Goal: Feedback & Contribution: Contribute content

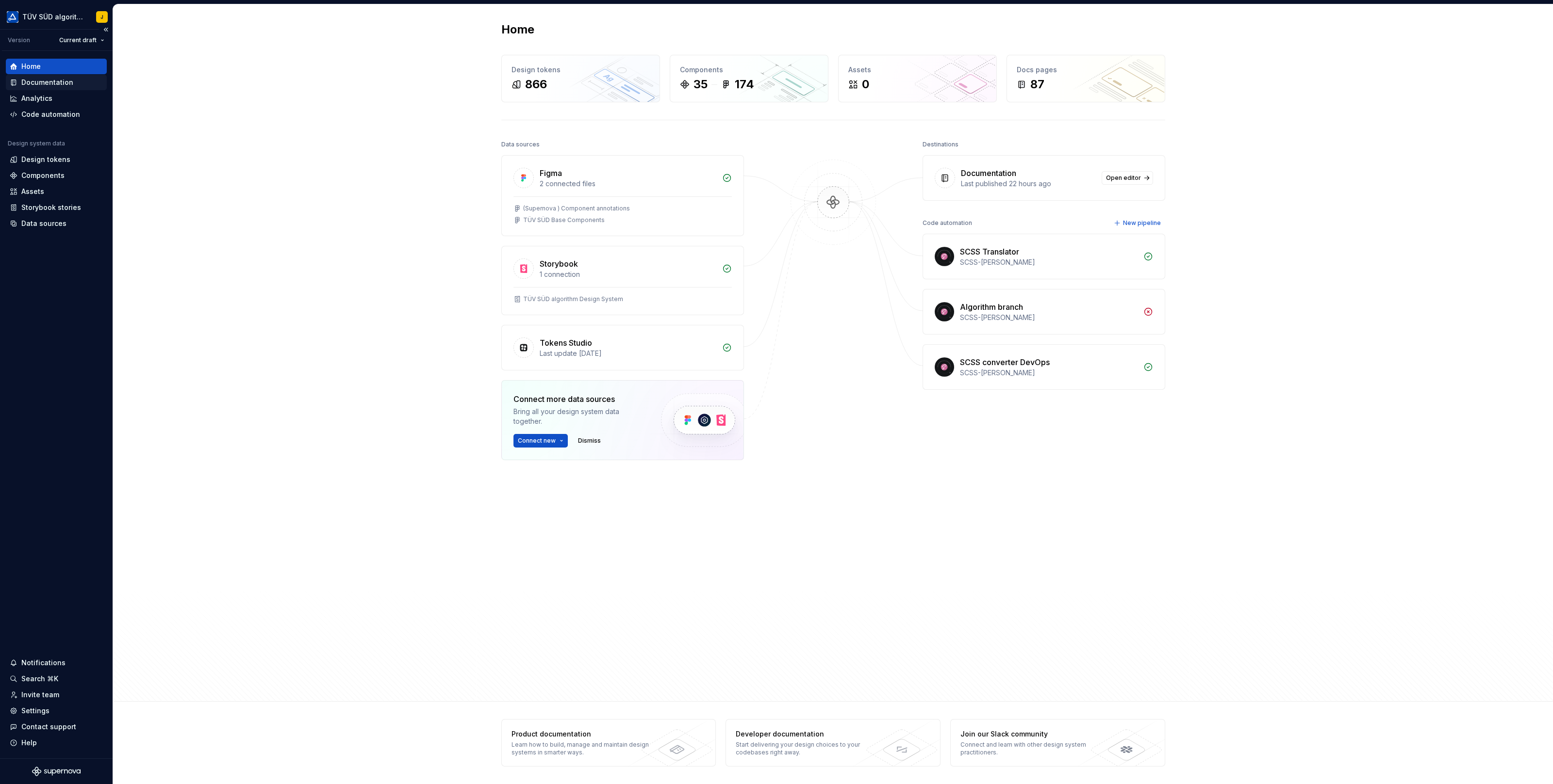
click at [53, 84] on div "Documentation" at bounding box center [47, 82] width 52 height 10
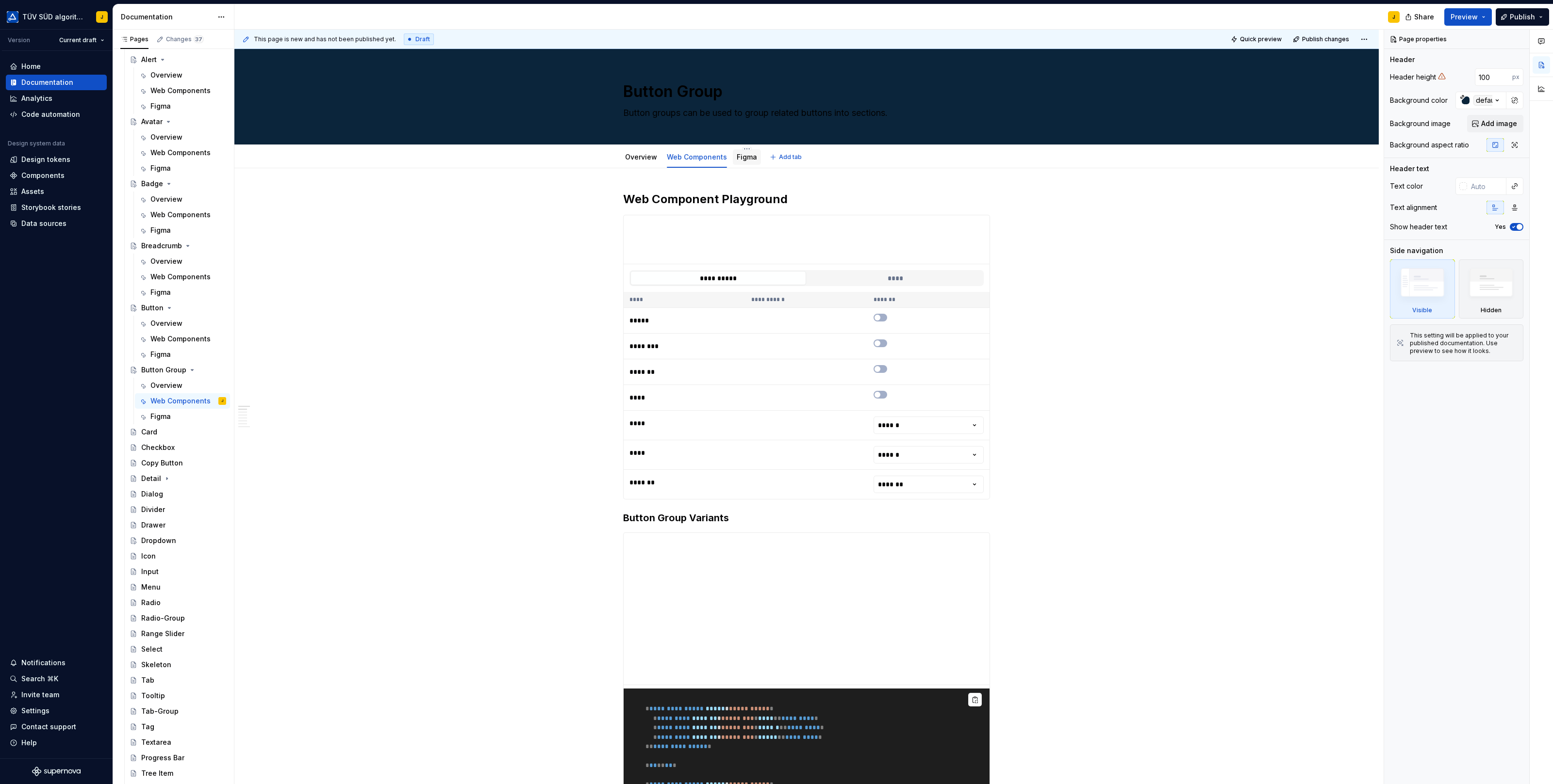
click at [742, 156] on link "Figma" at bounding box center [747, 156] width 20 height 8
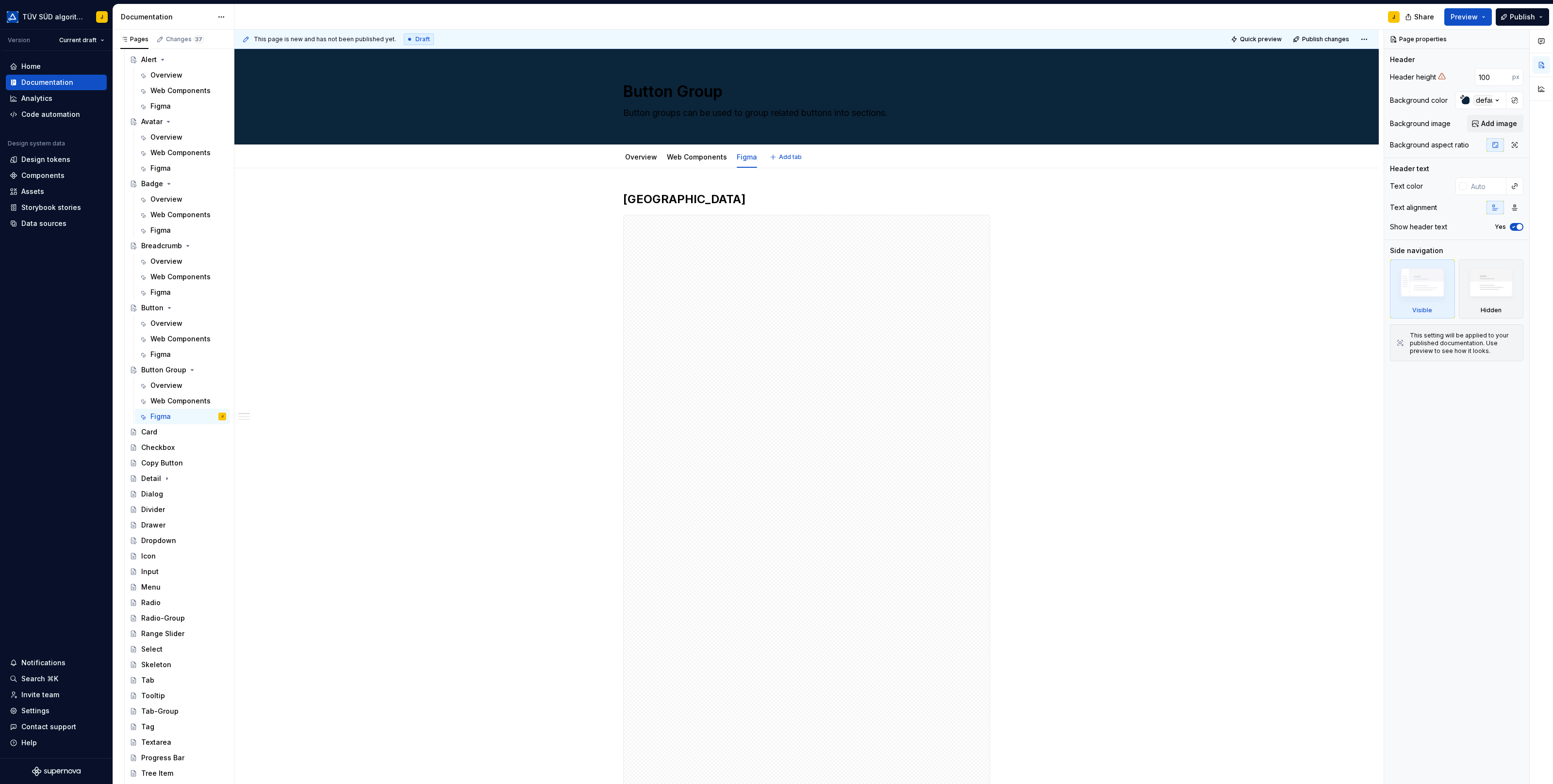
type textarea "*"
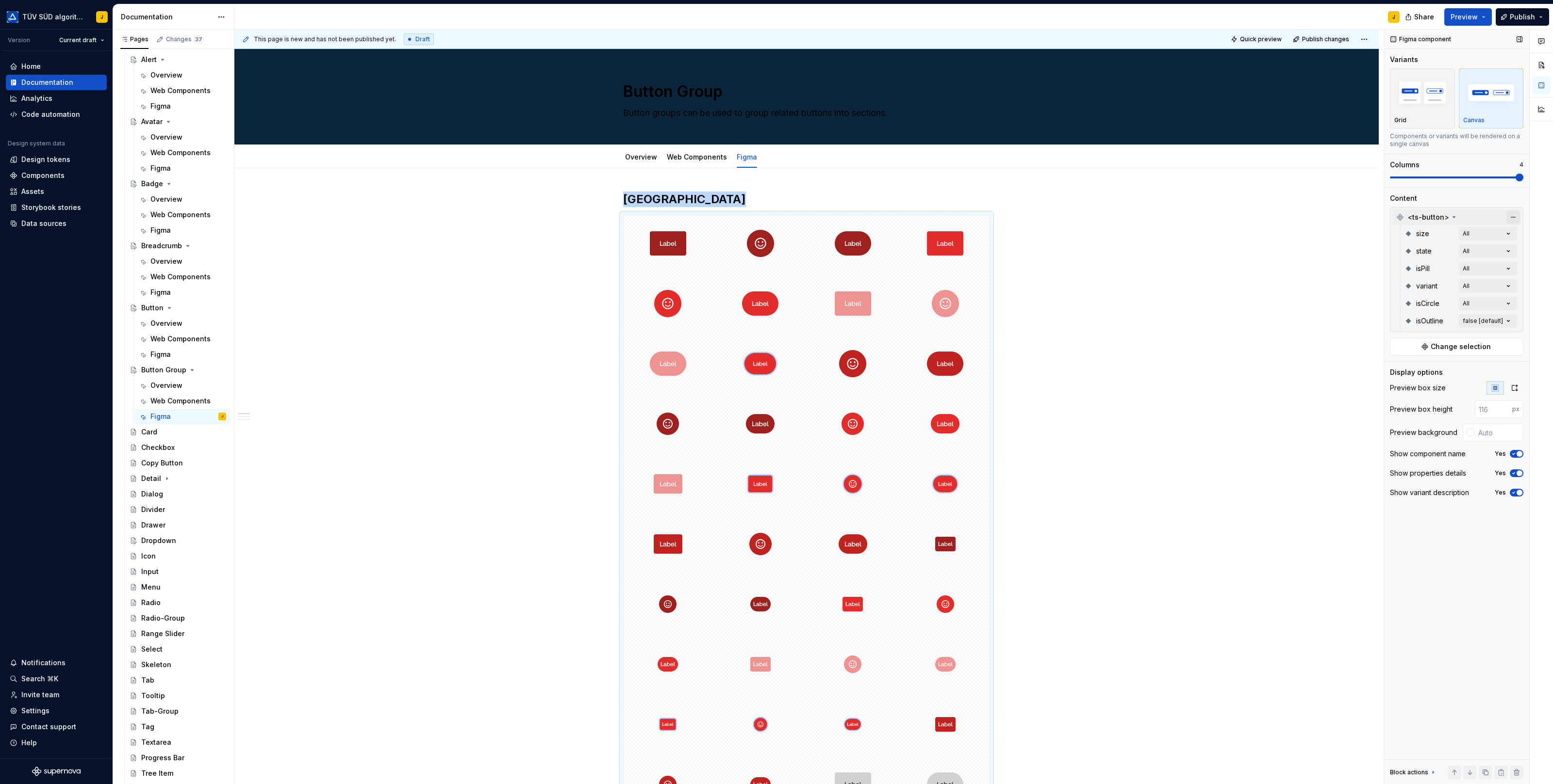
click at [1514, 216] on button "button" at bounding box center [1513, 217] width 13 height 13
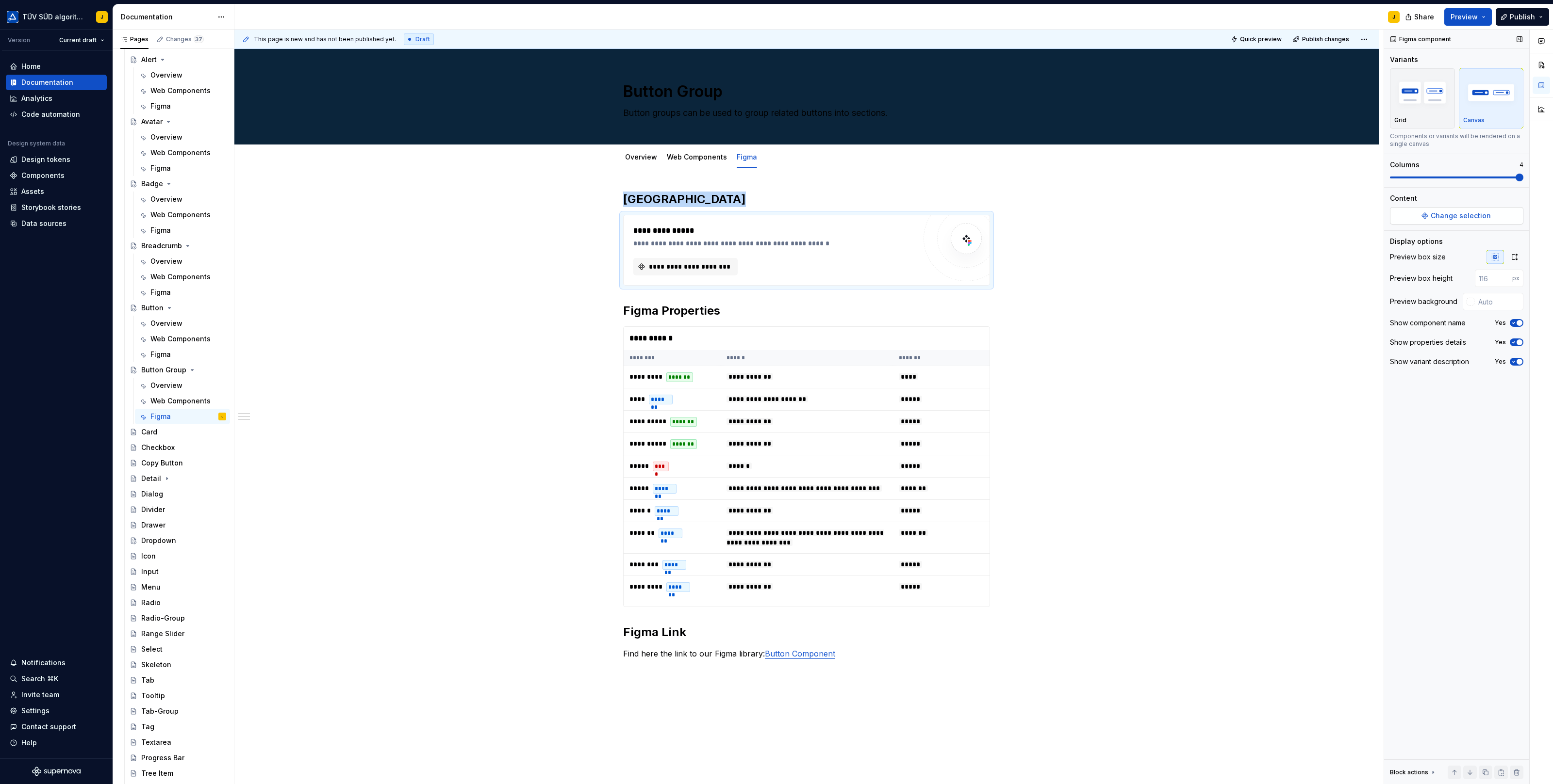
click at [1441, 211] on span "Change selection" at bounding box center [1460, 216] width 60 height 10
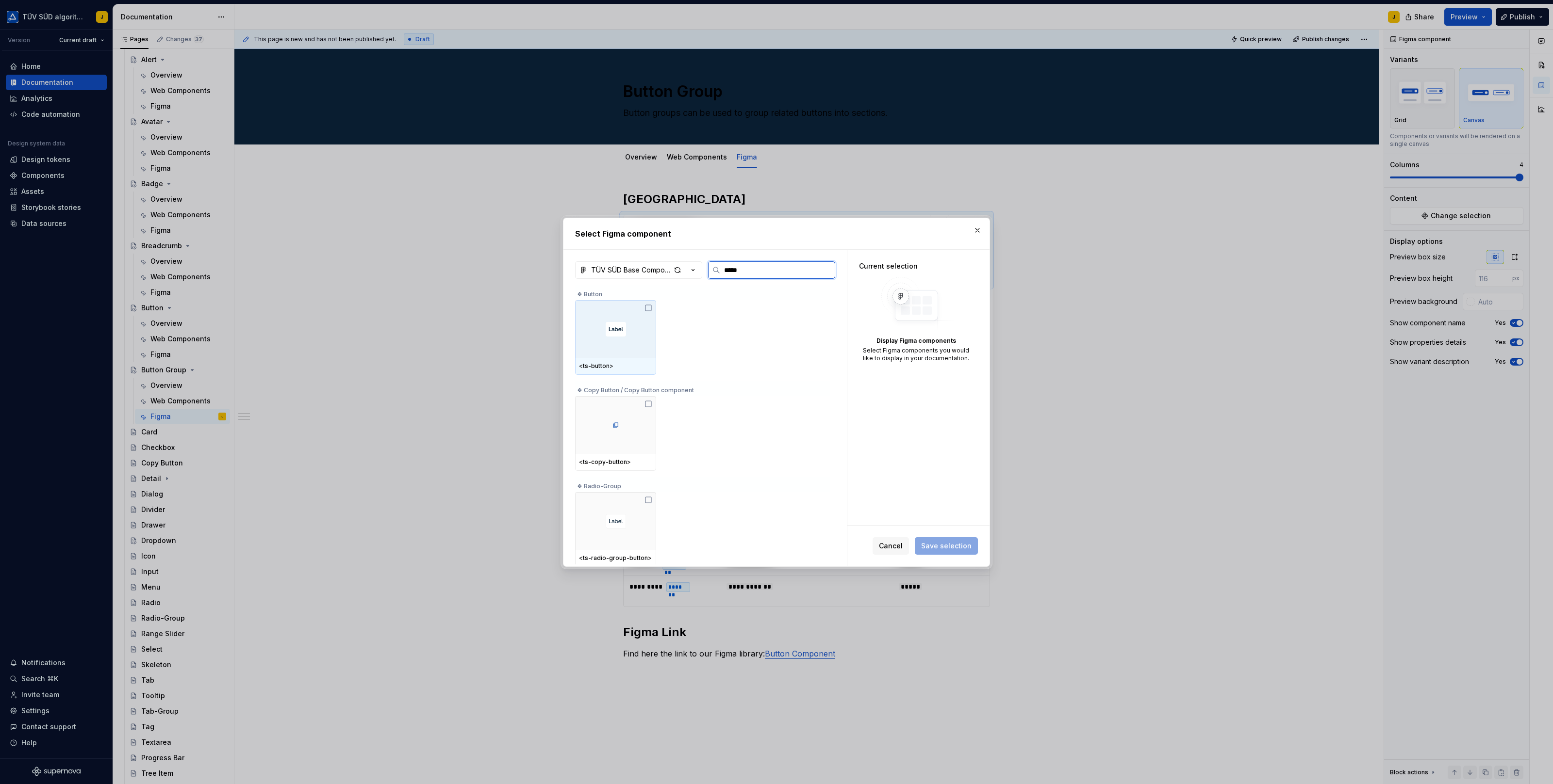
type input "******"
click at [711, 442] on div "<ts-copy-button>" at bounding box center [703, 432] width 255 height 75
click at [754, 277] on label "******" at bounding box center [771, 270] width 127 height 17
click at [754, 275] on input "******" at bounding box center [777, 270] width 114 height 10
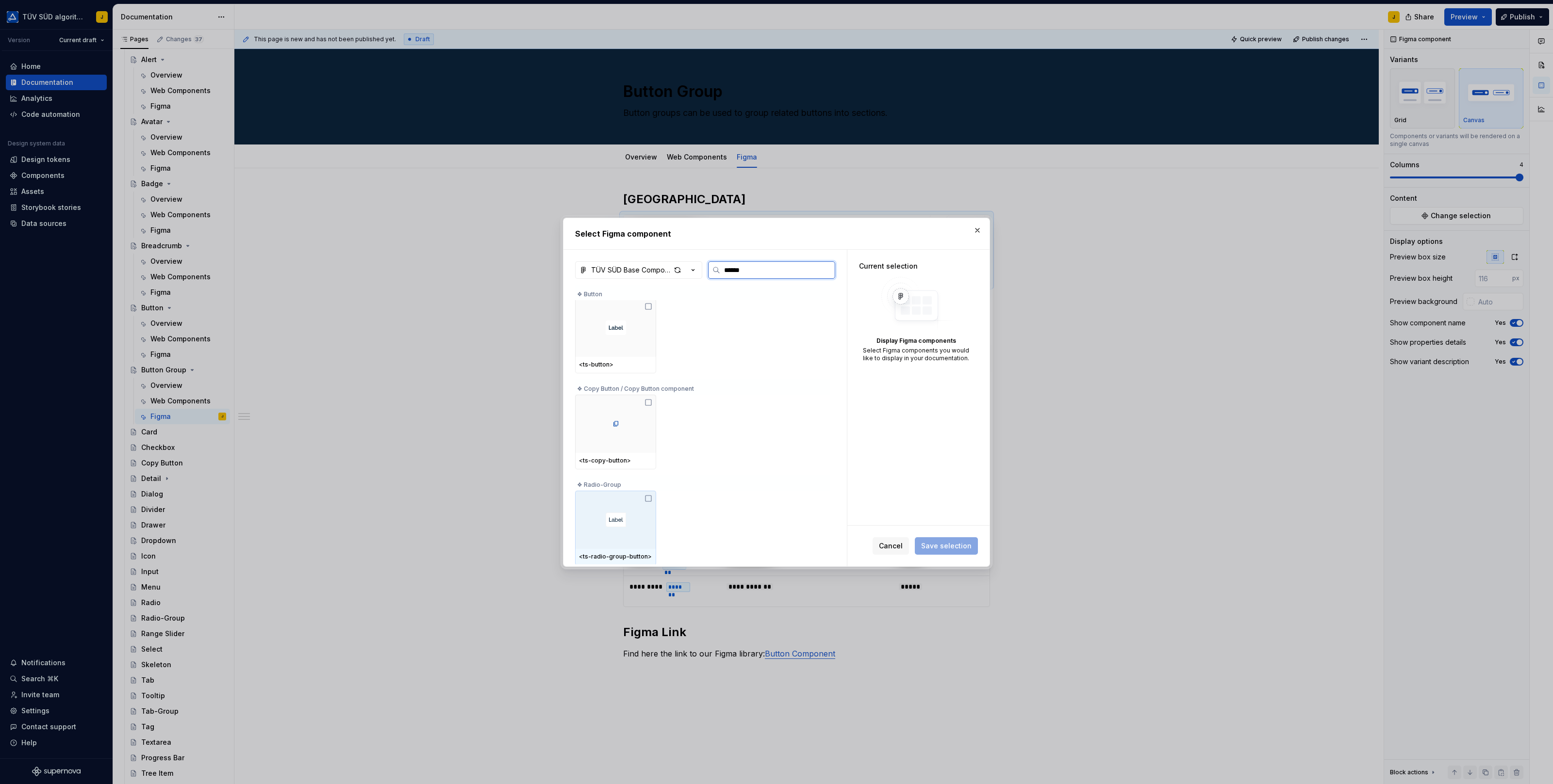
click at [624, 519] on img at bounding box center [616, 520] width 20 height 15
click at [942, 542] on span "Save selection" at bounding box center [946, 545] width 50 height 10
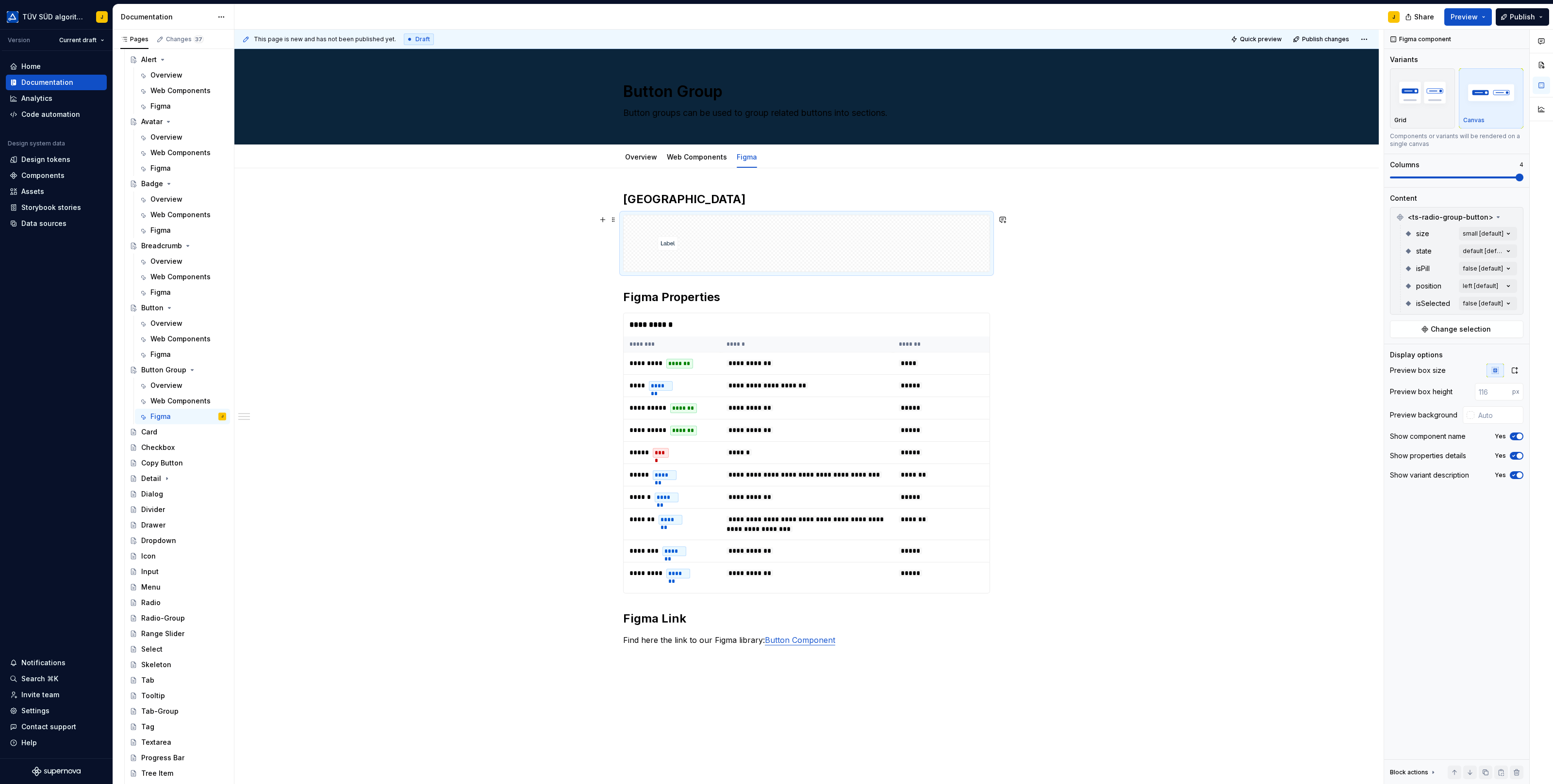
click at [867, 228] on div at bounding box center [806, 244] width 366 height 56
click at [1510, 235] on div "Comments Open comments No comments yet Select ‘Comment’ from the block context …" at bounding box center [1468, 407] width 169 height 755
click at [1506, 256] on span "Includes current and future variants." at bounding box center [1452, 260] width 118 height 8
click at [1531, 239] on div at bounding box center [1541, 407] width 23 height 755
click at [1506, 252] on div "Comments Open comments No comments yet Select ‘Comment’ from the block context …" at bounding box center [1468, 407] width 169 height 755
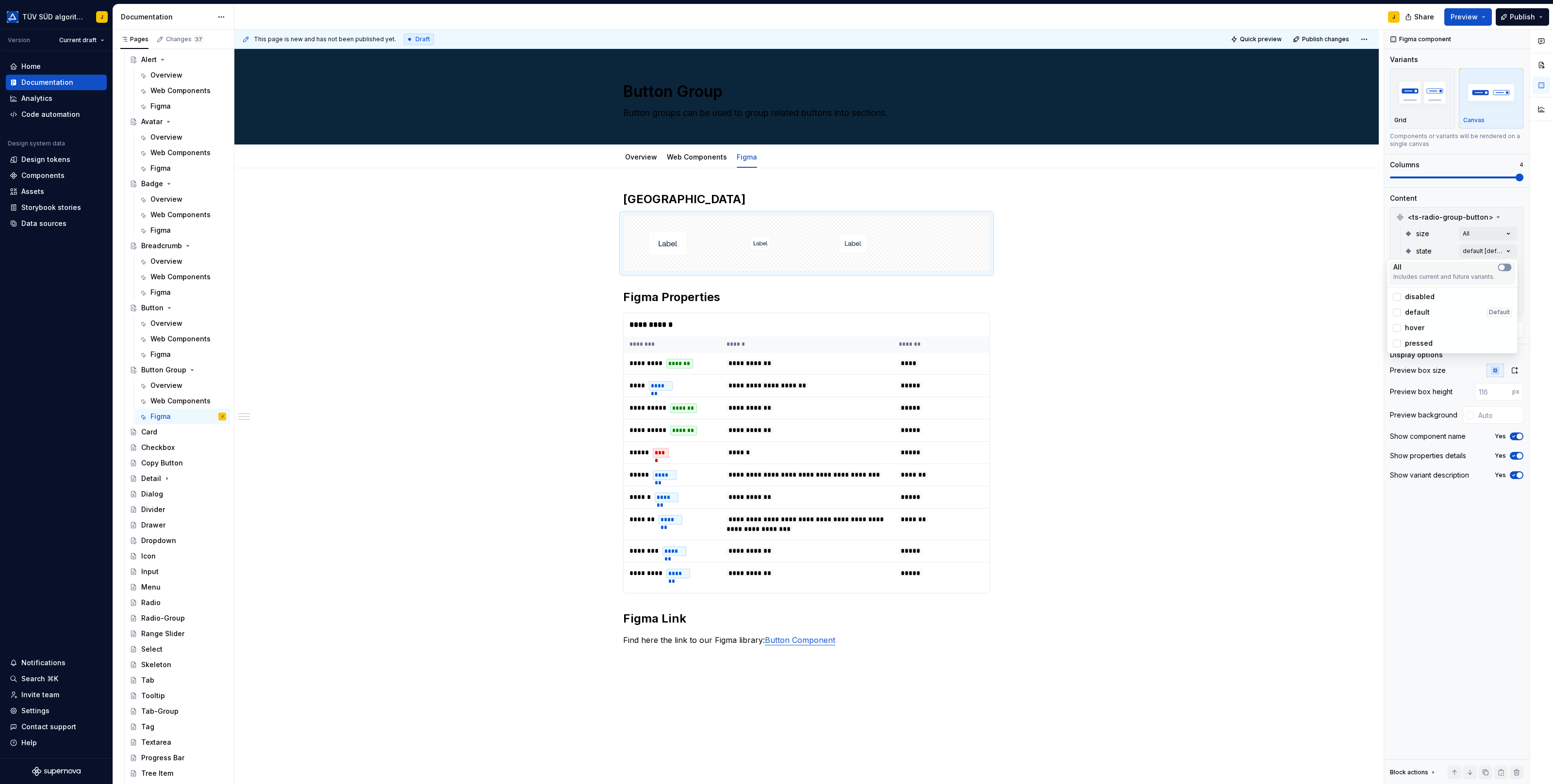
click at [1505, 270] on button "button" at bounding box center [1504, 267] width 13 height 8
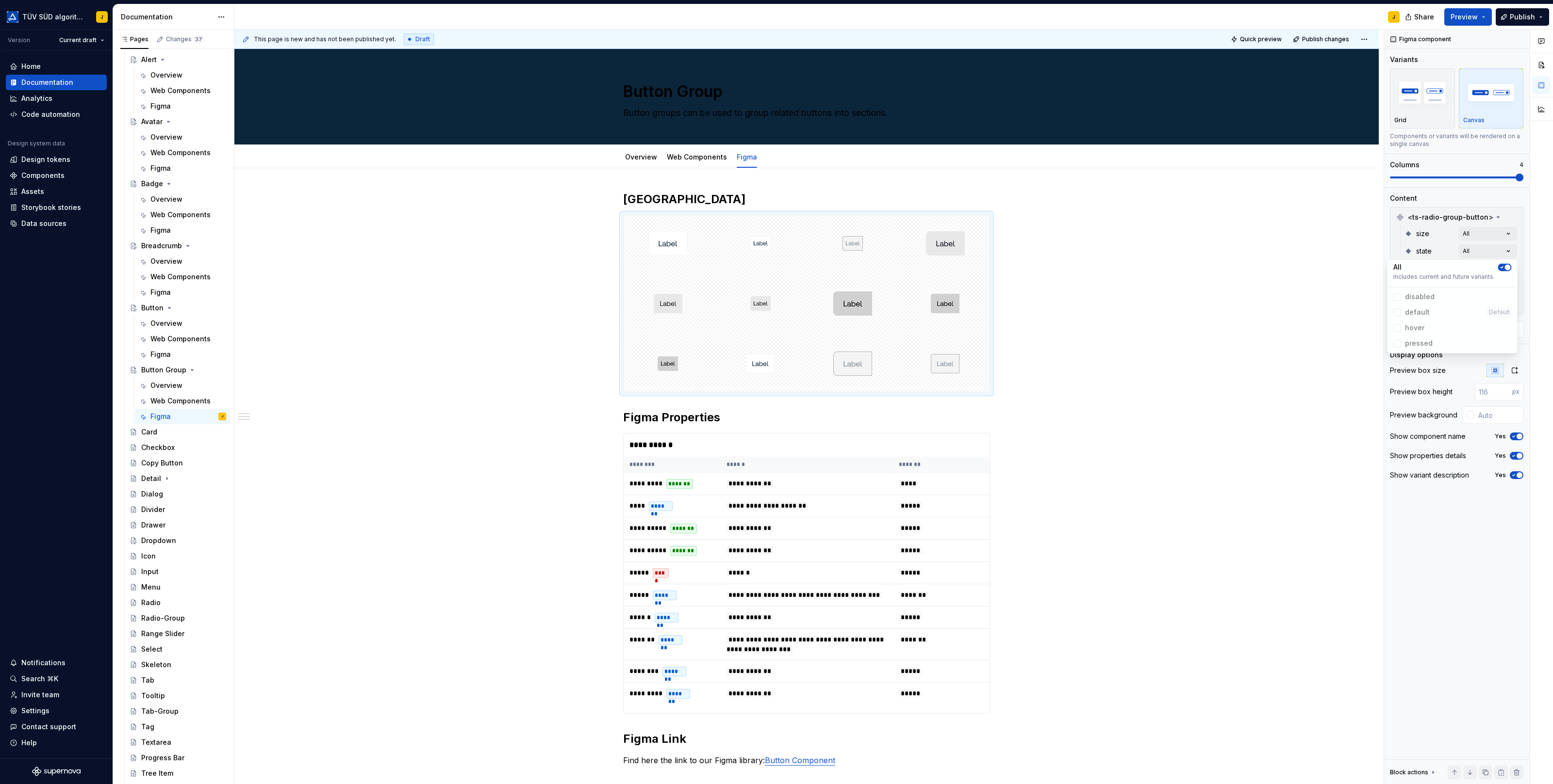
click at [1529, 264] on div at bounding box center [1541, 407] width 23 height 755
click at [1510, 267] on div "Comments Open comments No comments yet Select ‘Comment’ from the block context …" at bounding box center [1468, 407] width 169 height 755
click at [1502, 285] on span "button" at bounding box center [1501, 285] width 6 height 6
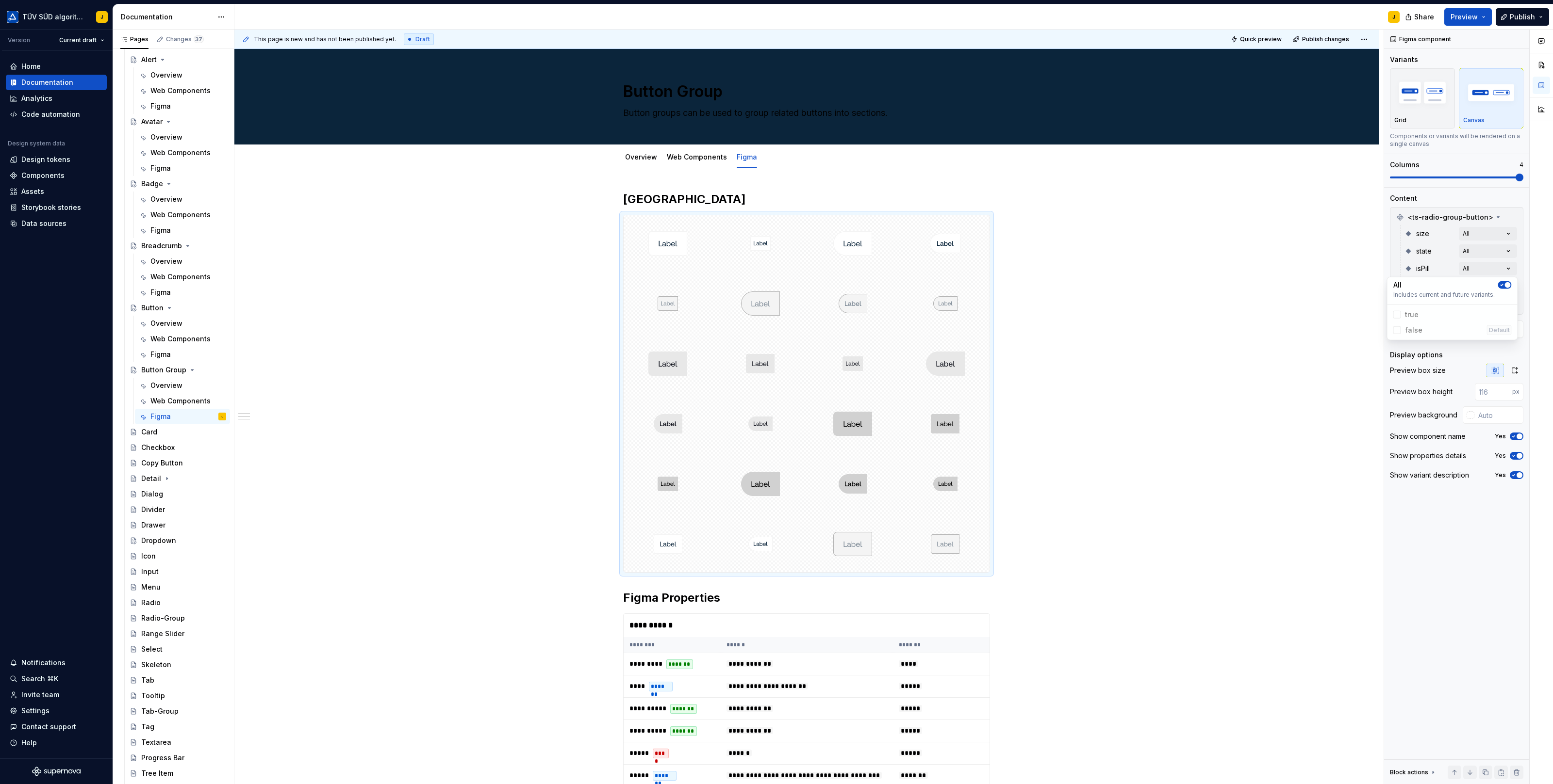
click at [1528, 280] on div "Comments Open comments No comments yet Select ‘Comment’ from the block context …" at bounding box center [1468, 407] width 169 height 755
click at [1508, 284] on div "Comments Open comments No comments yet Select ‘Comment’ from the block context …" at bounding box center [1468, 407] width 169 height 755
click at [1504, 297] on div "All" at bounding box center [1452, 302] width 118 height 10
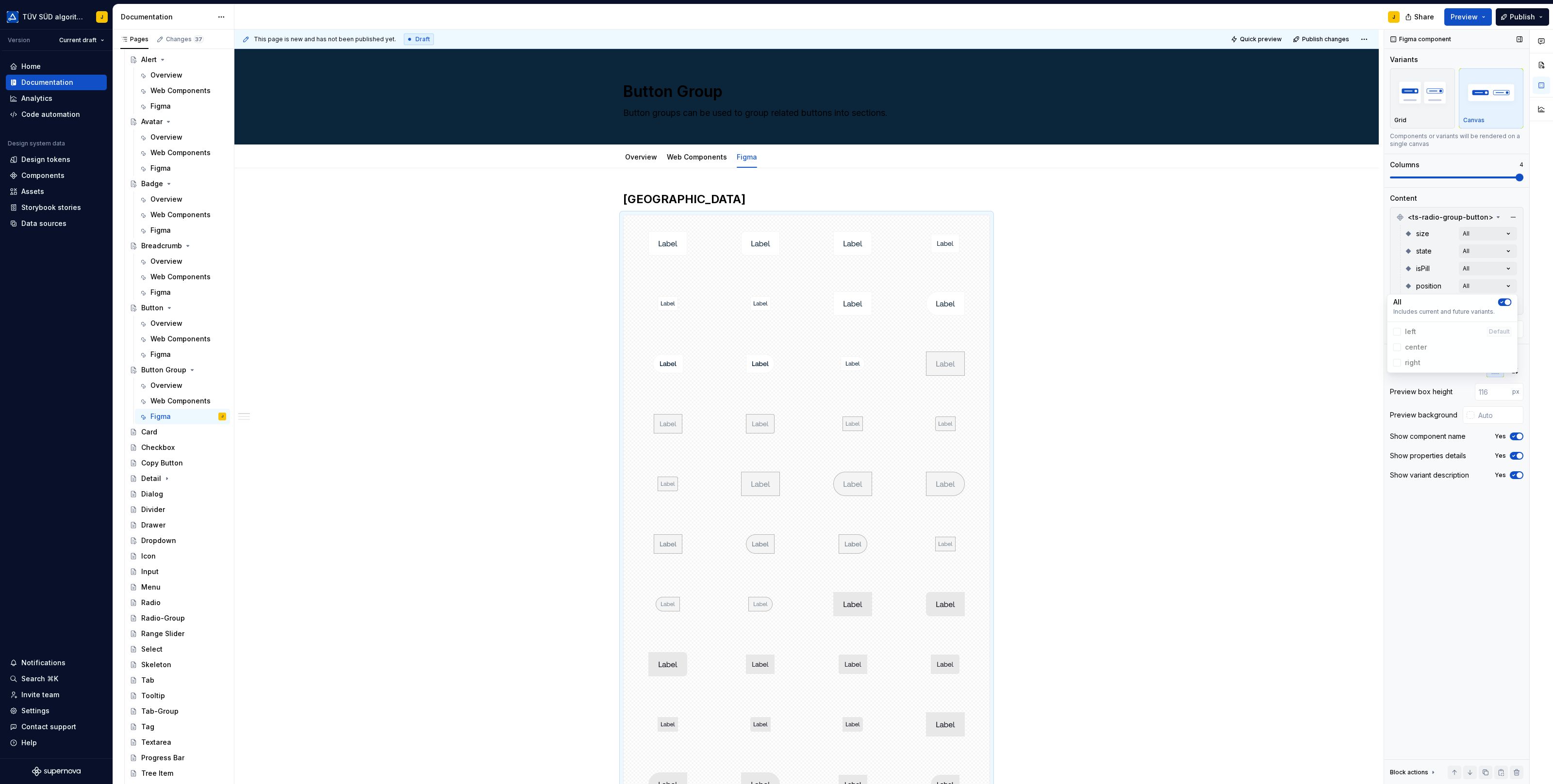
click at [1525, 288] on div "Comments Open comments No comments yet Select ‘Comment’ from the block context …" at bounding box center [1468, 407] width 169 height 755
click at [1508, 302] on div "Comments Open comments No comments yet Select ‘Comment’ from the block context …" at bounding box center [1468, 407] width 169 height 755
click at [1501, 322] on span "button" at bounding box center [1501, 320] width 6 height 6
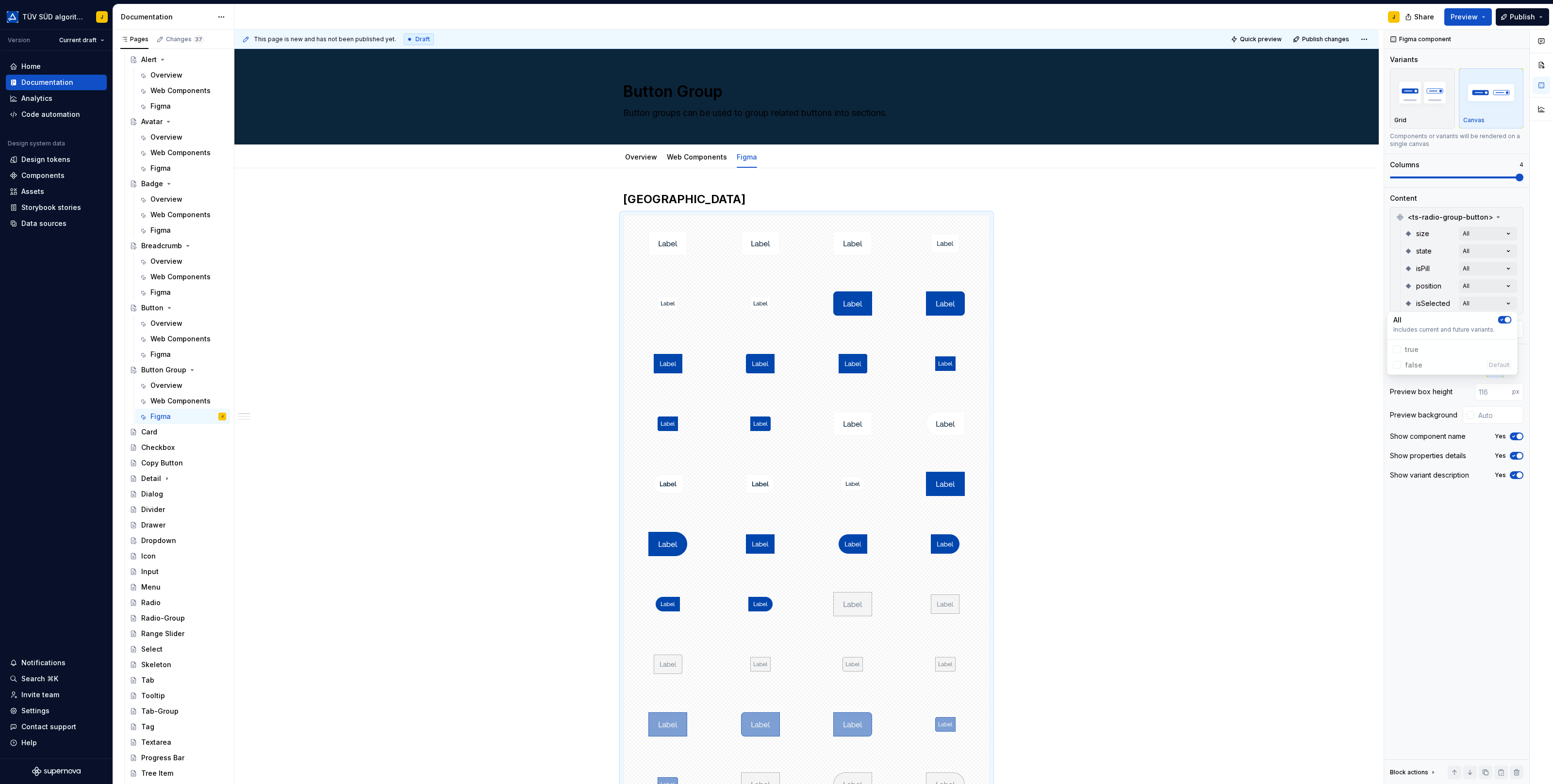
click at [1052, 420] on html "TÜV SÜD algorithm J Version Current draft Home Documentation Analytics Code aut…" at bounding box center [776, 392] width 1553 height 784
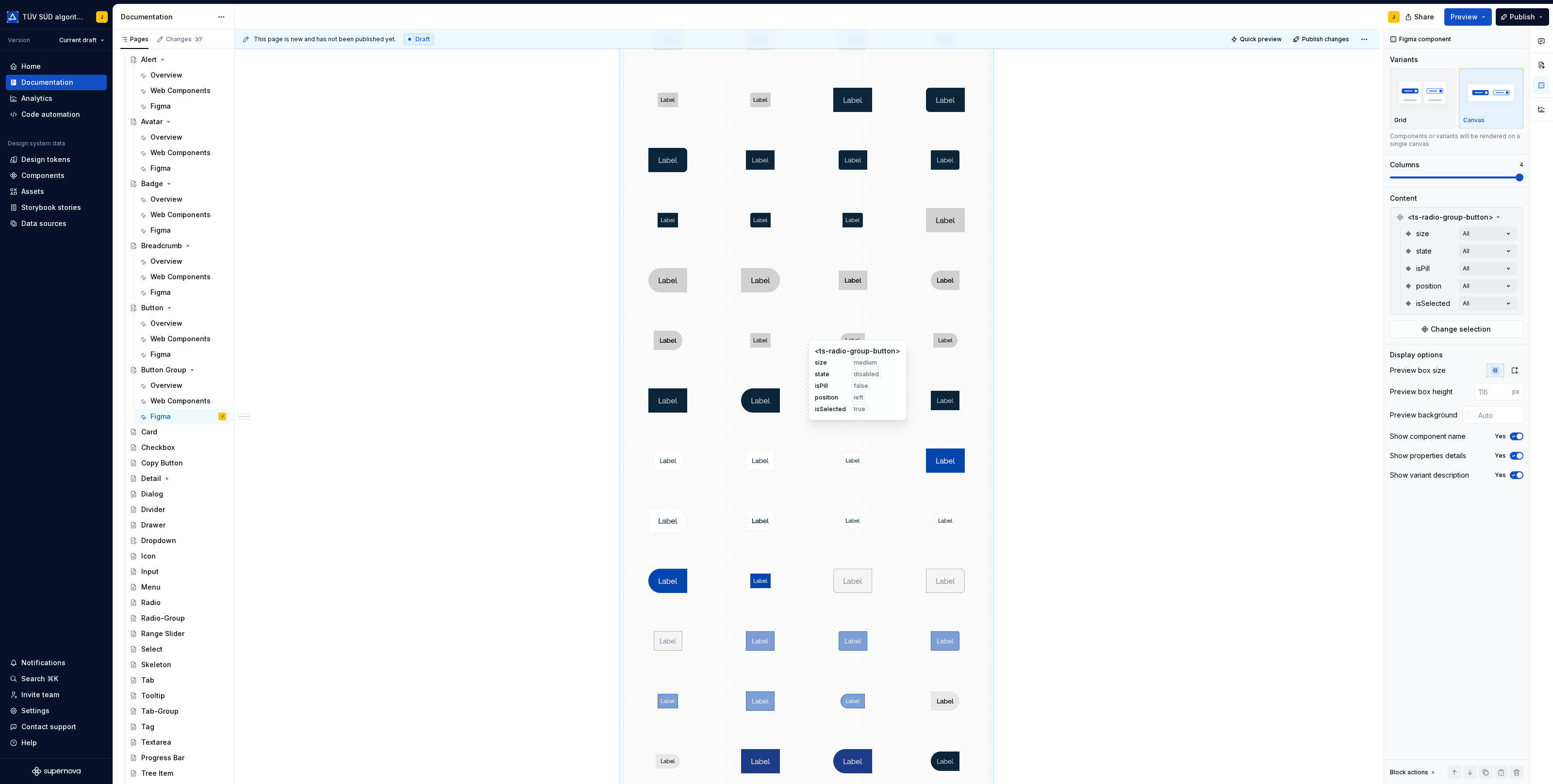
scroll to position [2229, 0]
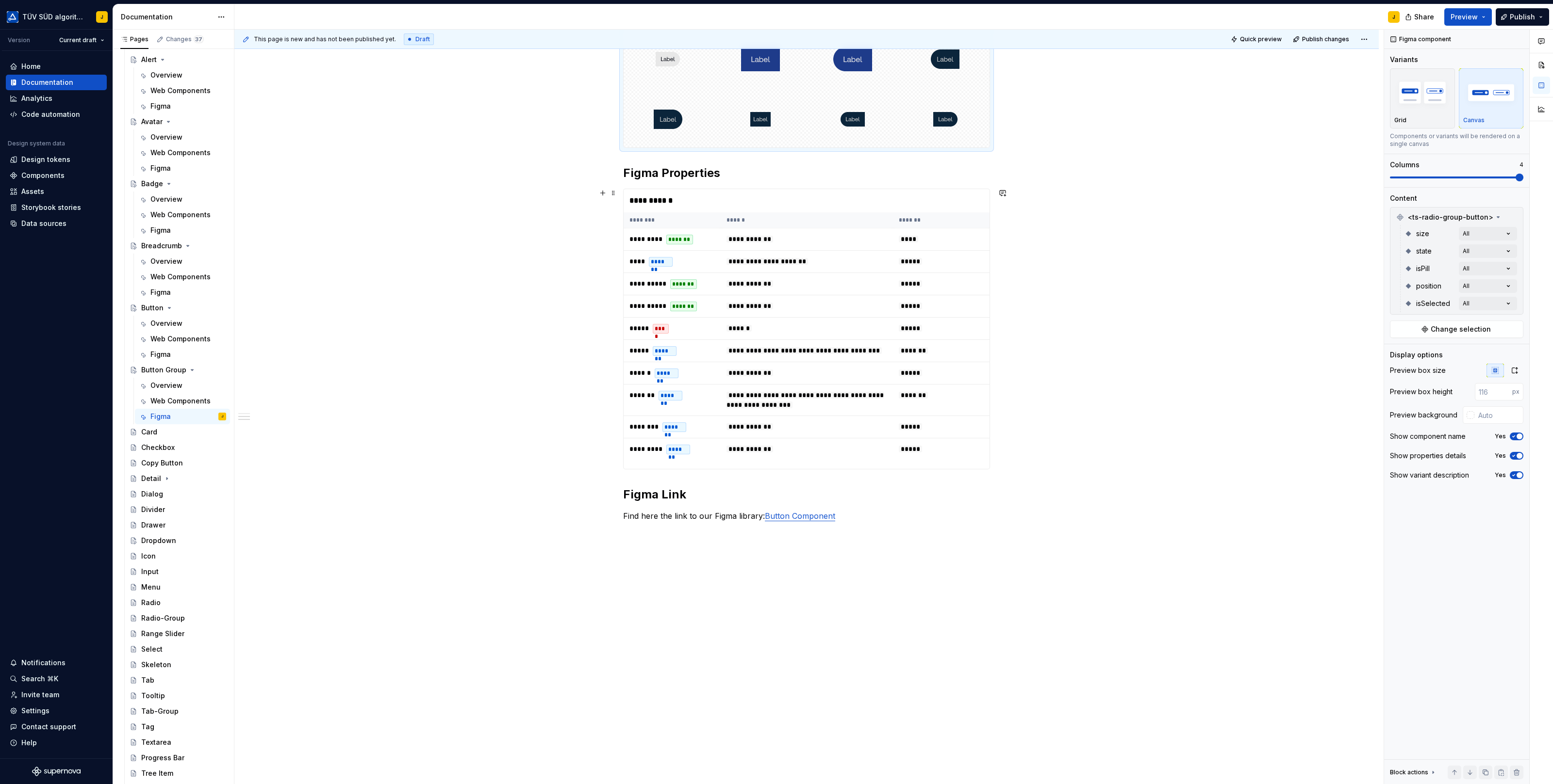
click at [745, 210] on div "**********" at bounding box center [807, 324] width 366 height 271
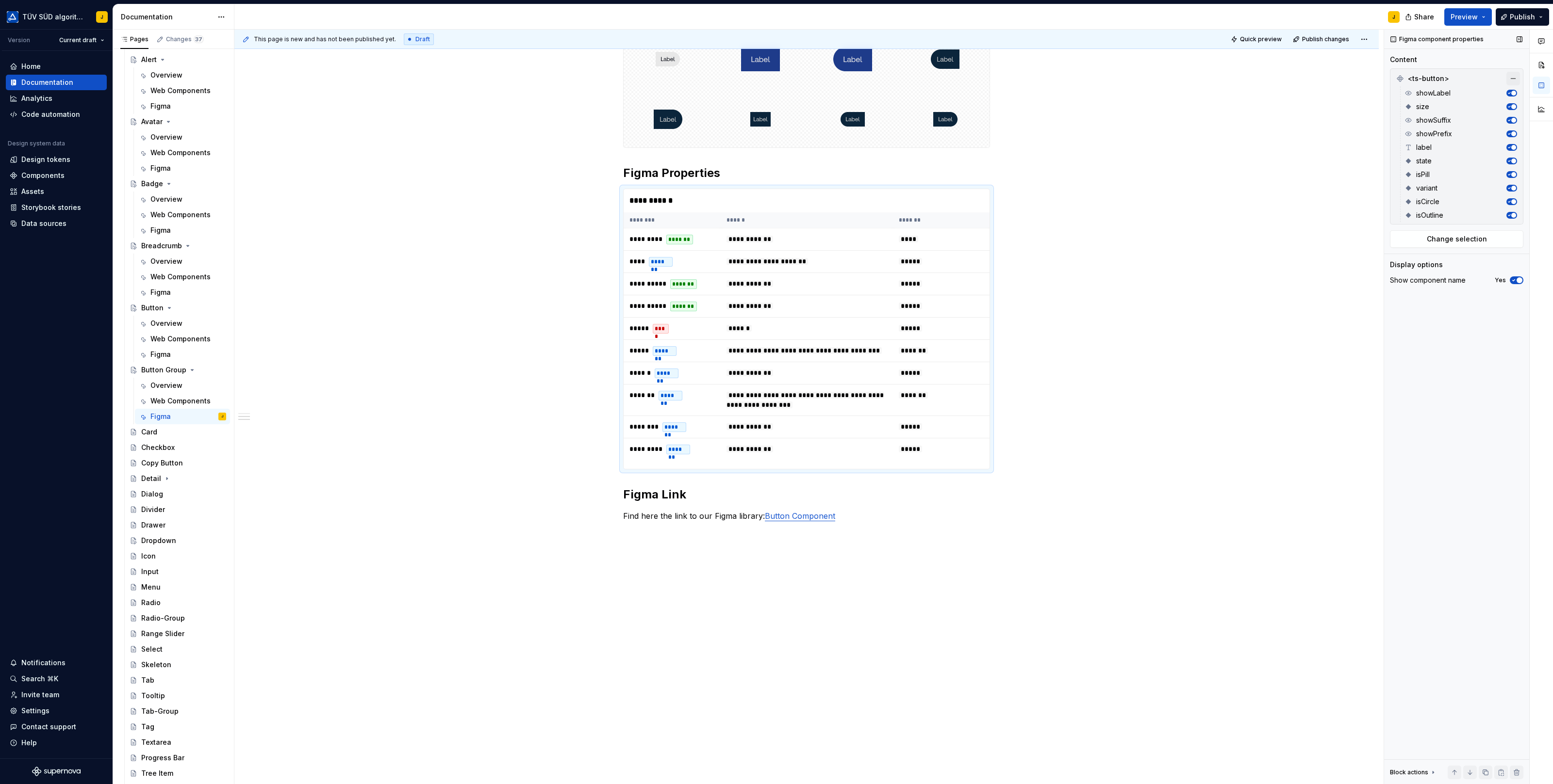
click at [1508, 75] on button "button" at bounding box center [1513, 78] width 13 height 13
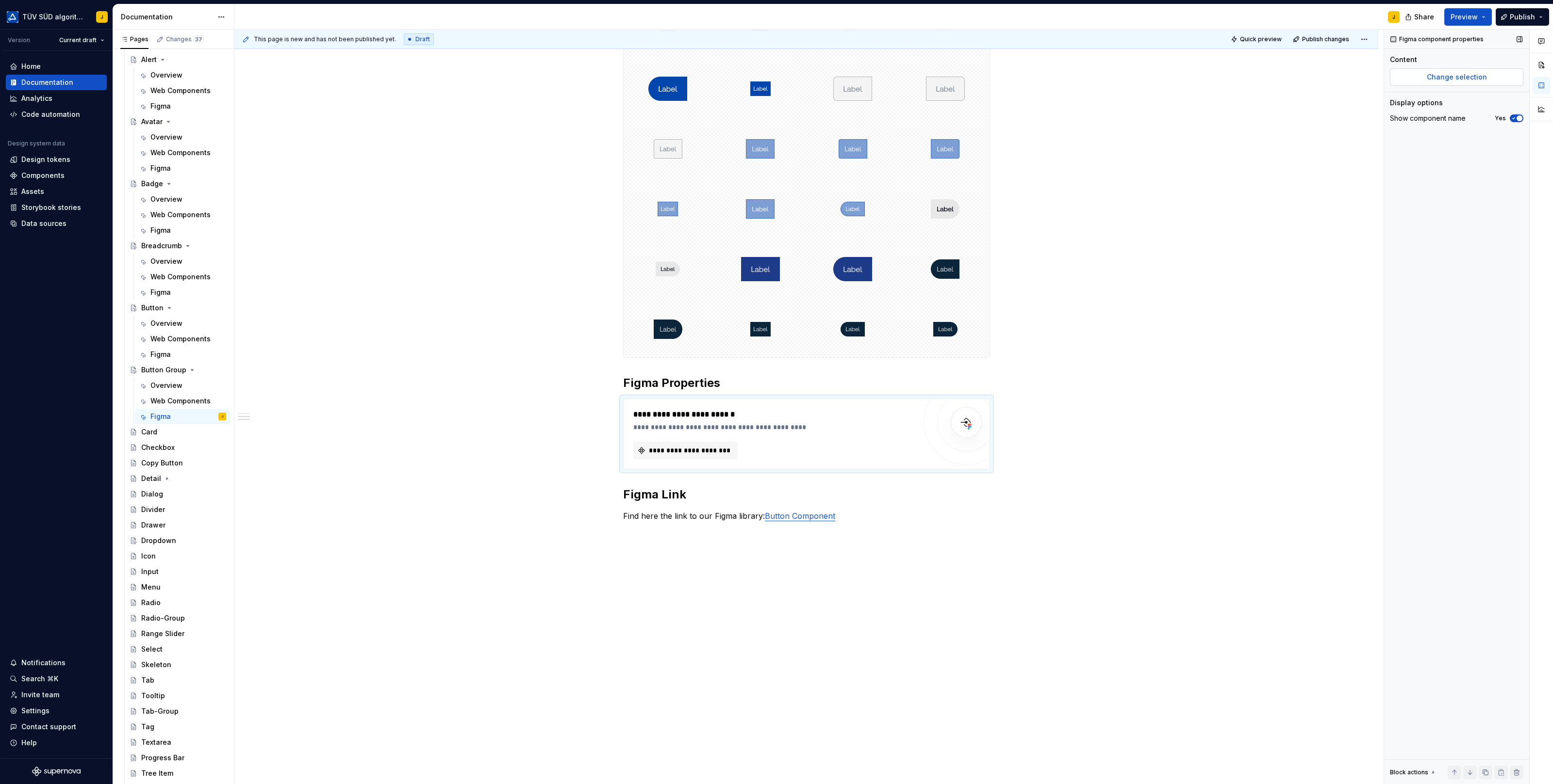
click at [1467, 82] on button "Change selection" at bounding box center [1456, 77] width 133 height 17
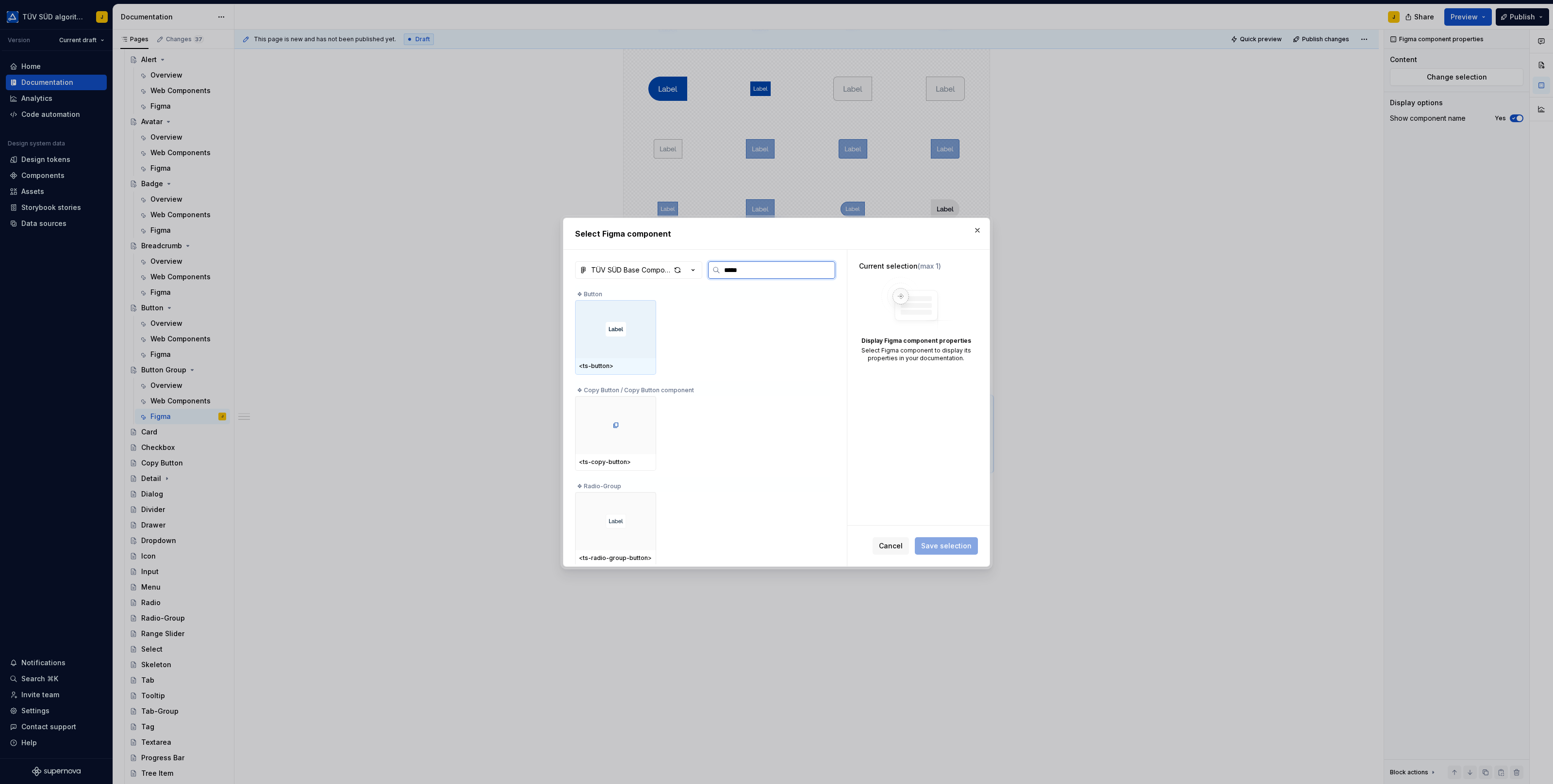
type input "******"
click at [641, 541] on div at bounding box center [615, 521] width 81 height 58
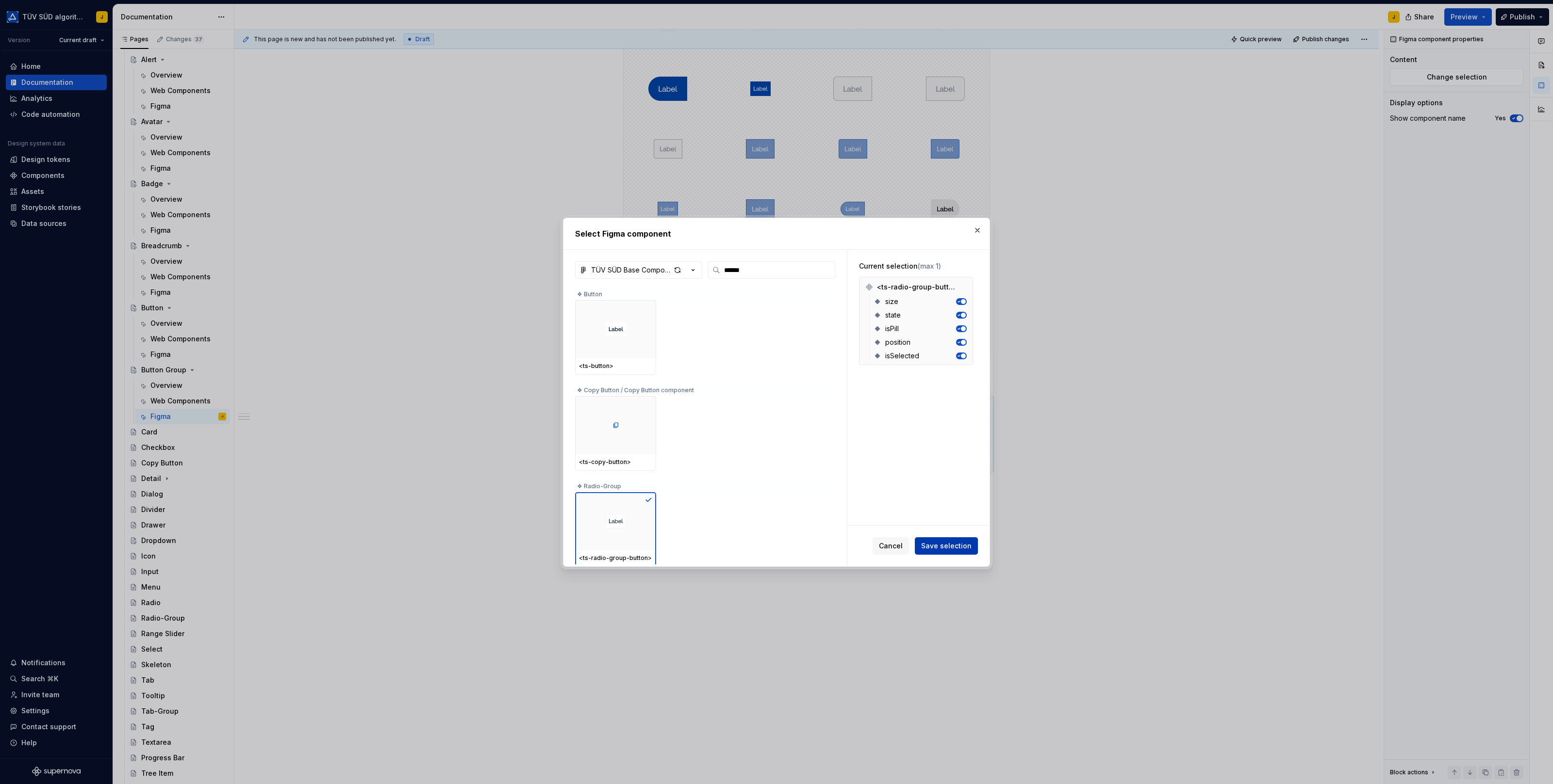
click at [954, 545] on span "Save selection" at bounding box center [946, 545] width 50 height 10
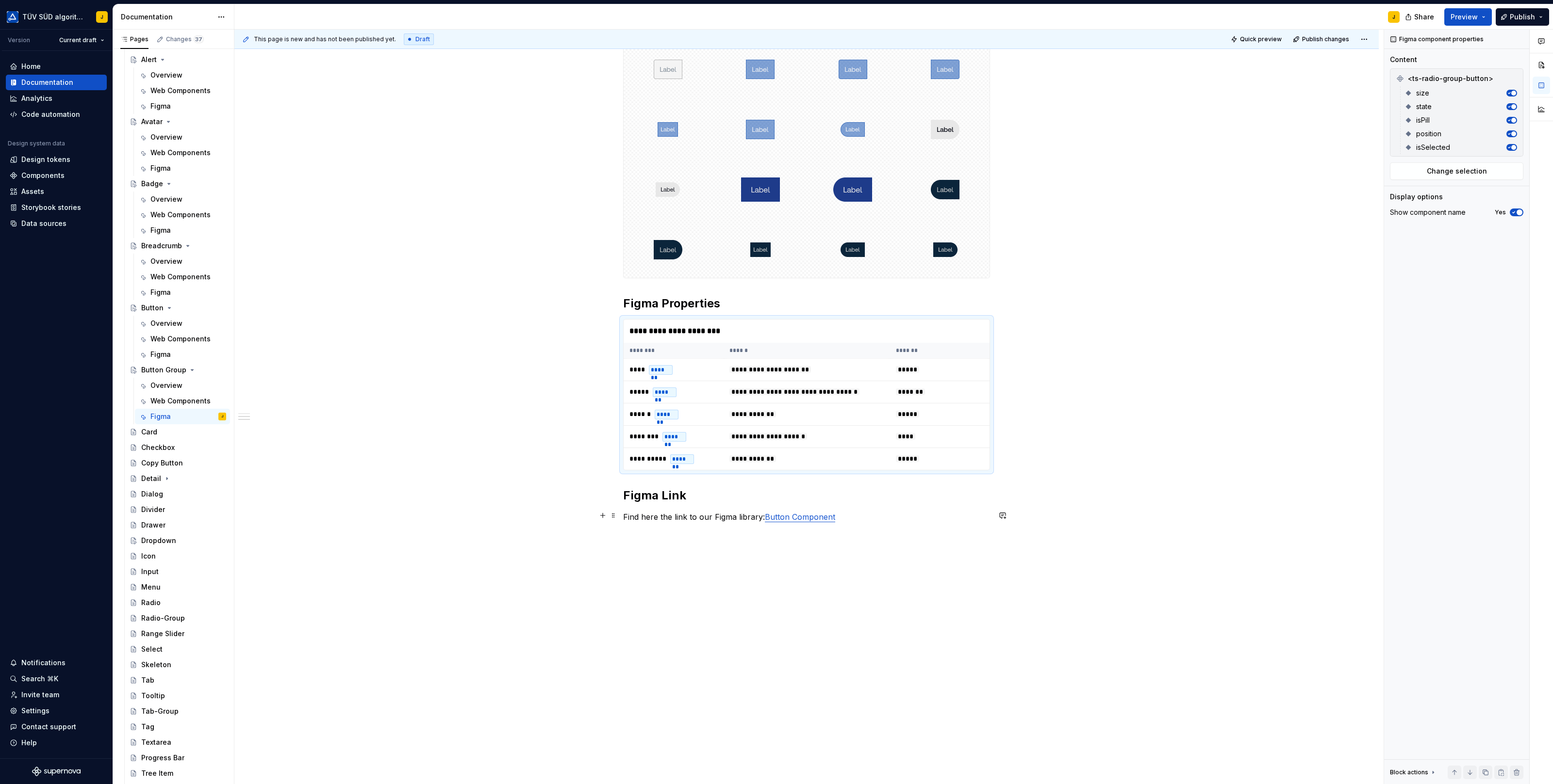
click at [857, 515] on p "Find here the link to our Figma library: Button Component" at bounding box center [806, 517] width 367 height 11
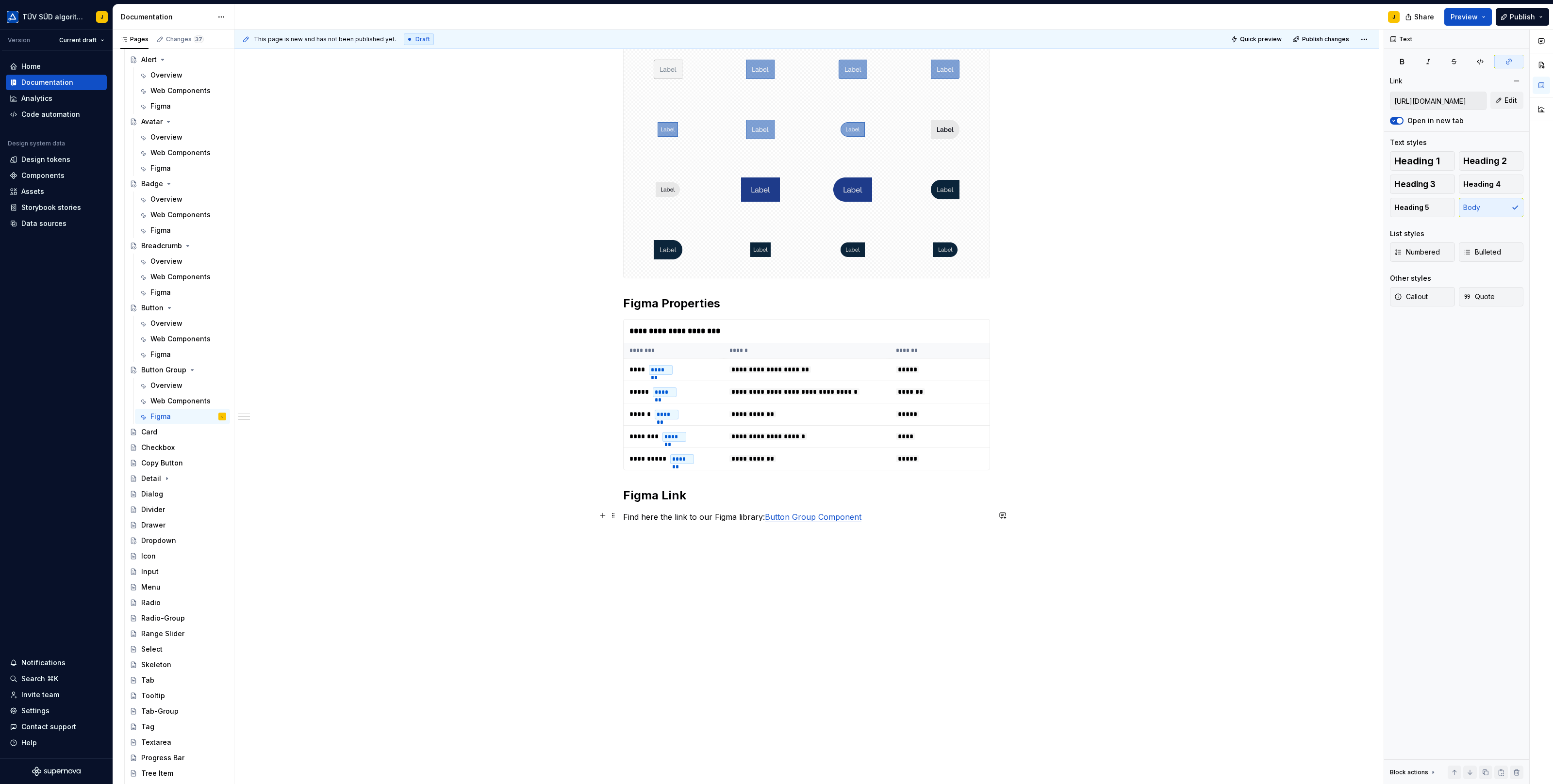
click at [878, 517] on p "Find here the link to our Figma library: Button Group Component" at bounding box center [806, 517] width 367 height 11
drag, startPoint x: 864, startPoint y: 517, endPoint x: 763, endPoint y: 517, distance: 101.0
click at [763, 517] on p "Find here the link to our Figma library: Button Group Component" at bounding box center [806, 517] width 367 height 11
click at [987, 497] on button "button" at bounding box center [987, 497] width 13 height 13
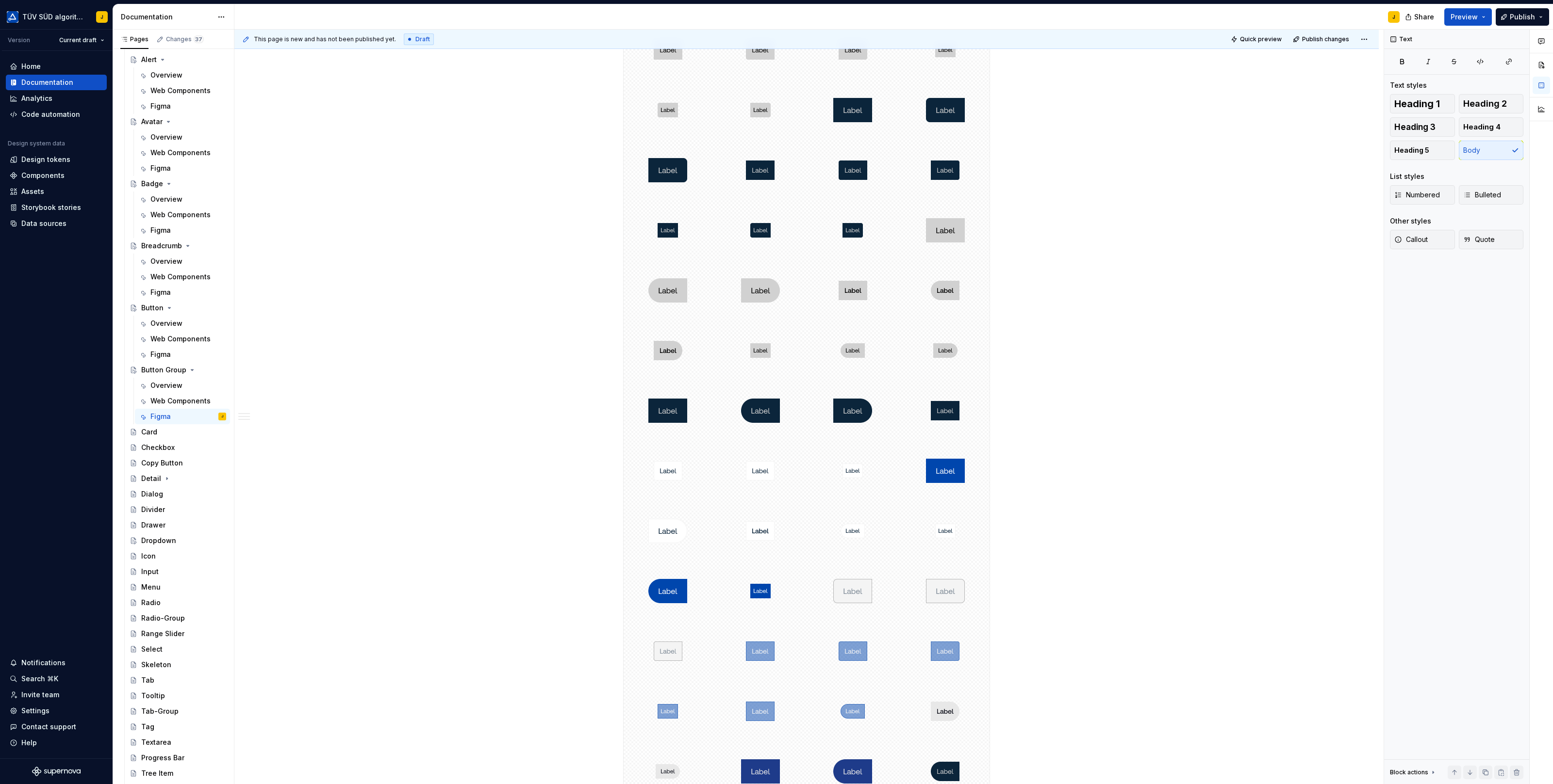
scroll to position [1538, 0]
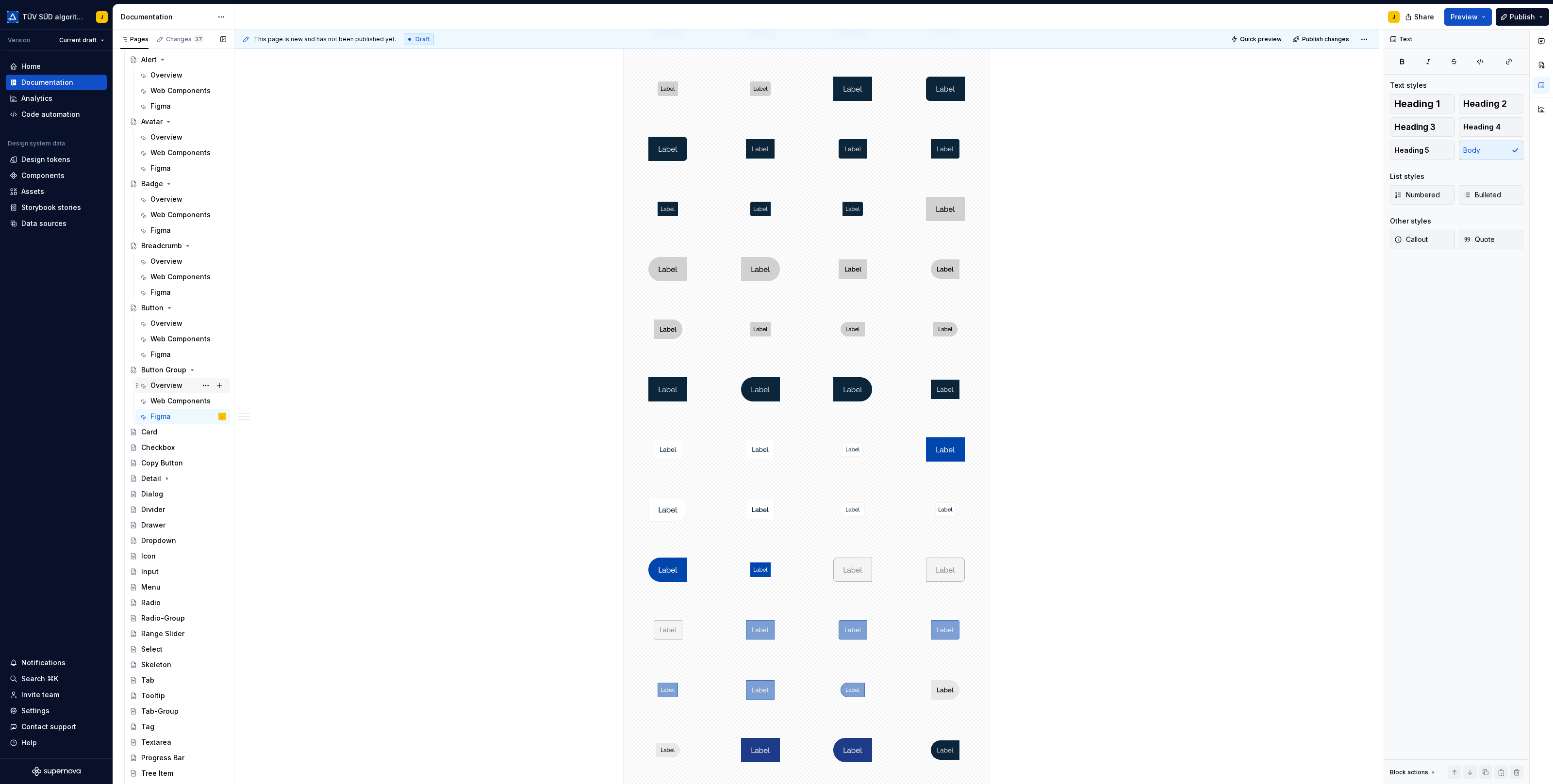
click at [163, 387] on div "Overview" at bounding box center [167, 385] width 32 height 10
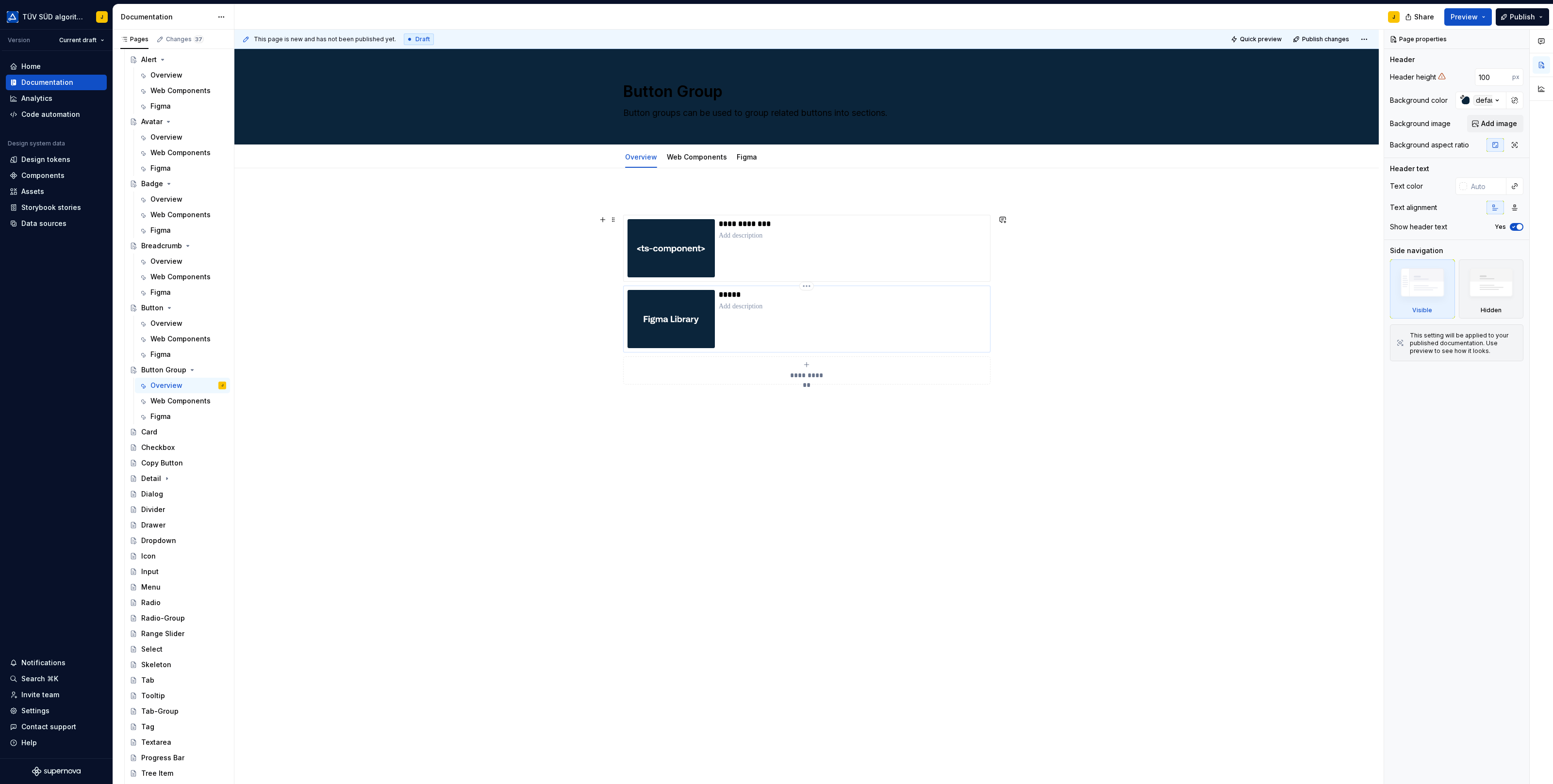
click at [908, 337] on div "*****" at bounding box center [852, 319] width 267 height 58
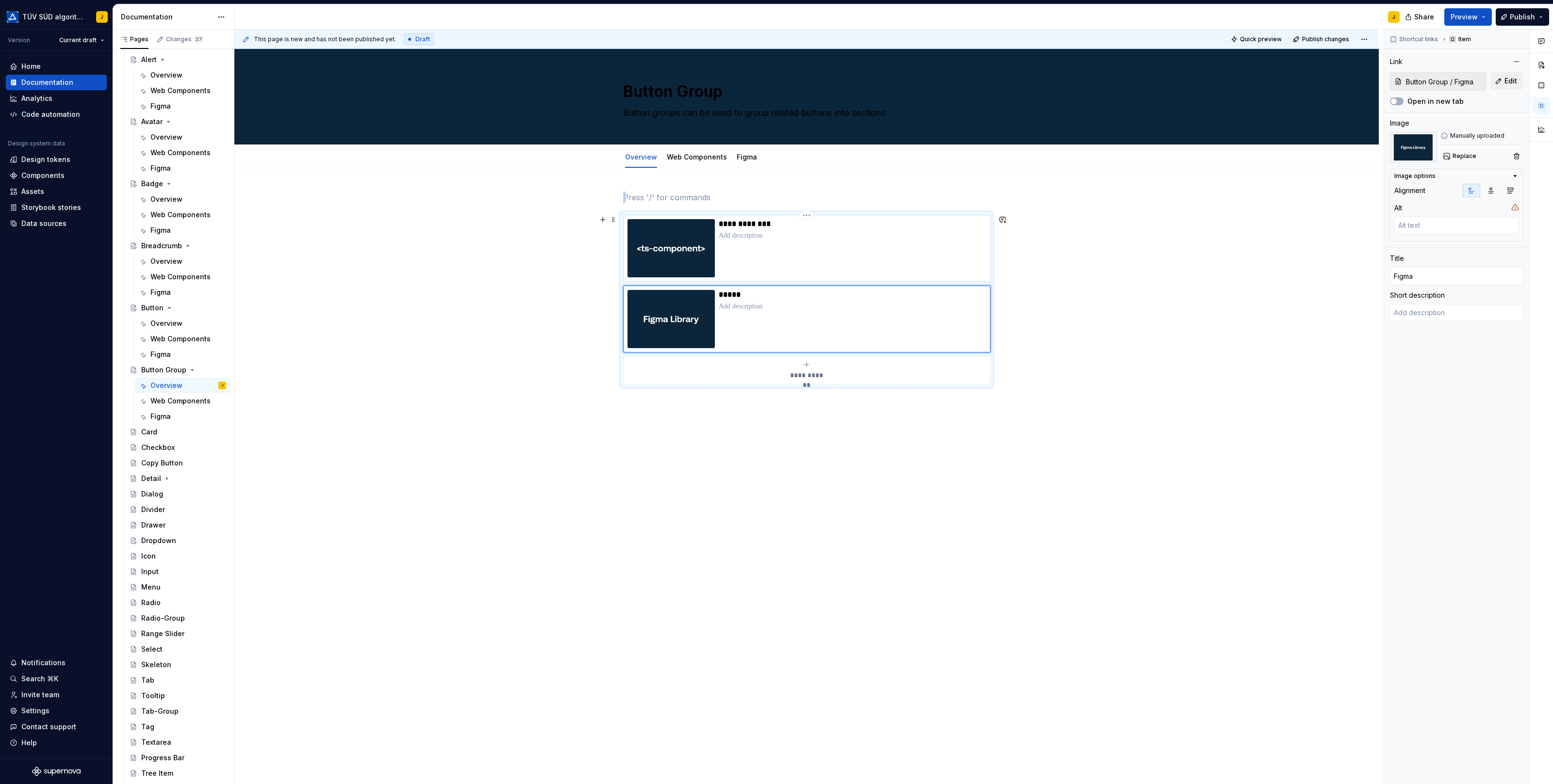
click at [901, 238] on p at bounding box center [852, 235] width 267 height 10
type textarea "*"
type input "Button Group / Web Components"
type input "Web Component"
click at [1490, 11] on button "Preview" at bounding box center [1467, 17] width 47 height 17
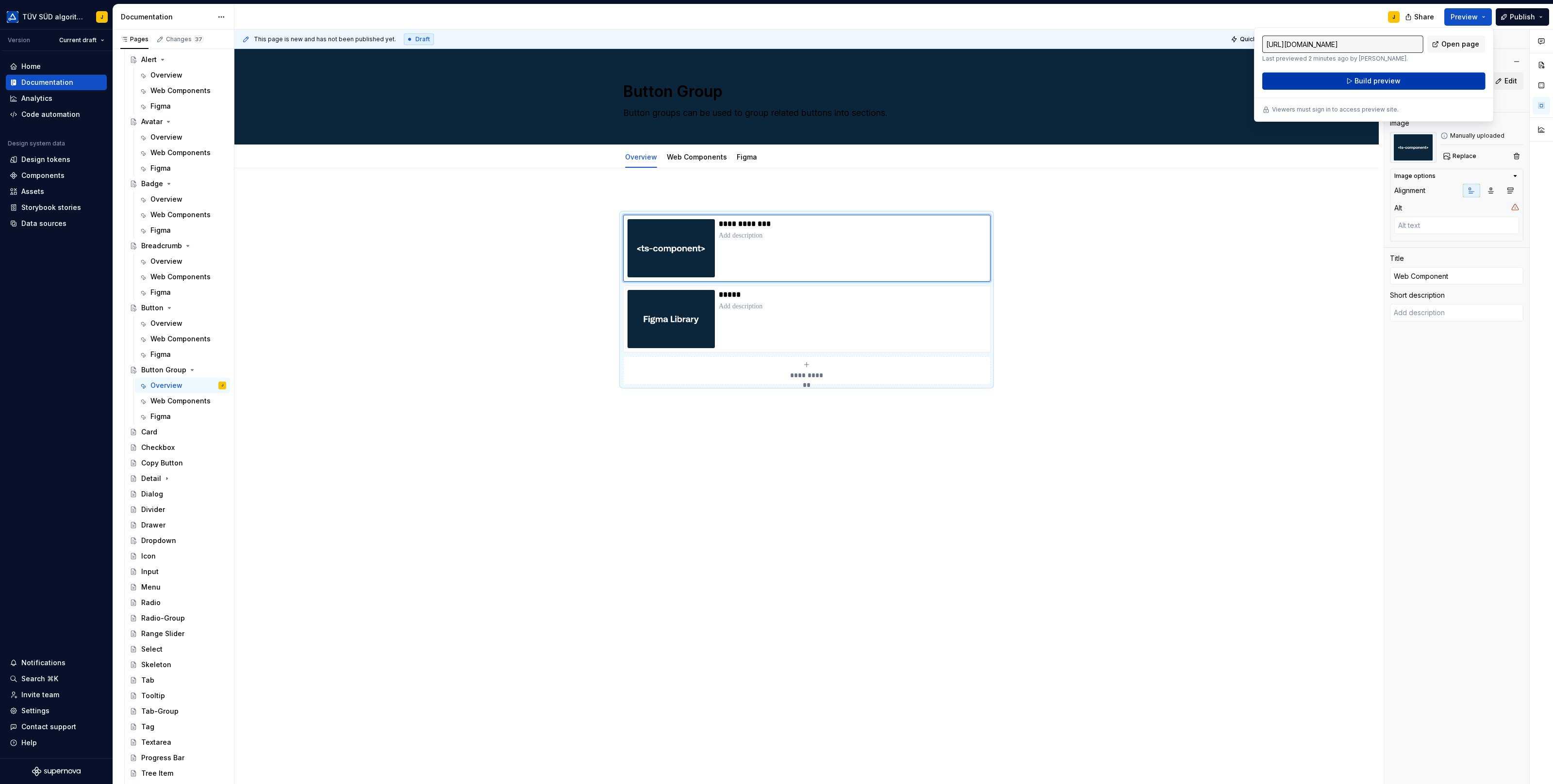
click at [1430, 82] on button "Build preview" at bounding box center [1374, 80] width 223 height 17
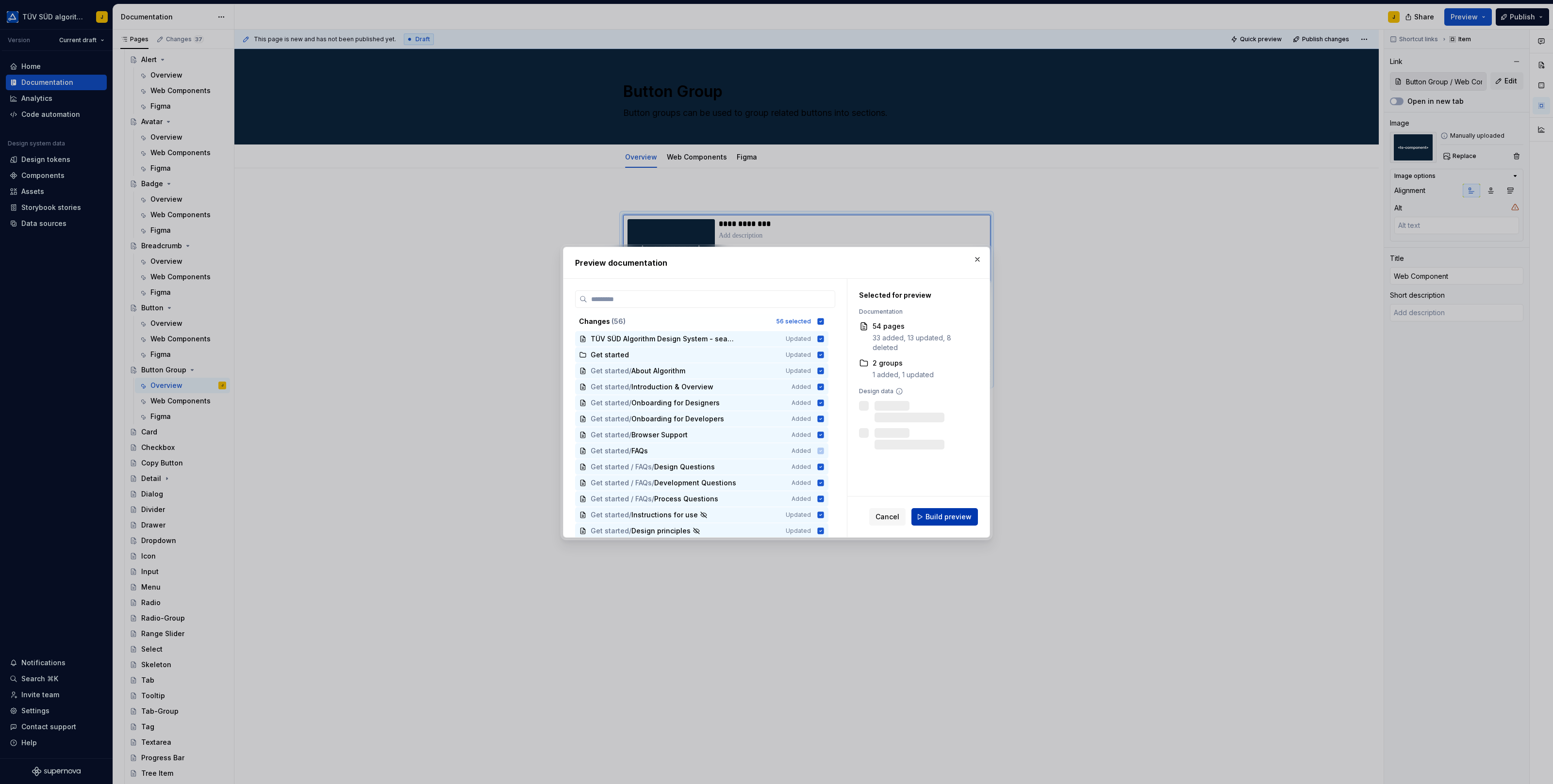
click at [946, 521] on span "Build preview" at bounding box center [949, 517] width 46 height 10
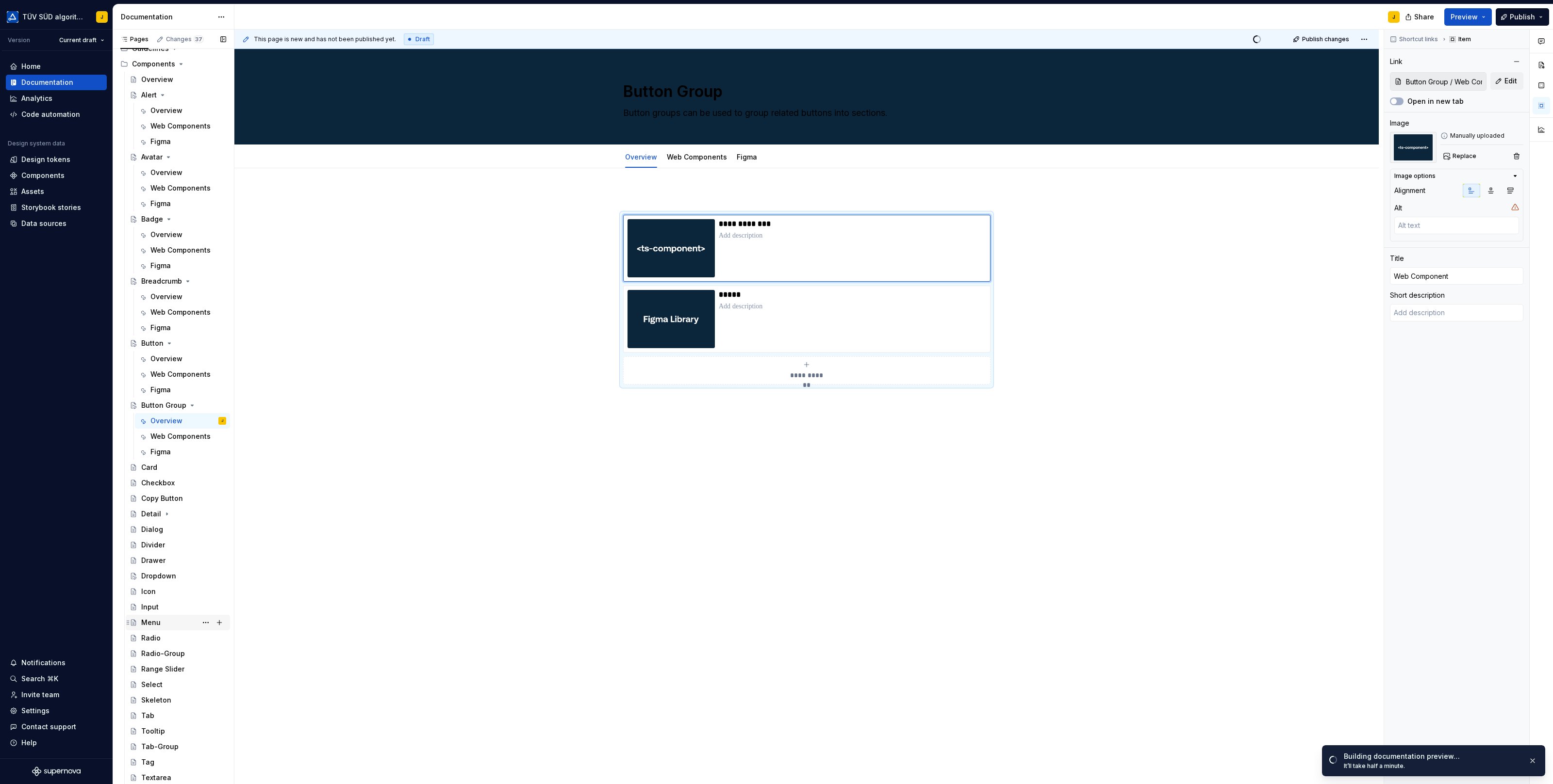
scroll to position [468, 0]
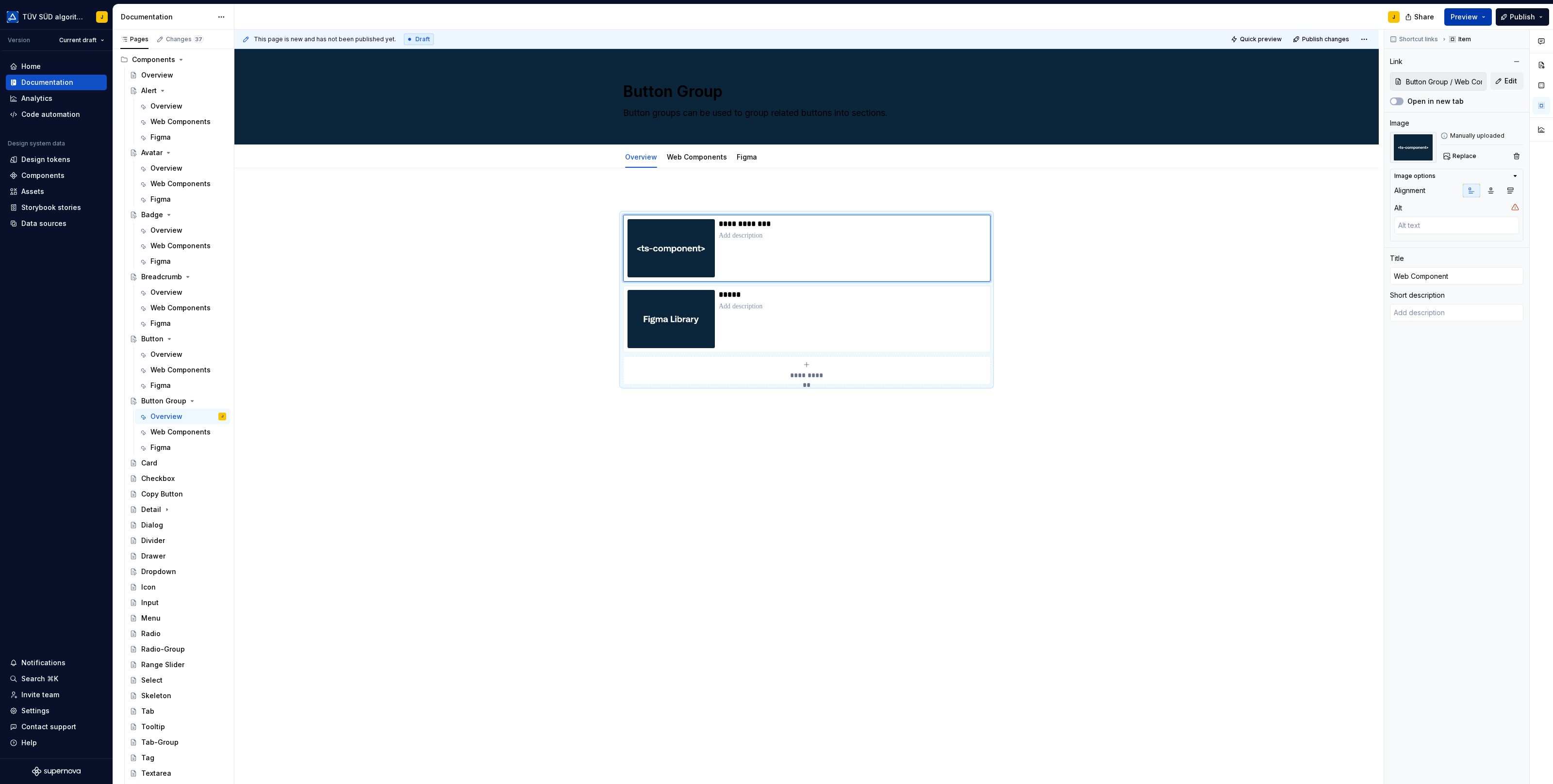
click at [1485, 18] on button "Preview" at bounding box center [1467, 17] width 47 height 17
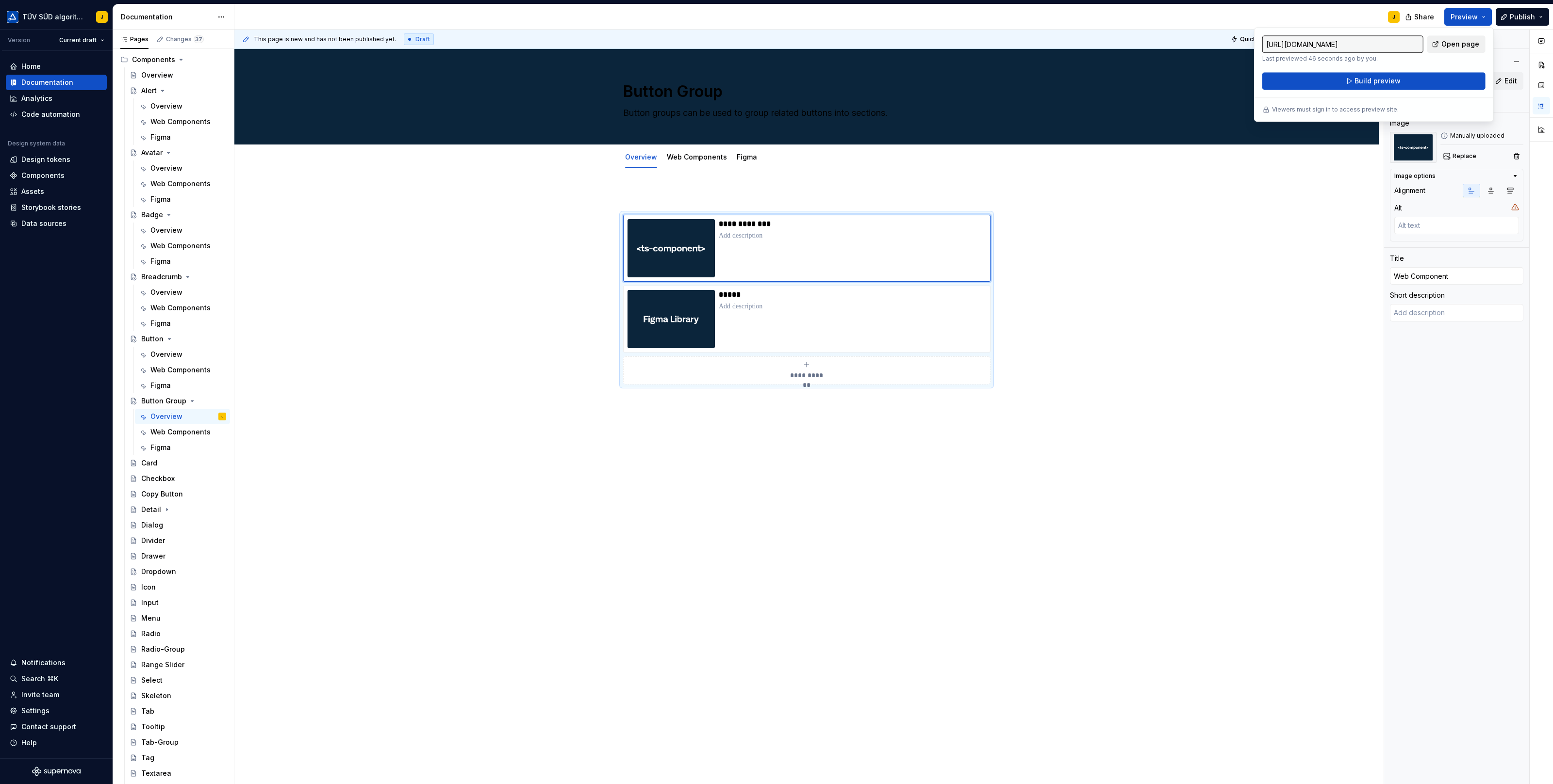
click at [1453, 43] on span "Open page" at bounding box center [1460, 44] width 38 height 10
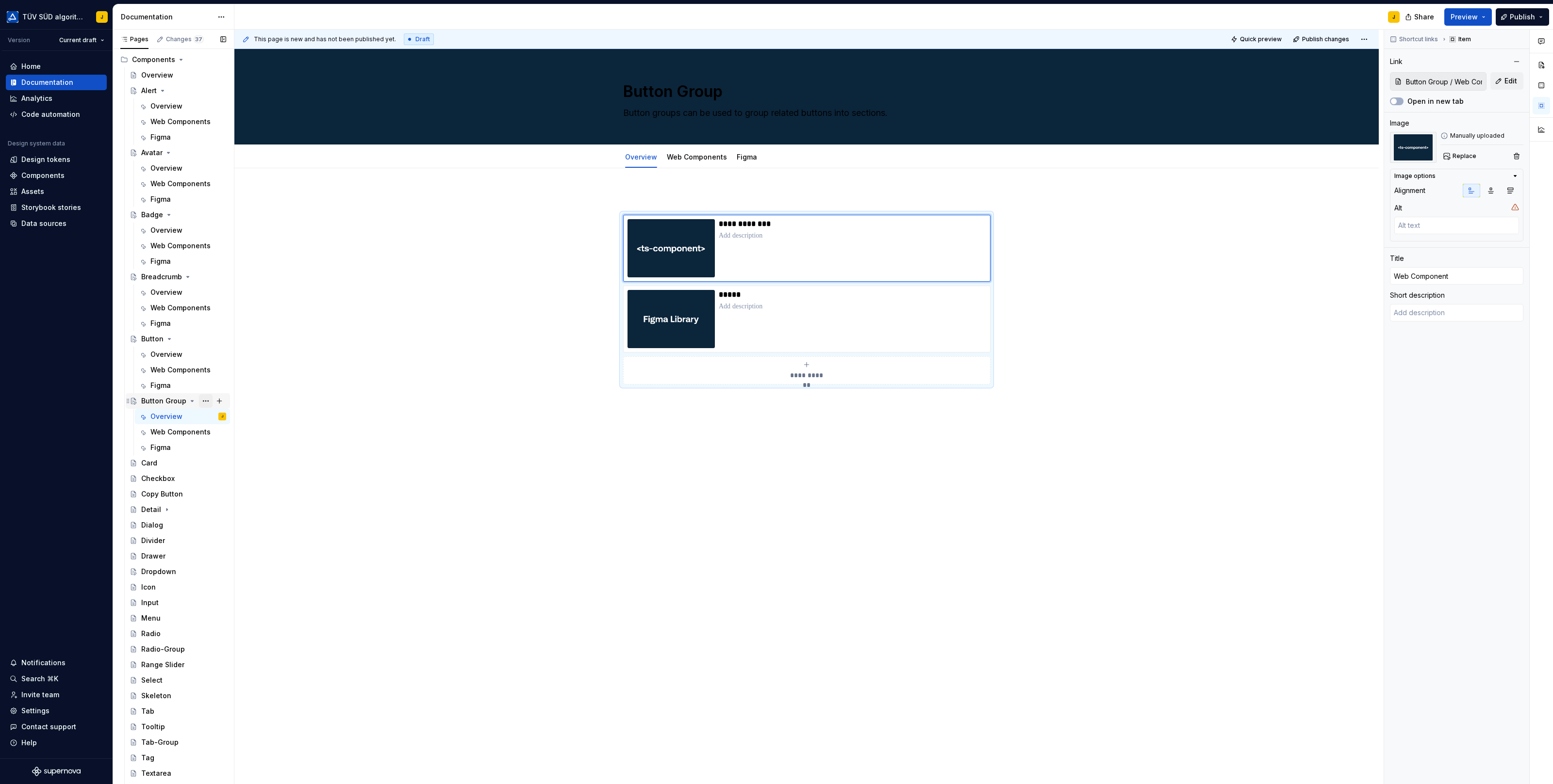
click at [206, 401] on button "Page tree" at bounding box center [206, 401] width 13 height 13
click at [238, 433] on div "Duplicate page" at bounding box center [264, 433] width 95 height 10
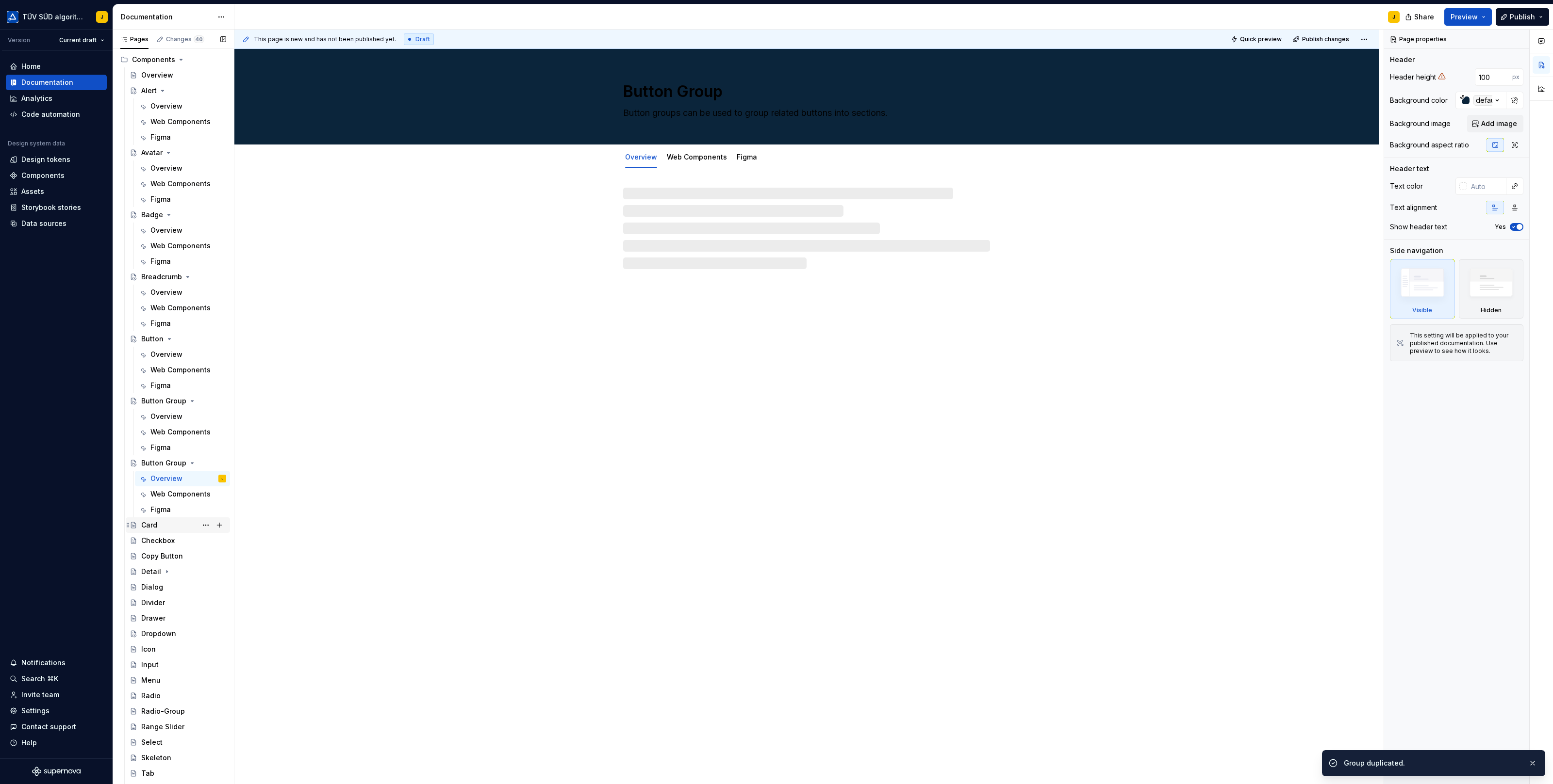
click at [149, 524] on div "Card" at bounding box center [149, 525] width 16 height 10
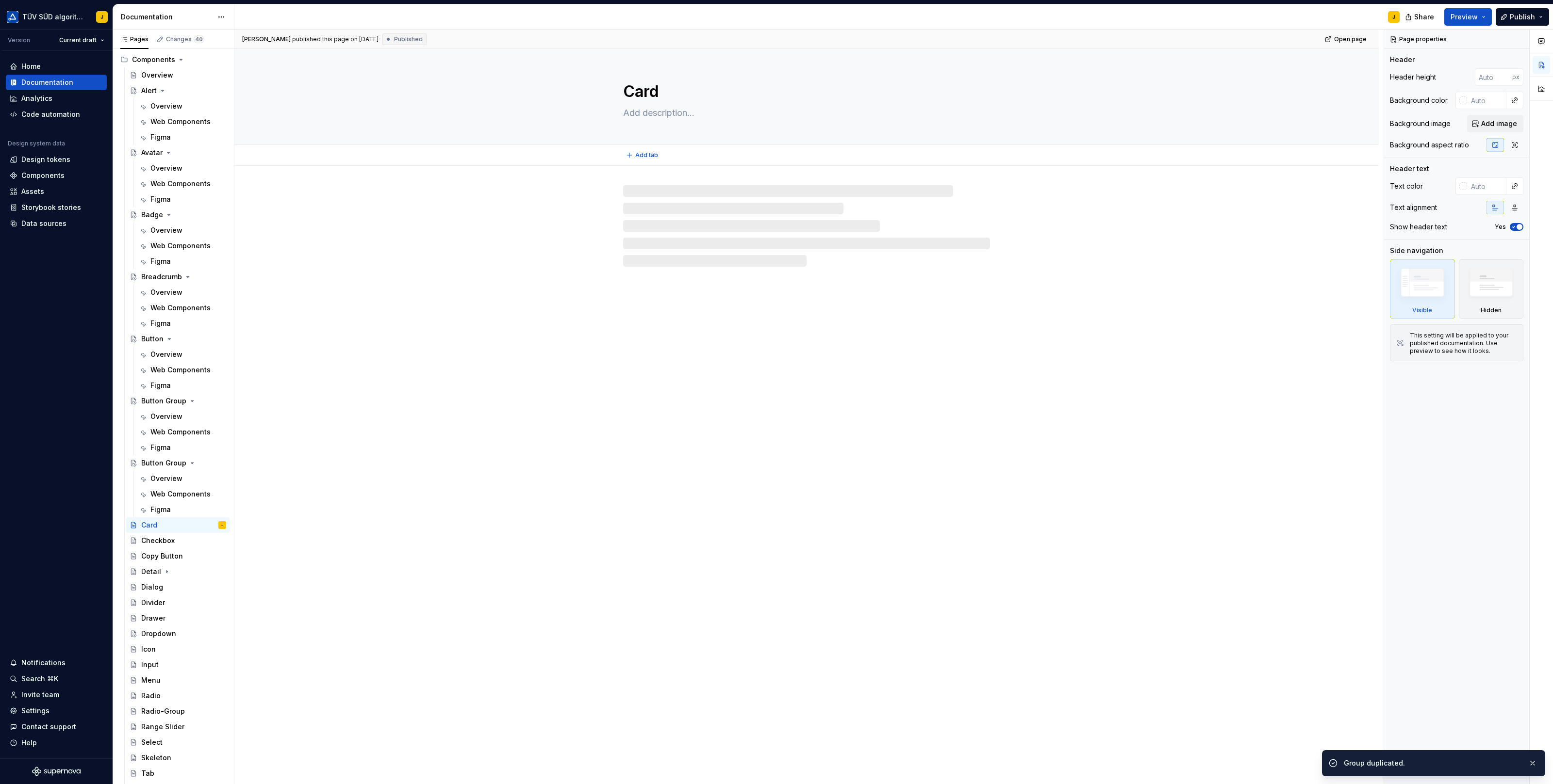
click at [651, 96] on textarea "Card" at bounding box center [804, 91] width 367 height 23
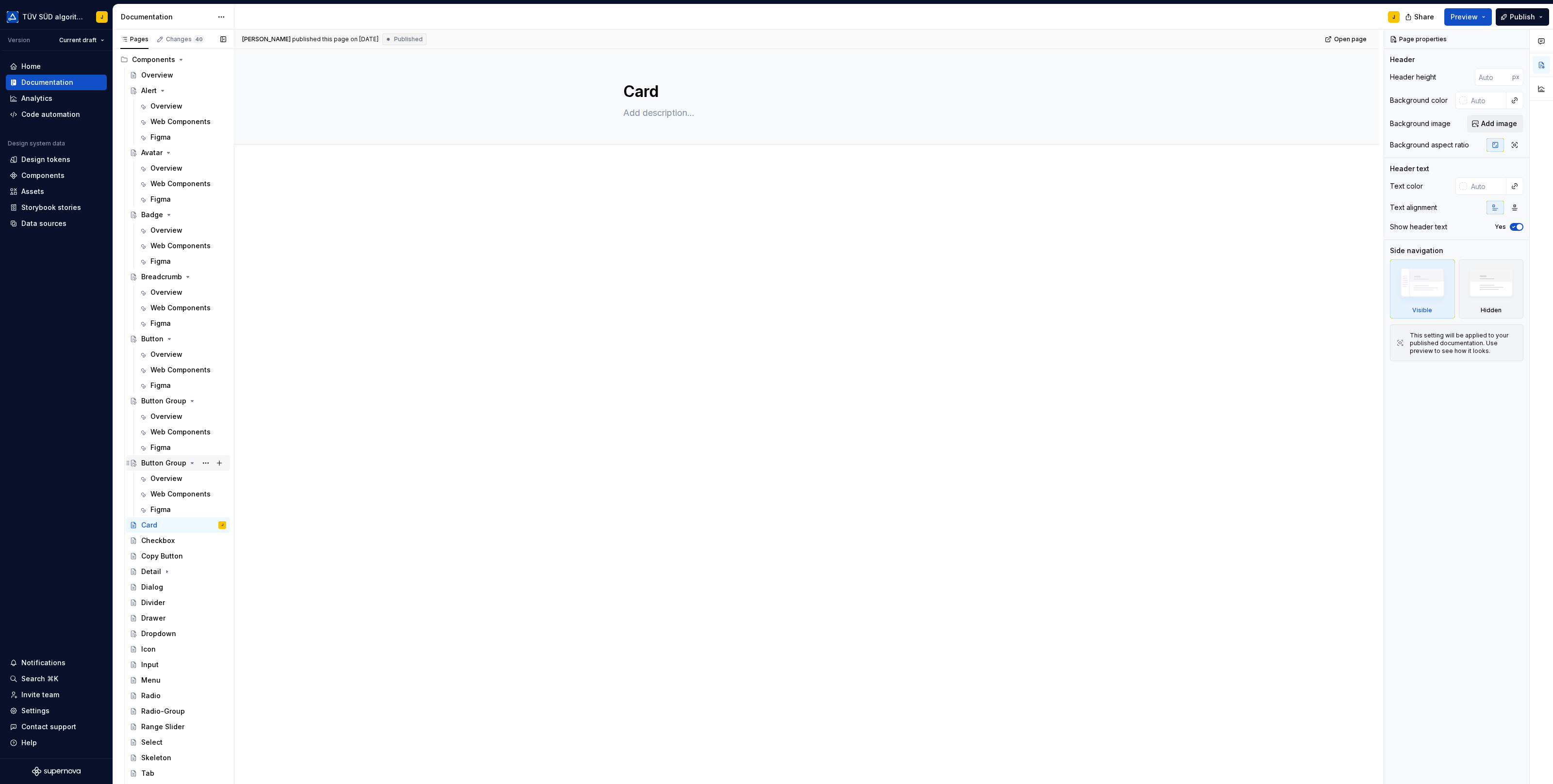
click at [167, 458] on div "Button Group" at bounding box center [163, 462] width 45 height 10
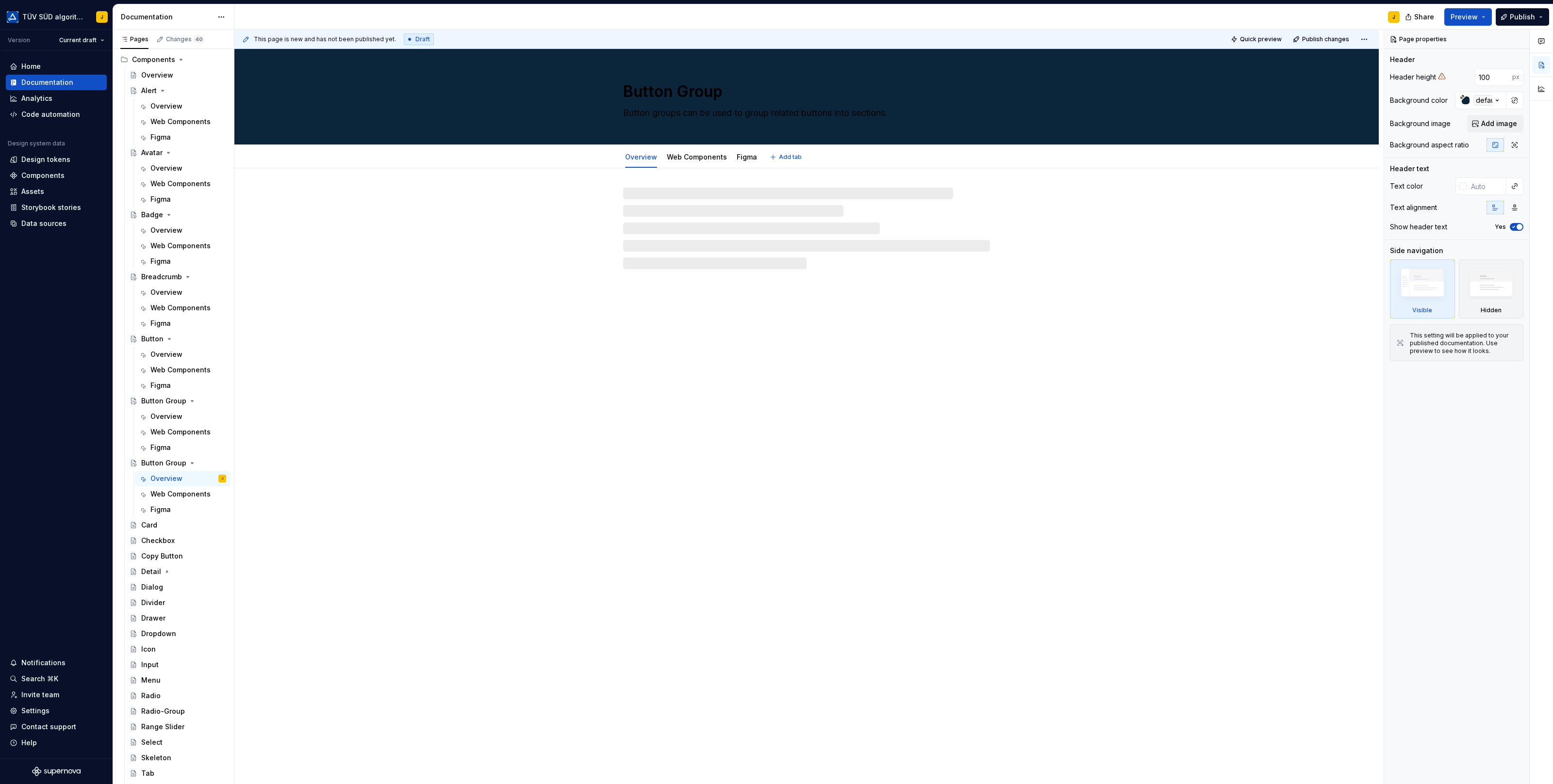
click at [652, 90] on textarea "Button Group" at bounding box center [804, 91] width 367 height 23
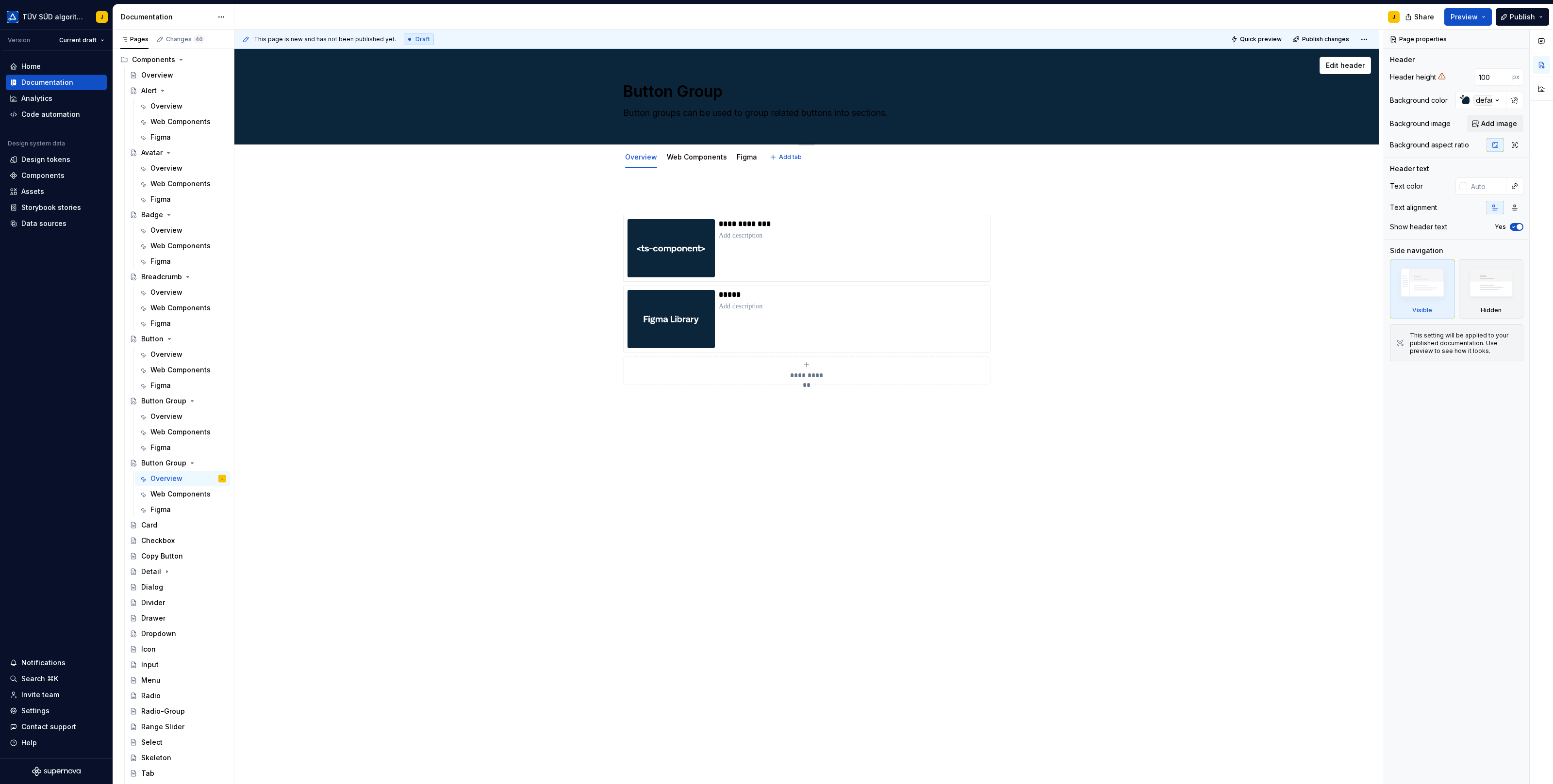
click at [652, 90] on textarea "Button Group" at bounding box center [804, 91] width 367 height 23
paste textarea "Card"
type textarea "*"
type textarea "Card"
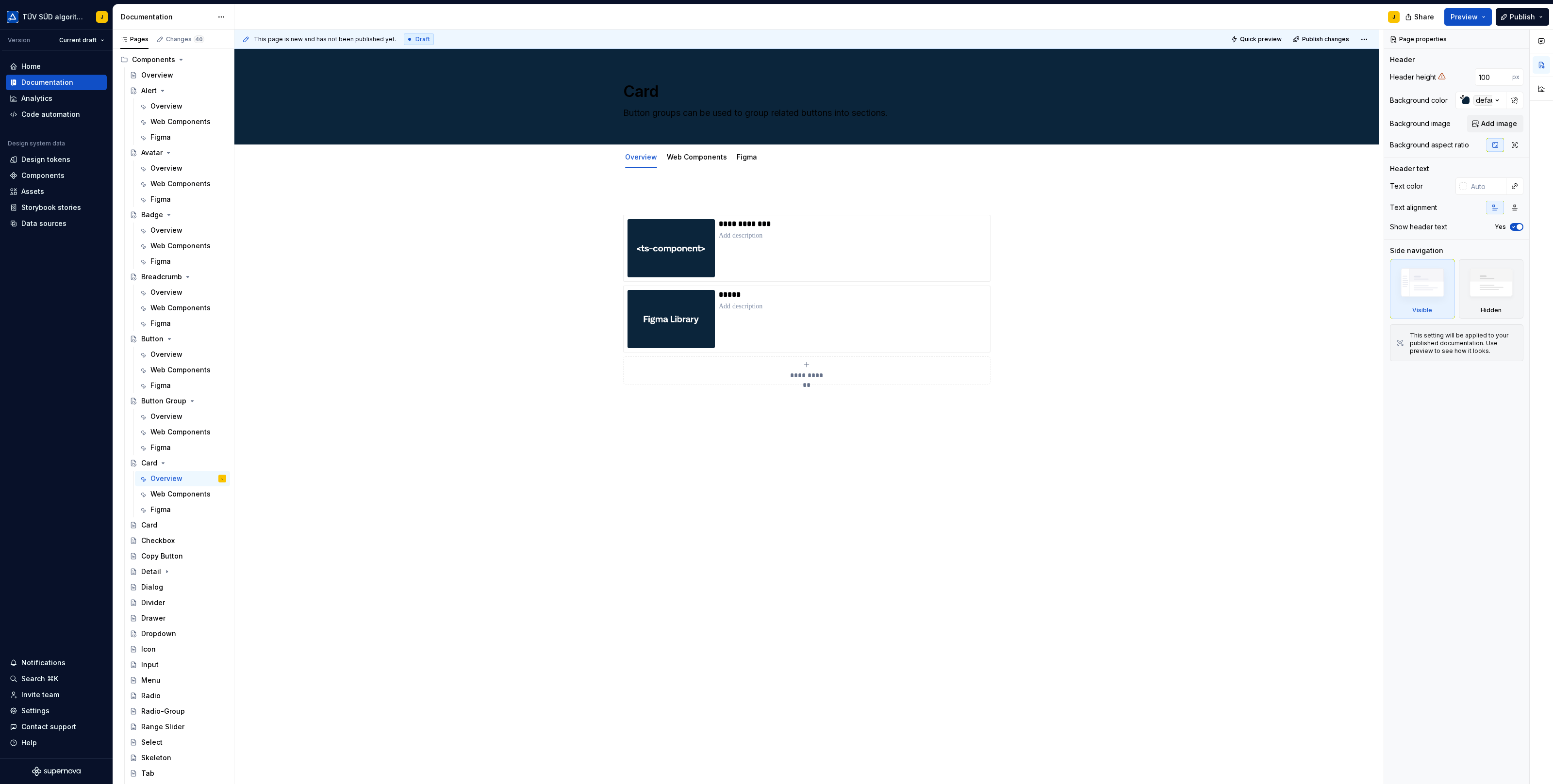
type textarea "*"
type textarea "Card"
click at [788, 115] on textarea "Button groups can be used to group related buttons into sections." at bounding box center [804, 113] width 367 height 15
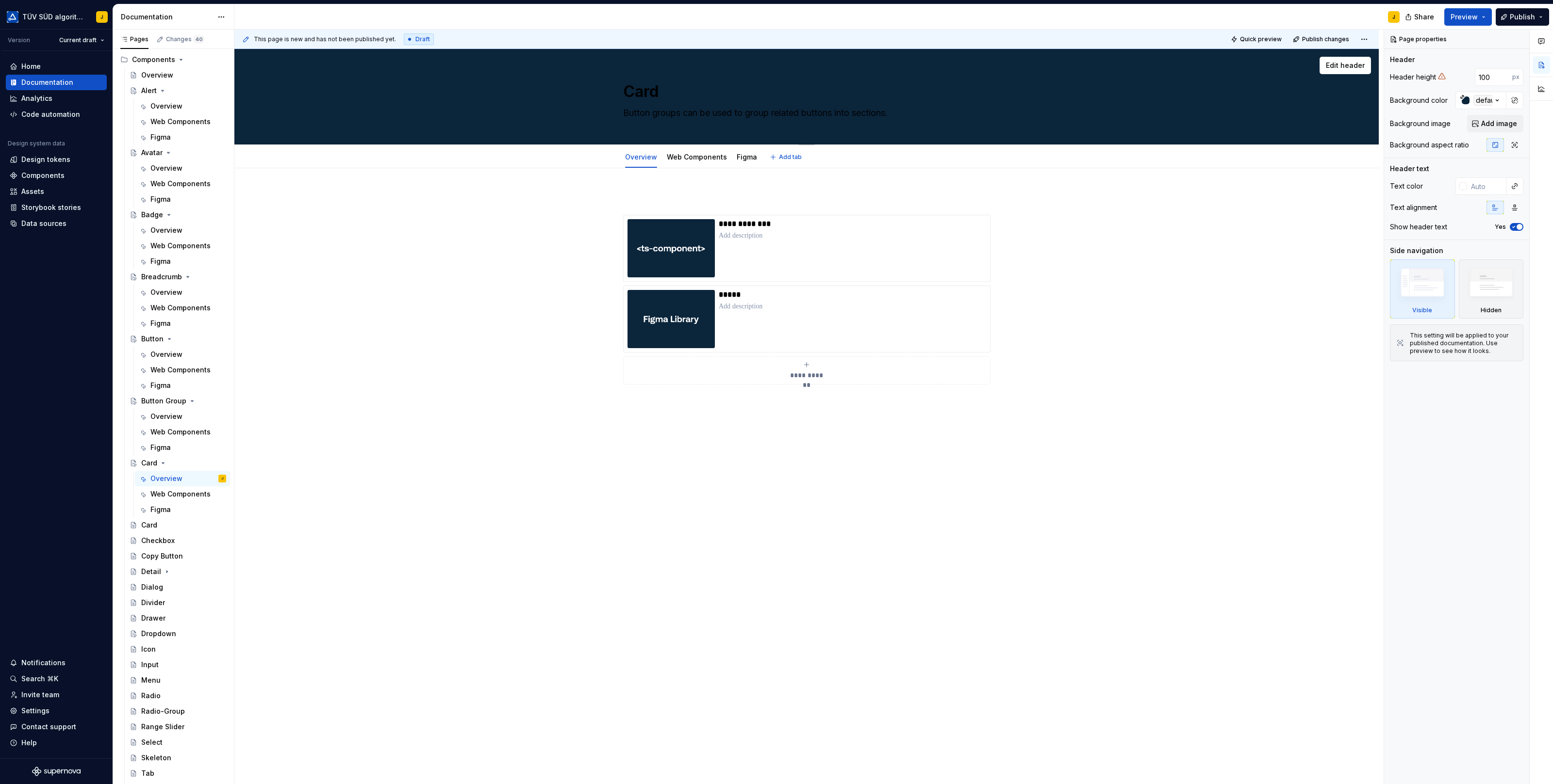
paste textarea "Cards can be used to group related subjects in a container"
type textarea "*"
type textarea "Cards can be used to group related subjects in a container."
type textarea "*"
type textarea "Cards can be used to group related subjects in a container."
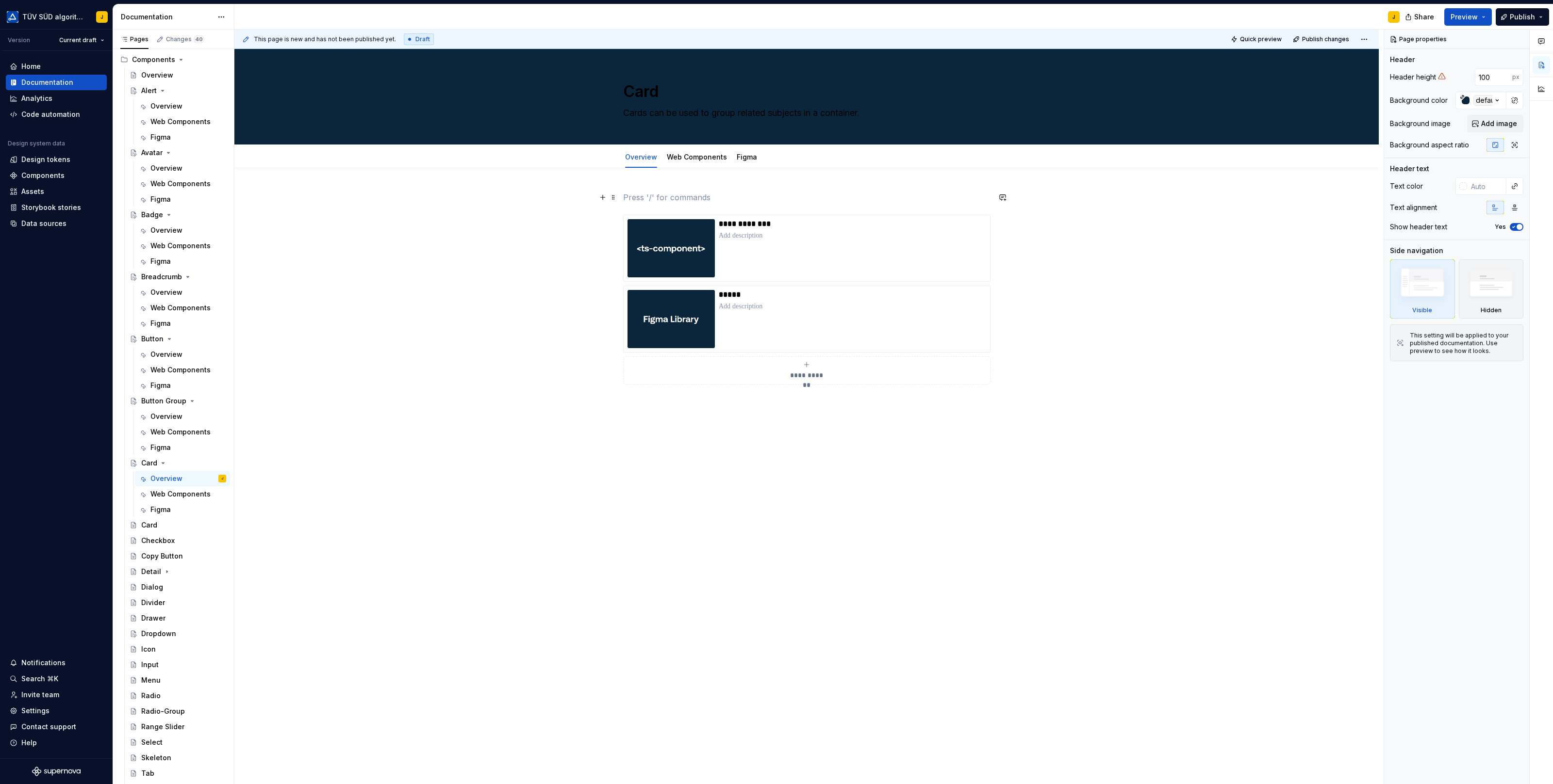
click at [642, 194] on p at bounding box center [806, 197] width 367 height 11
click at [818, 248] on div "**********" at bounding box center [852, 248] width 267 height 58
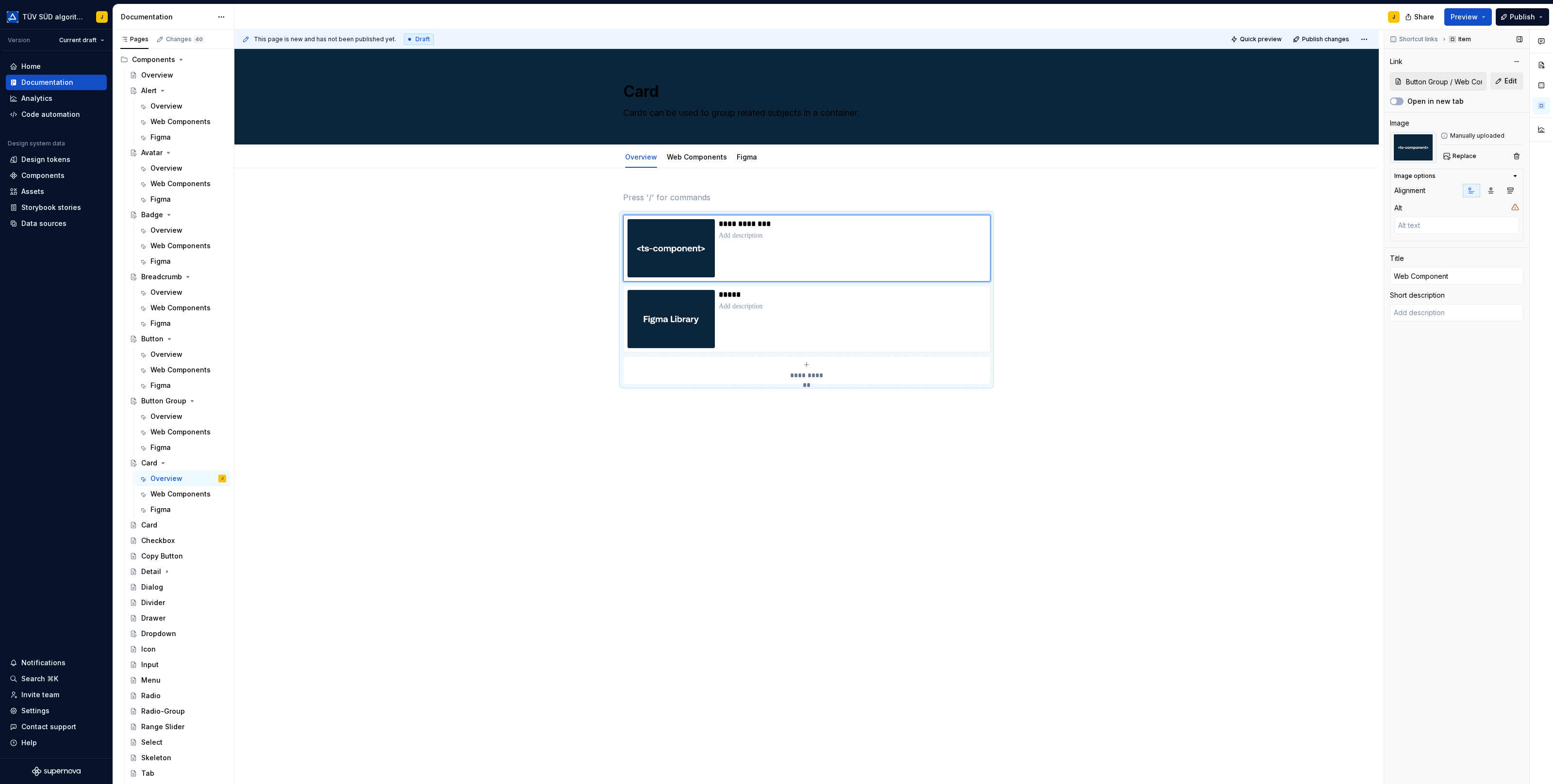
click at [1504, 80] on button "Edit" at bounding box center [1507, 80] width 33 height 17
type textarea "*"
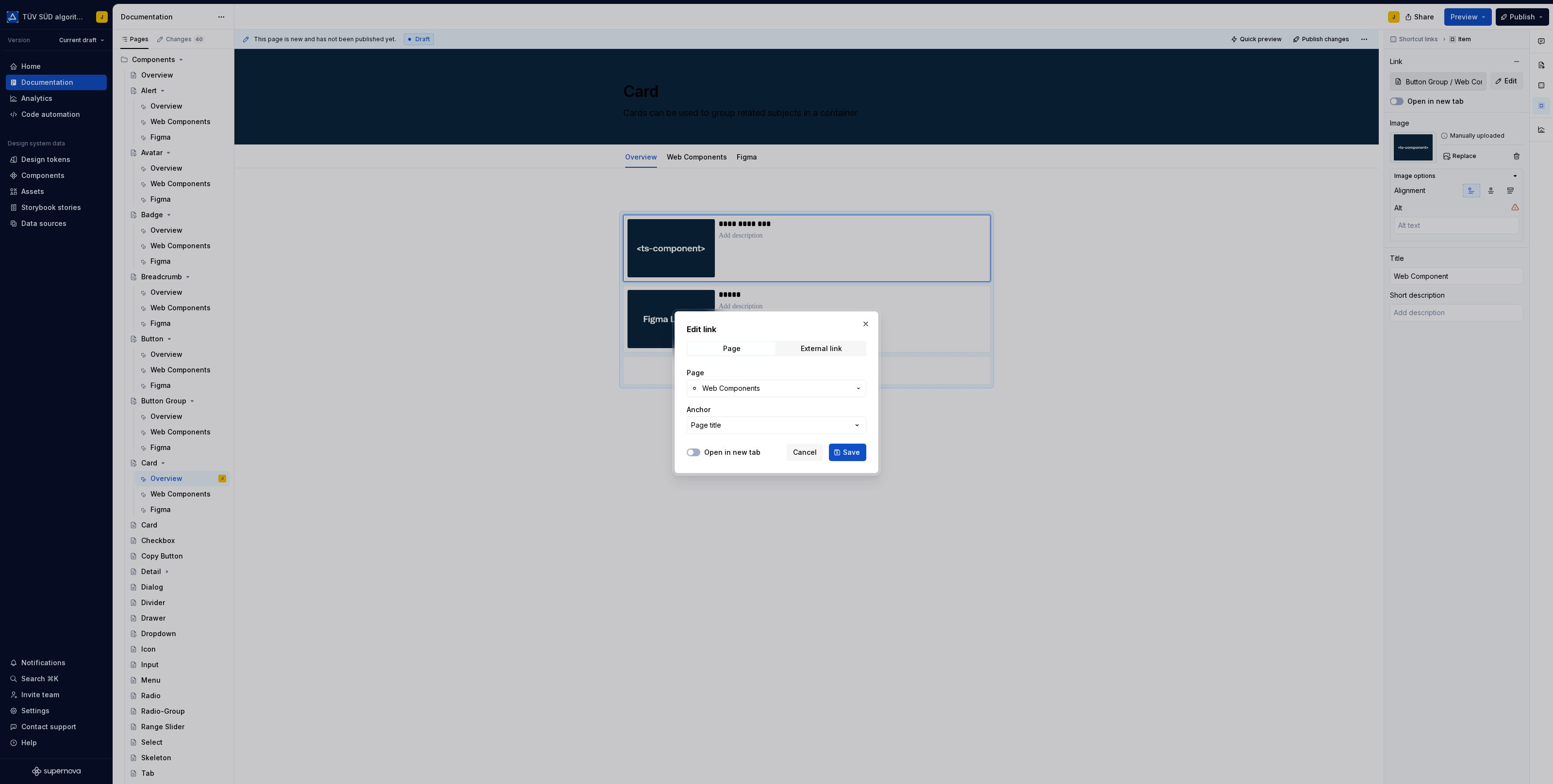
click at [787, 382] on button "Web Components" at bounding box center [776, 388] width 179 height 17
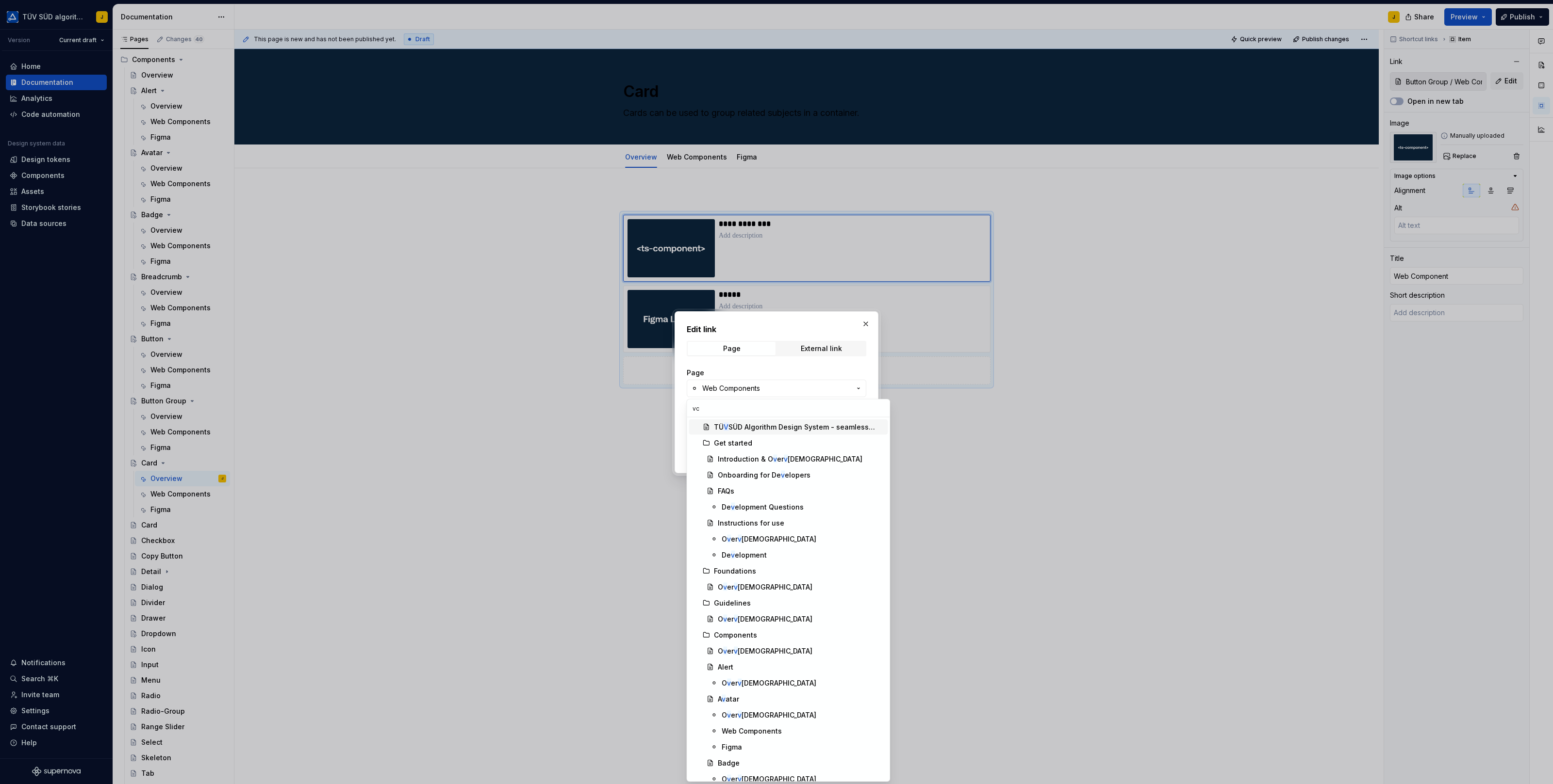
type input "v"
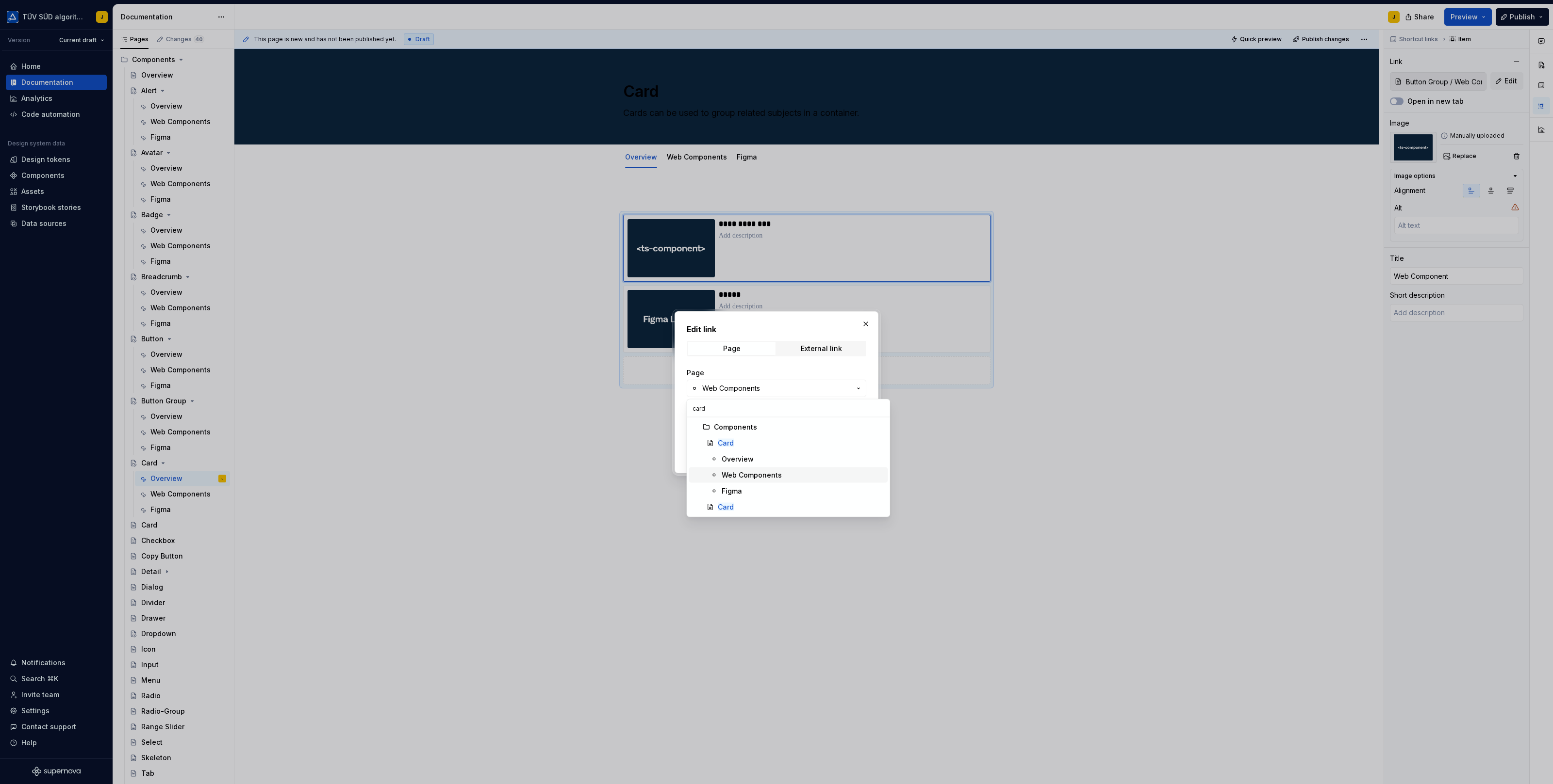
type input "card"
click at [746, 478] on div "Web Components" at bounding box center [751, 475] width 60 height 10
click at [848, 450] on span "Save" at bounding box center [851, 452] width 17 height 10
type textarea "*"
type input "Card / Web Components"
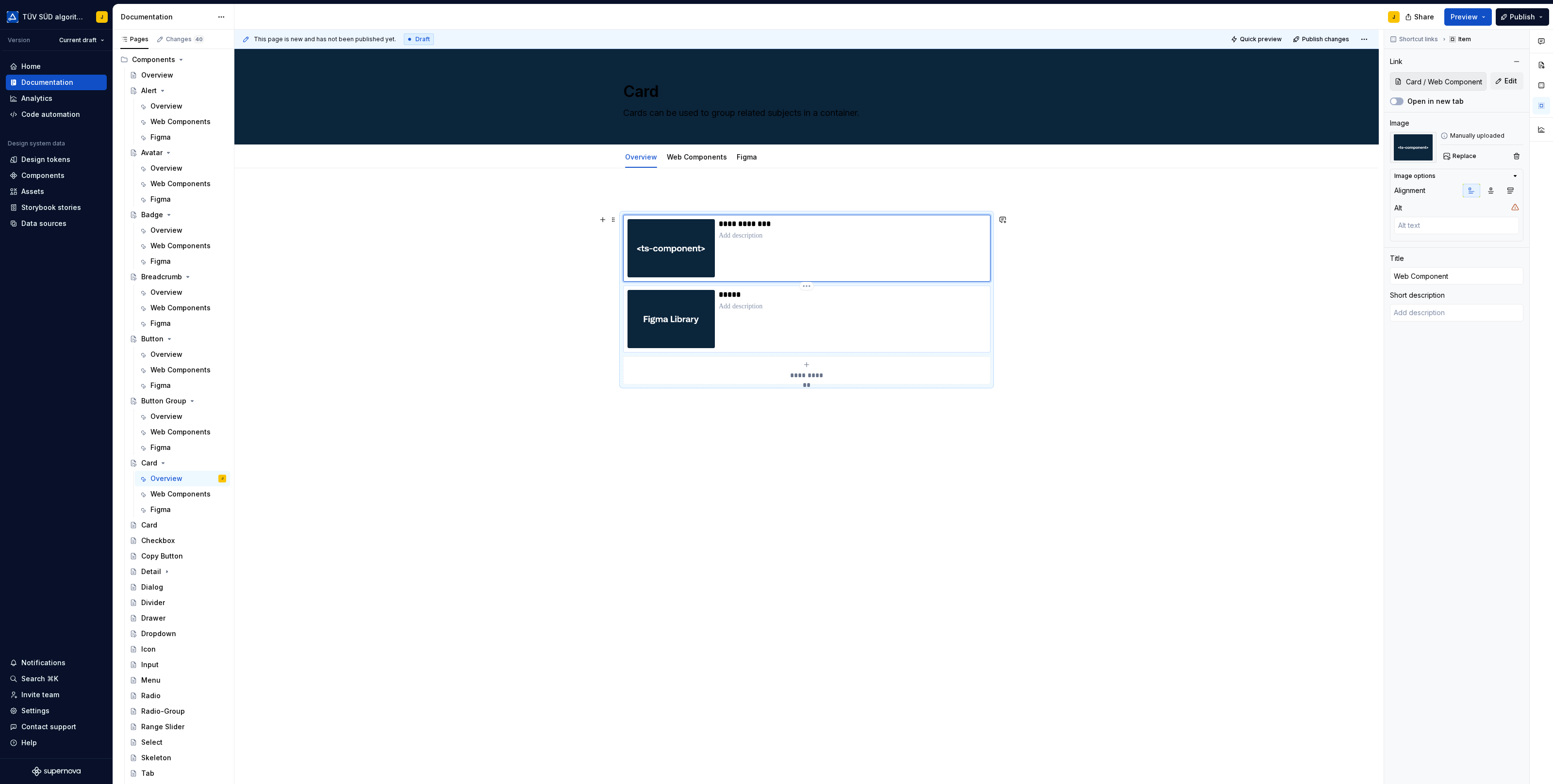
click at [839, 303] on p at bounding box center [852, 306] width 267 height 10
type textarea "*"
type input "Button Group / Figma"
type input "Figma"
click at [1511, 75] on button "Edit" at bounding box center [1507, 80] width 33 height 17
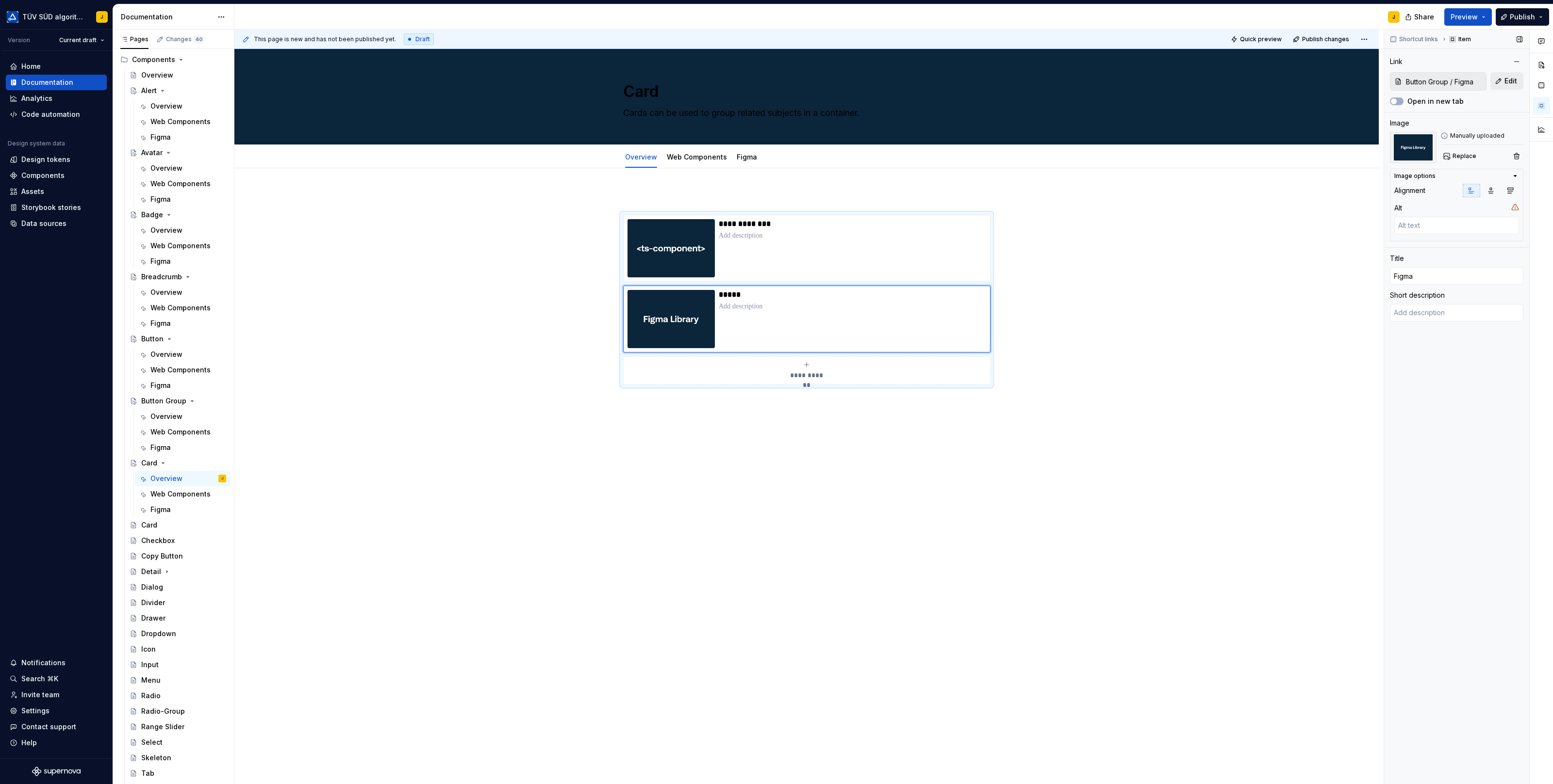
type textarea "*"
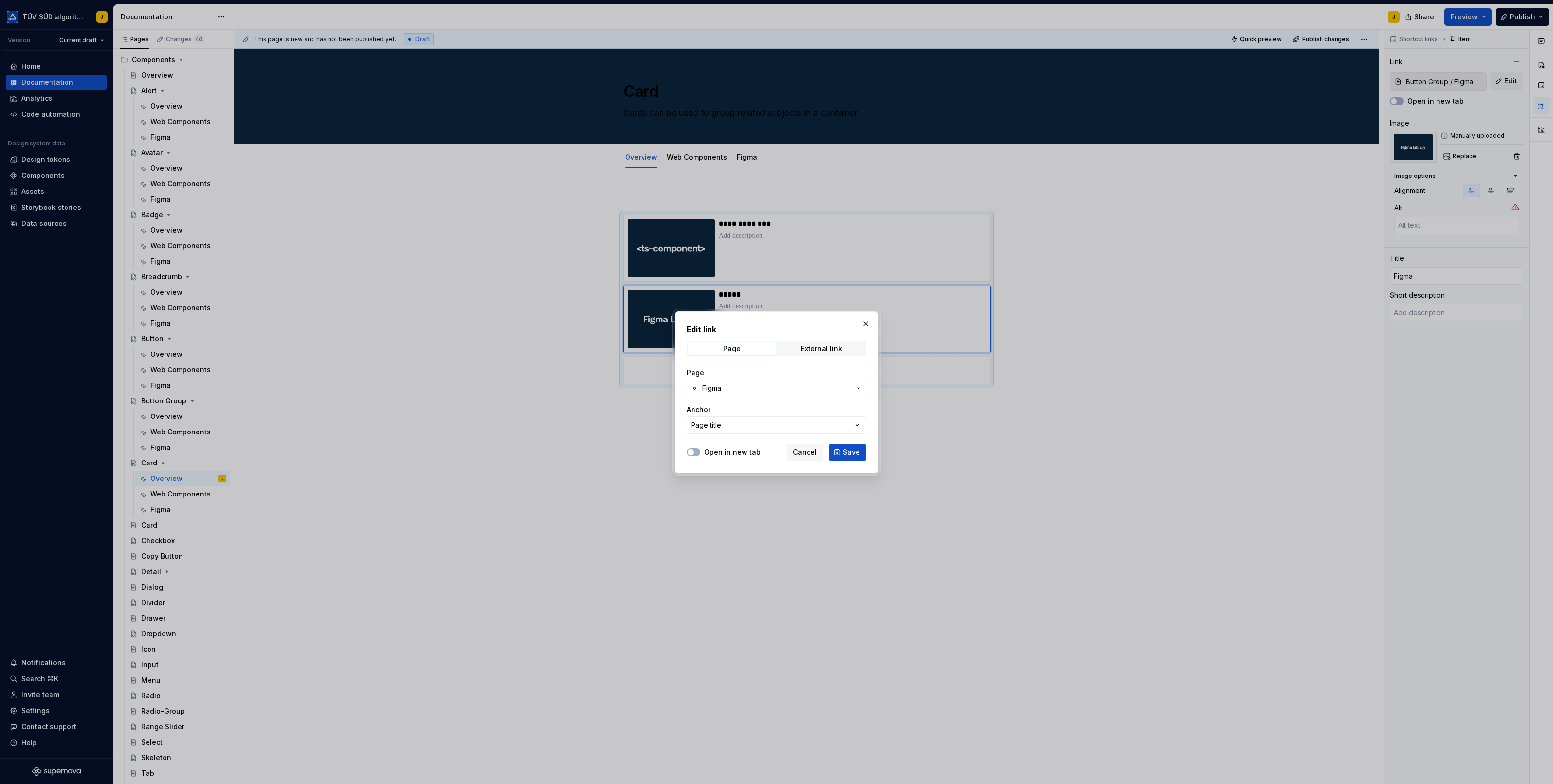
click at [754, 389] on span "Figma" at bounding box center [776, 388] width 149 height 10
type input "card"
click at [744, 493] on div "Figma" at bounding box center [802, 491] width 162 height 10
click at [853, 455] on span "Save" at bounding box center [851, 452] width 17 height 10
type textarea "*"
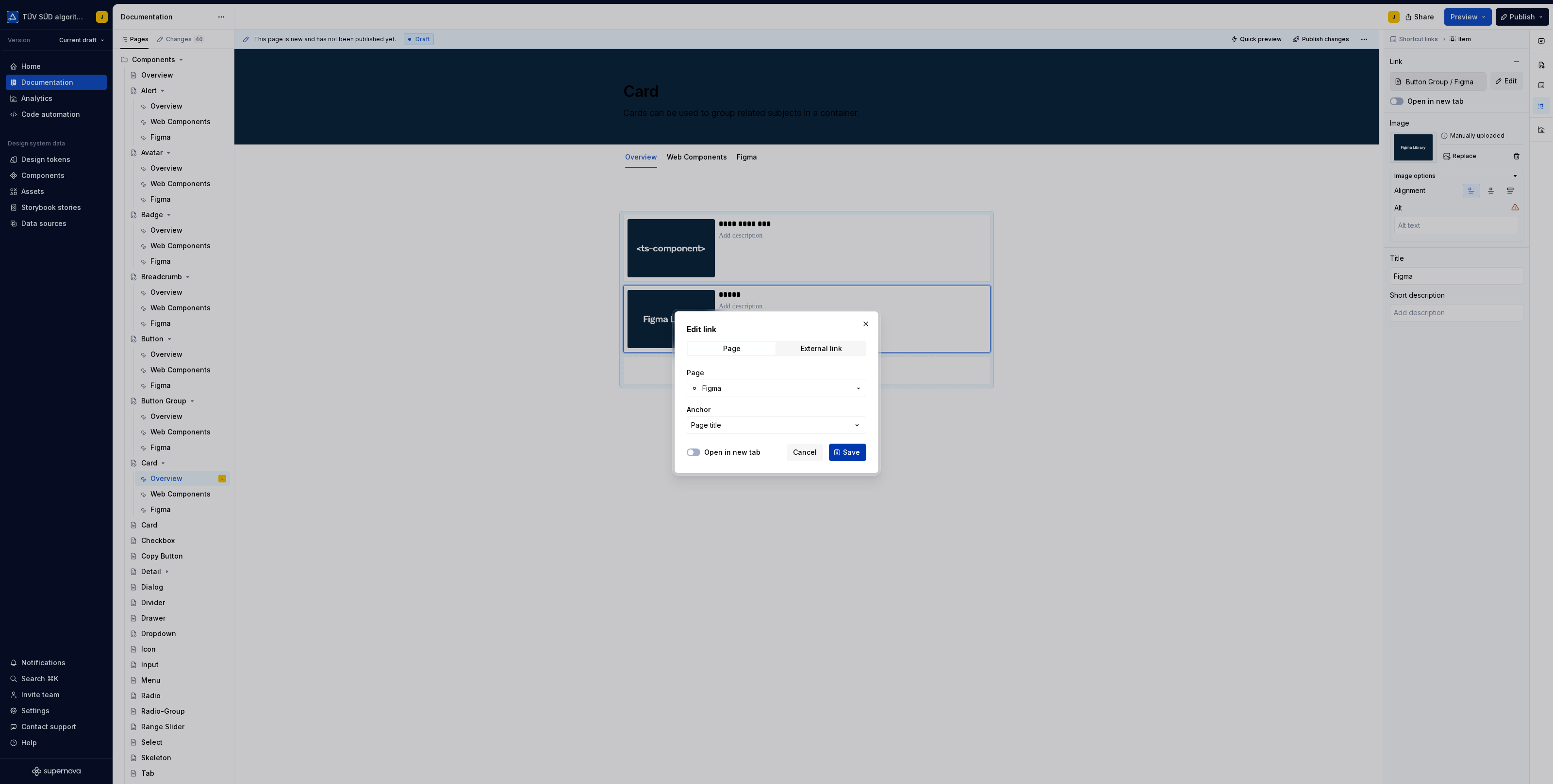
type input "Card / Figma"
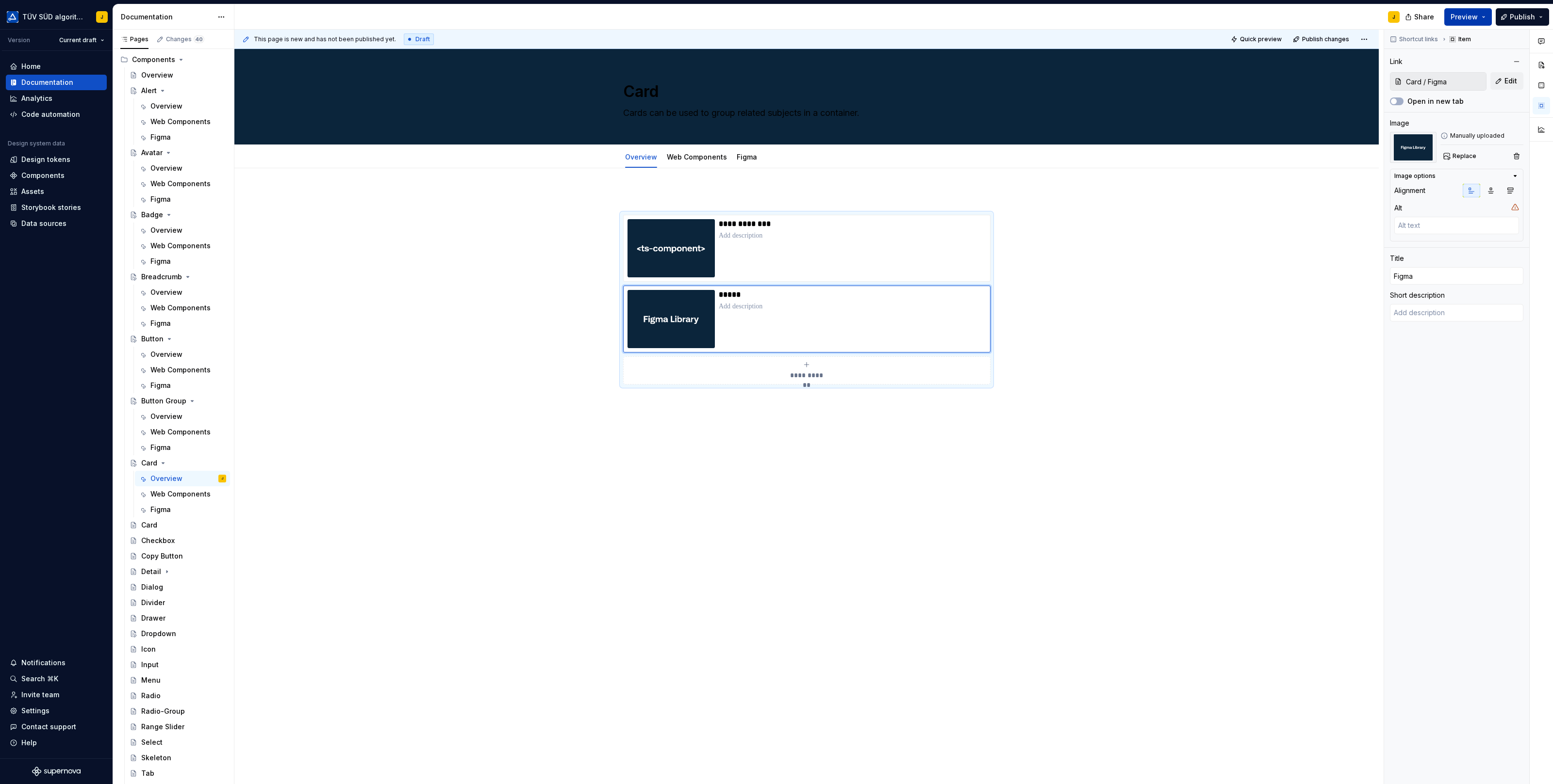
click at [1473, 11] on button "Preview" at bounding box center [1467, 17] width 47 height 17
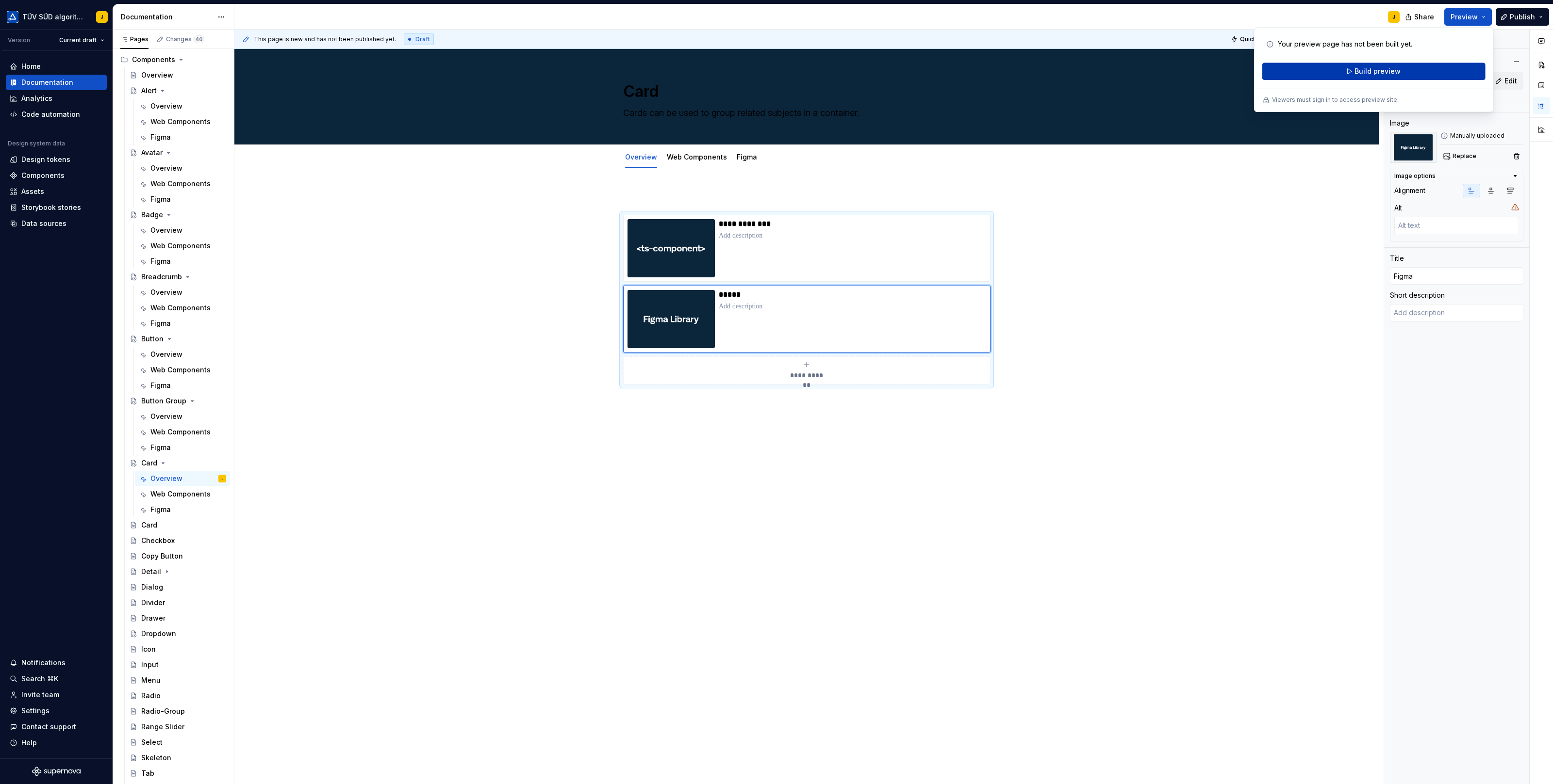
click at [1386, 75] on span "Build preview" at bounding box center [1377, 71] width 46 height 10
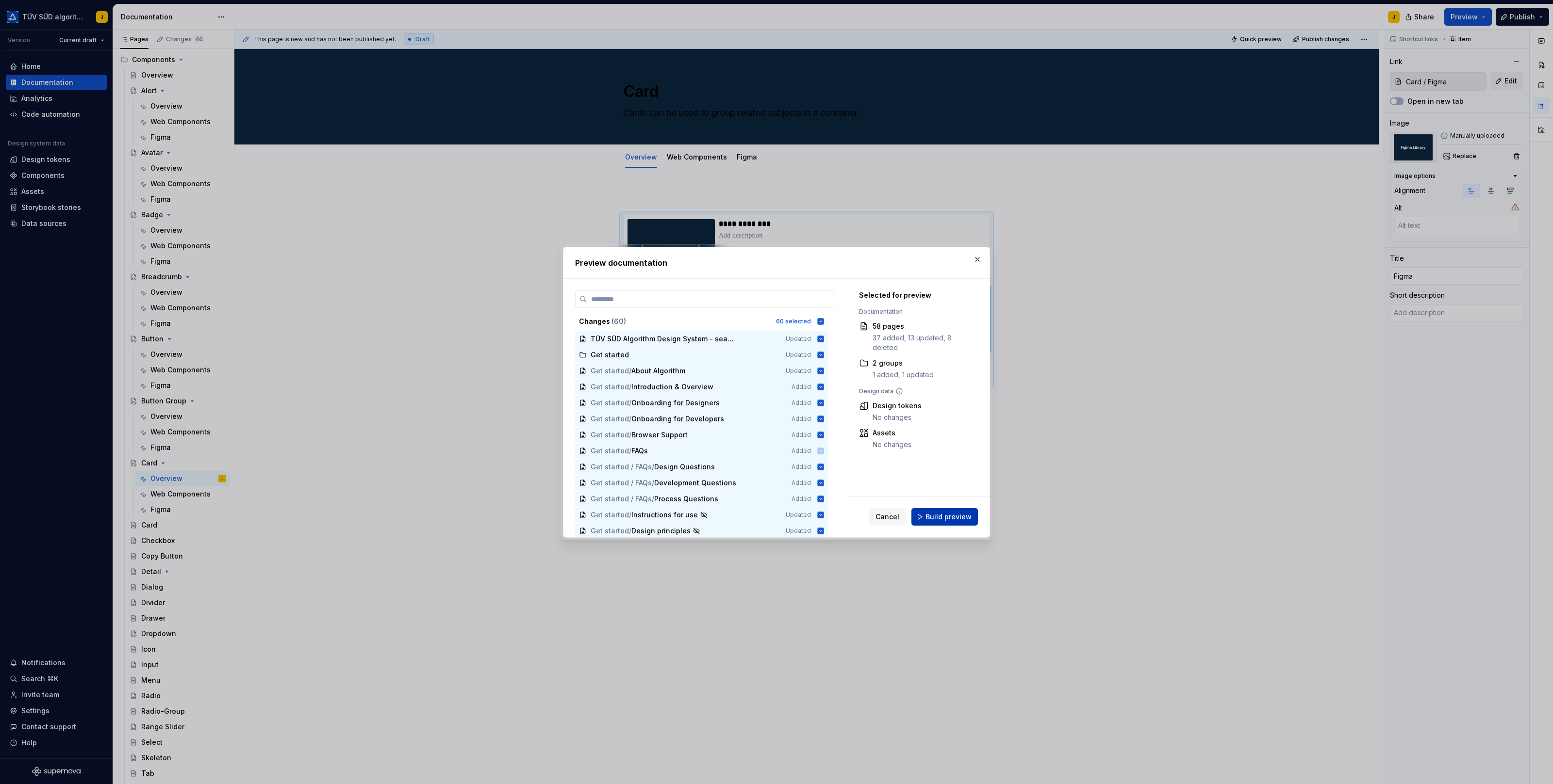
click at [947, 517] on span "Build preview" at bounding box center [949, 517] width 46 height 10
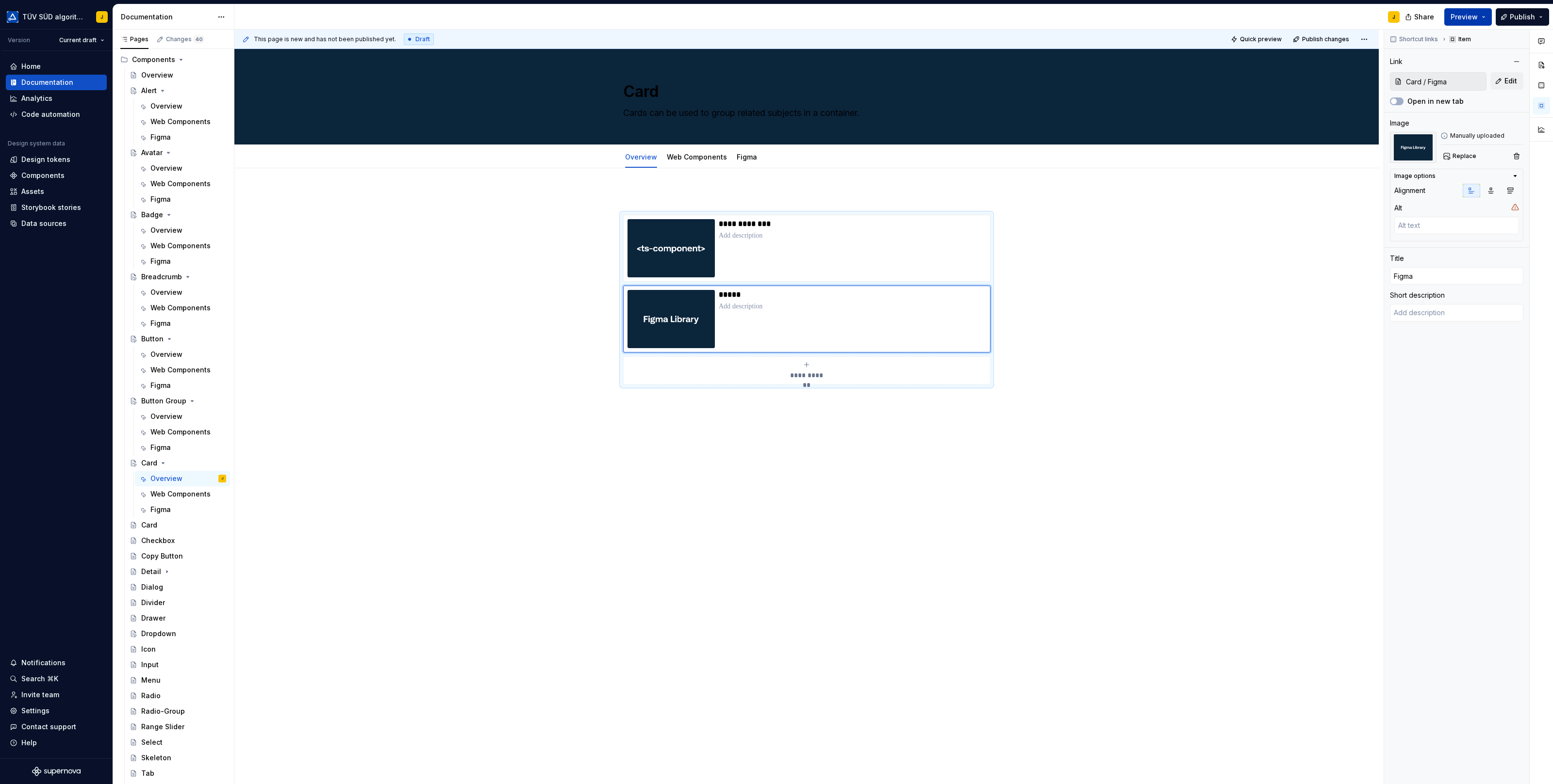
click at [1487, 17] on button "Preview" at bounding box center [1467, 17] width 47 height 17
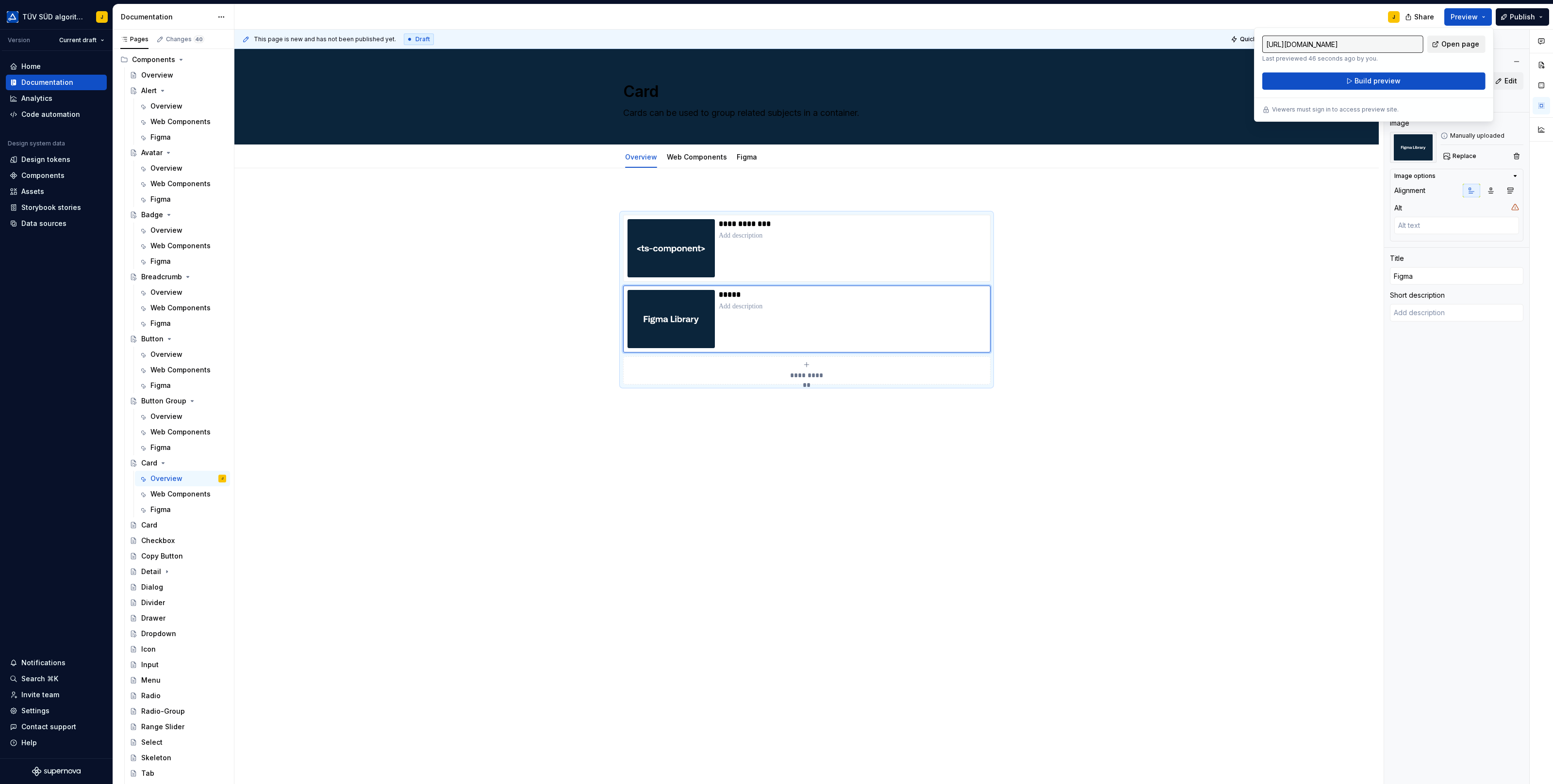
click at [1464, 44] on span "Open page" at bounding box center [1460, 44] width 38 height 10
click at [685, 162] on div "Web Components" at bounding box center [697, 157] width 60 height 11
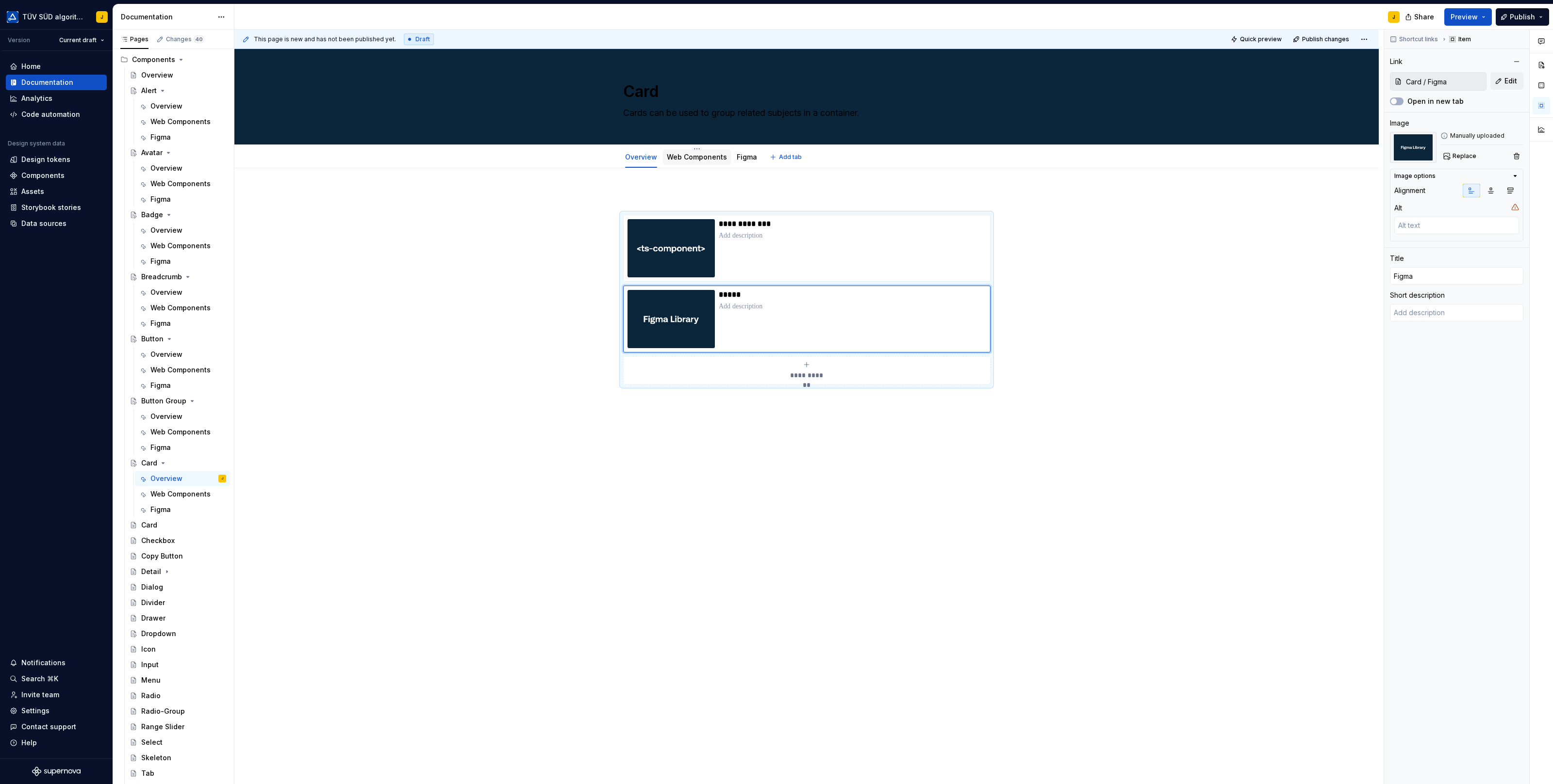
click at [701, 162] on div "Web Components" at bounding box center [697, 157] width 60 height 11
click at [694, 159] on link "Web Components" at bounding box center [697, 156] width 60 height 8
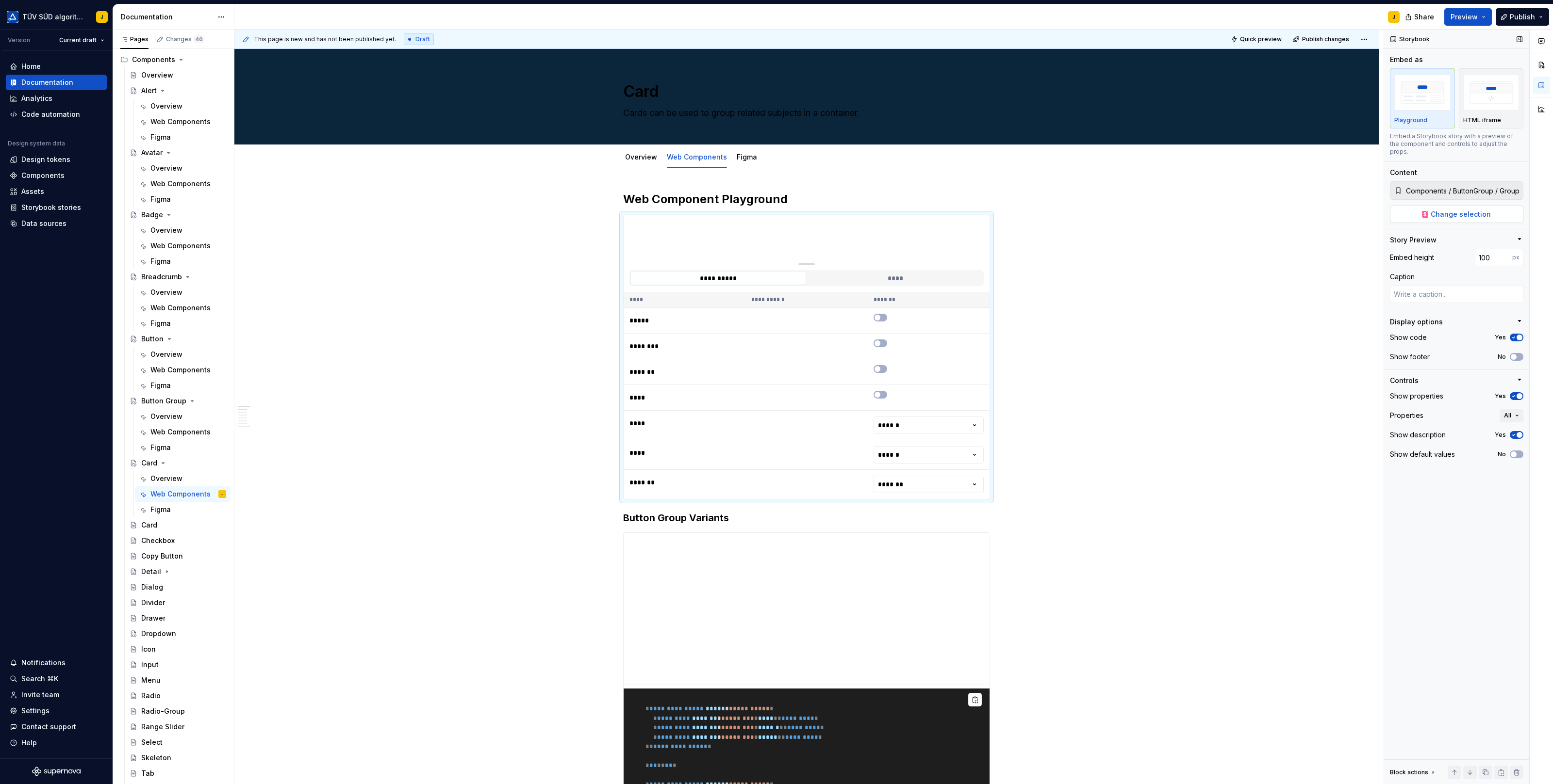
click at [1465, 209] on span "Change selection" at bounding box center [1460, 214] width 60 height 10
type textarea "*"
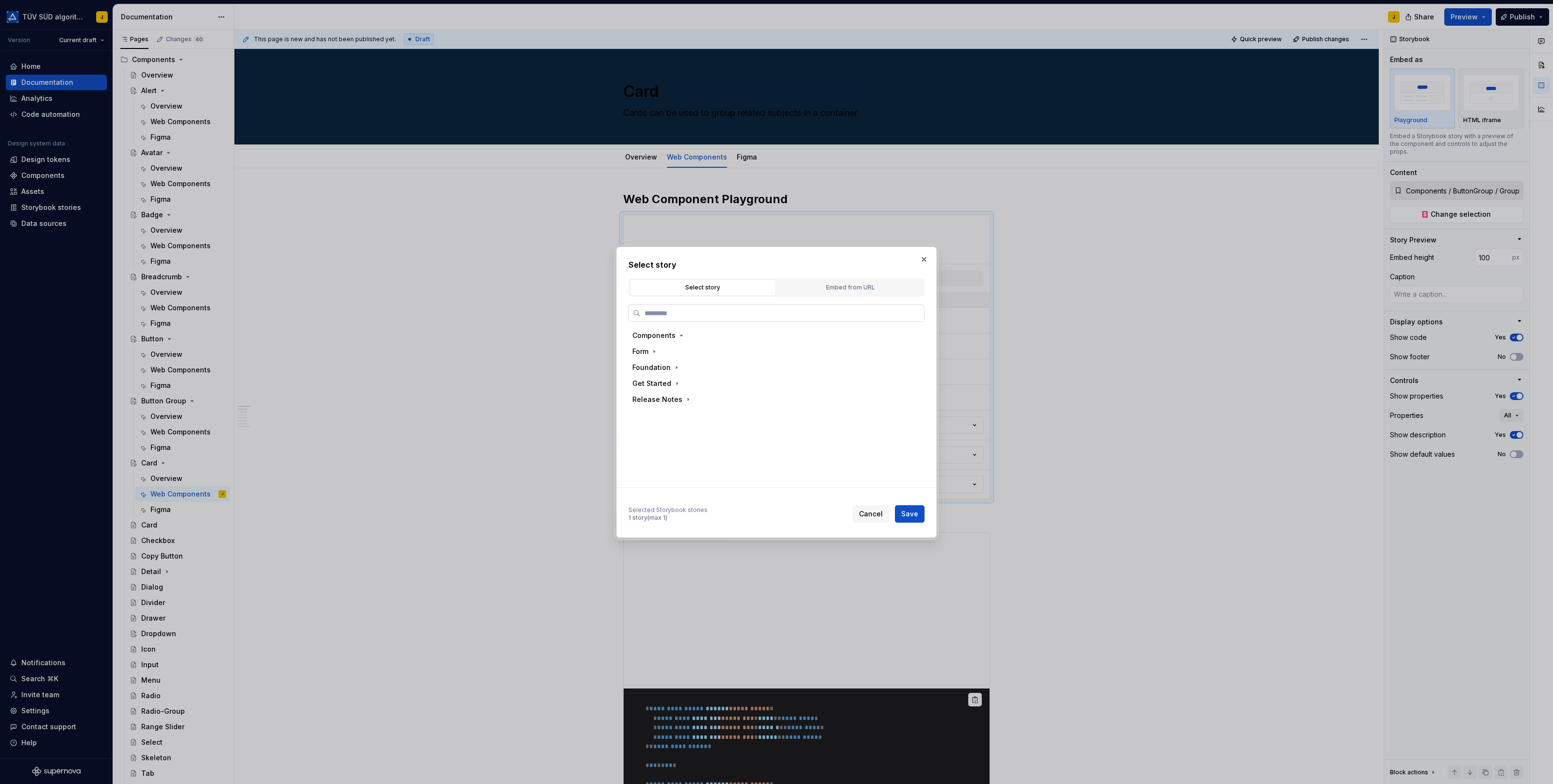
click at [719, 313] on input "search" at bounding box center [782, 313] width 283 height 10
type input "****"
click at [675, 385] on div "Basic" at bounding box center [671, 383] width 19 height 10
click at [912, 514] on span "Save" at bounding box center [910, 514] width 17 height 10
type textarea "*"
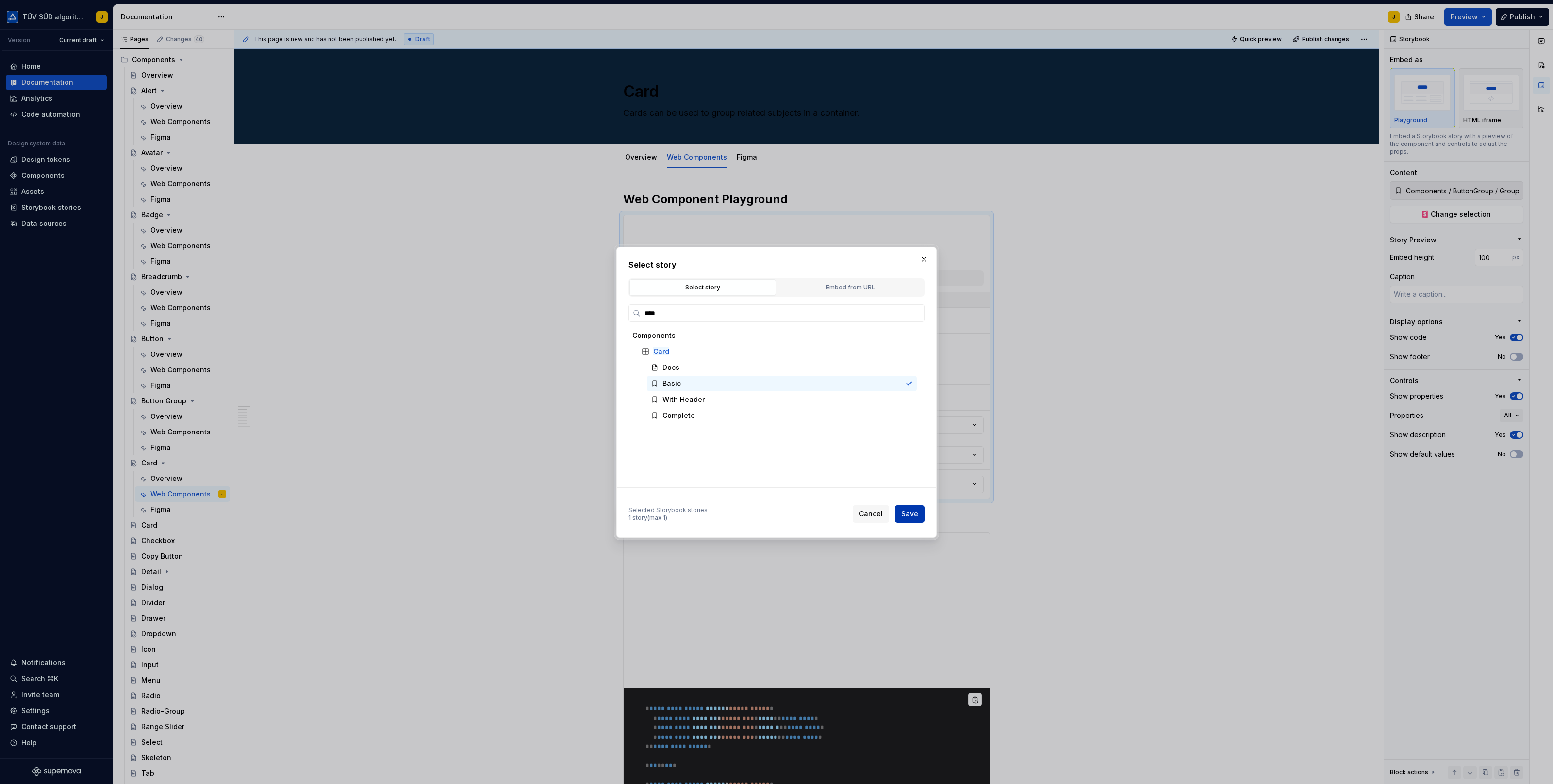
type input "Components / Card / Basic"
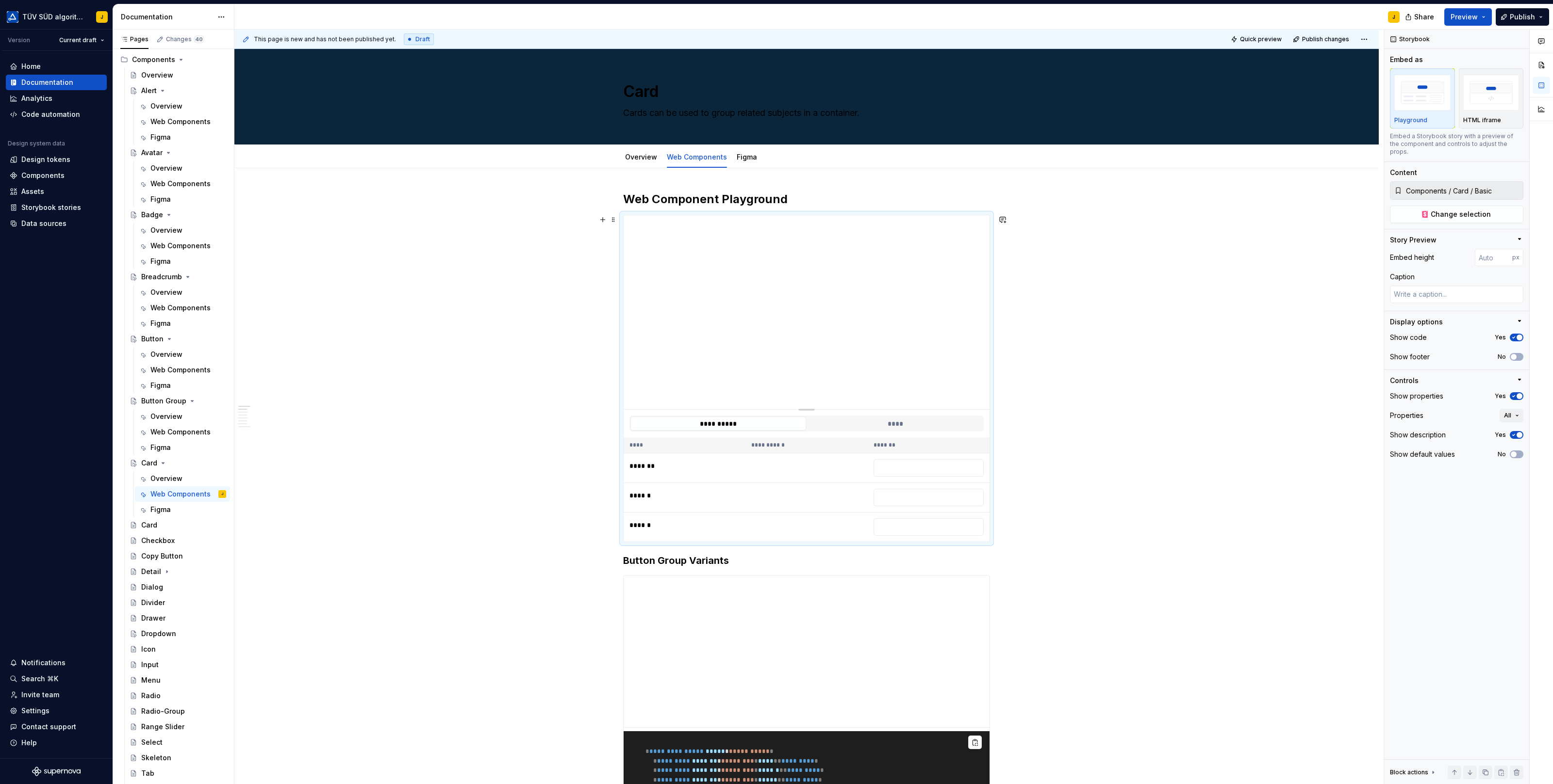
type textarea "*"
type input "396"
type textarea "*"
type input "279"
type textarea "*"
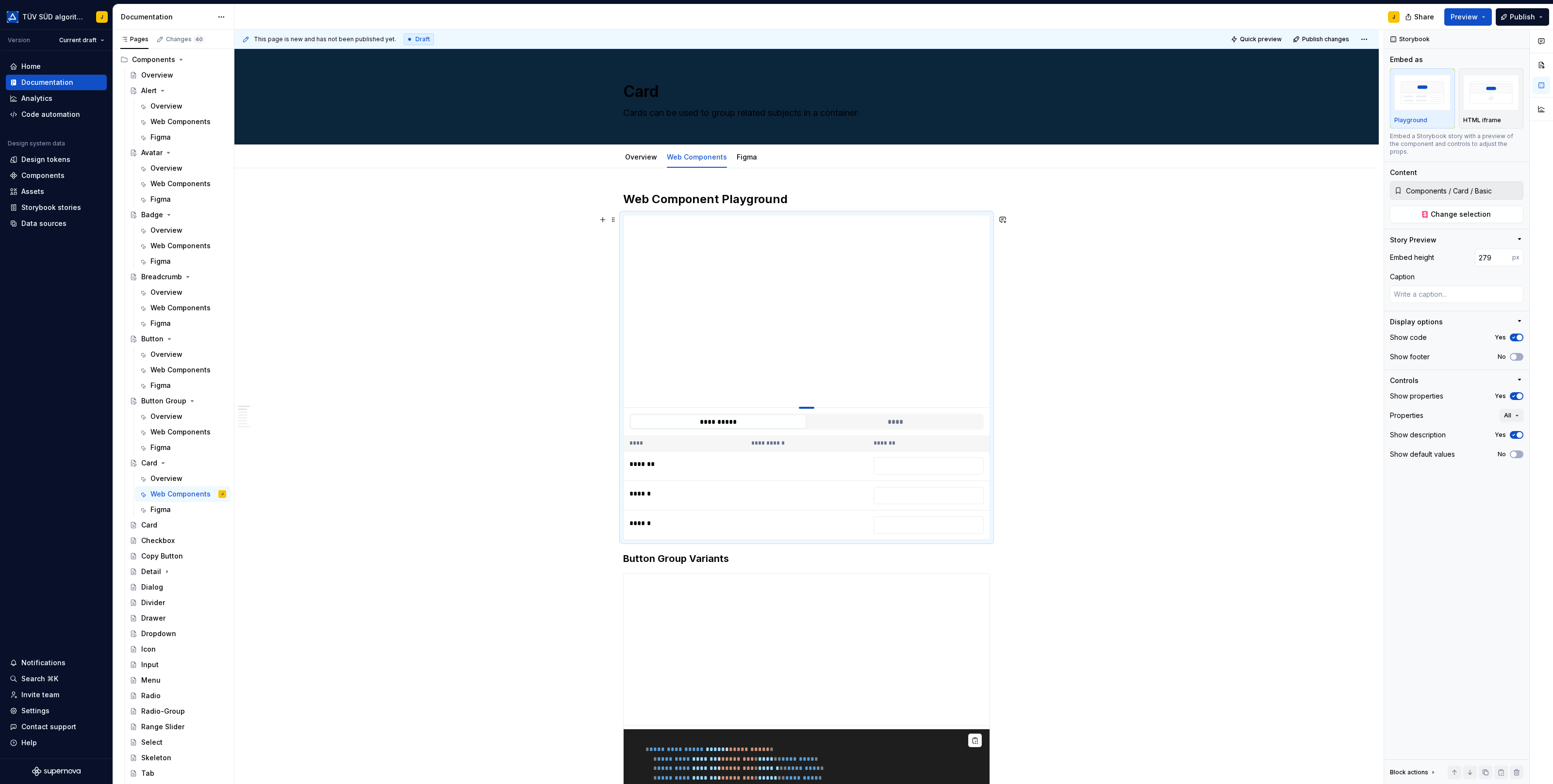
type input "177"
type textarea "*"
type input "140"
type textarea "*"
type input "112"
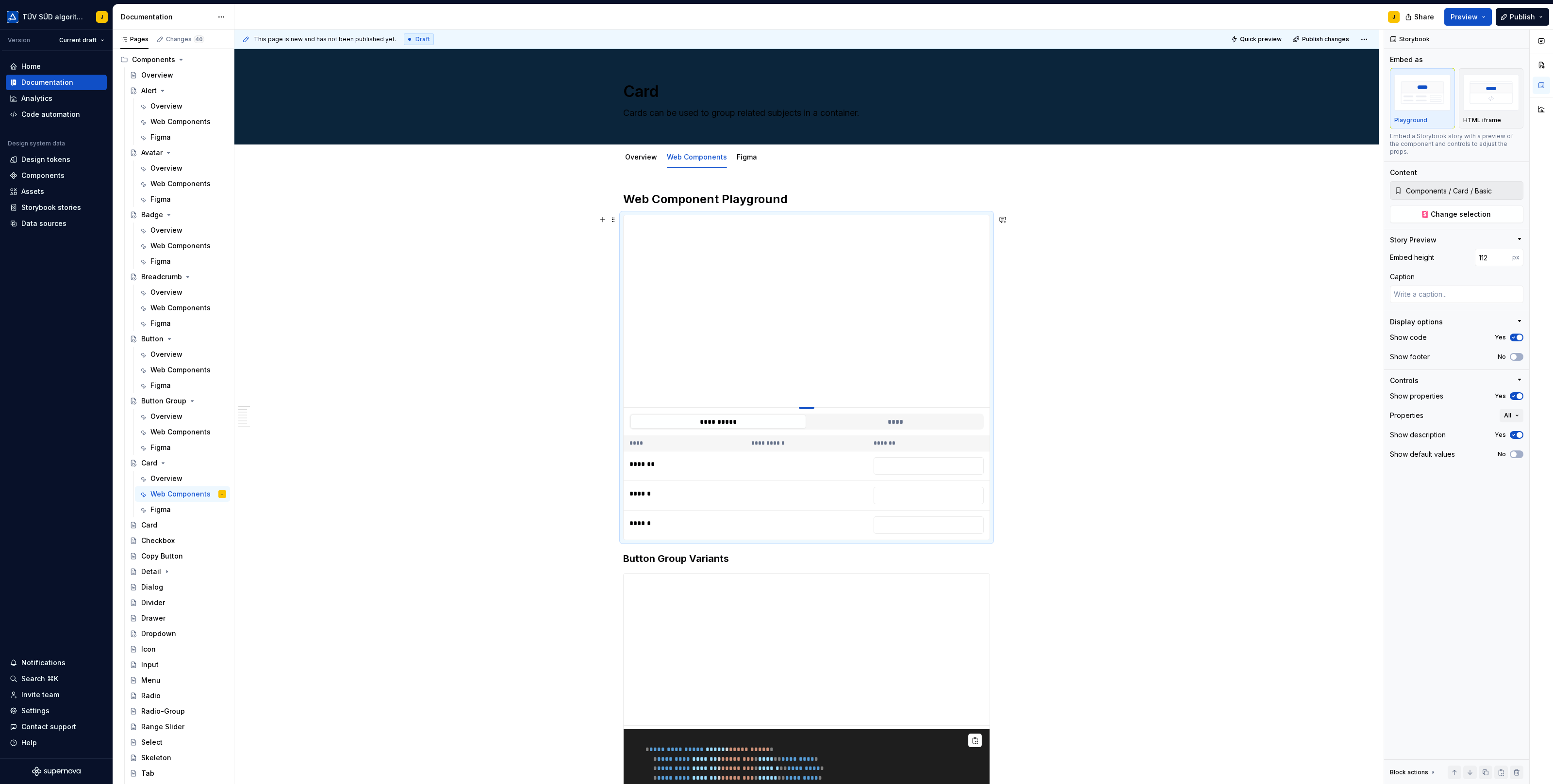
type textarea "*"
type input "104"
type textarea "*"
type input "100"
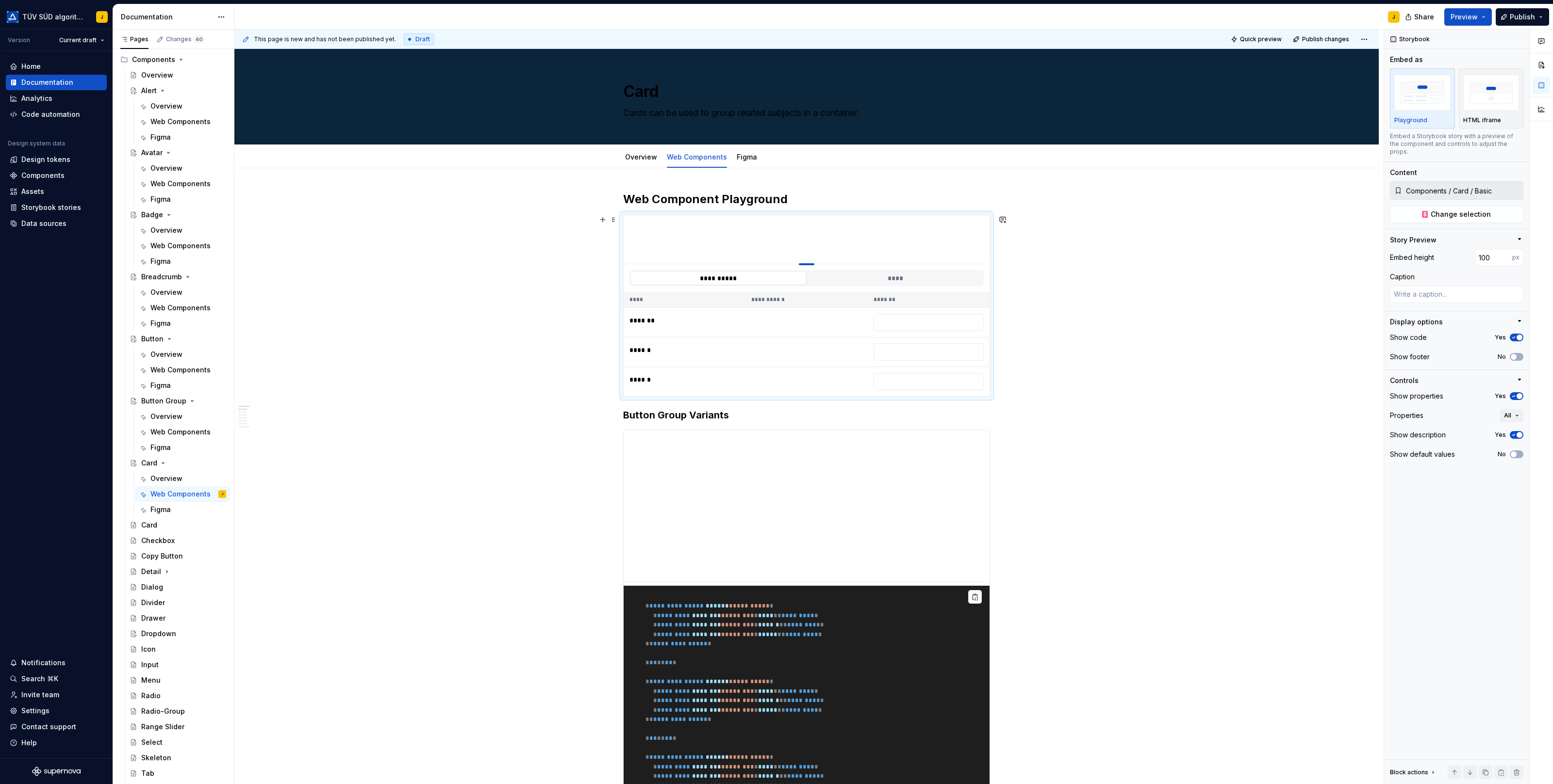
drag, startPoint x: 810, startPoint y: 408, endPoint x: 818, endPoint y: 248, distance: 160.2
type textarea "*"
type input "Components / ButtonGroup / Variants"
type input "313"
click at [1470, 209] on span "Change selection" at bounding box center [1460, 214] width 60 height 10
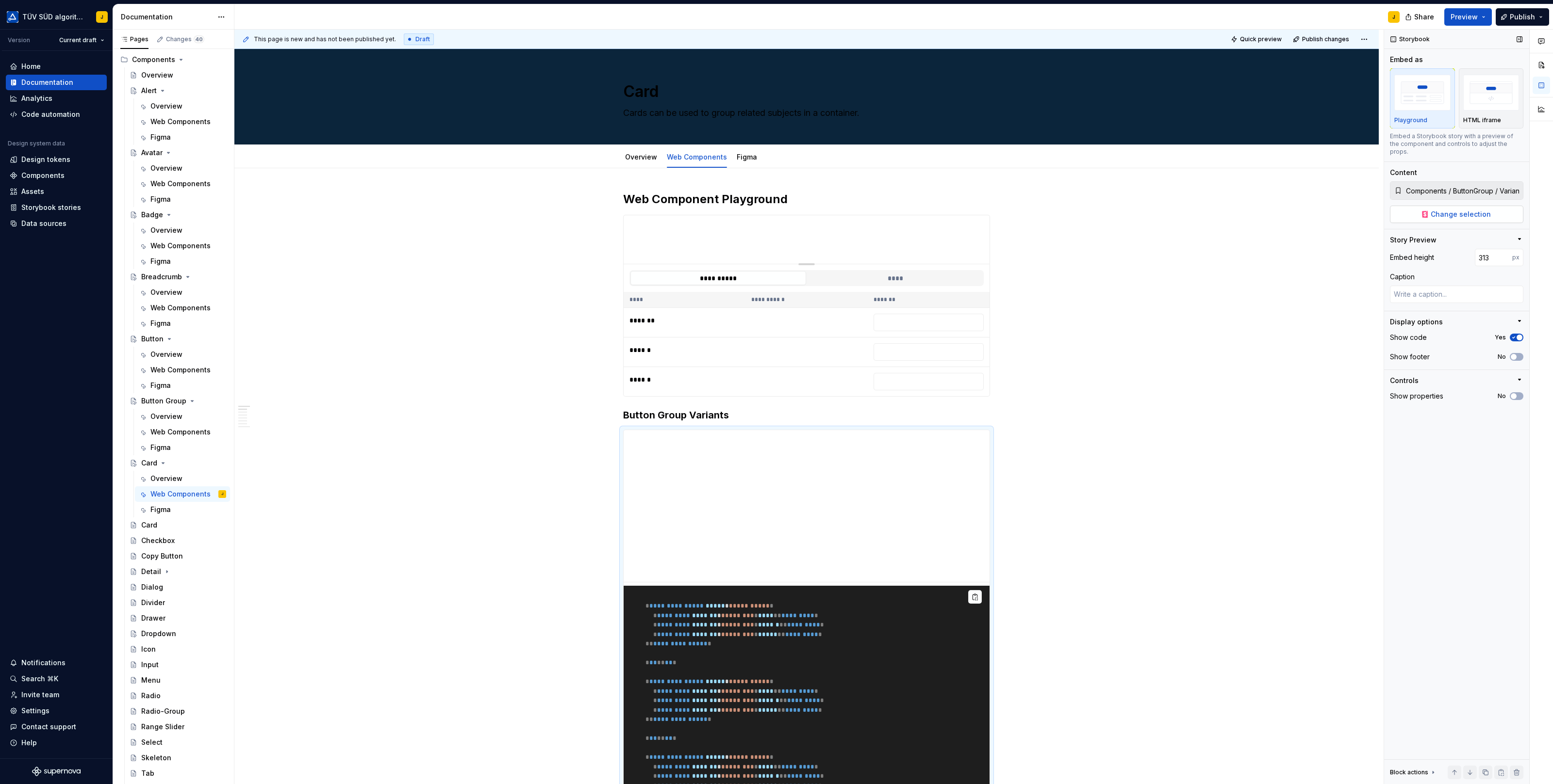
type textarea "*"
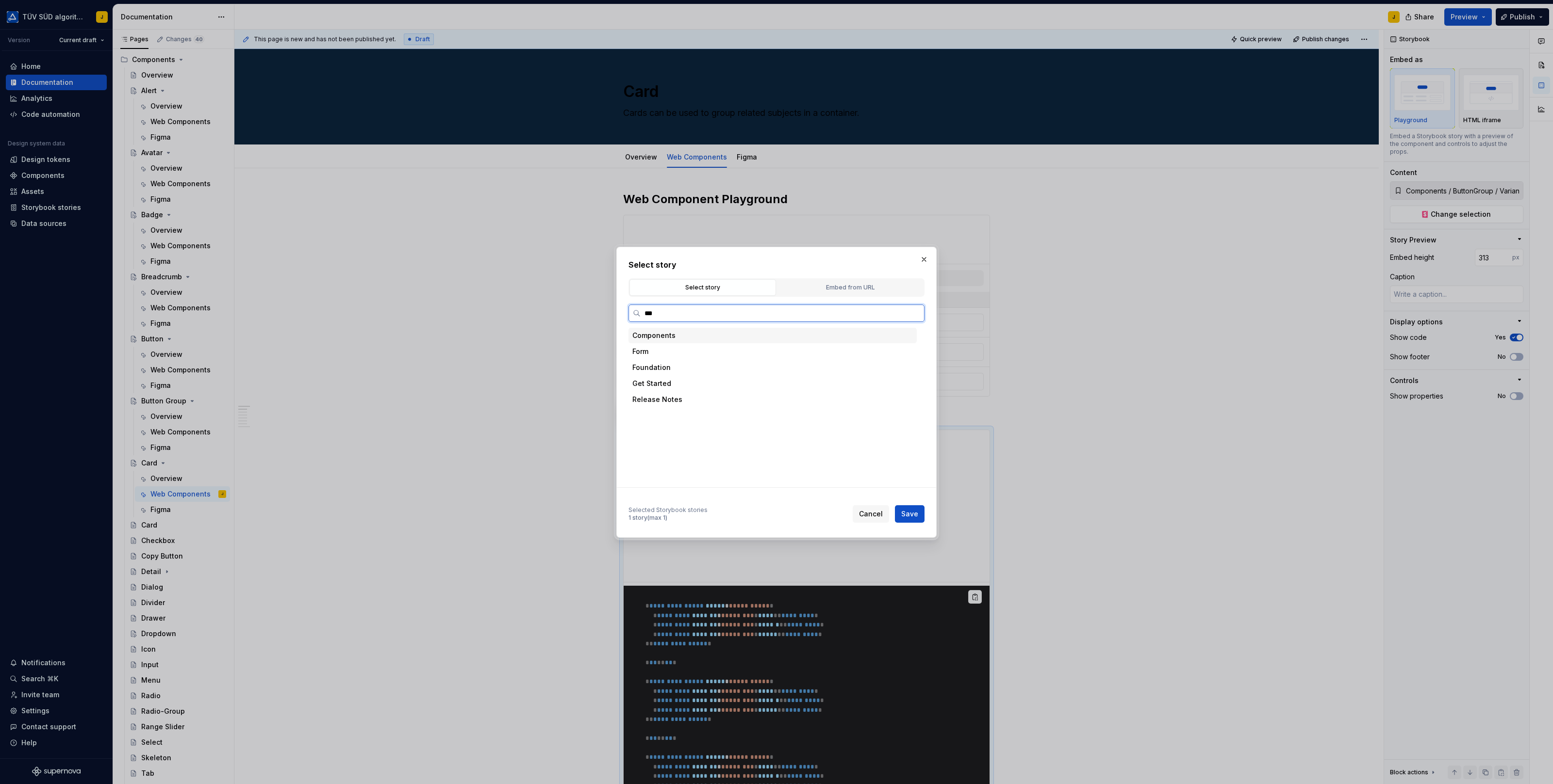
type input "****"
click at [696, 397] on div "With Header" at bounding box center [684, 399] width 42 height 10
click at [913, 513] on span "Save" at bounding box center [910, 514] width 17 height 10
type textarea "*"
type input "Components / Card / With Header"
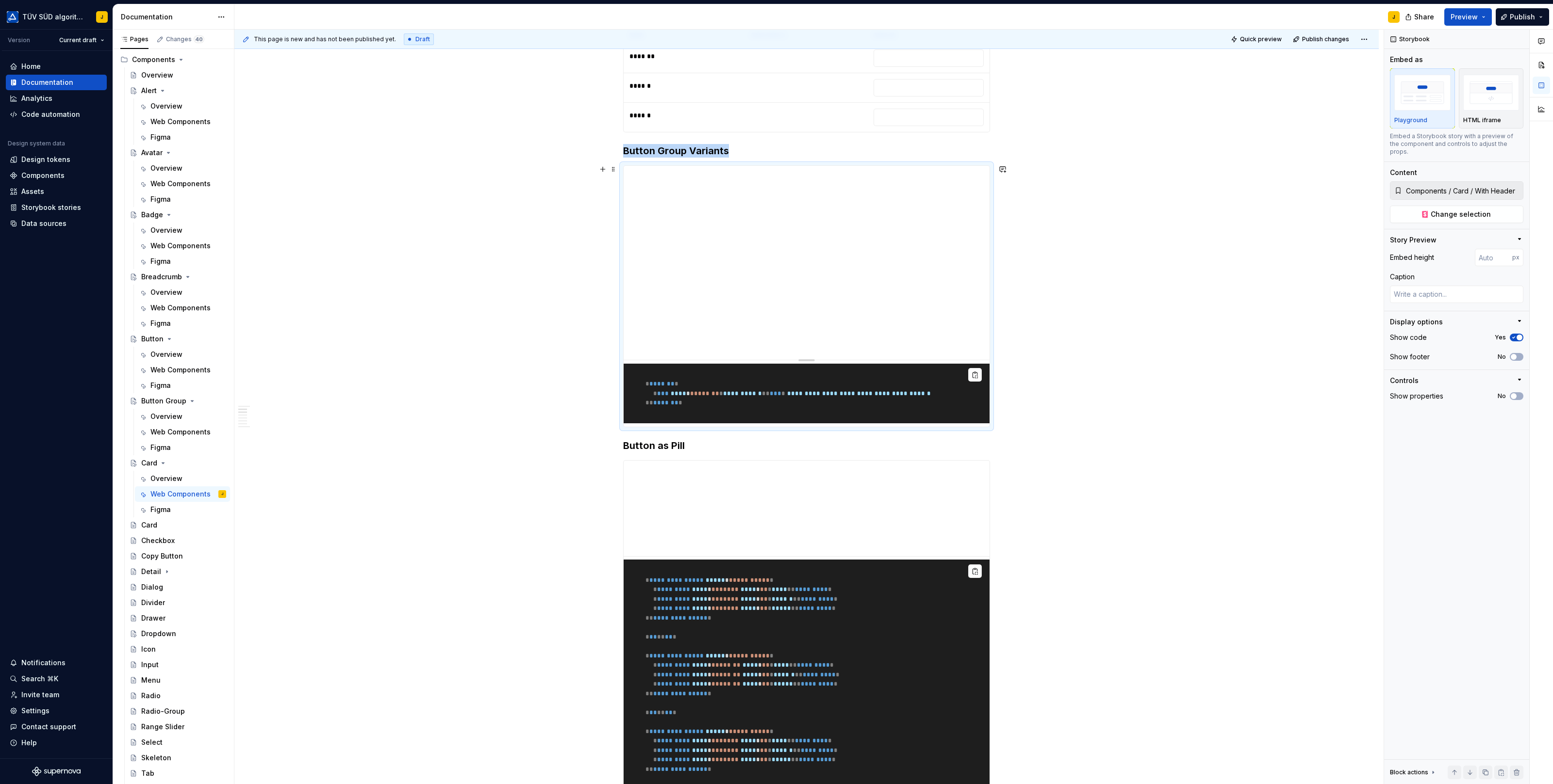
scroll to position [279, 0]
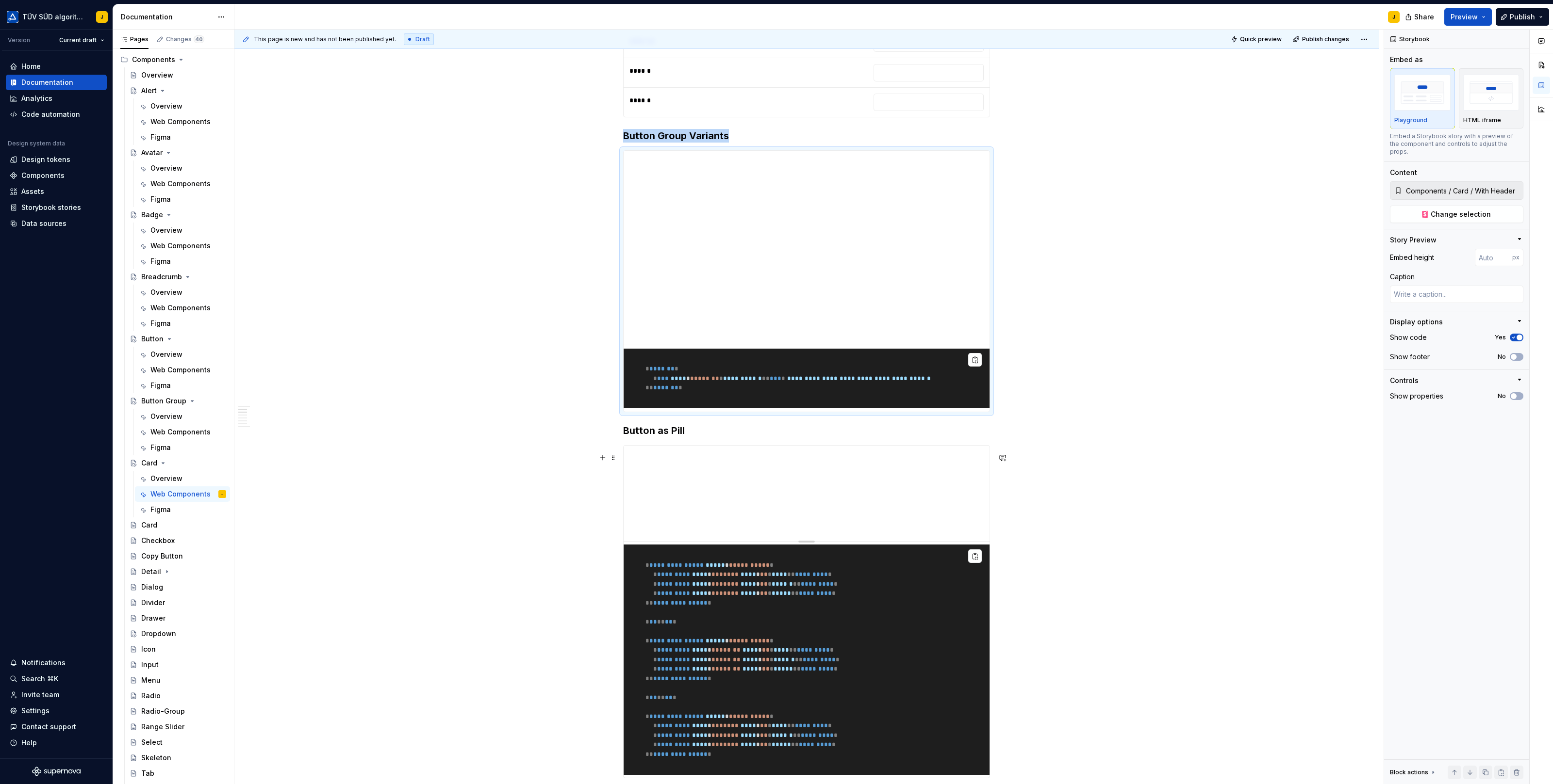
type textarea "*"
type input "Components / ButtonGroup / Pill Buttons"
type input "197"
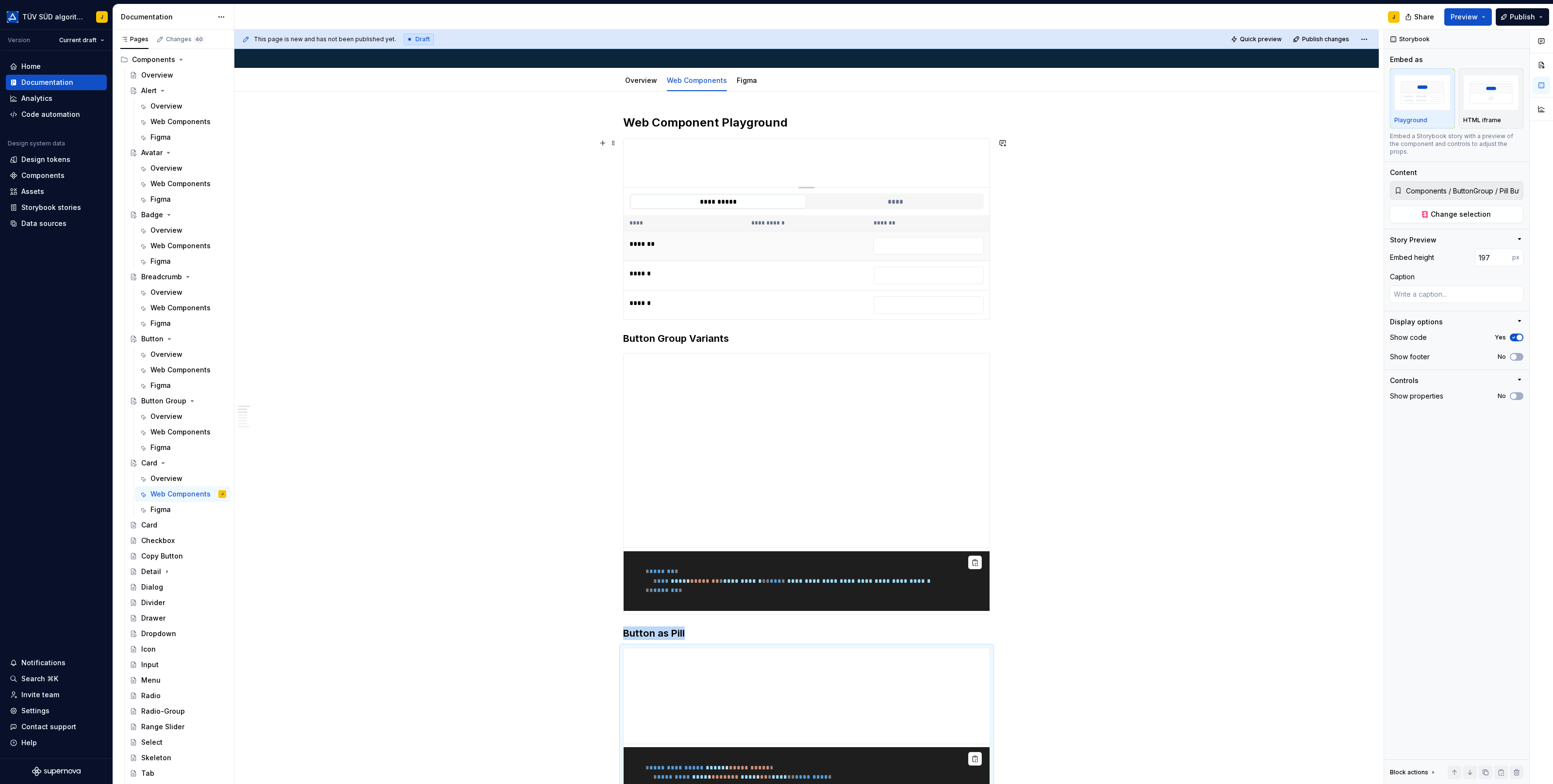
scroll to position [48, 0]
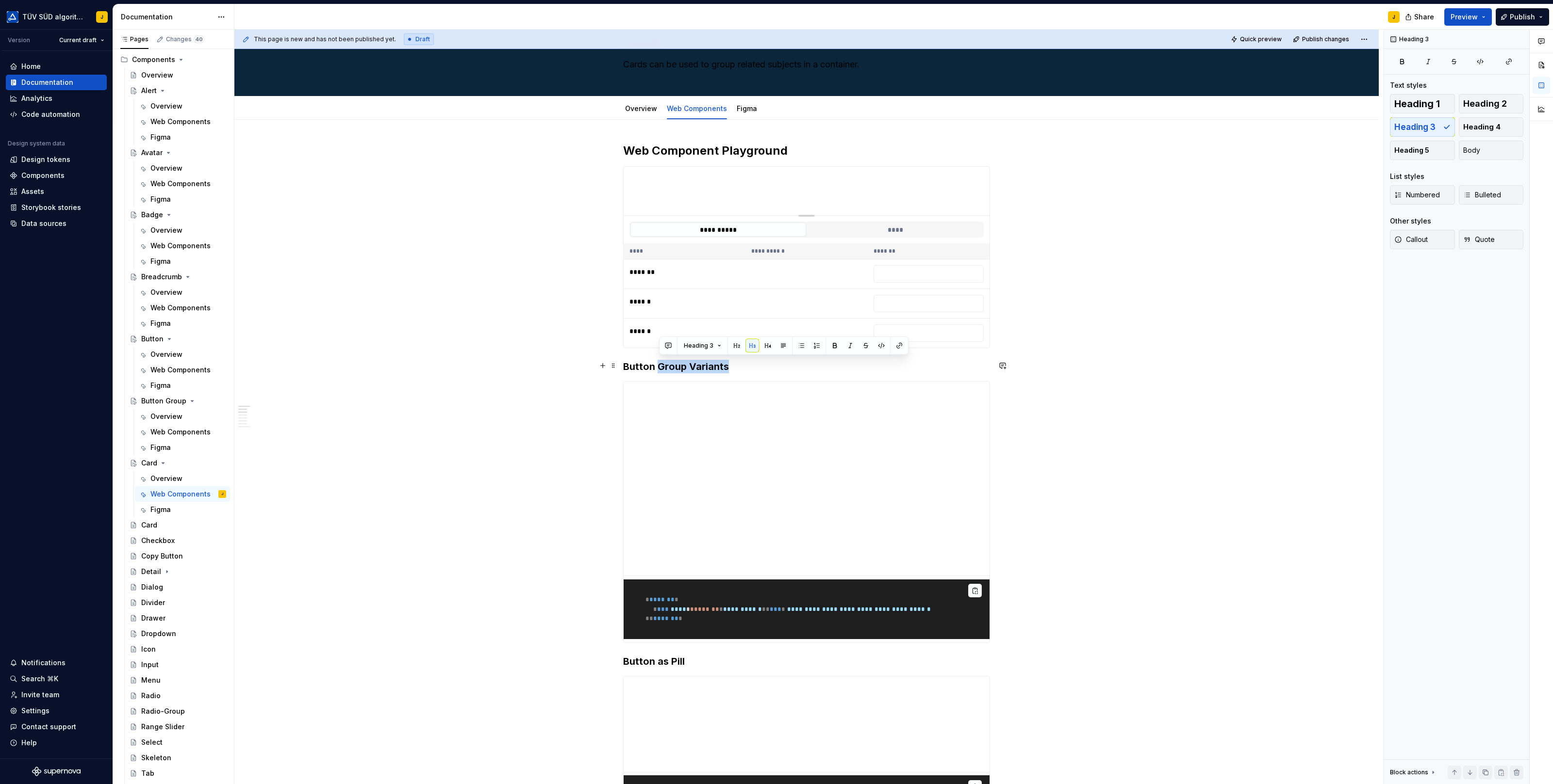
drag, startPoint x: 660, startPoint y: 362, endPoint x: 739, endPoint y: 361, distance: 79.0
click at [739, 361] on h3 "Button Group Variants" at bounding box center [806, 366] width 367 height 13
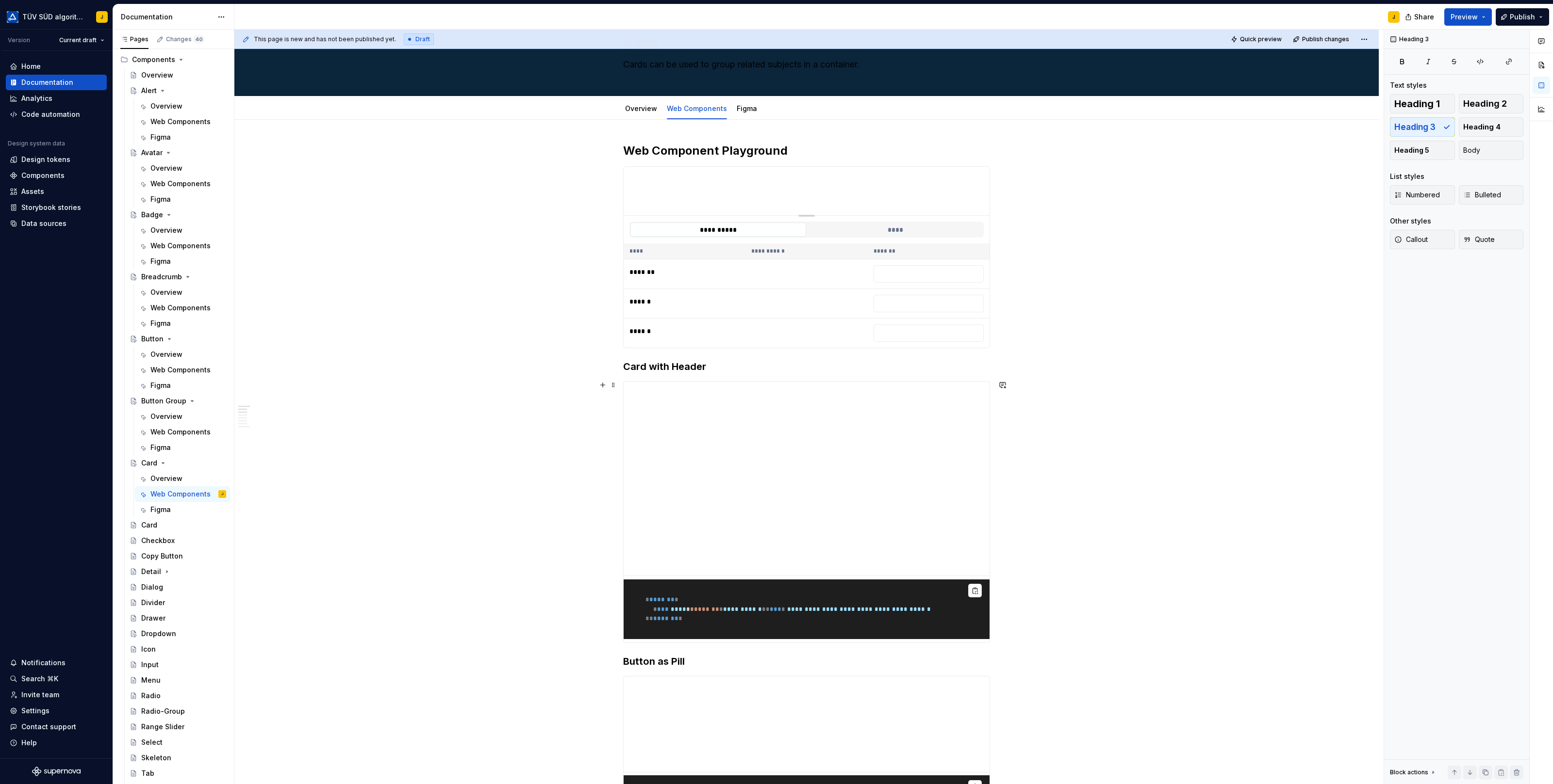
click at [550, 413] on div "**********" at bounding box center [809, 407] width 1149 height 755
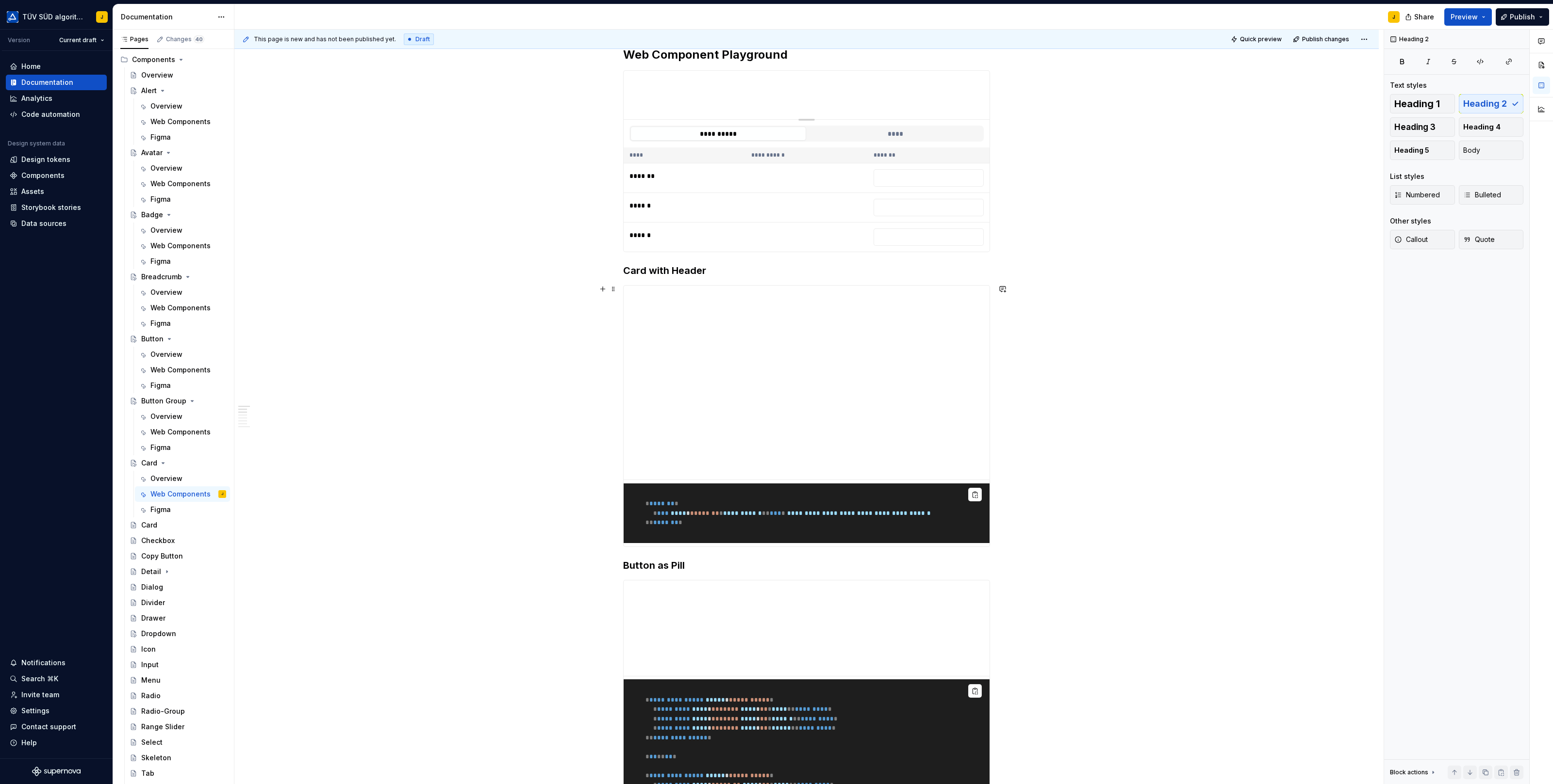
scroll to position [157, 0]
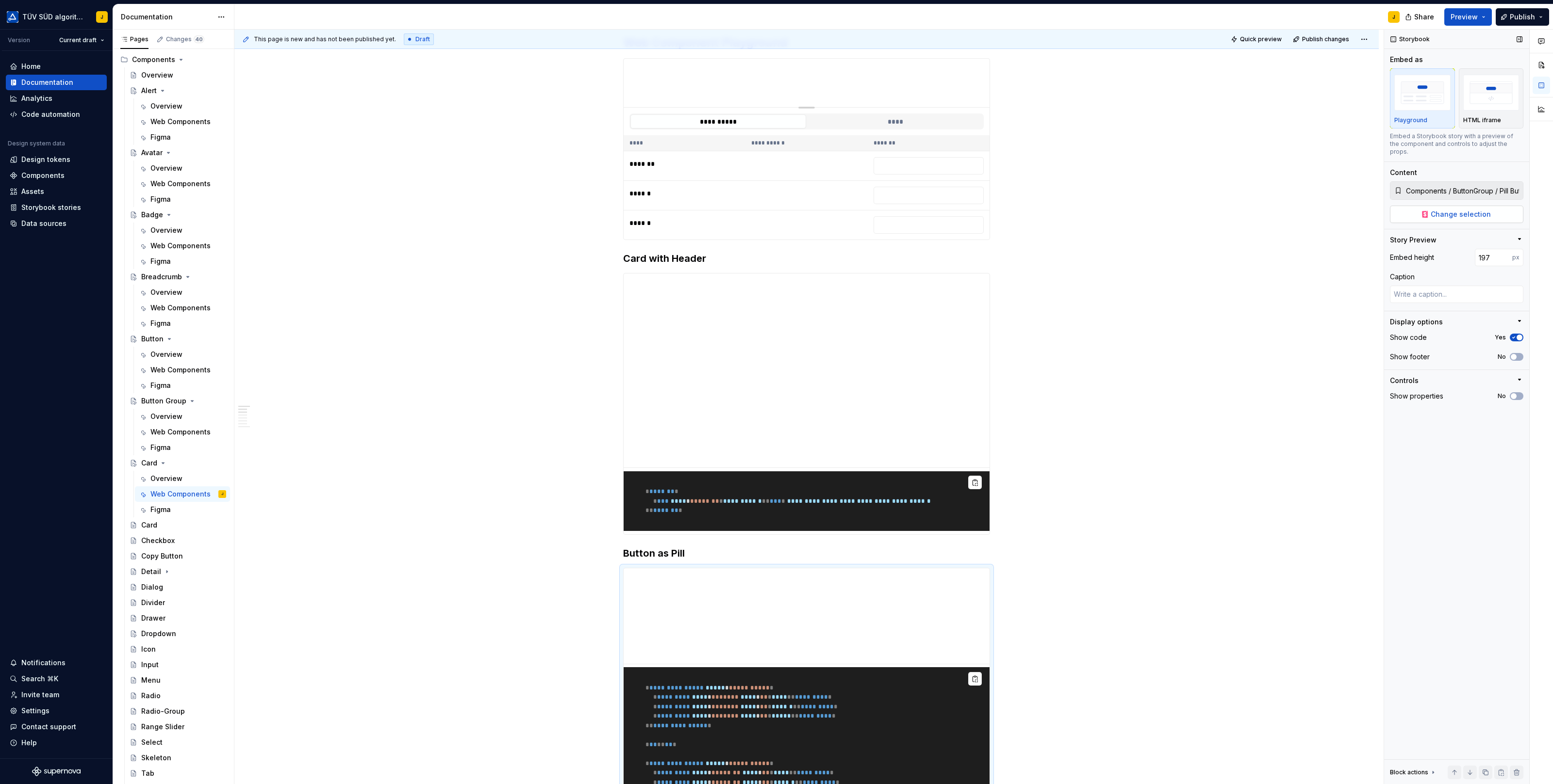
click at [1477, 209] on span "Change selection" at bounding box center [1460, 214] width 60 height 10
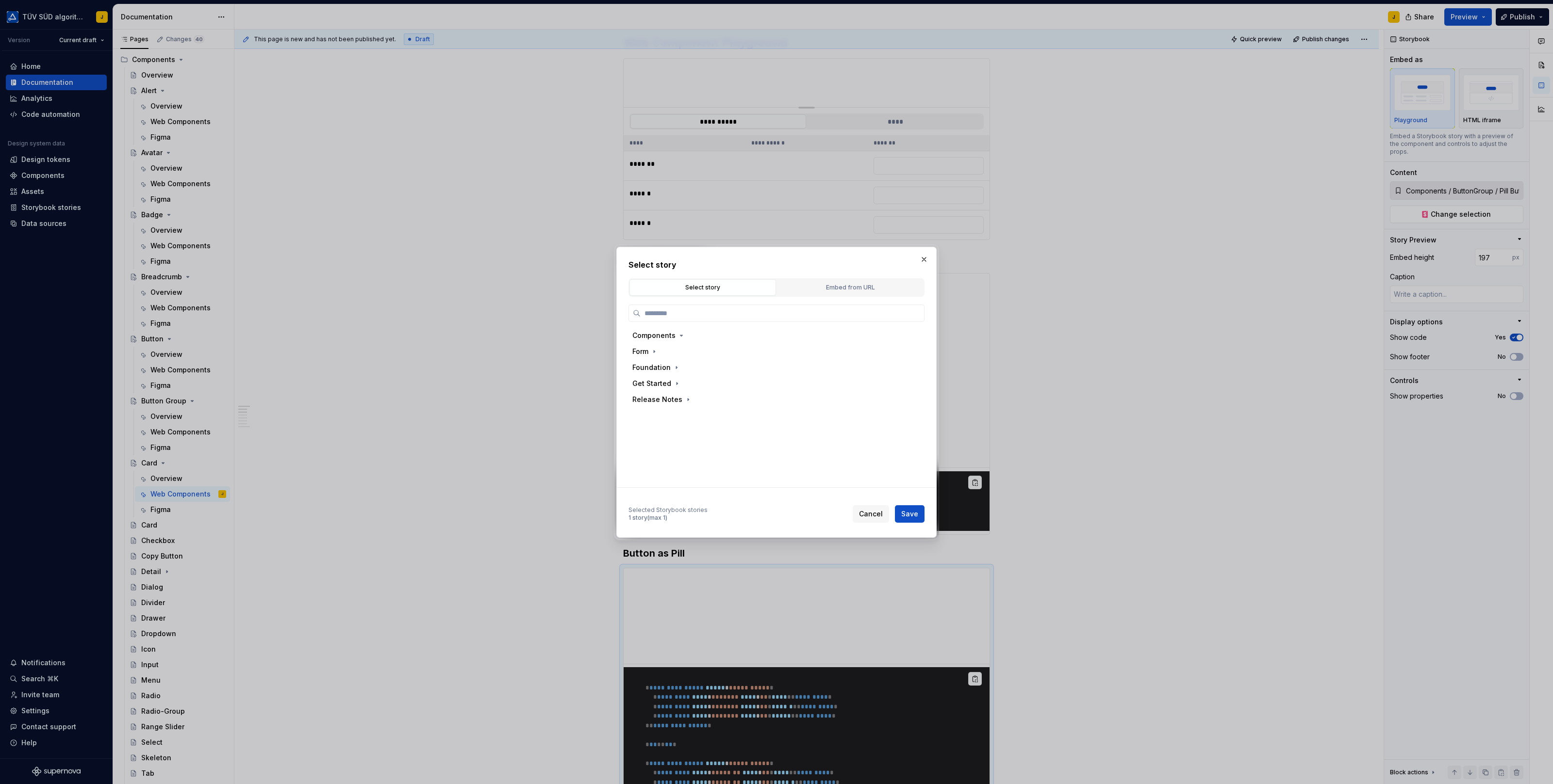
type textarea "*"
type input "****"
click at [692, 420] on div "Complete" at bounding box center [781, 415] width 270 height 15
click at [913, 515] on span "Save" at bounding box center [910, 514] width 17 height 10
type textarea "*"
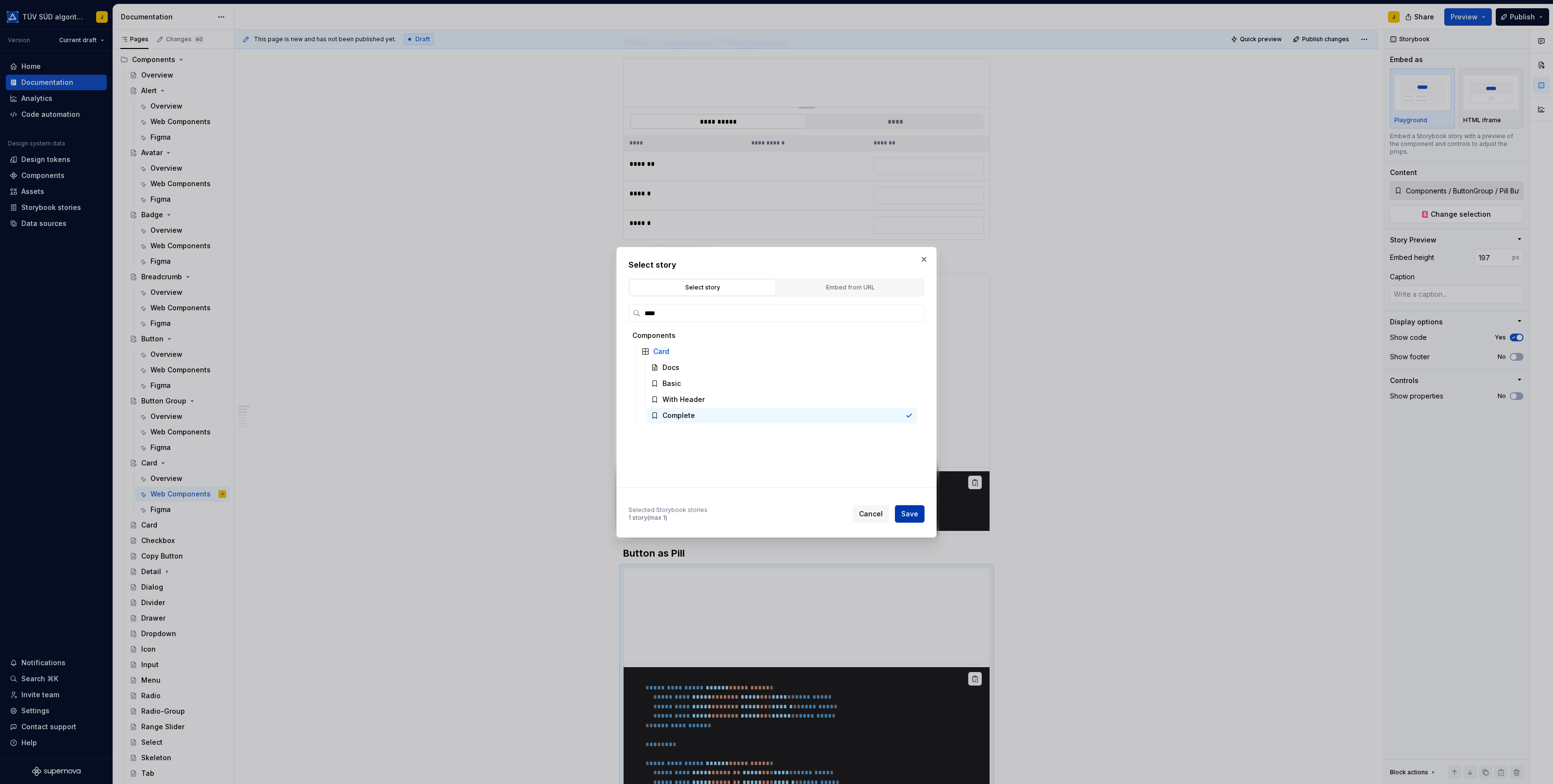
type input "Components / Card / Complete"
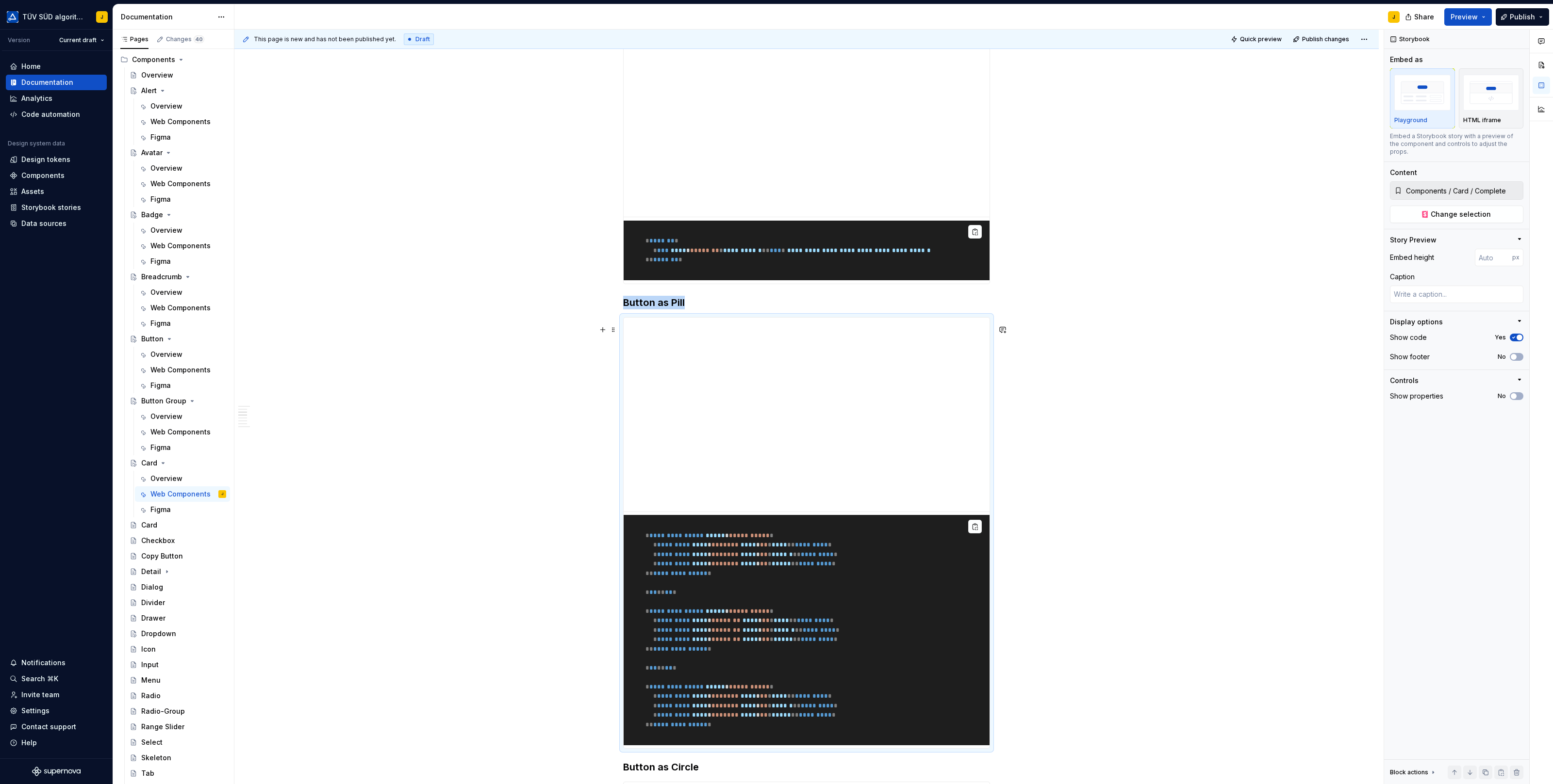
scroll to position [416, 0]
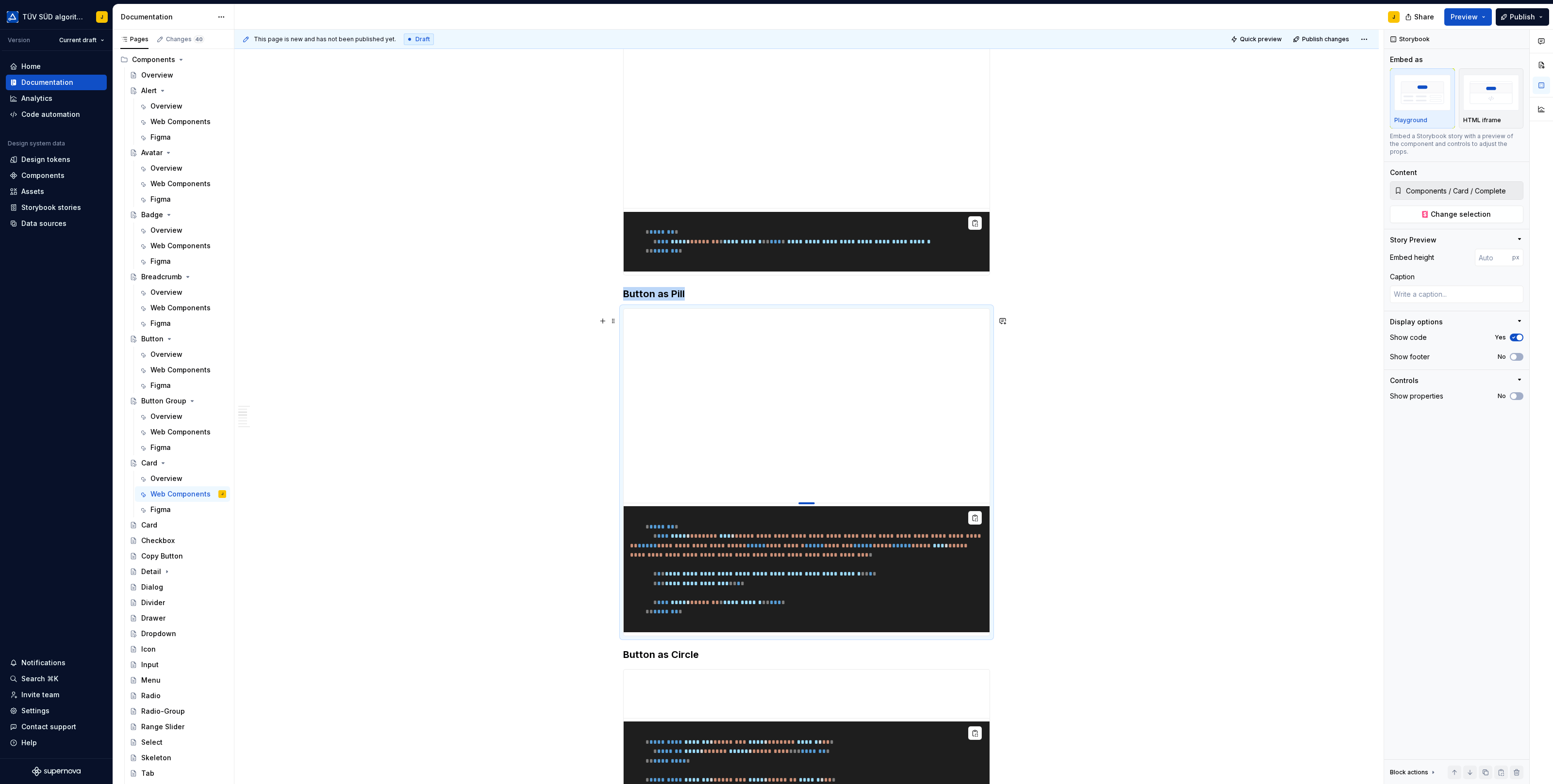
type textarea "*"
type input "637"
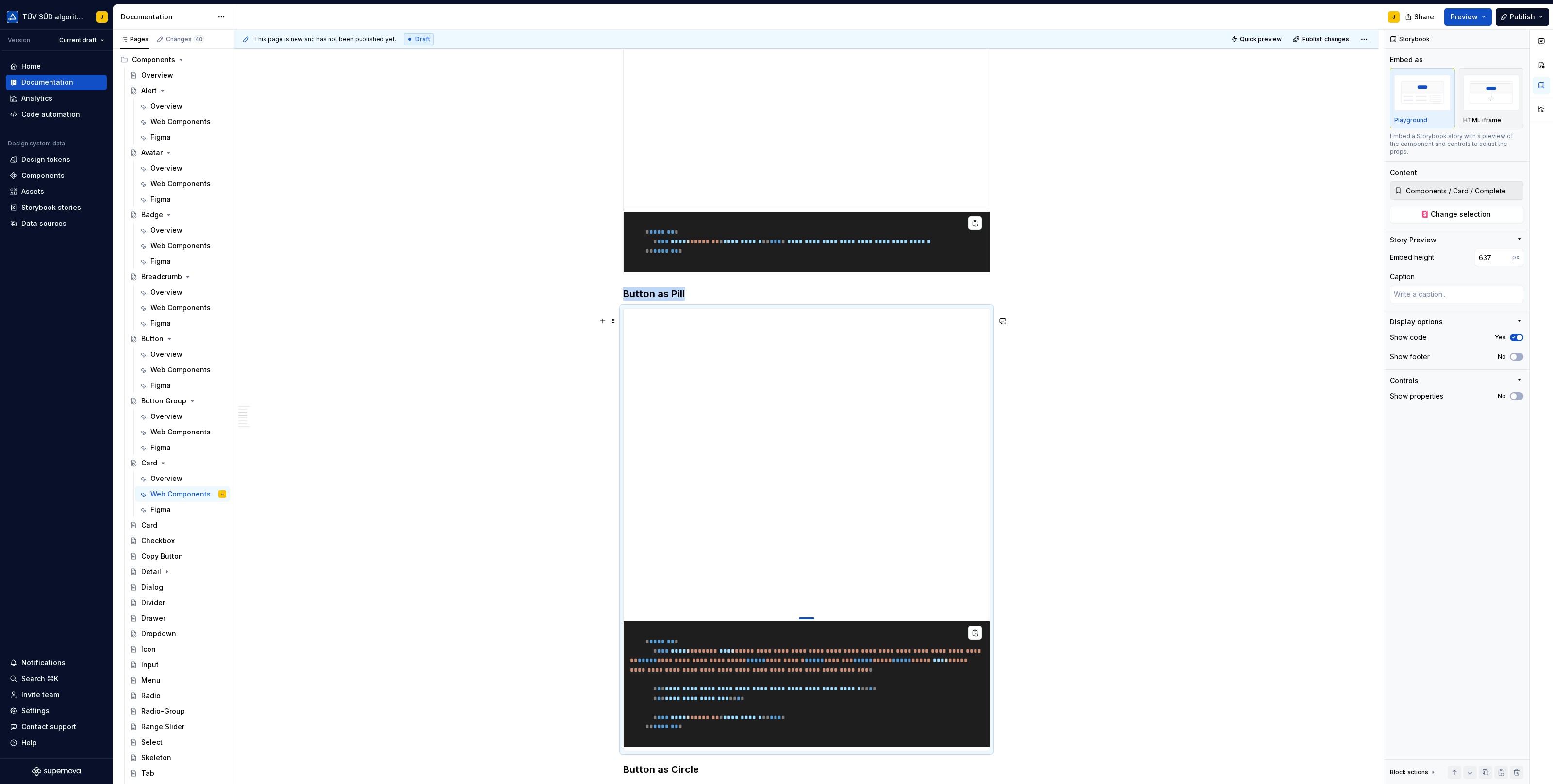
type textarea "*"
type input "649"
type textarea "*"
type input "653"
type textarea "*"
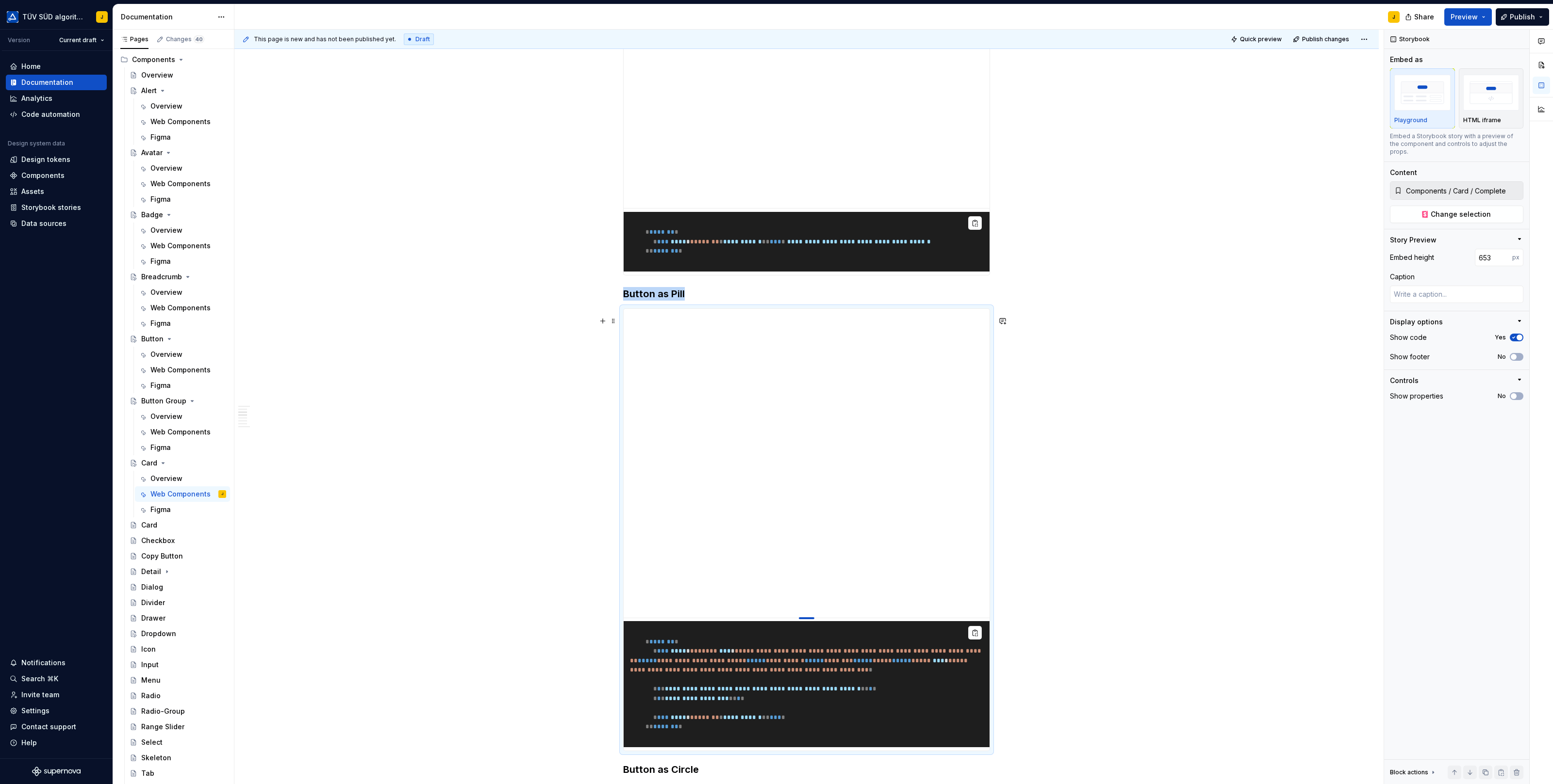
type input "657"
type textarea "*"
type input "662"
type textarea "*"
type input "665"
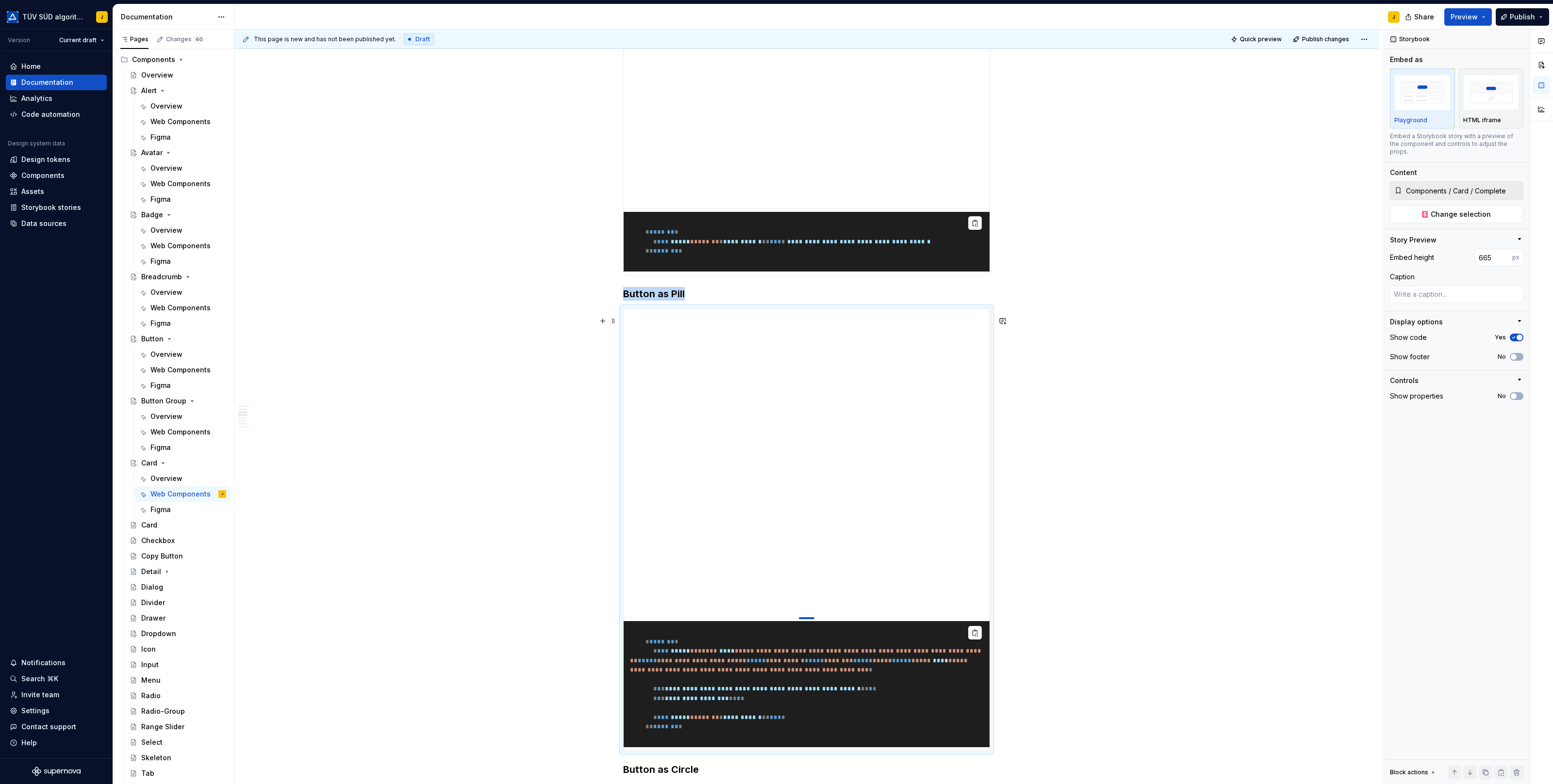
type textarea "*"
type input "667"
type textarea "*"
type input "669"
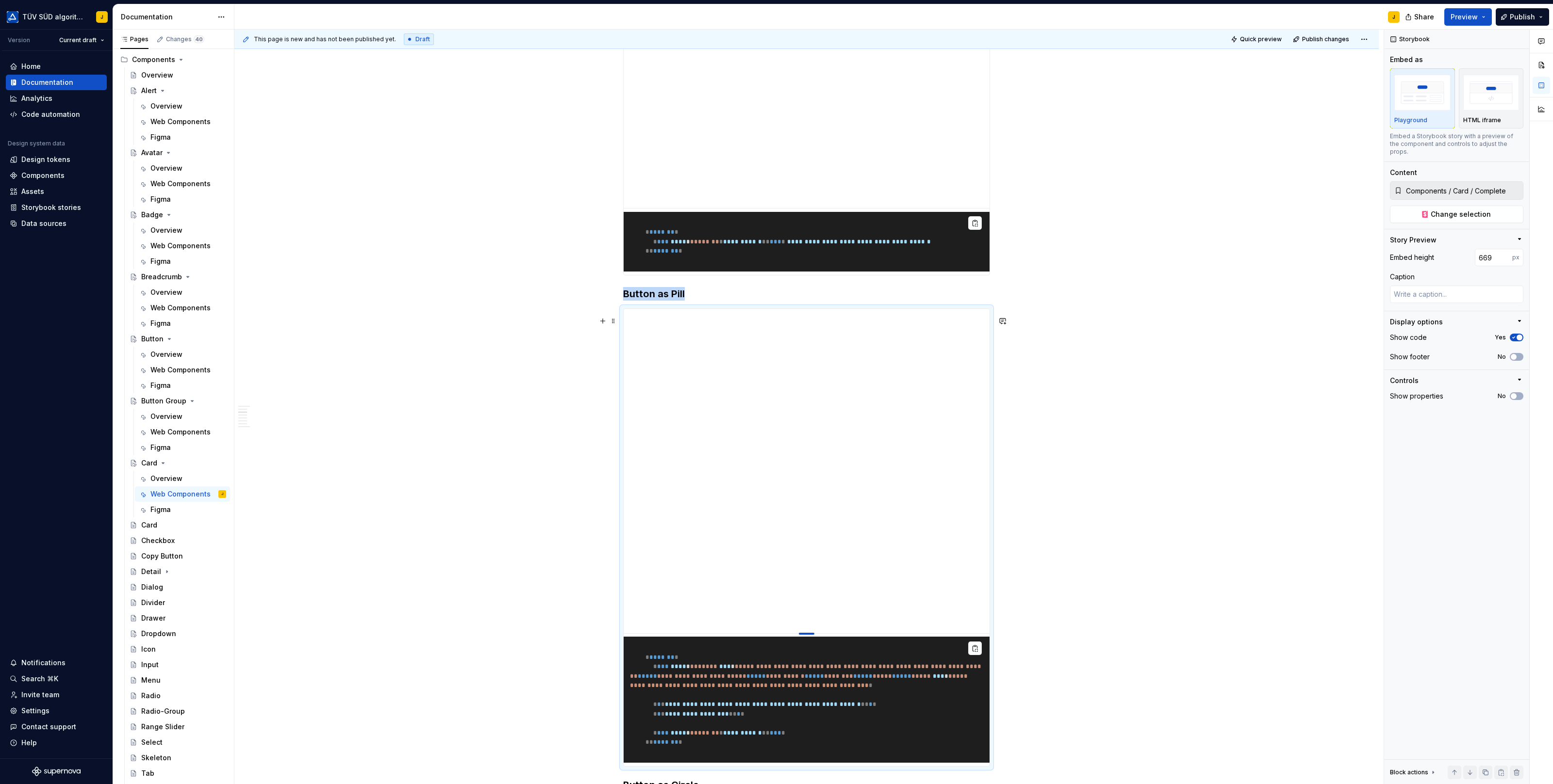
type textarea "*"
type input "667"
type textarea "*"
type input "662"
type textarea "*"
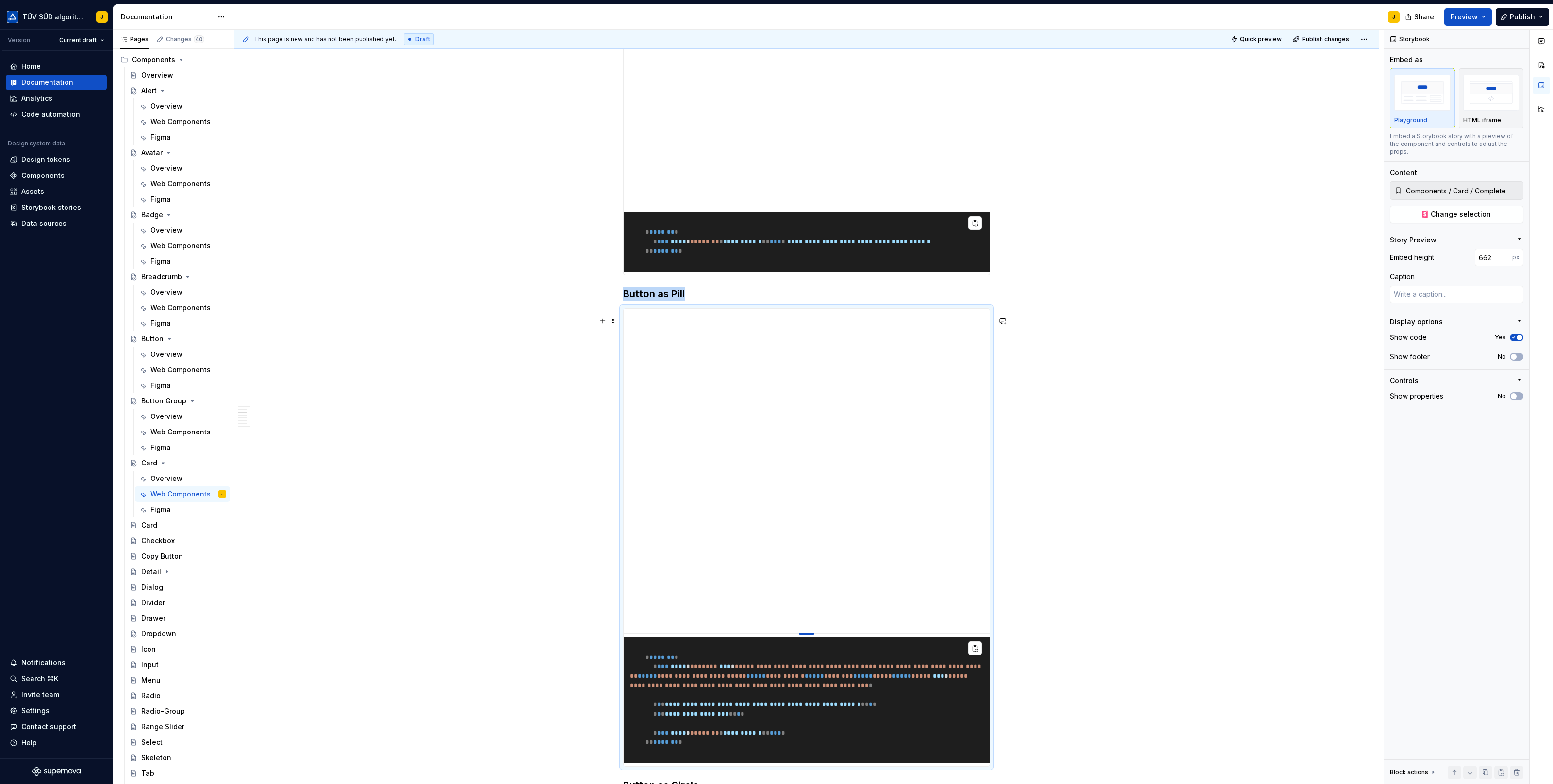
type input "651"
type textarea "*"
type input "637"
type textarea "*"
type input "623"
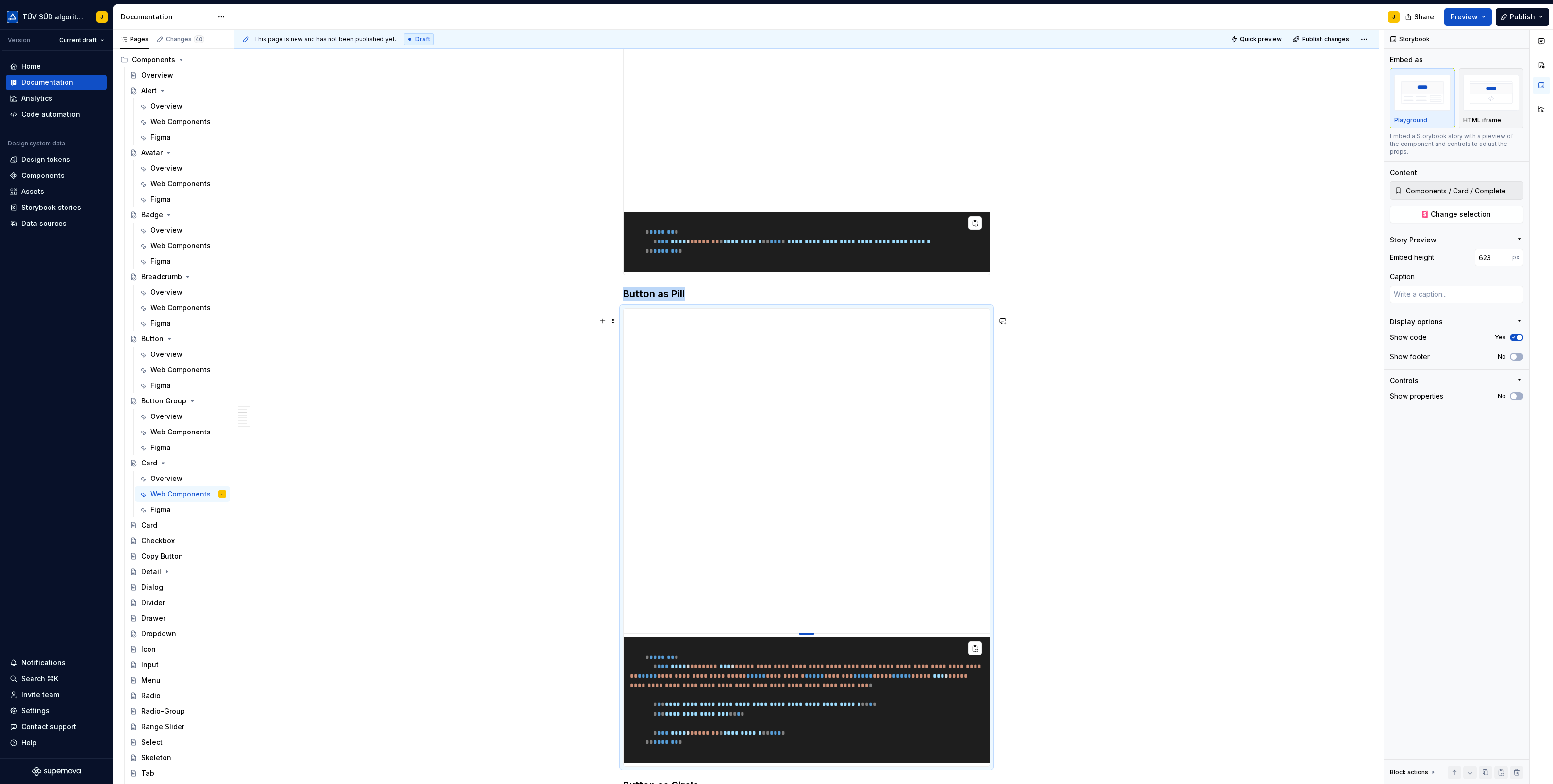
type textarea "*"
type input "616"
type textarea "*"
type input "608"
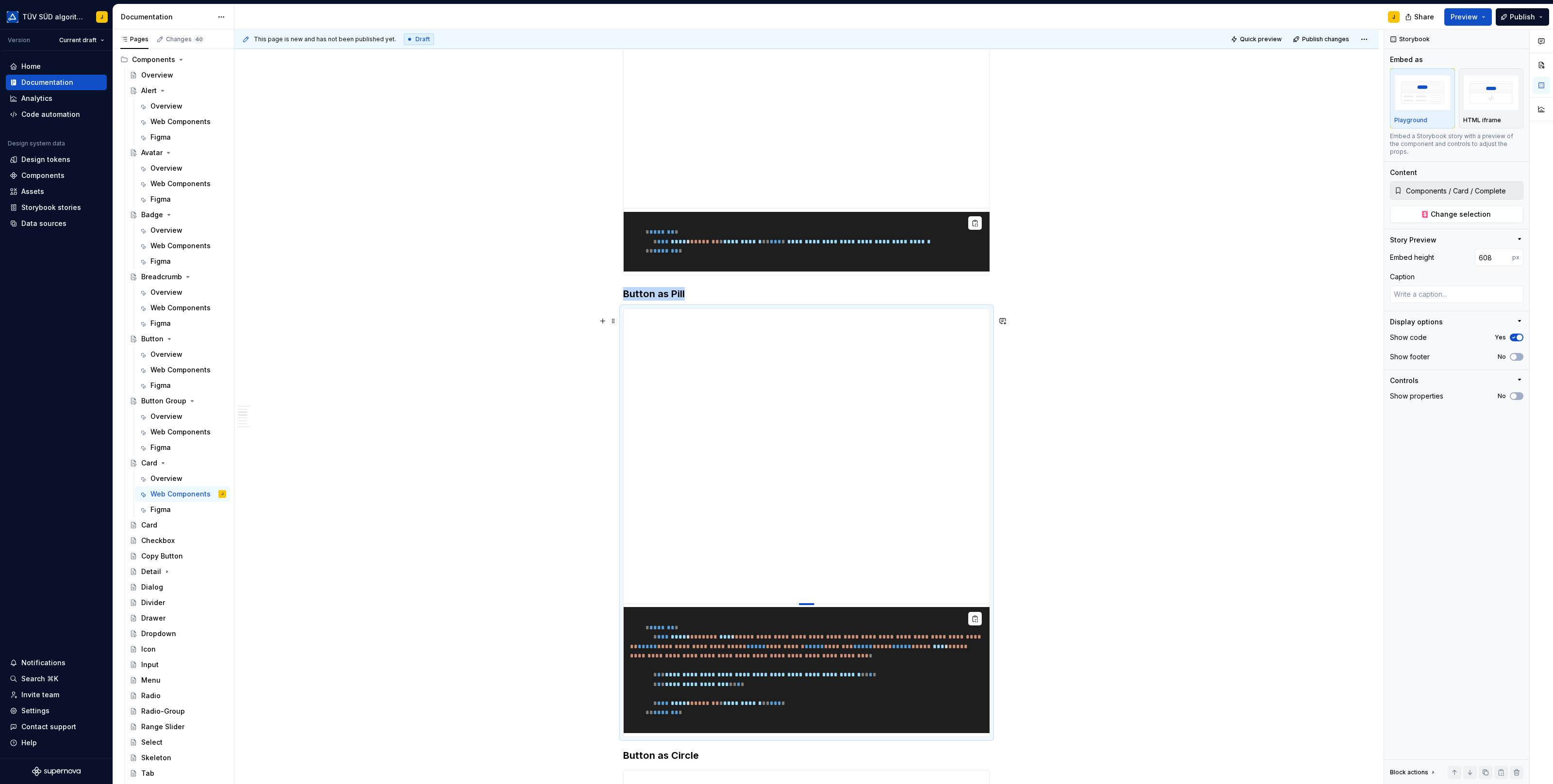
type textarea "*"
type input "604"
type textarea "*"
type input "602"
type textarea "*"
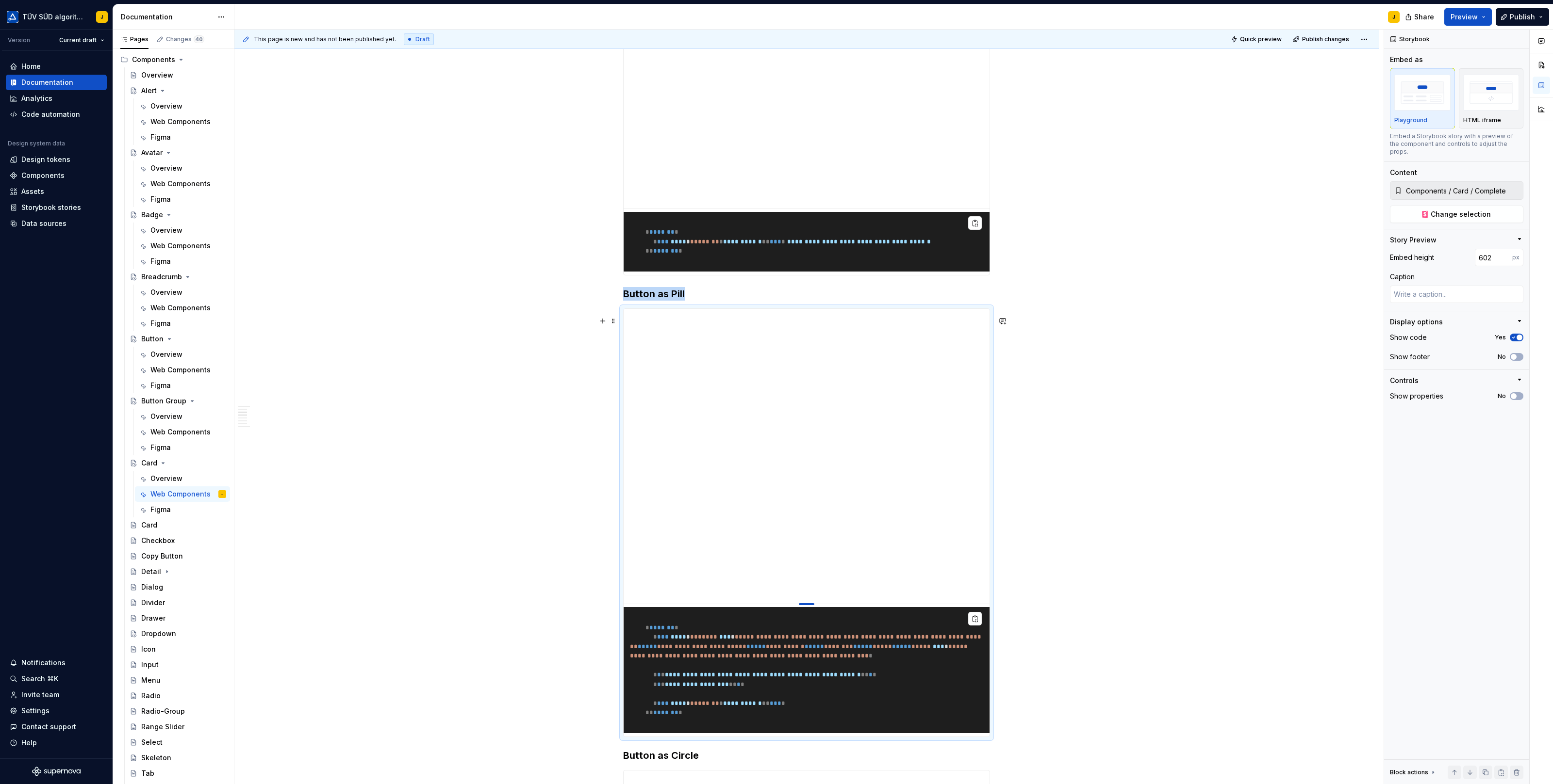
type input "601"
type textarea "*"
type input "599"
type textarea "*"
type input "597"
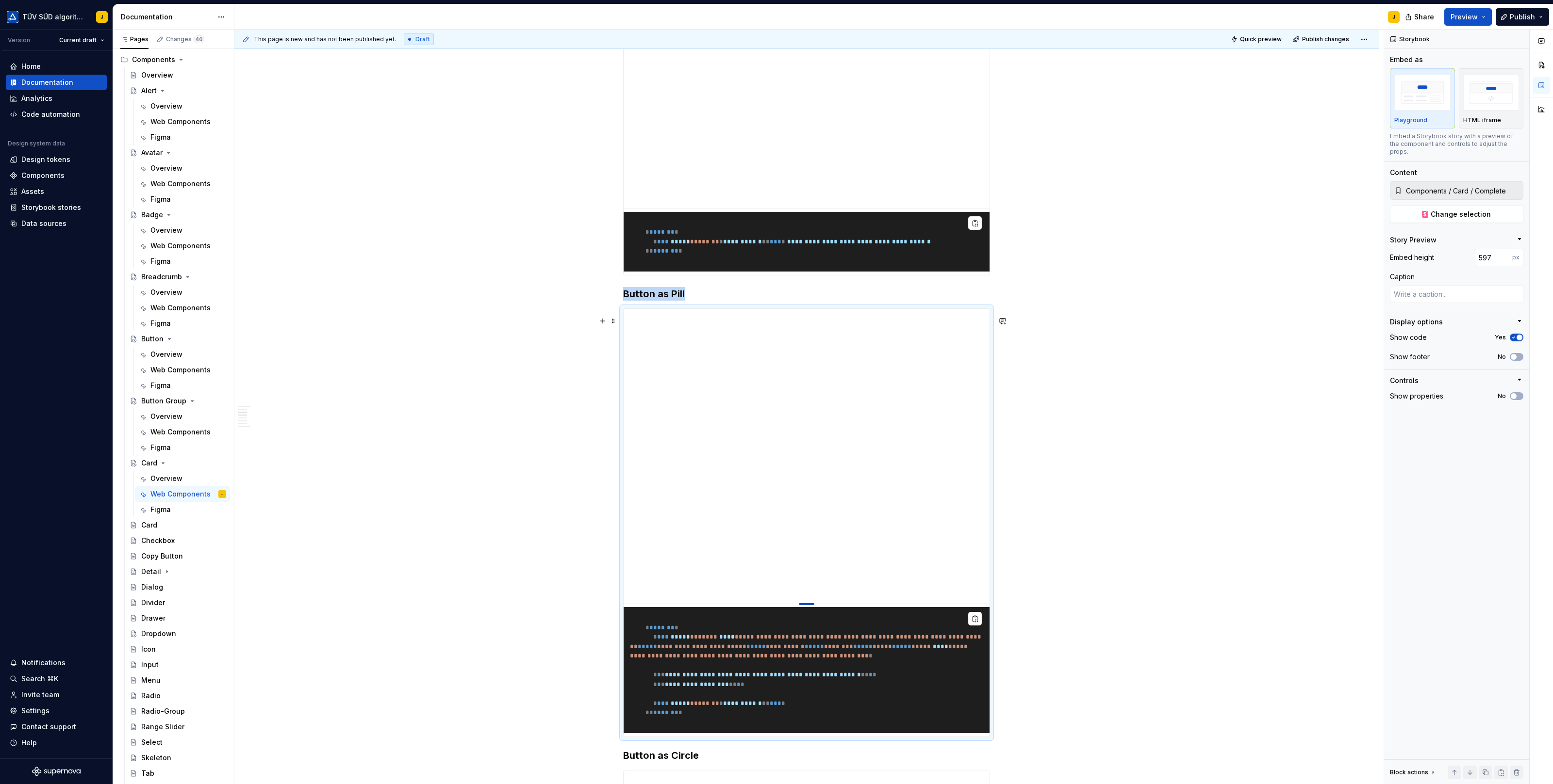
type textarea "*"
type input "594"
type textarea "*"
type input "591"
type textarea "*"
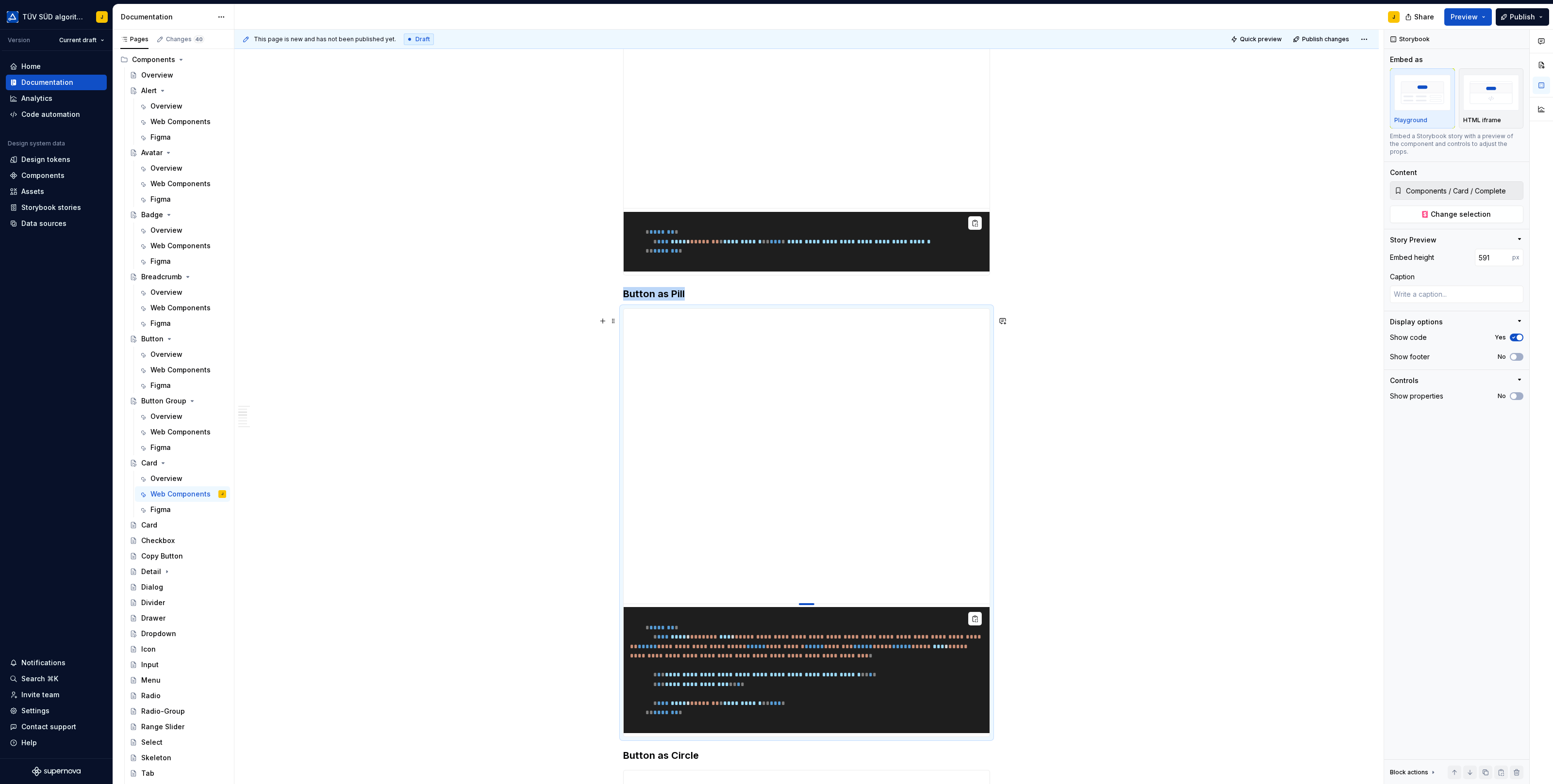
type input "590"
type textarea "*"
type input "589"
type textarea "*"
type input "588"
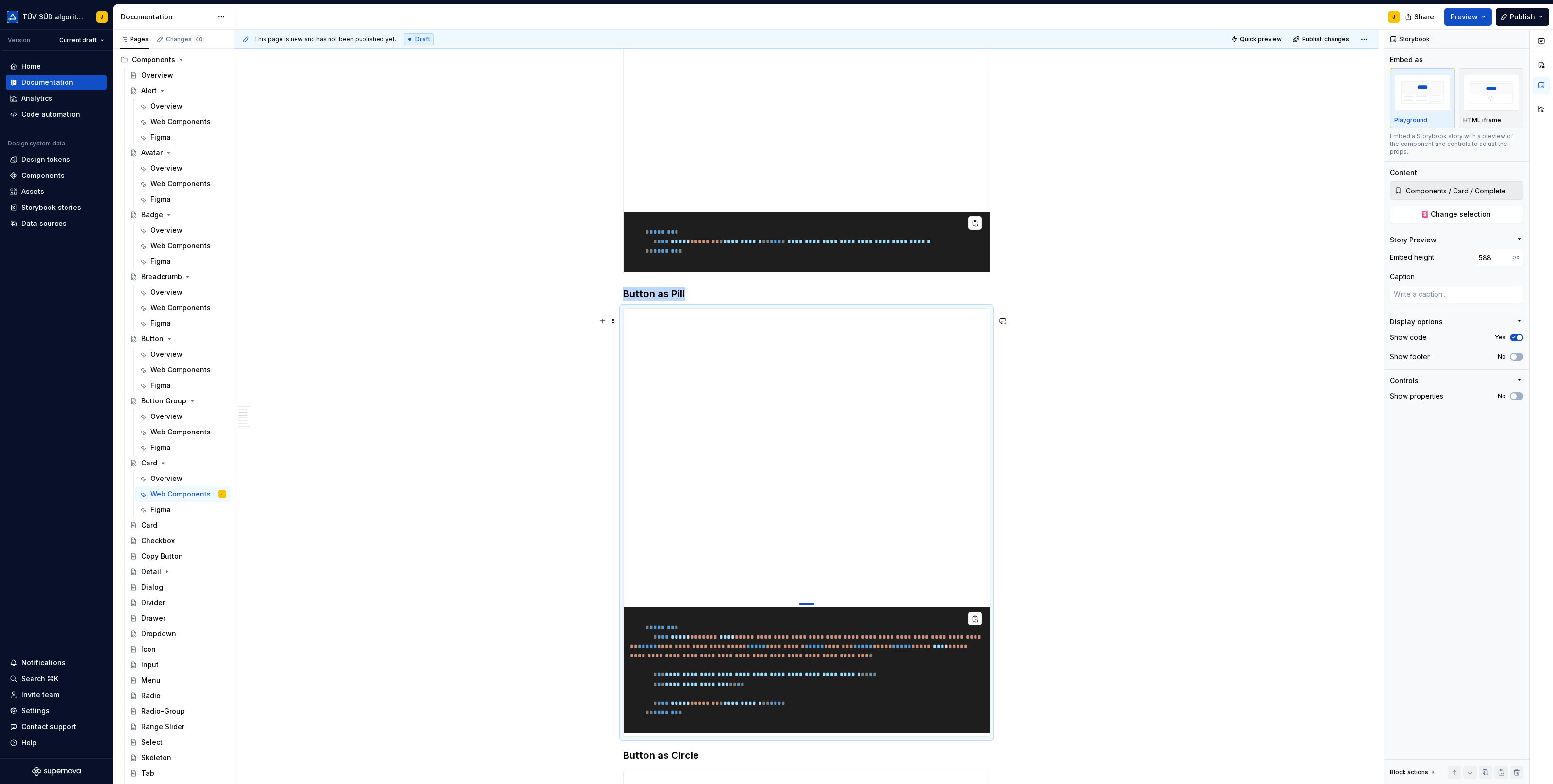
type textarea "*"
type input "586"
type textarea "*"
type input "584"
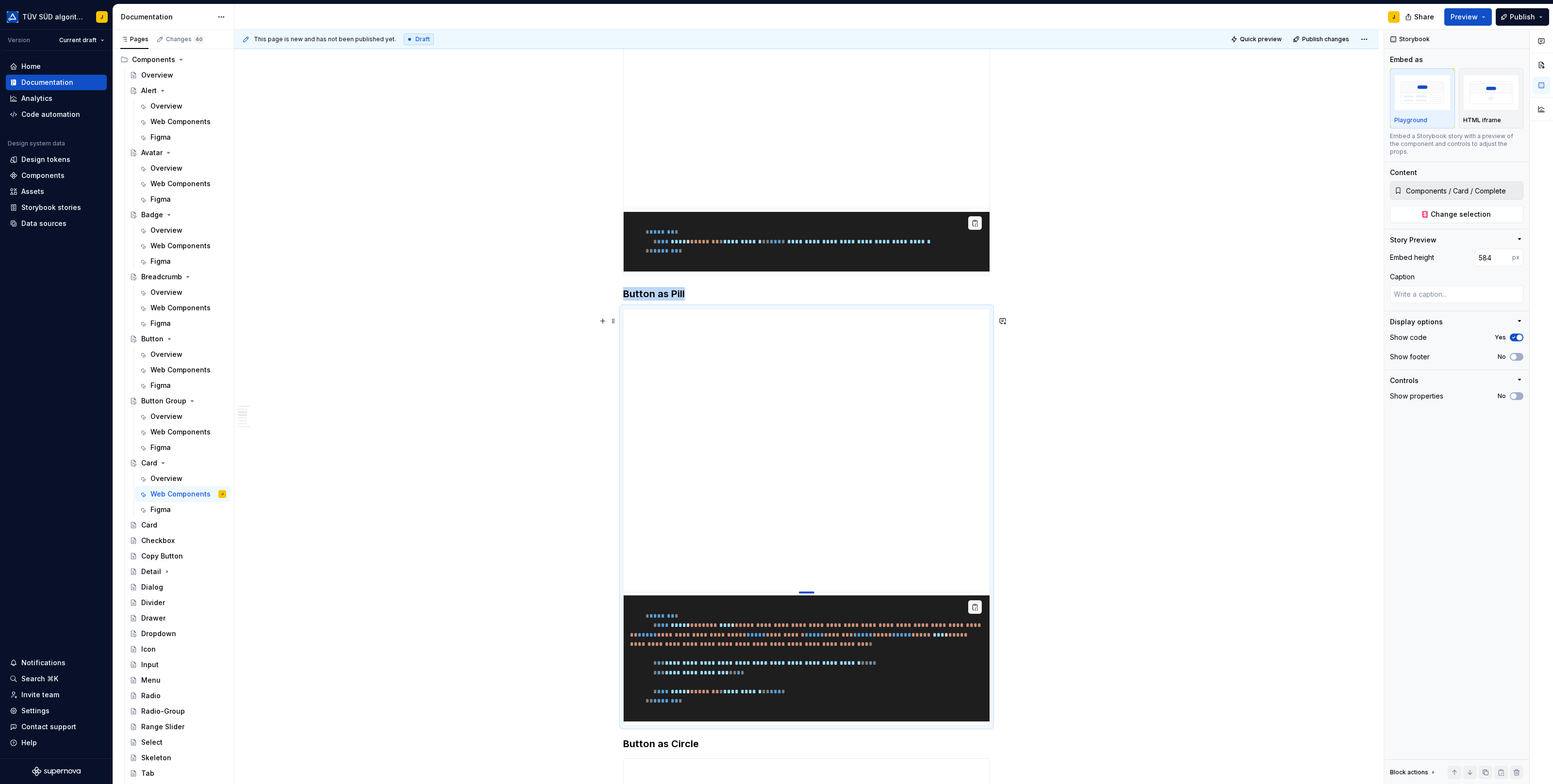
type textarea "*"
type input "581"
type textarea "*"
type input "577"
type textarea "*"
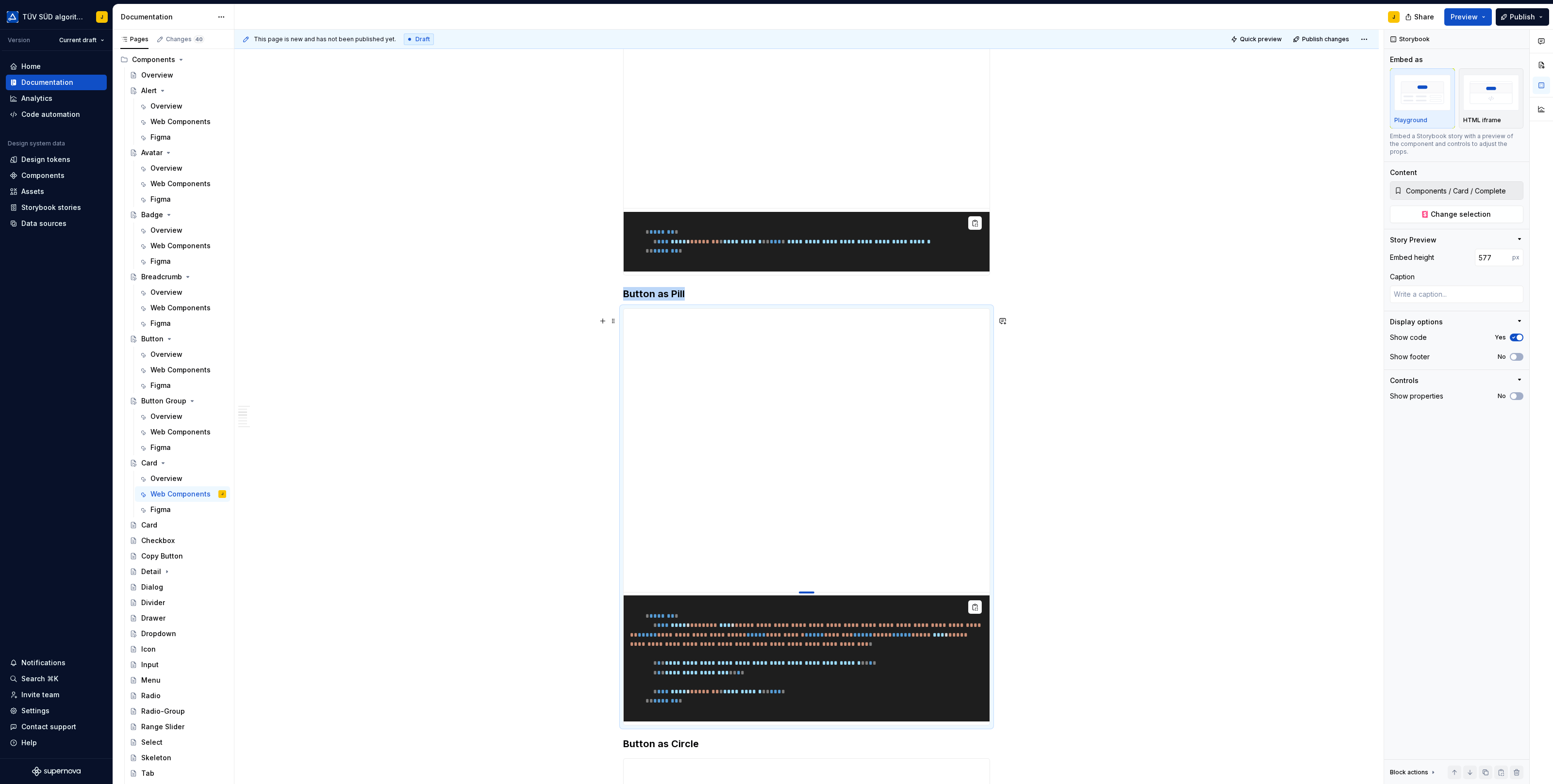
type input "574"
type textarea "*"
type input "571"
type textarea "*"
type input "568"
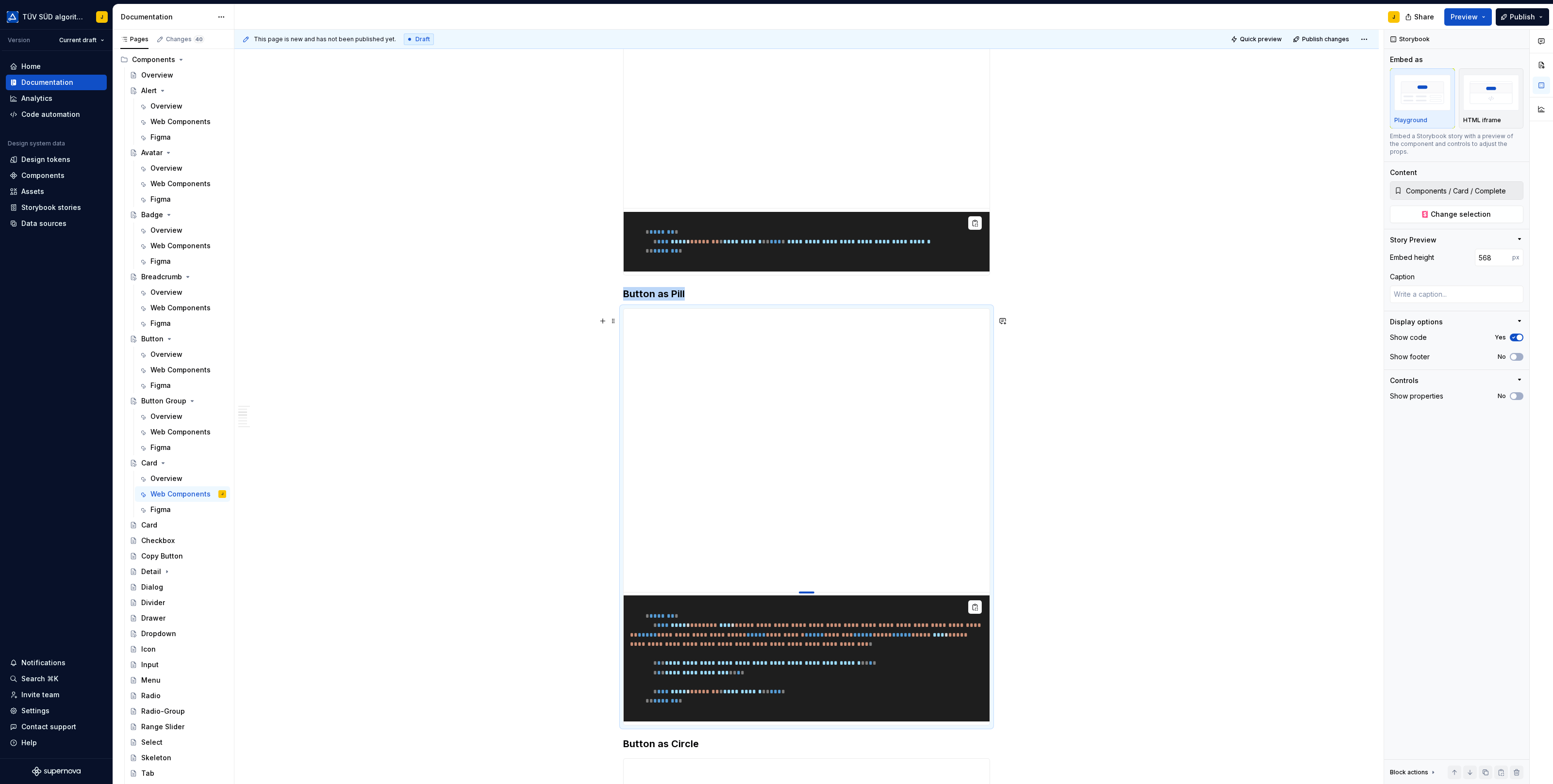
type textarea "*"
type input "566"
type textarea "*"
type input "564"
type textarea "*"
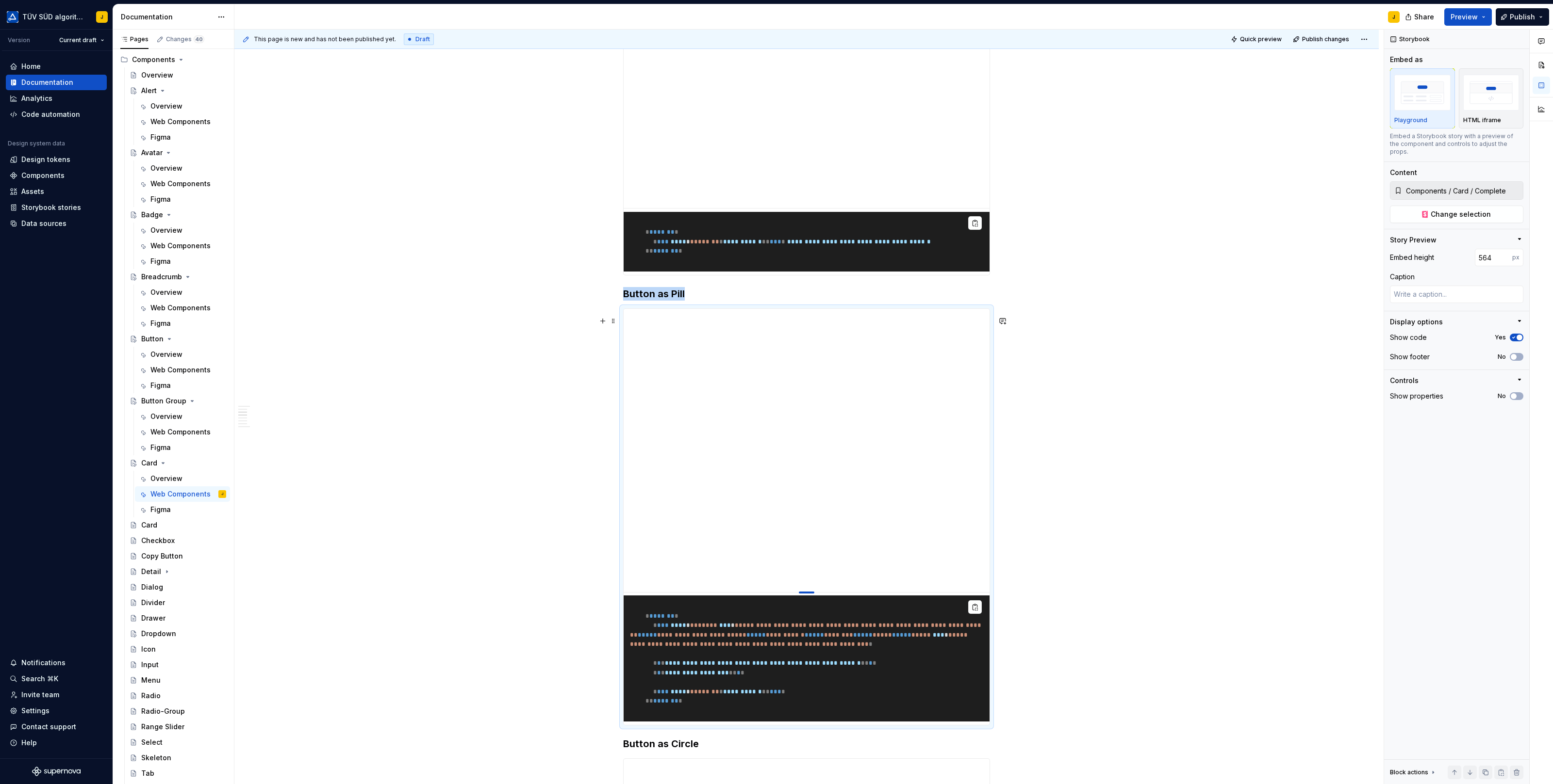
type input "562"
type textarea "*"
type input "560"
type textarea "*"
type input "559"
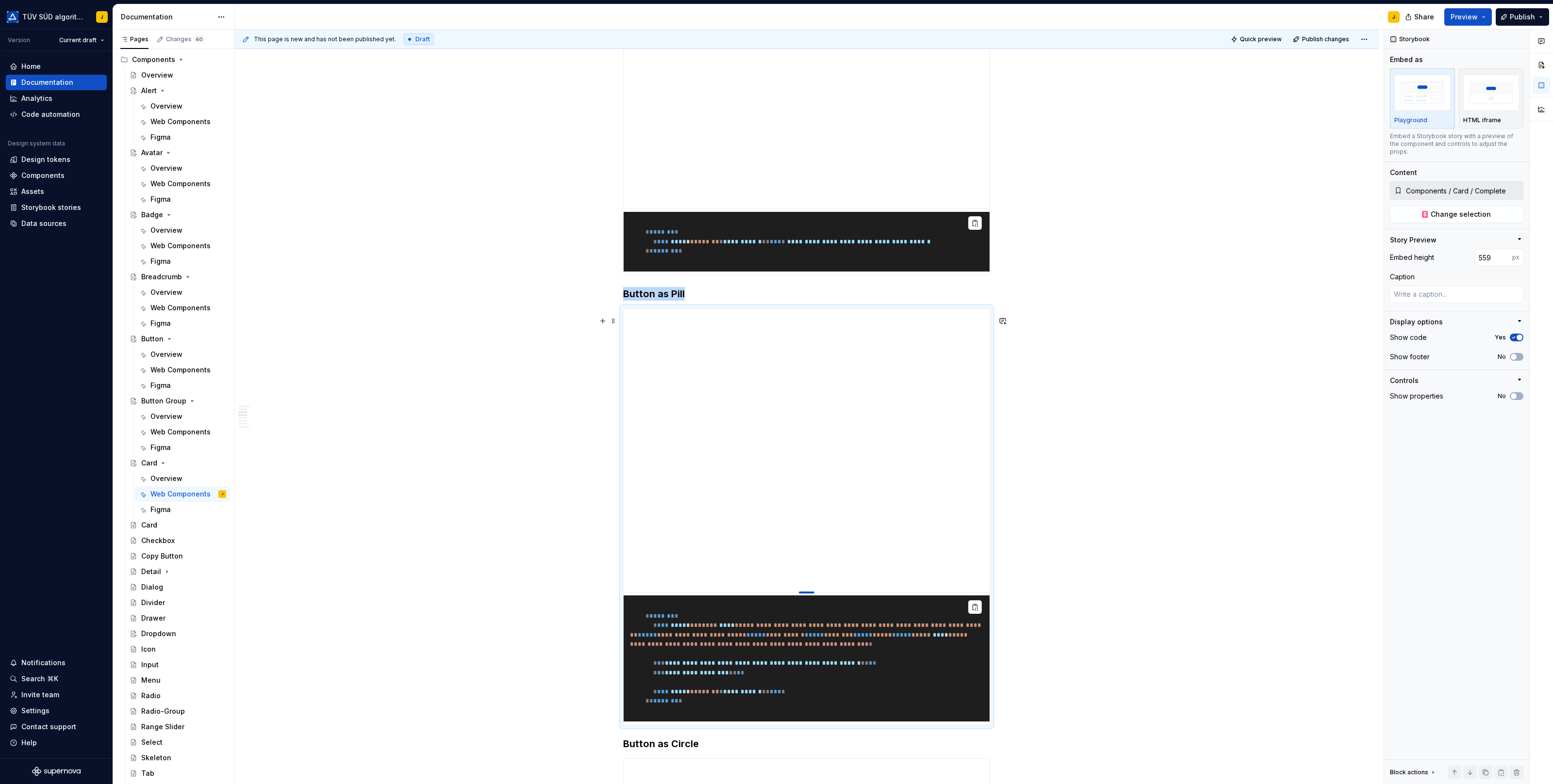
type textarea "*"
type input "558"
type textarea "*"
type input "557"
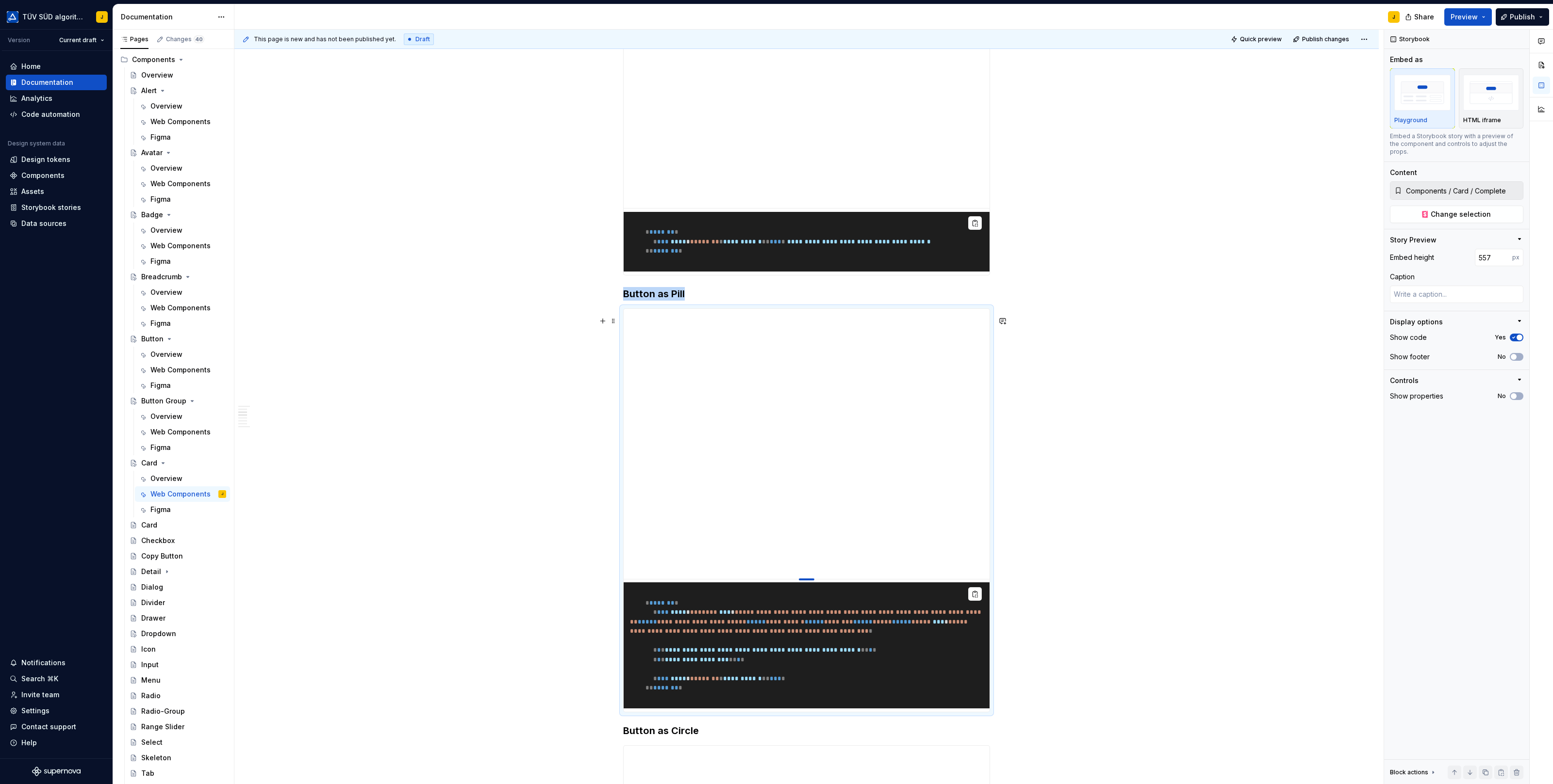
drag, startPoint x: 808, startPoint y: 508, endPoint x: 814, endPoint y: 586, distance: 78.2
click at [814, 581] on div at bounding box center [806, 579] width 15 height 2
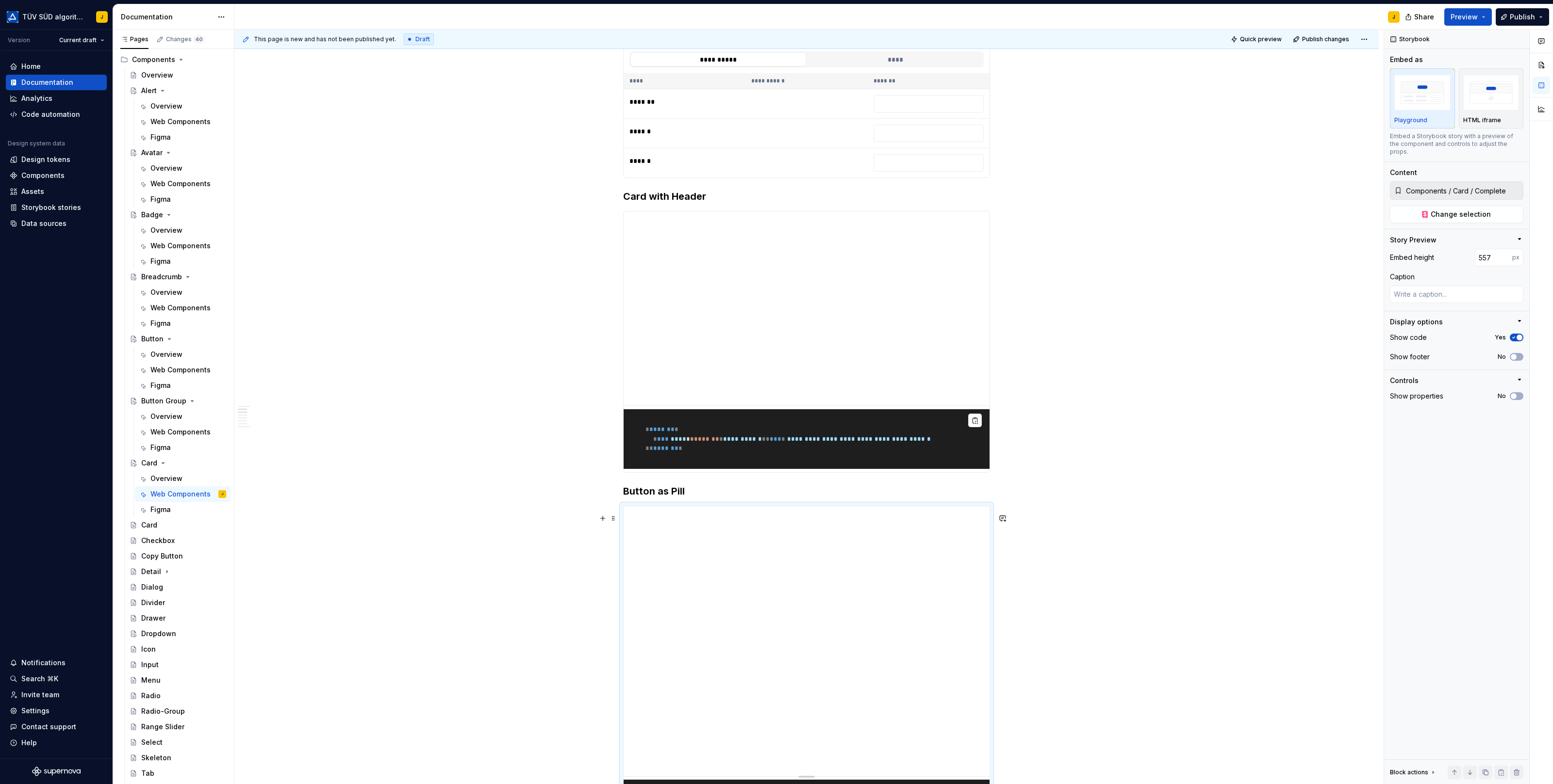
scroll to position [235, 0]
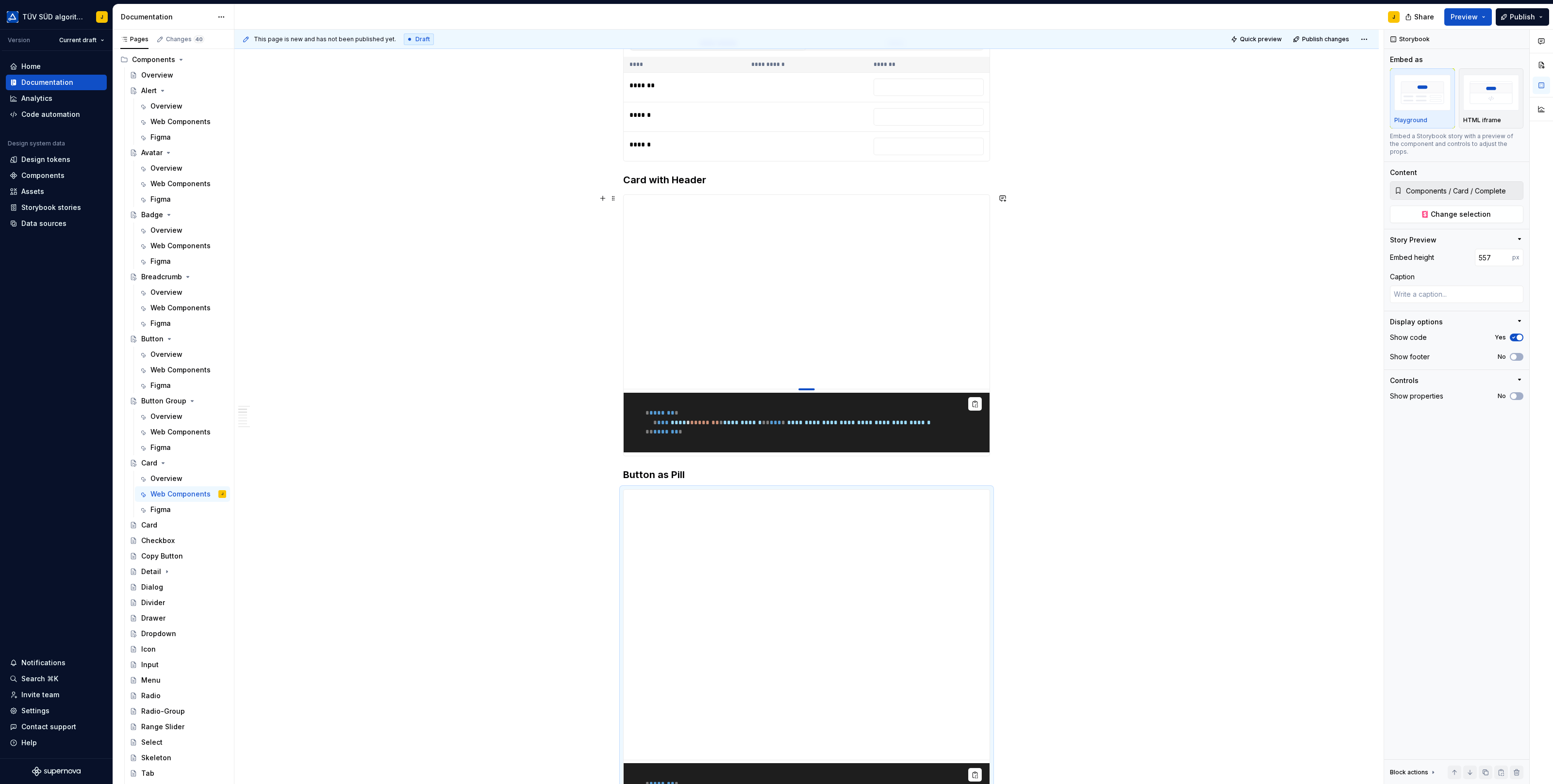
type textarea "*"
type input "Components / Card / With Header"
type textarea "*"
type input "396"
type textarea "*"
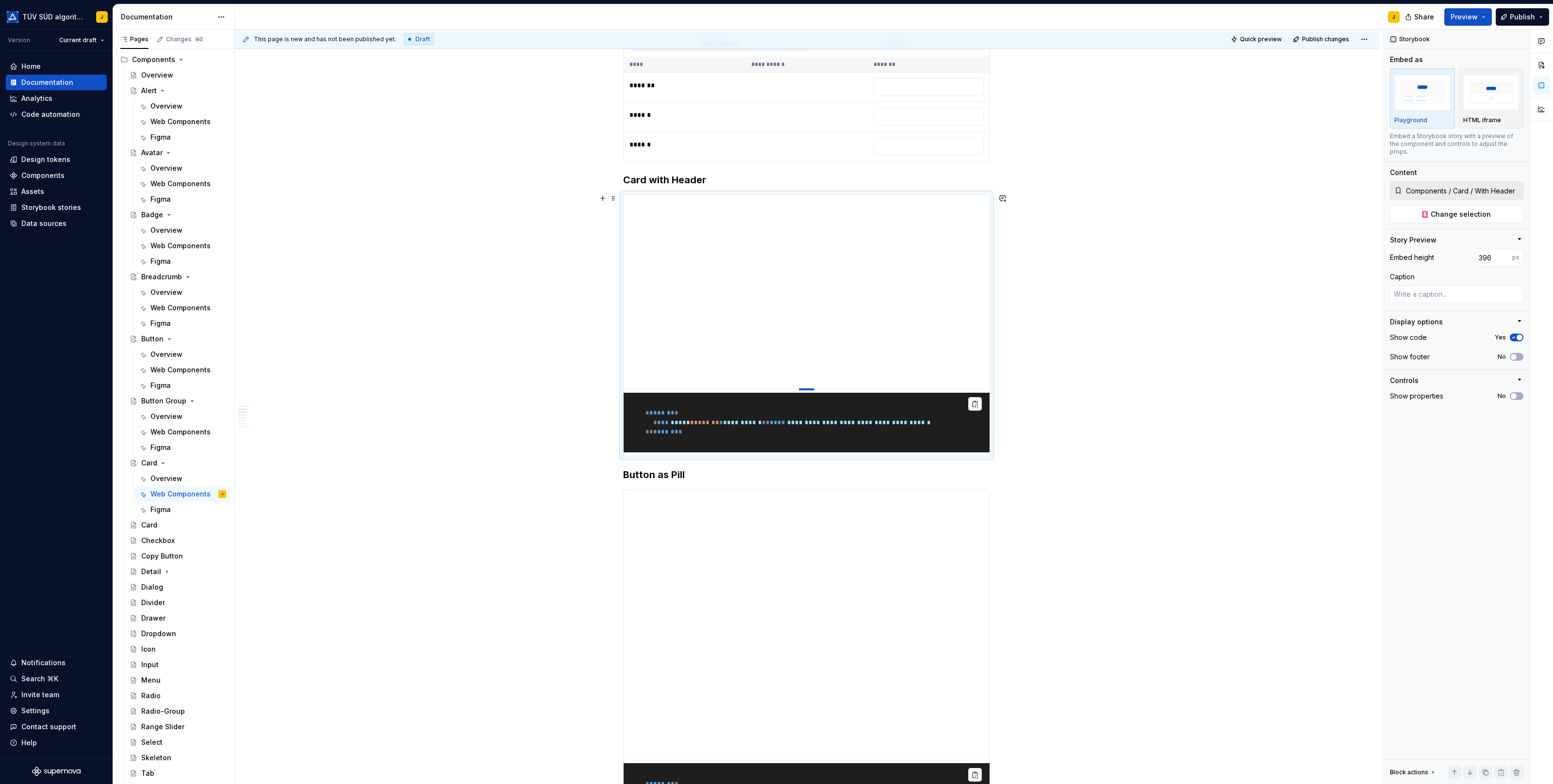
type input "343"
type textarea "*"
type input "317"
type textarea "*"
type input "277"
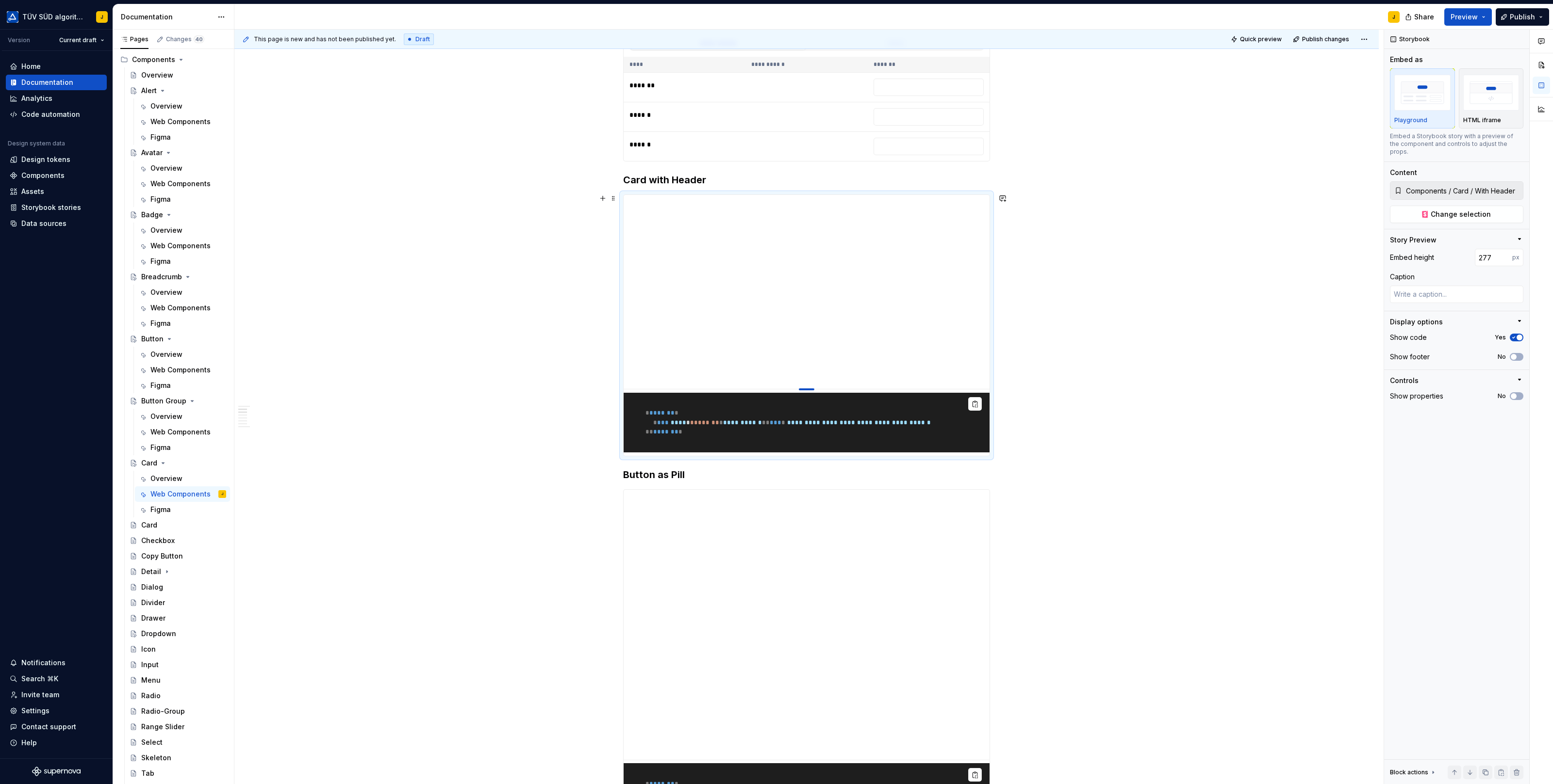
type textarea "*"
type input "244"
type textarea "*"
type input "225"
type textarea "*"
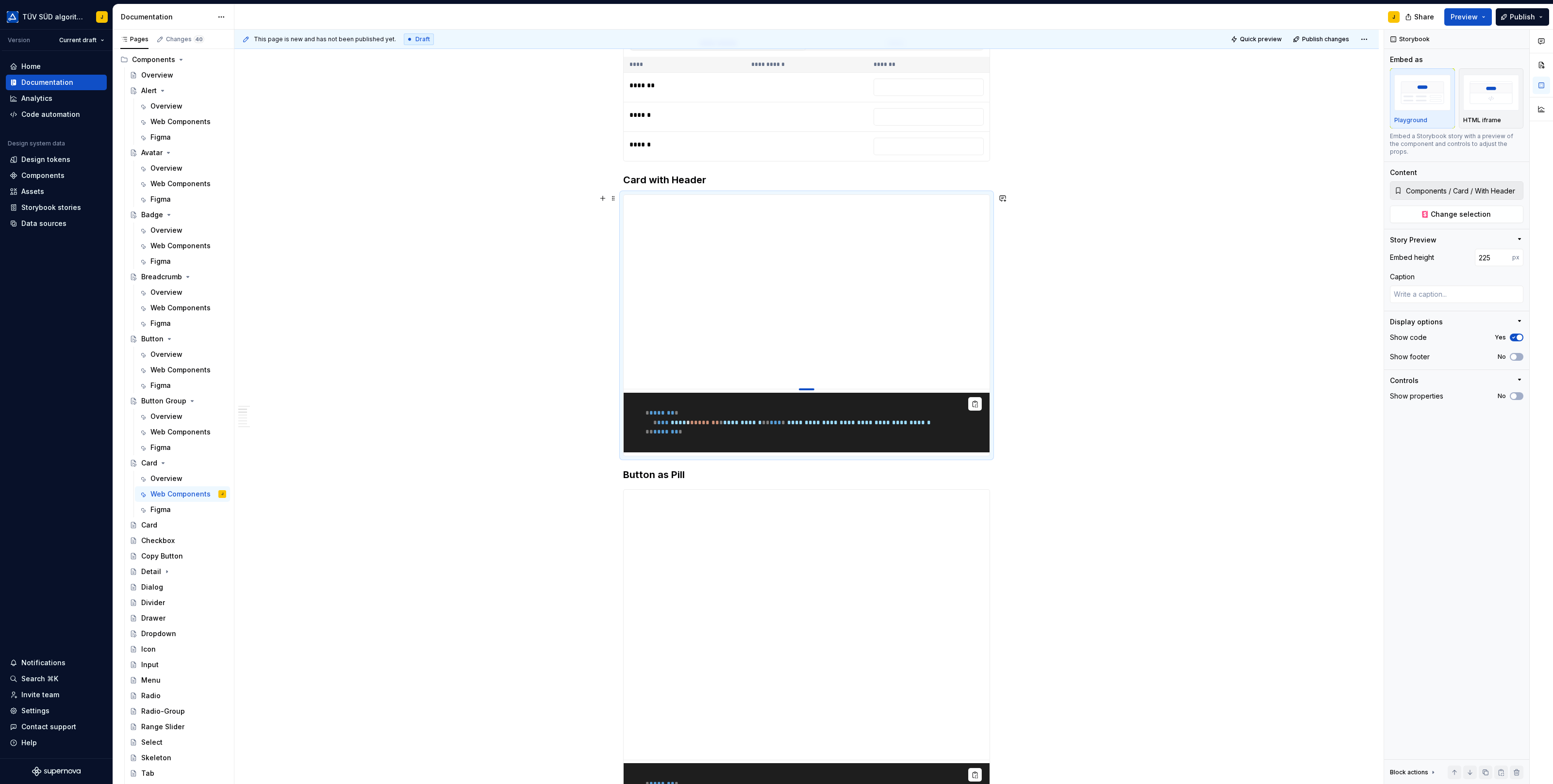
type input "205"
type textarea "*"
type input "197"
type textarea "*"
type input "181"
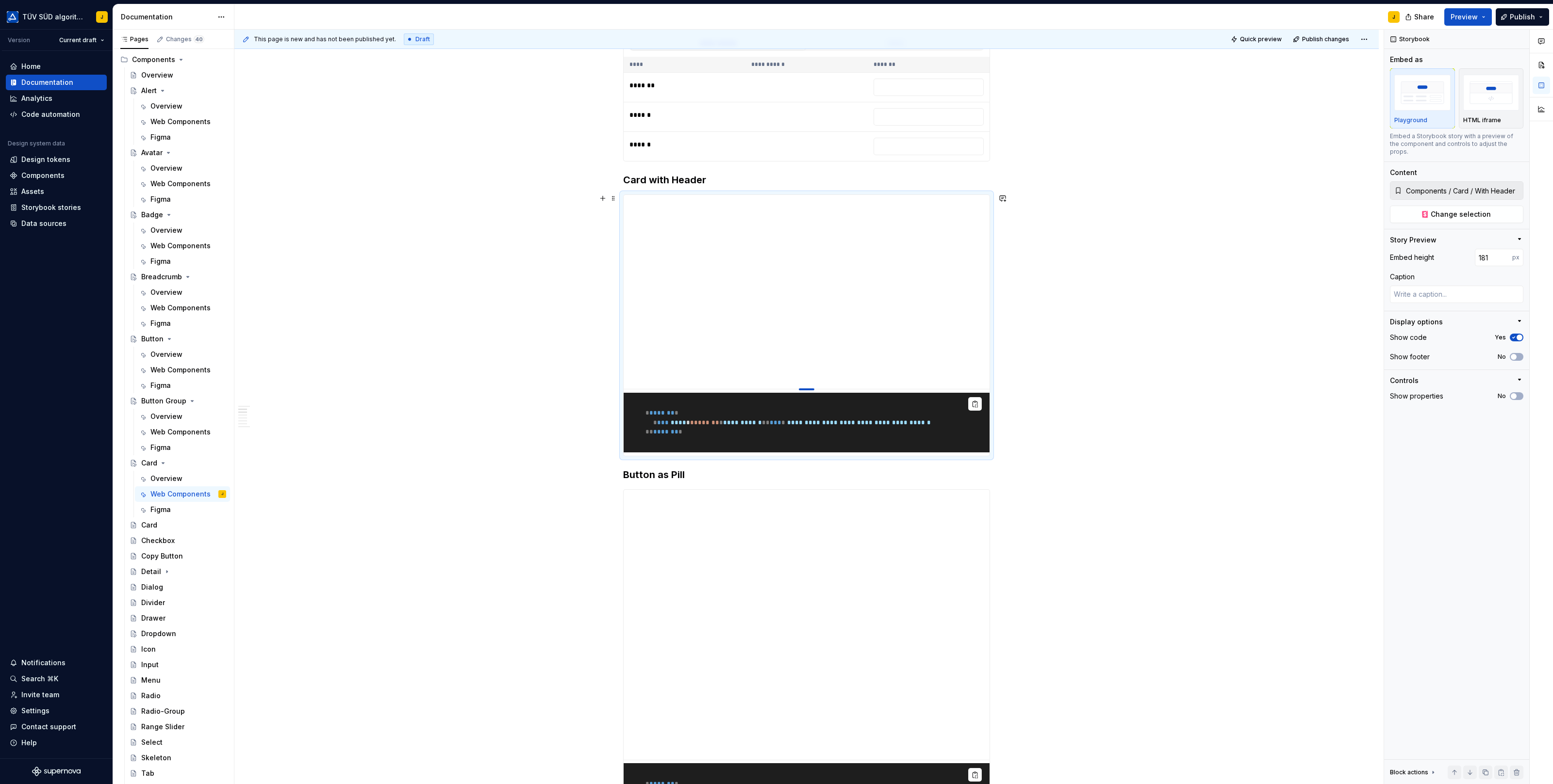
type textarea "*"
type input "175"
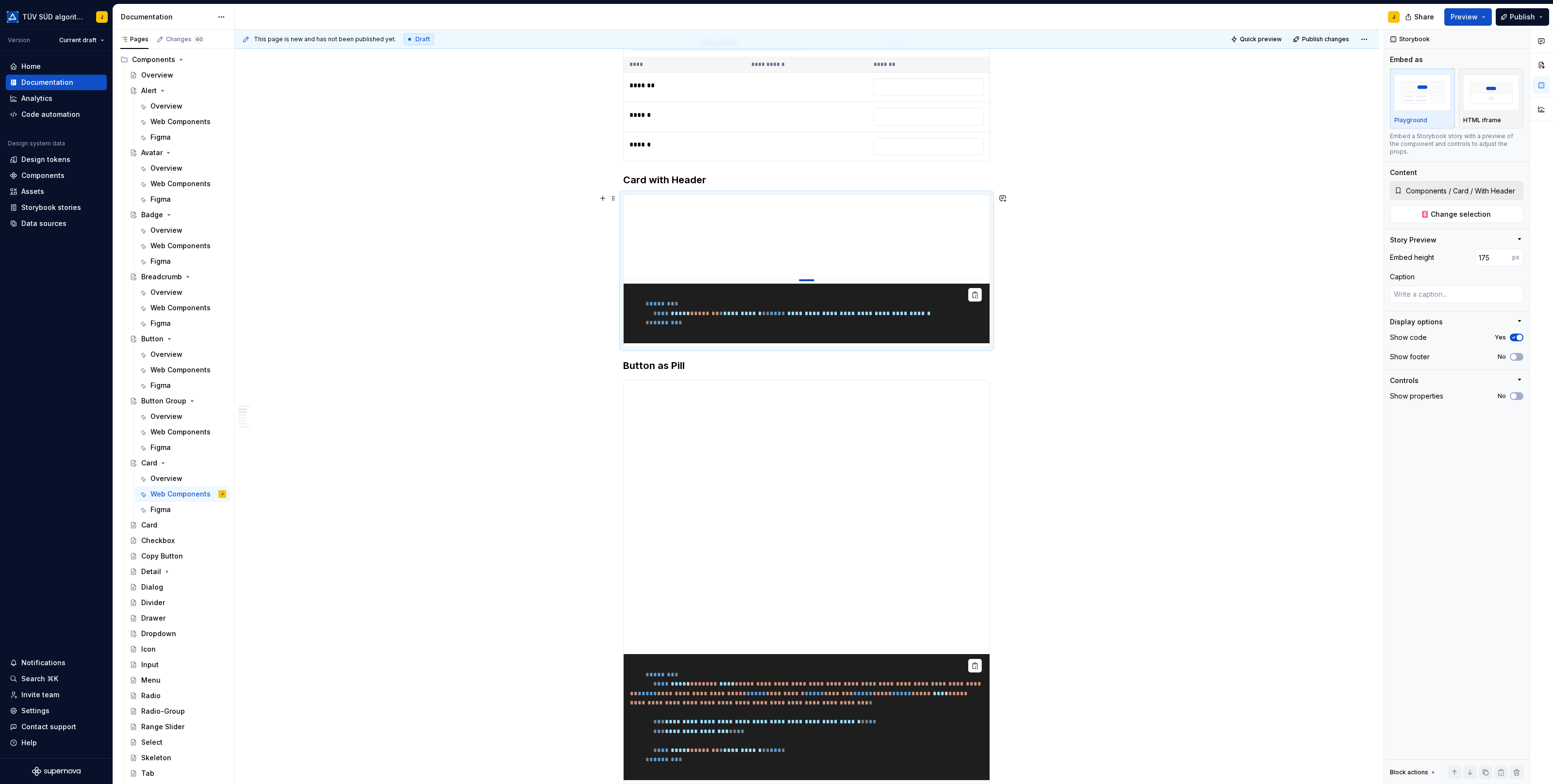
type textarea "*"
type input "166"
type textarea "*"
type input "158"
type textarea "*"
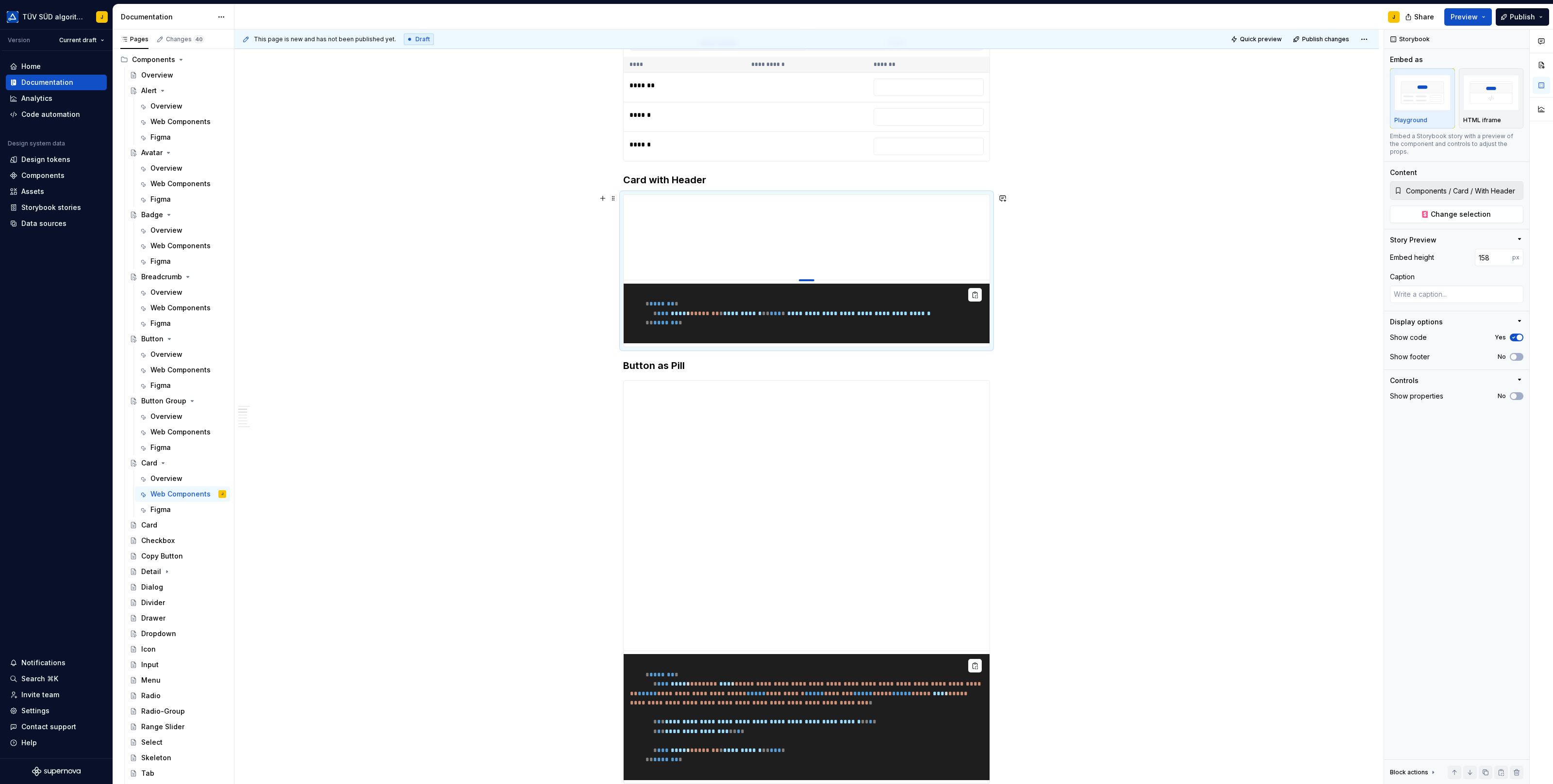
type input "156"
type textarea "*"
type input "154"
type textarea "*"
type input "153"
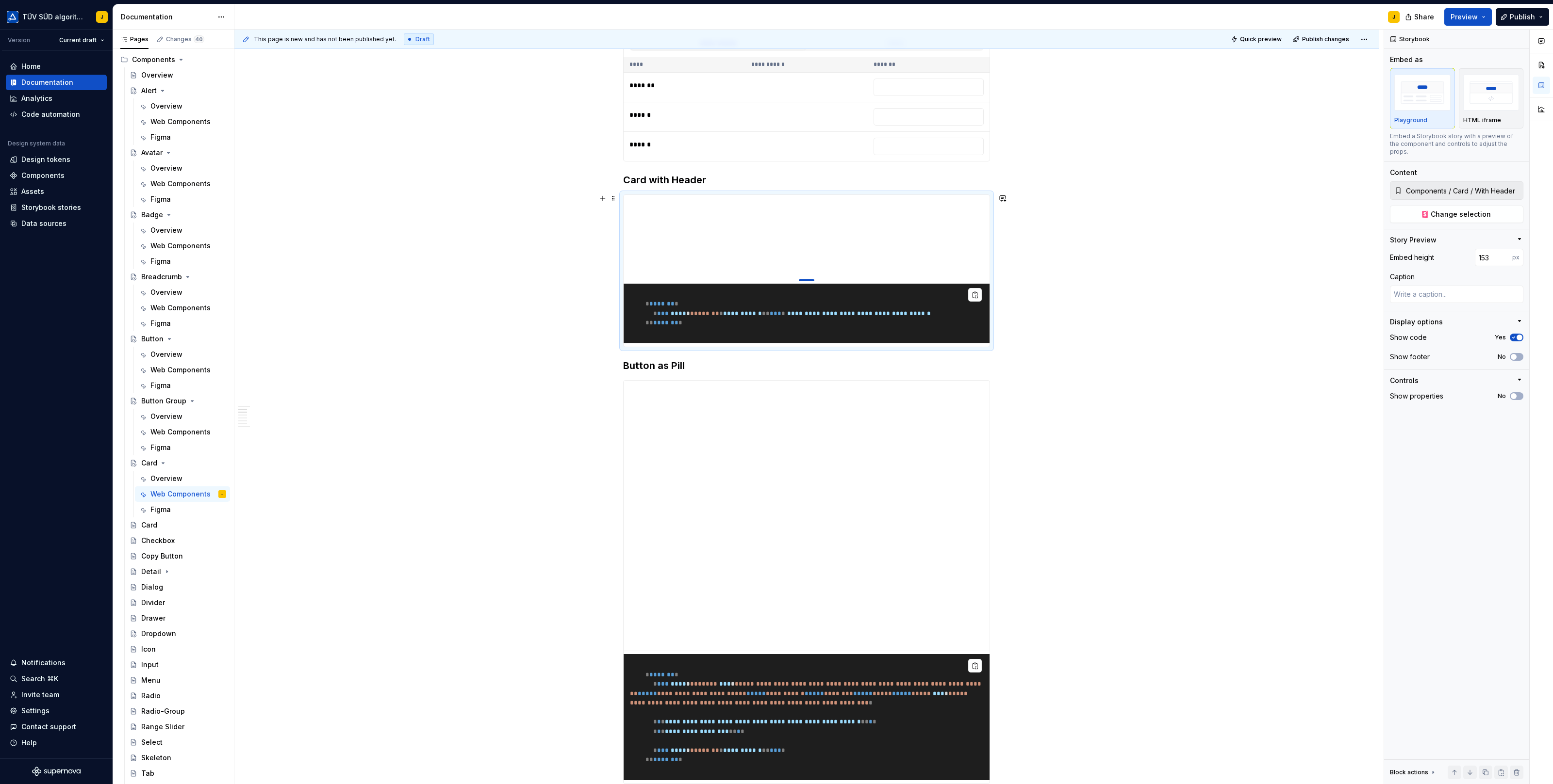
type textarea "*"
type input "152"
type textarea "*"
type input "149"
type textarea "*"
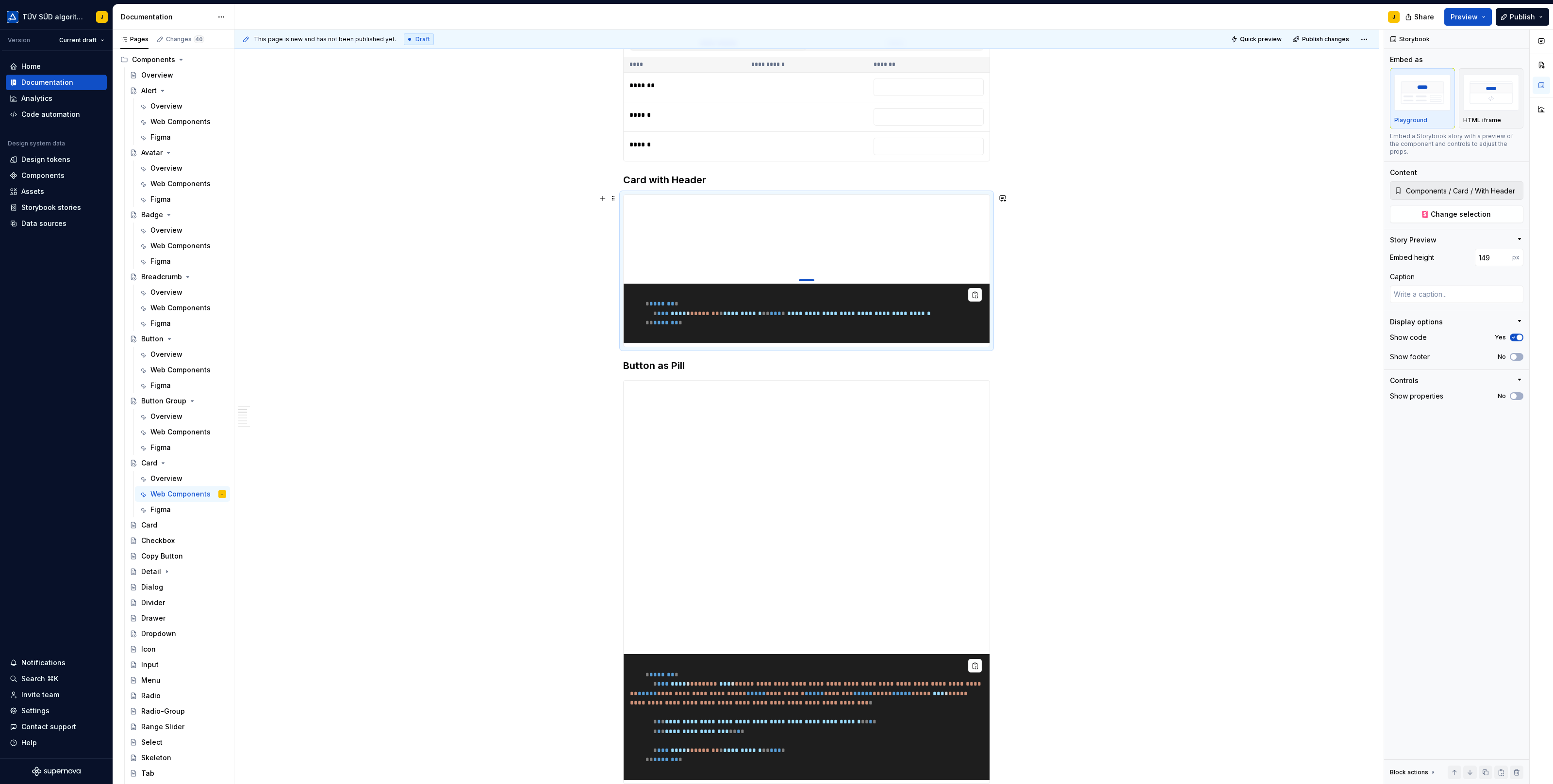
type input "146"
type textarea "*"
type input "143"
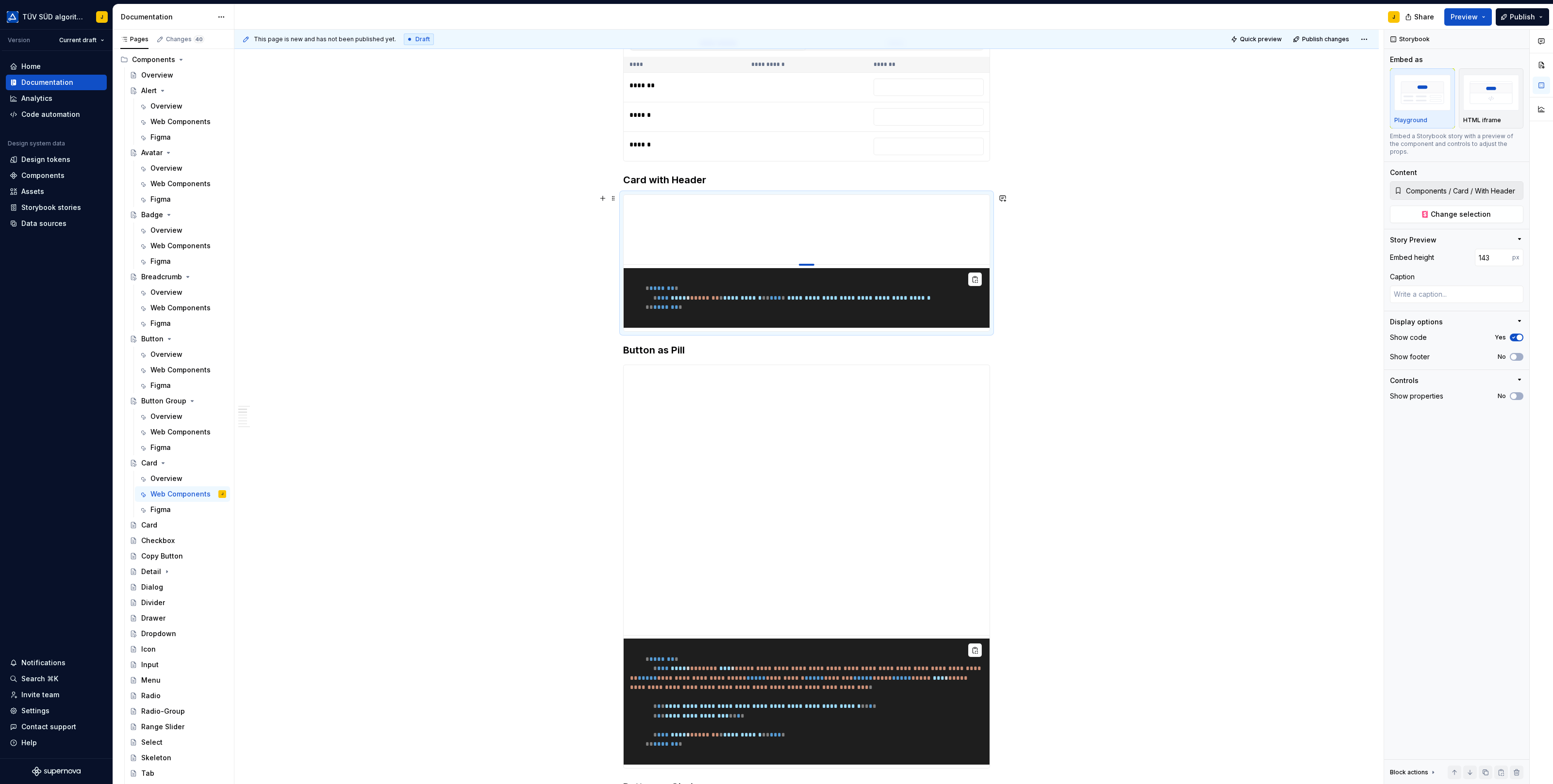
type textarea "*"
type input "140"
type textarea "*"
type input "139"
type textarea "*"
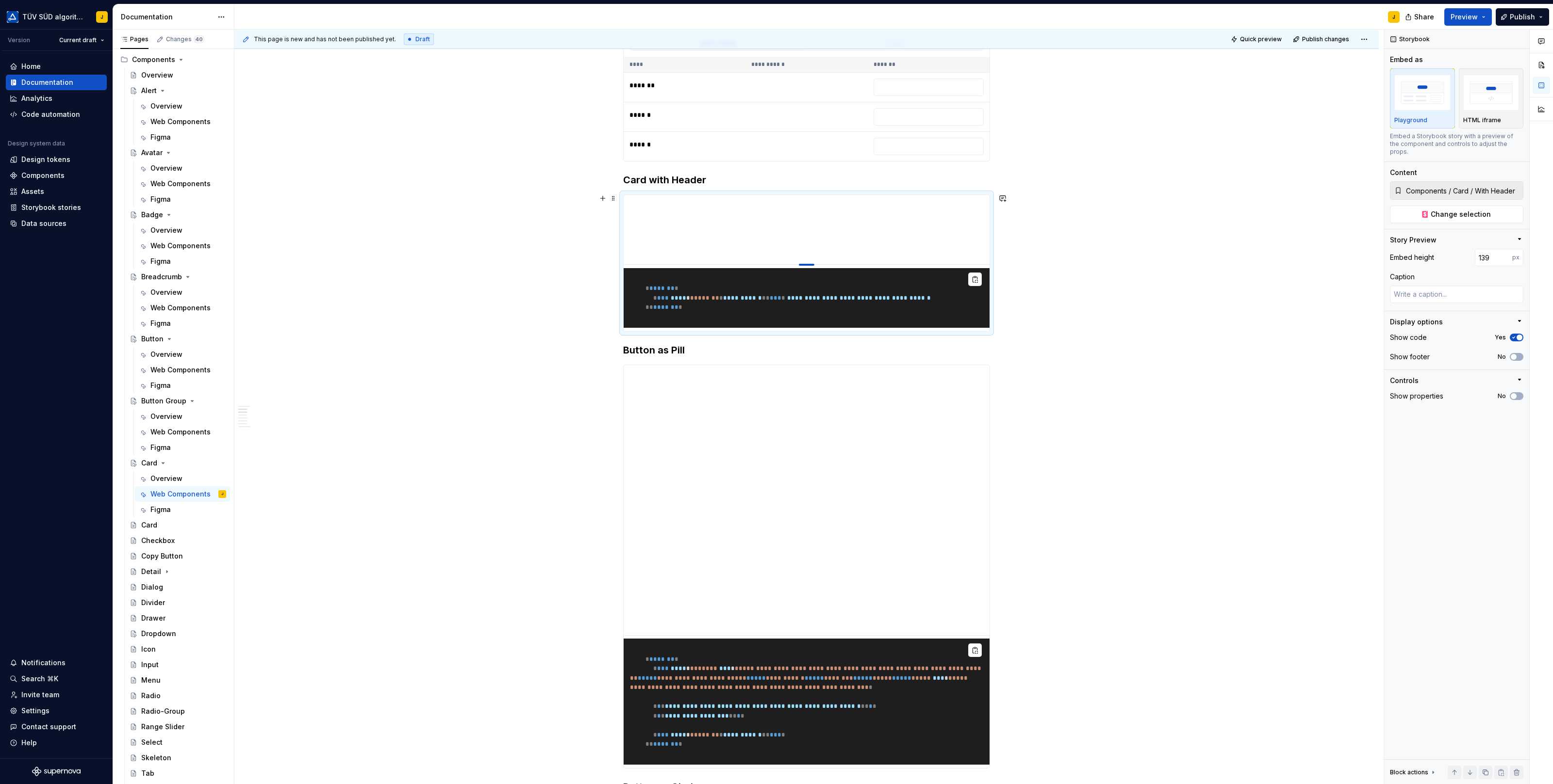
type input "138"
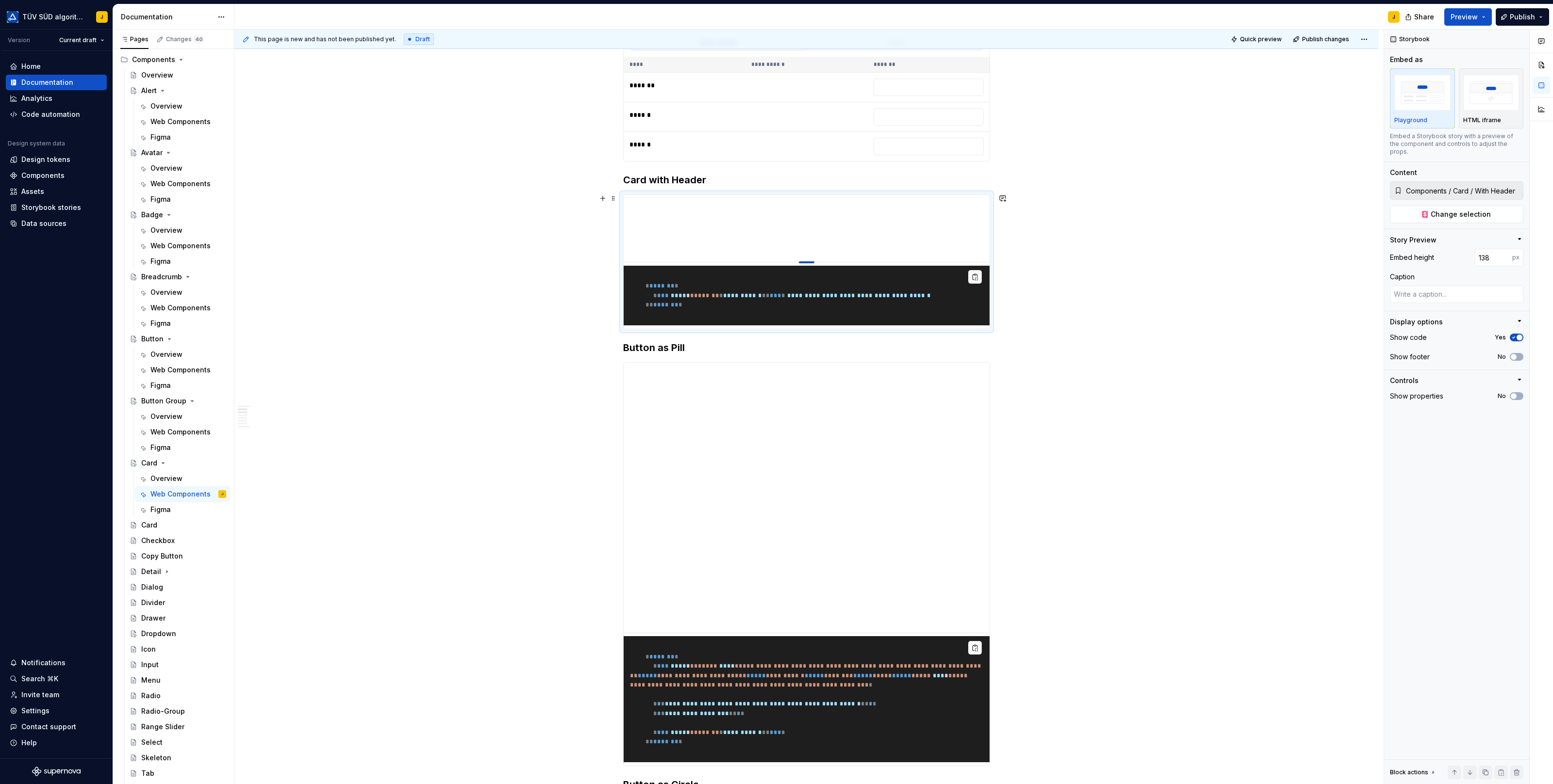
drag, startPoint x: 811, startPoint y: 387, endPoint x: 811, endPoint y: 260, distance: 127.0
click at [811, 262] on div at bounding box center [806, 262] width 15 height 2
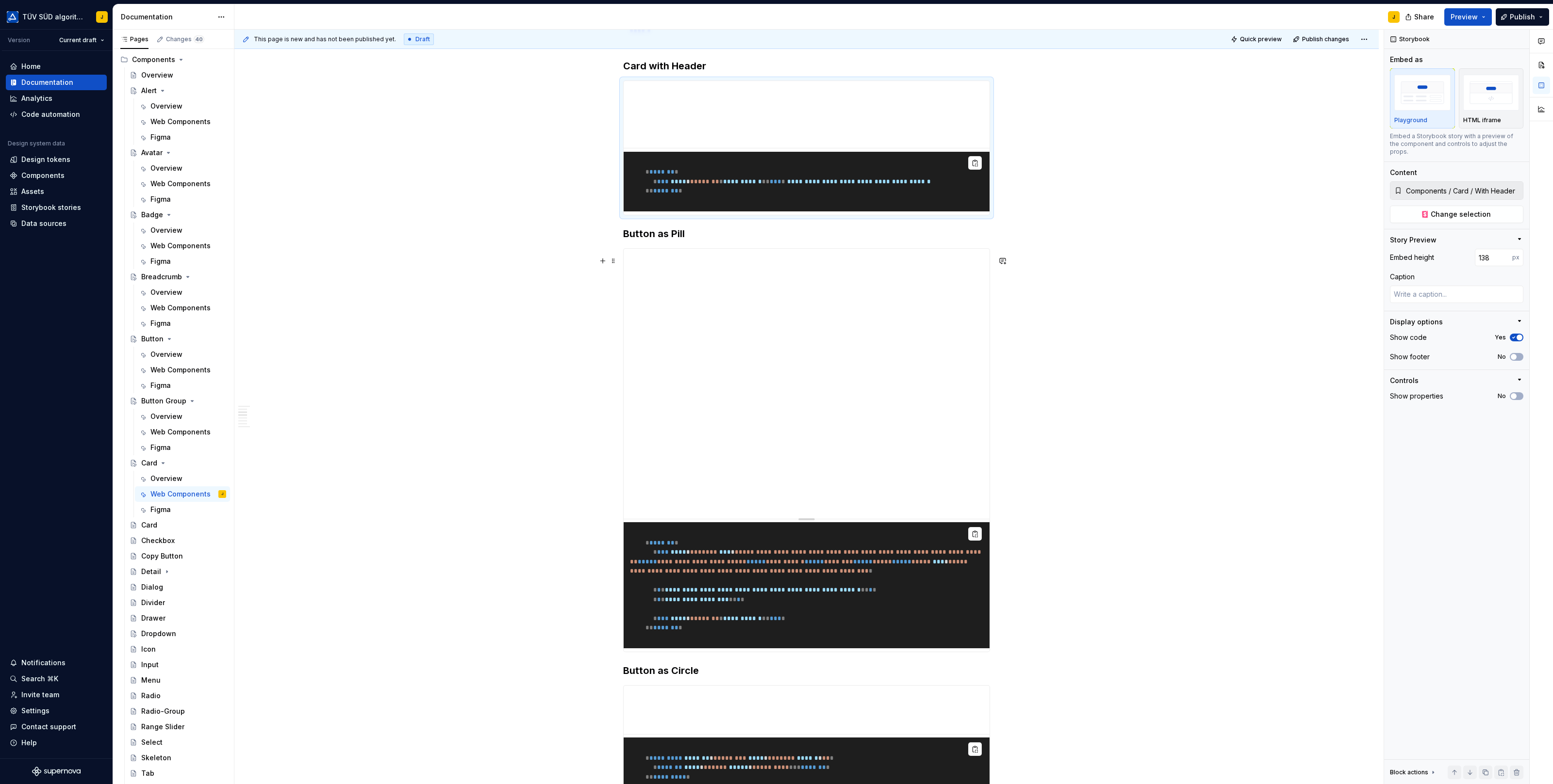
scroll to position [485, 0]
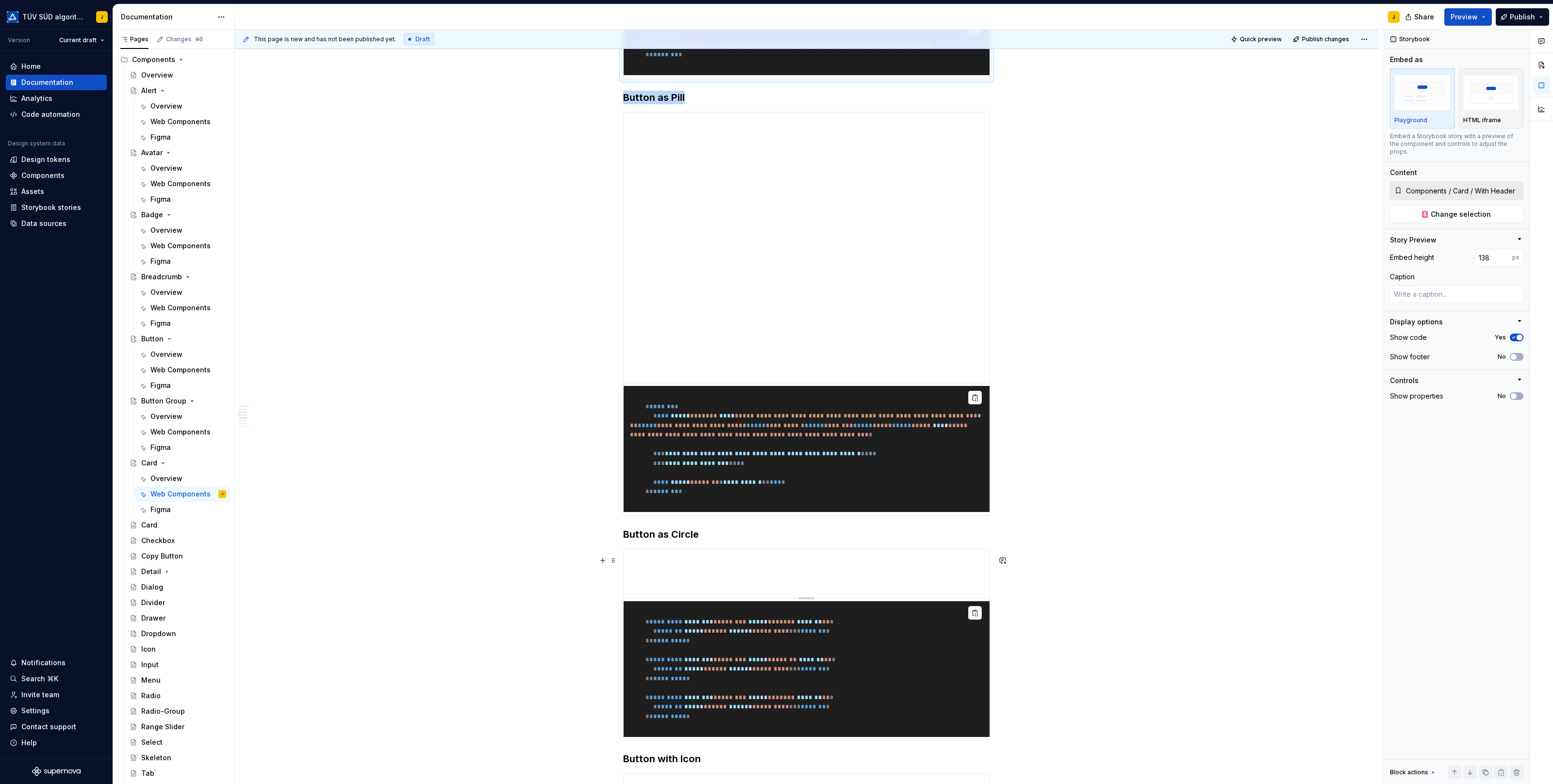
type textarea "*"
type input "Components / Button / Circle Buttons"
type input "100"
click at [615, 561] on span at bounding box center [613, 560] width 8 height 13
click at [636, 644] on div "Delete" at bounding box center [661, 645] width 63 height 10
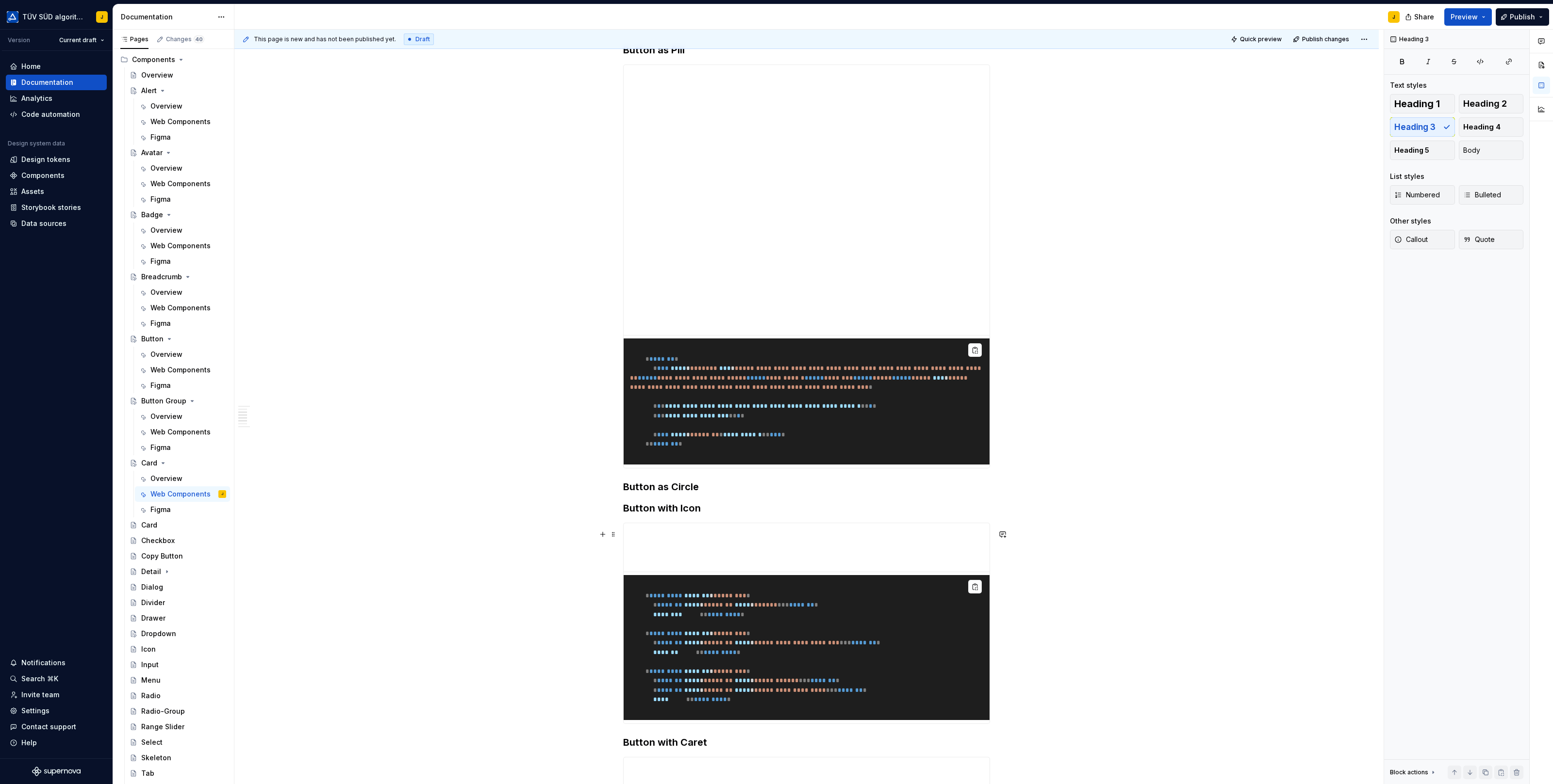
scroll to position [535, 0]
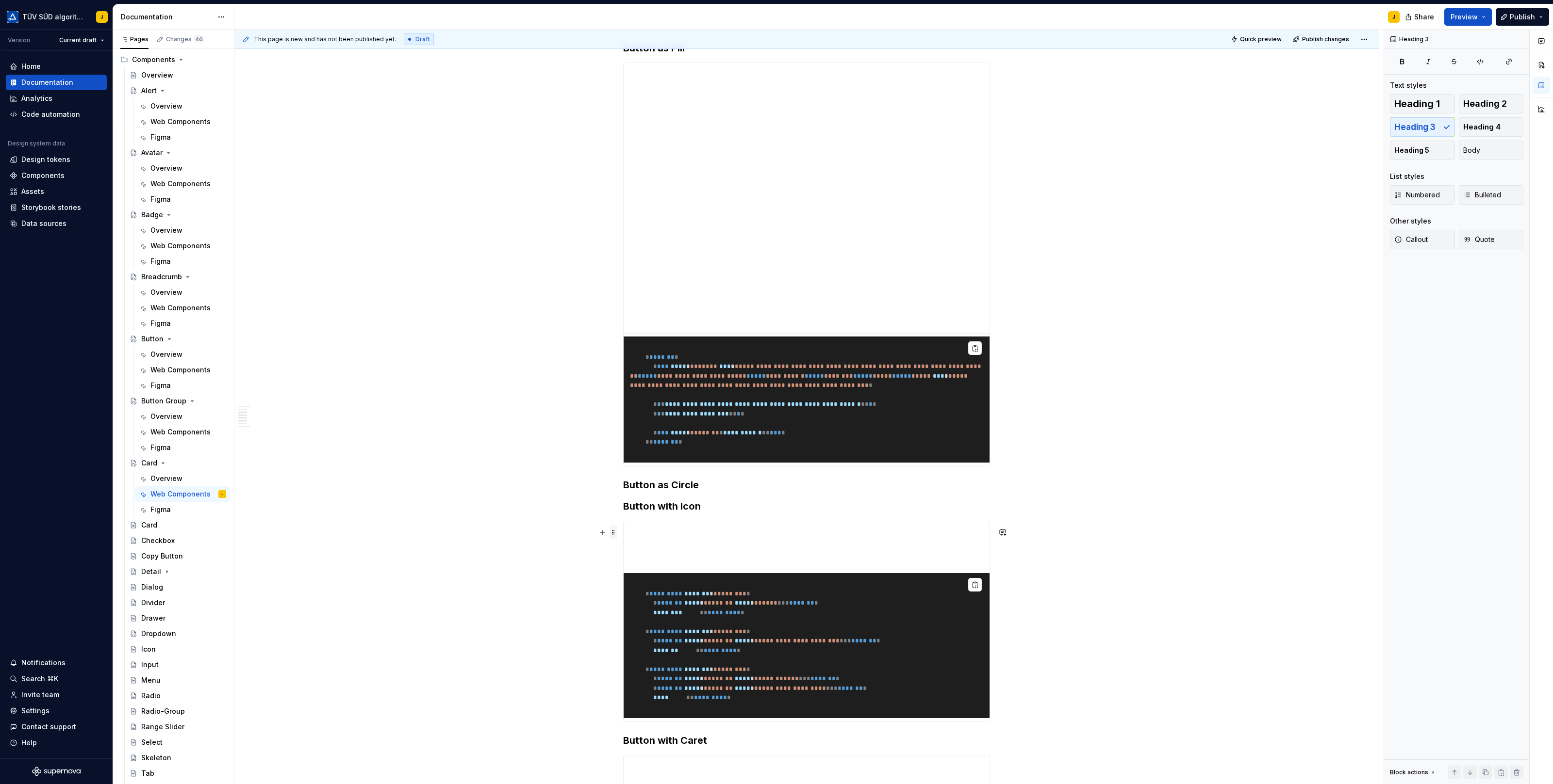
click at [614, 535] on span at bounding box center [613, 532] width 8 height 13
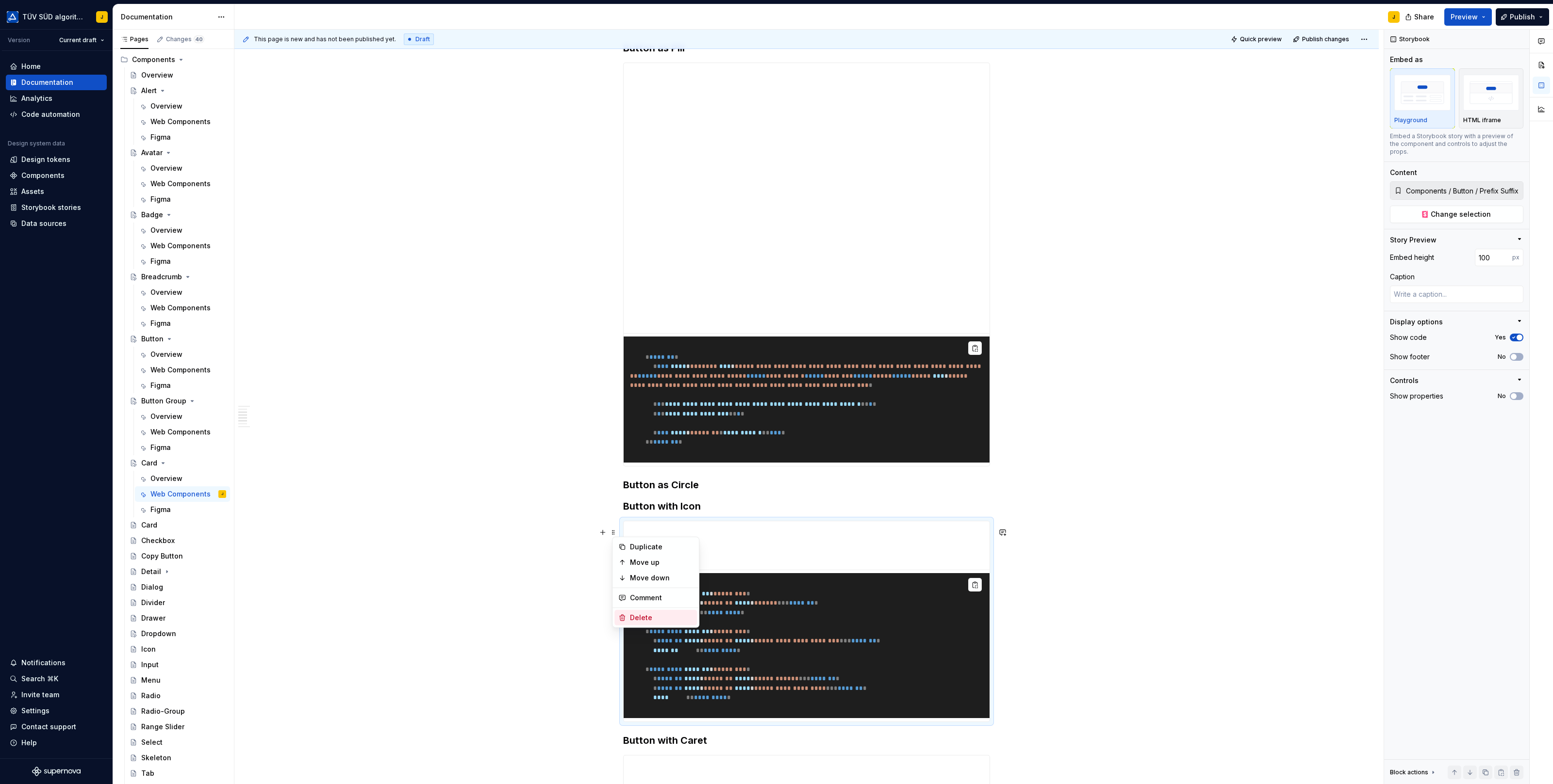
click at [630, 610] on div "Delete" at bounding box center [655, 618] width 82 height 15
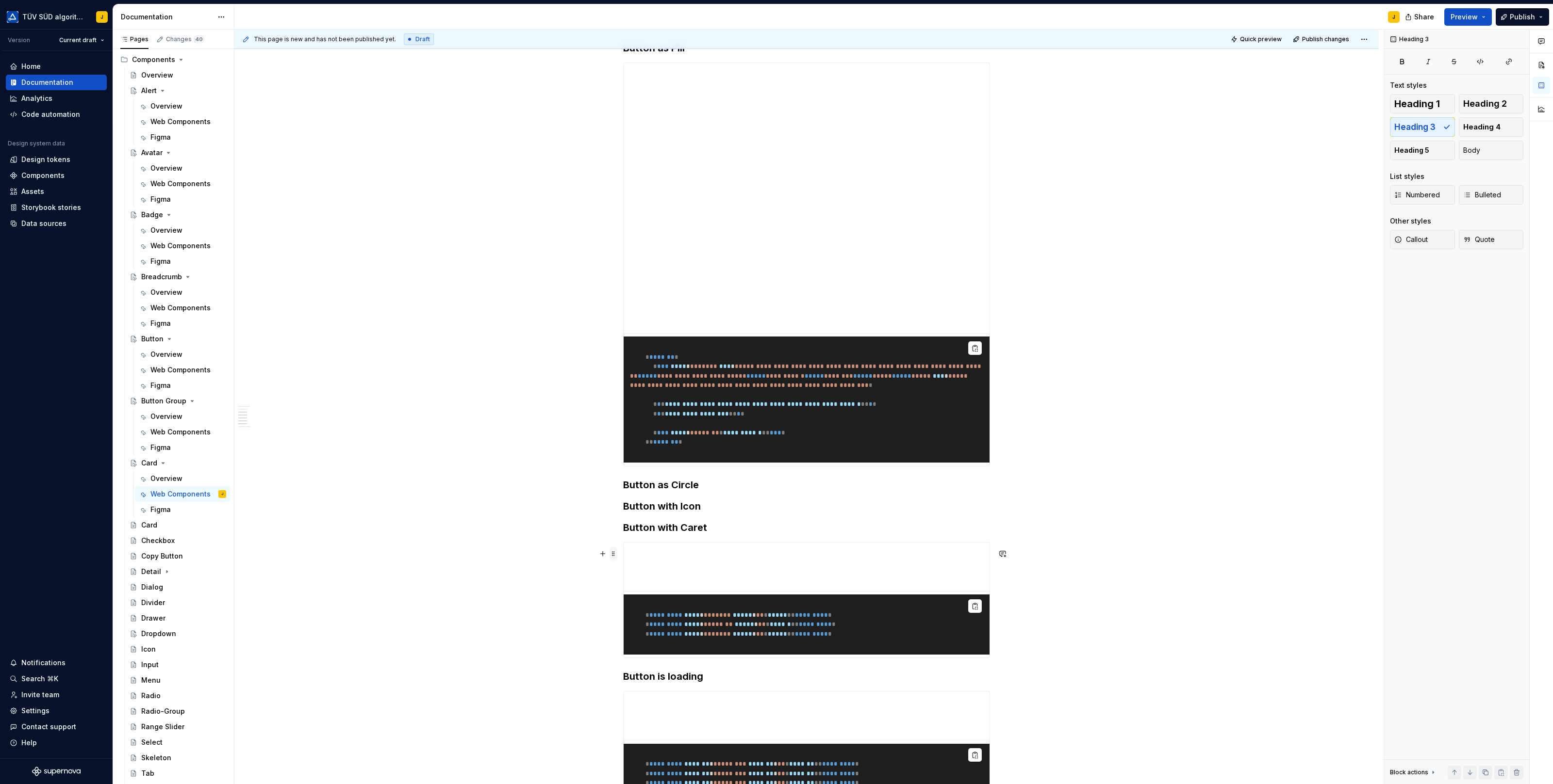
click at [617, 555] on span at bounding box center [613, 553] width 8 height 13
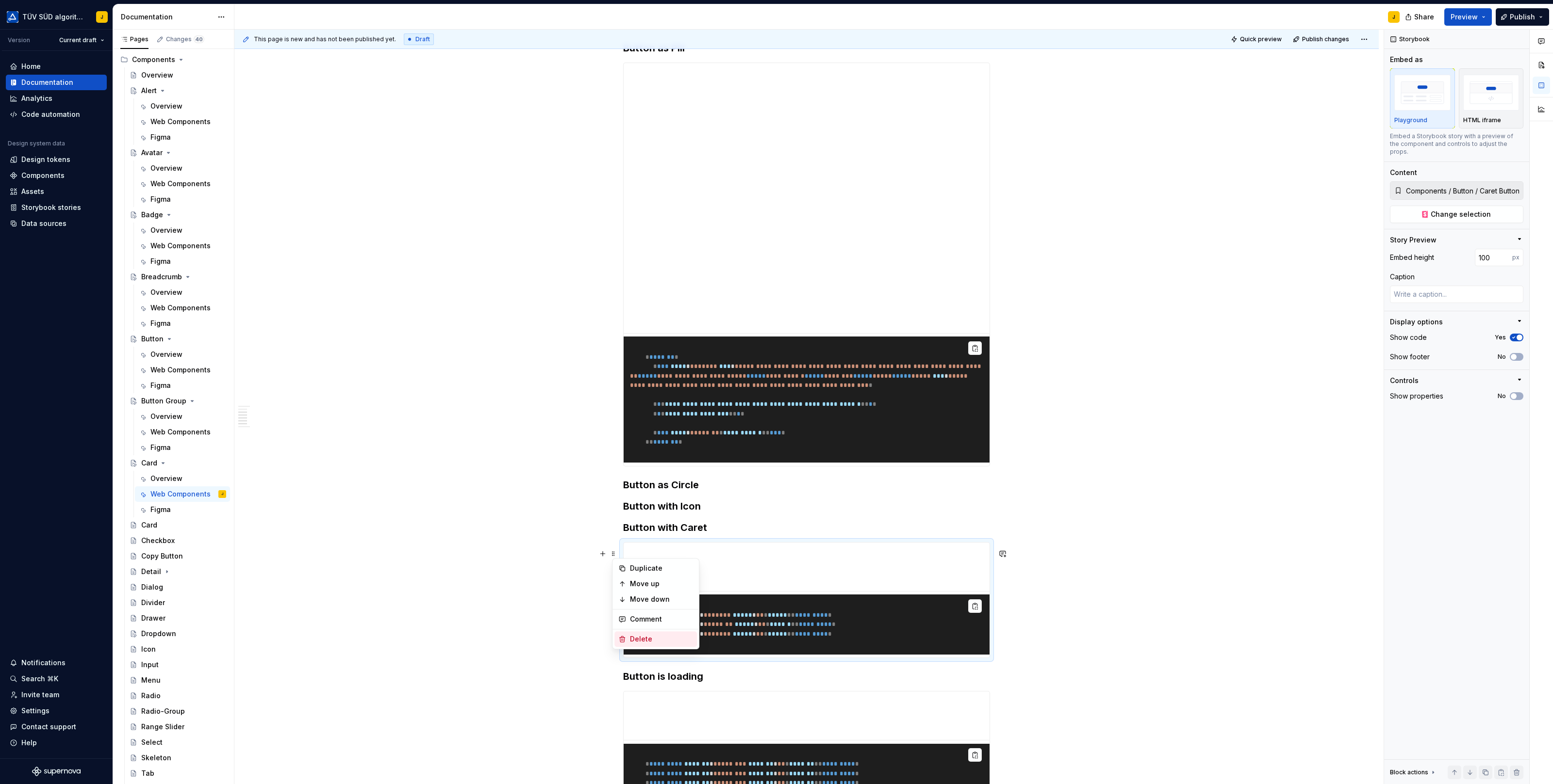
click at [637, 634] on div "Delete" at bounding box center [655, 639] width 82 height 15
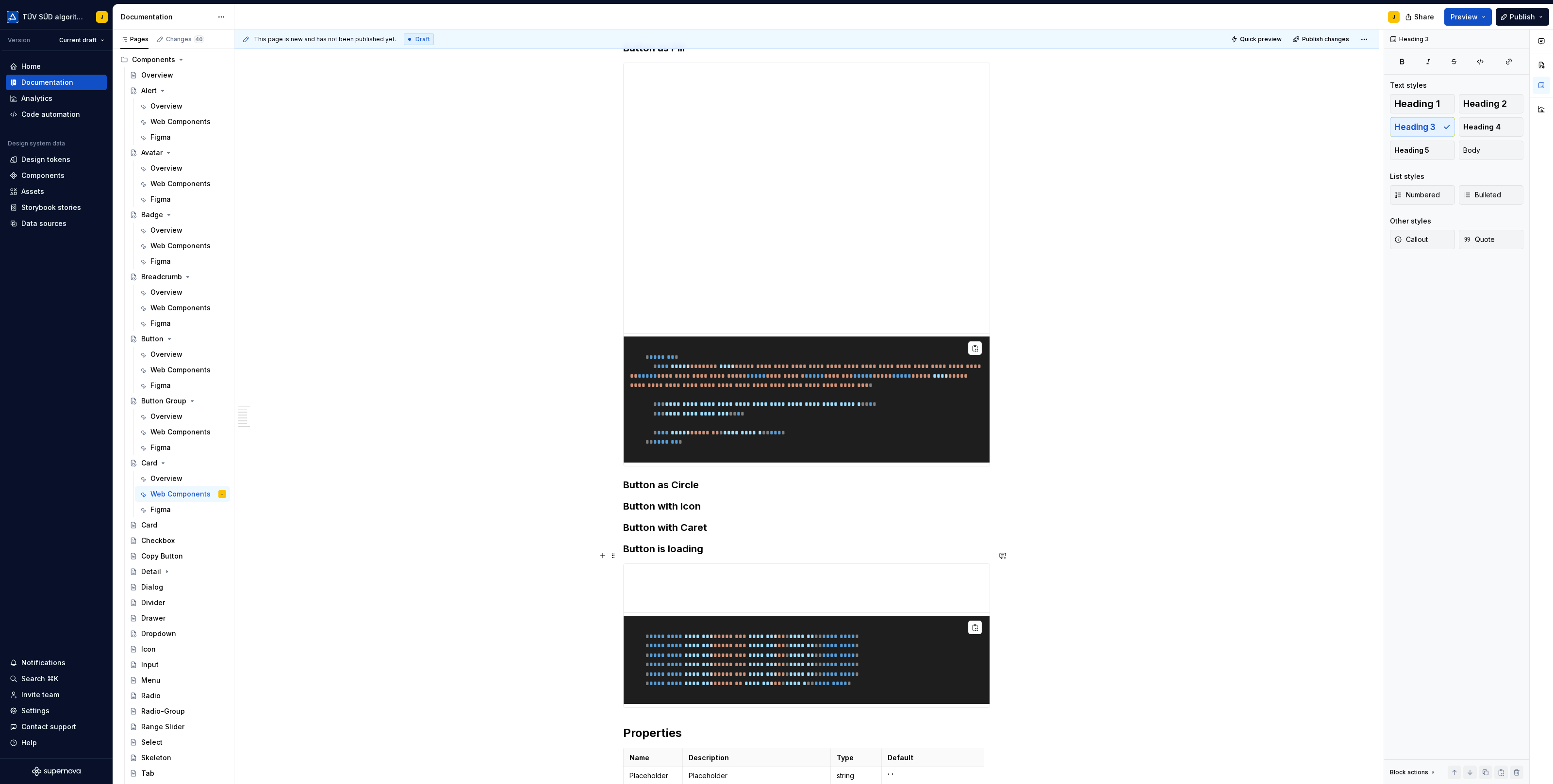
click at [615, 559] on span at bounding box center [613, 556] width 8 height 13
click at [631, 635] on div "Delete" at bounding box center [655, 641] width 82 height 15
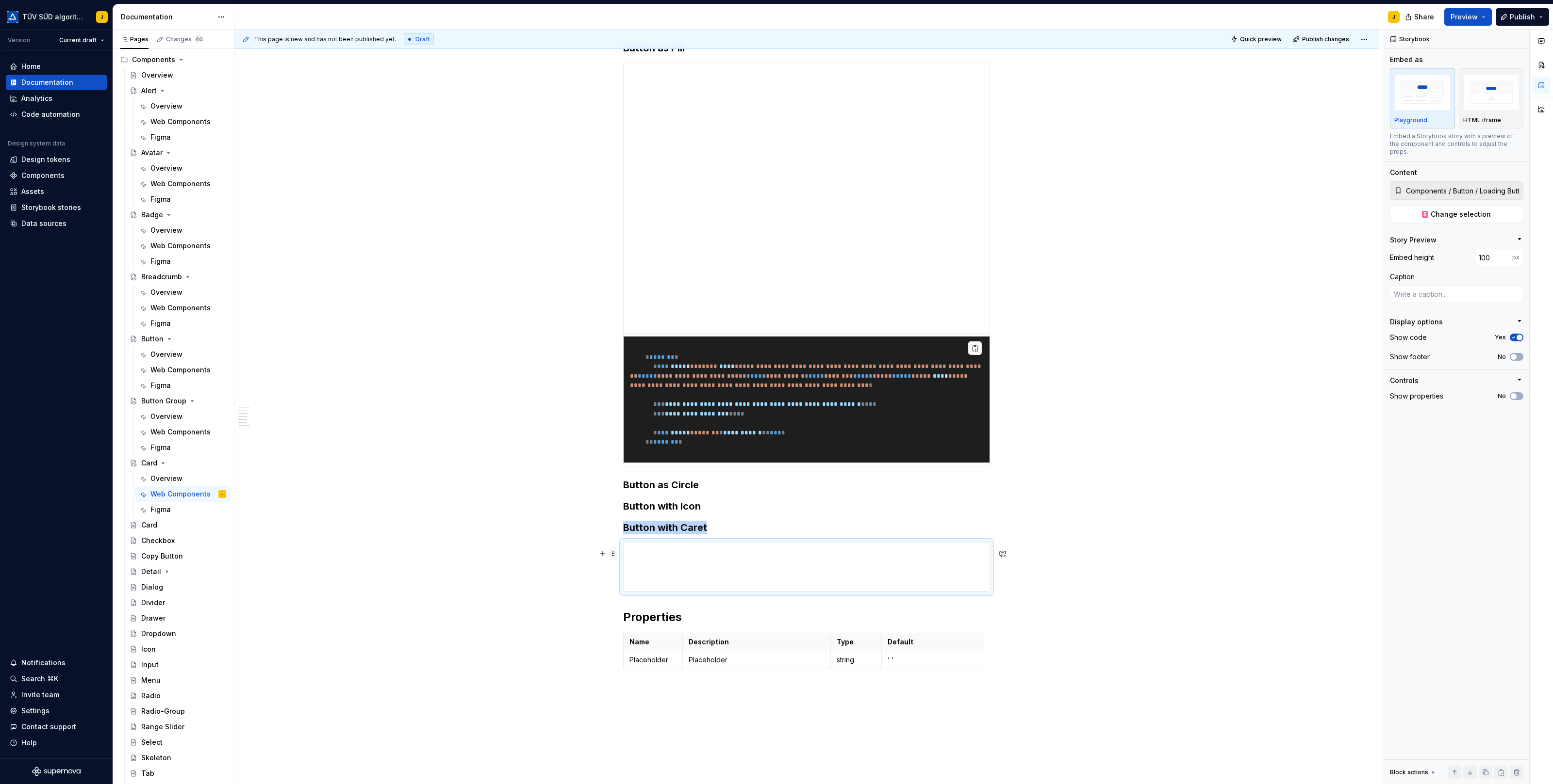
click at [614, 551] on span at bounding box center [613, 553] width 8 height 13
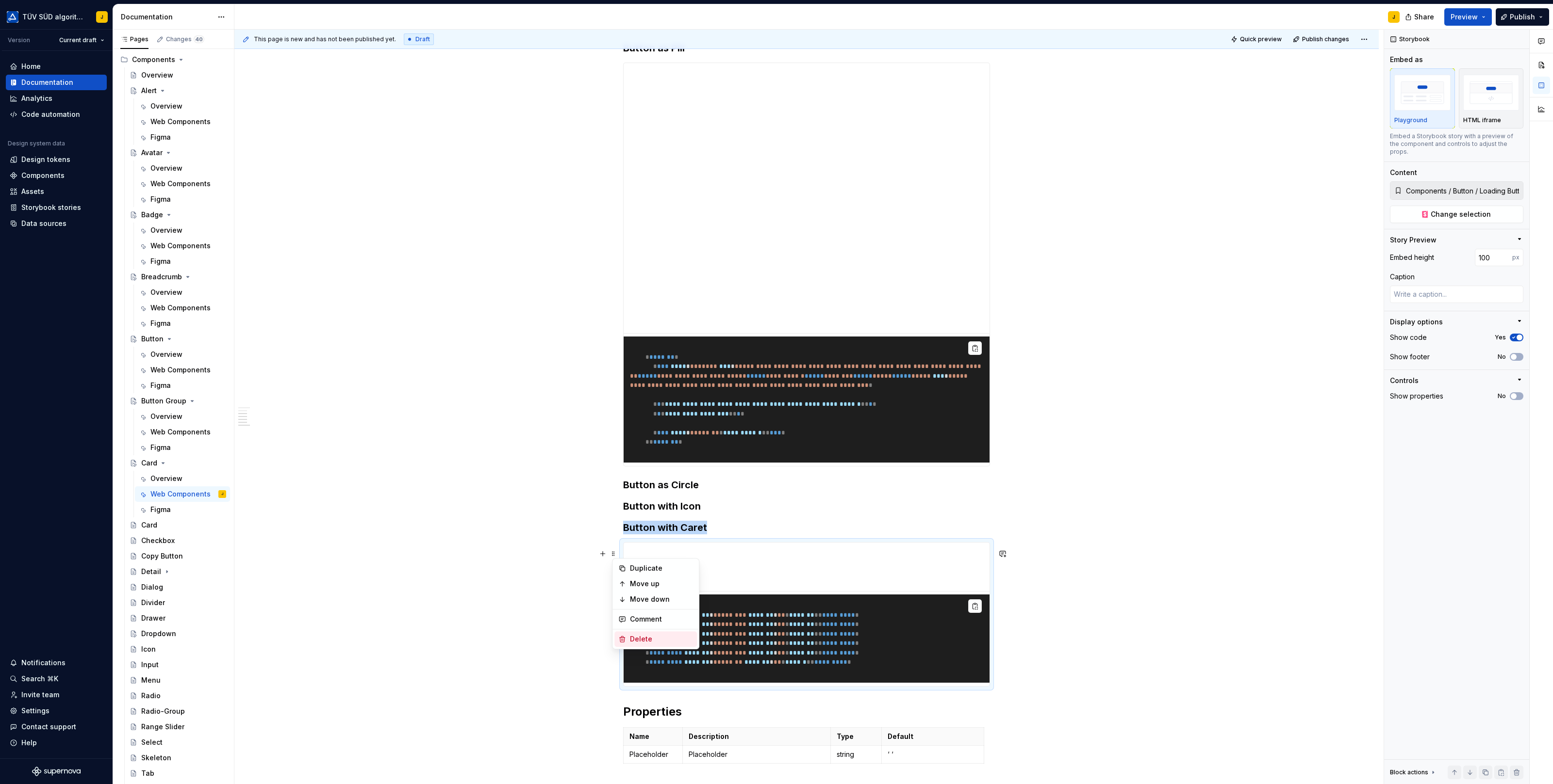
click at [634, 640] on div "Delete" at bounding box center [661, 639] width 63 height 10
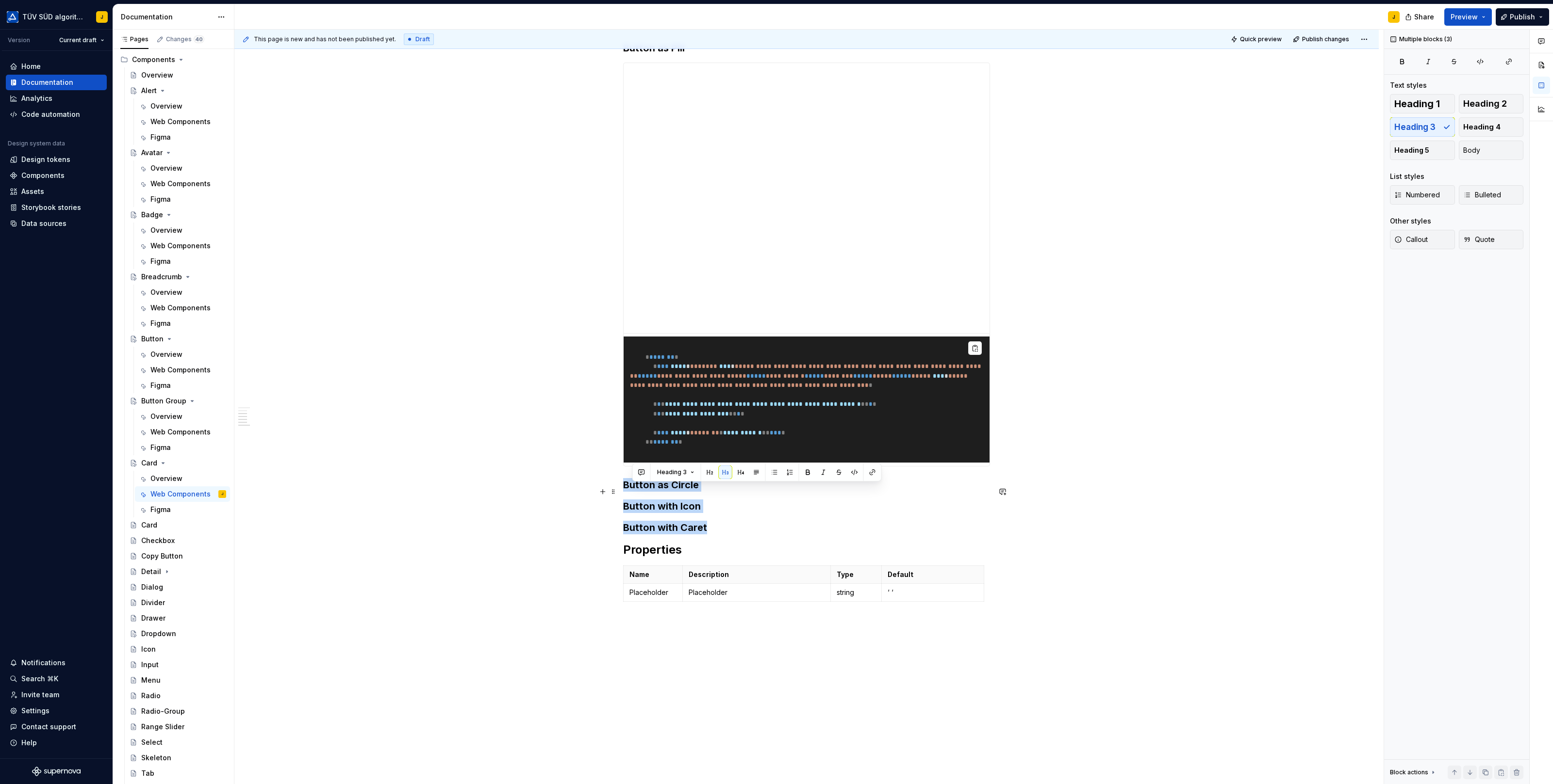
drag, startPoint x: 713, startPoint y: 533, endPoint x: 627, endPoint y: 492, distance: 95.3
click at [627, 492] on div "**********" at bounding box center [806, 143] width 367 height 972
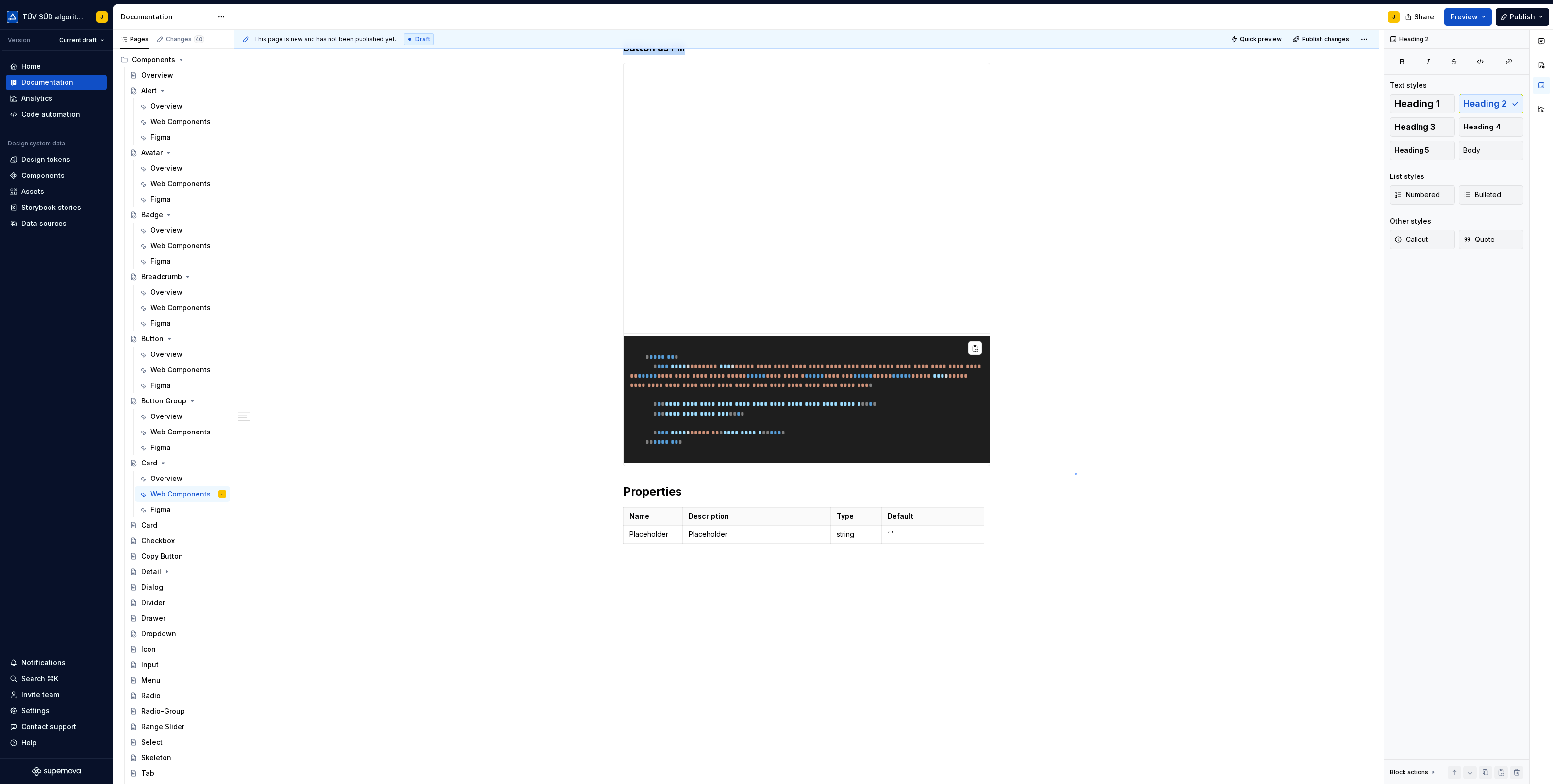
click at [1076, 473] on div "**********" at bounding box center [809, 407] width 1149 height 755
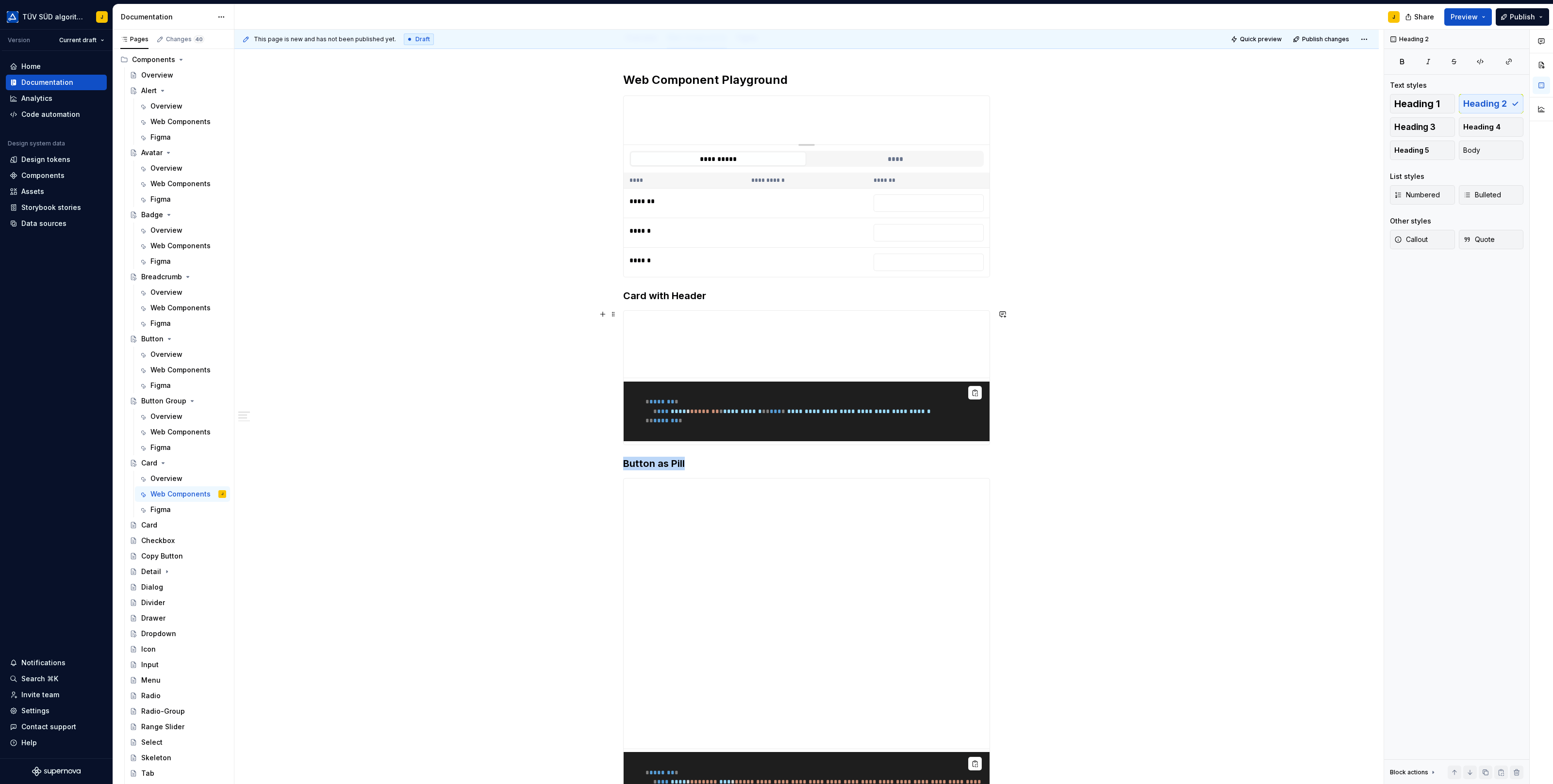
scroll to position [0, 0]
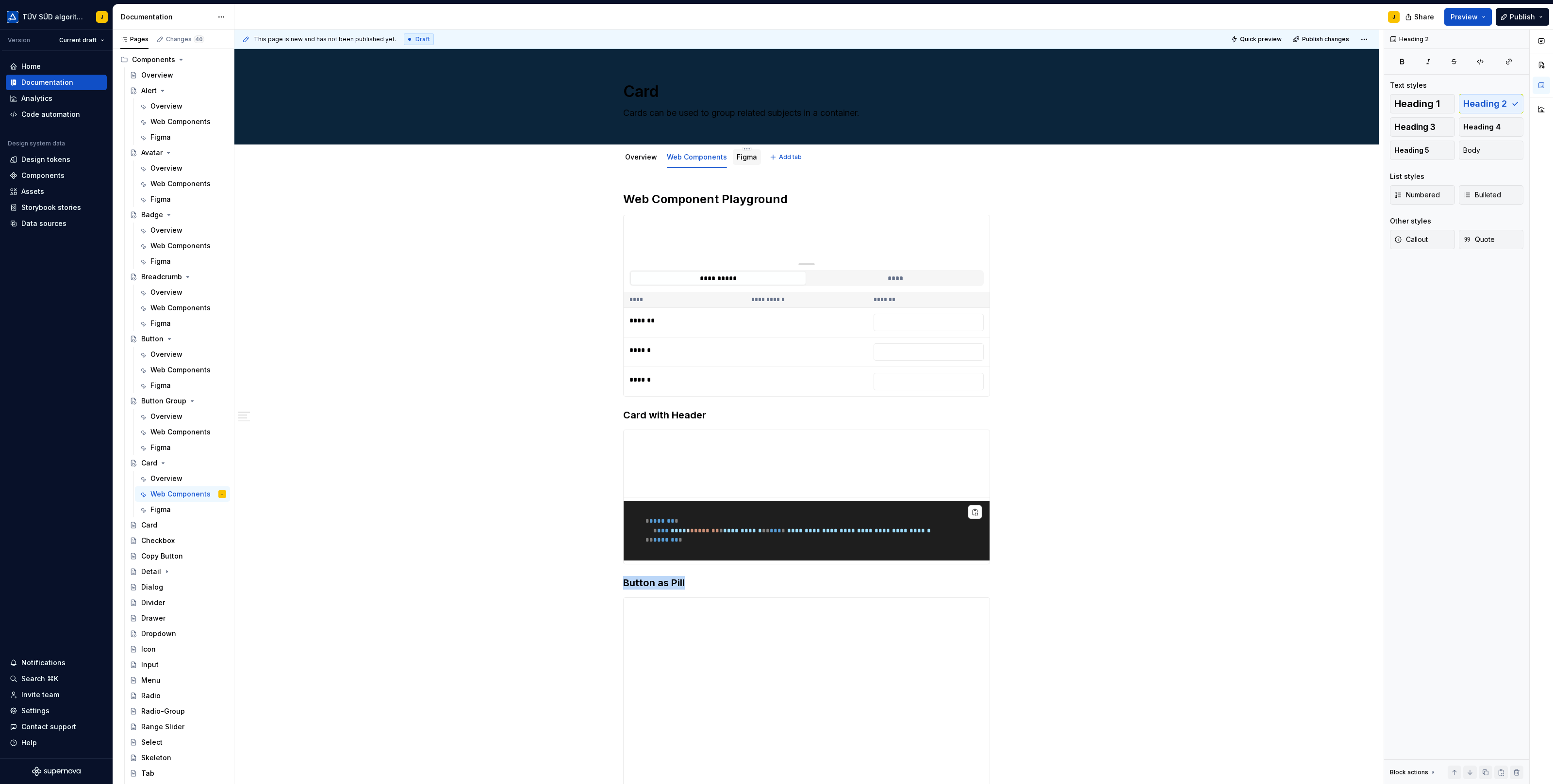
click at [746, 155] on link "Figma" at bounding box center [747, 156] width 20 height 8
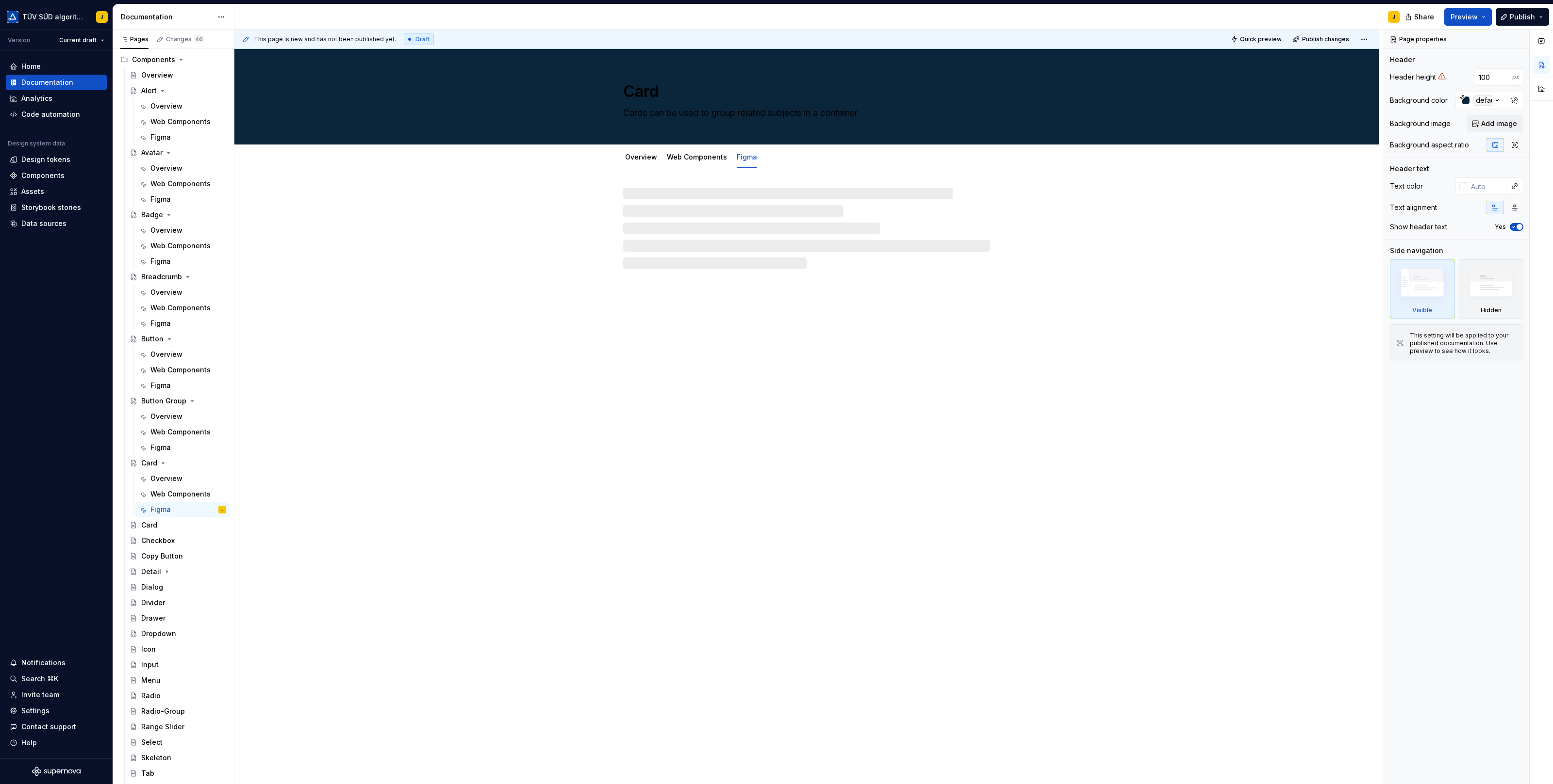
type textarea "*"
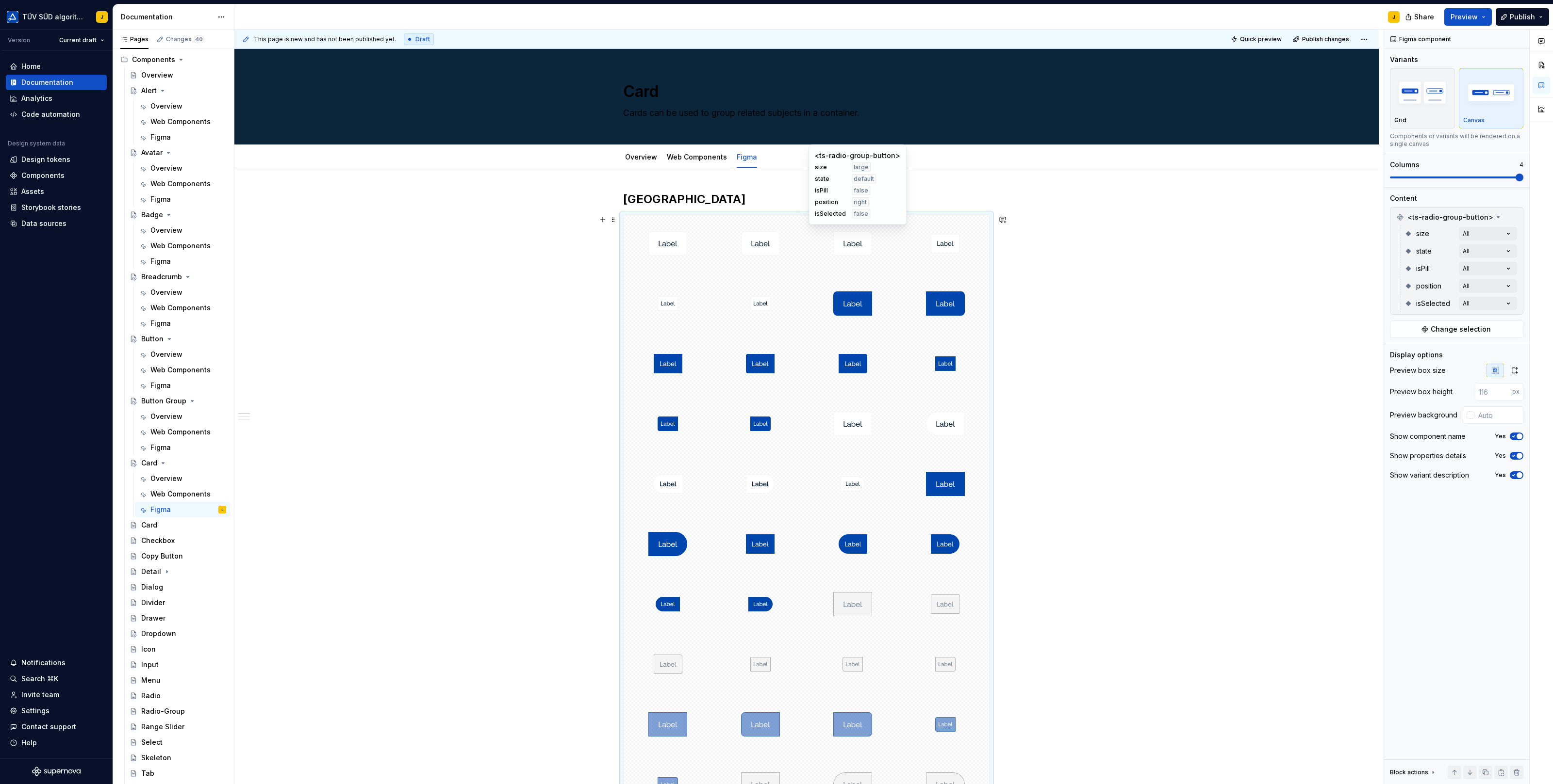
click at [866, 254] on img at bounding box center [852, 244] width 39 height 48
click at [1512, 216] on button "button" at bounding box center [1513, 217] width 13 height 13
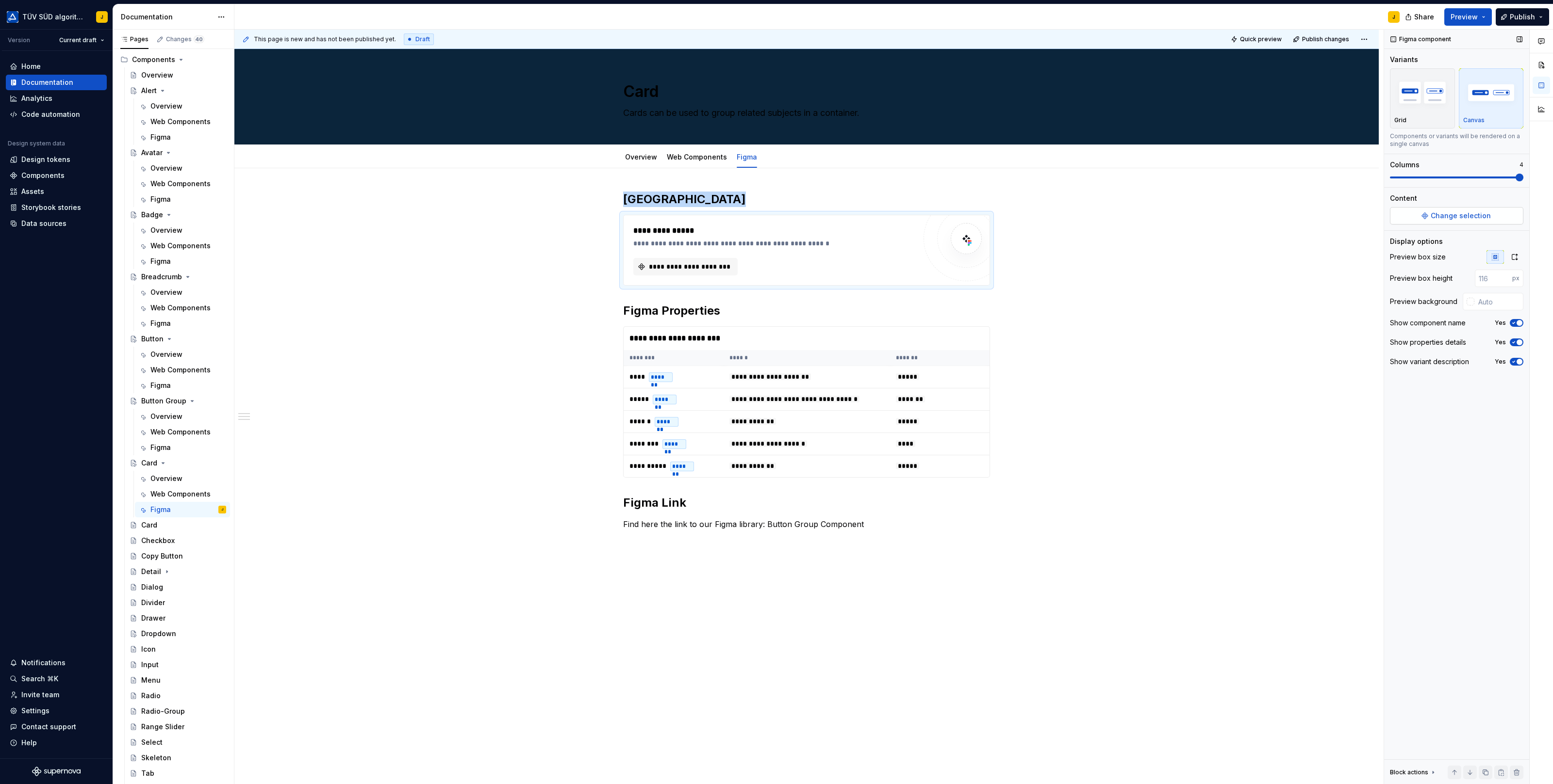
click at [1450, 213] on span "Change selection" at bounding box center [1460, 216] width 60 height 10
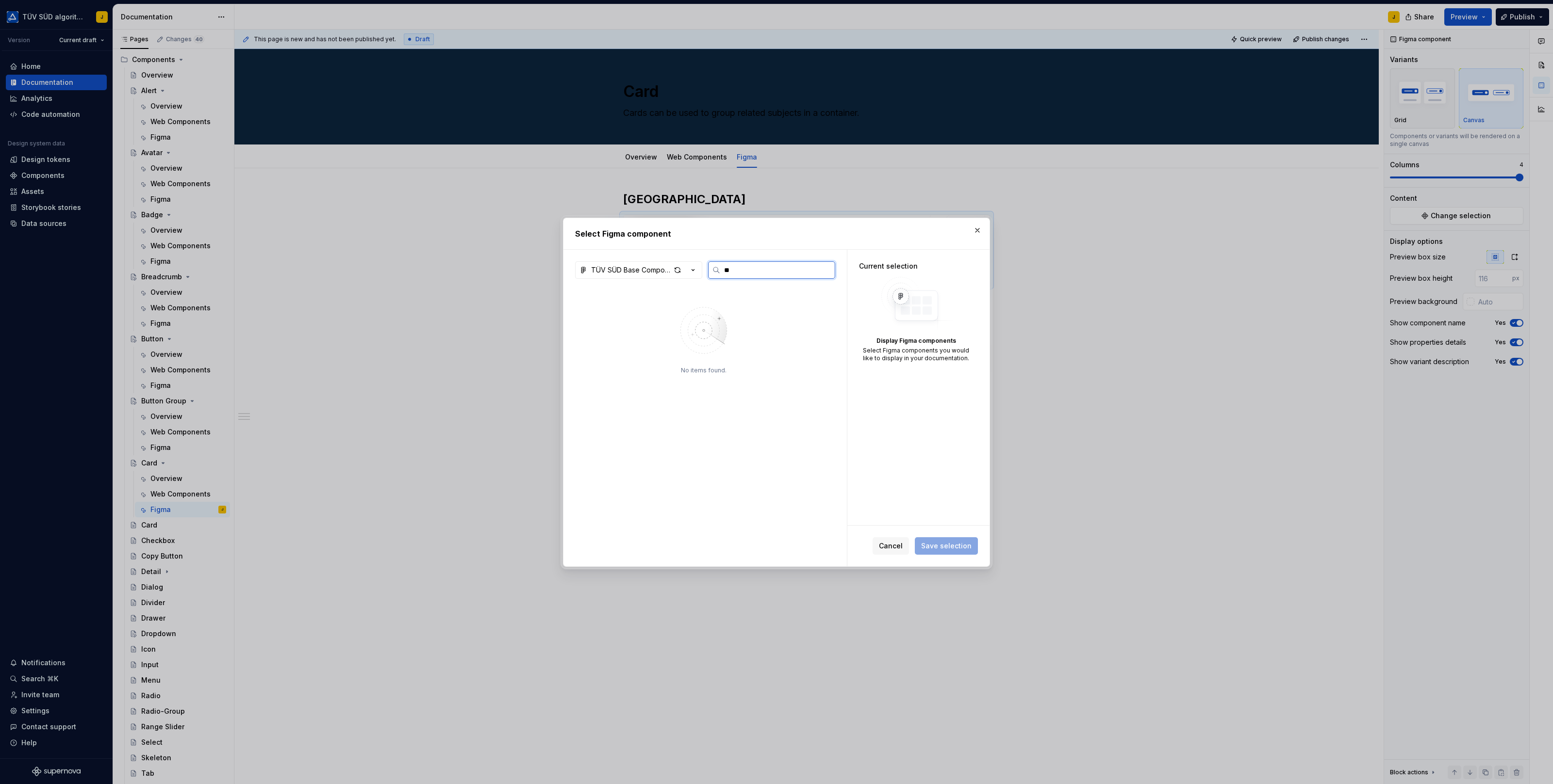
type input "***"
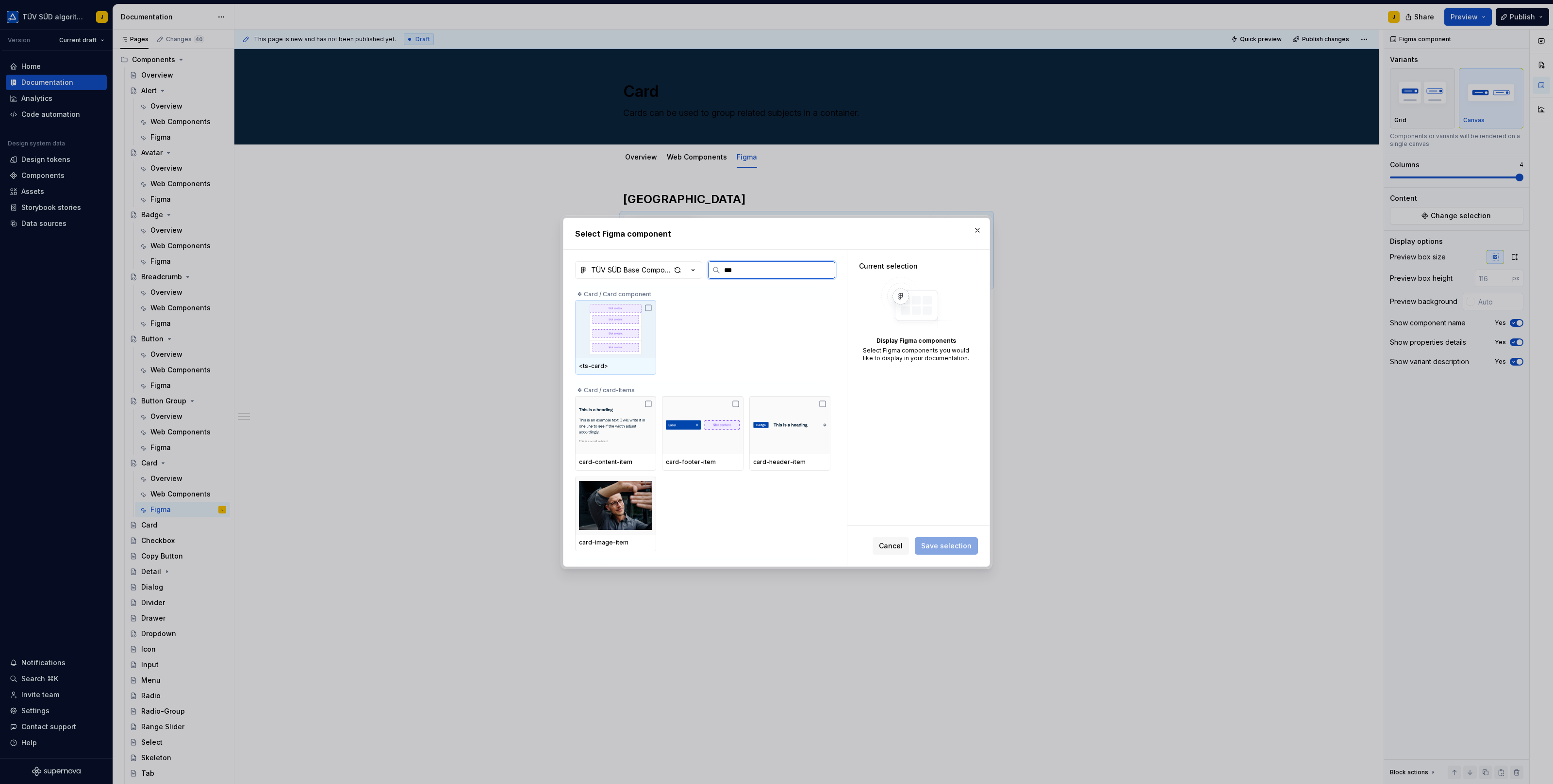
click at [624, 337] on img at bounding box center [615, 329] width 73 height 50
click at [950, 547] on span "Save selection" at bounding box center [946, 545] width 50 height 10
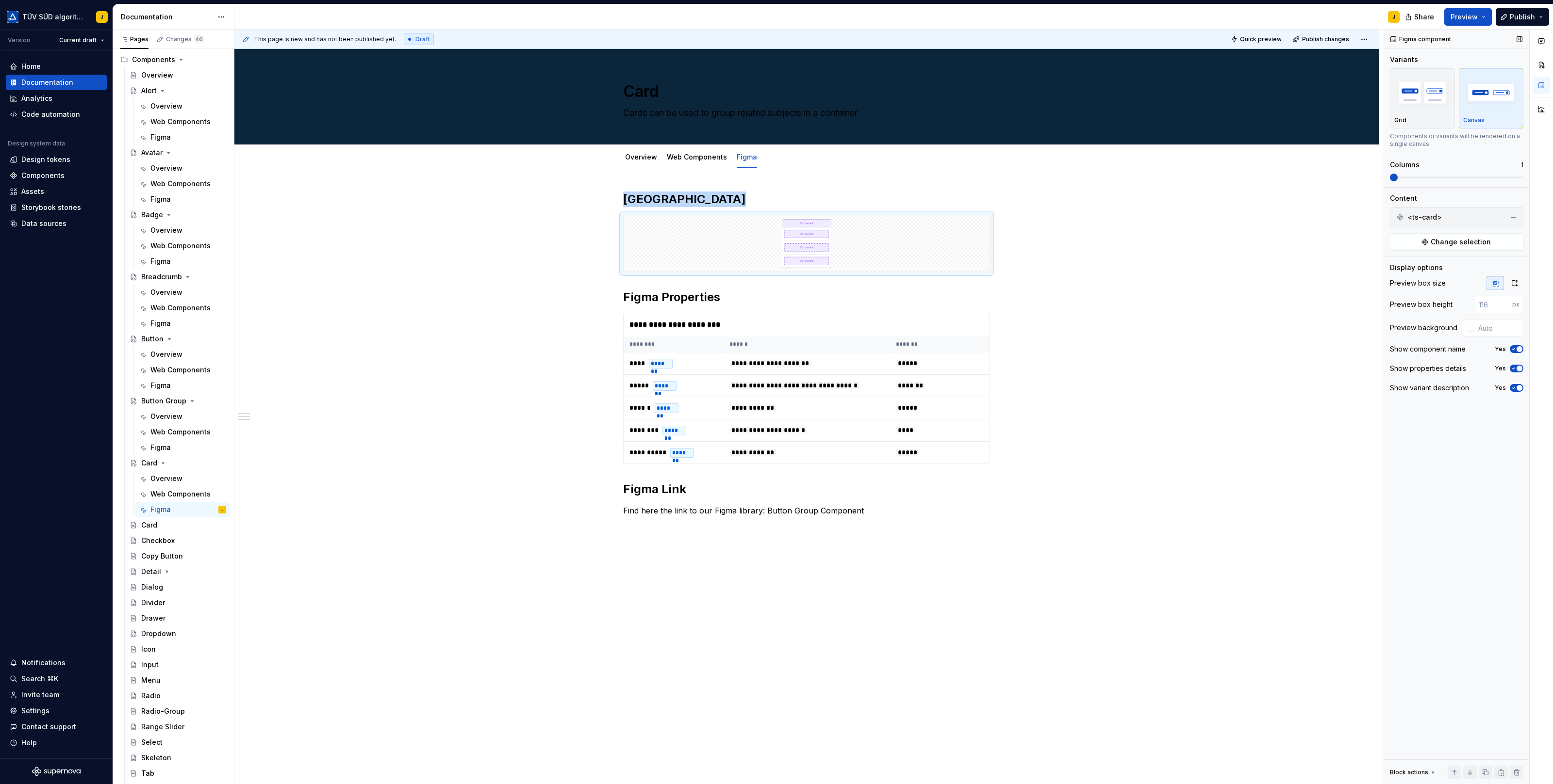
click at [1390, 179] on span at bounding box center [1456, 177] width 133 height 8
click at [1490, 302] on input "number" at bounding box center [1493, 304] width 38 height 17
click at [1490, 300] on input "number" at bounding box center [1493, 304] width 38 height 17
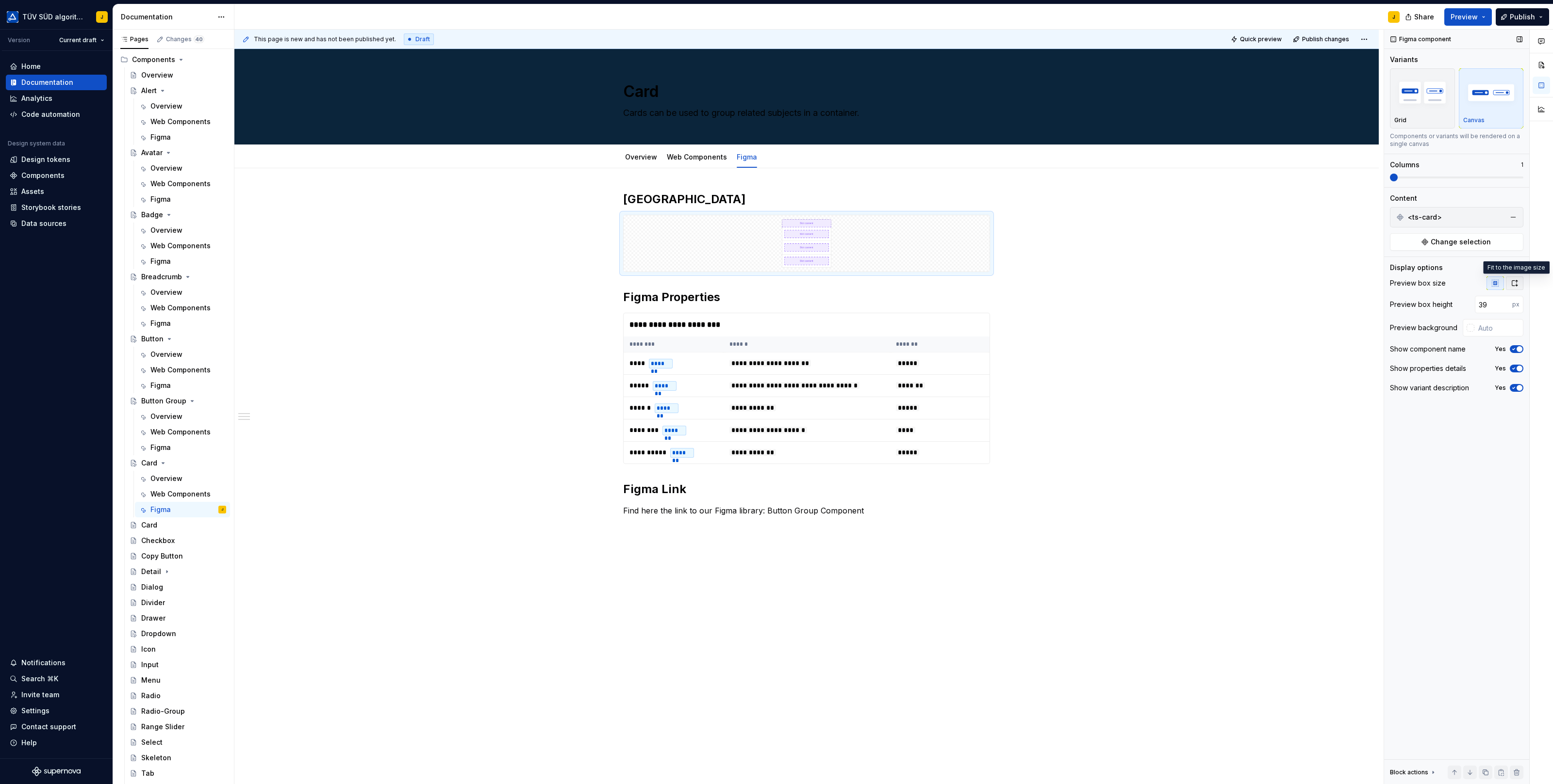
type input "48"
click at [1519, 278] on button "button" at bounding box center [1514, 283] width 17 height 13
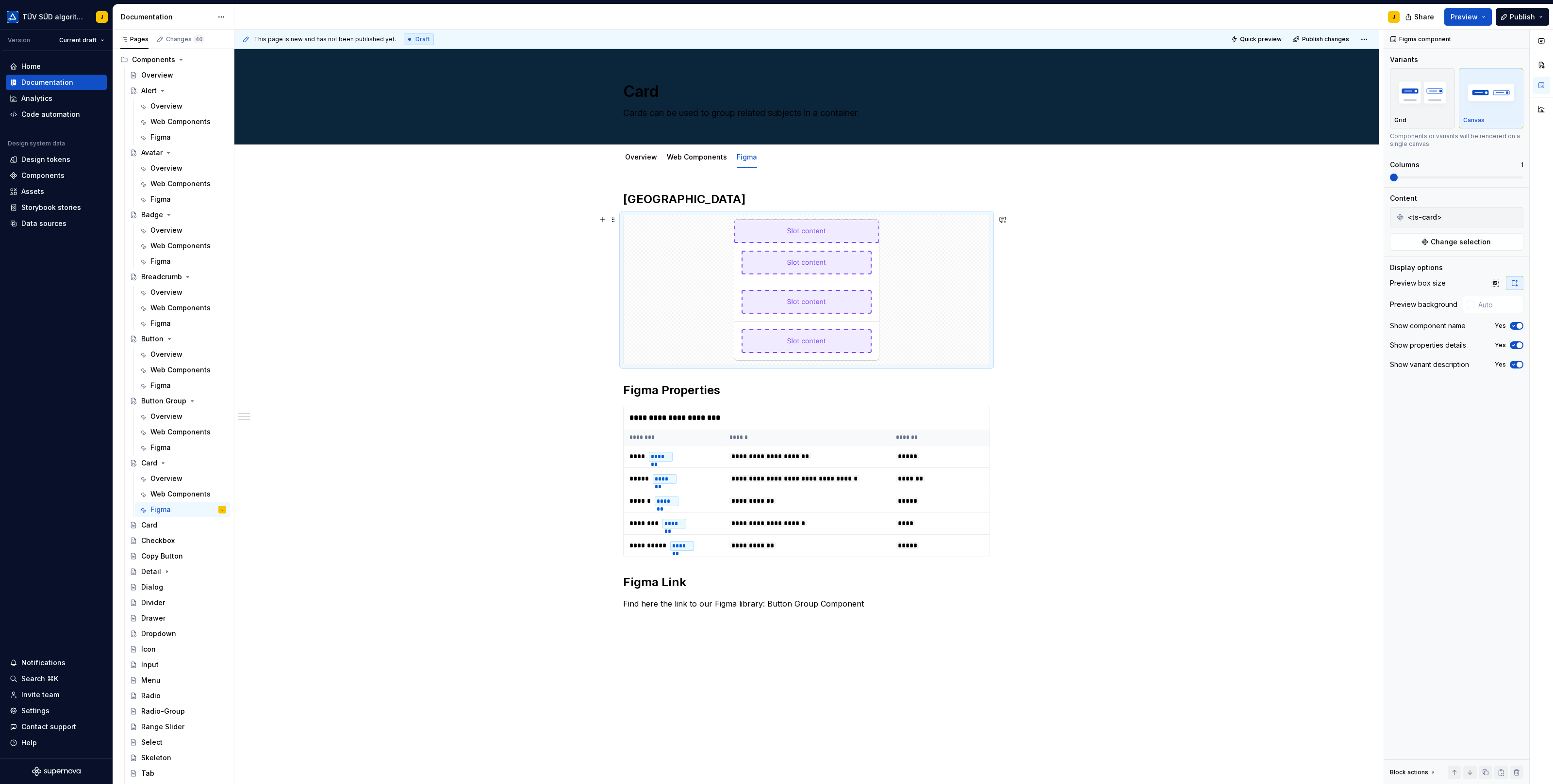
click at [1102, 265] on div "**********" at bounding box center [806, 521] width 1144 height 706
click at [687, 422] on div "**********" at bounding box center [807, 418] width 366 height 23
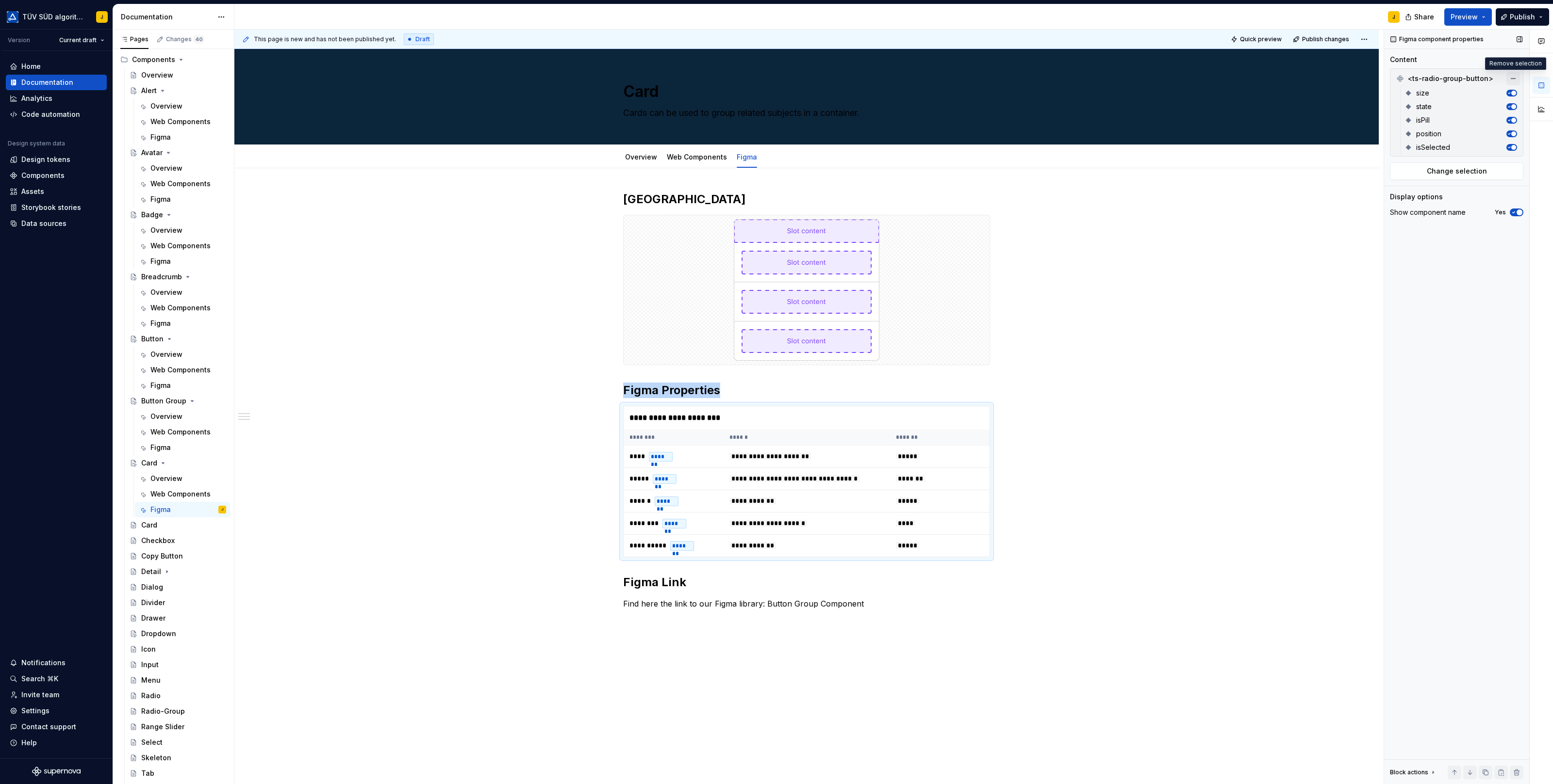
click at [1514, 79] on button "button" at bounding box center [1513, 78] width 13 height 13
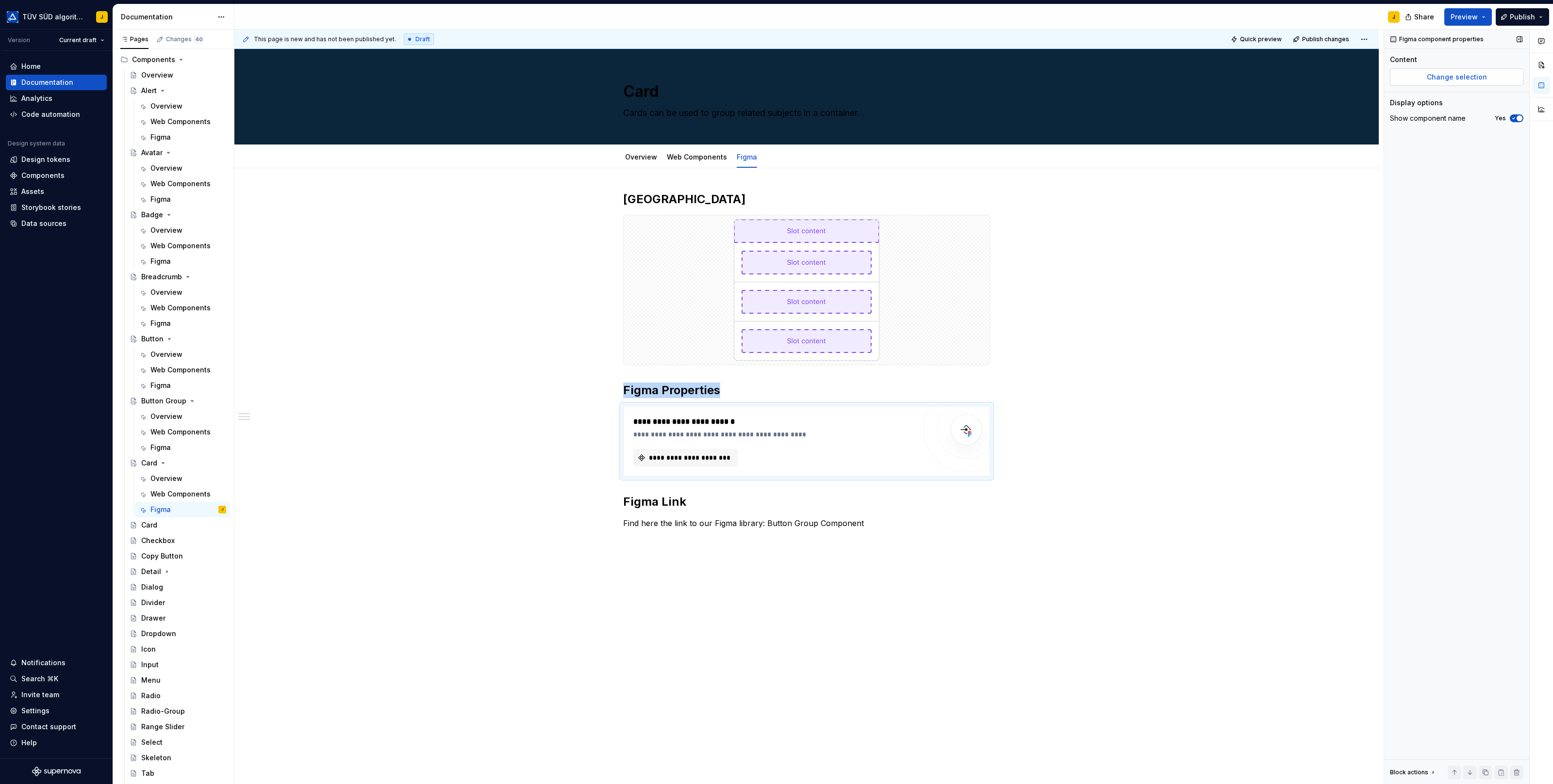
click at [1476, 75] on span "Change selection" at bounding box center [1457, 77] width 60 height 10
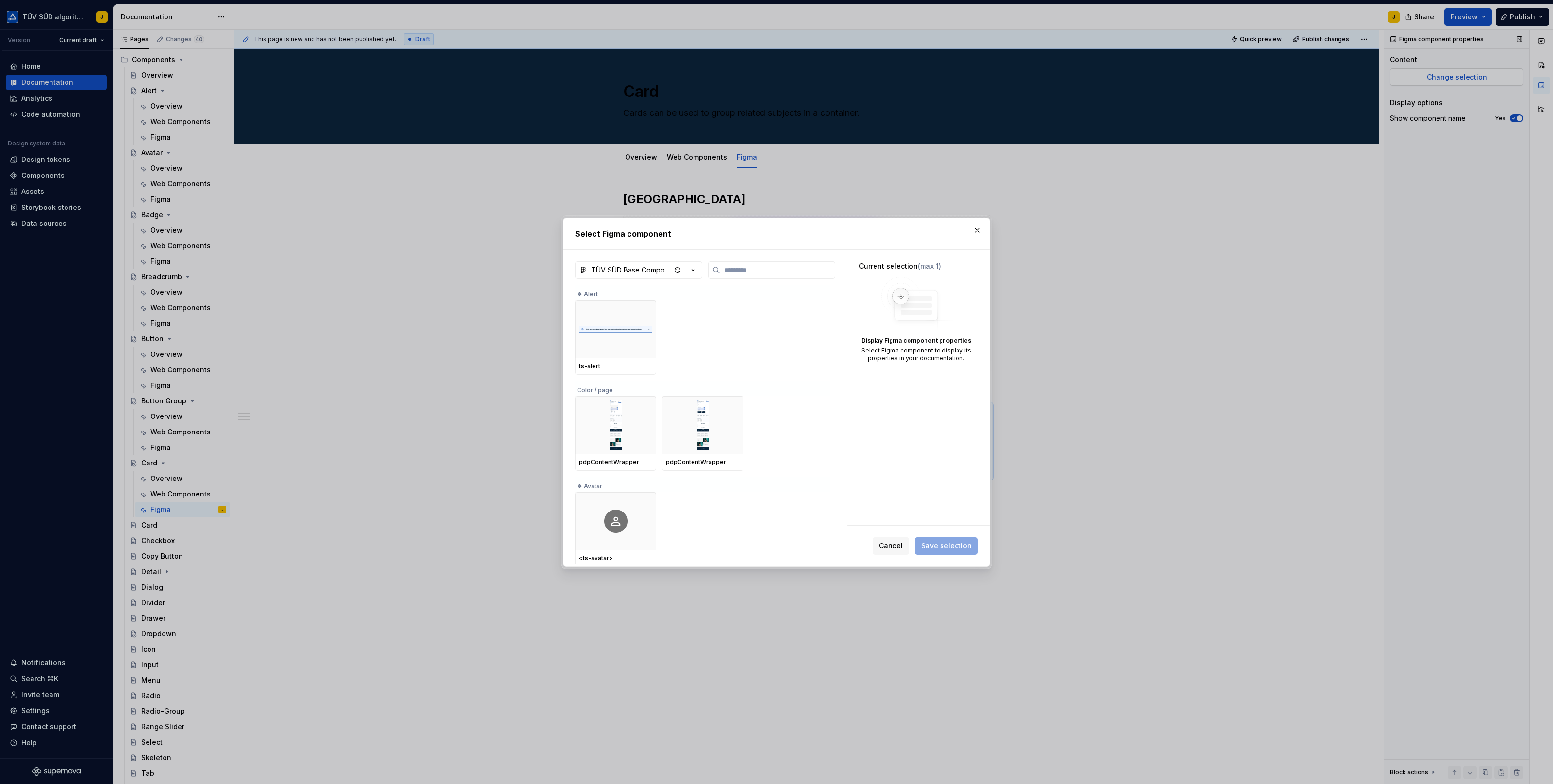
type textarea "*"
type input "*"
type textarea "*"
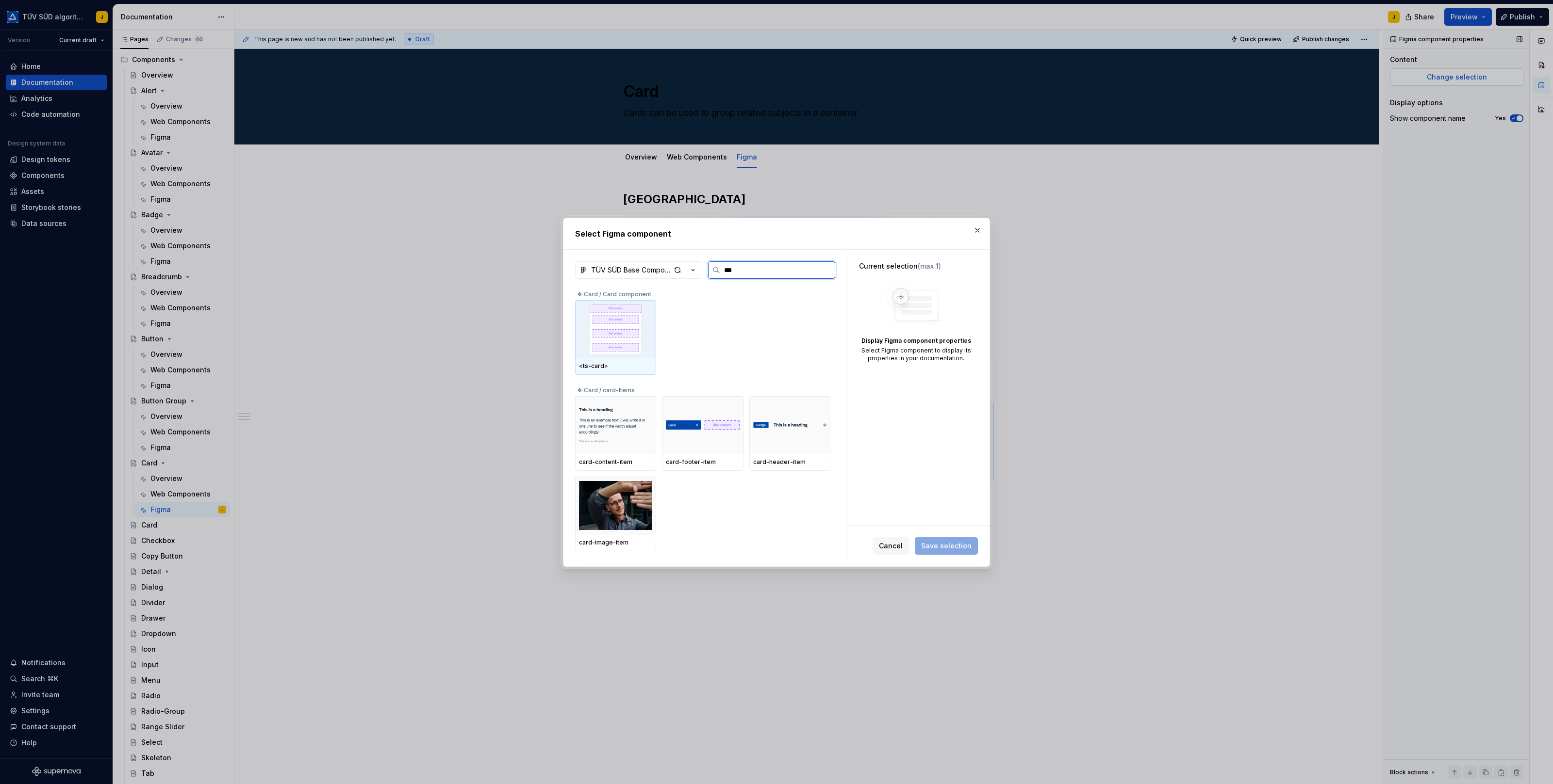
type input "****"
click at [612, 330] on img at bounding box center [615, 329] width 73 height 50
click at [952, 544] on span "Save selection" at bounding box center [946, 545] width 50 height 10
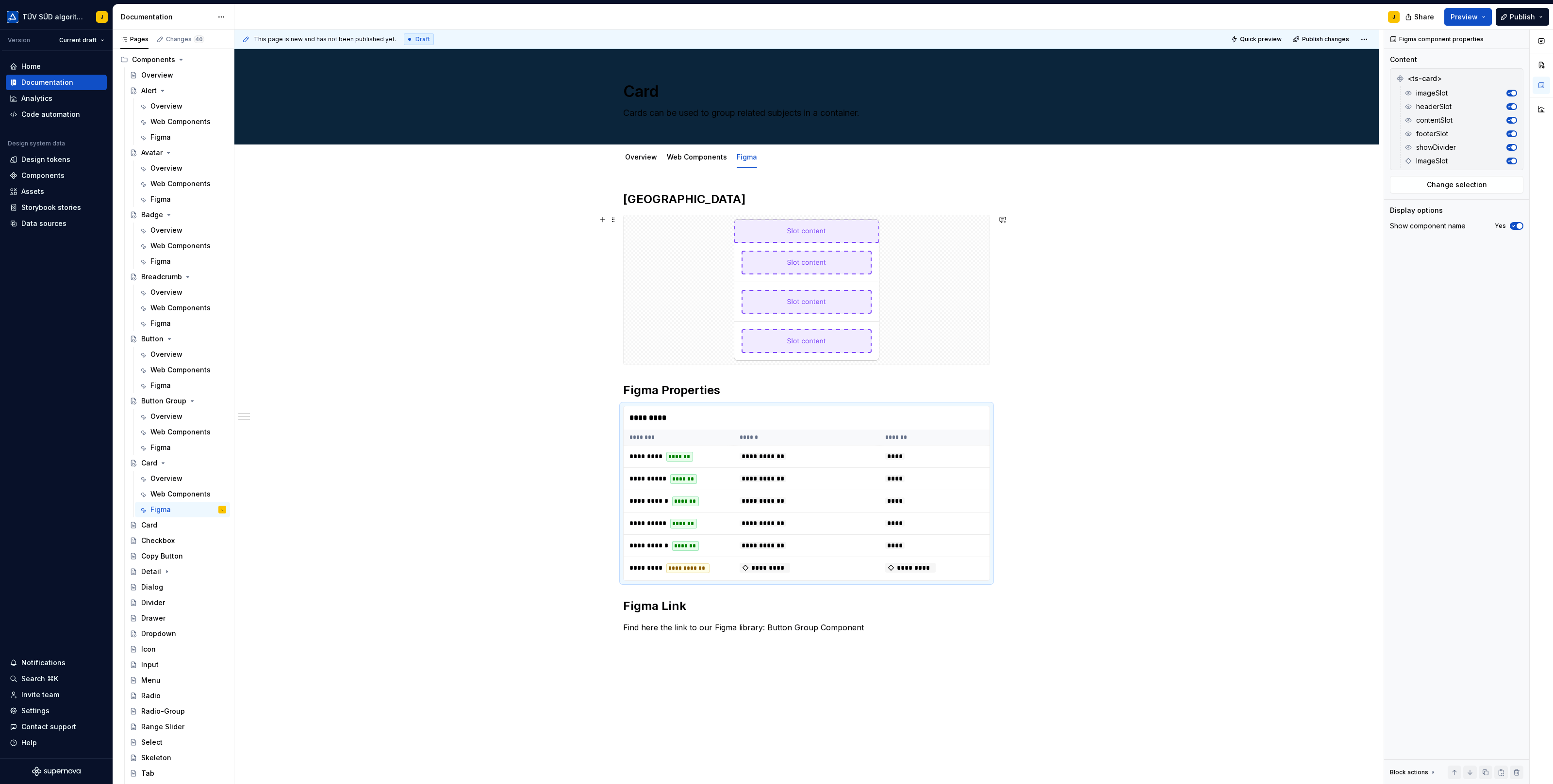
click at [1092, 353] on div "**********" at bounding box center [806, 533] width 1144 height 729
click at [1474, 17] on span "Preview" at bounding box center [1464, 17] width 27 height 10
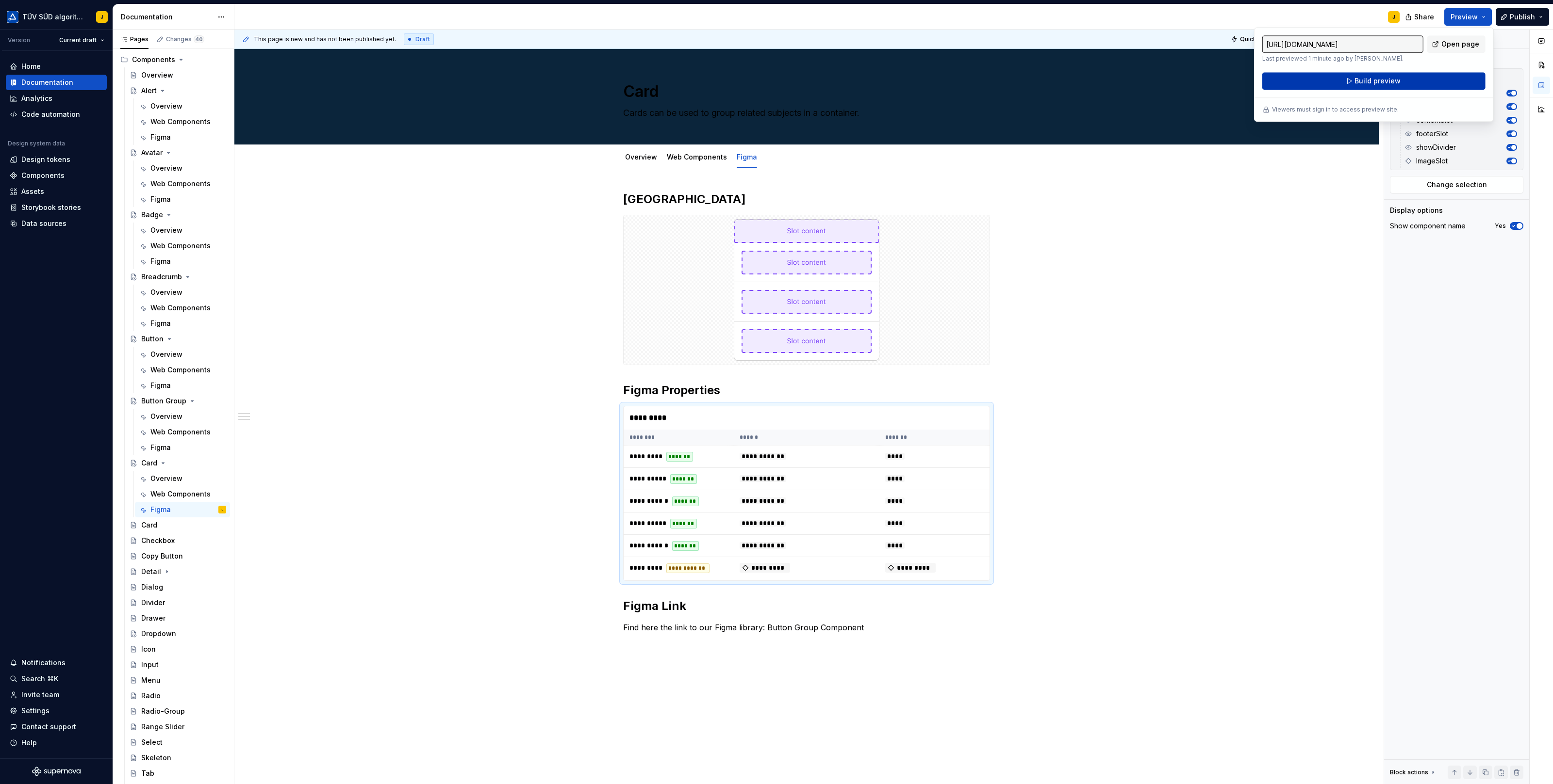
click at [1392, 82] on span "Build preview" at bounding box center [1377, 80] width 46 height 10
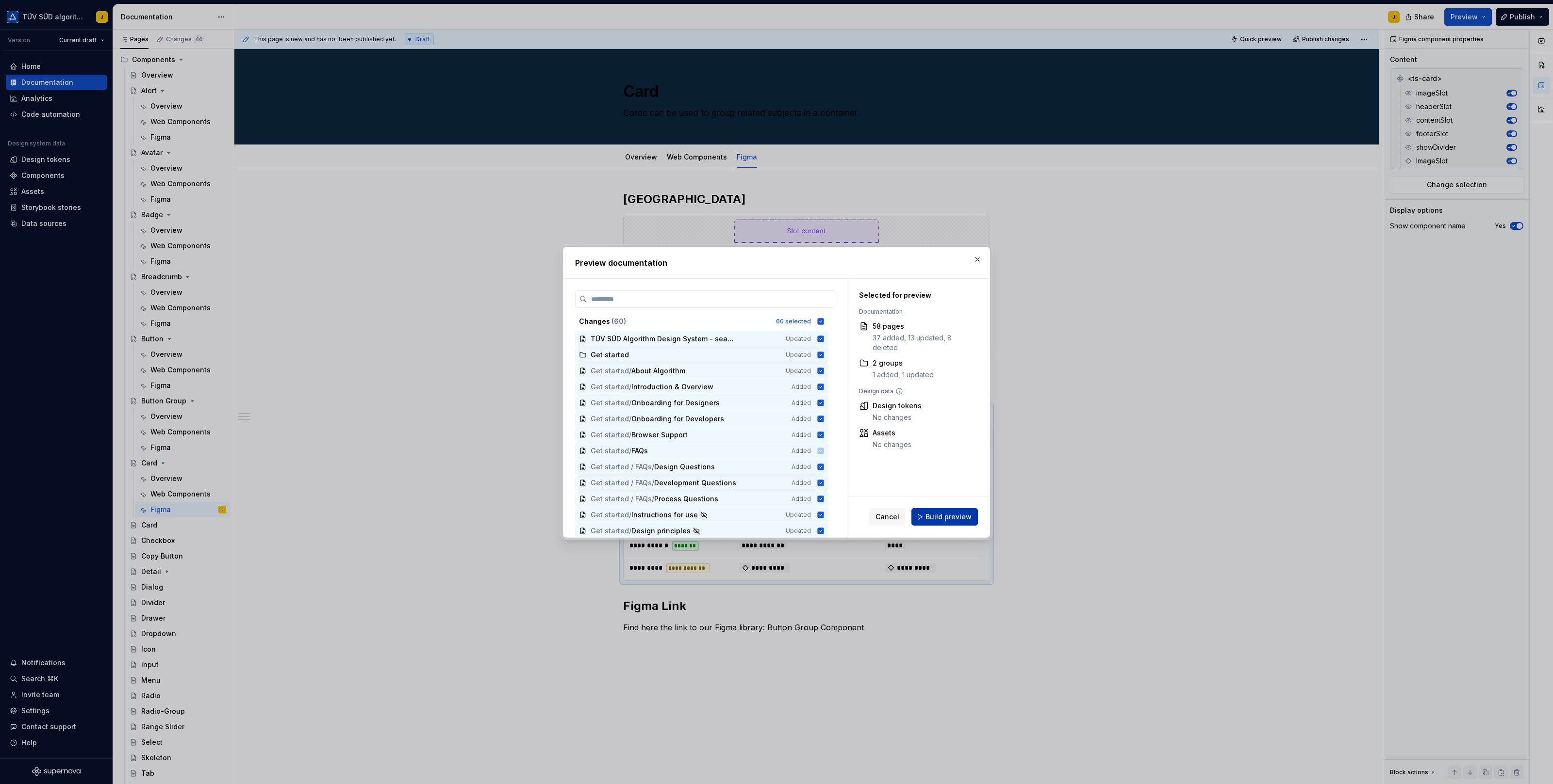
click at [955, 517] on span "Build preview" at bounding box center [949, 517] width 46 height 10
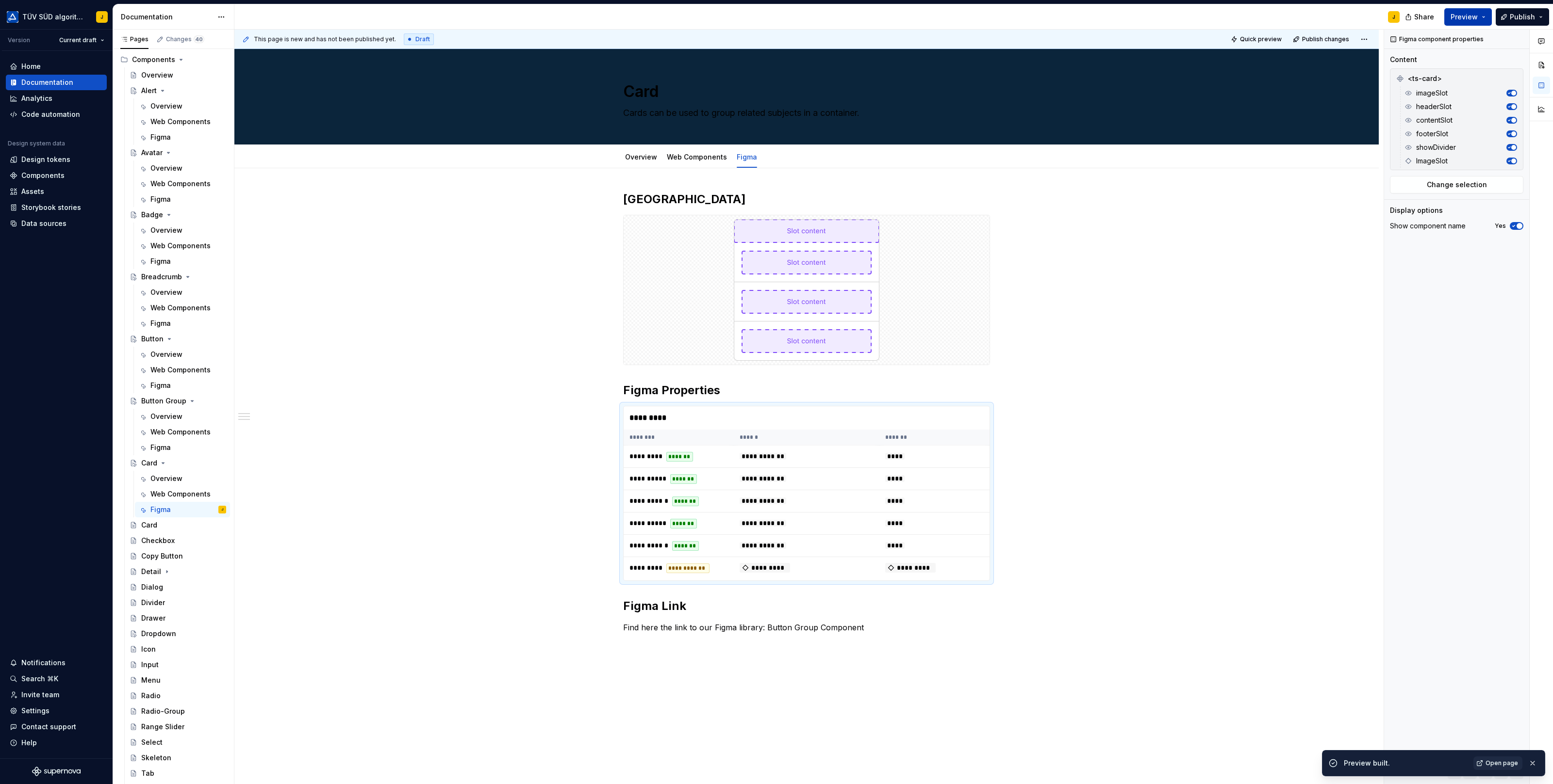
click at [1488, 19] on button "Preview" at bounding box center [1467, 17] width 47 height 17
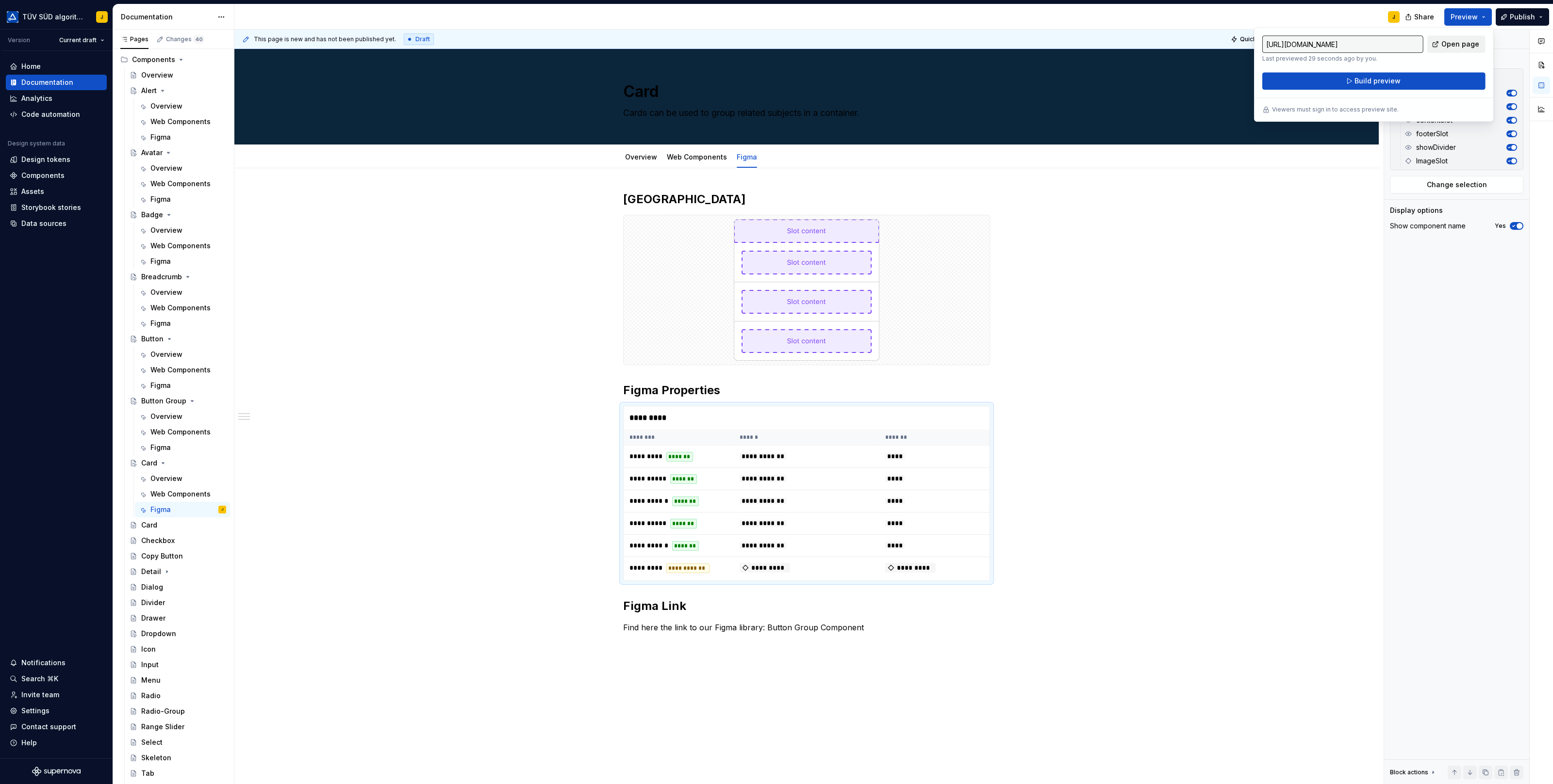
click at [1463, 43] on span "Open page" at bounding box center [1460, 44] width 38 height 10
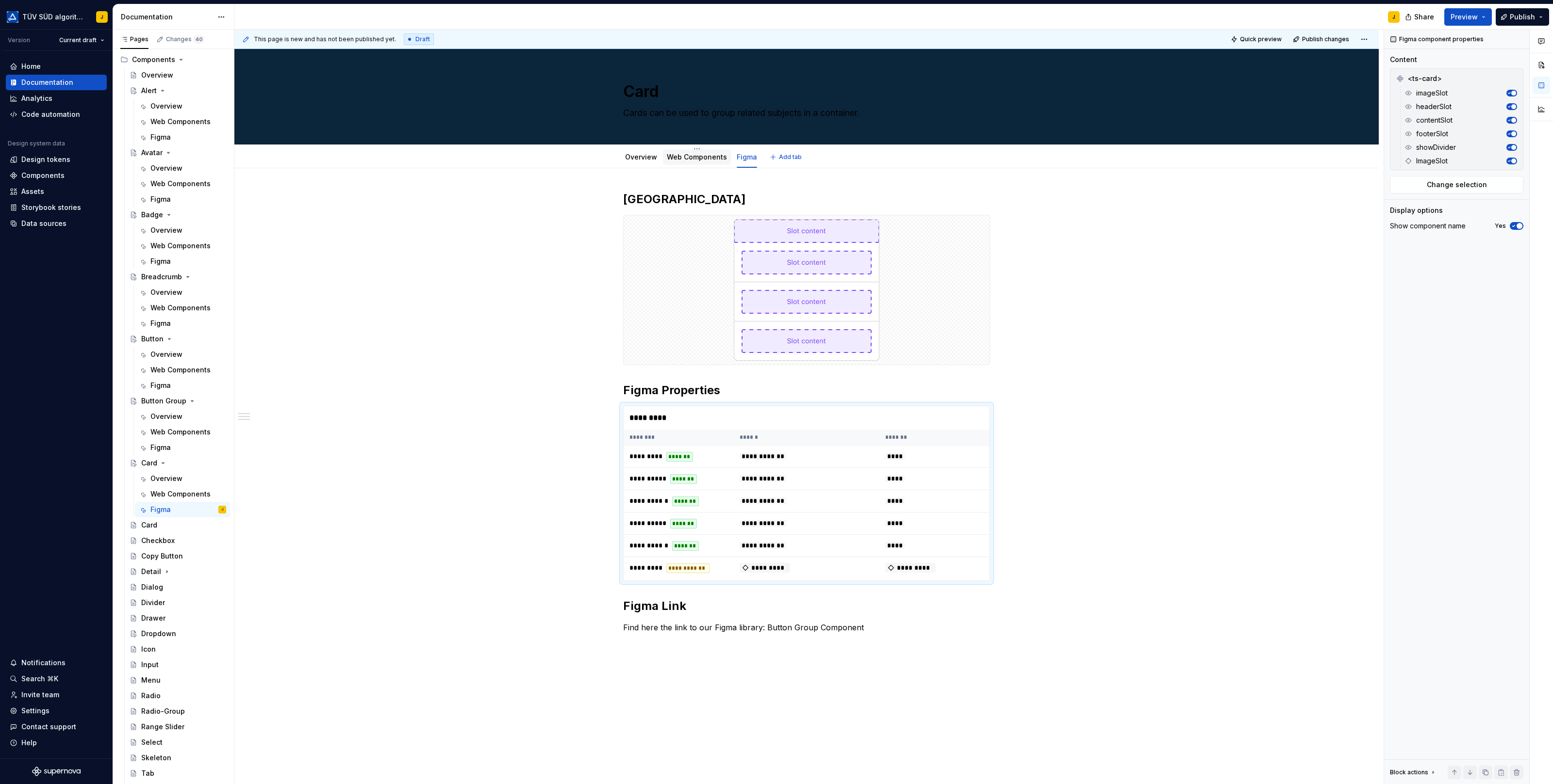
click at [696, 161] on div "Web Components" at bounding box center [697, 157] width 60 height 11
click at [698, 161] on div "Web Components" at bounding box center [697, 157] width 60 height 10
click at [705, 159] on link "Web Components" at bounding box center [697, 156] width 60 height 8
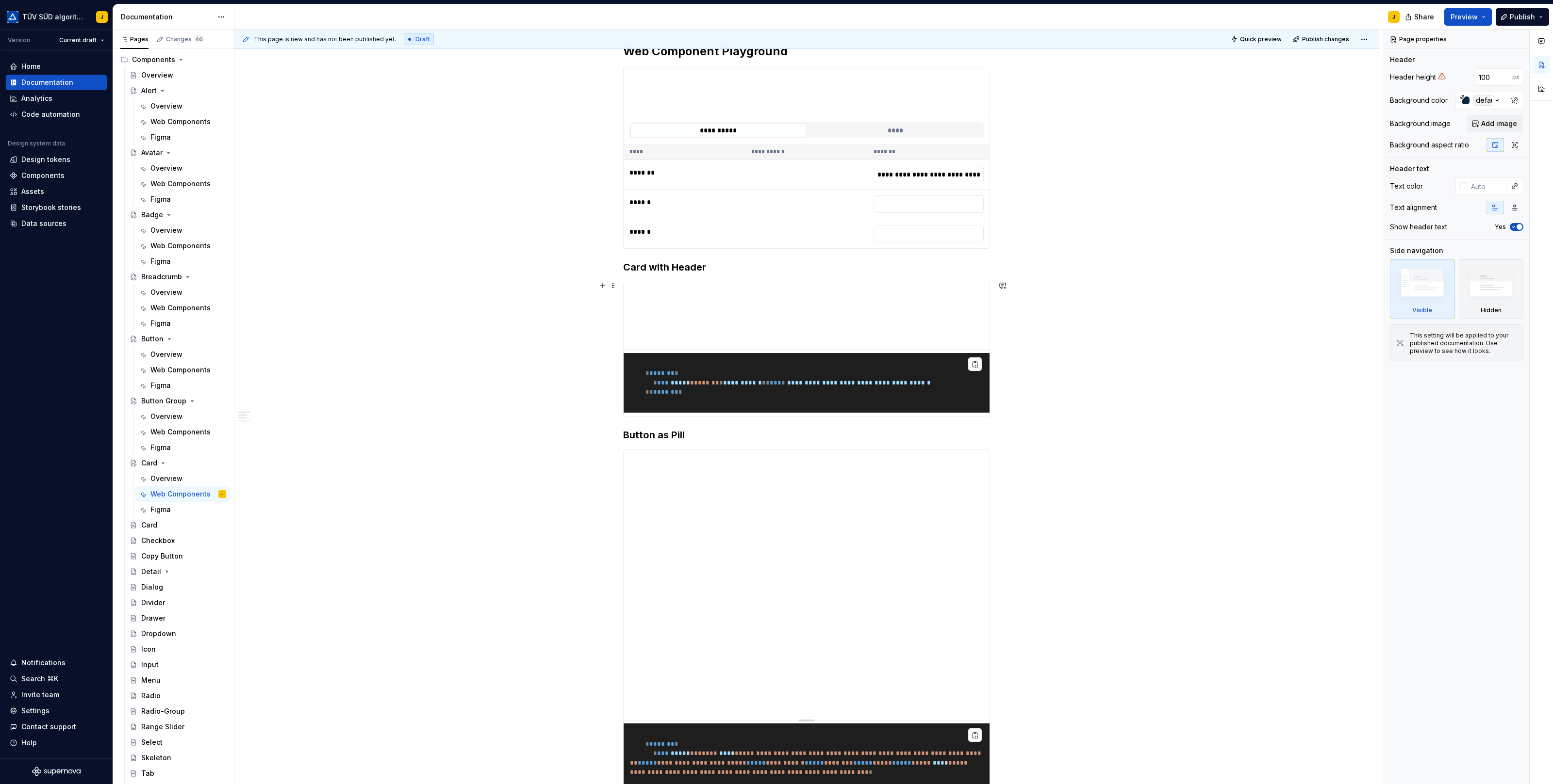
scroll to position [154, 0]
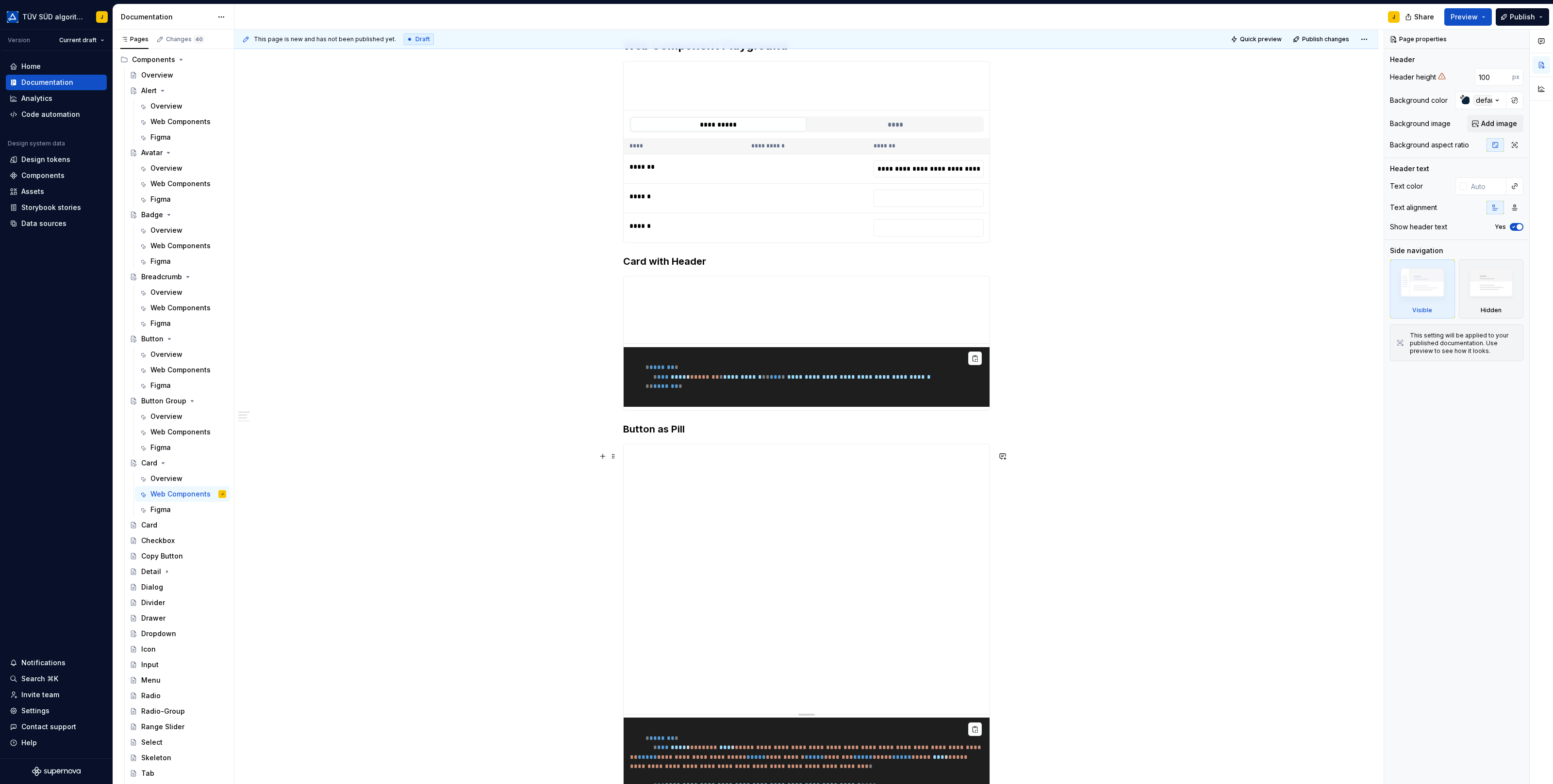
type textarea "*"
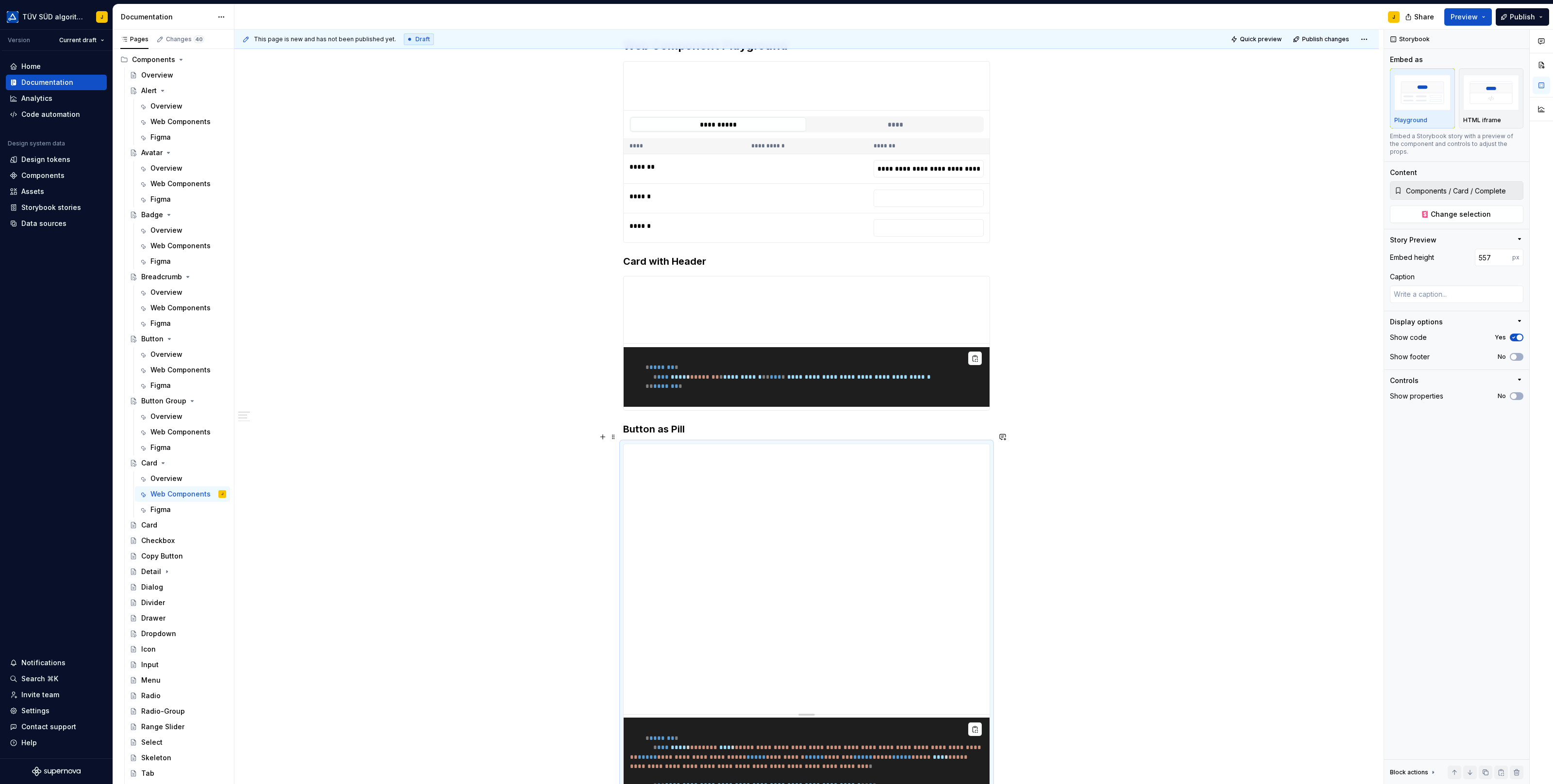
click at [678, 434] on h3 "Button as Pill" at bounding box center [806, 429] width 367 height 13
click at [682, 434] on h3 "Button as Pill" at bounding box center [806, 429] width 367 height 13
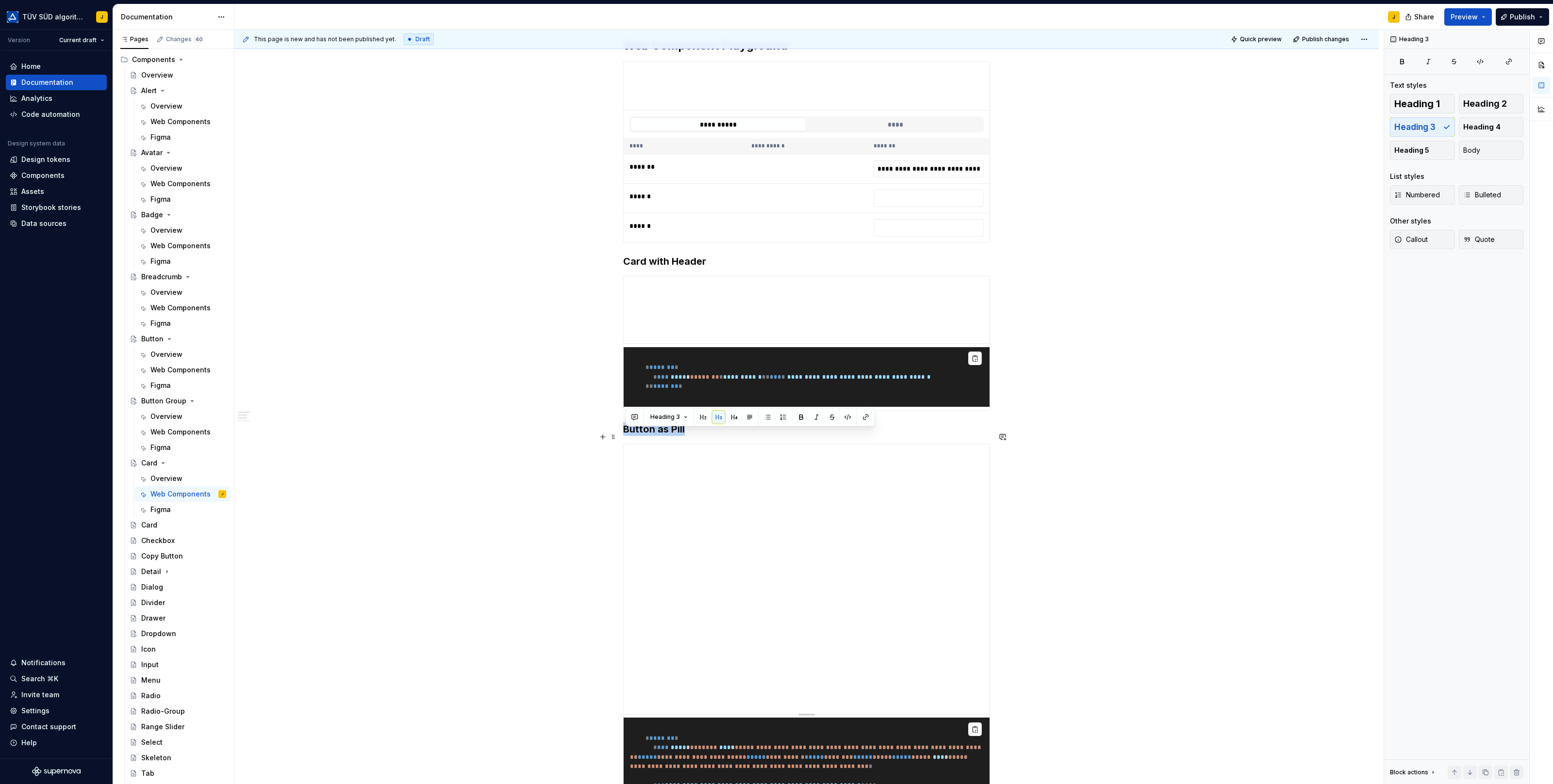
click at [682, 434] on h3 "Button as Pill" at bounding box center [806, 429] width 367 height 13
click at [553, 454] on div "**********" at bounding box center [806, 607] width 1144 height 1184
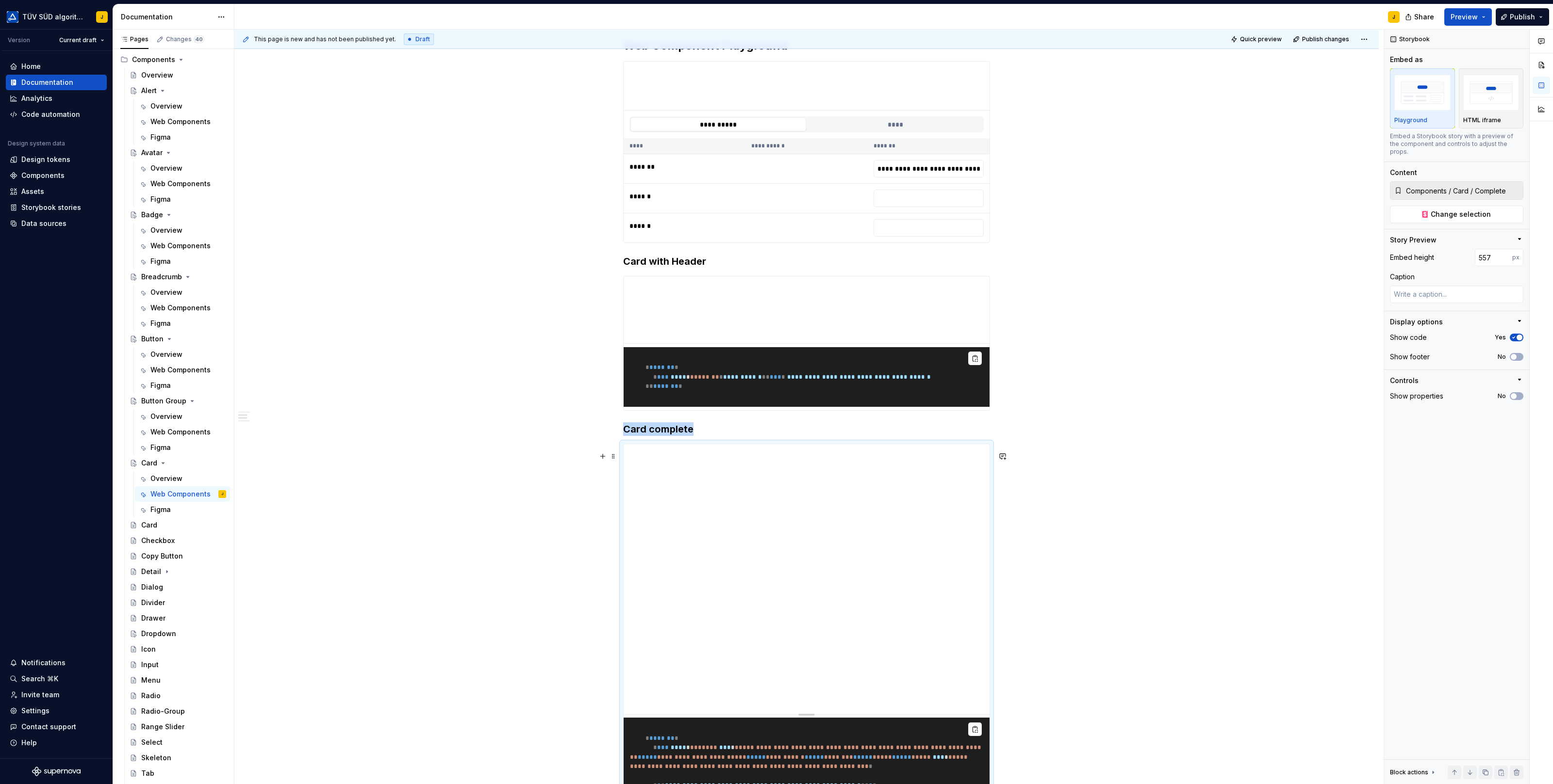
scroll to position [223, 0]
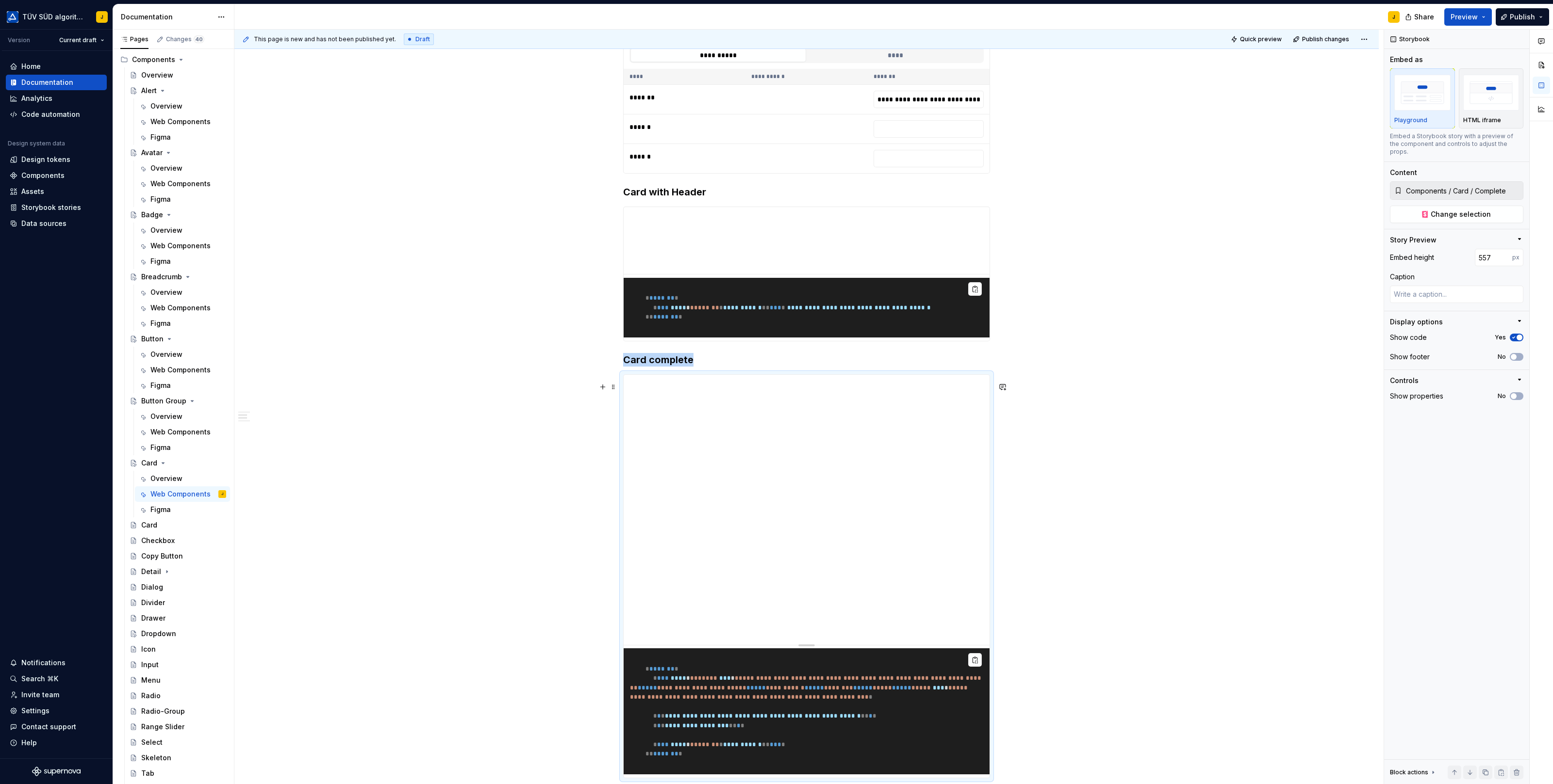
click at [583, 510] on div "**********" at bounding box center [806, 537] width 1144 height 1184
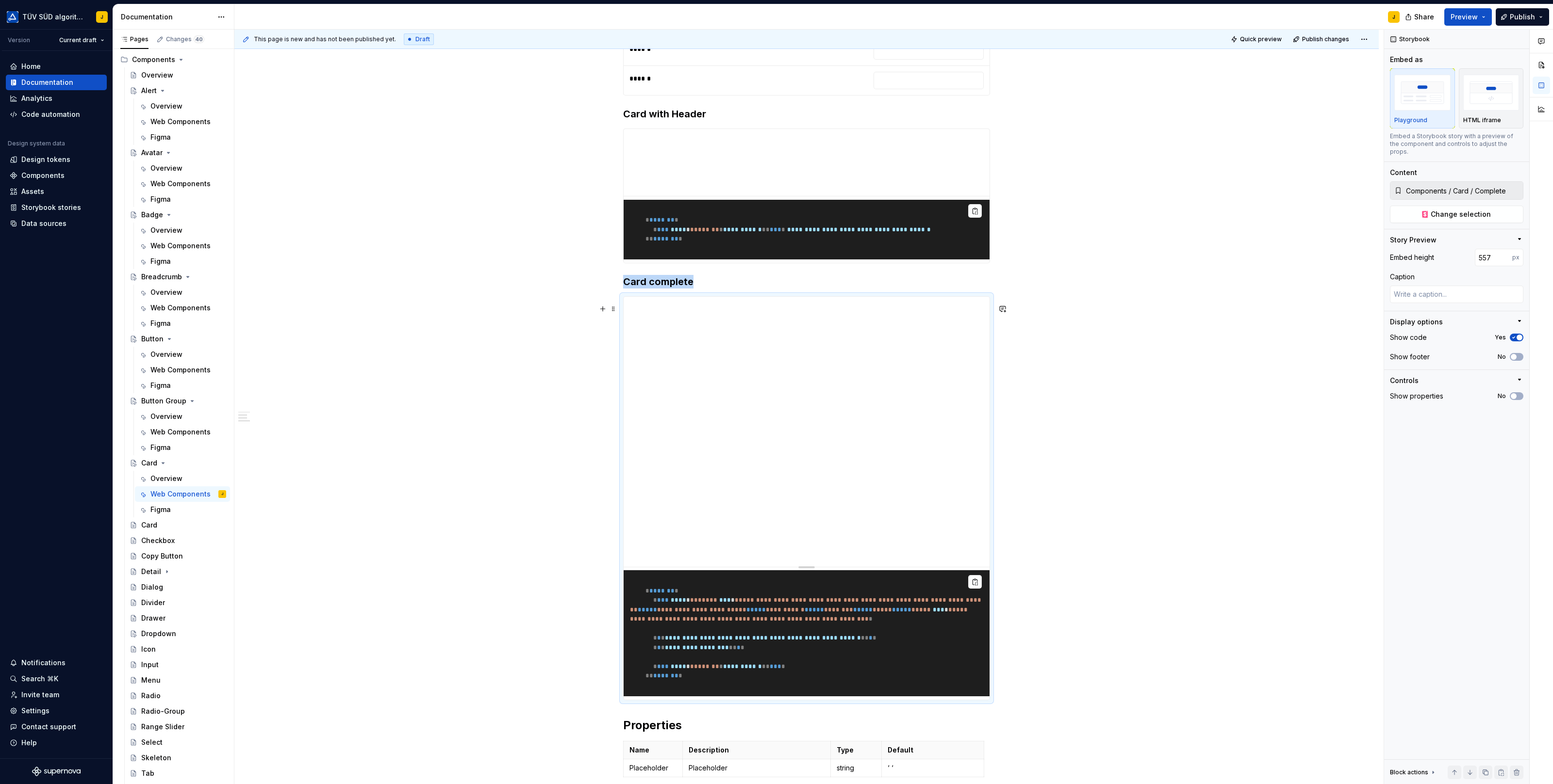
scroll to position [328, 0]
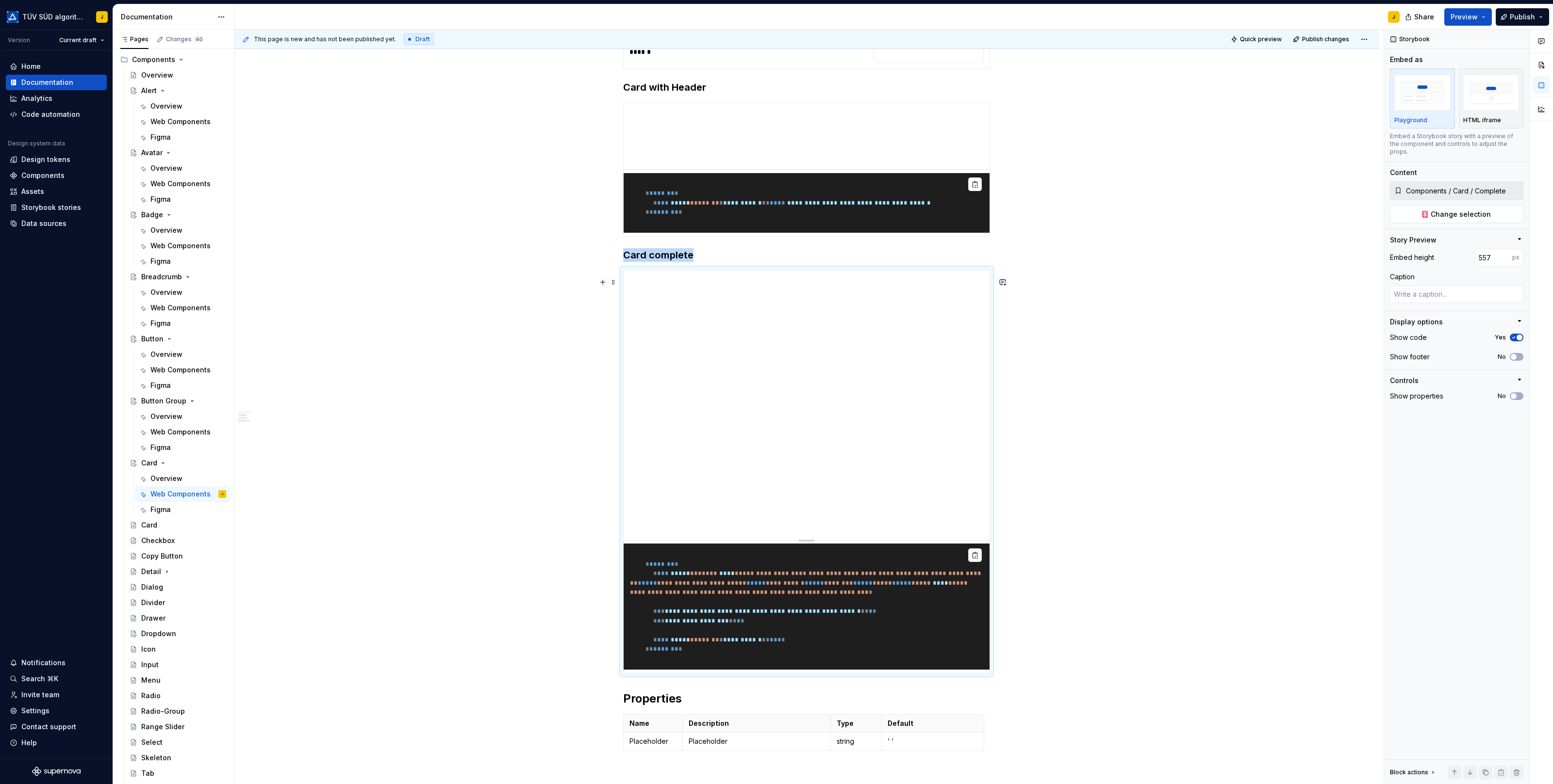
click at [583, 510] on div "**********" at bounding box center [806, 433] width 1144 height 1184
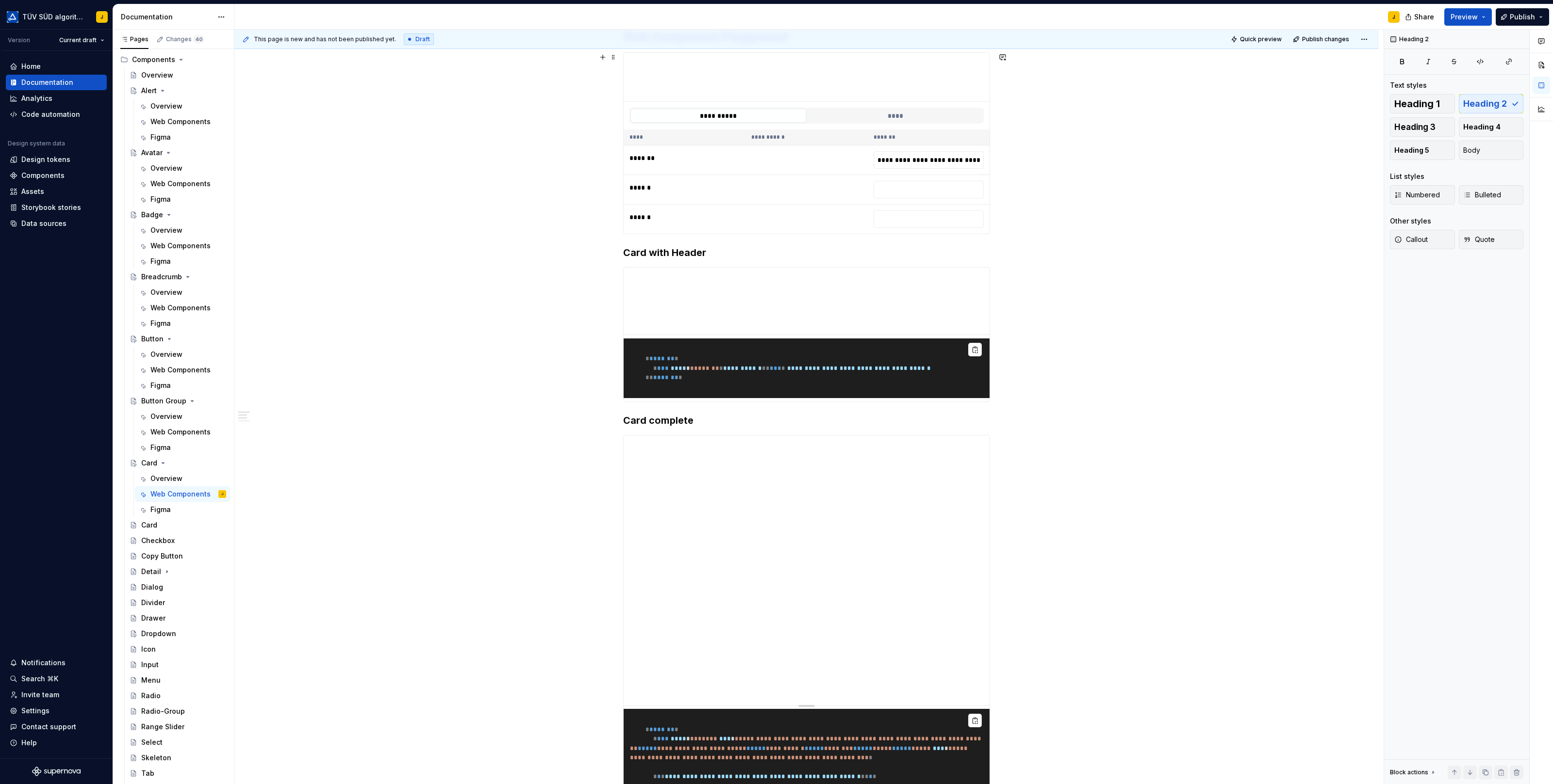
scroll to position [43, 0]
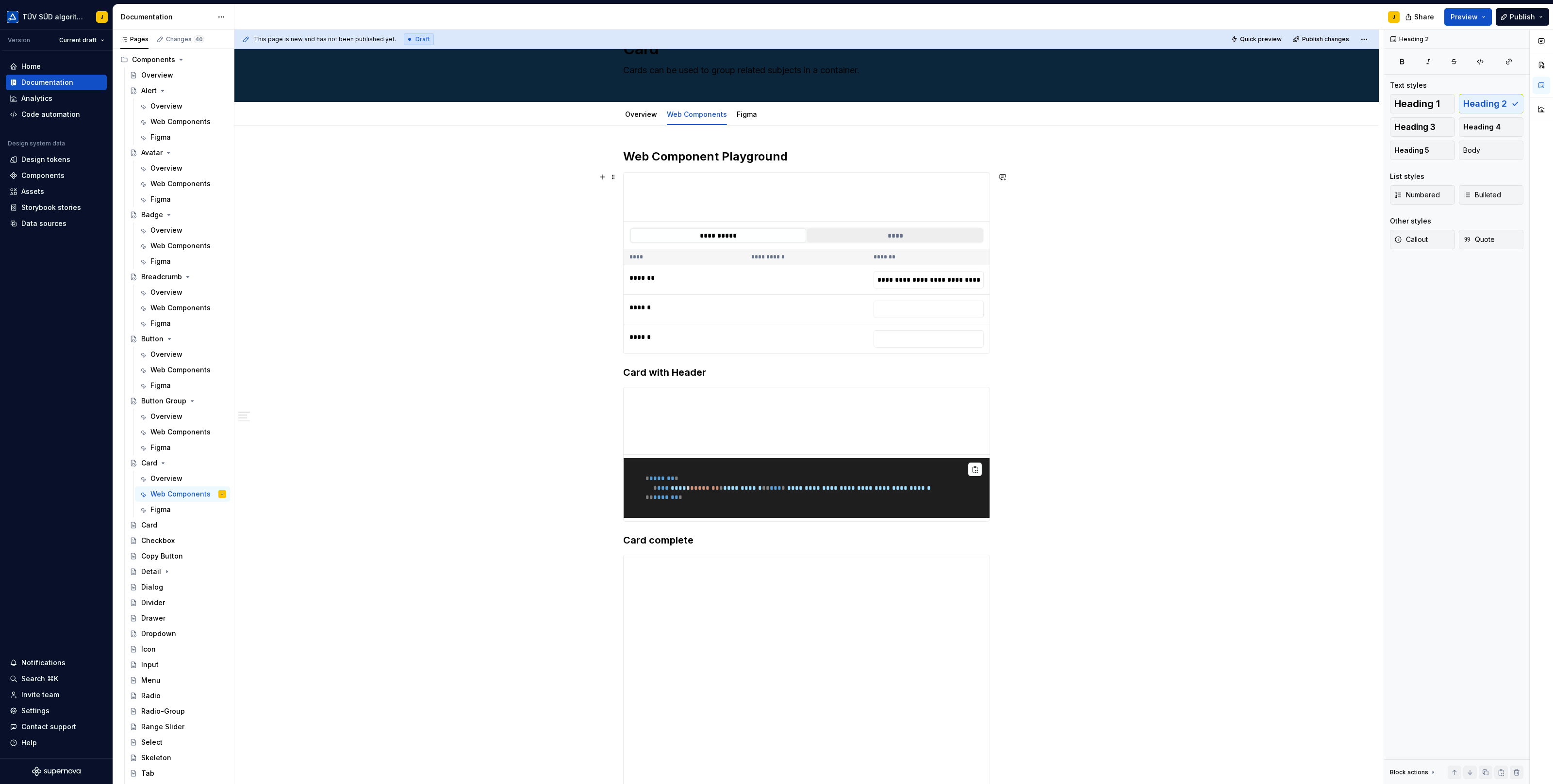
click at [848, 230] on button "****" at bounding box center [894, 235] width 176 height 14
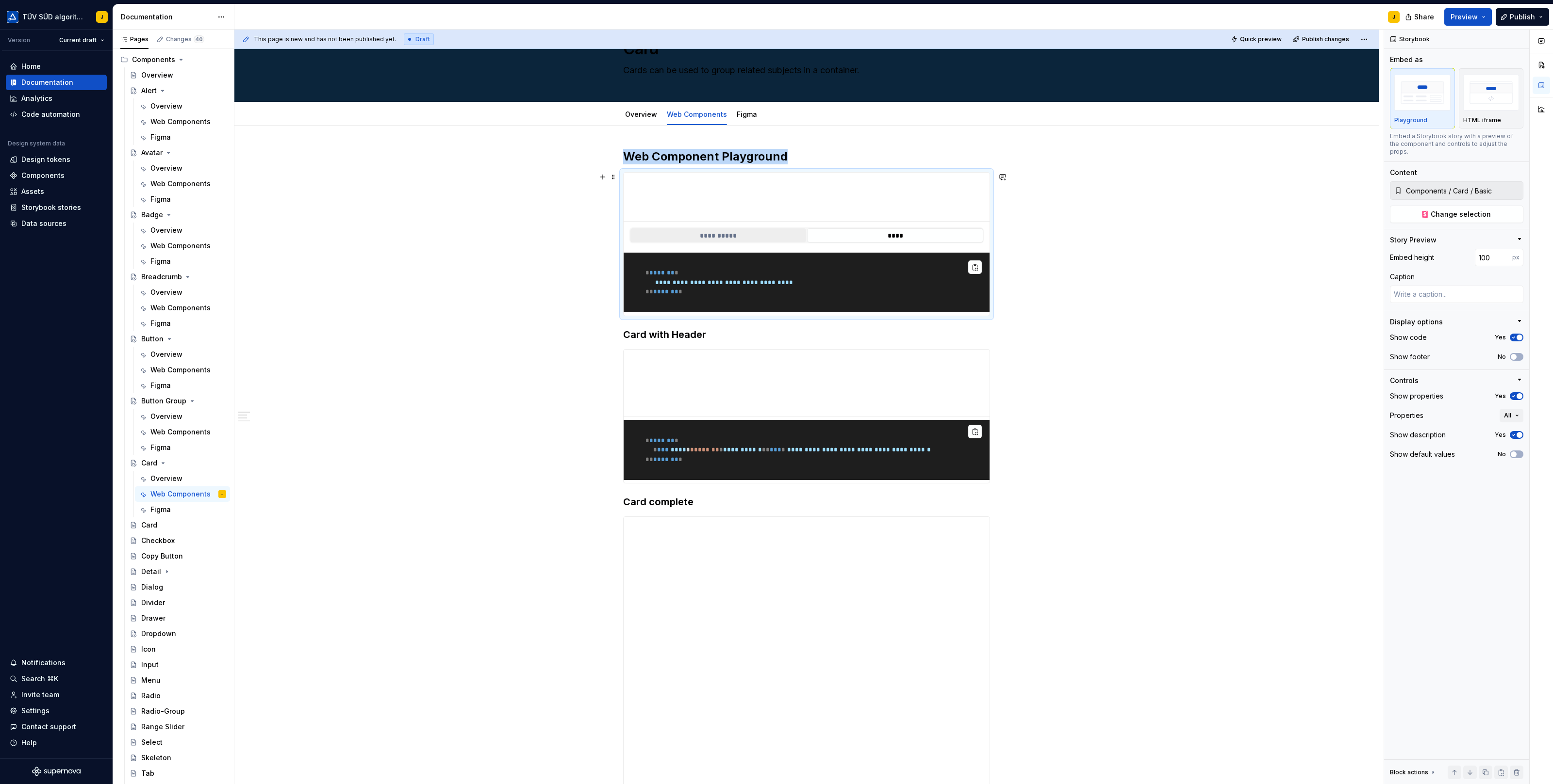
click at [753, 239] on button "**********" at bounding box center [717, 235] width 176 height 14
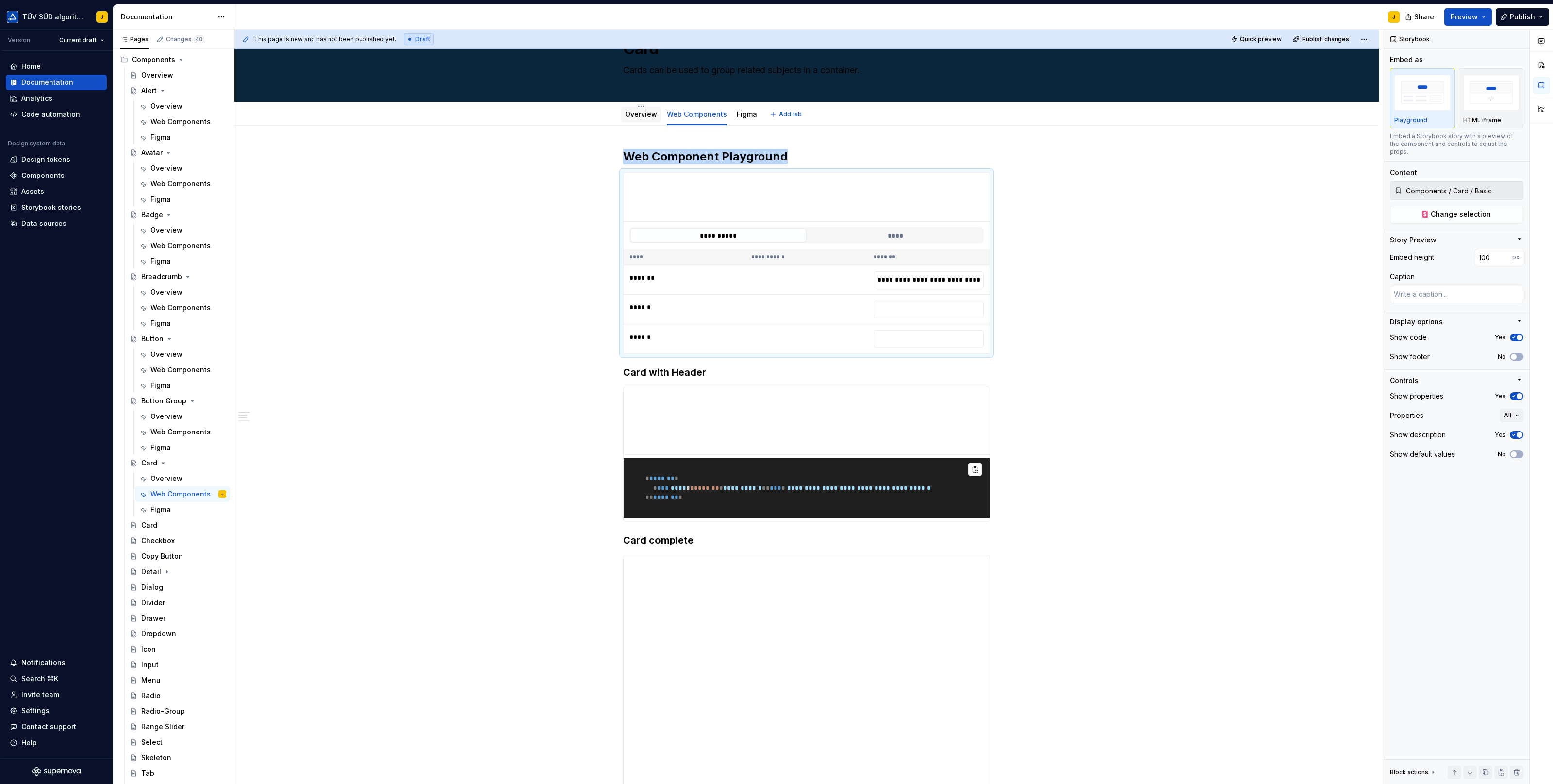
click at [642, 116] on link "Overview" at bounding box center [641, 114] width 32 height 8
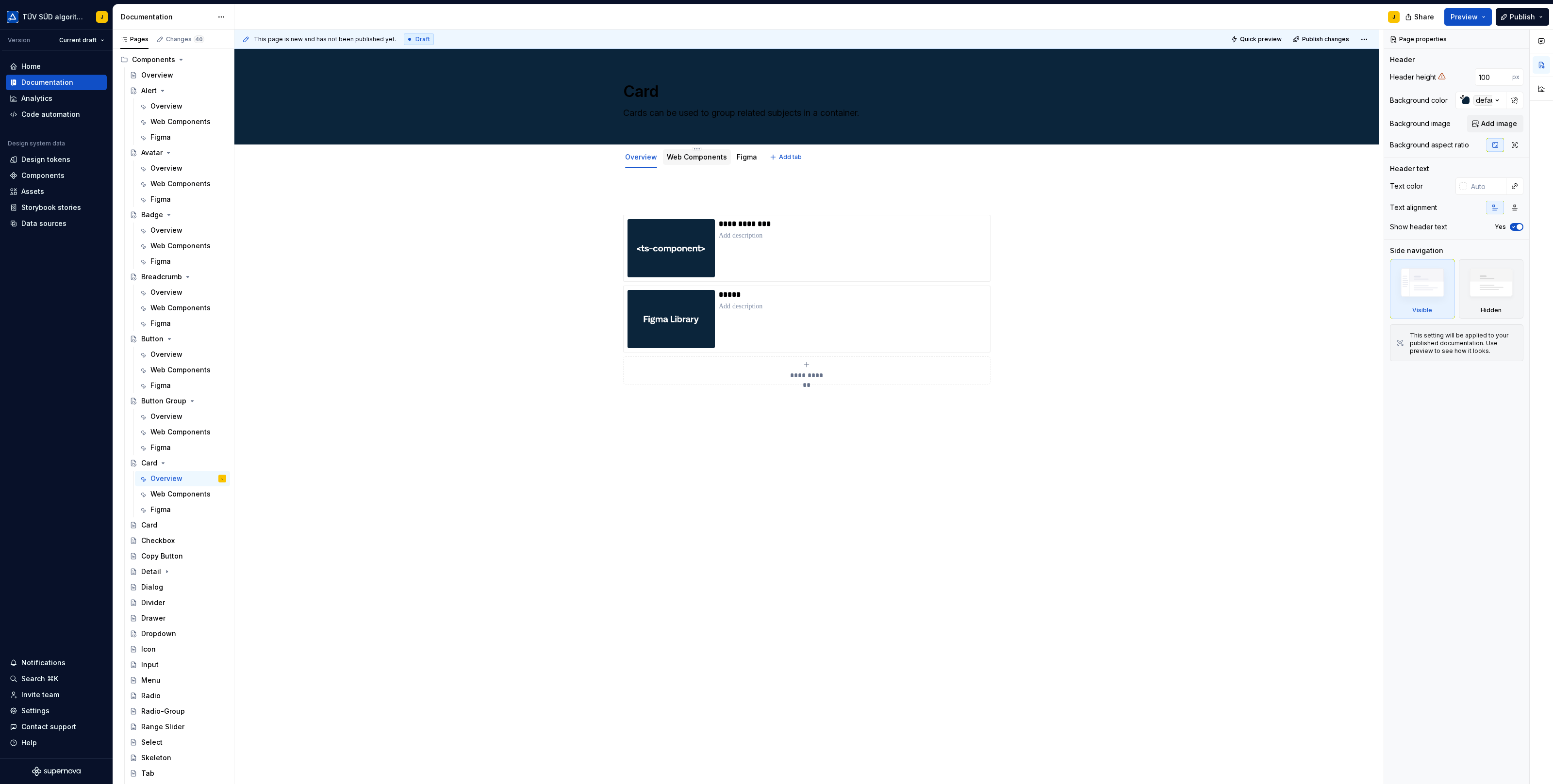
click at [697, 156] on link "Web Components" at bounding box center [697, 156] width 60 height 8
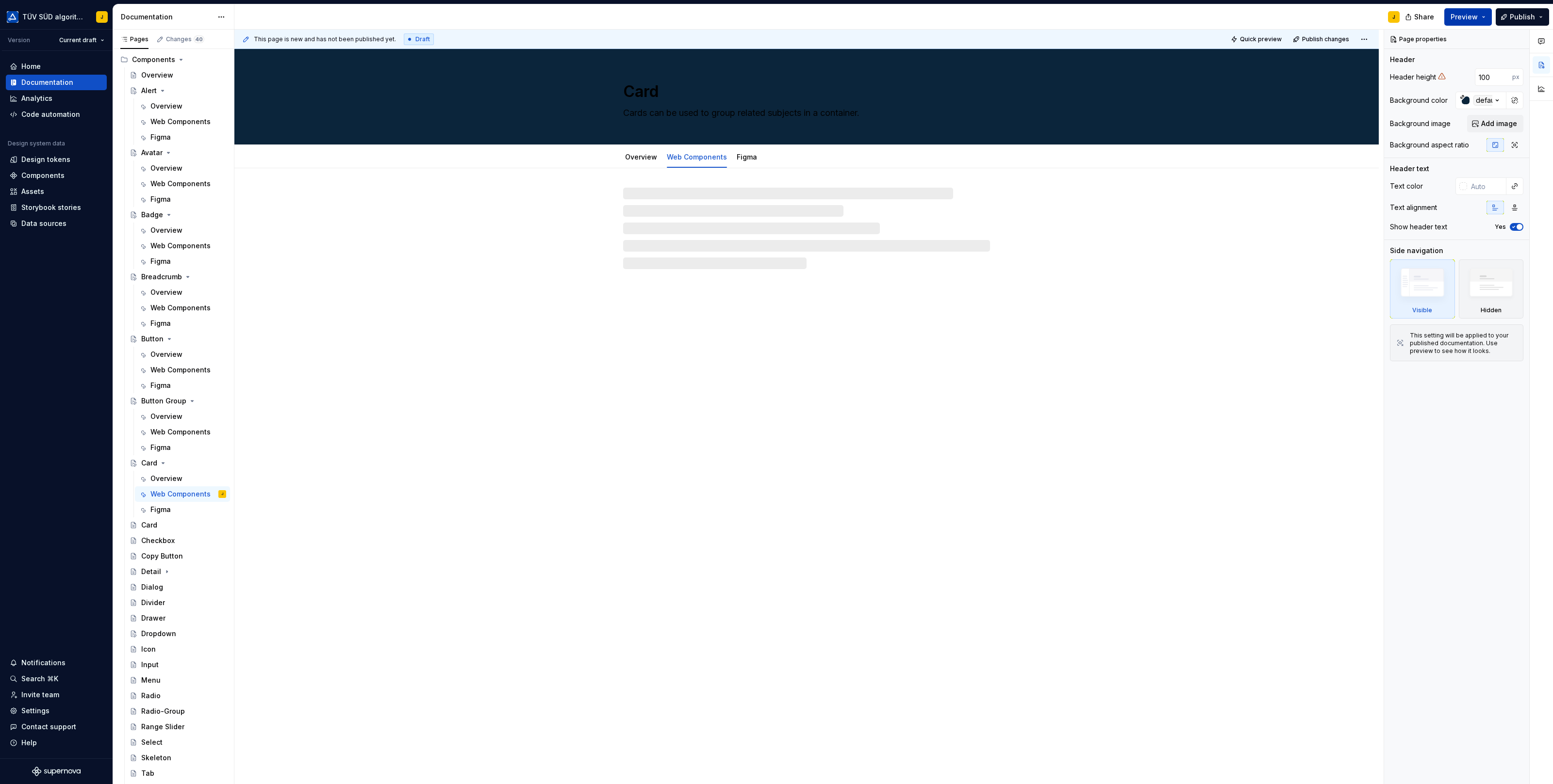
click at [1483, 11] on button "Preview" at bounding box center [1467, 17] width 47 height 17
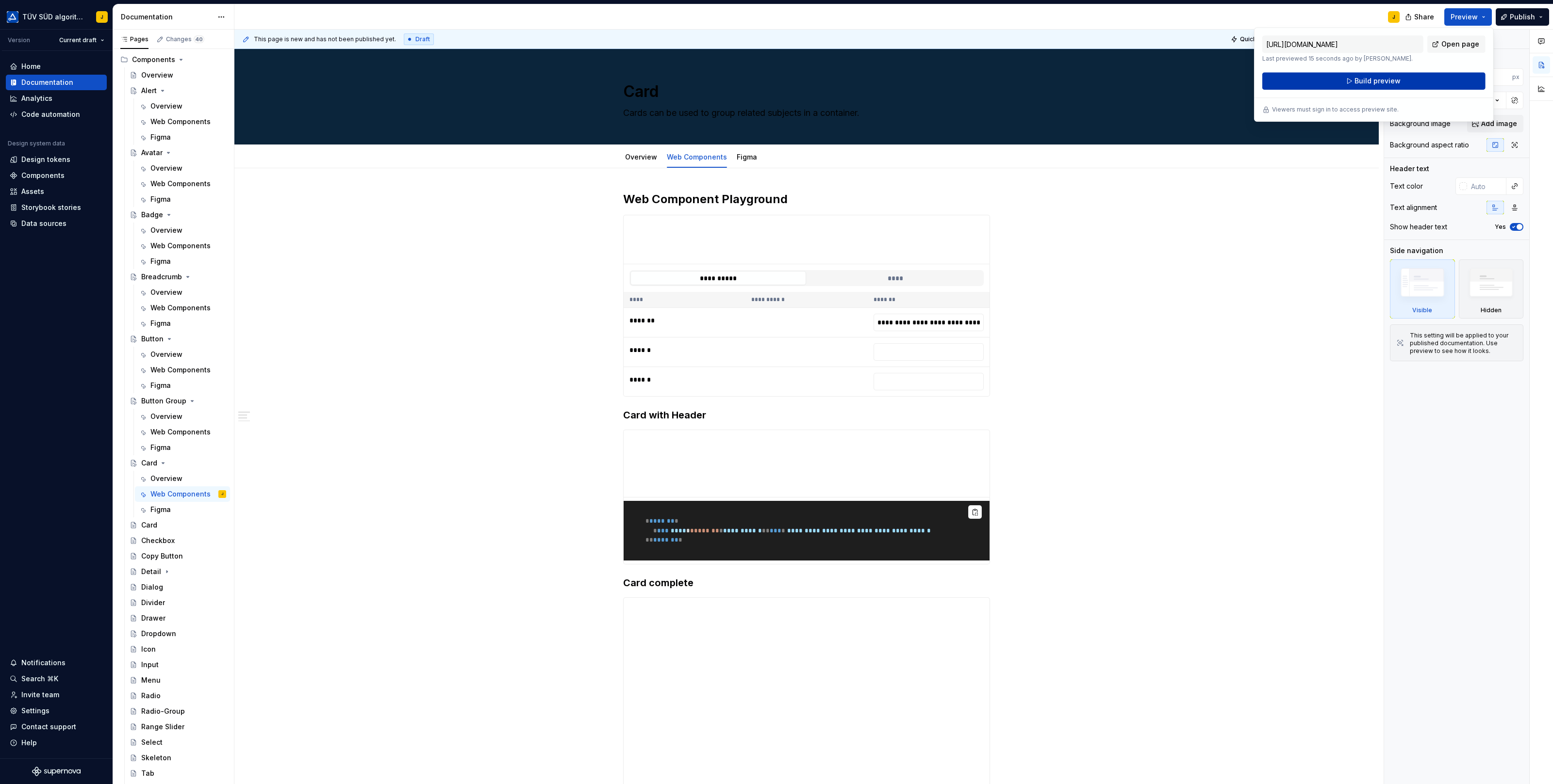
click at [1393, 80] on span "Build preview" at bounding box center [1377, 80] width 46 height 10
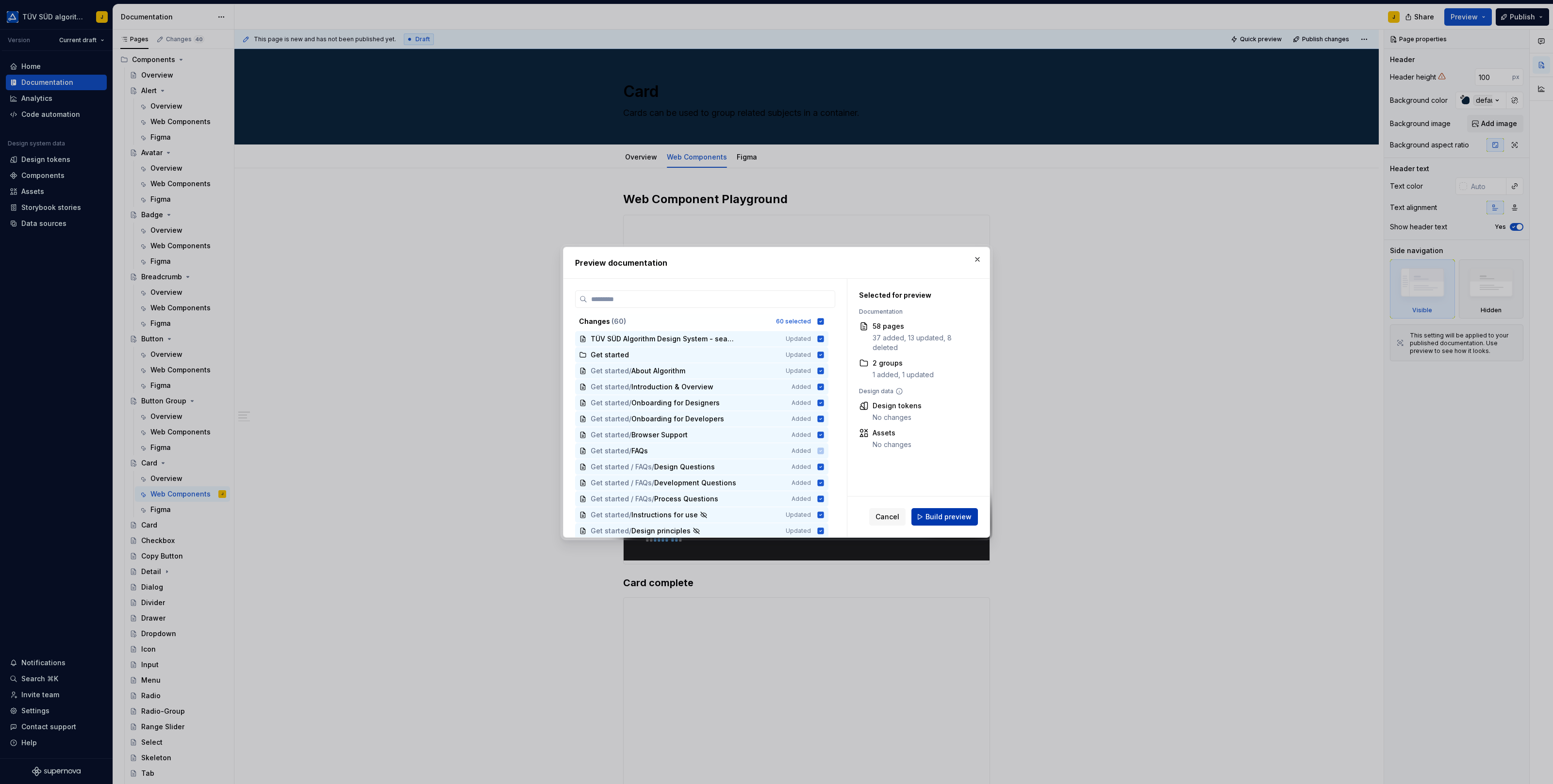
click at [961, 510] on button "Build preview" at bounding box center [945, 517] width 66 height 17
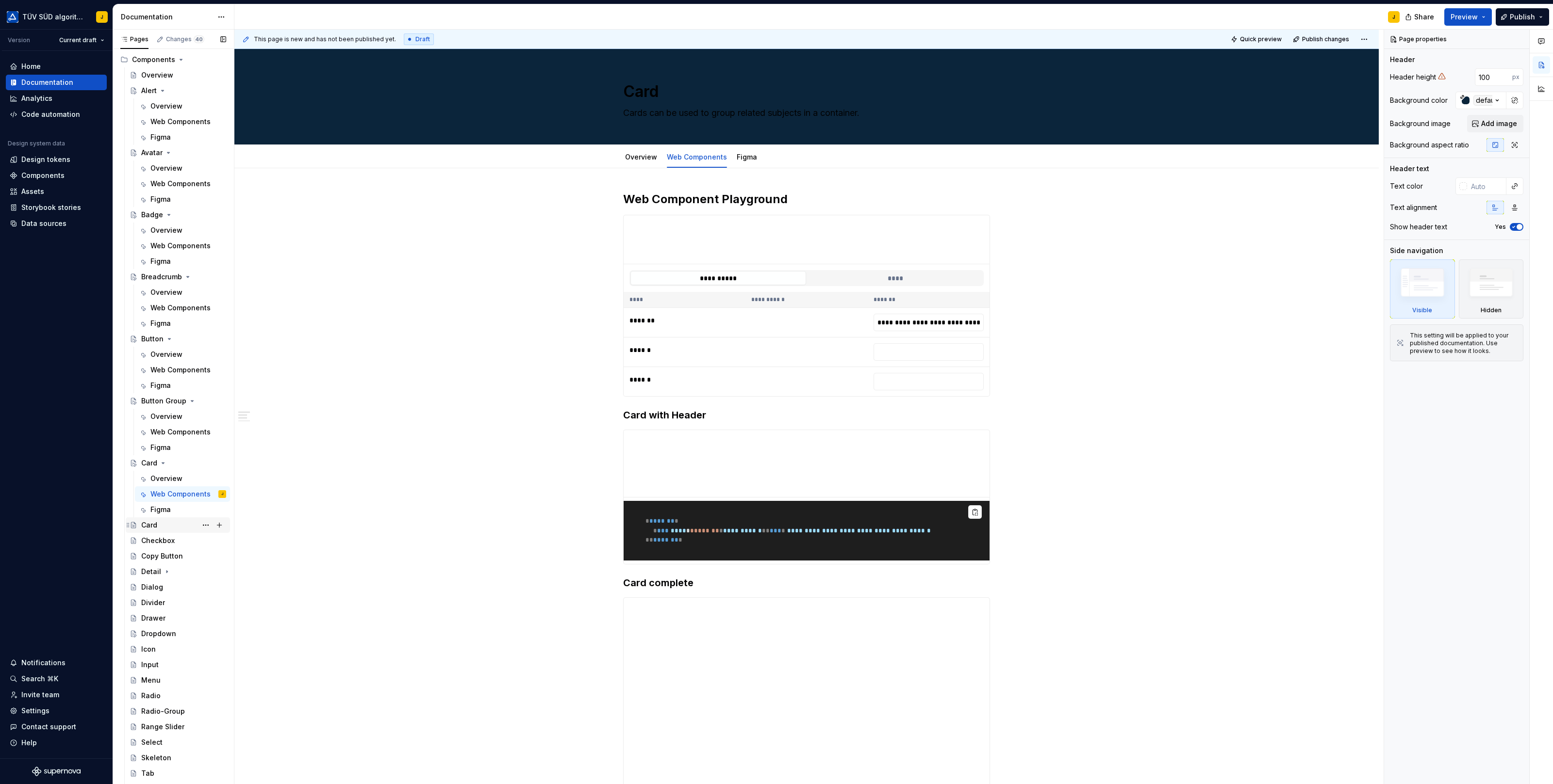
click at [157, 525] on div "Card" at bounding box center [183, 525] width 85 height 13
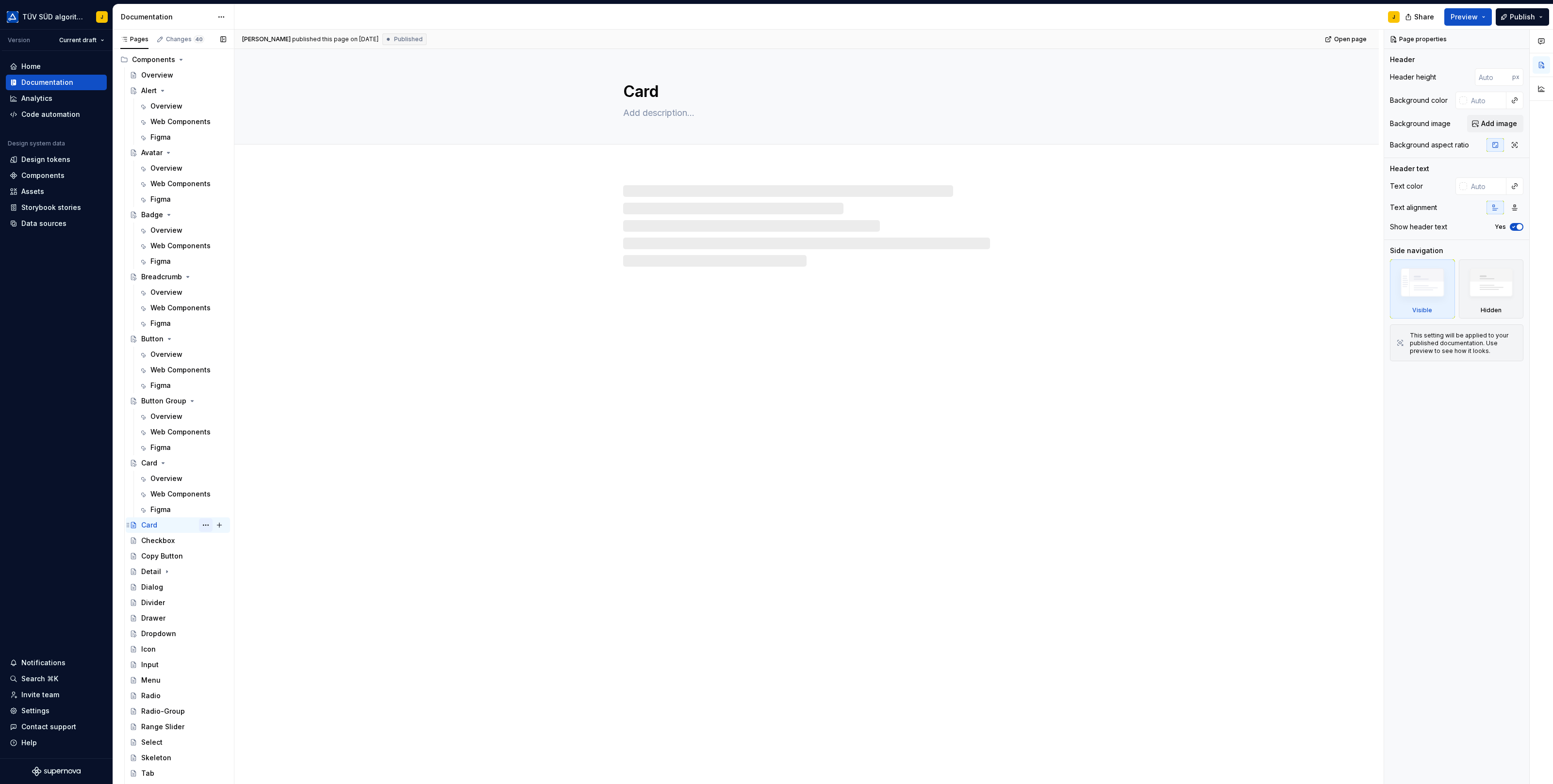
click at [206, 526] on button "Page tree" at bounding box center [206, 525] width 13 height 13
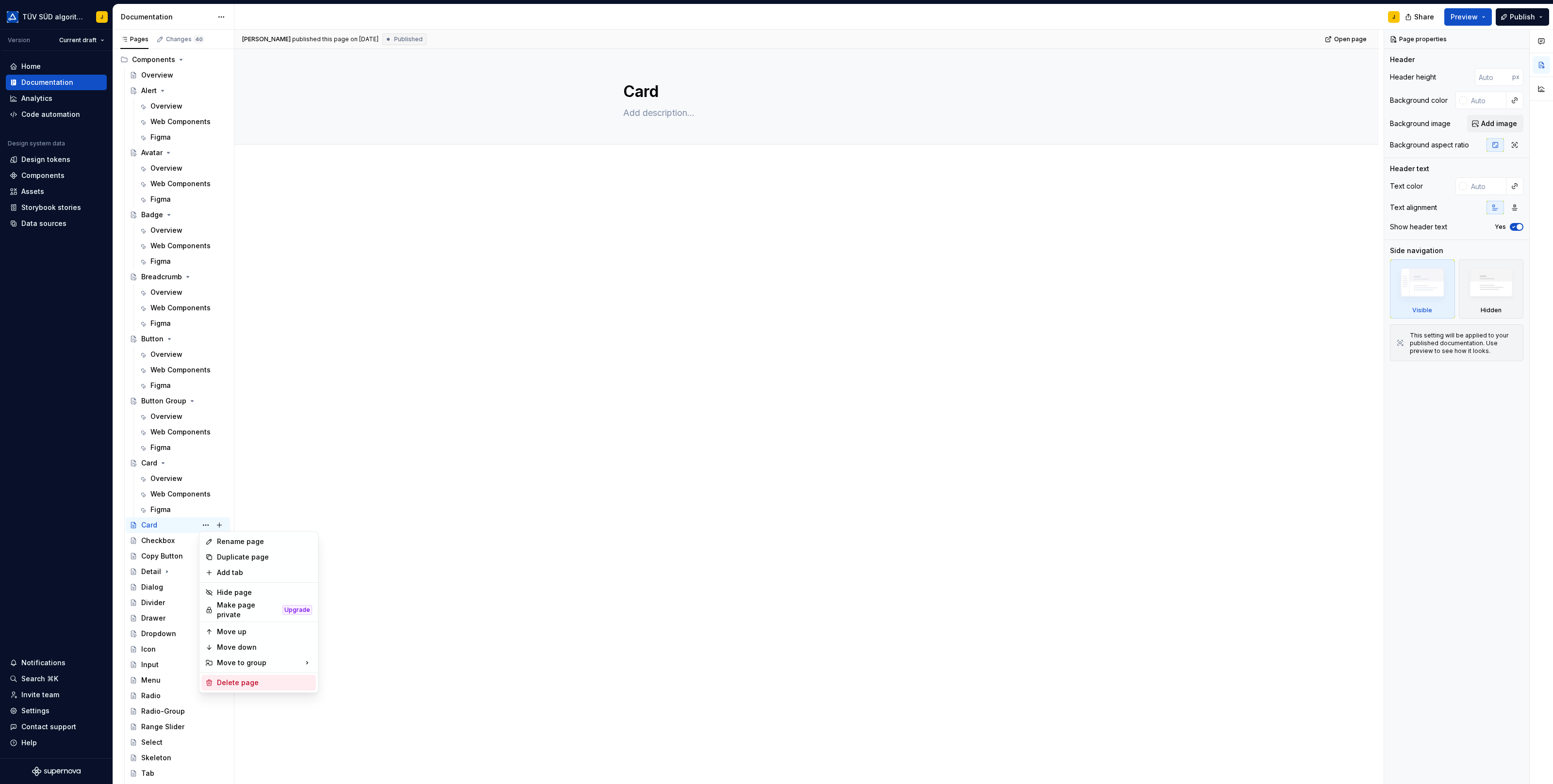
click at [228, 681] on div "Delete page" at bounding box center [264, 683] width 95 height 10
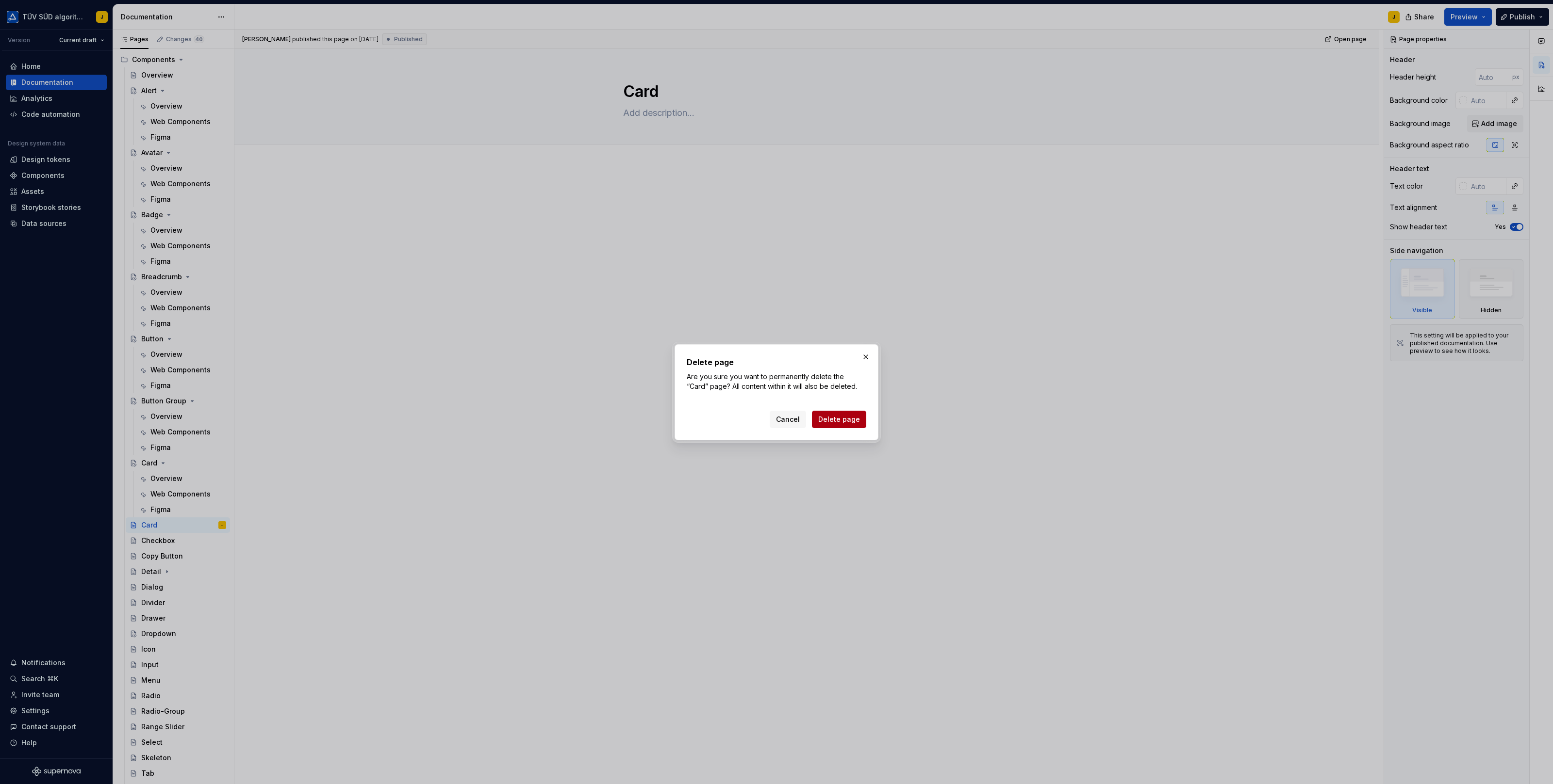
click at [849, 415] on span "Delete page" at bounding box center [839, 419] width 41 height 10
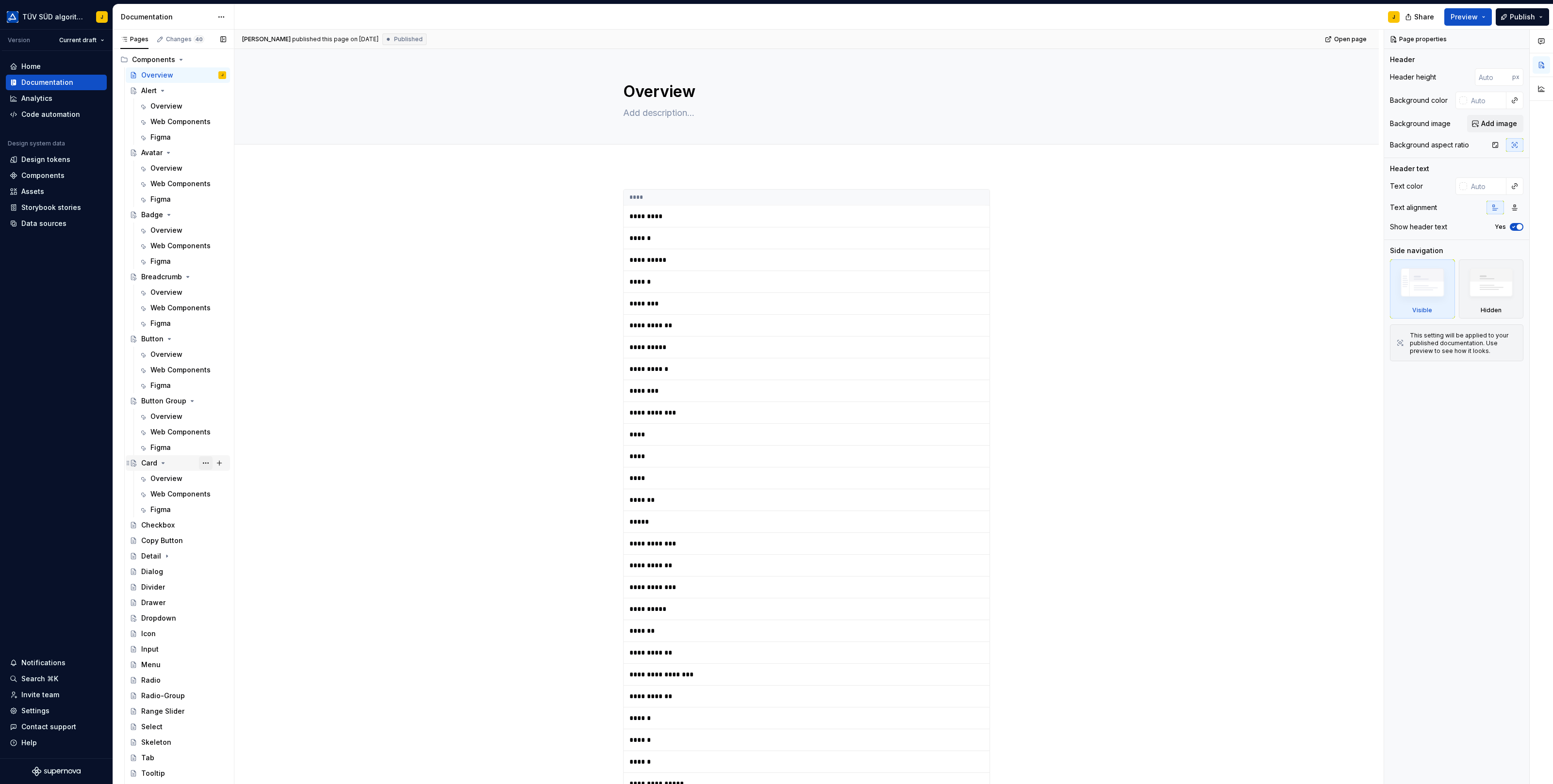
click at [208, 462] on button "Page tree" at bounding box center [206, 462] width 13 height 13
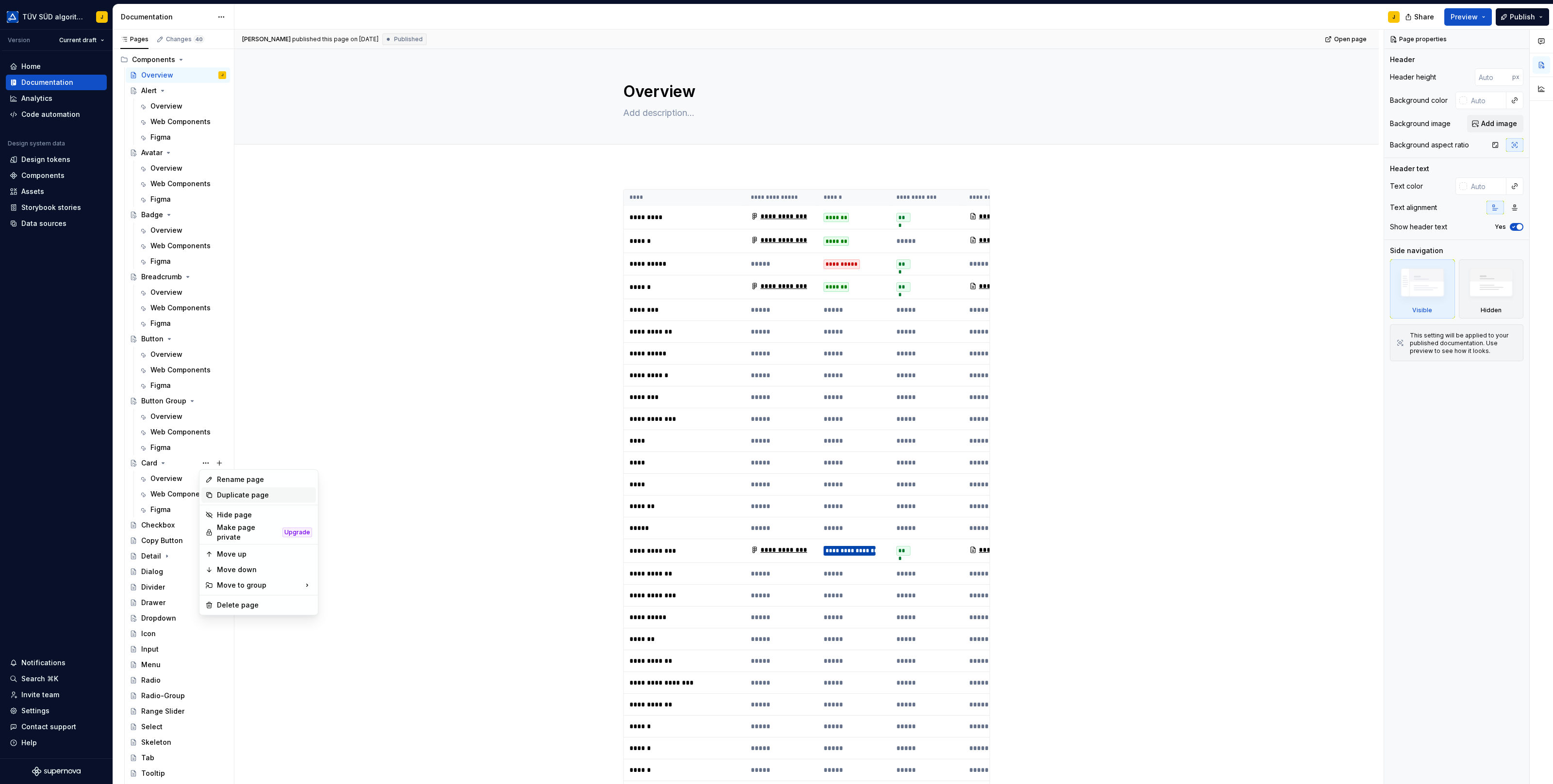
click at [237, 494] on div "Duplicate page" at bounding box center [264, 495] width 95 height 10
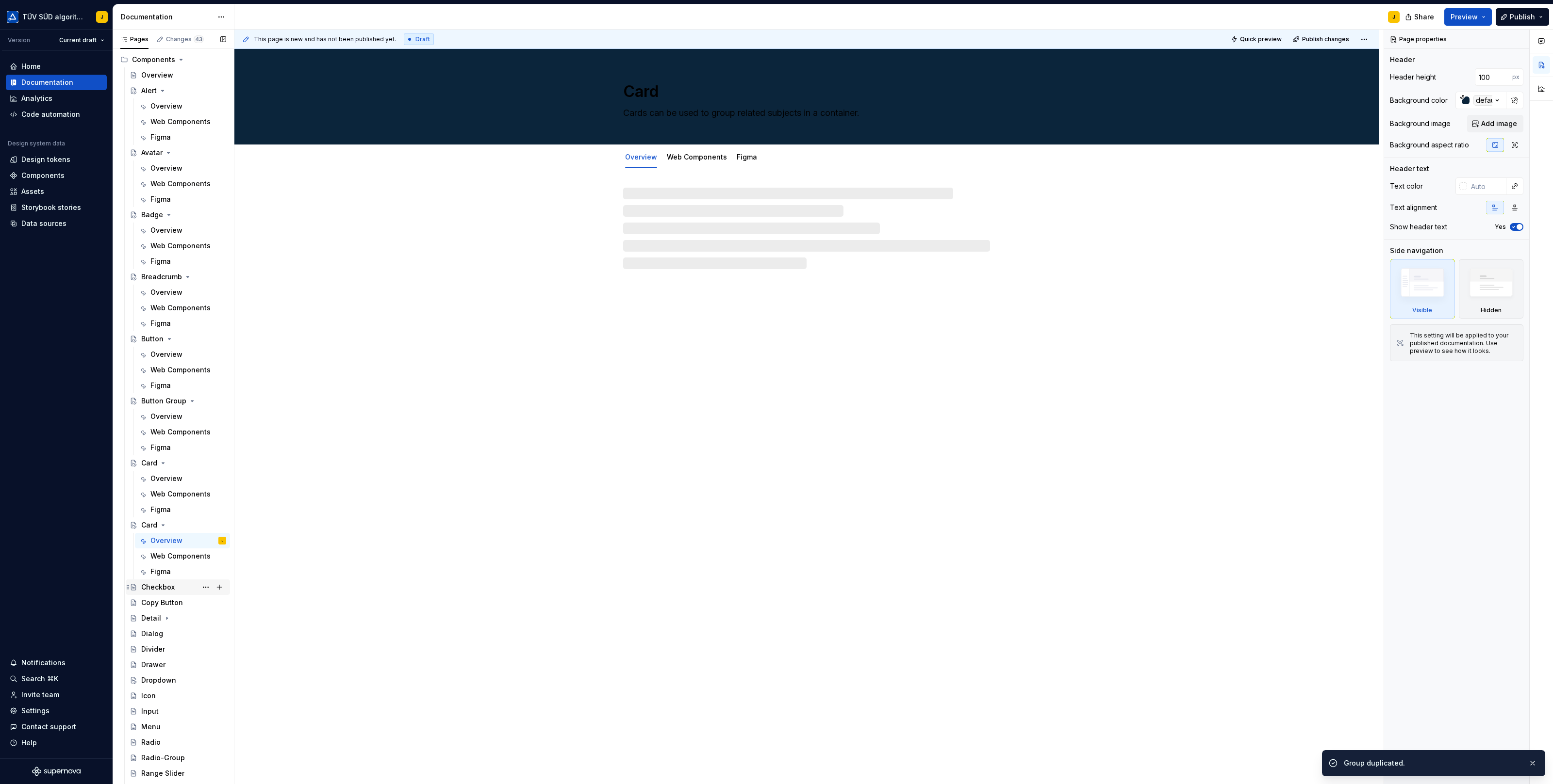
click at [161, 587] on div "Checkbox" at bounding box center [158, 587] width 33 height 10
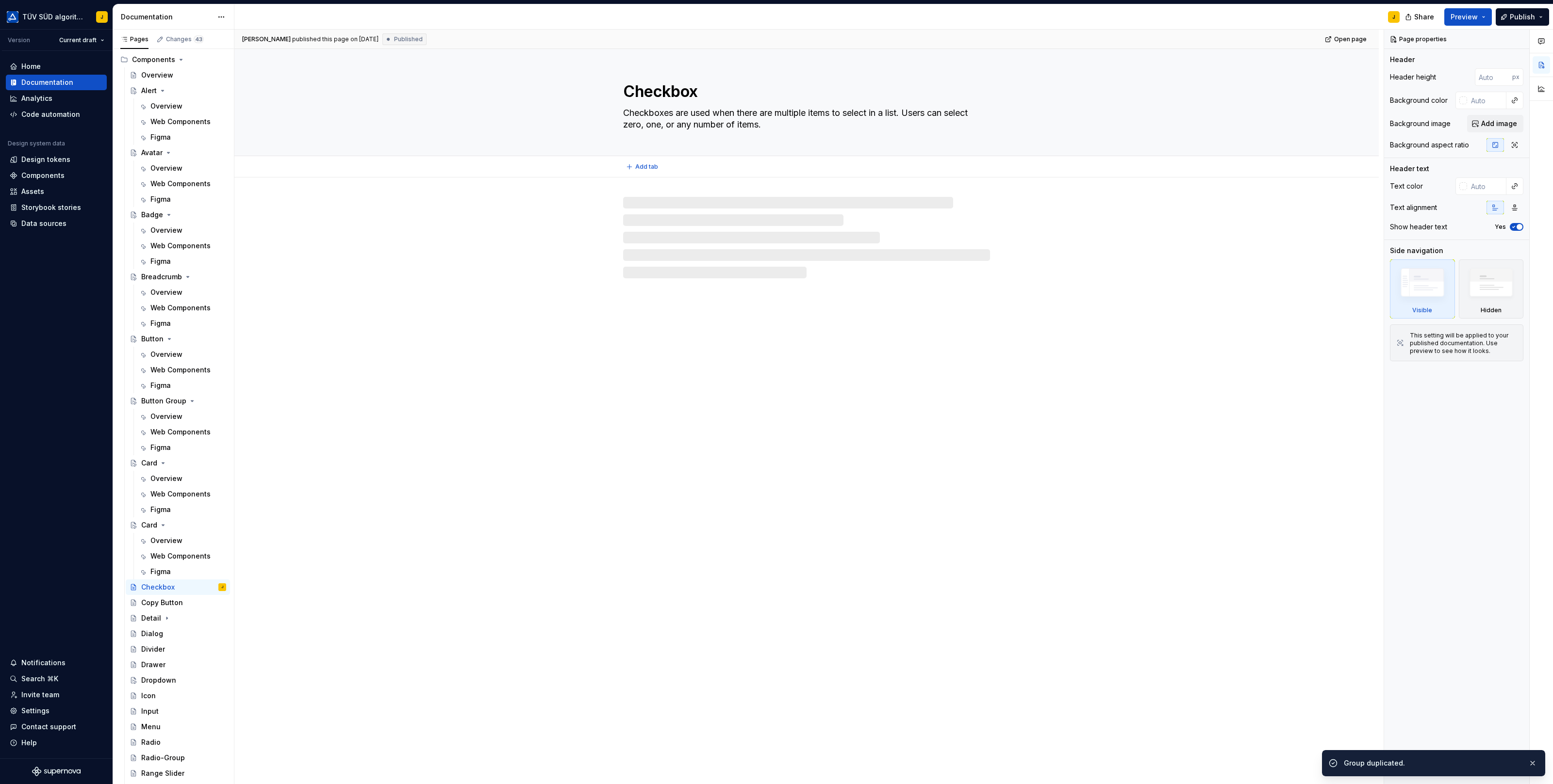
click at [669, 95] on textarea "Checkbox" at bounding box center [804, 91] width 367 height 23
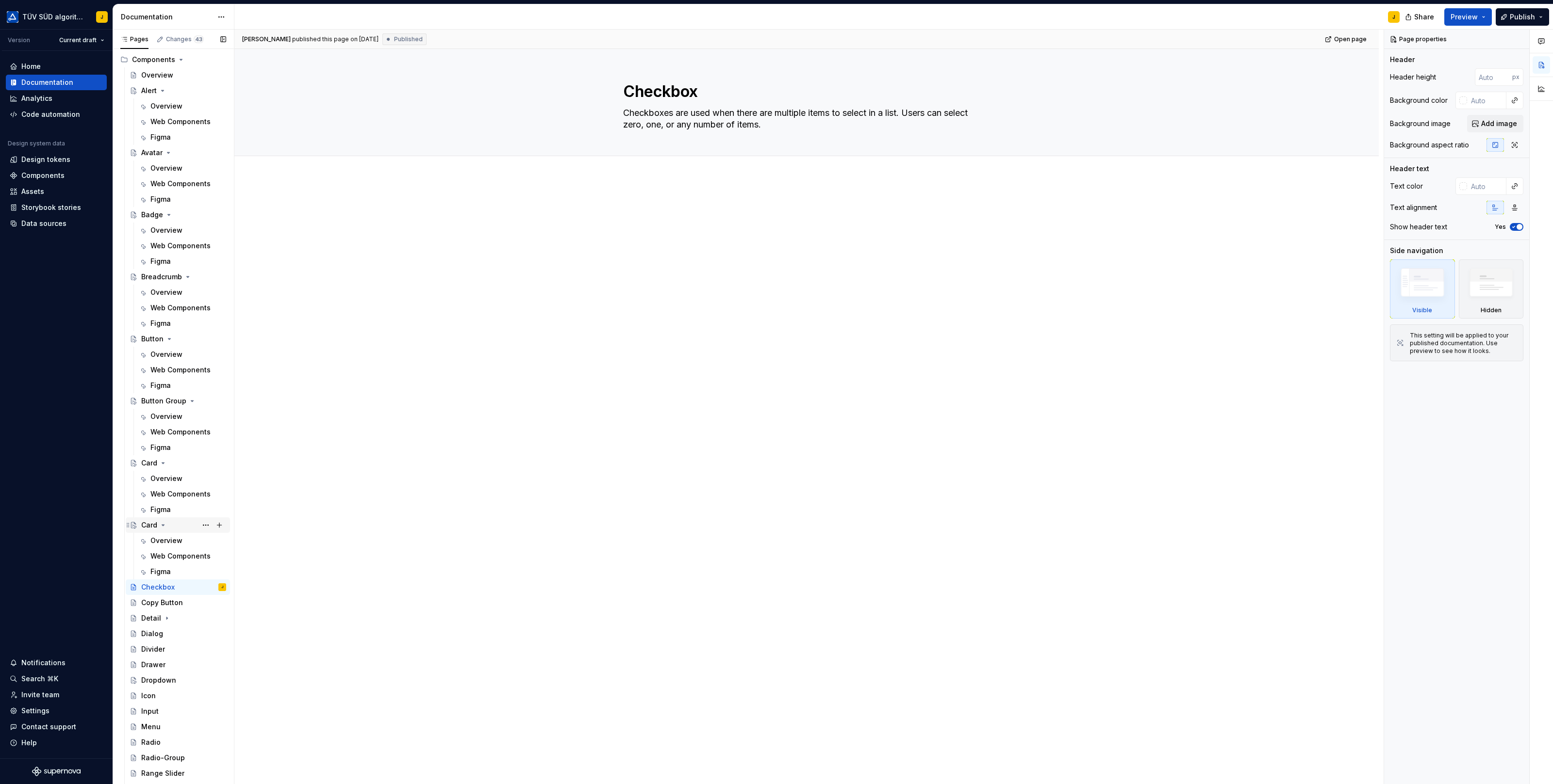
click at [155, 525] on div "Card" at bounding box center [149, 525] width 16 height 10
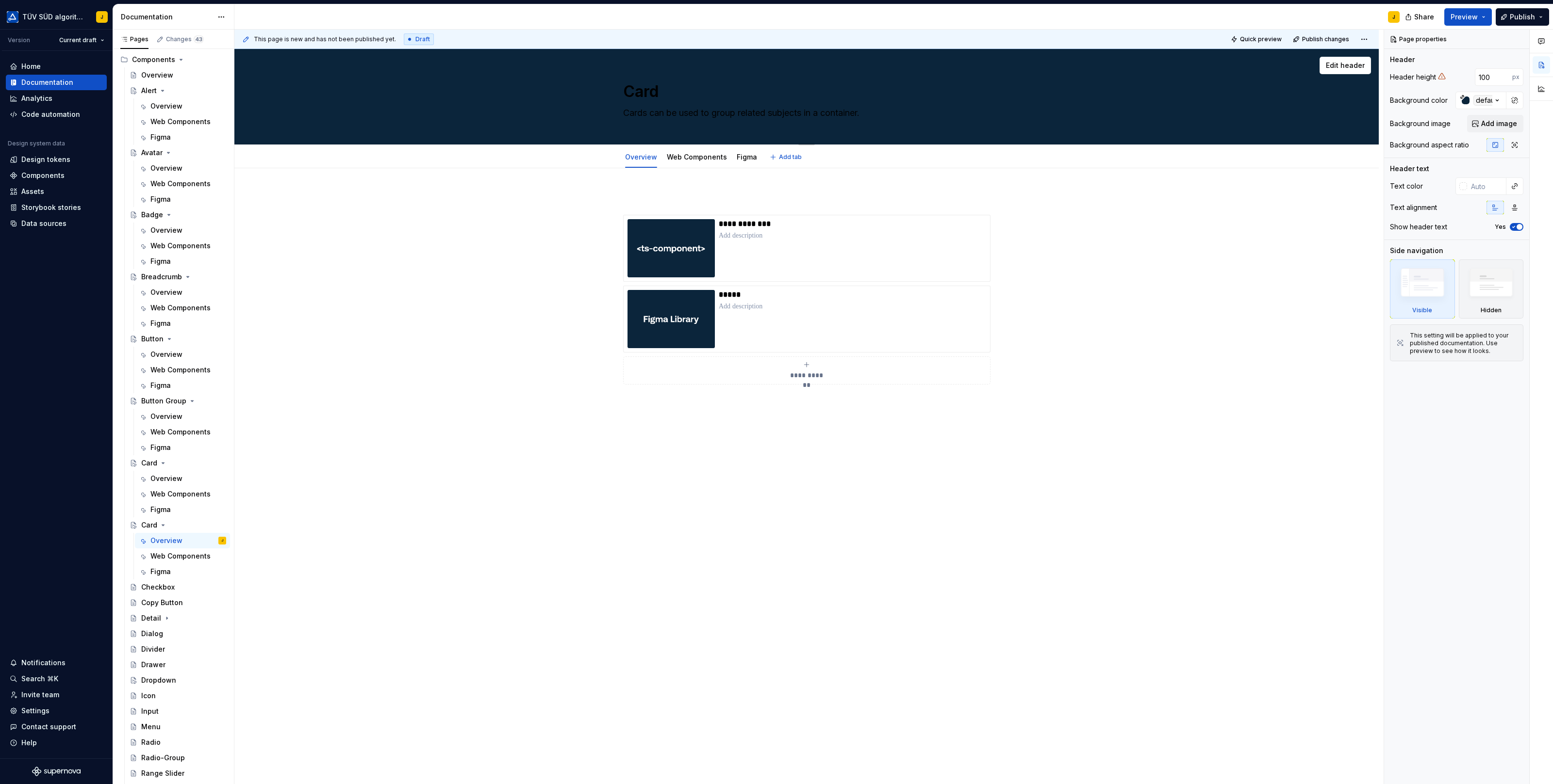
click at [644, 100] on textarea "Card" at bounding box center [804, 91] width 367 height 23
paste textarea "heckbox"
click at [649, 89] on textarea "Checkboxrd" at bounding box center [804, 91] width 367 height 23
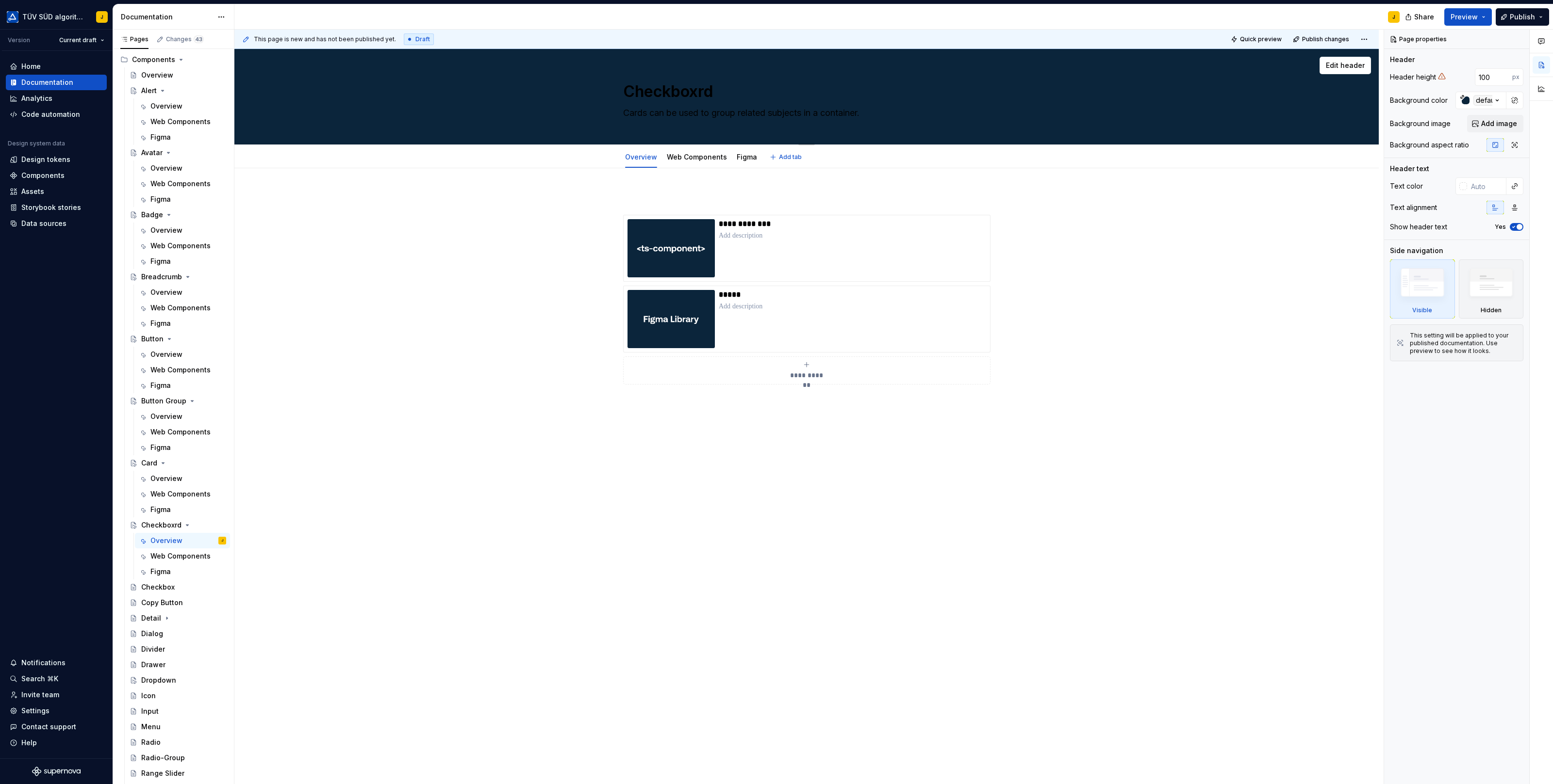
click at [649, 89] on textarea "Checkboxrd" at bounding box center [804, 91] width 367 height 23
paste textarea
click at [169, 586] on div "Checkbox" at bounding box center [158, 587] width 33 height 10
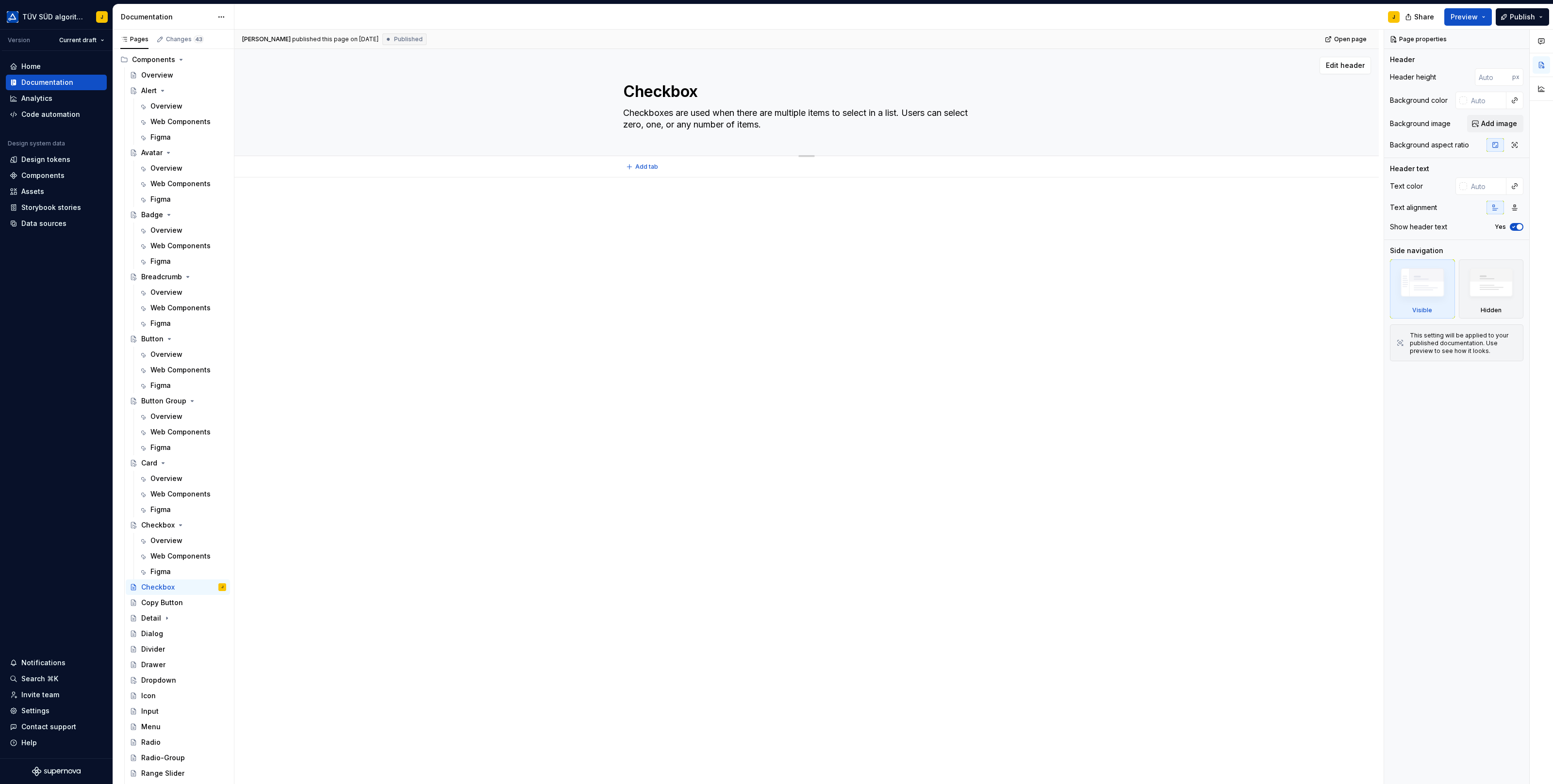
click at [678, 117] on textarea "Checkboxes are used when there are multiple items to select in a list. Users ca…" at bounding box center [804, 119] width 367 height 27
click at [165, 527] on div "Checkbox" at bounding box center [158, 525] width 33 height 10
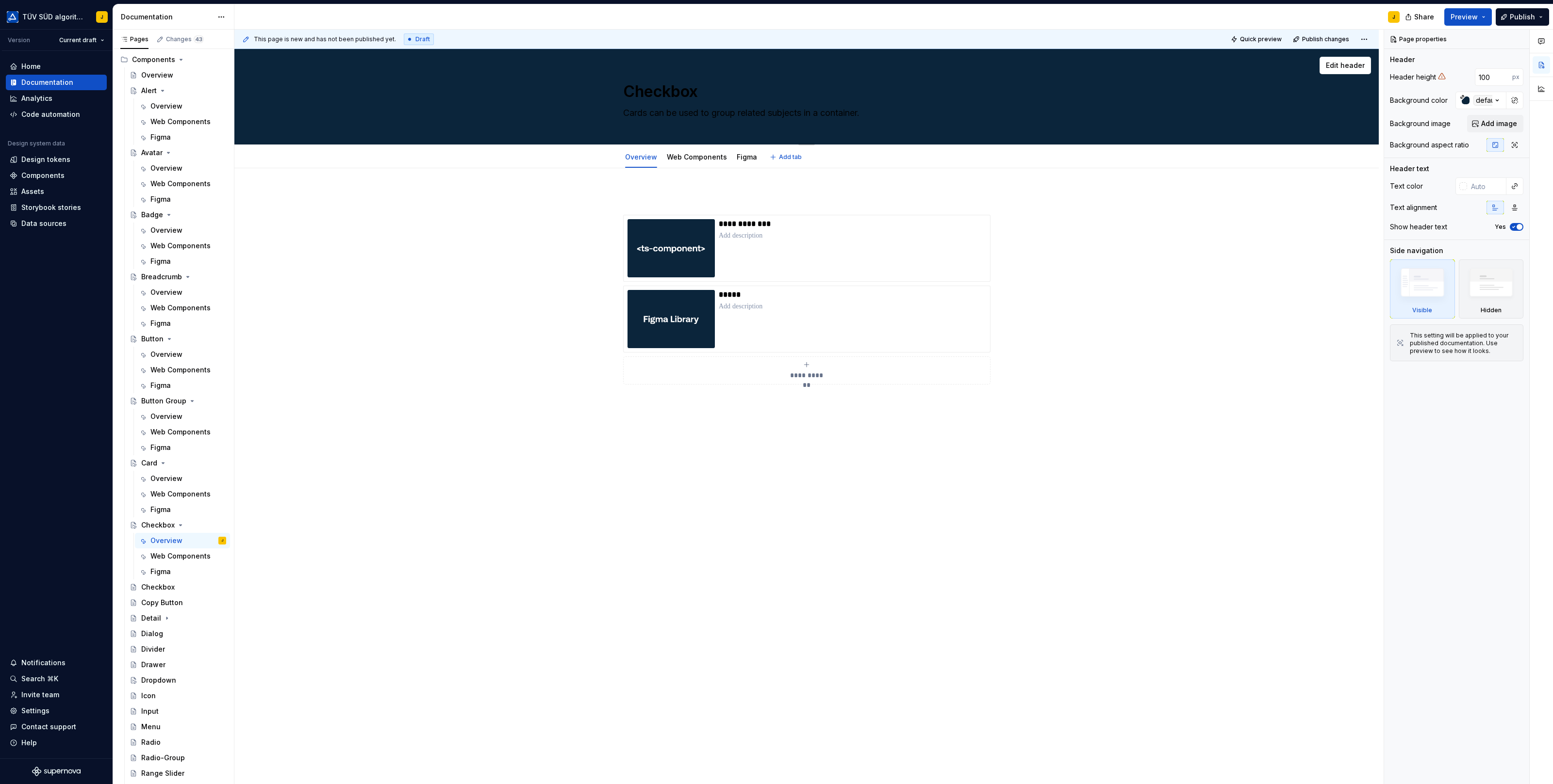
click at [670, 114] on textarea "Cards can be used to group related subjects in a container." at bounding box center [804, 113] width 367 height 15
paste textarea "heckboxes are used when there are multiple items to select in a list. Users can…"
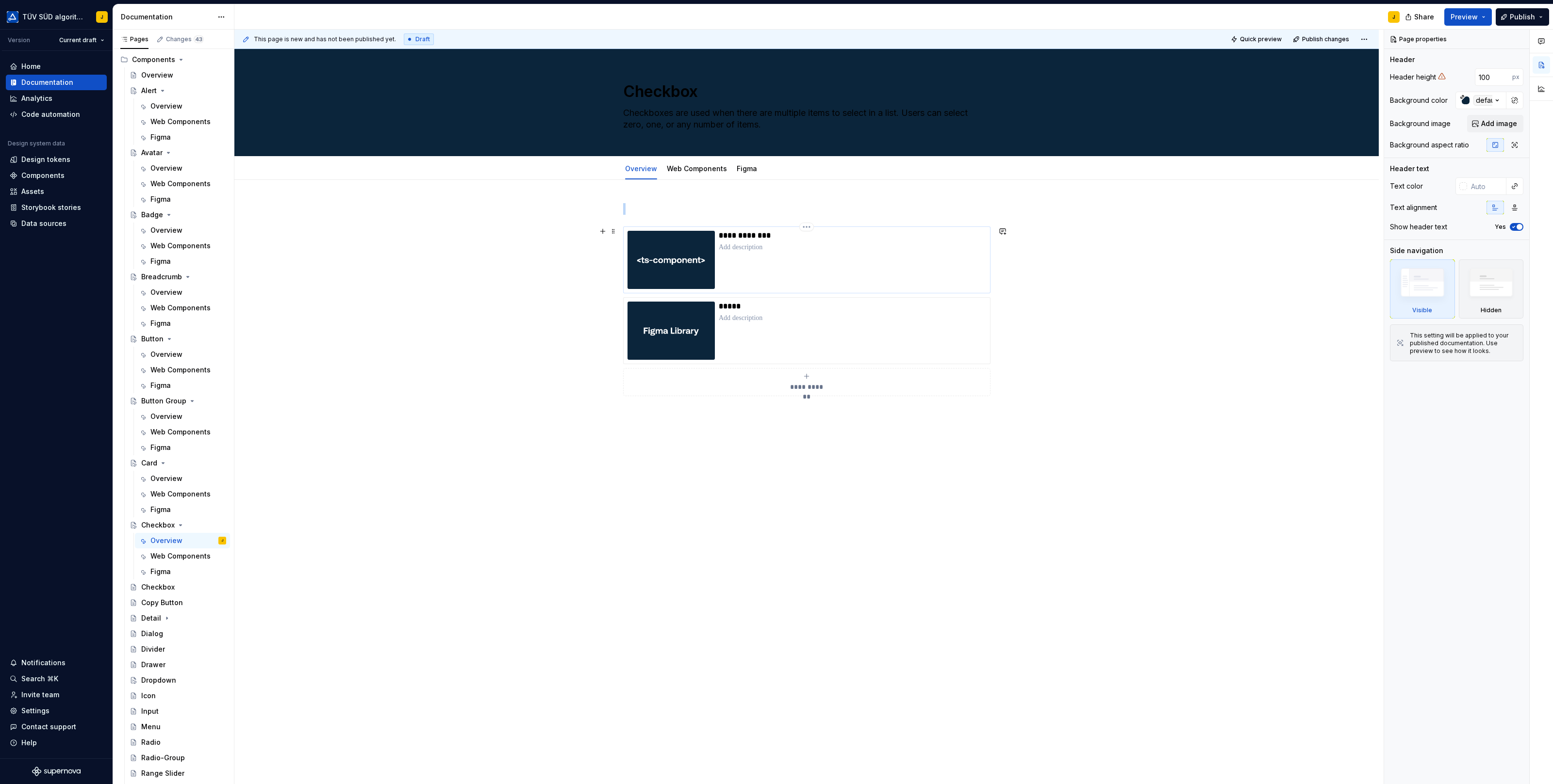
click at [843, 228] on div "**********" at bounding box center [806, 260] width 367 height 67
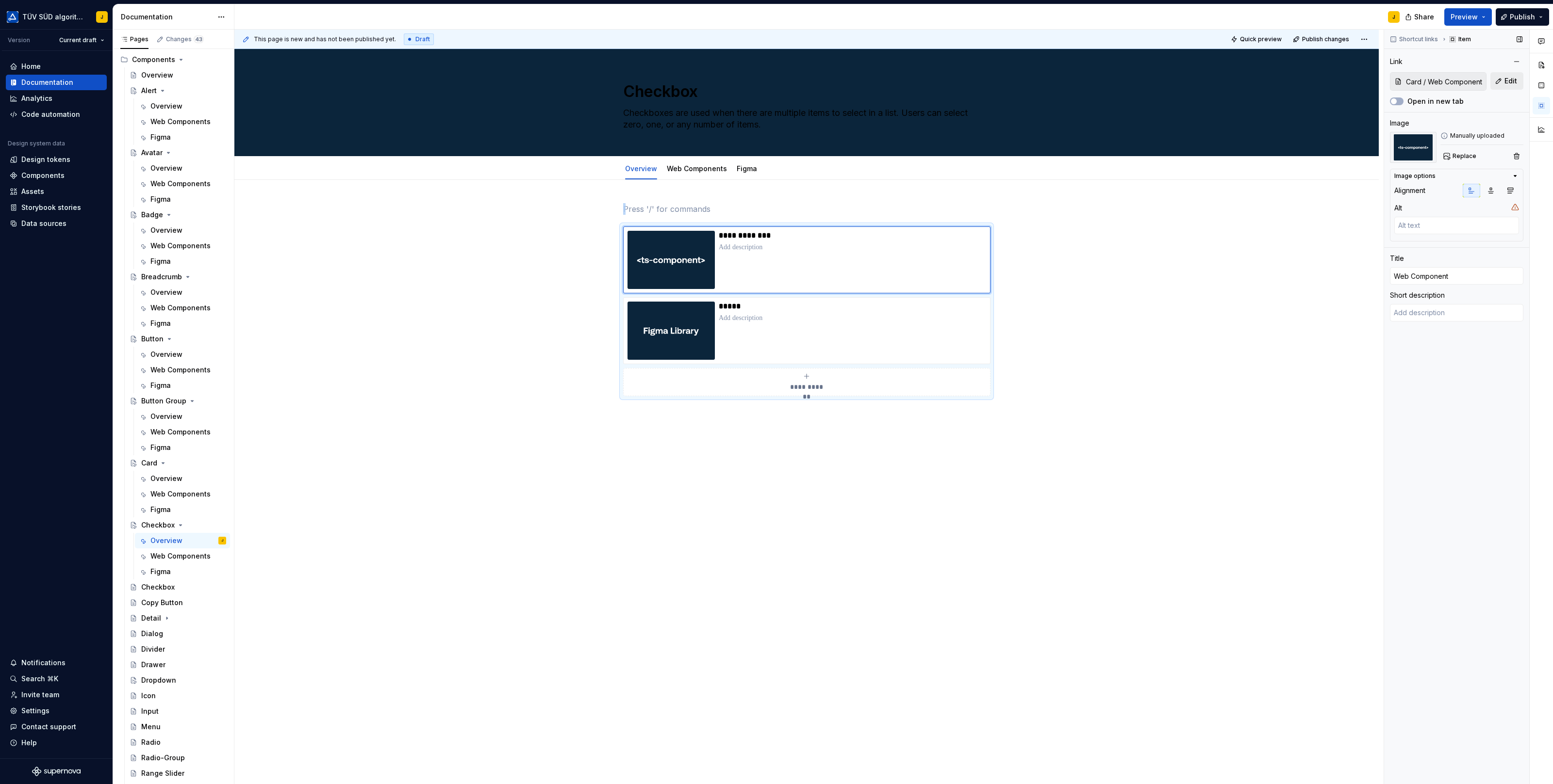
click at [1508, 82] on span "Edit" at bounding box center [1511, 80] width 13 height 10
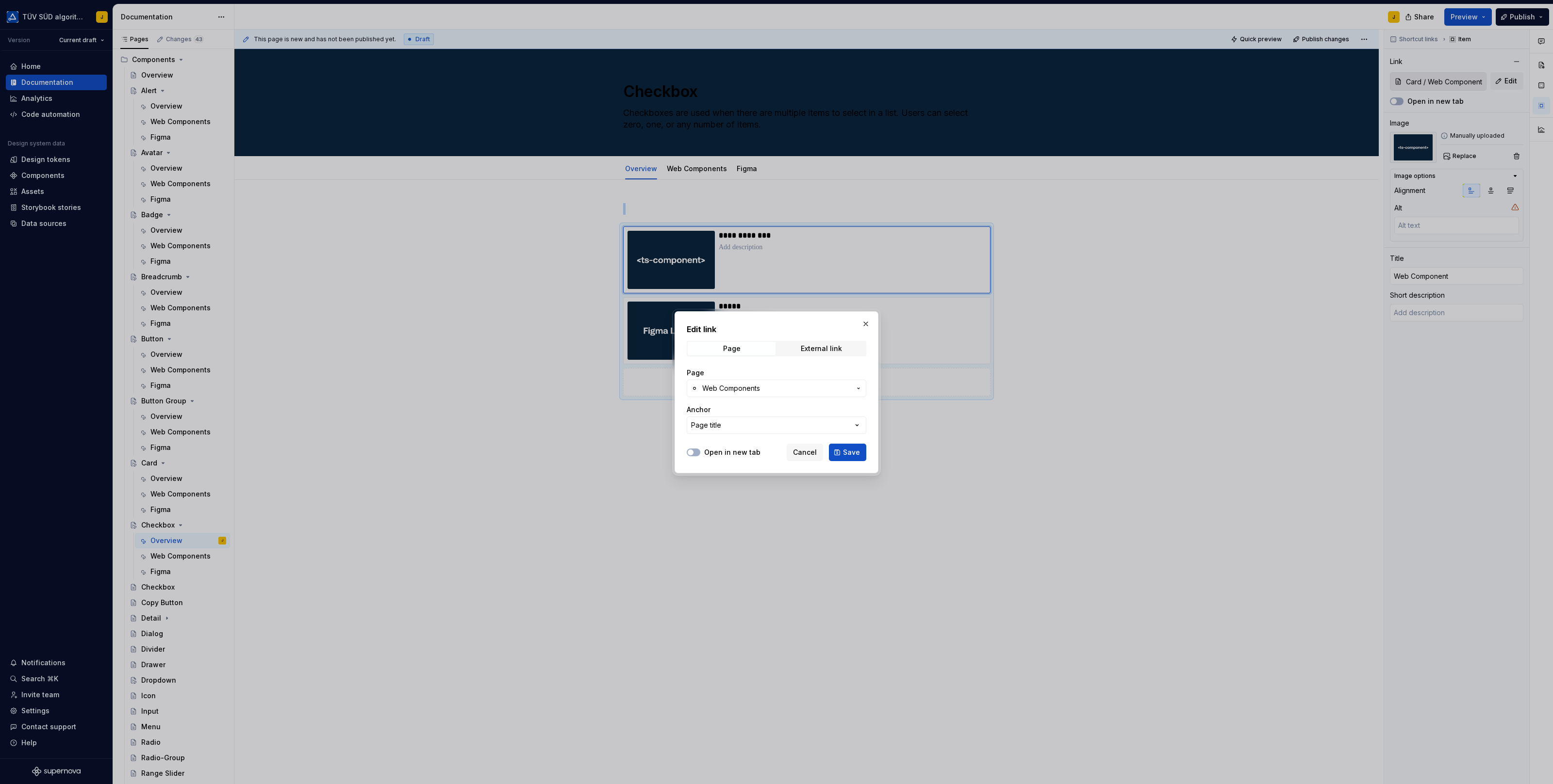
click at [786, 396] on button "Web Components" at bounding box center [776, 388] width 179 height 17
click at [754, 474] on div "Web Components" at bounding box center [751, 475] width 60 height 10
click at [843, 454] on button "Save" at bounding box center [847, 452] width 38 height 17
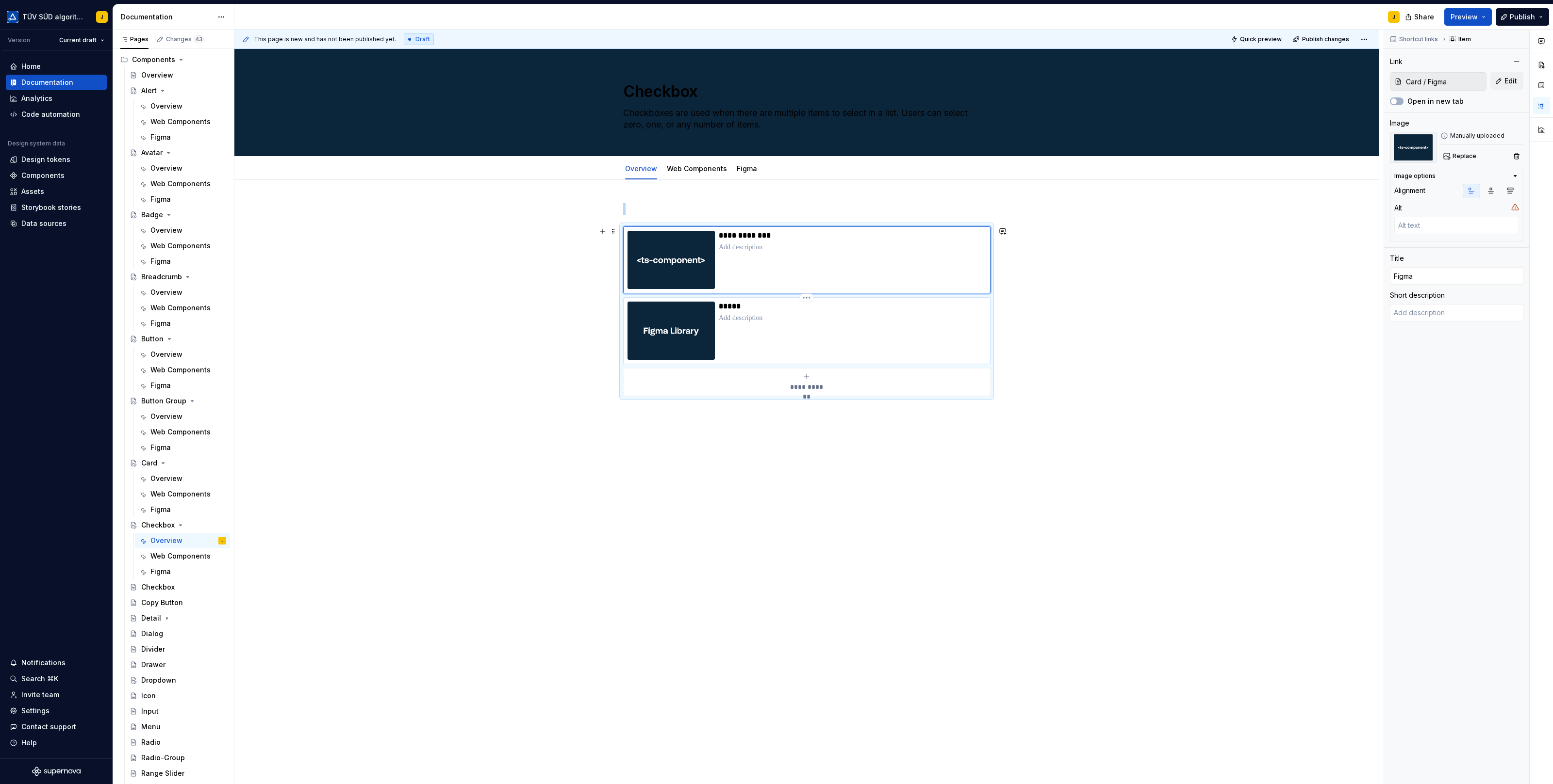
click at [906, 331] on div "*****" at bounding box center [852, 330] width 267 height 58
click at [1511, 78] on span "Edit" at bounding box center [1511, 80] width 13 height 10
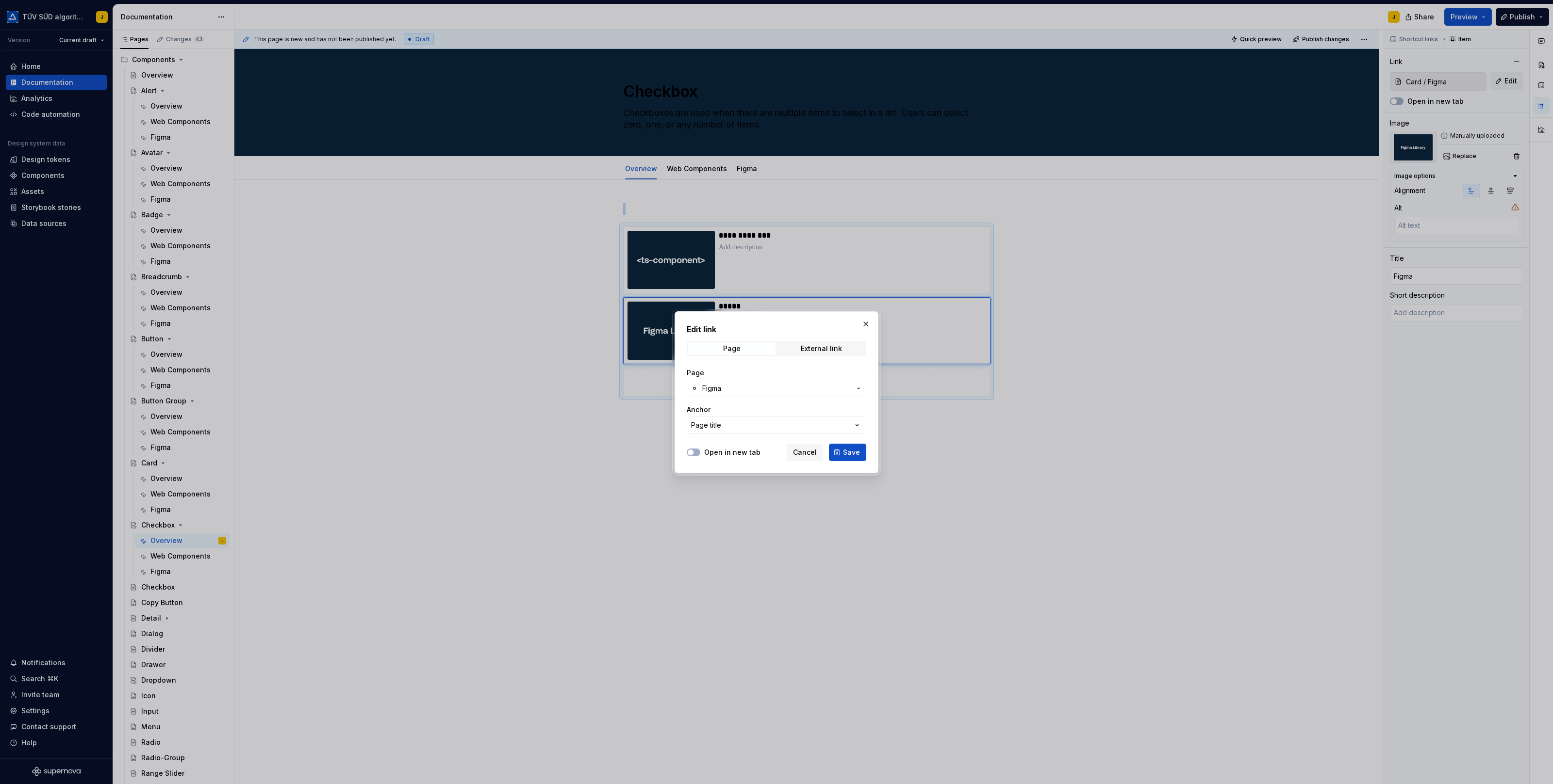
click at [731, 386] on span "Figma" at bounding box center [776, 388] width 149 height 10
click at [737, 484] on span "Figma" at bounding box center [788, 491] width 199 height 15
click at [851, 452] on span "Save" at bounding box center [851, 452] width 17 height 10
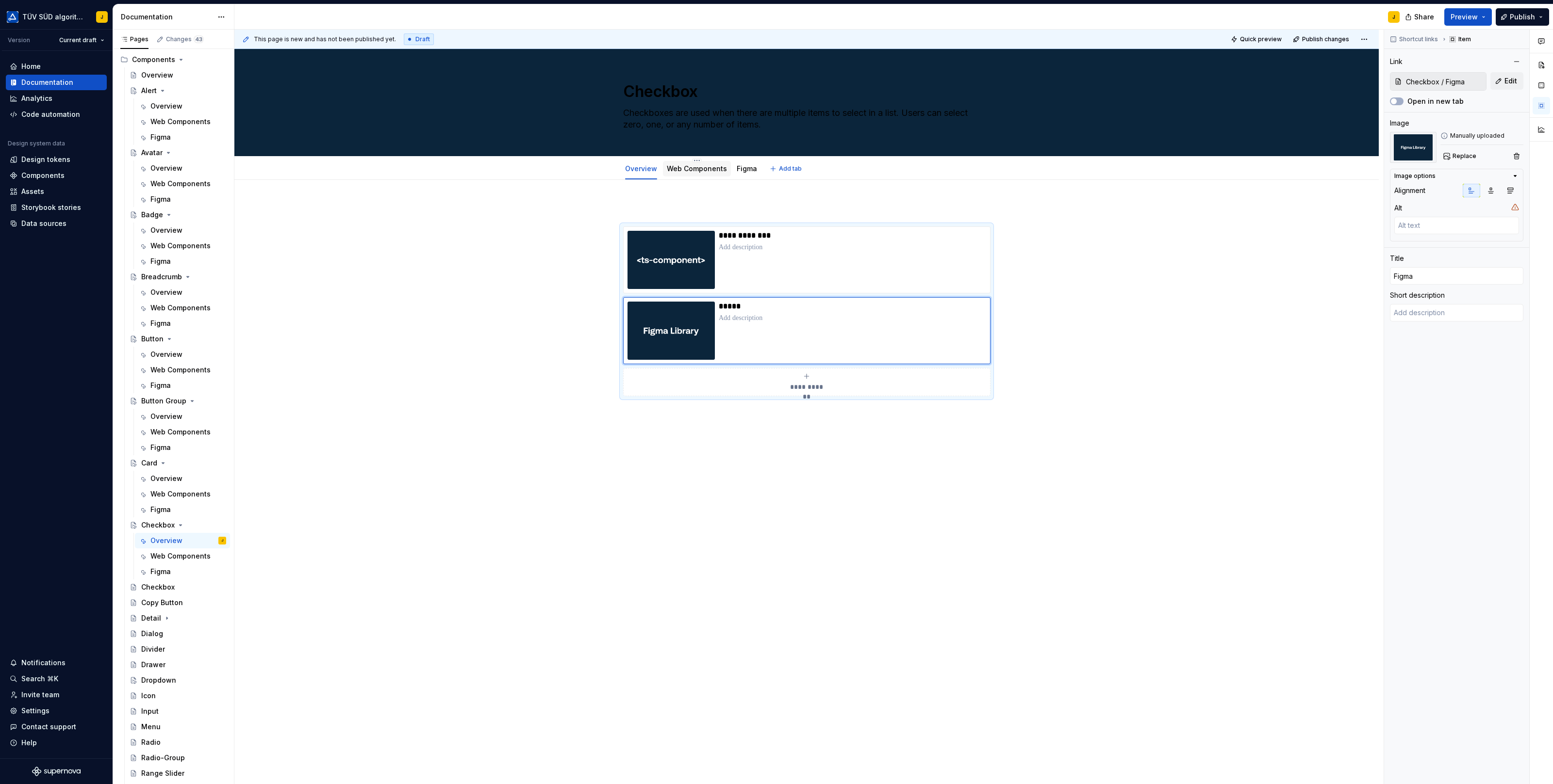
click at [701, 167] on link "Web Components" at bounding box center [697, 168] width 60 height 8
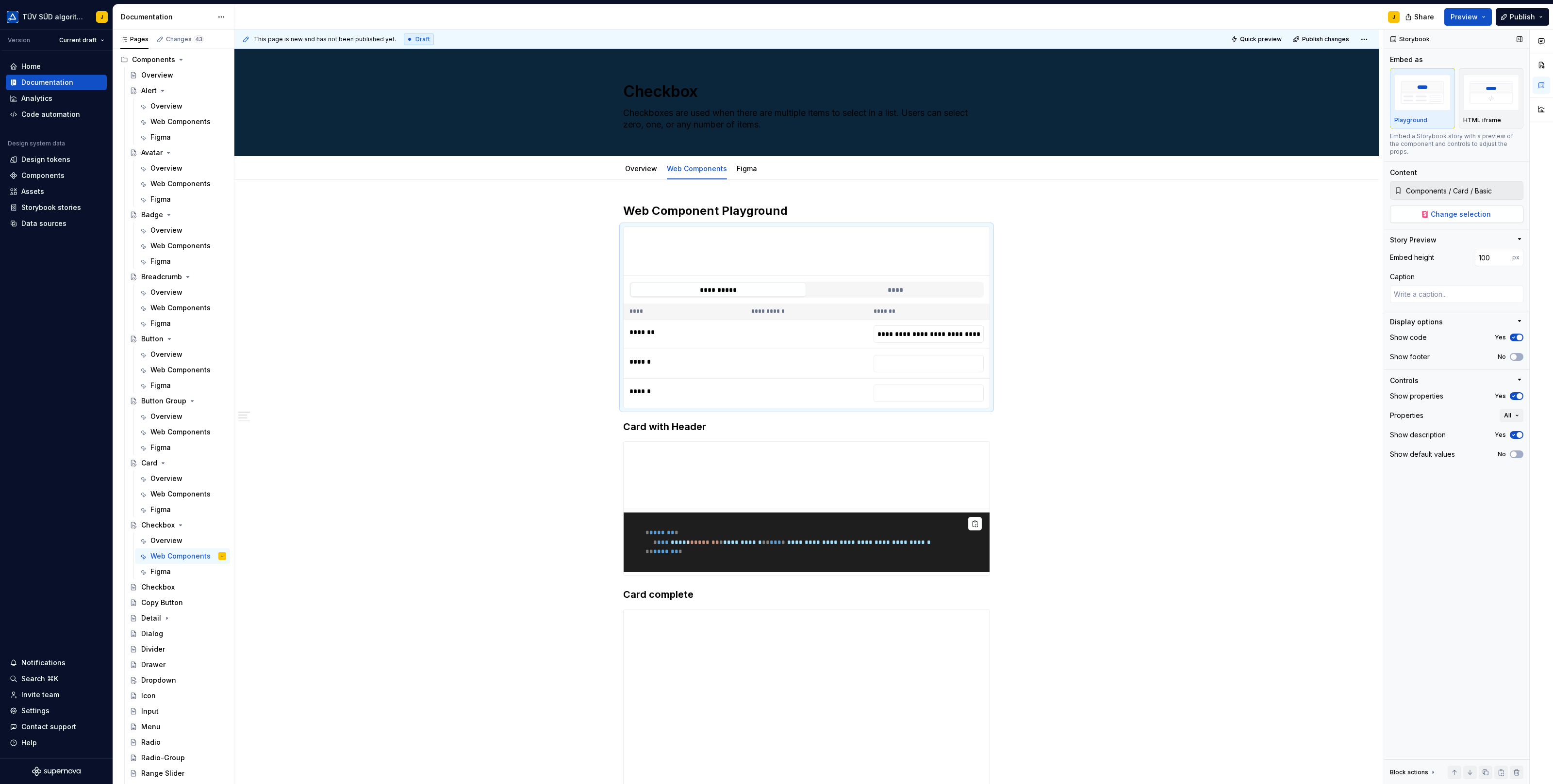
click at [1460, 209] on span "Change selection" at bounding box center [1460, 214] width 60 height 10
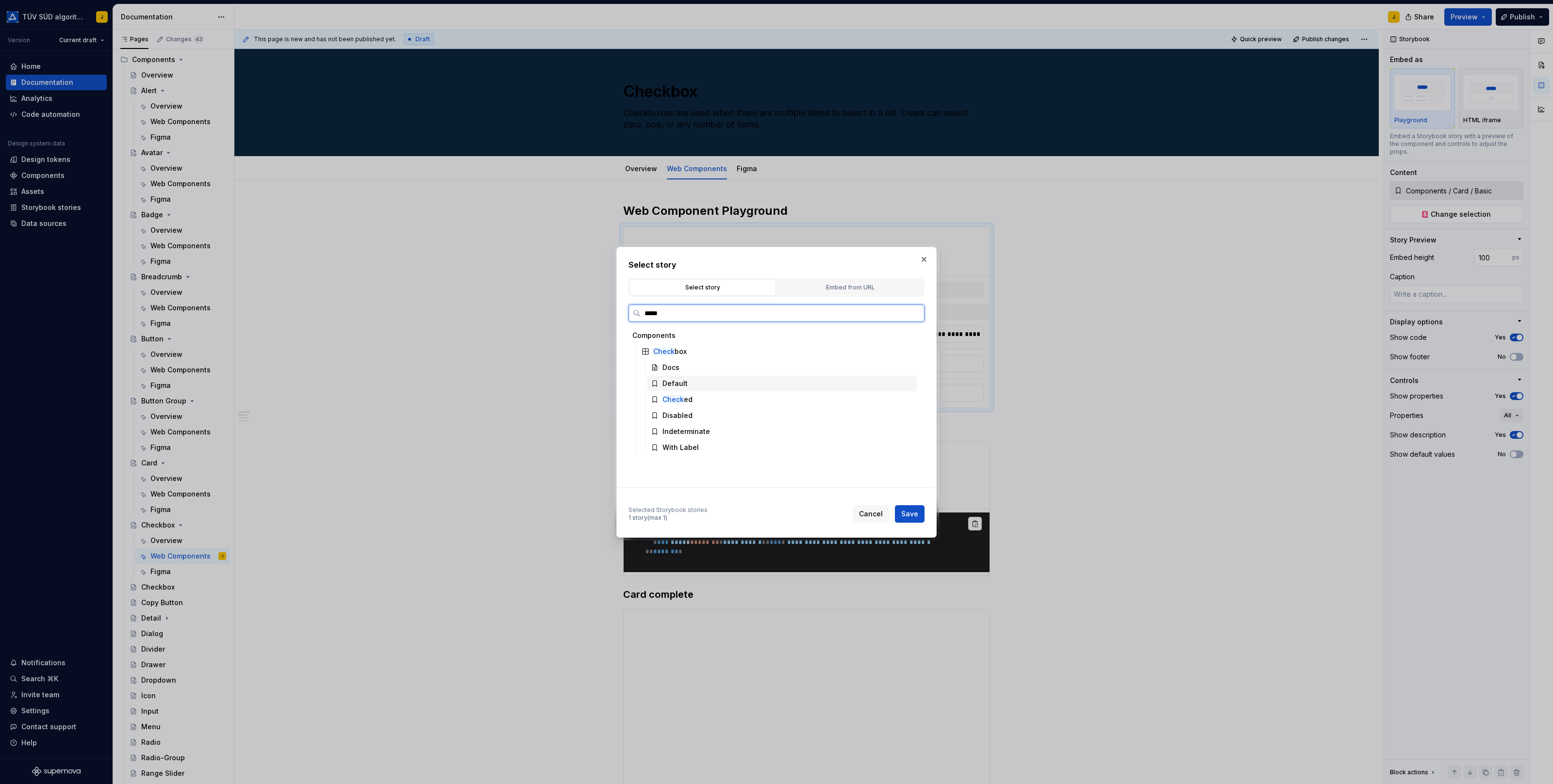
click at [756, 382] on div "Default" at bounding box center [781, 383] width 270 height 15
click at [915, 514] on span "Save" at bounding box center [910, 514] width 17 height 10
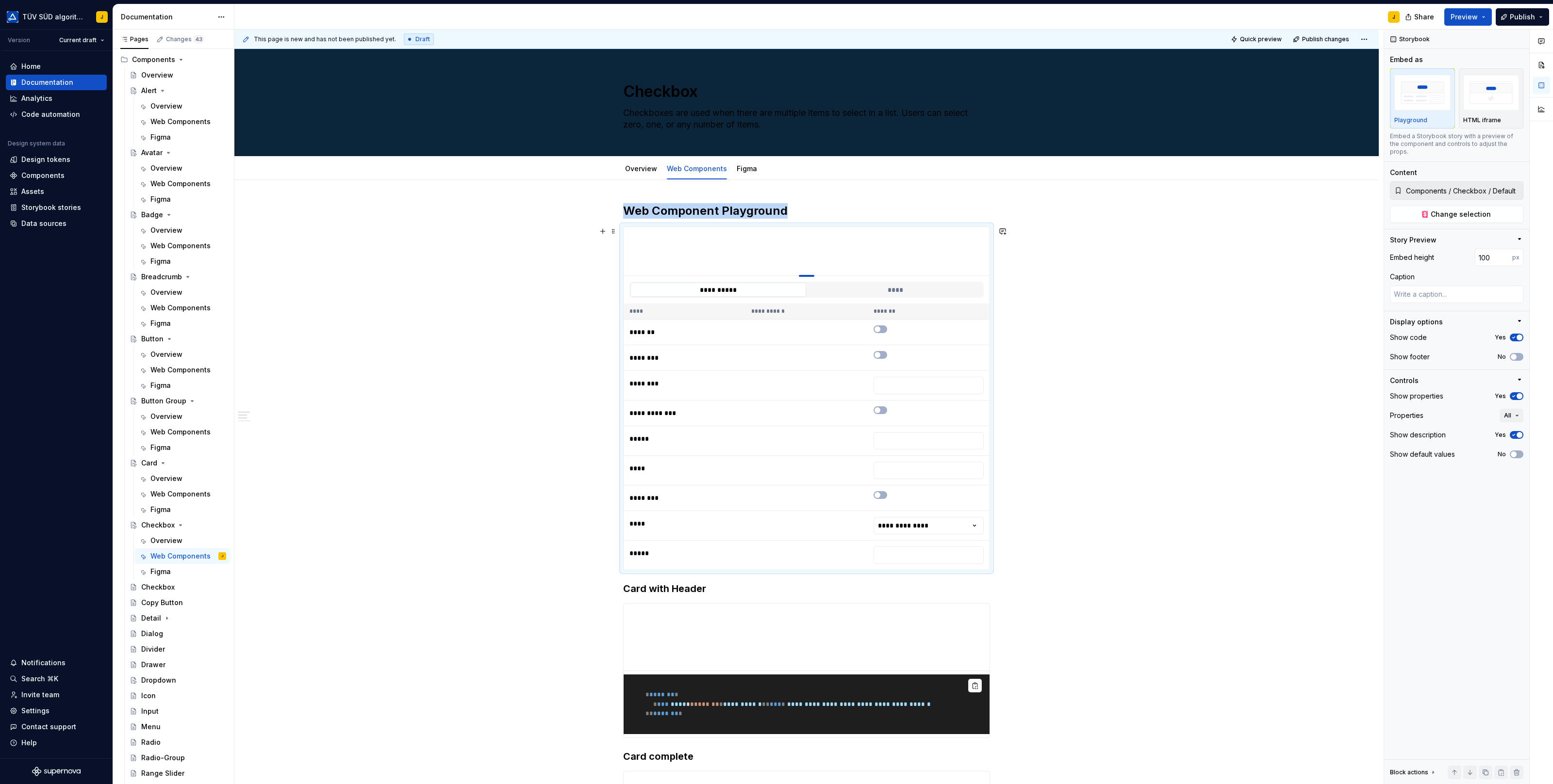
drag, startPoint x: 809, startPoint y: 420, endPoint x: 818, endPoint y: 235, distance: 185.2
click at [882, 354] on icon "button" at bounding box center [877, 355] width 8 height 6
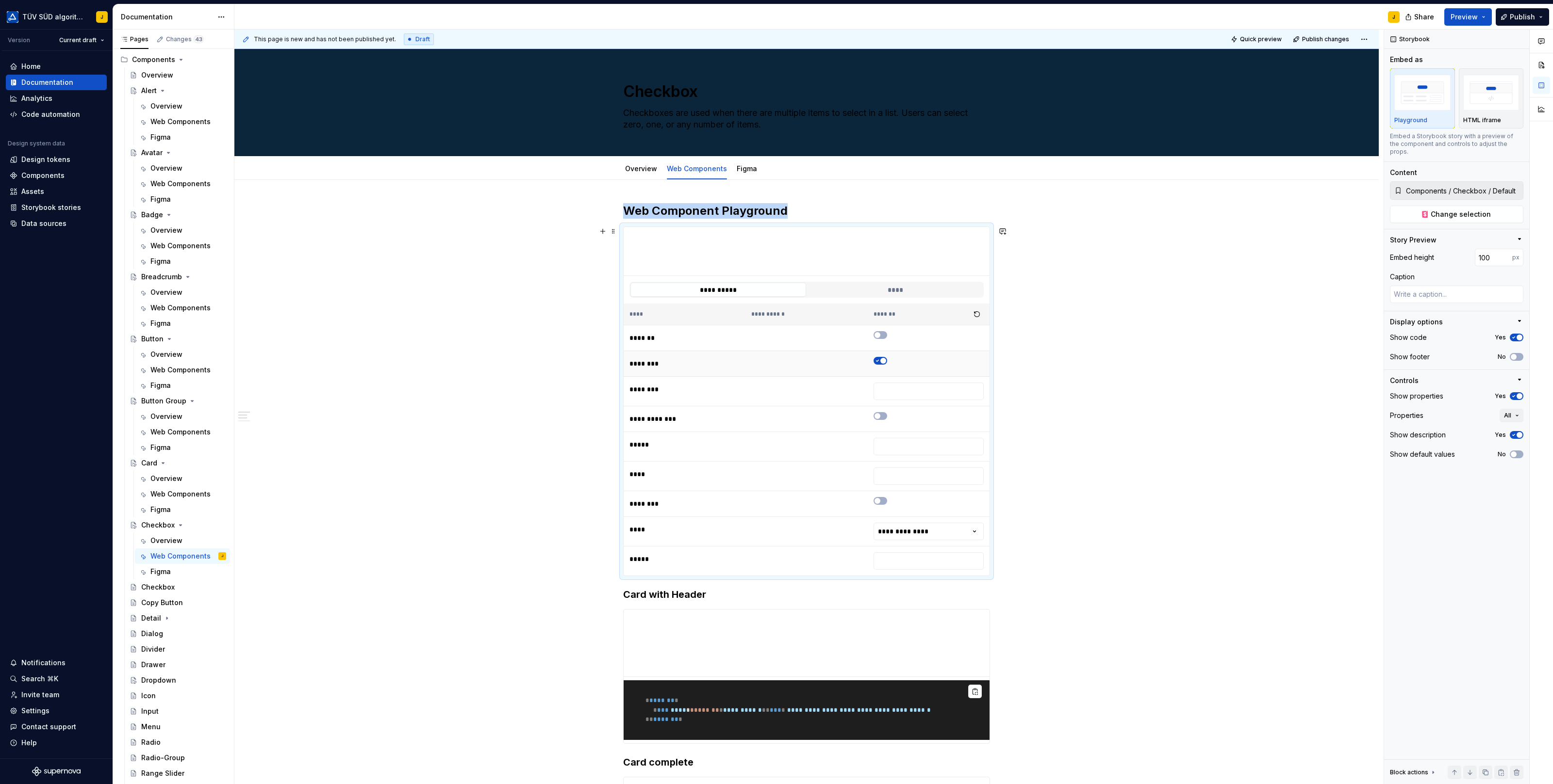
click at [883, 354] on td at bounding box center [928, 364] width 122 height 26
click at [882, 361] on icon "button" at bounding box center [877, 360] width 8 height 6
click at [812, 276] on div "**********" at bounding box center [806, 290] width 366 height 27
click at [812, 274] on div at bounding box center [806, 274] width 68 height 2
drag, startPoint x: 809, startPoint y: 274, endPoint x: 825, endPoint y: 222, distance: 54.4
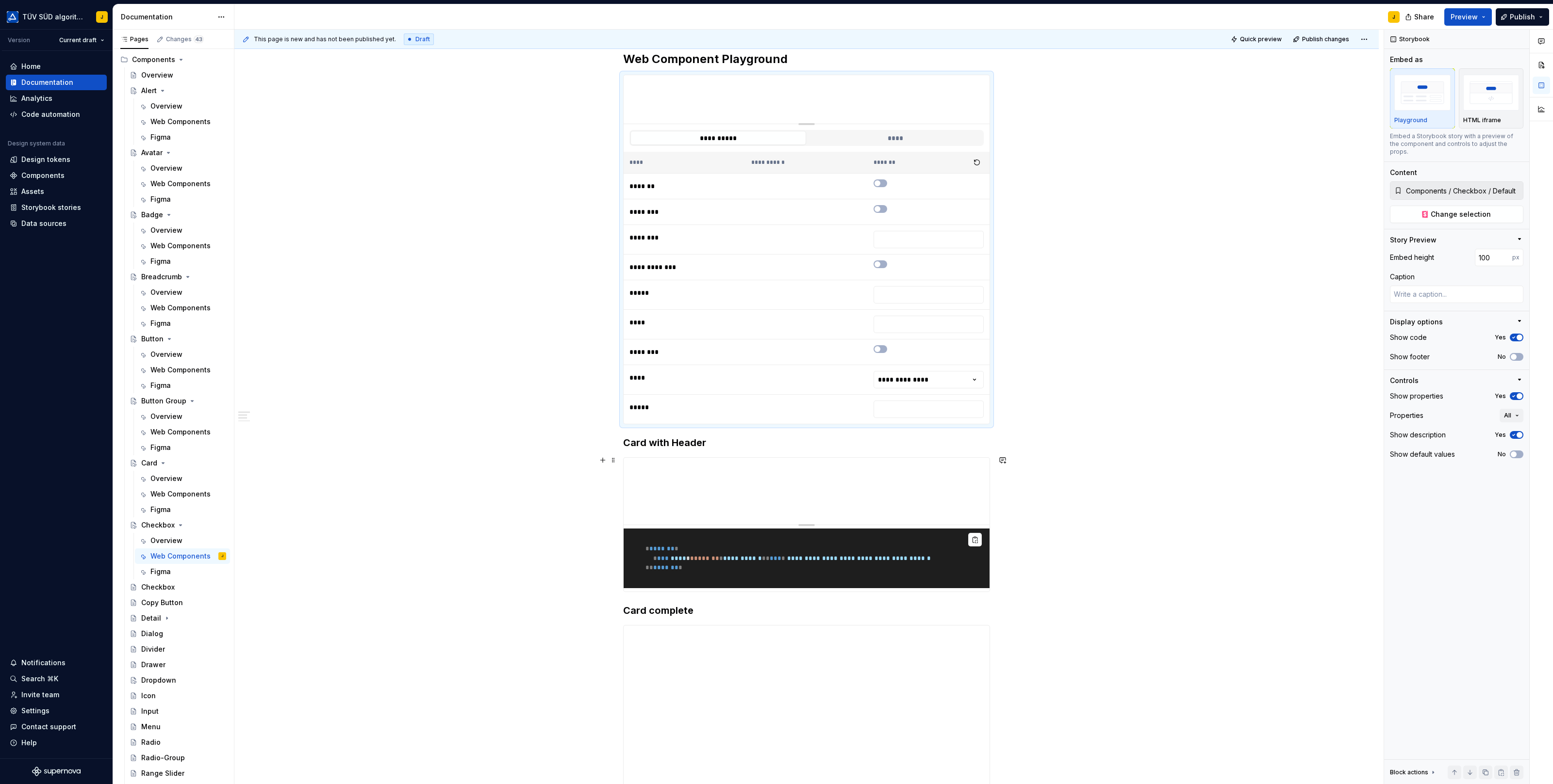
scroll to position [161, 0]
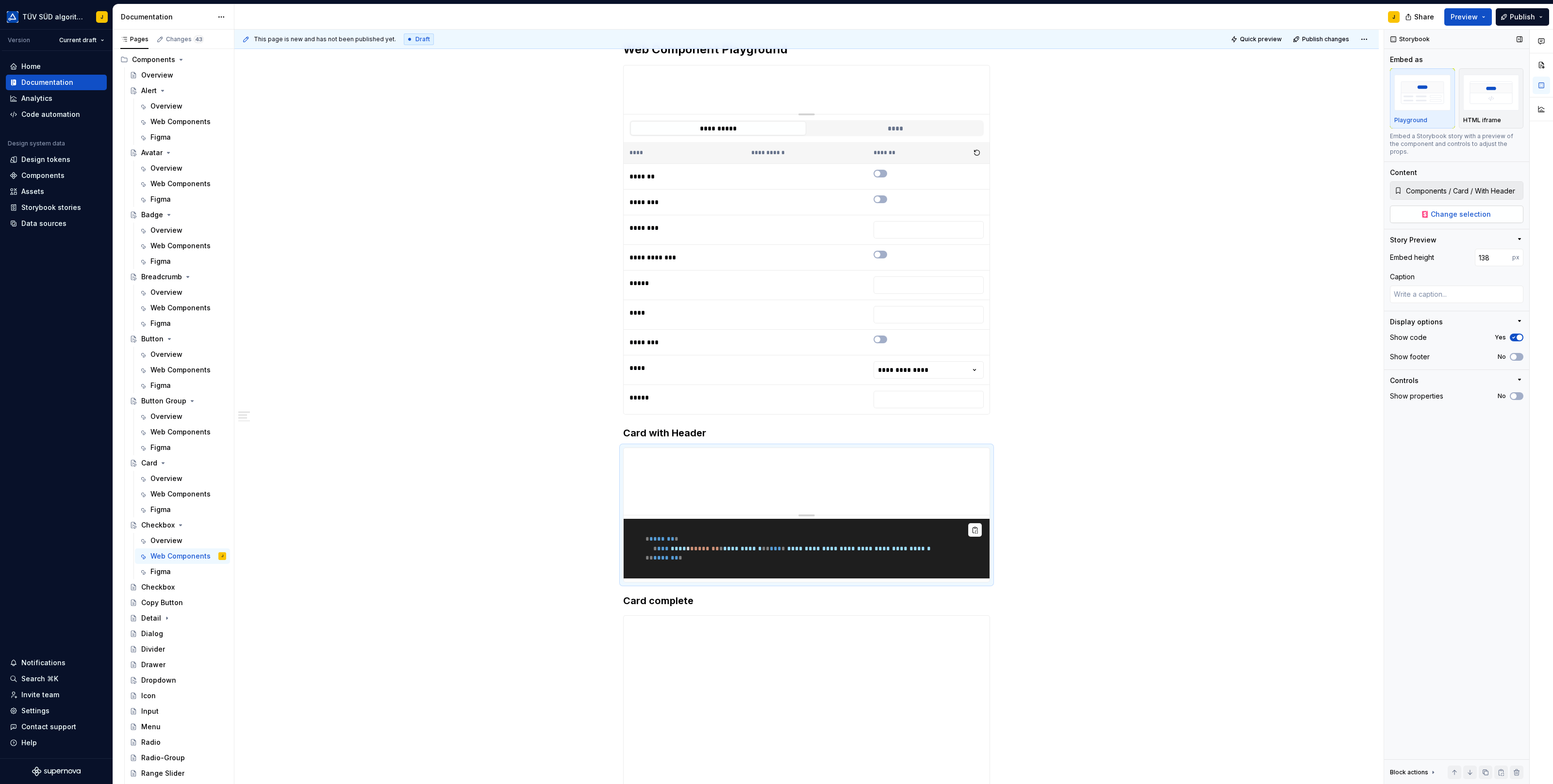
click at [1465, 209] on span "Change selection" at bounding box center [1460, 214] width 60 height 10
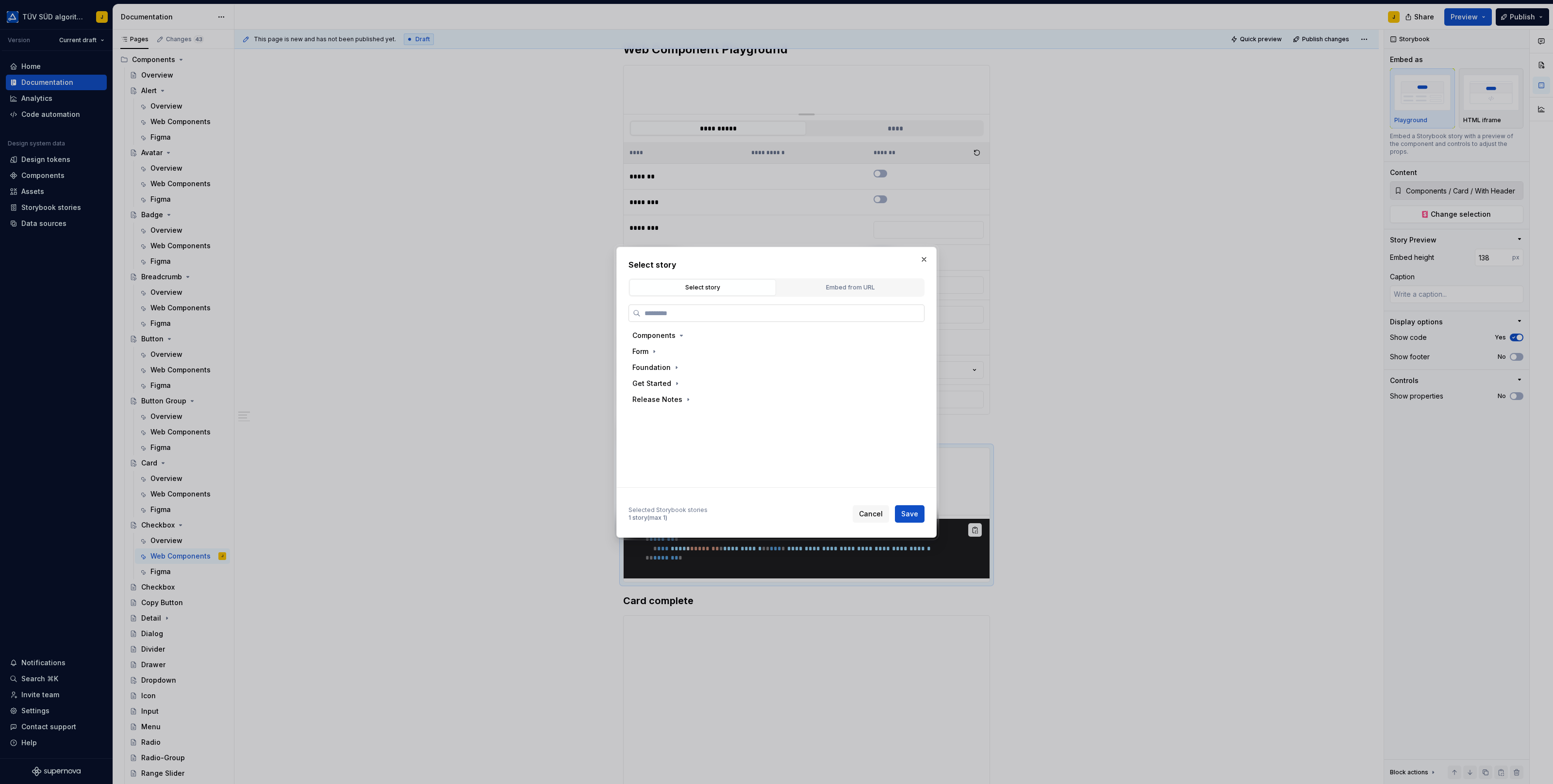
click at [790, 316] on input "search" at bounding box center [782, 313] width 283 height 10
click at [693, 399] on div "Check ed" at bounding box center [781, 399] width 270 height 15
click at [912, 510] on span "Save" at bounding box center [910, 514] width 17 height 10
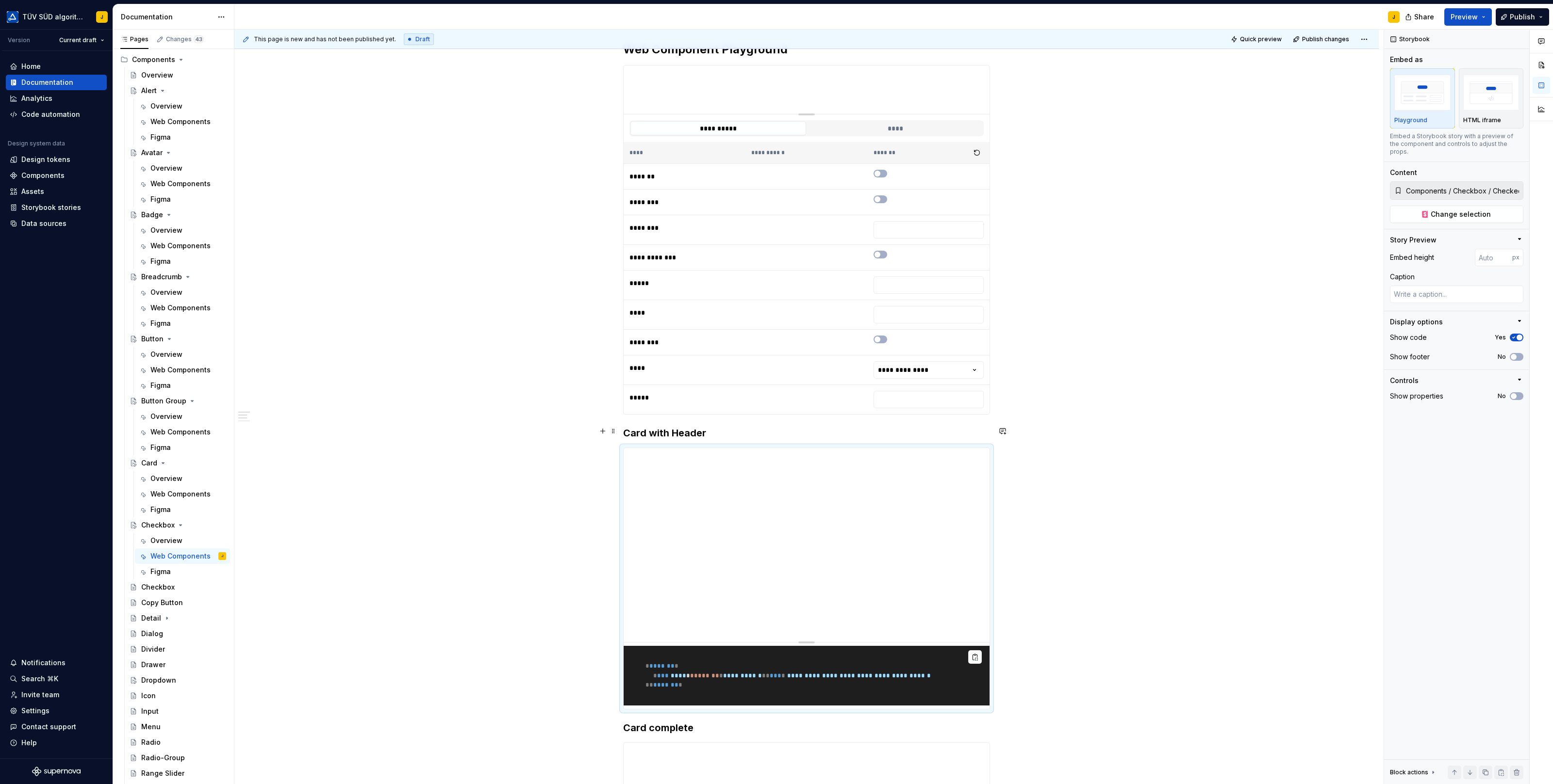
click at [653, 429] on h3 "Card with Header" at bounding box center [806, 433] width 367 height 13
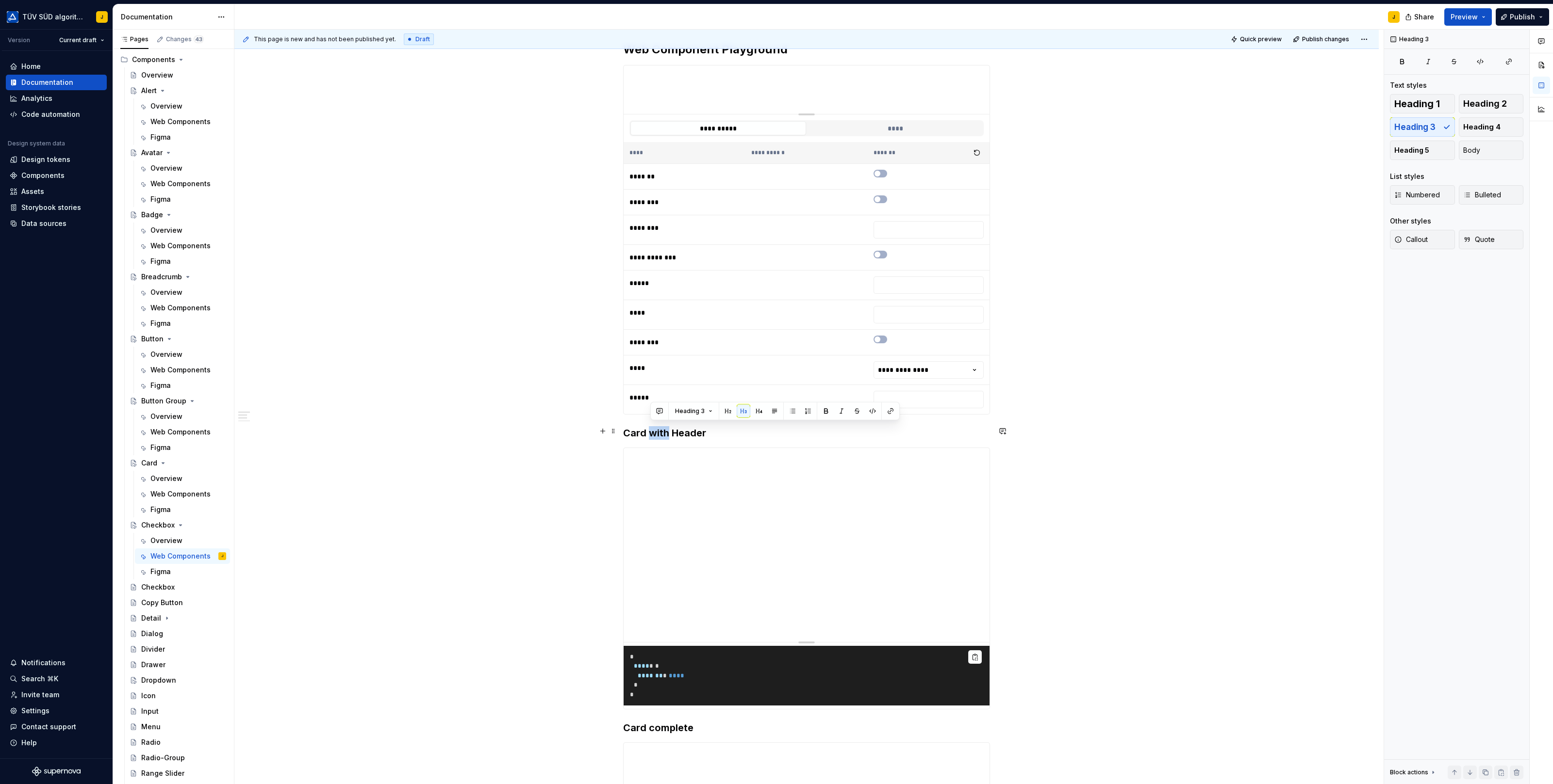
click at [653, 429] on h3 "Card with Header" at bounding box center [806, 433] width 367 height 13
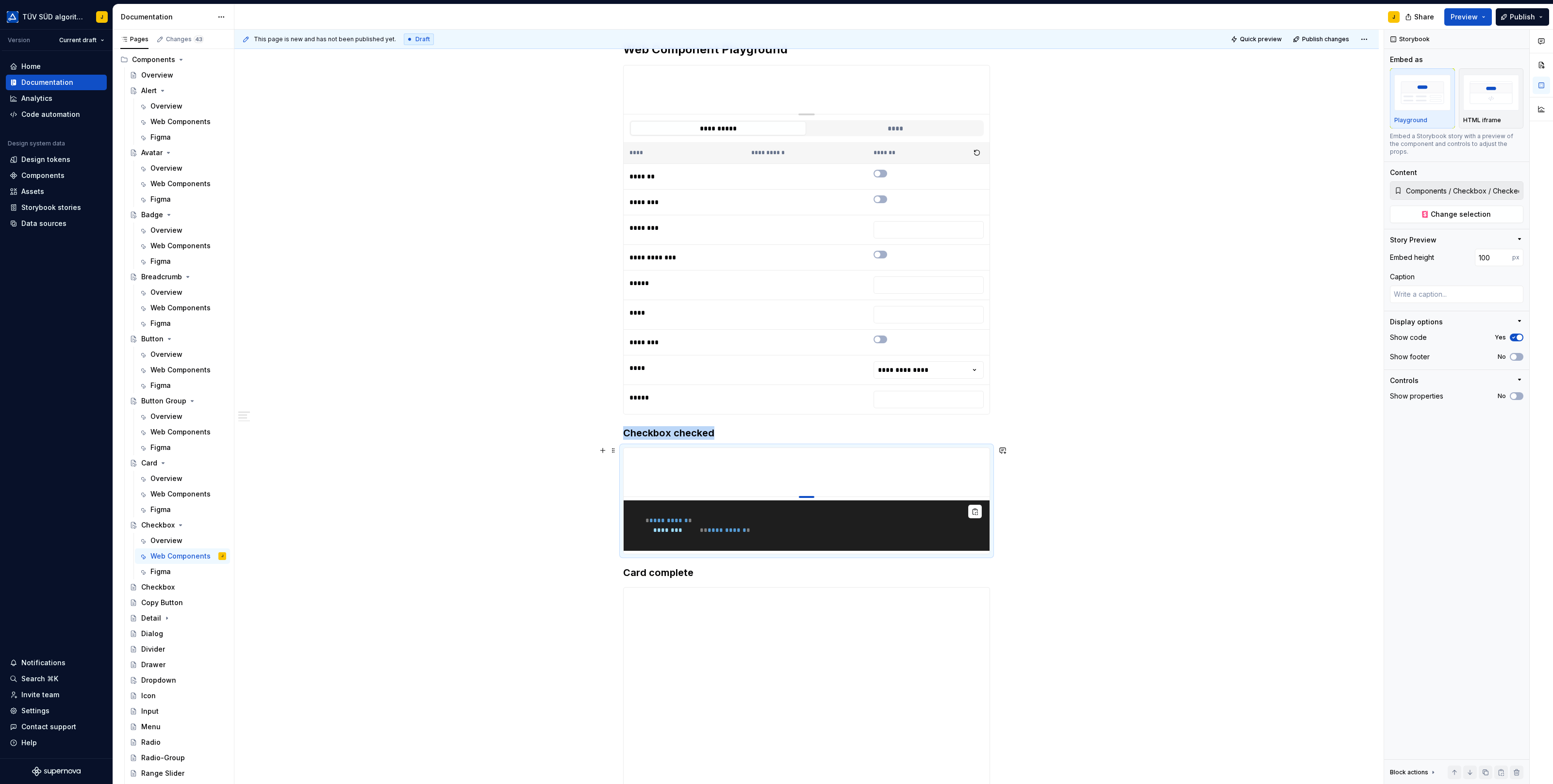
drag, startPoint x: 807, startPoint y: 638, endPoint x: 816, endPoint y: 434, distance: 204.2
click at [577, 540] on div "**********" at bounding box center [806, 680] width 1144 height 1324
click at [577, 535] on div "**********" at bounding box center [809, 407] width 1149 height 755
click at [688, 517] on span "**********" at bounding box center [668, 521] width 39 height 6
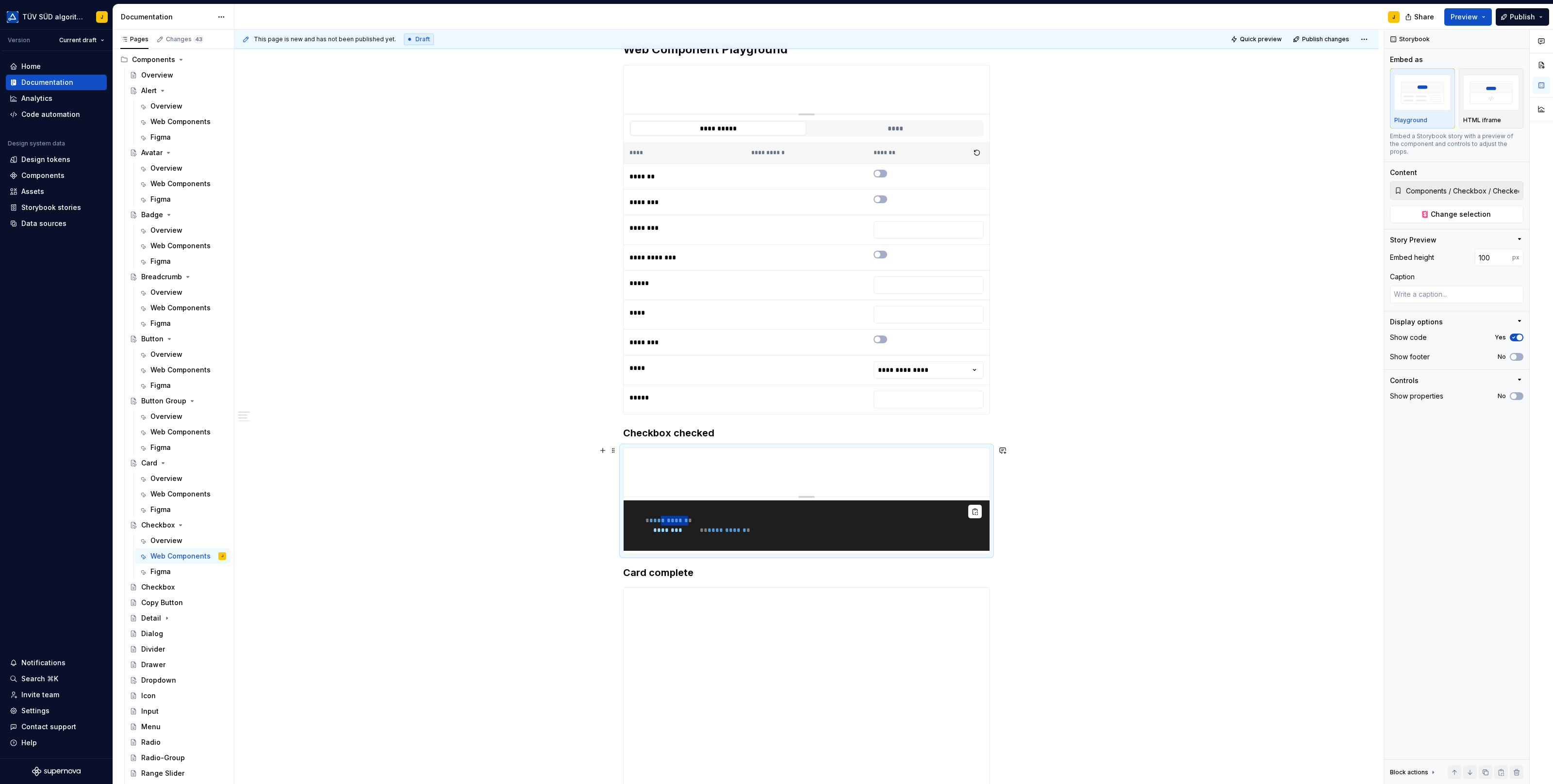
click at [574, 505] on div "**********" at bounding box center [806, 680] width 1144 height 1324
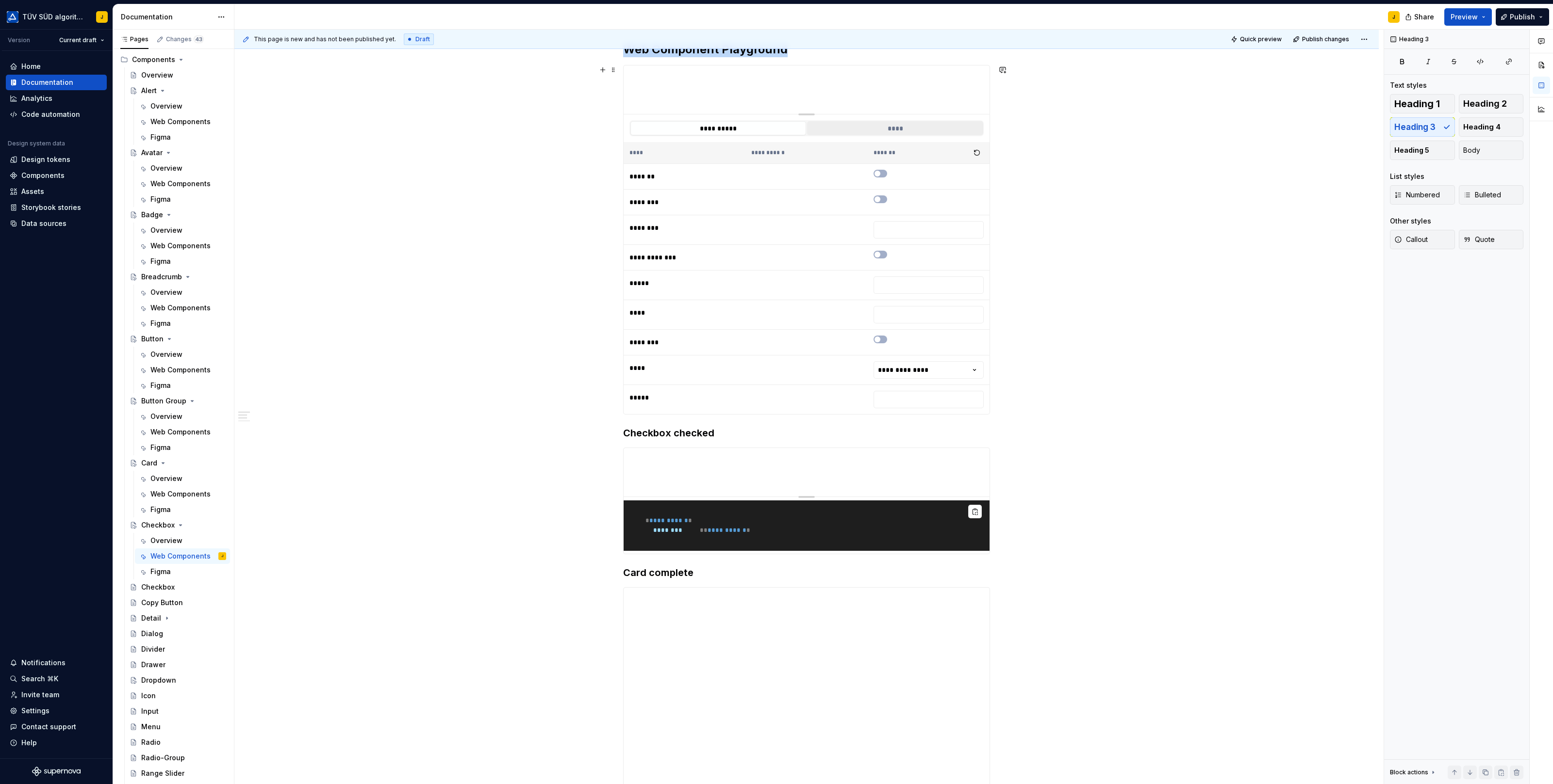
click at [894, 121] on button "****" at bounding box center [894, 128] width 176 height 14
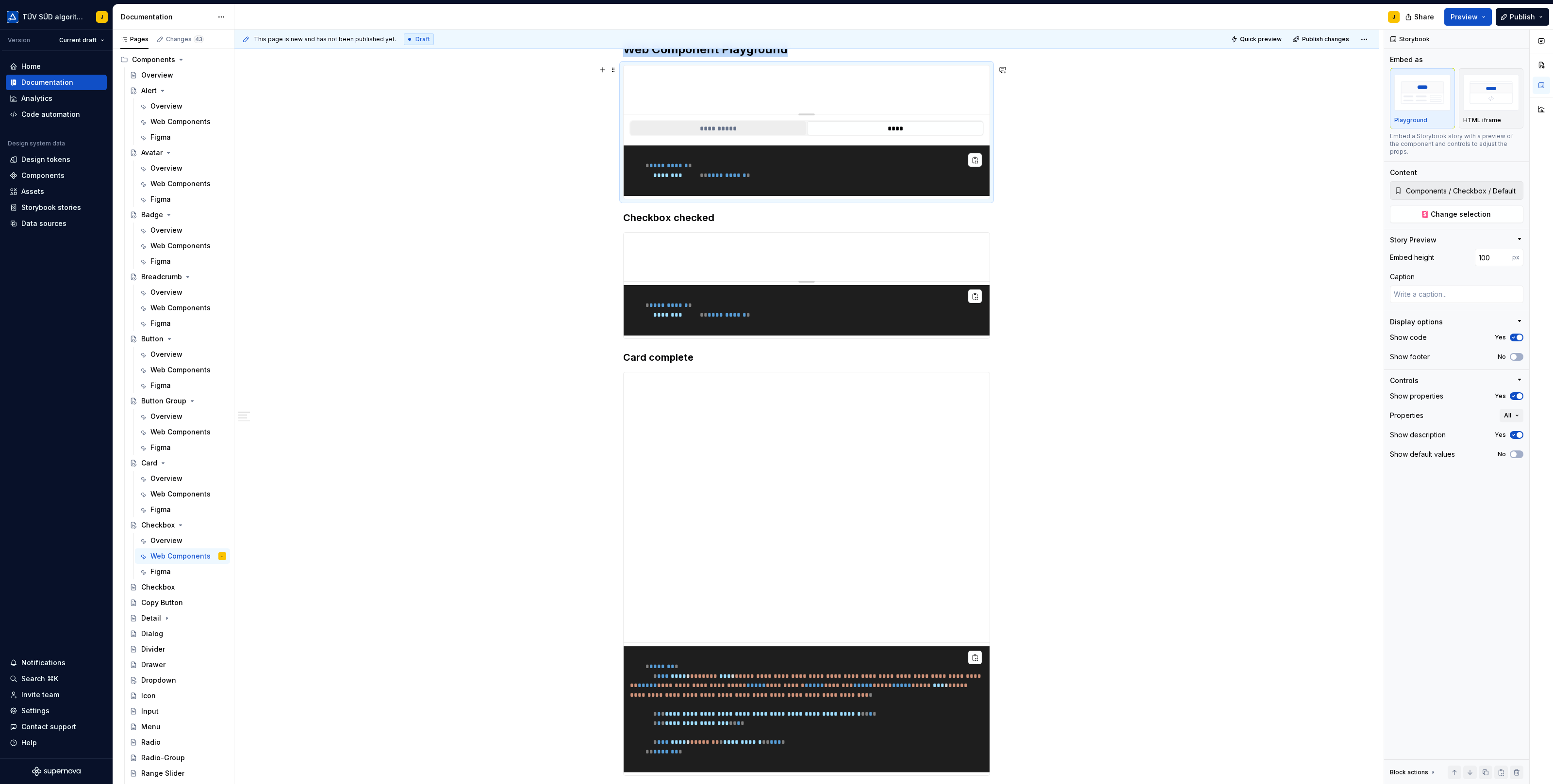
click at [750, 128] on button "**********" at bounding box center [717, 128] width 176 height 14
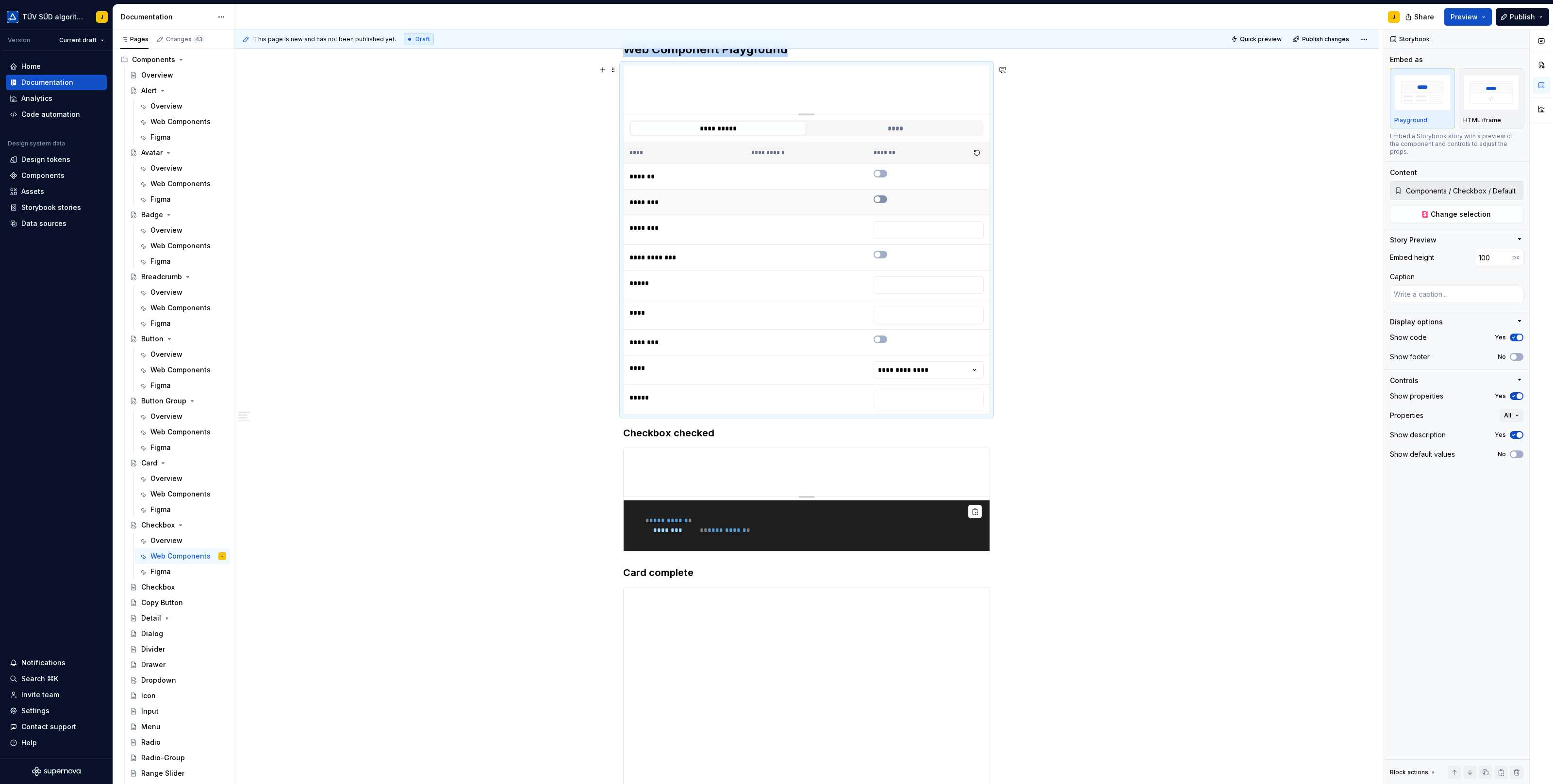
click at [880, 196] on span "button" at bounding box center [877, 199] width 6 height 6
click at [895, 134] on div "**********" at bounding box center [806, 128] width 354 height 16
click at [896, 121] on button "****" at bounding box center [894, 128] width 176 height 14
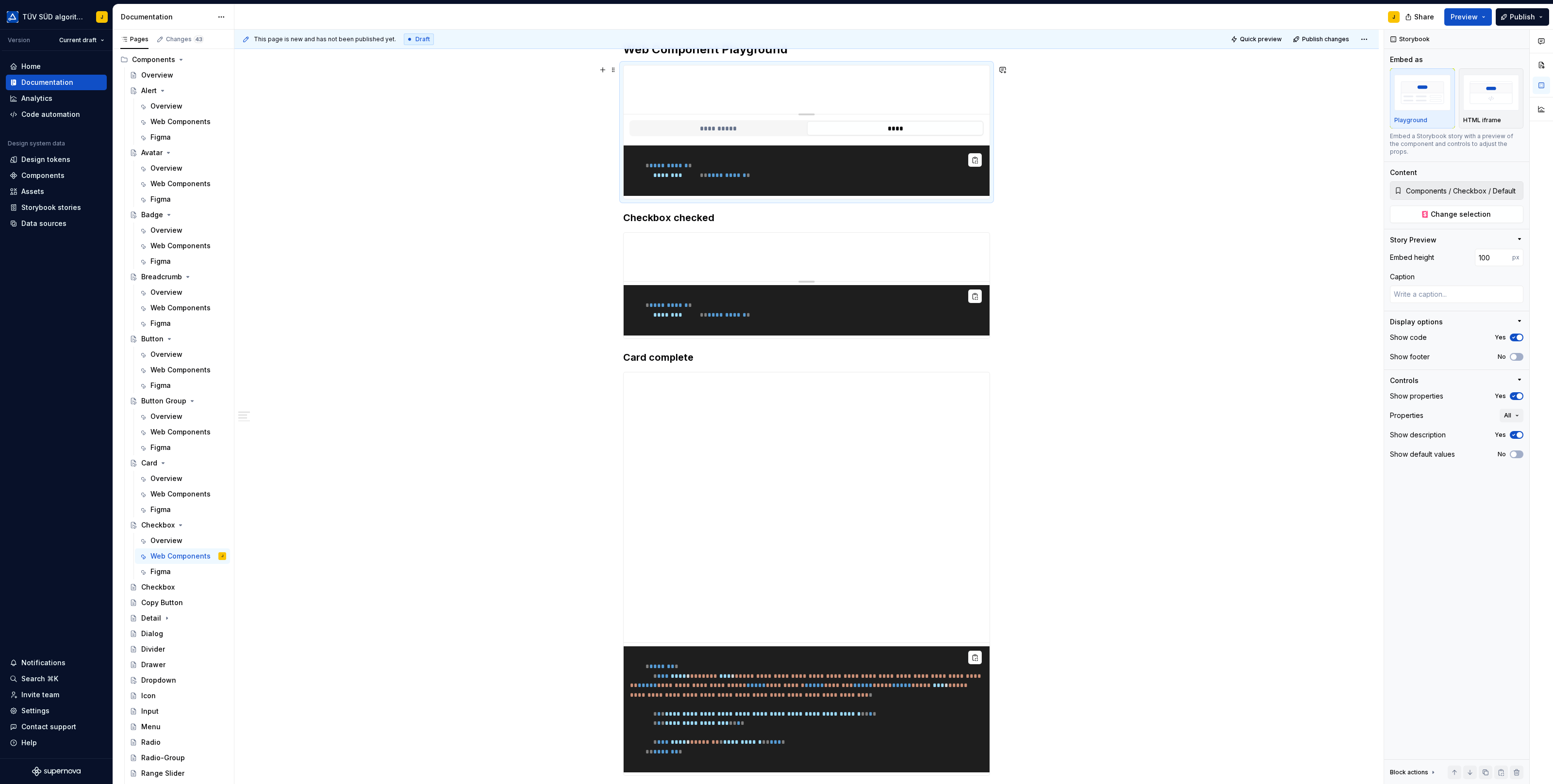
click at [896, 121] on button "****" at bounding box center [894, 128] width 176 height 14
click at [733, 129] on button "**********" at bounding box center [717, 128] width 176 height 14
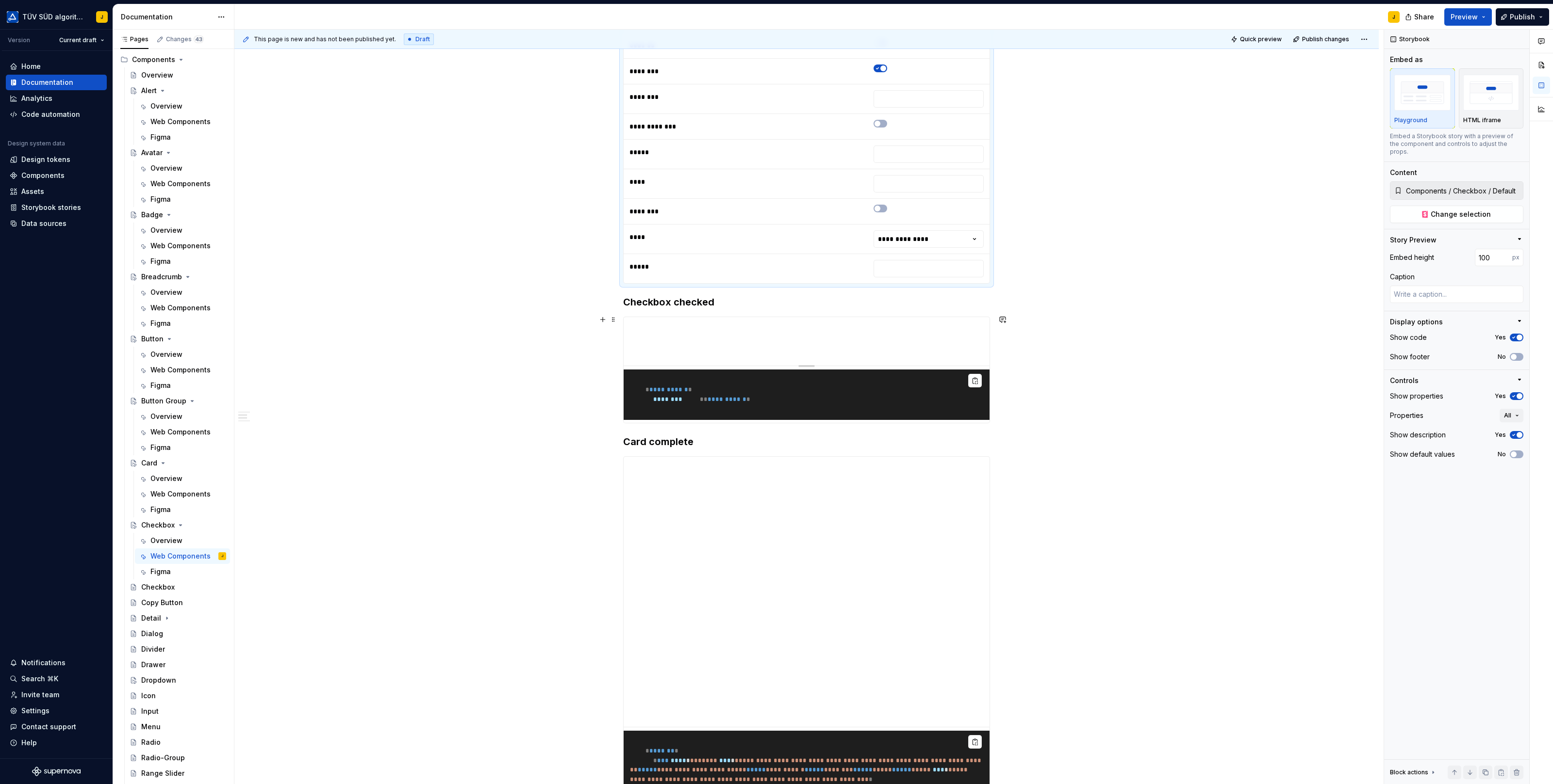
scroll to position [293, 0]
click at [601, 402] on div "**********" at bounding box center [806, 548] width 1144 height 1324
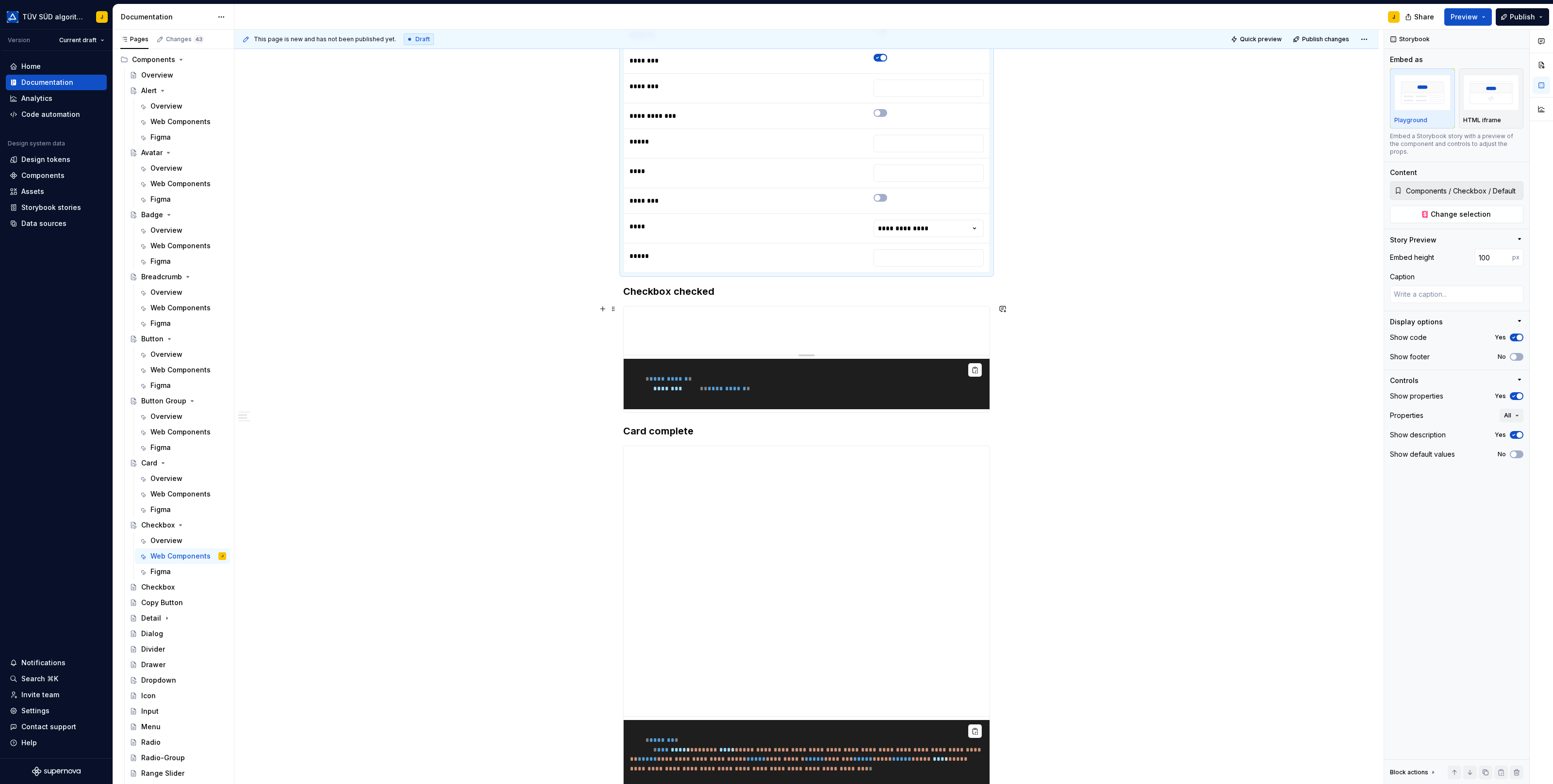
scroll to position [352, 0]
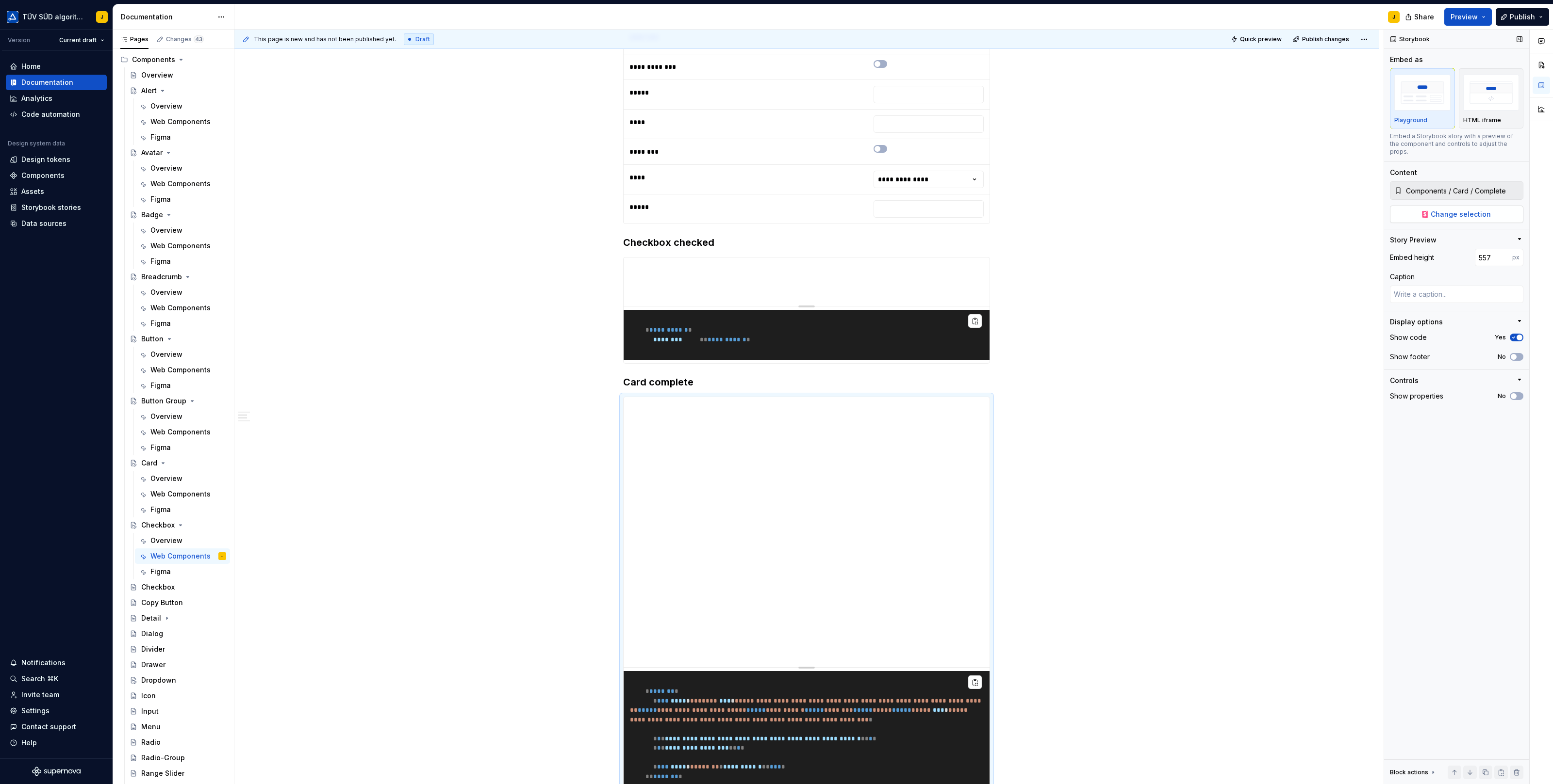
click at [1490, 205] on button "Change selection" at bounding box center [1456, 214] width 133 height 17
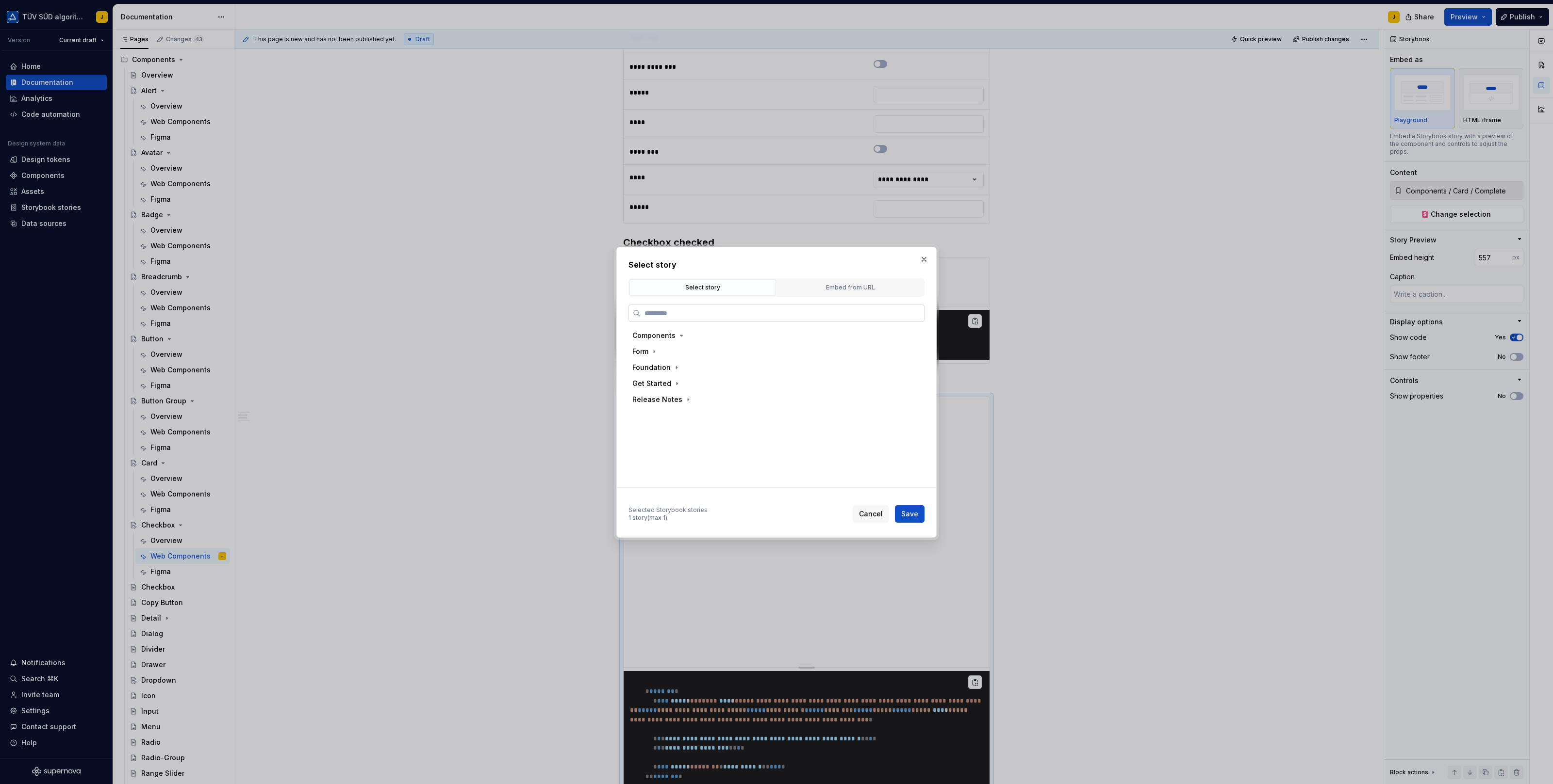
click at [774, 308] on input "search" at bounding box center [782, 313] width 283 height 10
click at [679, 417] on div "Disabled" at bounding box center [677, 415] width 30 height 10
click at [911, 512] on span "Save" at bounding box center [910, 514] width 17 height 10
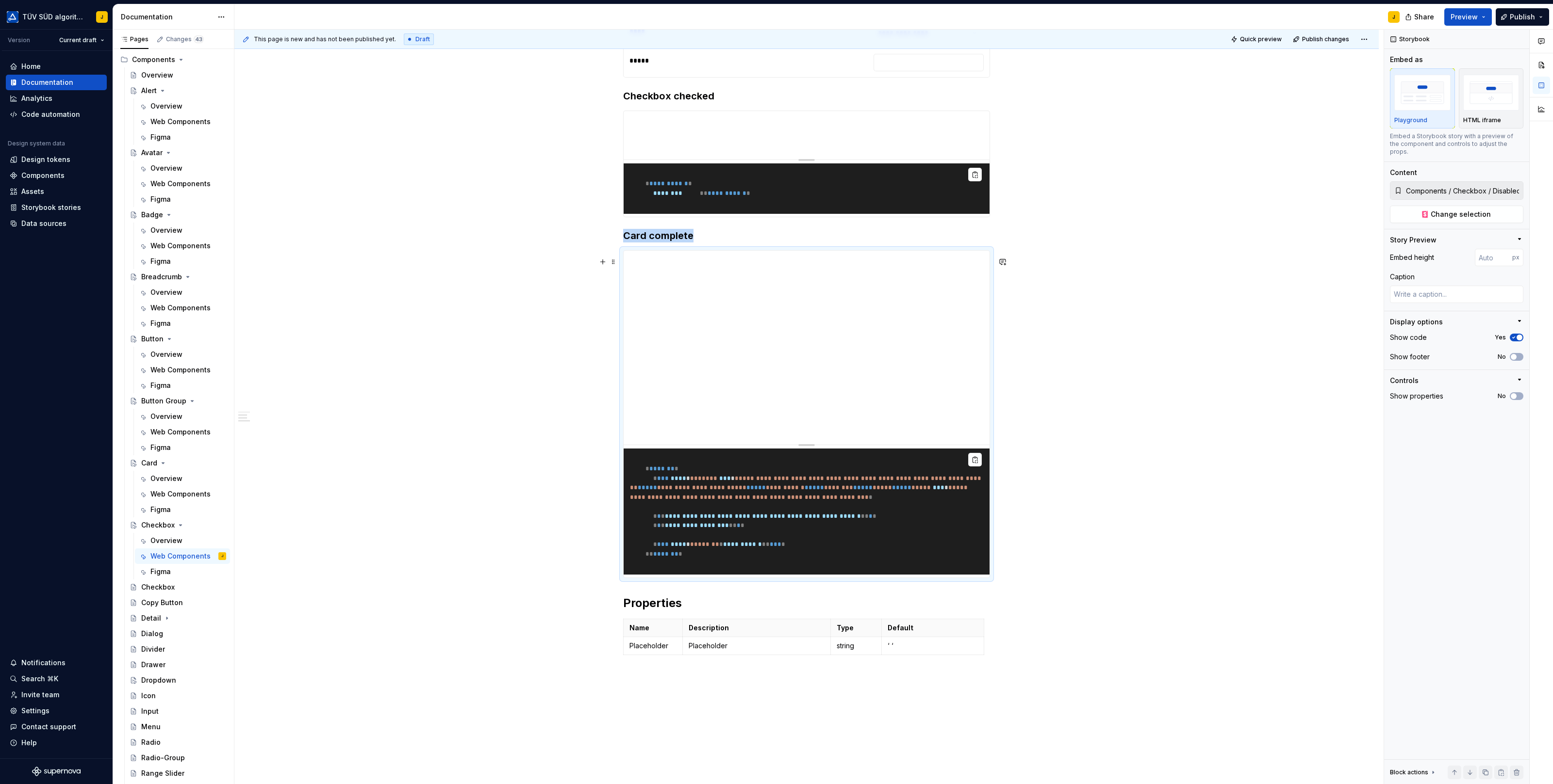
scroll to position [503, 0]
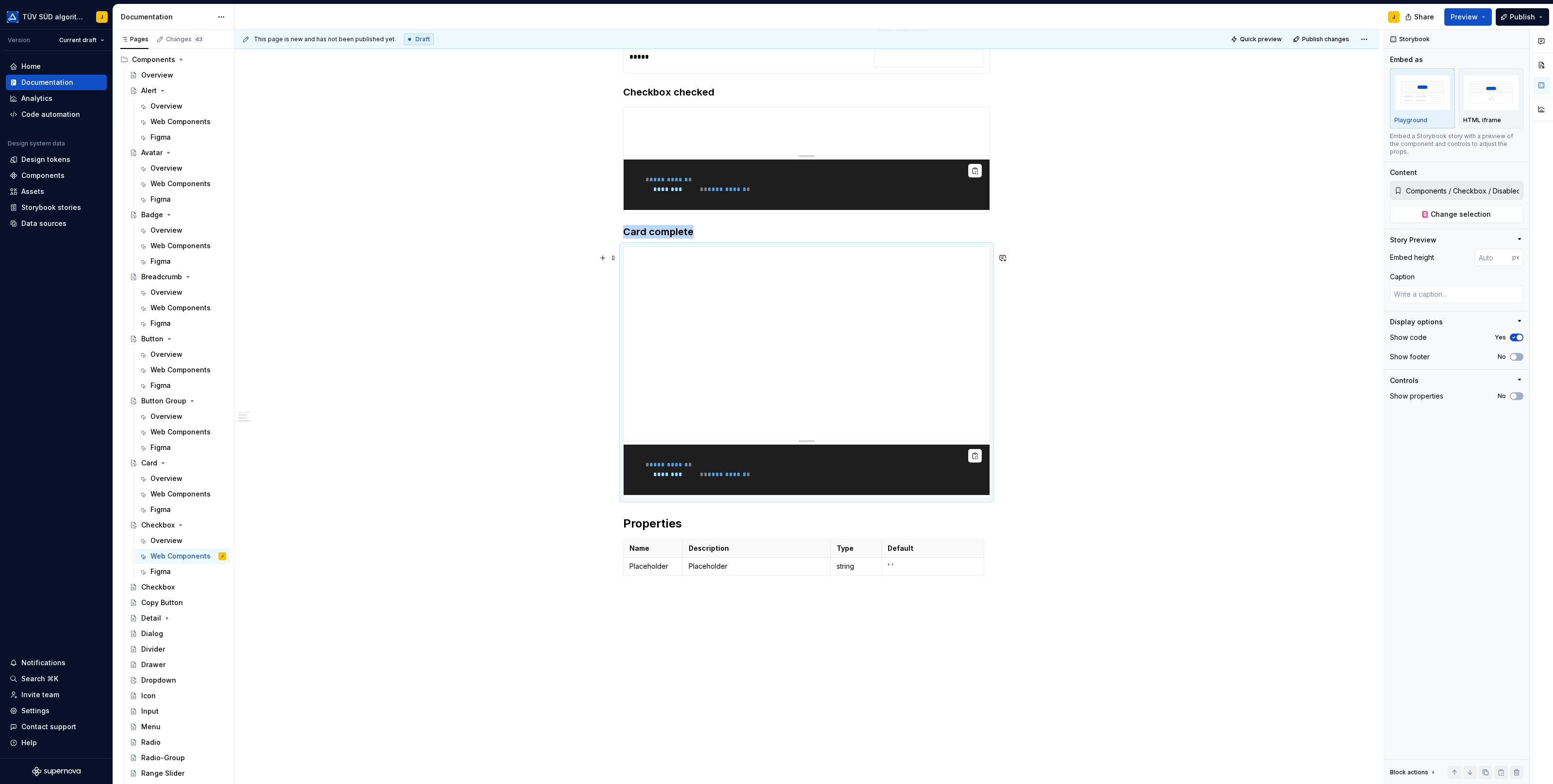
click at [745, 489] on pre "**********" at bounding box center [806, 470] width 366 height 50
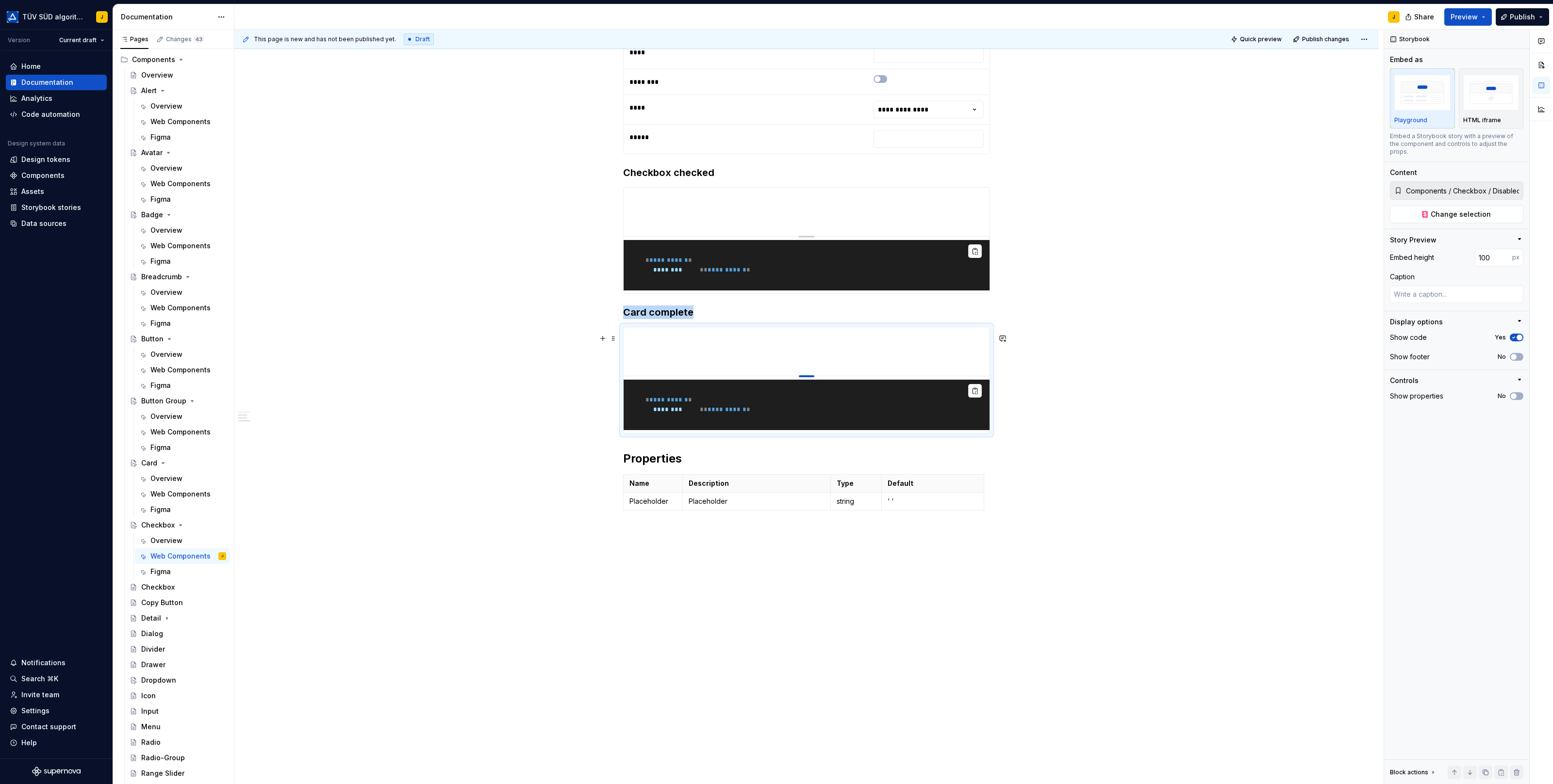
drag, startPoint x: 811, startPoint y: 447, endPoint x: 811, endPoint y: 185, distance: 262.0
click at [658, 306] on h3 "Card complete" at bounding box center [806, 312] width 367 height 13
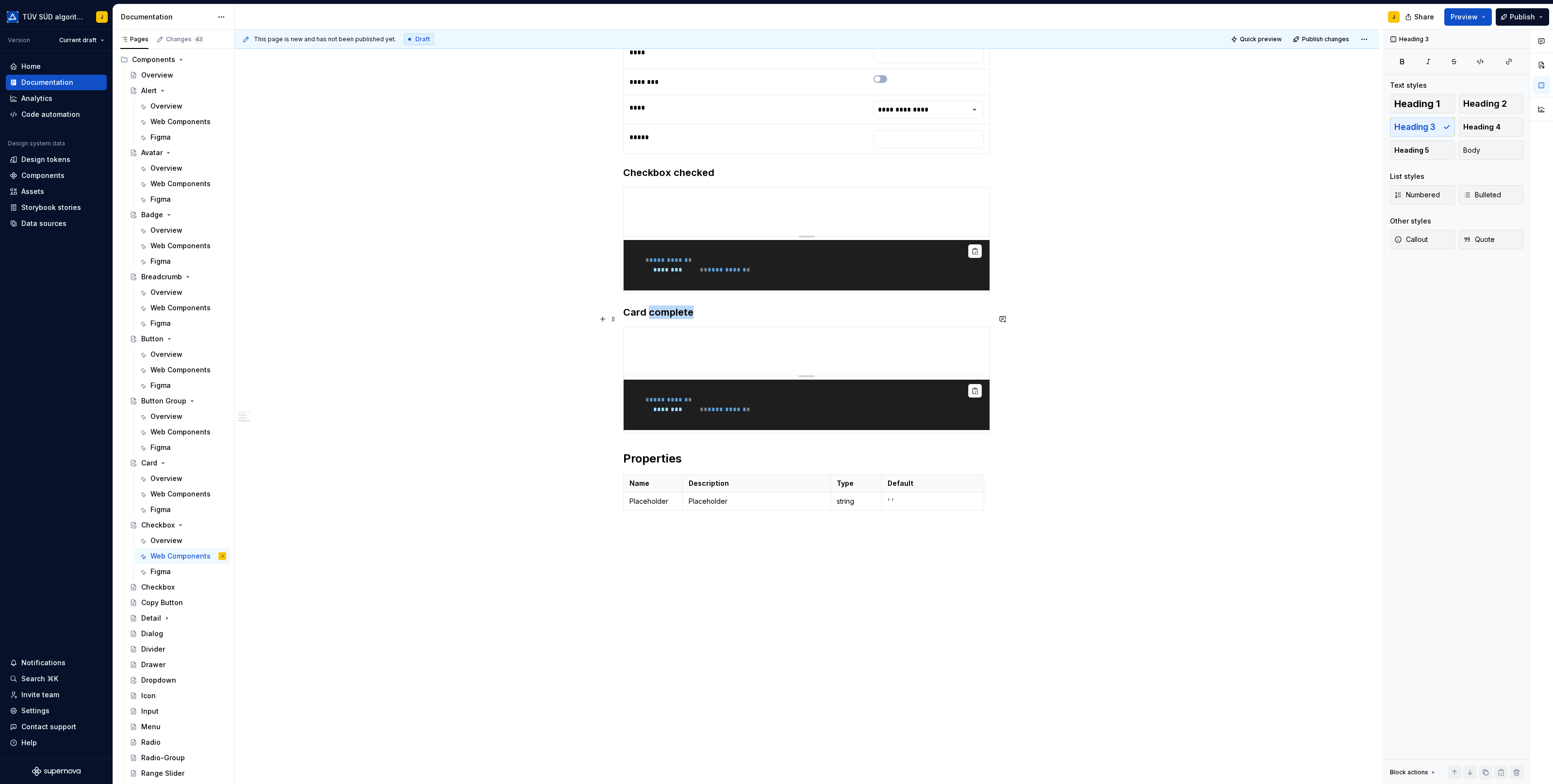
click at [658, 306] on h3 "Card complete" at bounding box center [806, 312] width 367 height 13
click at [682, 166] on h3 "Checkbox checked" at bounding box center [806, 172] width 367 height 13
copy h3 "Checkbox checked"
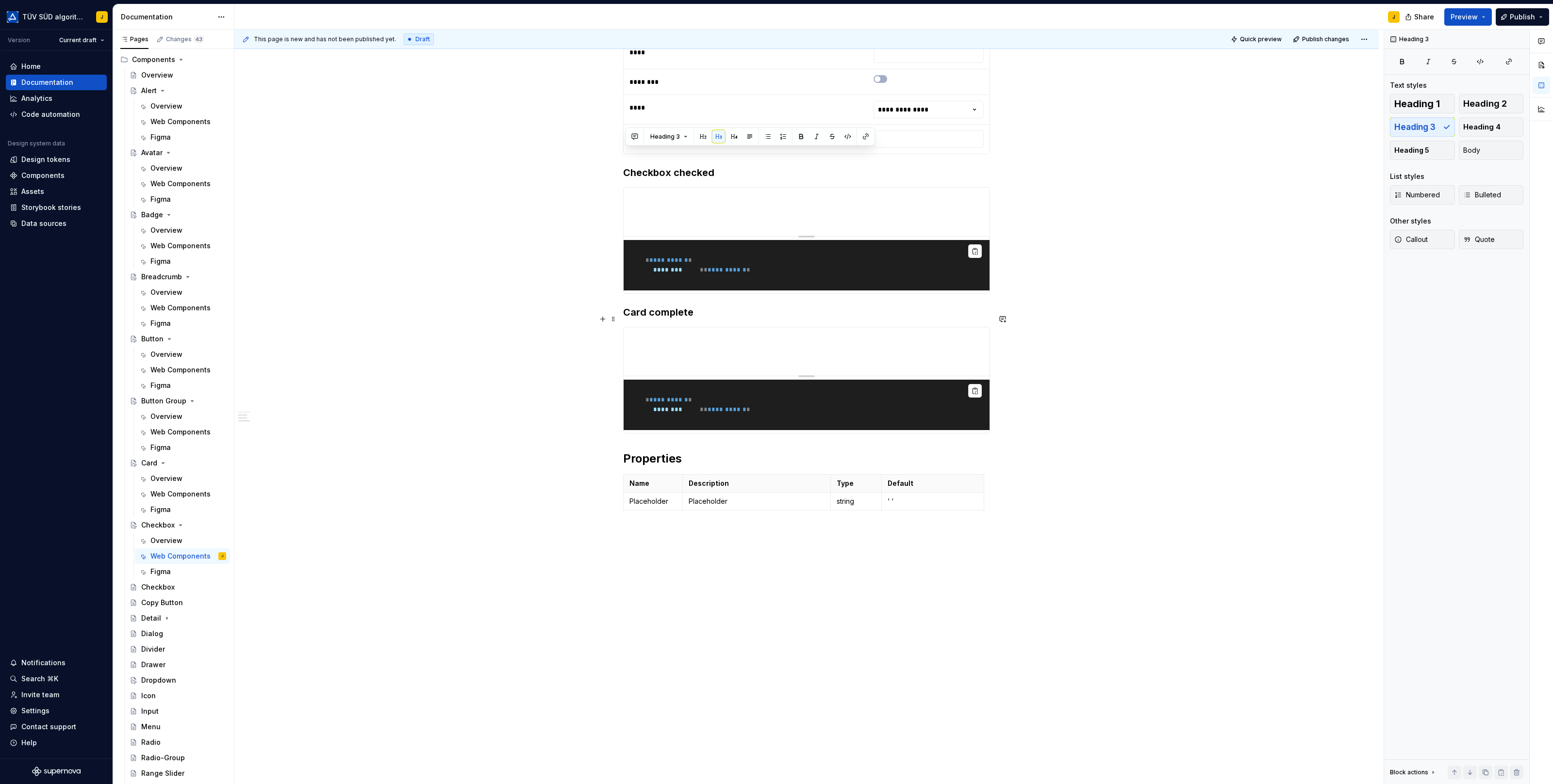
click at [656, 306] on h3 "Card complete" at bounding box center [806, 312] width 367 height 13
click at [1058, 367] on div "**********" at bounding box center [806, 271] width 1144 height 1026
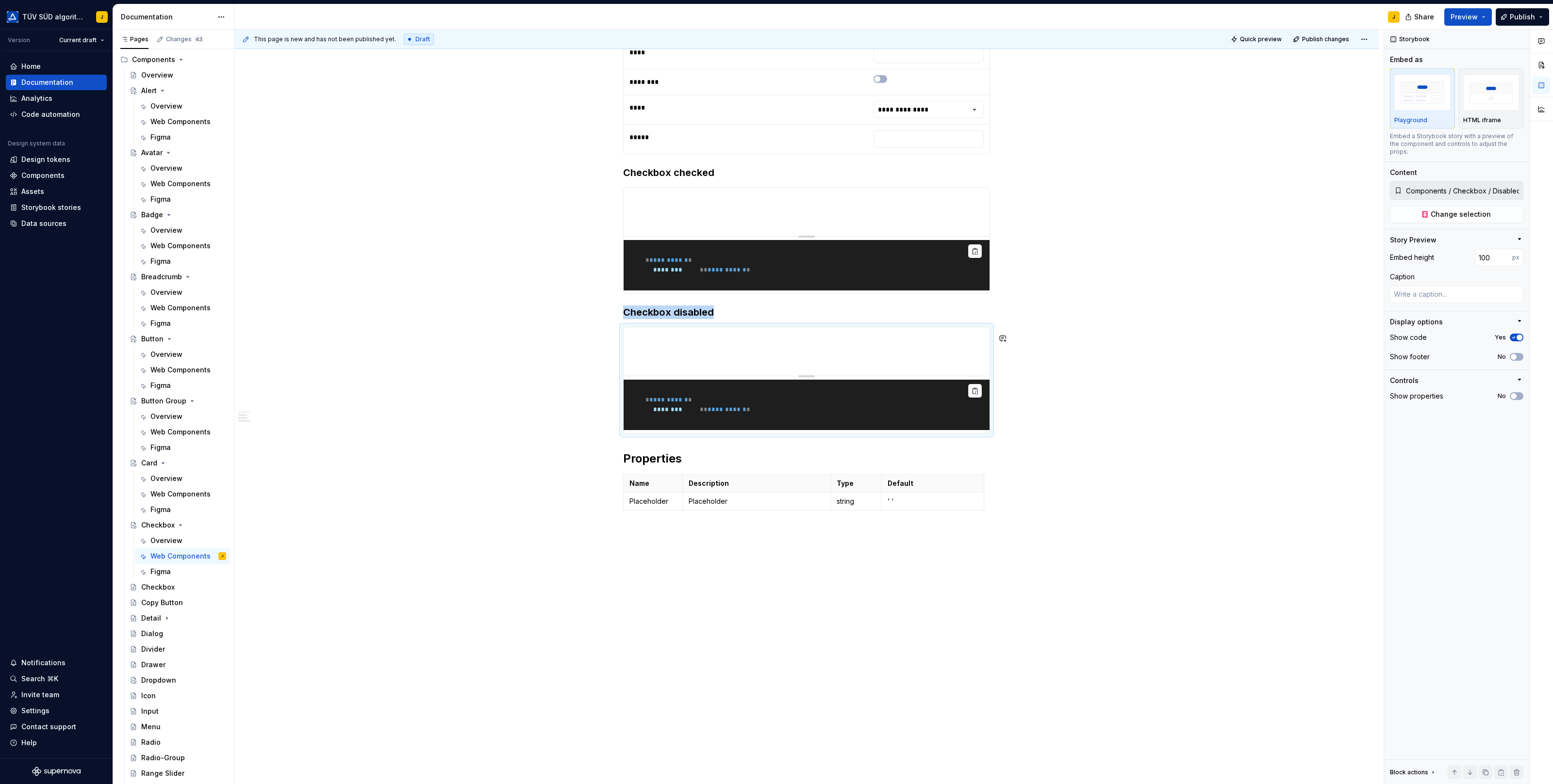
click at [630, 446] on div "**********" at bounding box center [806, 159] width 367 height 757
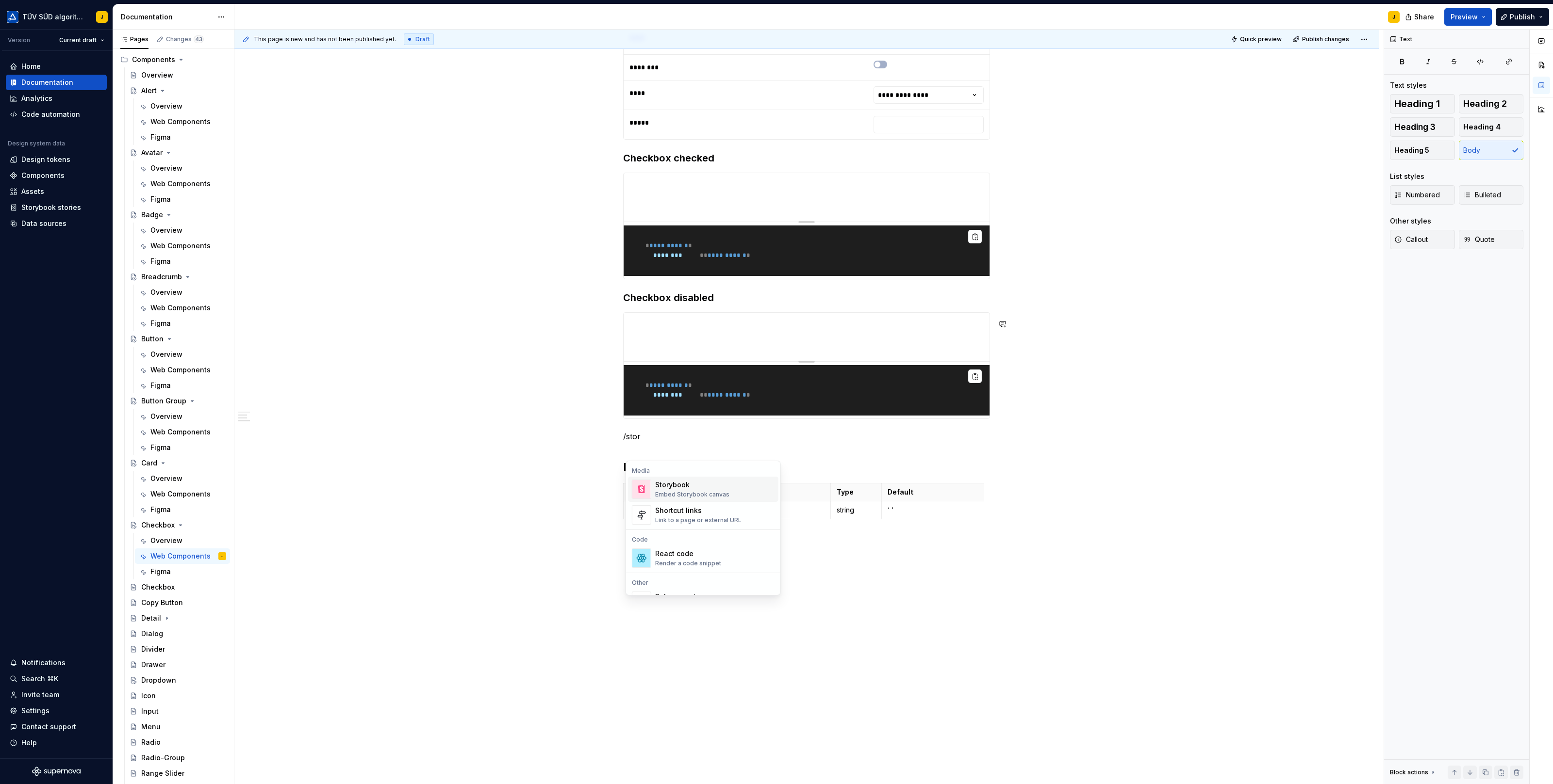
click at [620, 325] on div "**********" at bounding box center [806, 269] width 1144 height 1050
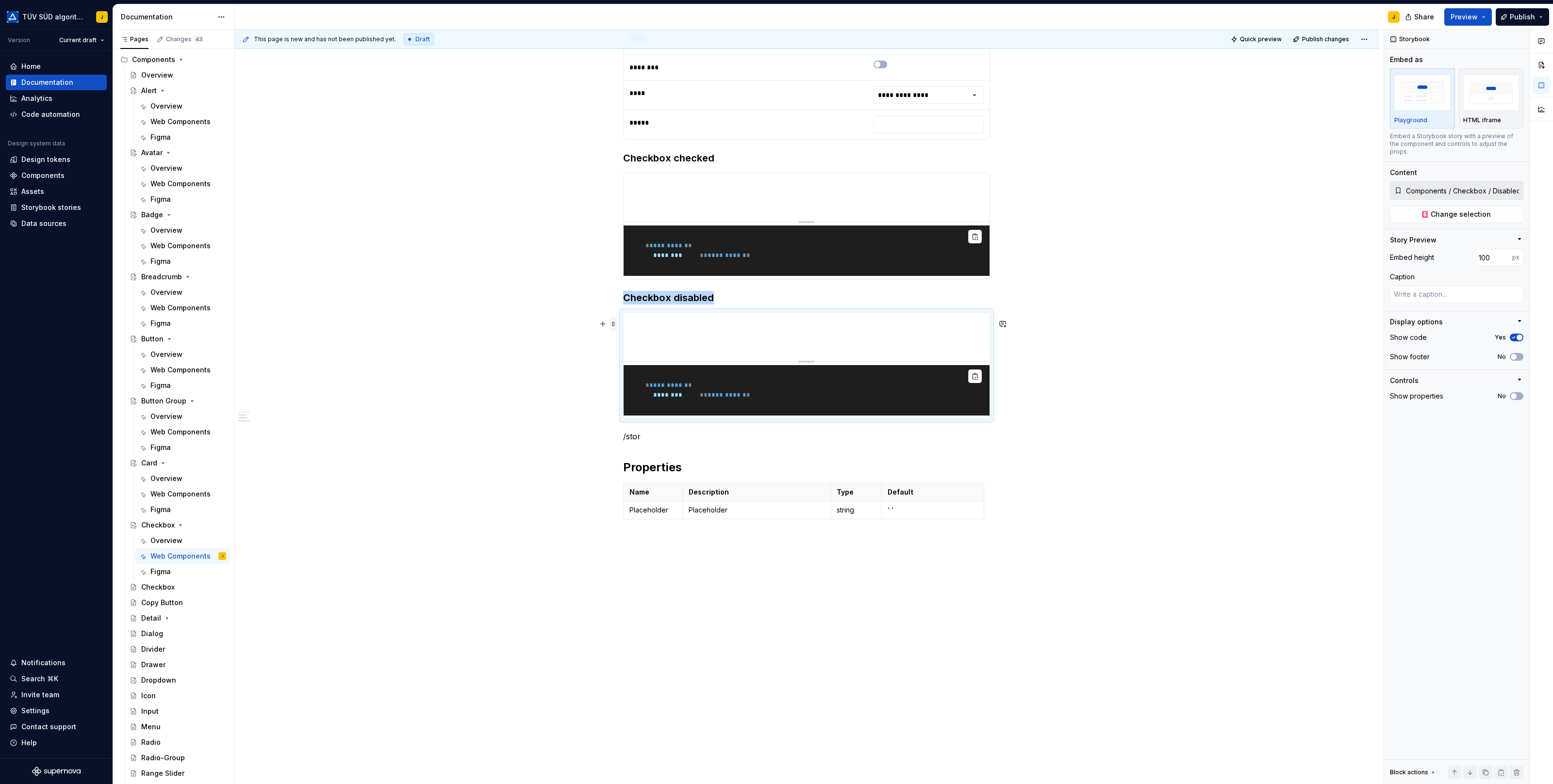
click at [612, 322] on span at bounding box center [613, 323] width 8 height 13
click at [650, 334] on div "Duplicate" at bounding box center [661, 338] width 63 height 10
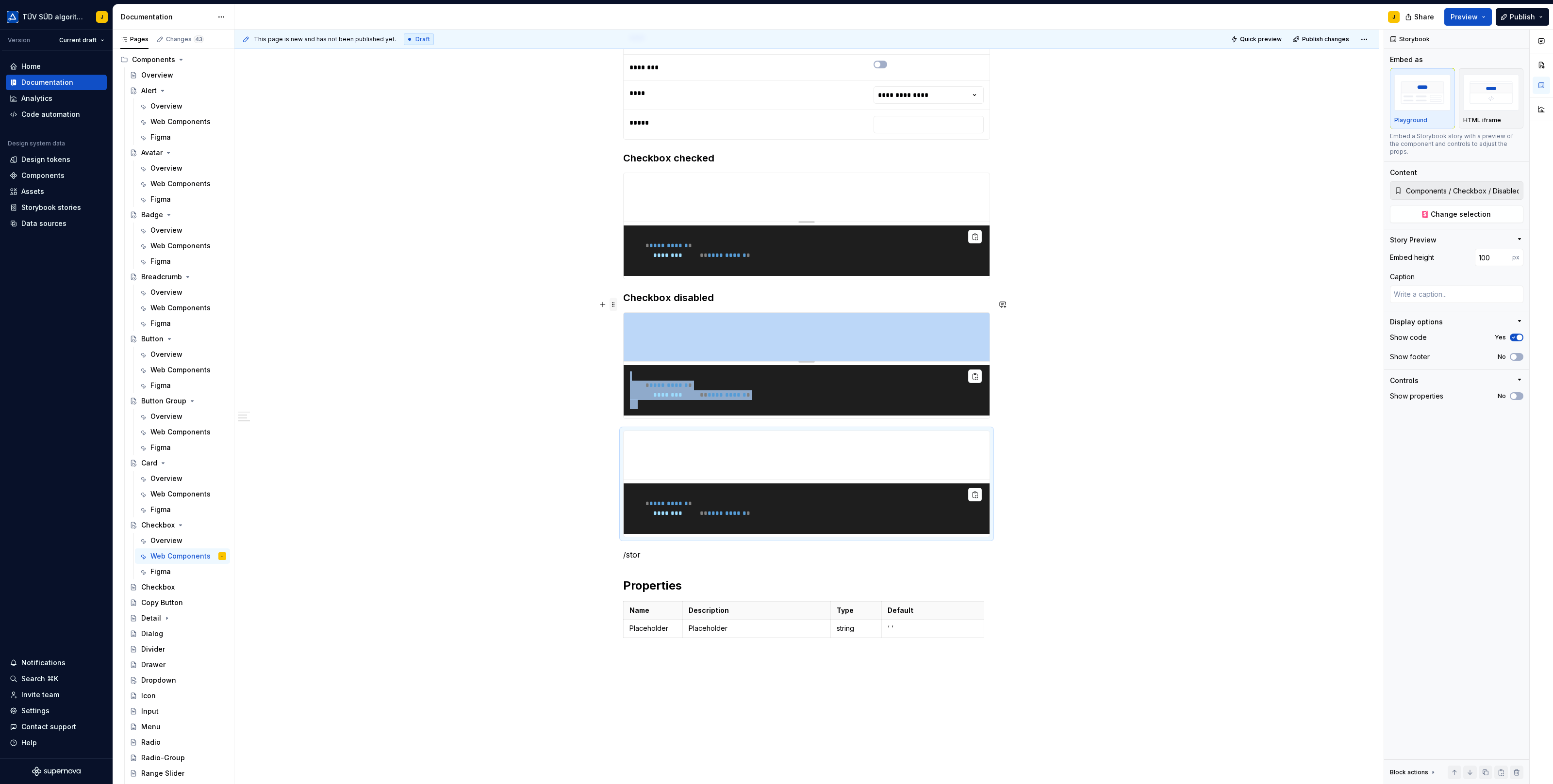
click at [616, 302] on span at bounding box center [613, 304] width 8 height 13
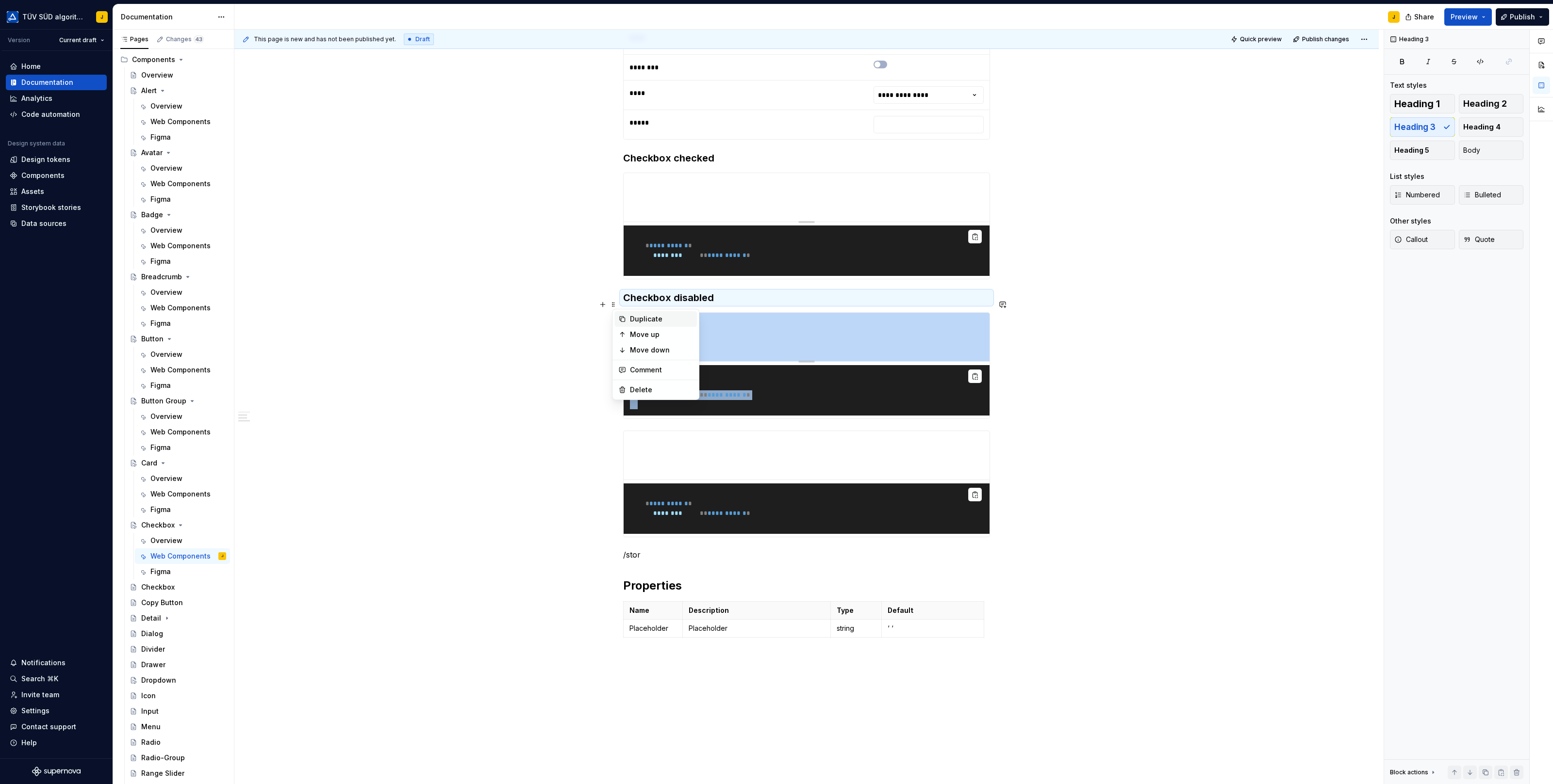
click at [627, 320] on div "Duplicate" at bounding box center [655, 319] width 82 height 15
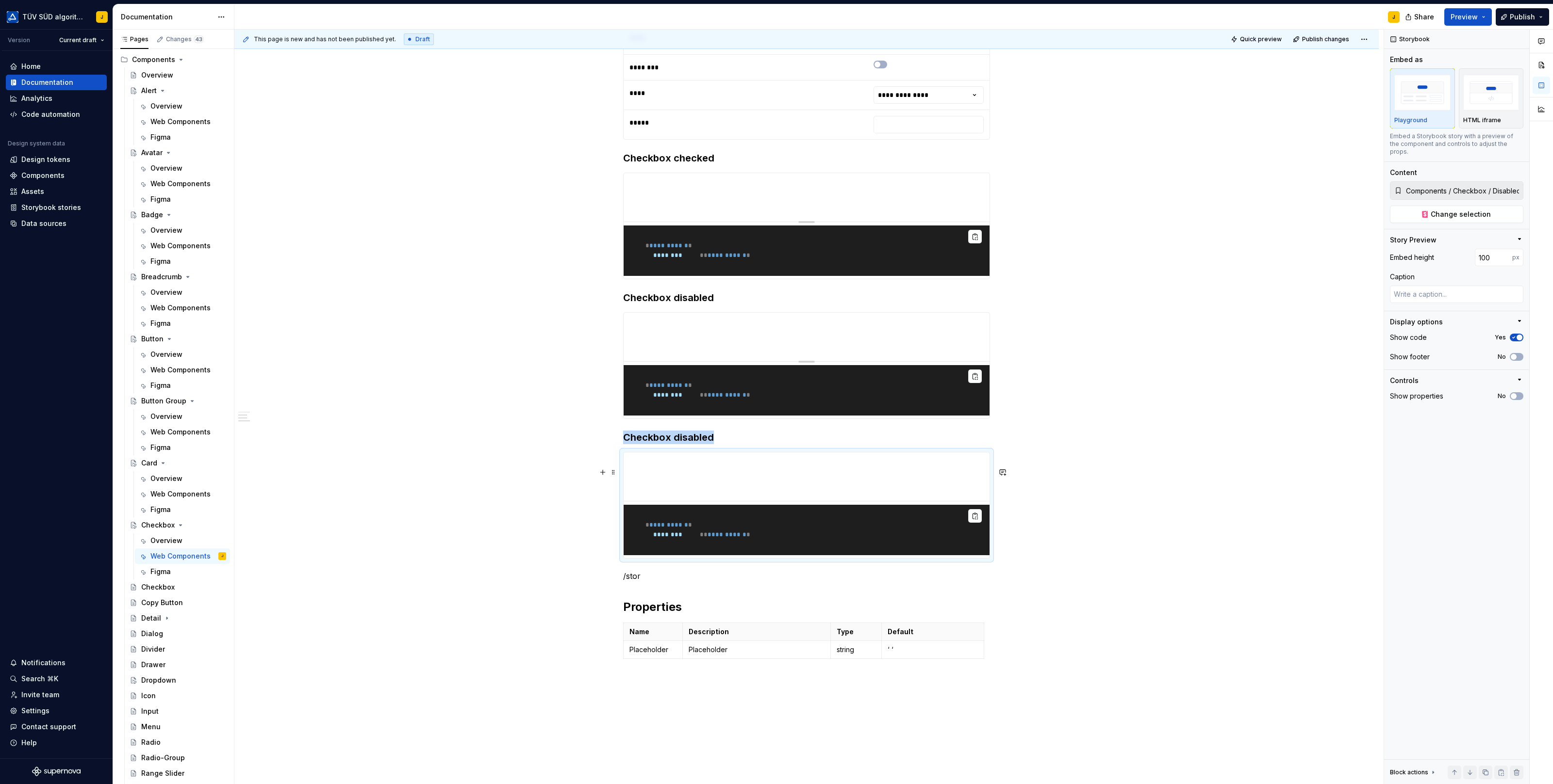
click at [1122, 470] on div "**********" at bounding box center [806, 338] width 1144 height 1190
click at [606, 534] on div "**********" at bounding box center [806, 338] width 1144 height 1190
drag, startPoint x: 813, startPoint y: 515, endPoint x: 813, endPoint y: 480, distance: 35.0
click at [1468, 209] on span "Change selection" at bounding box center [1460, 214] width 60 height 10
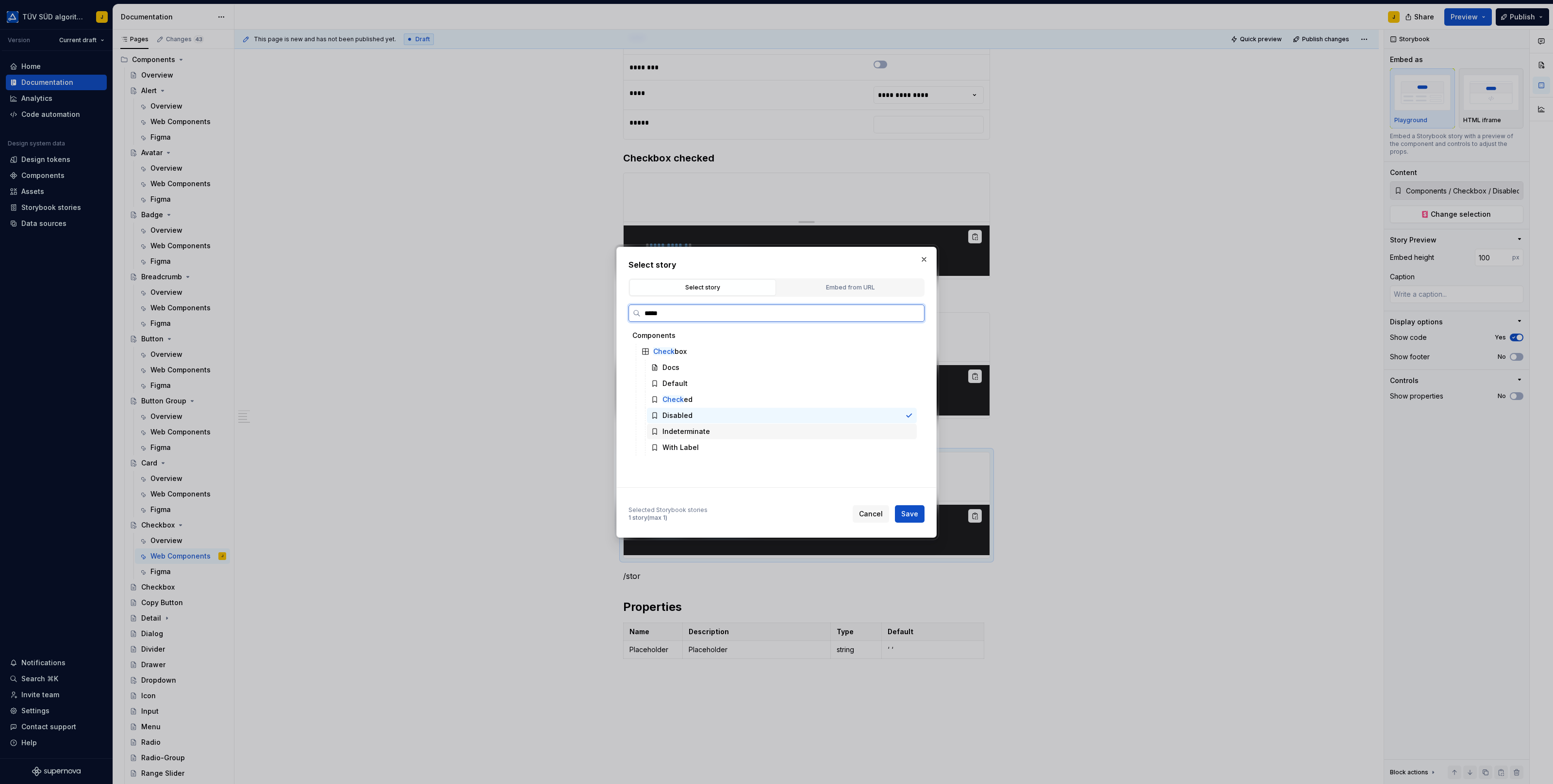
click at [697, 434] on div "Indeterminate" at bounding box center [686, 431] width 47 height 10
click at [920, 517] on button "Save" at bounding box center [910, 514] width 29 height 17
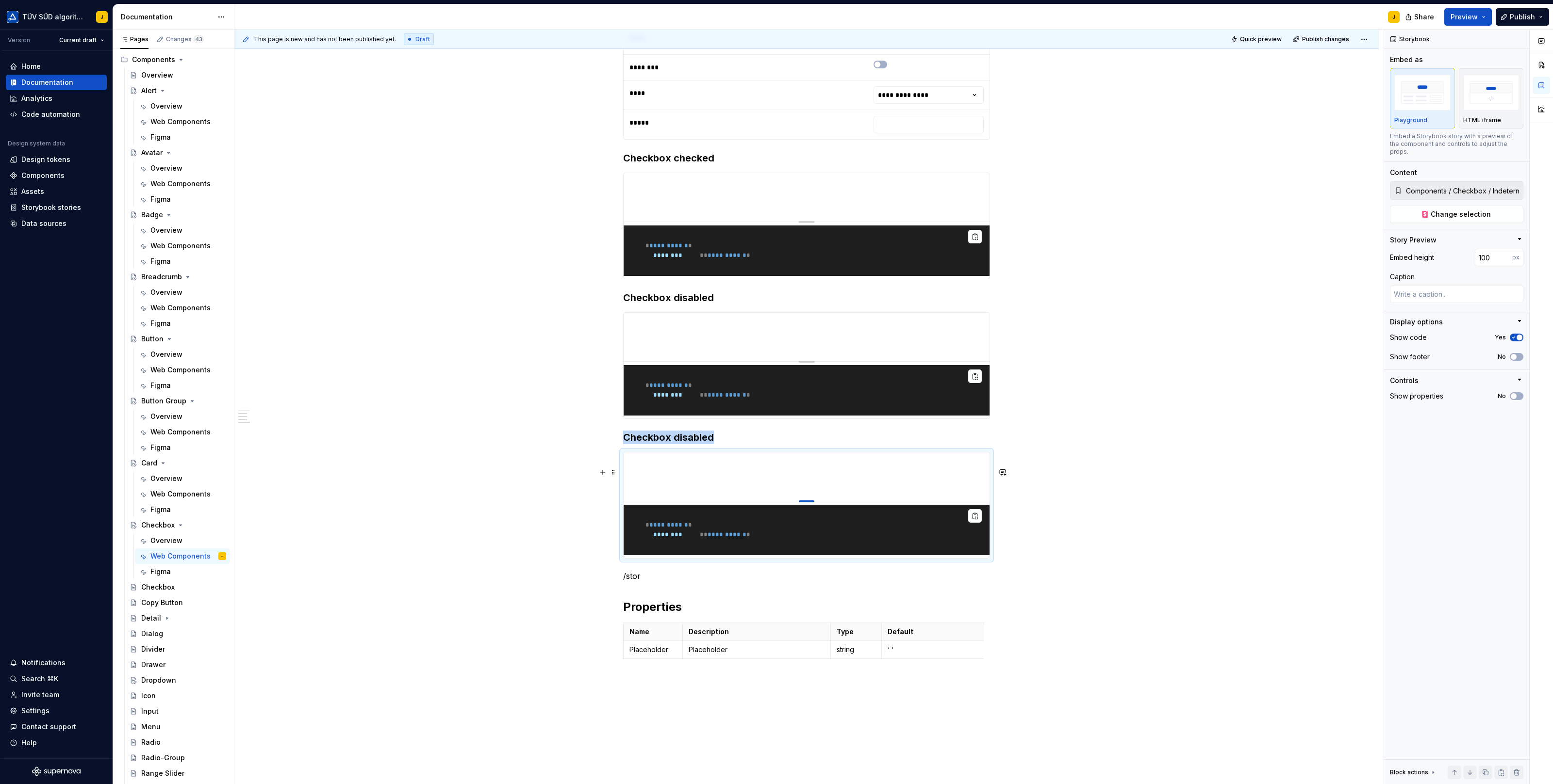
drag, startPoint x: 811, startPoint y: 660, endPoint x: 817, endPoint y: 462, distance: 198.1
click at [775, 549] on pre "**********" at bounding box center [806, 529] width 366 height 50
click at [615, 471] on span at bounding box center [613, 472] width 8 height 13
click at [639, 489] on div "Duplicate" at bounding box center [661, 487] width 63 height 10
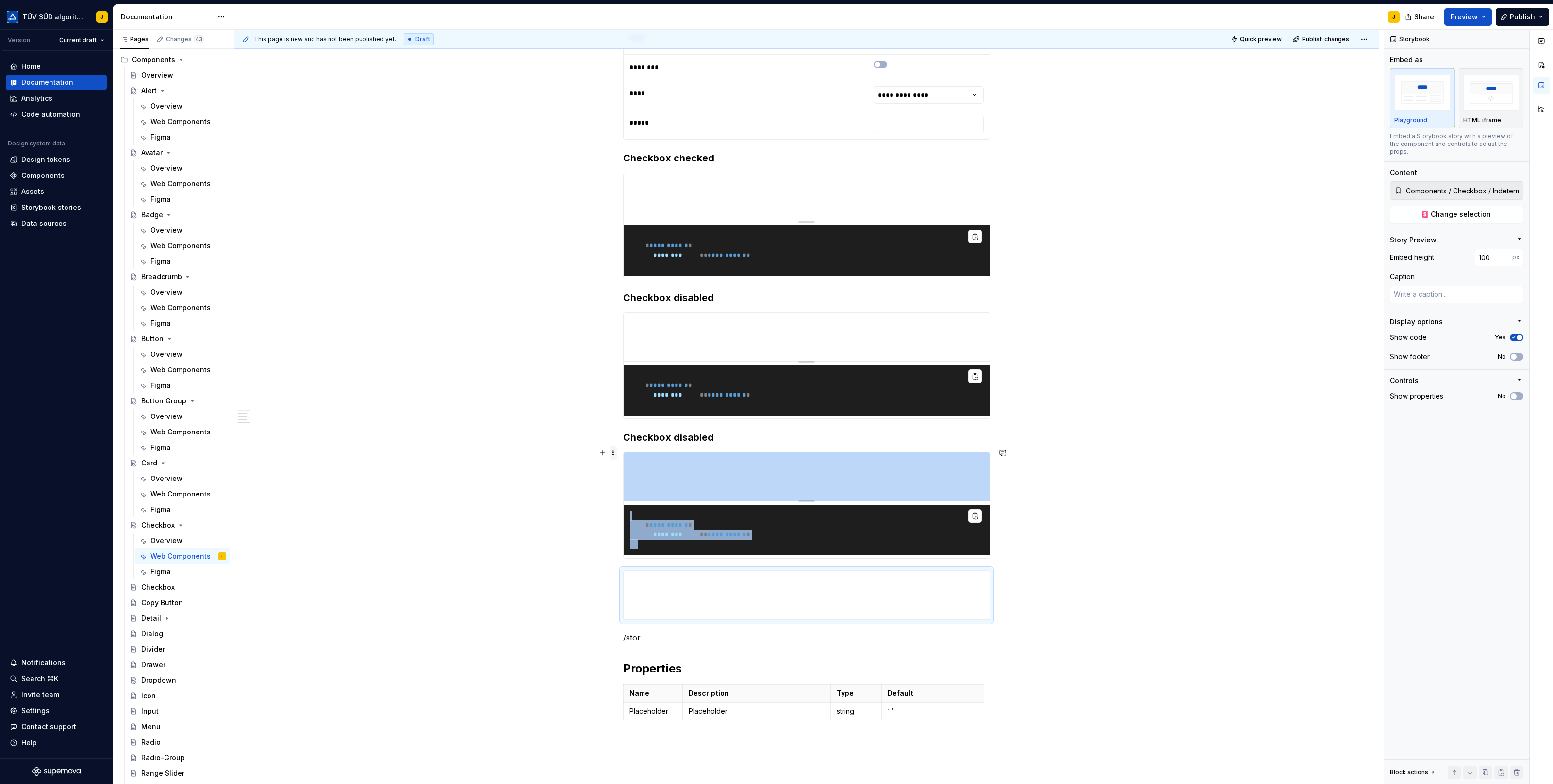
click at [615, 450] on span at bounding box center [613, 452] width 8 height 13
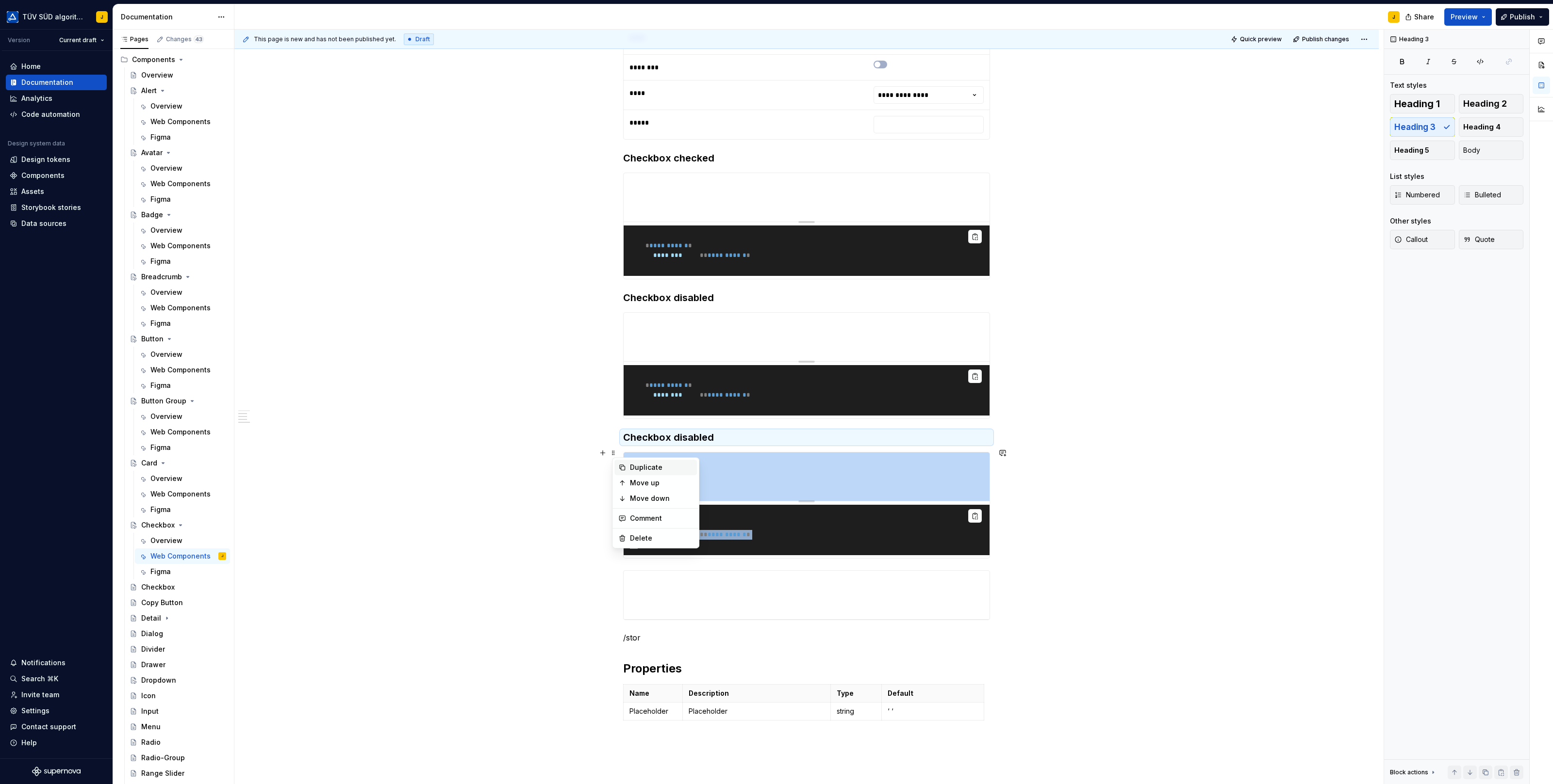
click at [622, 469] on icon at bounding box center [622, 468] width 8 height 8
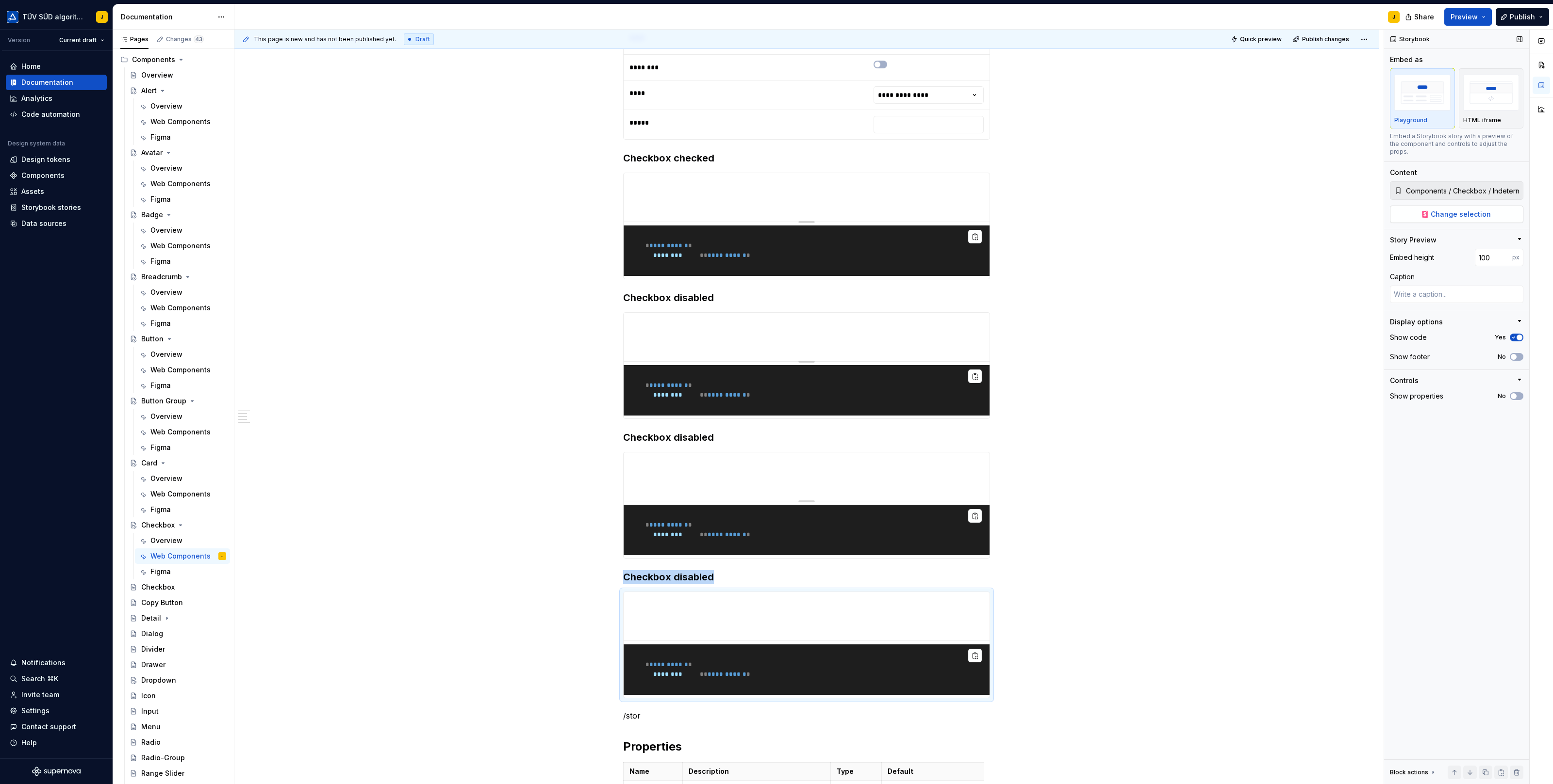
click at [1462, 212] on button "Change selection" at bounding box center [1456, 214] width 133 height 17
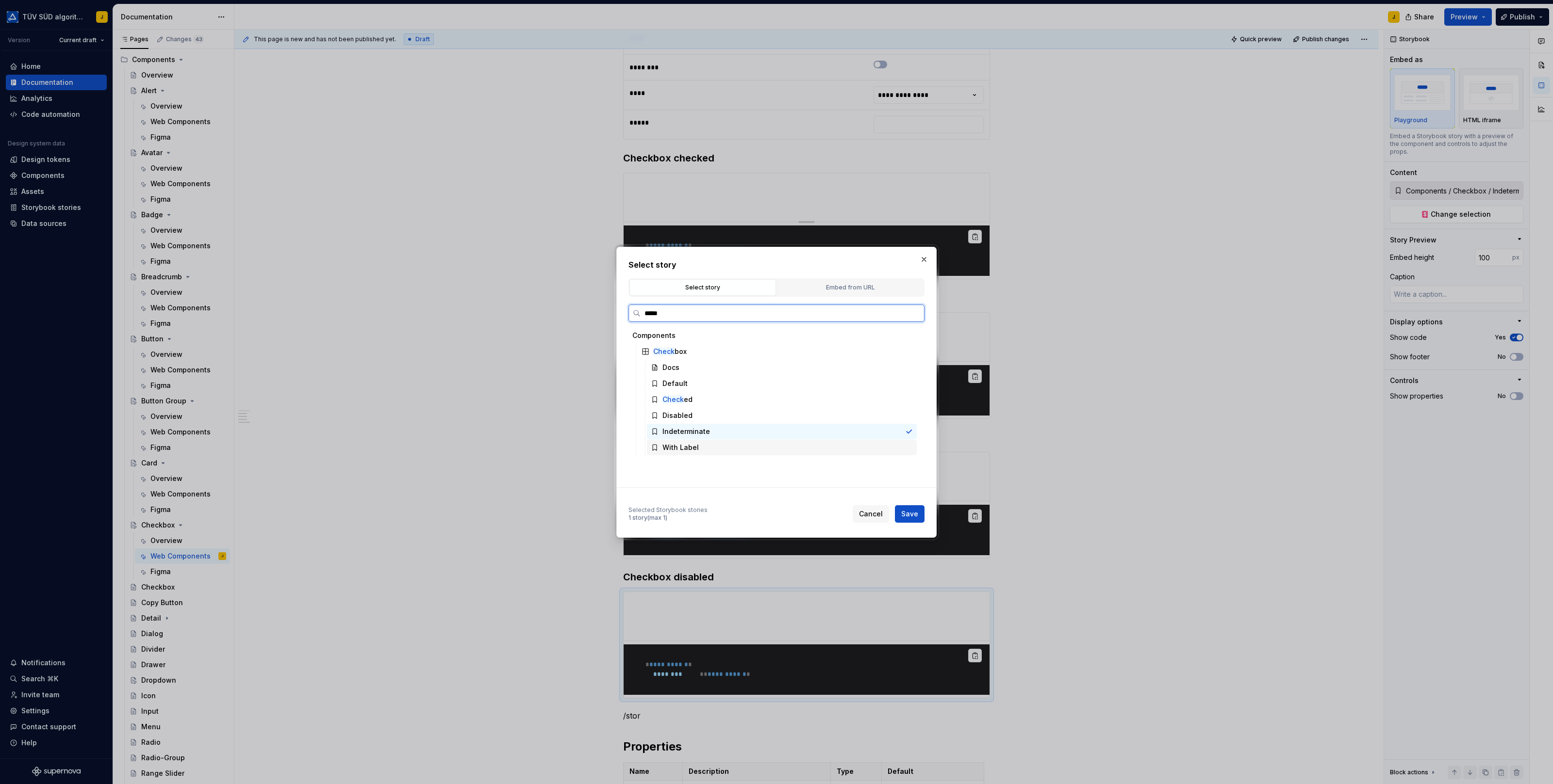
click at [729, 443] on div "With Label" at bounding box center [781, 447] width 270 height 15
click at [908, 511] on span "Save" at bounding box center [910, 514] width 17 height 10
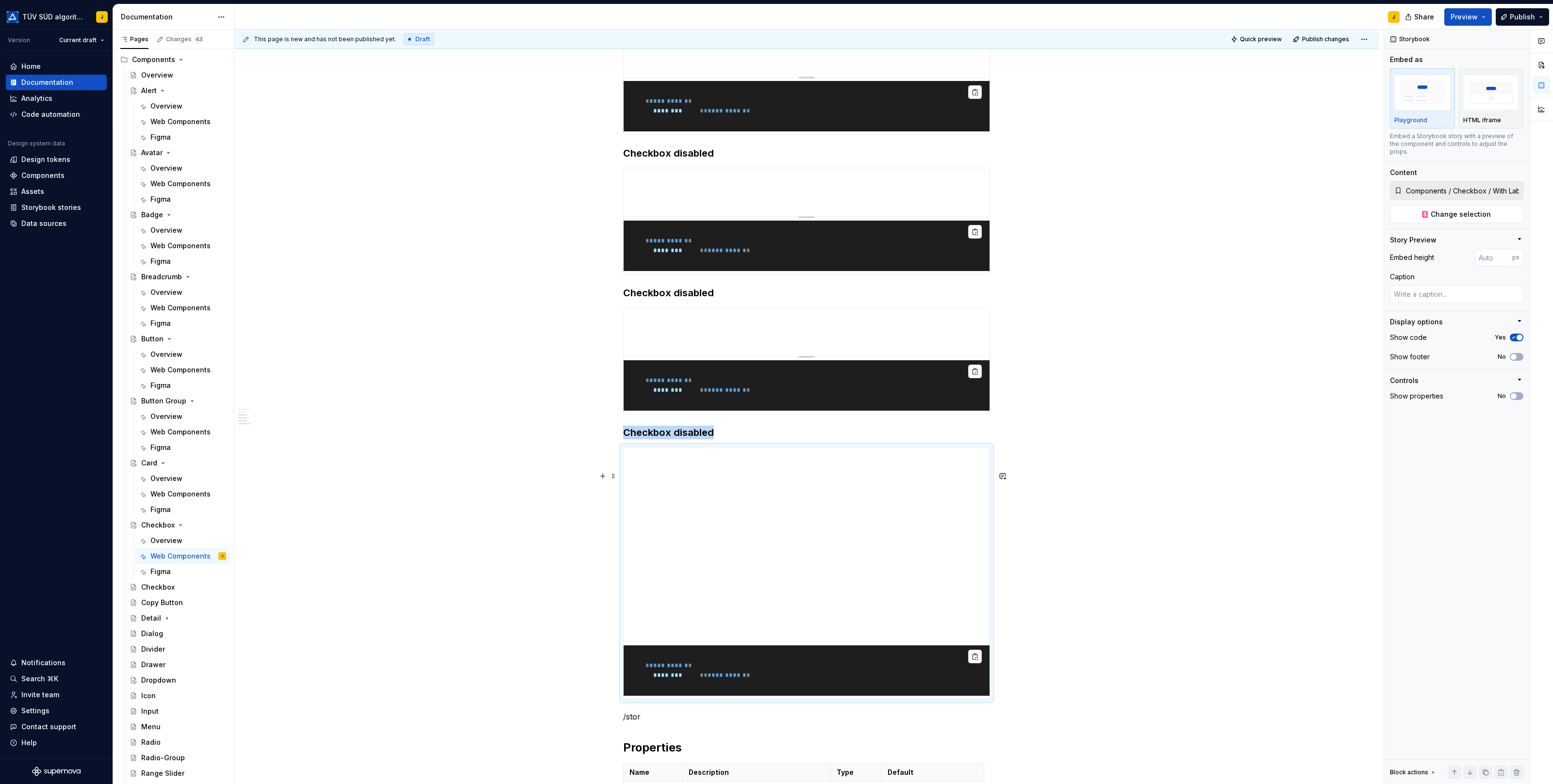
scroll to position [582, 0]
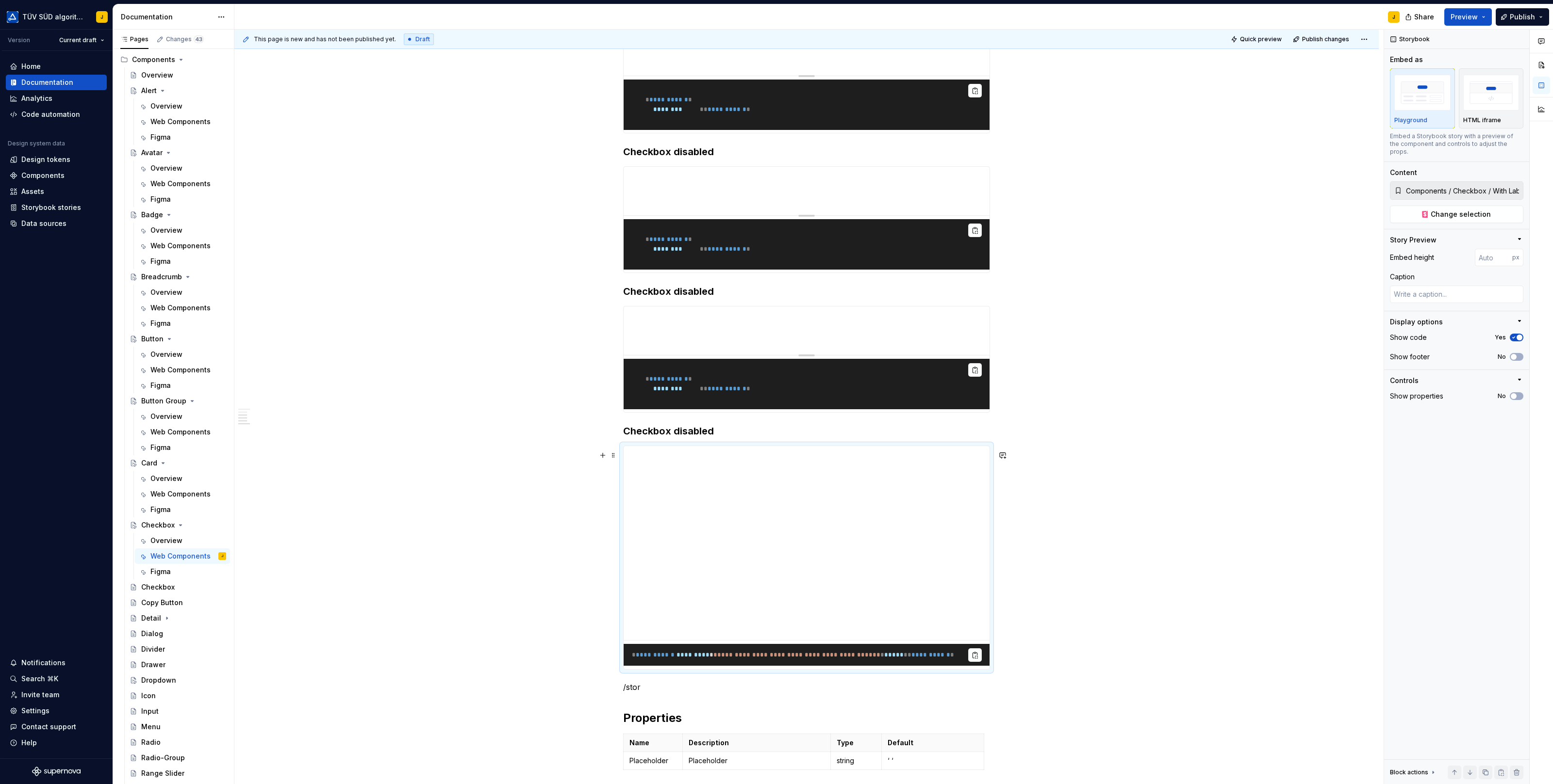
click at [703, 438] on h3 "Checkbox disabled" at bounding box center [806, 431] width 367 height 13
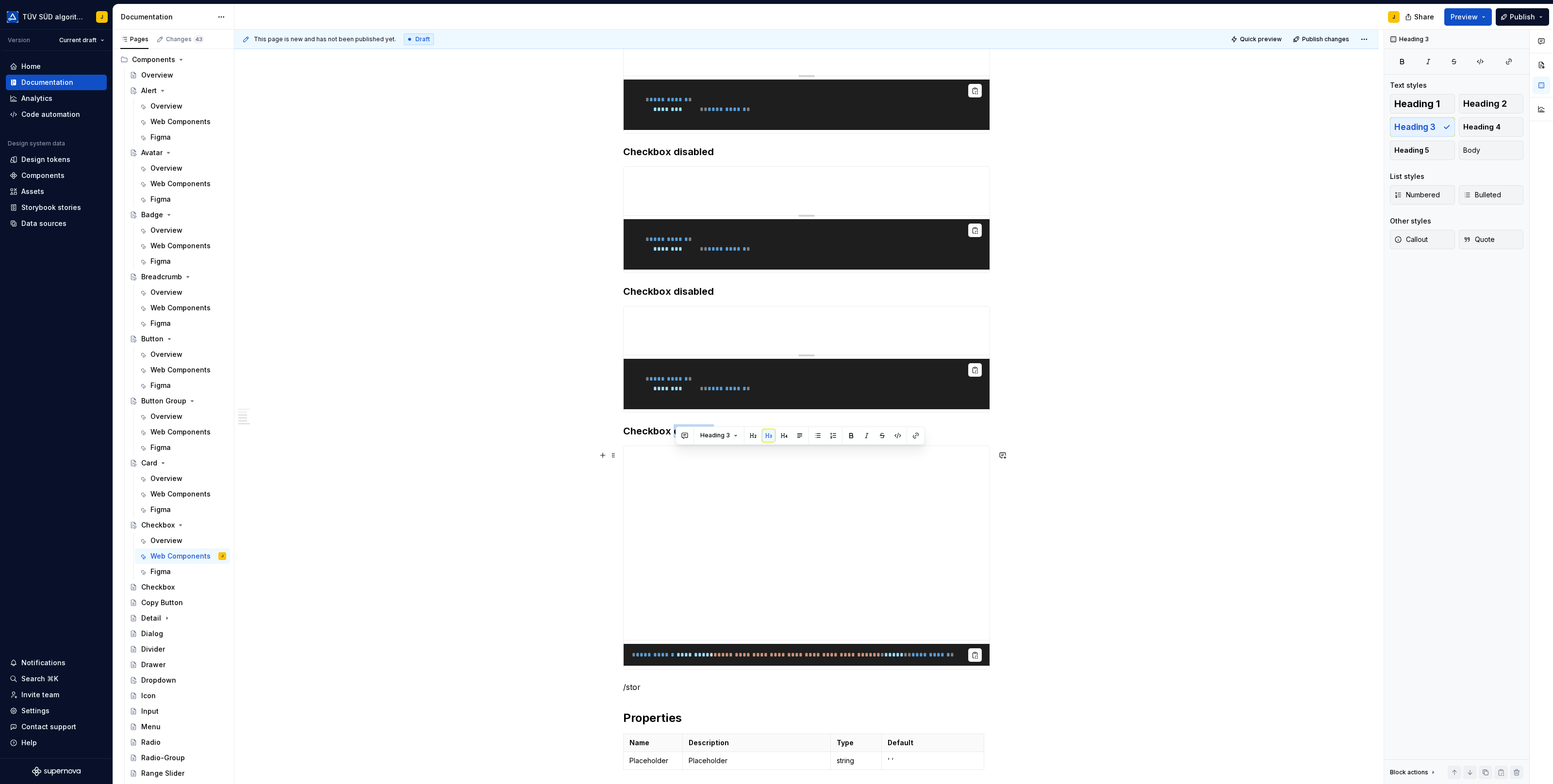
click at [703, 438] on h3 "Checkbox disabled" at bounding box center [806, 431] width 367 height 13
click at [739, 438] on h3 "Checkbox with label" at bounding box center [806, 431] width 367 height 13
click at [696, 299] on h3 "Checkbox disabled" at bounding box center [806, 291] width 367 height 13
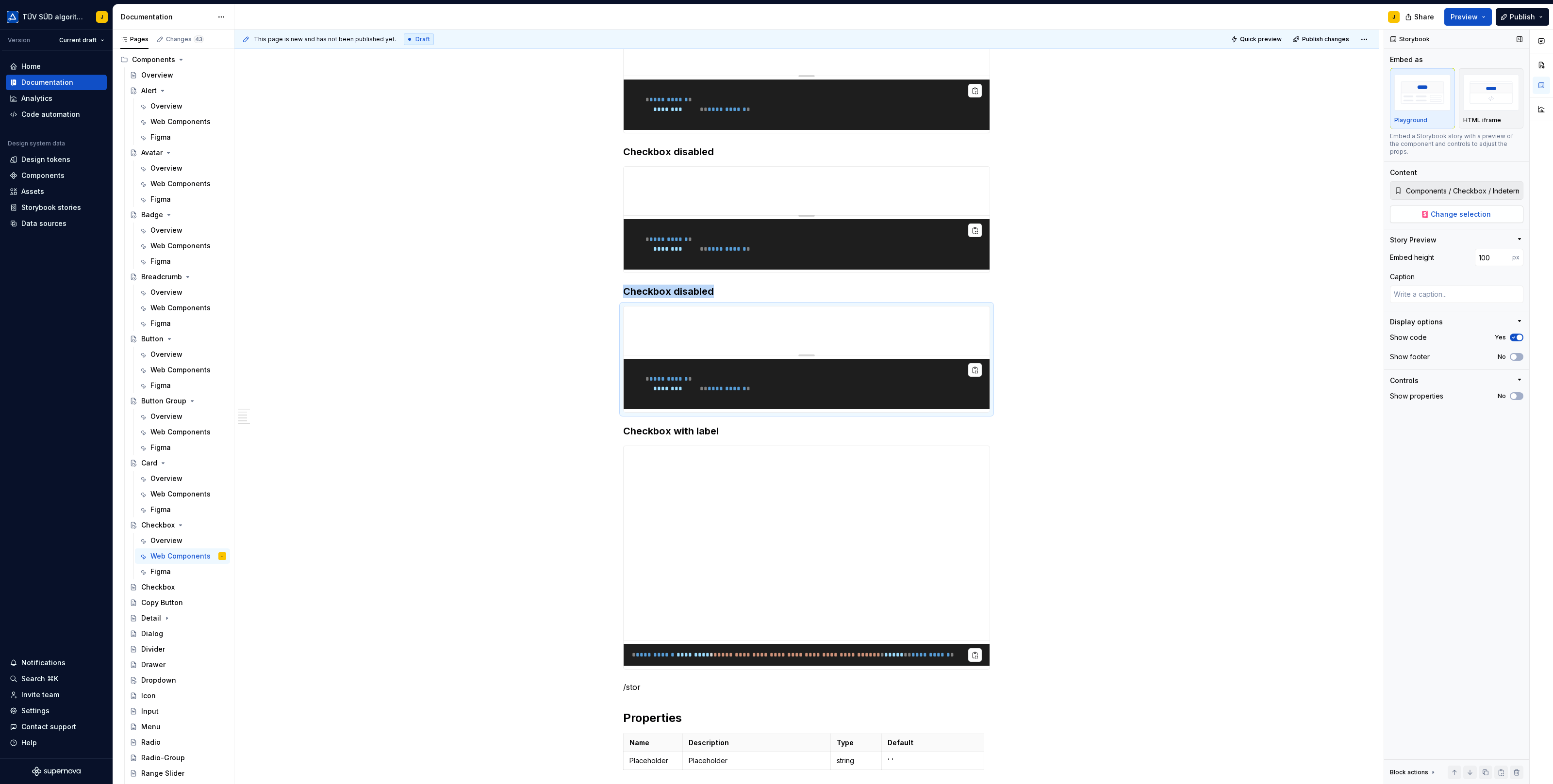
click at [1479, 209] on span "Change selection" at bounding box center [1460, 214] width 60 height 10
click at [701, 299] on h3 "Checkbox disabled" at bounding box center [806, 291] width 367 height 13
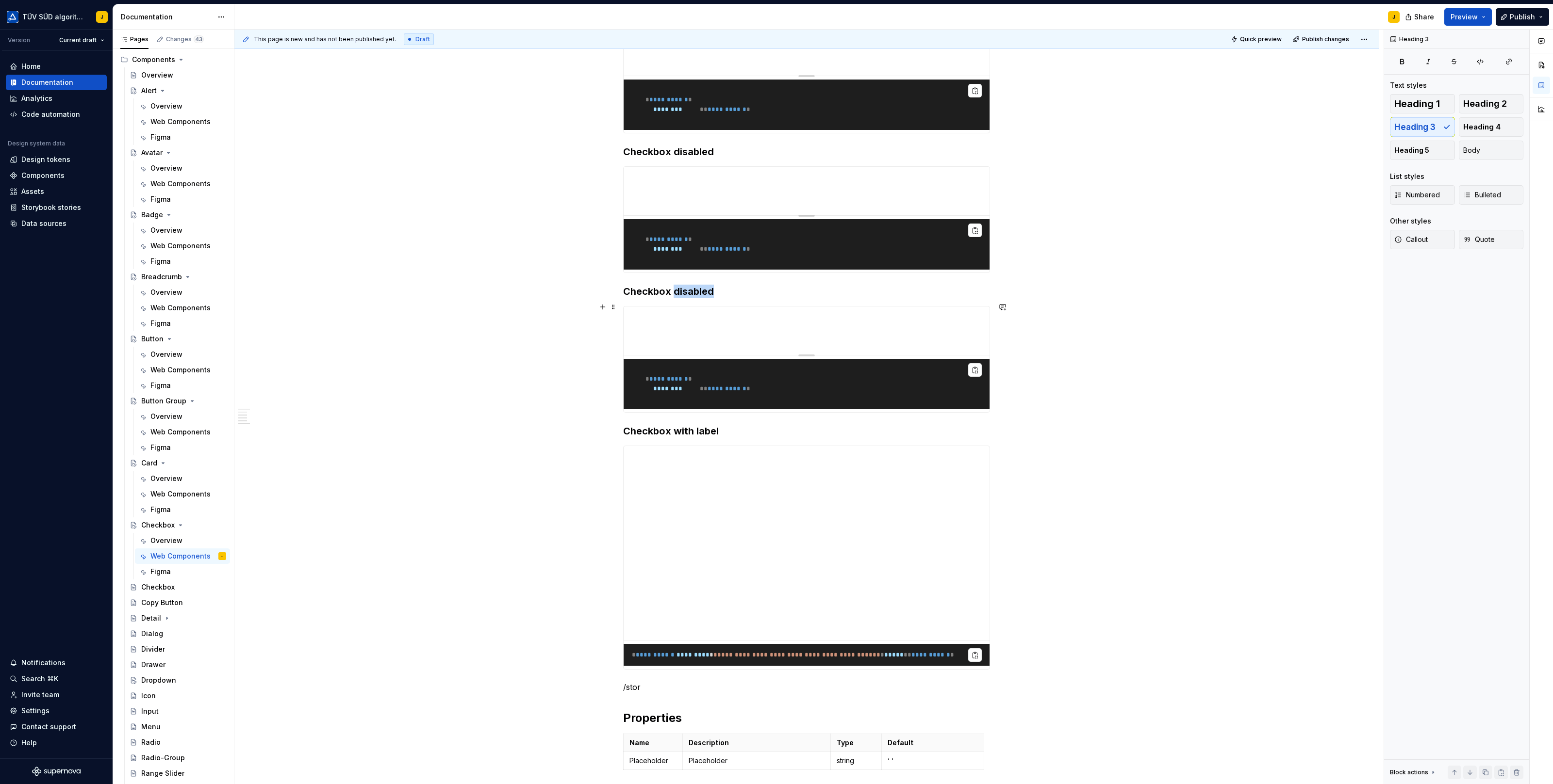
click at [701, 299] on h3 "Checkbox disabled" at bounding box center [806, 291] width 367 height 13
click at [1100, 315] on div "**********" at bounding box center [806, 321] width 1144 height 1447
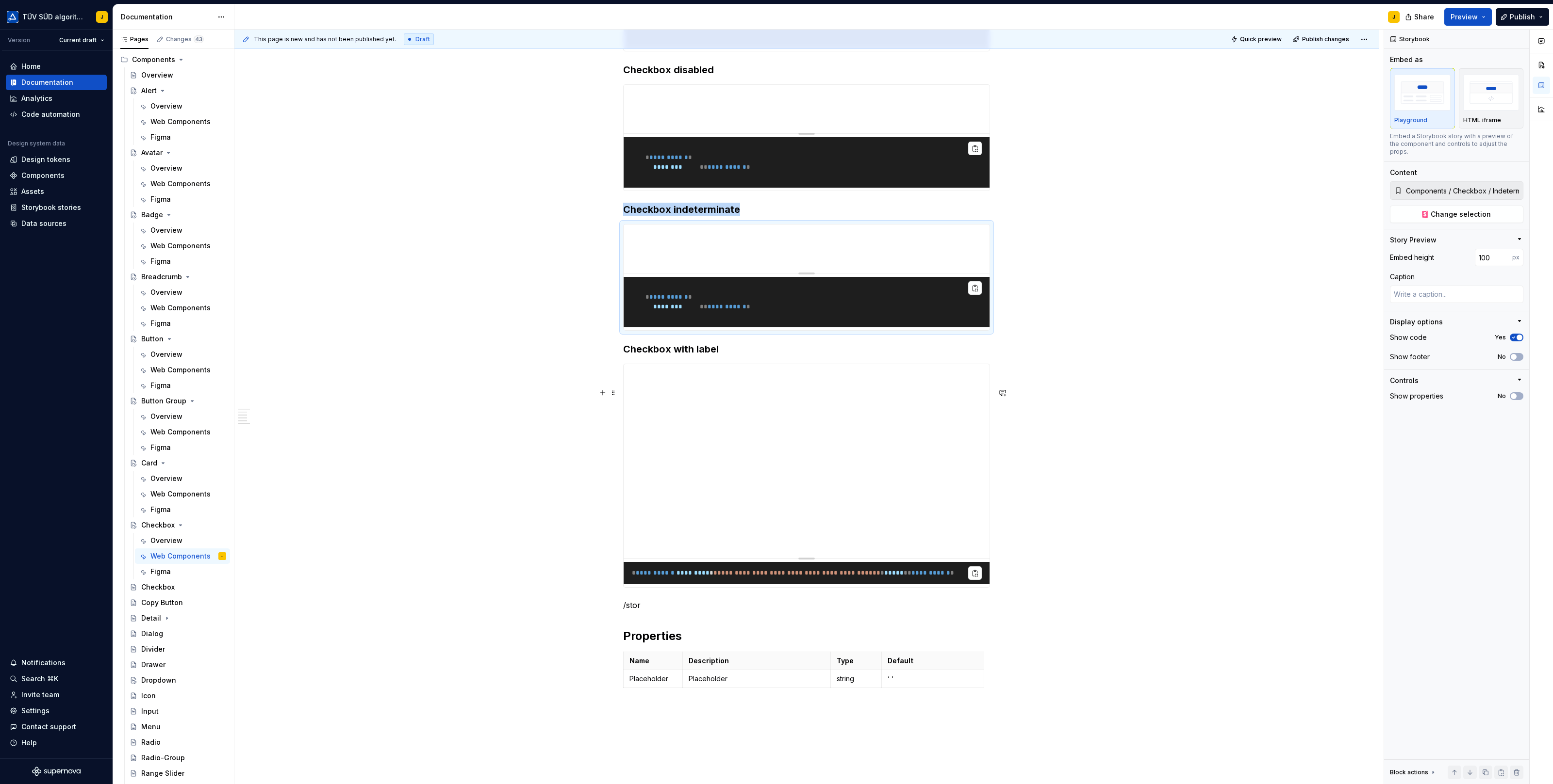
scroll to position [704, 0]
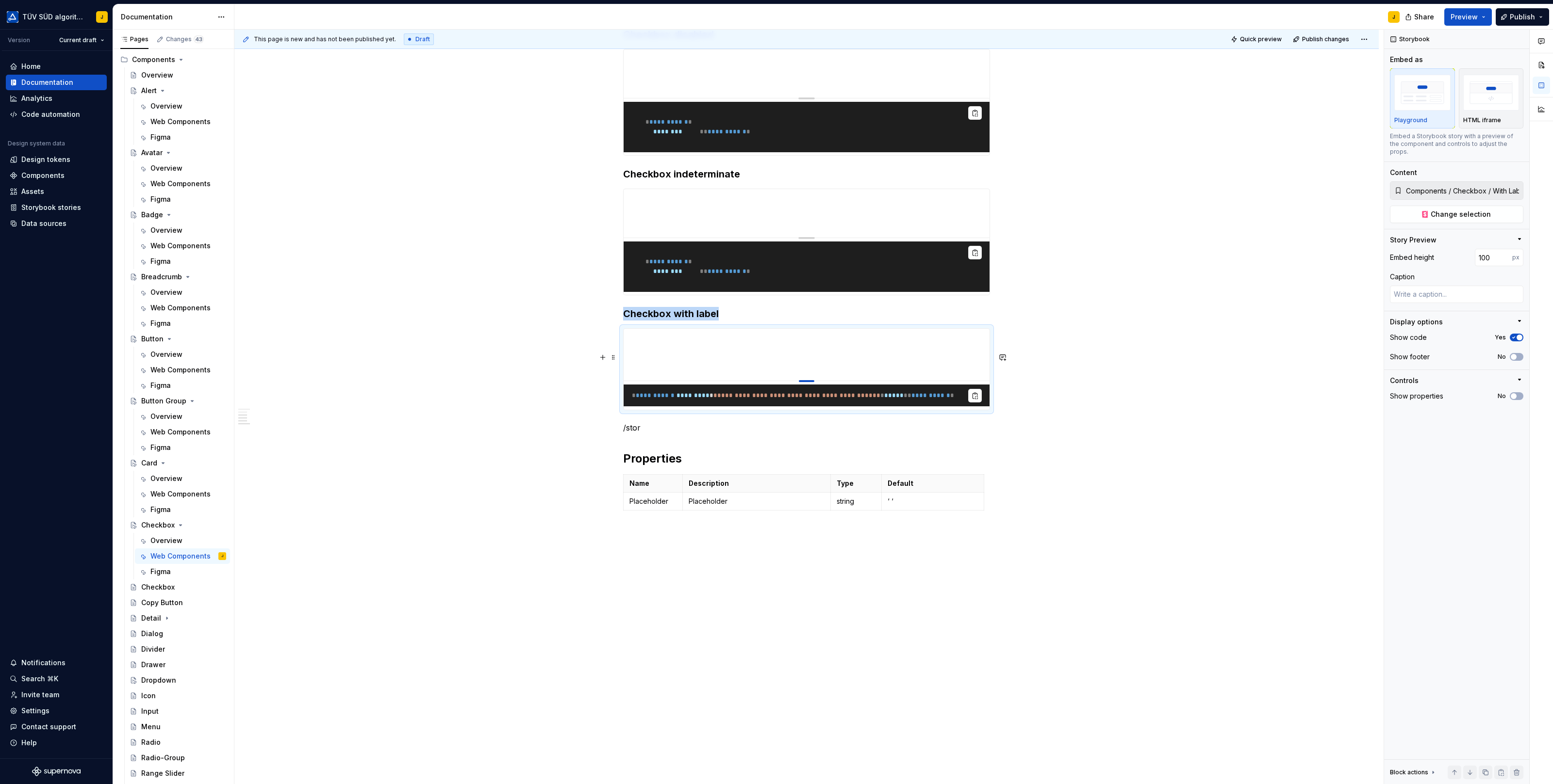
drag, startPoint x: 808, startPoint y: 541, endPoint x: 808, endPoint y: 369, distance: 172.0
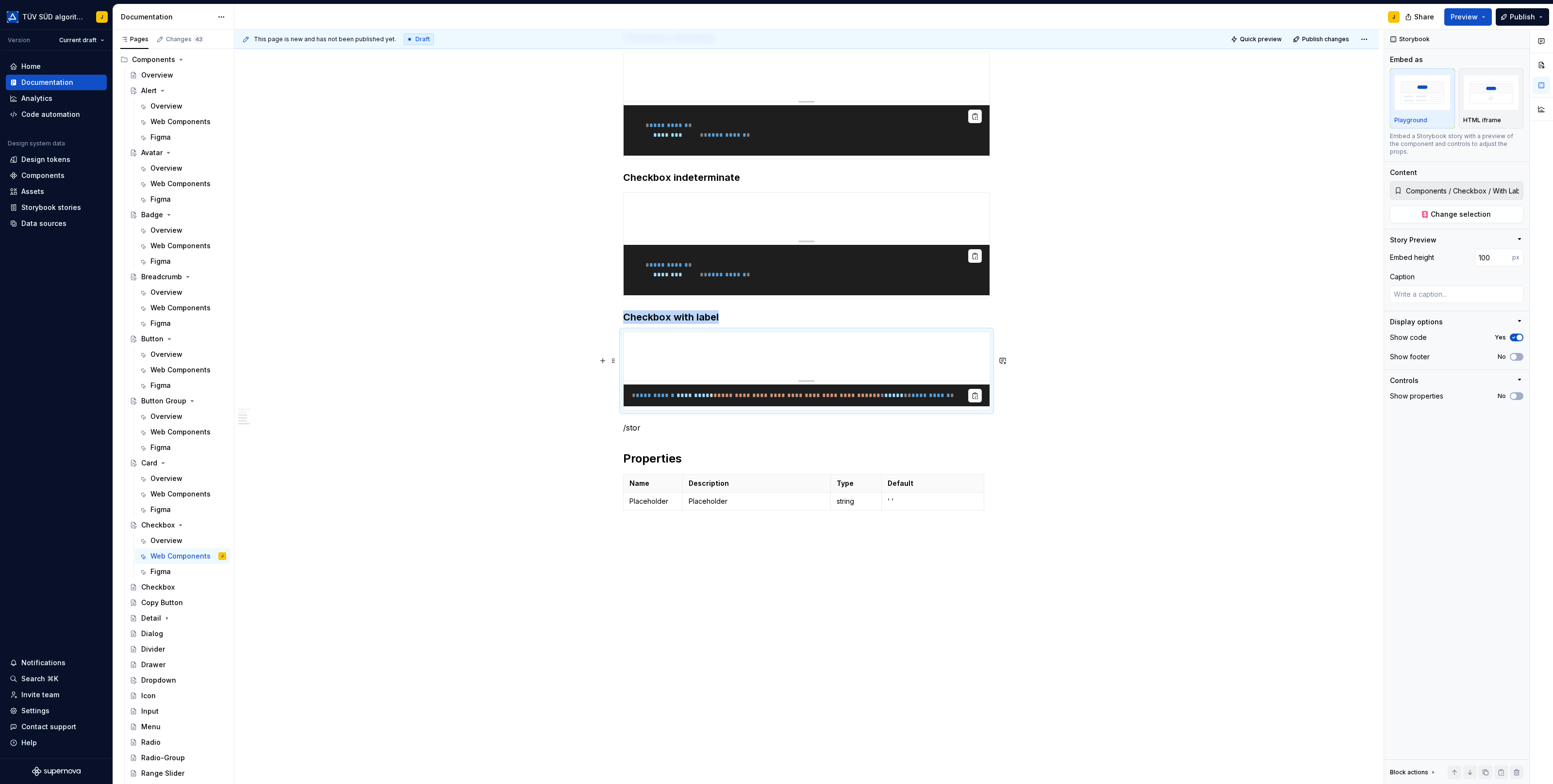
click at [1102, 387] on div "**********" at bounding box center [806, 134] width 1144 height 1301
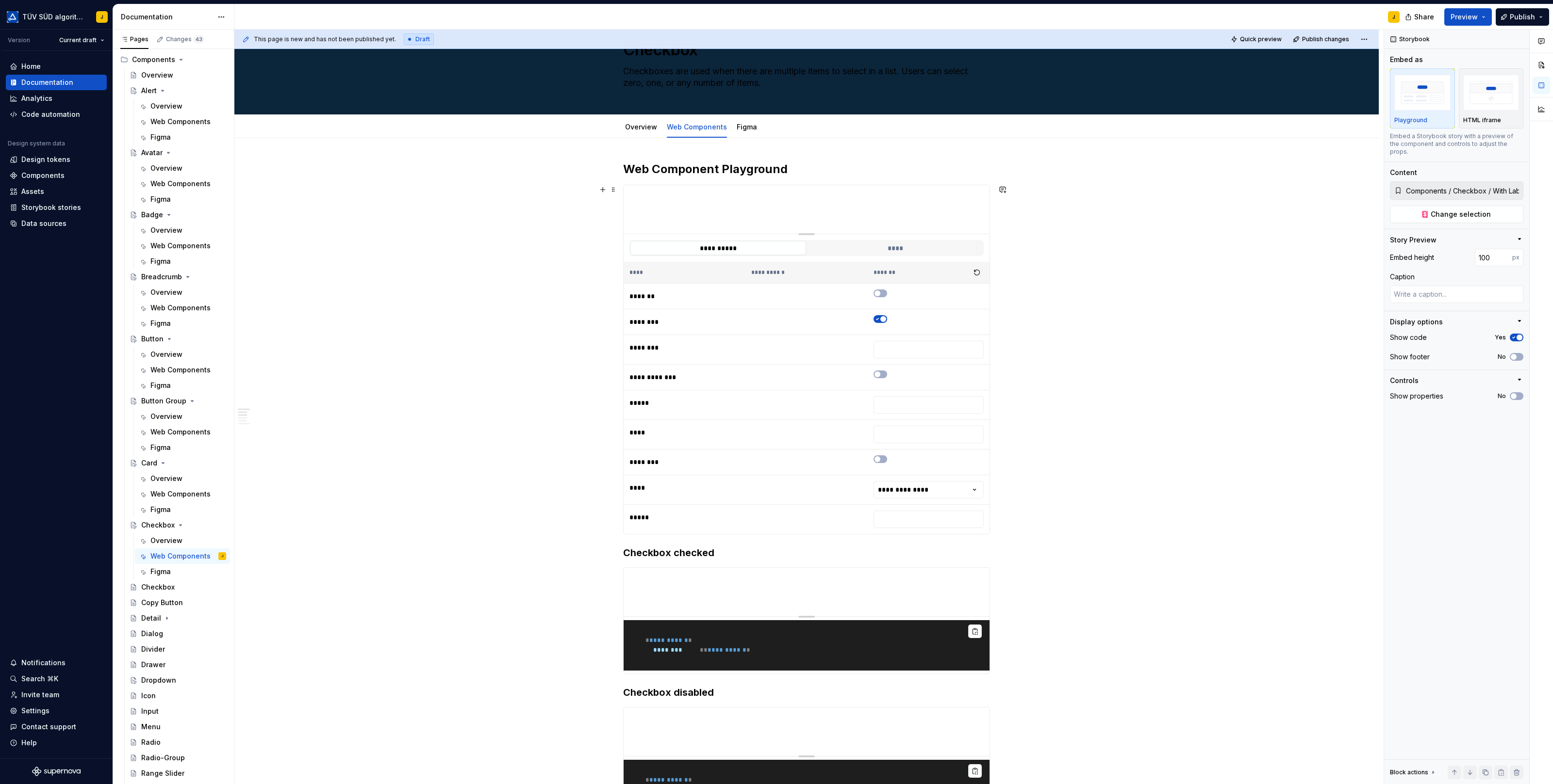
scroll to position [0, 0]
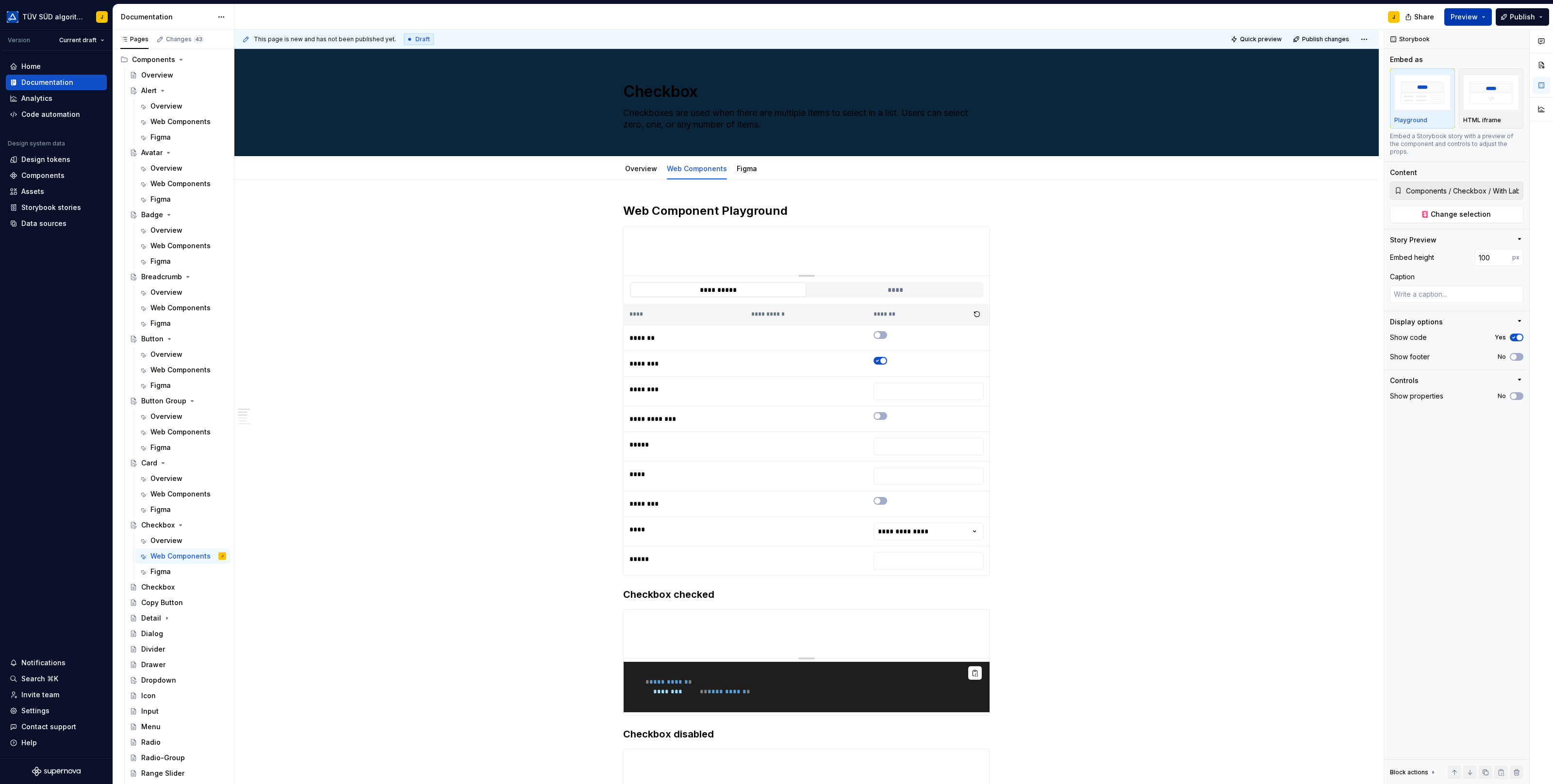
click at [1474, 17] on span "Preview" at bounding box center [1464, 17] width 27 height 10
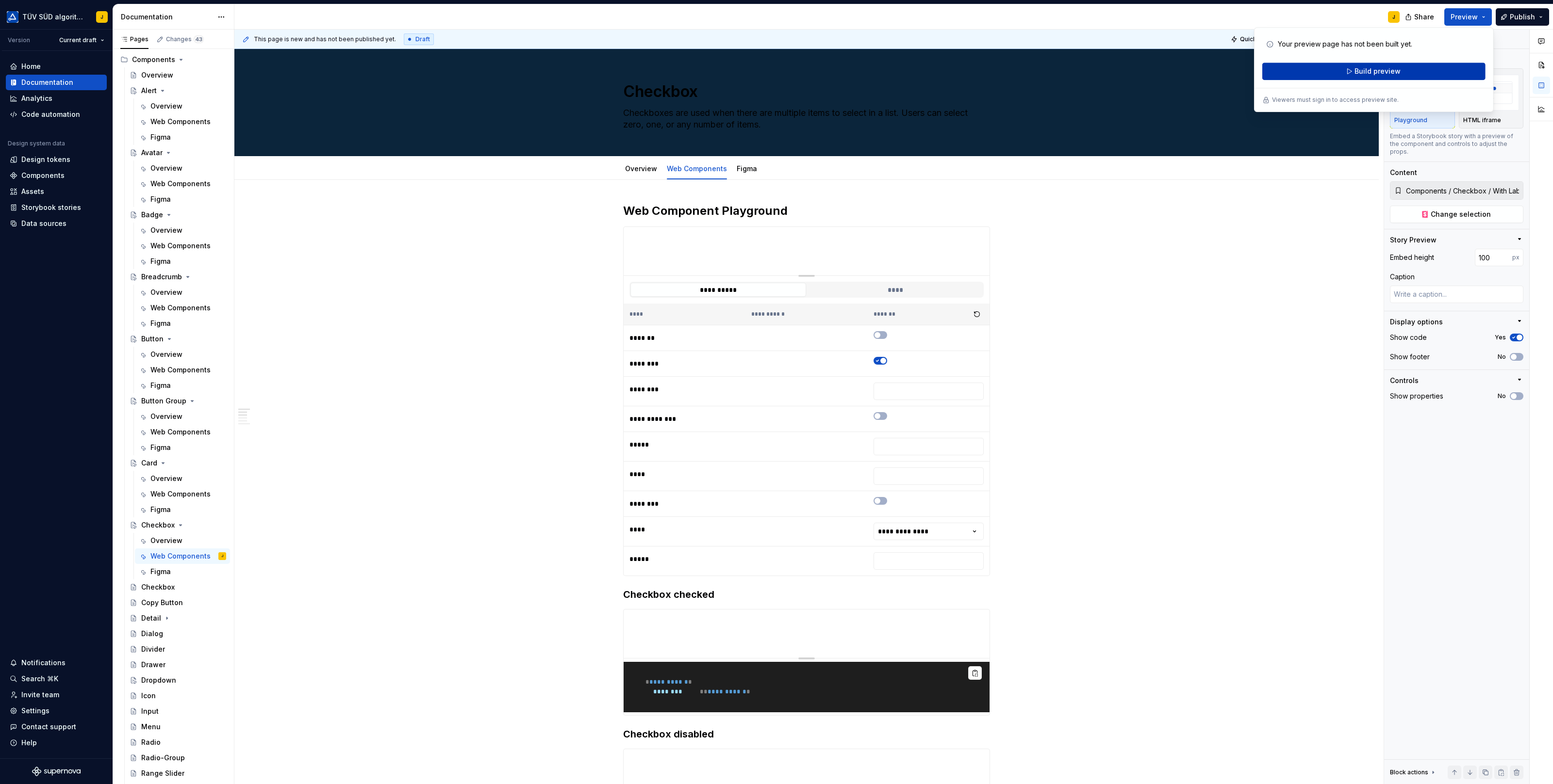
click at [1427, 66] on button "Build preview" at bounding box center [1374, 71] width 223 height 17
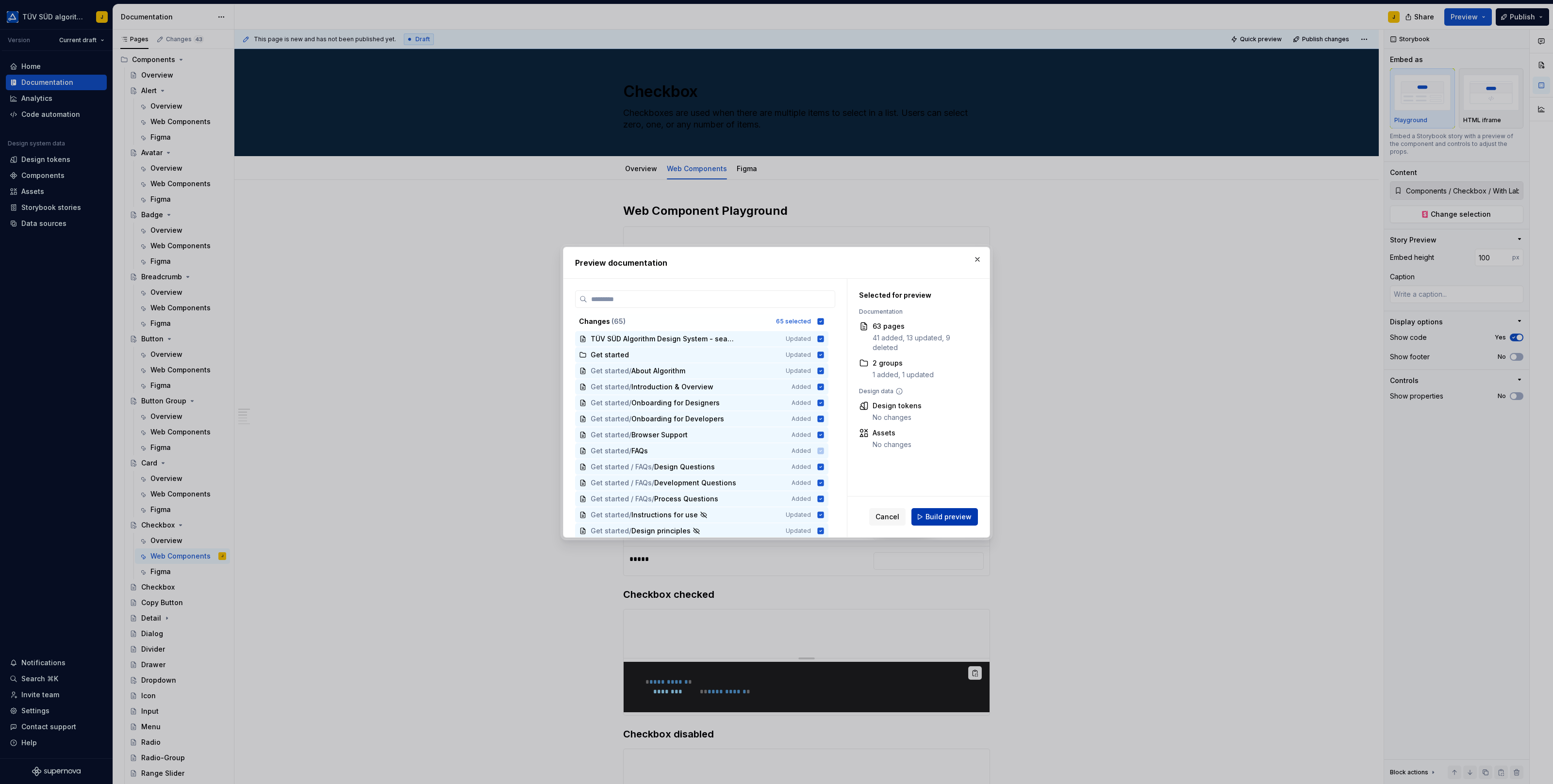
click at [950, 514] on span "Build preview" at bounding box center [949, 517] width 46 height 10
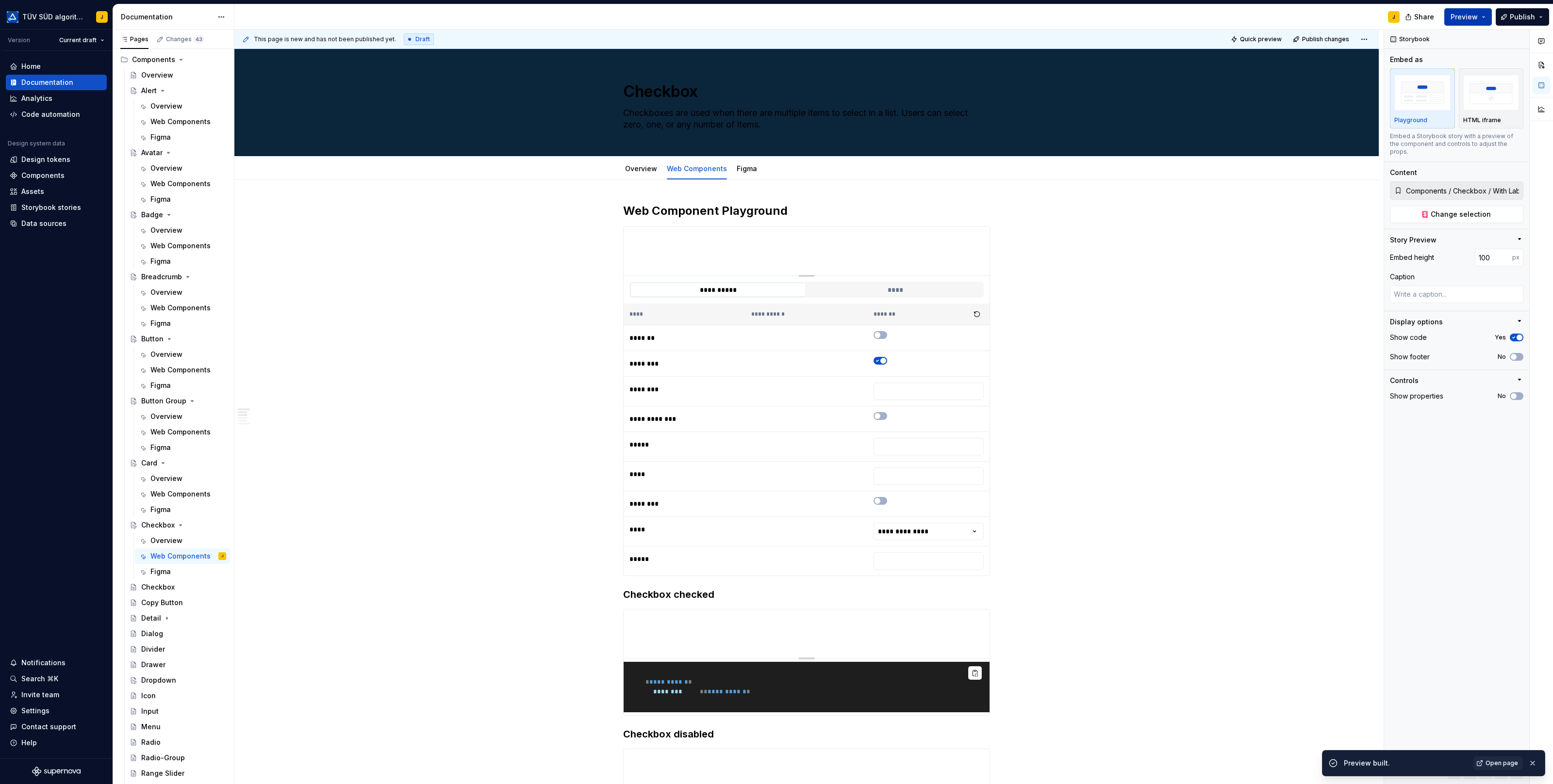
click at [1484, 15] on button "Preview" at bounding box center [1467, 17] width 47 height 17
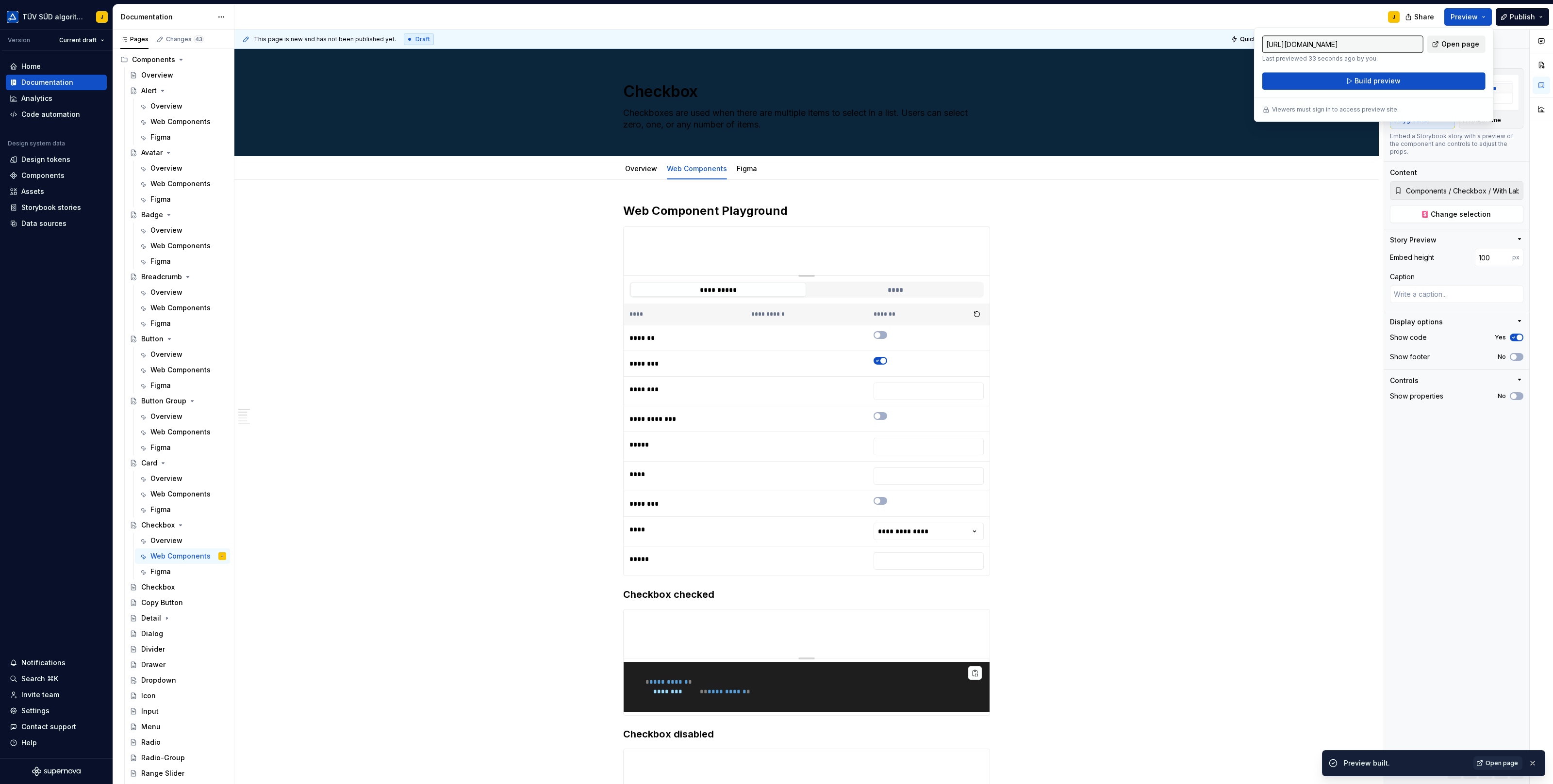
click at [1465, 43] on span "Open page" at bounding box center [1460, 44] width 38 height 10
click at [206, 586] on button "Page tree" at bounding box center [206, 587] width 13 height 13
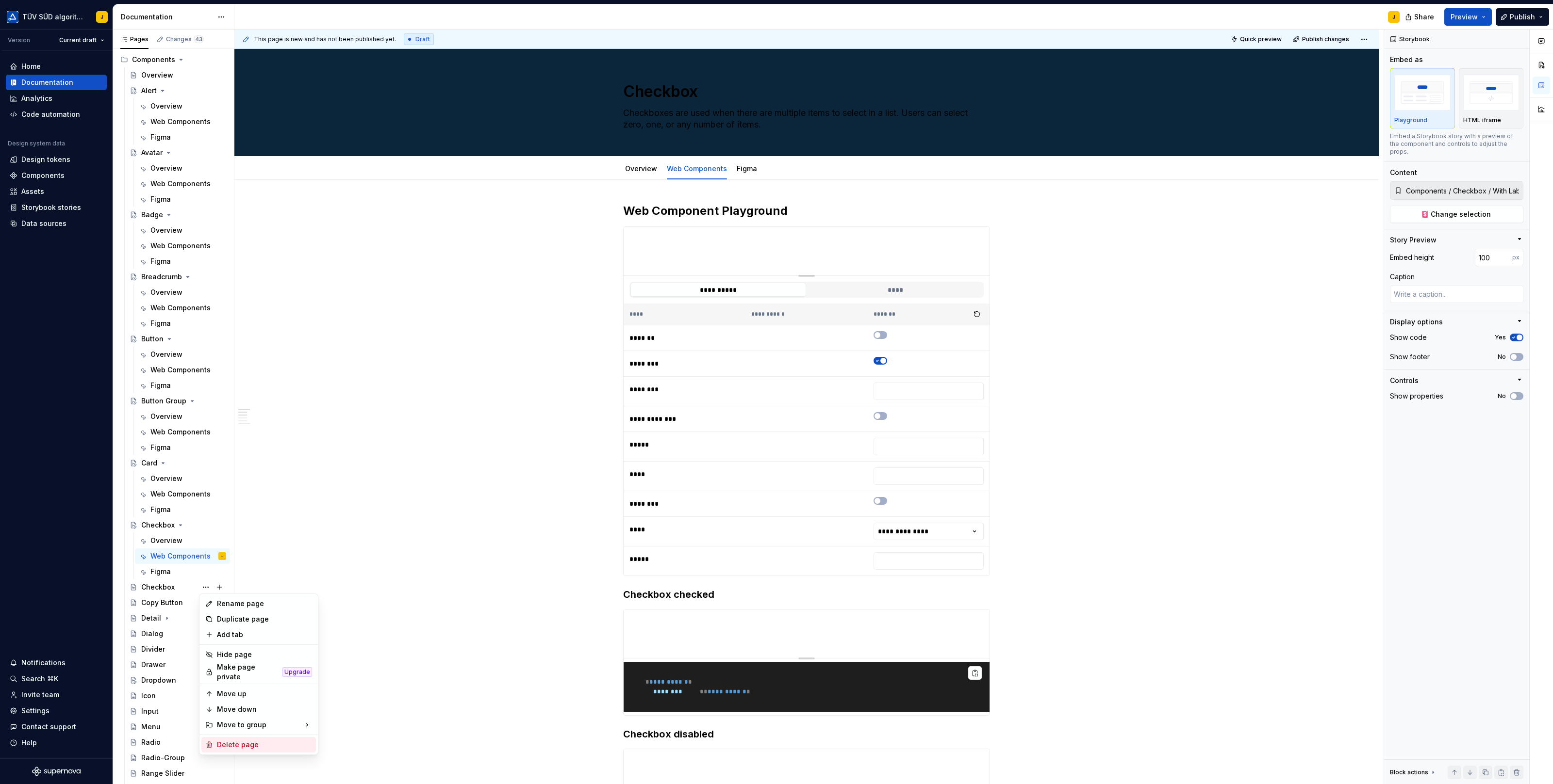
click at [230, 741] on div "Delete page" at bounding box center [264, 744] width 95 height 10
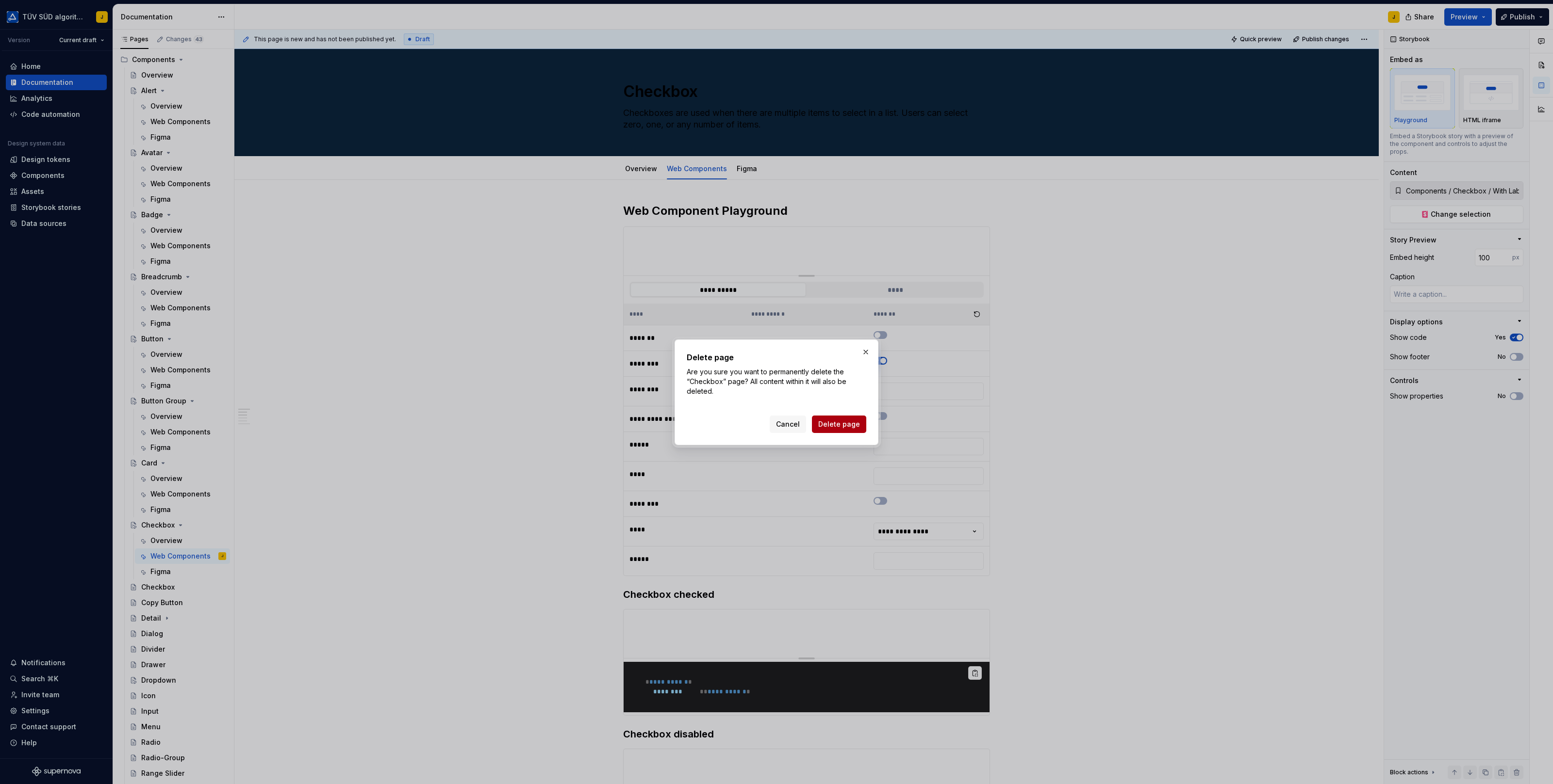
click at [843, 425] on span "Delete page" at bounding box center [839, 424] width 41 height 10
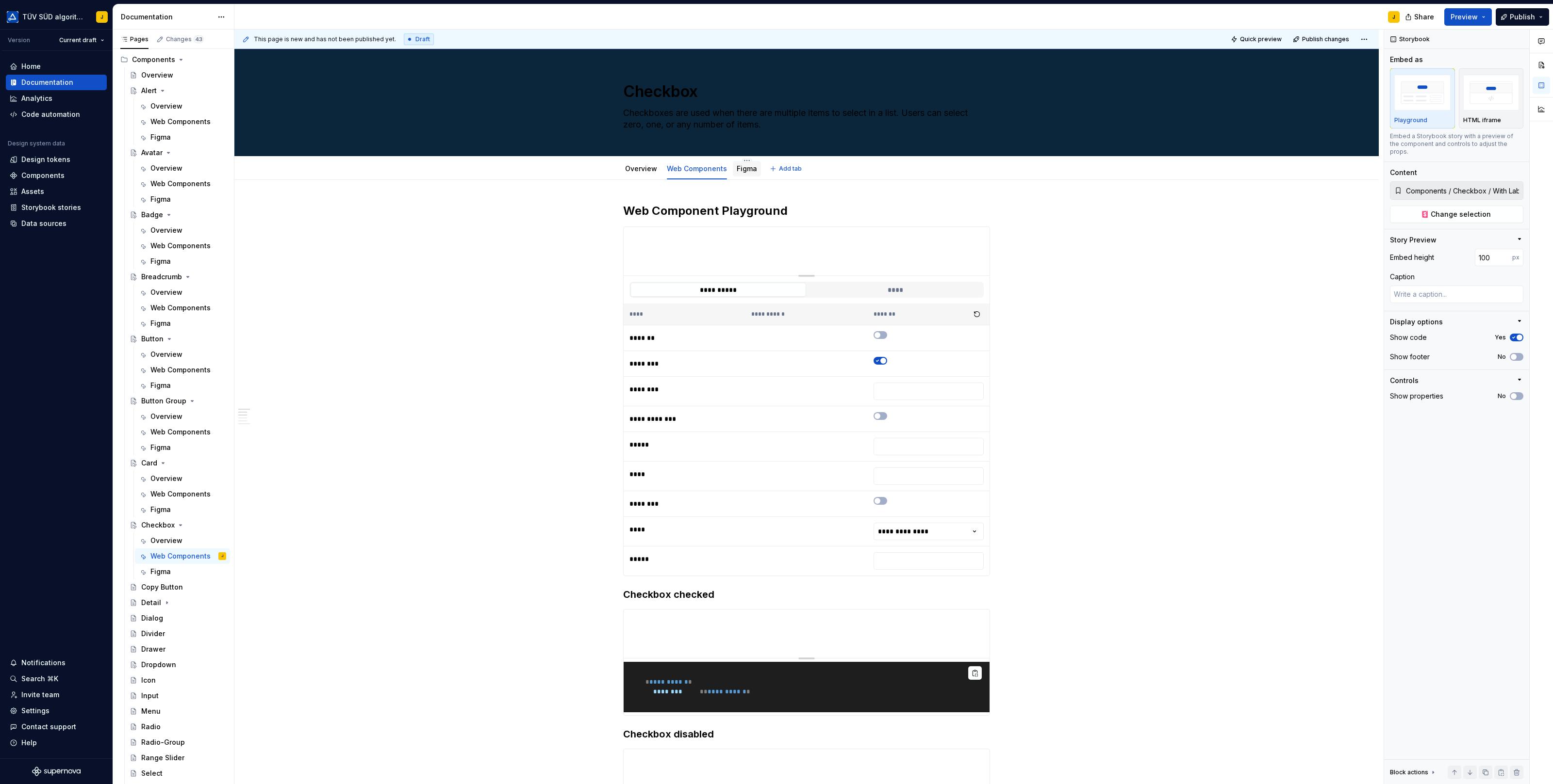
click at [746, 170] on link "Figma" at bounding box center [747, 168] width 20 height 8
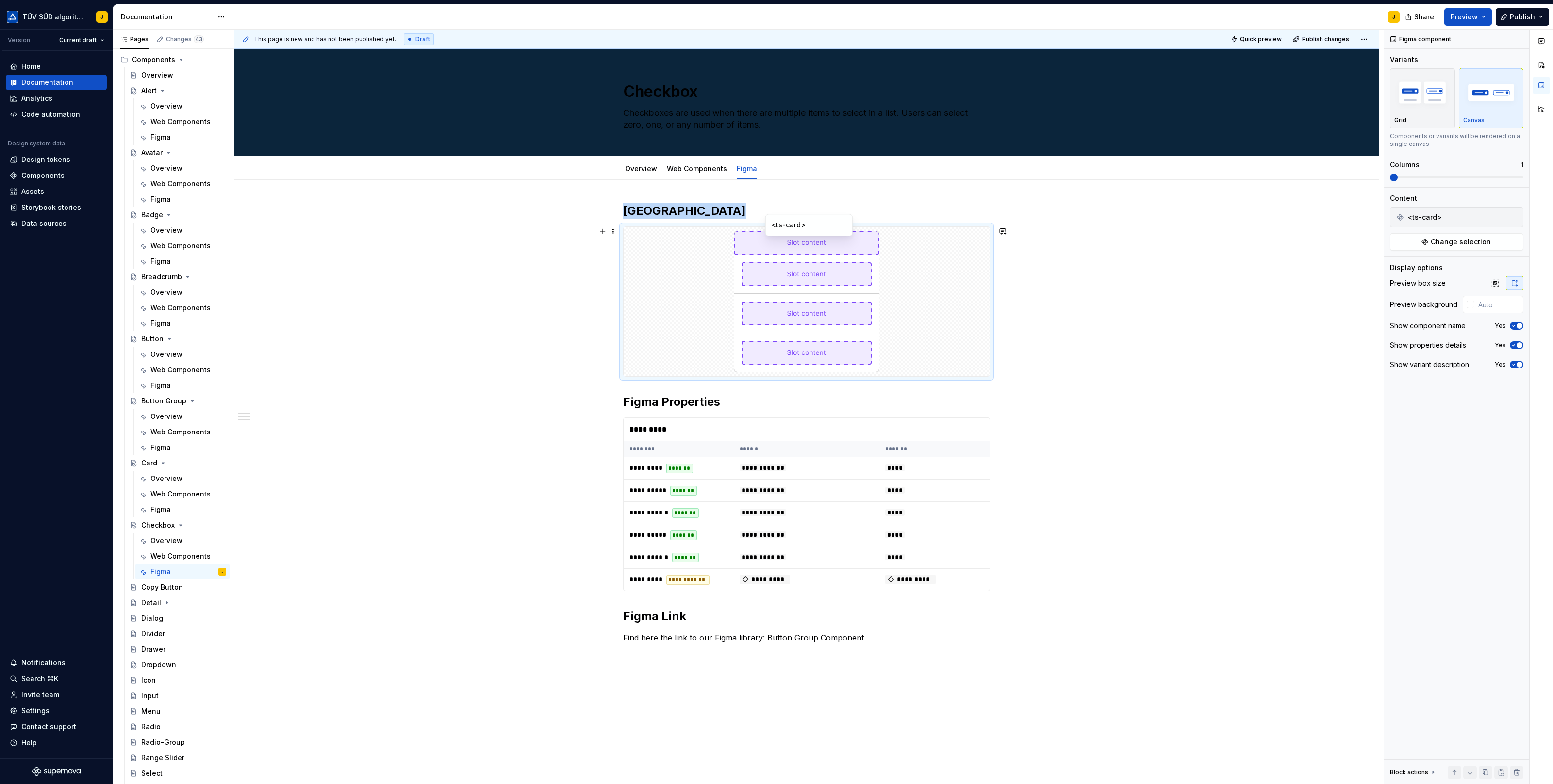
click at [920, 249] on div at bounding box center [806, 302] width 366 height 149
click at [1446, 235] on button "Change selection" at bounding box center [1456, 242] width 133 height 17
click at [1517, 215] on button "button" at bounding box center [1513, 217] width 13 height 13
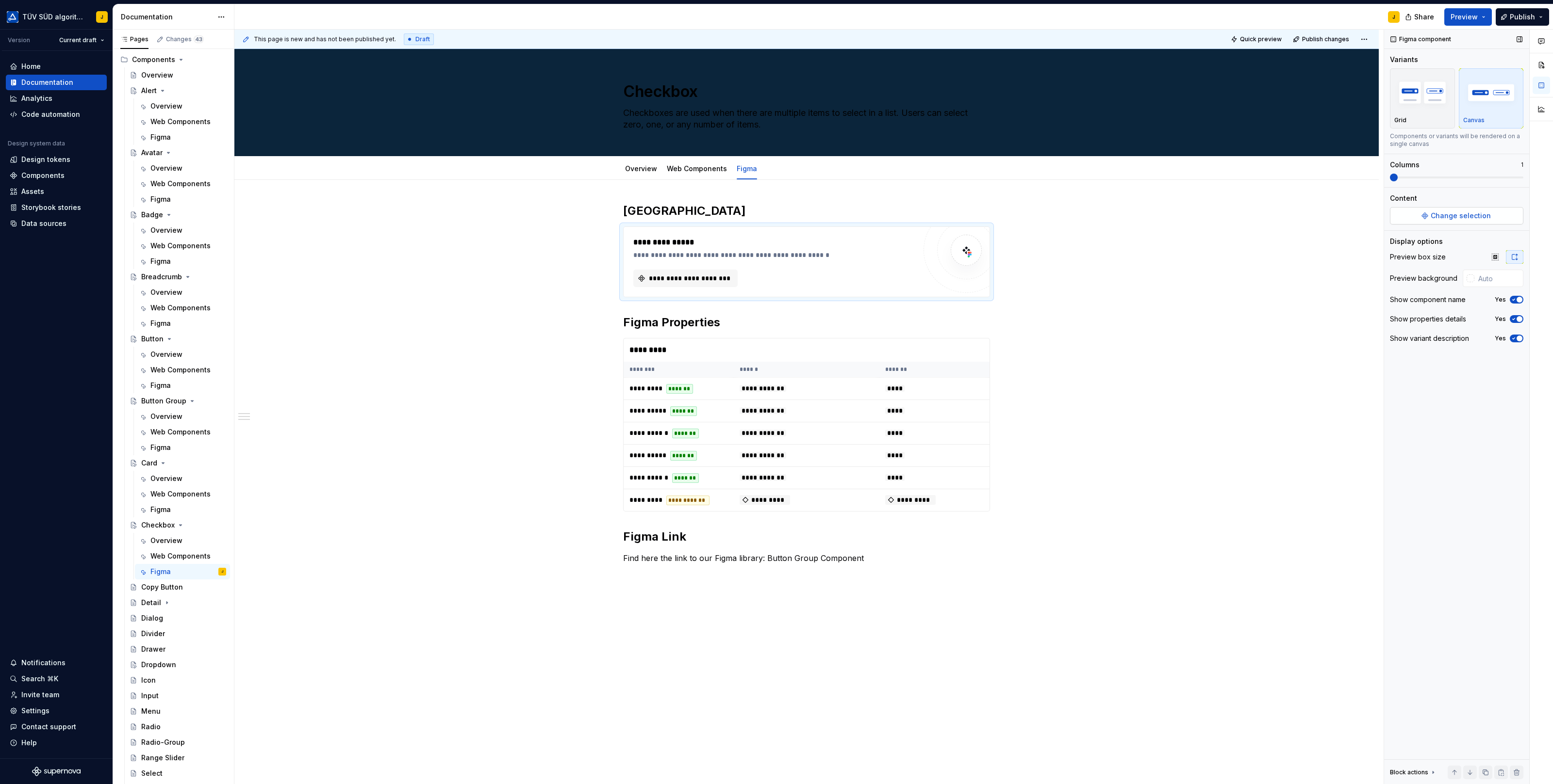
click at [1467, 219] on span "Change selection" at bounding box center [1460, 216] width 60 height 10
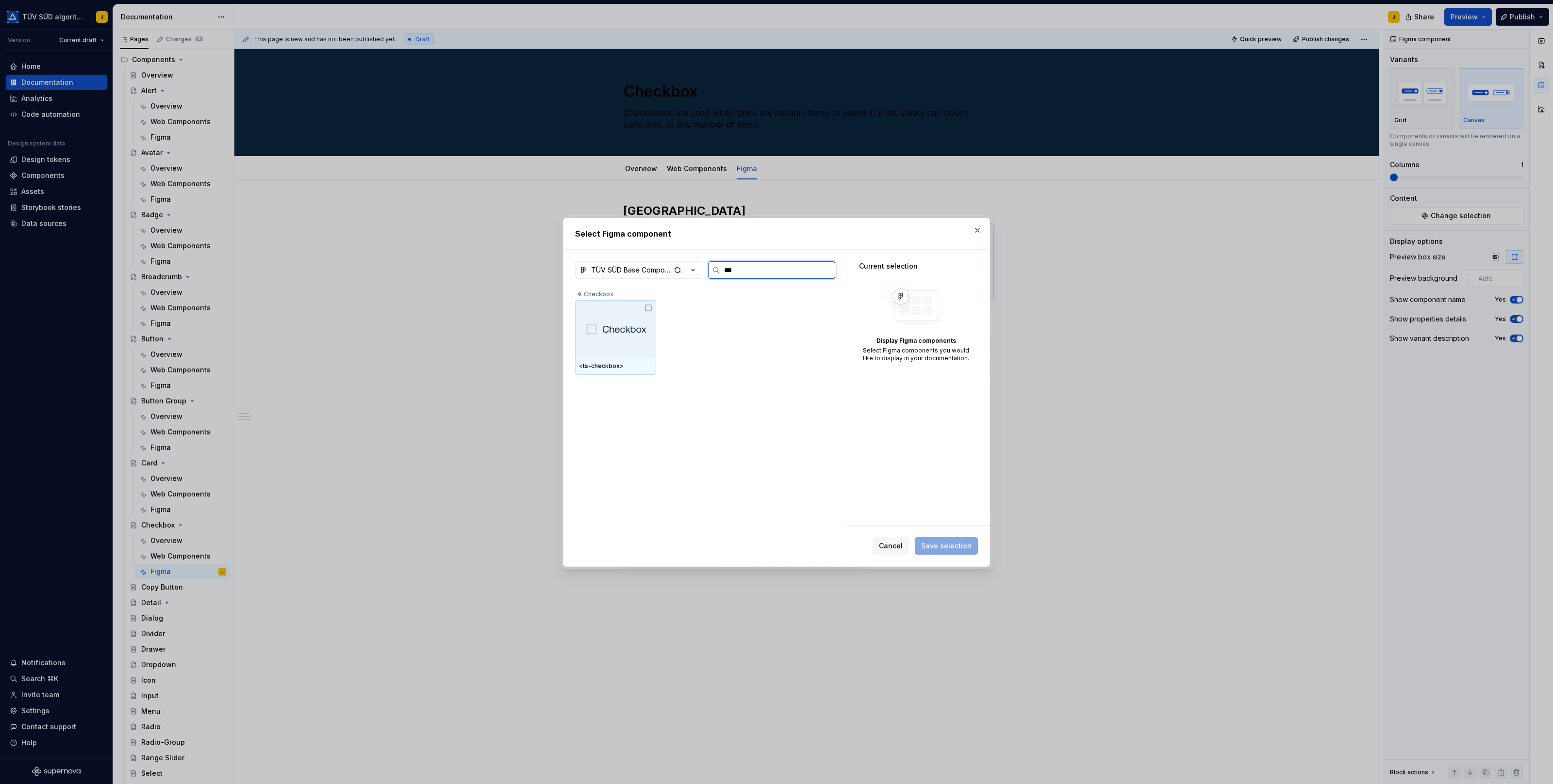
click at [618, 341] on div at bounding box center [615, 329] width 81 height 58
click at [954, 545] on span "Save selection" at bounding box center [946, 545] width 50 height 10
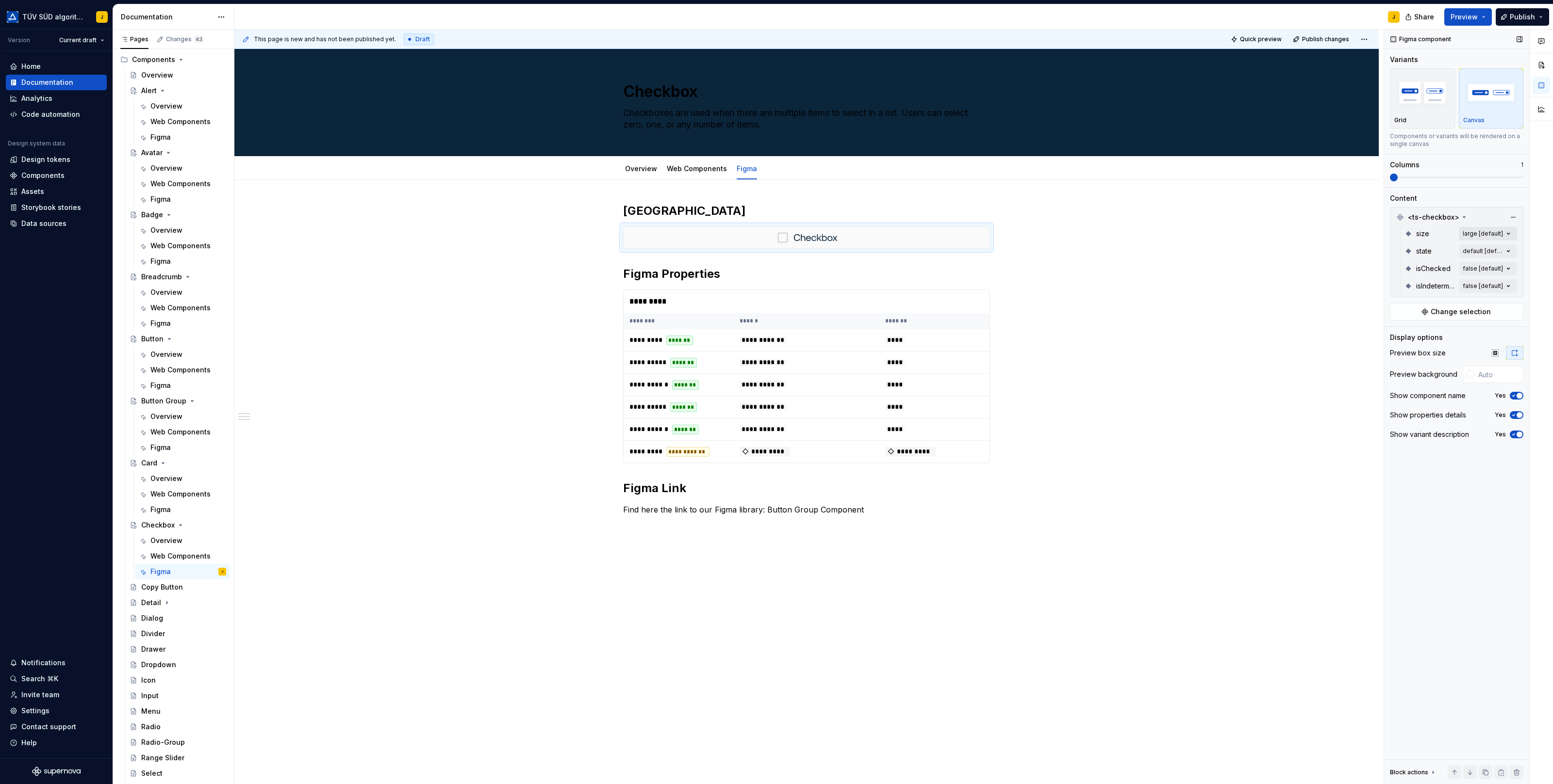
click at [1504, 228] on div "Comments Open comments No comments yet Select ‘Comment’ from the block context …" at bounding box center [1468, 407] width 169 height 755
click at [1508, 249] on button "button" at bounding box center [1504, 249] width 13 height 8
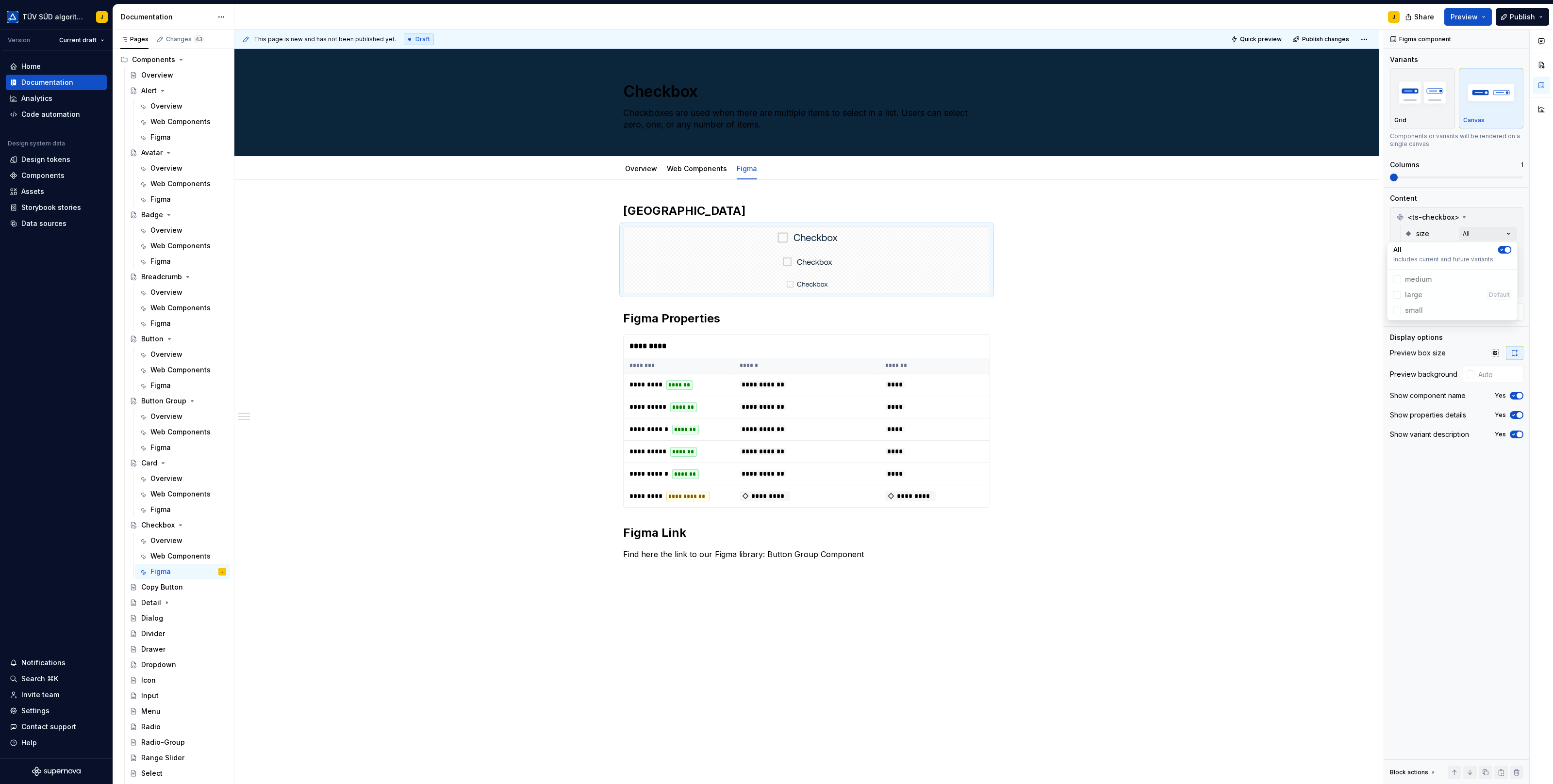
click at [1515, 201] on div "Comments Open comments No comments yet Select ‘Comment’ from the block context …" at bounding box center [1468, 407] width 169 height 755
click at [1508, 249] on div "Comments Open comments No comments yet Select ‘Comment’ from the block context …" at bounding box center [1468, 407] width 169 height 755
click at [1507, 267] on button "button" at bounding box center [1504, 267] width 13 height 8
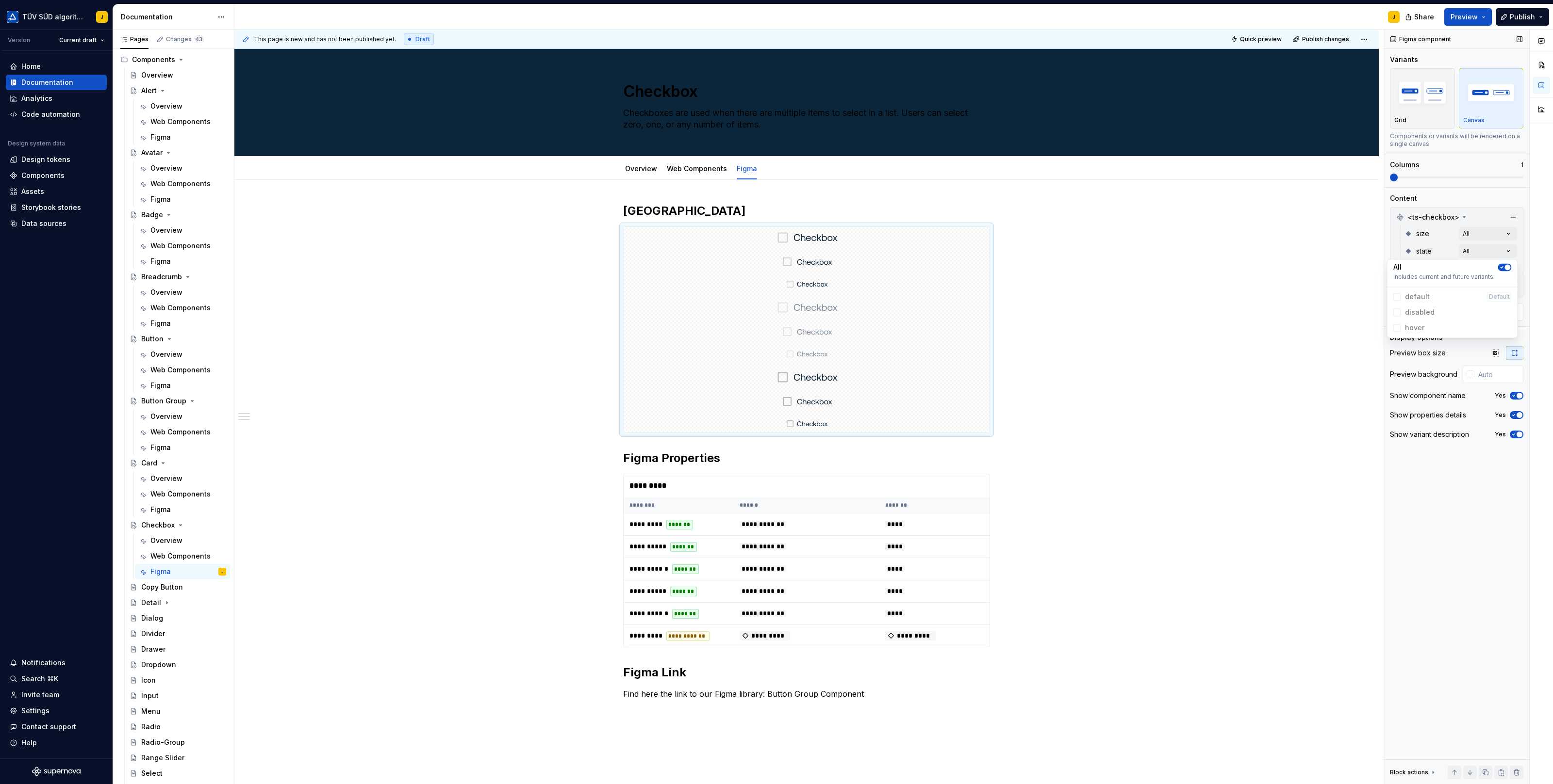
click at [1503, 195] on div "Comments Open comments No comments yet Select ‘Comment’ from the block context …" at bounding box center [1468, 407] width 169 height 755
click at [1510, 266] on div "Comments Open comments No comments yet Select ‘Comment’ from the block context …" at bounding box center [1468, 407] width 169 height 755
click at [1503, 288] on button "button" at bounding box center [1504, 285] width 13 height 8
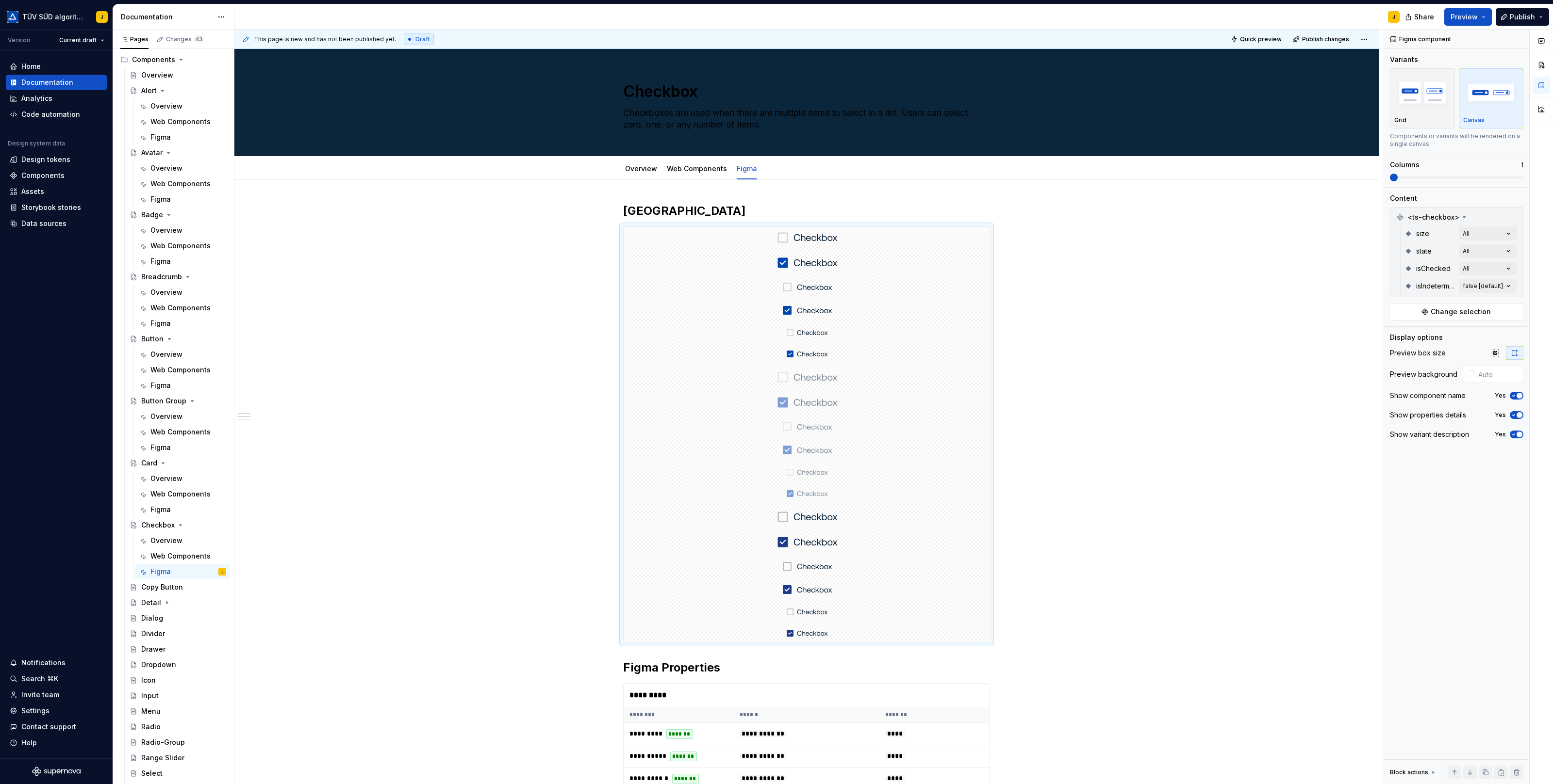
click at [1486, 192] on div "Comments Open comments No comments yet Select ‘Comment’ from the block context …" at bounding box center [1468, 407] width 169 height 755
click at [1506, 282] on div "Comments Open comments No comments yet Select ‘Comment’ from the block context …" at bounding box center [1468, 407] width 169 height 755
click at [1504, 300] on span "button" at bounding box center [1501, 302] width 6 height 6
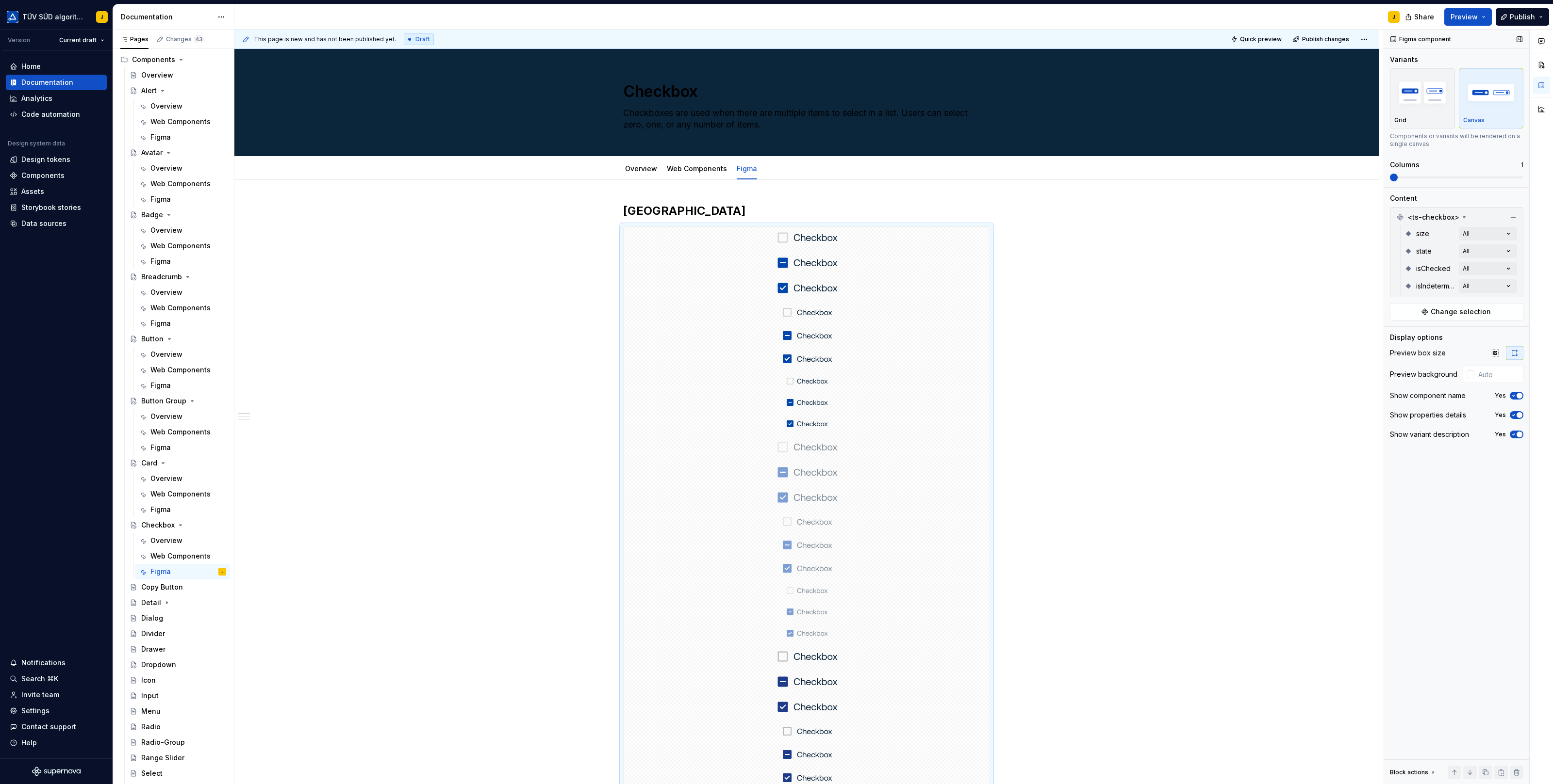
click at [1451, 182] on div "Comments Open comments No comments yet Select ‘Comment’ from the block context …" at bounding box center [1468, 407] width 169 height 755
drag, startPoint x: 1441, startPoint y: 172, endPoint x: 1459, endPoint y: 172, distance: 18.0
click at [1459, 172] on div "Columns 1" at bounding box center [1456, 170] width 133 height 21
click at [1443, 172] on div "Columns 1" at bounding box center [1456, 170] width 133 height 21
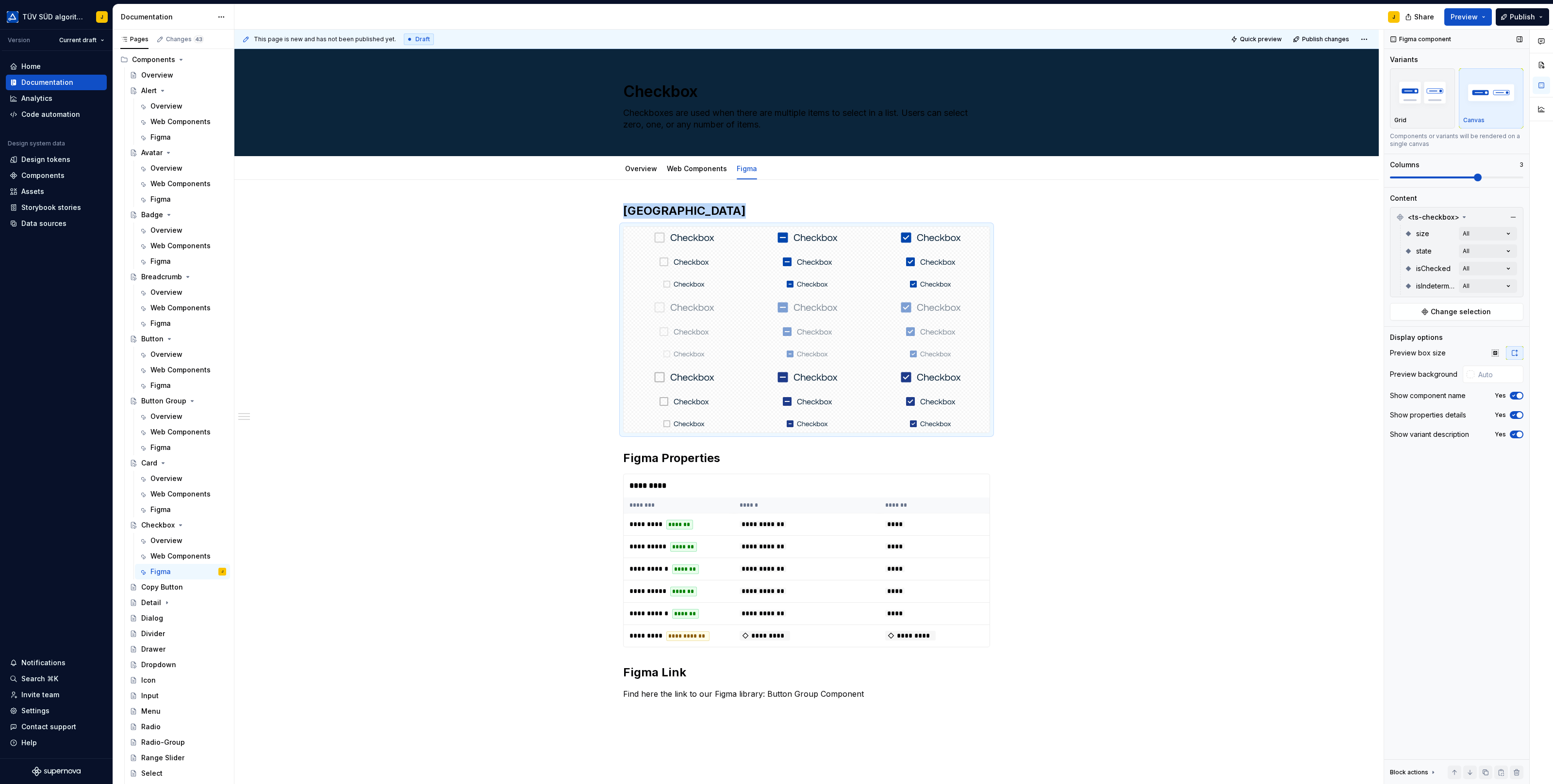
click at [1478, 177] on span at bounding box center [1456, 177] width 133 height 2
click at [1188, 279] on div "**********" at bounding box center [806, 572] width 1144 height 784
click at [763, 482] on div "*********" at bounding box center [807, 485] width 366 height 23
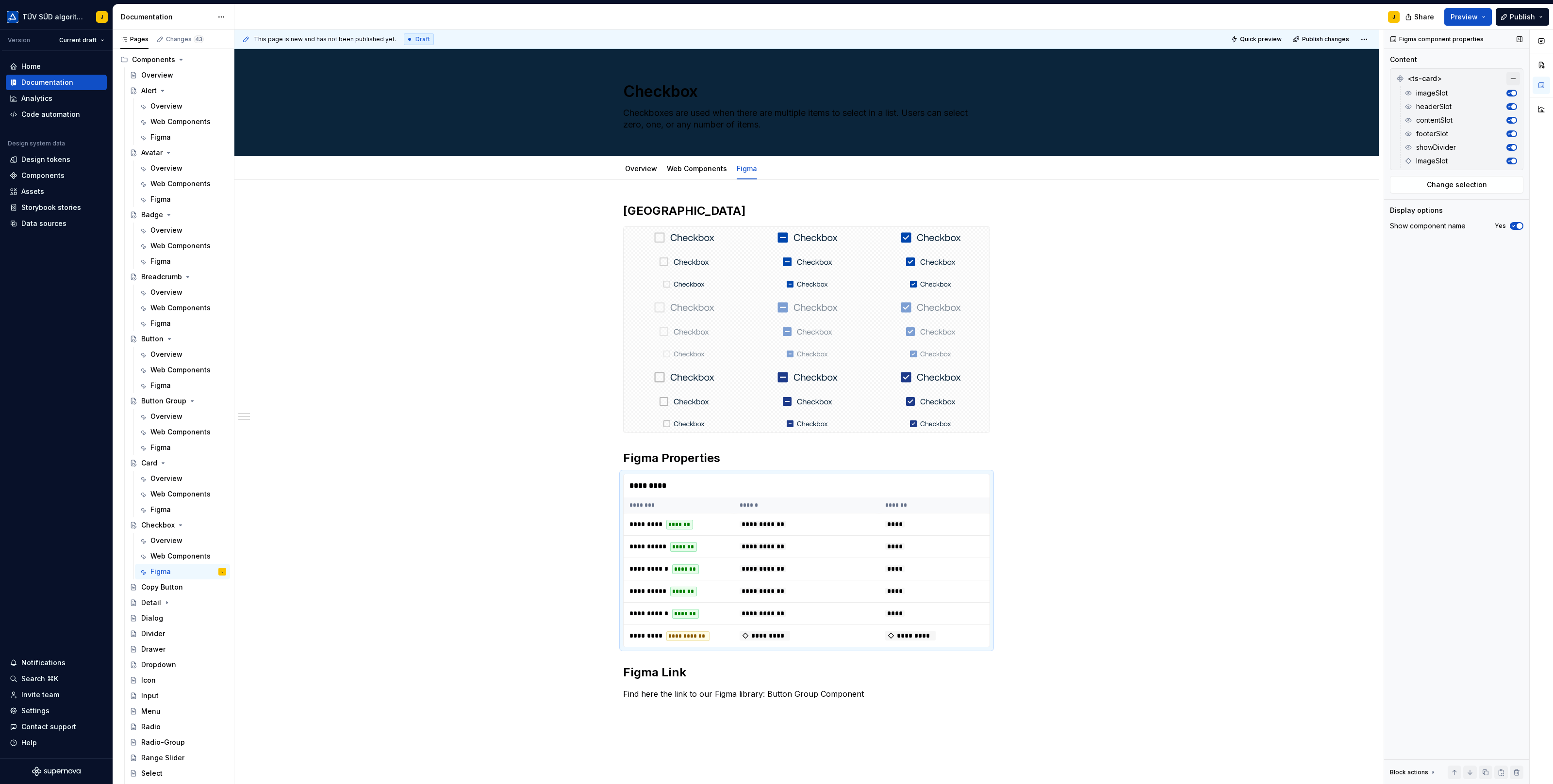
click at [1513, 75] on button "button" at bounding box center [1513, 78] width 13 height 13
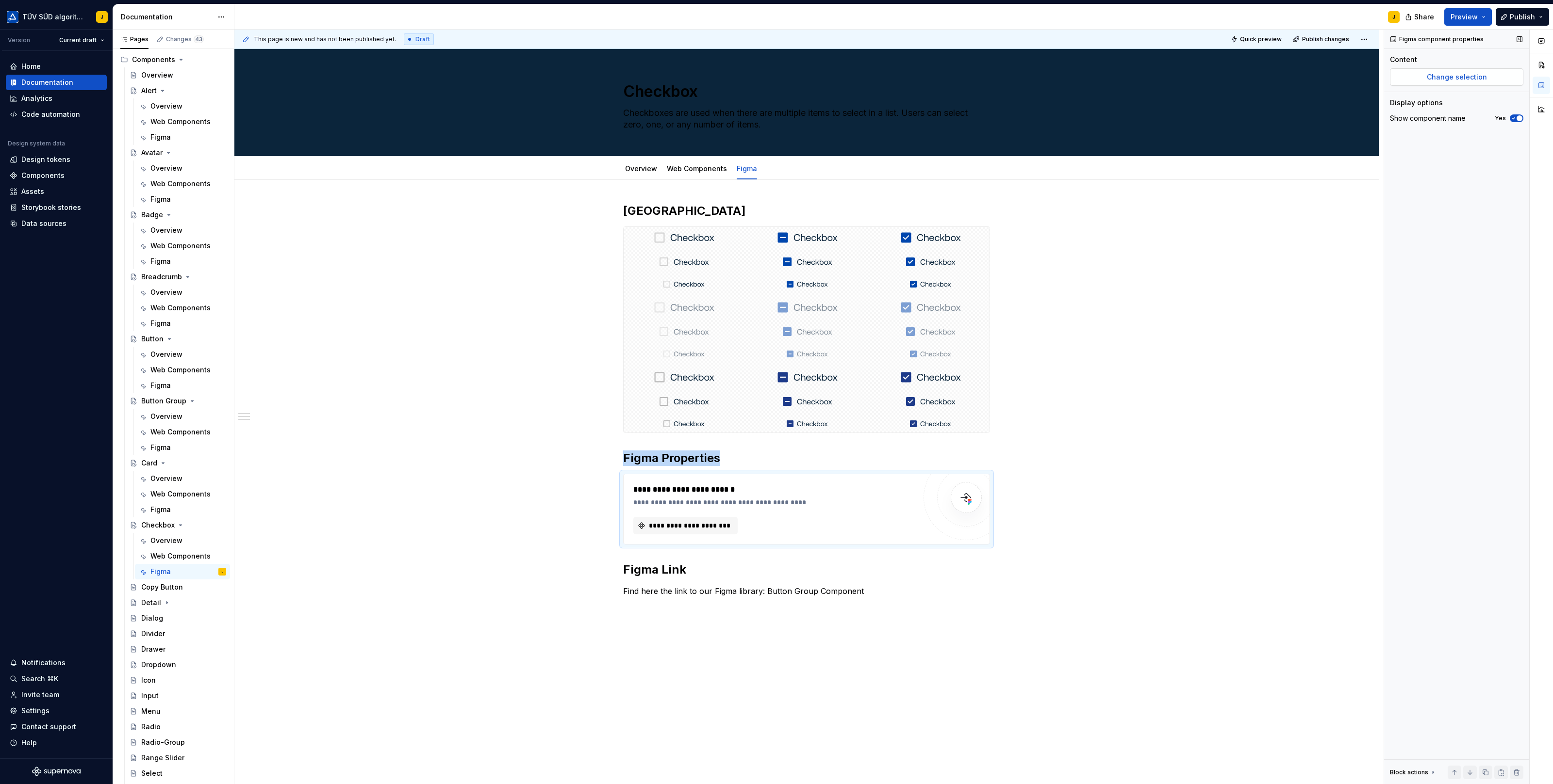
click at [1476, 78] on span "Change selection" at bounding box center [1457, 77] width 60 height 10
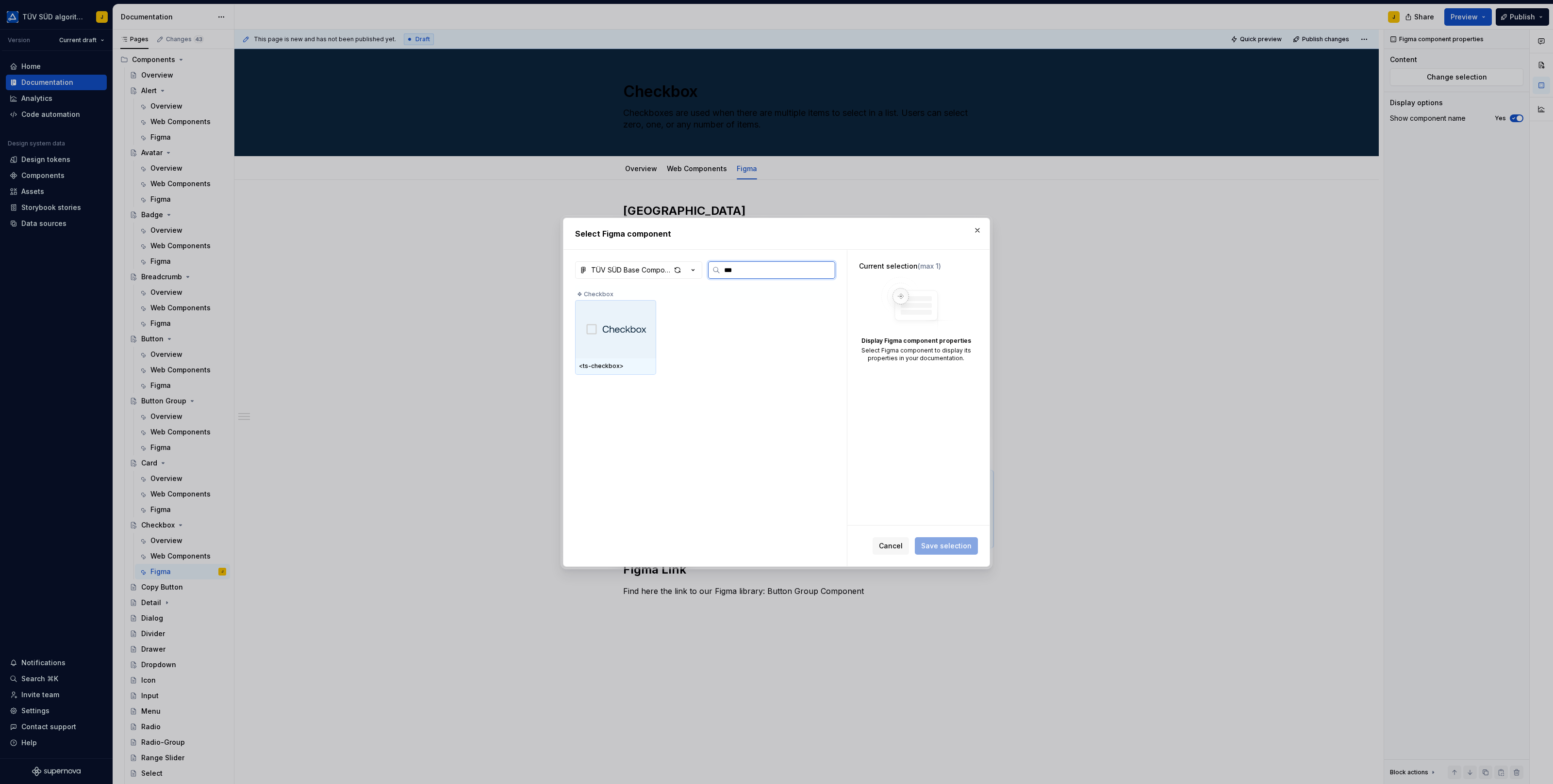
click at [614, 329] on img at bounding box center [615, 329] width 62 height 13
click at [946, 544] on span "Save selection" at bounding box center [946, 545] width 50 height 10
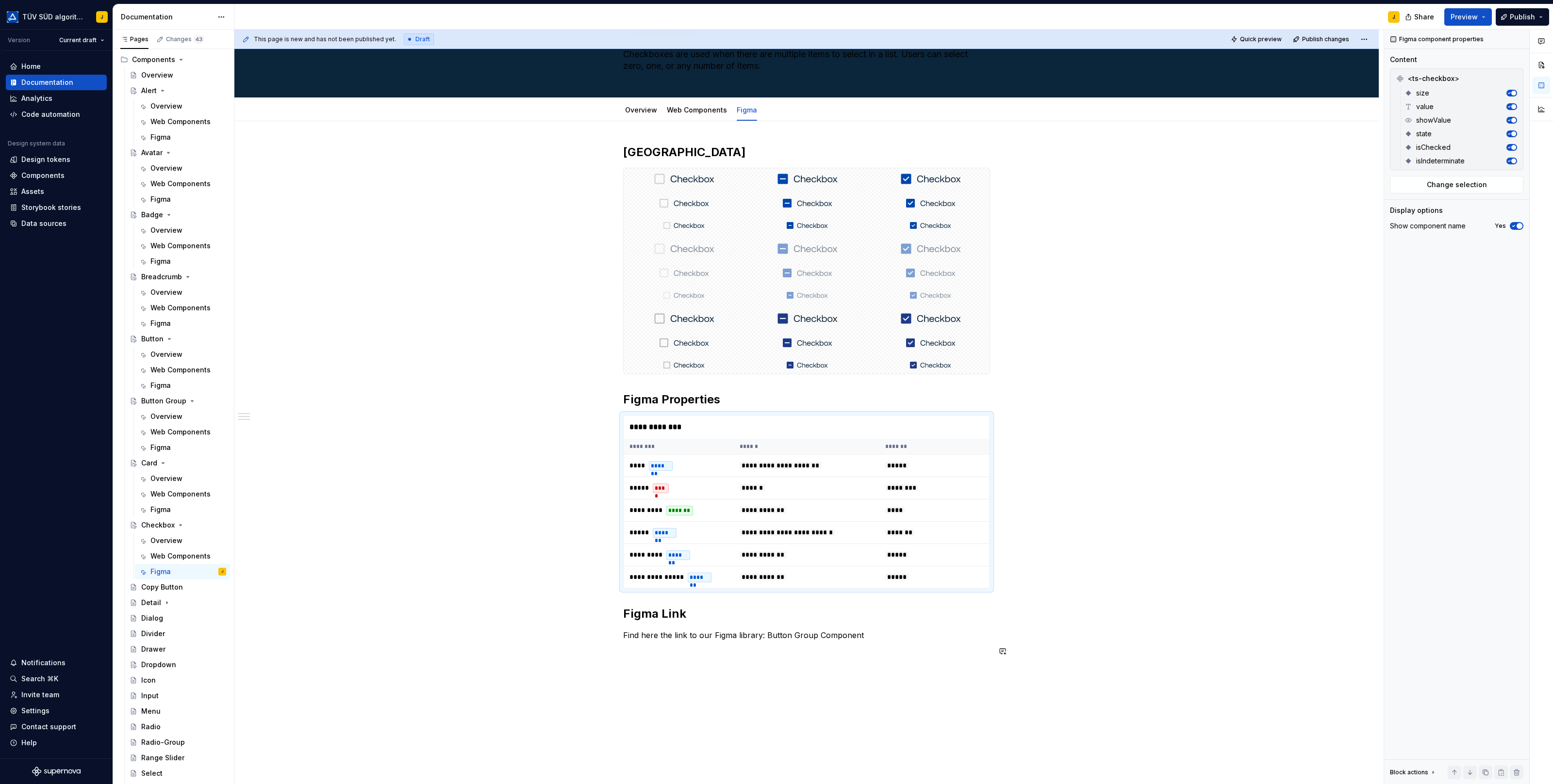
scroll to position [73, 0]
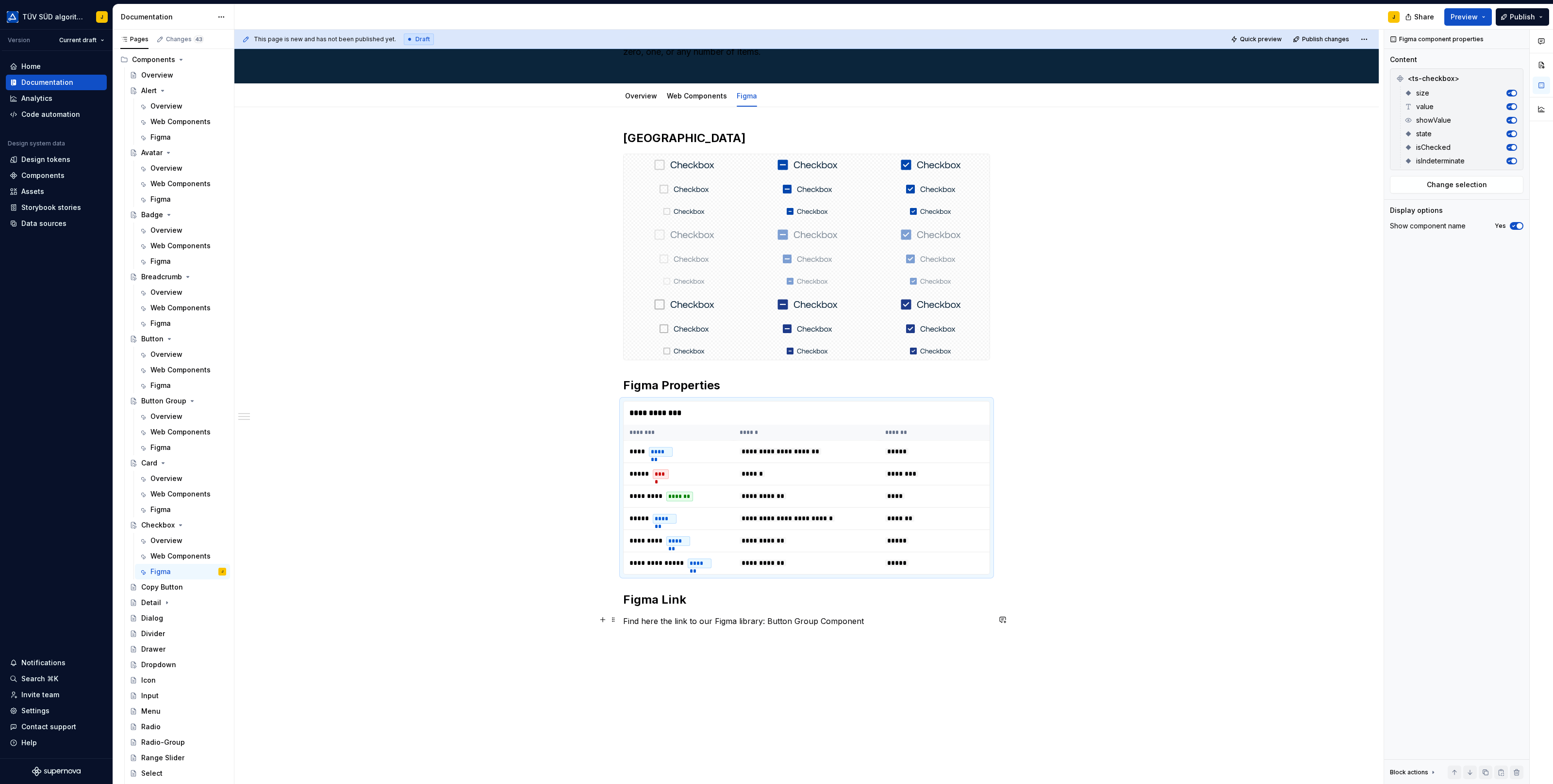
click at [867, 616] on p "Find here the link to our Figma library: Button Group Component" at bounding box center [806, 621] width 367 height 11
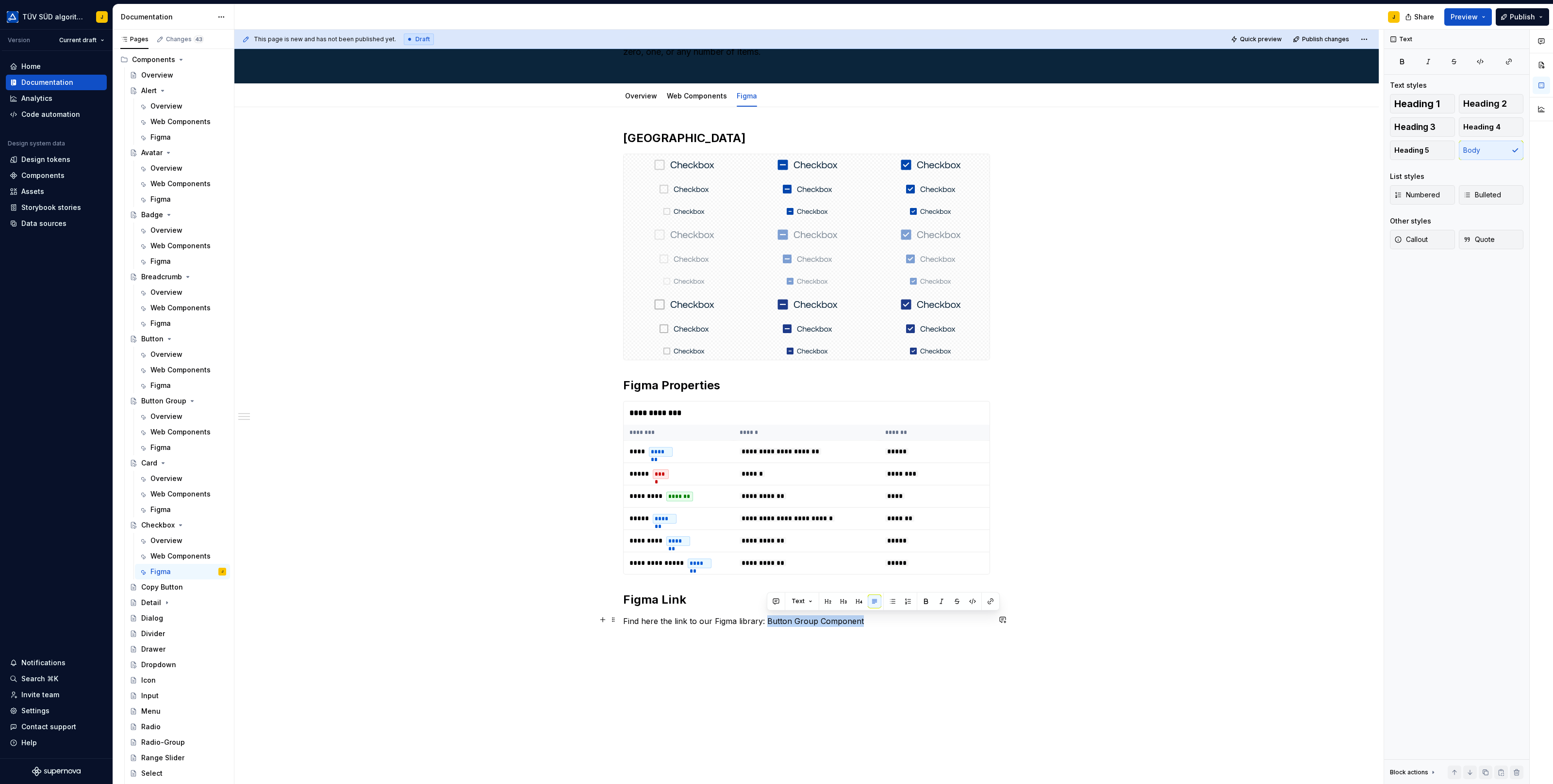
drag, startPoint x: 871, startPoint y: 620, endPoint x: 768, endPoint y: 621, distance: 103.0
click at [768, 621] on p "Find here the link to our Figma library: Button Group Component" at bounding box center [806, 621] width 367 height 11
click at [788, 626] on div "**********" at bounding box center [806, 387] width 367 height 514
drag, startPoint x: 852, startPoint y: 620, endPoint x: 768, endPoint y: 620, distance: 84.0
click at [769, 620] on p "Find here the link to our Figma library: Checkbox Component" at bounding box center [806, 621] width 367 height 11
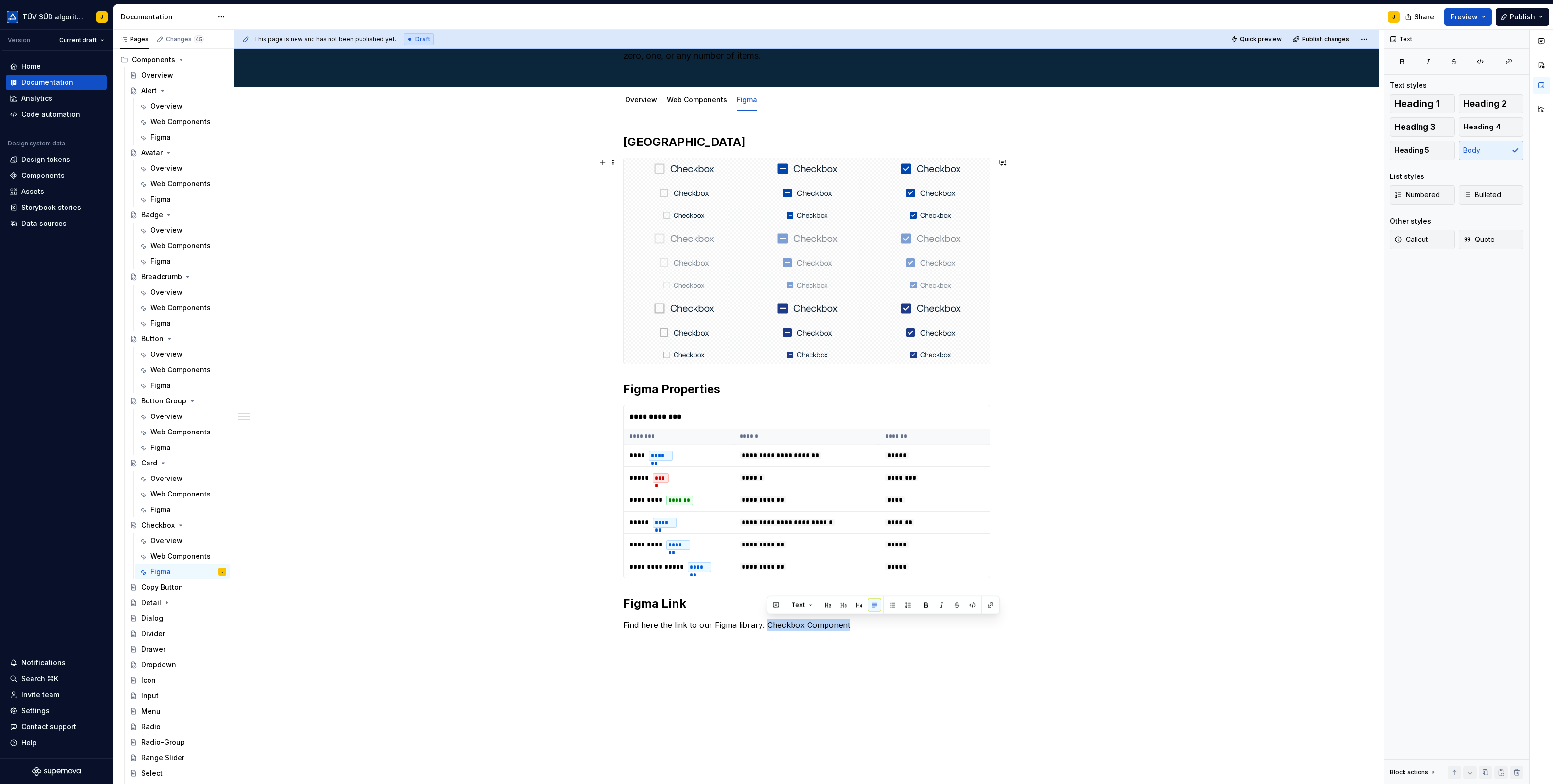
scroll to position [0, 0]
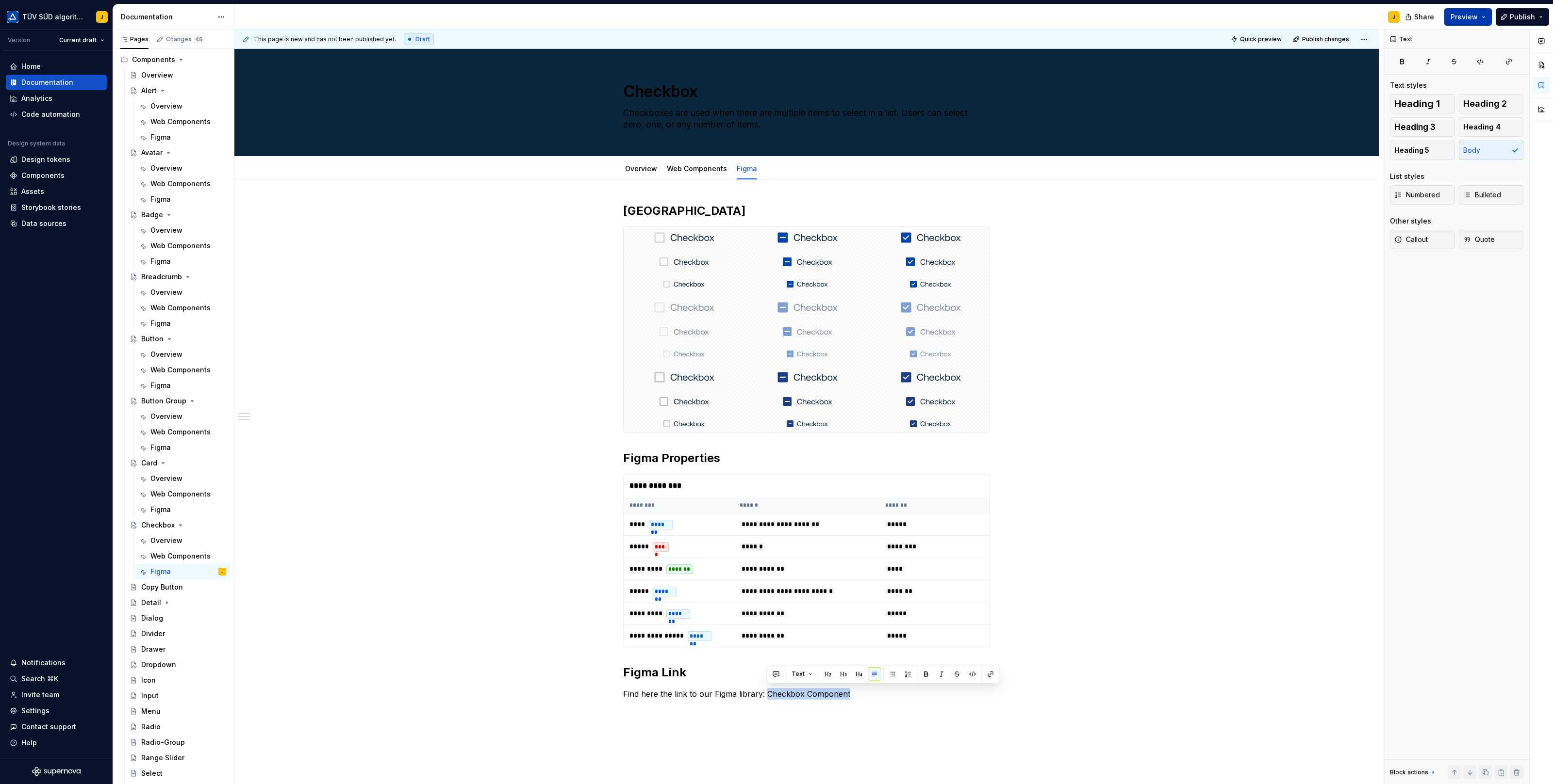
click at [1481, 17] on button "Preview" at bounding box center [1467, 17] width 47 height 17
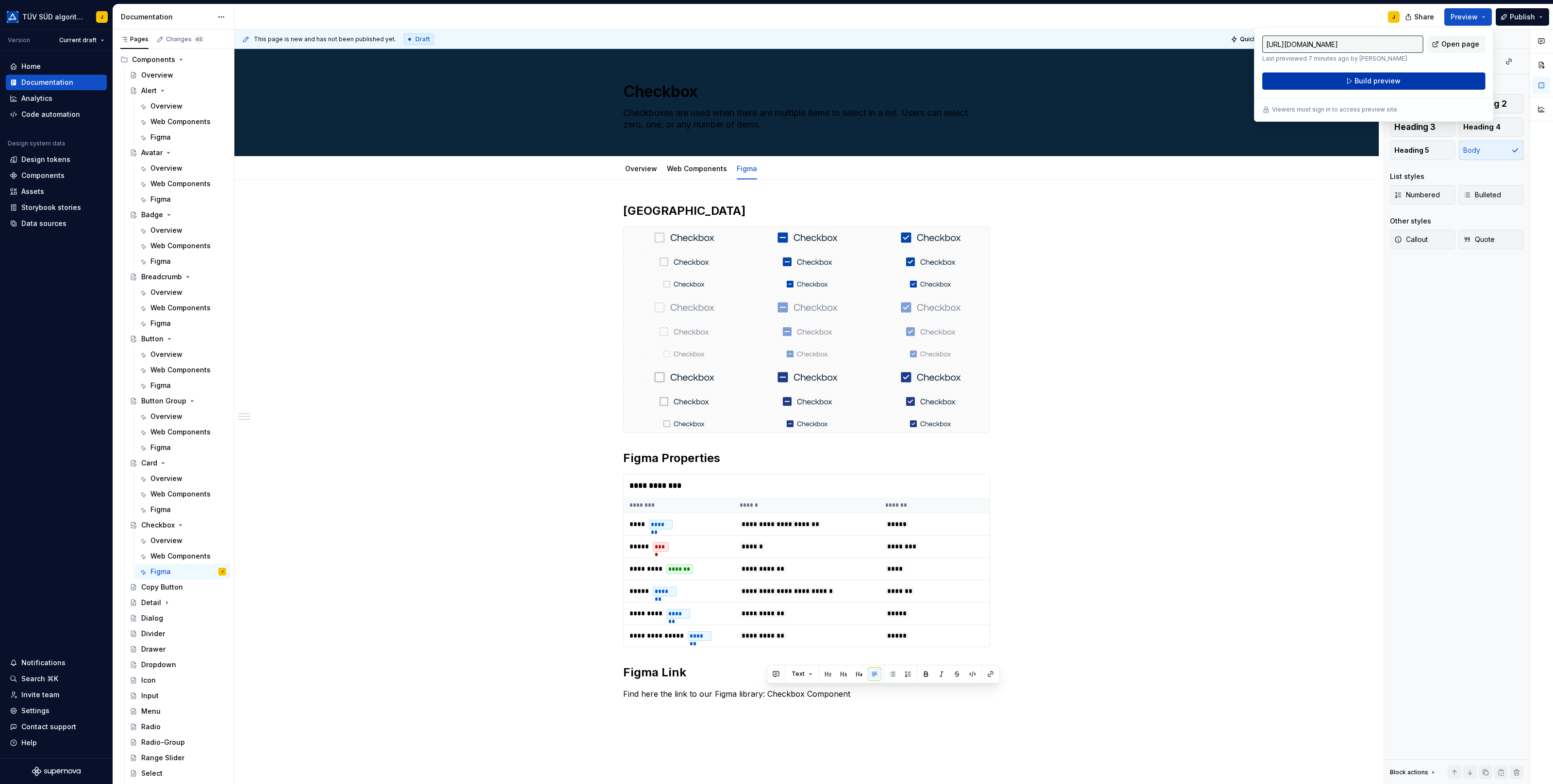
click at [1425, 77] on button "Build preview" at bounding box center [1374, 80] width 223 height 17
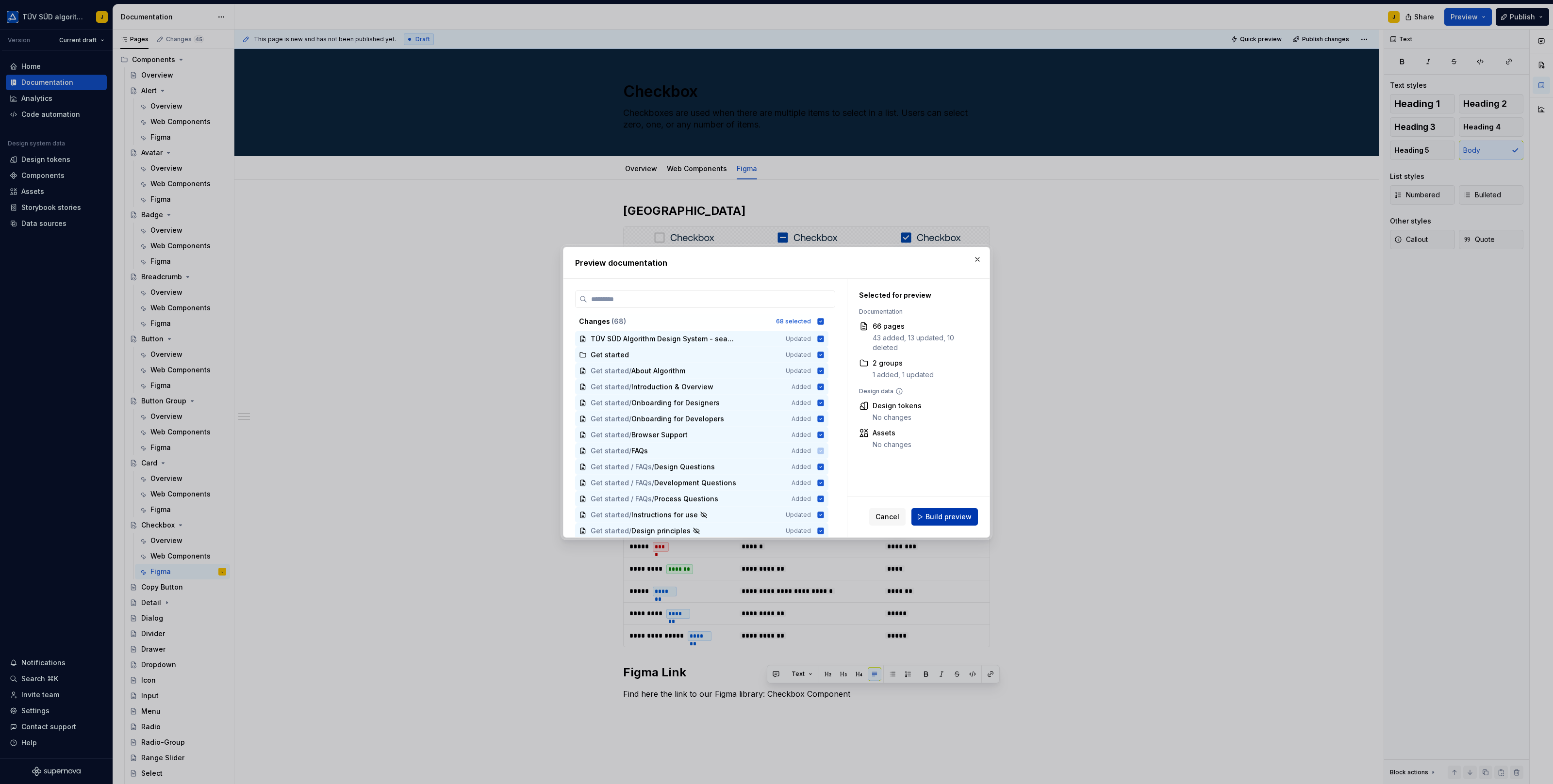
click at [945, 514] on span "Build preview" at bounding box center [949, 517] width 46 height 10
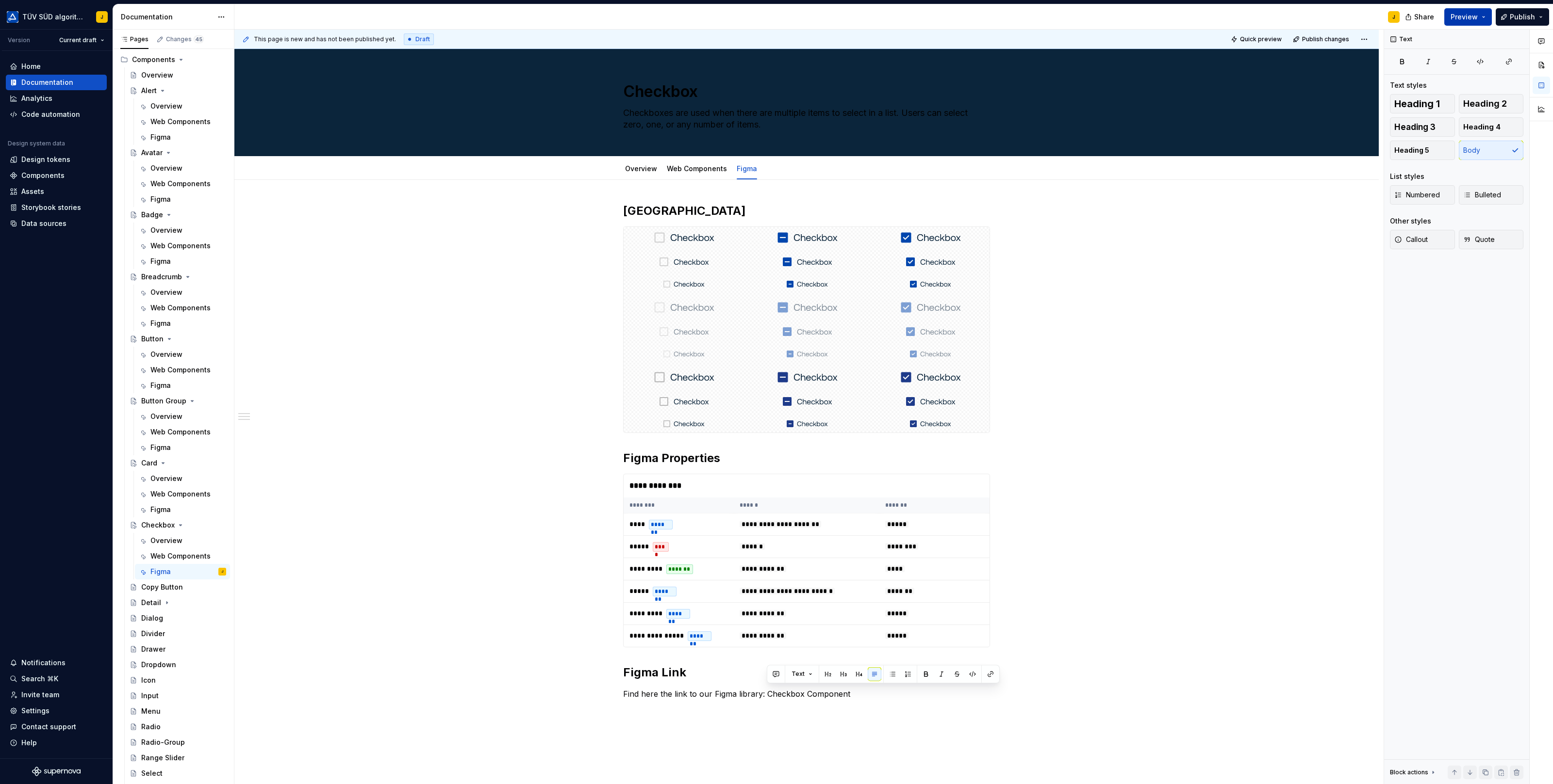
click at [1479, 17] on button "Preview" at bounding box center [1467, 17] width 47 height 17
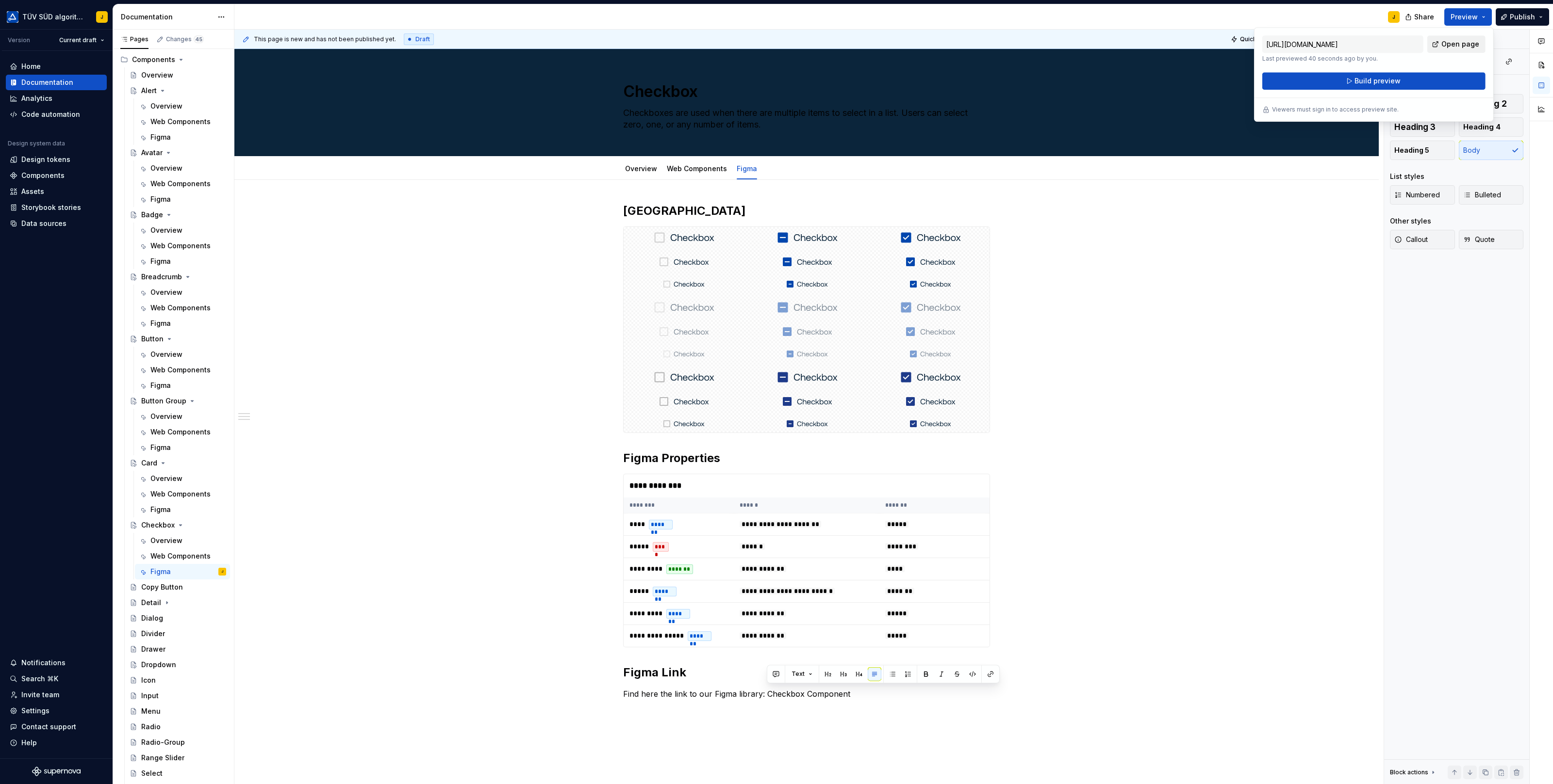
click at [1459, 47] on span "Open page" at bounding box center [1460, 44] width 38 height 10
click at [703, 172] on link "Web Components" at bounding box center [697, 168] width 60 height 8
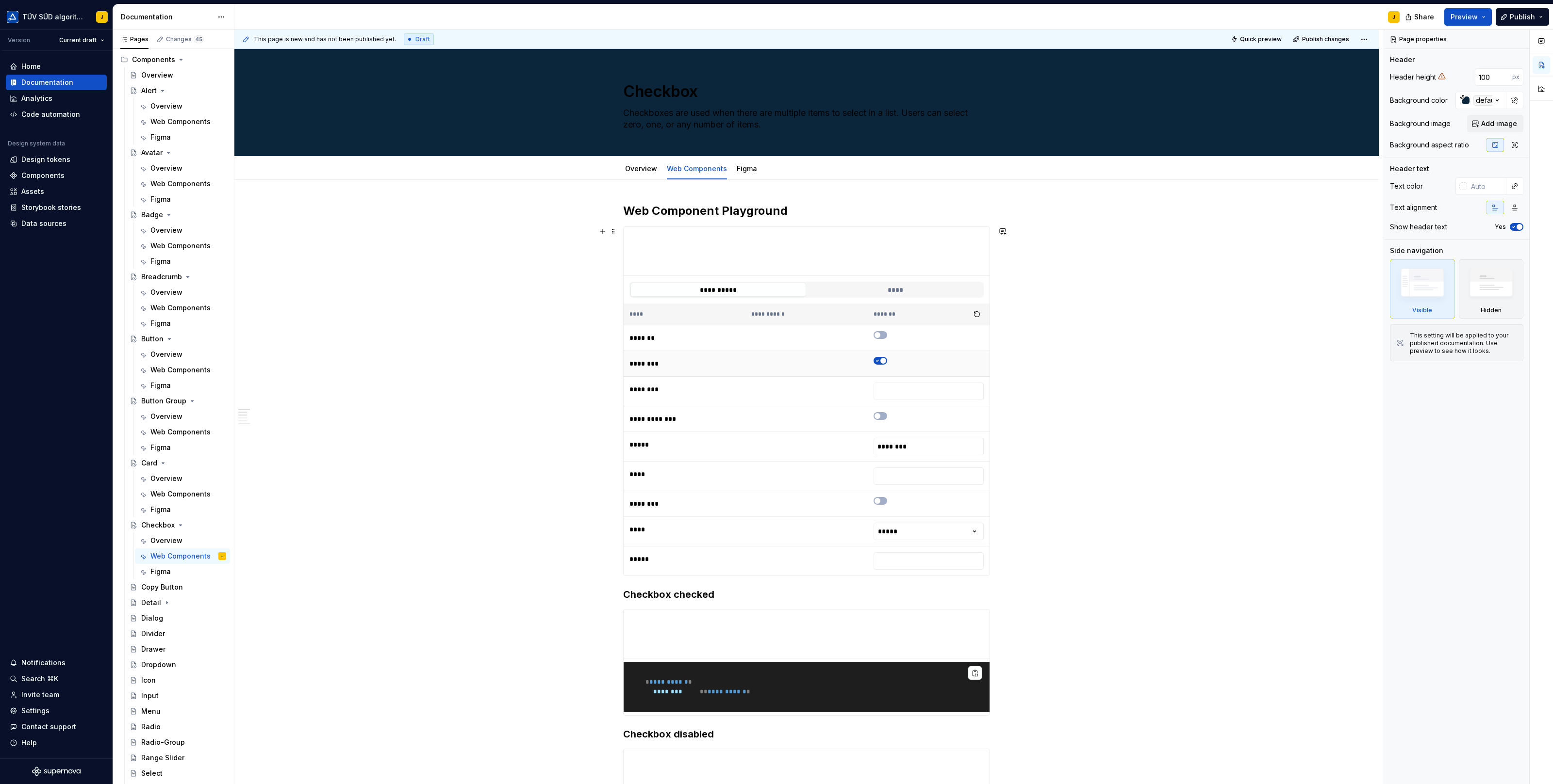
click at [884, 360] on span "button" at bounding box center [883, 360] width 6 height 6
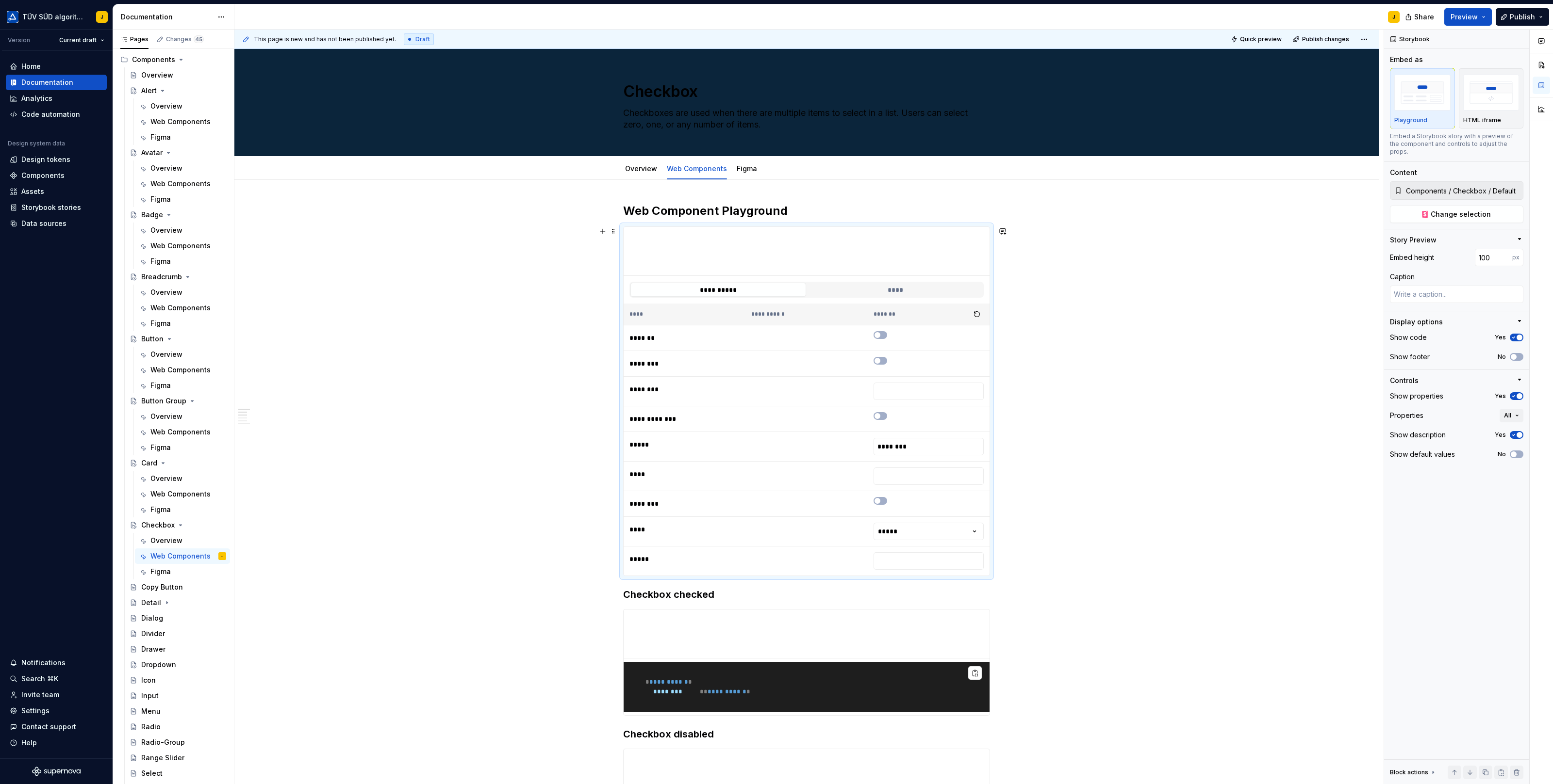
click at [1482, 14] on button "Preview" at bounding box center [1467, 17] width 47 height 17
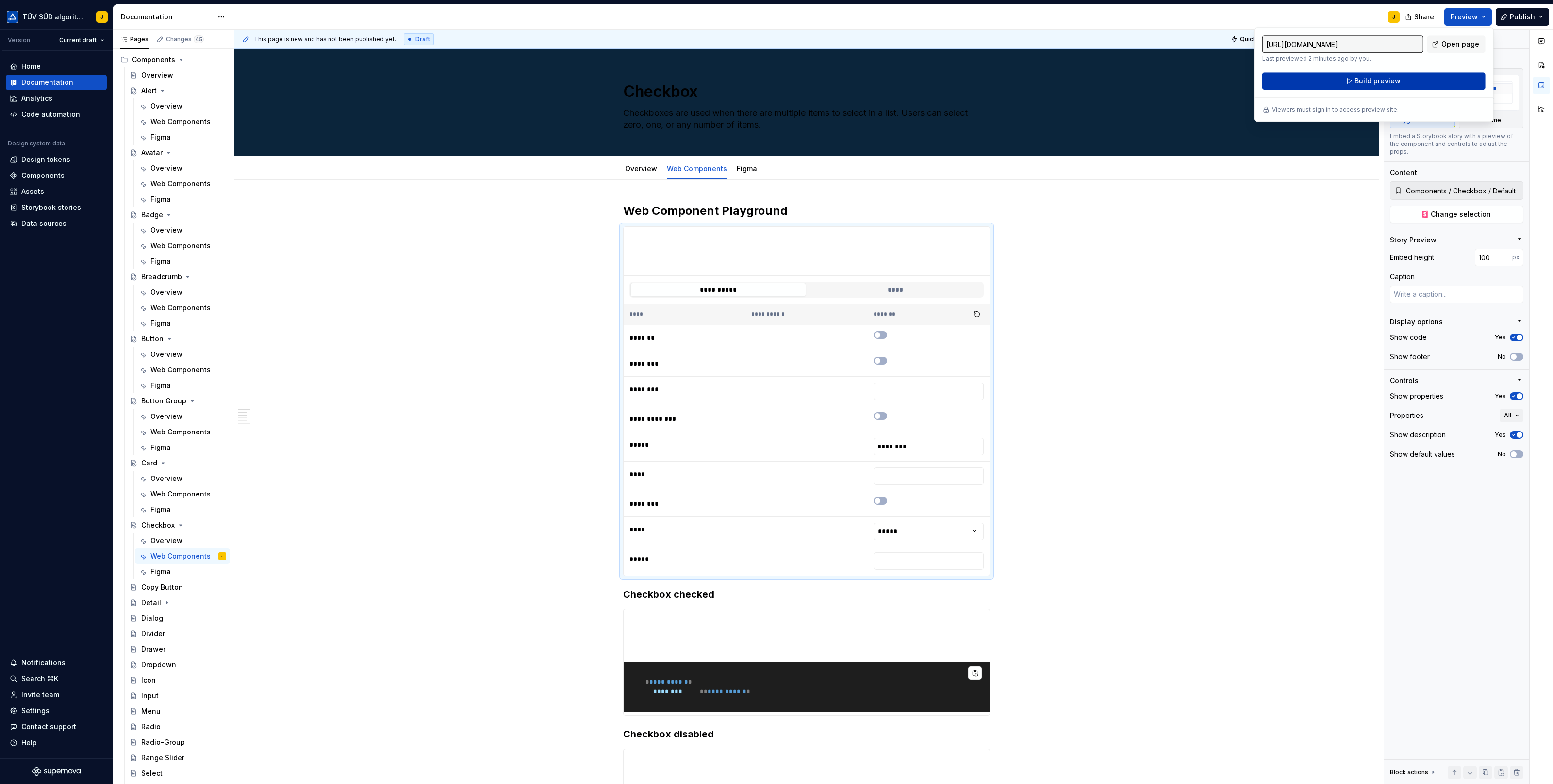
click at [1389, 79] on span "Build preview" at bounding box center [1377, 80] width 46 height 10
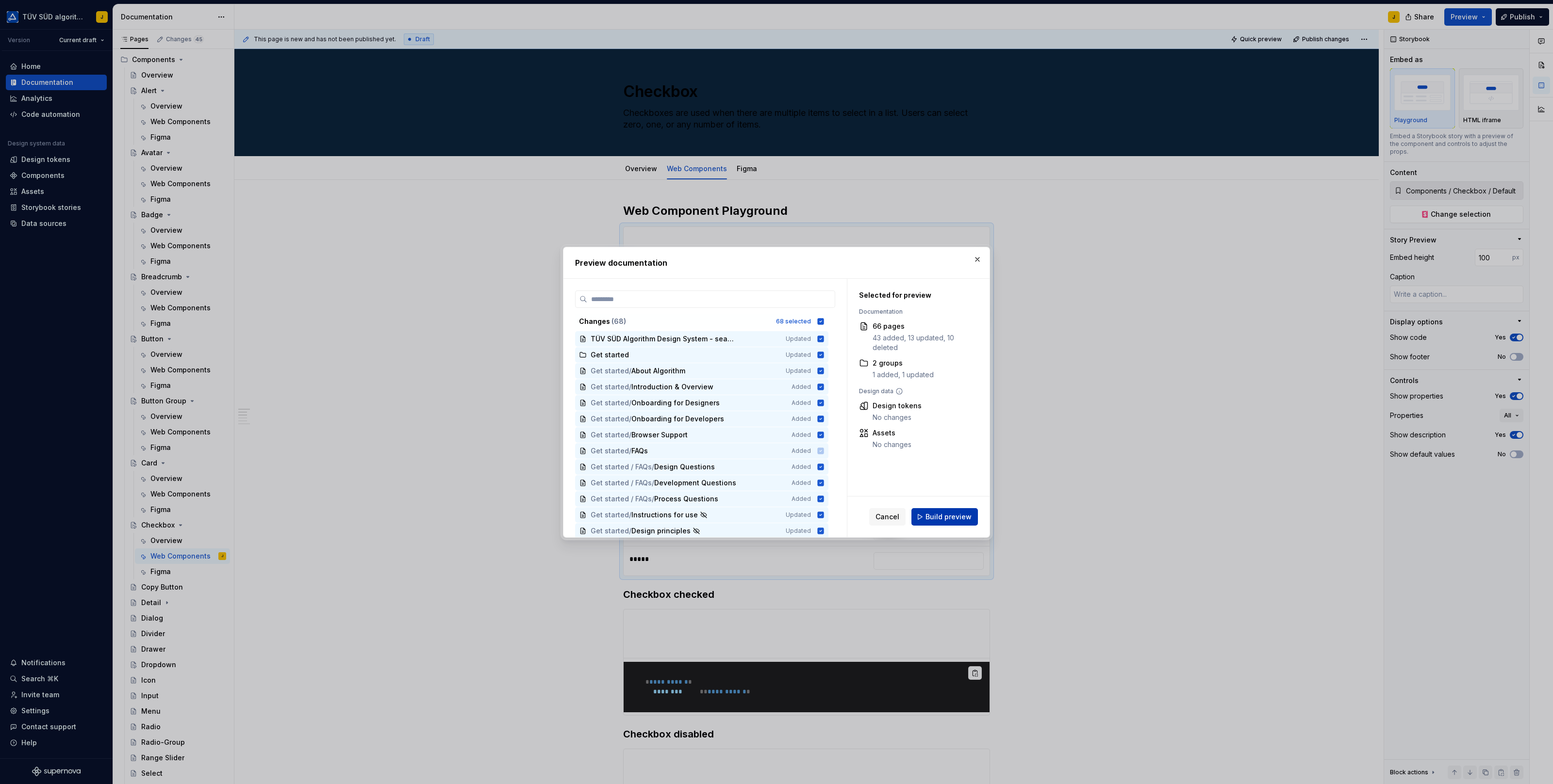
click at [950, 515] on span "Build preview" at bounding box center [949, 517] width 46 height 10
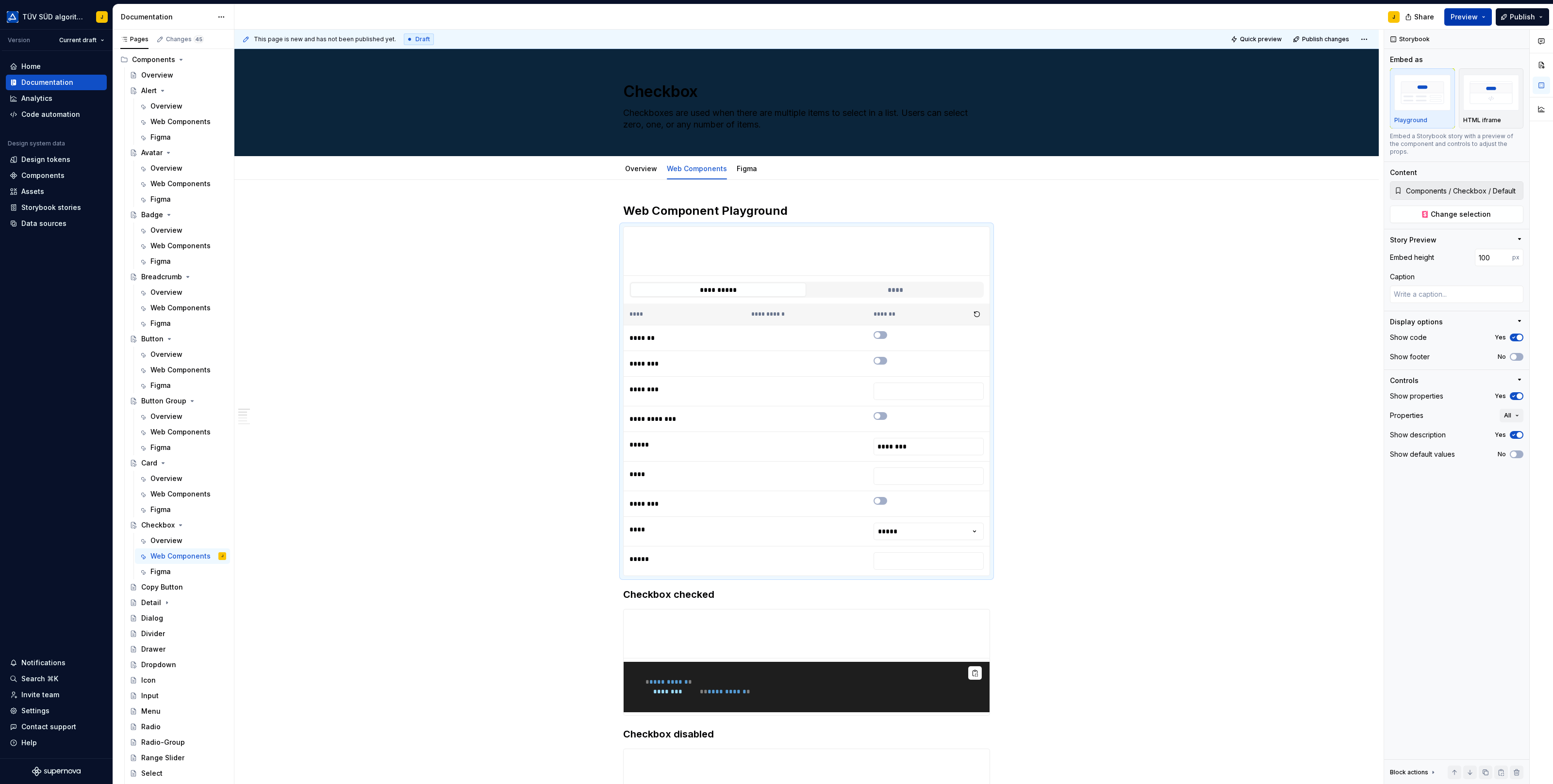
click at [1487, 17] on button "Preview" at bounding box center [1467, 17] width 47 height 17
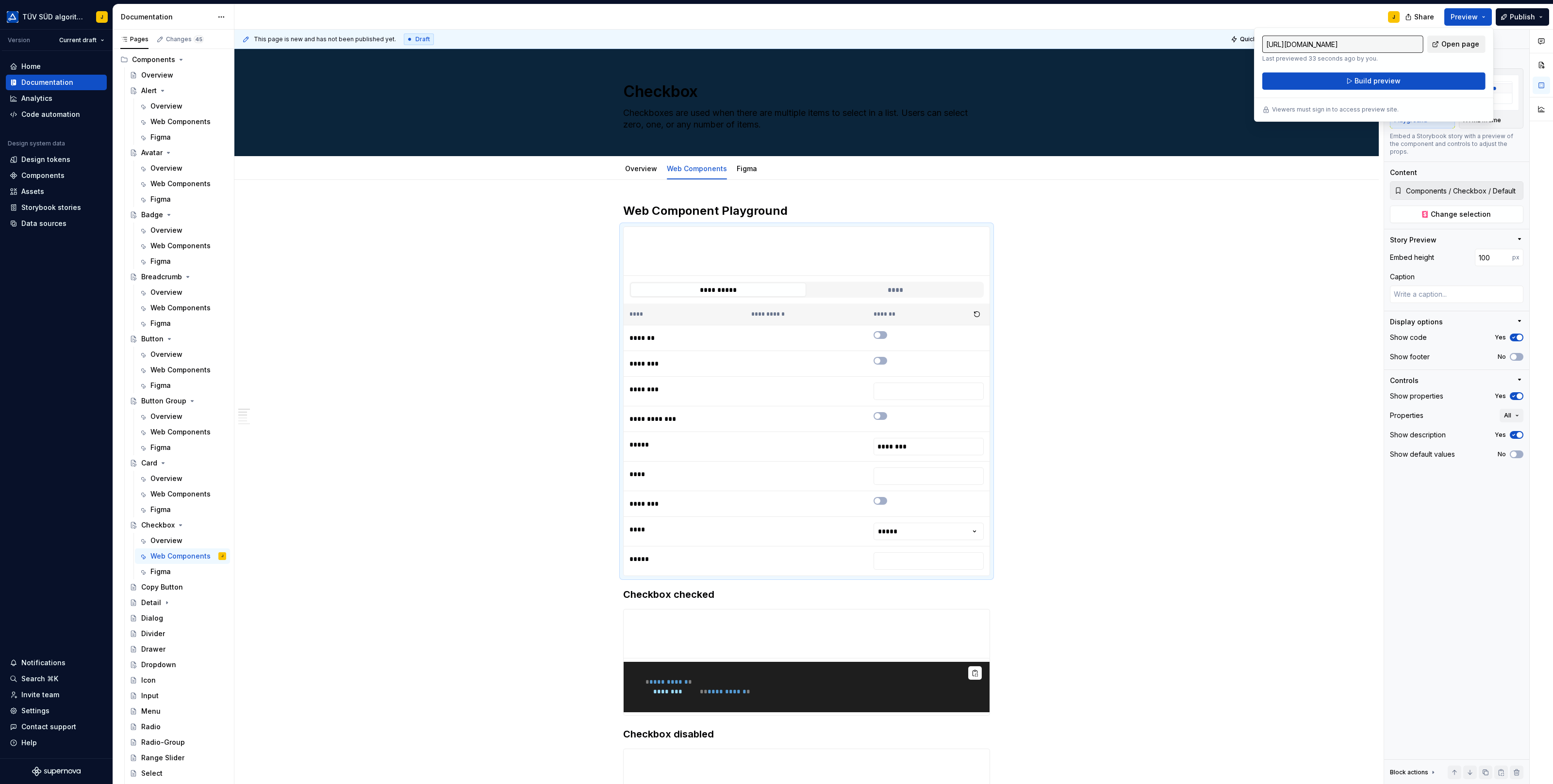
click at [1458, 47] on span "Open page" at bounding box center [1460, 44] width 38 height 10
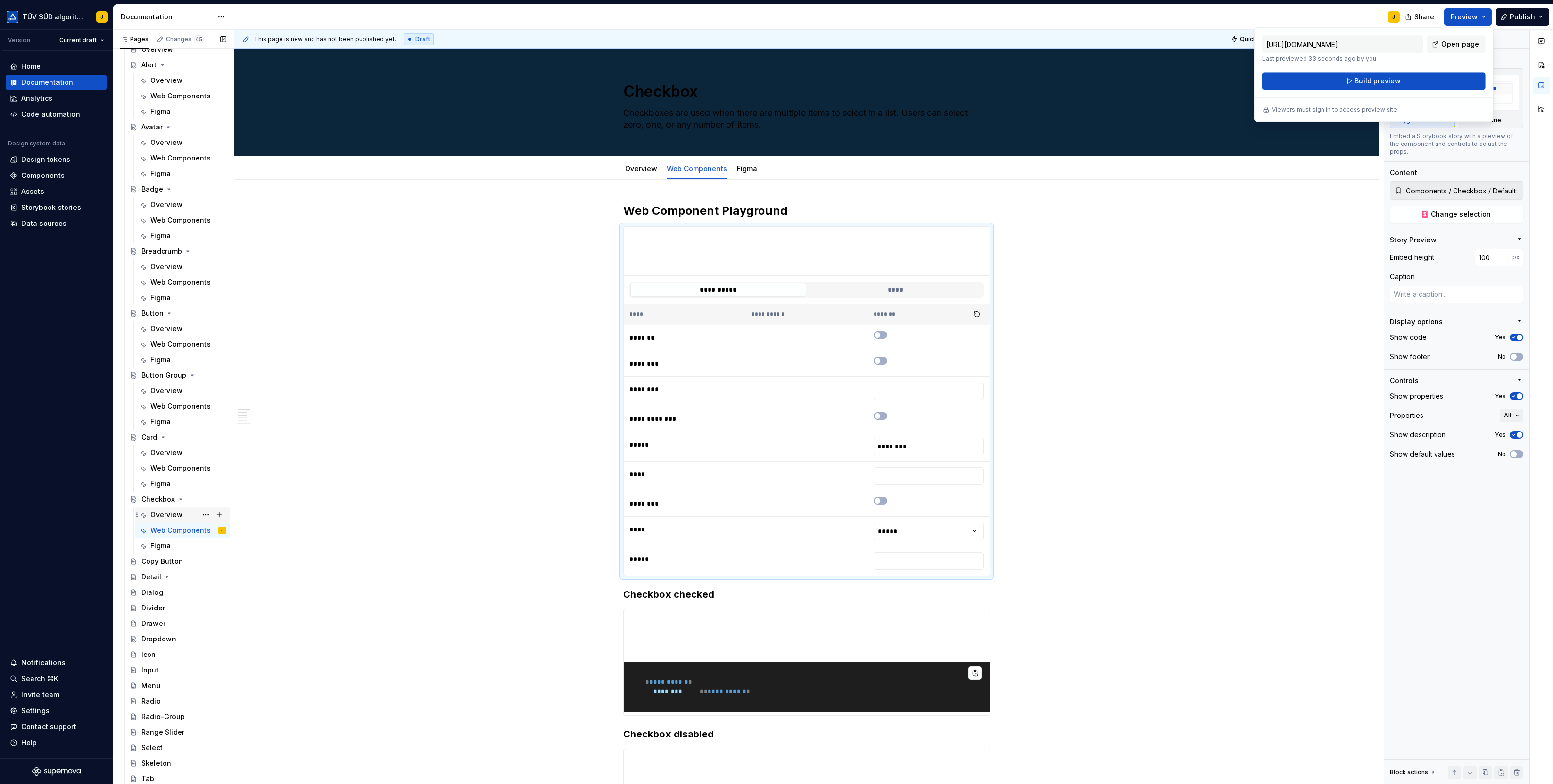
scroll to position [539, 0]
click at [205, 485] on button "Page tree" at bounding box center [206, 485] width 13 height 13
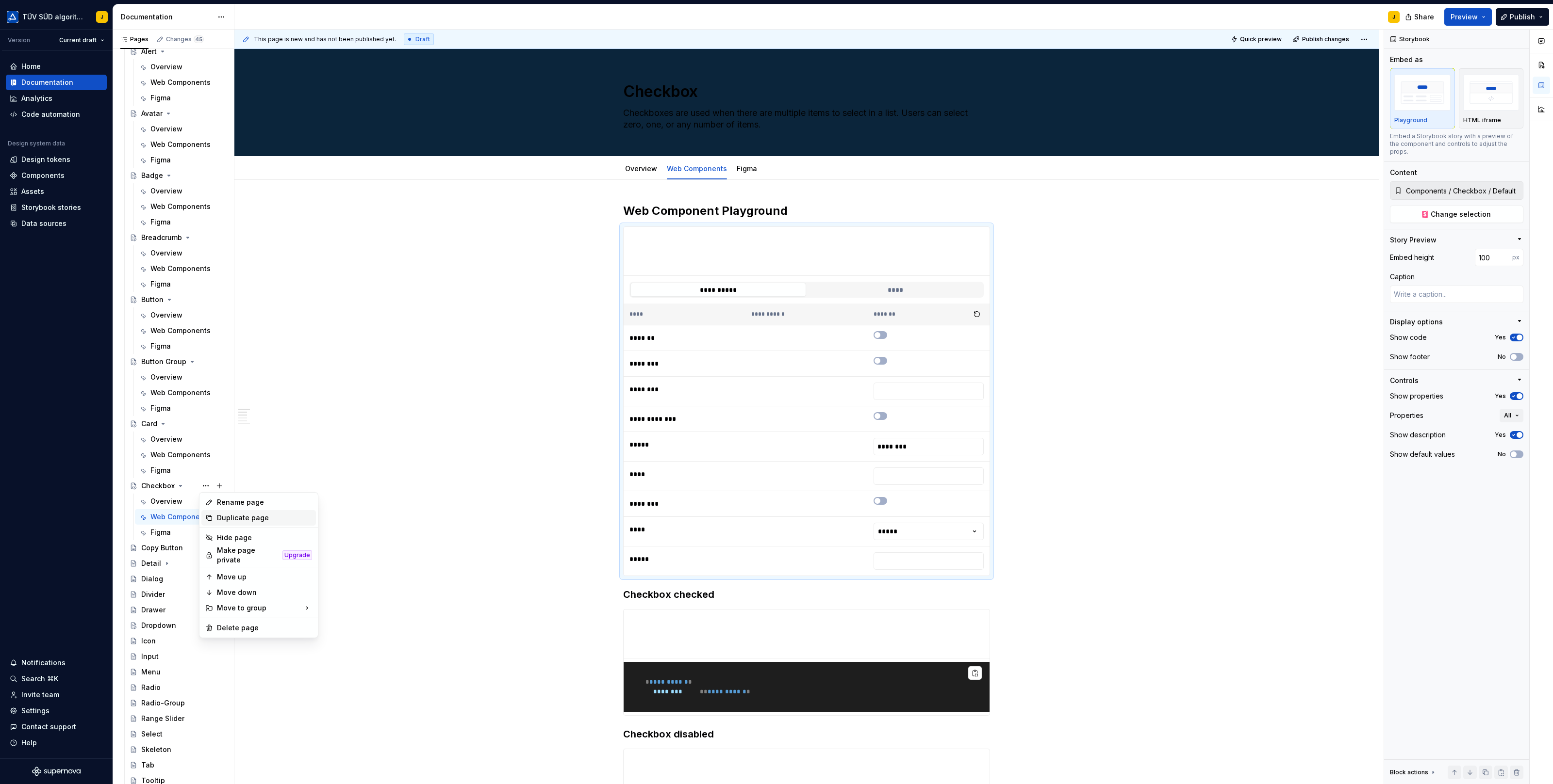
click at [244, 518] on div "Duplicate page" at bounding box center [264, 517] width 95 height 10
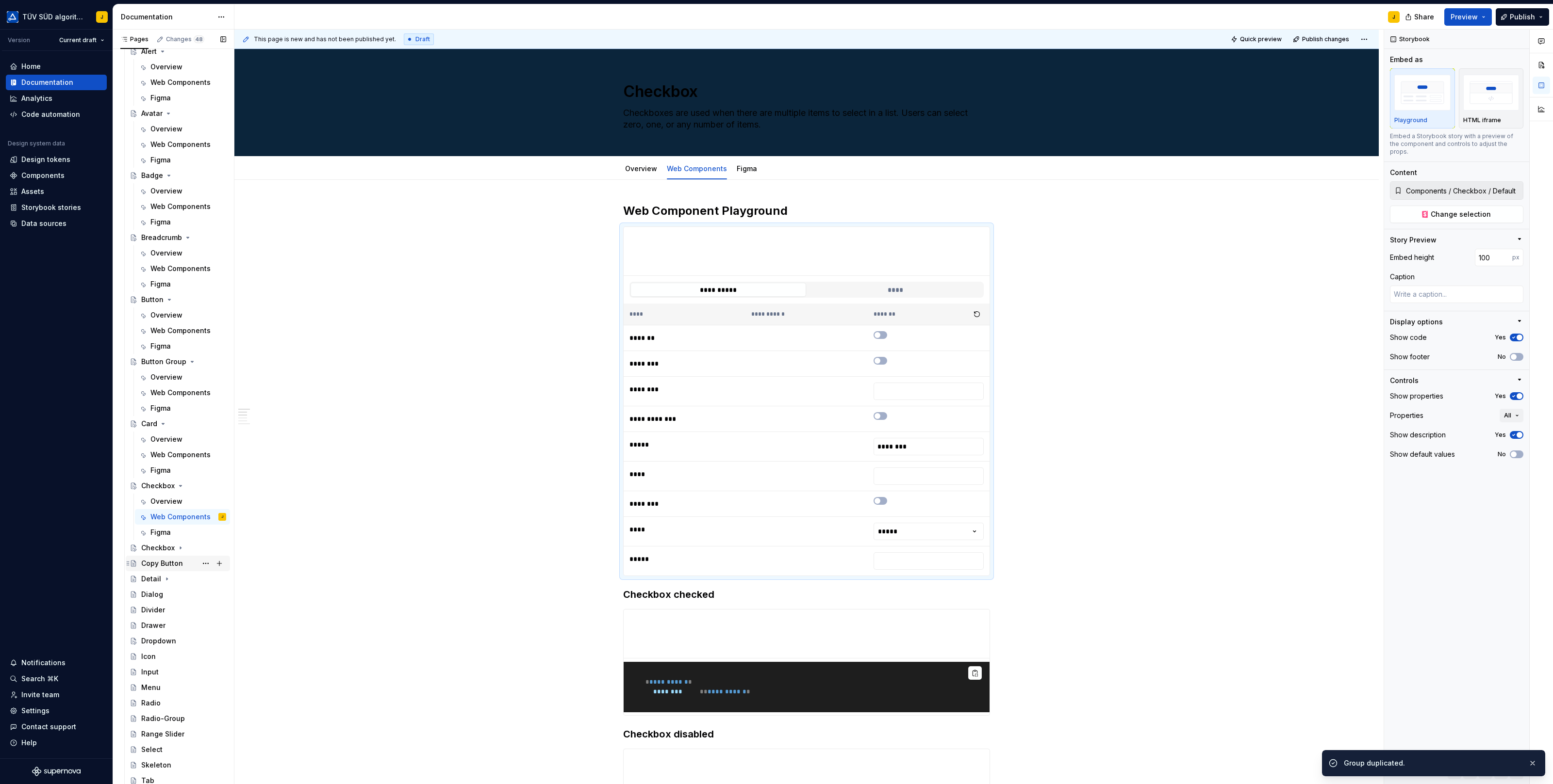
click at [159, 564] on div "Copy Button" at bounding box center [161, 563] width 41 height 10
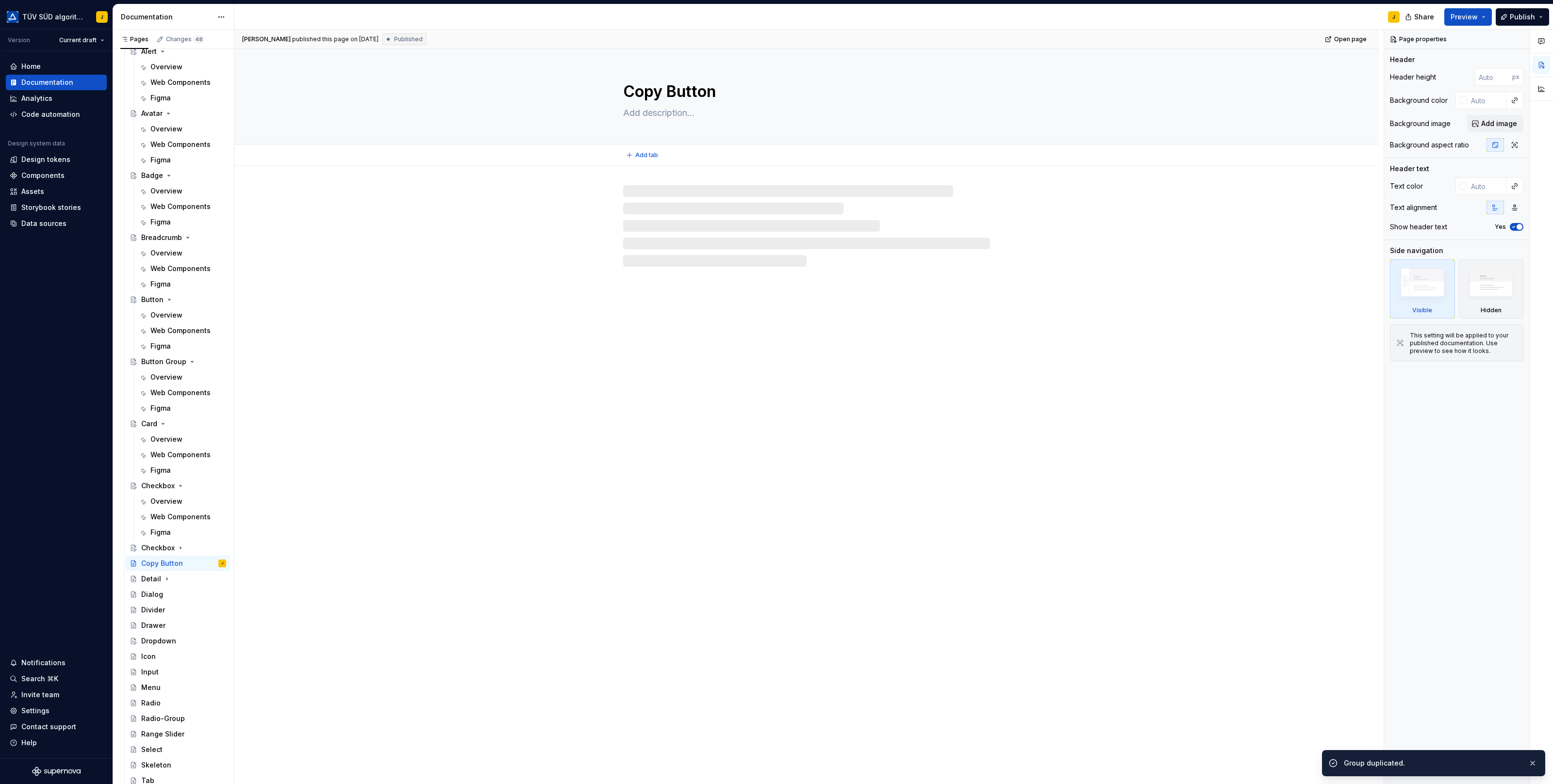
click at [670, 94] on textarea "Copy Button" at bounding box center [804, 91] width 367 height 23
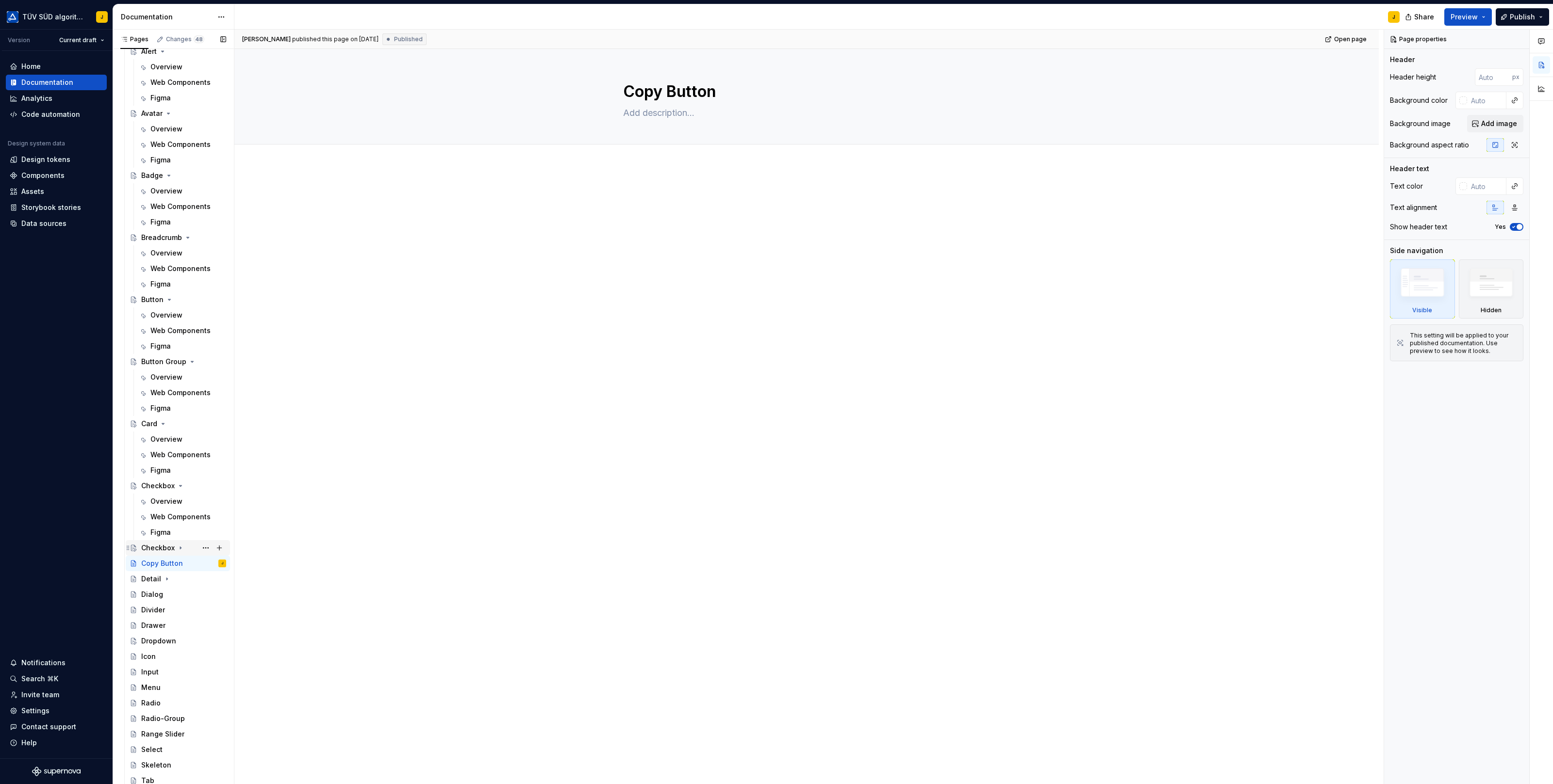
click at [155, 549] on div "Checkbox" at bounding box center [158, 547] width 33 height 10
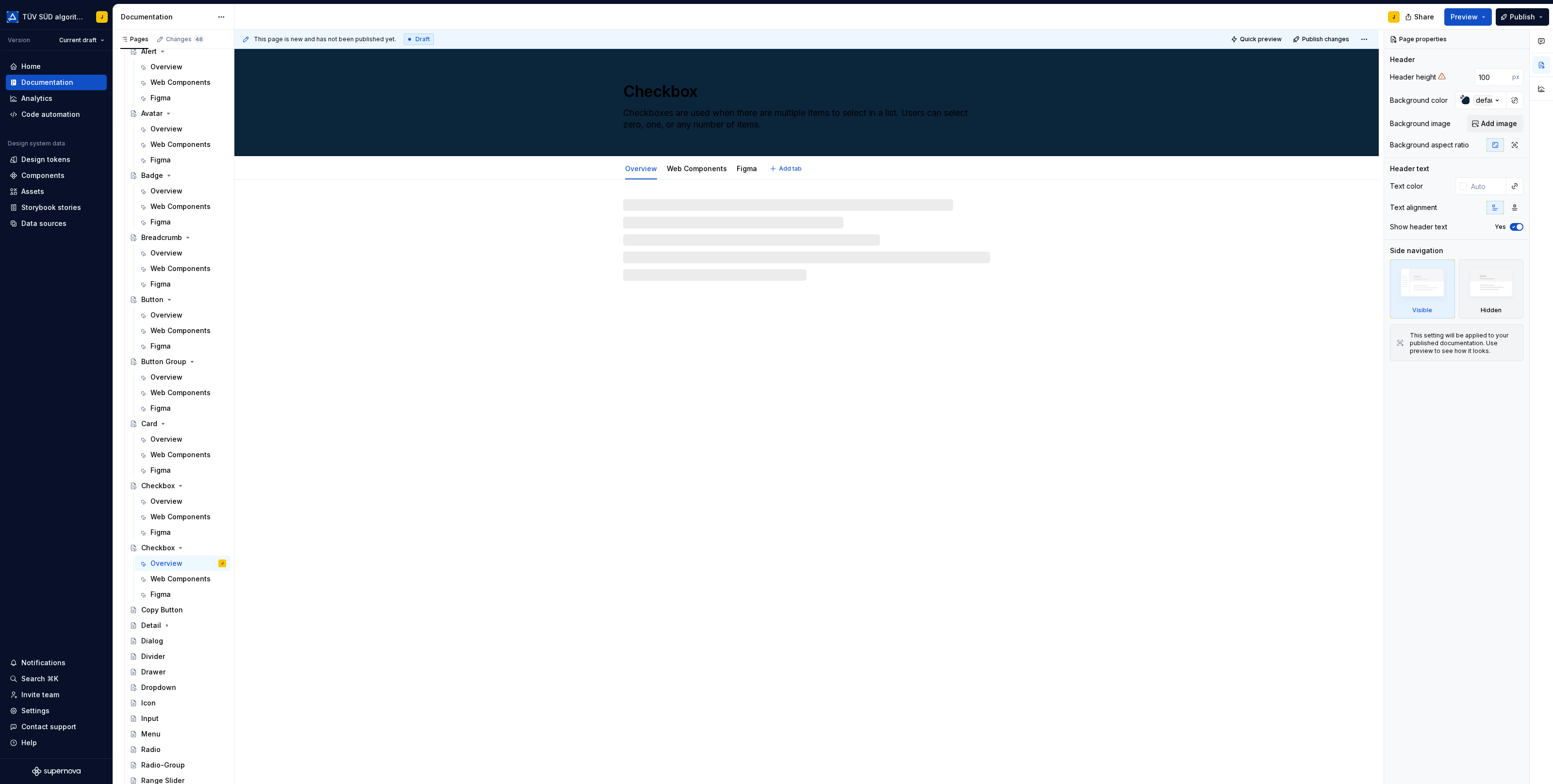
click at [667, 96] on textarea "Checkbox" at bounding box center [804, 91] width 367 height 23
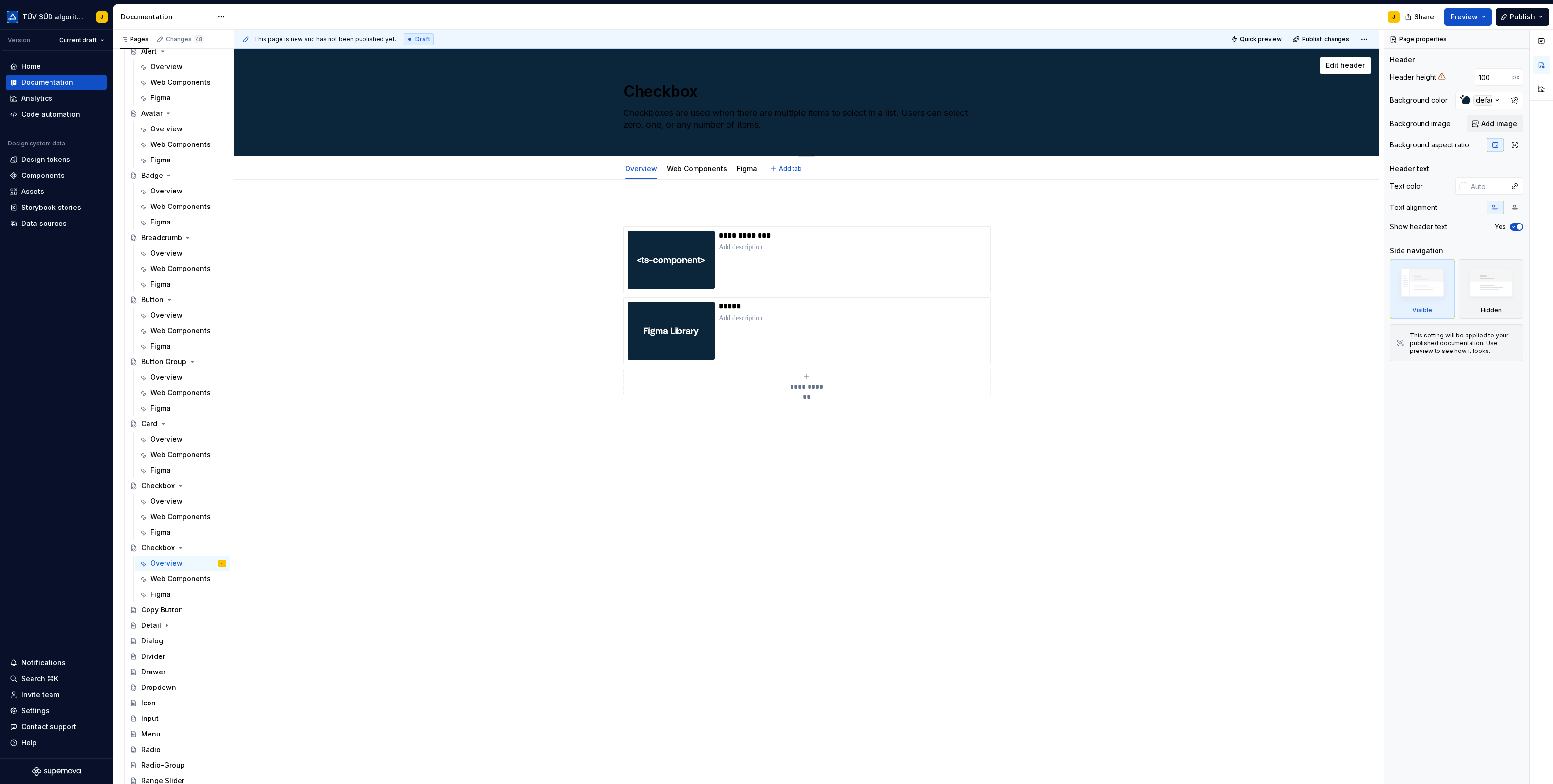
click at [659, 91] on textarea "Checkbox" at bounding box center [804, 91] width 367 height 23
paste textarea "opy Button"
click at [693, 124] on textarea "Checkboxes are used when there are multiple items to select in a list. Users ca…" at bounding box center [804, 119] width 367 height 27
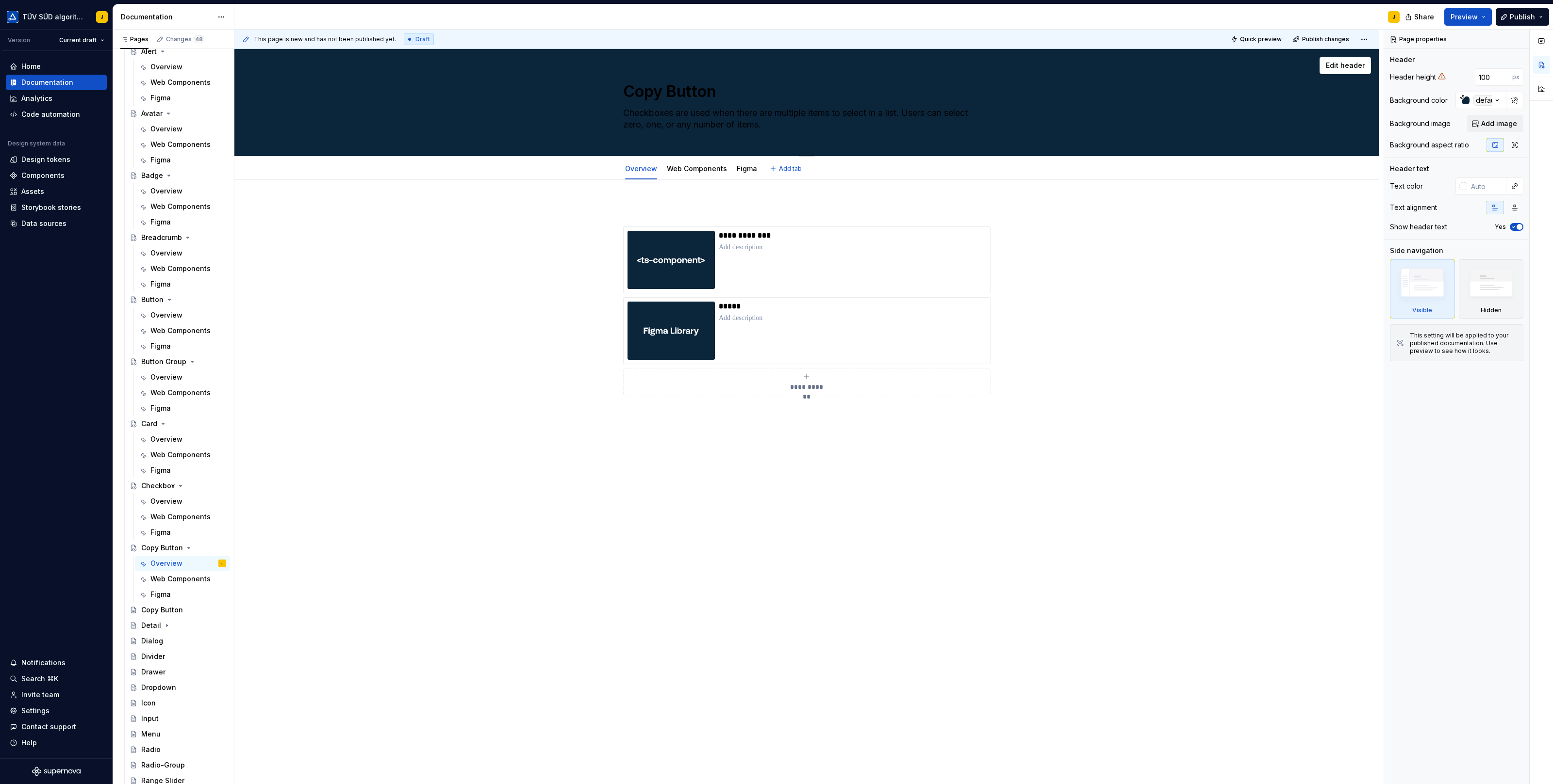
click at [693, 124] on textarea "Checkboxes are used when there are multiple items to select in a list. Users ca…" at bounding box center [804, 119] width 367 height 27
paste textarea "Copies text data to the clipboard when the user clicks the trigger"
click at [636, 125] on textarea "Copies text data to the clipboard when the user clicks the trigger." at bounding box center [804, 119] width 367 height 27
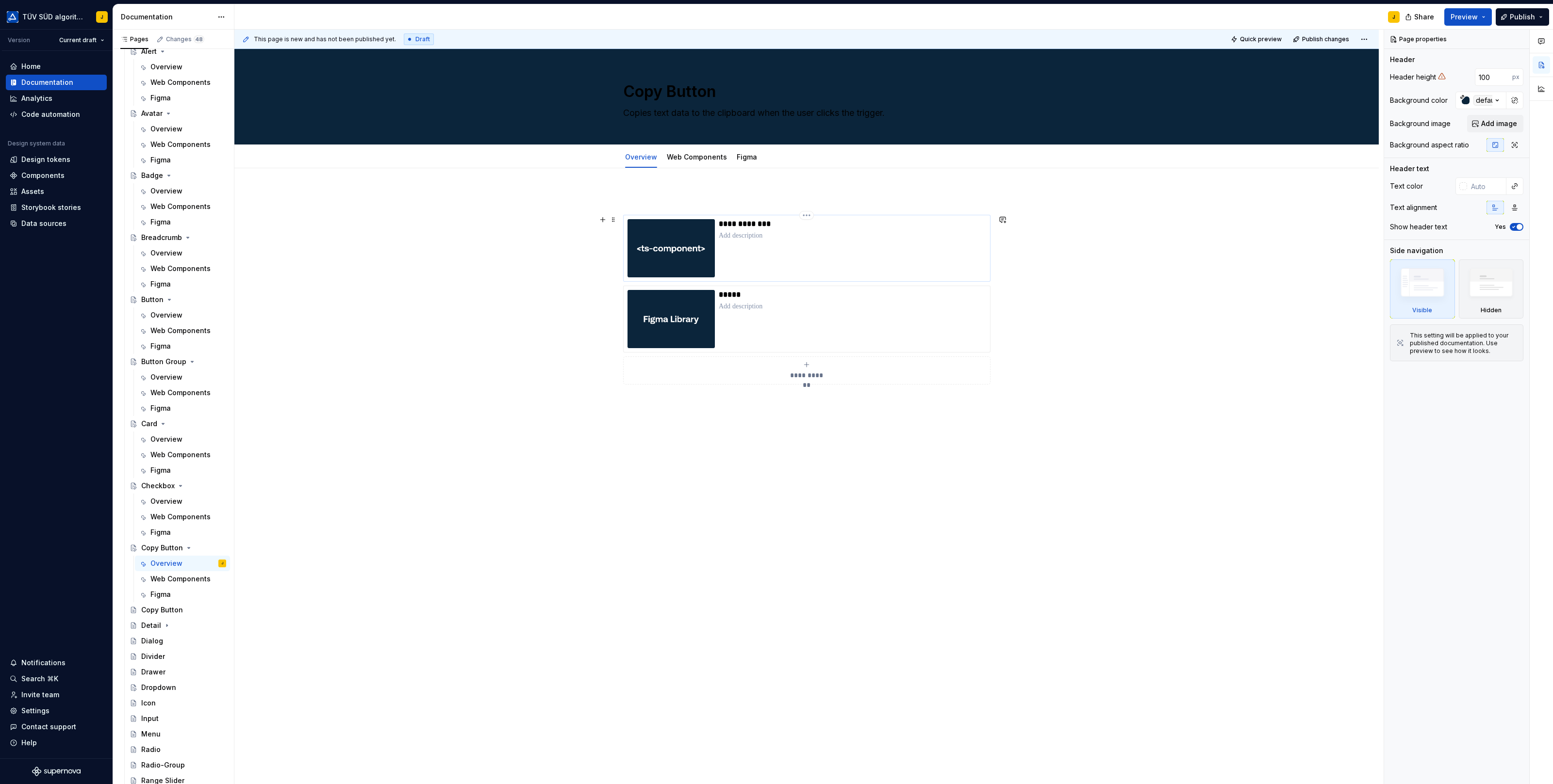
click at [808, 246] on div "**********" at bounding box center [852, 248] width 267 height 58
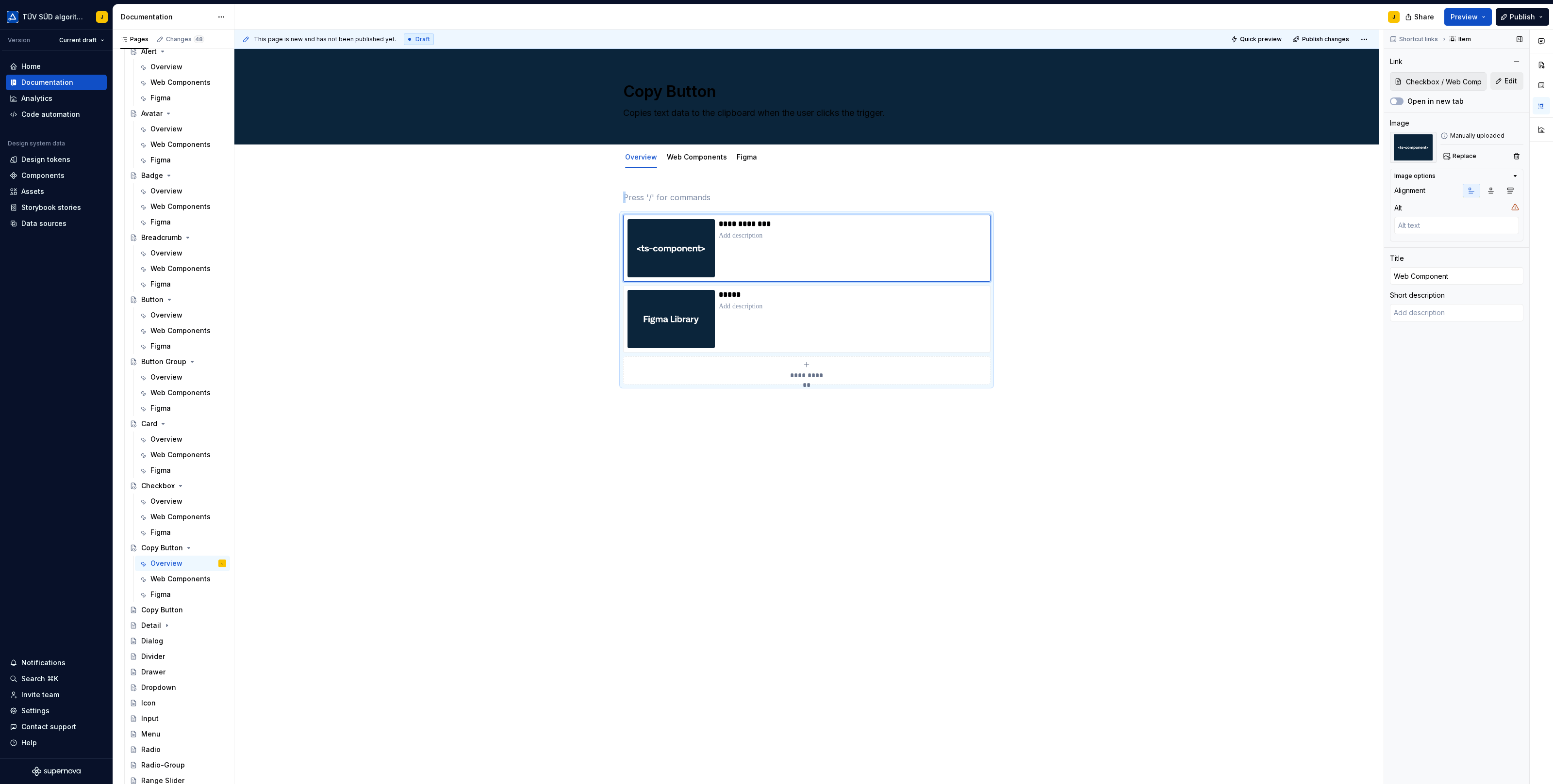
click at [1509, 80] on span "Edit" at bounding box center [1511, 80] width 13 height 10
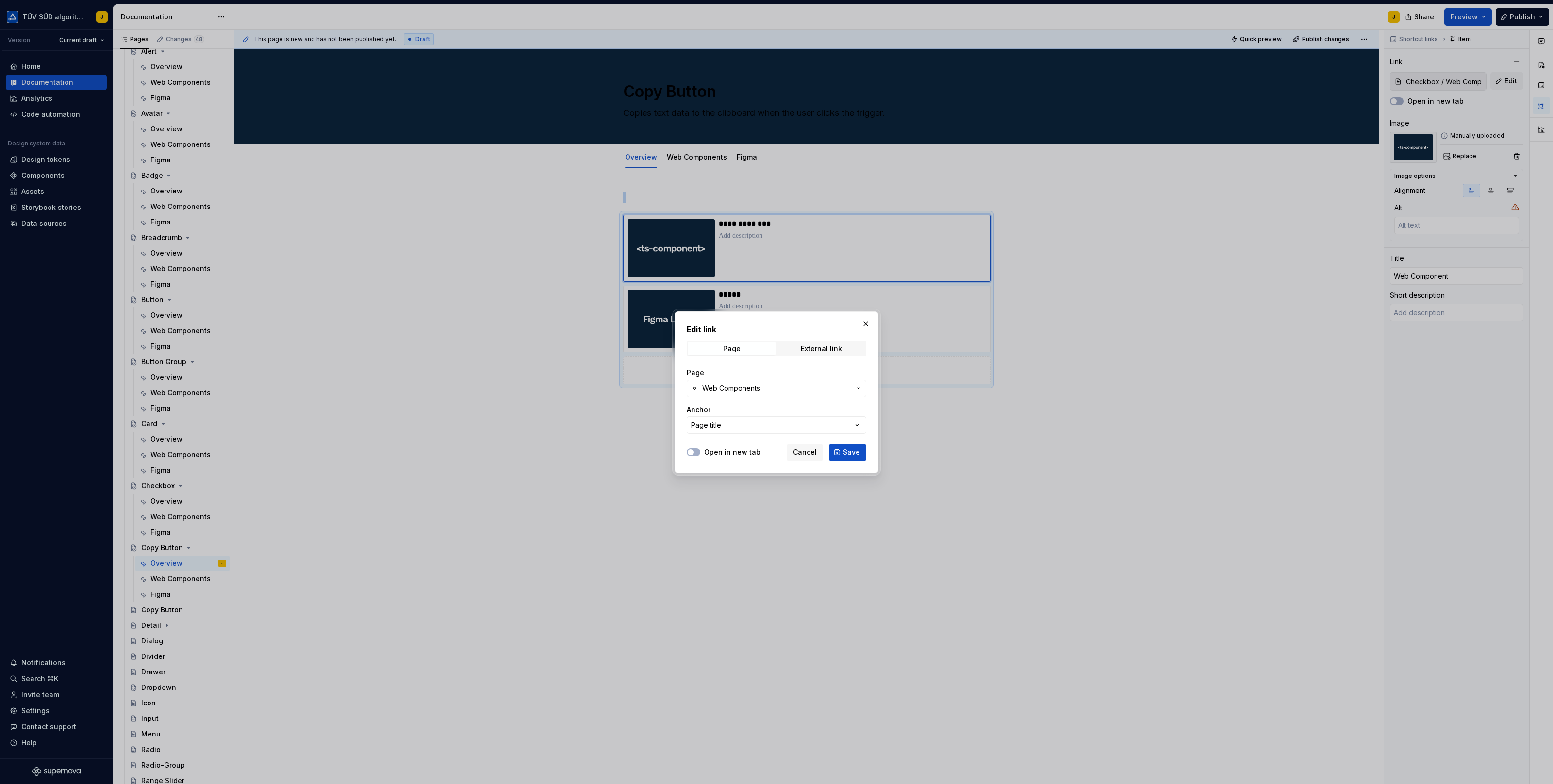
click at [772, 383] on span "Web Components" at bounding box center [776, 388] width 149 height 10
click at [739, 474] on div "Web Components" at bounding box center [751, 475] width 60 height 10
click at [848, 453] on span "Save" at bounding box center [851, 452] width 17 height 10
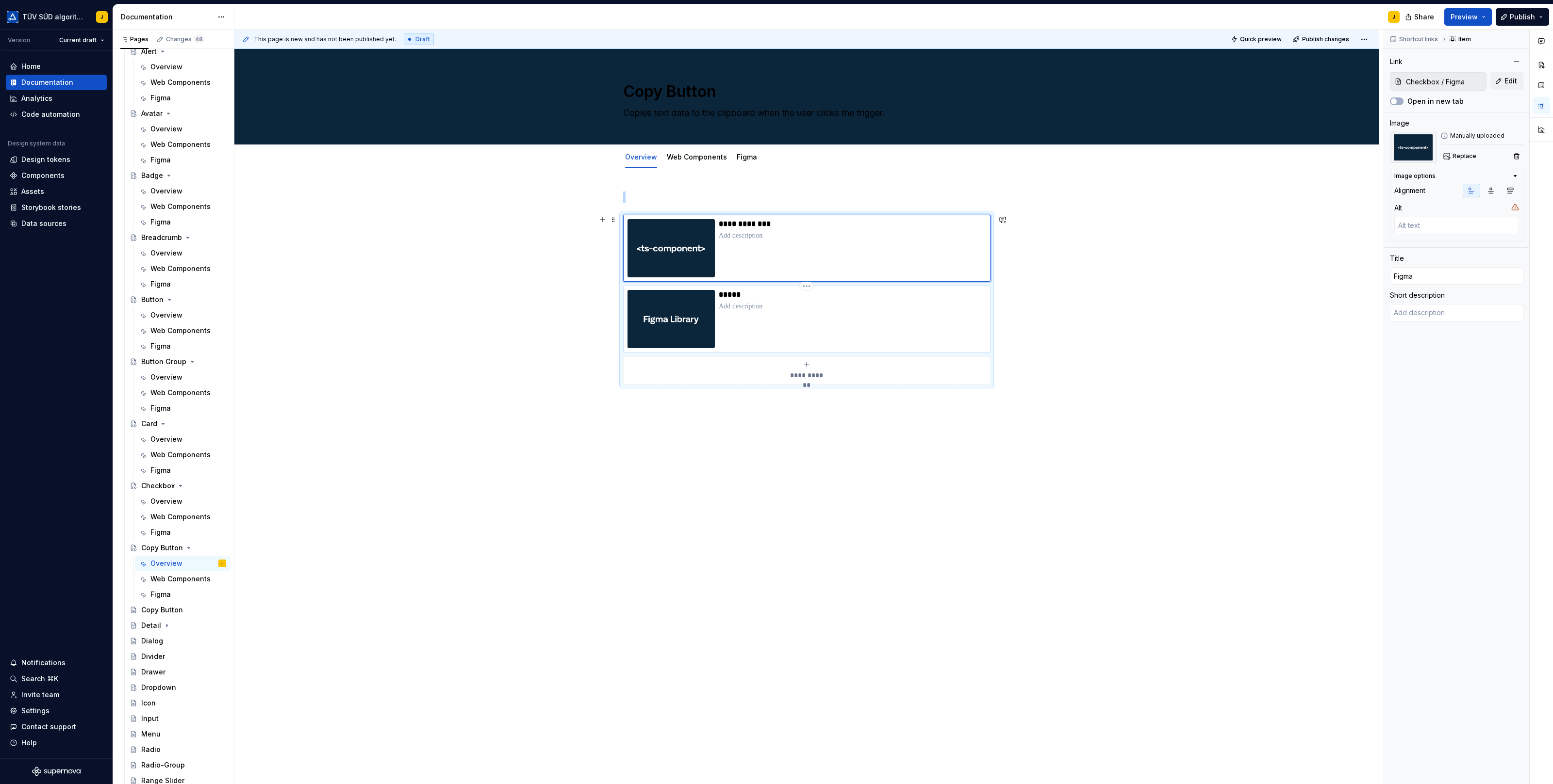
click at [846, 325] on div "*****" at bounding box center [852, 319] width 267 height 58
click at [1510, 80] on span "Edit" at bounding box center [1511, 80] width 13 height 10
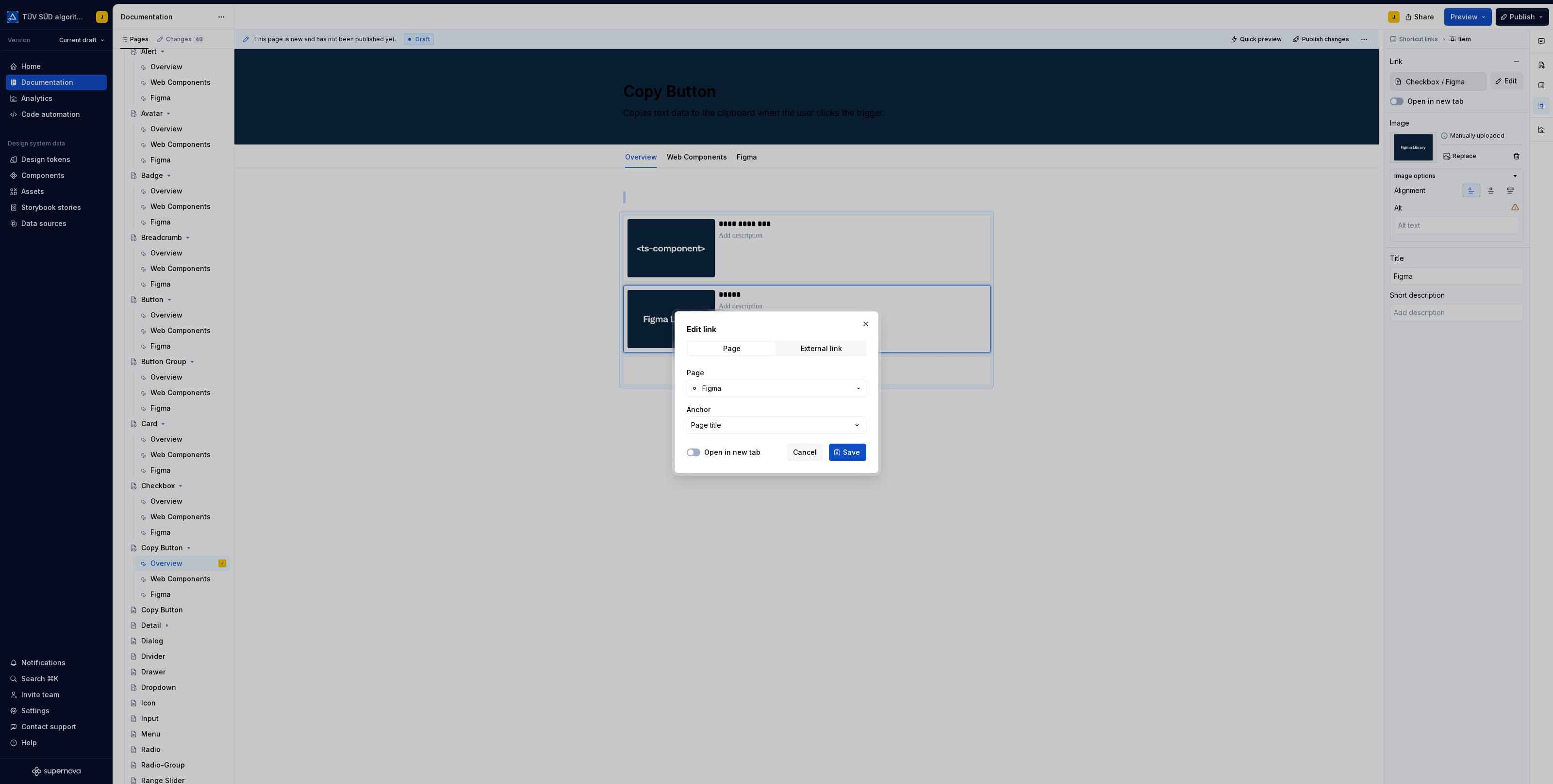
click at [753, 387] on span "Figma" at bounding box center [776, 388] width 149 height 10
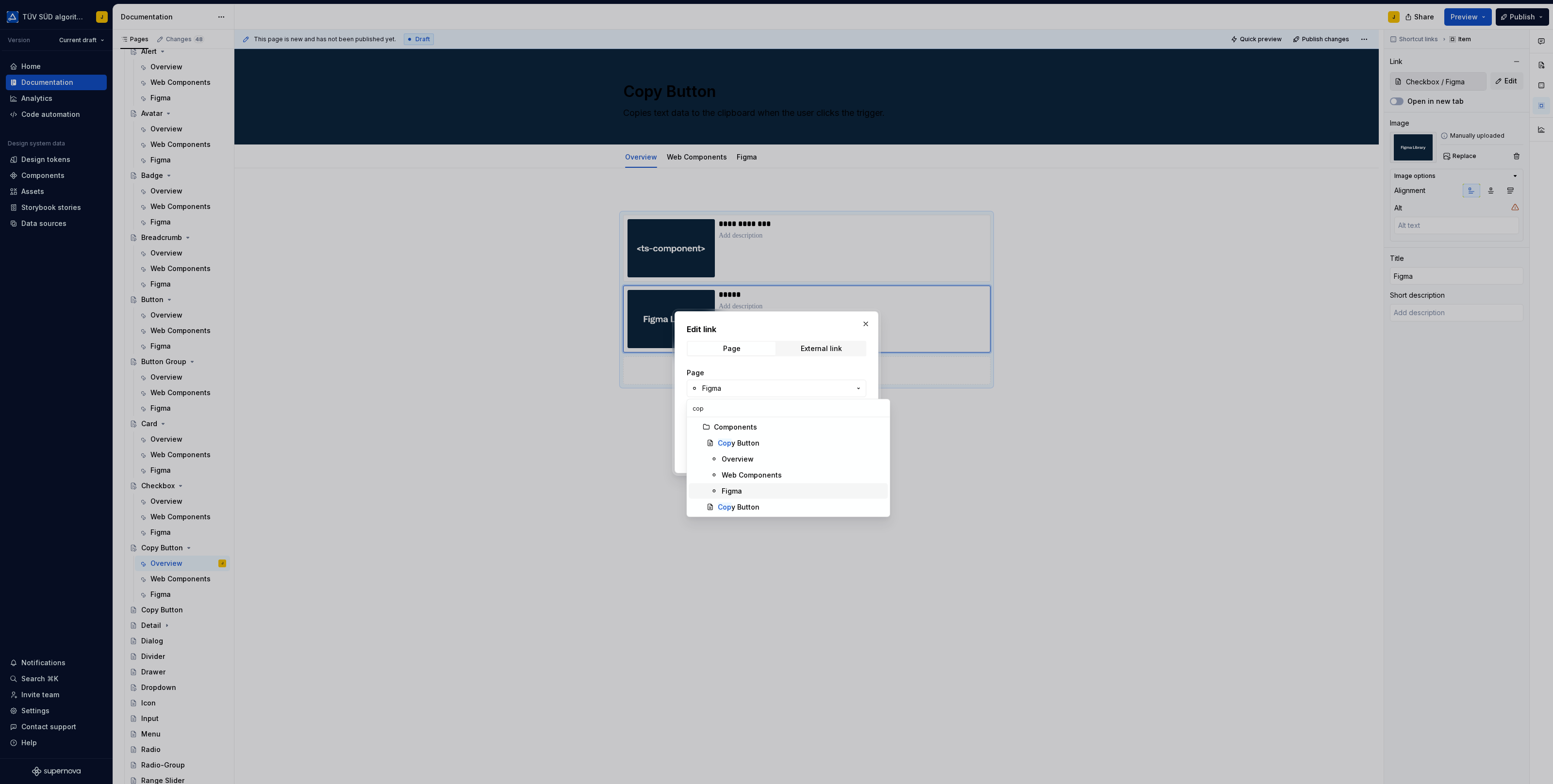
click at [740, 485] on span "Figma" at bounding box center [788, 491] width 199 height 15
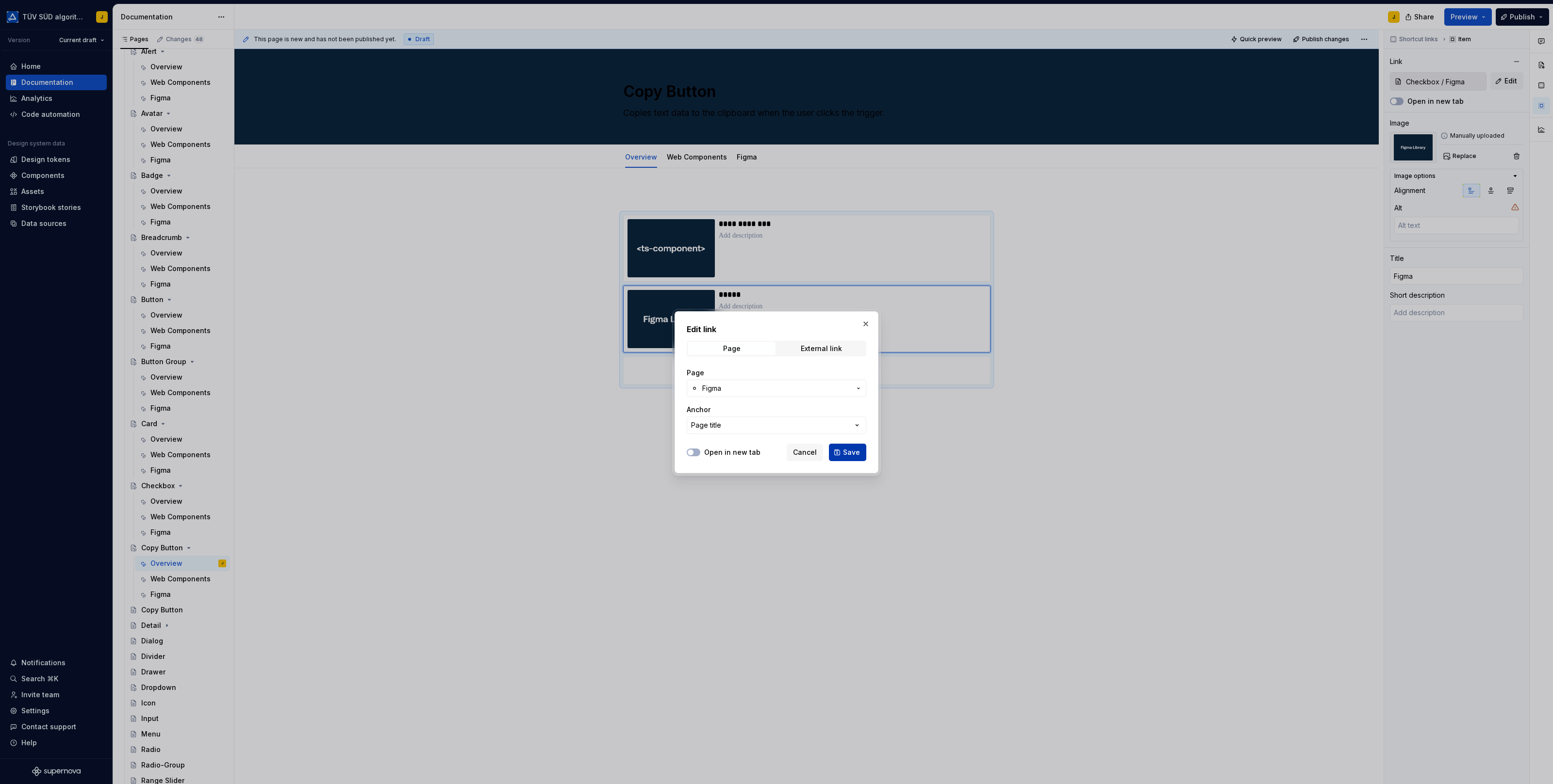
click at [852, 455] on span "Save" at bounding box center [851, 452] width 17 height 10
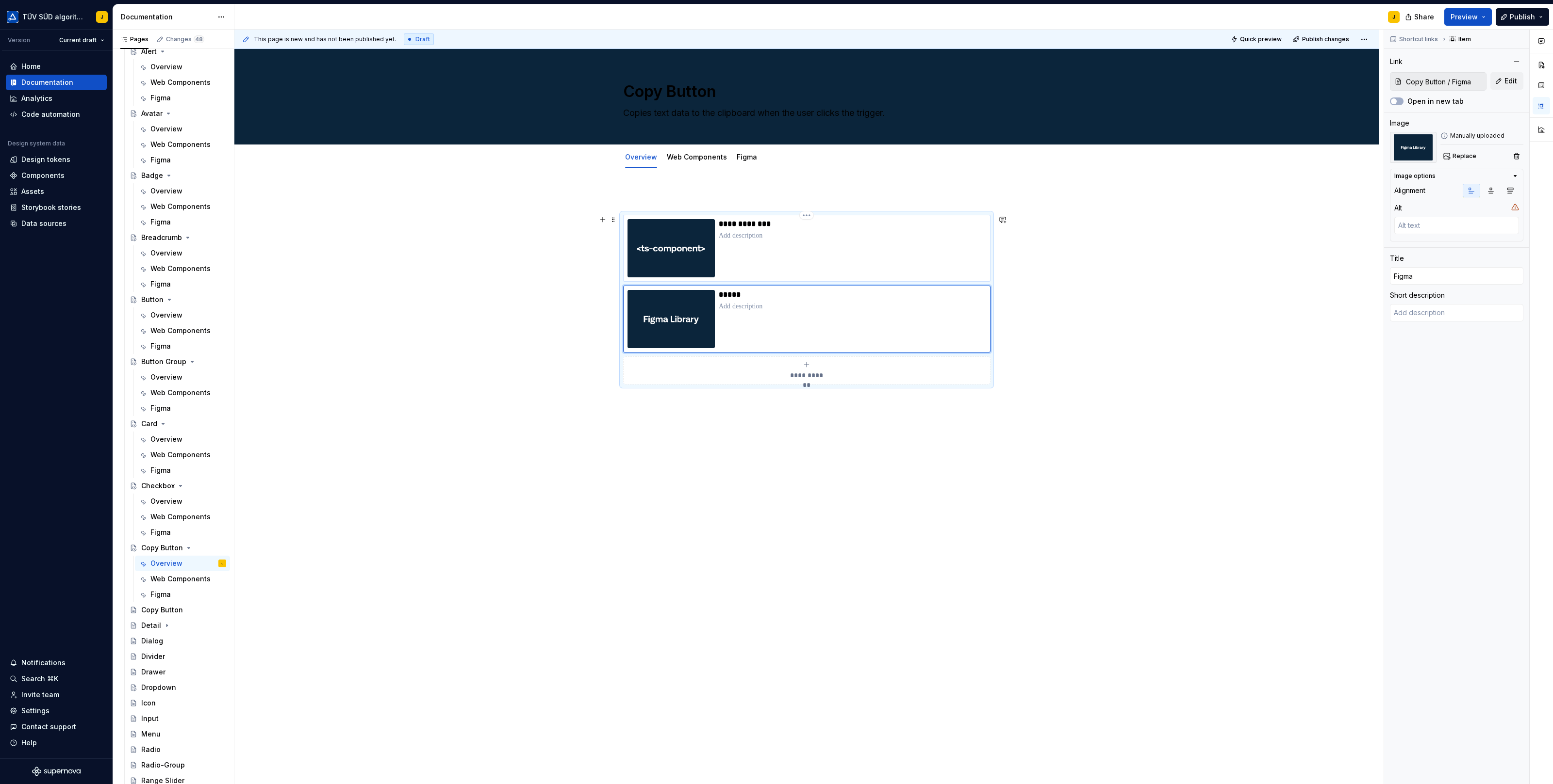
click at [887, 234] on p at bounding box center [852, 235] width 267 height 10
click at [882, 278] on div "**********" at bounding box center [806, 248] width 367 height 67
click at [903, 216] on div "**********" at bounding box center [806, 248] width 367 height 67
click at [695, 157] on link "Web Components" at bounding box center [697, 156] width 60 height 8
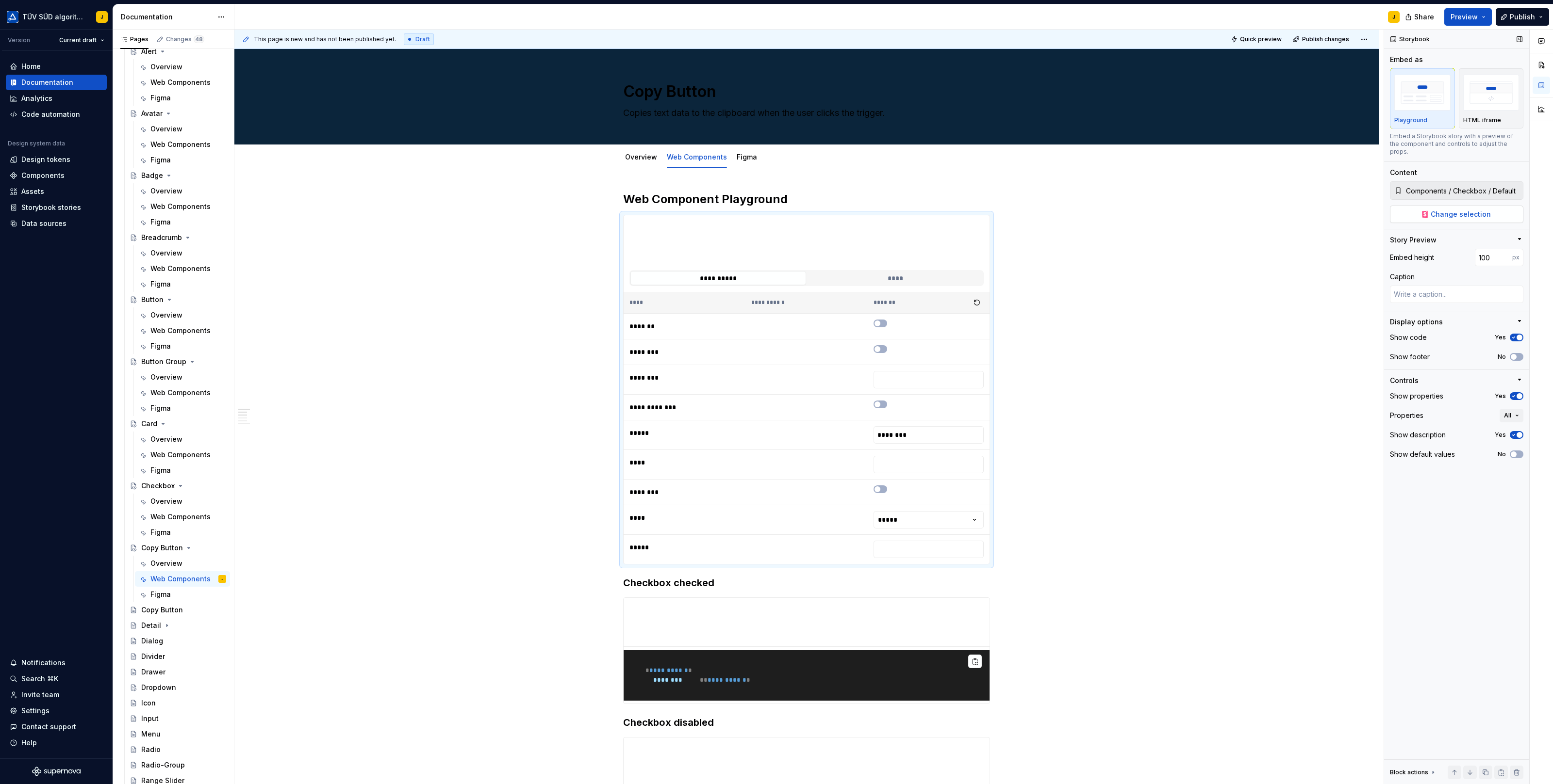
click at [1460, 209] on span "Change selection" at bounding box center [1460, 214] width 60 height 10
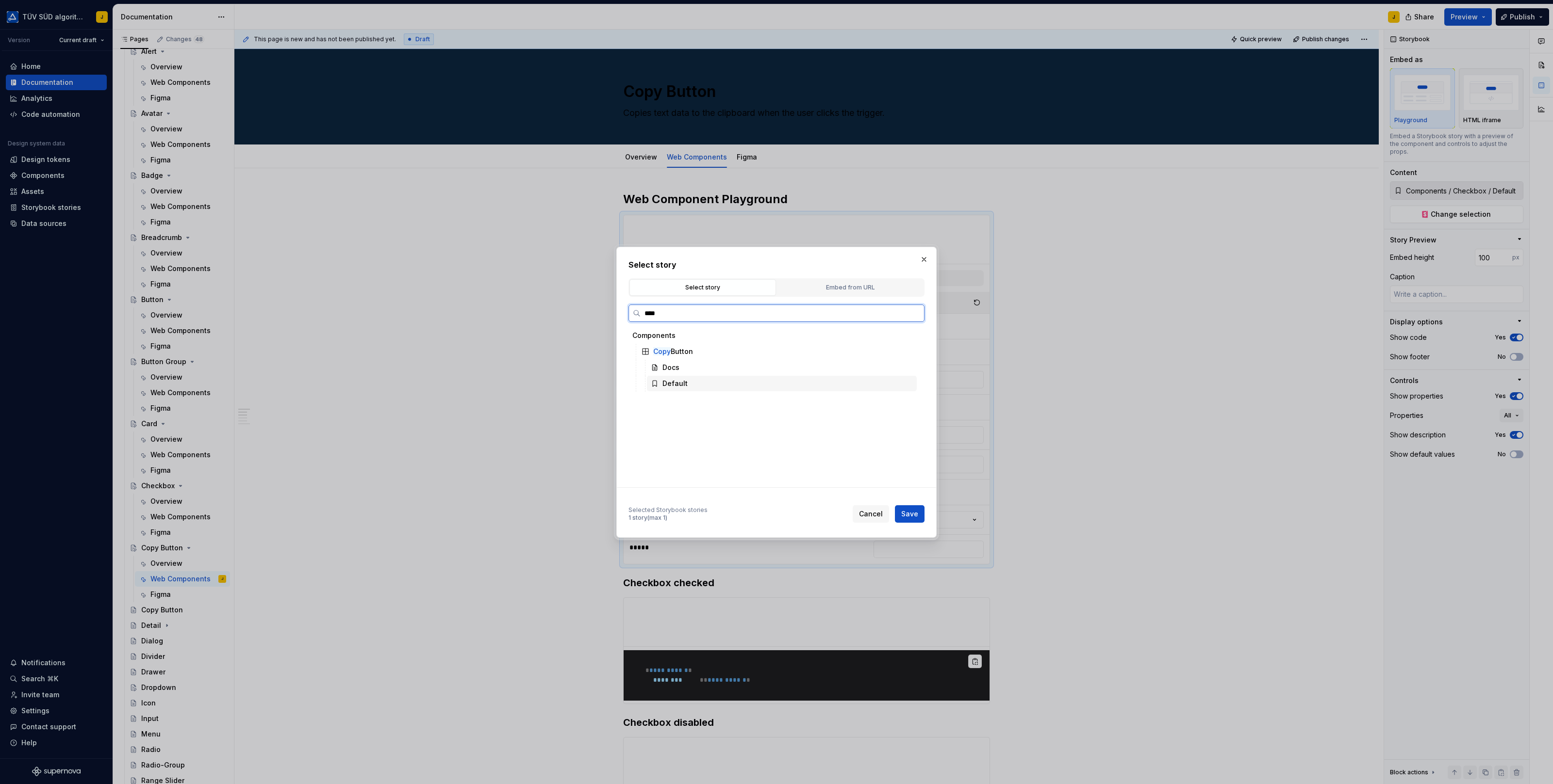
click at [688, 381] on div "Default" at bounding box center [781, 383] width 270 height 15
click at [913, 512] on span "Save" at bounding box center [910, 514] width 17 height 10
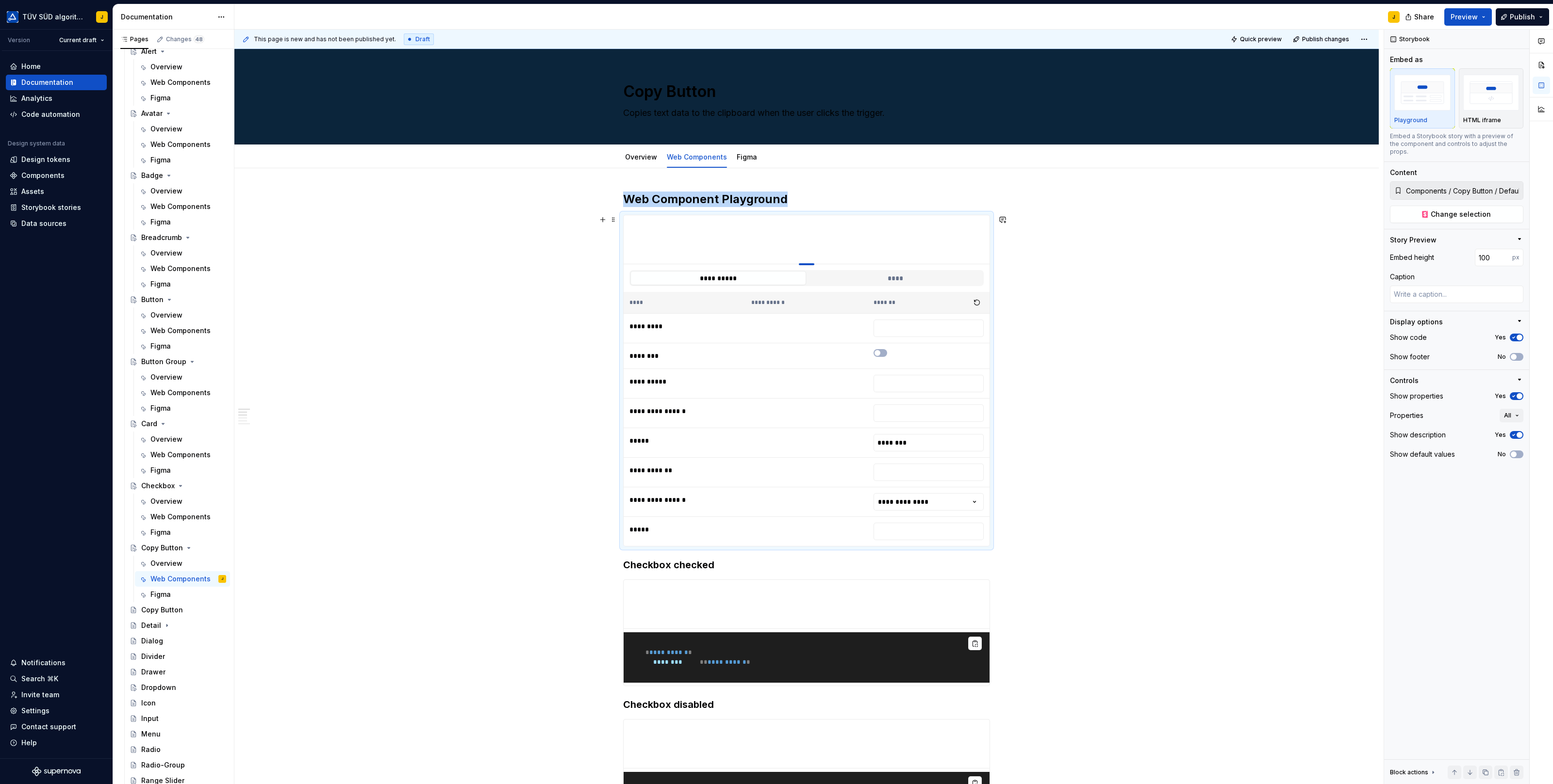
drag, startPoint x: 811, startPoint y: 410, endPoint x: 820, endPoint y: 194, distance: 216.2
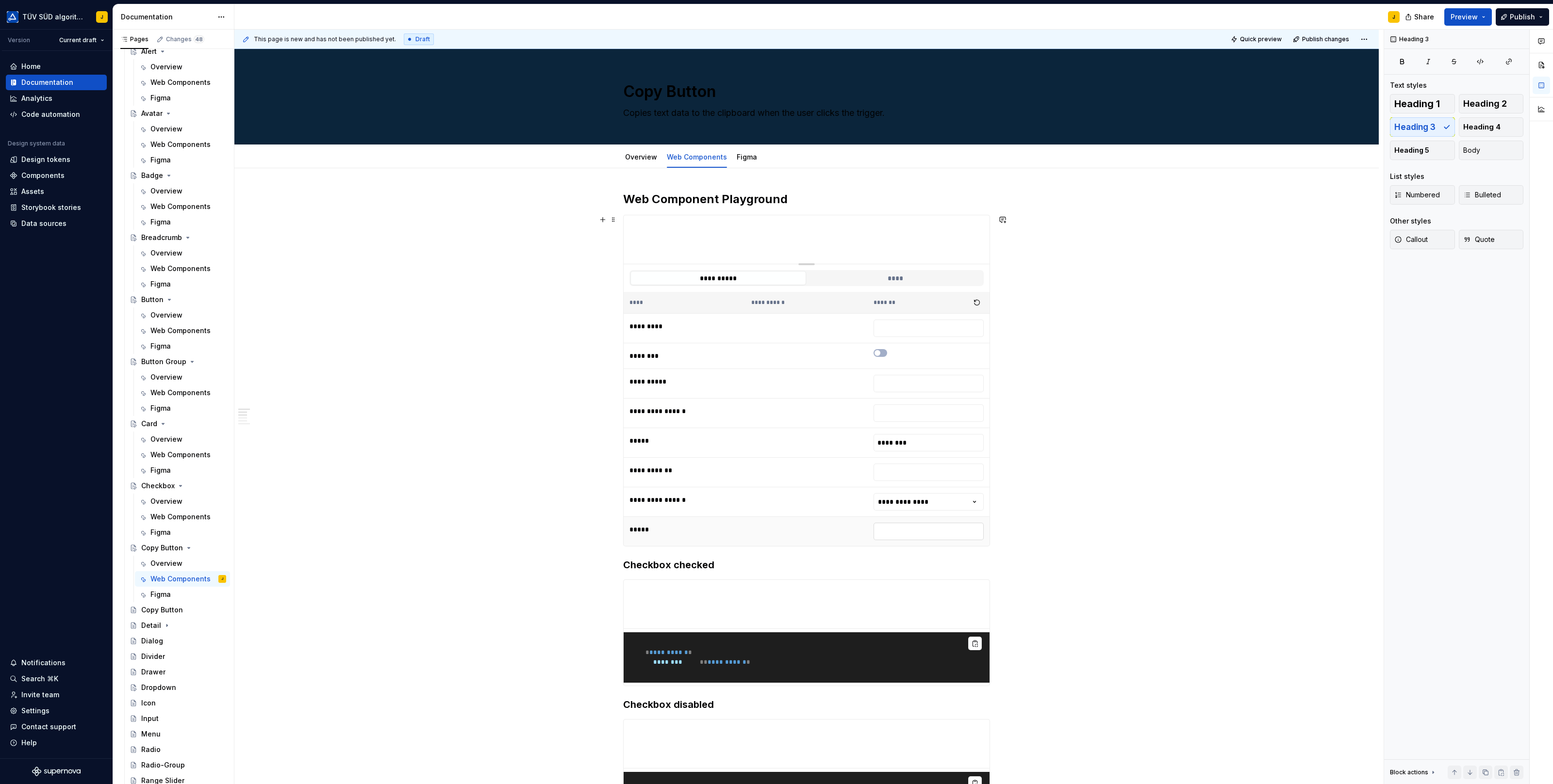
click at [908, 528] on input "text" at bounding box center [928, 531] width 110 height 17
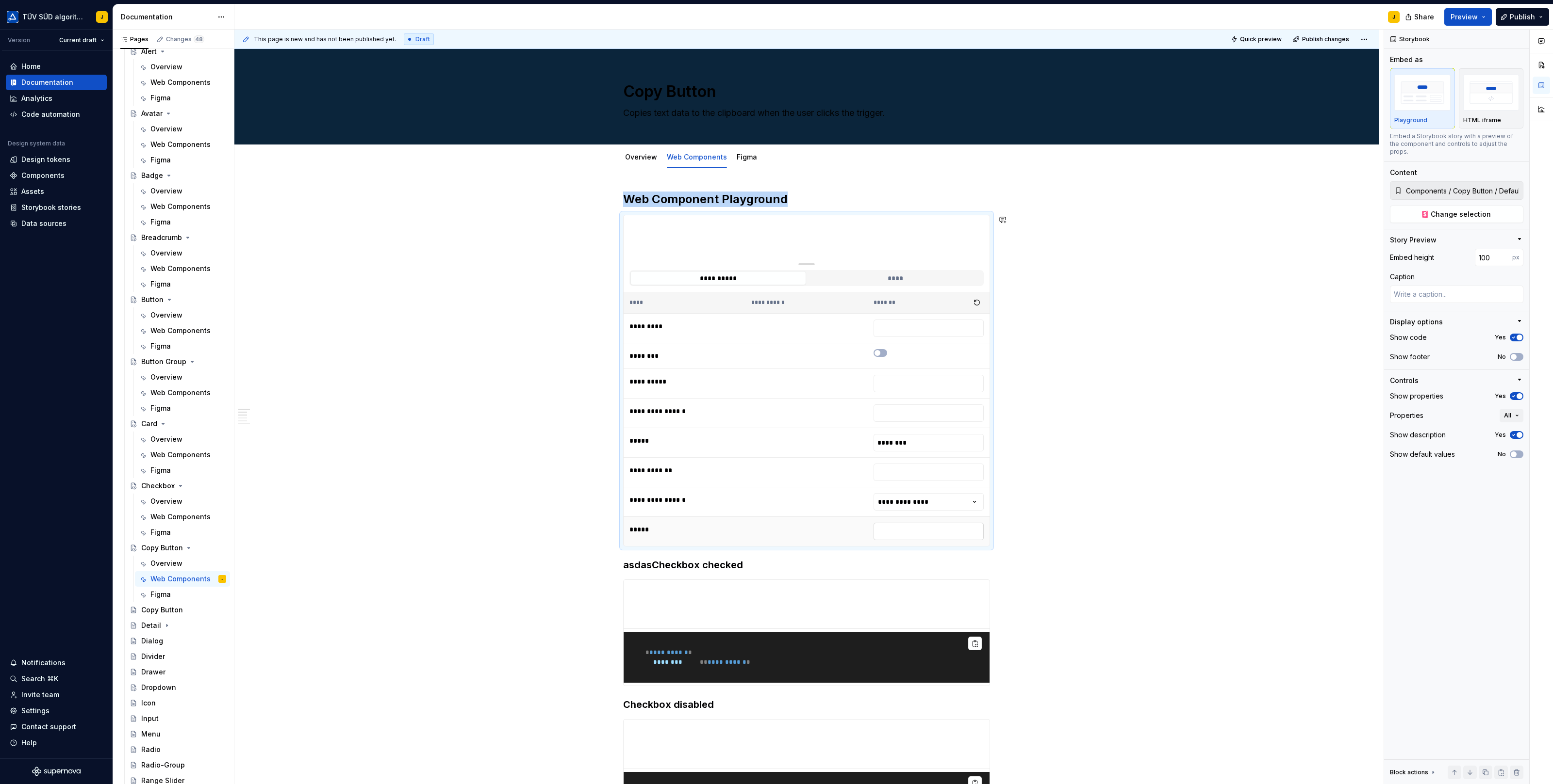
click at [908, 528] on input "text" at bounding box center [928, 531] width 110 height 17
click at [910, 470] on input "text" at bounding box center [928, 472] width 110 height 17
click at [918, 498] on html "TÜV SÜD algorithm J Version Current draft Home Documentation Analytics Code aut…" at bounding box center [776, 392] width 1553 height 784
click at [918, 496] on html "TÜV SÜD algorithm J Version Current draft Home Documentation Analytics Code aut…" at bounding box center [776, 392] width 1553 height 784
click at [932, 489] on td "******" at bounding box center [928, 502] width 122 height 29
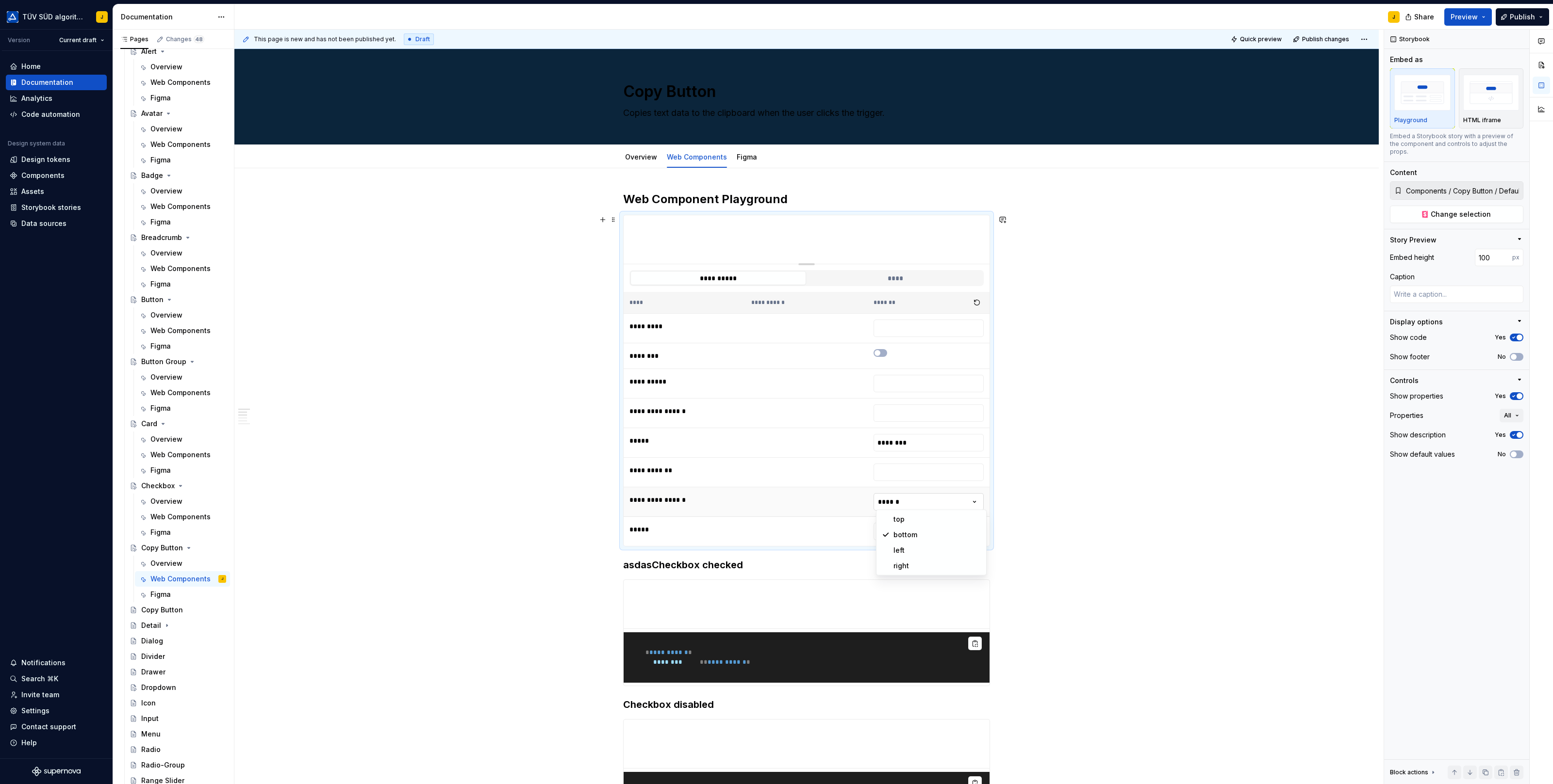
click at [924, 501] on html "TÜV SÜD algorithm J Version Current draft Home Documentation Analytics Code aut…" at bounding box center [776, 392] width 1553 height 784
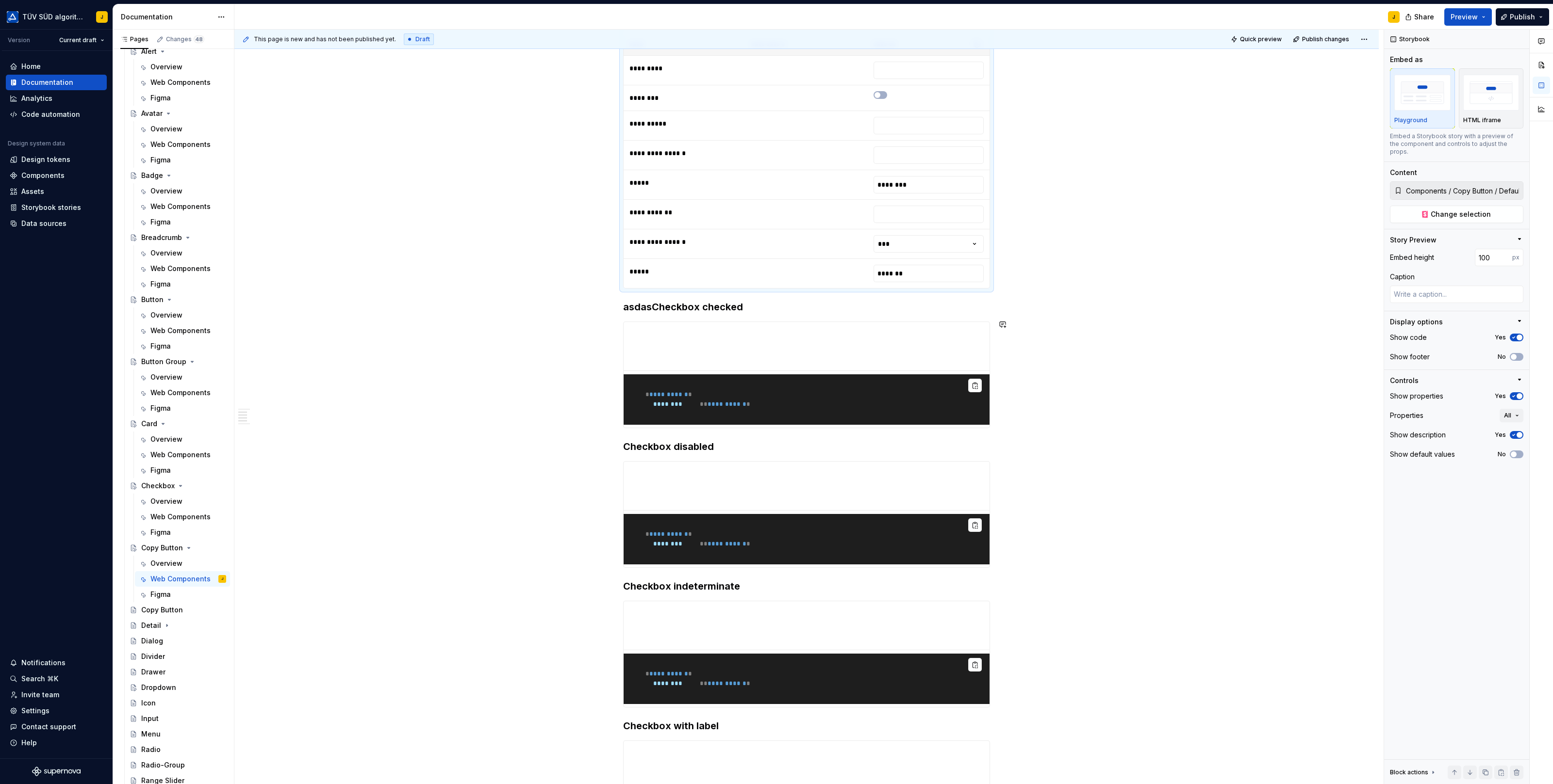
scroll to position [273, 0]
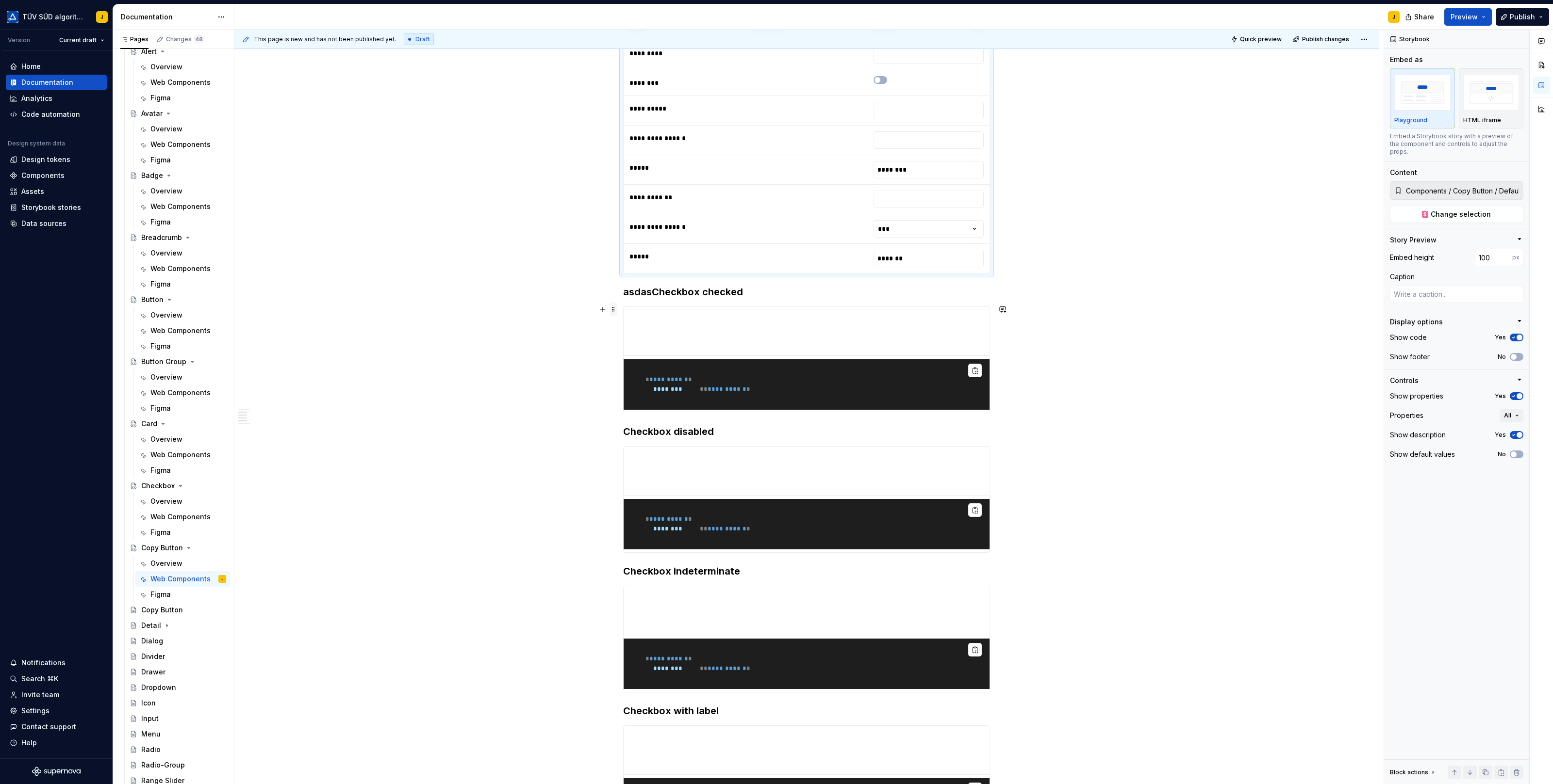
click at [615, 308] on span at bounding box center [613, 309] width 8 height 13
click at [642, 390] on div "Delete" at bounding box center [661, 394] width 63 height 10
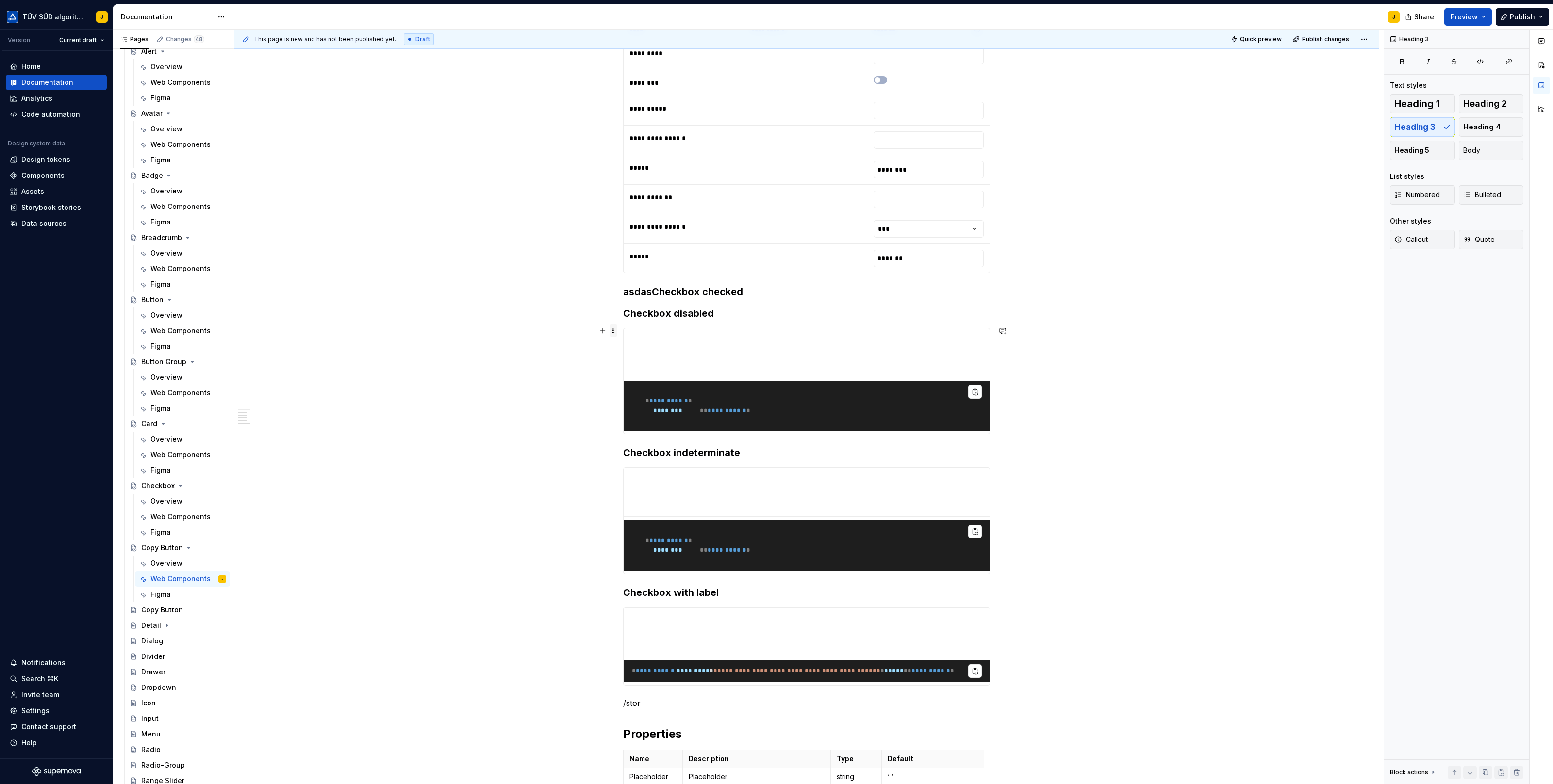
click at [617, 332] on span at bounding box center [613, 330] width 8 height 13
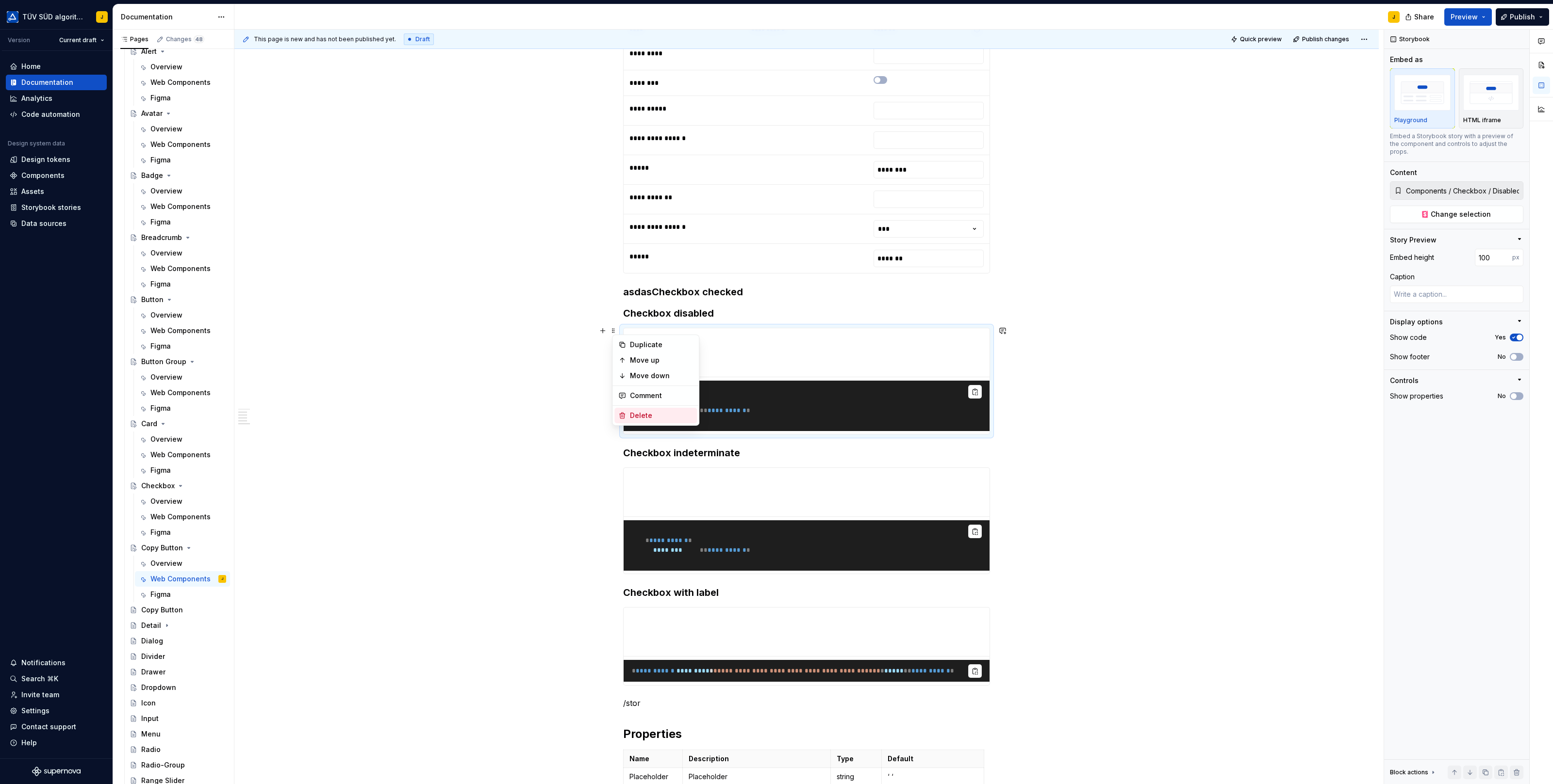
click at [645, 414] on div "Delete" at bounding box center [661, 415] width 63 height 10
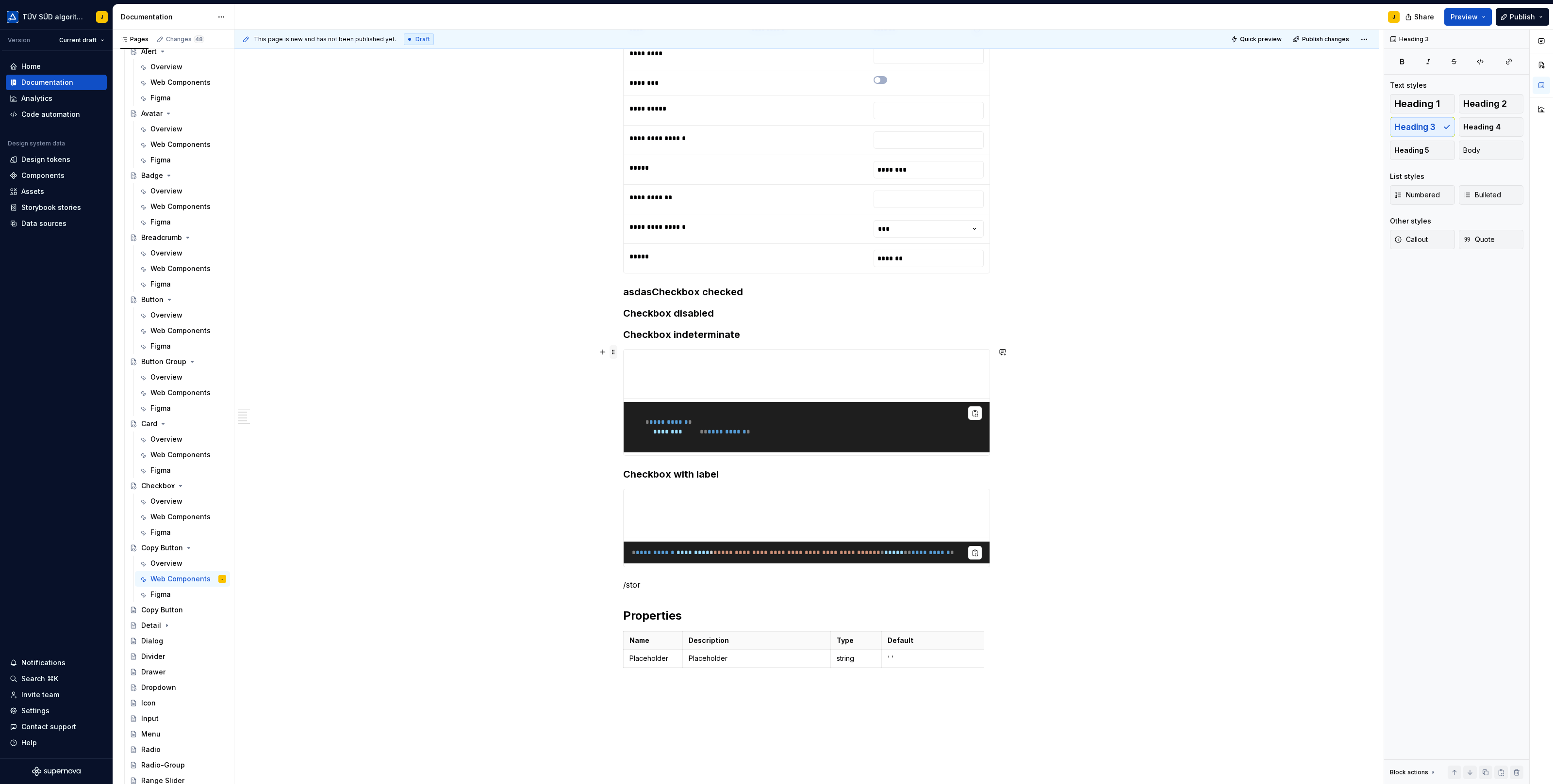
click at [613, 349] on span at bounding box center [613, 351] width 8 height 13
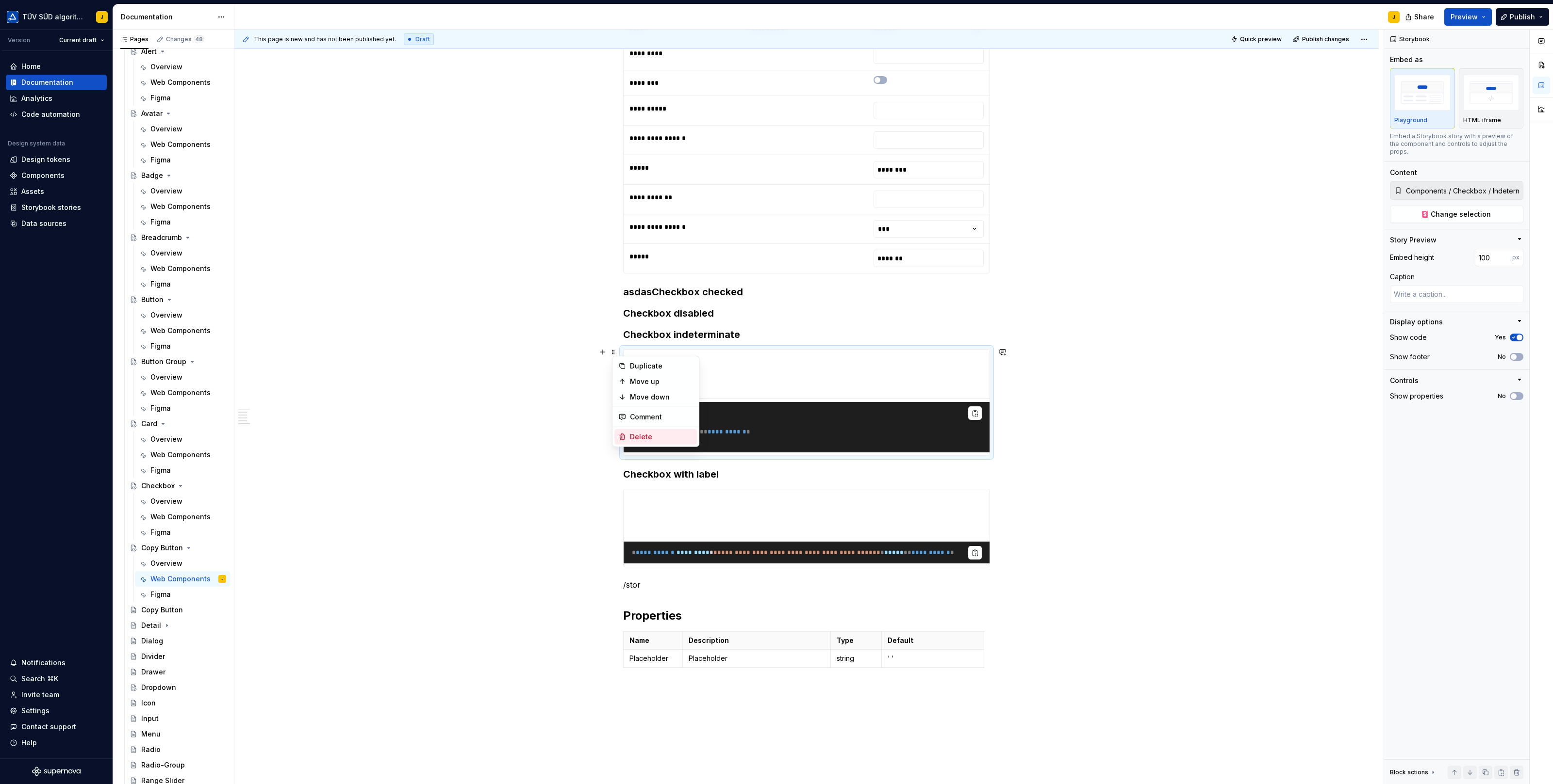
click at [643, 429] on div "Delete" at bounding box center [655, 437] width 82 height 15
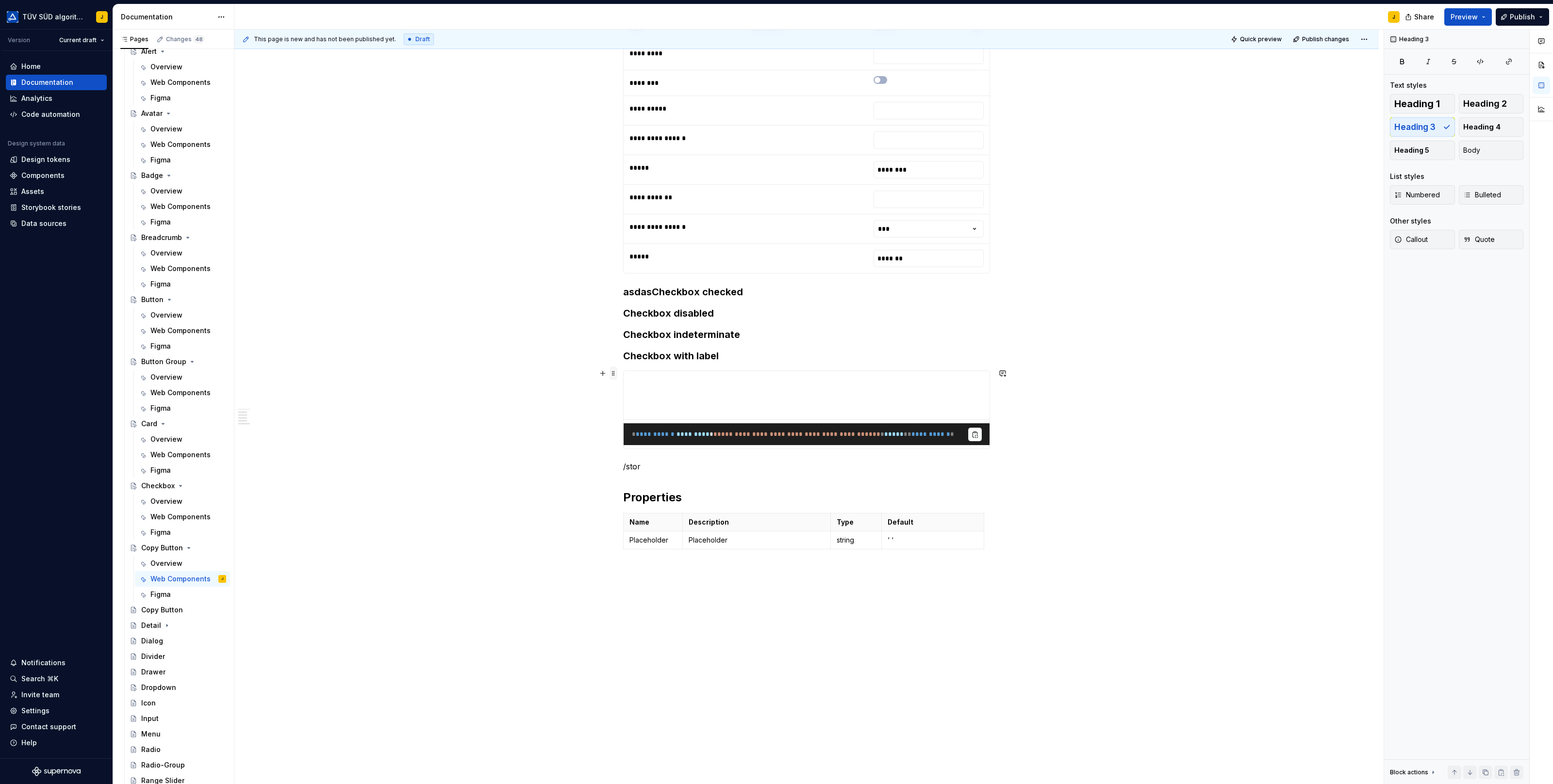
click at [616, 376] on span at bounding box center [613, 373] width 8 height 13
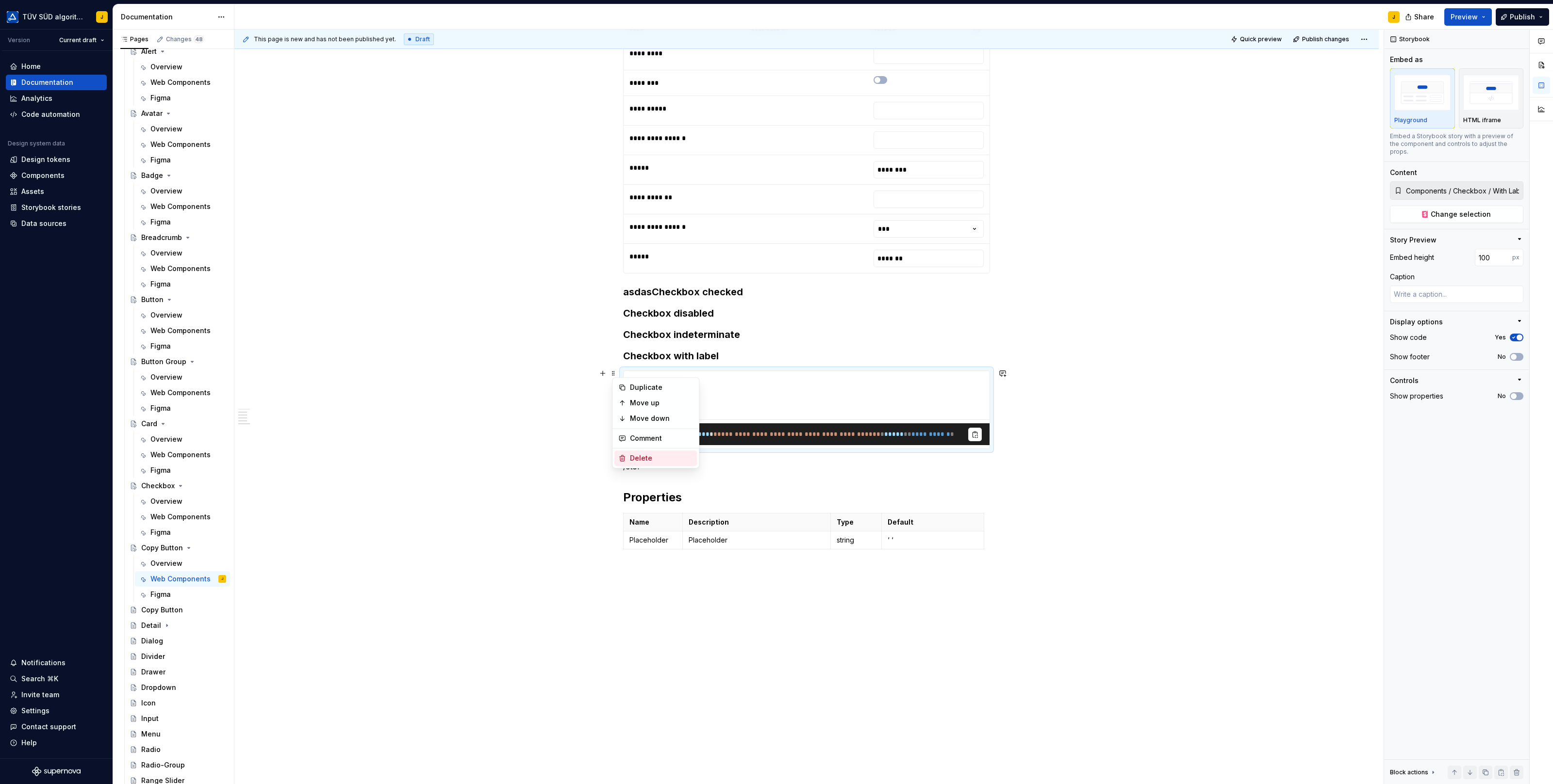
click at [633, 454] on div "Delete" at bounding box center [661, 458] width 63 height 10
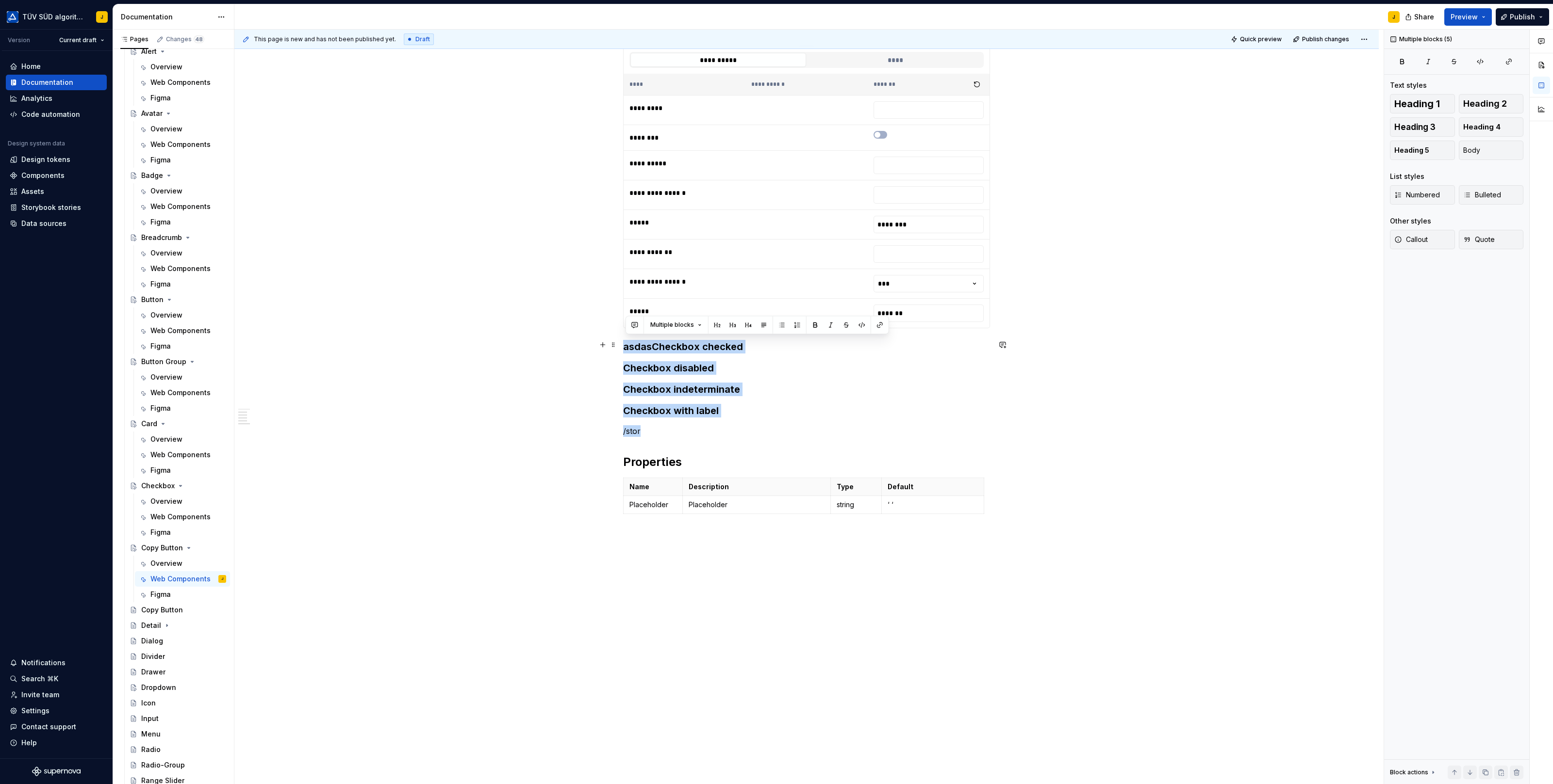
drag, startPoint x: 649, startPoint y: 431, endPoint x: 620, endPoint y: 341, distance: 94.6
click at [620, 341] on div "**********" at bounding box center [806, 369] width 1144 height 838
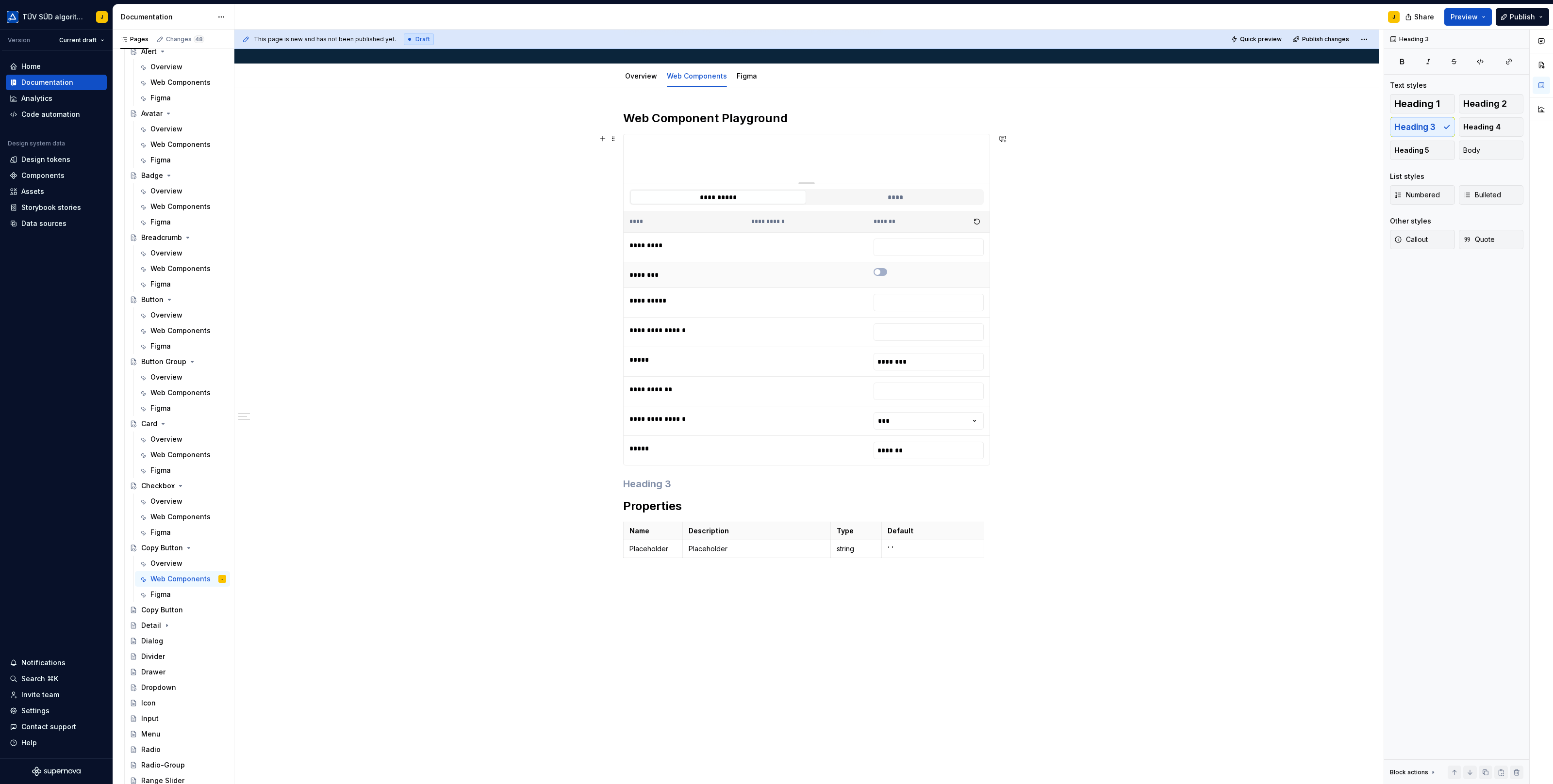
scroll to position [98, 0]
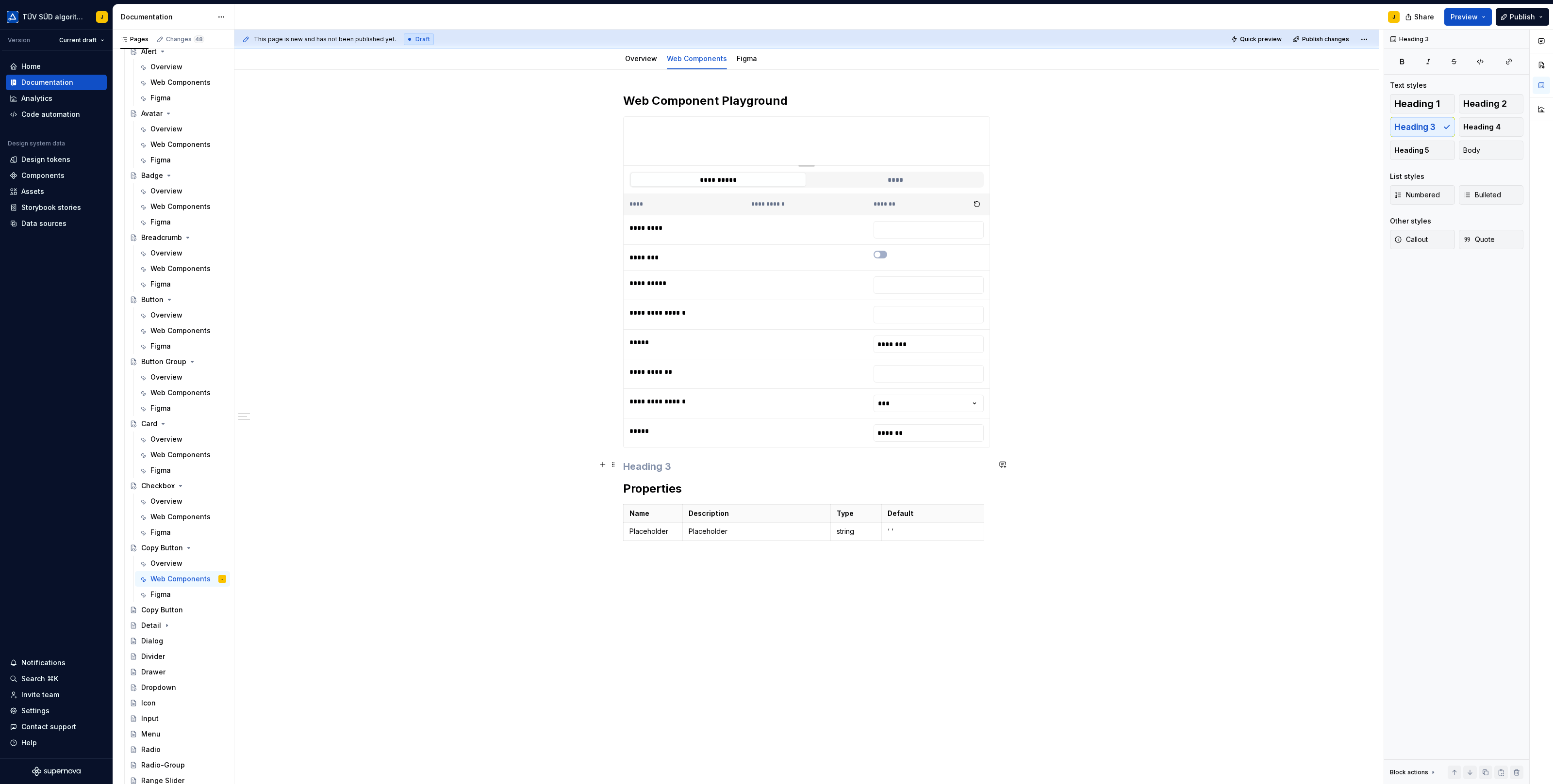
click at [680, 460] on h3 at bounding box center [806, 466] width 367 height 13
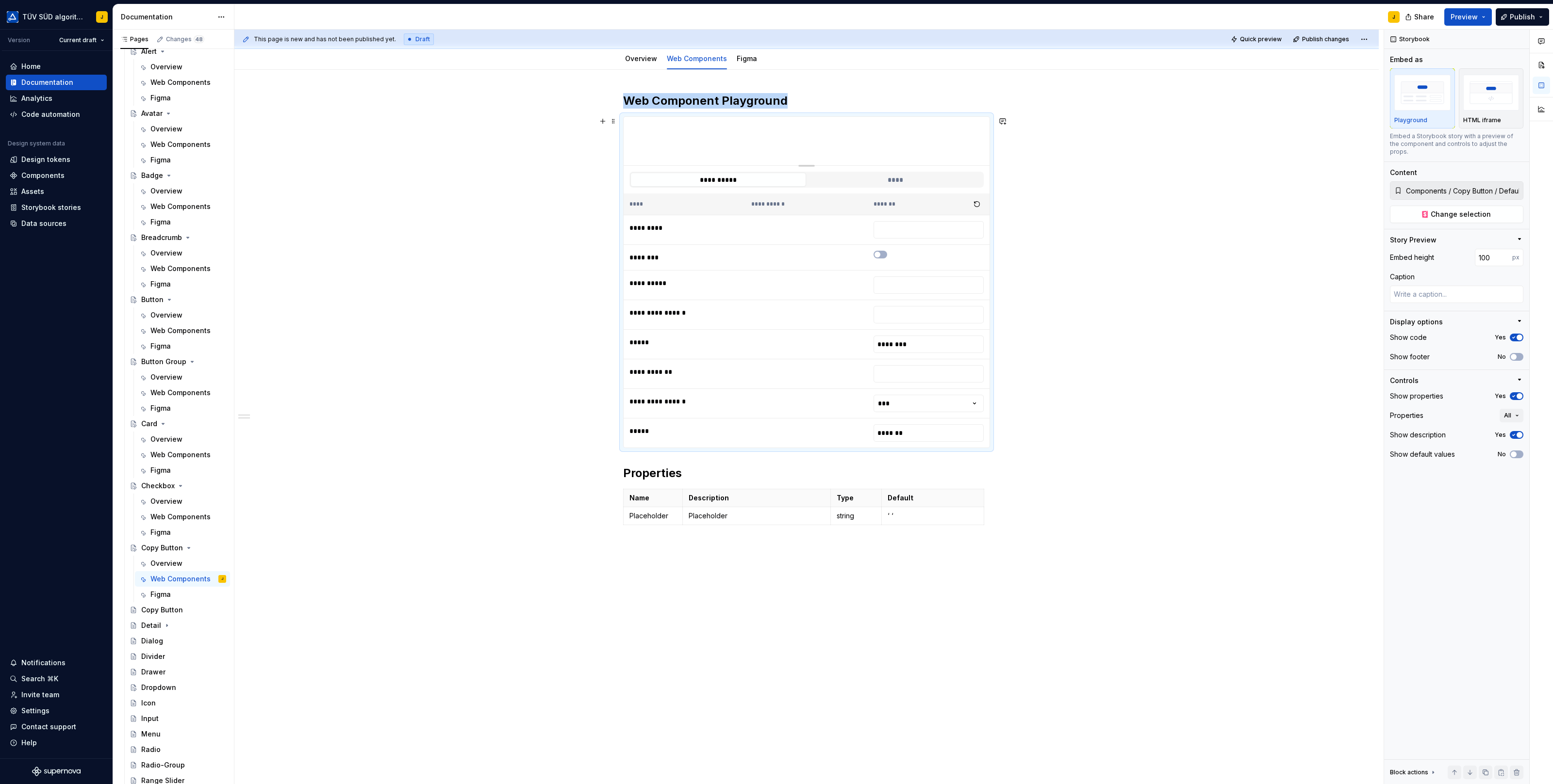
click at [1077, 172] on div "**********" at bounding box center [806, 434] width 1144 height 729
click at [751, 62] on div "Figma" at bounding box center [747, 58] width 20 height 10
click at [746, 55] on link "Figma" at bounding box center [747, 58] width 20 height 8
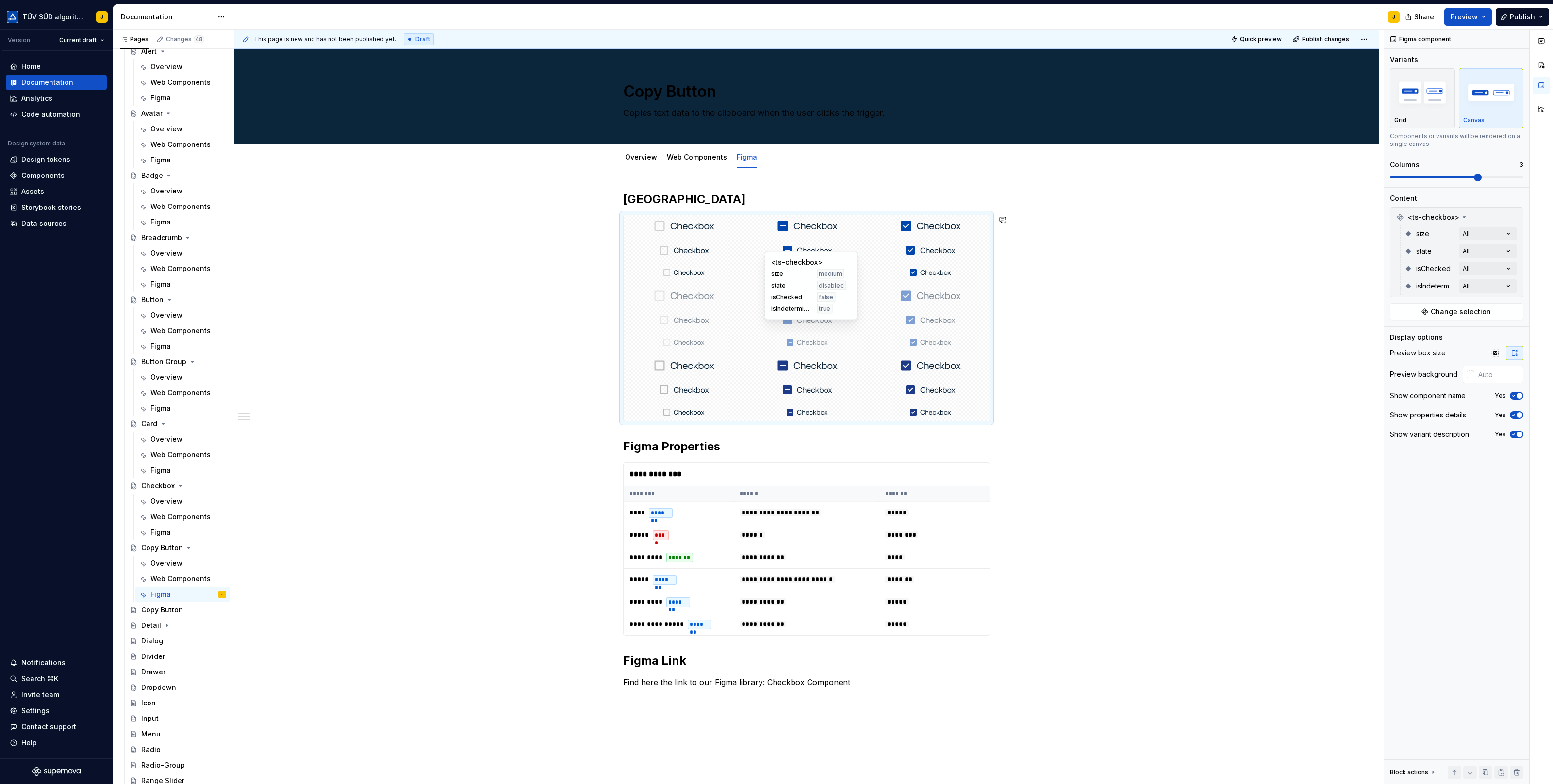
click at [795, 282] on span "state" at bounding box center [791, 286] width 40 height 8
click at [1513, 219] on button "button" at bounding box center [1513, 217] width 13 height 13
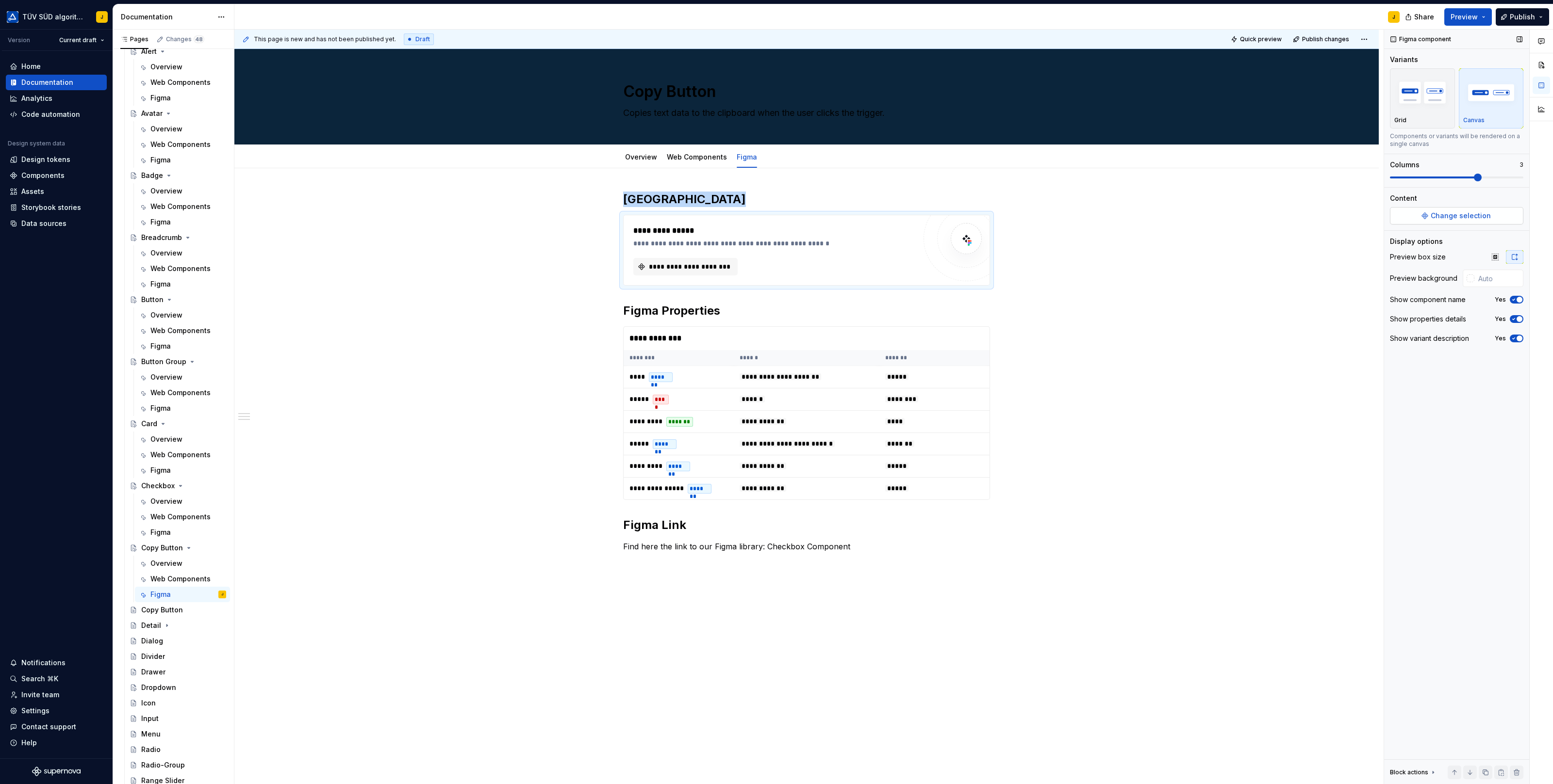
click at [1446, 211] on span "Change selection" at bounding box center [1460, 216] width 60 height 10
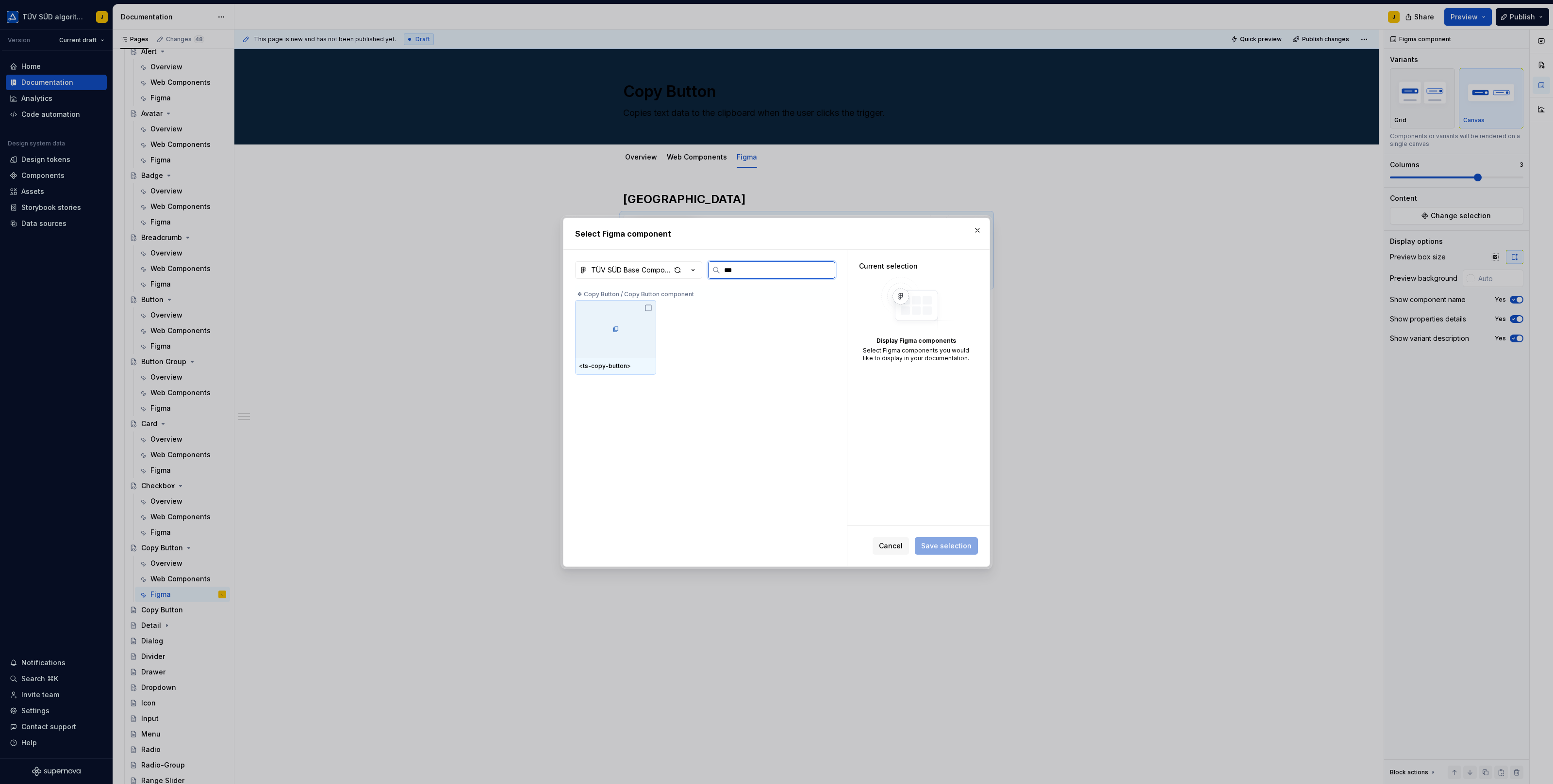
click at [612, 337] on img at bounding box center [615, 329] width 17 height 17
click at [958, 302] on icon "button" at bounding box center [957, 303] width 10 height 10
click at [943, 536] on div "Cancel Save selection" at bounding box center [918, 546] width 142 height 41
click at [944, 546] on span "Save selection" at bounding box center [946, 545] width 50 height 10
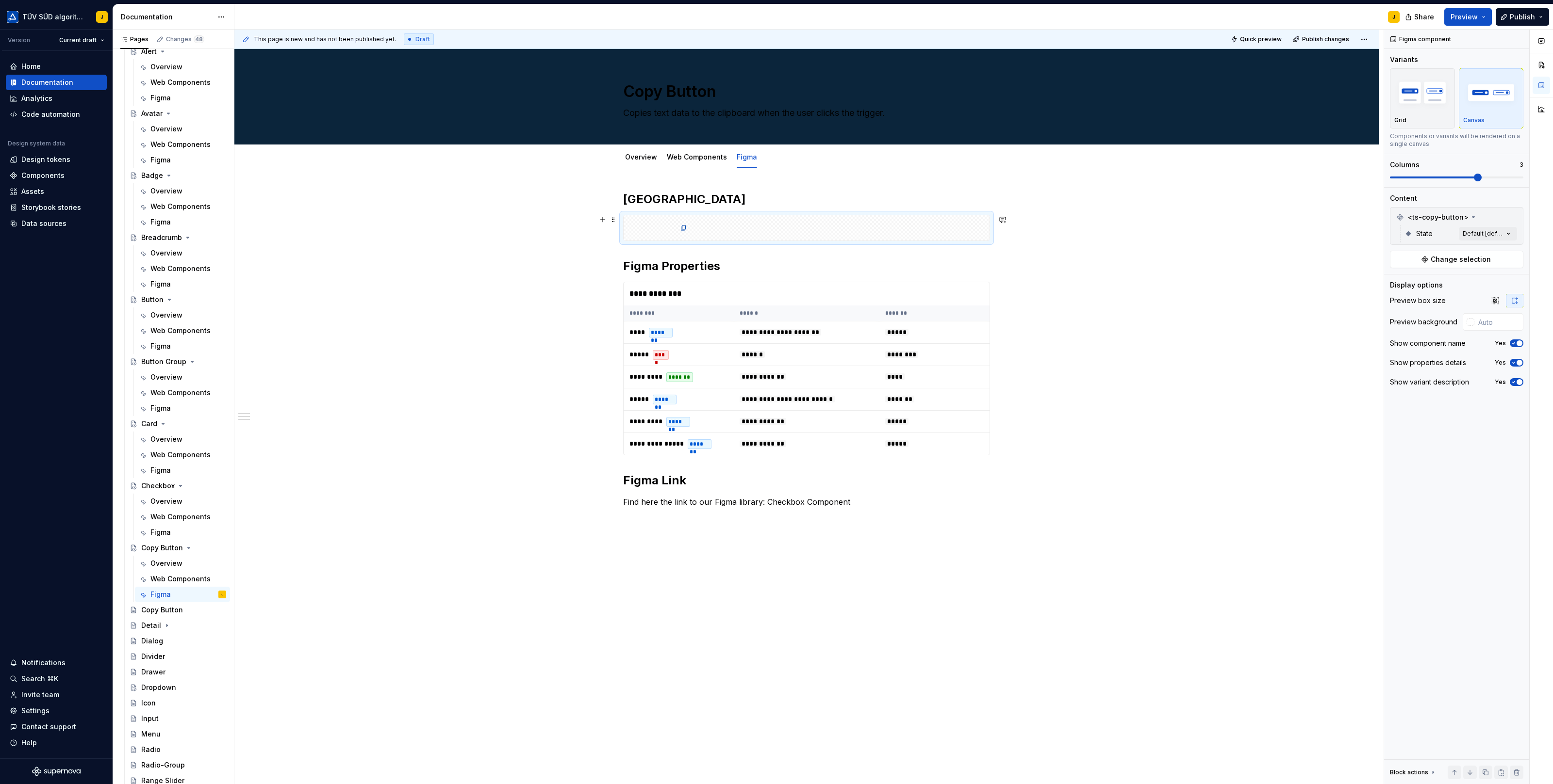
click at [844, 228] on div at bounding box center [806, 228] width 366 height 26
click at [1494, 233] on div "Comments Open comments No comments yet Select ‘Comment’ from the block context …" at bounding box center [1468, 407] width 169 height 755
click at [1503, 250] on span "button" at bounding box center [1501, 249] width 6 height 6
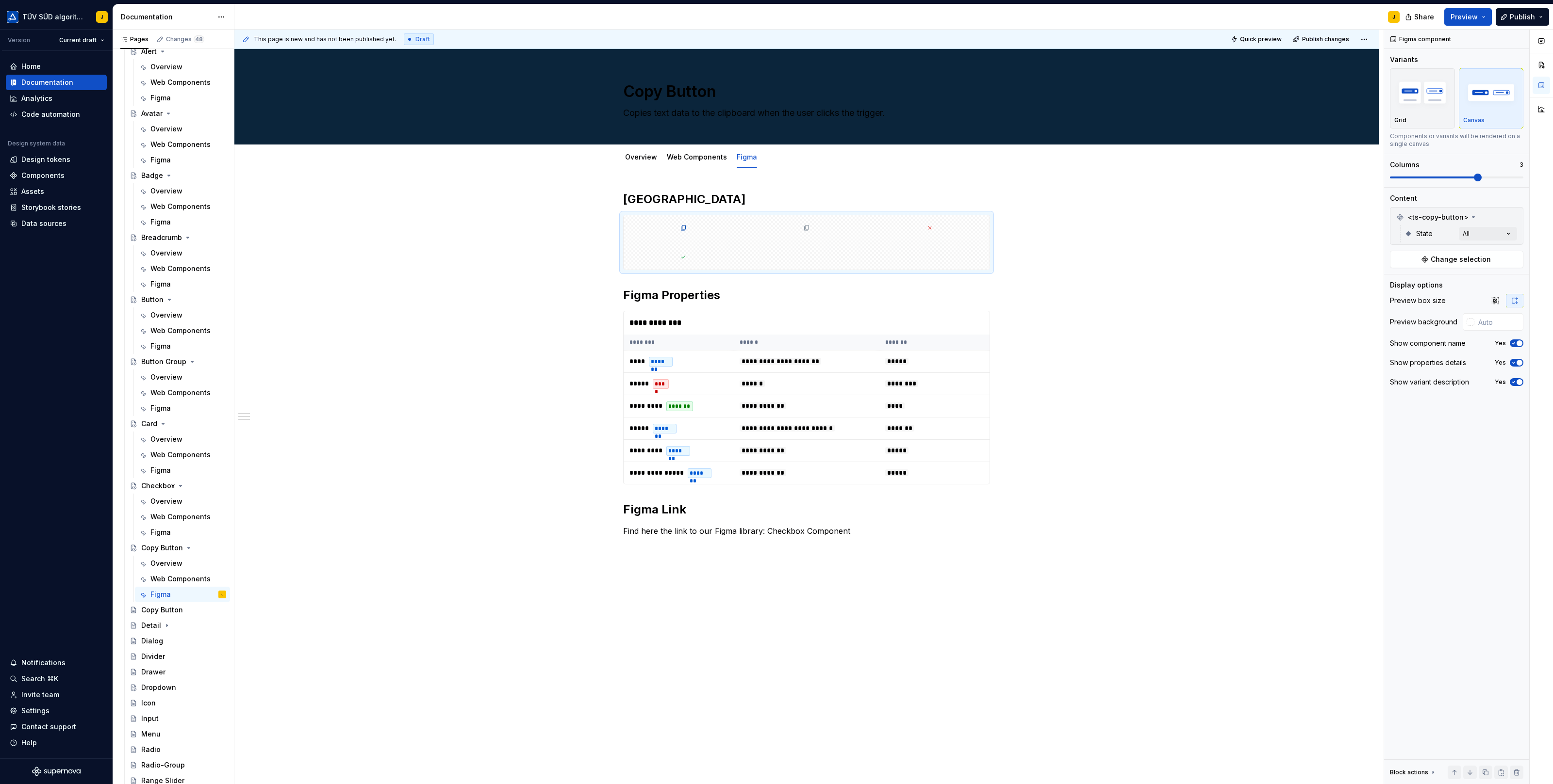
click at [794, 323] on html "TÜV SÜD algorithm J Version Current draft Home Documentation Analytics Code aut…" at bounding box center [776, 392] width 1553 height 784
click at [815, 319] on div "**********" at bounding box center [807, 323] width 366 height 23
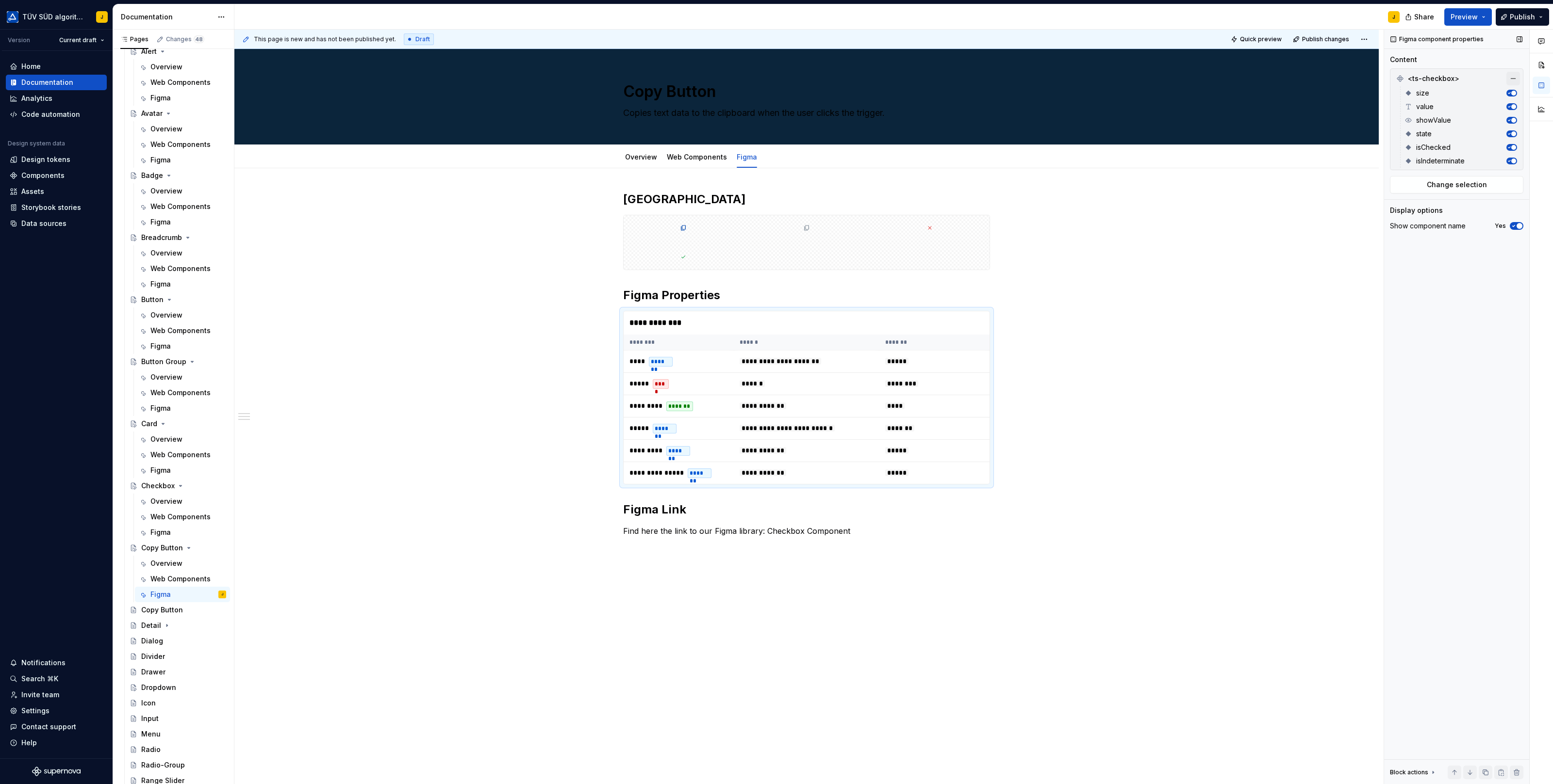
click at [1514, 77] on button "button" at bounding box center [1513, 78] width 13 height 13
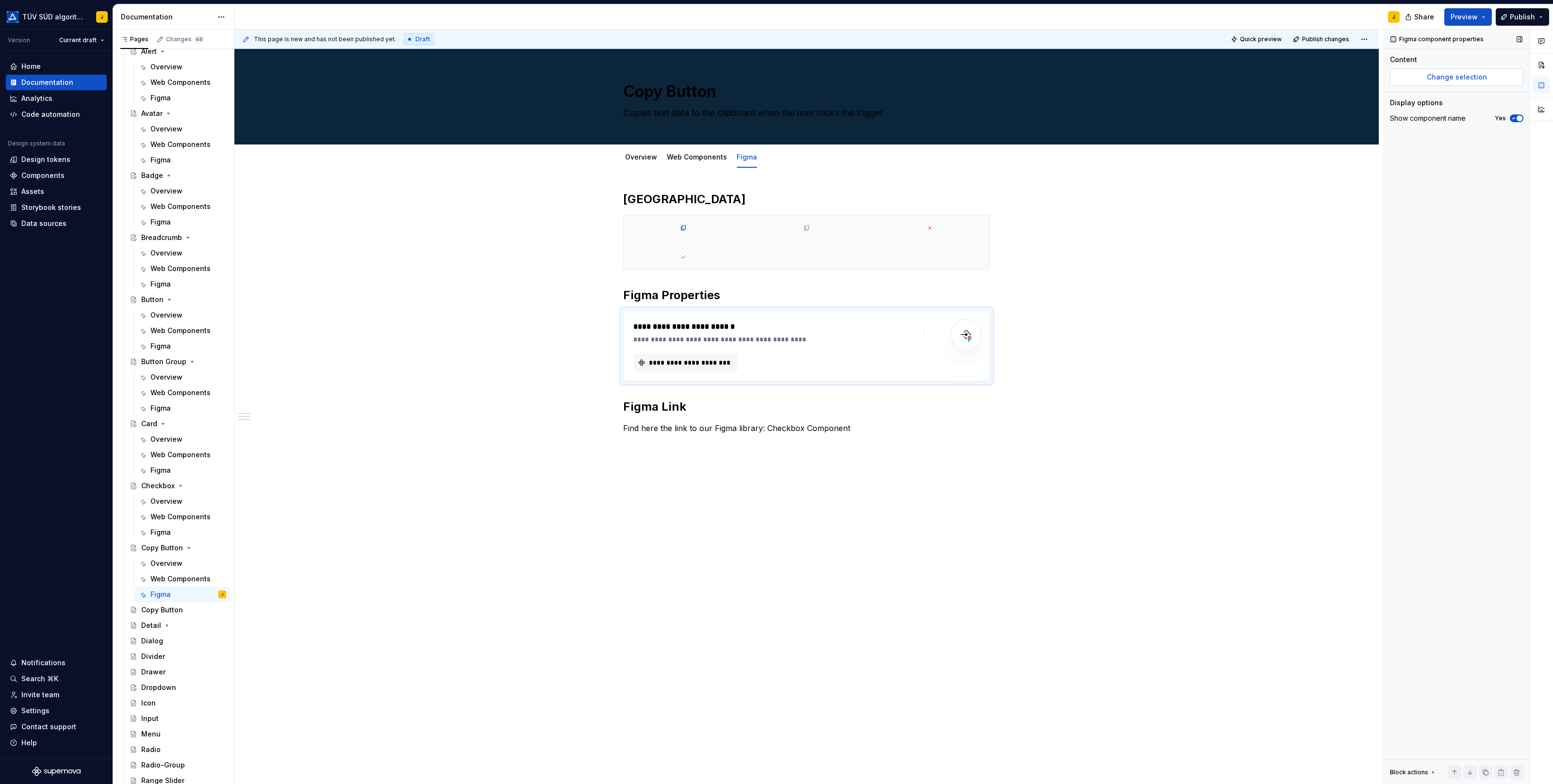
click at [1460, 82] on button "Change selection" at bounding box center [1456, 77] width 133 height 17
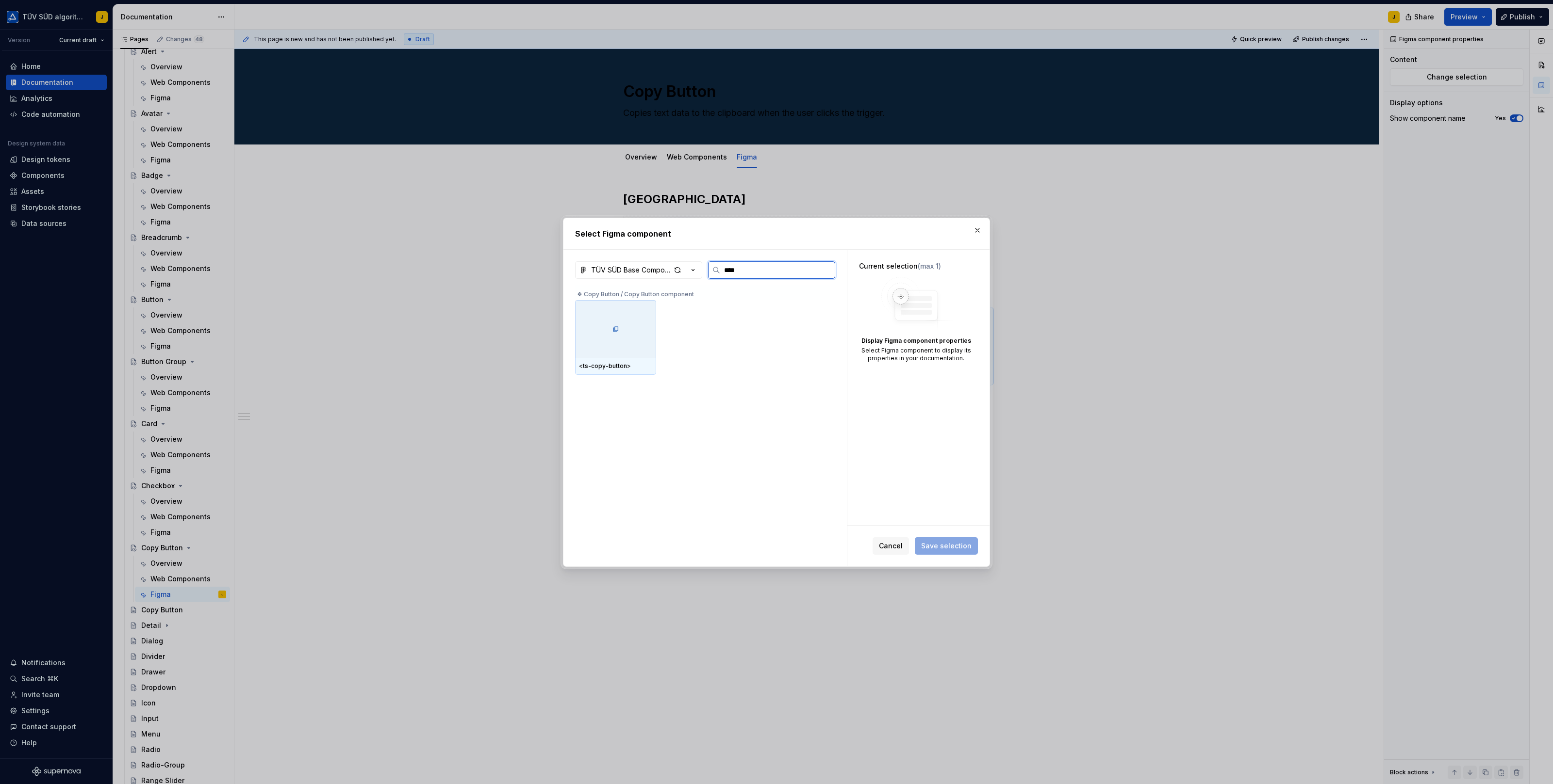
click at [629, 330] on div at bounding box center [615, 329] width 81 height 58
click at [949, 551] on button "Save selection" at bounding box center [946, 545] width 63 height 17
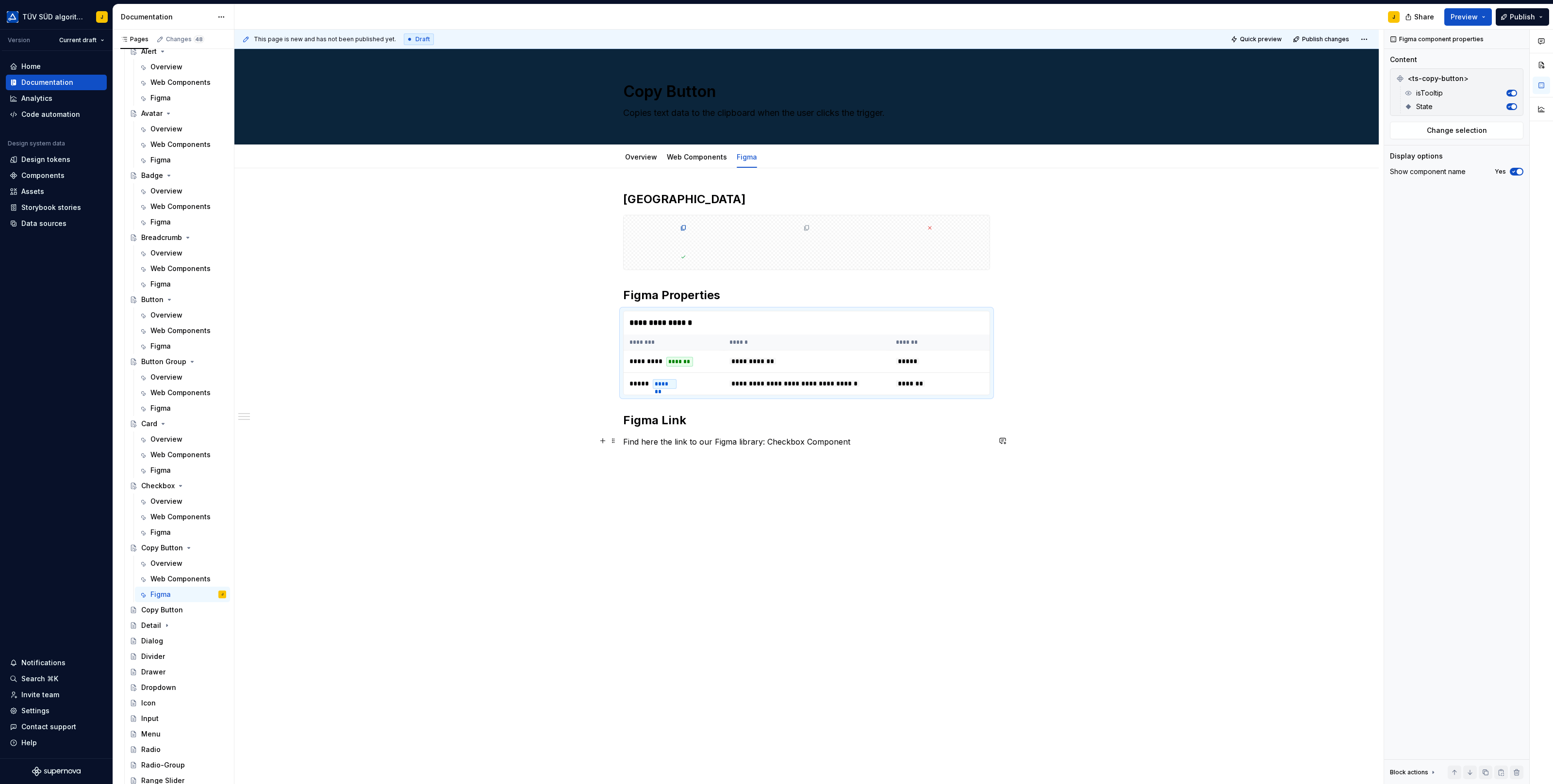
click at [792, 446] on div "**********" at bounding box center [806, 328] width 367 height 274
click at [782, 438] on p "Find here the link to our Figma library: Checkbox Component" at bounding box center [806, 441] width 367 height 11
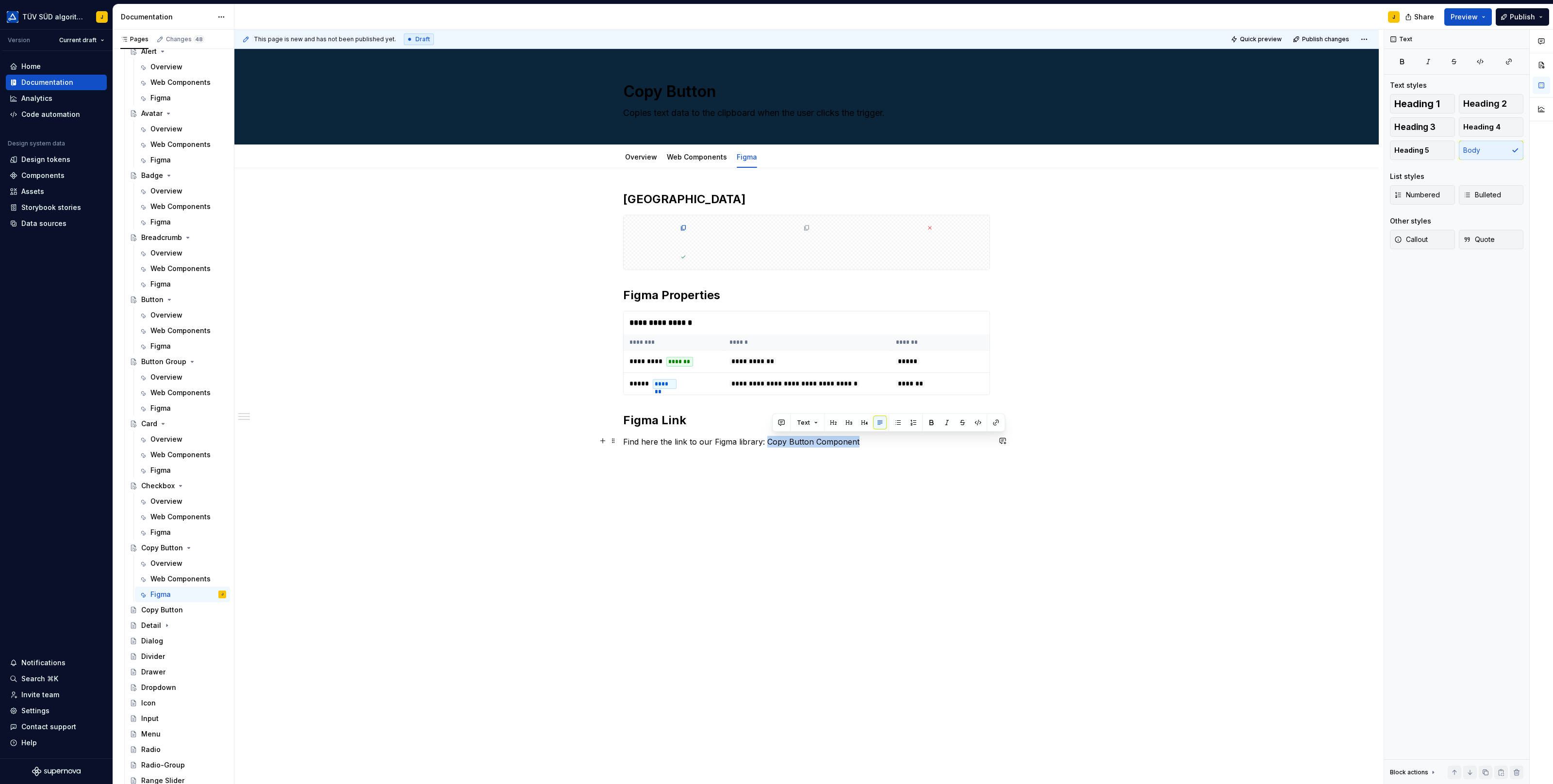
drag, startPoint x: 860, startPoint y: 440, endPoint x: 766, endPoint y: 438, distance: 94.0
click at [766, 438] on p "Find here the link to our Figma library: Copy Button Component" at bounding box center [806, 441] width 367 height 11
click at [989, 417] on button "button" at bounding box center [990, 422] width 13 height 13
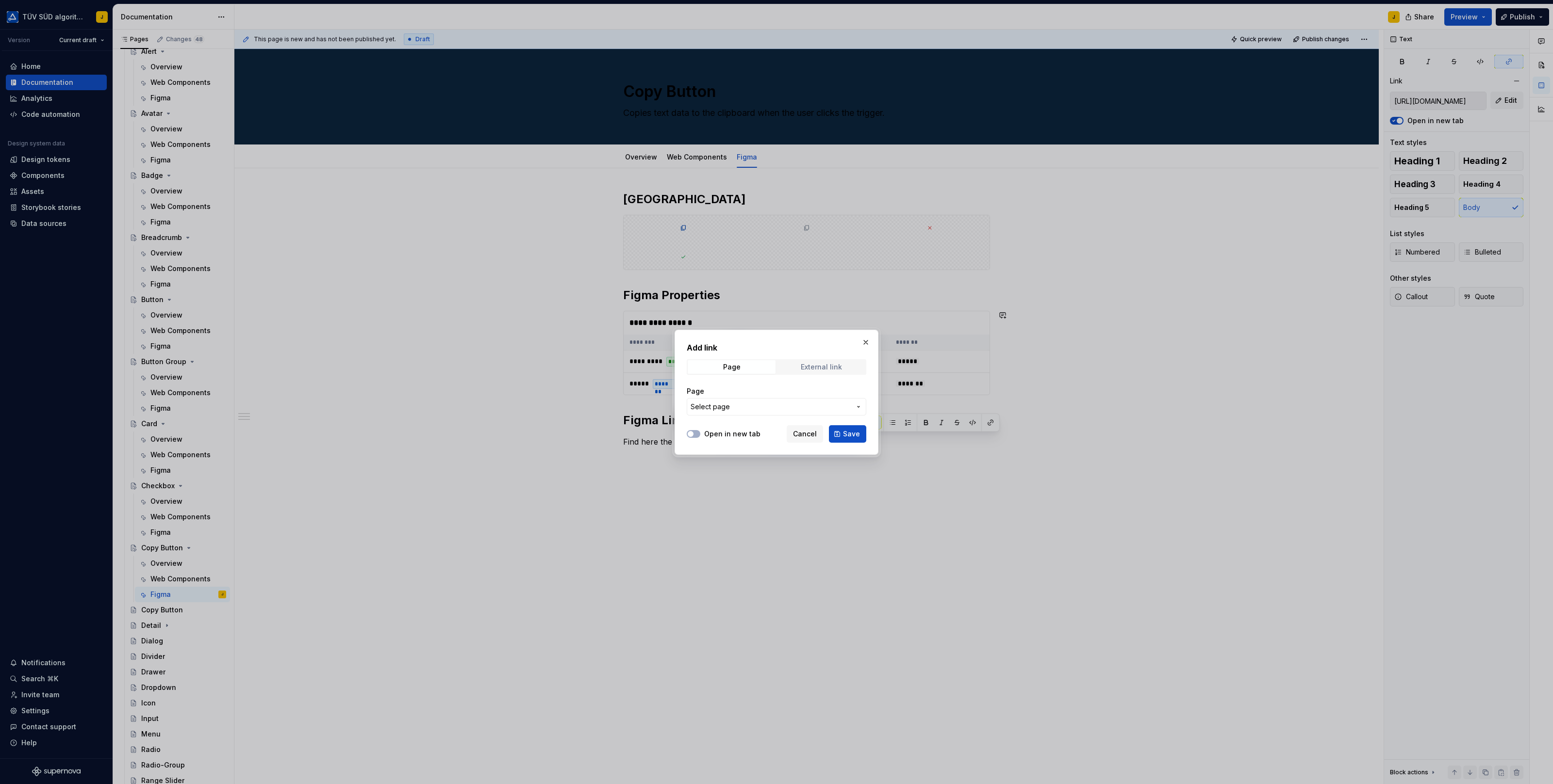
click at [806, 367] on div "External link" at bounding box center [821, 367] width 41 height 8
click at [744, 408] on input "URL" at bounding box center [776, 406] width 179 height 17
paste input "[URL][DOMAIN_NAME]"
click at [730, 433] on label "Open in new tab" at bounding box center [732, 434] width 56 height 10
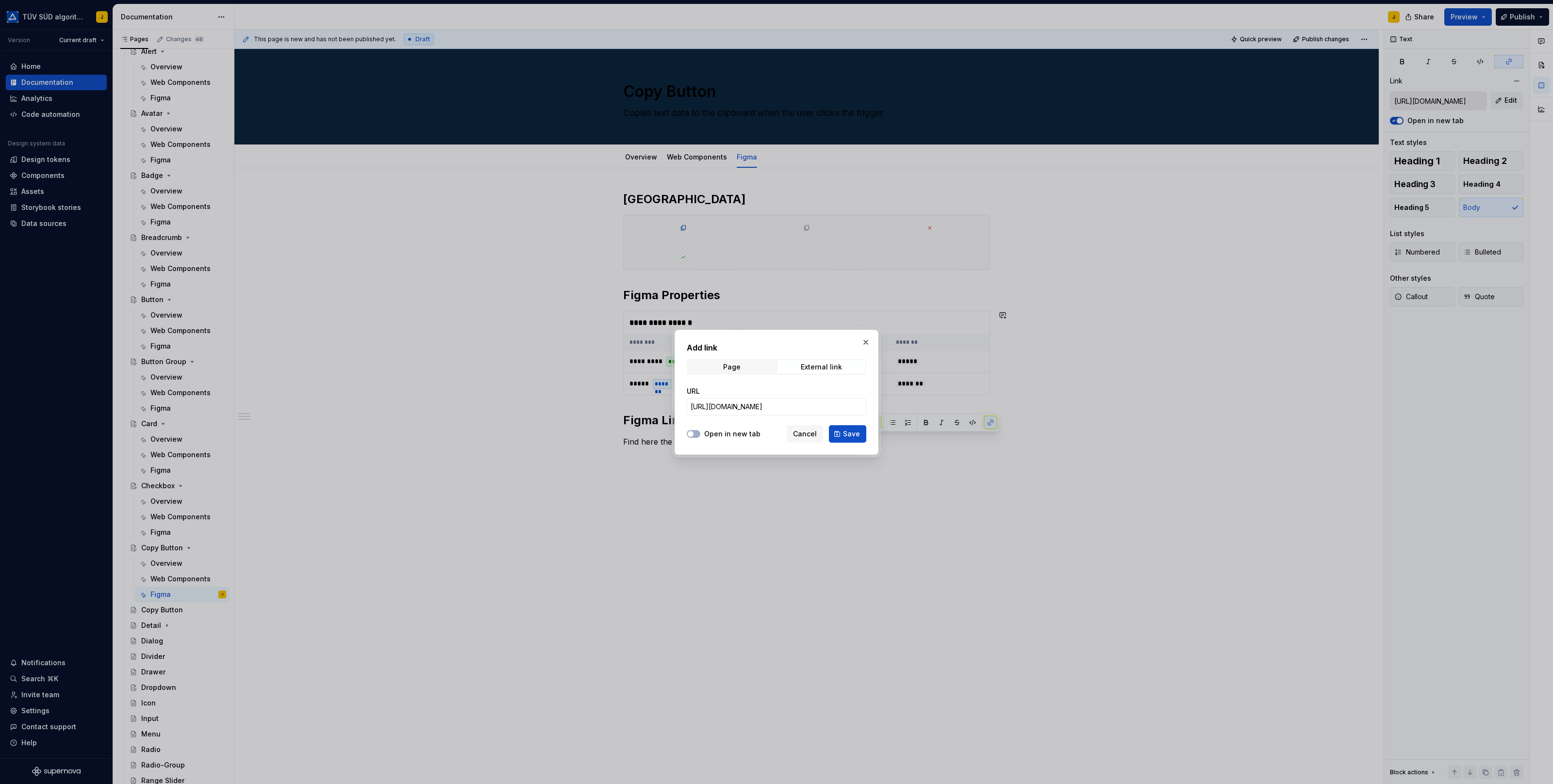
click at [700, 433] on button "Open in new tab" at bounding box center [693, 434] width 13 height 8
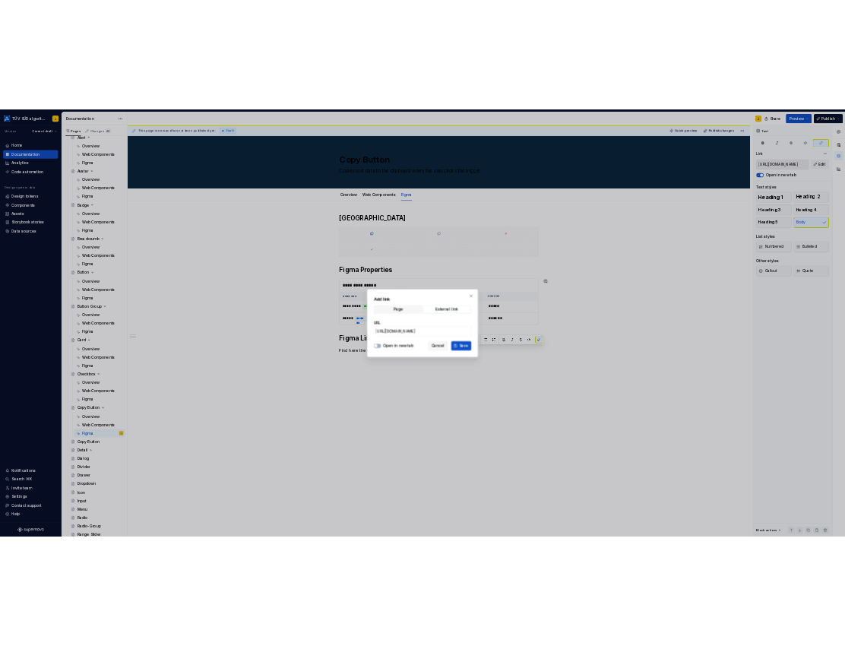
scroll to position [0, 0]
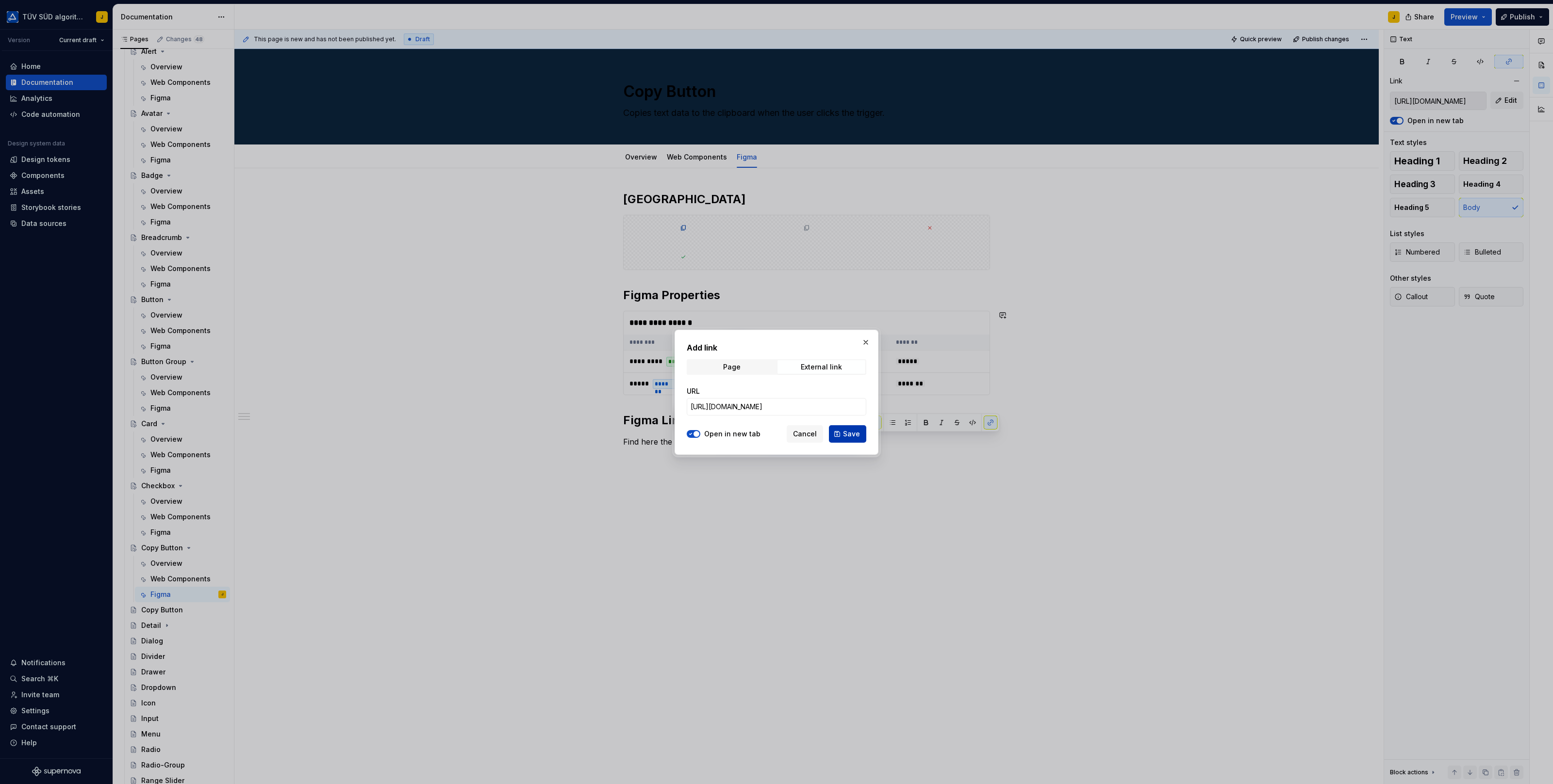
click at [862, 434] on button "Save" at bounding box center [847, 434] width 38 height 17
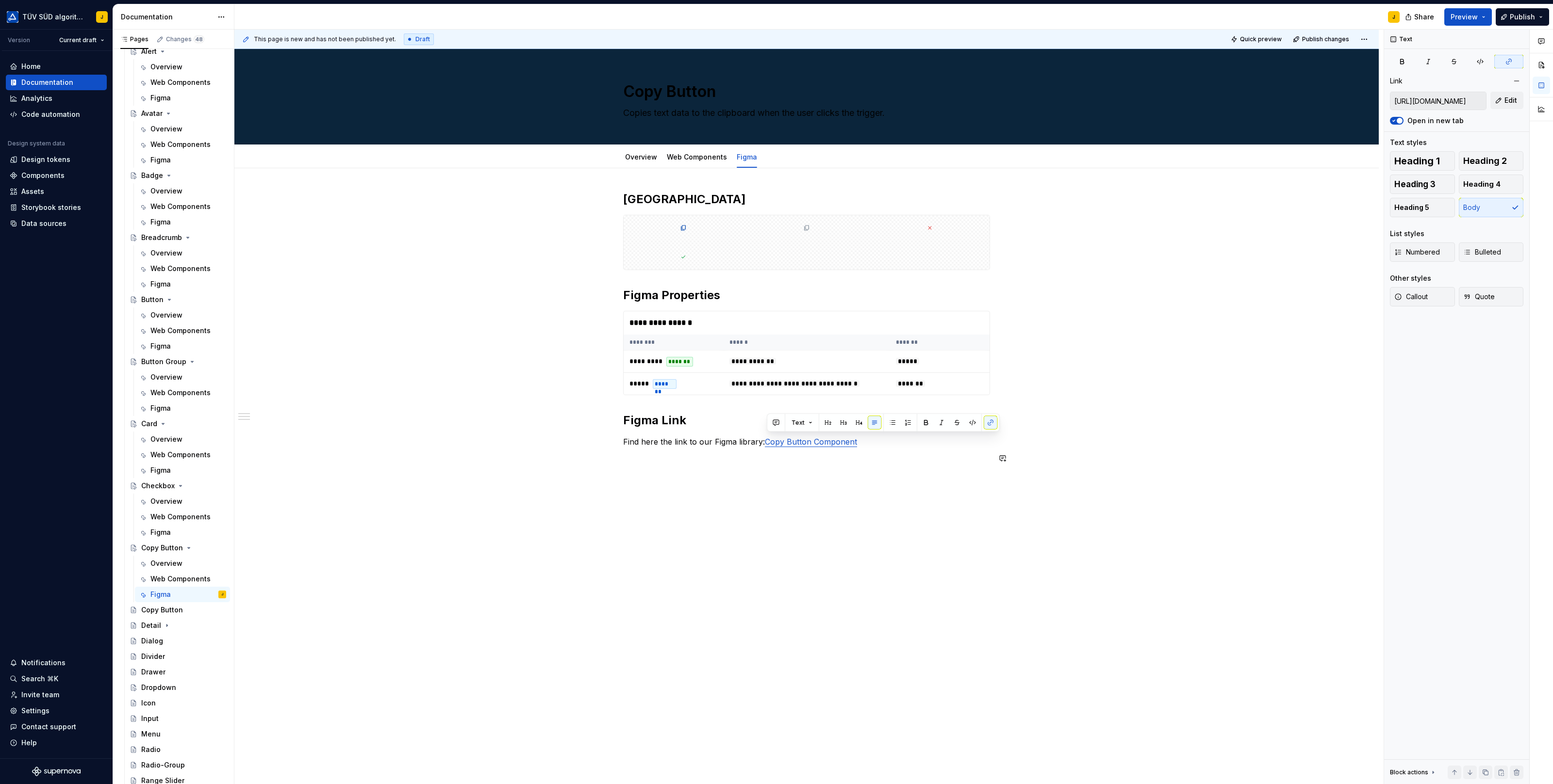
click at [1078, 466] on div "**********" at bounding box center [806, 440] width 1144 height 544
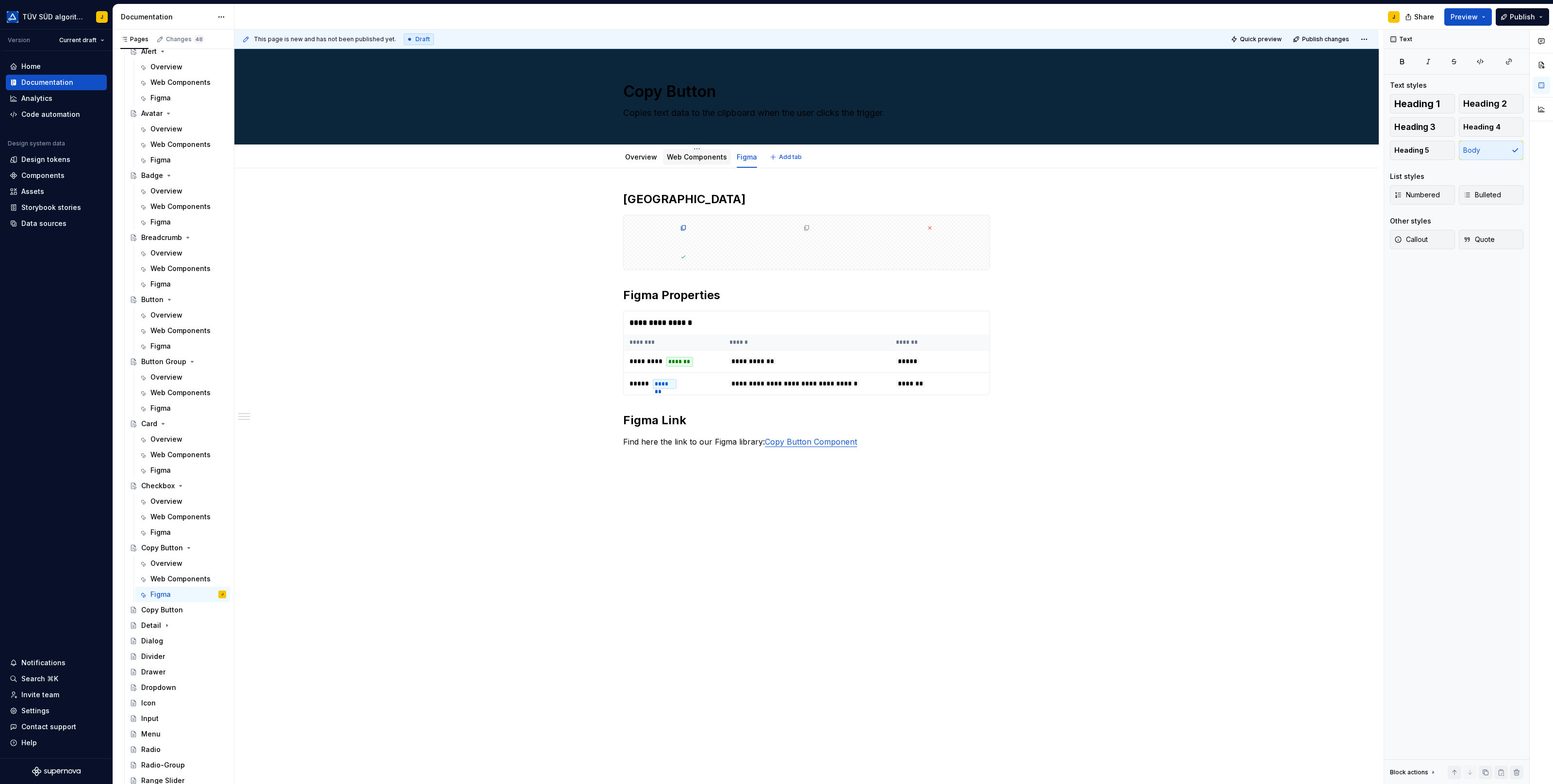
click at [683, 156] on link "Web Components" at bounding box center [697, 156] width 60 height 8
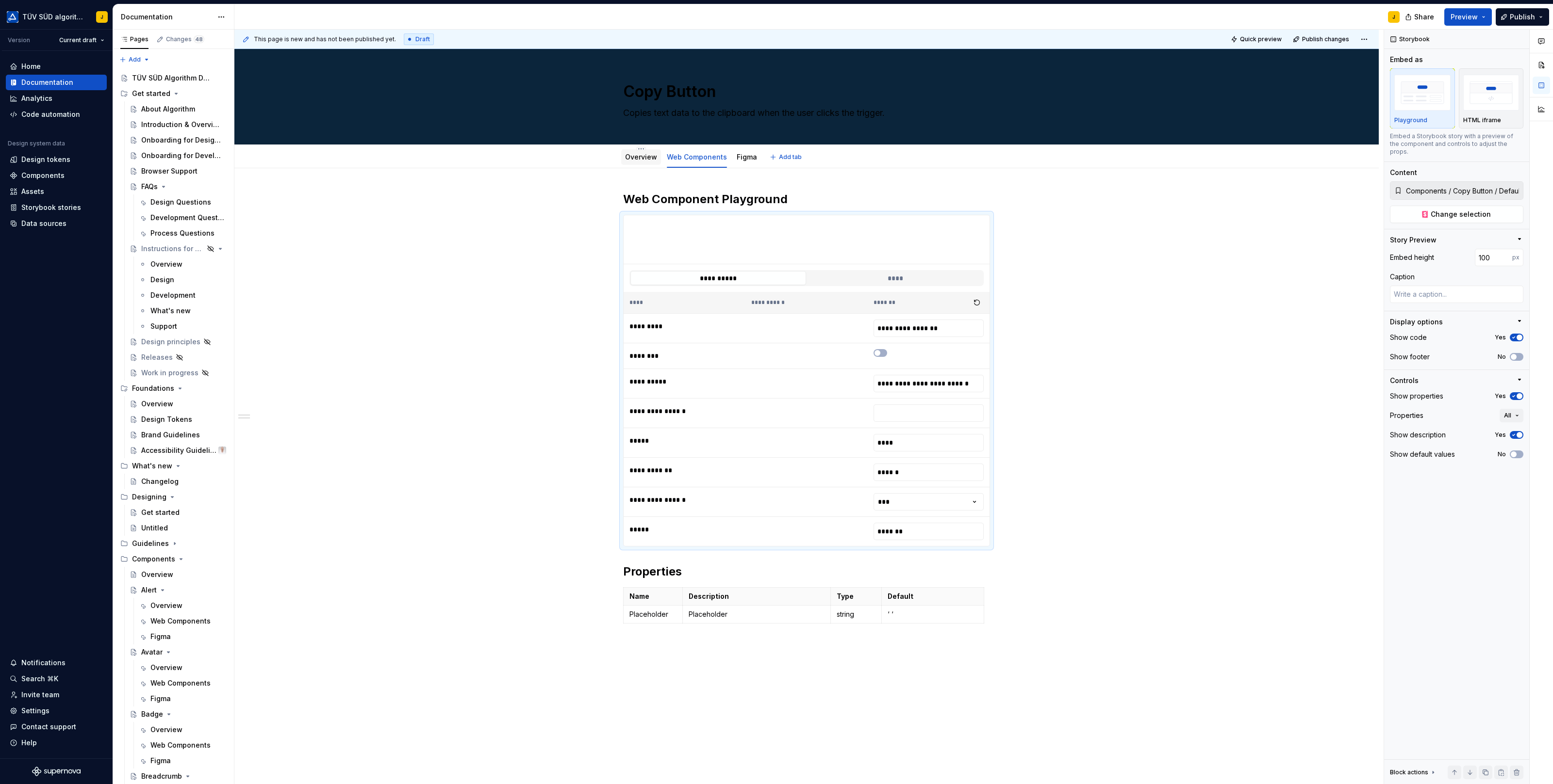
click at [641, 152] on link "Overview" at bounding box center [641, 156] width 32 height 8
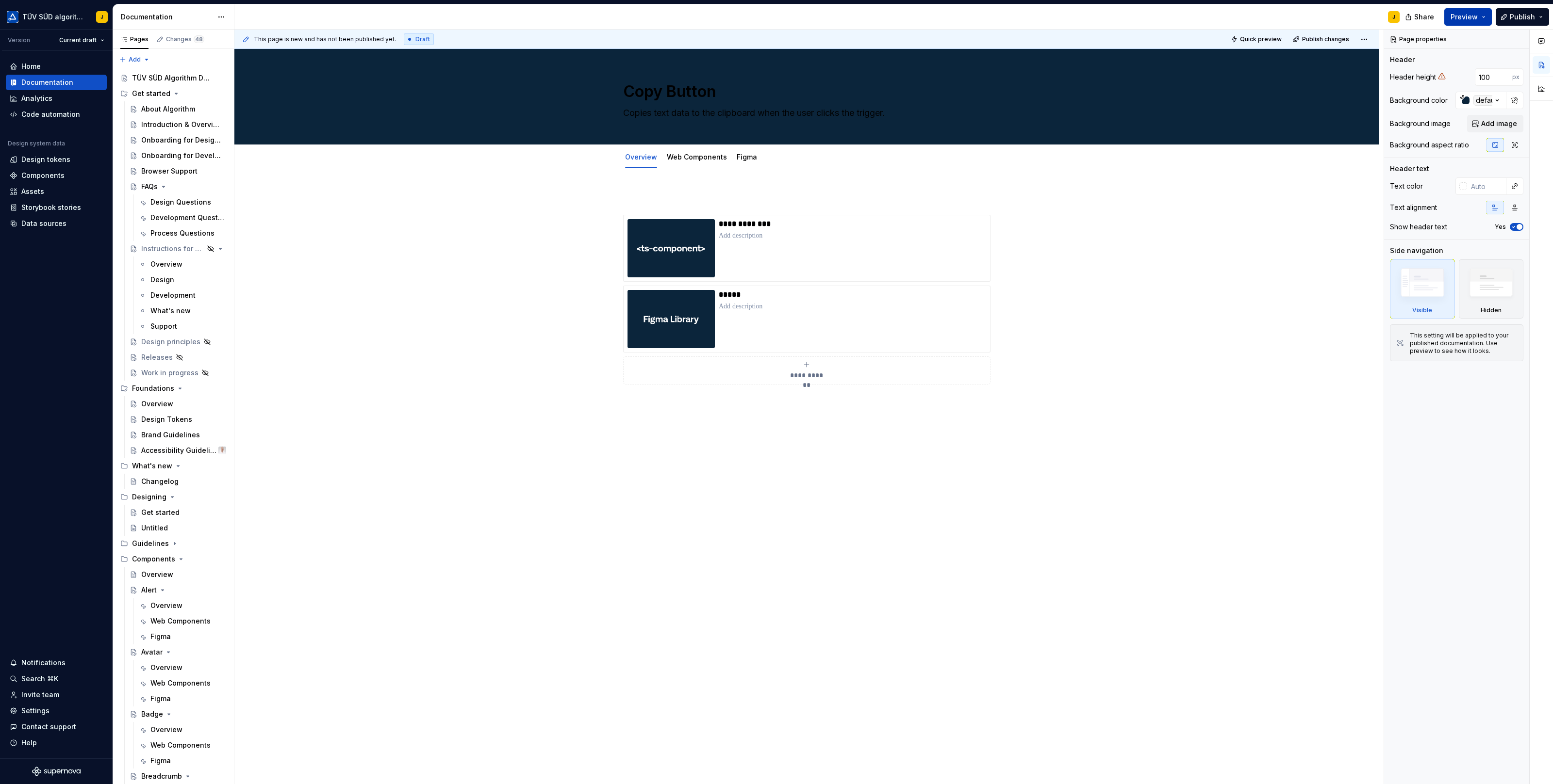
click at [1481, 13] on button "Preview" at bounding box center [1467, 17] width 47 height 17
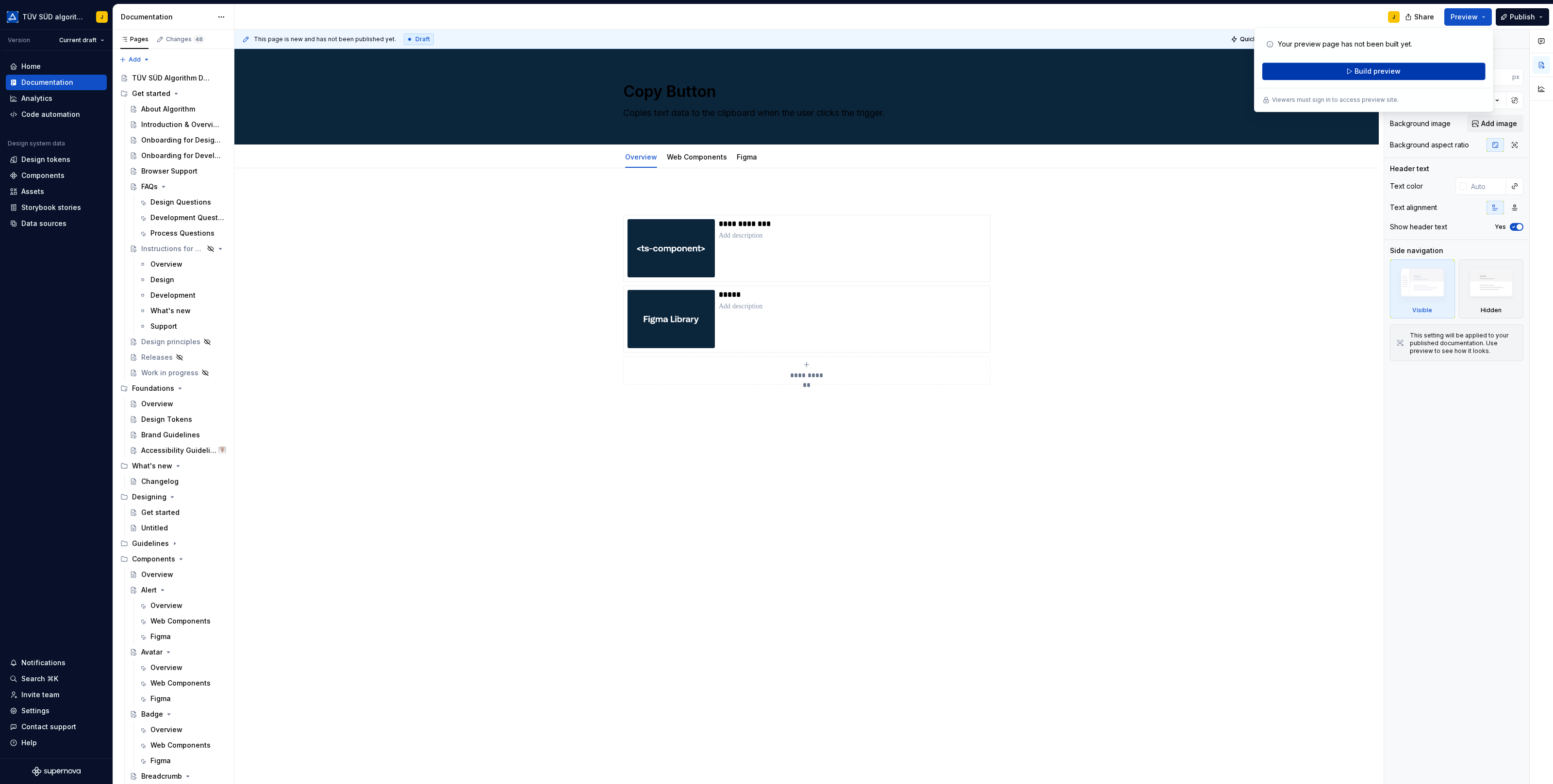
click at [1397, 71] on span "Build preview" at bounding box center [1377, 71] width 46 height 10
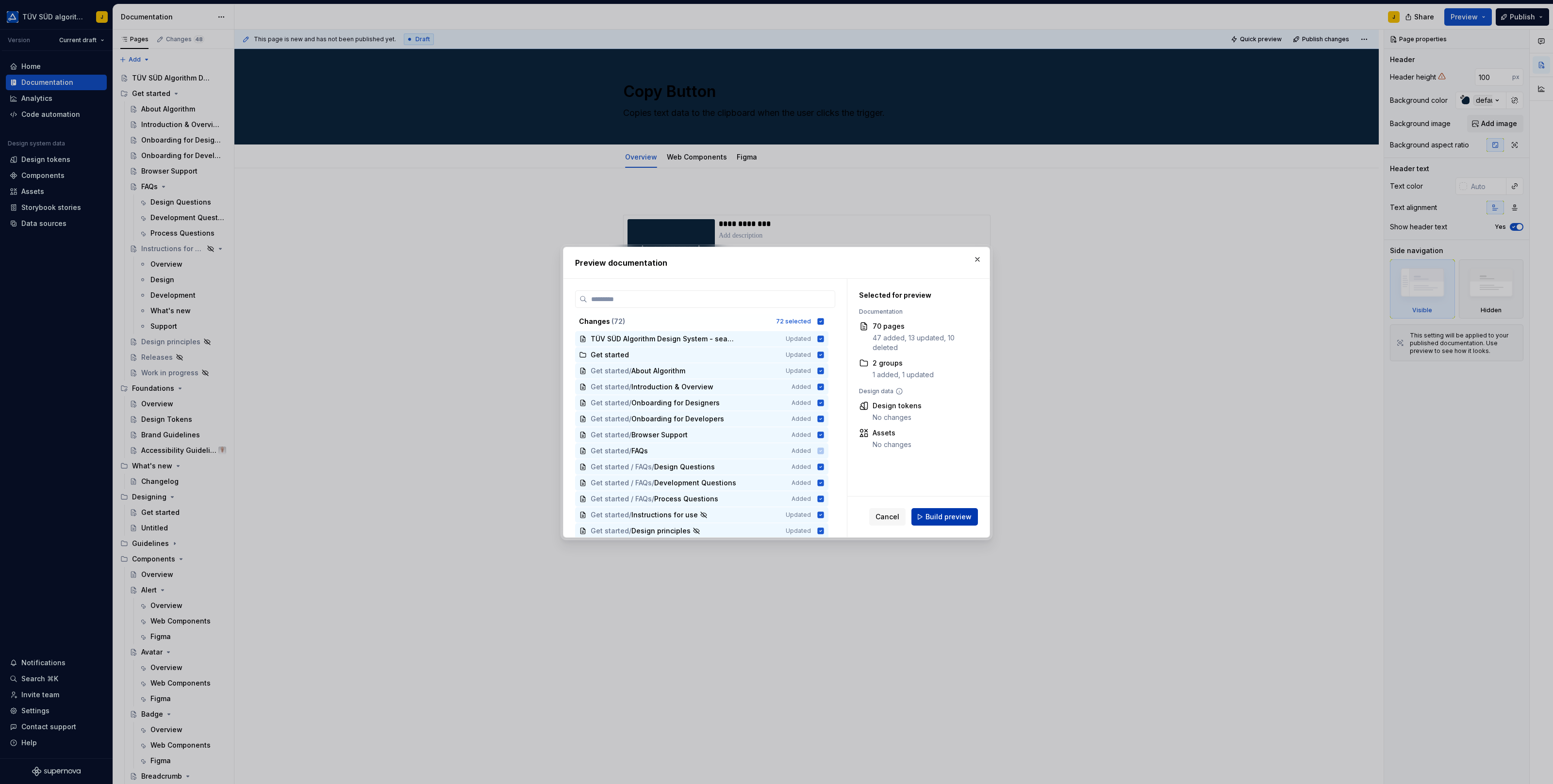
click at [954, 514] on span "Build preview" at bounding box center [949, 517] width 46 height 10
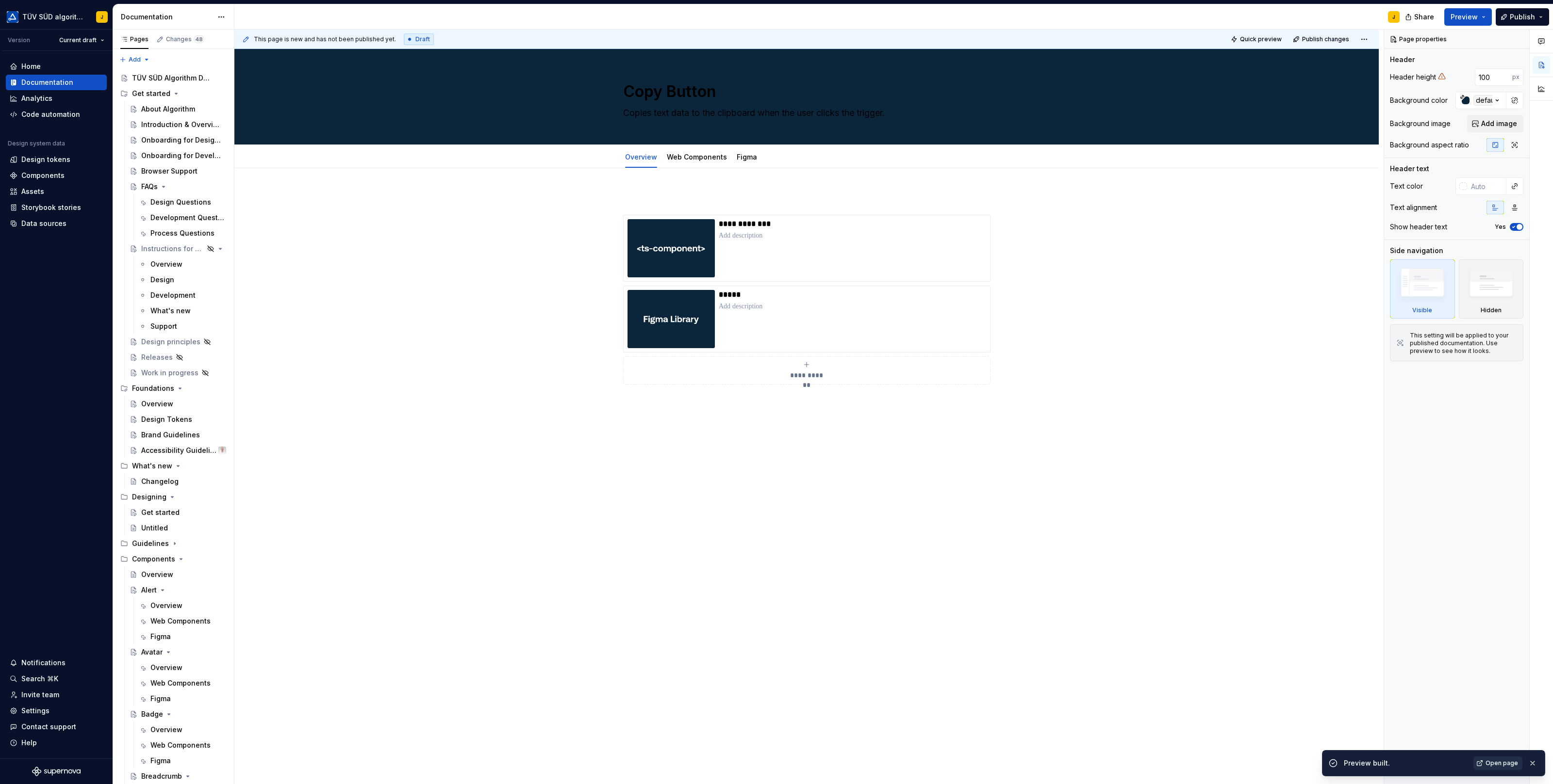
click at [1494, 763] on span "Open page" at bounding box center [1501, 763] width 33 height 8
click at [697, 157] on link "Web Components" at bounding box center [697, 156] width 60 height 8
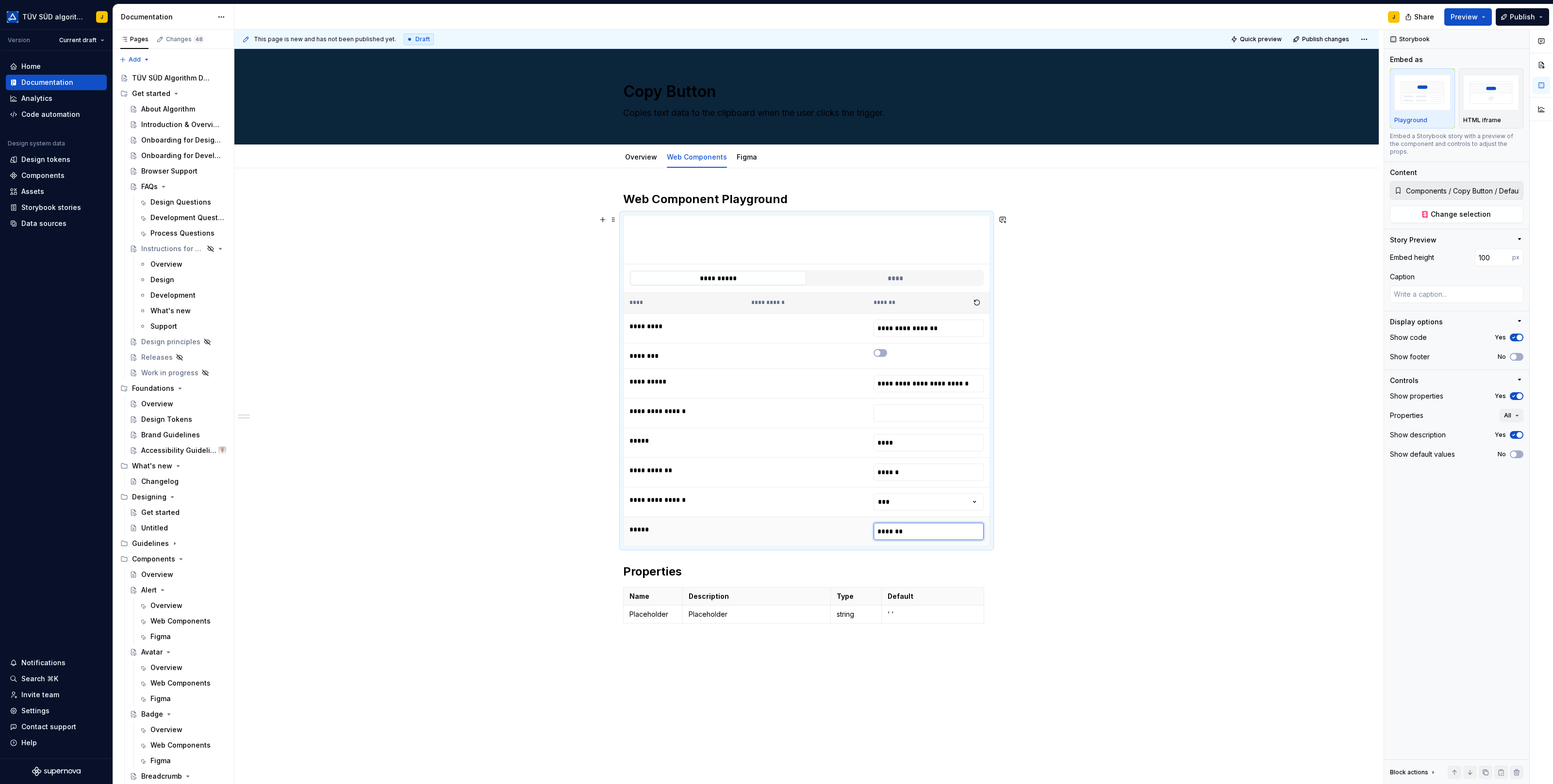
click at [926, 532] on input "*******" at bounding box center [928, 531] width 110 height 17
click at [1176, 403] on div "**********" at bounding box center [809, 407] width 1149 height 755
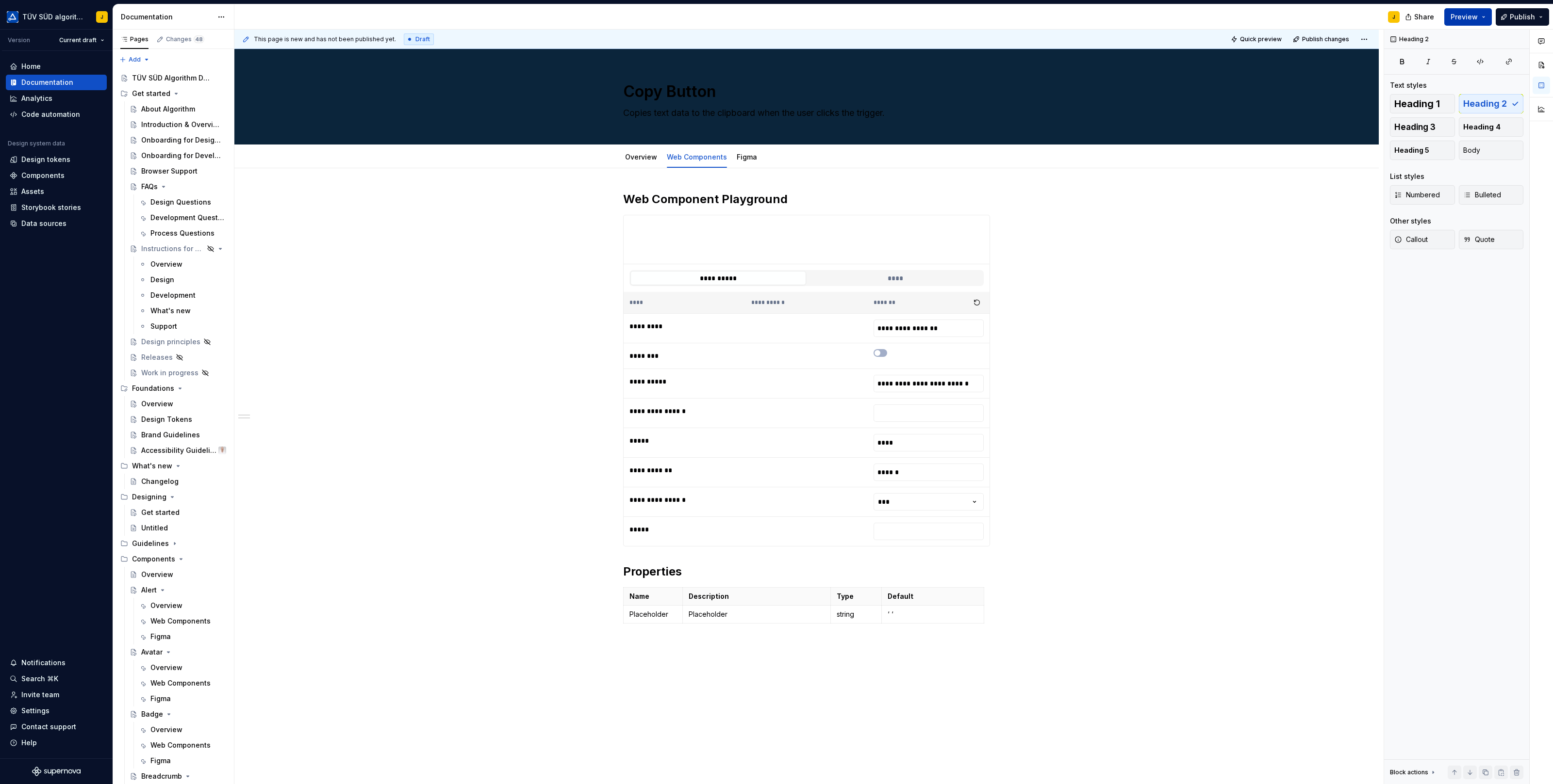
click at [1469, 23] on button "Preview" at bounding box center [1467, 17] width 47 height 17
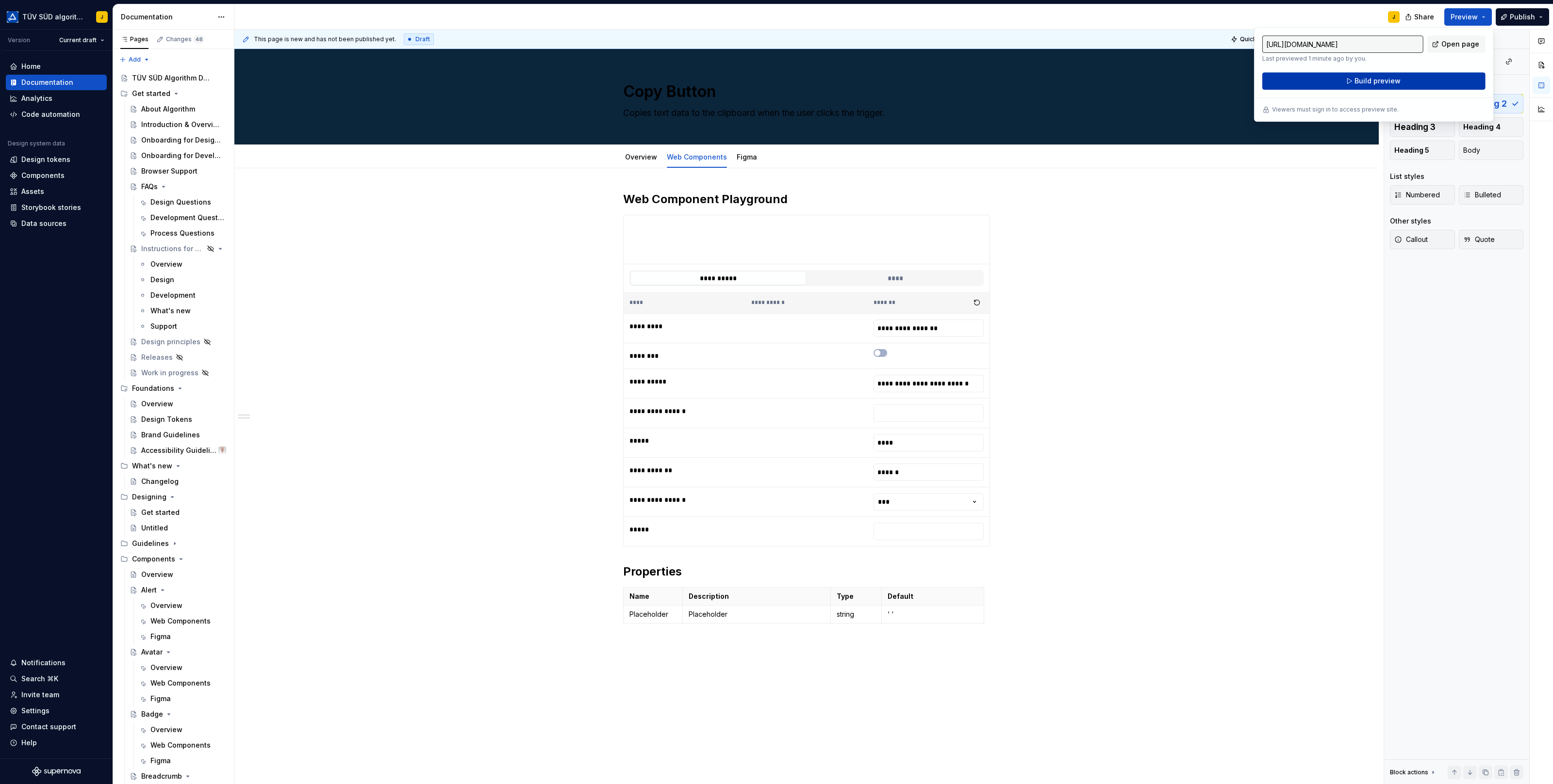
click at [1400, 76] on button "Build preview" at bounding box center [1374, 80] width 223 height 17
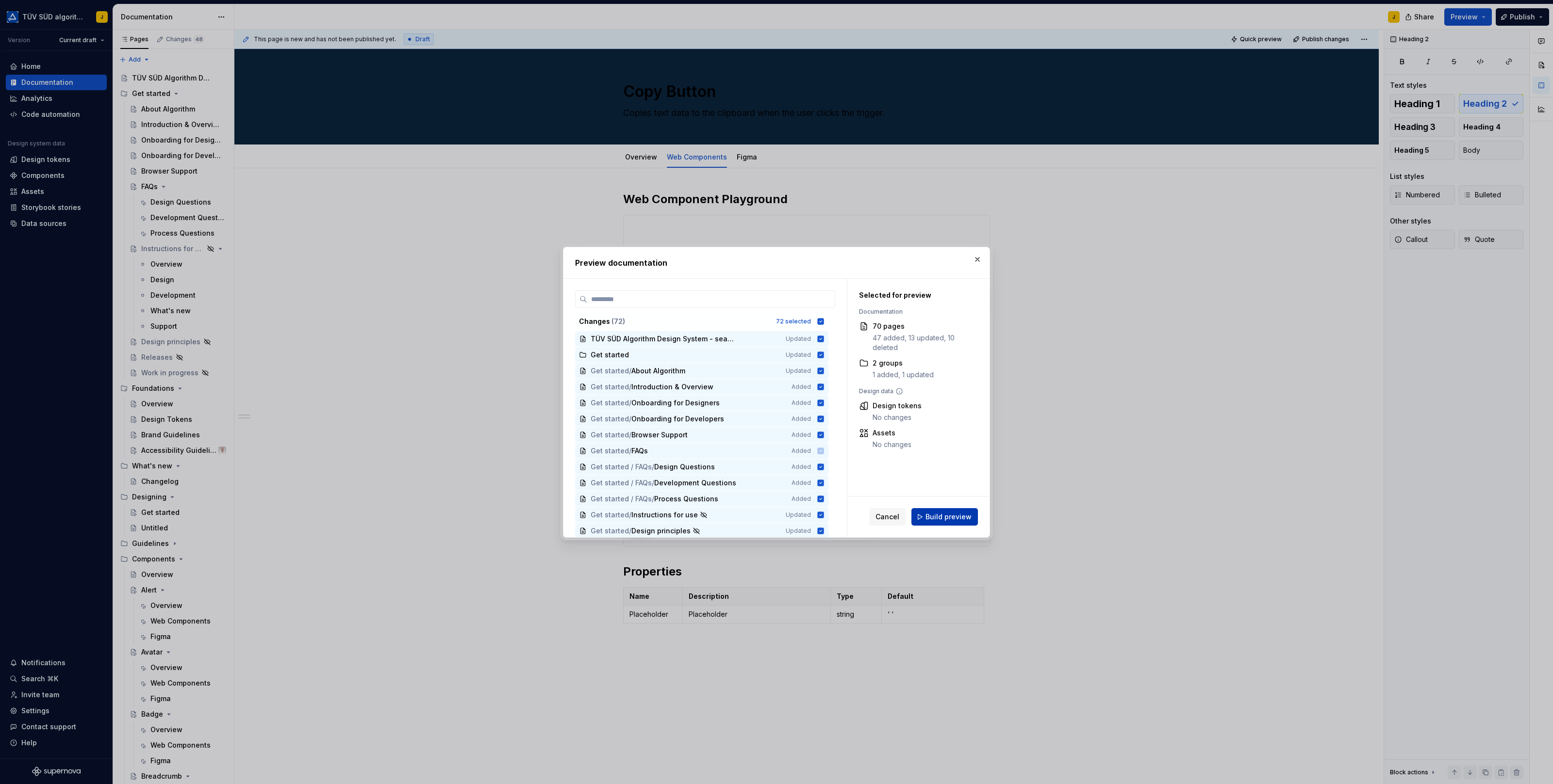
click at [947, 517] on span "Build preview" at bounding box center [949, 517] width 46 height 10
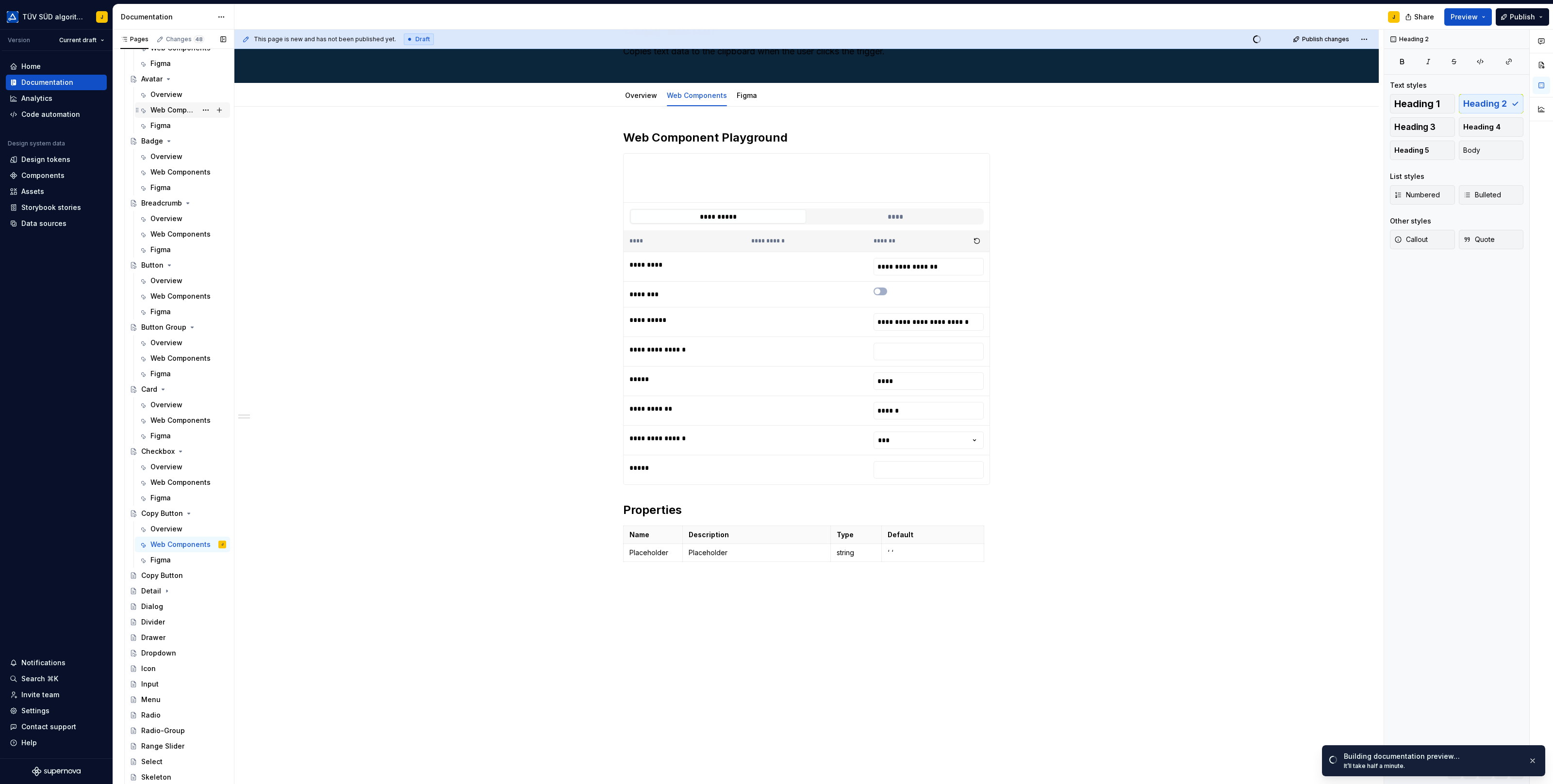
scroll to position [607, 0]
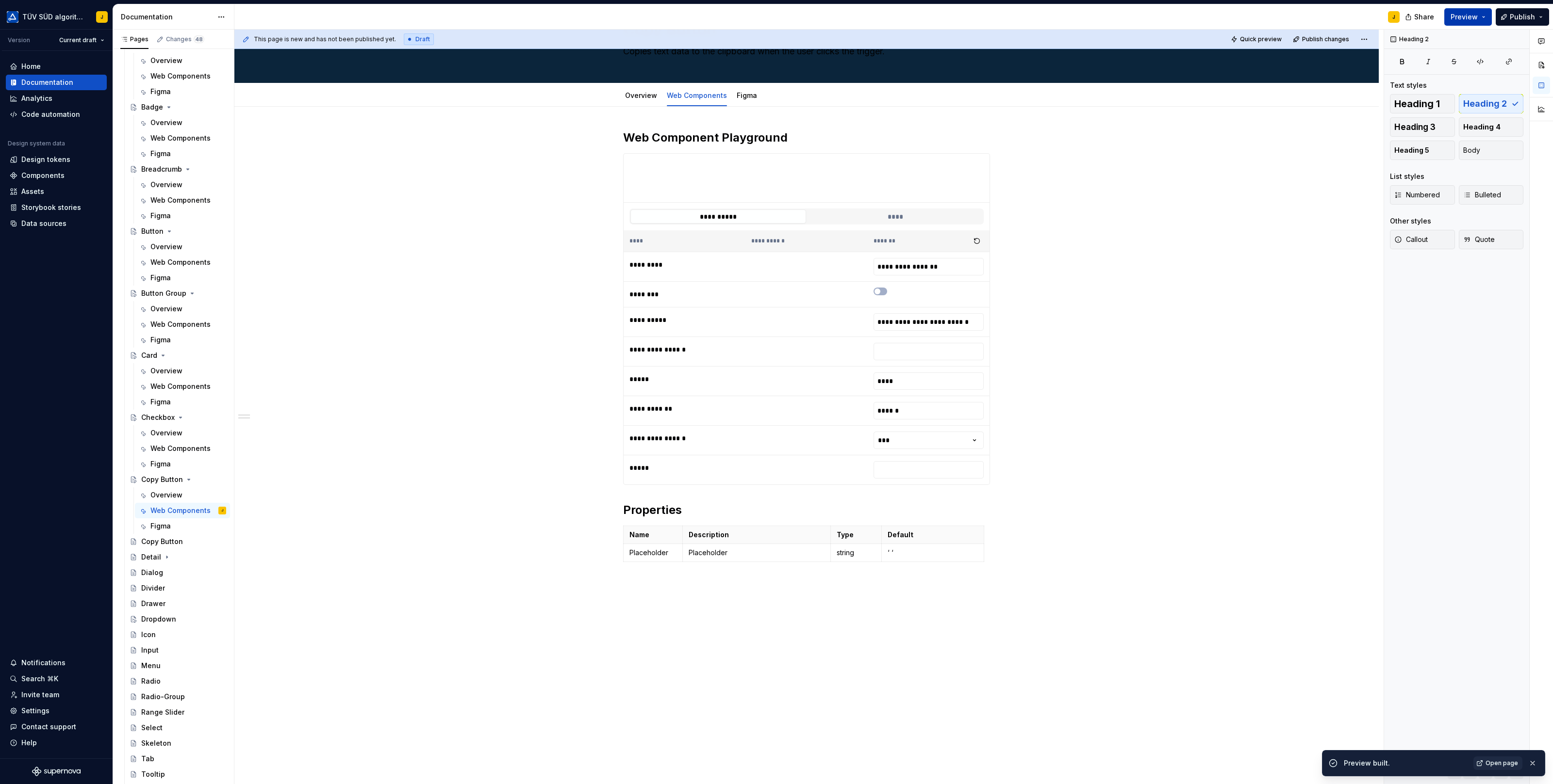
click at [1485, 13] on button "Preview" at bounding box center [1467, 17] width 47 height 17
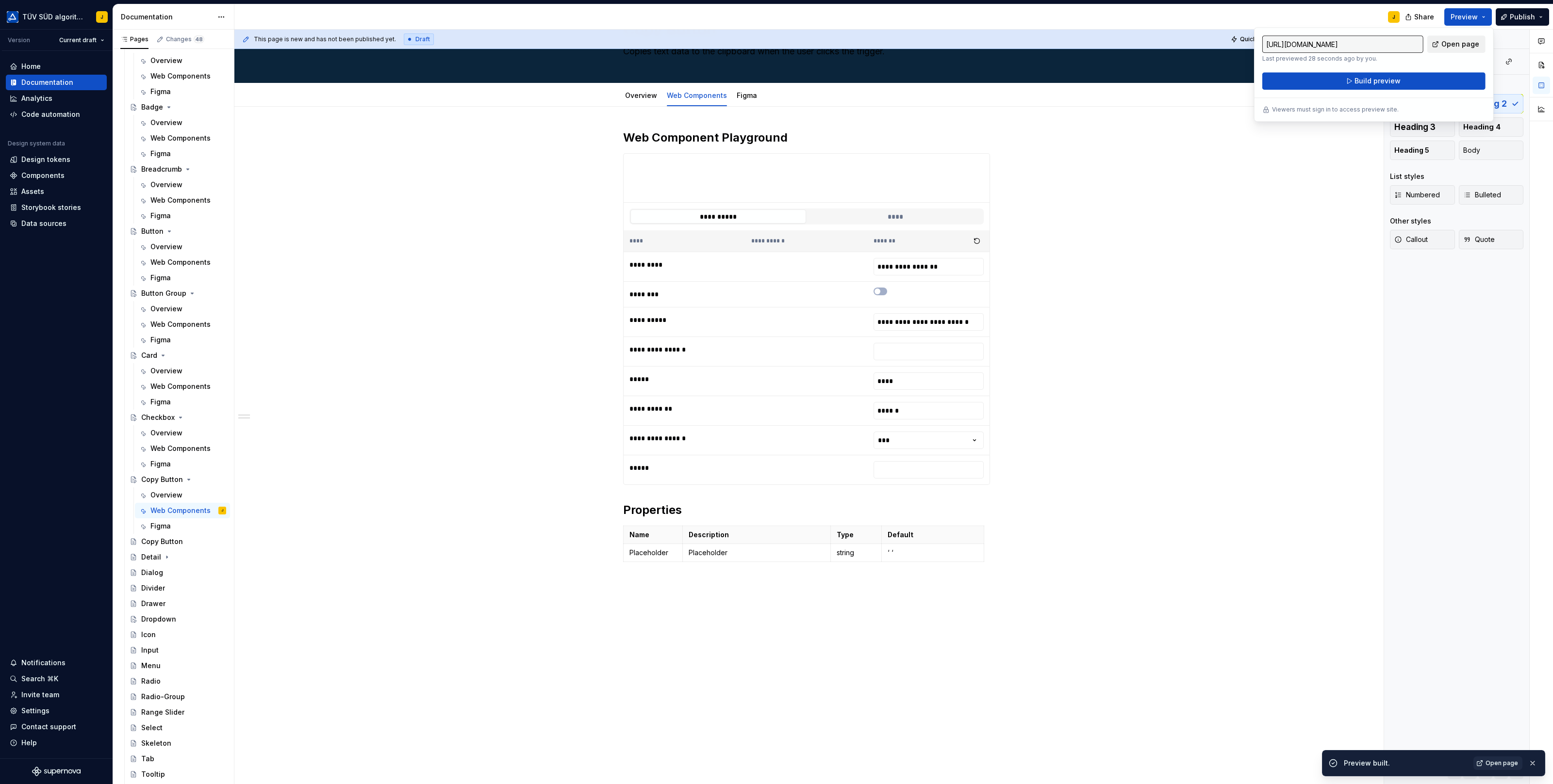
click at [1454, 43] on span "Open page" at bounding box center [1460, 44] width 38 height 10
click at [209, 540] on button "Page tree" at bounding box center [206, 541] width 13 height 13
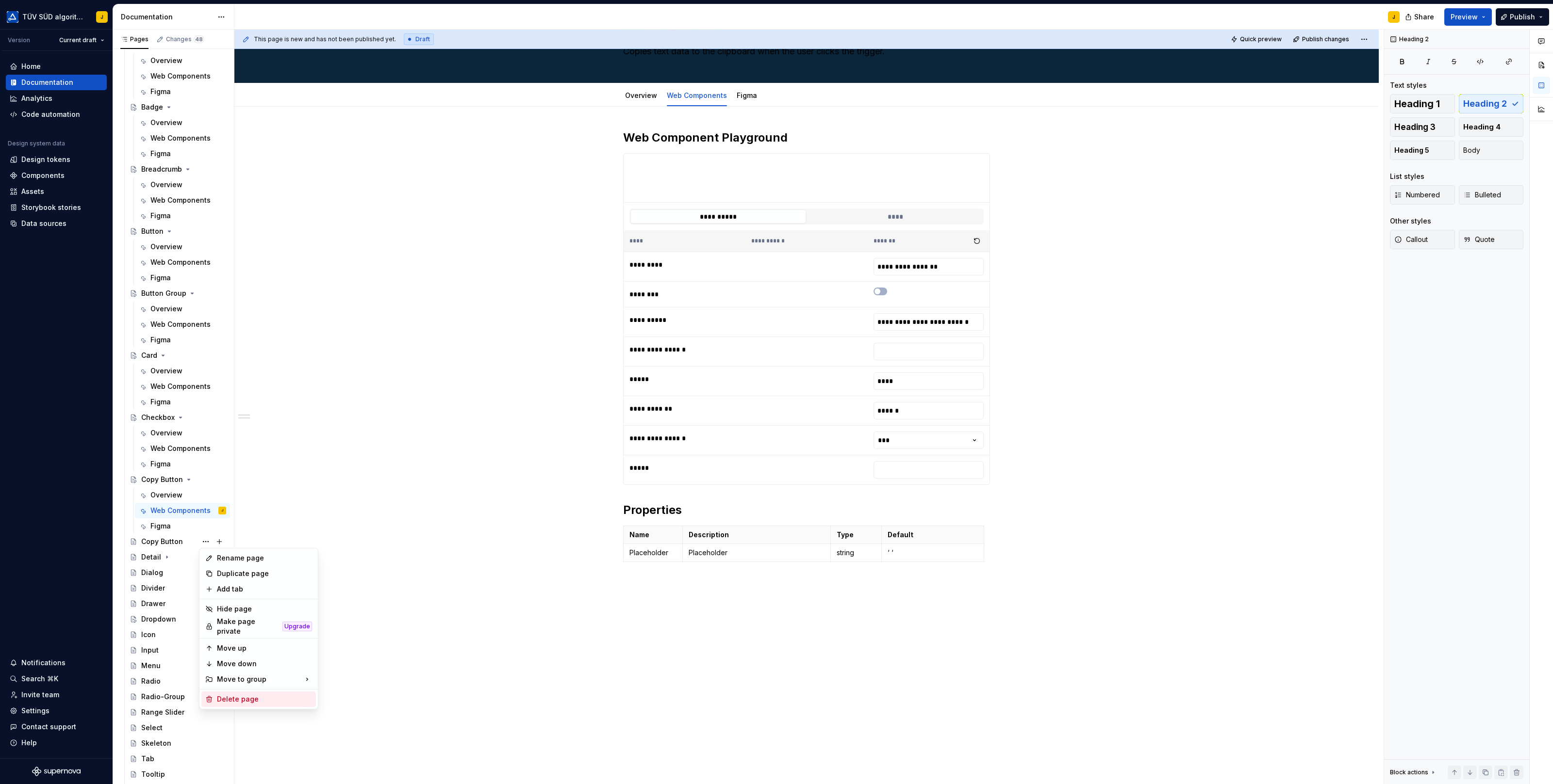
click at [220, 695] on div "Delete page" at bounding box center [264, 699] width 95 height 10
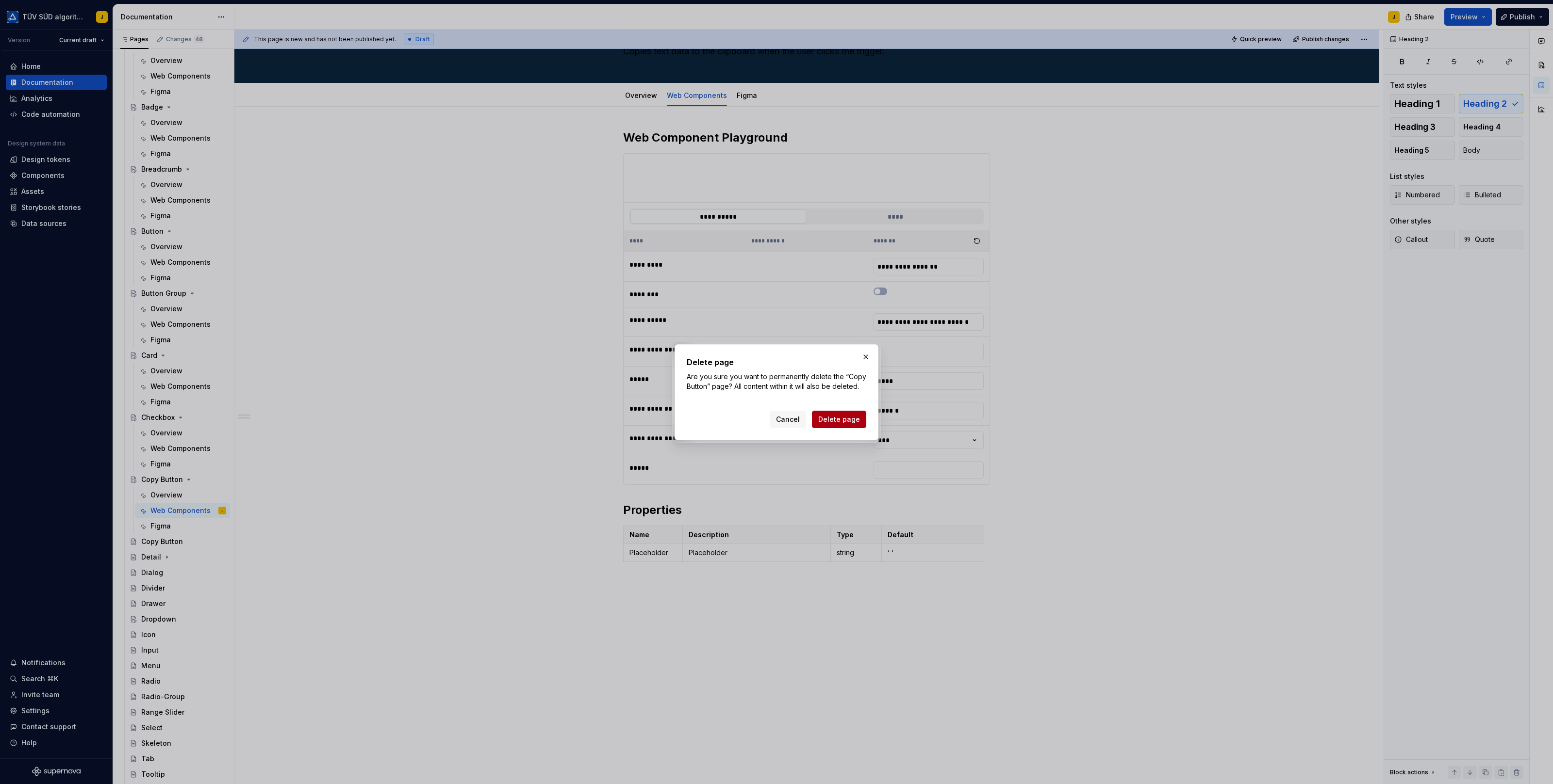
click at [835, 422] on span "Delete page" at bounding box center [839, 419] width 41 height 10
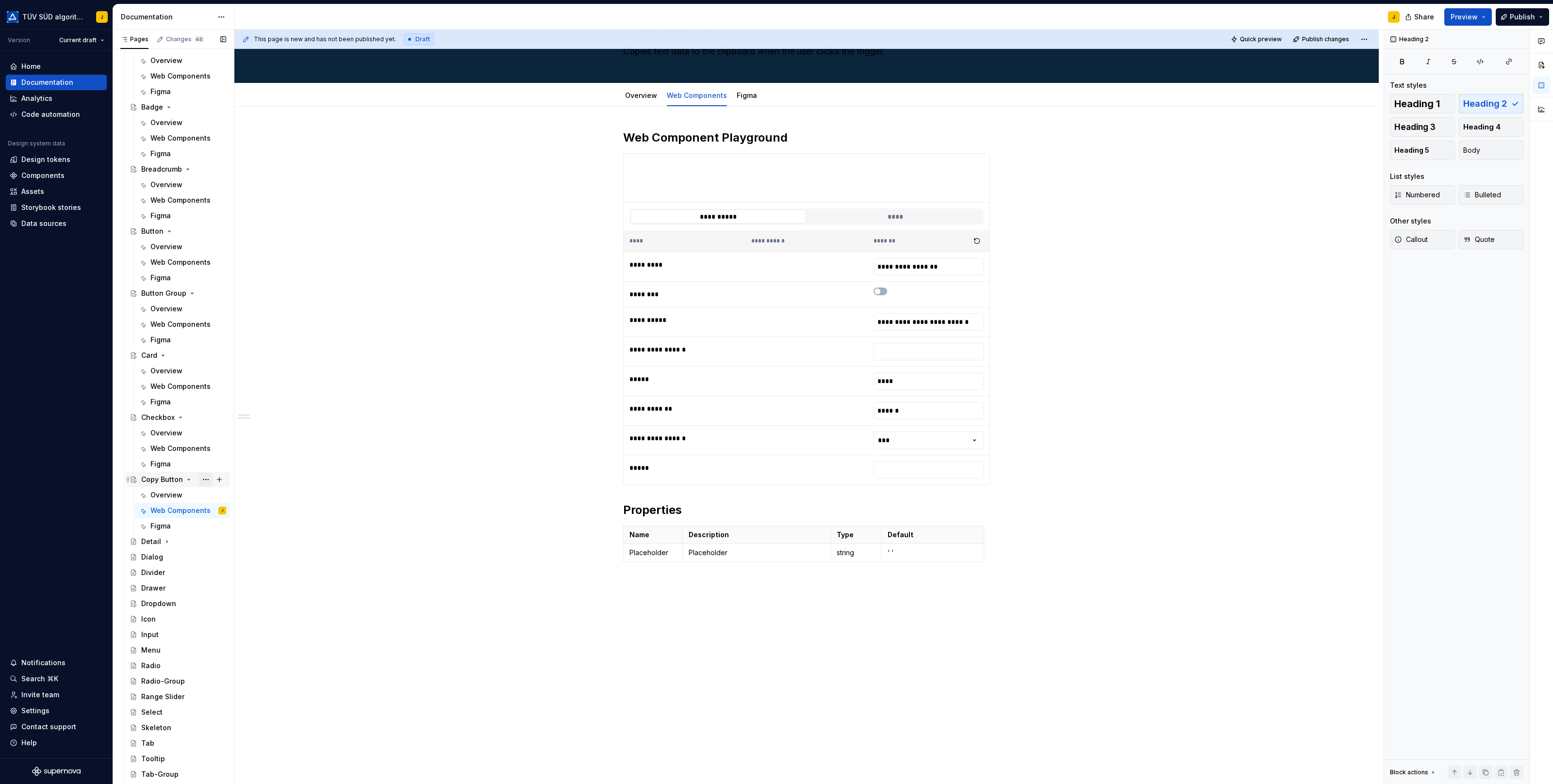
click at [203, 477] on button "Page tree" at bounding box center [206, 479] width 13 height 13
click at [242, 513] on div "Duplicate page" at bounding box center [264, 511] width 95 height 10
click at [197, 556] on div "Detail" at bounding box center [183, 557] width 85 height 13
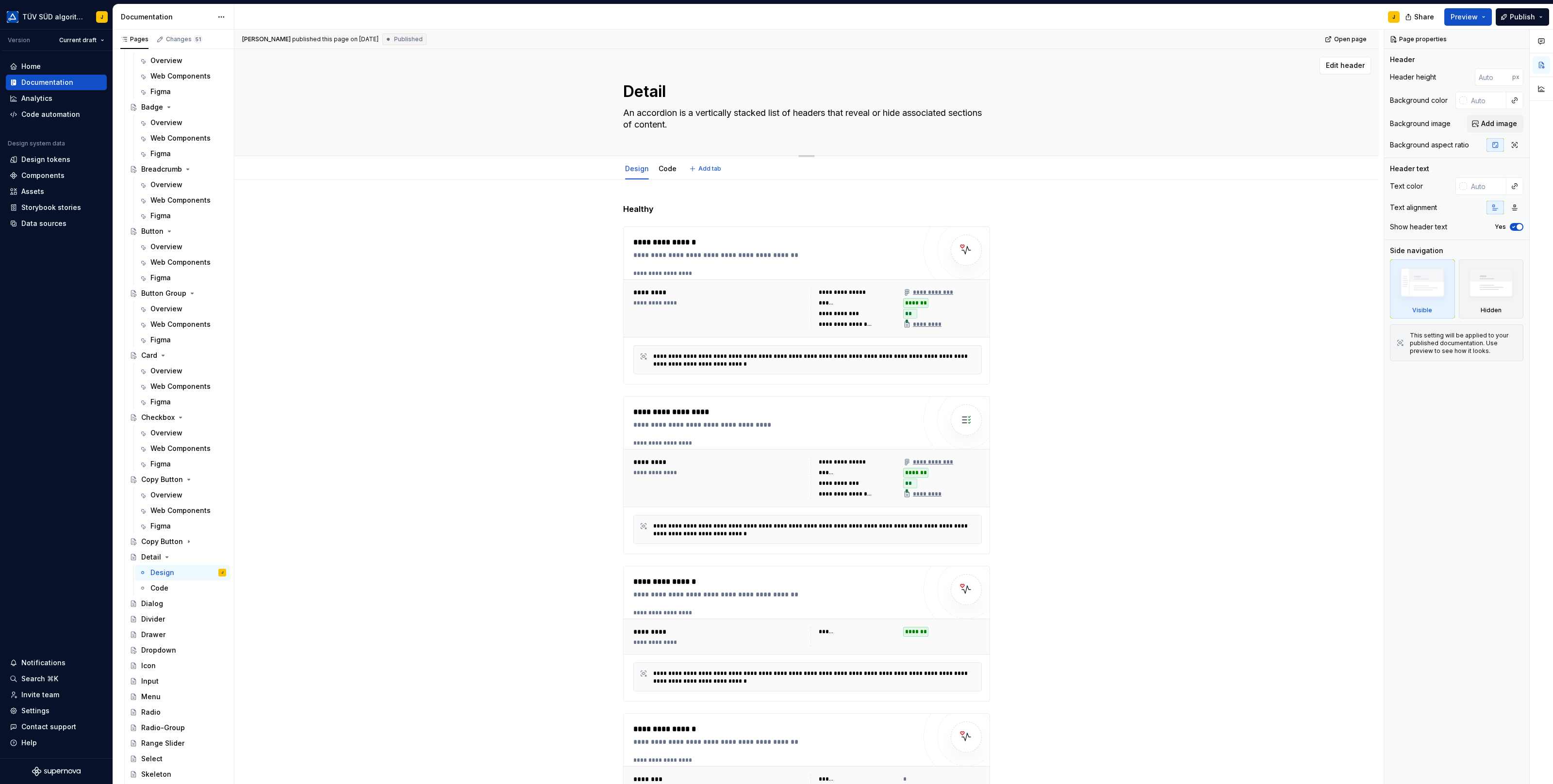
click at [652, 93] on textarea "Detail" at bounding box center [804, 91] width 367 height 23
click at [164, 542] on div "Copy Button" at bounding box center [161, 542] width 41 height 10
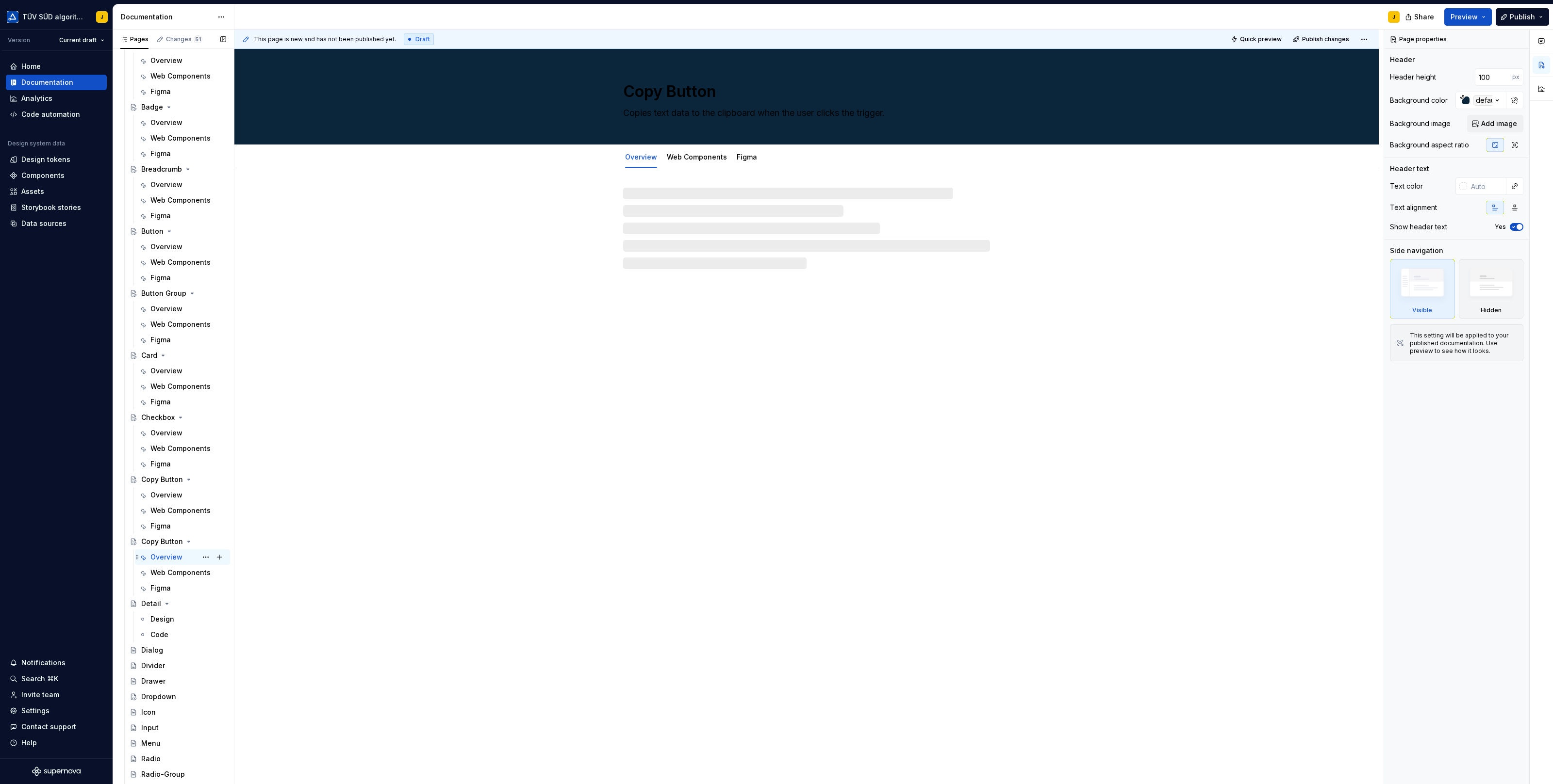
click at [163, 555] on div "Overview" at bounding box center [167, 557] width 32 height 10
click at [164, 540] on div "Copy Button" at bounding box center [161, 542] width 41 height 10
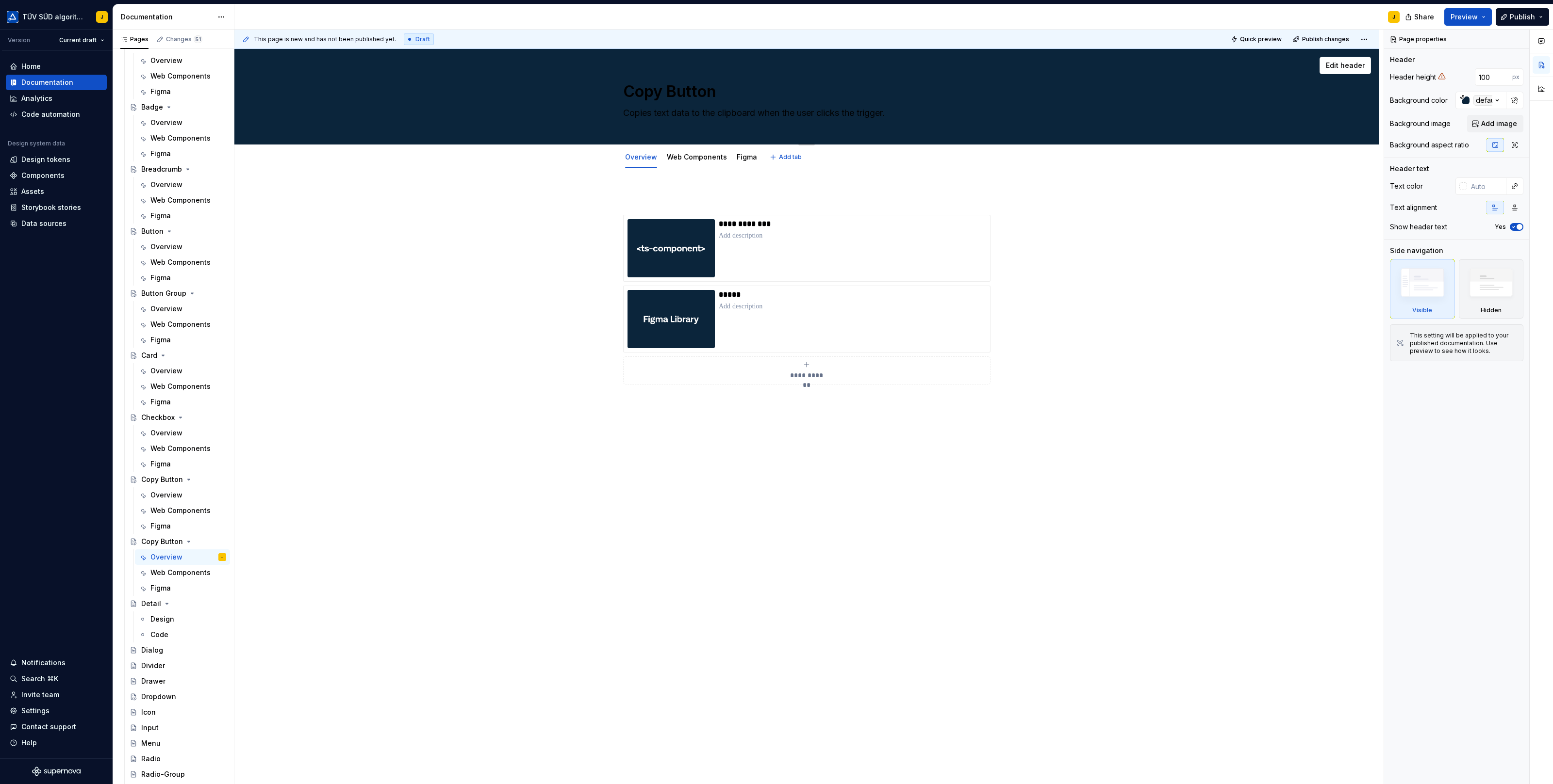
click at [661, 91] on textarea "Copy Button" at bounding box center [804, 91] width 367 height 23
paste textarea "Detail"
click at [149, 605] on div "Detail" at bounding box center [151, 603] width 20 height 10
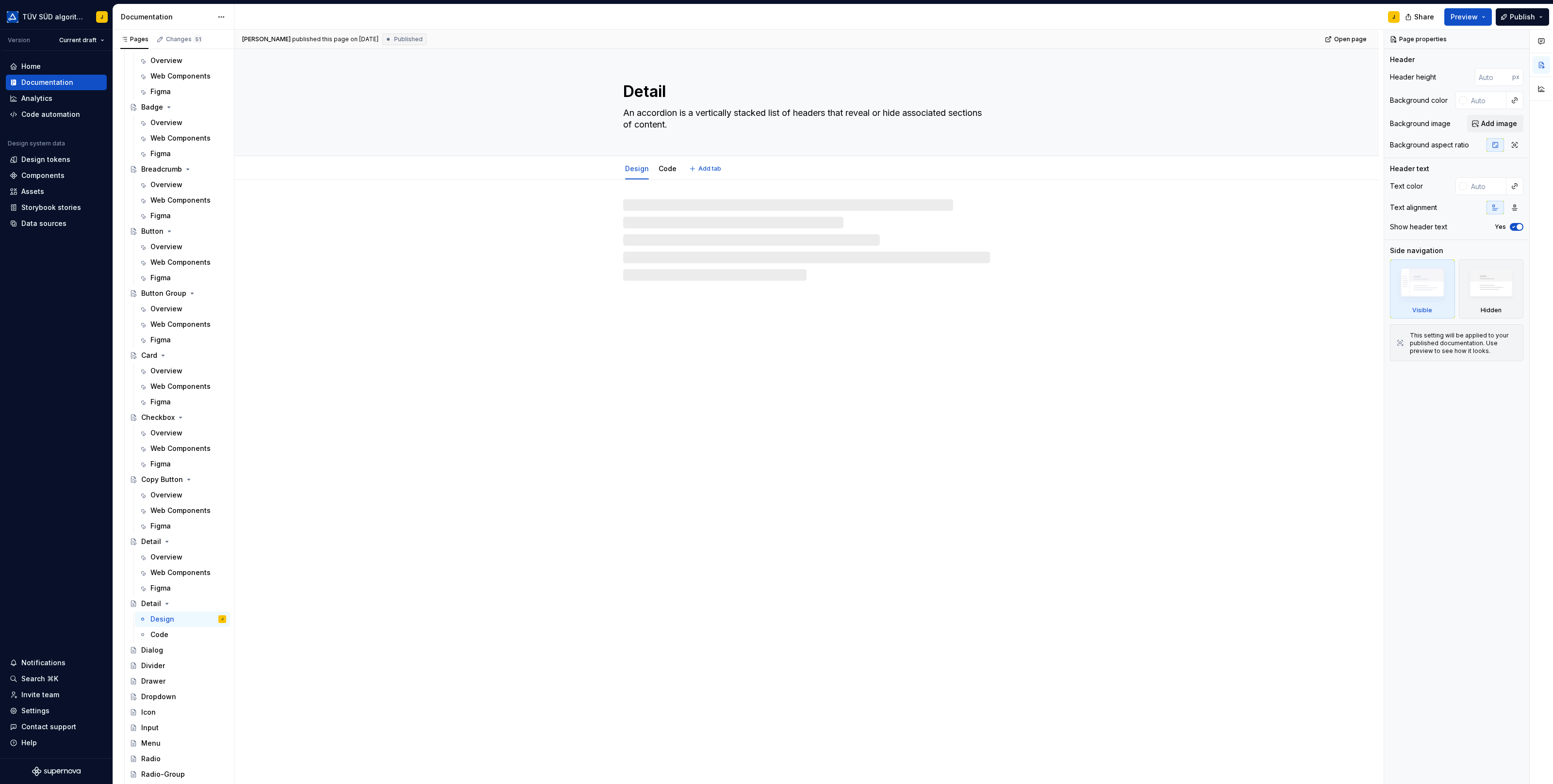
click at [664, 118] on textarea "An accordion is a vertically stacked list of headers that reveal or hide associ…" at bounding box center [804, 119] width 367 height 27
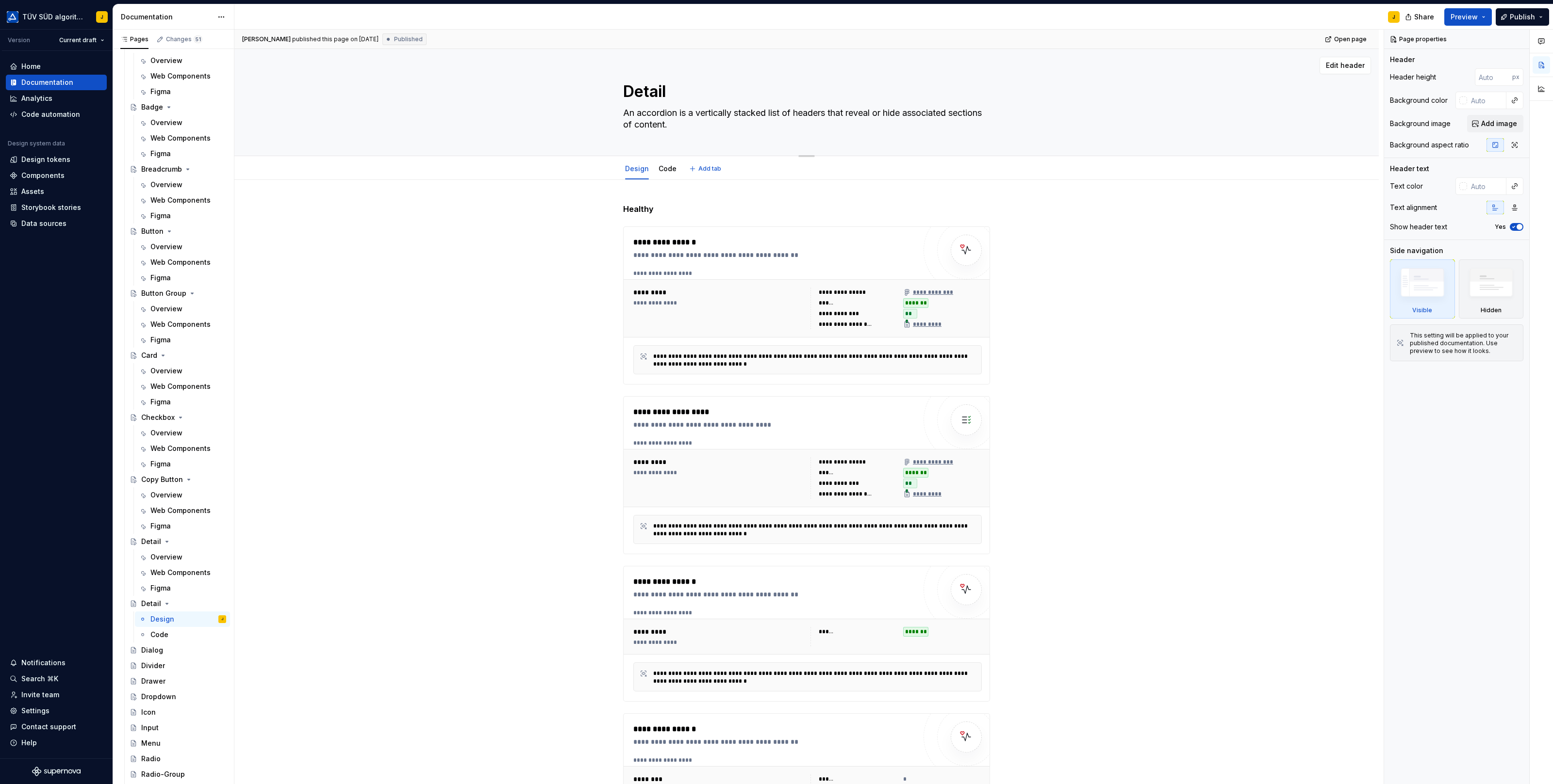
click at [664, 118] on textarea "An accordion is a vertically stacked list of headers that reveal or hide associ…" at bounding box center [804, 119] width 367 height 27
click at [149, 544] on div "Detail" at bounding box center [151, 542] width 20 height 10
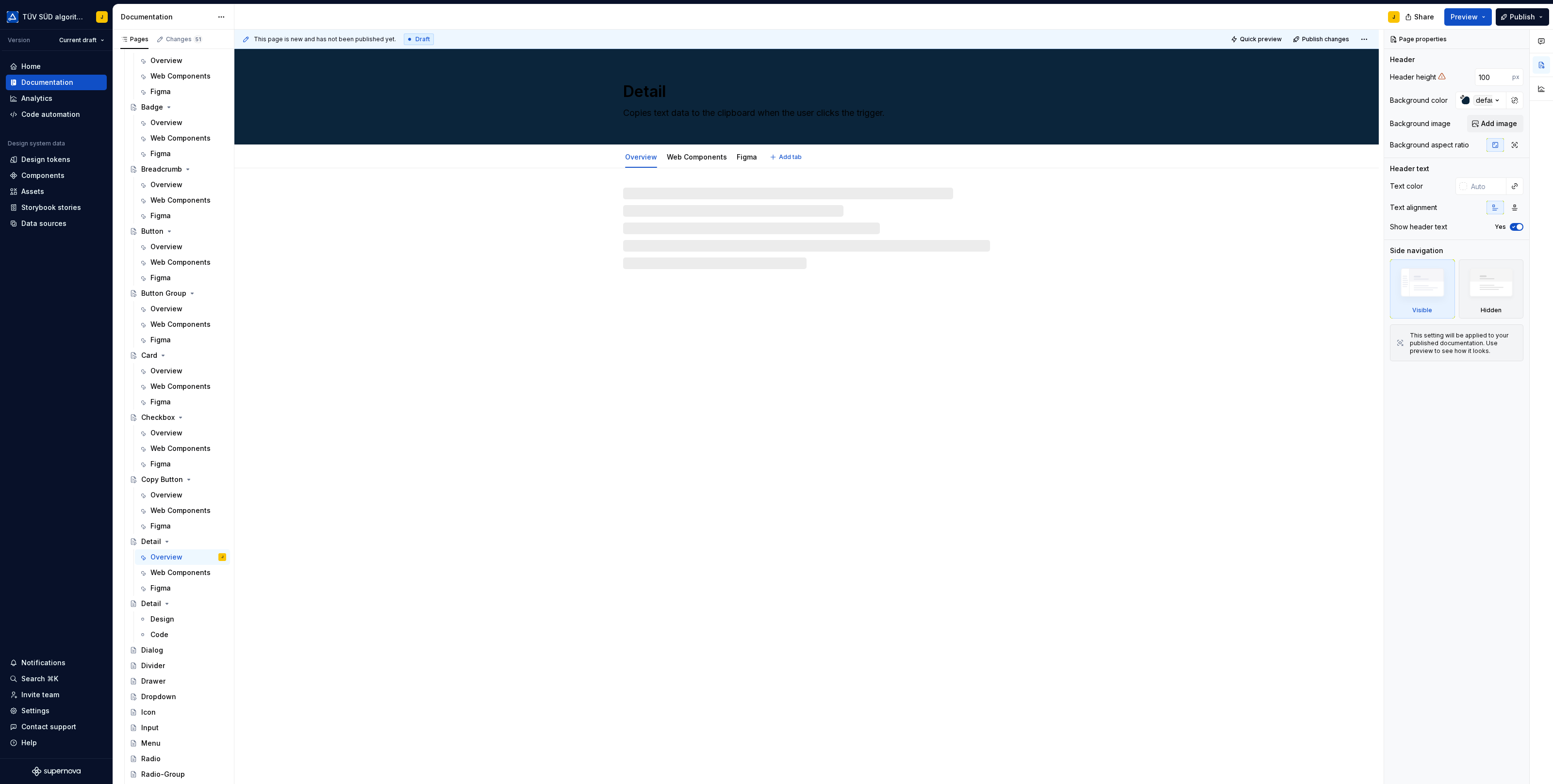
click at [663, 117] on textarea "Copies text data to the clipboard when the user clicks the trigger." at bounding box center [804, 113] width 367 height 15
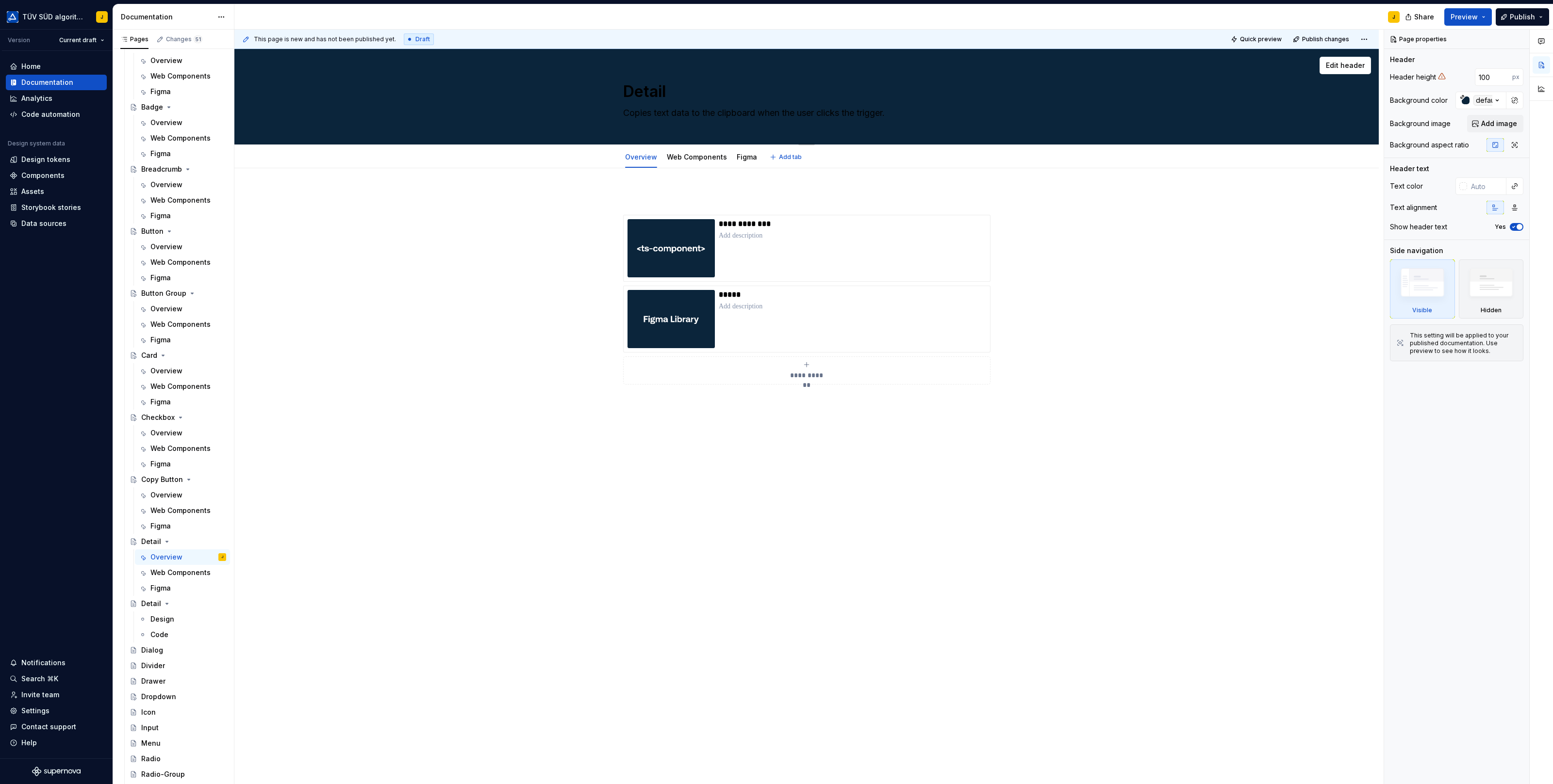
click at [663, 117] on textarea "Copies text data to the clipboard when the user clicks the trigger." at bounding box center [804, 113] width 367 height 15
paste textarea "An accordion is a vertically stacked list of headers that reveal or hide associ…"
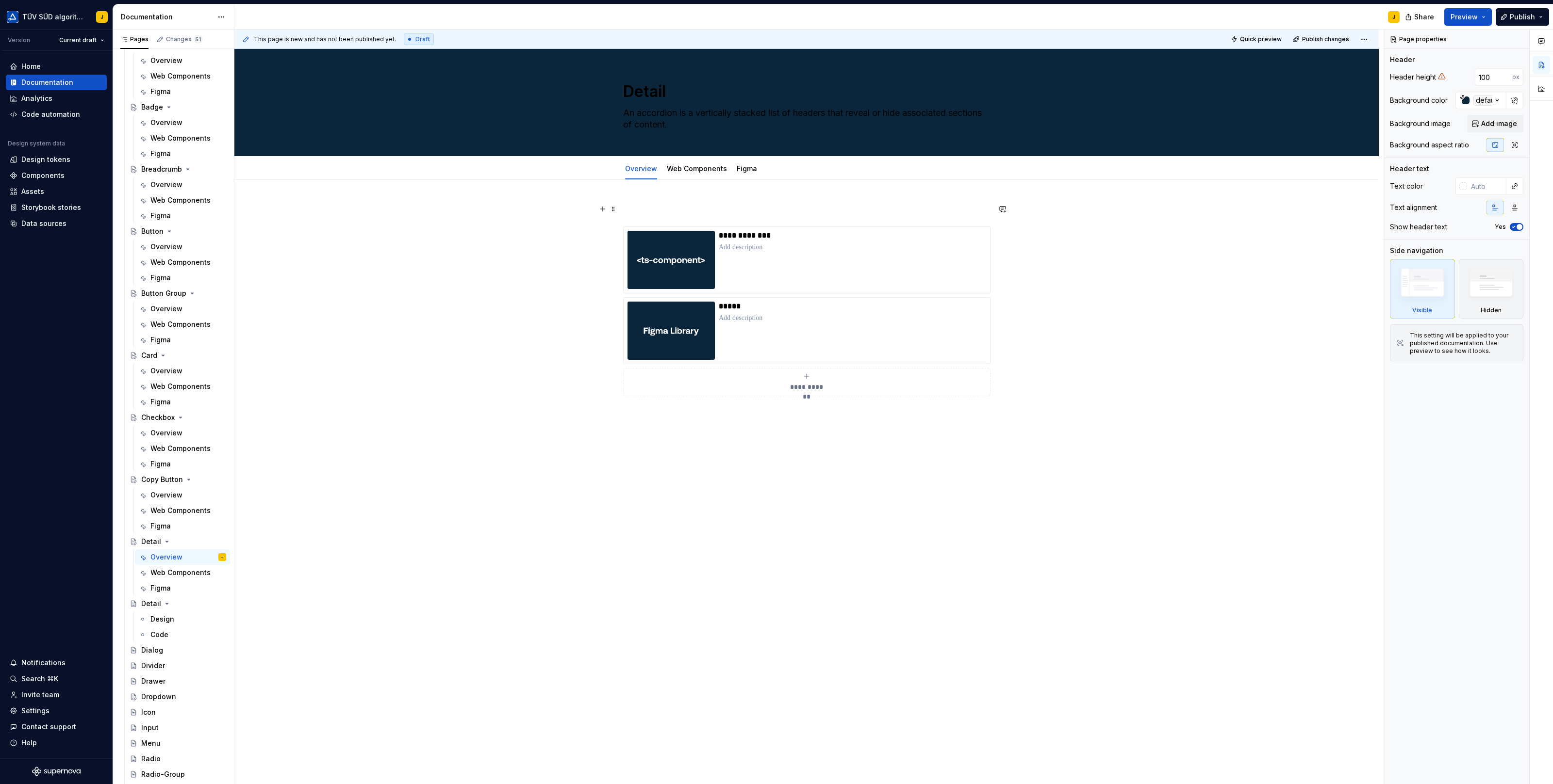
click at [564, 215] on div "**********" at bounding box center [806, 423] width 1144 height 486
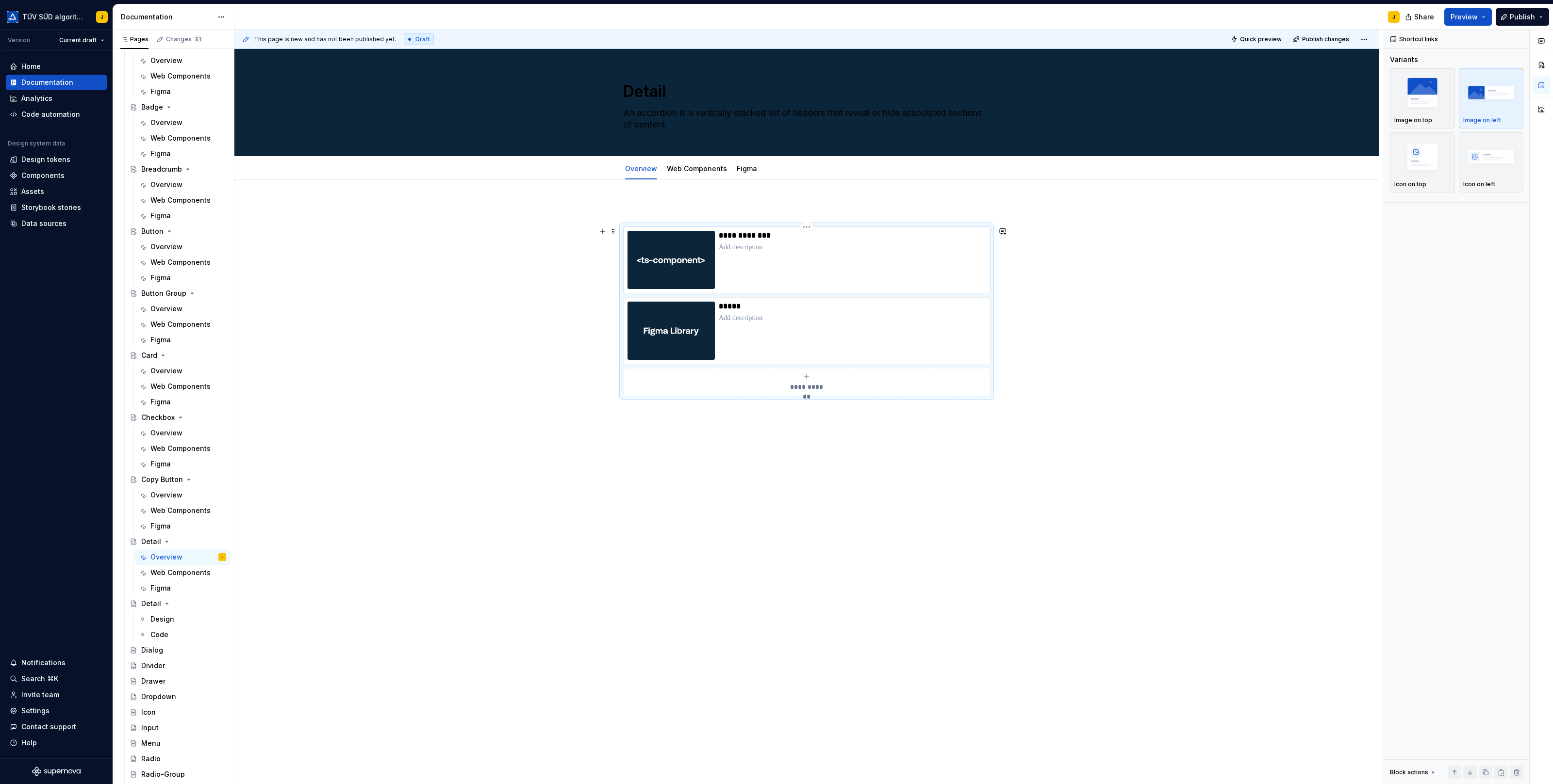
click at [858, 254] on div "**********" at bounding box center [852, 260] width 267 height 58
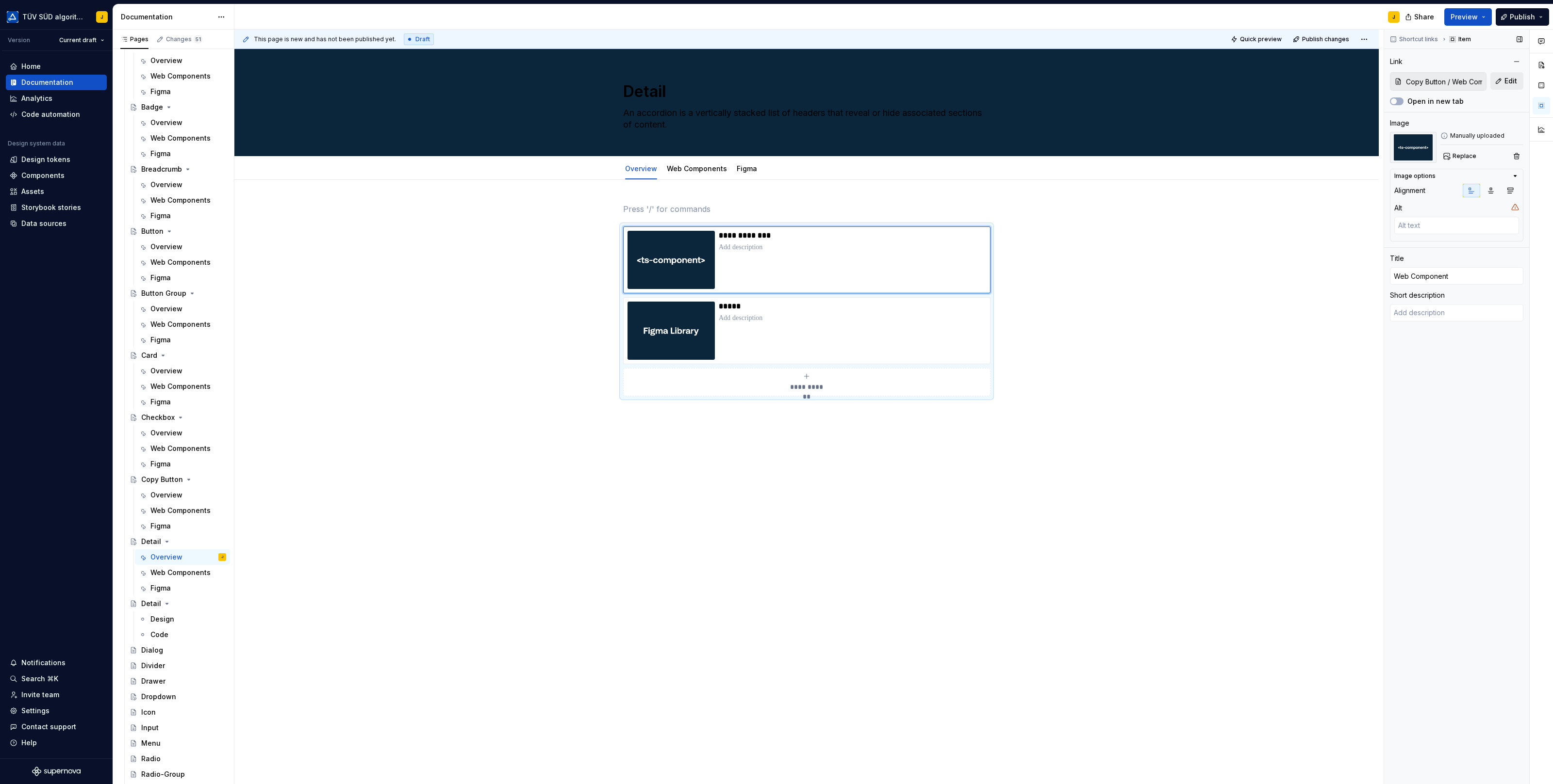
click at [1508, 84] on span "Edit" at bounding box center [1511, 80] width 13 height 10
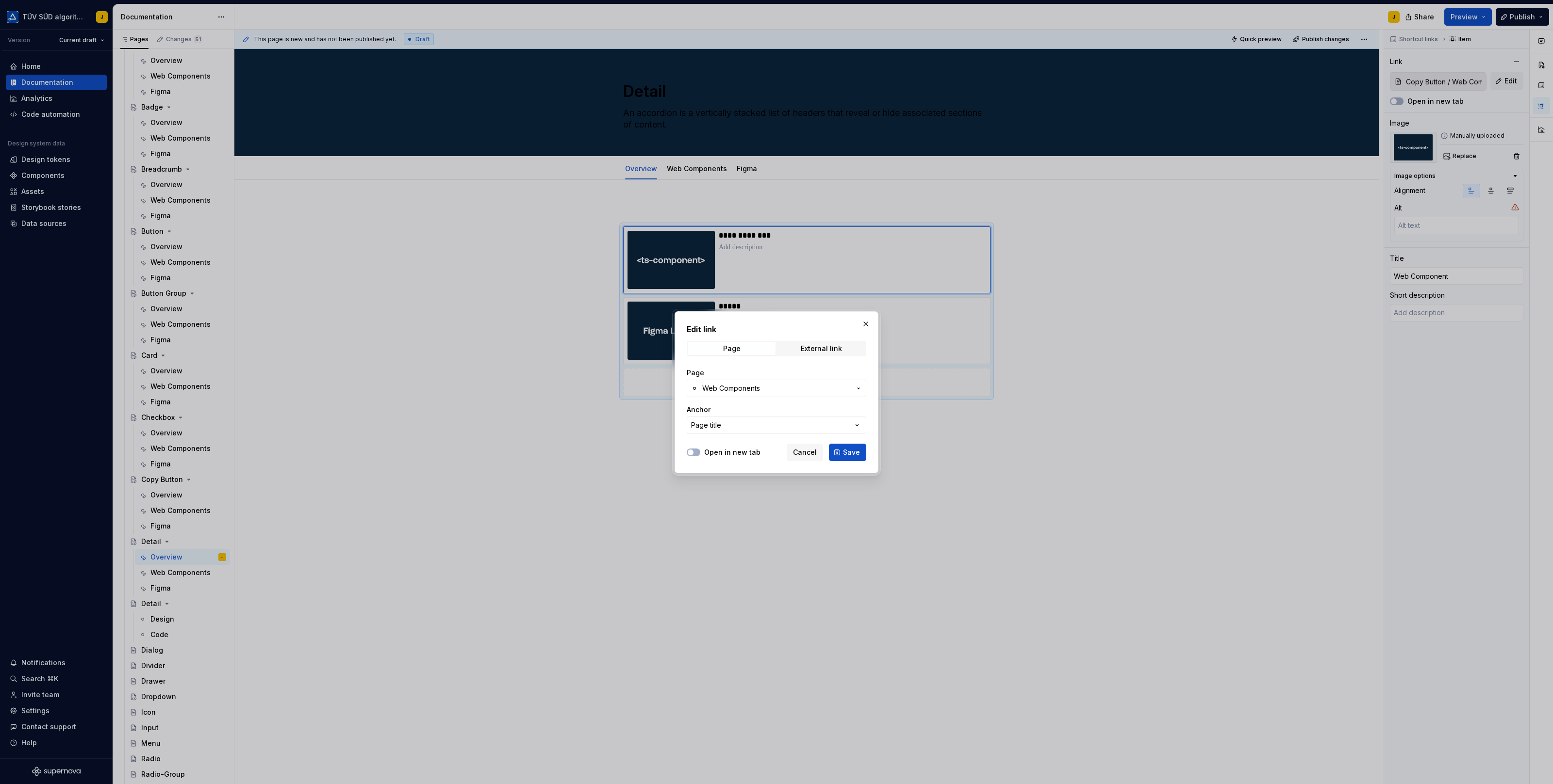
click at [753, 388] on span "Web Components" at bounding box center [731, 388] width 57 height 10
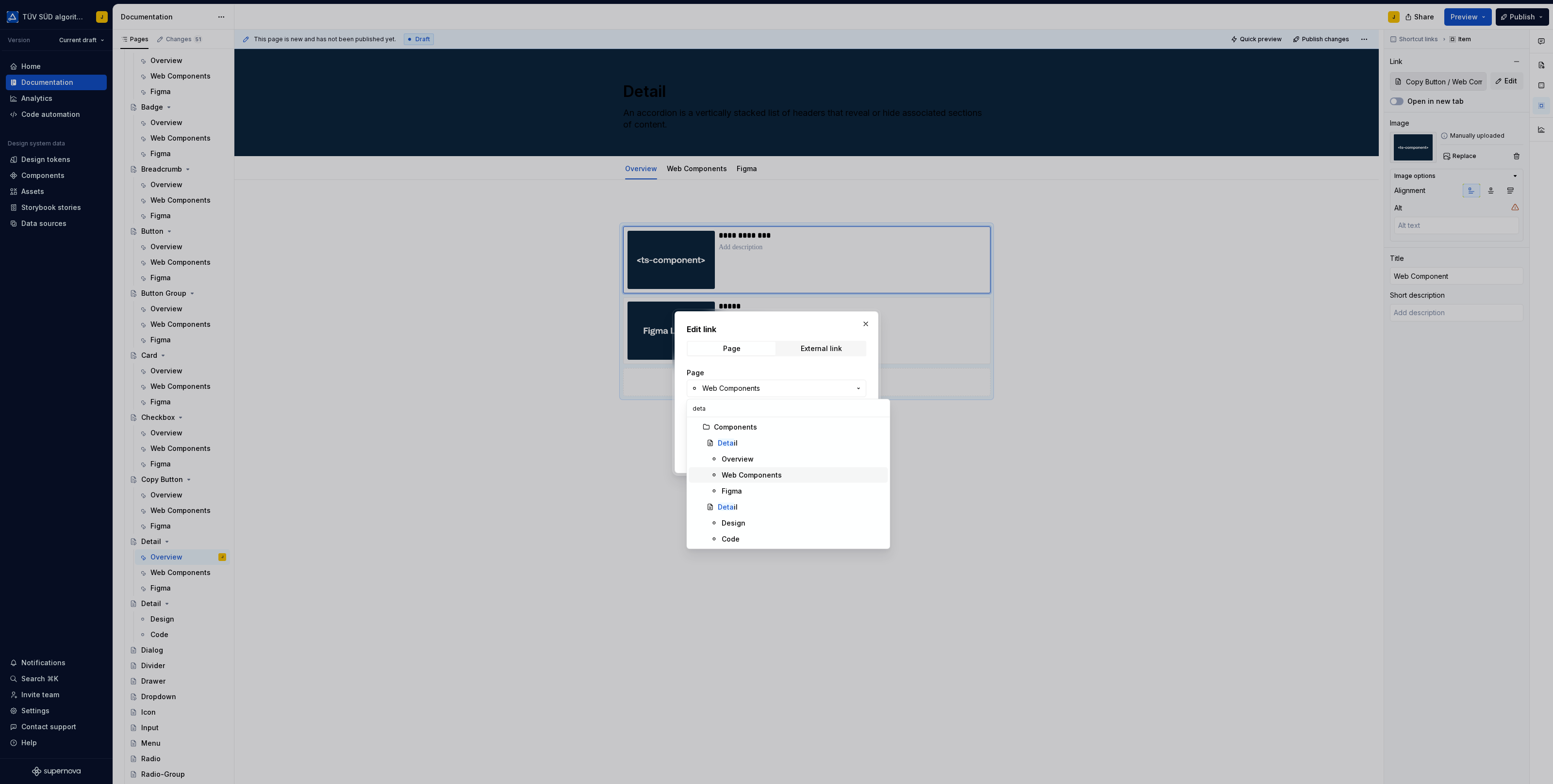
click at [776, 472] on div "Web Components" at bounding box center [751, 475] width 60 height 10
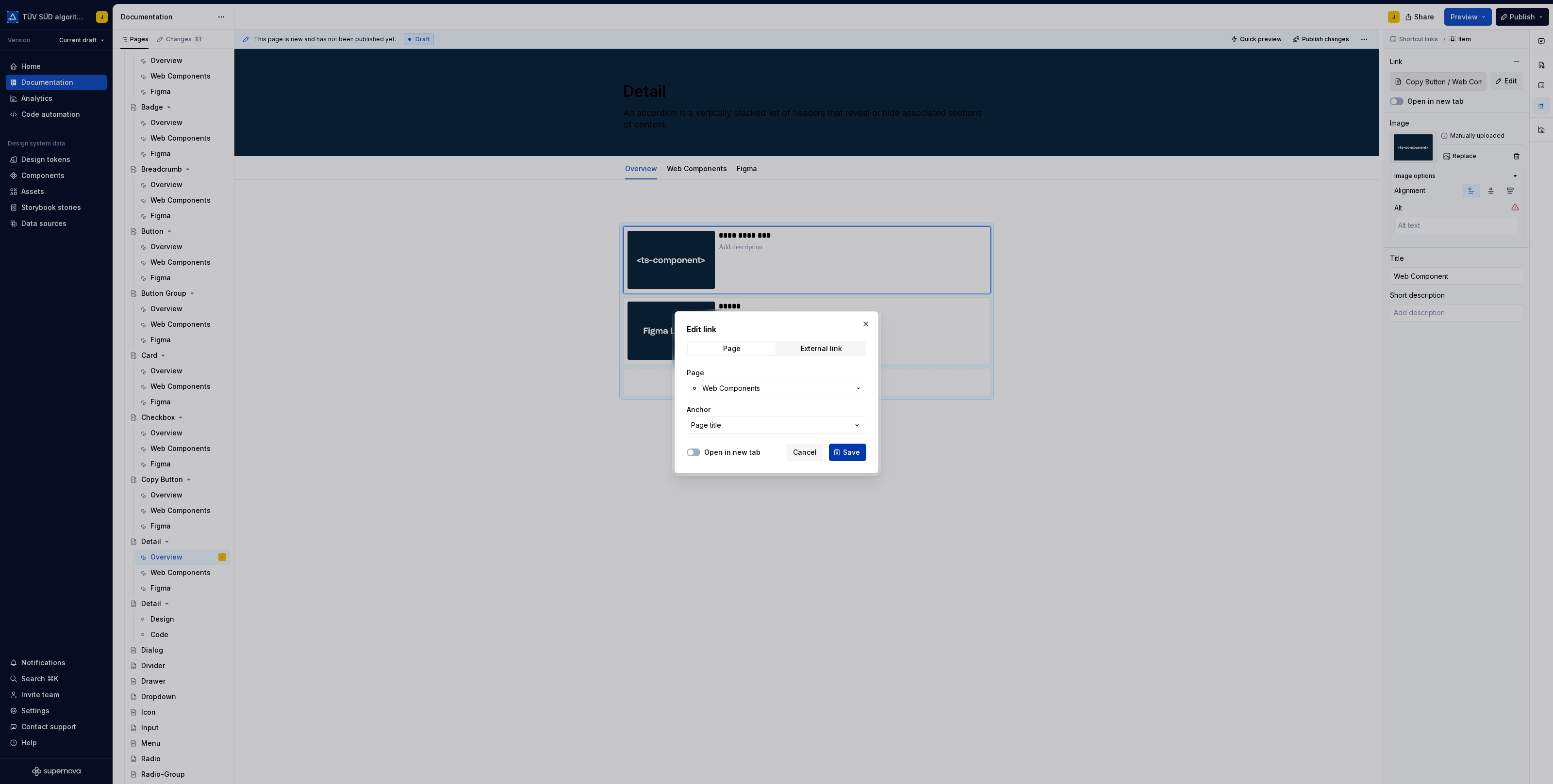
click at [851, 452] on span "Save" at bounding box center [851, 452] width 17 height 10
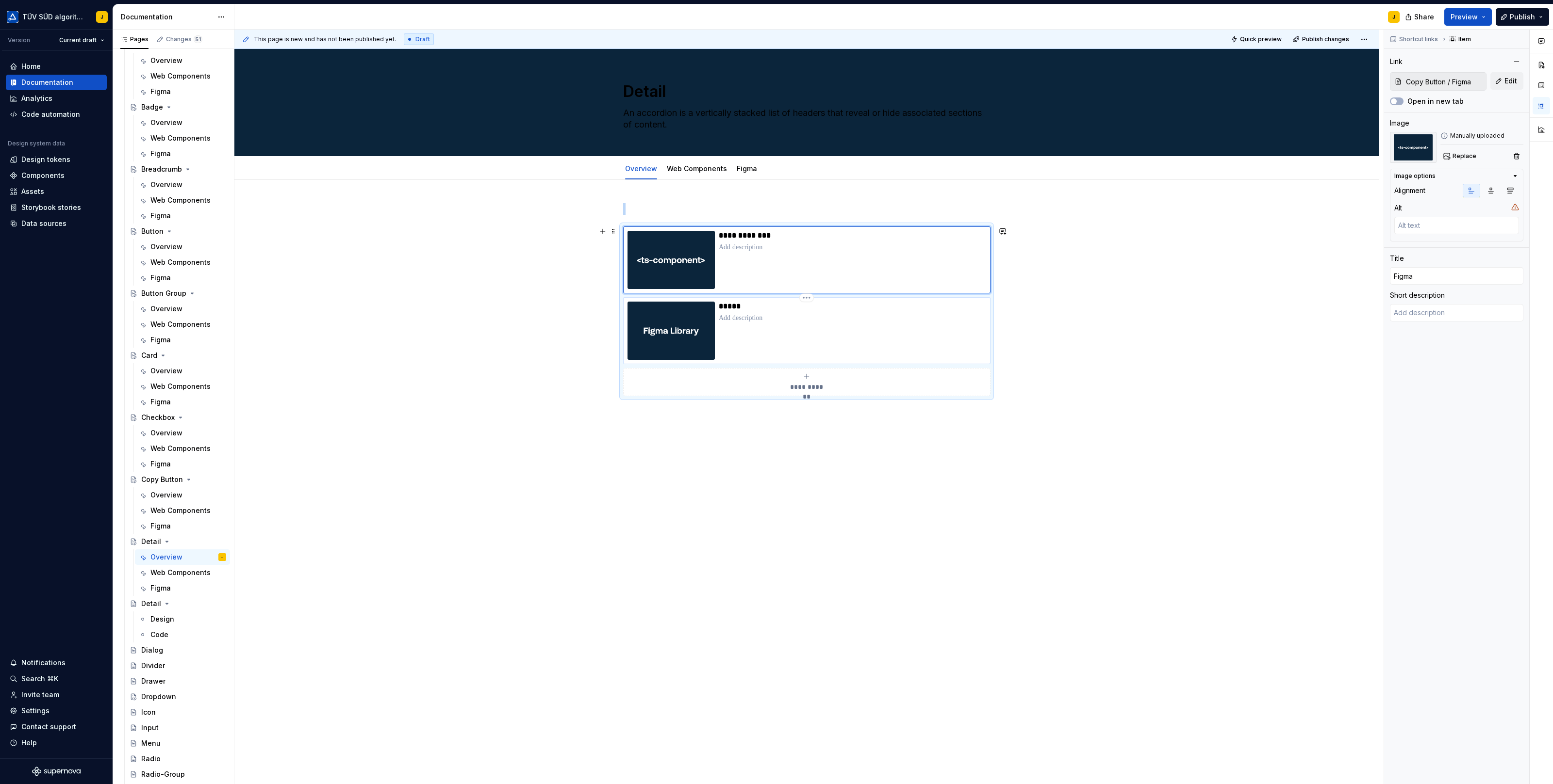
click at [843, 334] on div "*****" at bounding box center [852, 330] width 267 height 58
click at [1506, 76] on button "Edit" at bounding box center [1507, 80] width 33 height 17
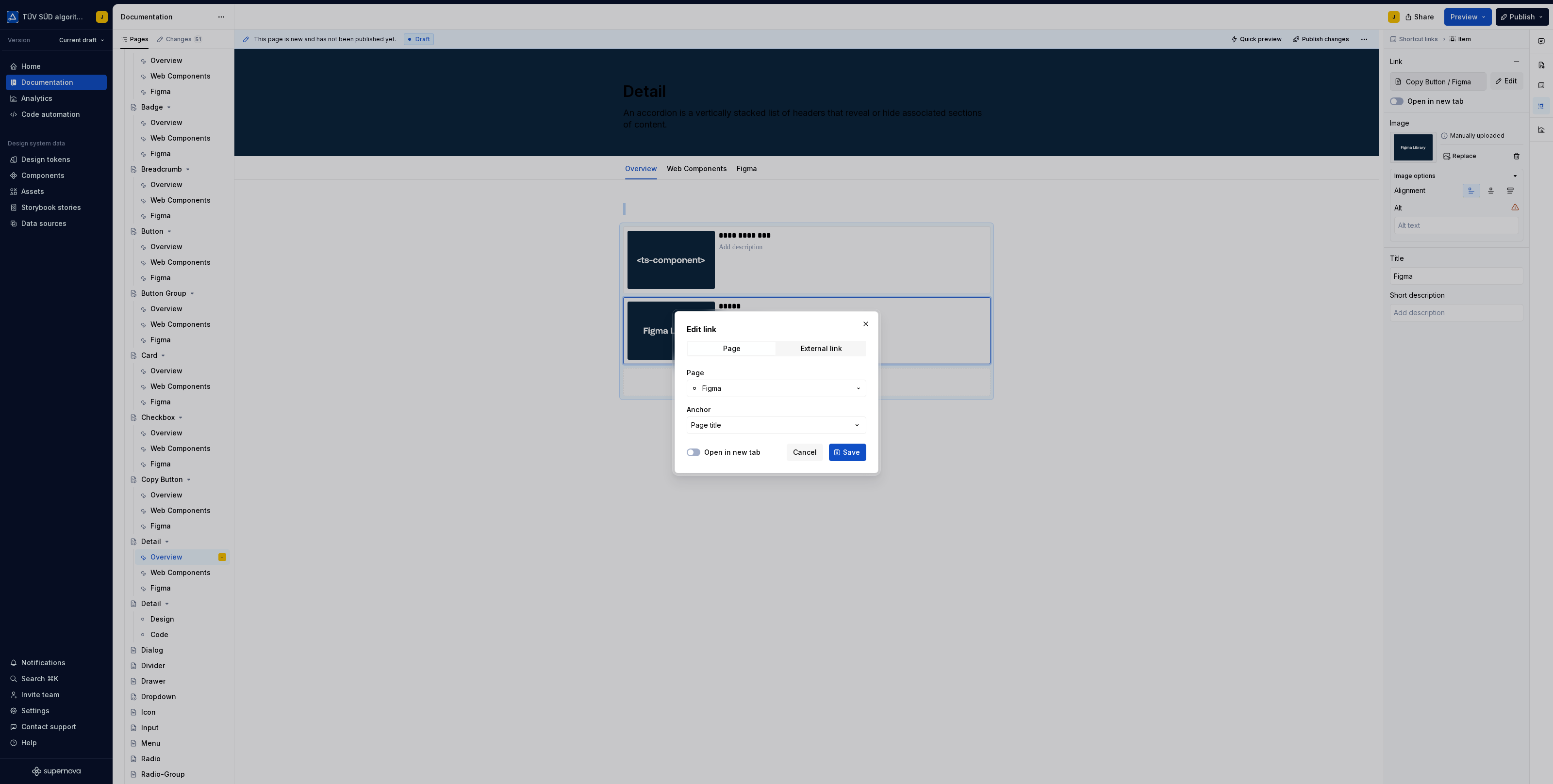
click at [741, 388] on span "Figma" at bounding box center [776, 388] width 149 height 10
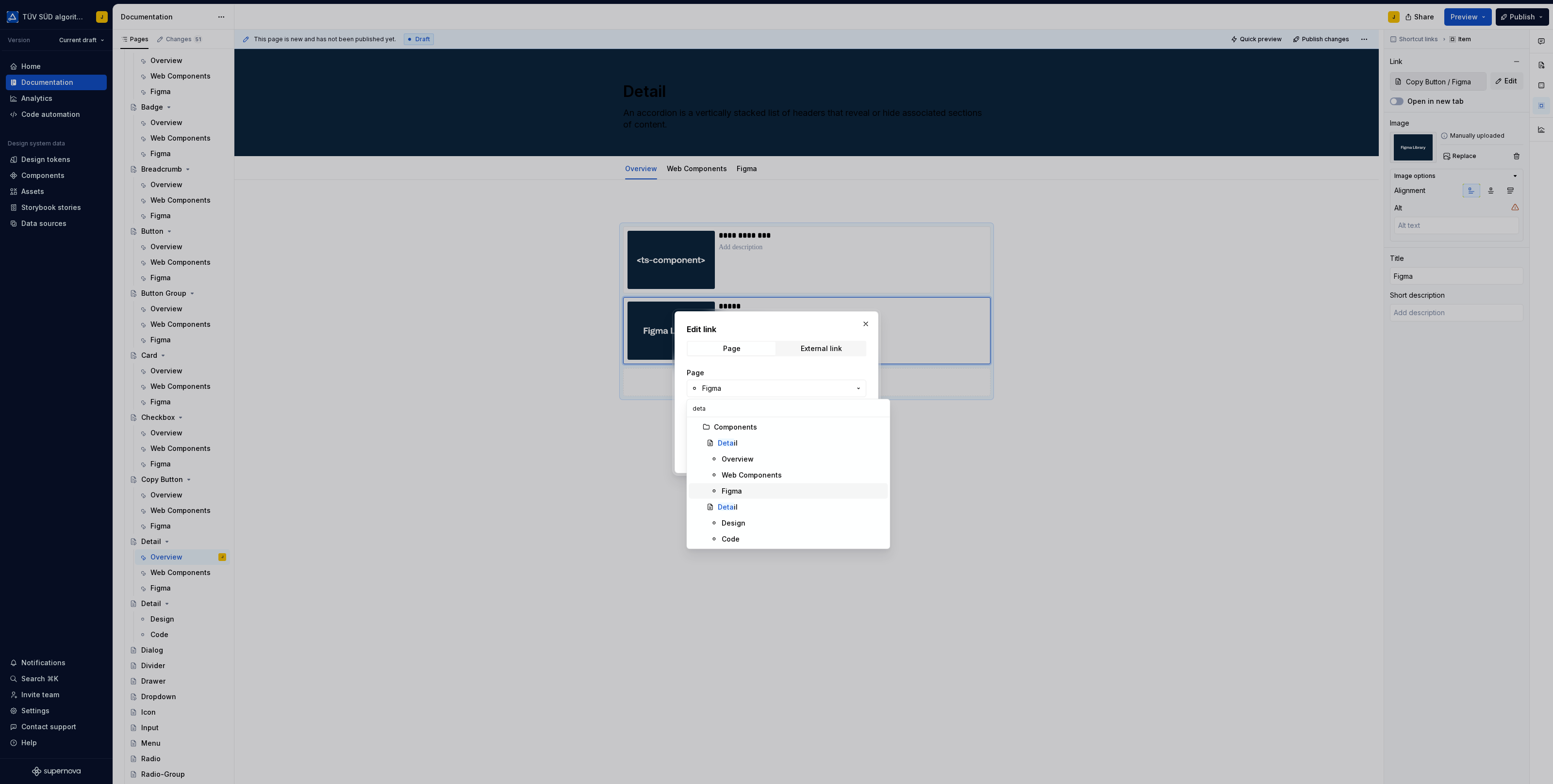
click at [737, 491] on div "Figma" at bounding box center [731, 491] width 20 height 10
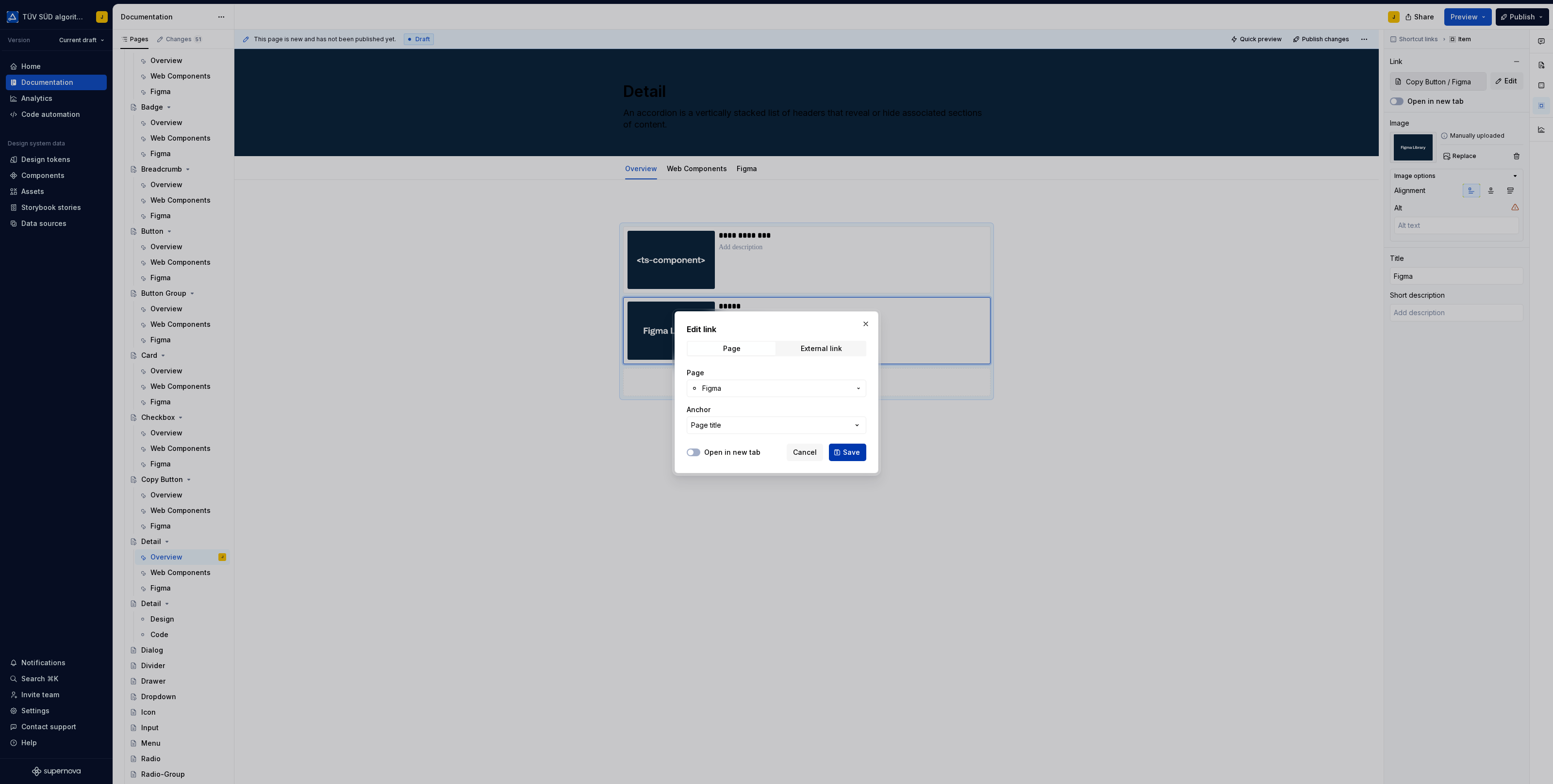
click at [853, 455] on span "Save" at bounding box center [851, 452] width 17 height 10
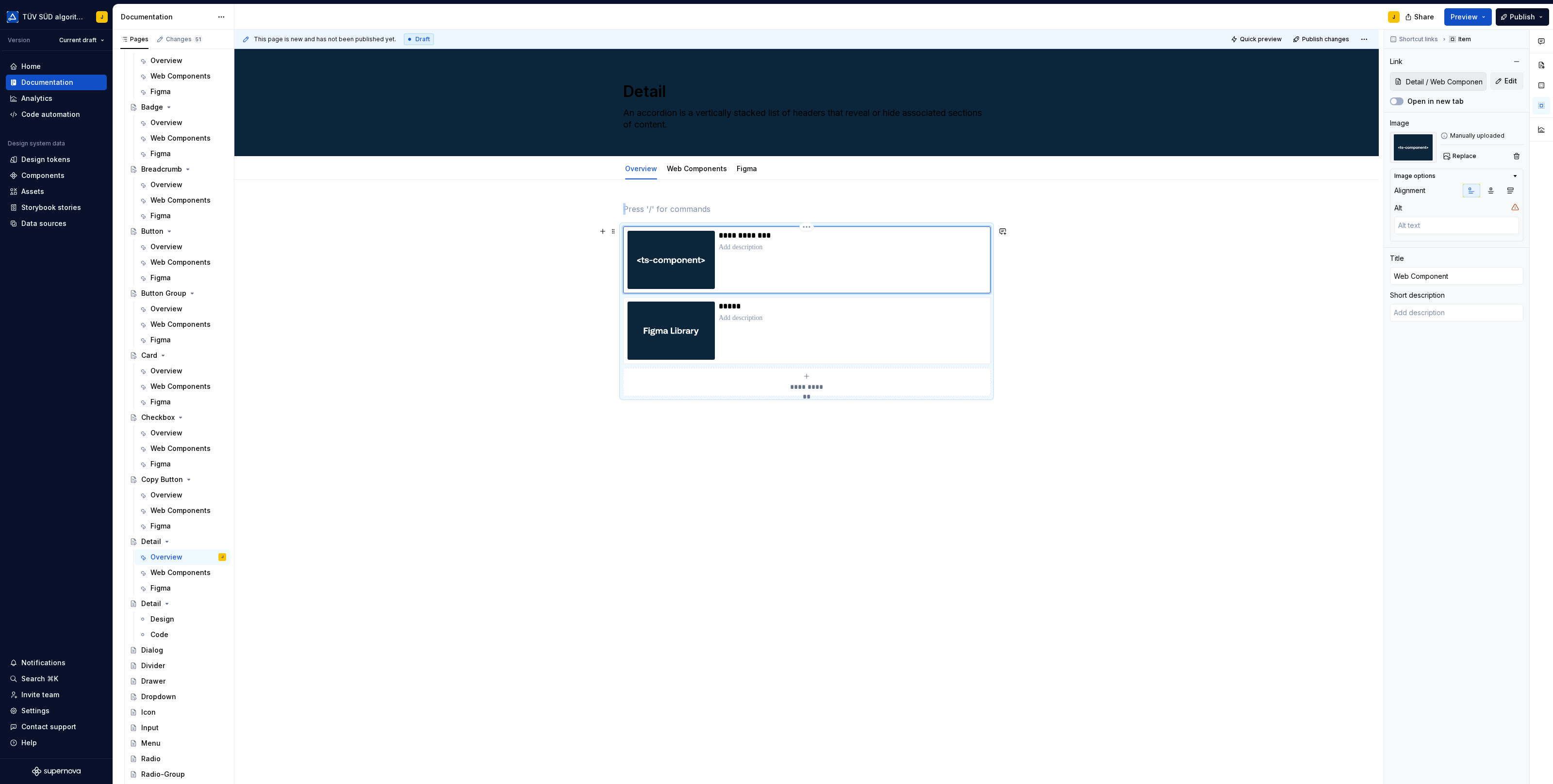
click at [820, 282] on div "**********" at bounding box center [852, 260] width 267 height 58
click at [820, 308] on p "*****" at bounding box center [852, 306] width 267 height 10
click at [806, 256] on div "**********" at bounding box center [852, 260] width 267 height 58
click at [709, 167] on link "Web Components" at bounding box center [697, 168] width 60 height 8
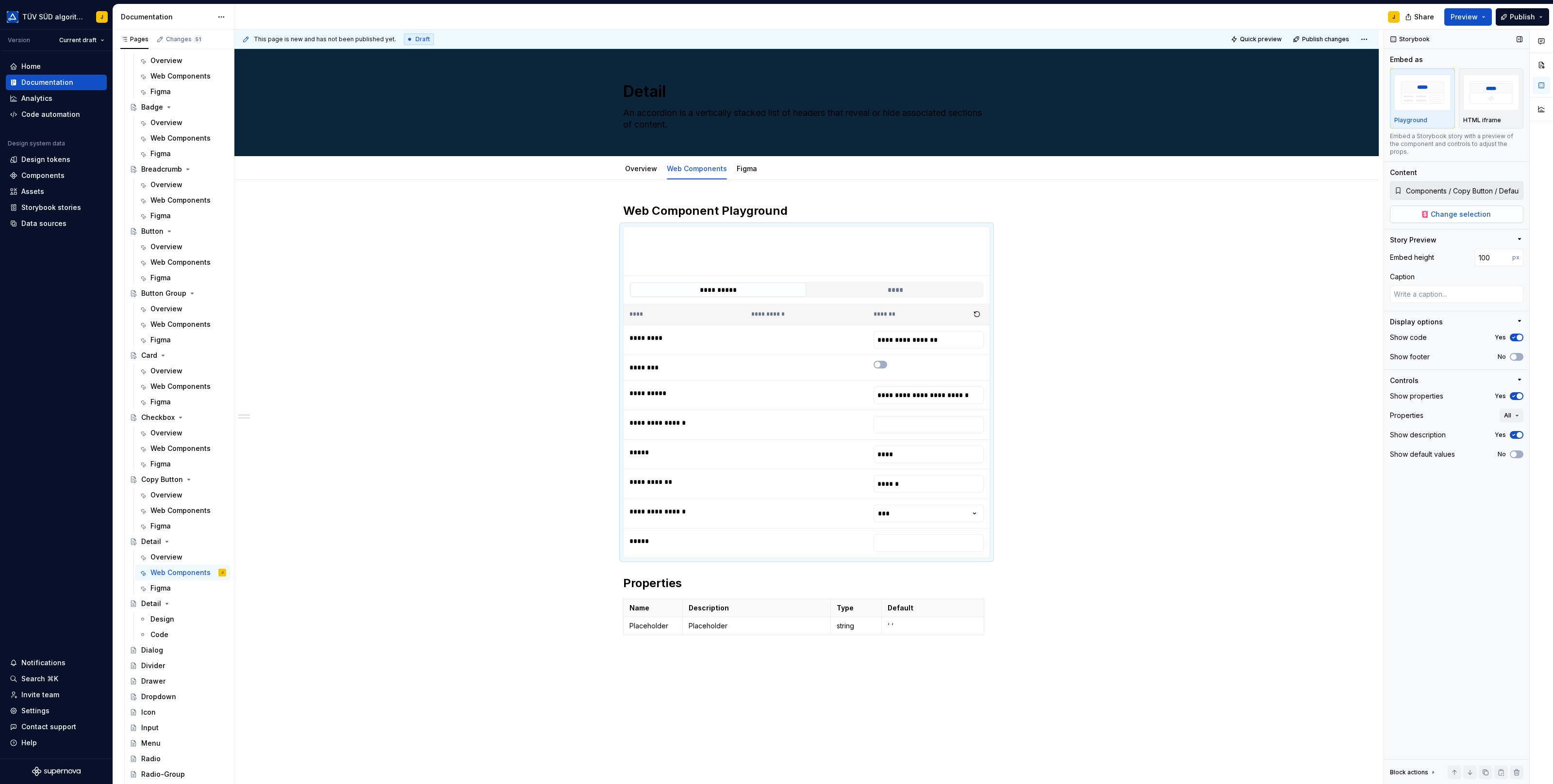
click at [1470, 209] on span "Change selection" at bounding box center [1460, 214] width 60 height 10
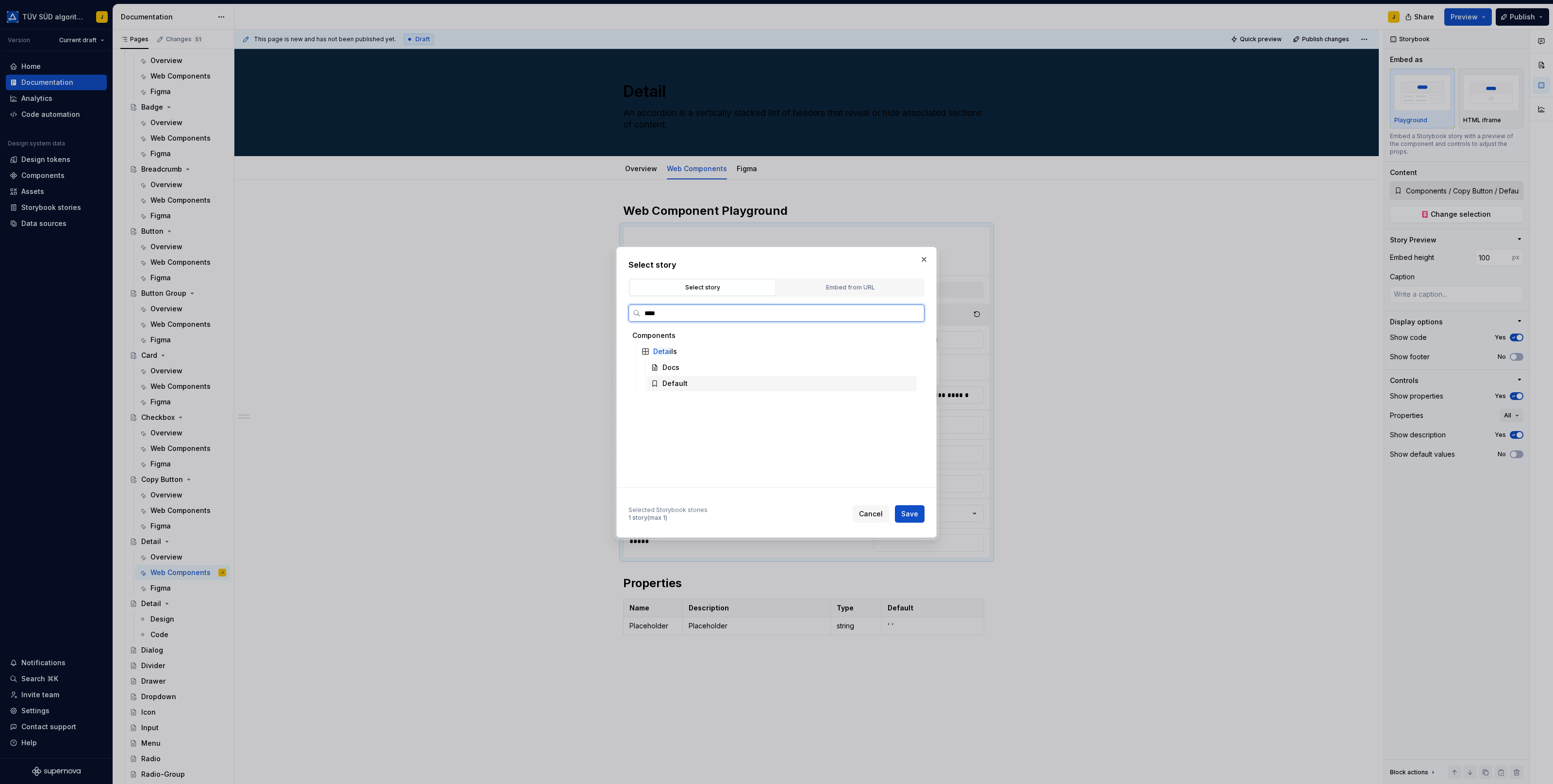
click at [676, 385] on div "Default" at bounding box center [675, 383] width 26 height 10
click at [910, 513] on span "Save" at bounding box center [910, 514] width 17 height 10
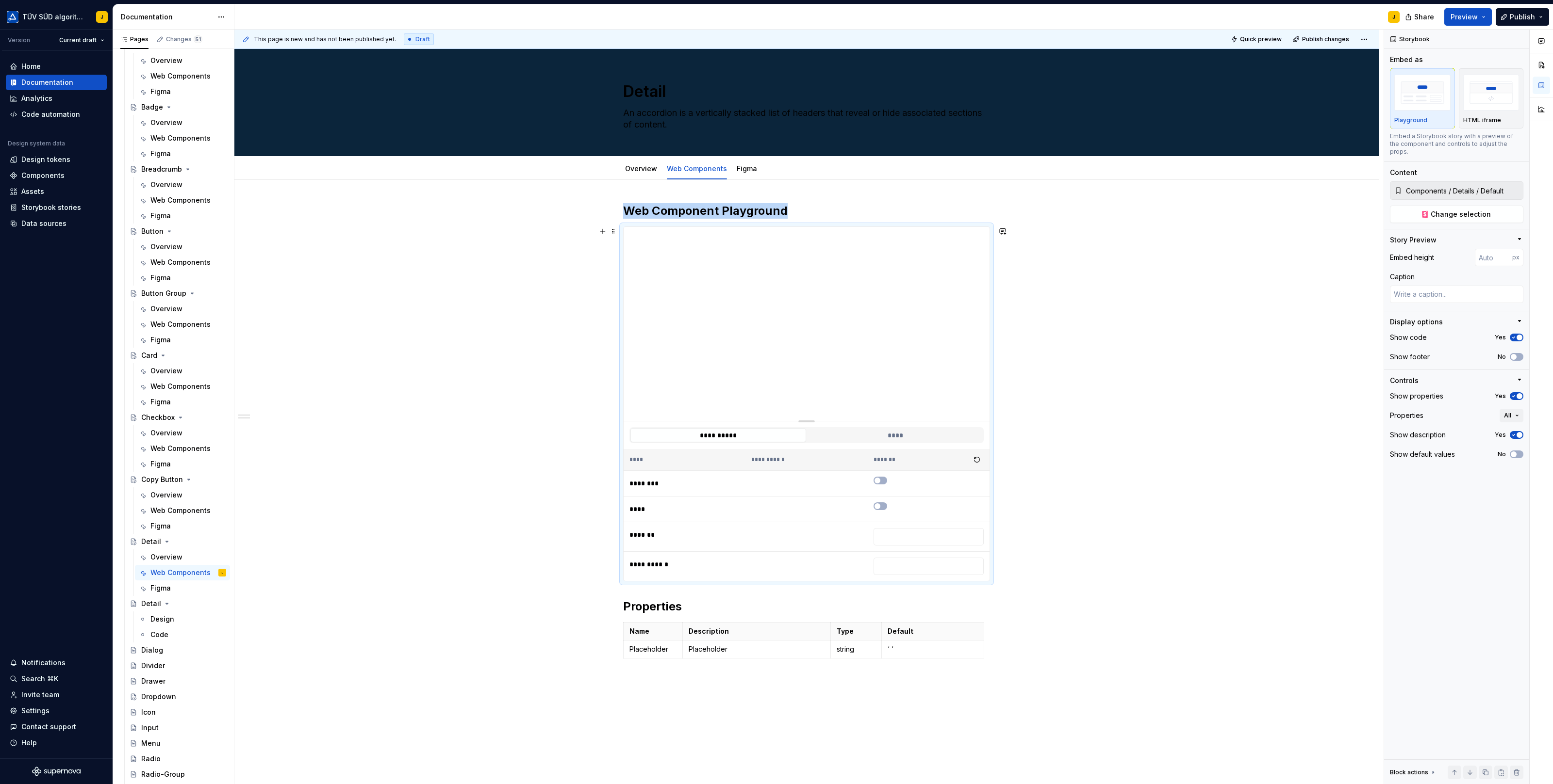
click at [808, 419] on div at bounding box center [806, 420] width 68 height 2
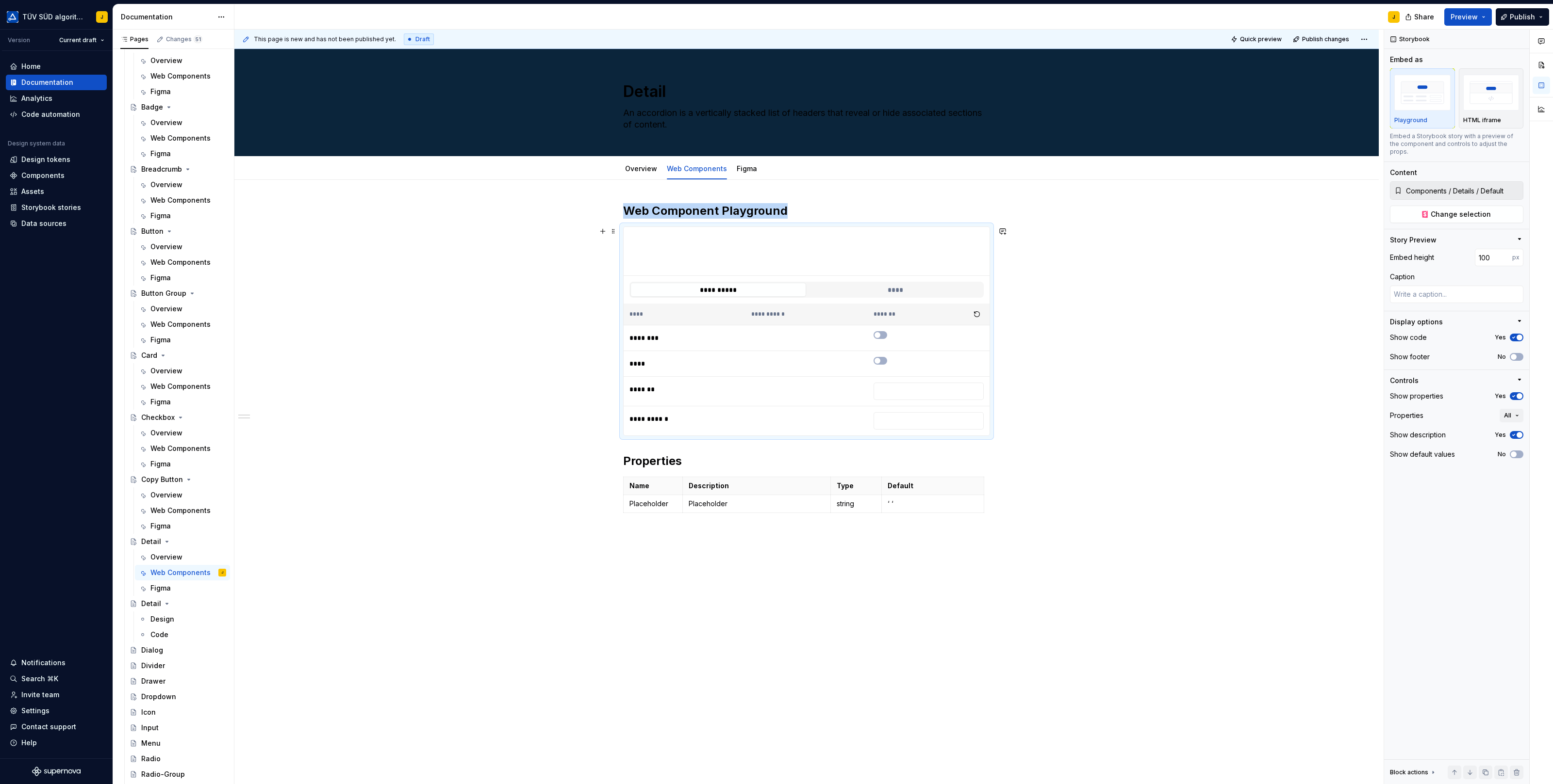
drag, startPoint x: 811, startPoint y: 420, endPoint x: 844, endPoint y: 211, distance: 211.6
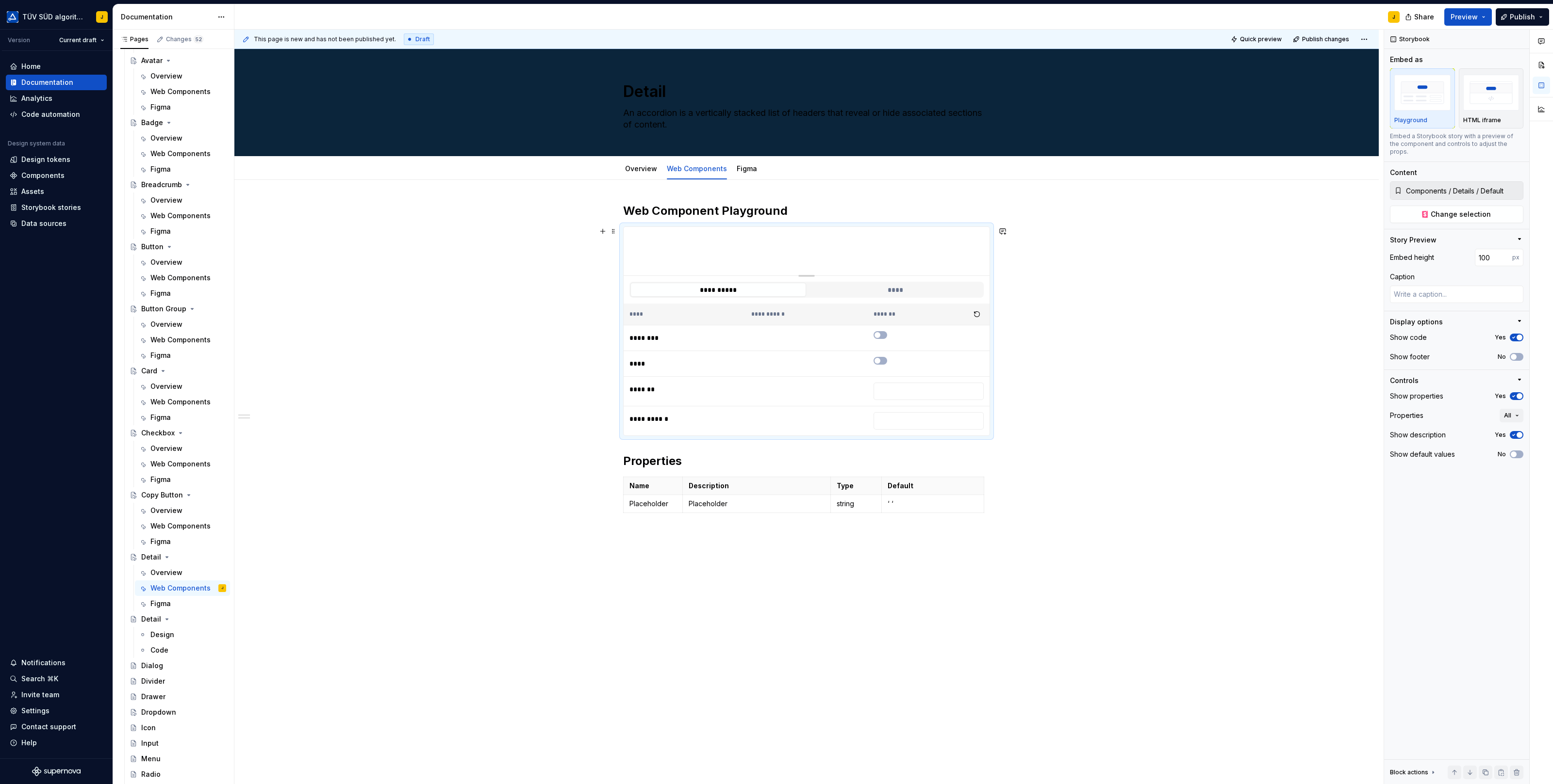
scroll to position [623, 0]
click at [814, 275] on div at bounding box center [807, 276] width 17 height 2
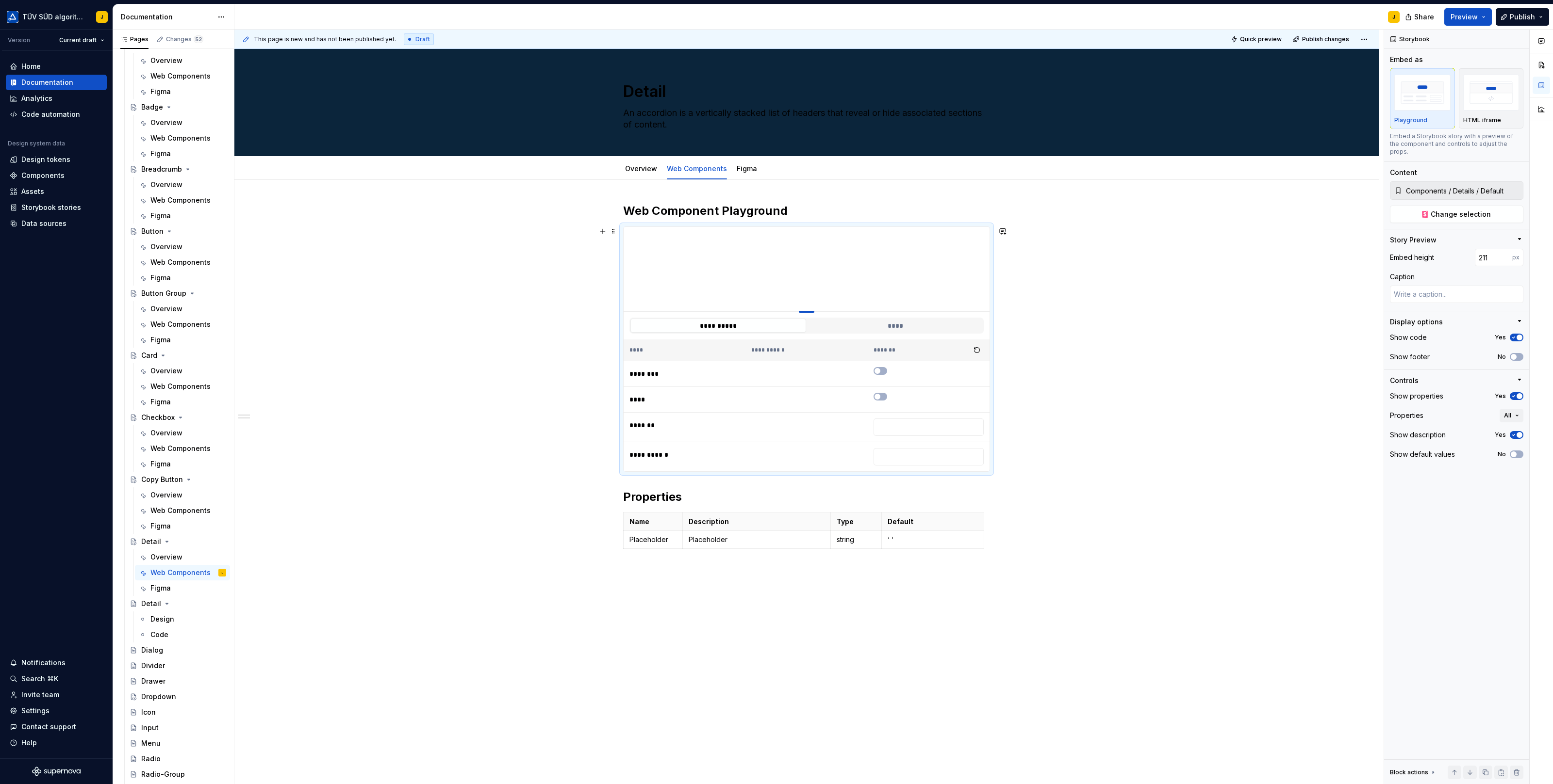
drag, startPoint x: 814, startPoint y: 274, endPoint x: 829, endPoint y: 329, distance: 57.0
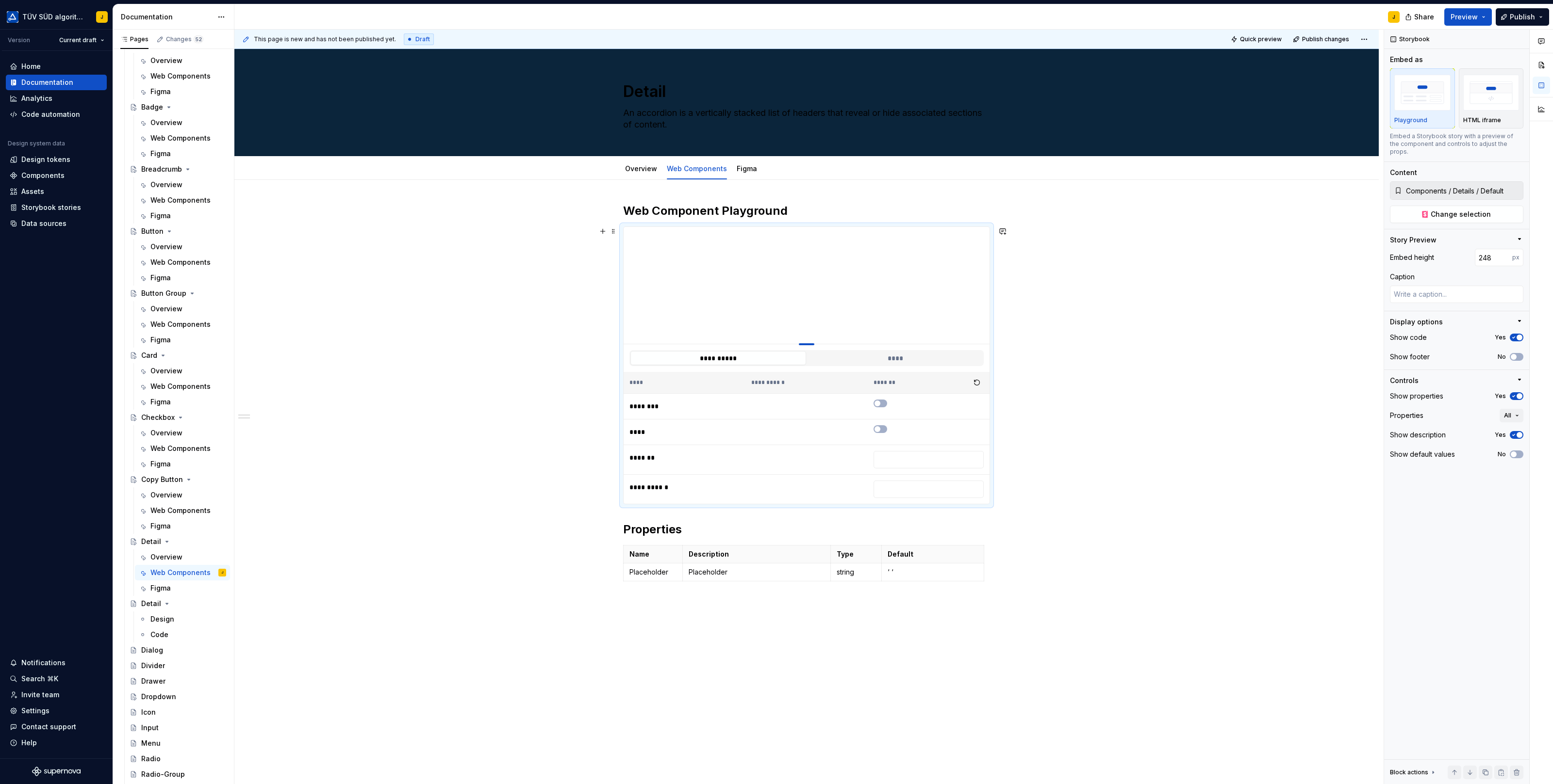
drag, startPoint x: 810, startPoint y: 328, endPoint x: 811, endPoint y: 347, distance: 19.0
click at [811, 345] on div at bounding box center [806, 344] width 15 height 2
drag, startPoint x: 808, startPoint y: 347, endPoint x: 808, endPoint y: 331, distance: 16.0
click at [809, 323] on div at bounding box center [806, 322] width 15 height 2
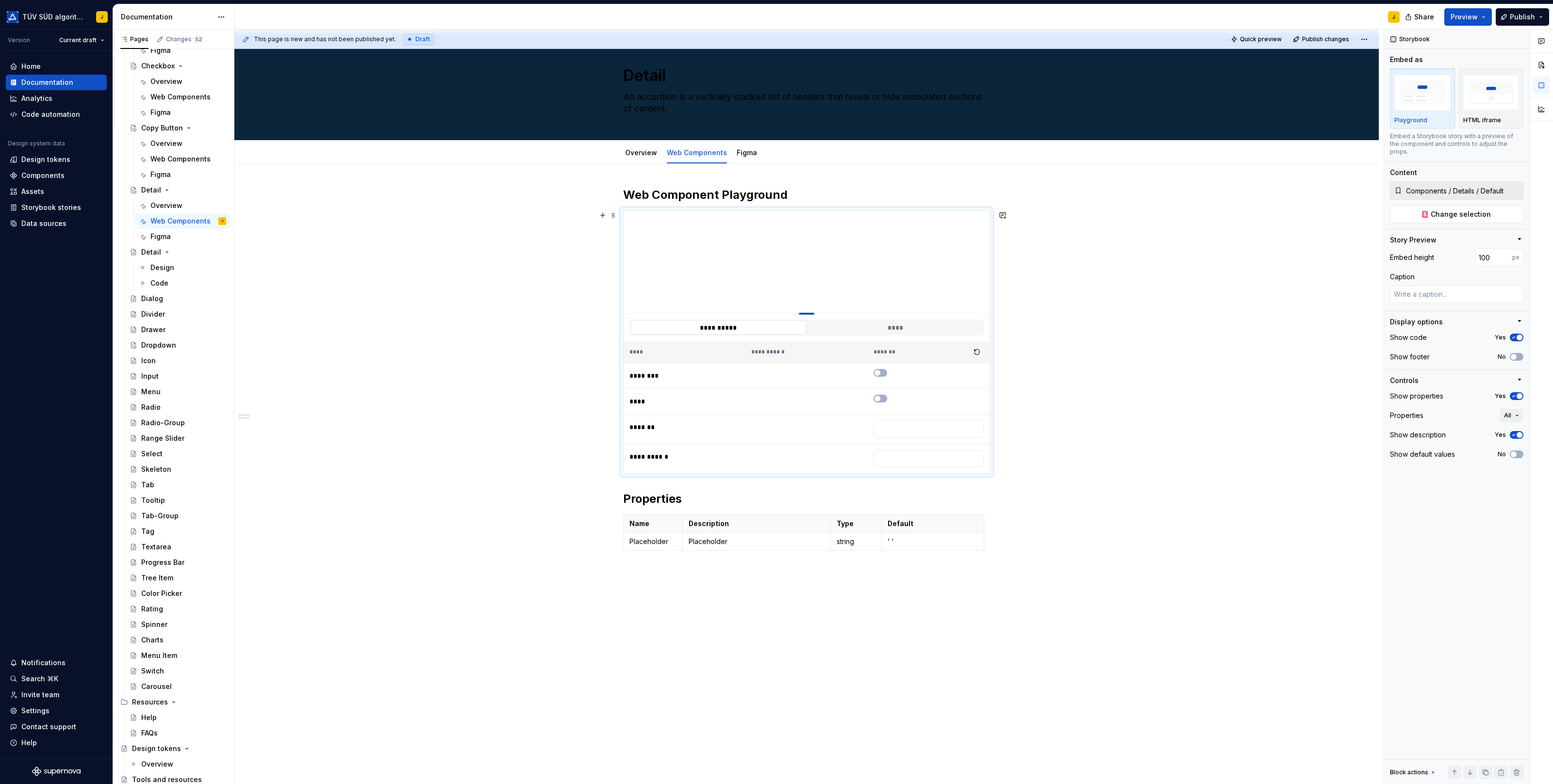
scroll to position [0, 0]
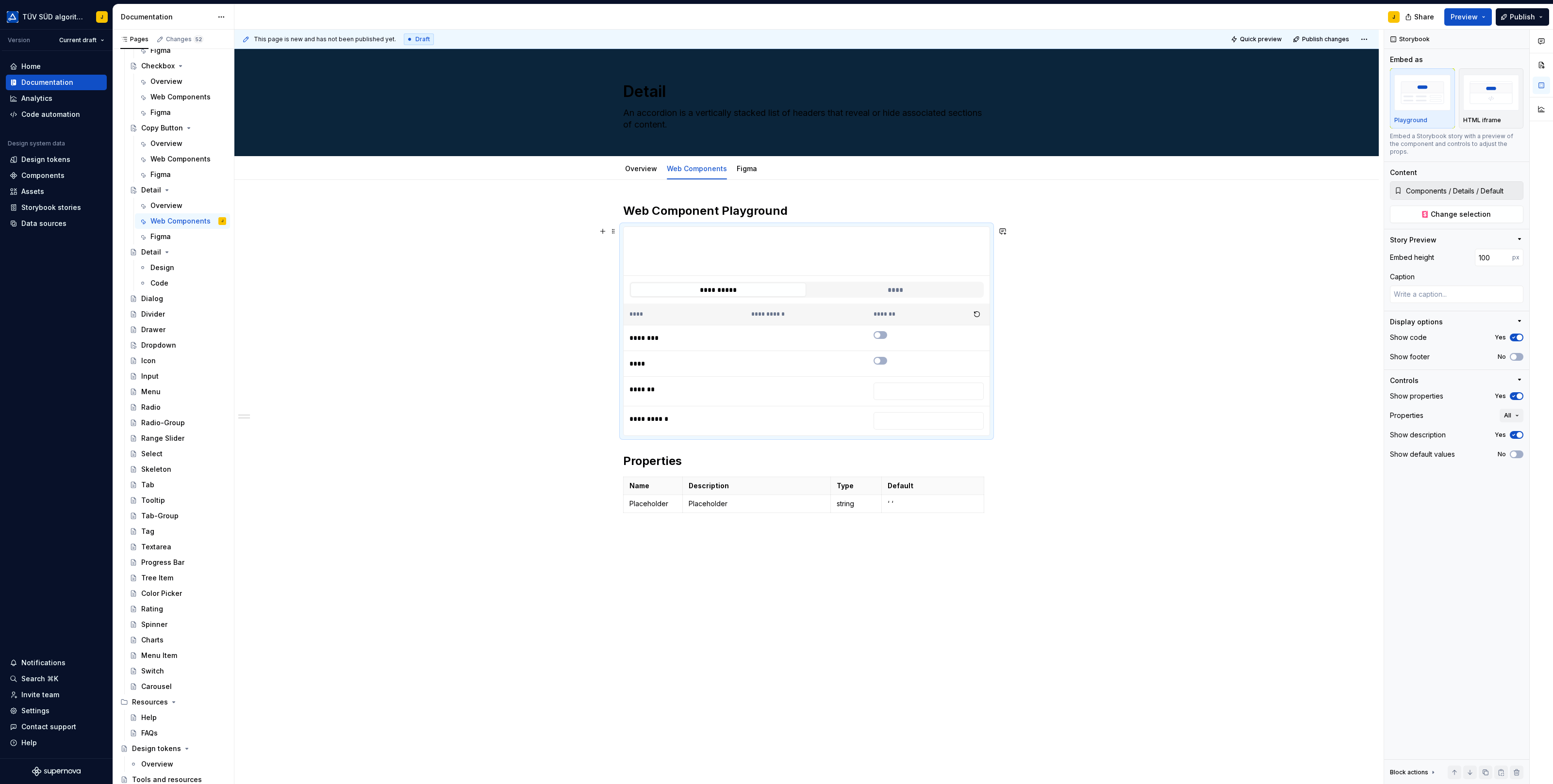
drag, startPoint x: 806, startPoint y: 274, endPoint x: 820, endPoint y: 219, distance: 56.8
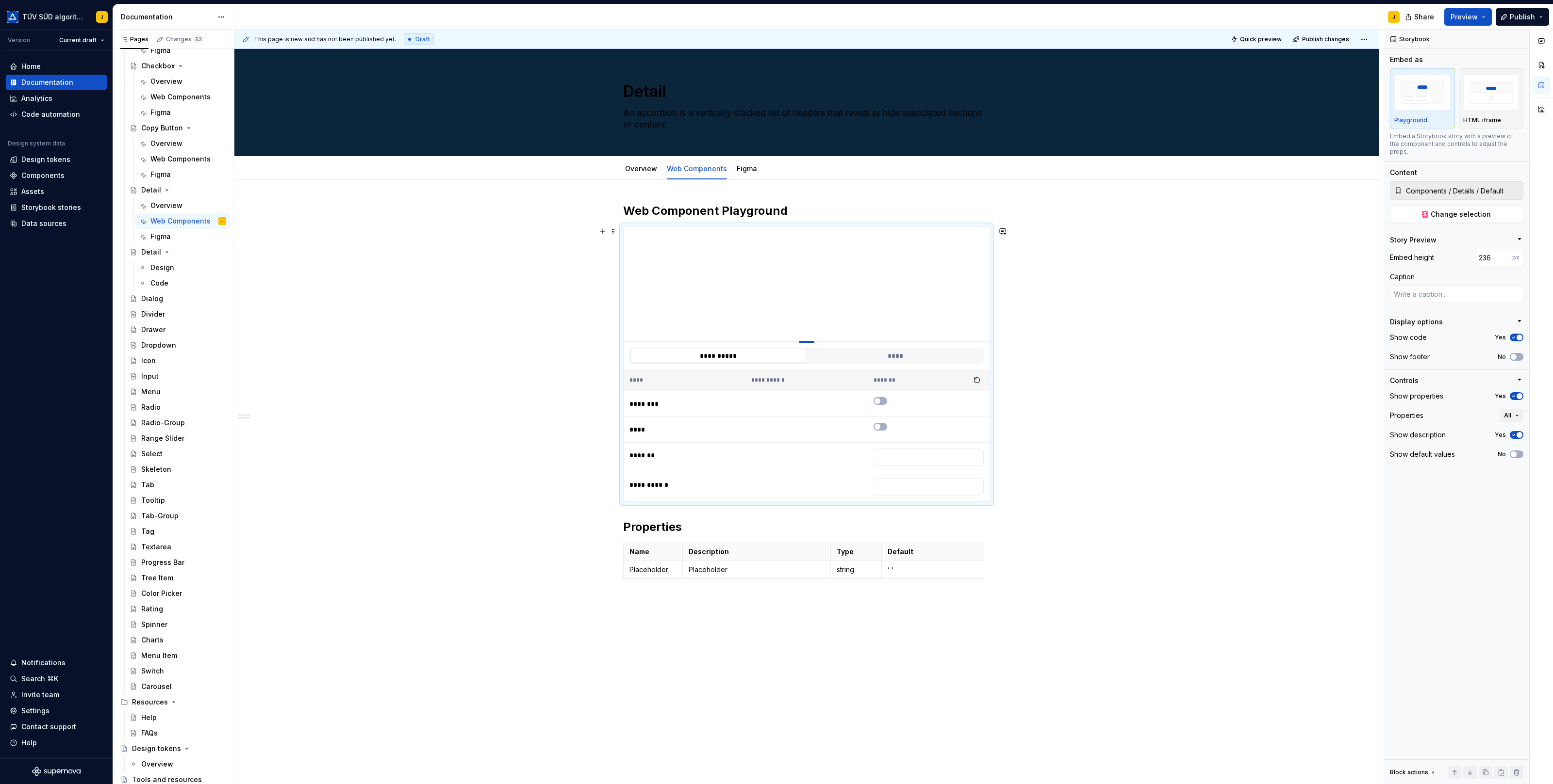
drag, startPoint x: 808, startPoint y: 274, endPoint x: 808, endPoint y: 341, distance: 67.0
click at [808, 341] on div at bounding box center [806, 341] width 15 height 2
click at [740, 165] on link "Figma" at bounding box center [747, 168] width 20 height 8
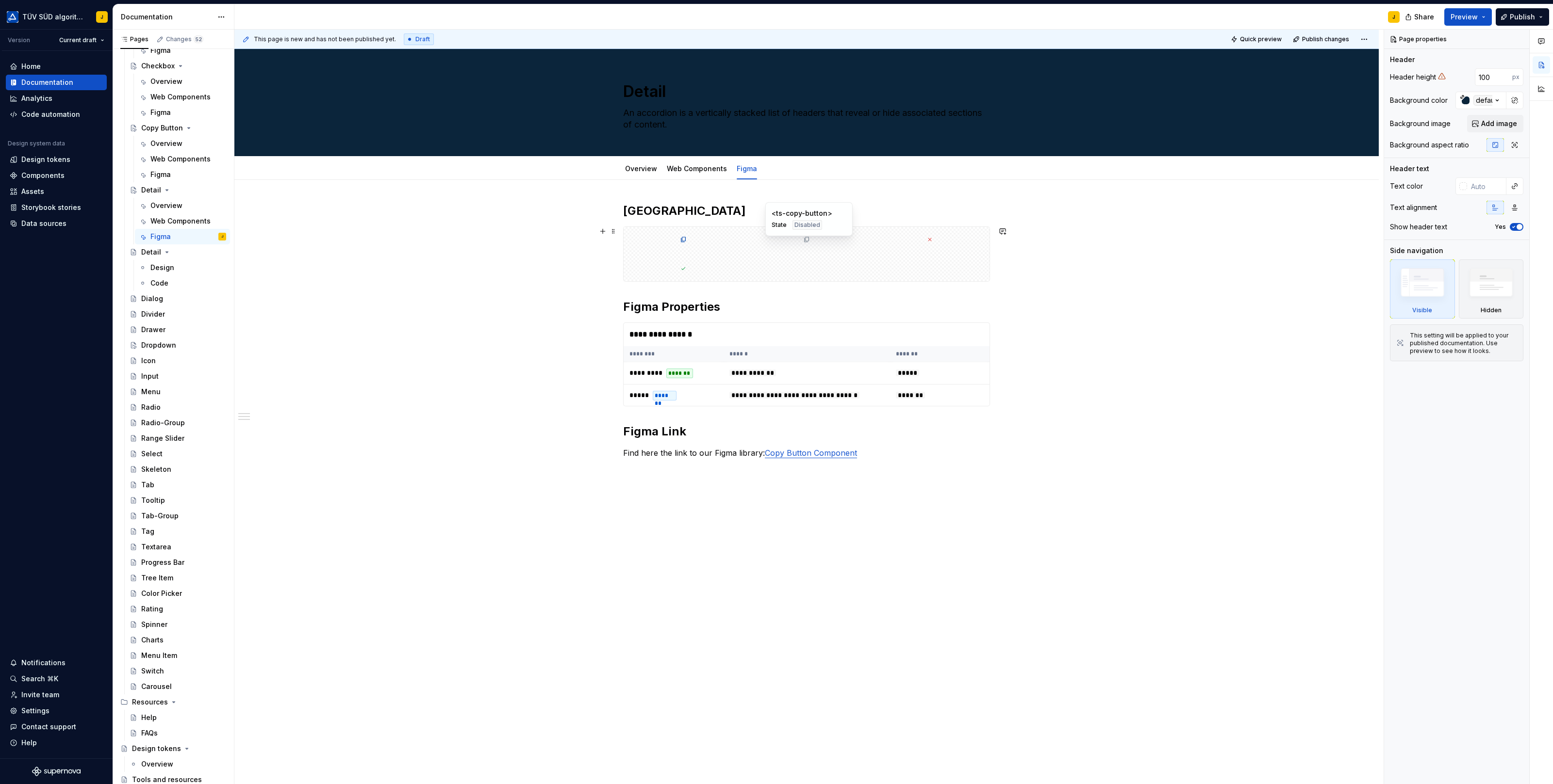
click at [767, 248] on div at bounding box center [806, 240] width 119 height 26
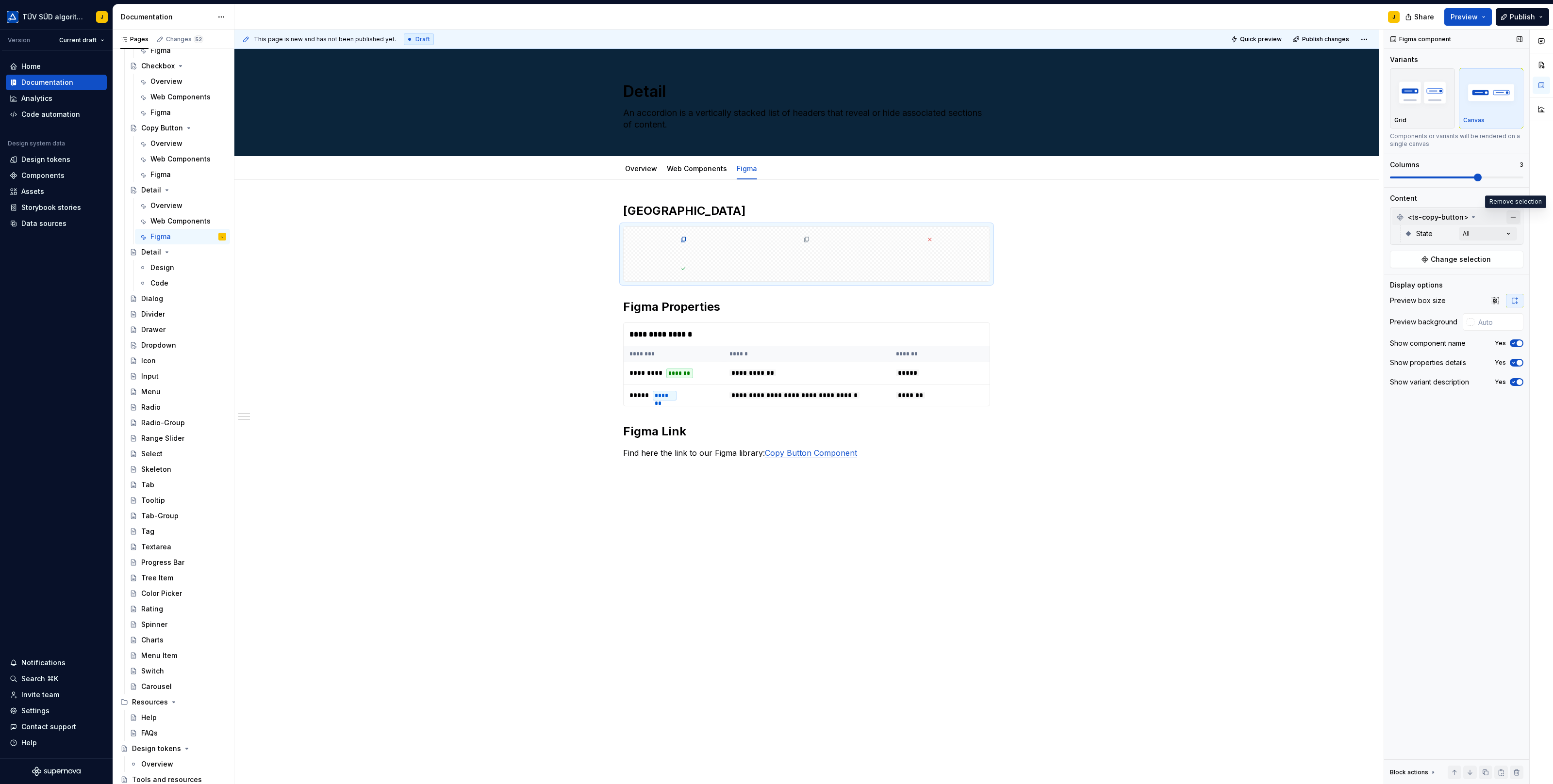
click at [1513, 212] on button "button" at bounding box center [1513, 217] width 13 height 13
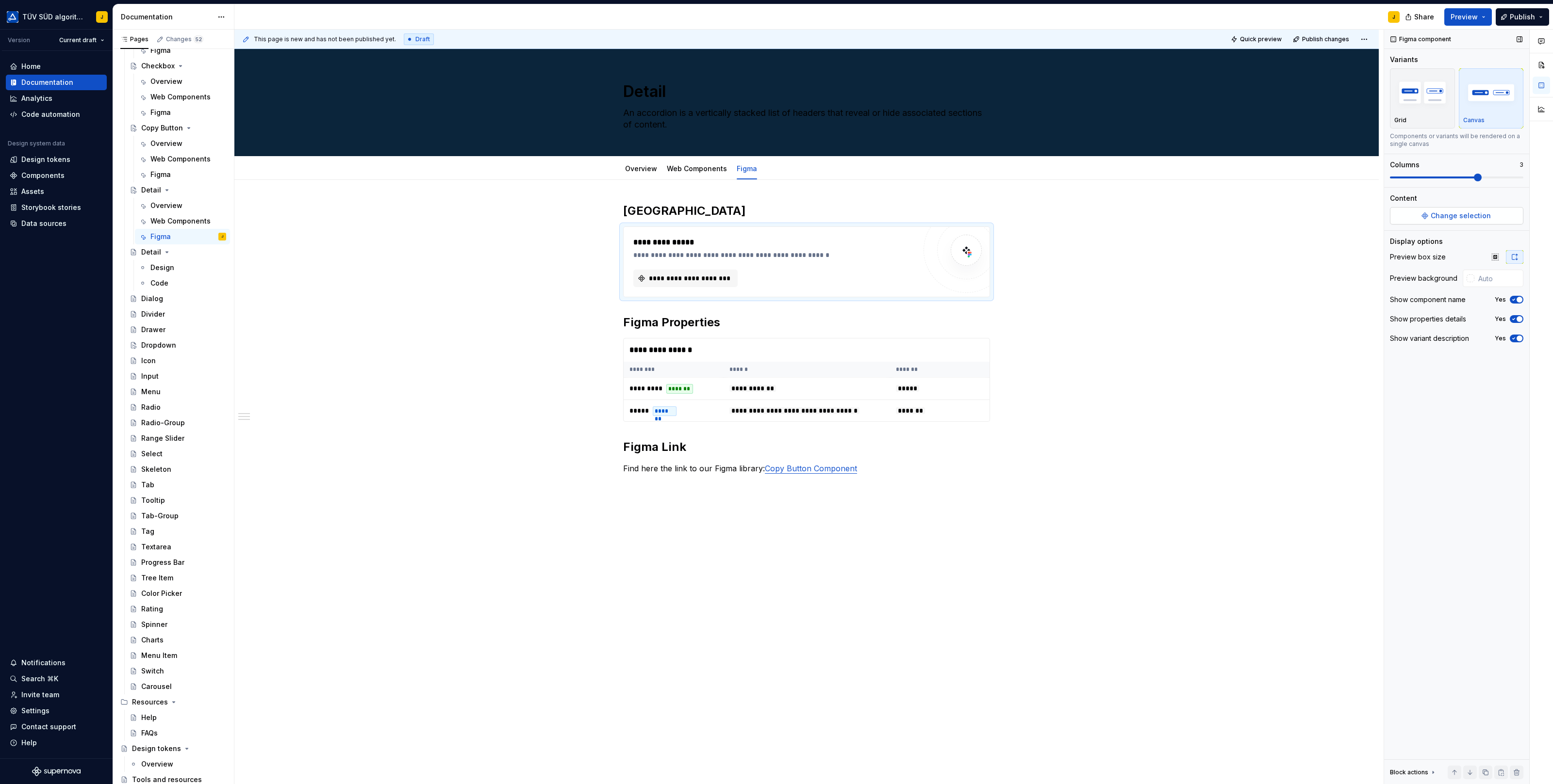
click at [1466, 216] on span "Change selection" at bounding box center [1460, 216] width 60 height 10
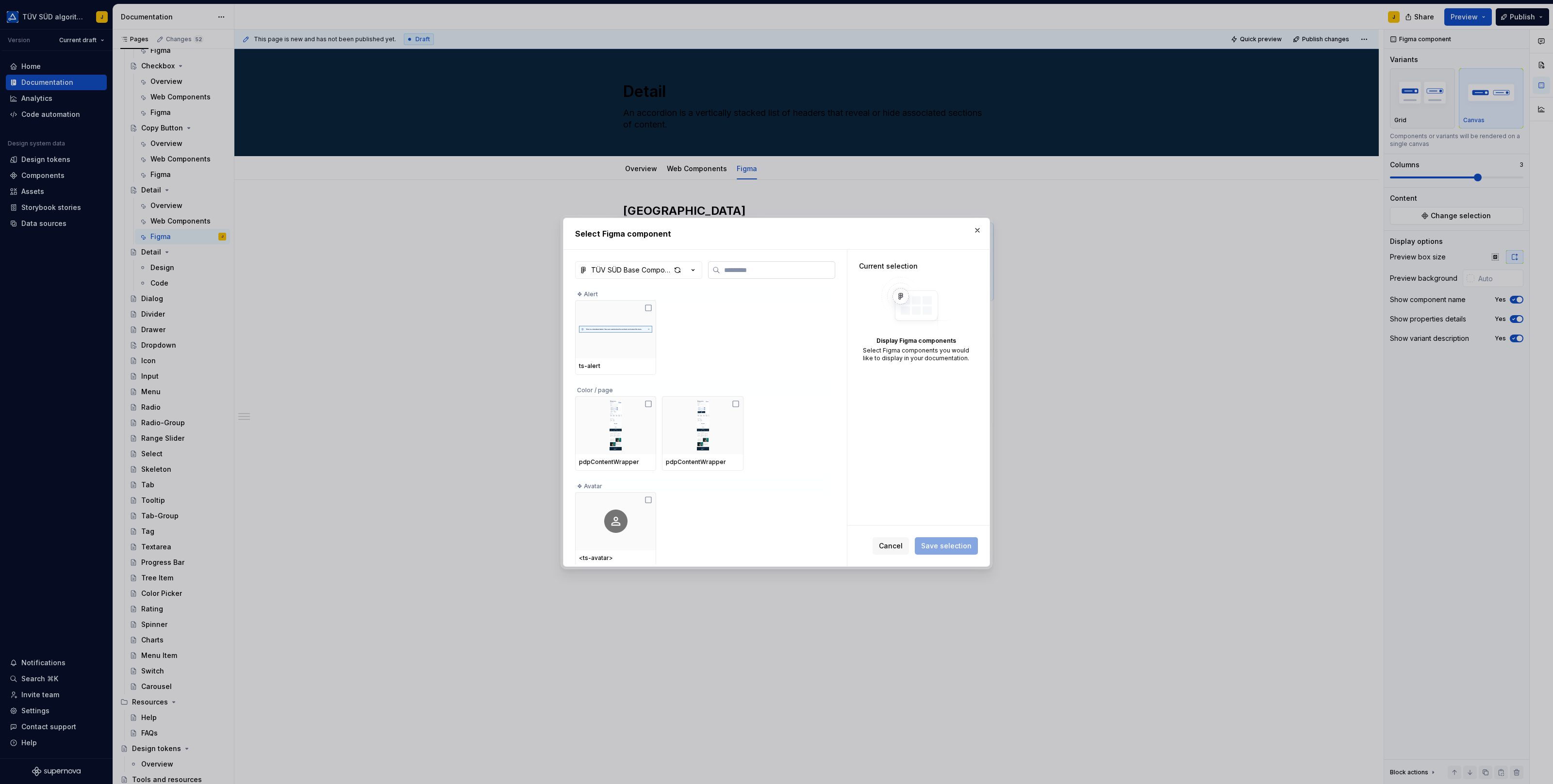
click at [795, 268] on input "search" at bounding box center [777, 270] width 114 height 10
click at [622, 337] on img at bounding box center [615, 329] width 73 height 26
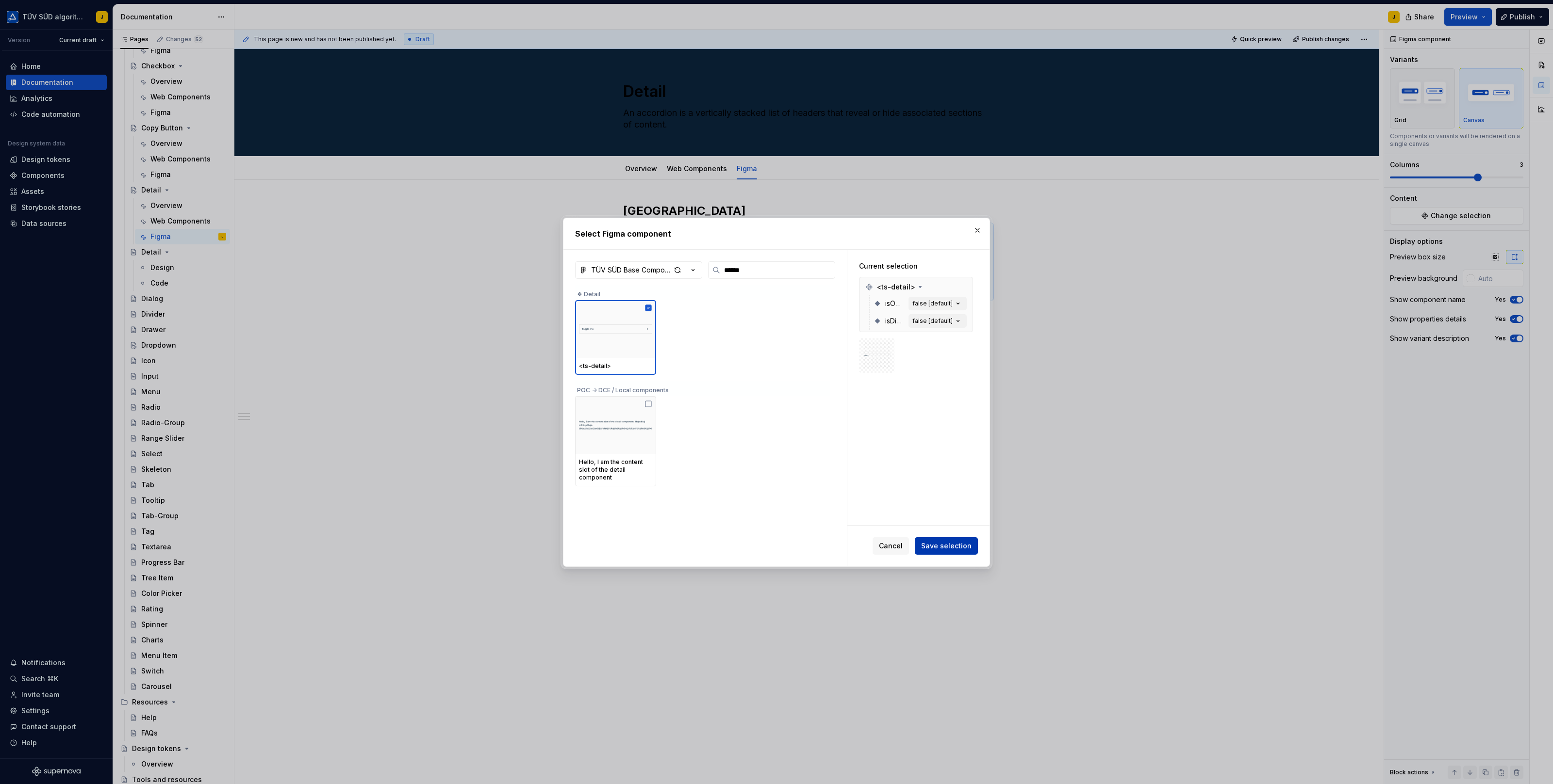
click at [943, 545] on span "Save selection" at bounding box center [946, 545] width 50 height 10
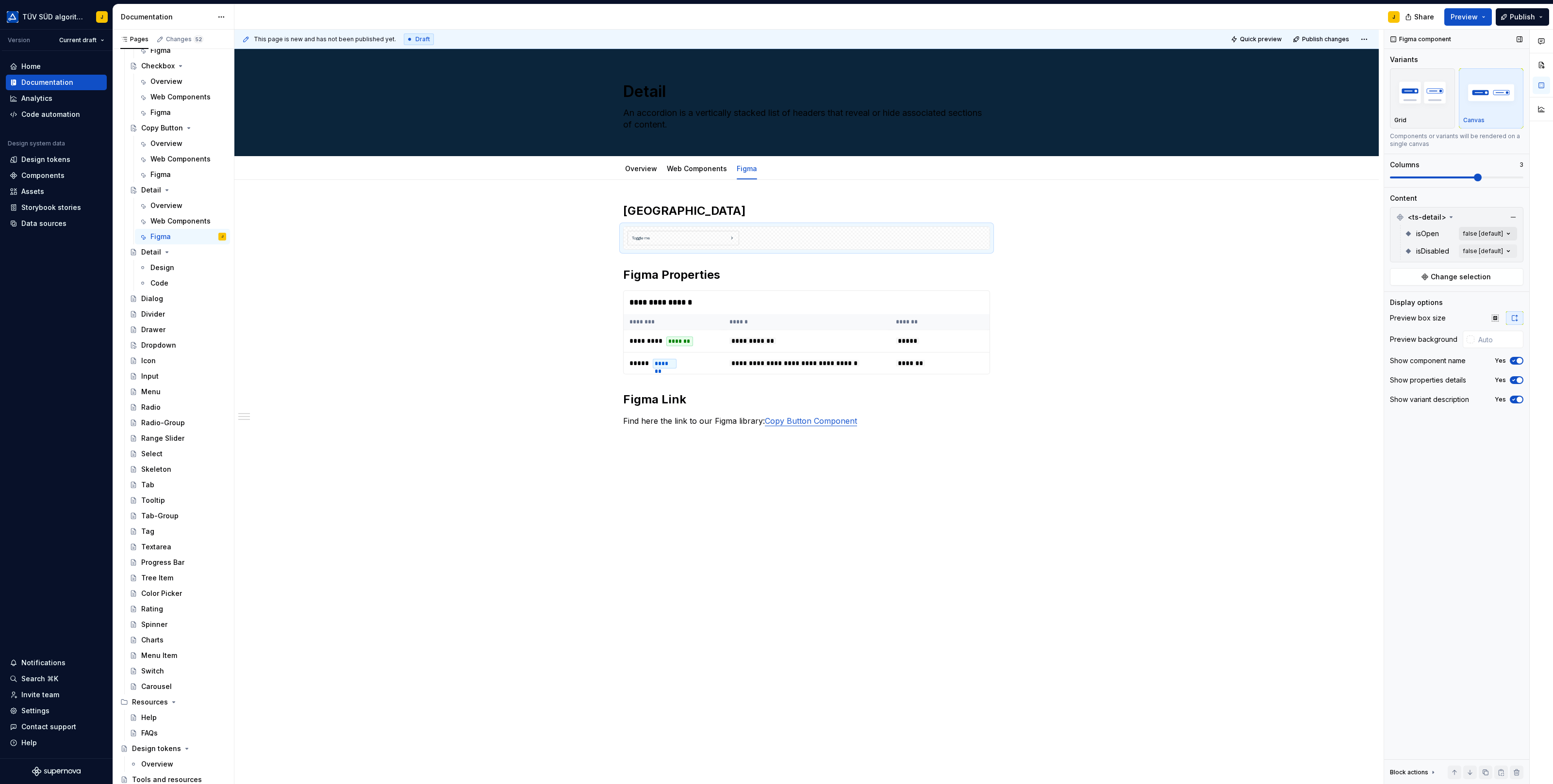
click at [1509, 228] on div "Comments Open comments No comments yet Select ‘Comment’ from the block context …" at bounding box center [1468, 407] width 169 height 755
click at [1504, 246] on button "button" at bounding box center [1504, 249] width 13 height 8
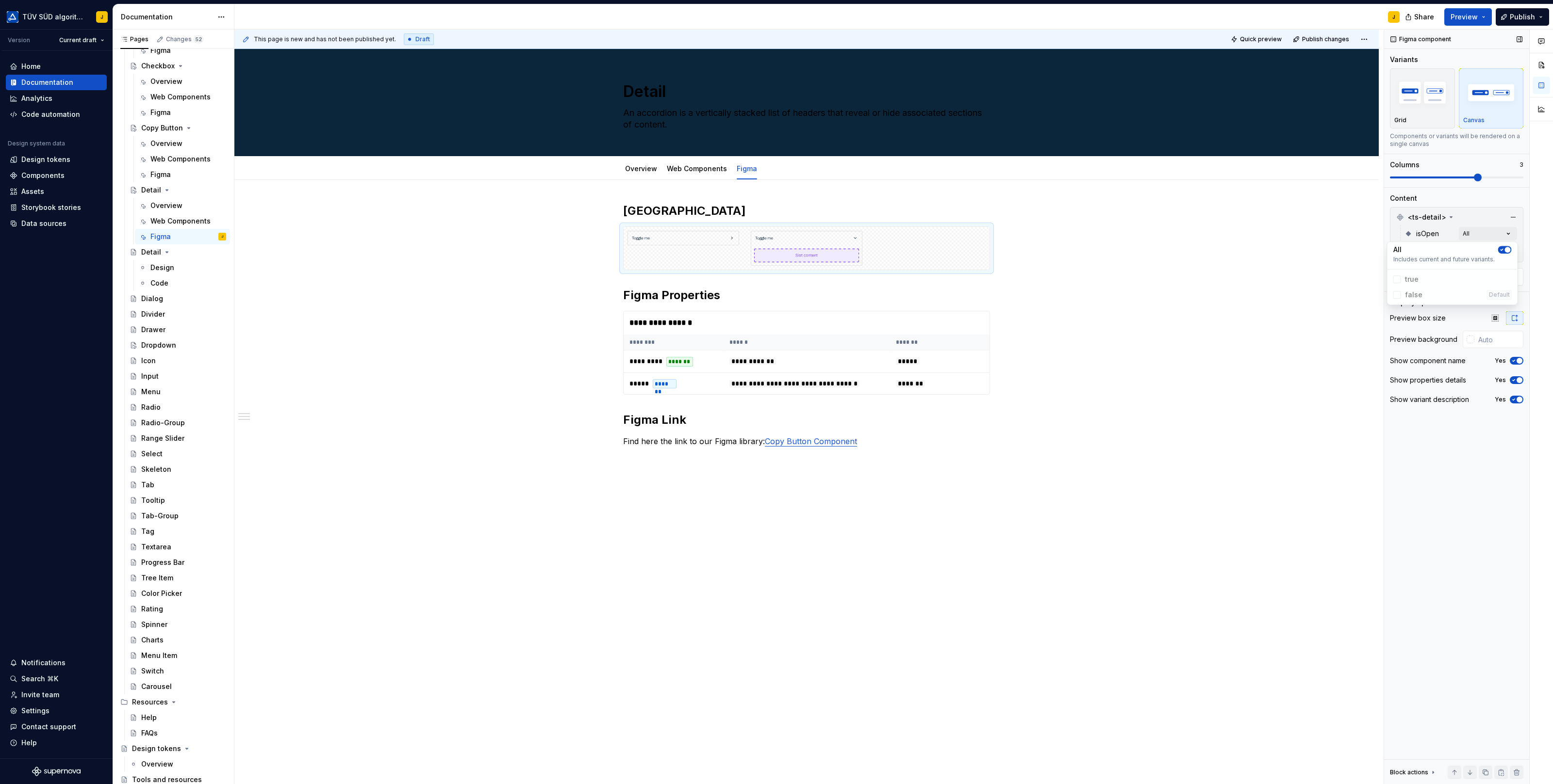
click at [1515, 185] on div "Comments Open comments No comments yet Select ‘Comment’ from the block context …" at bounding box center [1468, 407] width 169 height 755
click at [1508, 256] on div "Comments Open comments No comments yet Select ‘Comment’ from the block context …" at bounding box center [1468, 407] width 169 height 755
click at [1507, 268] on button "button" at bounding box center [1504, 267] width 13 height 8
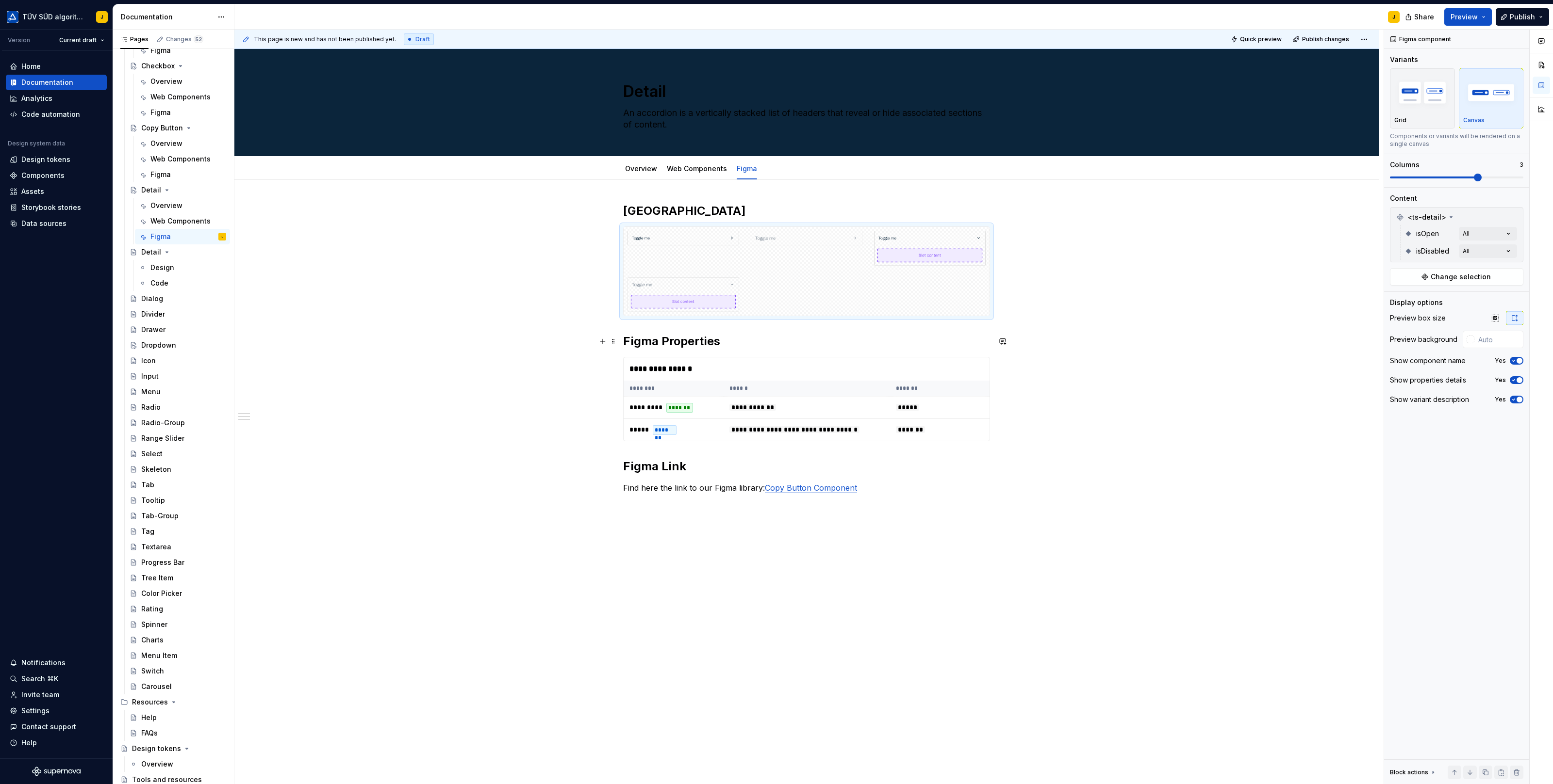
click at [1201, 343] on html "TÜV SÜD algorithm J Version Current draft Home Documentation Analytics Code aut…" at bounding box center [776, 392] width 1553 height 784
click at [1462, 272] on span "Change selection" at bounding box center [1460, 276] width 60 height 10
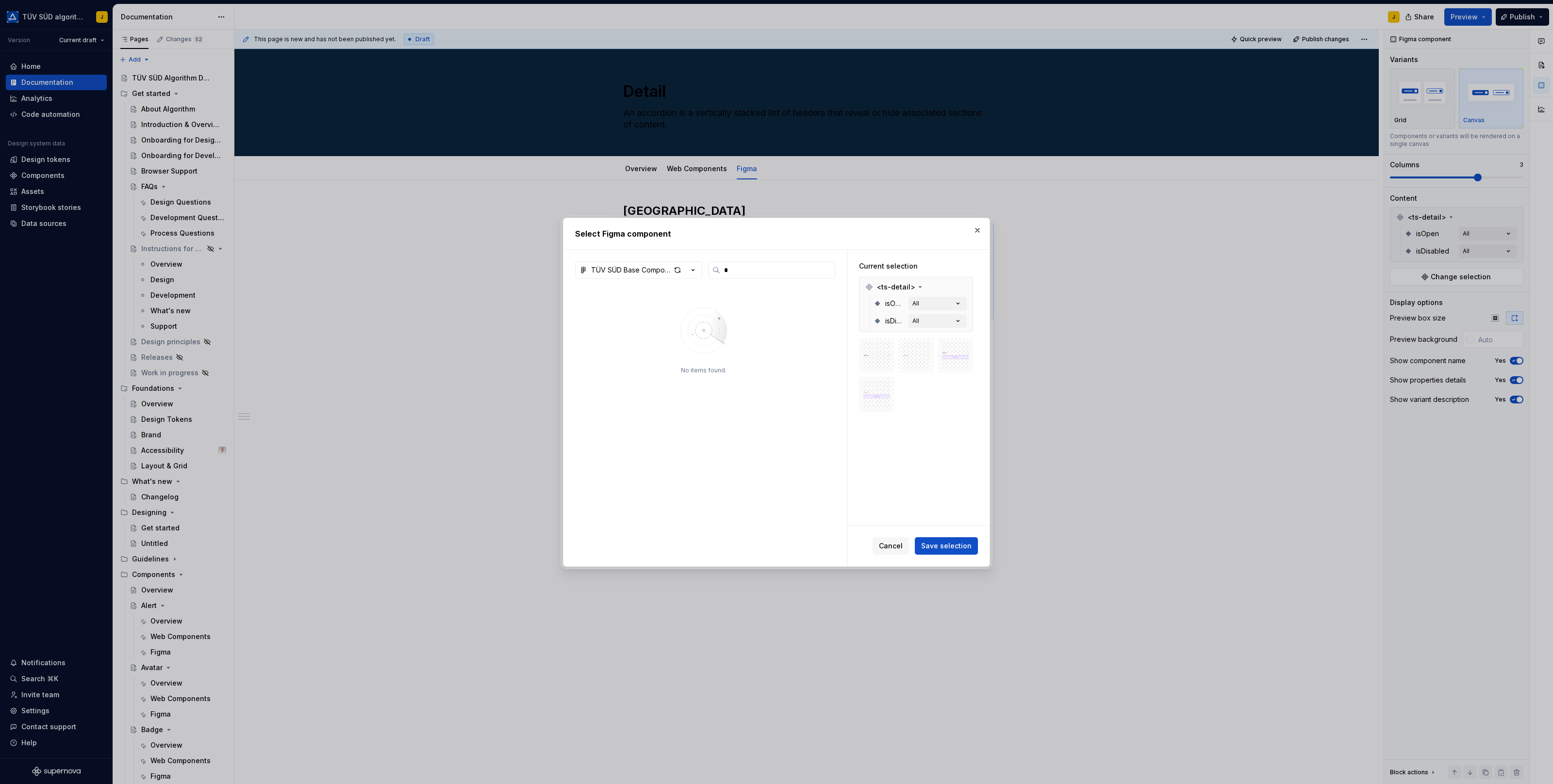
type input "*"
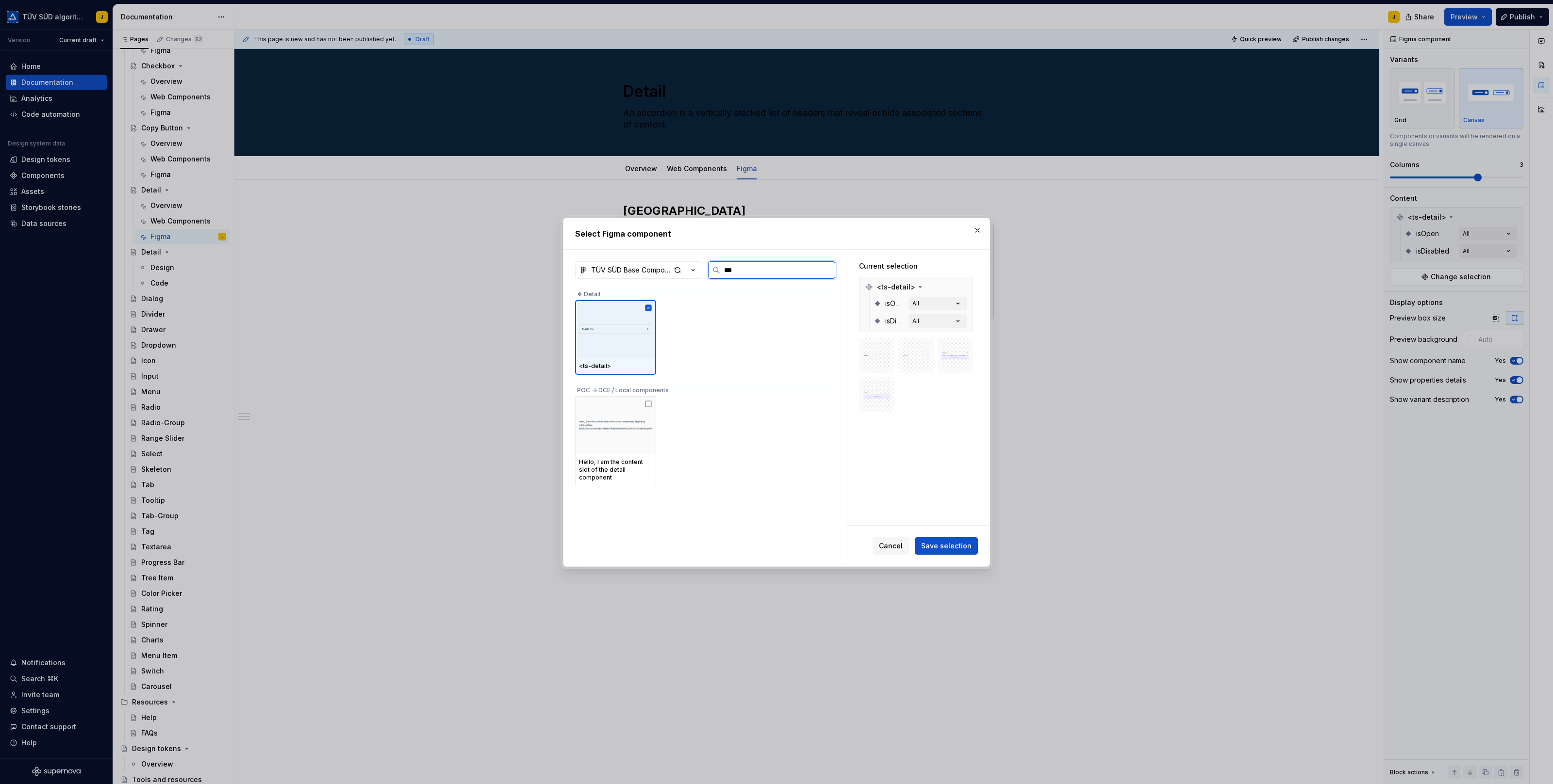
type input "****"
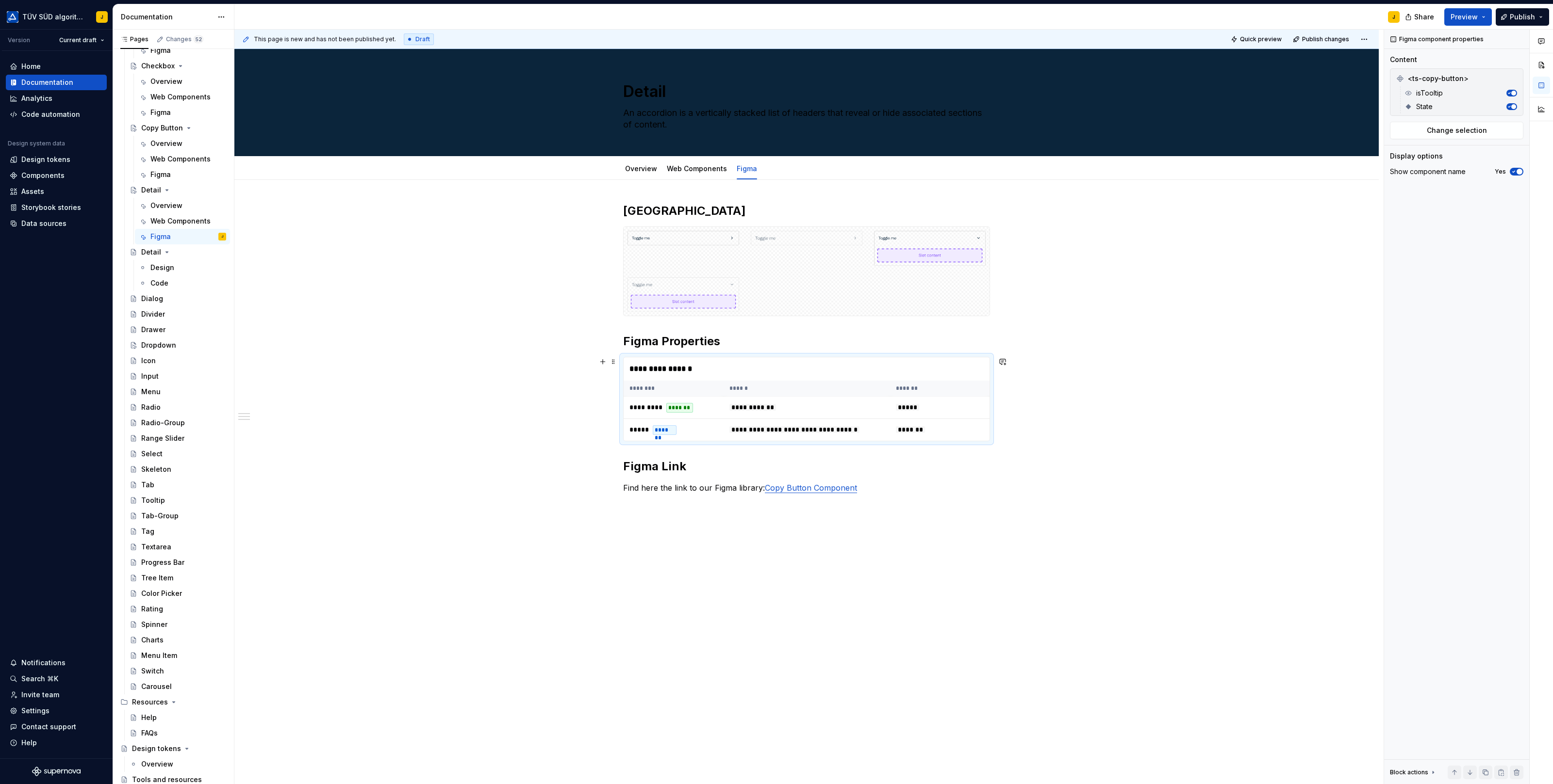
click at [705, 376] on div "**********" at bounding box center [807, 369] width 366 height 23
click at [1483, 126] on span "Change selection" at bounding box center [1457, 130] width 60 height 10
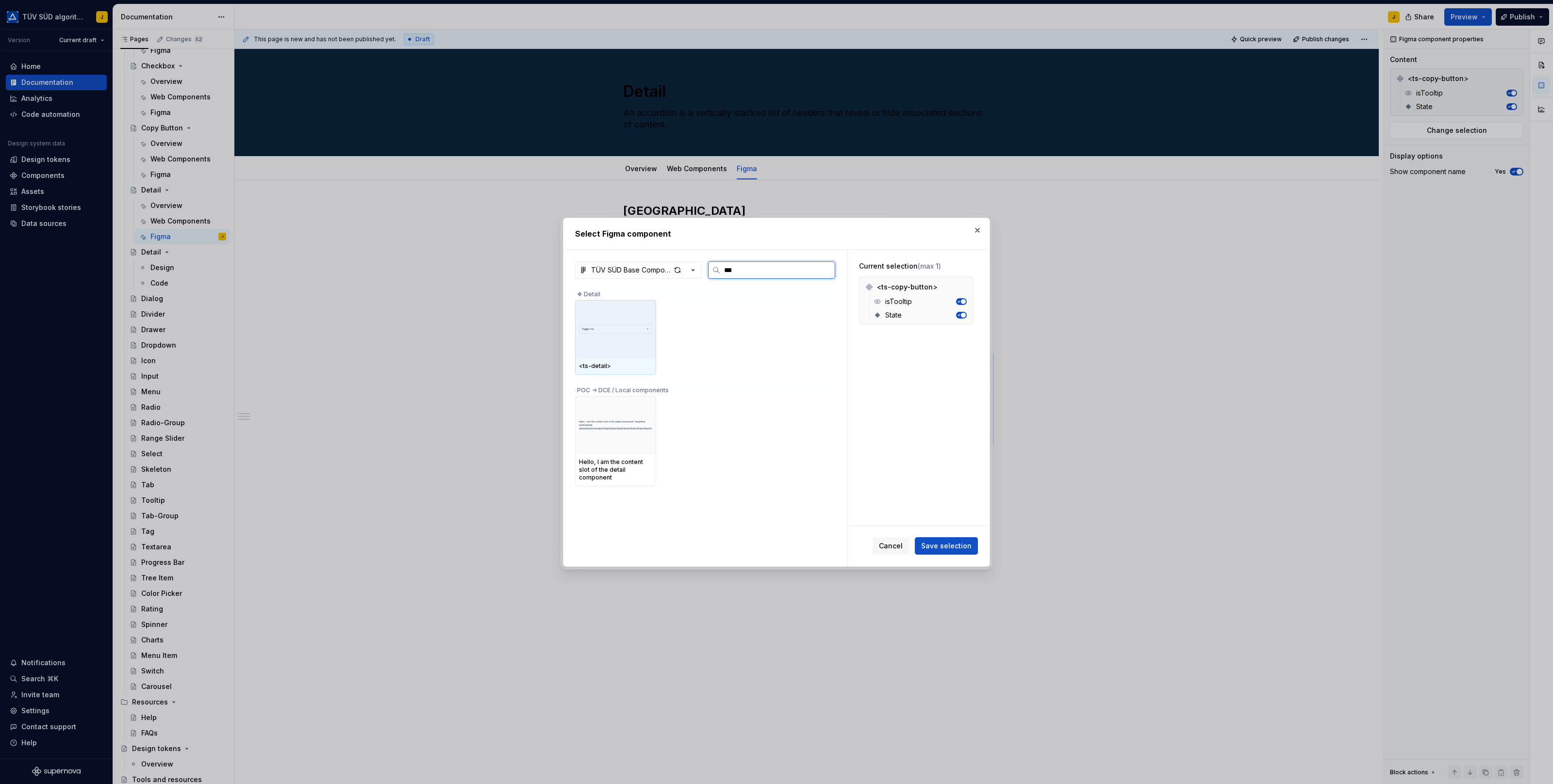
type input "****"
click at [630, 318] on img at bounding box center [615, 329] width 73 height 26
click at [936, 547] on span "Save selection" at bounding box center [946, 545] width 50 height 10
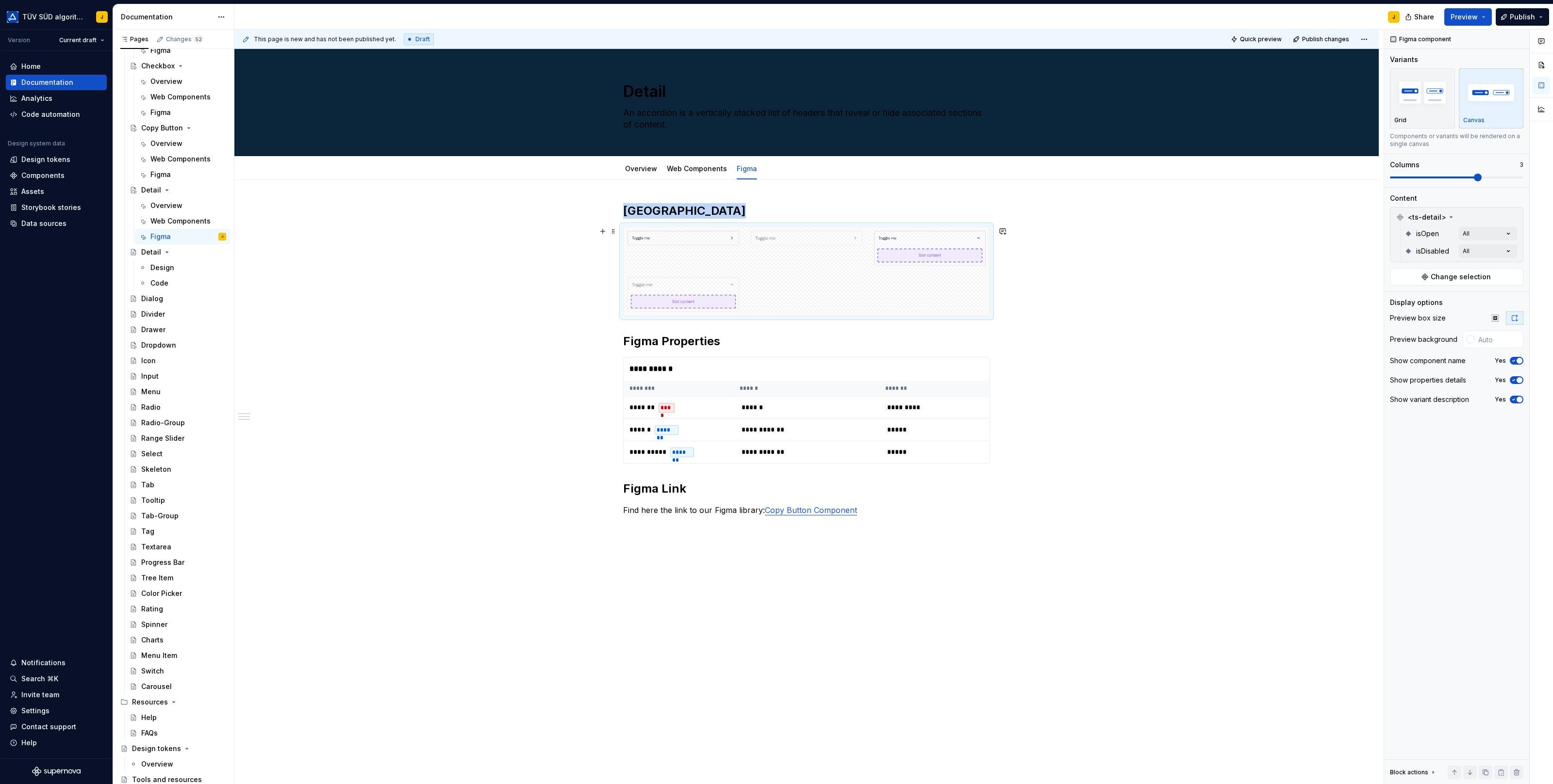
click at [874, 272] on div at bounding box center [806, 271] width 366 height 89
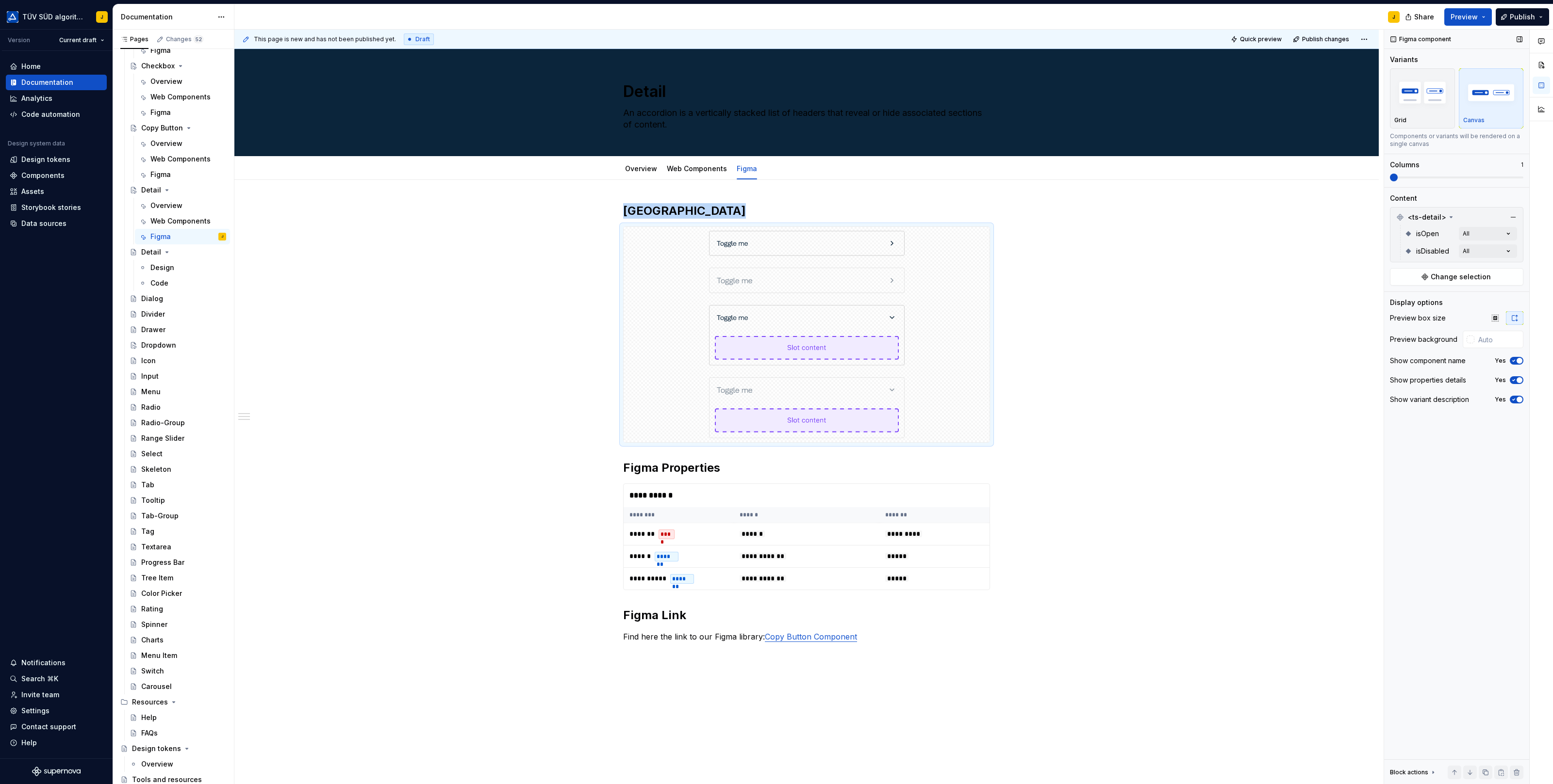
click at [1390, 178] on span at bounding box center [1393, 177] width 8 height 8
click at [696, 168] on link "Web Components" at bounding box center [697, 168] width 60 height 8
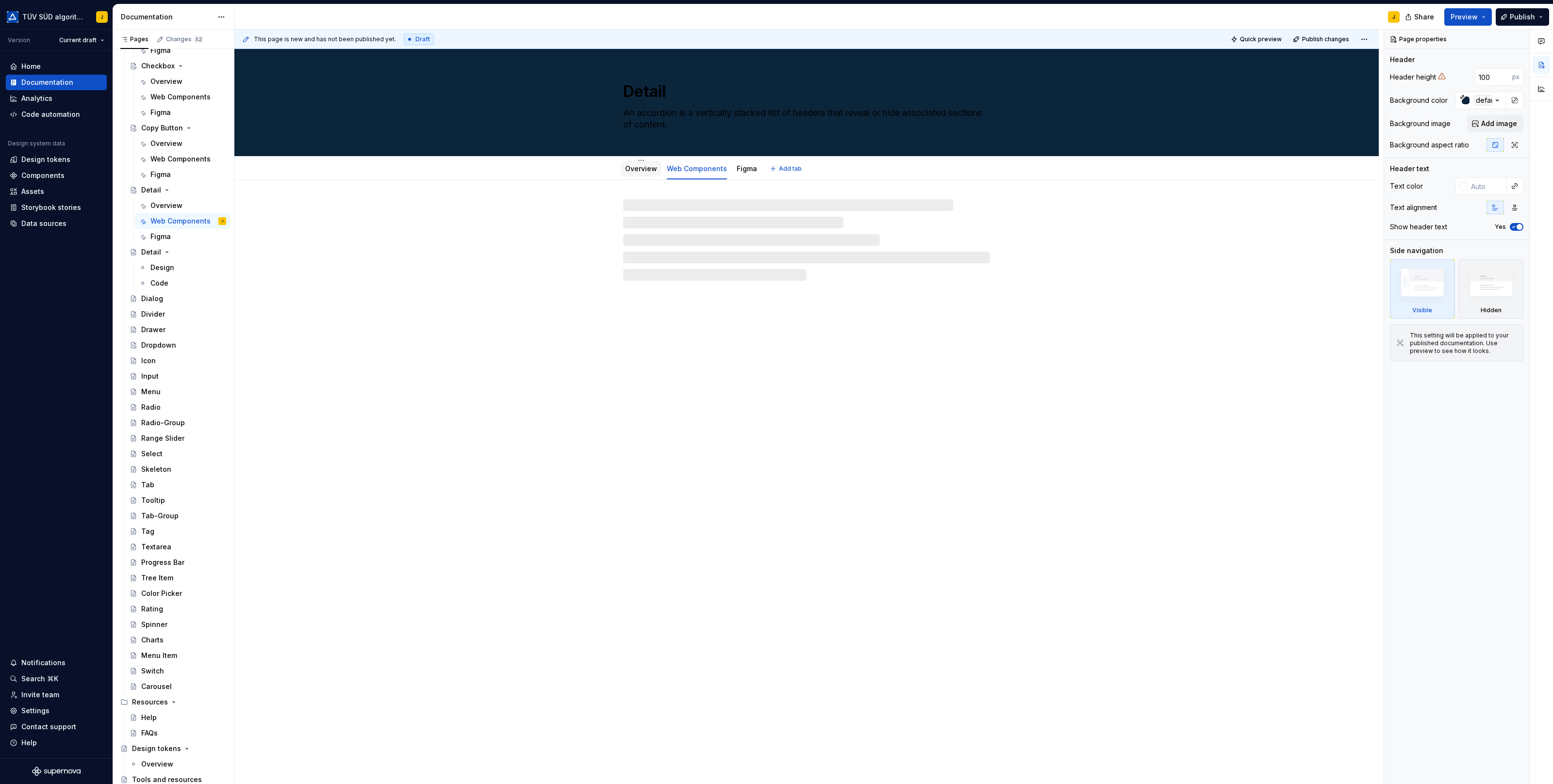
click at [649, 168] on link "Overview" at bounding box center [641, 168] width 32 height 8
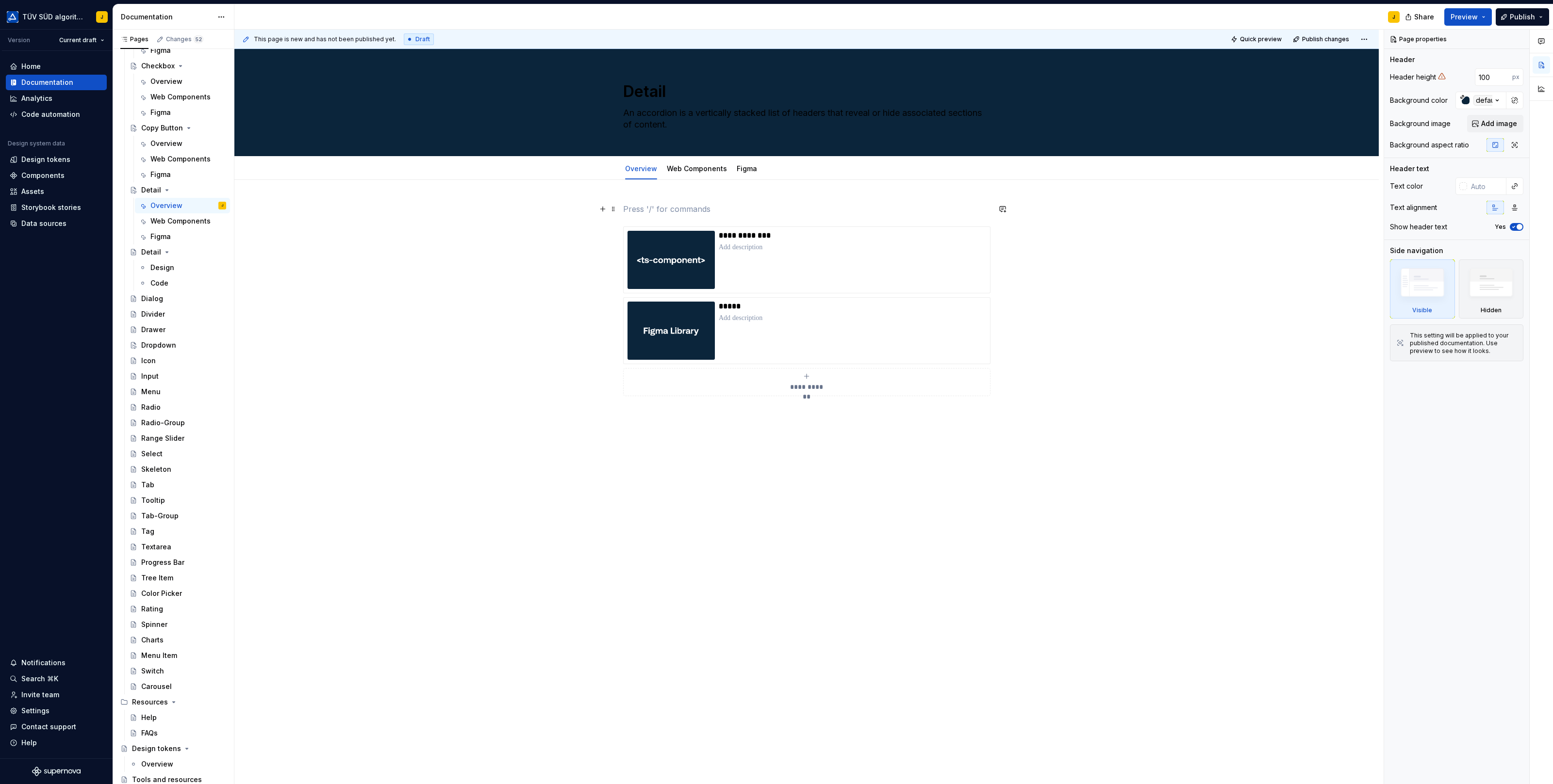
click at [663, 205] on p at bounding box center [806, 209] width 367 height 11
click at [687, 116] on textarea "An accordion is a vertically stacked list of headers that reveal or hide associ…" at bounding box center [804, 119] width 367 height 27
paste textarea "Details show a brief summary and expand to show additional content."
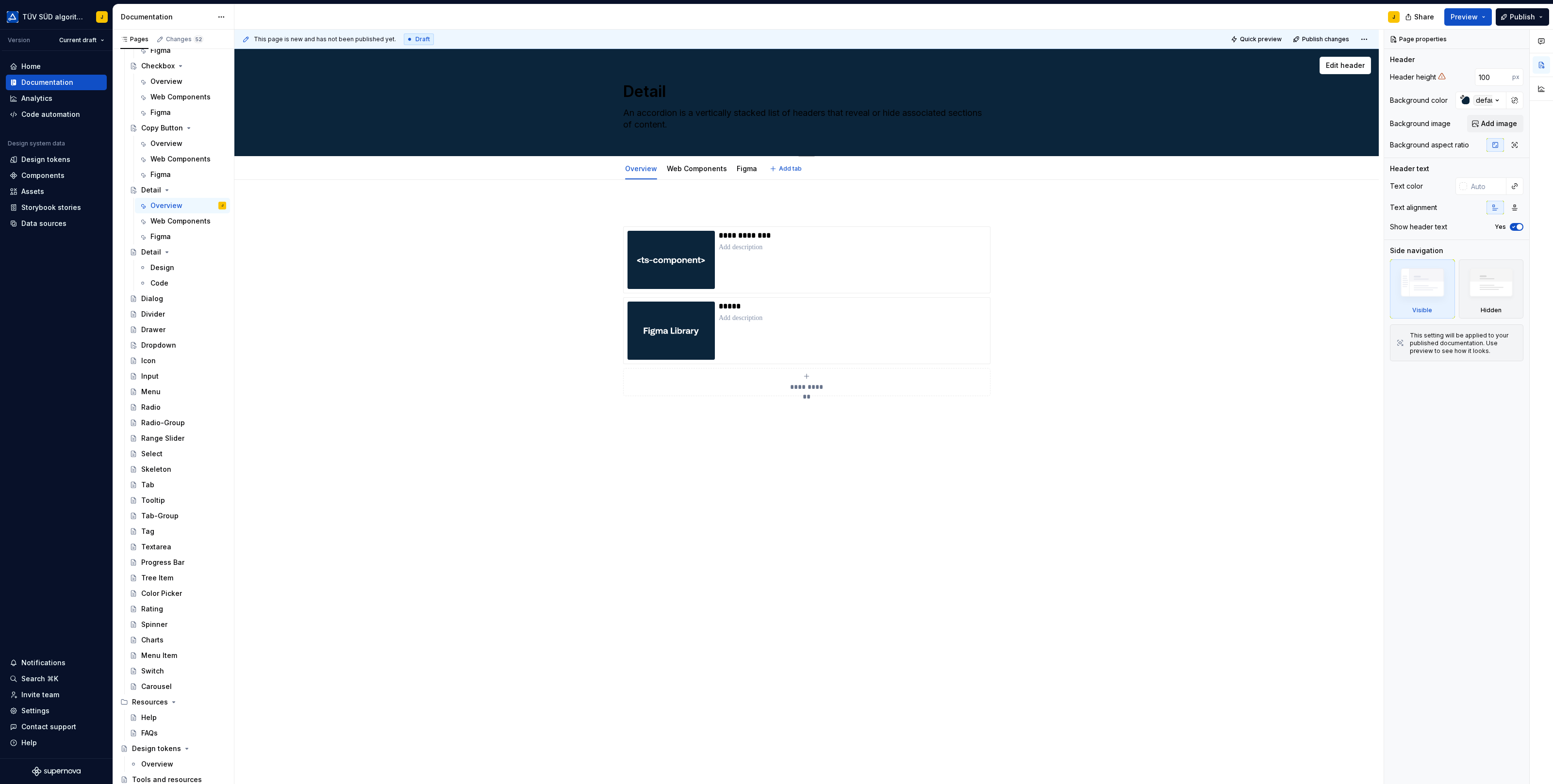
type textarea "*"
type textarea "Details show a brief summary and expand to show additional content."
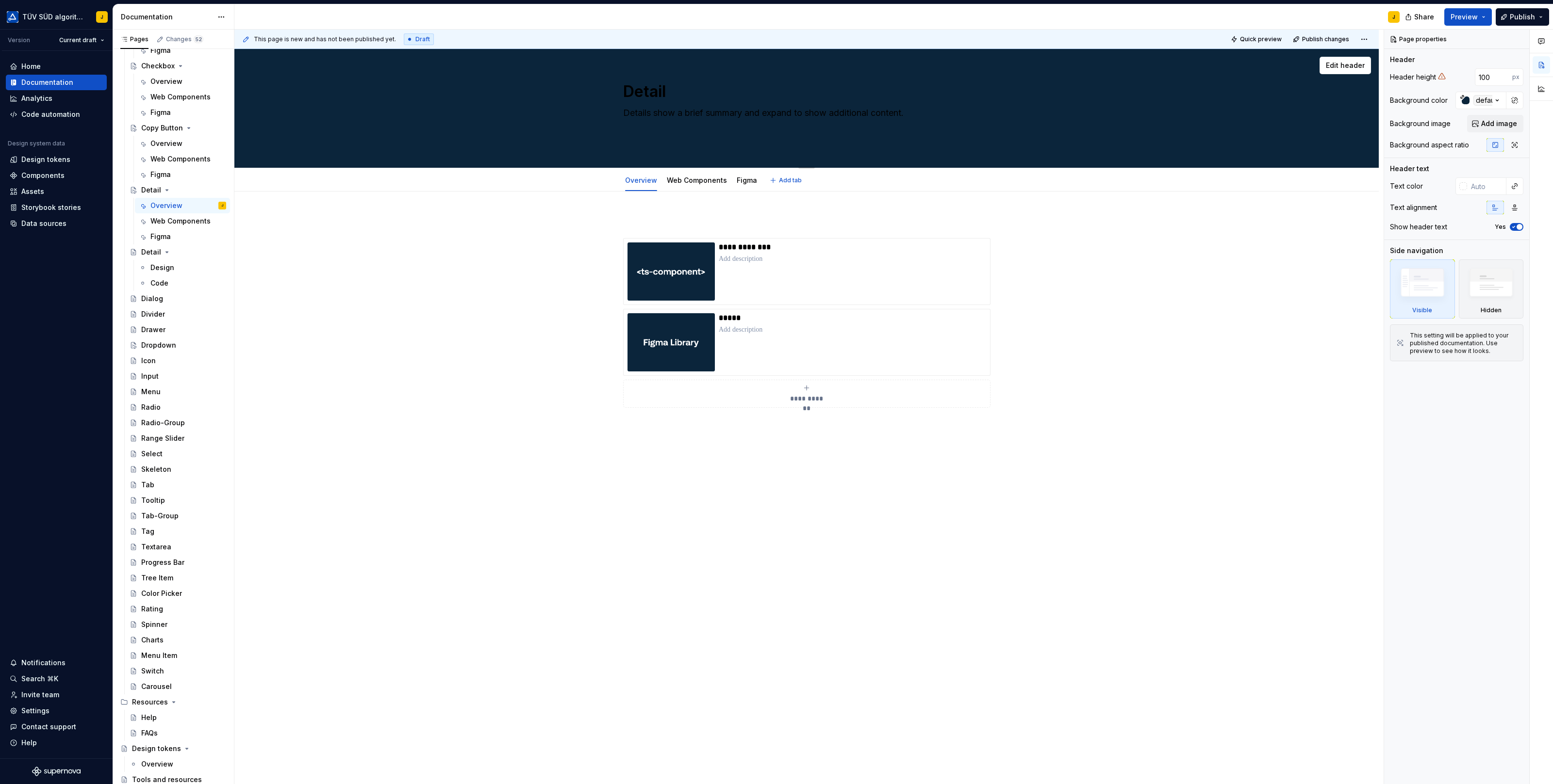
type textarea "*"
type textarea "Details show a brief summary and expand to show additional content."
type textarea "*"
type textarea "Details show a brief summary and expand to show additional content."
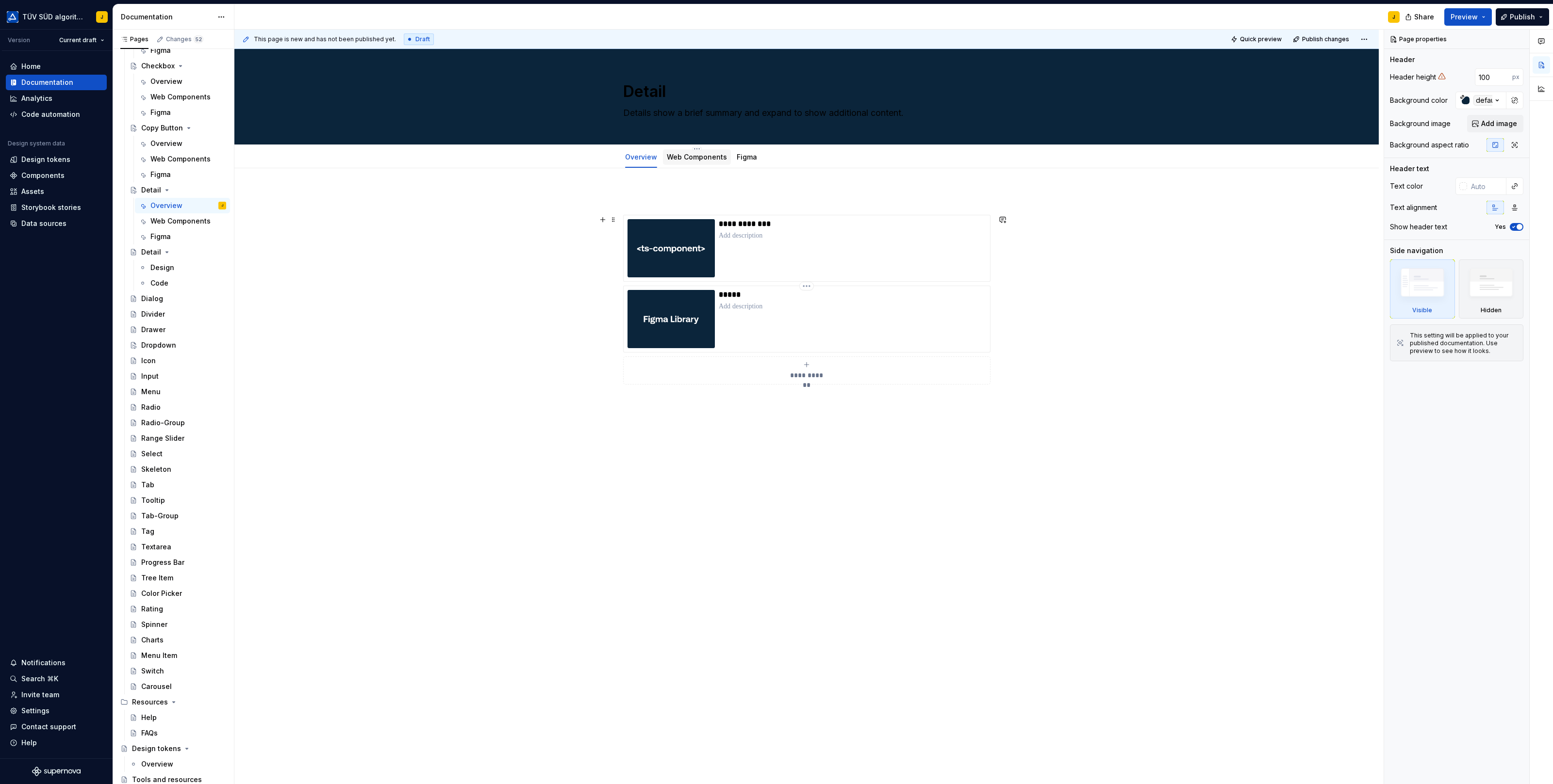
type textarea "*"
type textarea "Details show a brief summary and expand to show additional content."
click at [699, 152] on div "Web Components" at bounding box center [697, 157] width 60 height 10
click at [705, 156] on link "Web Components" at bounding box center [697, 156] width 60 height 8
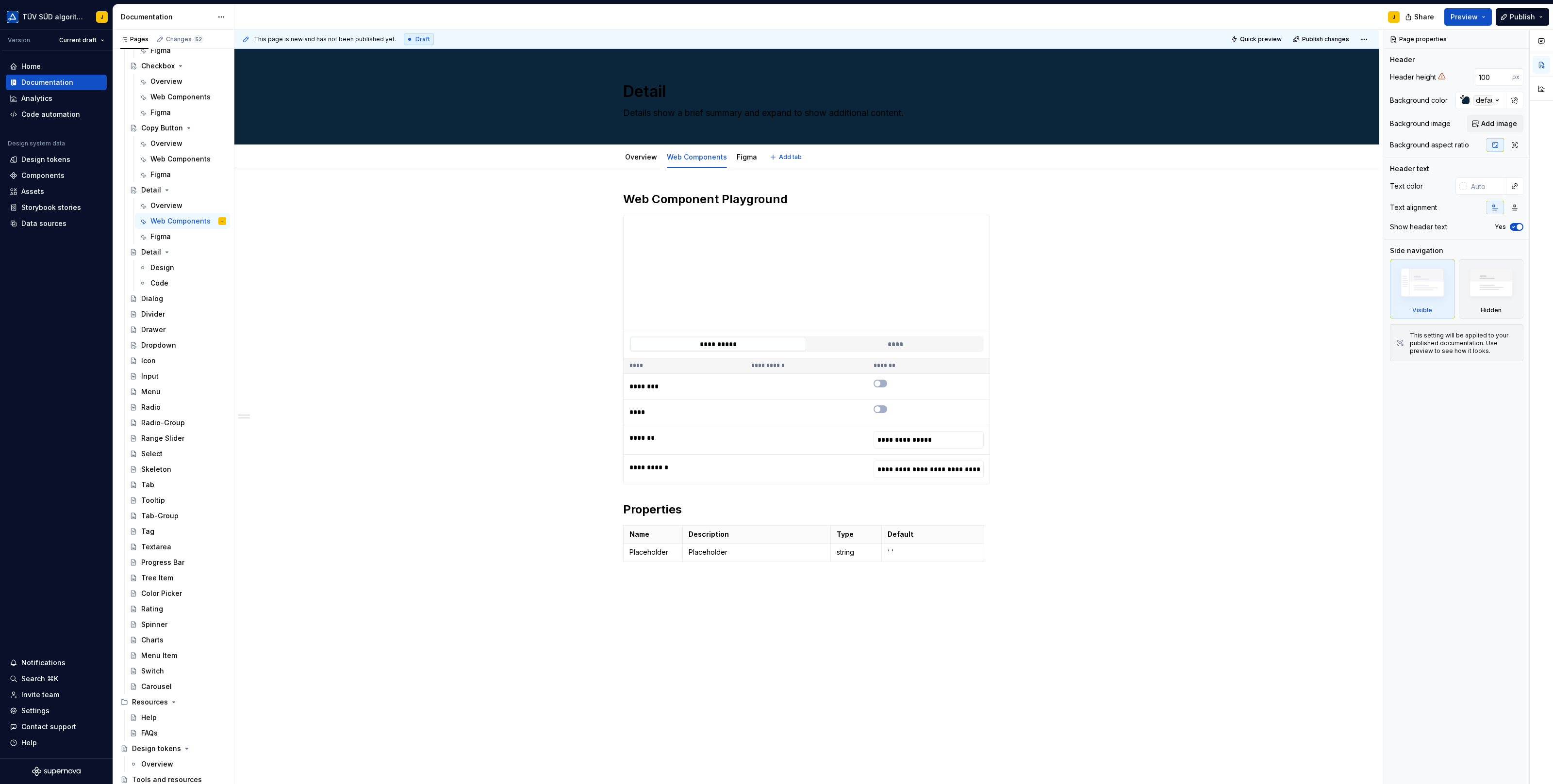
type textarea "*"
type input "**********"
type textarea "*"
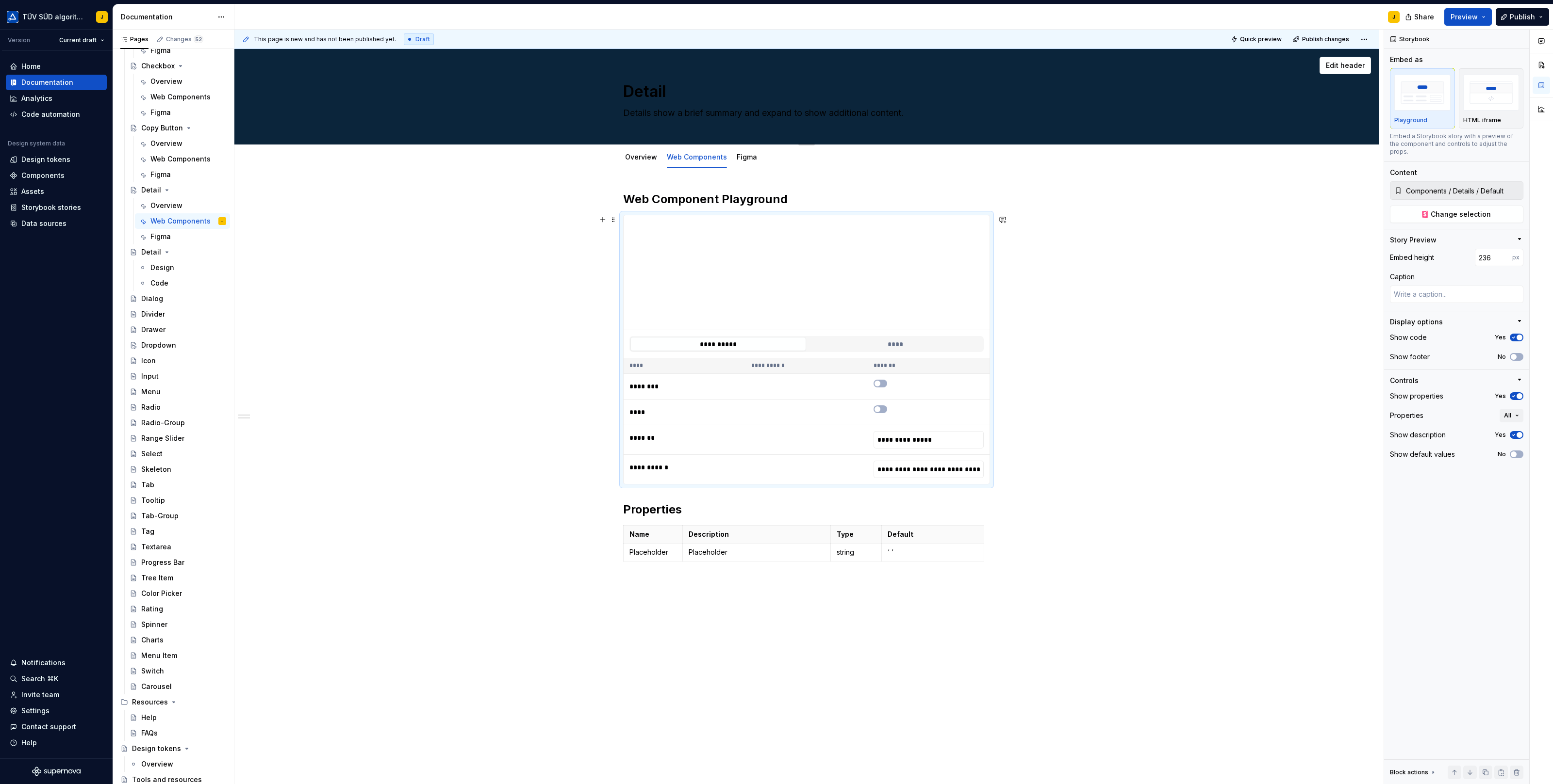
type input "**********"
click at [752, 163] on div "Figma" at bounding box center [747, 157] width 28 height 15
click at [743, 154] on link "Figma" at bounding box center [747, 156] width 20 height 8
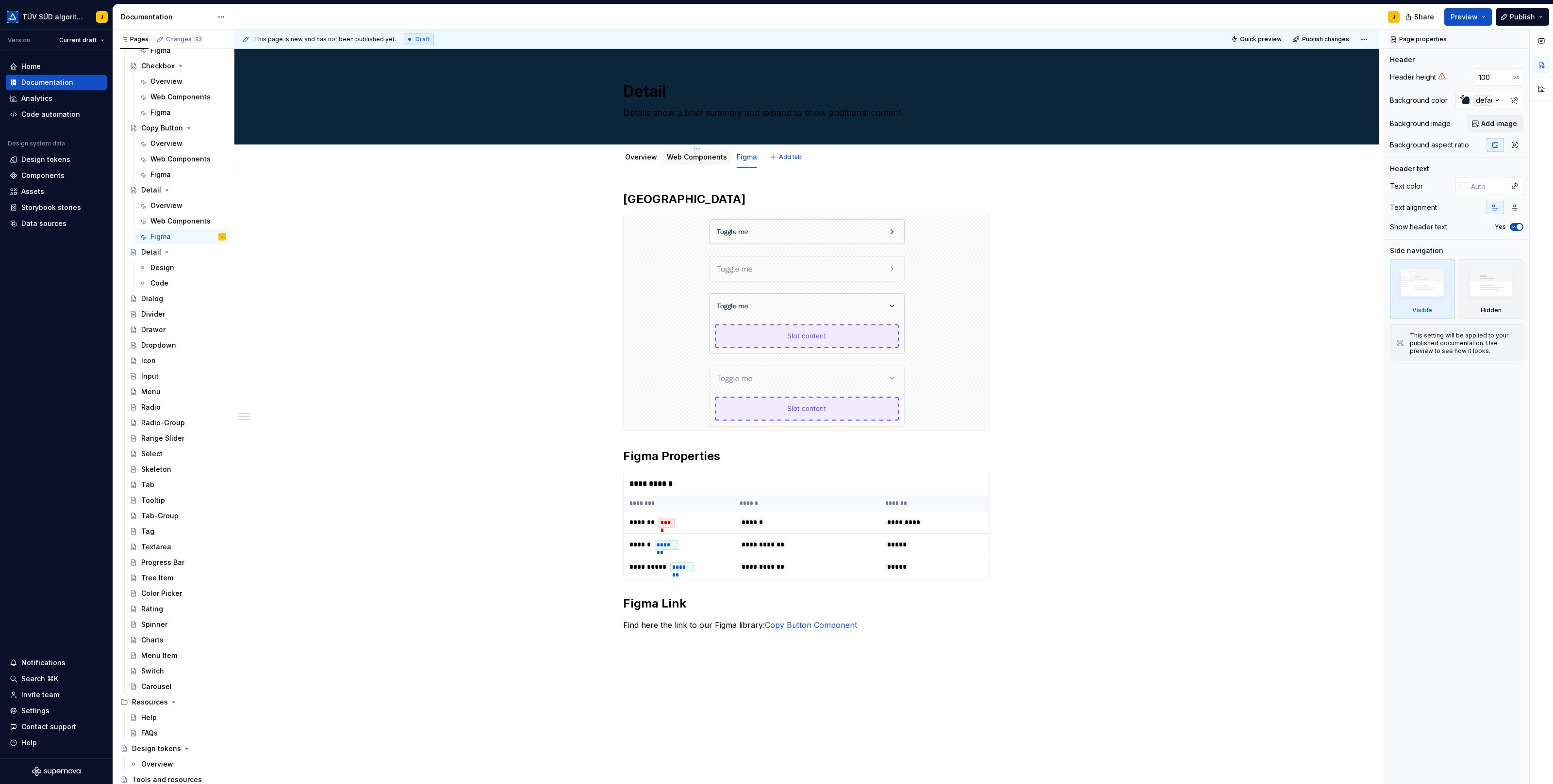
click at [707, 155] on link "Web Components" at bounding box center [697, 156] width 60 height 8
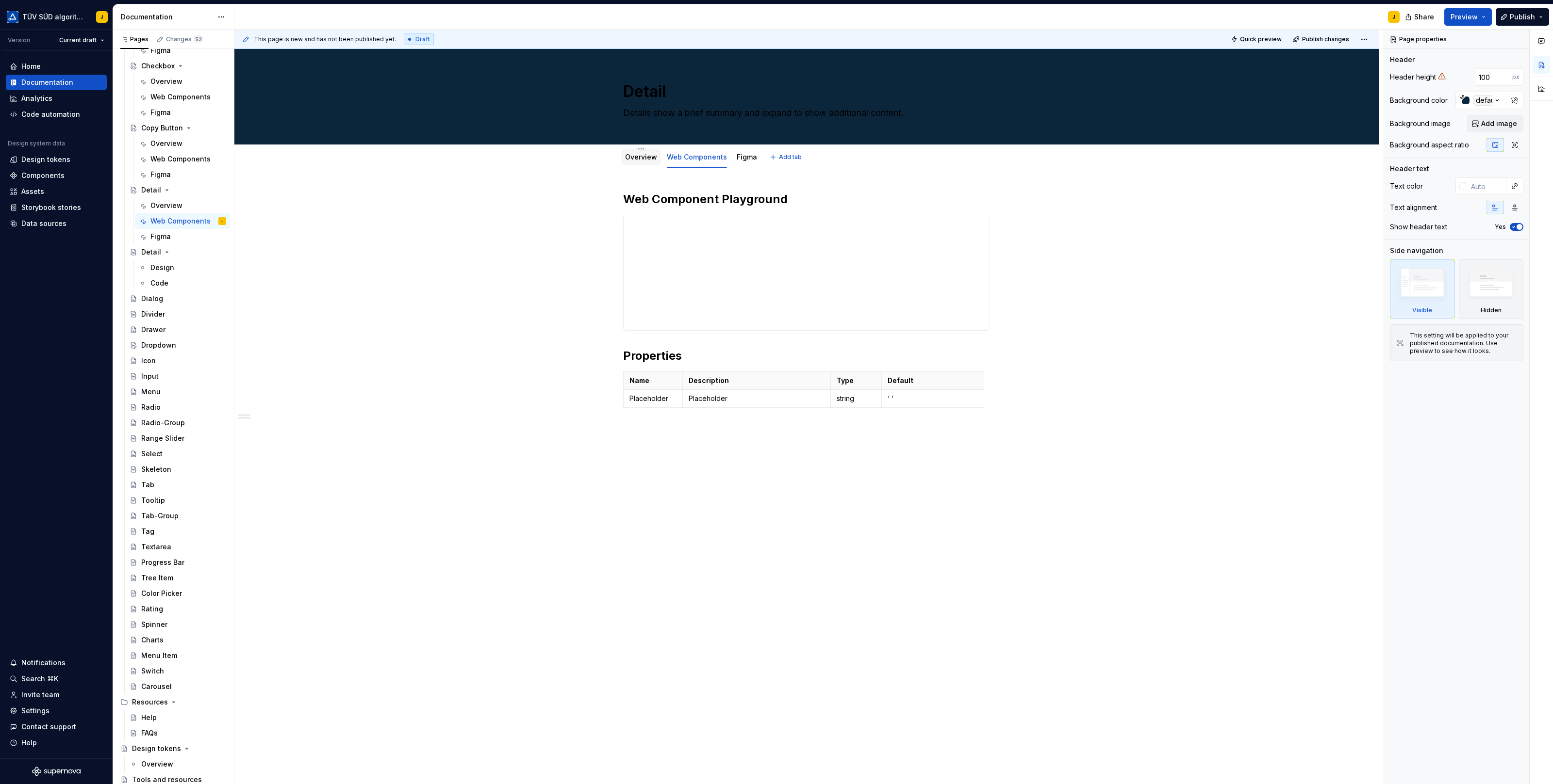
click at [649, 154] on link "Overview" at bounding box center [641, 156] width 32 height 8
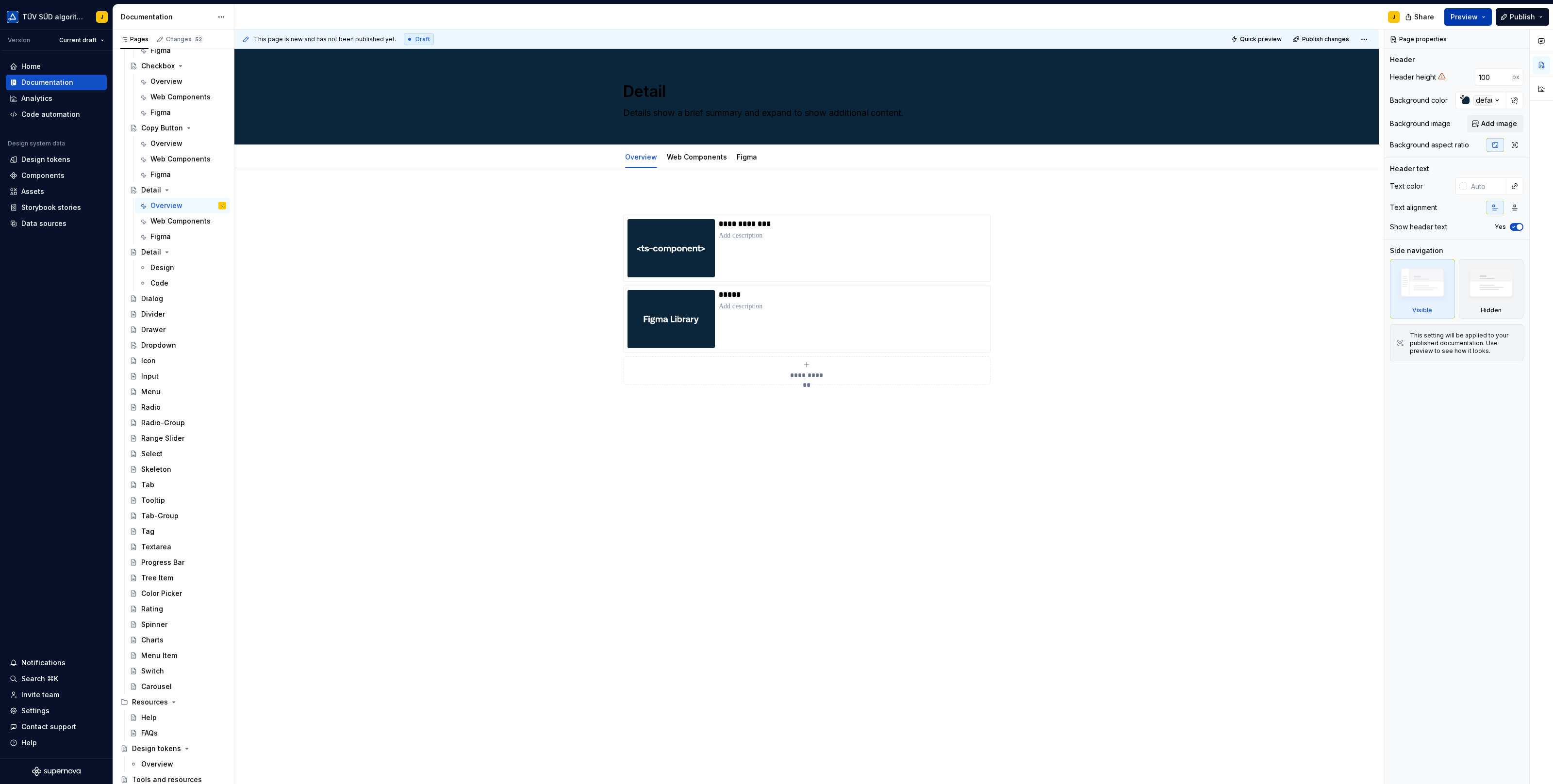
click at [1489, 15] on button "Preview" at bounding box center [1467, 17] width 47 height 17
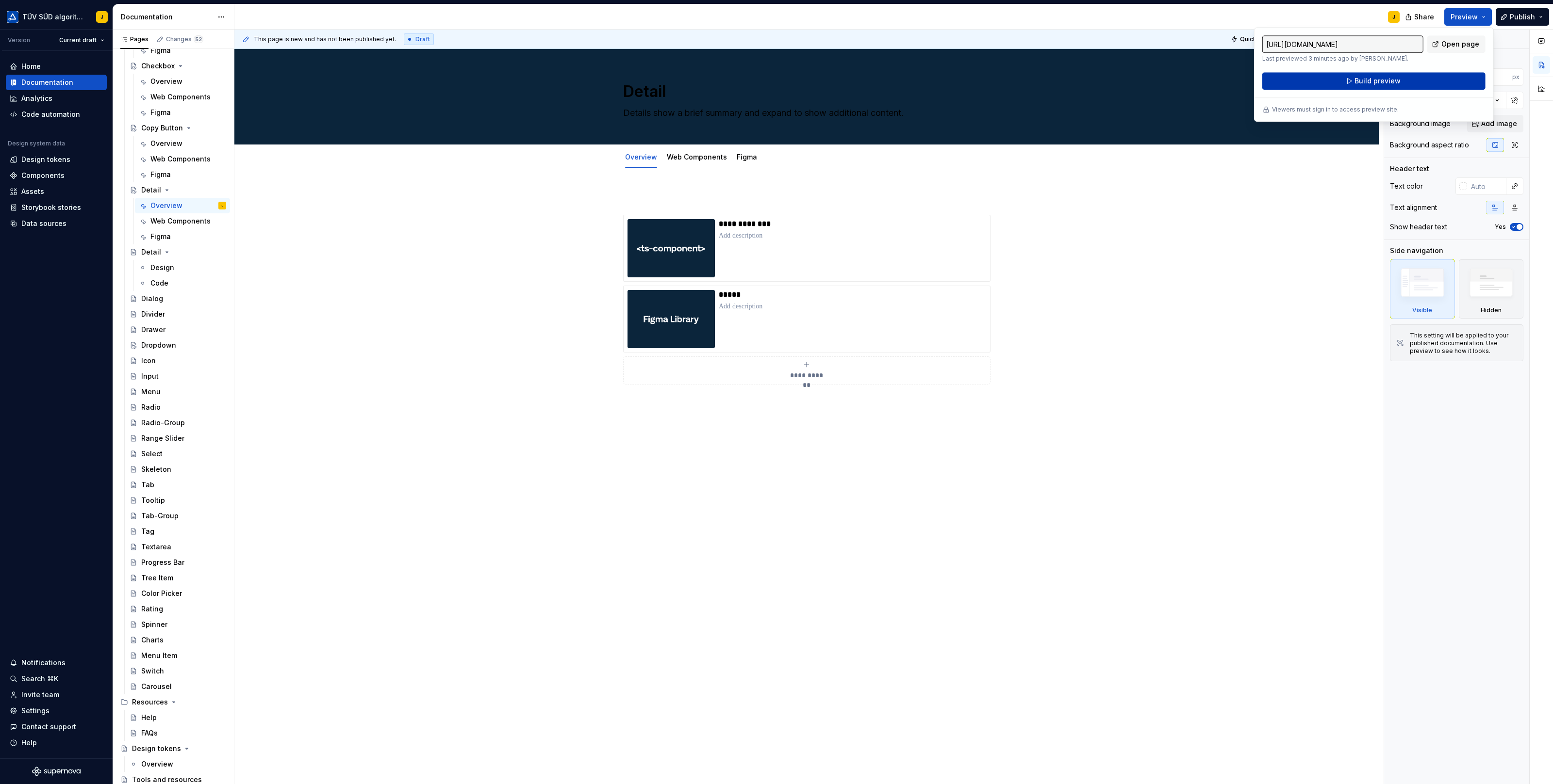
click at [1370, 78] on span "Build preview" at bounding box center [1377, 80] width 46 height 10
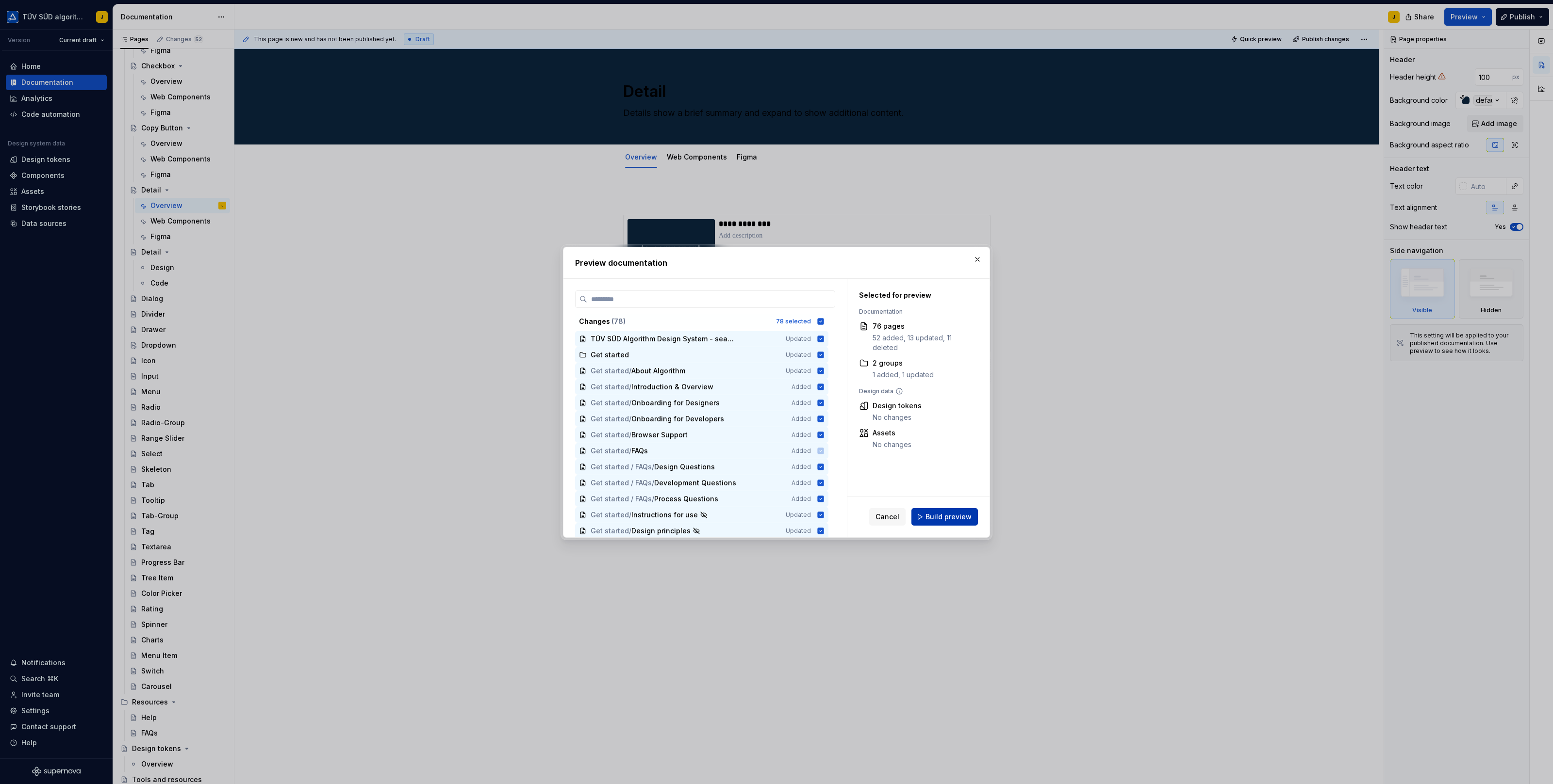
click at [948, 519] on span "Build preview" at bounding box center [949, 517] width 46 height 10
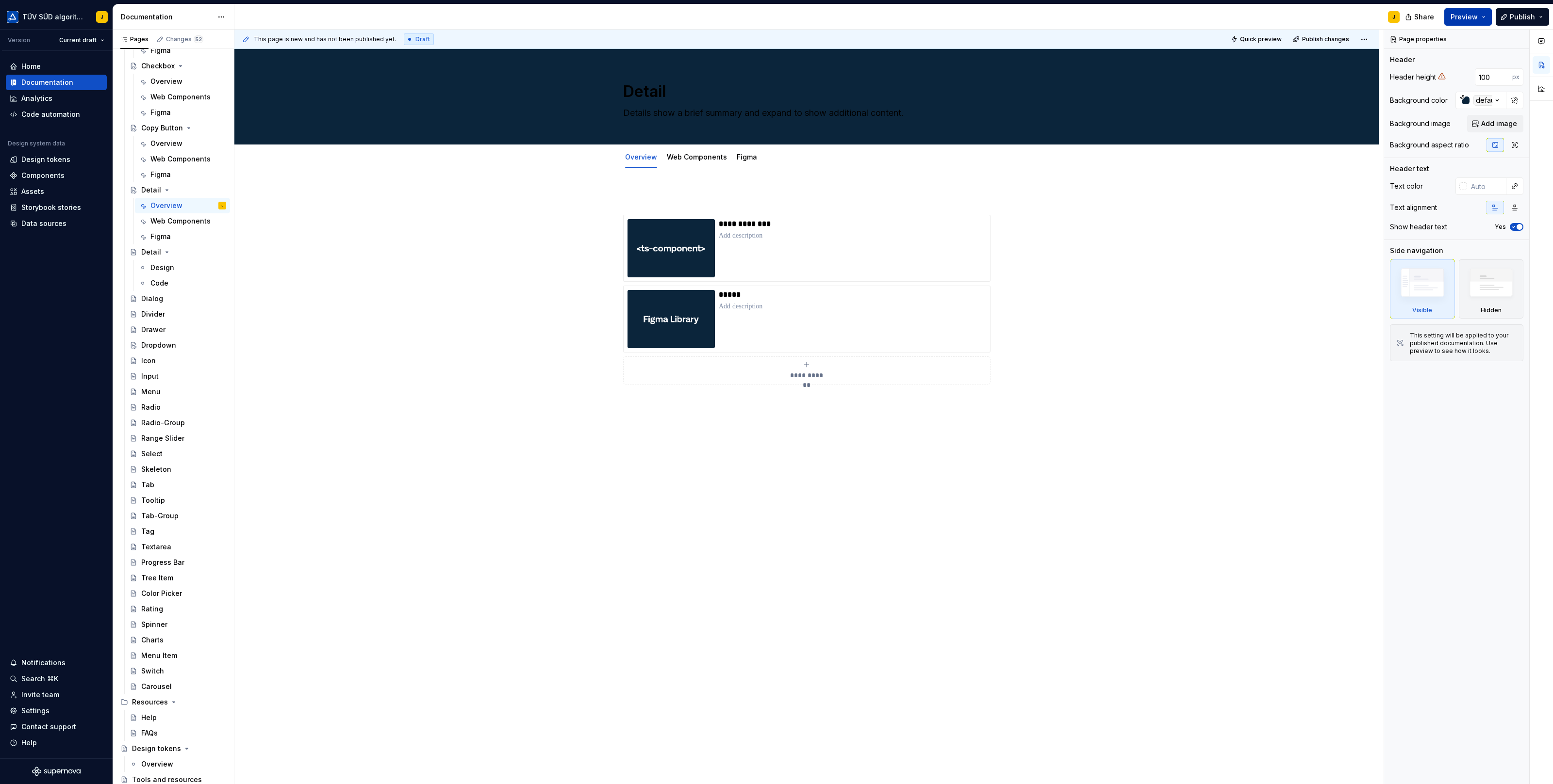
click at [1478, 20] on span "Preview" at bounding box center [1464, 17] width 27 height 10
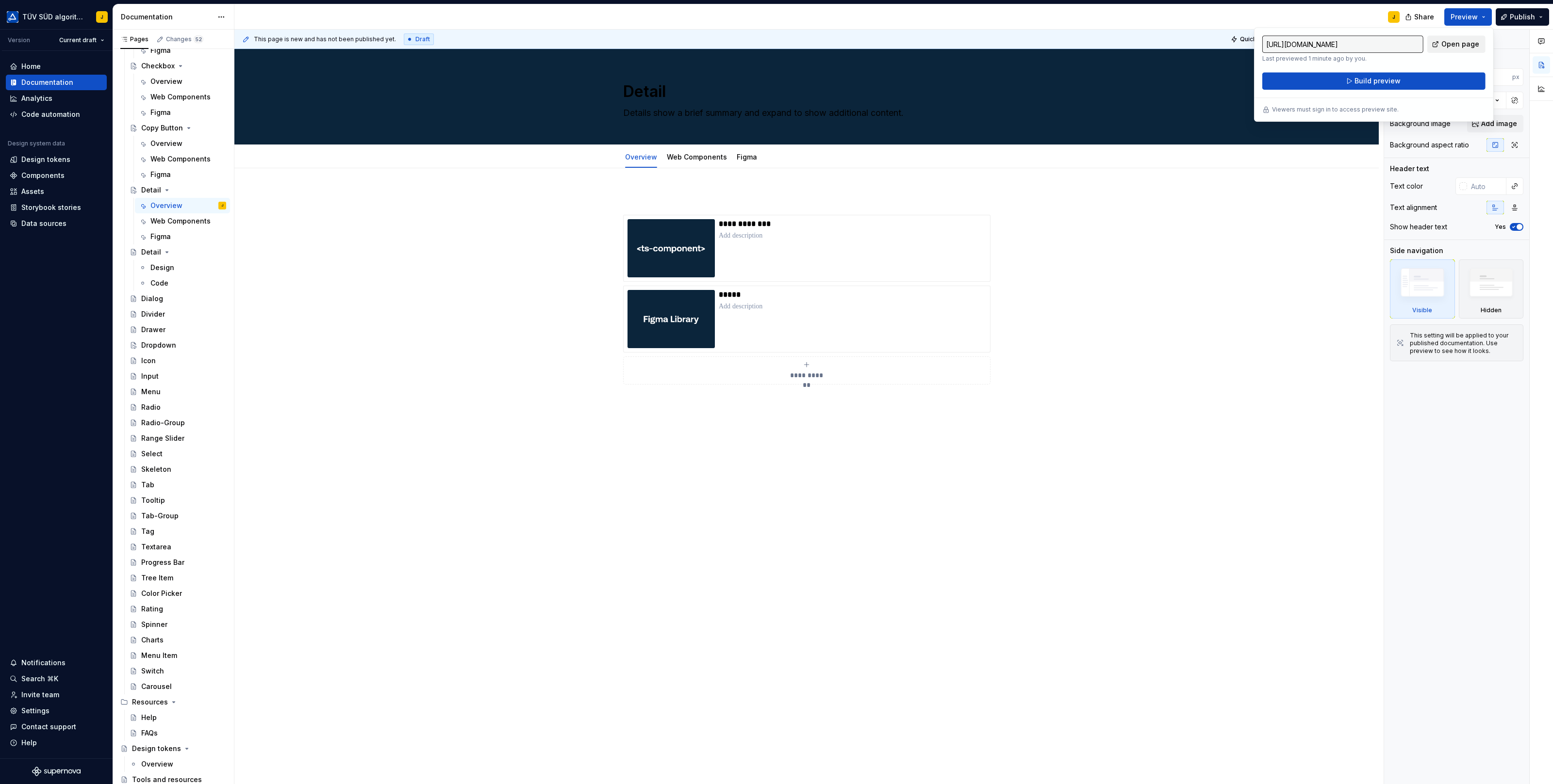
click at [1467, 41] on span "Open page" at bounding box center [1460, 44] width 38 height 10
click at [206, 299] on button "Page tree" at bounding box center [206, 299] width 13 height 13
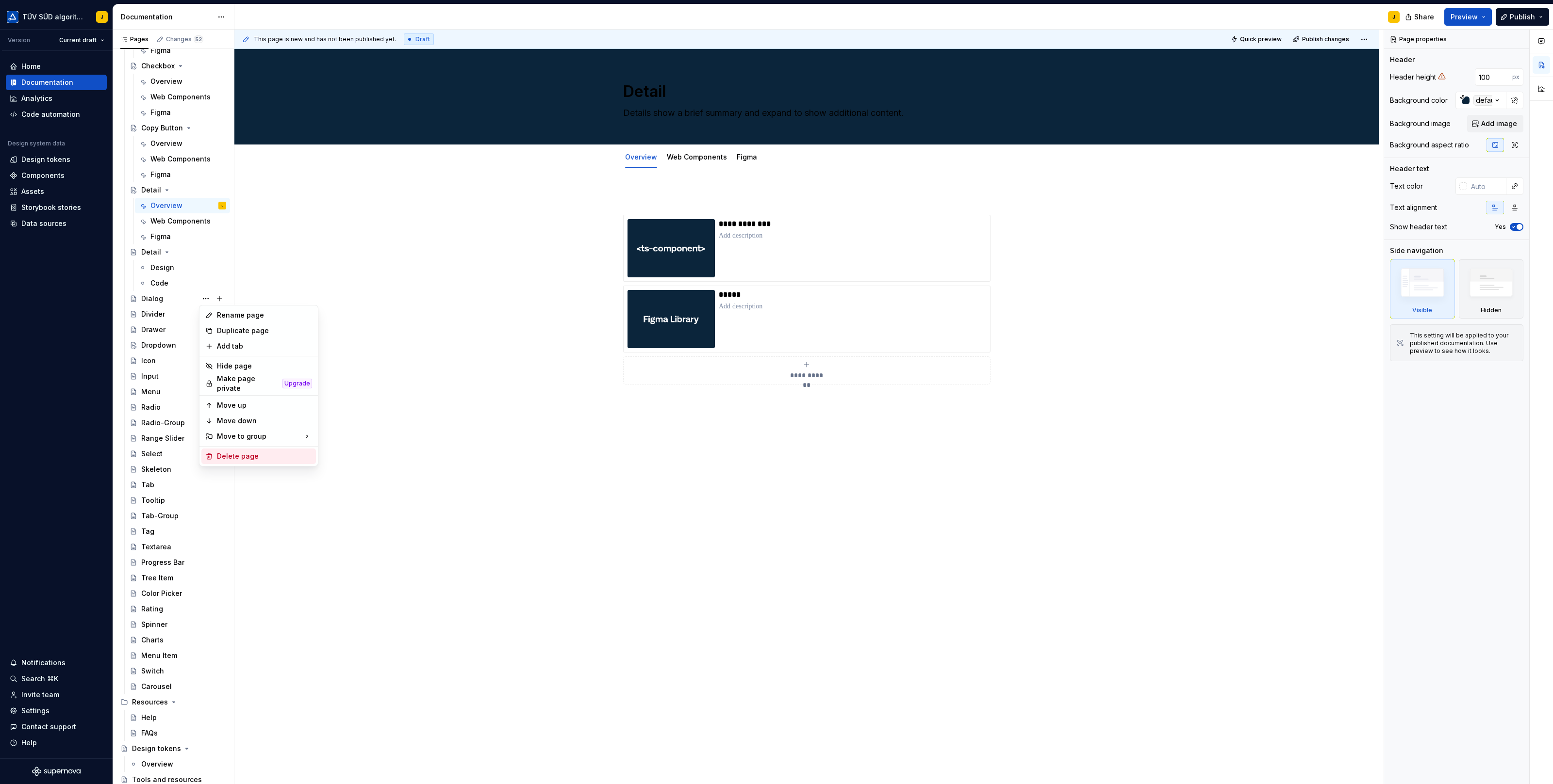
click at [251, 453] on div "Delete page" at bounding box center [264, 456] width 95 height 10
click at [209, 251] on button "Page tree" at bounding box center [206, 252] width 13 height 13
click at [240, 389] on div "Delete page" at bounding box center [264, 394] width 95 height 10
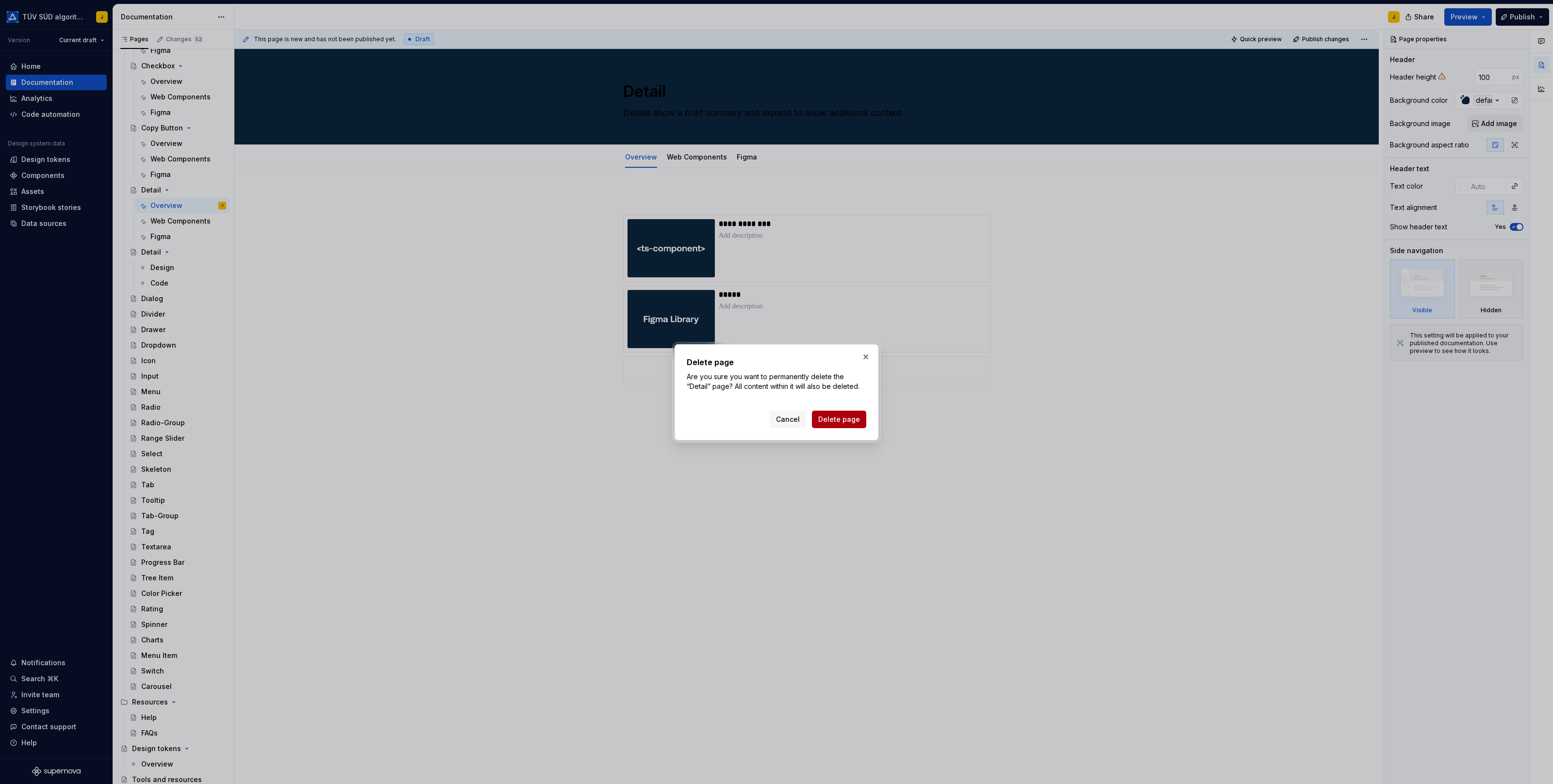
click at [855, 416] on span "Delete page" at bounding box center [839, 419] width 41 height 10
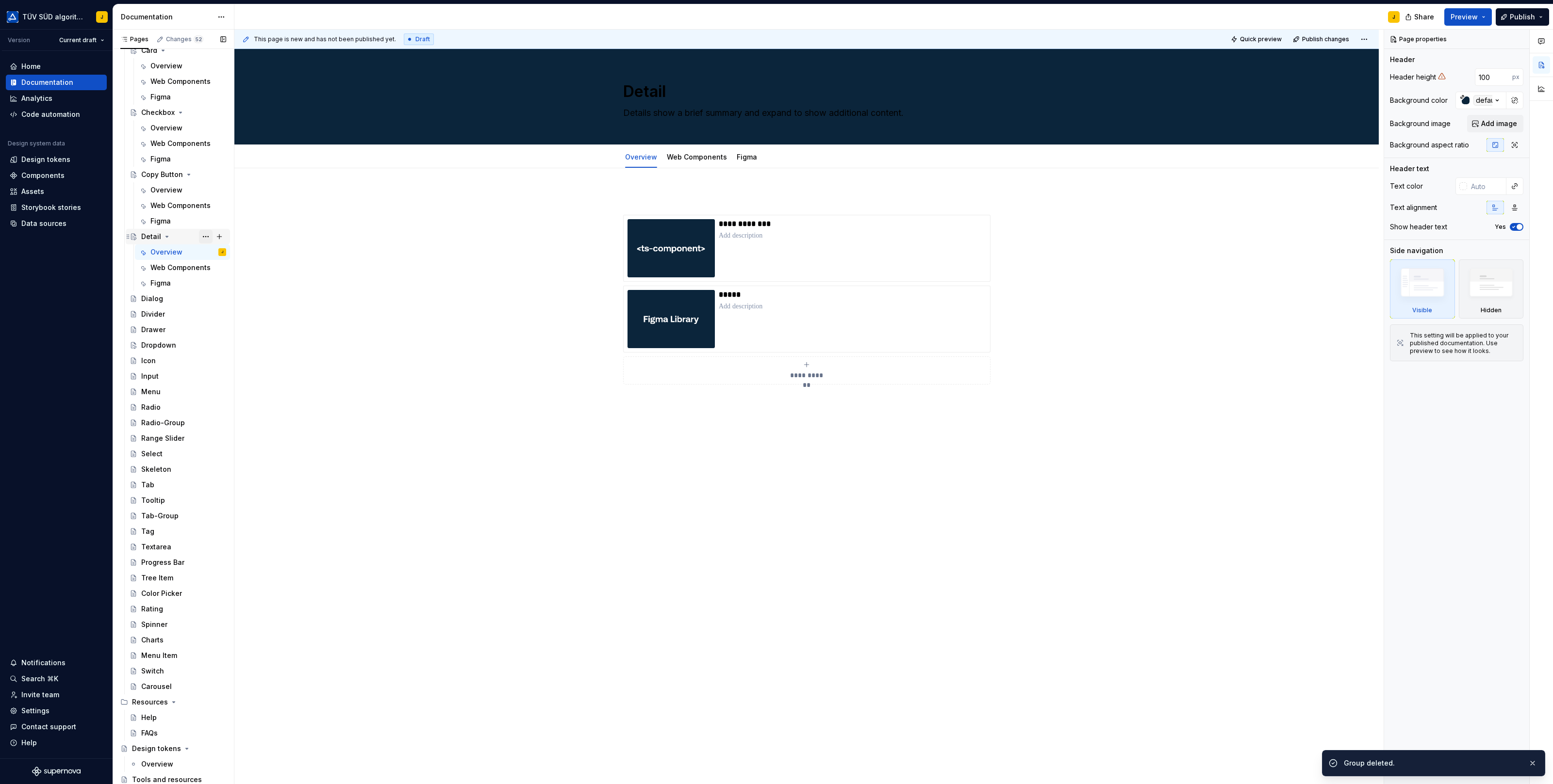
click at [206, 237] on button "Page tree" at bounding box center [206, 236] width 13 height 13
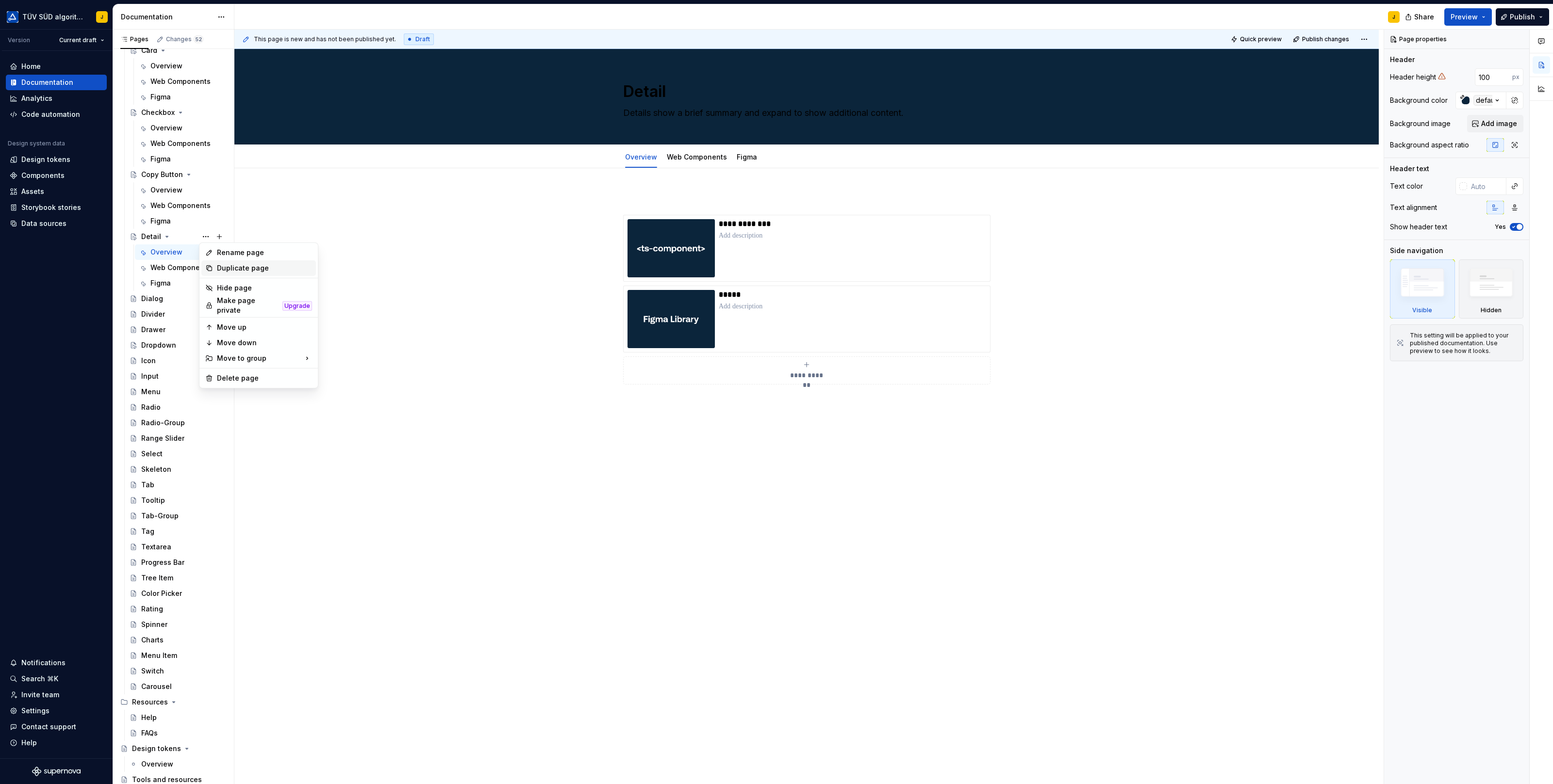
click at [242, 268] on div "Duplicate page" at bounding box center [264, 268] width 95 height 10
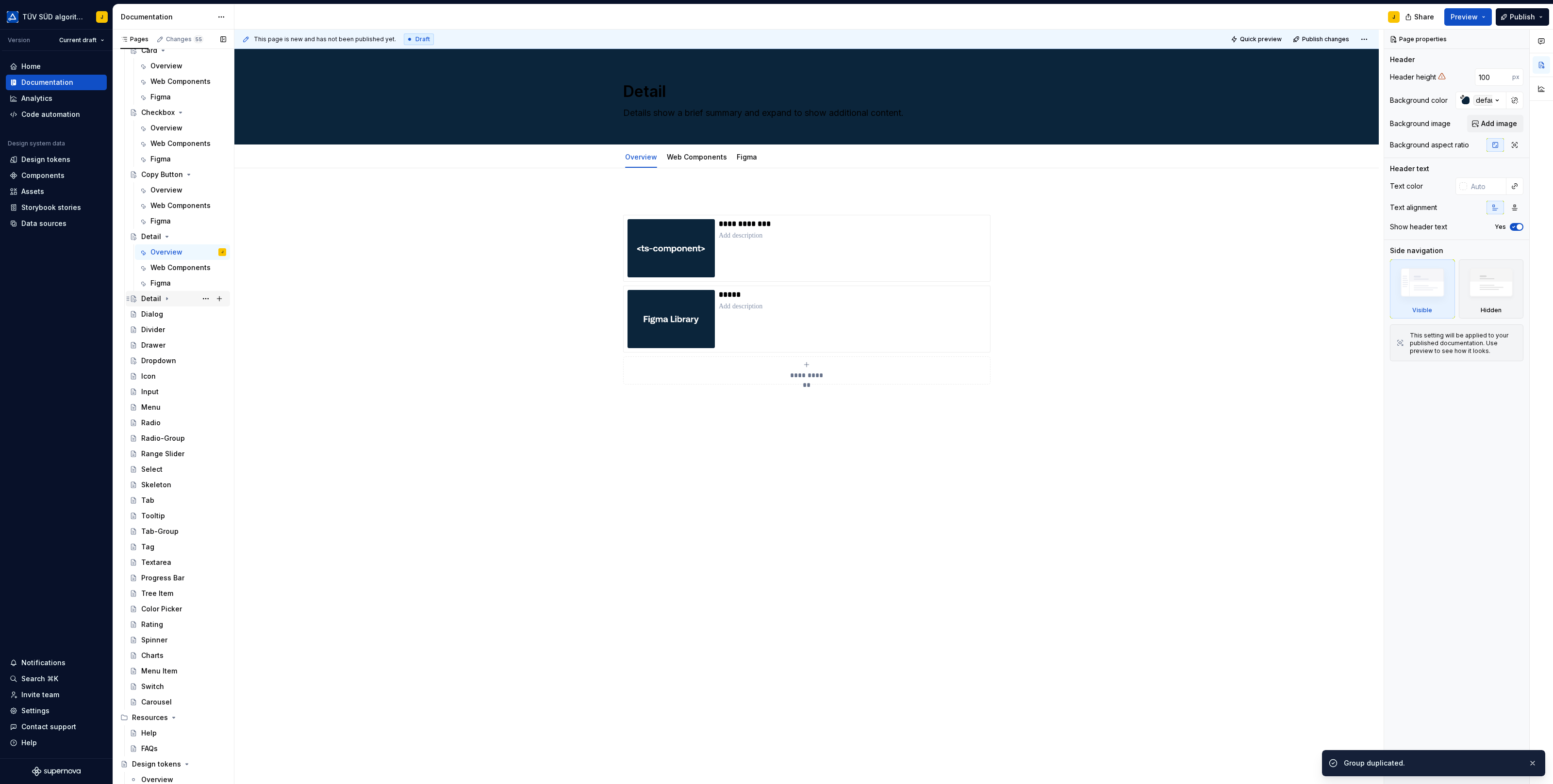
click at [181, 300] on div "Detail" at bounding box center [183, 299] width 85 height 13
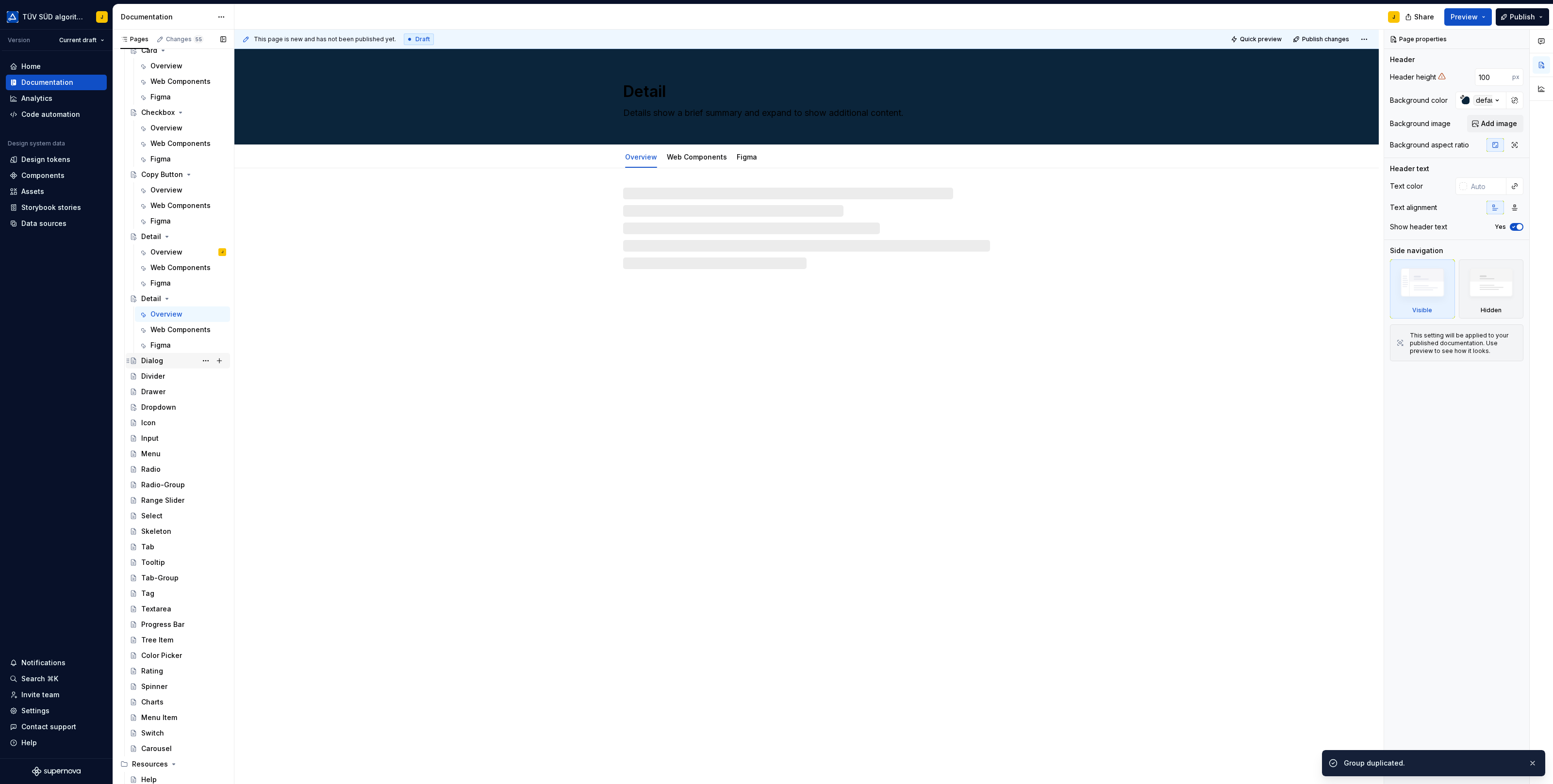
click at [170, 365] on div "Dialog" at bounding box center [183, 360] width 85 height 13
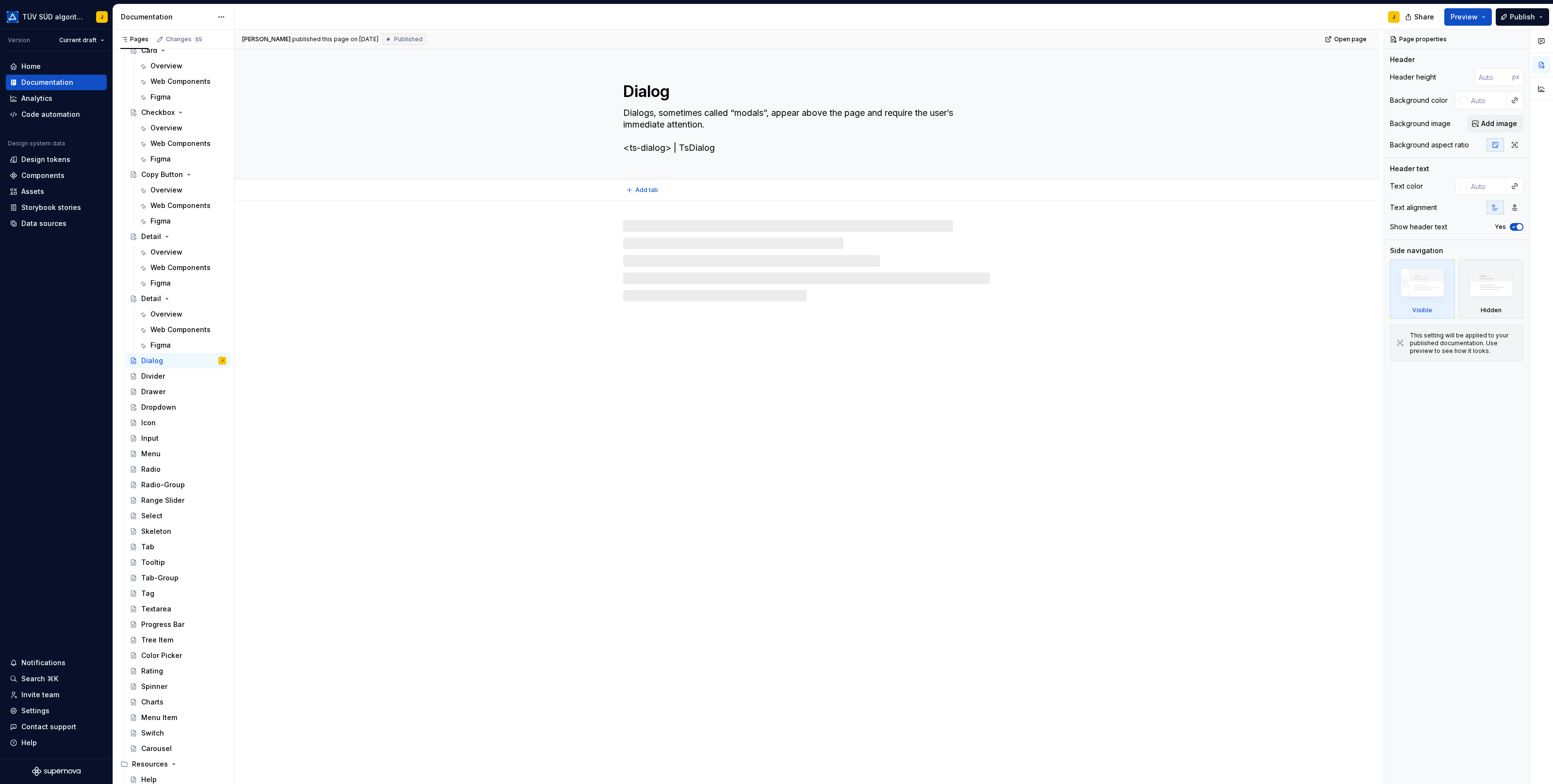
click at [649, 101] on textarea "Dialog" at bounding box center [804, 91] width 367 height 23
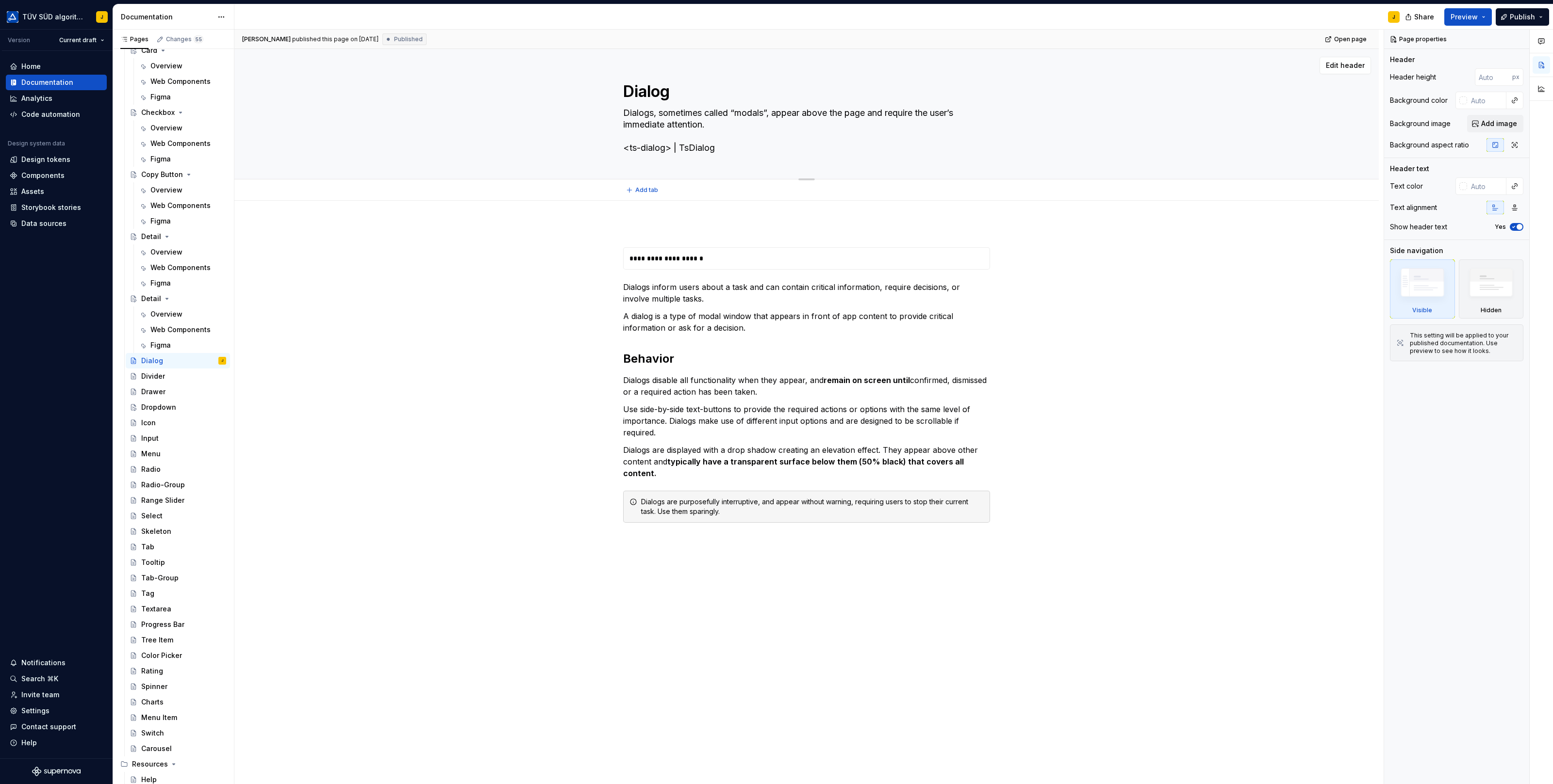
click at [650, 96] on textarea "Dialog" at bounding box center [804, 91] width 367 height 23
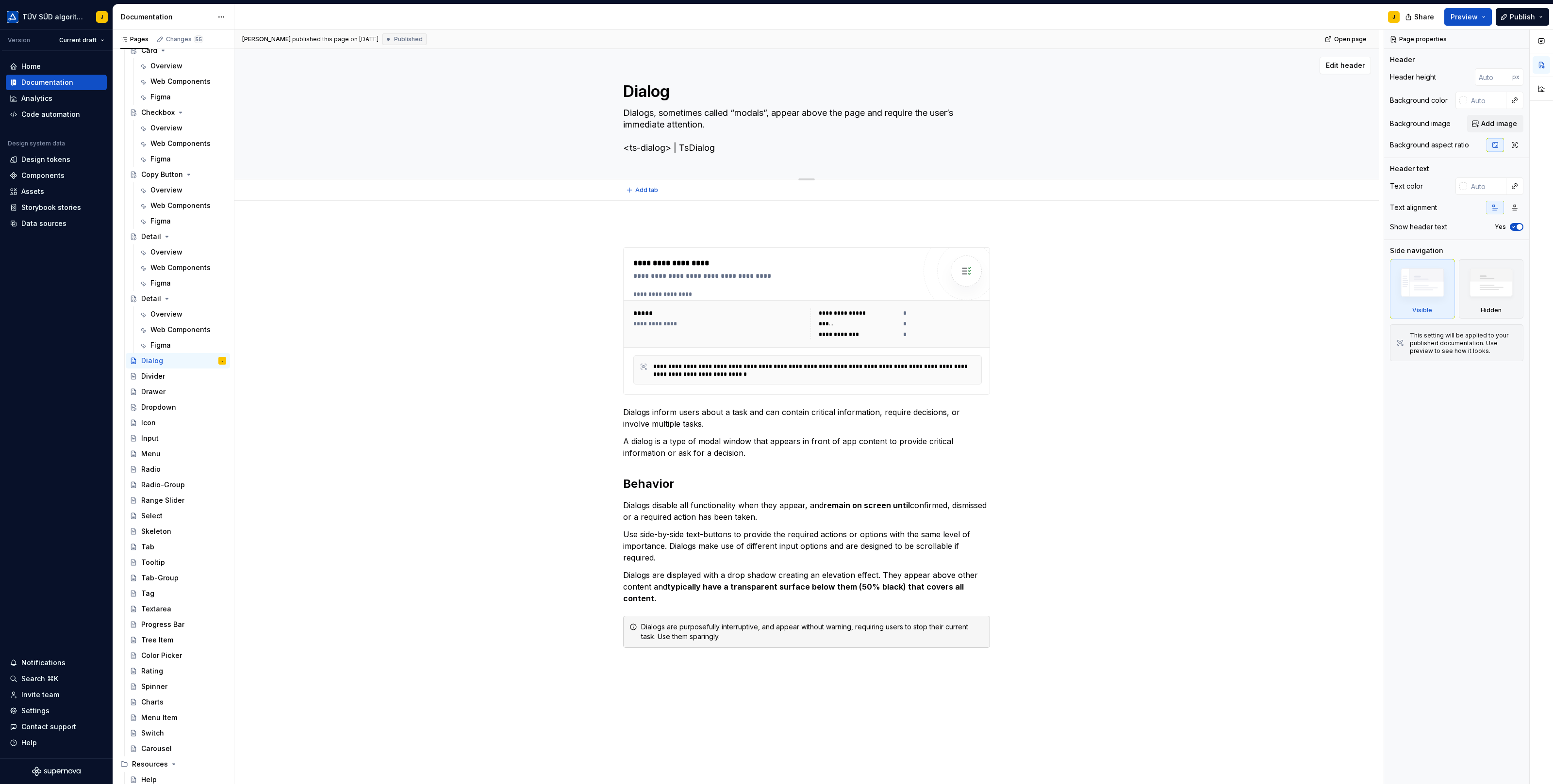
click at [650, 96] on textarea "Dialog" at bounding box center [804, 91] width 367 height 23
click at [153, 297] on div "Detail" at bounding box center [151, 299] width 20 height 10
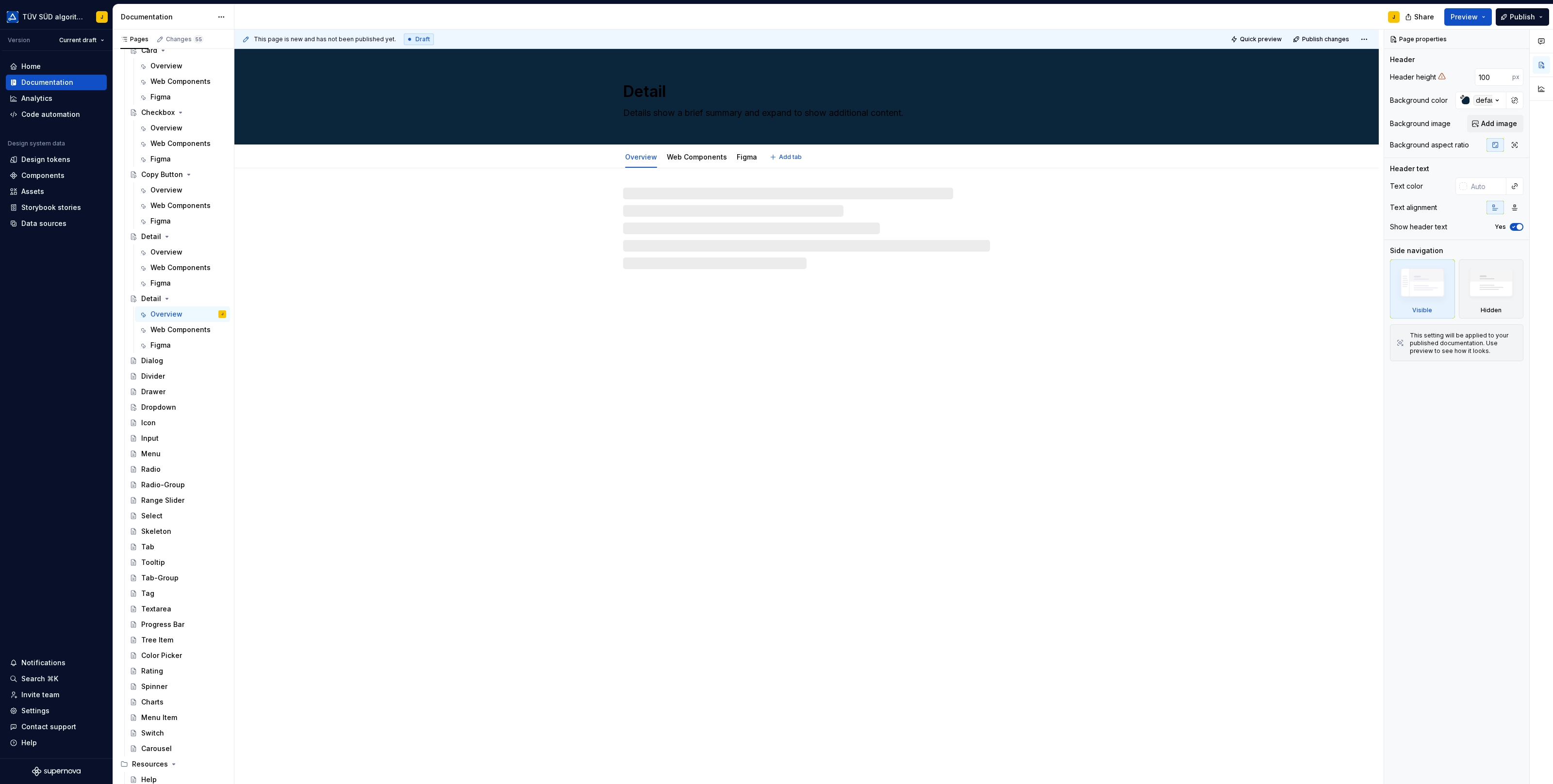
click at [638, 92] on textarea "Detail" at bounding box center [804, 91] width 367 height 23
paste textarea "ialog"
type textarea "*"
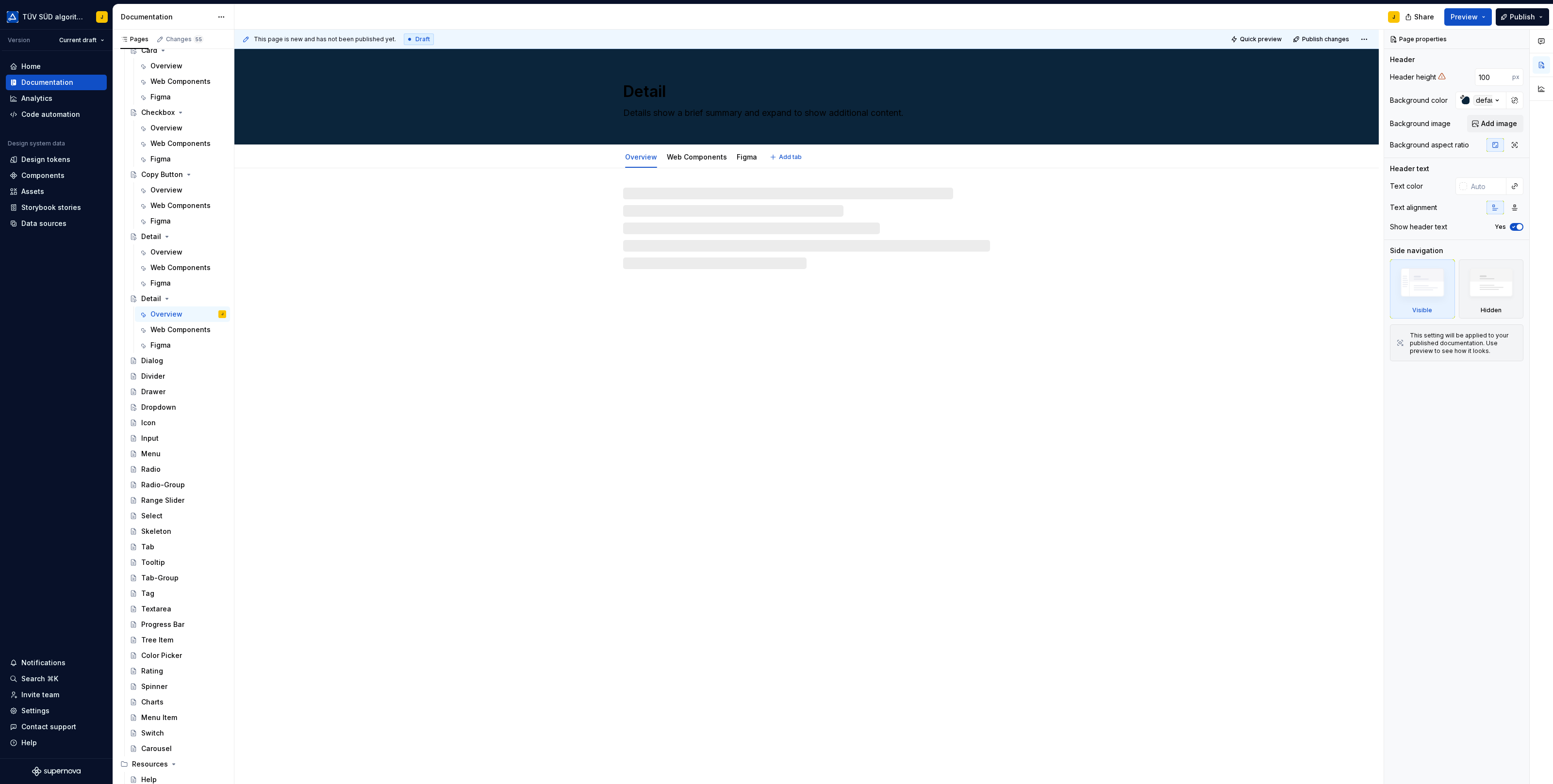
type textarea "Dialog"
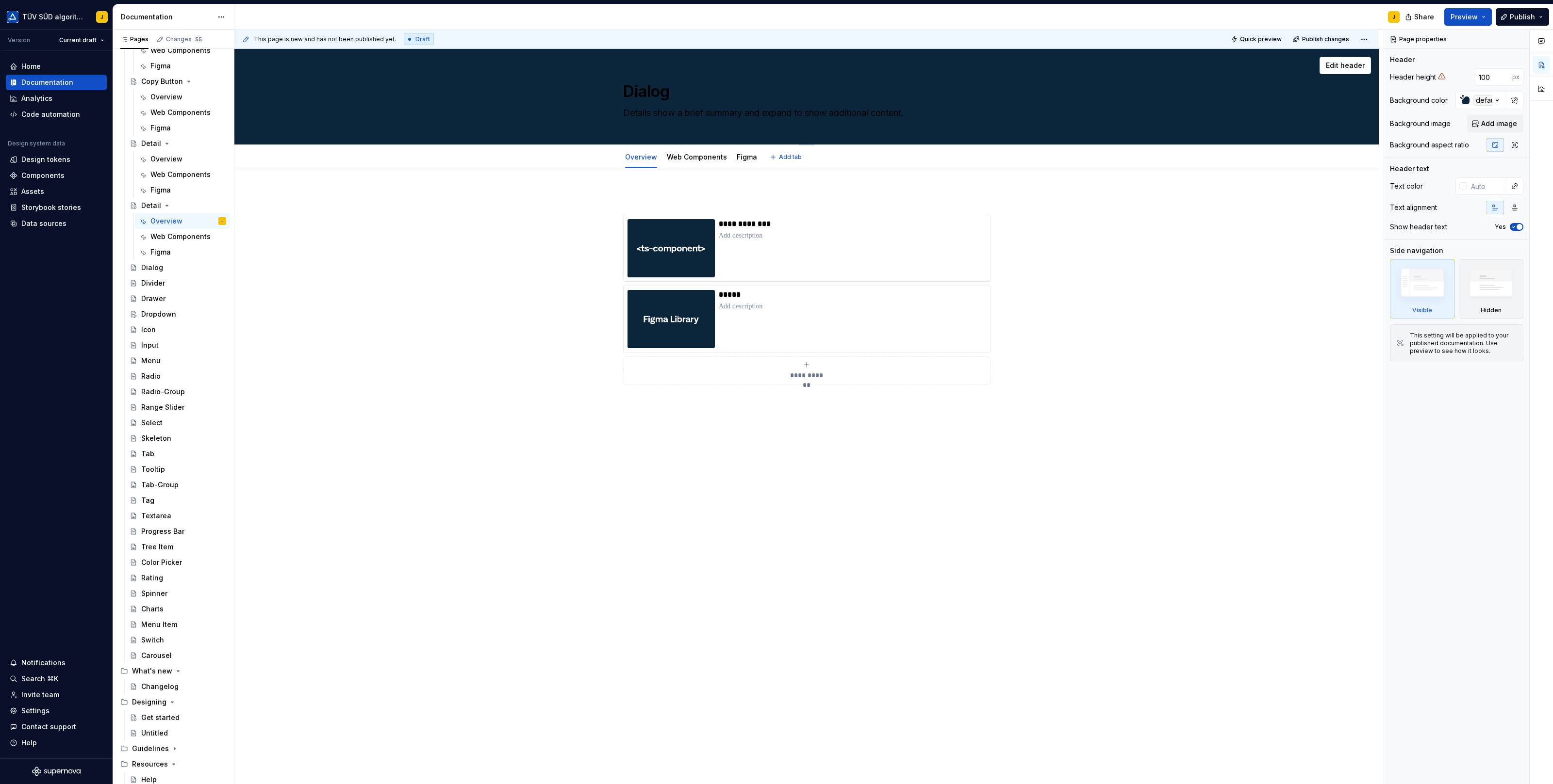
scroll to position [834, 0]
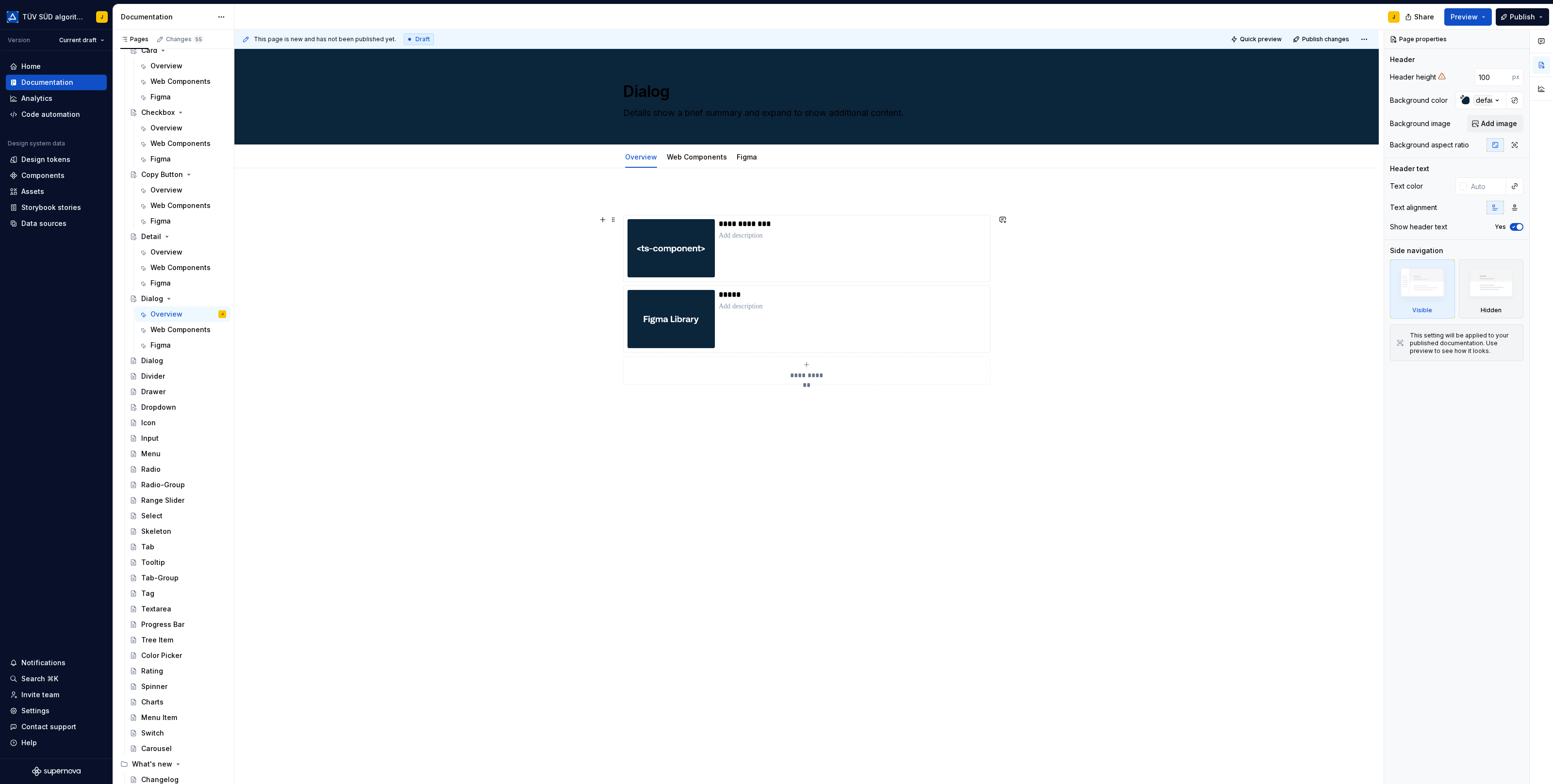
type textarea "*"
type textarea "Dialog"
click at [173, 359] on div "Dialog" at bounding box center [183, 360] width 85 height 13
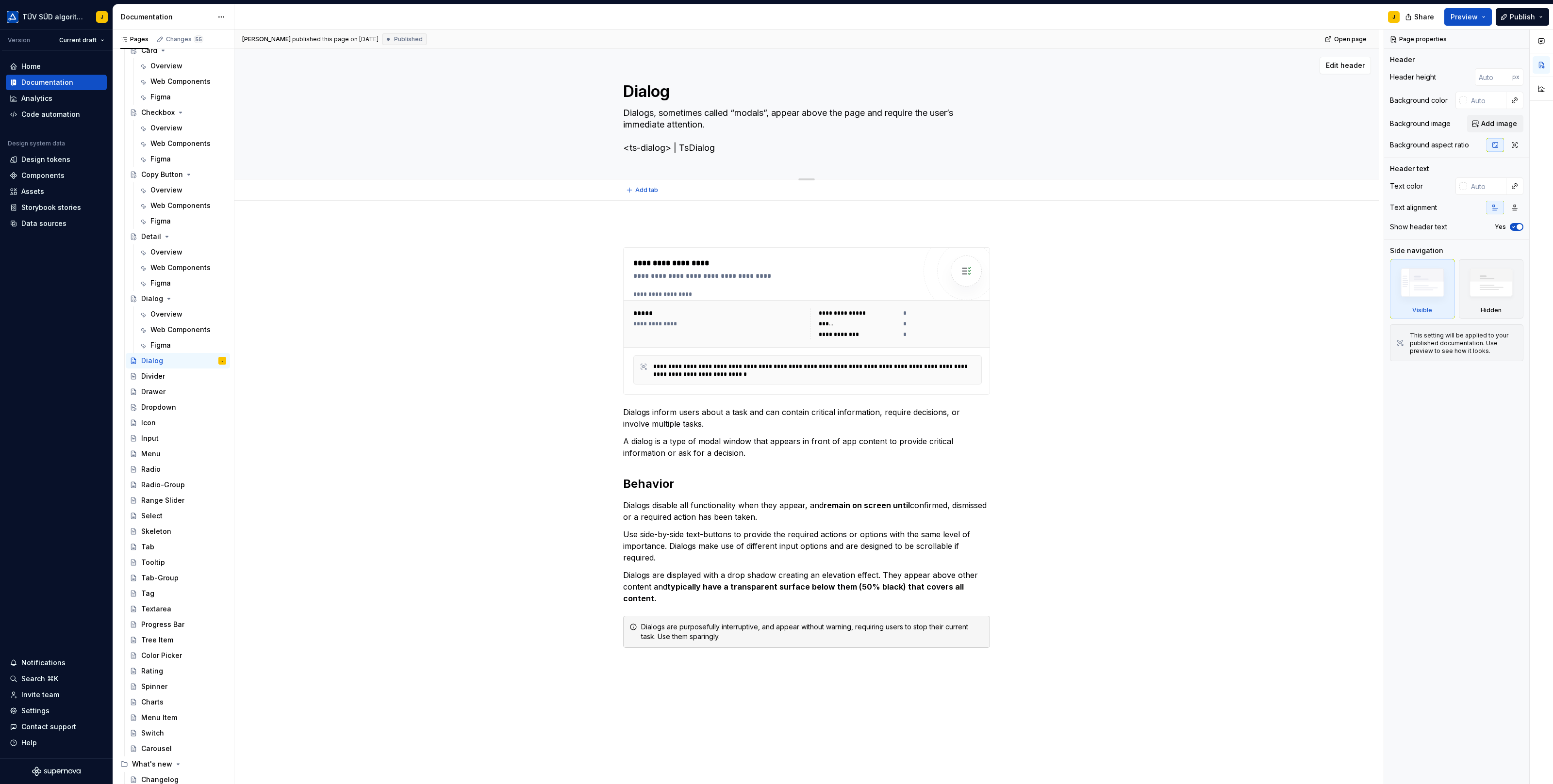
click at [662, 117] on textarea "Dialogs, sometimes called “modals”, appear above the page and require the user’…" at bounding box center [804, 130] width 367 height 50
click at [661, 117] on textarea "Dialogs, sometimes called “modals”, appear above the page and require the user’…" at bounding box center [804, 130] width 367 height 50
click at [691, 117] on textarea "Dialogs, sometimes called “modals”, appear above the page and require the user’…" at bounding box center [804, 130] width 367 height 50
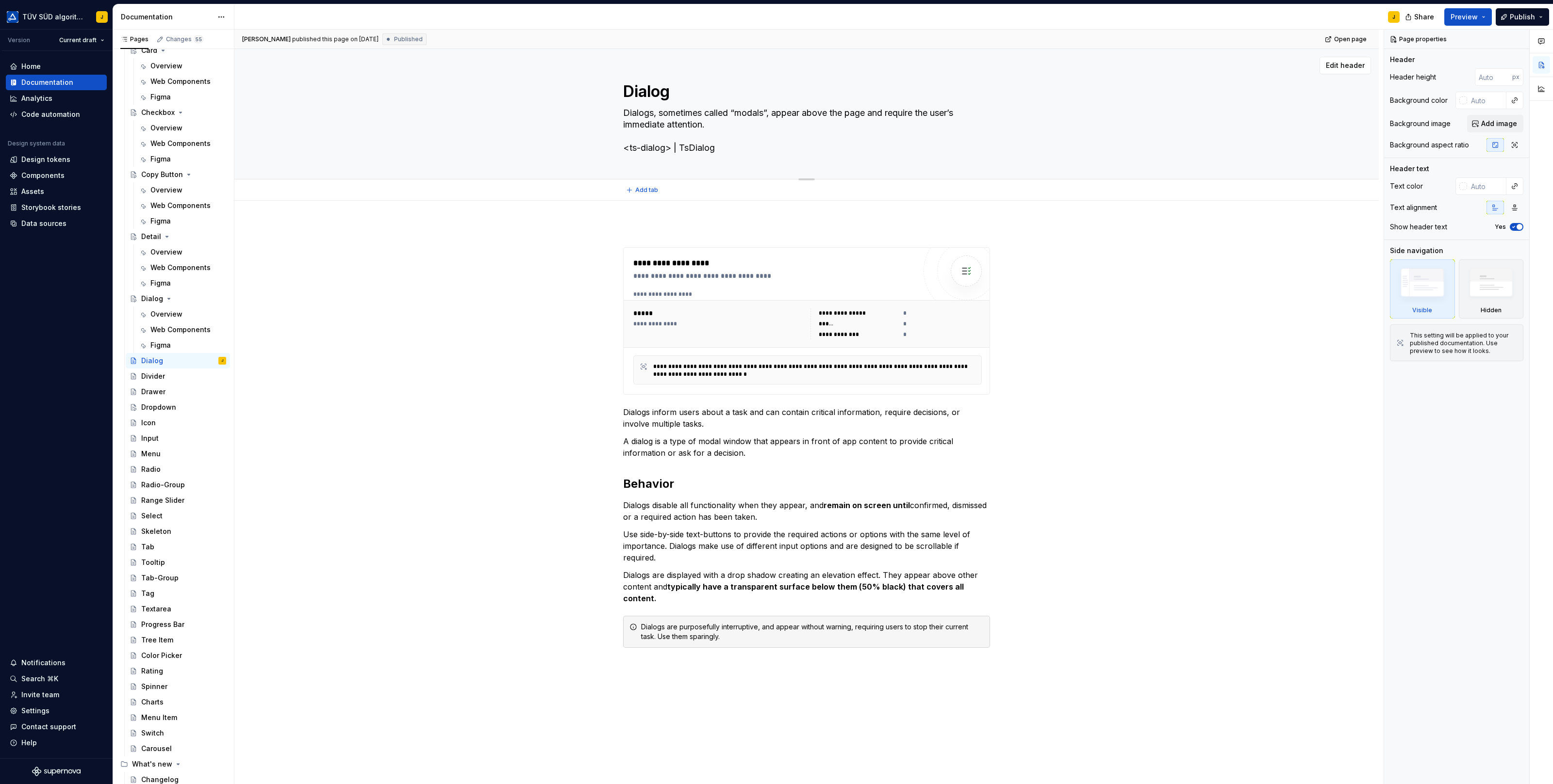
click at [691, 117] on textarea "Dialogs, sometimes called “modals”, appear above the page and require the user’…" at bounding box center [804, 130] width 367 height 50
drag, startPoint x: 717, startPoint y: 149, endPoint x: 622, endPoint y: 114, distance: 101.2
click at [622, 114] on div "Dialog Dialogs, sometimes called “modals”, appear above the page and require th…" at bounding box center [806, 114] width 1067 height 130
paste textarea
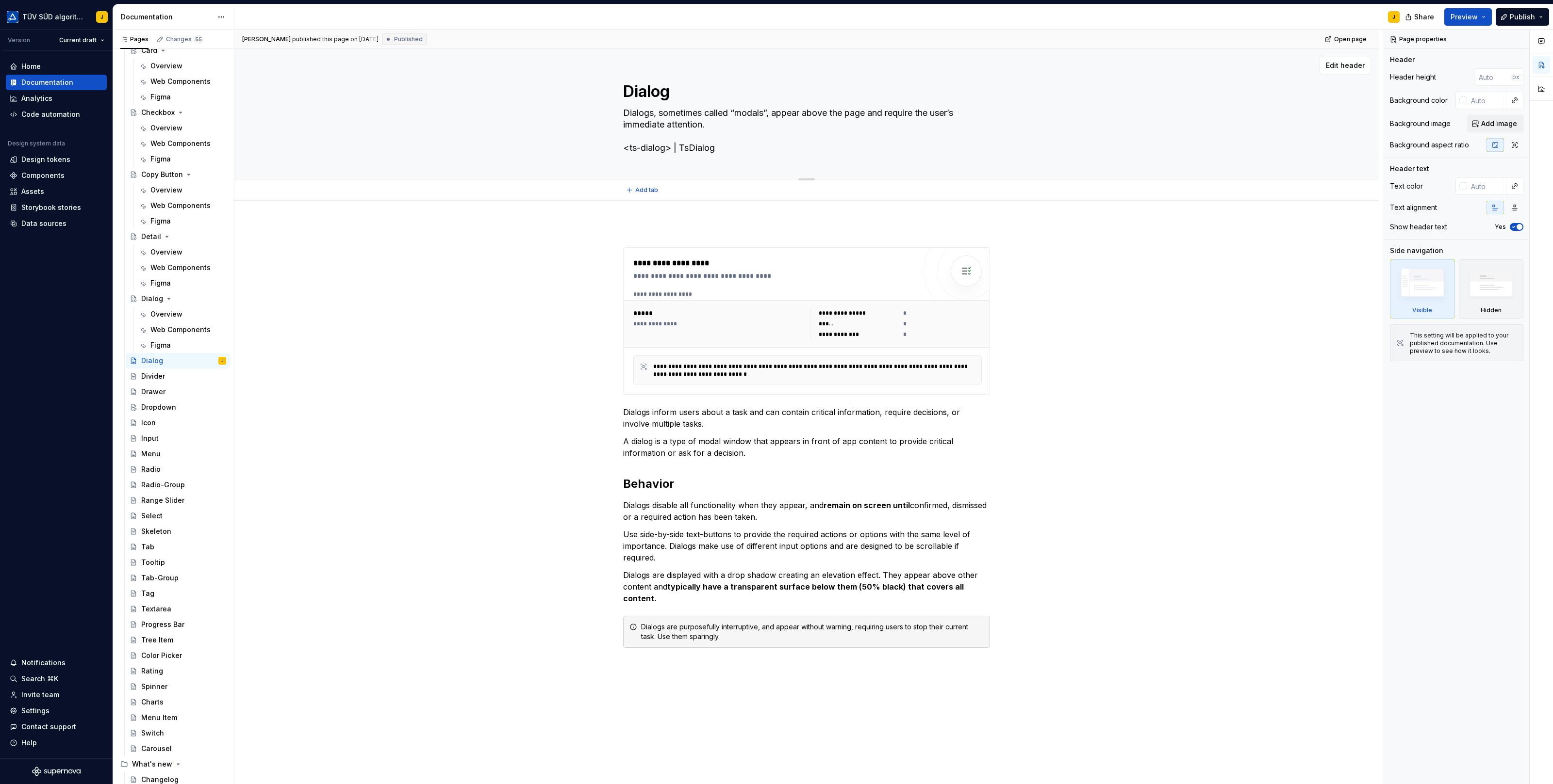
type textarea "*"
type textarea "Dialogs, sometimes called “modals”, appear above the page and require the user’…"
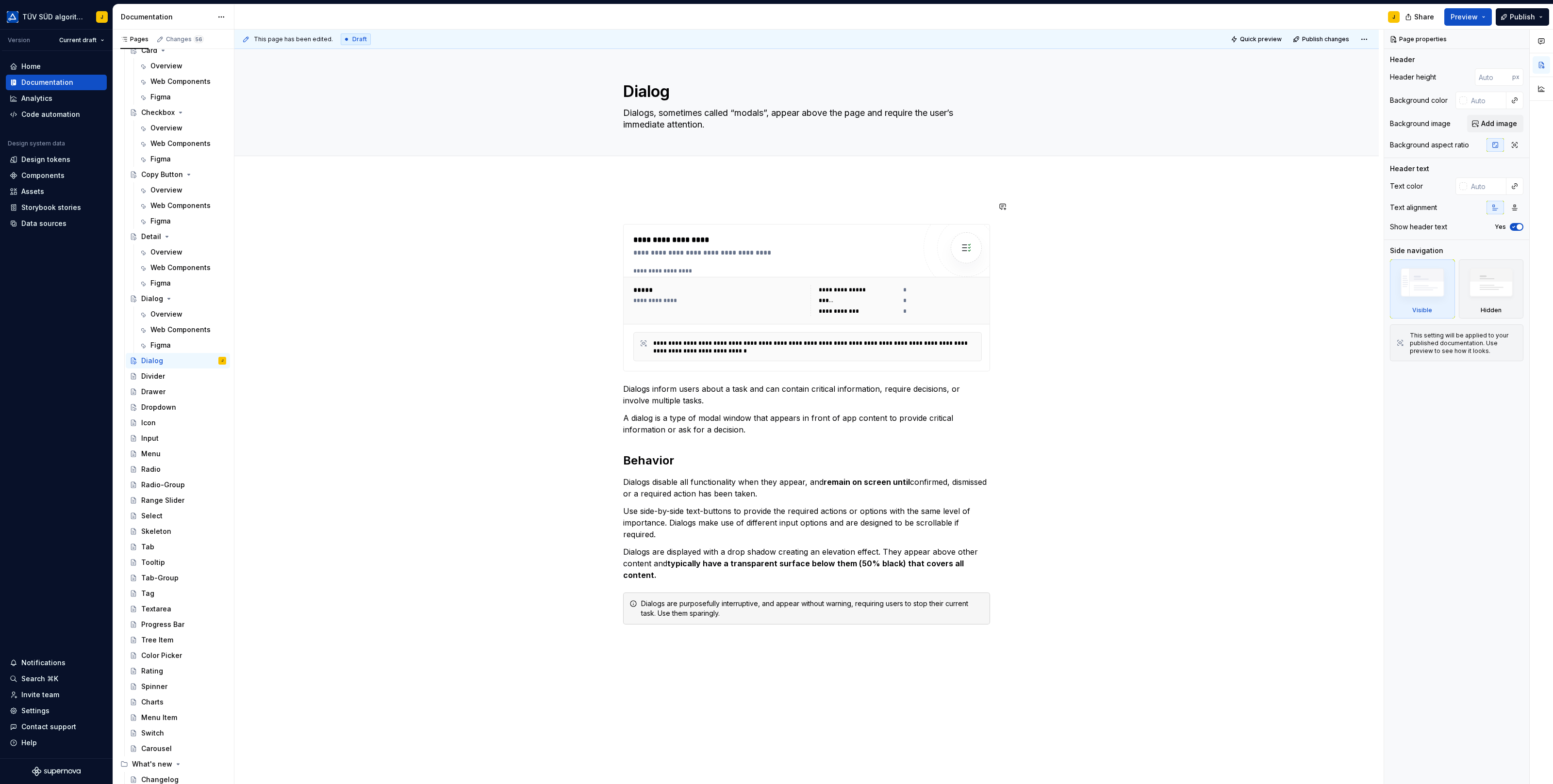
type textarea "*"
type textarea "Dialogs, sometimes called “modals”, appear above the page and require the user’…"
click at [173, 311] on div "Overview" at bounding box center [167, 314] width 32 height 10
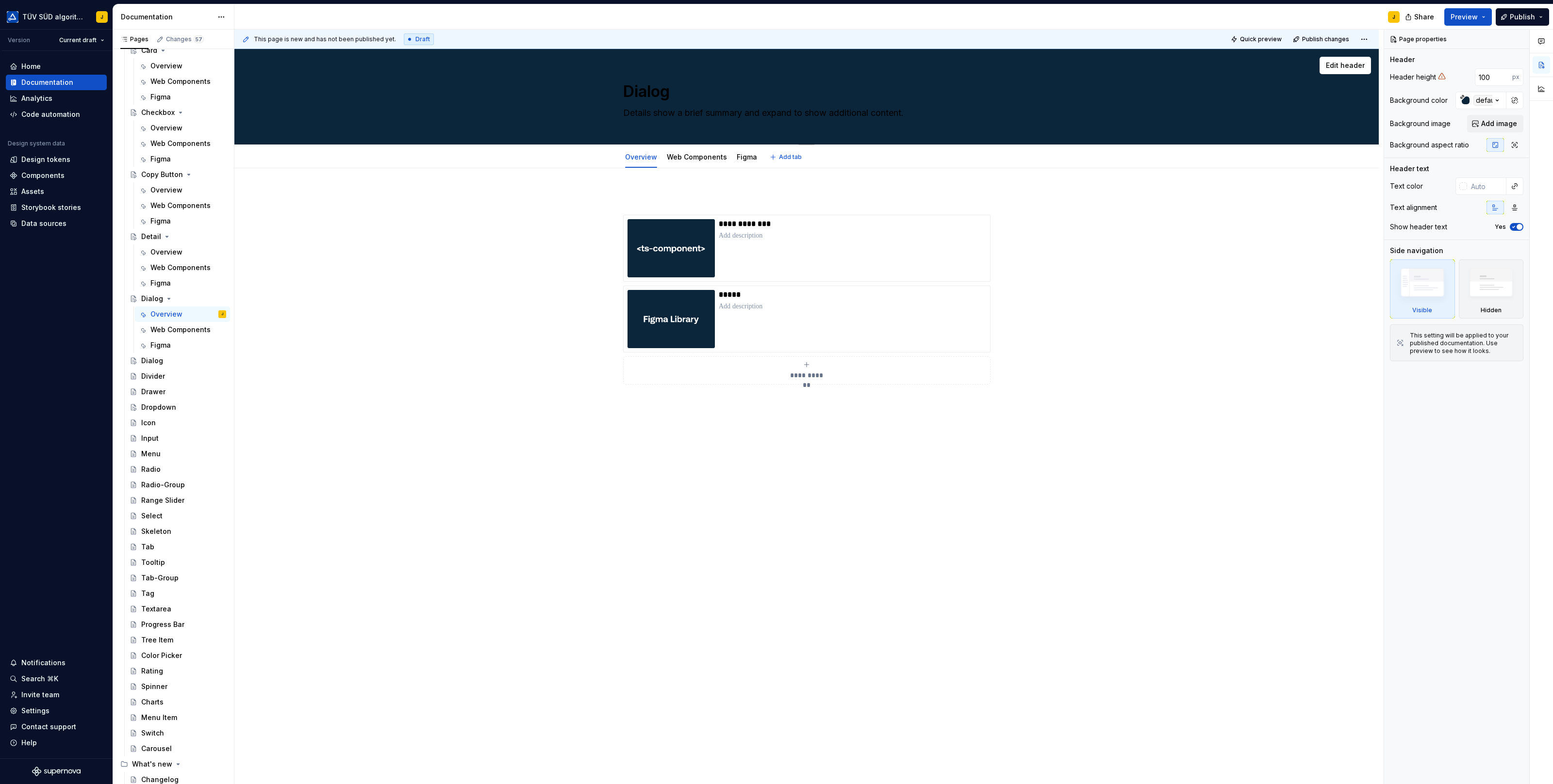
click at [744, 108] on textarea "Details show a brief summary and expand to show additional content." at bounding box center [804, 113] width 367 height 15
paste textarea "ialogs, sometimes called “modals”, appear above the page and require the user’s…"
type textarea "*"
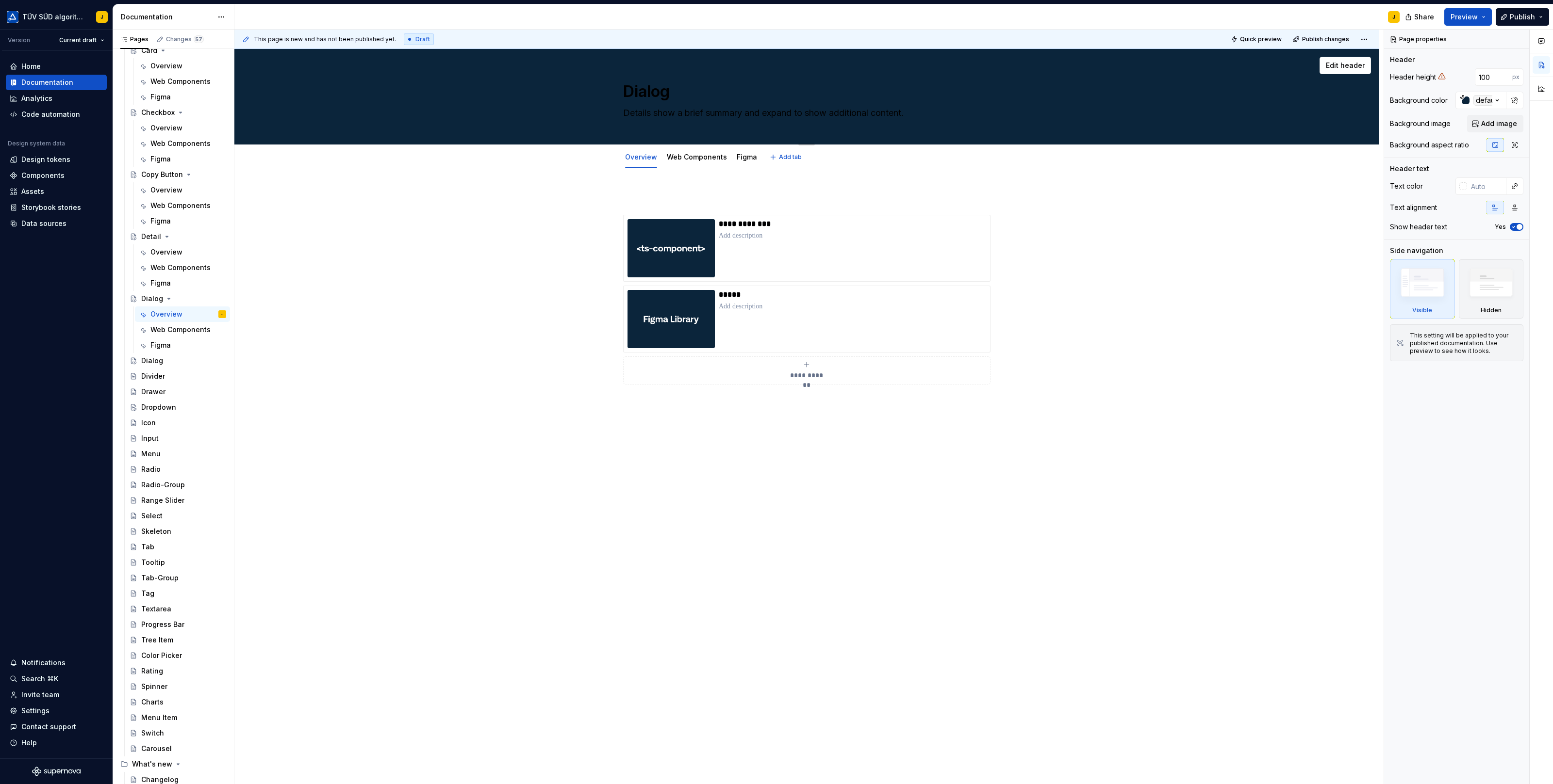
type textarea "Dialogs, sometimes called “modals”, appear above the page and require the user’…"
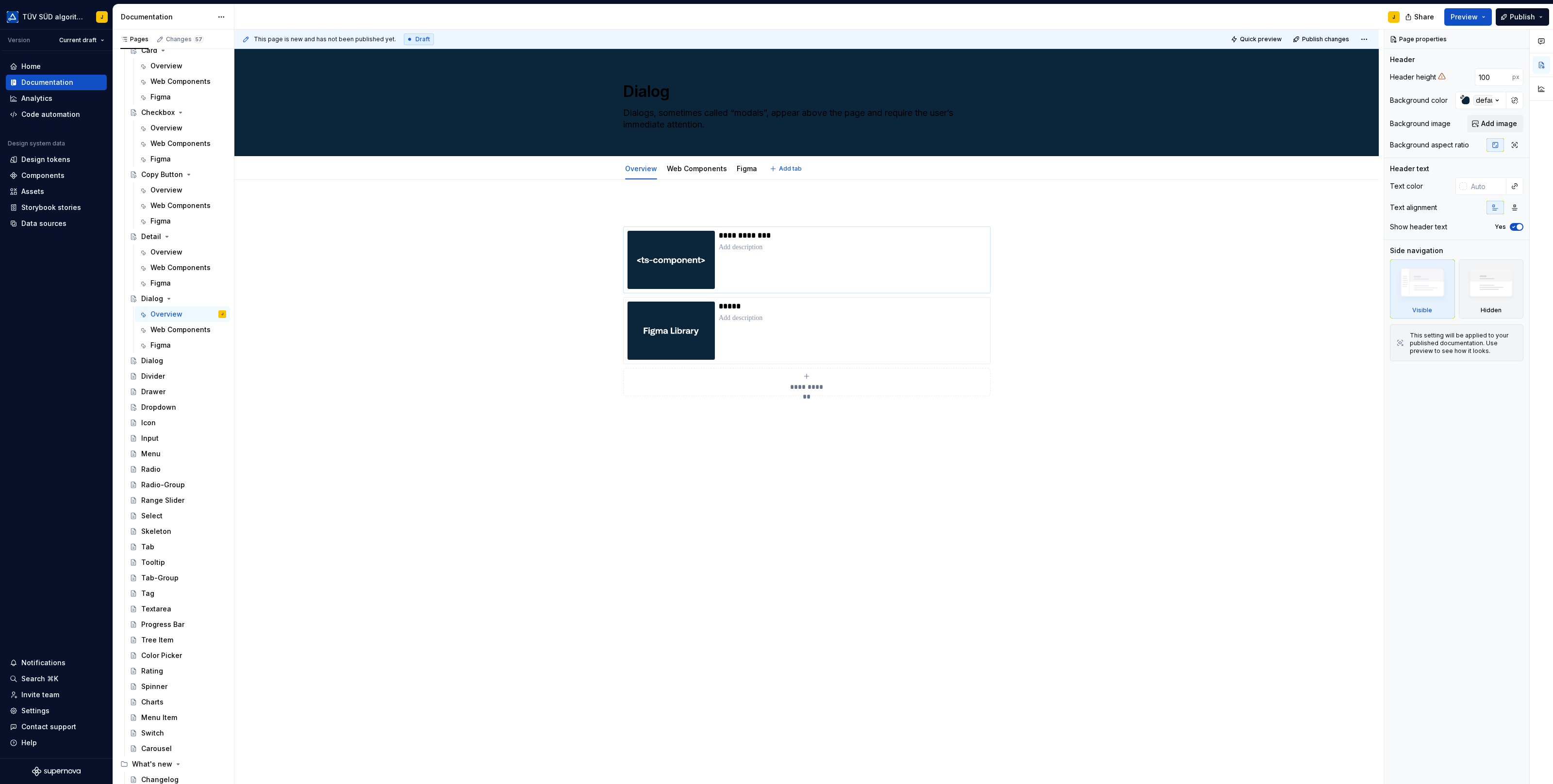
type textarea "*"
type textarea "Dialogs, sometimes called “modals”, appear above the page and require the user’…"
click at [814, 258] on div "**********" at bounding box center [852, 260] width 267 height 58
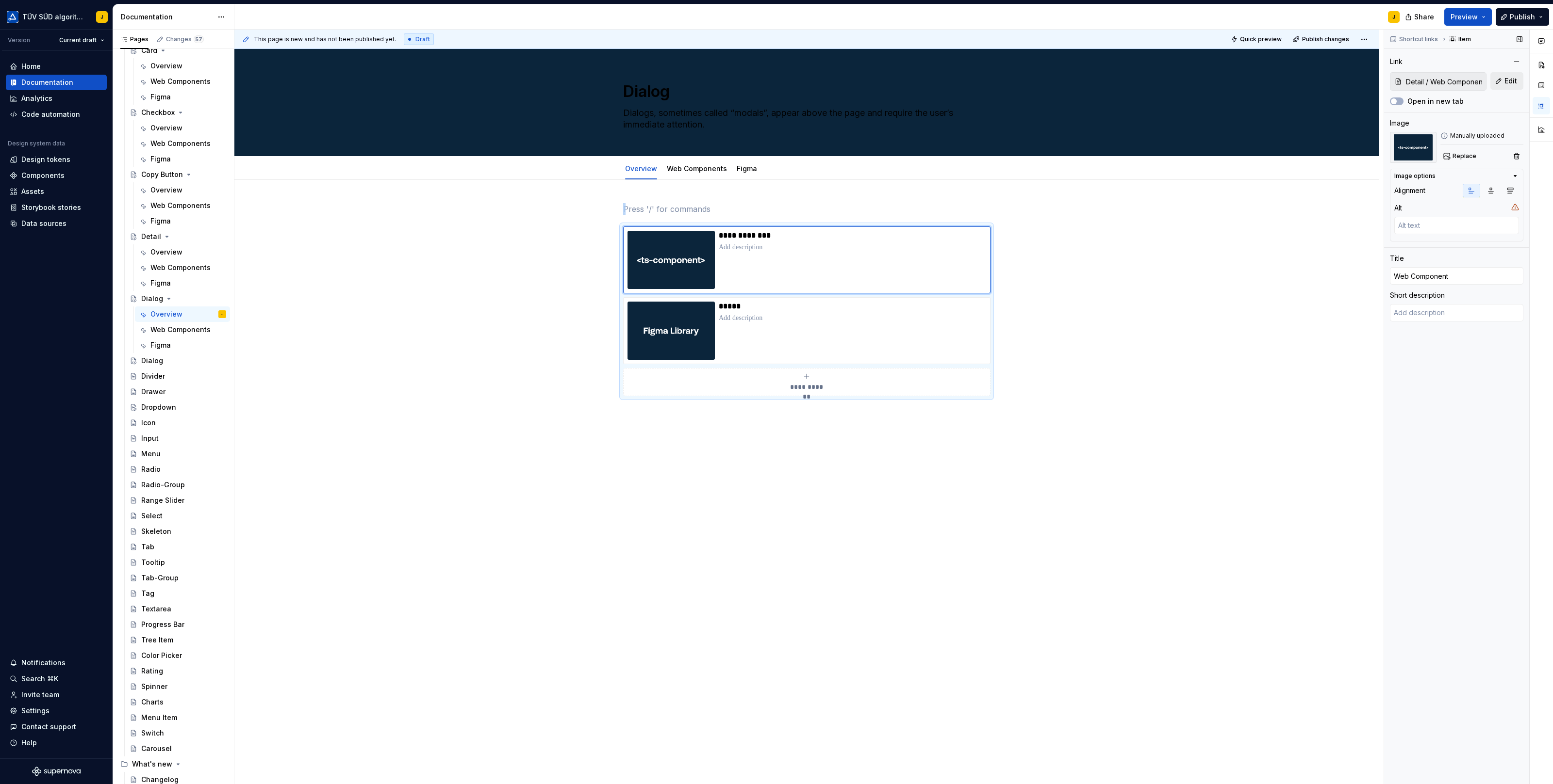
click at [1504, 78] on button "Edit" at bounding box center [1507, 80] width 33 height 17
type textarea "*"
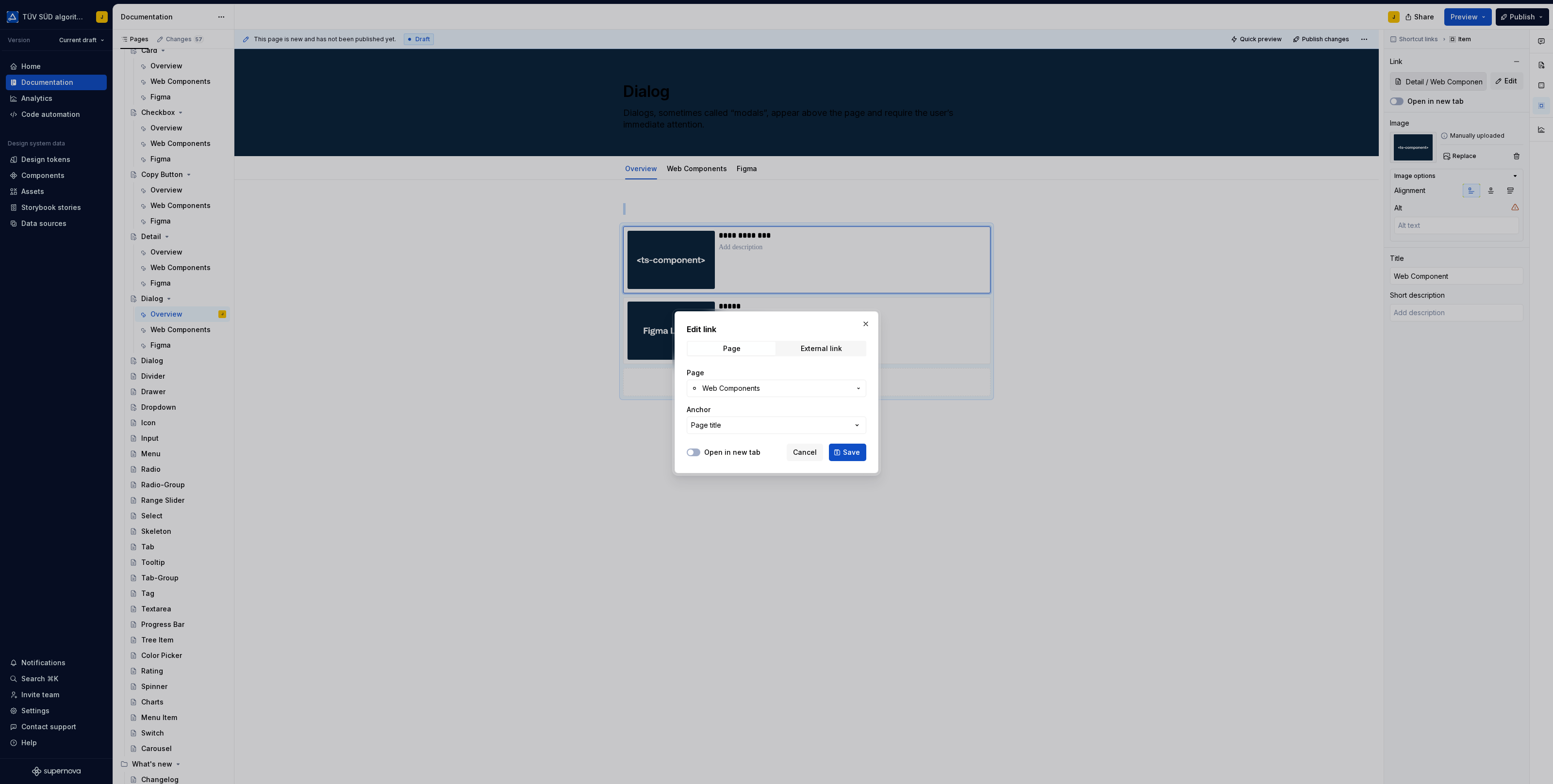
click at [777, 387] on span "Web Components" at bounding box center [776, 388] width 149 height 10
type input "dia"
click at [762, 477] on div "Web Components" at bounding box center [751, 475] width 60 height 10
click at [845, 460] on button "Save" at bounding box center [847, 452] width 38 height 17
type textarea "*"
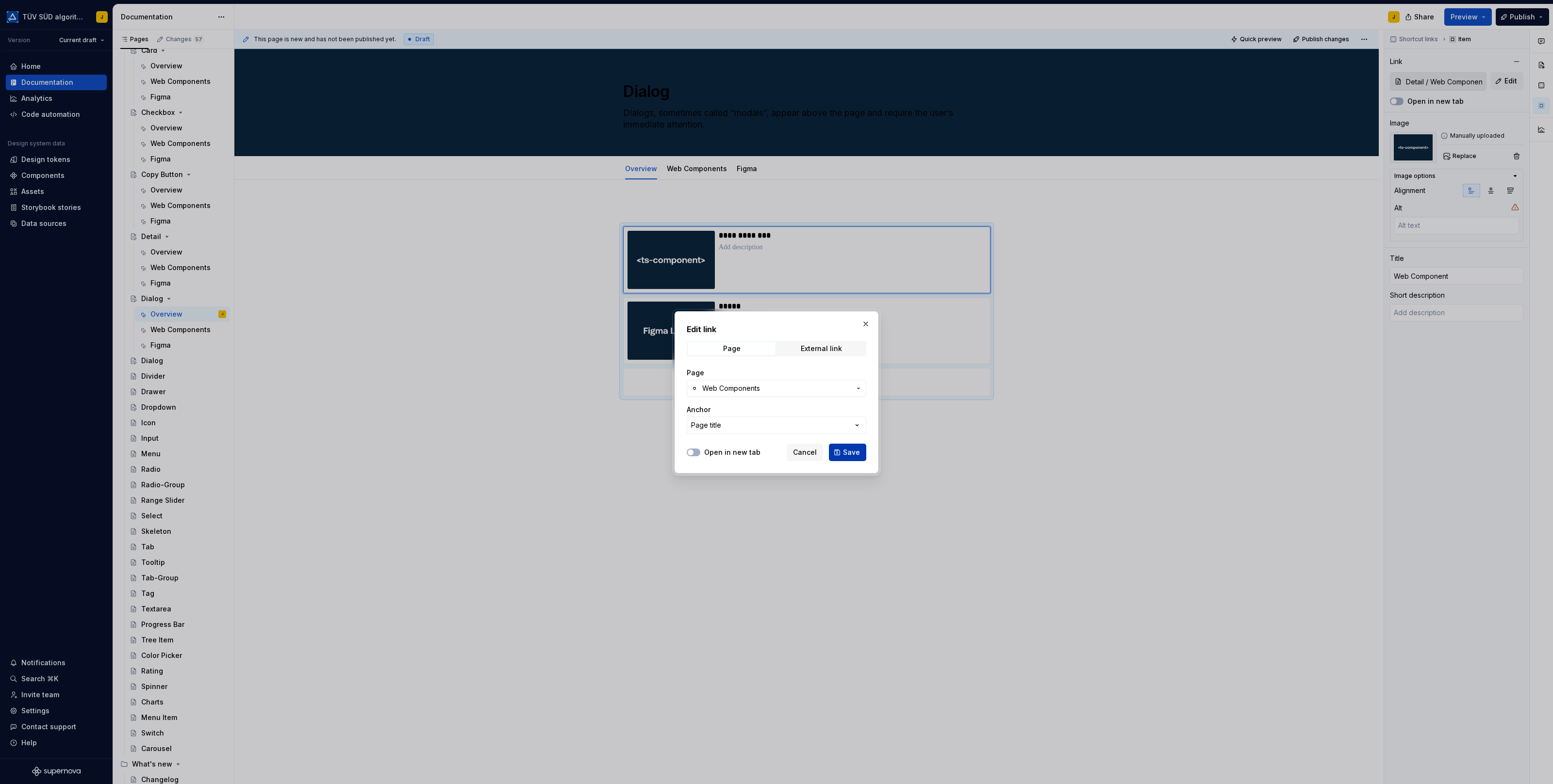
type input "Dialog / Web Components"
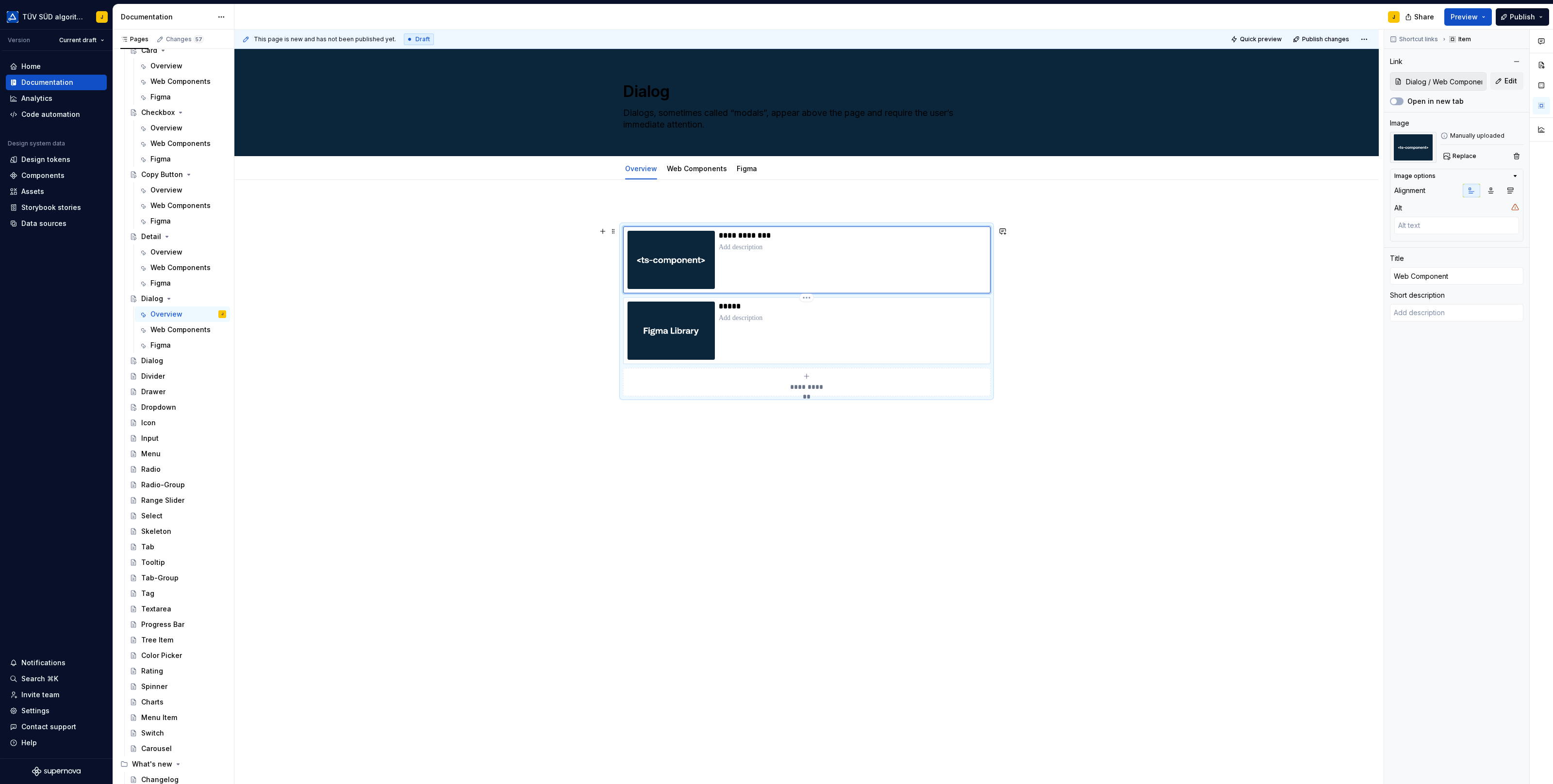
type textarea "*"
type input "Detail / Figma"
type input "Figma"
click at [843, 343] on div "*****" at bounding box center [852, 330] width 267 height 58
click at [1504, 75] on button "Edit" at bounding box center [1507, 80] width 33 height 17
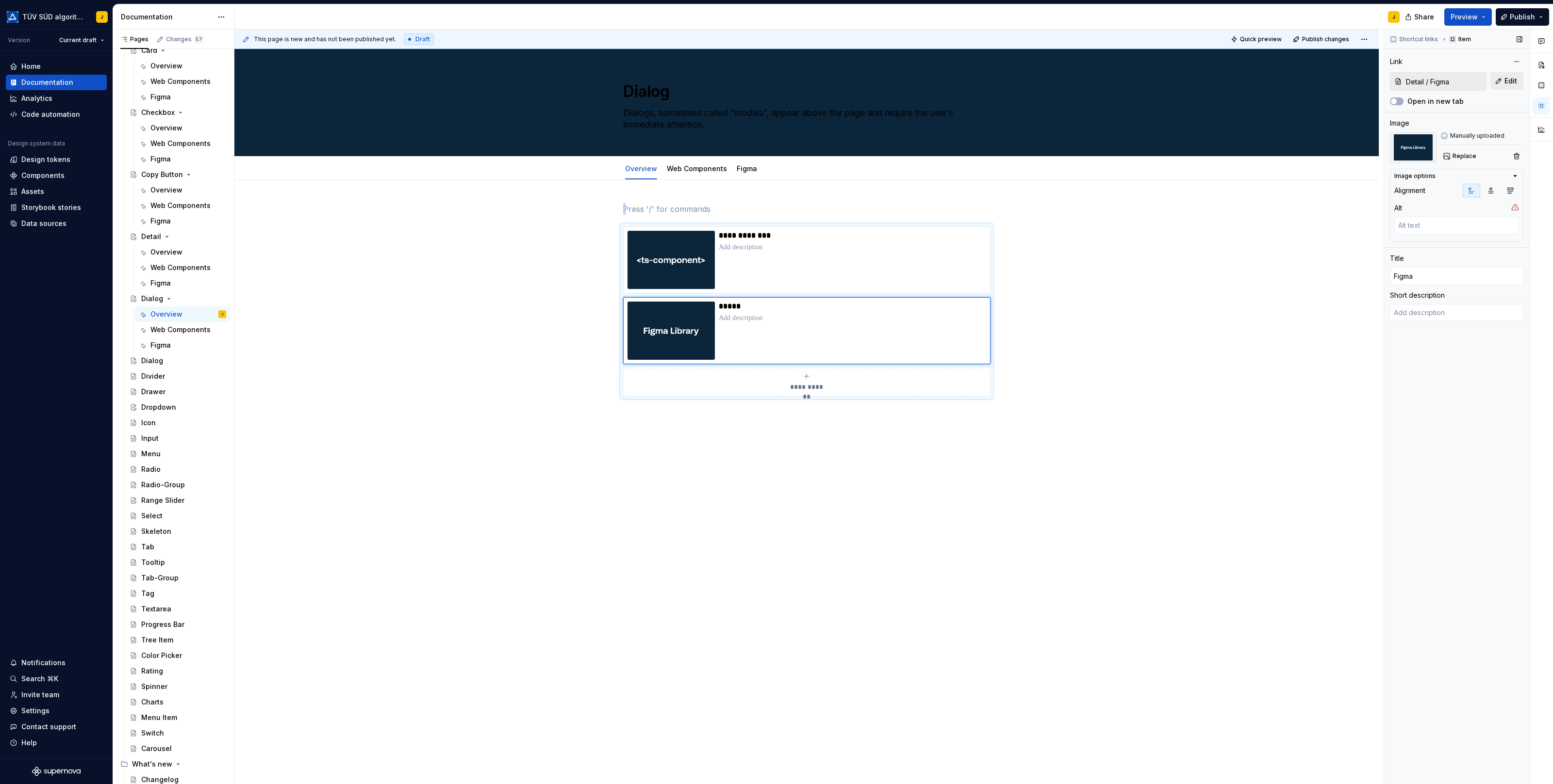
type textarea "*"
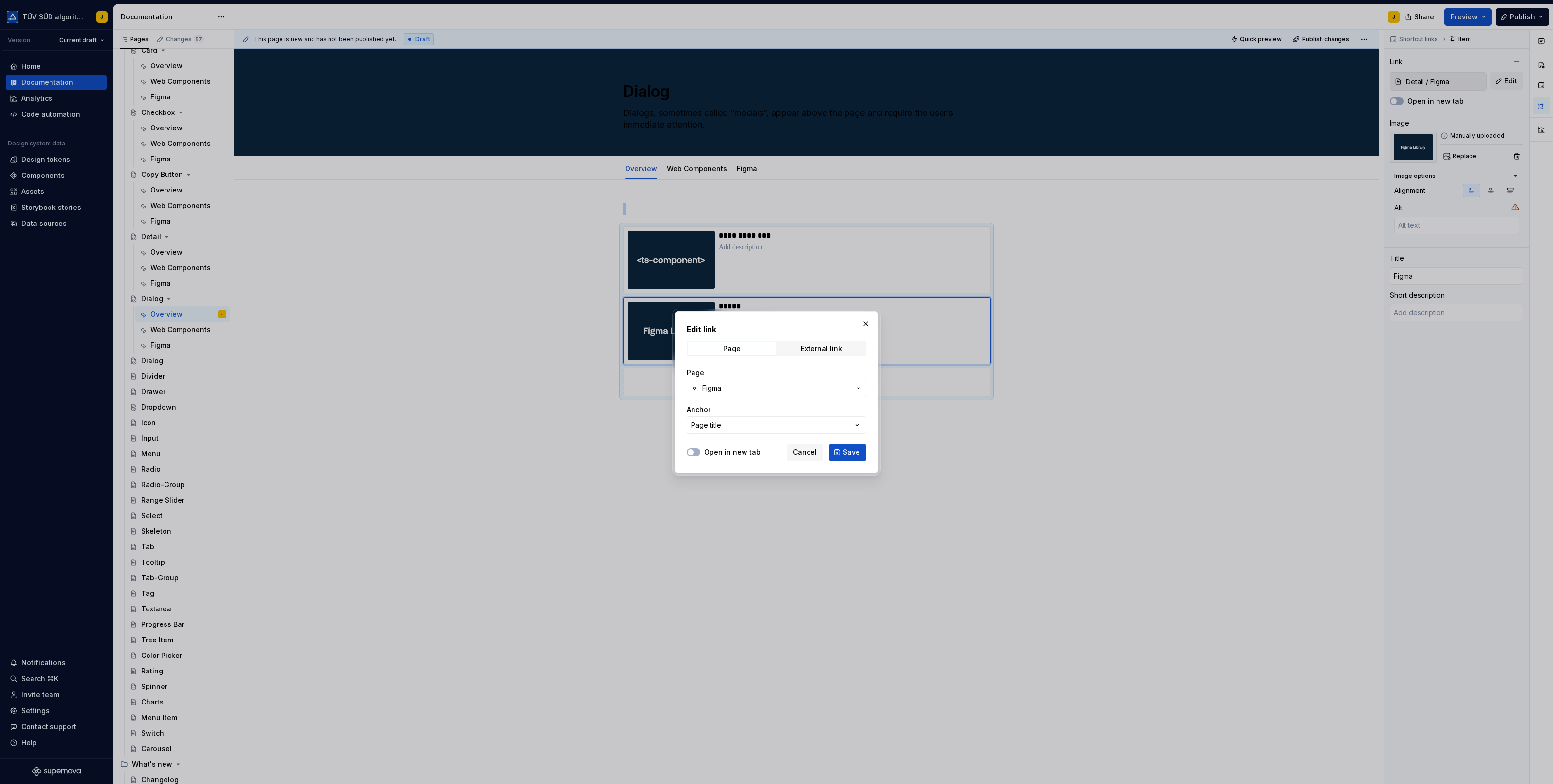
click at [795, 389] on span "Figma" at bounding box center [776, 388] width 149 height 10
type input "dia"
click at [740, 486] on div "Figma" at bounding box center [731, 491] width 20 height 10
click at [855, 448] on span "Save" at bounding box center [851, 452] width 17 height 10
type textarea "*"
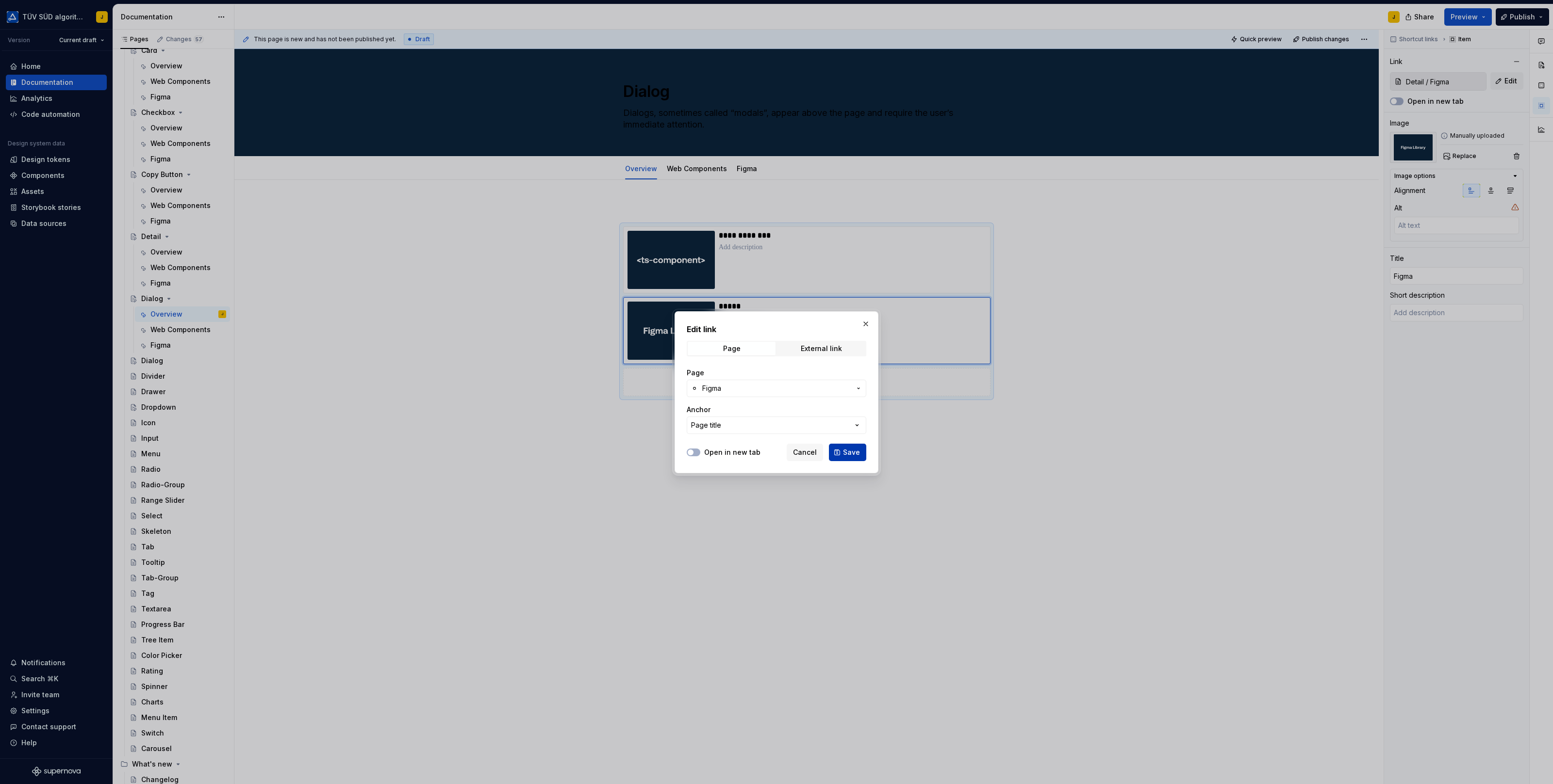
type input "Dialog / Figma"
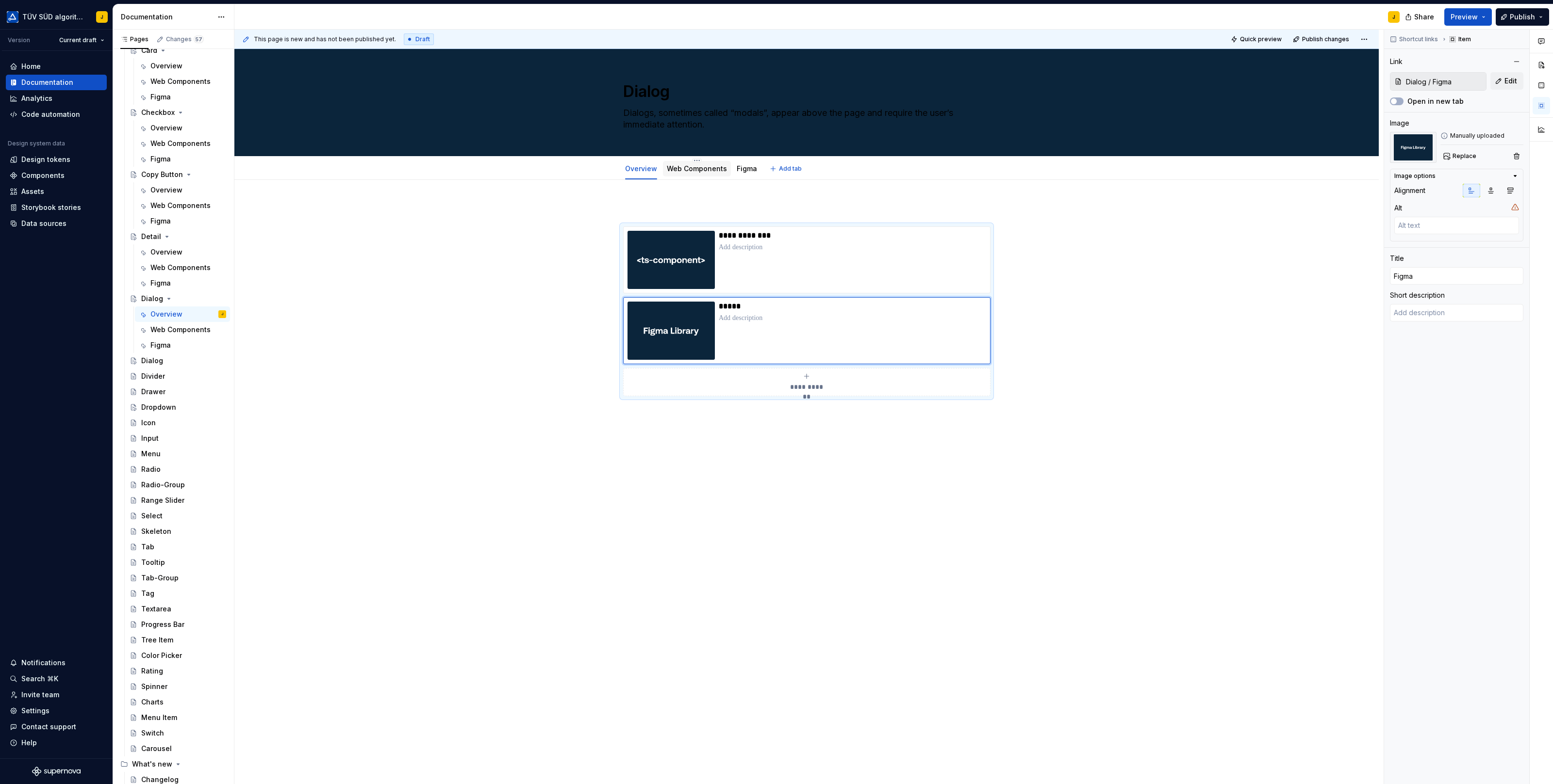
click at [697, 167] on link "Web Components" at bounding box center [697, 168] width 60 height 8
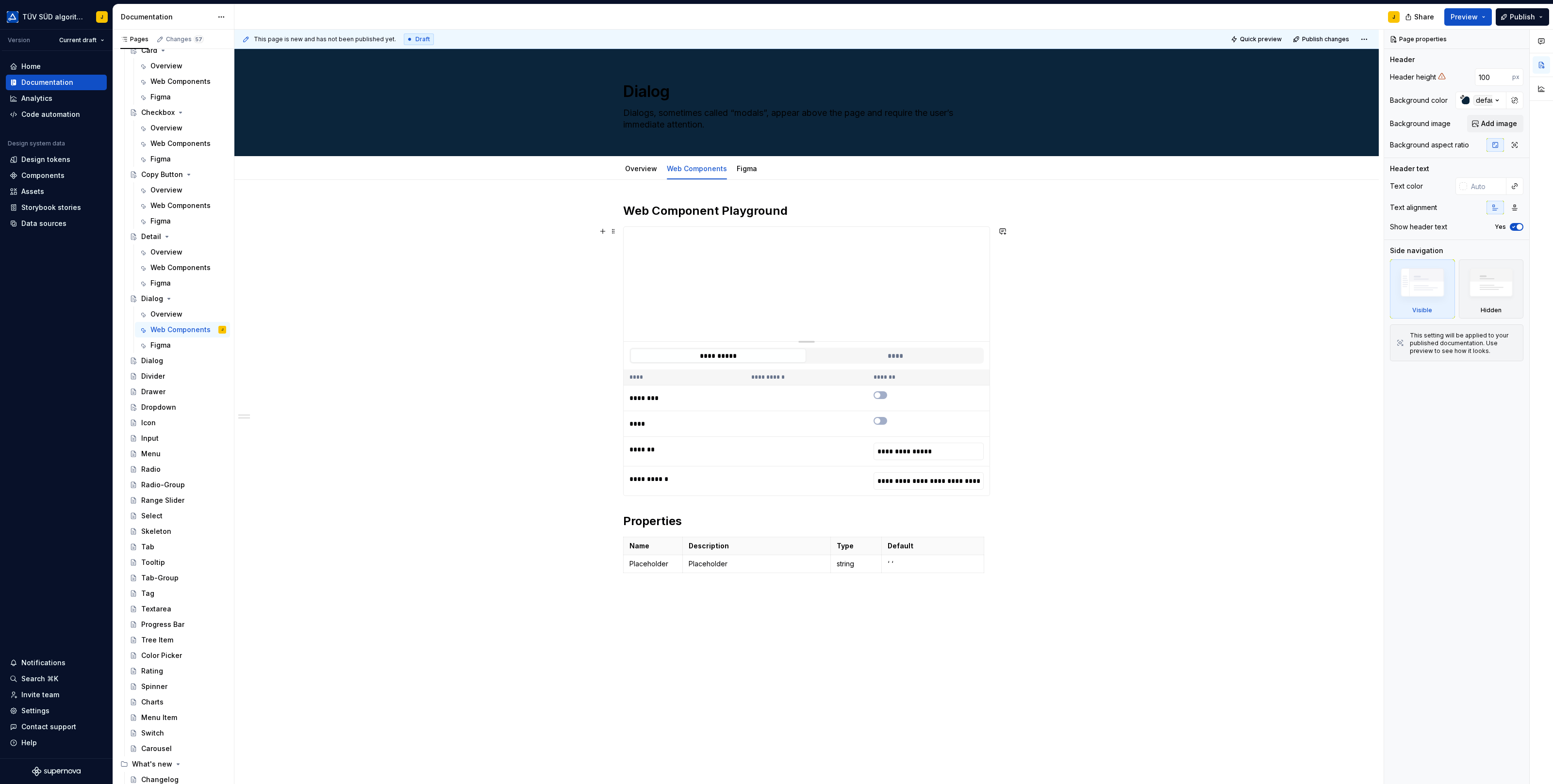
type textarea "*"
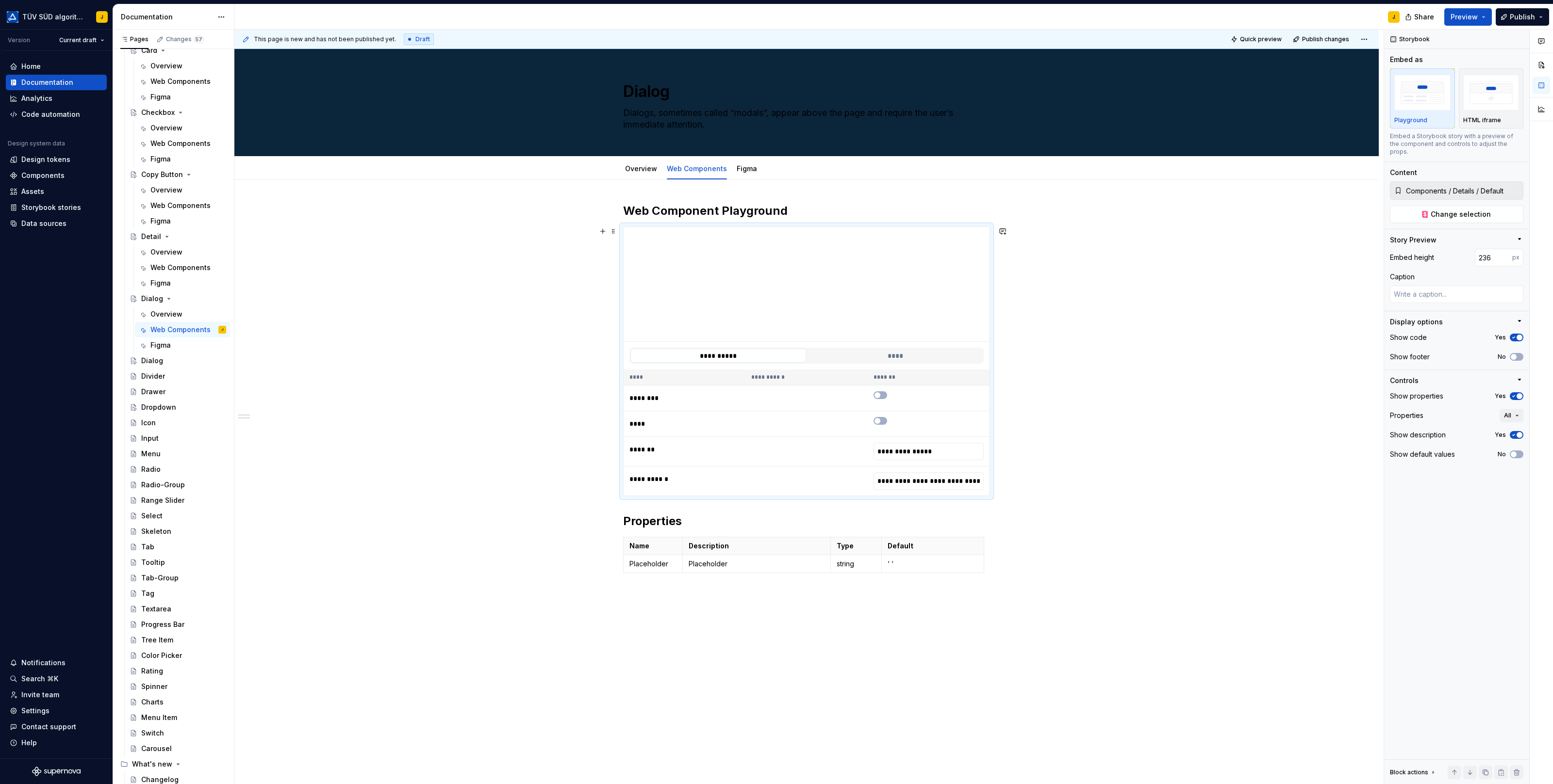
type input "**********"
click at [1462, 209] on span "Change selection" at bounding box center [1460, 214] width 60 height 10
type textarea "*"
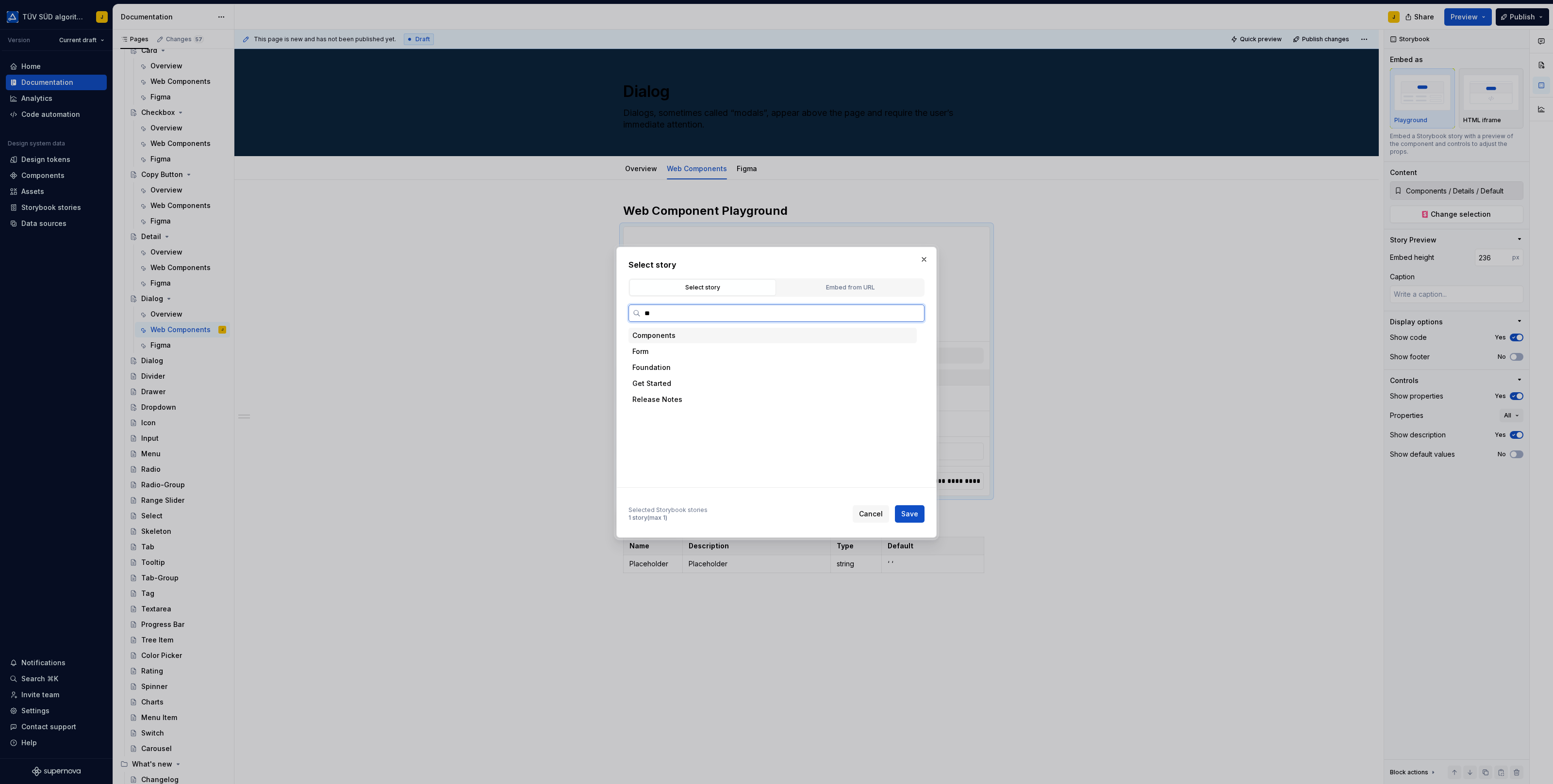
type input "***"
click at [684, 386] on div "Default" at bounding box center [675, 383] width 26 height 10
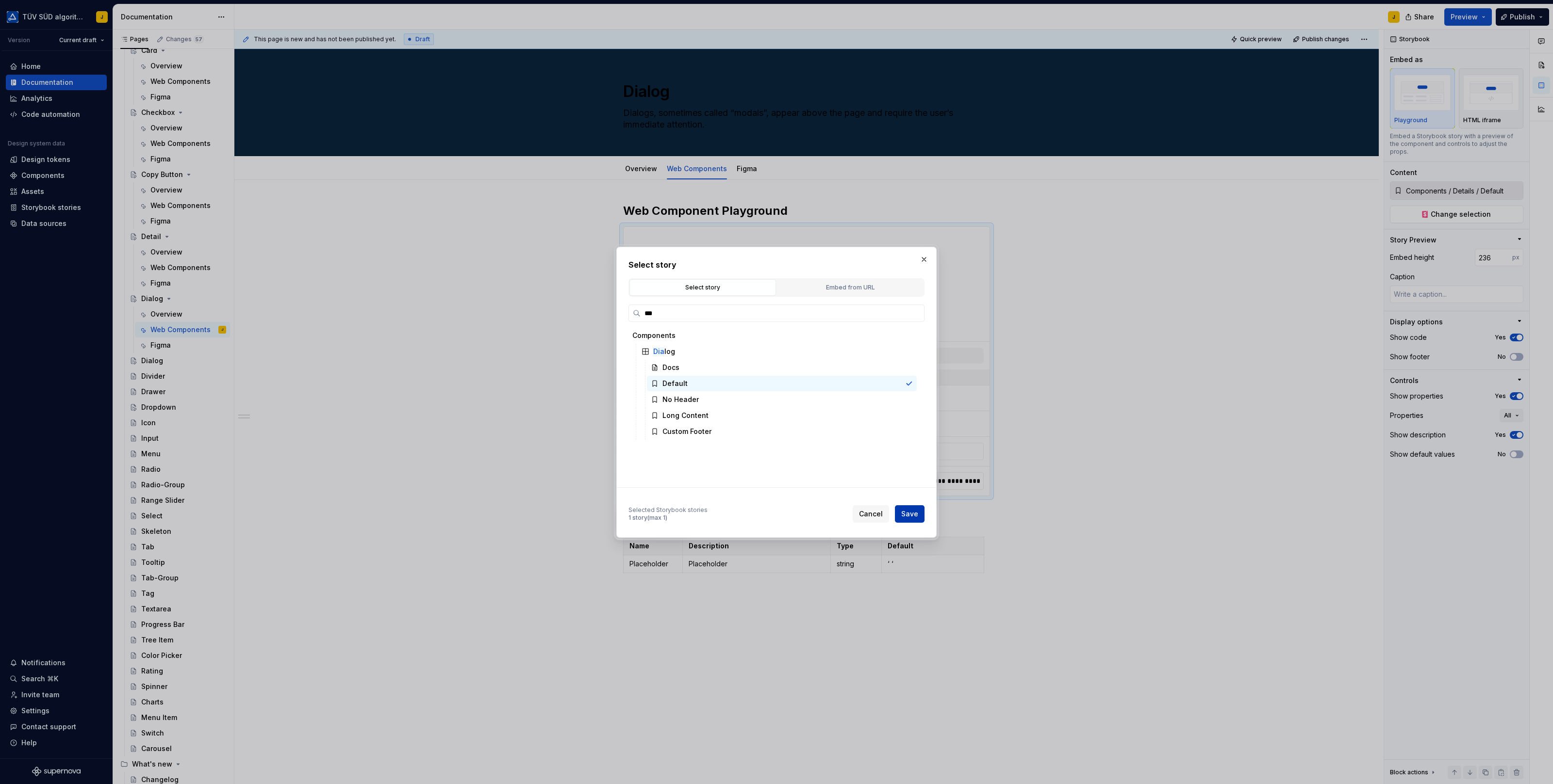
click at [907, 507] on button "Save" at bounding box center [910, 514] width 29 height 17
type textarea "*"
type input "**********"
type input "Components / Dialog / Default"
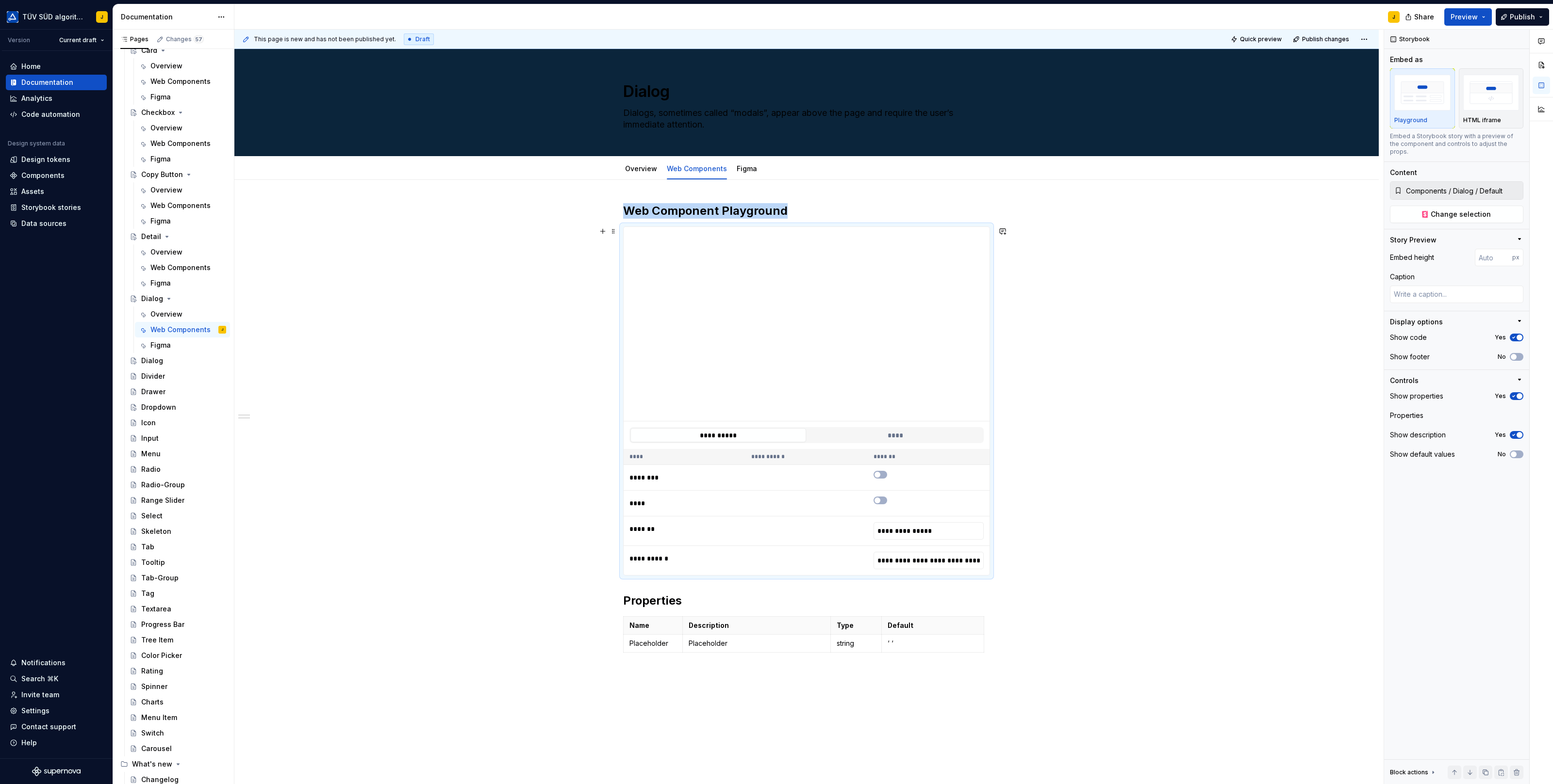
type input "**********"
type textarea "*"
type input "395"
type textarea "*"
type input "286"
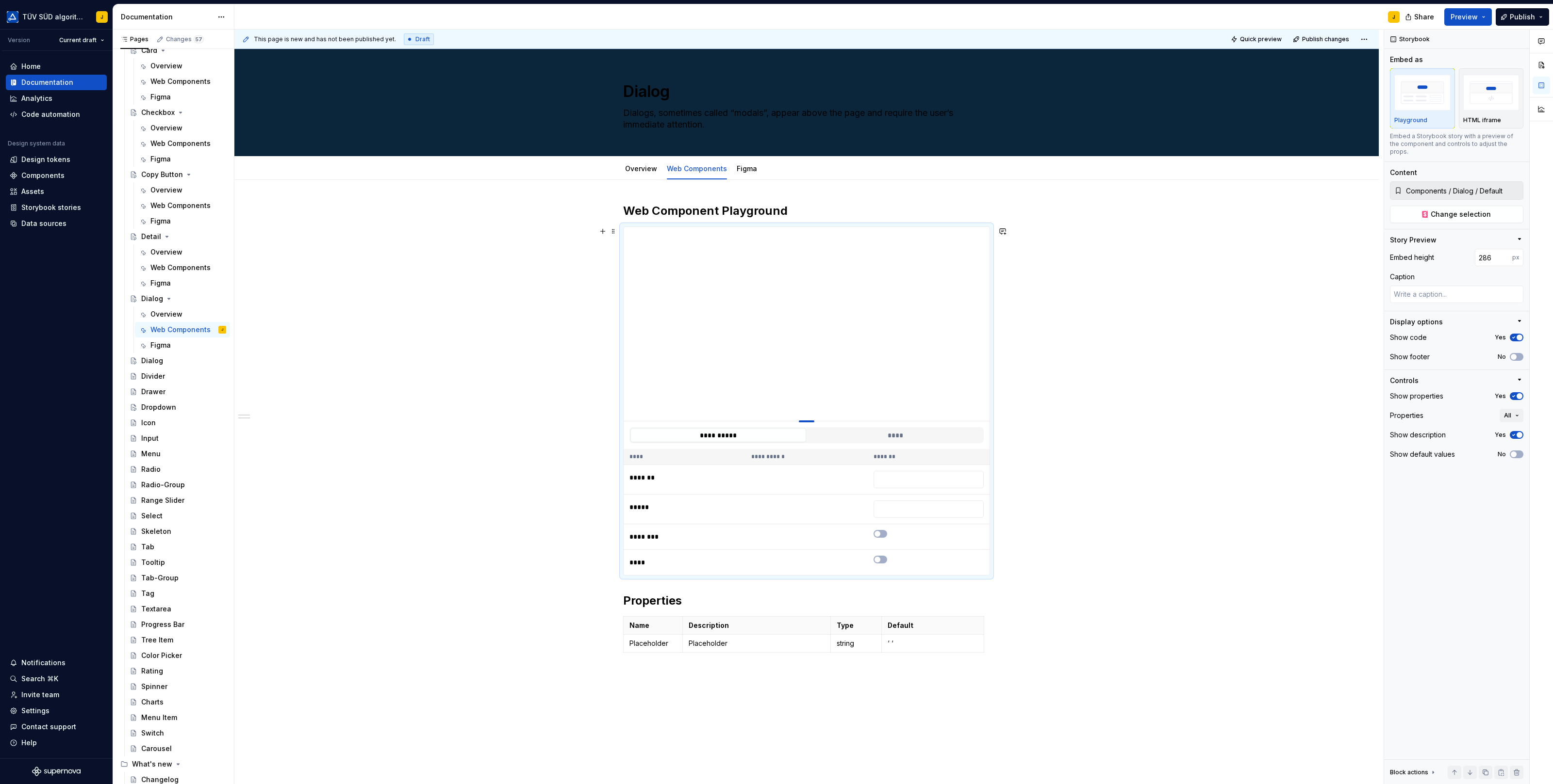
type textarea "*"
type input "187"
type textarea "*"
type input "100"
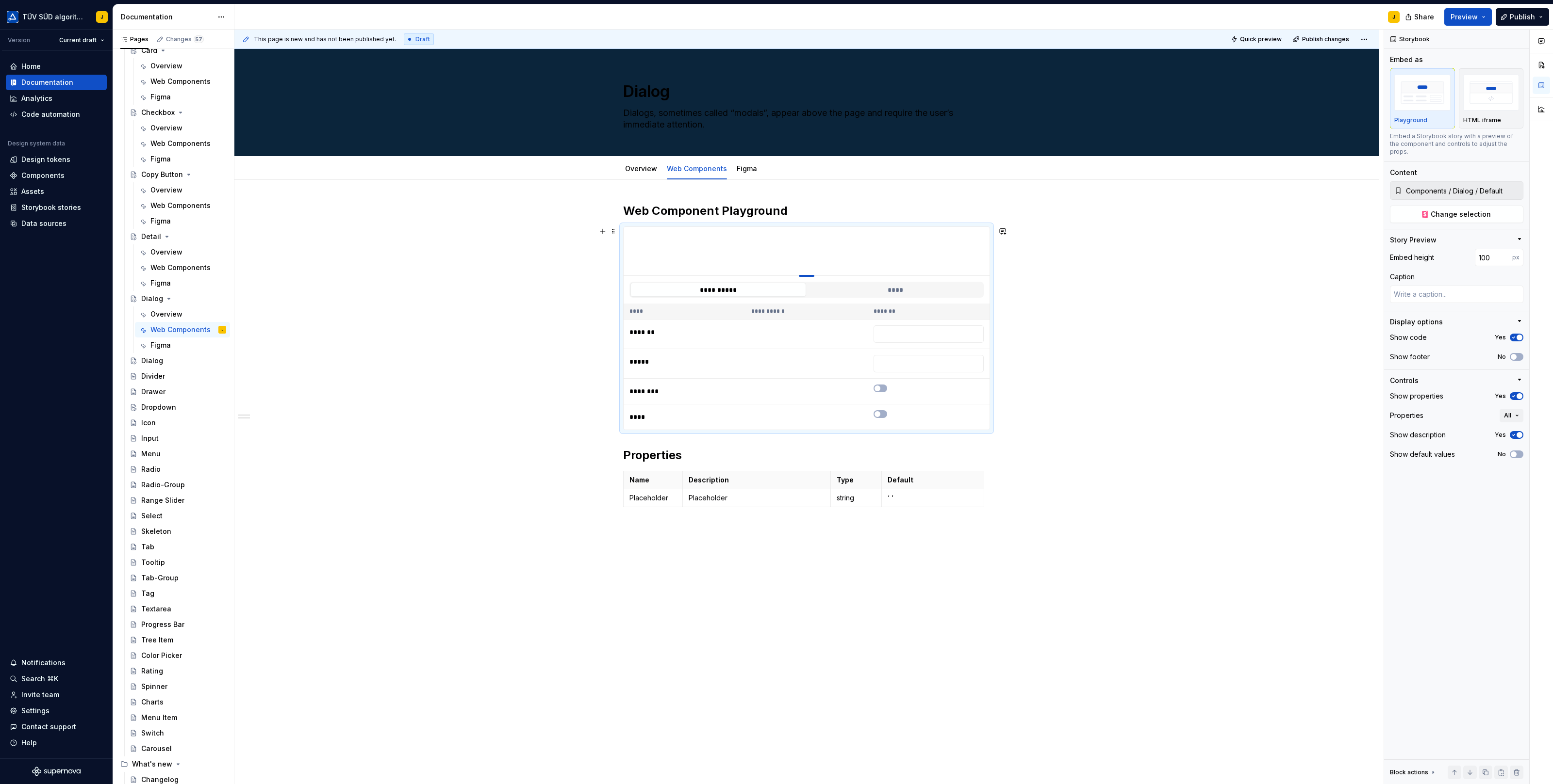
drag, startPoint x: 813, startPoint y: 421, endPoint x: 808, endPoint y: 256, distance: 165.1
type textarea "*"
type input "269"
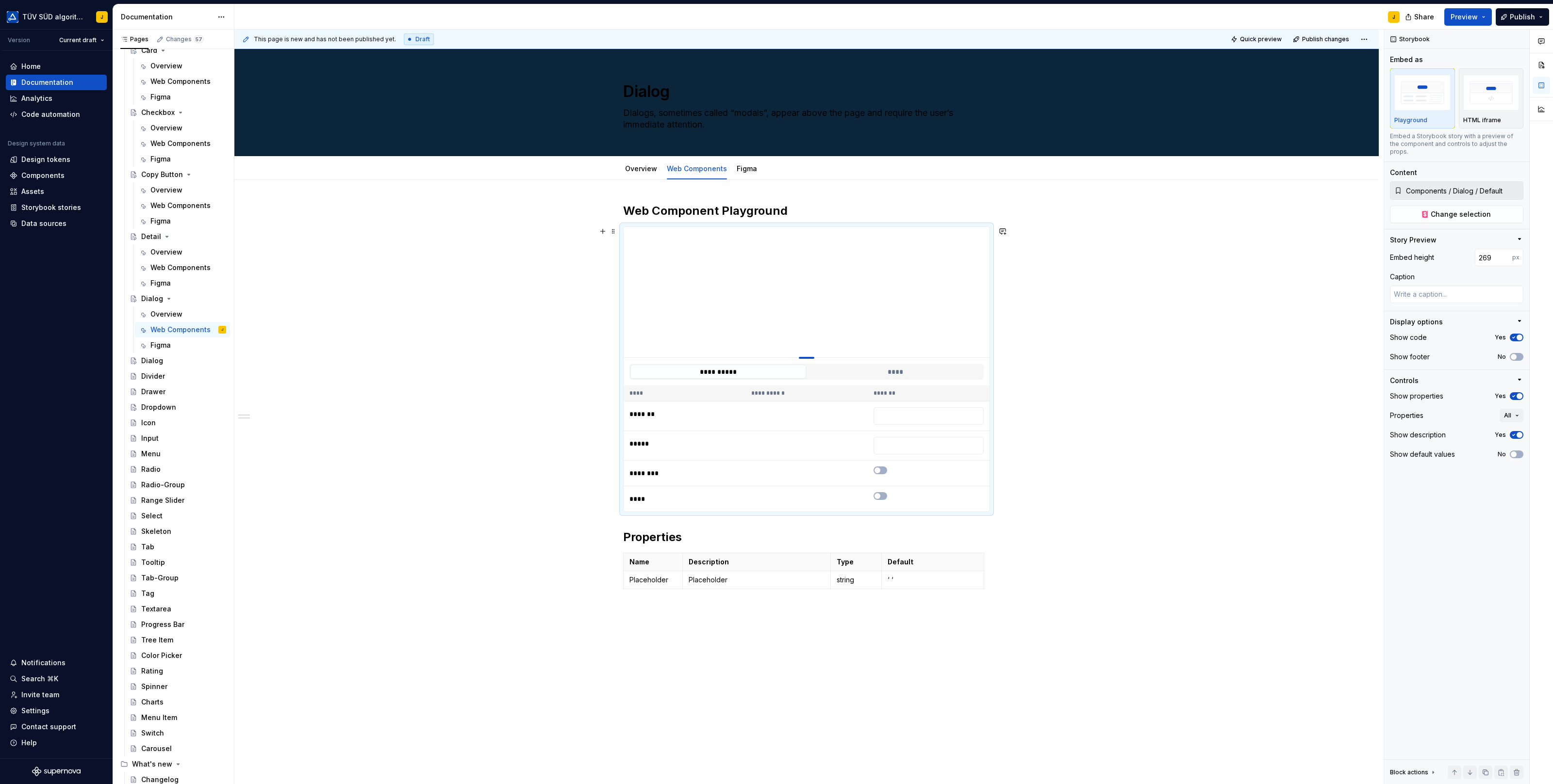
type textarea "*"
type input "297"
type textarea "*"
type input "305"
type textarea "*"
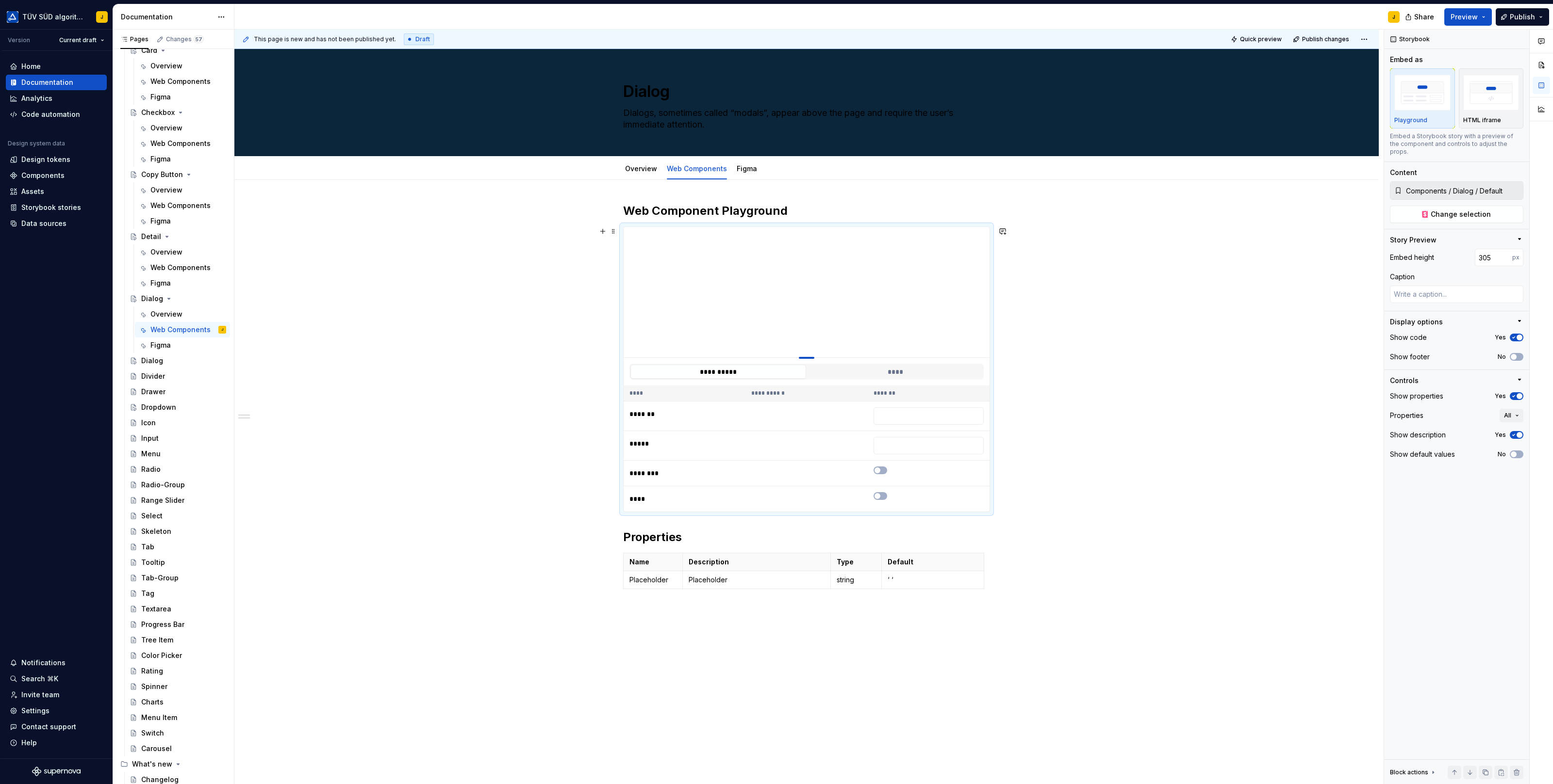
type input "311"
type textarea "*"
type input "315"
type textarea "*"
type input "316"
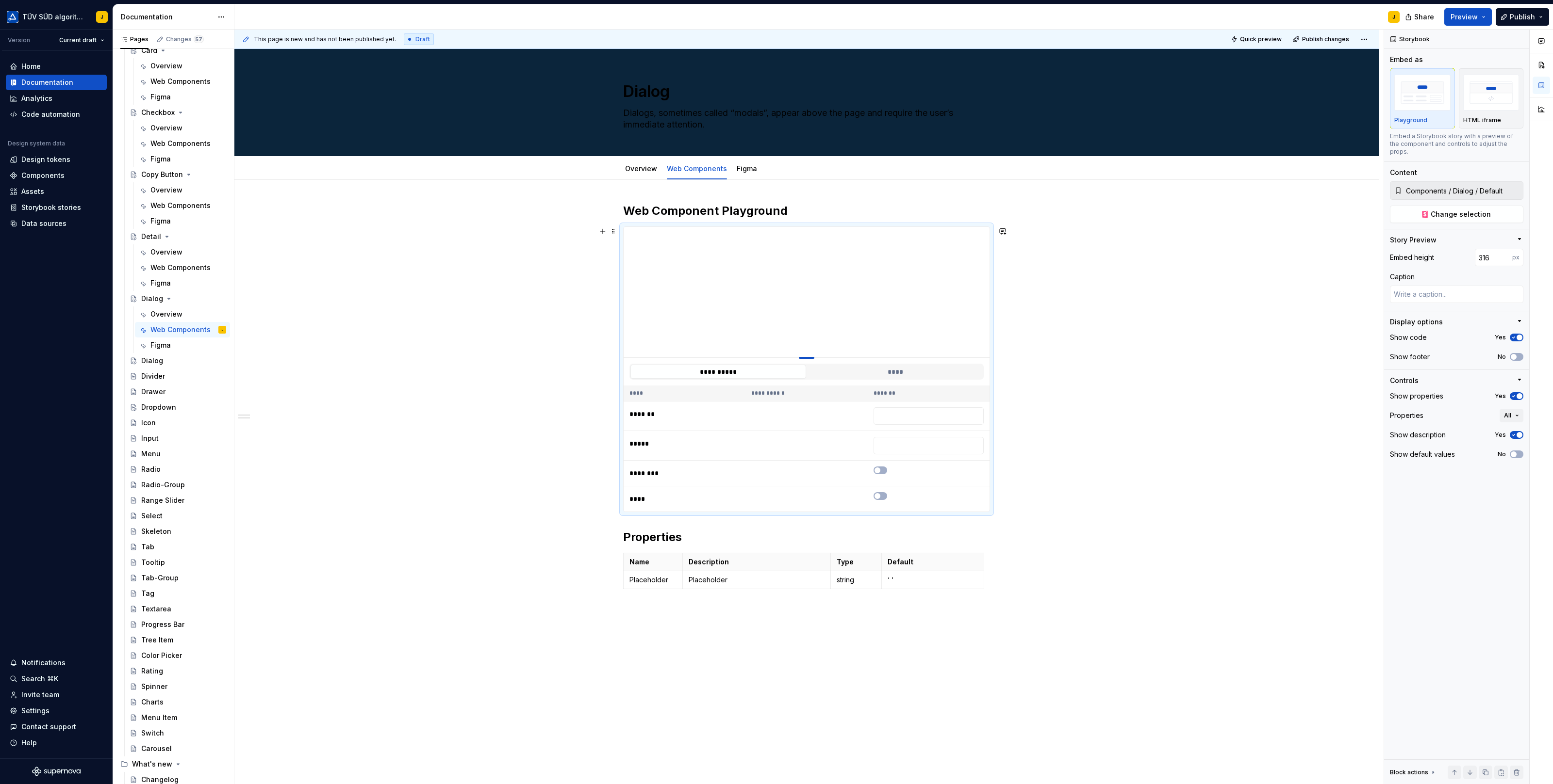
type textarea "*"
type input "317"
type textarea "*"
type input "316"
type textarea "*"
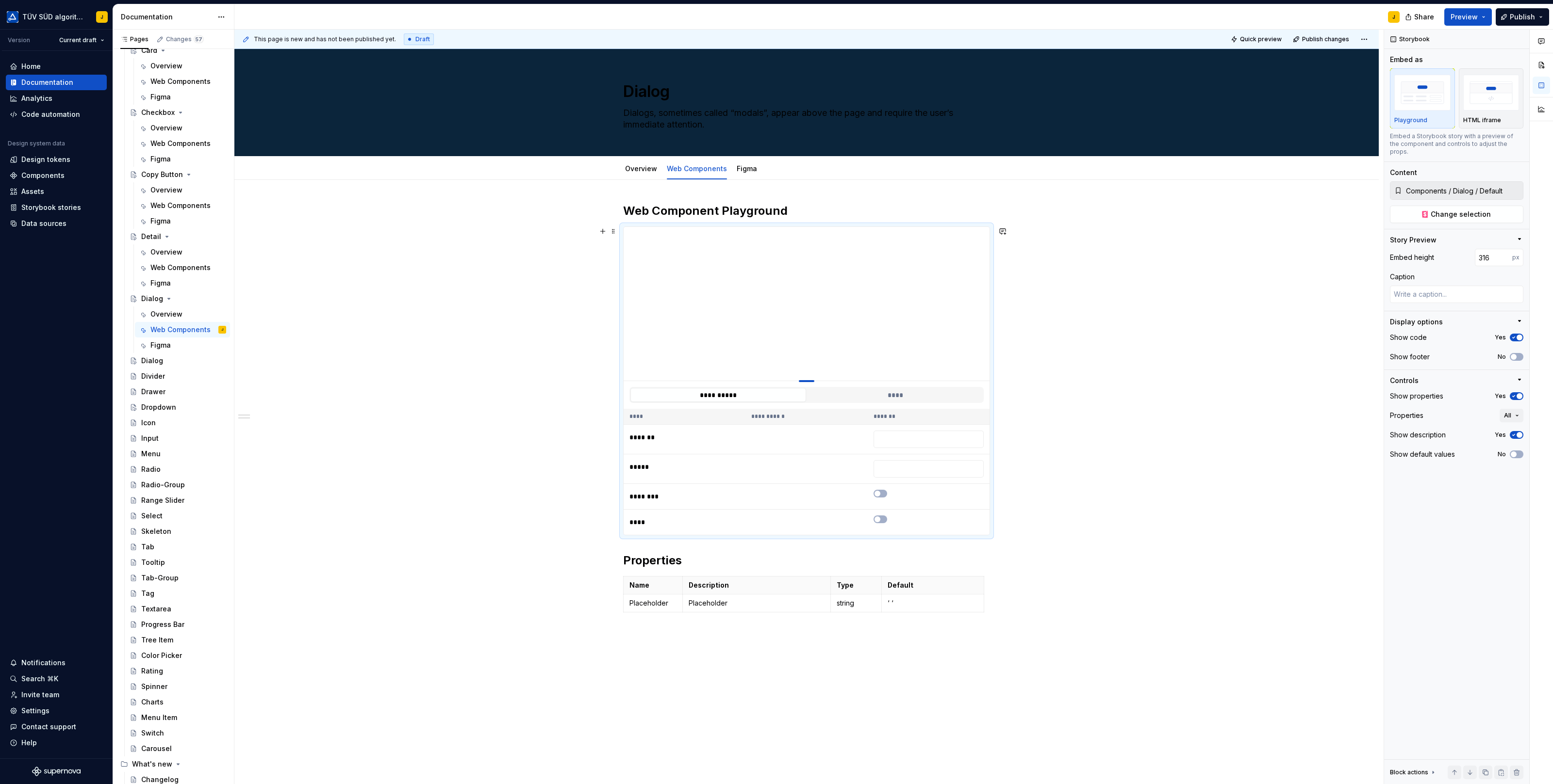
type input "315"
type textarea "*"
type input "314"
type textarea "*"
type input "313"
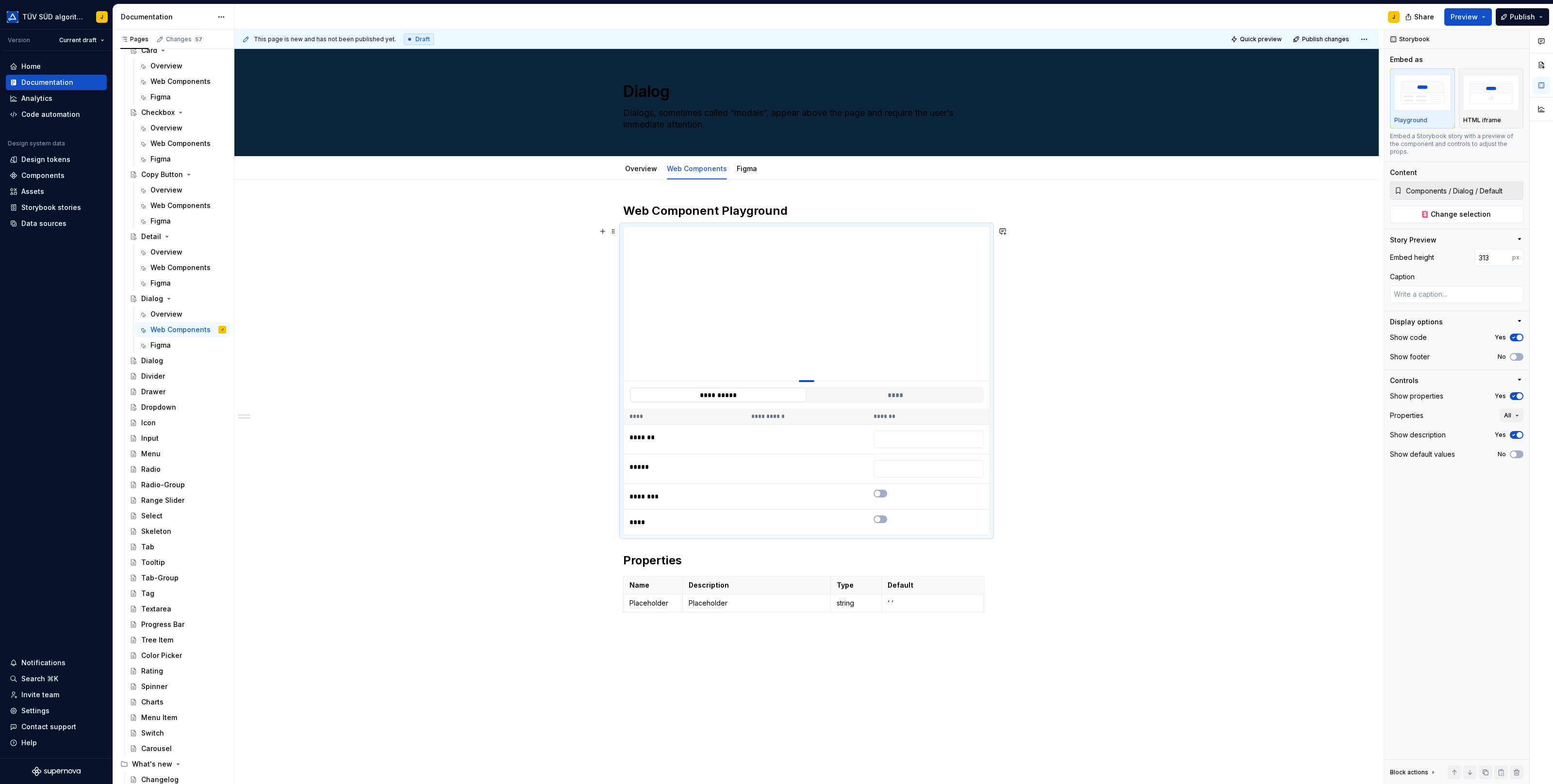
type textarea "*"
type input "312"
type textarea "*"
type input "311"
drag, startPoint x: 808, startPoint y: 274, endPoint x: 809, endPoint y: 377, distance: 103.0
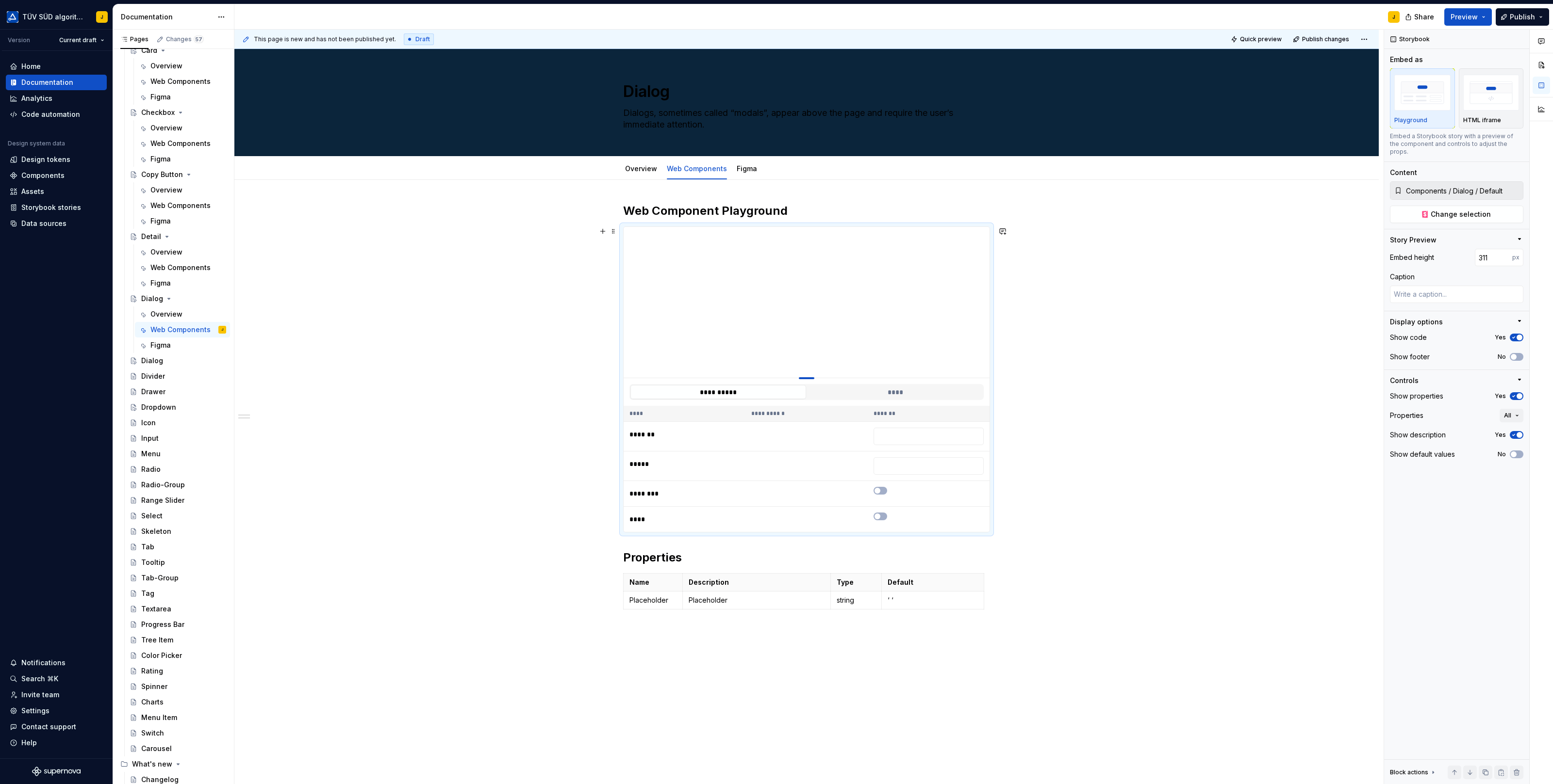
click at [809, 377] on div at bounding box center [806, 378] width 15 height 2
click at [616, 230] on span at bounding box center [613, 231] width 8 height 13
click at [650, 244] on div "Duplicate" at bounding box center [661, 246] width 63 height 10
type textarea "*"
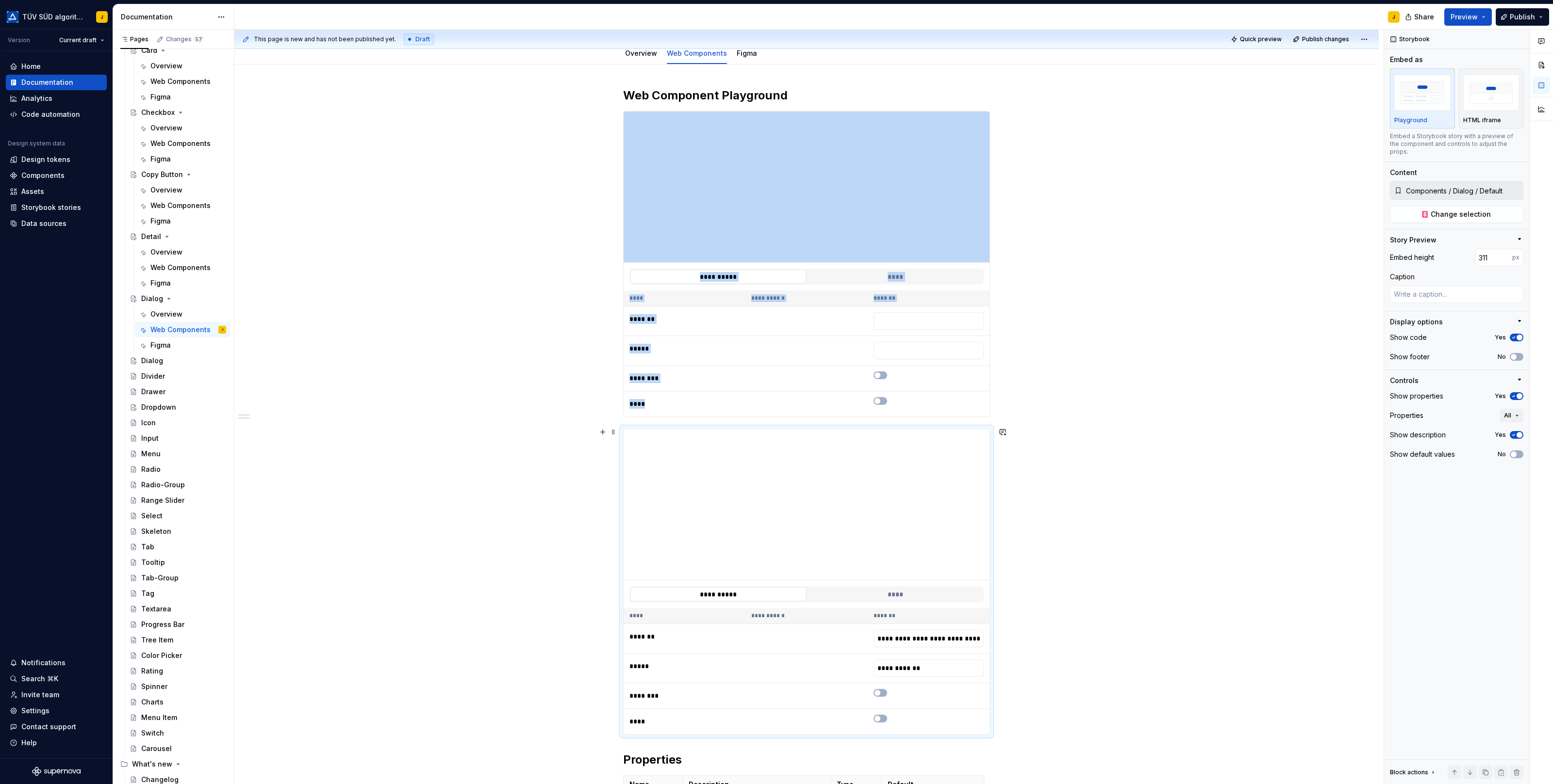
scroll to position [209, 0]
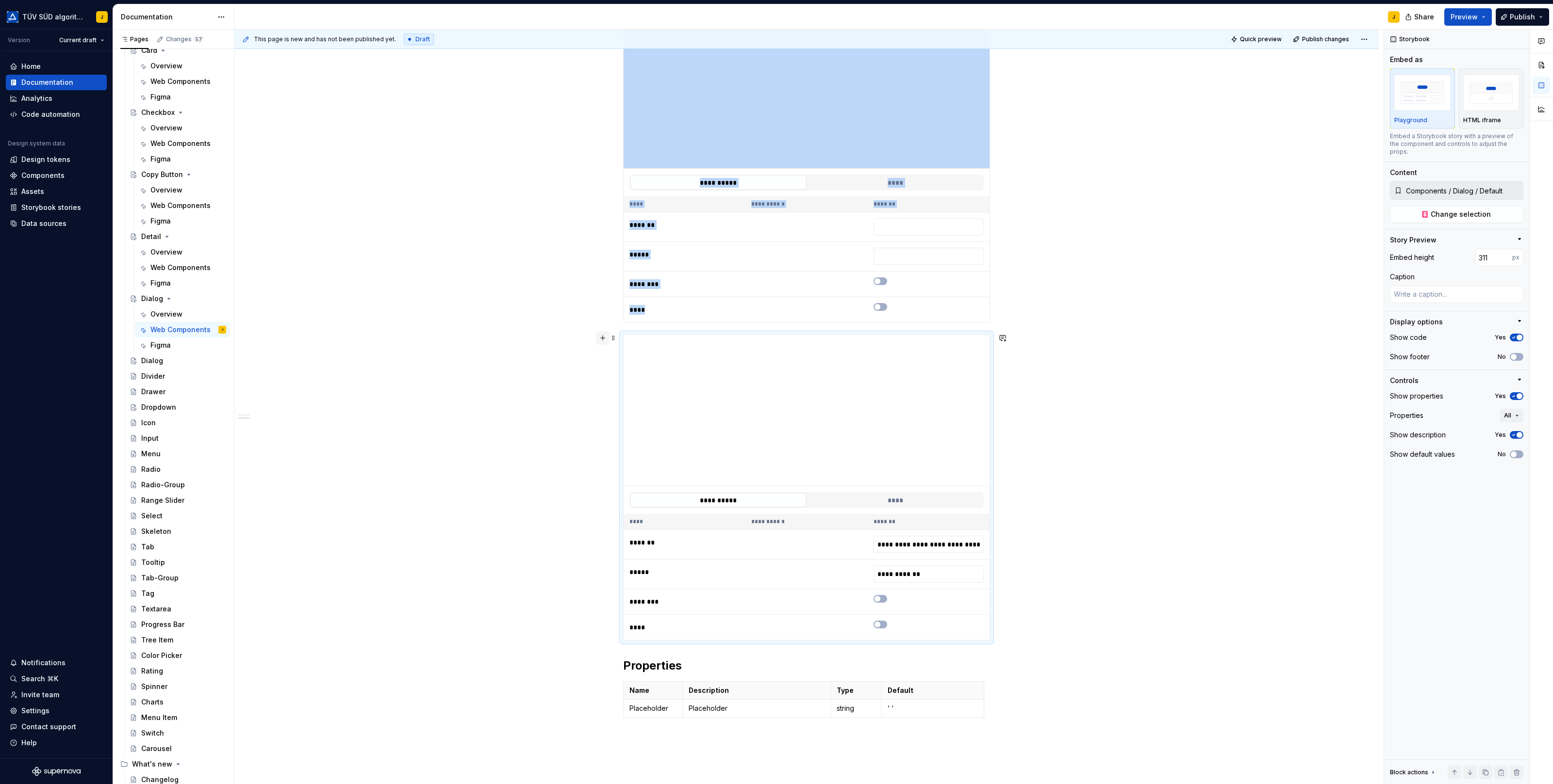
click at [605, 337] on button "button" at bounding box center [603, 337] width 13 height 13
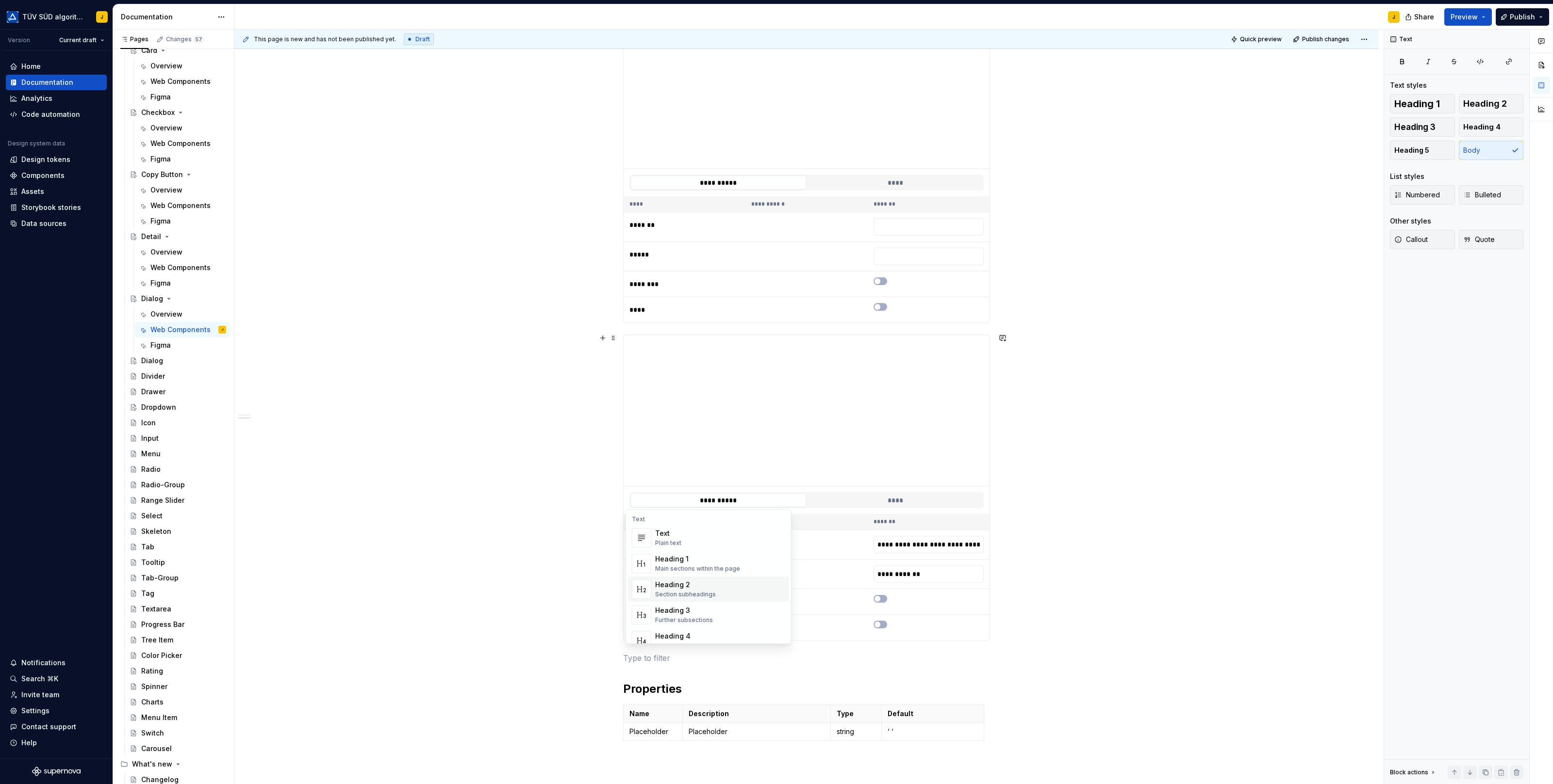
click at [683, 598] on div "Section subheadings" at bounding box center [685, 595] width 61 height 8
click at [646, 658] on h2 at bounding box center [806, 666] width 367 height 15
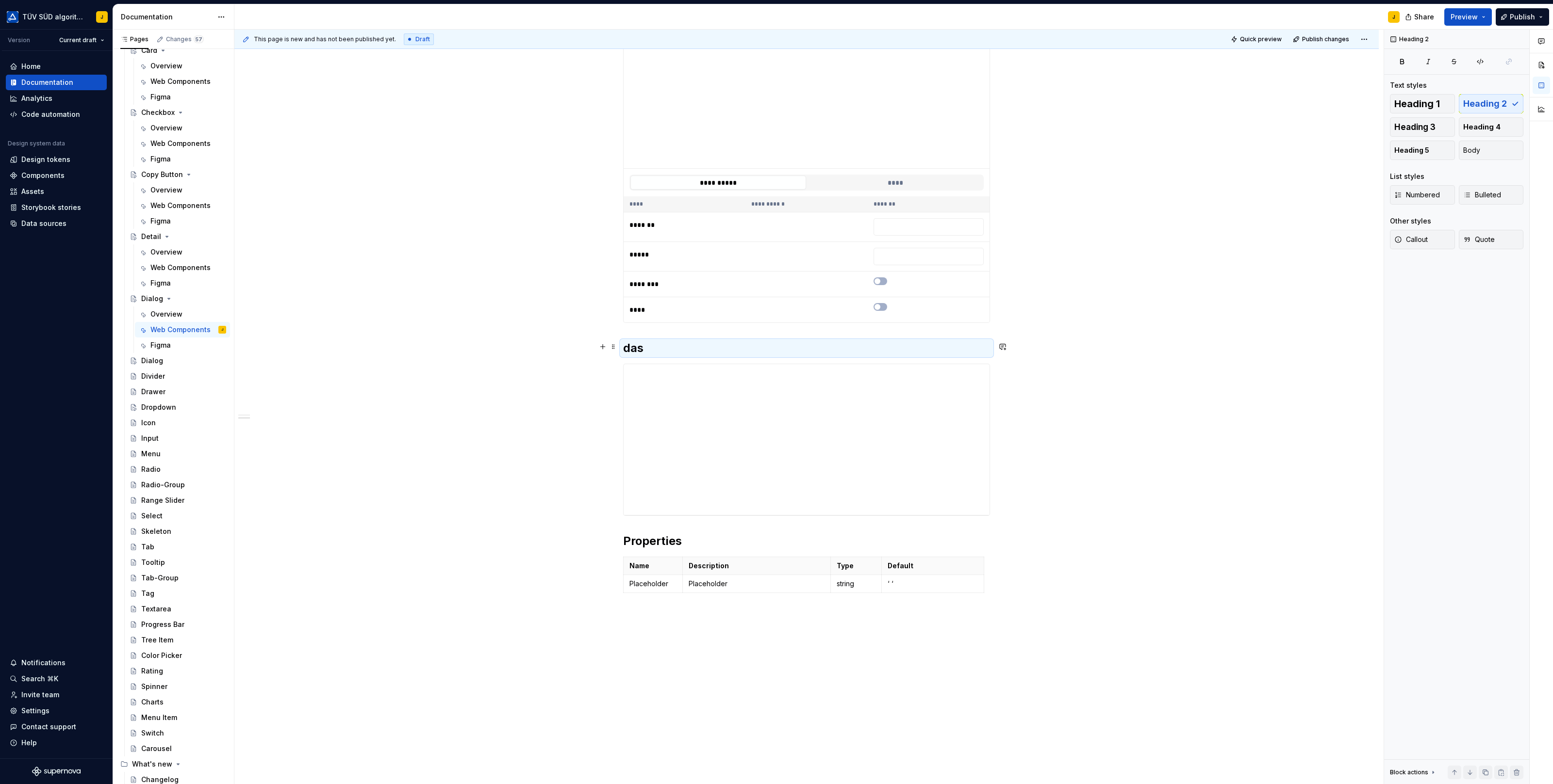
click at [643, 349] on h2 "das" at bounding box center [806, 348] width 367 height 15
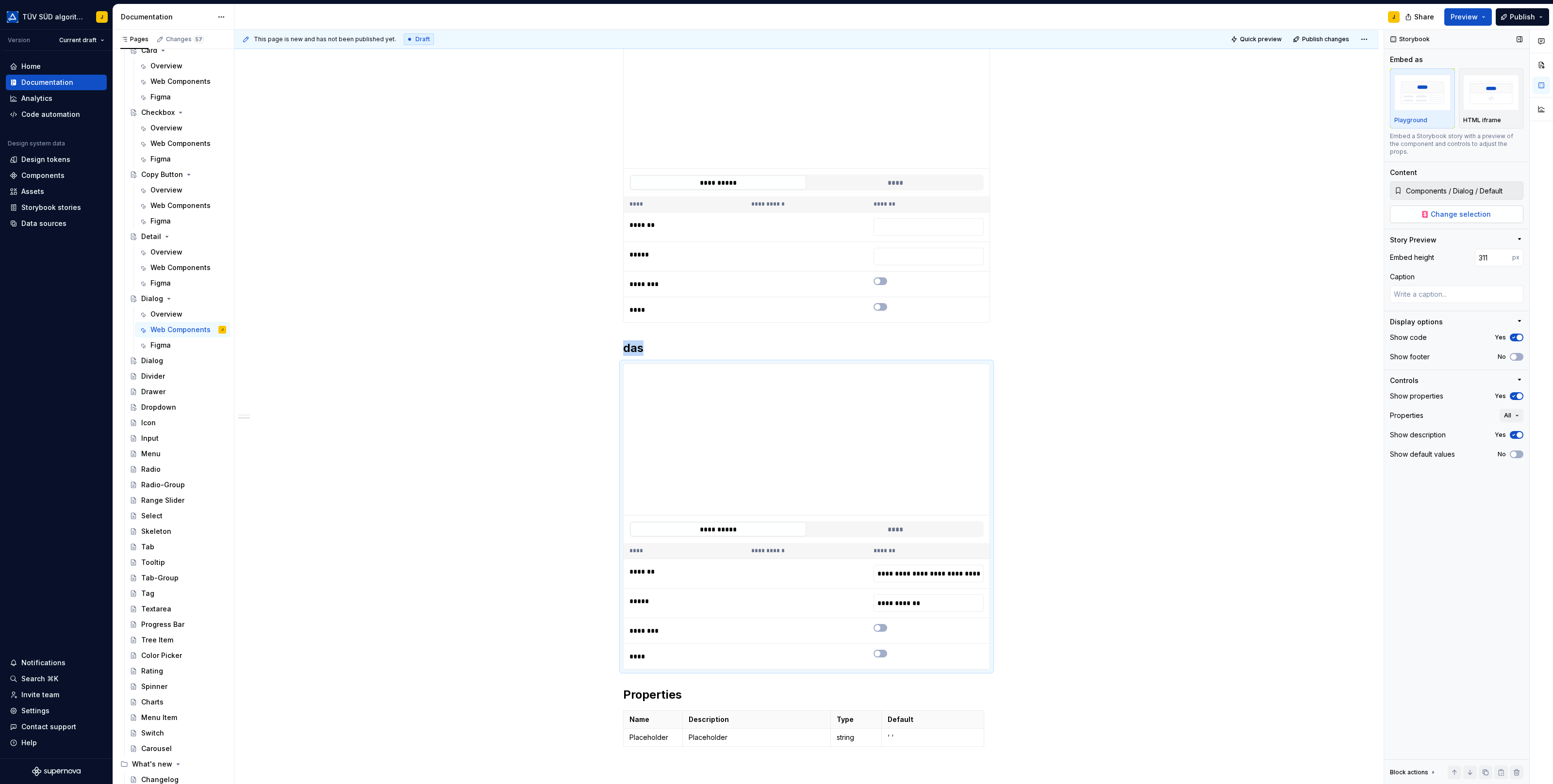
click at [1466, 209] on span "Change selection" at bounding box center [1460, 214] width 60 height 10
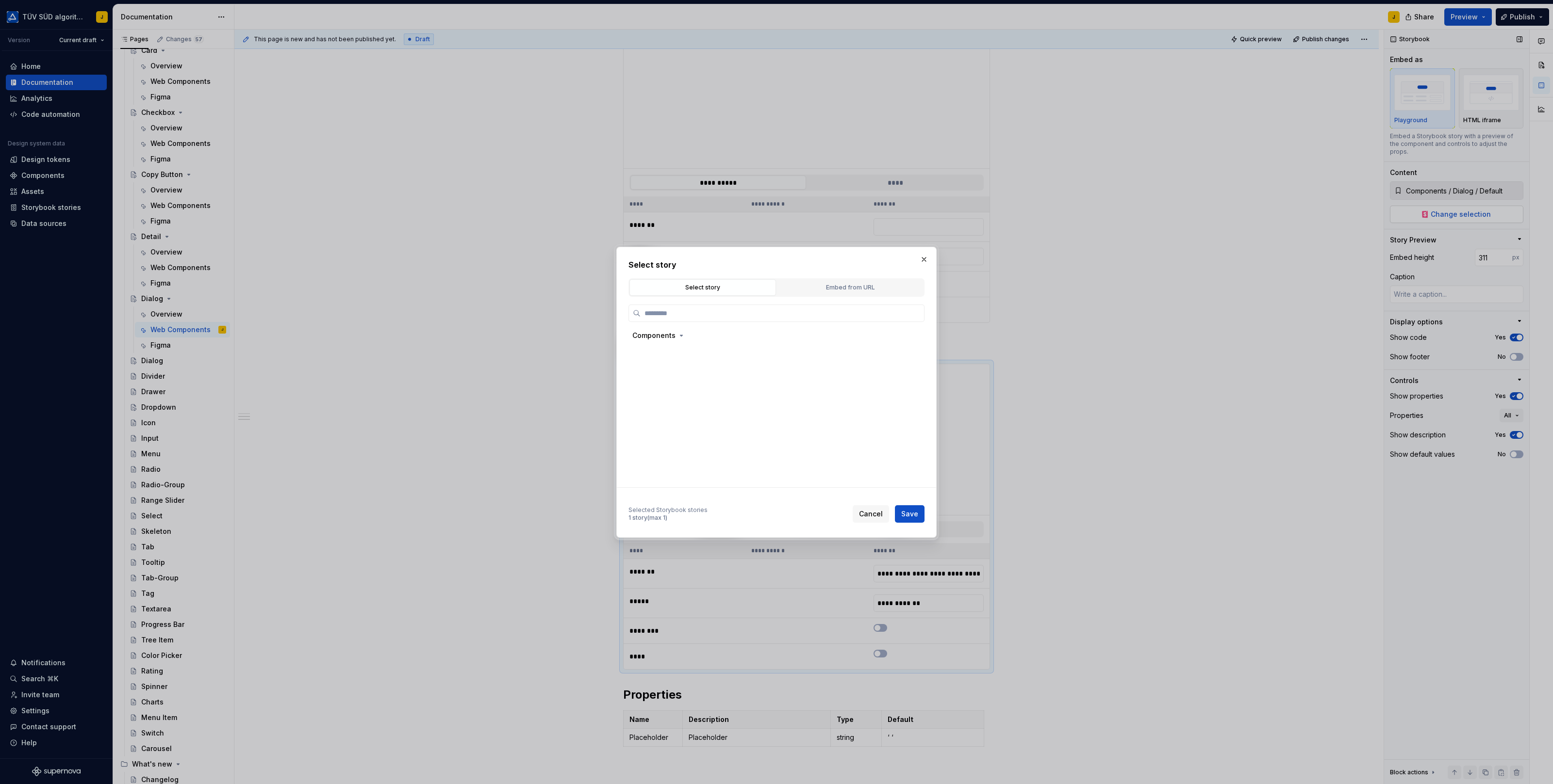
type textarea "*"
type input "***"
click at [687, 402] on div "No Header" at bounding box center [680, 399] width 36 height 10
click at [906, 510] on span "Save" at bounding box center [910, 514] width 17 height 10
type textarea "*"
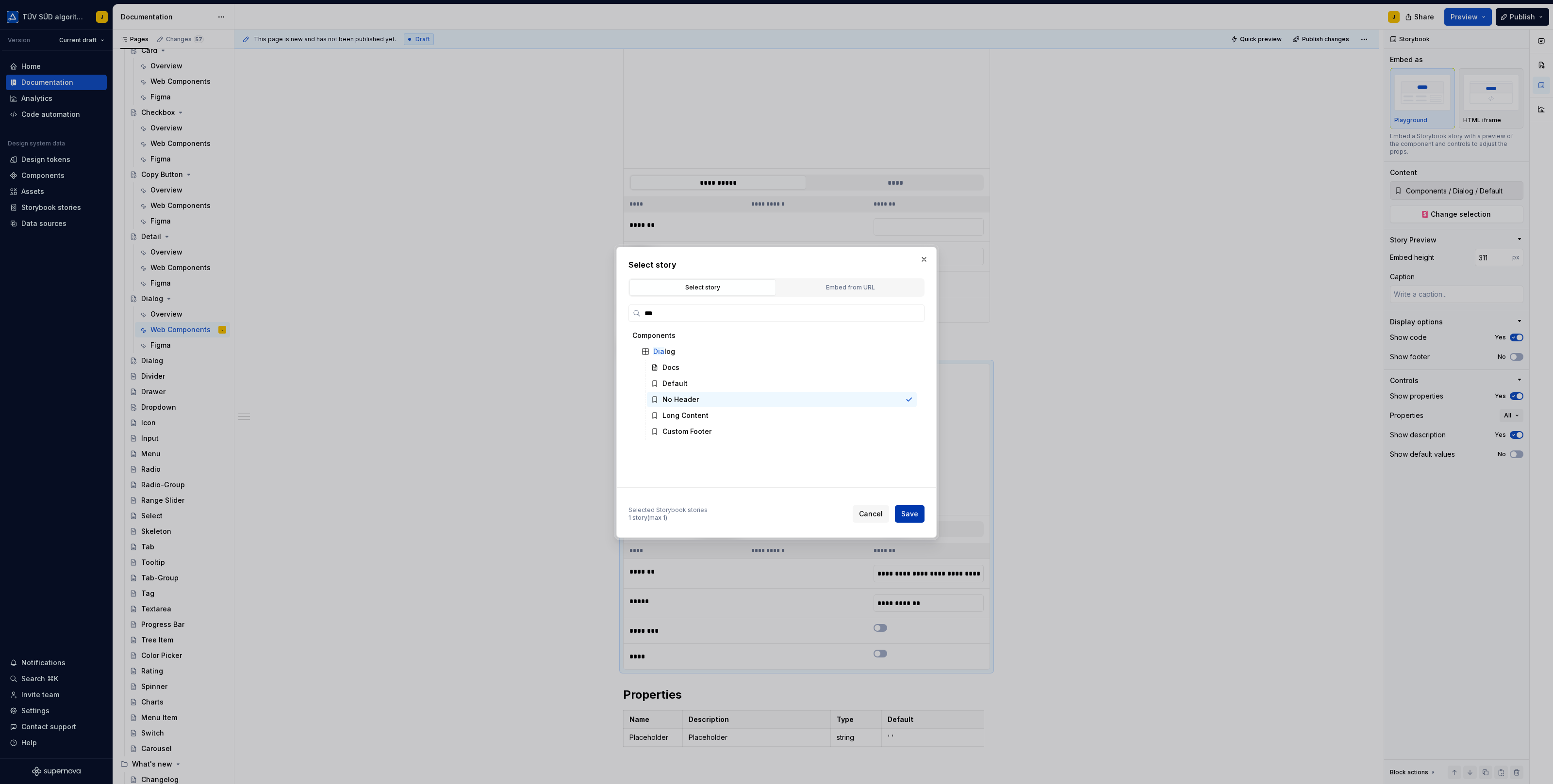
type input "Components / Dialog / No Header"
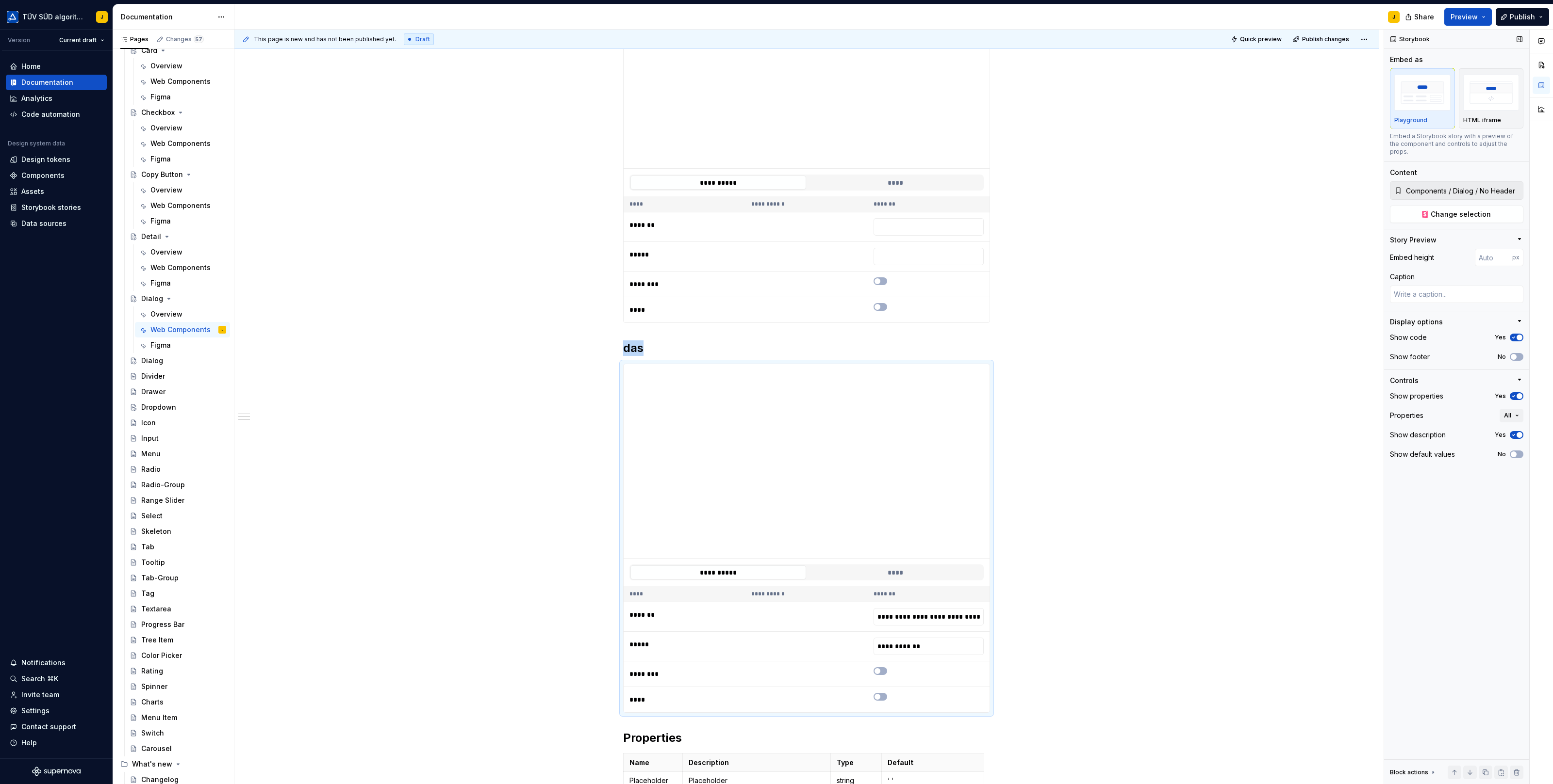
click at [1515, 335] on icon "button" at bounding box center [1513, 337] width 8 height 6
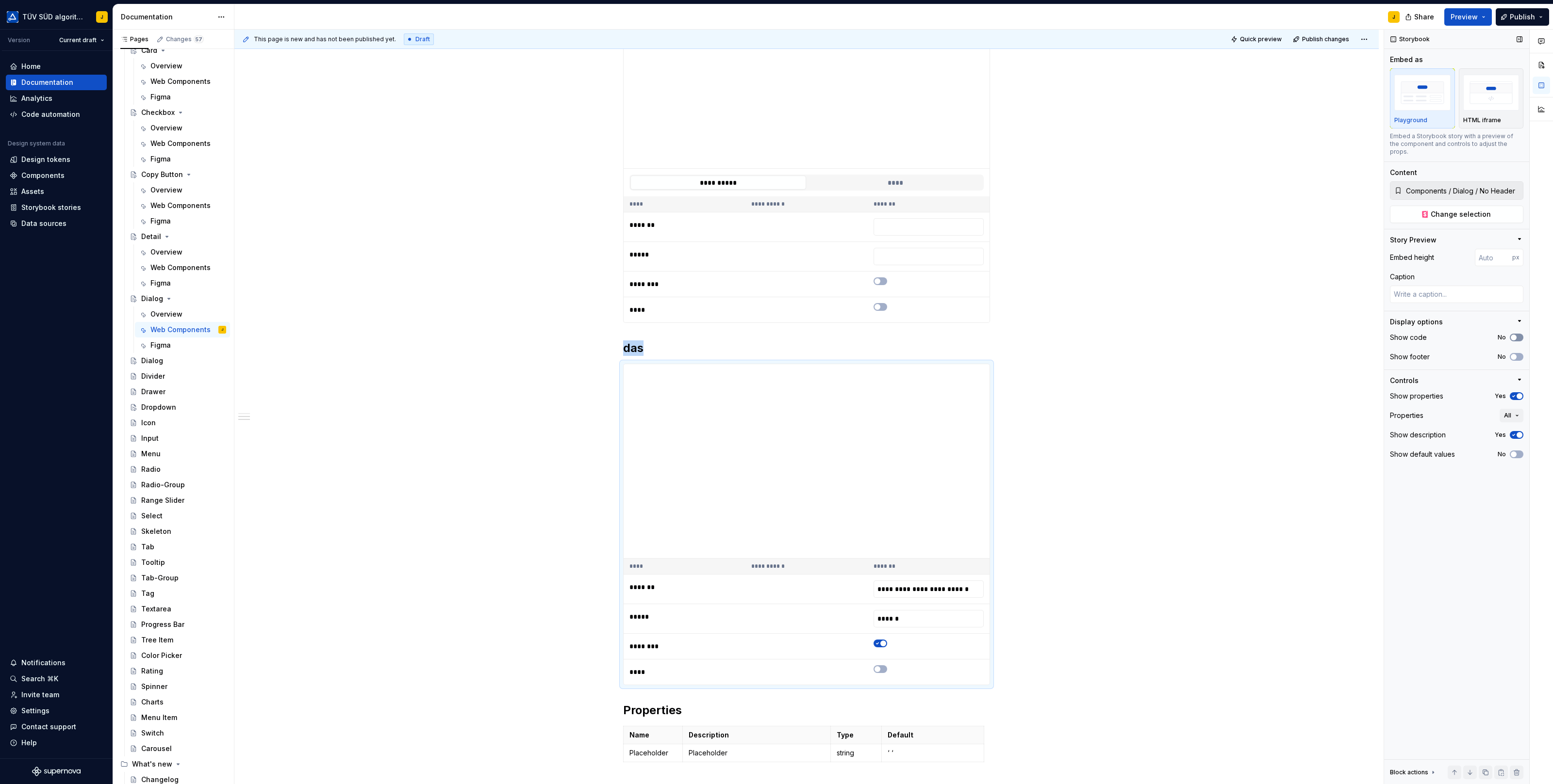
click at [1515, 335] on span "button" at bounding box center [1513, 337] width 6 height 6
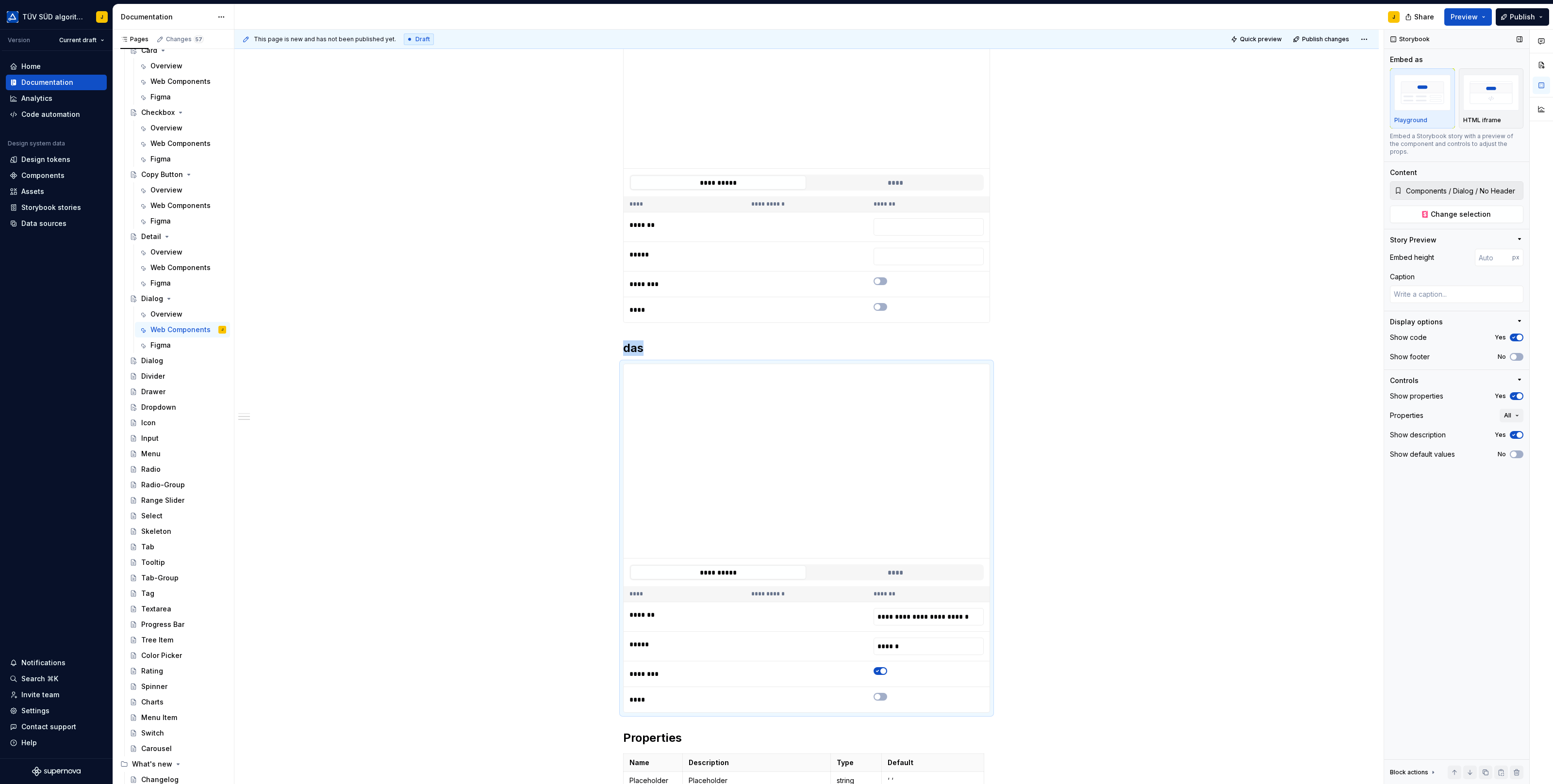
click at [1513, 394] on icon "button" at bounding box center [1513, 396] width 8 height 6
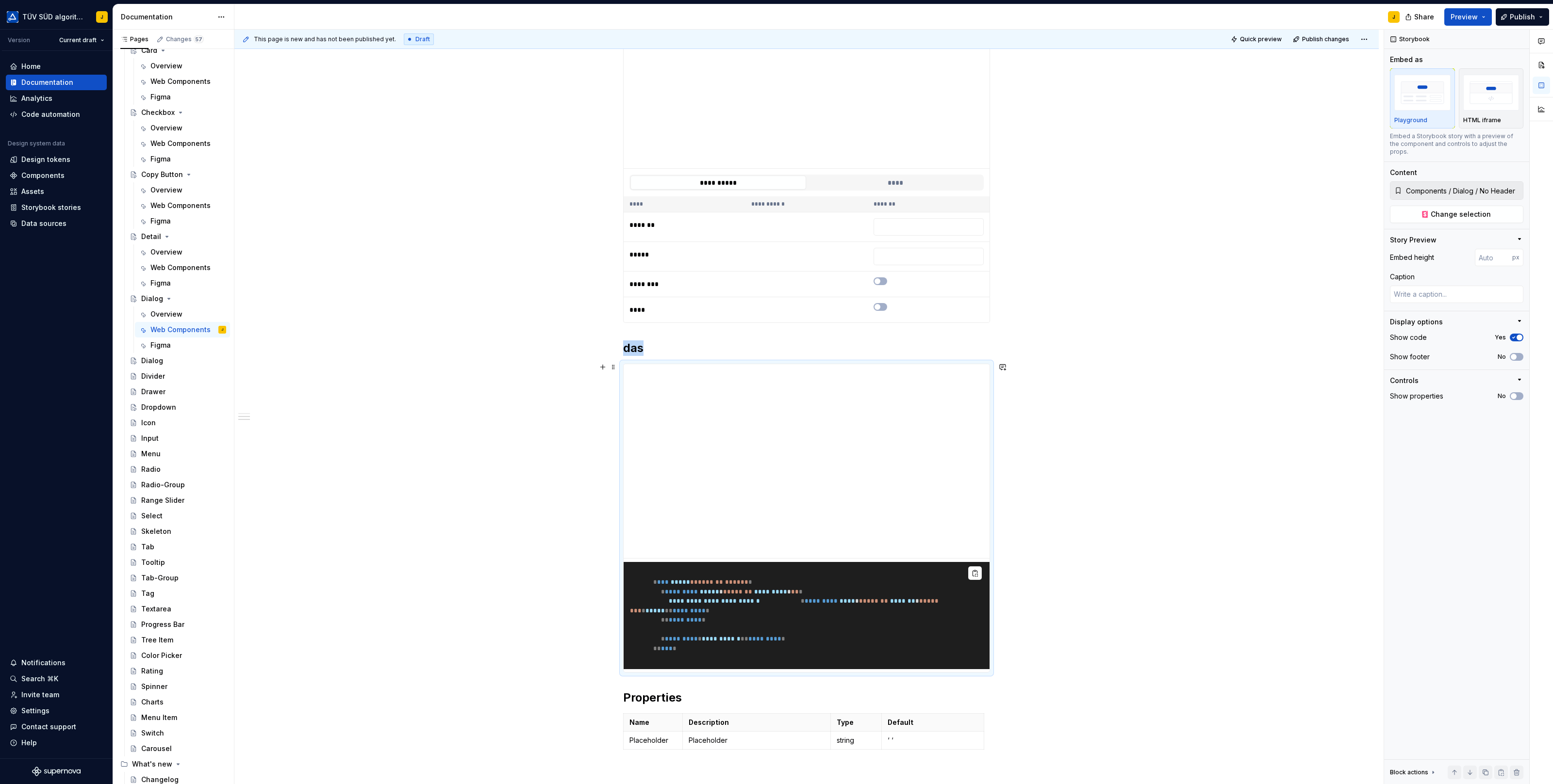
click at [1062, 472] on div "**********" at bounding box center [806, 497] width 1144 height 1053
click at [913, 323] on div "**********" at bounding box center [806, 170] width 367 height 306
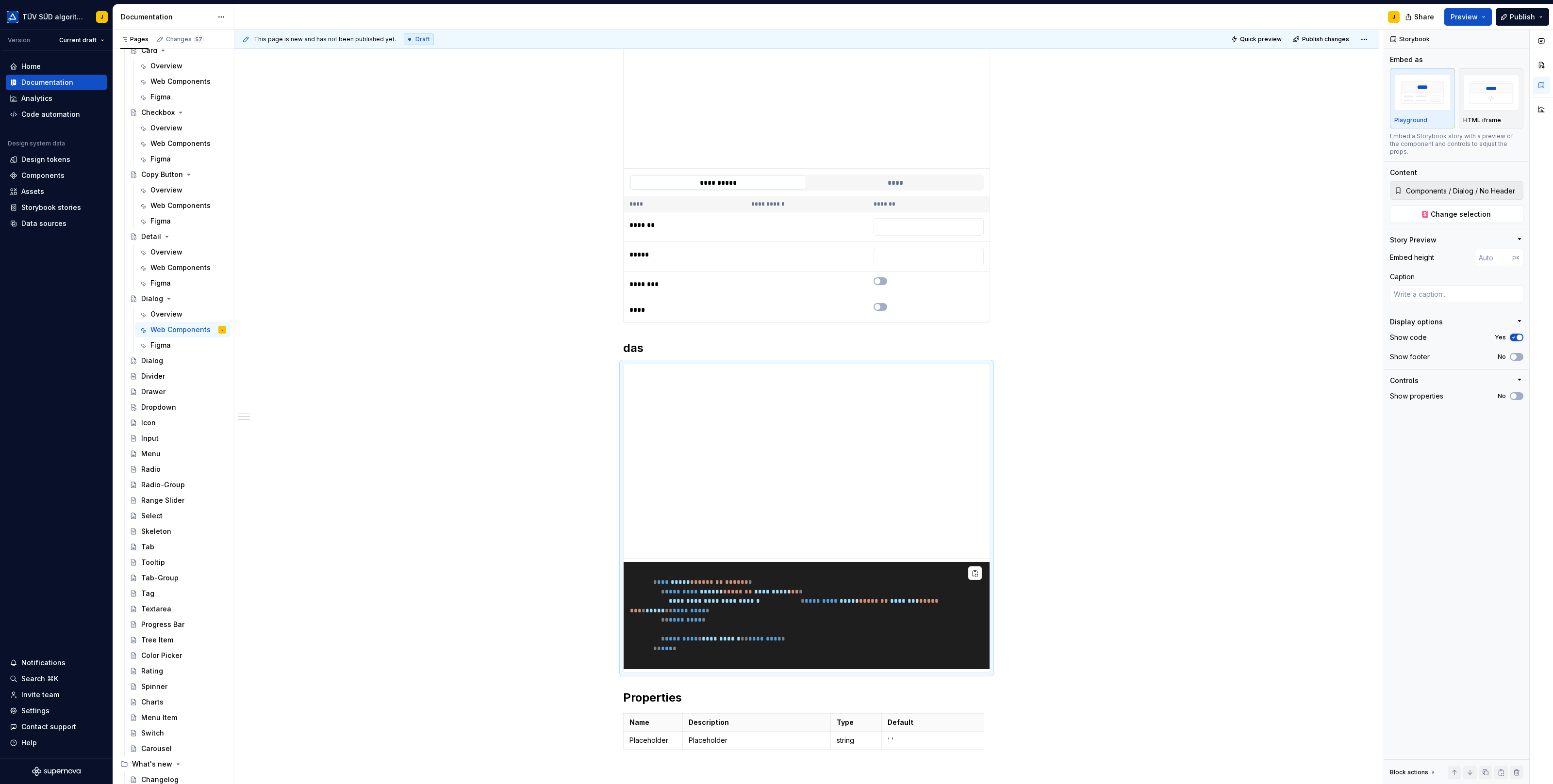
type textarea "*"
type input "Components / Dialog / Default"
type input "311"
type textarea "*"
type input "Components / Dialog / No Header"
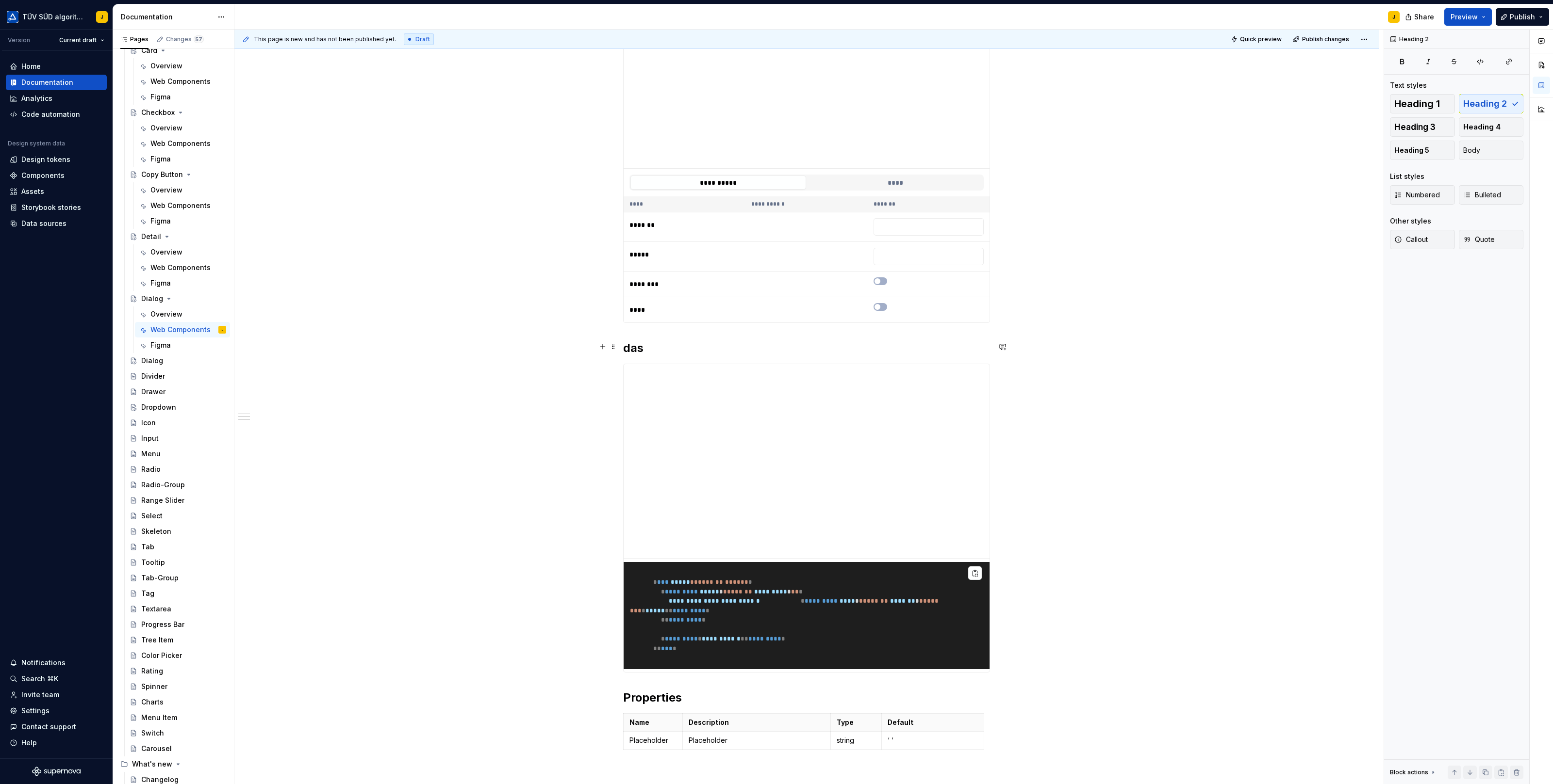
click at [643, 347] on h2 "das" at bounding box center [806, 348] width 367 height 15
click at [626, 345] on h2 "das" at bounding box center [806, 348] width 367 height 15
click at [638, 351] on h2 "das" at bounding box center [806, 348] width 367 height 15
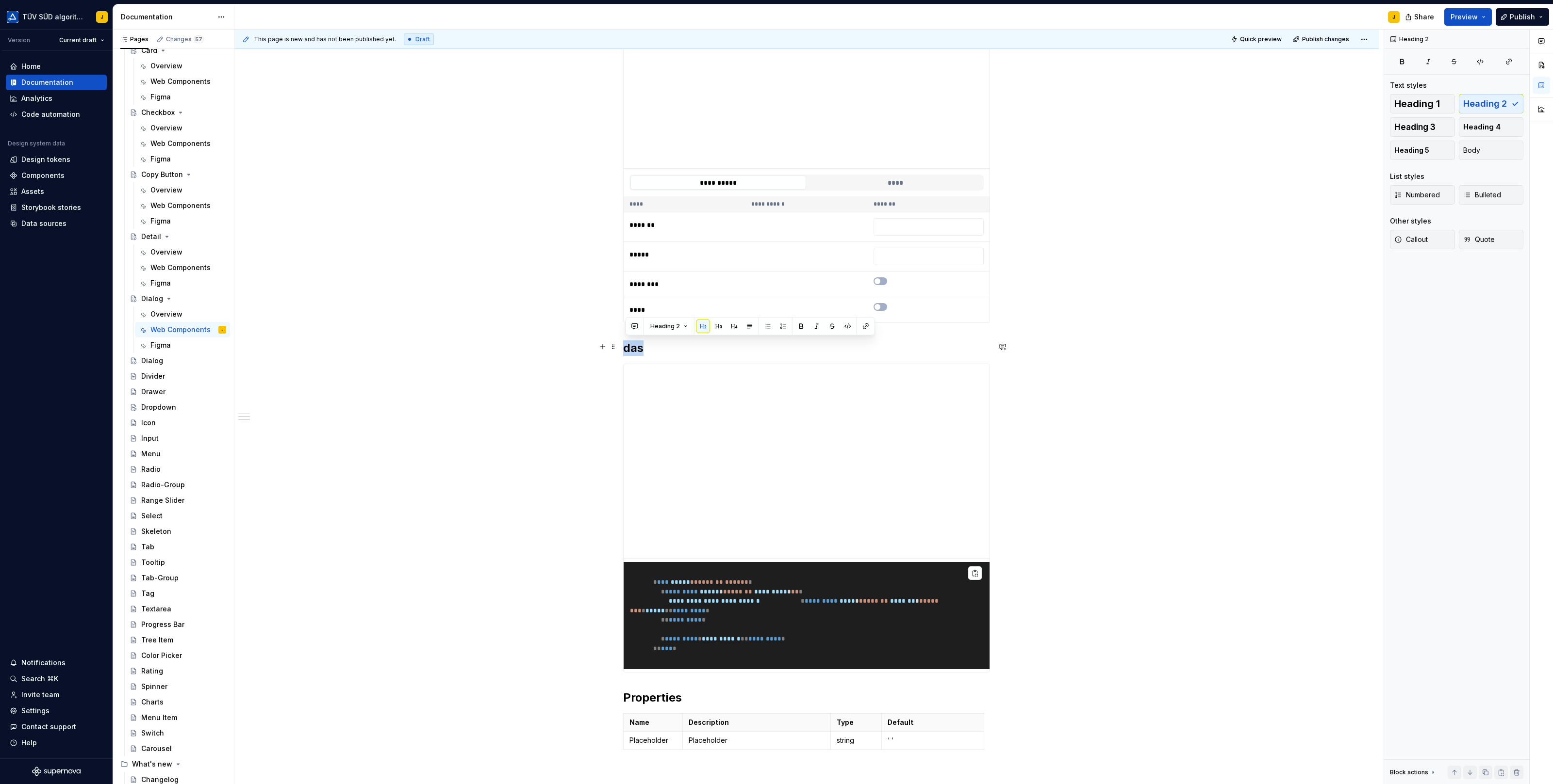
click at [638, 351] on h2 "das" at bounding box center [806, 348] width 367 height 15
click at [554, 369] on div "**********" at bounding box center [806, 497] width 1144 height 1053
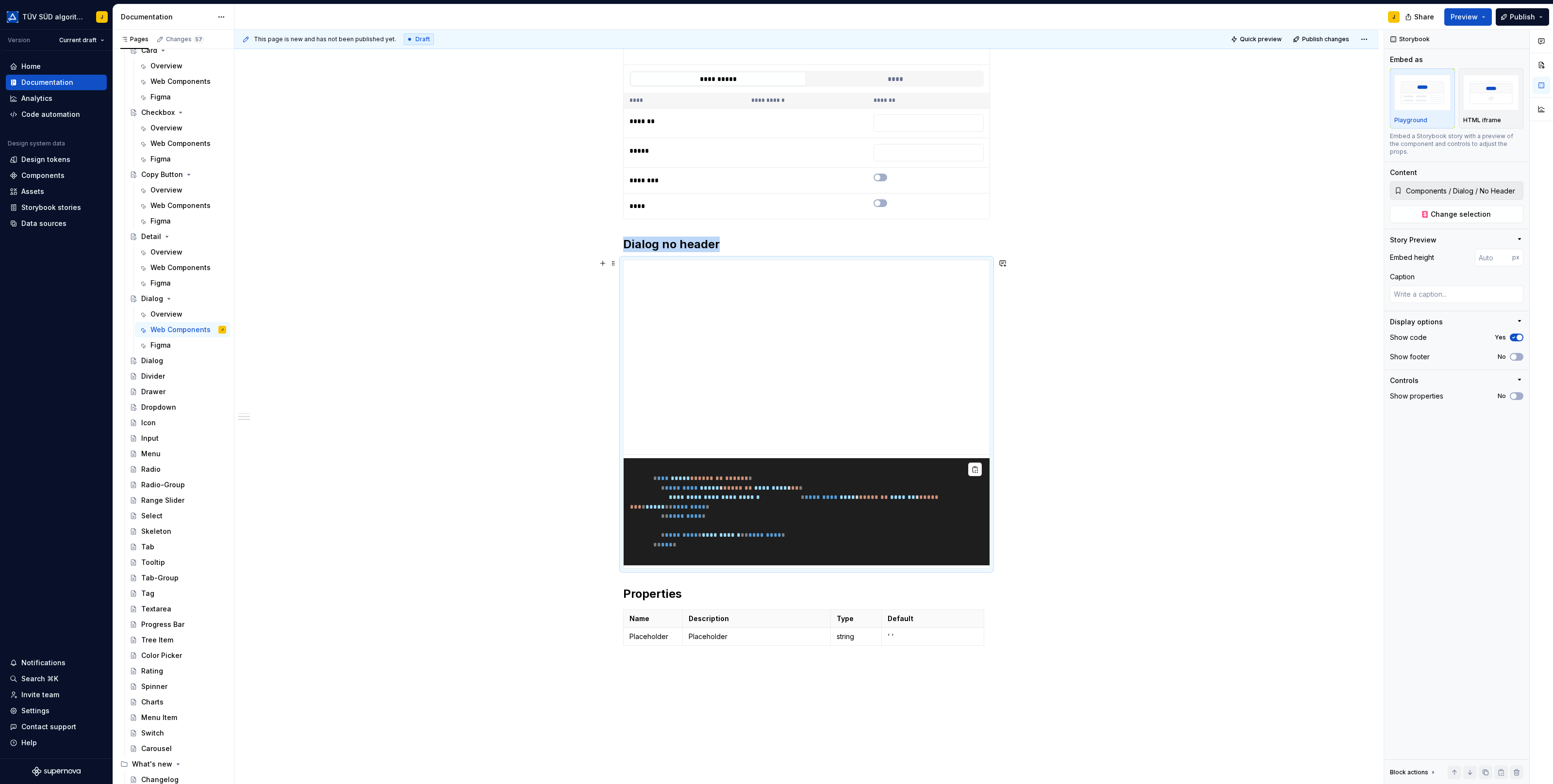
scroll to position [326, 0]
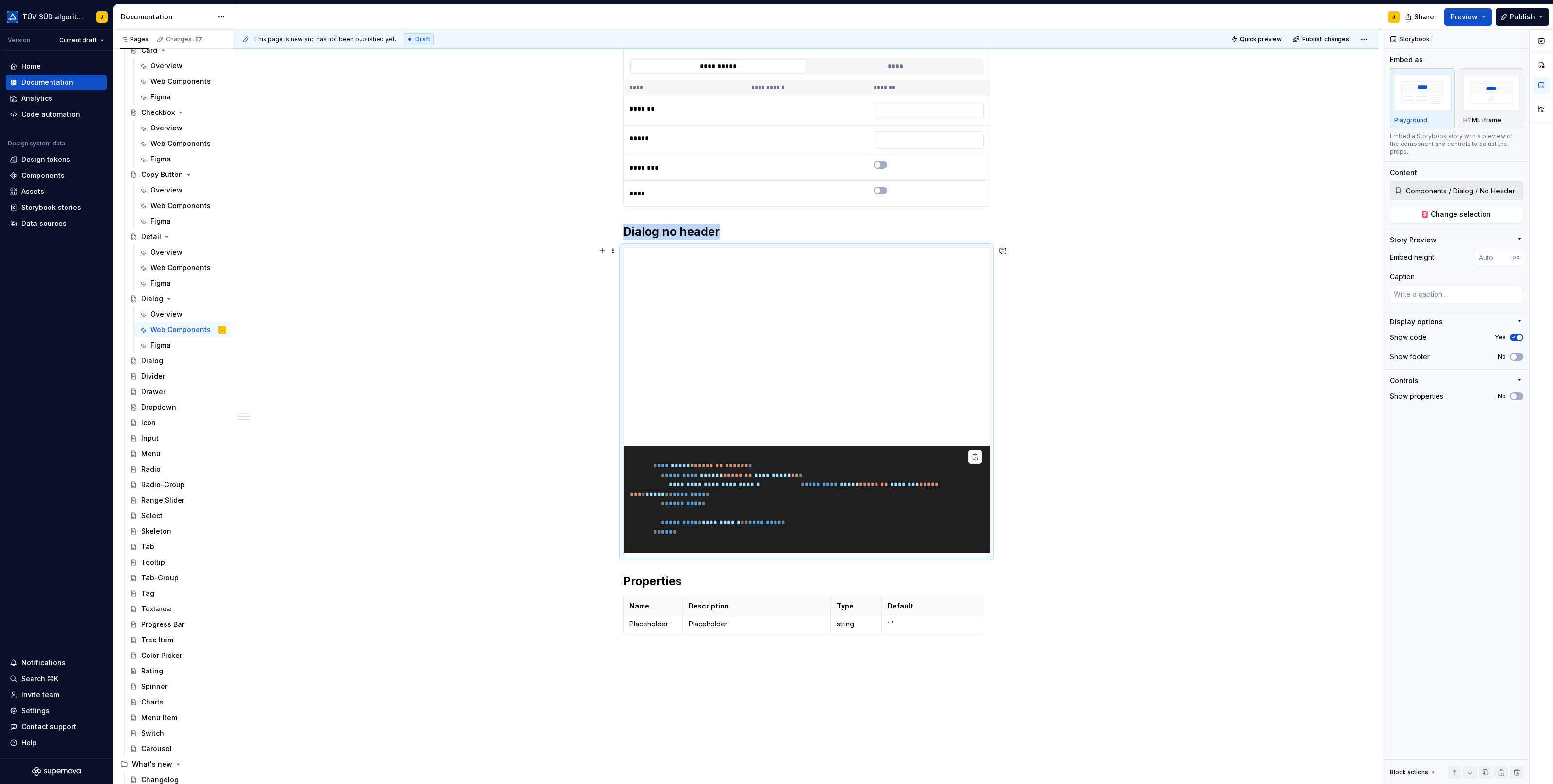
click at [614, 440] on div "**********" at bounding box center [806, 380] width 1144 height 1053
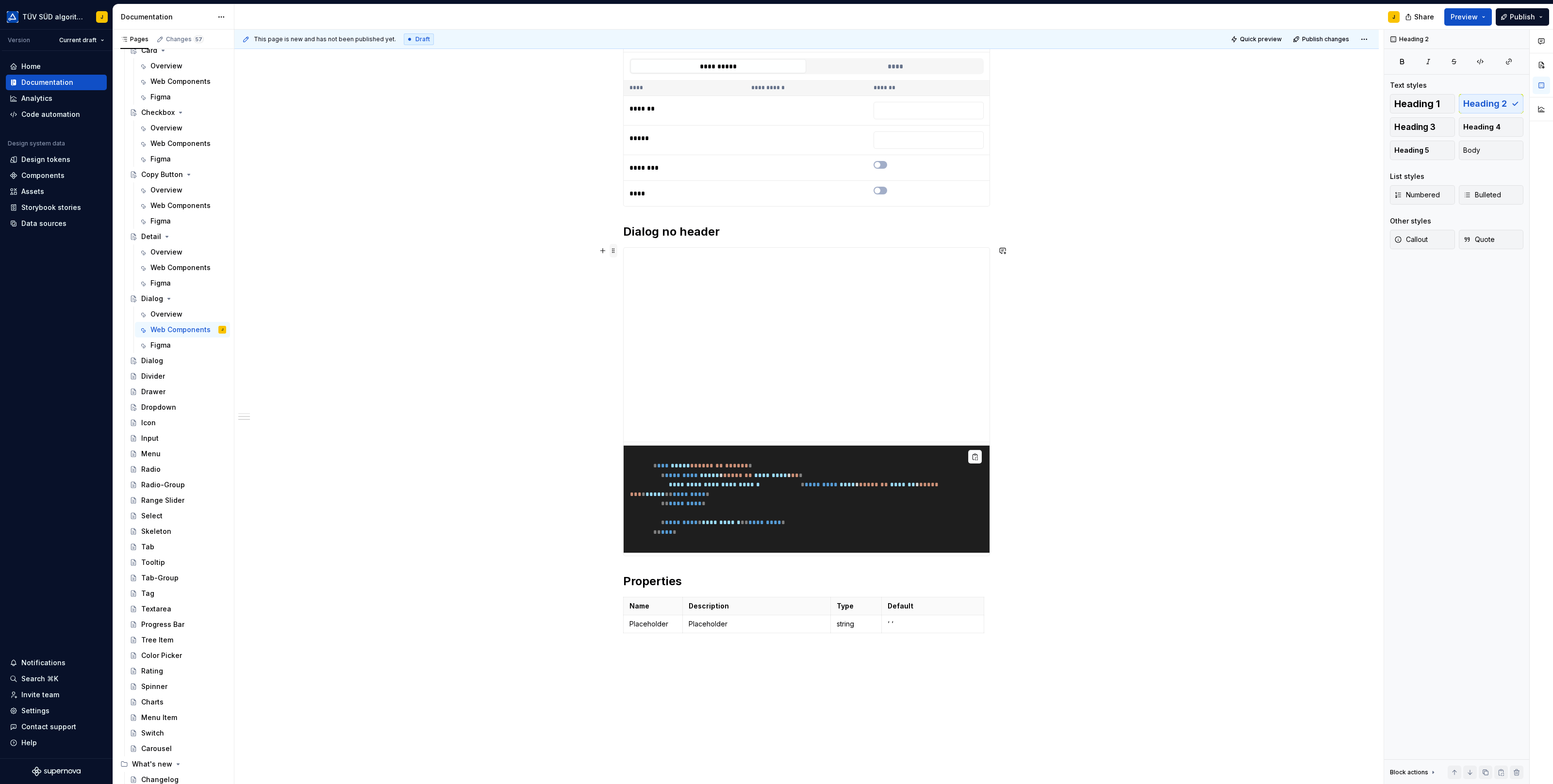
click at [617, 248] on span at bounding box center [613, 250] width 8 height 13
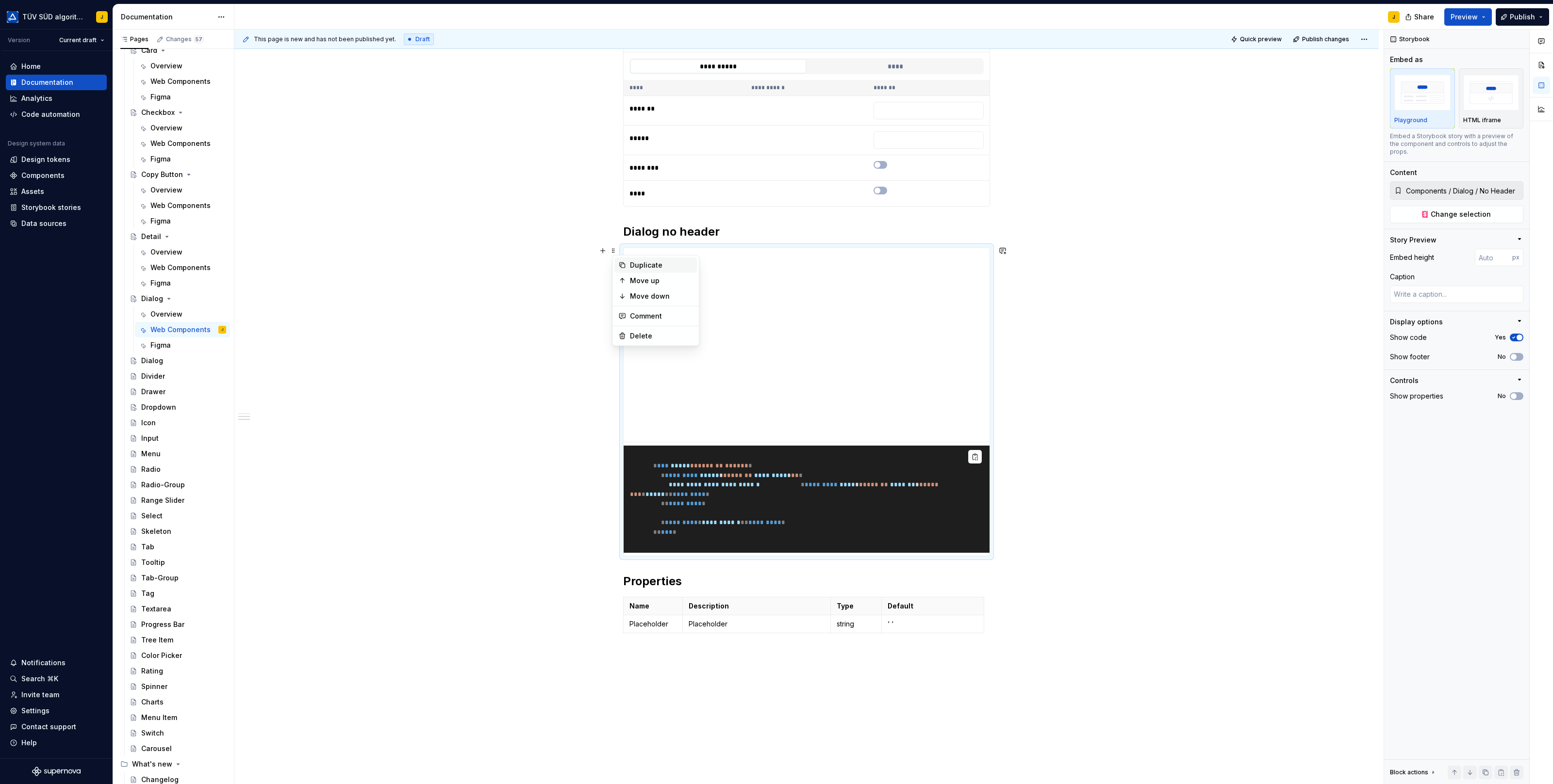
click at [656, 264] on div "Duplicate" at bounding box center [661, 265] width 63 height 10
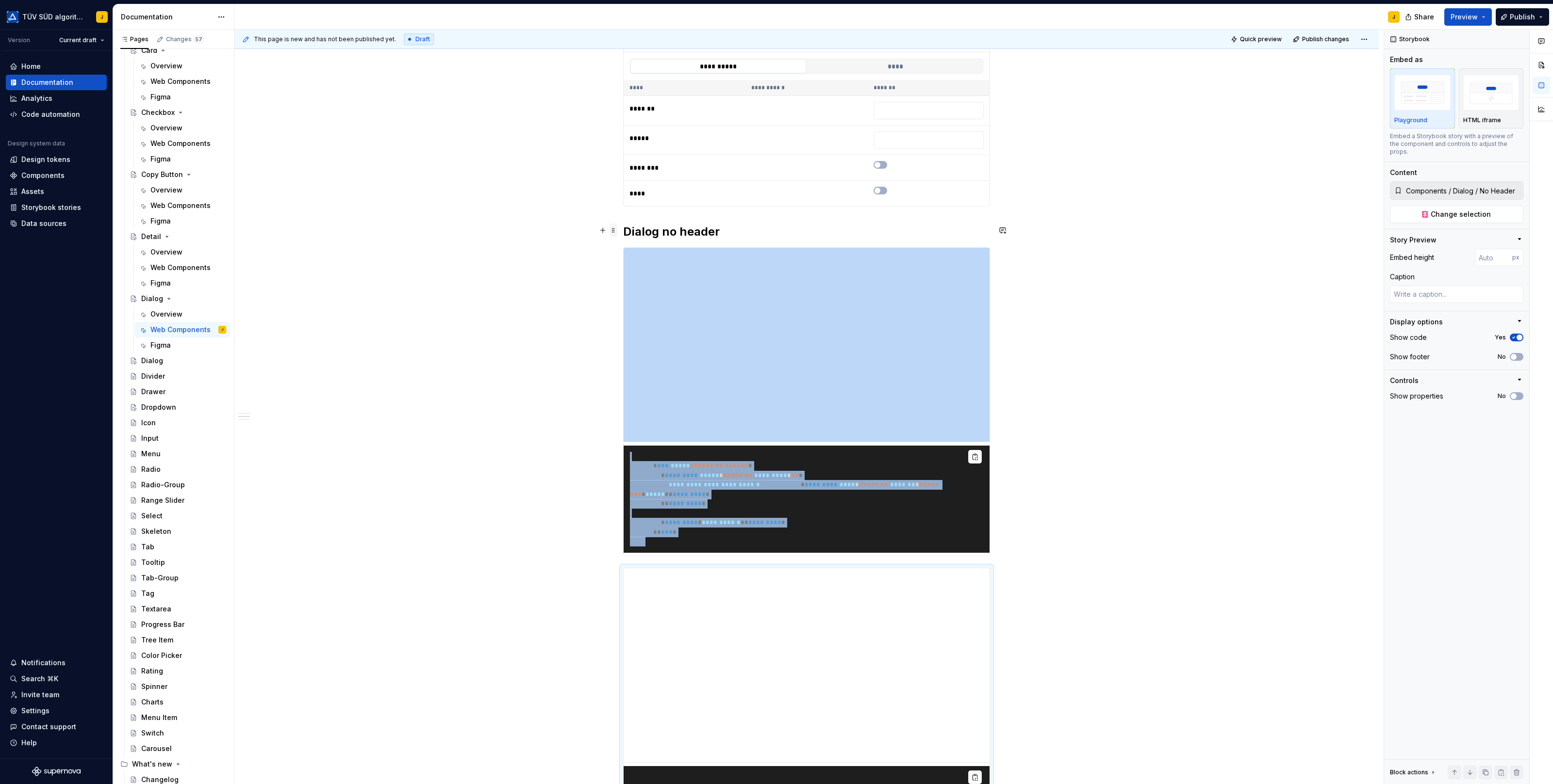
click at [615, 228] on span at bounding box center [613, 230] width 8 height 13
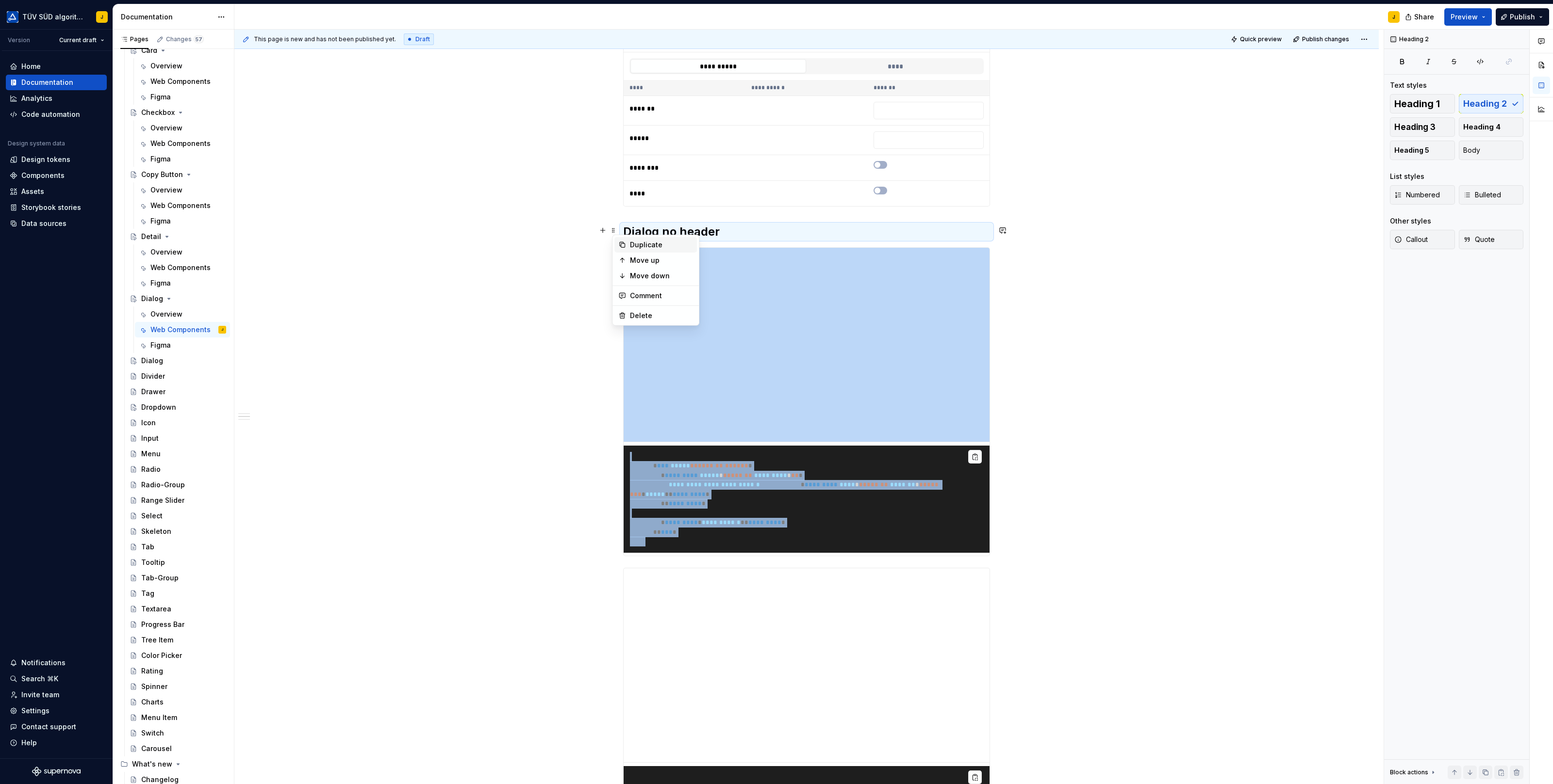
click at [631, 244] on div "Duplicate" at bounding box center [661, 244] width 63 height 10
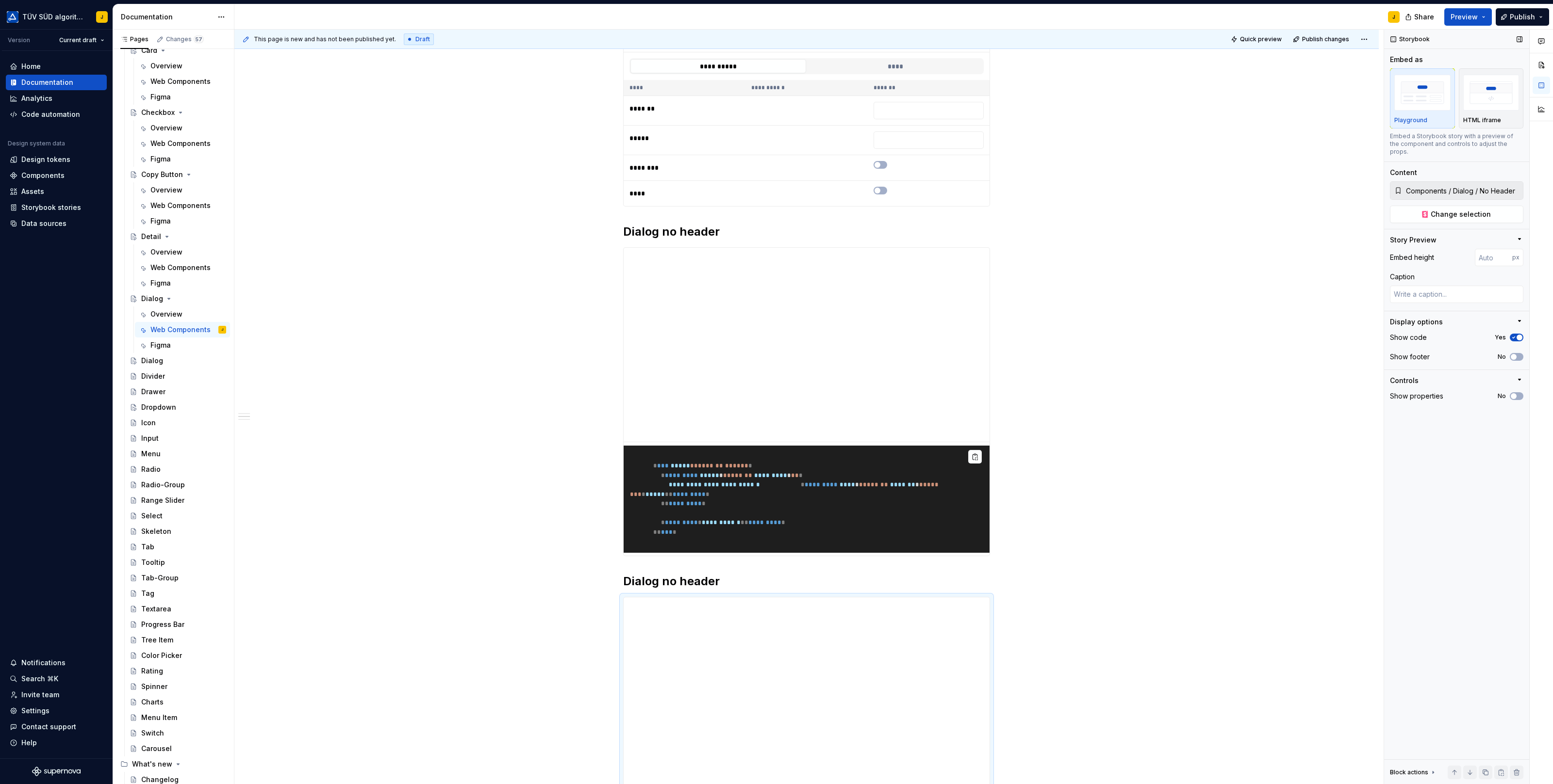
click at [1504, 182] on input "Components / Dialog / No Header" at bounding box center [1462, 190] width 121 height 17
click at [1445, 209] on span "Change selection" at bounding box center [1460, 214] width 60 height 10
type textarea "*"
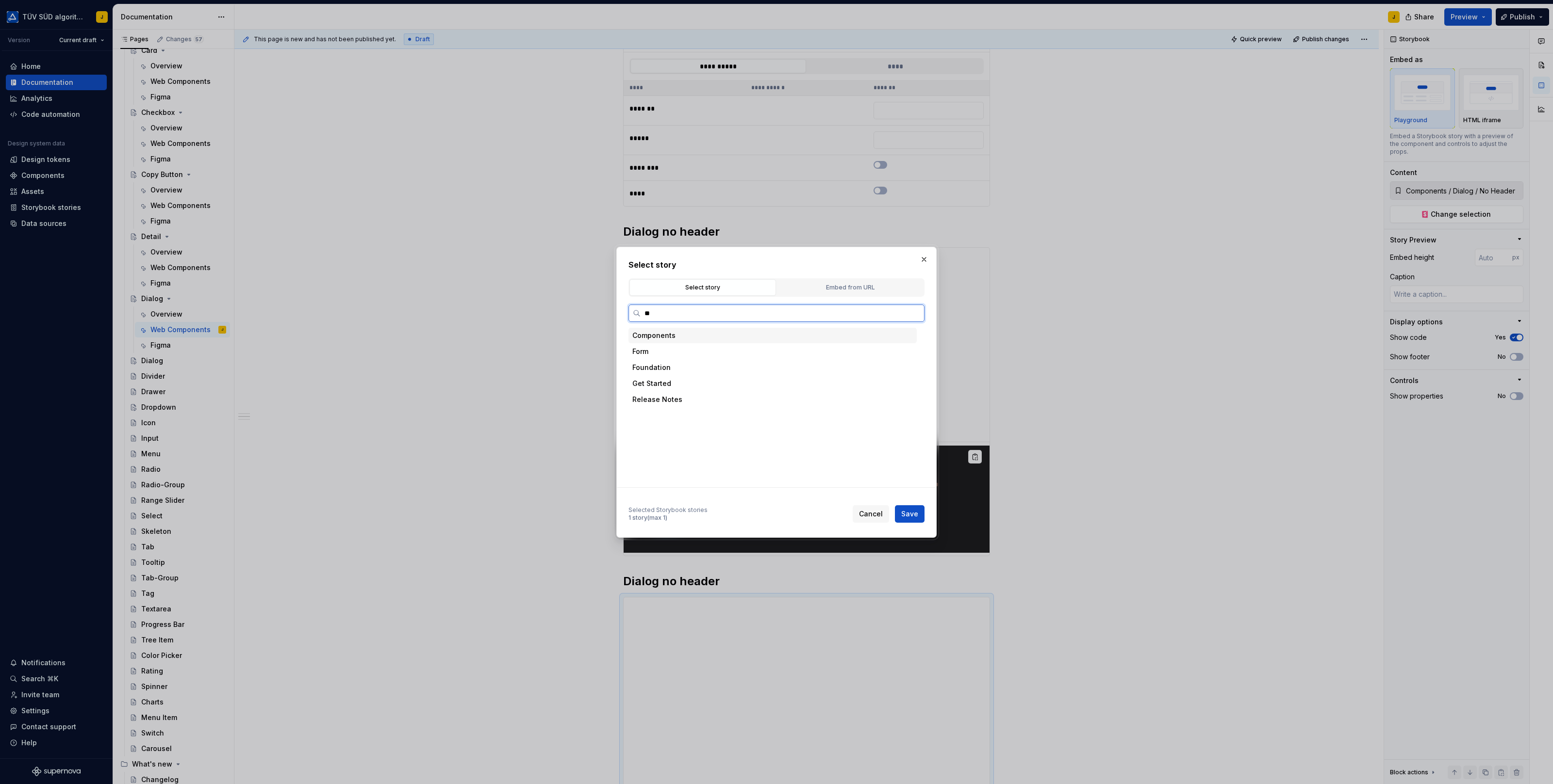
type input "***"
click at [721, 418] on div "Long Content" at bounding box center [781, 415] width 270 height 15
click at [908, 515] on span "Save" at bounding box center [910, 514] width 17 height 10
type textarea "*"
type input "Components / Dialog / Long Content"
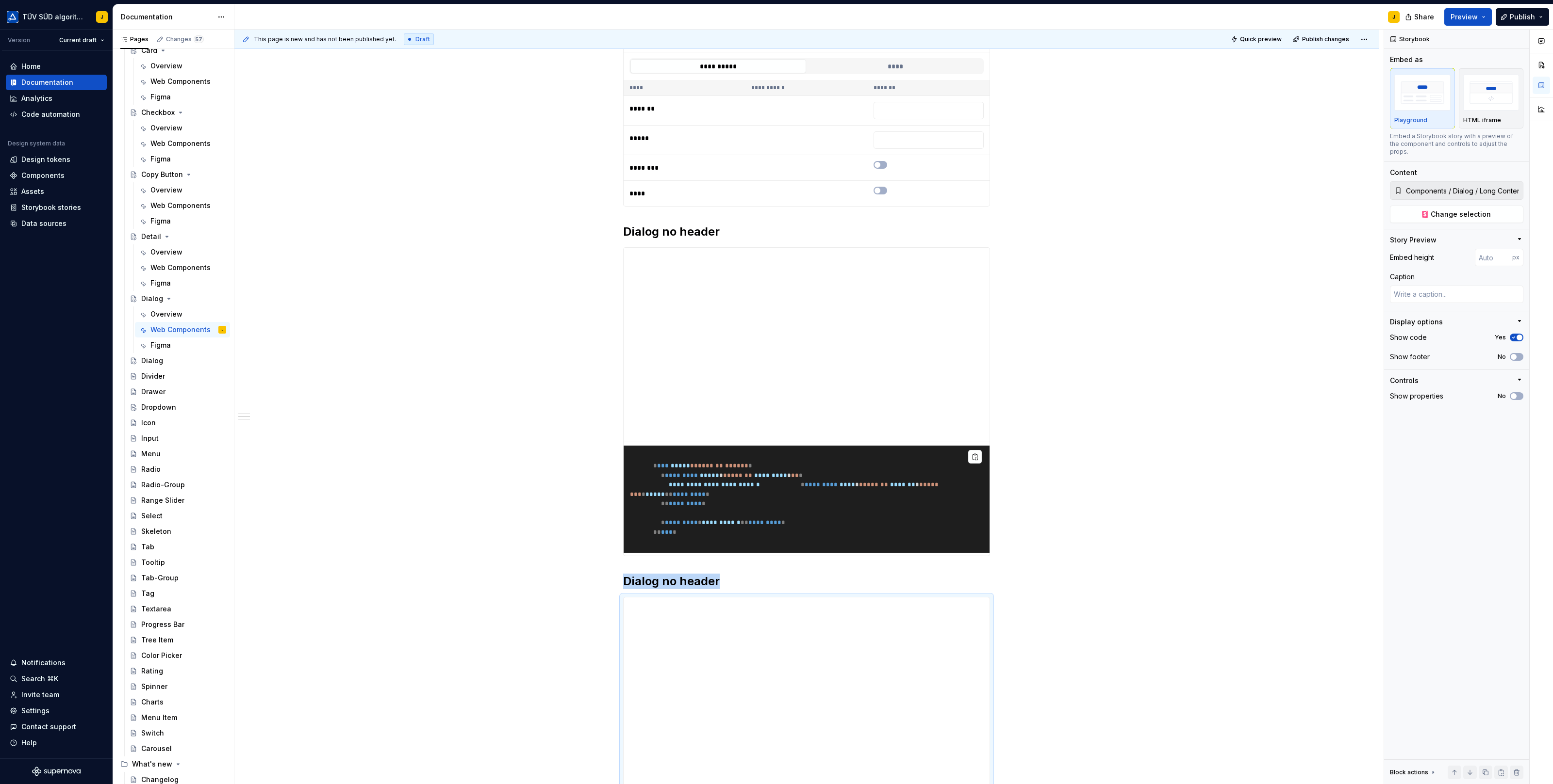
scroll to position [444, 0]
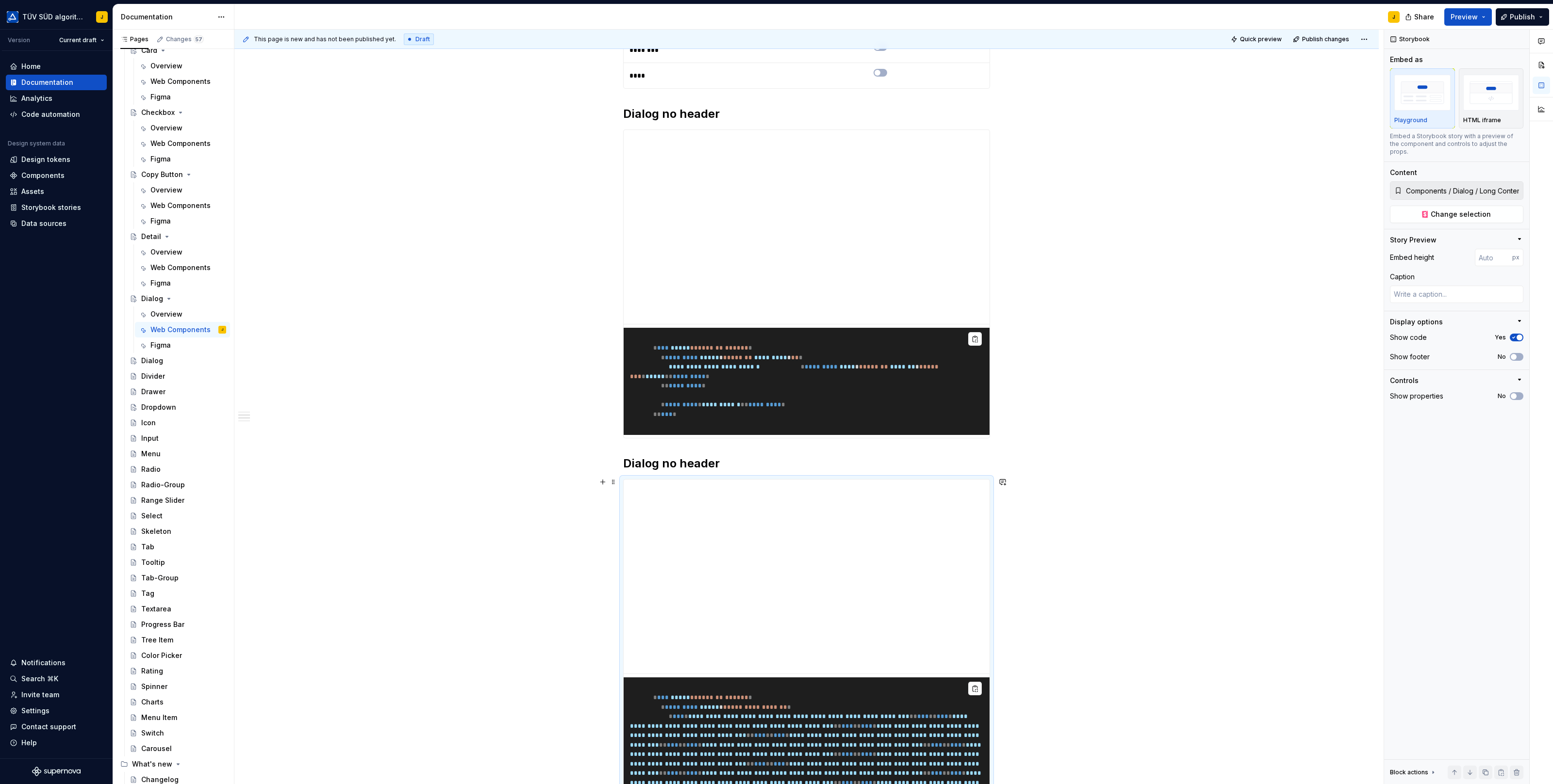
click at [693, 464] on h2 "Dialog no header" at bounding box center [806, 464] width 367 height 15
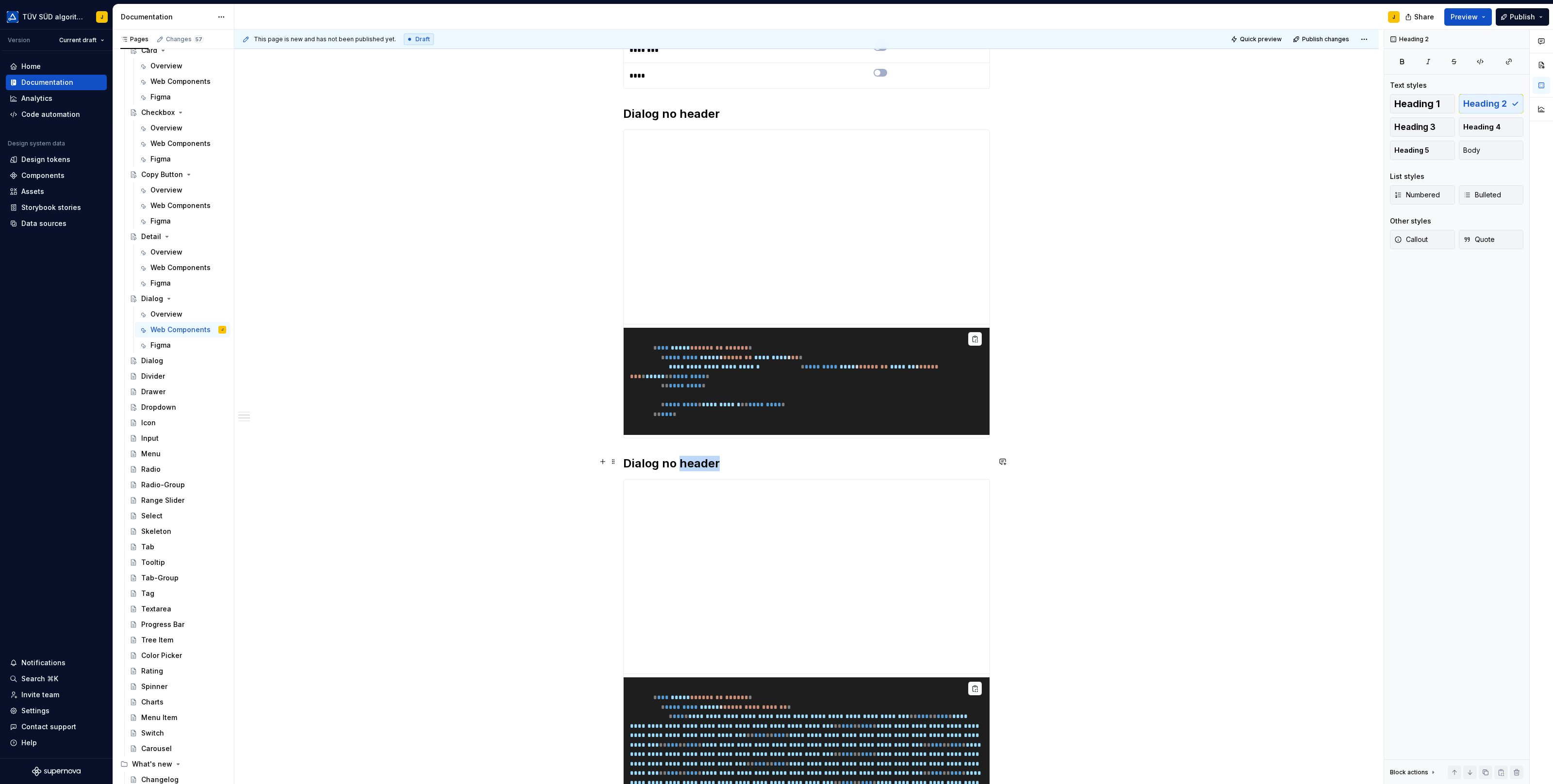
click at [693, 464] on h2 "Dialog no header" at bounding box center [806, 464] width 367 height 15
drag, startPoint x: 664, startPoint y: 459, endPoint x: 807, endPoint y: 459, distance: 143.0
click at [807, 459] on h2 "Dialog no header" at bounding box center [806, 464] width 367 height 15
click at [1176, 459] on div "**********" at bounding box center [809, 407] width 1149 height 755
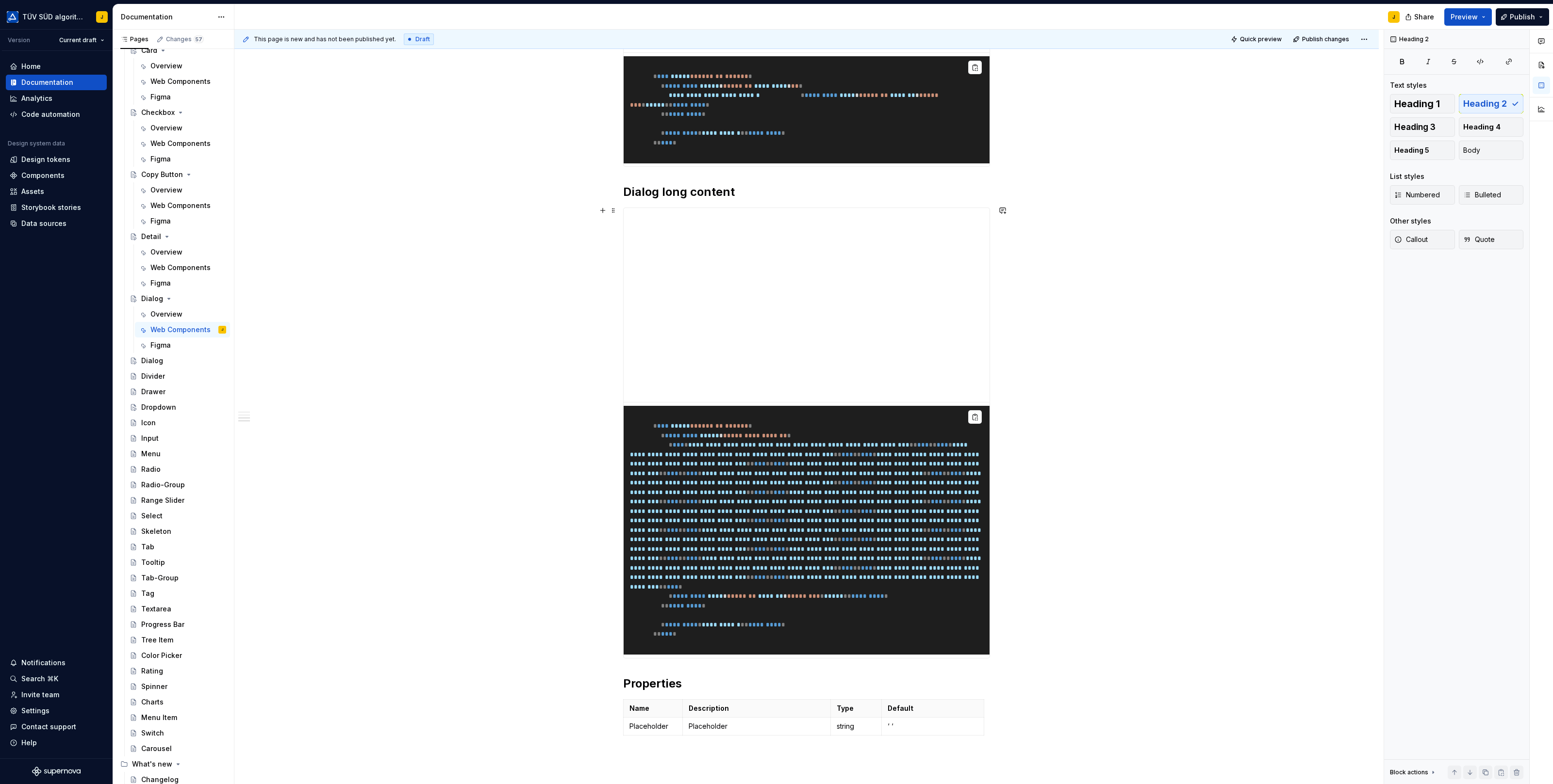
scroll to position [717, 0]
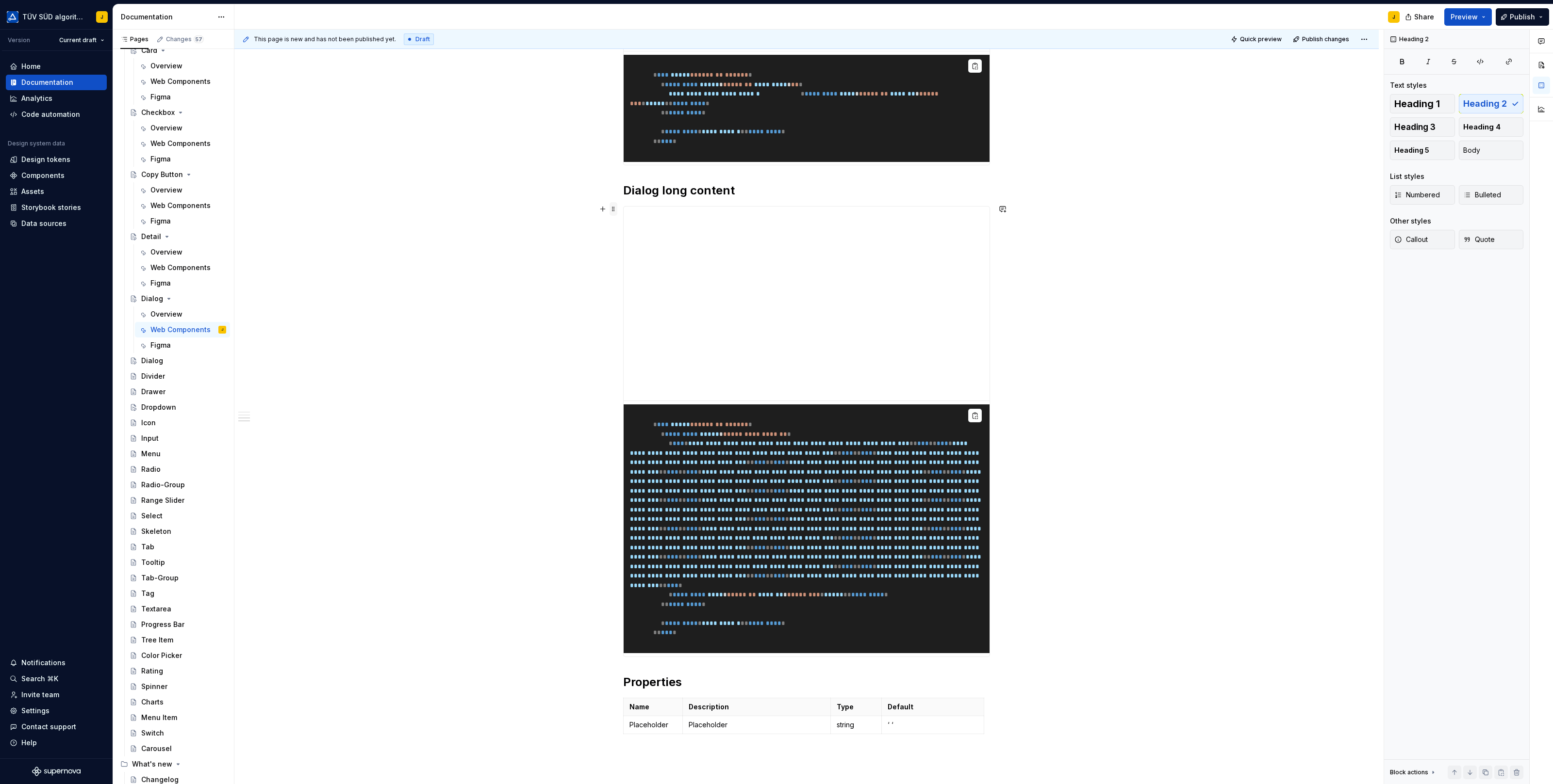
click at [614, 209] on span at bounding box center [613, 209] width 8 height 13
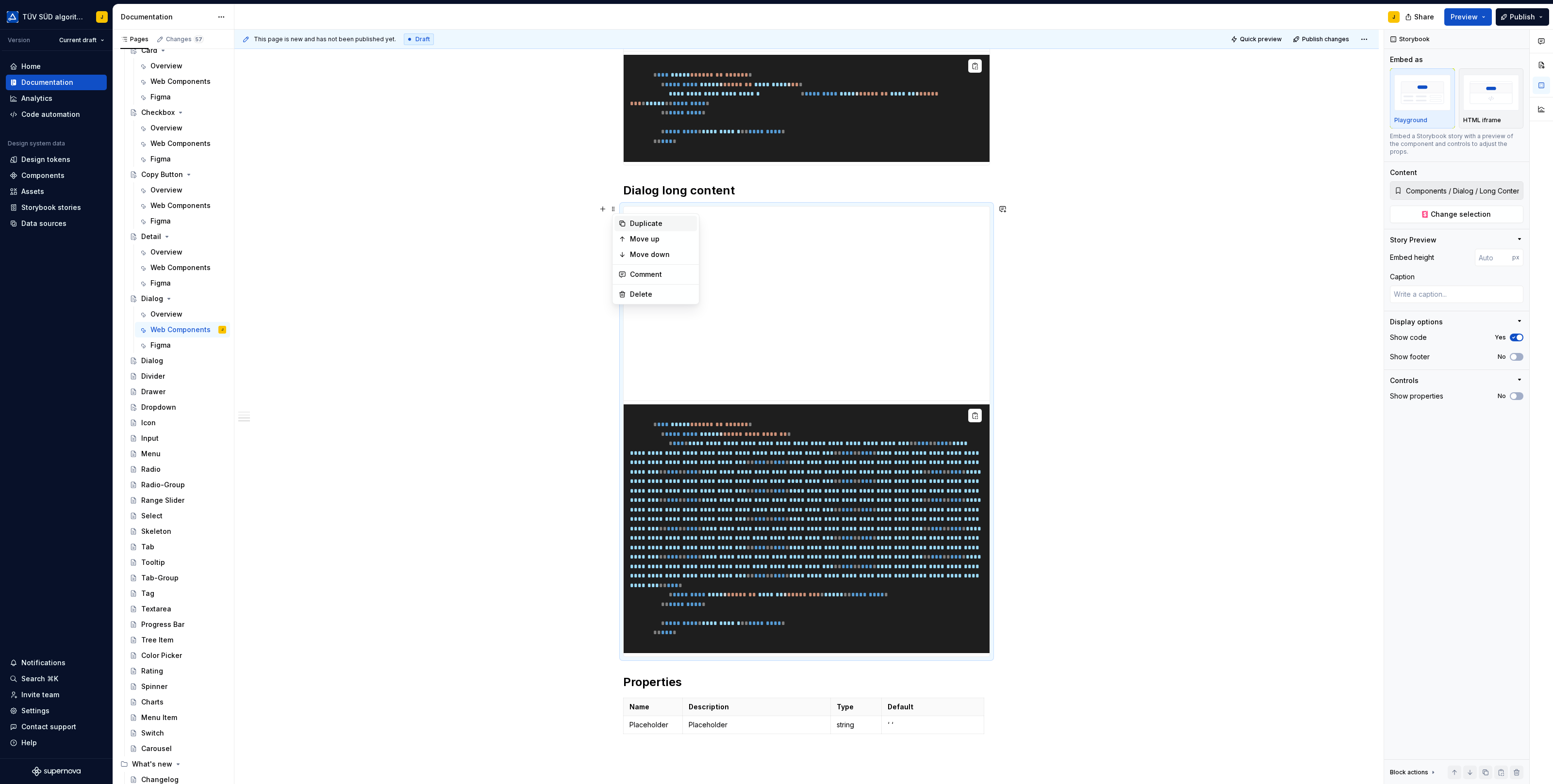
click at [643, 222] on div "Duplicate" at bounding box center [661, 223] width 63 height 10
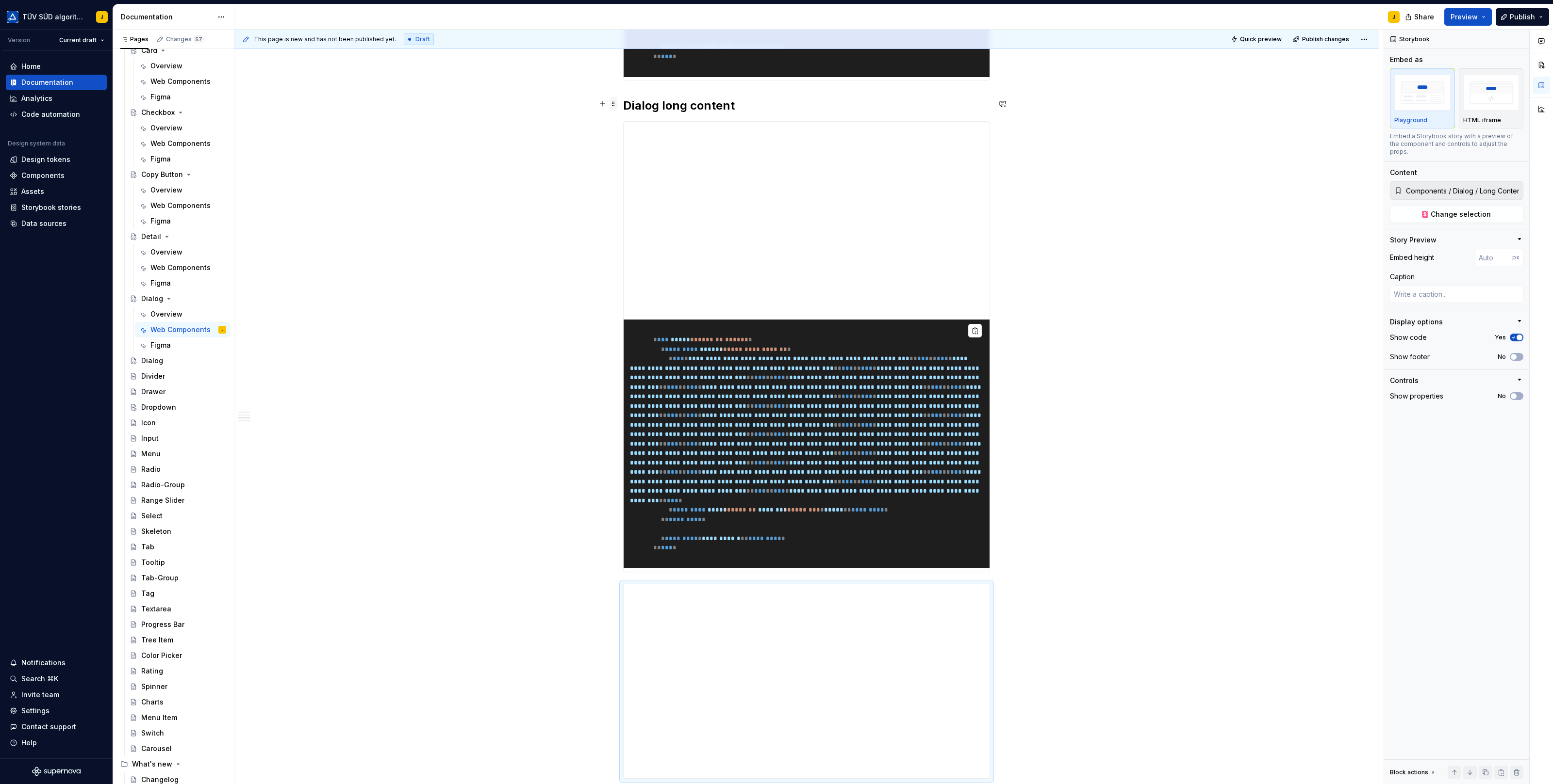
click at [614, 100] on span at bounding box center [613, 103] width 8 height 13
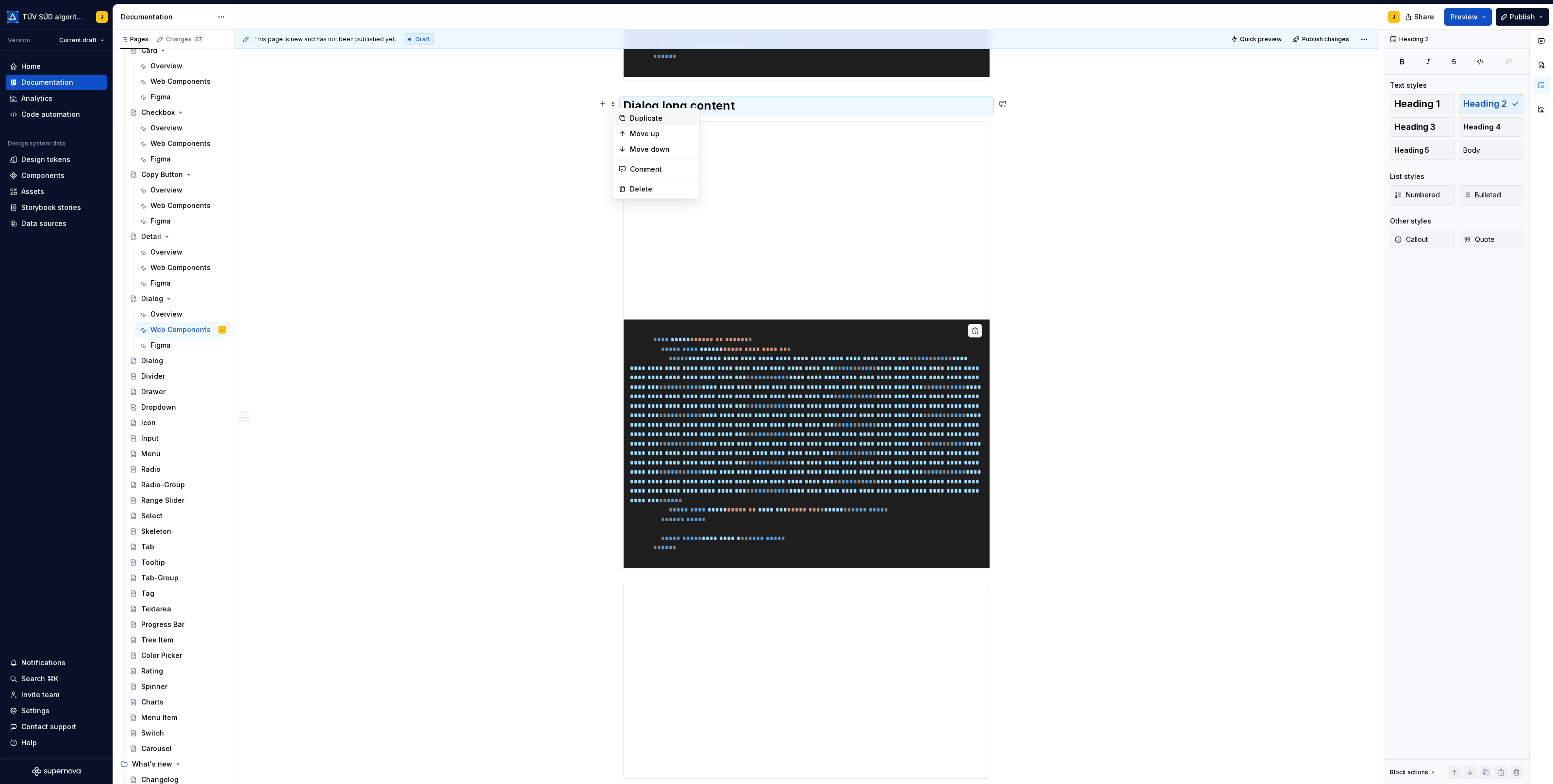
click at [634, 115] on div "Duplicate" at bounding box center [661, 118] width 63 height 10
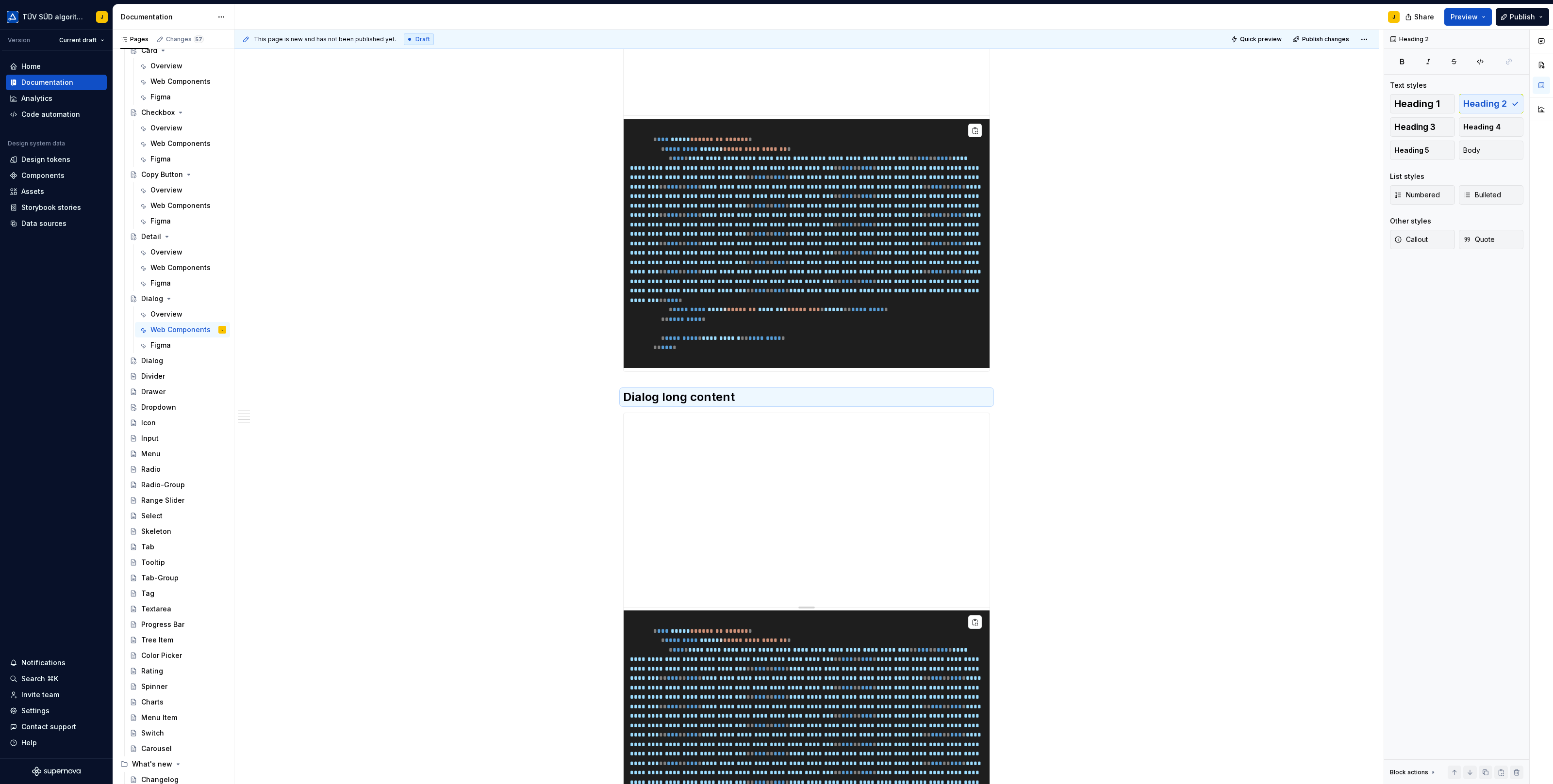
scroll to position [1002, 0]
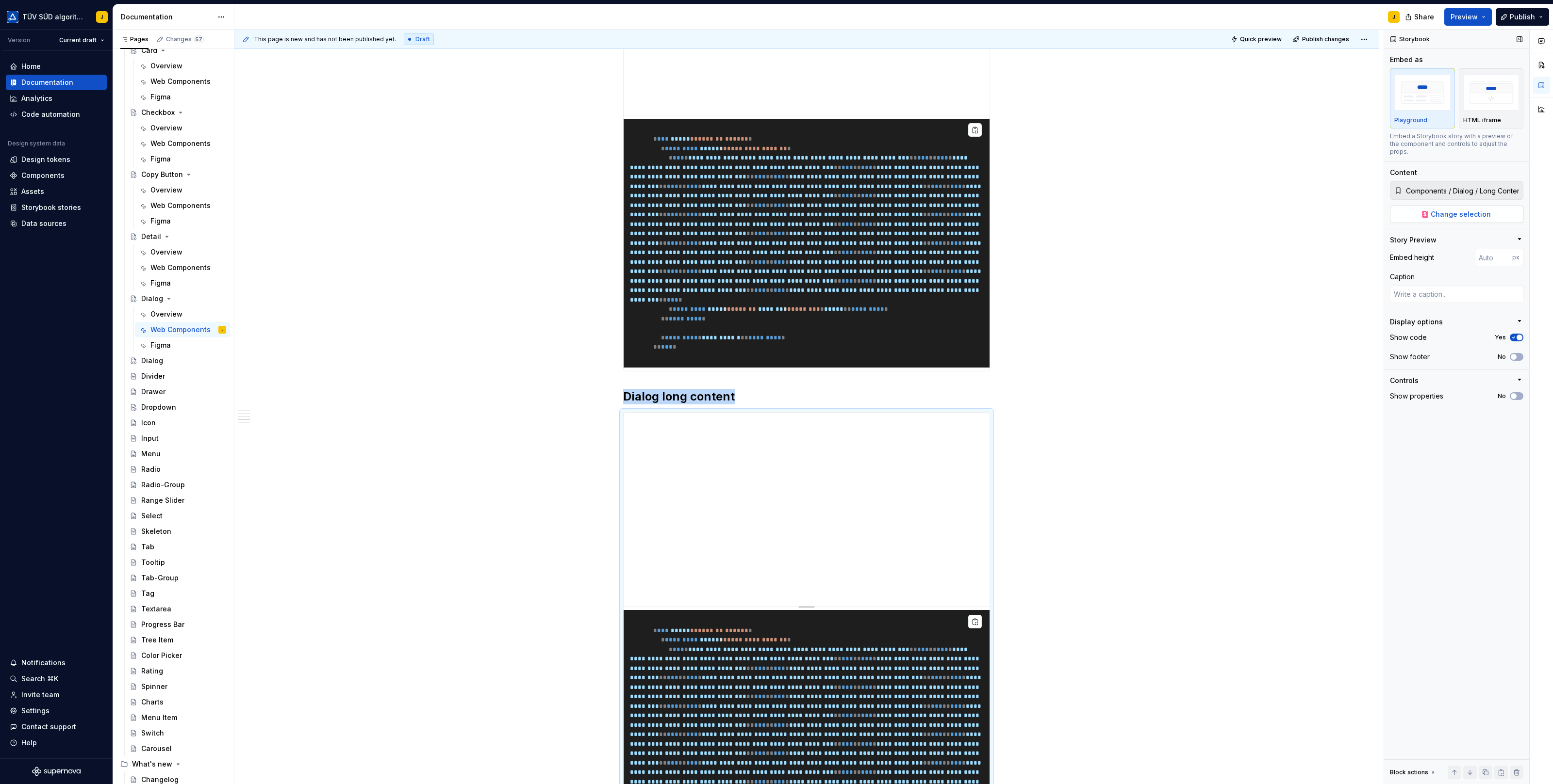
click at [1483, 209] on span "Change selection" at bounding box center [1460, 214] width 60 height 10
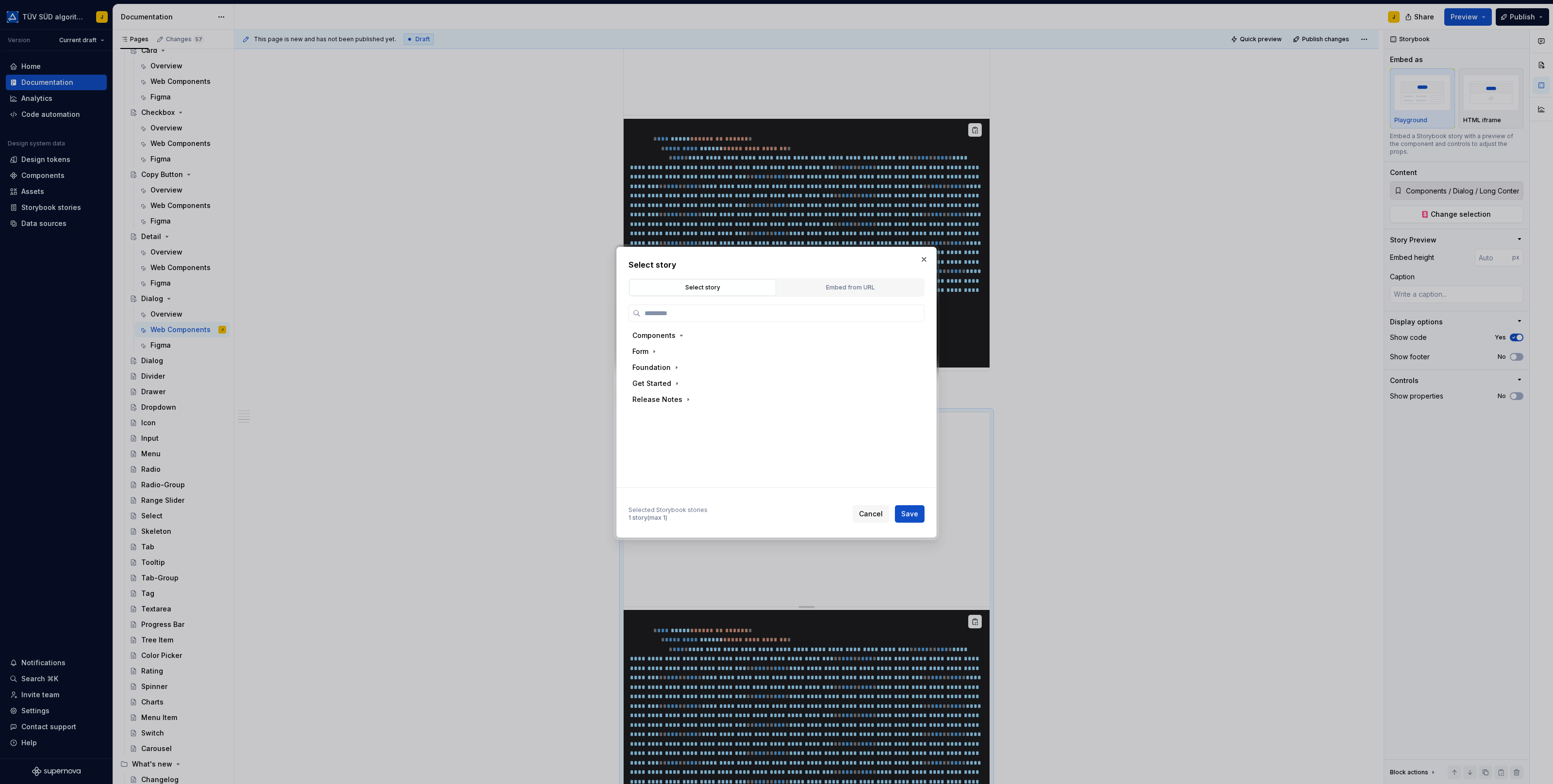
type textarea "*"
type input "****"
click at [695, 424] on div "Custom Footer" at bounding box center [781, 431] width 270 height 15
click at [912, 507] on button "Save" at bounding box center [910, 514] width 29 height 17
type textarea "*"
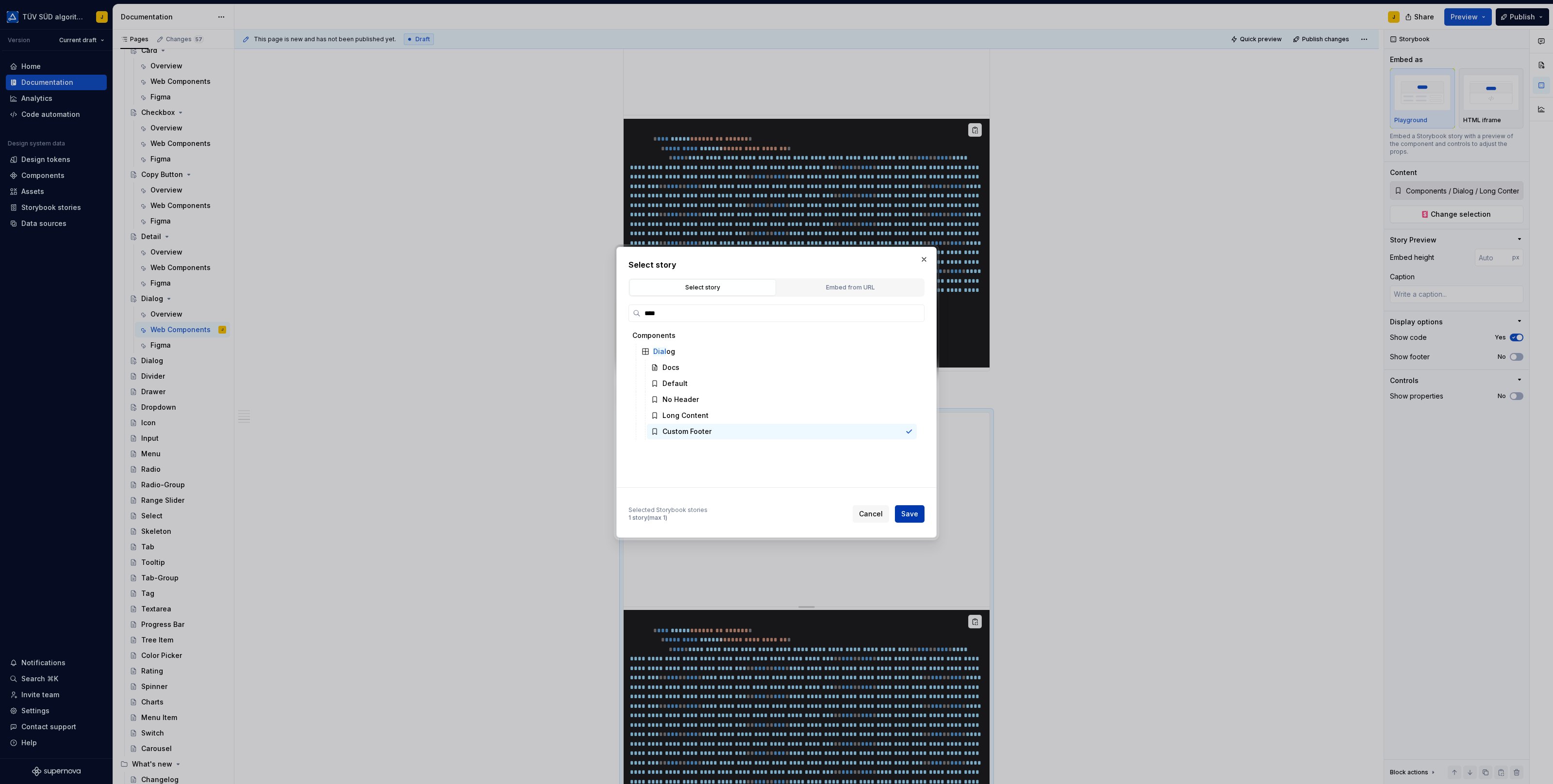
type input "Components / Dialog / Custom Footer"
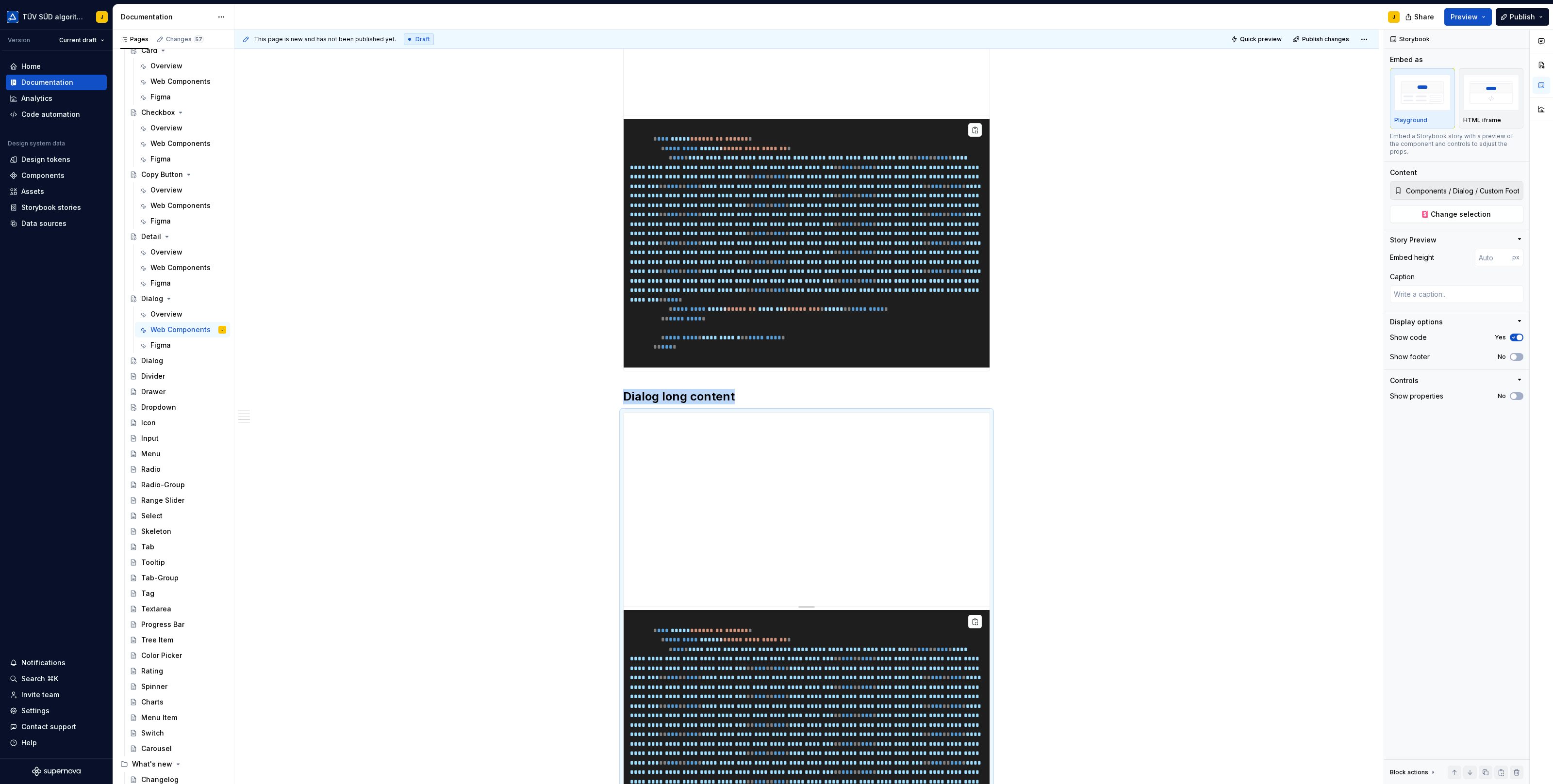
scroll to position [1095, 0]
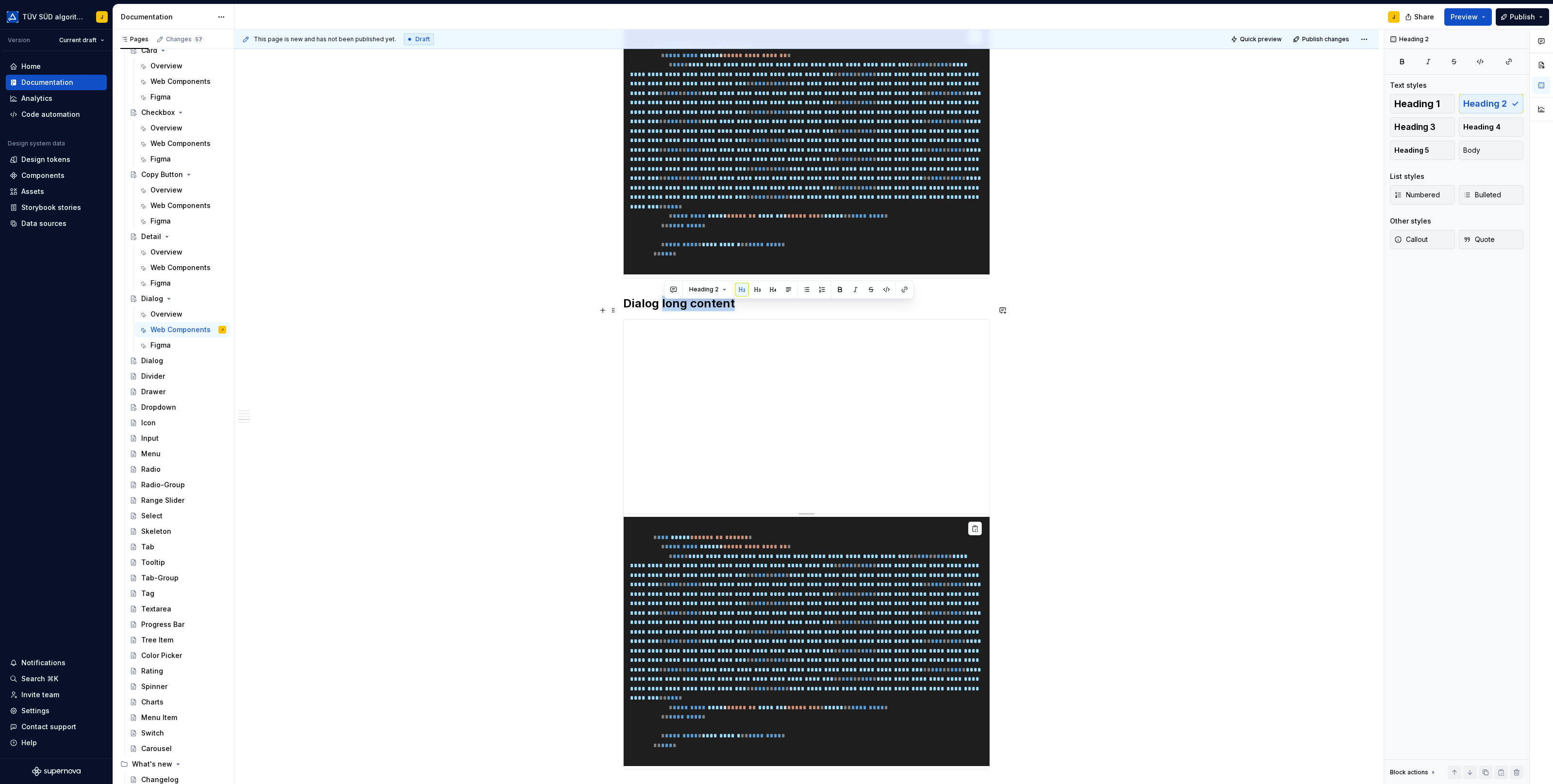
drag, startPoint x: 663, startPoint y: 307, endPoint x: 804, endPoint y: 307, distance: 141.0
click at [804, 307] on h2 "Dialog long content" at bounding box center [806, 304] width 367 height 15
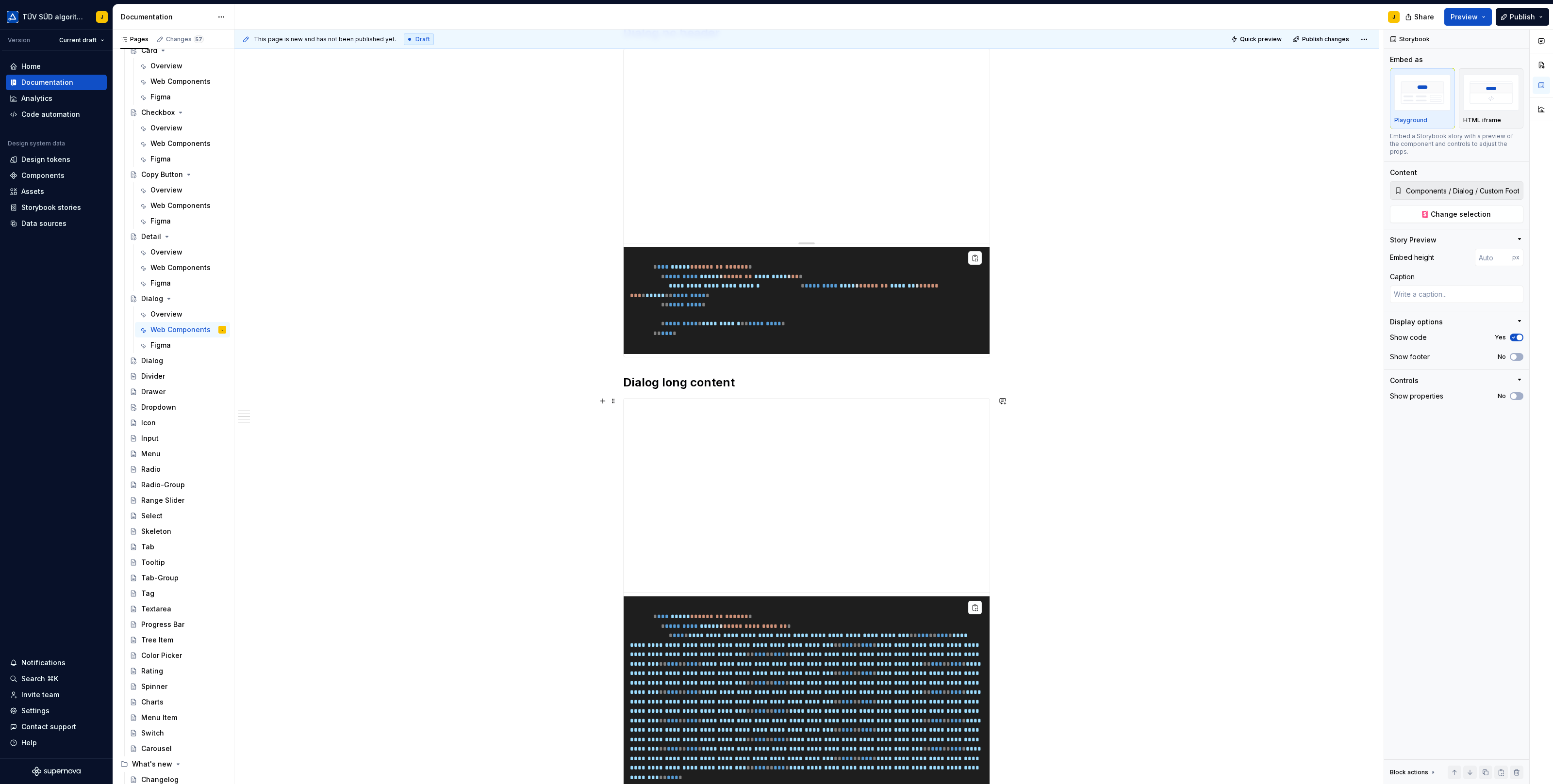
scroll to position [547, 0]
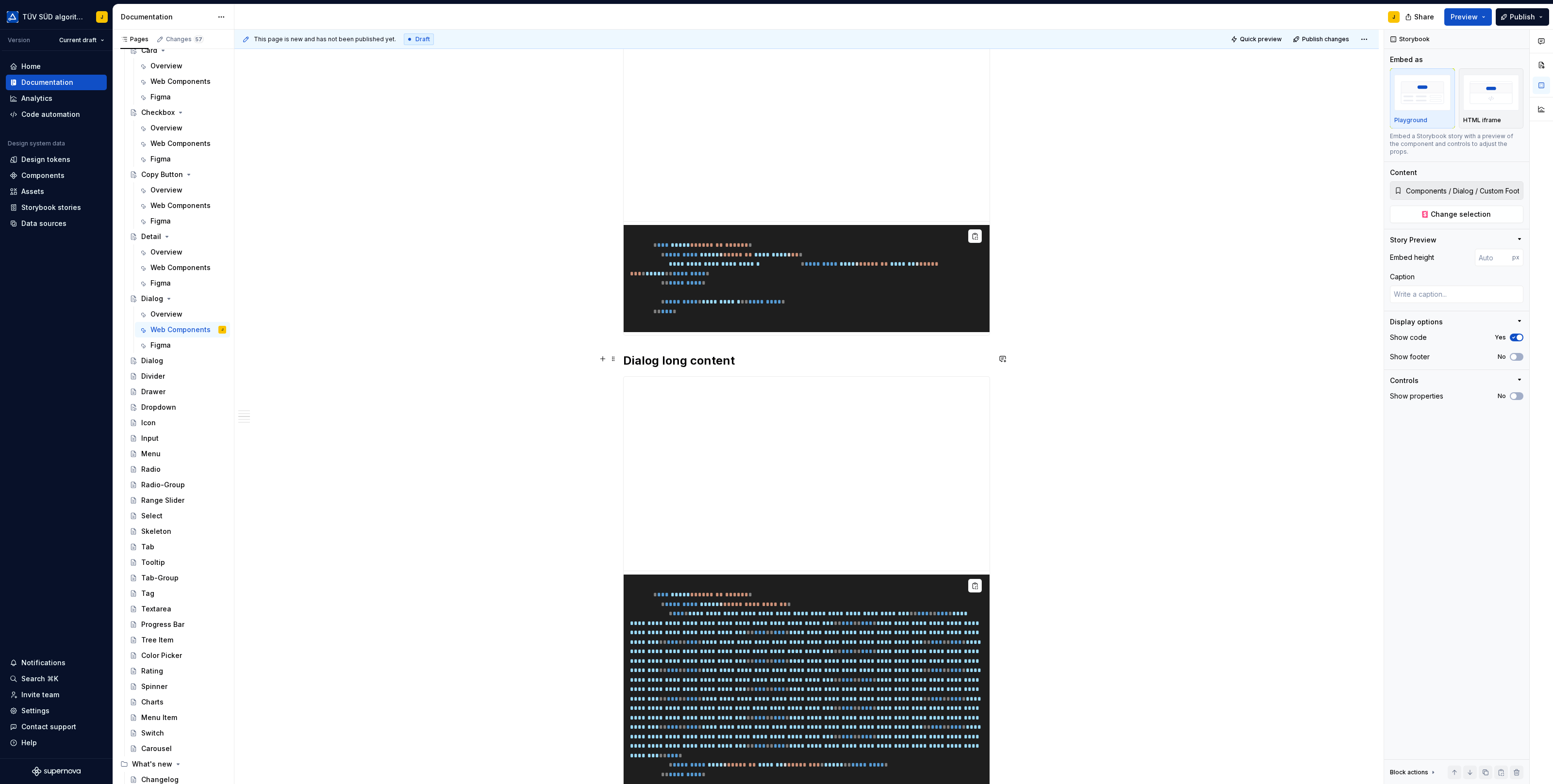
click at [1088, 352] on div "**********" at bounding box center [806, 595] width 1144 height 1923
type textarea "*"
type input "Components / Dialog / Long Content"
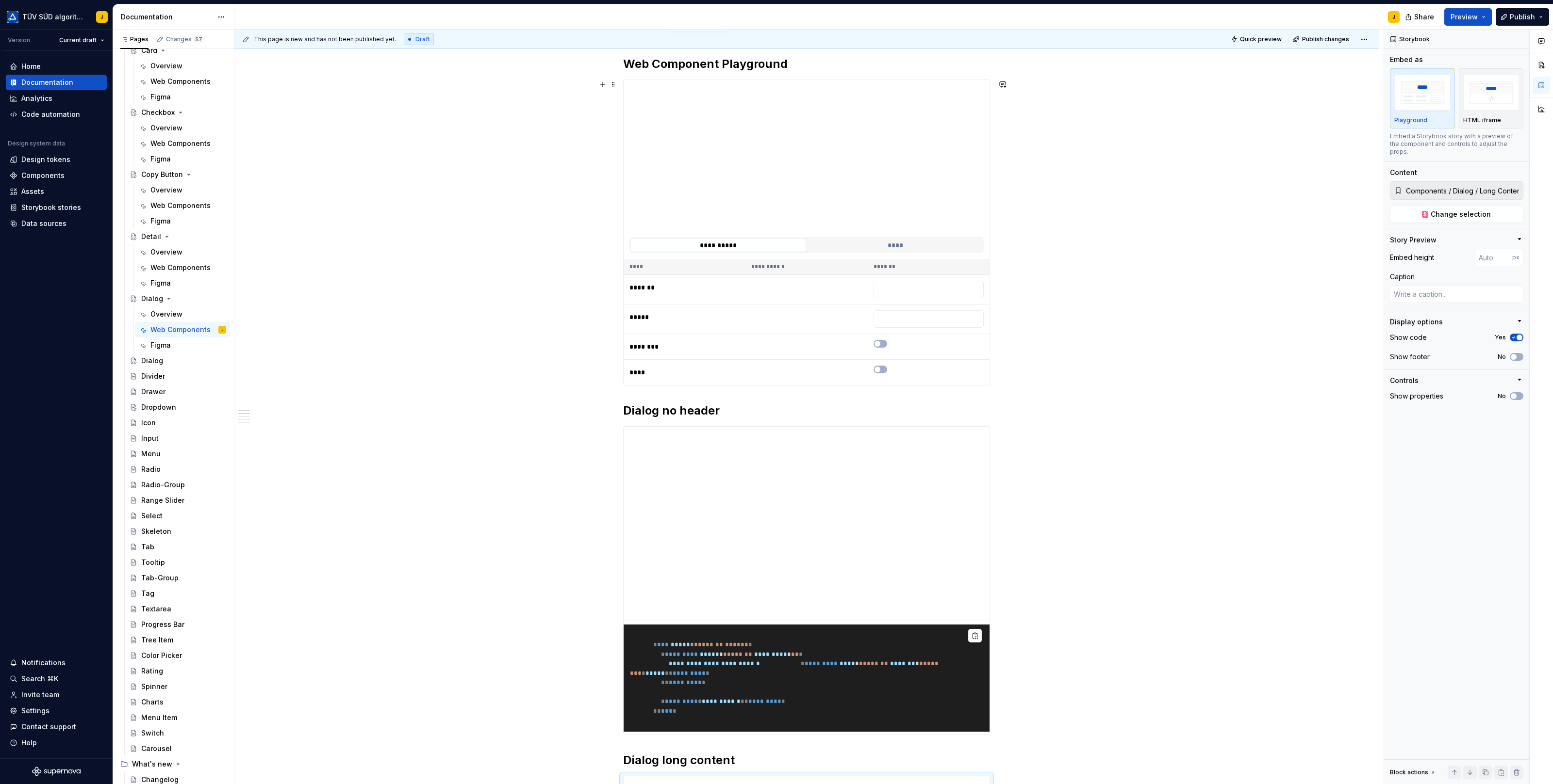
scroll to position [0, 0]
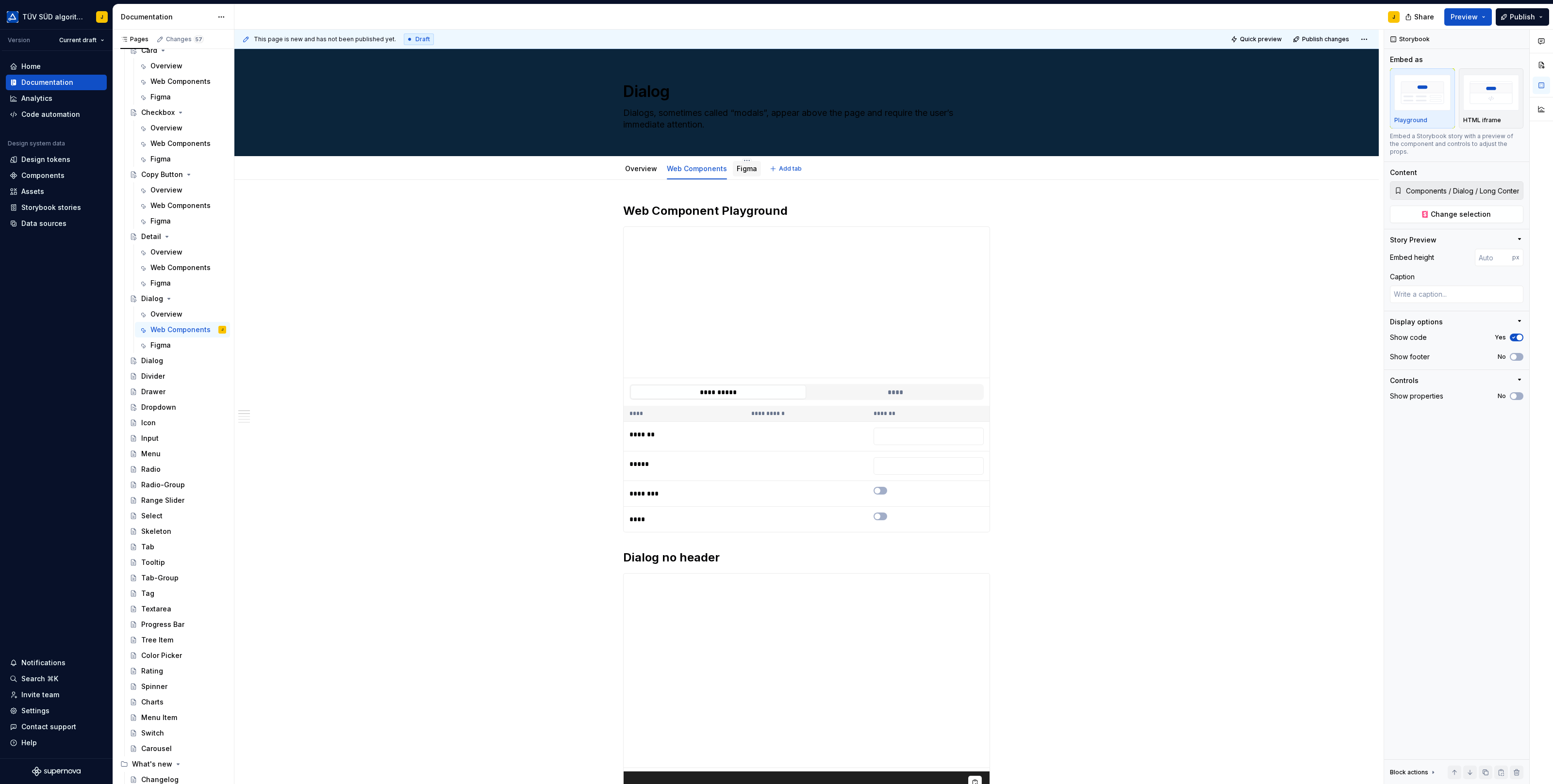
click at [746, 166] on link "Figma" at bounding box center [747, 168] width 20 height 8
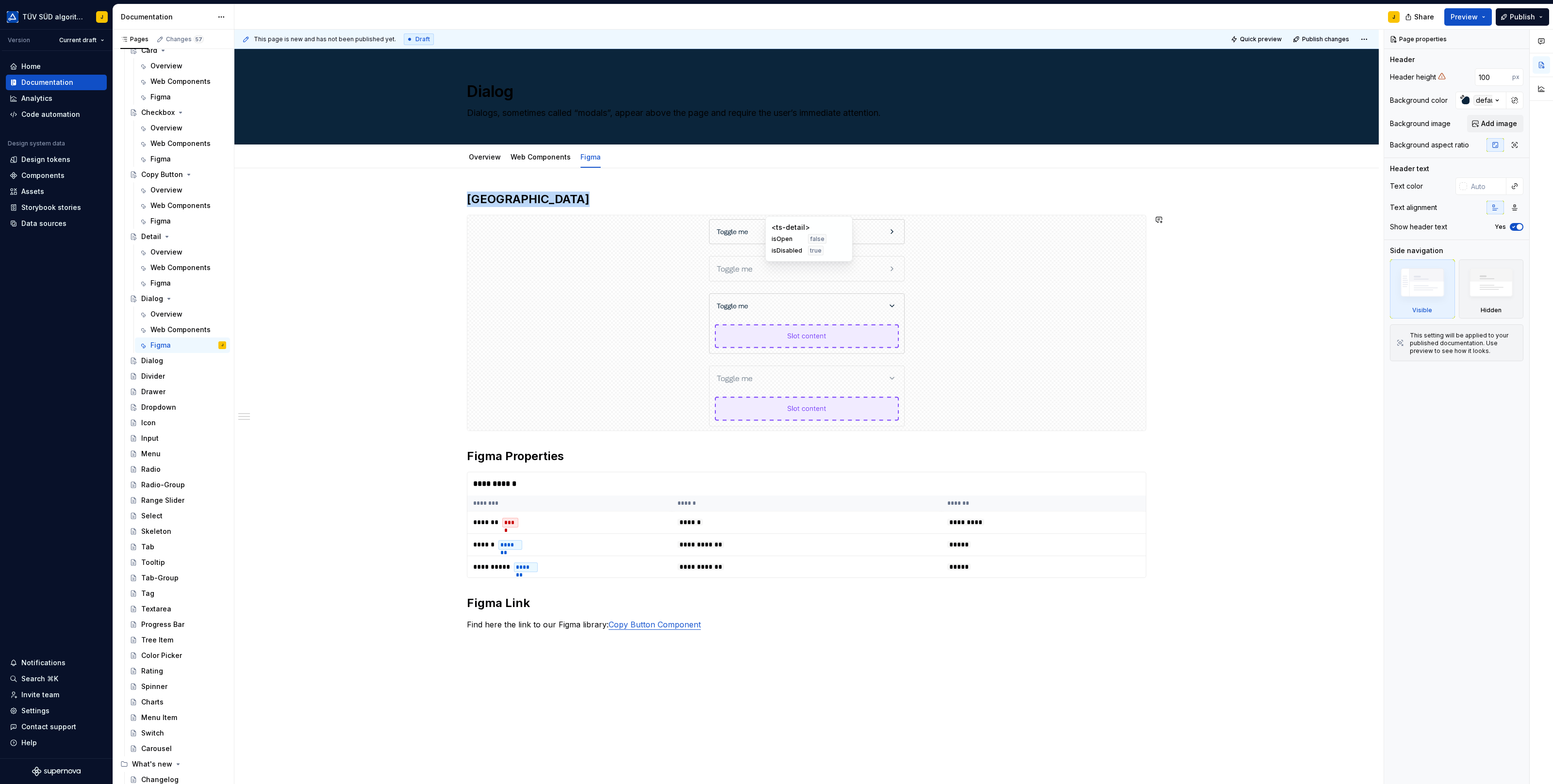
click at [957, 264] on div at bounding box center [806, 269] width 679 height 33
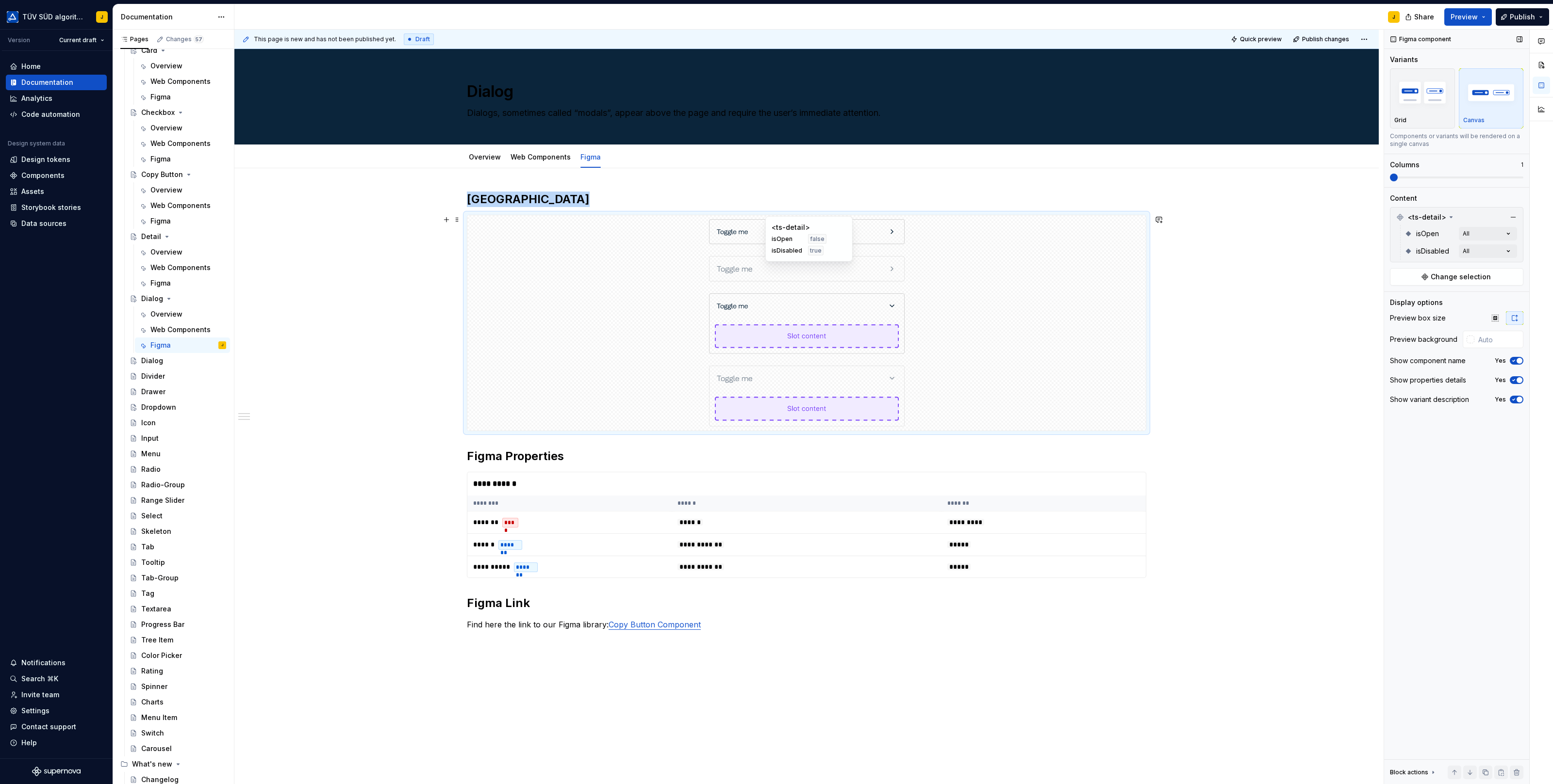
type textarea "*"
click at [1472, 272] on span "Change selection" at bounding box center [1460, 276] width 60 height 10
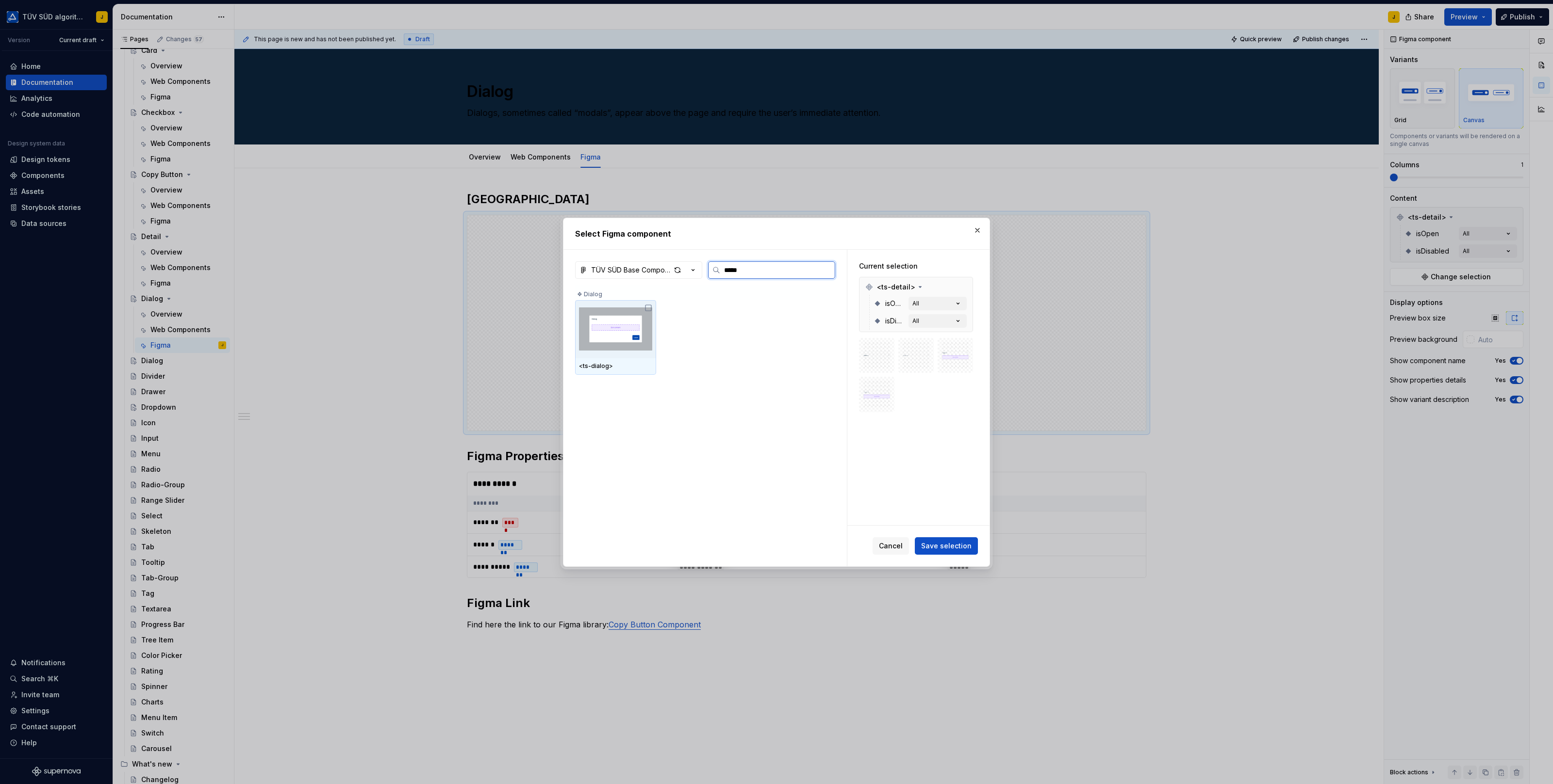
type input "******"
click at [634, 313] on img at bounding box center [615, 329] width 73 height 50
click at [957, 547] on span "Save selection" at bounding box center [946, 545] width 50 height 10
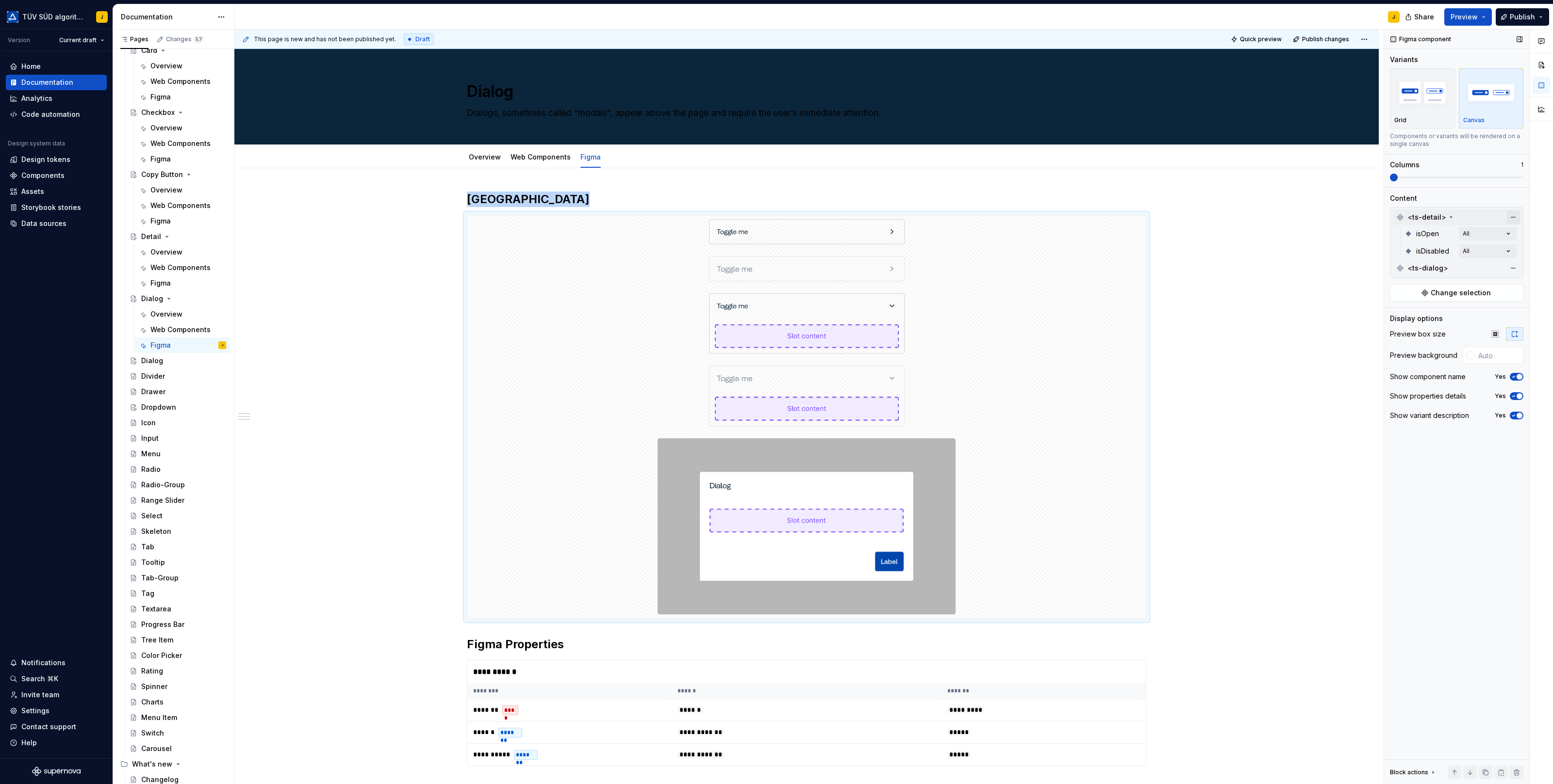
click at [1516, 216] on button "button" at bounding box center [1513, 217] width 13 height 13
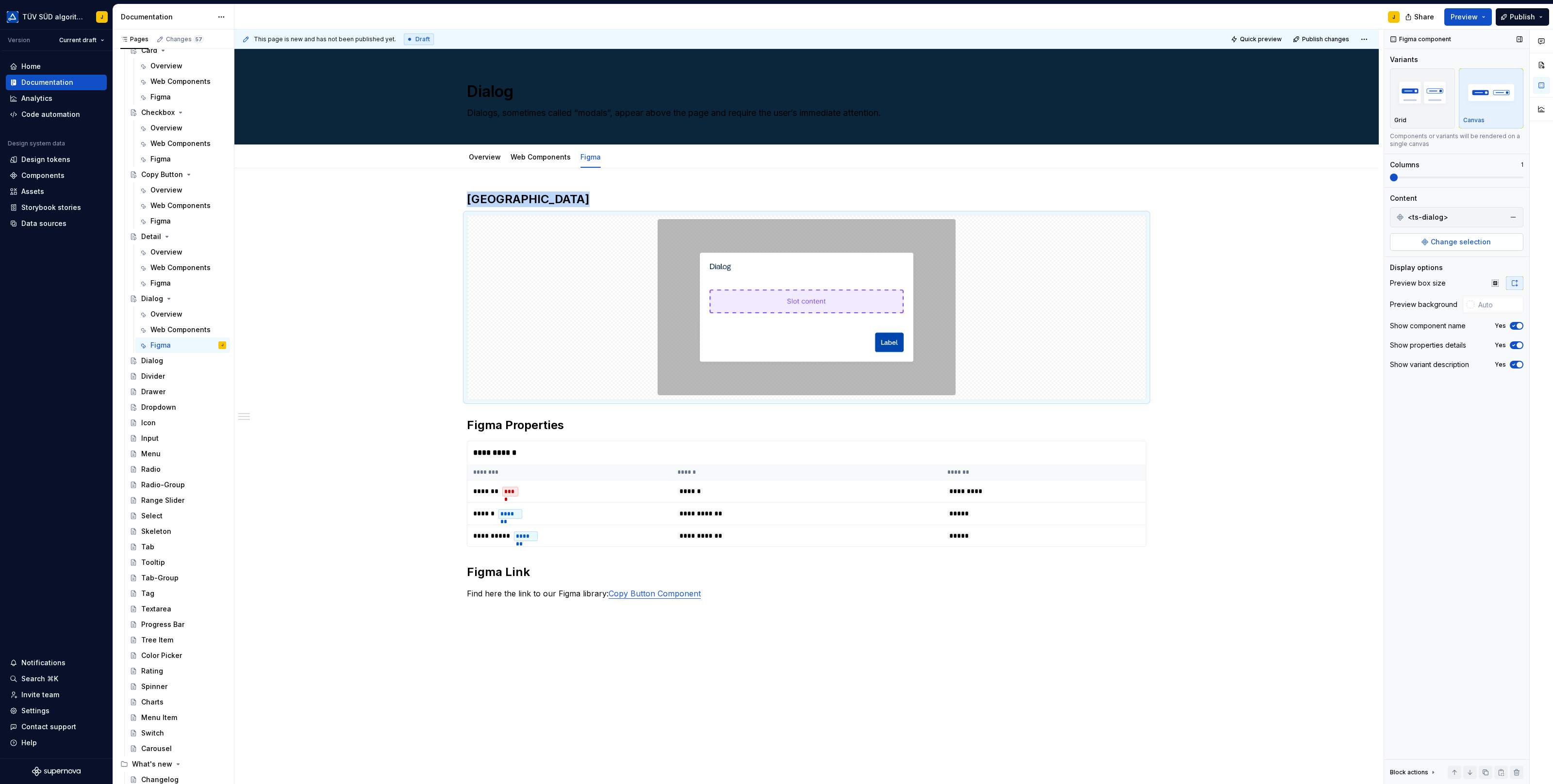
click at [1462, 239] on span "Change selection" at bounding box center [1460, 242] width 60 height 10
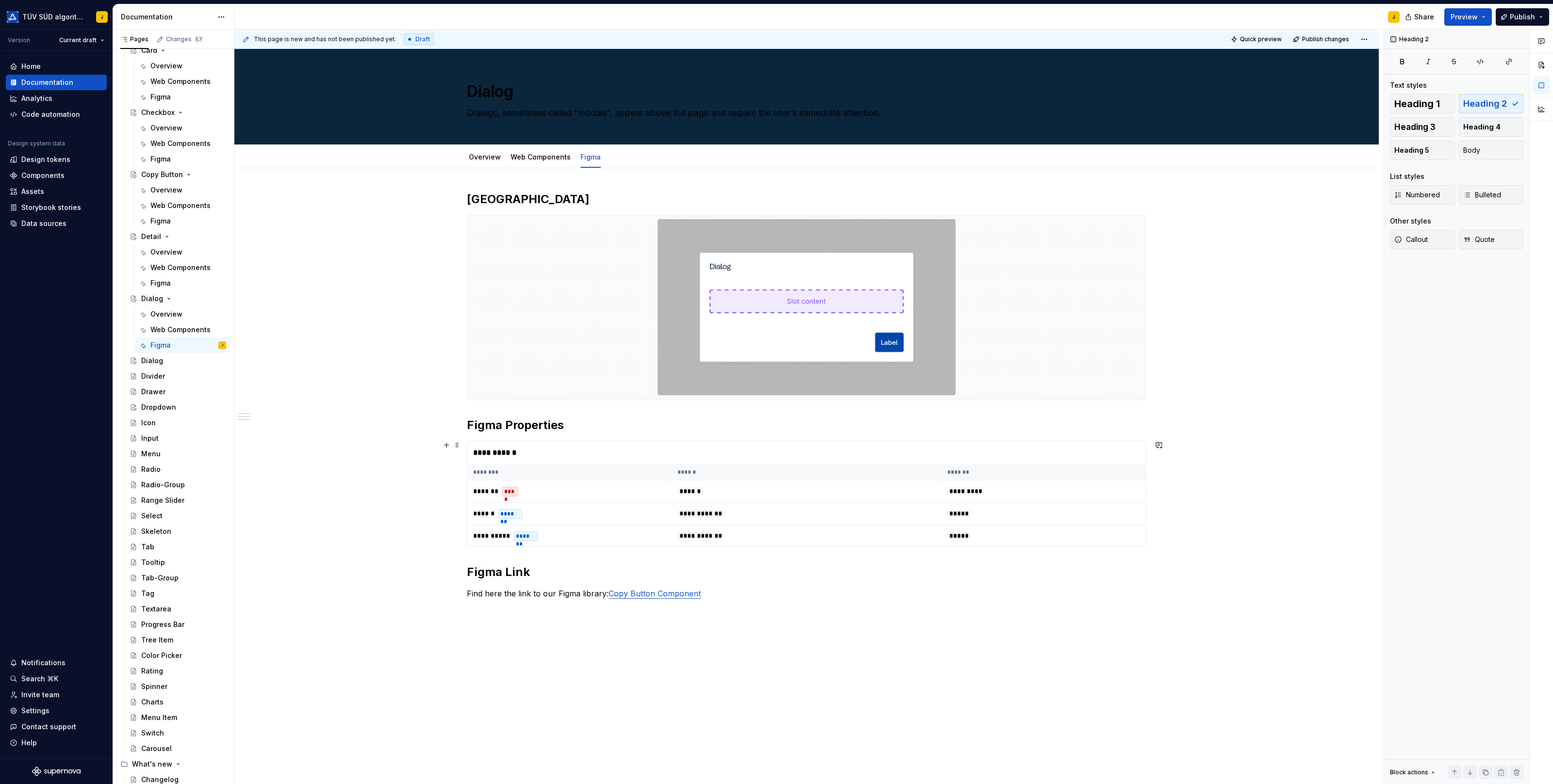
click at [530, 441] on div "**********" at bounding box center [807, 453] width 679 height 23
type textarea "*"
click at [1515, 74] on button "button" at bounding box center [1513, 78] width 13 height 13
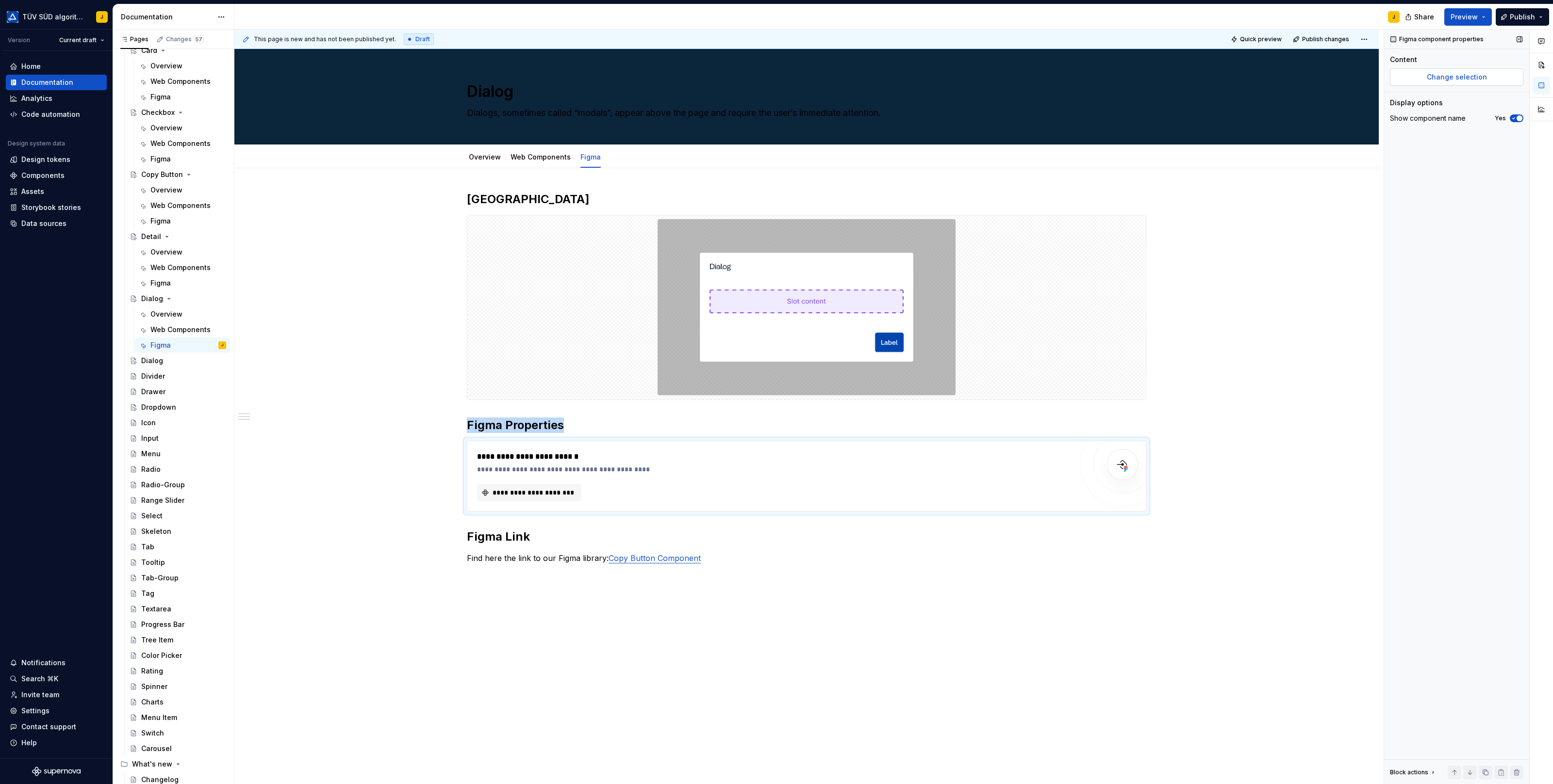
click at [1482, 74] on span "Change selection" at bounding box center [1457, 77] width 60 height 10
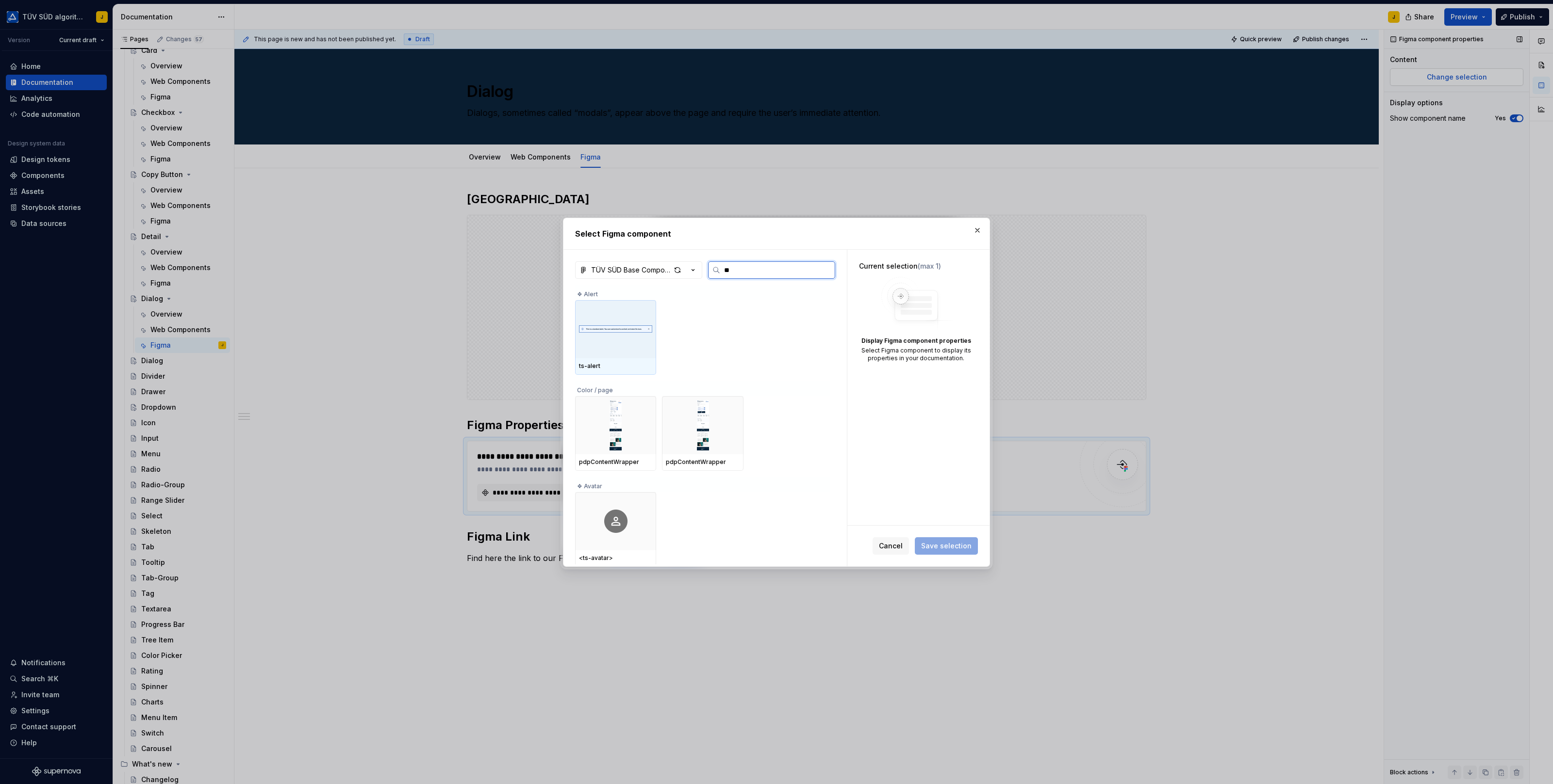
type input "***"
click at [633, 331] on img at bounding box center [615, 329] width 73 height 50
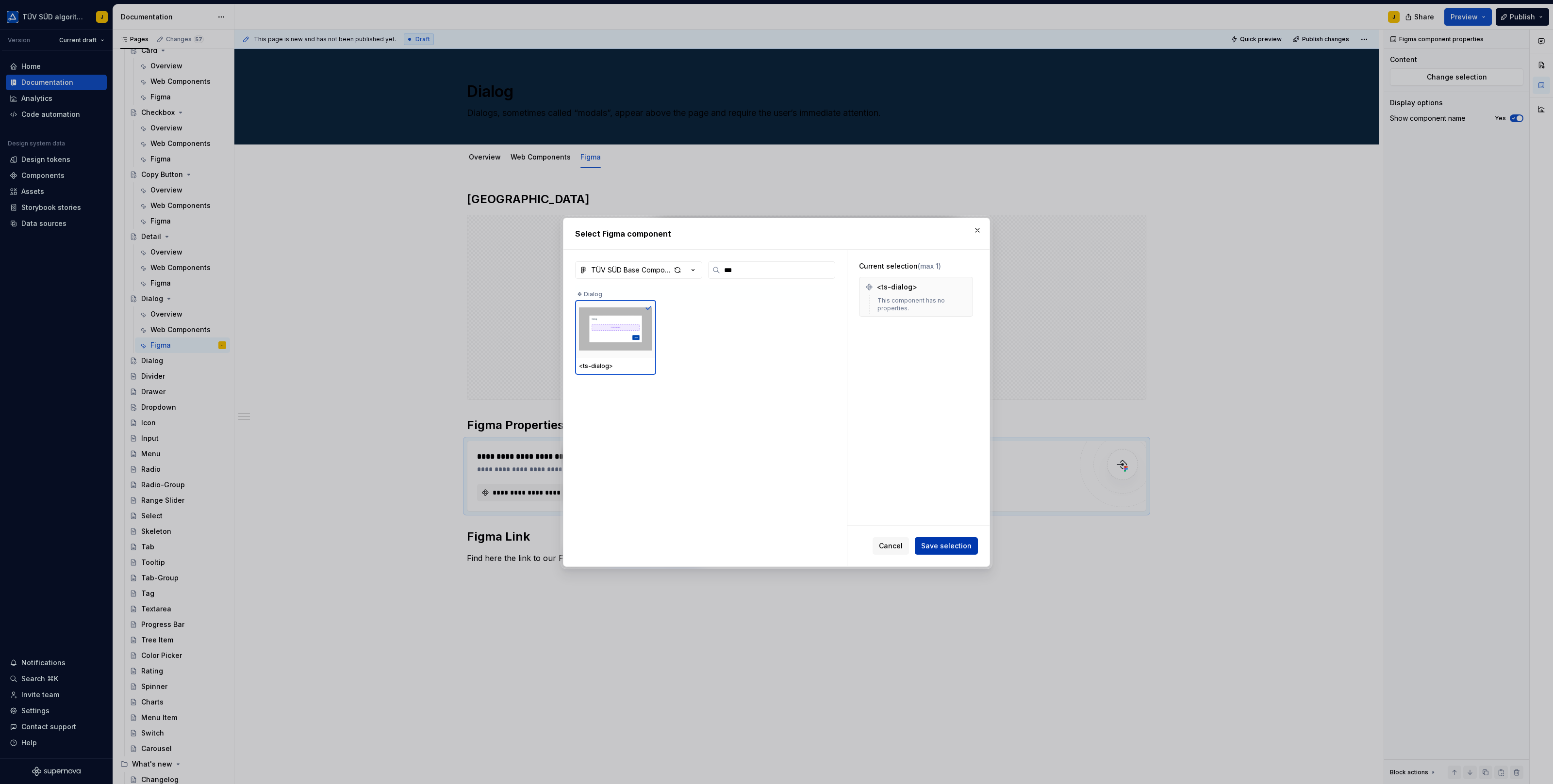
click at [958, 544] on span "Save selection" at bounding box center [946, 545] width 50 height 10
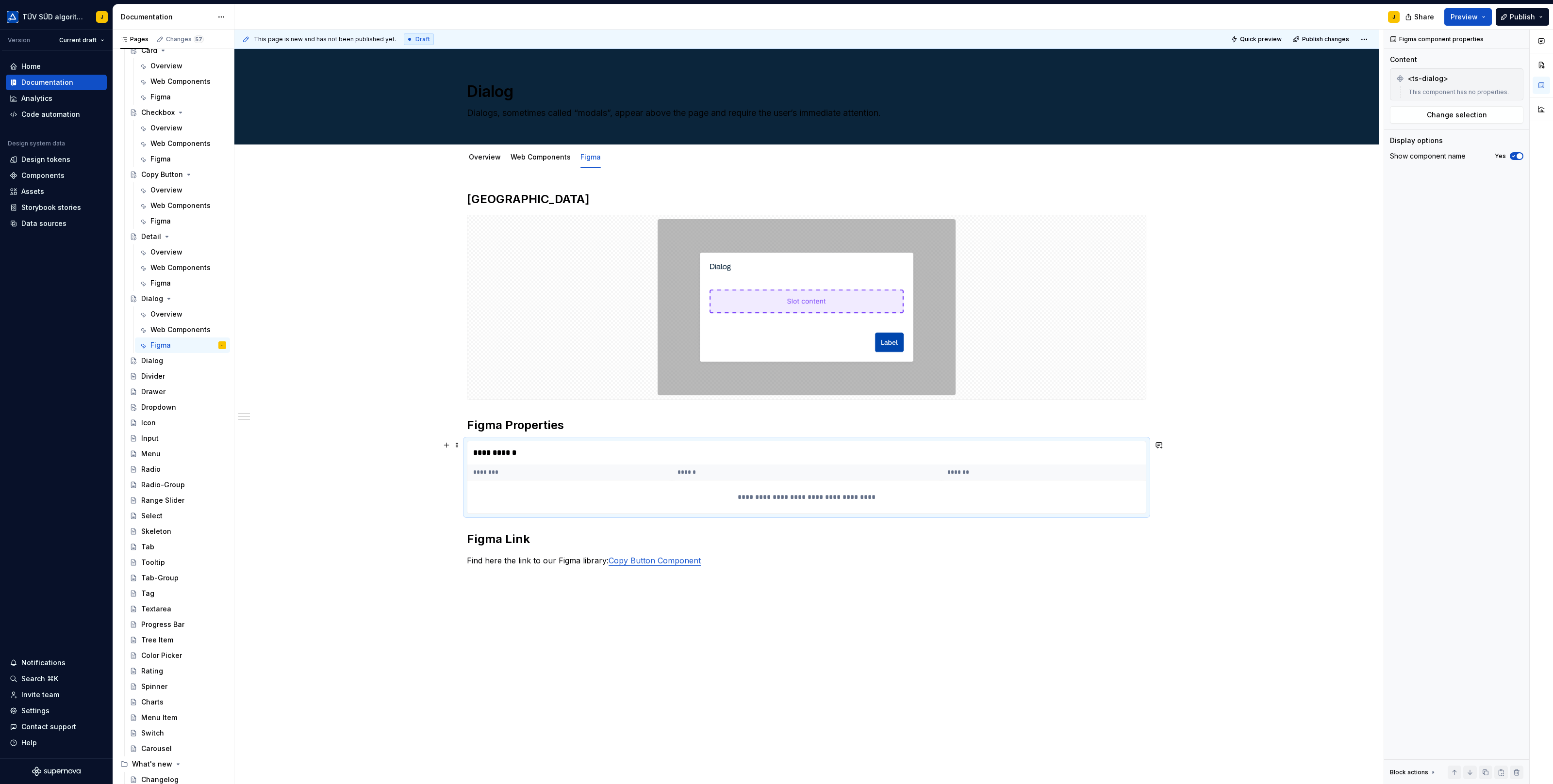
type textarea "*"
click at [781, 567] on div "**********" at bounding box center [806, 387] width 679 height 392
click at [720, 555] on p "Find here the link to our Figma library: Copy Button Component" at bounding box center [806, 561] width 679 height 11
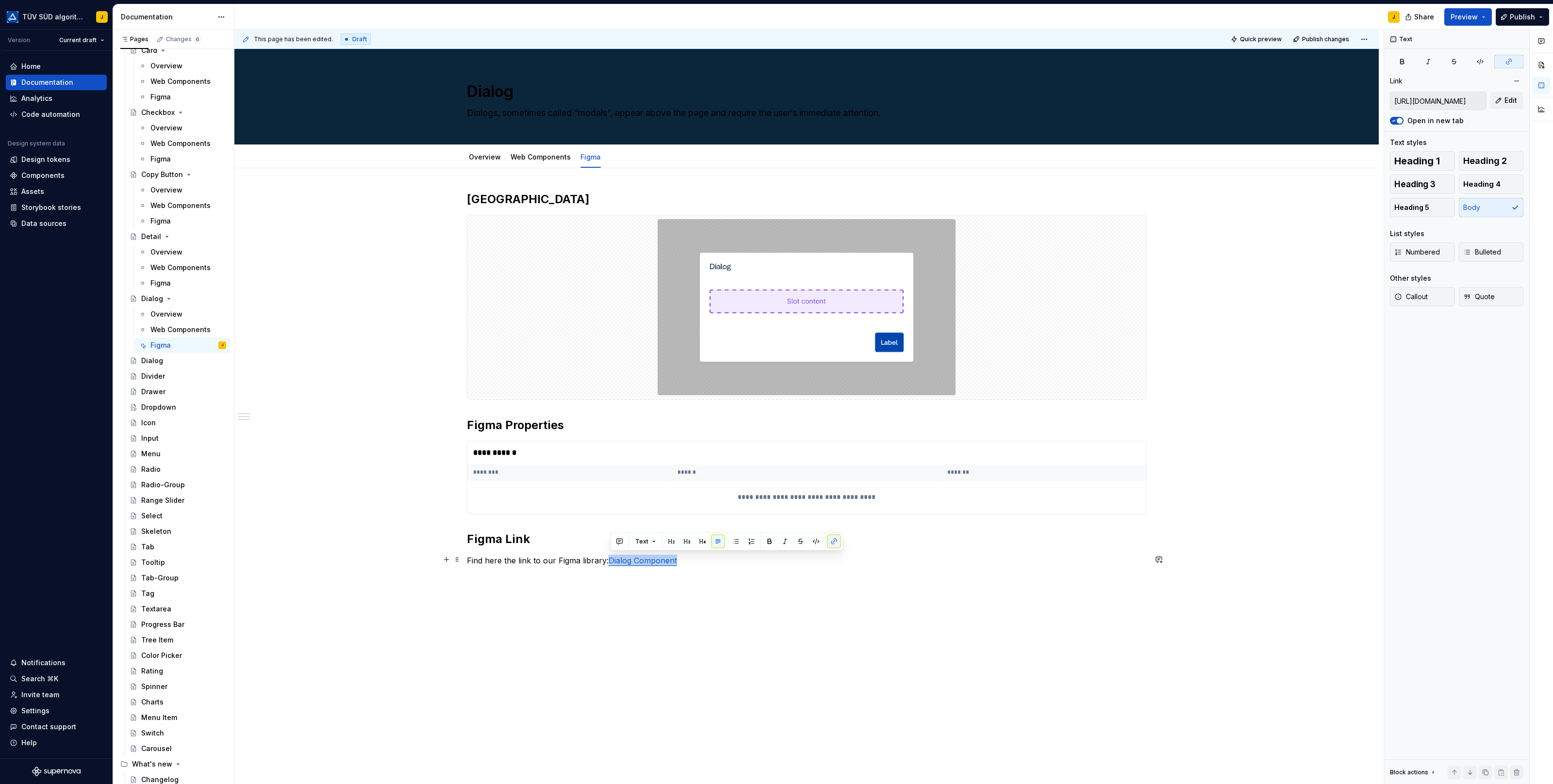
drag, startPoint x: 680, startPoint y: 559, endPoint x: 610, endPoint y: 560, distance: 70.0
click at [610, 560] on p "Find here the link to our Figma library: Dialog Component" at bounding box center [806, 561] width 679 height 11
click at [827, 538] on button "button" at bounding box center [834, 541] width 13 height 13
click at [833, 541] on button "button" at bounding box center [834, 541] width 13 height 13
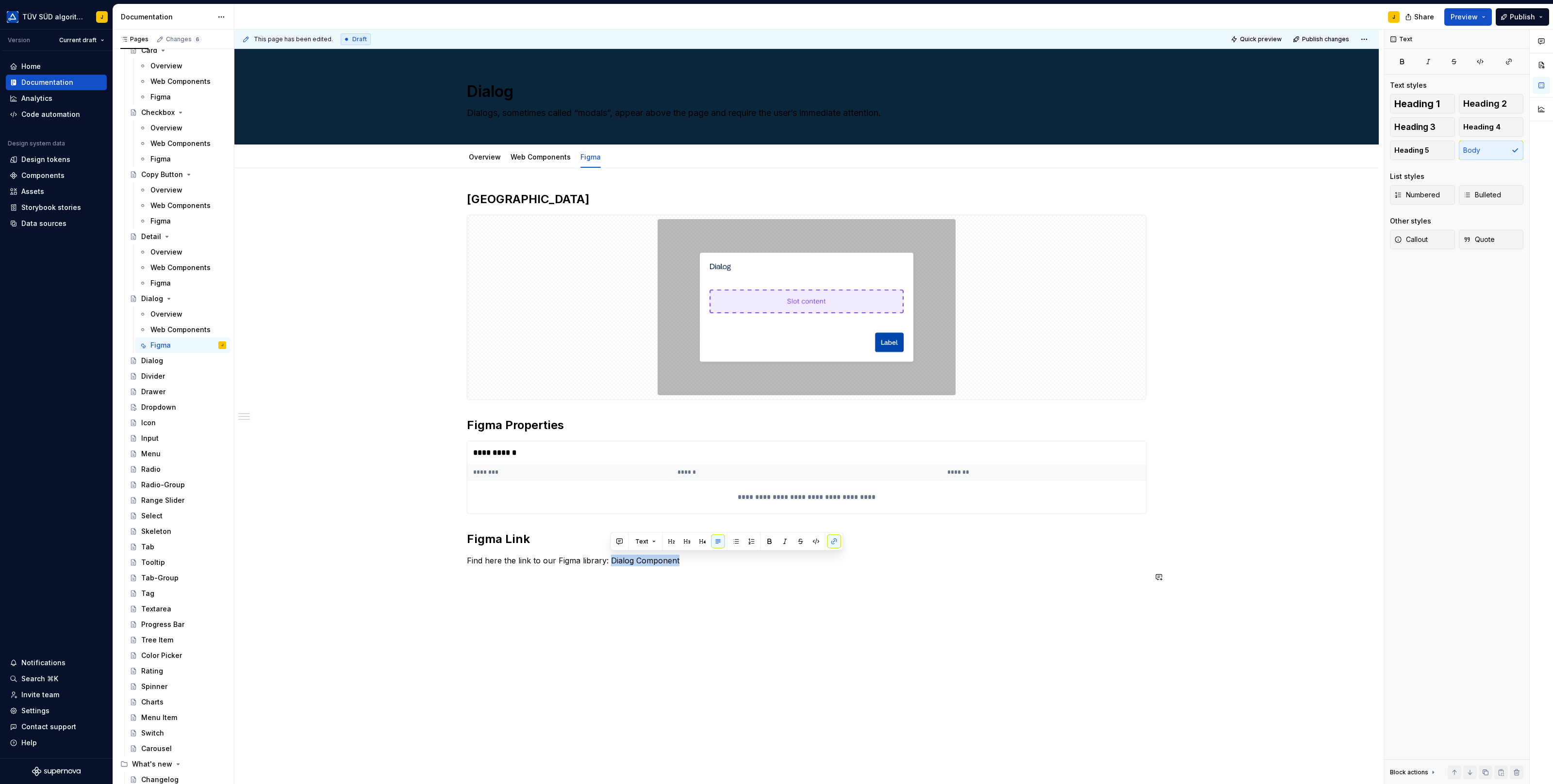
click at [829, 603] on div "**********" at bounding box center [809, 407] width 1149 height 755
click at [689, 561] on p "Find here the link to our Figma library: Dialog Component" at bounding box center [806, 561] width 679 height 11
drag, startPoint x: 684, startPoint y: 558, endPoint x: 612, endPoint y: 558, distance: 72.0
click at [612, 558] on p "Find here the link to our Figma library: Dialog Component" at bounding box center [806, 561] width 679 height 11
click at [833, 540] on button "button" at bounding box center [834, 541] width 13 height 13
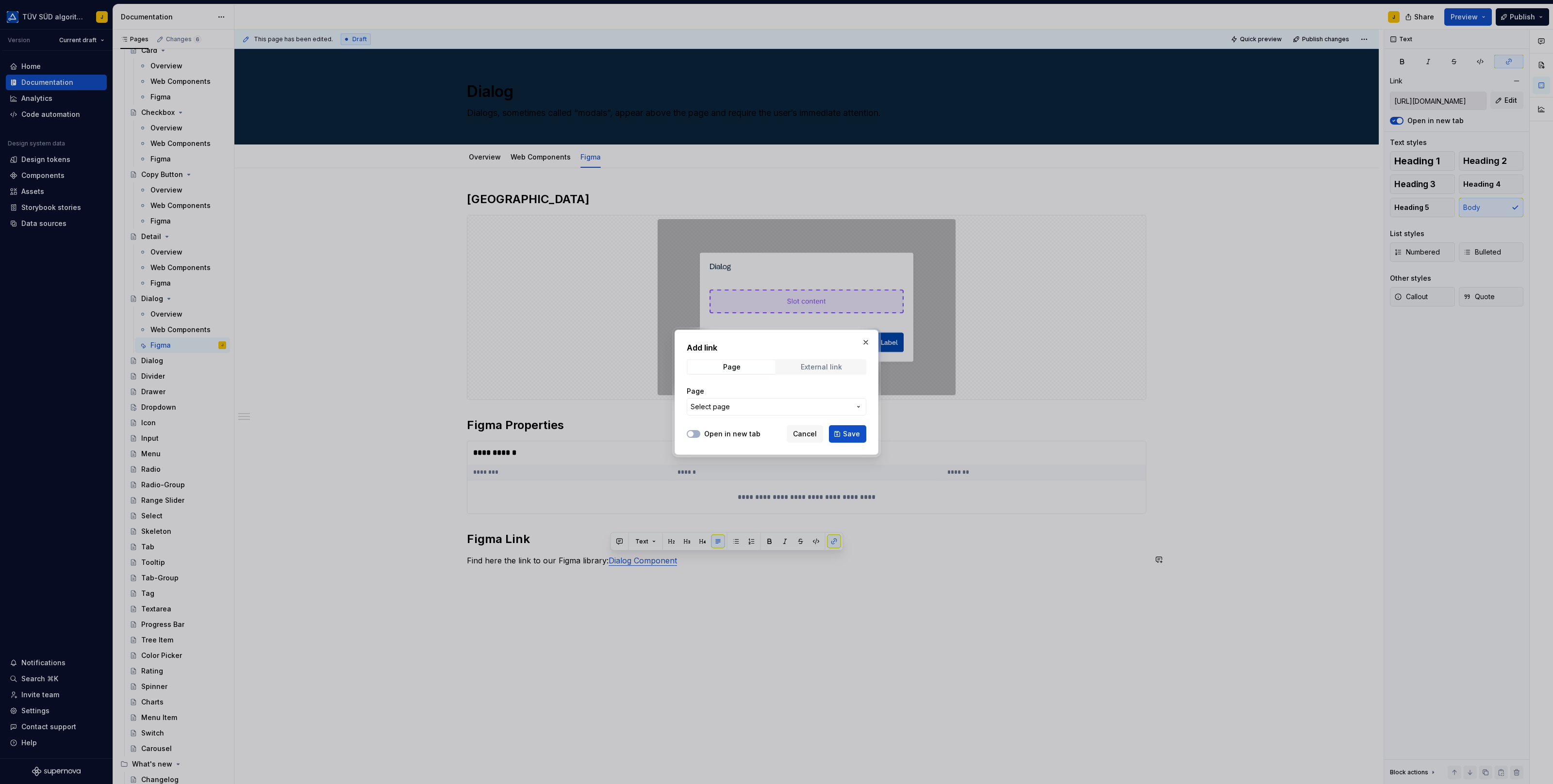
click at [808, 371] on div "External link" at bounding box center [821, 367] width 41 height 8
click at [751, 413] on input "URL" at bounding box center [776, 406] width 179 height 17
paste input "[URL][DOMAIN_NAME]"
type input "[URL][DOMAIN_NAME]"
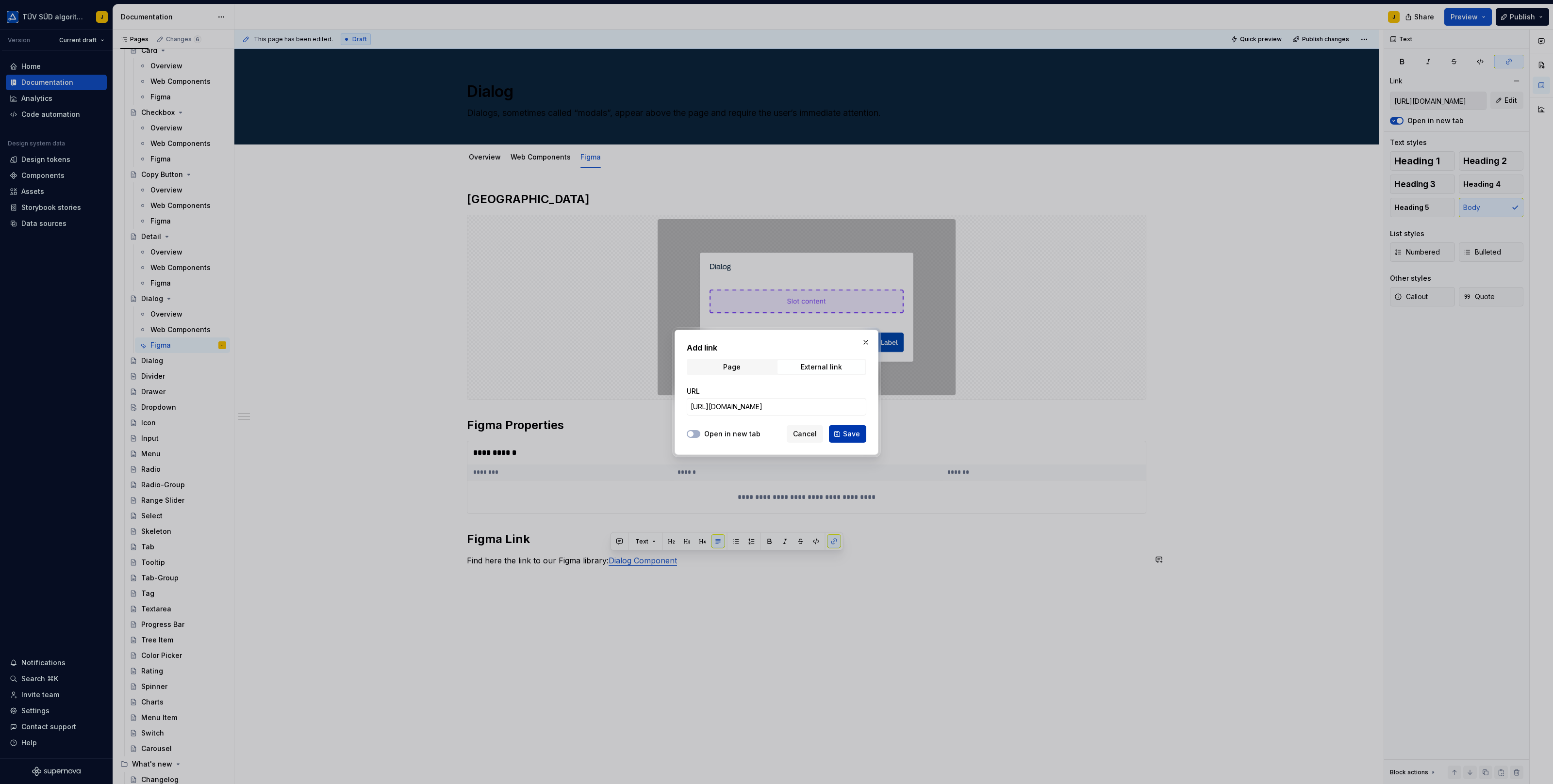
click at [855, 434] on span "Save" at bounding box center [851, 434] width 17 height 10
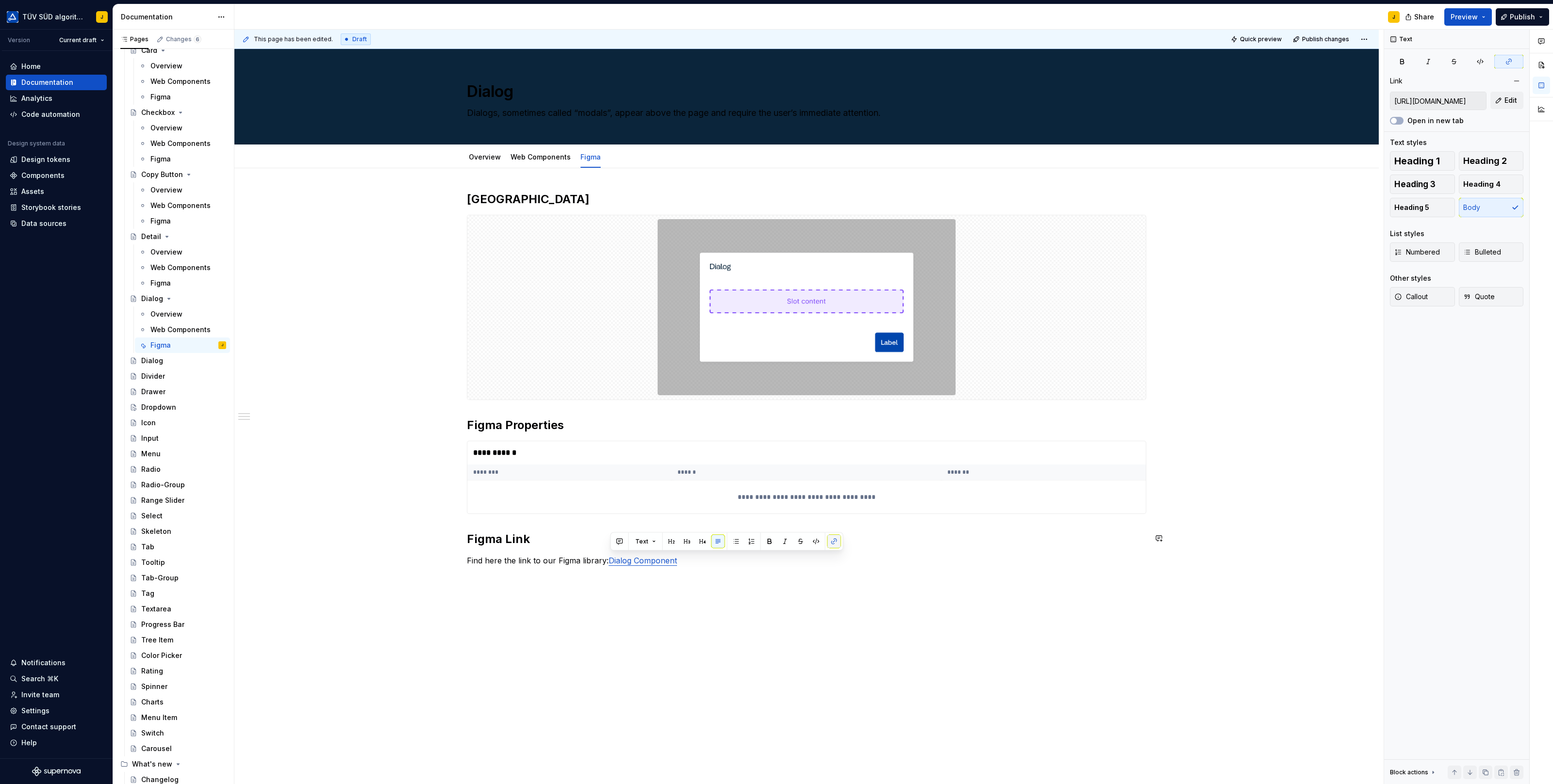
click at [835, 544] on button "button" at bounding box center [834, 541] width 13 height 13
click at [830, 588] on div "**********" at bounding box center [806, 393] width 679 height 404
drag, startPoint x: 686, startPoint y: 554, endPoint x: 608, endPoint y: 555, distance: 78.0
click at [608, 555] on p "Find here the link to our Figma library: Dialog Component" at bounding box center [806, 561] width 679 height 11
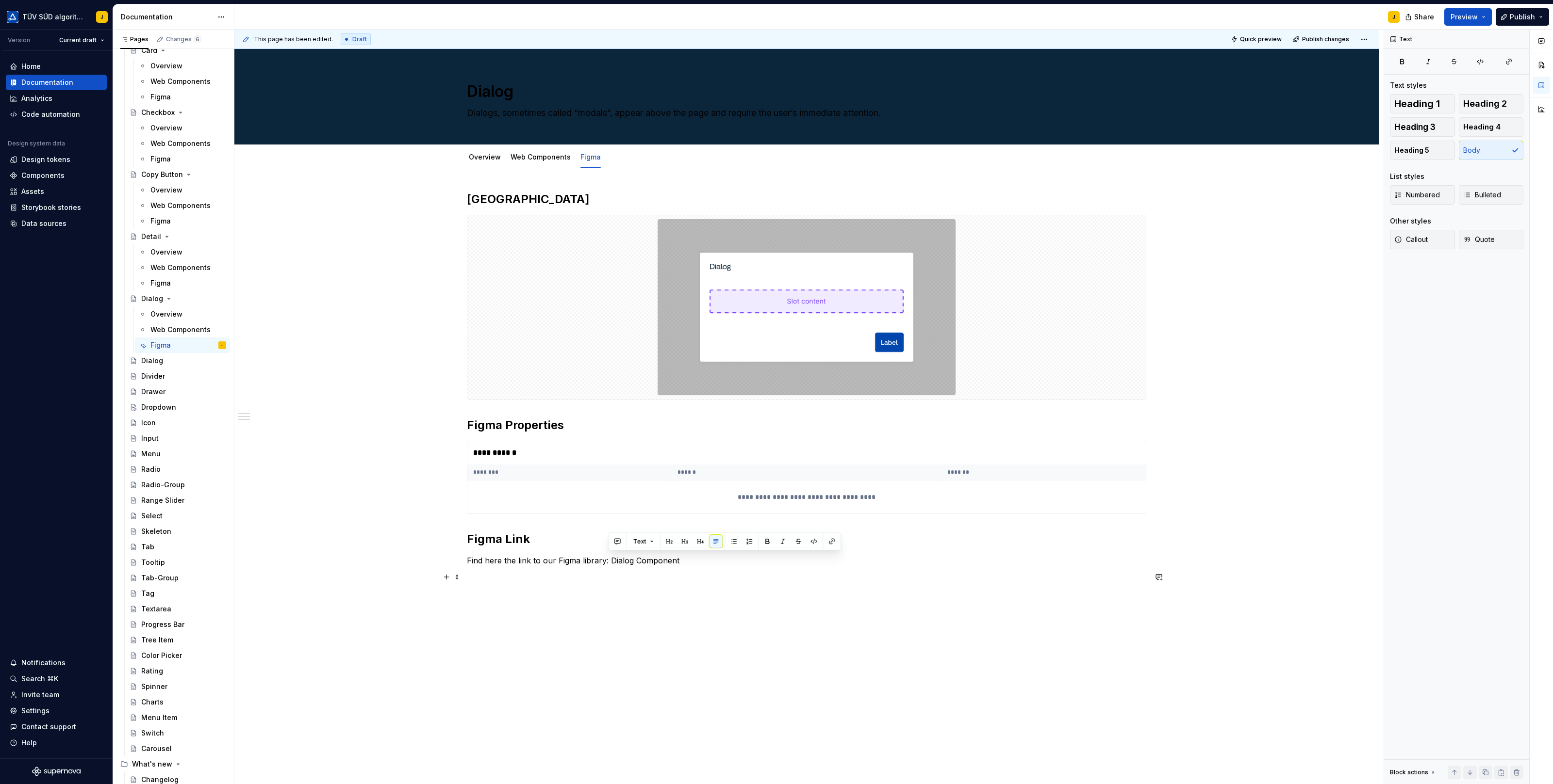
click at [681, 582] on div "**********" at bounding box center [806, 393] width 679 height 404
drag, startPoint x: 679, startPoint y: 561, endPoint x: 610, endPoint y: 561, distance: 69.0
click at [610, 561] on p "Find here the link to our Figma library: Dialog Component" at bounding box center [806, 561] width 679 height 11
click at [832, 539] on button "button" at bounding box center [834, 541] width 13 height 13
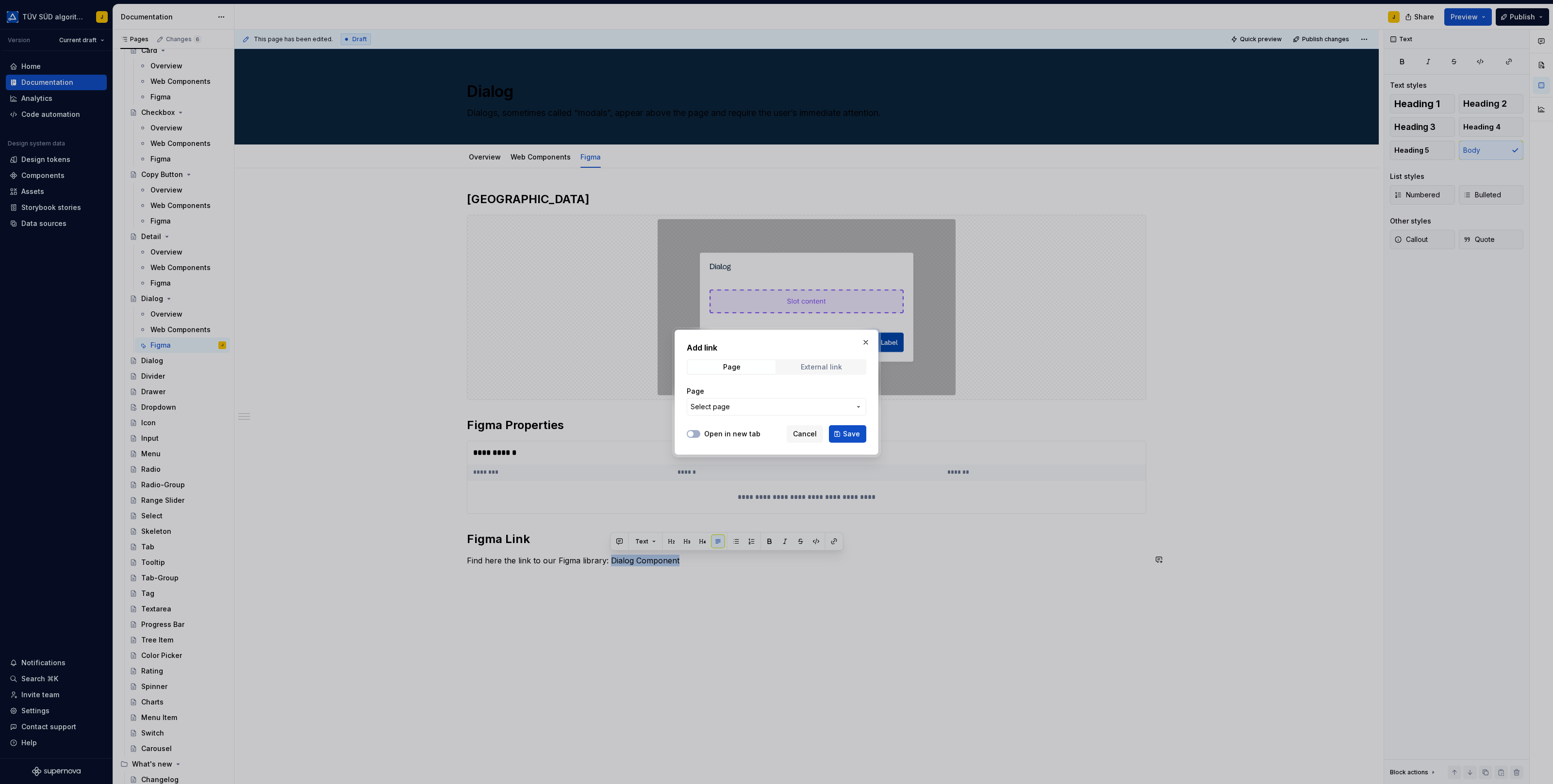
click at [813, 360] on span "External link" at bounding box center [822, 367] width 88 height 13
click at [742, 402] on input "URL" at bounding box center [776, 406] width 179 height 17
paste input "[URL][DOMAIN_NAME]"
type input "[URL][DOMAIN_NAME]"
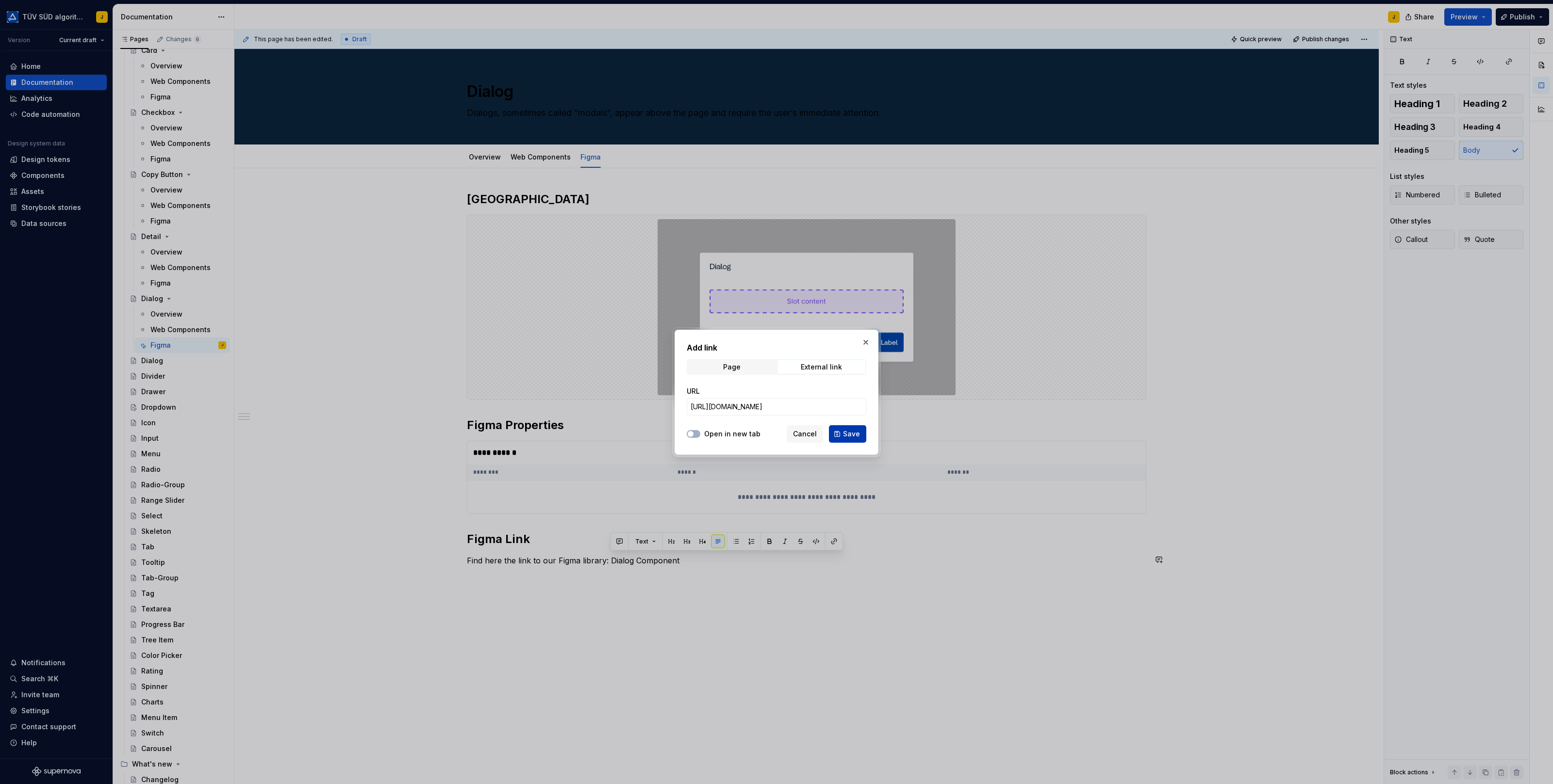
click at [849, 429] on span "Save" at bounding box center [851, 434] width 17 height 10
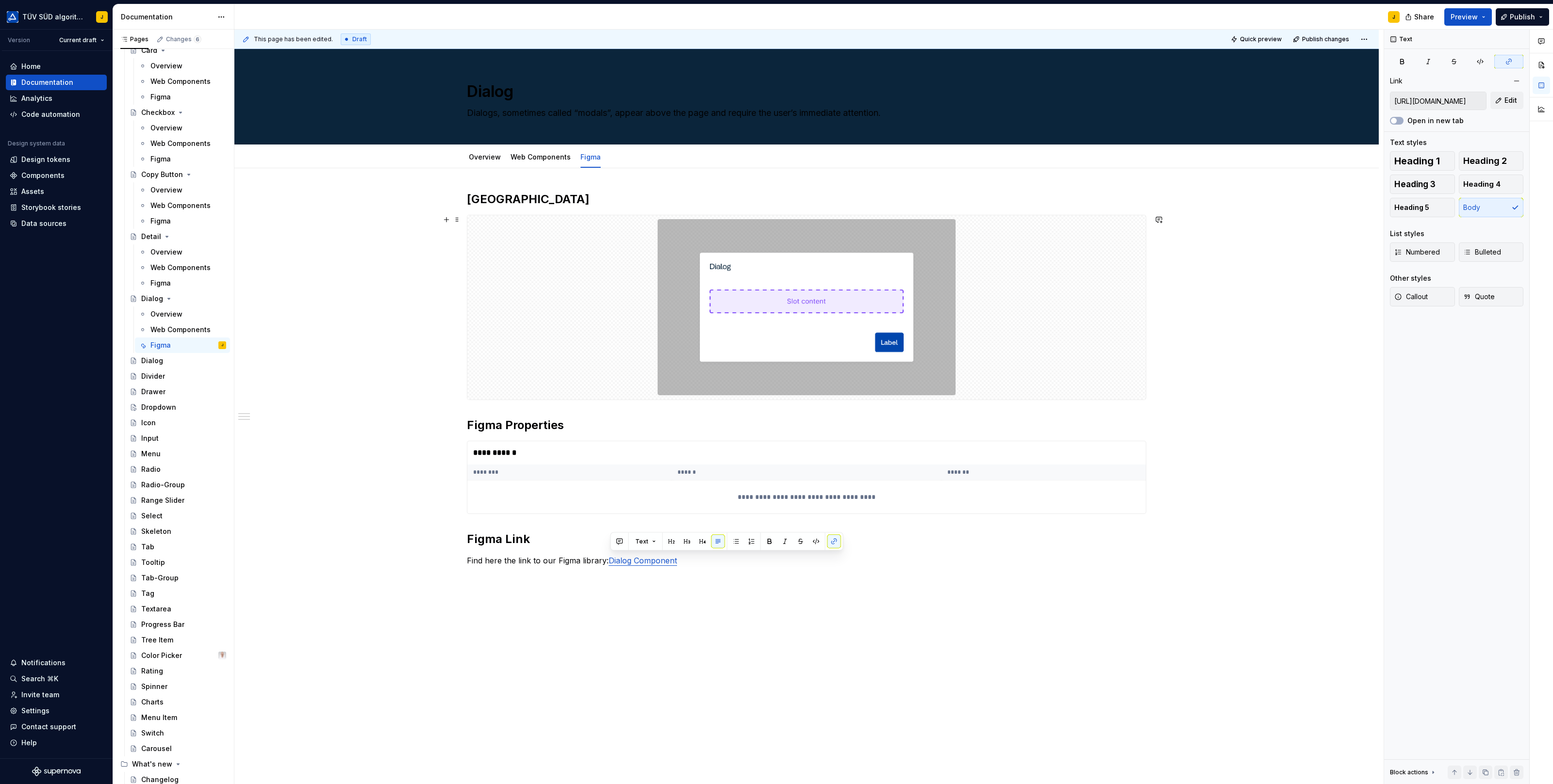
click at [1232, 219] on div "**********" at bounding box center [806, 499] width 1144 height 662
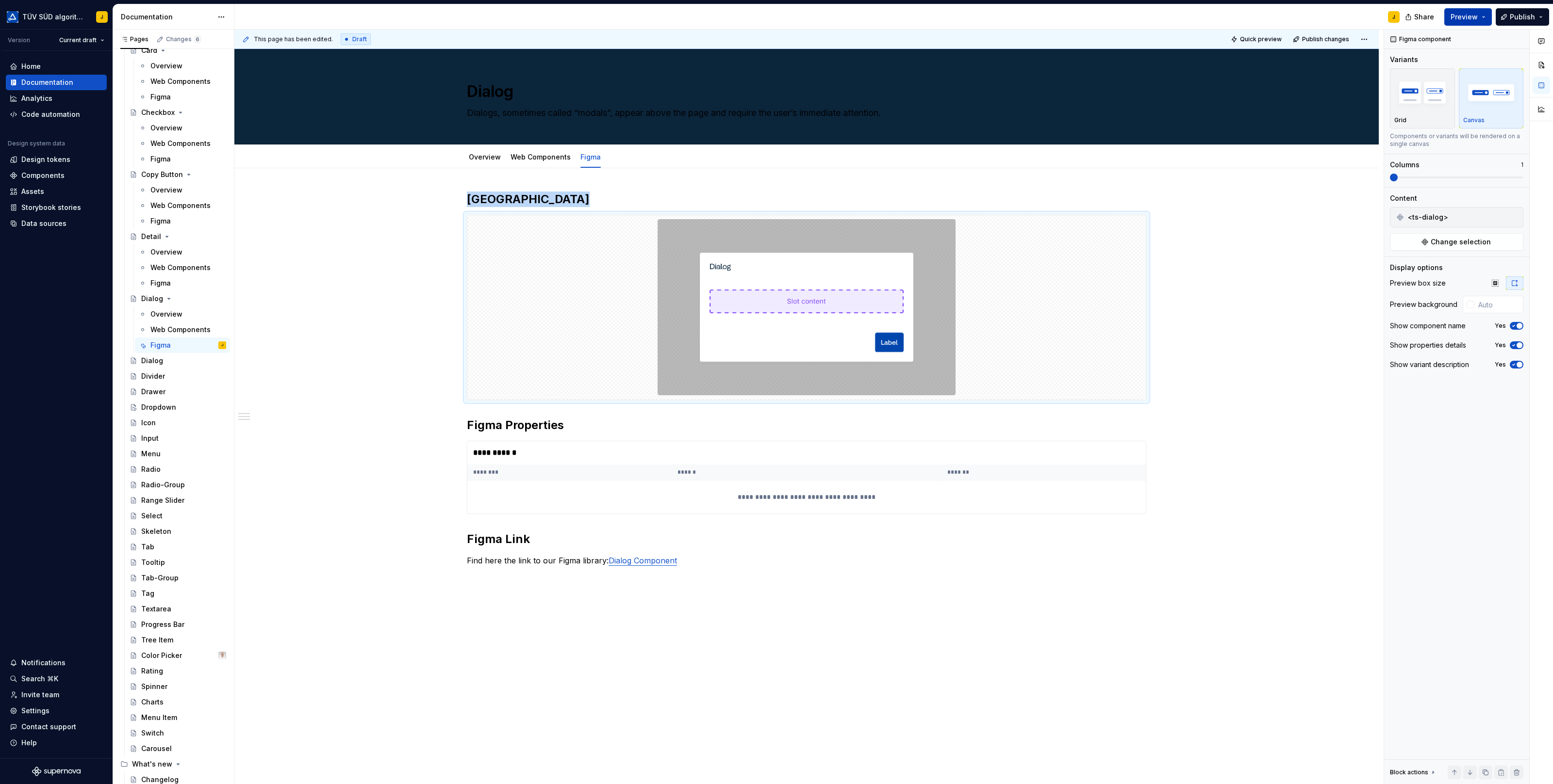
click at [1481, 17] on button "Preview" at bounding box center [1467, 17] width 47 height 17
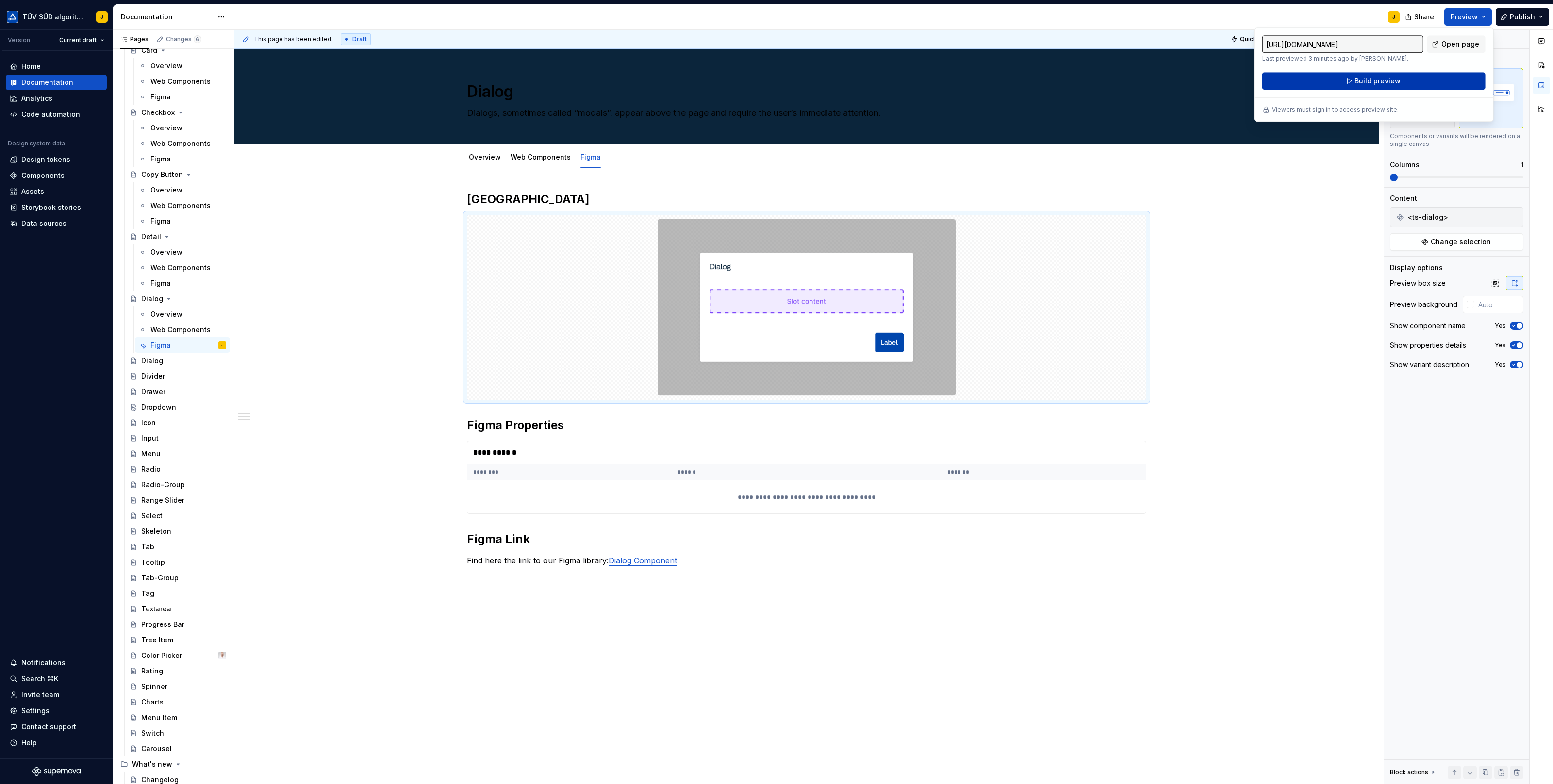
click at [1399, 82] on button "Build preview" at bounding box center [1374, 80] width 223 height 17
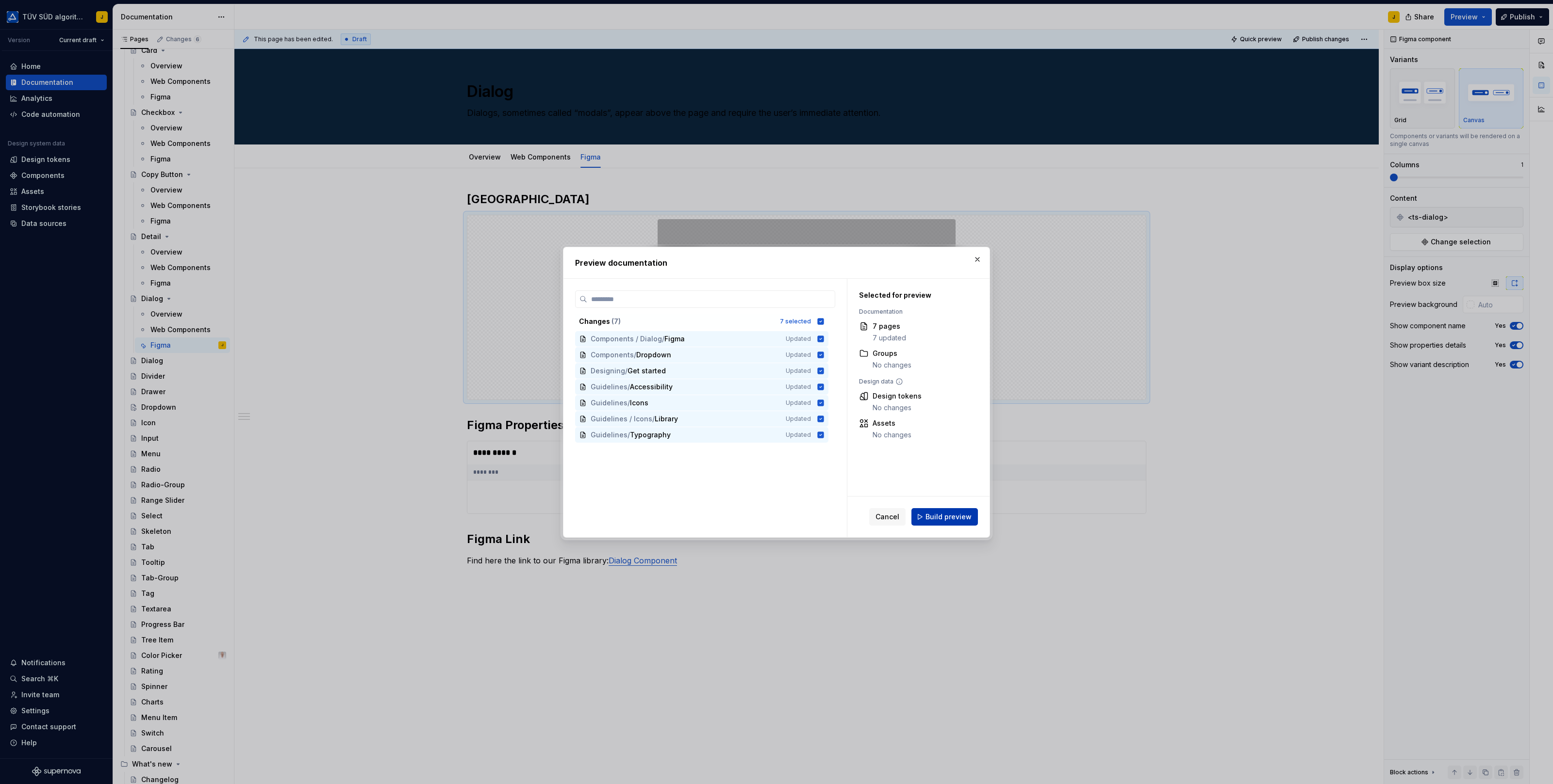
click at [949, 517] on span "Build preview" at bounding box center [949, 517] width 46 height 10
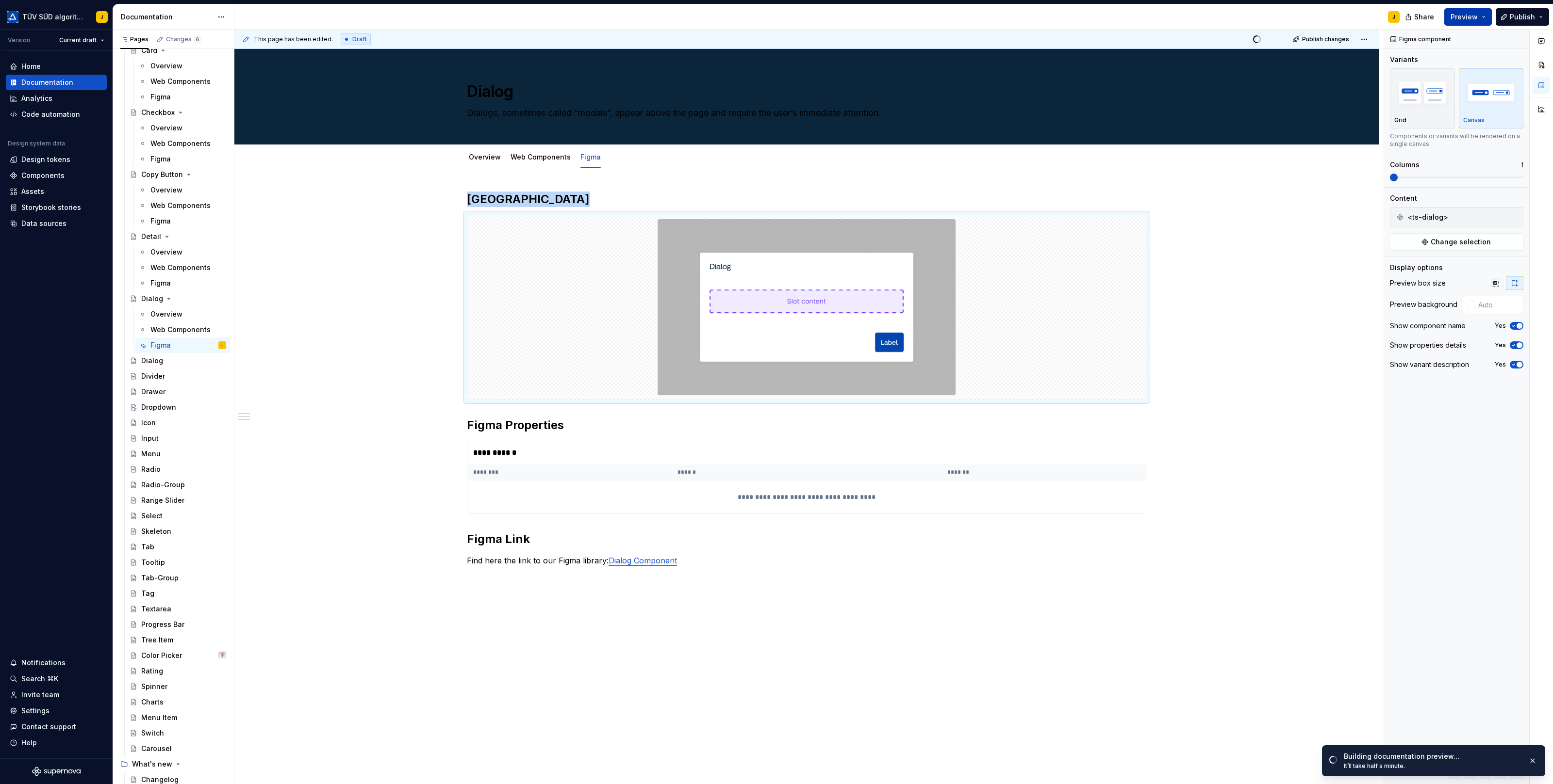
click at [1485, 17] on button "Preview" at bounding box center [1467, 17] width 47 height 17
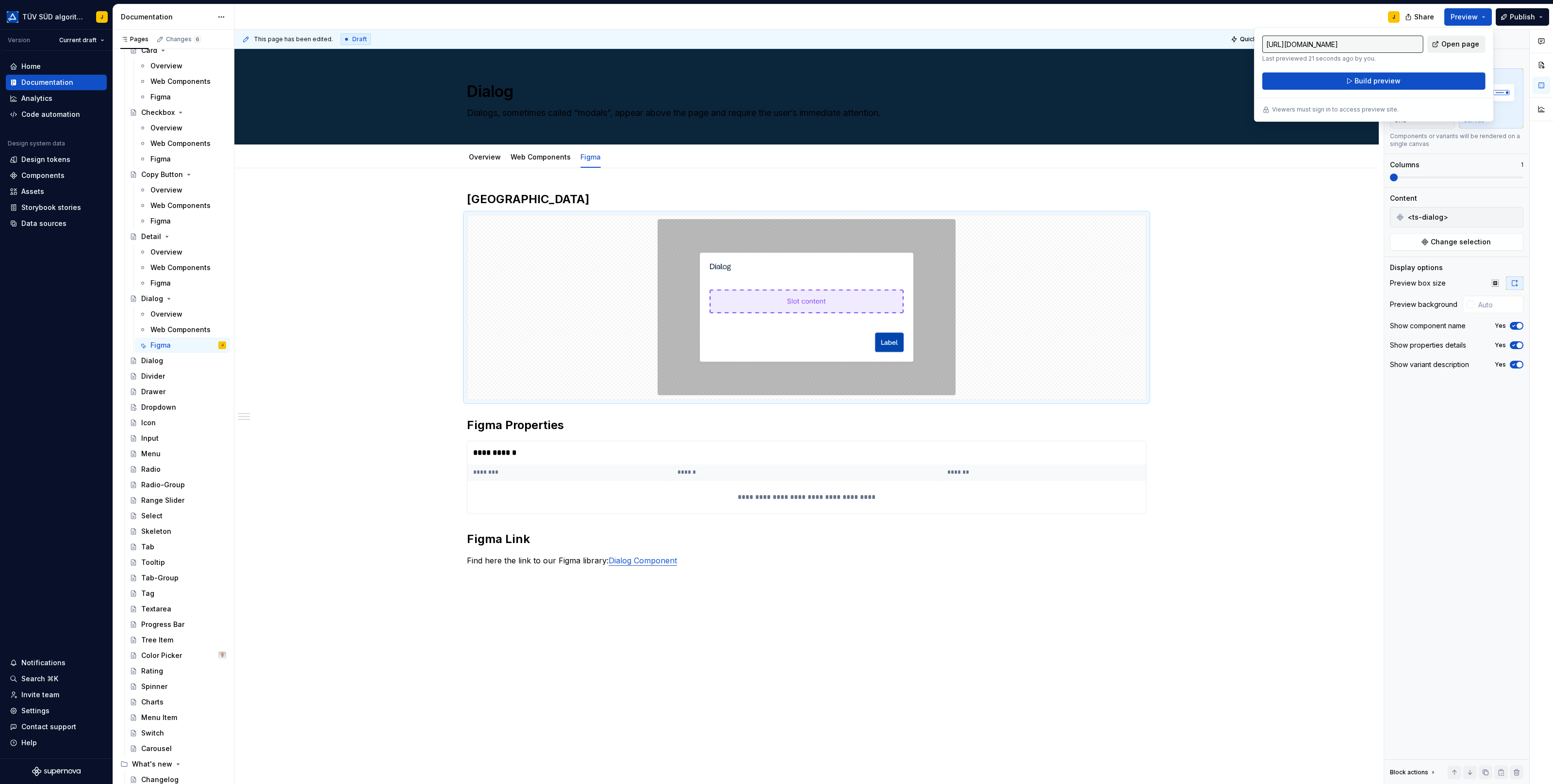
click at [1469, 45] on span "Open page" at bounding box center [1460, 44] width 38 height 10
click at [207, 251] on button "Page tree" at bounding box center [206, 253] width 13 height 13
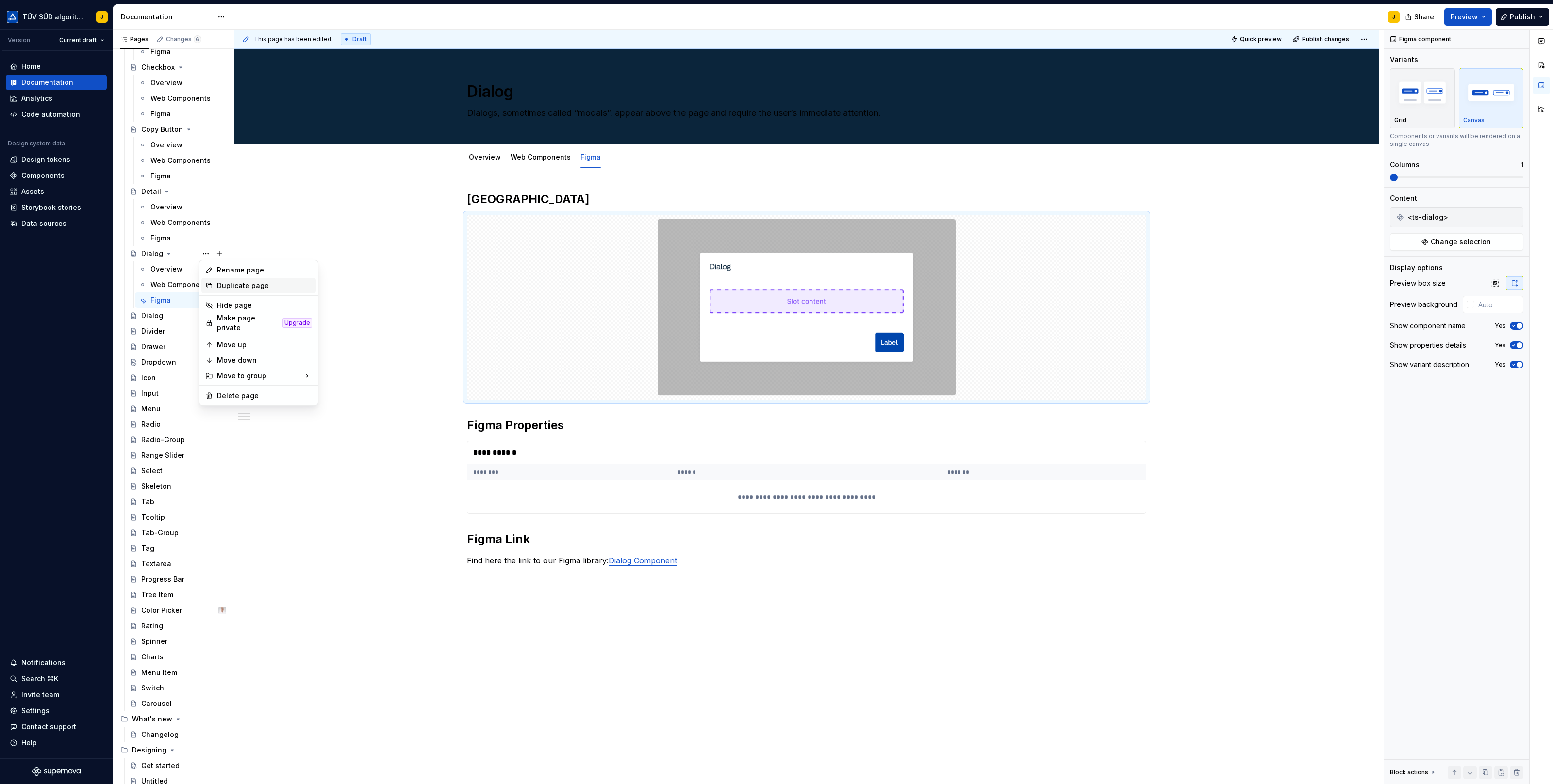
click at [227, 281] on div "Duplicate page" at bounding box center [264, 285] width 95 height 10
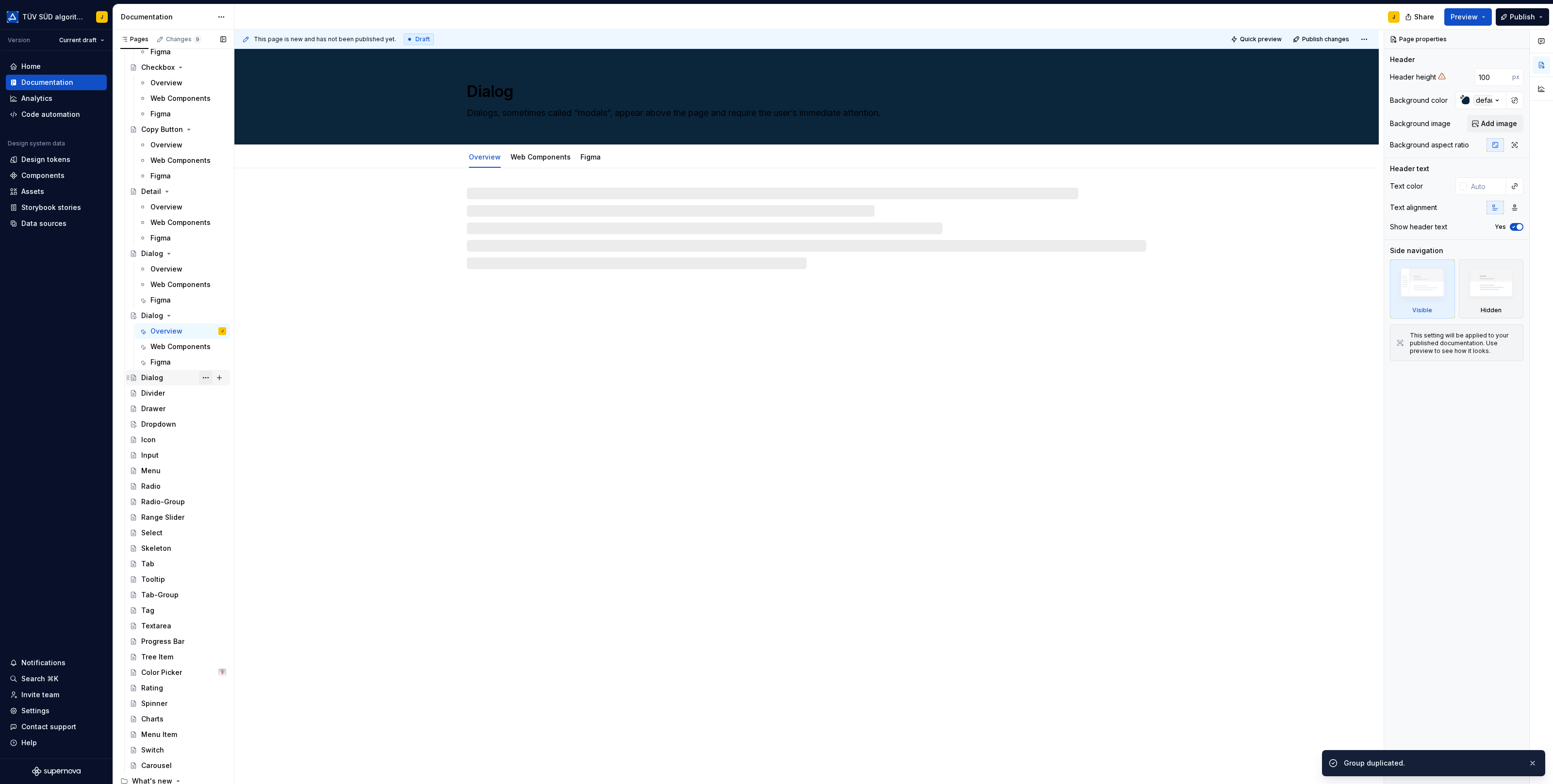
click at [210, 377] on button "Page tree" at bounding box center [206, 378] width 13 height 13
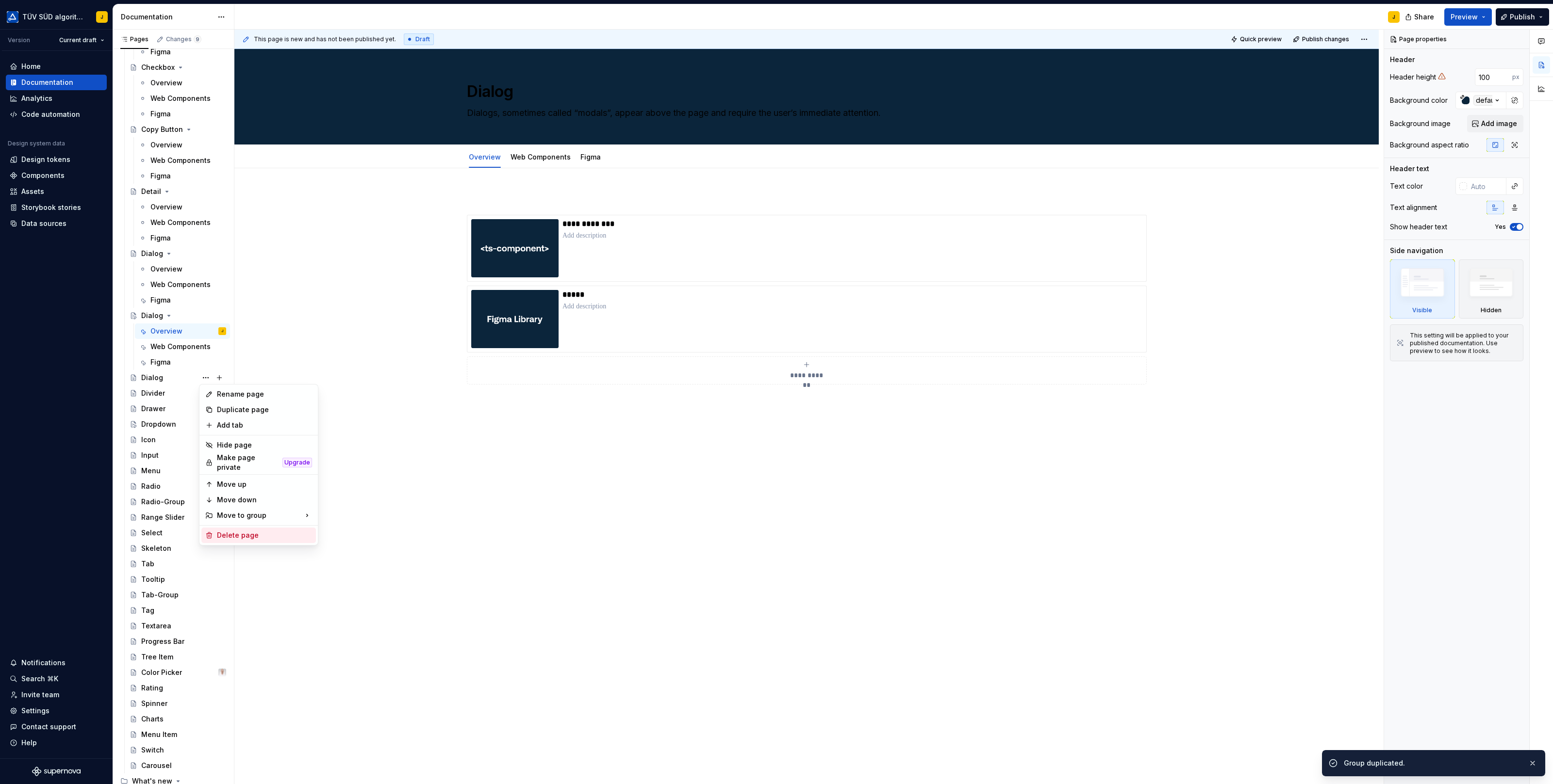
click at [240, 531] on div "Delete page" at bounding box center [264, 535] width 95 height 10
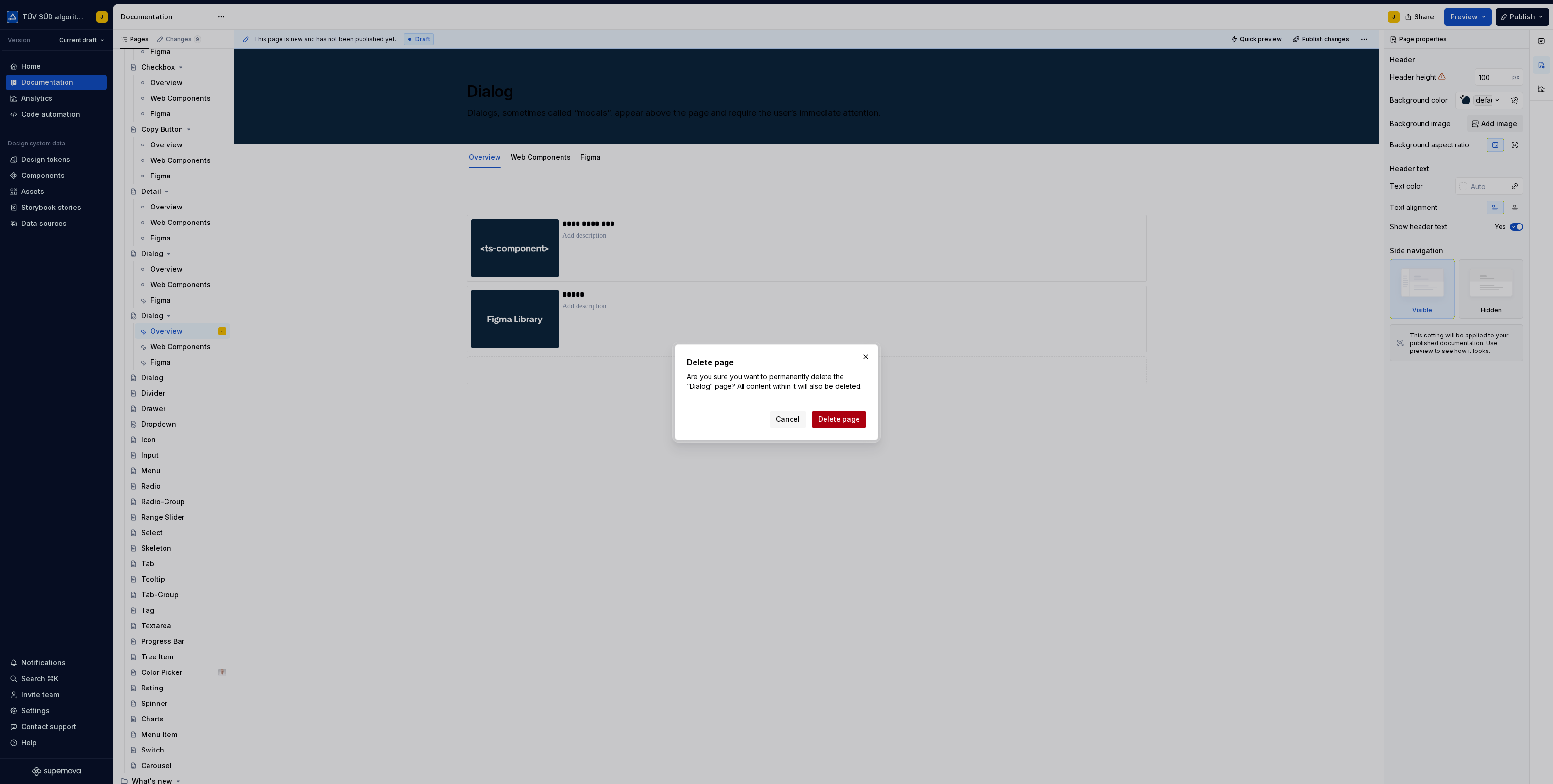
click at [838, 419] on span "Delete page" at bounding box center [839, 419] width 41 height 10
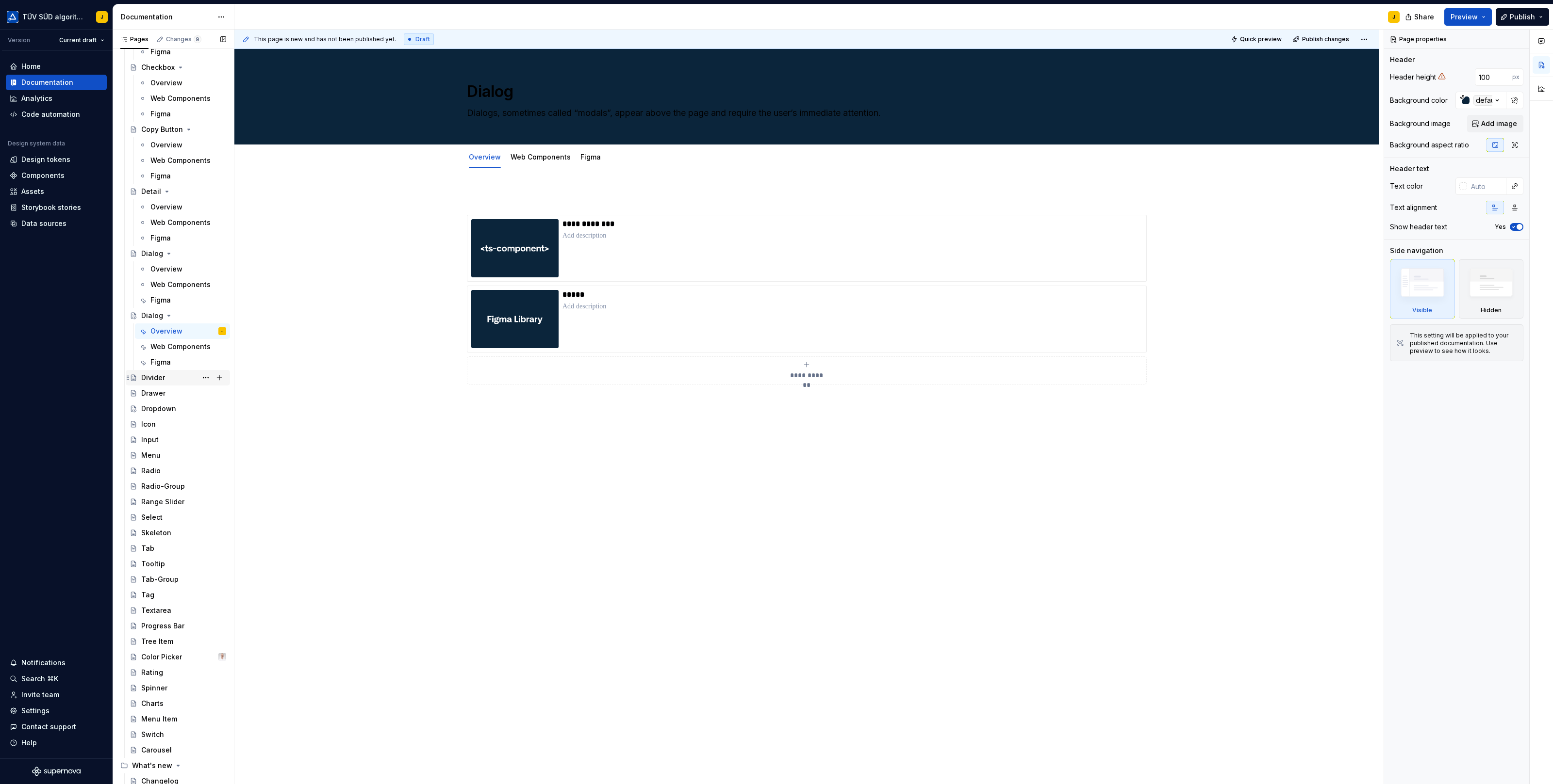
click at [167, 380] on div "Divider" at bounding box center [183, 378] width 85 height 13
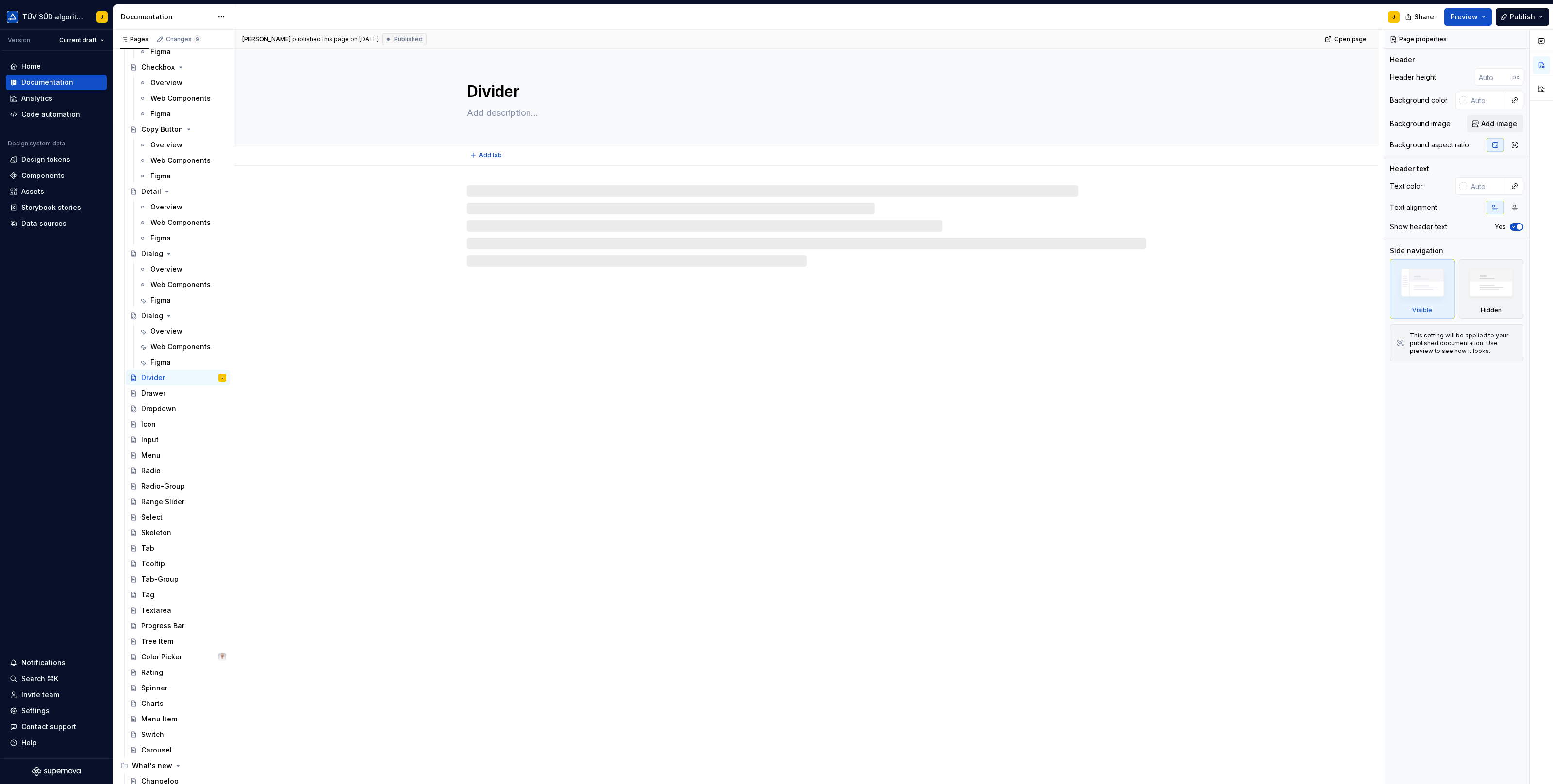
click at [495, 84] on textarea "Divider" at bounding box center [804, 91] width 679 height 23
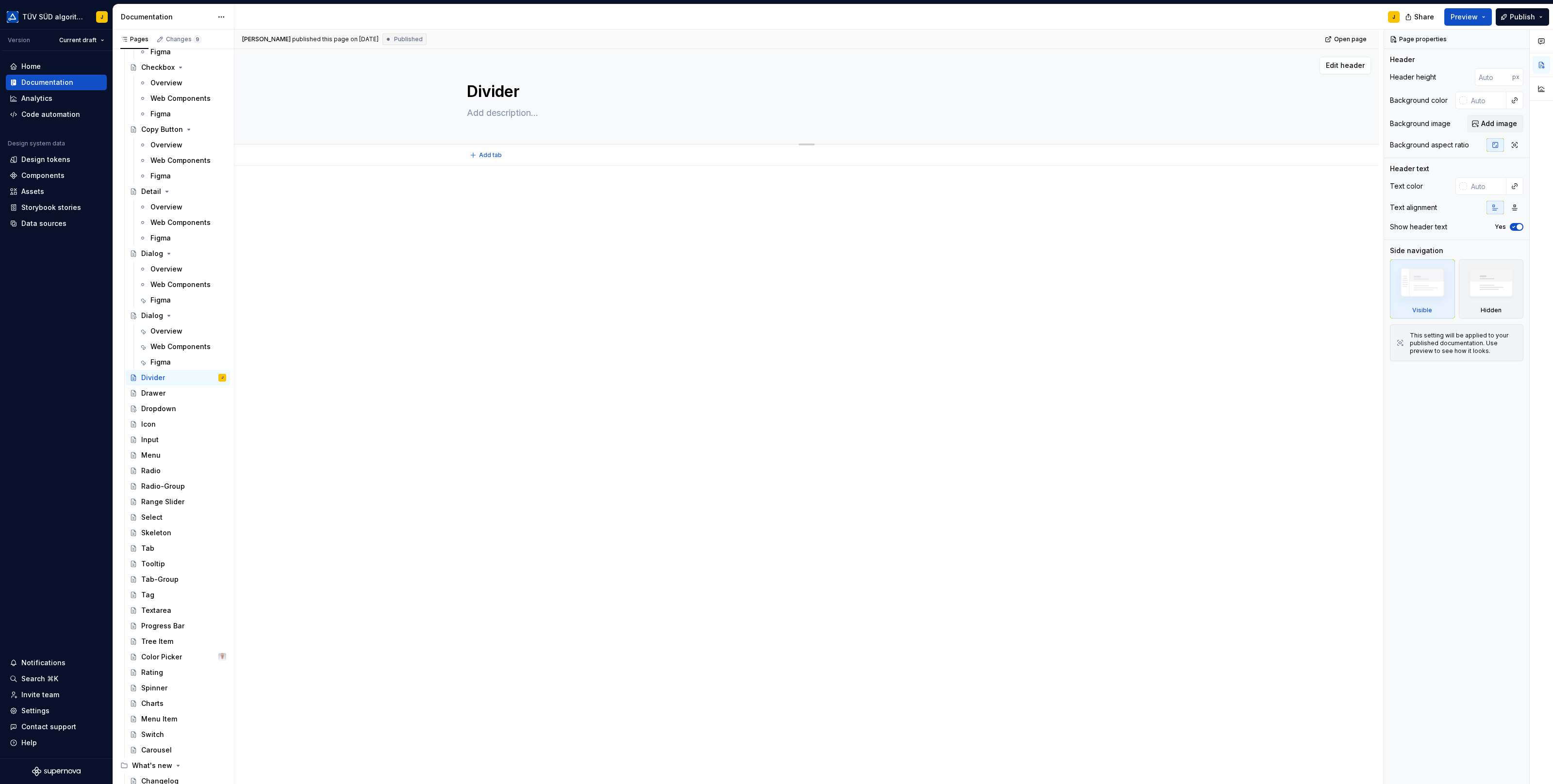
click at [495, 84] on textarea "Divider" at bounding box center [804, 91] width 679 height 23
click at [147, 317] on div "Dialog" at bounding box center [152, 315] width 22 height 10
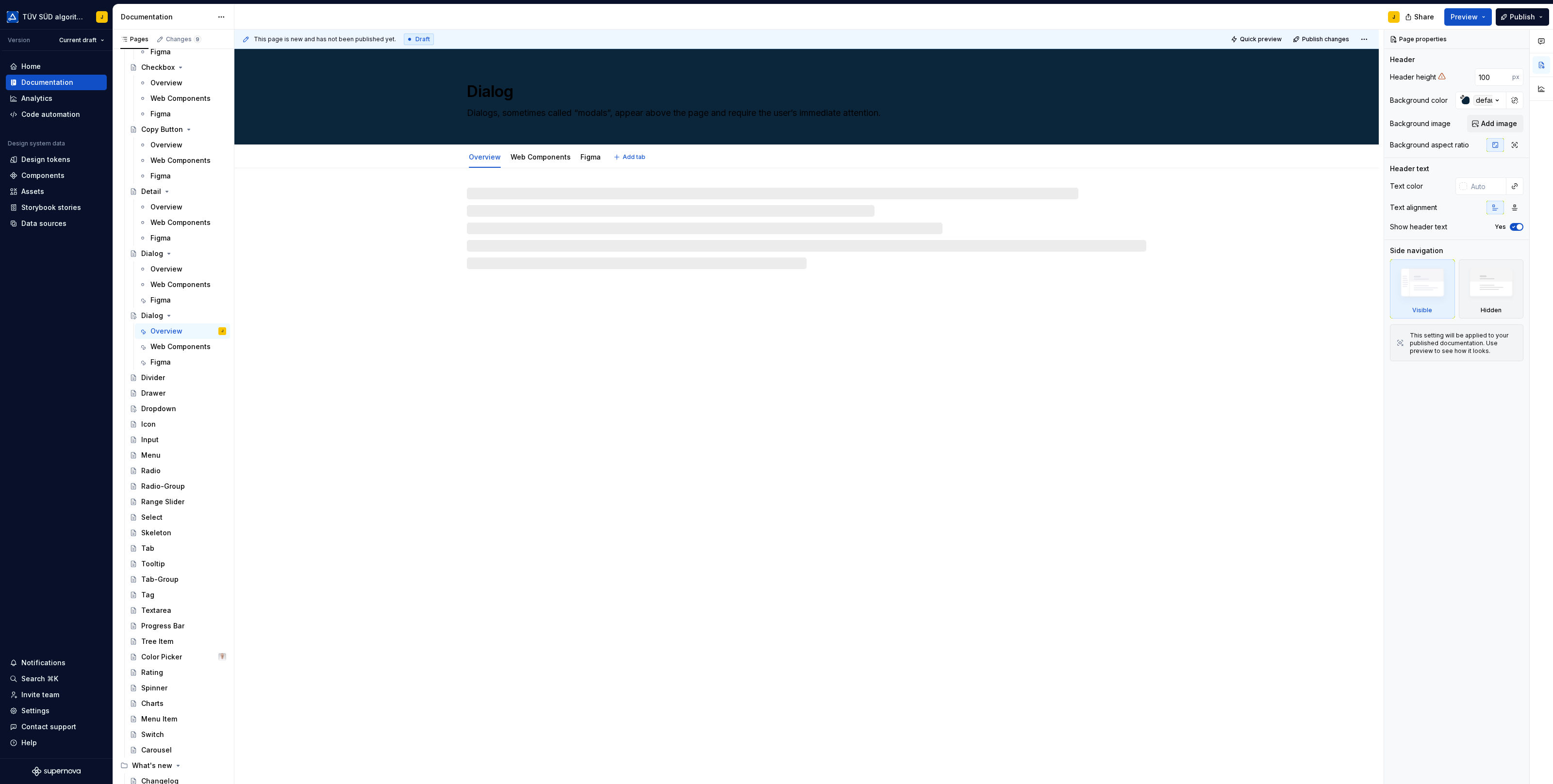
click at [502, 94] on textarea "Dialog" at bounding box center [804, 91] width 679 height 23
paste textarea "vider"
type textarea "*"
type textarea "Divider"
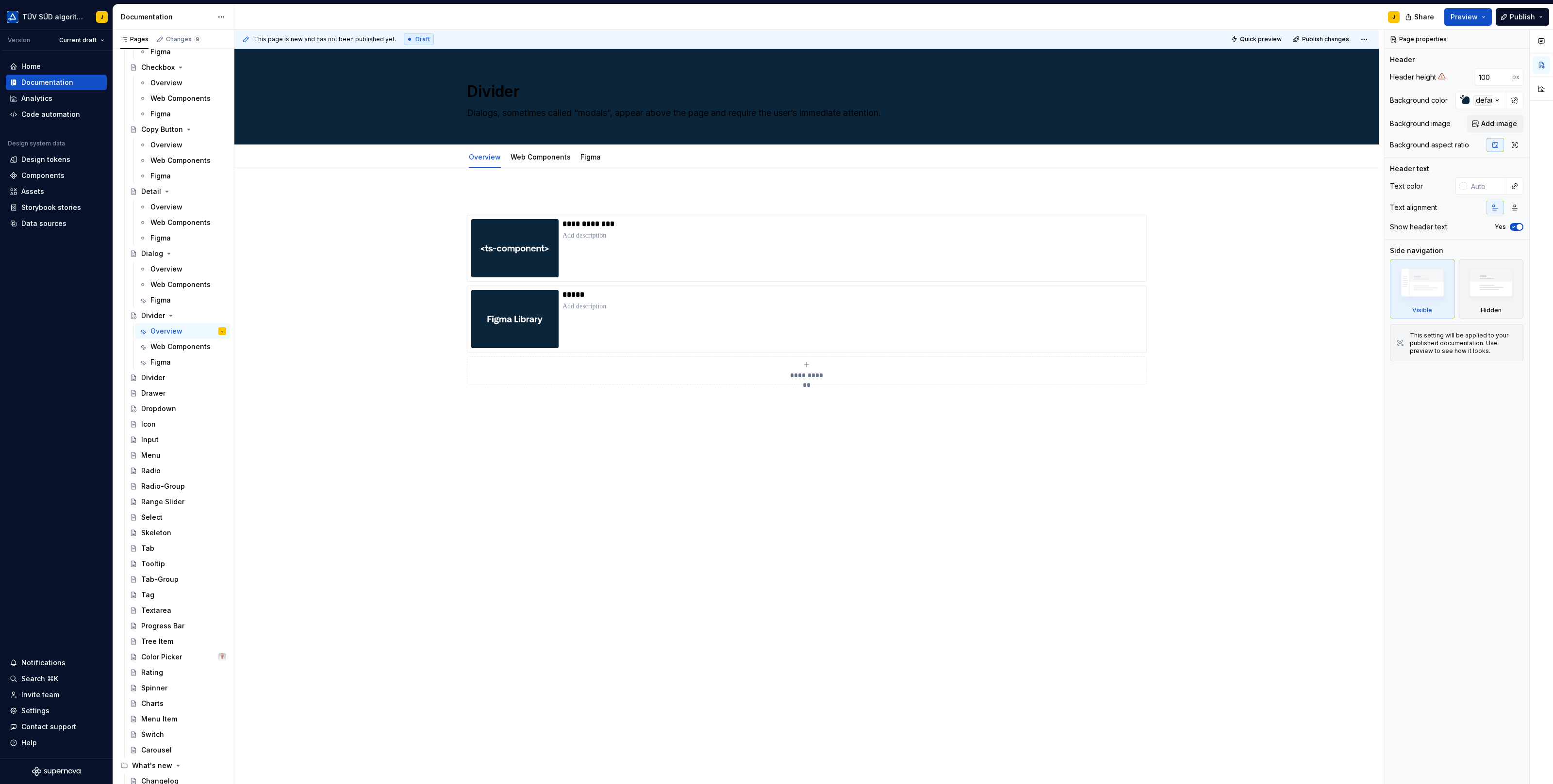
type textarea "*"
type textarea "Divider"
click at [546, 112] on textarea "Dialogs, sometimes called “modals”, appear above the page and require the user’…" at bounding box center [804, 113] width 679 height 15
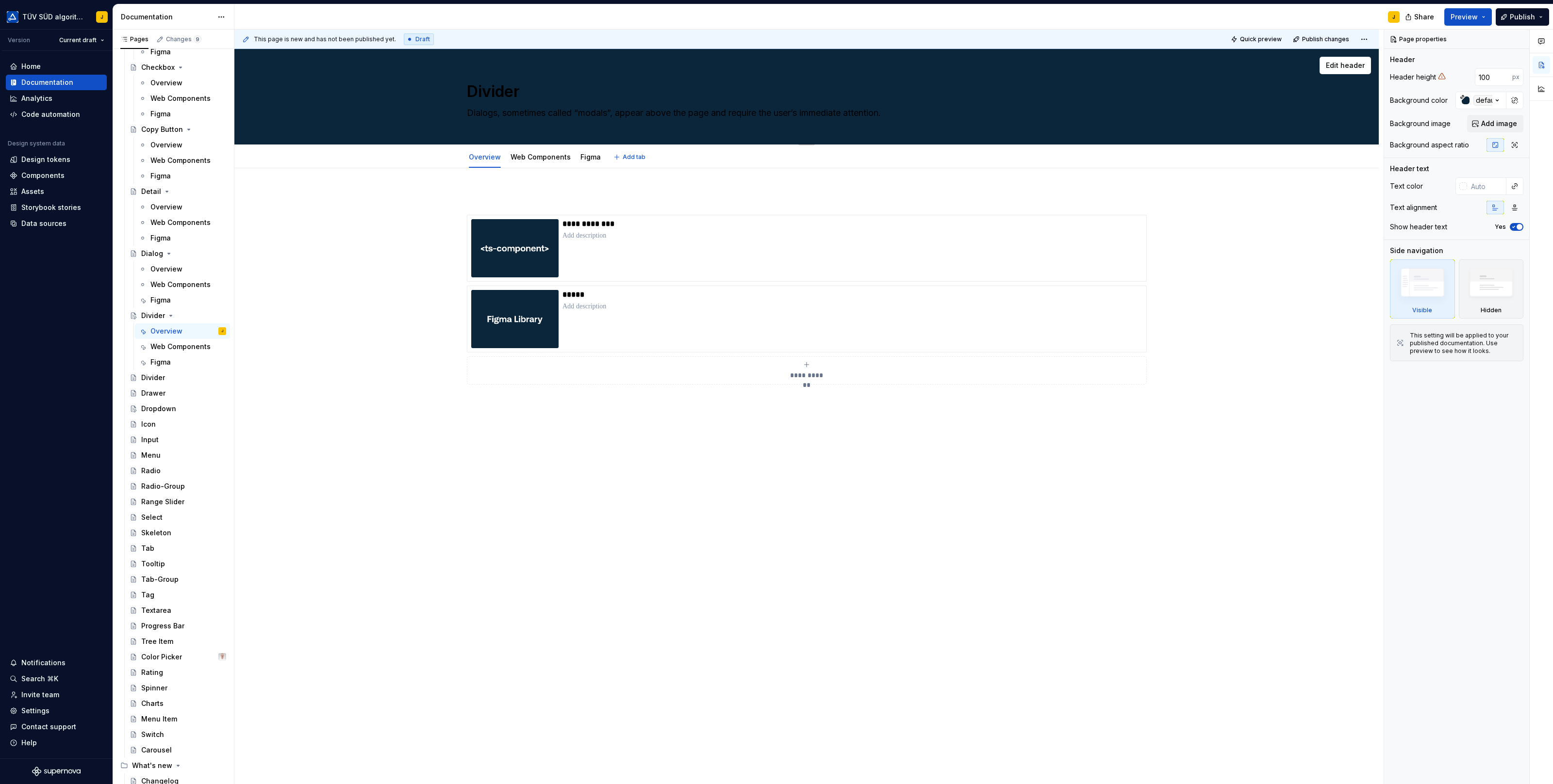
paste textarea "viders are used to visually separate or group elements."
type textarea "*"
type textarea "Dividers are used to visually separate or group elements."
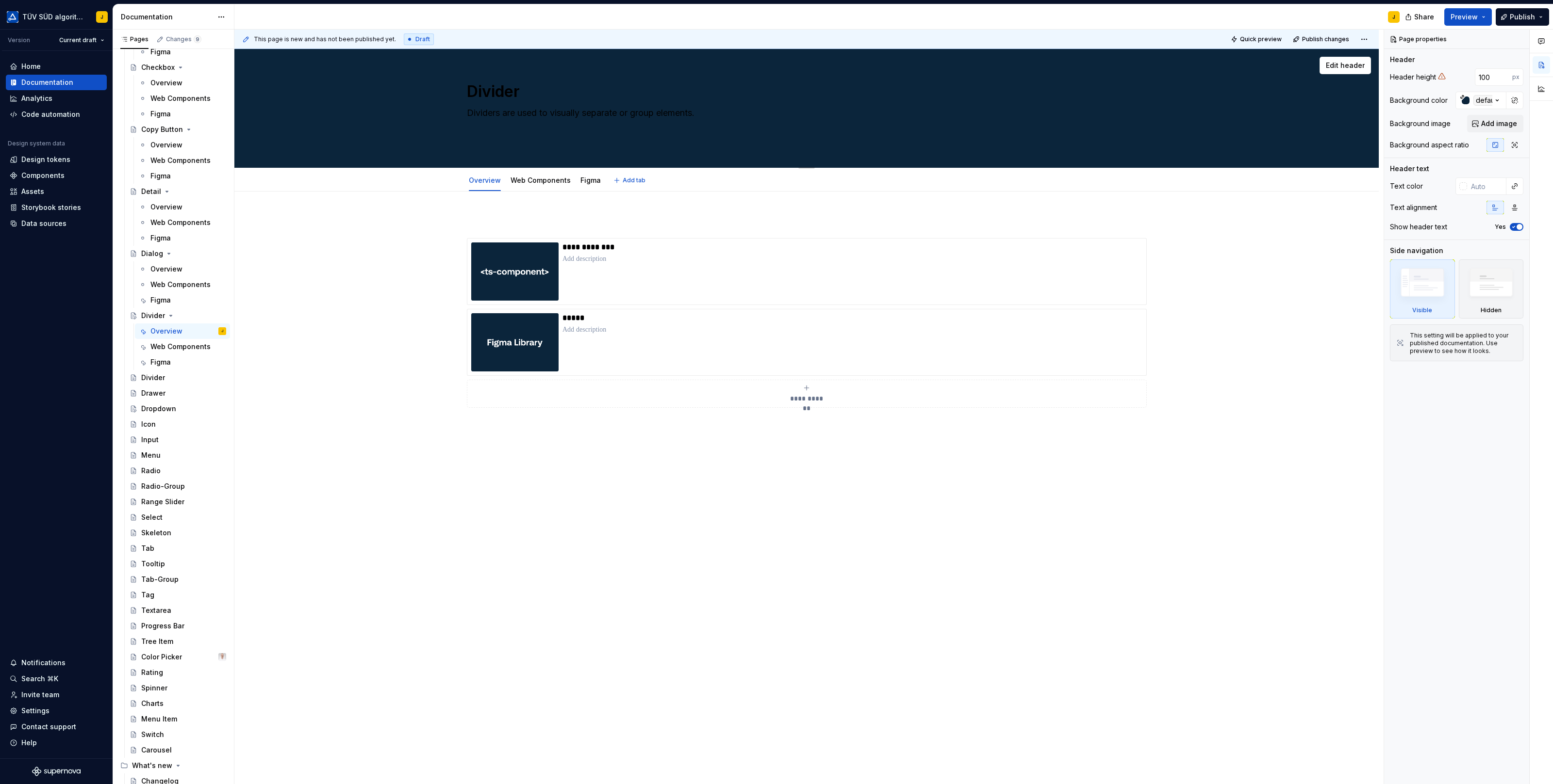
type textarea "*"
type textarea "Dividers are used to visually separate or group elements."
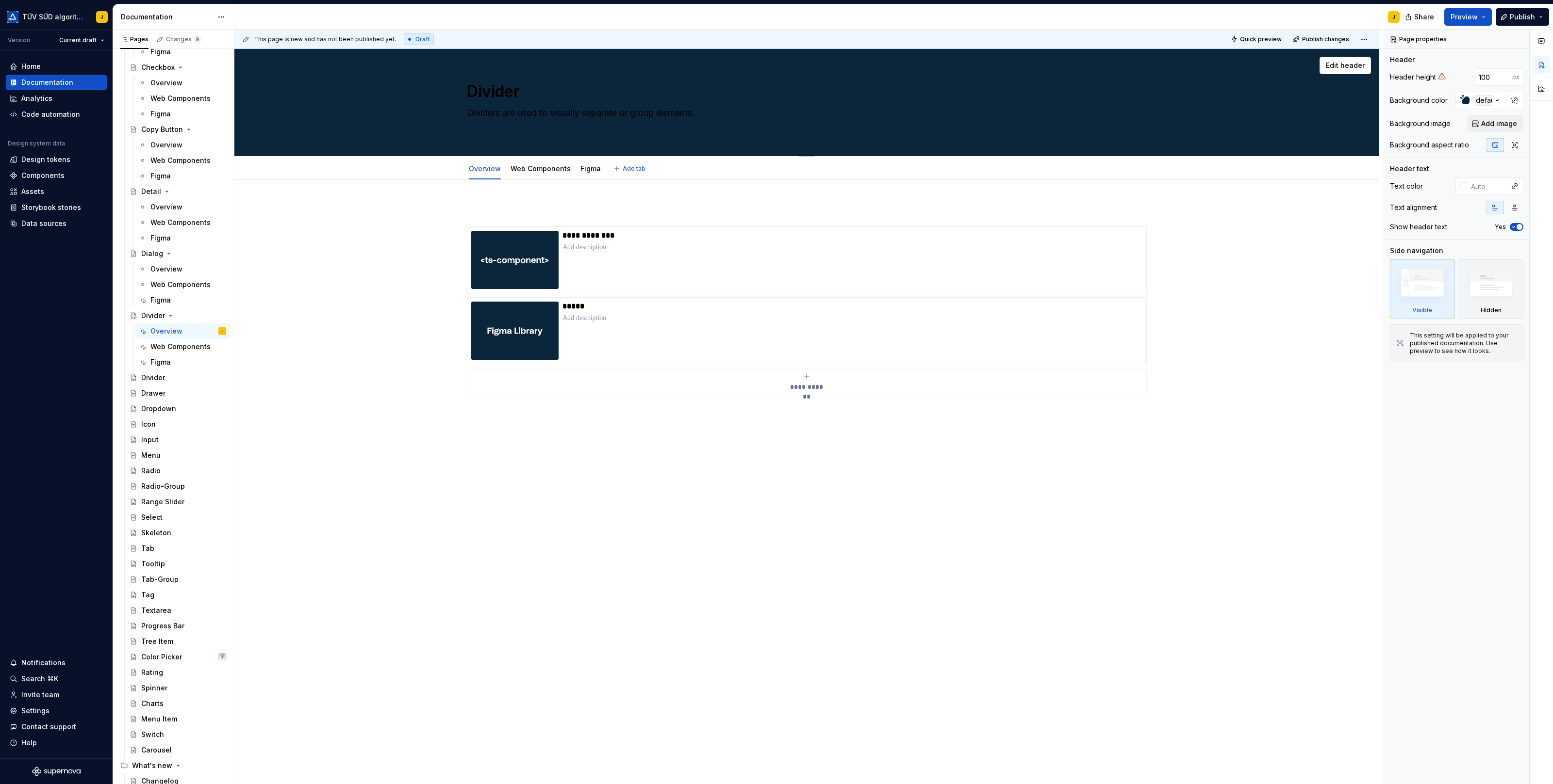
type textarea "*"
type textarea "Dividers are used to visually separate or group elements."
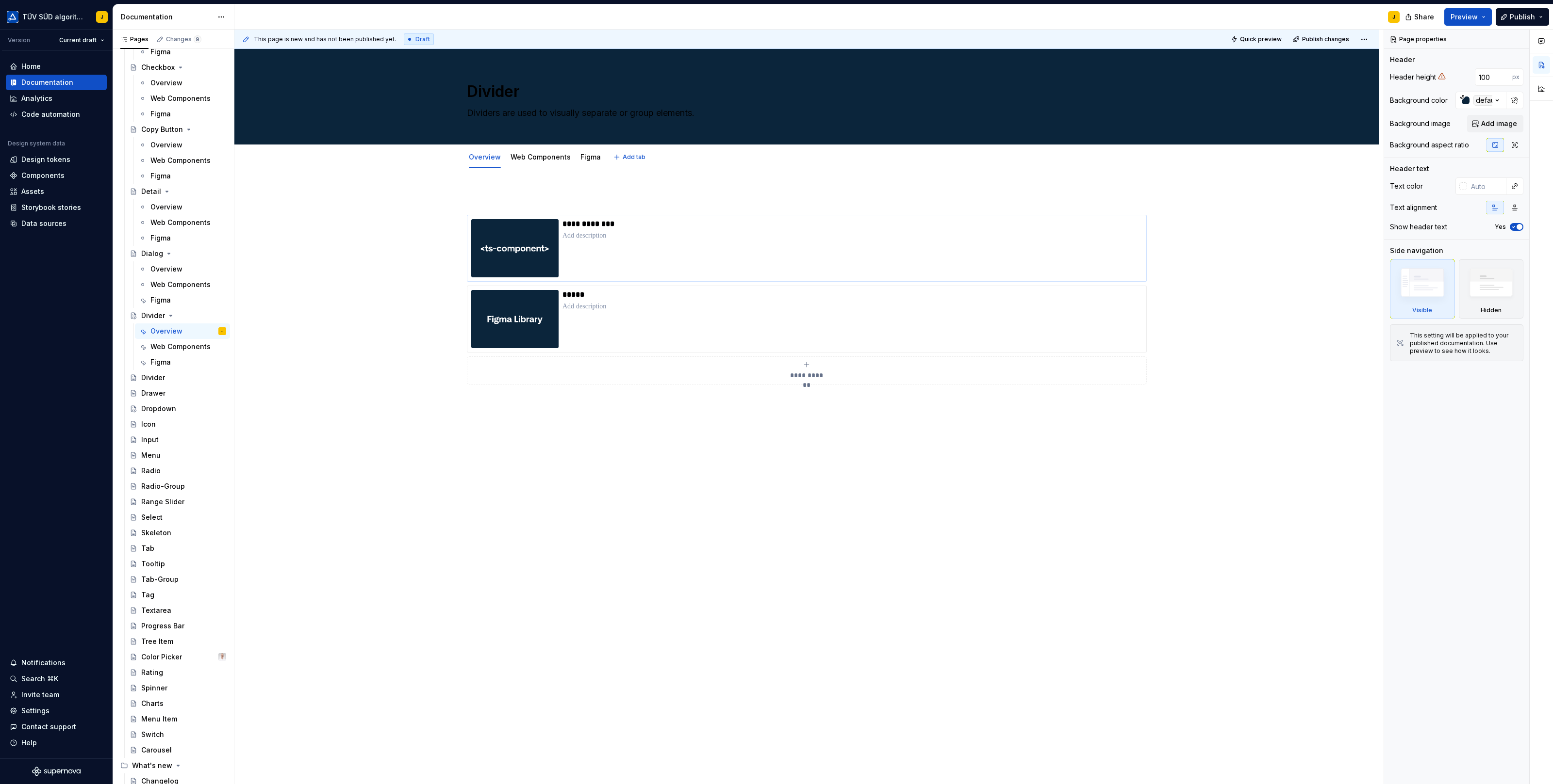
type textarea "*"
type textarea "Dividers are used to visually separate or group elements."
click at [1480, 17] on button "Preview" at bounding box center [1467, 17] width 47 height 17
click at [546, 150] on div "Web Components" at bounding box center [541, 157] width 68 height 15
click at [527, 159] on link "Web Components" at bounding box center [541, 156] width 60 height 8
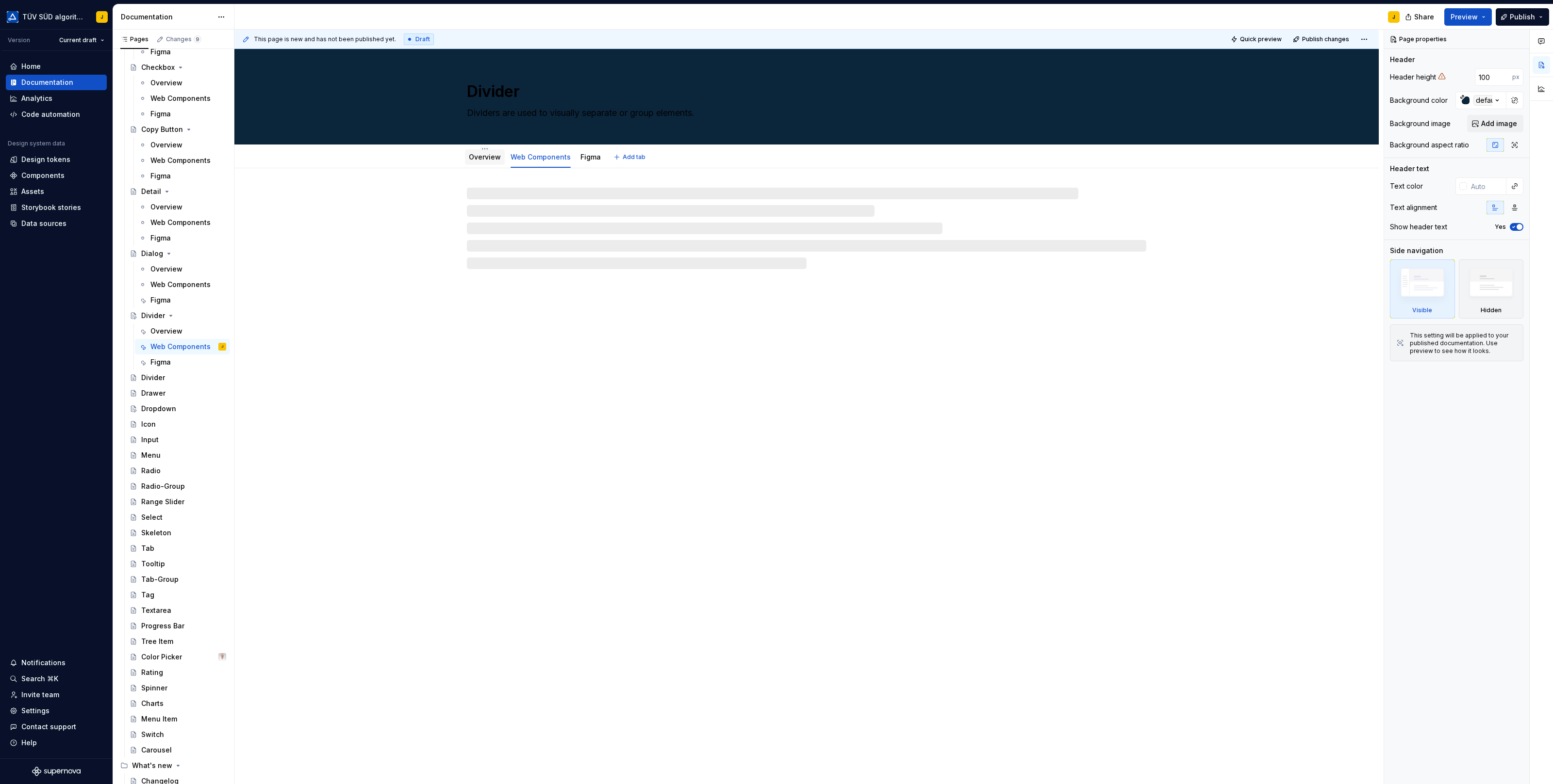
click at [488, 156] on link "Overview" at bounding box center [484, 156] width 32 height 8
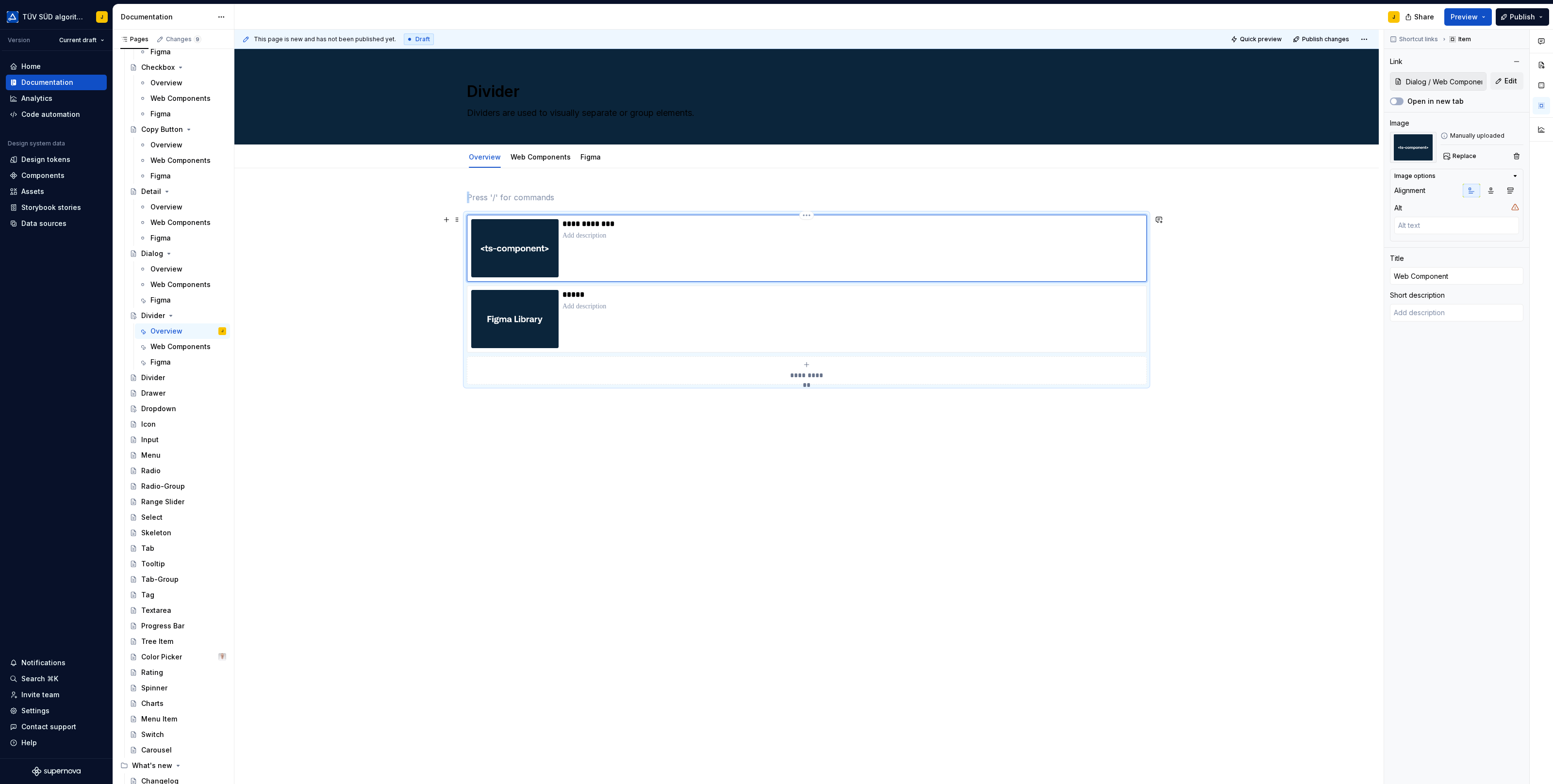
click at [683, 265] on div "**********" at bounding box center [852, 248] width 580 height 58
click at [1513, 77] on span "Edit" at bounding box center [1511, 80] width 13 height 10
type textarea "*"
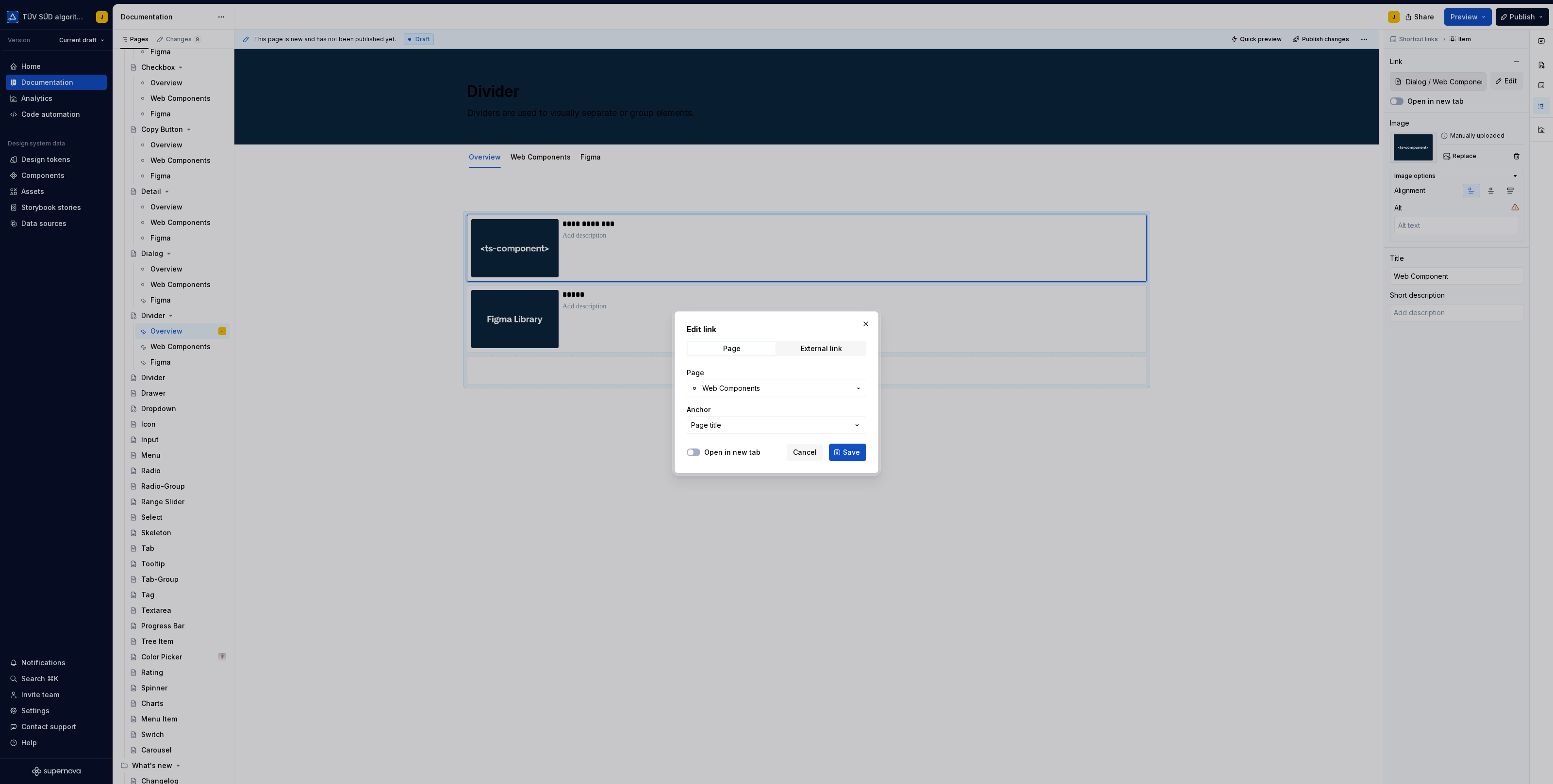
click at [776, 377] on div "Page" at bounding box center [776, 373] width 179 height 10
click at [774, 385] on span "Web Components" at bounding box center [776, 388] width 149 height 10
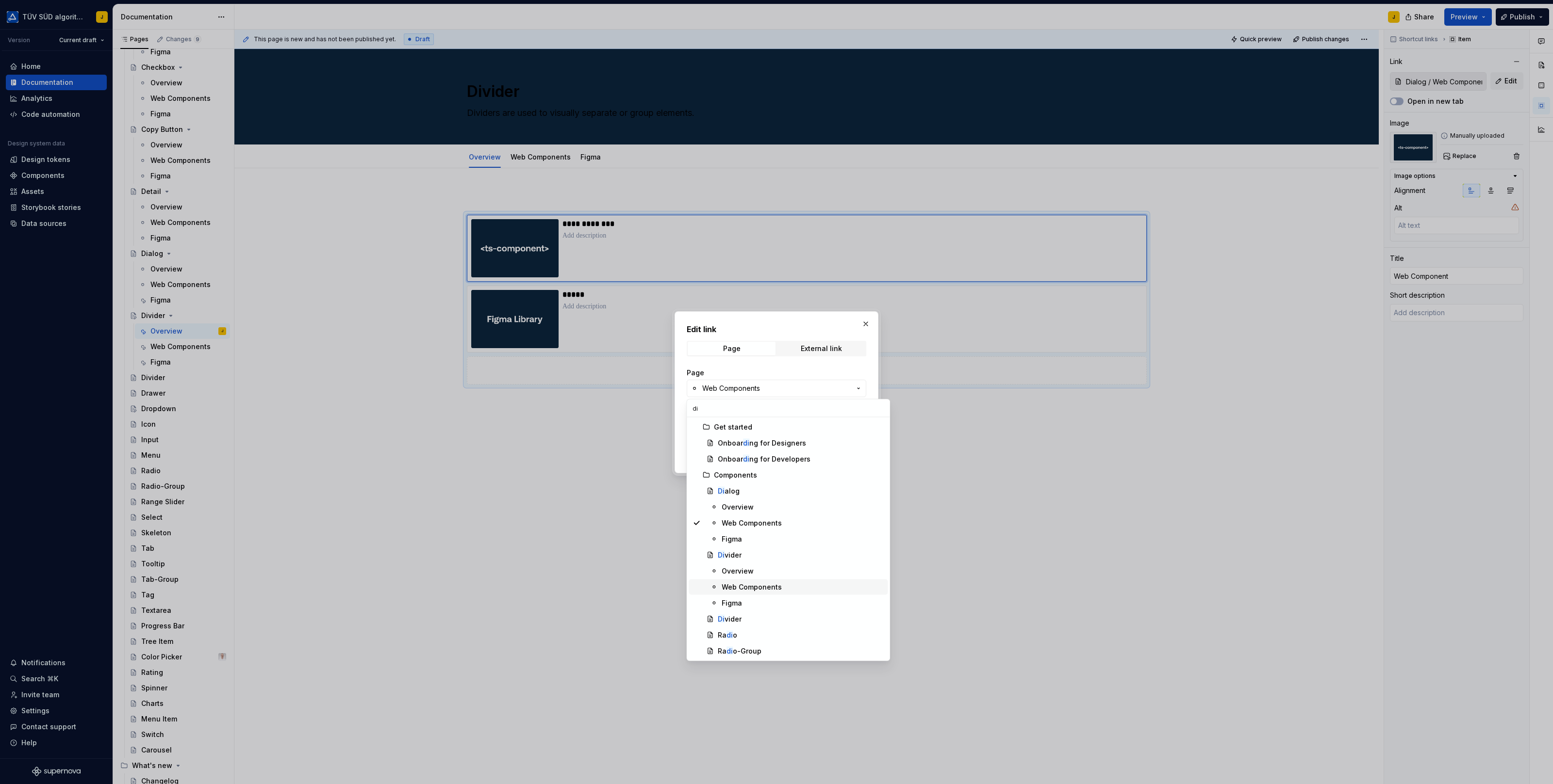
type input "di"
click at [747, 584] on div "Web Components" at bounding box center [751, 587] width 60 height 10
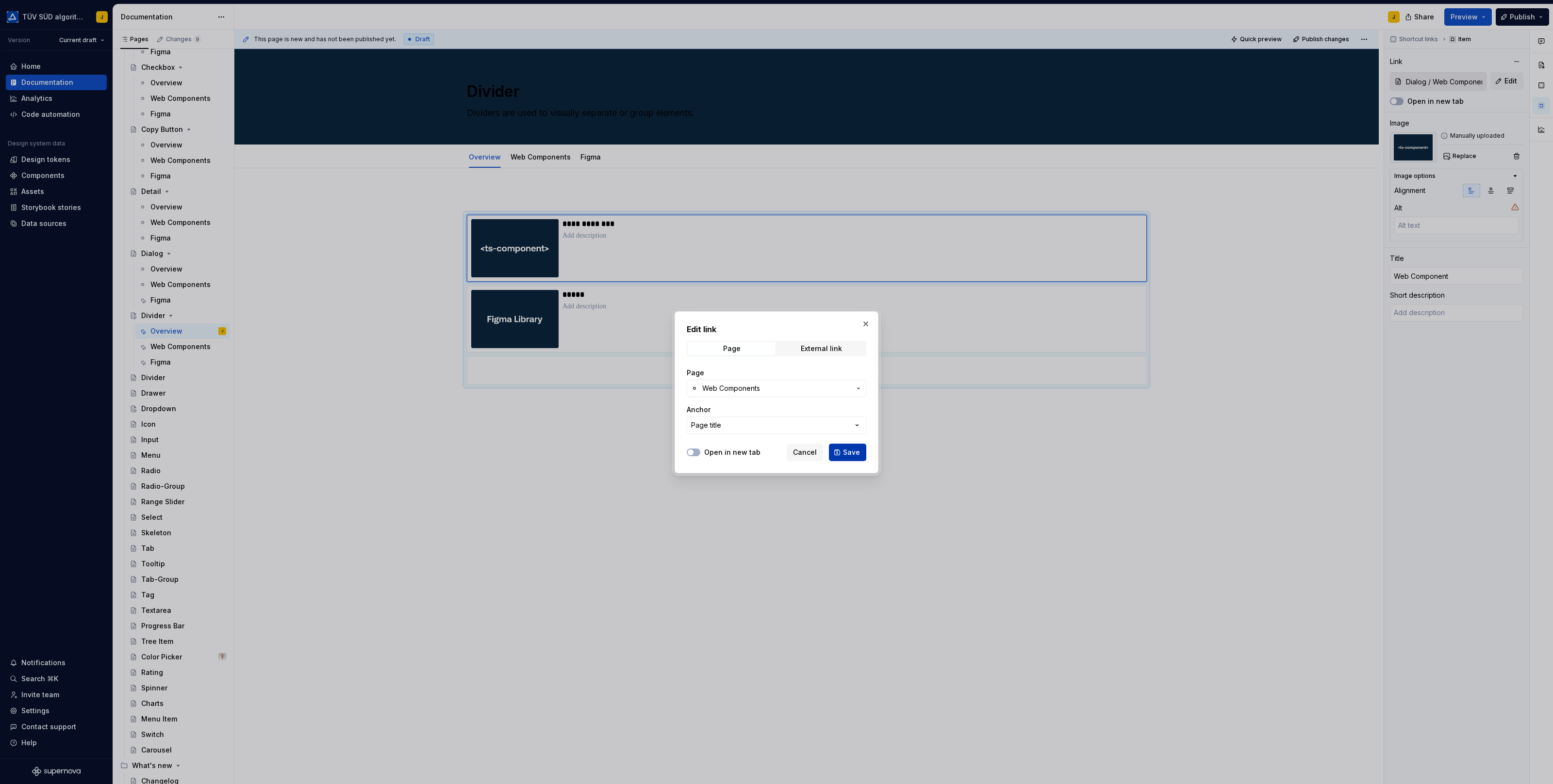
click at [850, 450] on span "Save" at bounding box center [851, 452] width 17 height 10
type textarea "*"
type input "Divider / Web Components"
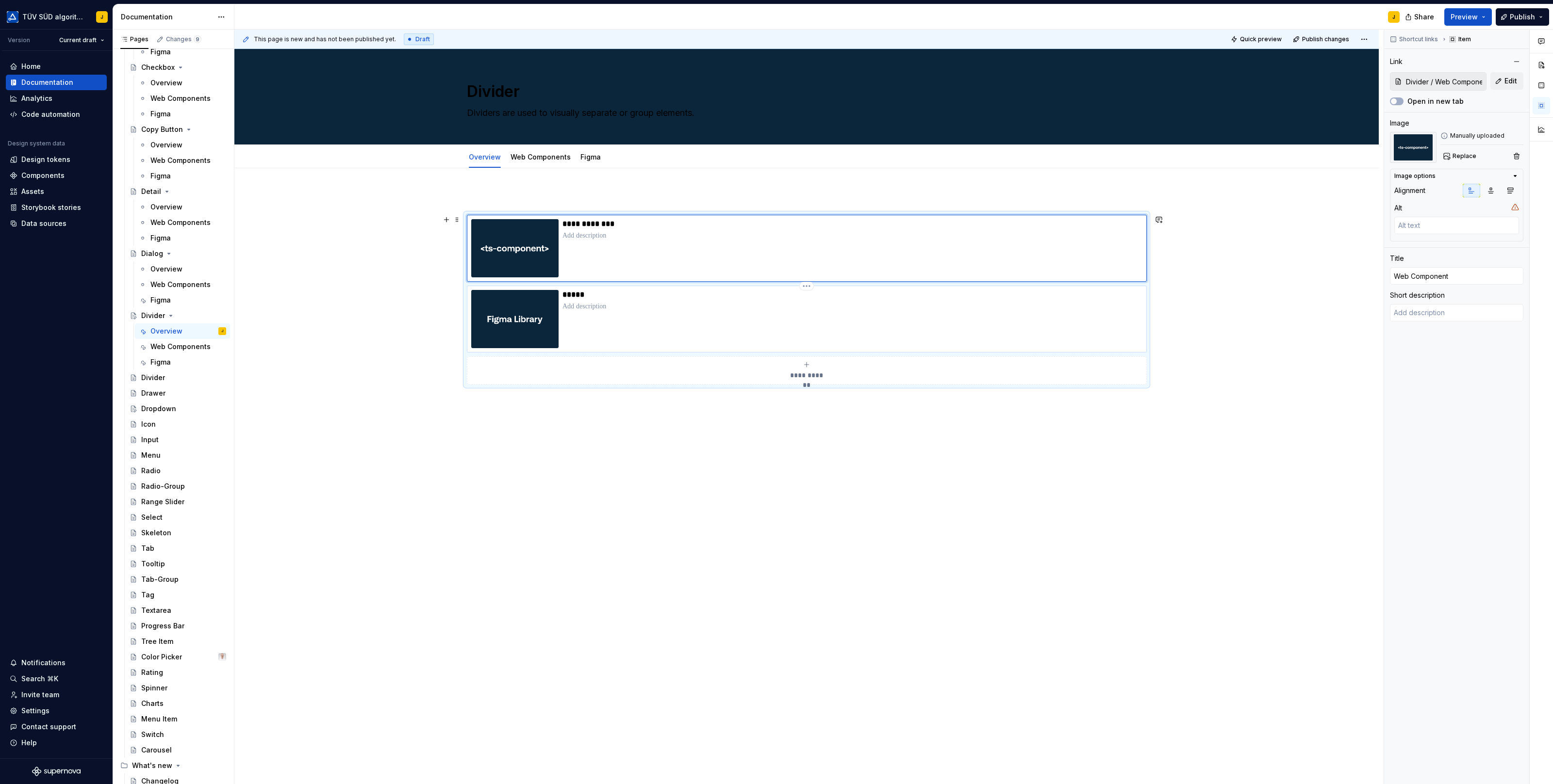
type textarea "*"
type input "Dialog / Figma"
type input "Figma"
click at [860, 313] on div "*****" at bounding box center [852, 319] width 580 height 58
click at [1506, 75] on button "Edit" at bounding box center [1507, 80] width 33 height 17
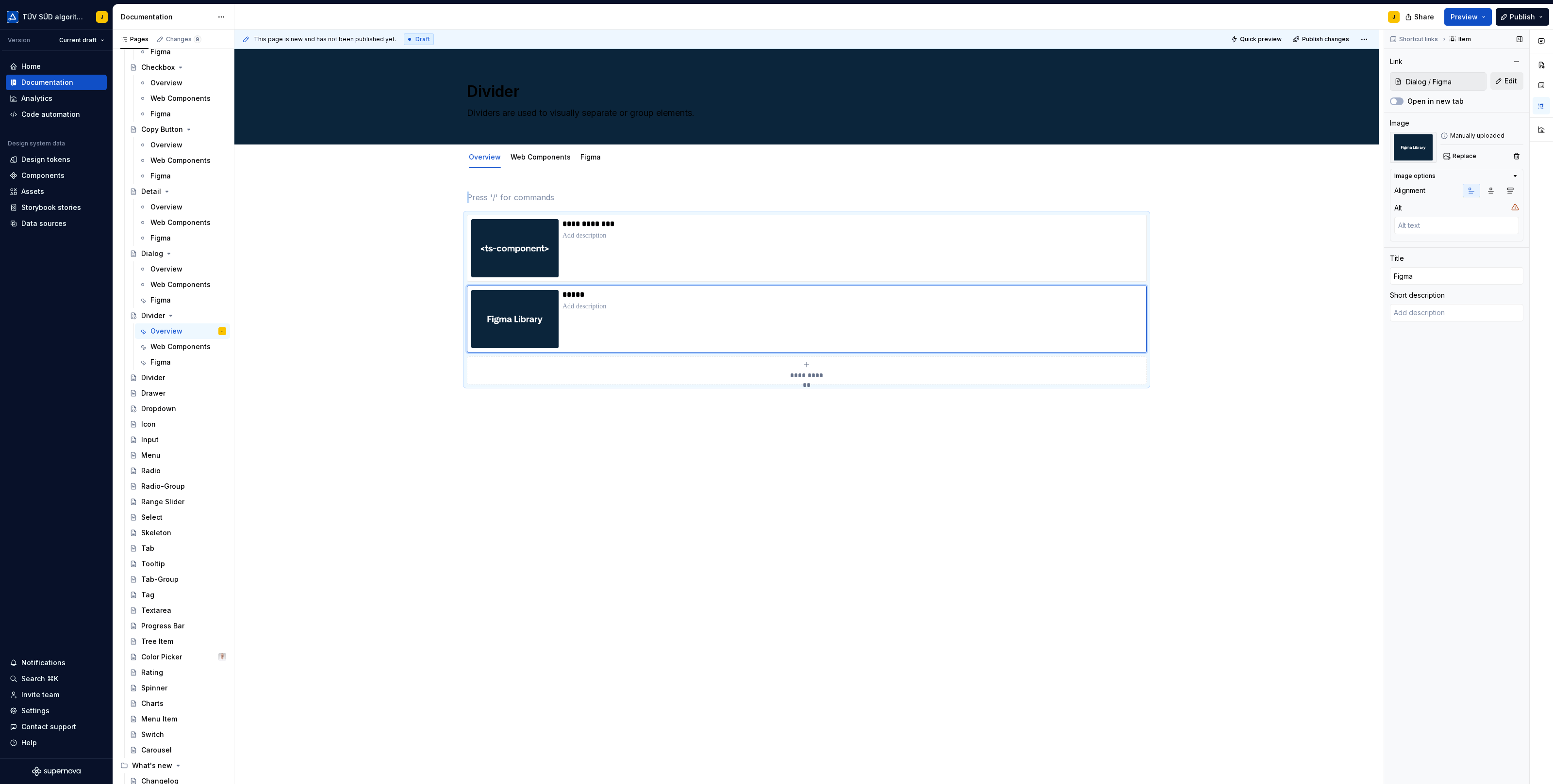
type textarea "*"
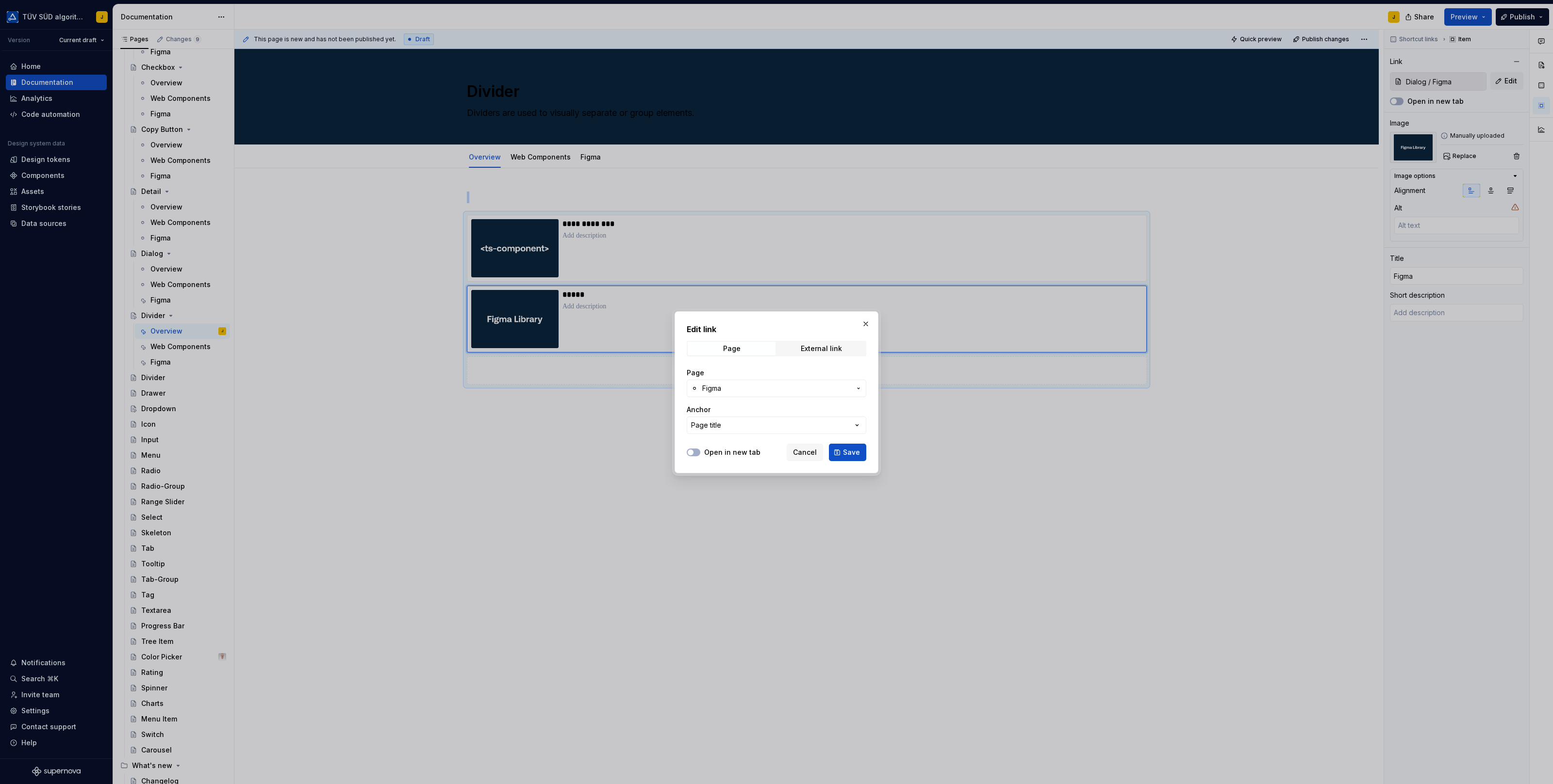
click at [749, 390] on span "Figma" at bounding box center [776, 388] width 149 height 10
type input "divi"
click at [747, 489] on div "Figma" at bounding box center [802, 491] width 162 height 10
click at [854, 451] on span "Save" at bounding box center [851, 452] width 17 height 10
type textarea "*"
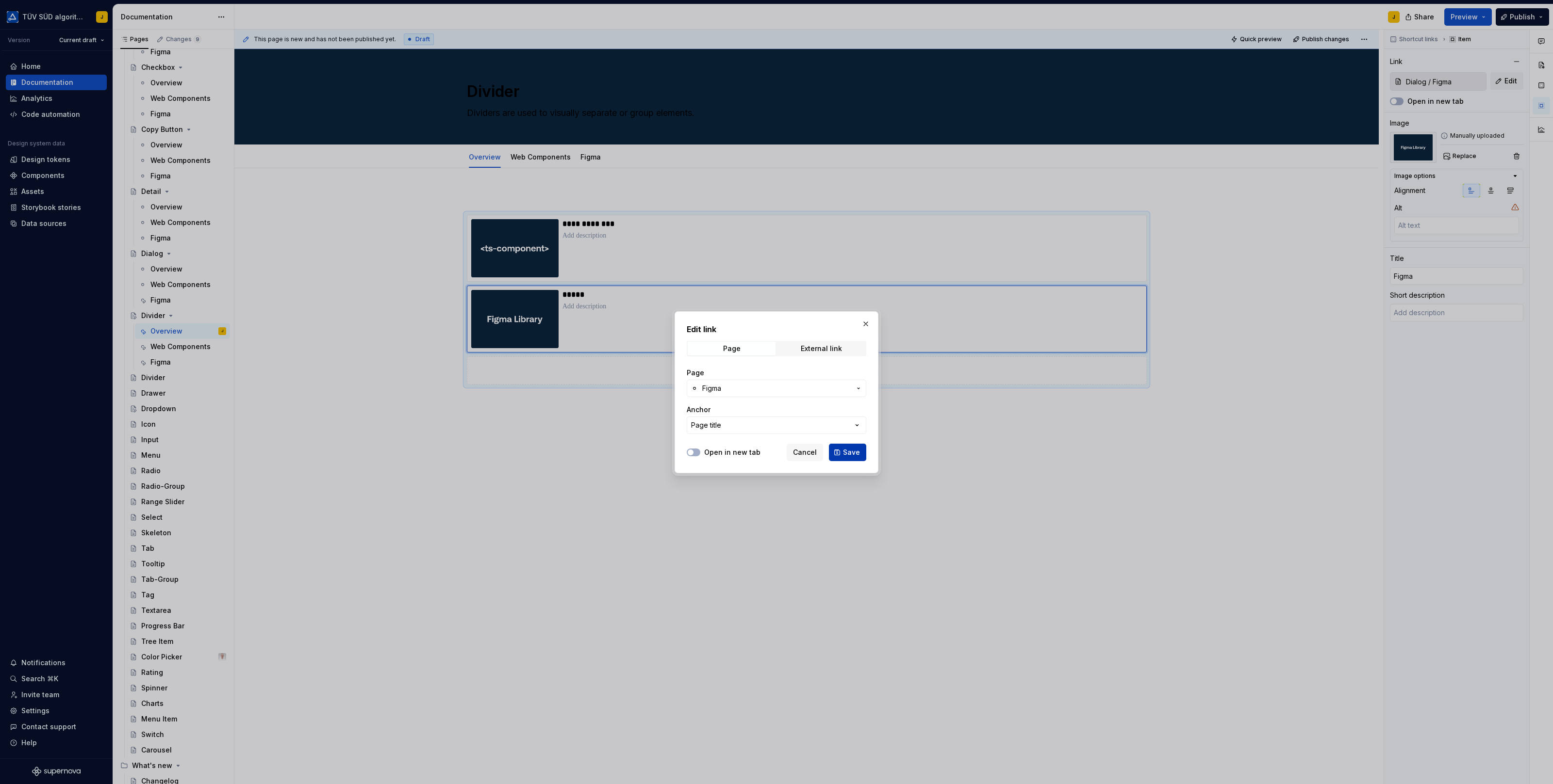
type input "Divider / Figma"
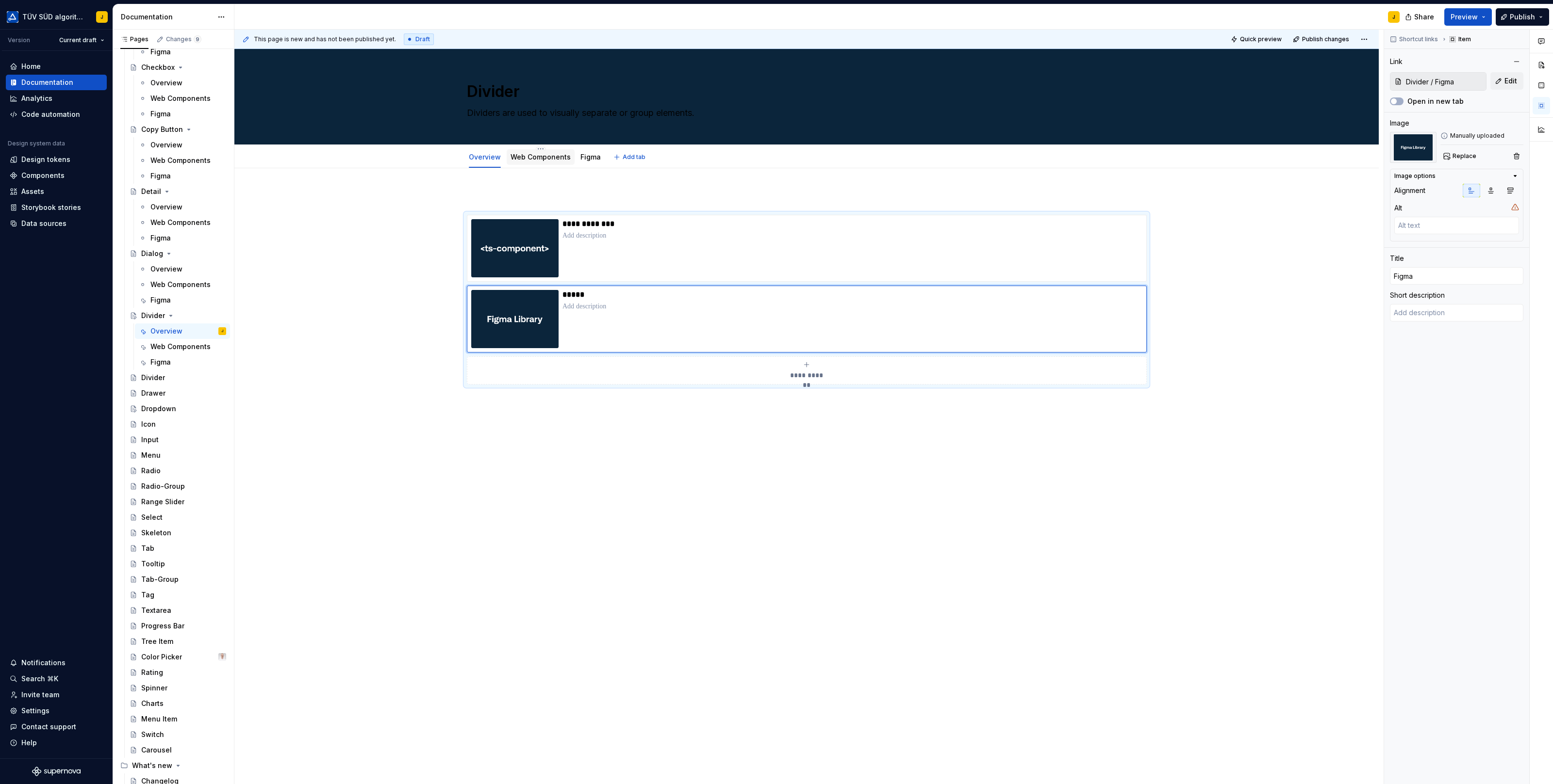
click at [541, 159] on link "Web Components" at bounding box center [541, 156] width 60 height 8
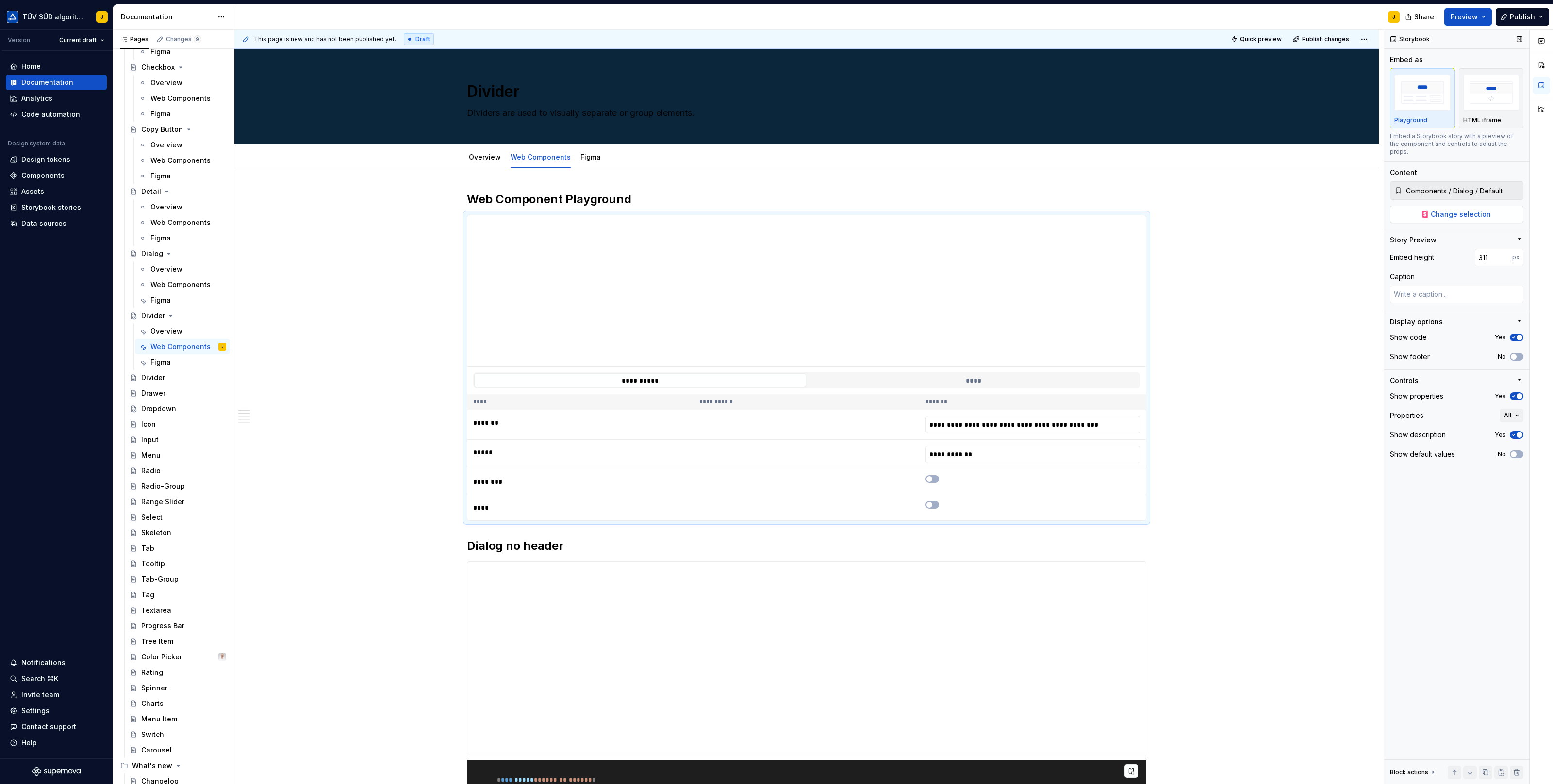
click at [1486, 209] on span "Change selection" at bounding box center [1460, 214] width 60 height 10
type textarea "*"
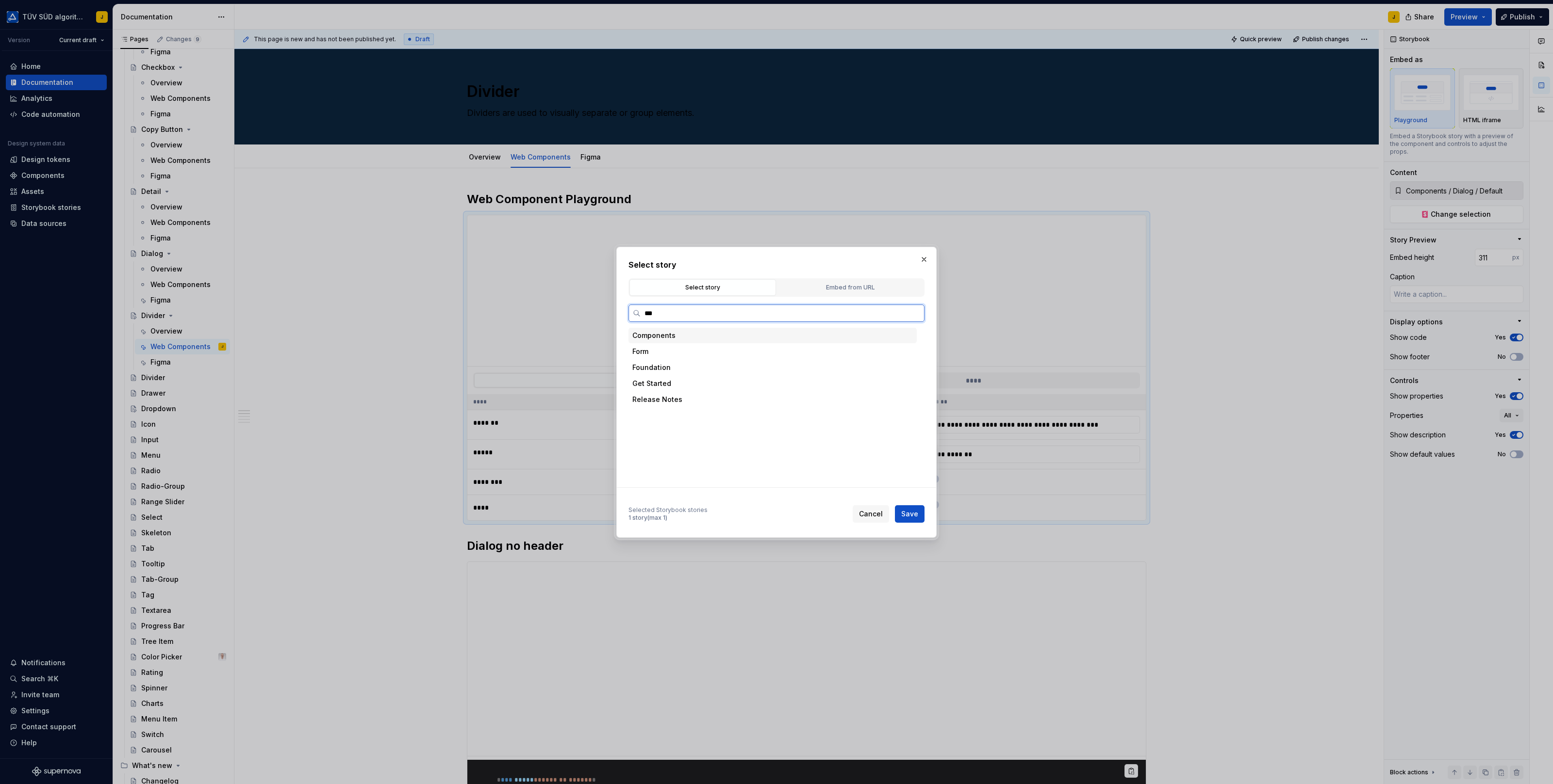
type input "****"
click at [688, 383] on div "Horizontal" at bounding box center [680, 383] width 35 height 10
click at [912, 510] on span "Save" at bounding box center [910, 514] width 17 height 10
type textarea "*"
type input "Components / Divider / Horizontal"
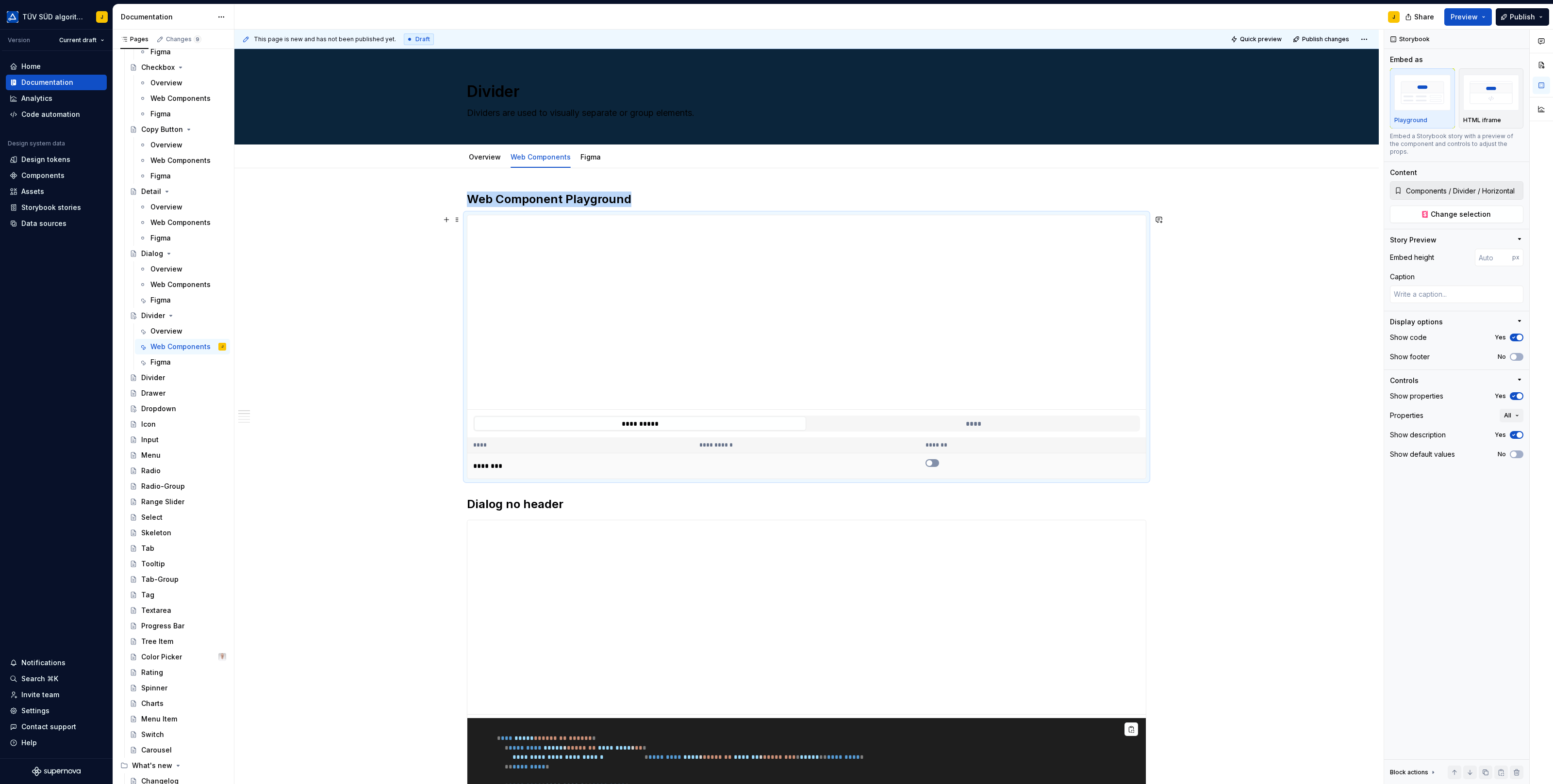
click at [933, 460] on icon "button" at bounding box center [929, 462] width 8 height 6
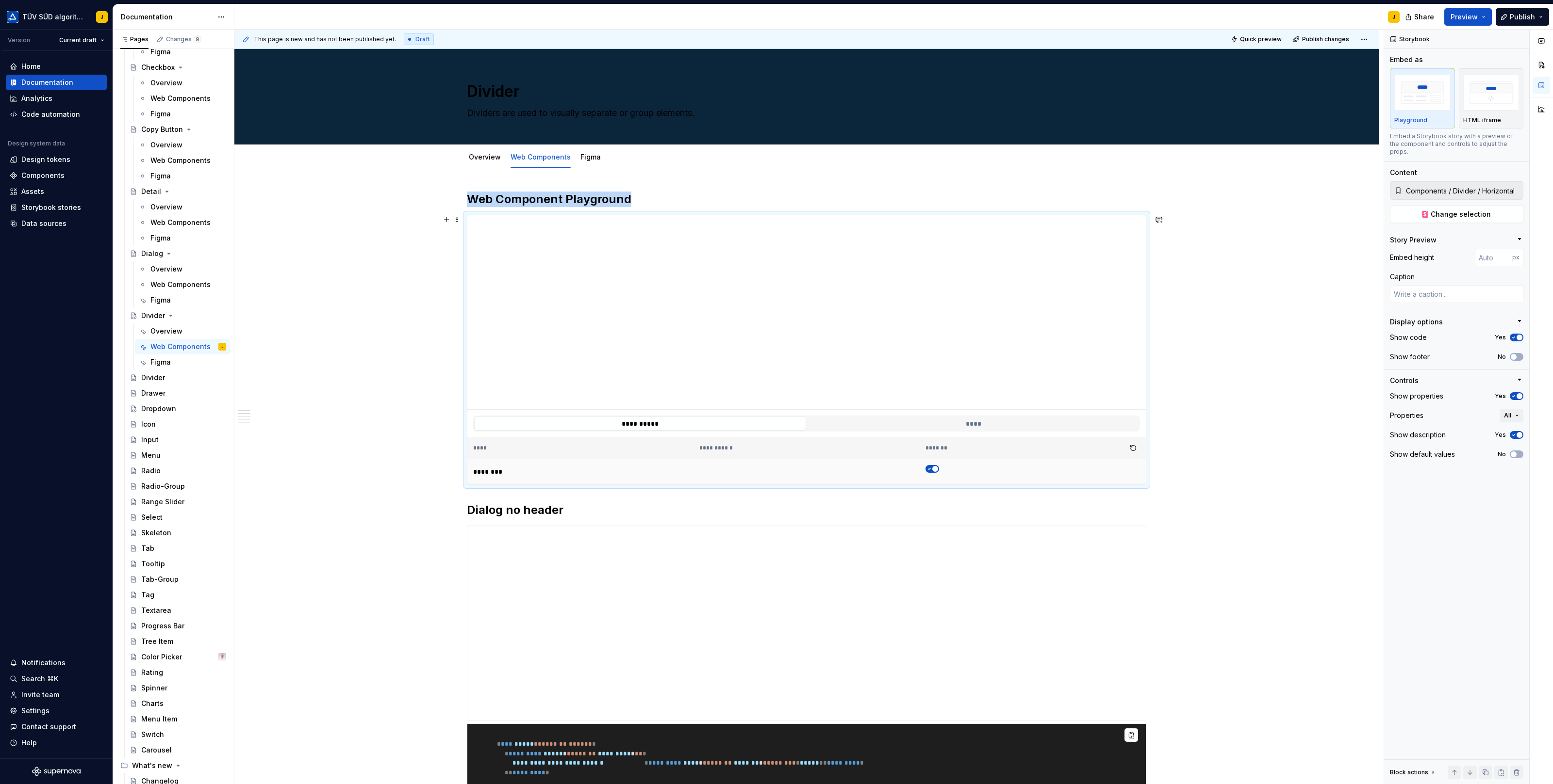
click at [933, 459] on td at bounding box center [1033, 472] width 226 height 26
click at [933, 468] on icon "button" at bounding box center [929, 469] width 8 height 6
type textarea "*"
type input "398"
type textarea "*"
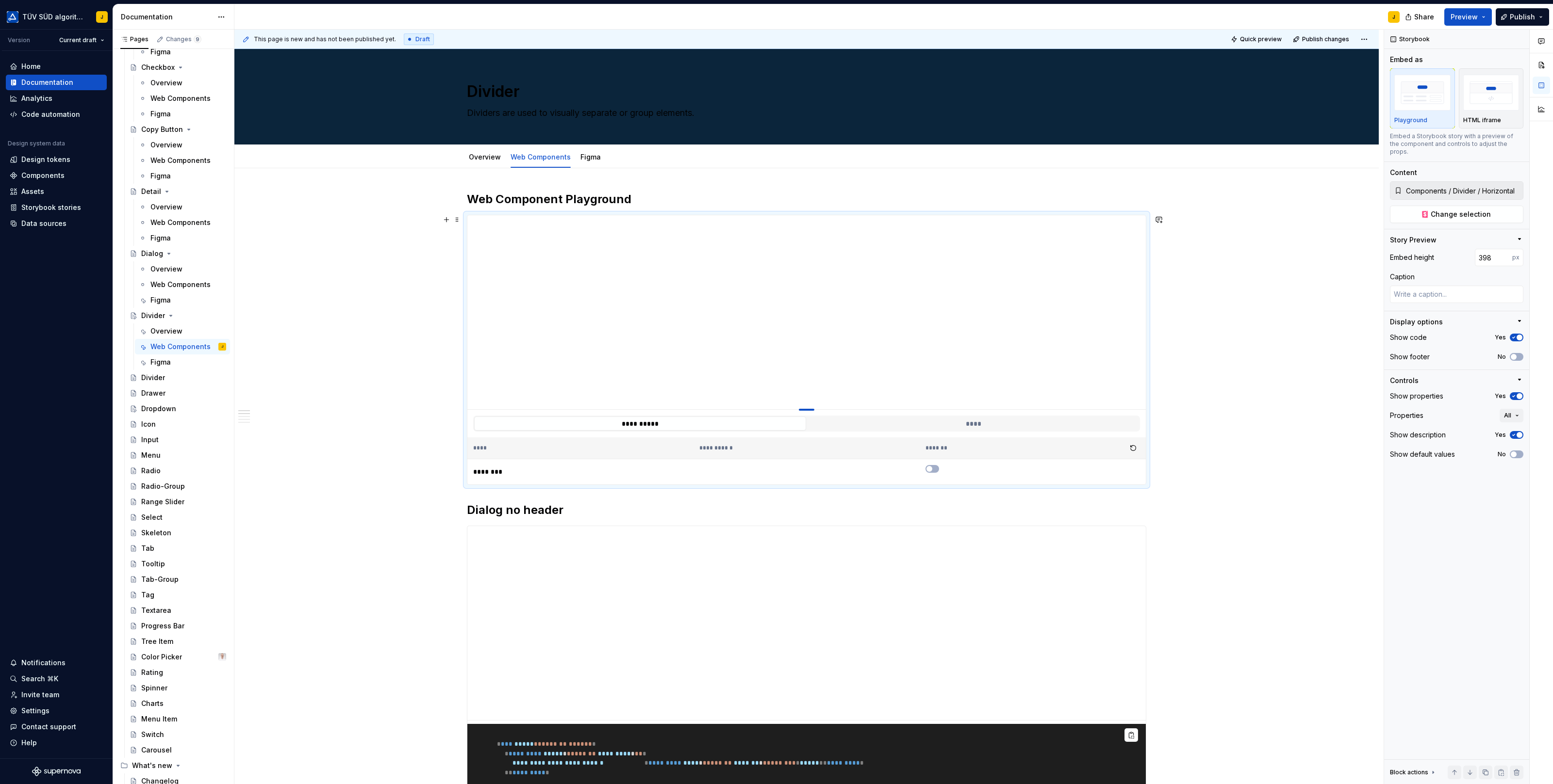
type input "302"
type textarea "*"
type input "213"
type textarea "*"
type input "153"
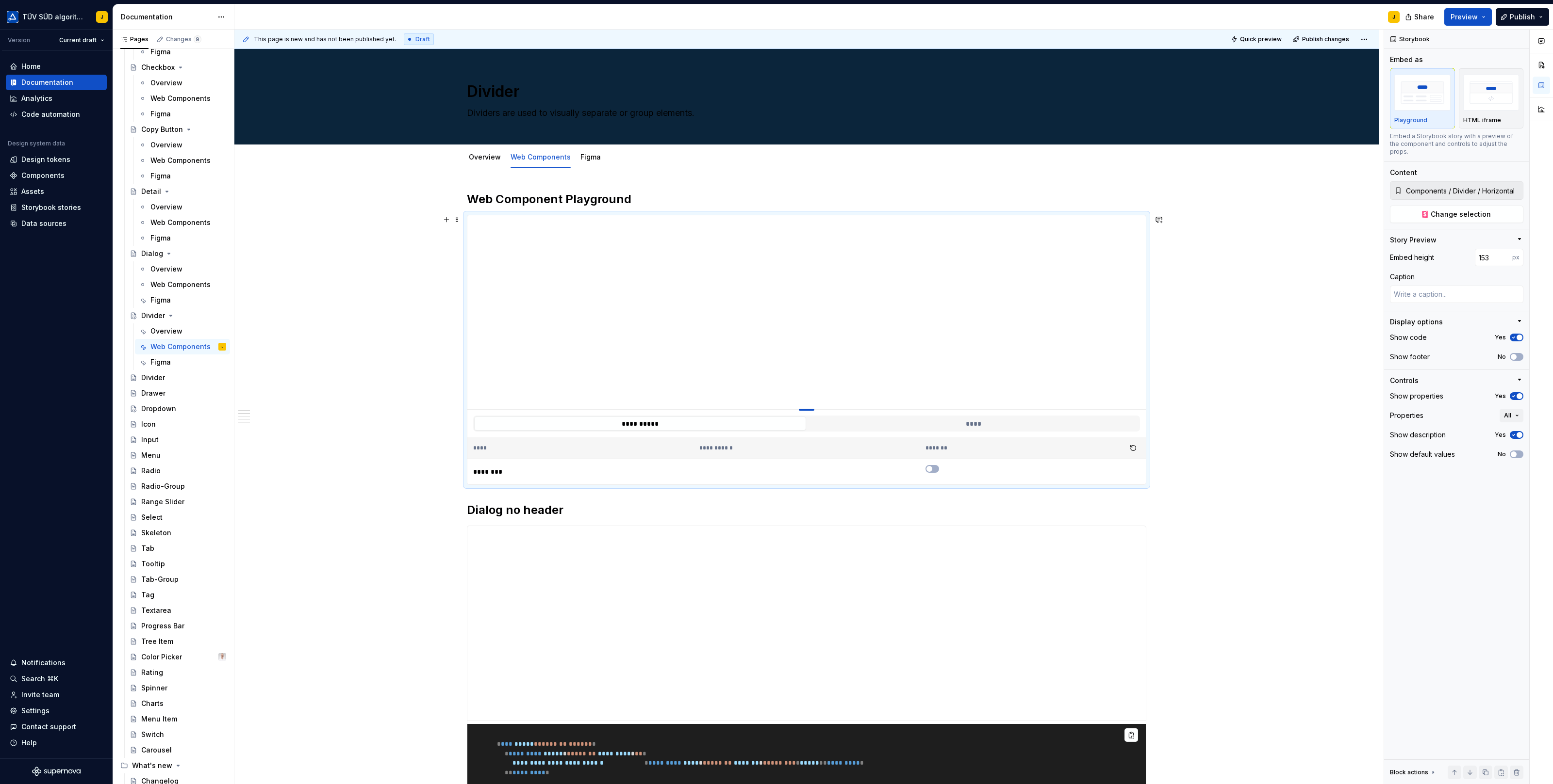
type textarea "*"
type input "136"
type textarea "*"
type input "126"
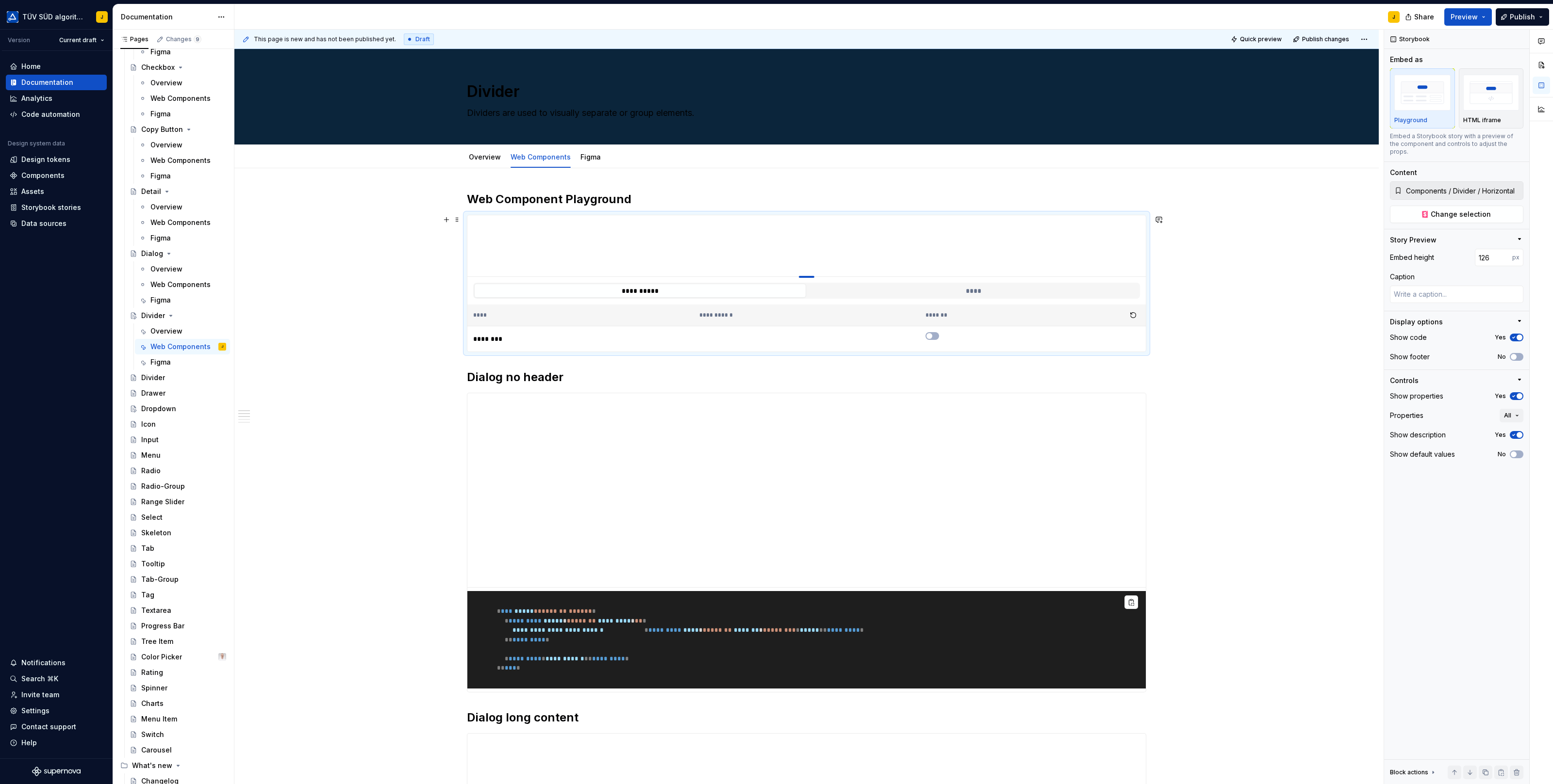
type textarea "*"
type input "117"
type textarea "*"
type input "112"
type textarea "*"
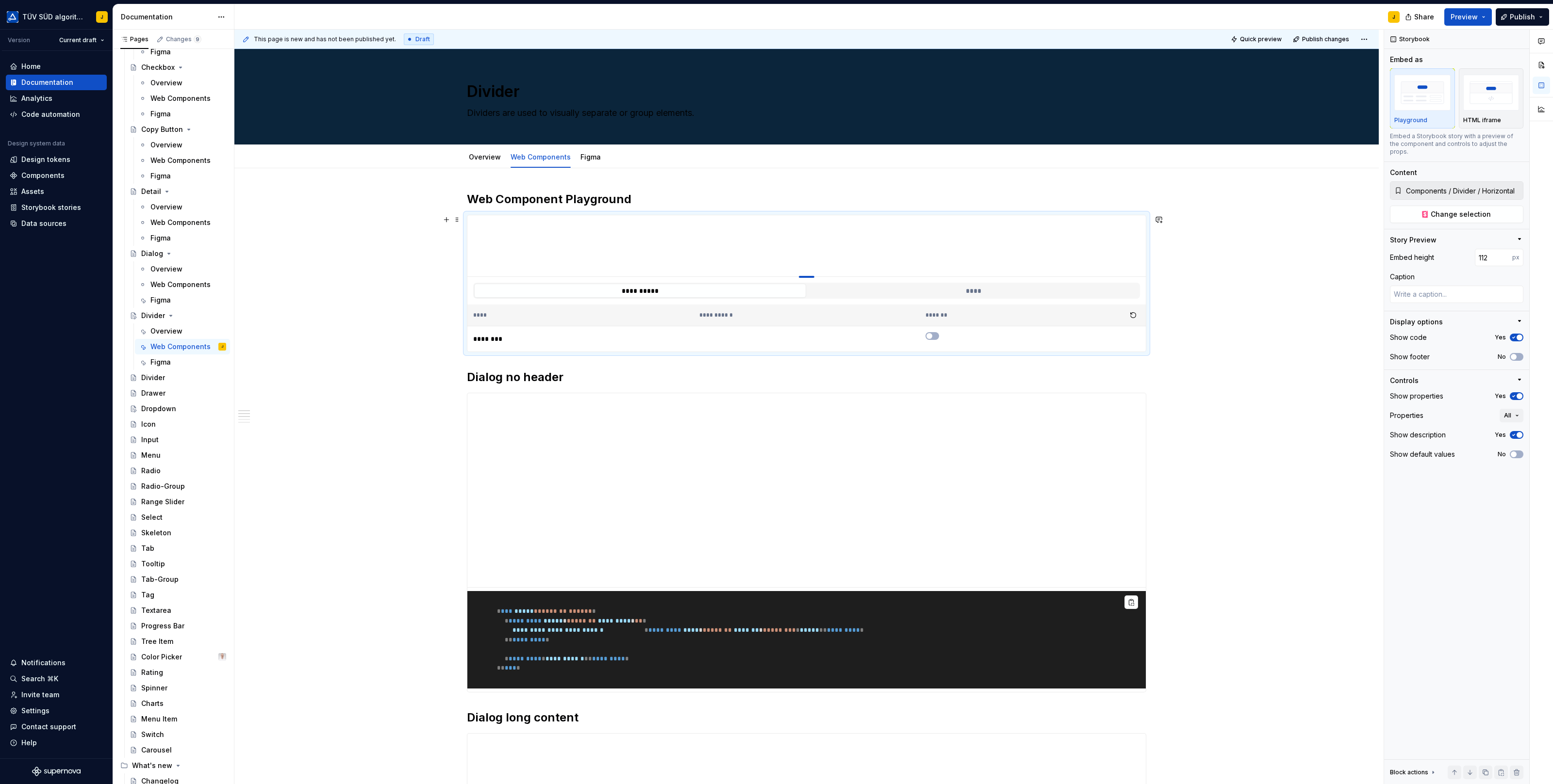
type input "105"
type textarea "*"
type input "100"
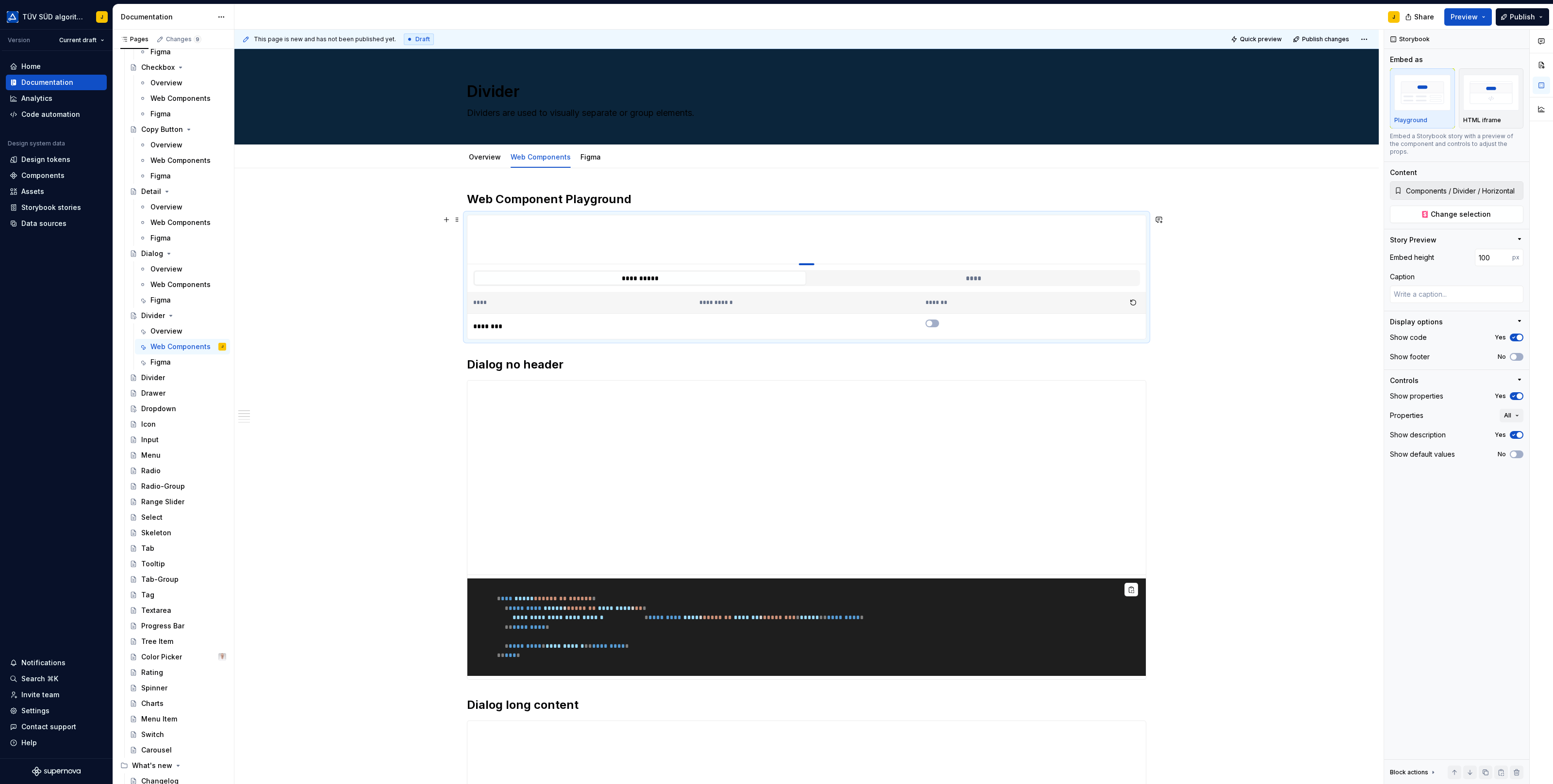
type textarea "*"
type input "102"
type textarea "*"
type input "105"
type textarea "*"
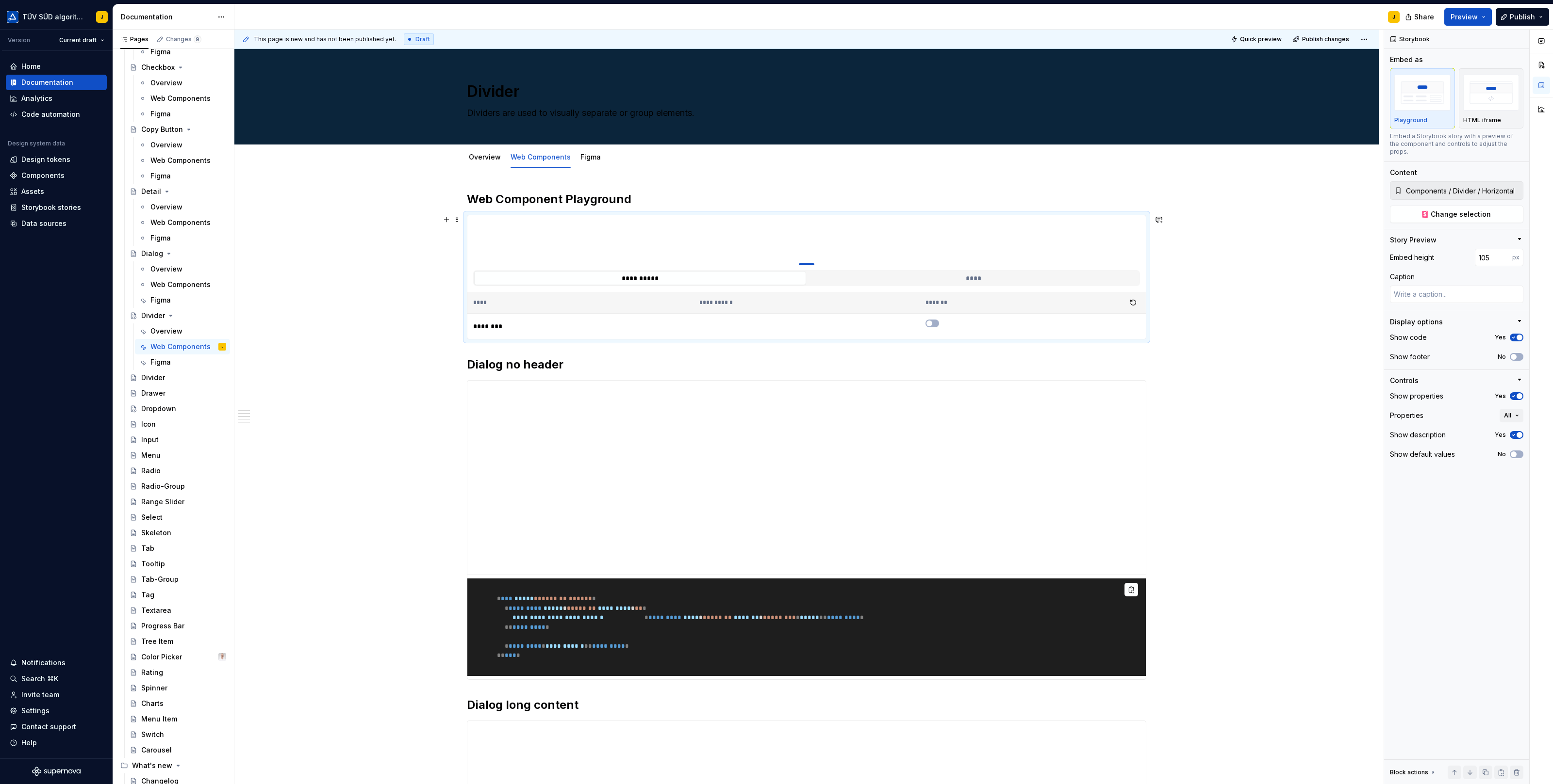
type input "108"
type textarea "*"
type input "110"
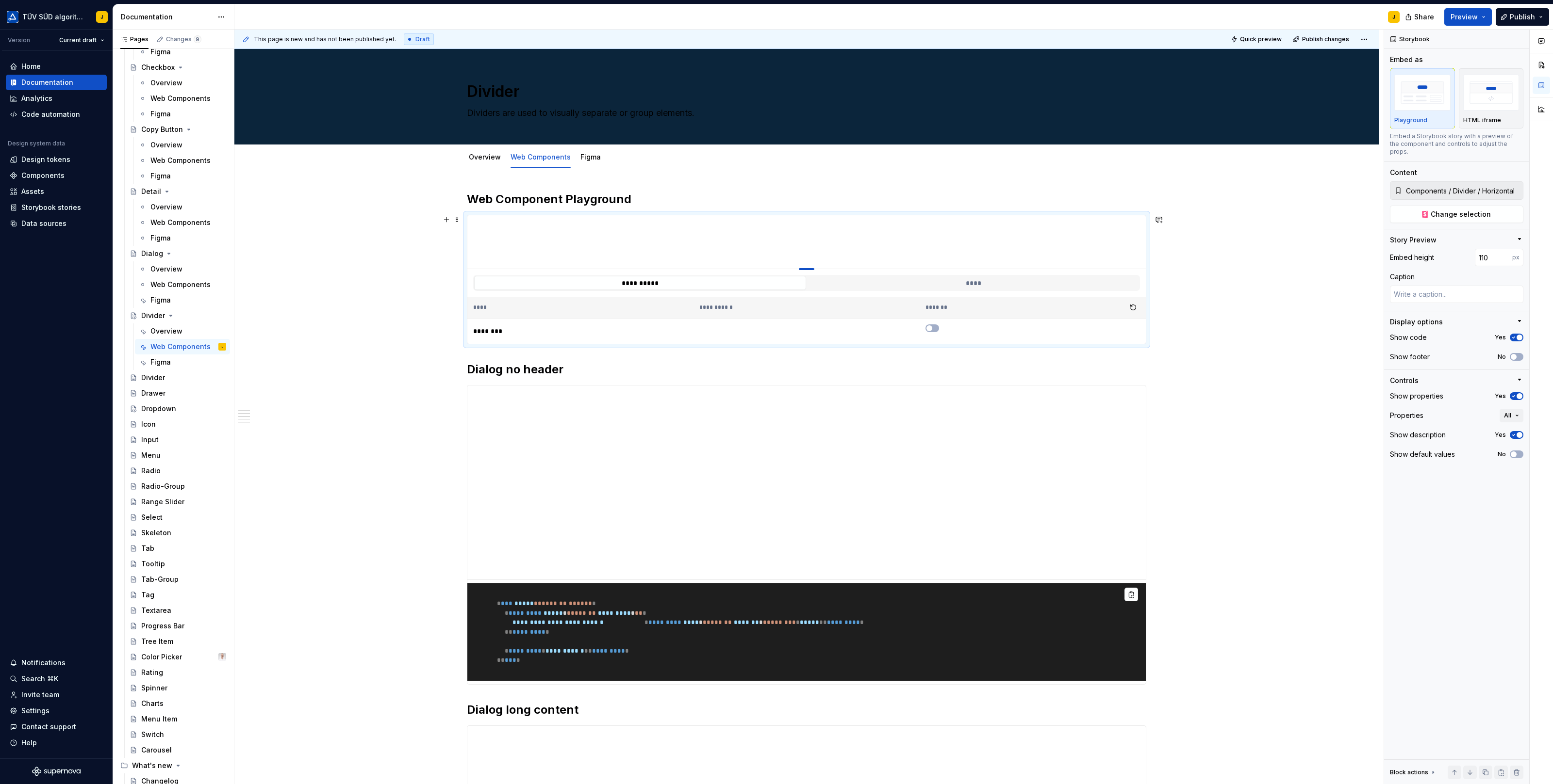
type textarea "*"
type input "112"
type textarea "*"
type input "117"
type textarea "*"
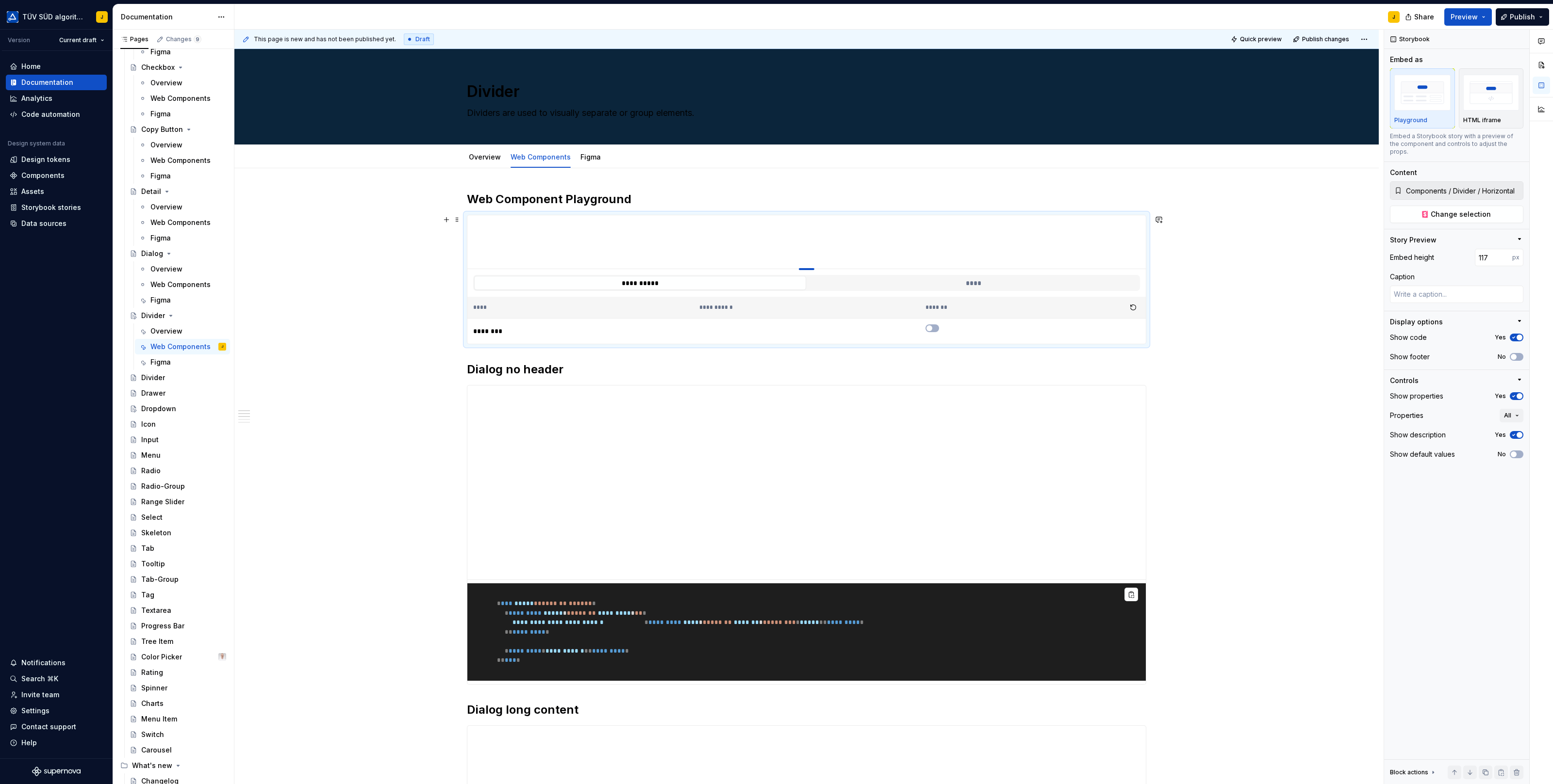
type input "118"
type textarea "*"
type input "120"
type textarea "*"
type input "121"
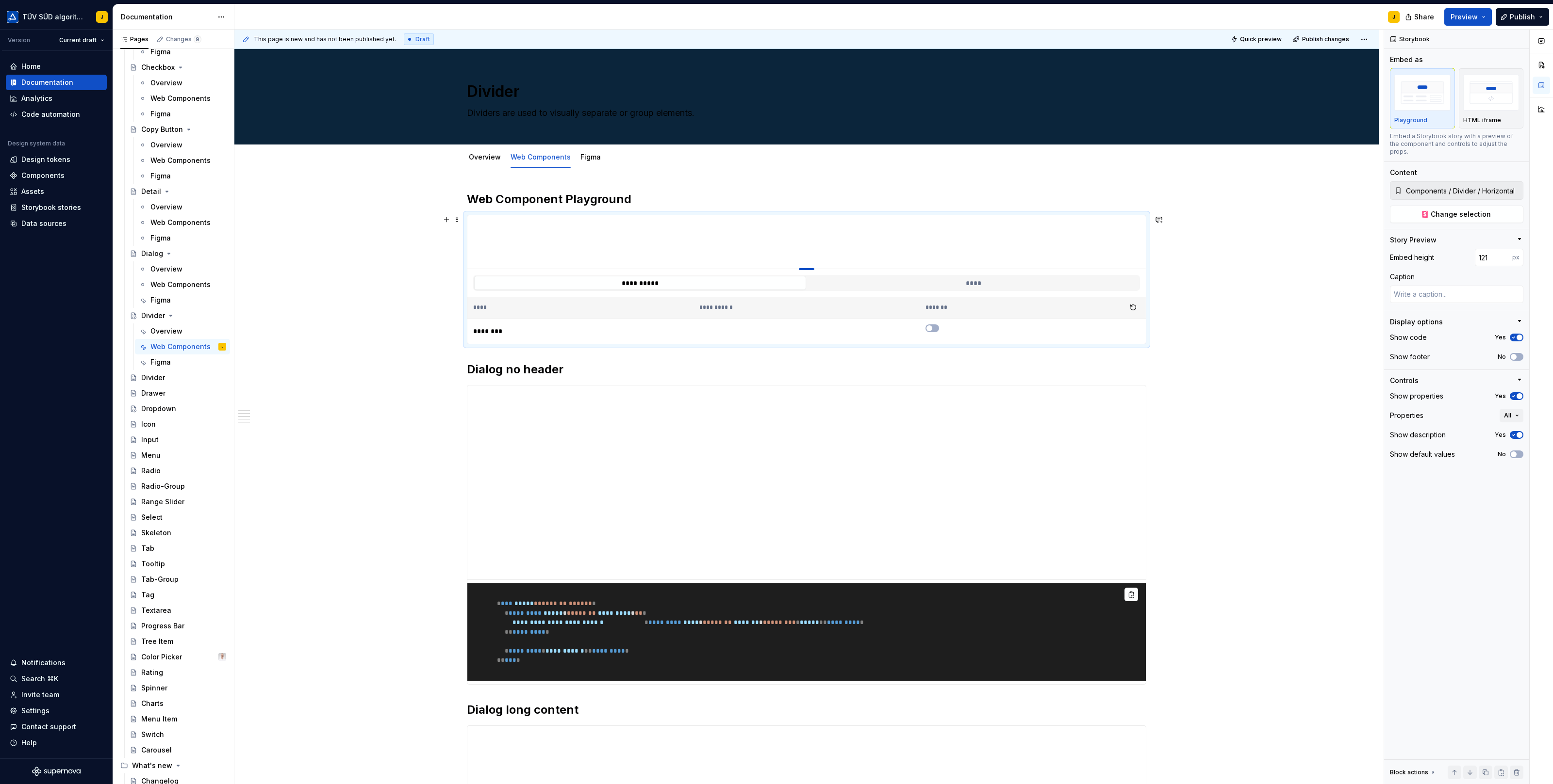
type textarea "*"
type input "122"
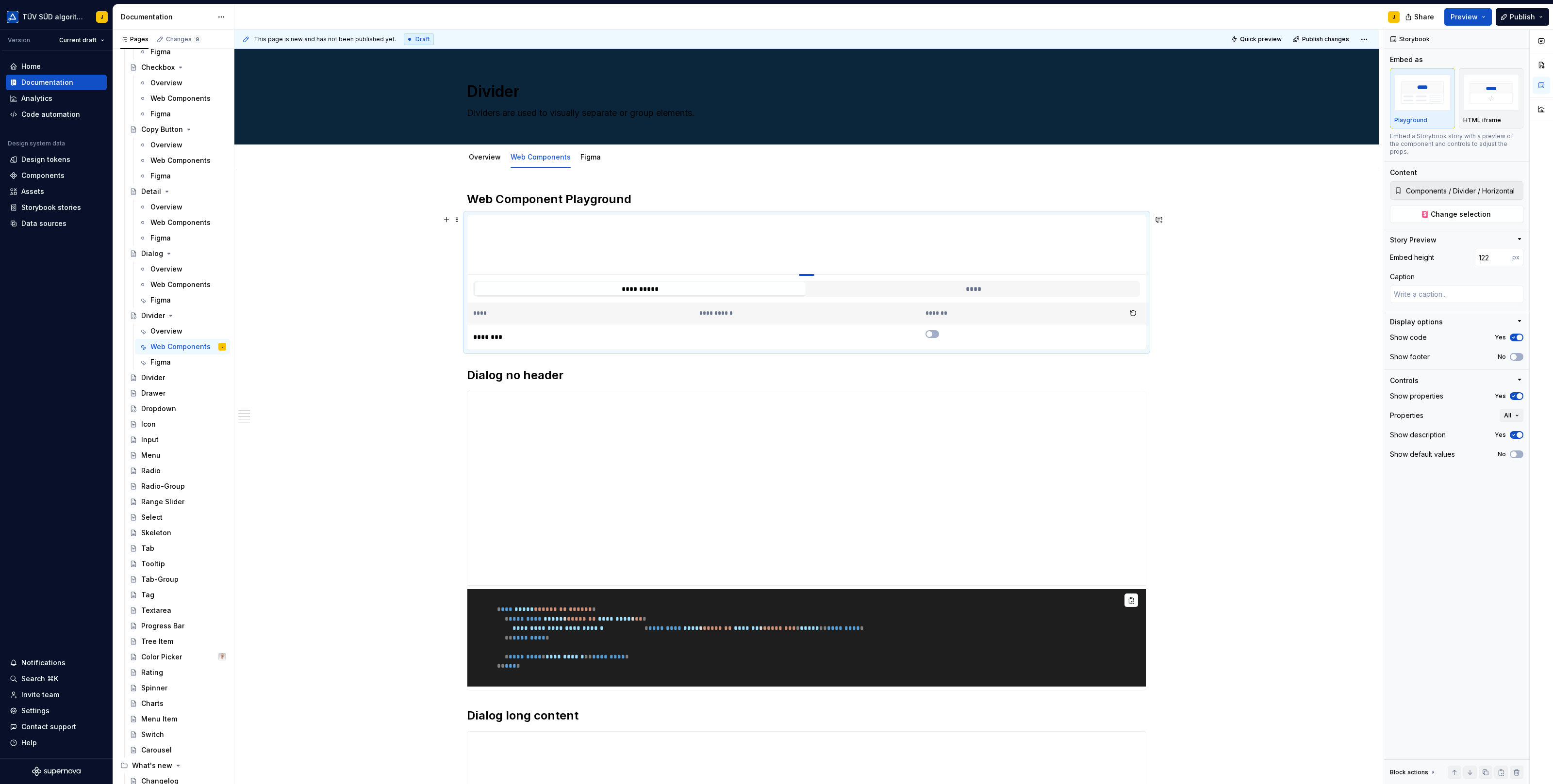
type textarea "*"
type input "121"
type textarea "*"
type input "120"
drag, startPoint x: 812, startPoint y: 408, endPoint x: 811, endPoint y: 272, distance: 136.0
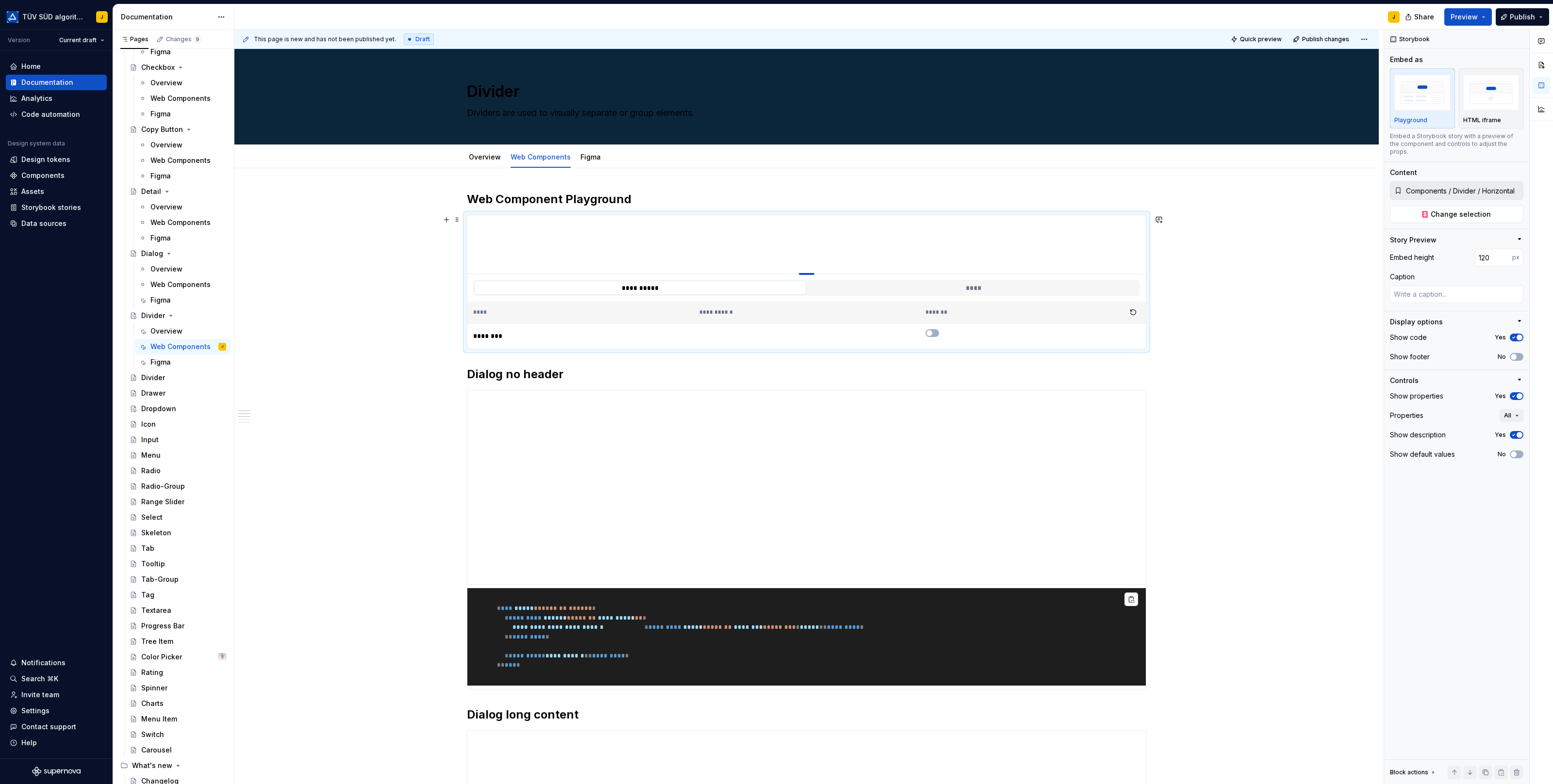
click at [811, 273] on div at bounding box center [806, 274] width 15 height 2
type textarea "*"
type input "118"
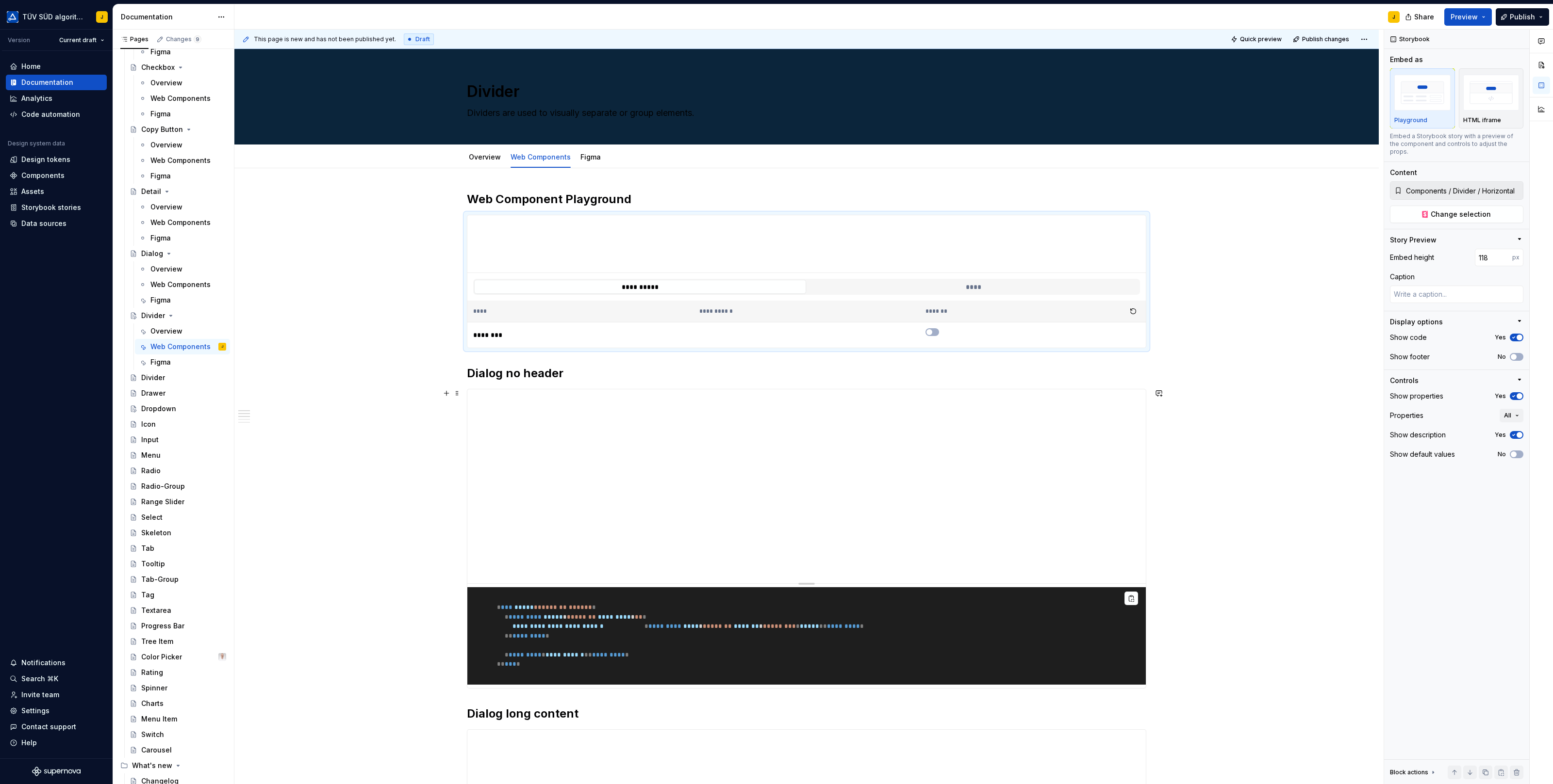
type textarea "*"
type input "Components / Dialog / No Header"
click at [1467, 209] on span "Change selection" at bounding box center [1460, 214] width 60 height 10
type textarea "*"
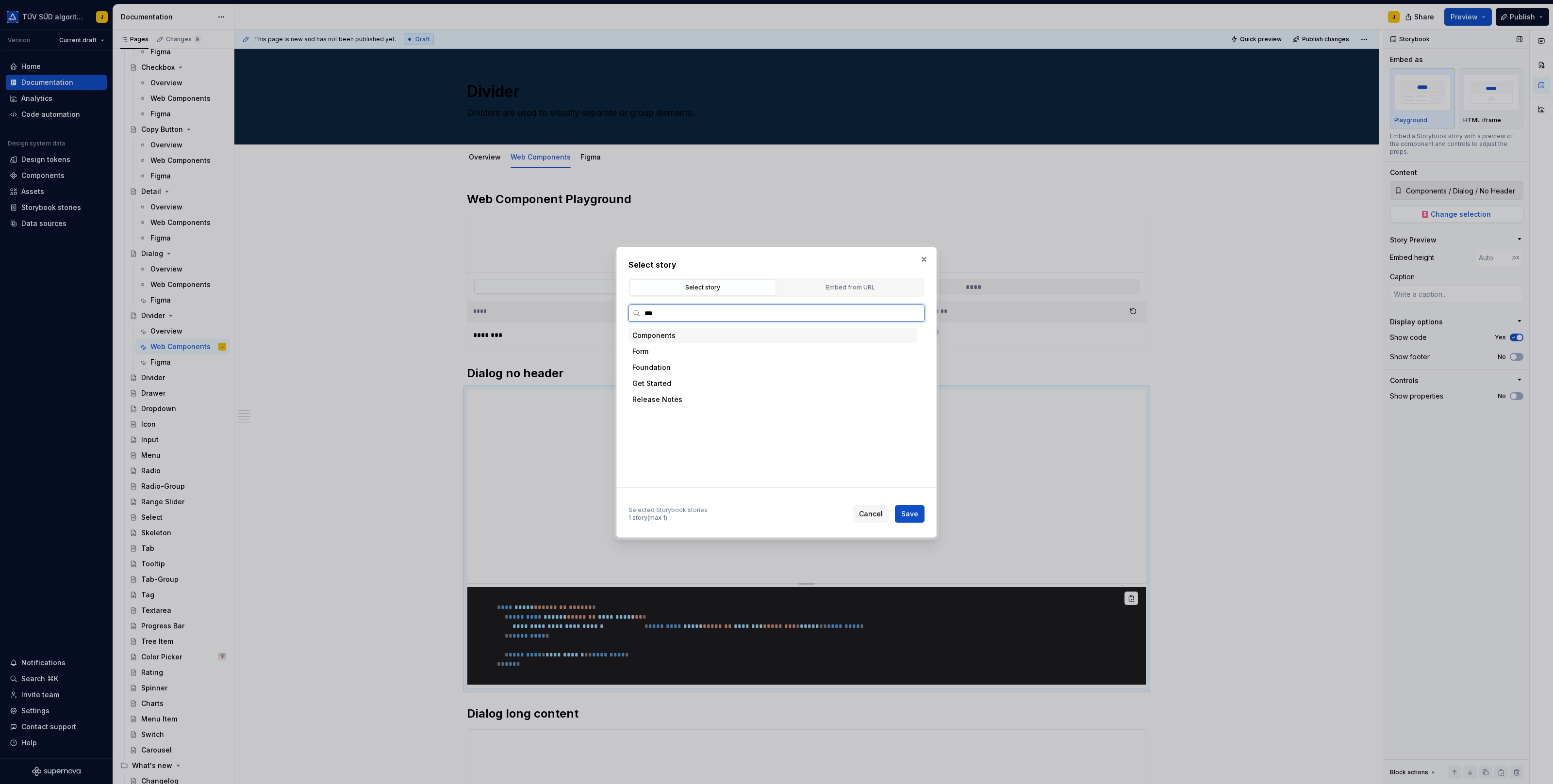
type input "****"
click at [790, 397] on div "Vertical" at bounding box center [781, 399] width 270 height 15
click at [910, 509] on span "Save" at bounding box center [910, 514] width 17 height 10
type textarea "*"
type input "Components / Divider / Vertical"
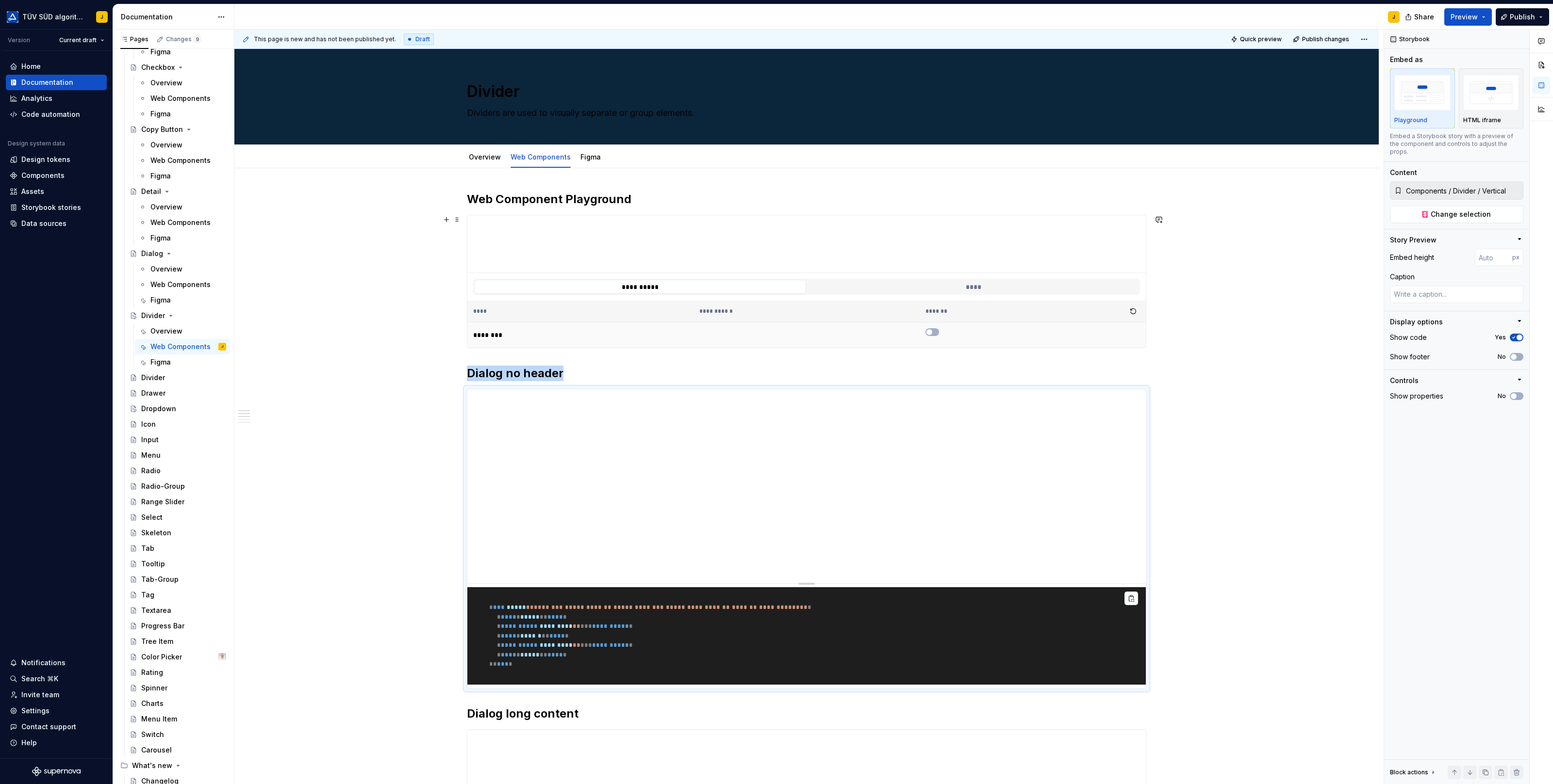
type textarea "*"
type input "Components / Divider / Horizontal"
type input "118"
click at [730, 327] on td at bounding box center [806, 336] width 226 height 26
click at [1516, 394] on icon "button" at bounding box center [1513, 396] width 8 height 6
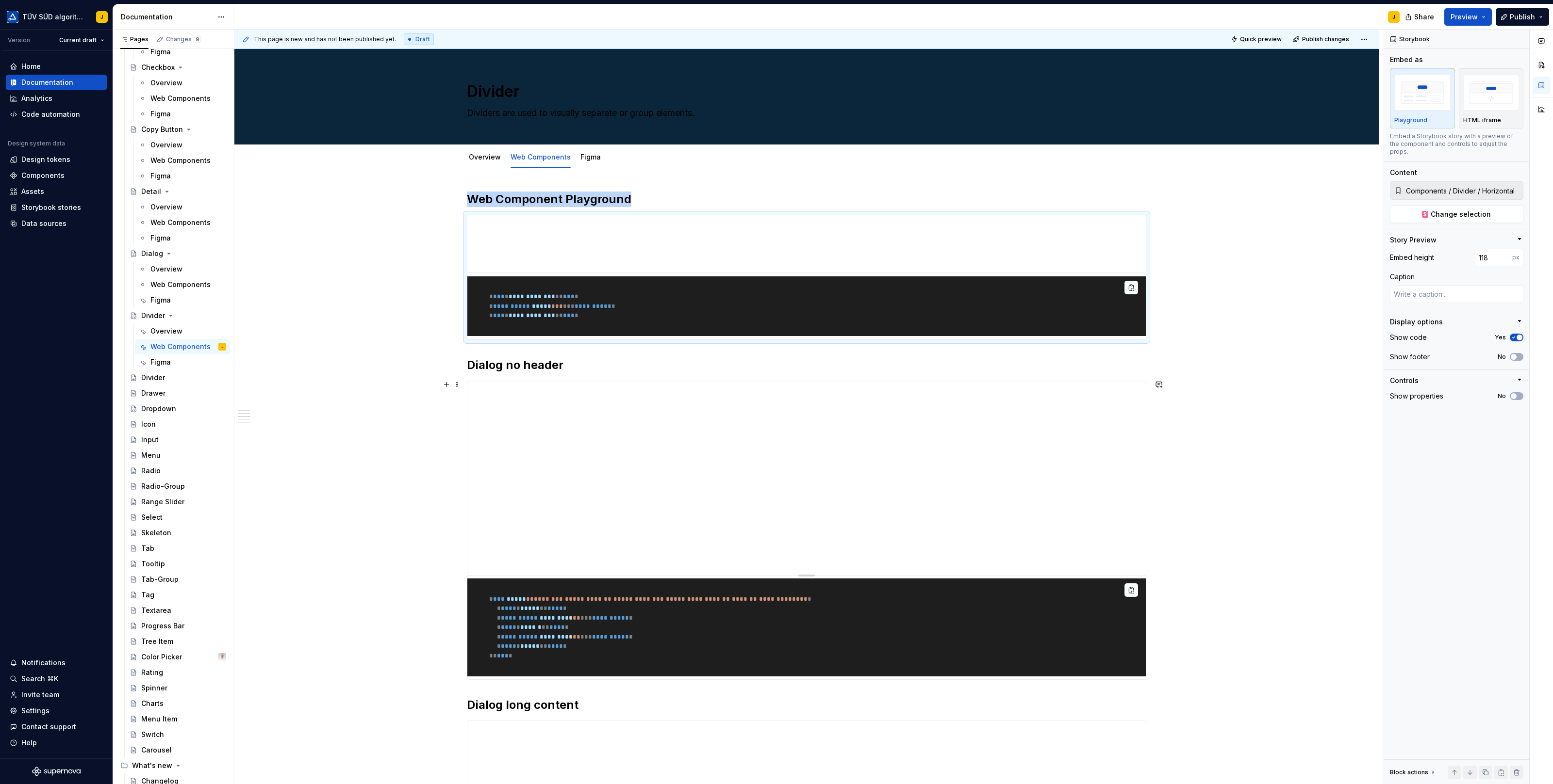
type textarea "*"
type input "Components / Divider / Vertical"
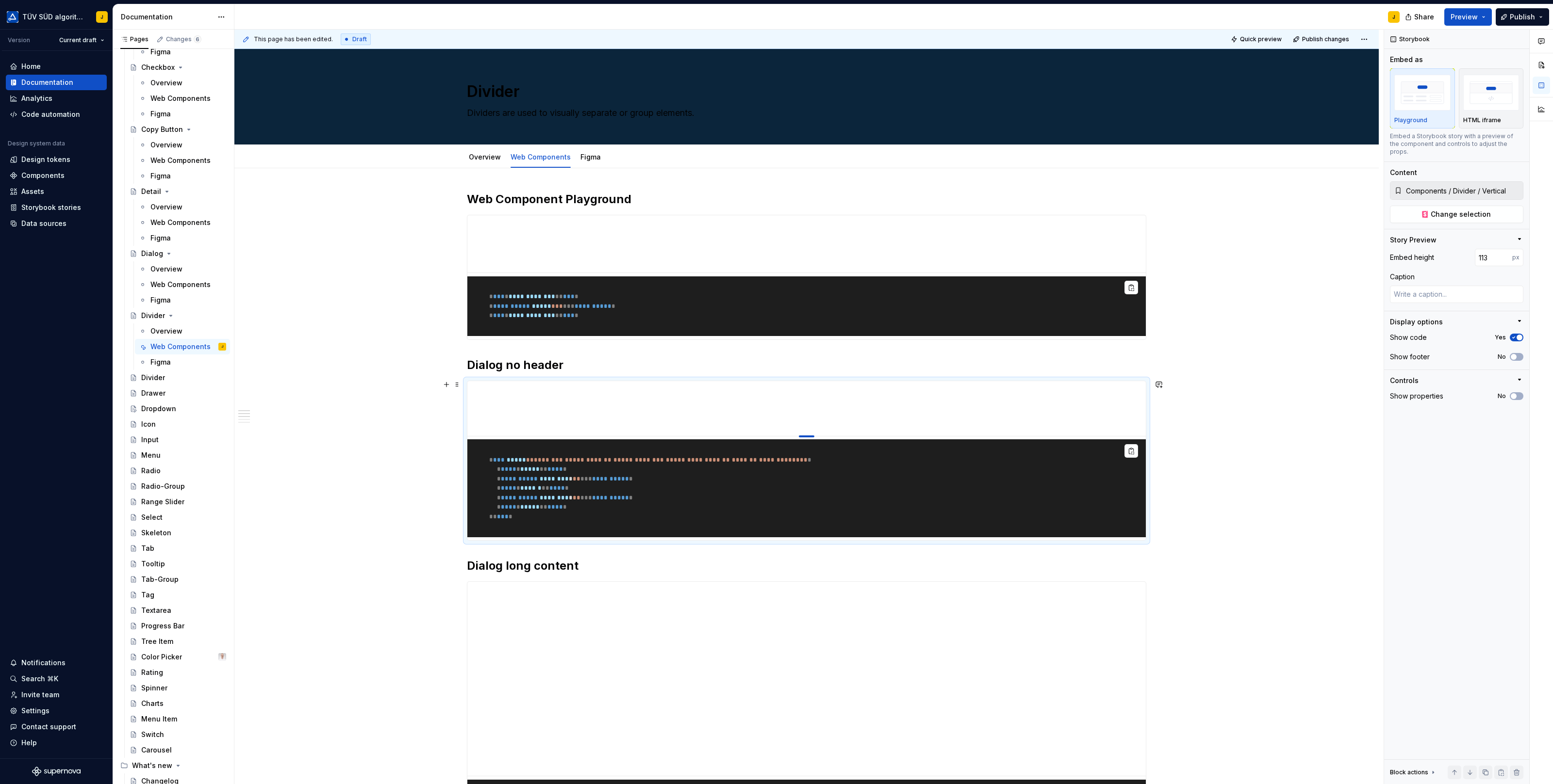
drag, startPoint x: 806, startPoint y: 573, endPoint x: 808, endPoint y: 434, distance: 139.0
click at [808, 436] on div at bounding box center [806, 436] width 15 height 2
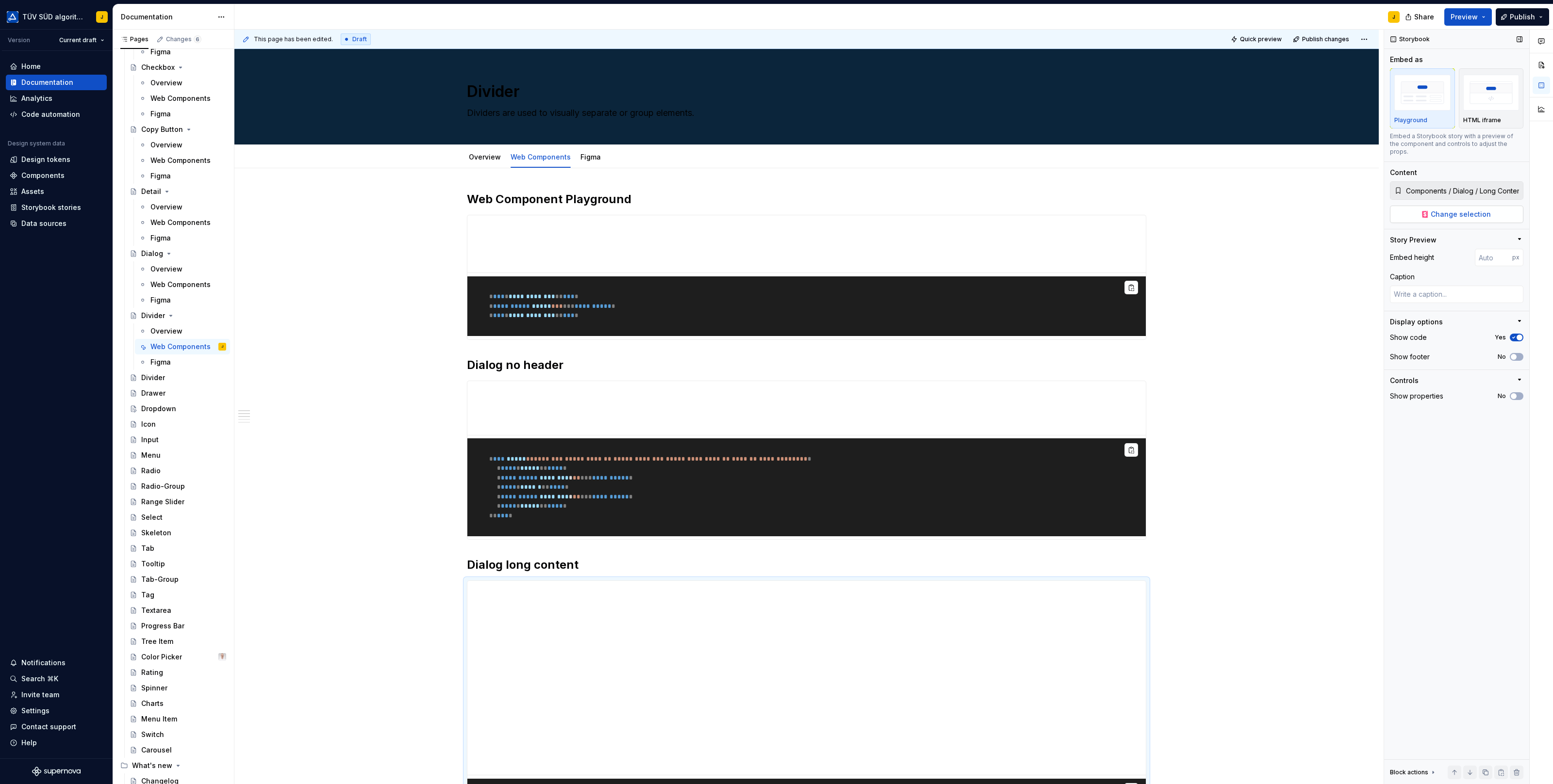
click at [1485, 209] on span "Change selection" at bounding box center [1460, 214] width 60 height 10
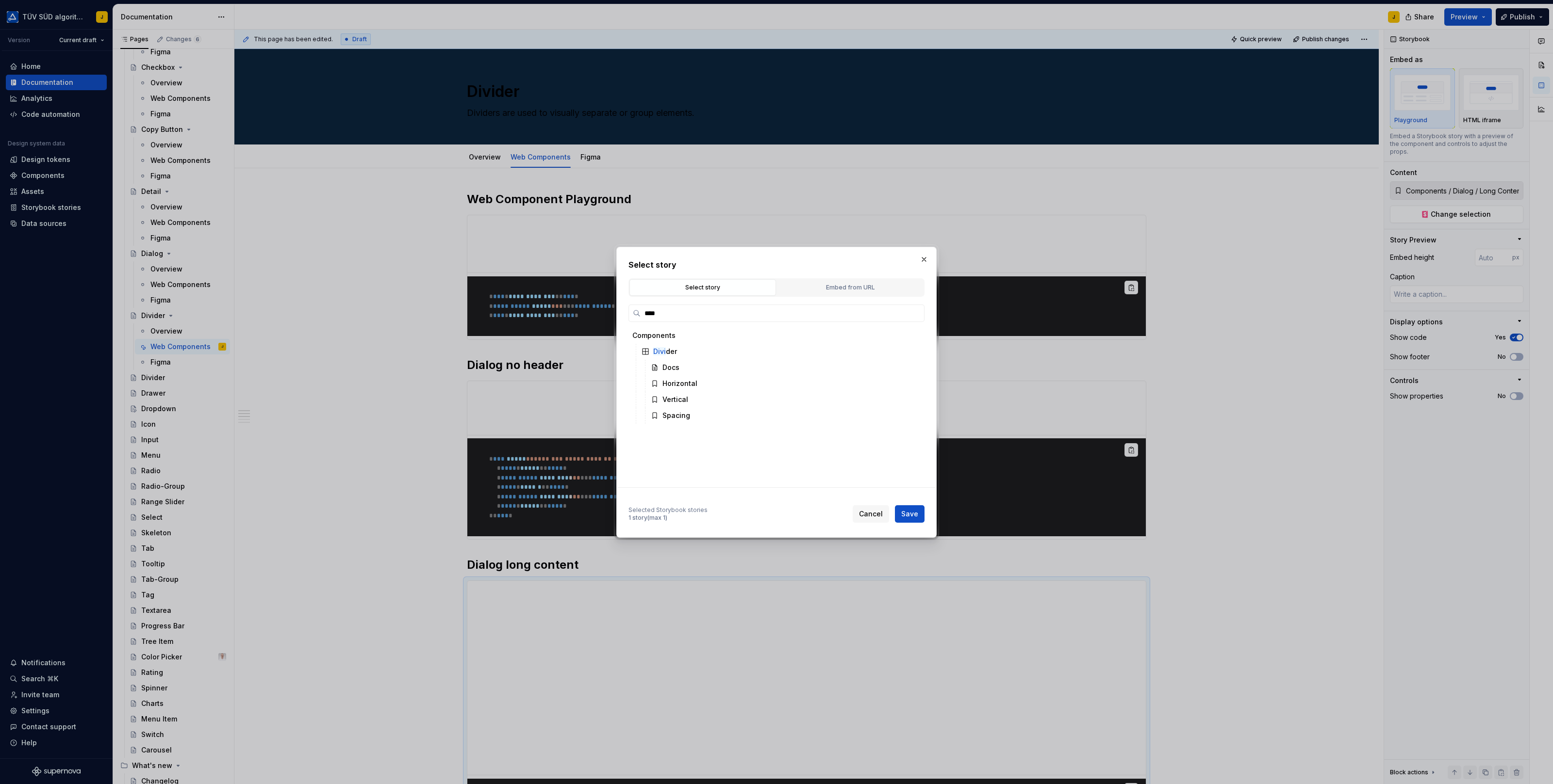
click at [756, 423] on div "Components Divi der Docs Horizontal Vertical Spacing" at bounding box center [773, 406] width 290 height 158
click at [764, 418] on div "Spacing" at bounding box center [781, 415] width 270 height 15
click at [913, 510] on span "Save" at bounding box center [910, 514] width 17 height 10
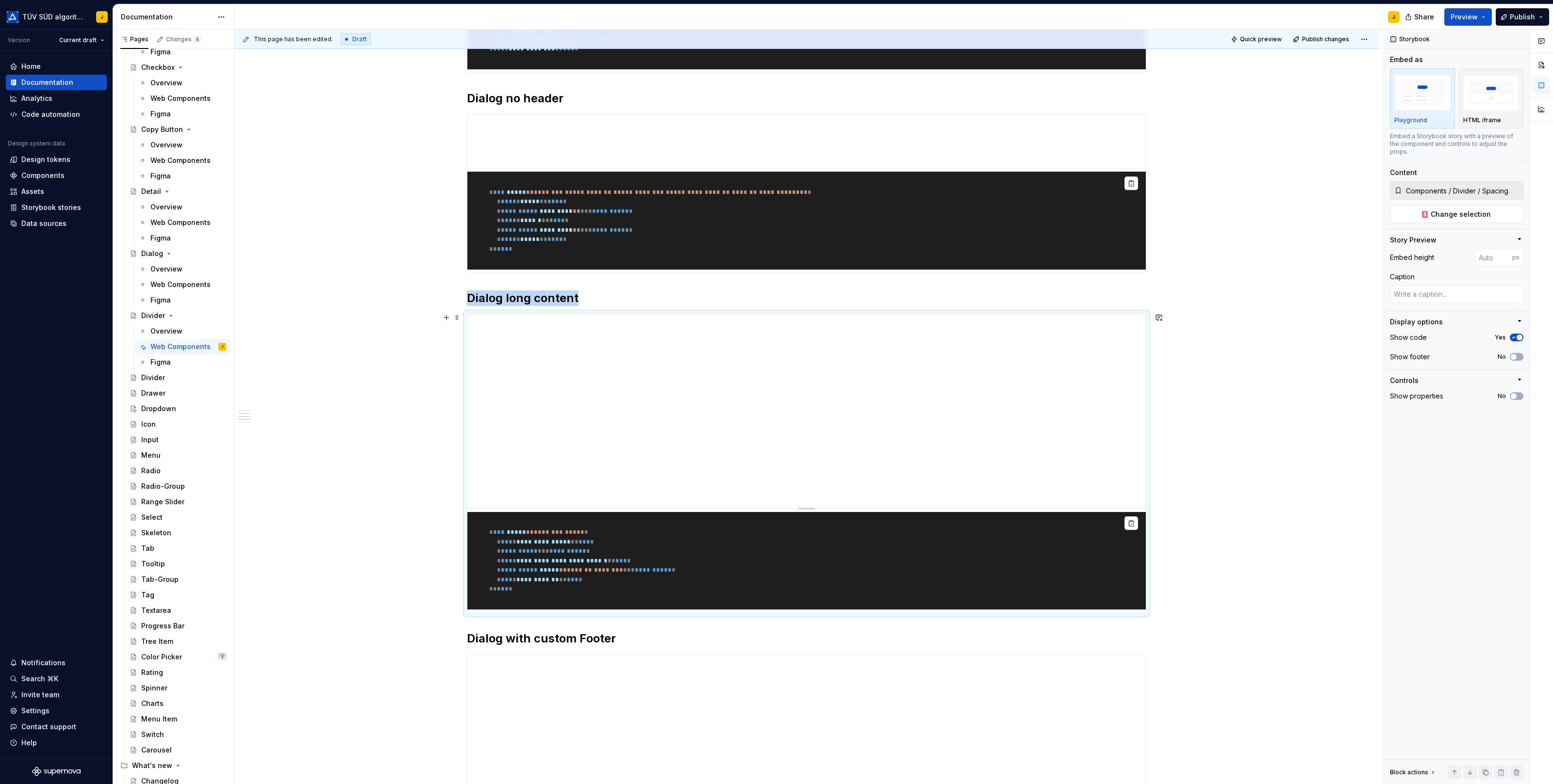
scroll to position [268, 0]
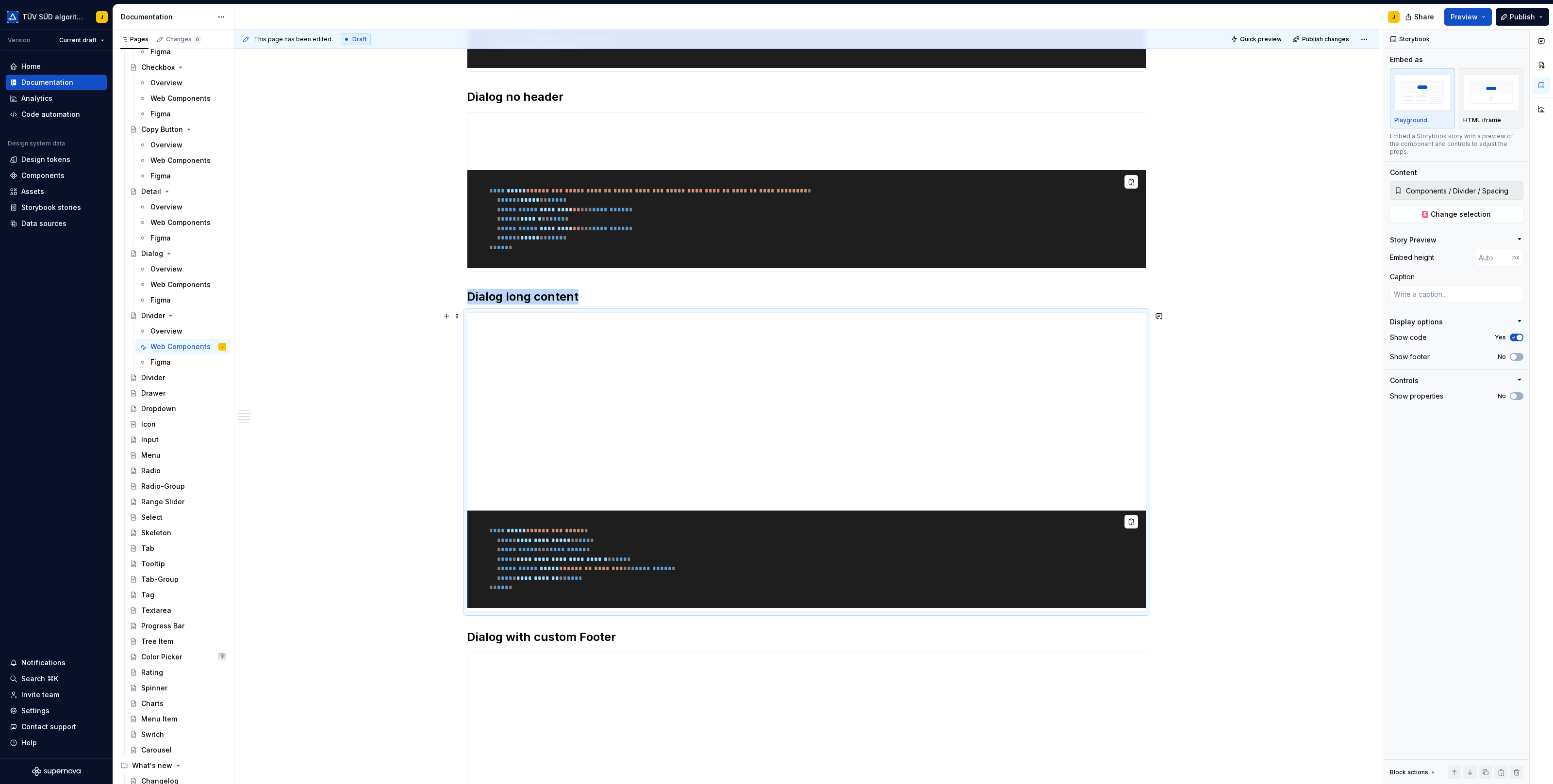
click at [659, 525] on pre "**********" at bounding box center [806, 559] width 679 height 98
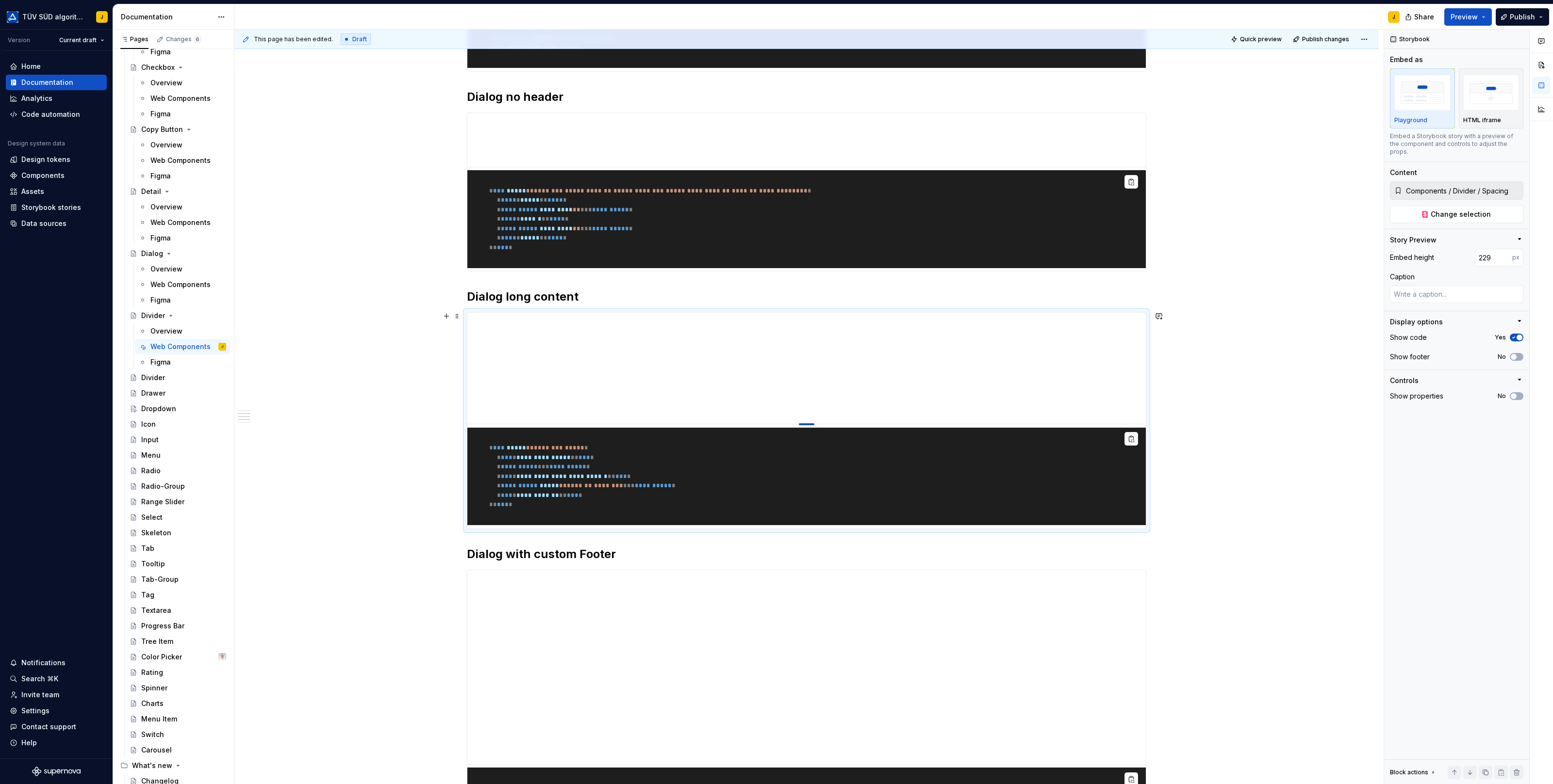
drag, startPoint x: 811, startPoint y: 505, endPoint x: 814, endPoint y: 421, distance: 84.1
click at [814, 424] on div at bounding box center [806, 424] width 15 height 2
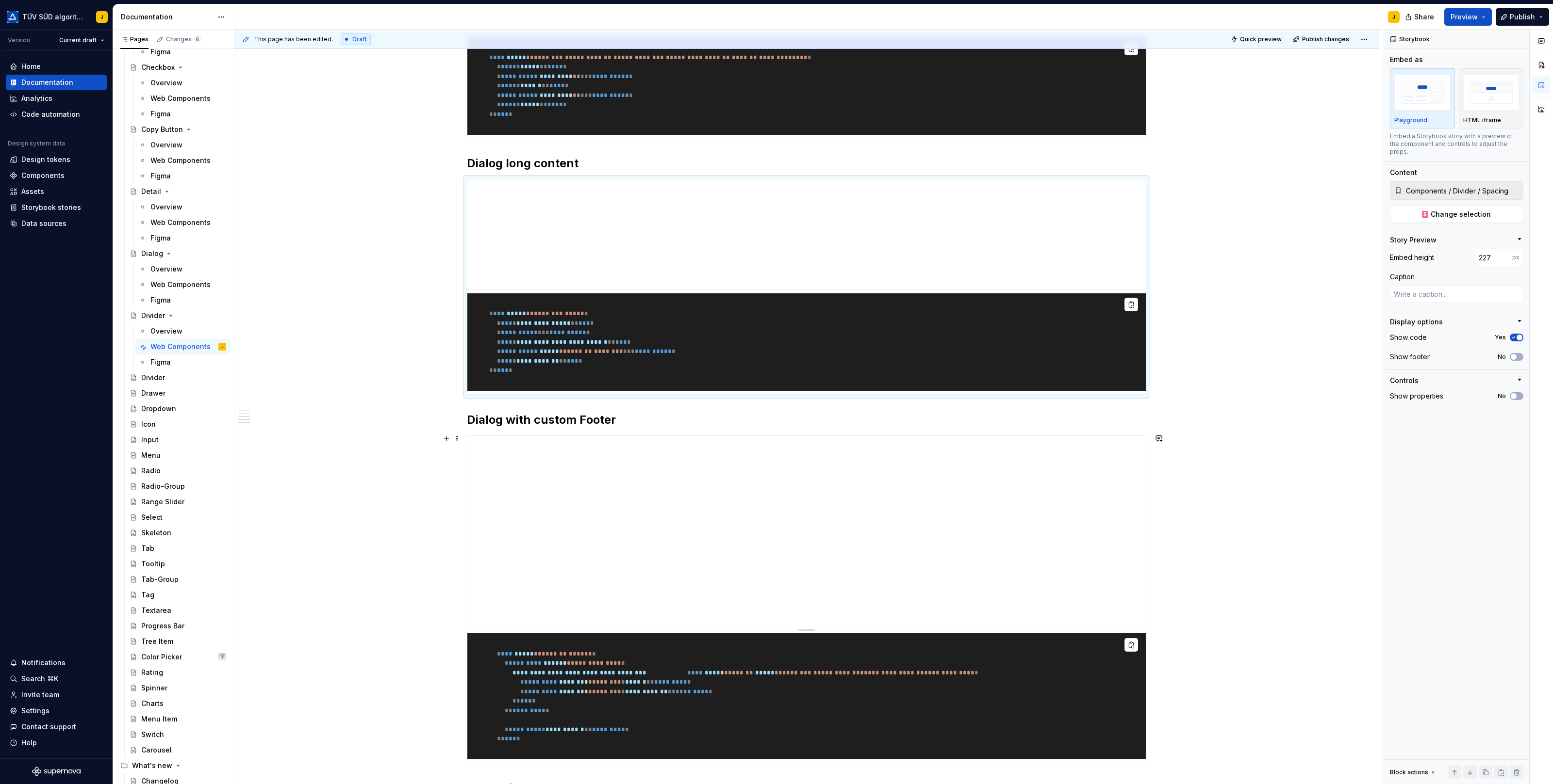
scroll to position [415, 0]
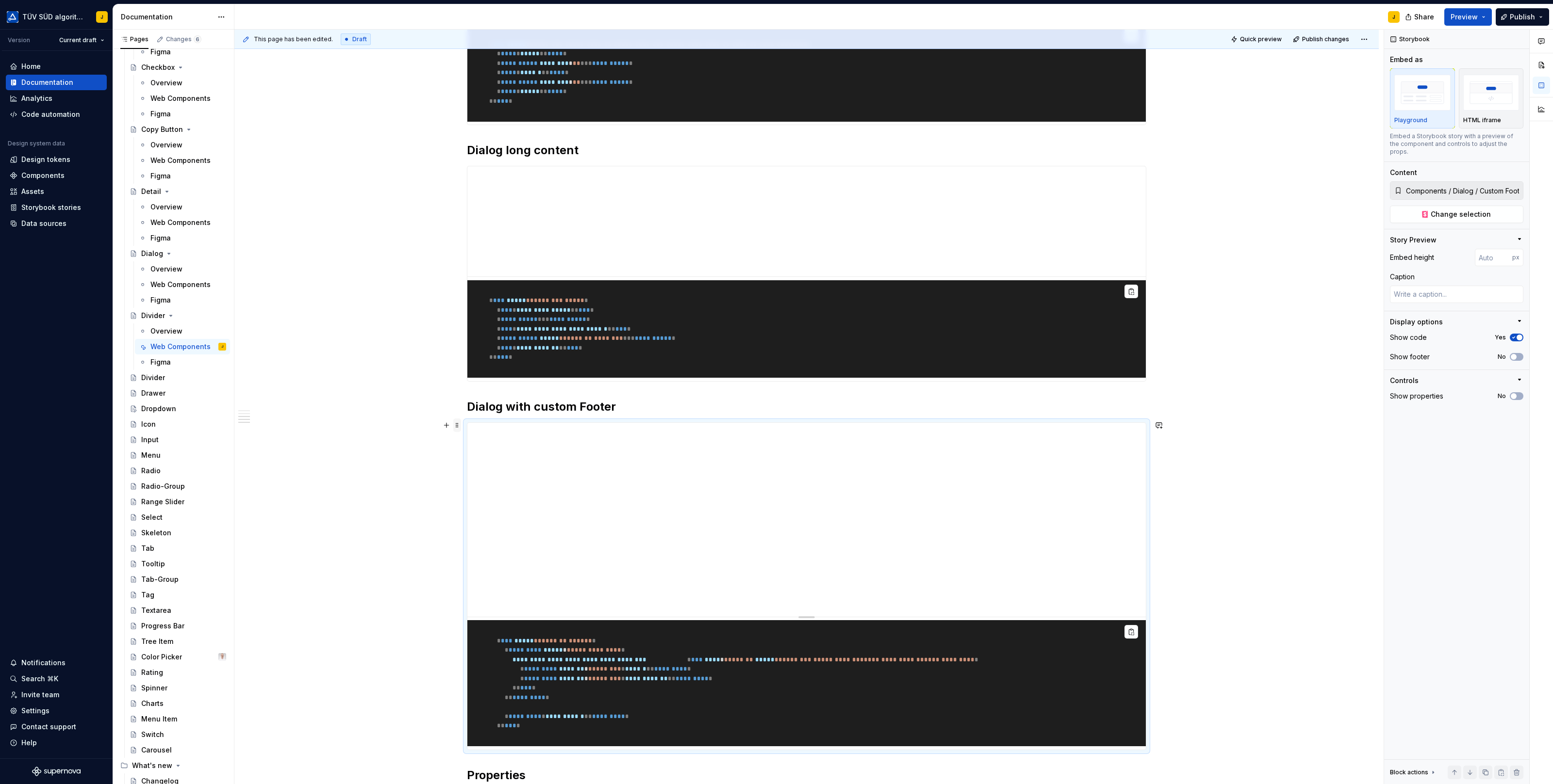
click at [459, 424] on span at bounding box center [457, 425] width 8 height 13
click at [481, 505] on div "Delete" at bounding box center [505, 510] width 63 height 10
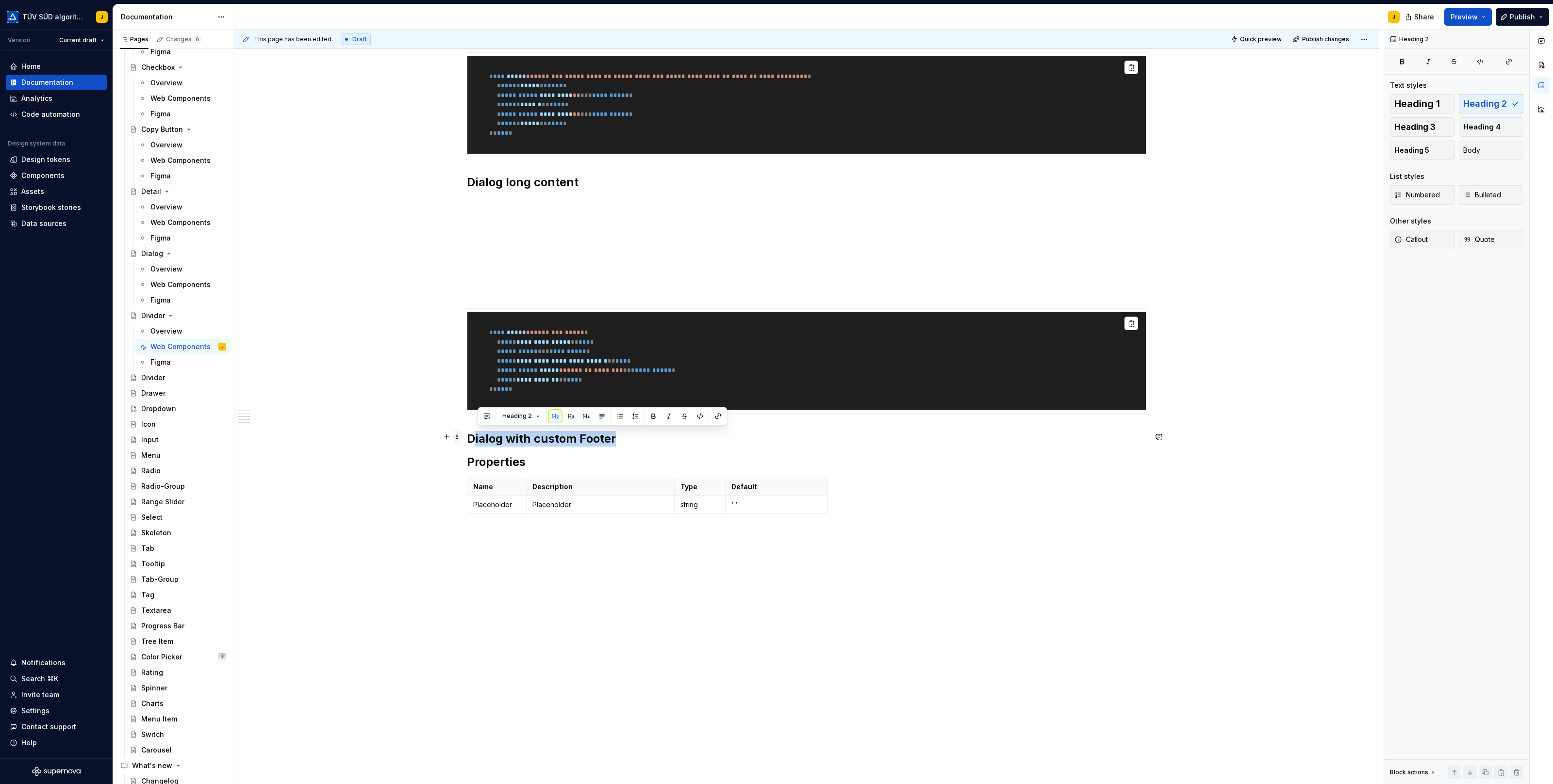
drag, startPoint x: 617, startPoint y: 434, endPoint x: 456, endPoint y: 434, distance: 161.0
click at [467, 434] on div "**********" at bounding box center [806, 181] width 679 height 744
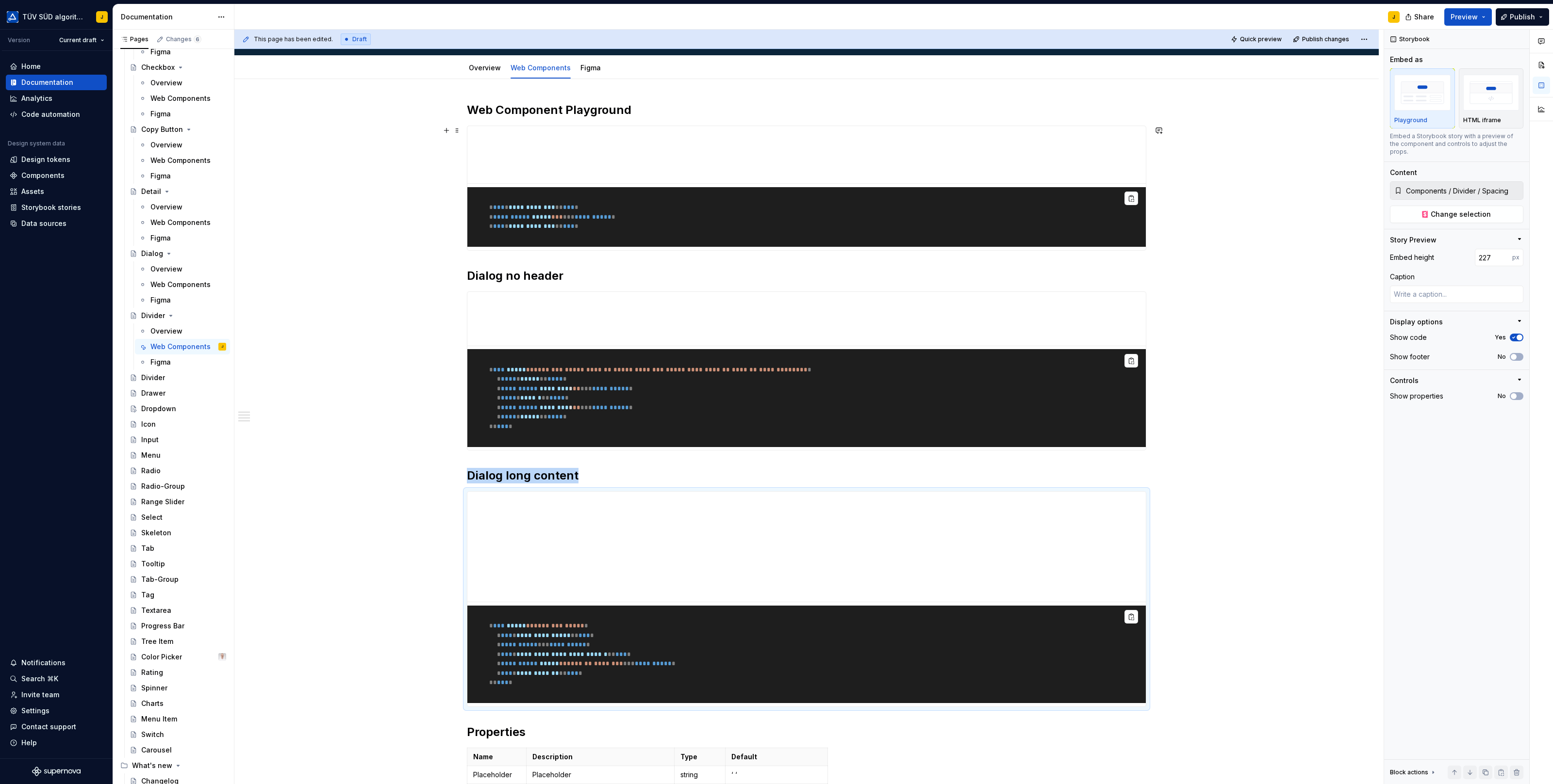
scroll to position [80, 0]
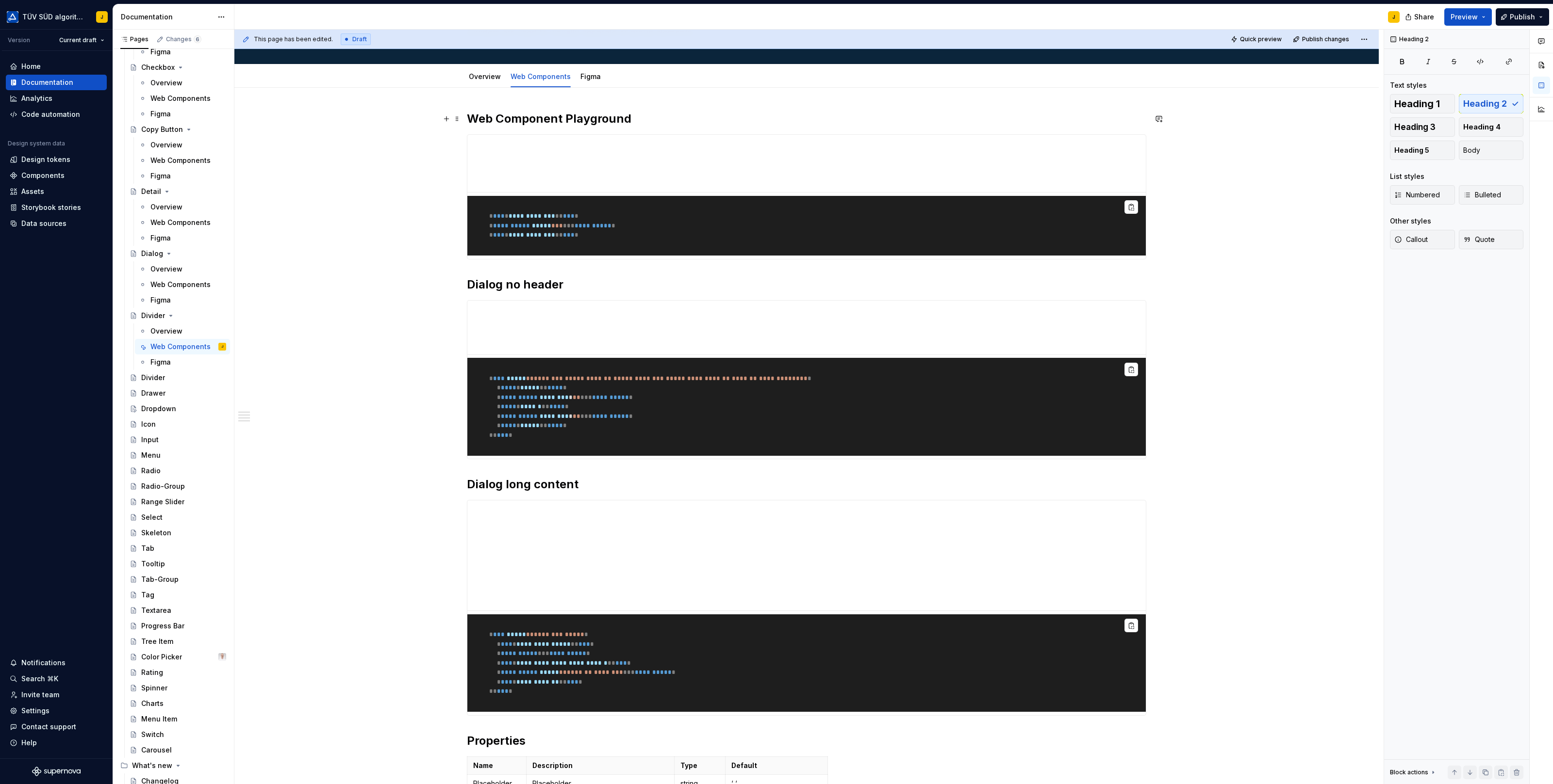
click at [560, 115] on h2 "Web Component Playground" at bounding box center [806, 119] width 679 height 15
click at [585, 108] on div "**********" at bounding box center [806, 577] width 1144 height 979
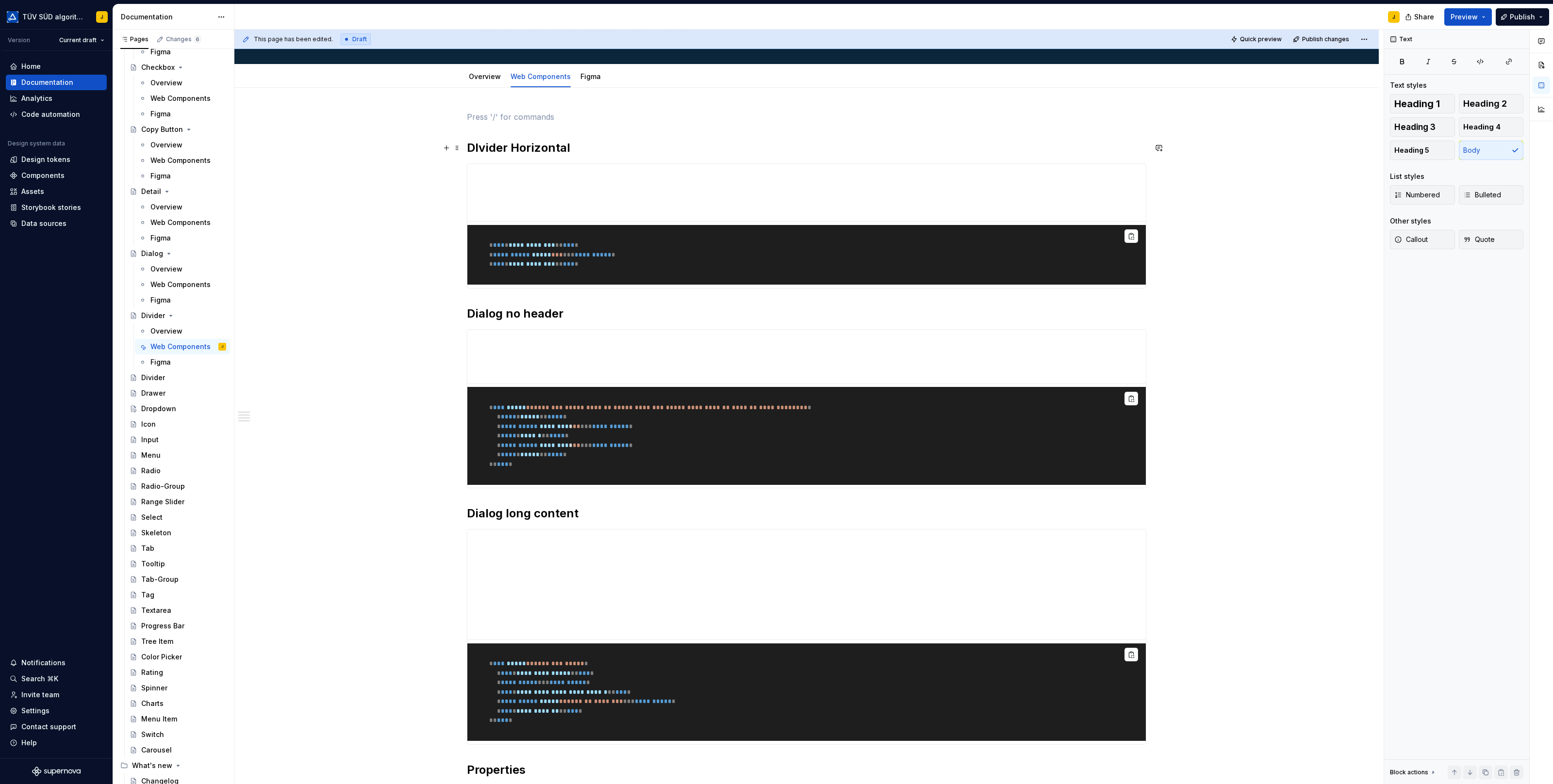
click at [480, 147] on h2 "DIvider Horizontal" at bounding box center [806, 148] width 679 height 15
click at [628, 123] on div "**********" at bounding box center [806, 480] width 679 height 738
click at [529, 122] on div "**********" at bounding box center [806, 480] width 679 height 738
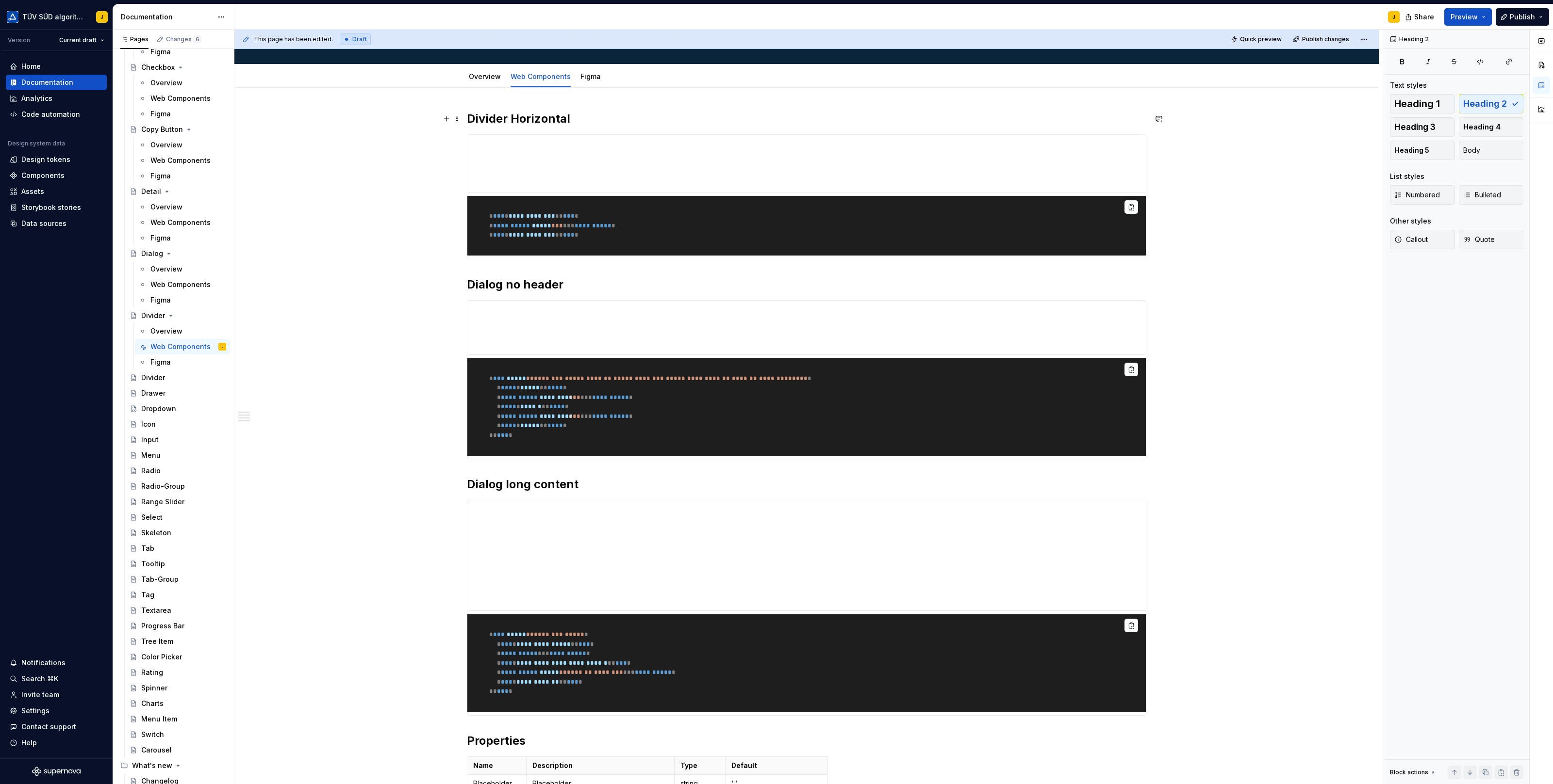
click at [546, 116] on h2 "Divider Horizontal" at bounding box center [806, 119] width 679 height 15
click at [539, 118] on h2 "Divider Horizontal" at bounding box center [806, 119] width 679 height 15
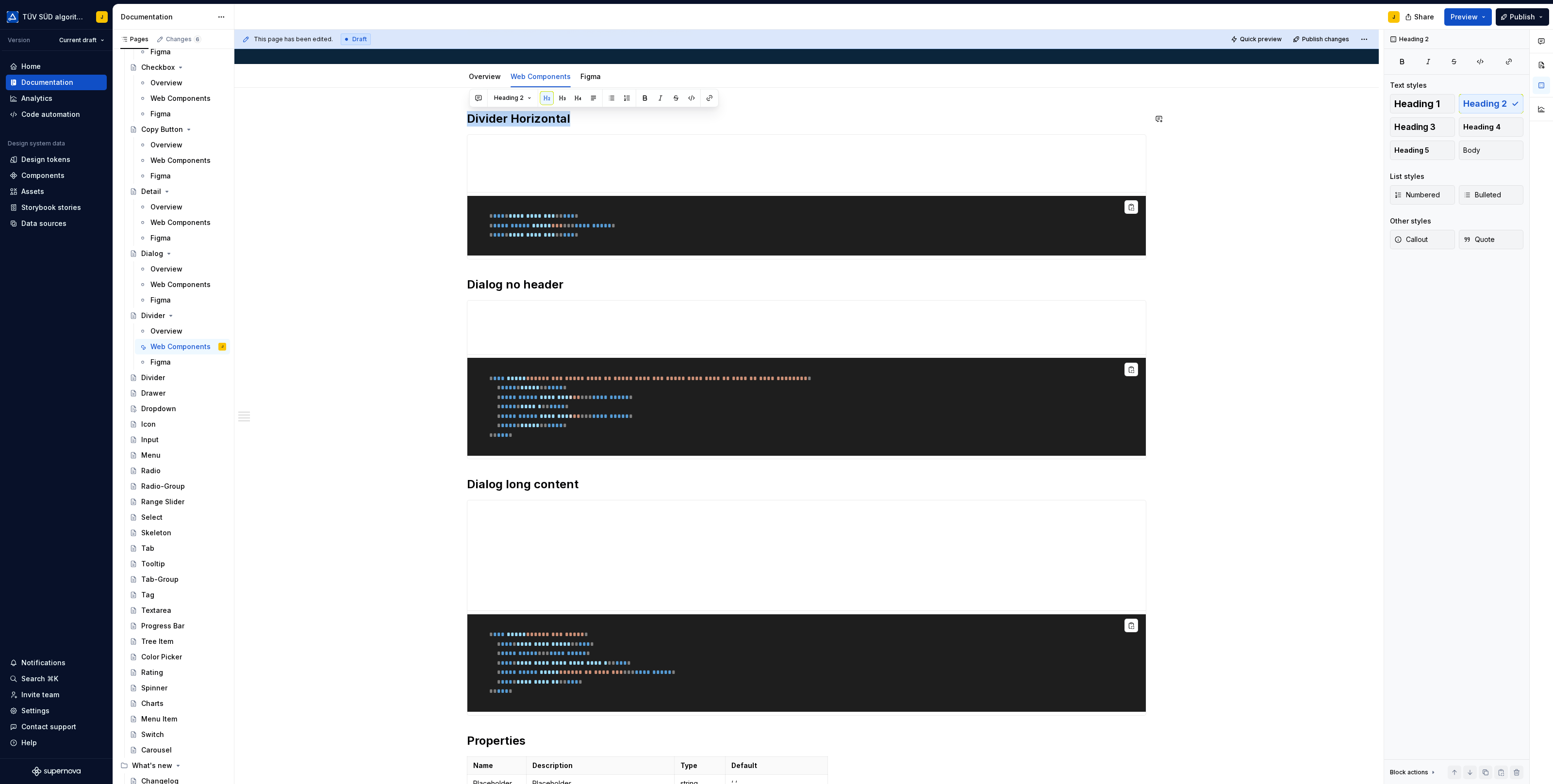
click at [539, 118] on h2 "Divider Horizontal" at bounding box center [806, 119] width 679 height 15
copy h2 "Divider Horizontal"
click at [519, 286] on h2 "Dialog no header" at bounding box center [806, 285] width 679 height 15
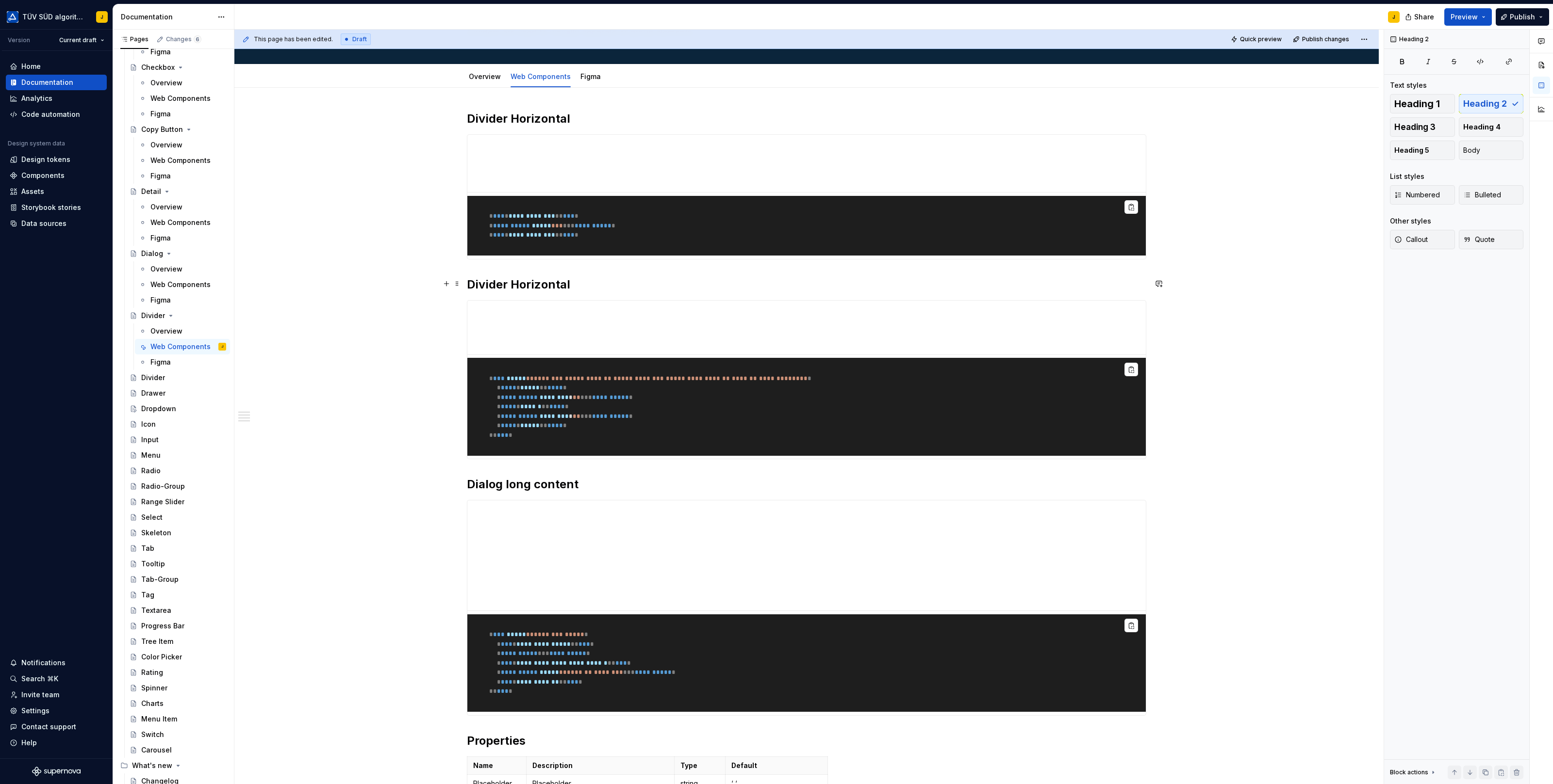
click at [537, 280] on h2 "Divider Horizontal" at bounding box center [806, 285] width 679 height 15
click at [411, 272] on div "**********" at bounding box center [806, 577] width 1144 height 979
click at [511, 284] on h2 "Divider Vertikal" at bounding box center [806, 285] width 679 height 15
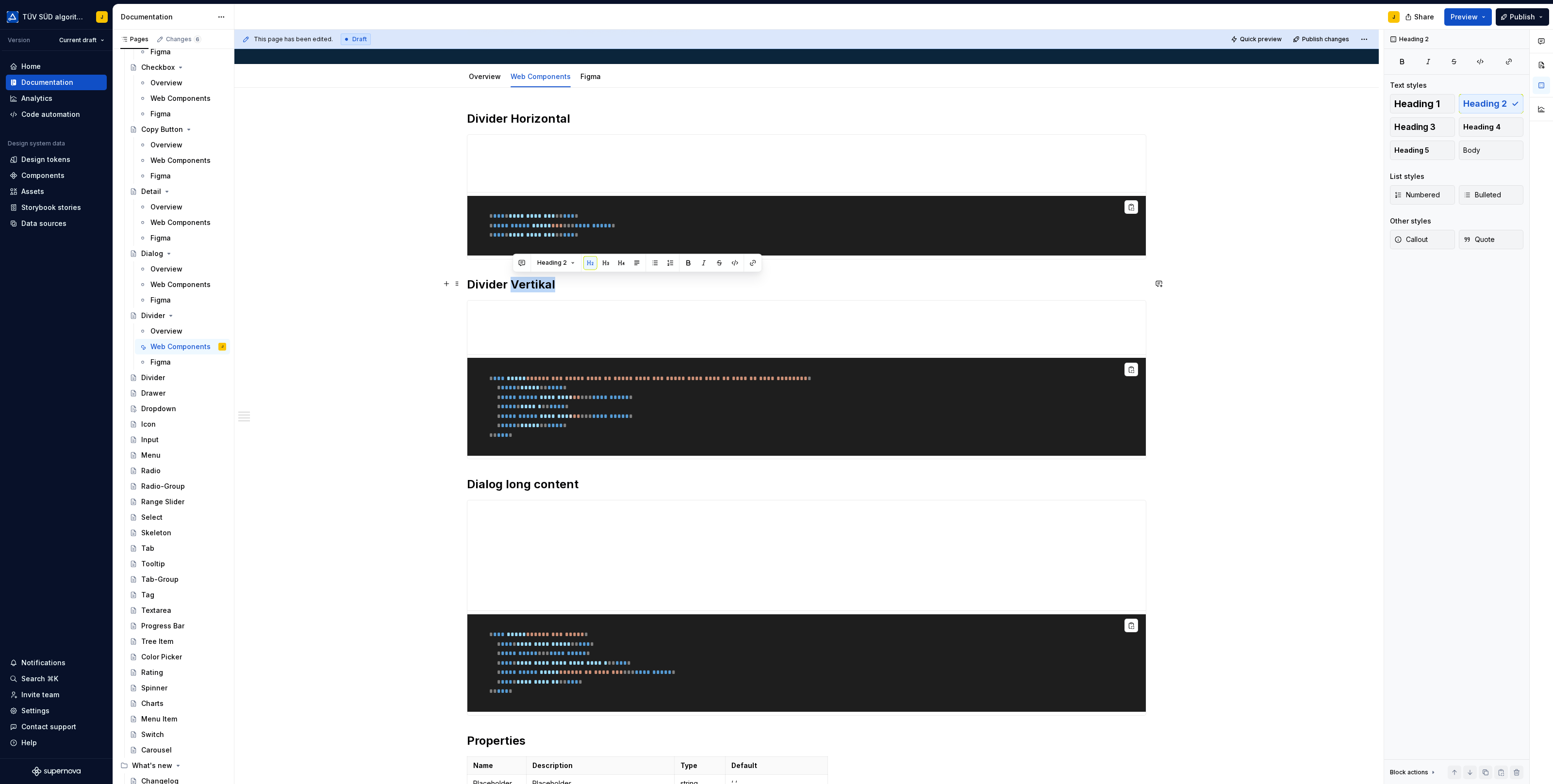
click at [514, 281] on h2 "Divider Vertikal" at bounding box center [806, 285] width 679 height 15
click at [347, 251] on div "**********" at bounding box center [806, 577] width 1144 height 979
click at [551, 477] on h2 "Dialog long content" at bounding box center [806, 484] width 679 height 15
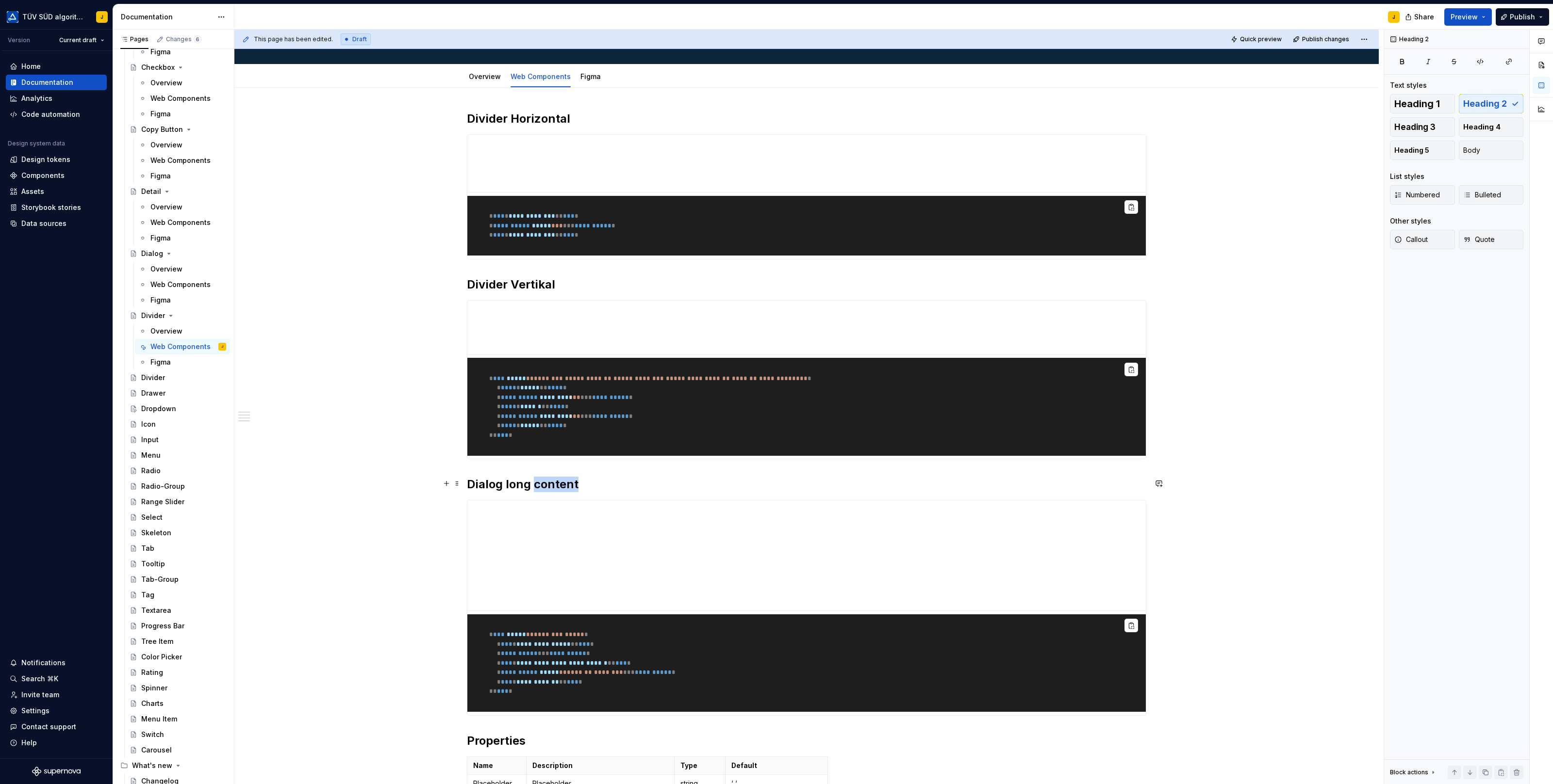
click at [551, 477] on h2 "Dialog long content" at bounding box center [806, 484] width 679 height 15
click at [527, 480] on h2 "Divider inkl. Spacing" at bounding box center [806, 484] width 679 height 15
click at [543, 116] on h2 "Divider Horizontal" at bounding box center [806, 119] width 679 height 15
click at [543, 284] on h2 "Divider Vertikal" at bounding box center [806, 285] width 679 height 15
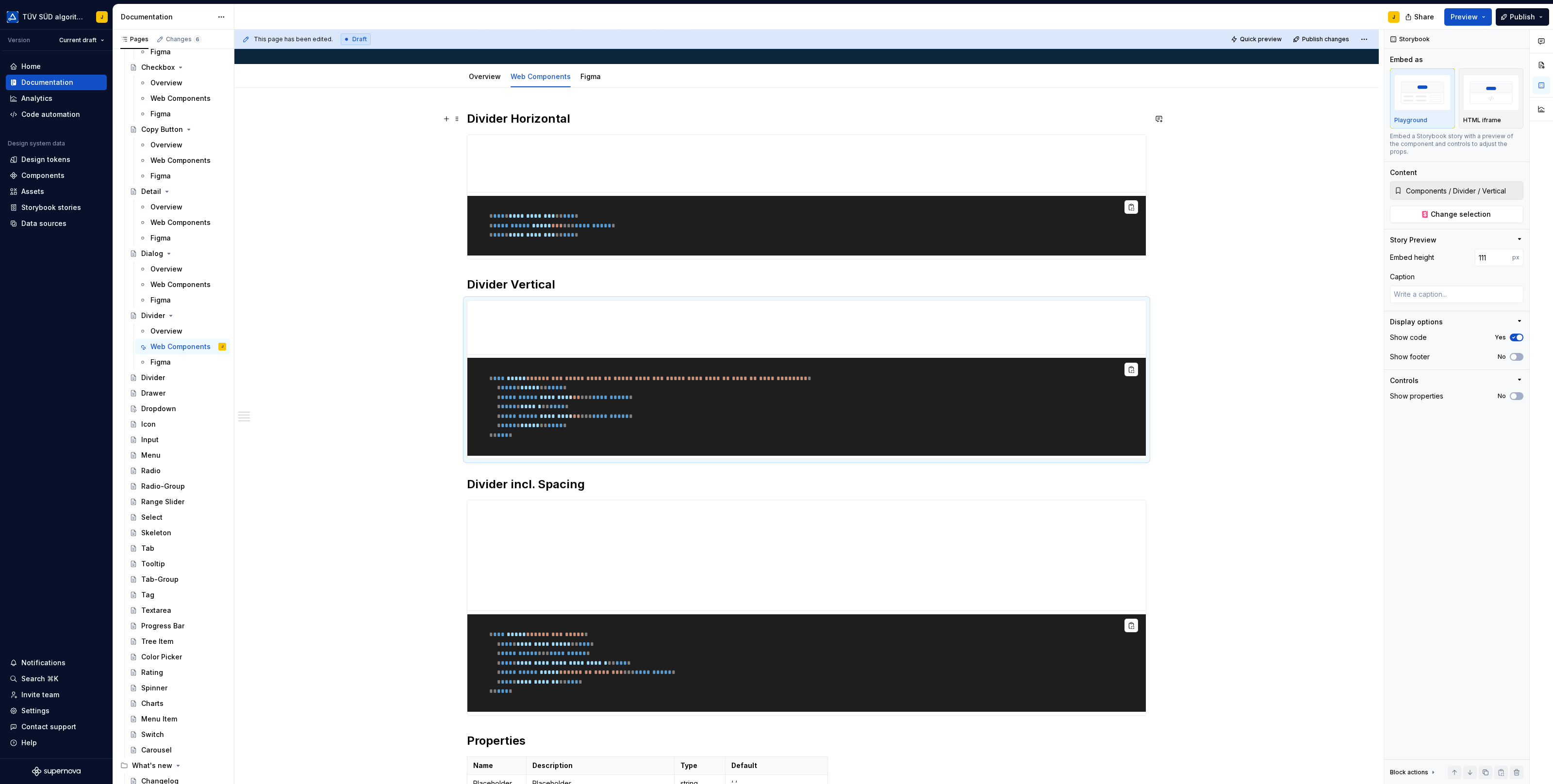
click at [566, 117] on h2 "Divider Horizontal" at bounding box center [806, 119] width 679 height 15
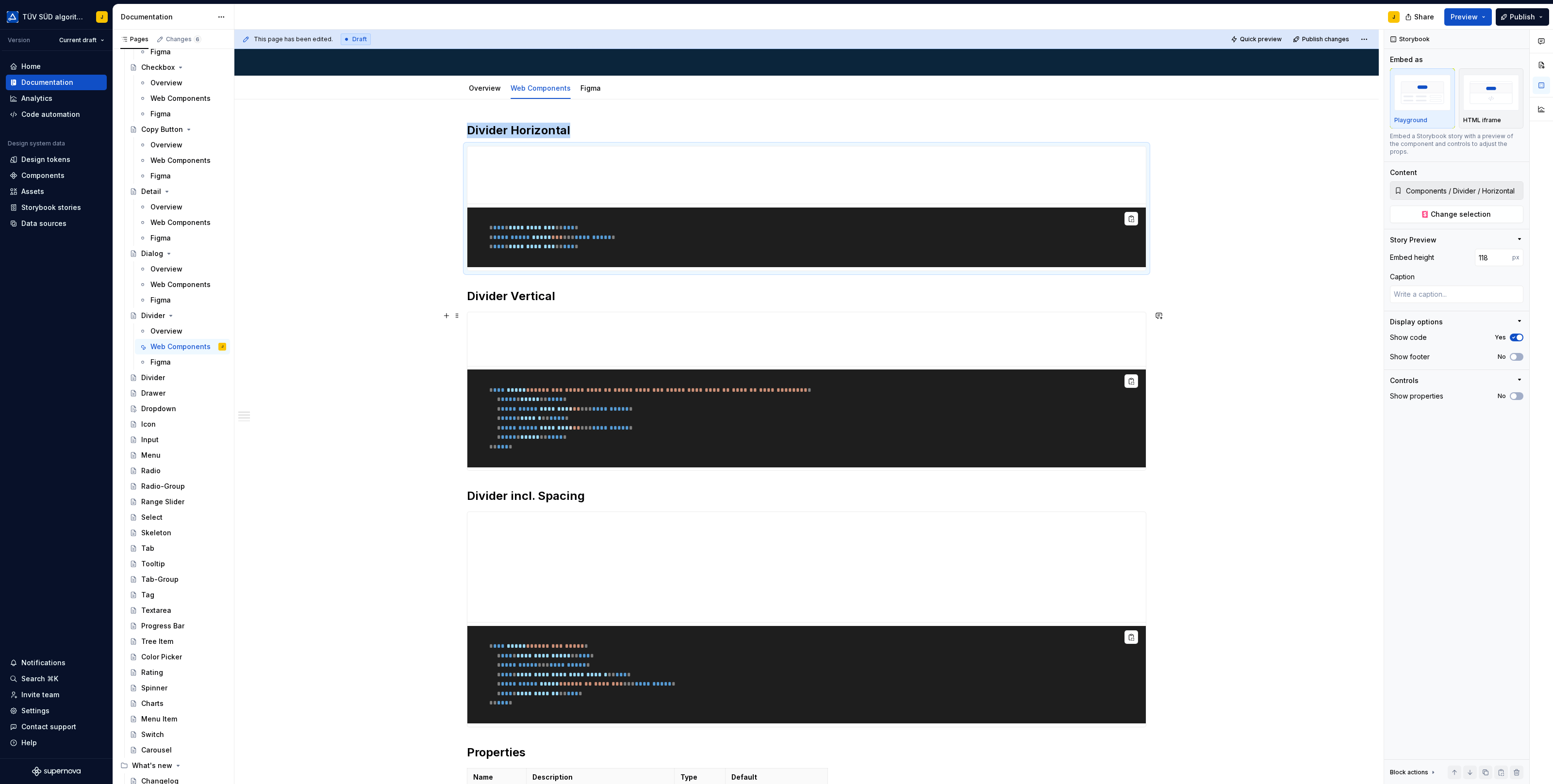
scroll to position [0, 0]
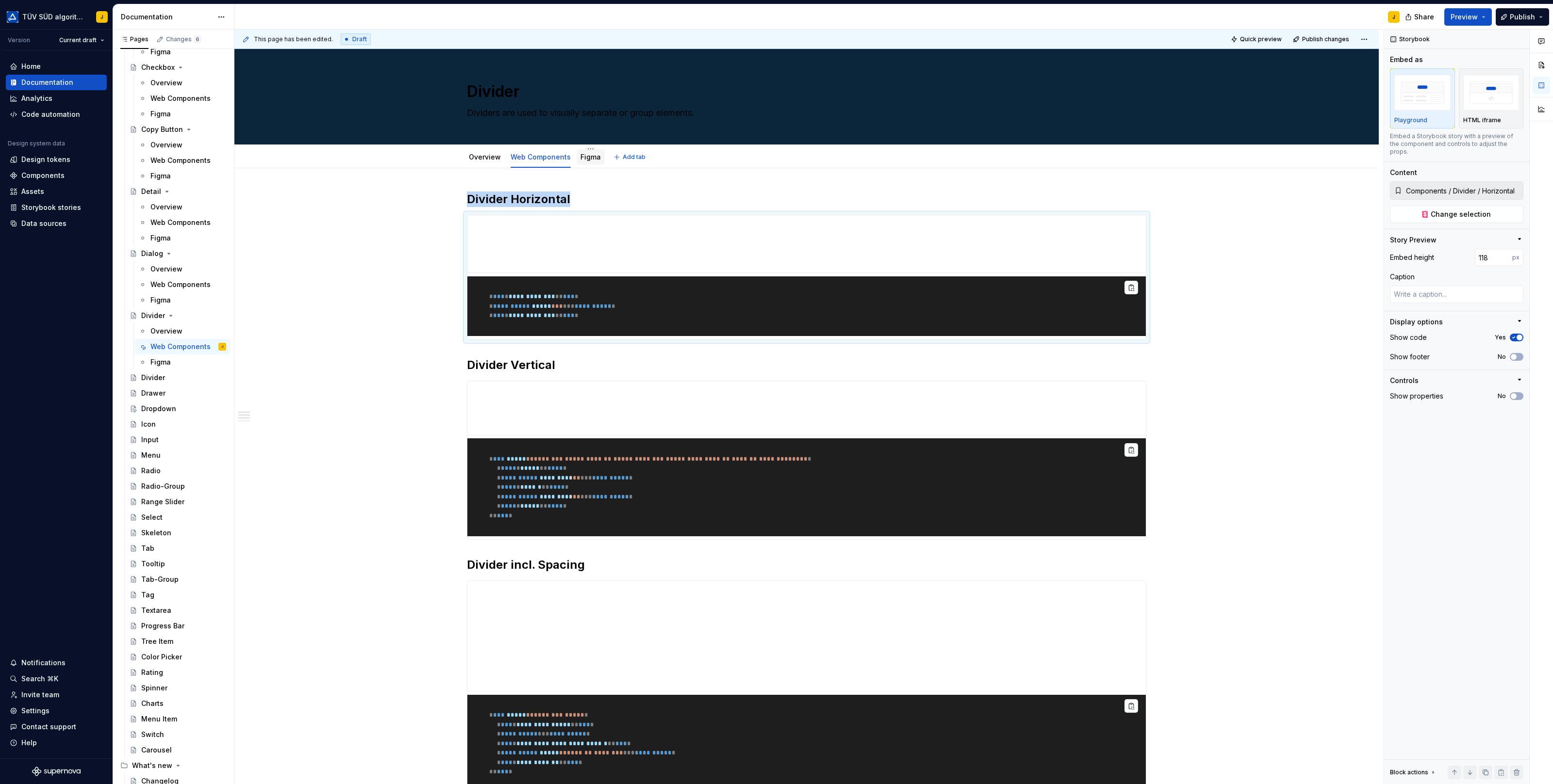
click at [592, 158] on link "Figma" at bounding box center [590, 156] width 20 height 8
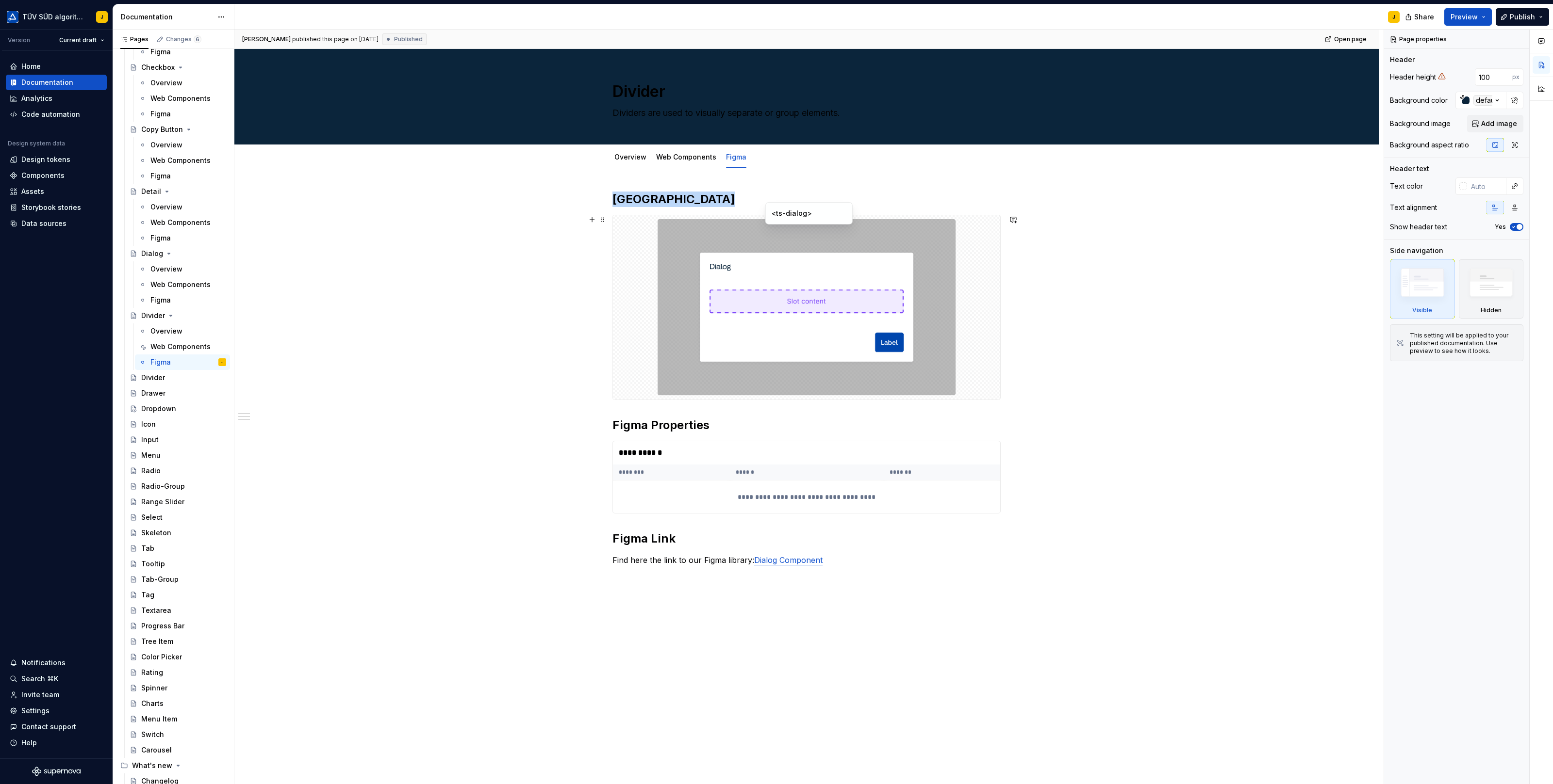
click at [772, 274] on img at bounding box center [806, 307] width 298 height 177
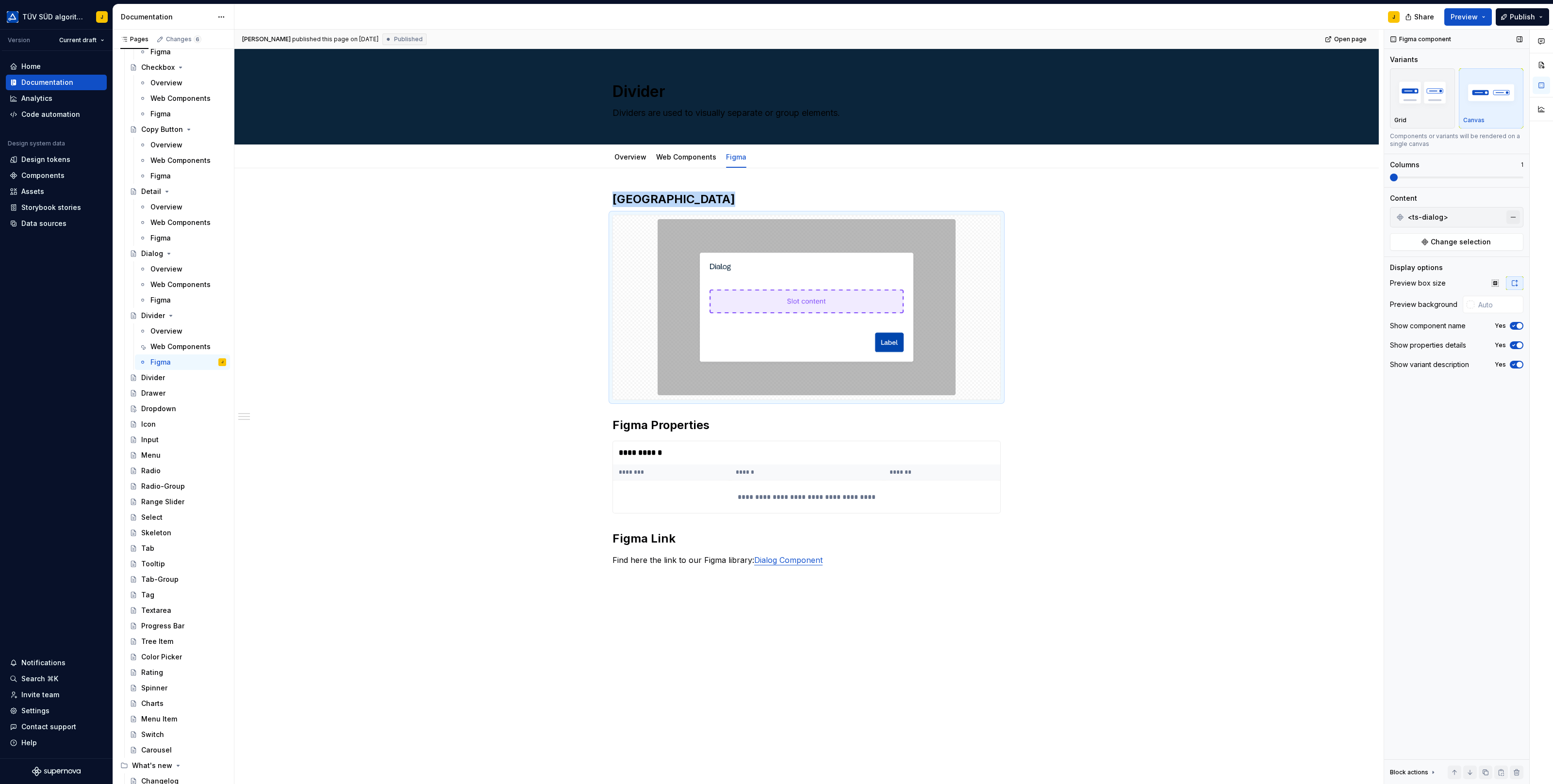
click at [1512, 212] on button "button" at bounding box center [1513, 217] width 13 height 13
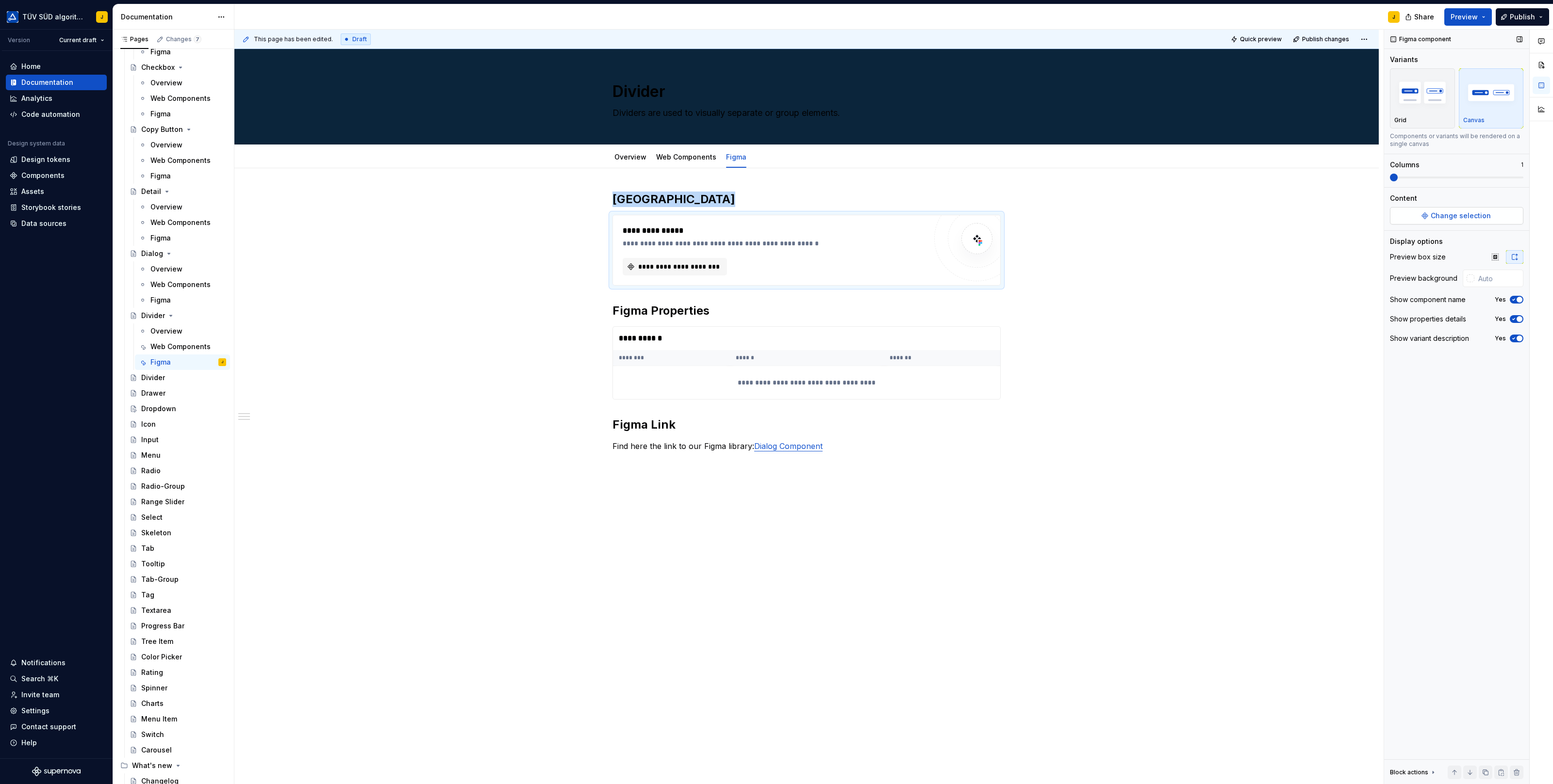
click at [1481, 216] on span "Change selection" at bounding box center [1460, 216] width 60 height 10
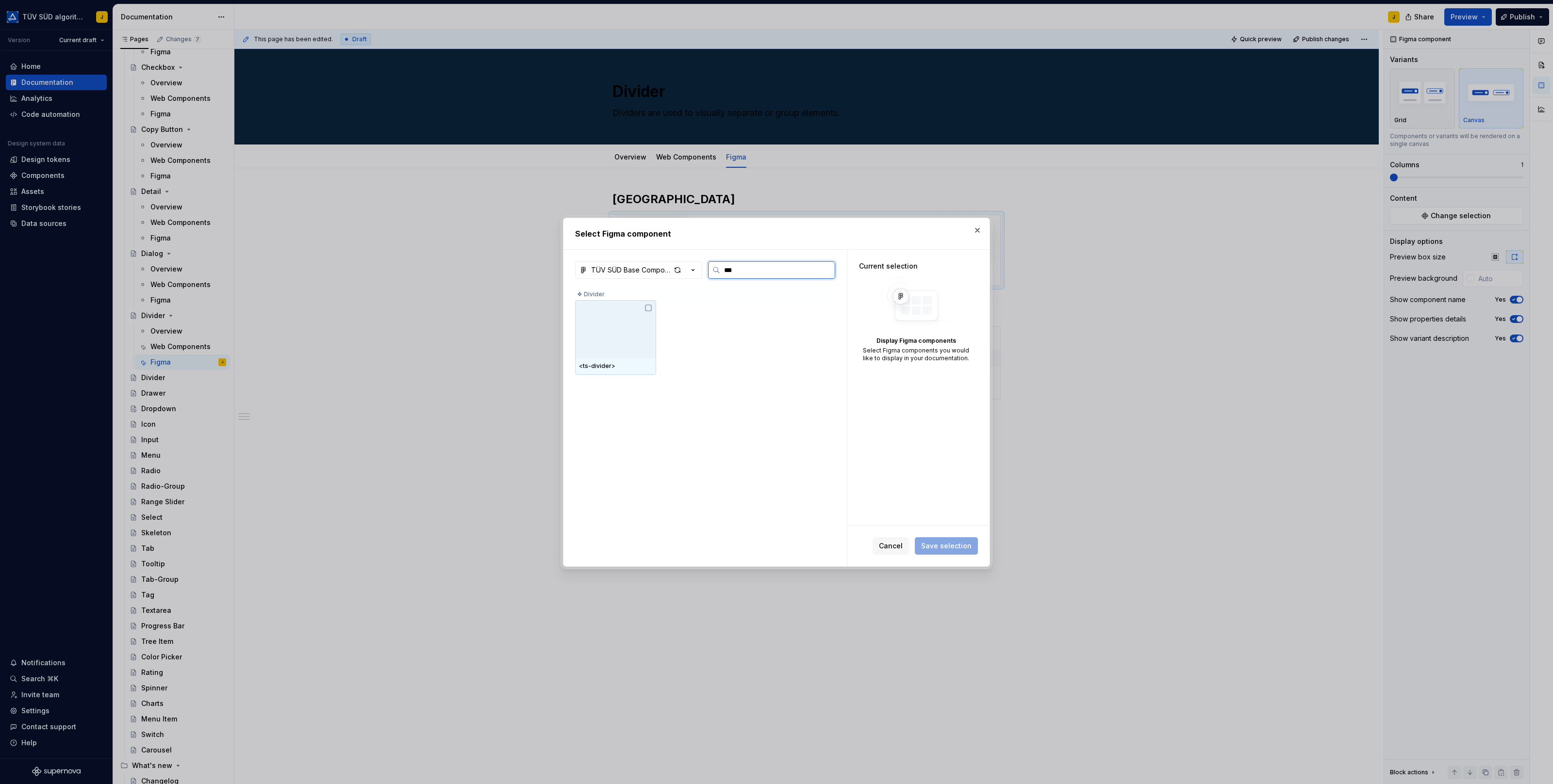
click at [628, 310] on div at bounding box center [615, 329] width 81 height 58
click at [955, 547] on span "Save selection" at bounding box center [946, 545] width 50 height 10
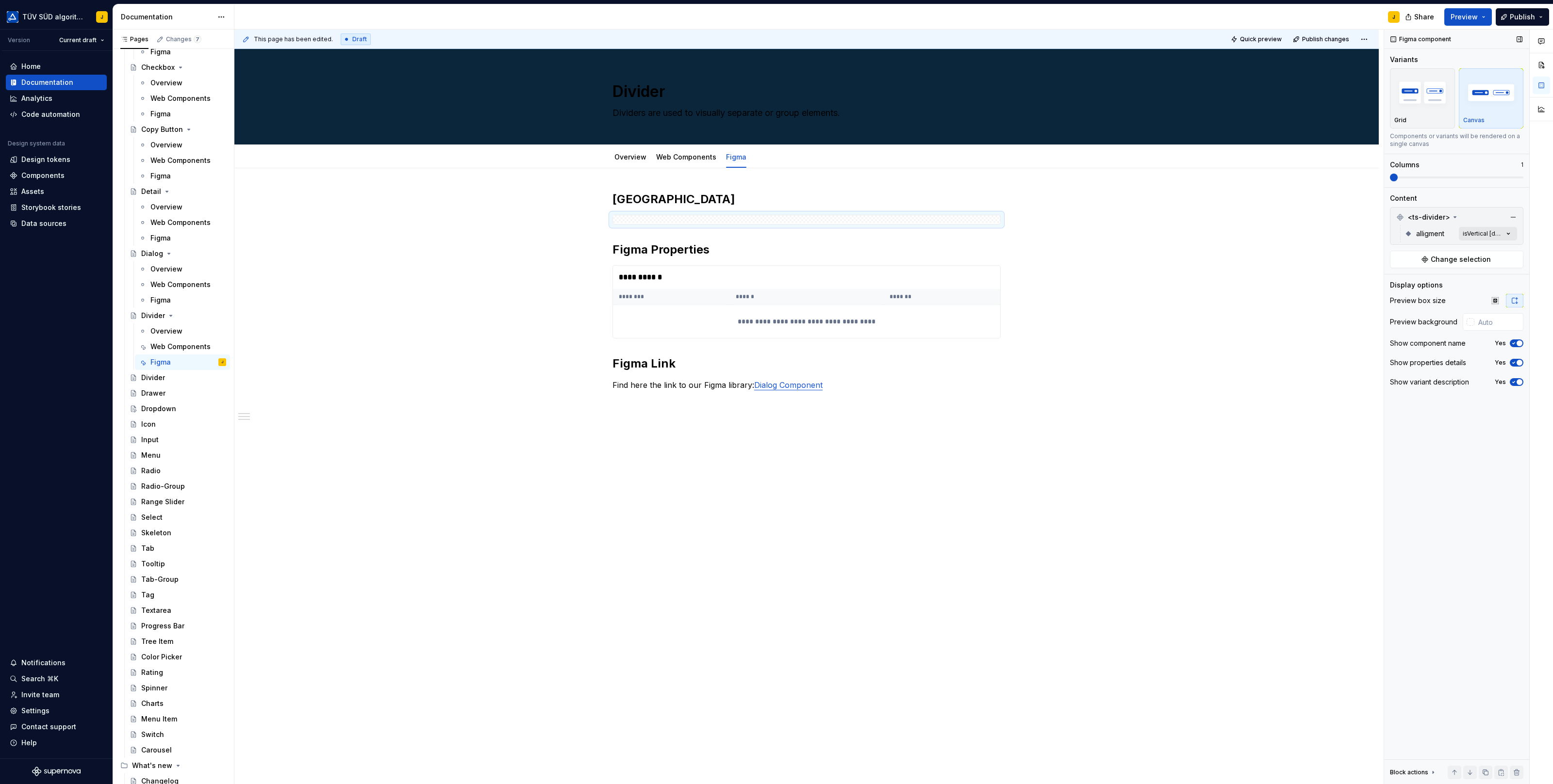
click at [1511, 232] on div "Comments Open comments No comments yet Select ‘Comment’ from the block context …" at bounding box center [1468, 407] width 169 height 755
click at [1505, 248] on button "button" at bounding box center [1504, 249] width 13 height 8
click at [1427, 179] on div "Comments Open comments No comments yet Select ‘Comment’ from the block context …" at bounding box center [1468, 407] width 169 height 755
click at [1496, 300] on icon "button" at bounding box center [1495, 300] width 6 height 6
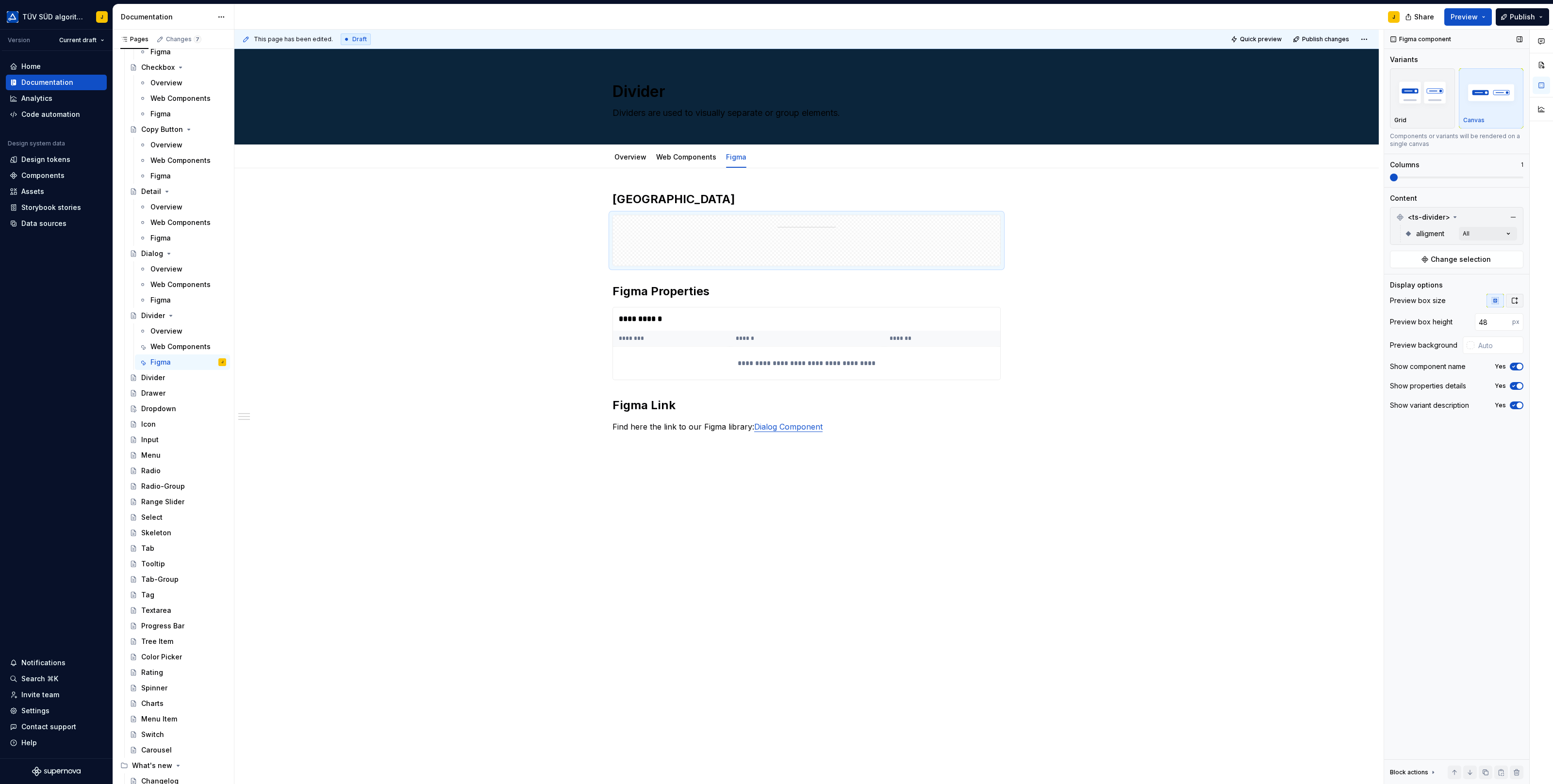
click at [1520, 300] on button "button" at bounding box center [1514, 300] width 17 height 13
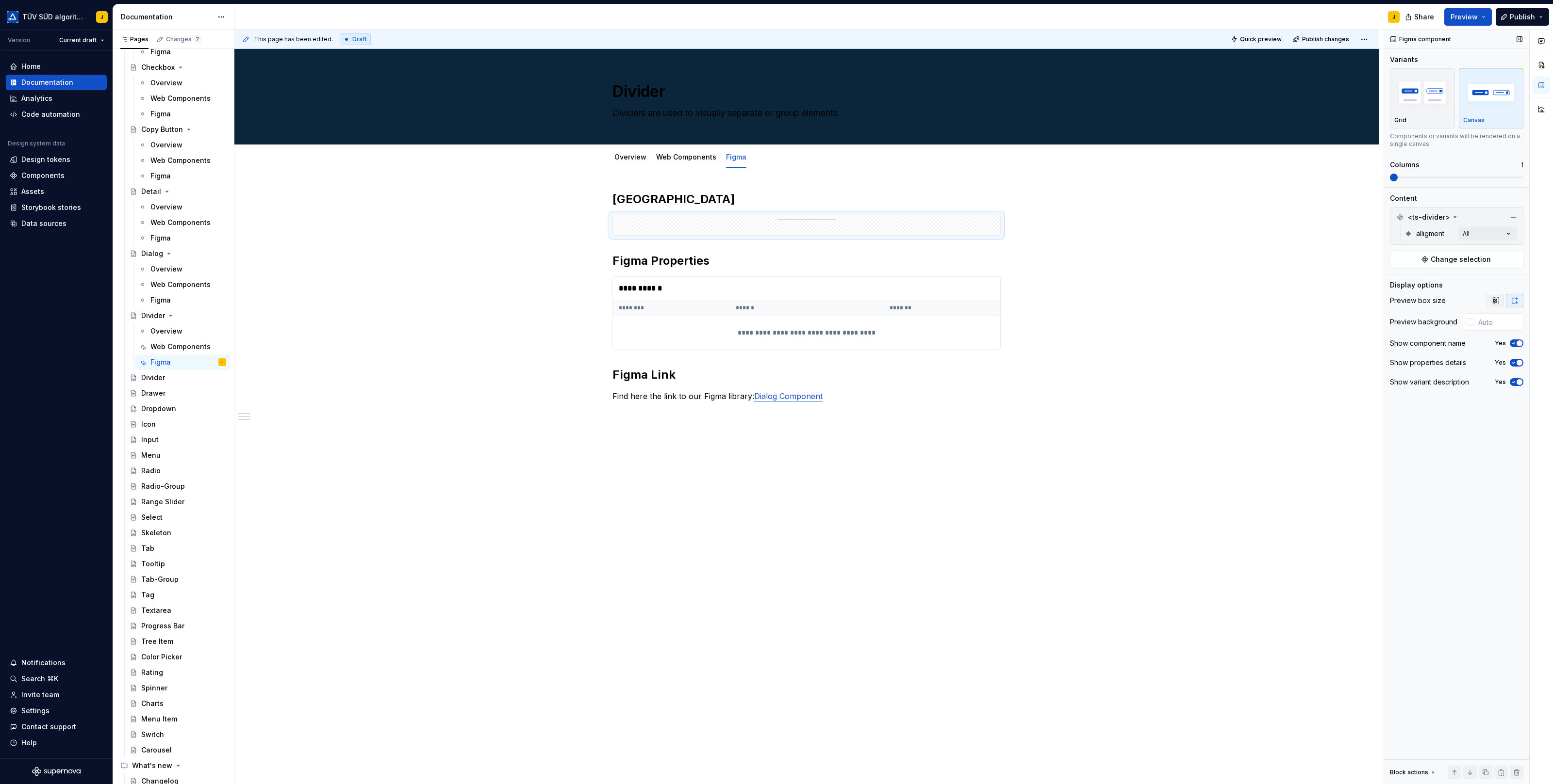
click at [1497, 300] on icon "button" at bounding box center [1495, 300] width 8 height 8
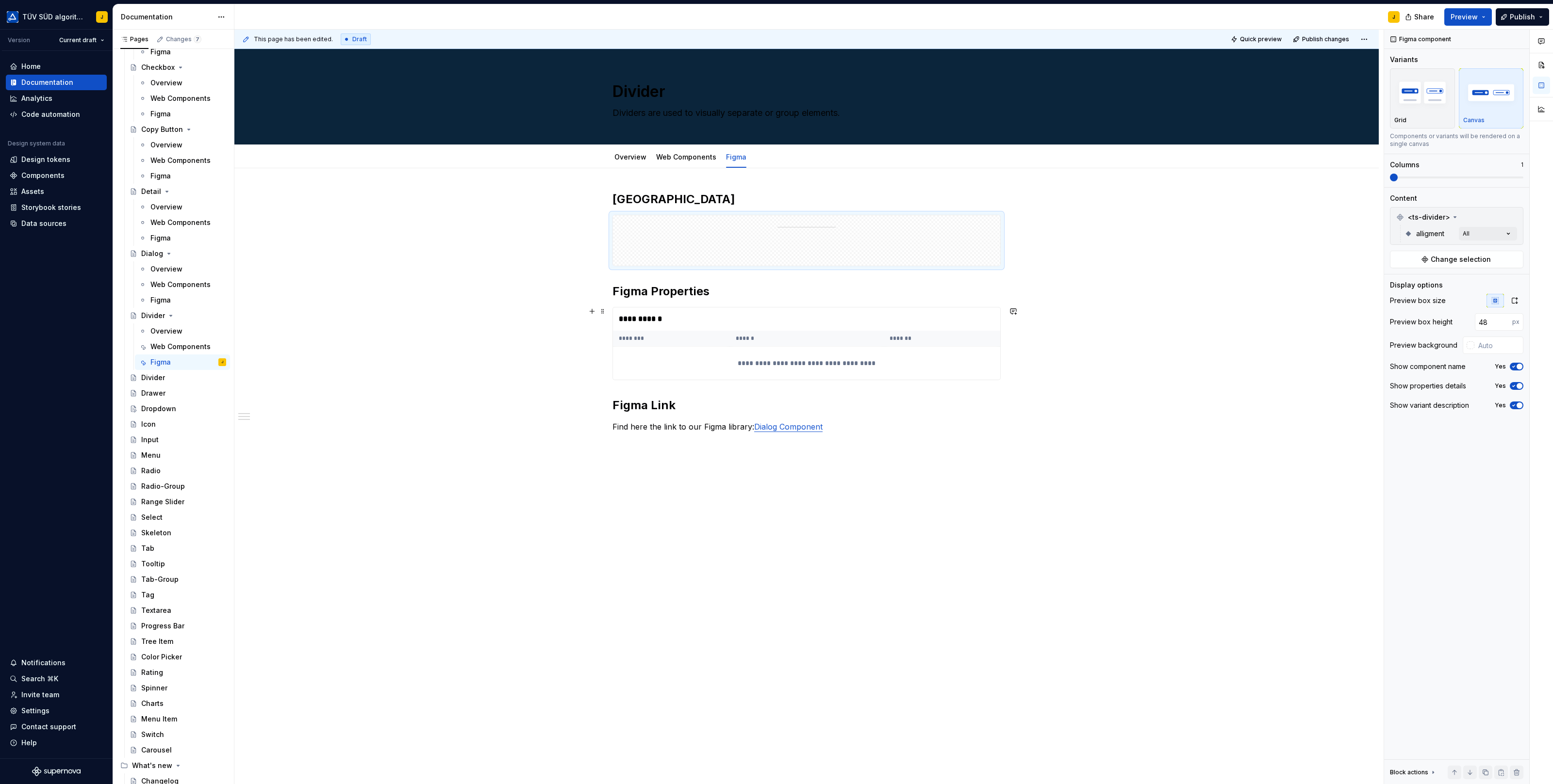
click at [774, 364] on div "**********" at bounding box center [806, 364] width 387 height 33
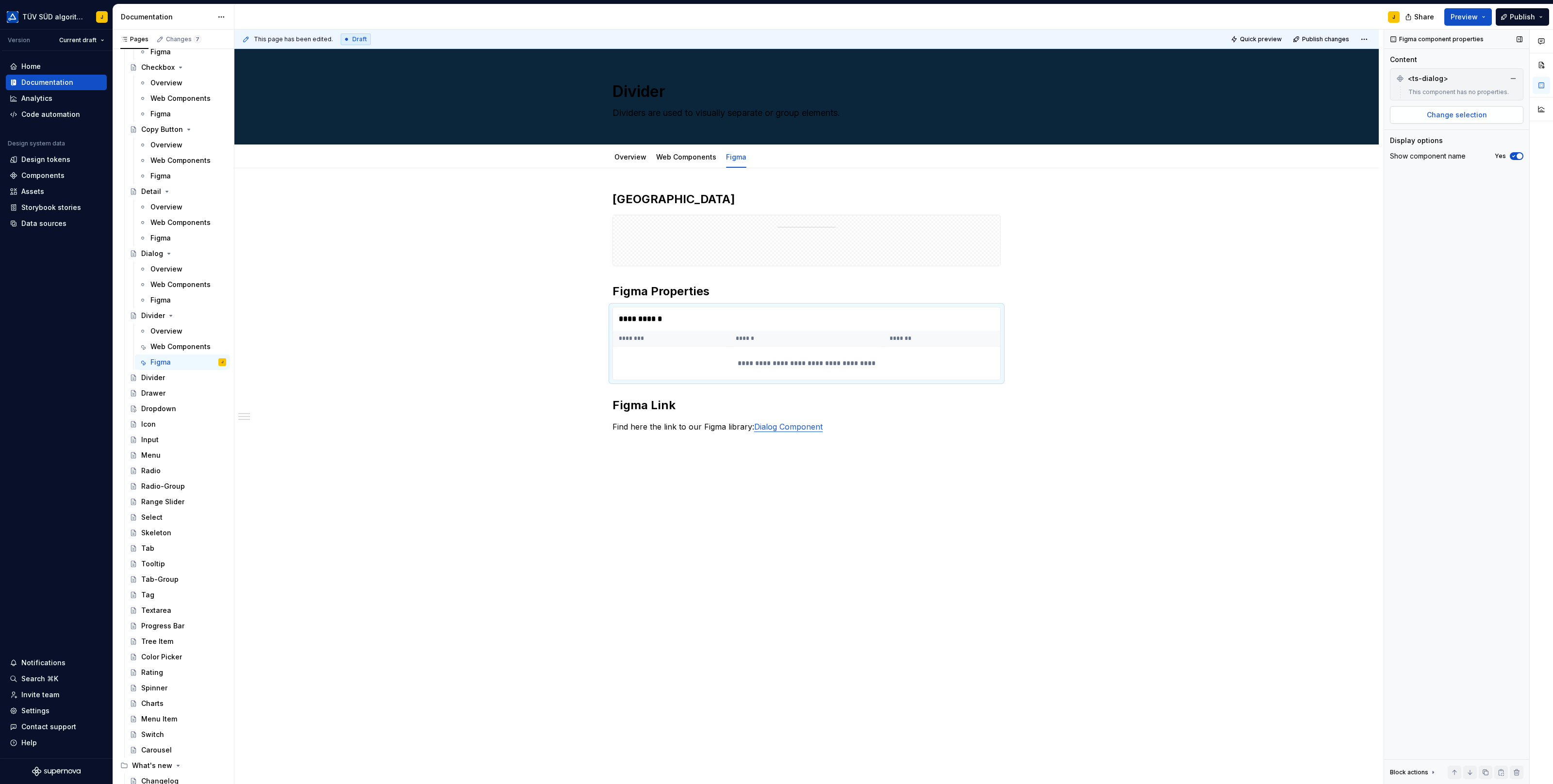
click at [1490, 113] on button "Change selection" at bounding box center [1456, 114] width 133 height 17
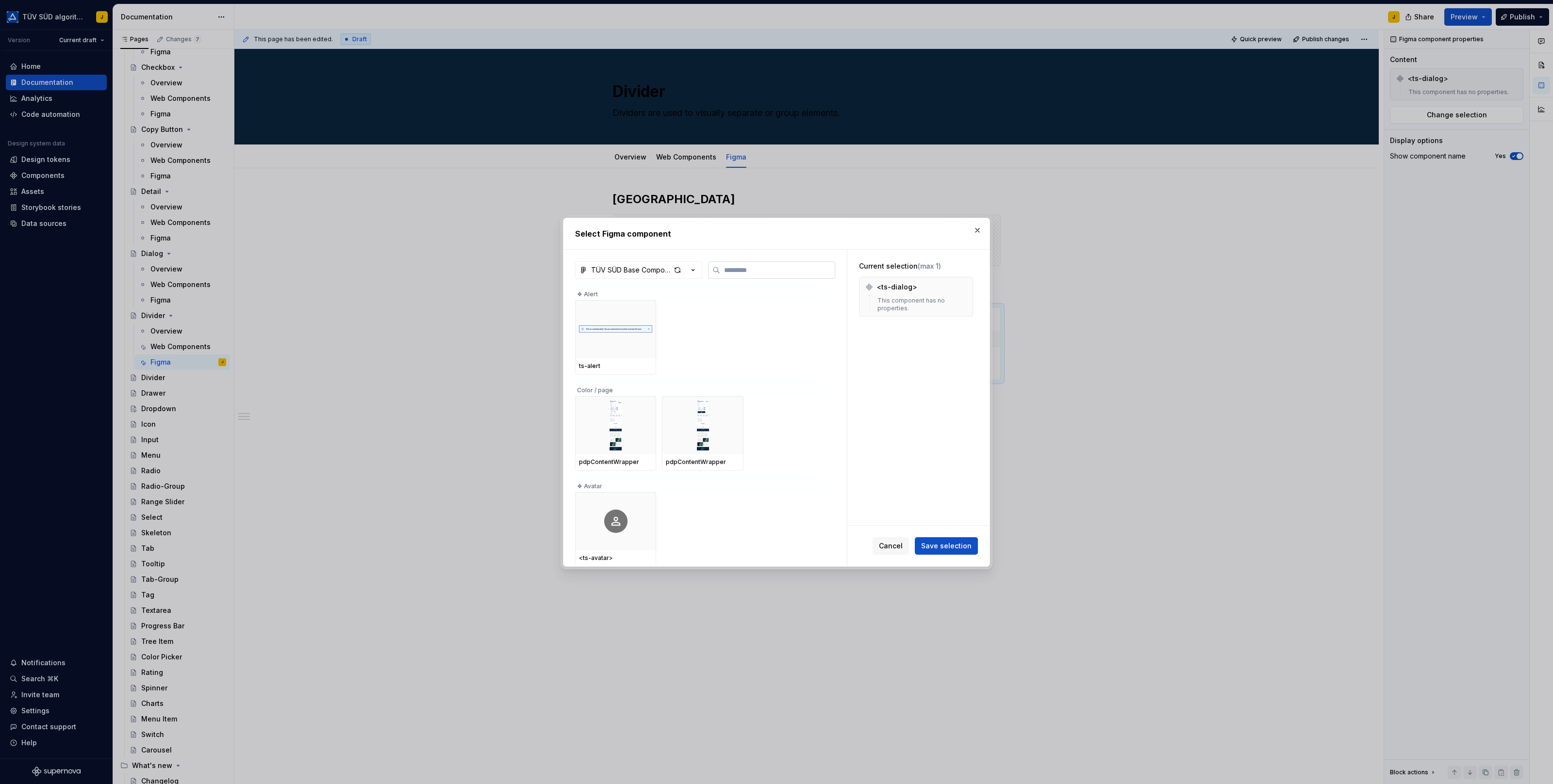
click at [802, 273] on input "search" at bounding box center [777, 270] width 114 height 10
click at [619, 329] on div at bounding box center [615, 329] width 81 height 58
click at [947, 545] on span "Save selection" at bounding box center [946, 545] width 50 height 10
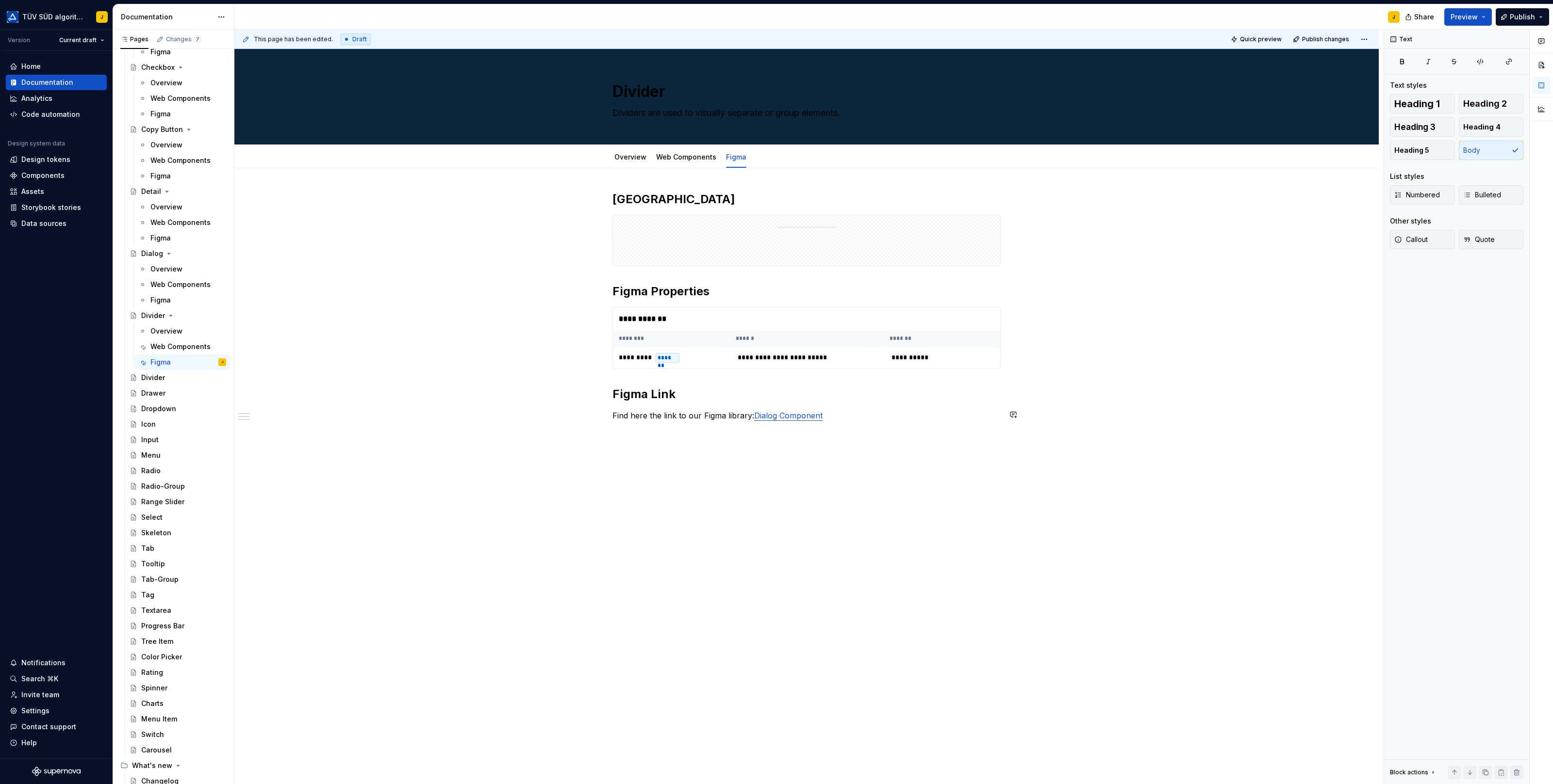
click at [843, 407] on div "**********" at bounding box center [806, 315] width 388 height 248
click at [837, 415] on p "Find here the link to our Figma library: Dialog Component" at bounding box center [806, 415] width 388 height 11
click at [915, 425] on div "**********" at bounding box center [806, 315] width 388 height 248
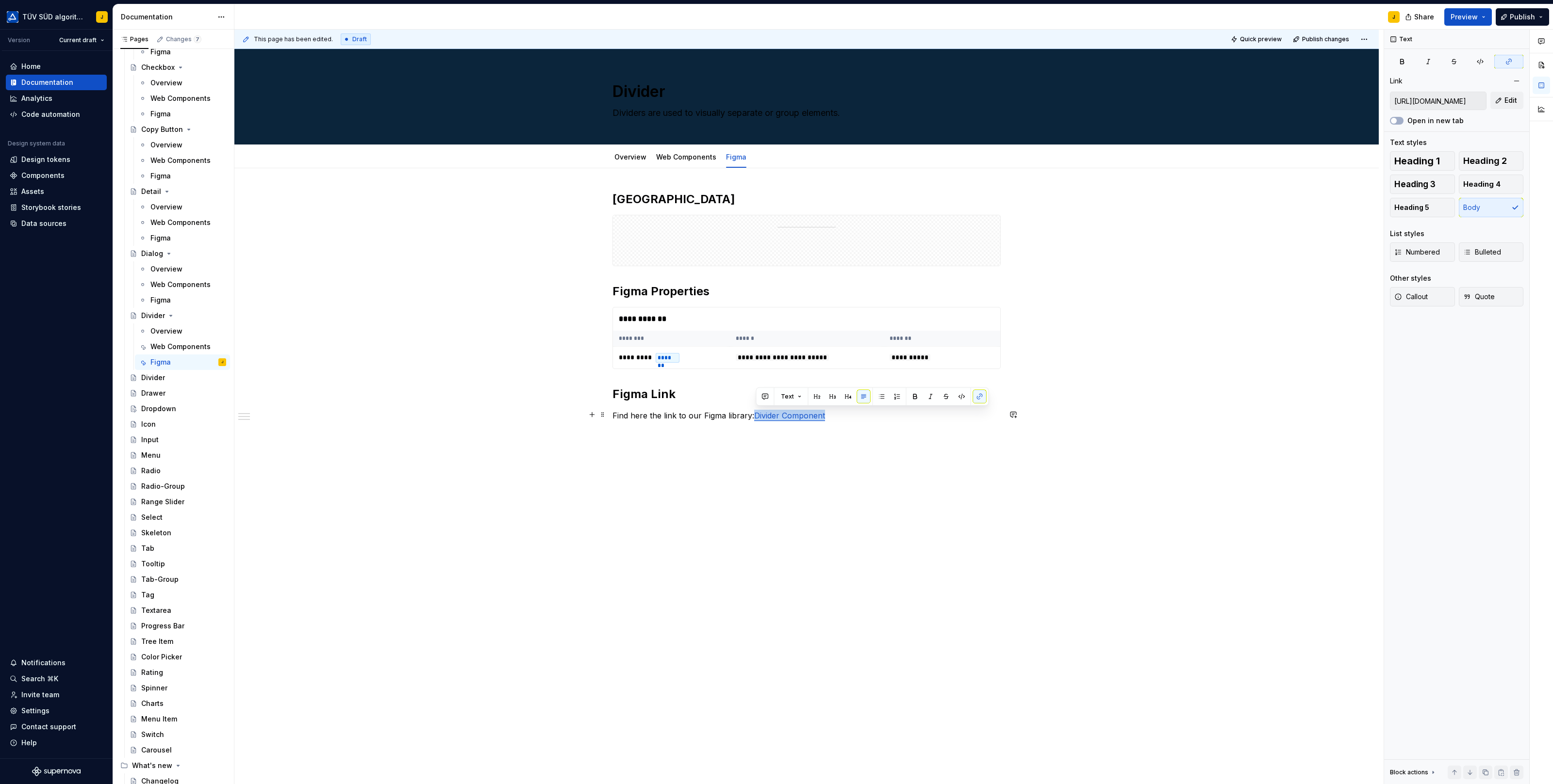
drag, startPoint x: 834, startPoint y: 411, endPoint x: 755, endPoint y: 411, distance: 79.0
click at [754, 411] on p "Find here the link to our Figma library: Divider Component" at bounding box center [806, 415] width 388 height 11
click at [975, 397] on button "button" at bounding box center [979, 396] width 13 height 13
click at [839, 440] on div "**********" at bounding box center [806, 321] width 388 height 259
drag, startPoint x: 833, startPoint y: 411, endPoint x: 755, endPoint y: 414, distance: 78.1
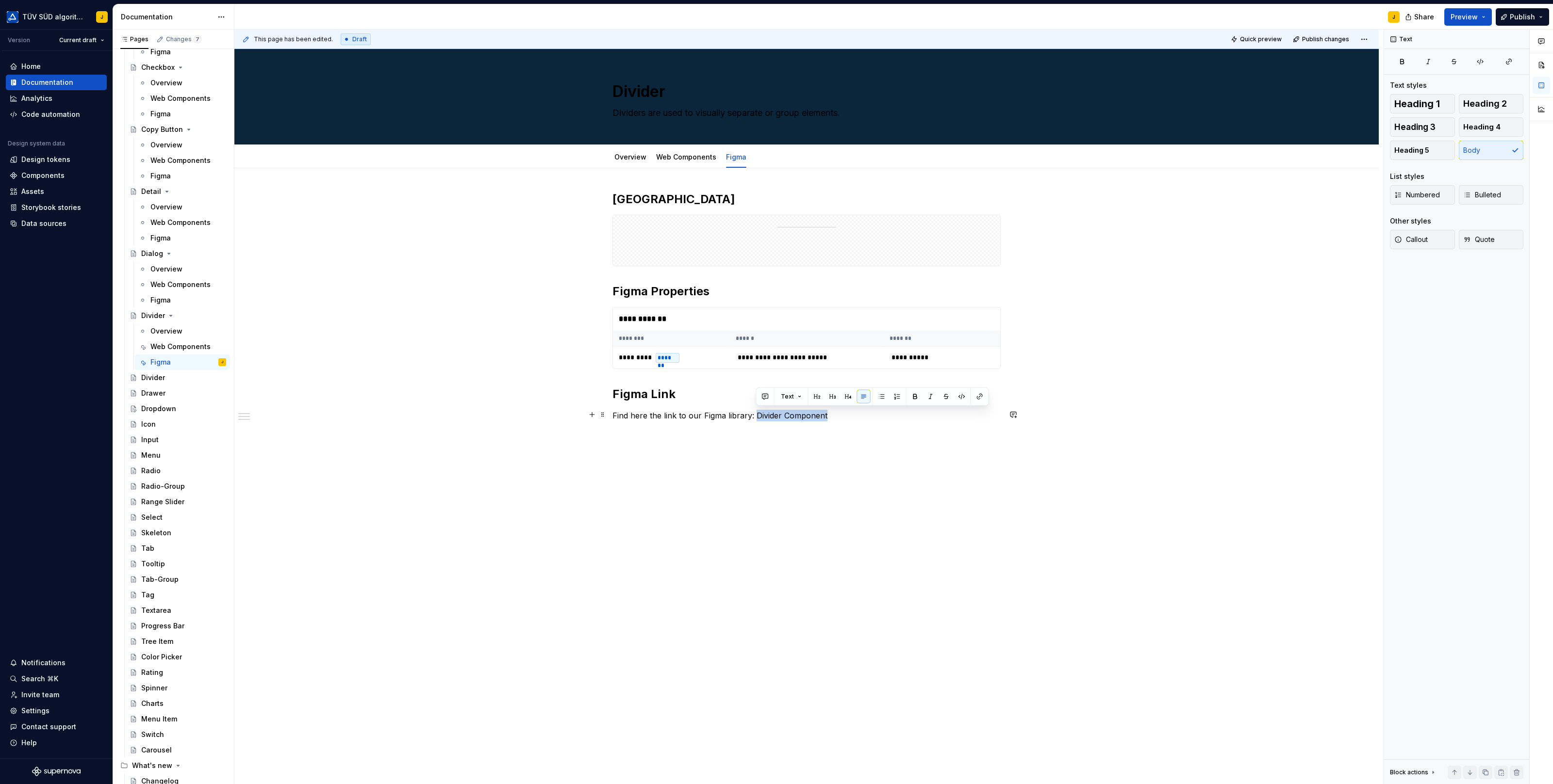
click at [755, 414] on p "Find here the link to our Figma library: Divider Component" at bounding box center [806, 415] width 388 height 11
click at [980, 393] on button "button" at bounding box center [979, 396] width 13 height 13
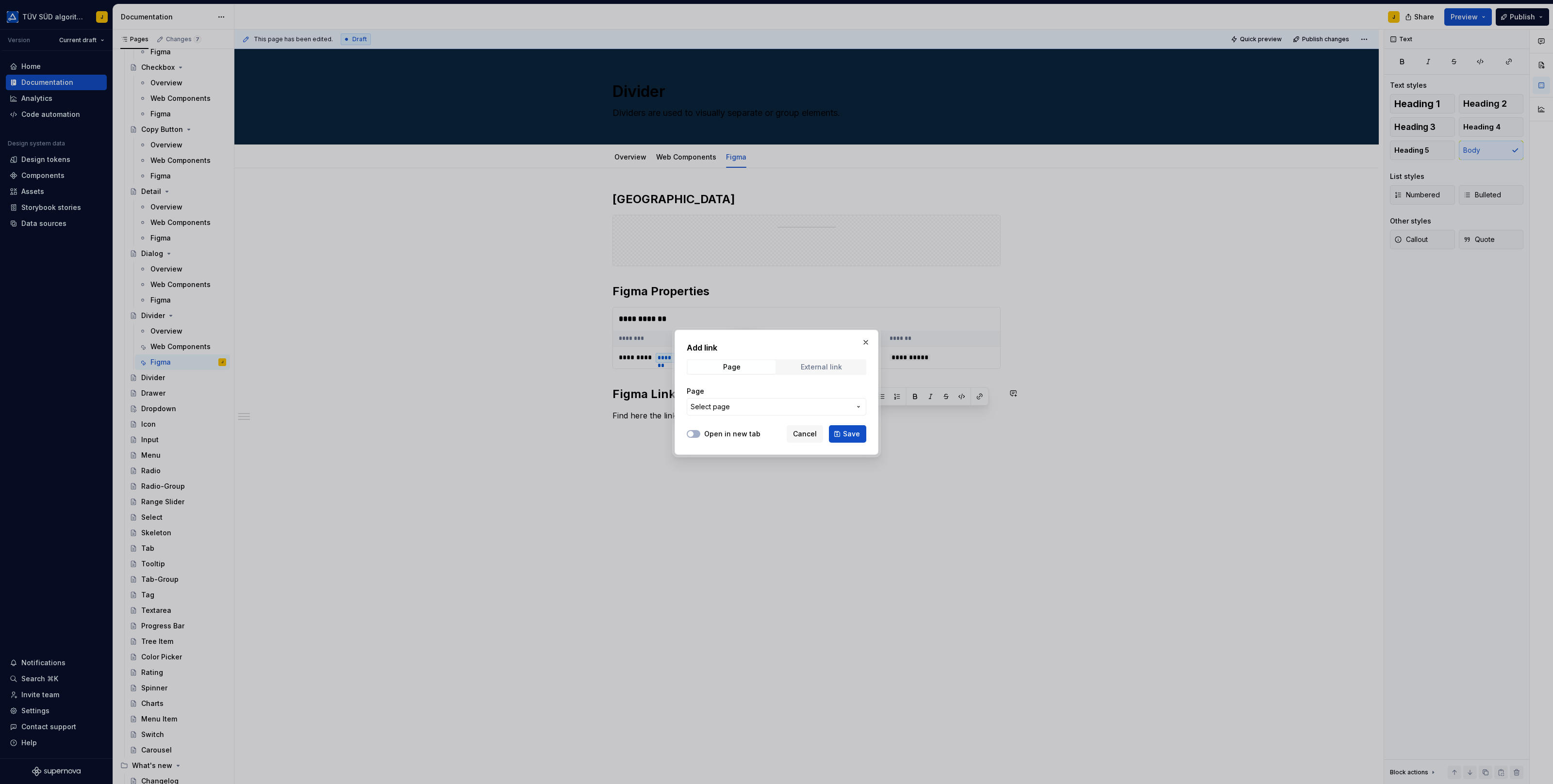
click at [814, 363] on div "External link" at bounding box center [821, 367] width 41 height 8
click at [763, 403] on input "URL" at bounding box center [776, 406] width 179 height 17
paste input "[URL][DOMAIN_NAME]"
click at [717, 431] on label "Open in new tab" at bounding box center [732, 434] width 56 height 10
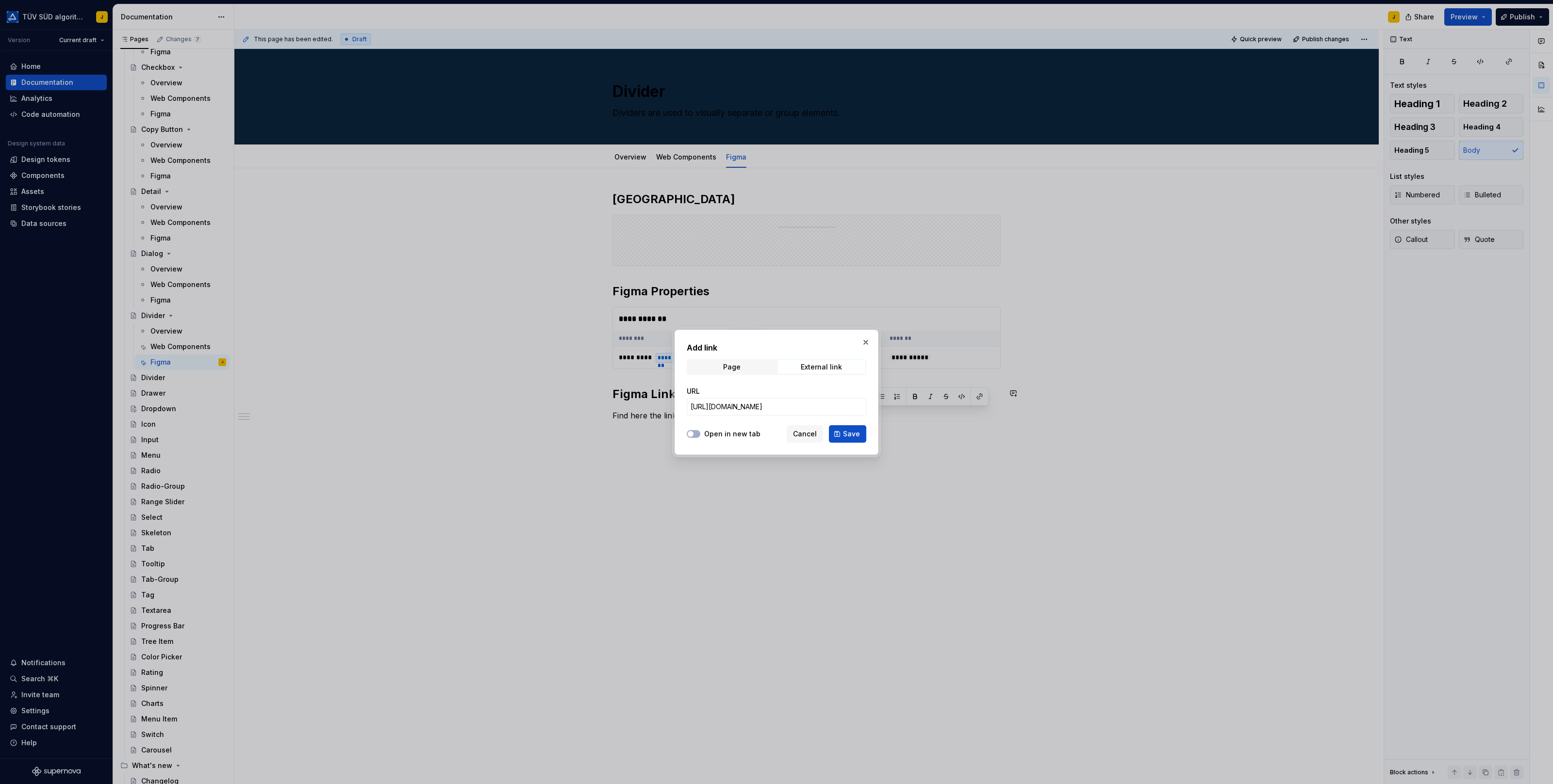
click at [700, 431] on button "Open in new tab" at bounding box center [693, 434] width 13 height 8
click at [854, 433] on span "Save" at bounding box center [851, 434] width 17 height 10
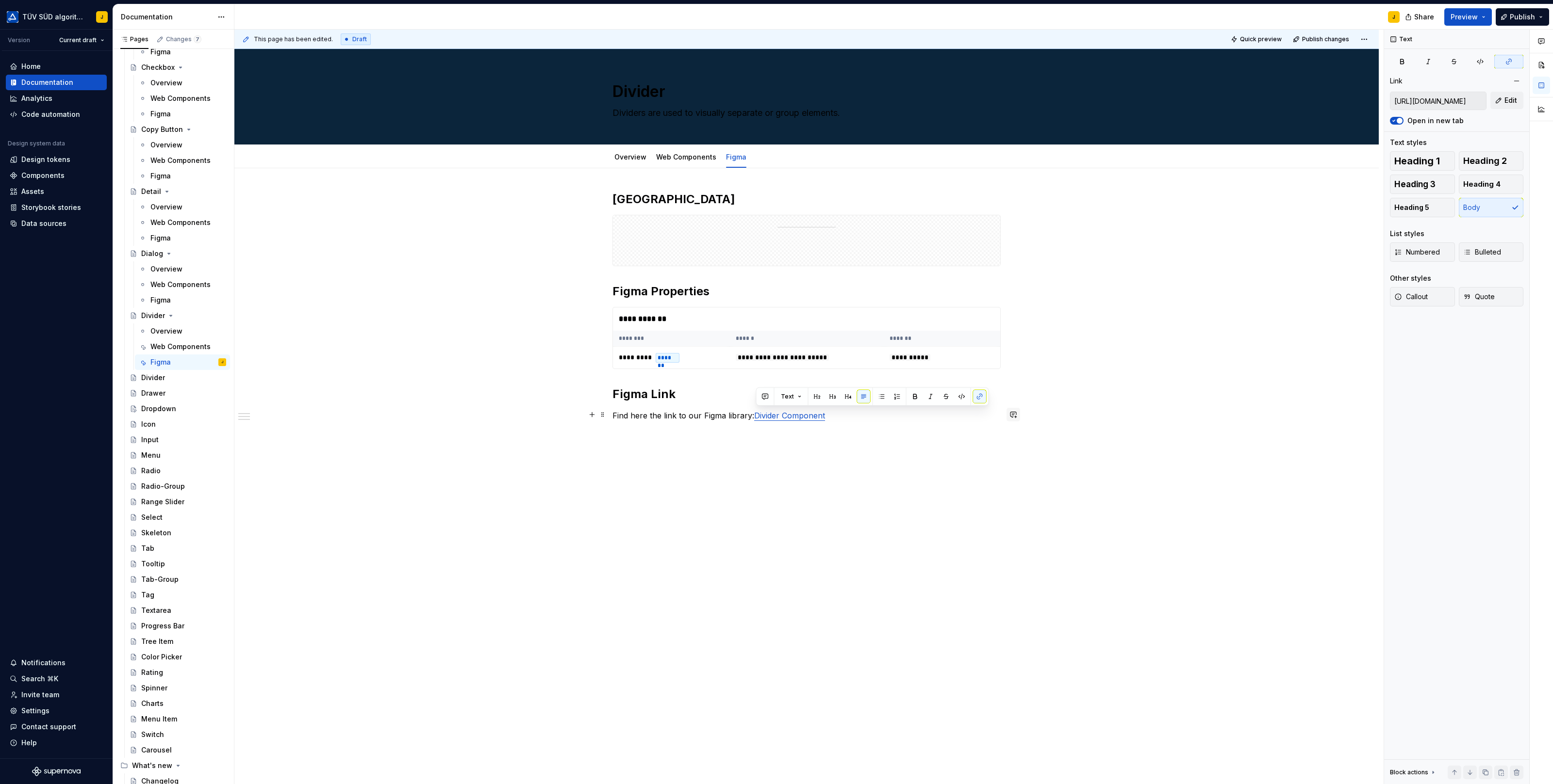
click at [1013, 413] on button "button" at bounding box center [1013, 414] width 13 height 13
click at [1076, 331] on div "**********" at bounding box center [806, 427] width 1144 height 517
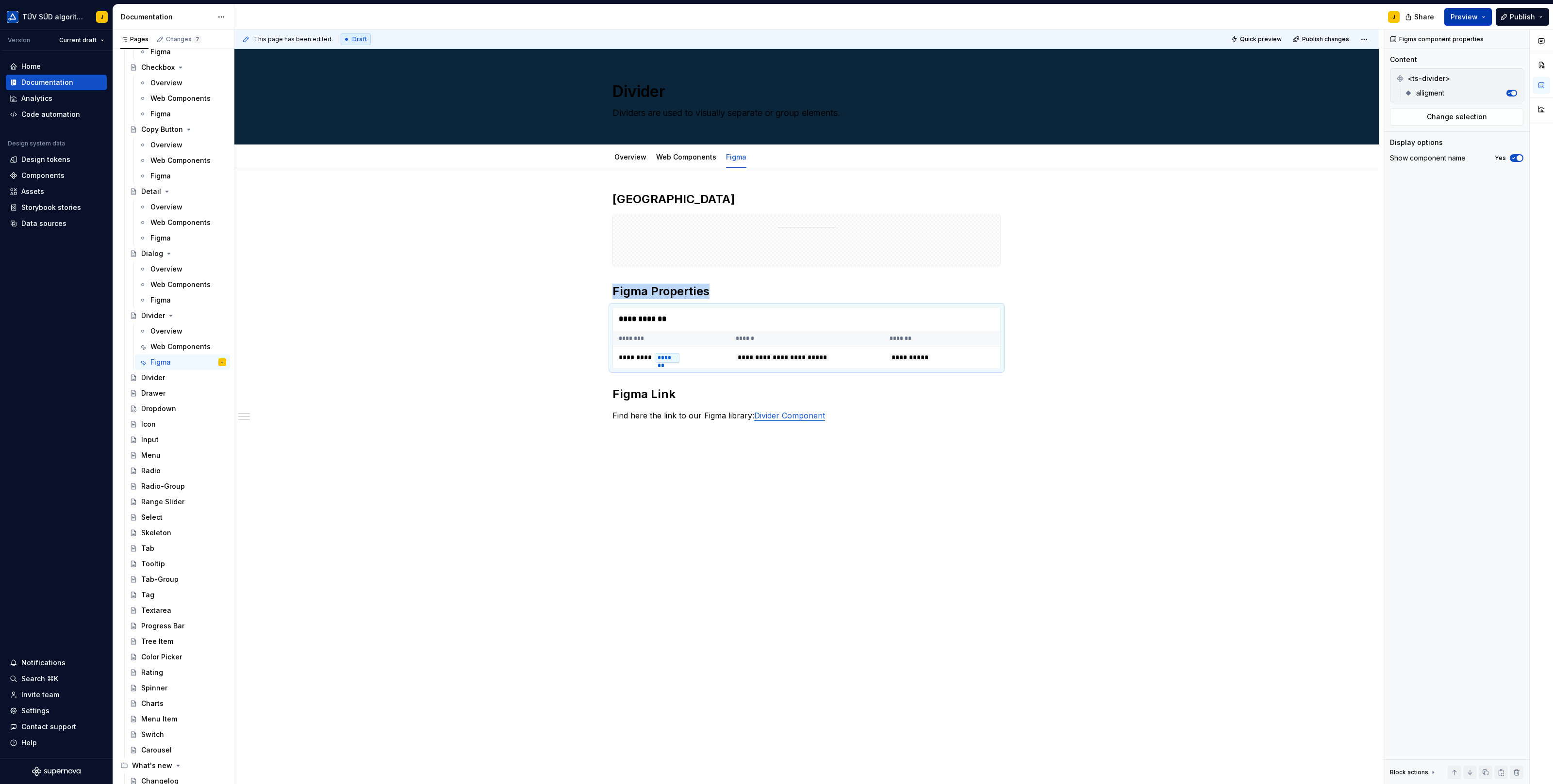
click at [1482, 13] on button "Preview" at bounding box center [1467, 17] width 47 height 17
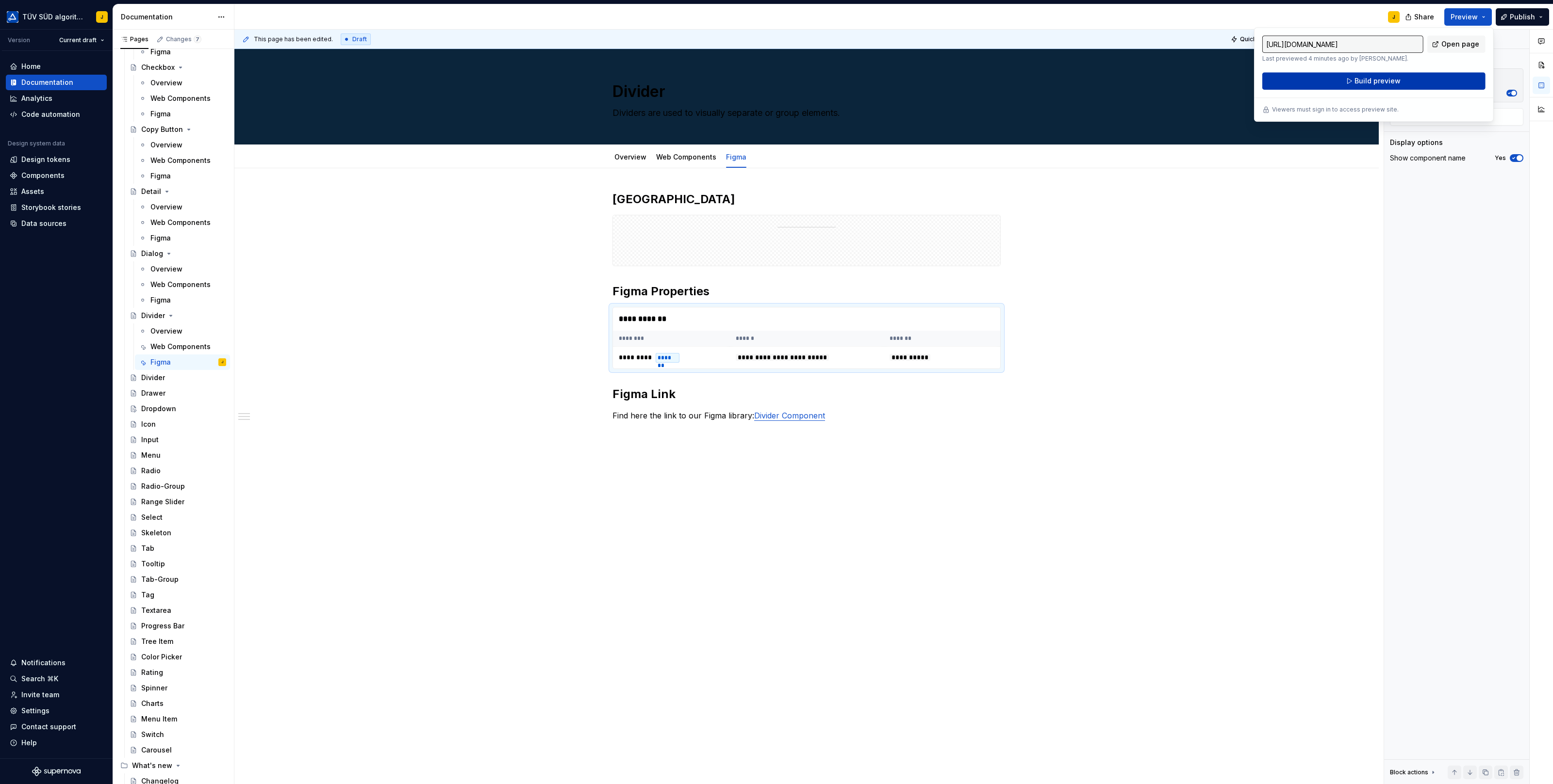
click at [1392, 80] on span "Build preview" at bounding box center [1377, 80] width 46 height 10
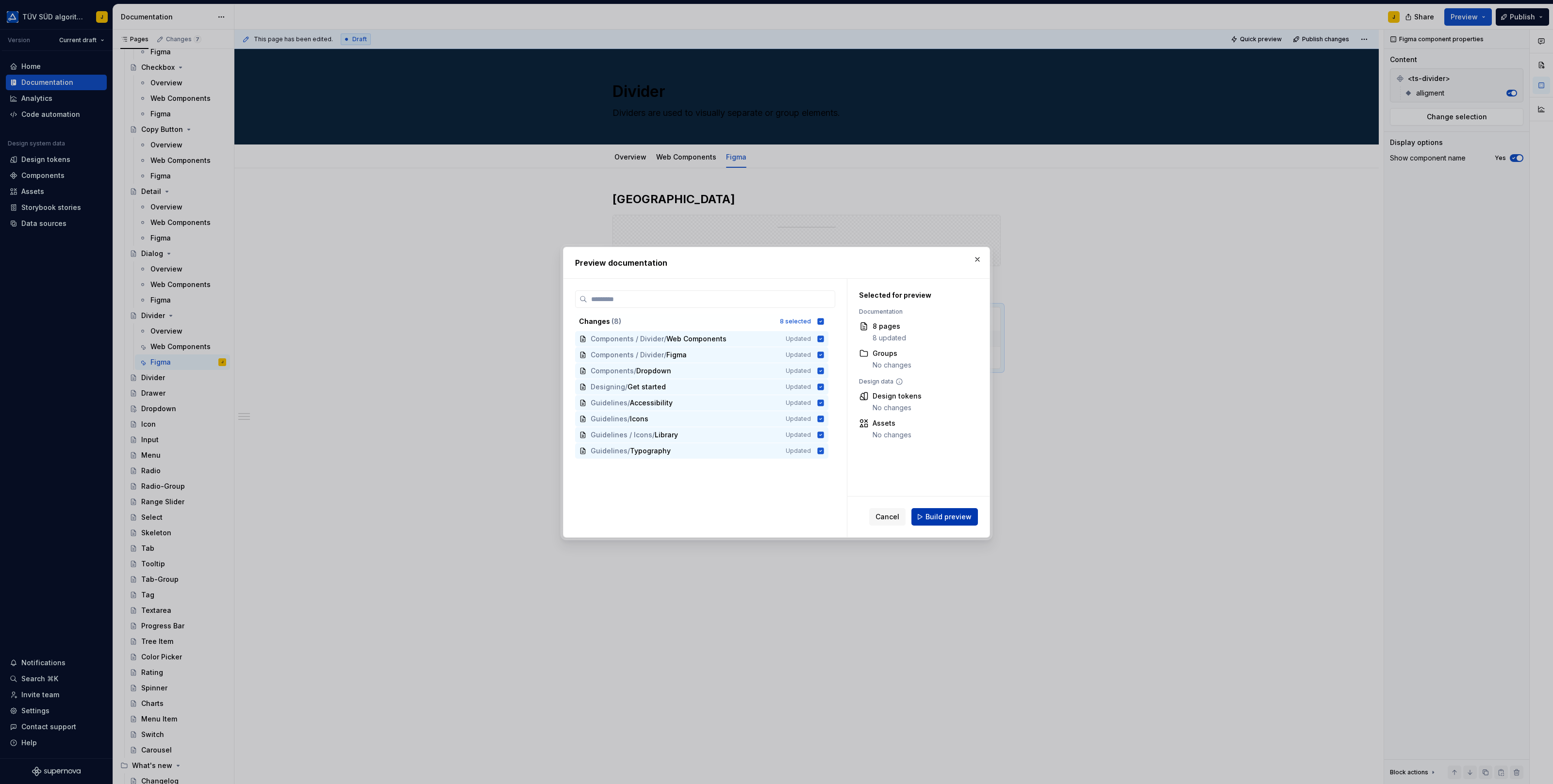
click at [942, 510] on button "Build preview" at bounding box center [945, 517] width 66 height 17
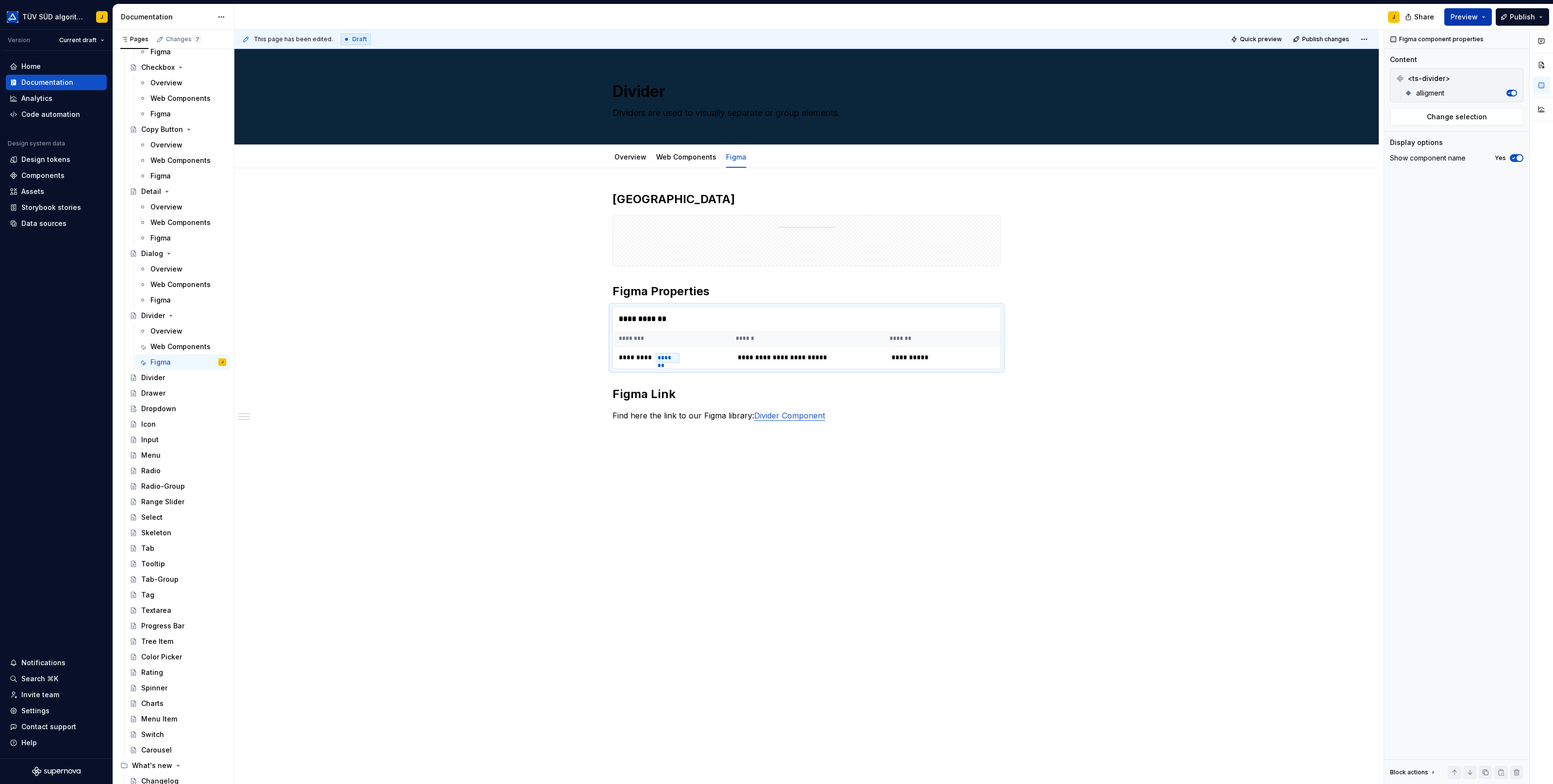
click at [1484, 22] on button "Preview" at bounding box center [1467, 17] width 47 height 17
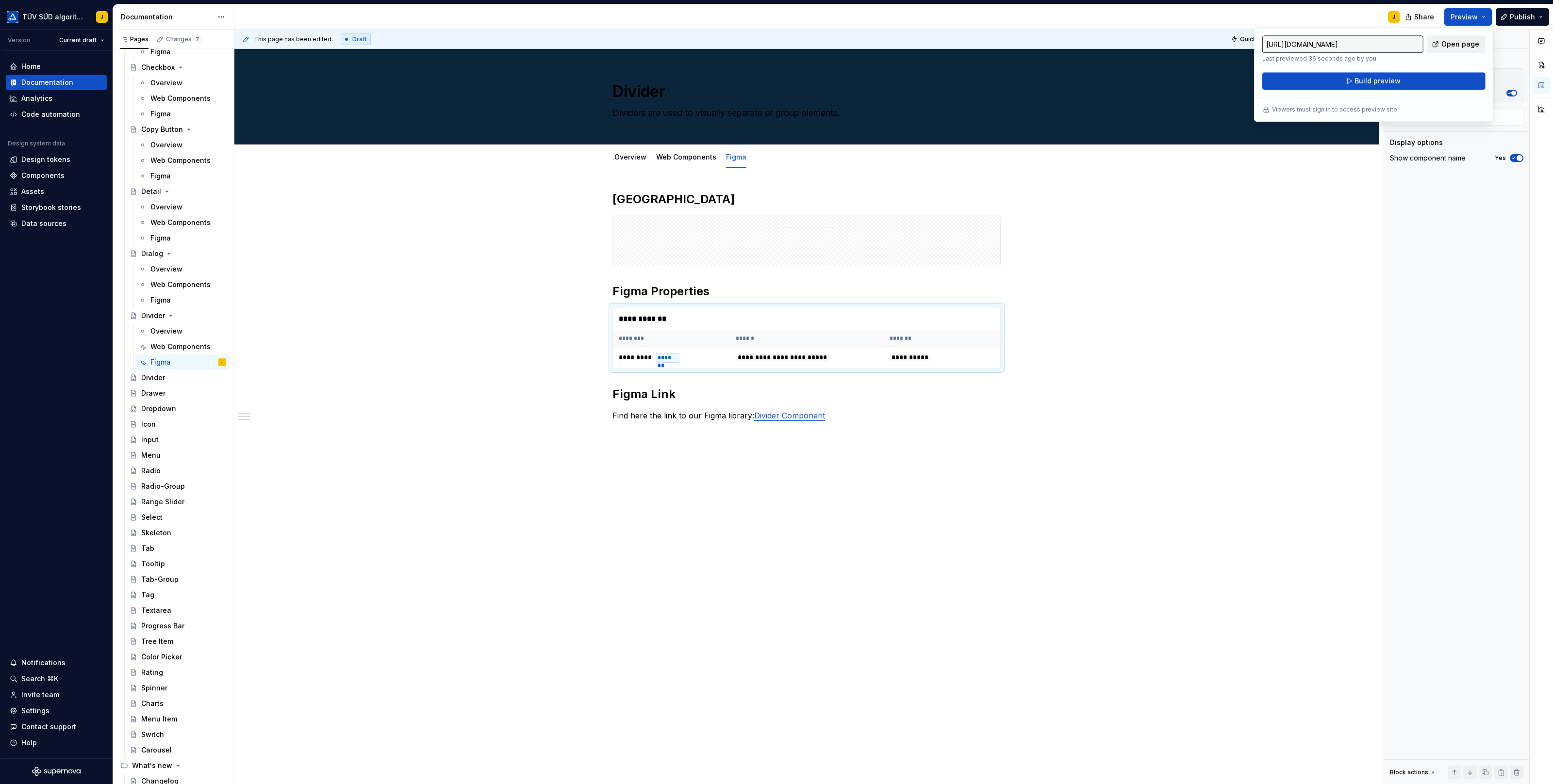
click at [1455, 45] on span "Open page" at bounding box center [1460, 44] width 38 height 10
click at [208, 316] on button "Page tree" at bounding box center [206, 315] width 13 height 13
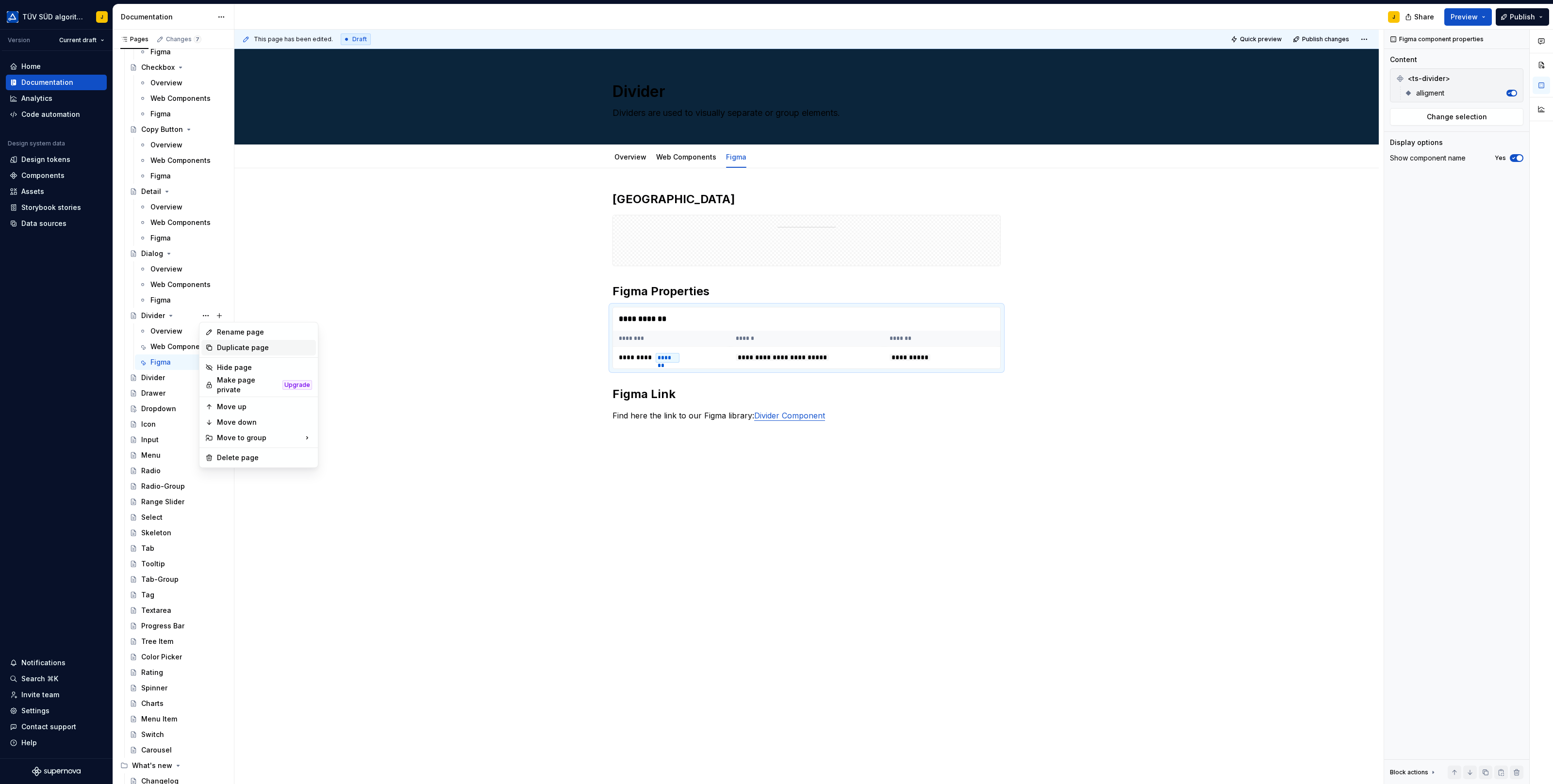
click at [236, 346] on div "Duplicate page" at bounding box center [264, 347] width 95 height 10
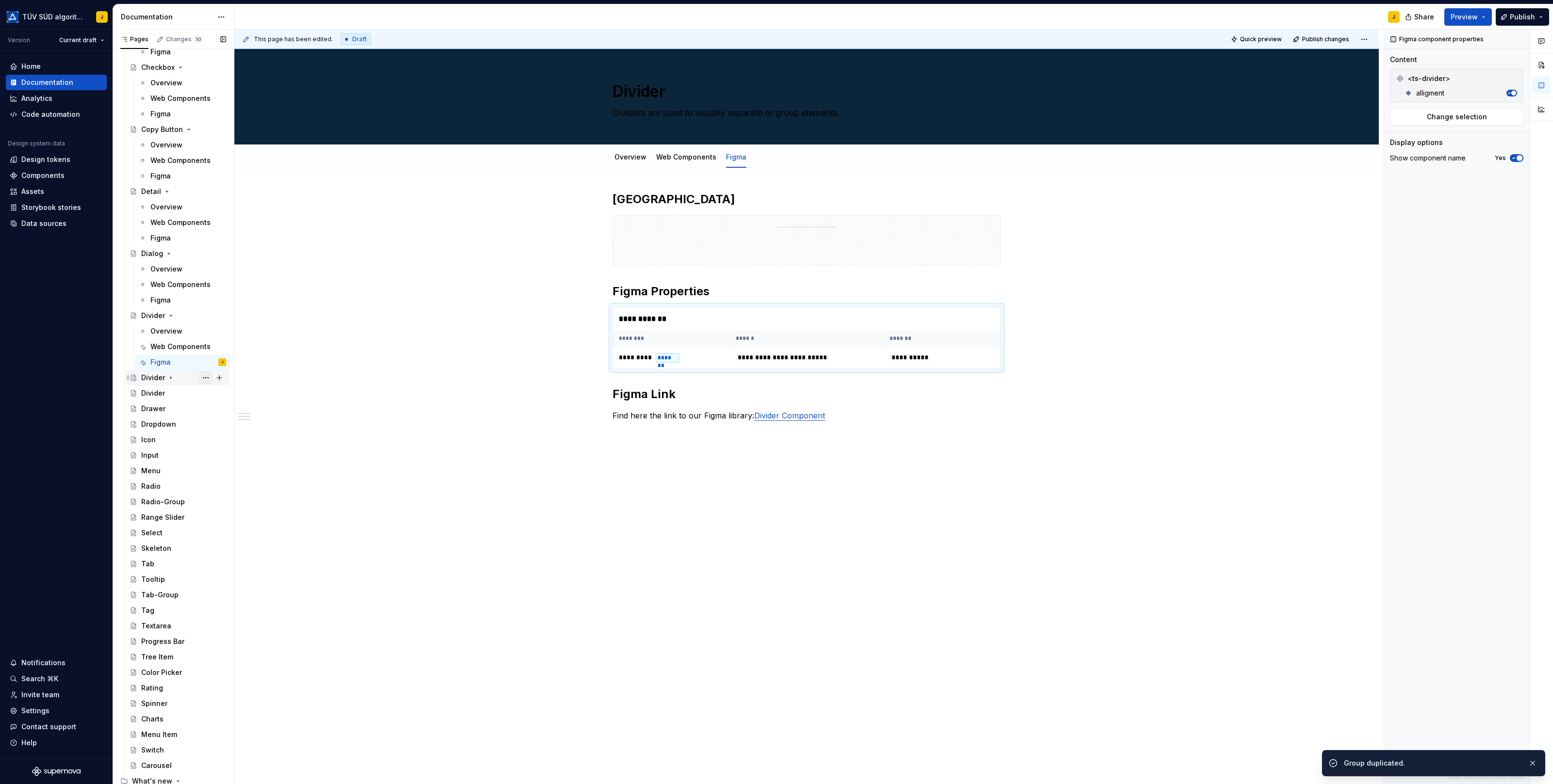
click at [201, 376] on button "Page tree" at bounding box center [206, 378] width 13 height 13
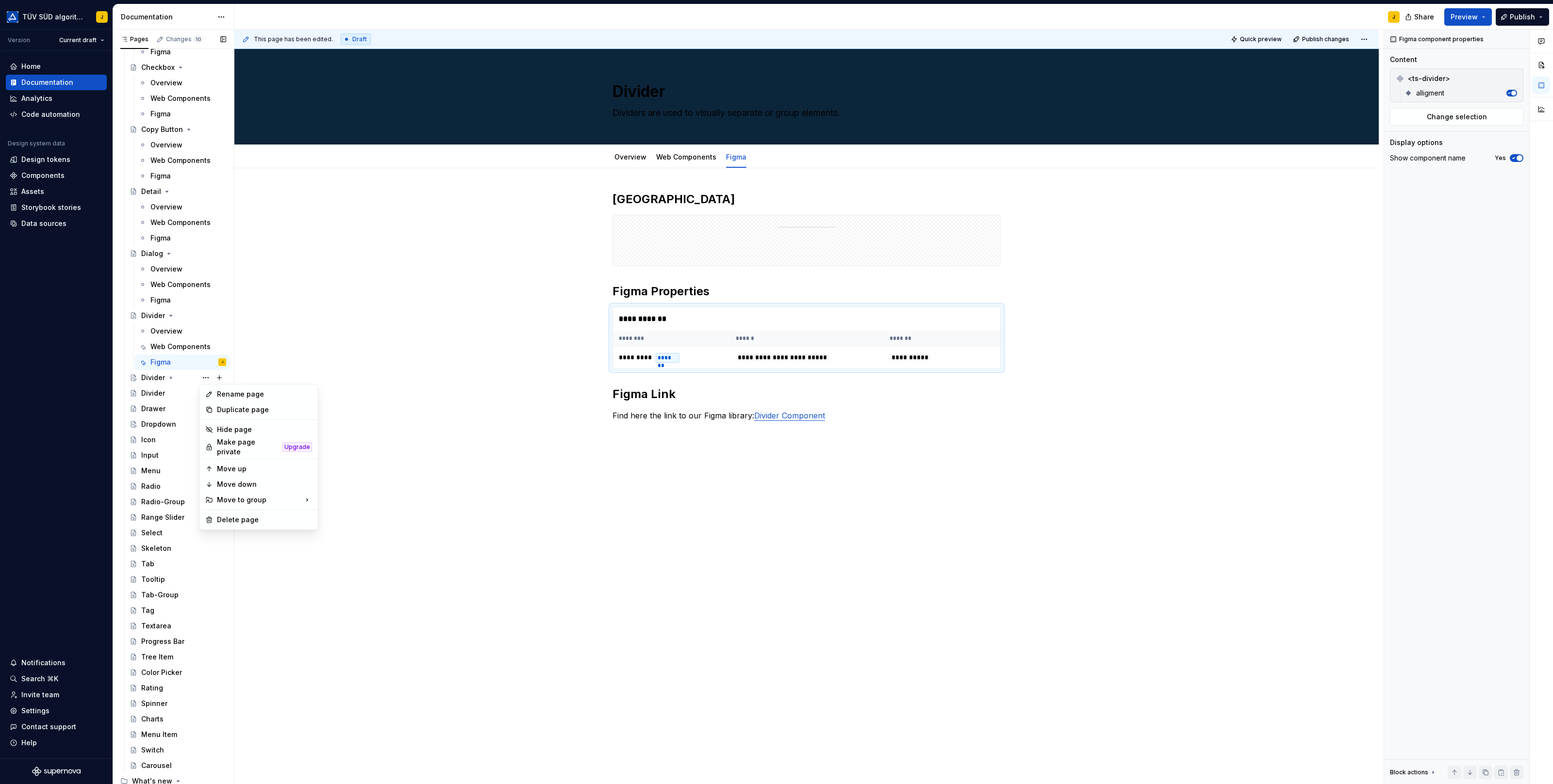
click at [167, 381] on div "Pages Changes 10 Add Accessibility guide for tree Page tree. Navigate the tree …" at bounding box center [173, 409] width 121 height 759
click at [167, 394] on div "Divider" at bounding box center [183, 393] width 85 height 13
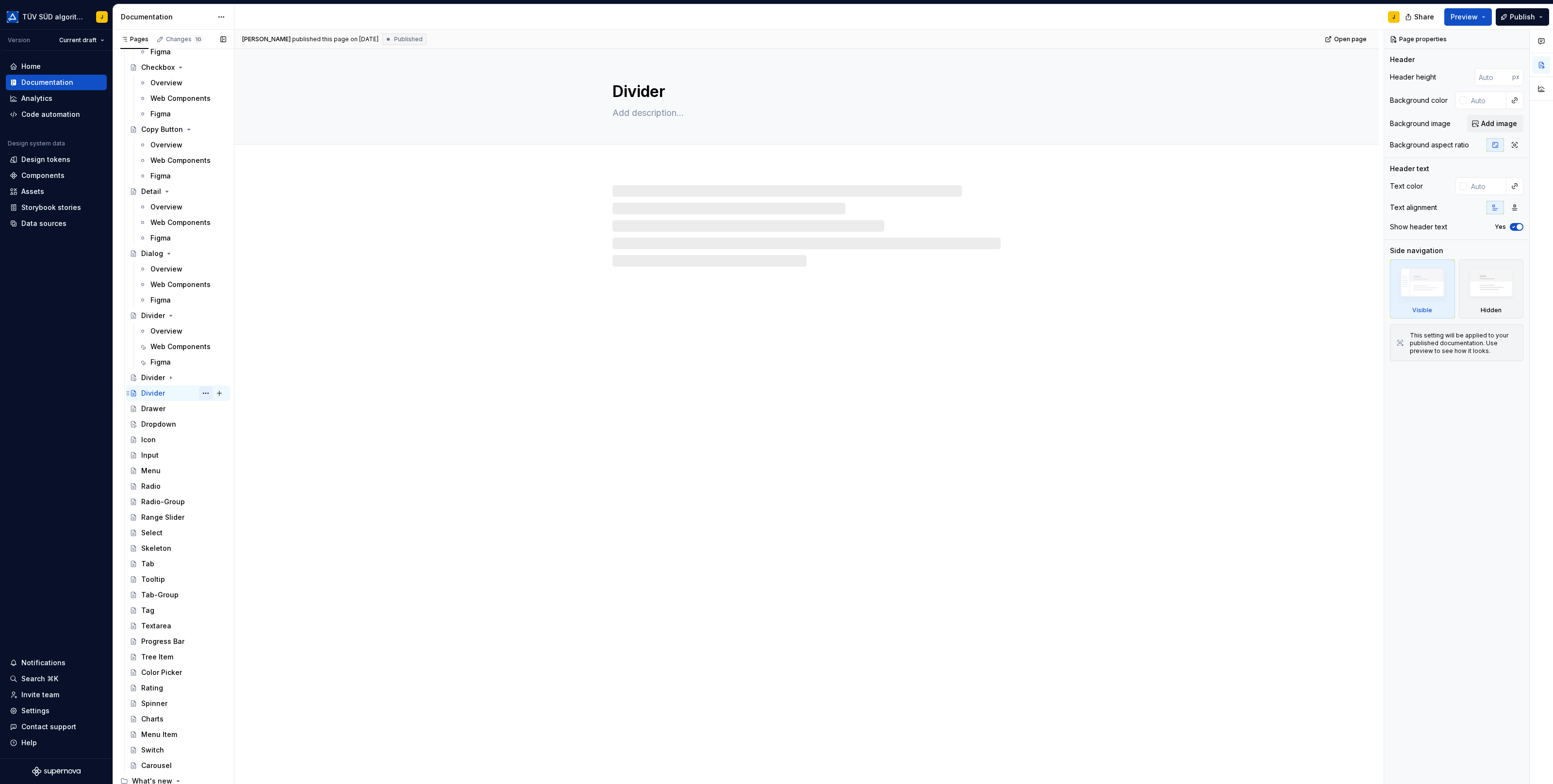
click at [204, 393] on button "Page tree" at bounding box center [206, 393] width 13 height 13
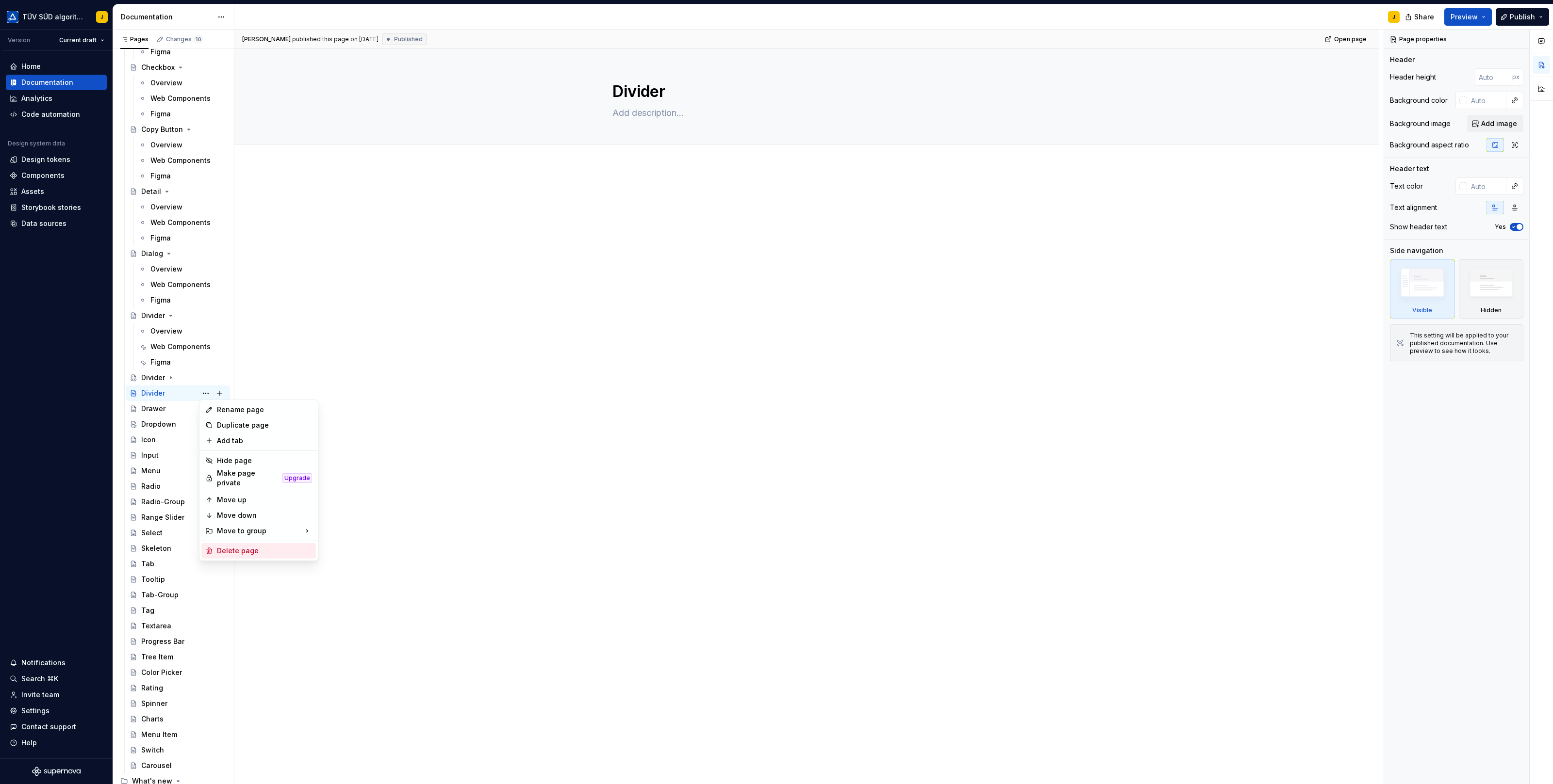
click at [225, 547] on div "Delete page" at bounding box center [264, 551] width 95 height 10
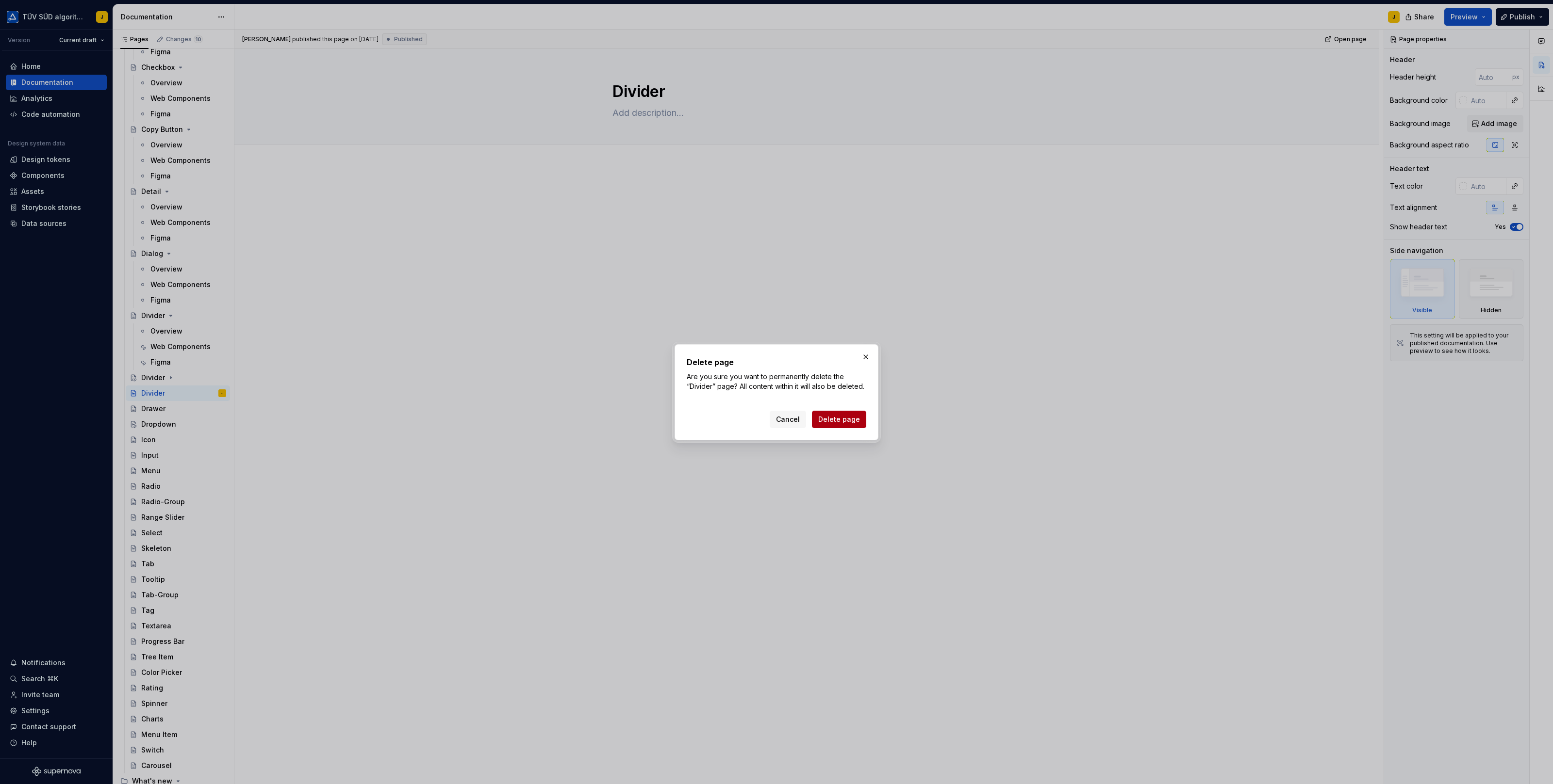
click at [841, 411] on button "Delete page" at bounding box center [839, 419] width 54 height 17
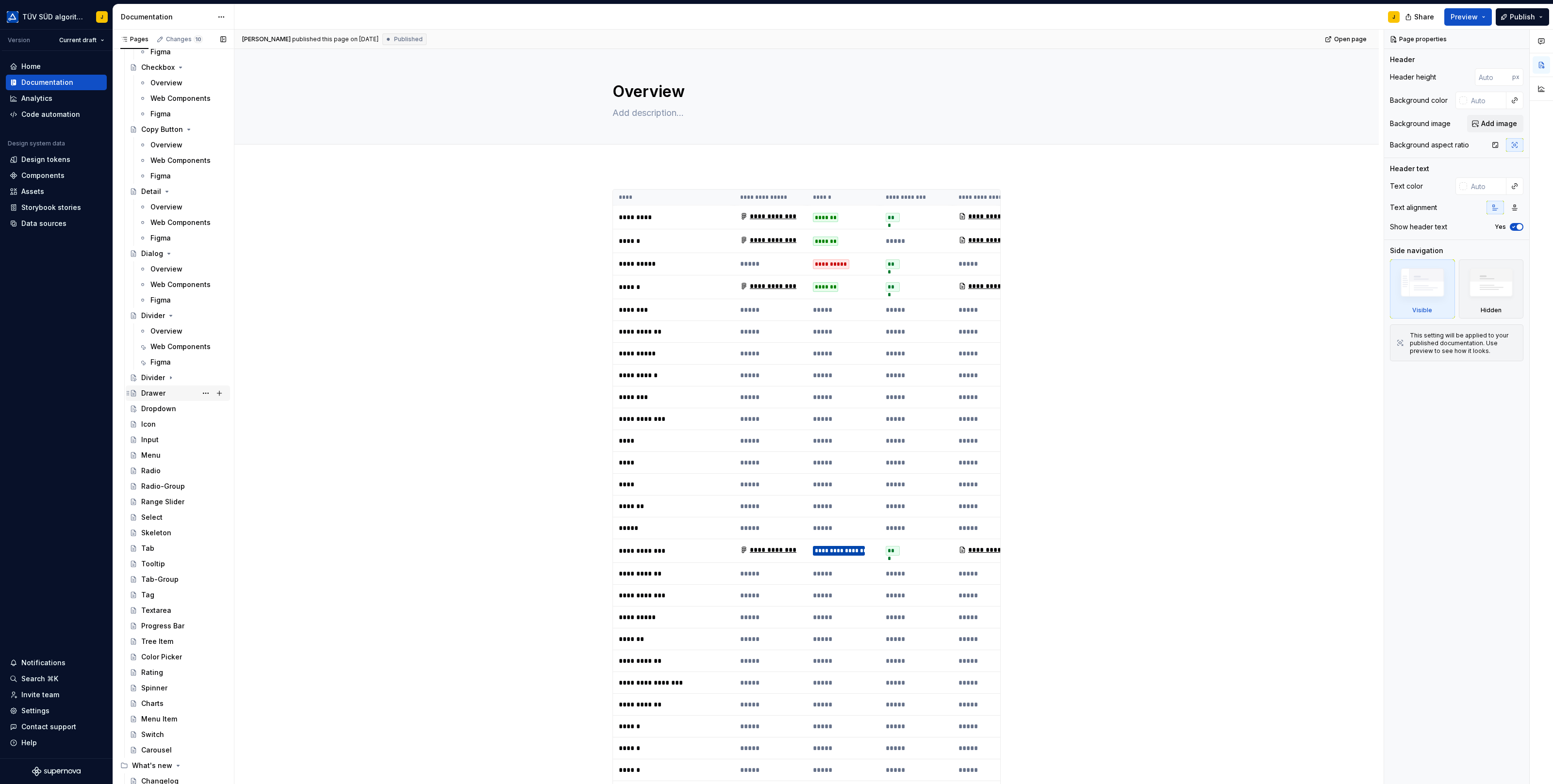
click at [167, 394] on div "Drawer" at bounding box center [183, 393] width 85 height 13
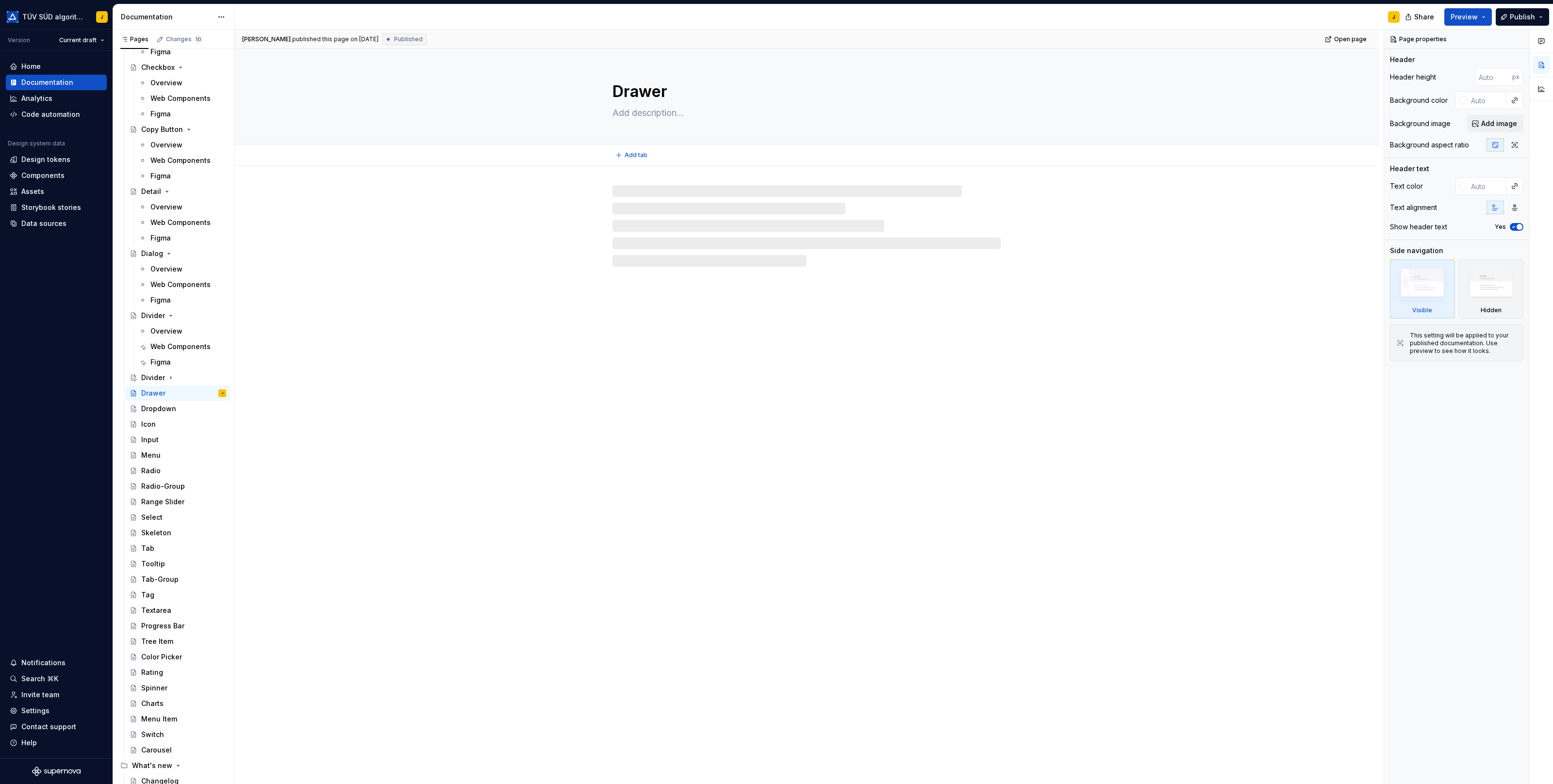
click at [645, 90] on textarea "Drawer" at bounding box center [804, 91] width 388 height 23
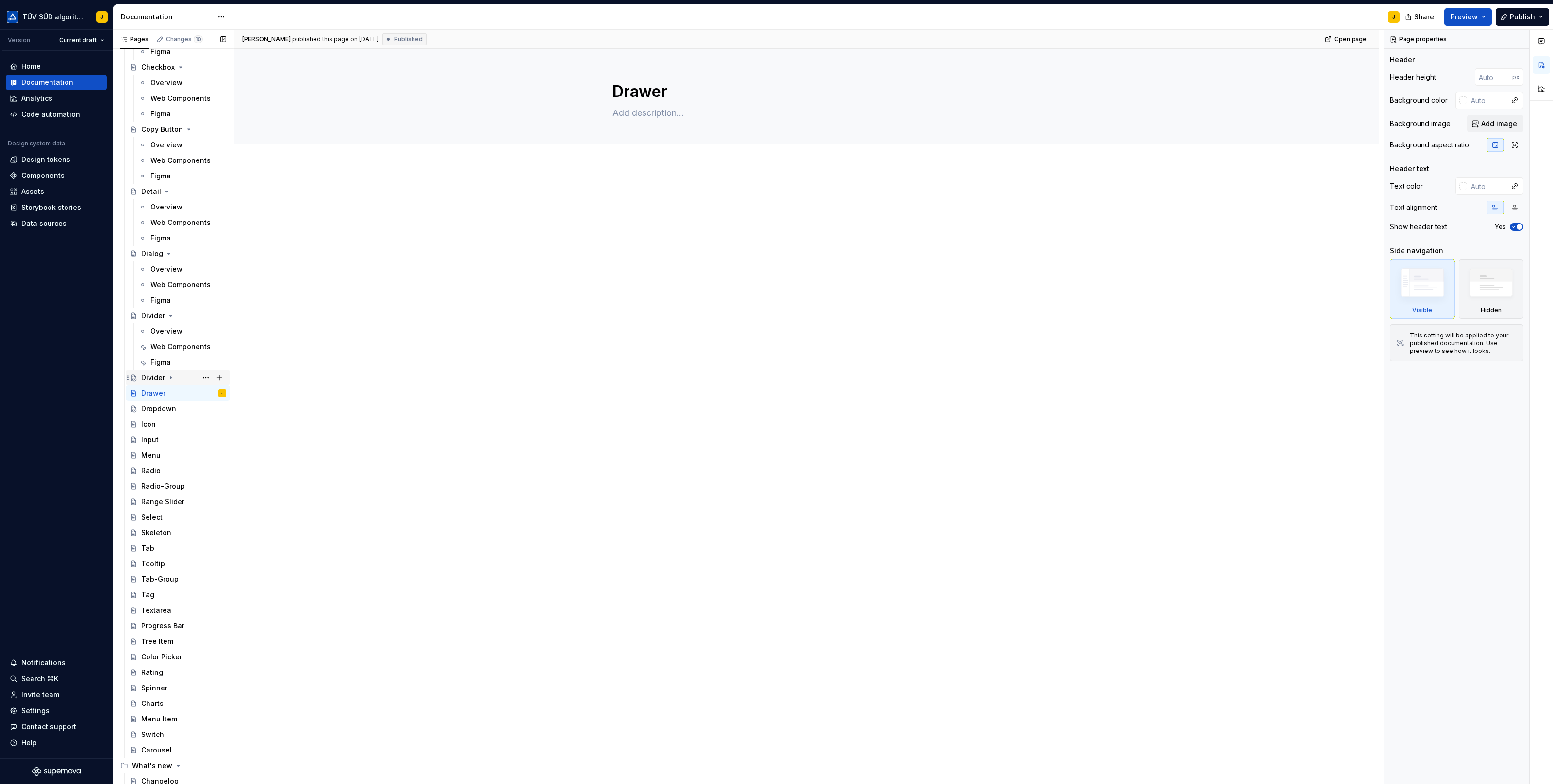
click at [170, 377] on icon "Page tree" at bounding box center [171, 378] width 8 height 8
click at [186, 390] on div "Overview" at bounding box center [188, 393] width 76 height 13
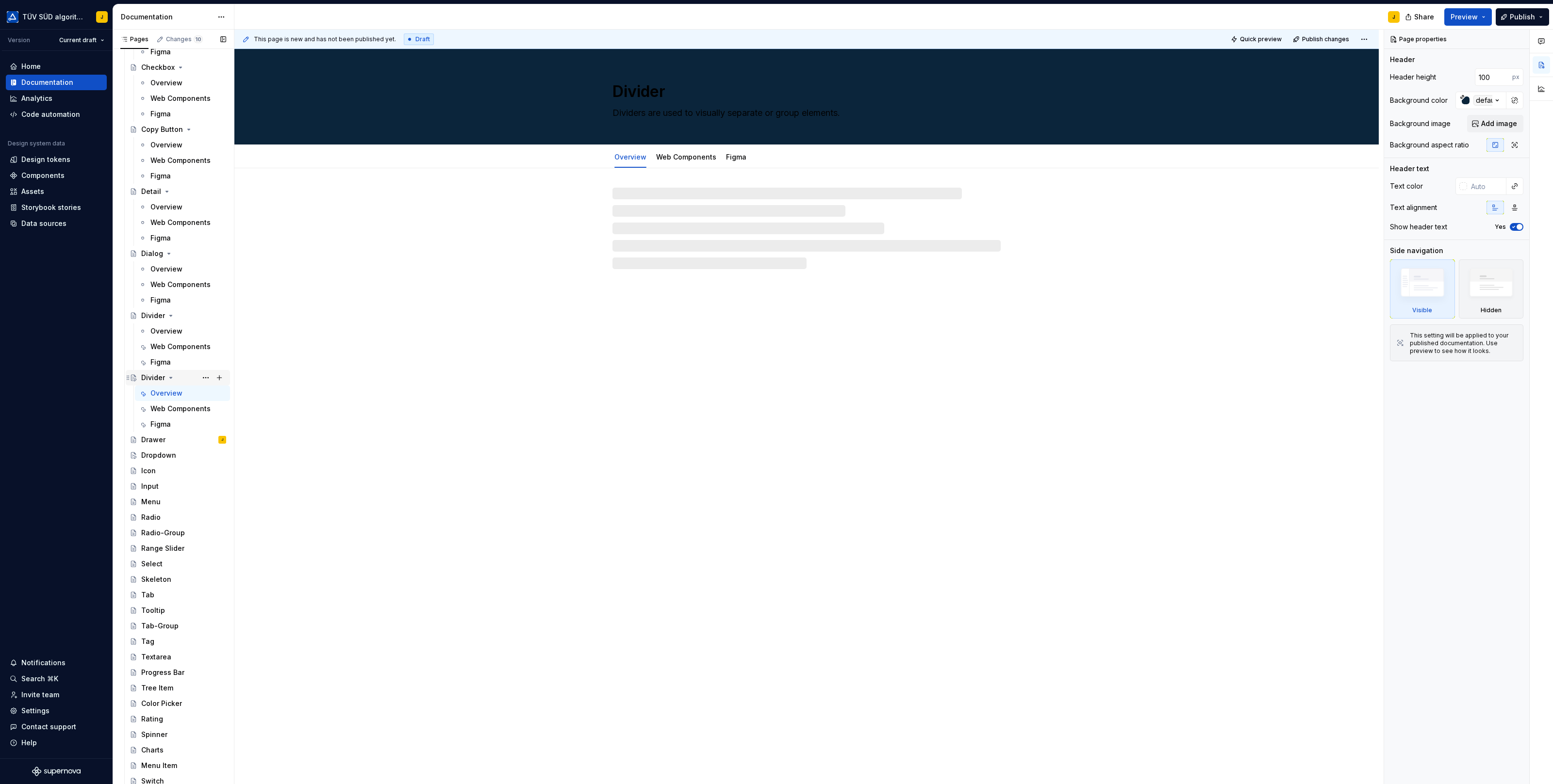
click at [182, 377] on div "Divider" at bounding box center [183, 378] width 85 height 13
click at [641, 90] on textarea "Divider" at bounding box center [804, 91] width 388 height 23
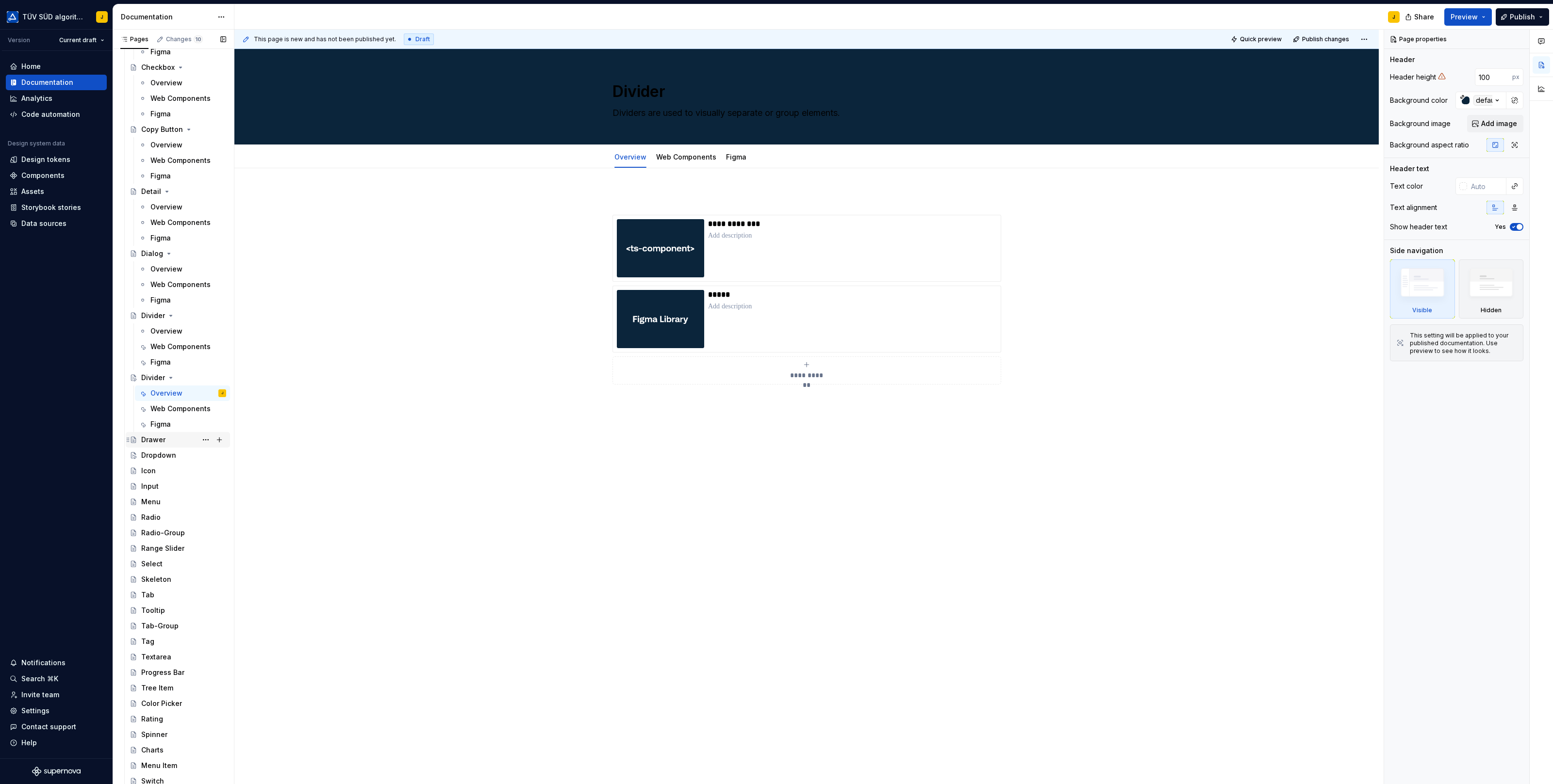
click at [183, 436] on div "Drawer" at bounding box center [183, 440] width 85 height 13
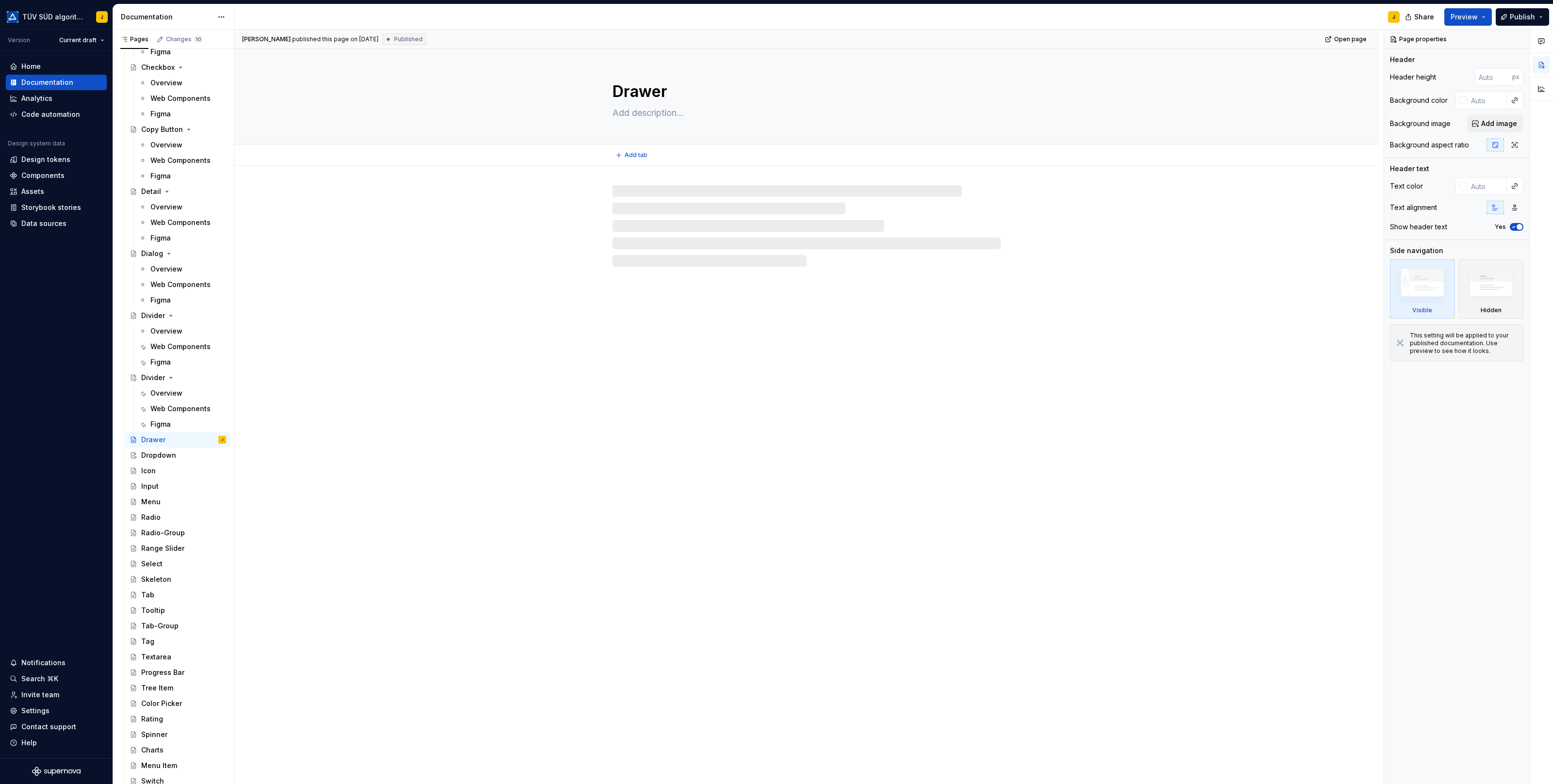
click at [637, 81] on textarea "Drawer" at bounding box center [804, 91] width 388 height 23
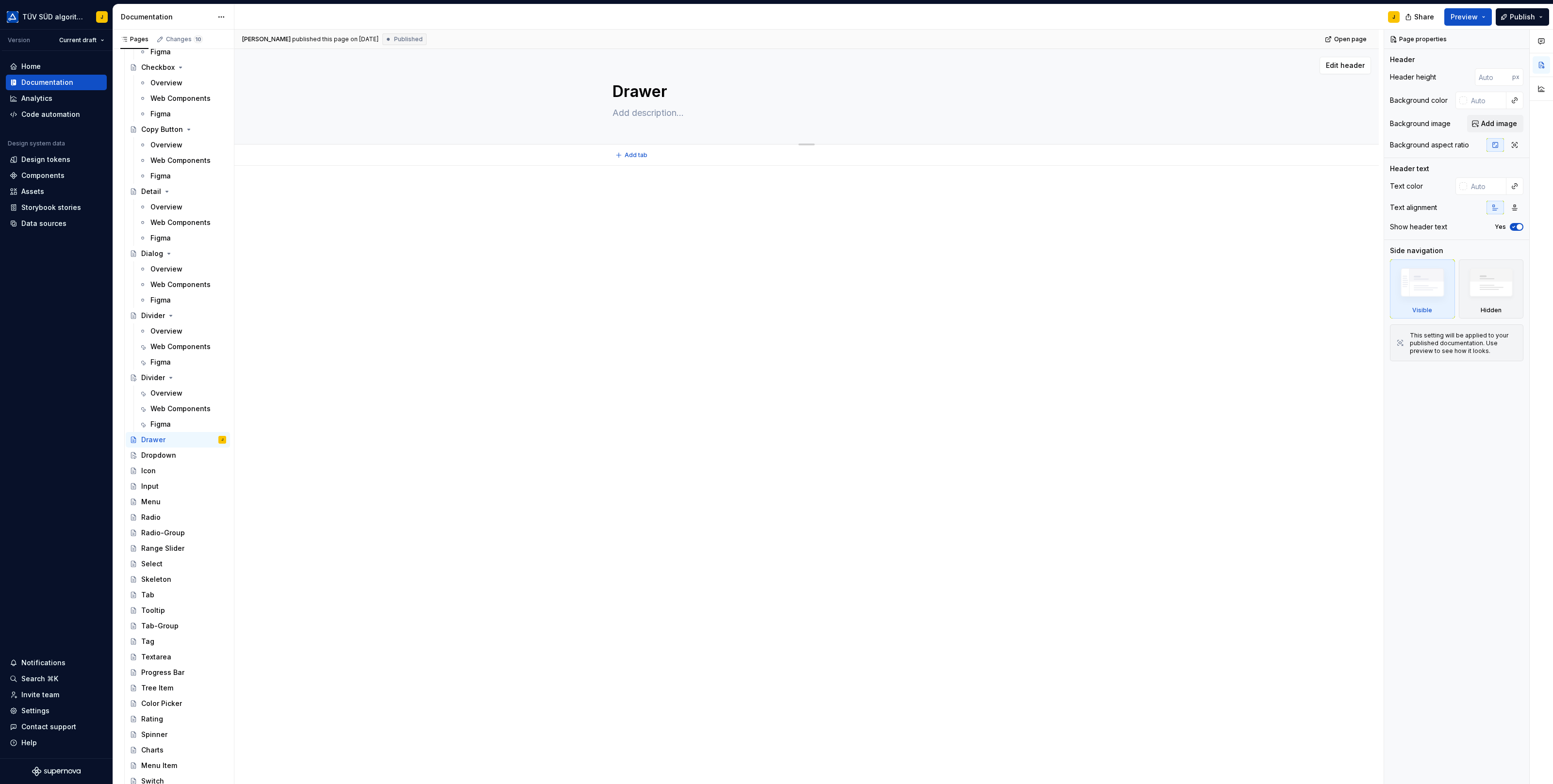
click at [631, 97] on textarea "Drawer" at bounding box center [804, 91] width 388 height 23
click at [180, 374] on div "Divider" at bounding box center [183, 378] width 85 height 13
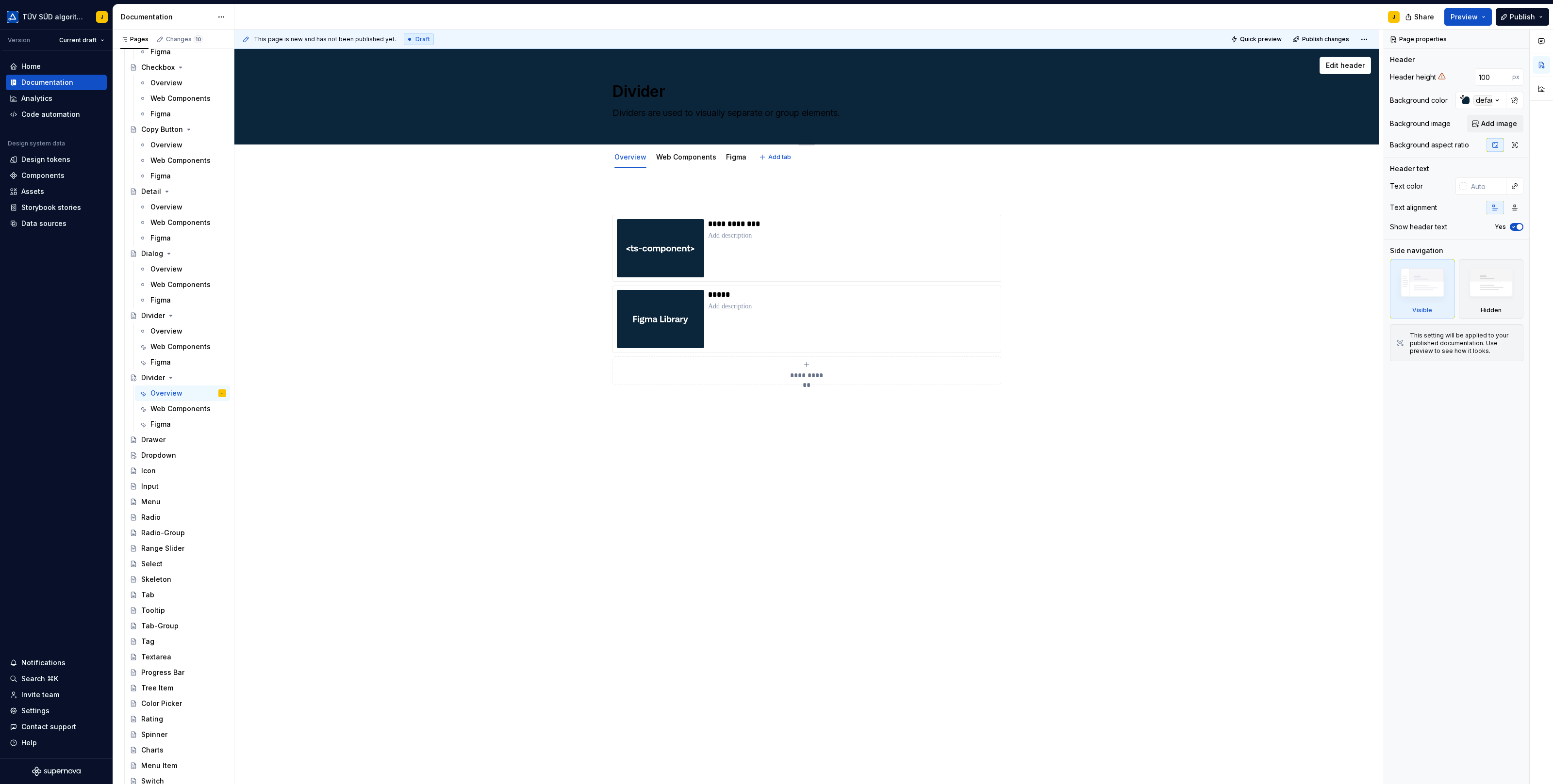
click at [640, 94] on textarea "Divider" at bounding box center [804, 91] width 388 height 23
paste textarea "raw"
click at [688, 115] on textarea "Dividers are used to visually separate or group elements." at bounding box center [804, 113] width 388 height 15
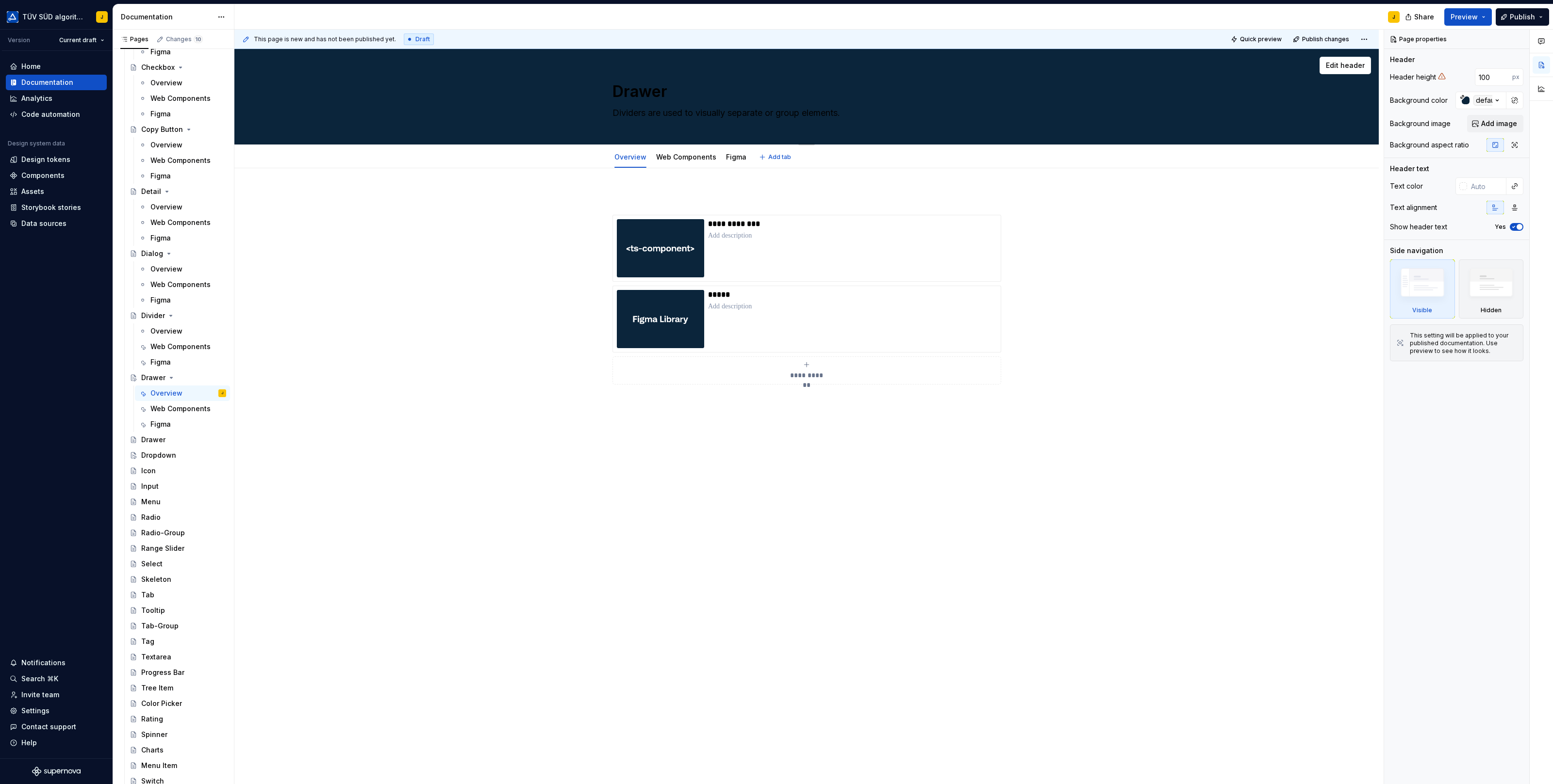
click at [688, 115] on textarea "Dividers are used to visually separate or group elements." at bounding box center [804, 113] width 388 height 15
paste textarea "rawers slide in from a container to expose additional options and information."
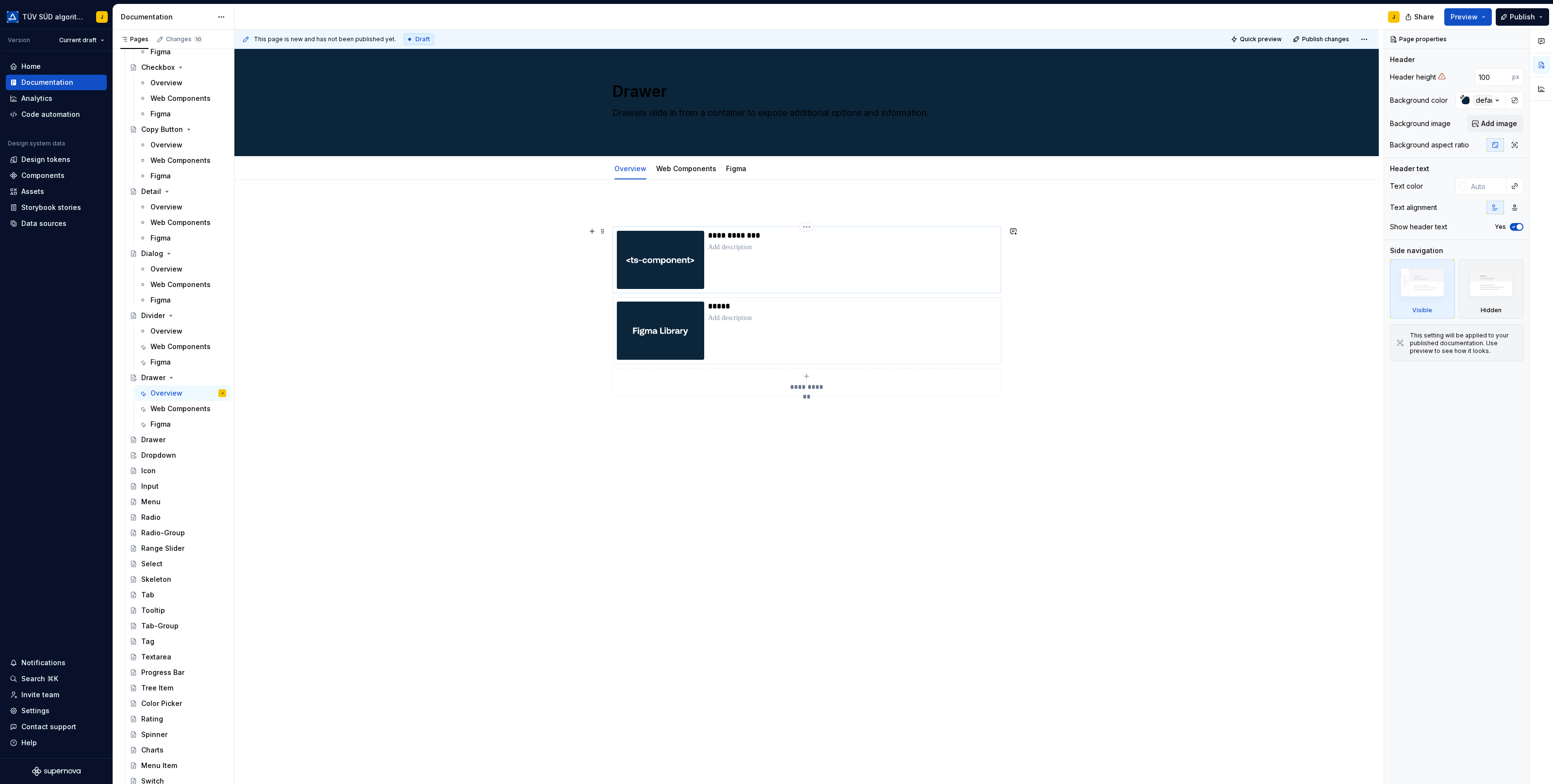
click at [802, 260] on div "**********" at bounding box center [852, 260] width 289 height 58
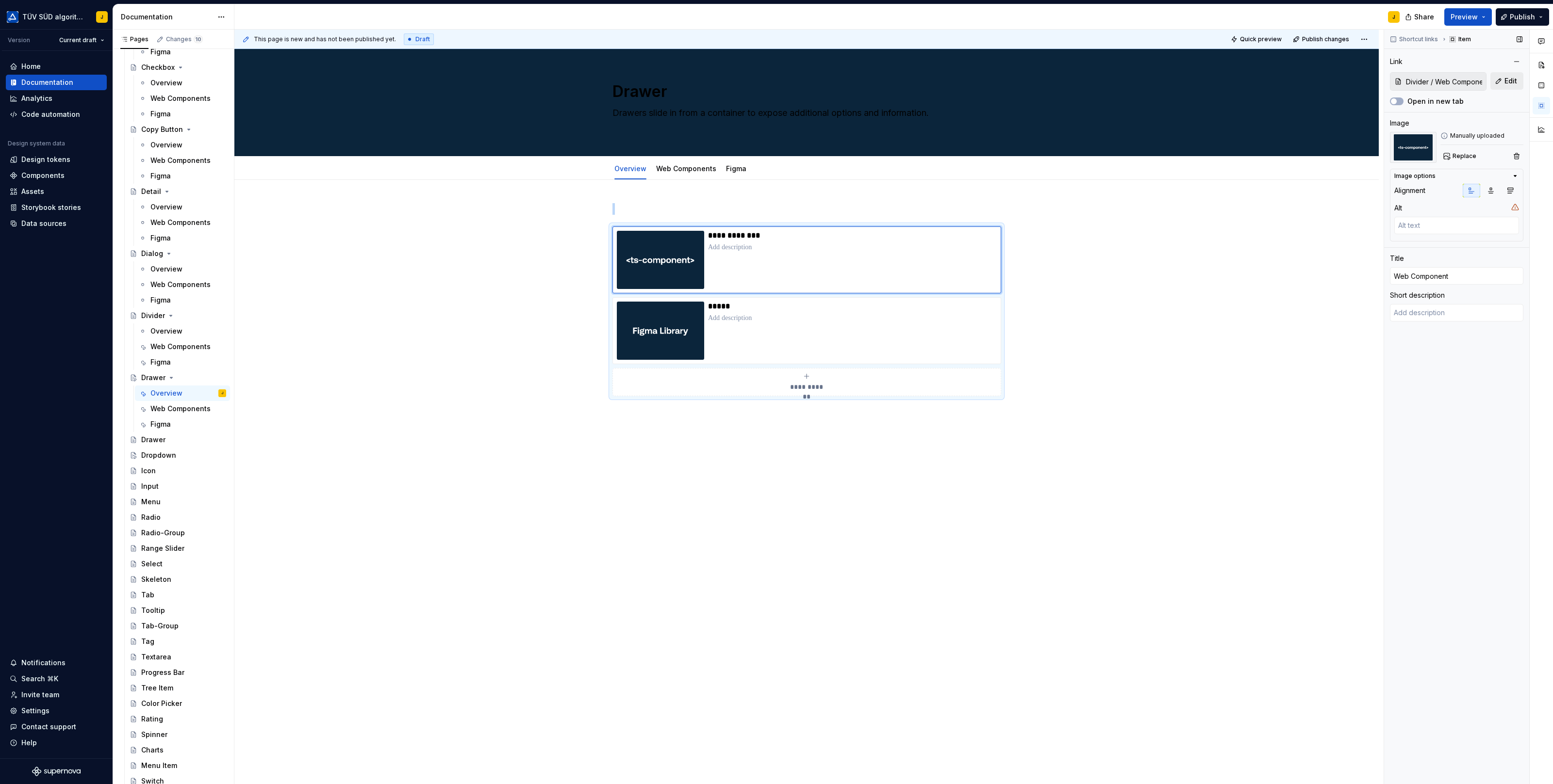
click at [1504, 85] on span "Edit" at bounding box center [1511, 80] width 13 height 10
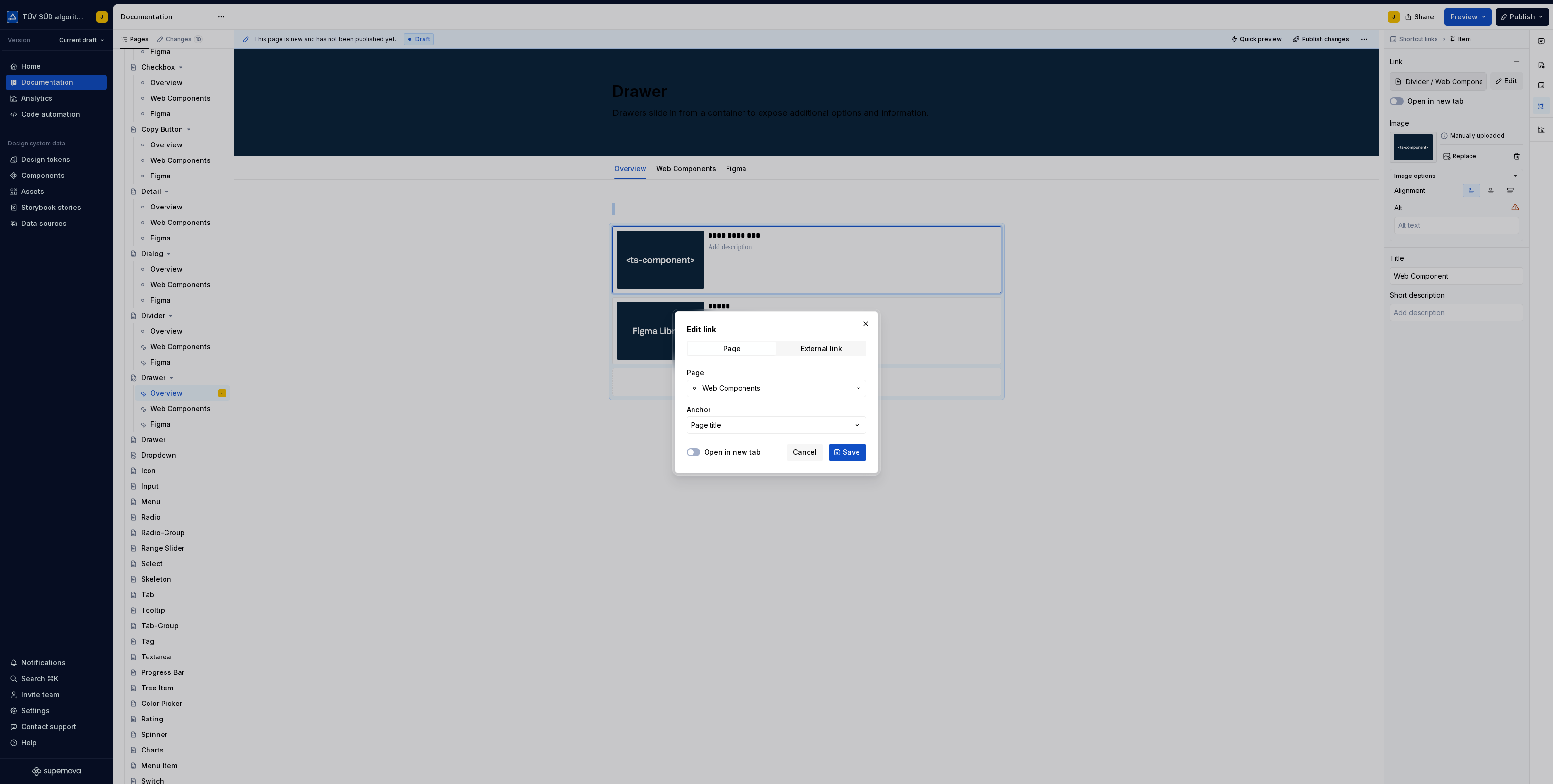
click at [752, 391] on span "Web Components" at bounding box center [731, 388] width 57 height 10
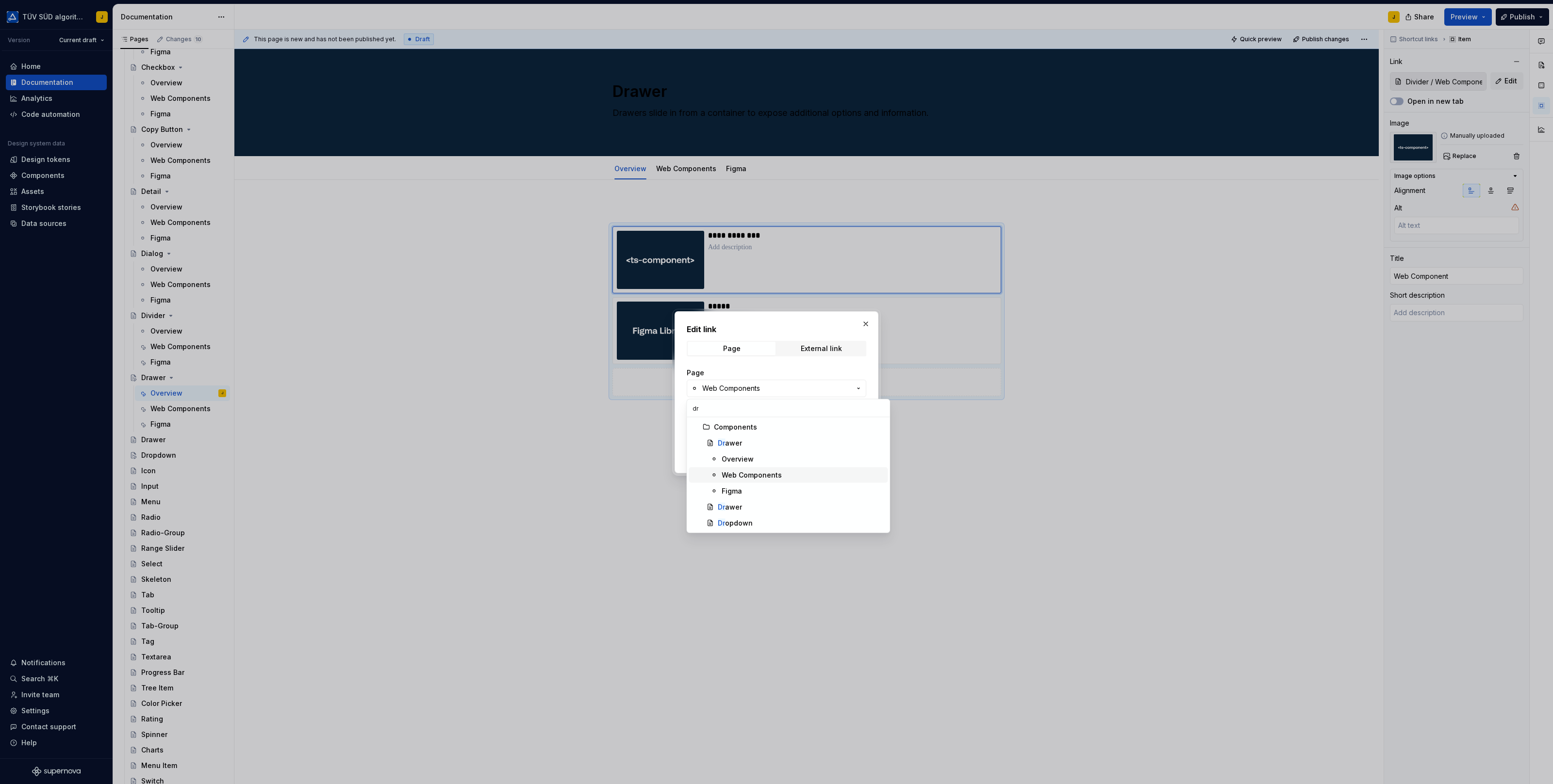
click at [747, 471] on div "Web Components" at bounding box center [751, 475] width 60 height 10
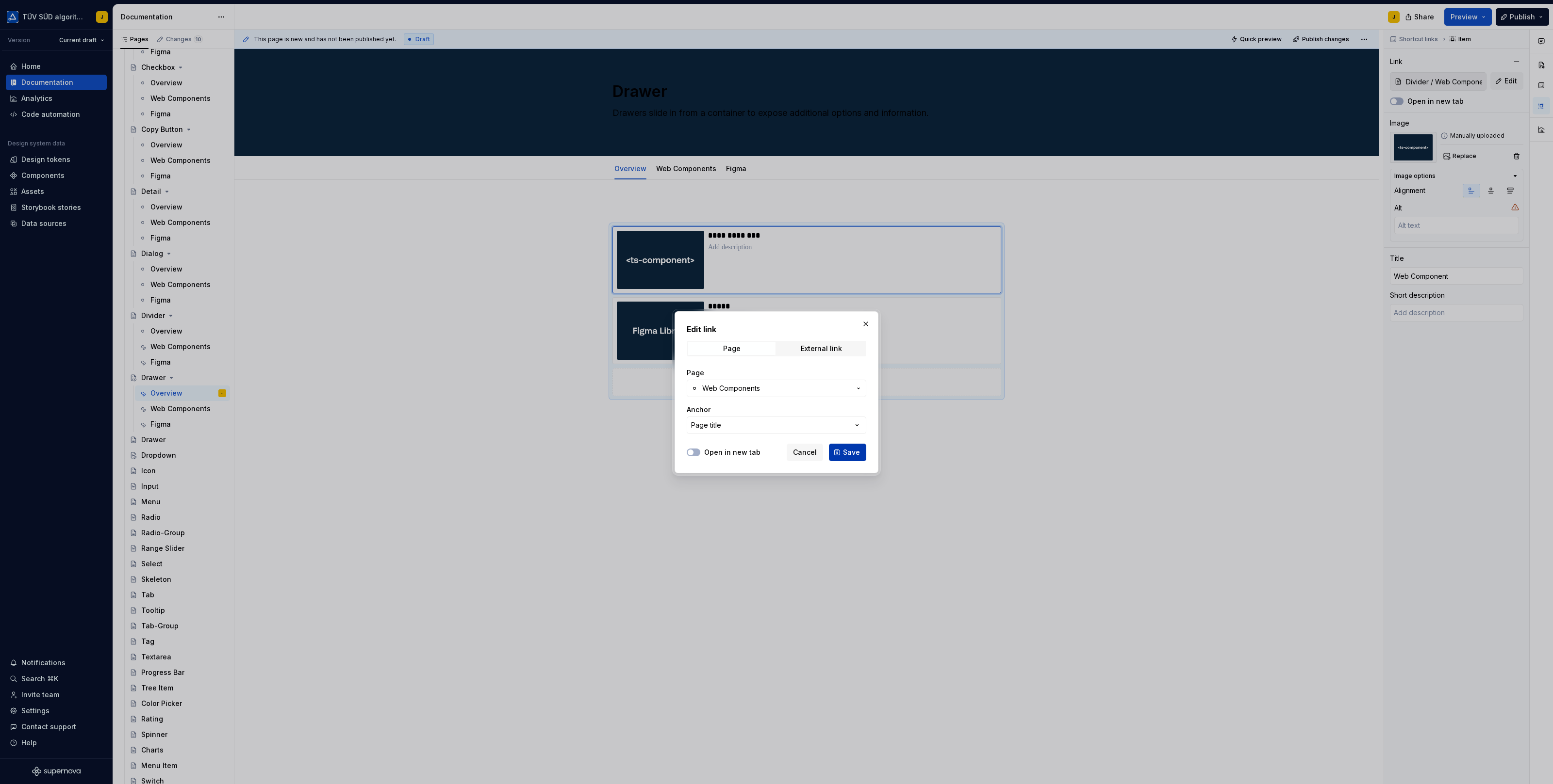
click at [850, 451] on span "Save" at bounding box center [851, 452] width 17 height 10
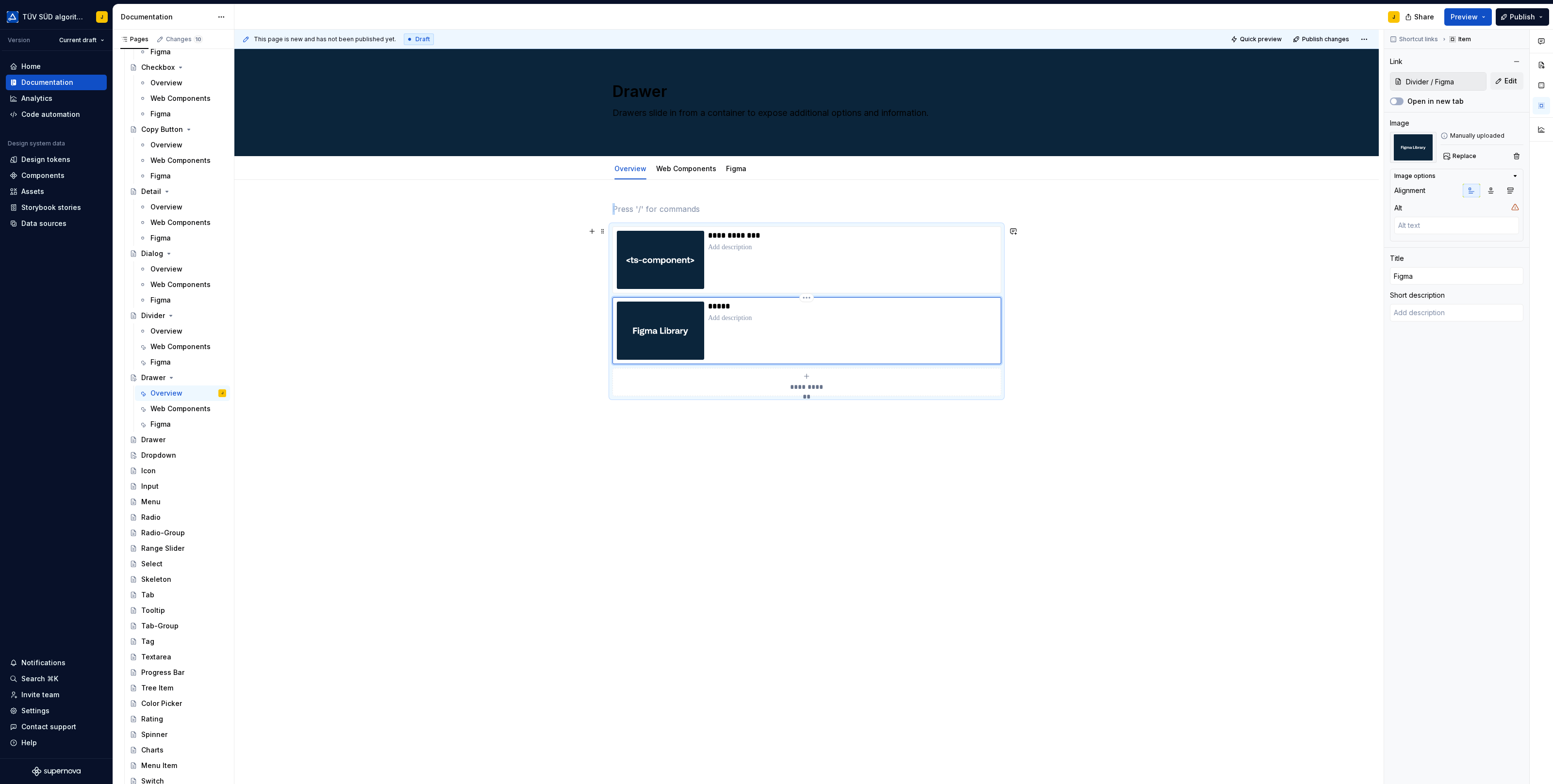
click at [825, 335] on div "*****" at bounding box center [852, 330] width 289 height 58
click at [1506, 78] on span "Edit" at bounding box center [1511, 80] width 13 height 10
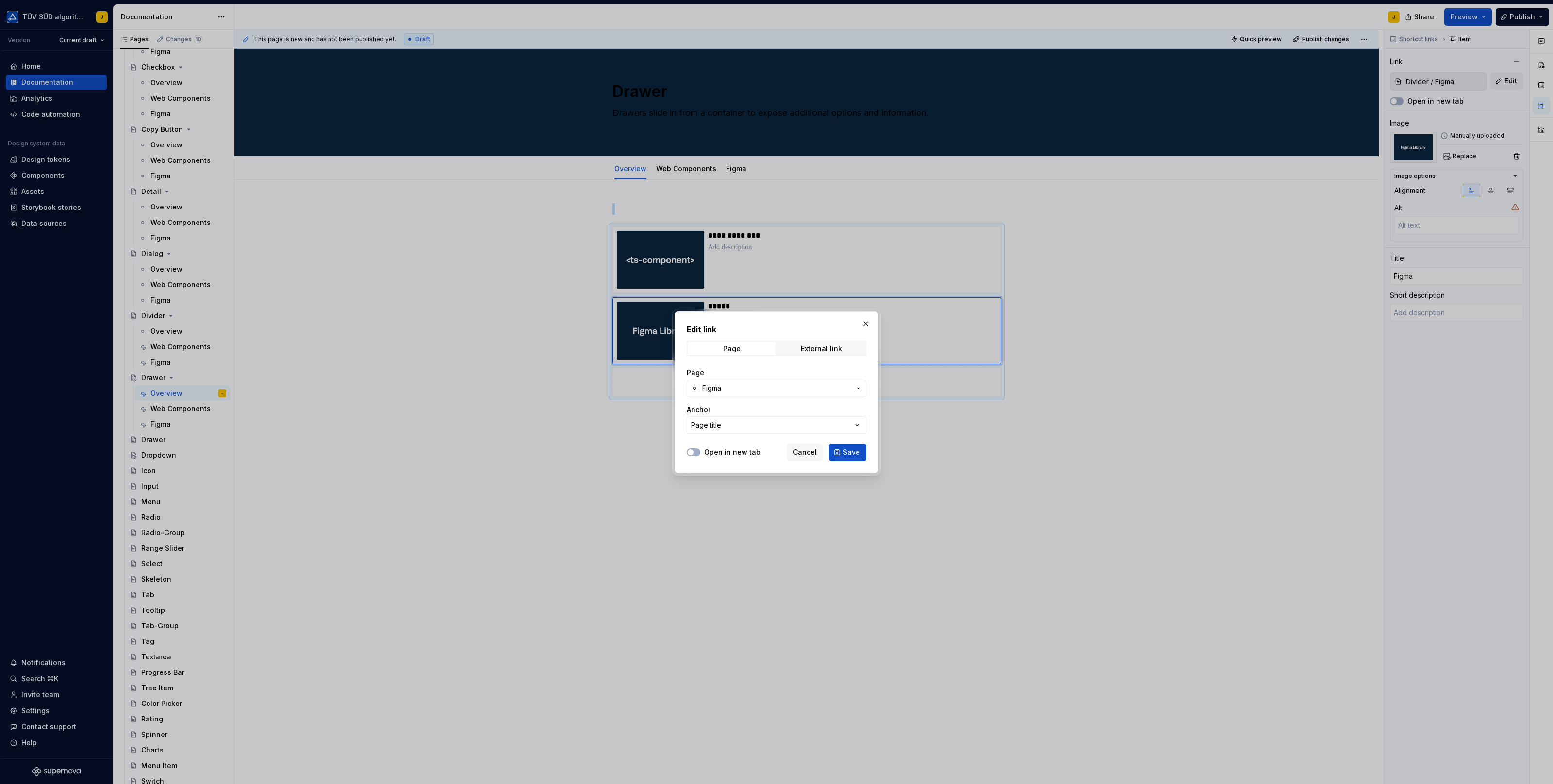
click at [767, 390] on span "Figma" at bounding box center [776, 388] width 149 height 10
click at [733, 489] on div "Figma" at bounding box center [731, 491] width 20 height 10
click at [850, 447] on button "Save" at bounding box center [847, 452] width 38 height 17
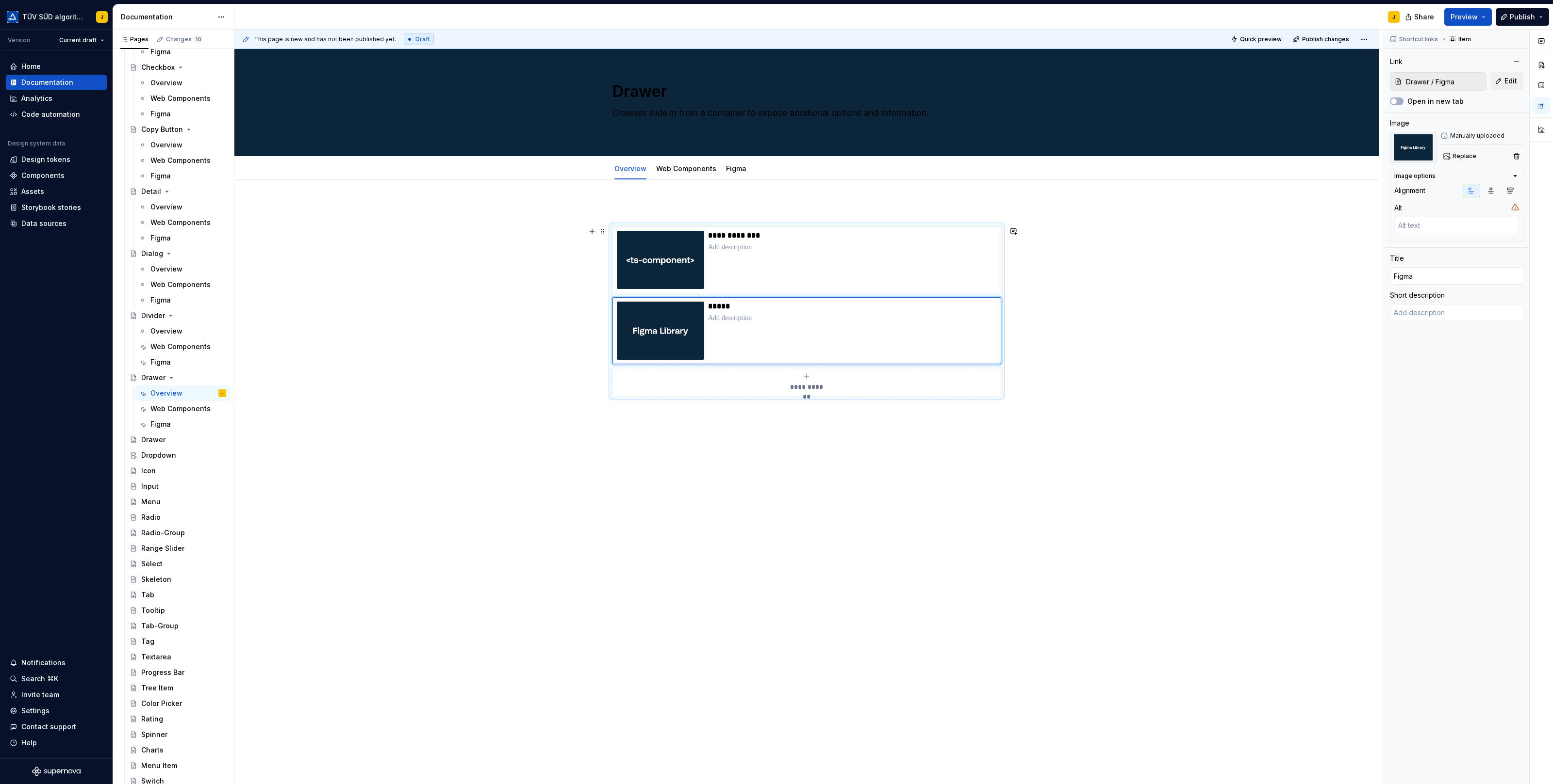
click at [1164, 258] on div "**********" at bounding box center [806, 423] width 1144 height 486
click at [701, 168] on link "Web Components" at bounding box center [686, 168] width 60 height 8
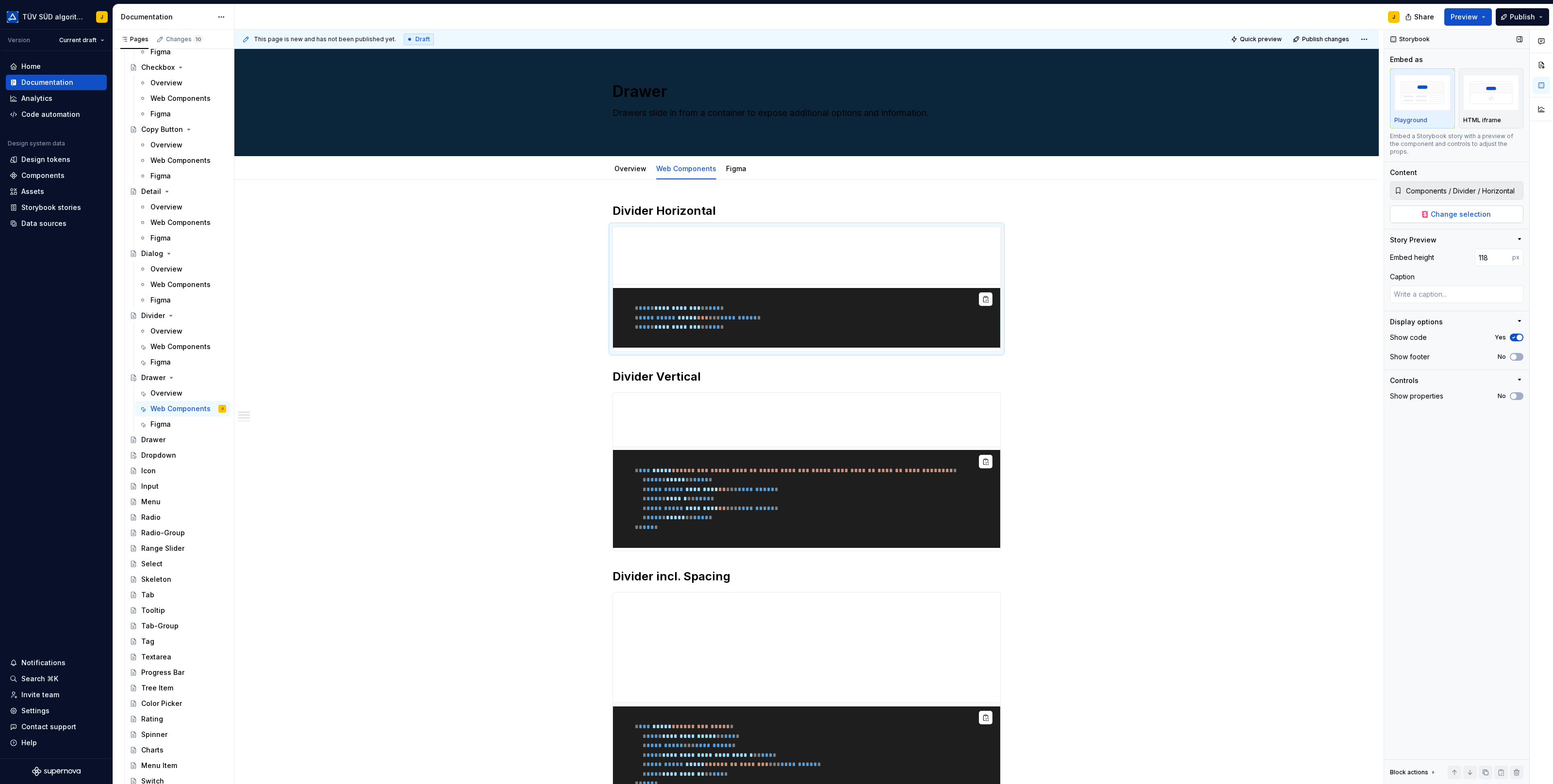
click at [1466, 209] on span "Change selection" at bounding box center [1460, 214] width 60 height 10
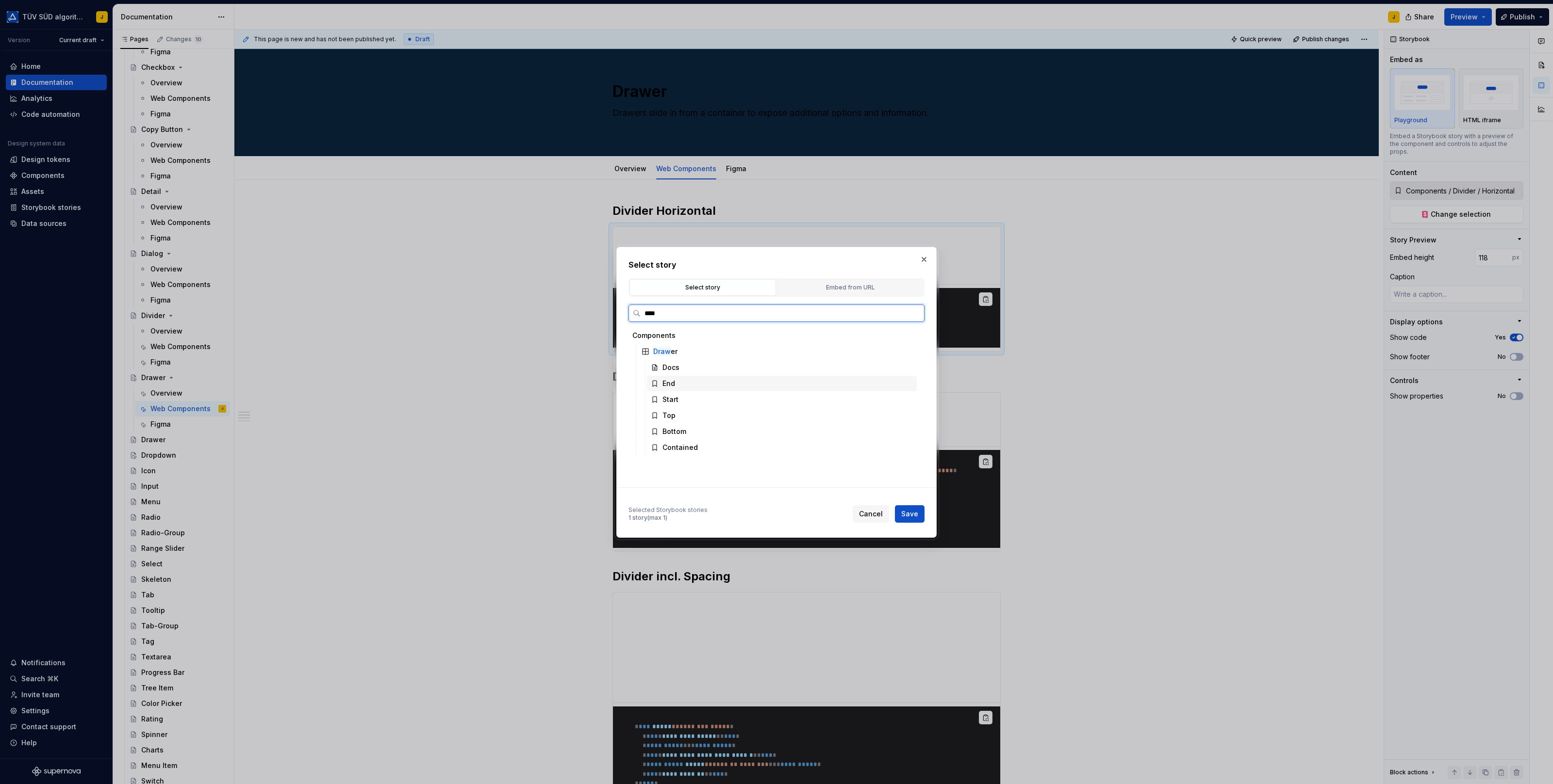
click at [697, 383] on div "End" at bounding box center [781, 383] width 270 height 15
click at [912, 513] on span "Save" at bounding box center [910, 514] width 17 height 10
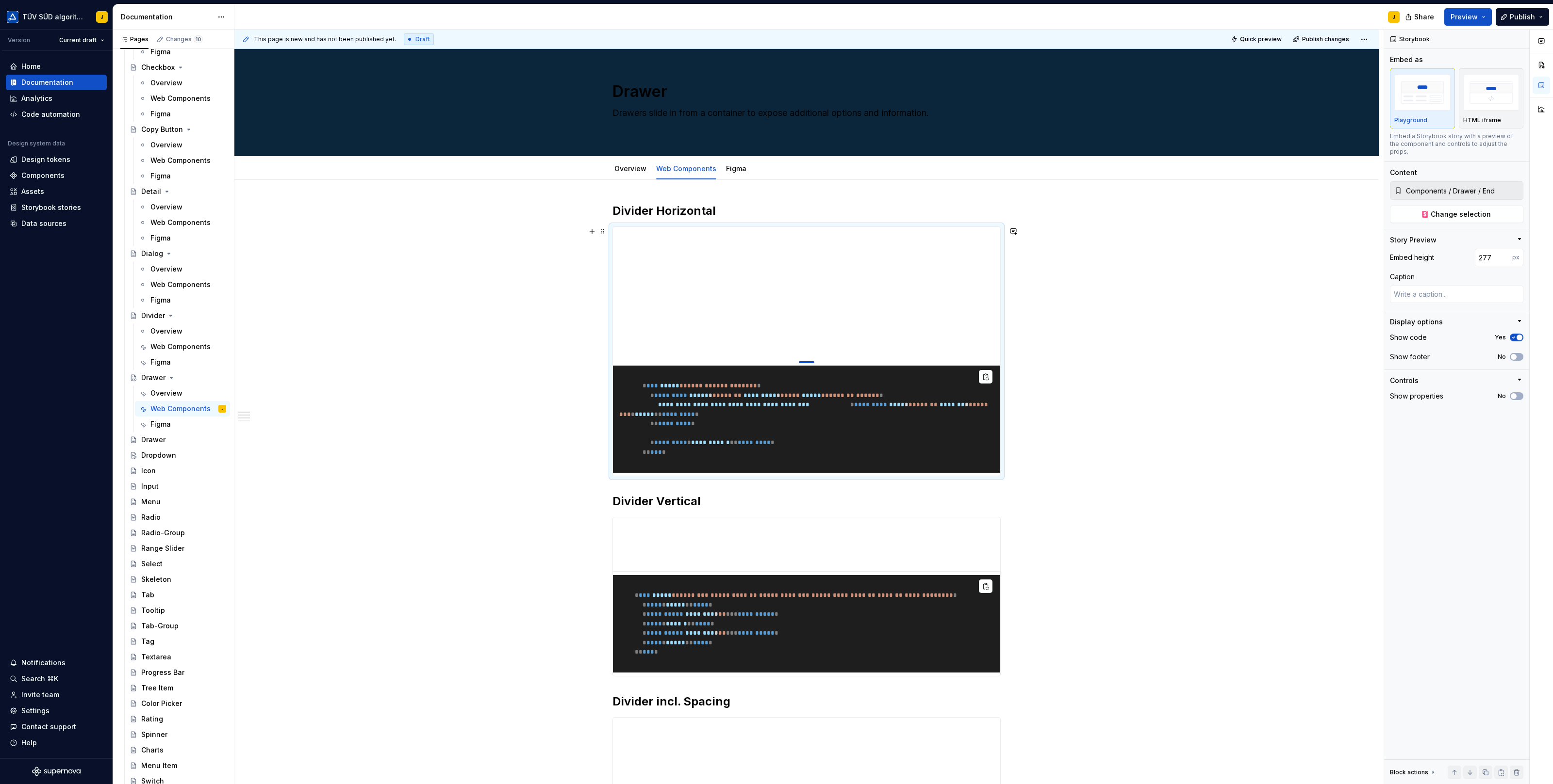
drag, startPoint x: 808, startPoint y: 420, endPoint x: 814, endPoint y: 360, distance: 60.3
click at [814, 361] on div at bounding box center [806, 362] width 15 height 2
click at [1516, 392] on button "No" at bounding box center [1516, 396] width 13 height 8
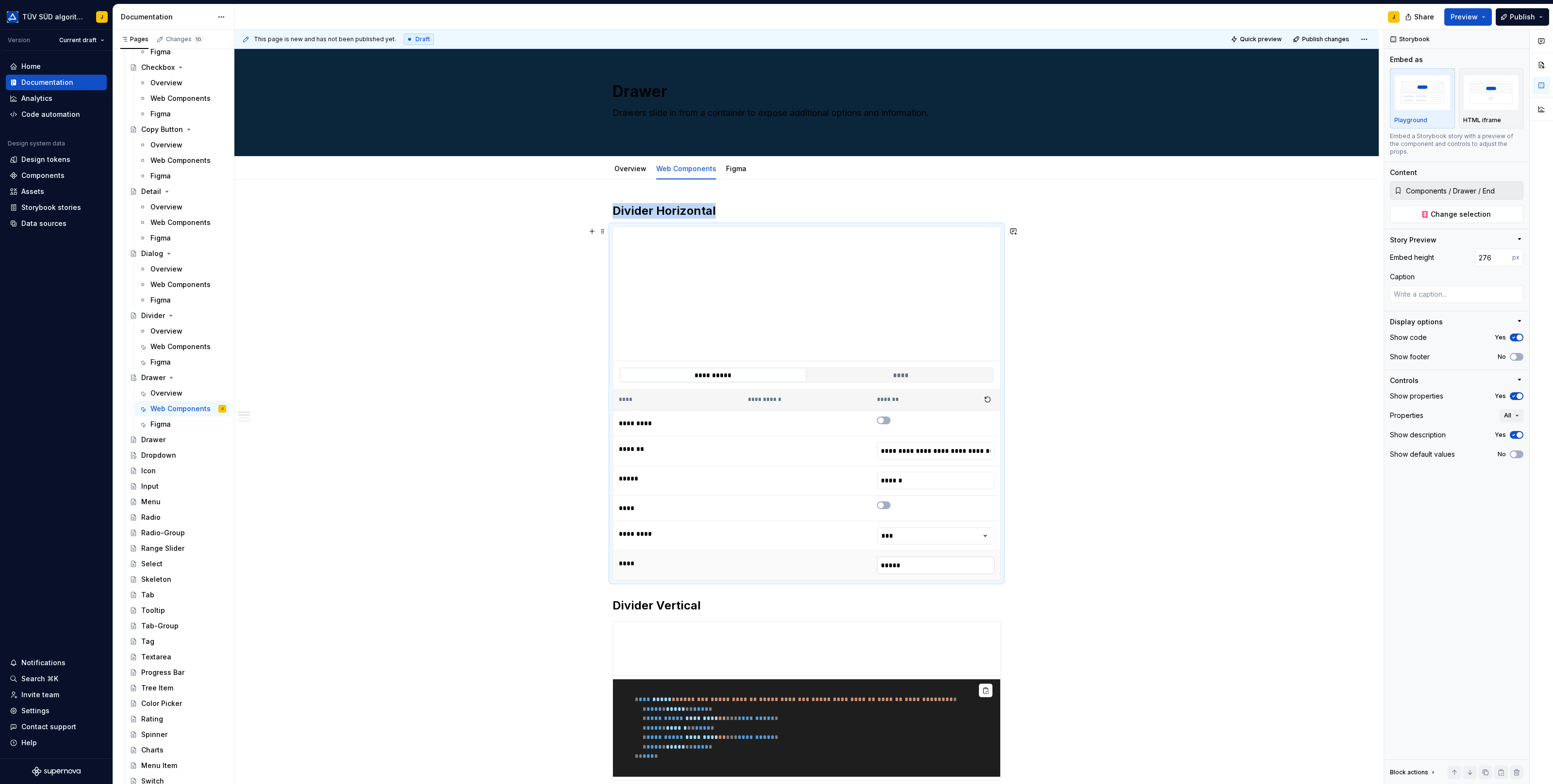
click at [936, 561] on input "*****" at bounding box center [936, 565] width 117 height 17
click at [890, 563] on input "*****" at bounding box center [936, 565] width 117 height 17
click at [917, 563] on input "******" at bounding box center [936, 565] width 117 height 17
click at [1176, 557] on div "**********" at bounding box center [806, 784] width 1144 height 1208
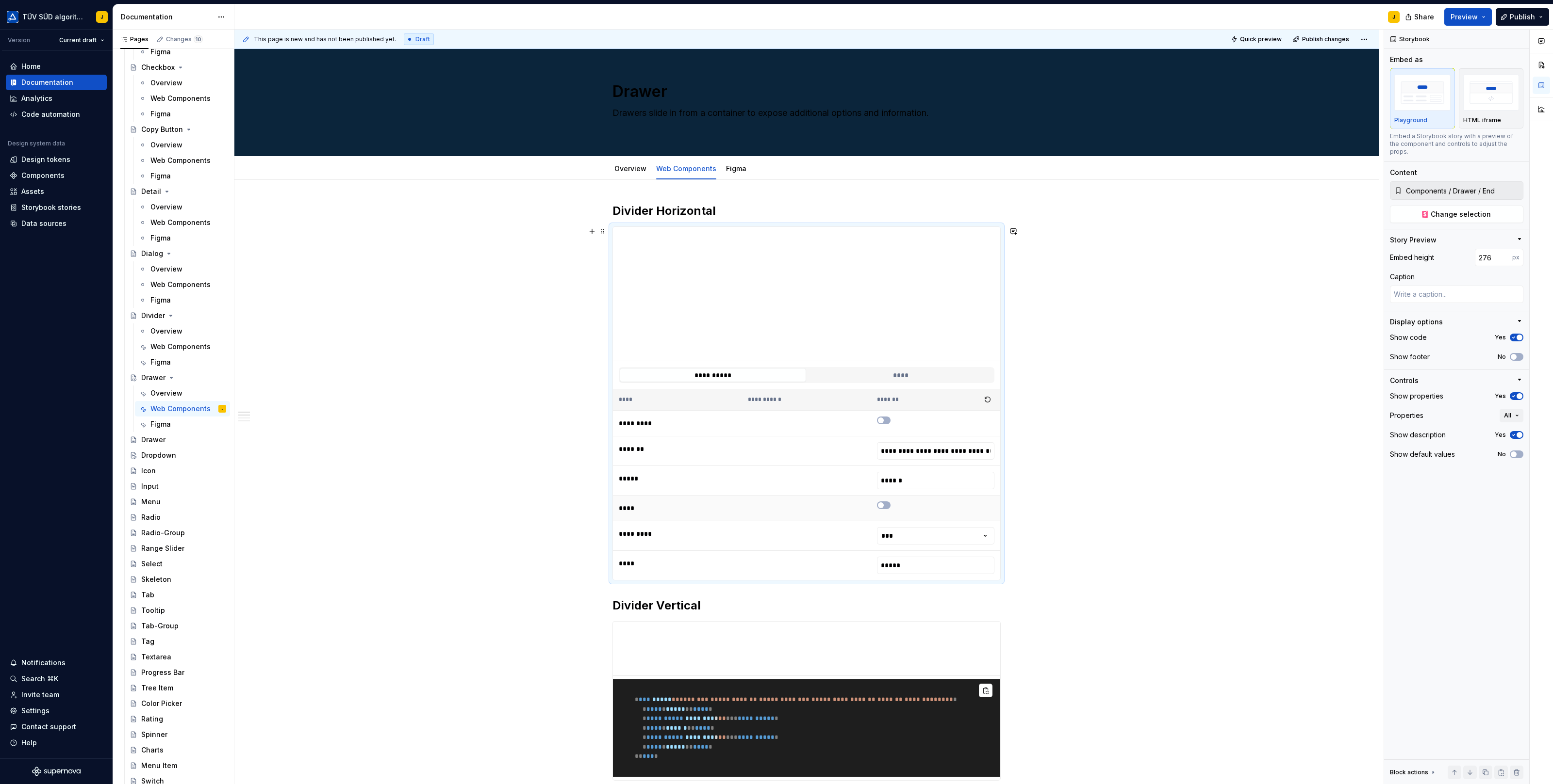
scroll to position [1, 0]
click at [696, 207] on h2 "Divider Horizontal" at bounding box center [806, 210] width 388 height 15
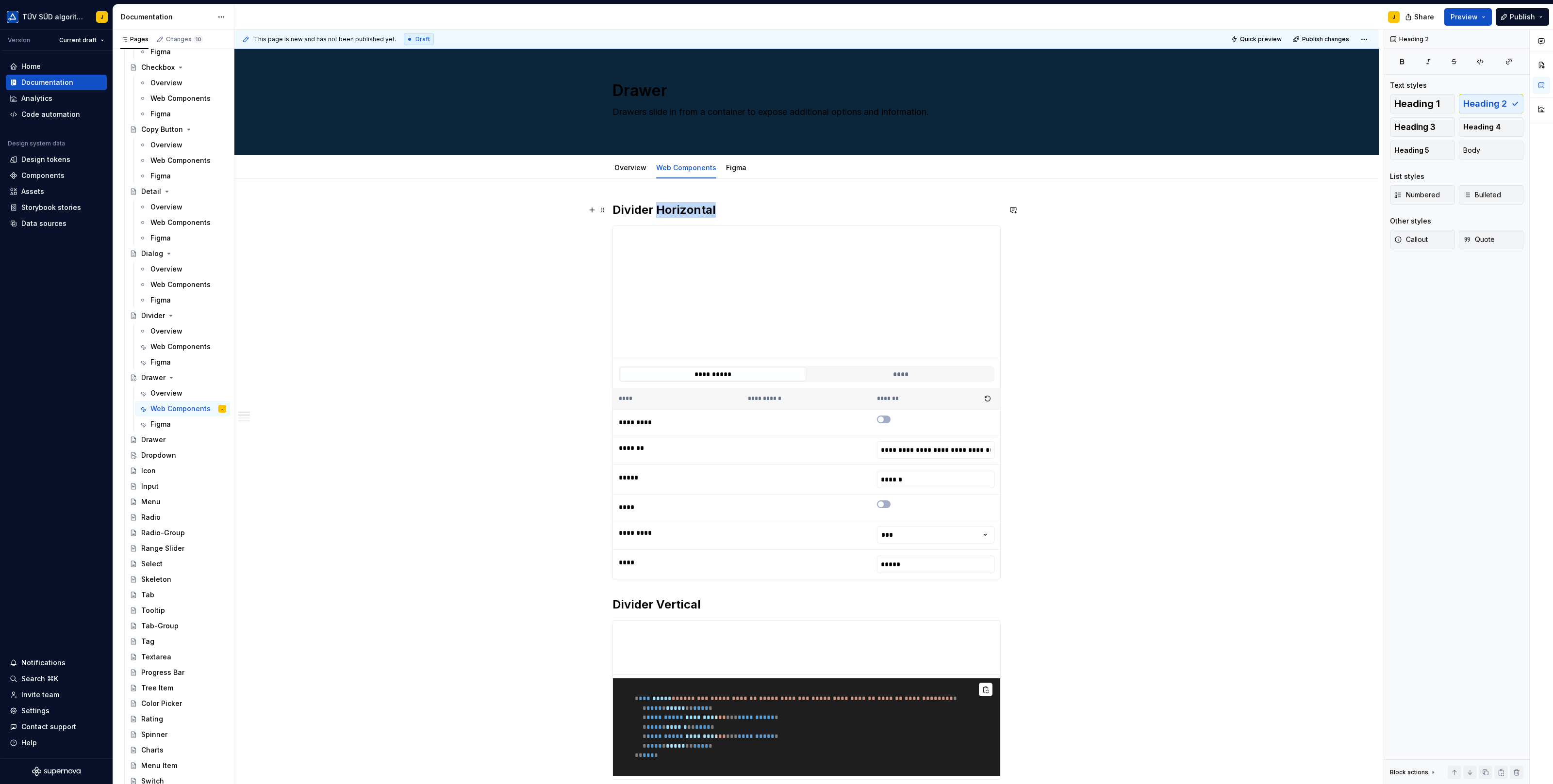
click at [696, 207] on h2 "Divider Horizontal" at bounding box center [806, 210] width 388 height 15
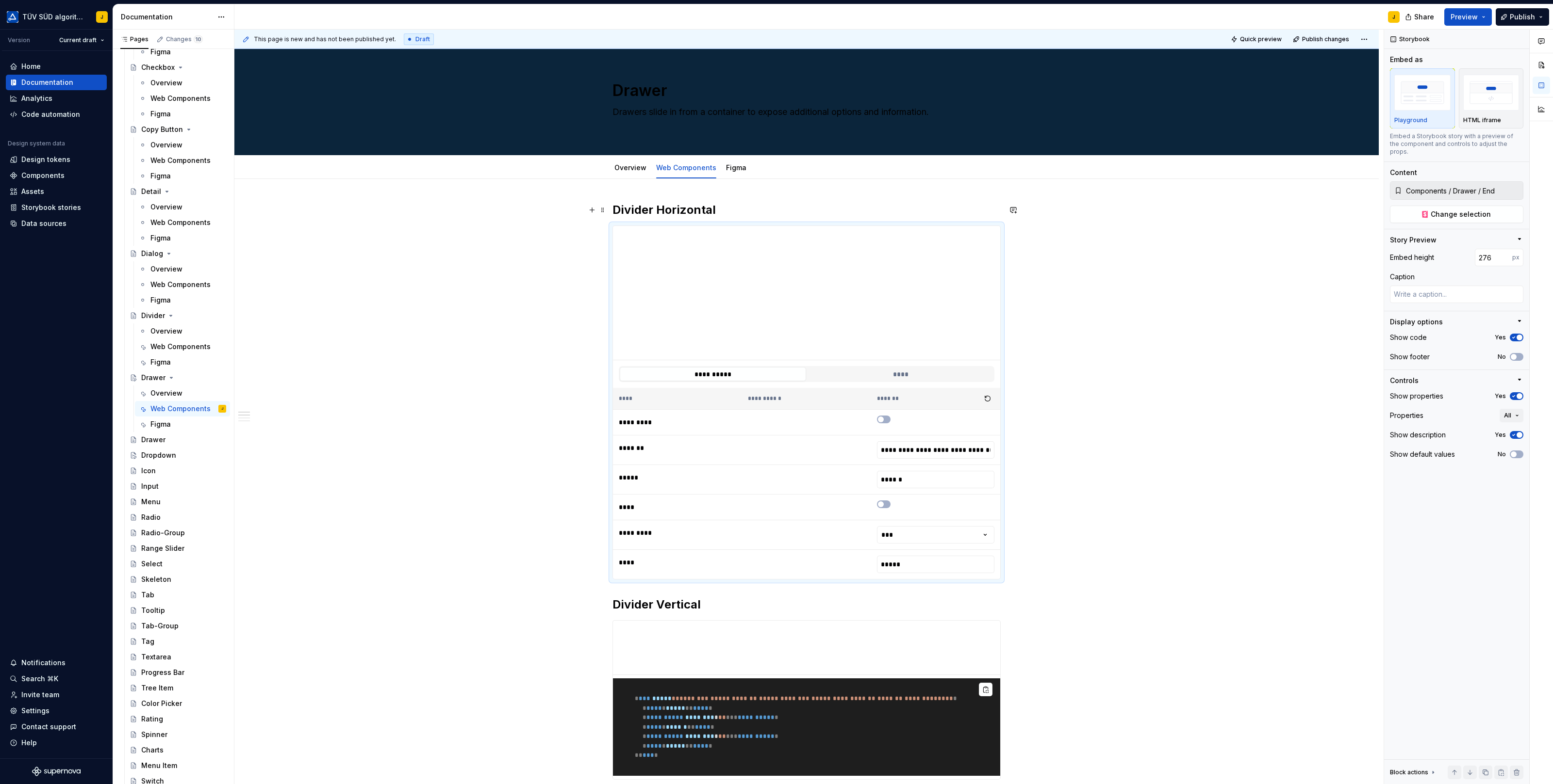
click at [680, 207] on h2 "Divider Horizontal" at bounding box center [806, 210] width 388 height 15
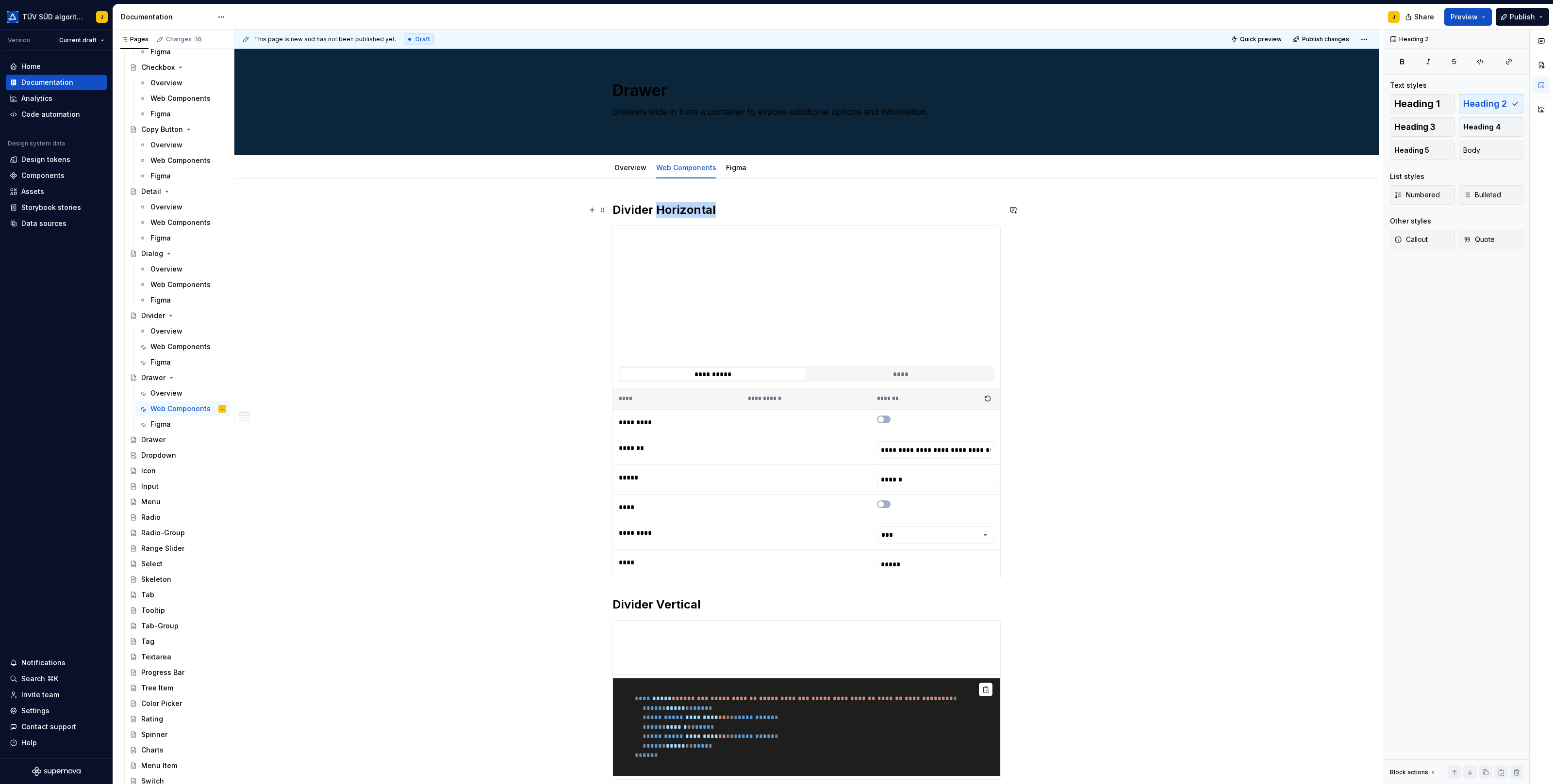
click at [680, 207] on h2 "Divider Horizontal" at bounding box center [806, 210] width 388 height 15
click at [1167, 248] on div "**********" at bounding box center [806, 783] width 1144 height 1208
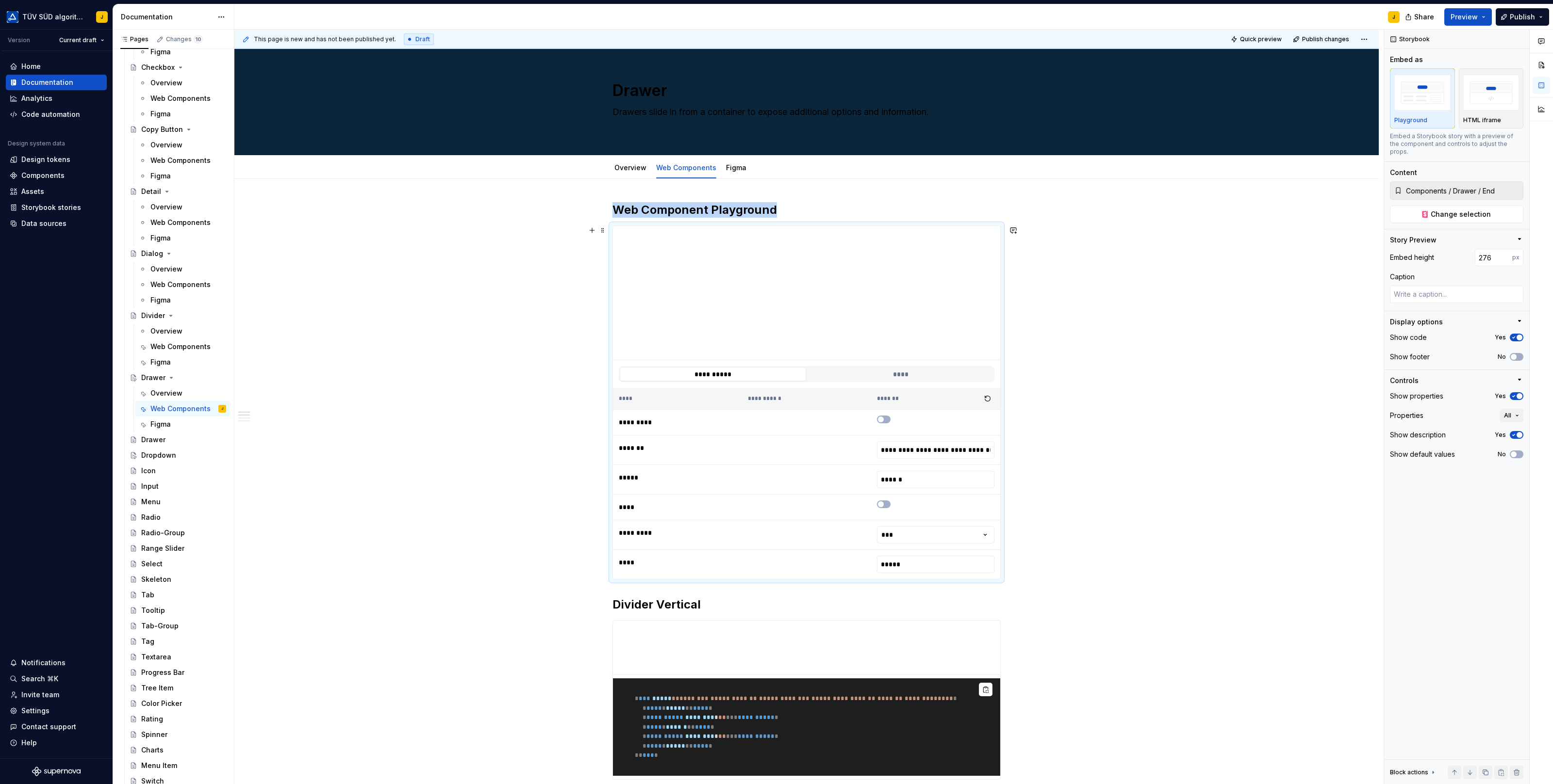
click at [811, 360] on div "**********" at bounding box center [806, 374] width 387 height 27
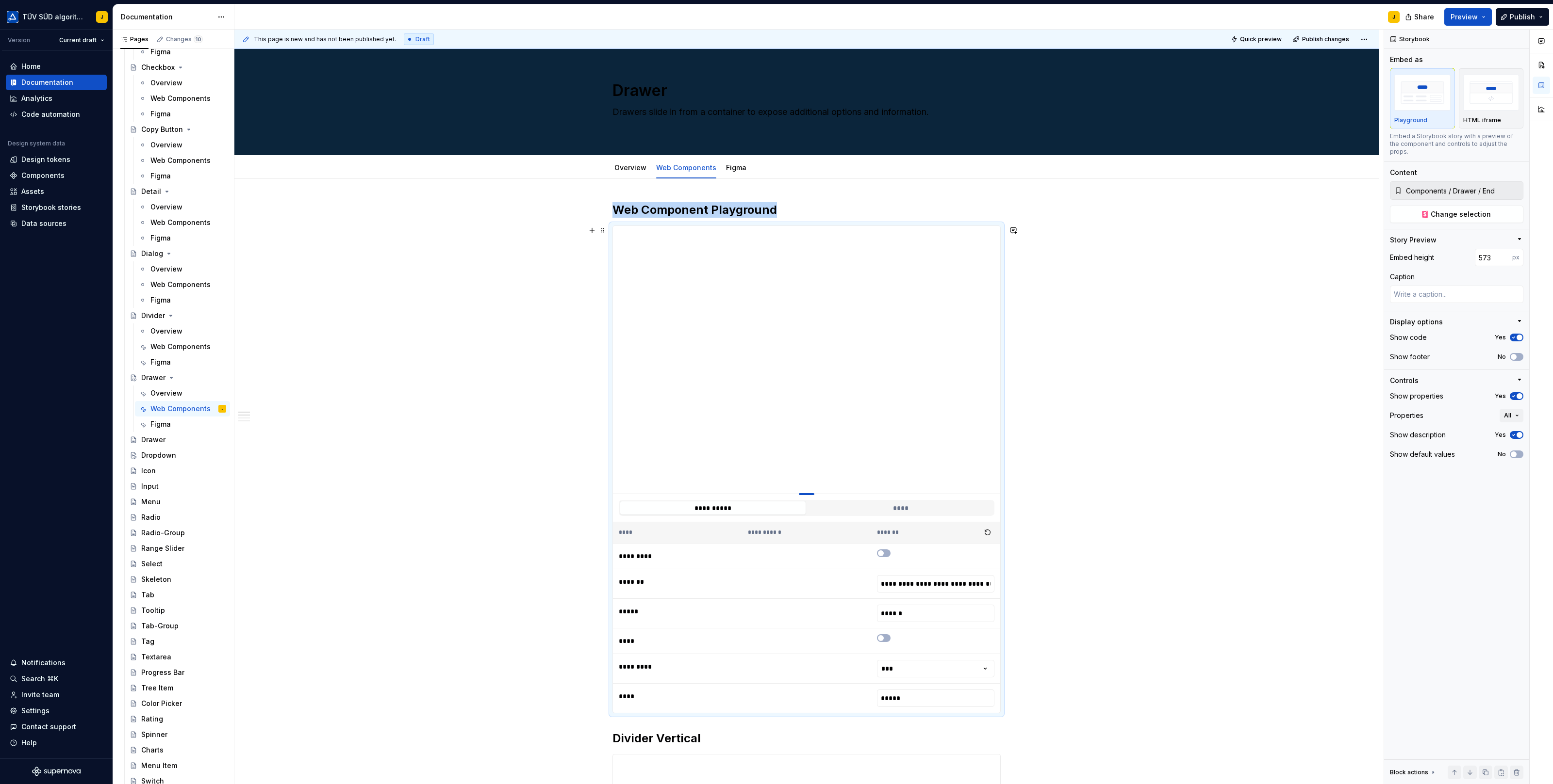
drag, startPoint x: 811, startPoint y: 359, endPoint x: 813, endPoint y: 503, distance: 144.0
click at [813, 495] on div at bounding box center [806, 494] width 15 height 2
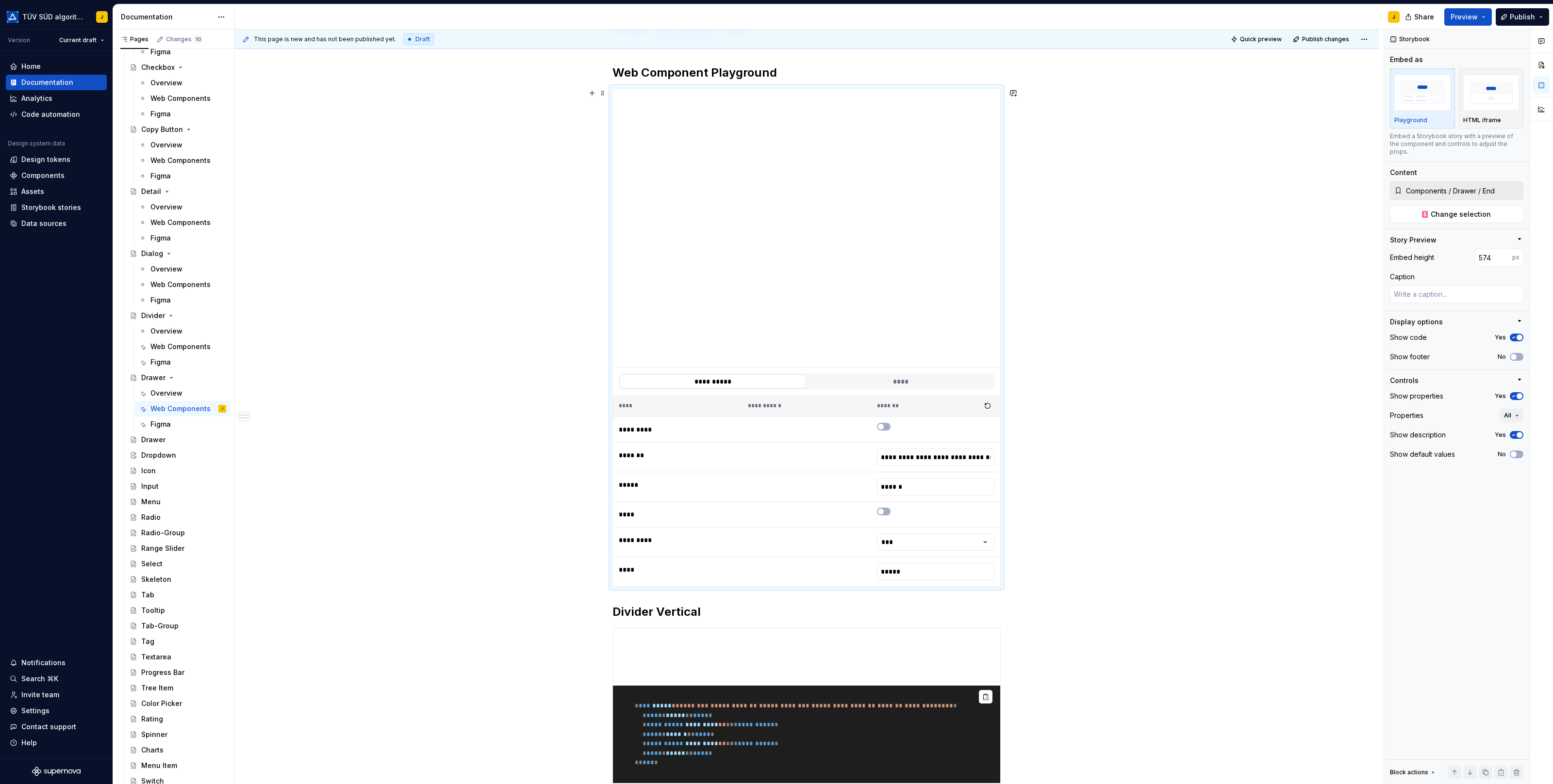
scroll to position [294, 0]
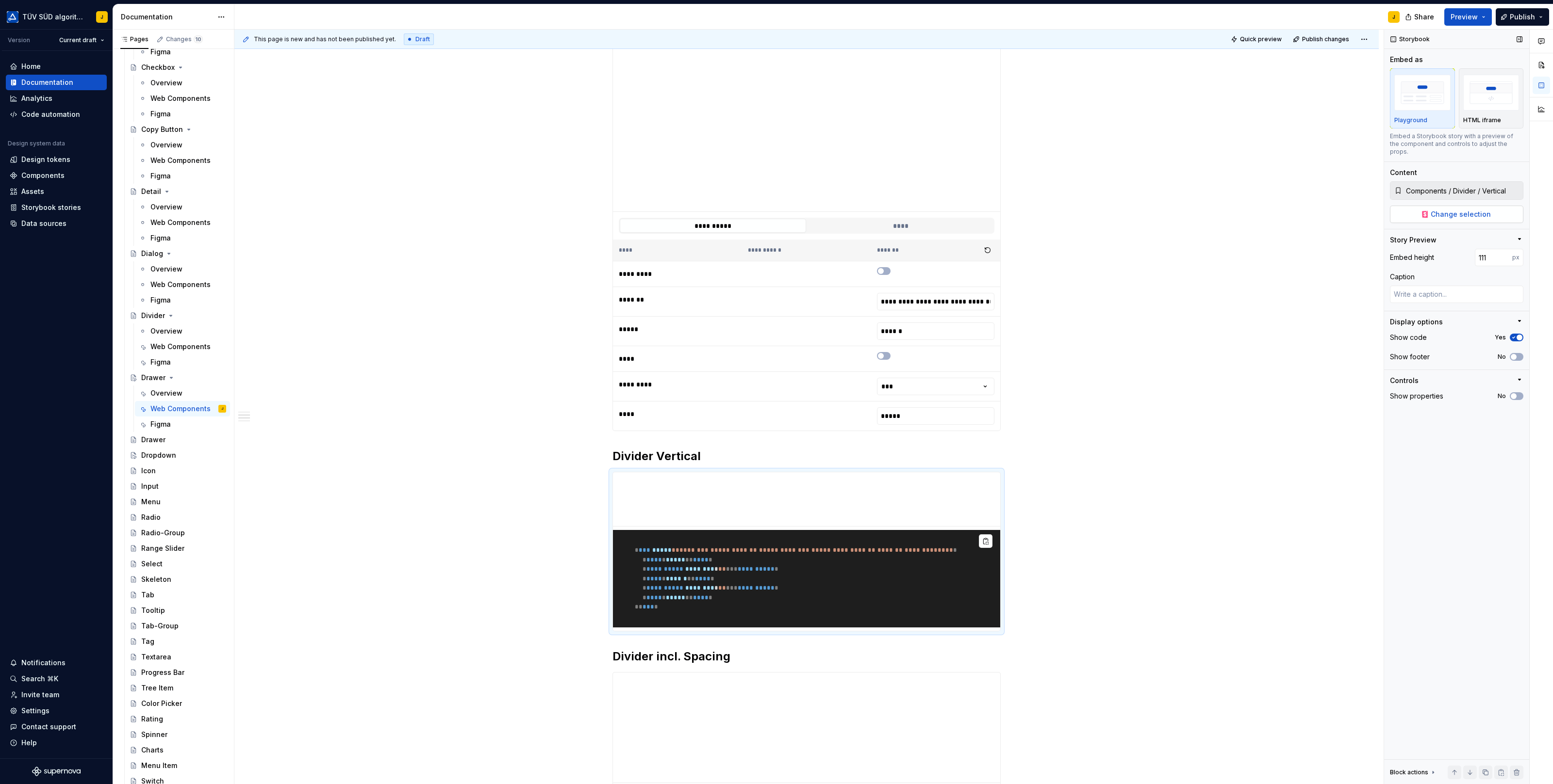
click at [1471, 205] on button "Change selection" at bounding box center [1456, 214] width 133 height 17
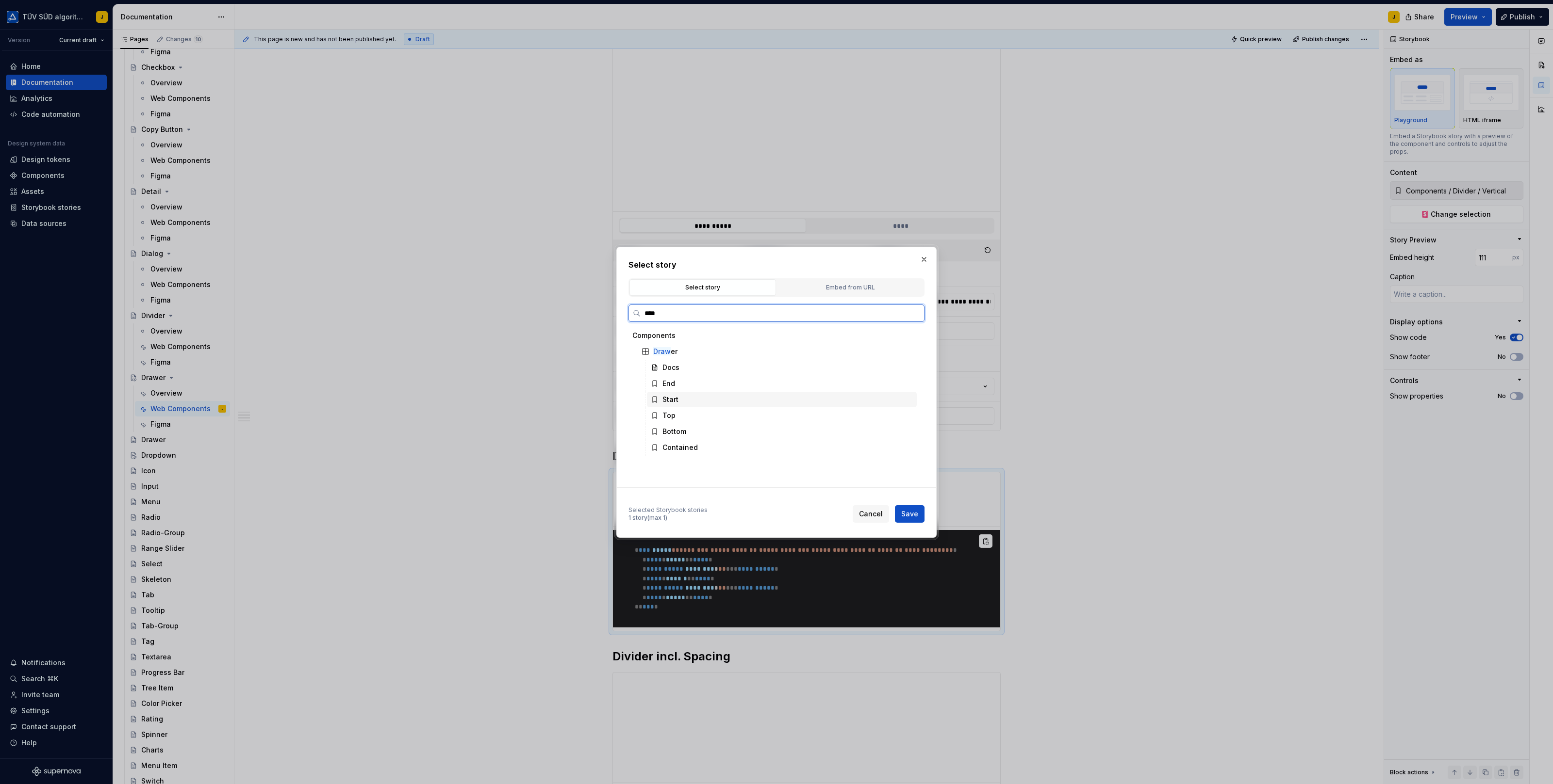
click at [778, 397] on div "Start" at bounding box center [781, 399] width 270 height 15
click at [919, 519] on button "Save" at bounding box center [910, 514] width 29 height 17
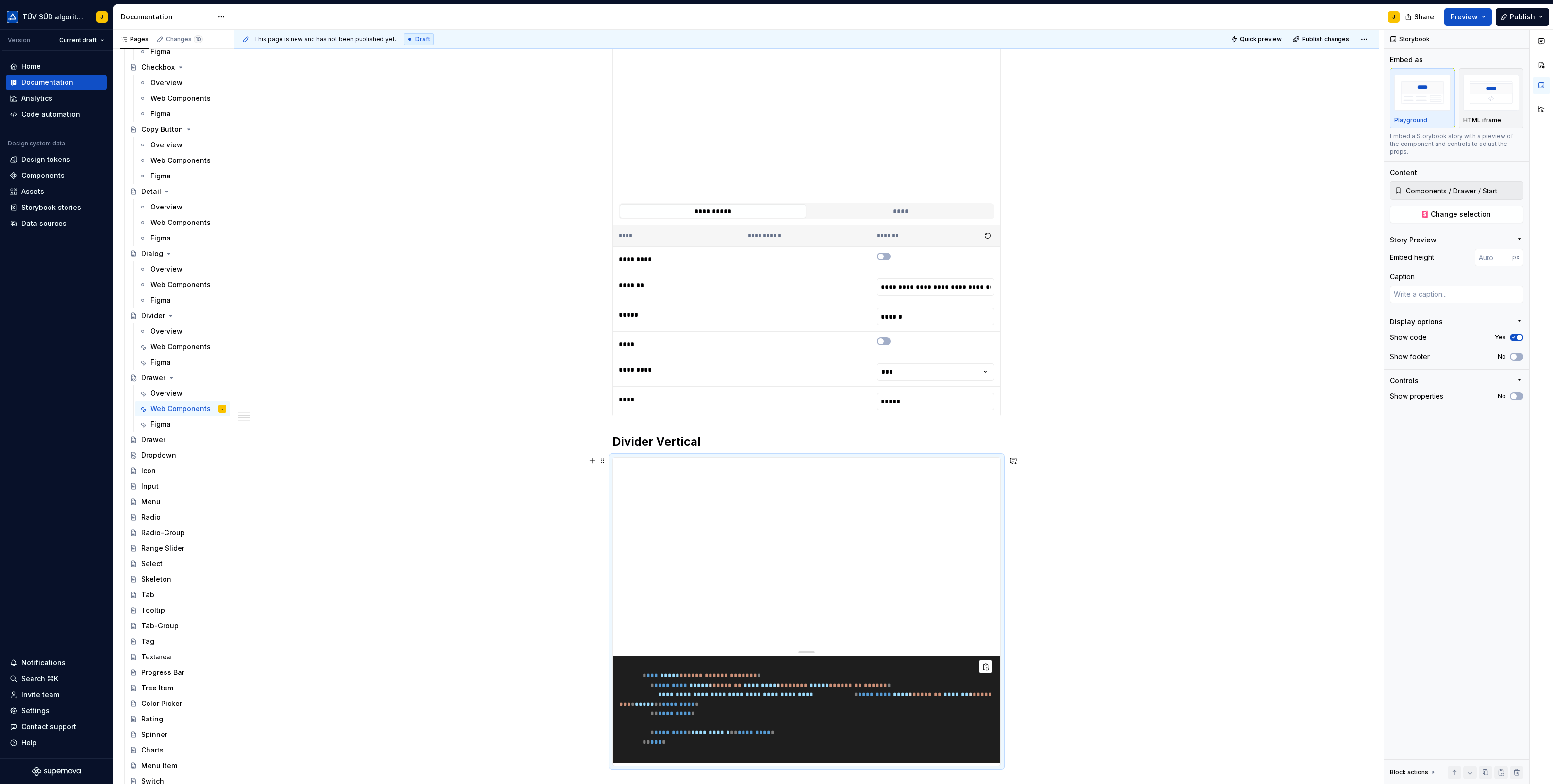
scroll to position [325, 0]
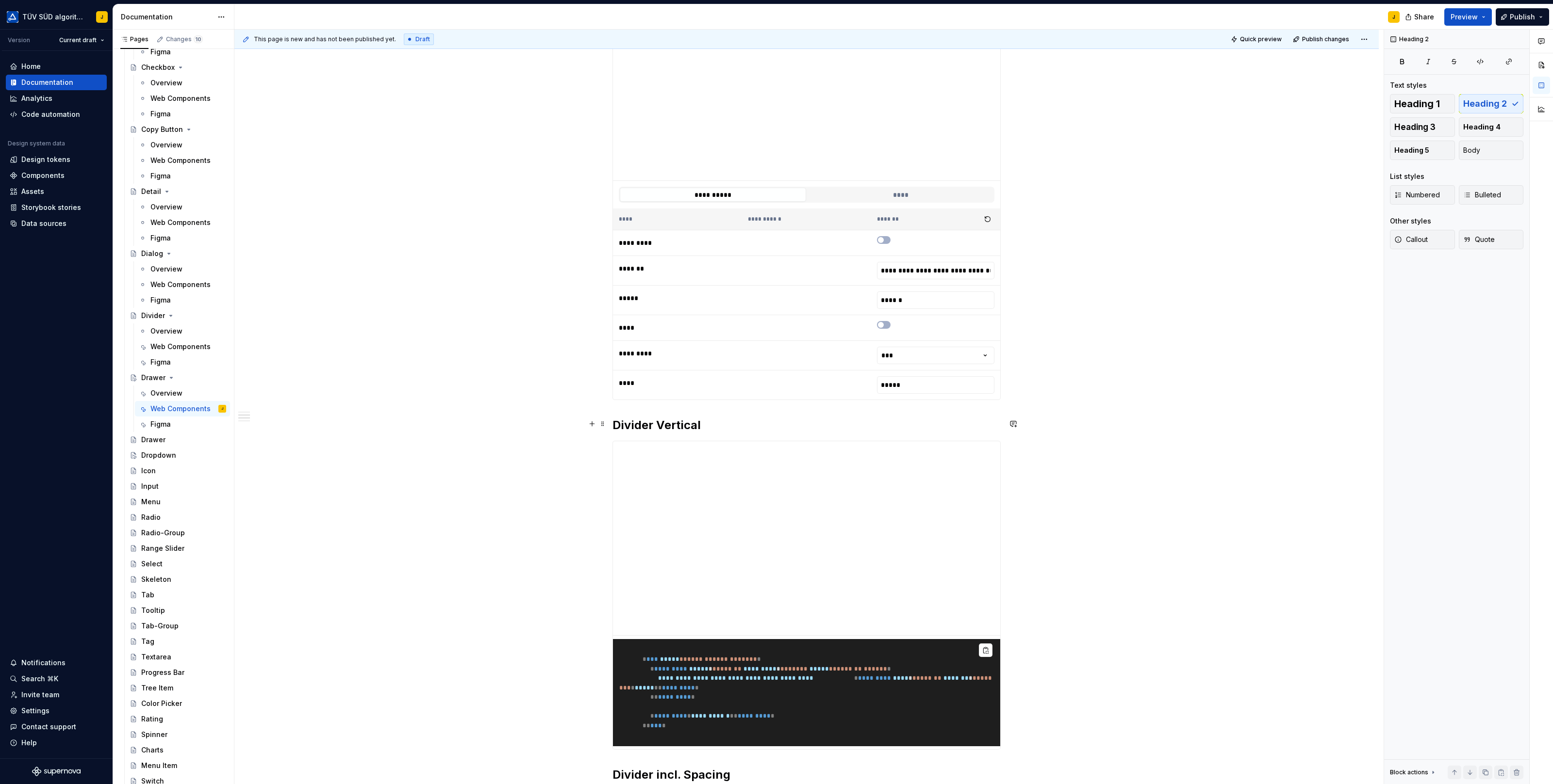
click at [659, 418] on h2 "Divider Vertical" at bounding box center [806, 425] width 388 height 15
click at [1116, 380] on div "**********" at bounding box center [806, 606] width 1144 height 1502
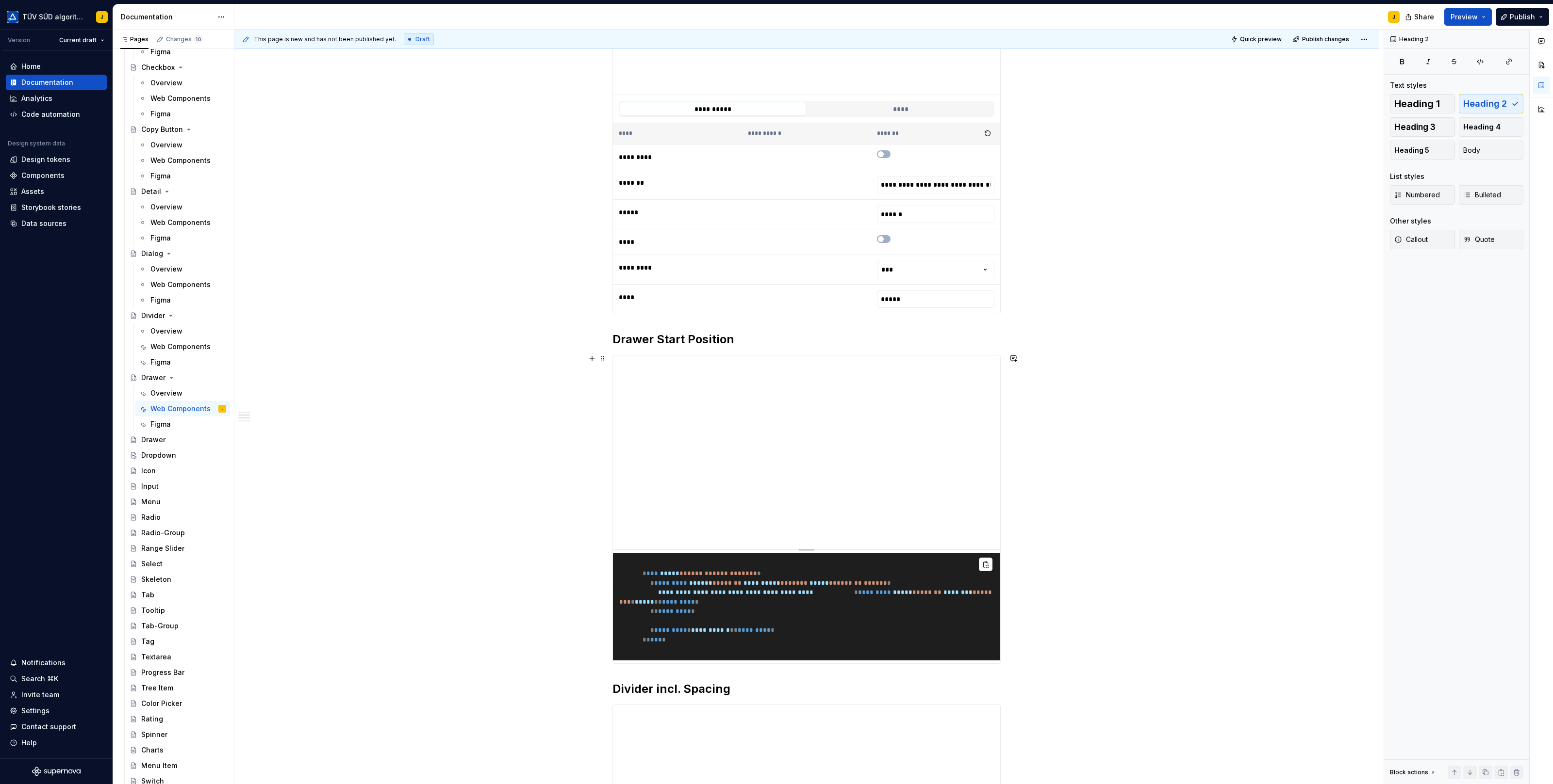
scroll to position [415, 0]
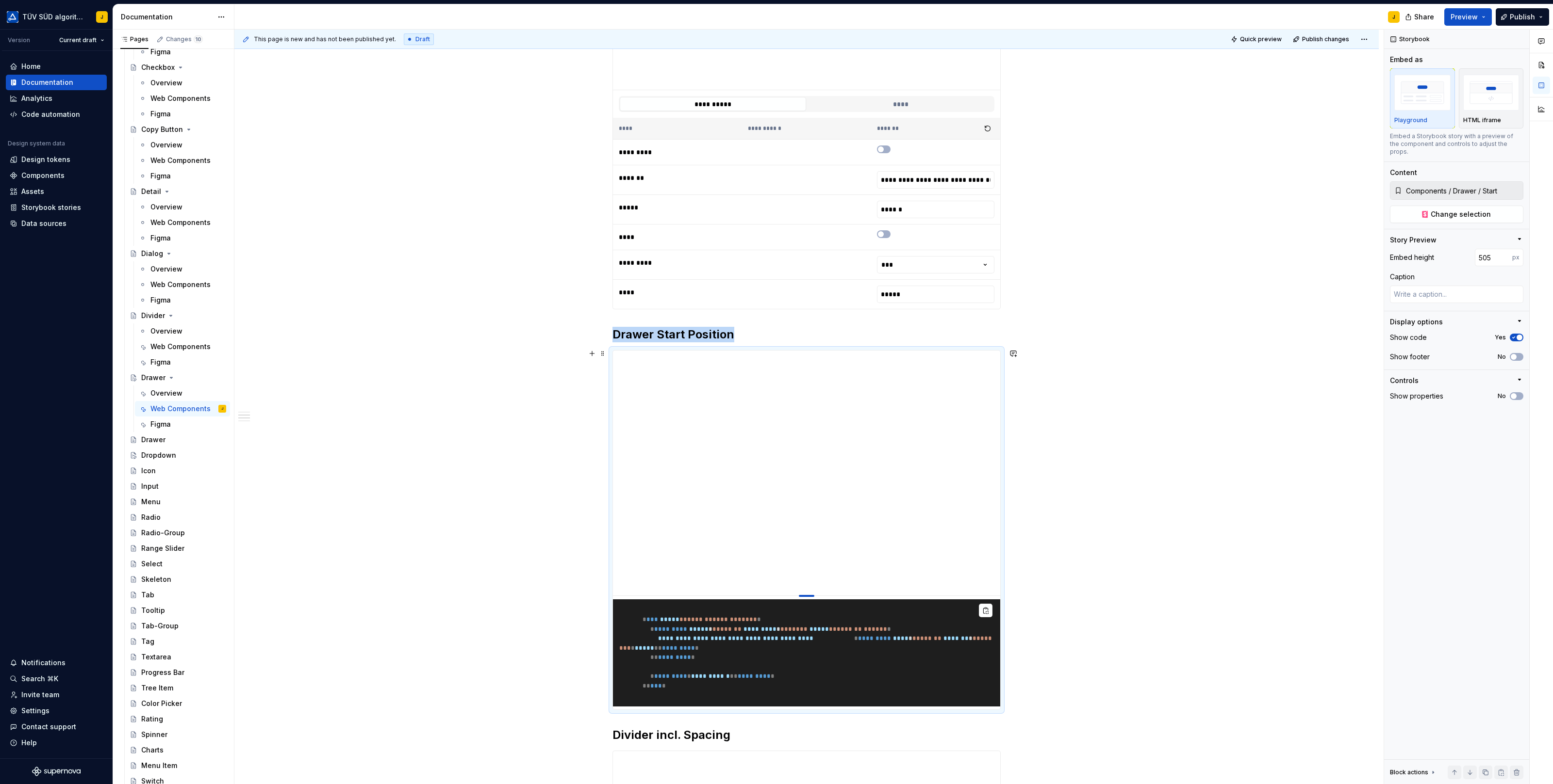
drag, startPoint x: 807, startPoint y: 542, endPoint x: 816, endPoint y: 593, distance: 51.8
click at [814, 595] on div at bounding box center [806, 596] width 15 height 2
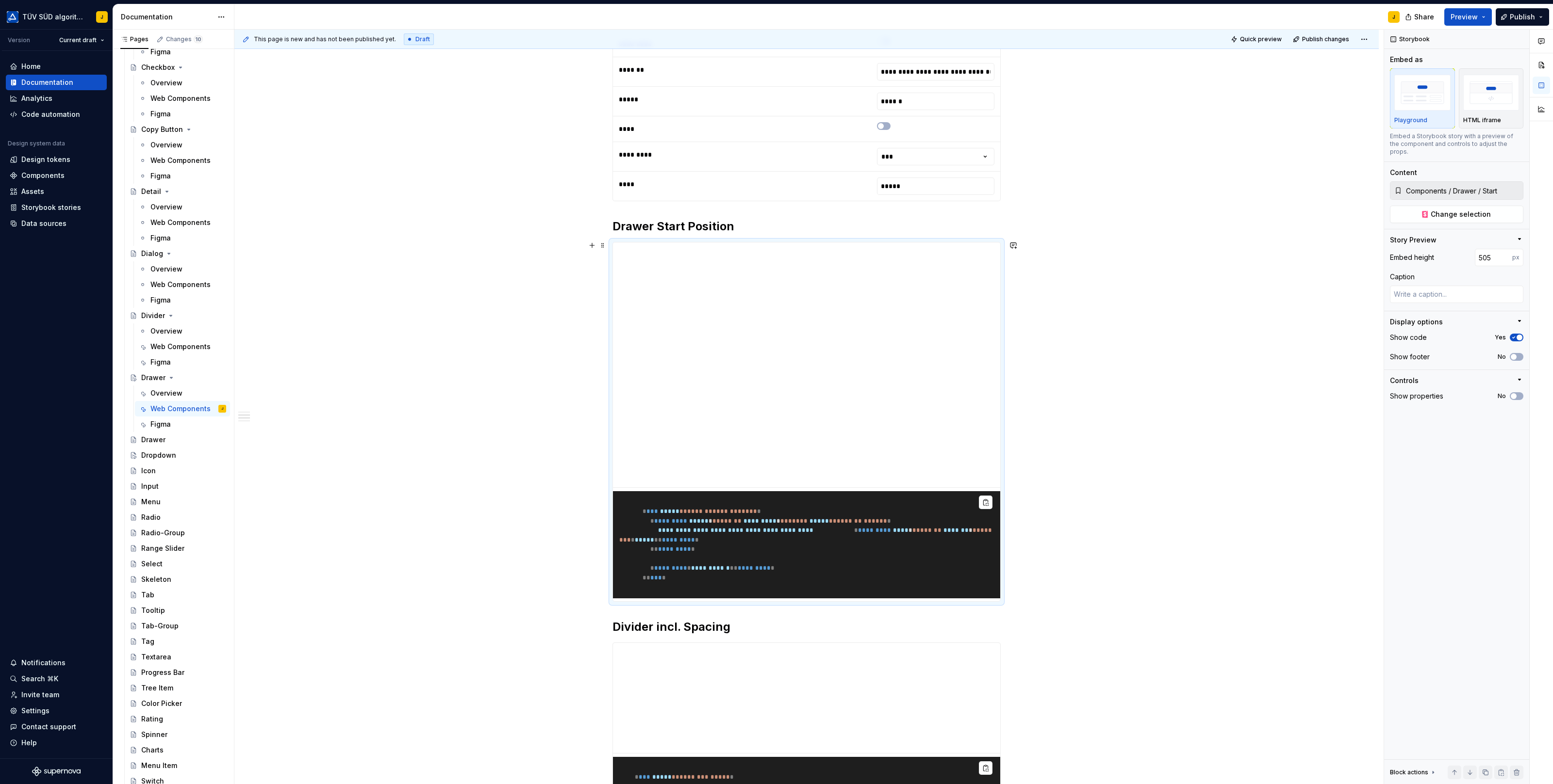
scroll to position [585, 0]
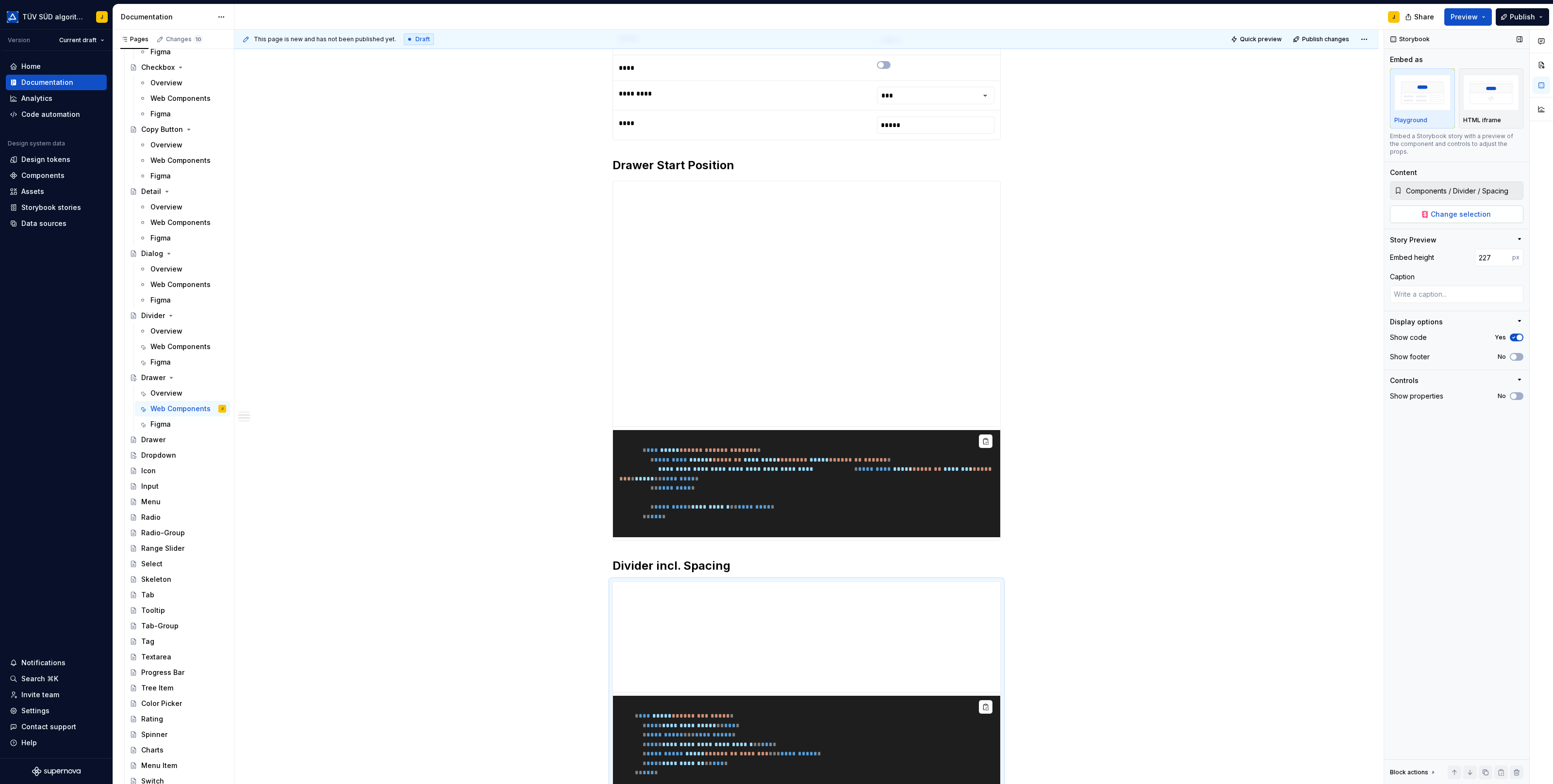
click at [1471, 209] on span "Change selection" at bounding box center [1460, 214] width 60 height 10
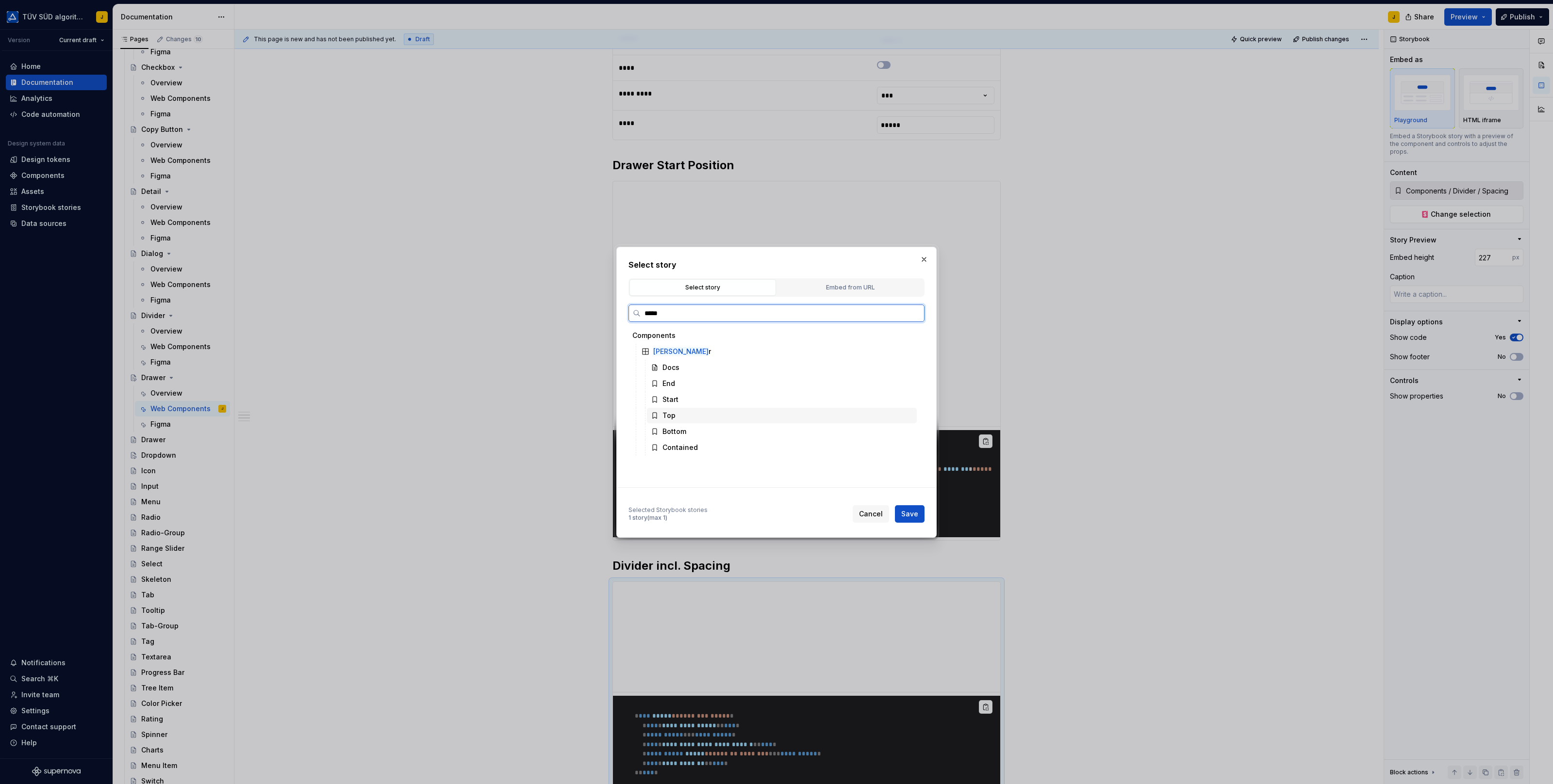
click at [696, 414] on div "Top" at bounding box center [781, 415] width 270 height 15
click at [913, 516] on span "Save" at bounding box center [910, 514] width 17 height 10
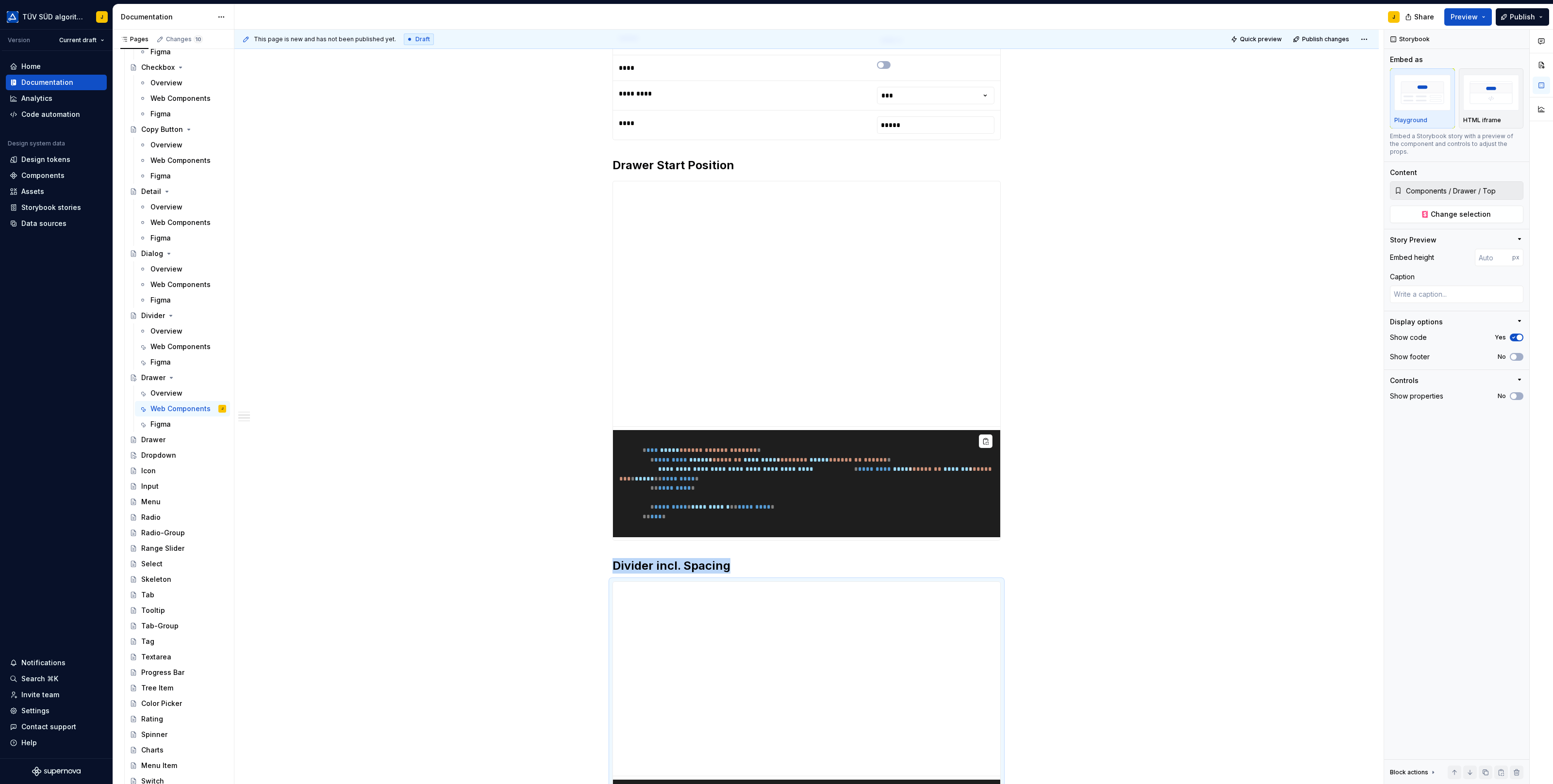
scroll to position [677, 0]
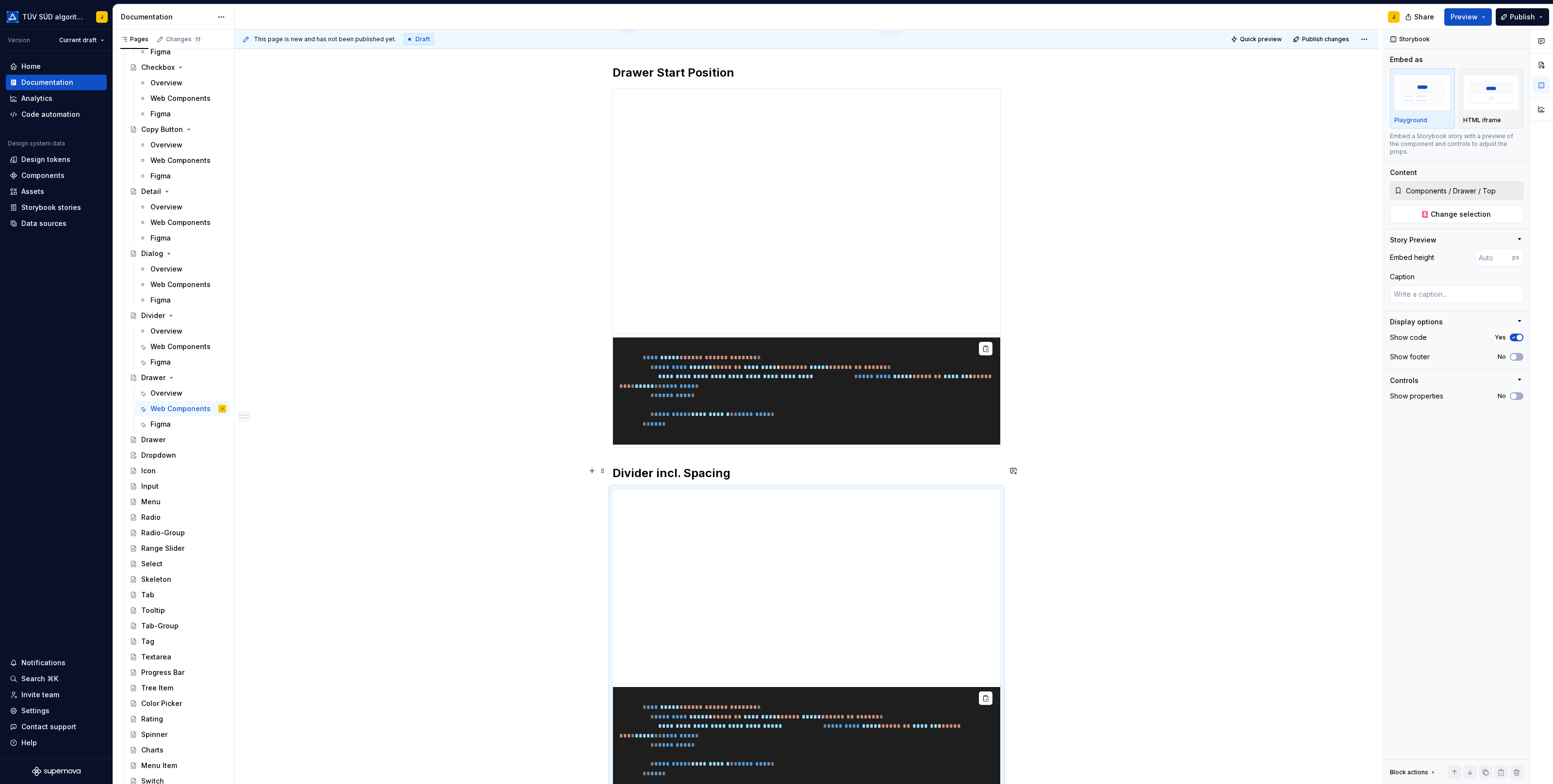
click at [698, 468] on h2 "Divider incl. Spacing" at bounding box center [806, 473] width 388 height 15
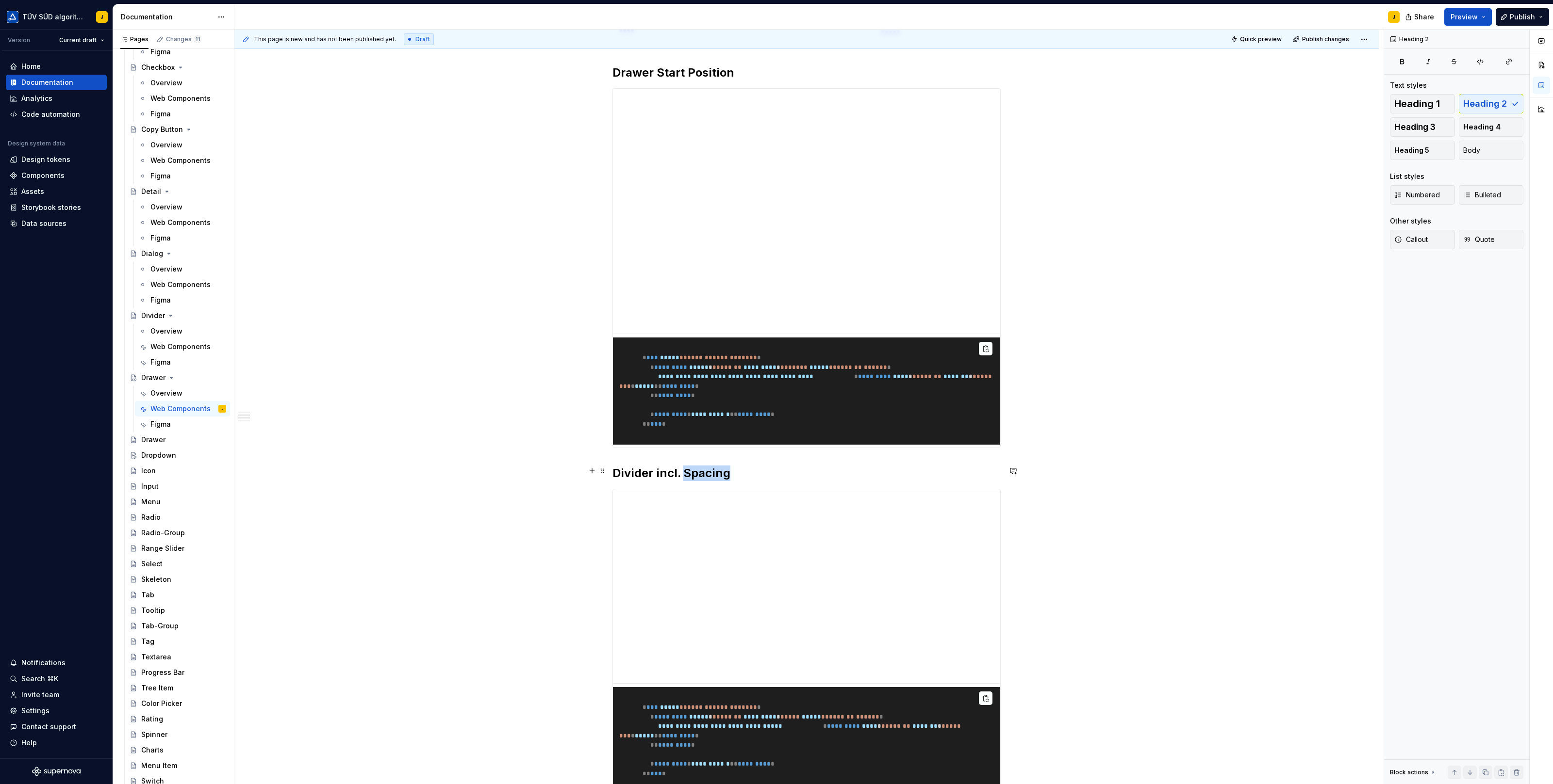
click at [698, 468] on h2 "Divider incl. Spacing" at bounding box center [806, 473] width 388 height 15
click at [706, 66] on h2 "Drawer Start Position" at bounding box center [806, 73] width 388 height 15
click at [696, 66] on h2 "Drawer Start Position" at bounding box center [806, 73] width 388 height 15
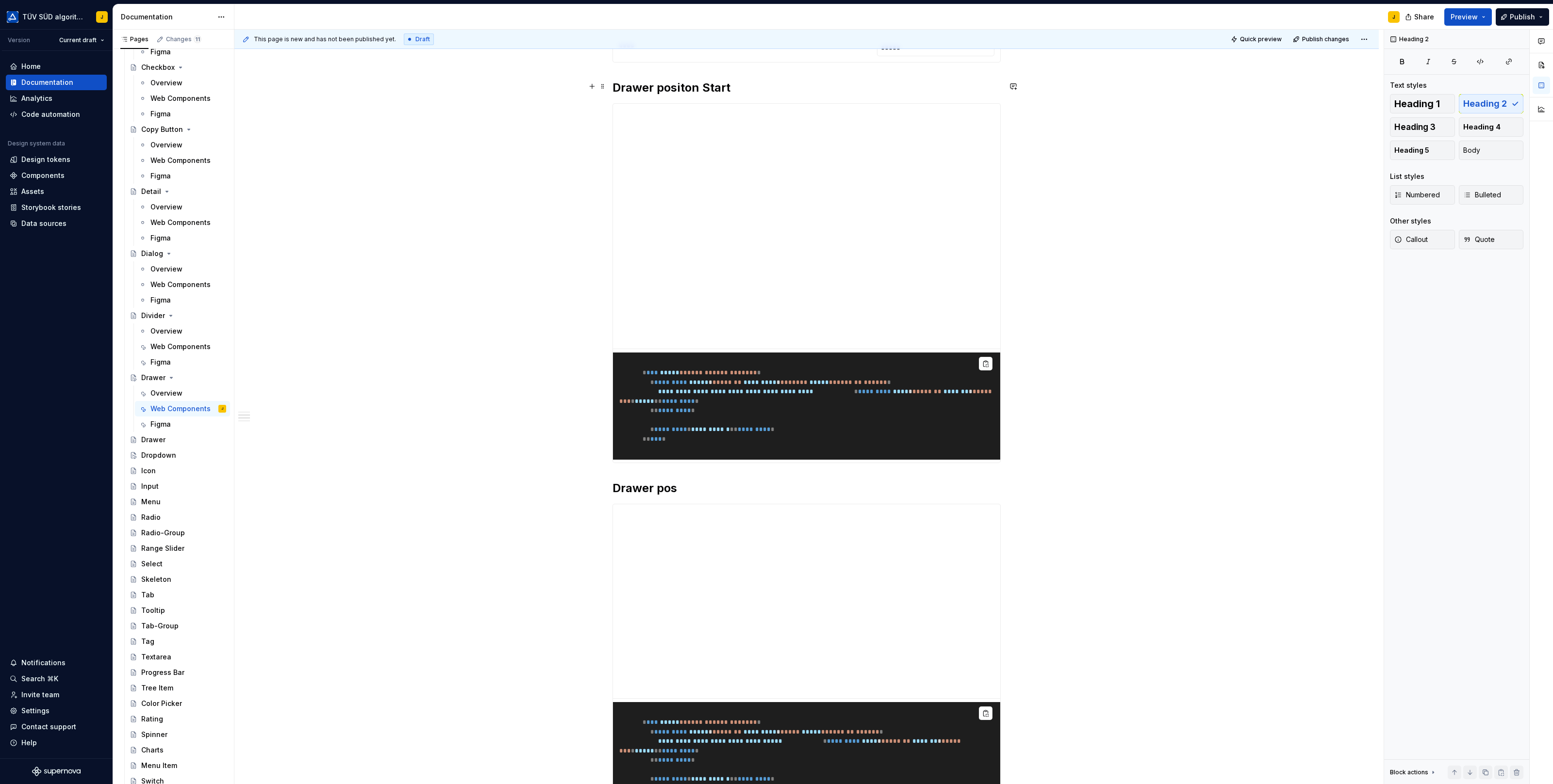
click at [687, 84] on h2 "Drawer positon Start" at bounding box center [806, 87] width 388 height 15
click at [684, 86] on h2 "Drawer position Start" at bounding box center [806, 87] width 388 height 15
copy h2 "position"
click at [656, 485] on h2 "Drawer pos" at bounding box center [806, 488] width 388 height 15
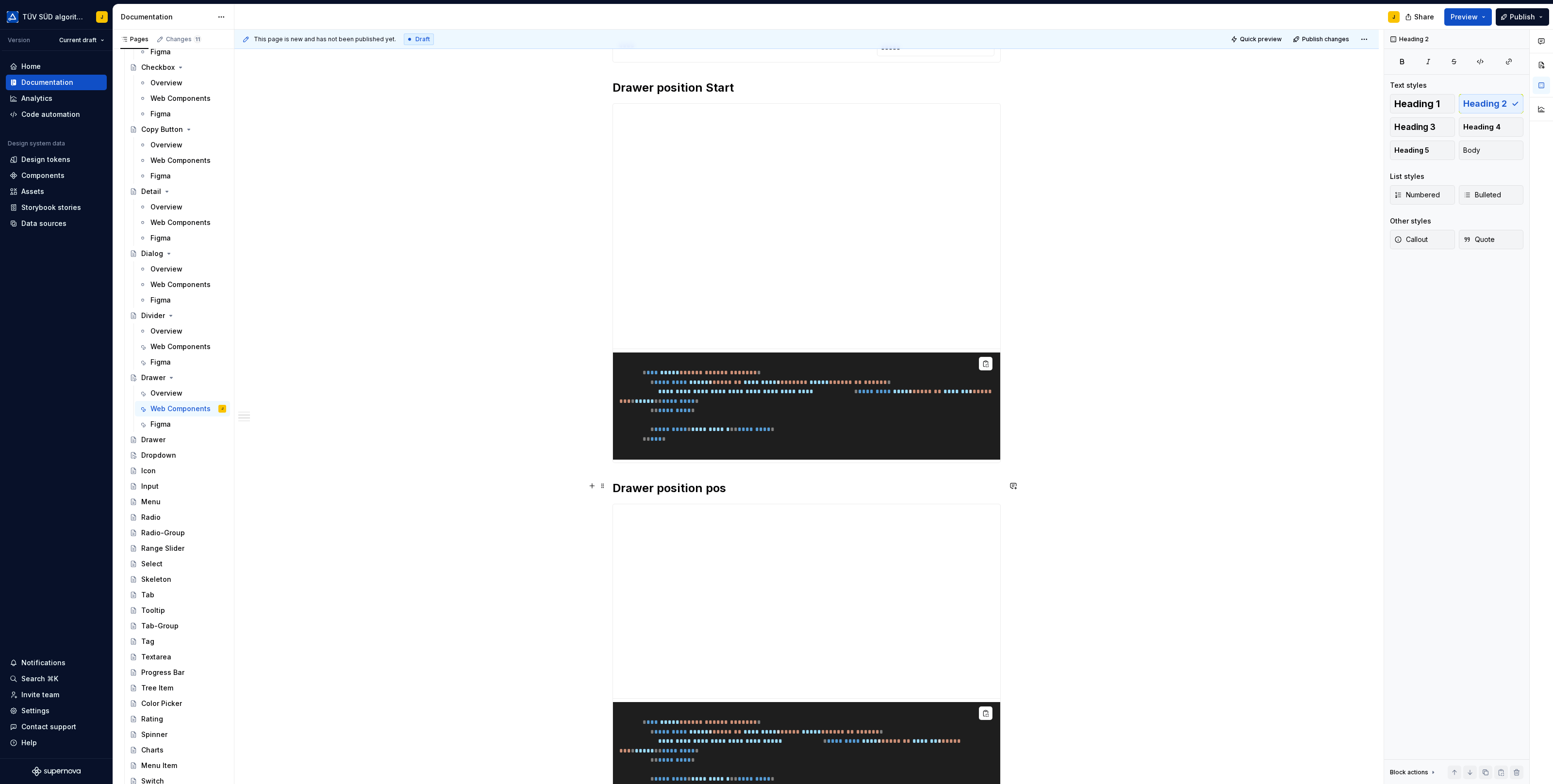
click at [716, 490] on h2 "Drawer position pos" at bounding box center [806, 488] width 388 height 15
click at [716, 489] on h2 "Drawer position pos" at bounding box center [806, 488] width 388 height 15
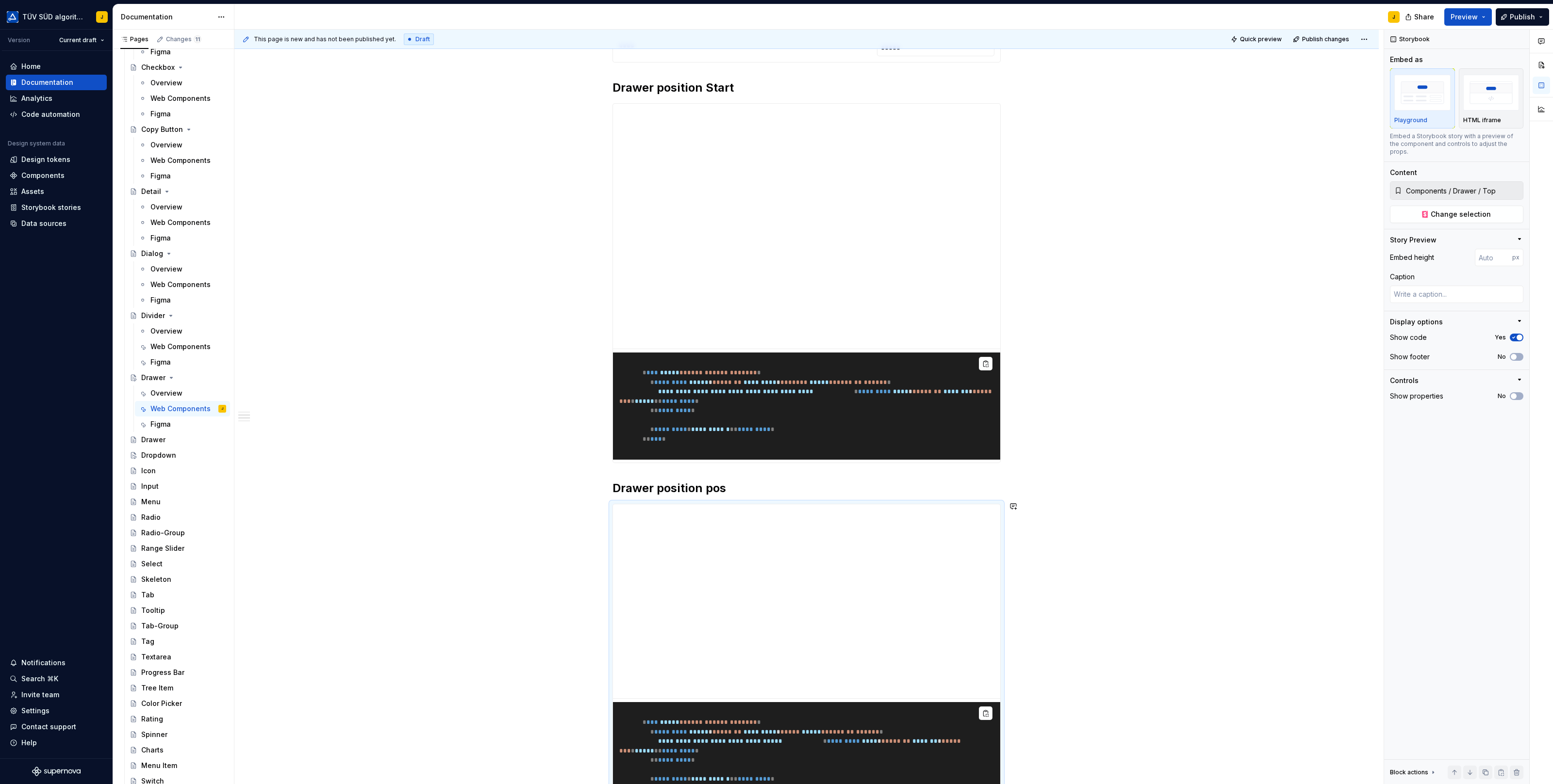
click at [721, 491] on h2 "Drawer position pos" at bounding box center [806, 488] width 388 height 15
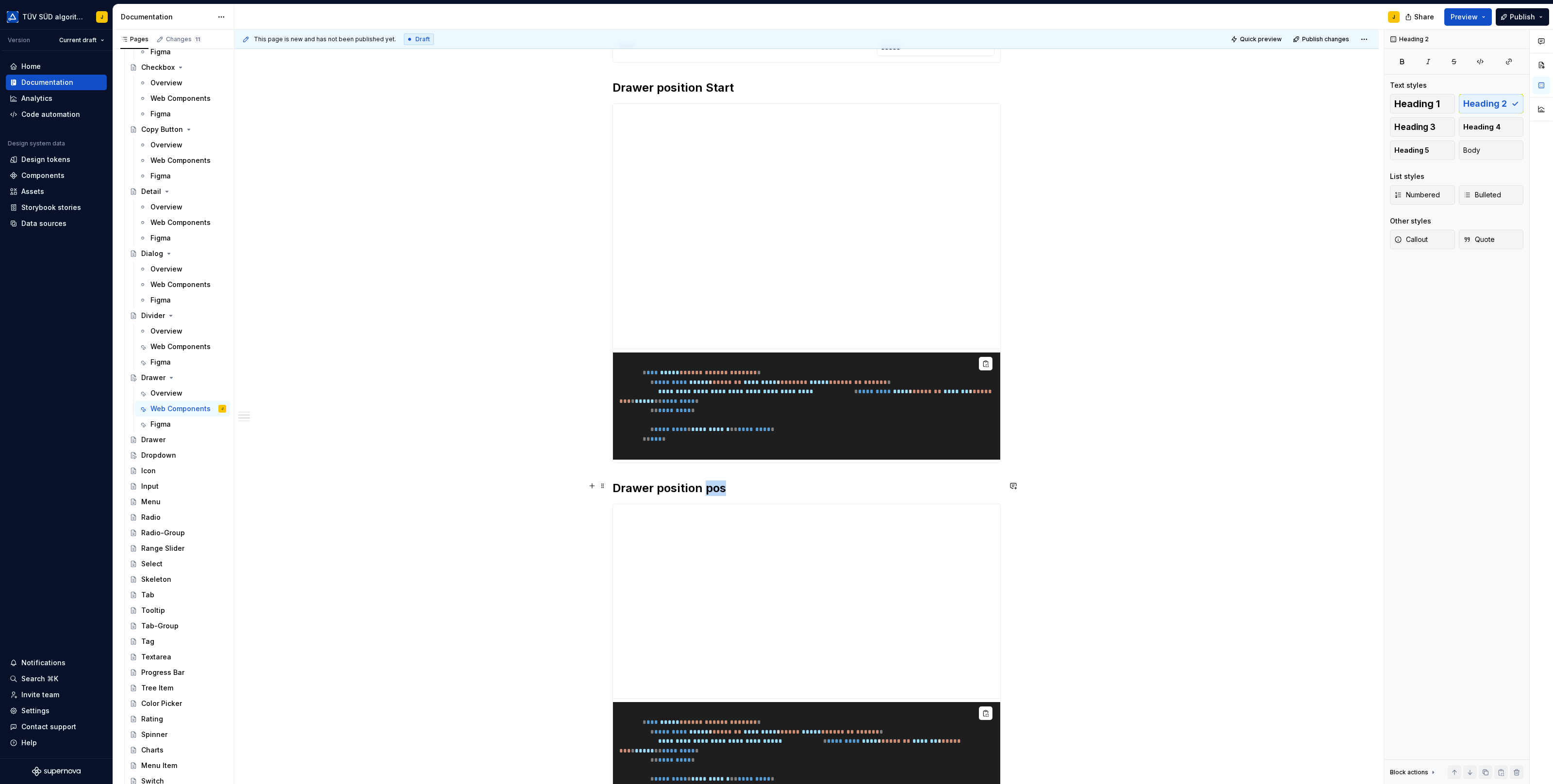
click at [721, 491] on h2 "Drawer position pos" at bounding box center [806, 488] width 388 height 15
click at [1108, 446] on div "**********" at bounding box center [806, 341] width 1144 height 1646
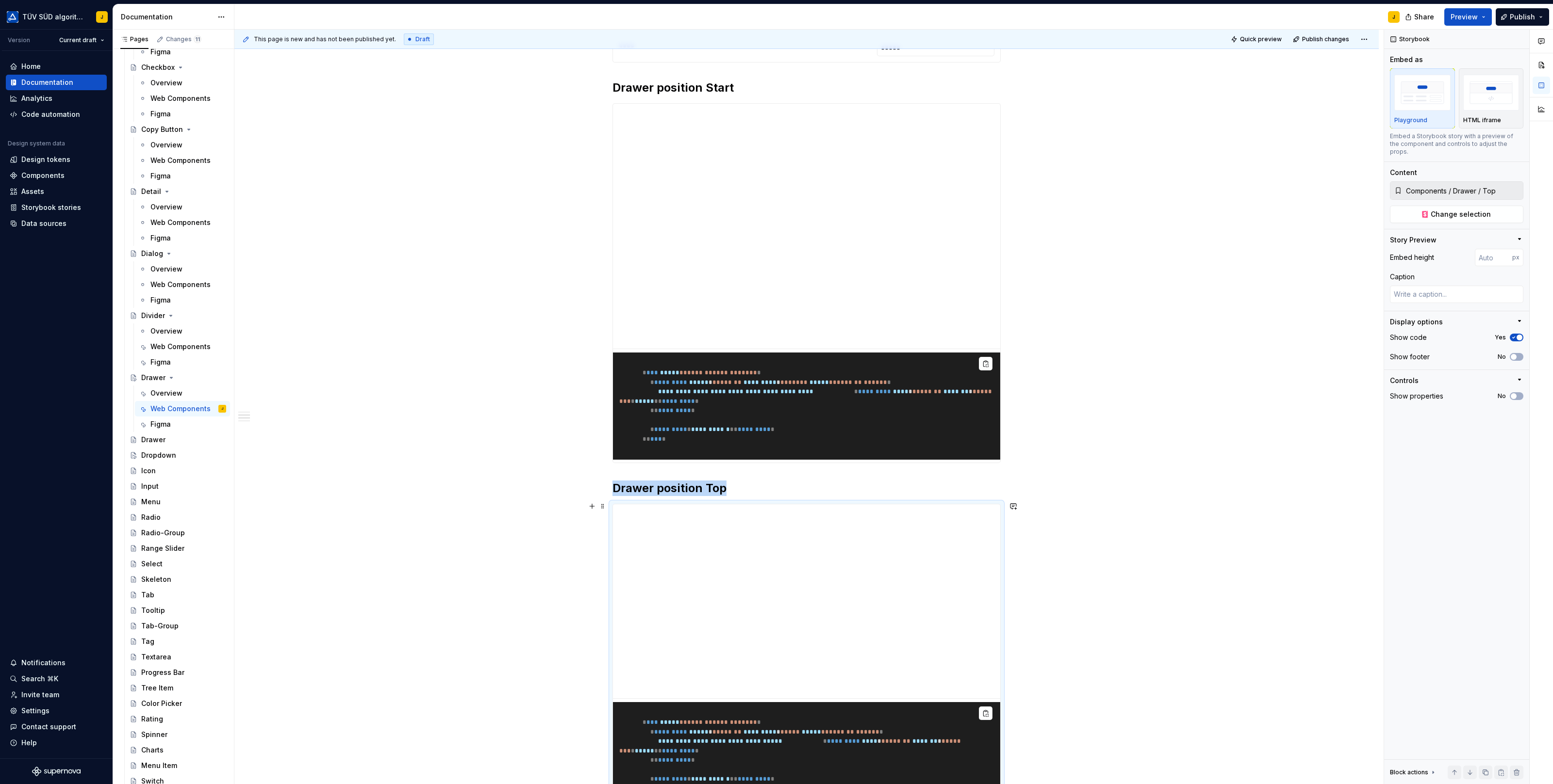
click at [1041, 536] on div "**********" at bounding box center [806, 341] width 1144 height 1646
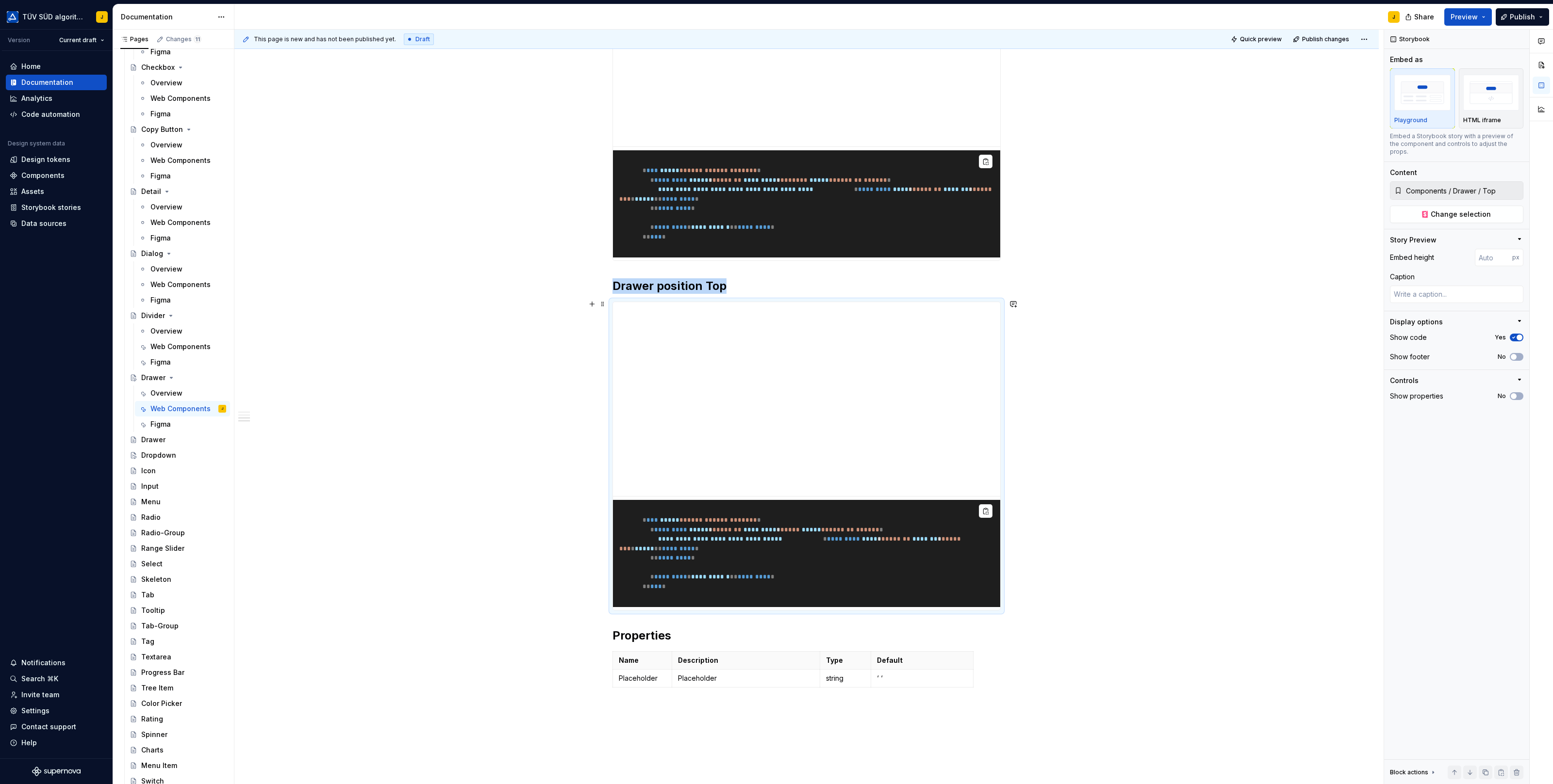
scroll to position [946, 0]
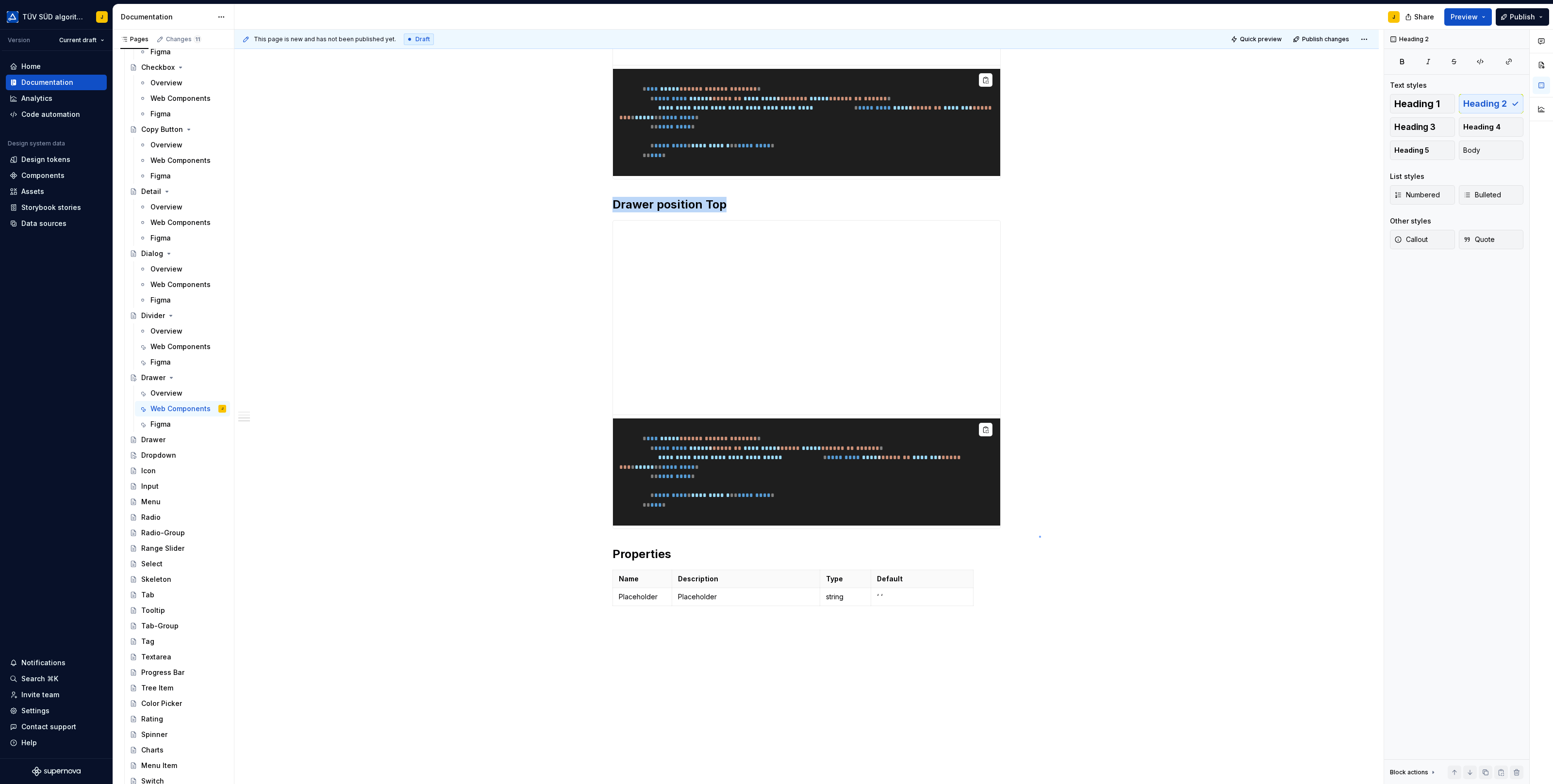
click at [1039, 536] on div "**********" at bounding box center [809, 407] width 1149 height 755
click at [604, 220] on span at bounding box center [603, 222] width 8 height 13
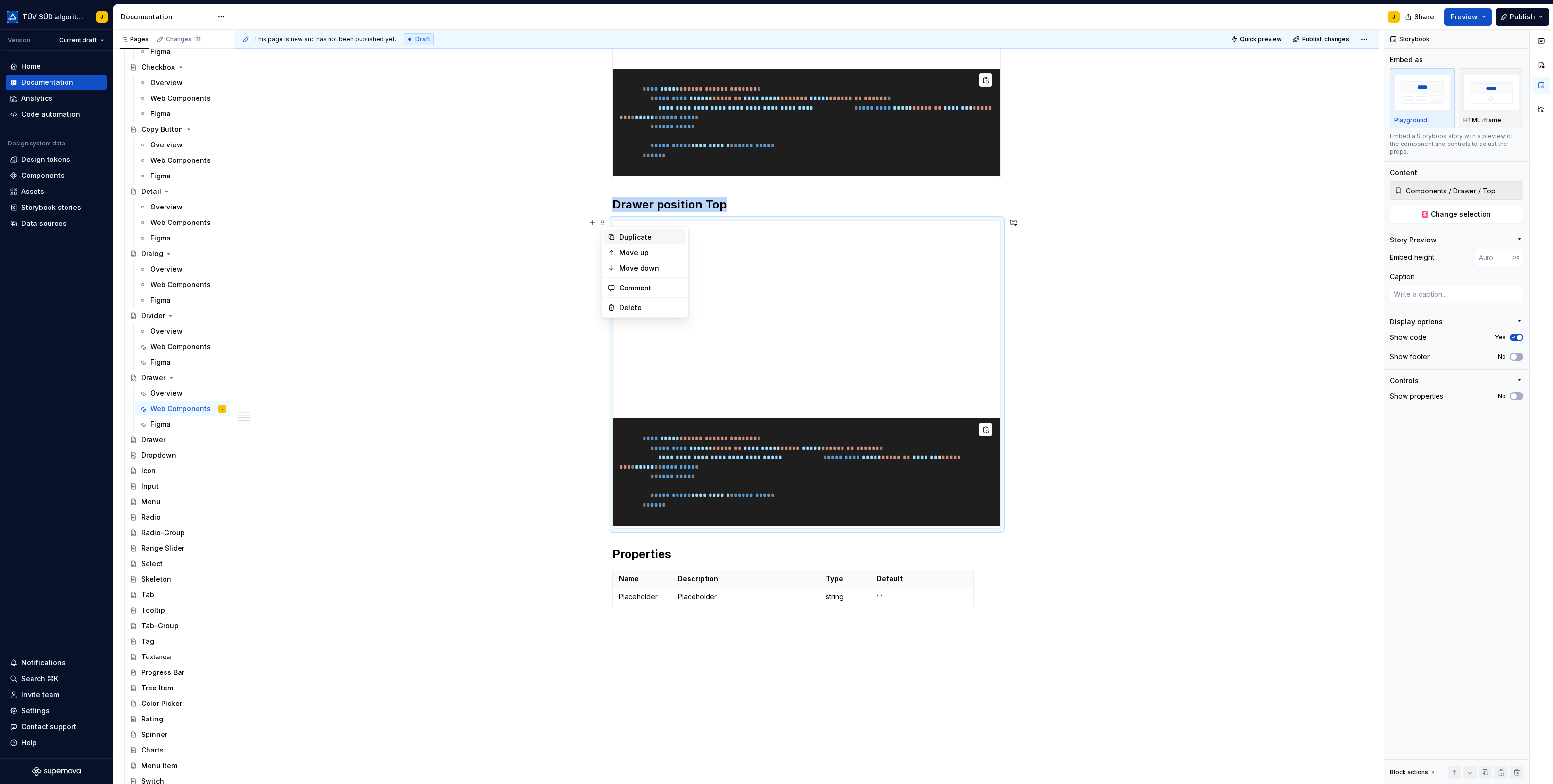
click at [626, 237] on div "Duplicate" at bounding box center [650, 237] width 63 height 10
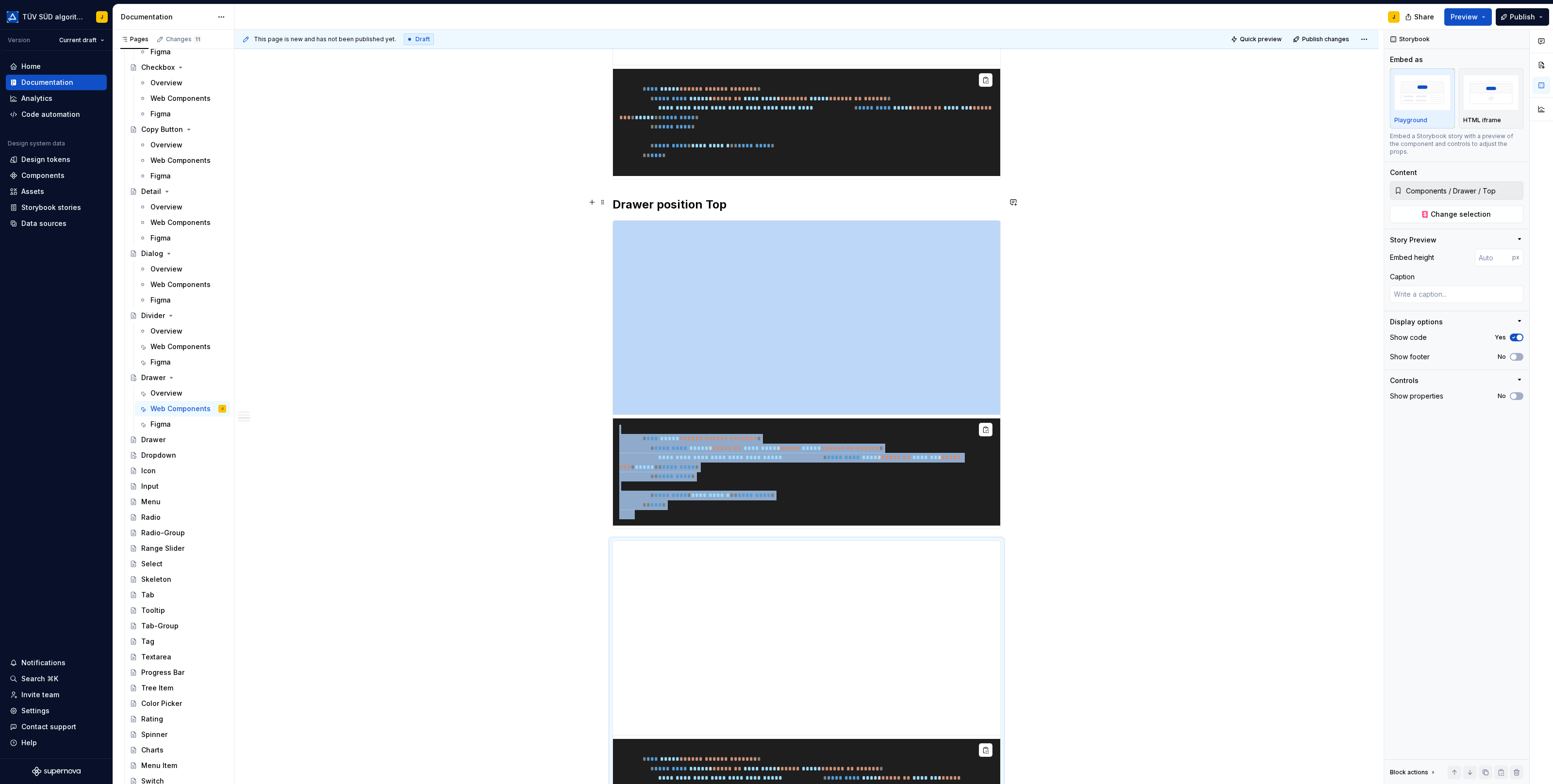
click at [606, 202] on span at bounding box center [603, 202] width 8 height 13
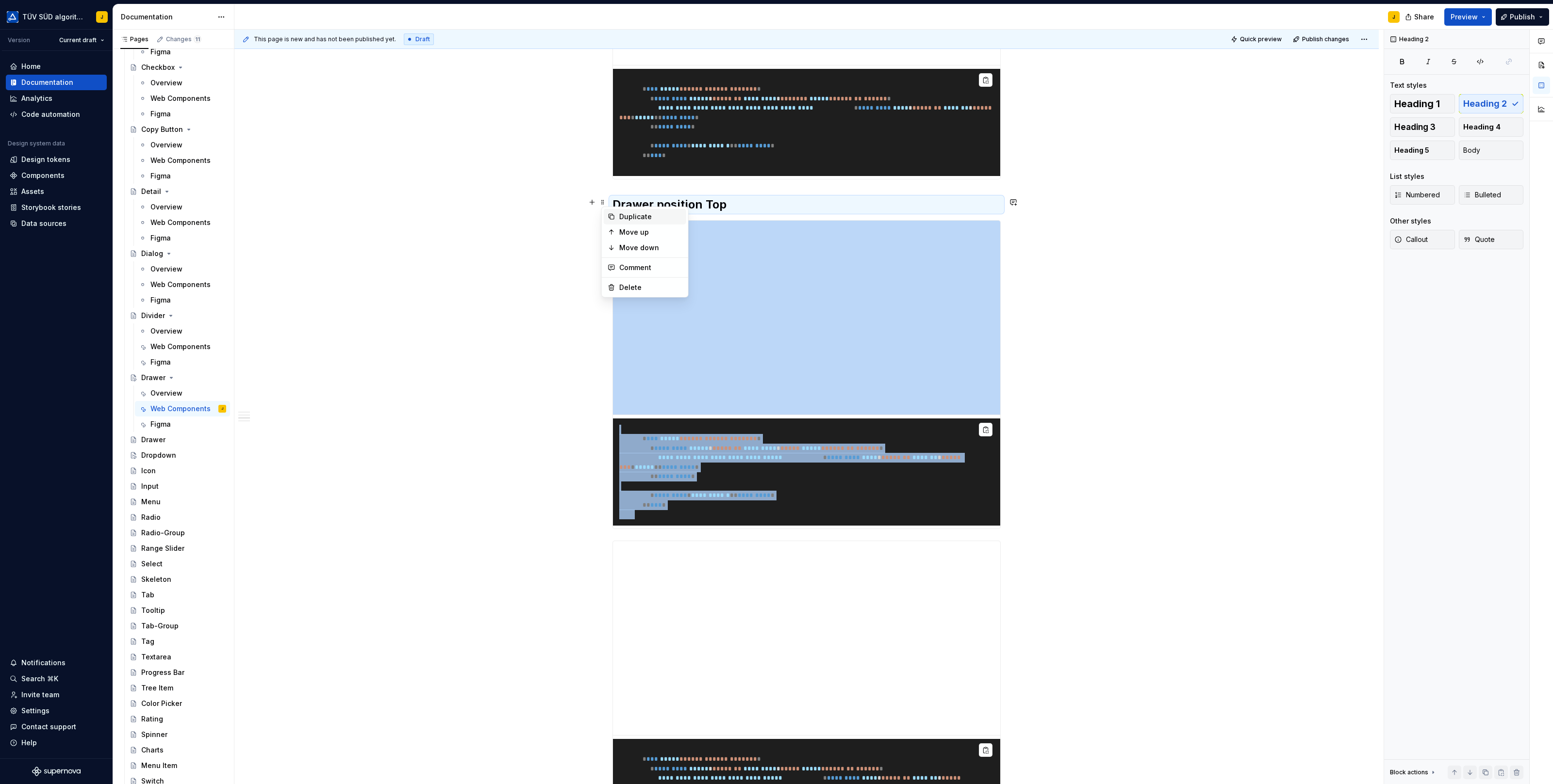
click at [624, 215] on div "Duplicate" at bounding box center [650, 216] width 63 height 10
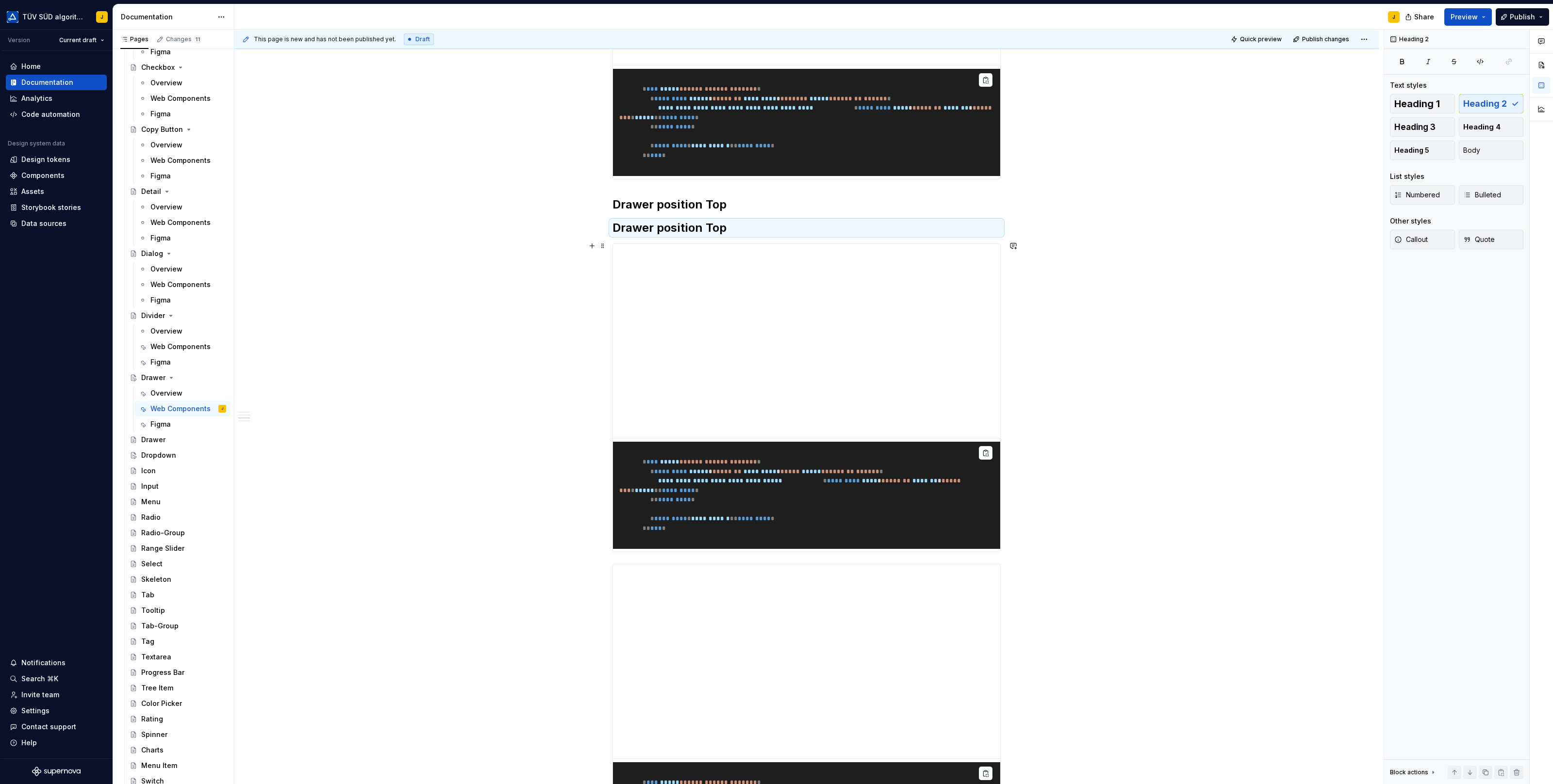
drag, startPoint x: 605, startPoint y: 230, endPoint x: 645, endPoint y: 552, distance: 324.5
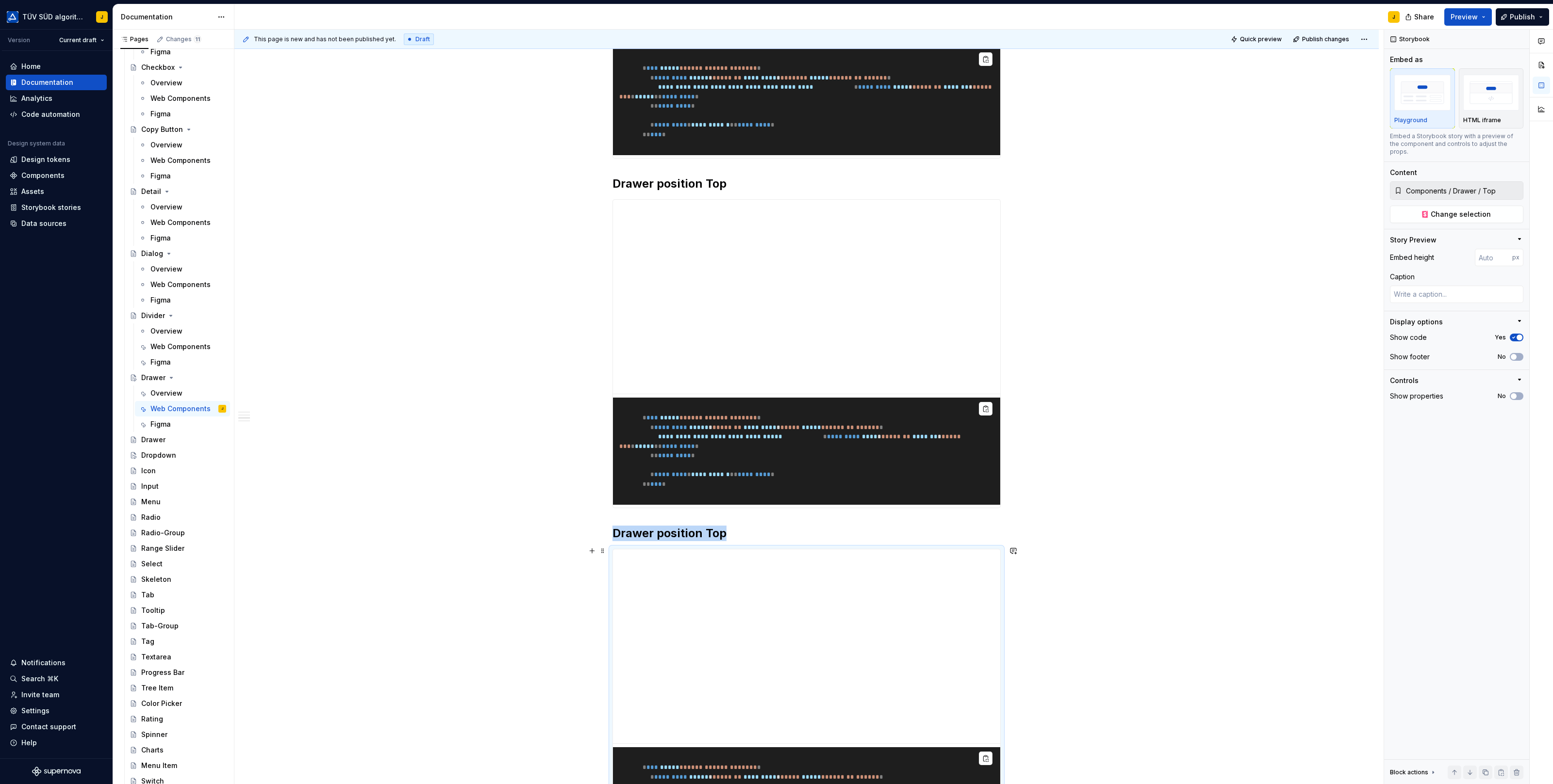
scroll to position [972, 0]
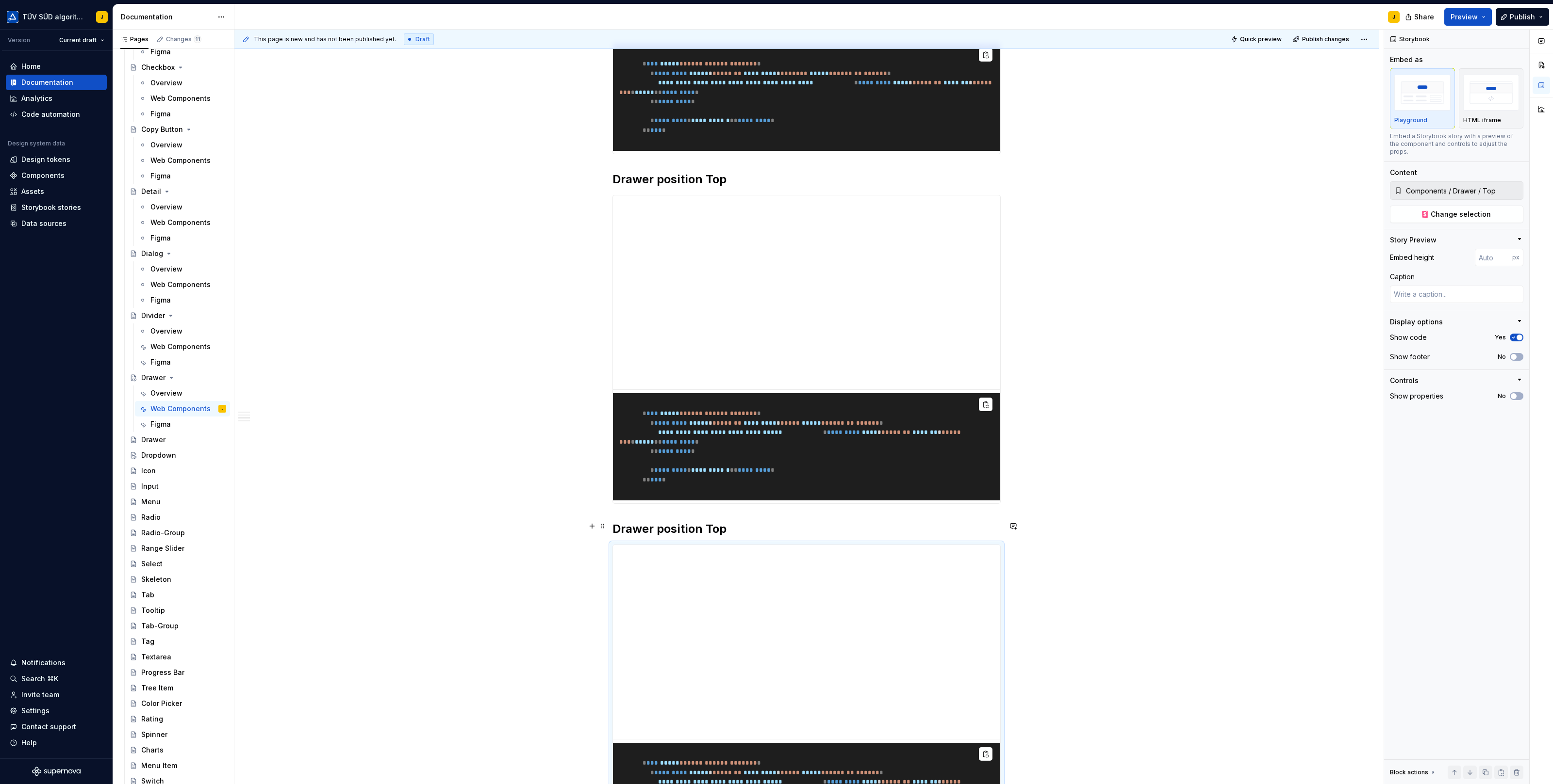
click at [711, 526] on h2 "Drawer position Top" at bounding box center [806, 529] width 388 height 15
click at [1489, 205] on button "Change selection" at bounding box center [1456, 214] width 133 height 17
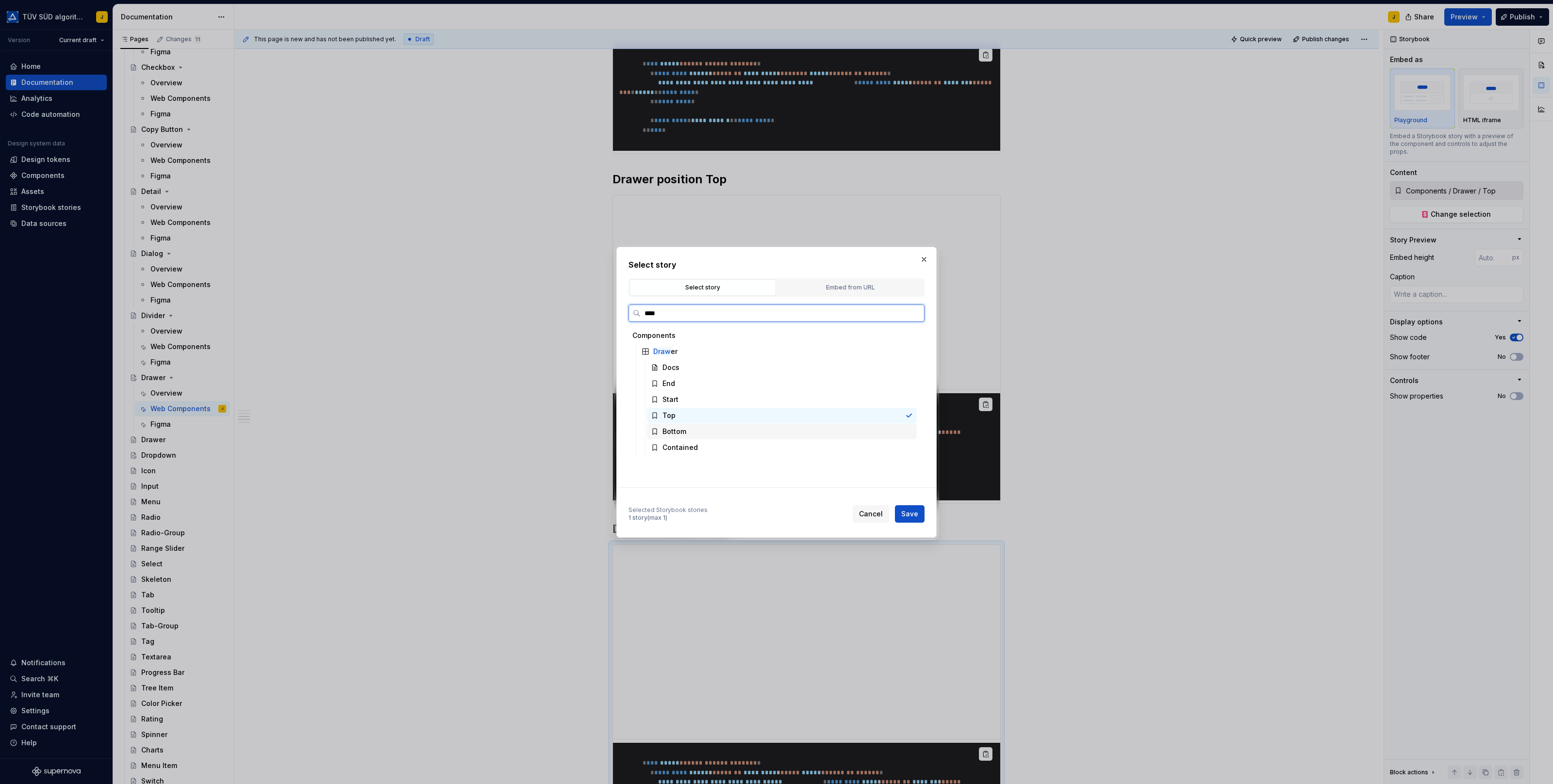
click at [710, 429] on div "Bottom" at bounding box center [781, 431] width 270 height 15
click at [907, 509] on span "Save" at bounding box center [910, 514] width 17 height 10
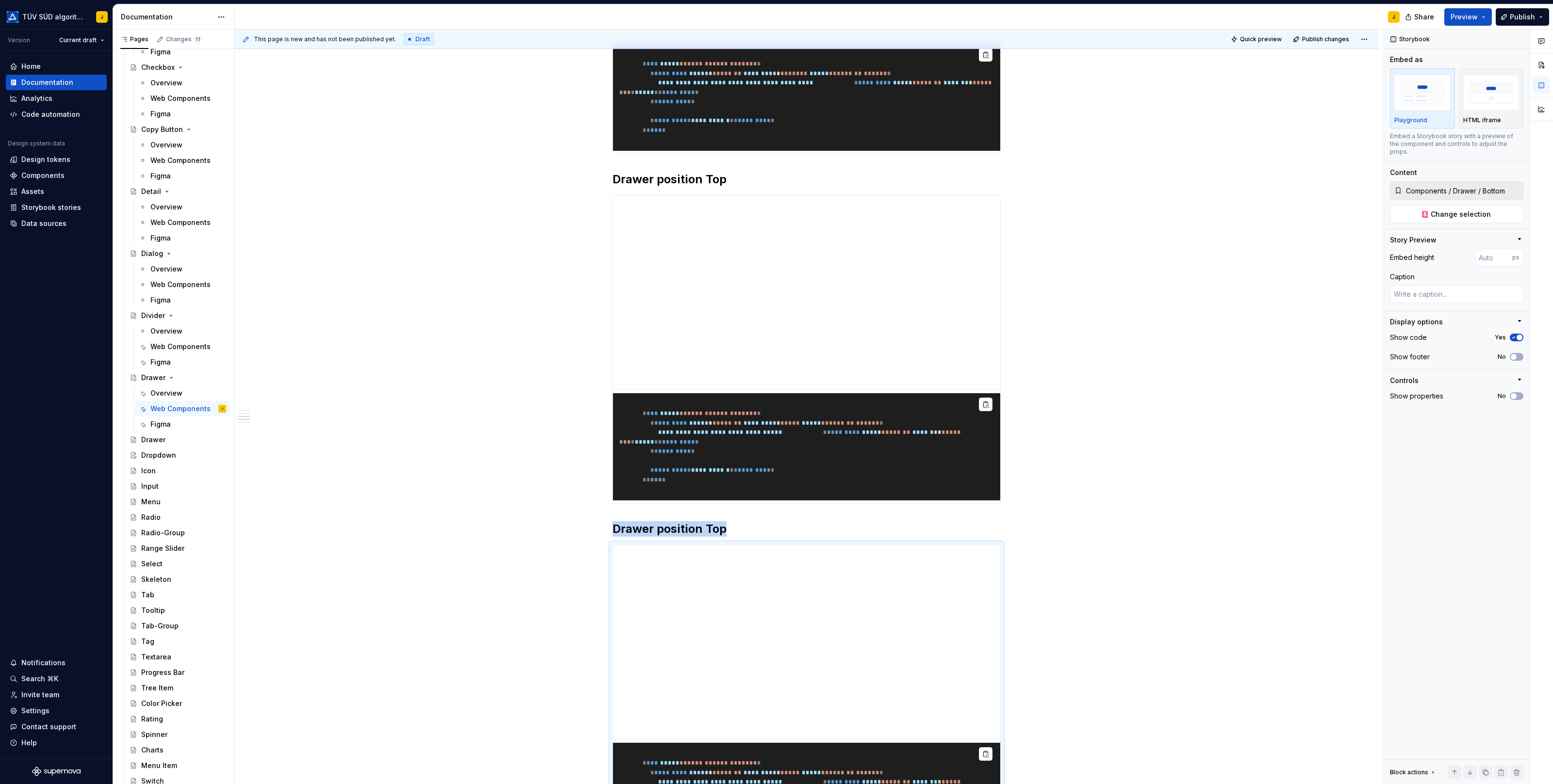
scroll to position [1036, 0]
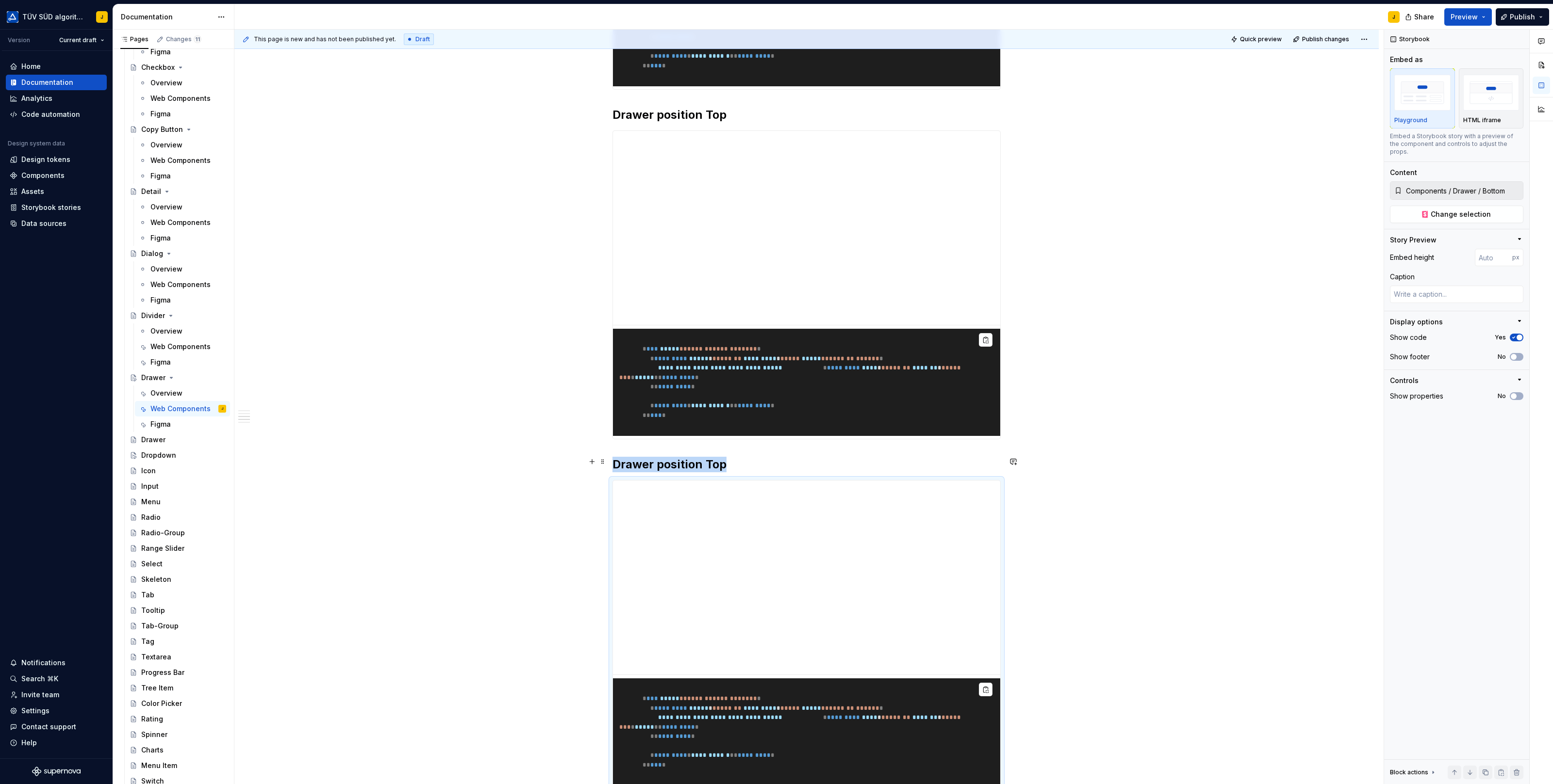
click at [730, 457] on h2 "Drawer position Top" at bounding box center [806, 464] width 388 height 15
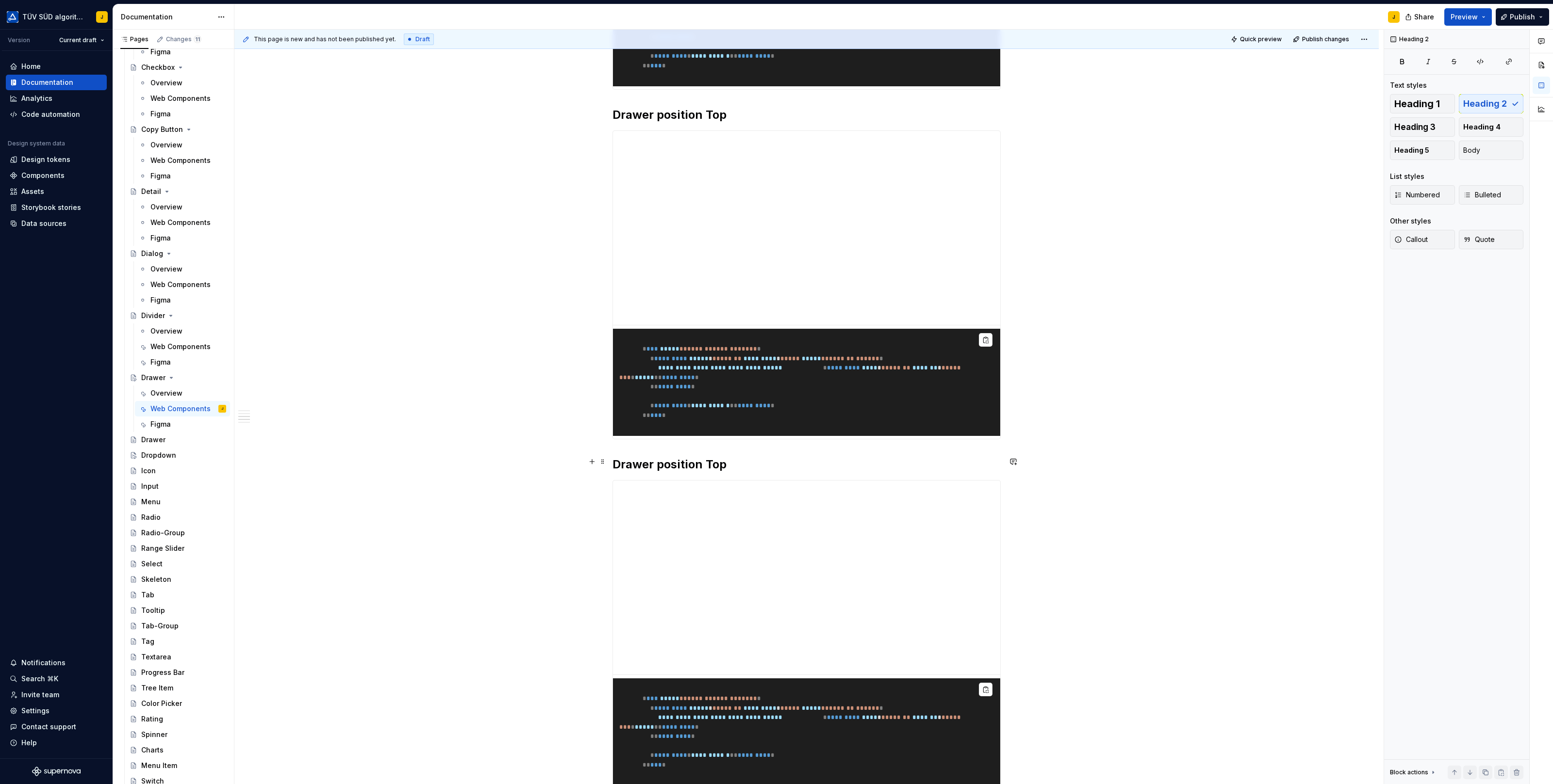
click at [730, 457] on h2 "Drawer position Top" at bounding box center [806, 464] width 388 height 15
click at [717, 457] on h2 "Drawer position Top" at bounding box center [806, 464] width 388 height 15
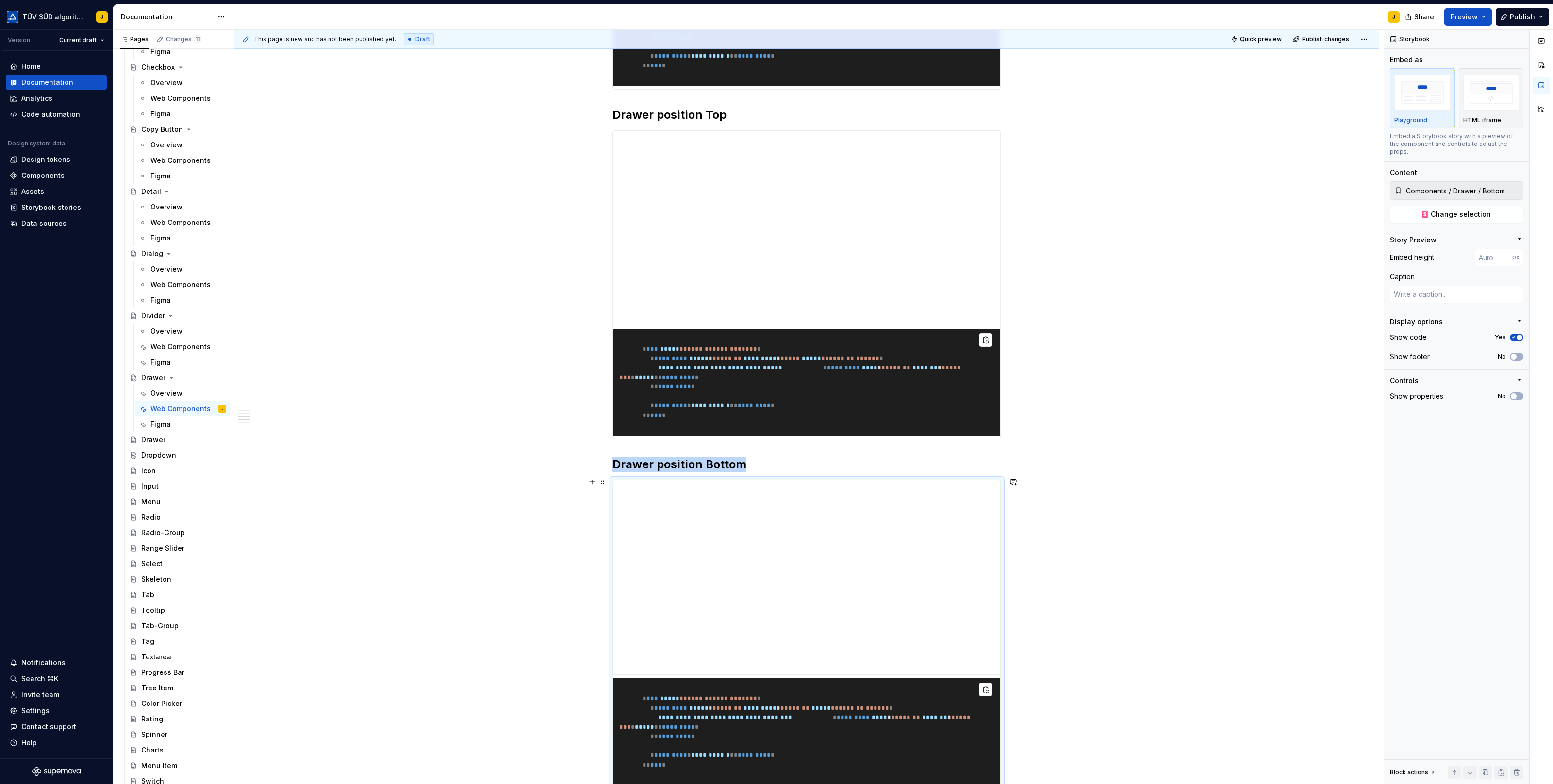
click at [578, 524] on div "**********" at bounding box center [806, 142] width 1144 height 1996
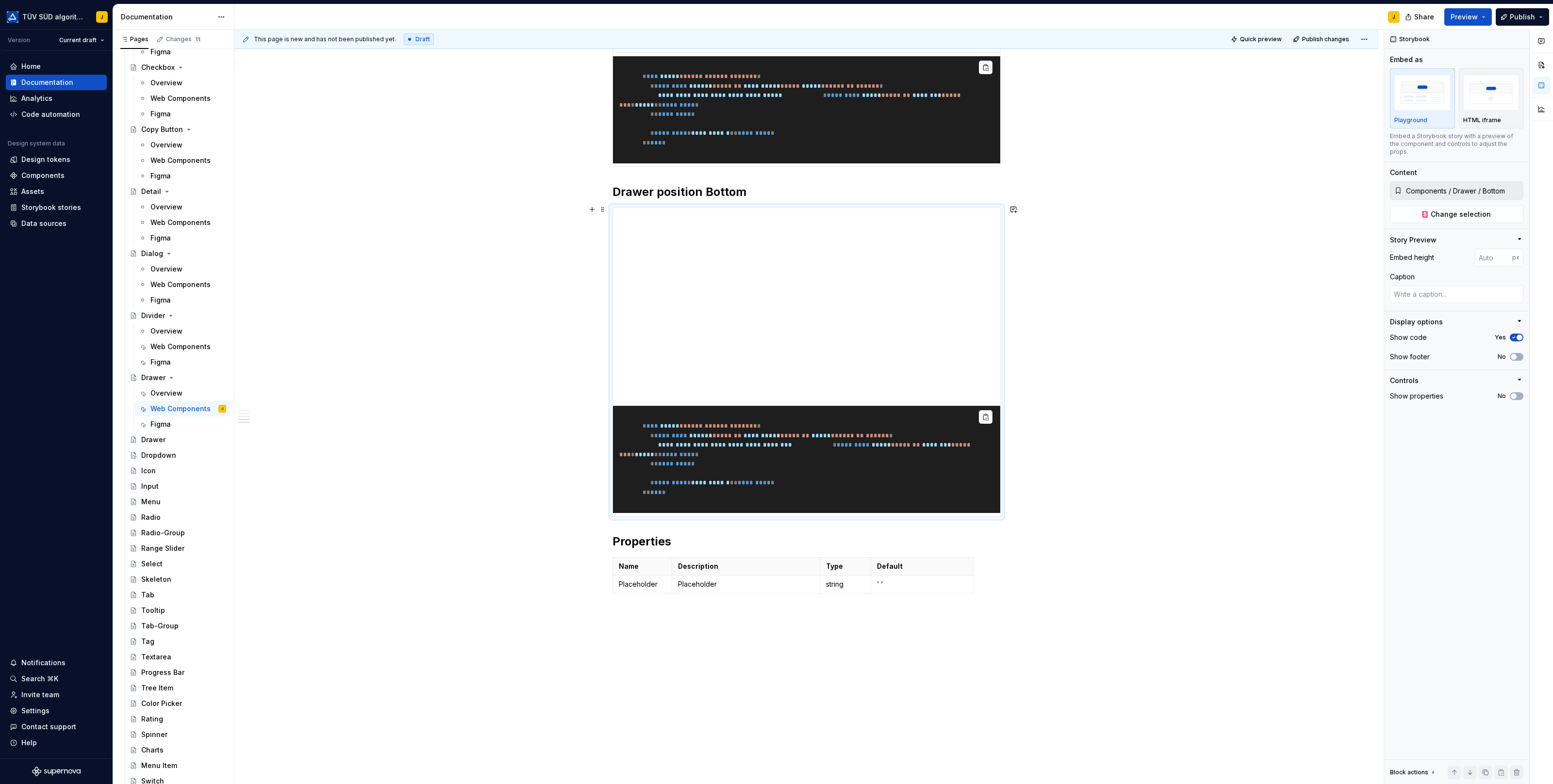
scroll to position [1387, 0]
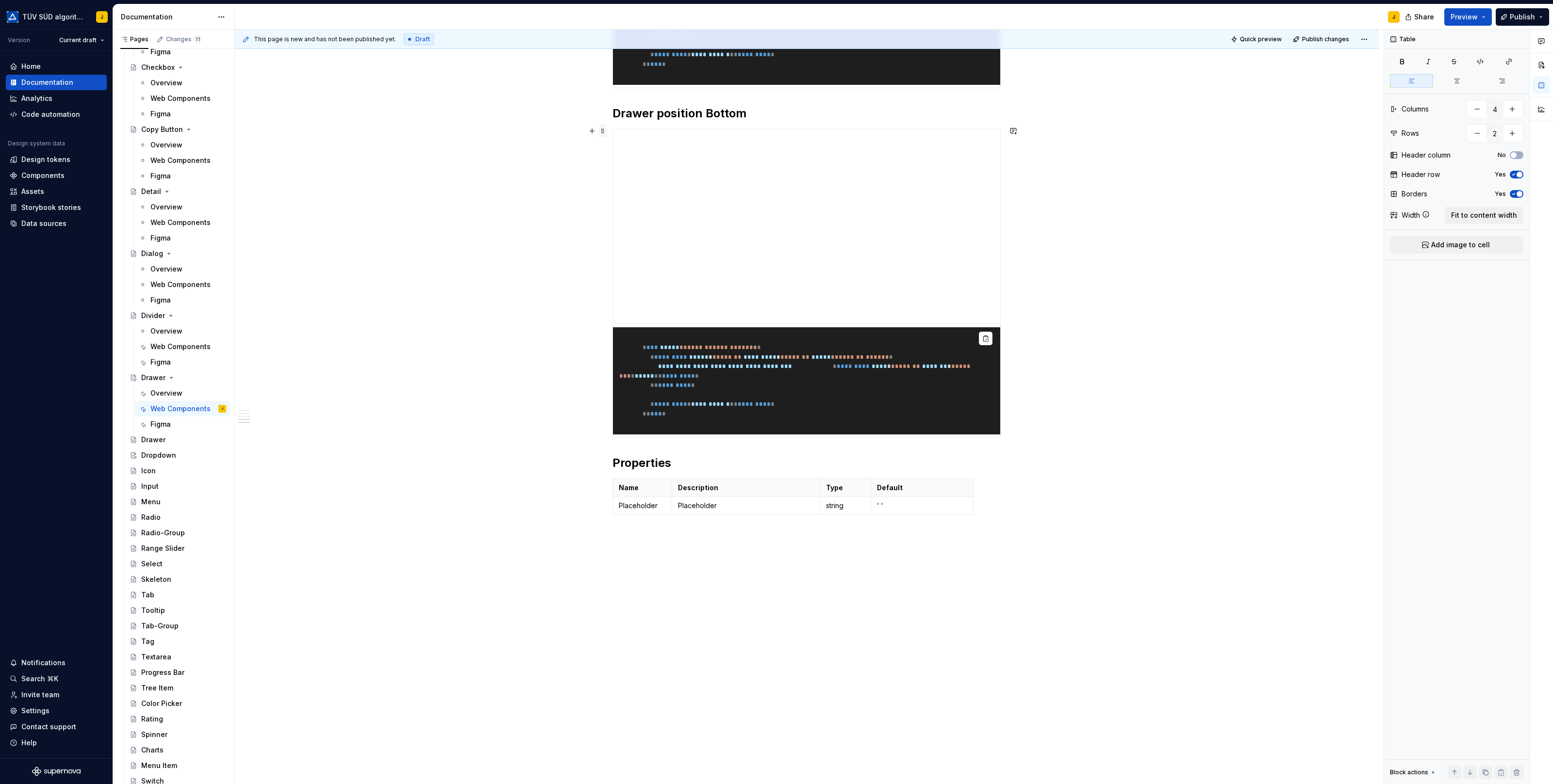
click at [606, 135] on span at bounding box center [603, 131] width 8 height 13
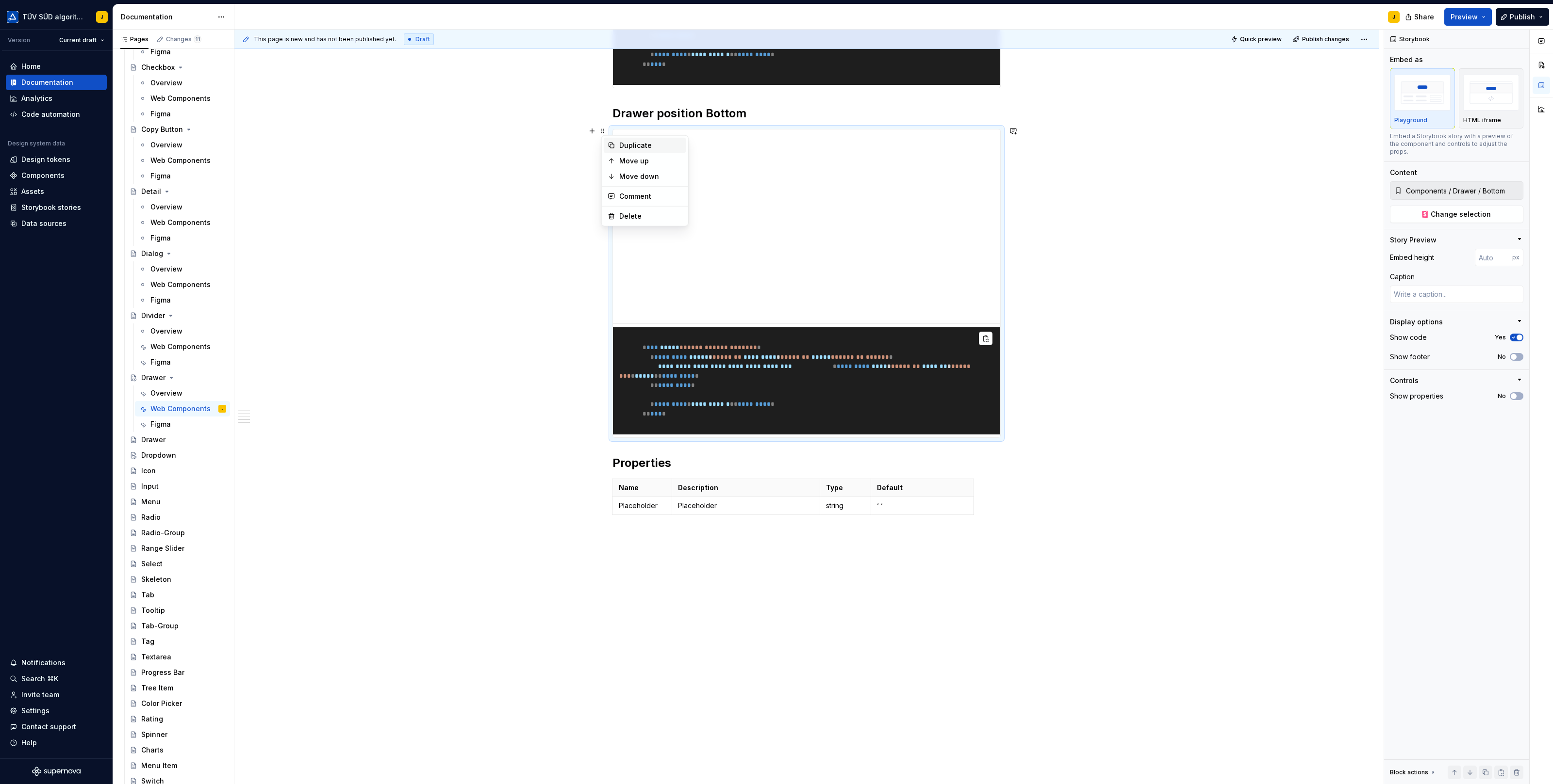
click at [633, 145] on div "Duplicate" at bounding box center [650, 145] width 63 height 10
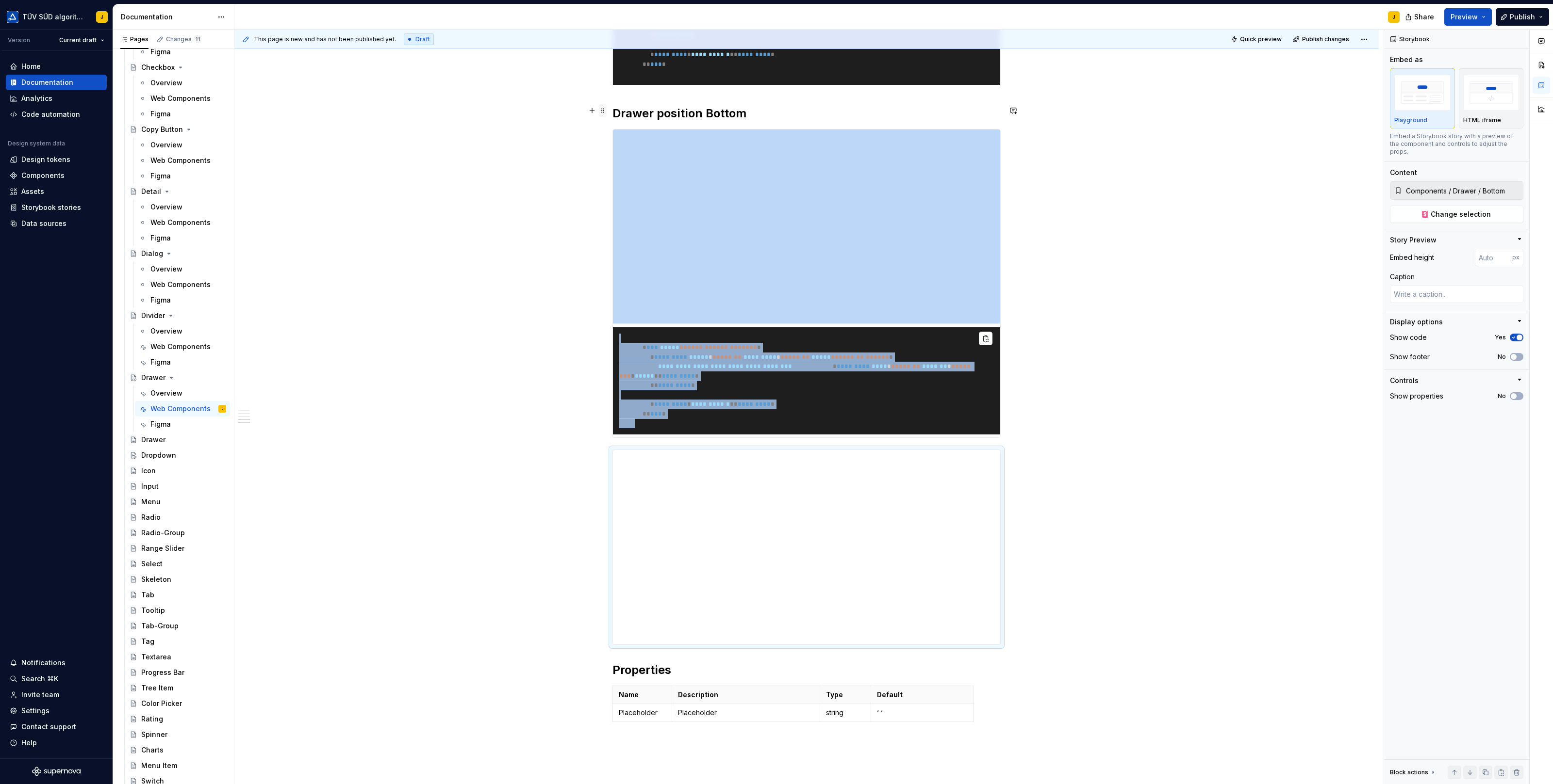
click at [604, 110] on span at bounding box center [603, 110] width 8 height 13
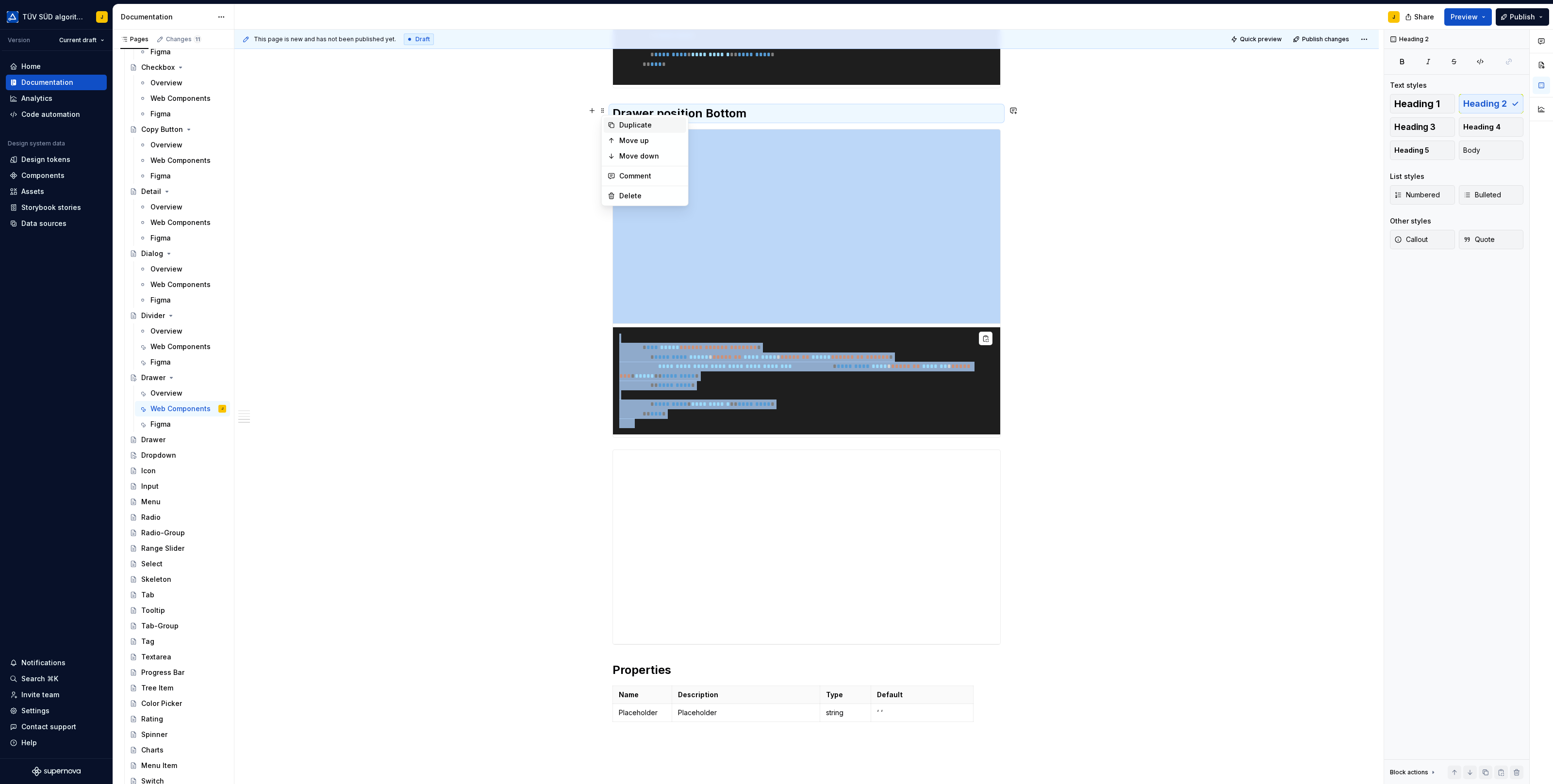
click at [613, 122] on icon at bounding box center [611, 125] width 8 height 8
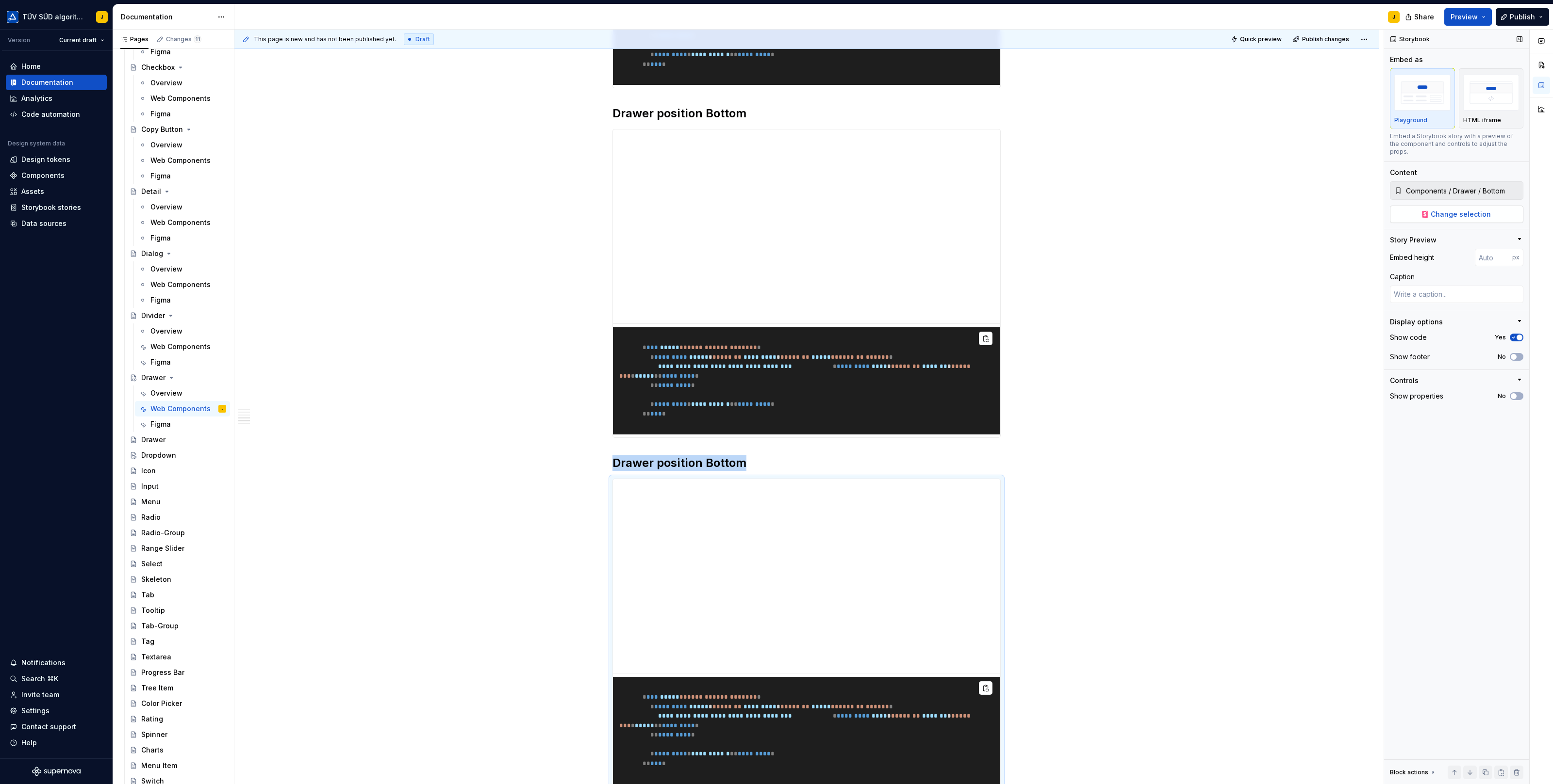
click at [1473, 209] on span "Change selection" at bounding box center [1460, 214] width 60 height 10
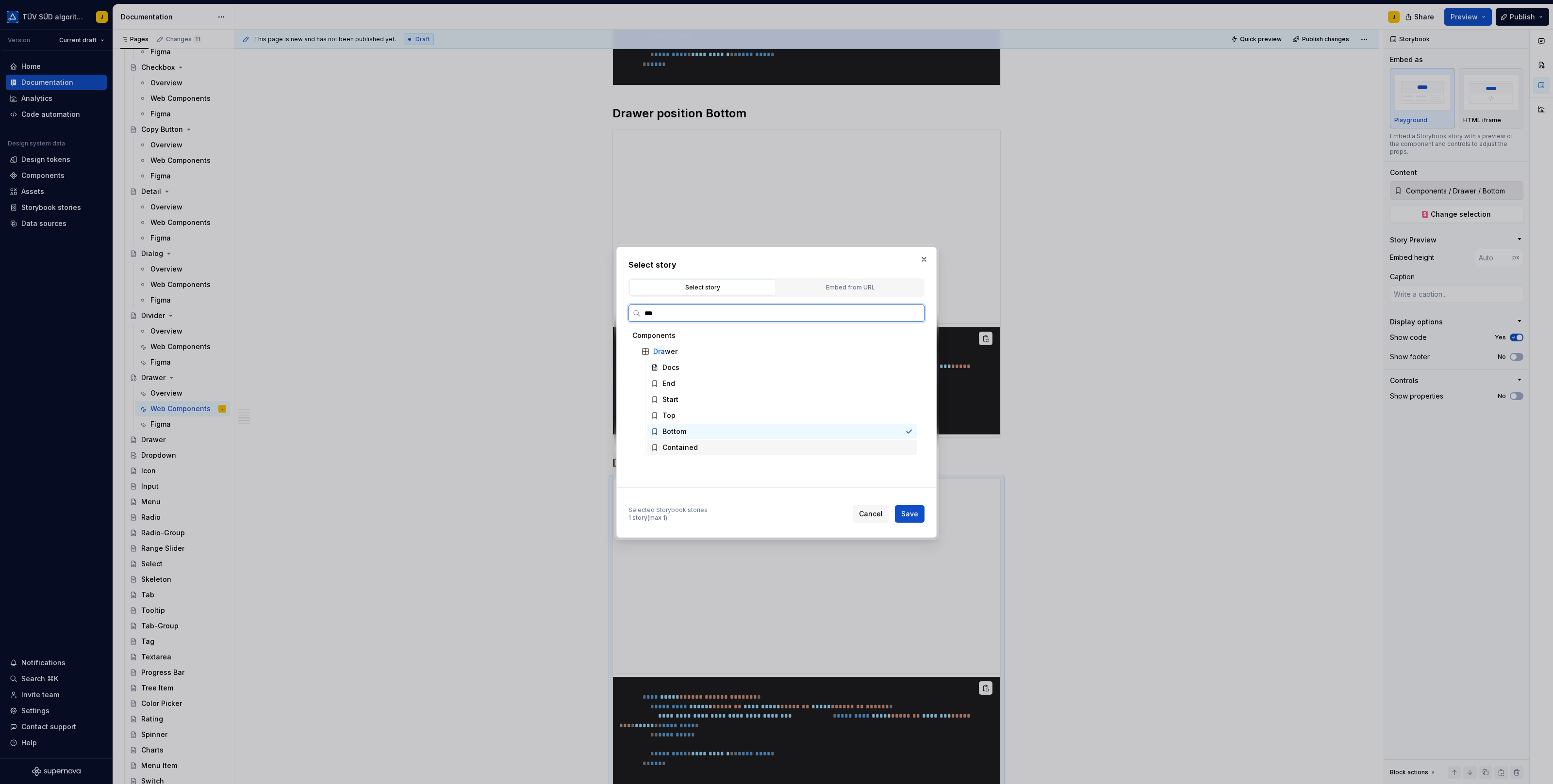
click at [746, 442] on div "Contained" at bounding box center [781, 447] width 270 height 15
click at [906, 509] on span "Save" at bounding box center [910, 514] width 17 height 10
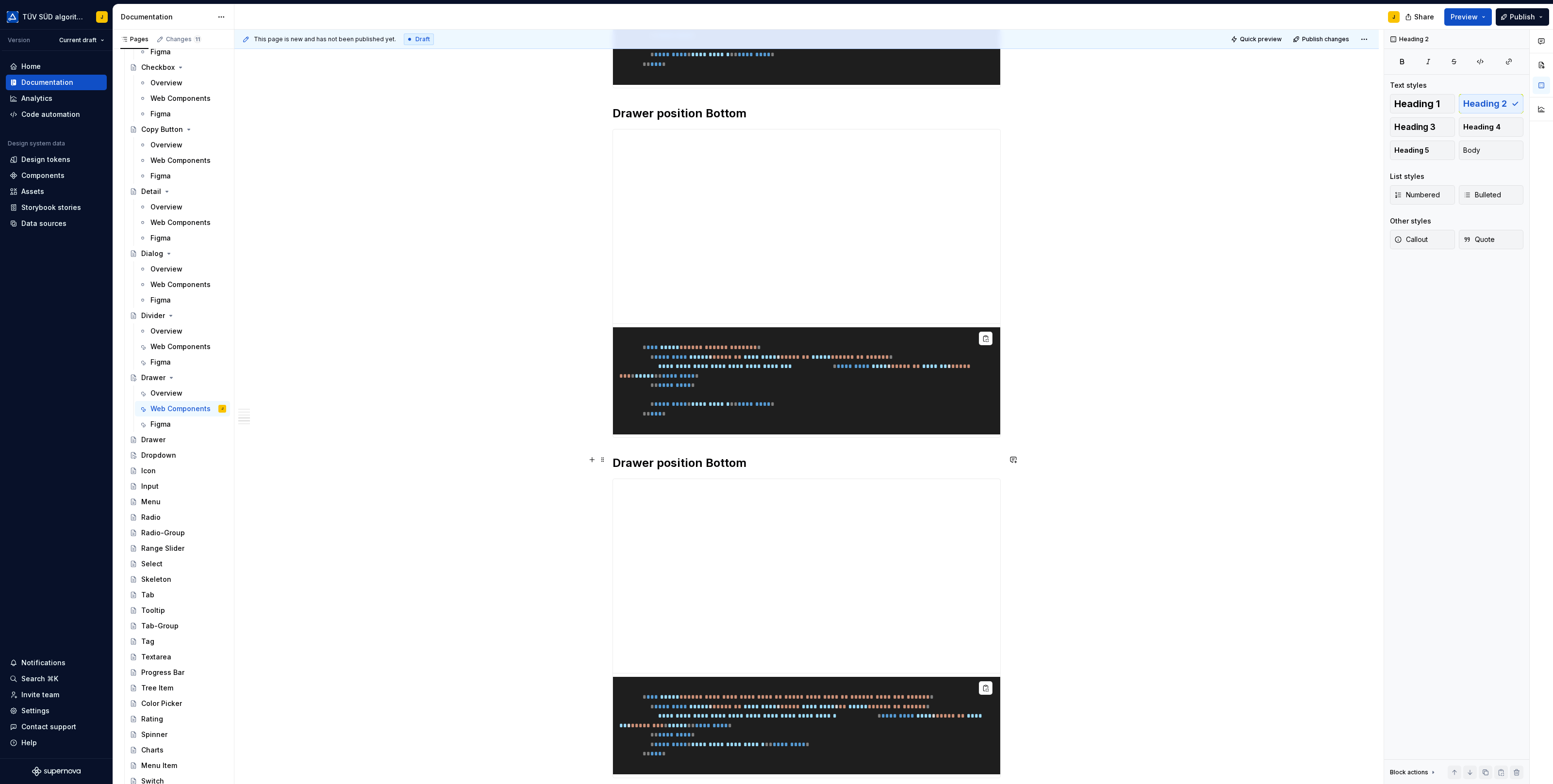
click at [838, 455] on h2 "Drawer position Bottom" at bounding box center [806, 463] width 388 height 15
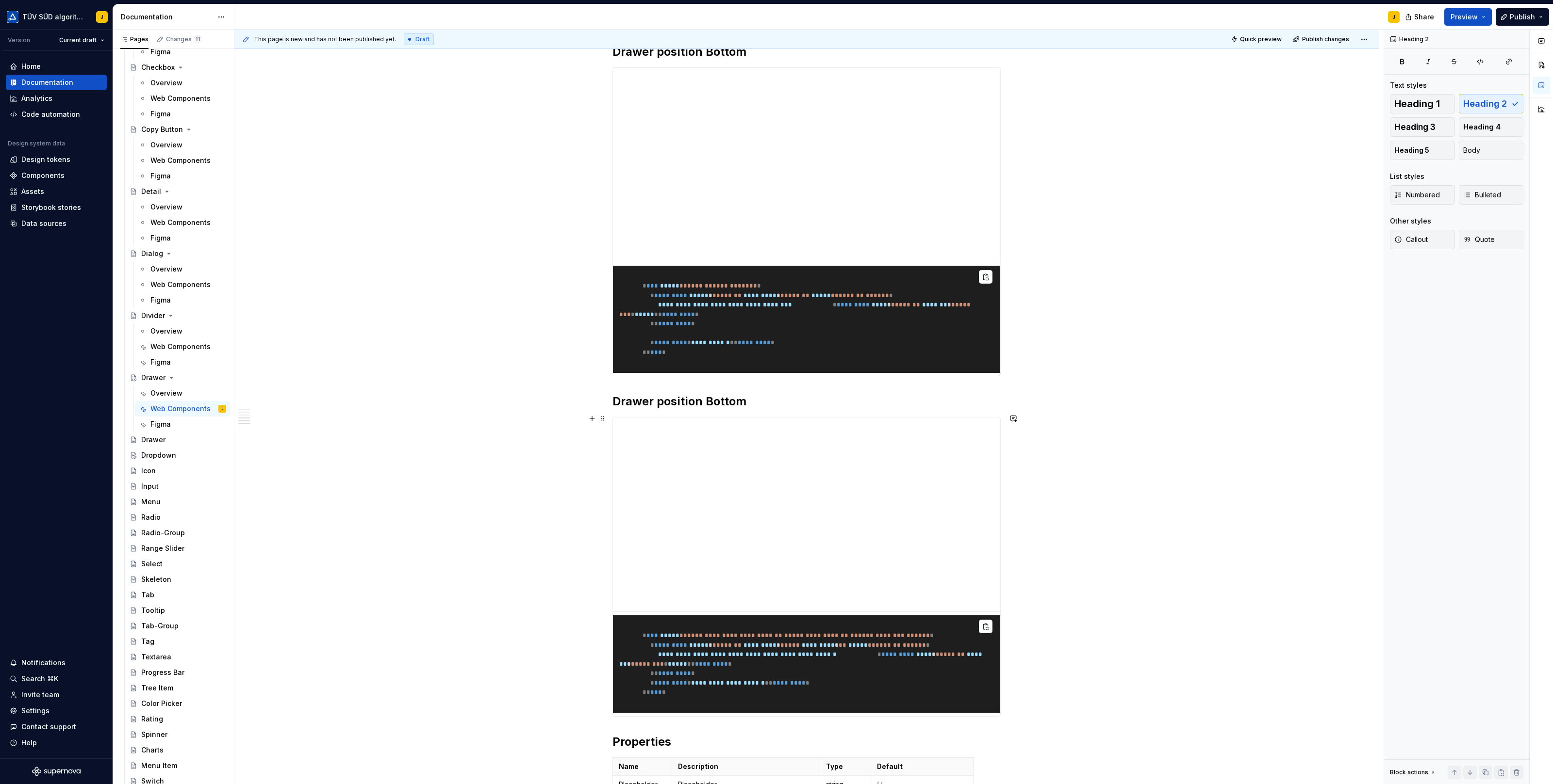
scroll to position [1459, 0]
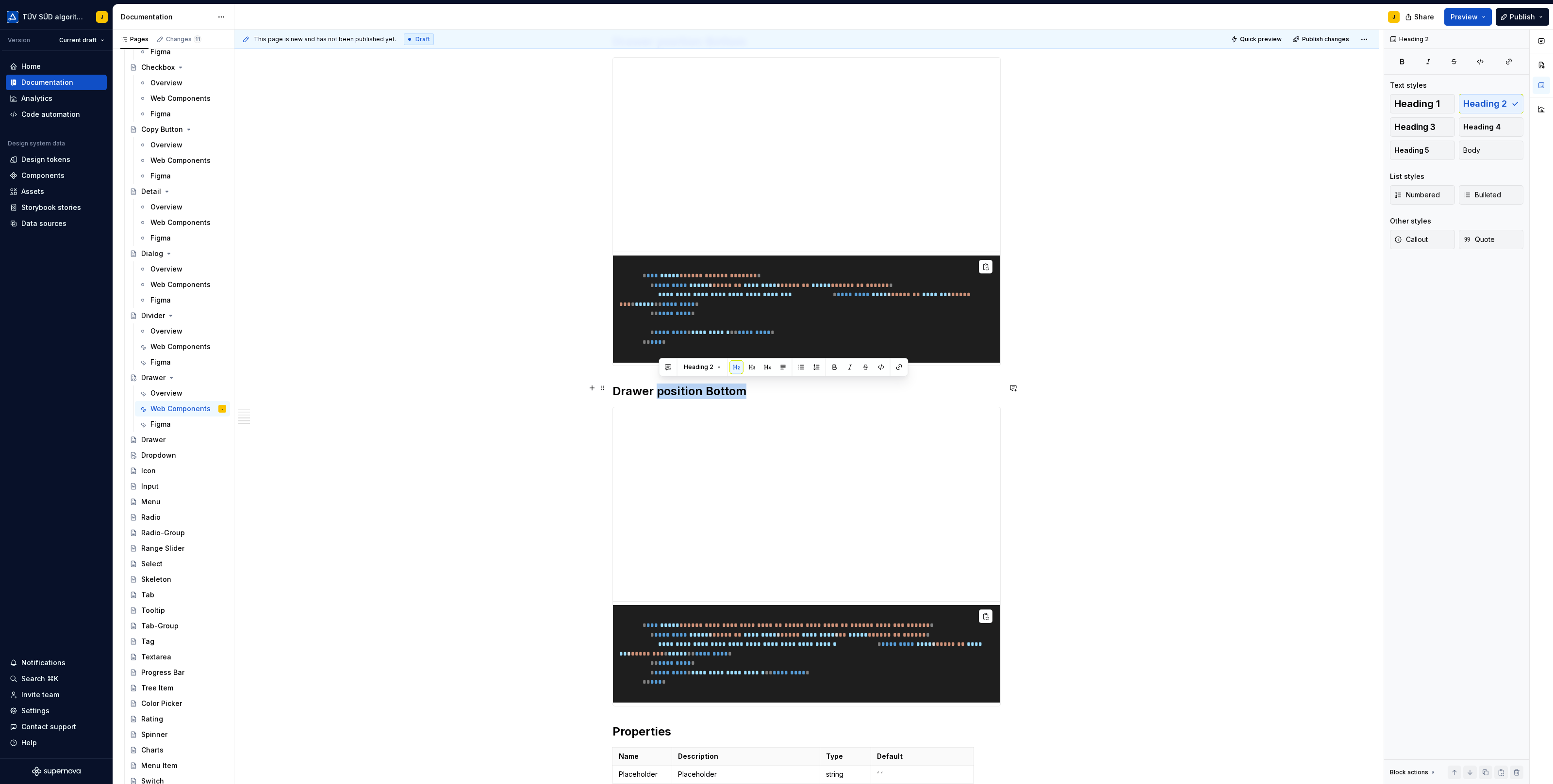
drag, startPoint x: 661, startPoint y: 386, endPoint x: 760, endPoint y: 383, distance: 99.0
click at [760, 383] on h2 "Drawer position Bottom" at bounding box center [806, 391] width 388 height 15
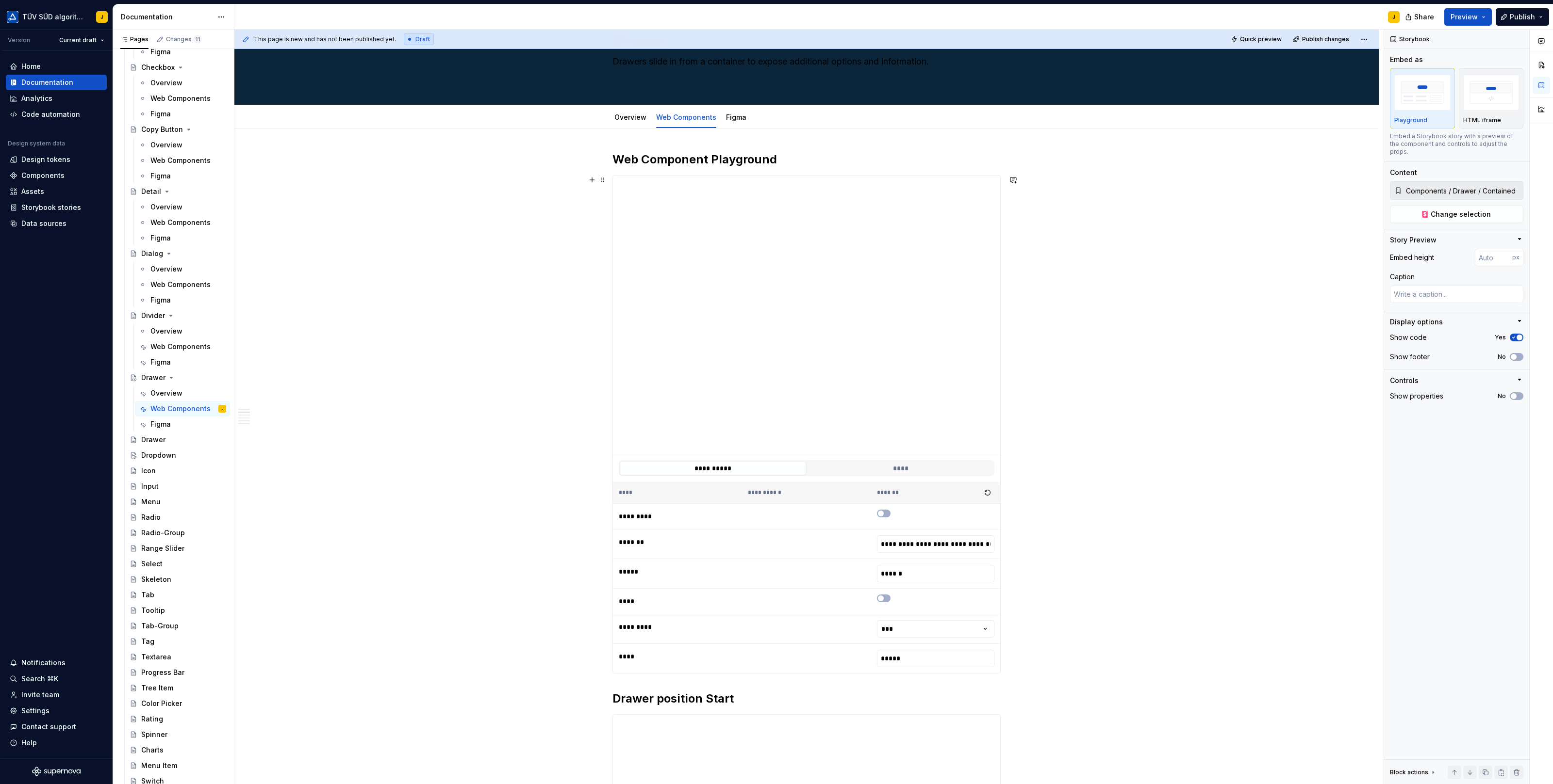
scroll to position [0, 0]
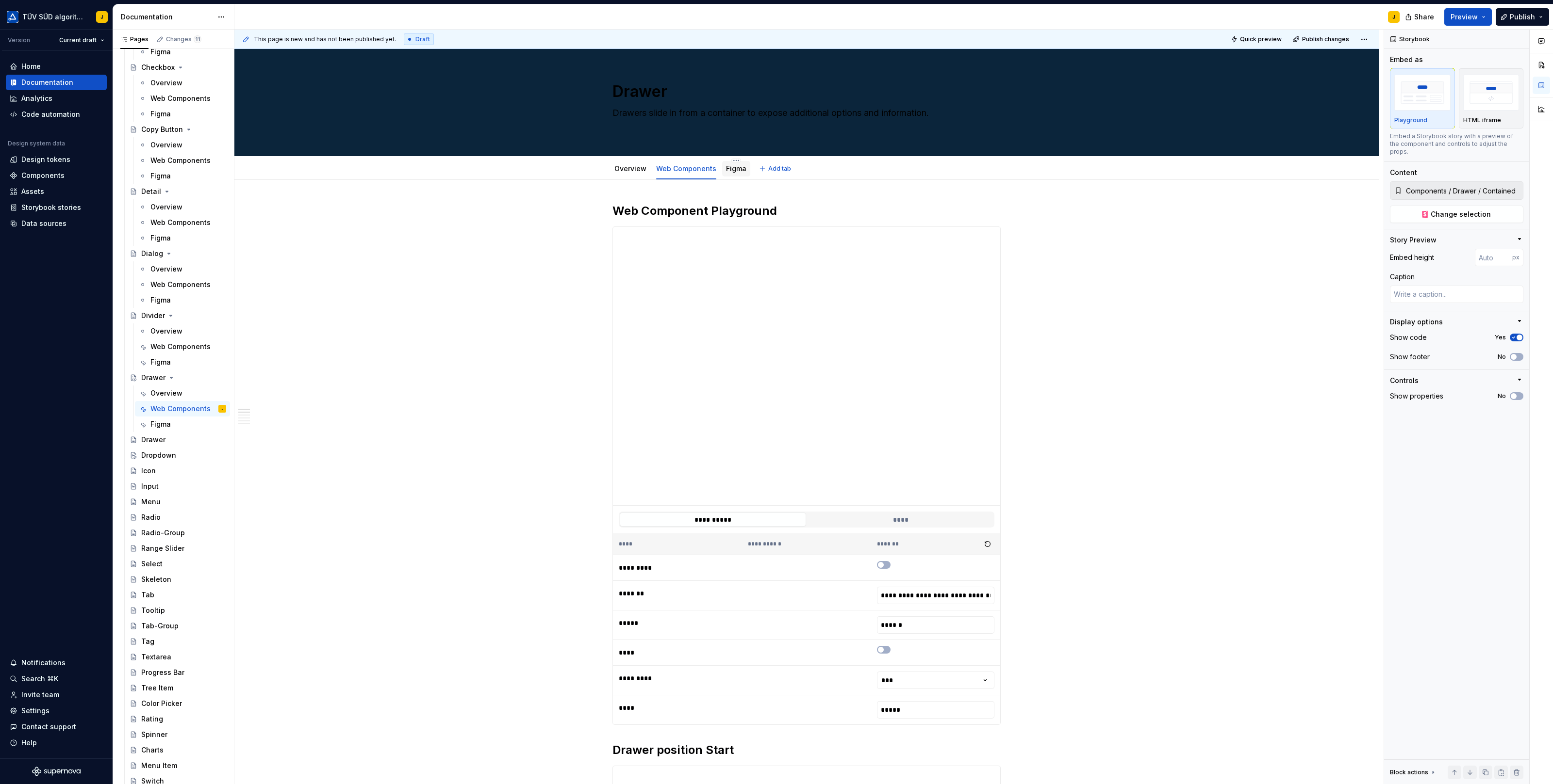
click at [733, 170] on link "Figma" at bounding box center [736, 168] width 20 height 8
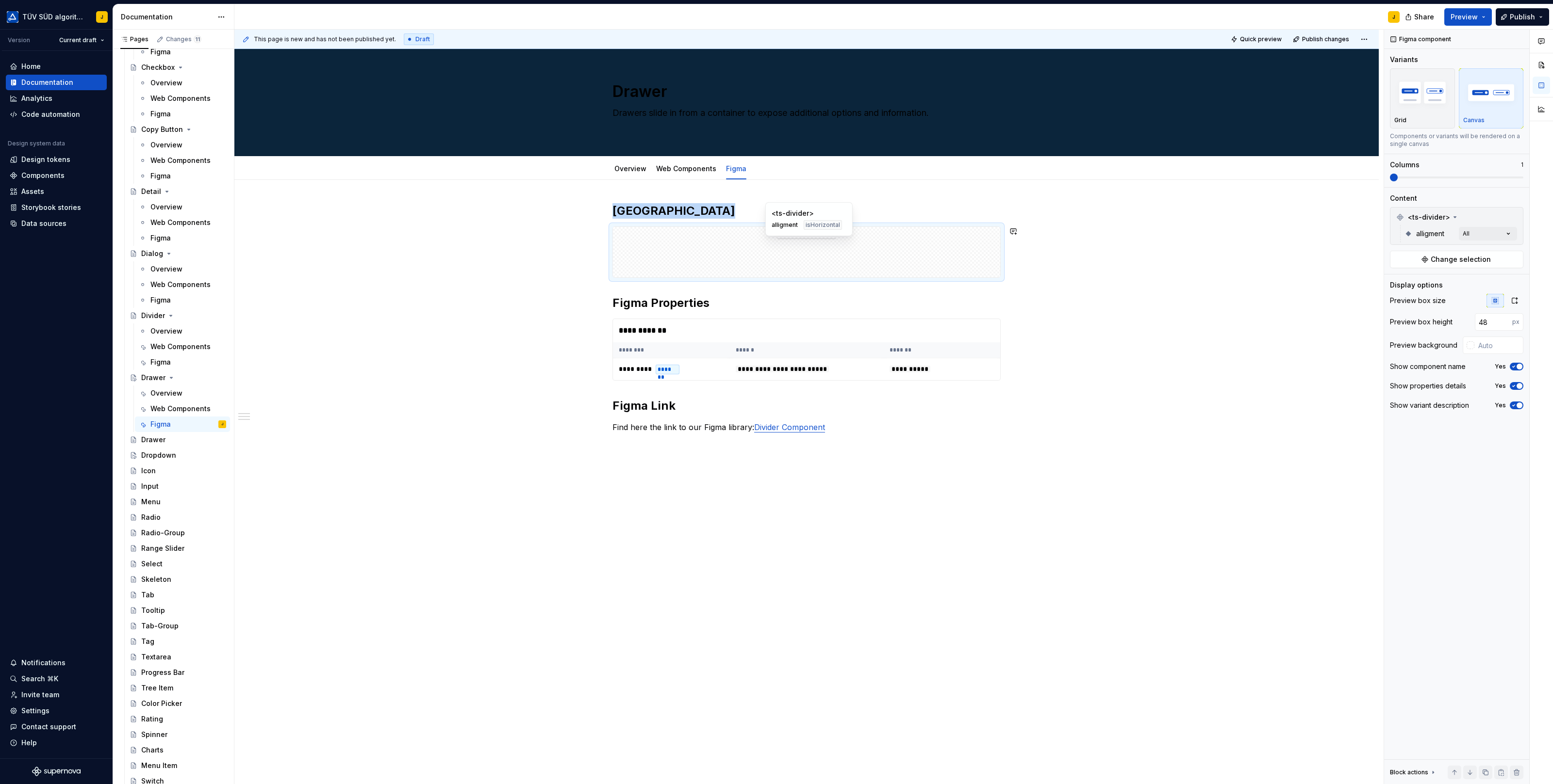
click at [922, 235] on div at bounding box center [806, 239] width 387 height 23
click at [1517, 219] on button "button" at bounding box center [1513, 217] width 13 height 13
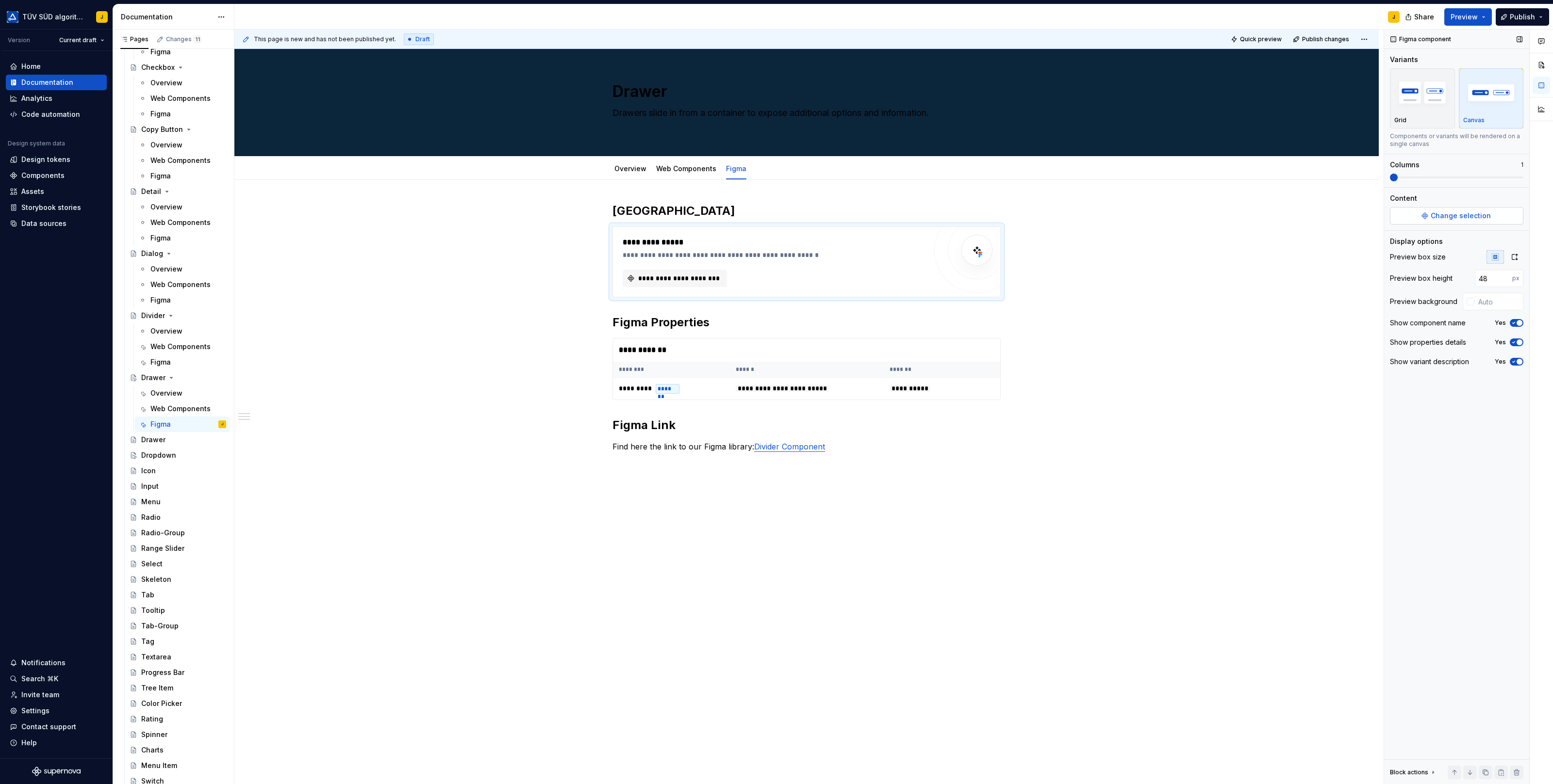
click at [1460, 216] on span "Change selection" at bounding box center [1460, 216] width 60 height 10
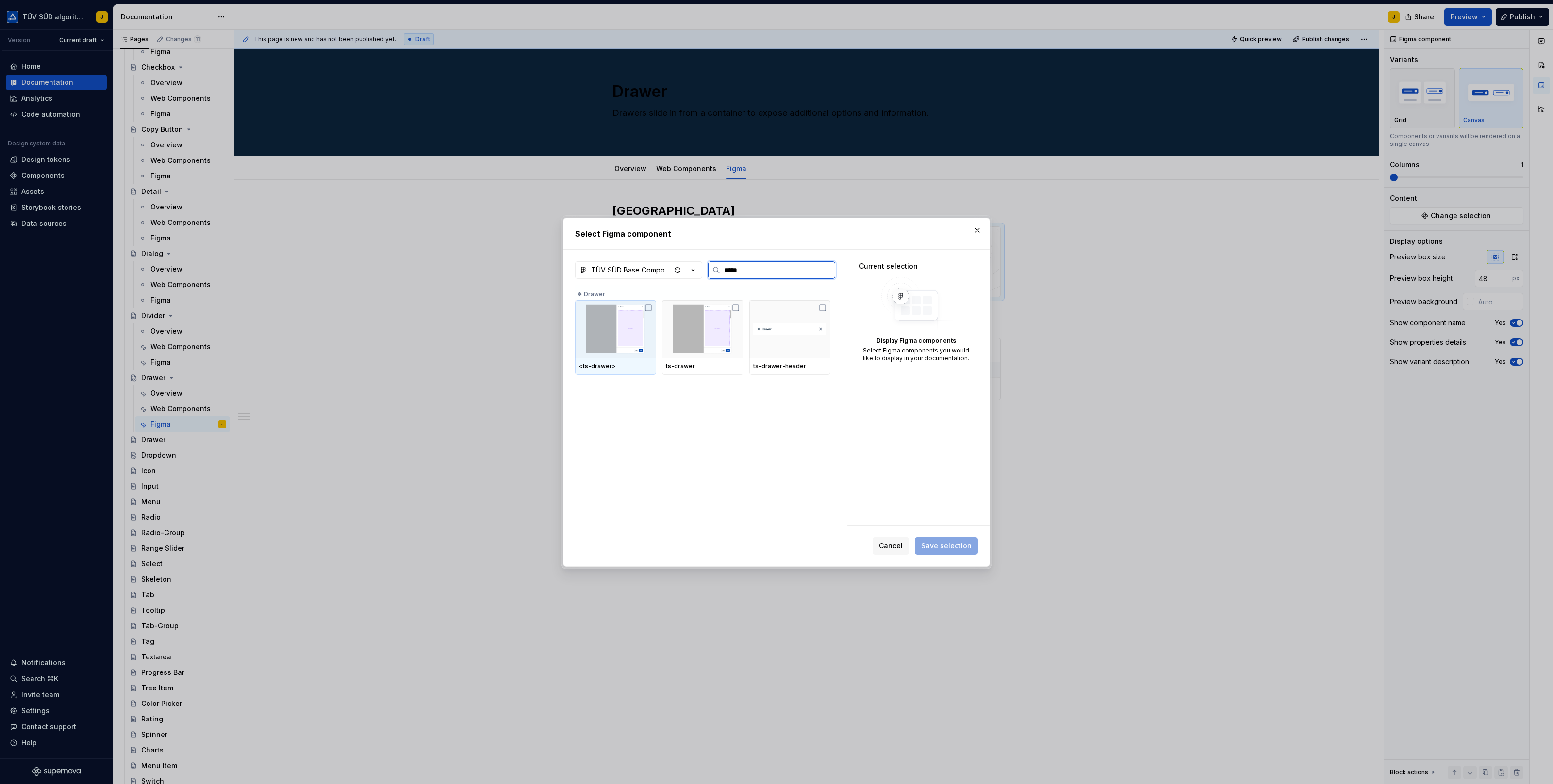
click at [626, 339] on img at bounding box center [615, 329] width 73 height 50
click at [959, 542] on span "Save selection" at bounding box center [946, 545] width 50 height 10
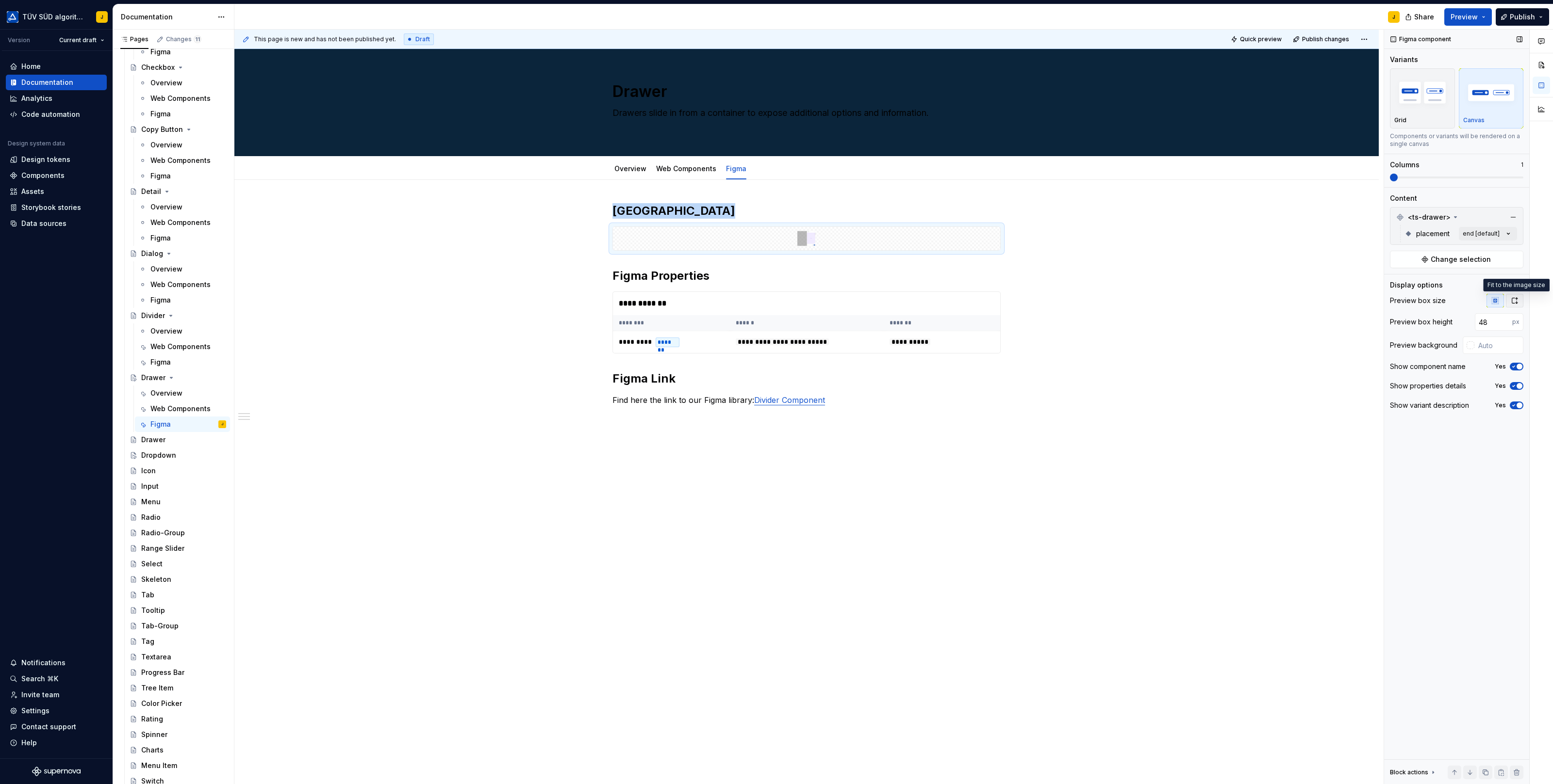
click at [1519, 299] on button "button" at bounding box center [1514, 300] width 17 height 13
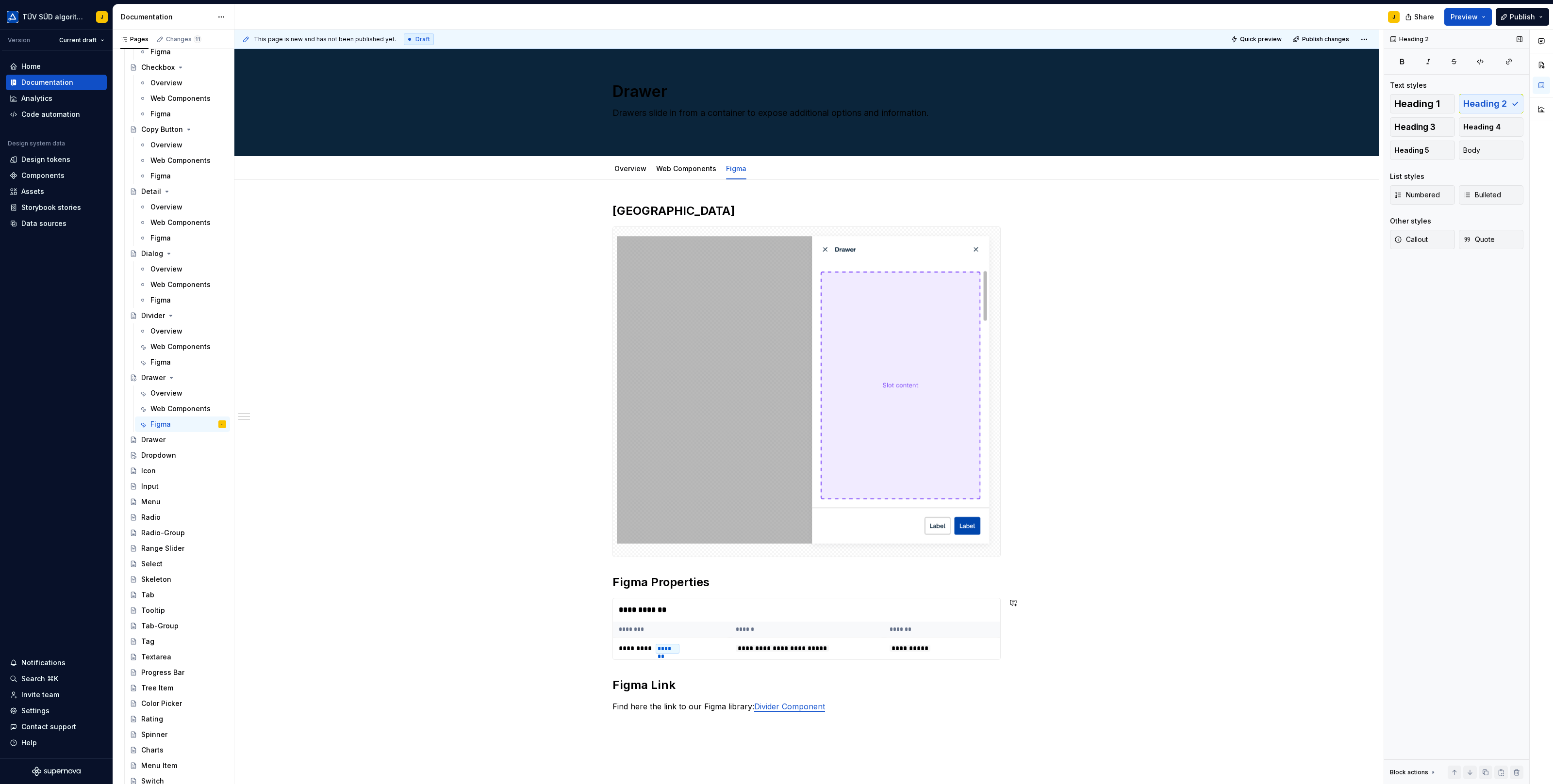
click at [760, 592] on div "**********" at bounding box center [806, 467] width 388 height 527
click at [760, 598] on div "**********" at bounding box center [806, 610] width 387 height 23
click at [1515, 76] on button "button" at bounding box center [1513, 78] width 13 height 13
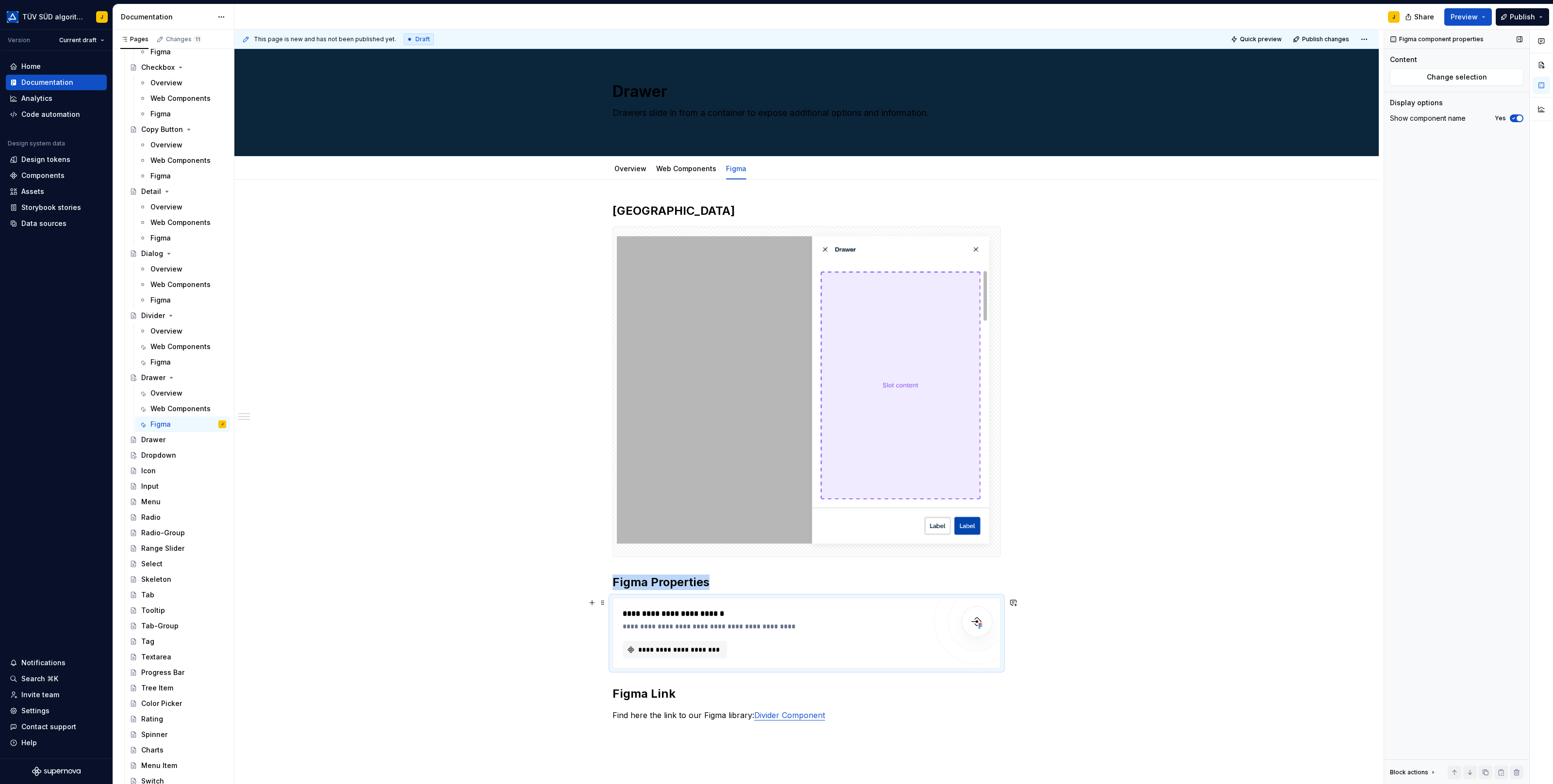
click at [799, 628] on div "**********" at bounding box center [774, 626] width 304 height 10
click at [658, 652] on span "**********" at bounding box center [679, 649] width 84 height 10
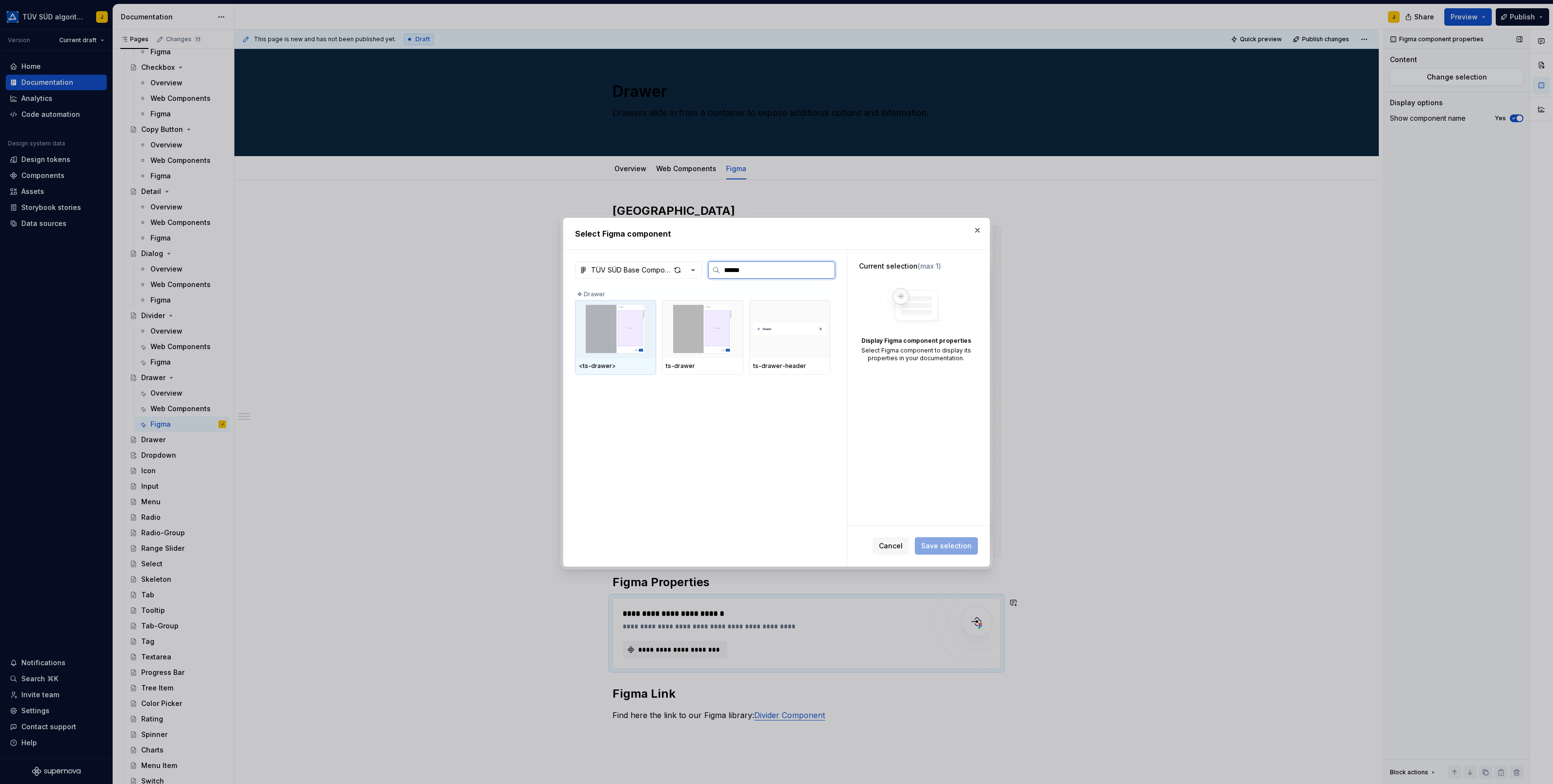
click at [620, 319] on img at bounding box center [615, 329] width 73 height 50
click at [948, 544] on span "Save selection" at bounding box center [946, 545] width 50 height 10
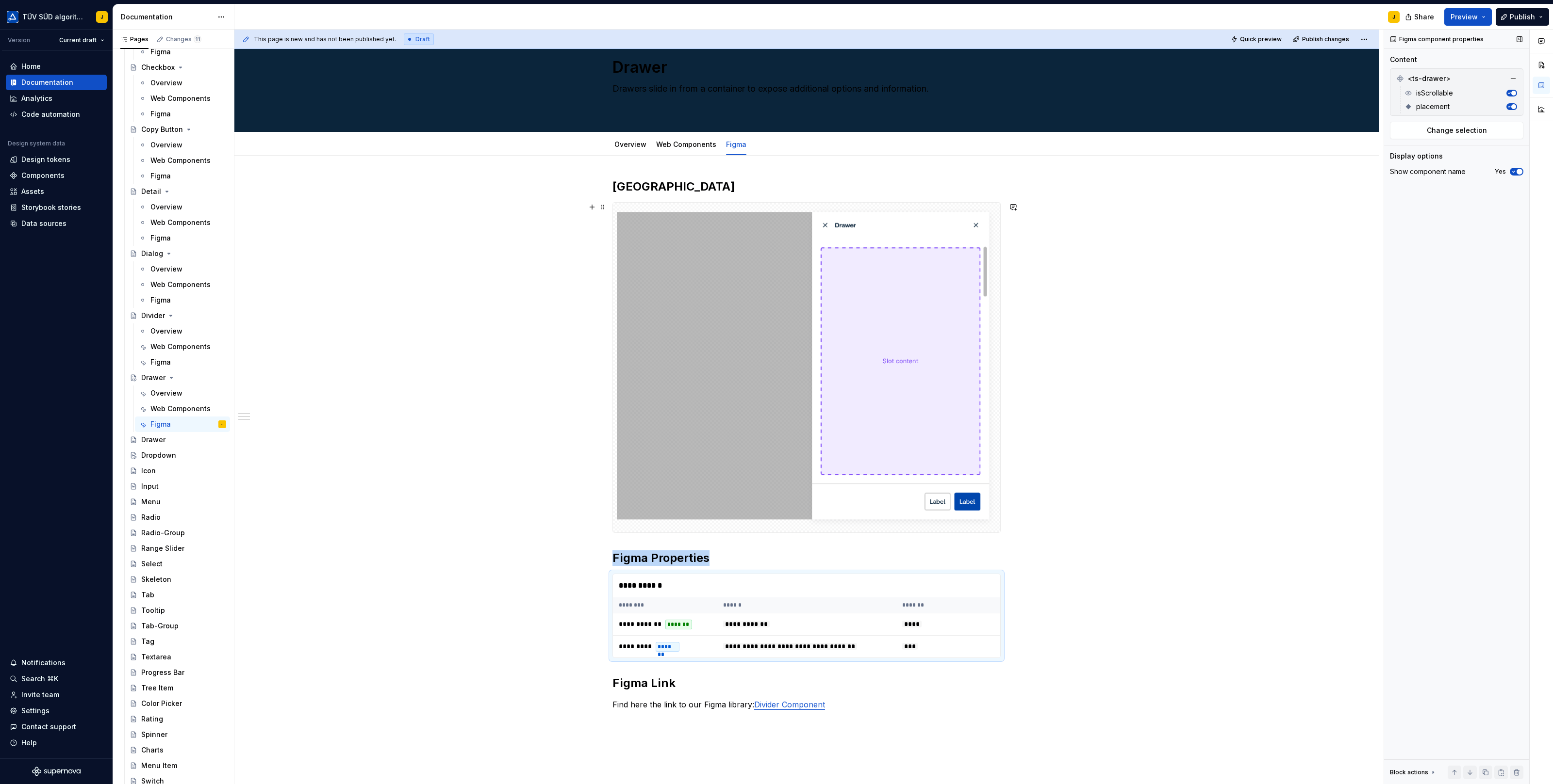
scroll to position [20, 0]
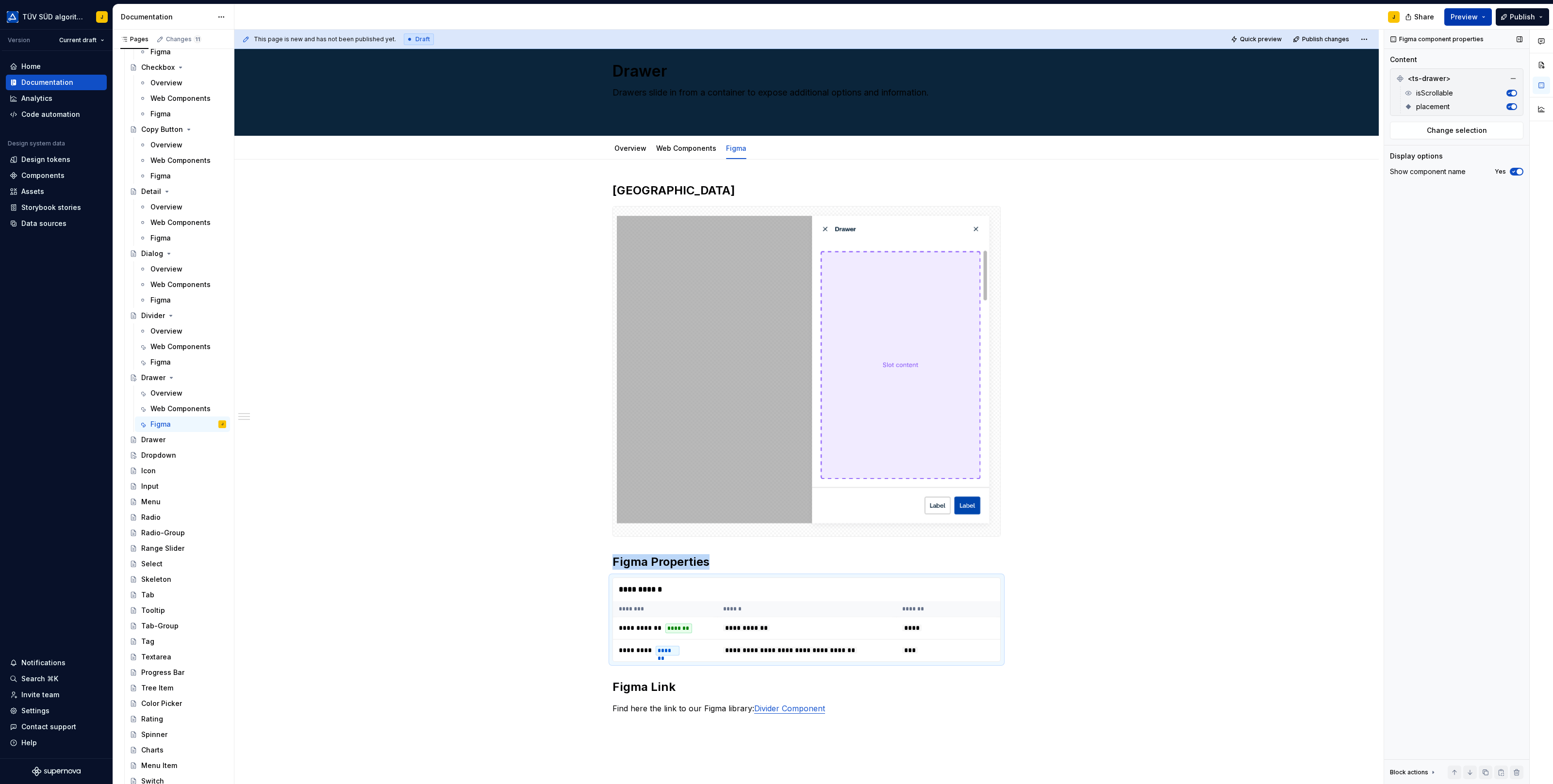
click at [1480, 13] on button "Preview" at bounding box center [1467, 17] width 47 height 17
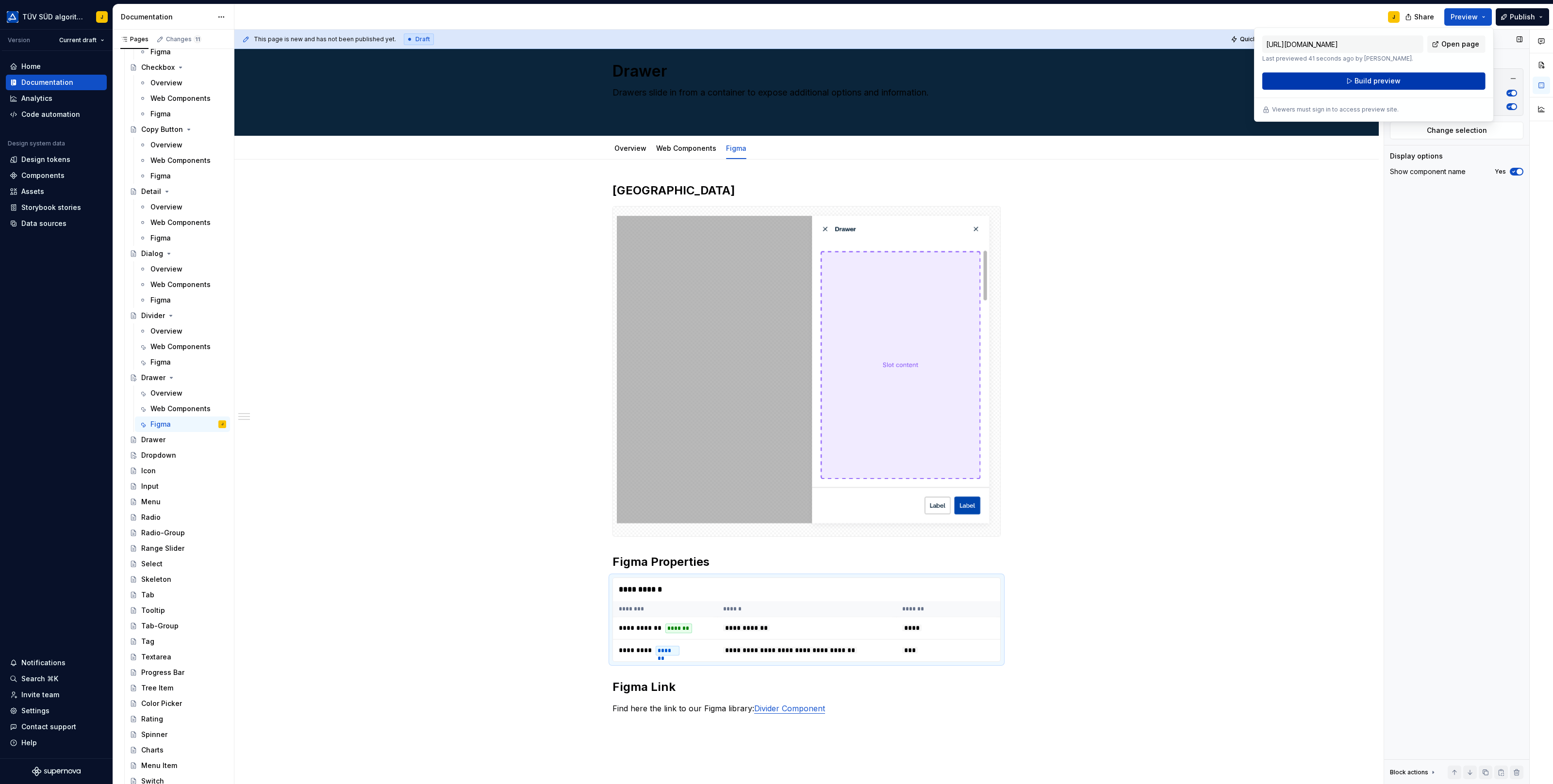
click at [1399, 79] on button "Build preview" at bounding box center [1374, 80] width 223 height 17
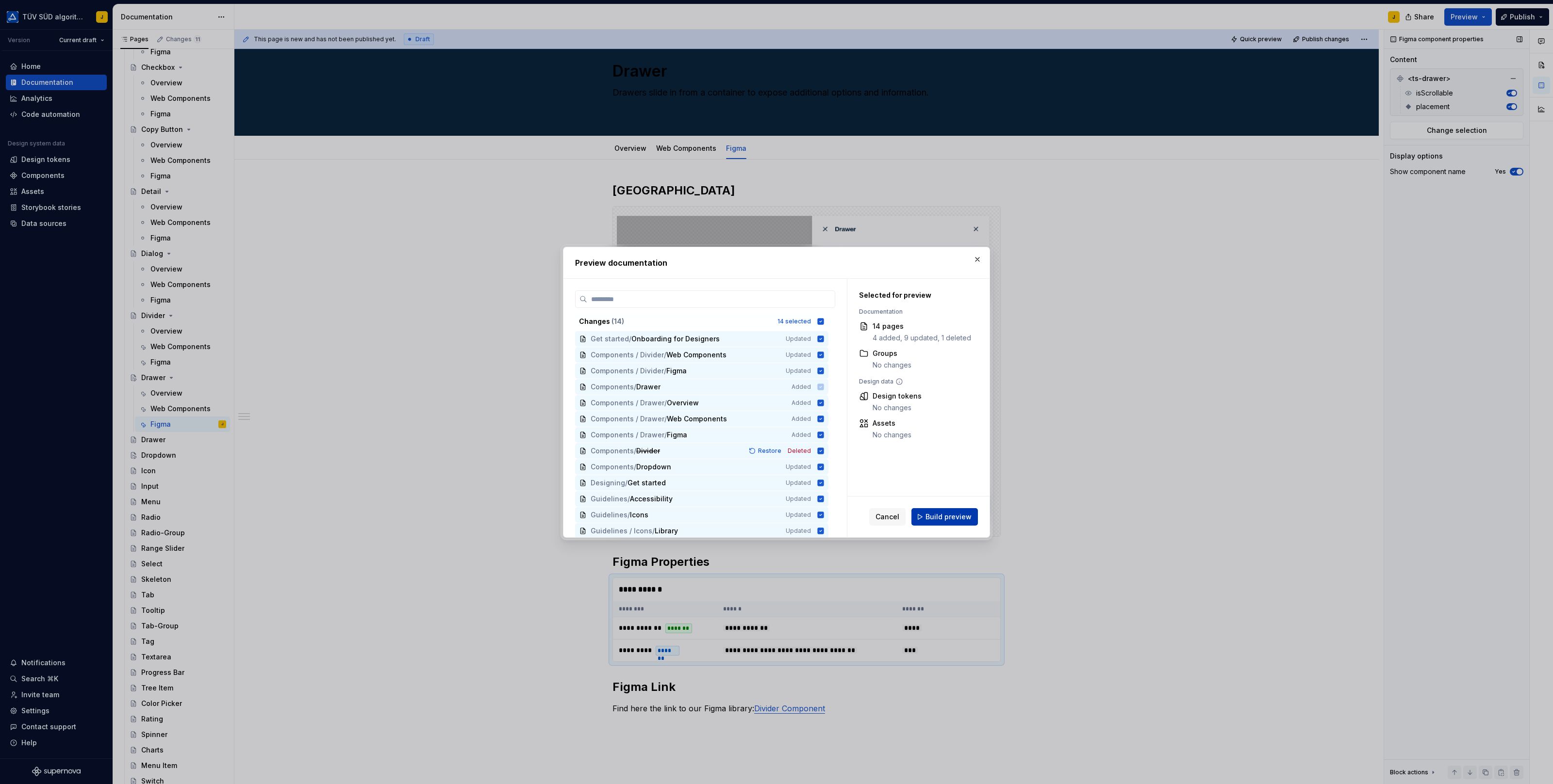
click at [956, 515] on span "Build preview" at bounding box center [949, 517] width 46 height 10
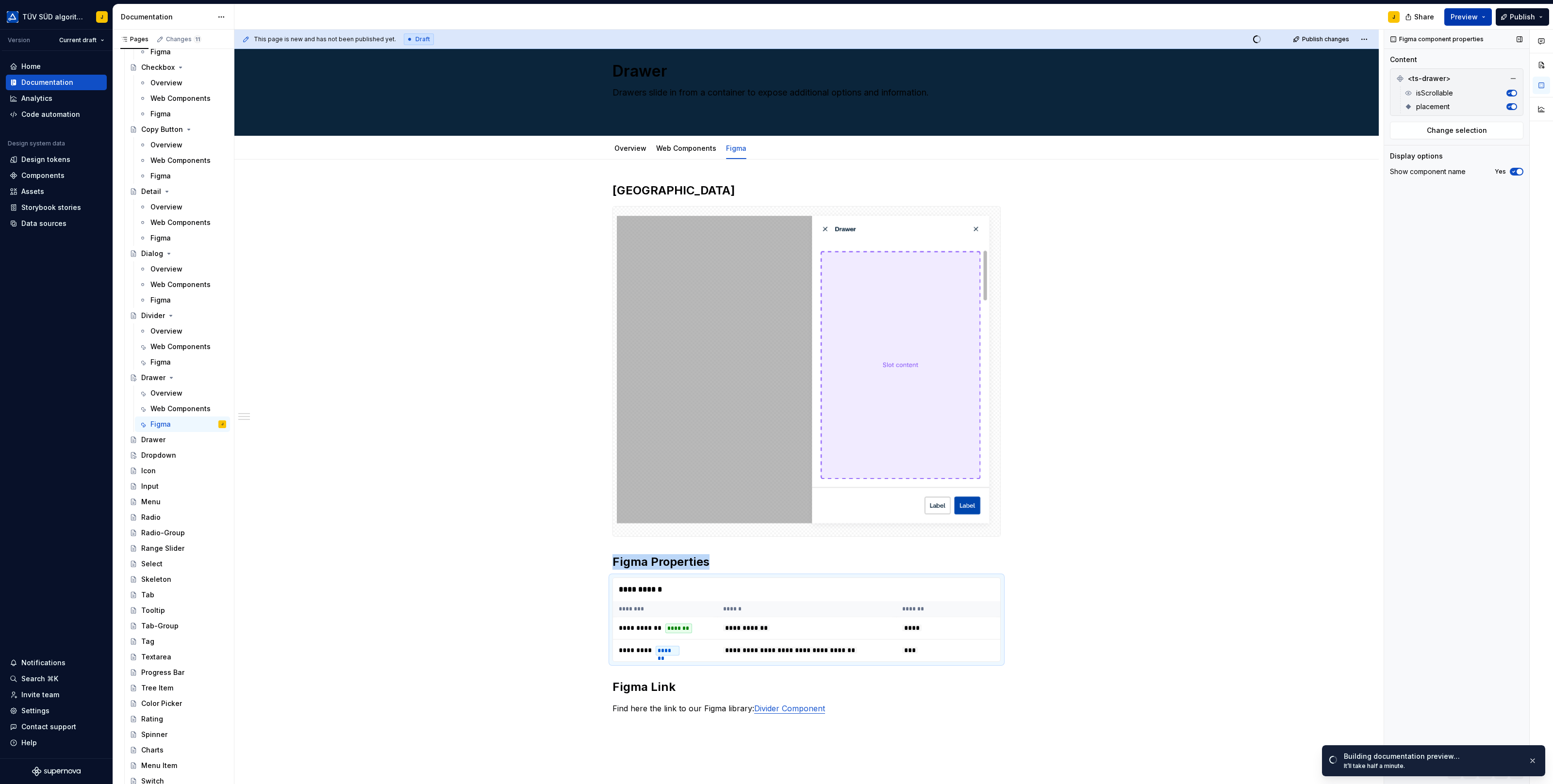
click at [1483, 19] on button "Preview" at bounding box center [1467, 17] width 47 height 17
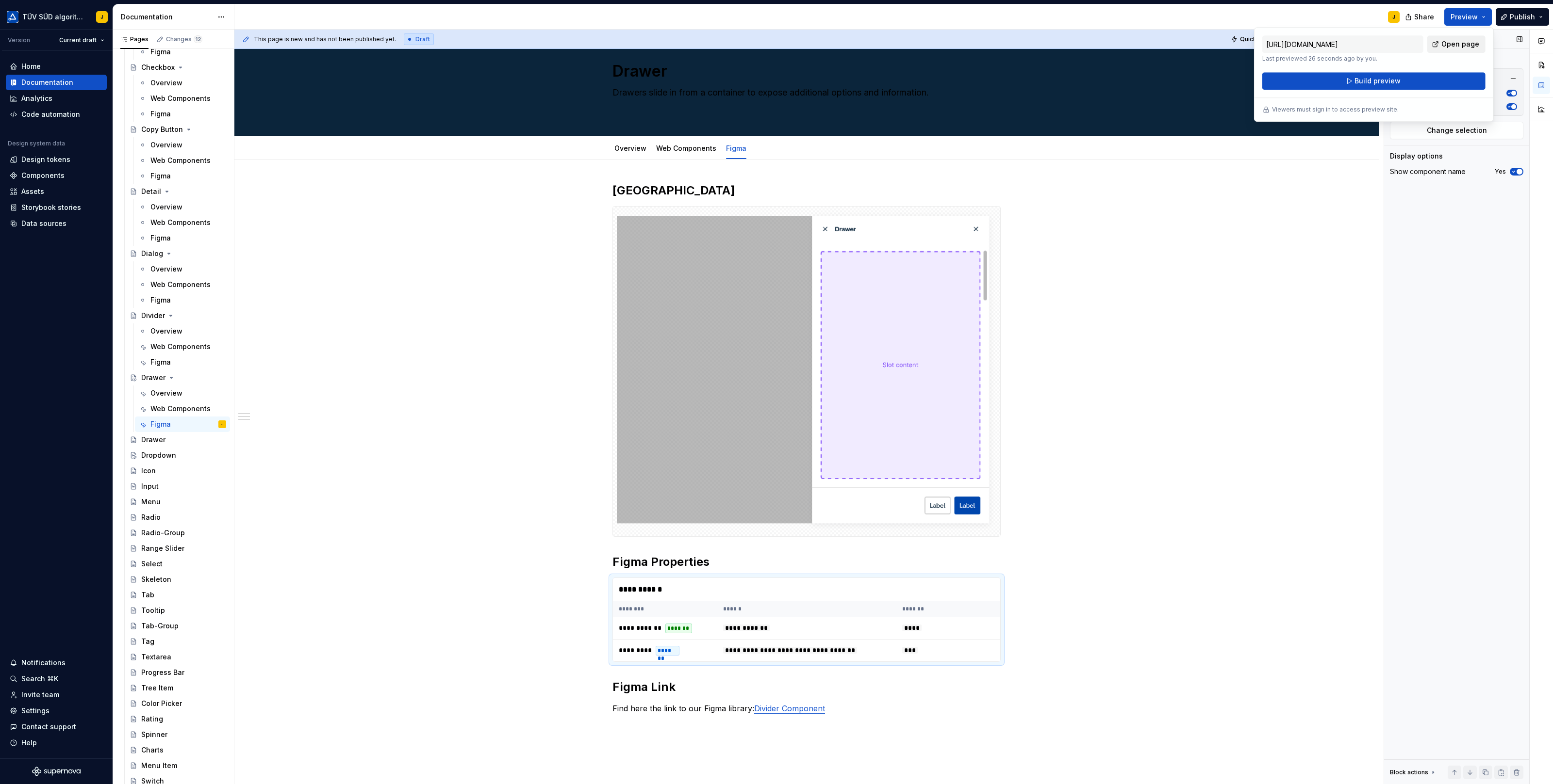
click at [1457, 50] on link "Open page" at bounding box center [1456, 43] width 58 height 17
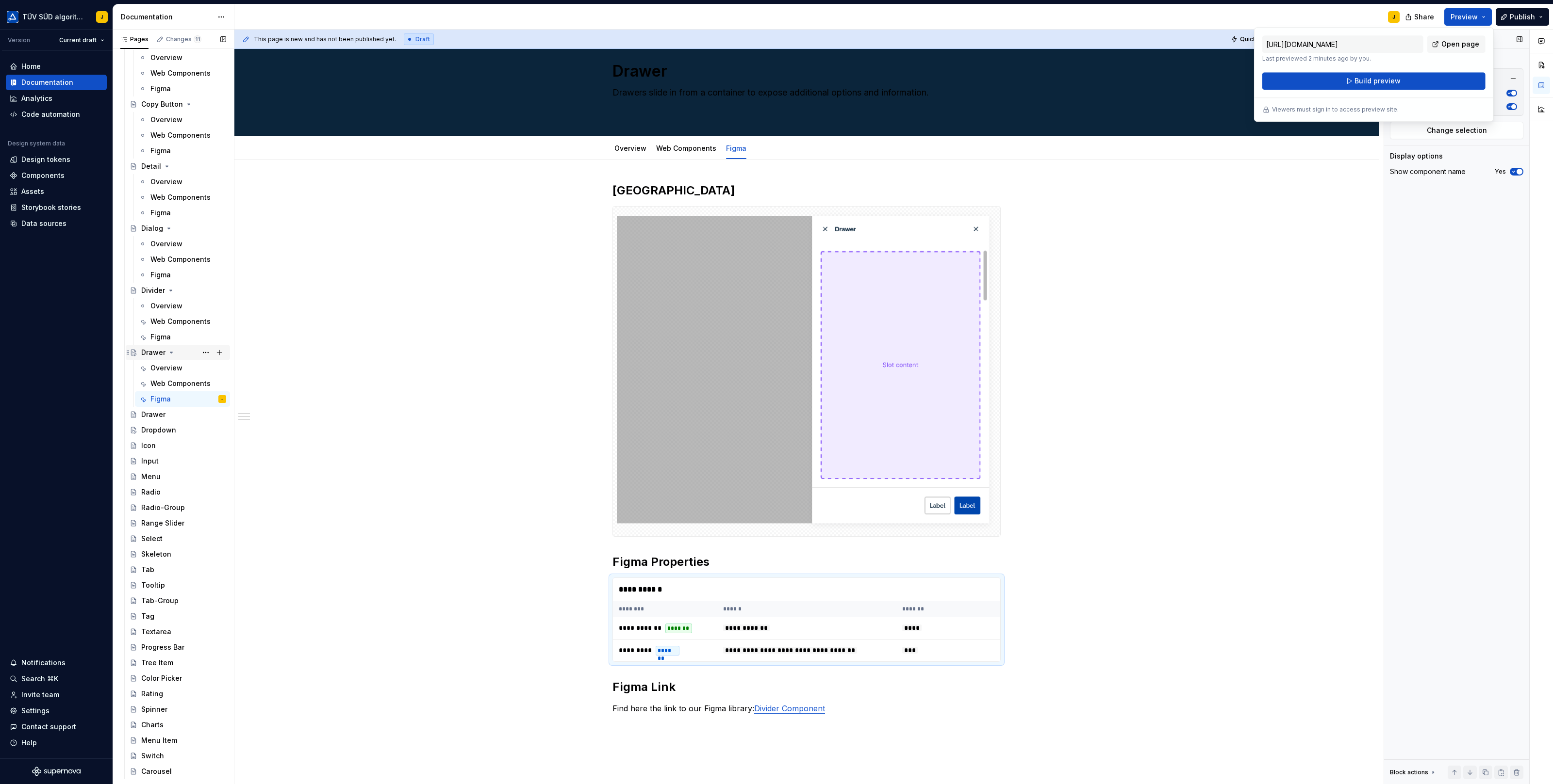
scroll to position [915, 0]
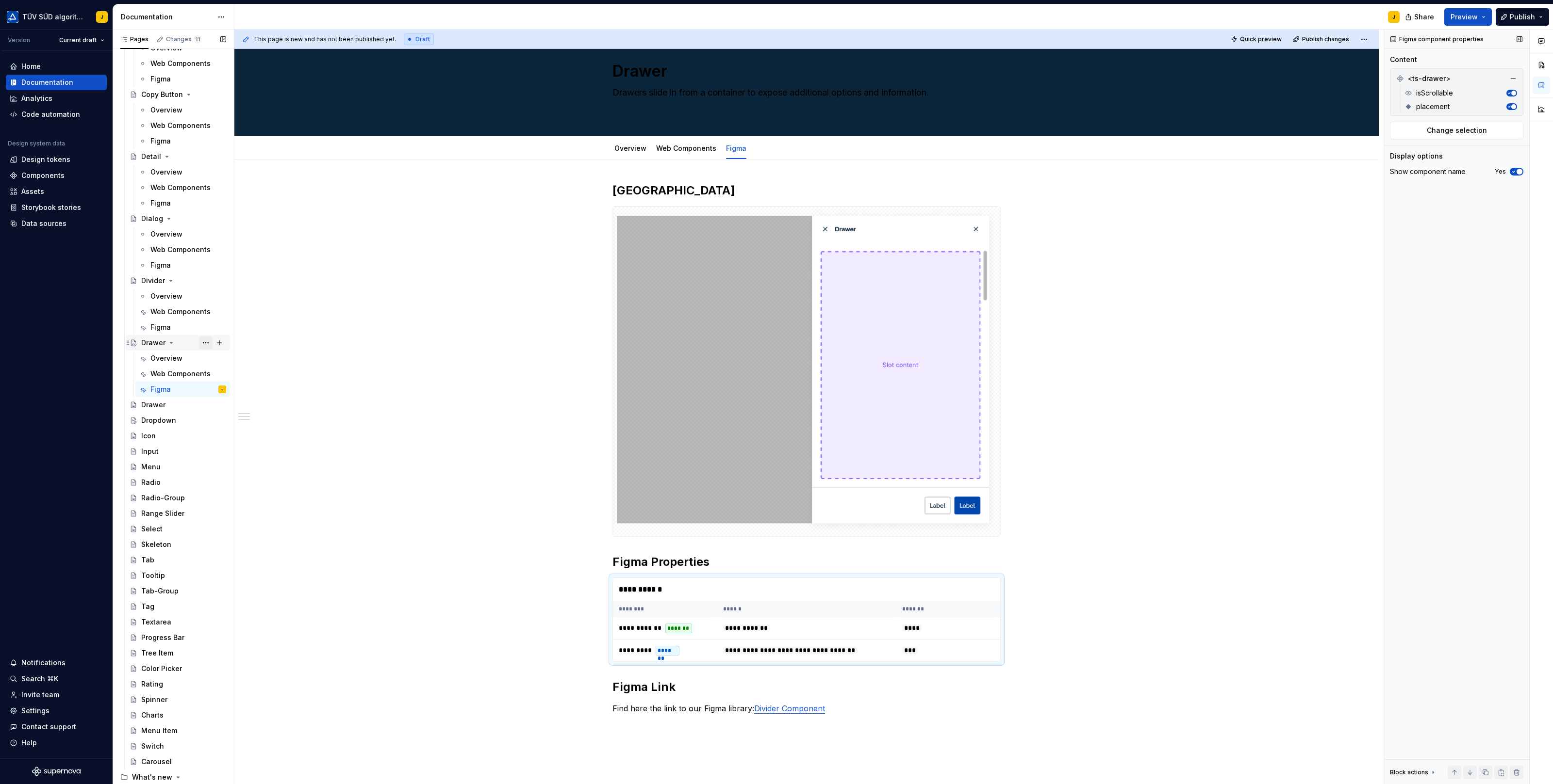
click at [205, 341] on button "Page tree" at bounding box center [206, 343] width 13 height 13
click at [234, 376] on div "Duplicate page" at bounding box center [264, 374] width 95 height 10
click at [206, 417] on button "Page tree" at bounding box center [206, 420] width 13 height 13
click at [236, 577] on div "Delete page" at bounding box center [264, 577] width 95 height 10
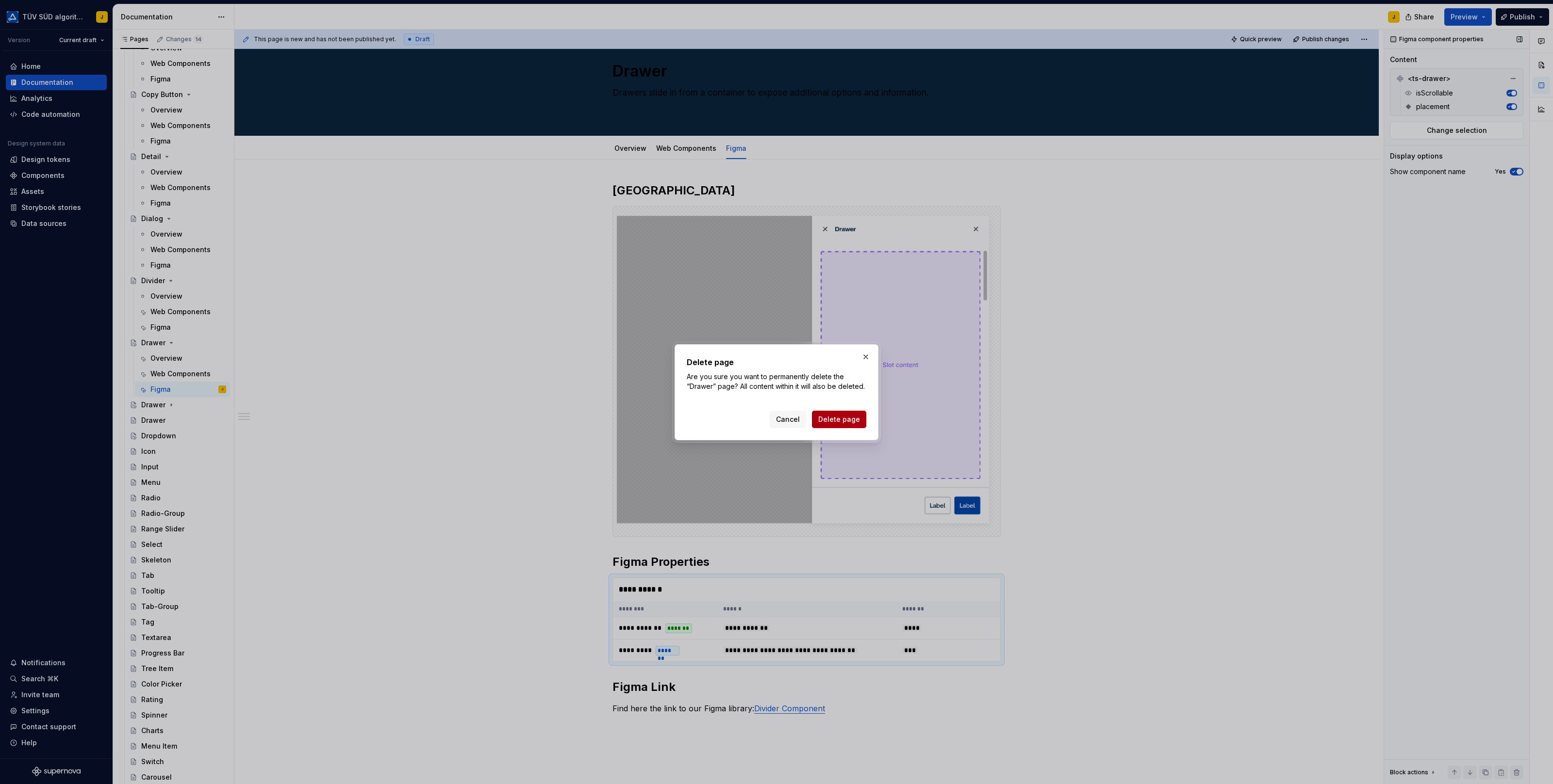
click at [839, 418] on span "Delete page" at bounding box center [839, 419] width 41 height 10
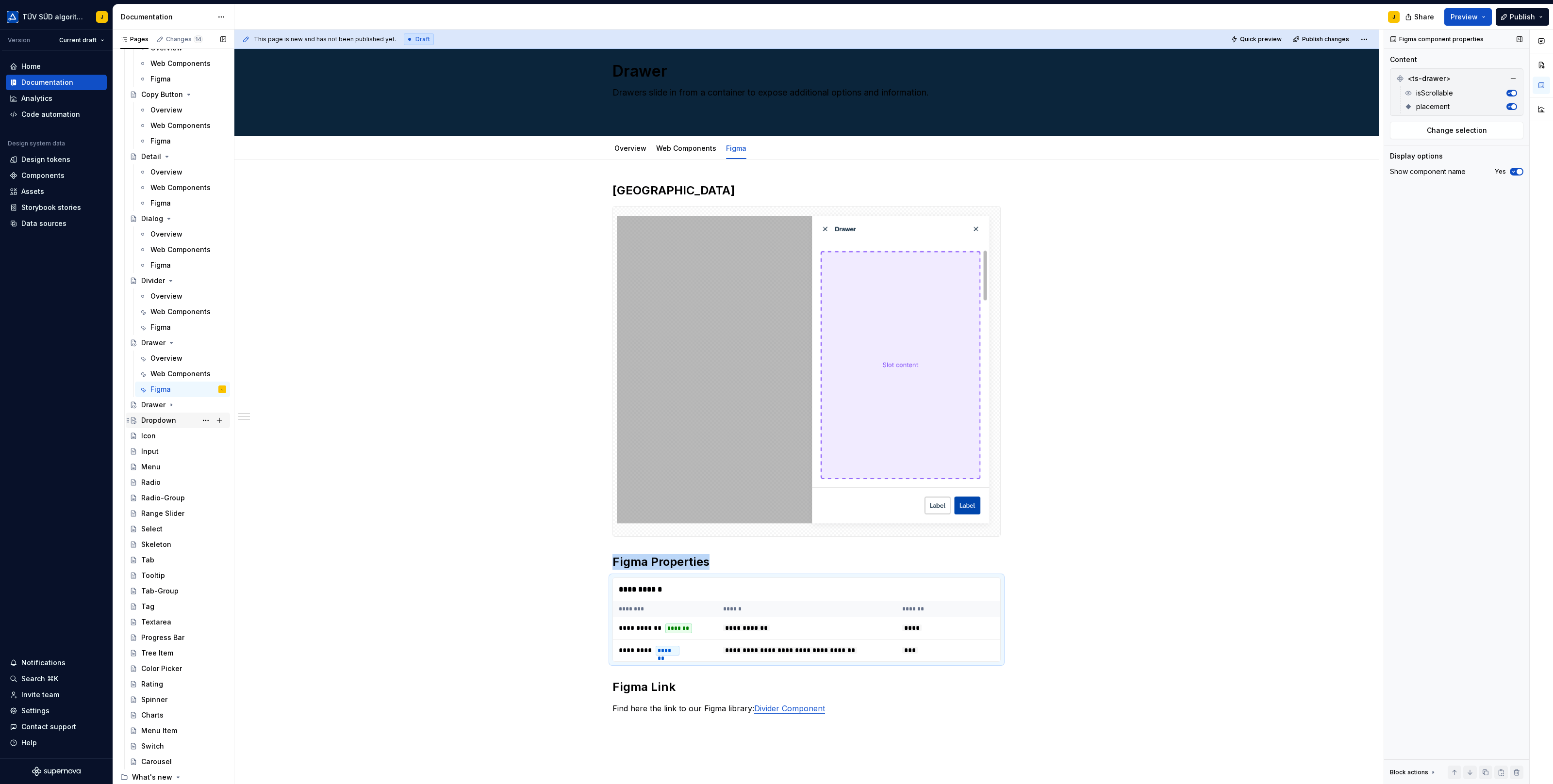
click at [152, 415] on div "Dropdown" at bounding box center [158, 420] width 35 height 10
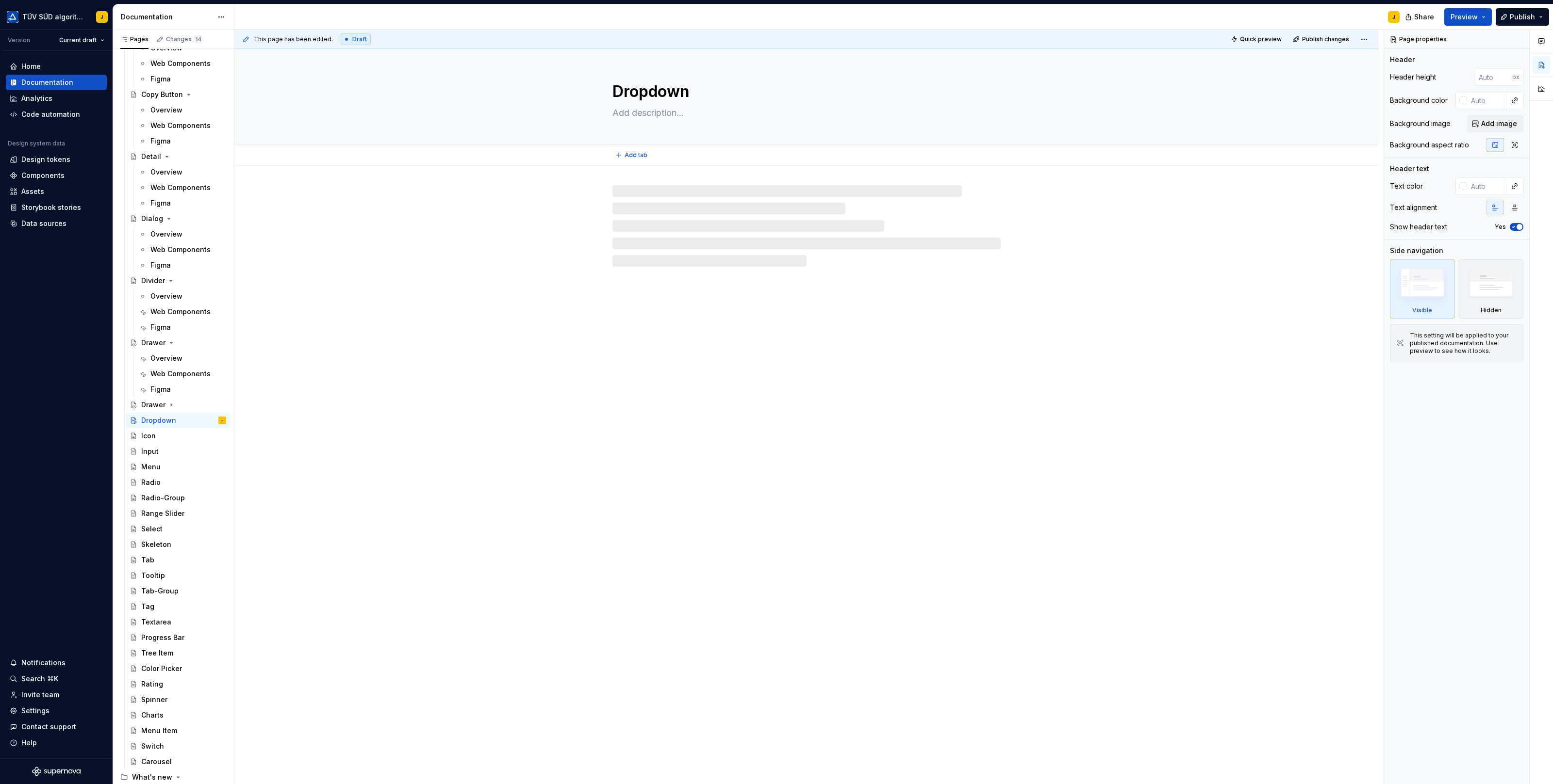
click at [667, 96] on textarea "Dropdown" at bounding box center [804, 91] width 388 height 23
click at [149, 403] on div "Drawer" at bounding box center [153, 404] width 24 height 10
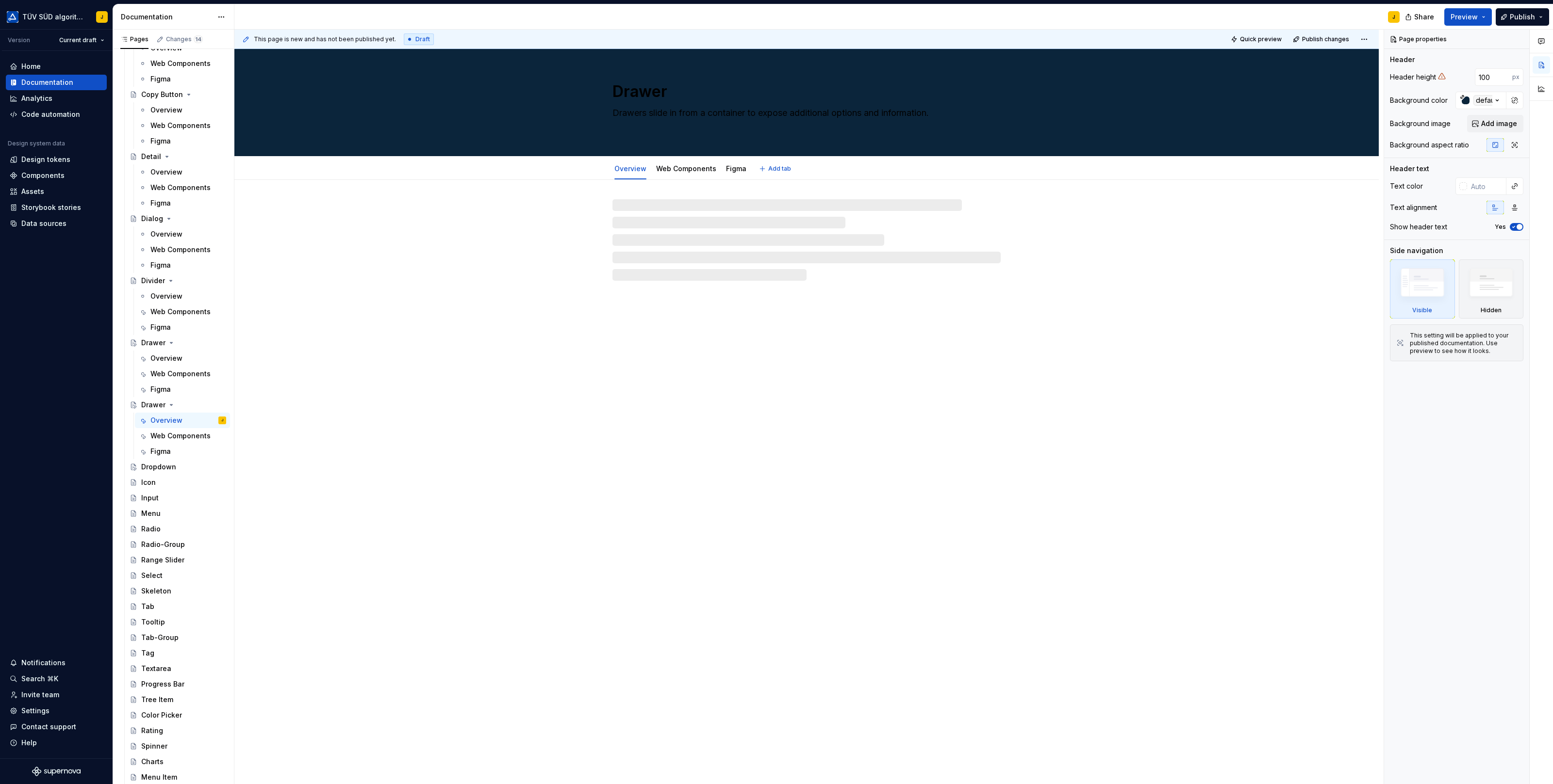
click at [642, 90] on textarea "Drawer" at bounding box center [804, 91] width 388 height 23
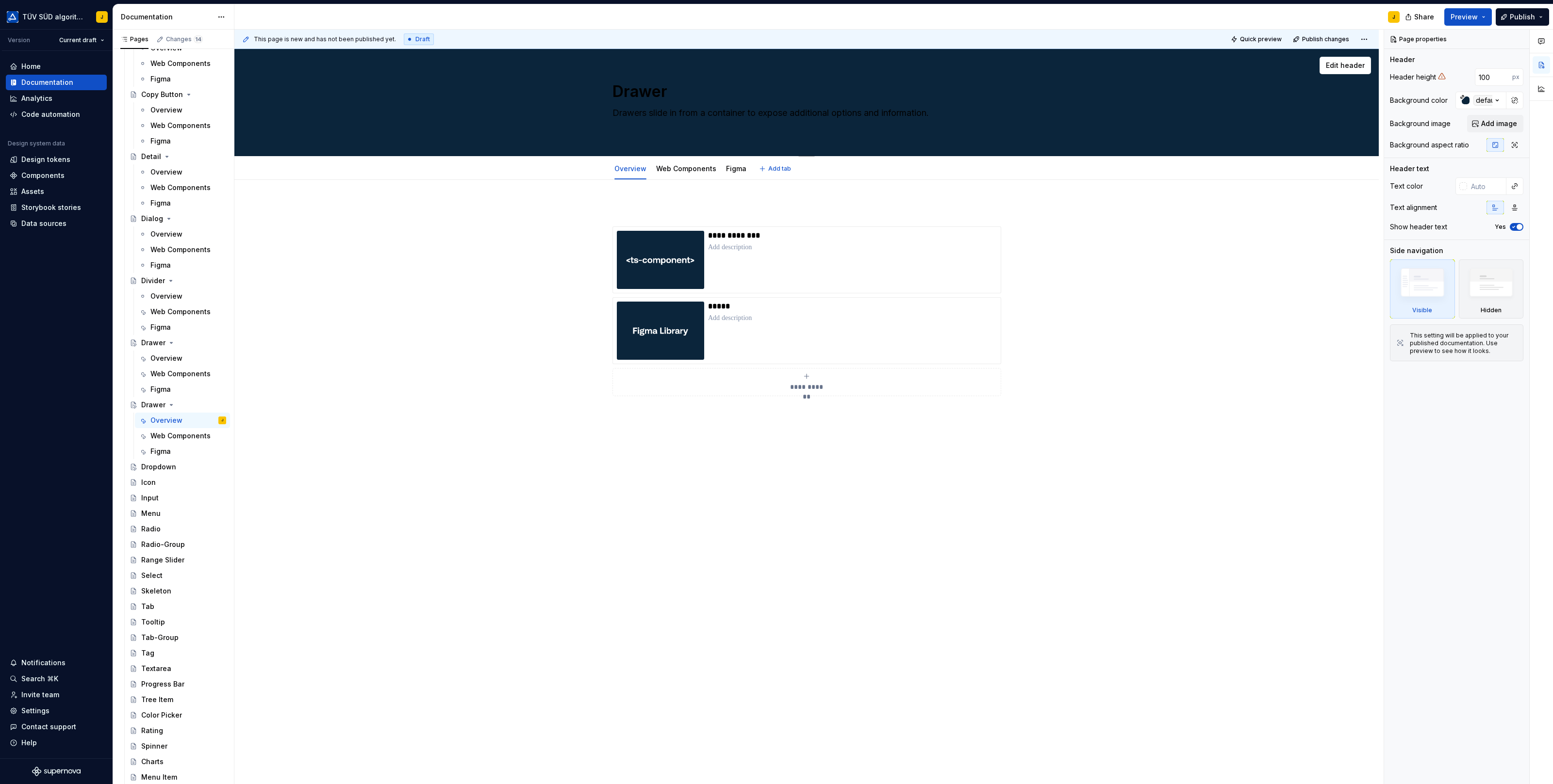
click at [640, 92] on textarea "Drawer" at bounding box center [804, 91] width 388 height 23
paste textarea "opdown"
click at [693, 114] on textarea "Drawers slide in from a container to expose additional options and information." at bounding box center [804, 119] width 388 height 27
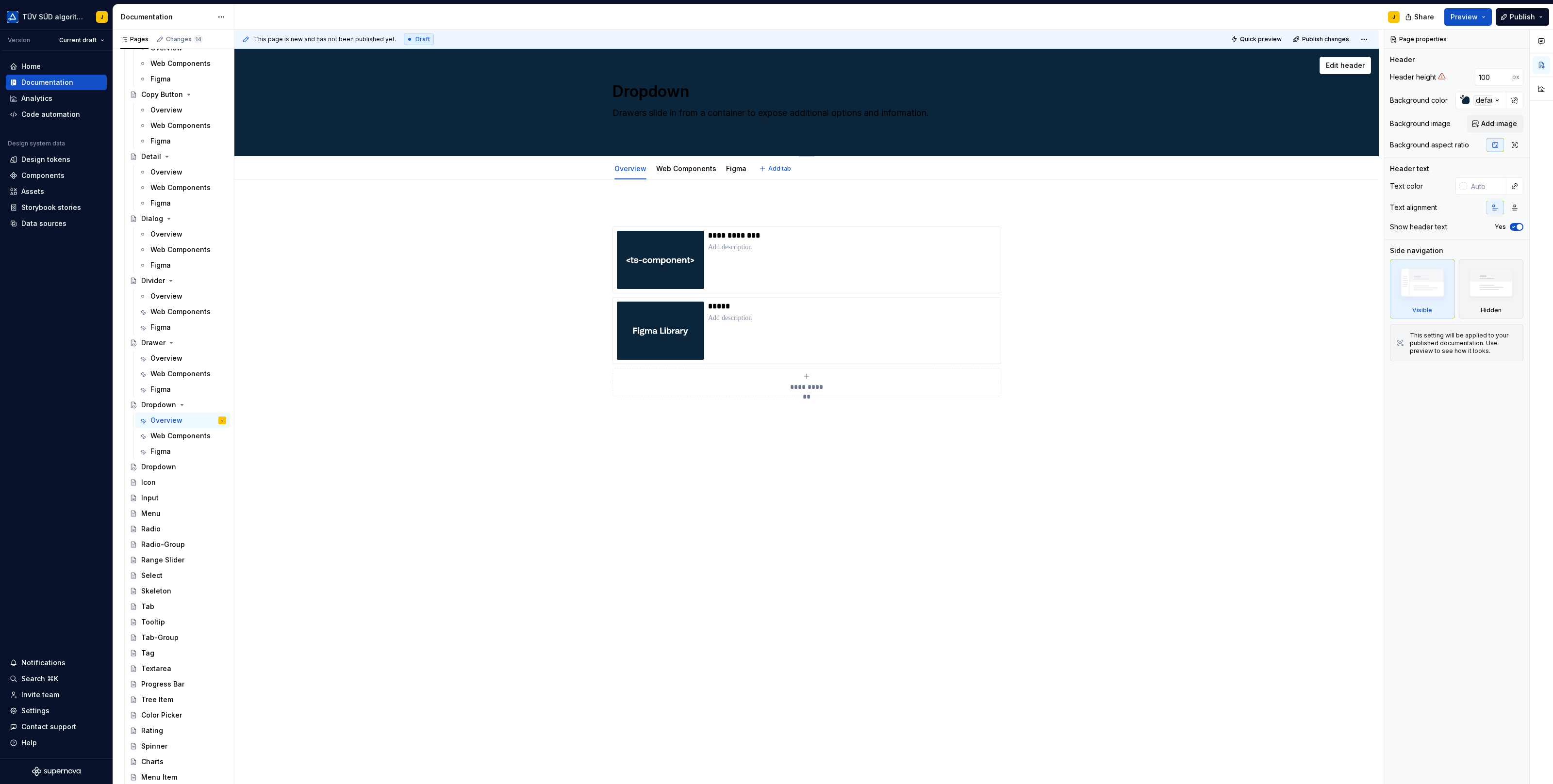
click at [693, 114] on textarea "Drawers slide in from a container to expose additional options and information." at bounding box center [804, 119] width 388 height 27
paste textarea "opdowns expose additional content that “drops down” in a panel."
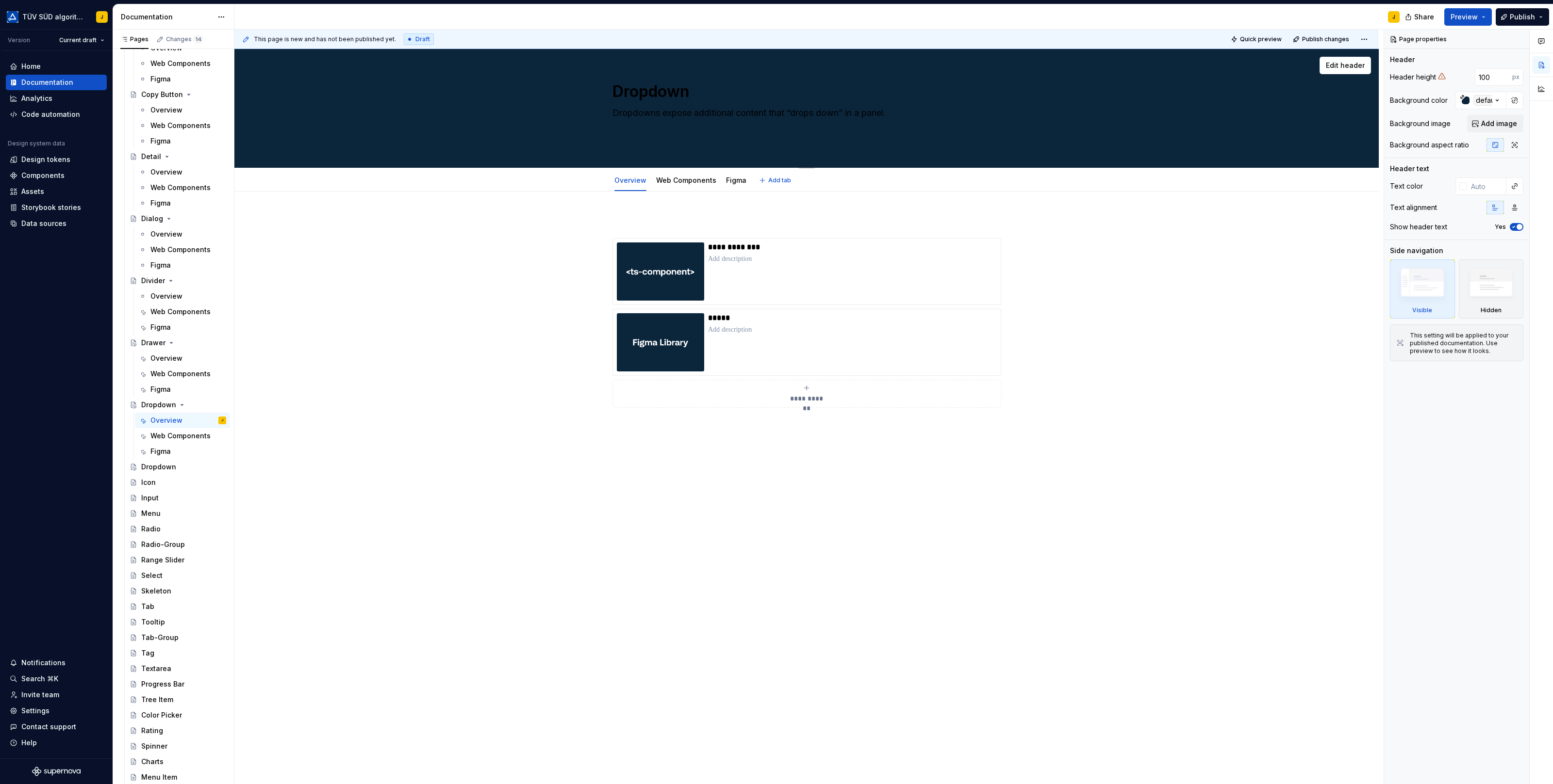
click at [641, 131] on textarea "Dropdowns expose additional content that “drops down” in a panel." at bounding box center [804, 124] width 388 height 39
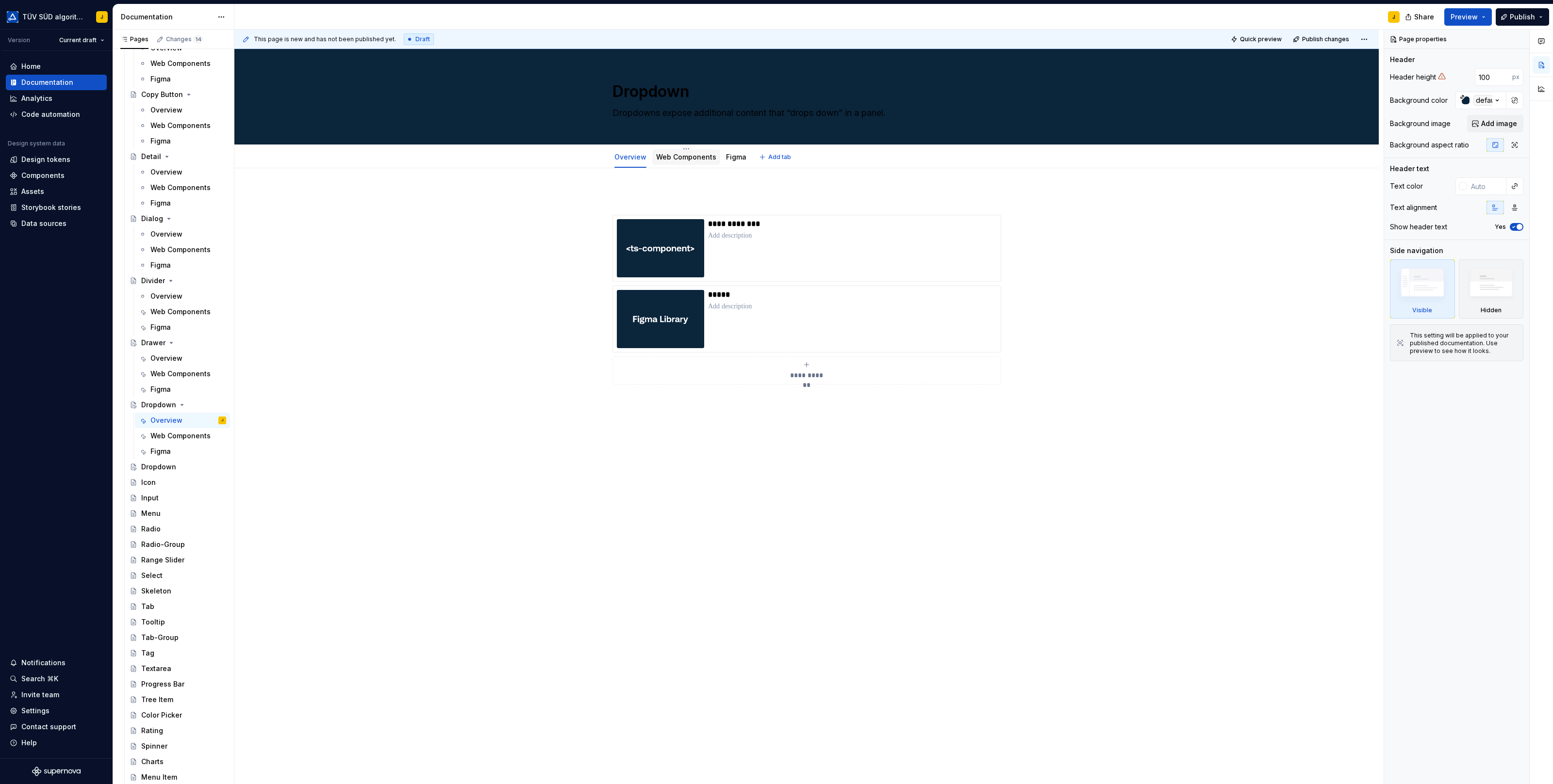
click at [682, 156] on link "Web Components" at bounding box center [686, 156] width 60 height 8
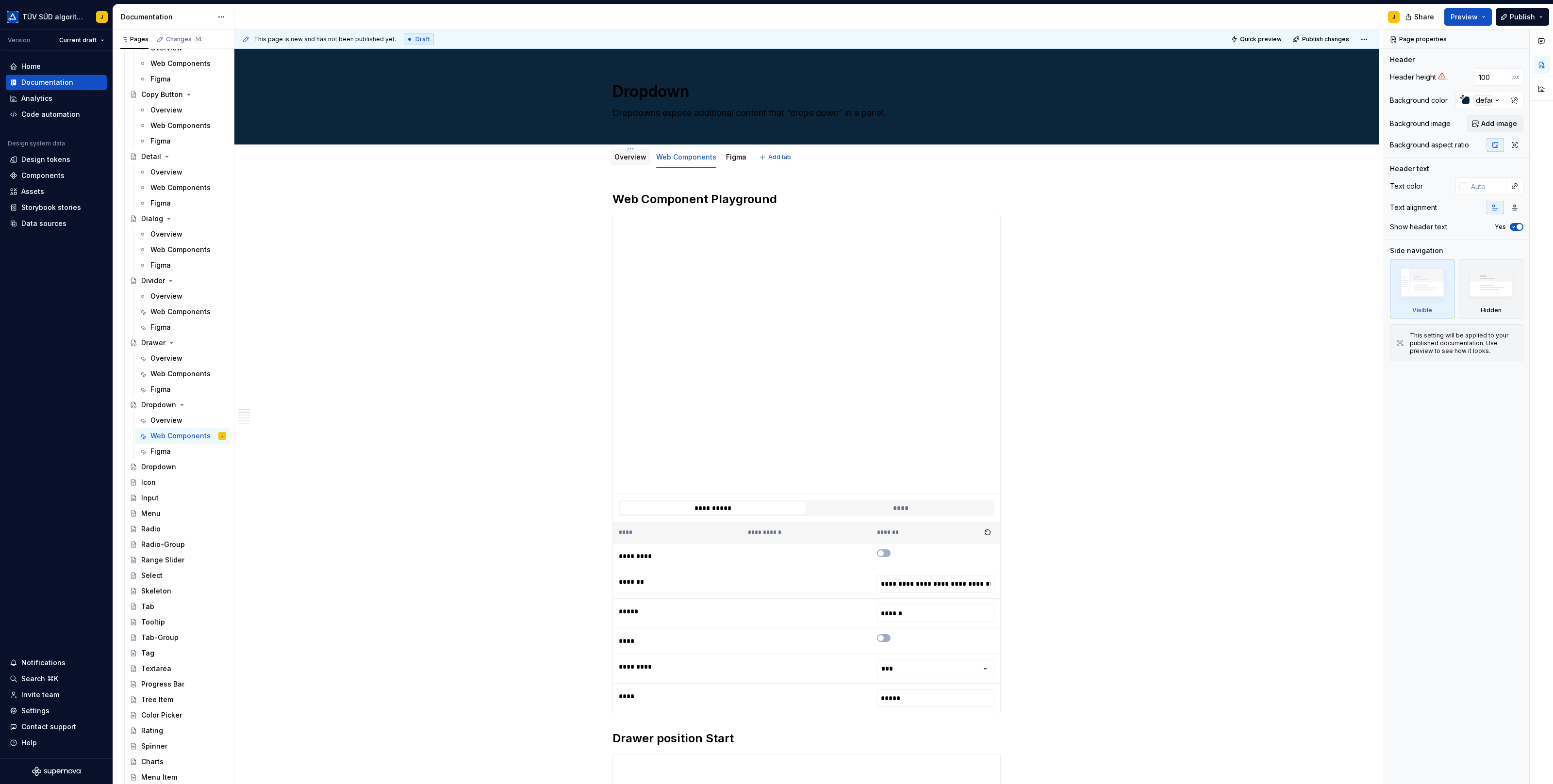
click at [640, 161] on div "Overview" at bounding box center [630, 157] width 32 height 10
click at [633, 161] on div "Overview" at bounding box center [630, 157] width 32 height 10
click at [631, 152] on link "Overview" at bounding box center [630, 156] width 32 height 8
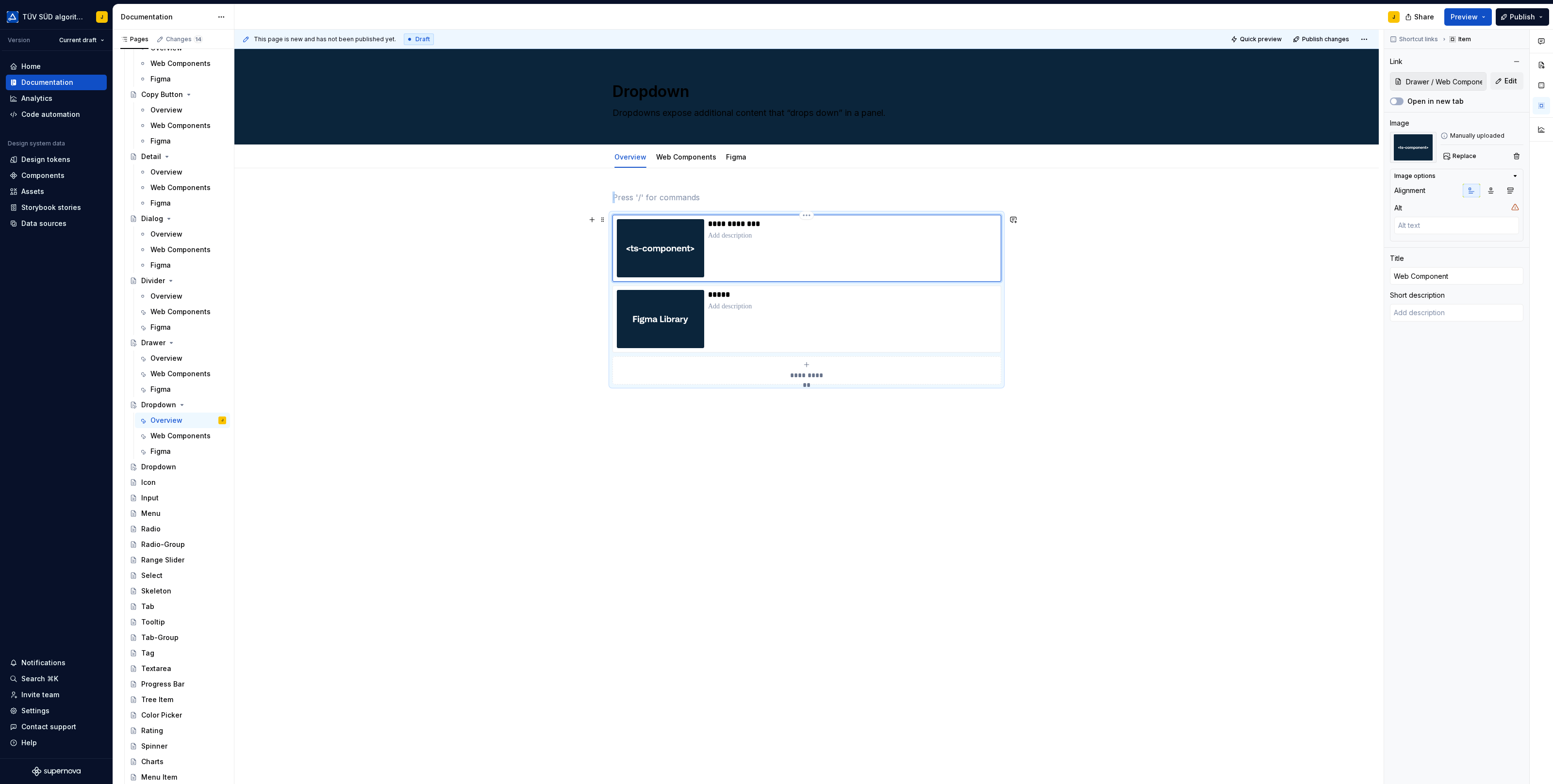
click at [820, 244] on div "**********" at bounding box center [852, 248] width 289 height 58
click at [1510, 77] on span "Edit" at bounding box center [1511, 80] width 13 height 10
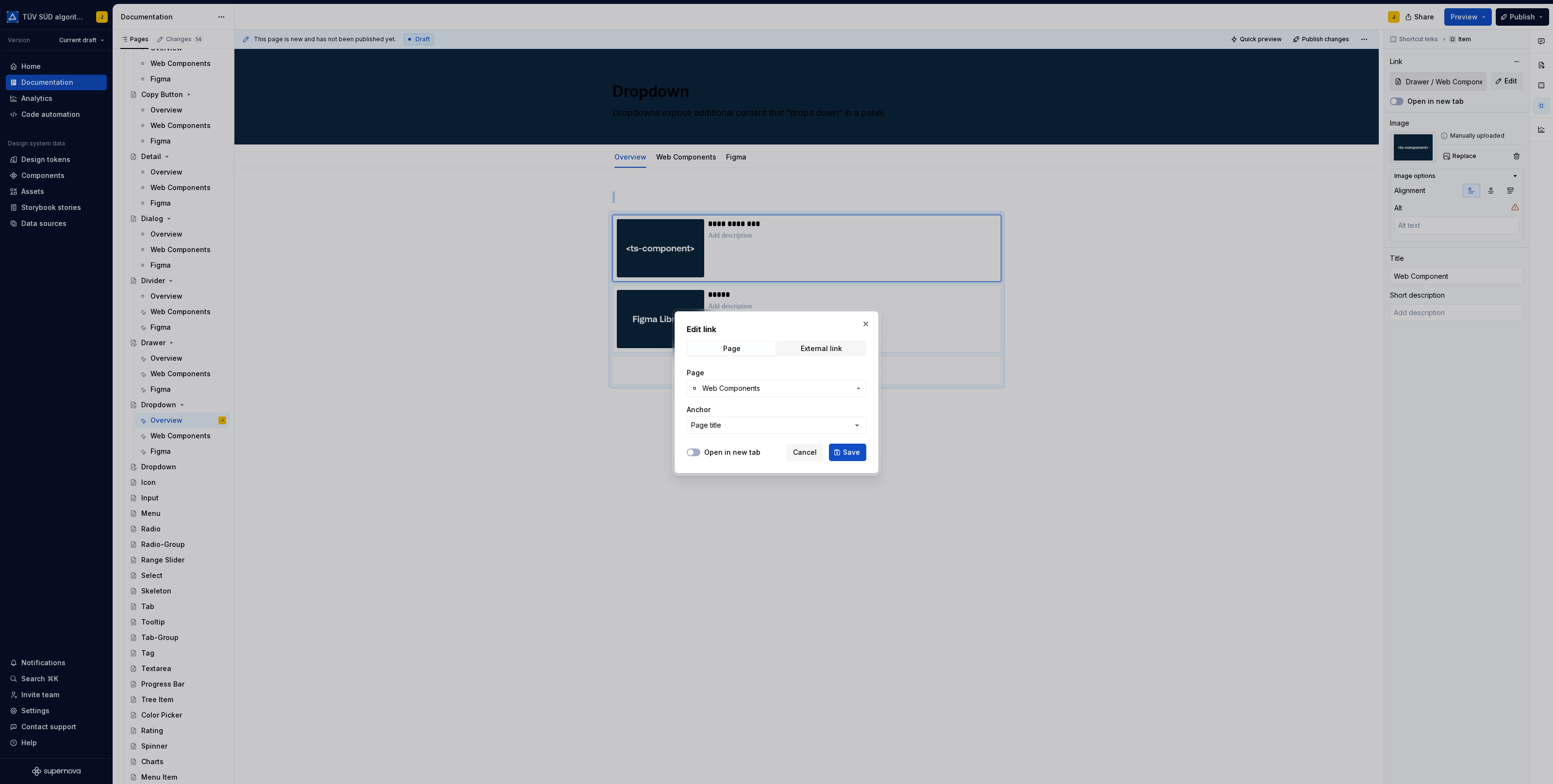
click at [779, 388] on span "Web Components" at bounding box center [776, 388] width 149 height 10
click at [740, 471] on div "Web Components" at bounding box center [751, 475] width 60 height 10
click at [843, 452] on button "Save" at bounding box center [847, 452] width 38 height 17
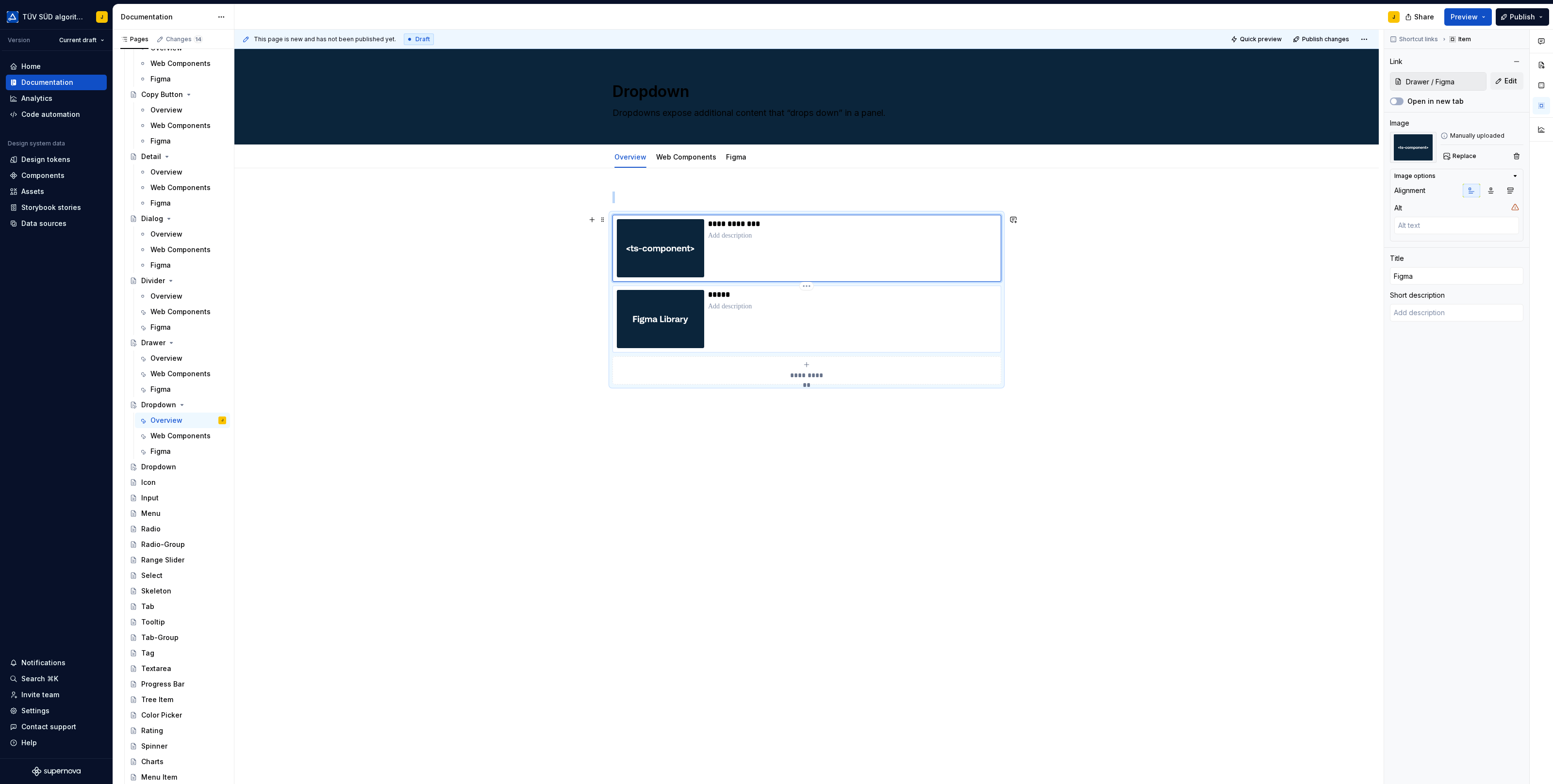
click at [828, 323] on div "*****" at bounding box center [852, 319] width 289 height 58
click at [1503, 82] on button "Edit" at bounding box center [1507, 80] width 33 height 17
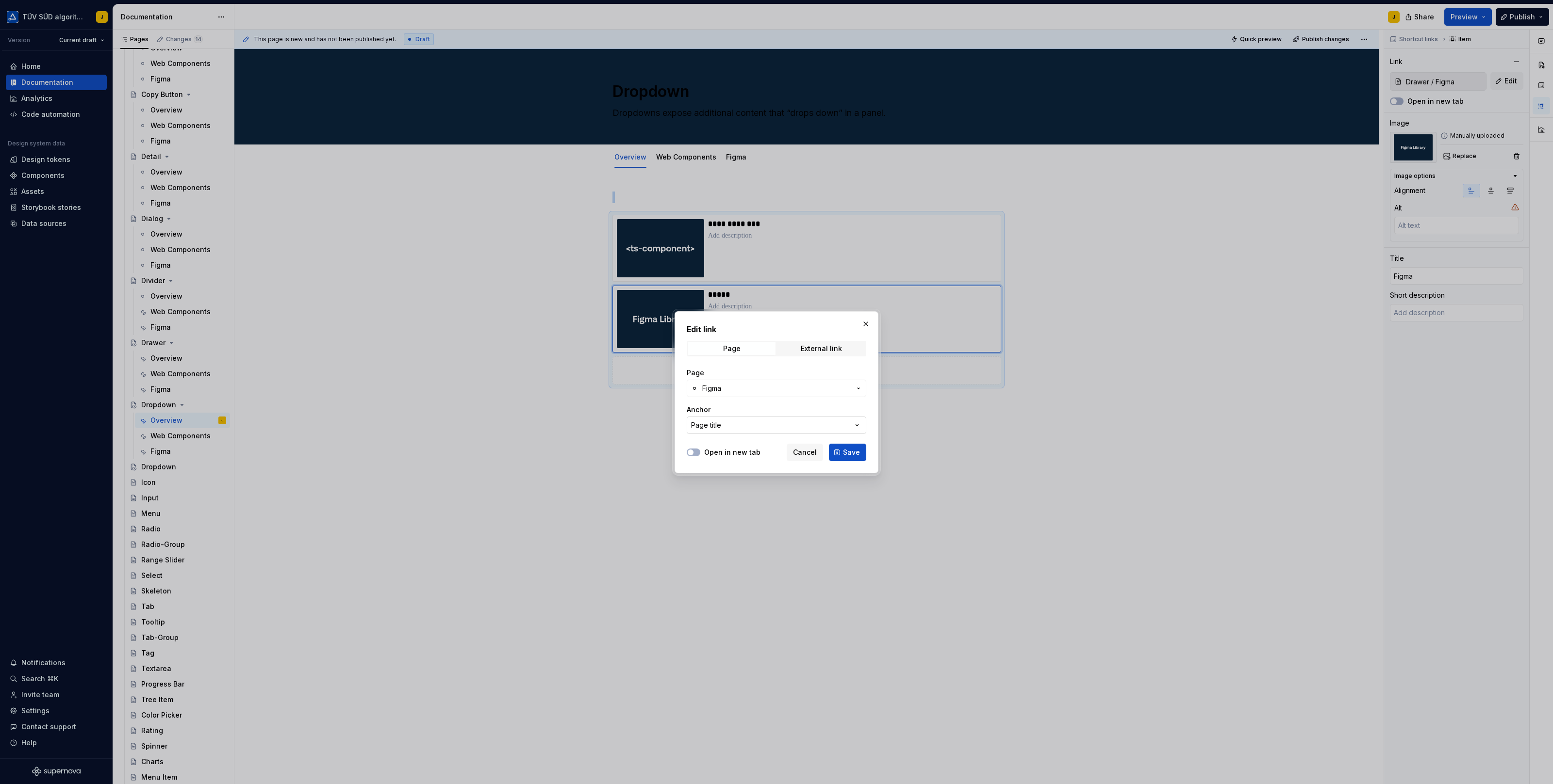
click at [784, 428] on button "Page title" at bounding box center [776, 425] width 179 height 17
click at [754, 385] on div "Edit link Page External link Page Figma Anchor Page title Open in new tab Cance…" at bounding box center [776, 392] width 1553 height 784
click at [754, 385] on span "Figma" at bounding box center [776, 388] width 149 height 10
click at [730, 491] on div "Figma" at bounding box center [731, 491] width 20 height 10
click at [844, 449] on span "Save" at bounding box center [851, 452] width 17 height 10
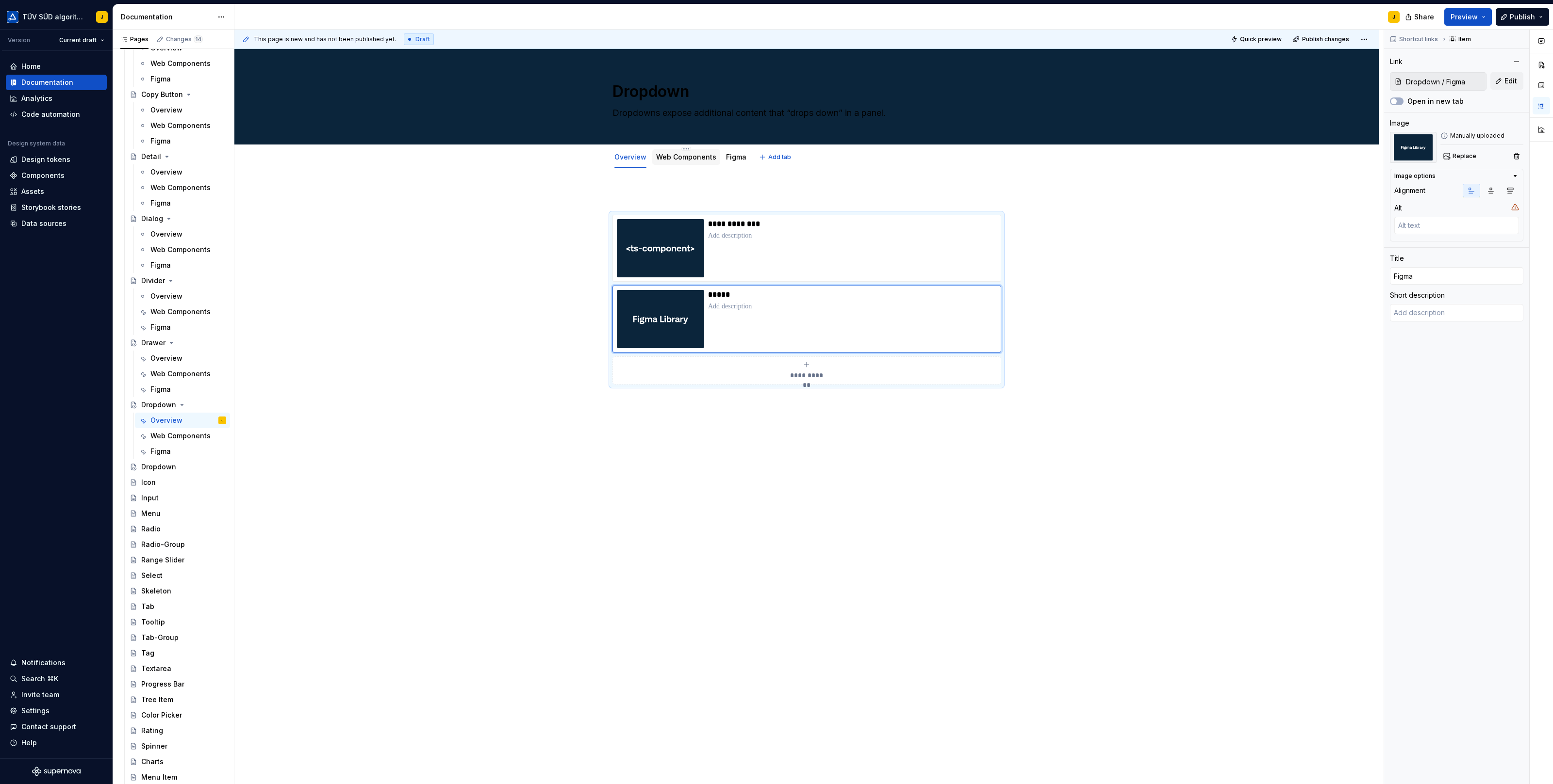
click at [693, 157] on link "Web Components" at bounding box center [686, 156] width 60 height 8
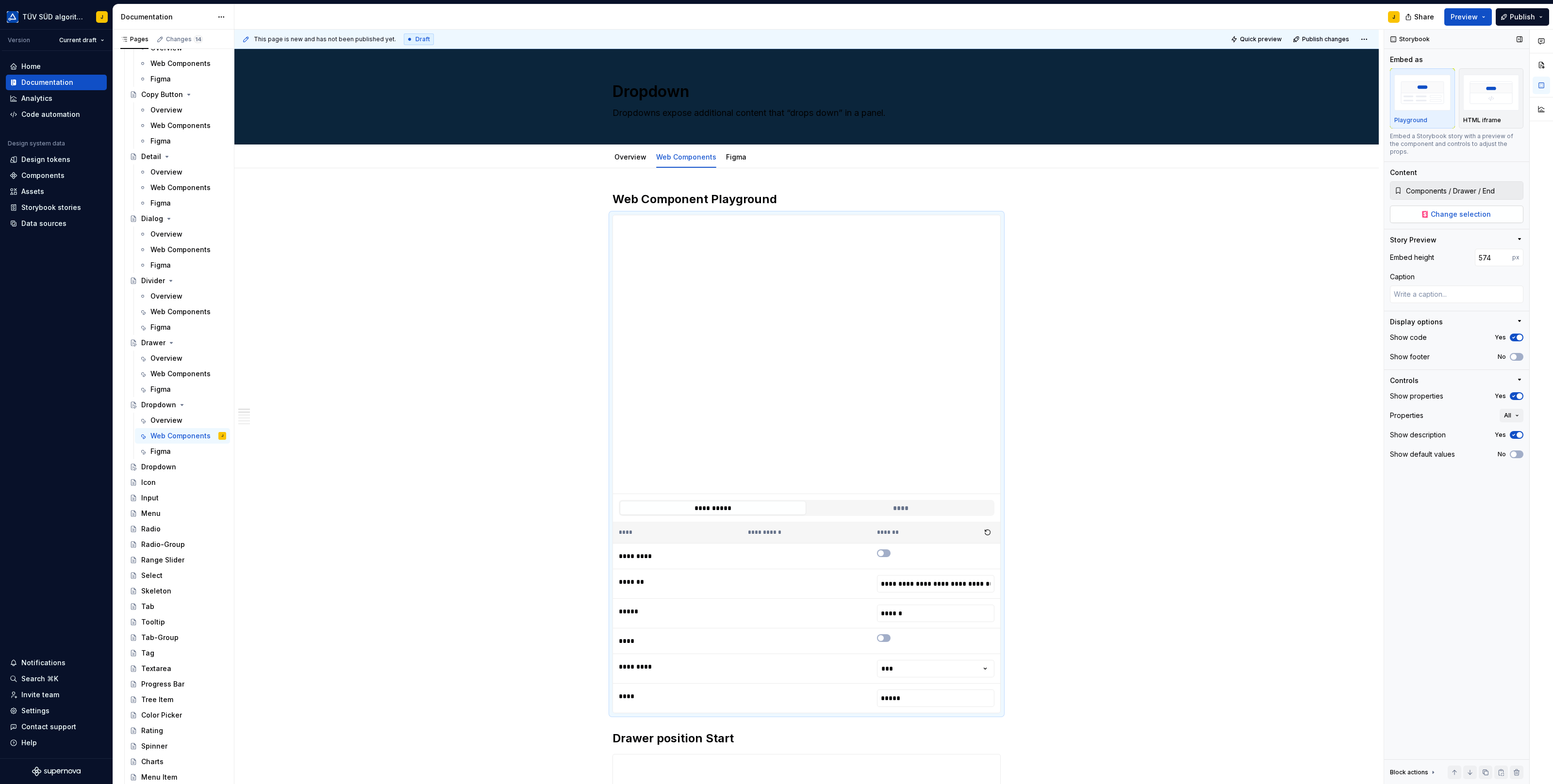
click at [1452, 209] on span "Change selection" at bounding box center [1460, 214] width 60 height 10
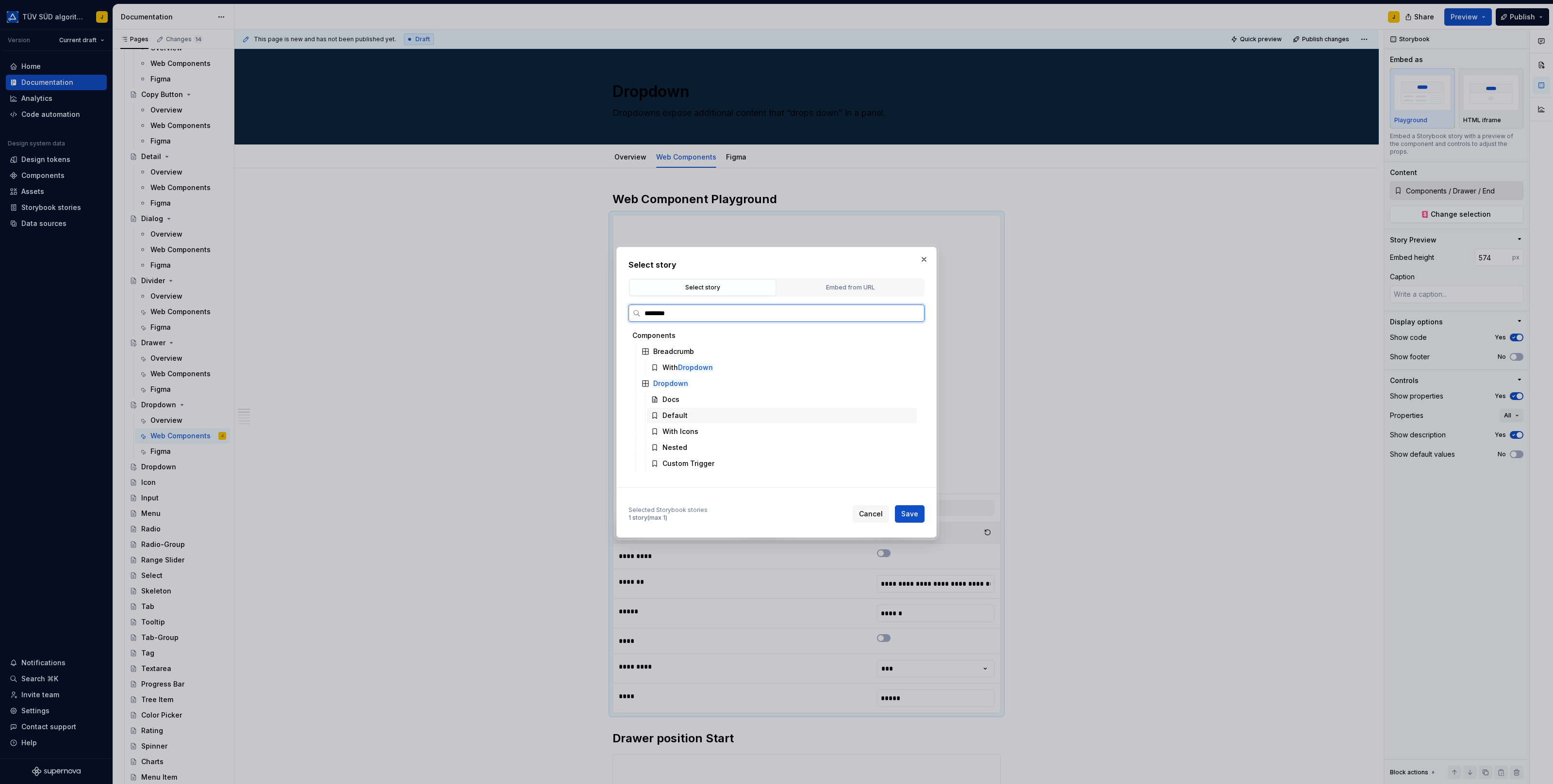
click at [688, 413] on div "Default" at bounding box center [781, 415] width 270 height 15
click at [908, 512] on span "Save" at bounding box center [910, 514] width 17 height 10
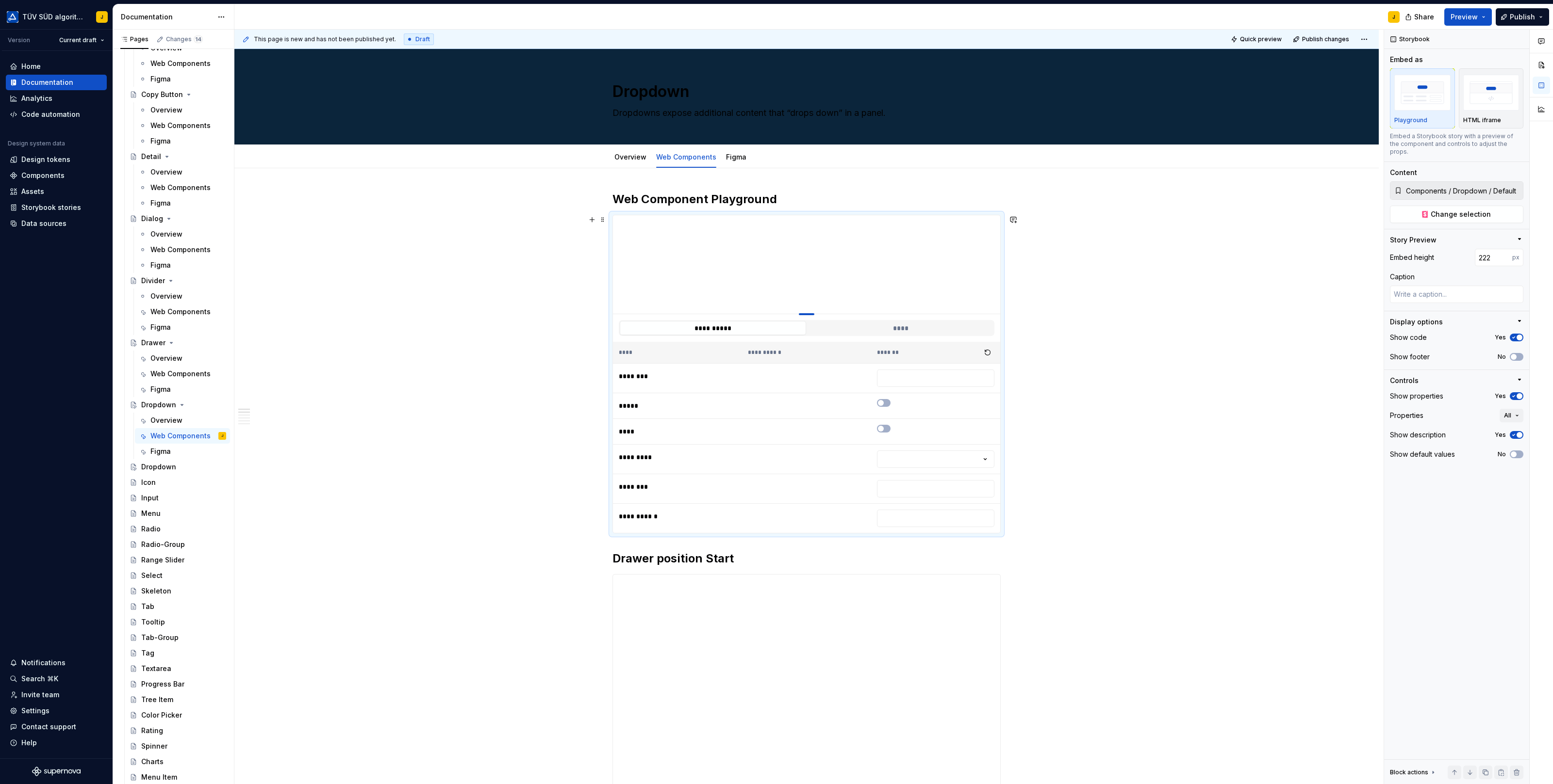
drag, startPoint x: 812, startPoint y: 409, endPoint x: 811, endPoint y: 323, distance: 86.0
click at [811, 315] on div at bounding box center [806, 314] width 15 height 2
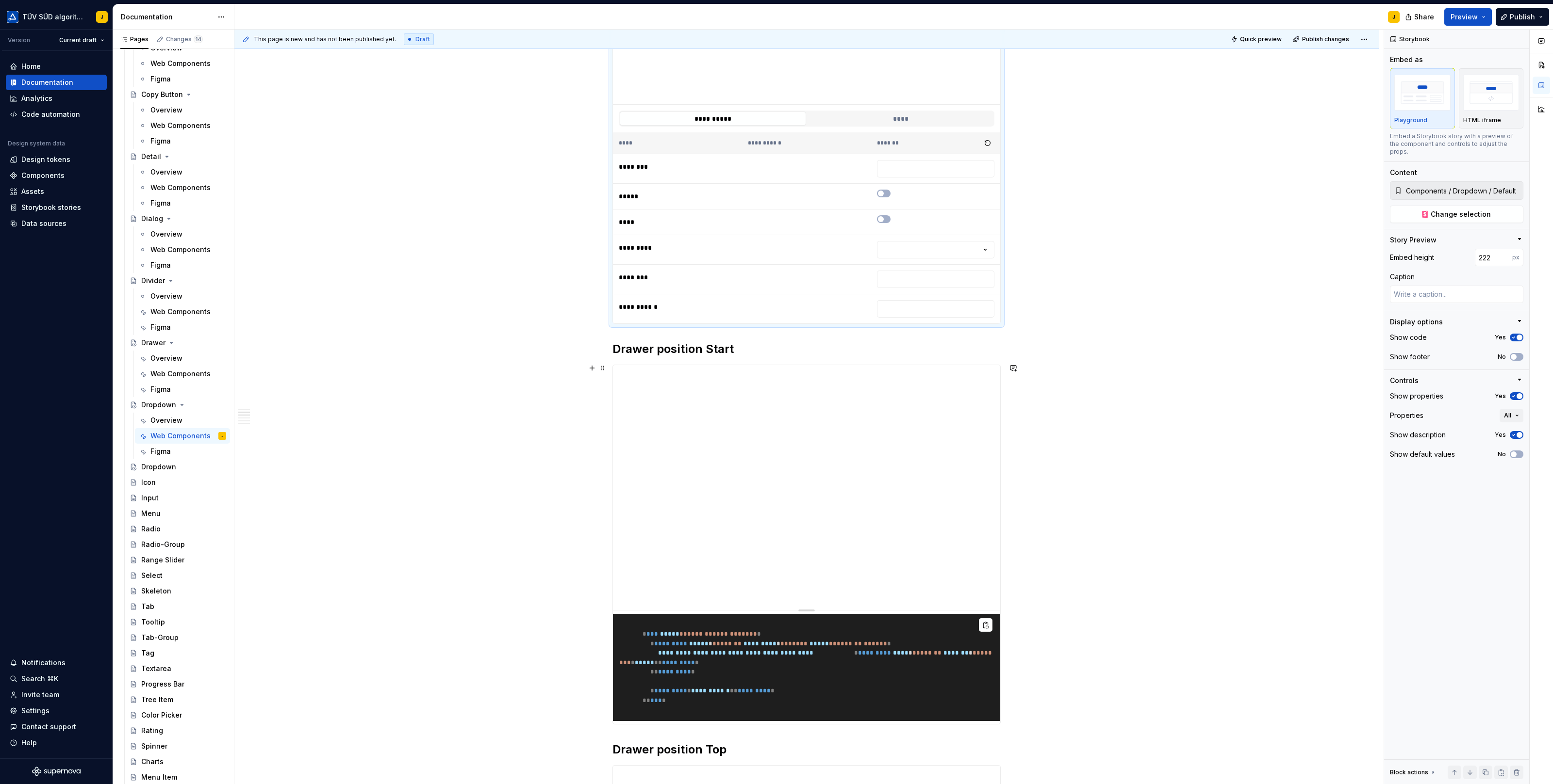
scroll to position [224, 0]
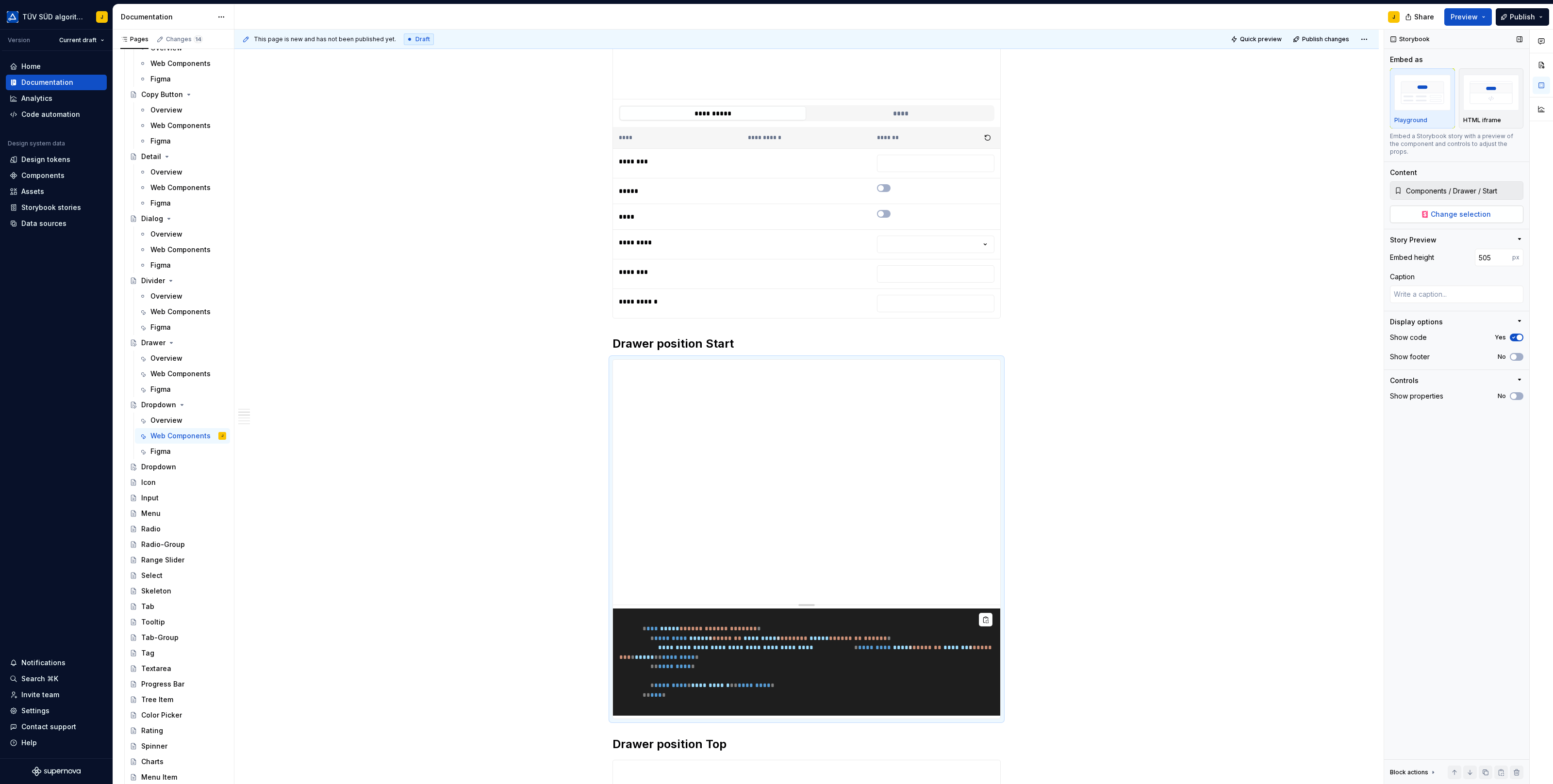
click at [1469, 209] on span "Change selection" at bounding box center [1460, 214] width 60 height 10
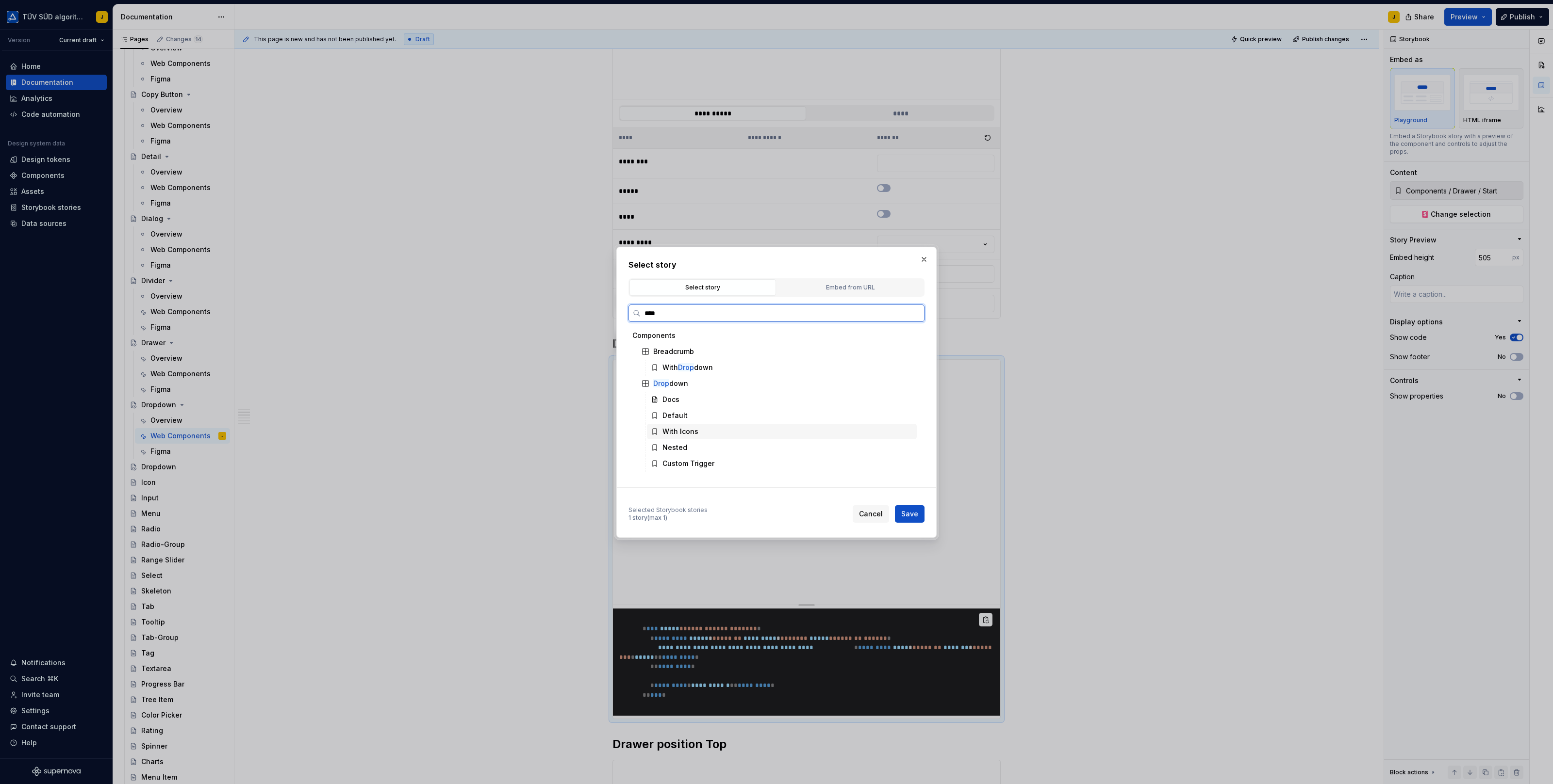
click at [685, 432] on div "With Icons" at bounding box center [680, 431] width 36 height 10
click at [906, 510] on span "Save" at bounding box center [910, 514] width 17 height 10
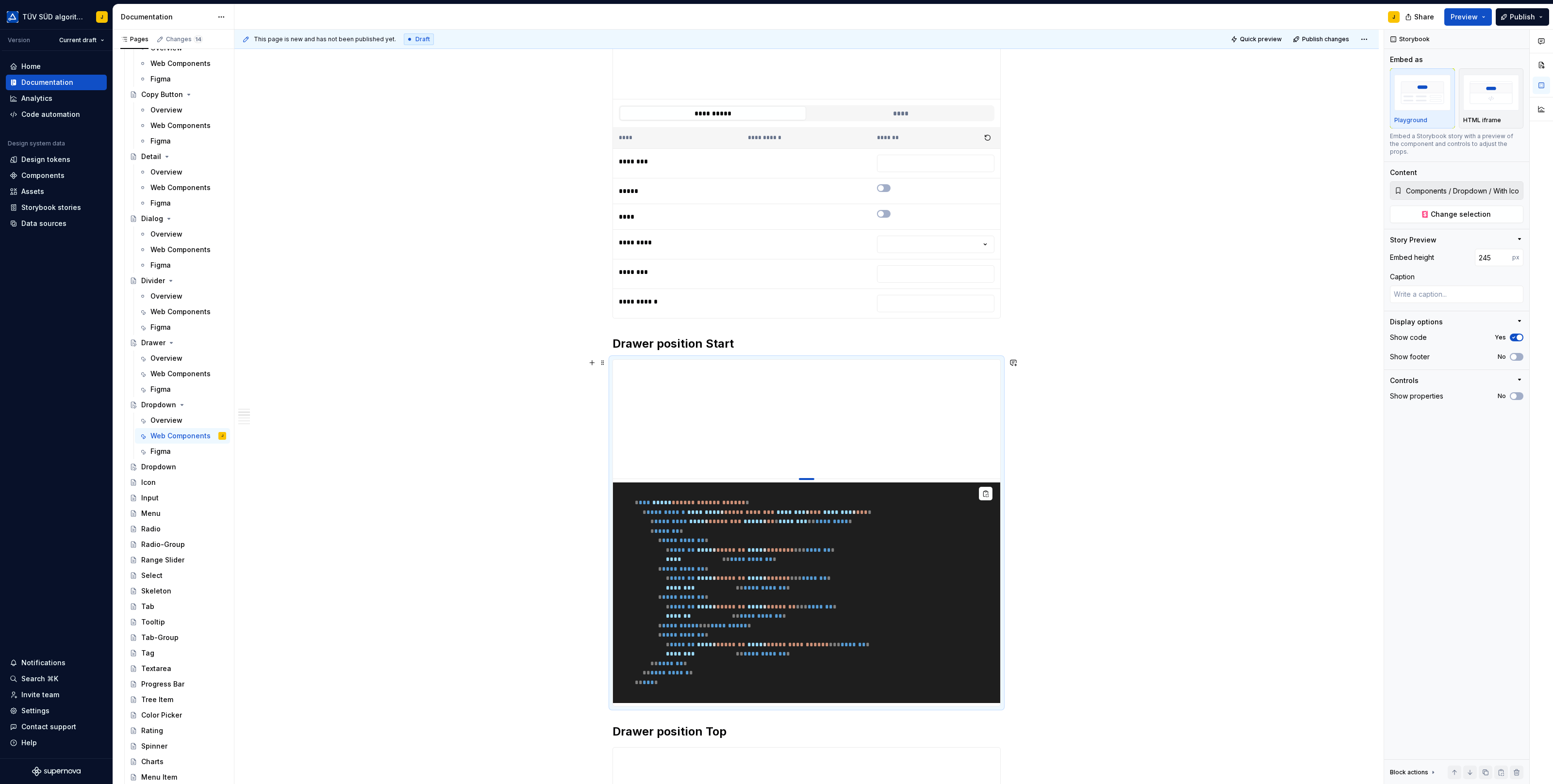
drag, startPoint x: 811, startPoint y: 551, endPoint x: 811, endPoint y: 477, distance: 74.0
click at [811, 478] on div at bounding box center [806, 479] width 15 height 2
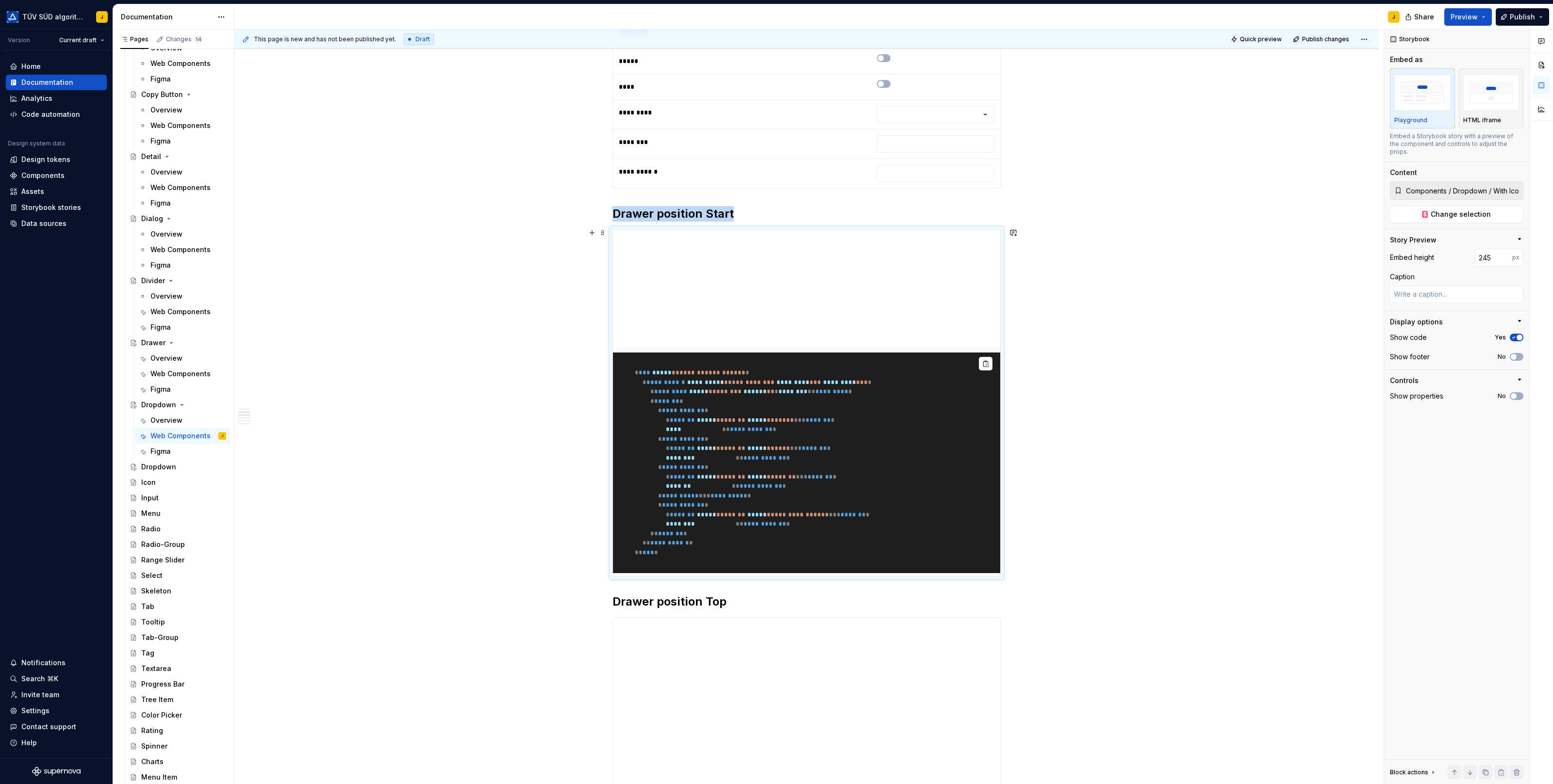
scroll to position [406, 0]
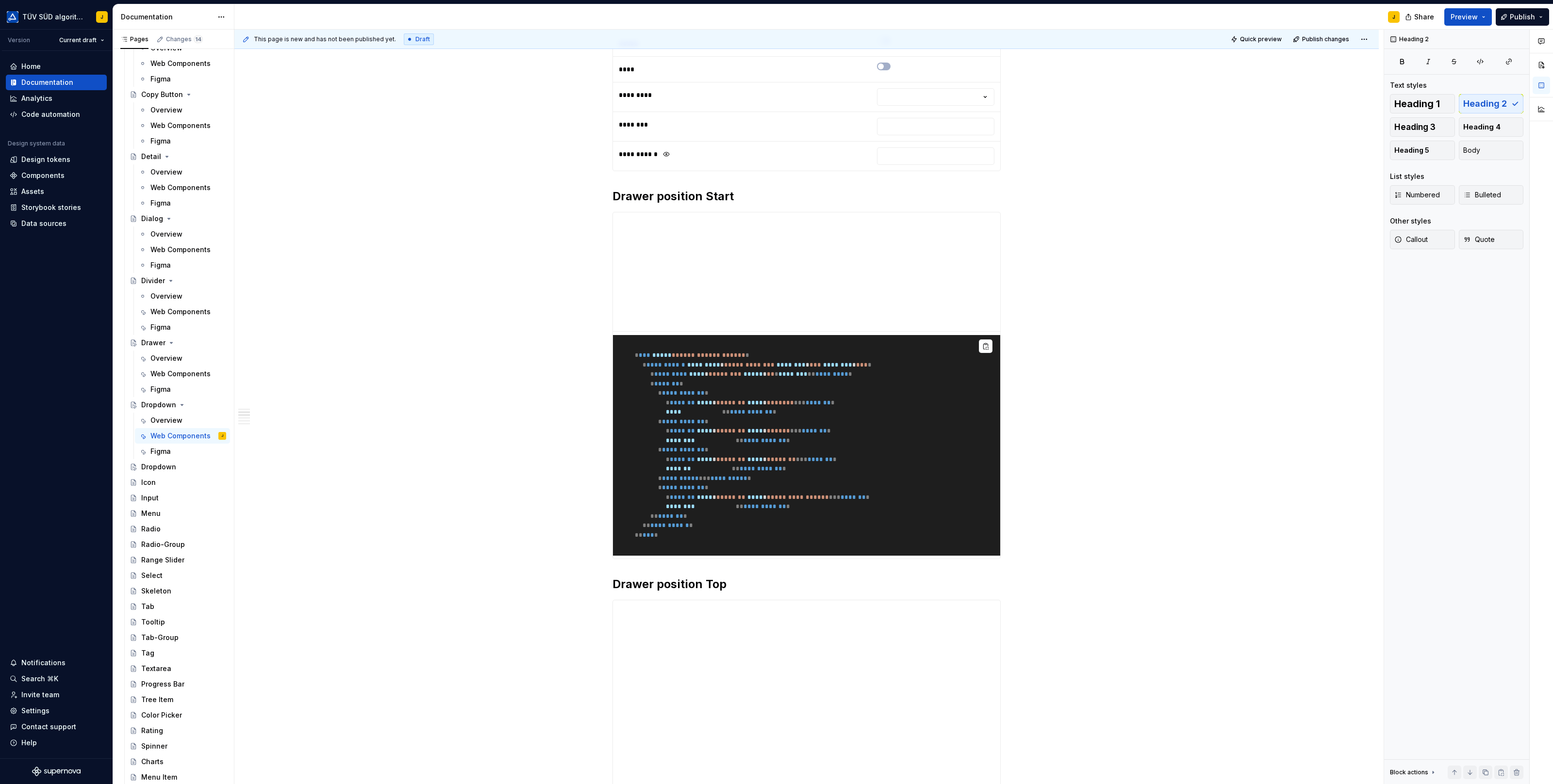
scroll to position [361, 0]
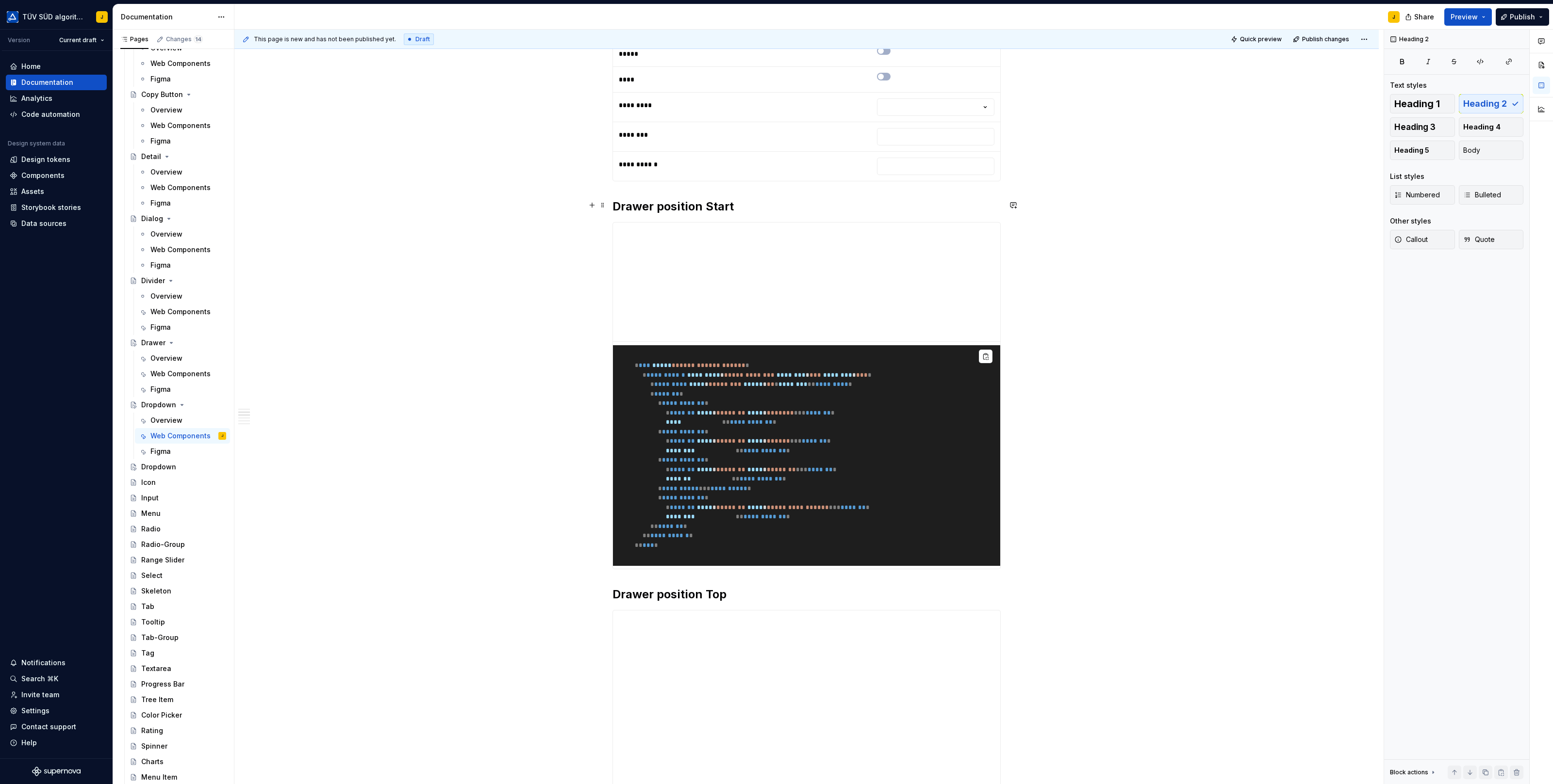
click at [728, 205] on h2 "Drawer position Start" at bounding box center [806, 207] width 388 height 15
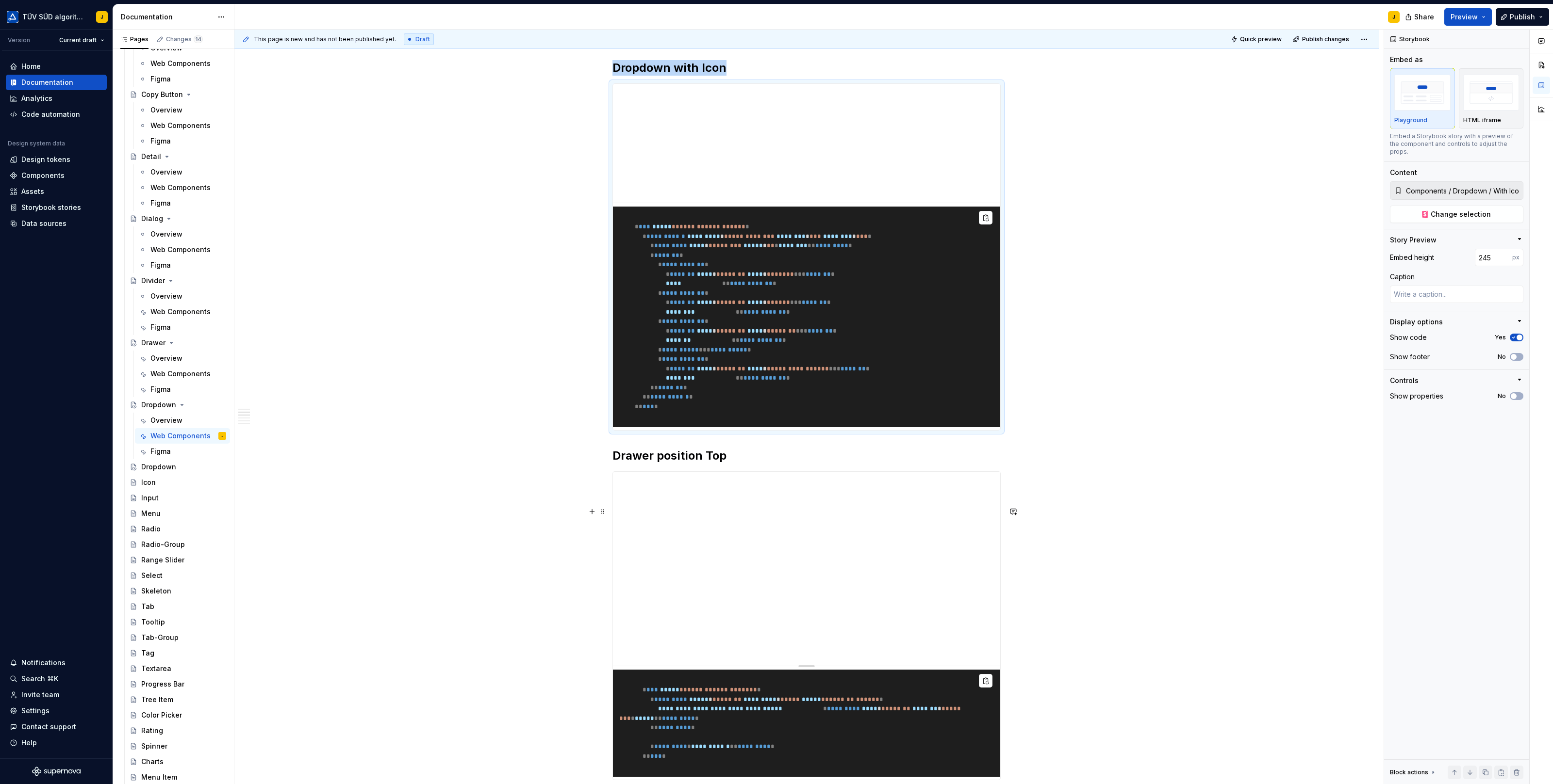
scroll to position [513, 0]
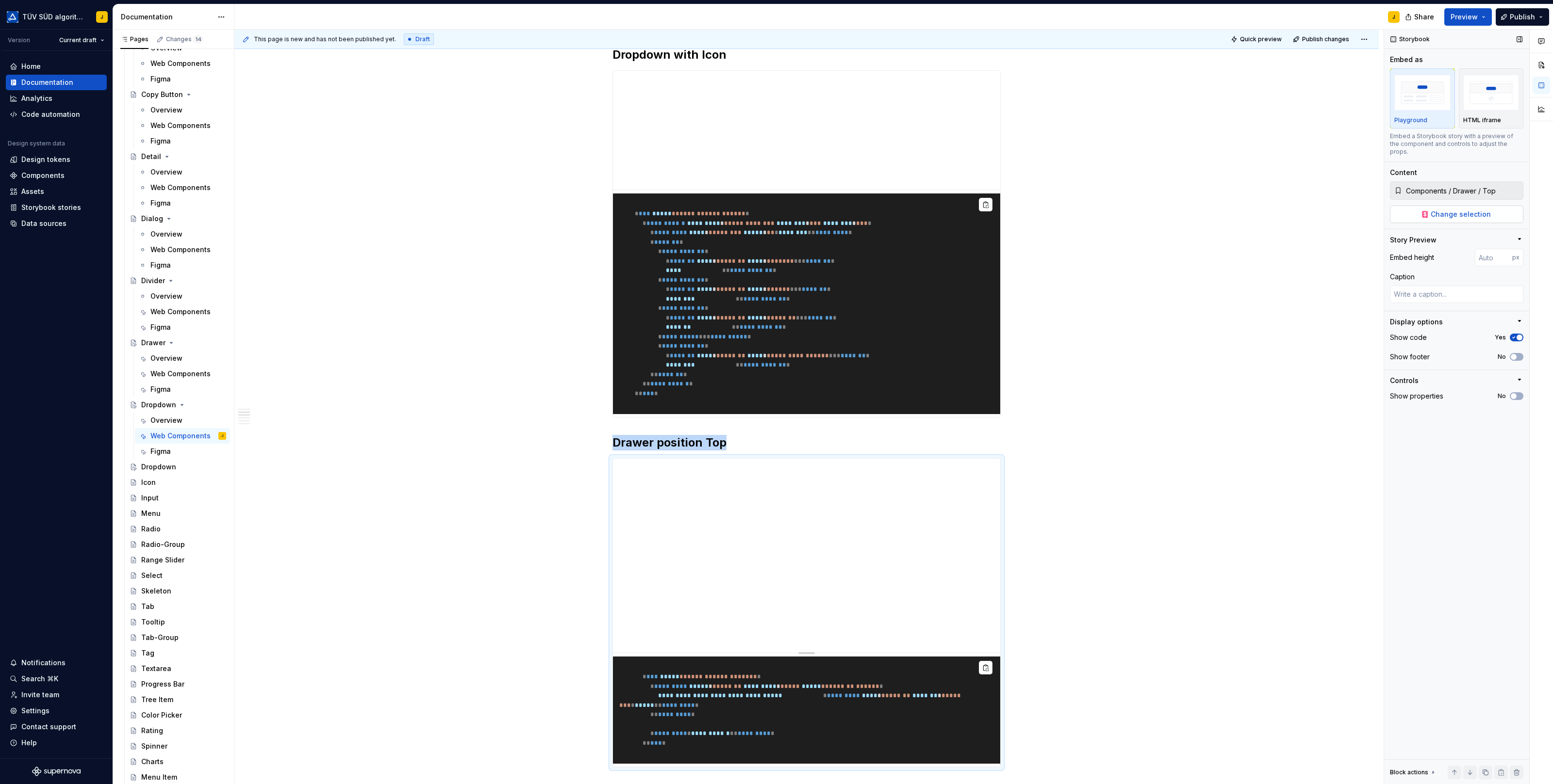
click at [1459, 209] on span "Change selection" at bounding box center [1460, 214] width 60 height 10
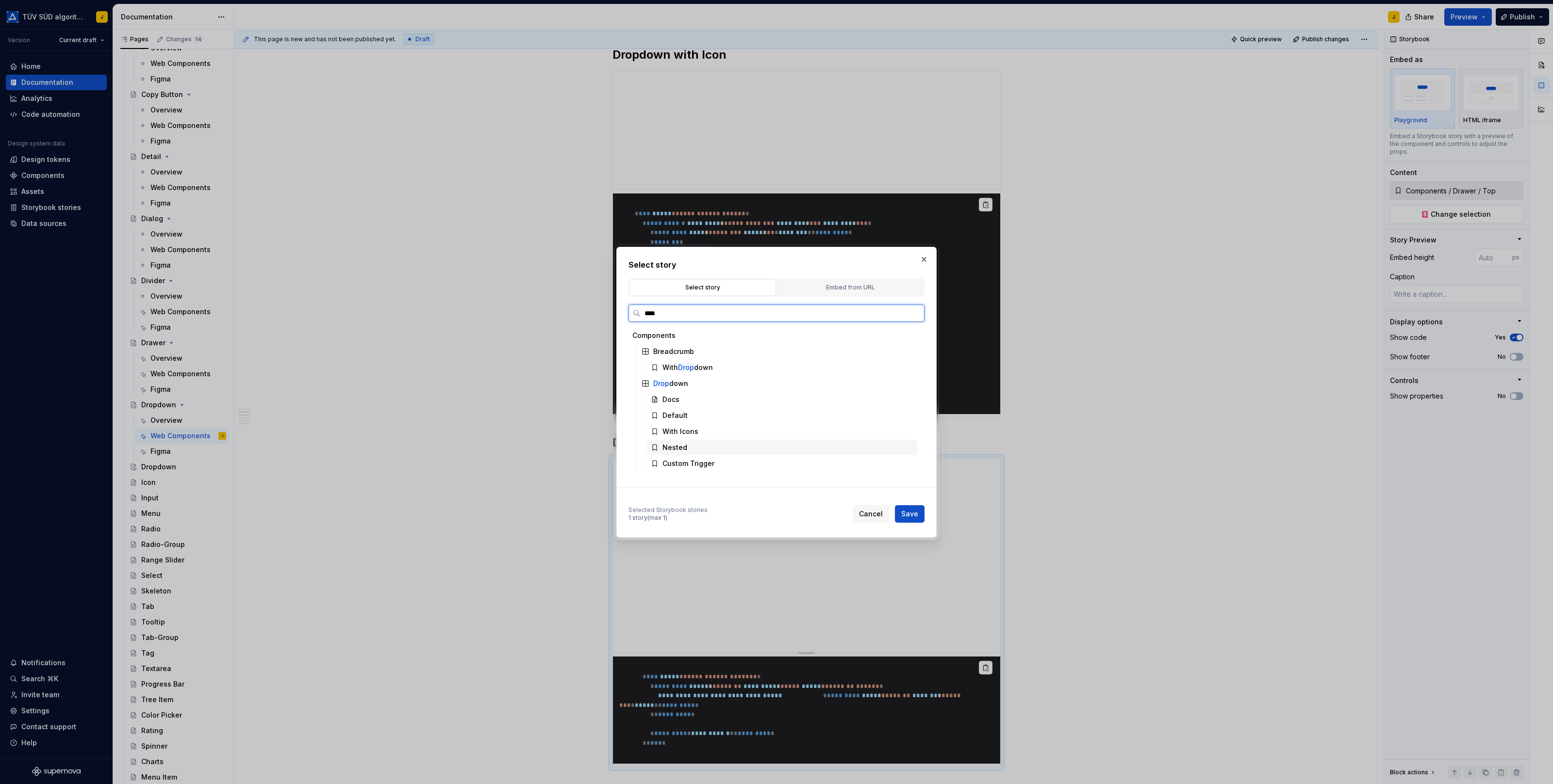
click at [677, 445] on div "Nested" at bounding box center [675, 447] width 25 height 10
click at [901, 500] on div "Selected Storybook stories 1 story (max 1) Cancel Save" at bounding box center [776, 505] width 296 height 35
click at [908, 509] on span "Save" at bounding box center [910, 514] width 17 height 10
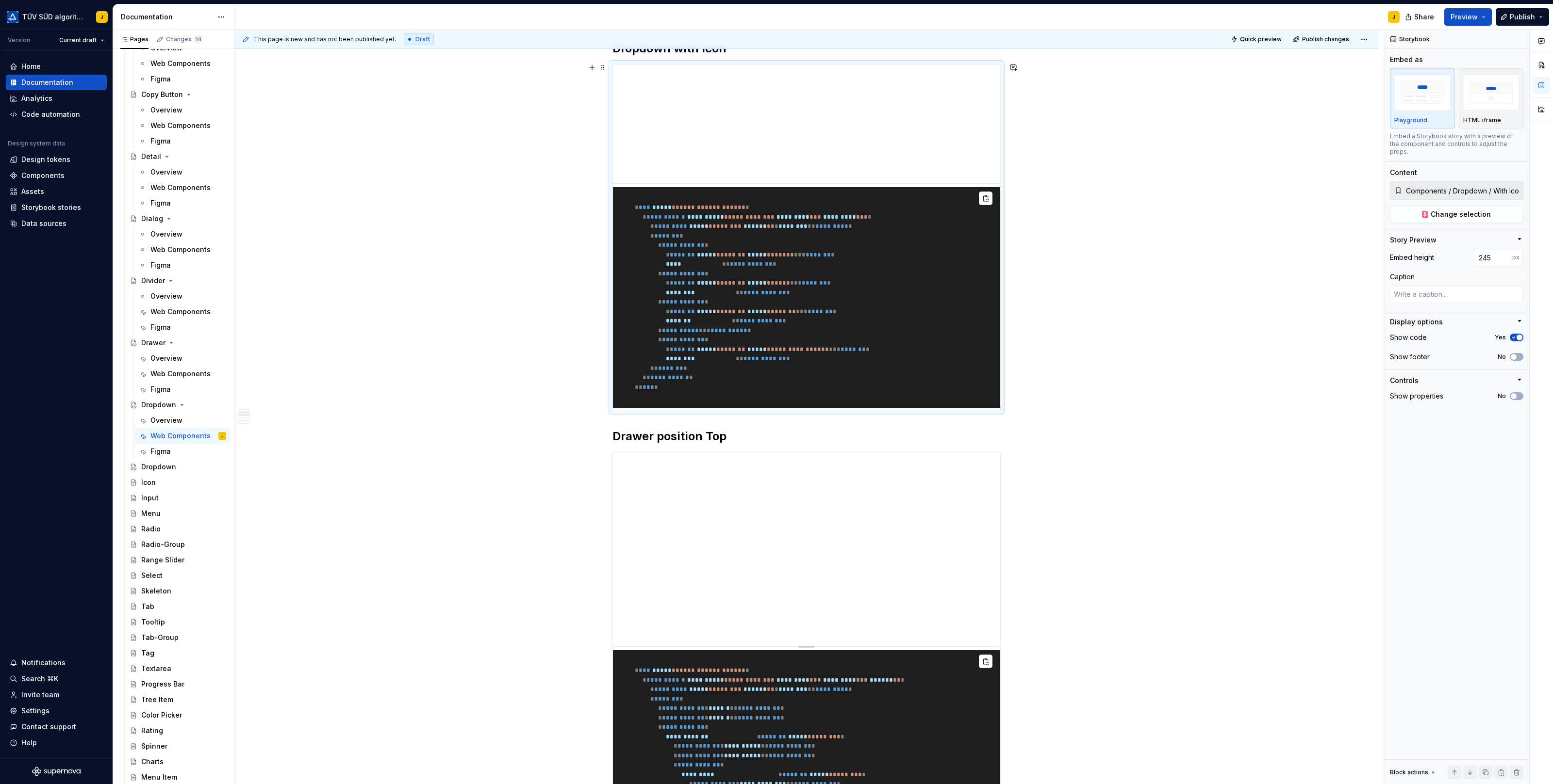
scroll to position [539, 0]
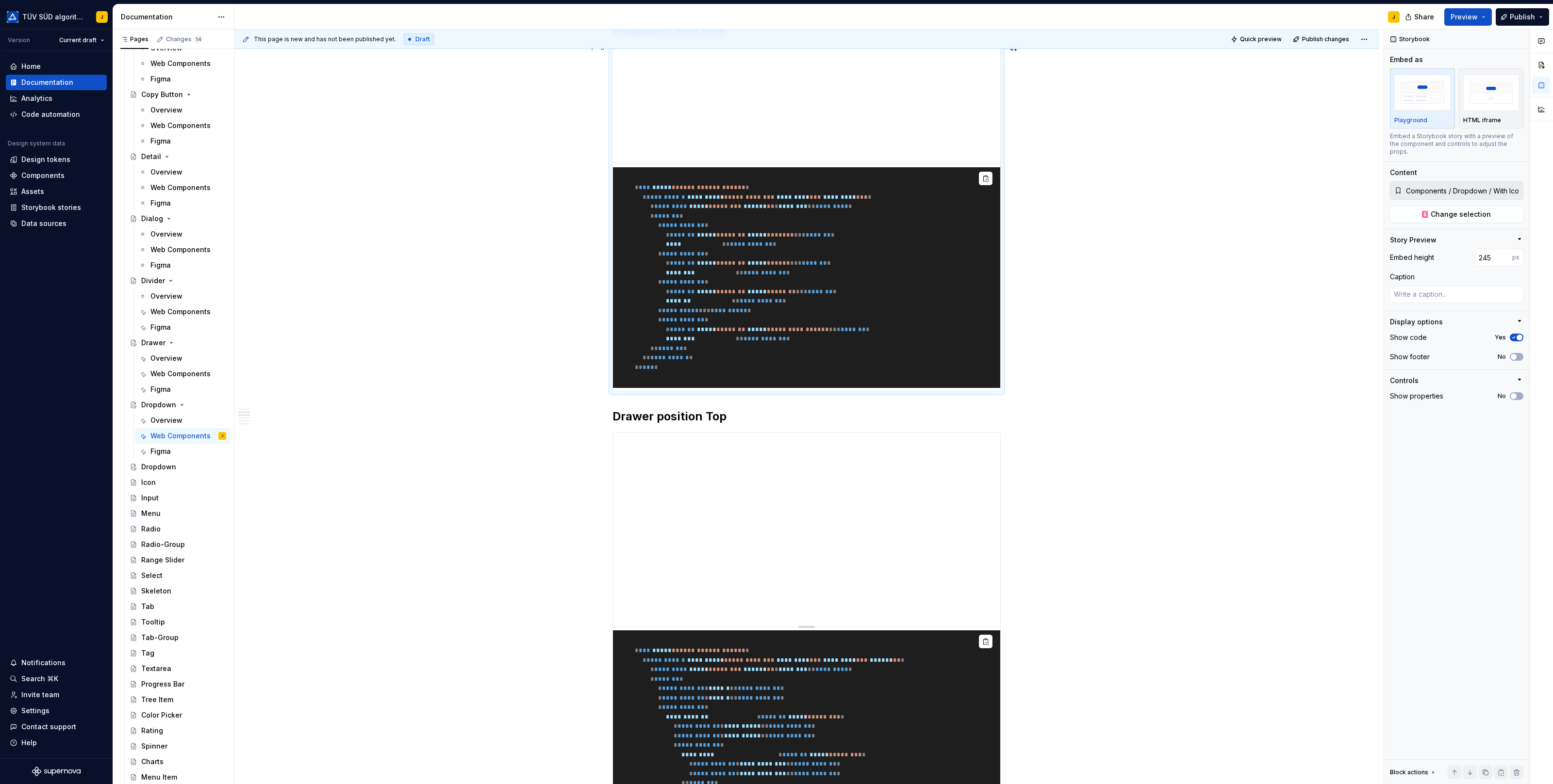
click at [585, 329] on div "**********" at bounding box center [809, 407] width 1149 height 755
click at [1469, 209] on span "Change selection" at bounding box center [1460, 214] width 60 height 10
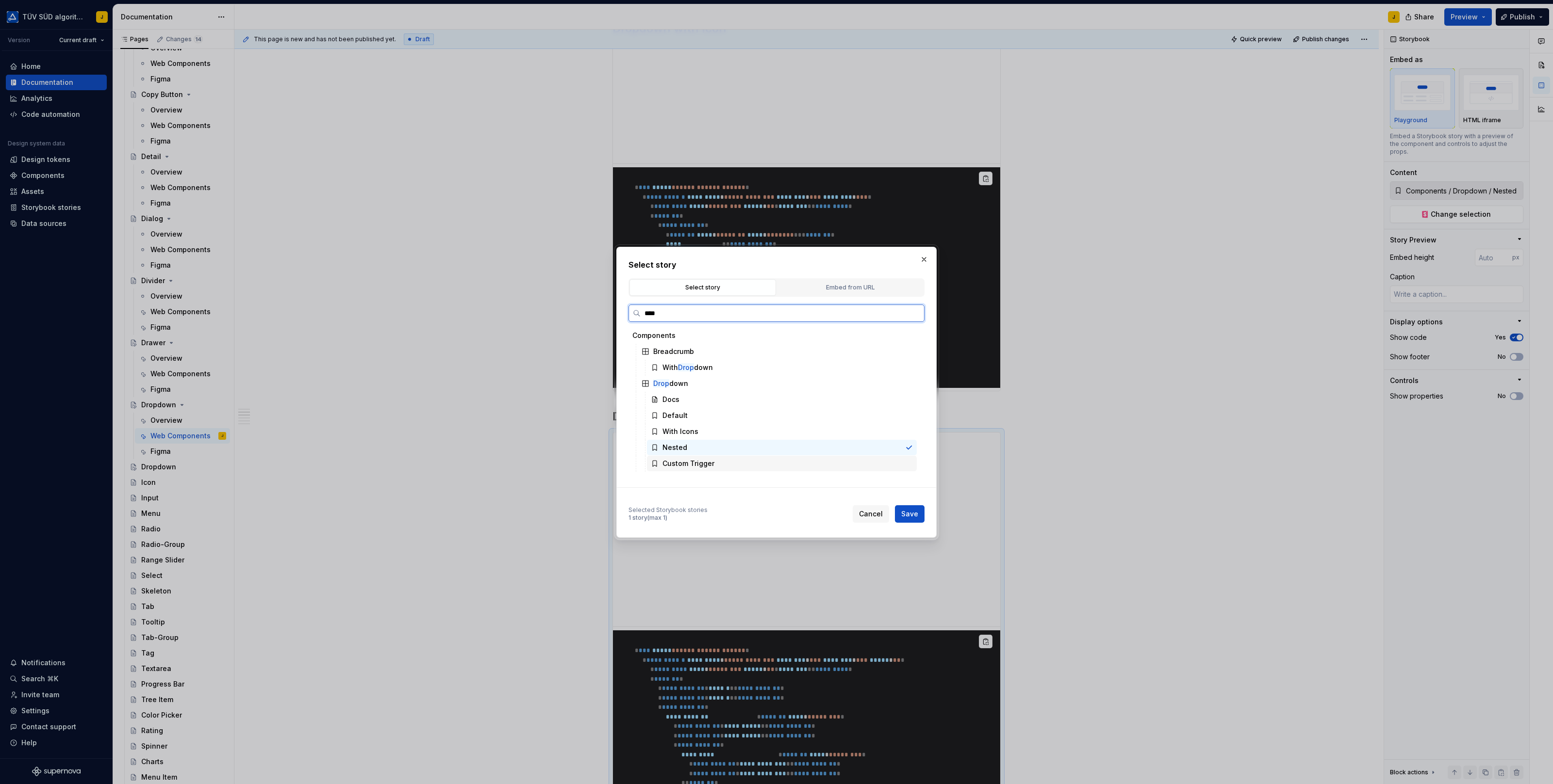
click at [723, 456] on div "Custom Trigger" at bounding box center [781, 464] width 270 height 15
click at [912, 514] on span "Save" at bounding box center [910, 514] width 17 height 10
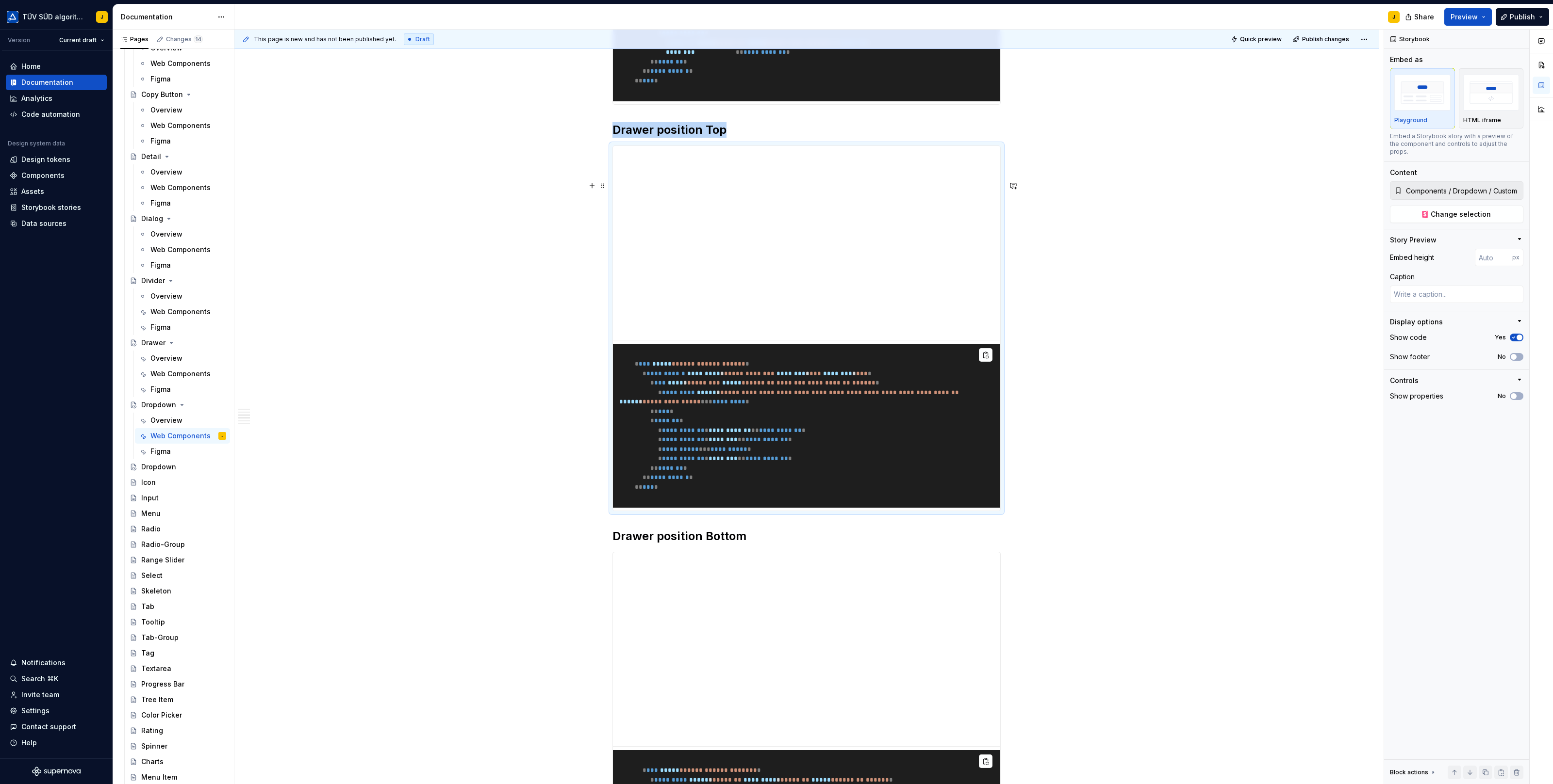
scroll to position [831, 0]
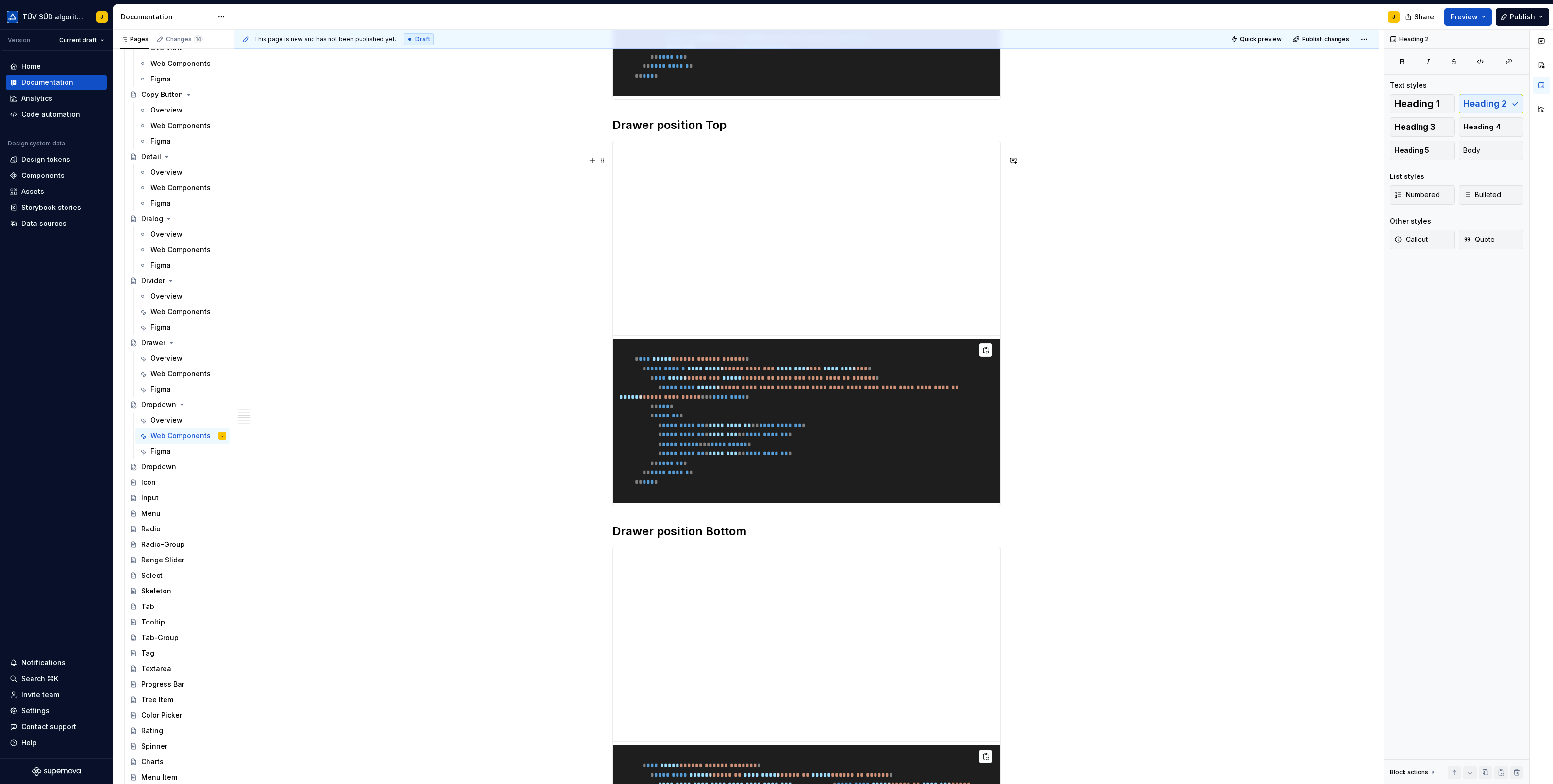
click at [668, 133] on h2 "Drawer position Top" at bounding box center [806, 125] width 388 height 15
click at [1050, 197] on div "**********" at bounding box center [809, 407] width 1149 height 755
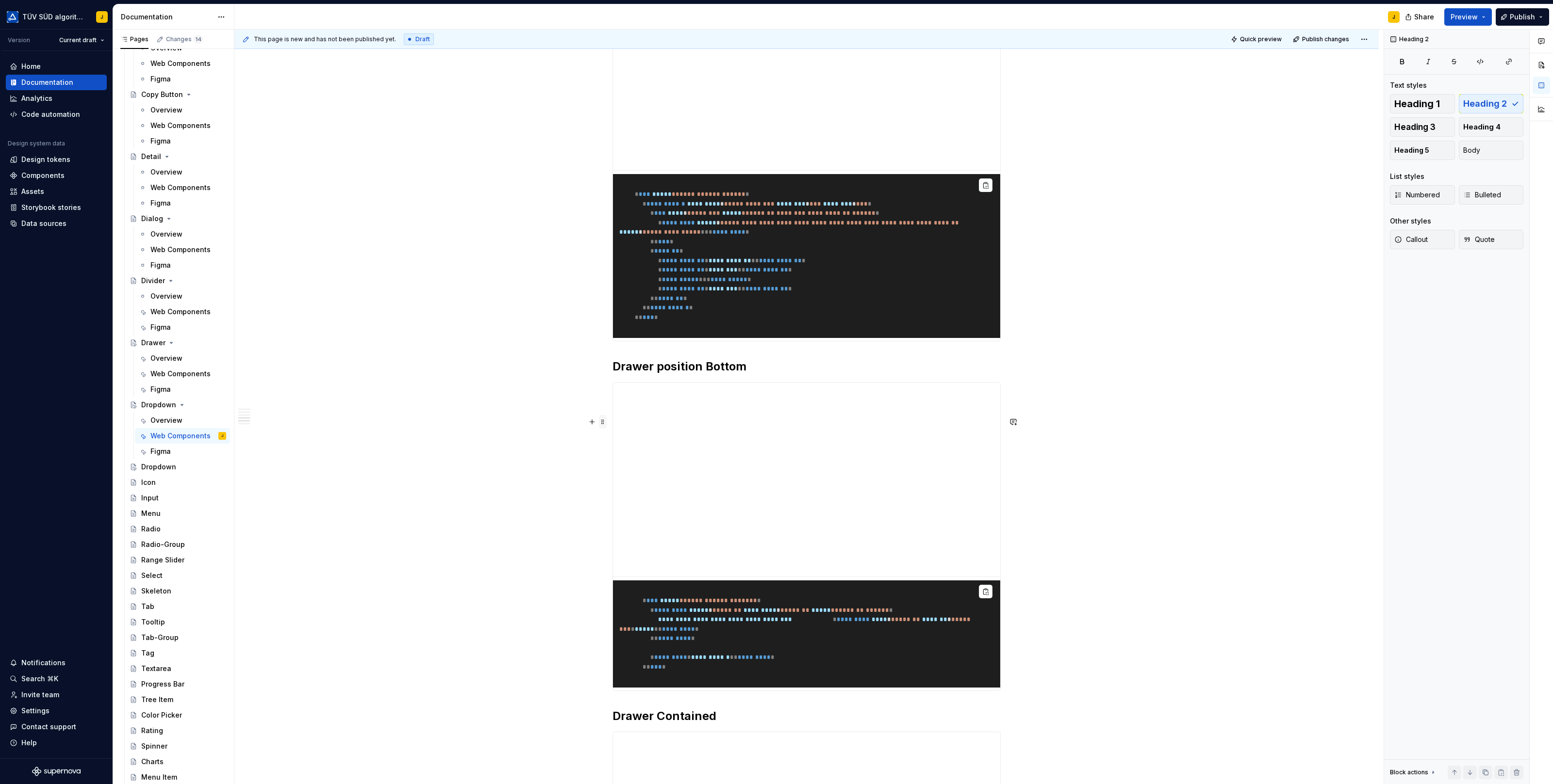
click at [605, 418] on span at bounding box center [603, 422] width 8 height 13
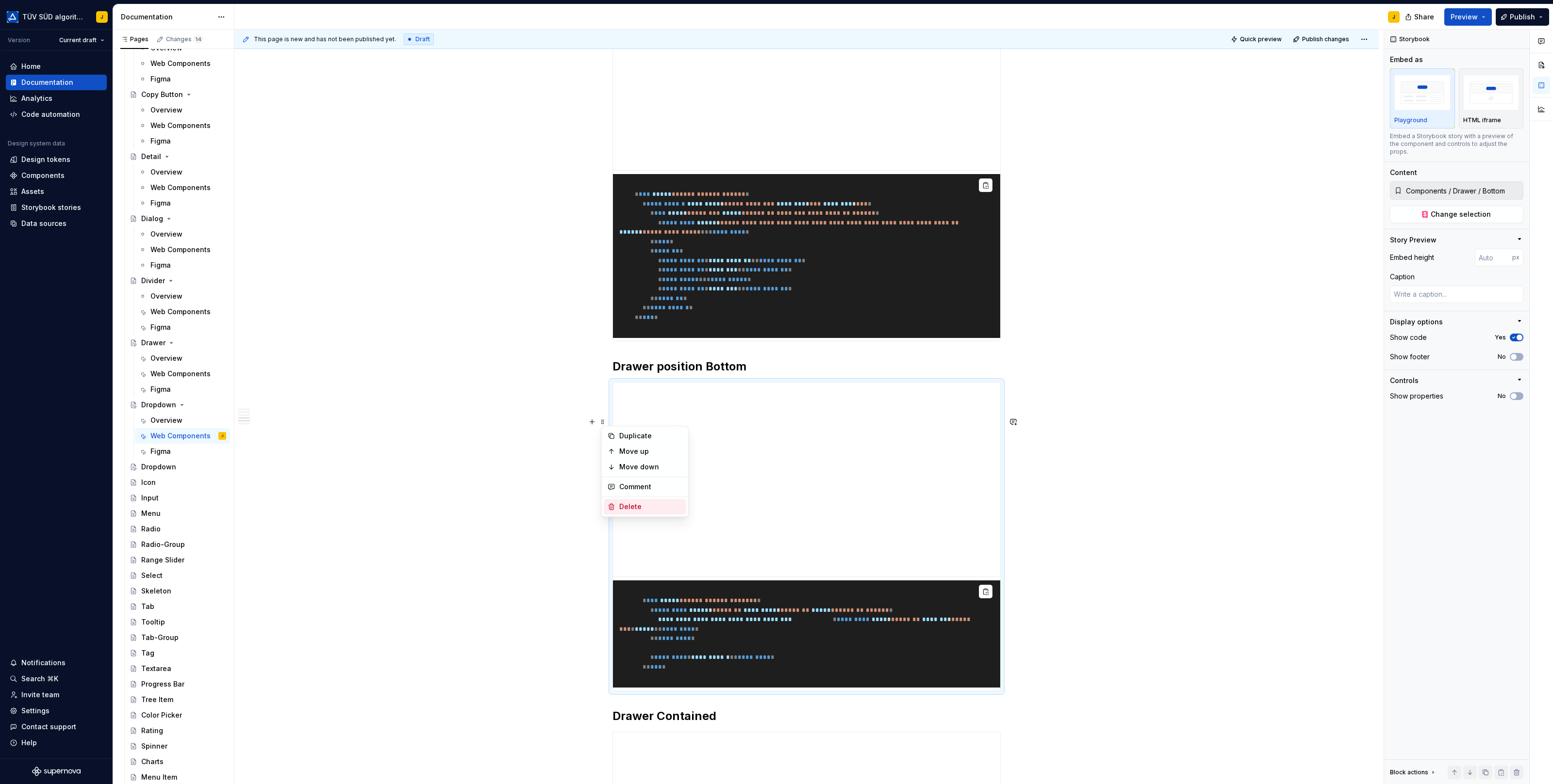
click at [635, 500] on div "Delete" at bounding box center [645, 507] width 82 height 15
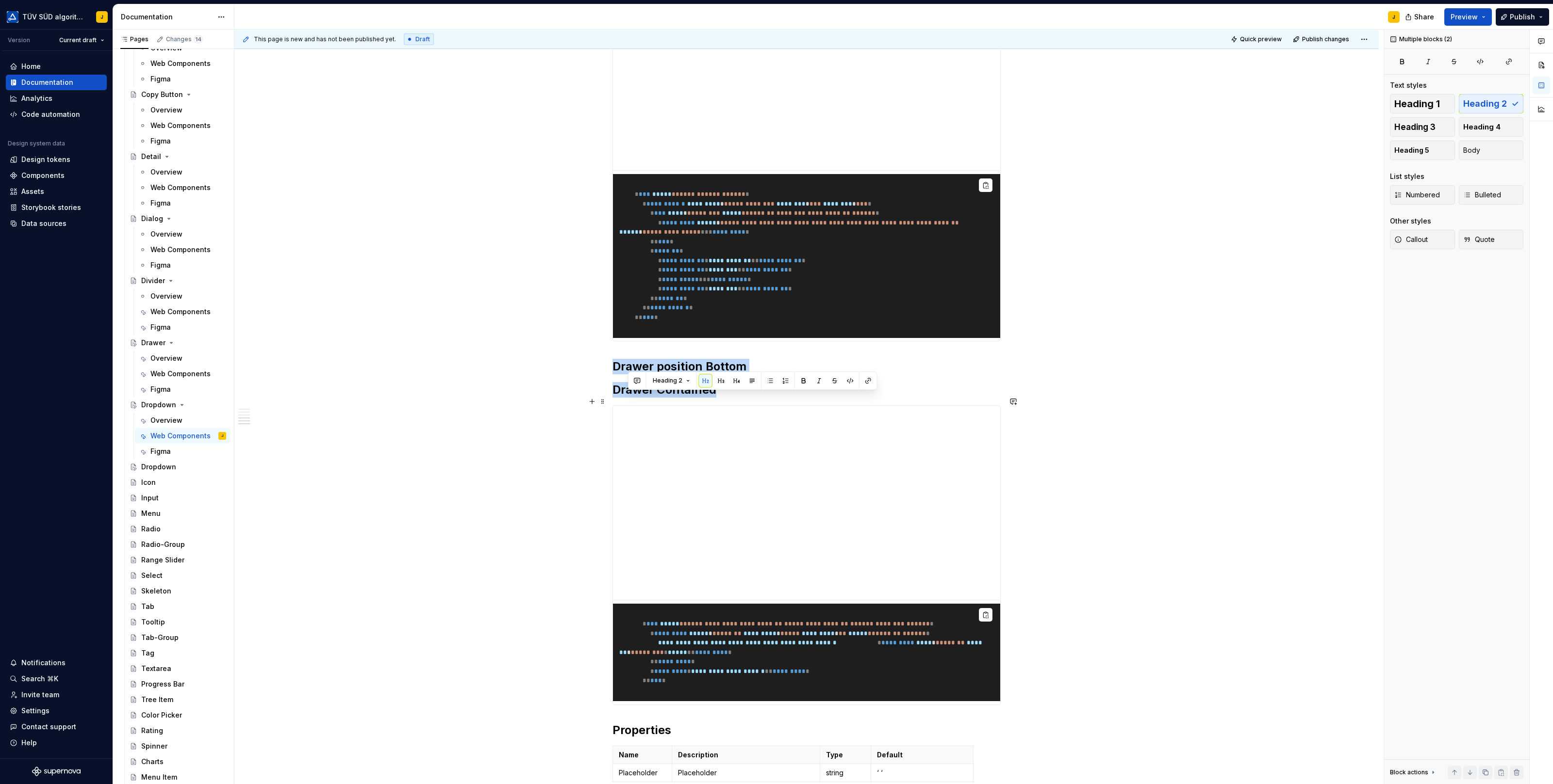
drag, startPoint x: 719, startPoint y: 424, endPoint x: 610, endPoint y: 394, distance: 113.1
click at [610, 394] on div "**********" at bounding box center [806, 114] width 1144 height 1884
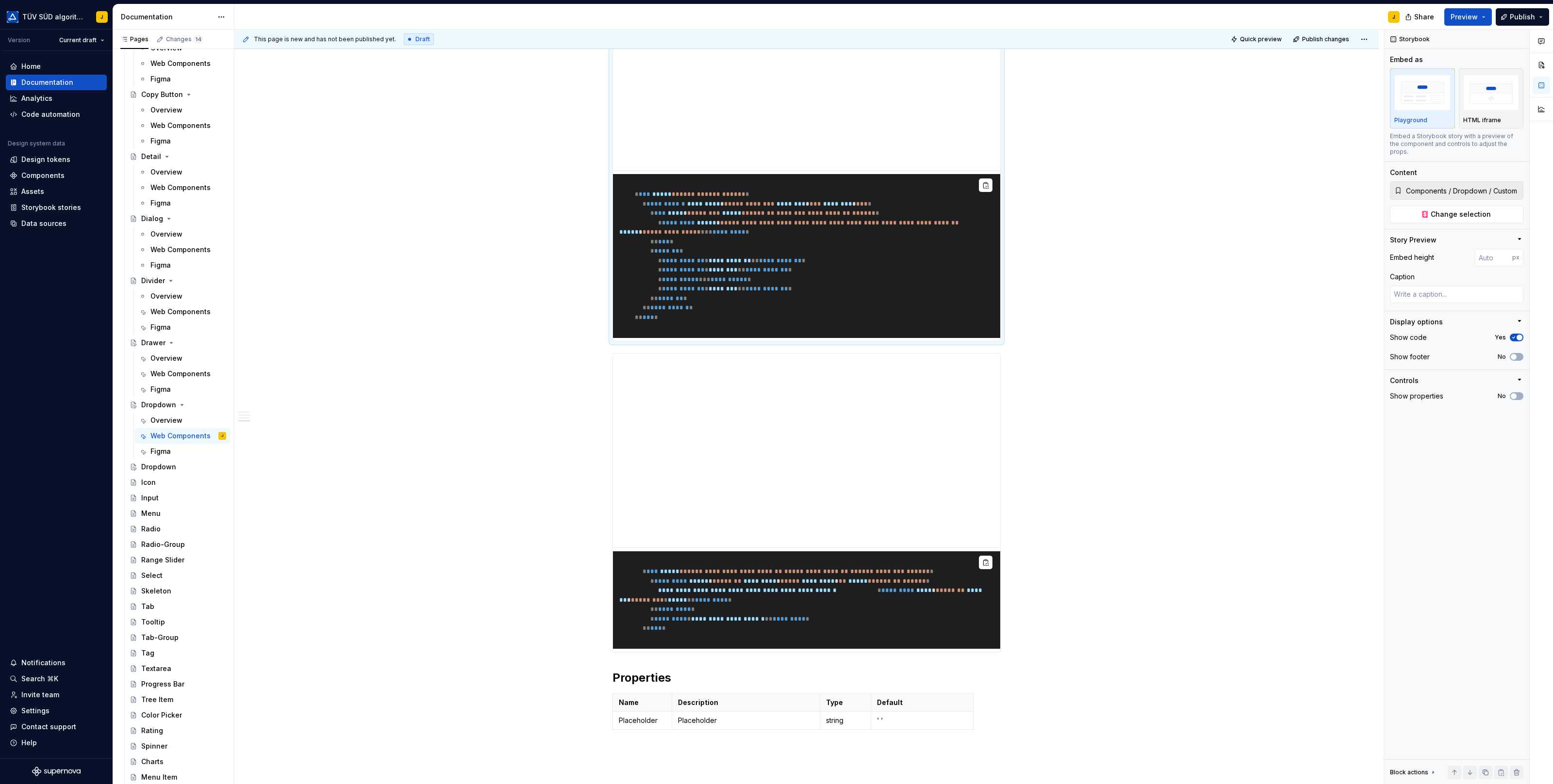
scroll to position [977, 0]
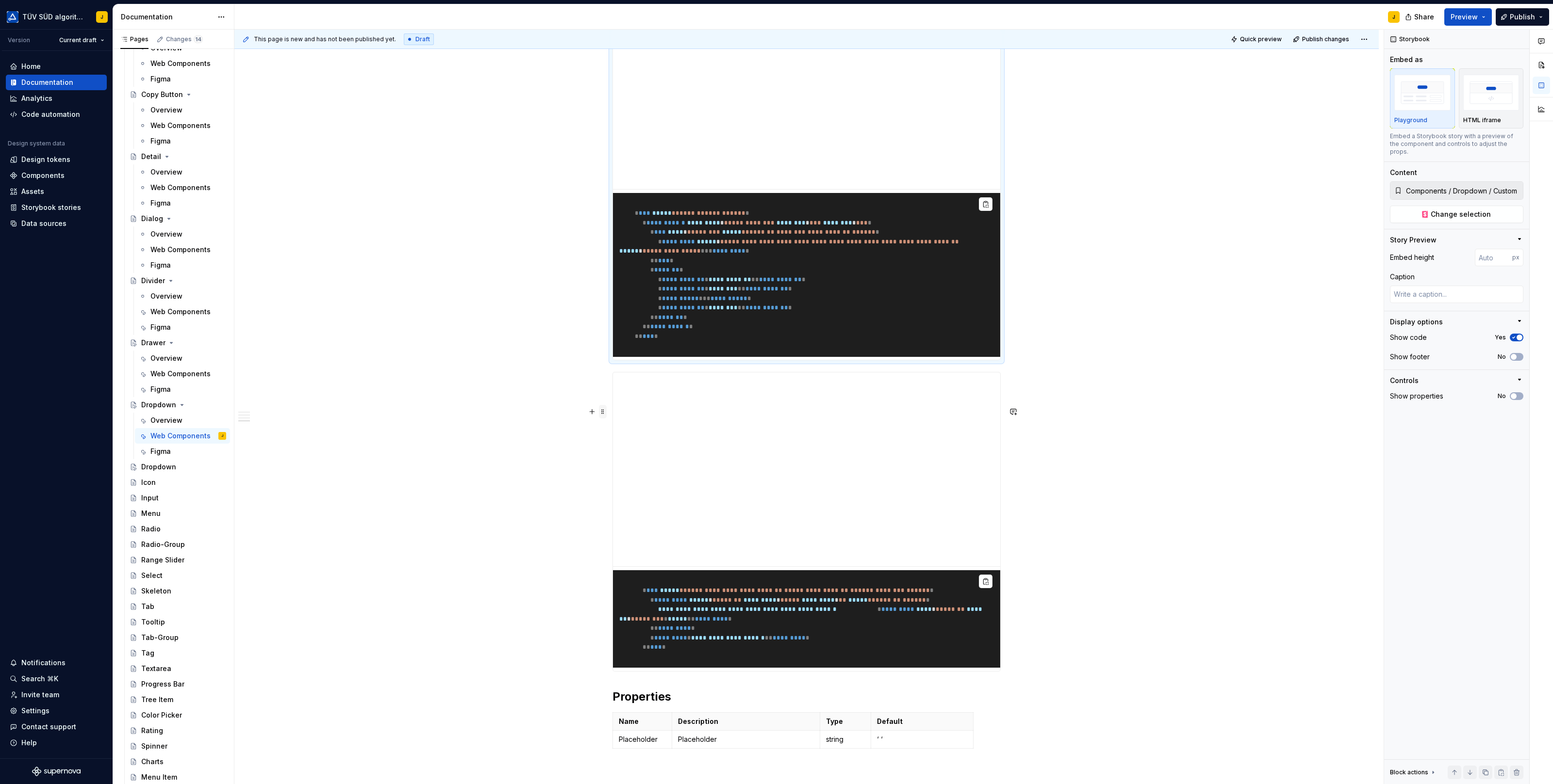
click at [604, 406] on span at bounding box center [603, 411] width 8 height 13
click at [640, 494] on div "Delete" at bounding box center [650, 497] width 63 height 10
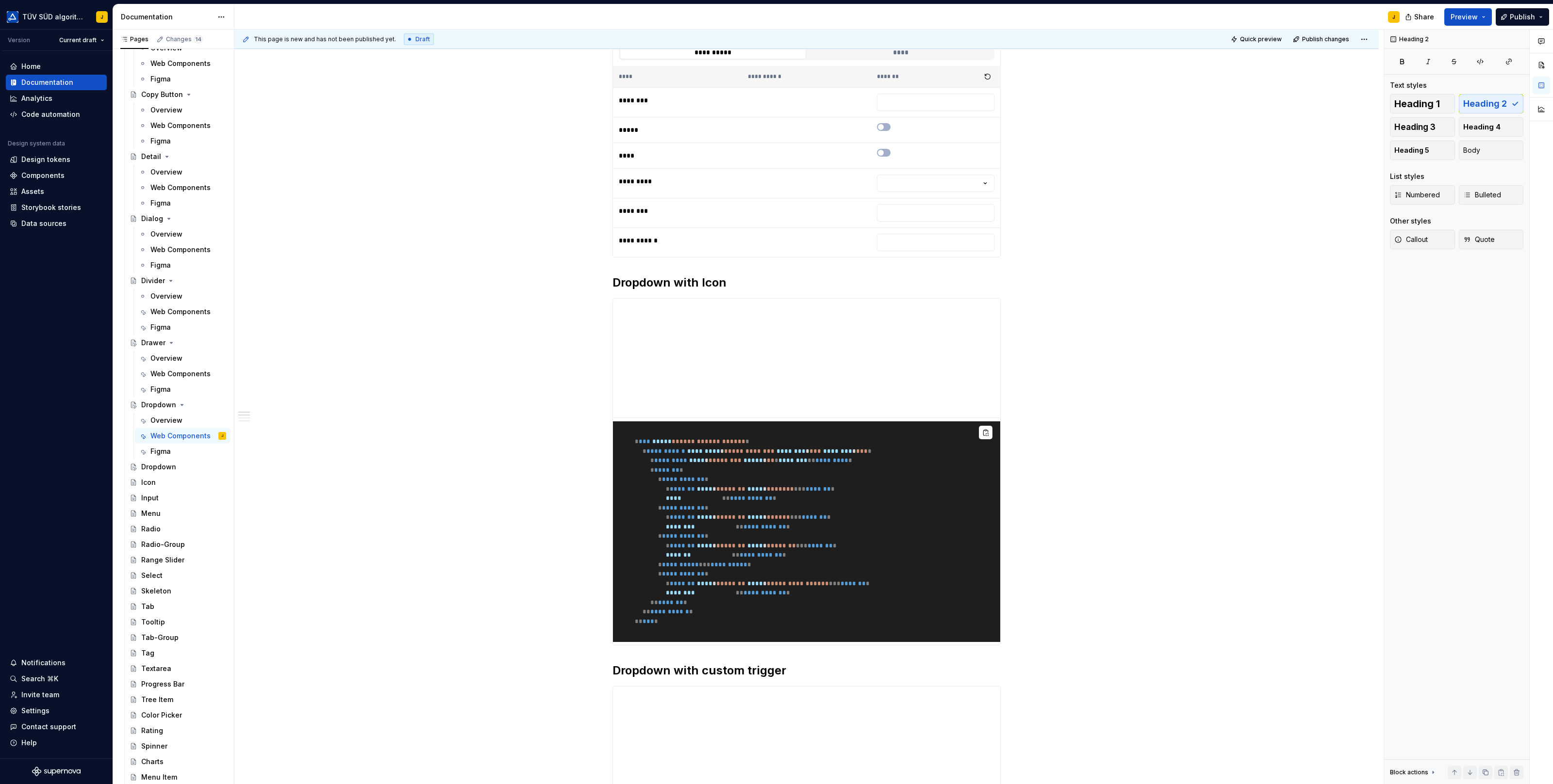
scroll to position [0, 0]
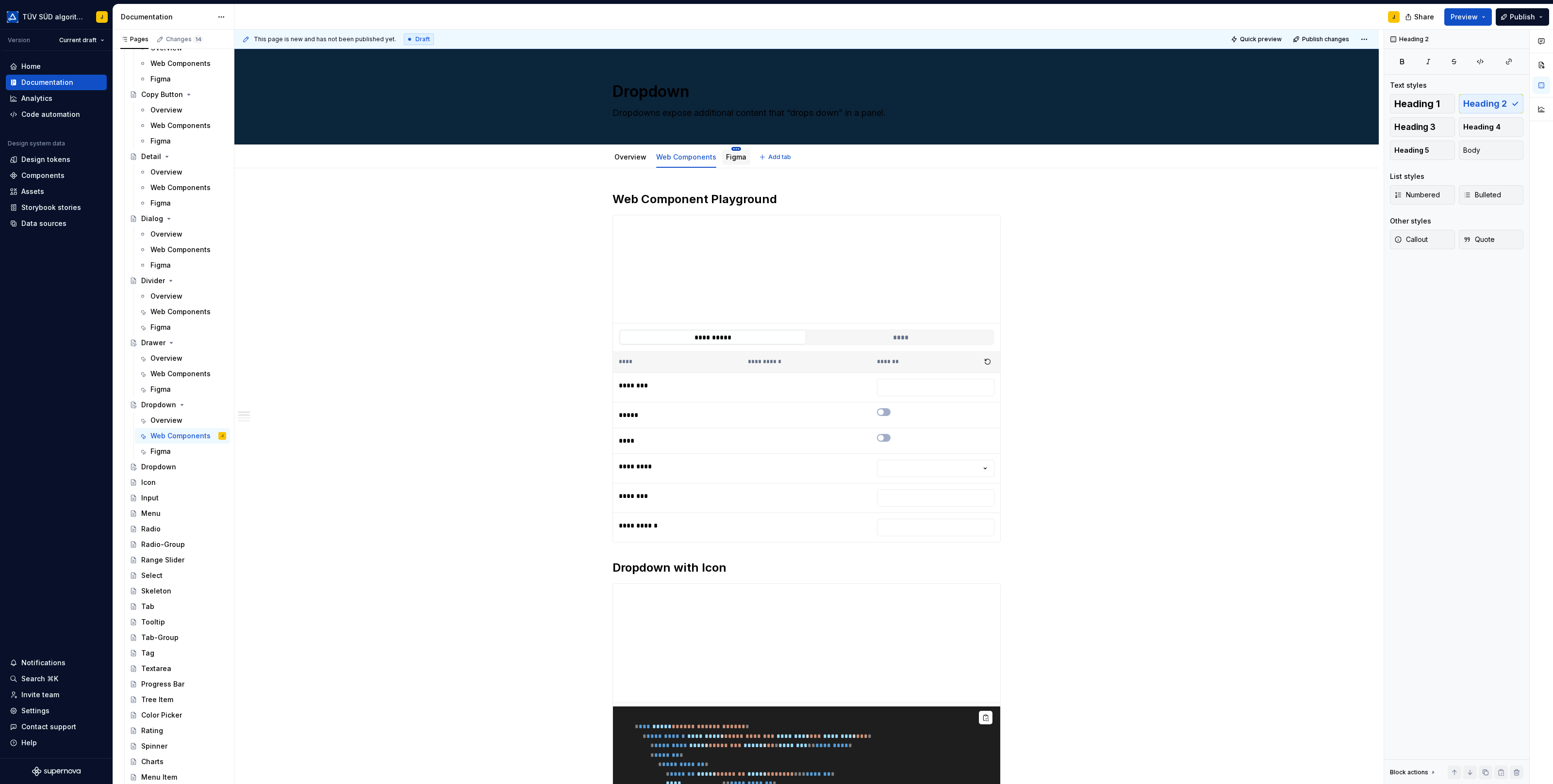
click at [731, 151] on html "TÜV SÜD algorithm J Version Current draft Home Documentation Analytics Code aut…" at bounding box center [776, 392] width 1553 height 784
click at [722, 159] on html "TÜV SÜD algorithm J Version Current draft Home Documentation Analytics Code aut…" at bounding box center [776, 392] width 1553 height 784
click at [731, 159] on link "Figma" at bounding box center [736, 156] width 20 height 8
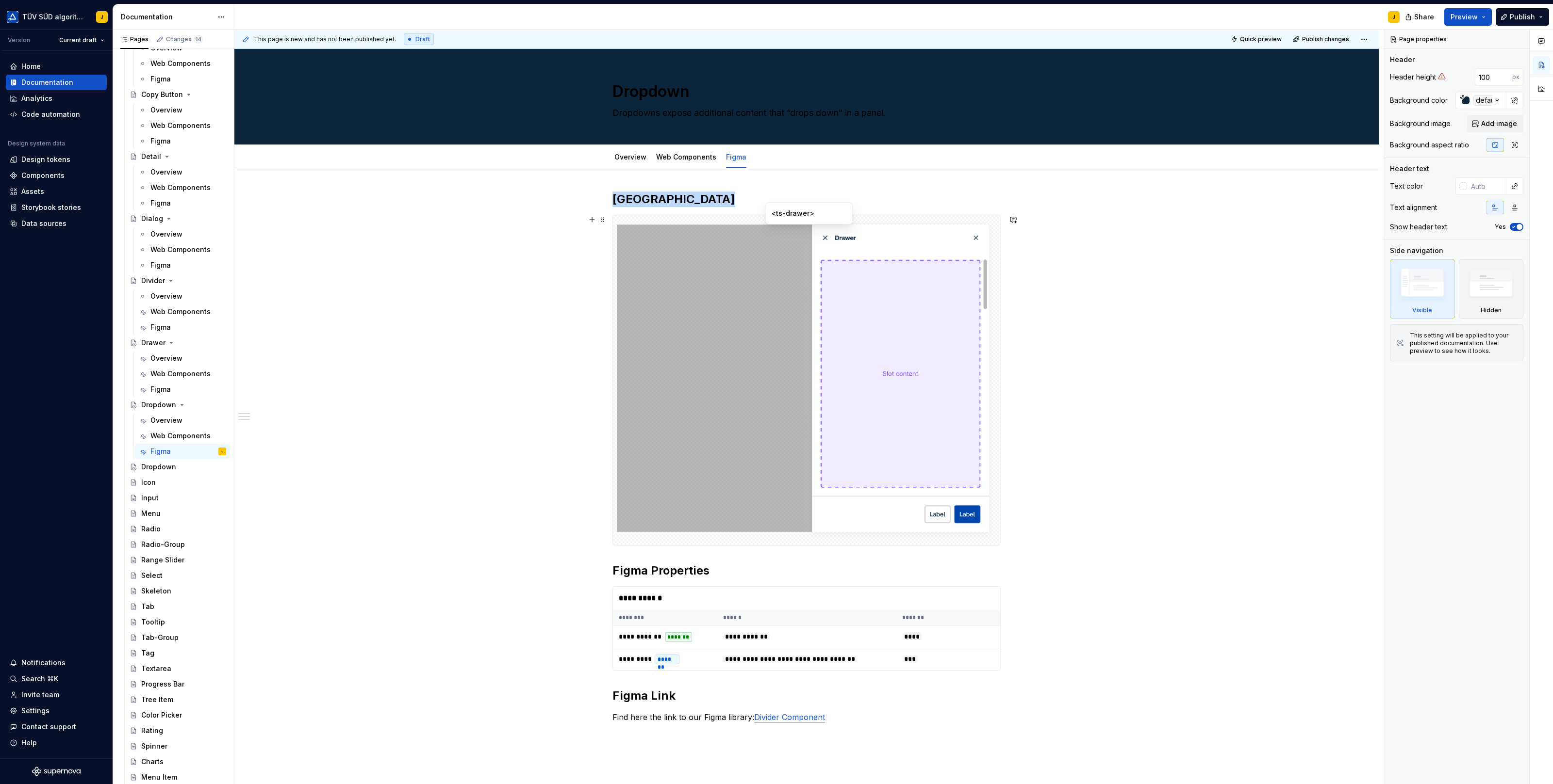
click at [705, 237] on img at bounding box center [806, 380] width 379 height 322
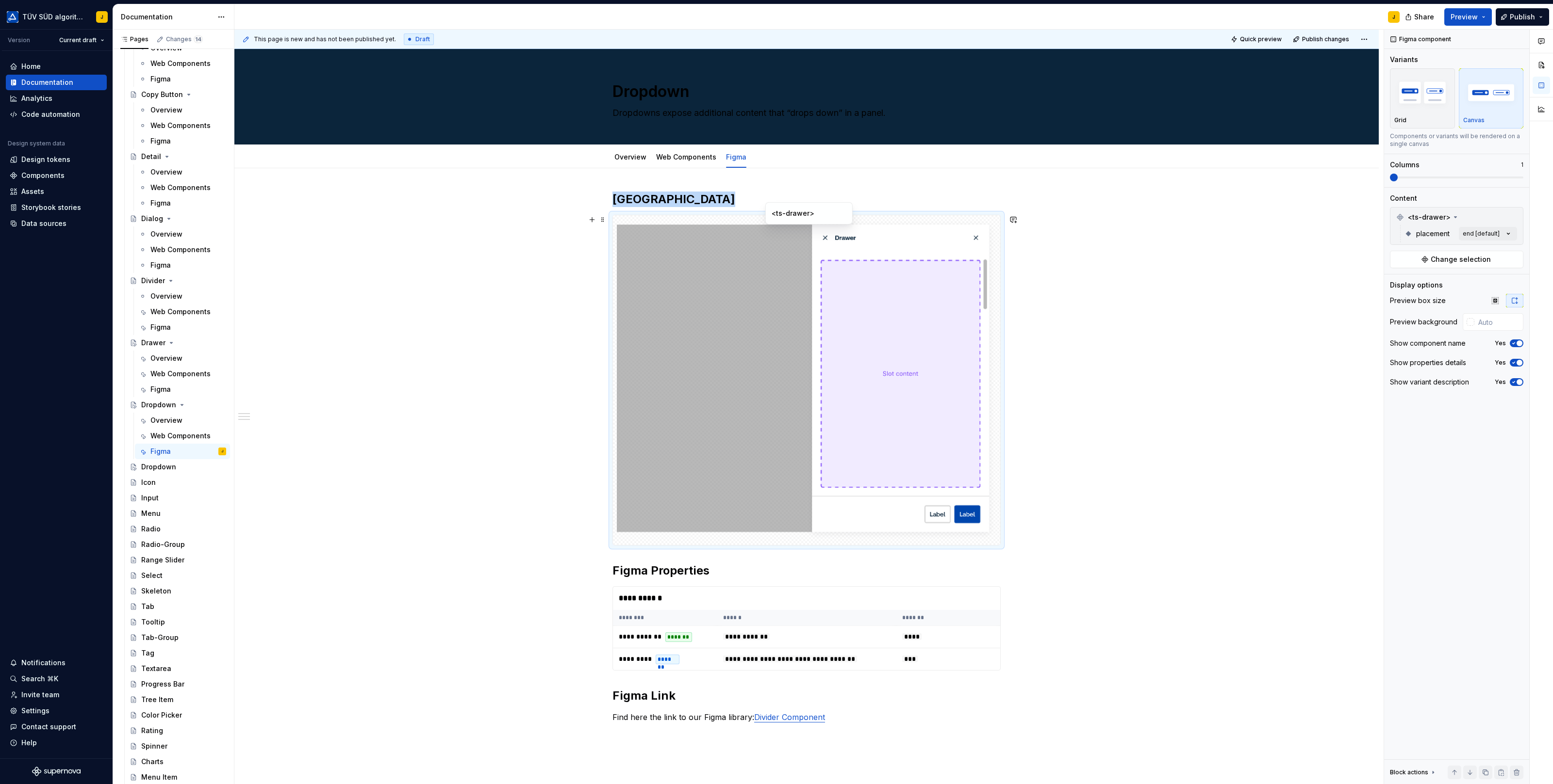
click at [856, 260] on img at bounding box center [806, 380] width 379 height 322
click at [871, 234] on img at bounding box center [806, 380] width 379 height 322
click at [1513, 216] on button "button" at bounding box center [1513, 217] width 13 height 13
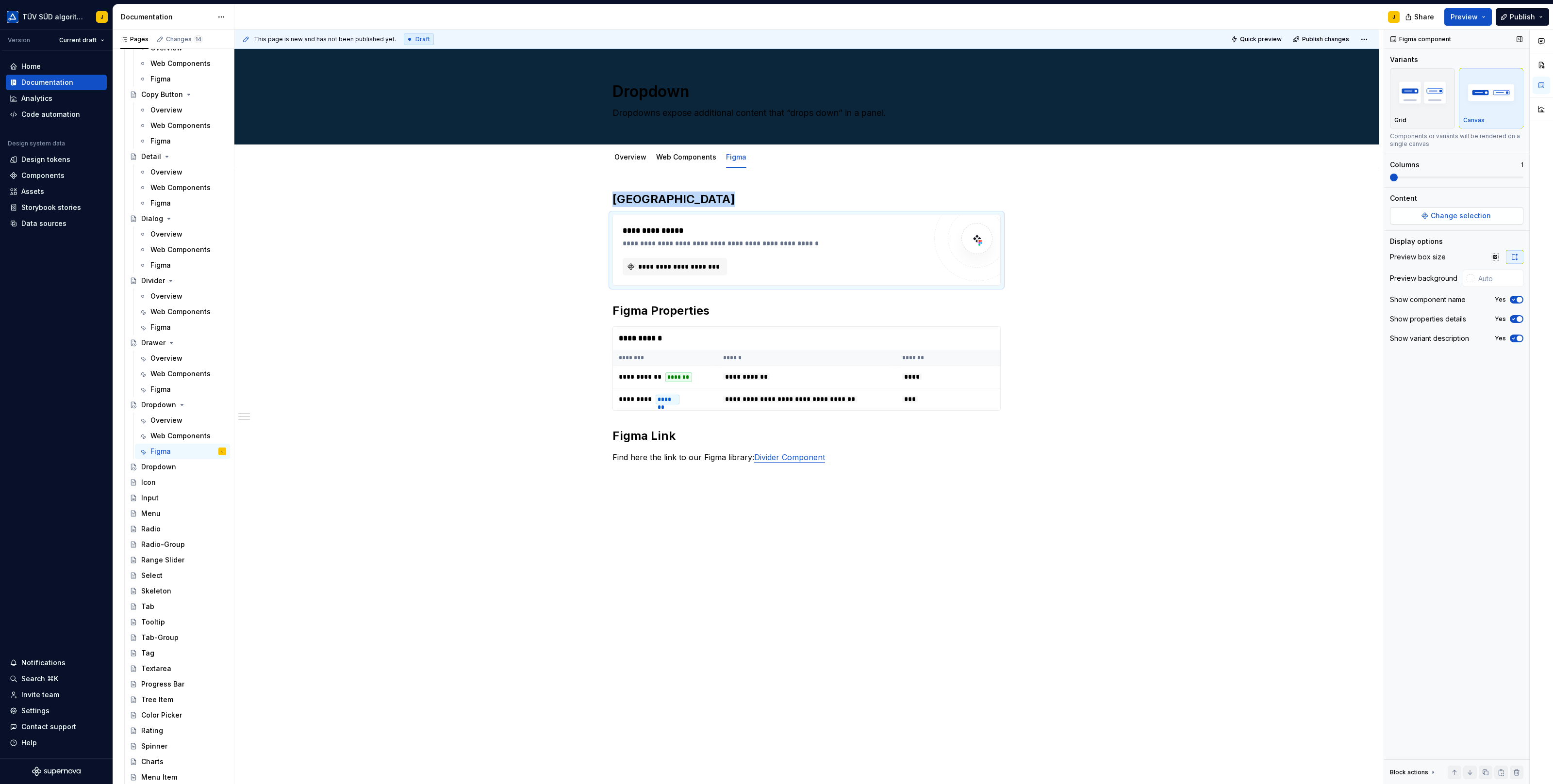
click at [1477, 216] on span "Change selection" at bounding box center [1460, 216] width 60 height 10
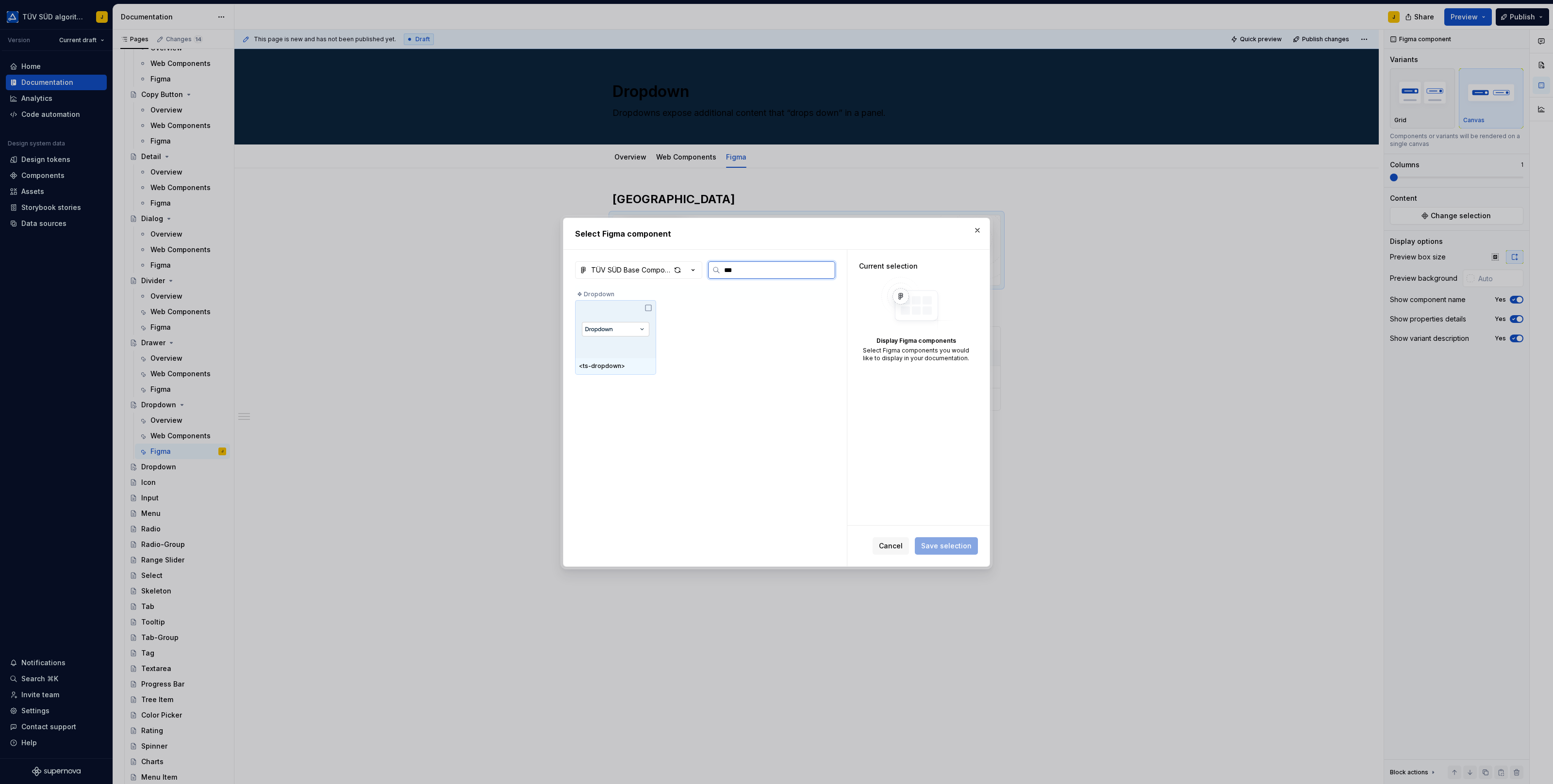
click at [608, 338] on div at bounding box center [615, 329] width 81 height 58
click at [962, 540] on button "Save selection" at bounding box center [946, 545] width 63 height 17
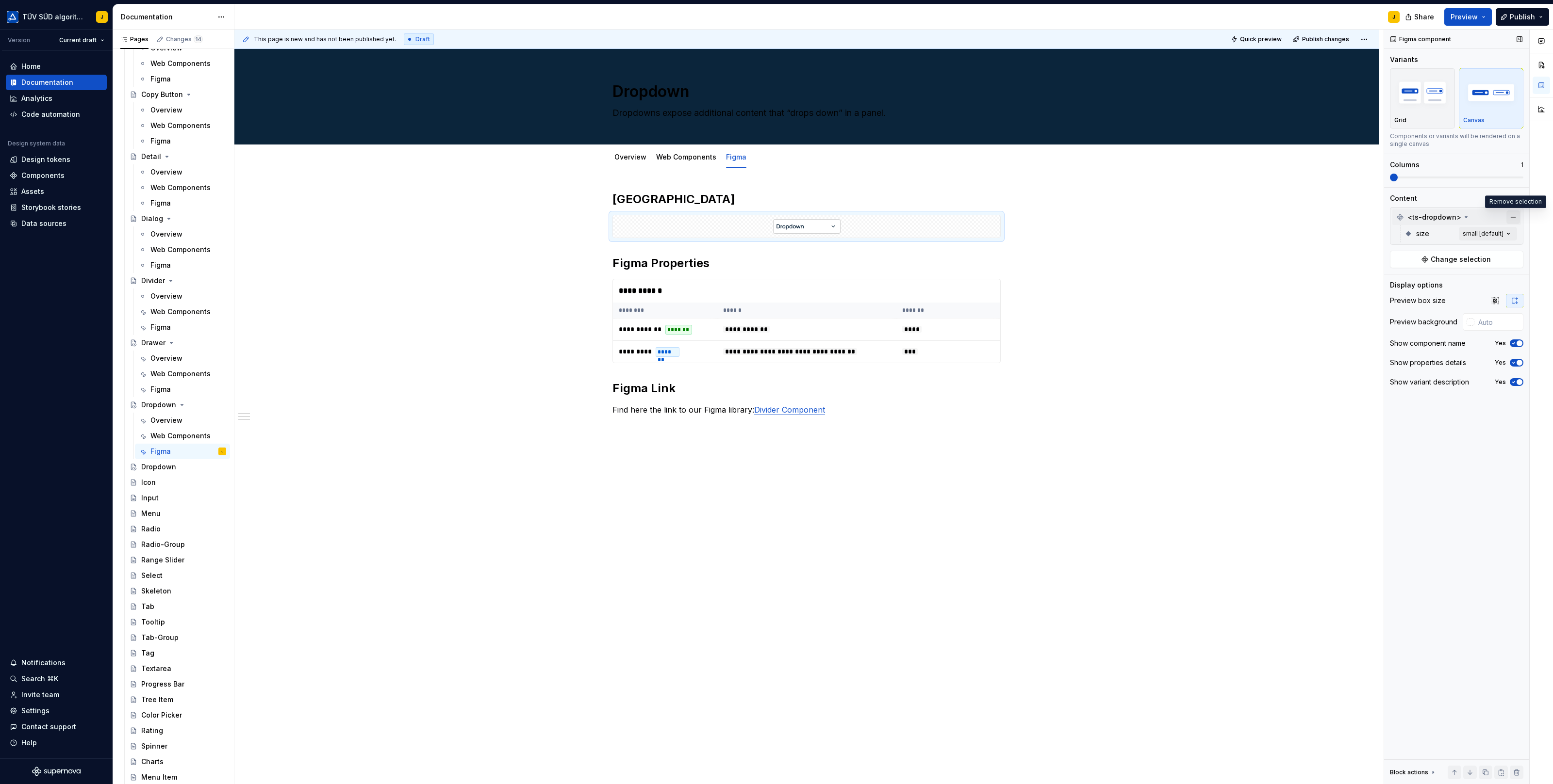
click at [1512, 219] on button "button" at bounding box center [1513, 217] width 13 height 13
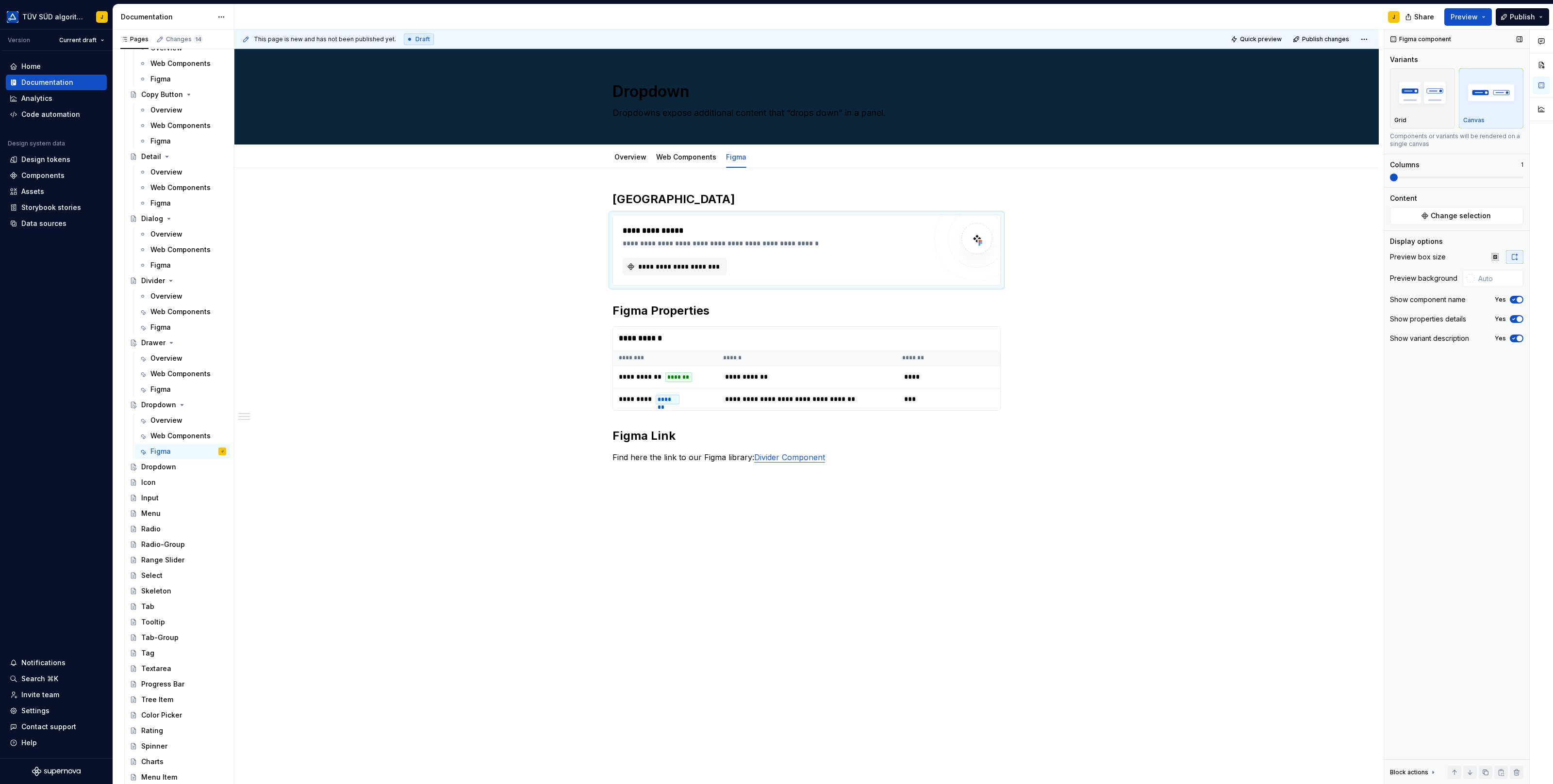
click at [1512, 219] on button "Change selection" at bounding box center [1456, 216] width 133 height 17
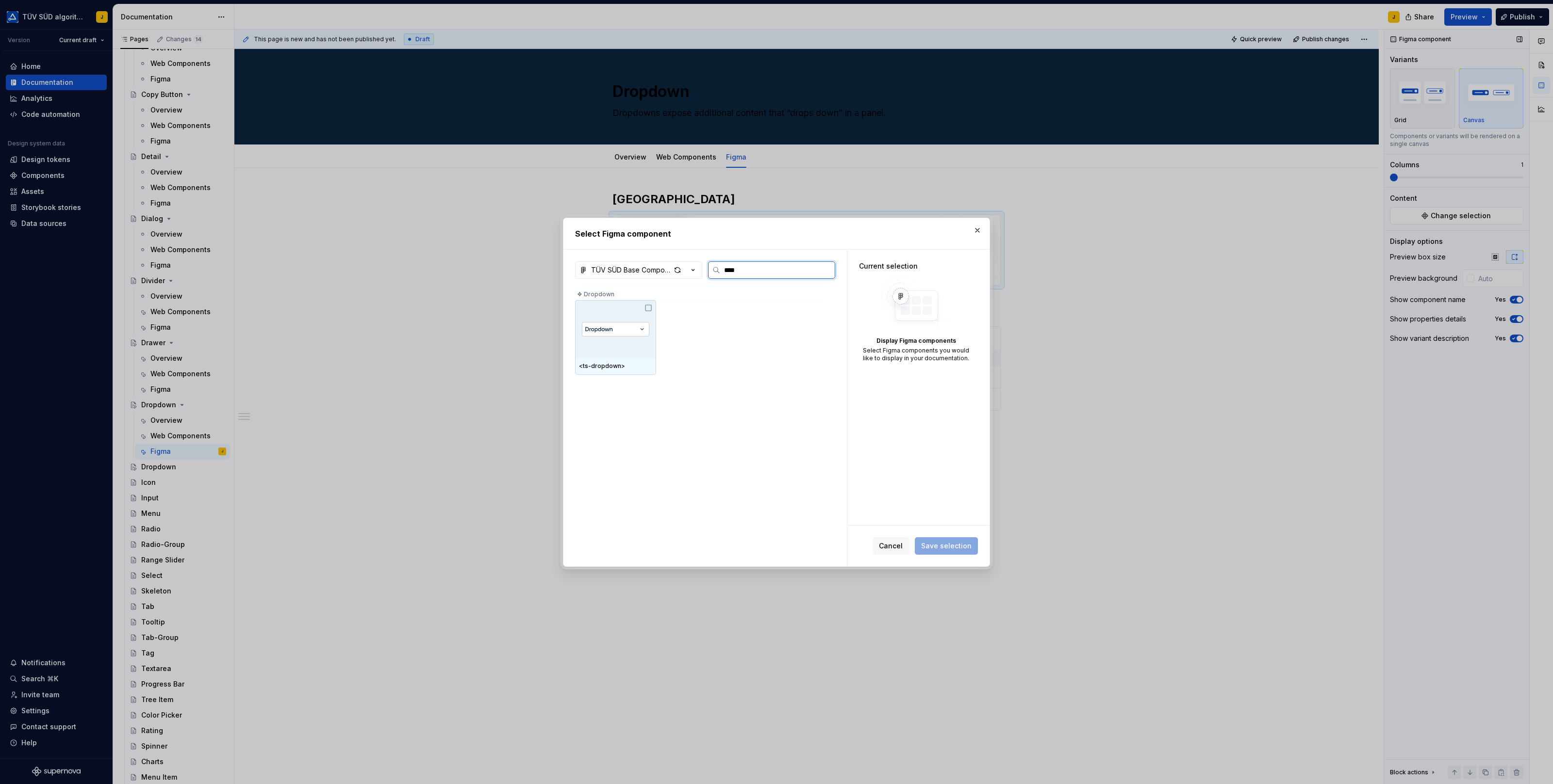
click at [600, 324] on img at bounding box center [615, 329] width 68 height 15
click at [961, 538] on button "Save selection" at bounding box center [946, 545] width 63 height 17
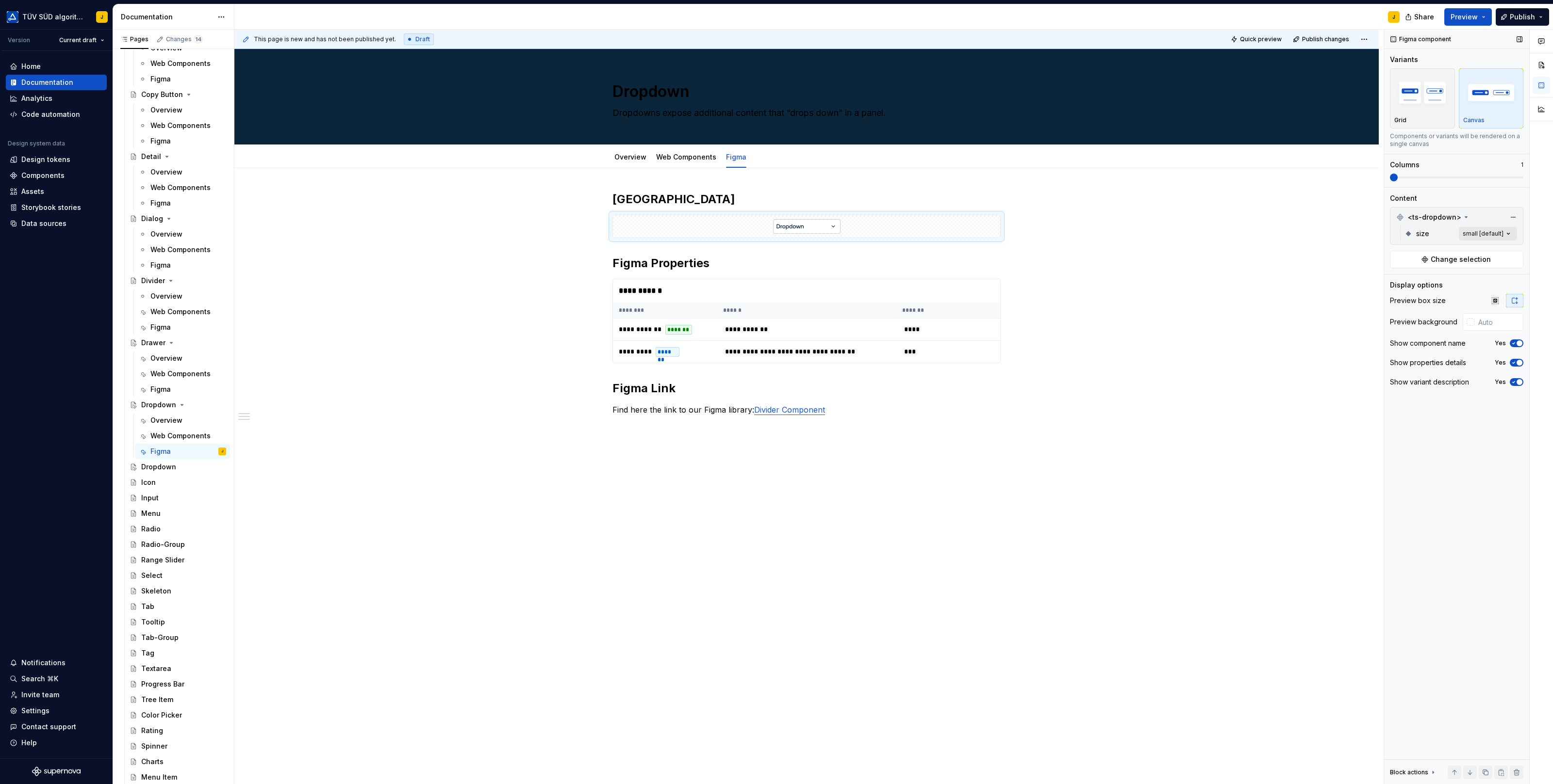
click at [1496, 230] on div "Comments Open comments No comments yet Select ‘Comment’ from the block context …" at bounding box center [1468, 407] width 169 height 755
click at [1506, 247] on button "button" at bounding box center [1504, 249] width 13 height 8
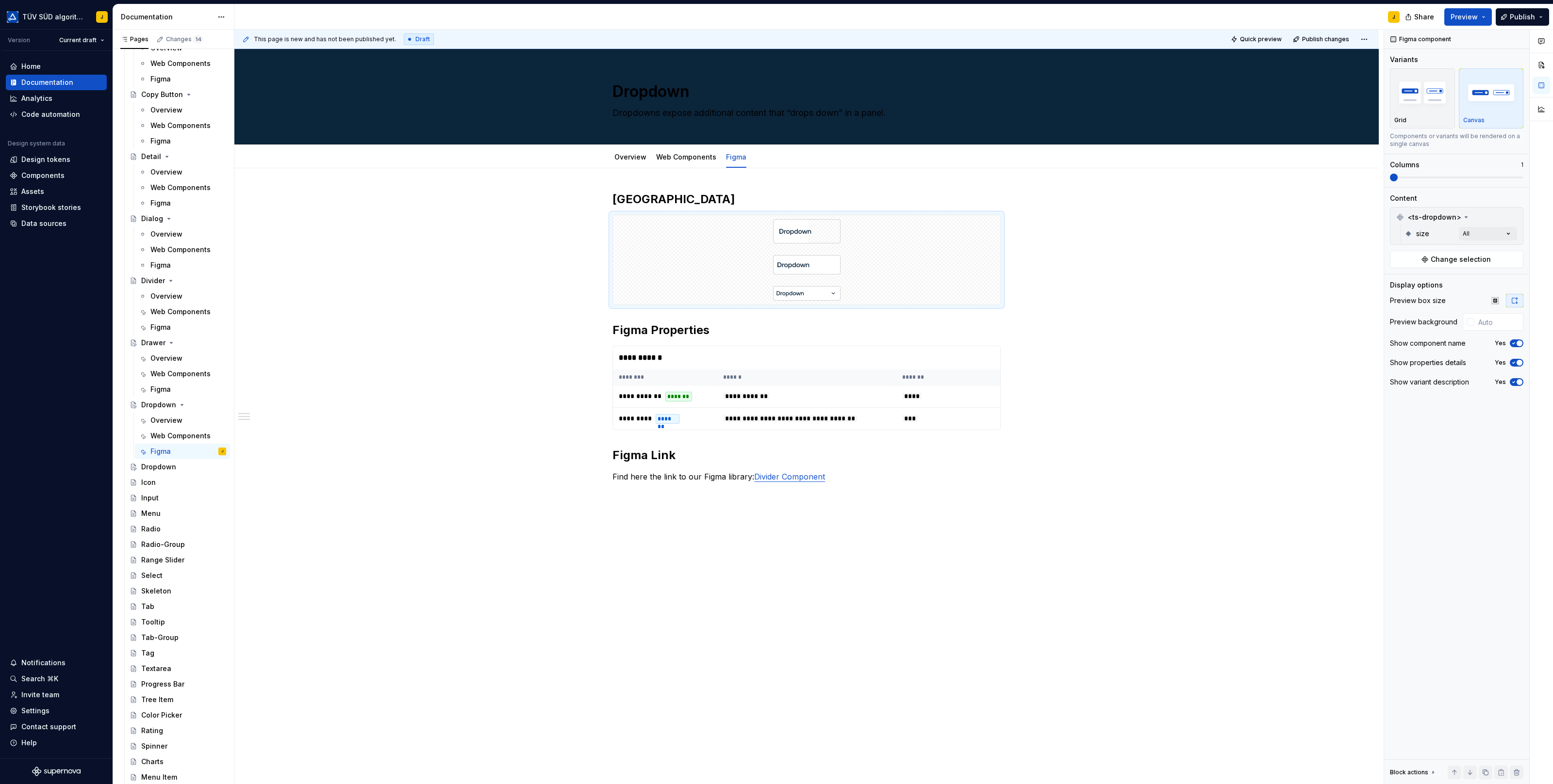
click at [1526, 280] on div "Comments Open comments No comments yet Select ‘Comment’ from the block context …" at bounding box center [1468, 407] width 169 height 755
click at [1515, 302] on icon "button" at bounding box center [1514, 300] width 8 height 8
click at [1483, 299] on div "Preview box size" at bounding box center [1456, 300] width 133 height 13
click at [1495, 299] on icon "button" at bounding box center [1495, 300] width 8 height 8
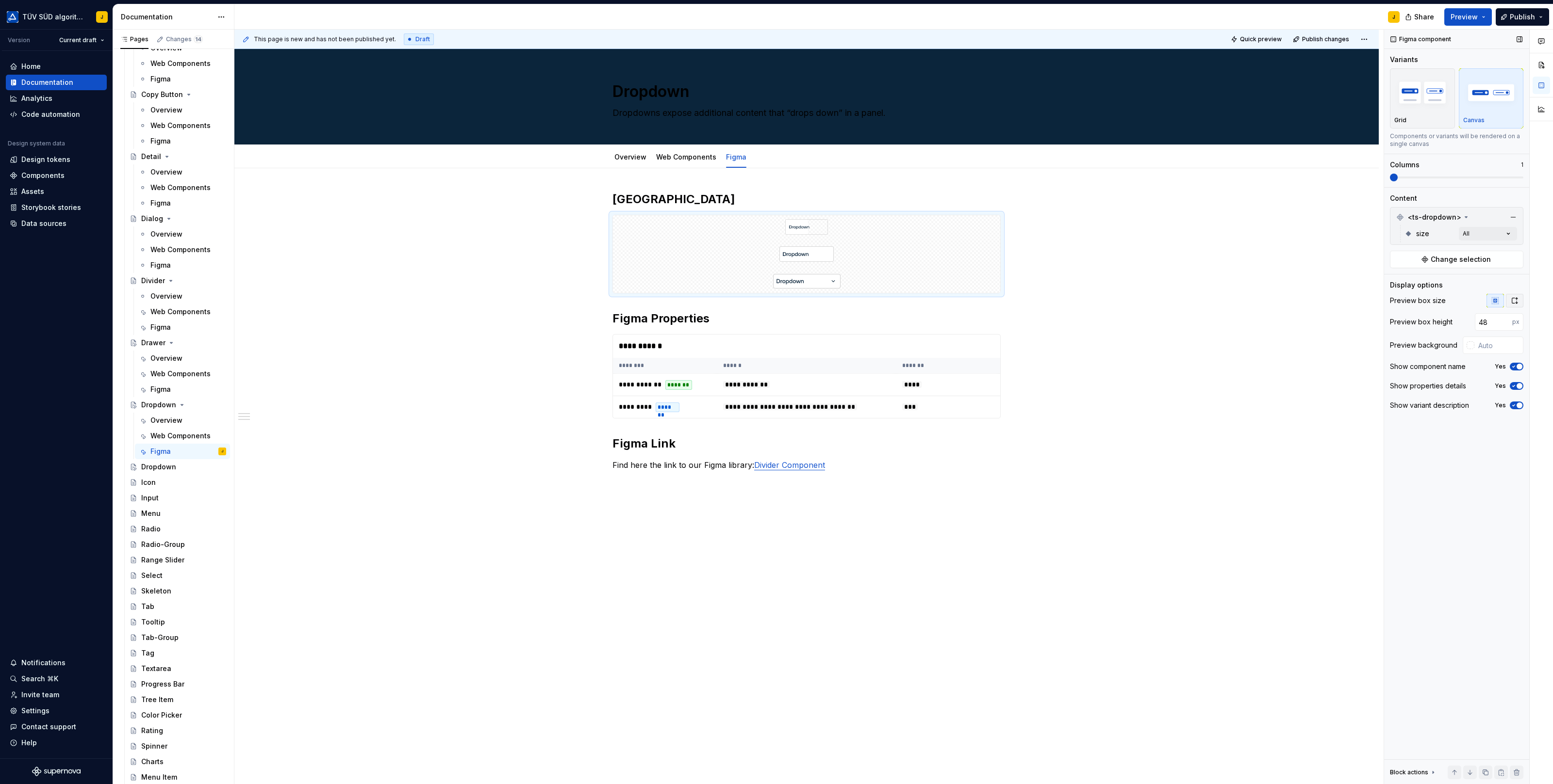
click at [1519, 299] on button "button" at bounding box center [1514, 300] width 17 height 13
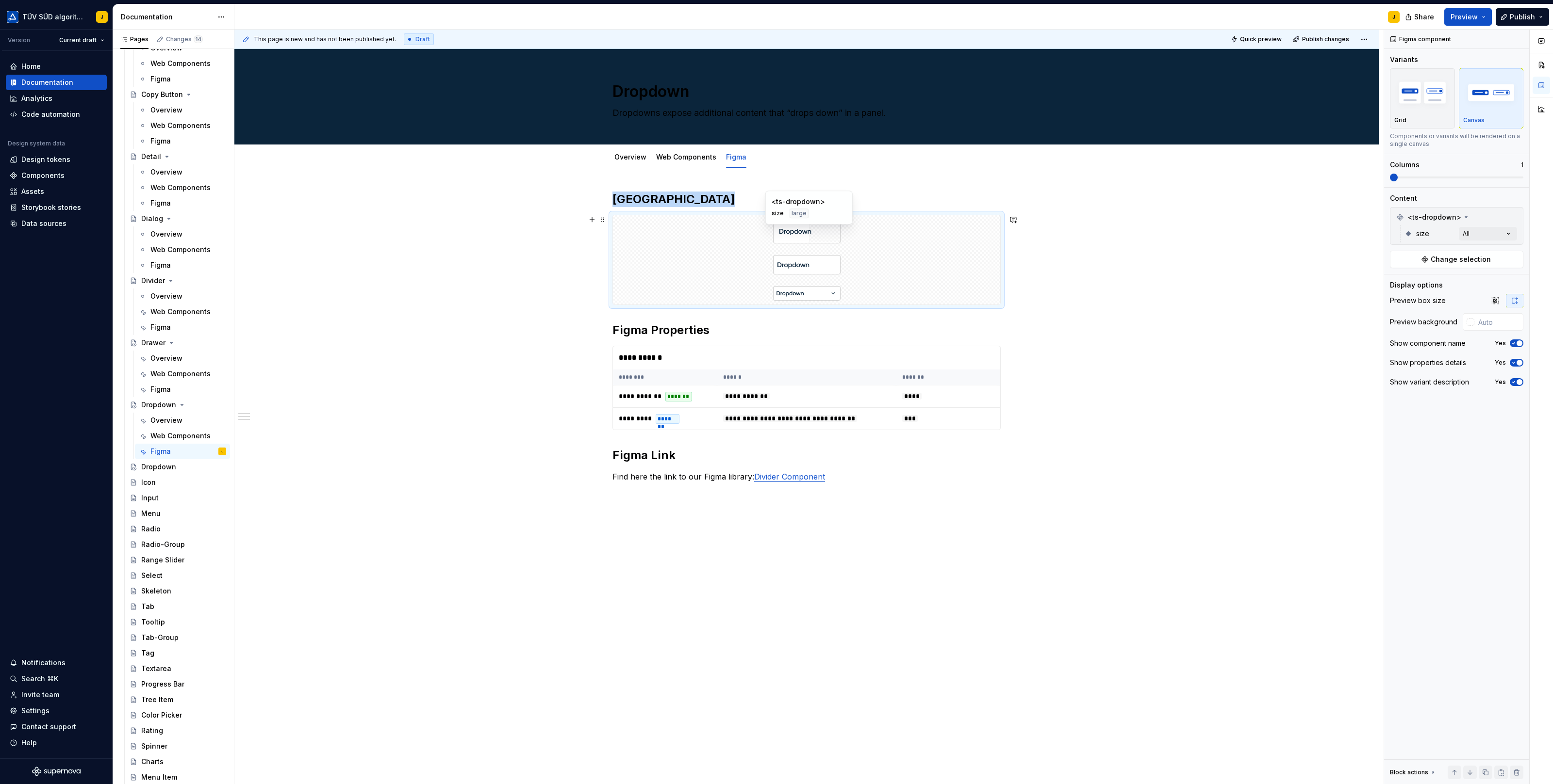
click at [838, 228] on img at bounding box center [807, 232] width 68 height 24
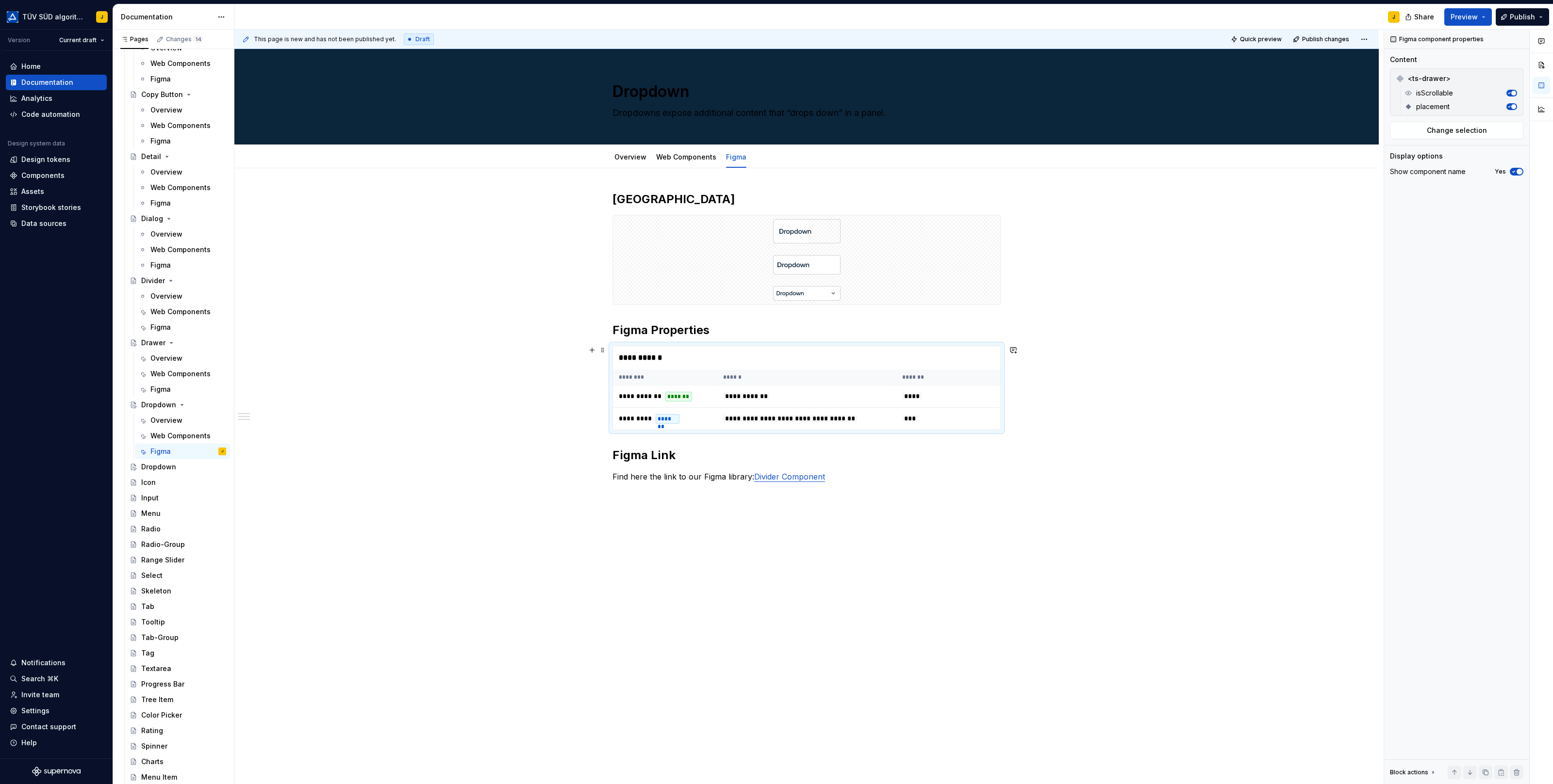
click at [747, 377] on th "******" at bounding box center [807, 377] width 179 height 16
click at [888, 359] on div "**********" at bounding box center [806, 358] width 387 height 23
click at [984, 355] on div "**********" at bounding box center [806, 358] width 387 height 23
click at [1462, 134] on span "Change selection" at bounding box center [1457, 130] width 60 height 10
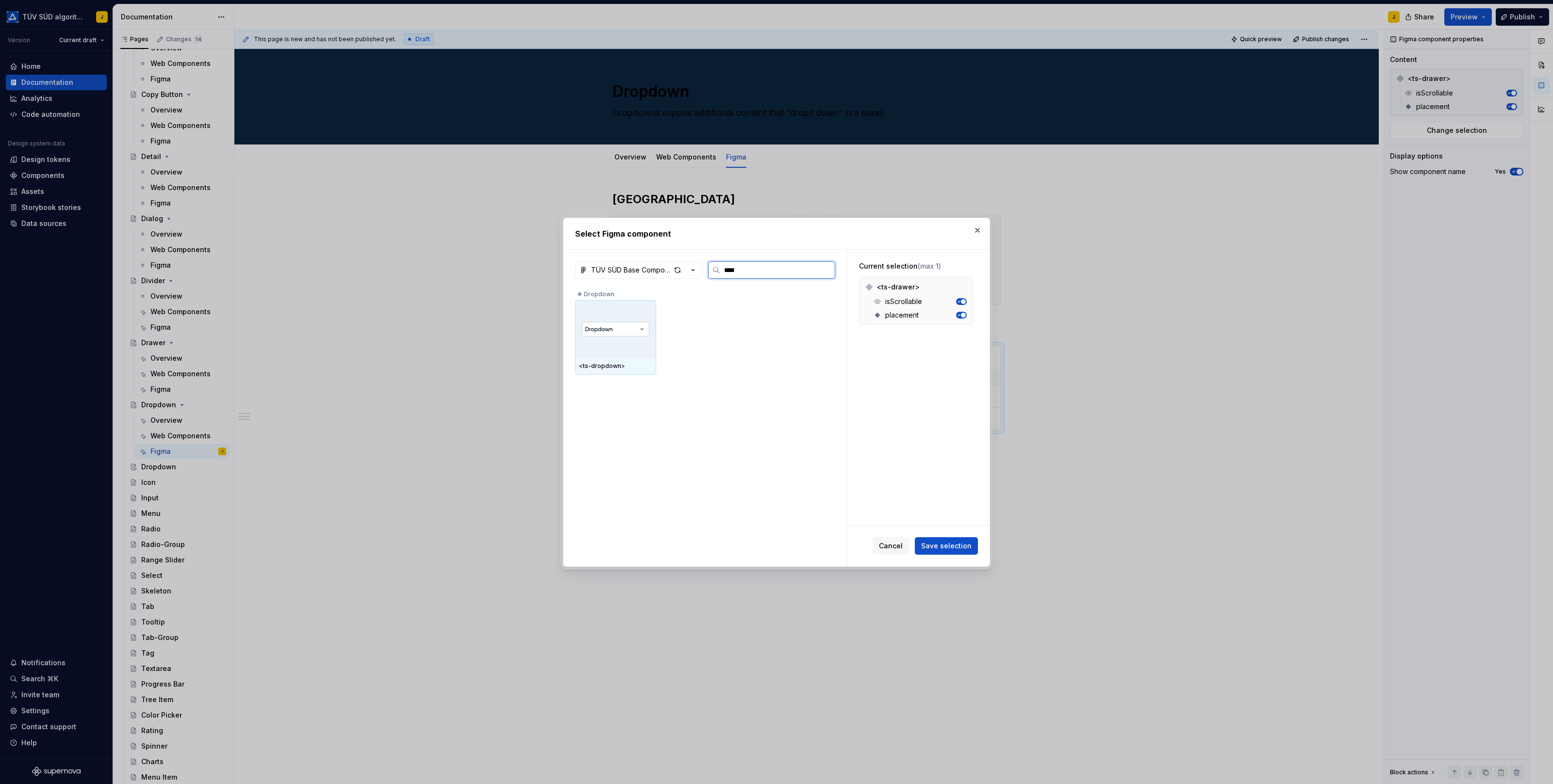
click at [626, 333] on img at bounding box center [615, 329] width 68 height 15
click at [955, 544] on span "Save selection" at bounding box center [946, 545] width 50 height 10
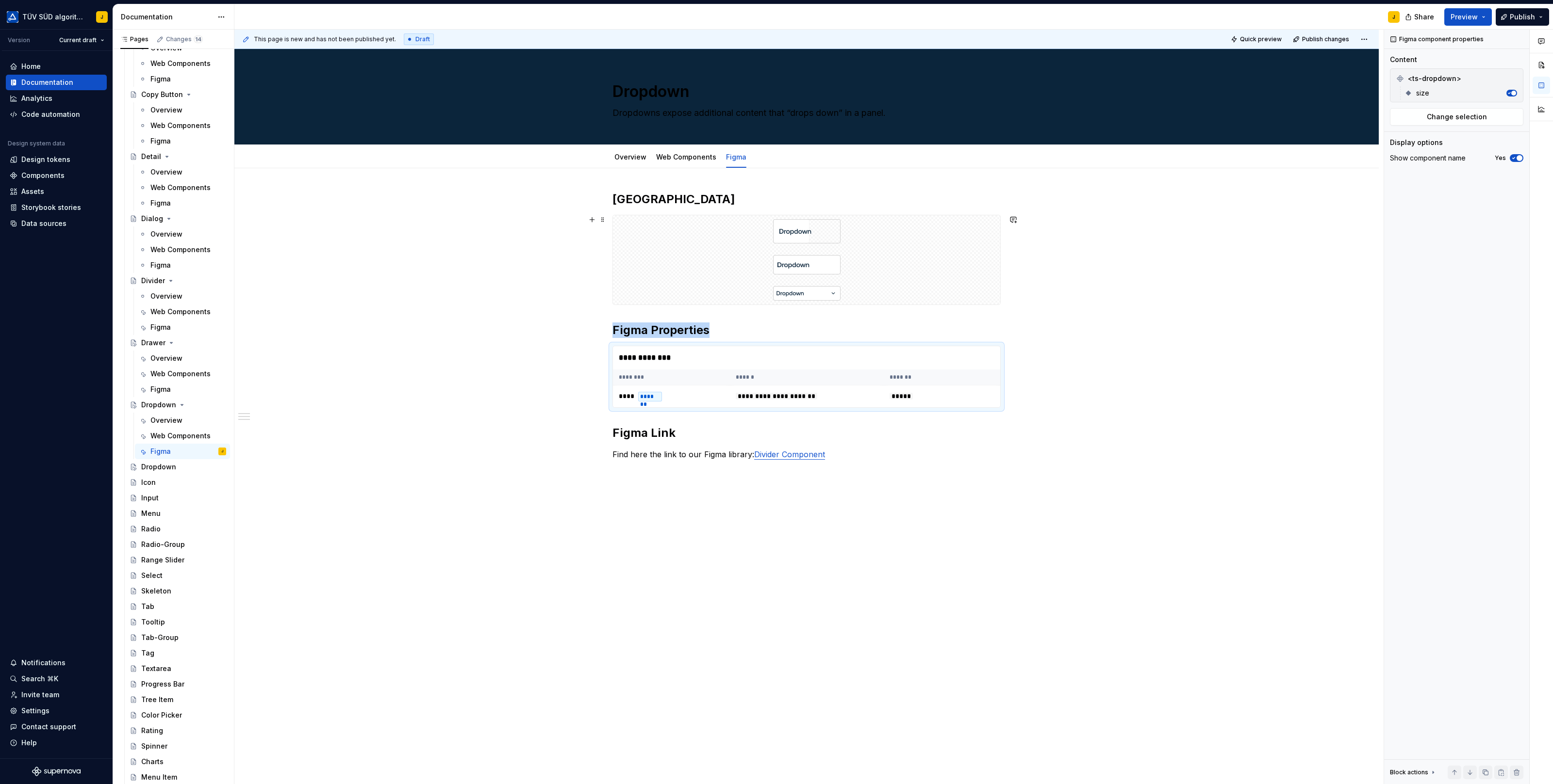
click at [1089, 232] on div "**********" at bounding box center [806, 447] width 1144 height 556
click at [839, 460] on div "**********" at bounding box center [806, 334] width 388 height 286
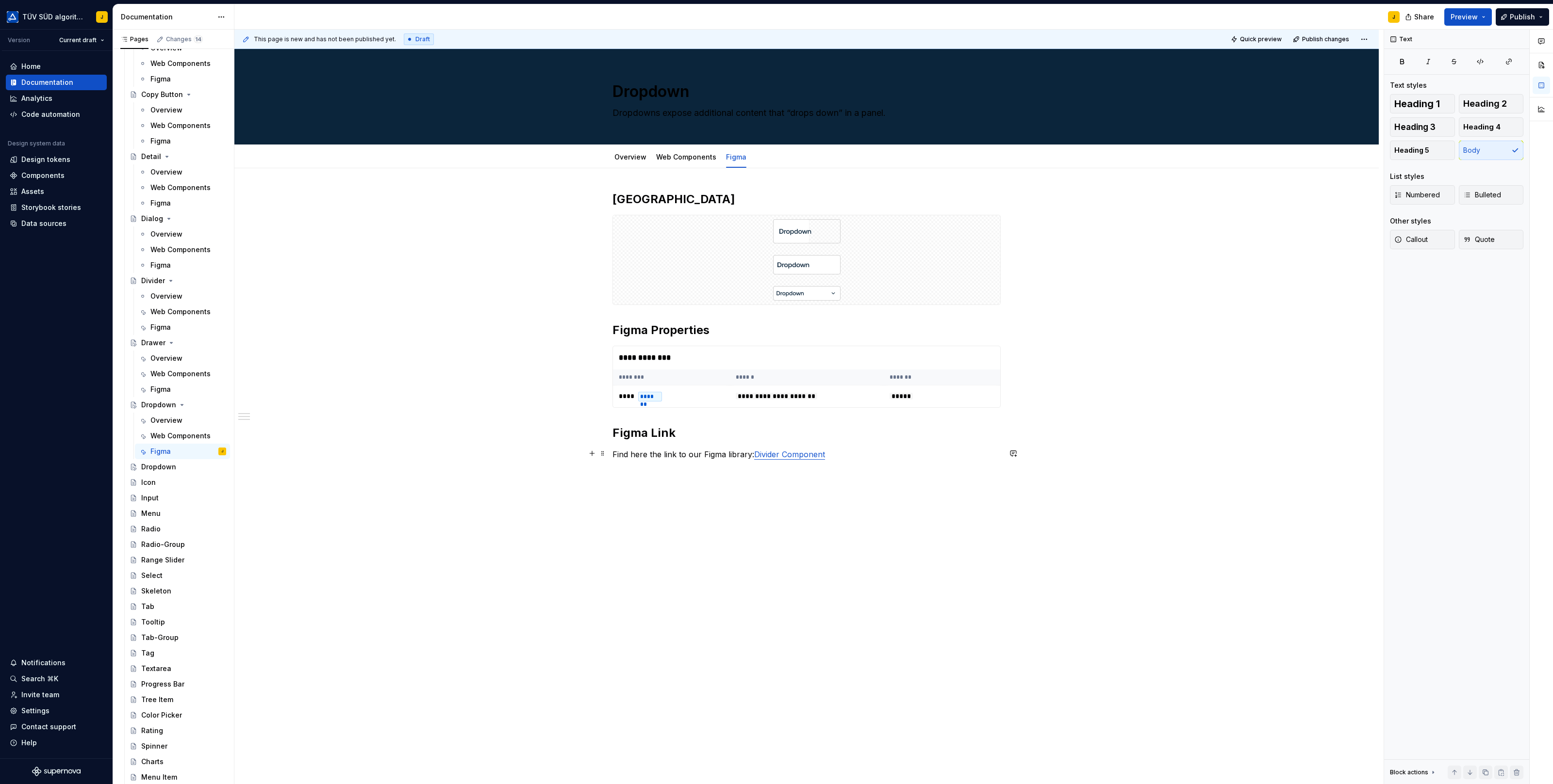
click at [839, 456] on p "Find here the link to our Figma library: Divider Component" at bounding box center [806, 454] width 388 height 11
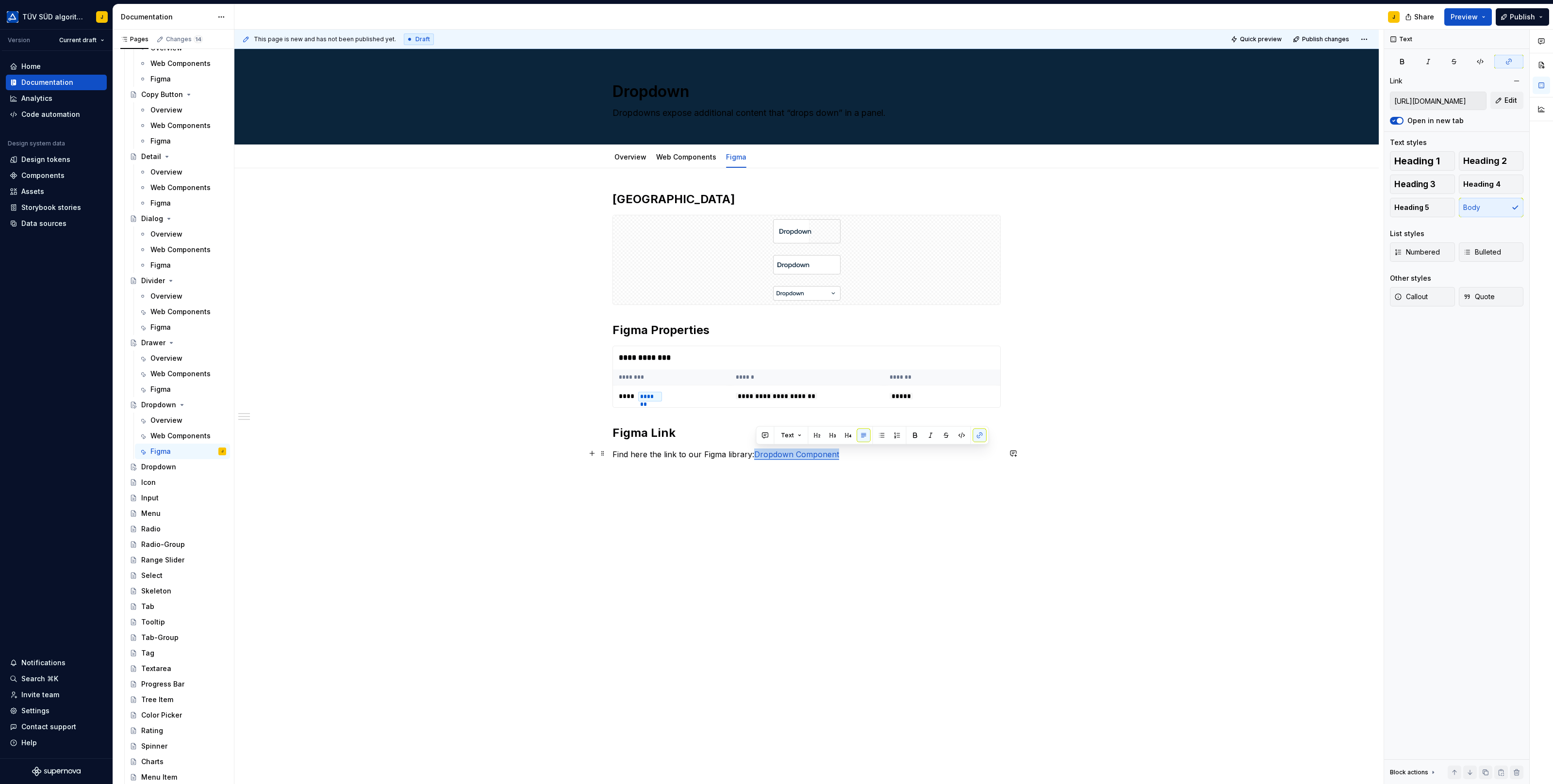
drag, startPoint x: 849, startPoint y: 452, endPoint x: 756, endPoint y: 452, distance: 93.0
click at [756, 452] on p "Find here the link to our Figma library: Dropdown Component" at bounding box center [806, 454] width 388 height 11
click at [977, 431] on button "button" at bounding box center [979, 435] width 13 height 13
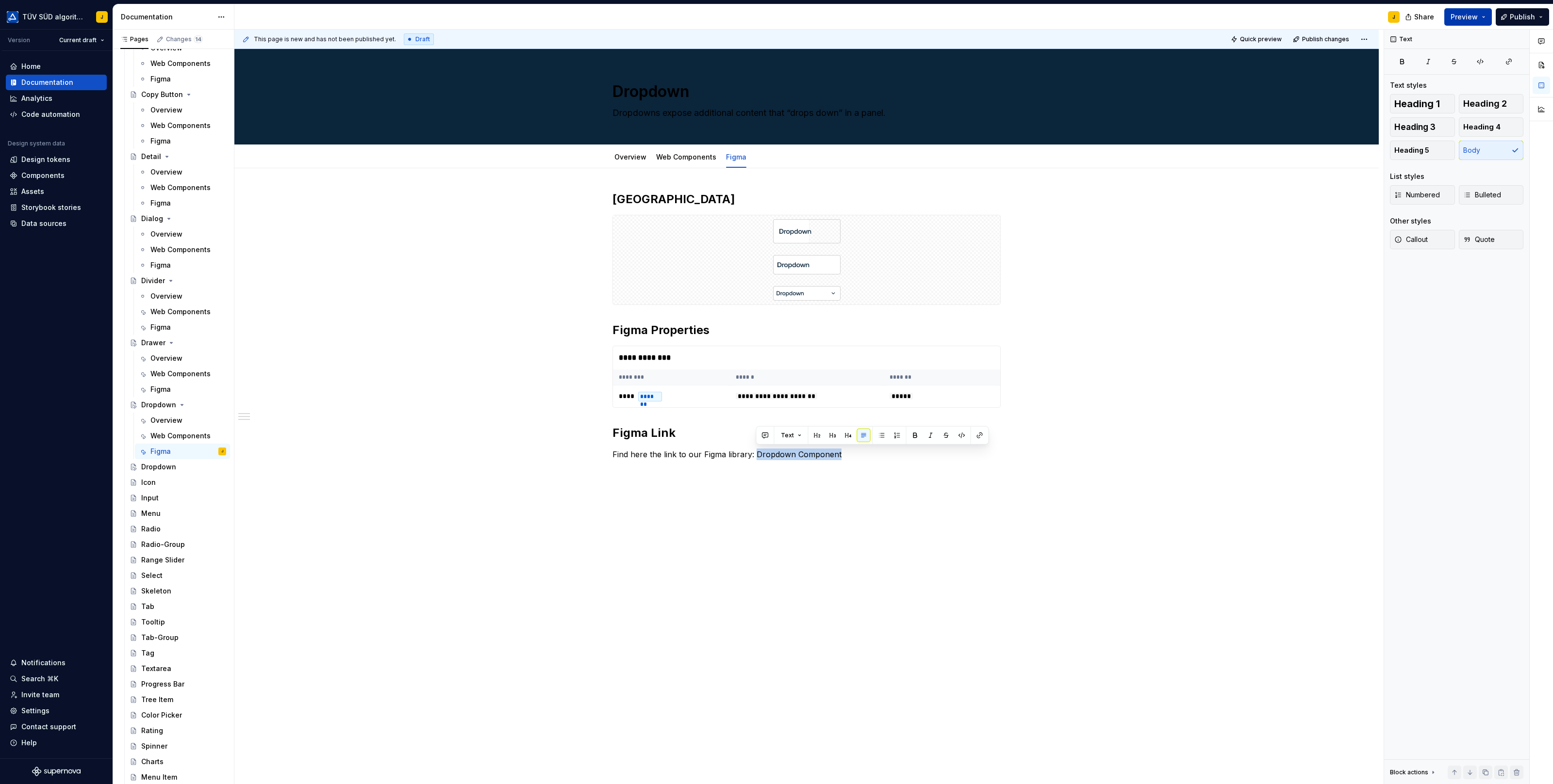
click at [1489, 15] on button "Preview" at bounding box center [1467, 17] width 47 height 17
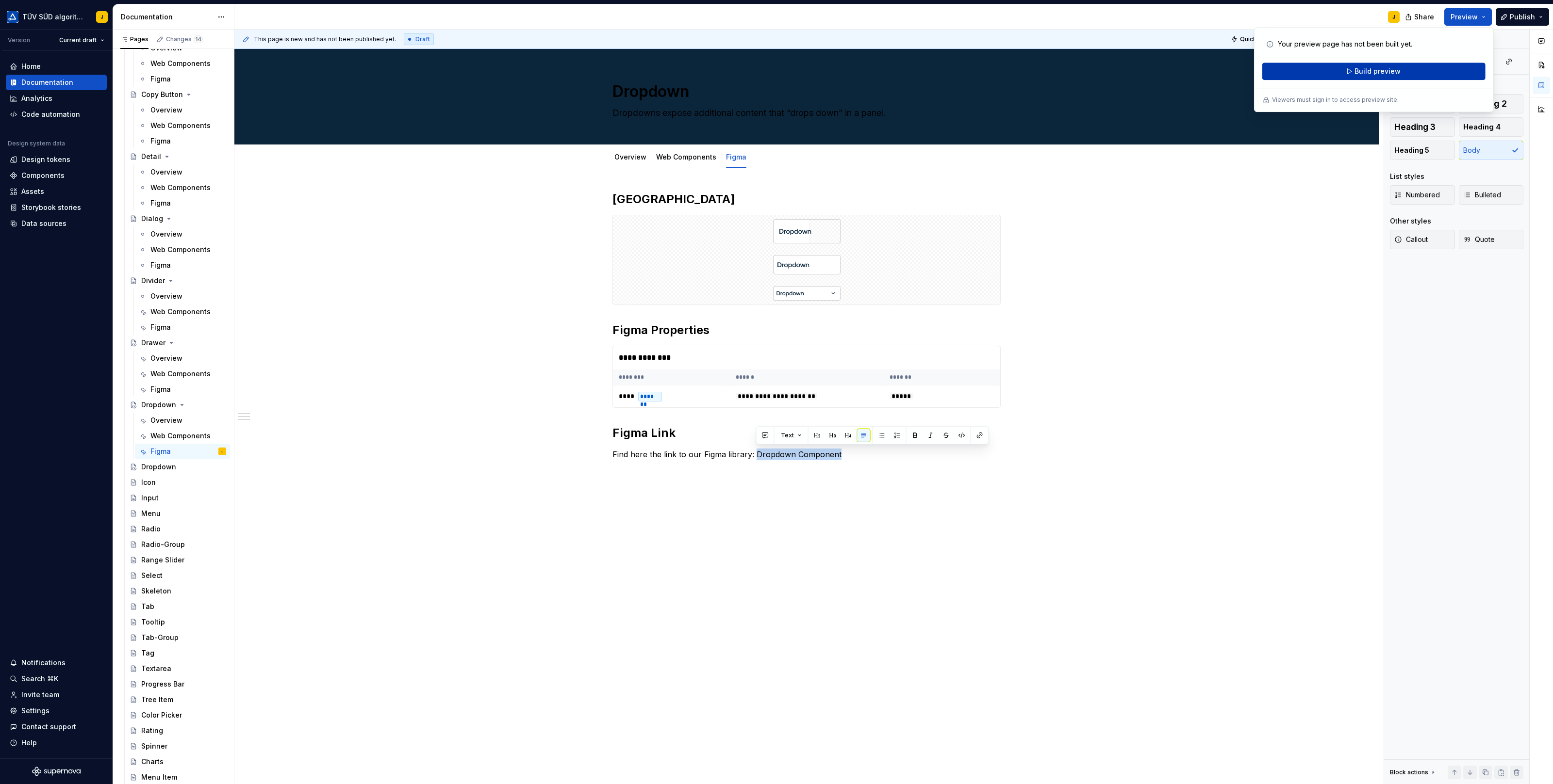
click at [1400, 68] on button "Build preview" at bounding box center [1374, 71] width 223 height 17
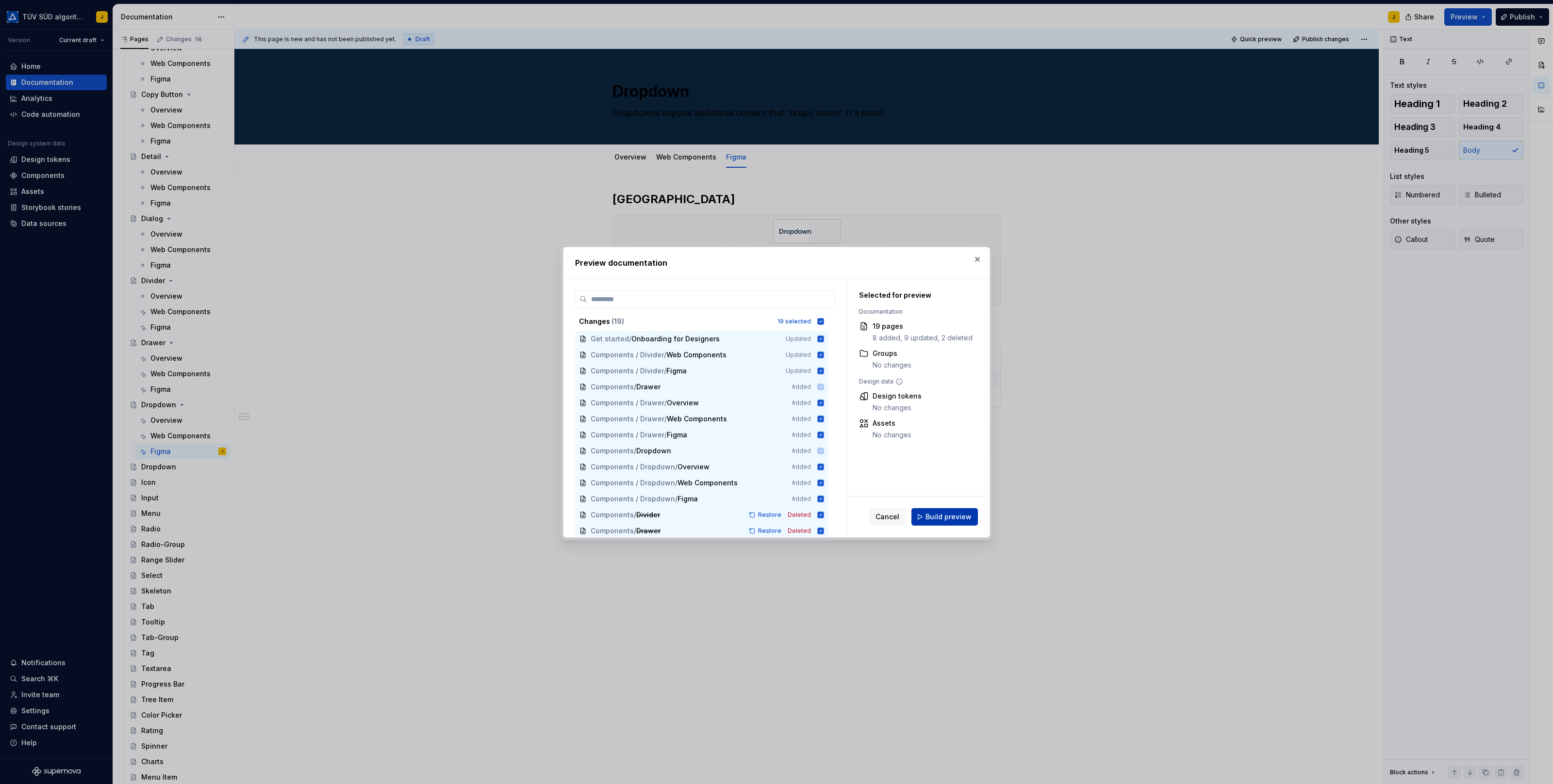
click at [953, 513] on span "Build preview" at bounding box center [949, 517] width 46 height 10
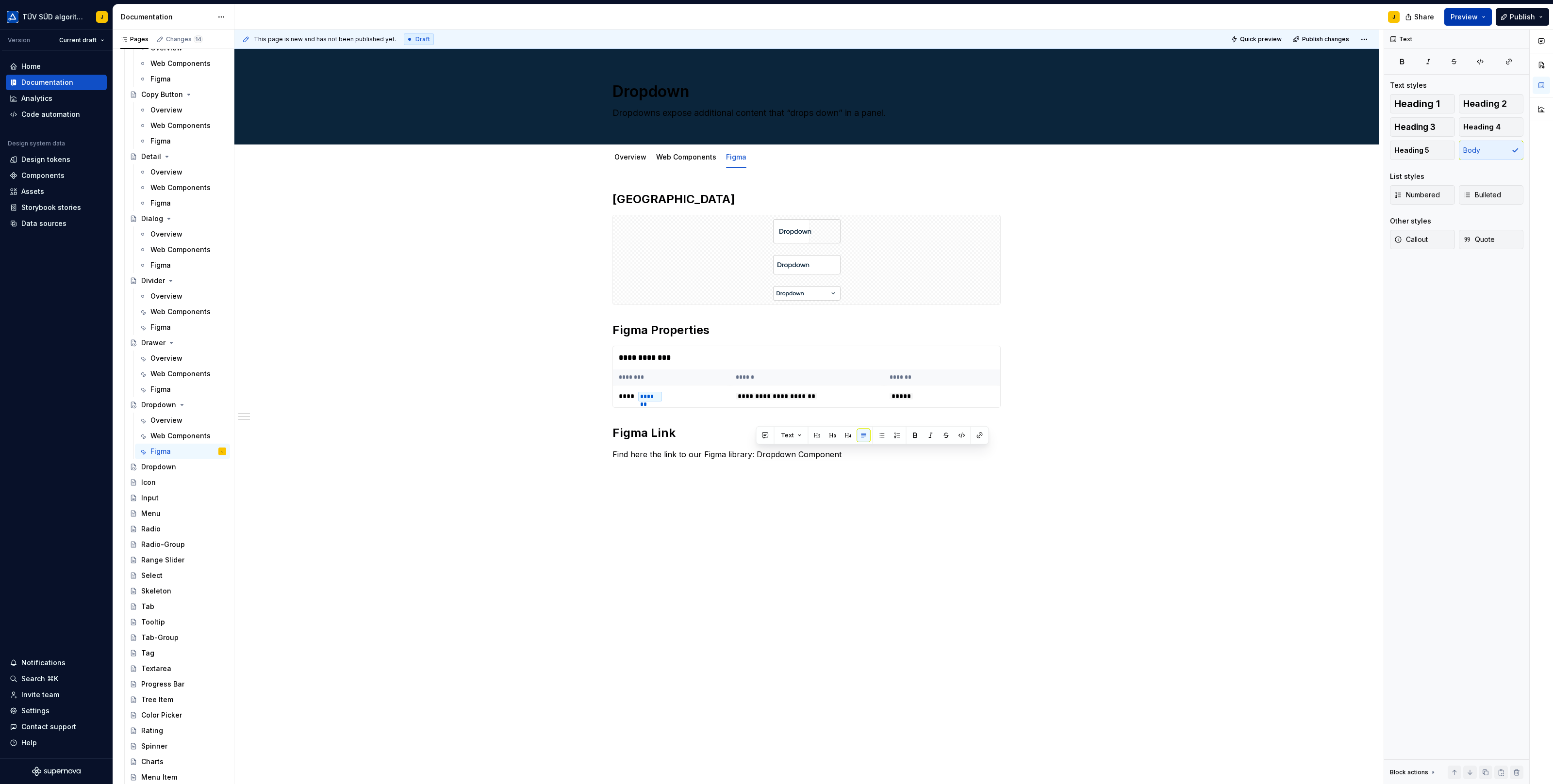
click at [1482, 17] on button "Preview" at bounding box center [1467, 17] width 47 height 17
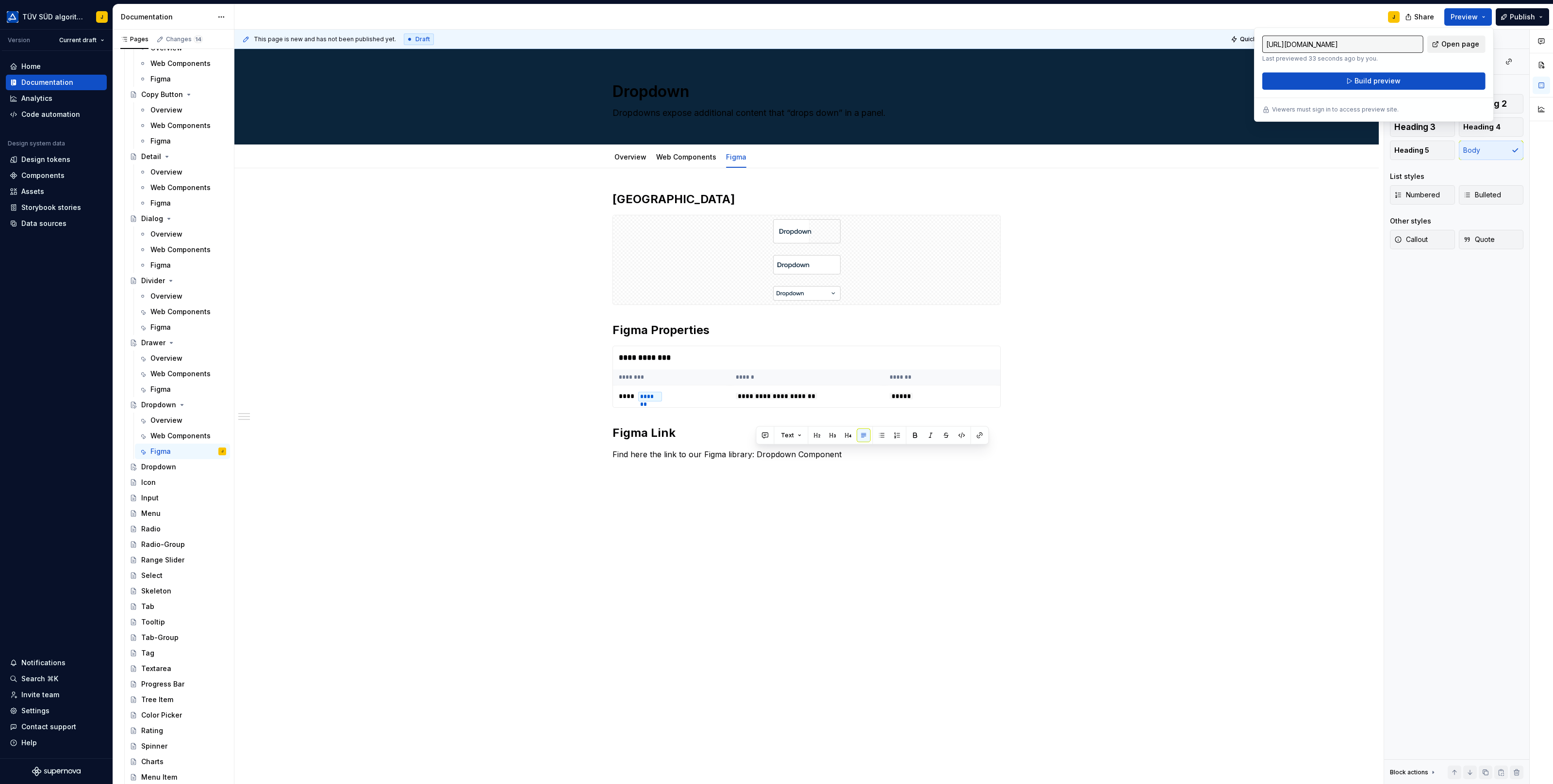
click at [1467, 47] on span "Open page" at bounding box center [1460, 44] width 38 height 10
click at [206, 464] on button "Page tree" at bounding box center [206, 466] width 13 height 13
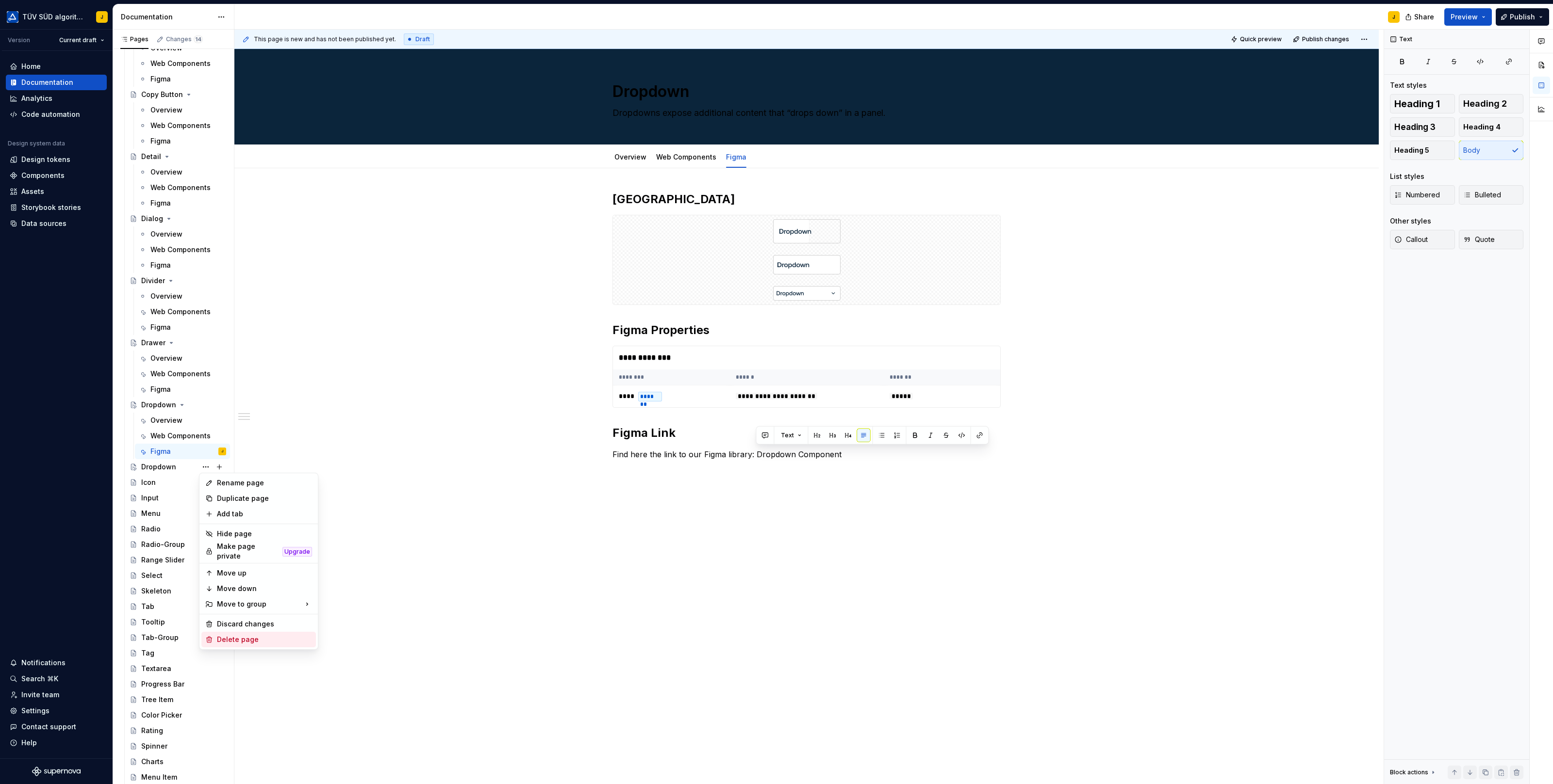
click at [242, 635] on div "Delete page" at bounding box center [264, 639] width 95 height 10
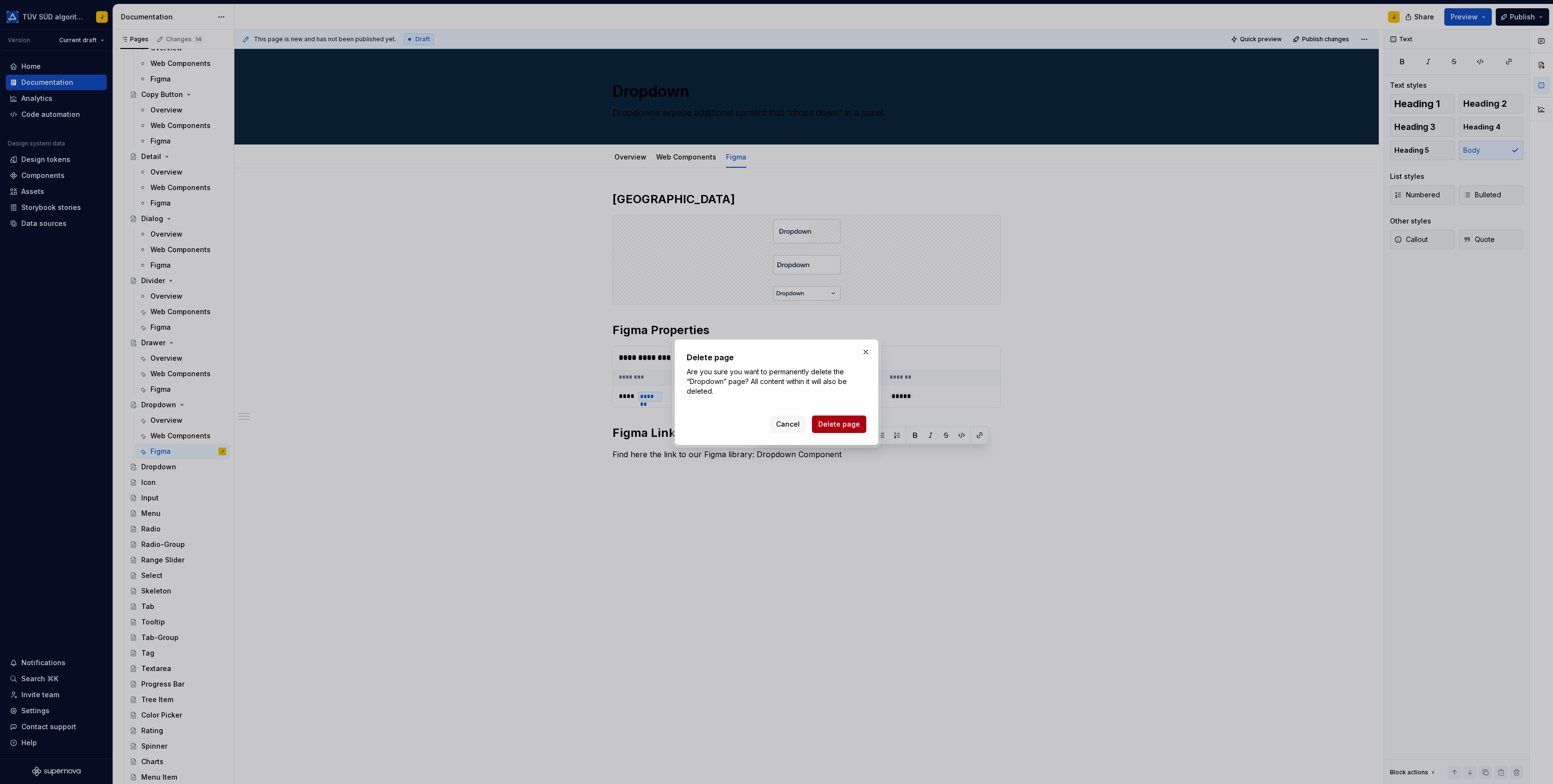
click at [850, 423] on span "Delete page" at bounding box center [839, 424] width 41 height 10
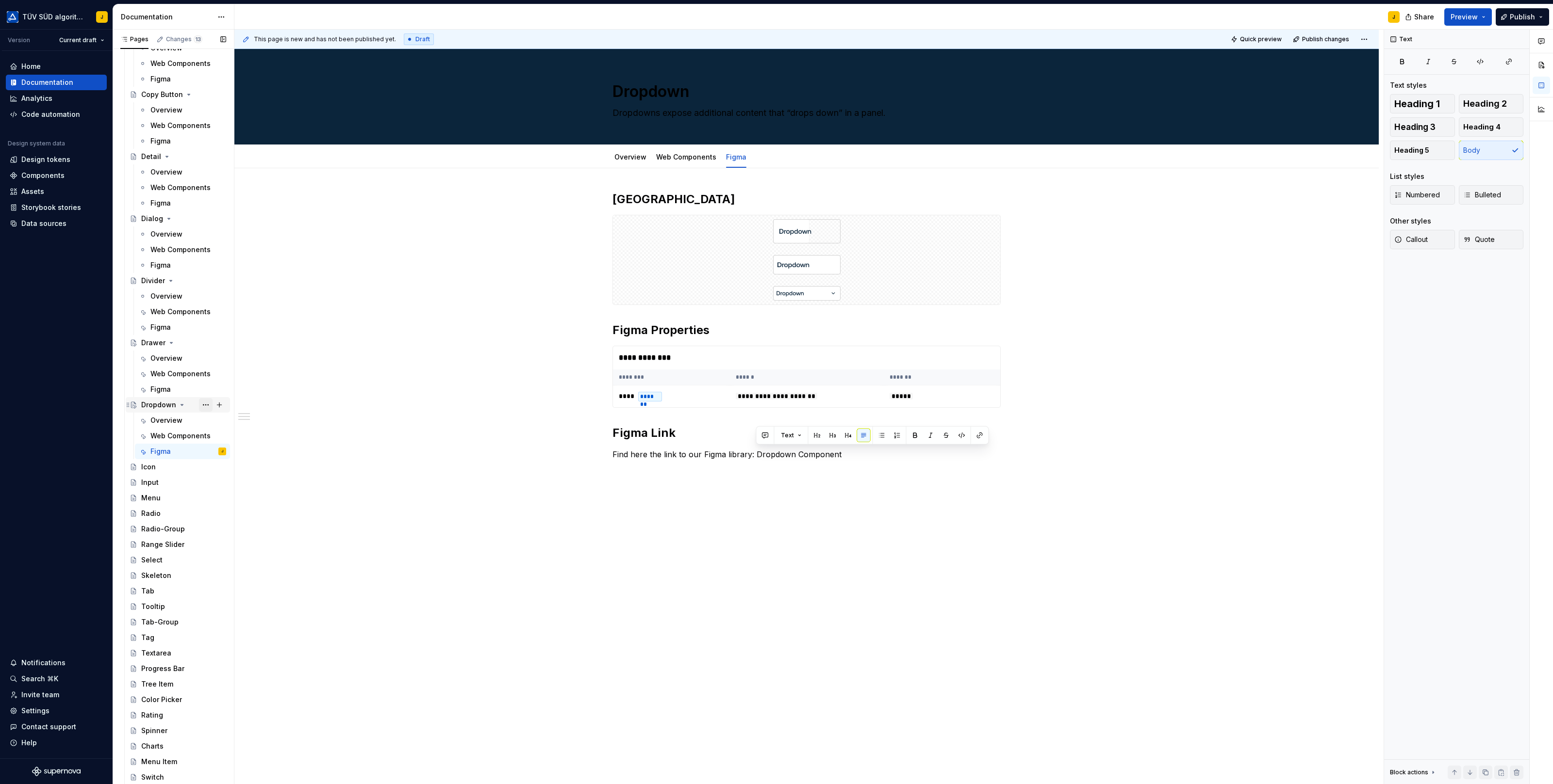
click at [207, 404] on button "Page tree" at bounding box center [206, 404] width 13 height 13
click at [242, 433] on div "Duplicate page" at bounding box center [264, 436] width 95 height 10
click at [159, 477] on div "Icon" at bounding box center [183, 482] width 85 height 13
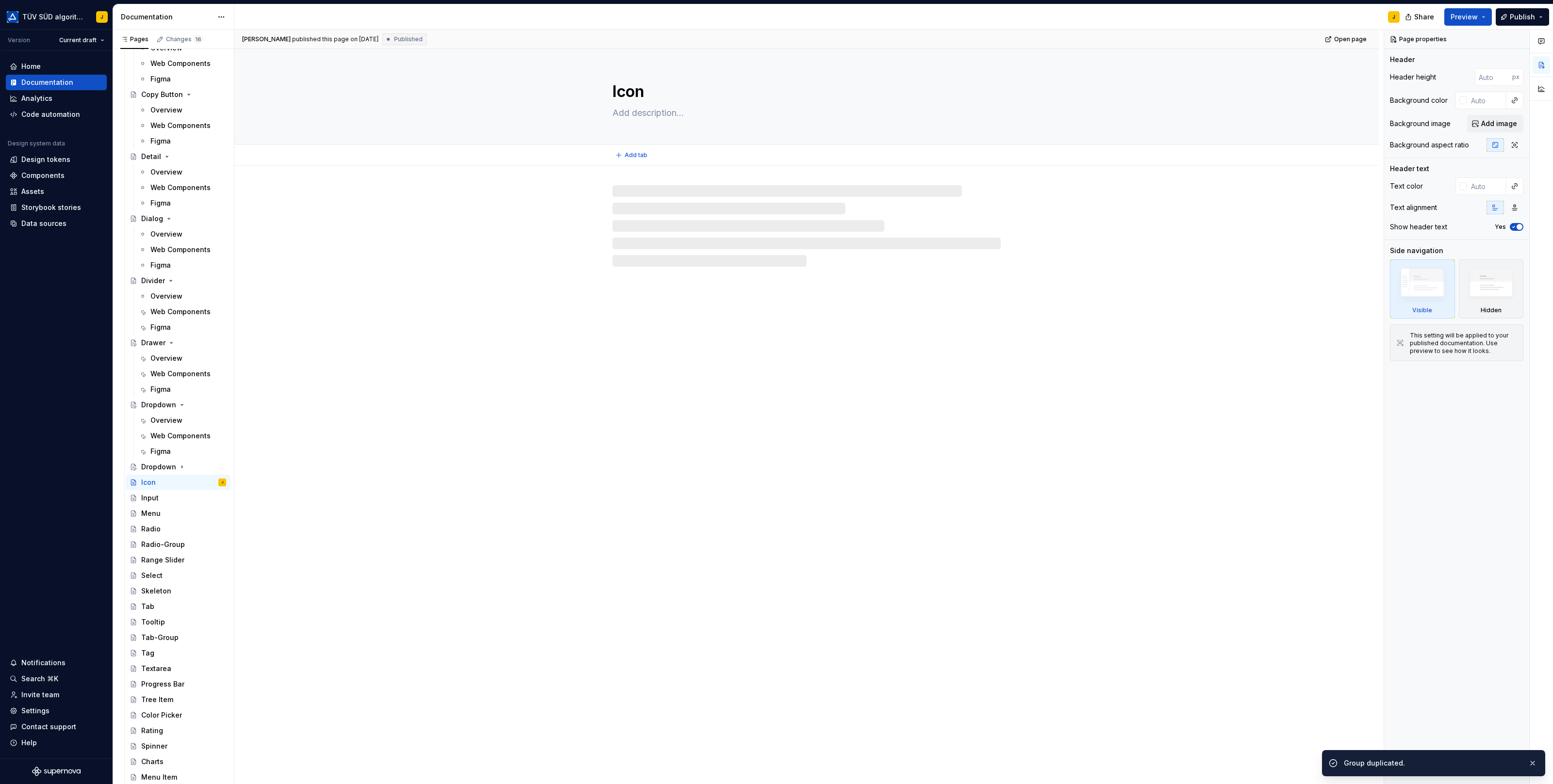
click at [631, 98] on textarea "Icon" at bounding box center [804, 91] width 388 height 23
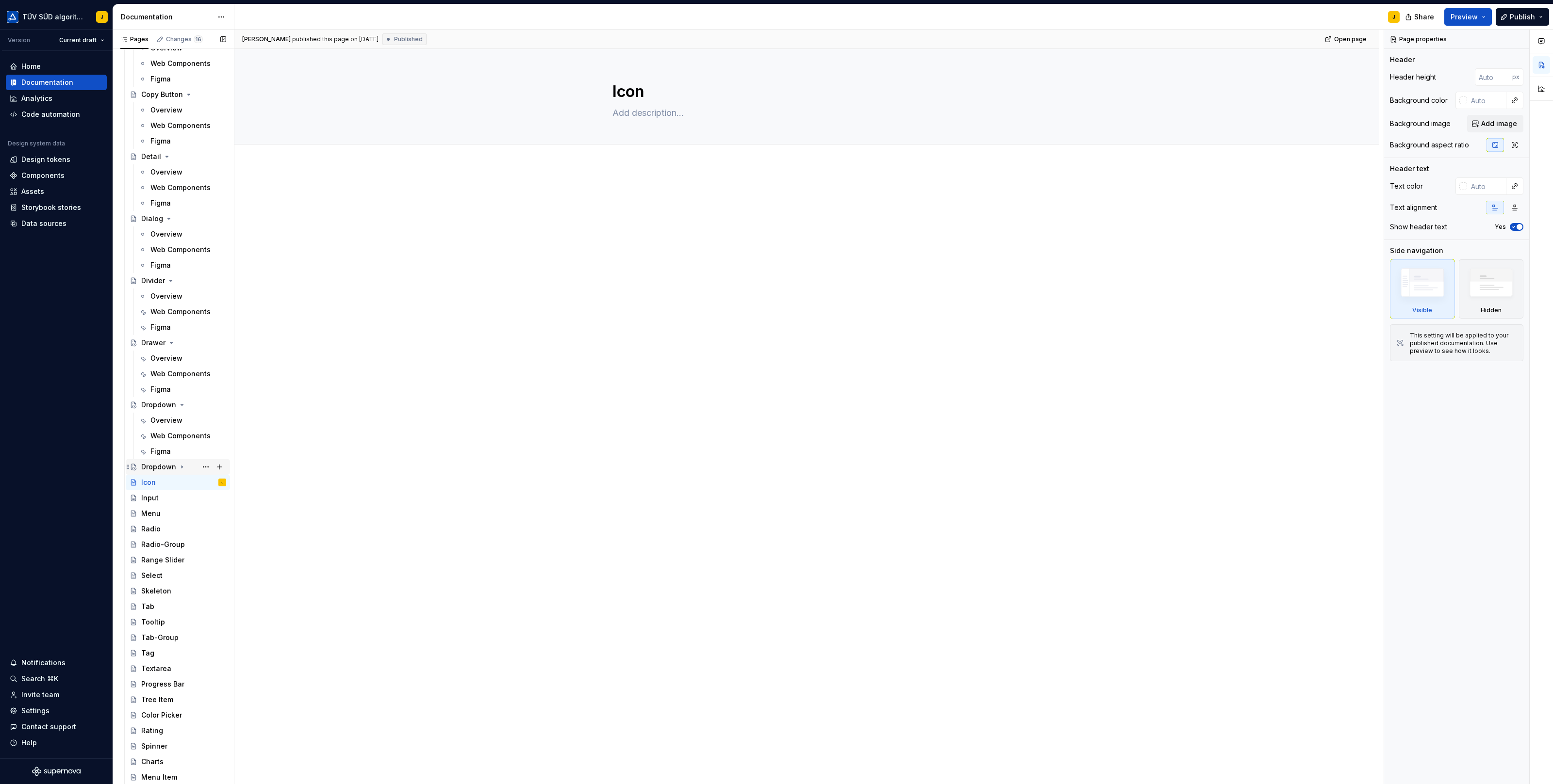
click at [160, 463] on div "Dropdown" at bounding box center [158, 466] width 35 height 10
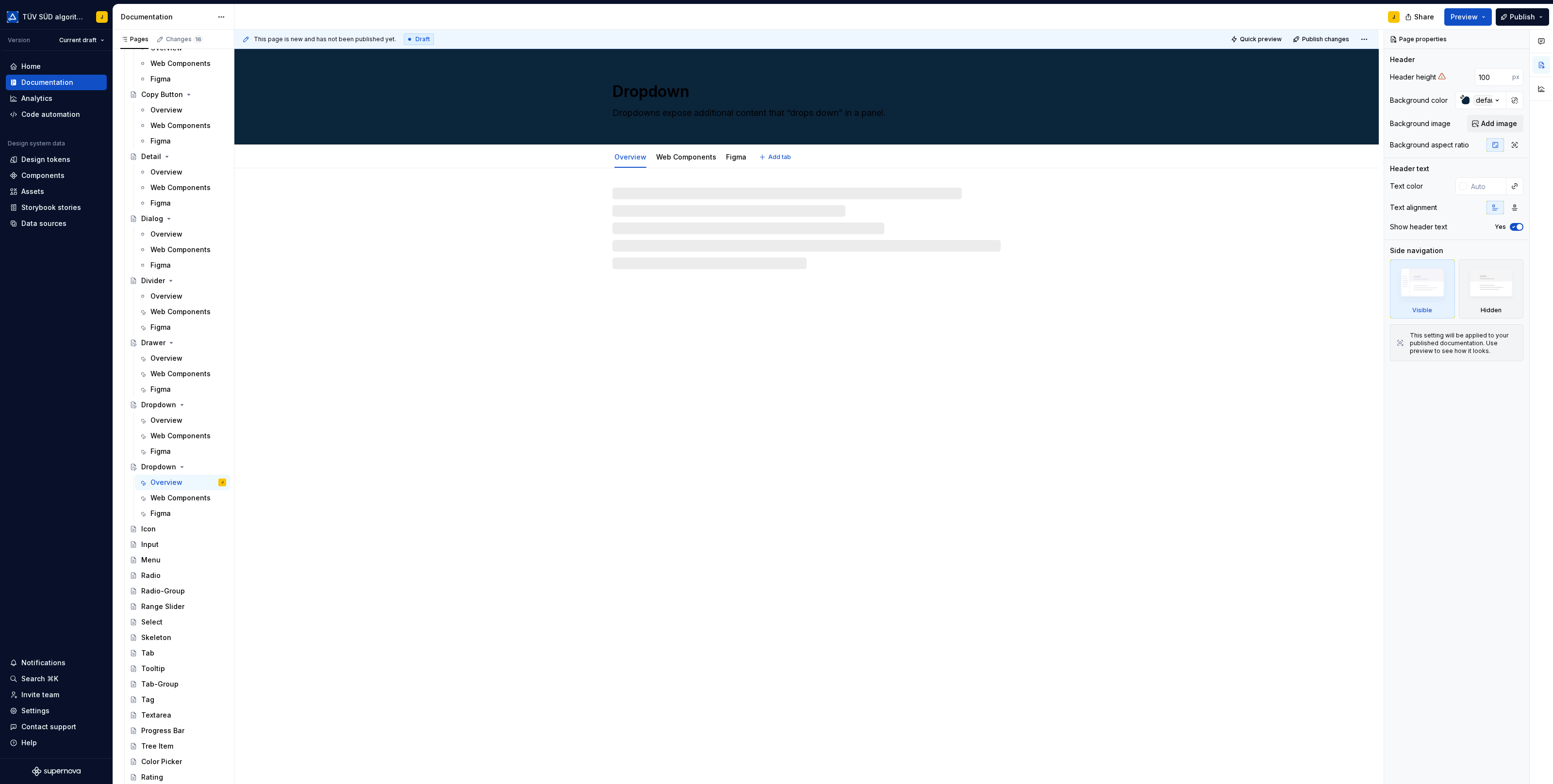
click at [636, 90] on textarea "Dropdown" at bounding box center [804, 91] width 388 height 23
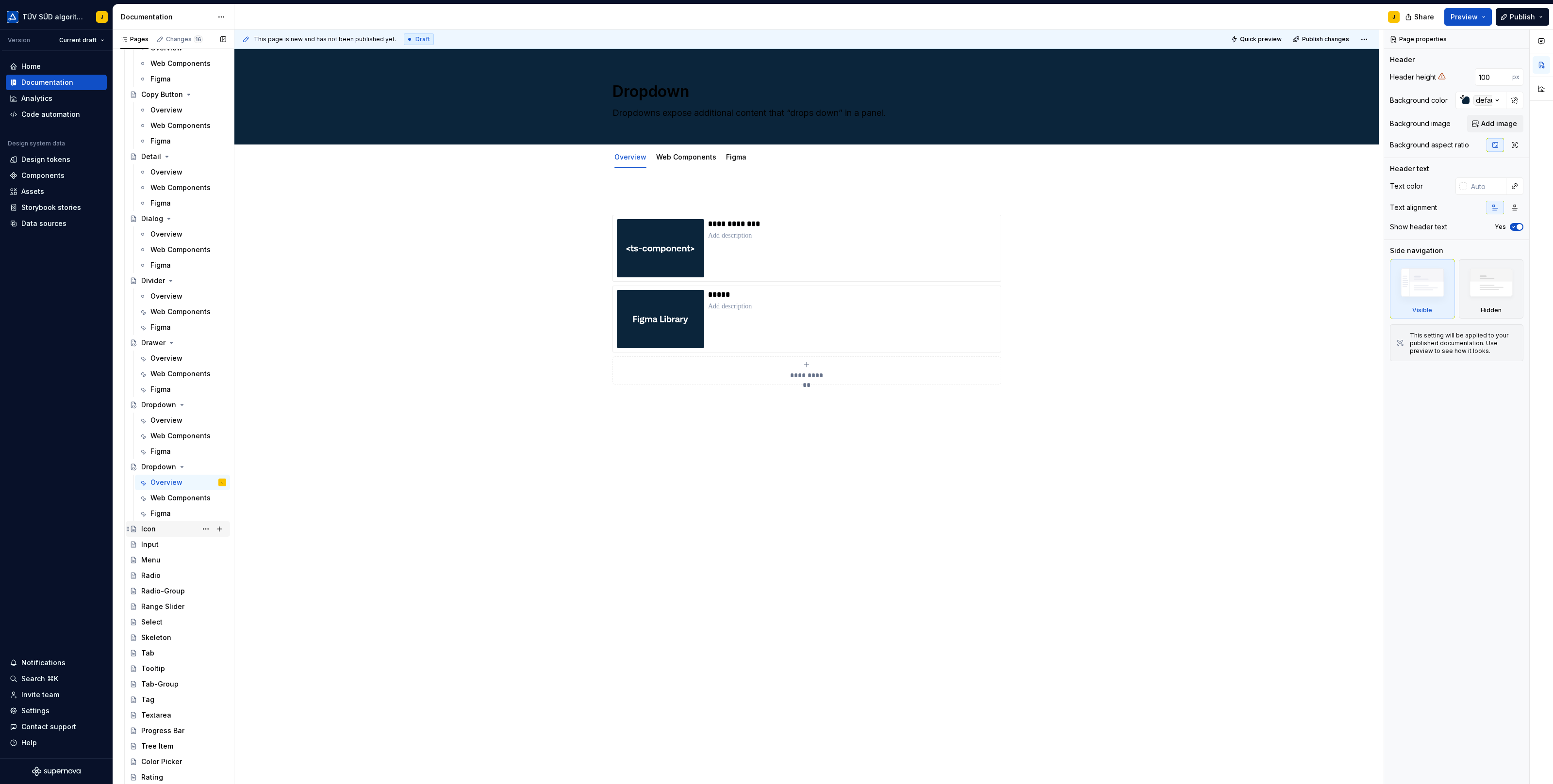
click at [167, 523] on div "Icon" at bounding box center [183, 529] width 85 height 13
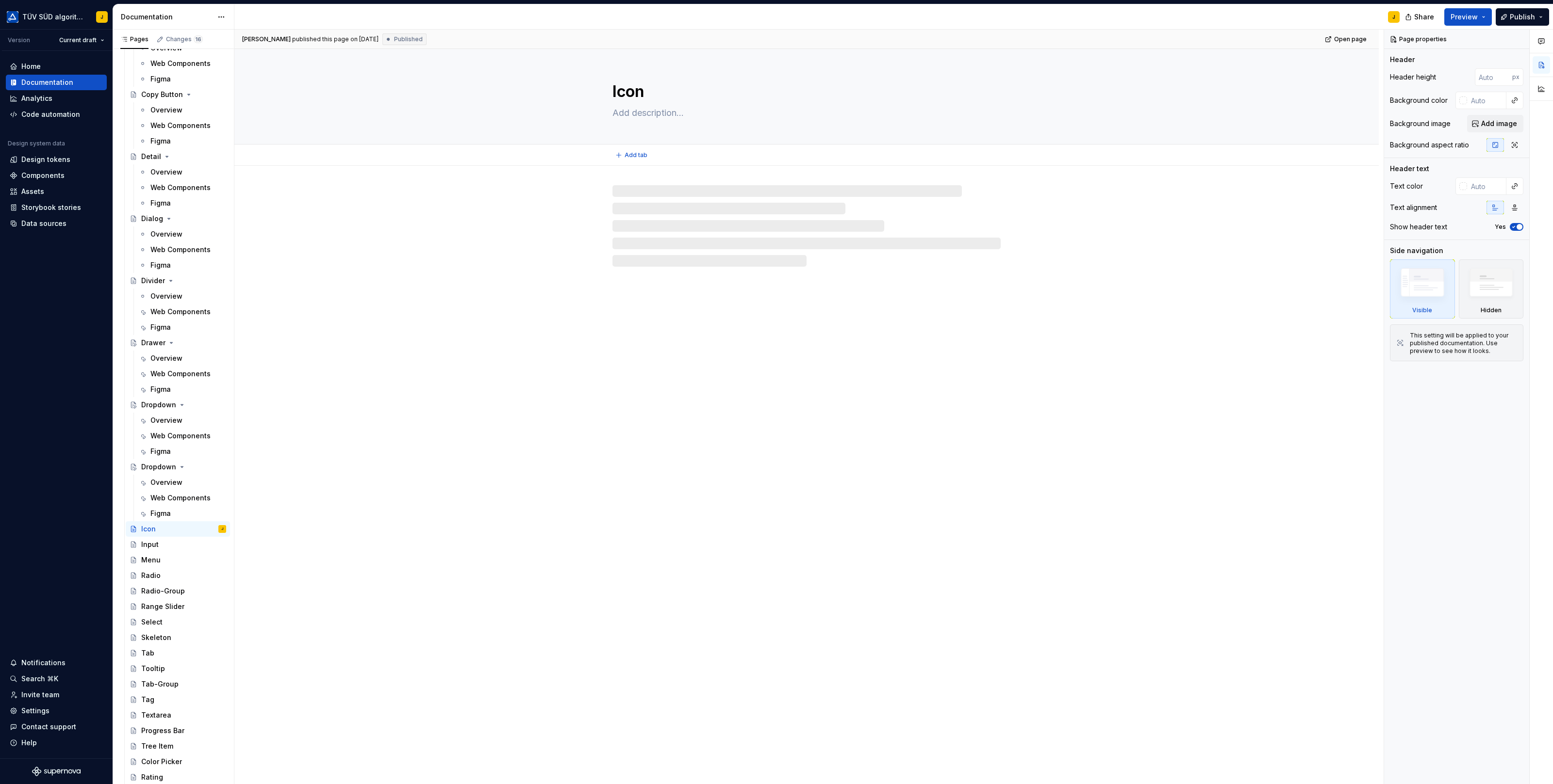
click at [627, 94] on textarea "Icon" at bounding box center [804, 91] width 388 height 23
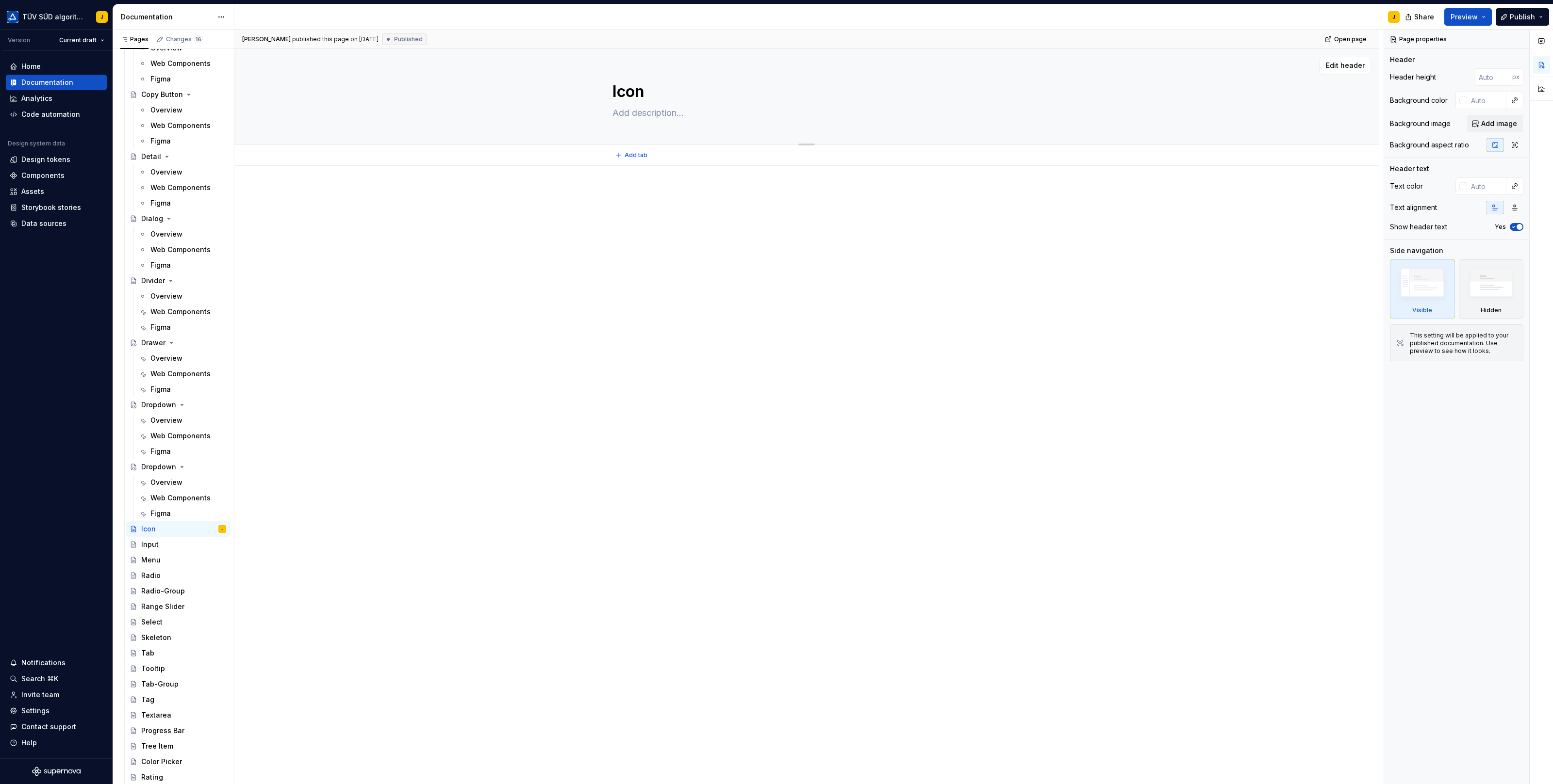
click at [627, 94] on textarea "Icon" at bounding box center [804, 91] width 388 height 23
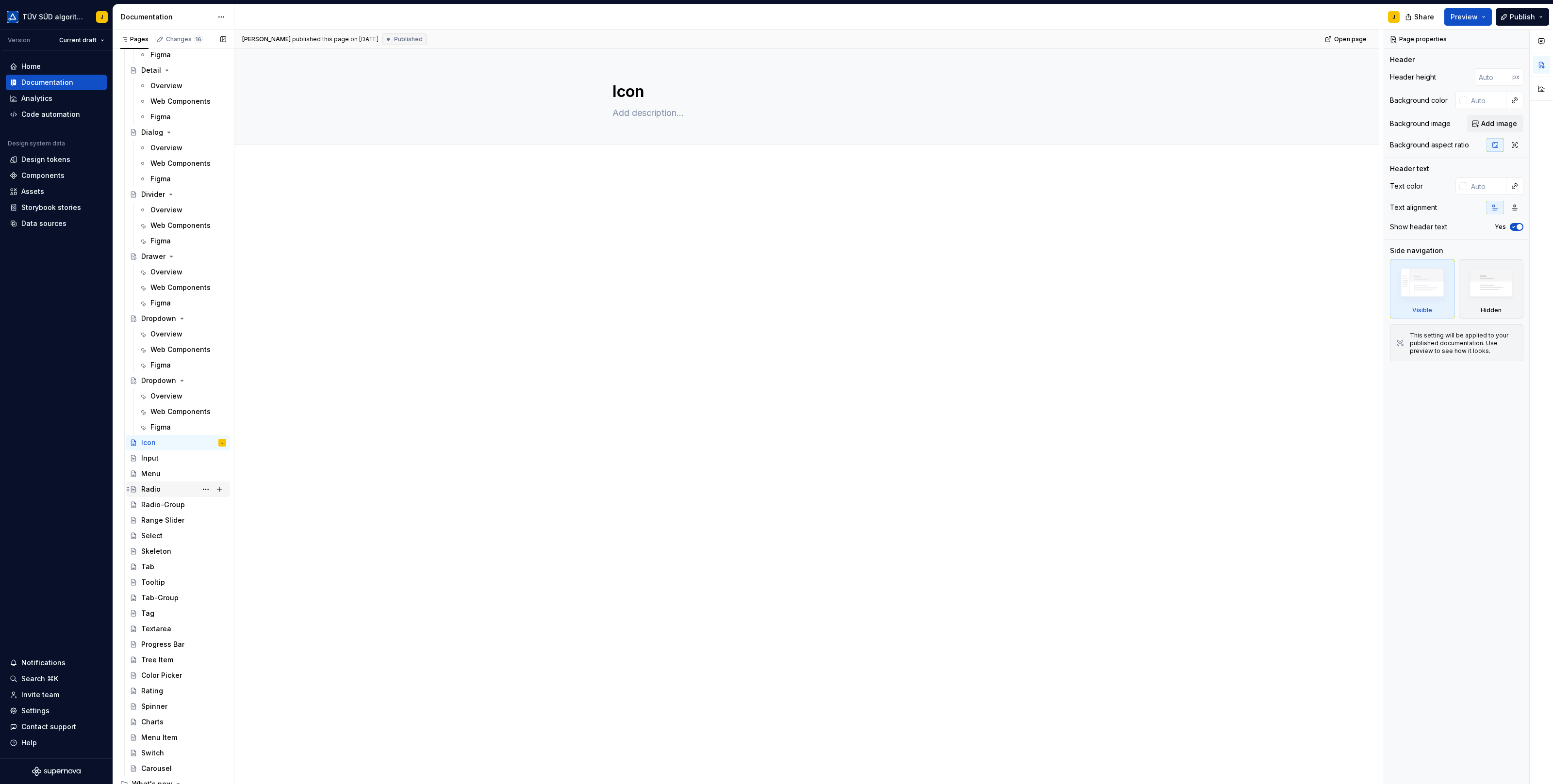
scroll to position [991, 0]
click at [160, 388] on div "Dropdown" at bounding box center [158, 390] width 35 height 10
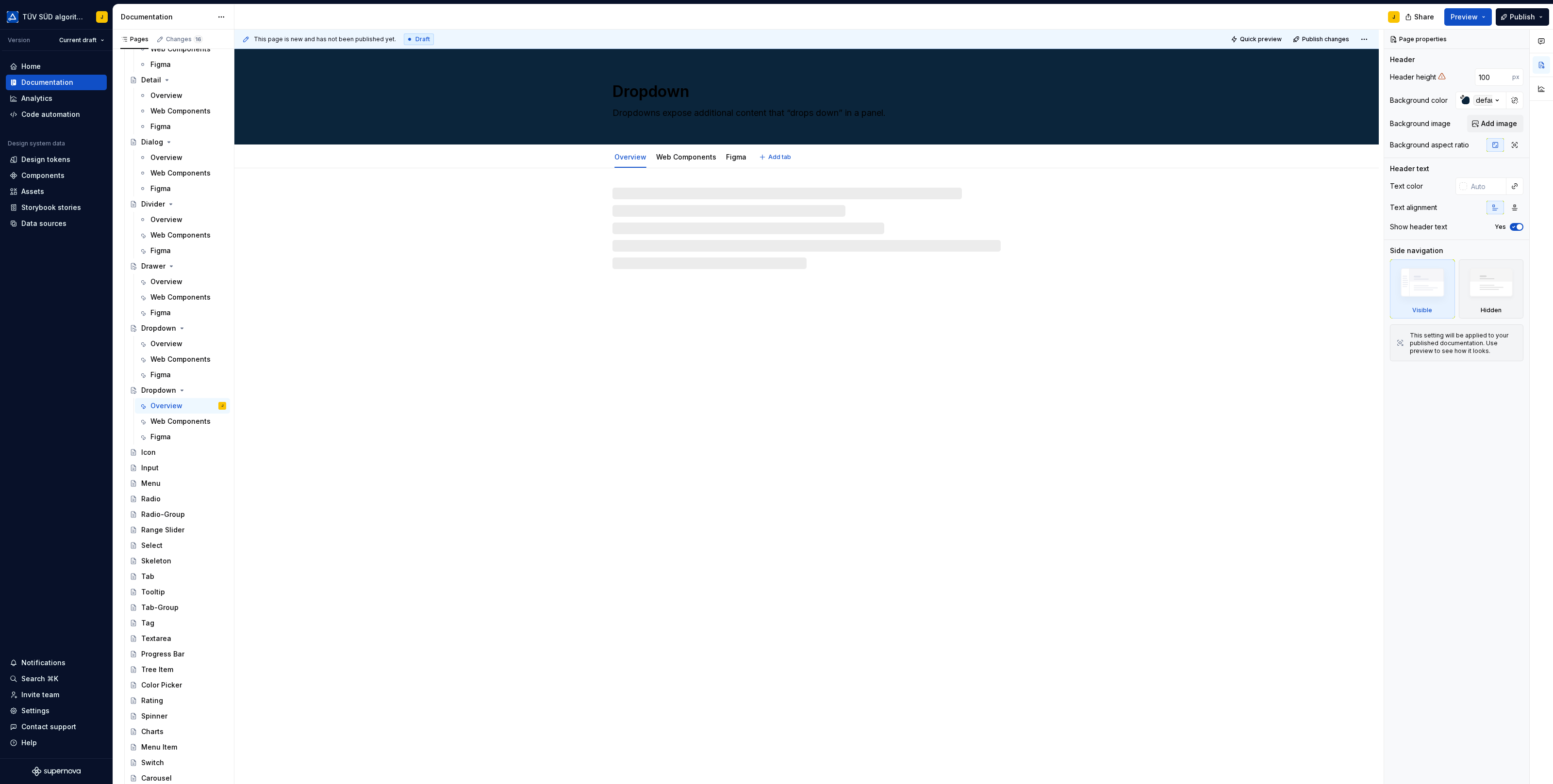
click at [638, 91] on textarea "Dropdown" at bounding box center [804, 91] width 388 height 23
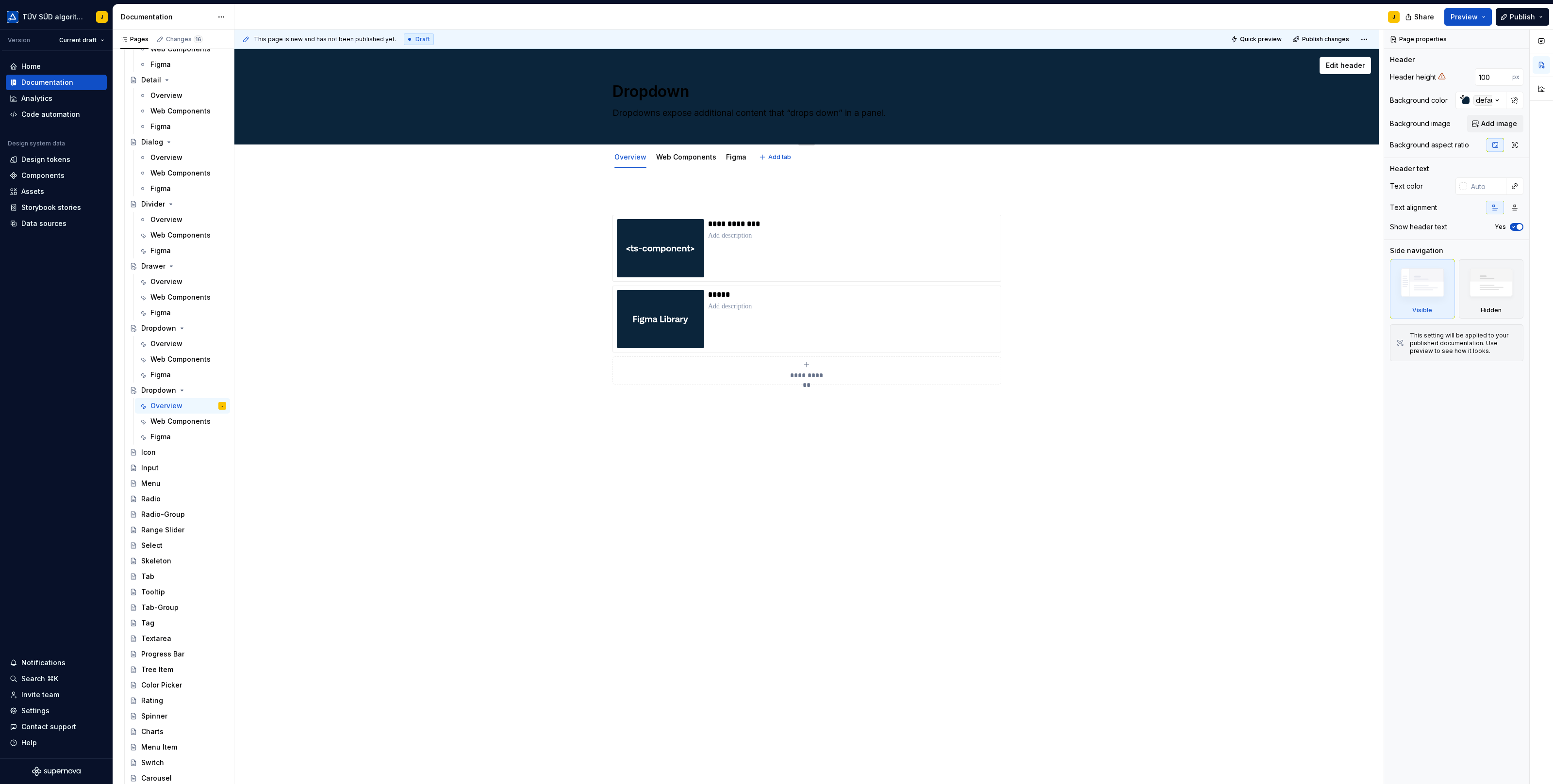
click at [638, 91] on textarea "Dropdown" at bounding box center [804, 91] width 388 height 23
paste textarea "Ico"
click at [661, 115] on textarea "Dropdowns expose additional content that “drops down” in a panel." at bounding box center [804, 113] width 388 height 15
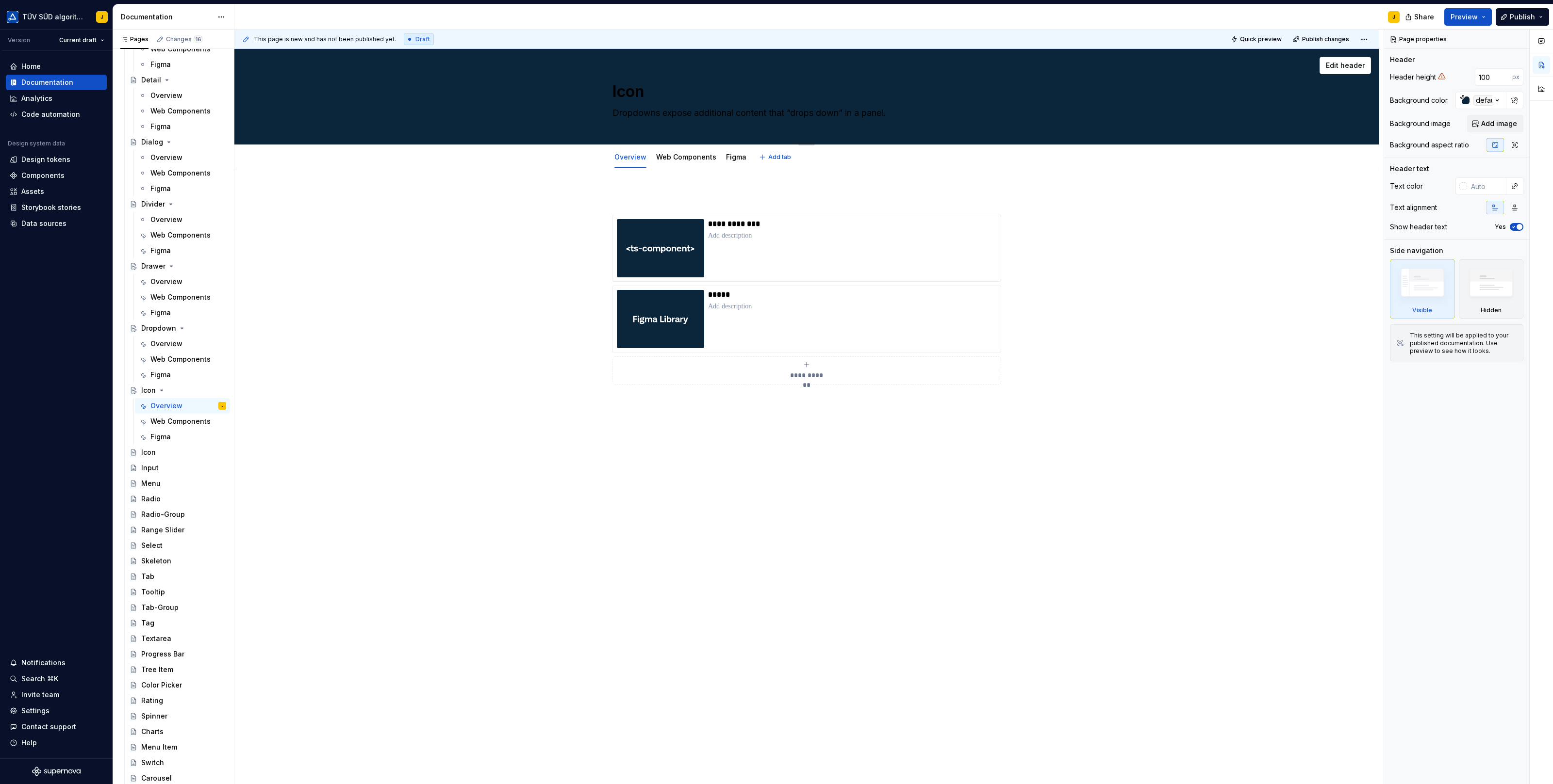
paste textarea "Icons are symbols that can be used to represent various options within an appli…"
click at [692, 159] on link "Web Components" at bounding box center [686, 156] width 60 height 8
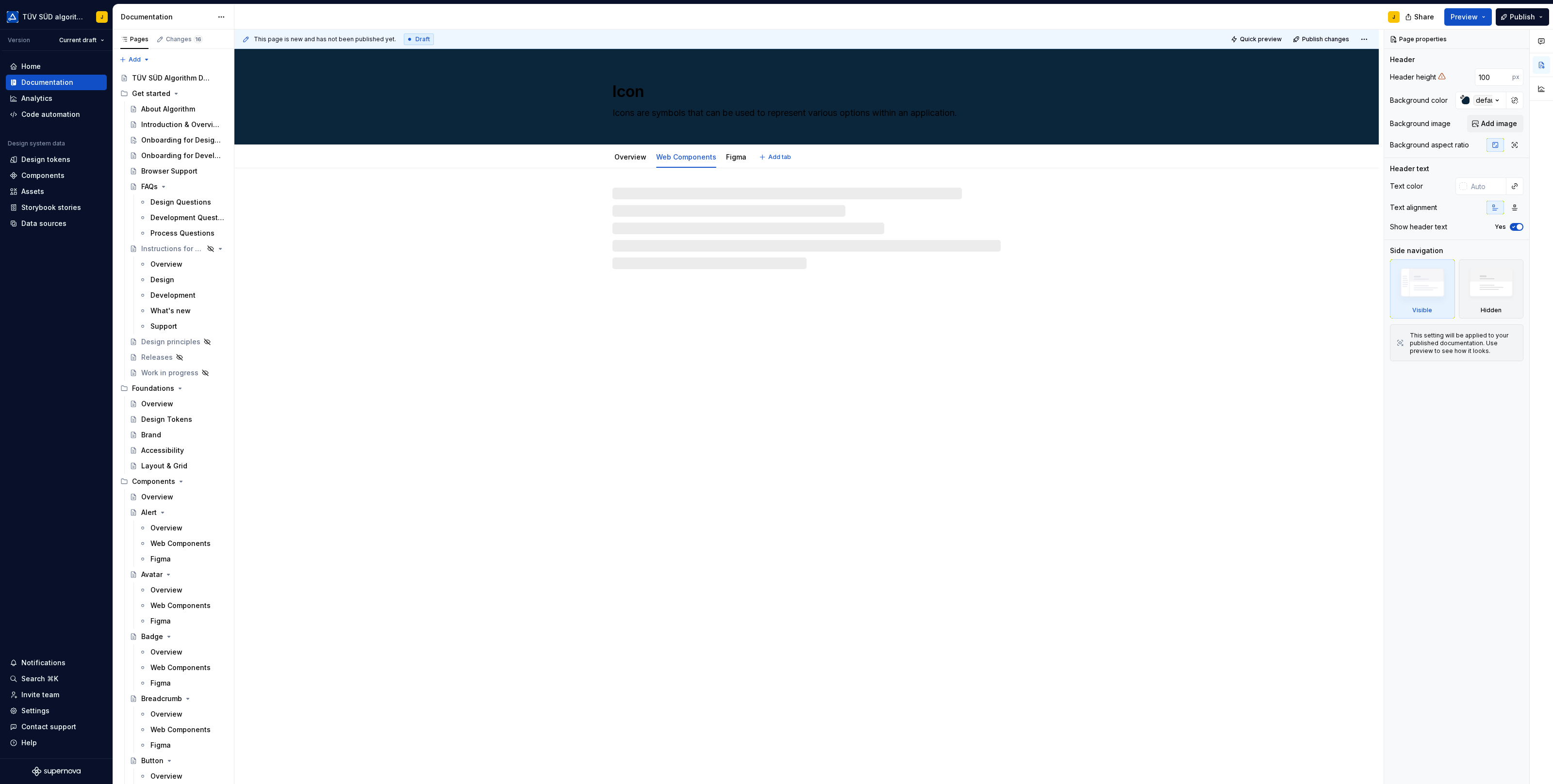
scroll to position [991, 0]
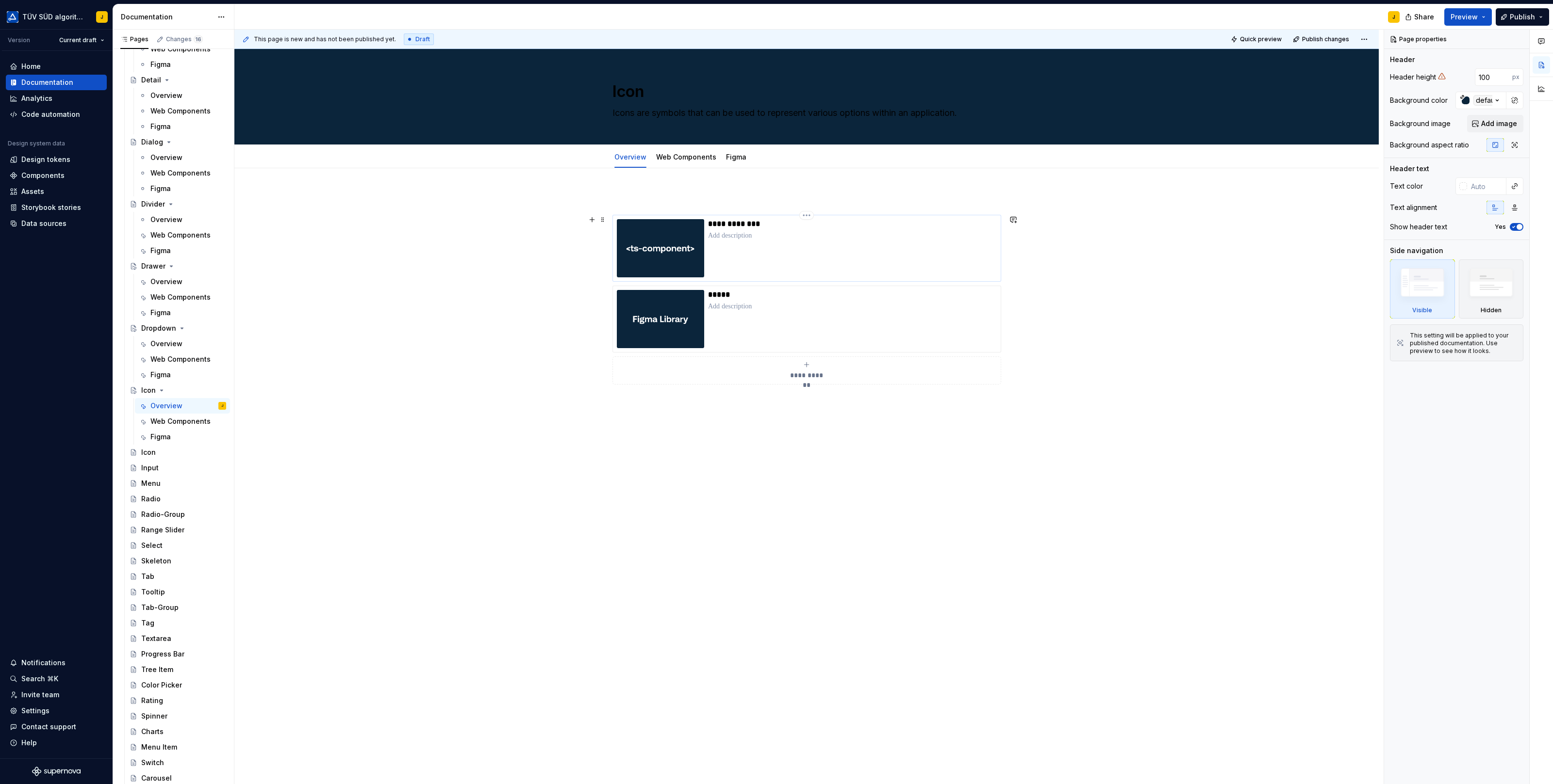
click at [806, 233] on p at bounding box center [852, 235] width 289 height 10
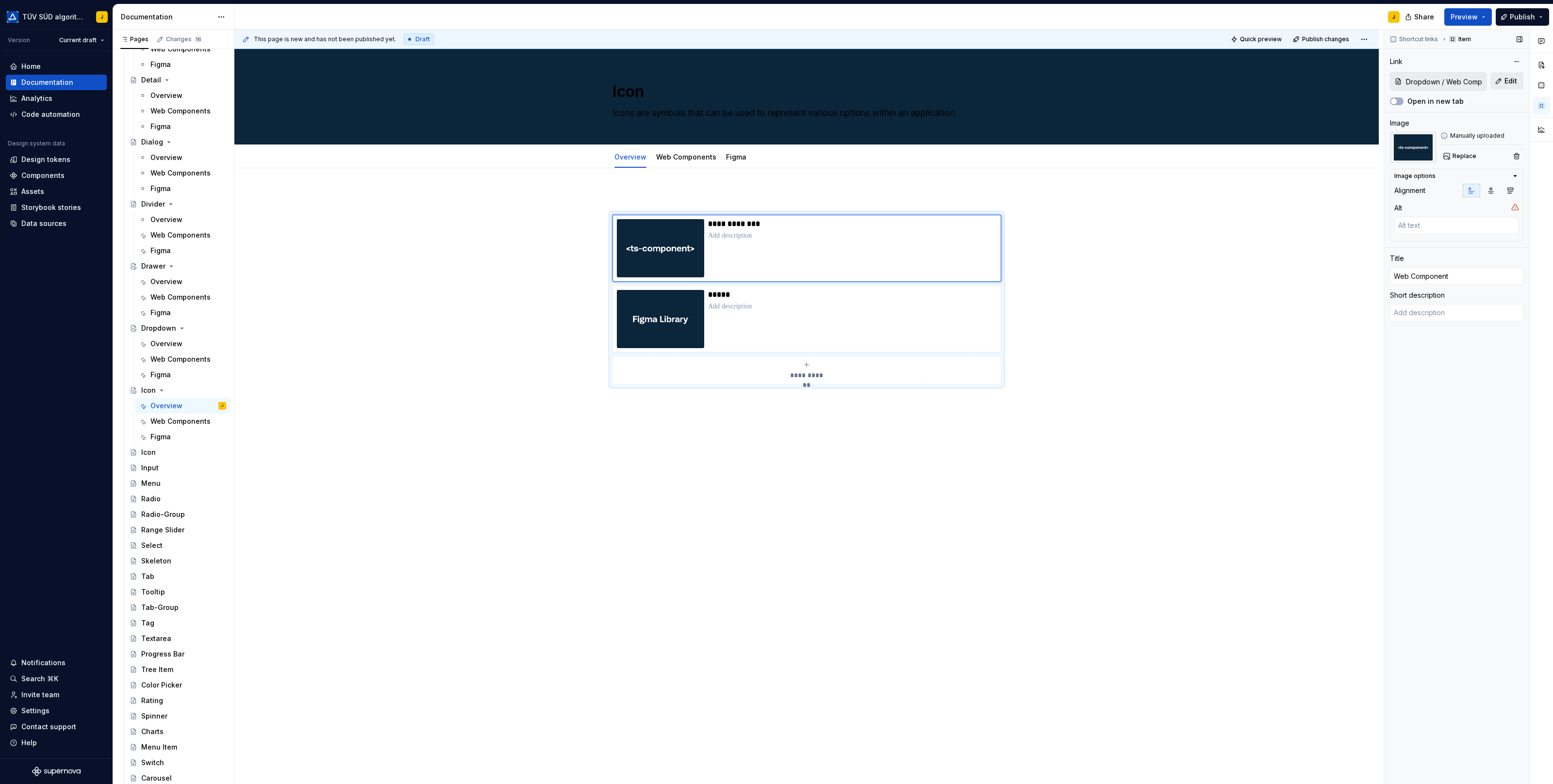
click at [1508, 74] on button "Edit" at bounding box center [1507, 80] width 33 height 17
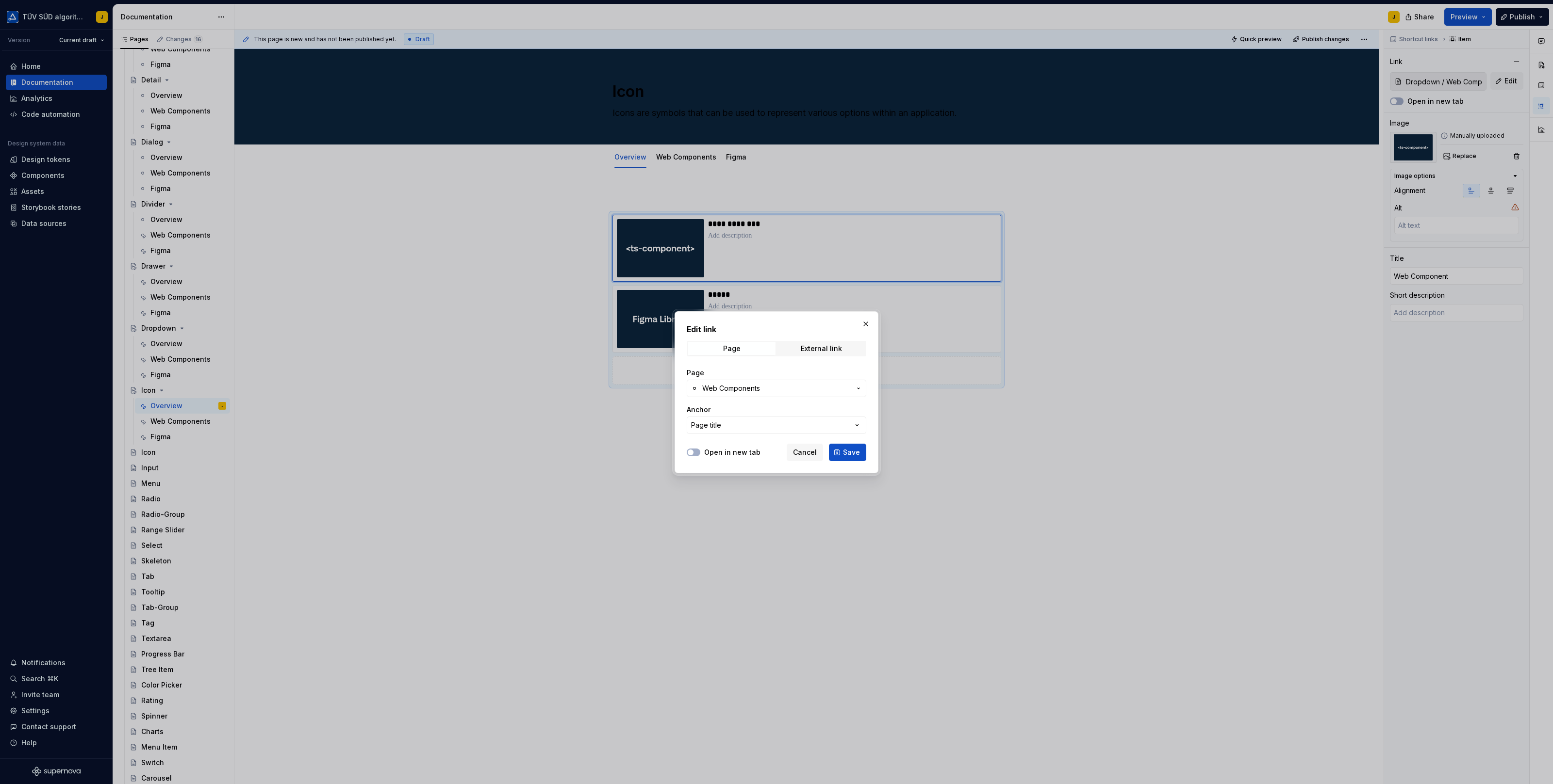
type textarea "*"
click at [780, 389] on span "Web Components" at bounding box center [776, 388] width 149 height 10
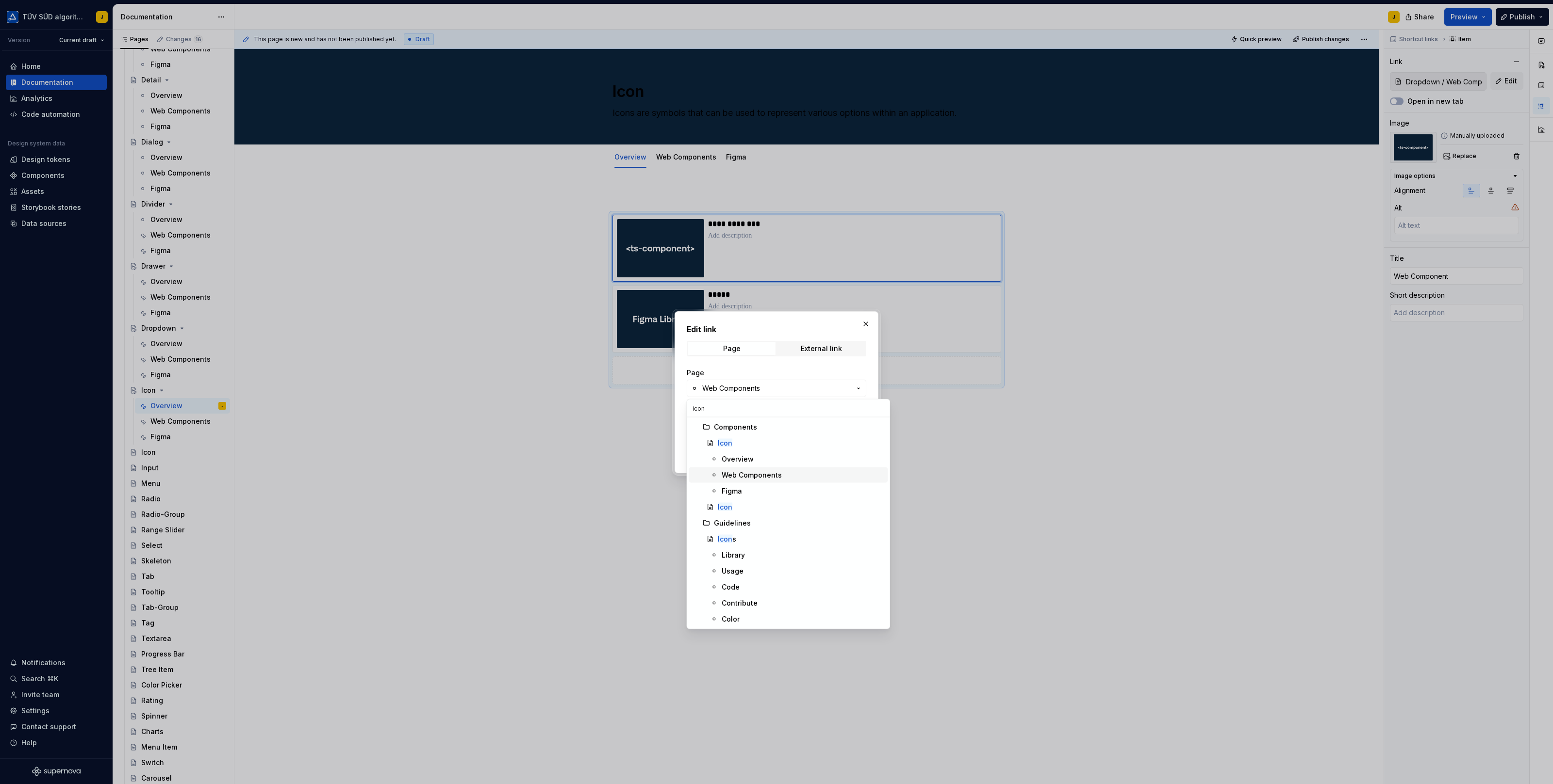
type input "icon"
click at [746, 471] on div "Web Components" at bounding box center [751, 475] width 60 height 10
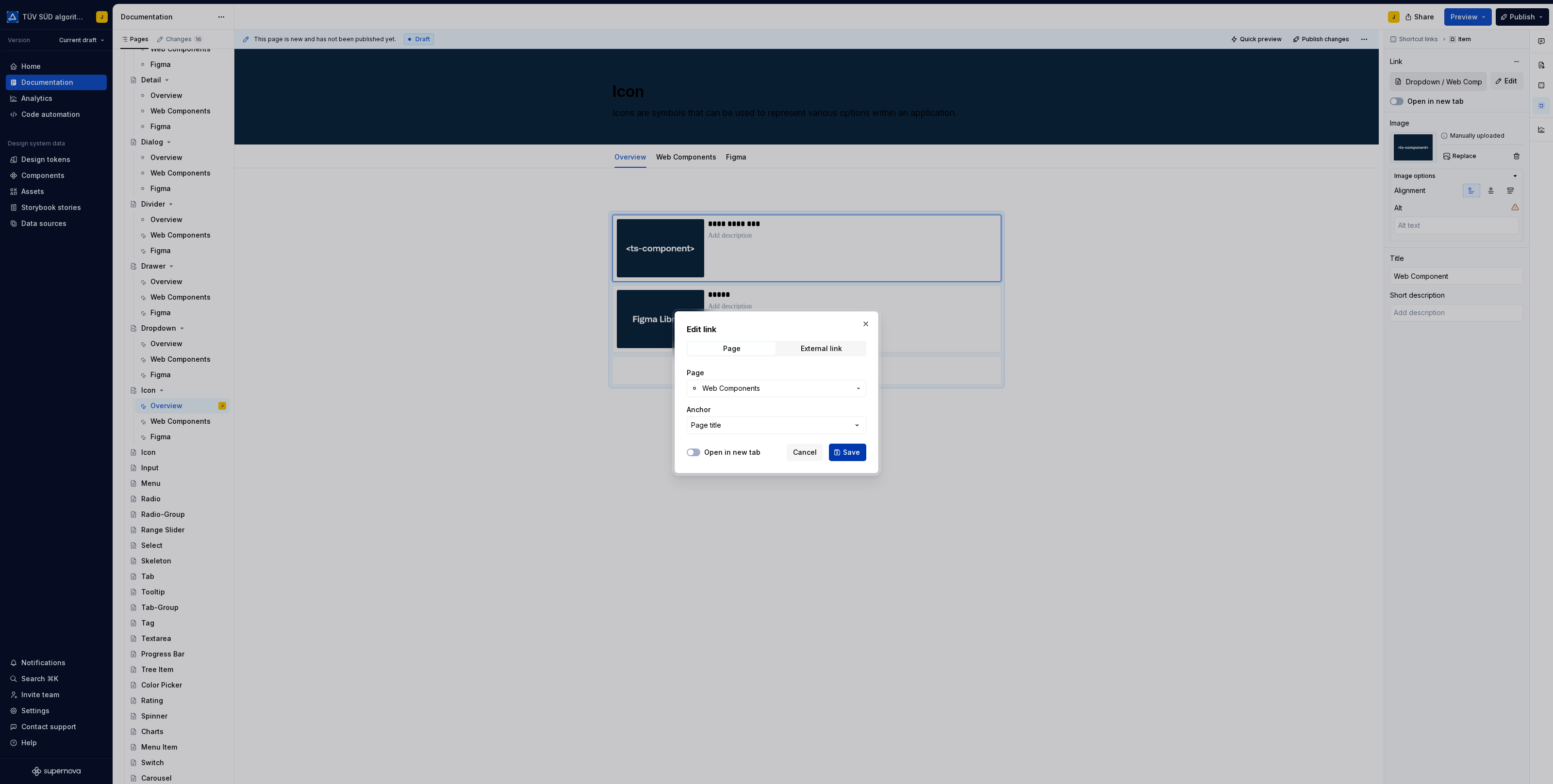
click at [852, 452] on span "Save" at bounding box center [851, 452] width 17 height 10
type textarea "*"
type input "Icon / Web Components"
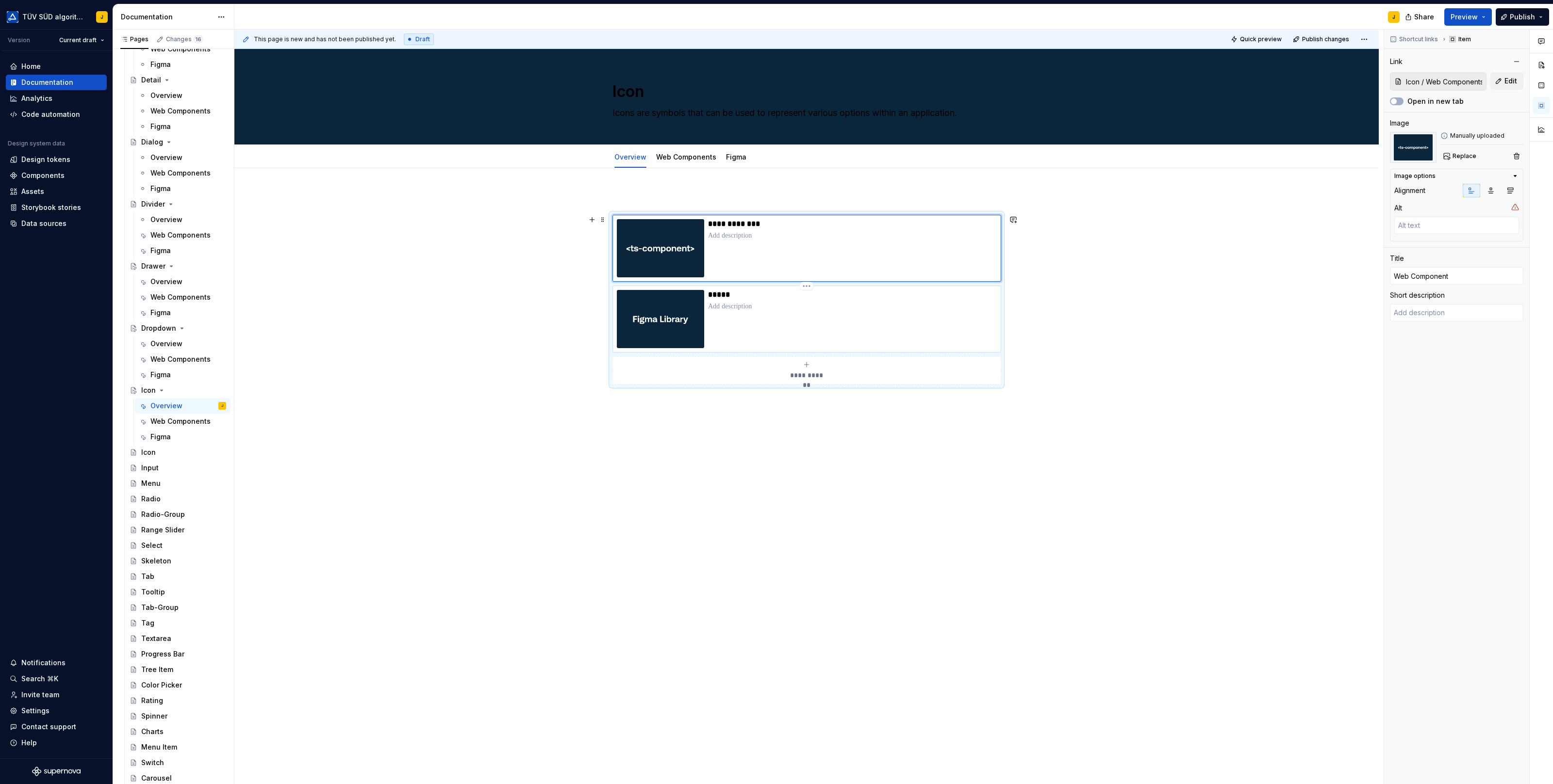
type textarea "*"
type input "Dropdown / Figma"
type input "Figma"
click at [905, 316] on div "*****" at bounding box center [852, 319] width 289 height 58
click at [1501, 81] on button "Edit" at bounding box center [1507, 80] width 33 height 17
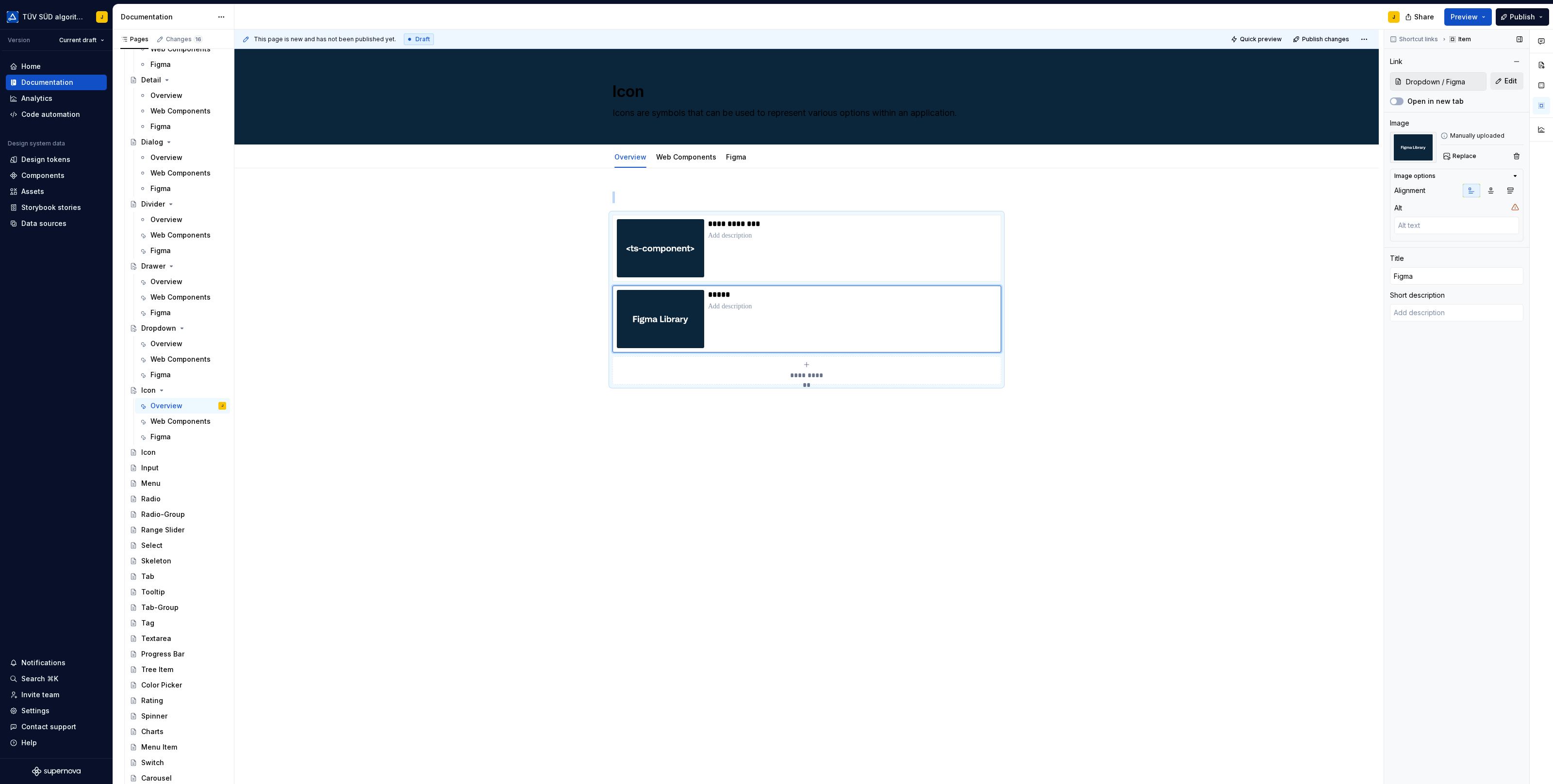
type textarea "*"
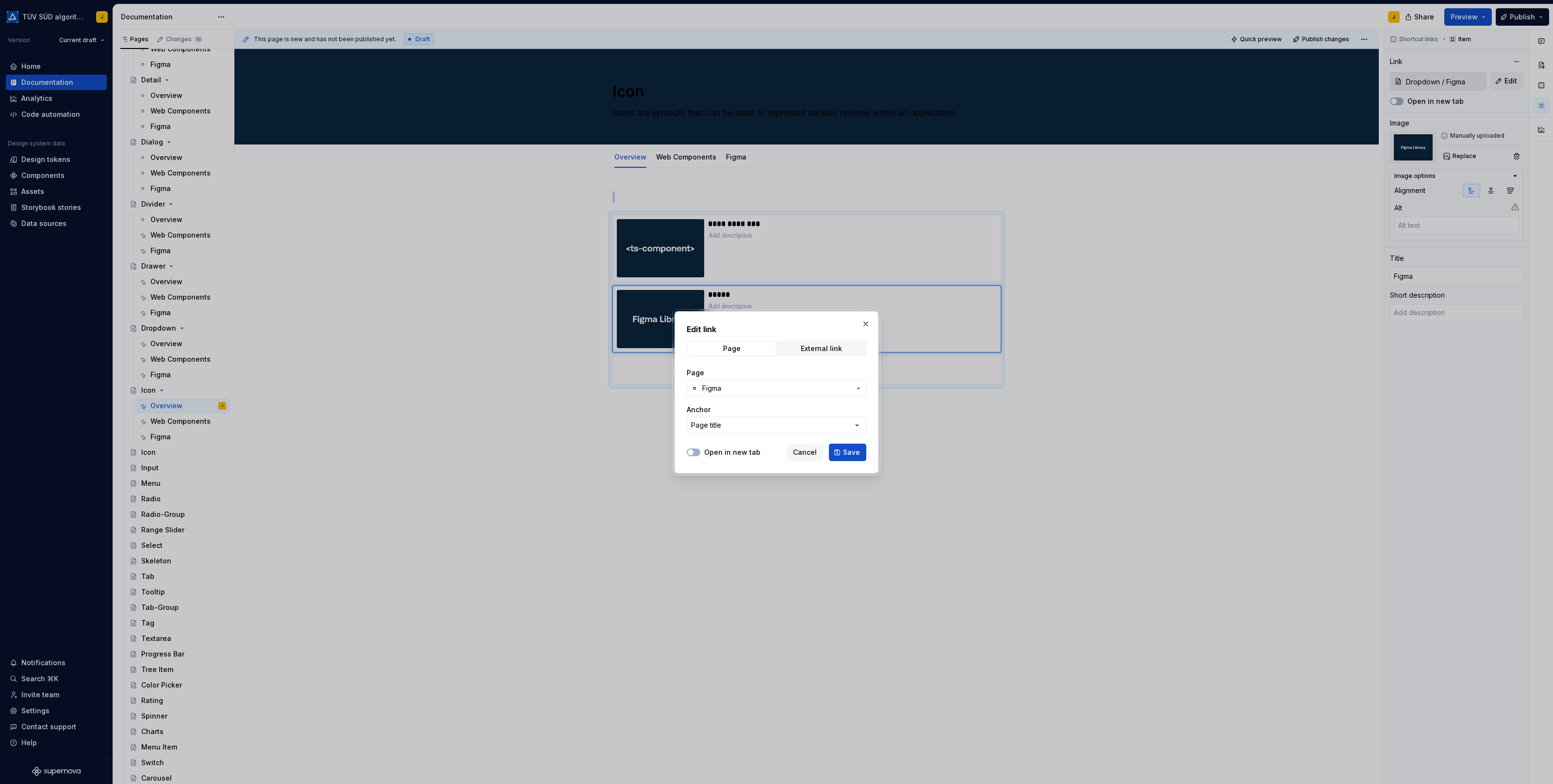
click at [774, 390] on span "Figma" at bounding box center [776, 388] width 149 height 10
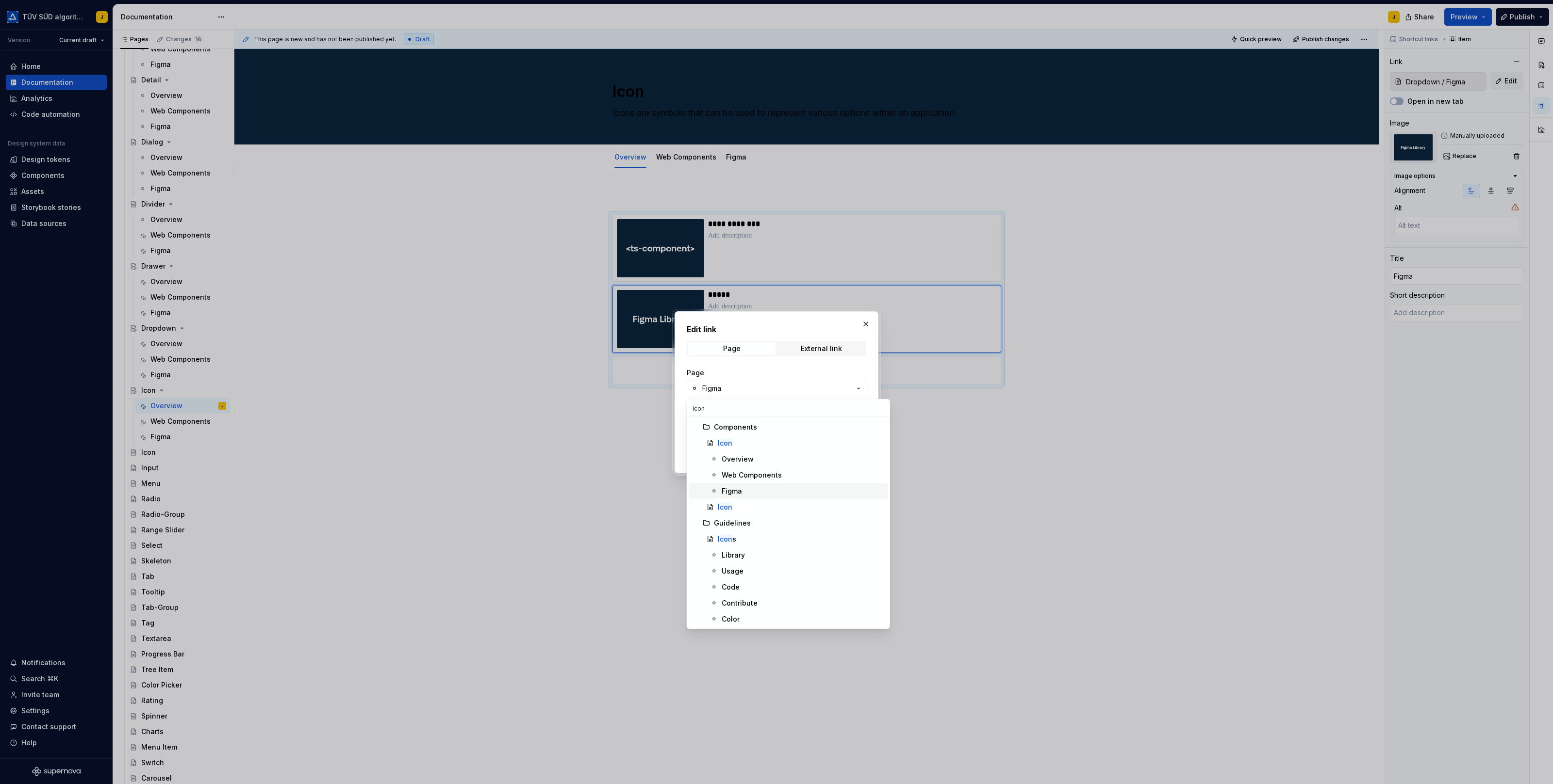
type input "icon"
click at [744, 492] on div "Figma" at bounding box center [802, 491] width 162 height 10
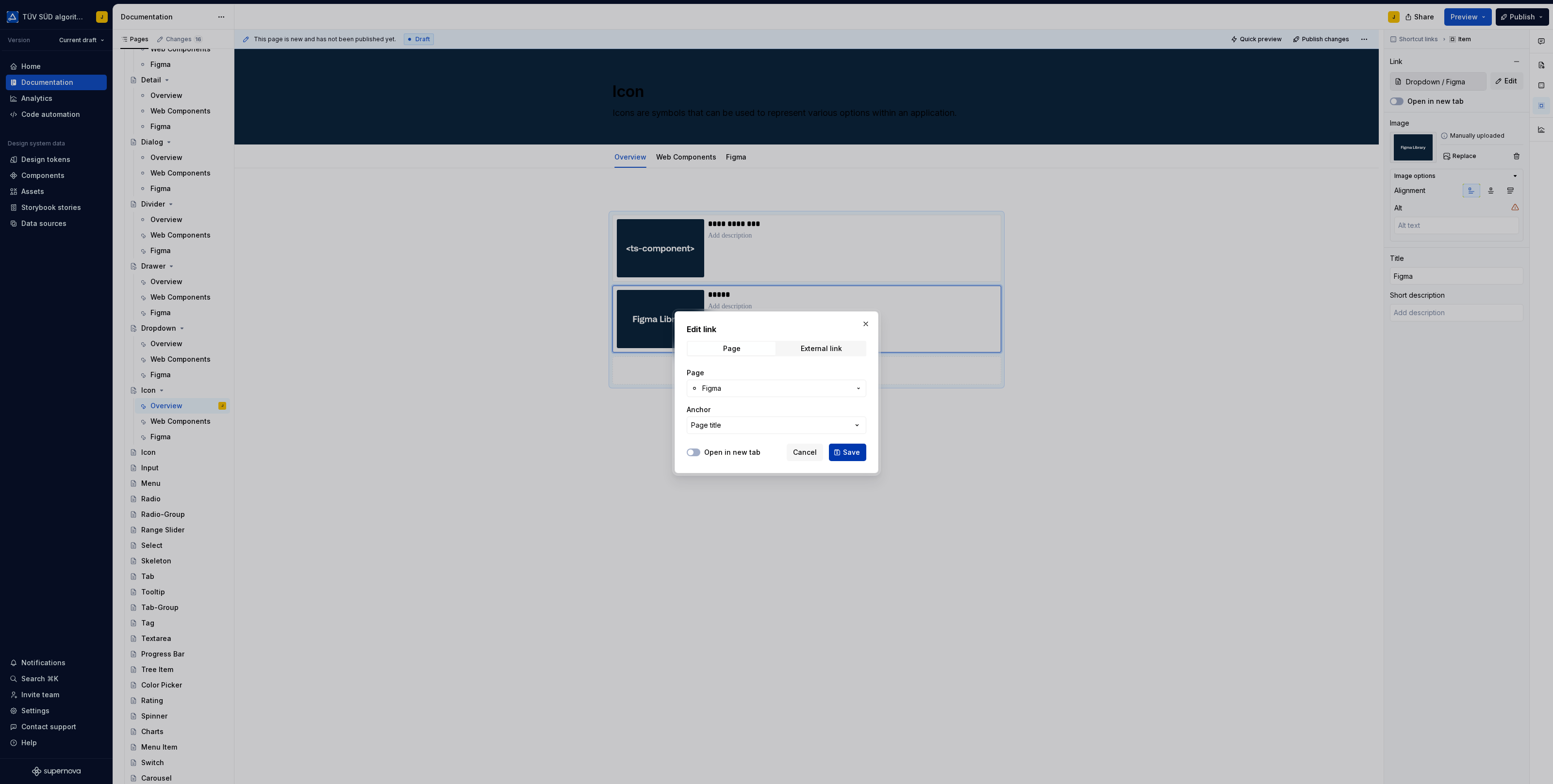
click at [856, 449] on span "Save" at bounding box center [851, 452] width 17 height 10
type textarea "*"
type input "Icon / Figma"
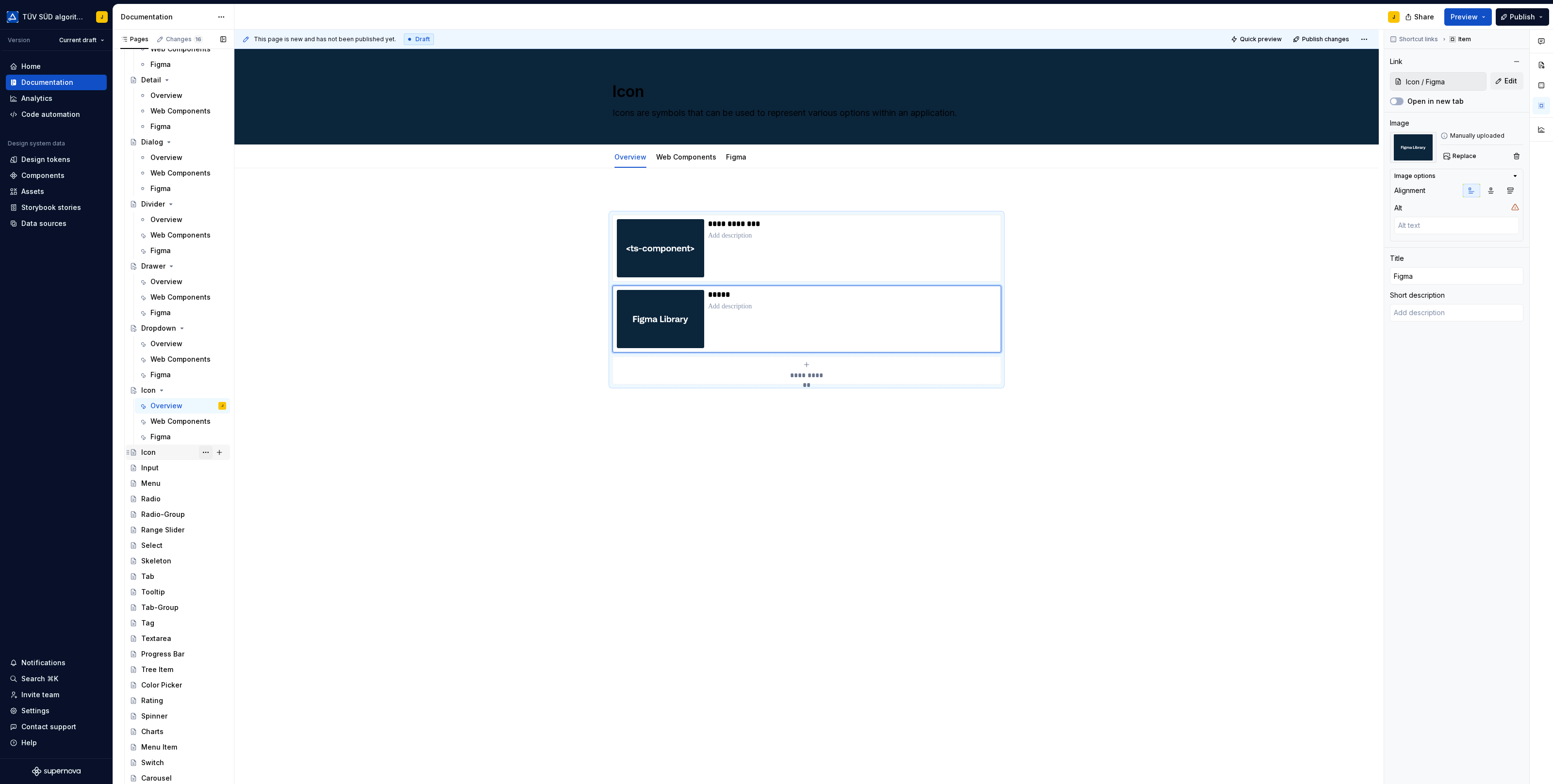
click at [205, 448] on button "Page tree" at bounding box center [206, 452] width 13 height 13
click at [246, 609] on div "Delete page" at bounding box center [264, 610] width 95 height 10
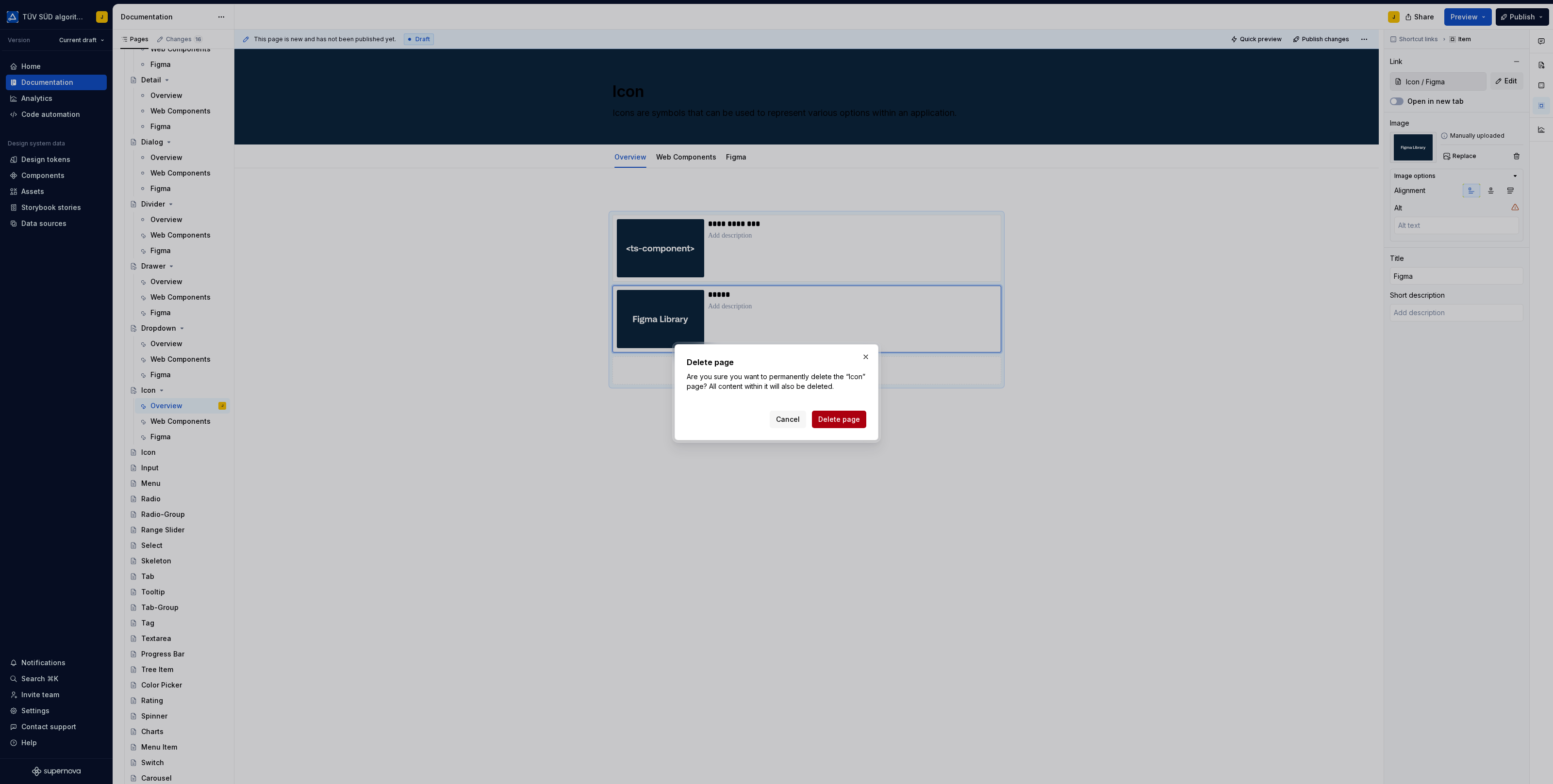
click at [849, 415] on span "Delete page" at bounding box center [839, 419] width 41 height 10
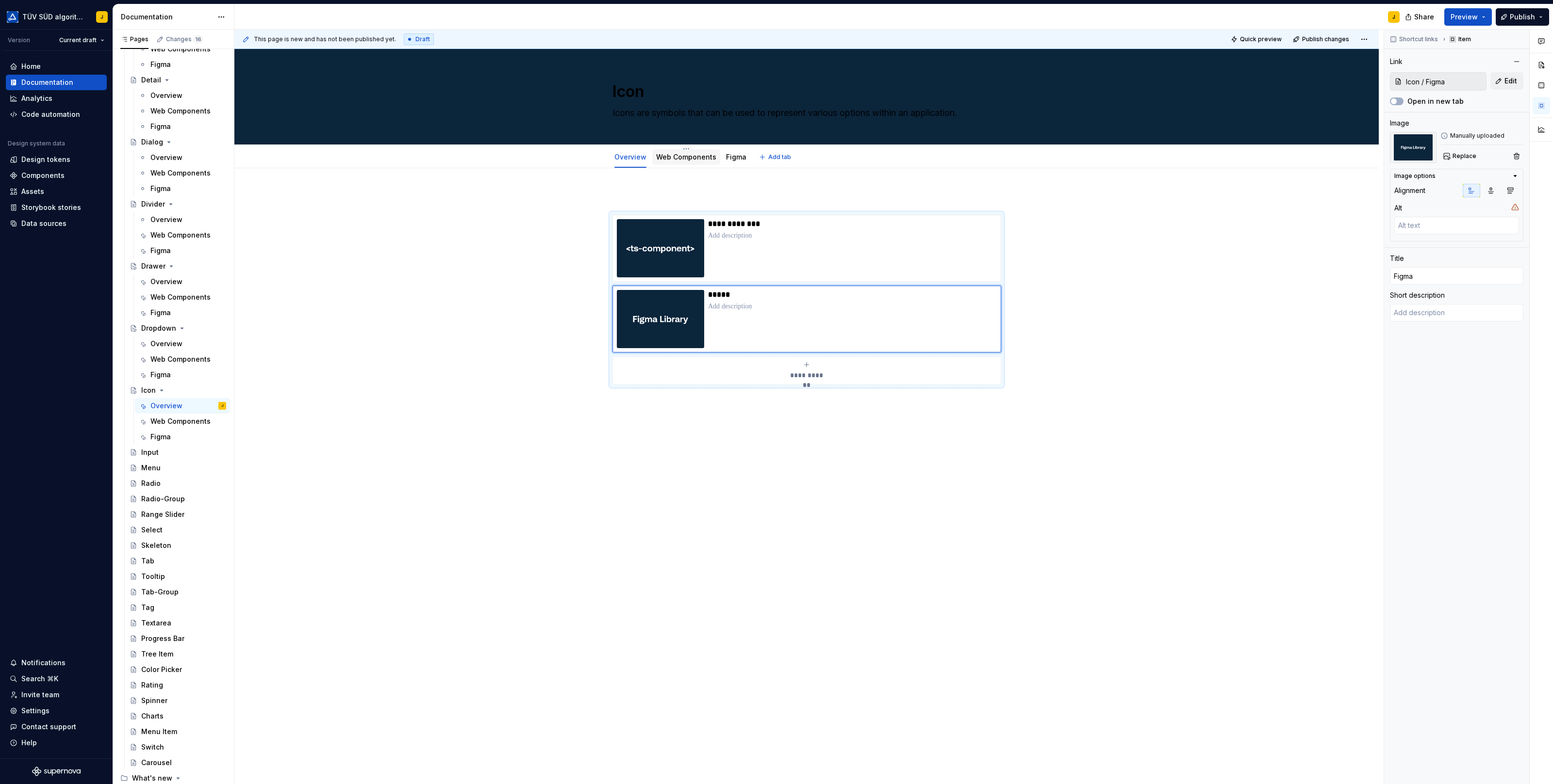
click at [682, 157] on link "Web Components" at bounding box center [686, 156] width 60 height 8
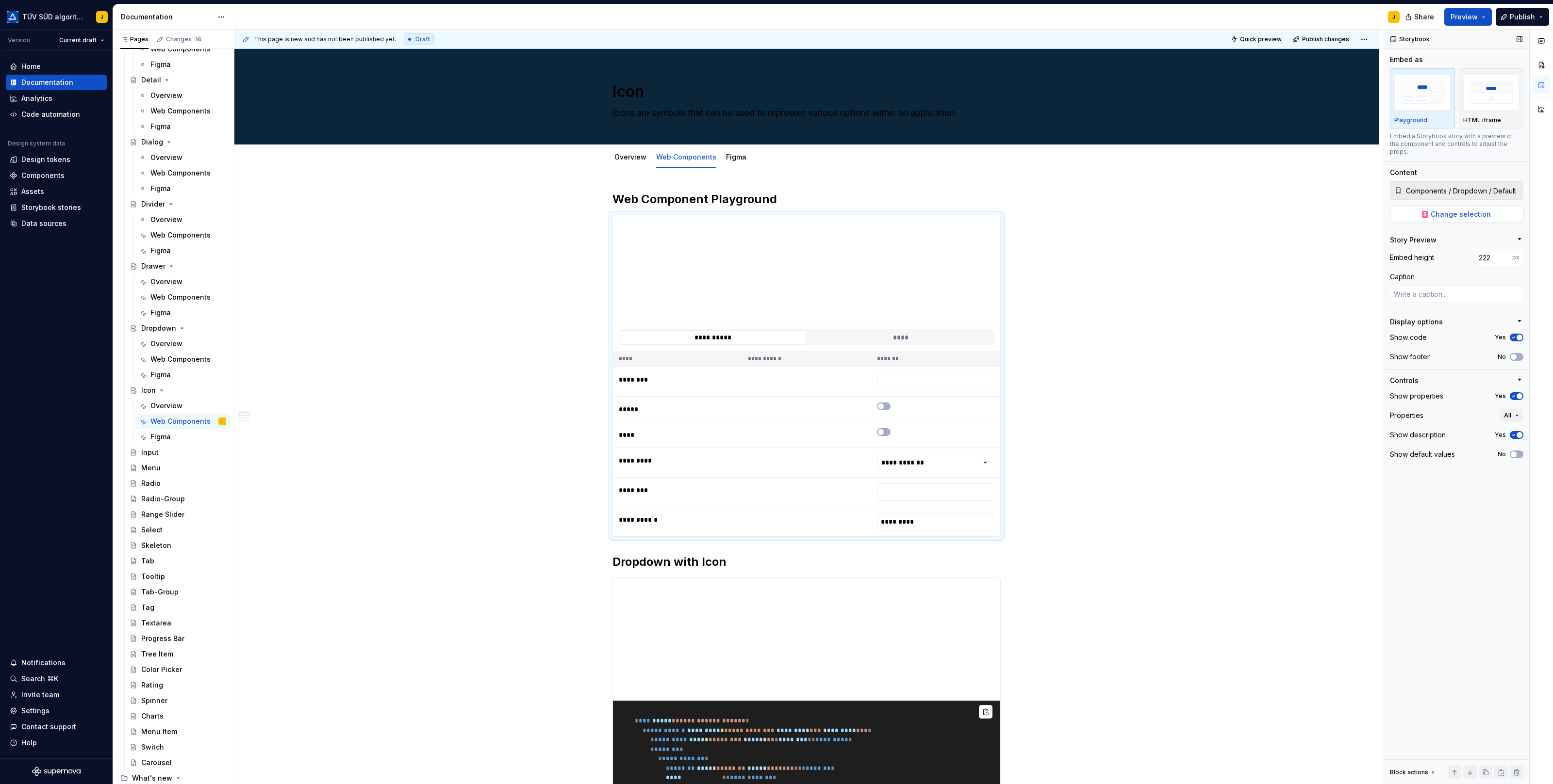
click at [1467, 209] on span "Change selection" at bounding box center [1460, 214] width 60 height 10
type textarea "*"
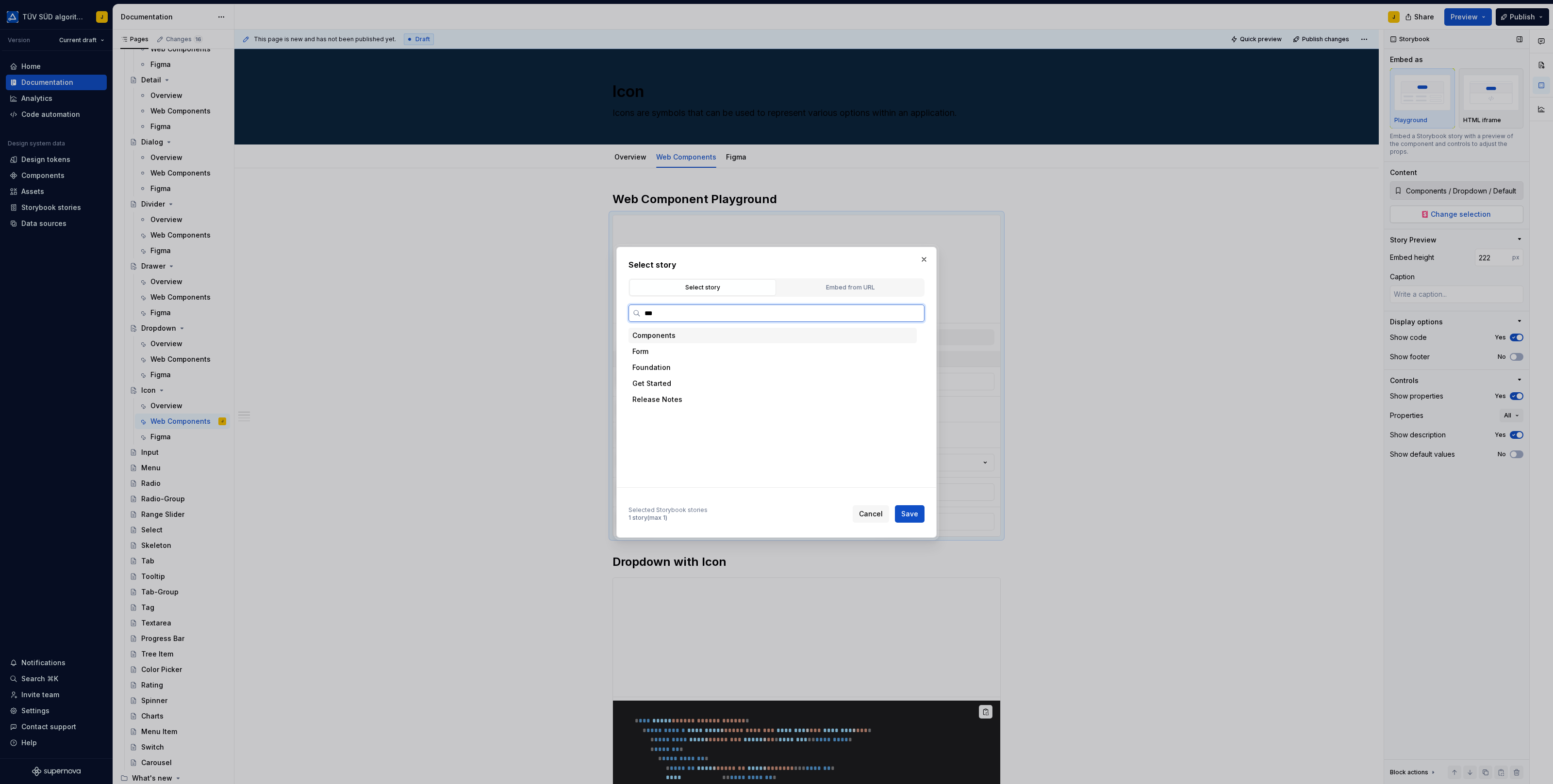
type input "****"
click at [924, 256] on button "button" at bounding box center [924, 259] width 13 height 13
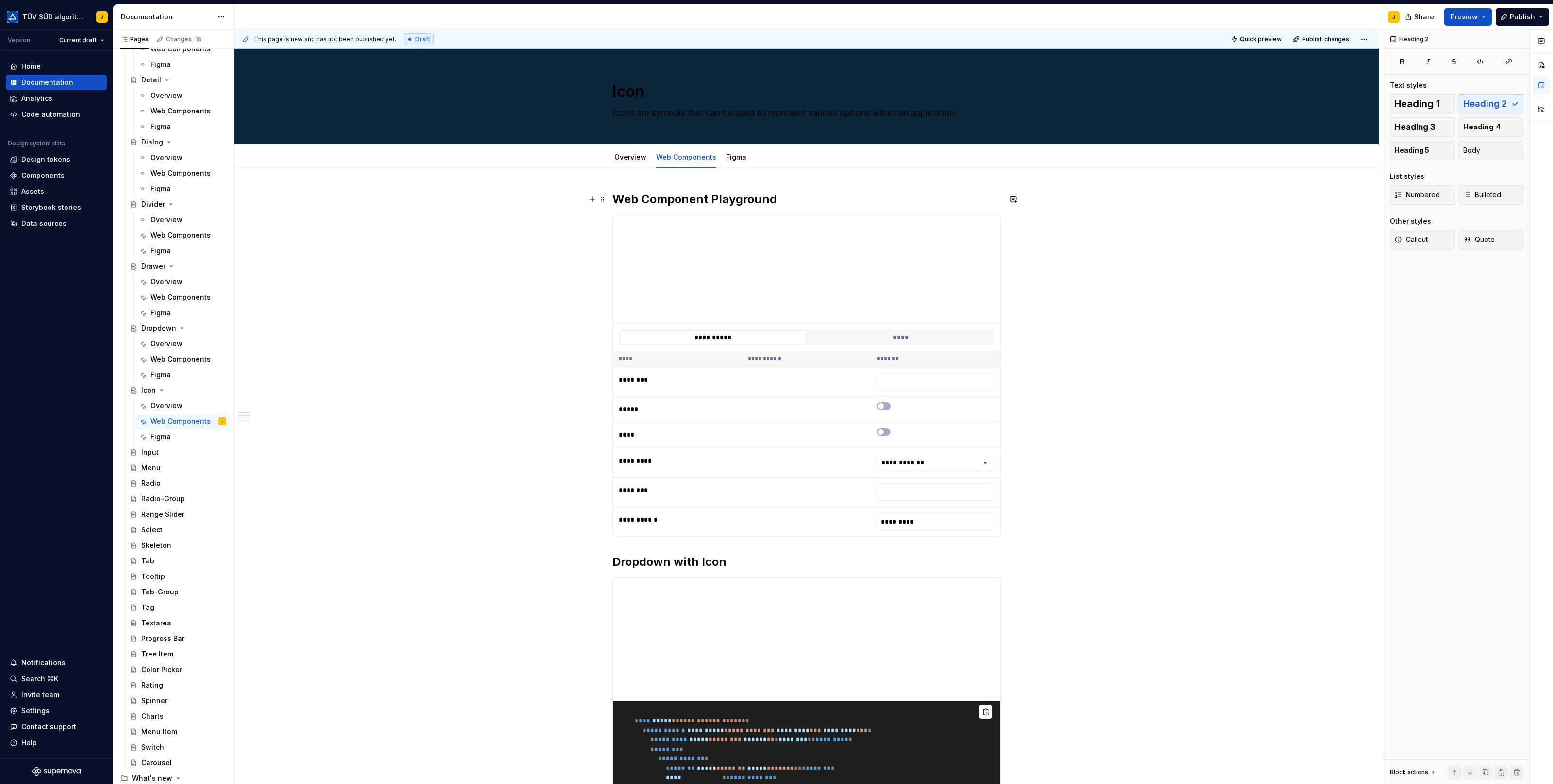
click at [719, 200] on h2 "Web Component Playground" at bounding box center [806, 199] width 388 height 15
click at [207, 389] on button "Page tree" at bounding box center [206, 390] width 13 height 13
click at [264, 531] on div "Delete page" at bounding box center [264, 532] width 95 height 10
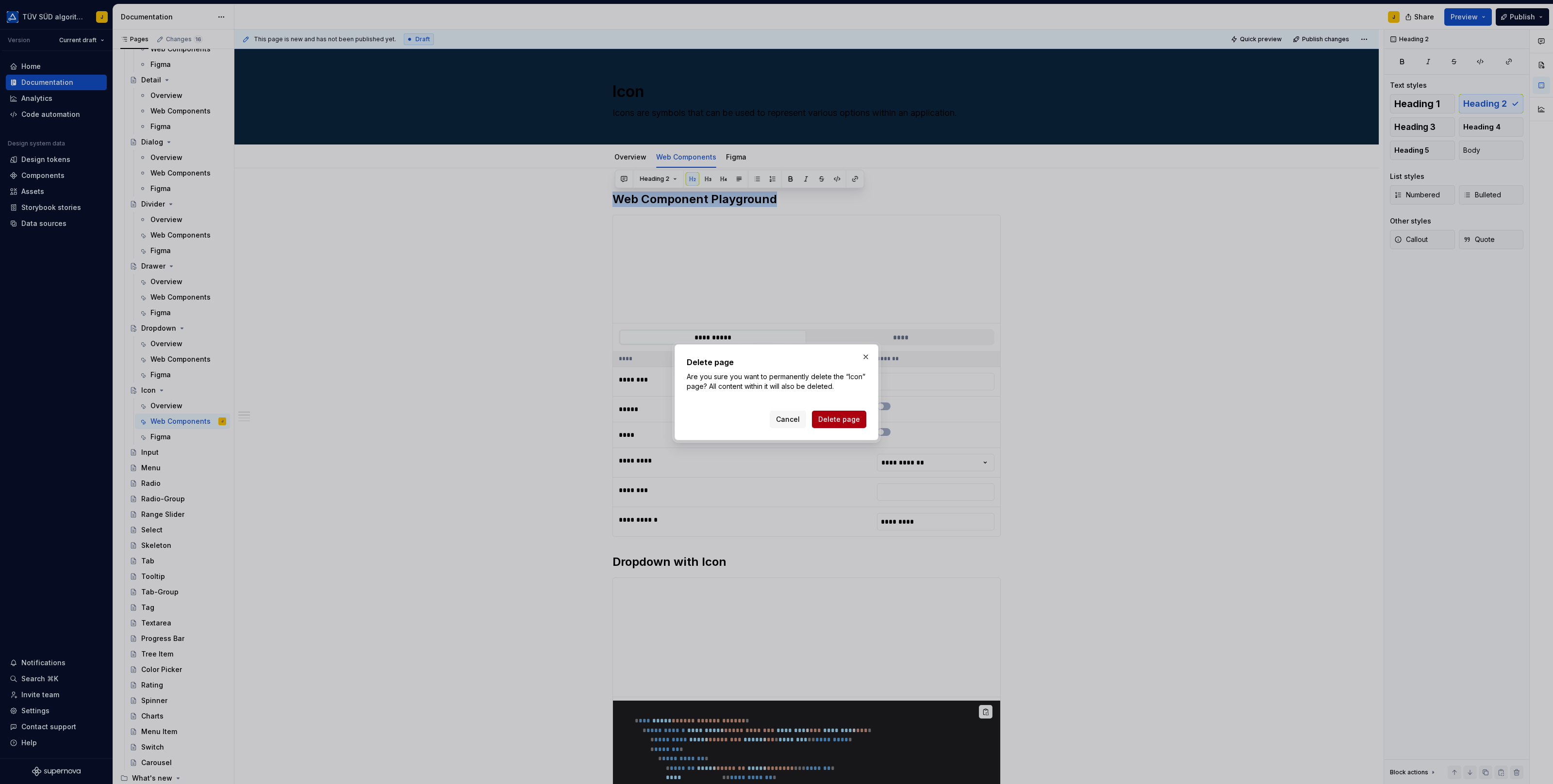
click at [832, 418] on span "Delete page" at bounding box center [839, 419] width 41 height 10
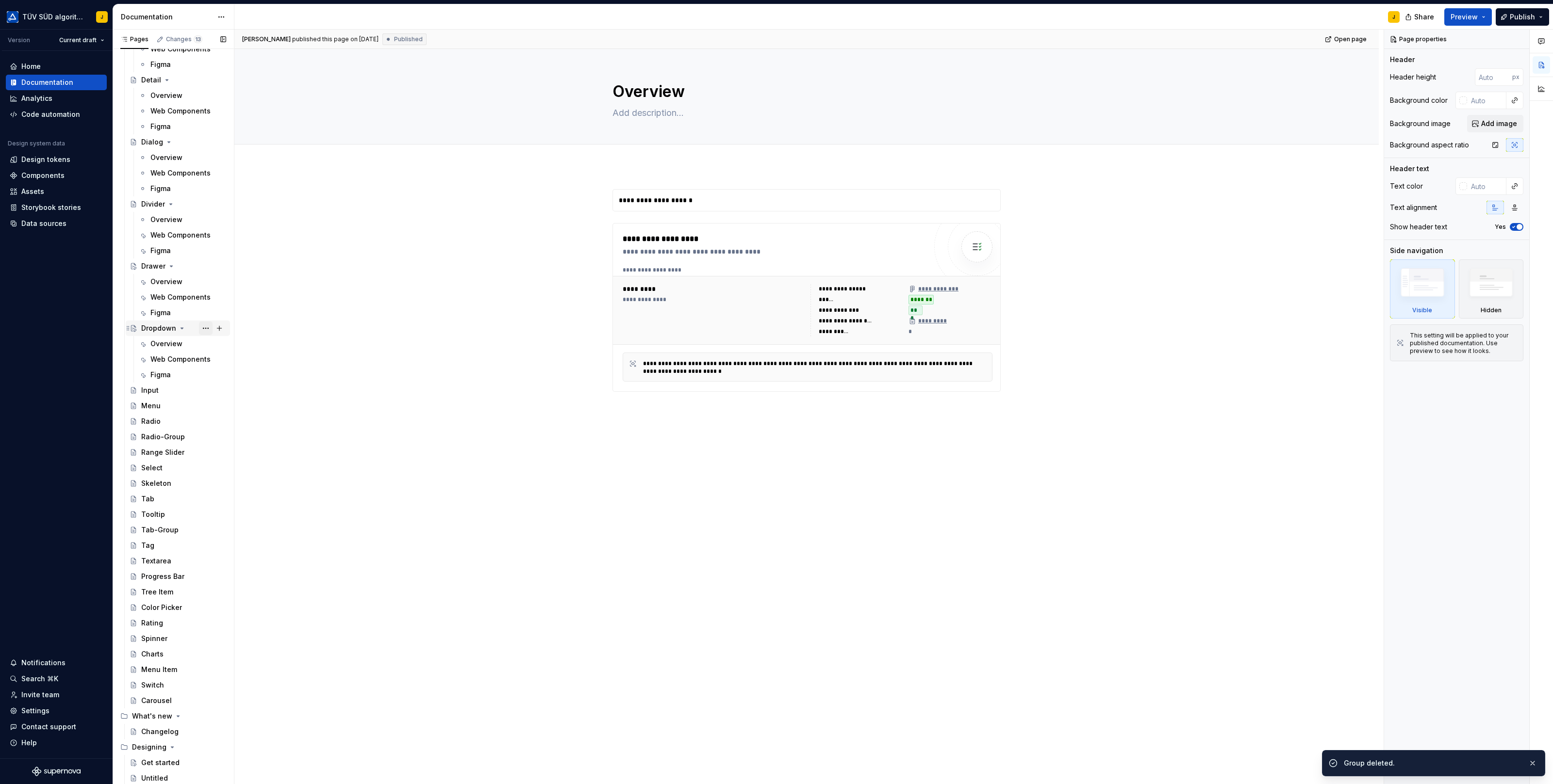
click at [206, 329] on button "Page tree" at bounding box center [206, 328] width 13 height 13
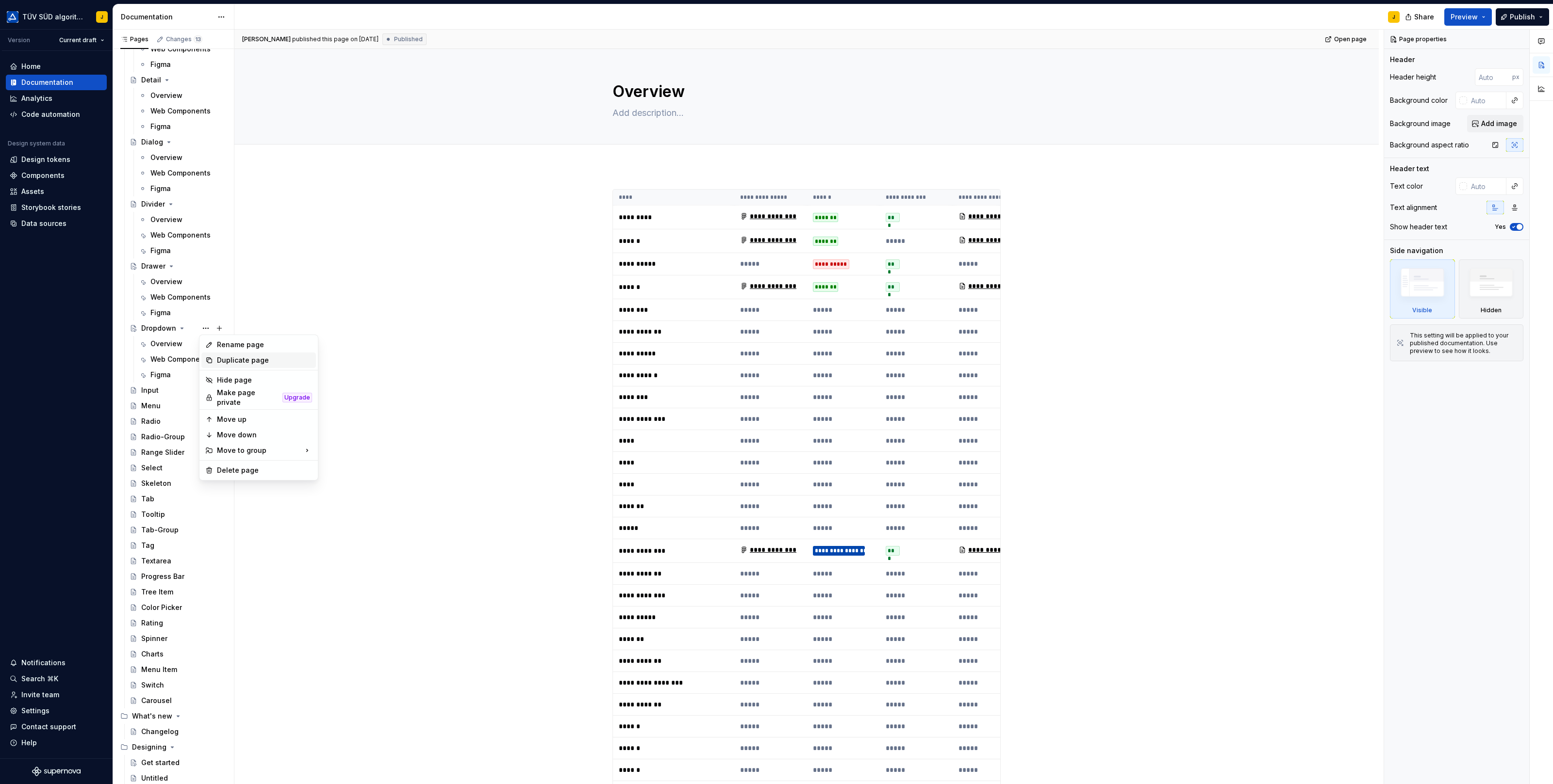
click at [232, 357] on div "Duplicate page" at bounding box center [264, 360] width 95 height 10
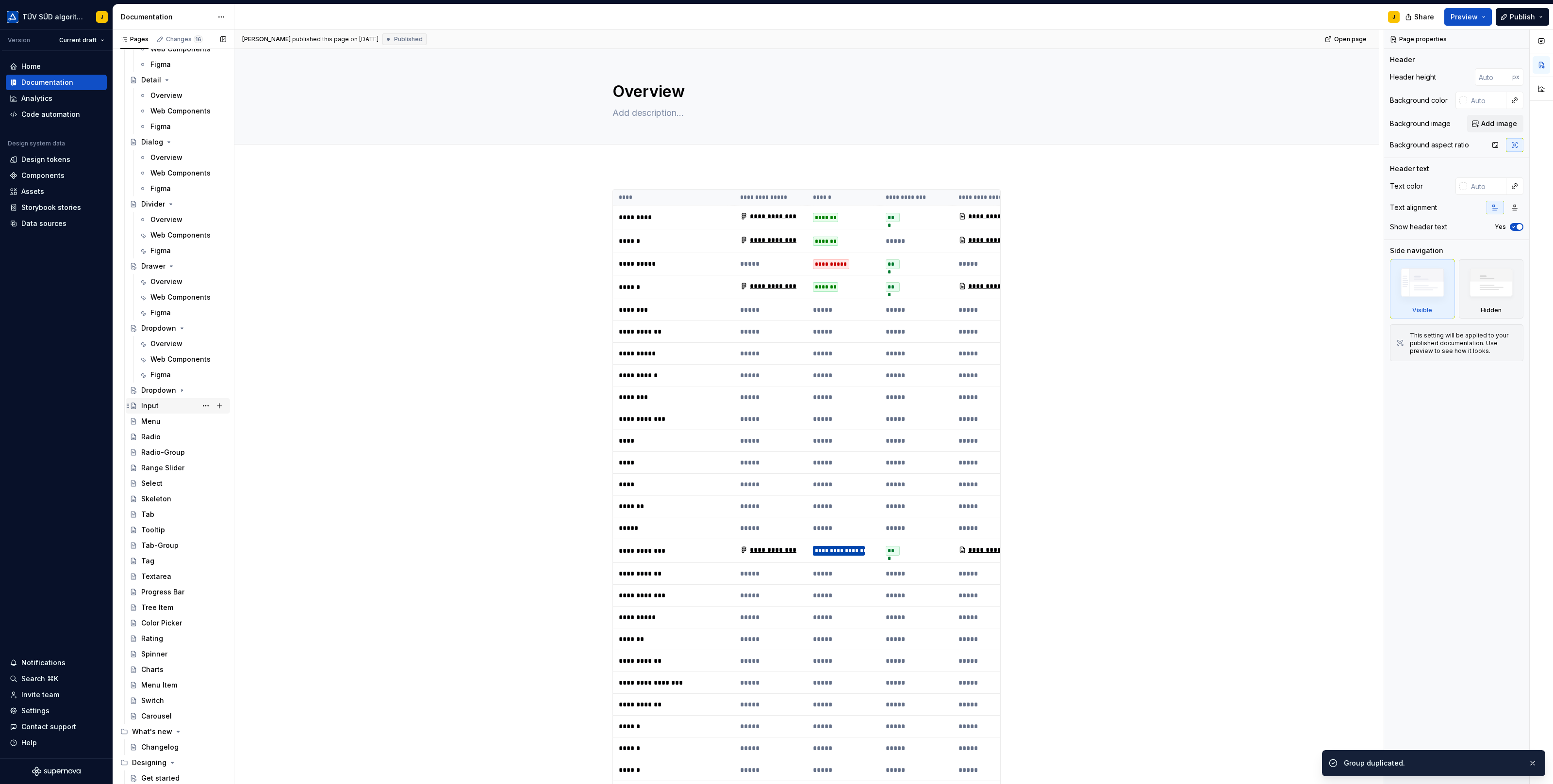
click at [158, 408] on div "Input" at bounding box center [183, 406] width 85 height 13
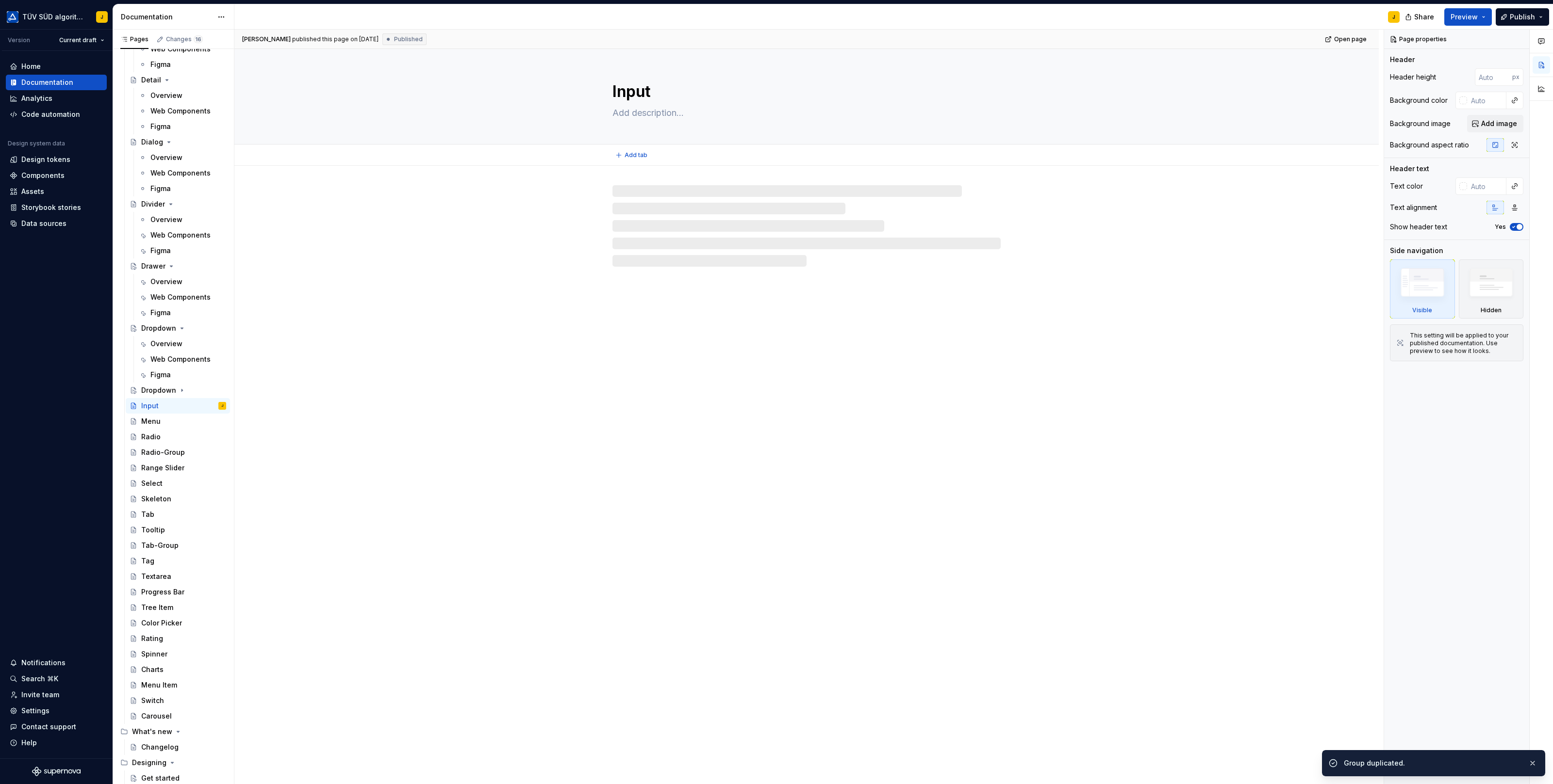
click at [638, 86] on textarea "Input" at bounding box center [804, 91] width 388 height 23
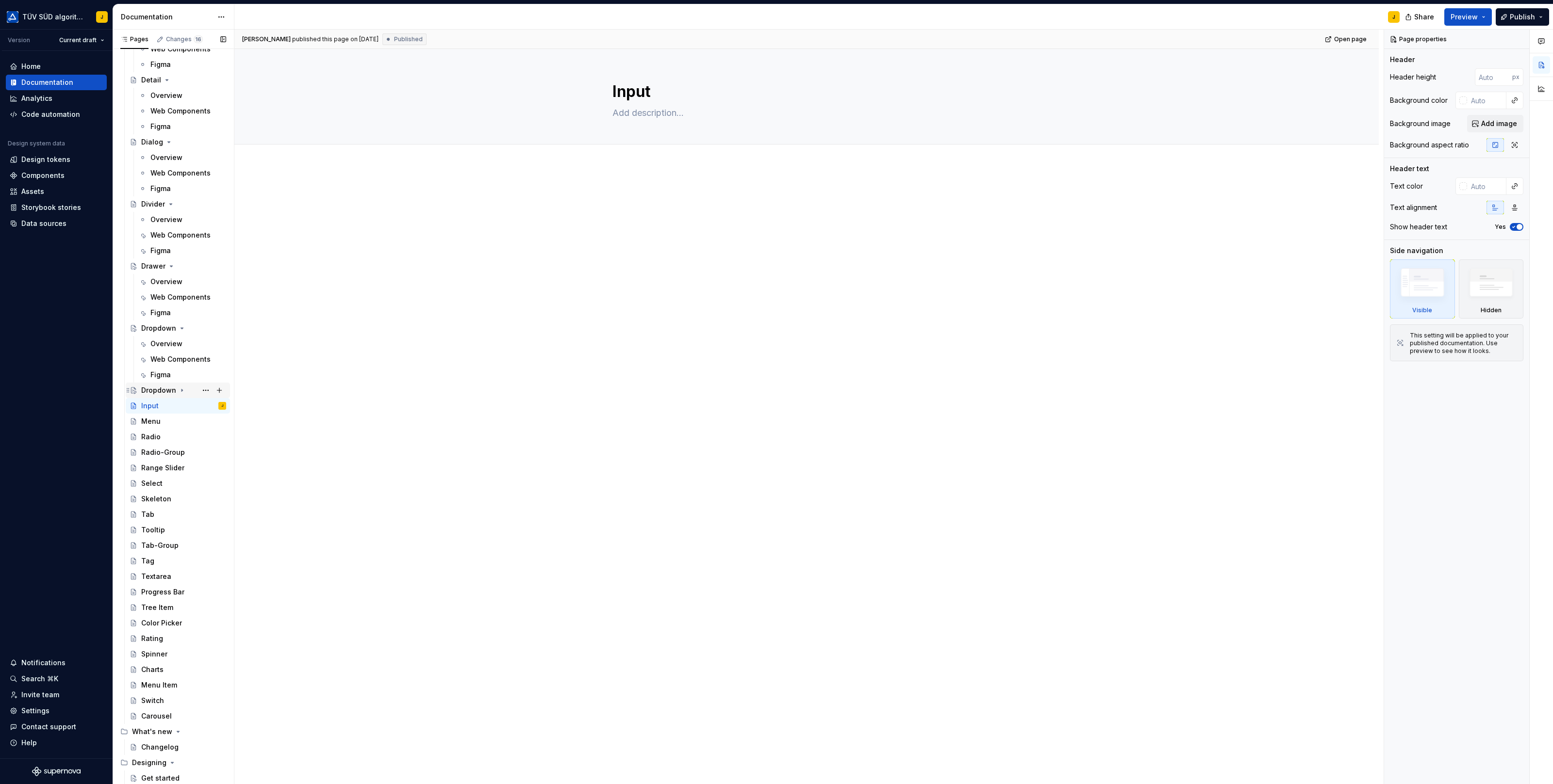
click at [149, 390] on div "Dropdown" at bounding box center [158, 390] width 35 height 10
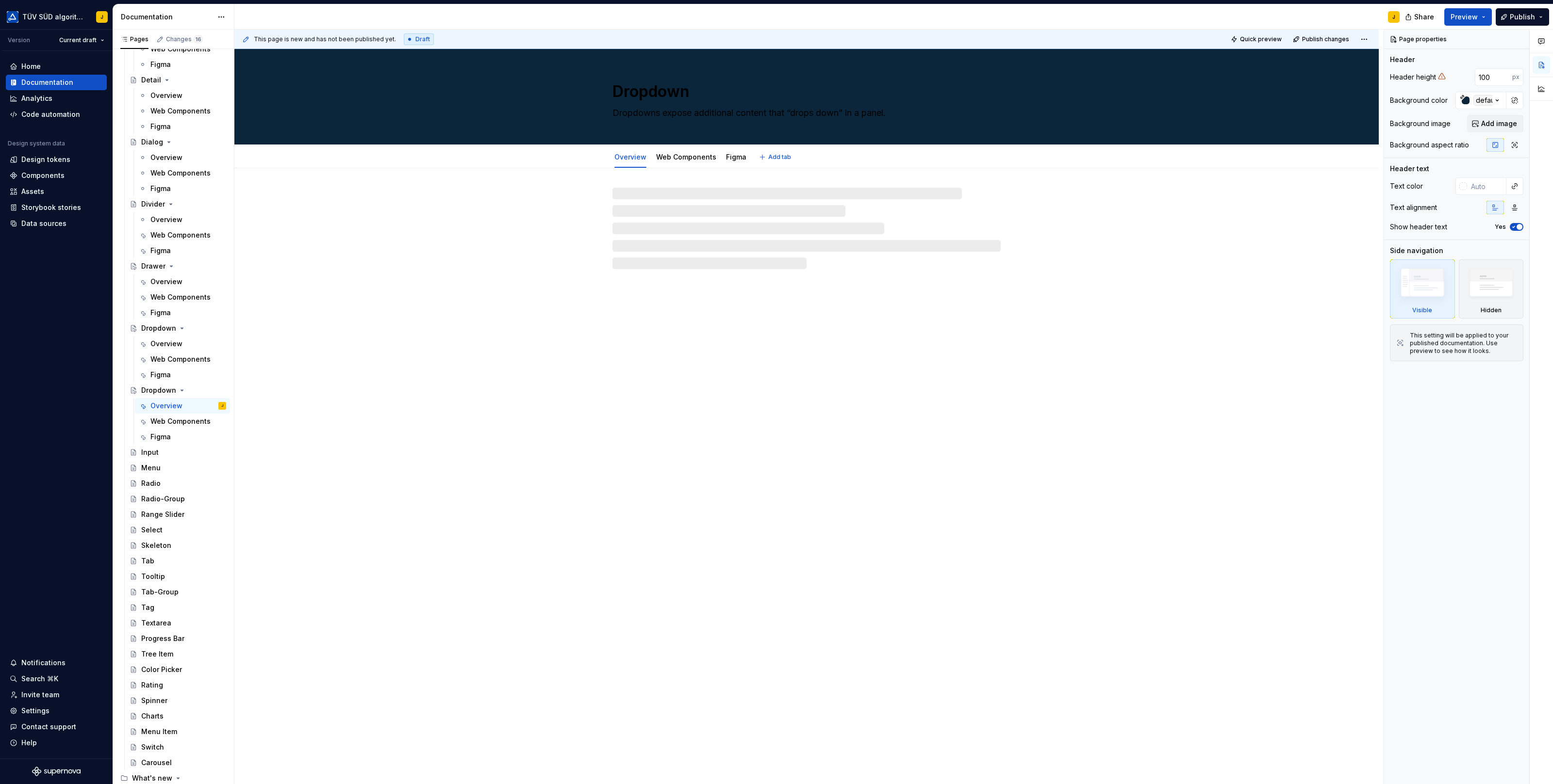
click at [630, 92] on textarea "Dropdown" at bounding box center [804, 91] width 388 height 23
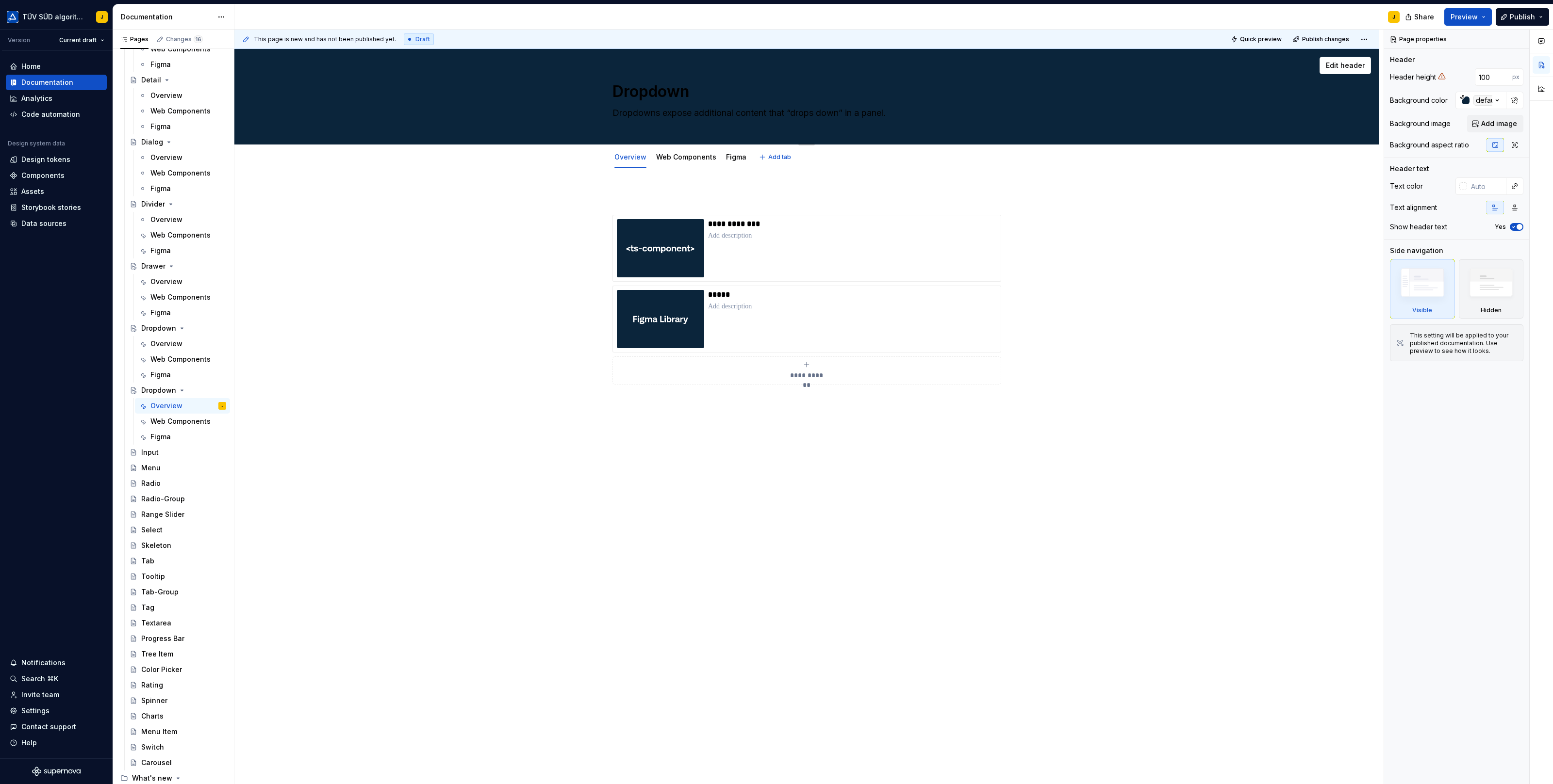
click at [630, 92] on textarea "Dropdown" at bounding box center [804, 91] width 388 height 23
paste textarea "Input"
type textarea "*"
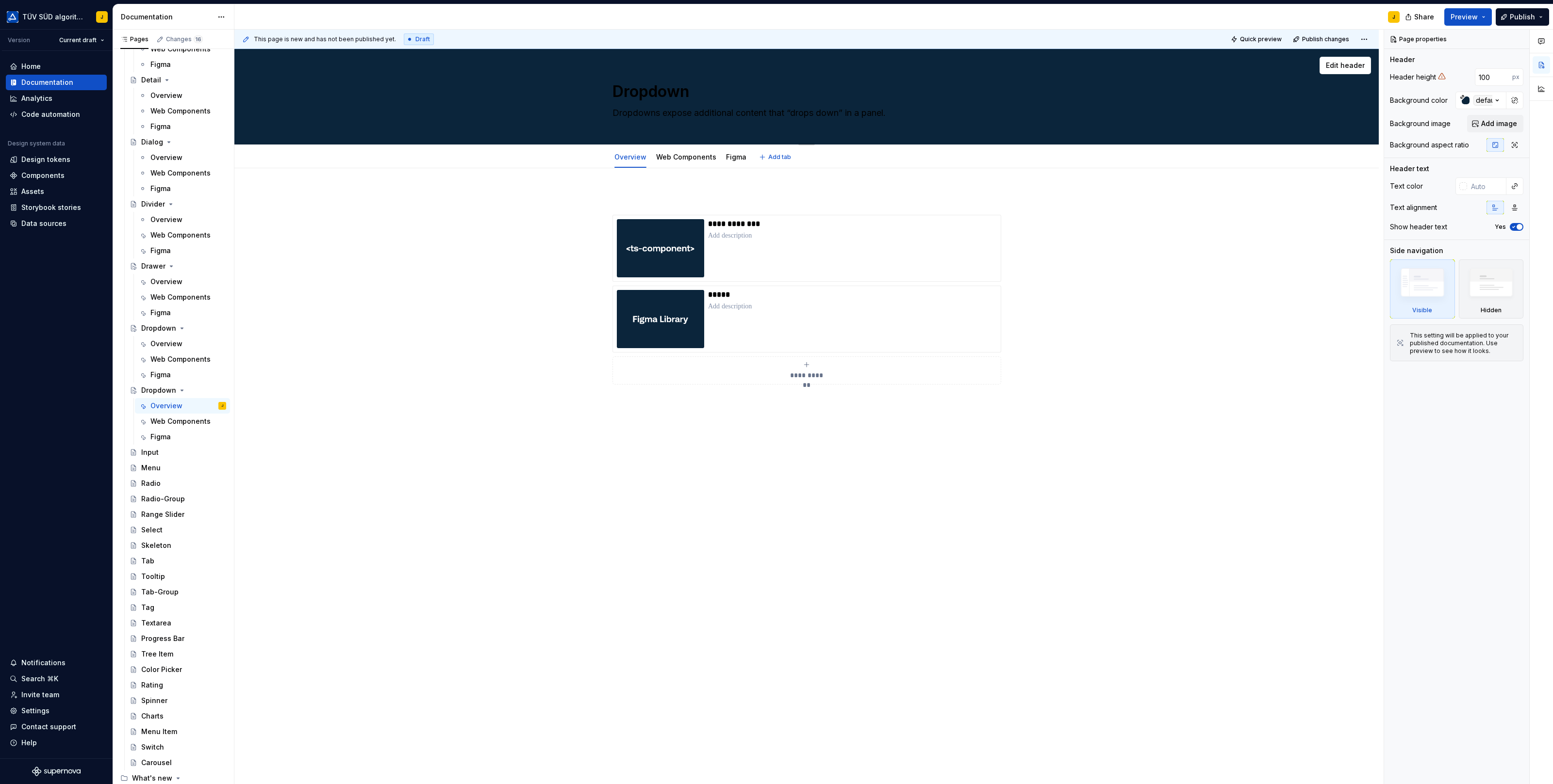
type textarea "Input"
type textarea "*"
type textarea "Input"
click at [682, 113] on textarea "Dropdowns expose additional content that “drops down” in a panel." at bounding box center [804, 113] width 388 height 15
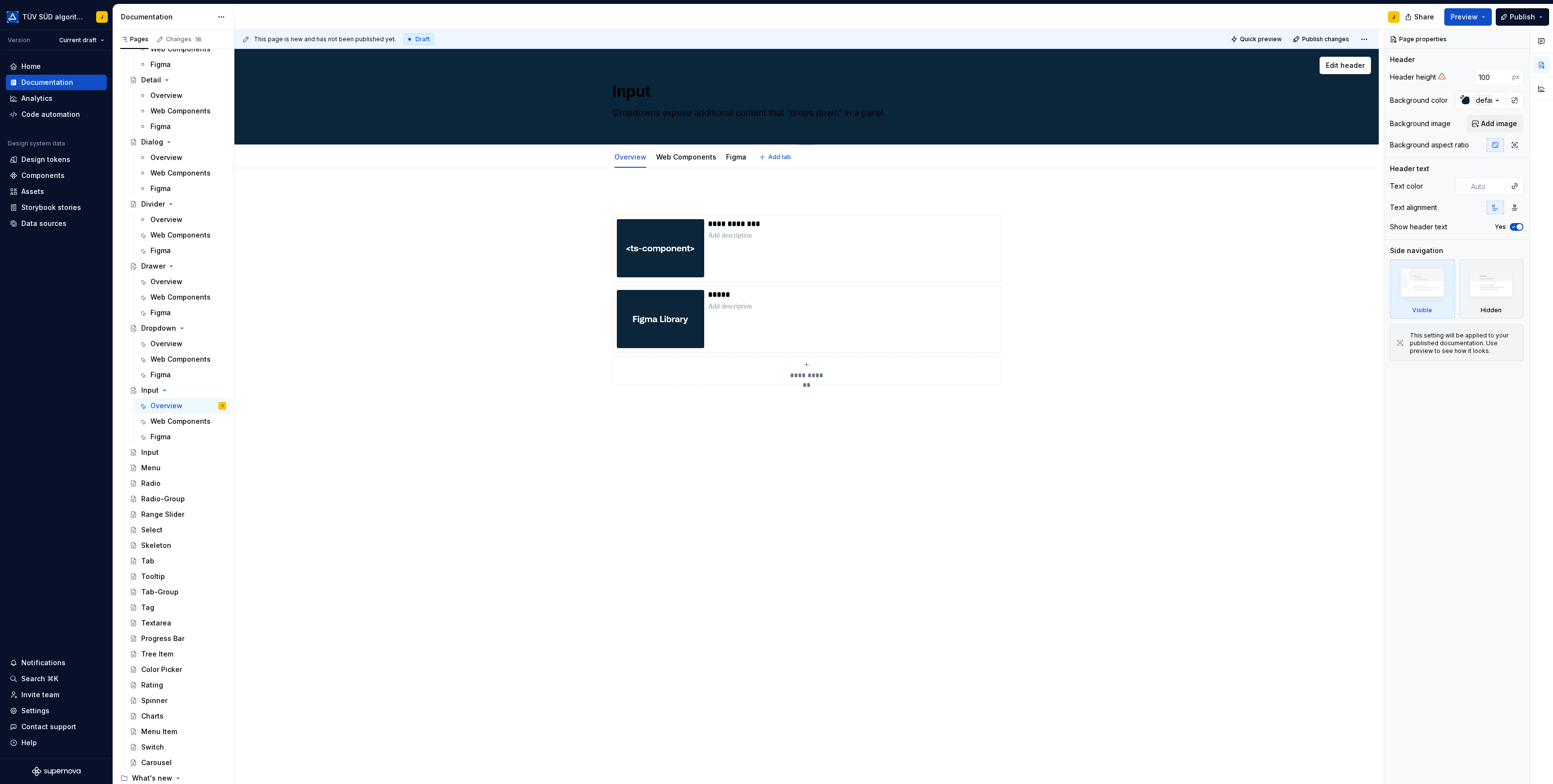
click at [682, 113] on textarea "Dropdowns expose additional content that “drops down” in a panel." at bounding box center [804, 113] width 388 height 15
paste textarea "Inputs collect data from the user."
type textarea "*"
type textarea "Inputs collect data from the user."
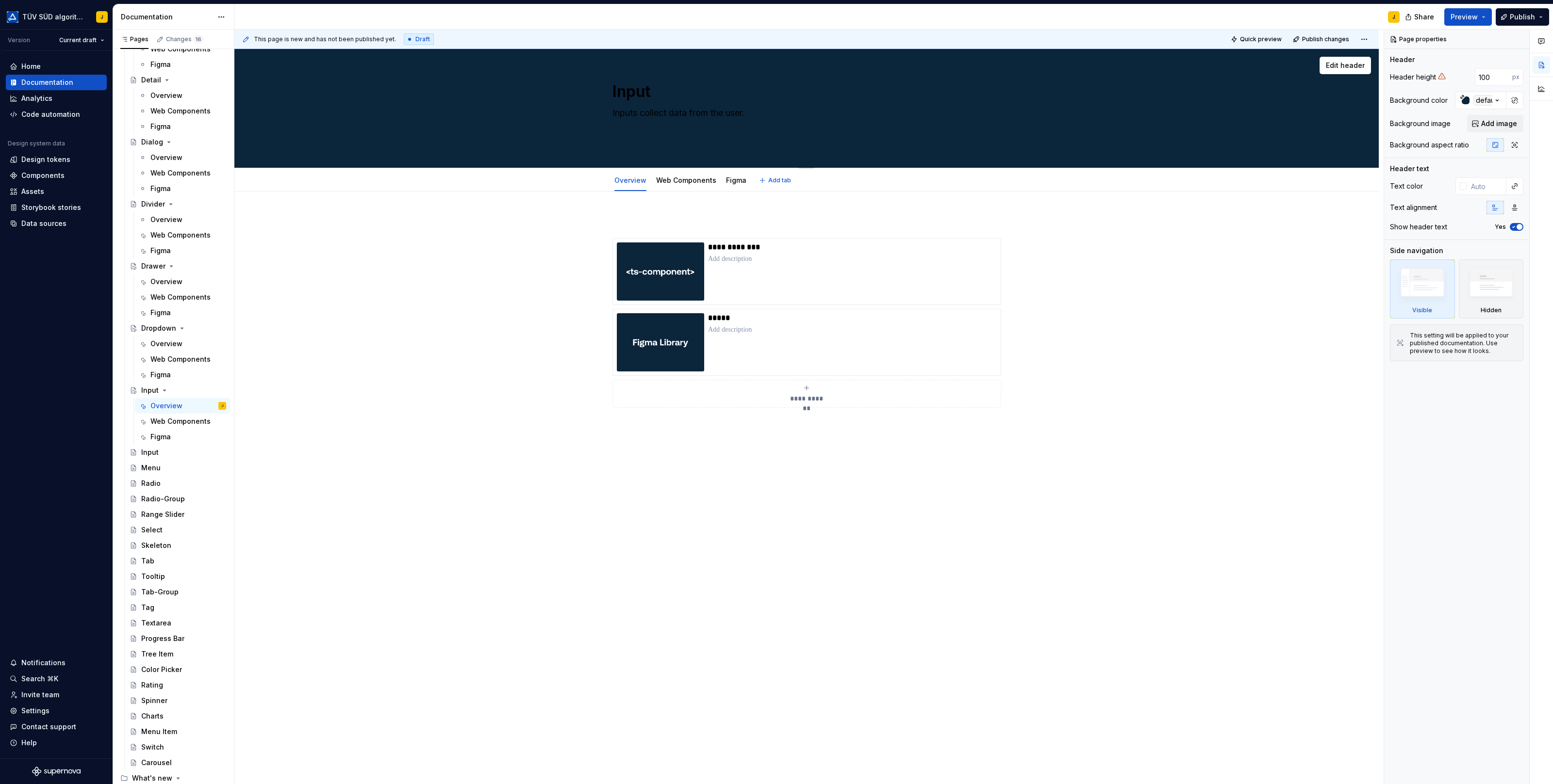
type textarea "*"
type textarea "Inputs collect data from the user."
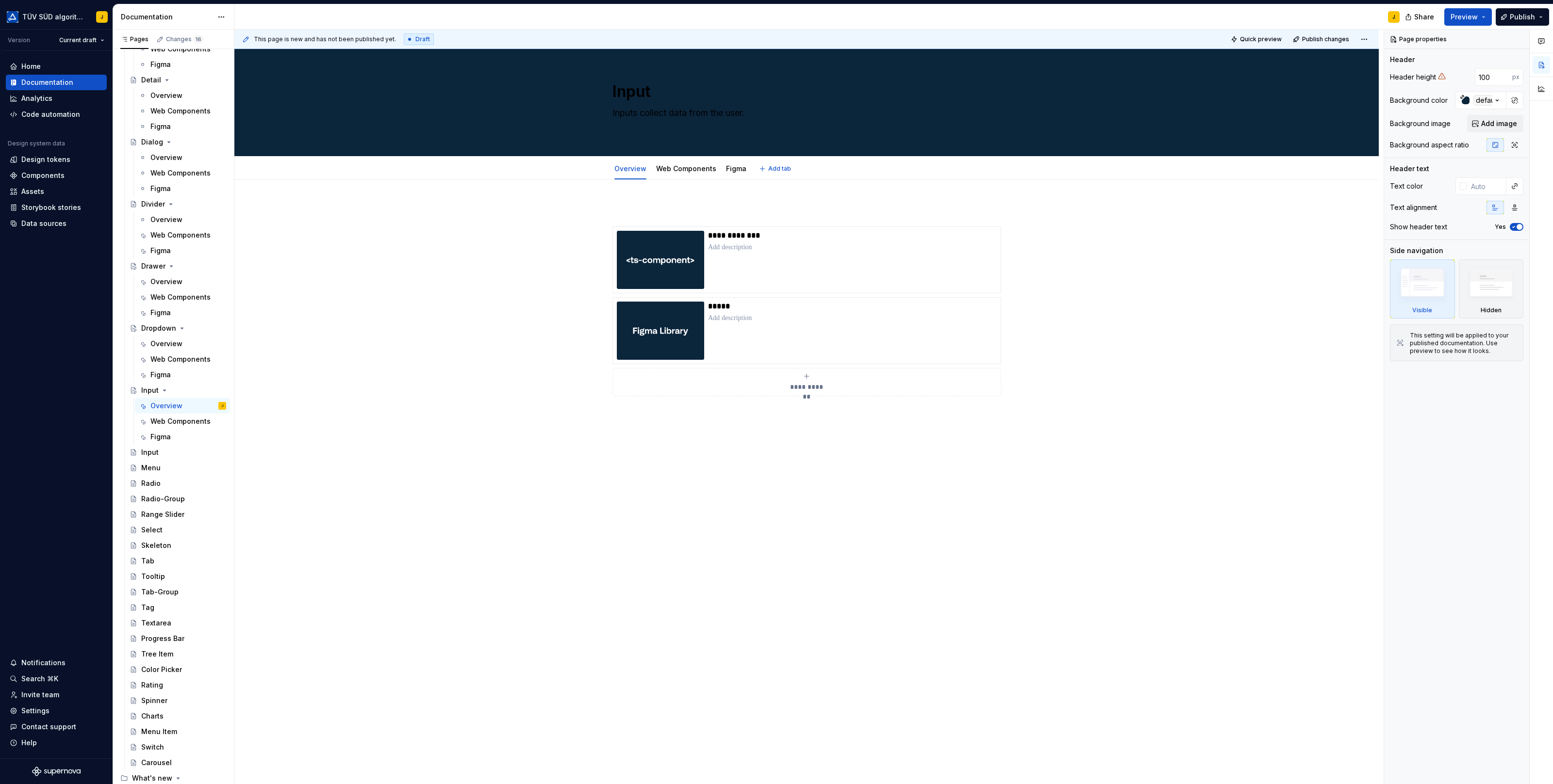
type textarea "*"
type textarea "Inputs collect data from the user."
click at [811, 248] on p at bounding box center [852, 247] width 289 height 10
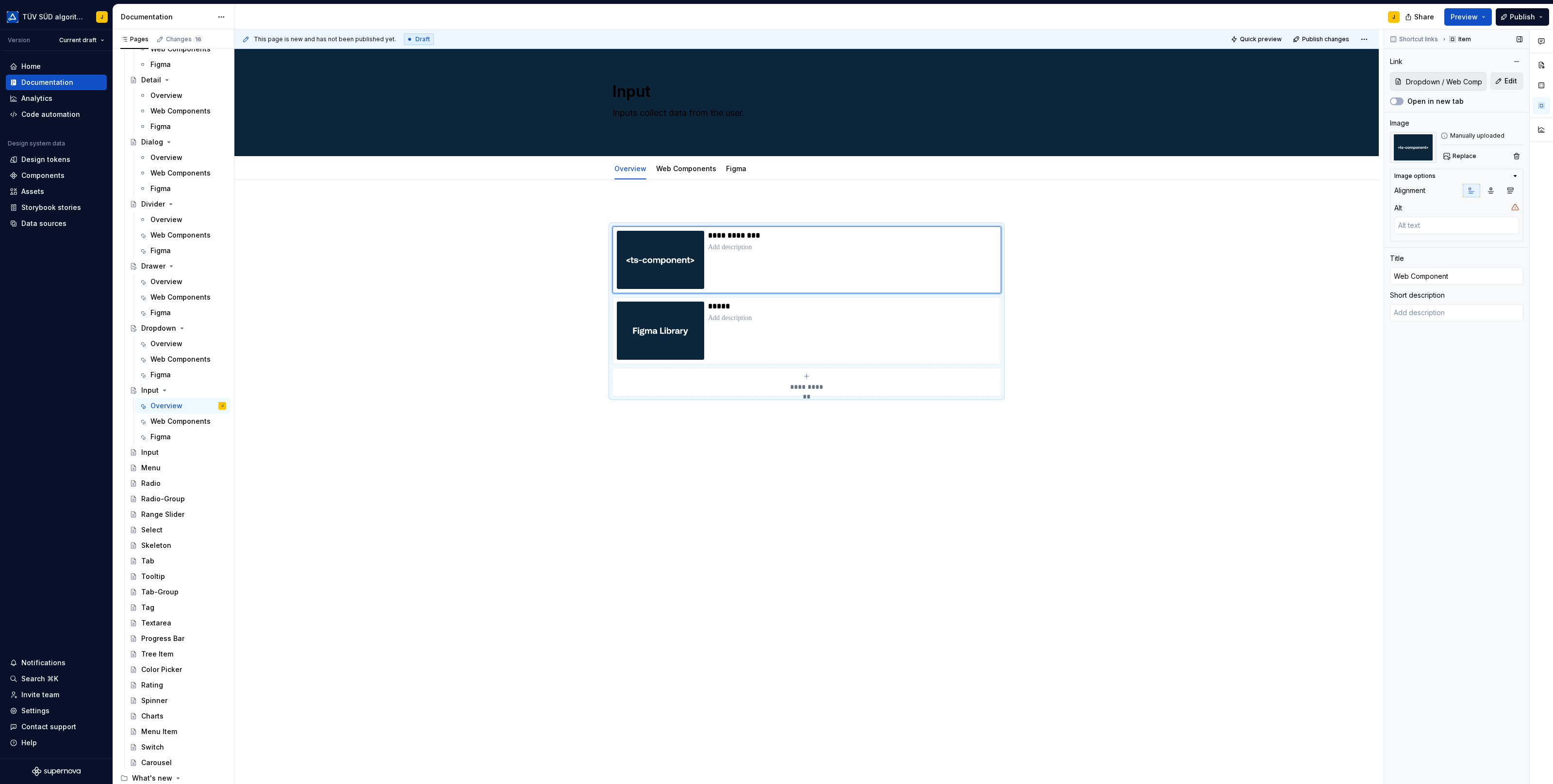
click at [1503, 78] on button "Edit" at bounding box center [1507, 80] width 33 height 17
type textarea "*"
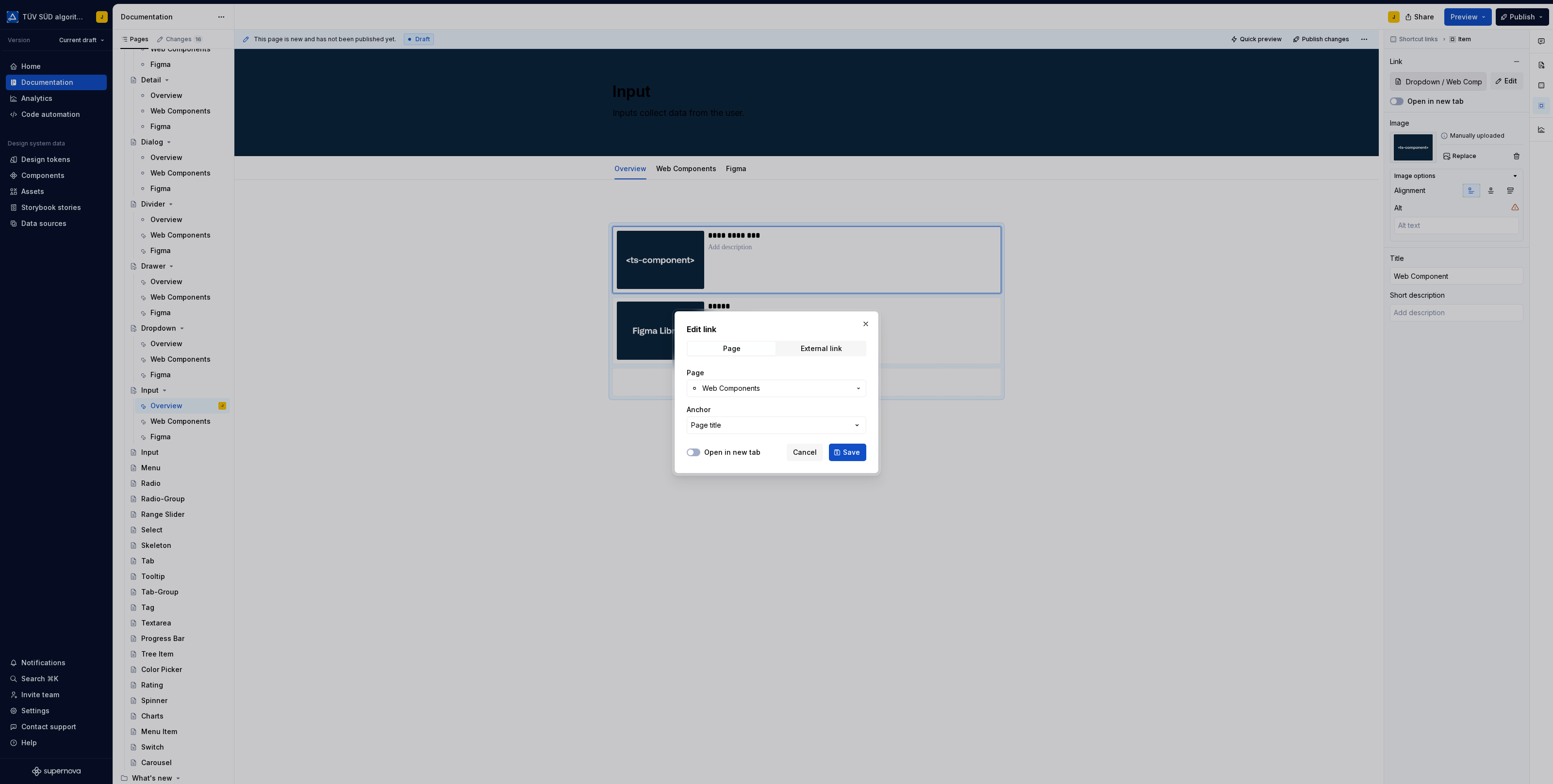
click at [761, 387] on span "Web Components" at bounding box center [776, 388] width 149 height 10
type input "inpu"
click at [772, 473] on div "Web Components" at bounding box center [751, 475] width 60 height 10
click at [839, 452] on button "Save" at bounding box center [847, 452] width 38 height 17
type textarea "*"
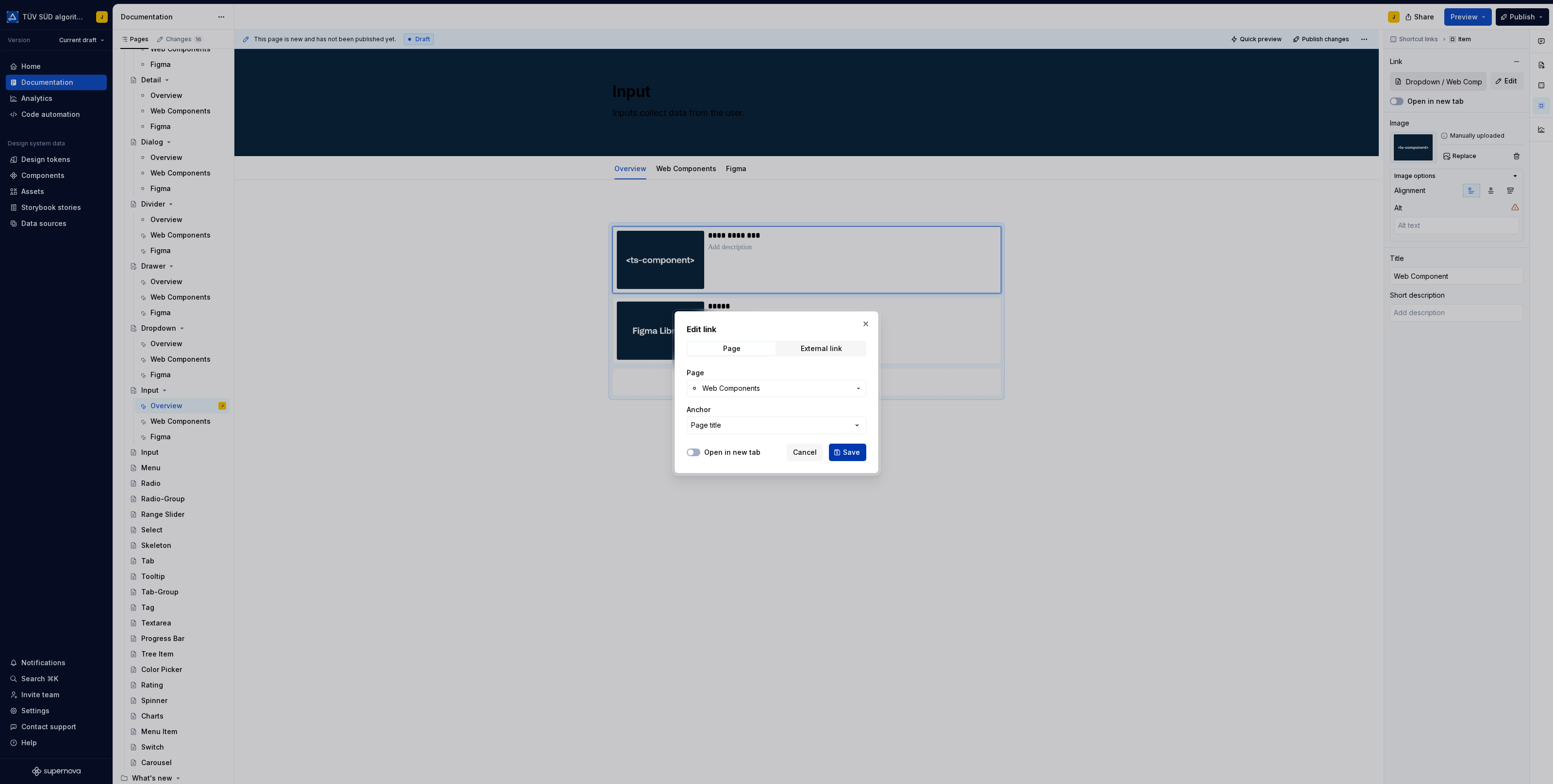
type input "Input / Web Components"
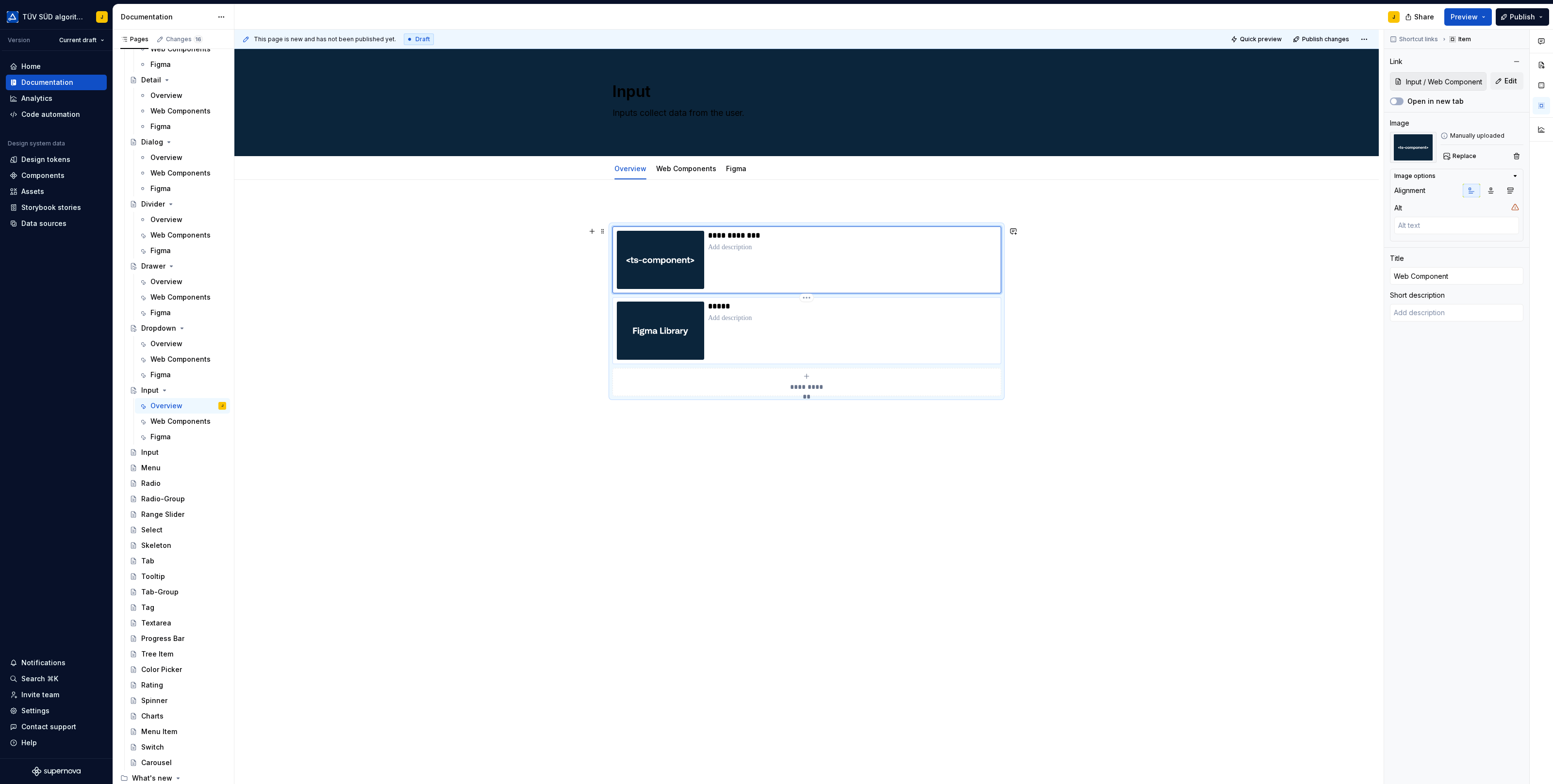
type textarea "*"
type input "Dropdown / Figma"
type input "Figma"
click at [808, 346] on div "*****" at bounding box center [852, 330] width 289 height 58
click at [1510, 76] on button "Edit" at bounding box center [1507, 80] width 33 height 17
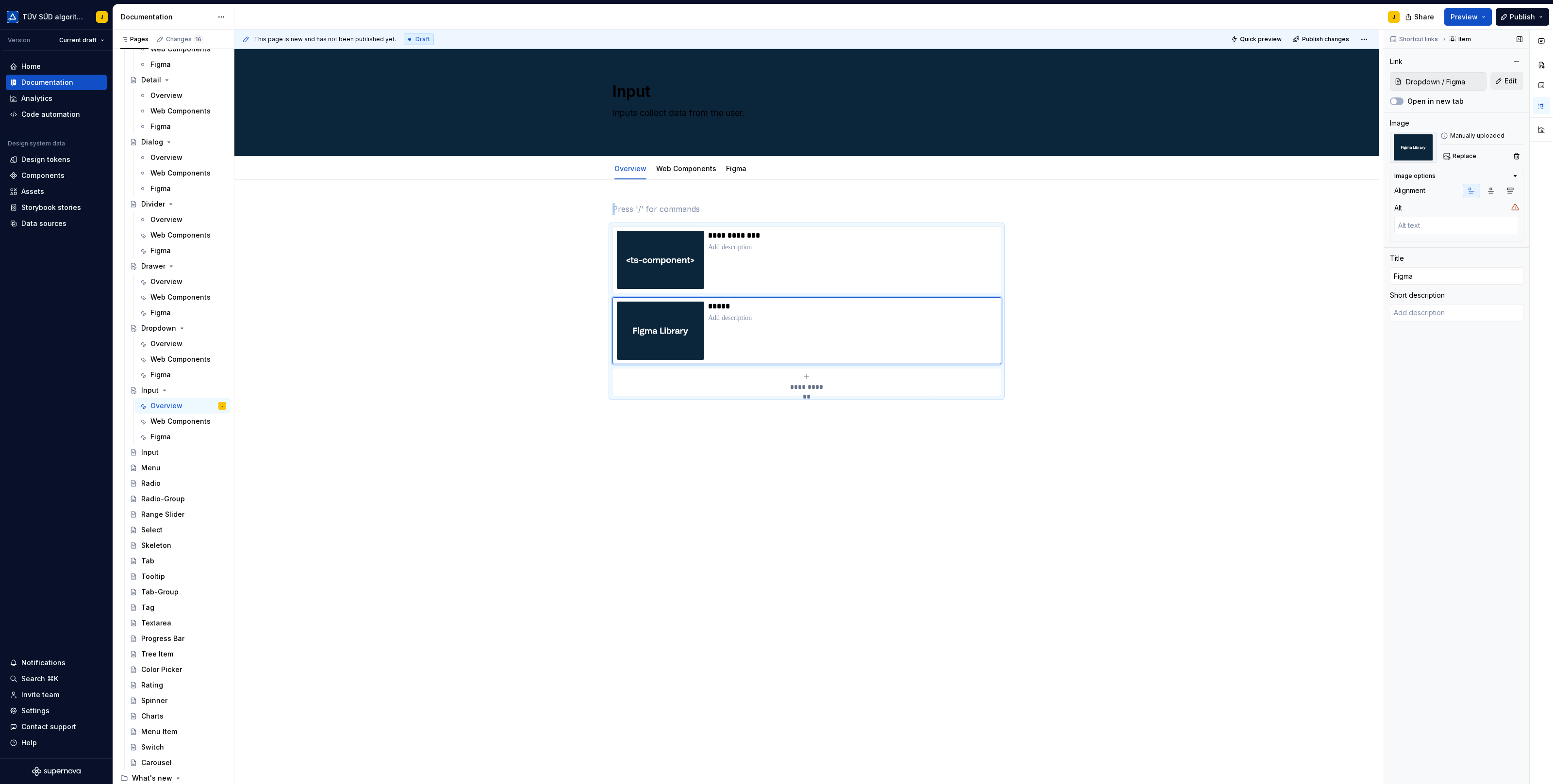
type textarea "*"
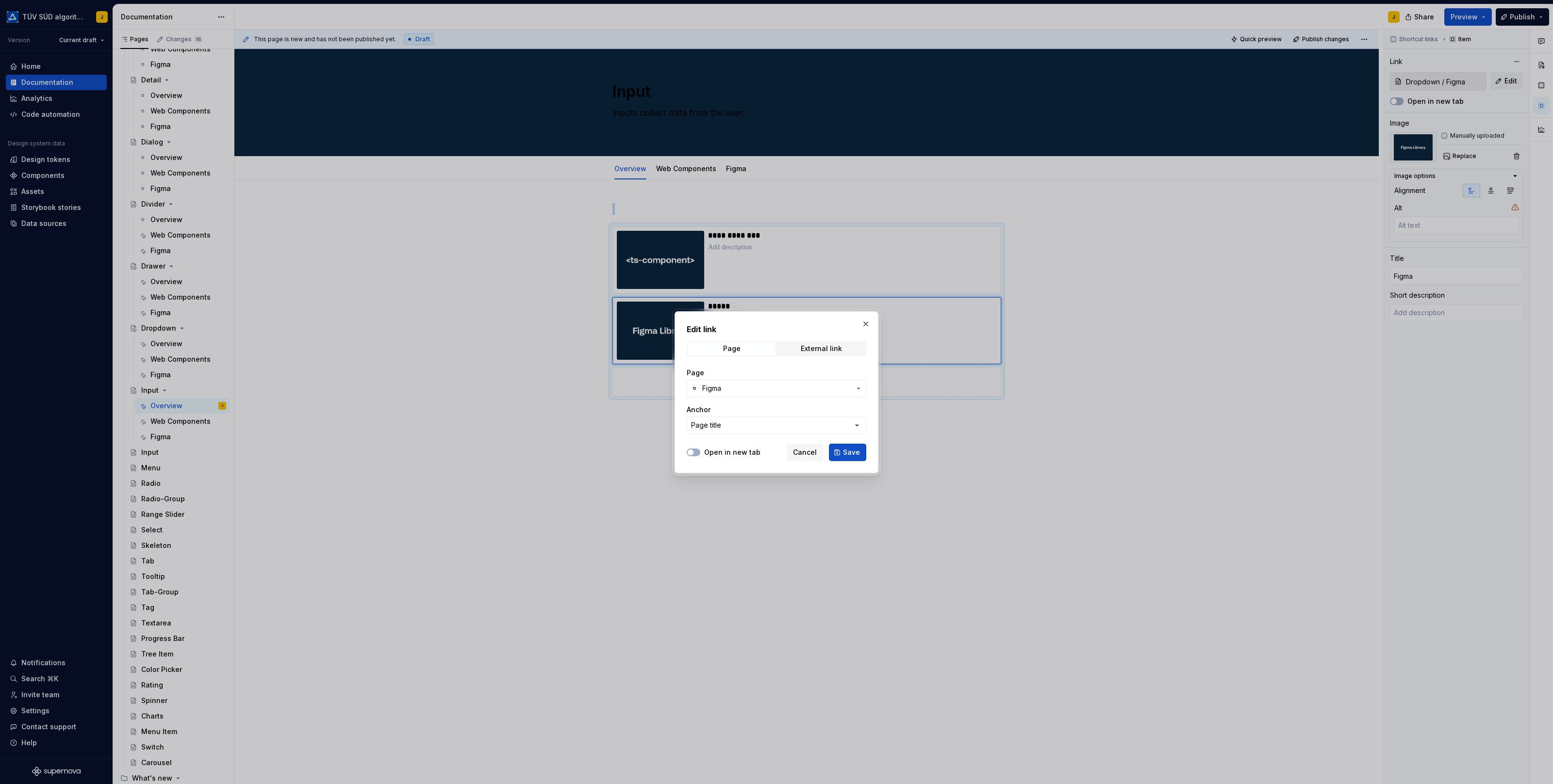
click at [703, 381] on button "Figma" at bounding box center [776, 388] width 179 height 17
type input "inpu"
click at [746, 488] on div "Figma" at bounding box center [802, 491] width 162 height 10
click at [847, 452] on span "Save" at bounding box center [851, 452] width 17 height 10
type textarea "*"
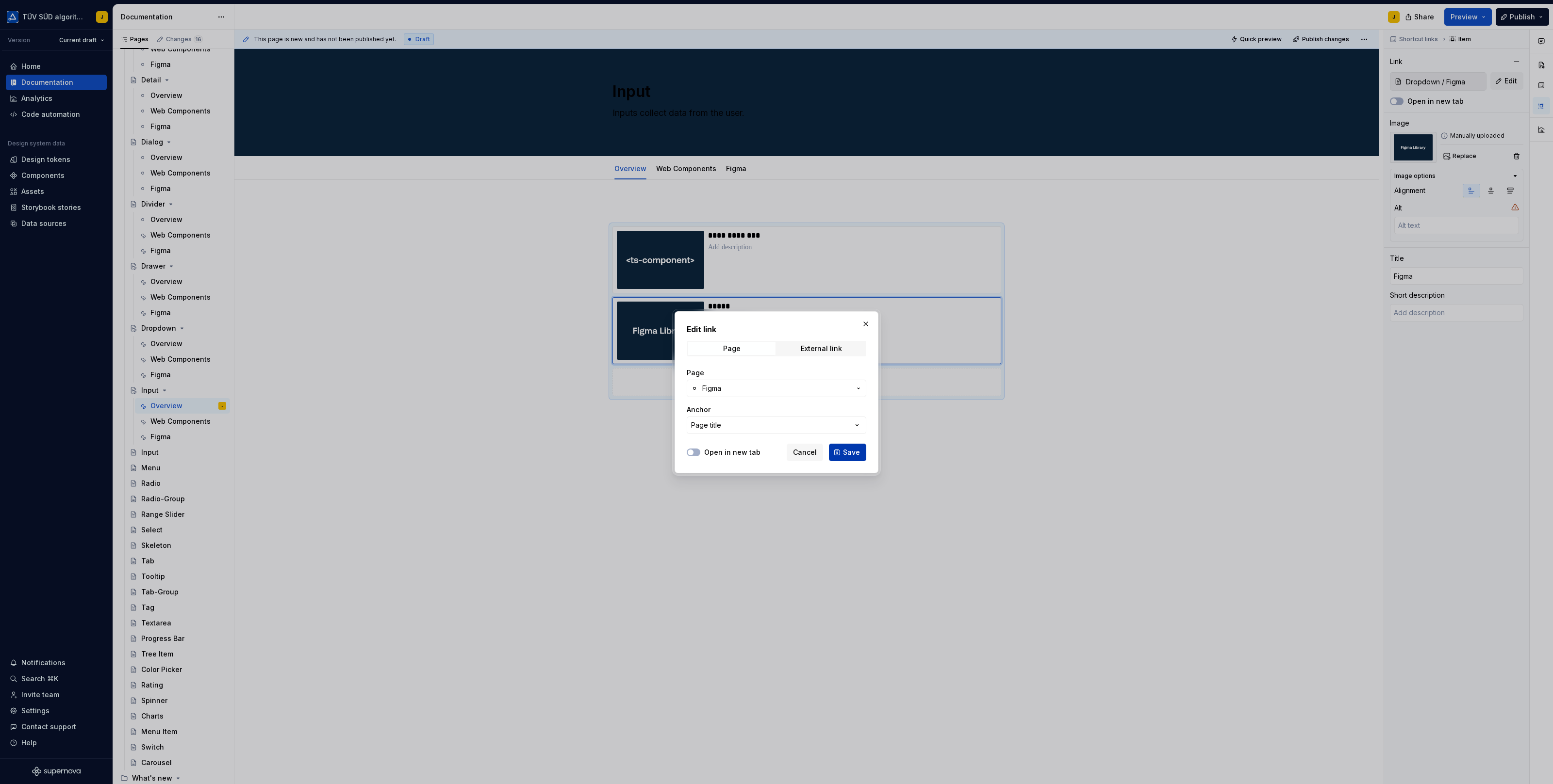
type input "Input / Figma"
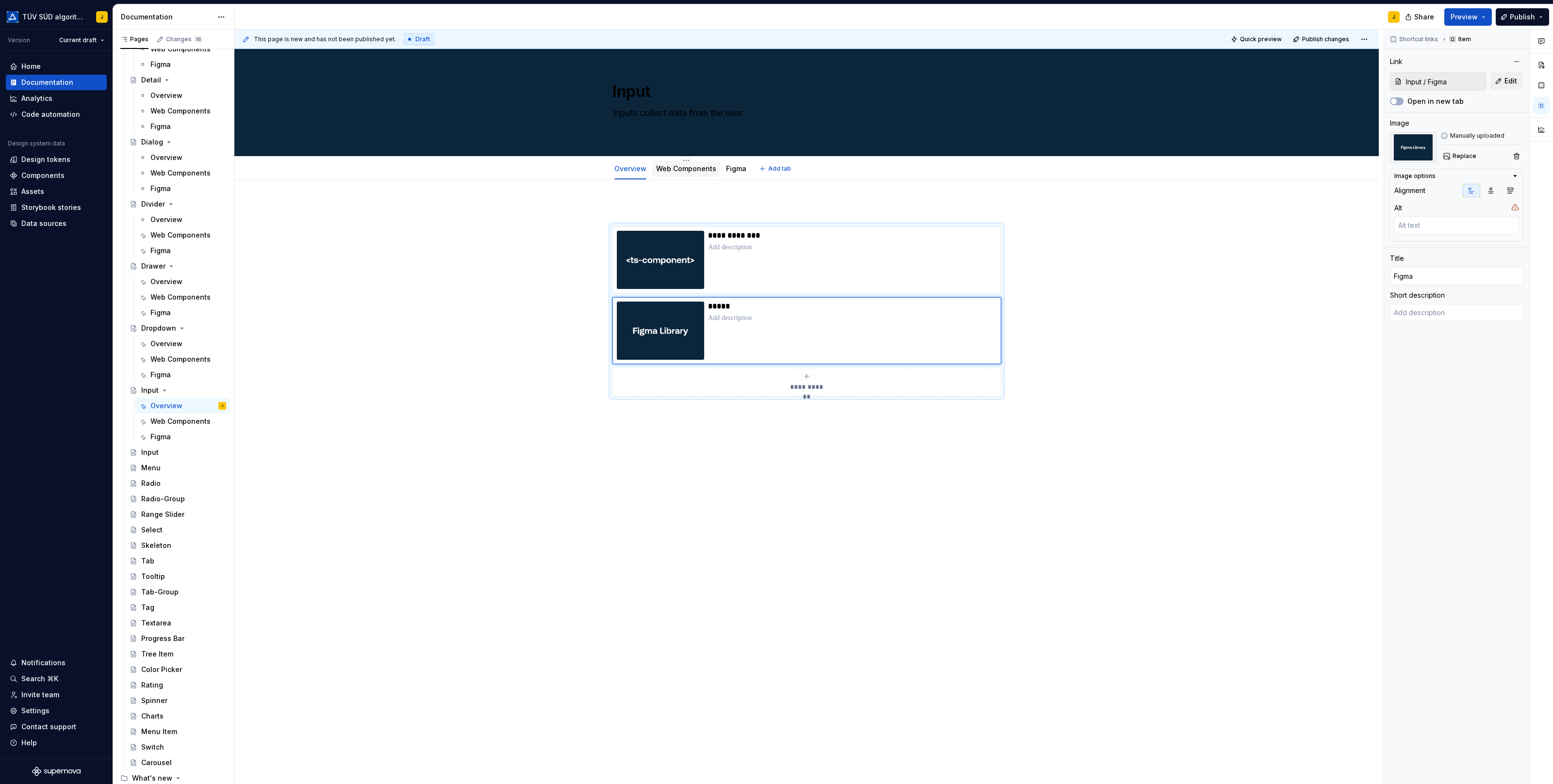
click at [682, 168] on link "Web Components" at bounding box center [686, 168] width 60 height 8
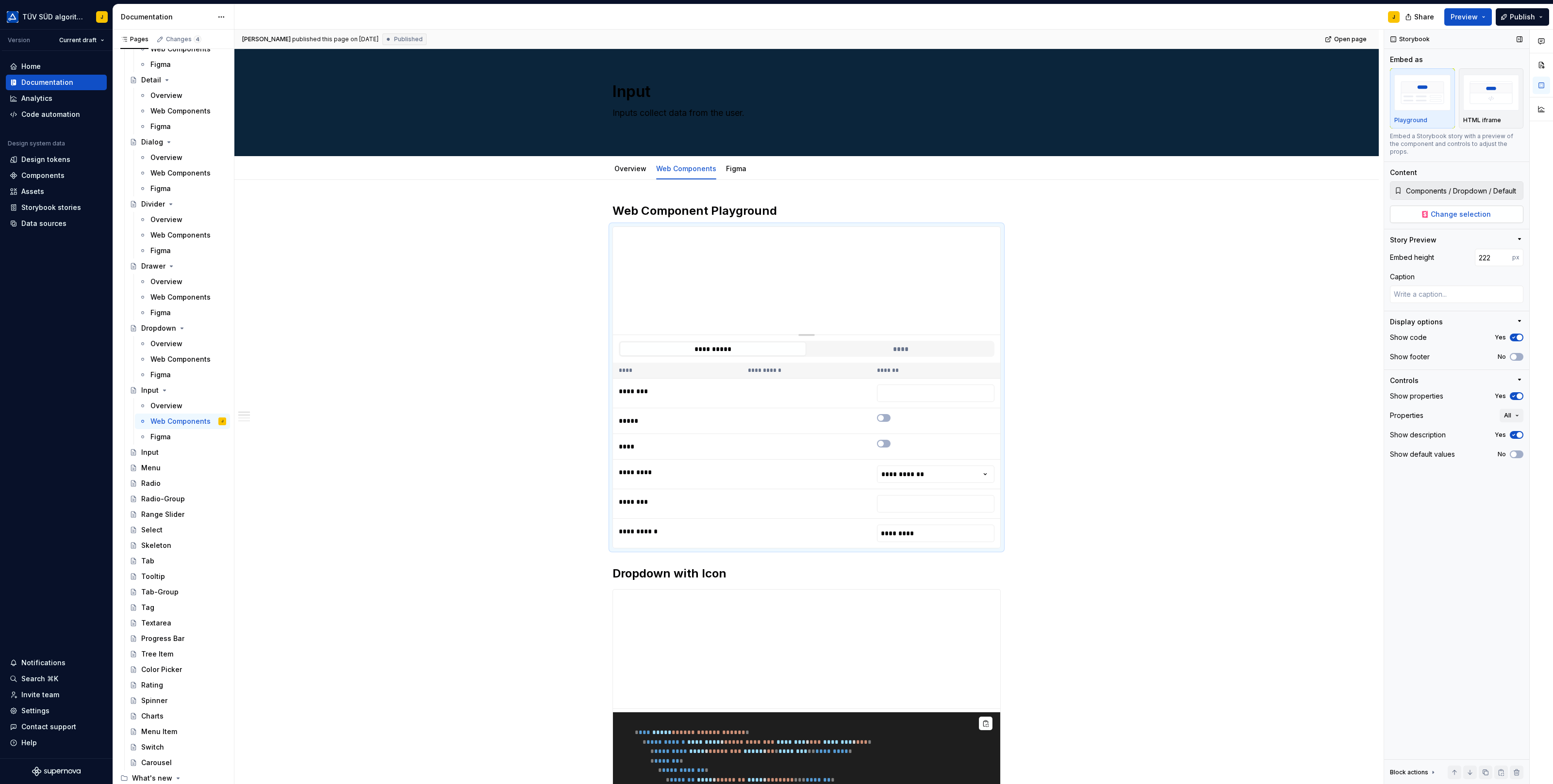
click at [1456, 209] on span "Change selection" at bounding box center [1460, 214] width 60 height 10
type textarea "*"
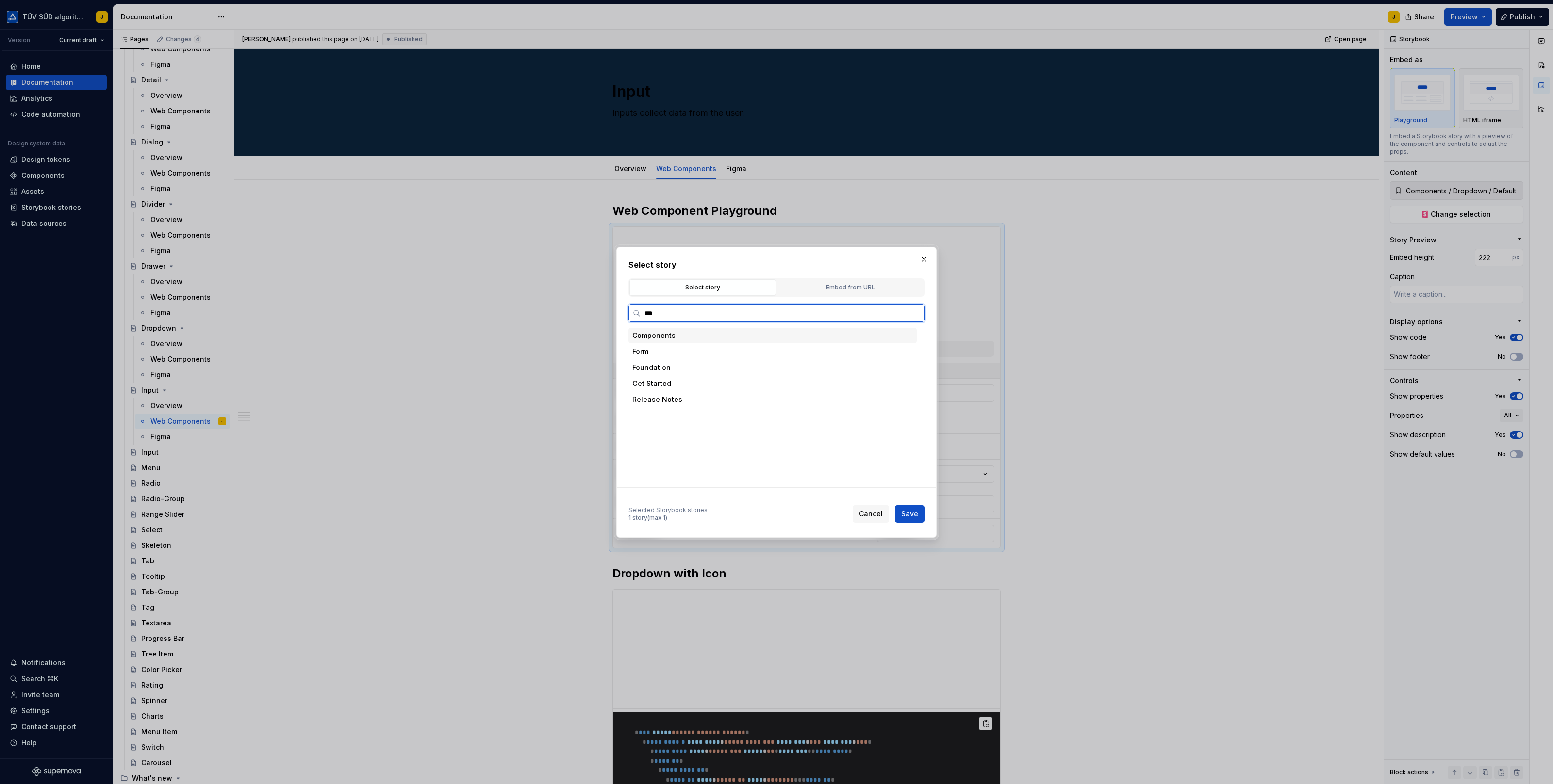
type input "****"
click at [707, 380] on div "Default" at bounding box center [781, 383] width 270 height 15
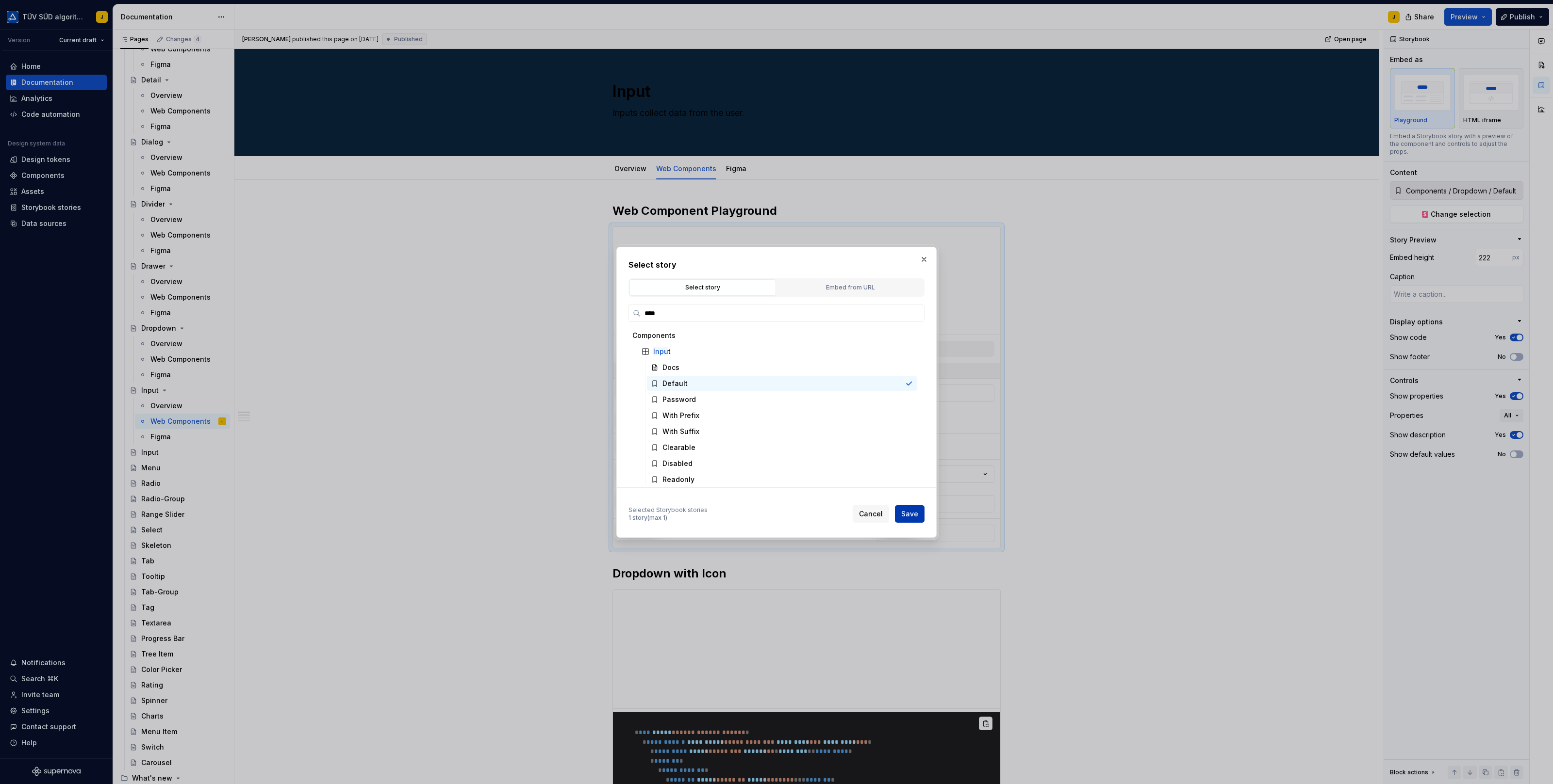
click at [914, 512] on span "Save" at bounding box center [910, 514] width 17 height 10
type textarea "*"
type input "Components / Input / Default"
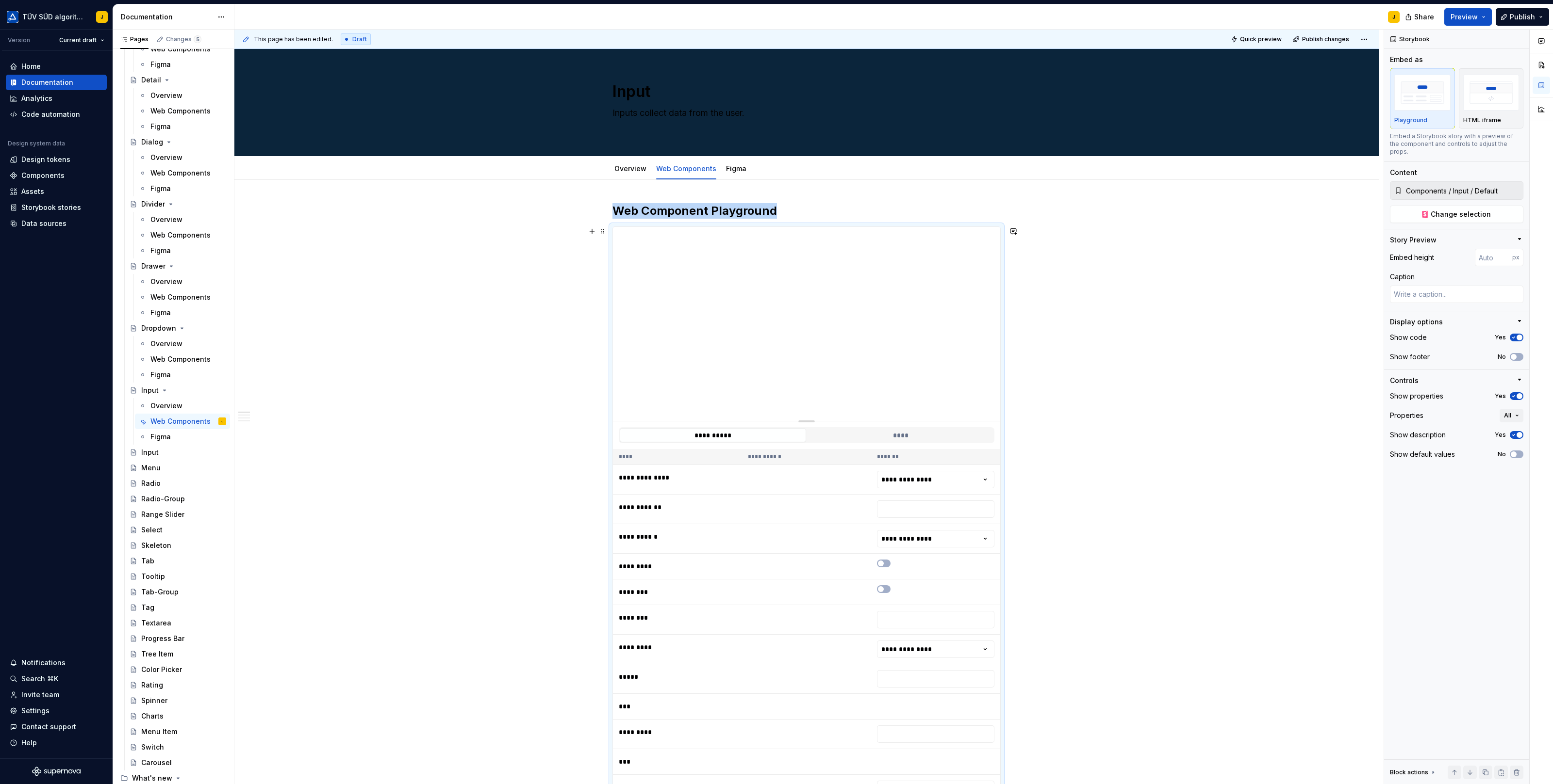
type textarea "*"
type input "389"
type textarea "*"
type input "222"
type textarea "*"
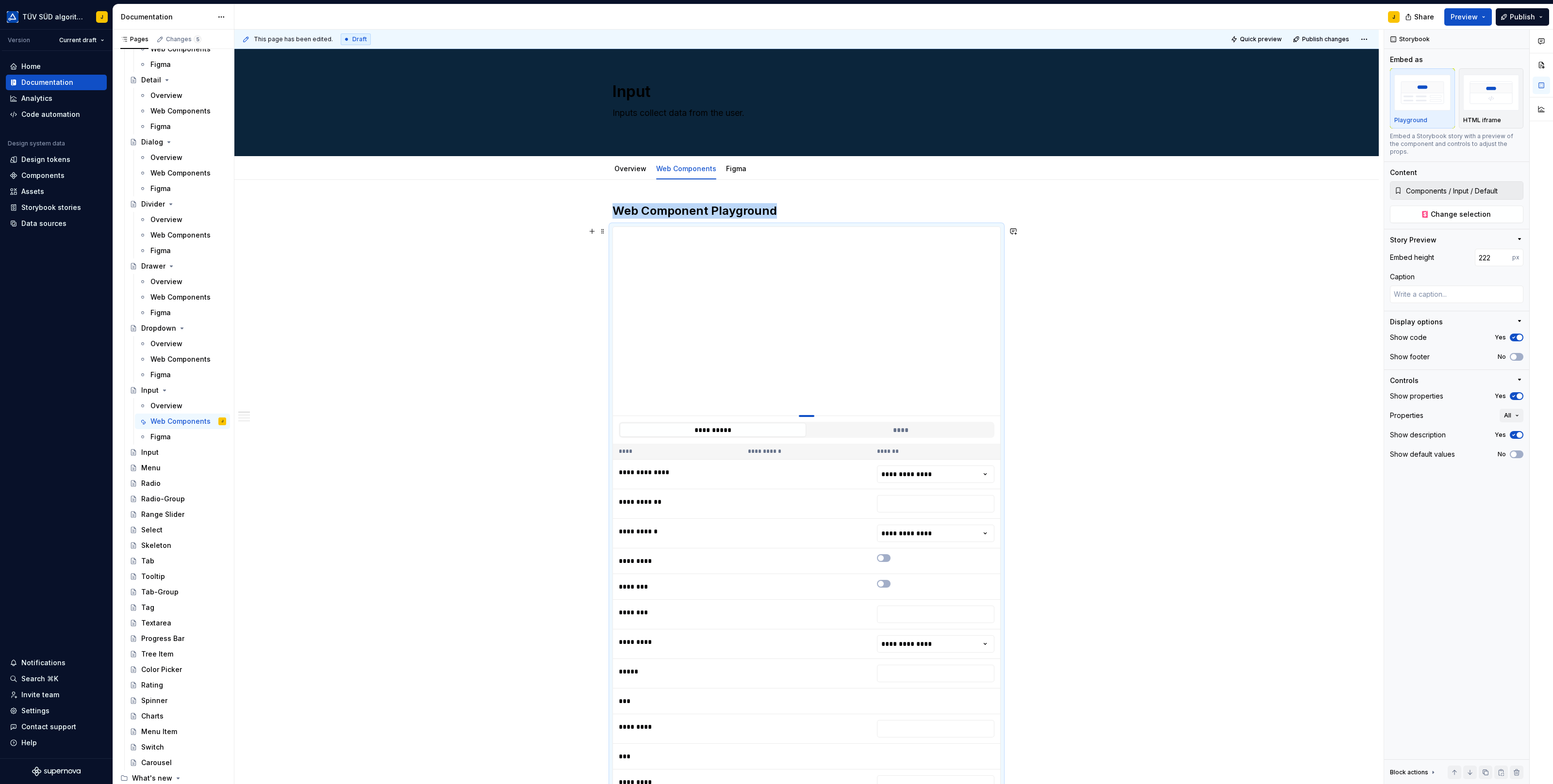
type input "188"
type textarea "*"
type input "157"
type textarea "*"
type input "149"
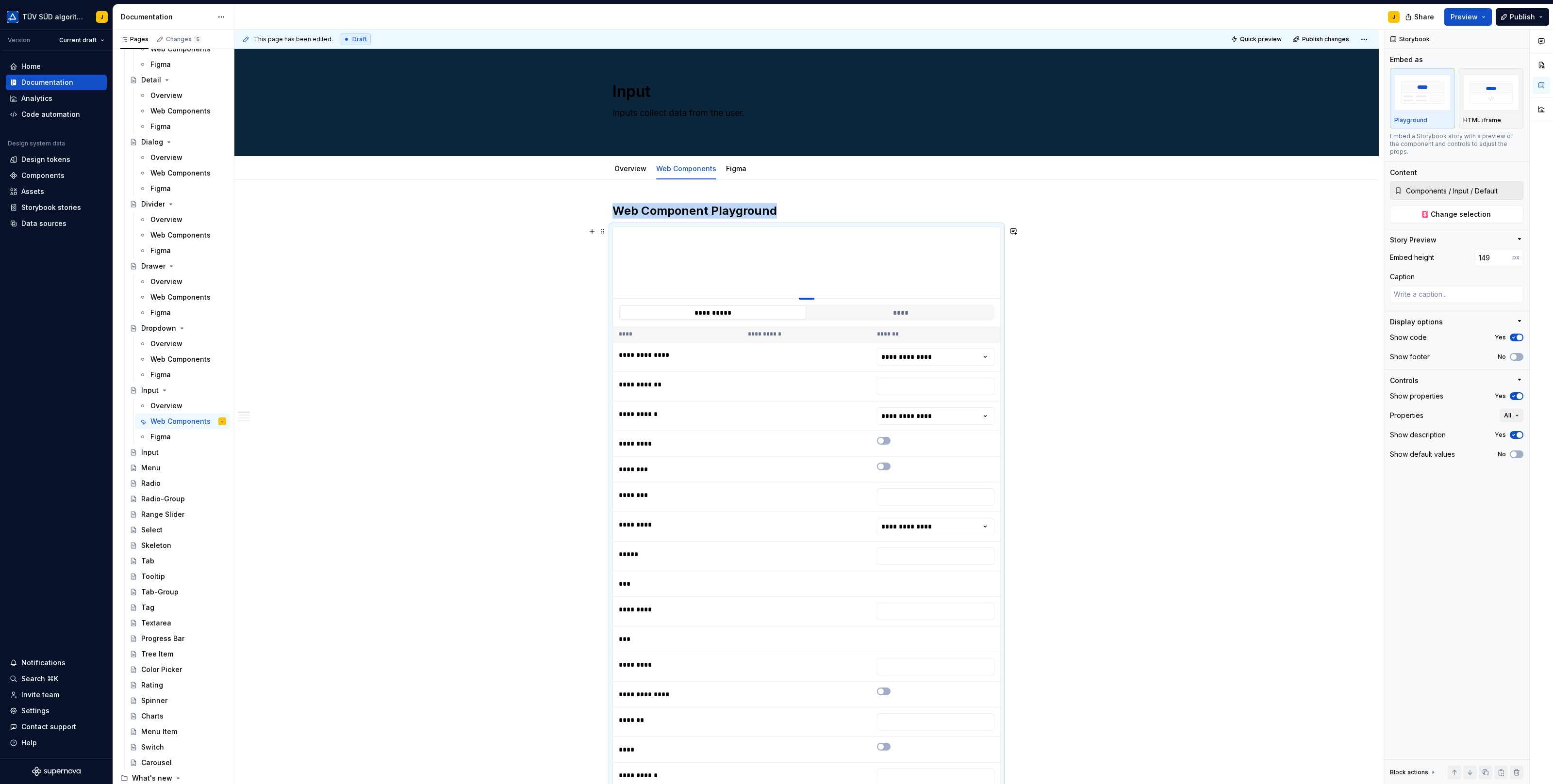
type textarea "*"
type input "147"
type textarea "*"
type input "146"
type textarea "*"
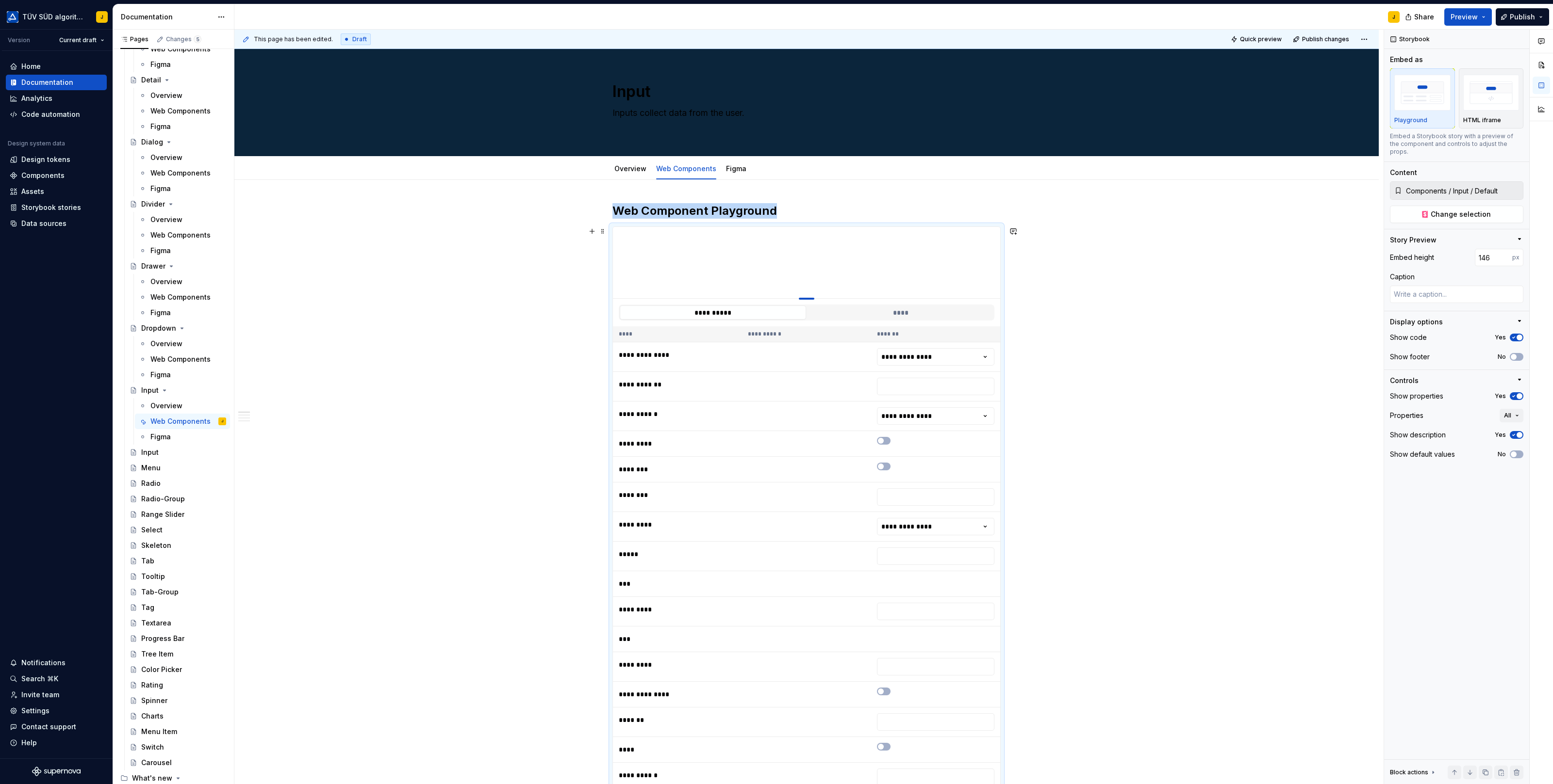
type input "144"
type textarea "*"
type input "142"
type textarea "*"
type input "140"
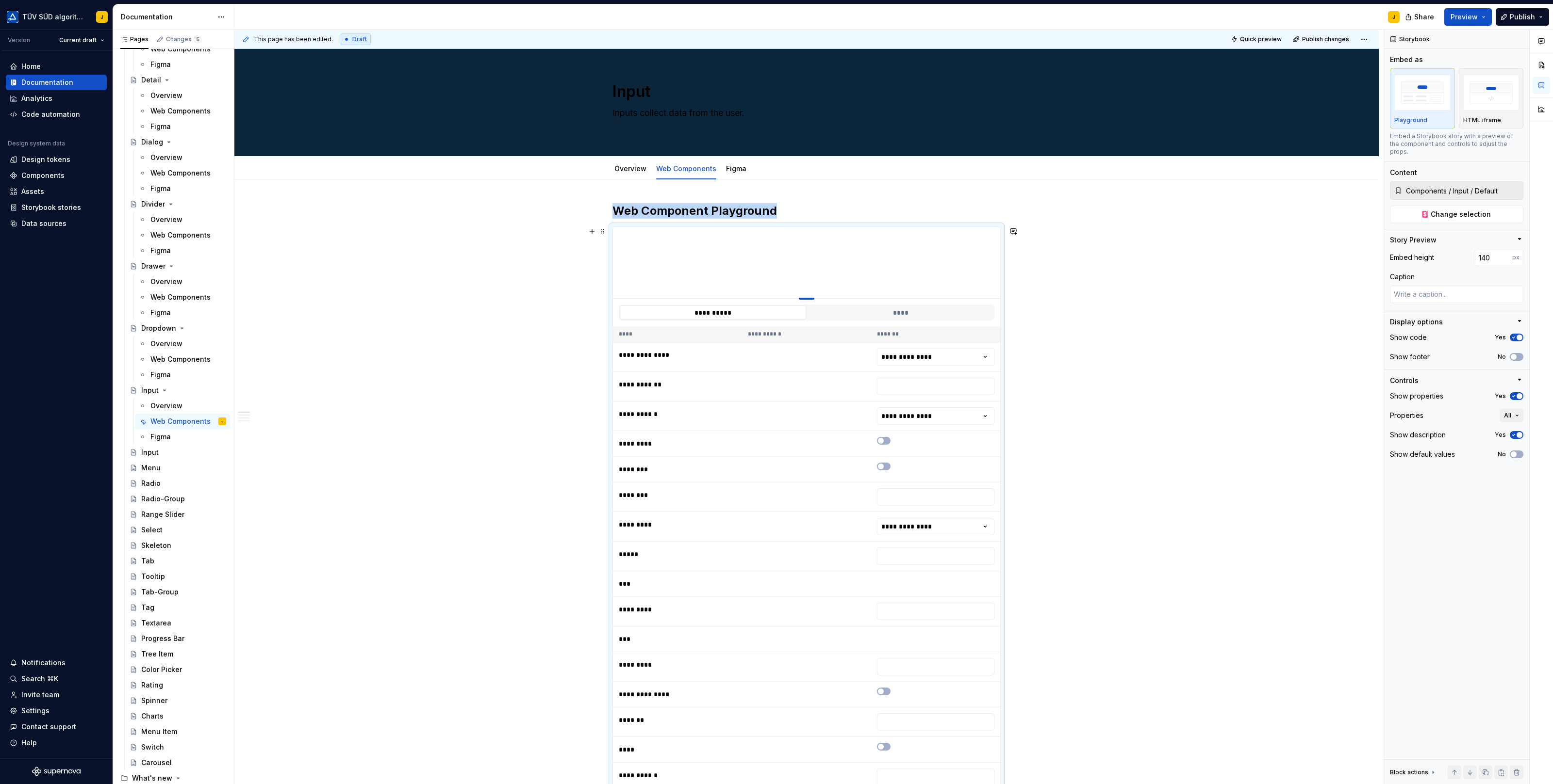
type textarea "*"
type input "139"
type textarea "*"
type input "135"
type textarea "*"
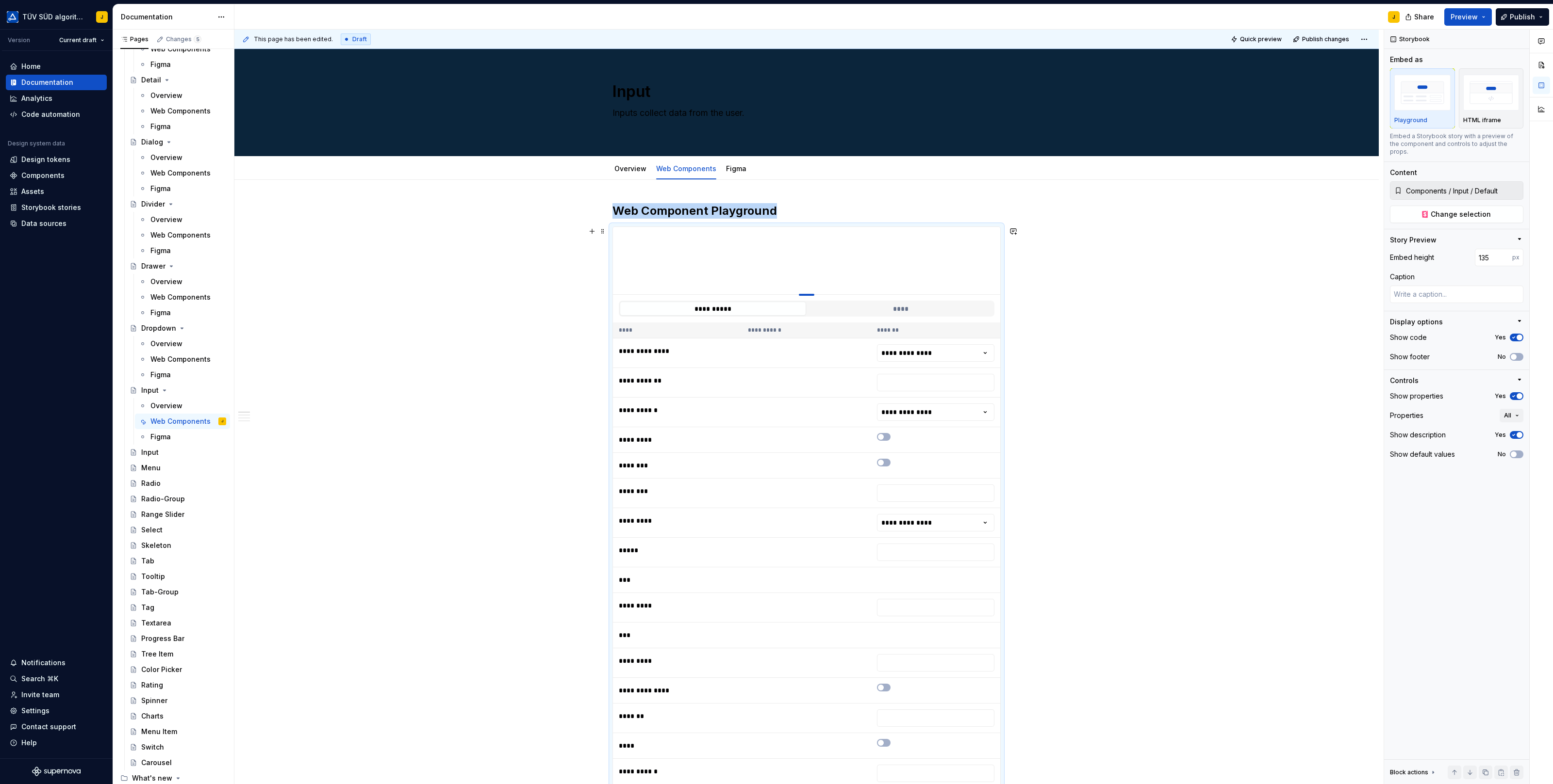
type input "130"
type textarea "*"
type input "121"
type textarea "*"
type input "119"
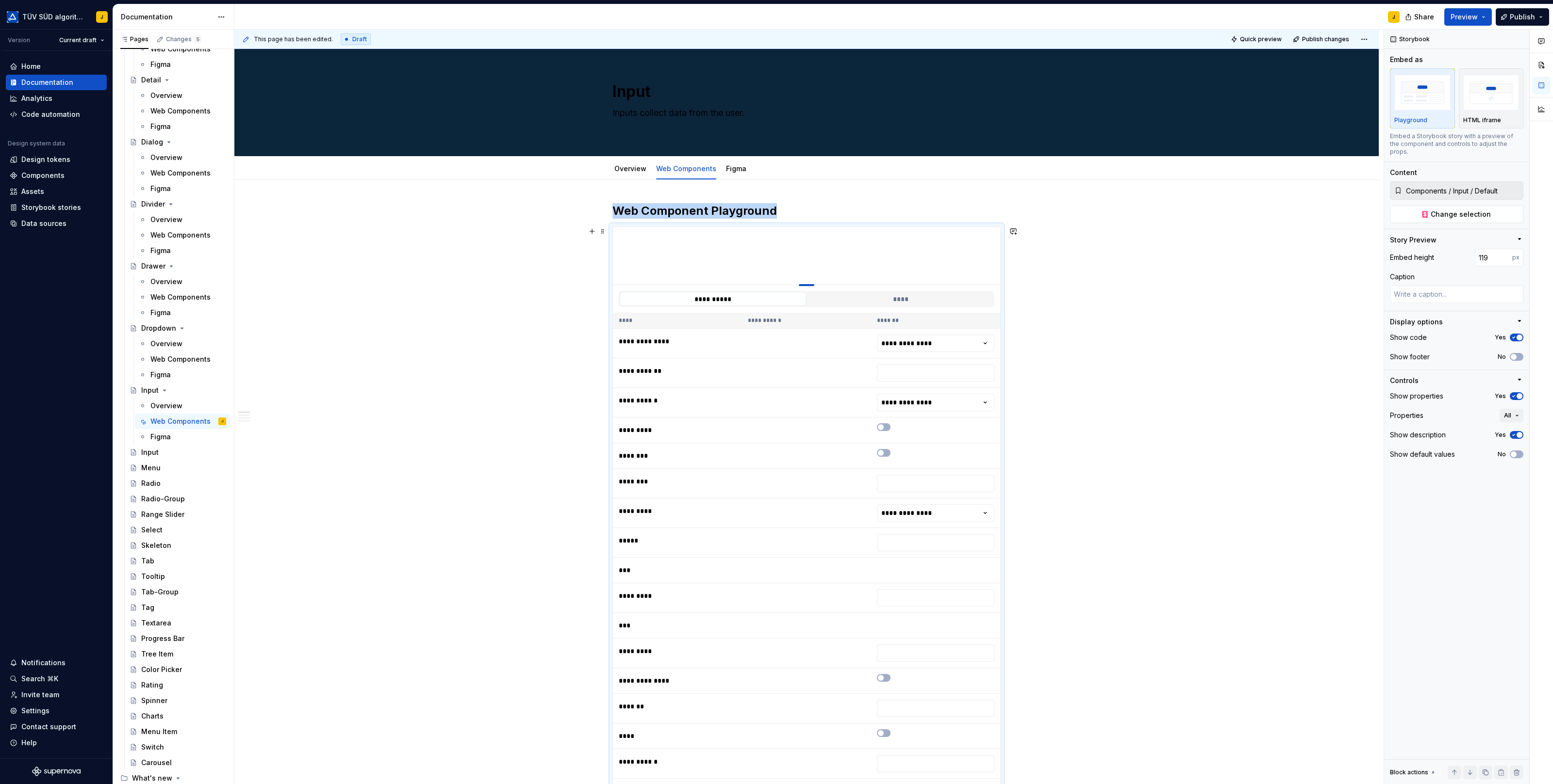
type textarea "*"
type input "123"
type textarea "*"
type input "124"
type textarea "*"
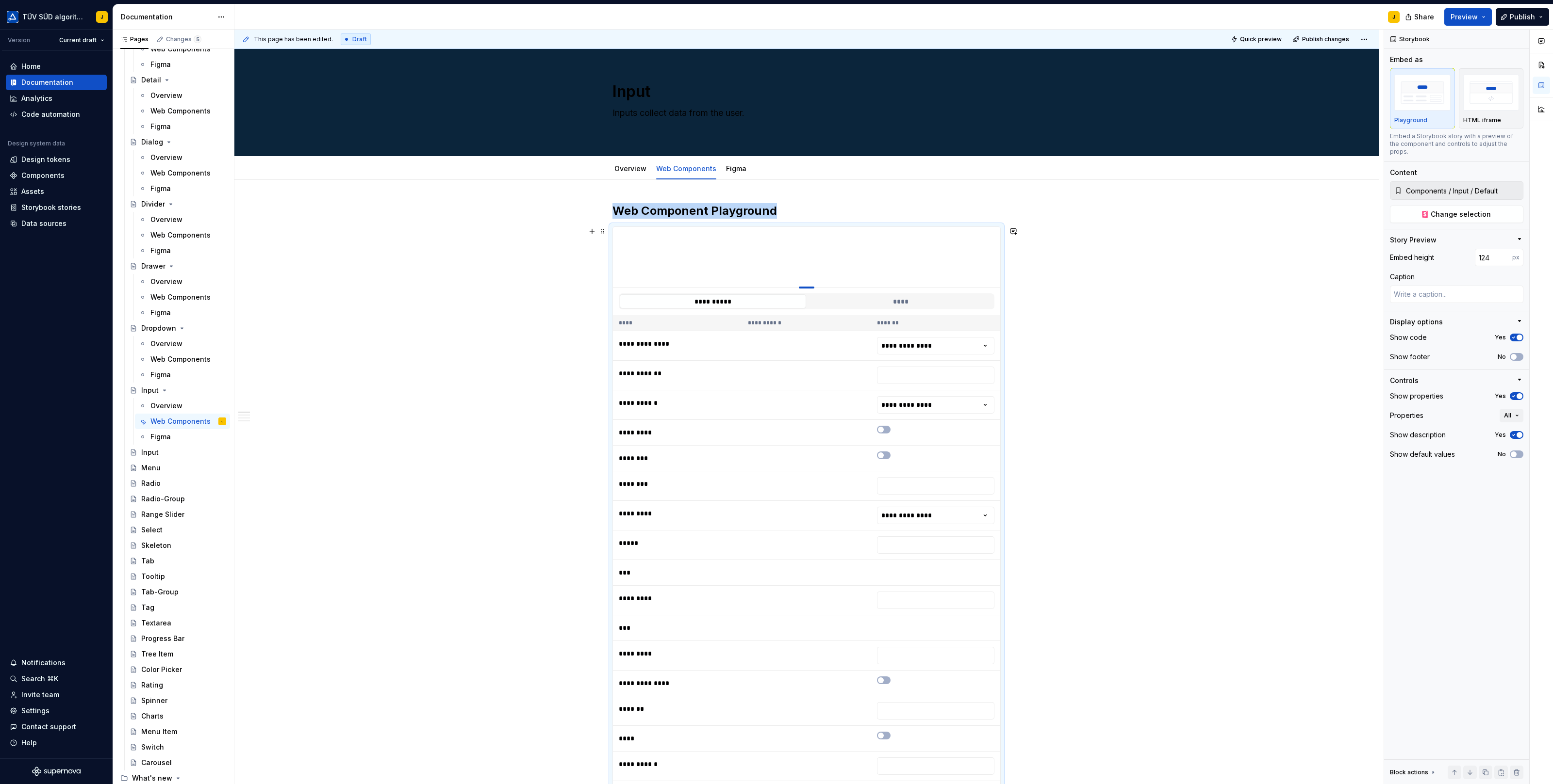
type input "125"
type textarea "*"
type input "126"
type textarea "*"
type input "127"
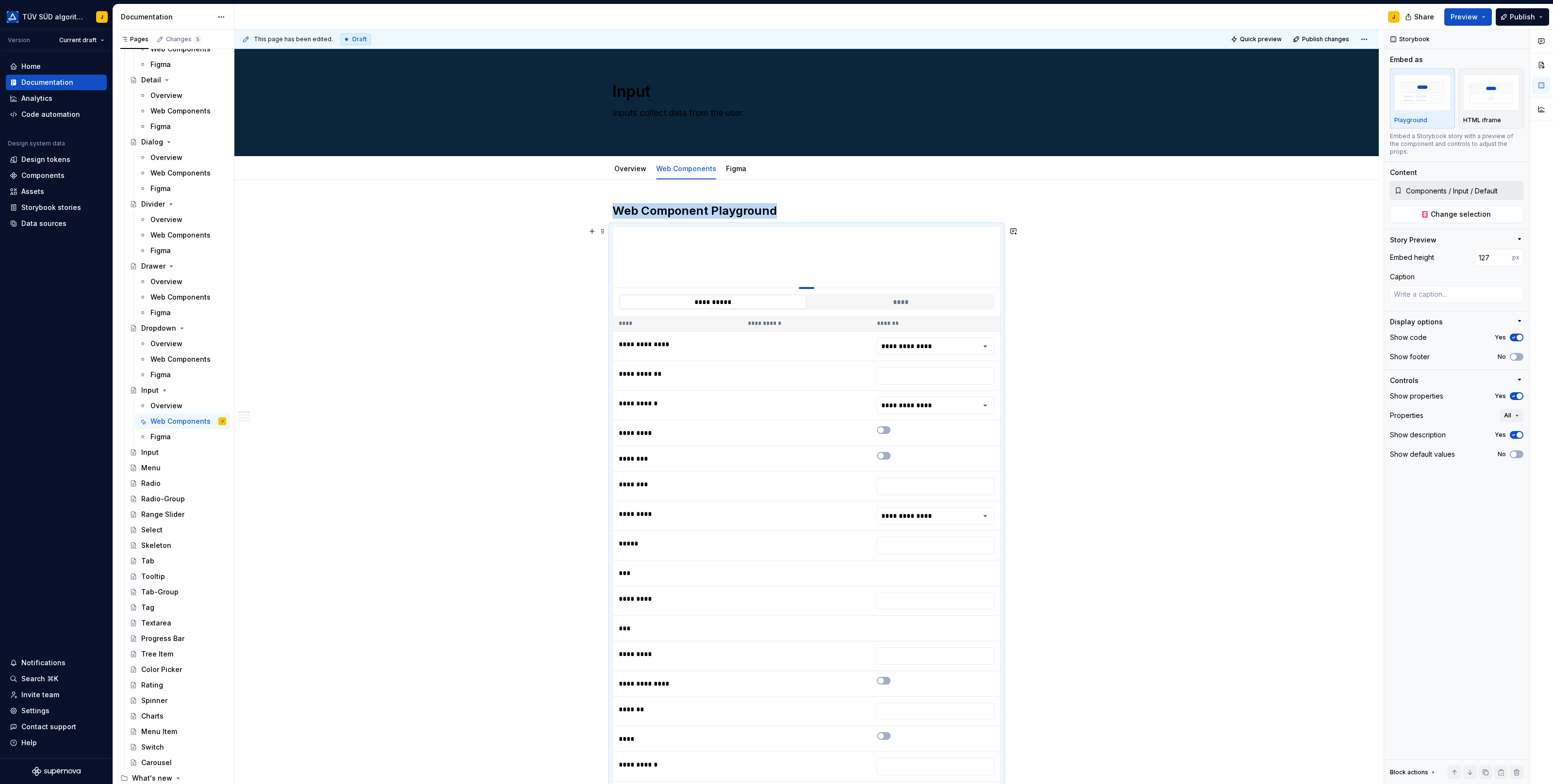
type textarea "*"
type input "128"
type textarea "*"
type input "129"
type textarea "*"
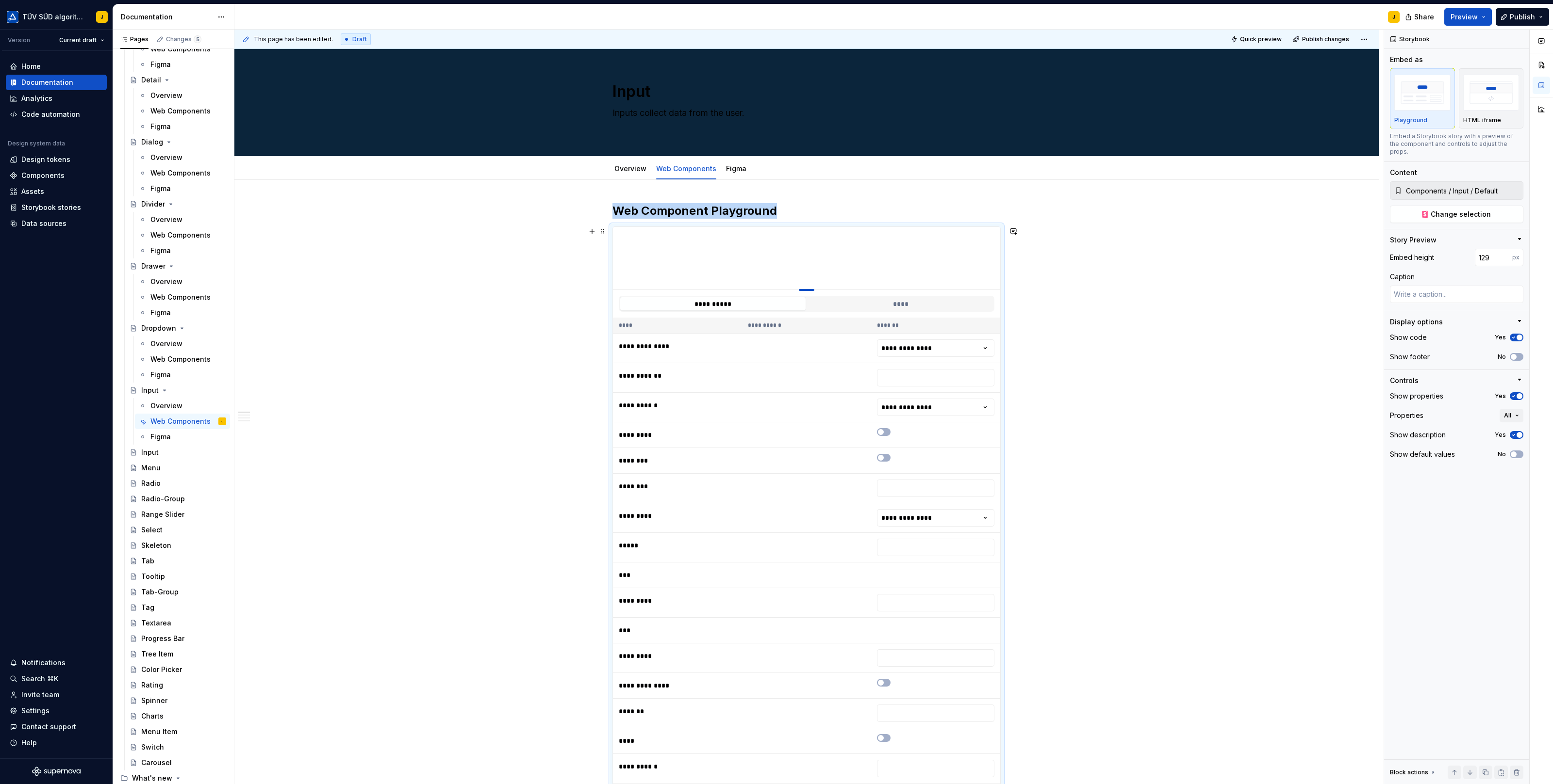
type input "130"
drag, startPoint x: 811, startPoint y: 420, endPoint x: 813, endPoint y: 290, distance: 130.0
click at [813, 290] on div at bounding box center [806, 290] width 15 height 2
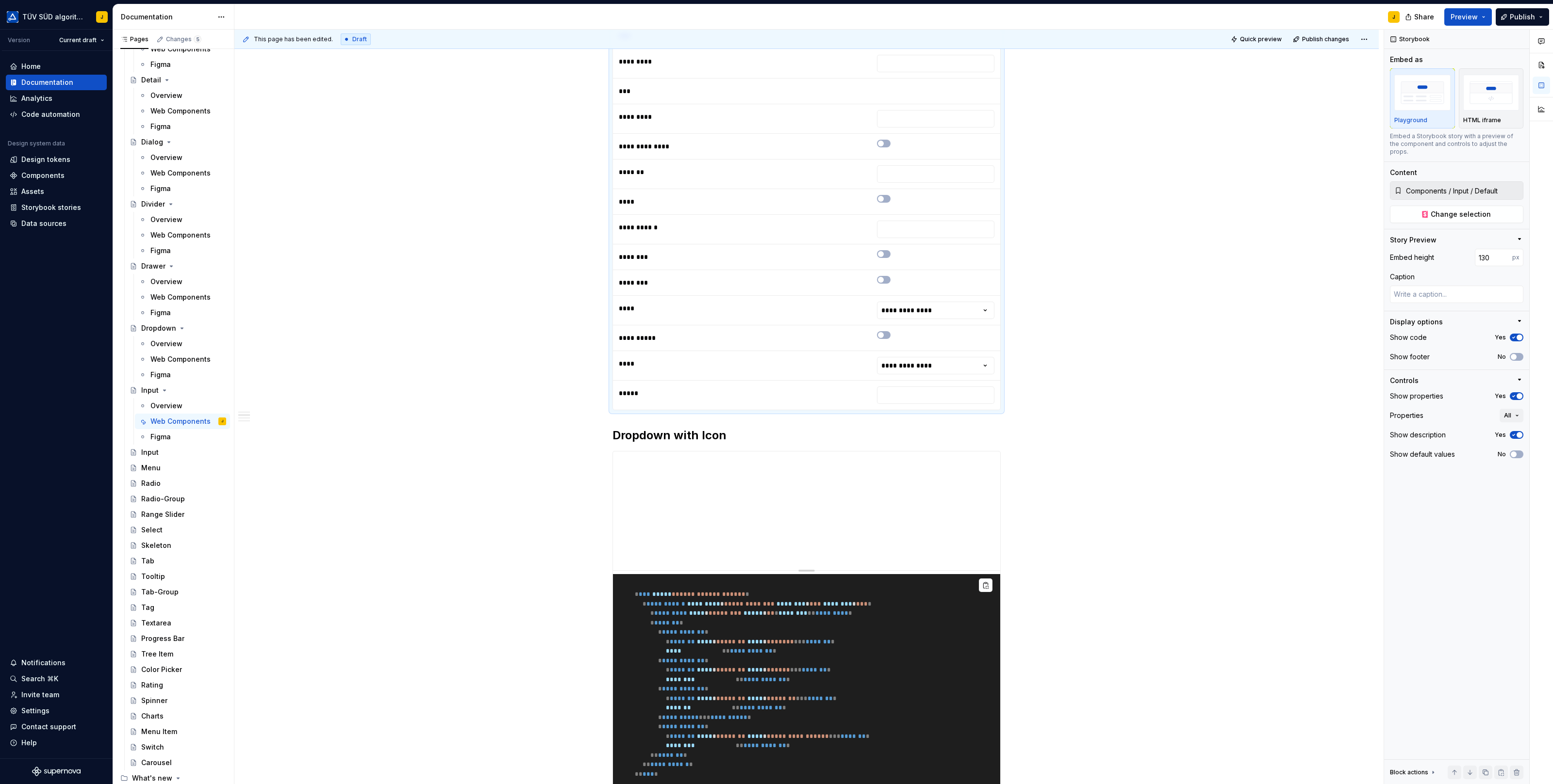
scroll to position [548, 0]
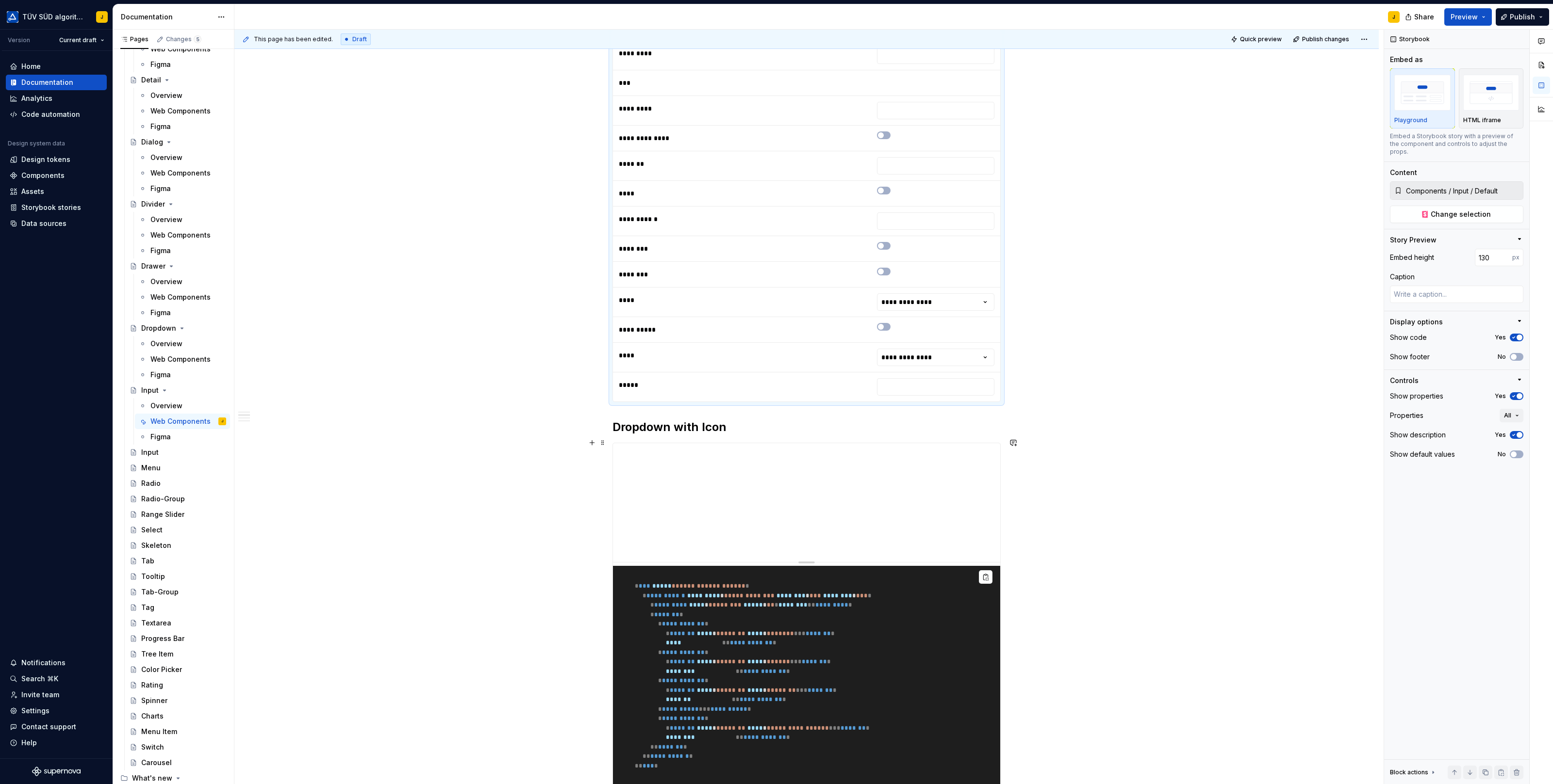
type textarea "*"
type input "Components / Dropdown / With Icons"
type input "245"
click at [1466, 209] on span "Change selection" at bounding box center [1460, 214] width 60 height 10
type textarea "*"
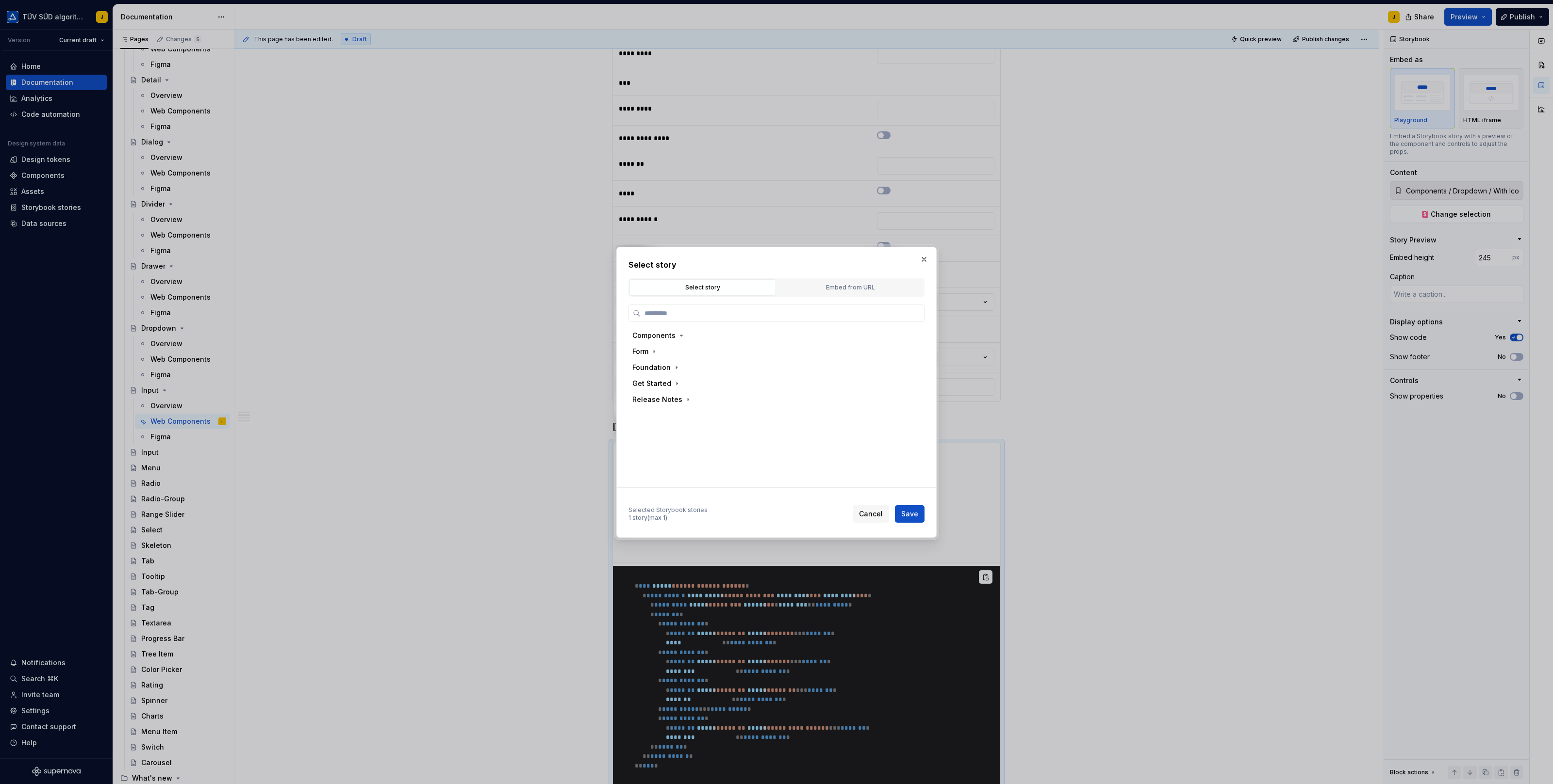
type input "*"
type input "***"
click at [750, 399] on div "Password" at bounding box center [781, 399] width 270 height 15
click at [906, 510] on span "Save" at bounding box center [910, 514] width 17 height 10
type textarea "*"
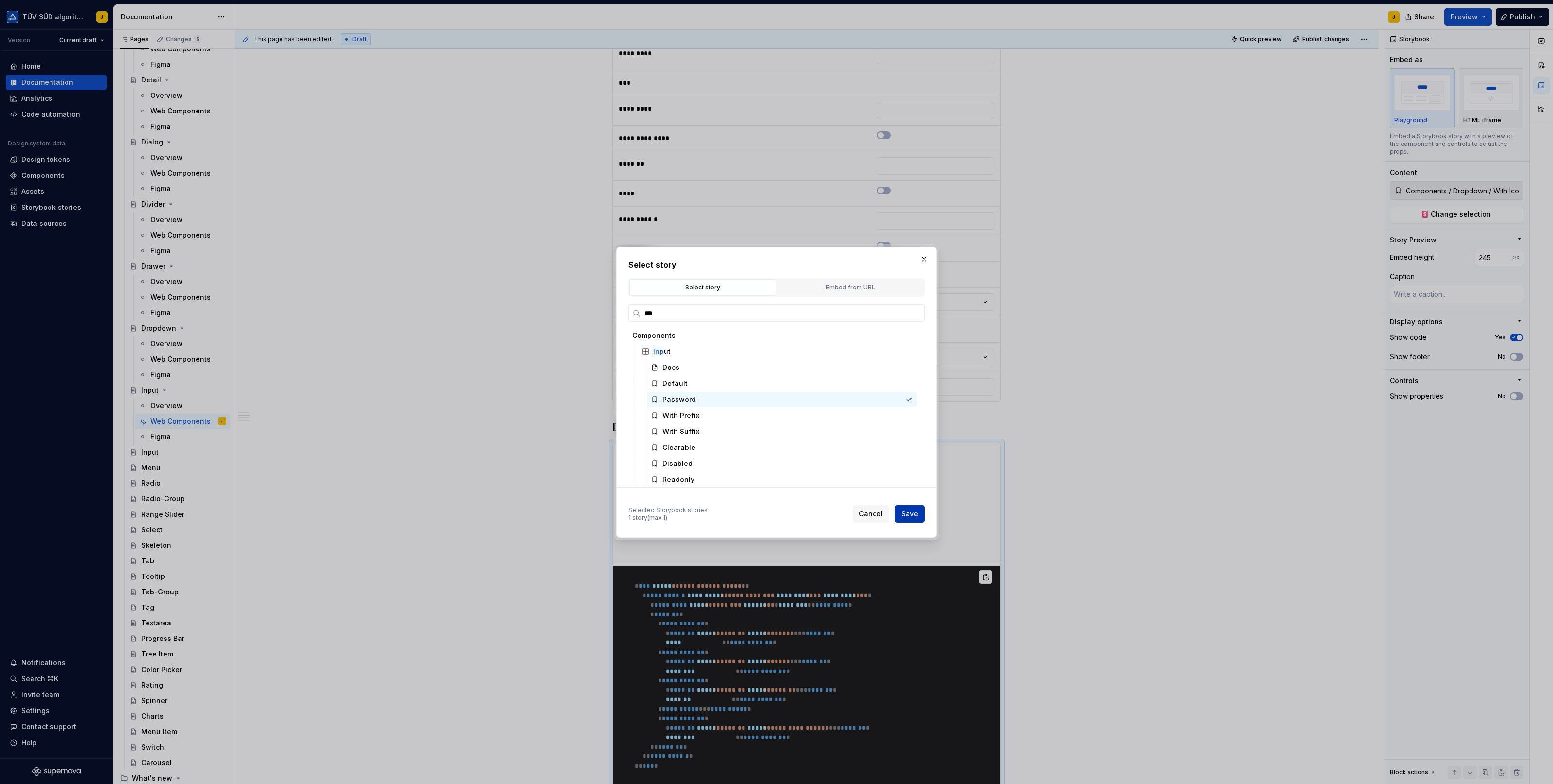
type input "Components / Input / Password"
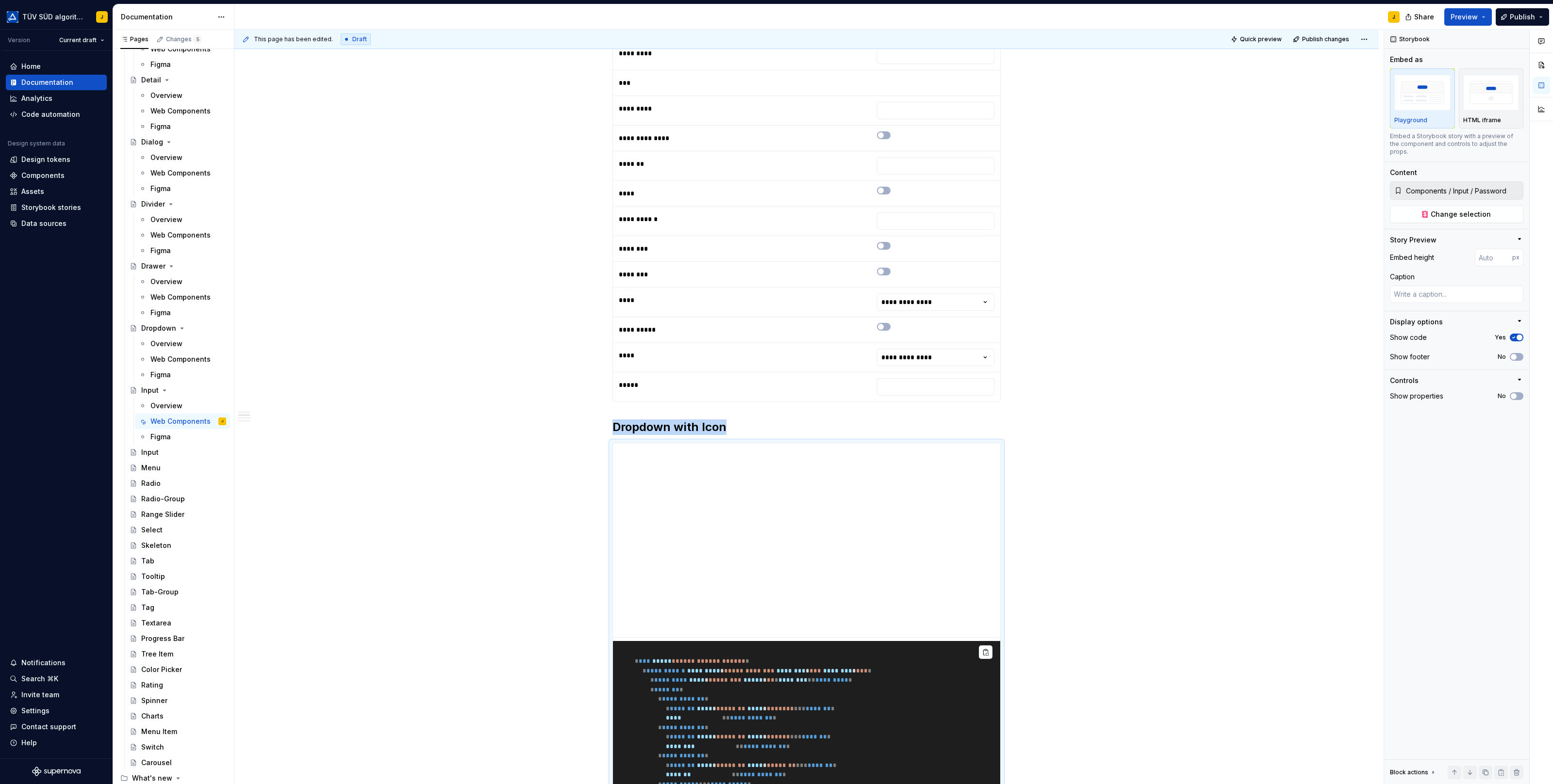
scroll to position [660, 0]
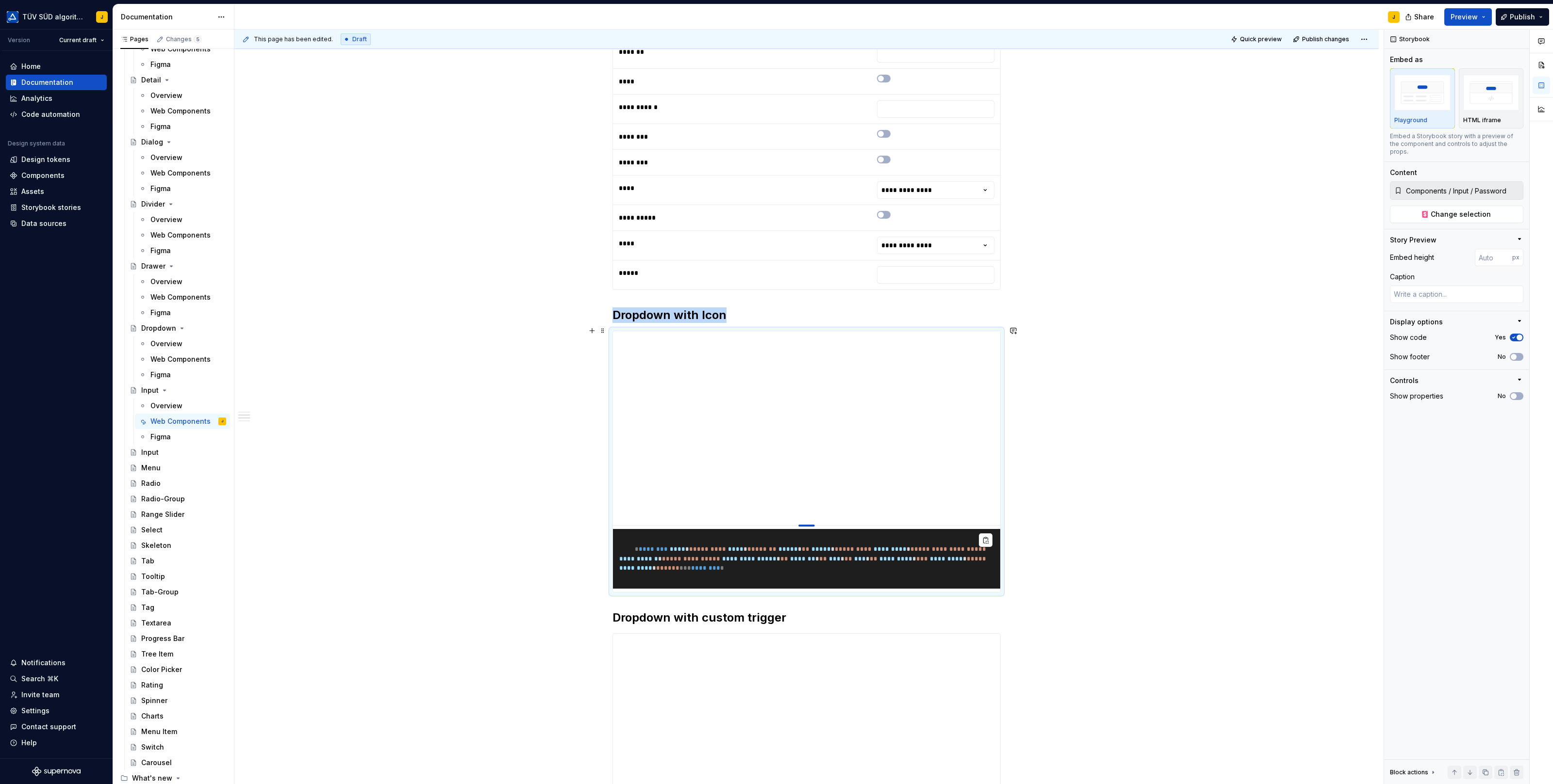
type textarea "*"
type input "400"
type textarea "*"
type input "347"
type textarea "*"
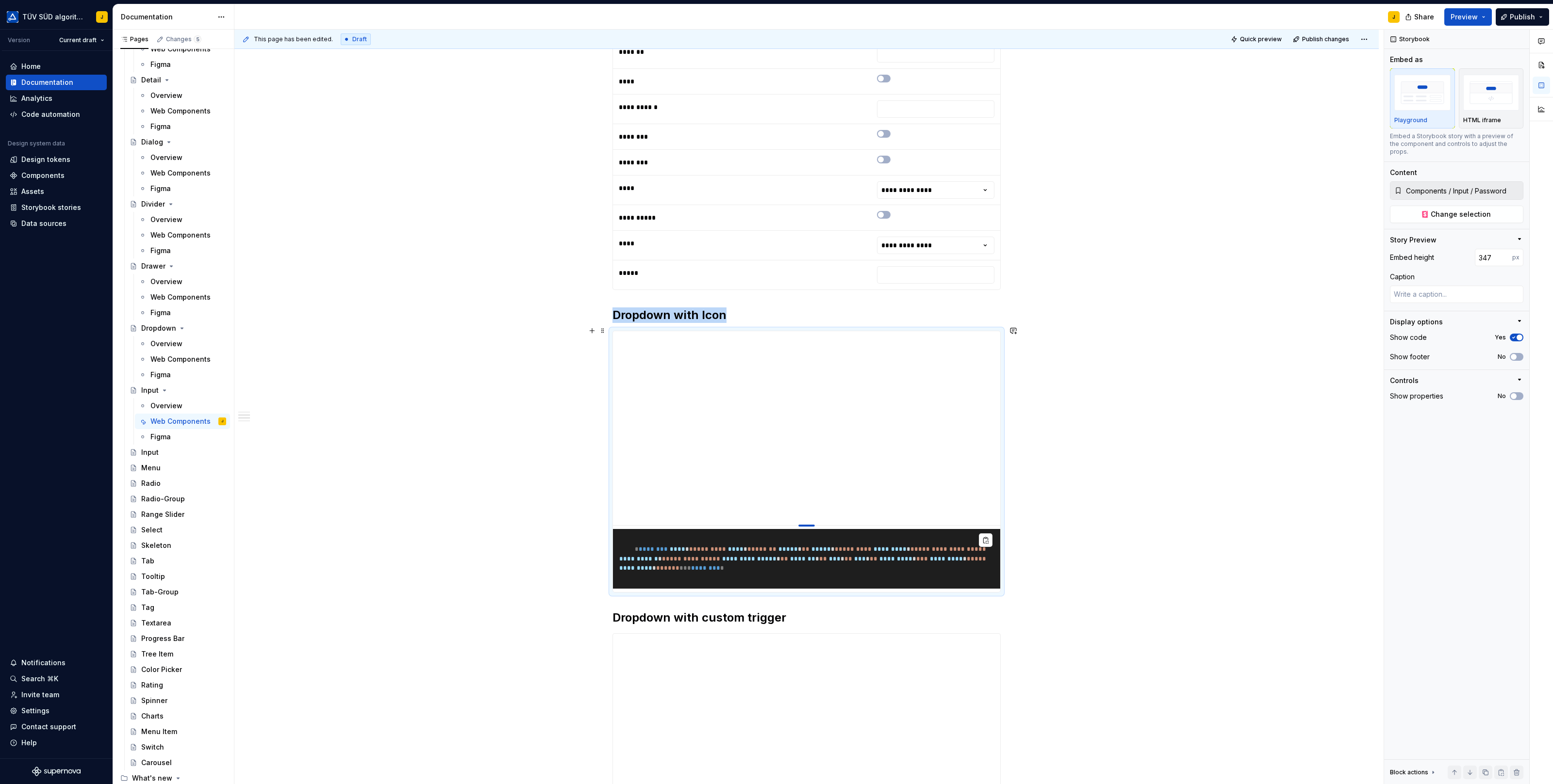
type input "288"
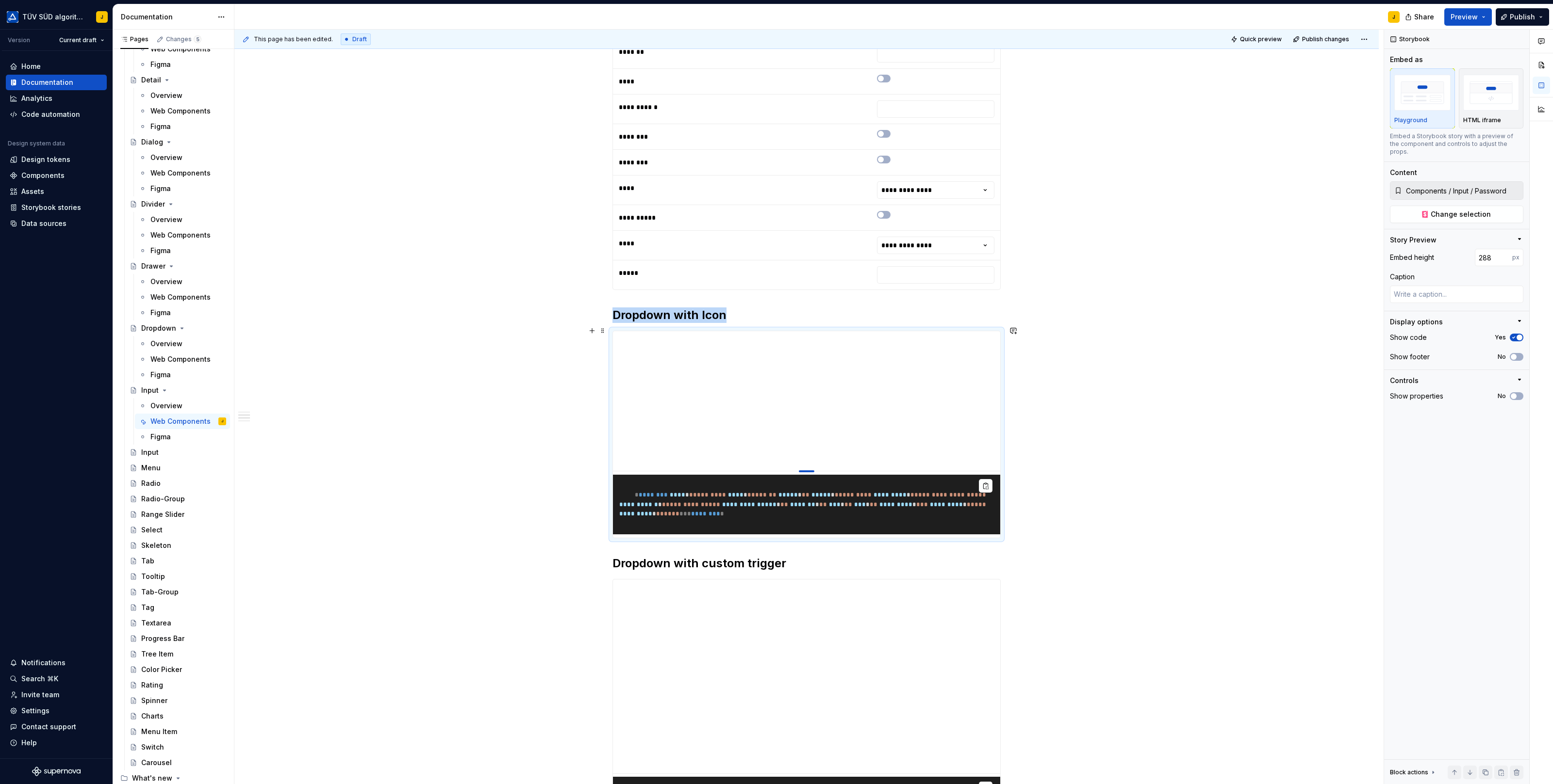
type textarea "*"
type input "241"
type textarea "*"
type input "180"
type textarea "*"
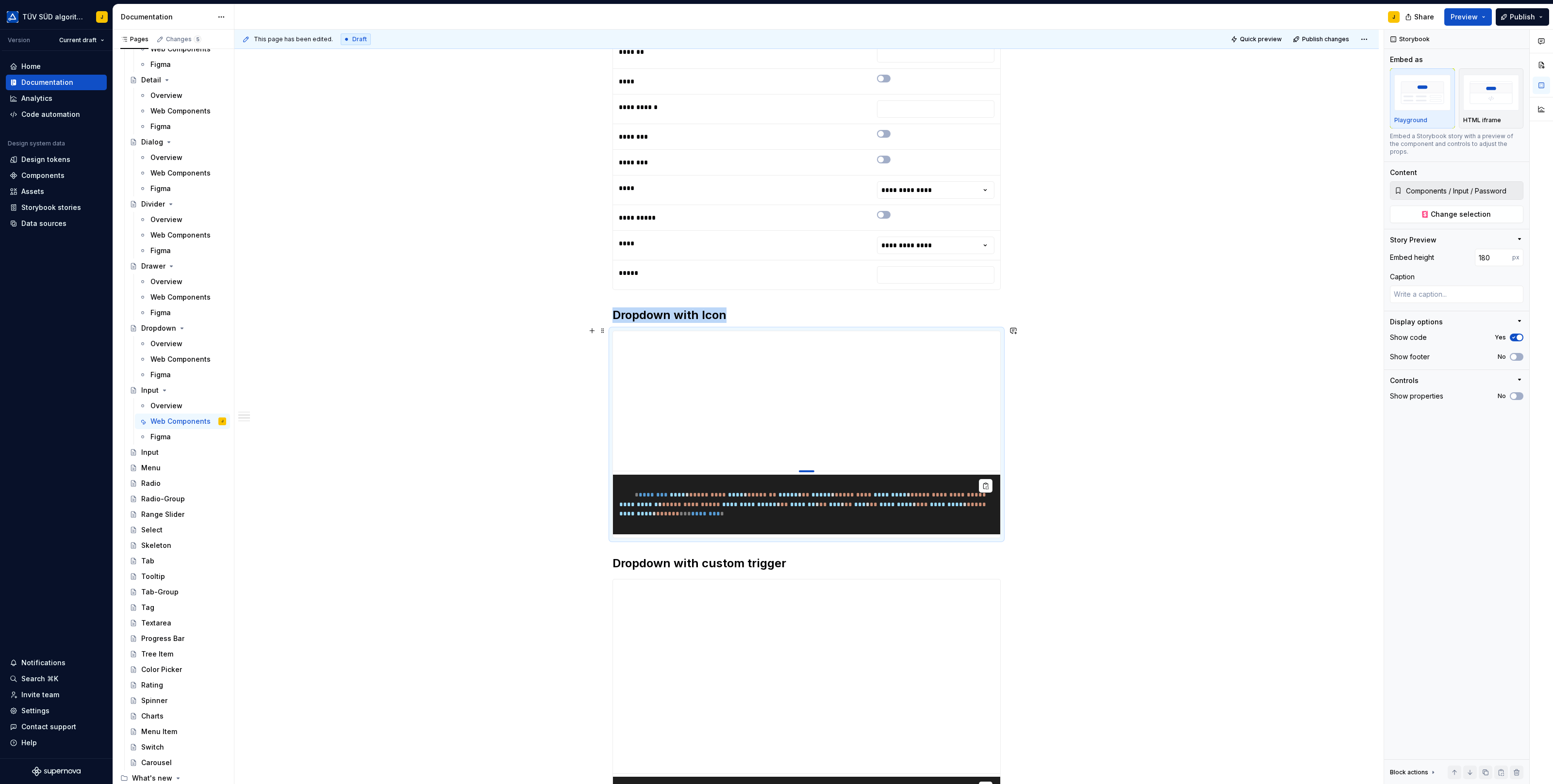
type input "130"
type textarea "*"
type input "119"
type textarea "*"
type input "113"
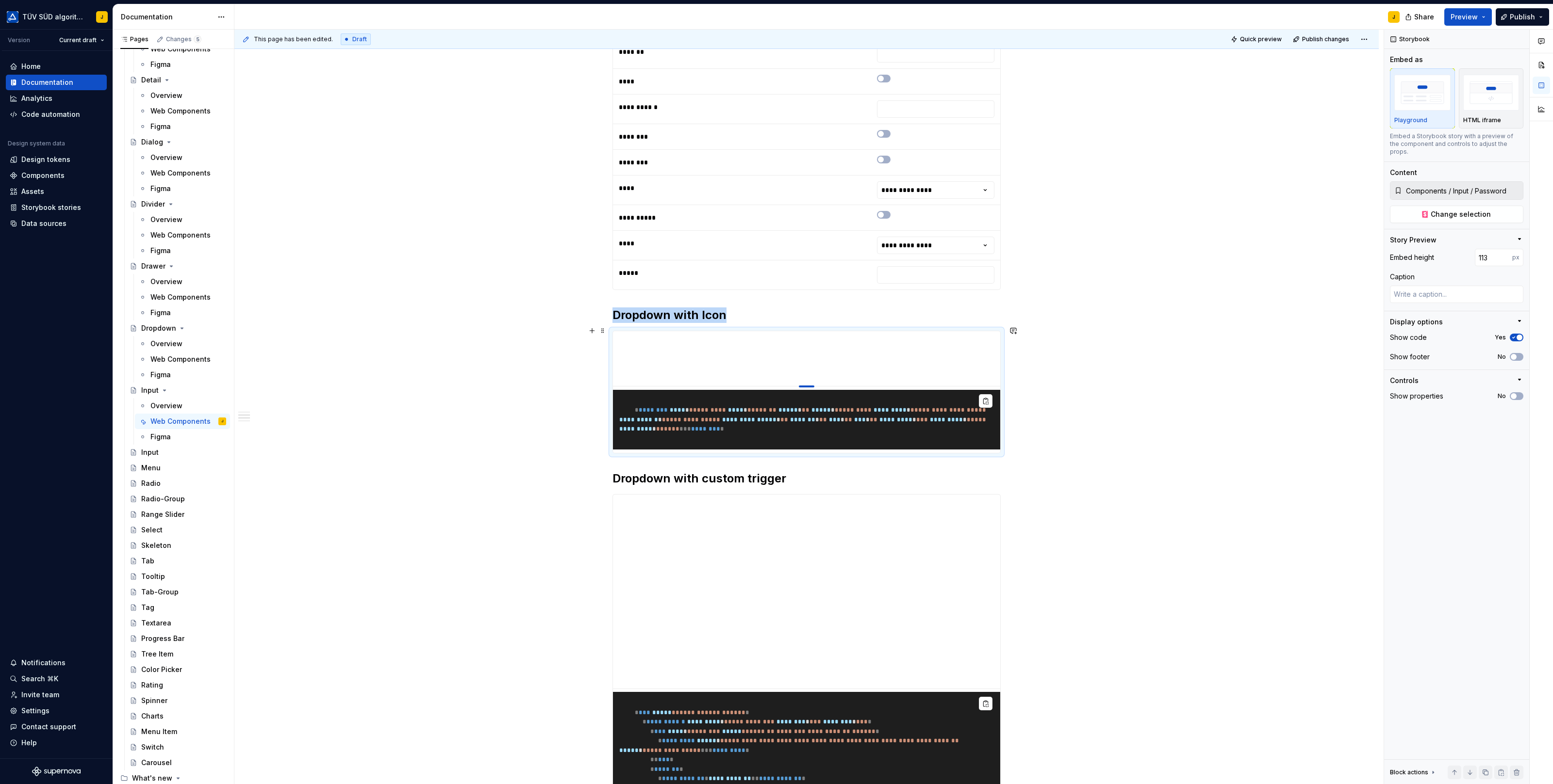
type textarea "*"
type input "132"
type textarea "*"
type input "137"
type textarea "*"
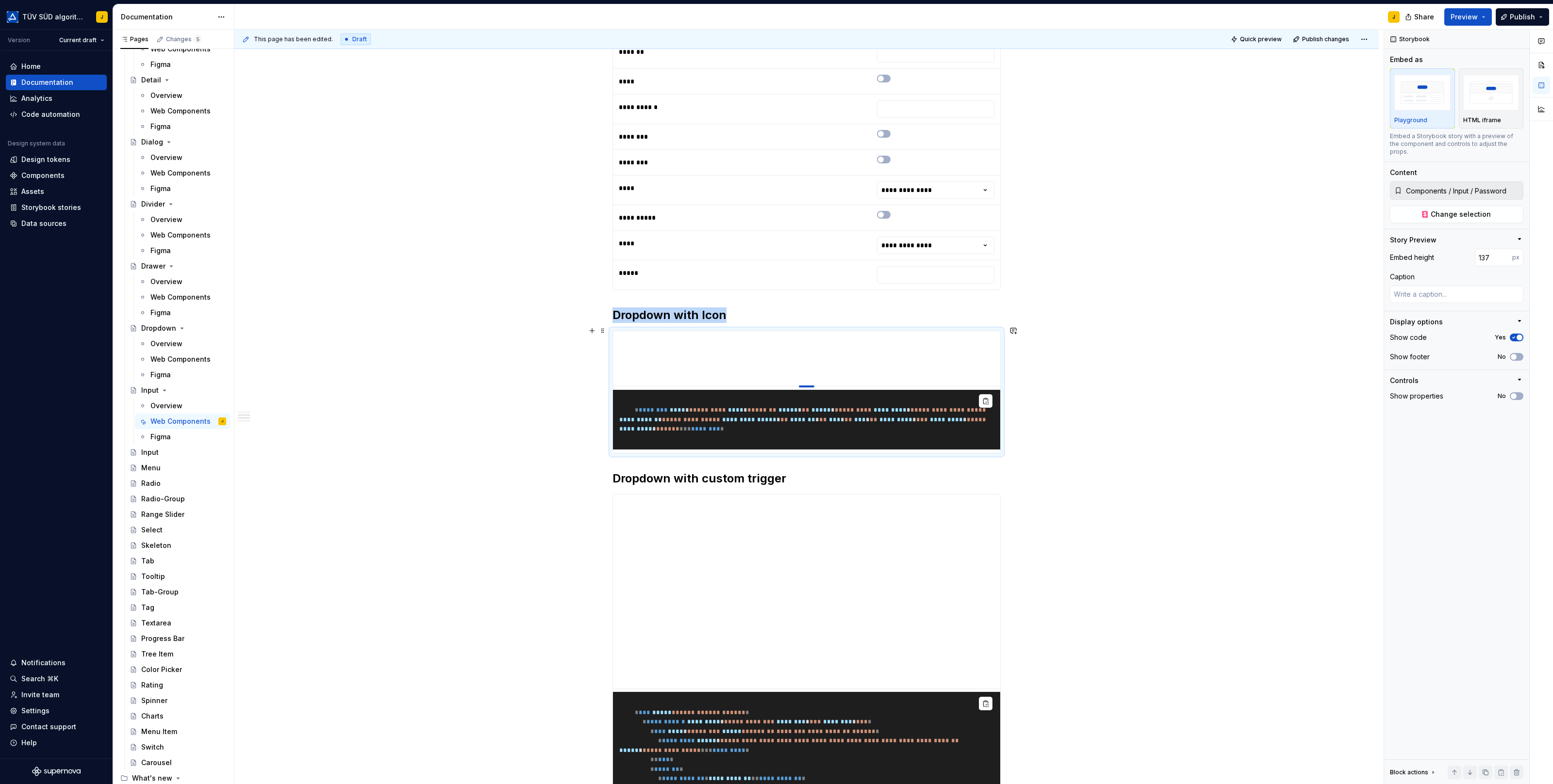
type input "138"
type textarea "*"
type input "139"
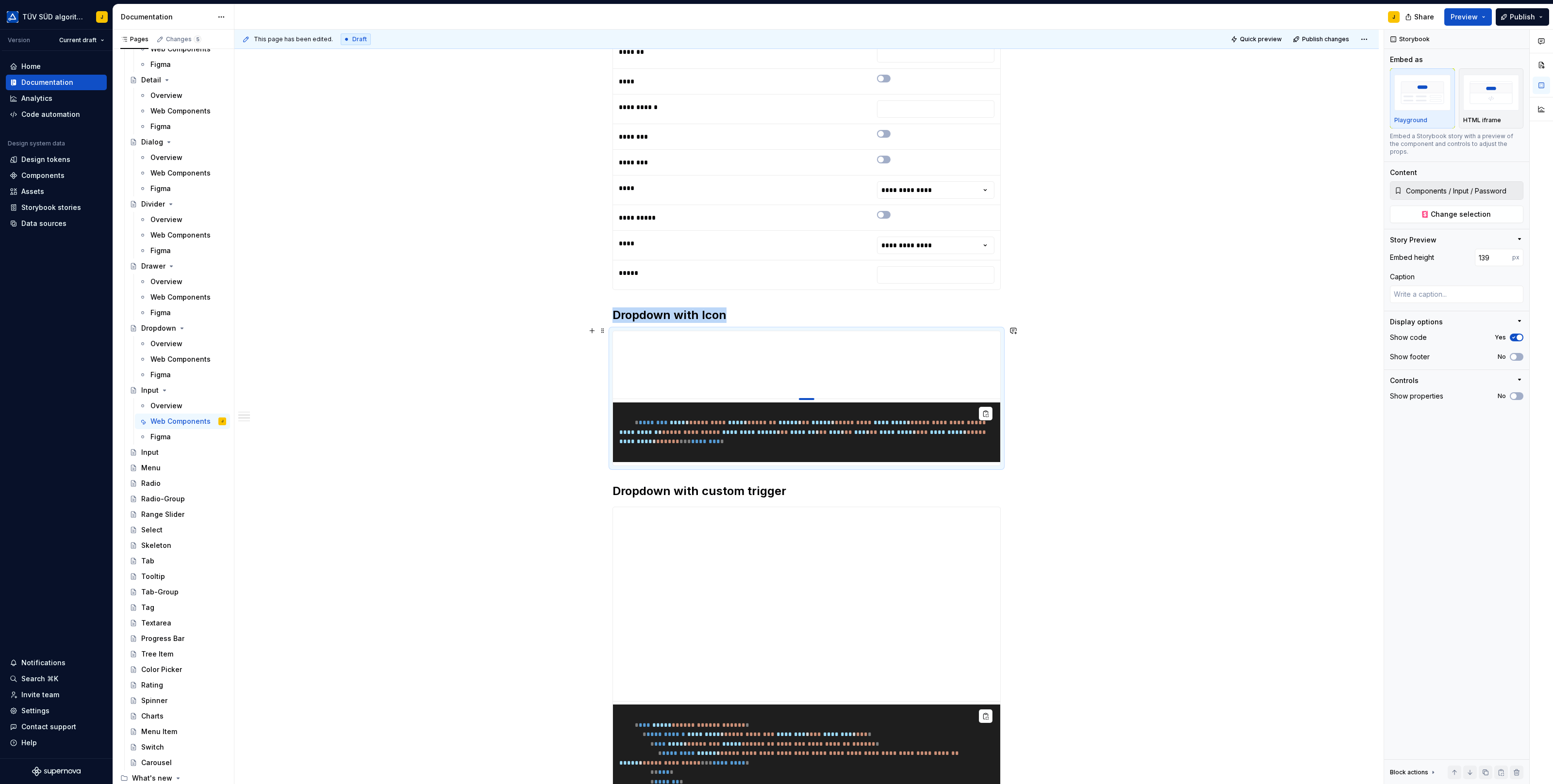
type textarea "*"
type input "138"
type textarea "*"
type input "137"
type textarea "*"
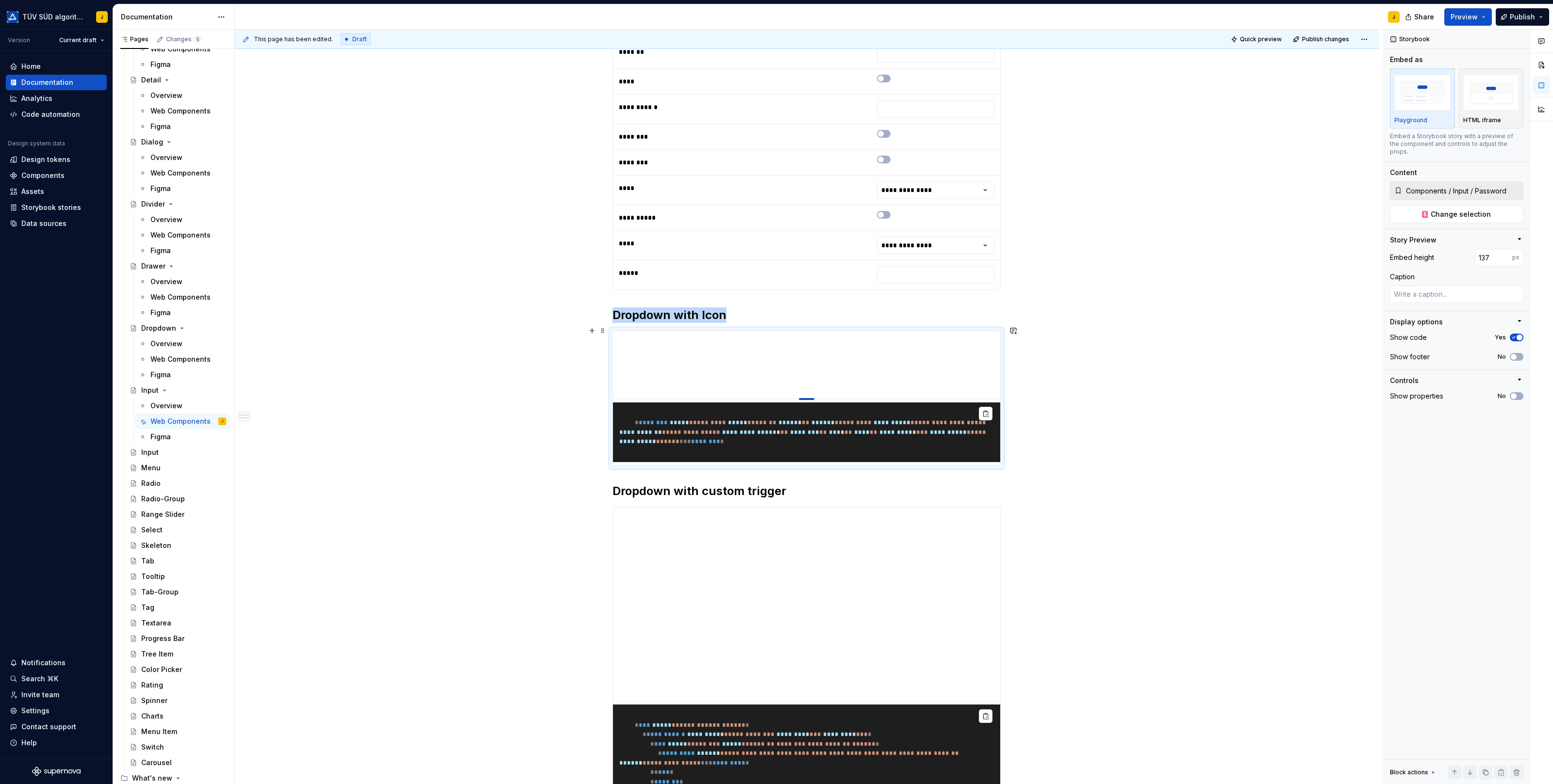
type input "135"
type textarea "*"
type input "133"
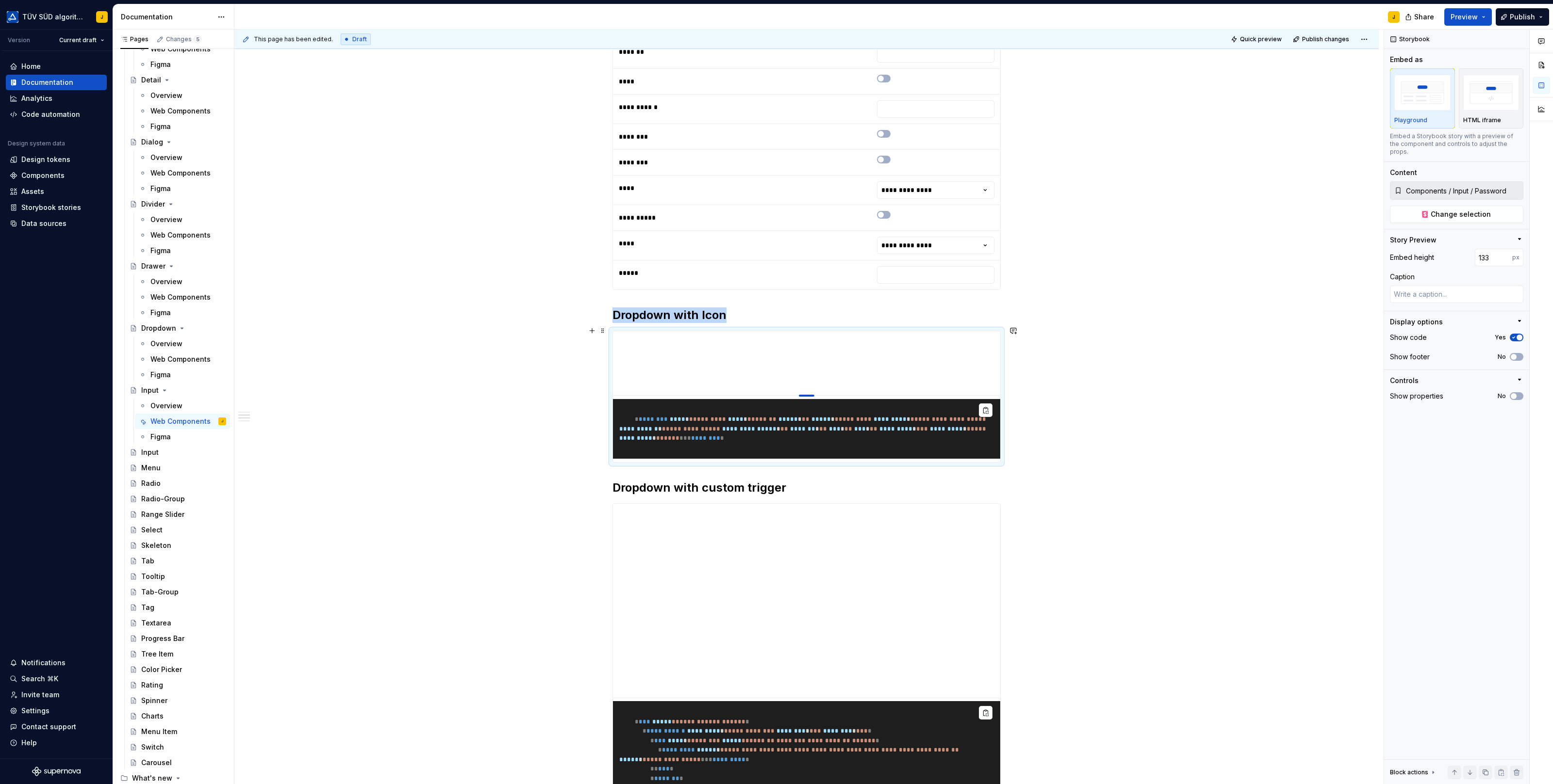
type textarea "*"
type input "132"
type textarea "*"
type input "131"
type textarea "*"
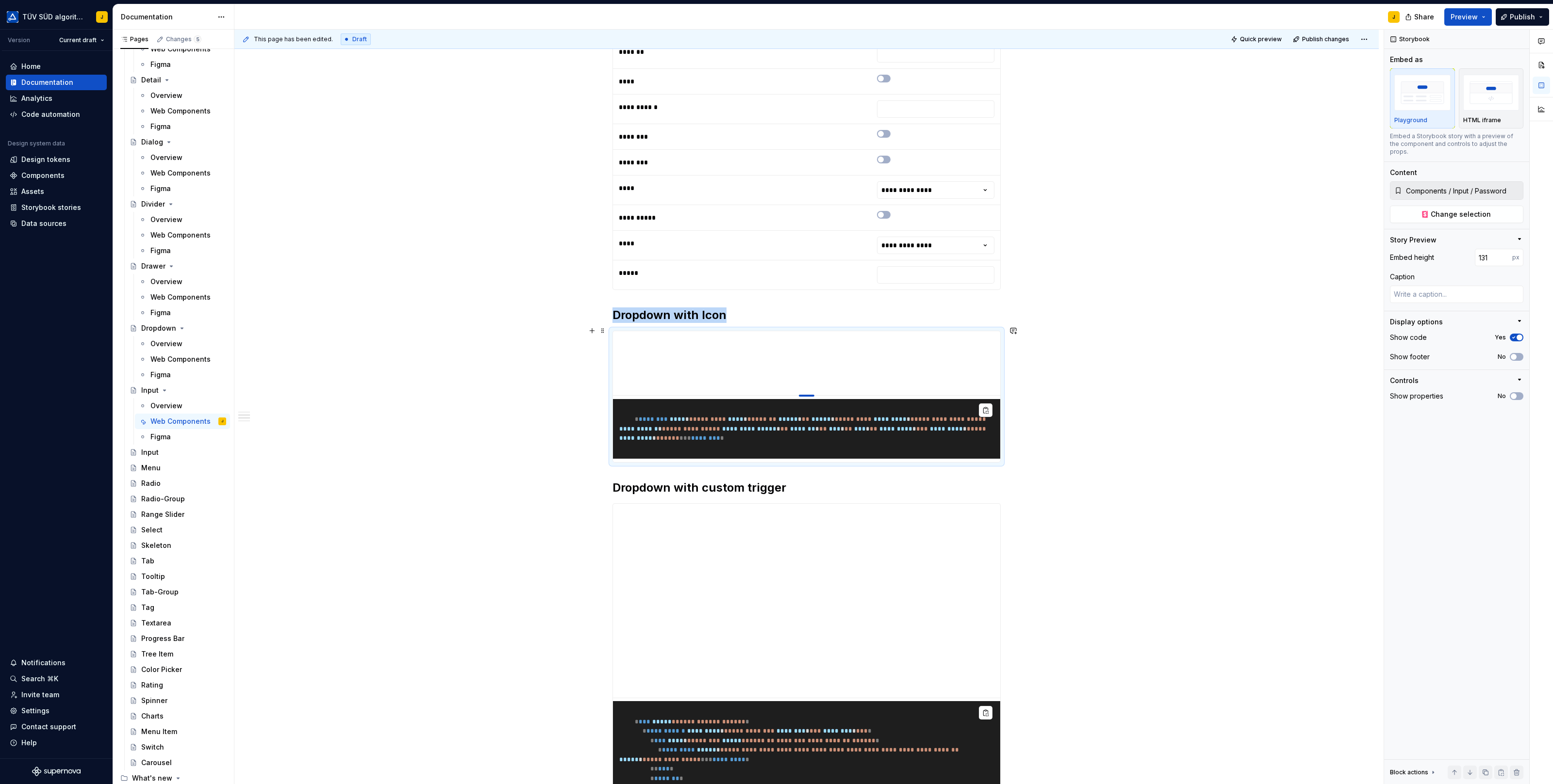
type input "130"
type textarea "*"
type input "129"
type textarea "*"
type input "128"
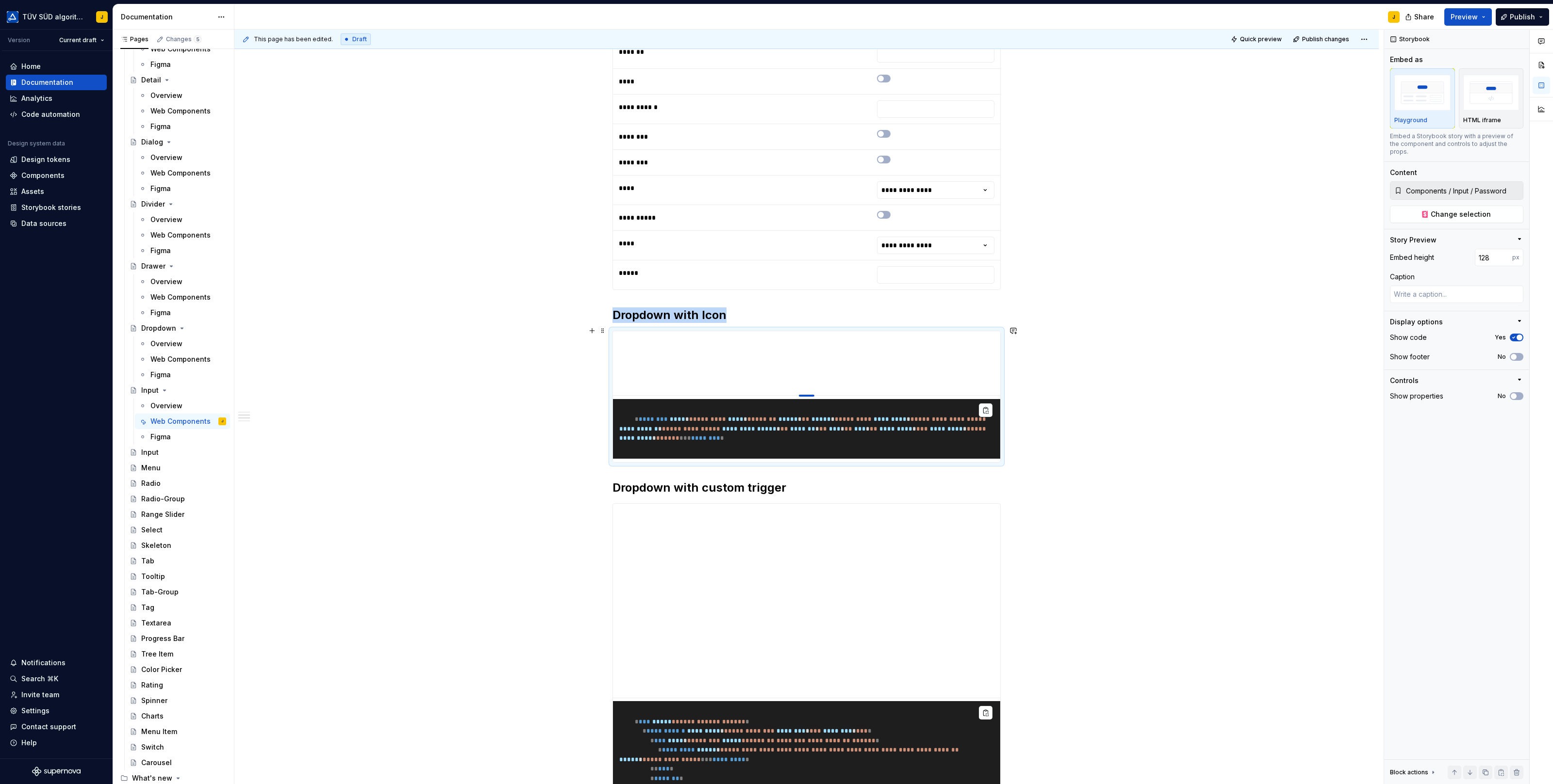
type textarea "*"
type input "127"
type textarea "*"
type input "125"
type textarea "*"
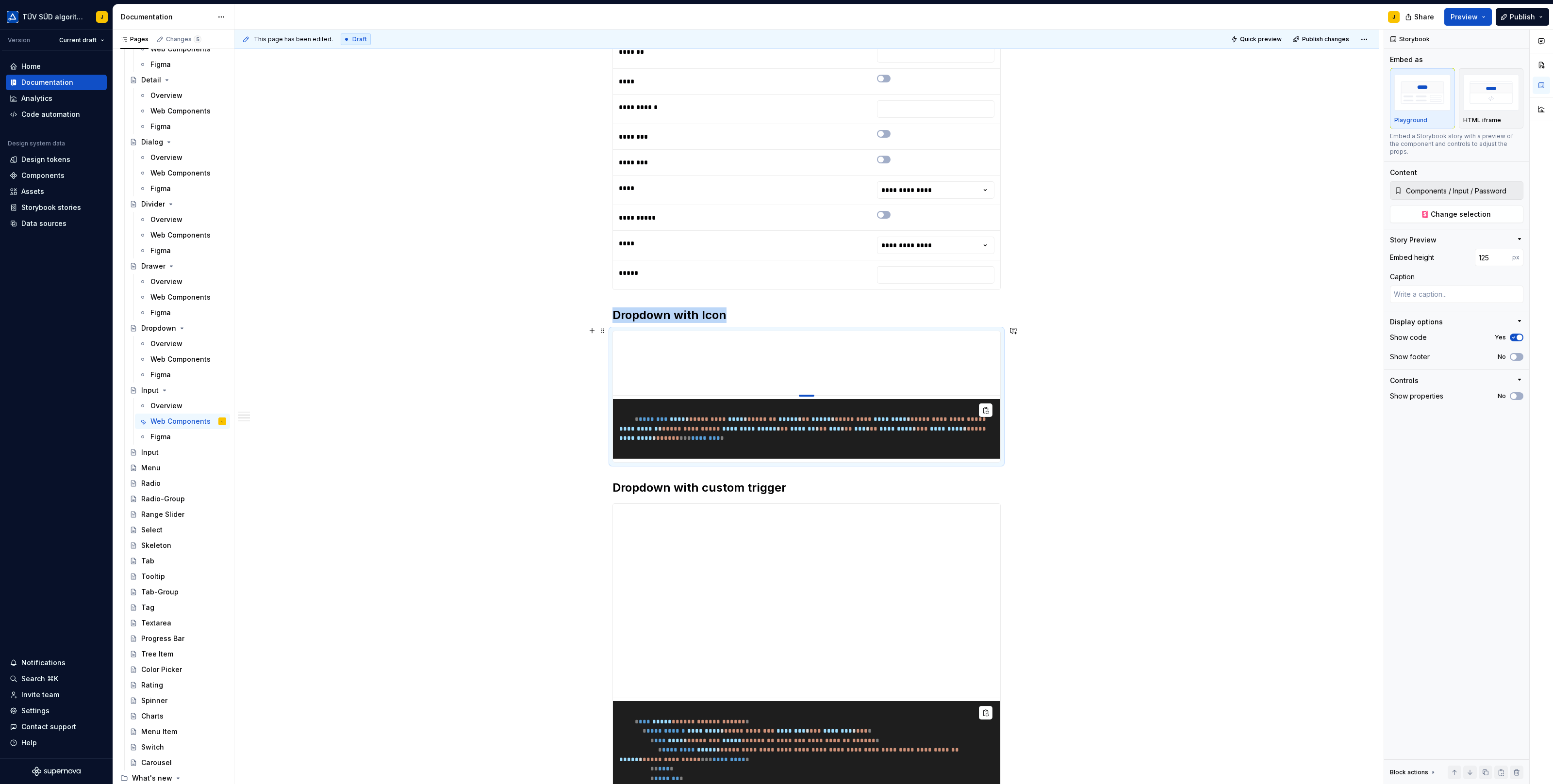
type input "124"
type textarea "*"
type input "123"
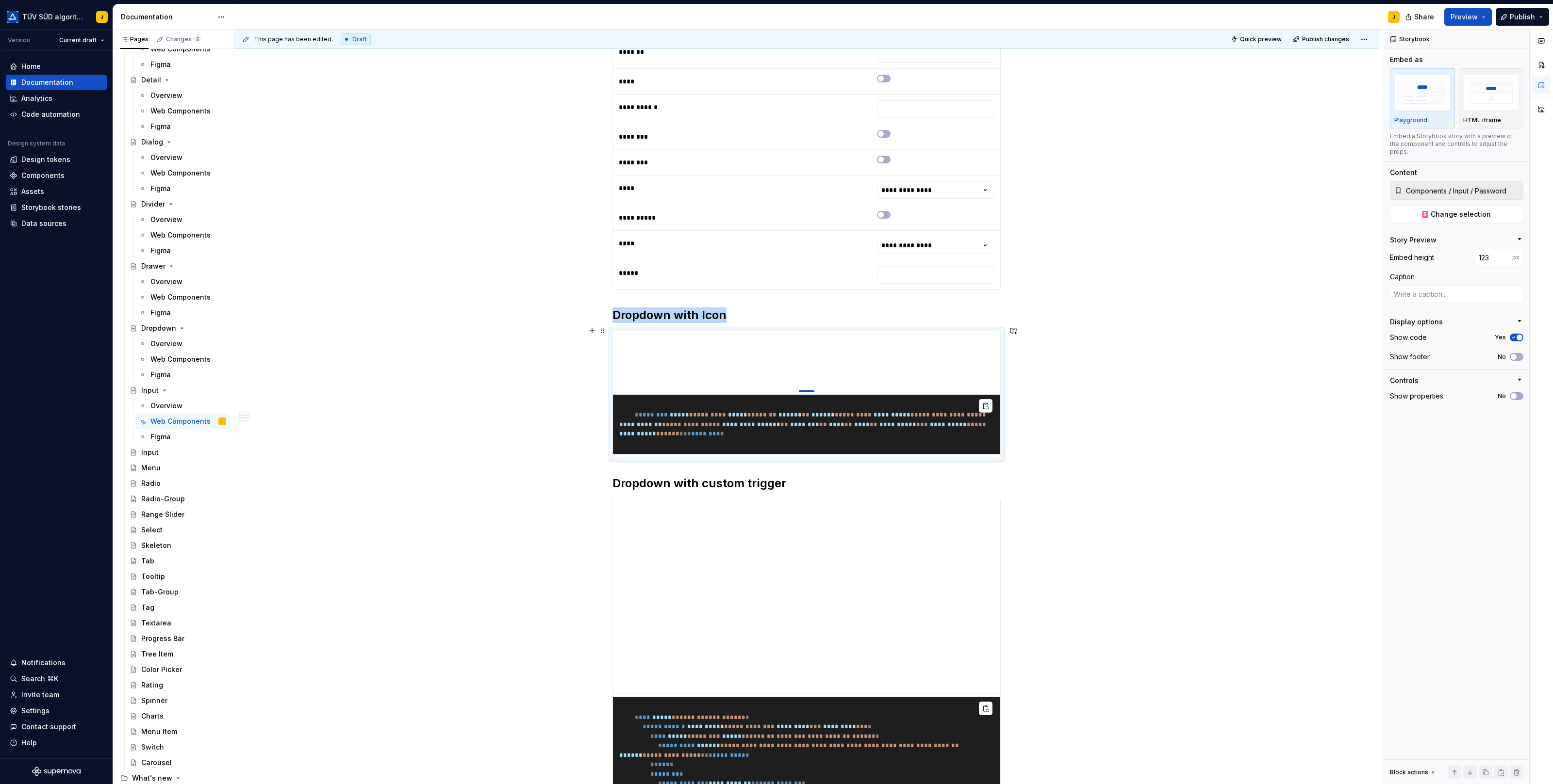
type textarea "*"
type input "122"
drag, startPoint x: 809, startPoint y: 521, endPoint x: 807, endPoint y: 384, distance: 137.0
click at [807, 390] on div at bounding box center [806, 391] width 15 height 2
type textarea "*"
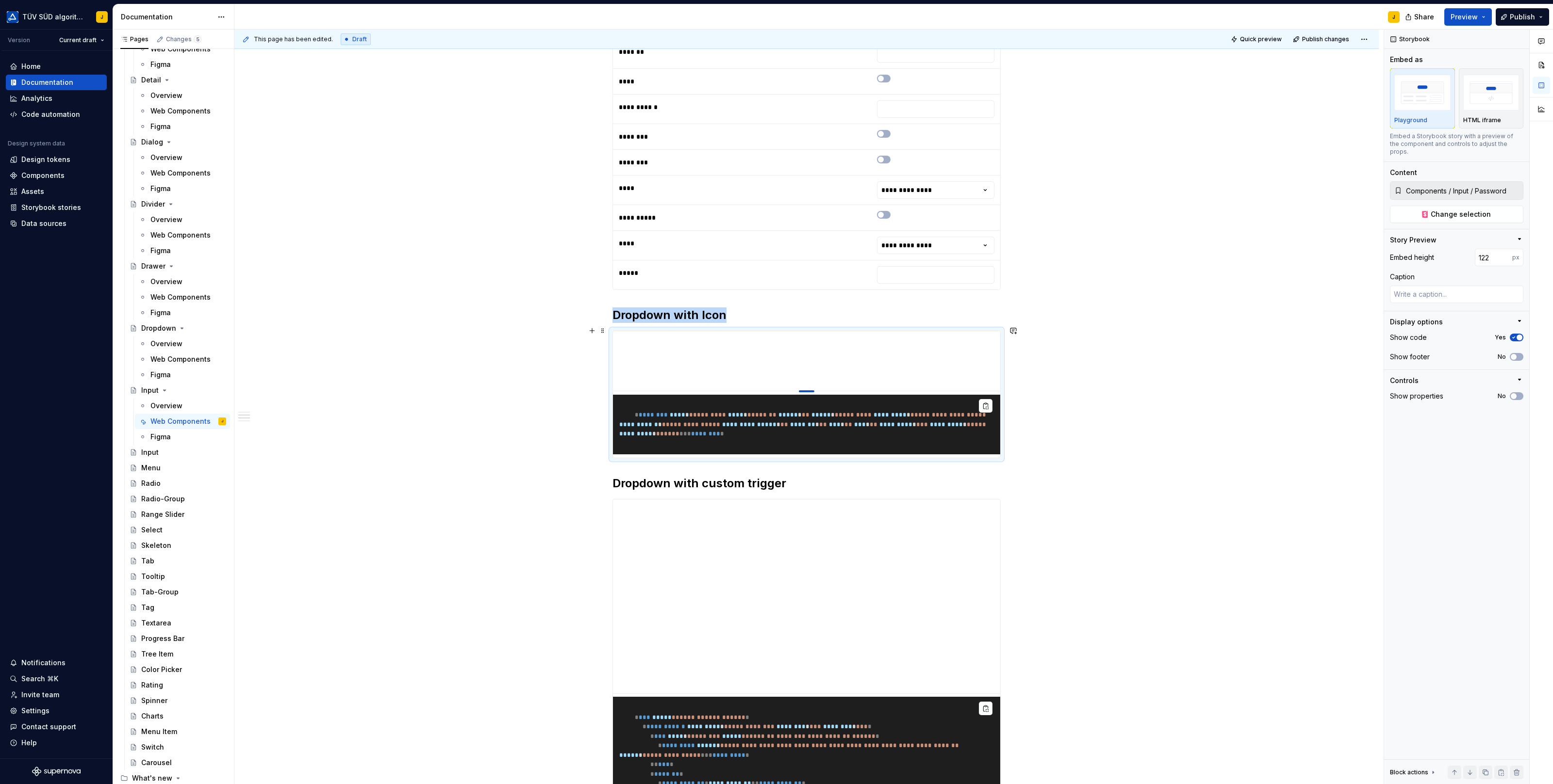
type input "121"
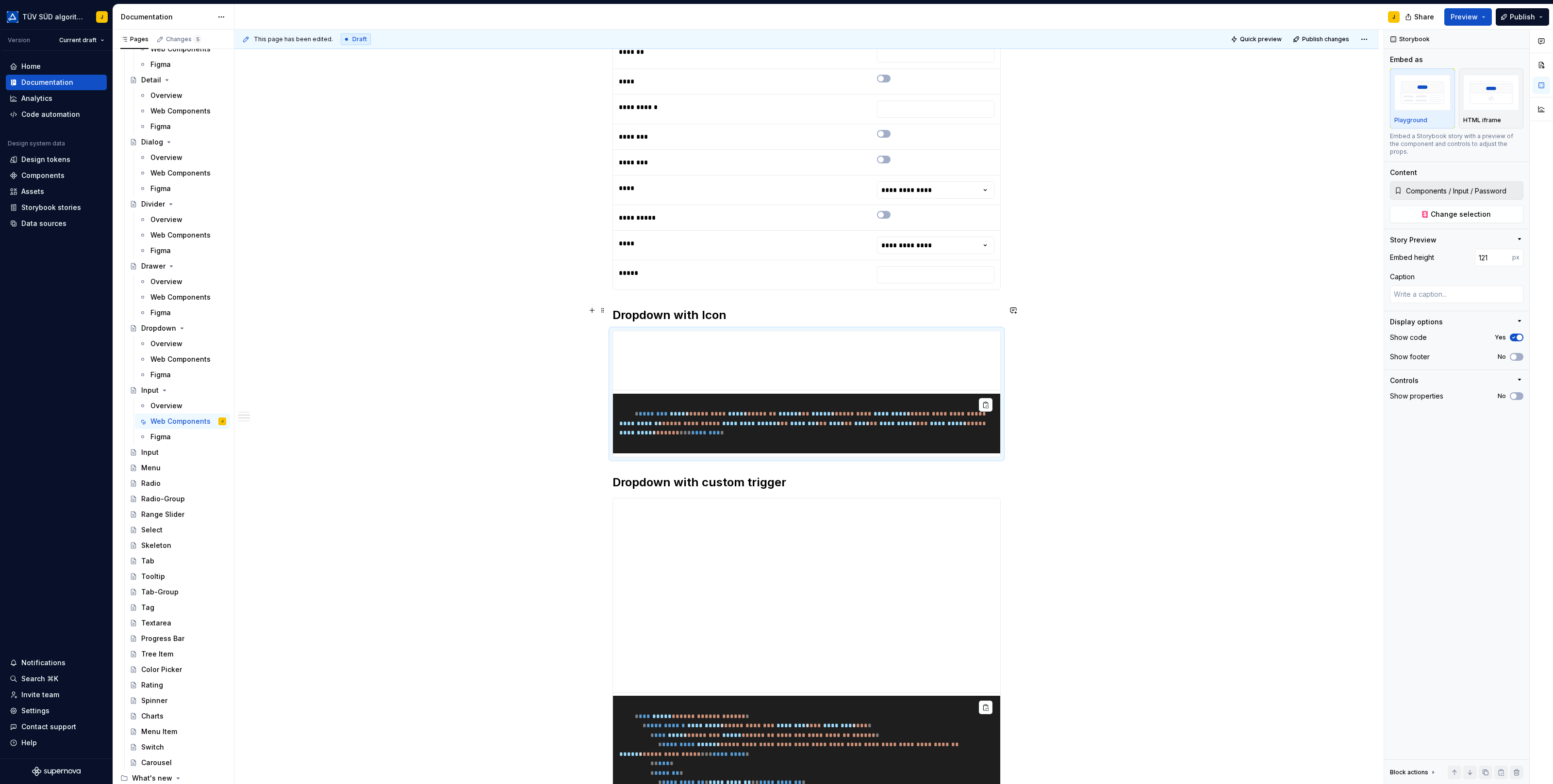
click at [721, 301] on div "**********" at bounding box center [806, 255] width 388 height 1424
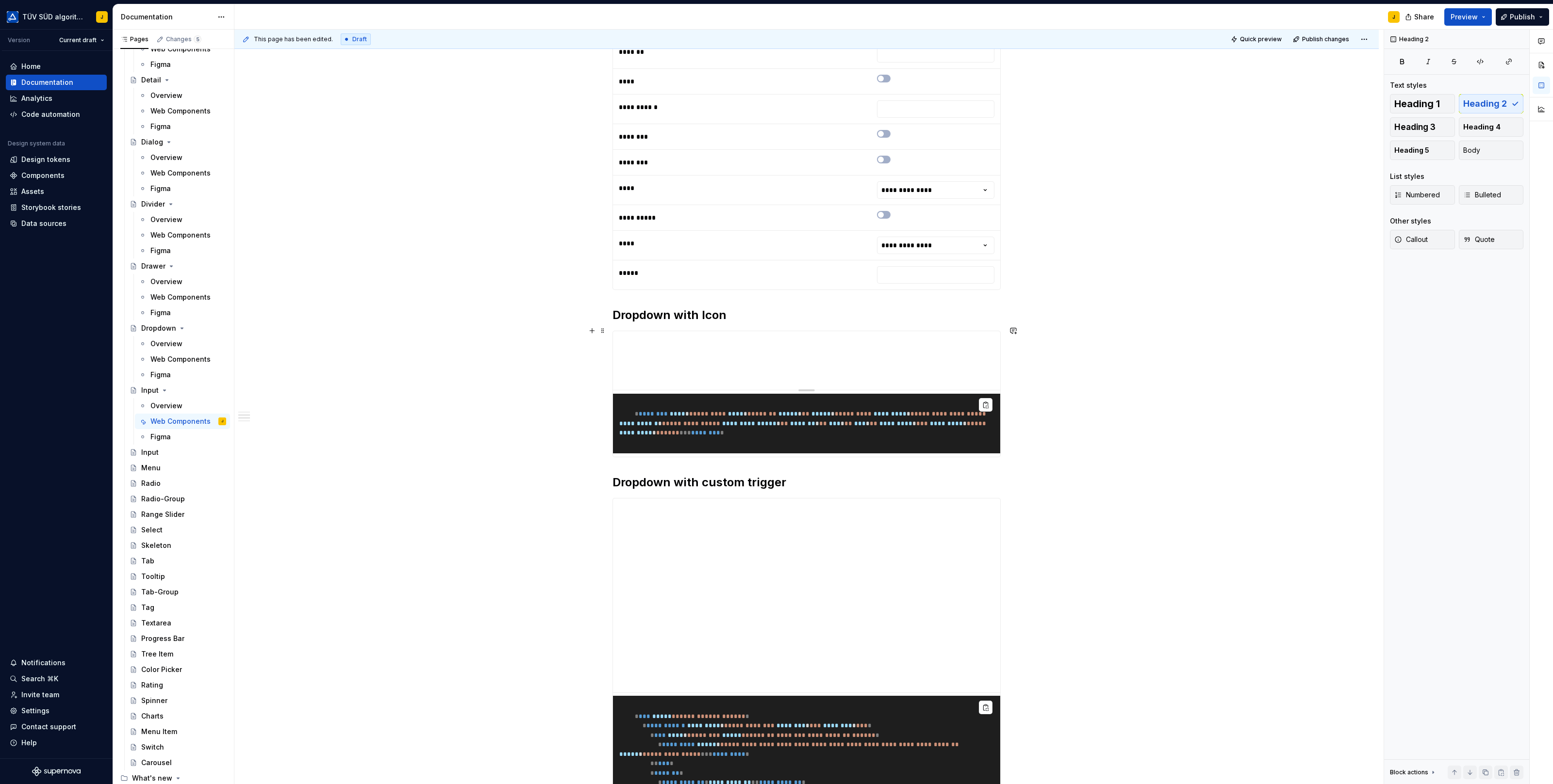
type textarea "*"
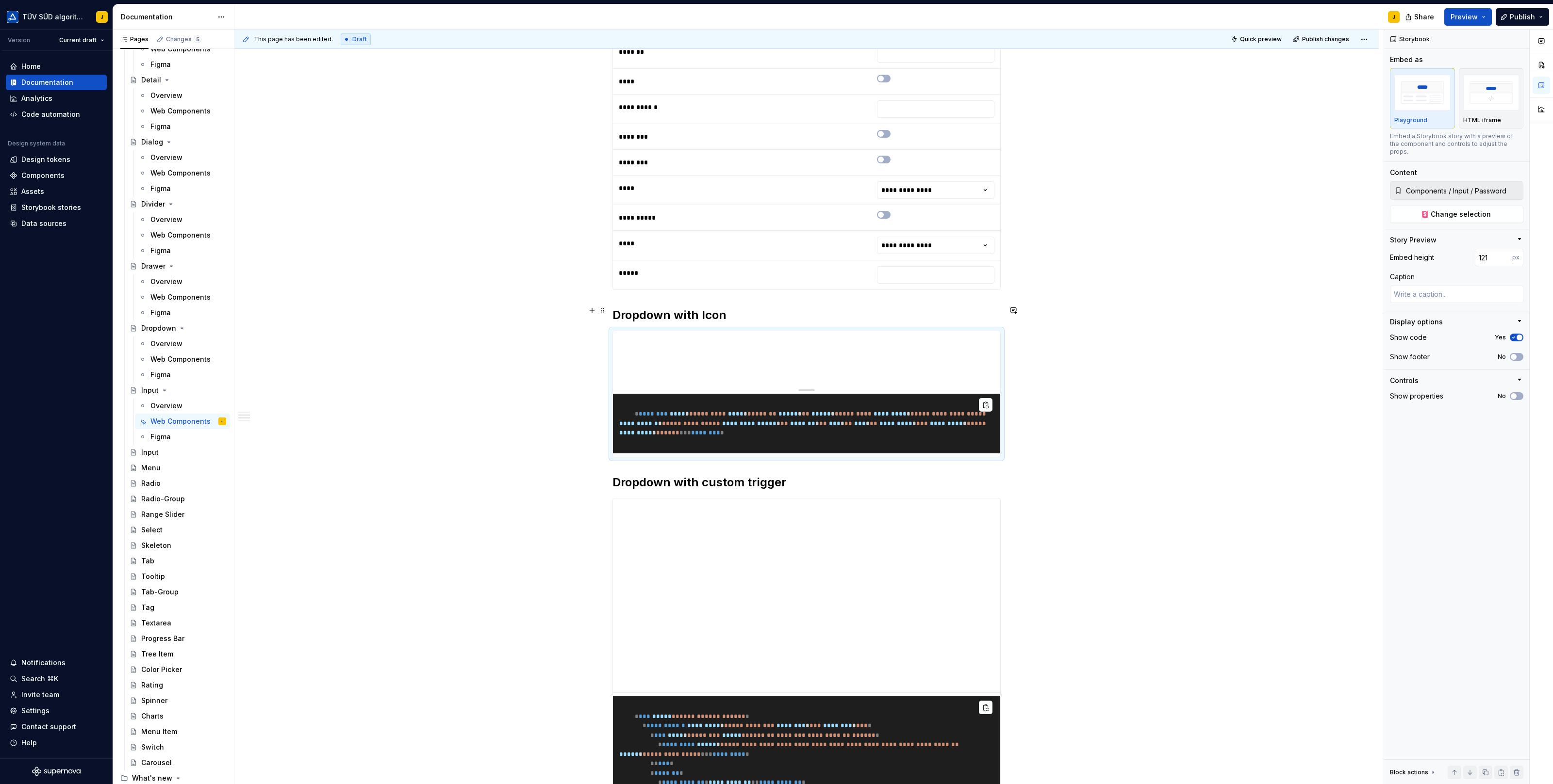
click at [673, 307] on h2 "Dropdown with Icon" at bounding box center [806, 315] width 388 height 15
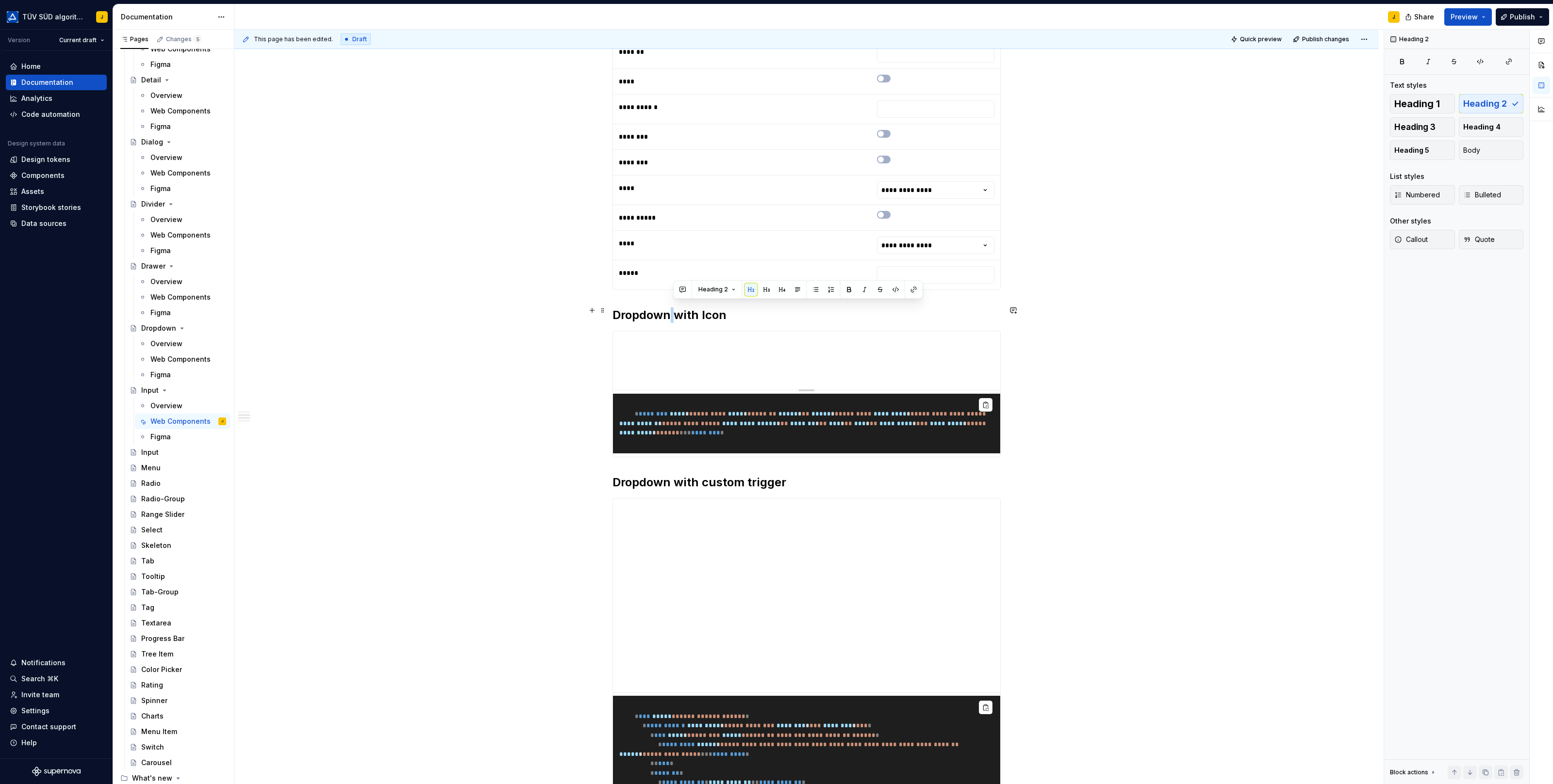
click at [673, 307] on h2 "Dropdown with Icon" at bounding box center [806, 315] width 388 height 15
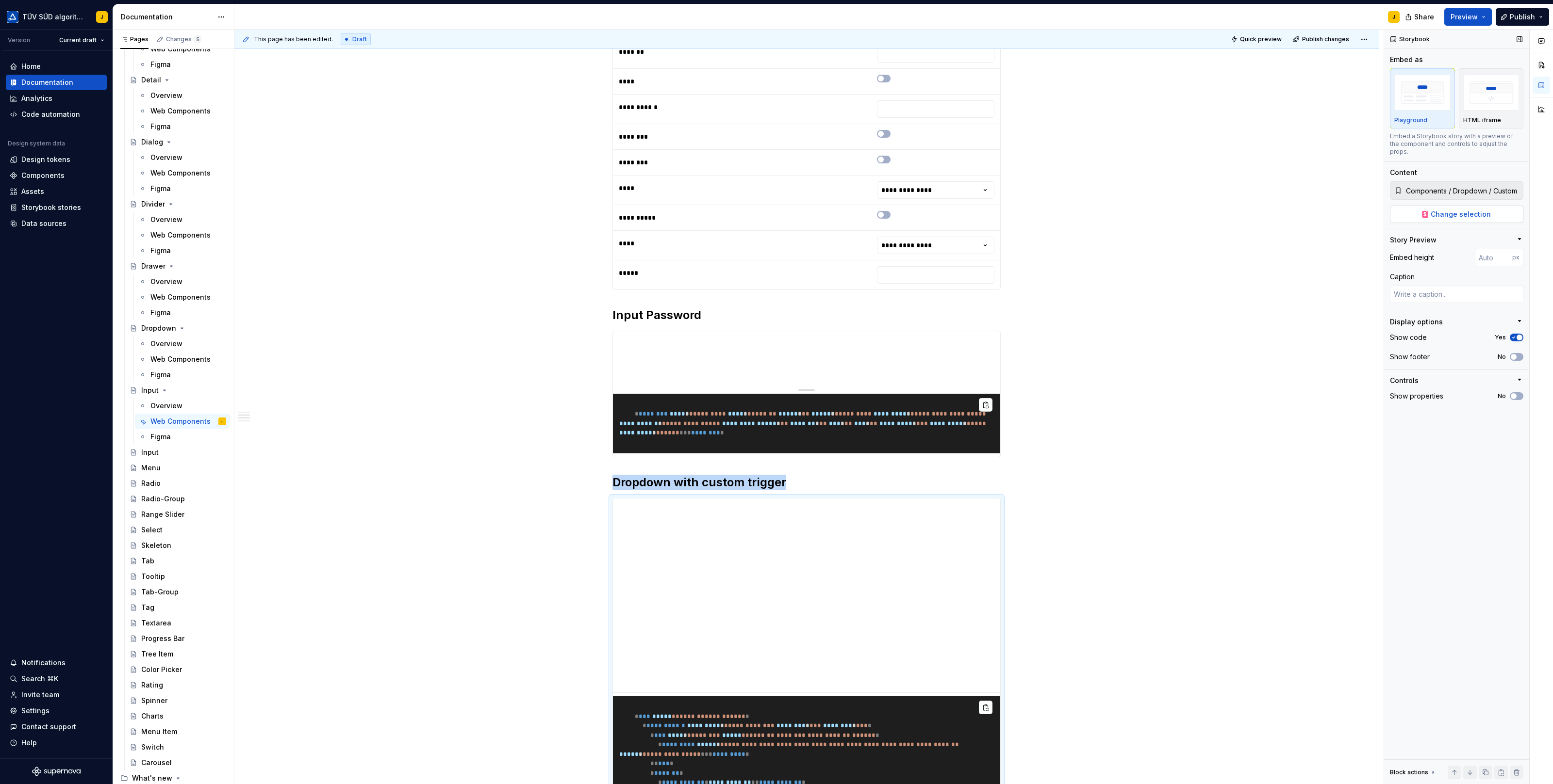
click at [1464, 209] on span "Change selection" at bounding box center [1460, 214] width 60 height 10
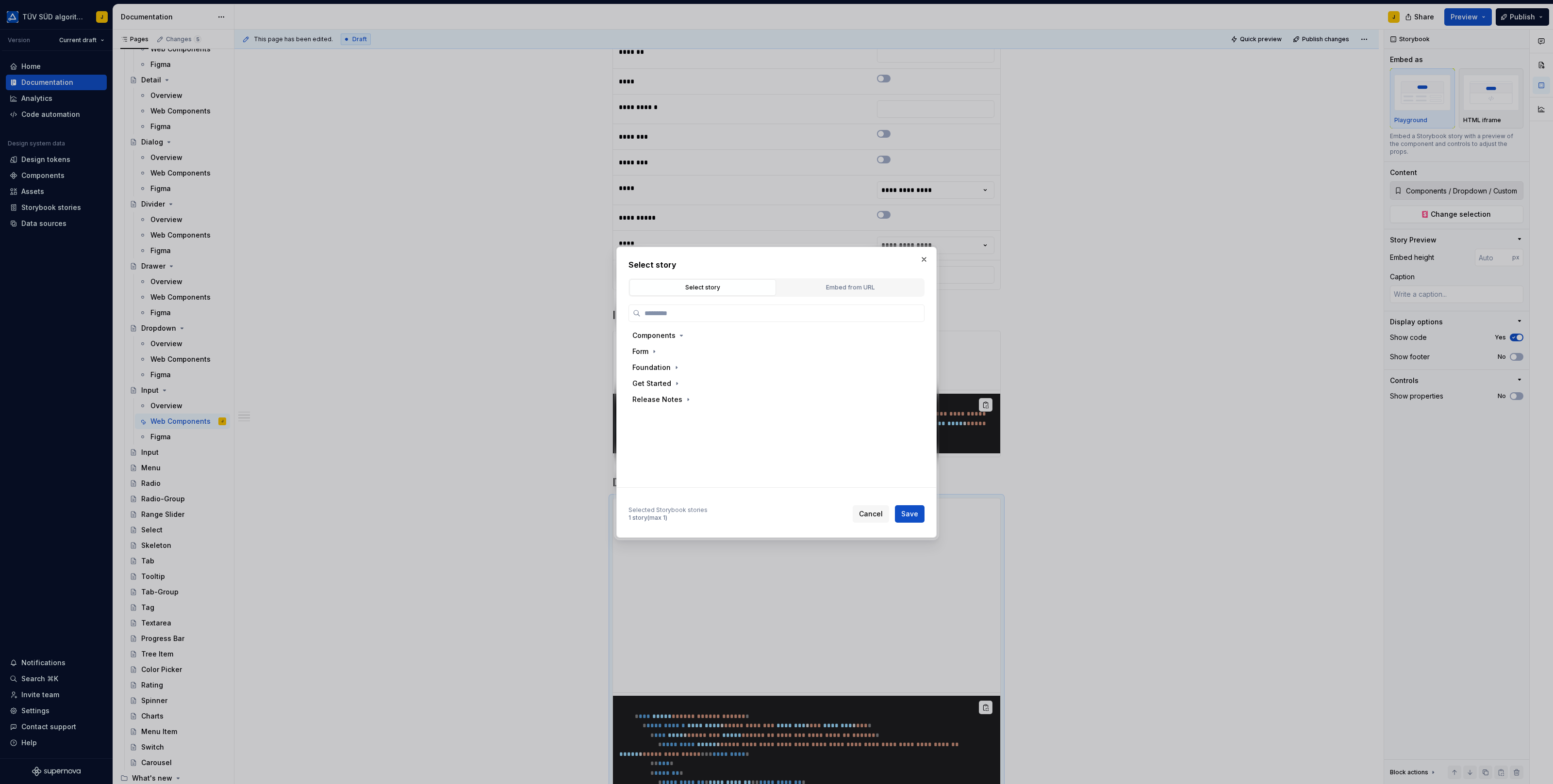
type textarea "*"
type input "*****"
click at [683, 411] on div "With Prefix" at bounding box center [681, 415] width 37 height 10
click at [910, 510] on span "Save" at bounding box center [910, 514] width 17 height 10
type textarea "*"
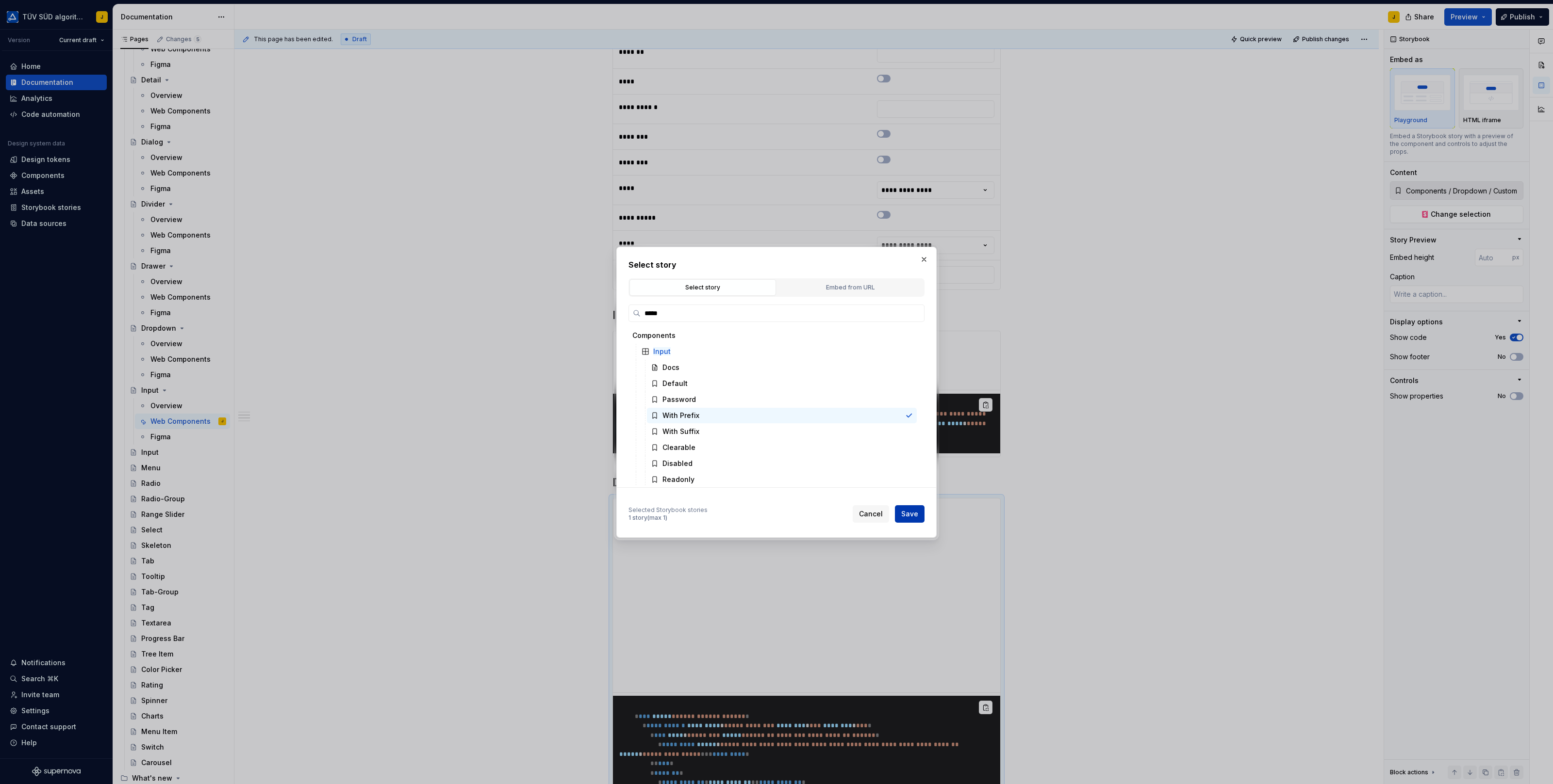
type input "Components / Input / With Prefix"
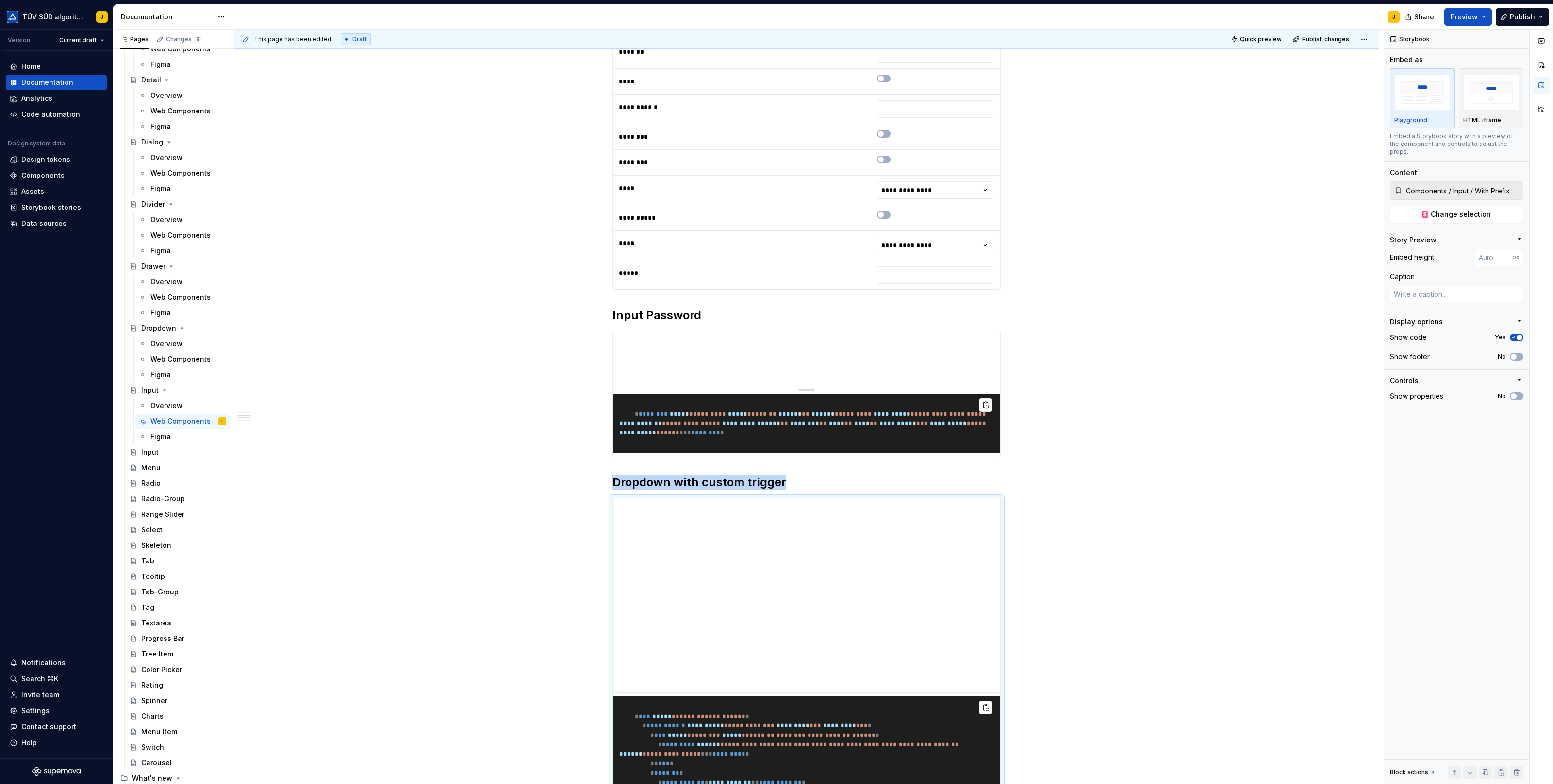
scroll to position [732, 0]
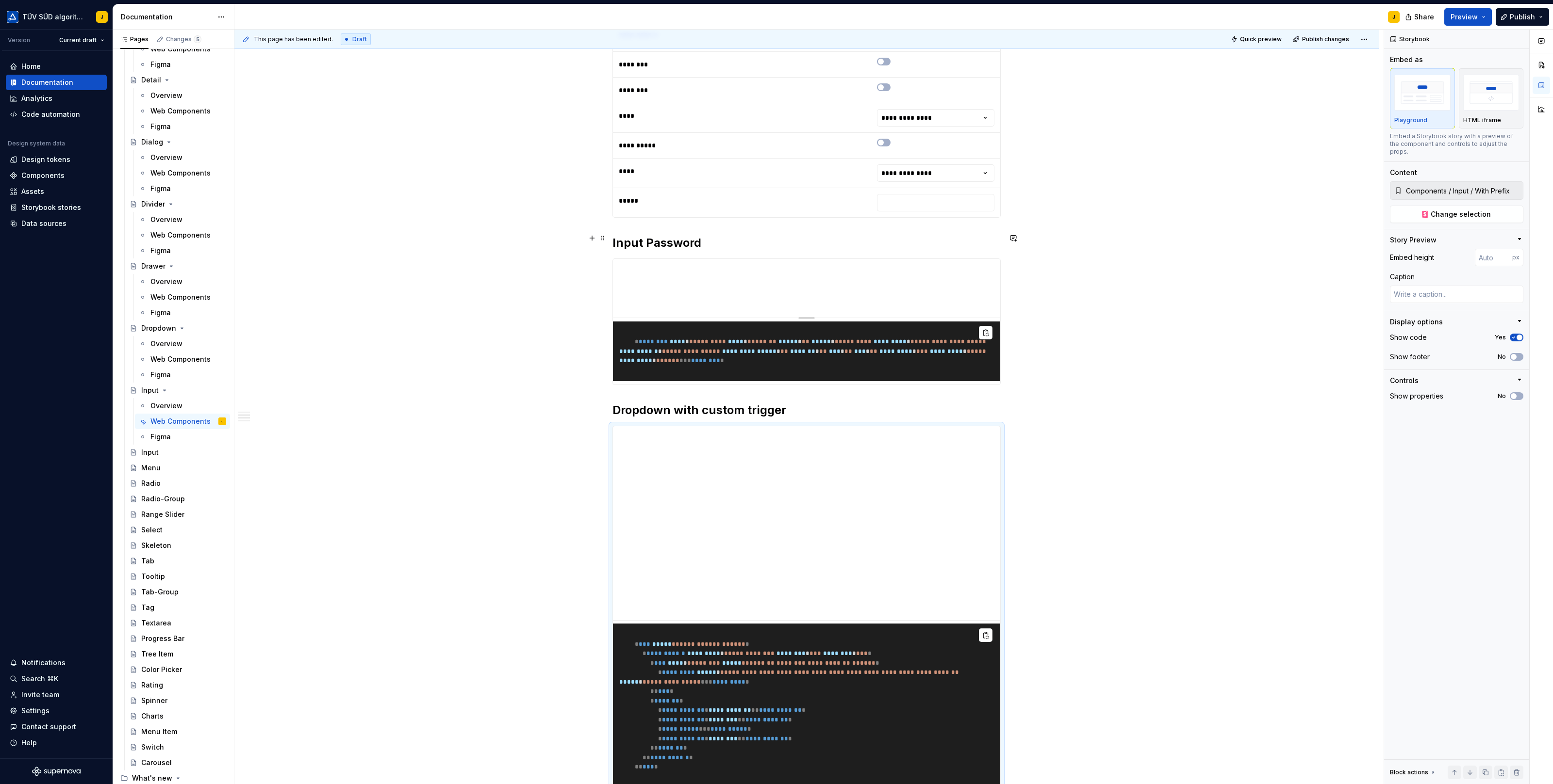
click at [661, 235] on h2 "Input Password" at bounding box center [806, 243] width 388 height 15
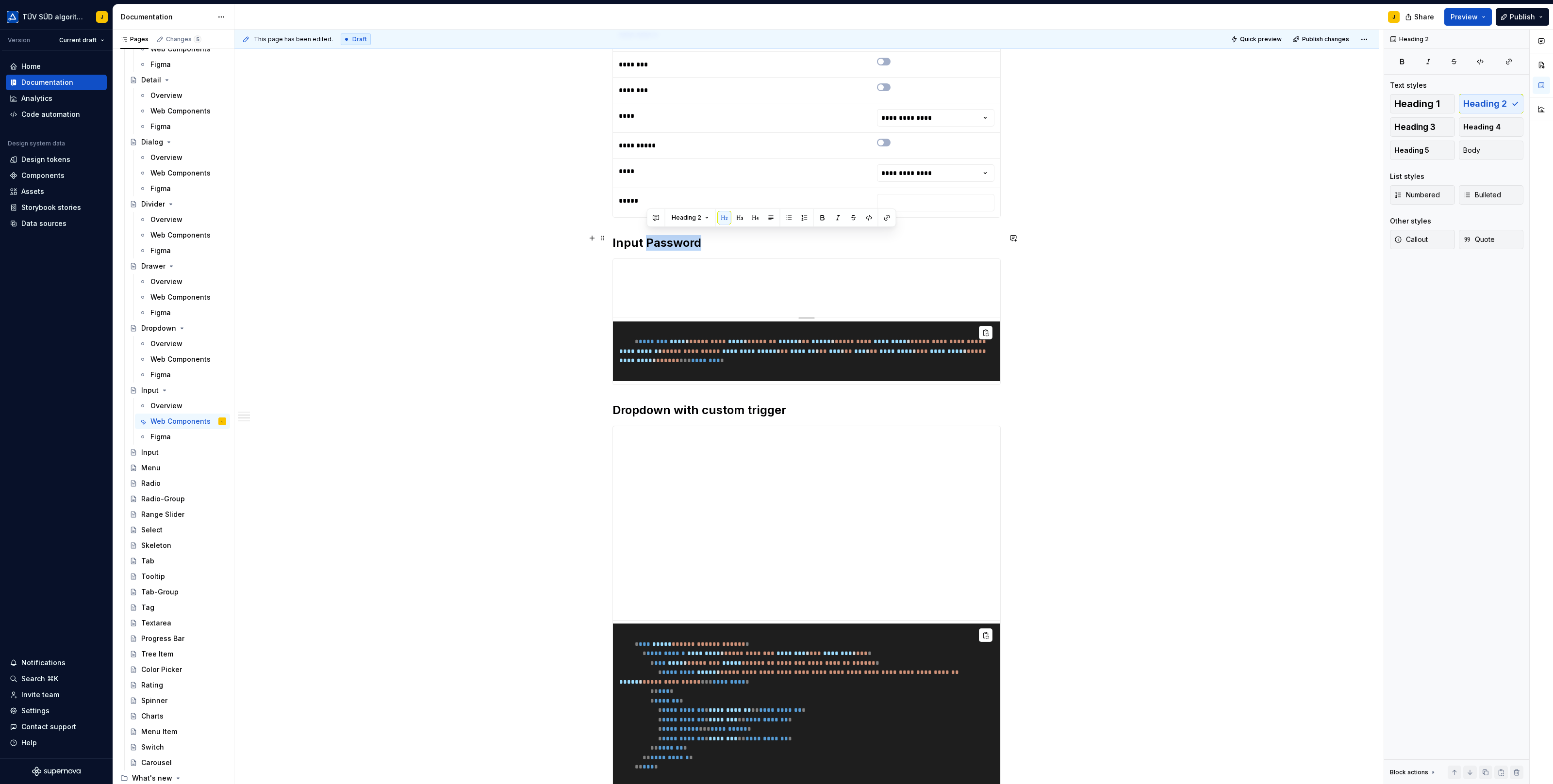
click at [661, 235] on h2 "Input Password" at bounding box center [806, 243] width 388 height 15
copy h2 "Input Password"
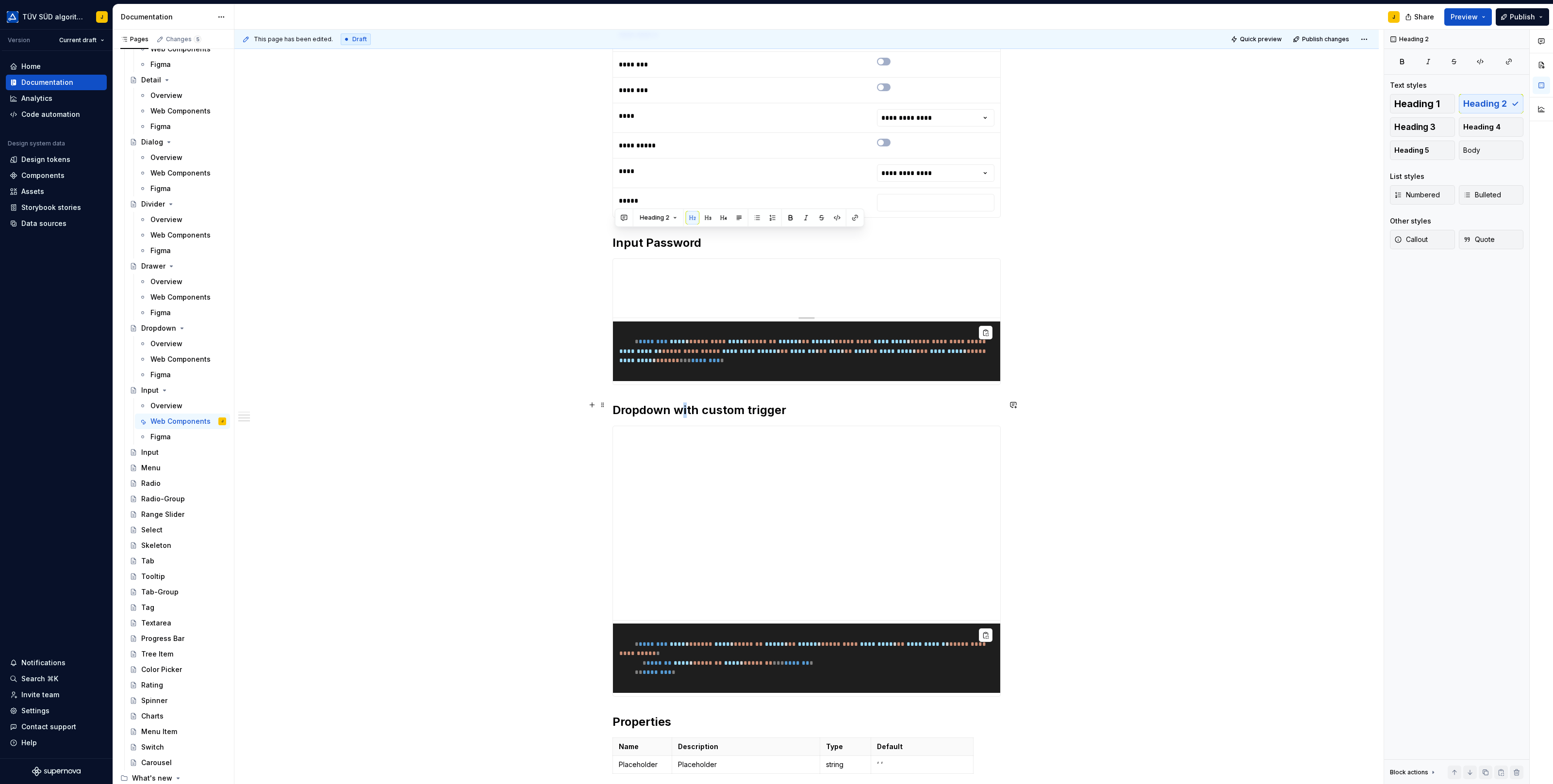
click at [687, 410] on h2 "Dropdown with custom trigger" at bounding box center [806, 410] width 388 height 15
click at [684, 403] on h2 "Input Password" at bounding box center [806, 410] width 388 height 15
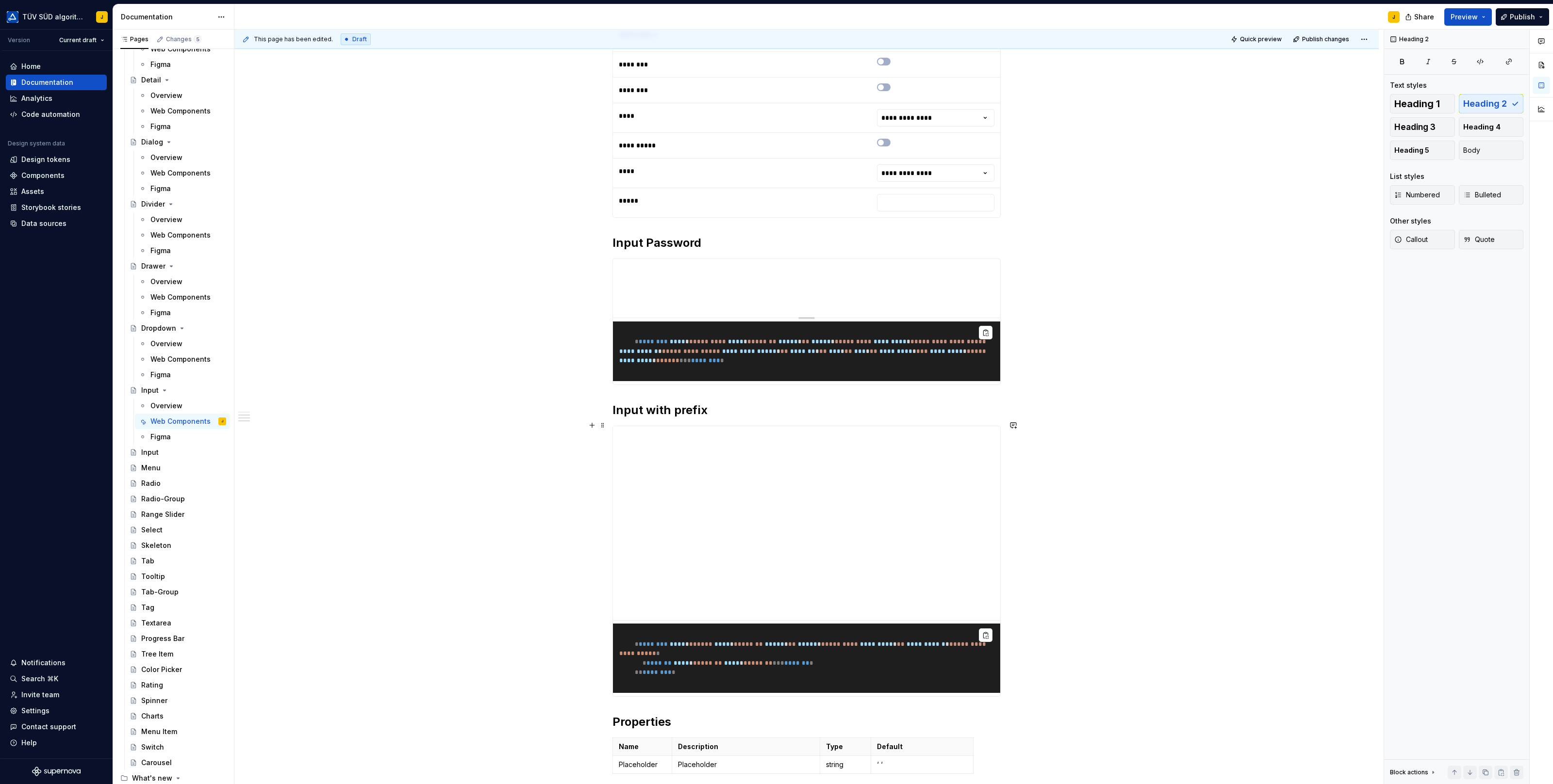
click at [596, 442] on div "**********" at bounding box center [809, 407] width 1149 height 755
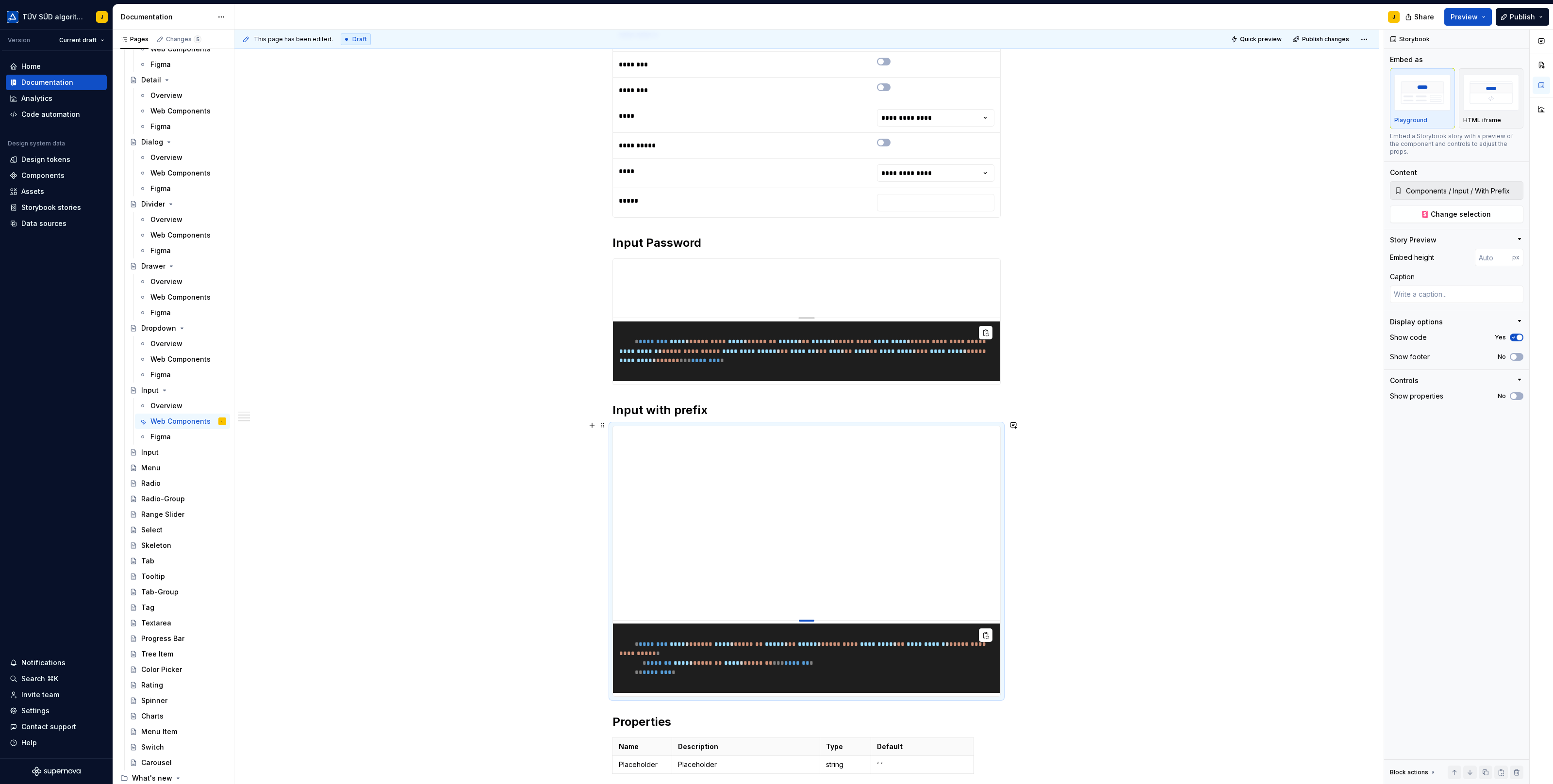
type textarea "*"
type input "398"
type textarea "*"
type input "147"
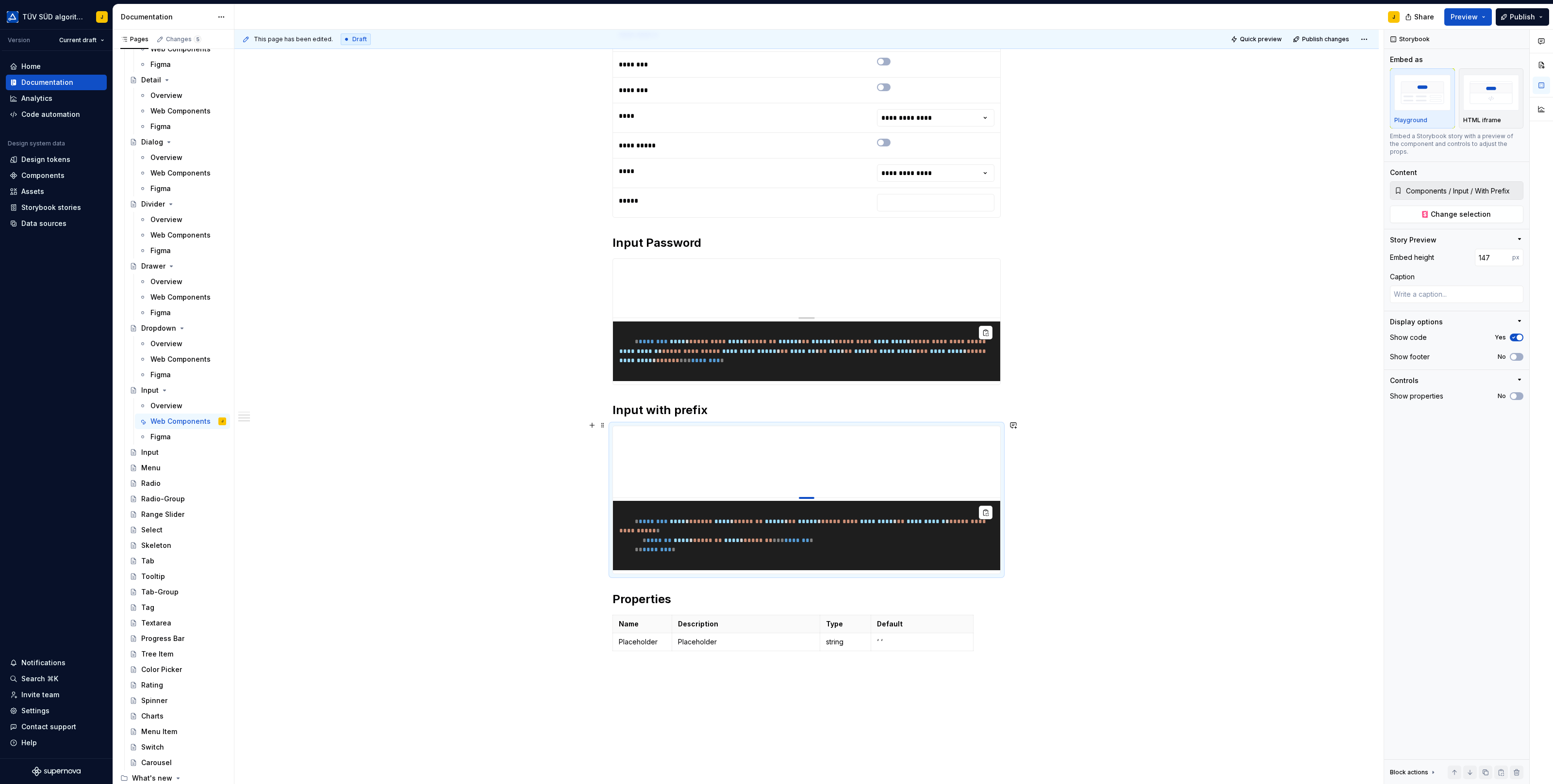
type textarea "*"
type input "142"
type textarea "*"
type input "141"
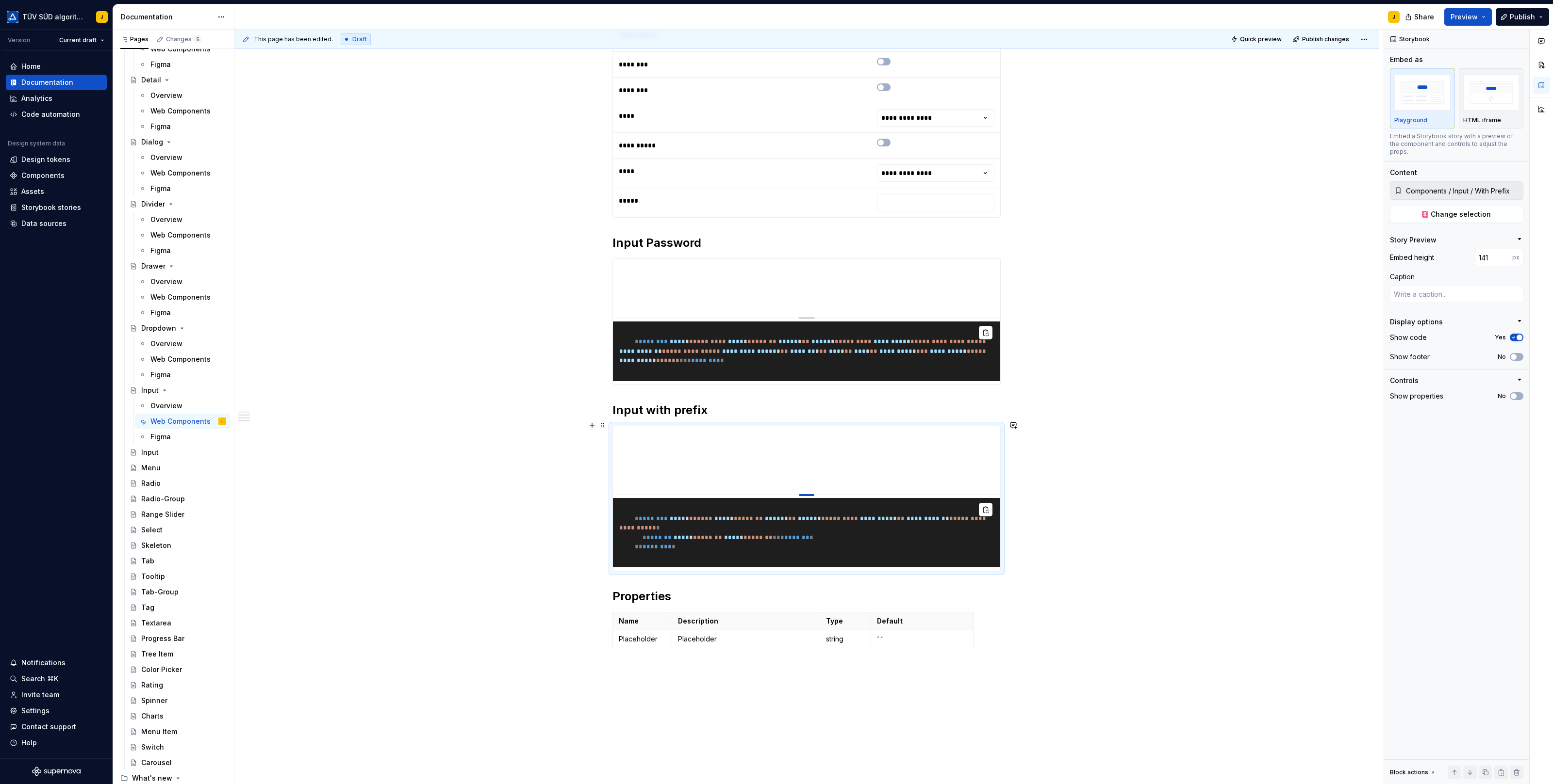
type textarea "*"
type input "143"
type textarea "*"
type input "144"
type textarea "*"
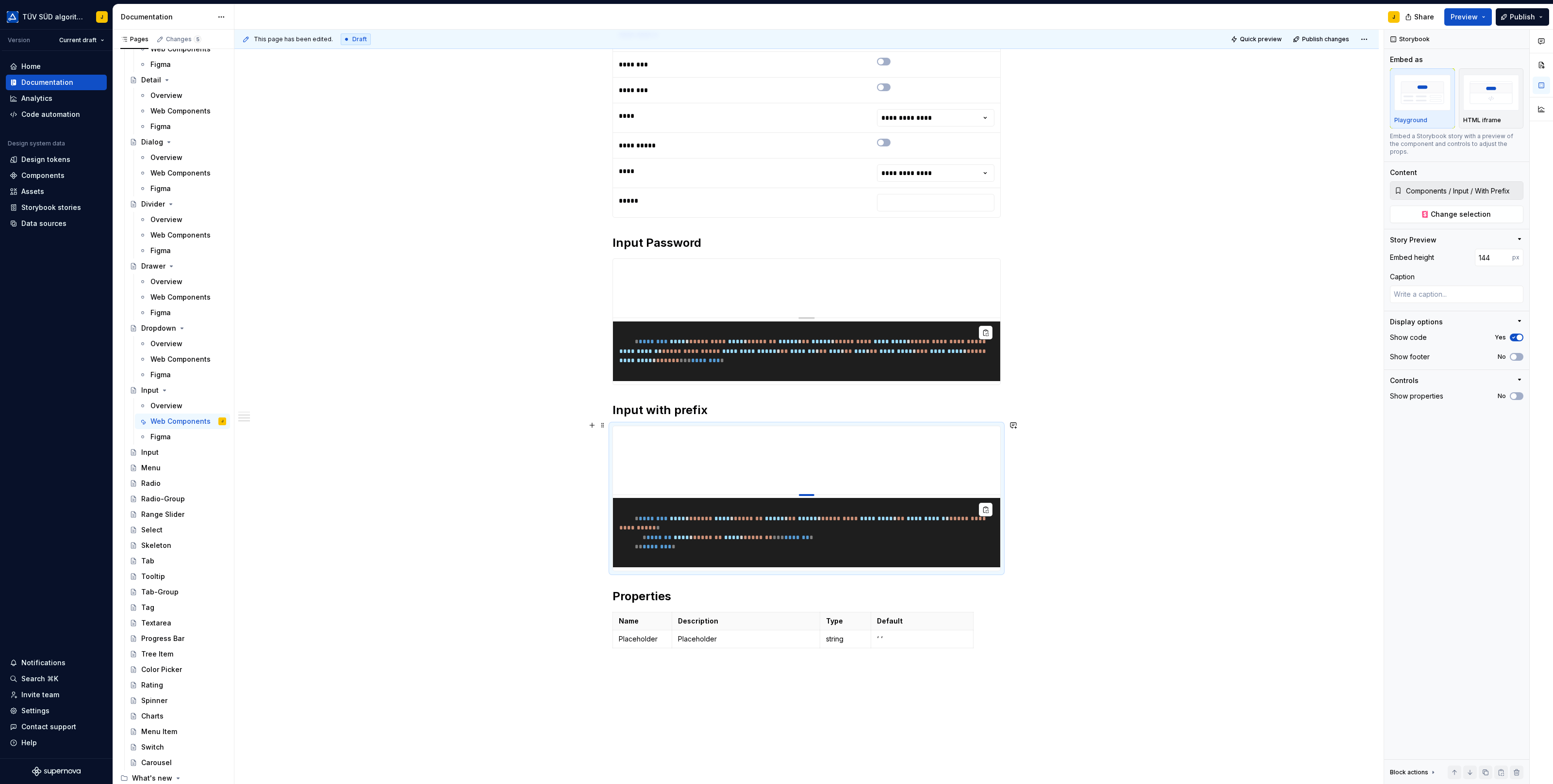
type input "148"
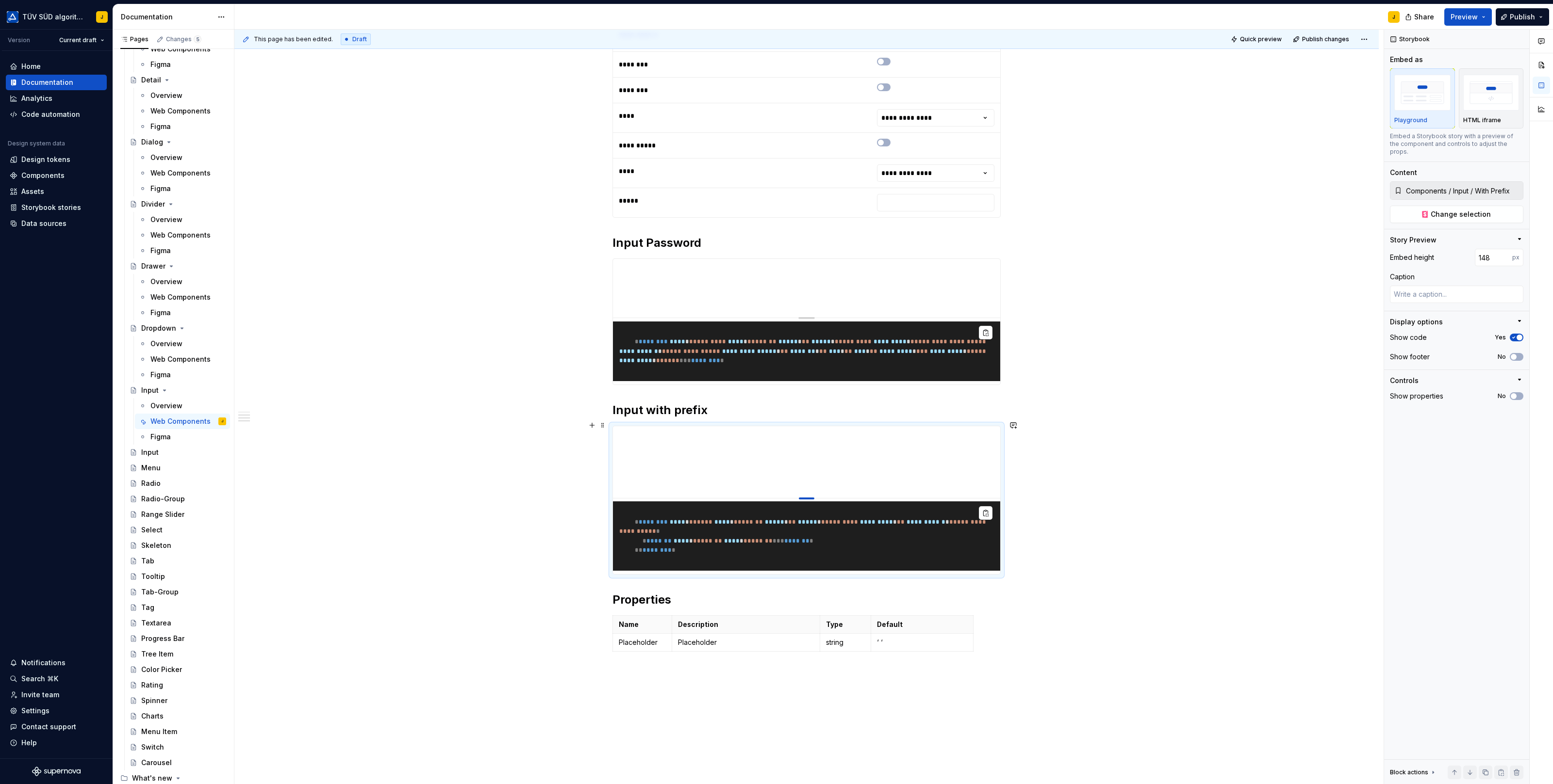
drag, startPoint x: 811, startPoint y: 614, endPoint x: 811, endPoint y: 491, distance: 123.0
click at [811, 498] on div at bounding box center [806, 498] width 15 height 2
type textarea "*"
type input "146"
click at [603, 424] on span at bounding box center [603, 425] width 8 height 13
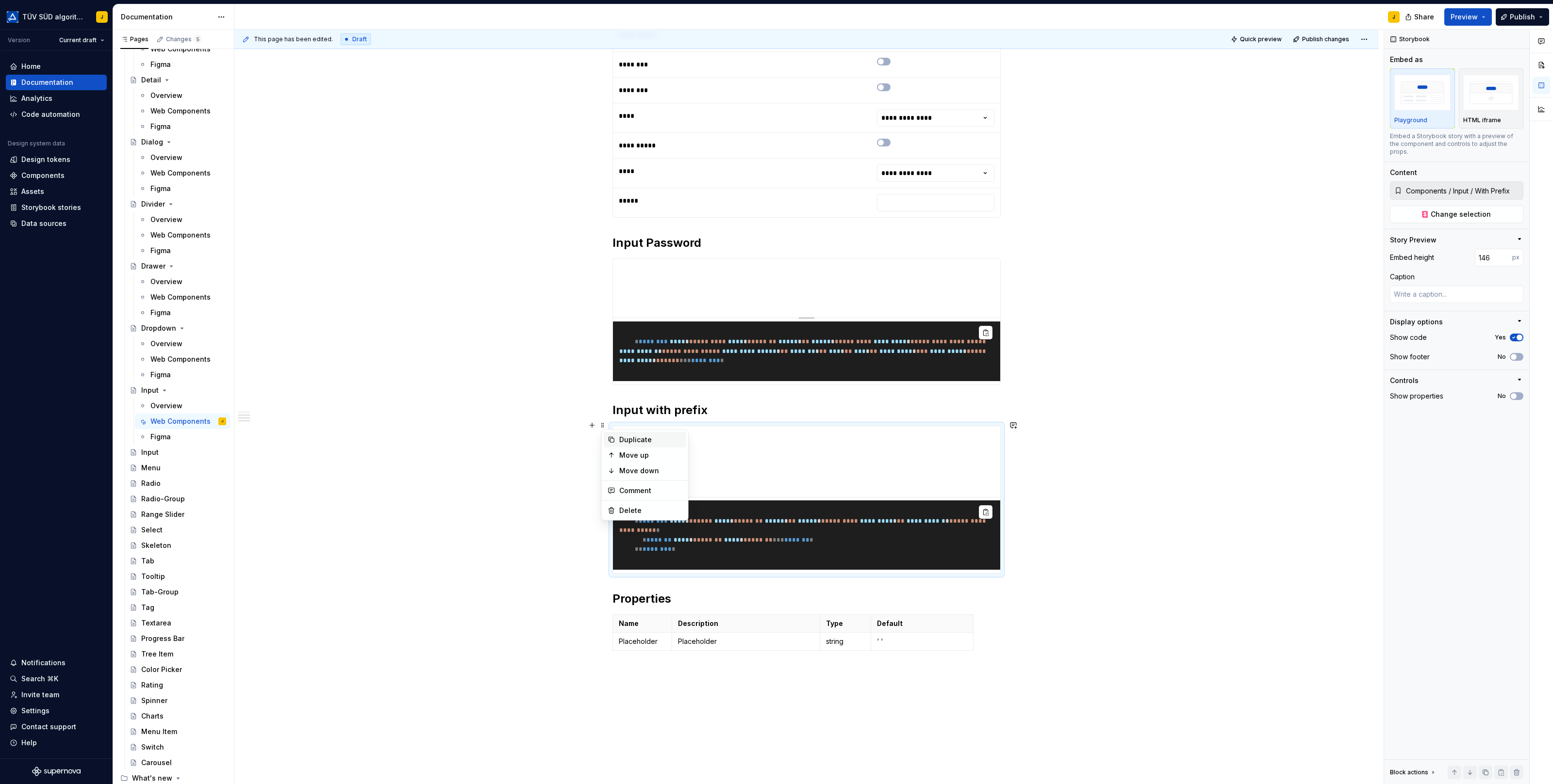
click at [638, 436] on div "Duplicate" at bounding box center [650, 440] width 63 height 10
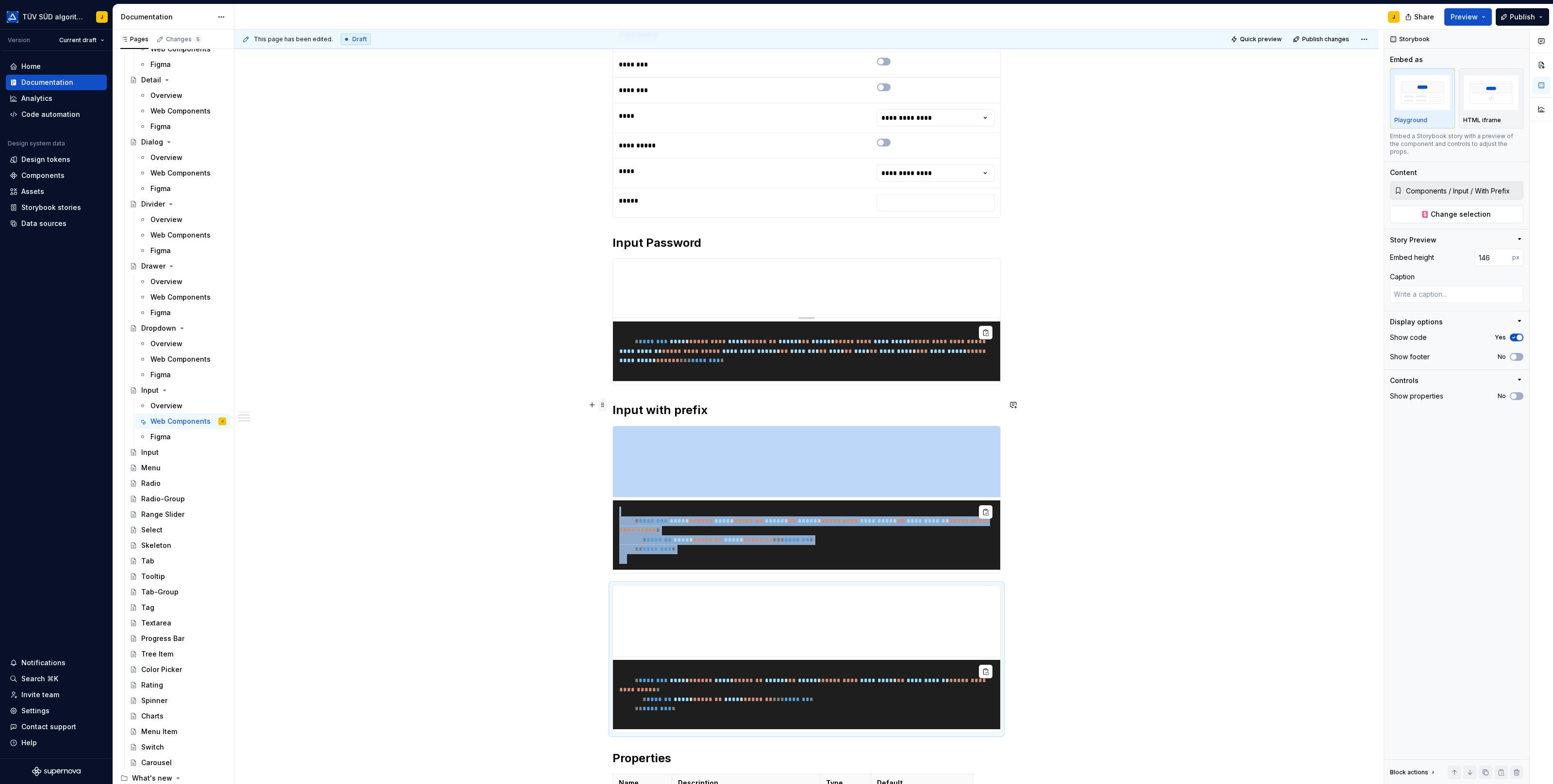
click at [606, 403] on span at bounding box center [603, 404] width 8 height 13
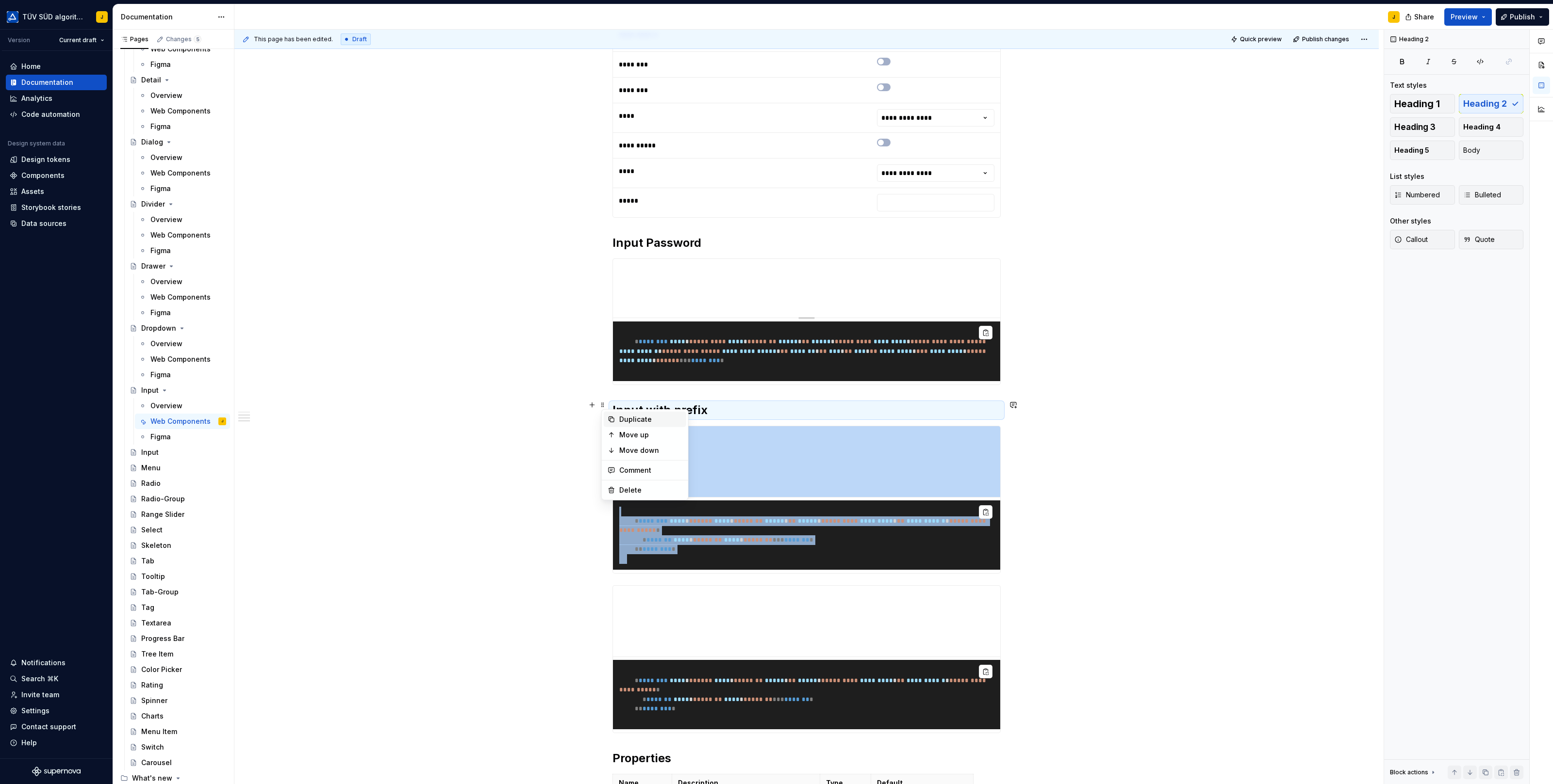
click at [624, 416] on div "Duplicate" at bounding box center [650, 419] width 63 height 10
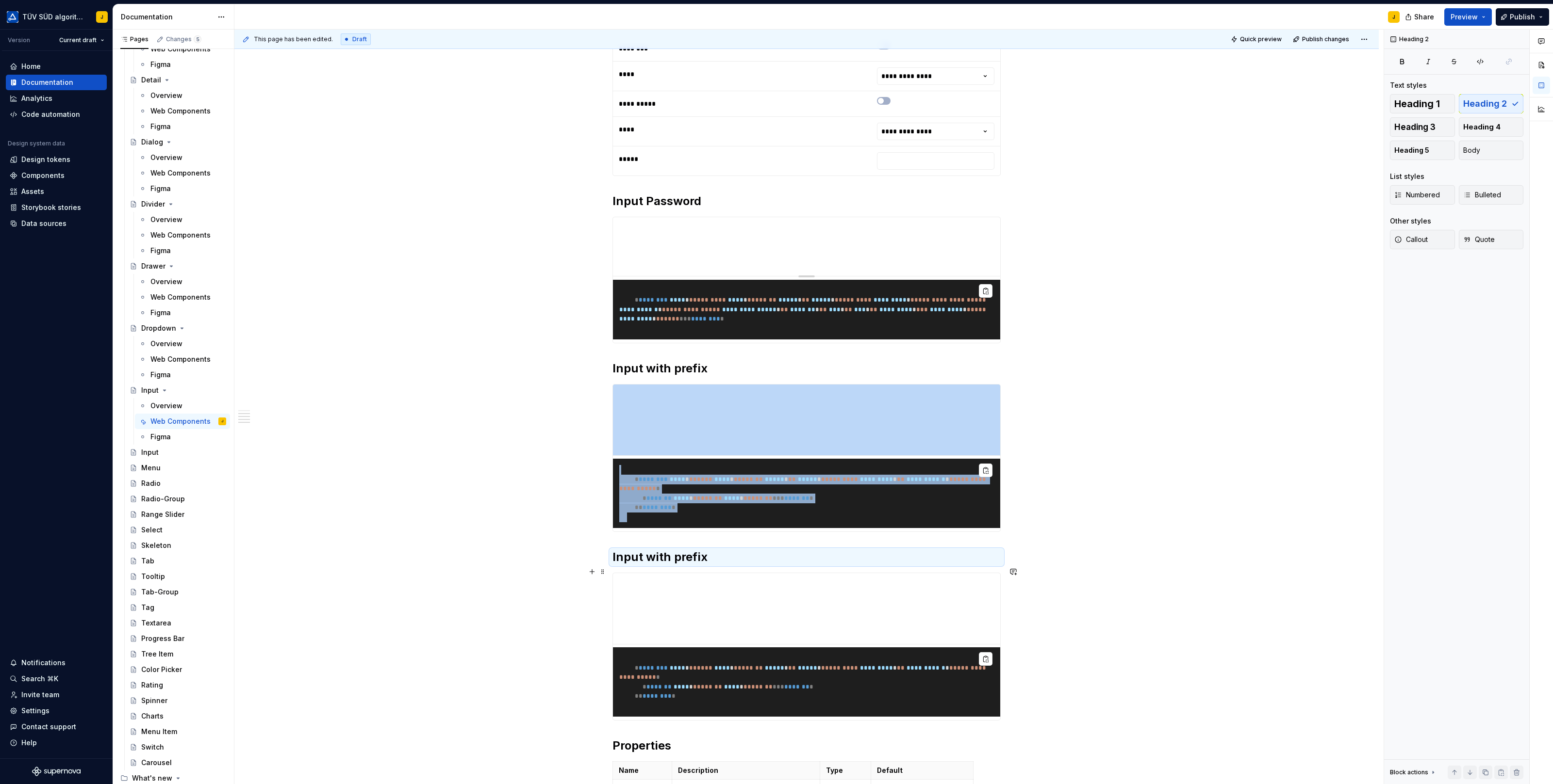
scroll to position [783, 0]
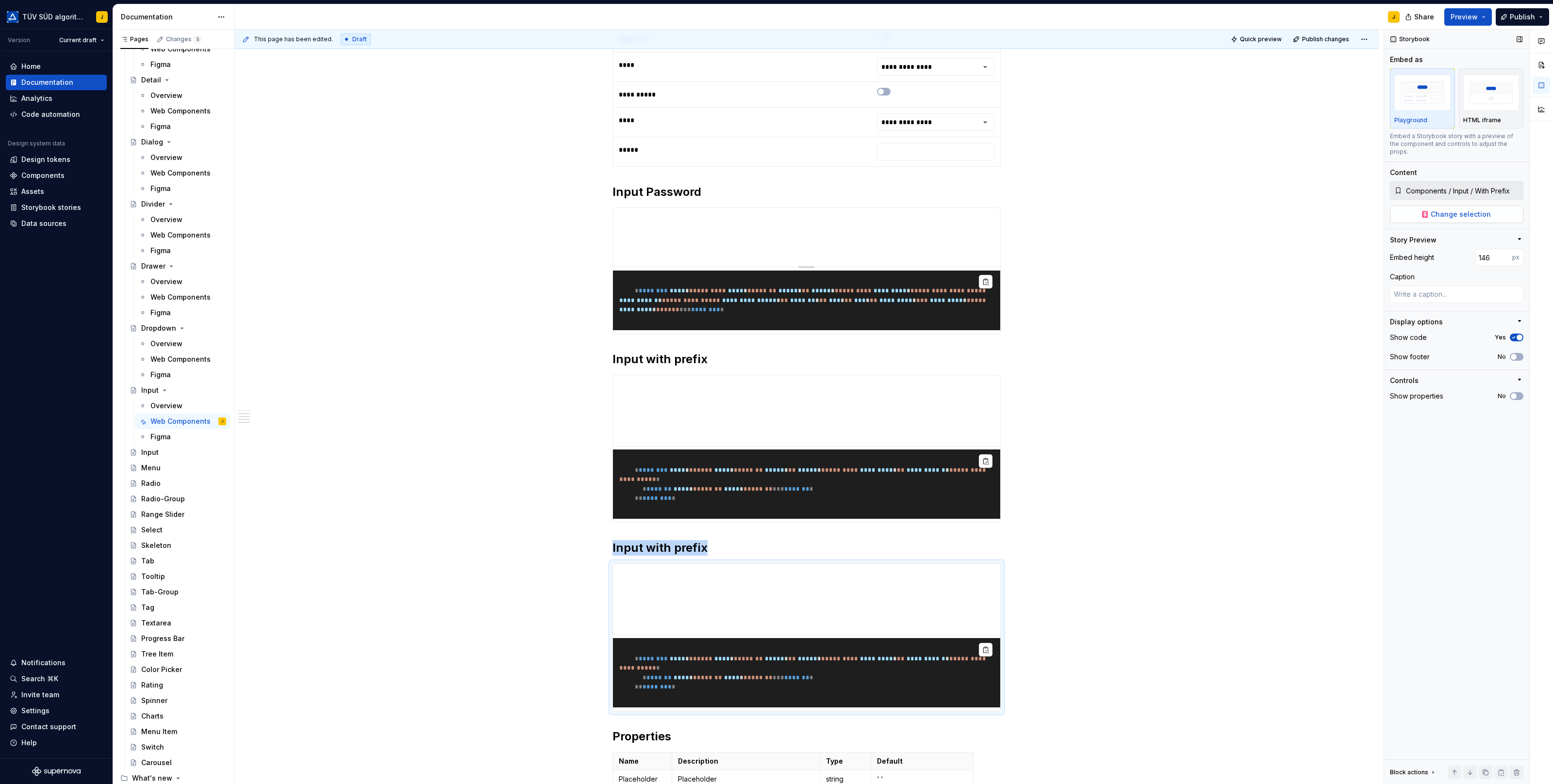
click at [1490, 205] on button "Change selection" at bounding box center [1456, 214] width 133 height 17
type textarea "*"
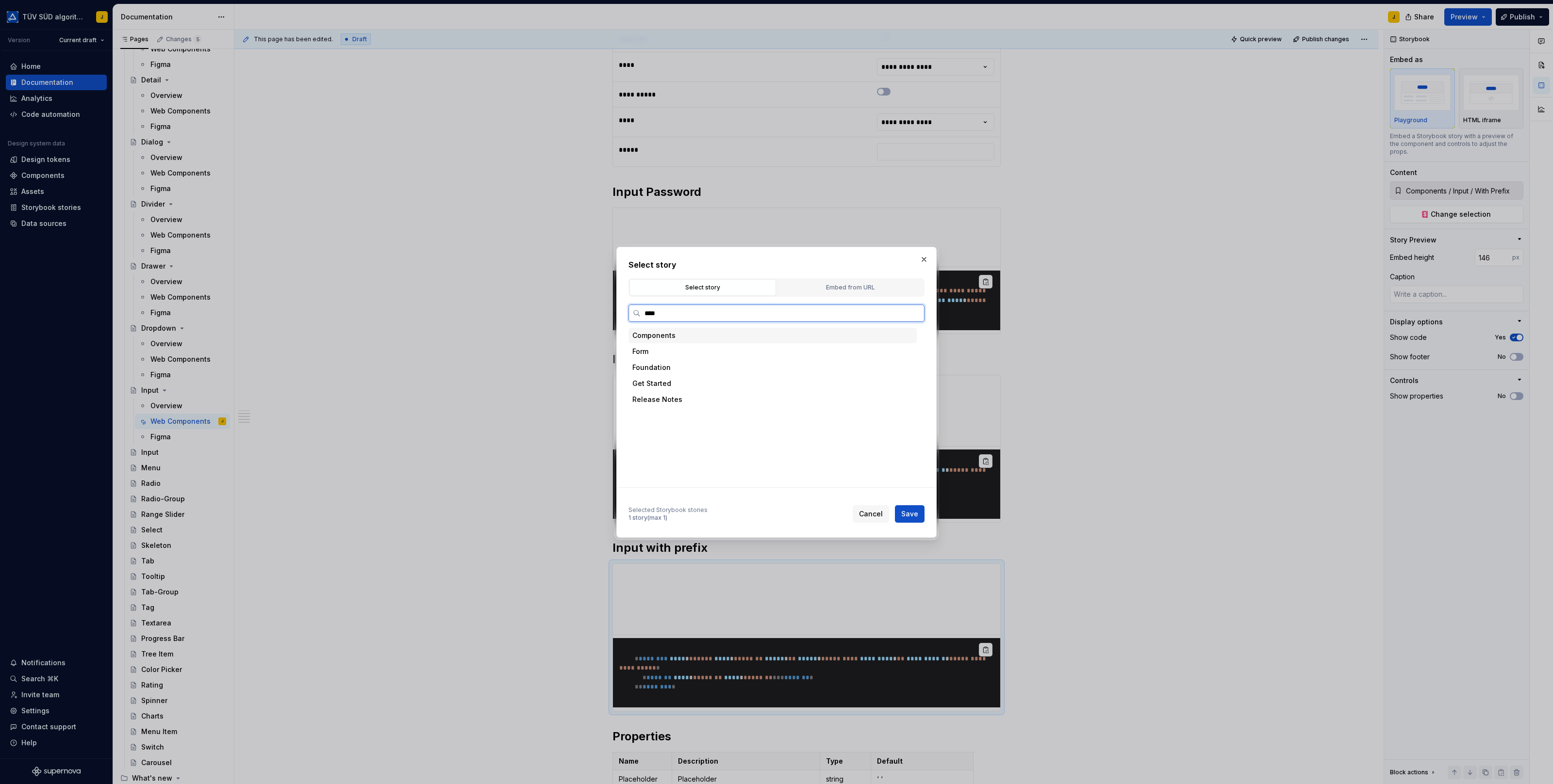
type input "*****"
click at [705, 429] on div "With Suffix" at bounding box center [781, 431] width 270 height 15
click at [912, 509] on span "Save" at bounding box center [910, 514] width 17 height 10
type textarea "*"
type input "Components / Input / With Suffix"
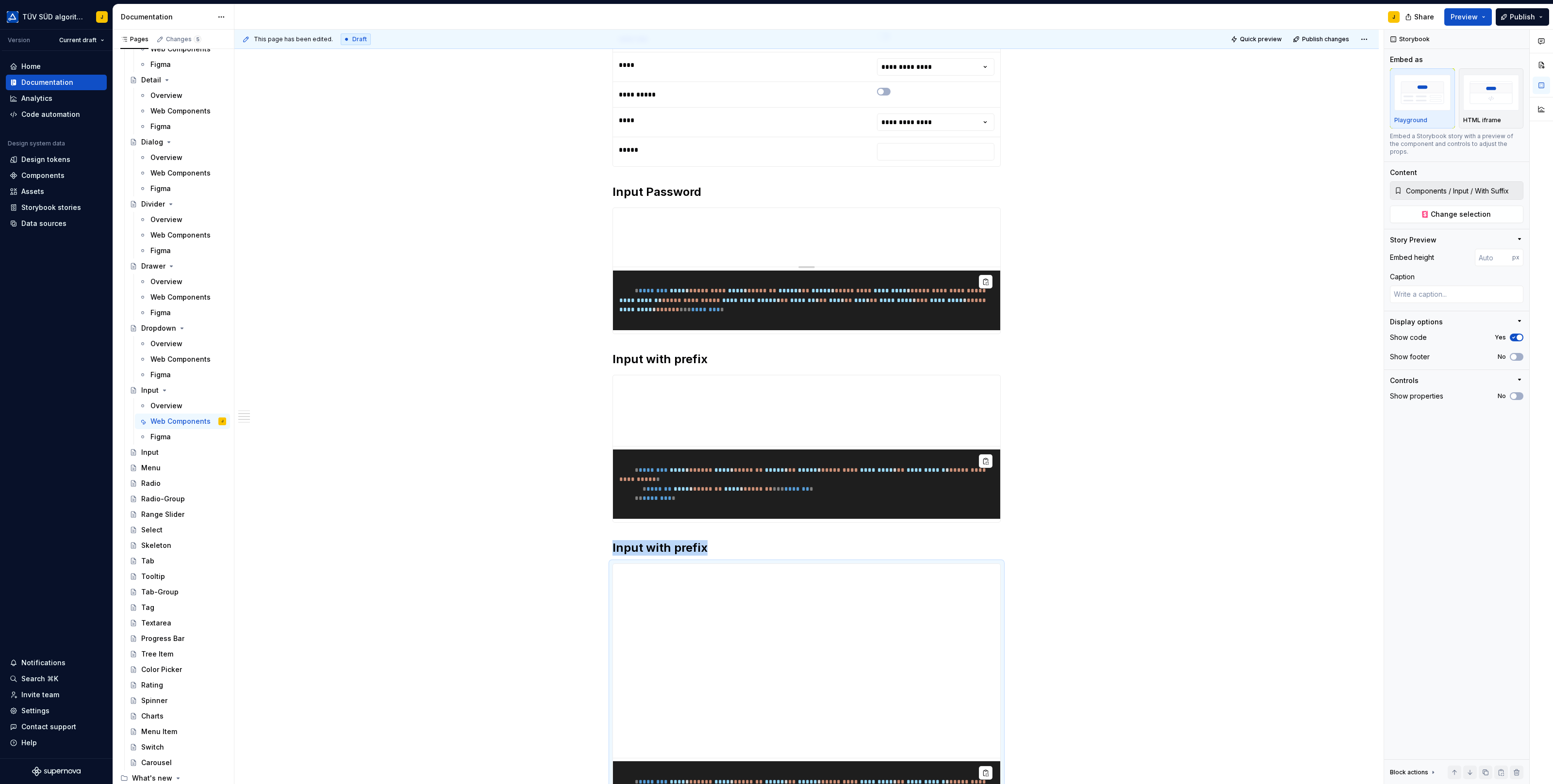
scroll to position [826, 0]
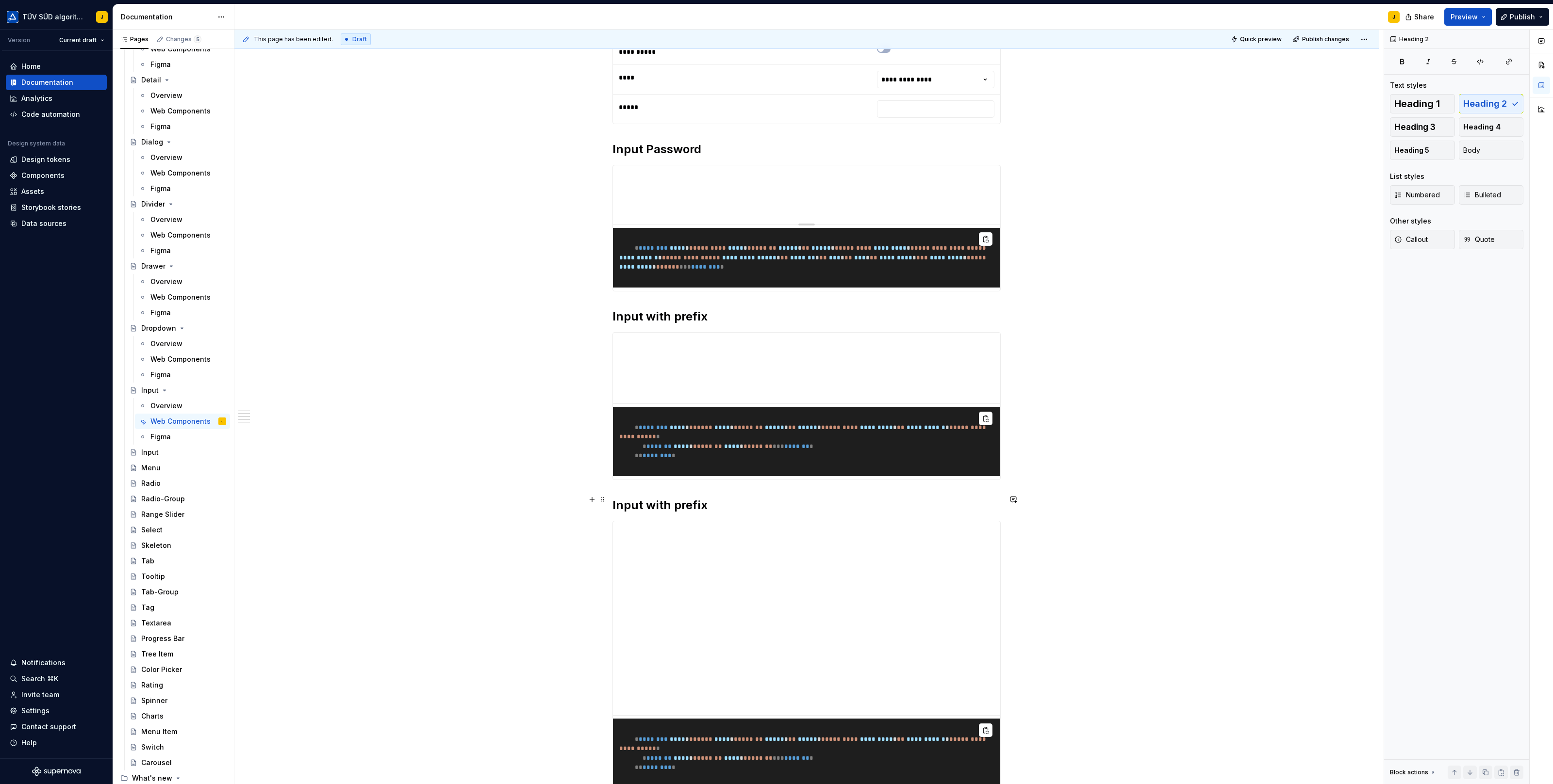
click at [689, 499] on h2 "Input with prefix" at bounding box center [806, 505] width 388 height 15
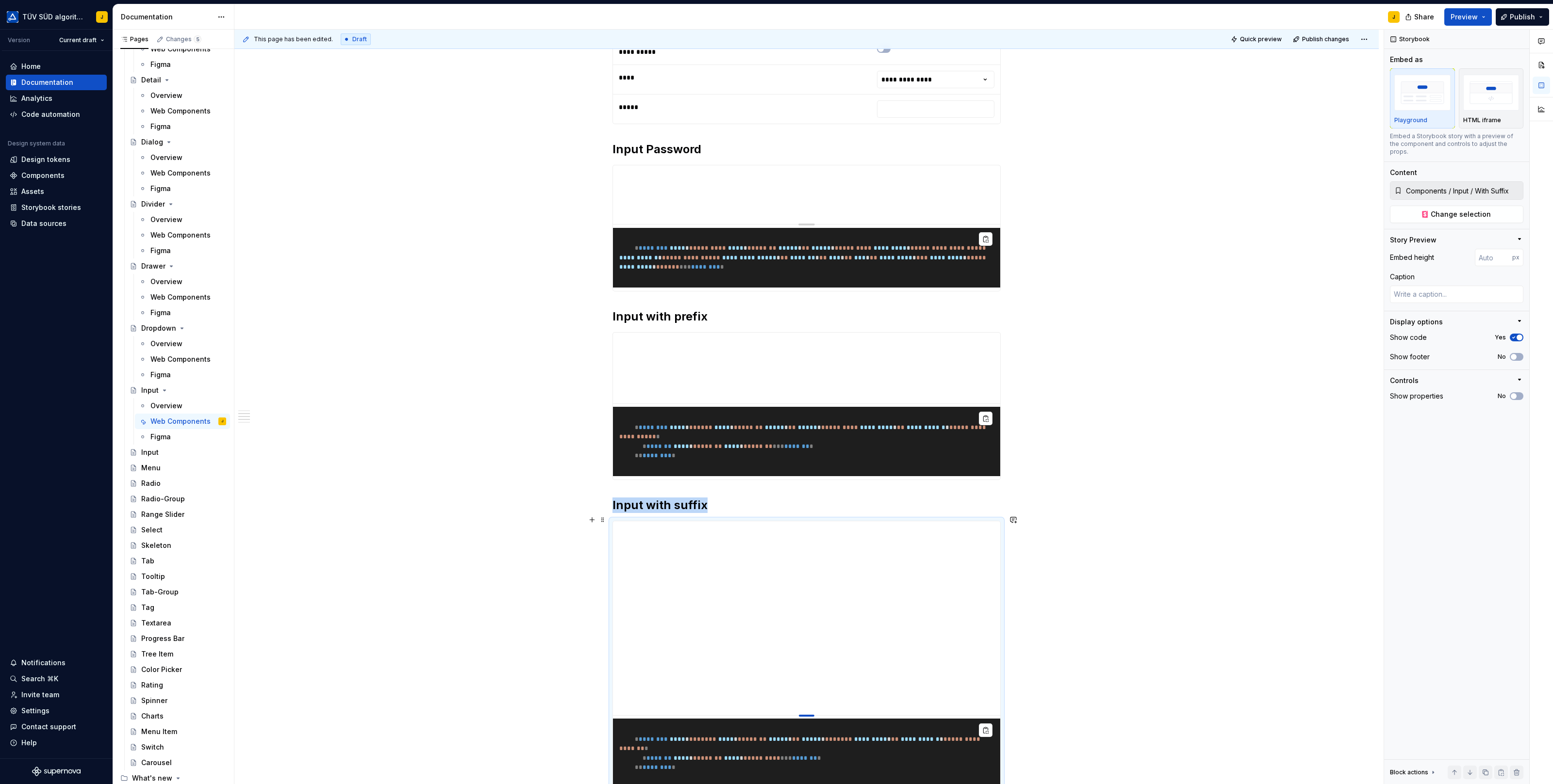
type textarea "*"
type input "395"
type textarea "*"
type input "338"
type textarea "*"
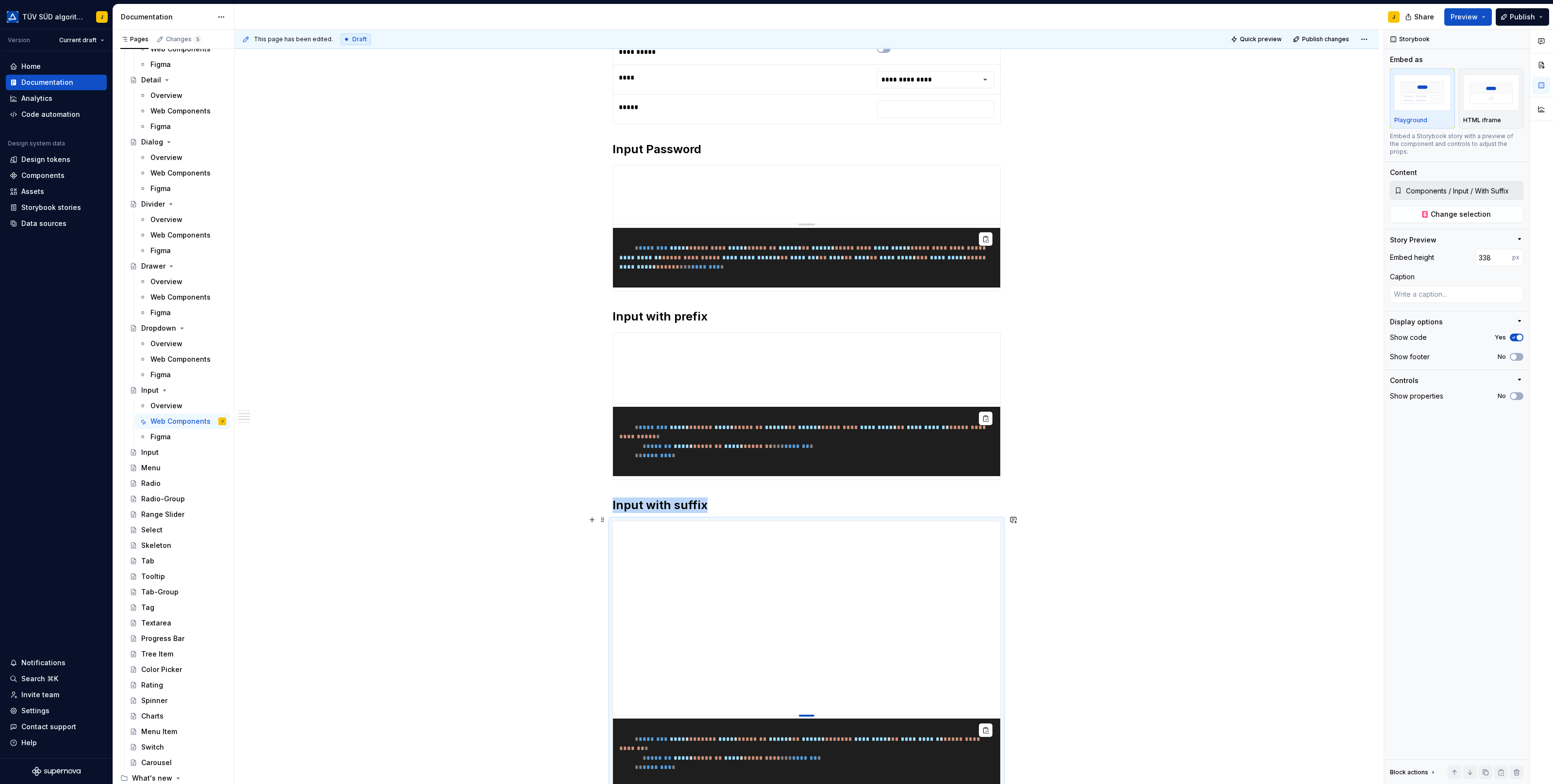
type input "243"
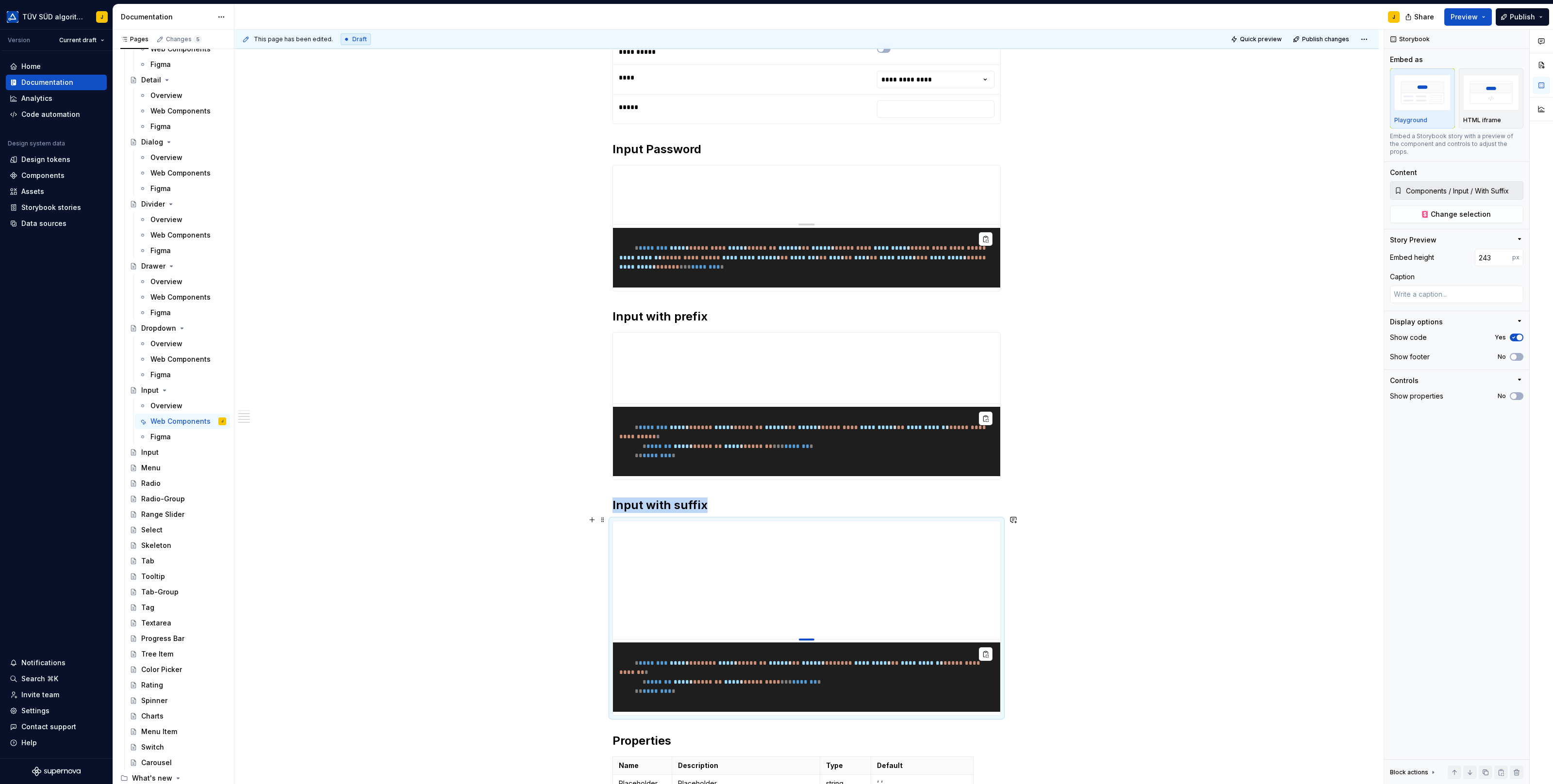
type textarea "*"
type input "195"
type textarea "*"
type input "165"
type textarea "*"
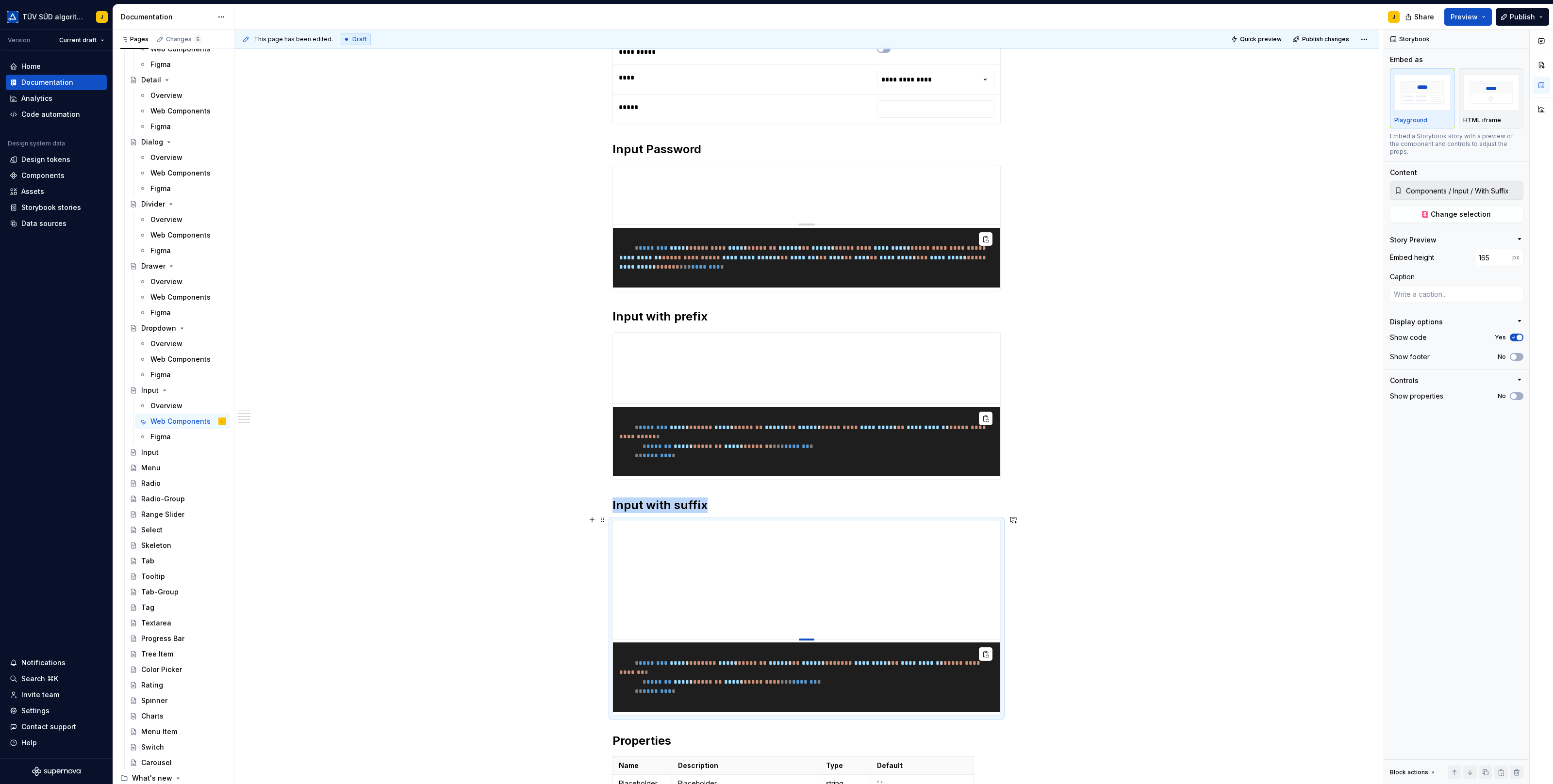
type input "143"
type textarea "*"
type input "137"
type textarea "*"
type input "131"
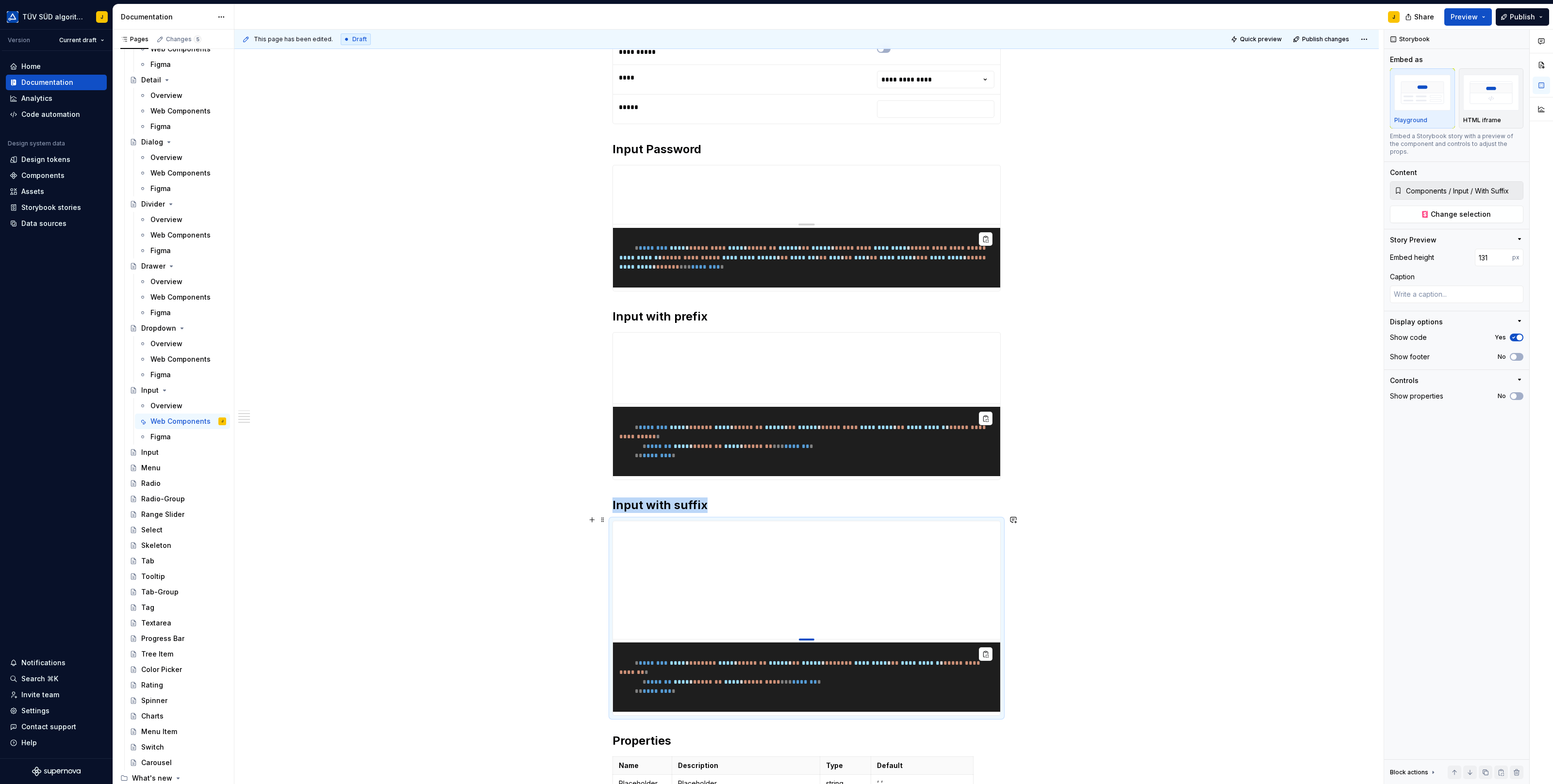
type textarea "*"
type input "122"
type textarea "*"
type input "117"
type textarea "*"
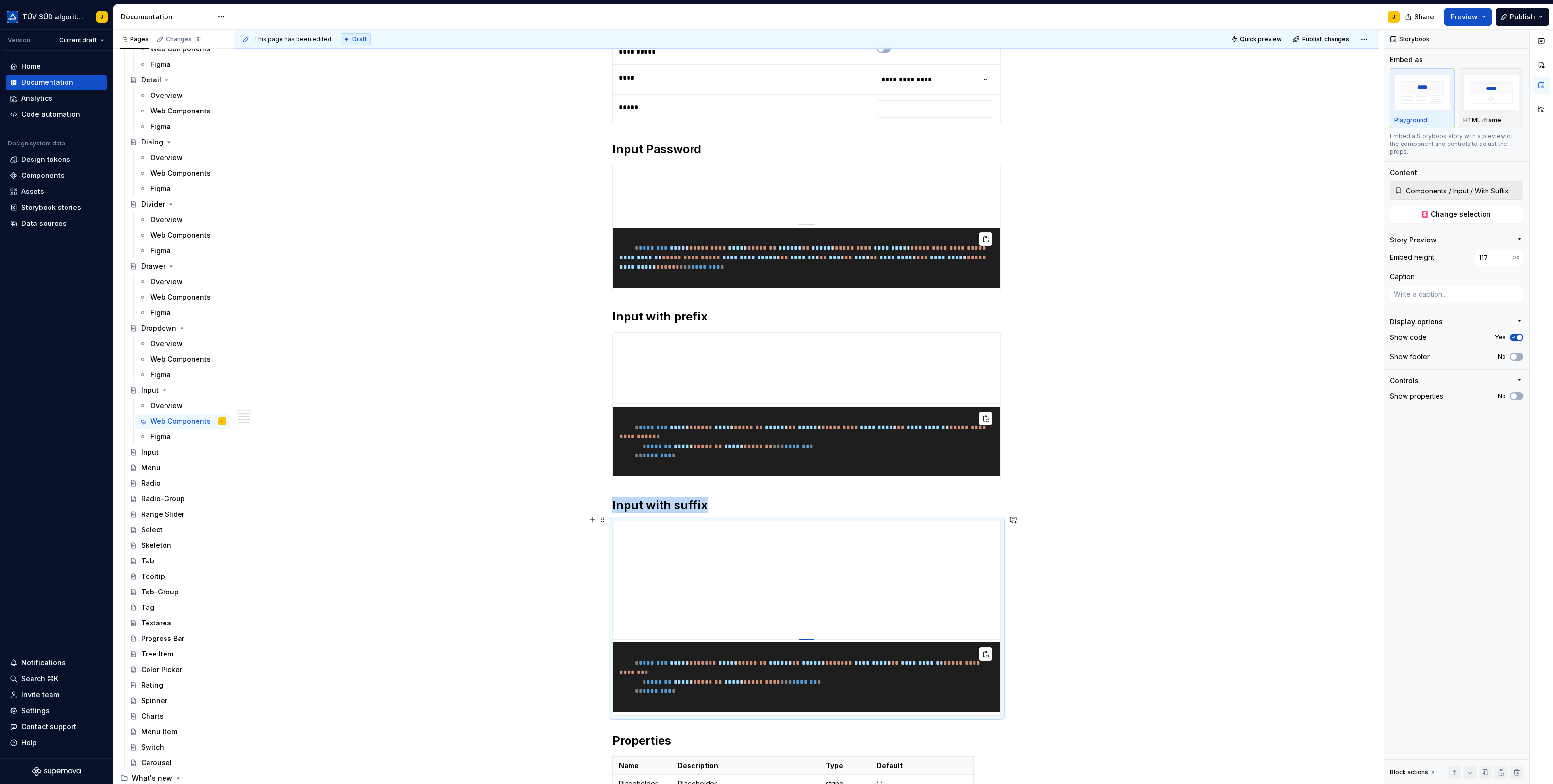
type input "112"
type textarea "*"
type input "109"
type textarea "*"
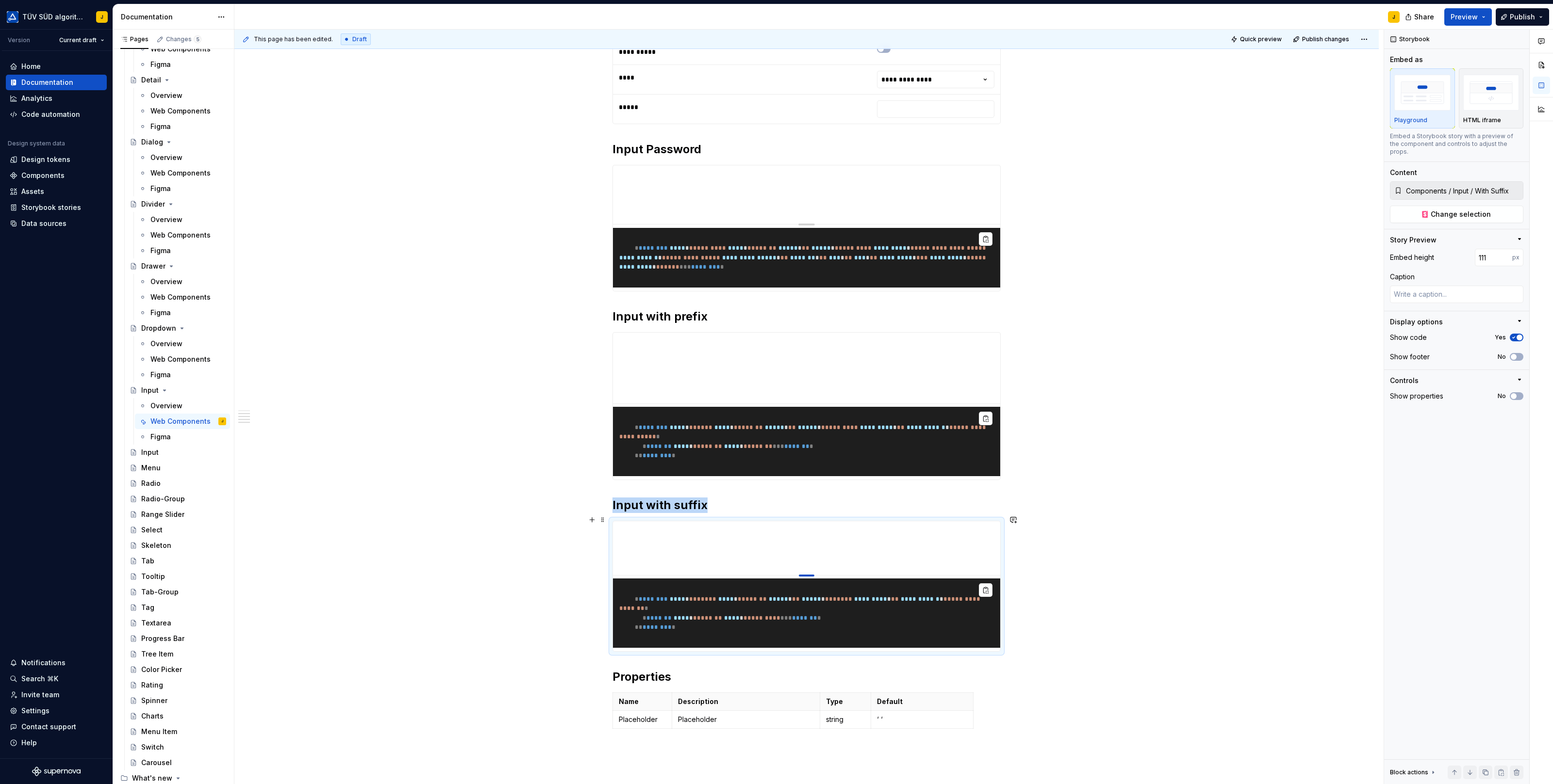
drag, startPoint x: 814, startPoint y: 707, endPoint x: 813, endPoint y: 568, distance: 139.0
click at [813, 575] on div at bounding box center [806, 575] width 15 height 2
click at [604, 519] on span at bounding box center [603, 519] width 8 height 13
click at [633, 529] on div "Duplicate" at bounding box center [650, 533] width 63 height 10
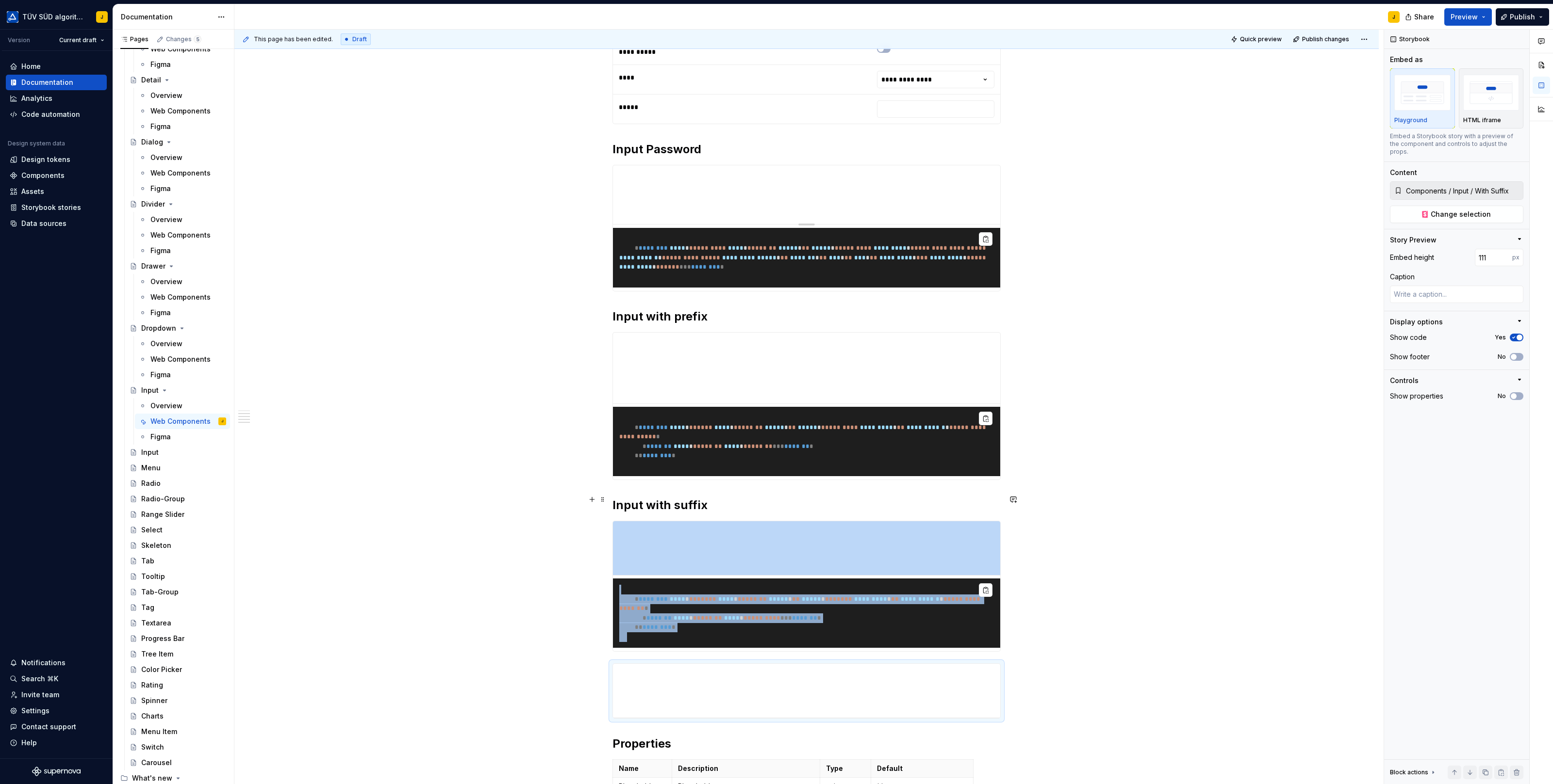
click at [606, 499] on span at bounding box center [603, 499] width 8 height 13
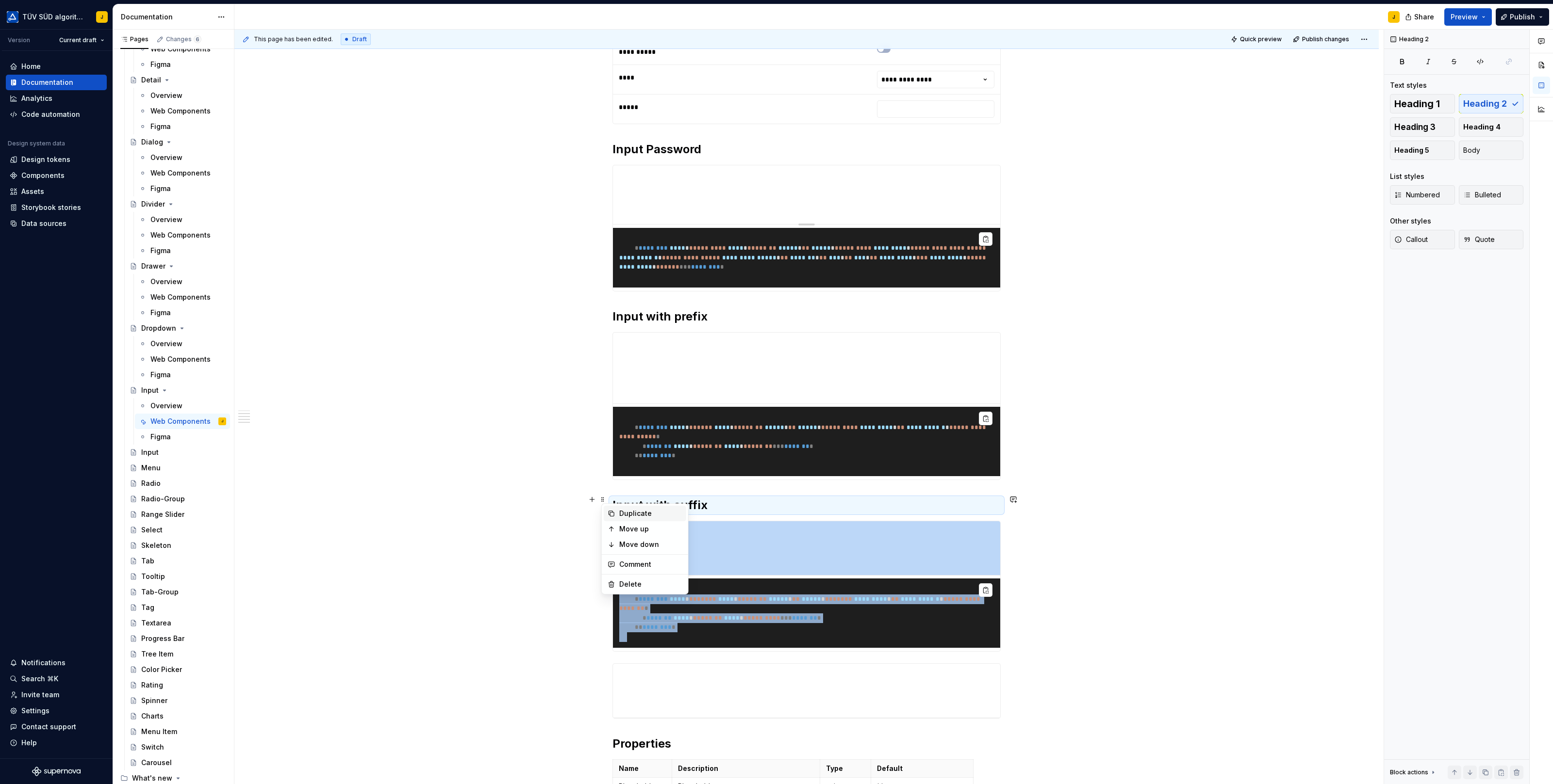
click at [618, 513] on div "Duplicate" at bounding box center [645, 514] width 82 height 15
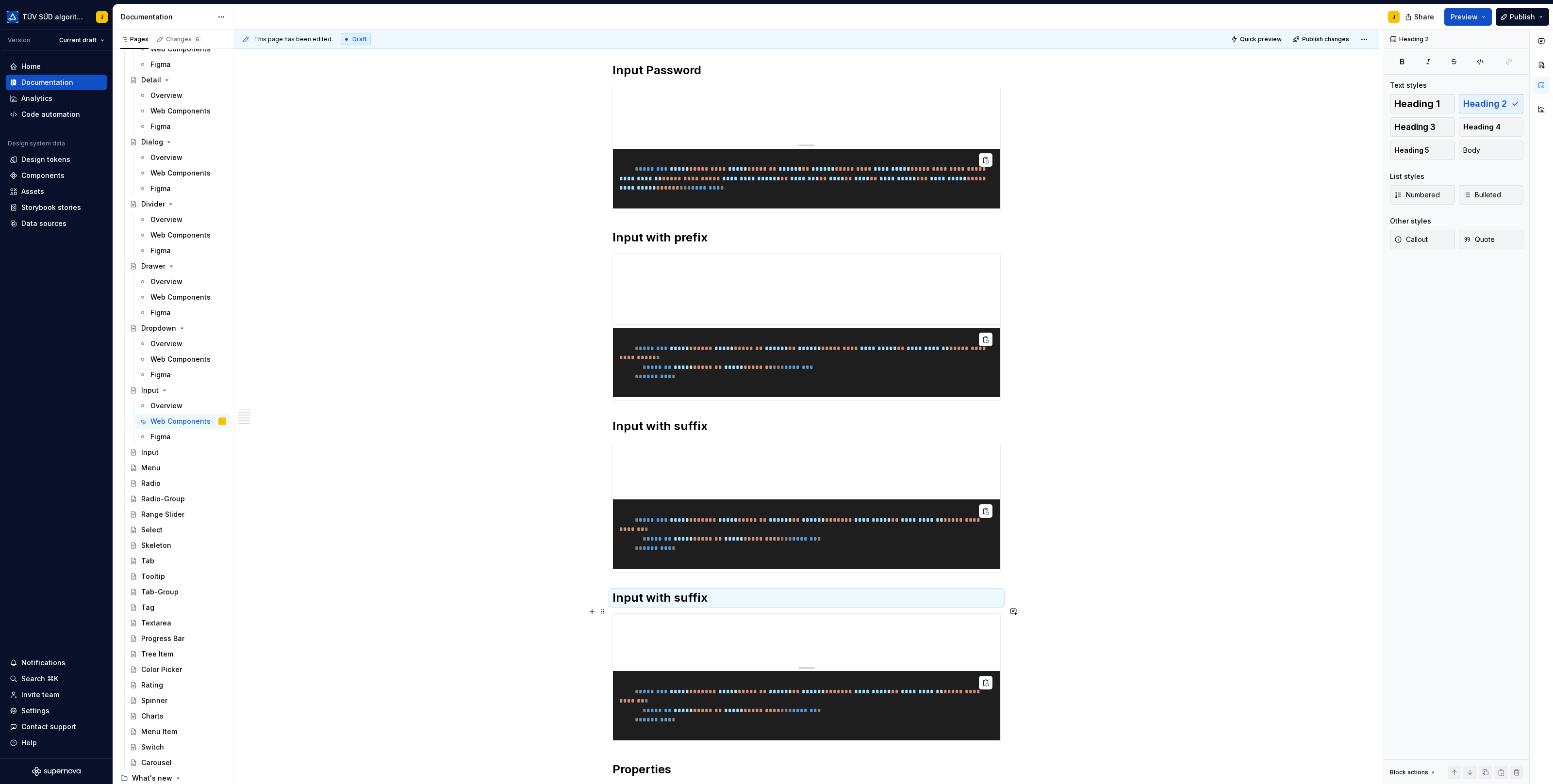
scroll to position [939, 0]
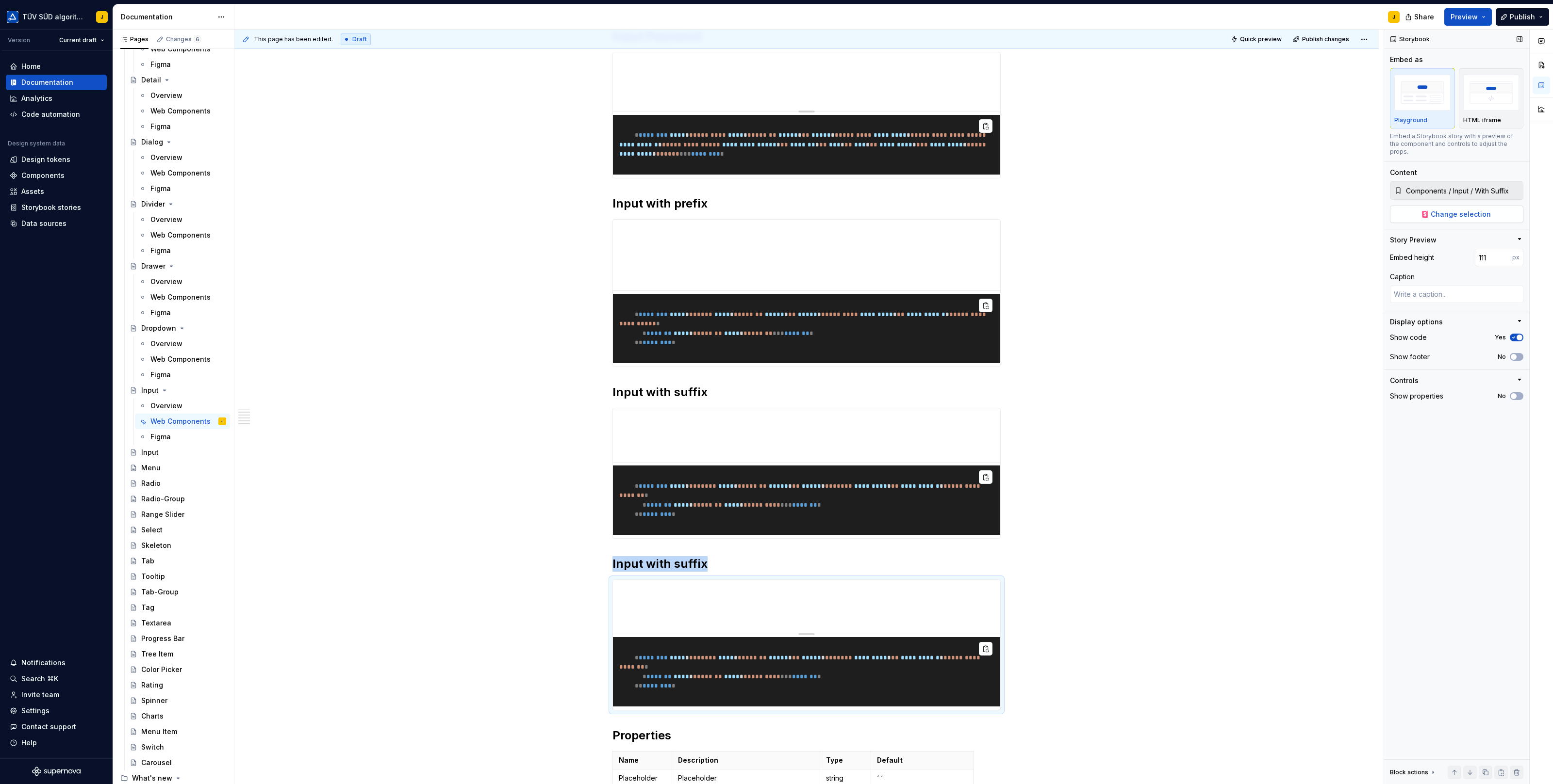
click at [1464, 209] on span "Change selection" at bounding box center [1460, 214] width 60 height 10
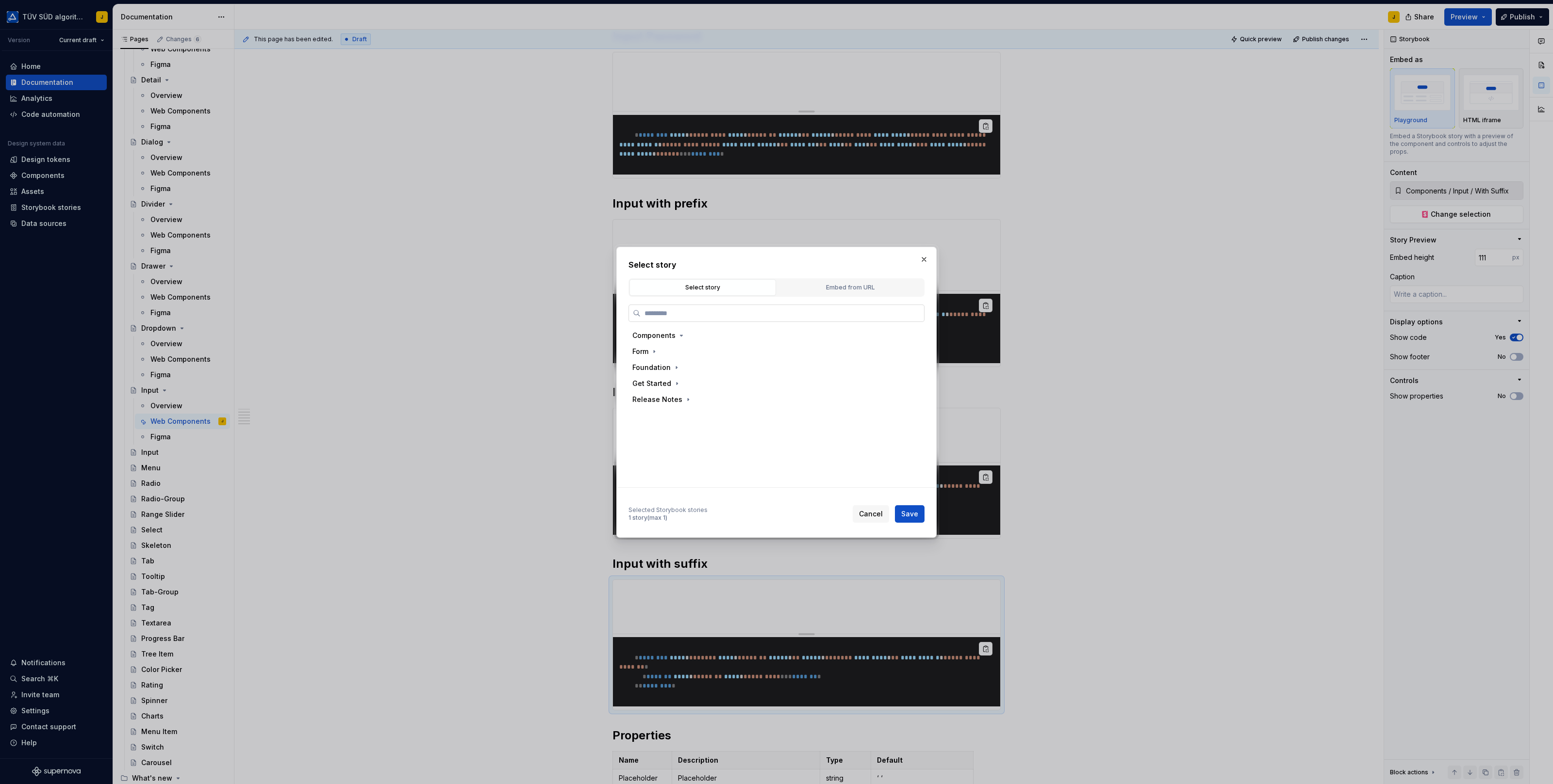
click at [772, 313] on input "search" at bounding box center [782, 313] width 283 height 10
click at [694, 446] on div "Clearable" at bounding box center [781, 447] width 270 height 15
click at [904, 503] on div "Selected Storybook stories 1 story (max 1) Cancel Save" at bounding box center [776, 512] width 296 height 21
click at [912, 512] on span "Save" at bounding box center [910, 514] width 17 height 10
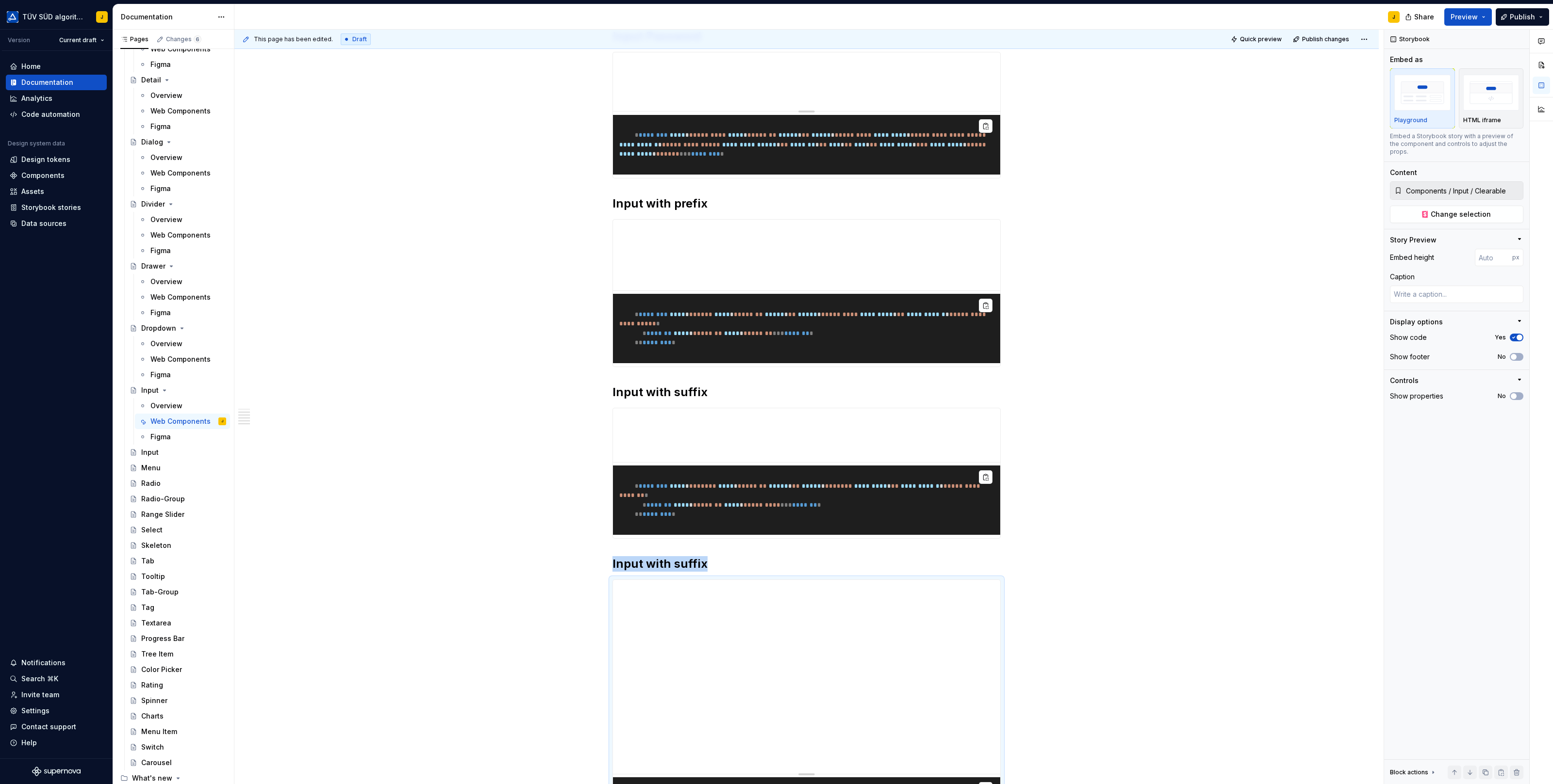
scroll to position [996, 0]
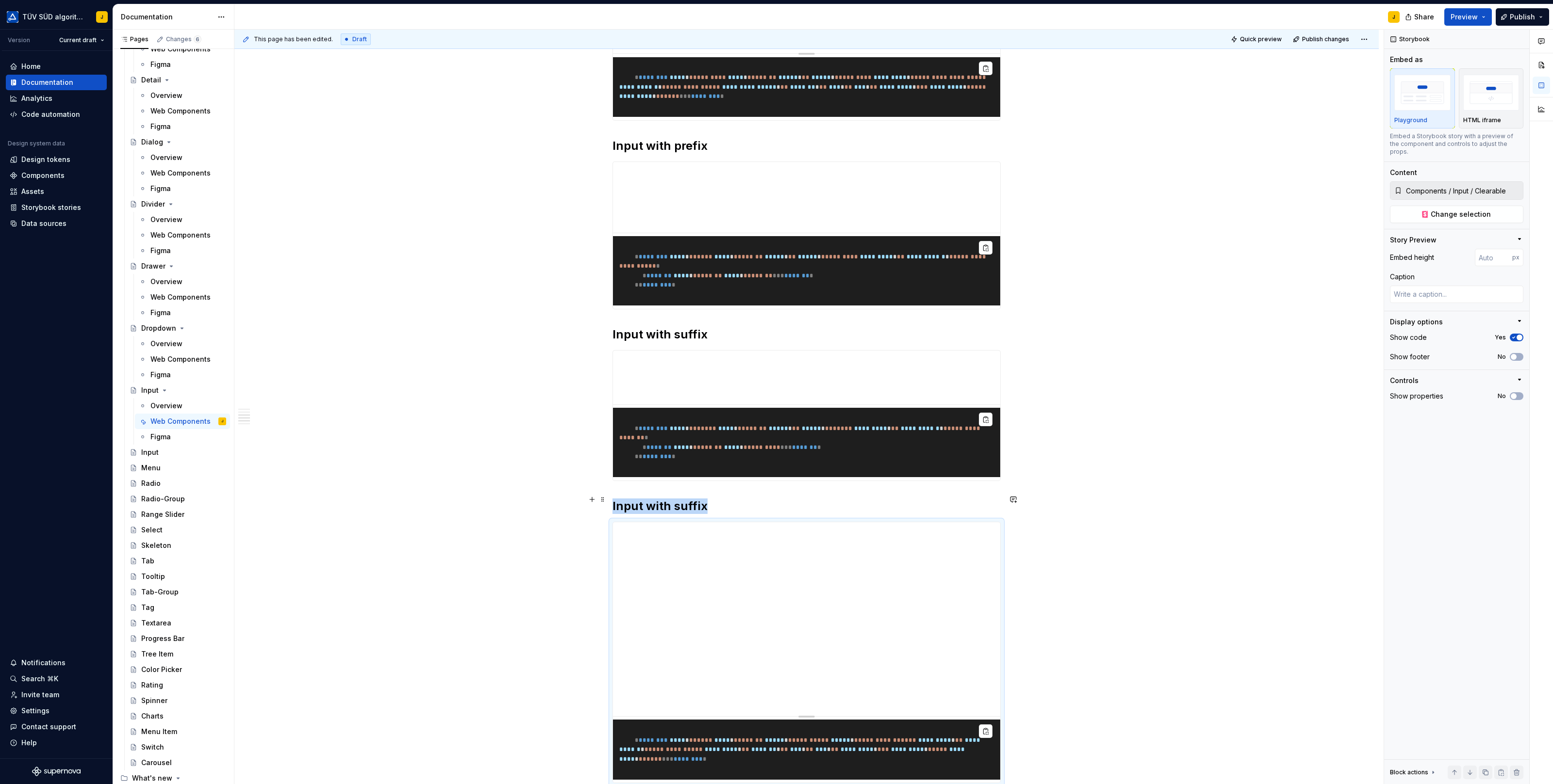
click at [709, 498] on h2 "Input with suffix" at bounding box center [806, 506] width 388 height 15
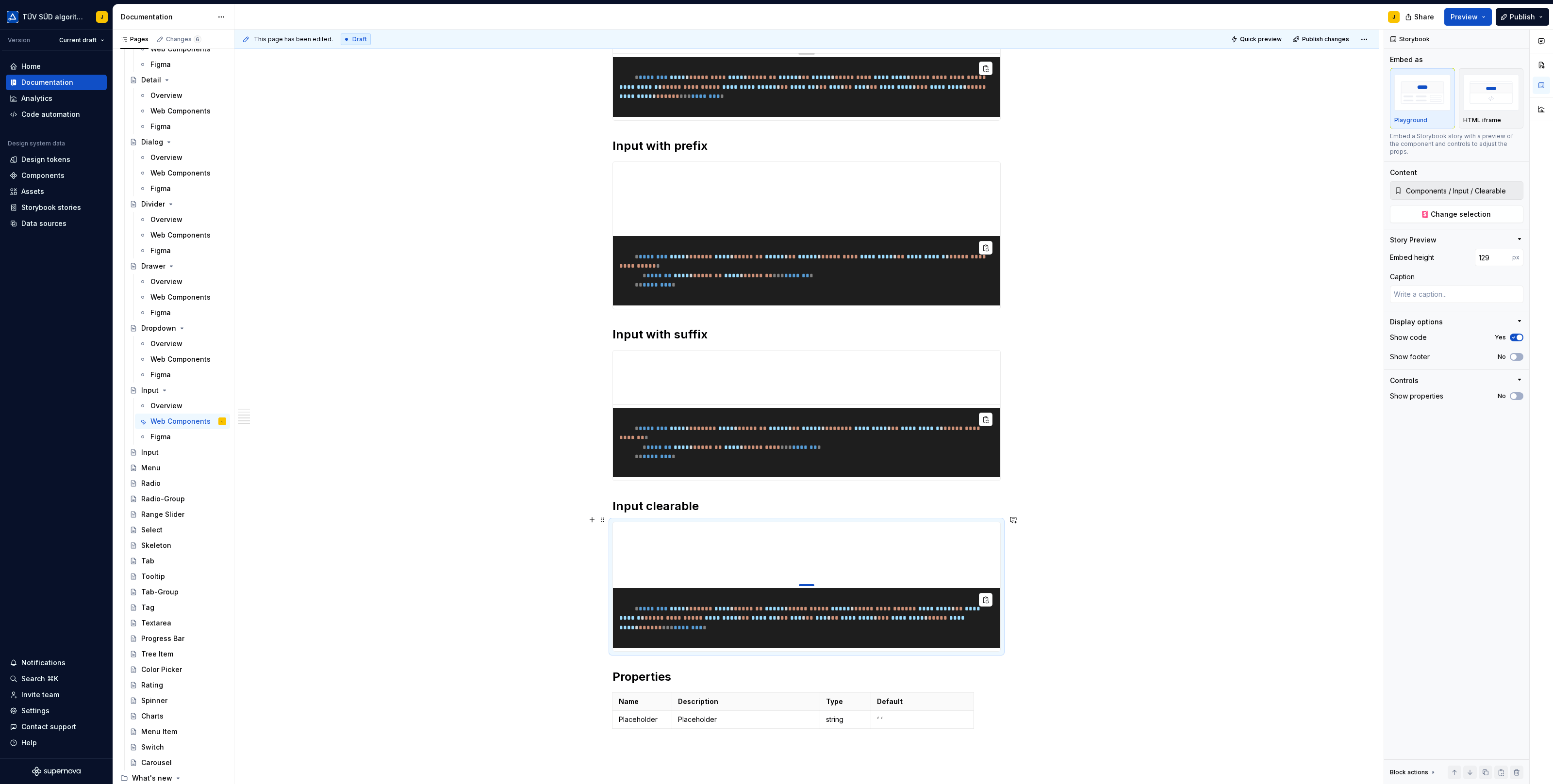
drag, startPoint x: 811, startPoint y: 709, endPoint x: 813, endPoint y: 577, distance: 132.0
click at [813, 584] on div at bounding box center [806, 585] width 15 height 2
click at [1102, 602] on div "**********" at bounding box center [809, 407] width 1149 height 755
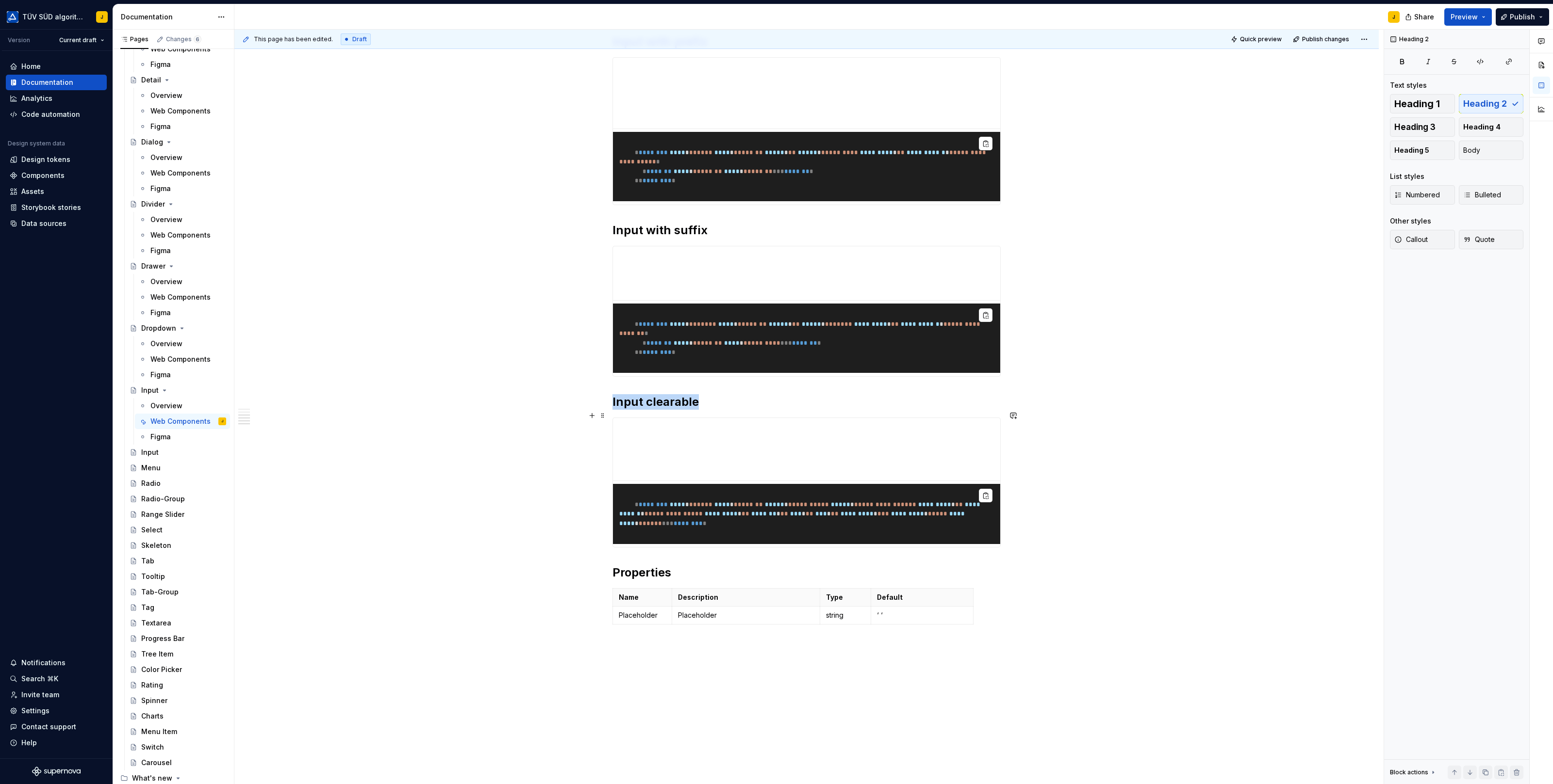
scroll to position [1136, 0]
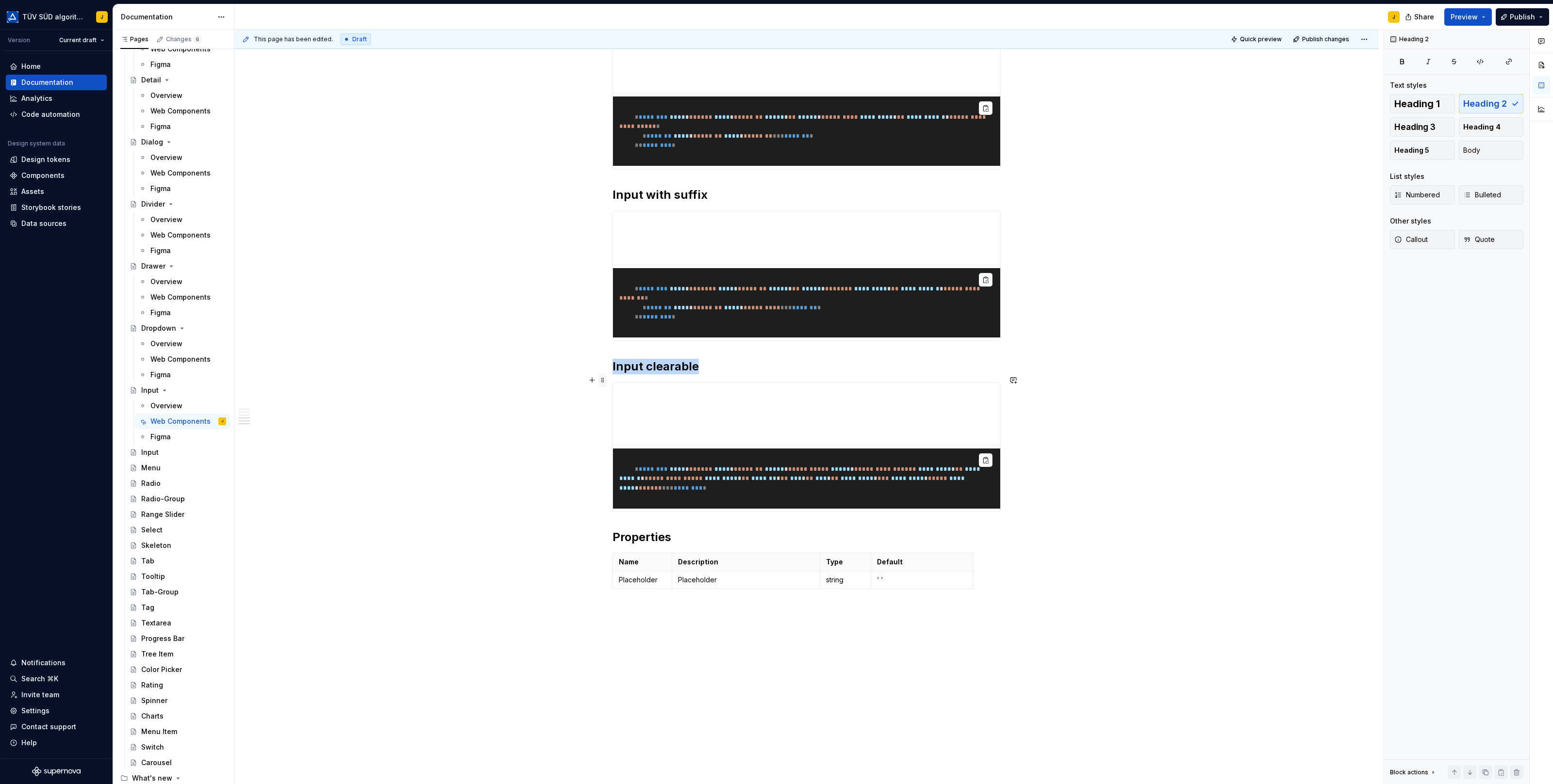
click at [604, 382] on span at bounding box center [603, 380] width 8 height 13
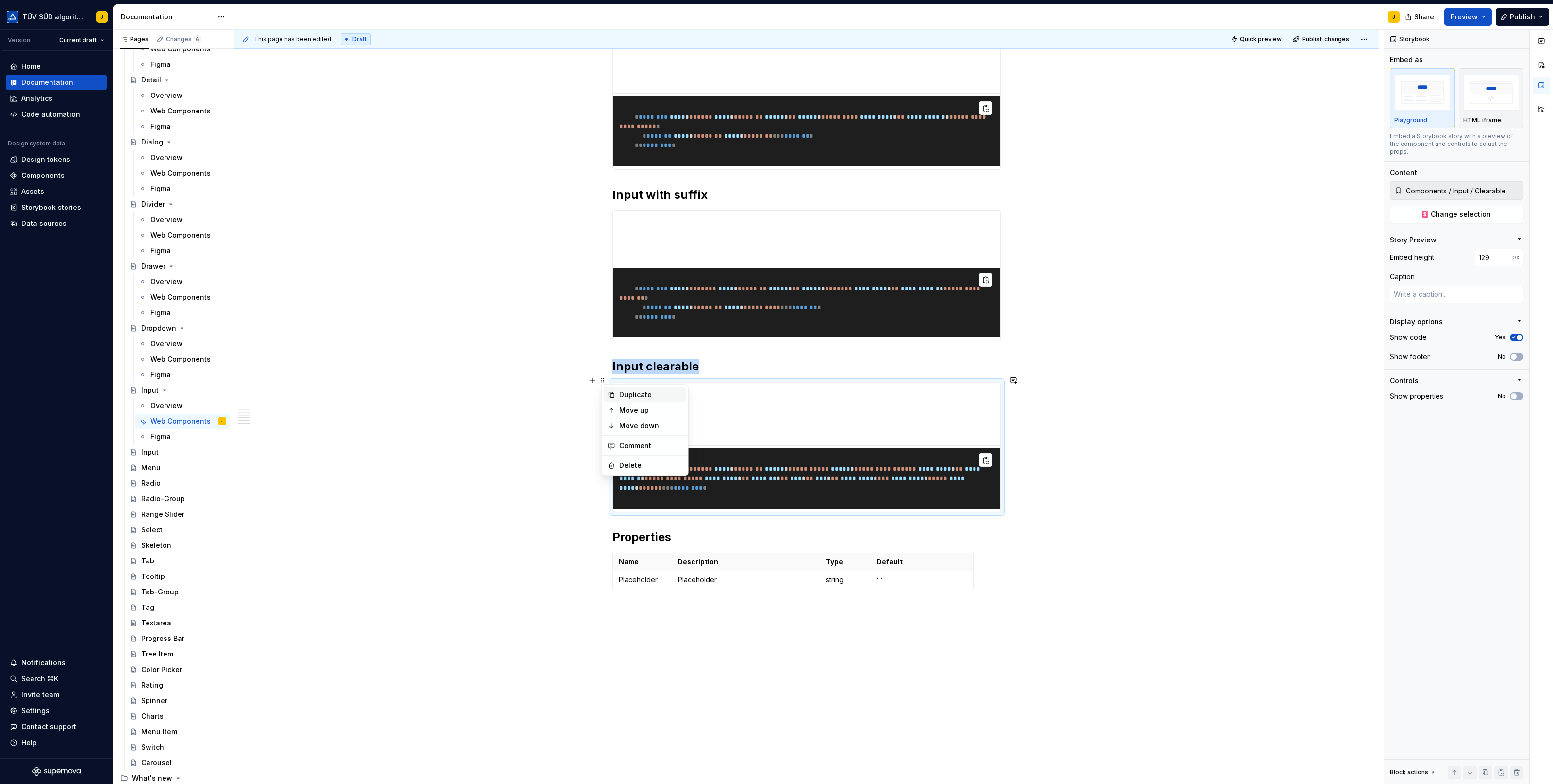
click at [626, 394] on div "Duplicate" at bounding box center [650, 394] width 63 height 10
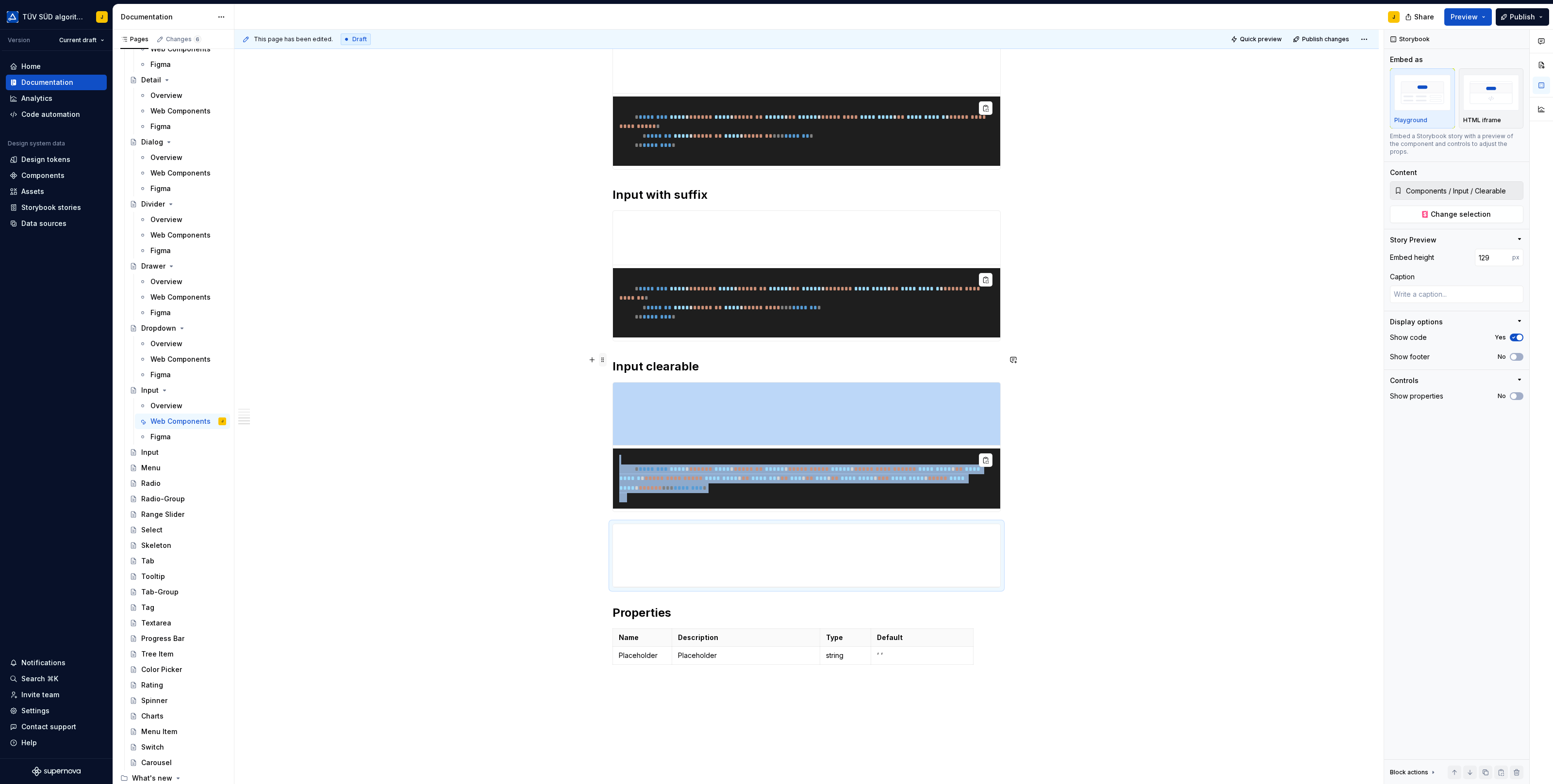
click at [606, 357] on span at bounding box center [603, 359] width 8 height 13
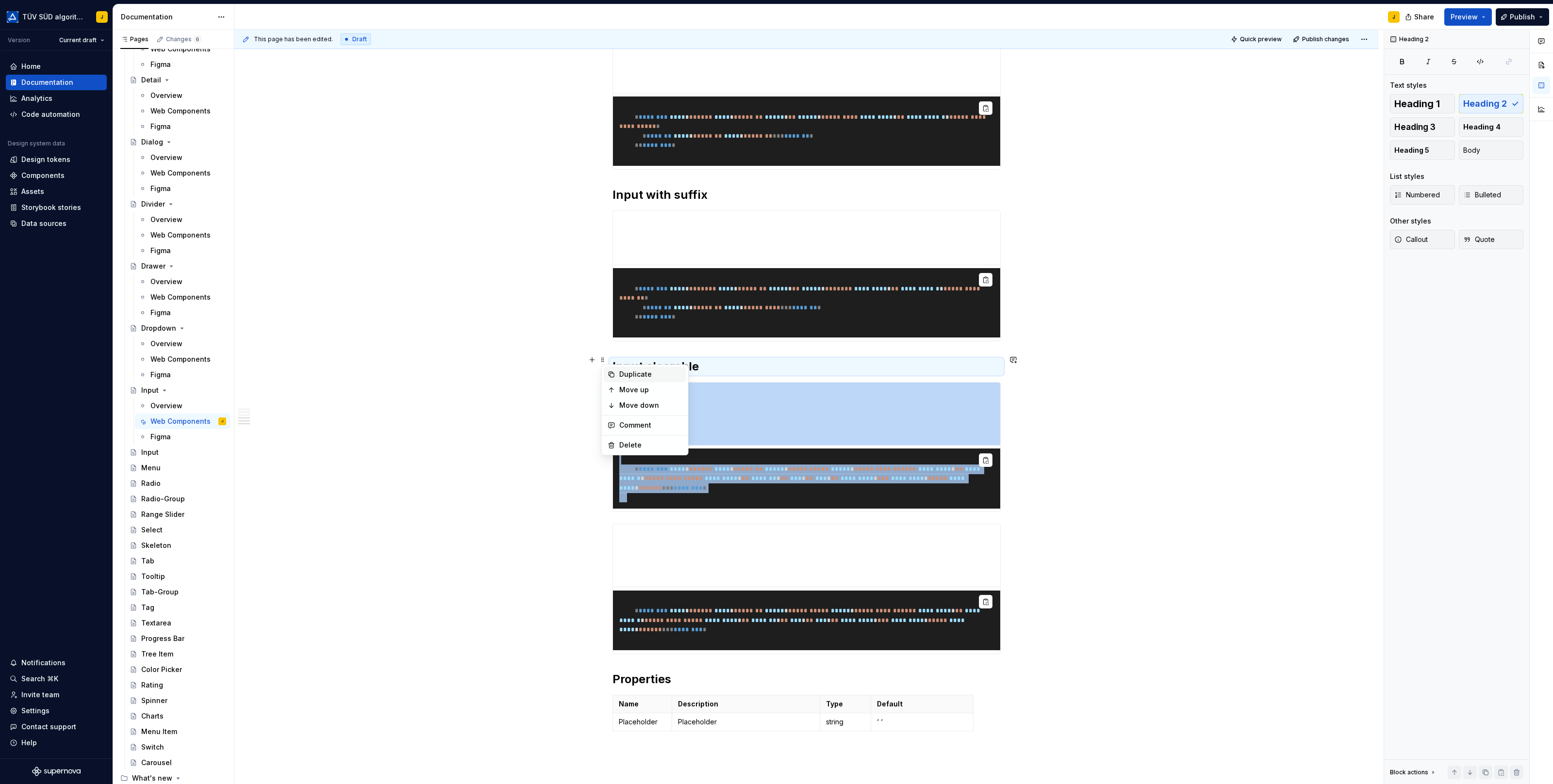
click at [617, 372] on div "Duplicate" at bounding box center [645, 374] width 82 height 15
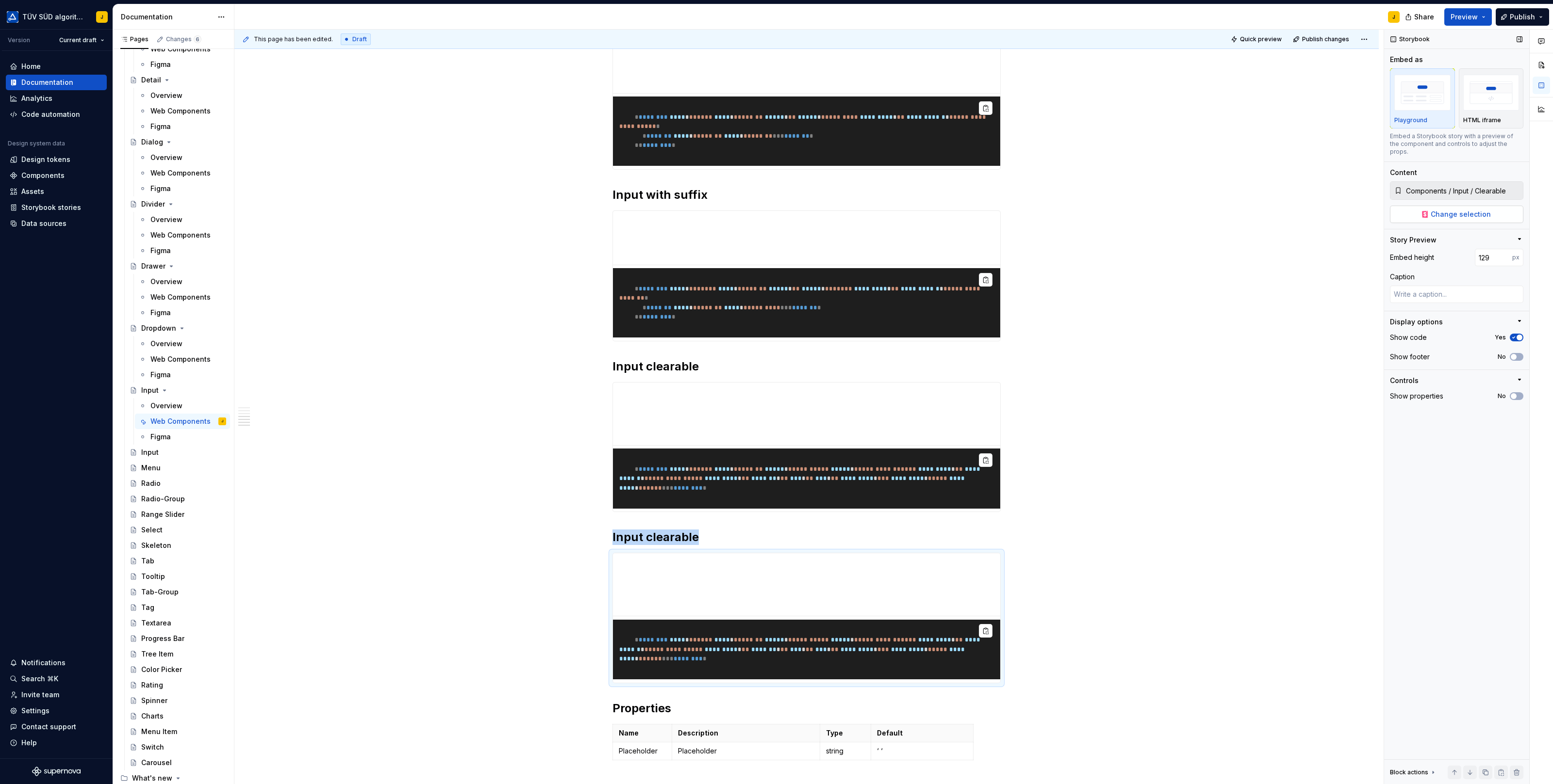
click at [1467, 209] on span "Change selection" at bounding box center [1460, 214] width 60 height 10
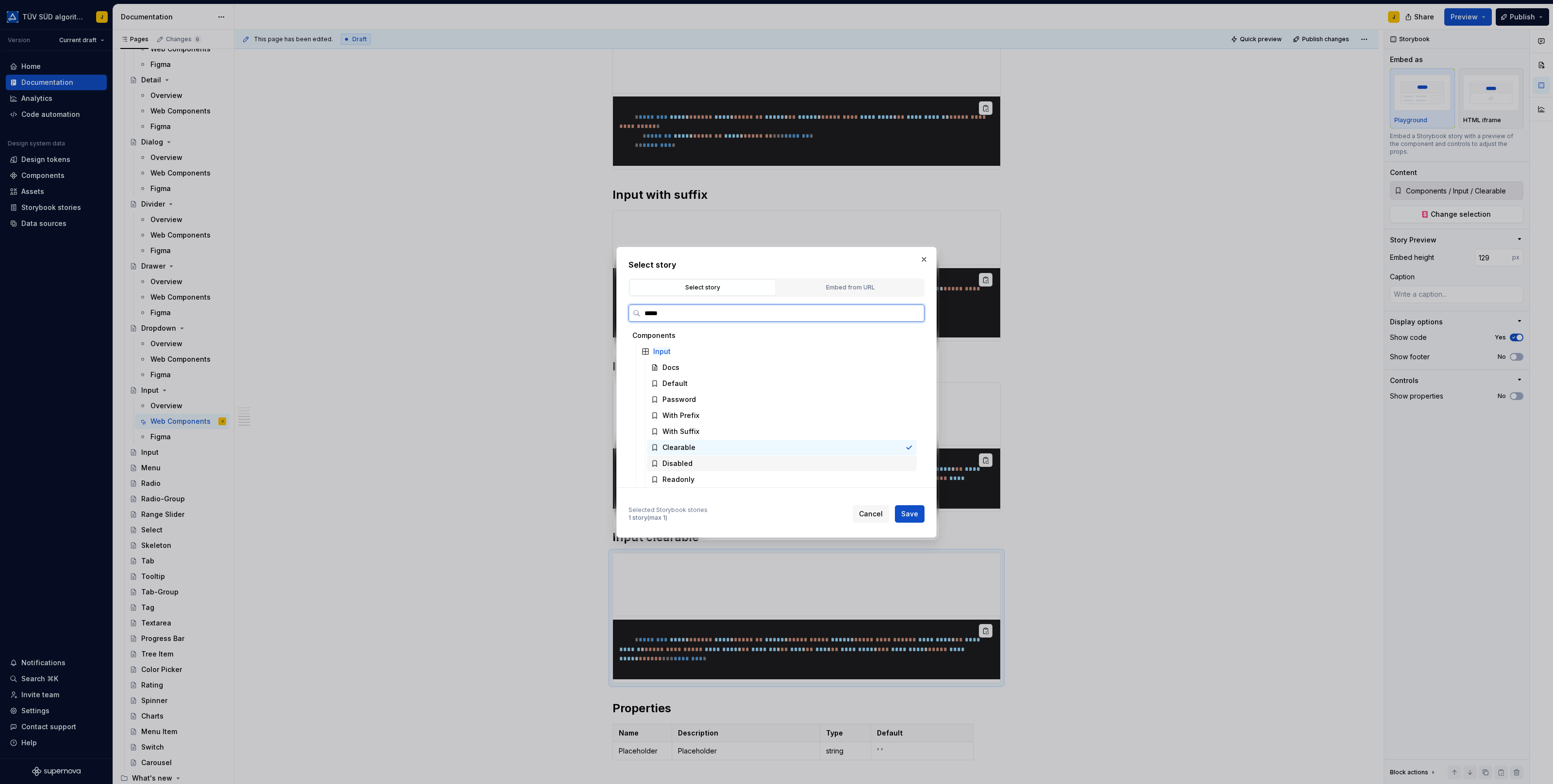
click at [677, 464] on div "Disabled" at bounding box center [677, 463] width 30 height 10
click at [905, 515] on span "Save" at bounding box center [910, 514] width 17 height 10
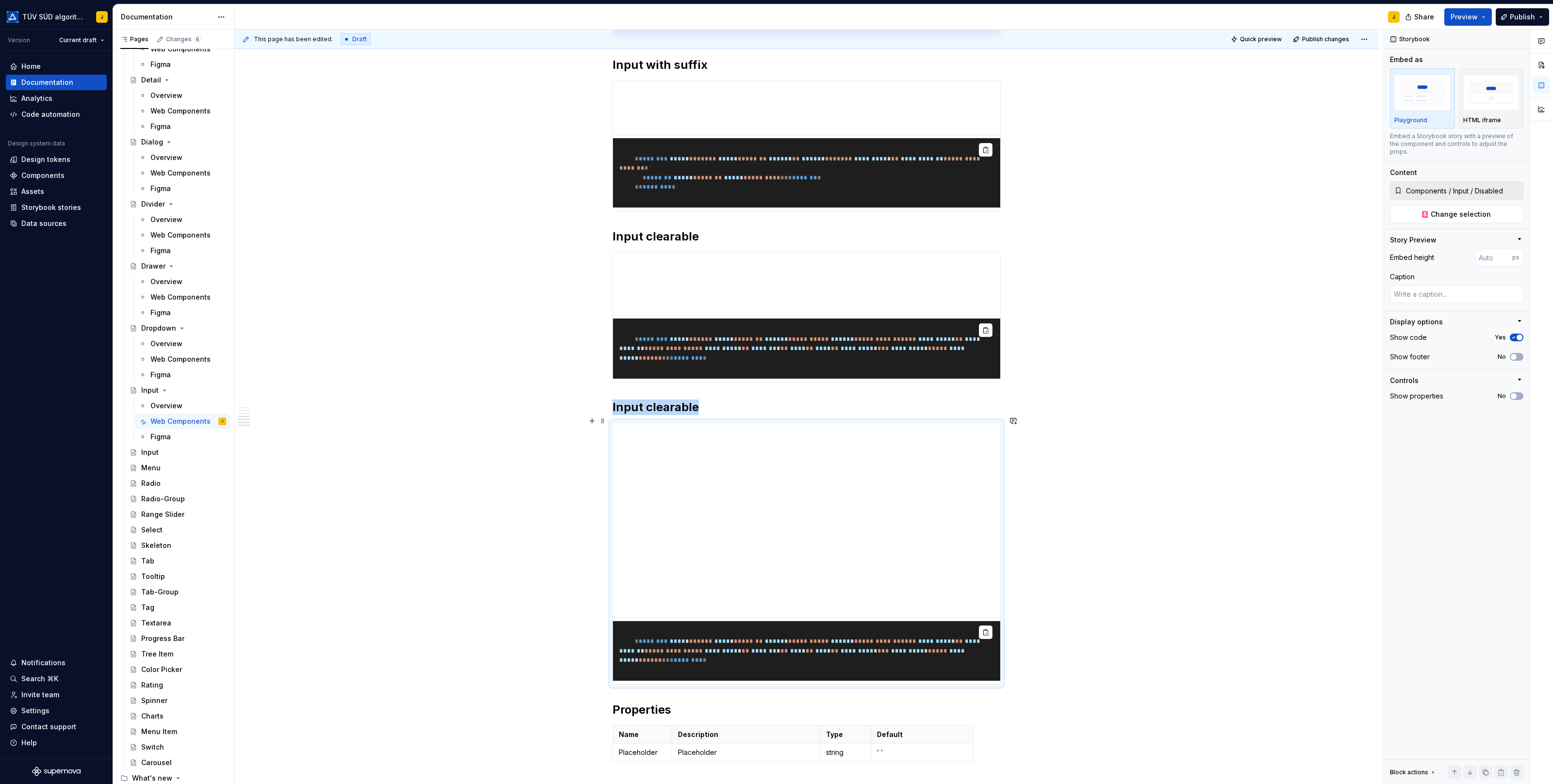
scroll to position [1282, 0]
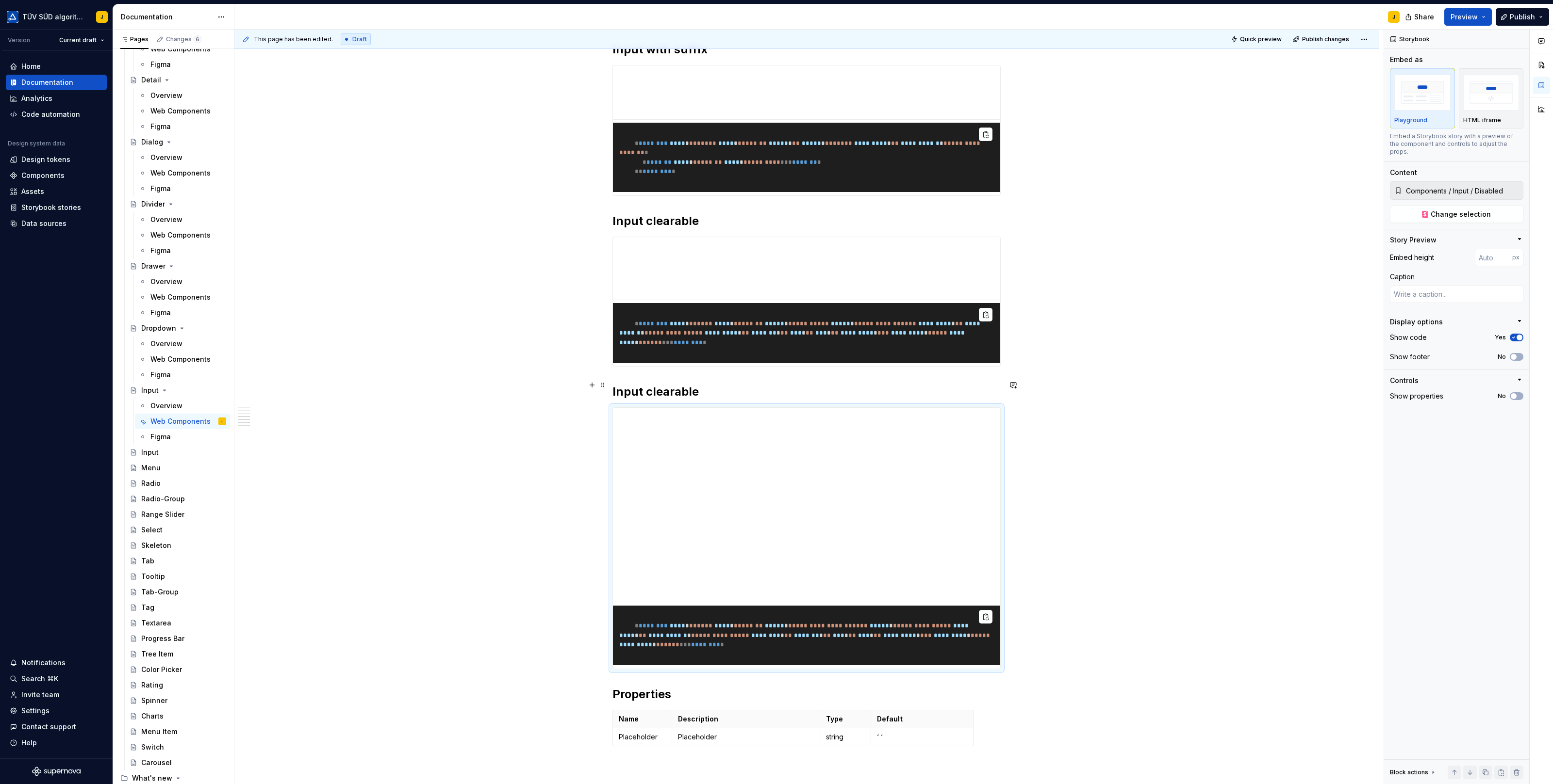
click at [667, 384] on h2 "Input clearable" at bounding box center [806, 392] width 388 height 15
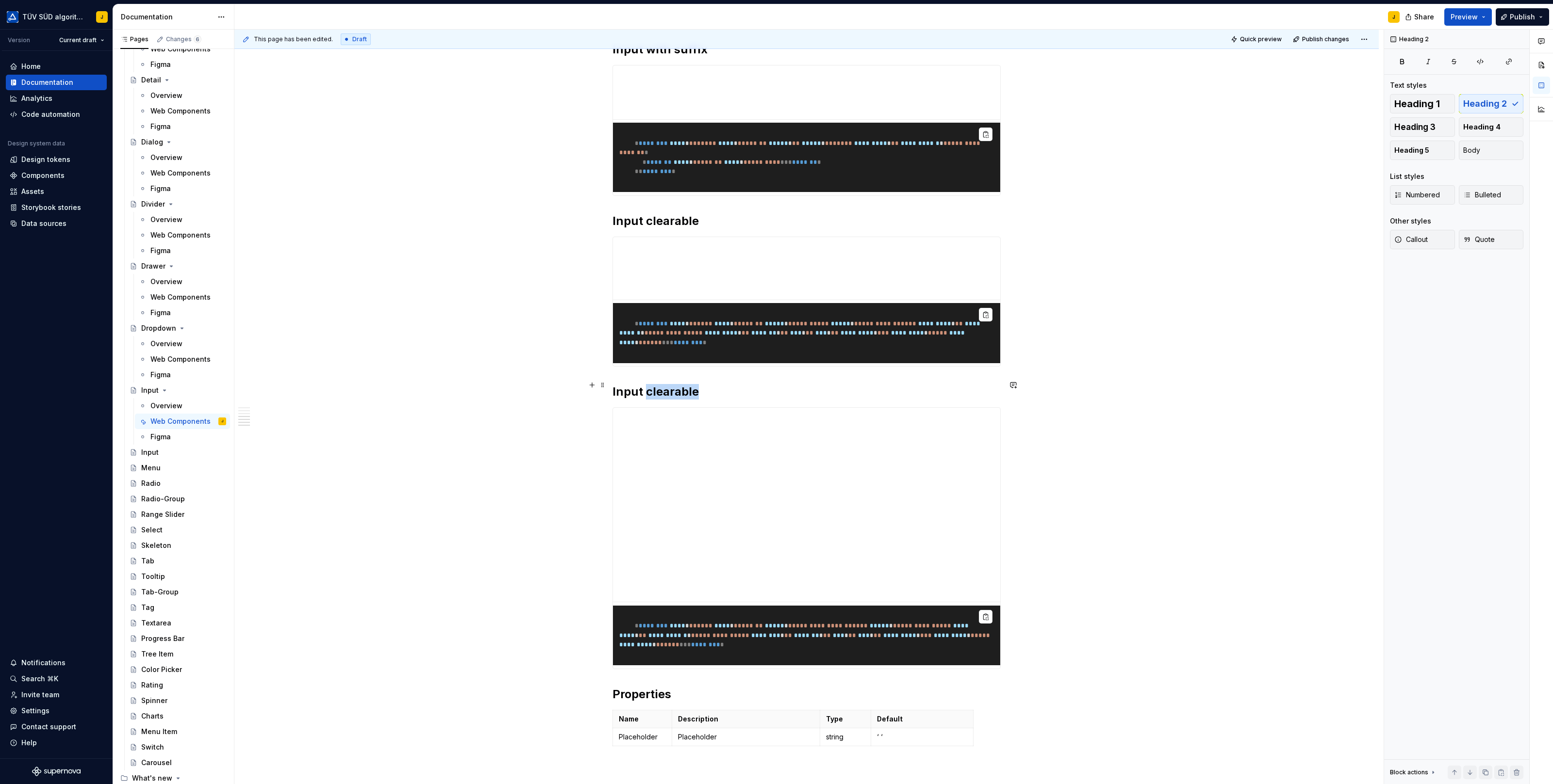
click at [667, 384] on h2 "Input clearable" at bounding box center [806, 392] width 388 height 15
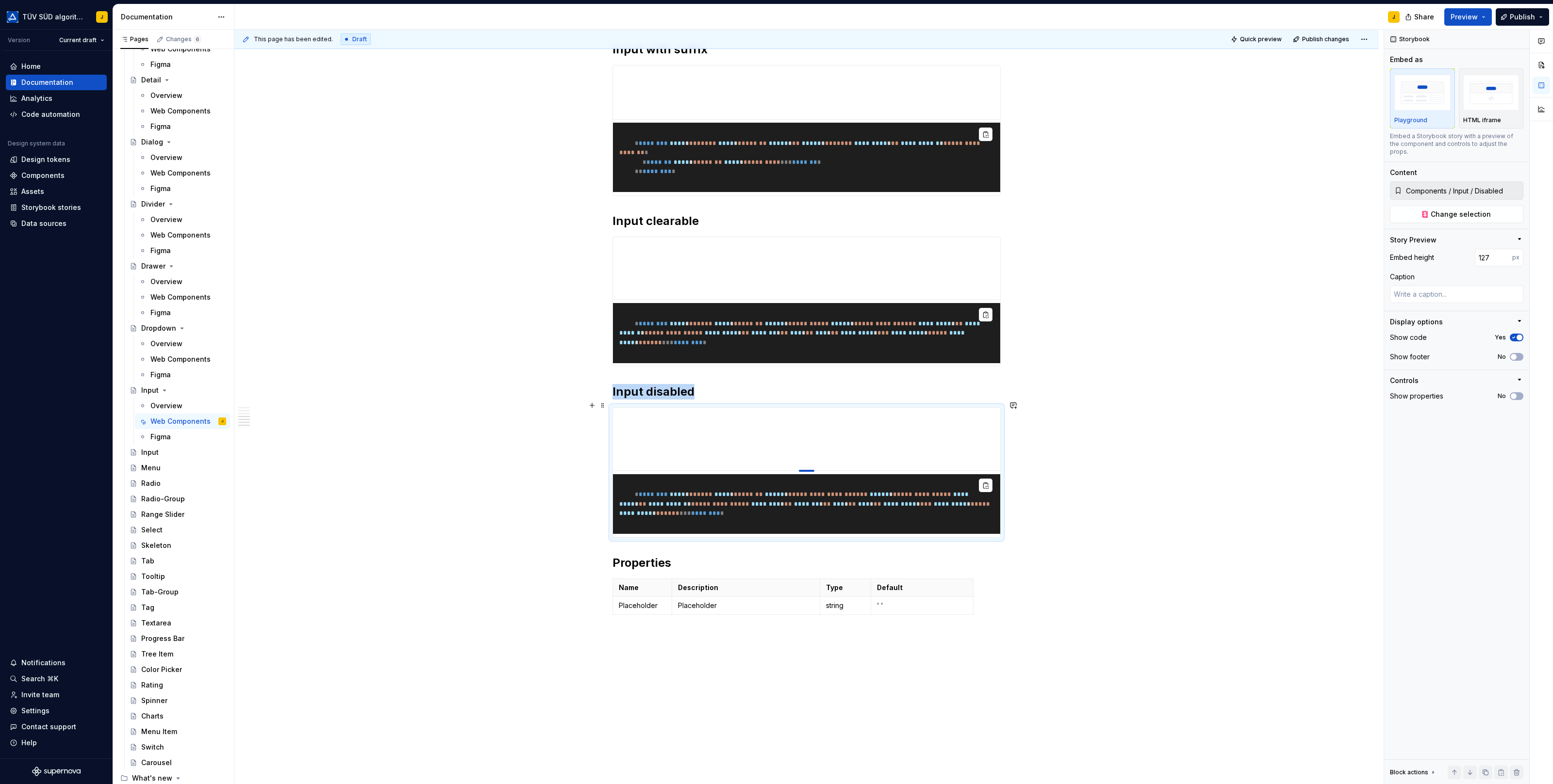
drag, startPoint x: 808, startPoint y: 594, endPoint x: 813, endPoint y: 461, distance: 133.1
click at [813, 470] on div at bounding box center [806, 471] width 15 height 2
click at [1138, 344] on div "**********" at bounding box center [809, 407] width 1149 height 755
click at [603, 402] on span at bounding box center [603, 405] width 8 height 13
click at [629, 418] on div "Duplicate" at bounding box center [650, 419] width 63 height 10
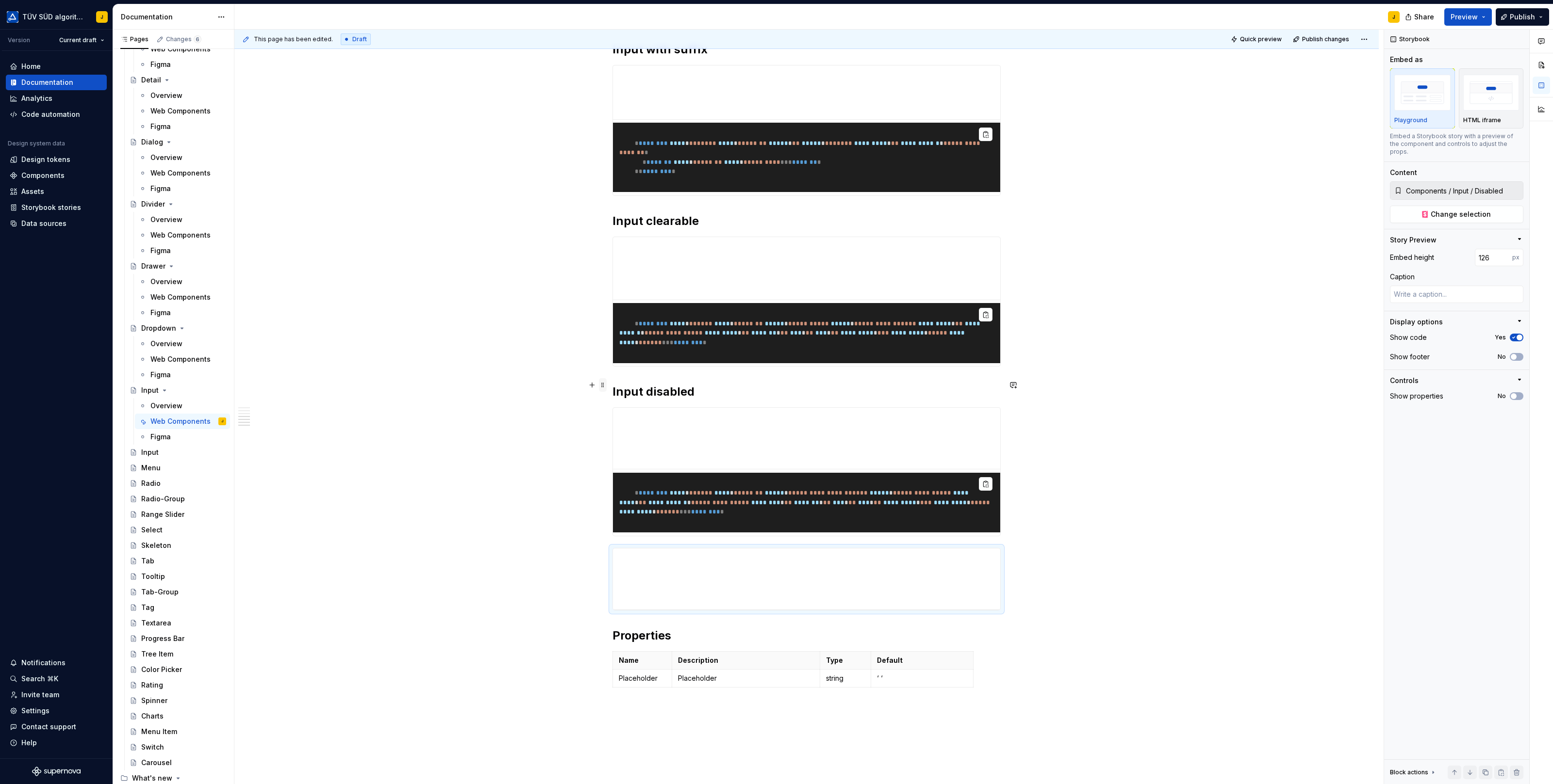
click at [606, 383] on span at bounding box center [603, 385] width 8 height 13
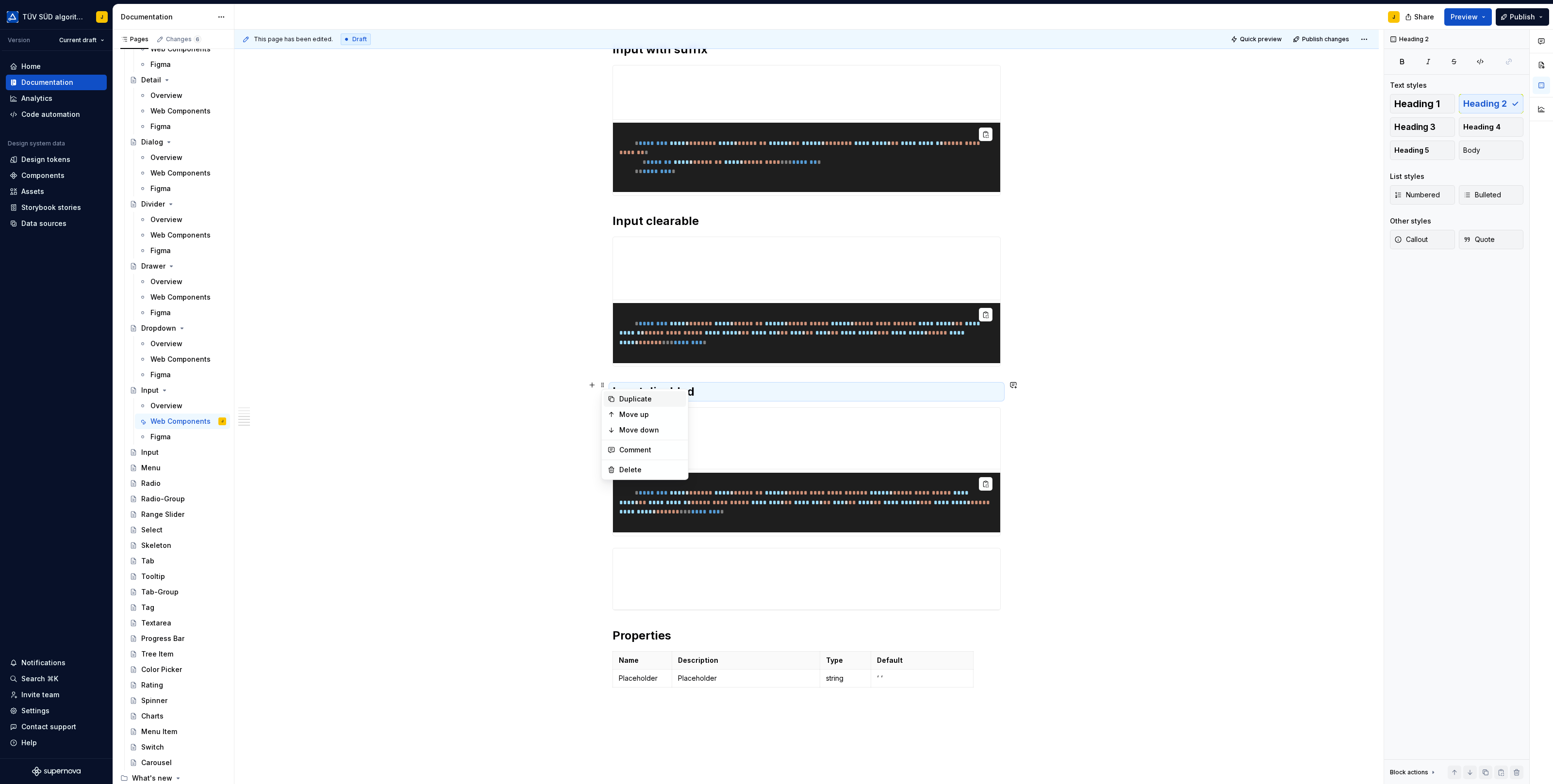
click at [623, 400] on div "Duplicate" at bounding box center [650, 399] width 63 height 10
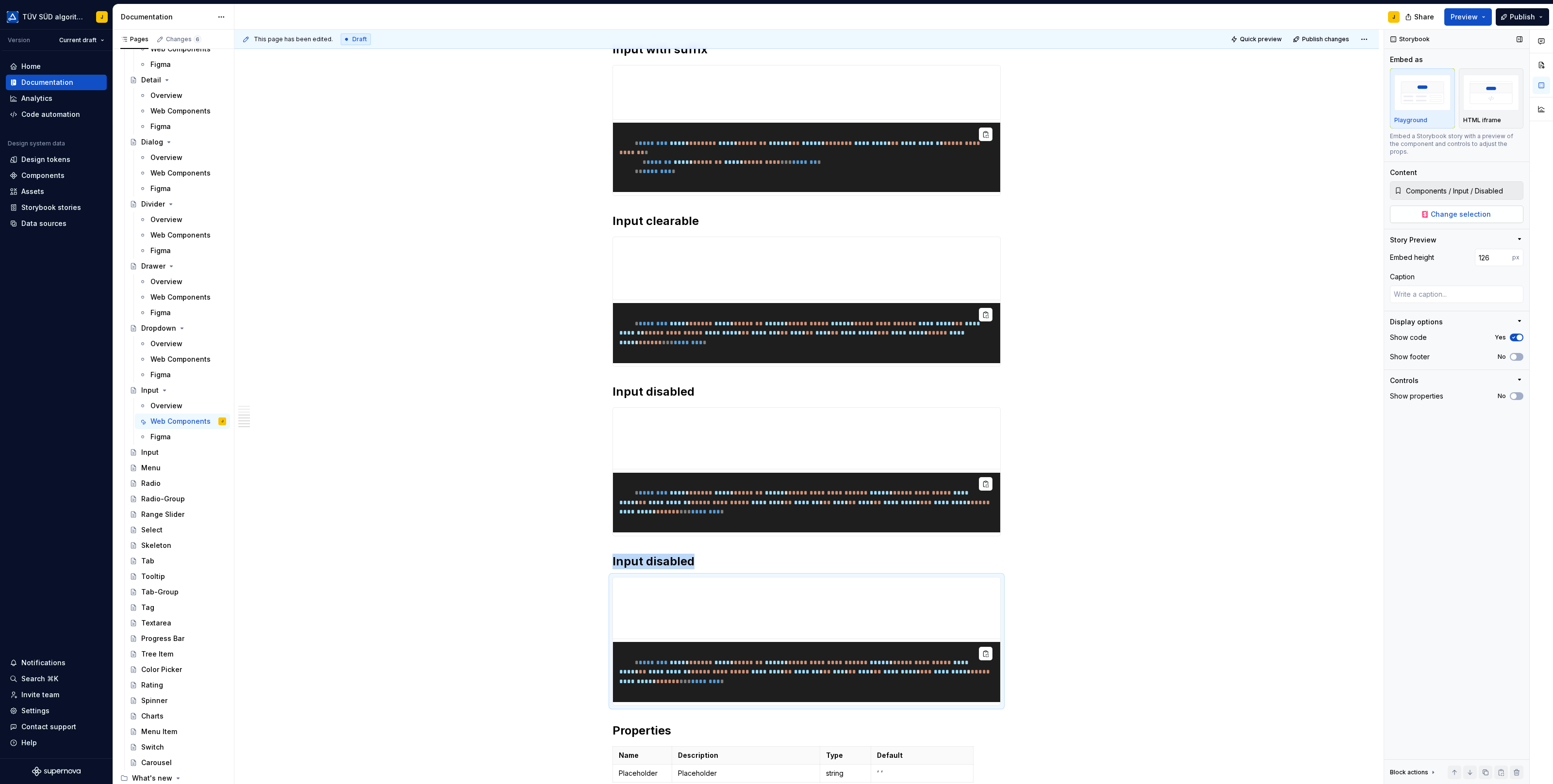
click at [1455, 209] on span "Change selection" at bounding box center [1460, 214] width 60 height 10
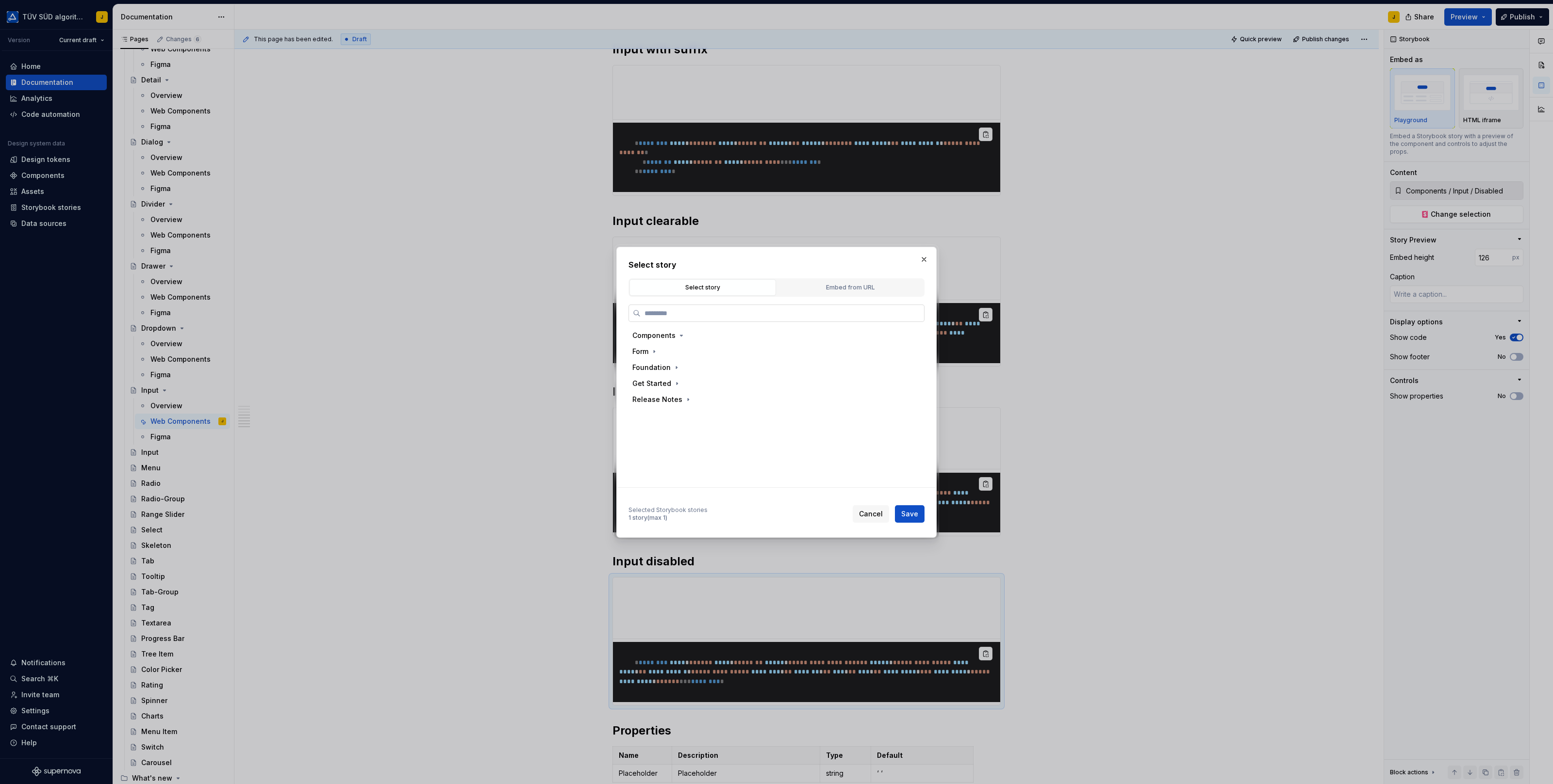
click at [729, 311] on input "search" at bounding box center [782, 313] width 283 height 10
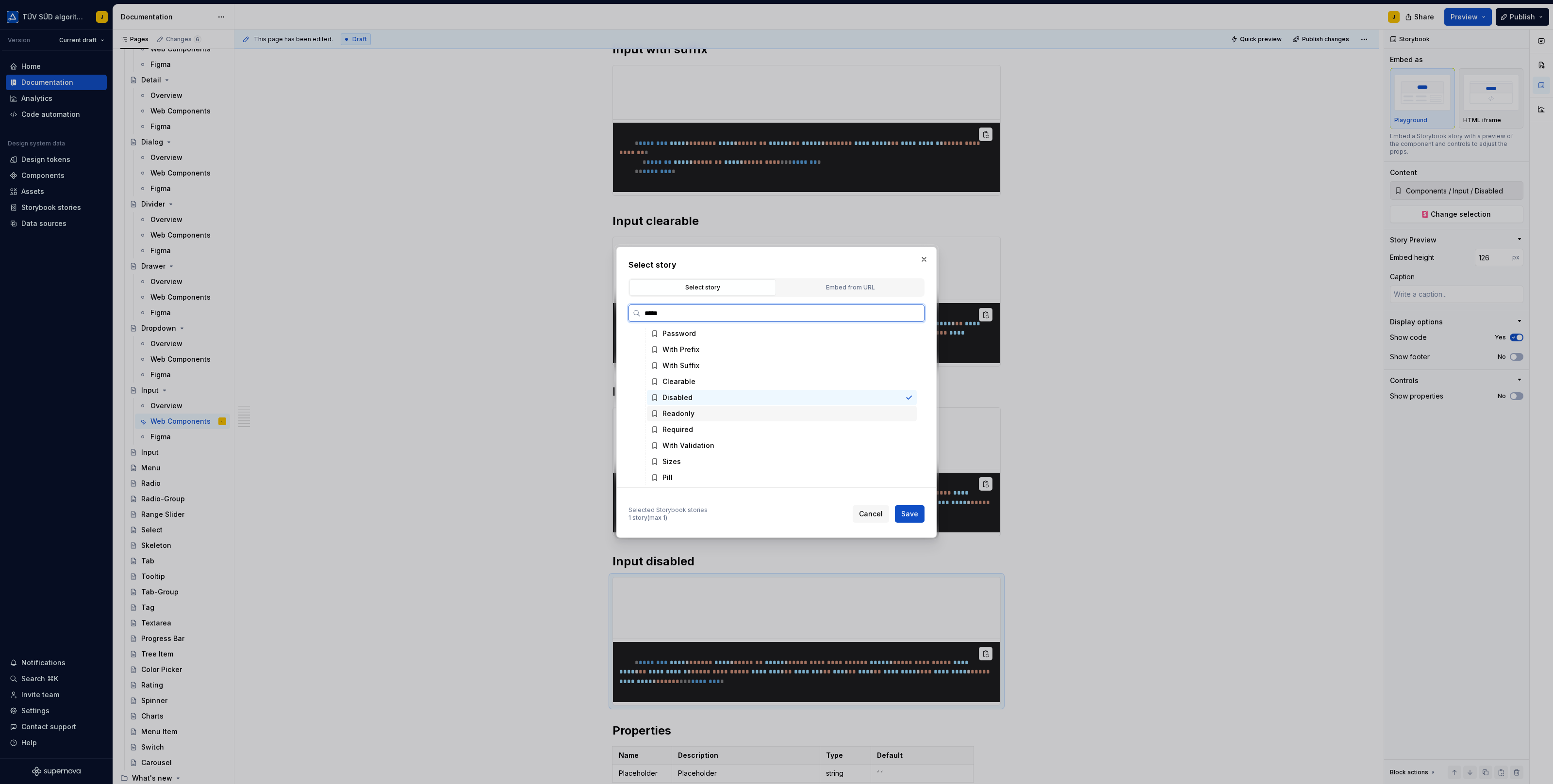
click at [694, 412] on div "Readonly" at bounding box center [781, 413] width 270 height 15
click at [901, 512] on button "Save" at bounding box center [910, 514] width 29 height 17
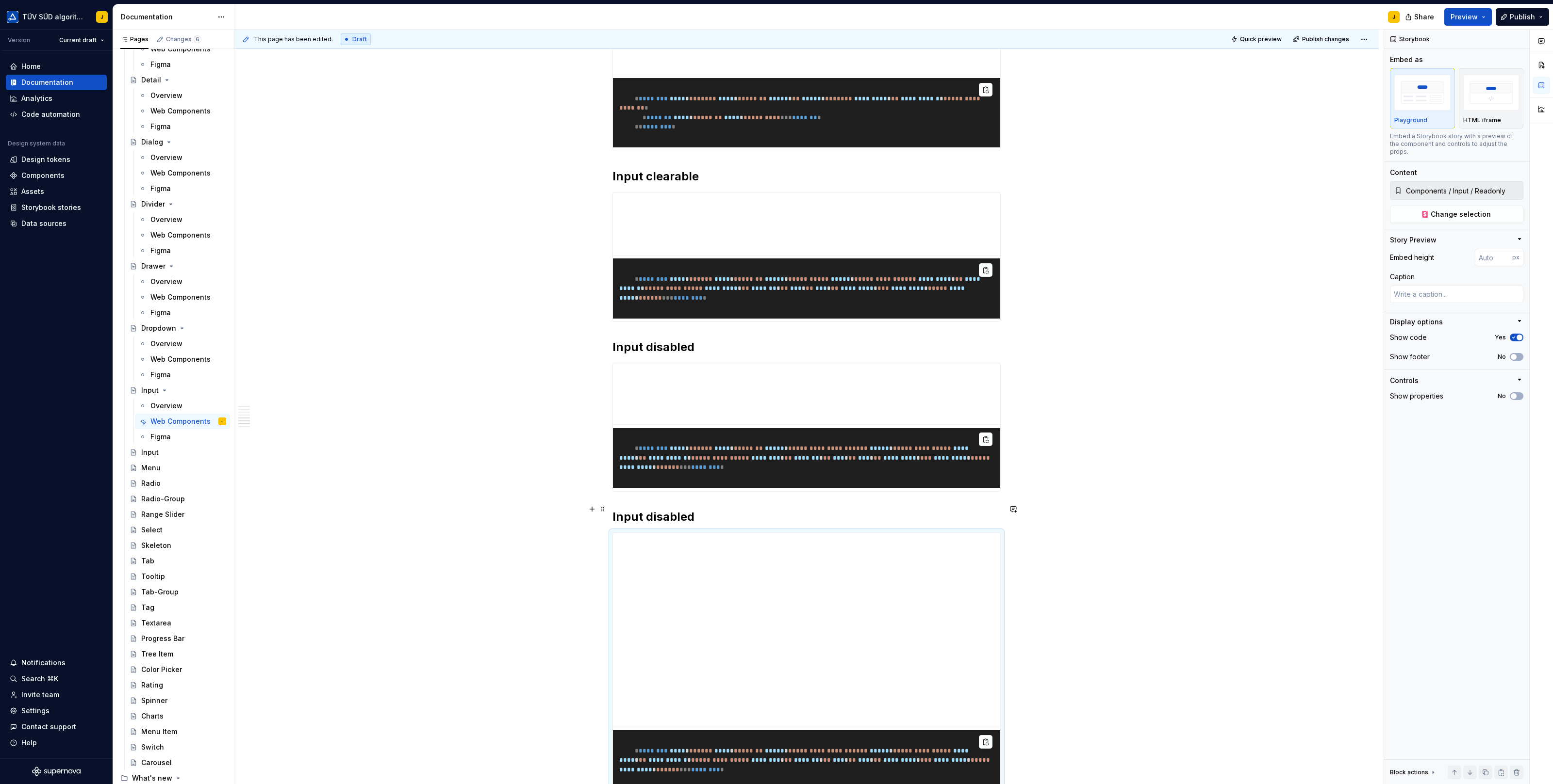
click at [666, 509] on h2 "Input disabled" at bounding box center [806, 517] width 388 height 15
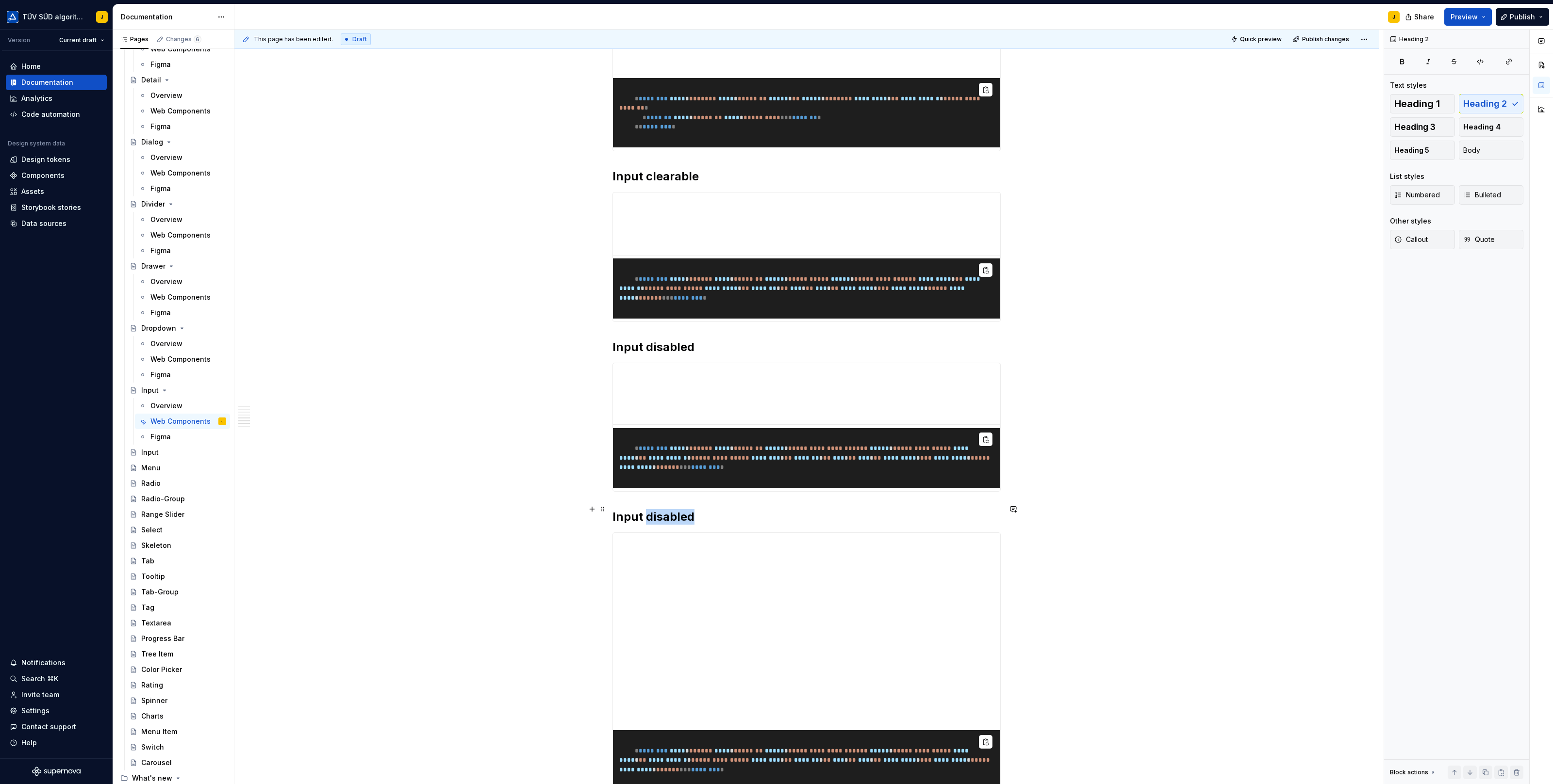
click at [666, 509] on h2 "Input disabled" at bounding box center [806, 517] width 388 height 15
click at [652, 339] on h2 "Input disabled" at bounding box center [806, 347] width 388 height 15
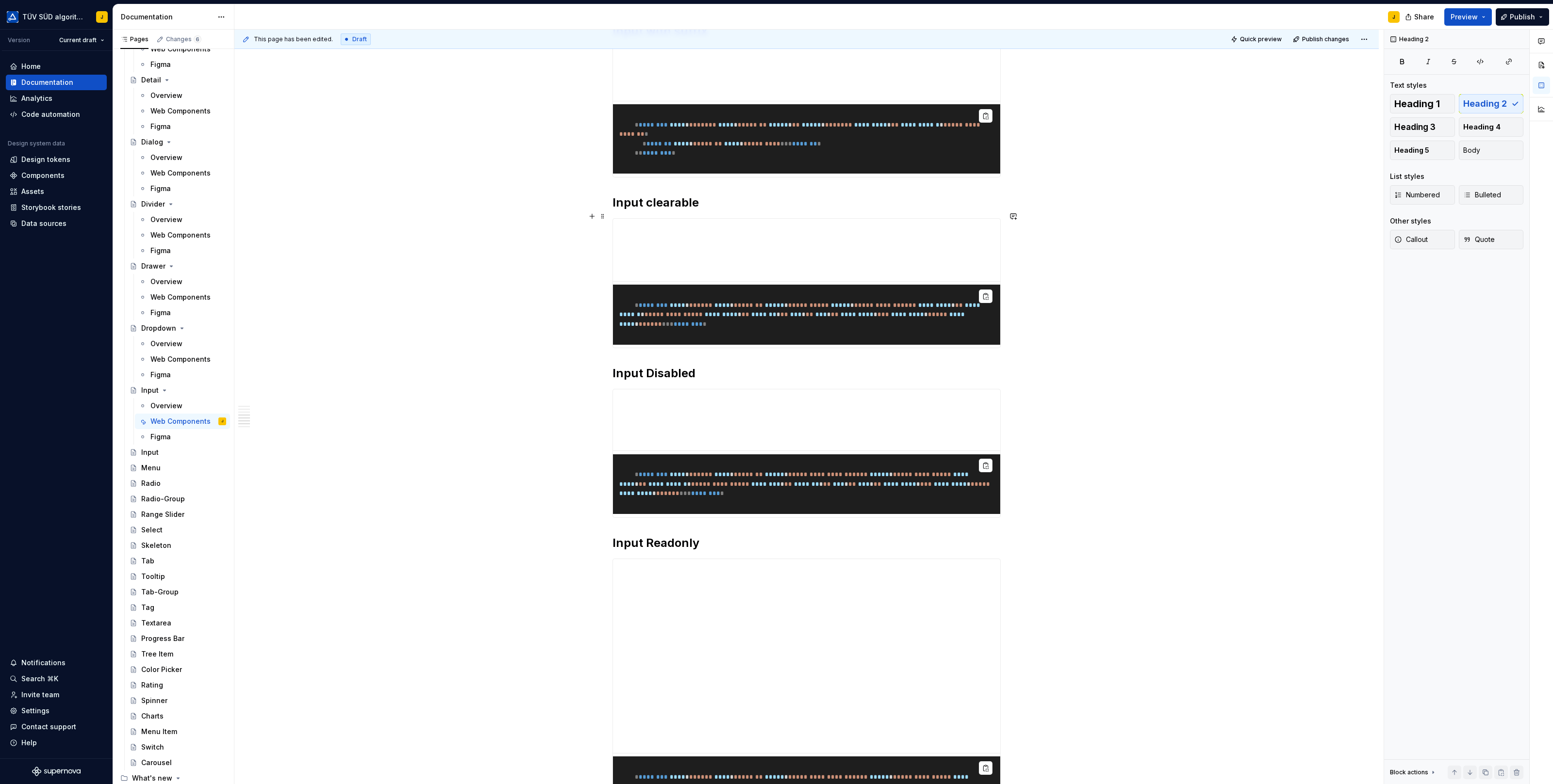
scroll to position [1279, 0]
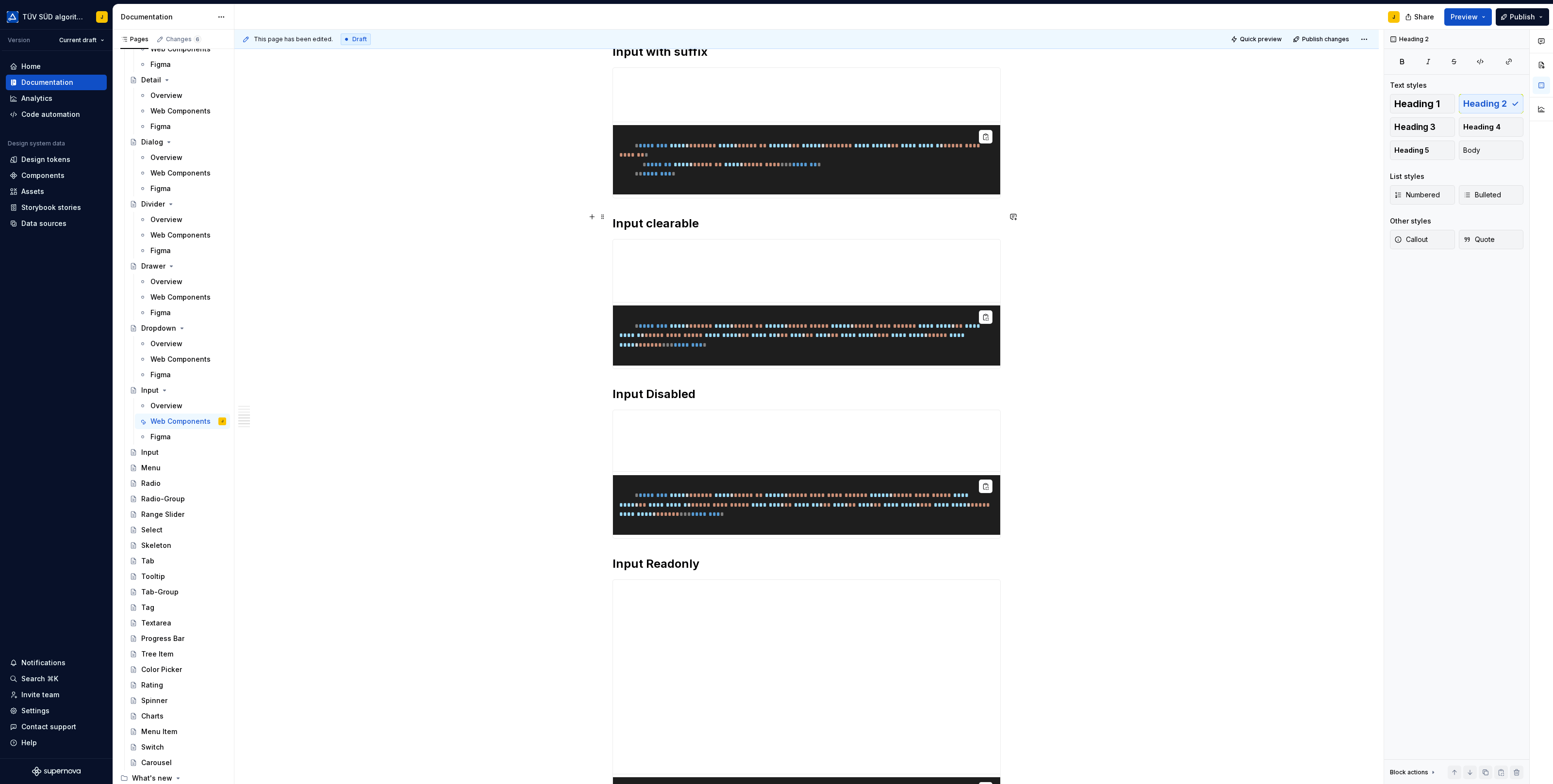
click at [650, 216] on h2 "Input clearable" at bounding box center [806, 223] width 388 height 15
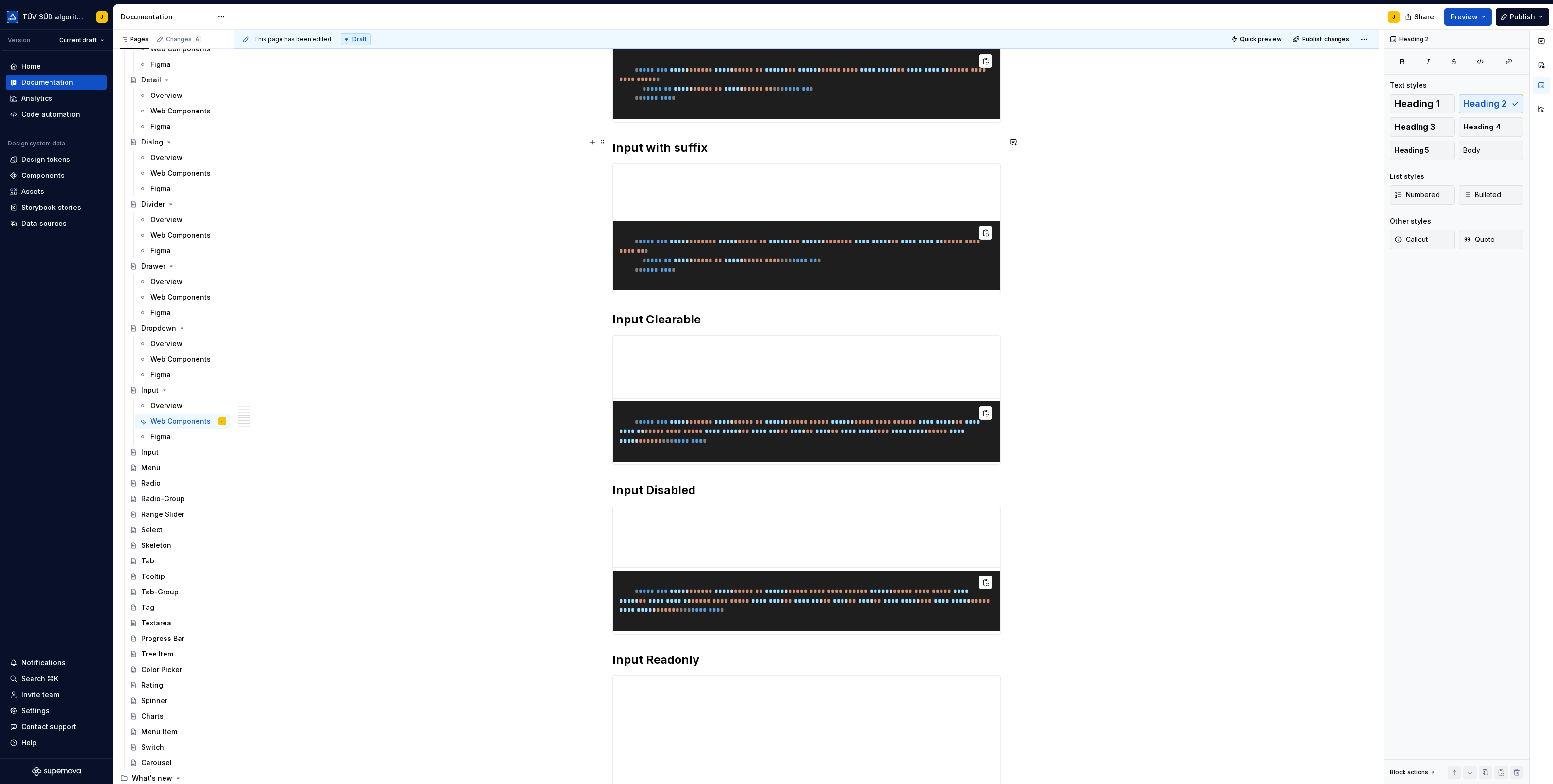
scroll to position [1093, 0]
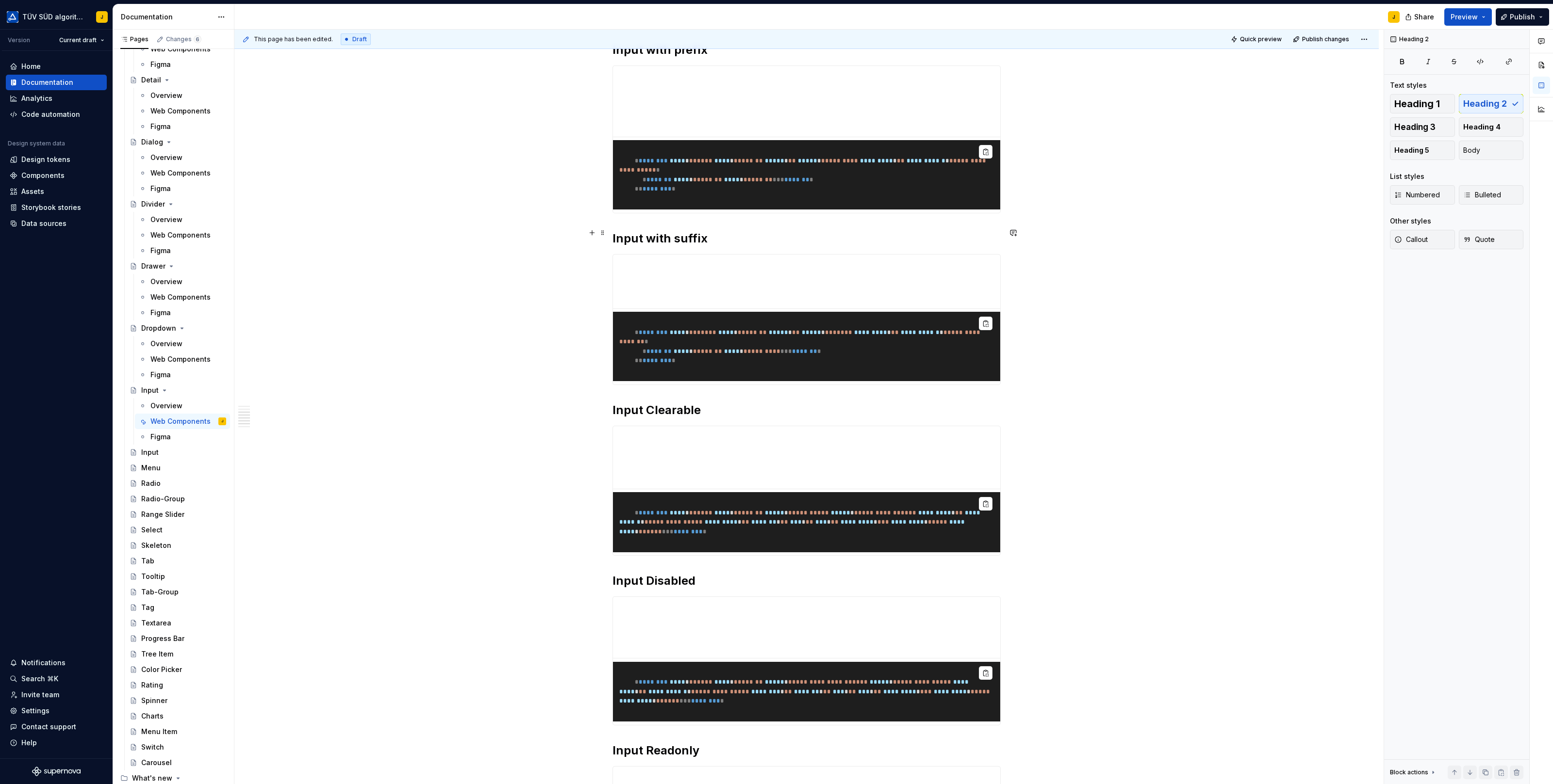
click at [678, 232] on h2 "Input with suffix" at bounding box center [806, 239] width 388 height 15
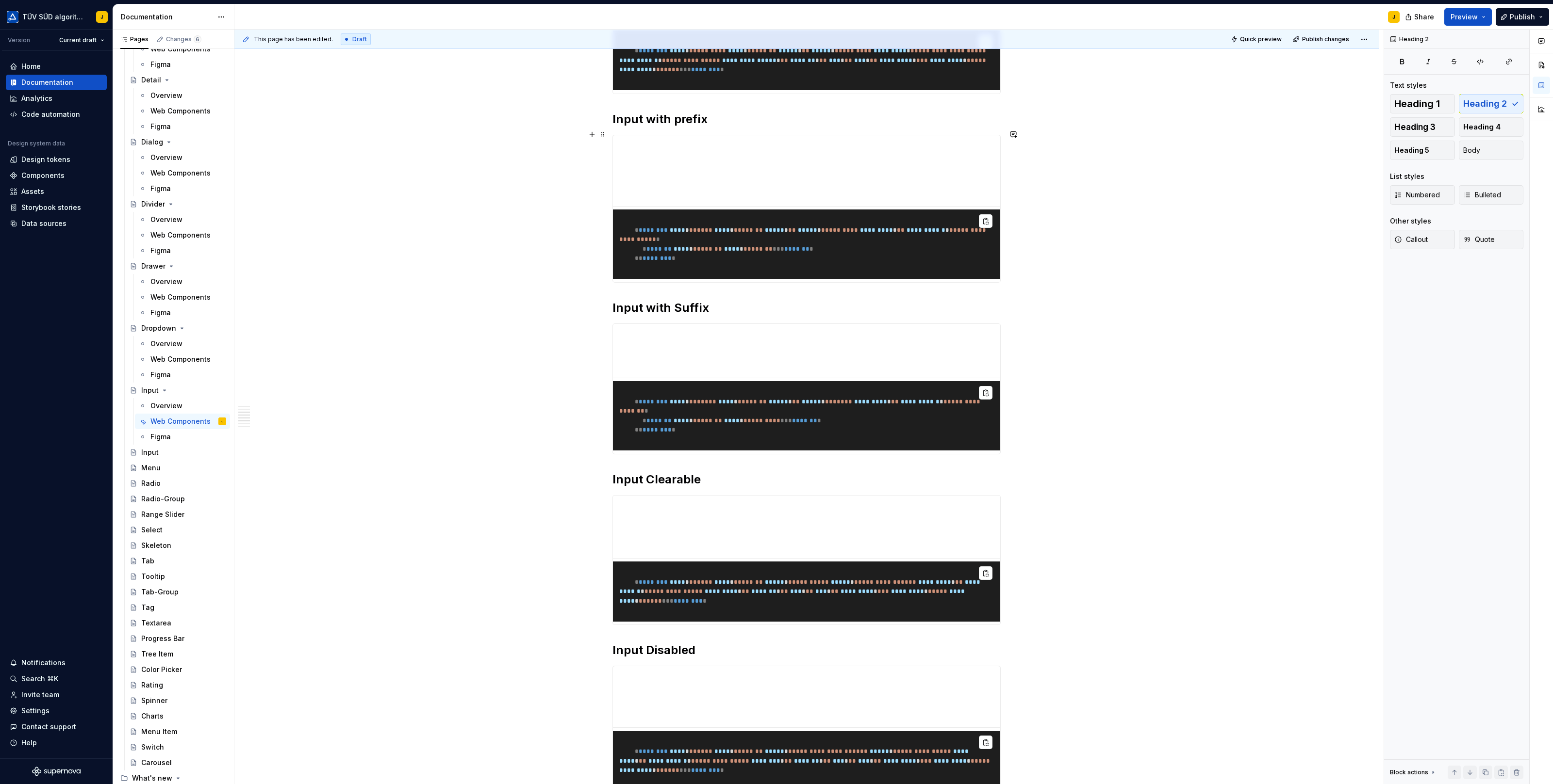
scroll to position [999, 0]
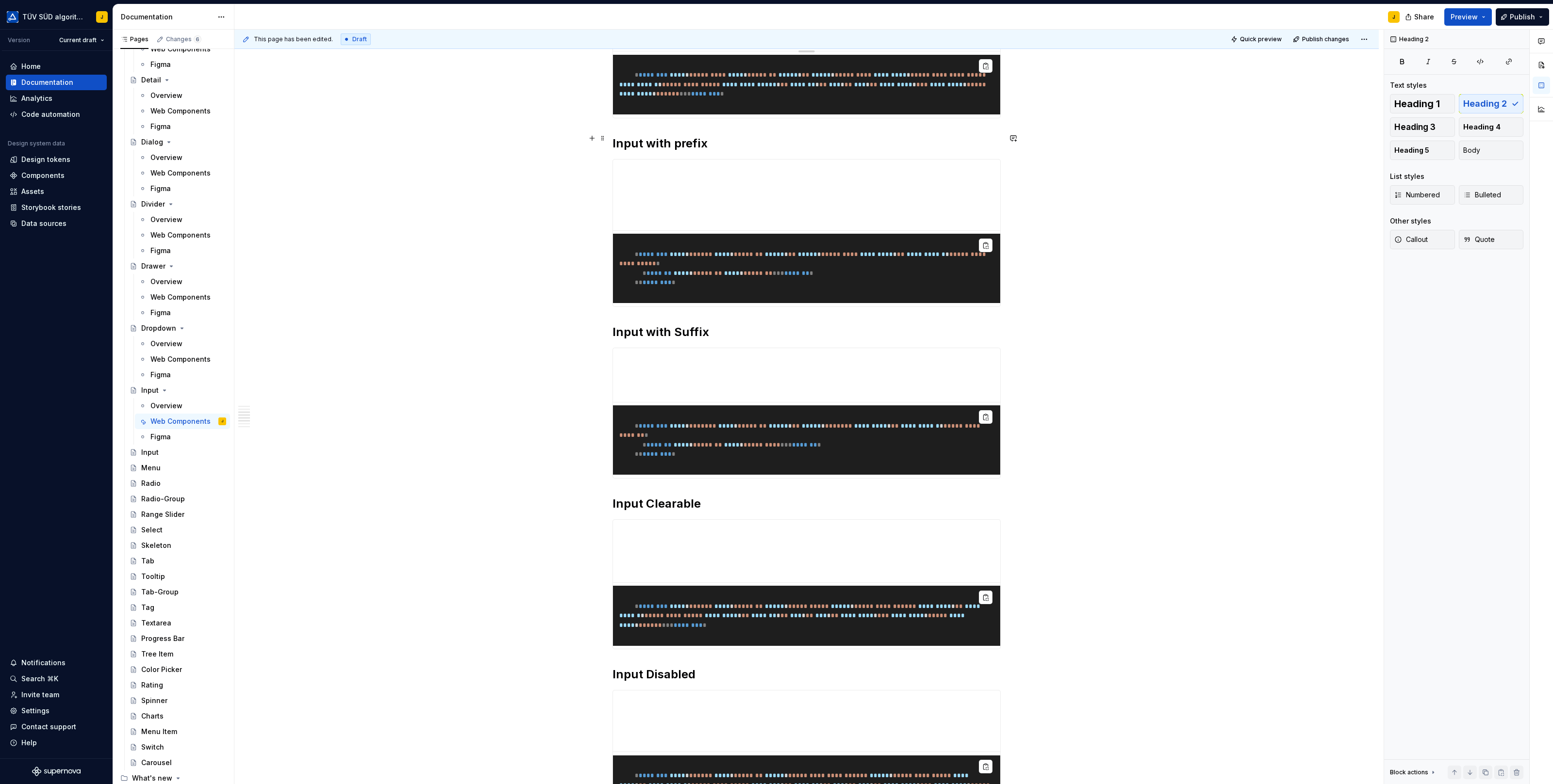
click at [680, 136] on h2 "Input with prefix" at bounding box center [806, 144] width 388 height 15
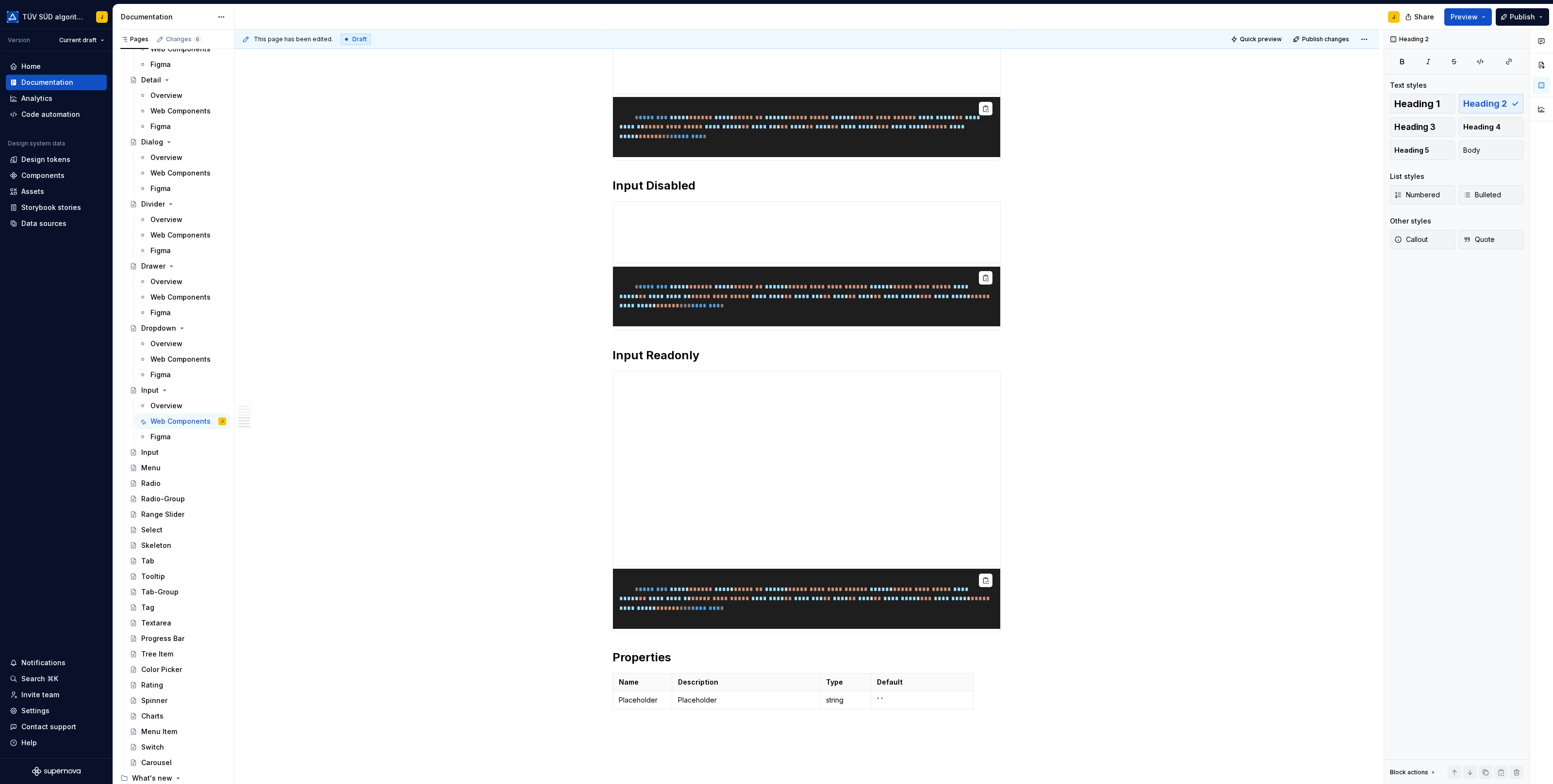
scroll to position [1504, 0]
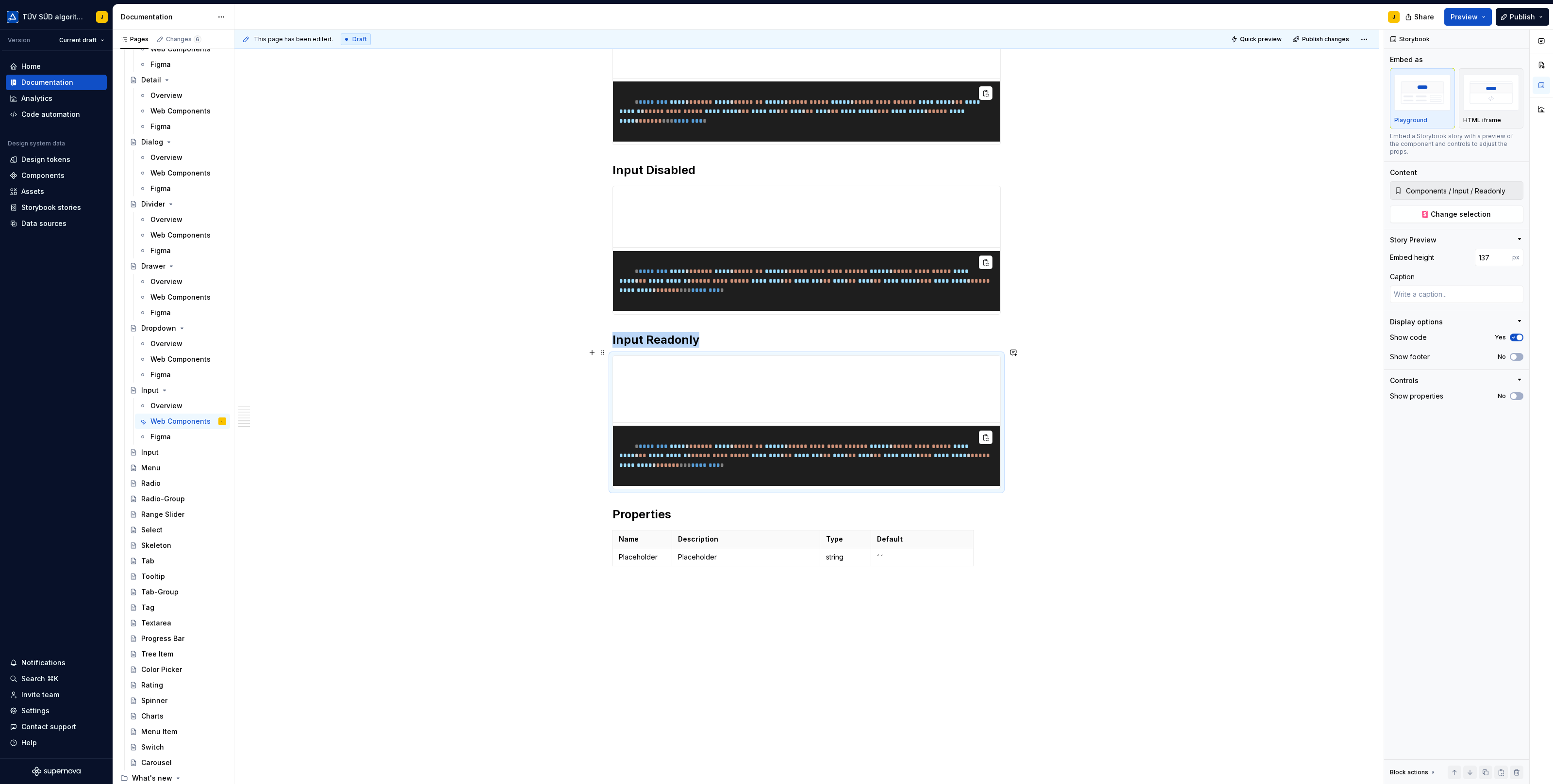
drag, startPoint x: 806, startPoint y: 542, endPoint x: 823, endPoint y: 413, distance: 130.1
click at [606, 353] on span at bounding box center [603, 352] width 8 height 13
click at [627, 366] on div "Duplicate" at bounding box center [650, 366] width 63 height 10
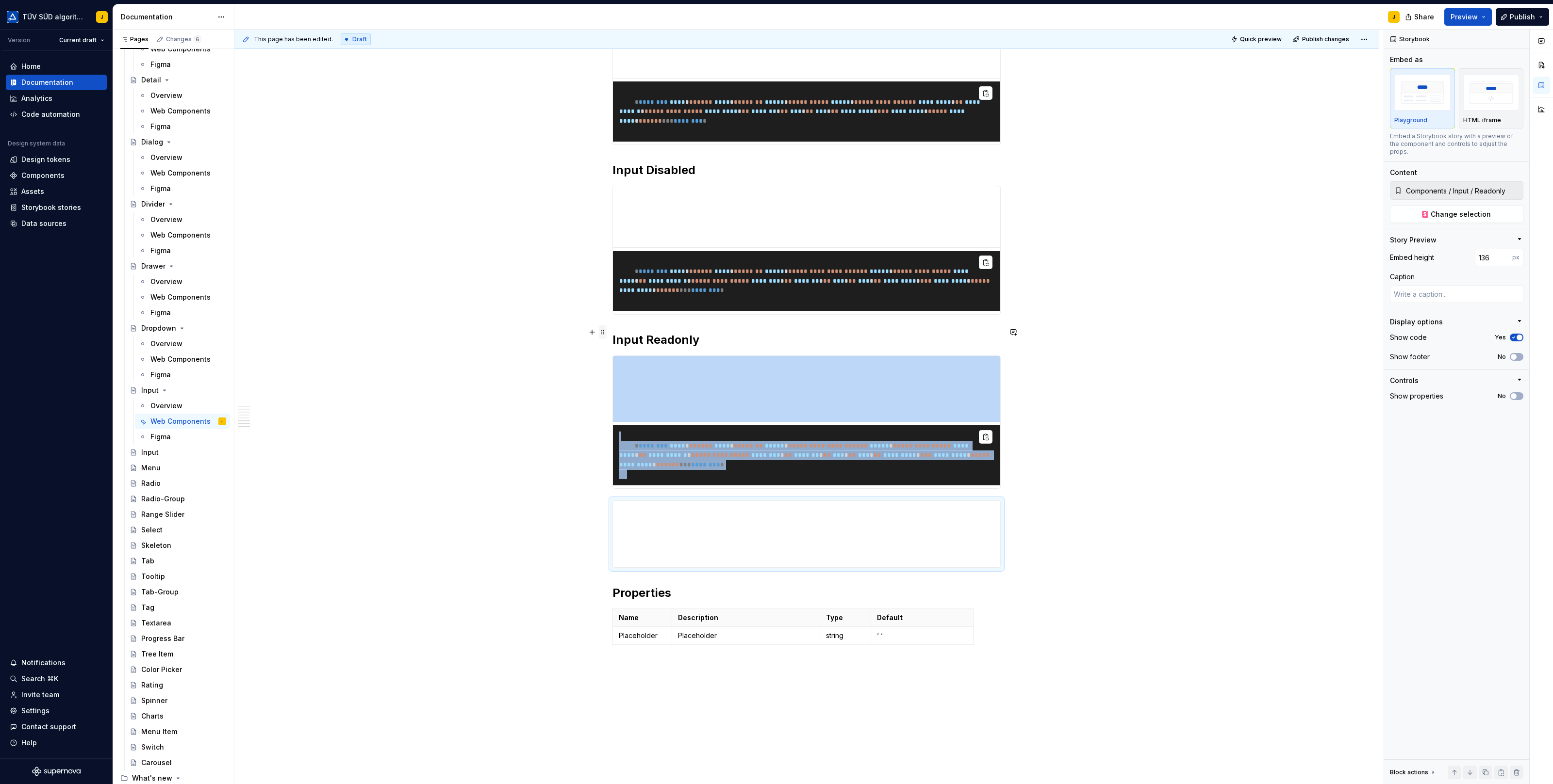
click at [604, 332] on span at bounding box center [603, 332] width 8 height 13
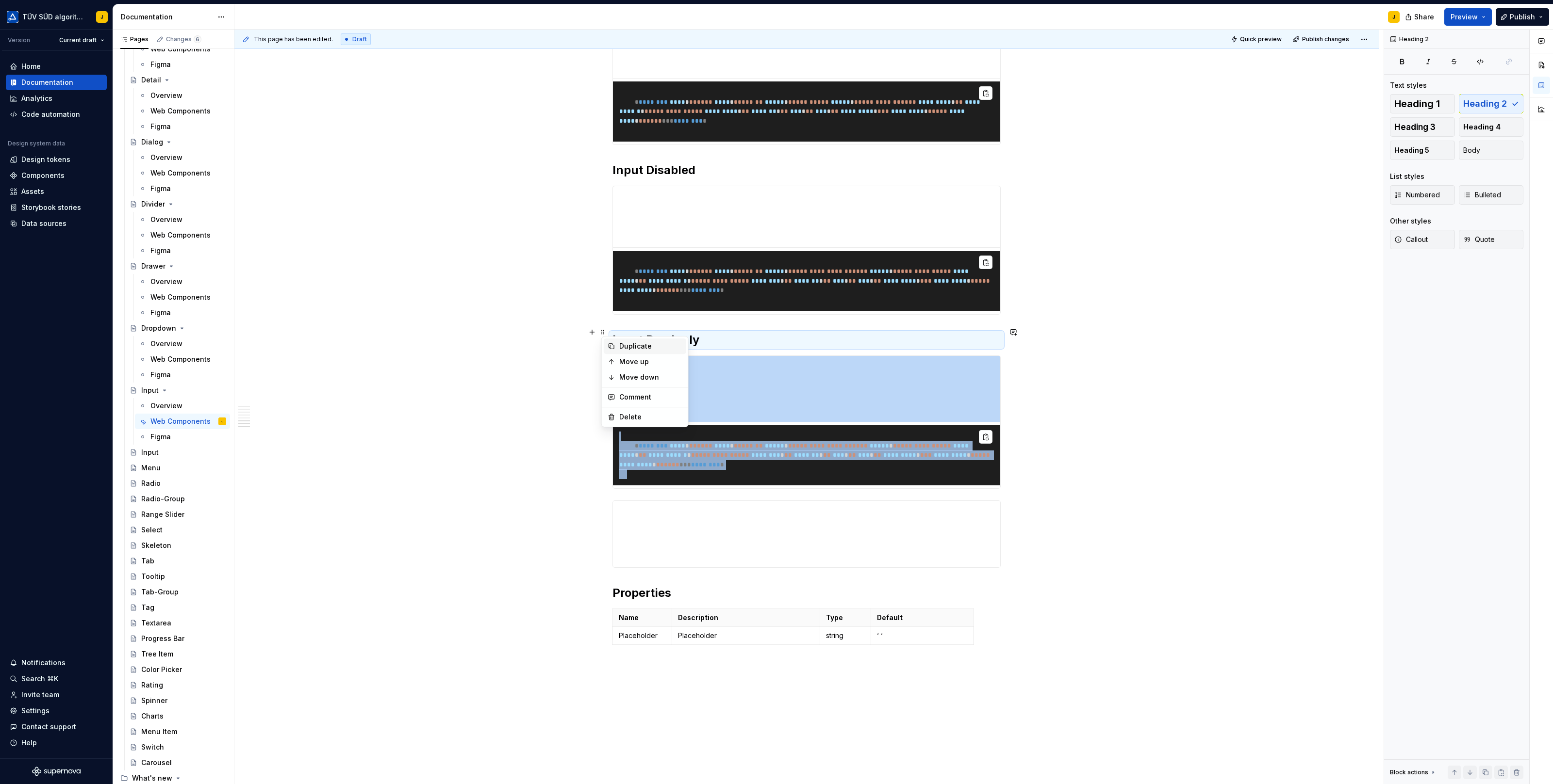
click at [620, 341] on div "Duplicate" at bounding box center [650, 346] width 63 height 10
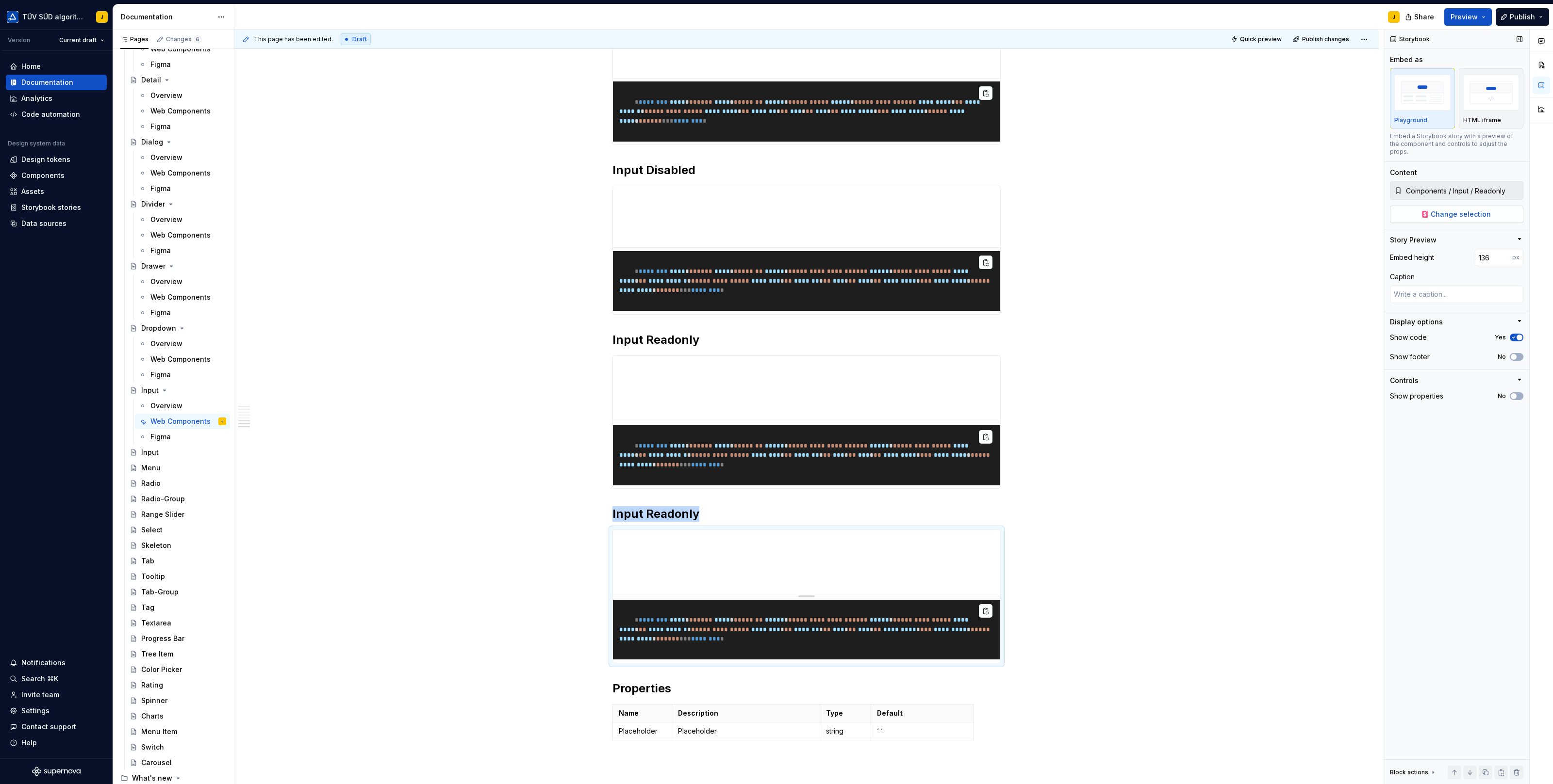
click at [1481, 209] on span "Change selection" at bounding box center [1460, 214] width 60 height 10
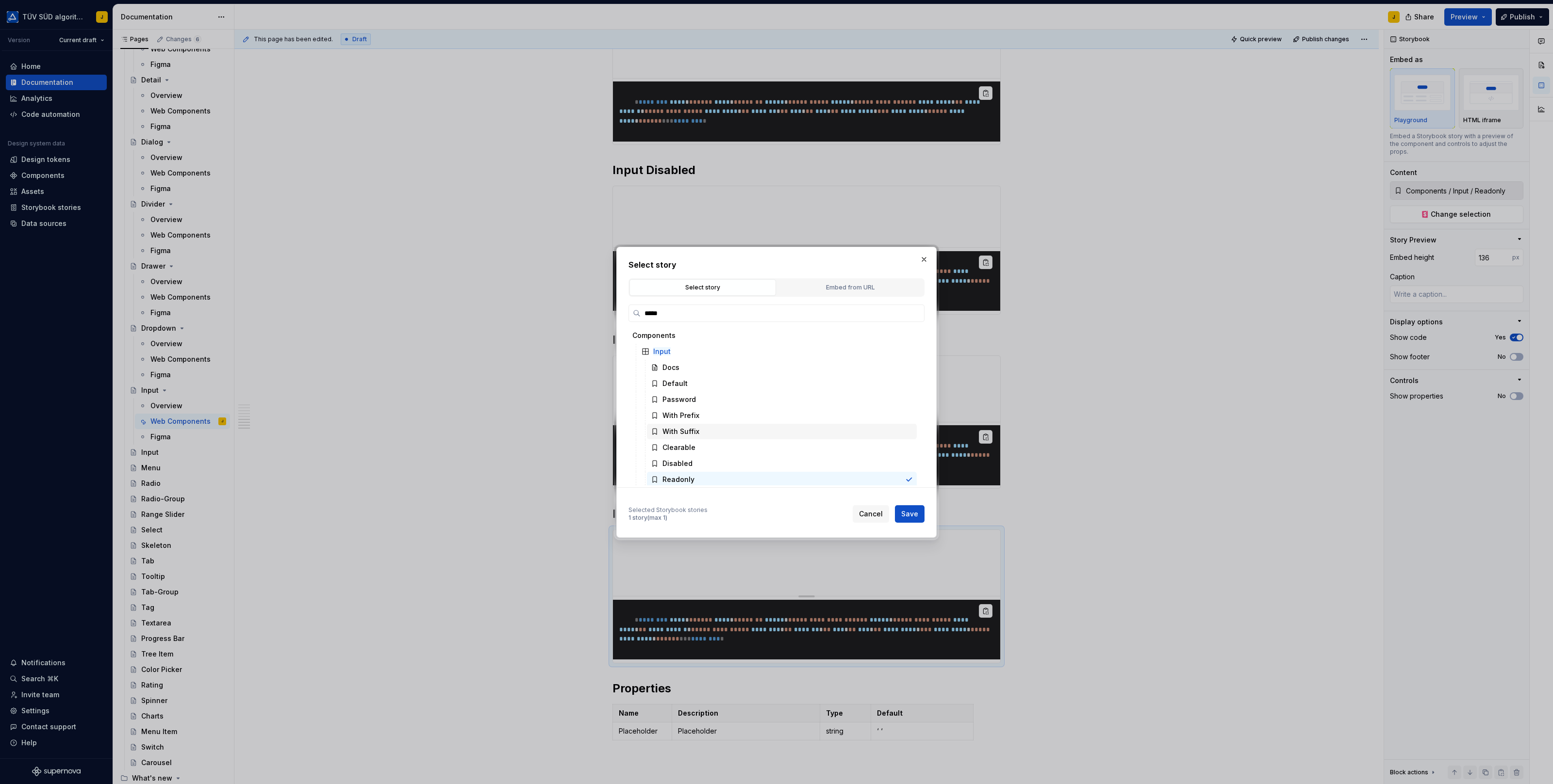
scroll to position [66, 0]
click at [717, 425] on div "Required" at bounding box center [781, 429] width 270 height 15
click at [909, 510] on span "Save" at bounding box center [910, 514] width 17 height 10
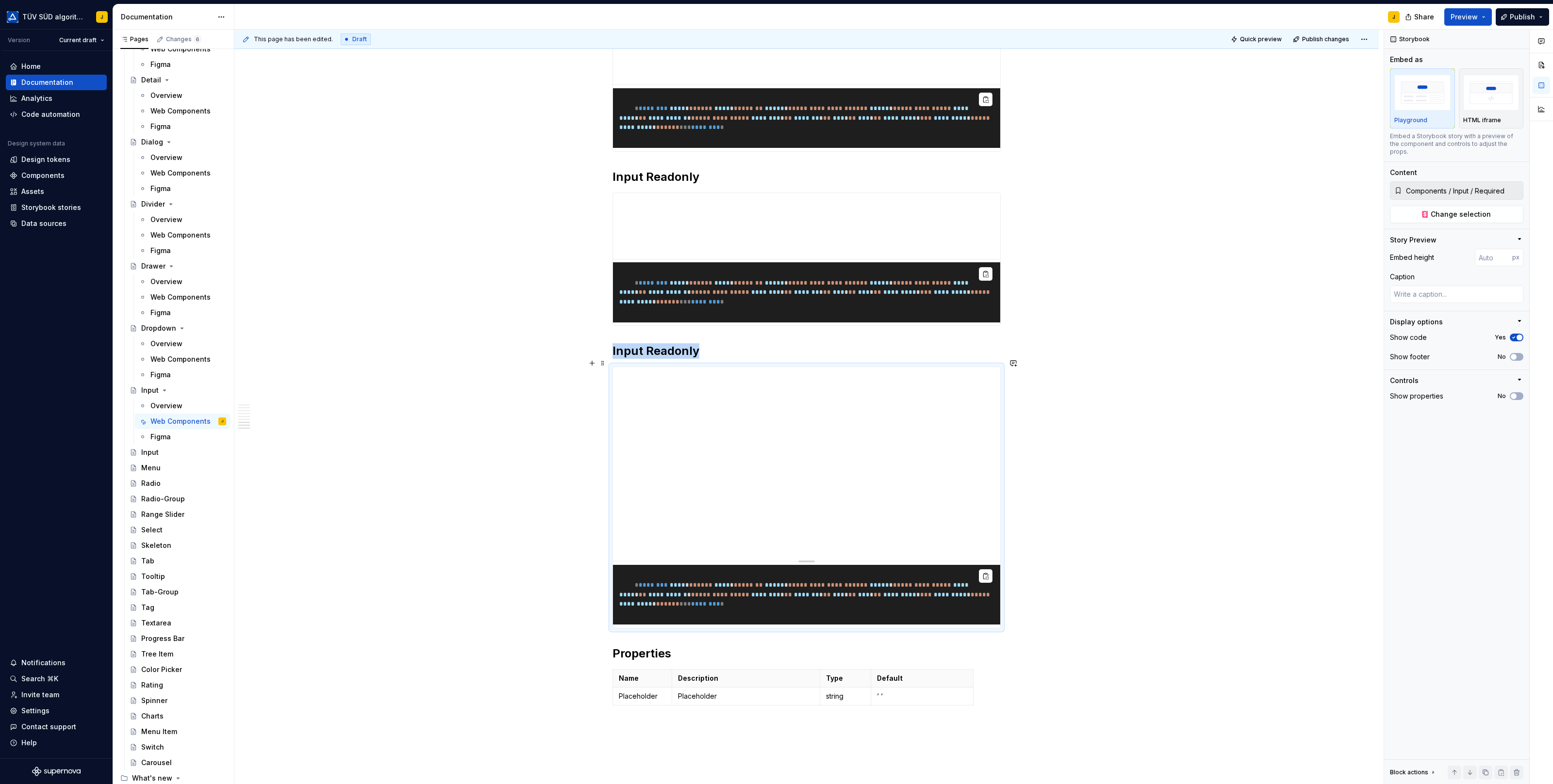
scroll to position [1728, 0]
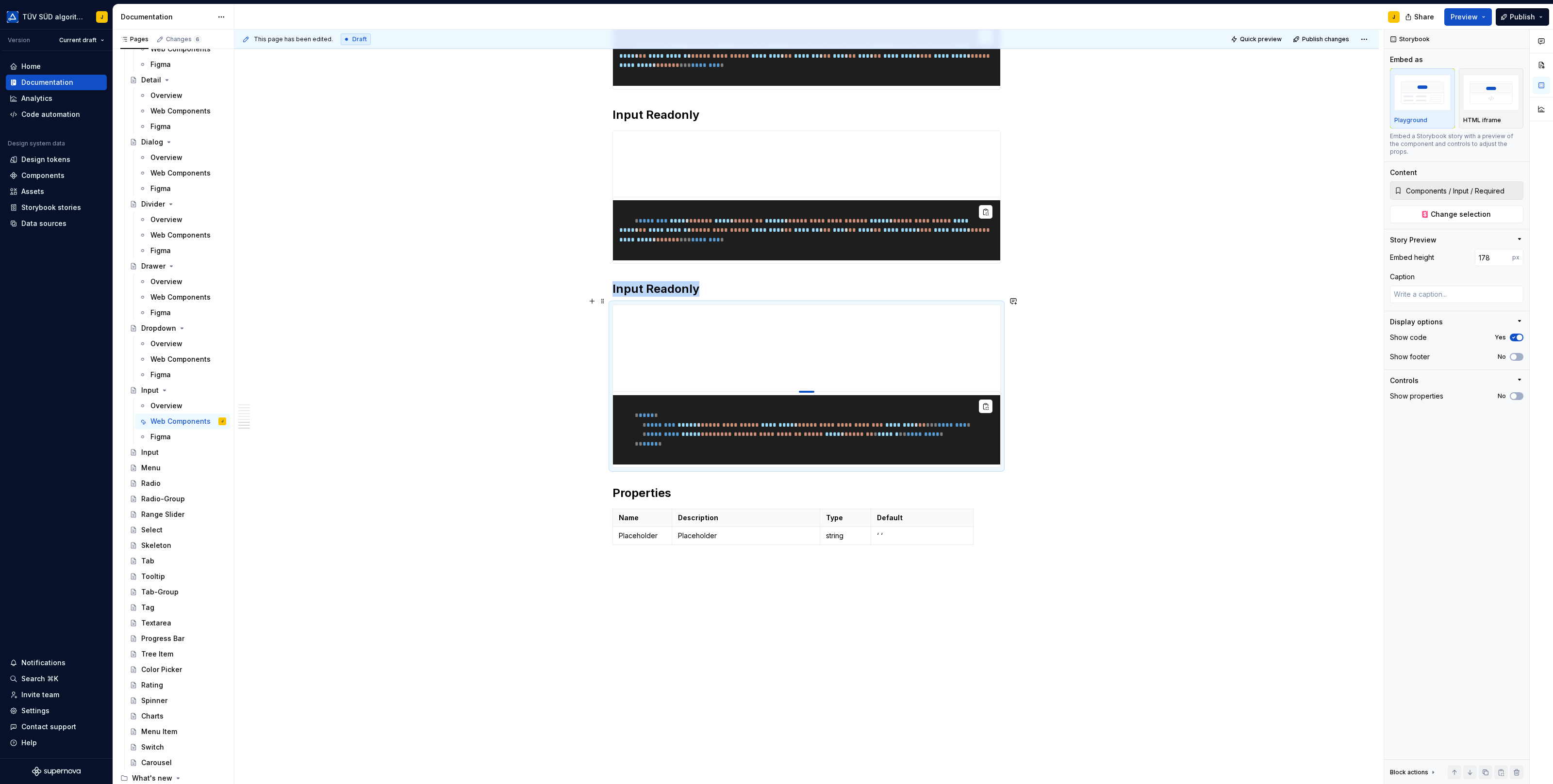
drag, startPoint x: 808, startPoint y: 491, endPoint x: 815, endPoint y: 382, distance: 109.2
click at [814, 391] on div at bounding box center [806, 392] width 15 height 2
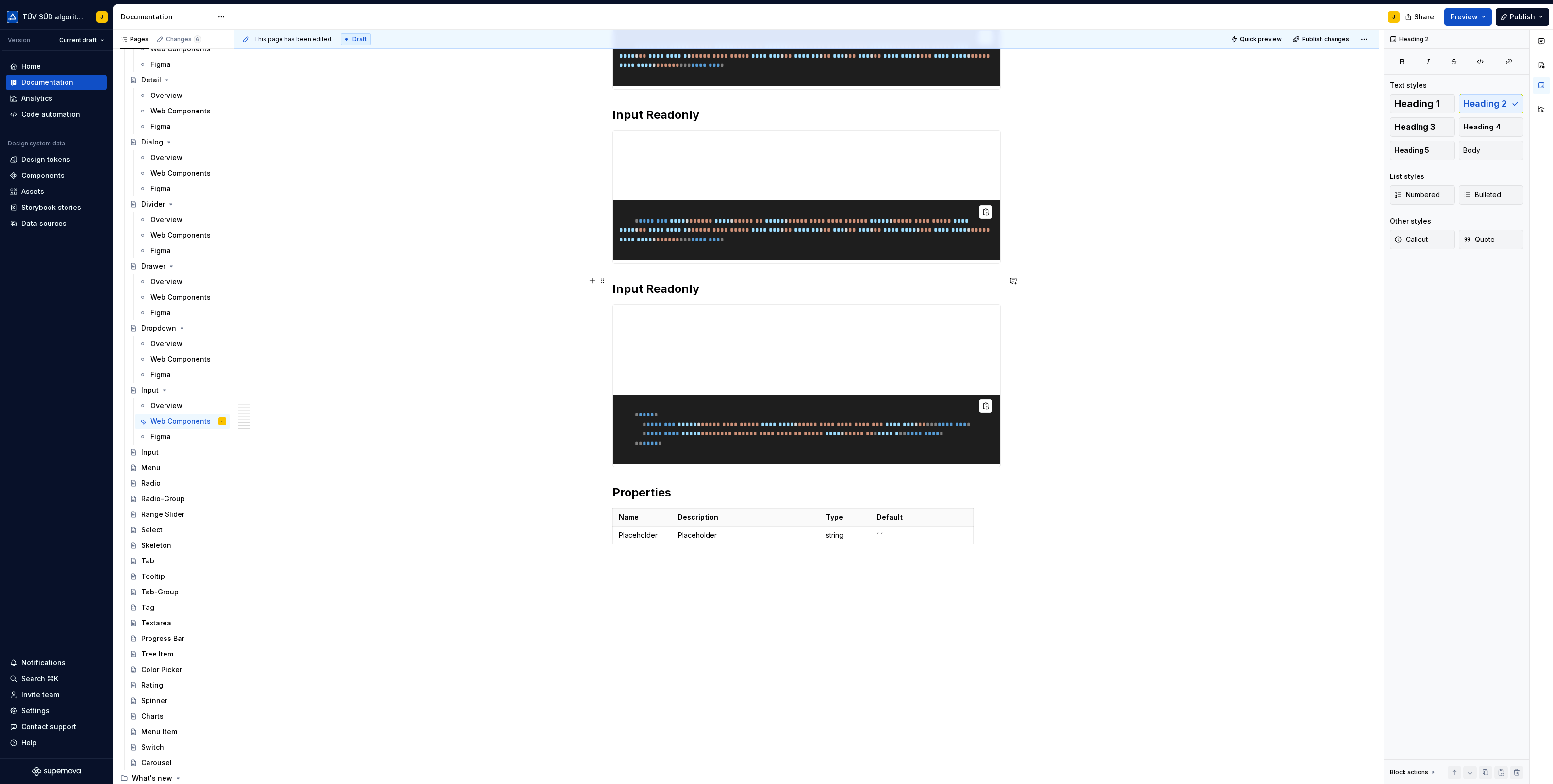
click at [680, 284] on h2 "Input Readonly" at bounding box center [806, 289] width 388 height 15
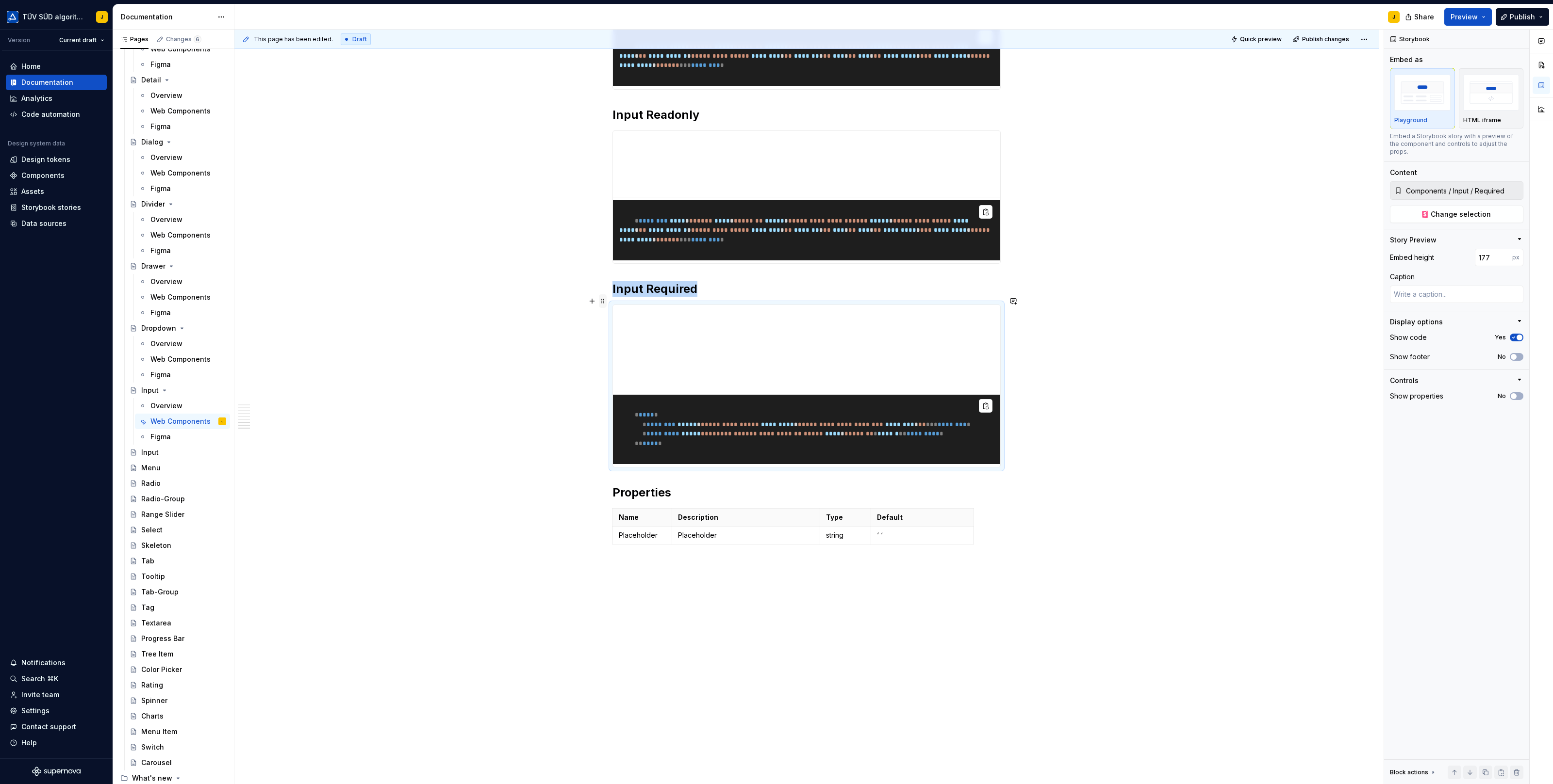
click at [603, 300] on span at bounding box center [603, 300] width 8 height 13
click at [633, 314] on div "Duplicate" at bounding box center [650, 315] width 63 height 10
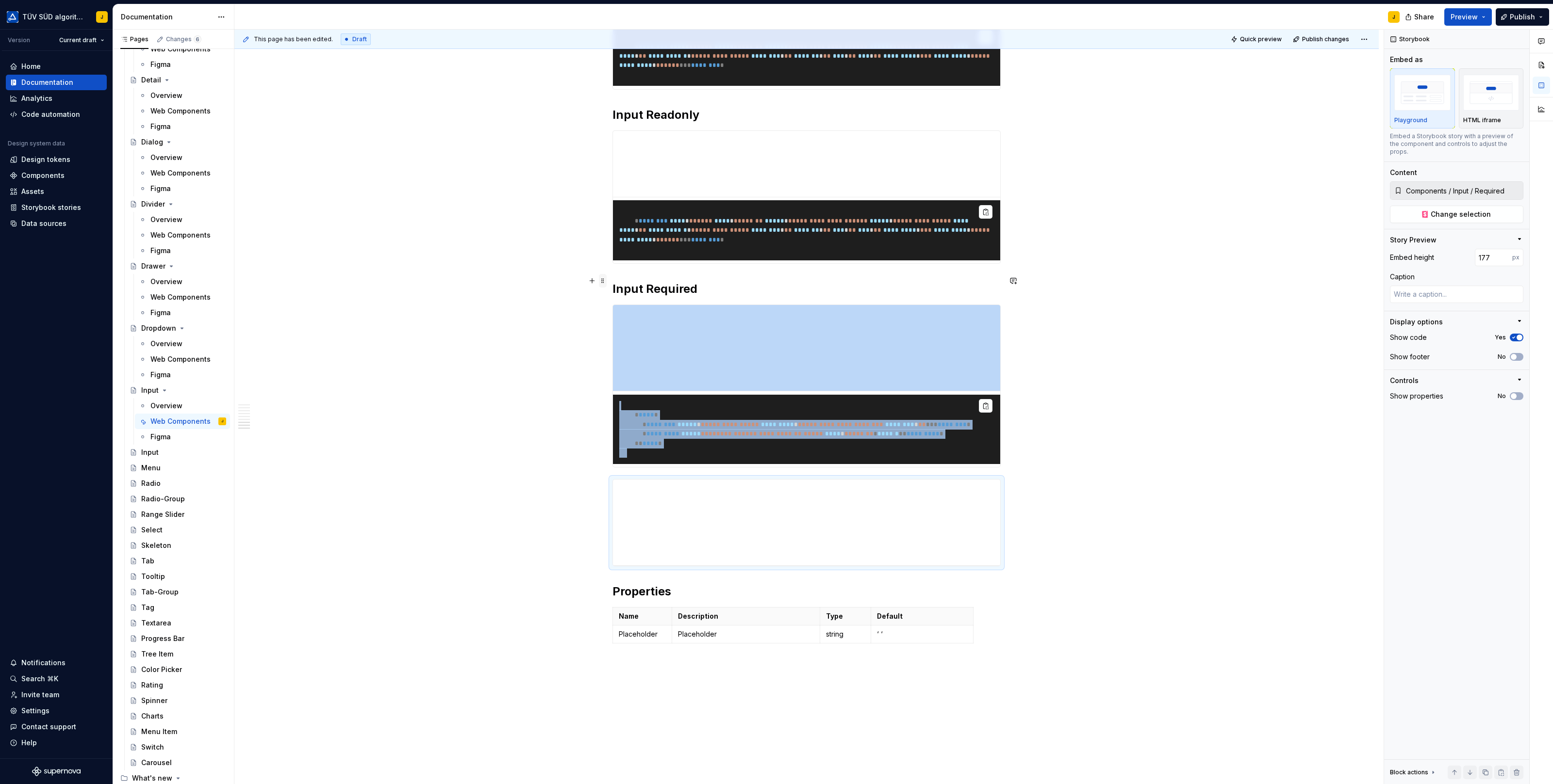
click at [604, 279] on span at bounding box center [603, 281] width 8 height 13
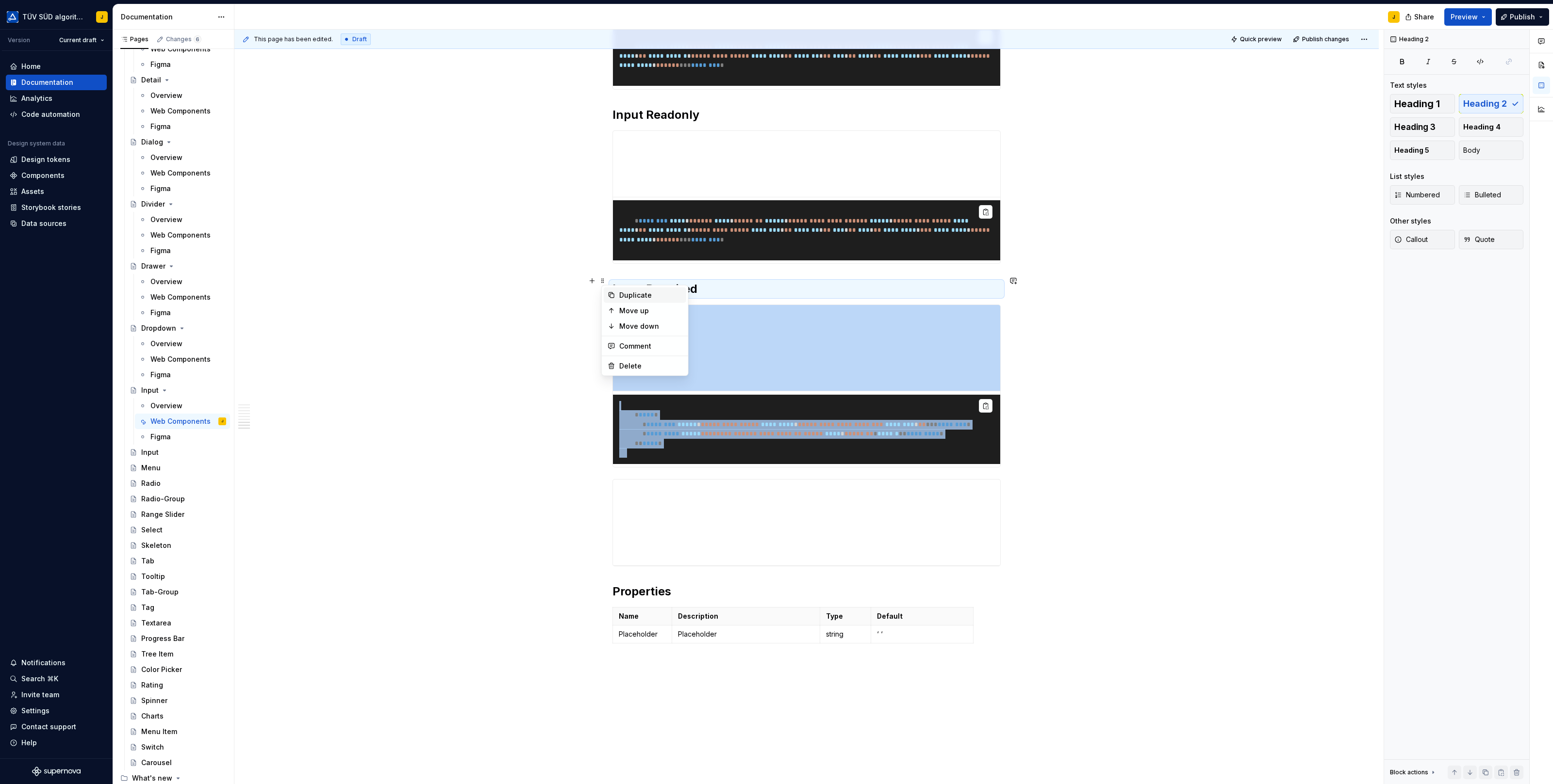
click at [622, 295] on div "Duplicate" at bounding box center [650, 295] width 63 height 10
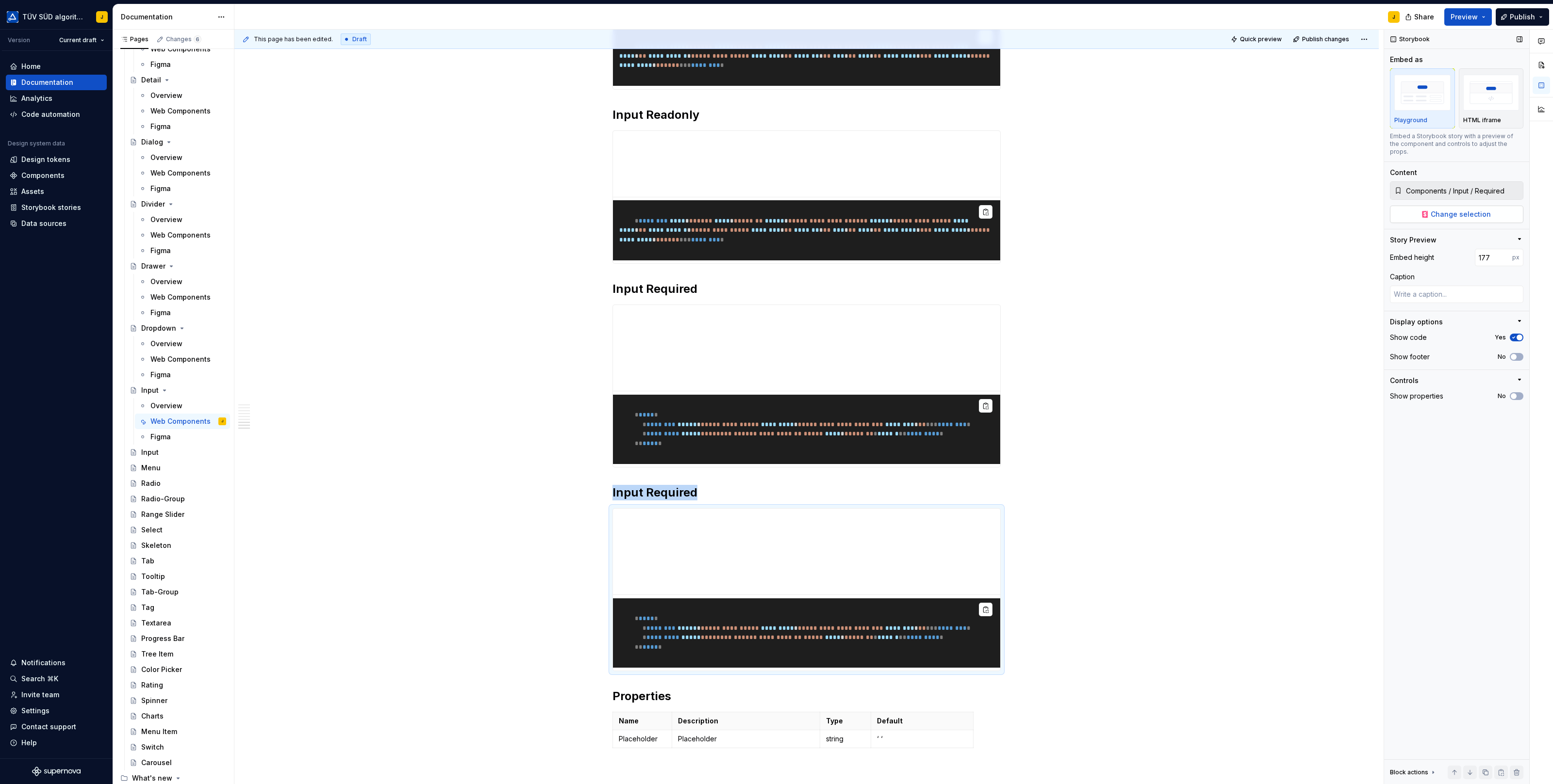
click at [1454, 209] on span "Change selection" at bounding box center [1460, 214] width 60 height 10
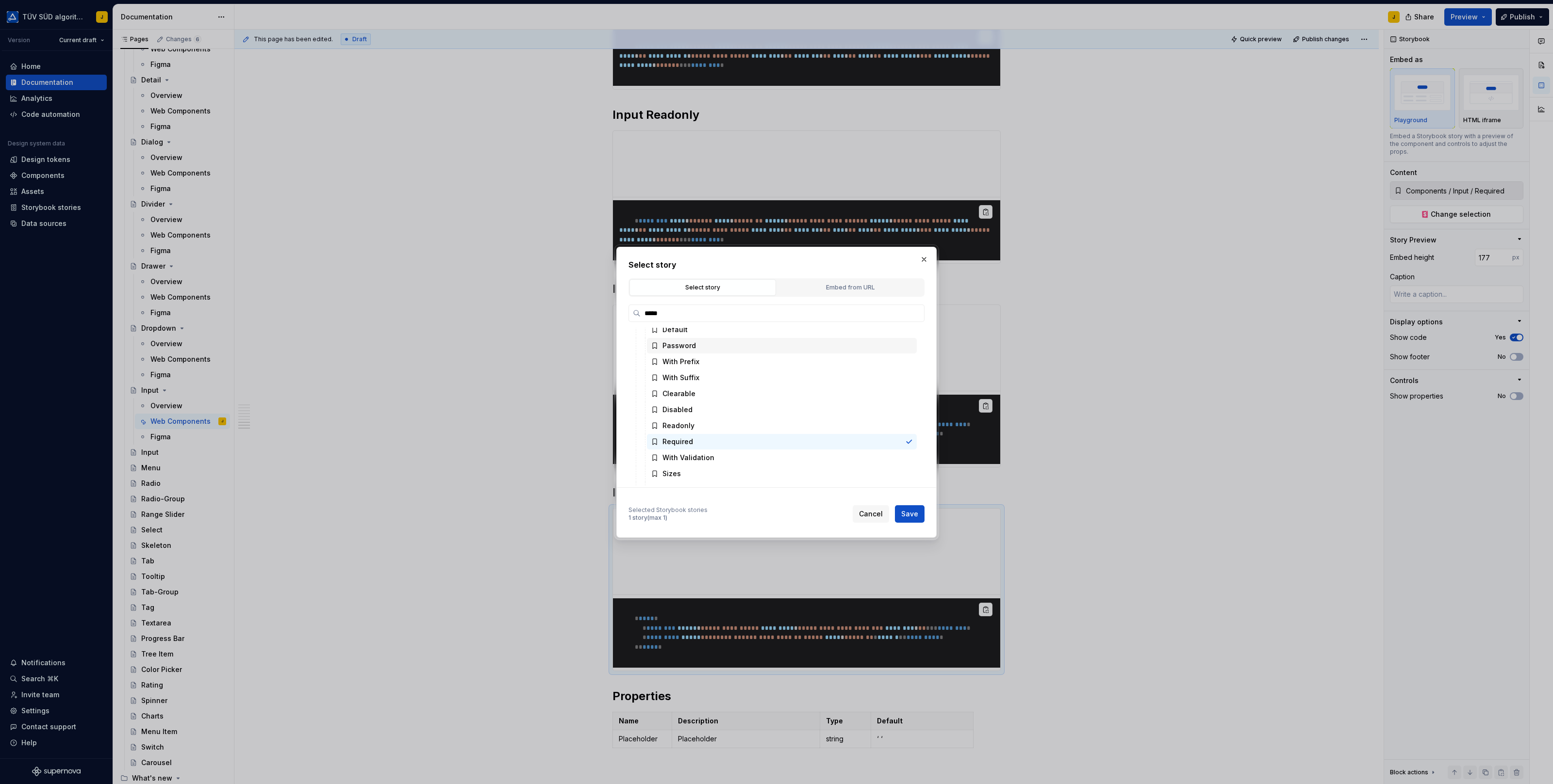
scroll to position [66, 0]
click at [716, 443] on div "With Validation" at bounding box center [781, 445] width 270 height 15
click at [913, 508] on button "Save" at bounding box center [910, 514] width 29 height 17
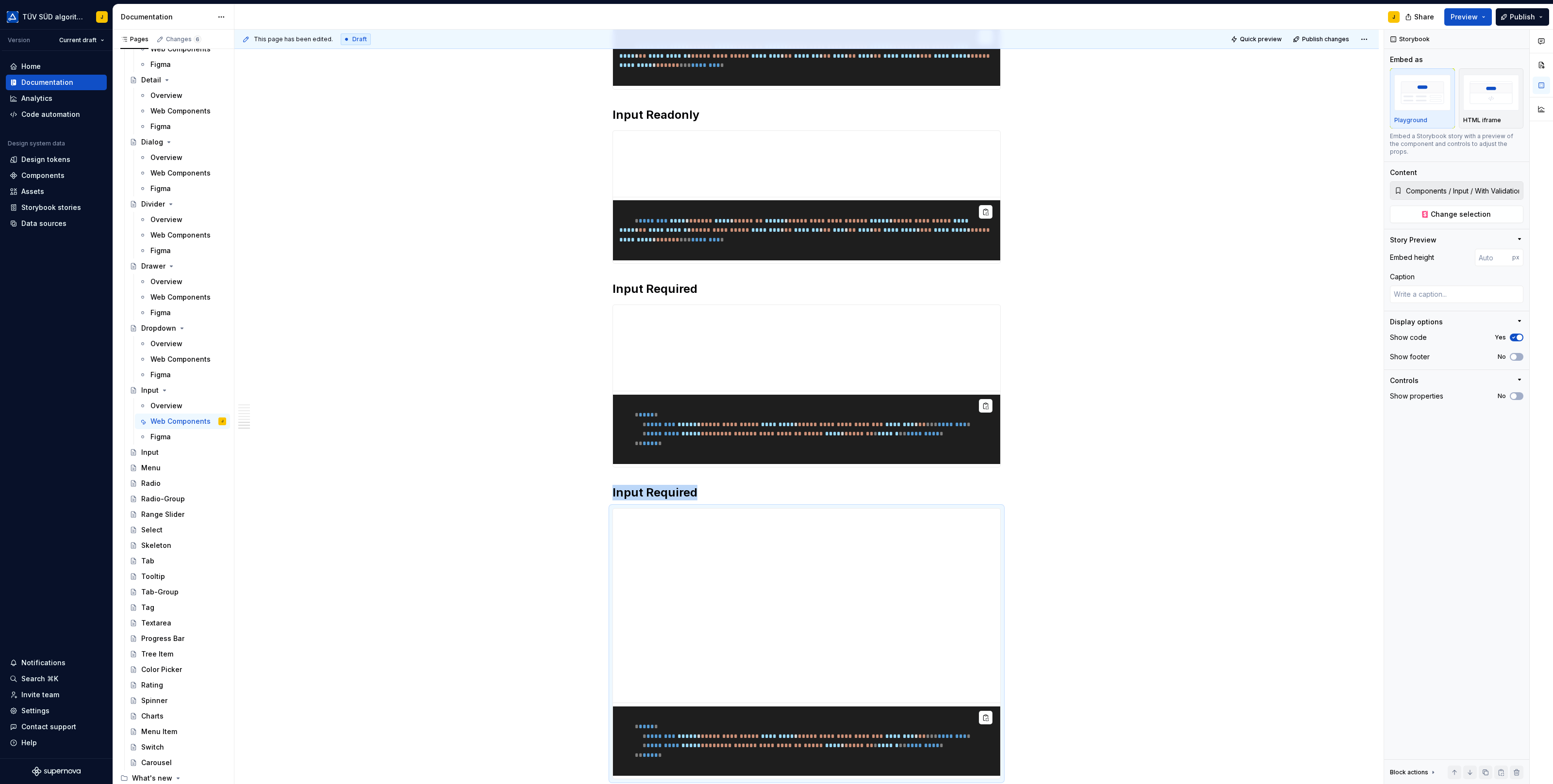
scroll to position [1732, 0]
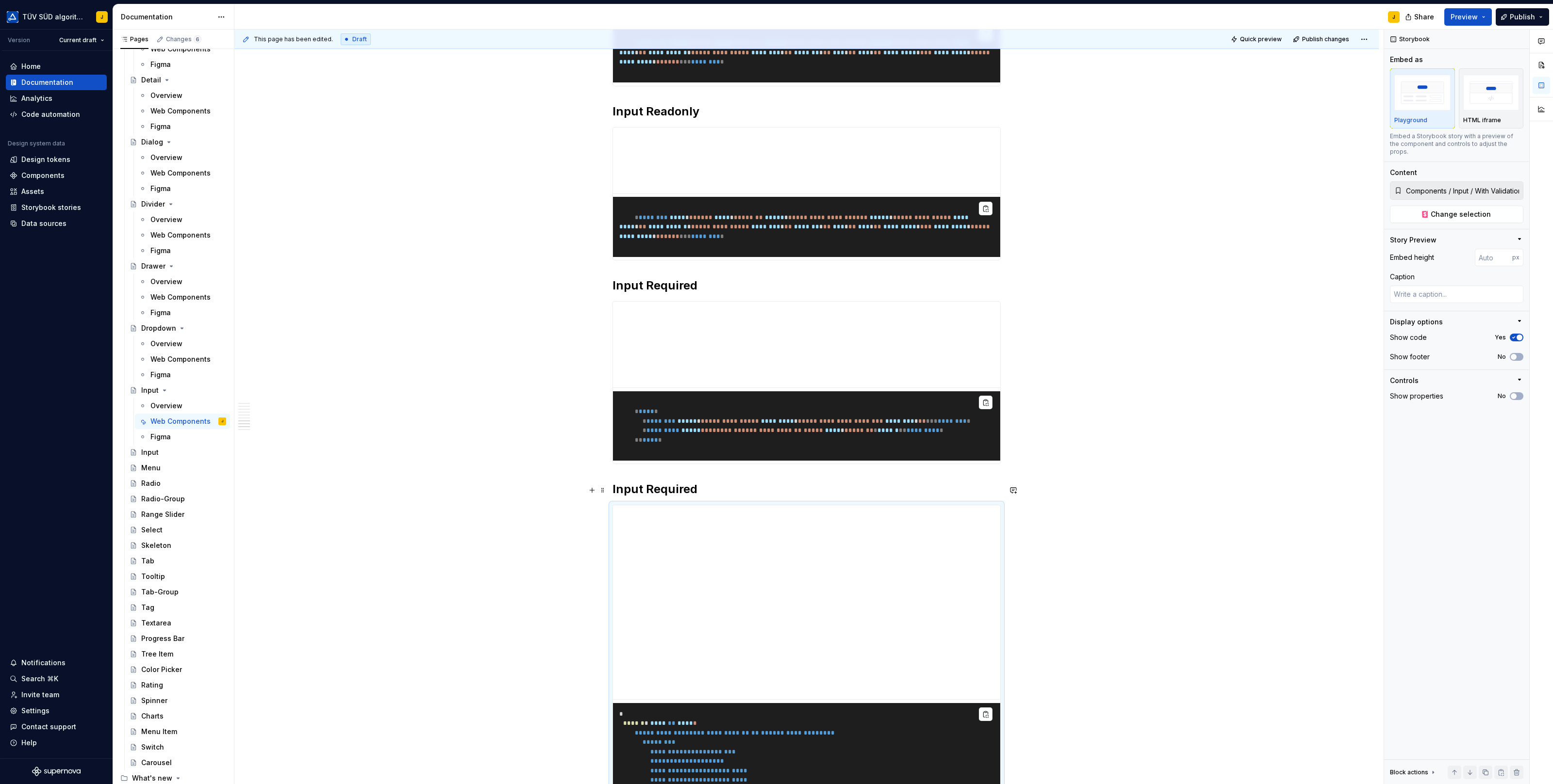
click at [661, 489] on h2 "Input Required" at bounding box center [806, 489] width 388 height 15
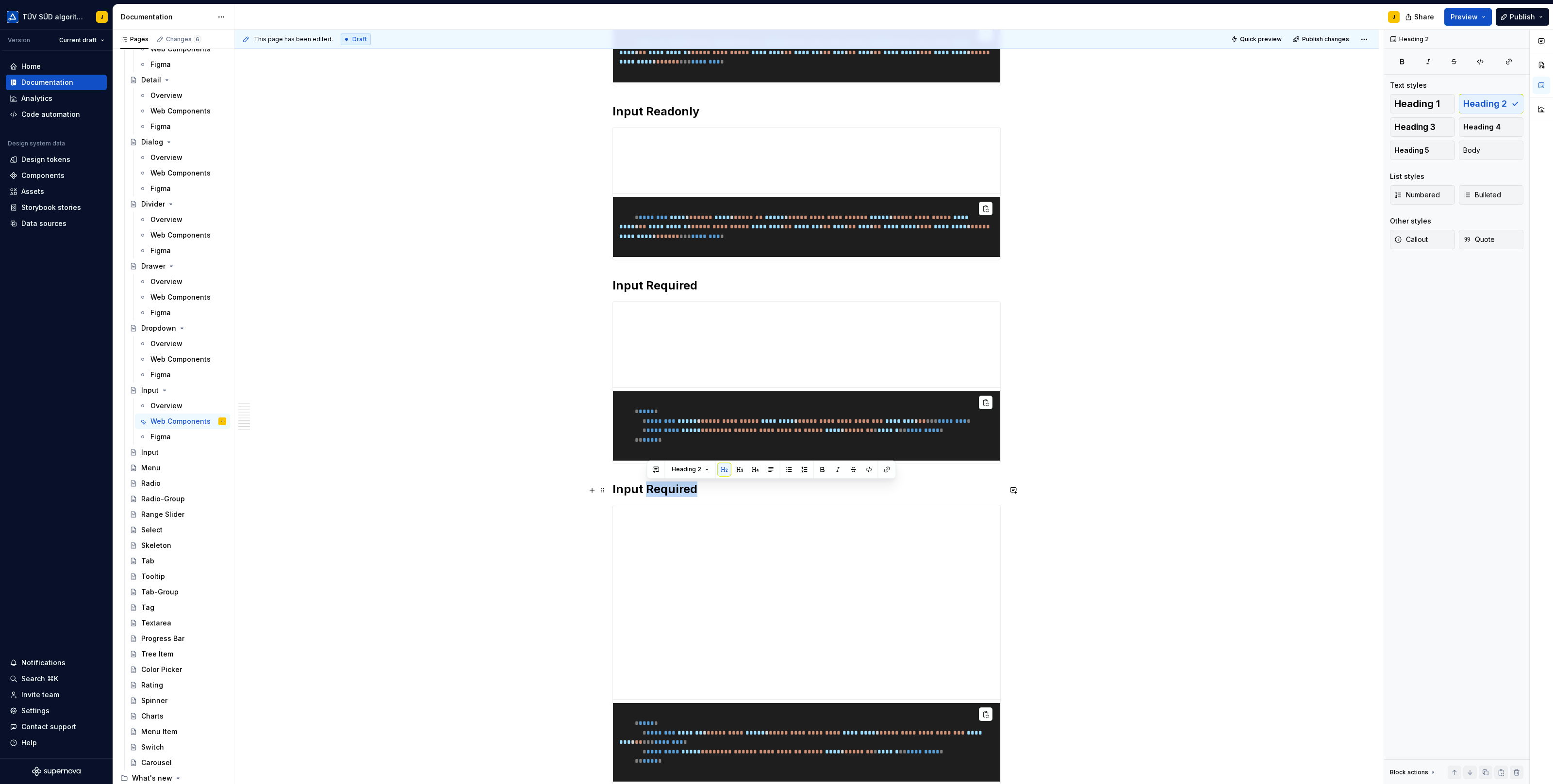
click at [661, 489] on h2 "Input Required" at bounding box center [806, 489] width 388 height 15
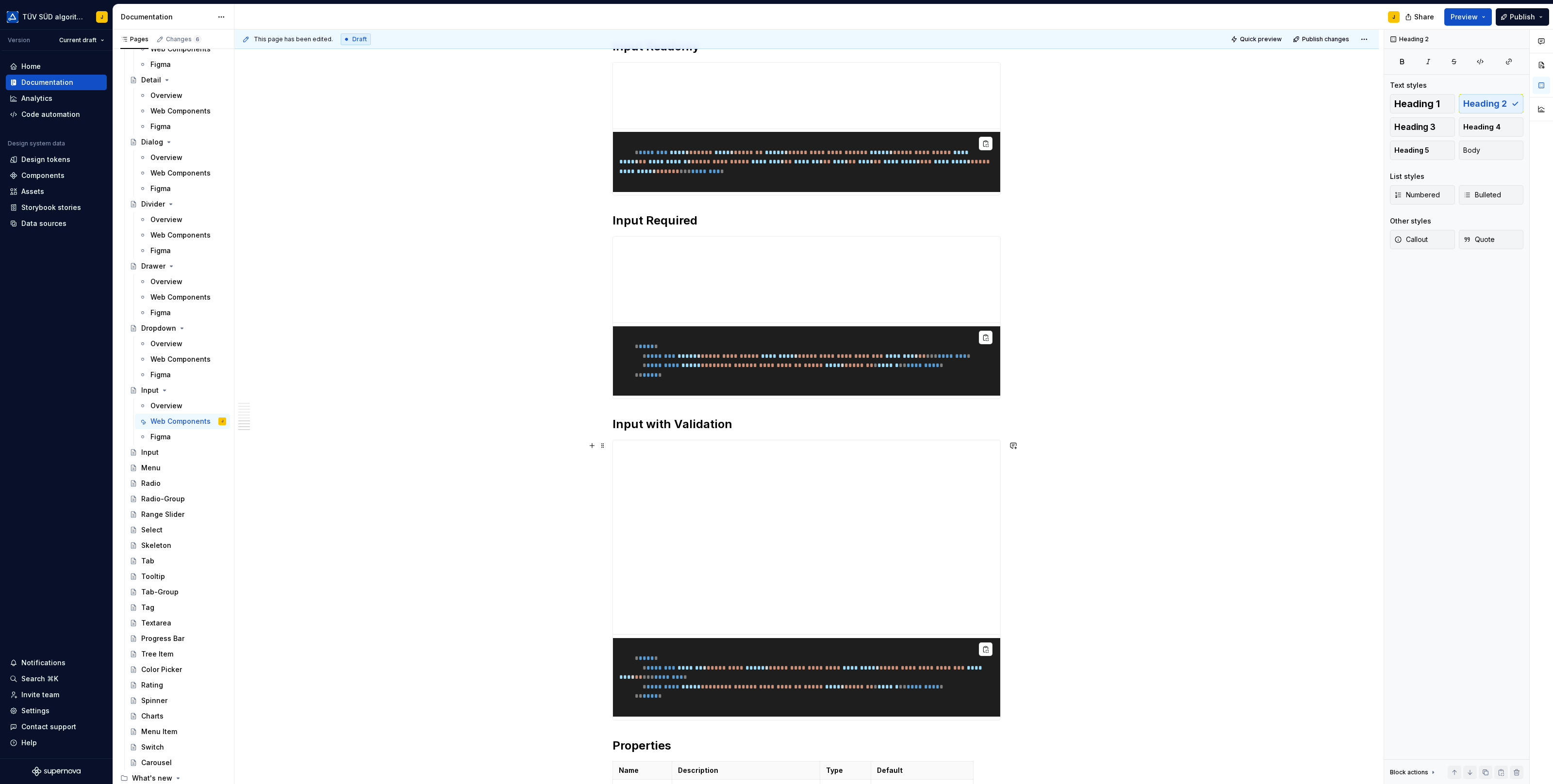
scroll to position [1808, 0]
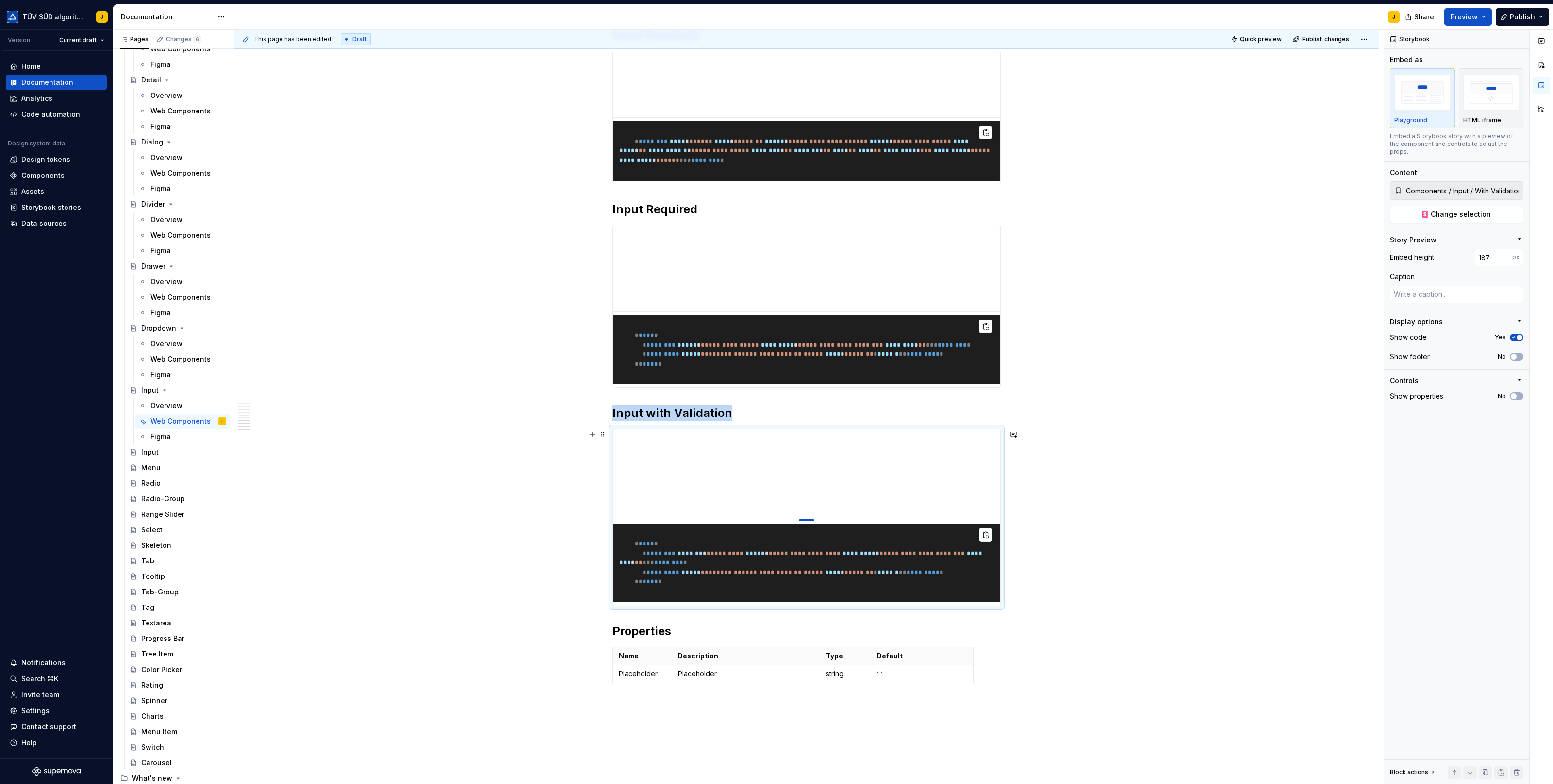
drag, startPoint x: 809, startPoint y: 623, endPoint x: 813, endPoint y: 520, distance: 103.1
click at [813, 520] on div at bounding box center [806, 520] width 15 height 2
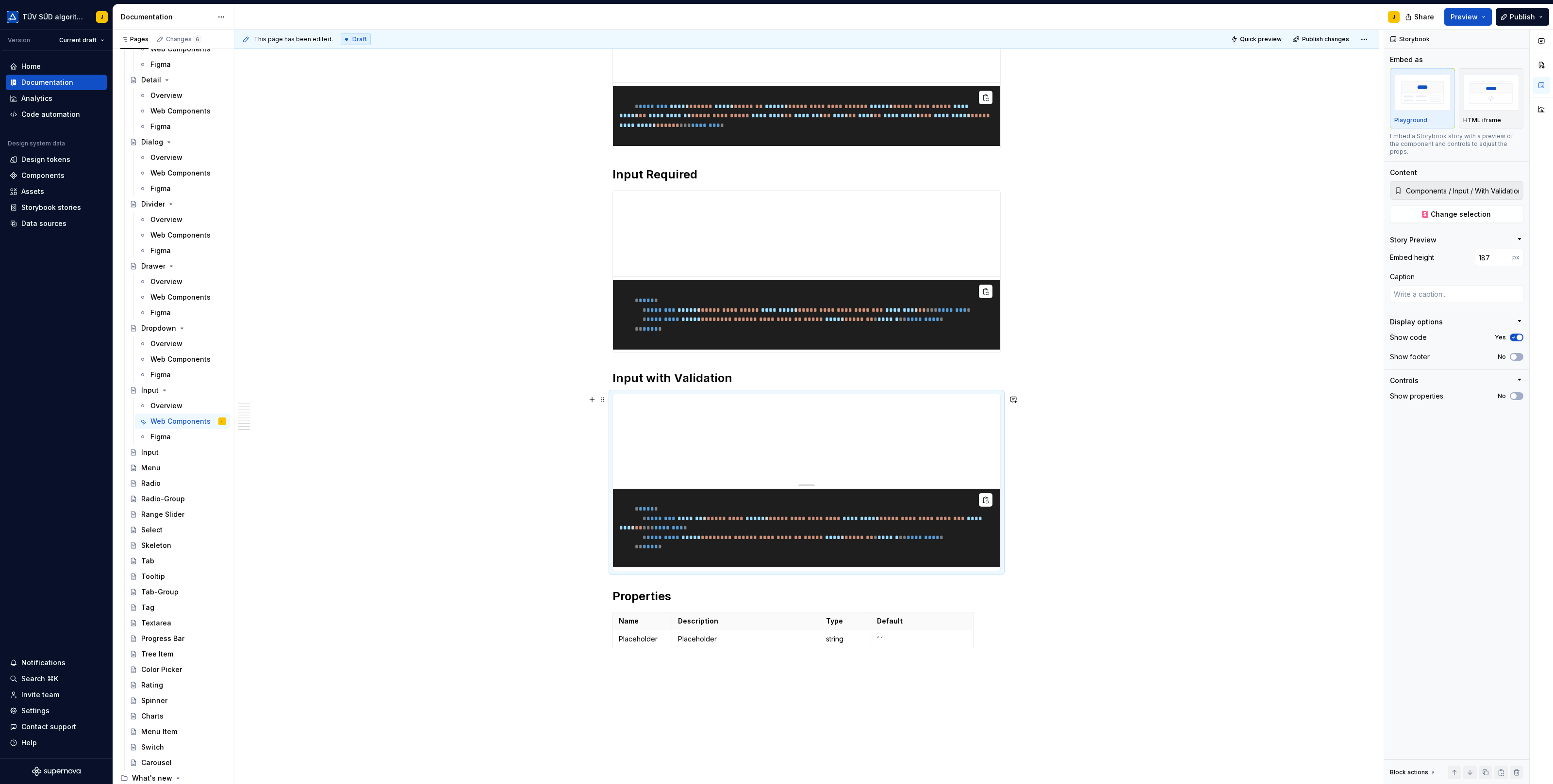
scroll to position [1843, 0]
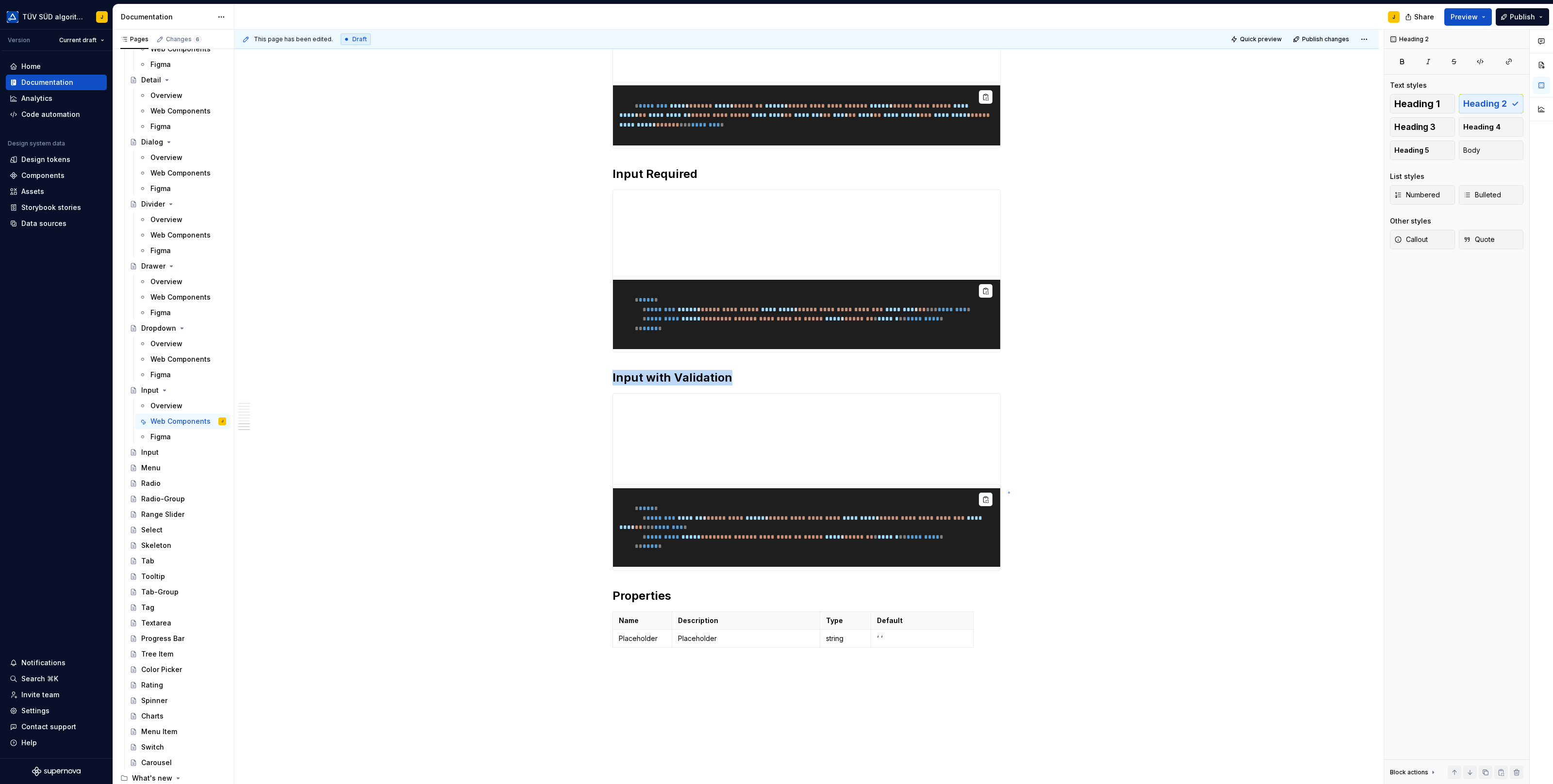
click at [1009, 492] on div "**********" at bounding box center [809, 407] width 1149 height 755
click at [602, 399] on span at bounding box center [603, 399] width 8 height 13
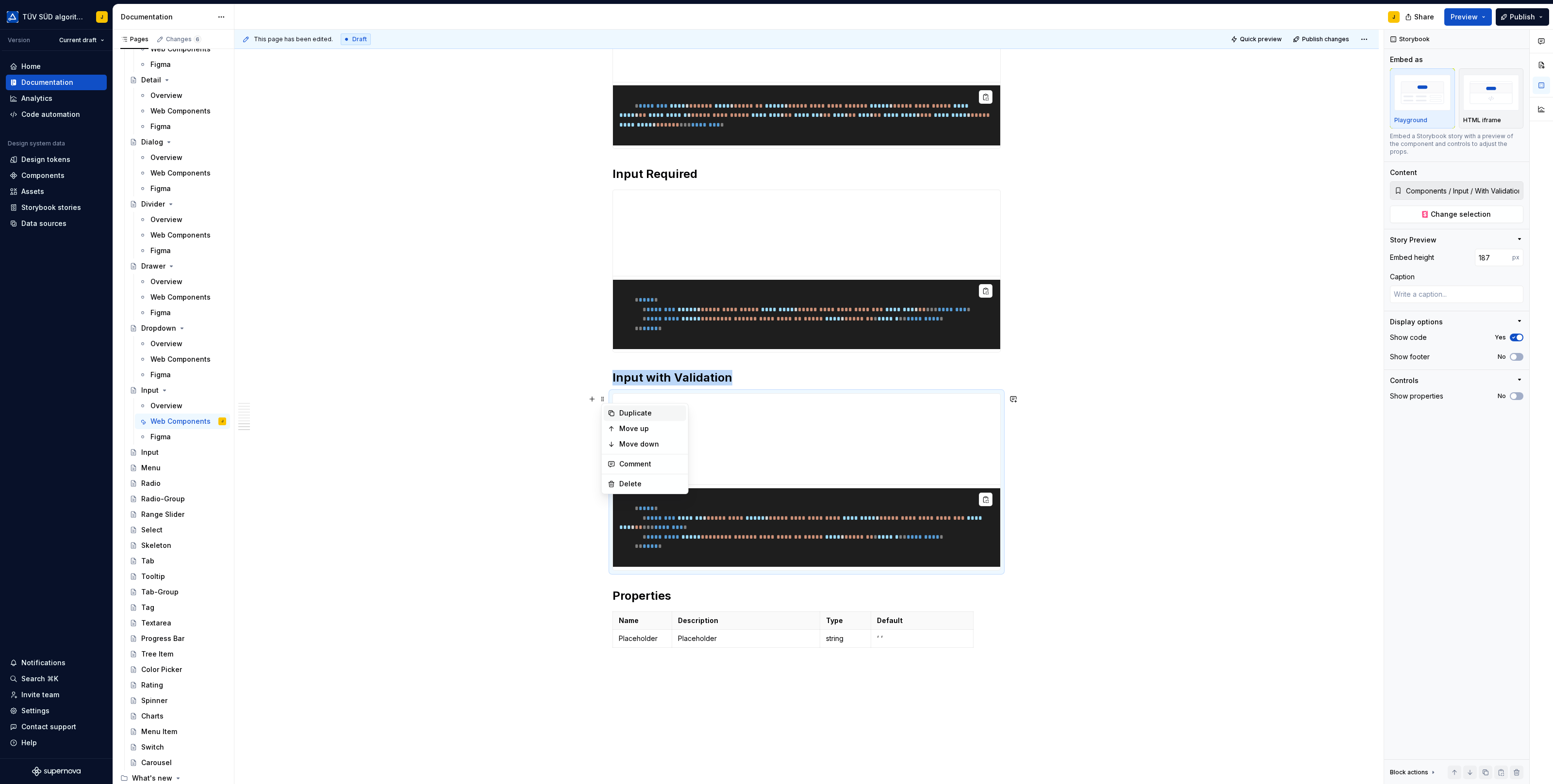
click at [640, 415] on div "Duplicate" at bounding box center [650, 413] width 63 height 10
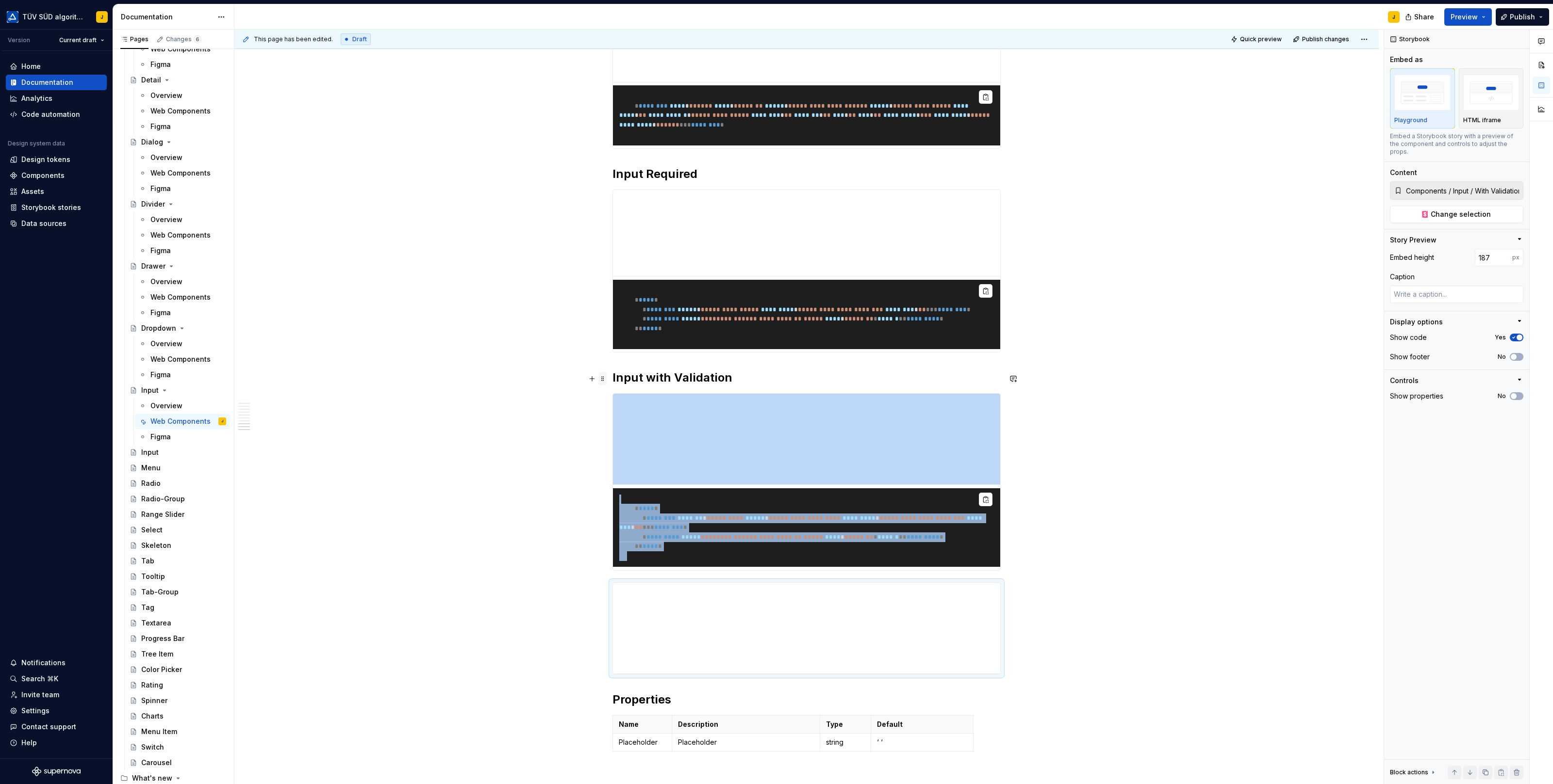
click at [604, 378] on span at bounding box center [603, 378] width 8 height 13
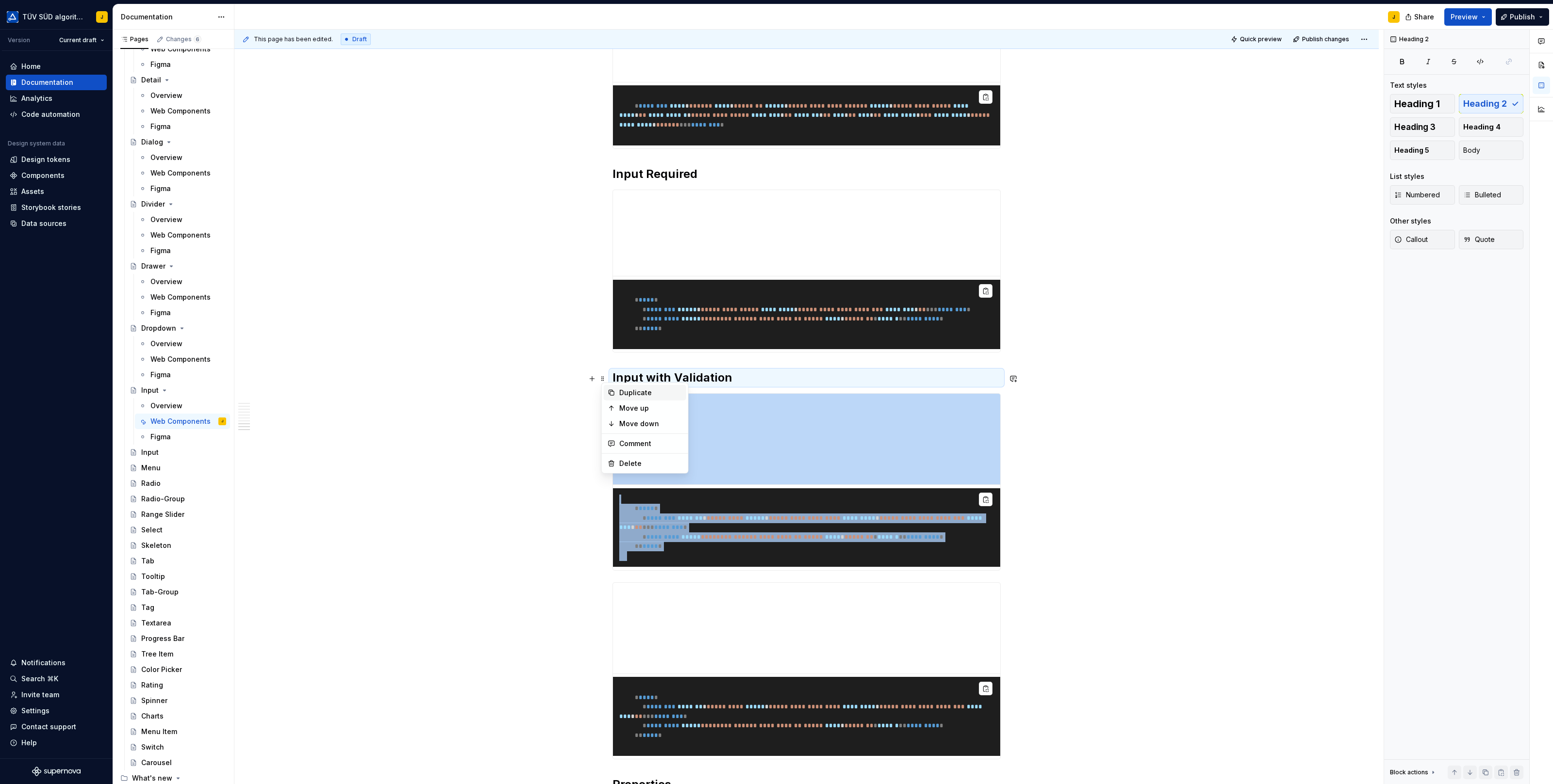
click at [616, 392] on div "Duplicate" at bounding box center [645, 393] width 82 height 15
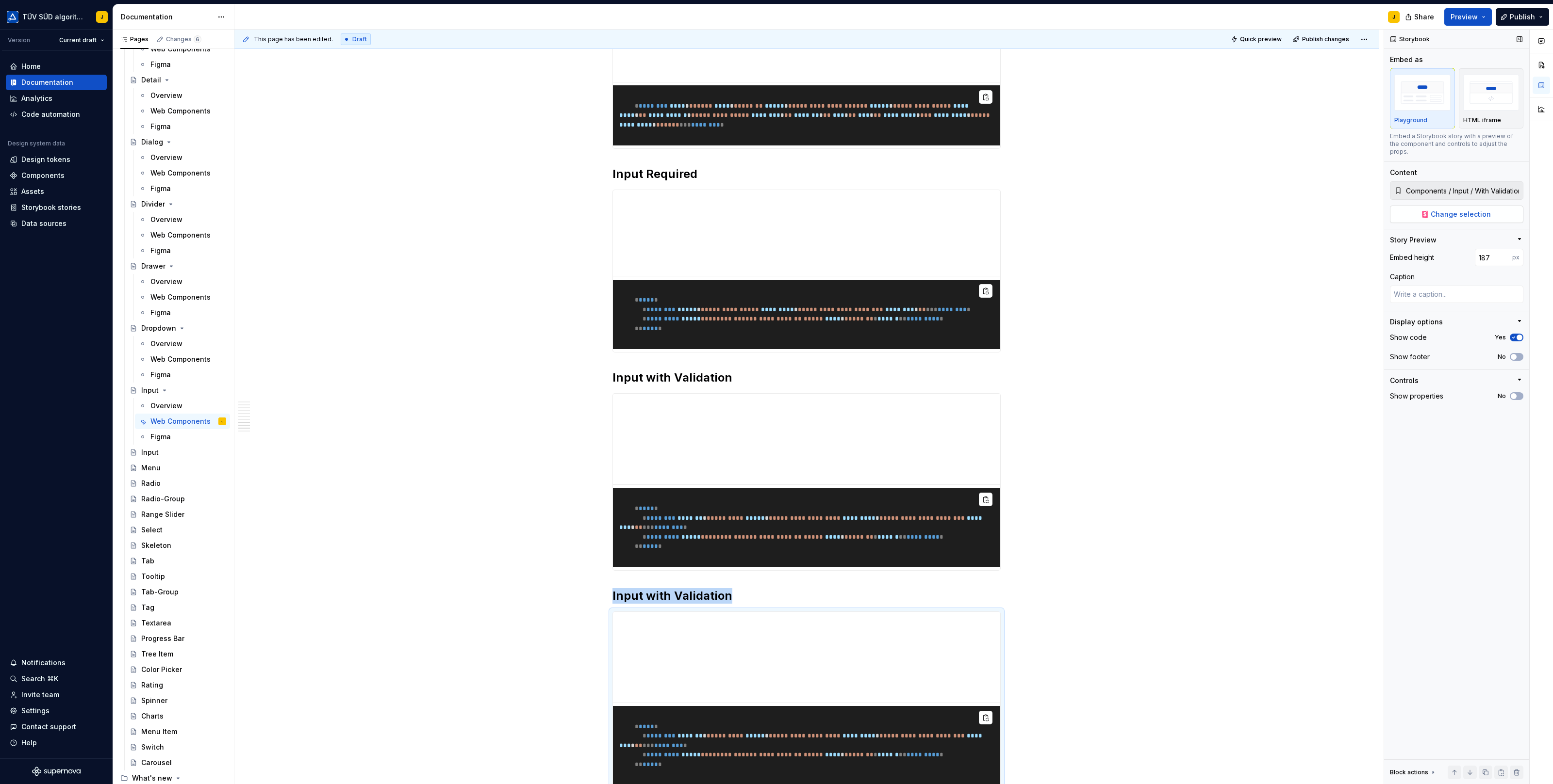
click at [1458, 209] on span "Change selection" at bounding box center [1460, 214] width 60 height 10
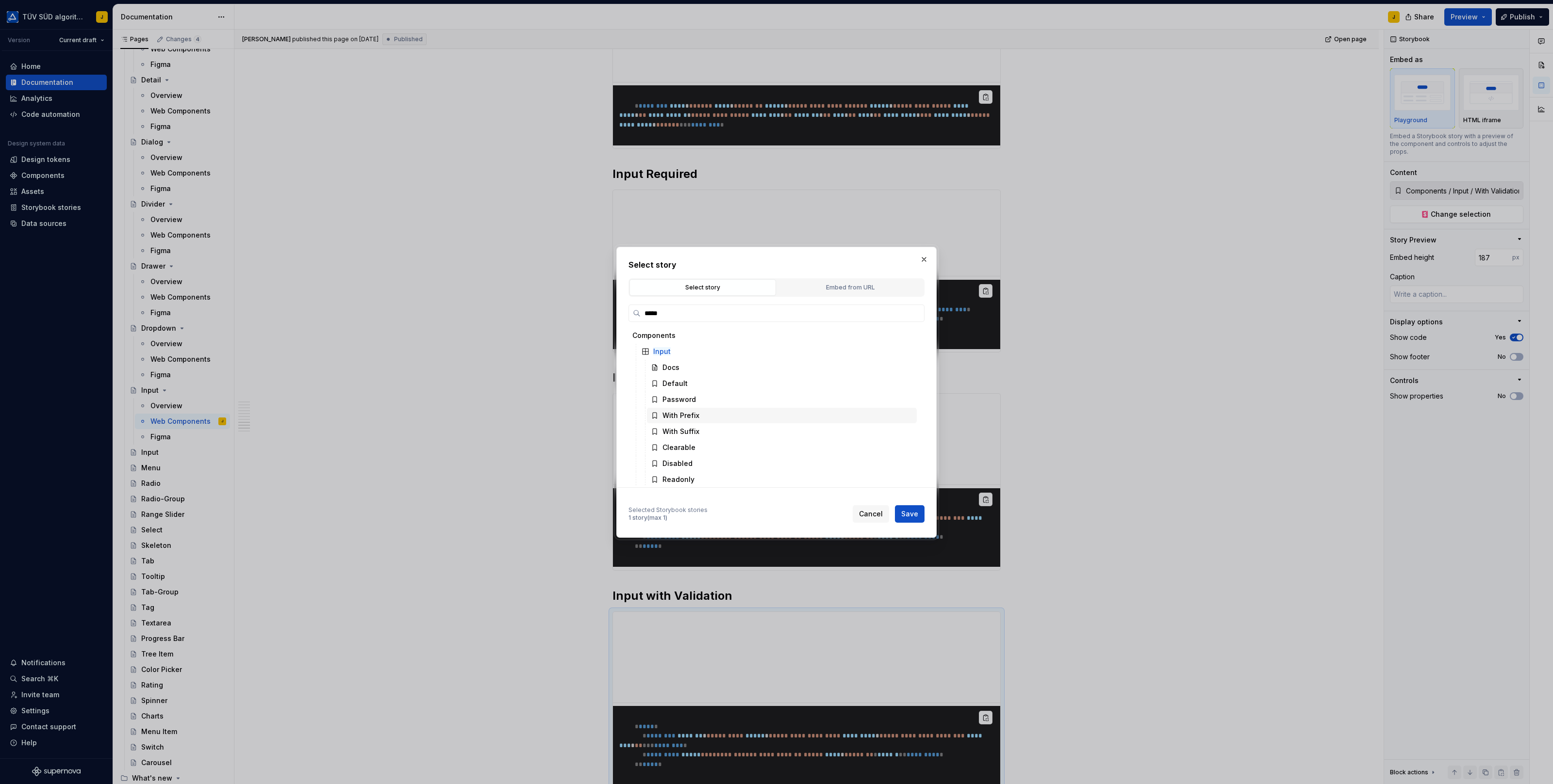
scroll to position [66, 0]
click at [681, 461] on div "Sizes" at bounding box center [781, 462] width 270 height 15
click at [912, 517] on span "Save" at bounding box center [910, 514] width 17 height 10
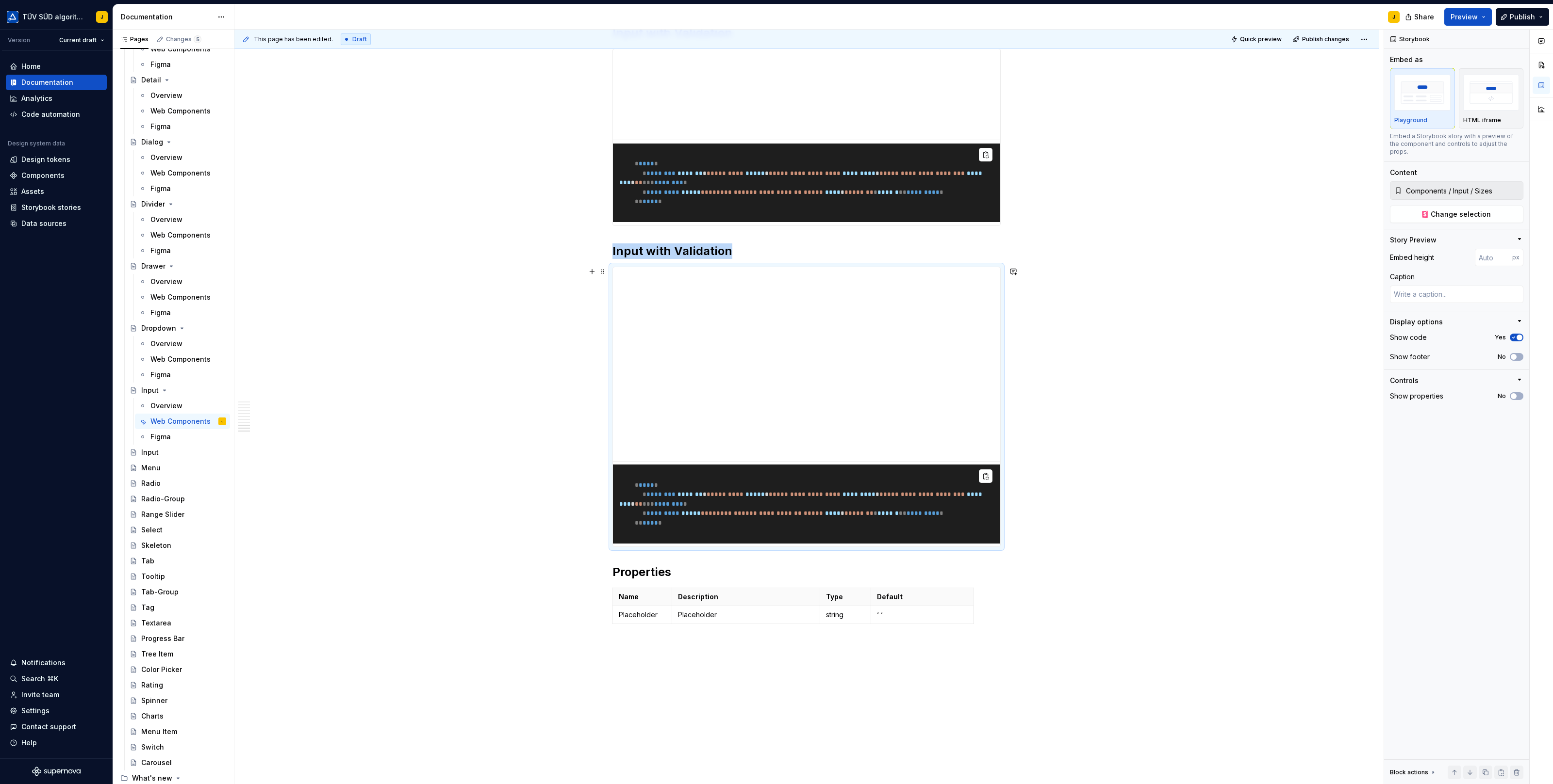
scroll to position [2186, 0]
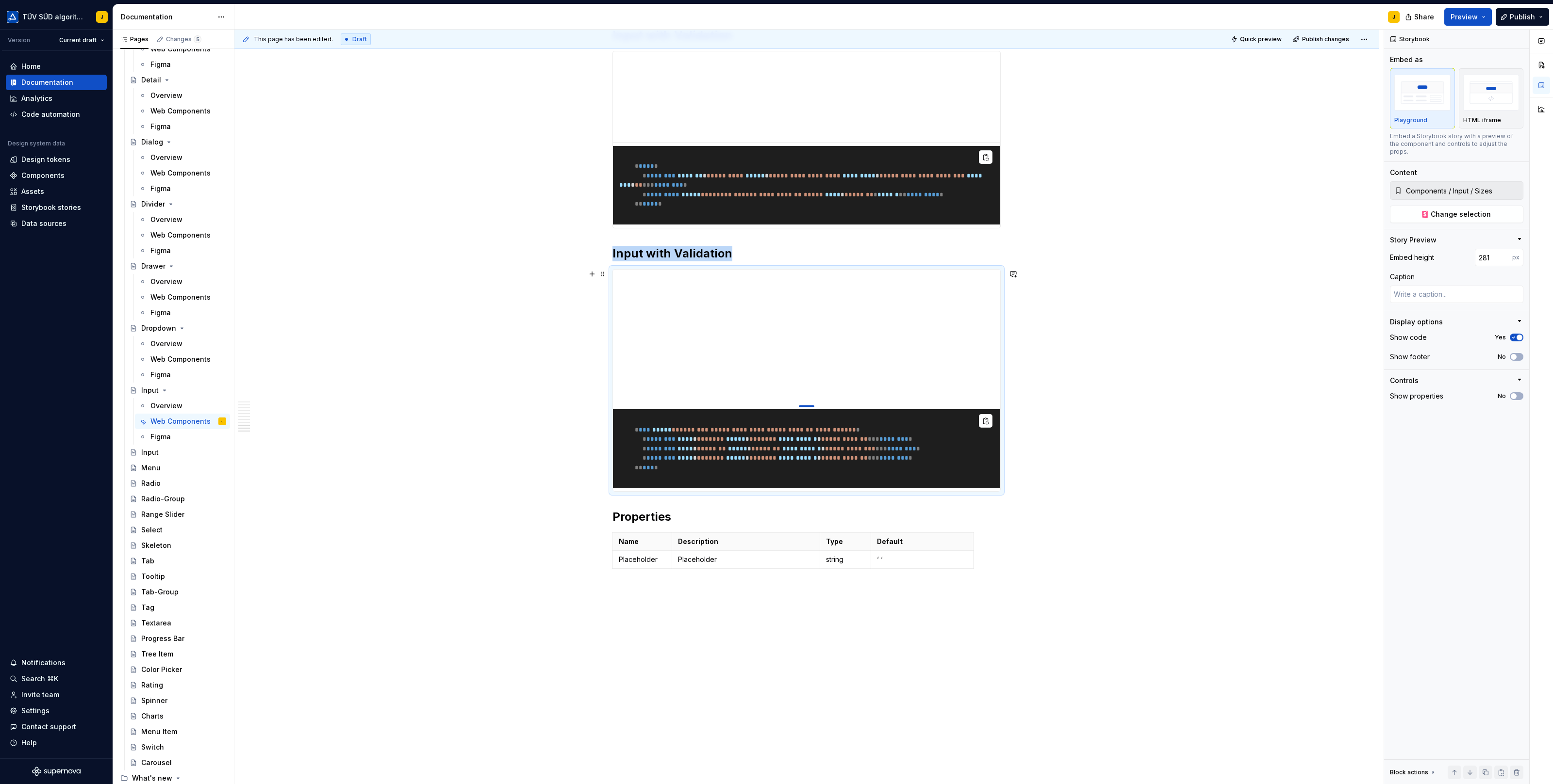
drag, startPoint x: 809, startPoint y: 462, endPoint x: 814, endPoint y: 405, distance: 57.2
click at [814, 406] on div at bounding box center [806, 406] width 15 height 2
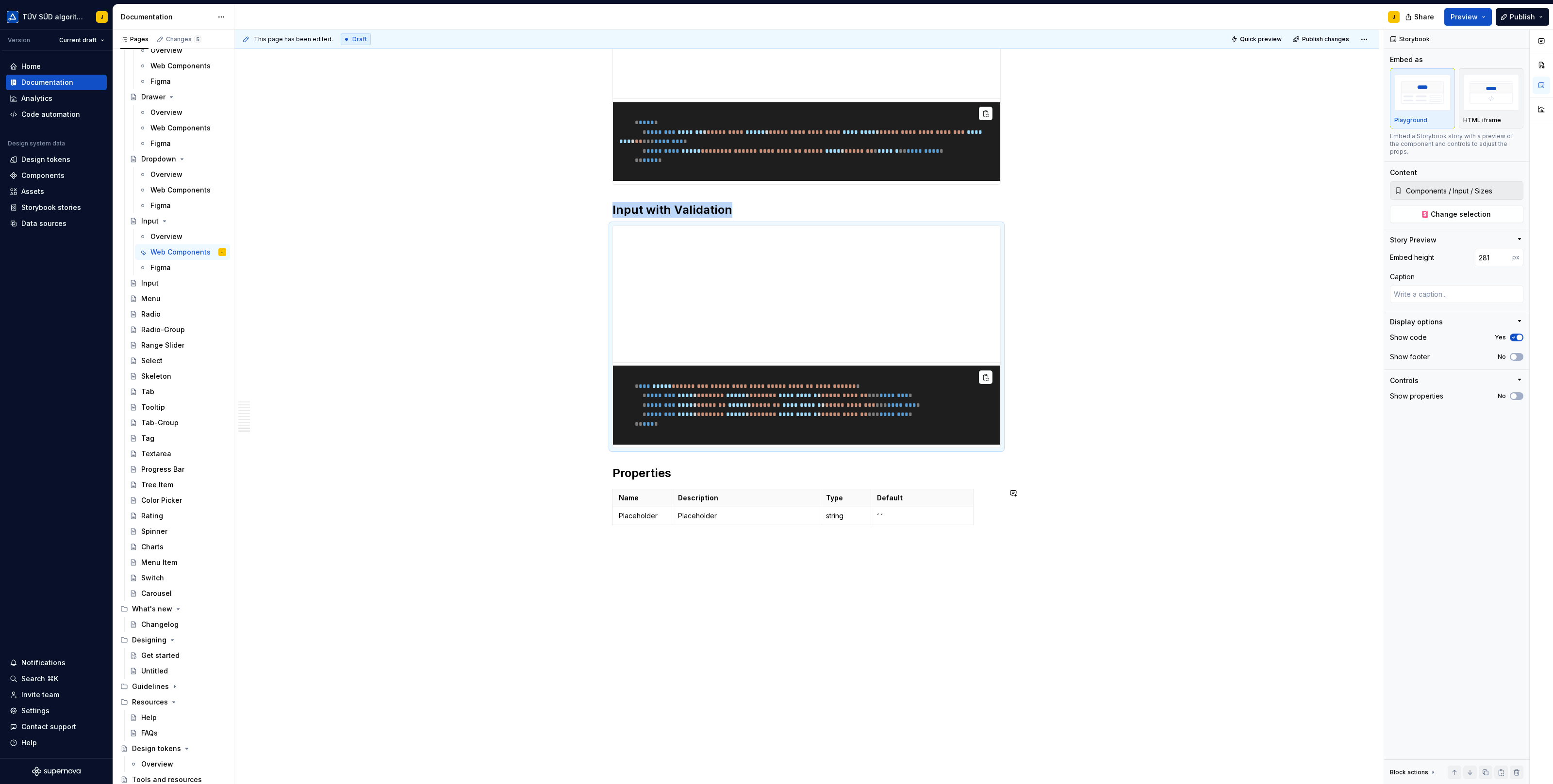
scroll to position [2196, 0]
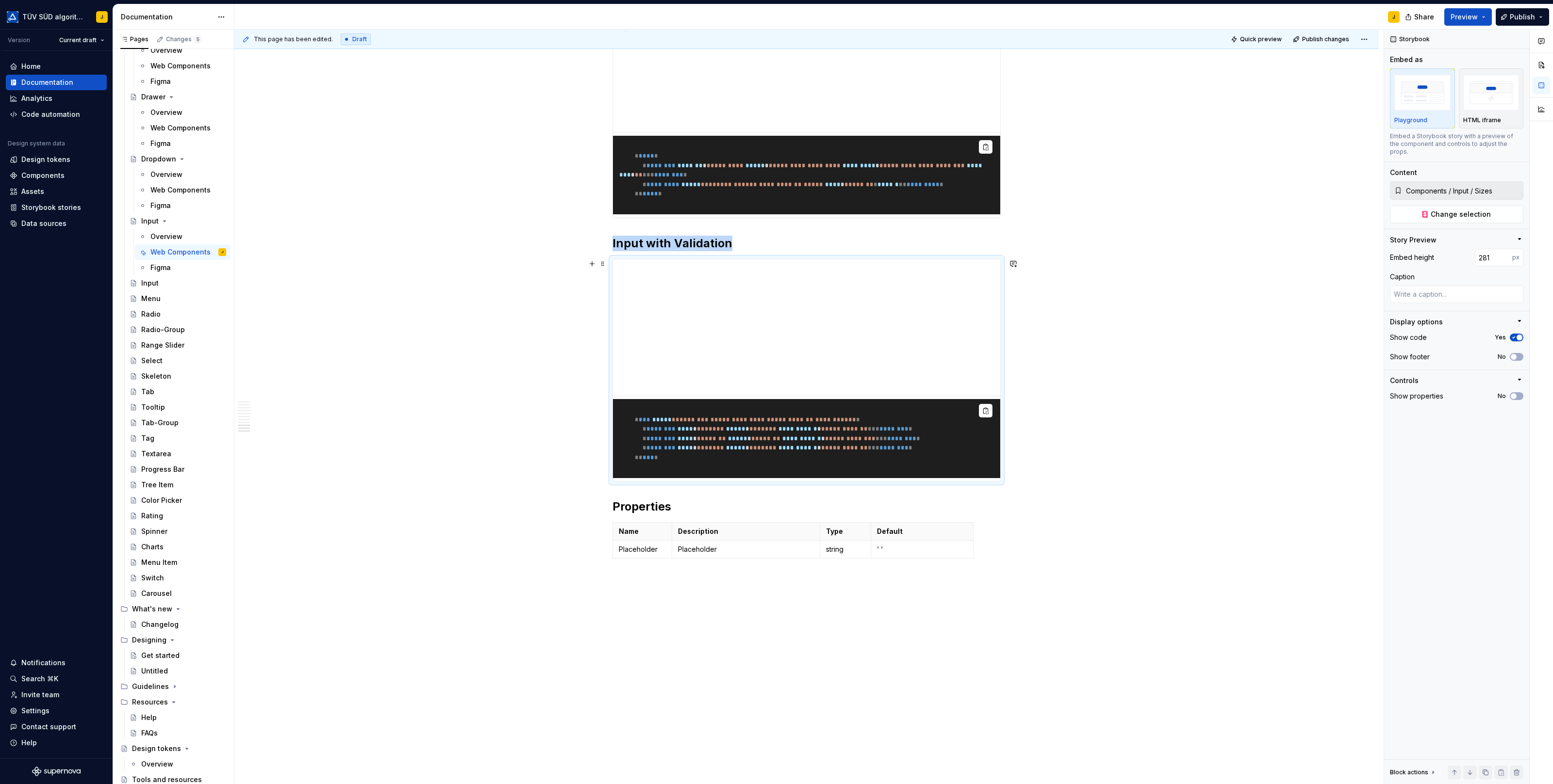
click at [1097, 311] on div "**********" at bounding box center [809, 407] width 1149 height 755
click at [714, 243] on h2 "Input with Validation" at bounding box center [806, 243] width 388 height 15
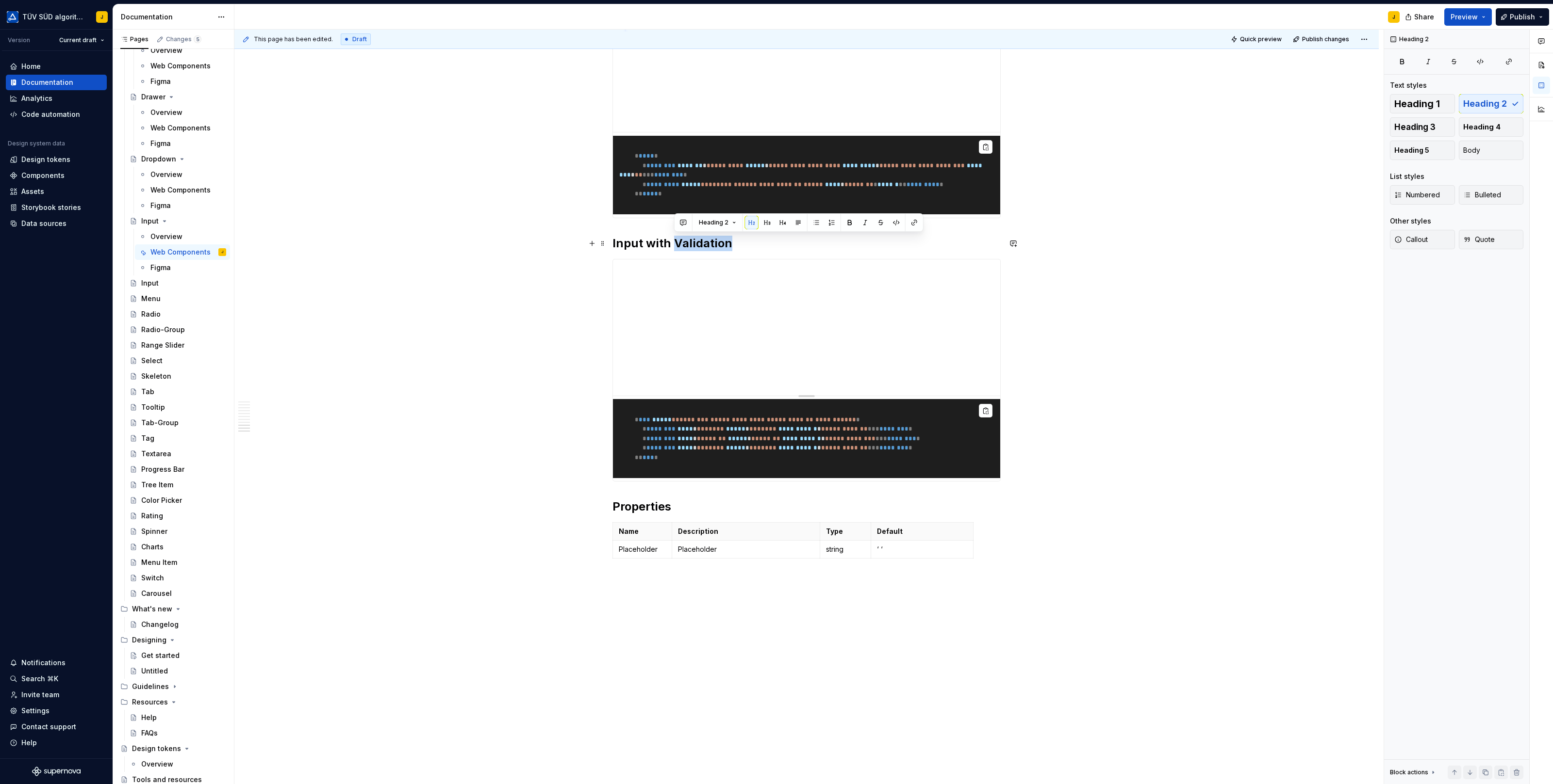
click at [714, 243] on h2 "Input with Validation" at bounding box center [806, 243] width 388 height 15
click at [752, 248] on h2 "Input with Validation" at bounding box center [806, 243] width 388 height 15
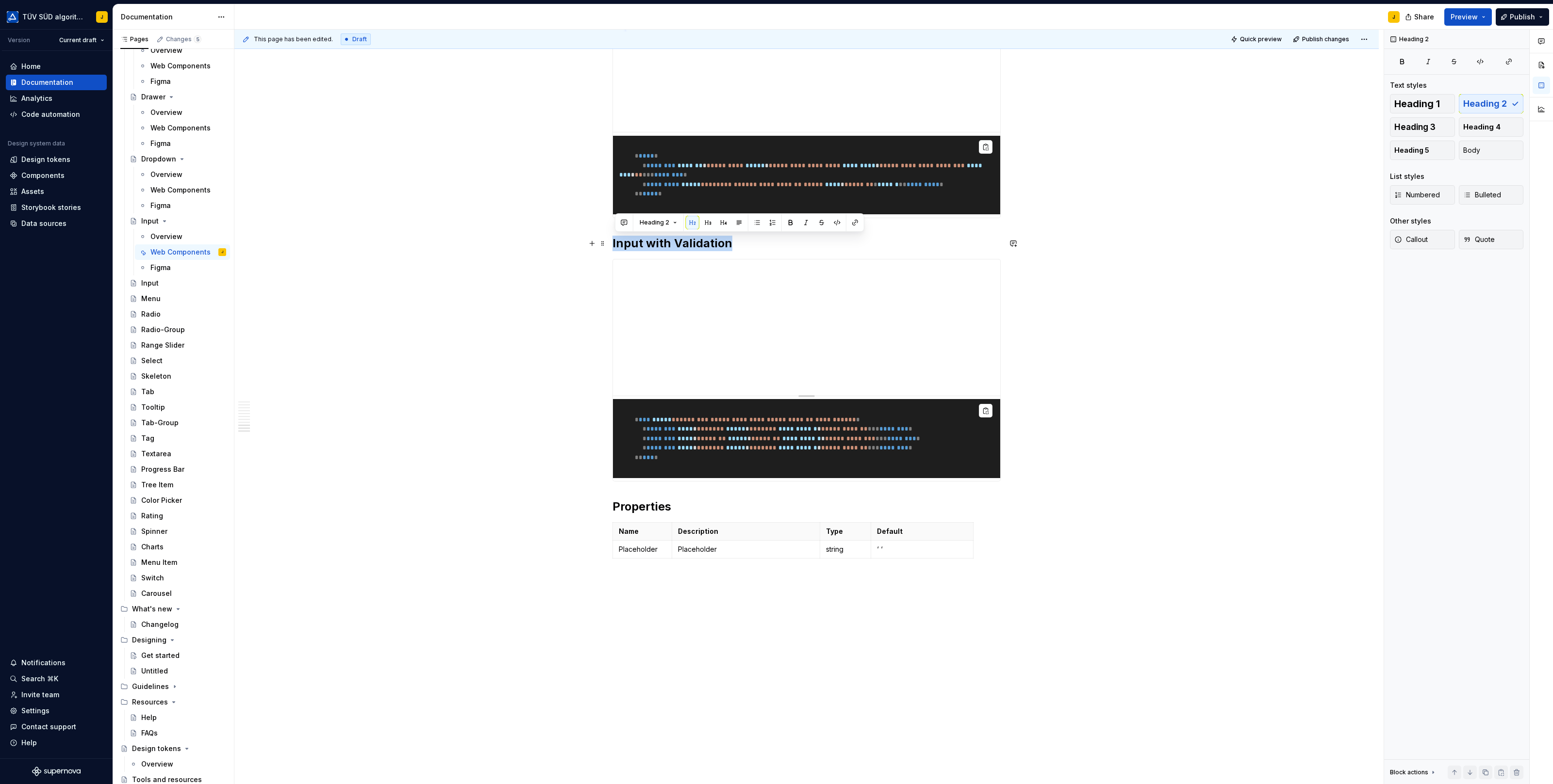
drag, startPoint x: 733, startPoint y: 246, endPoint x: 610, endPoint y: 244, distance: 123.0
click at [678, 244] on h2 "Input with Validation" at bounding box center [806, 243] width 388 height 15
drag, startPoint x: 648, startPoint y: 242, endPoint x: 845, endPoint y: 241, distance: 197.0
click at [845, 241] on h2 "Input with Validation" at bounding box center [806, 243] width 388 height 15
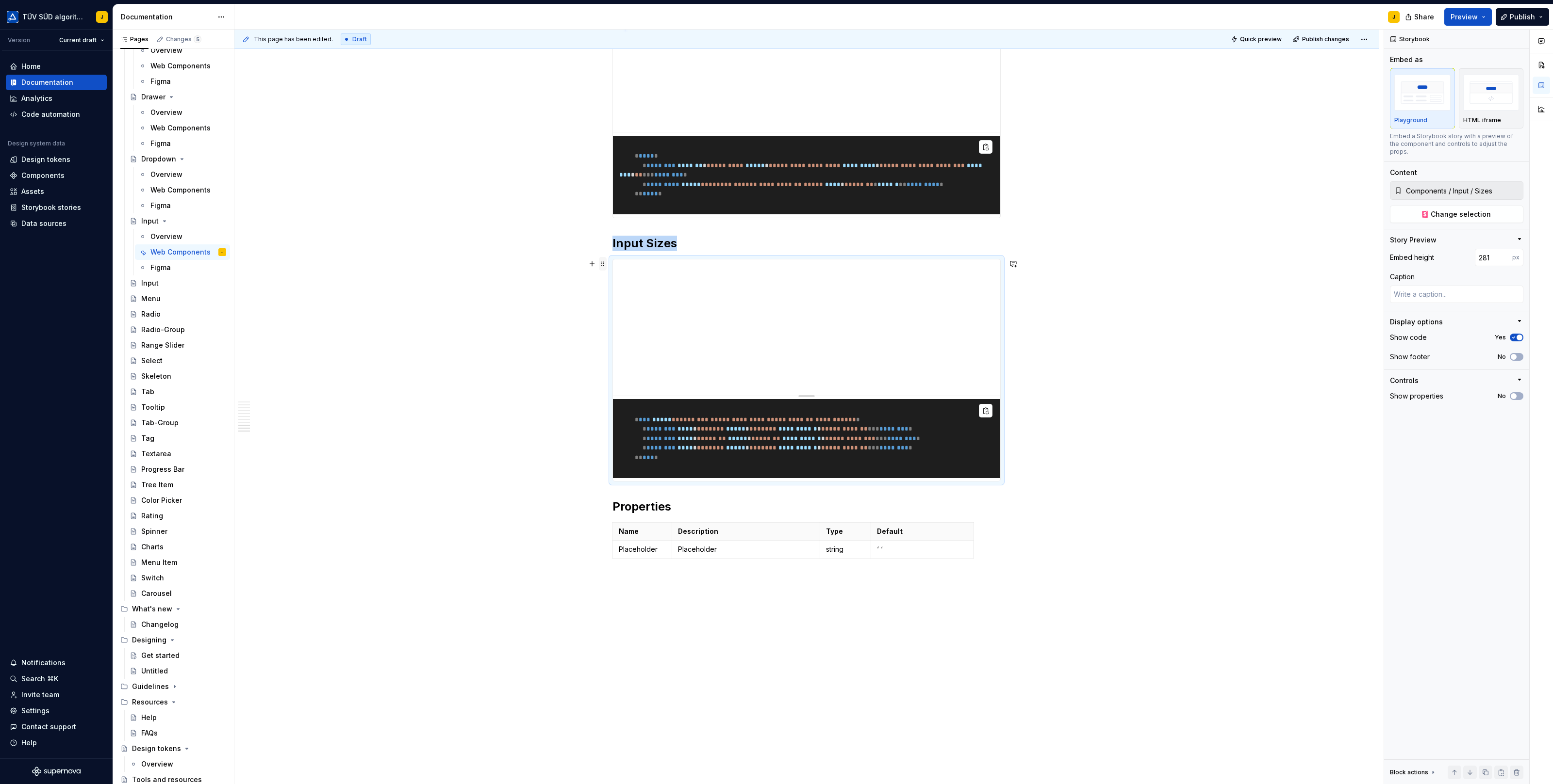
click at [602, 262] on span at bounding box center [603, 263] width 8 height 13
click at [622, 276] on div "Duplicate" at bounding box center [650, 277] width 63 height 10
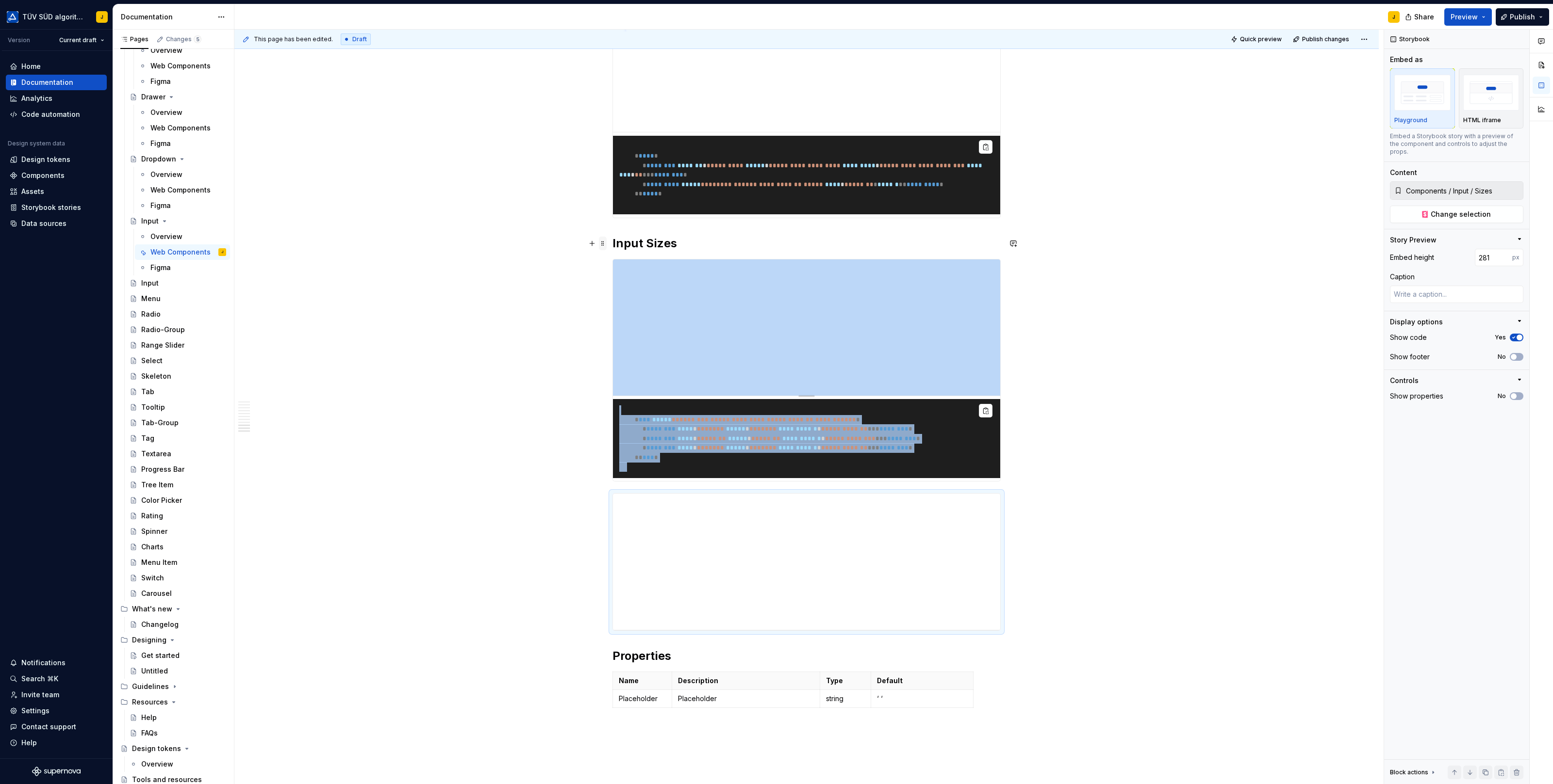
click at [604, 244] on span at bounding box center [603, 243] width 8 height 13
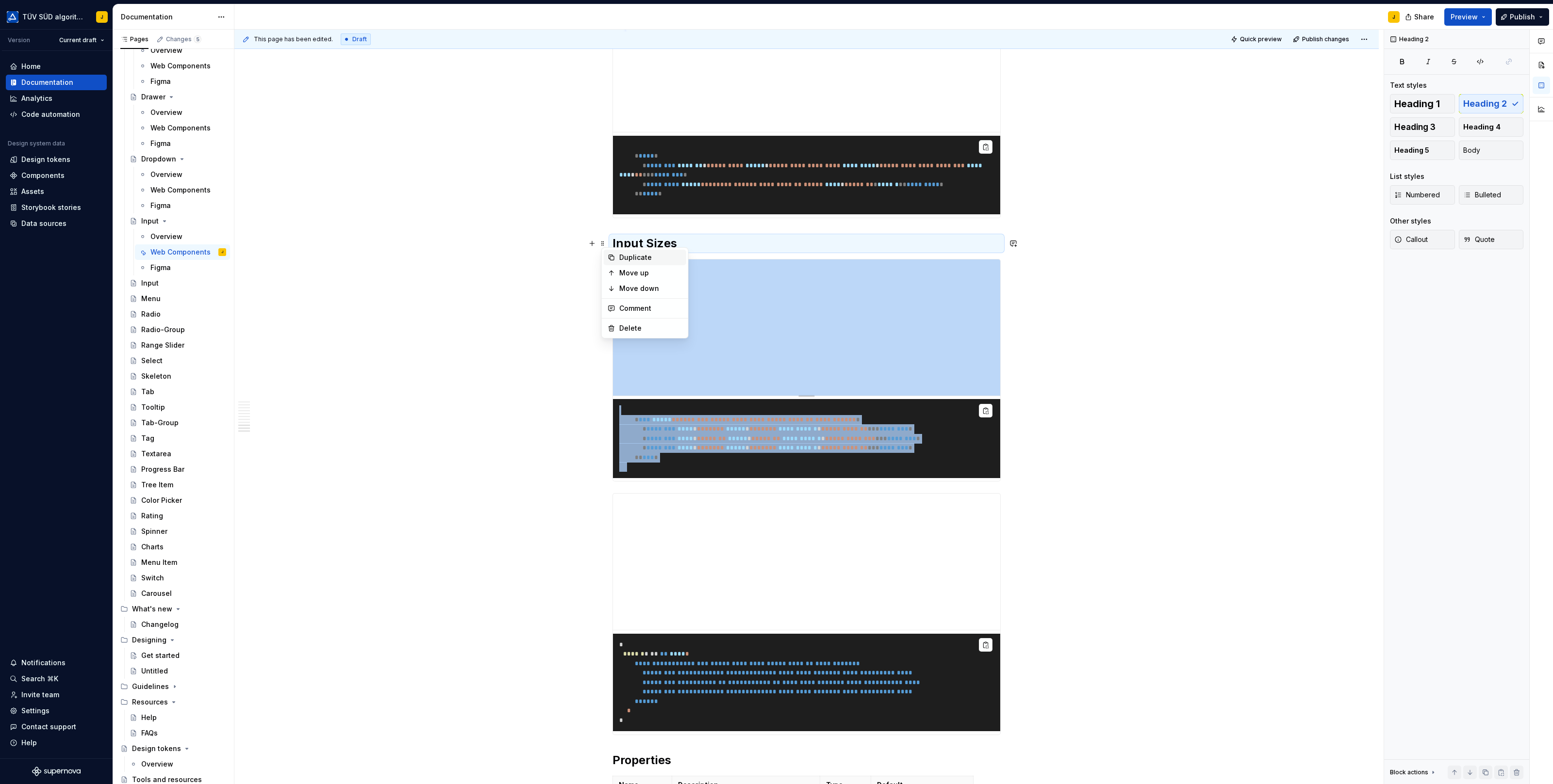
click at [618, 254] on div "Duplicate" at bounding box center [645, 257] width 82 height 15
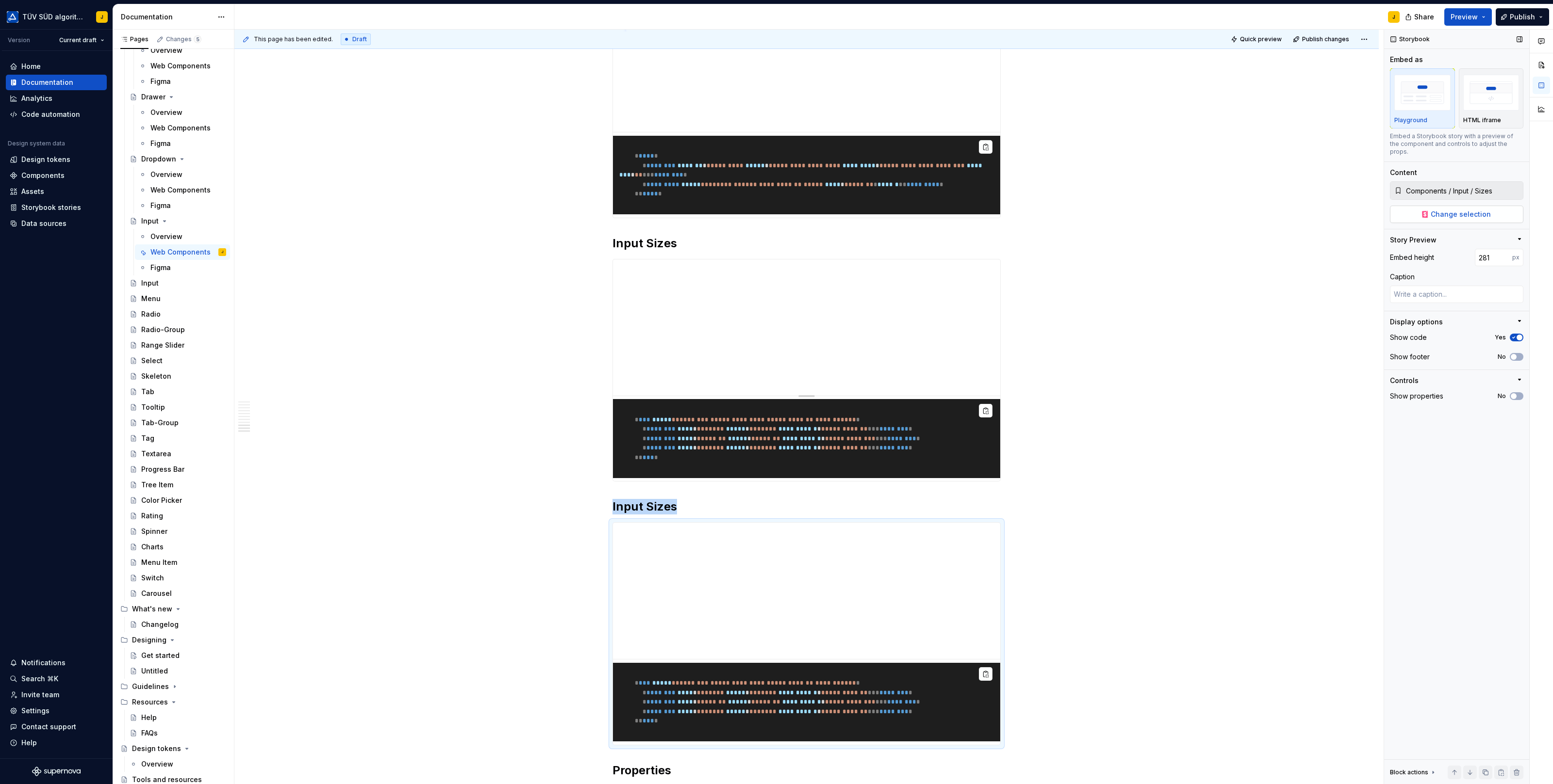
click at [1468, 209] on span "Change selection" at bounding box center [1460, 214] width 60 height 10
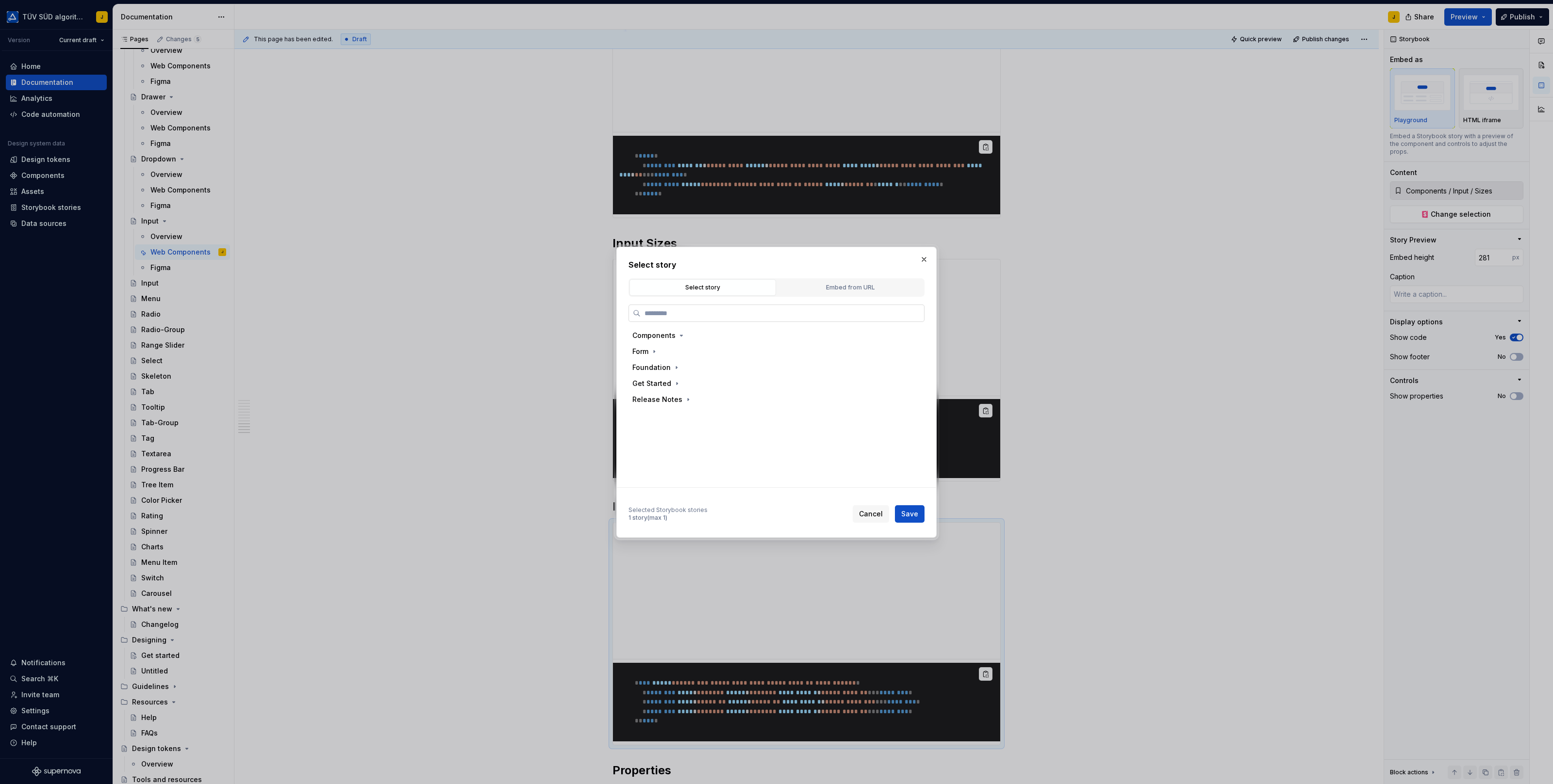
click at [754, 311] on input "search" at bounding box center [782, 313] width 283 height 10
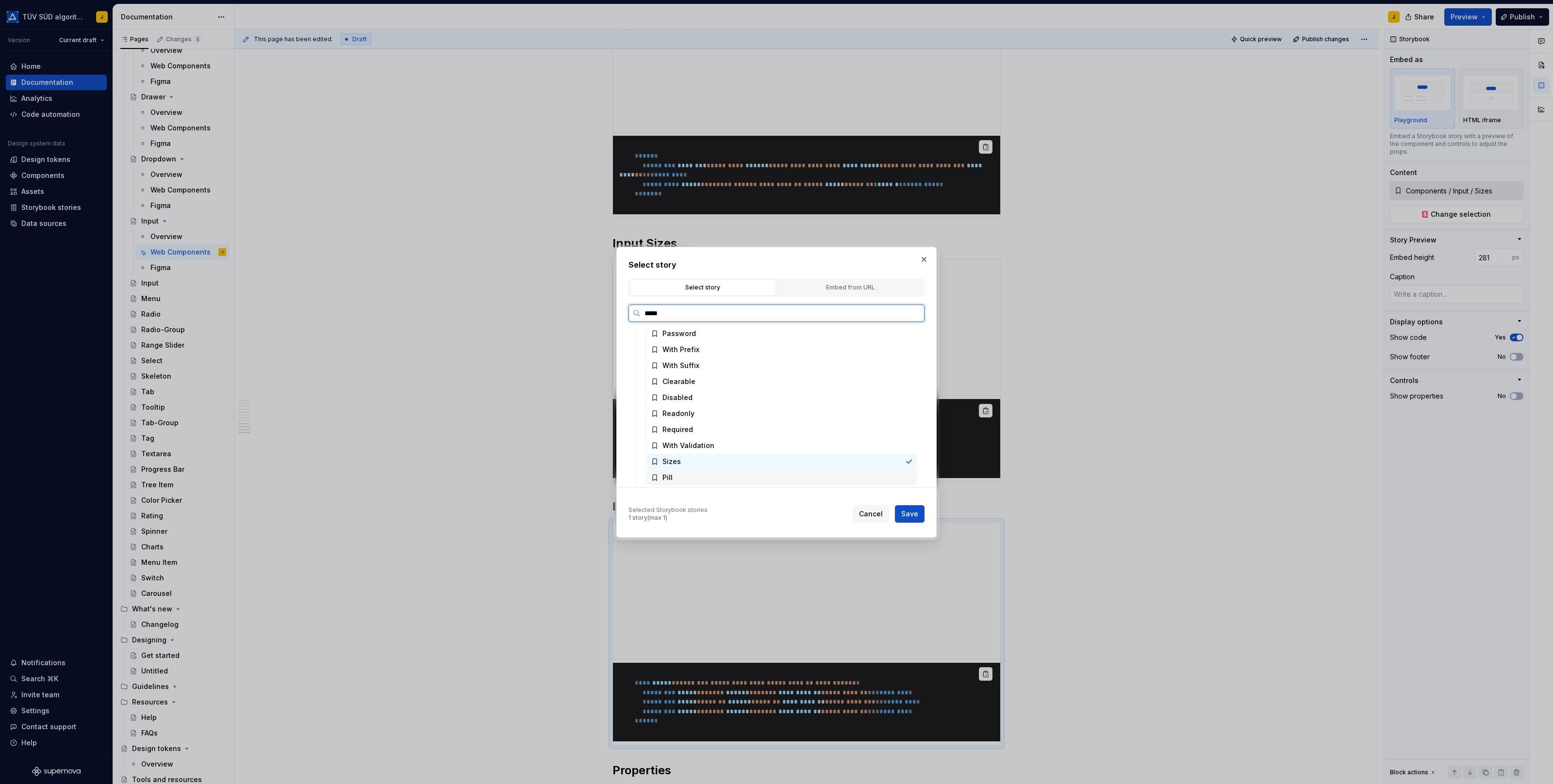
click at [691, 480] on div "Pill" at bounding box center [781, 478] width 270 height 15
click at [914, 510] on span "Save" at bounding box center [910, 514] width 17 height 10
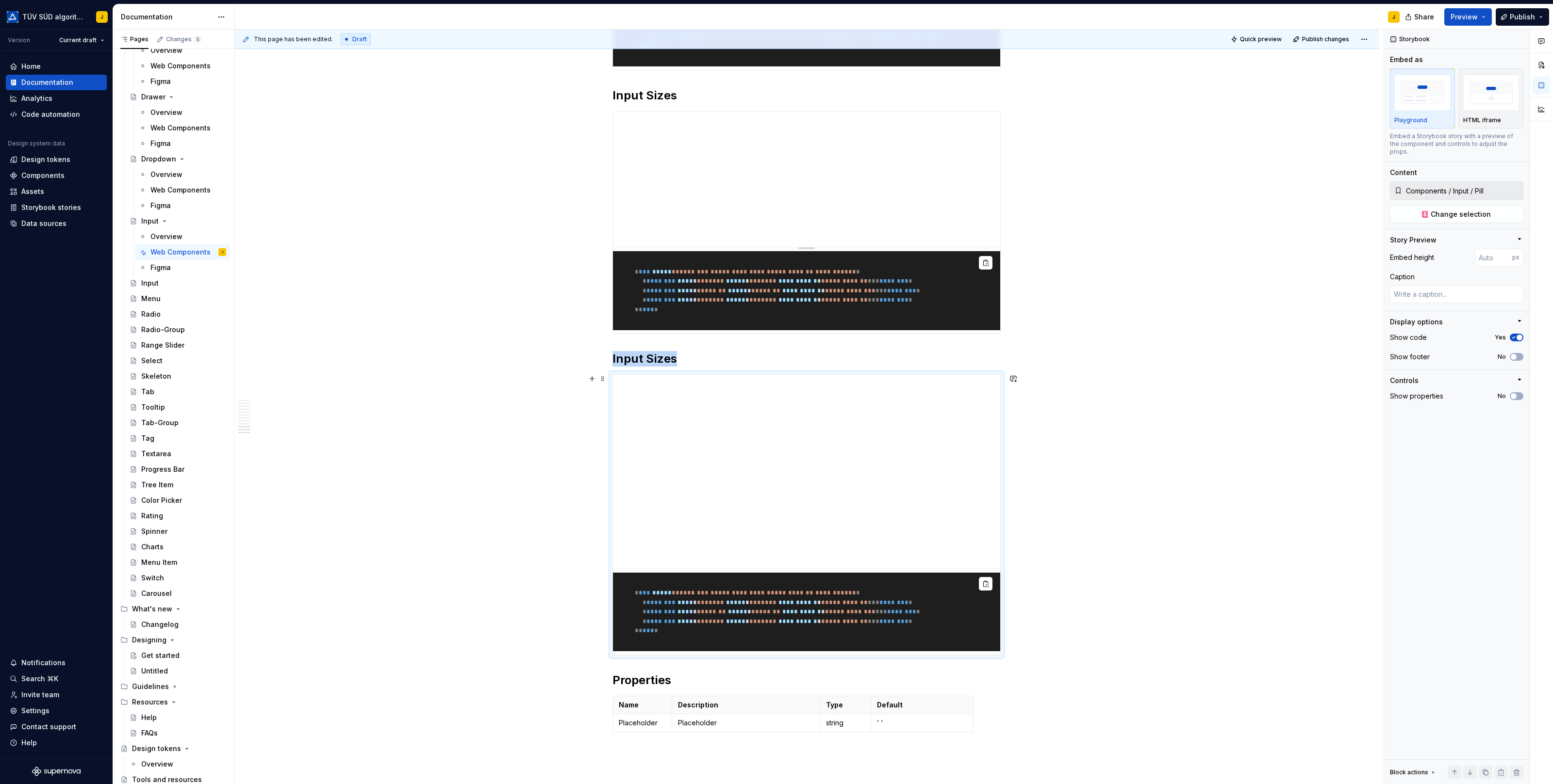
scroll to position [2345, 0]
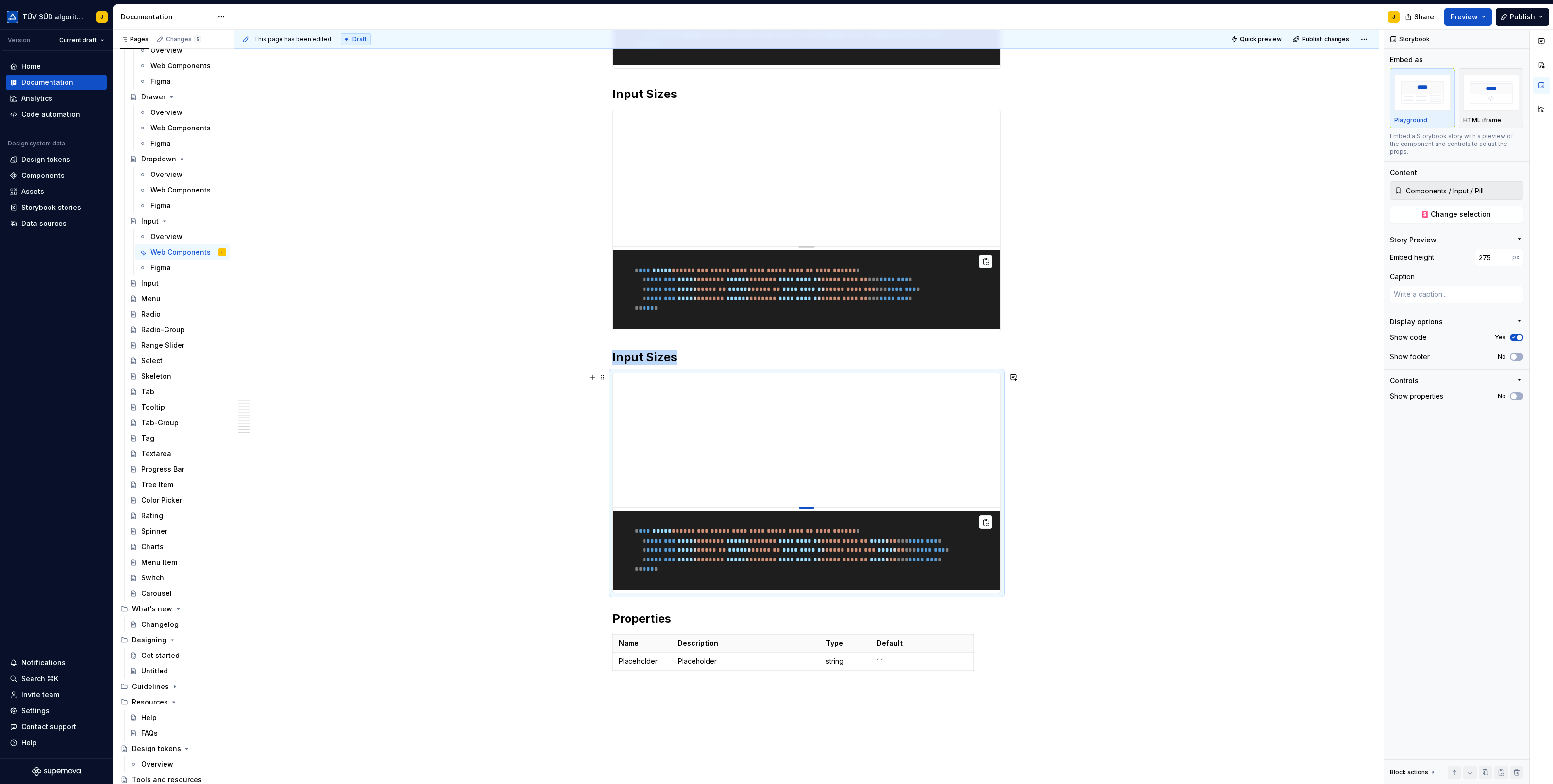
drag, startPoint x: 811, startPoint y: 565, endPoint x: 811, endPoint y: 505, distance: 60.0
click at [811, 507] on div at bounding box center [806, 507] width 15 height 2
click at [659, 357] on h2 "Input Sizes" at bounding box center [806, 357] width 388 height 15
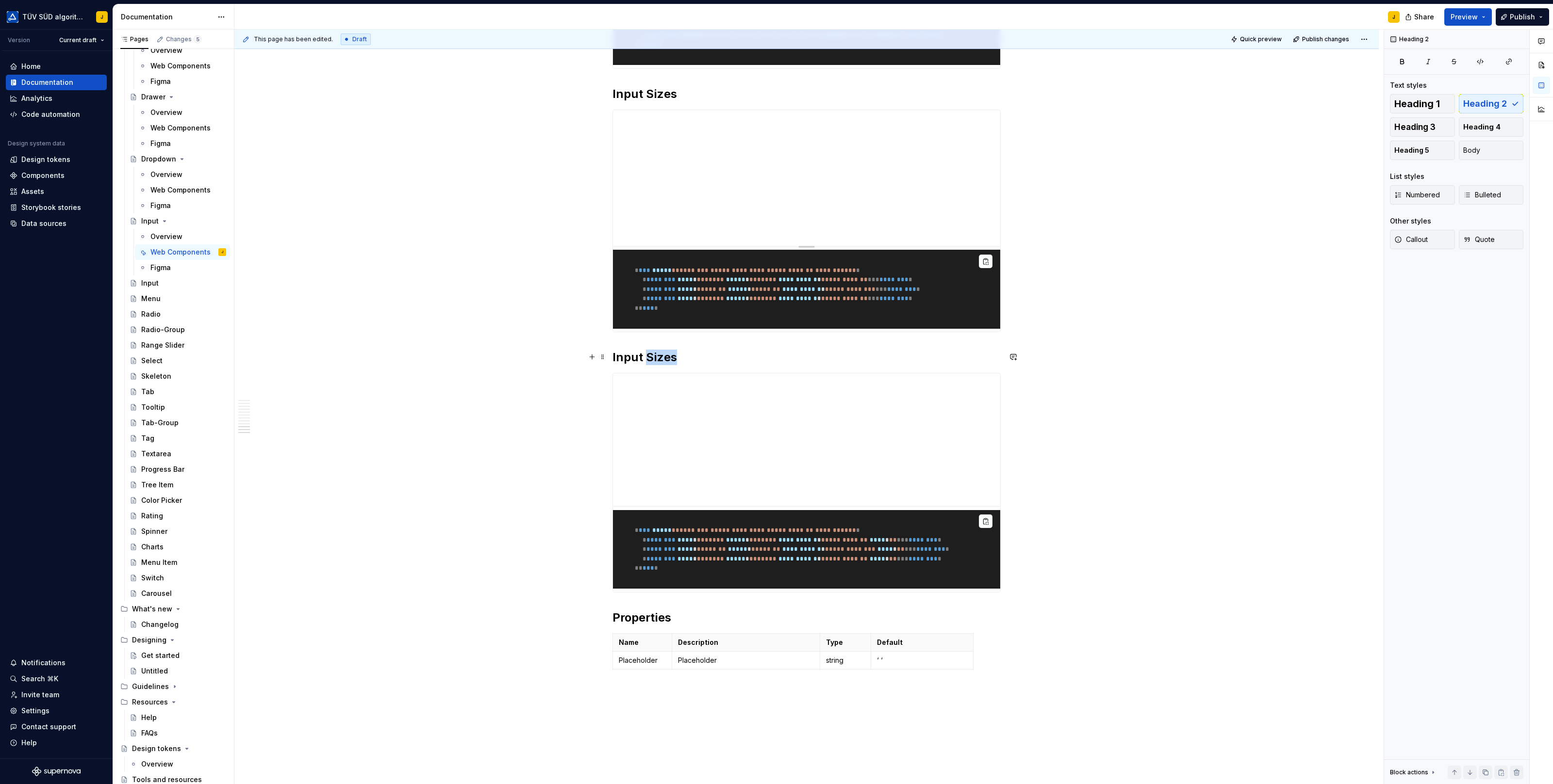
click at [659, 357] on h2 "Input Sizes" at bounding box center [806, 357] width 388 height 15
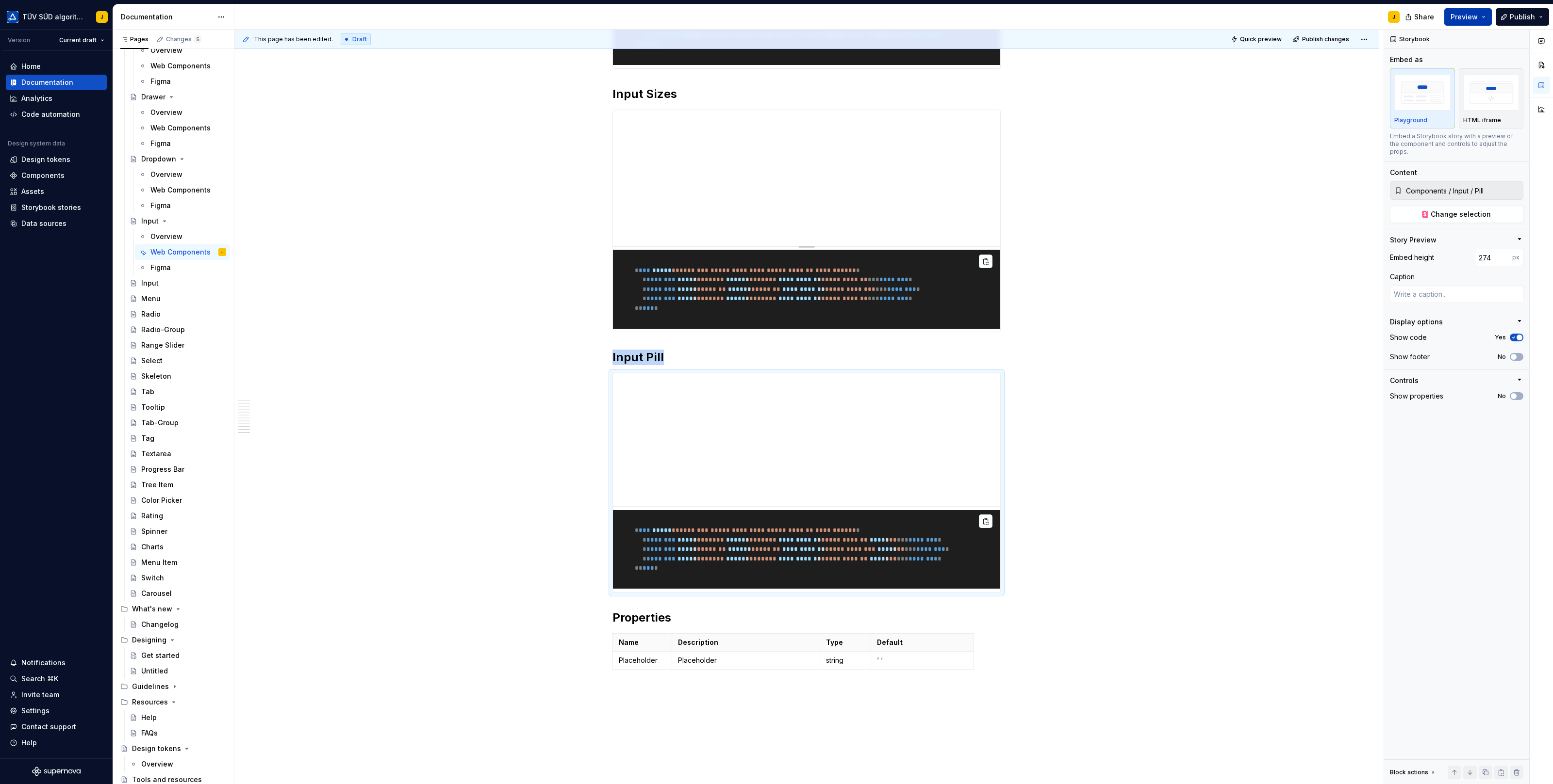
click at [1468, 13] on span "Preview" at bounding box center [1464, 17] width 27 height 10
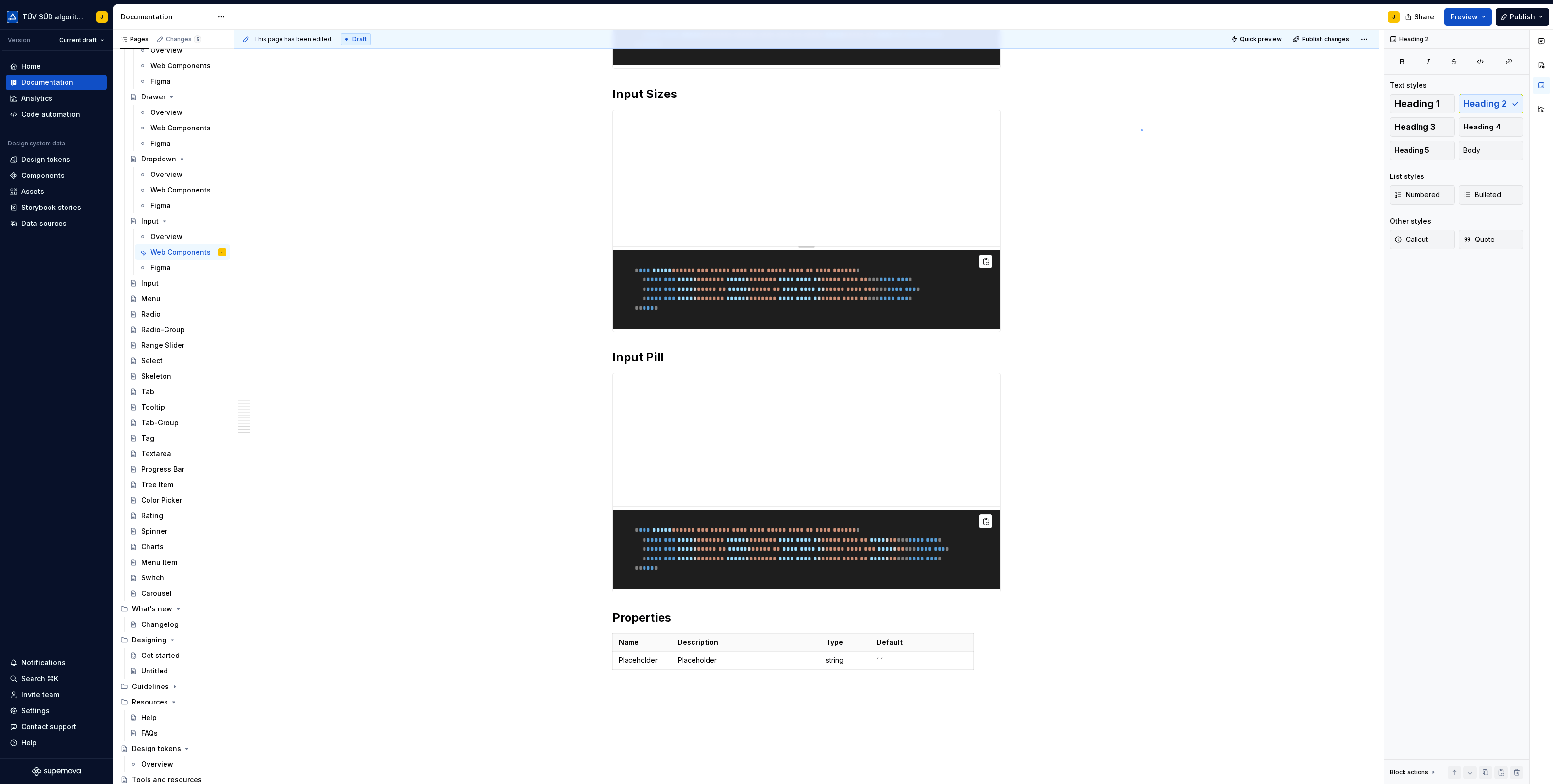
click at [1141, 129] on div "**********" at bounding box center [809, 407] width 1149 height 755
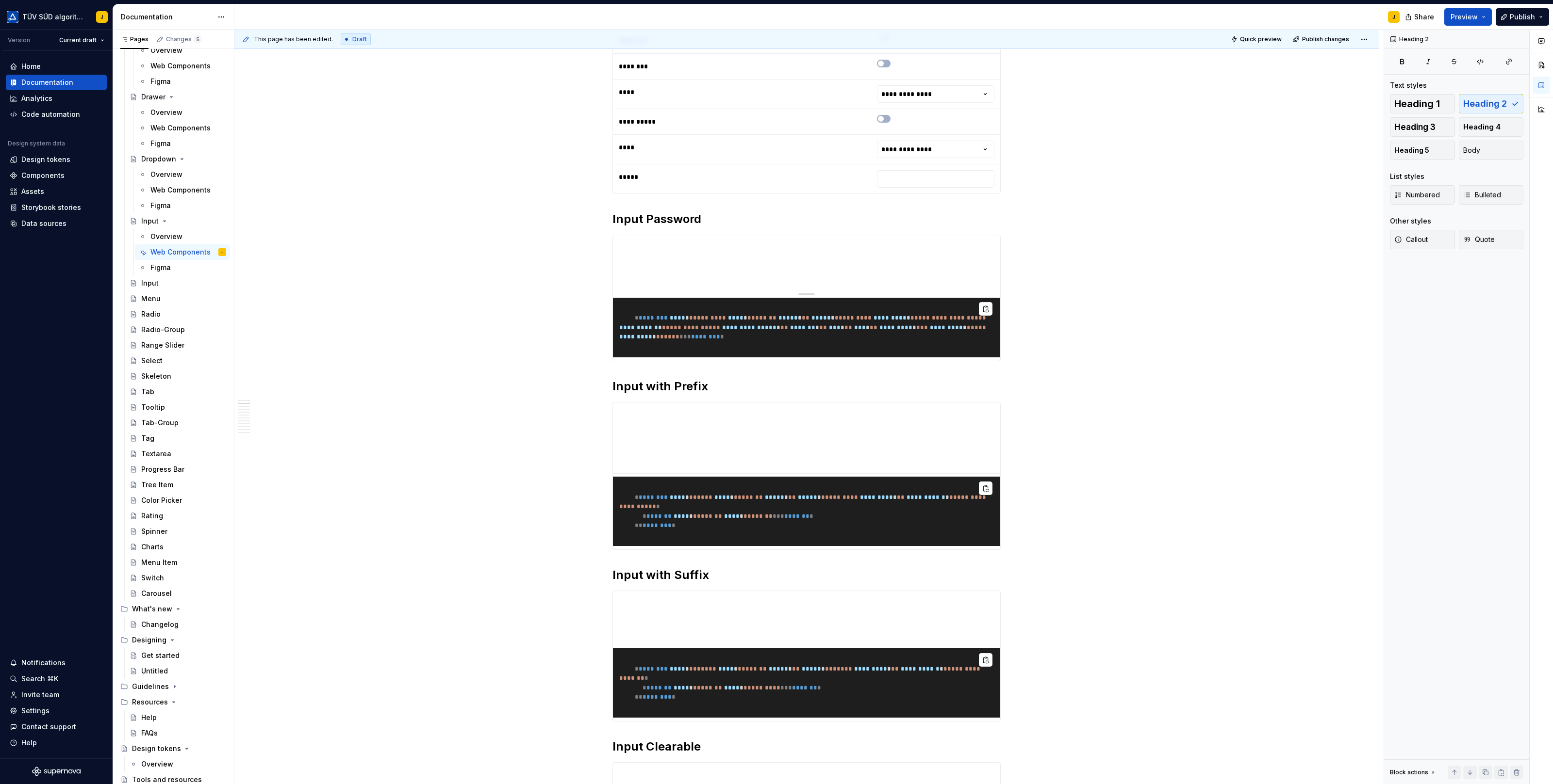
scroll to position [0, 0]
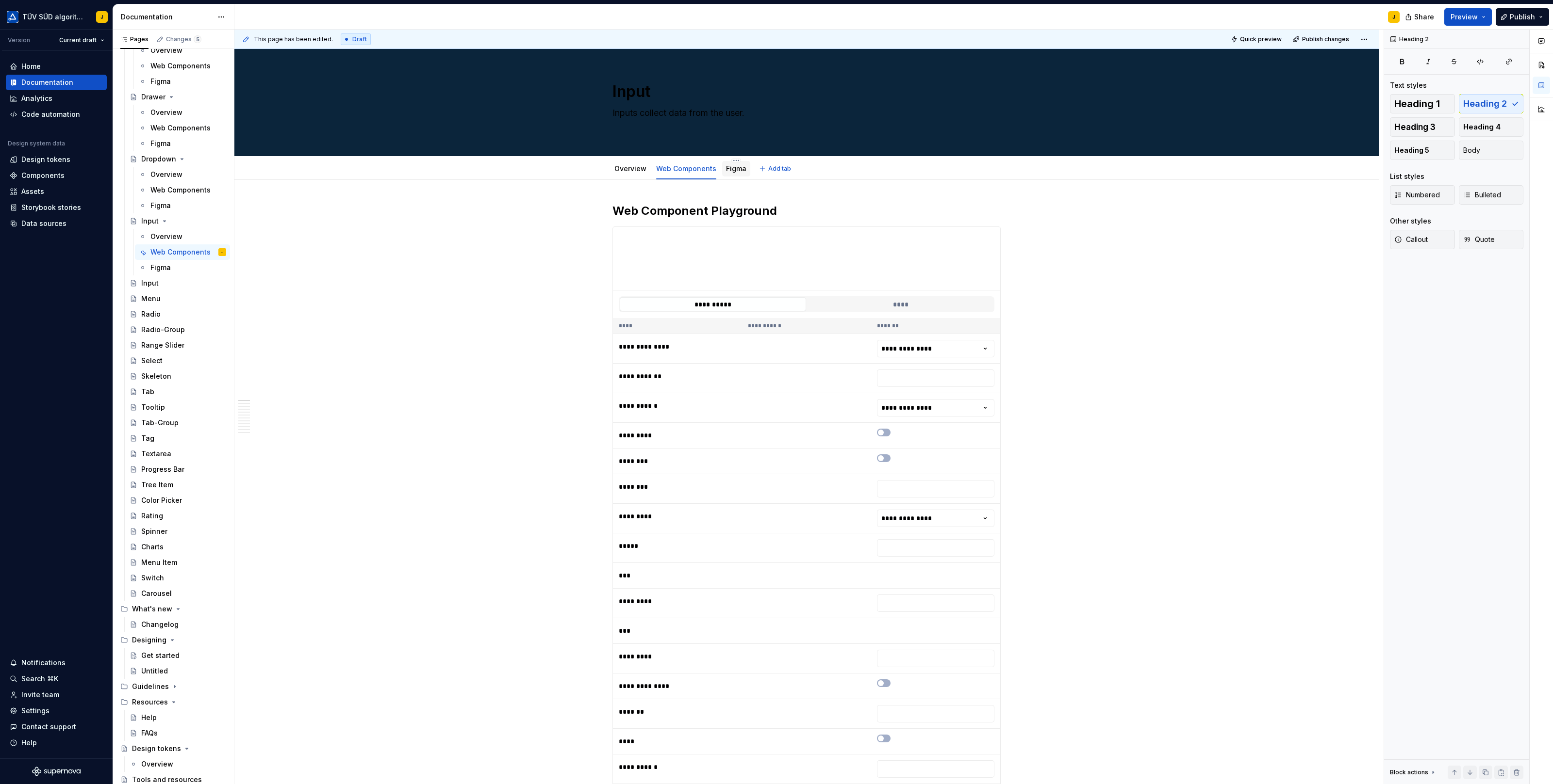
click at [737, 171] on link "Figma" at bounding box center [736, 168] width 20 height 8
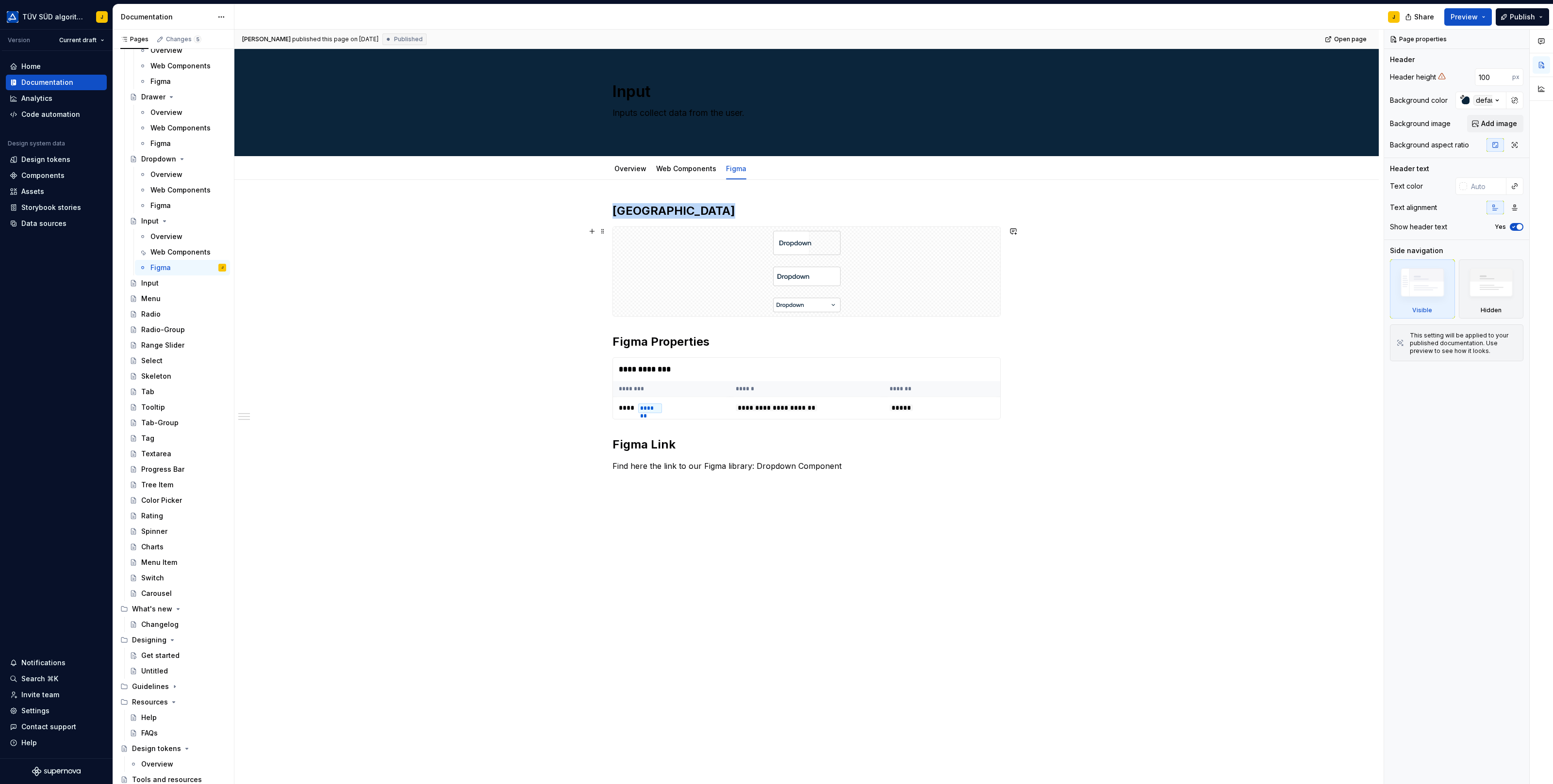
click at [922, 291] on div at bounding box center [806, 272] width 387 height 89
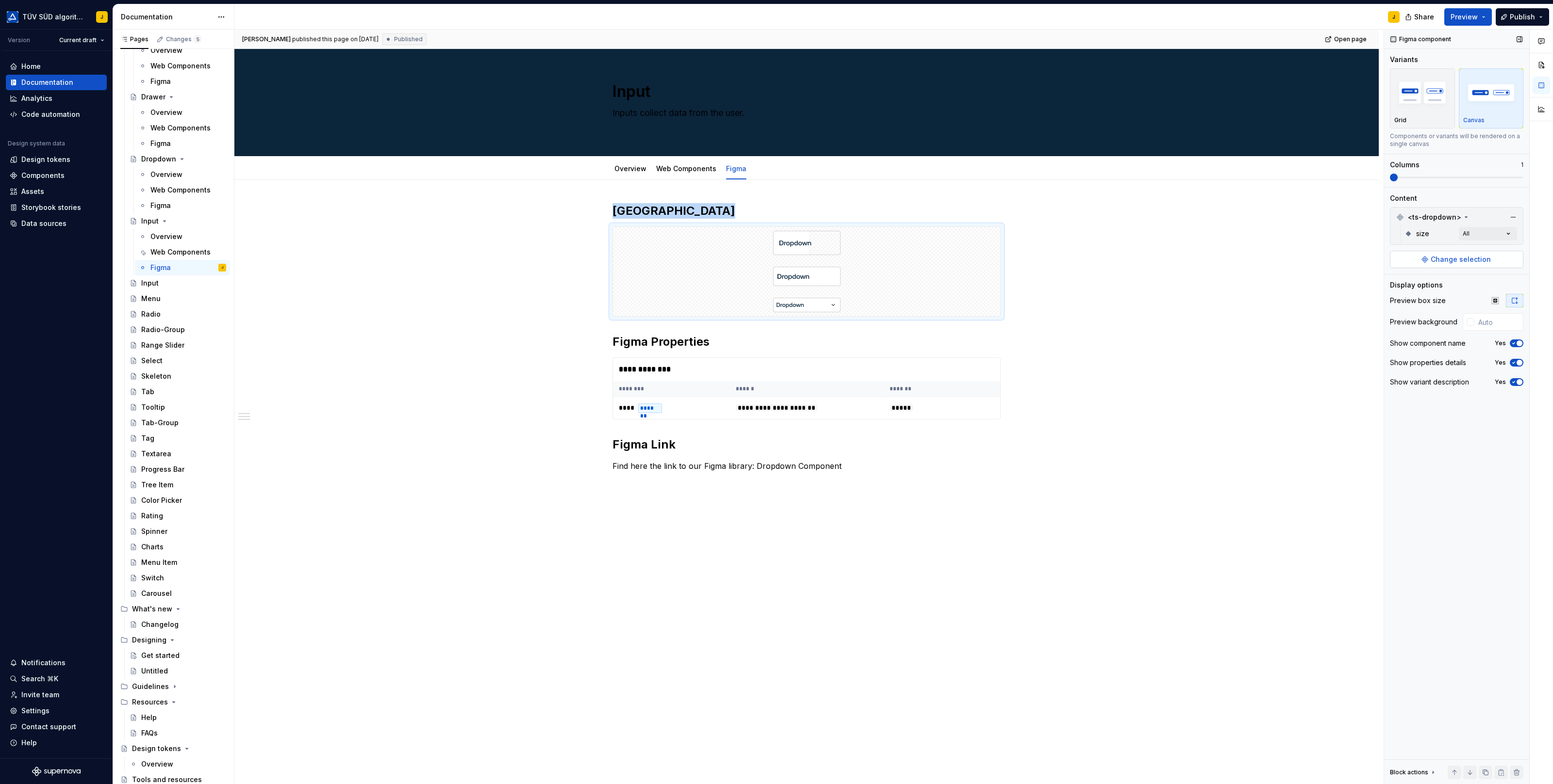
click at [1464, 262] on span "Change selection" at bounding box center [1460, 259] width 60 height 10
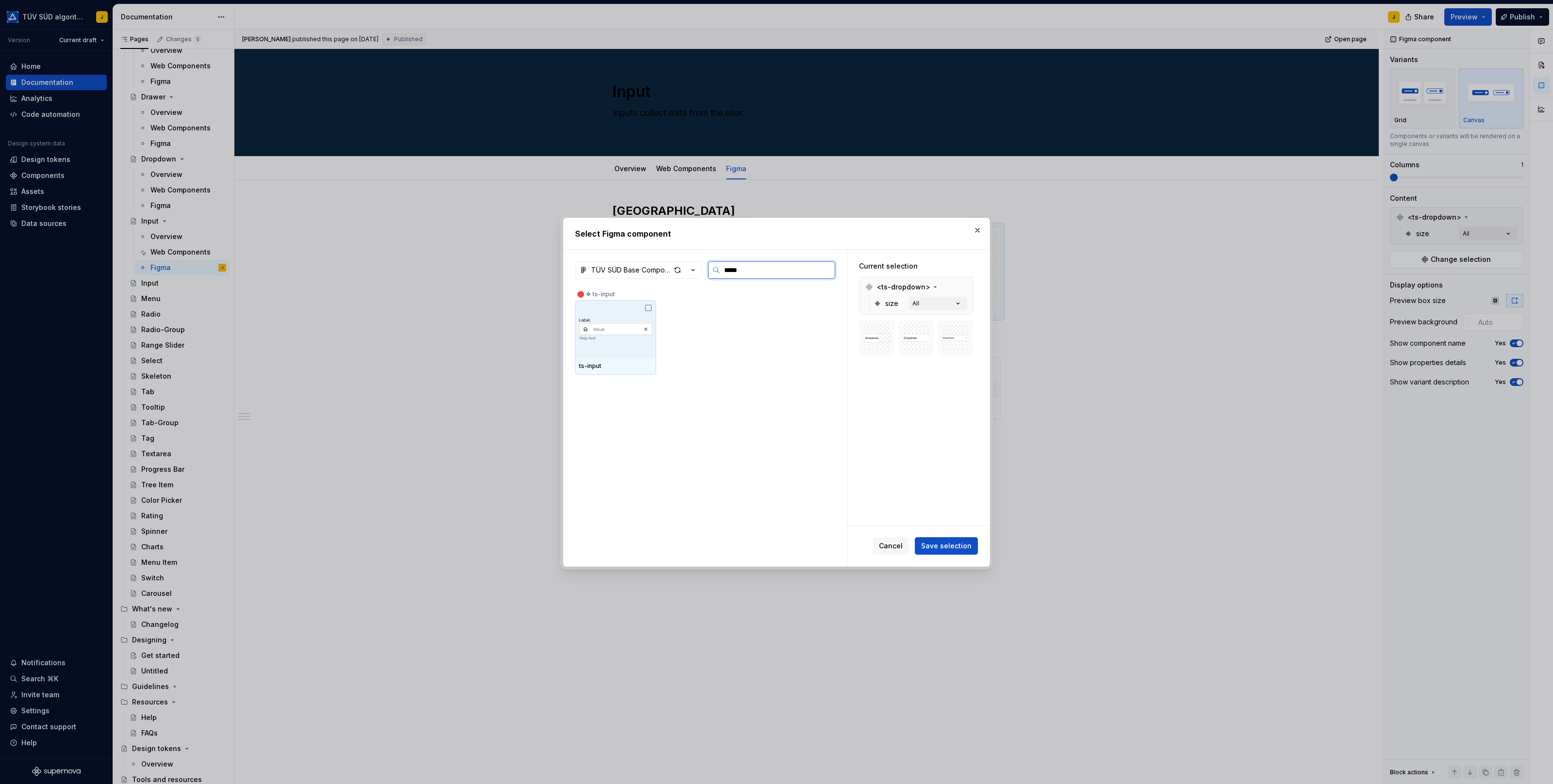
click at [633, 337] on img at bounding box center [615, 329] width 73 height 38
click at [963, 543] on span "Save selection" at bounding box center [946, 545] width 50 height 10
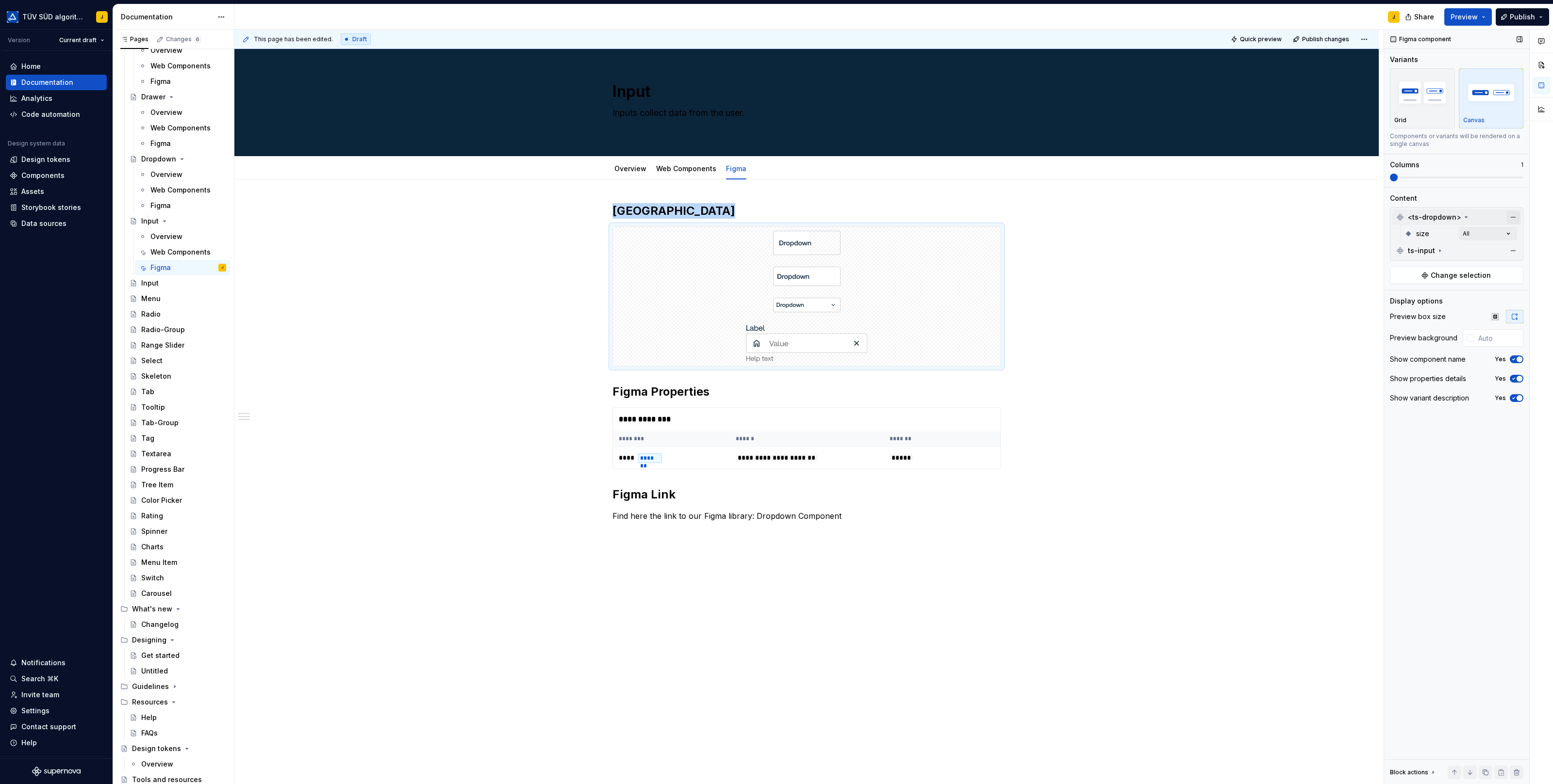
click at [1515, 213] on button "button" at bounding box center [1513, 217] width 13 height 13
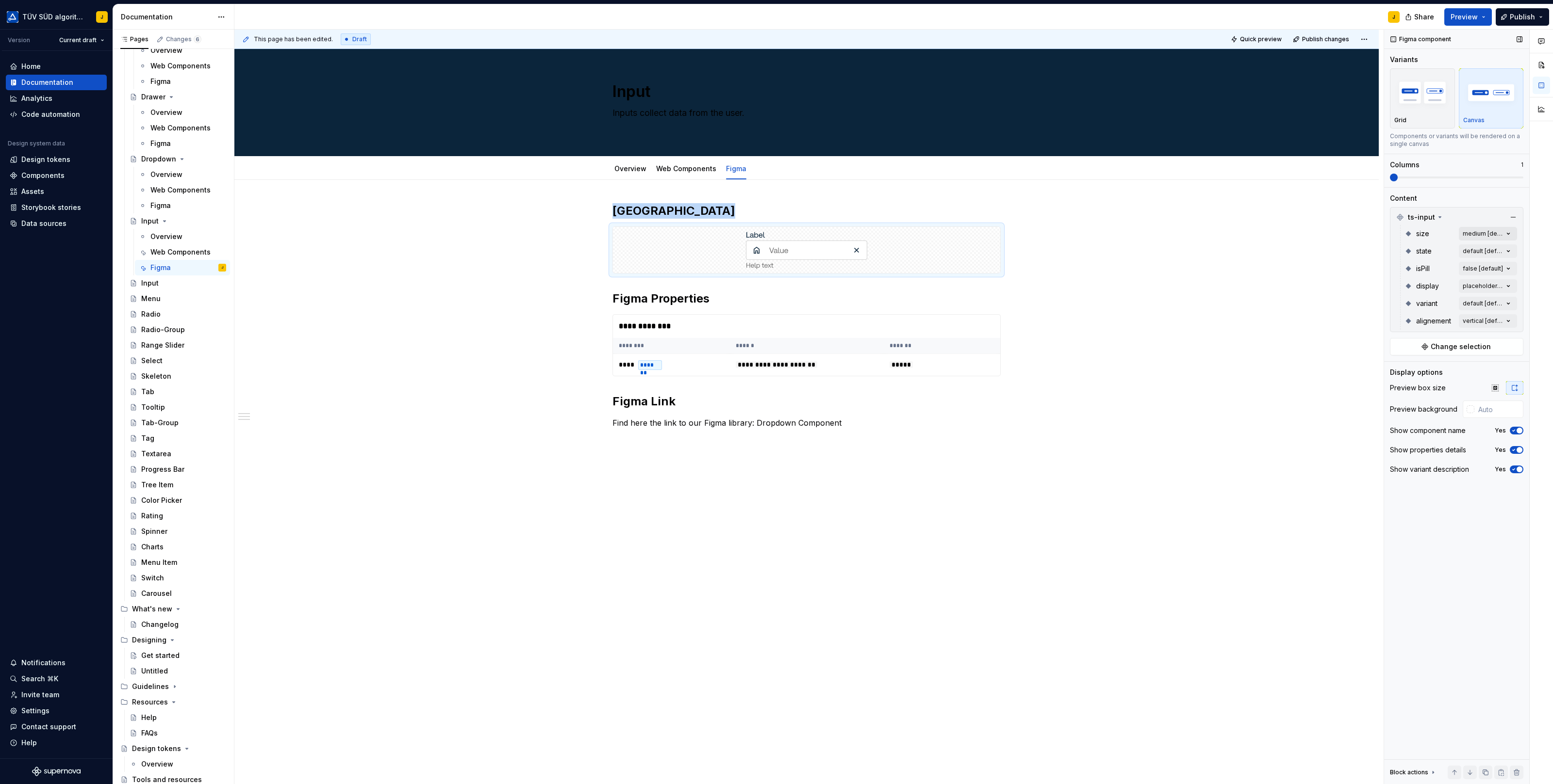
click at [1512, 232] on div "Comments Open comments No comments yet Select ‘Comment’ from the block context …" at bounding box center [1468, 407] width 169 height 755
click at [1513, 250] on div "All Includes current and future variants." at bounding box center [1452, 255] width 126 height 23
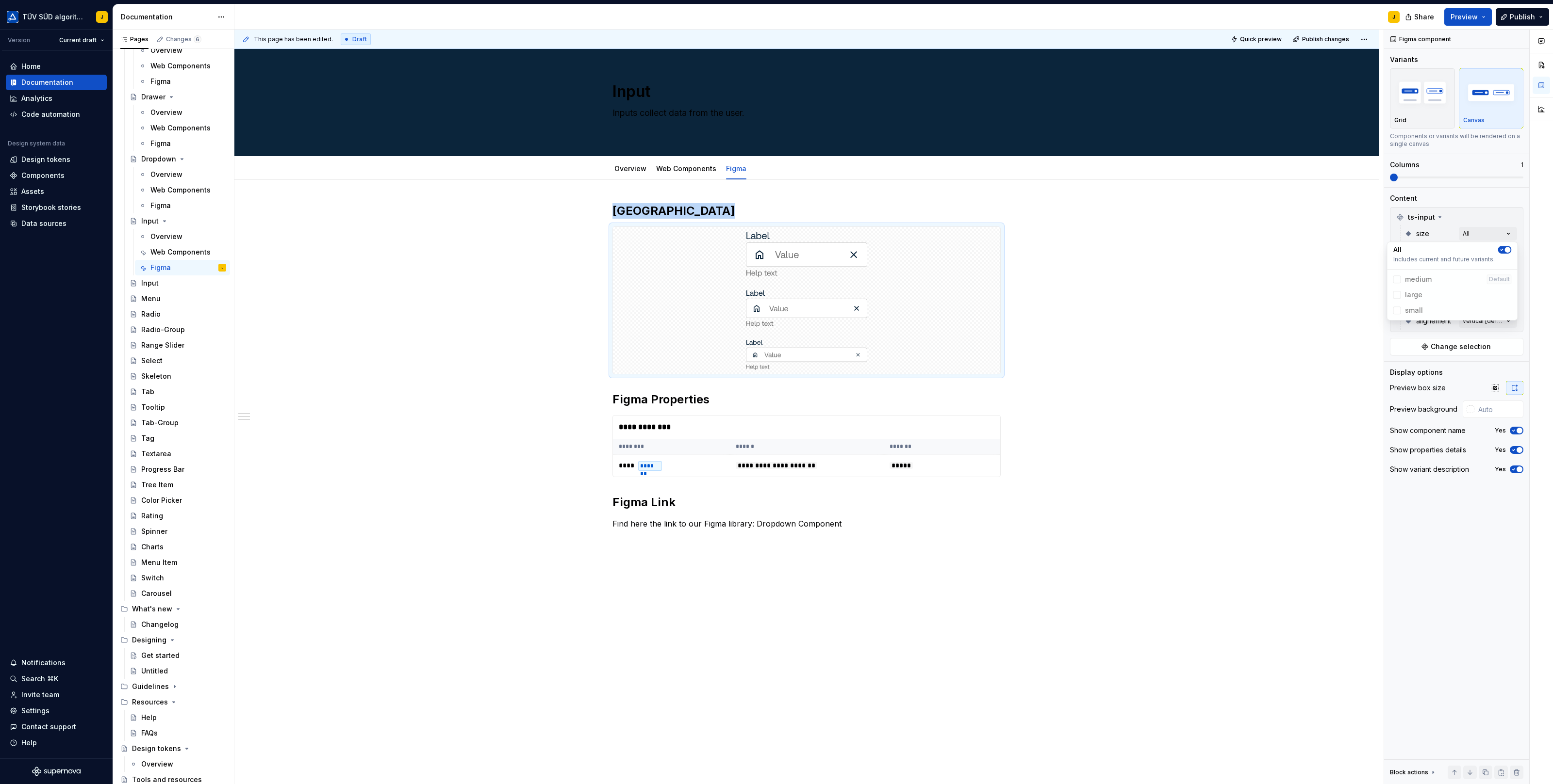
click at [1526, 248] on div "Comments Open comments No comments yet Select ‘Comment’ from the block context …" at bounding box center [1468, 407] width 169 height 755
click at [1506, 246] on div "Comments Open comments No comments yet Select ‘Comment’ from the block context …" at bounding box center [1468, 407] width 169 height 755
click at [1504, 266] on icon "button" at bounding box center [1502, 267] width 8 height 6
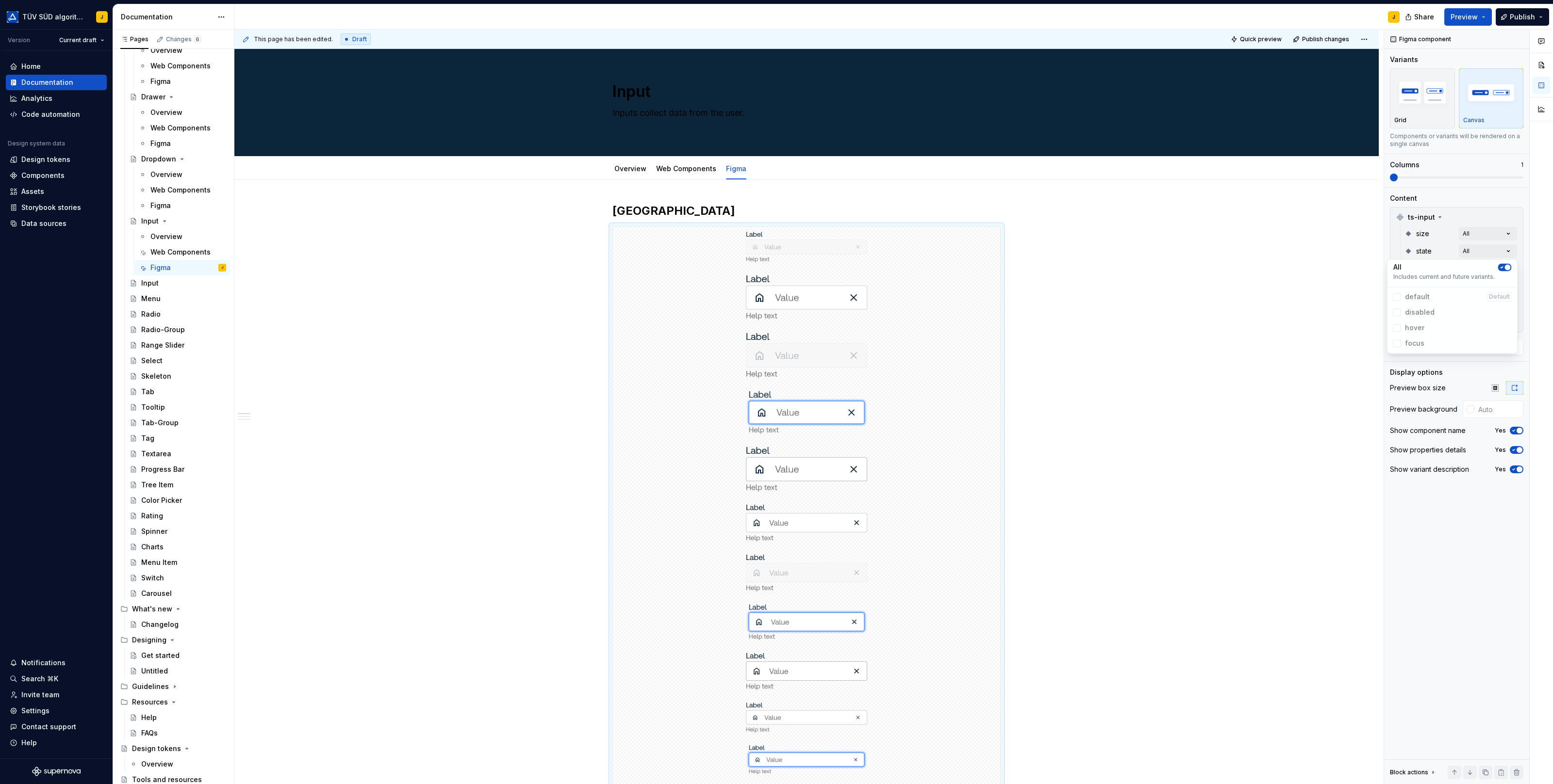
click at [1530, 263] on div at bounding box center [1541, 407] width 23 height 755
click at [1509, 264] on div "Comments Open comments No comments yet Select ‘Comment’ from the block context …" at bounding box center [1468, 407] width 169 height 755
click at [1504, 280] on div "All" at bounding box center [1452, 285] width 118 height 10
click at [1537, 276] on div at bounding box center [1541, 407] width 23 height 755
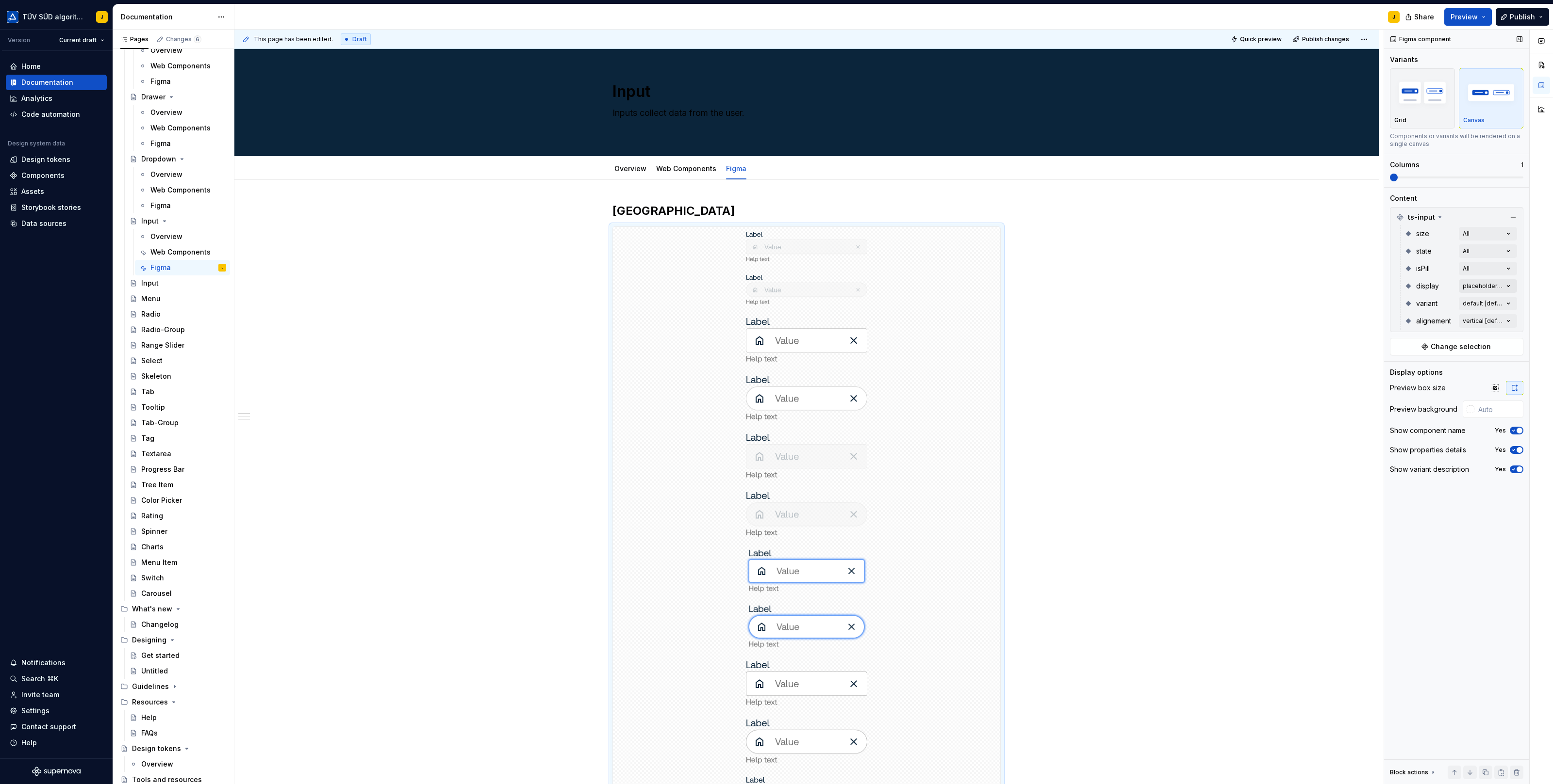
click at [1502, 291] on div "Comments Open comments No comments yet Select ‘Comment’ from the block context …" at bounding box center [1468, 407] width 169 height 755
click at [1508, 288] on div "Comments Open comments No comments yet Select ‘Comment’ from the block context …" at bounding box center [1468, 407] width 169 height 755
click at [1508, 304] on button "button" at bounding box center [1504, 302] width 13 height 8
click at [1531, 294] on div at bounding box center [1541, 407] width 23 height 755
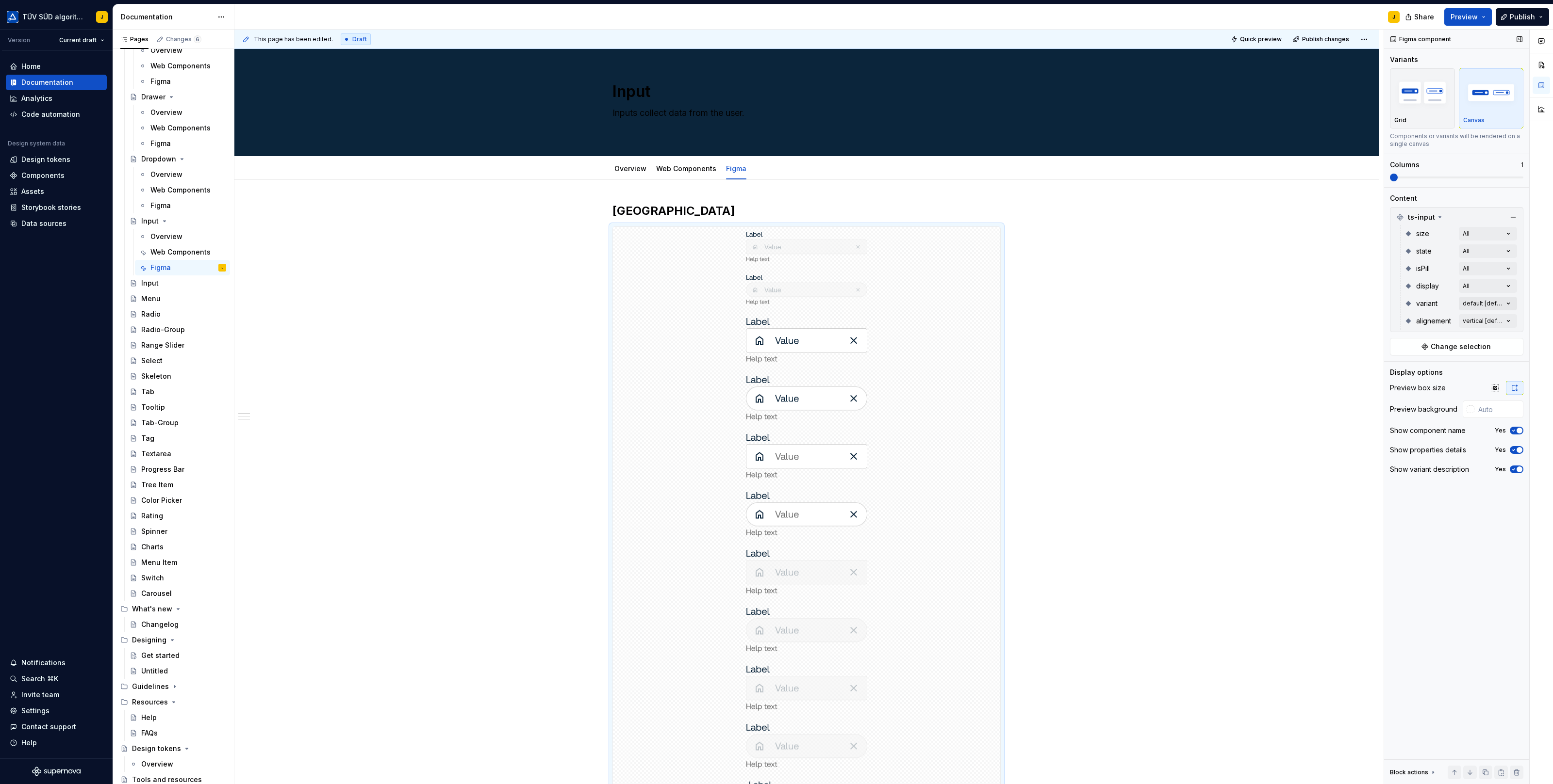
click at [1506, 304] on div "Comments Open comments No comments yet Select ‘Comment’ from the block context …" at bounding box center [1468, 407] width 169 height 755
click at [1504, 316] on button "button" at bounding box center [1504, 320] width 13 height 8
click at [1531, 308] on div at bounding box center [1541, 407] width 23 height 755
click at [1512, 316] on div "Comments Open comments No comments yet Select ‘Comment’ from the block context …" at bounding box center [1468, 407] width 169 height 755
click at [1505, 331] on div "All Includes current and future variants." at bounding box center [1452, 343] width 126 height 23
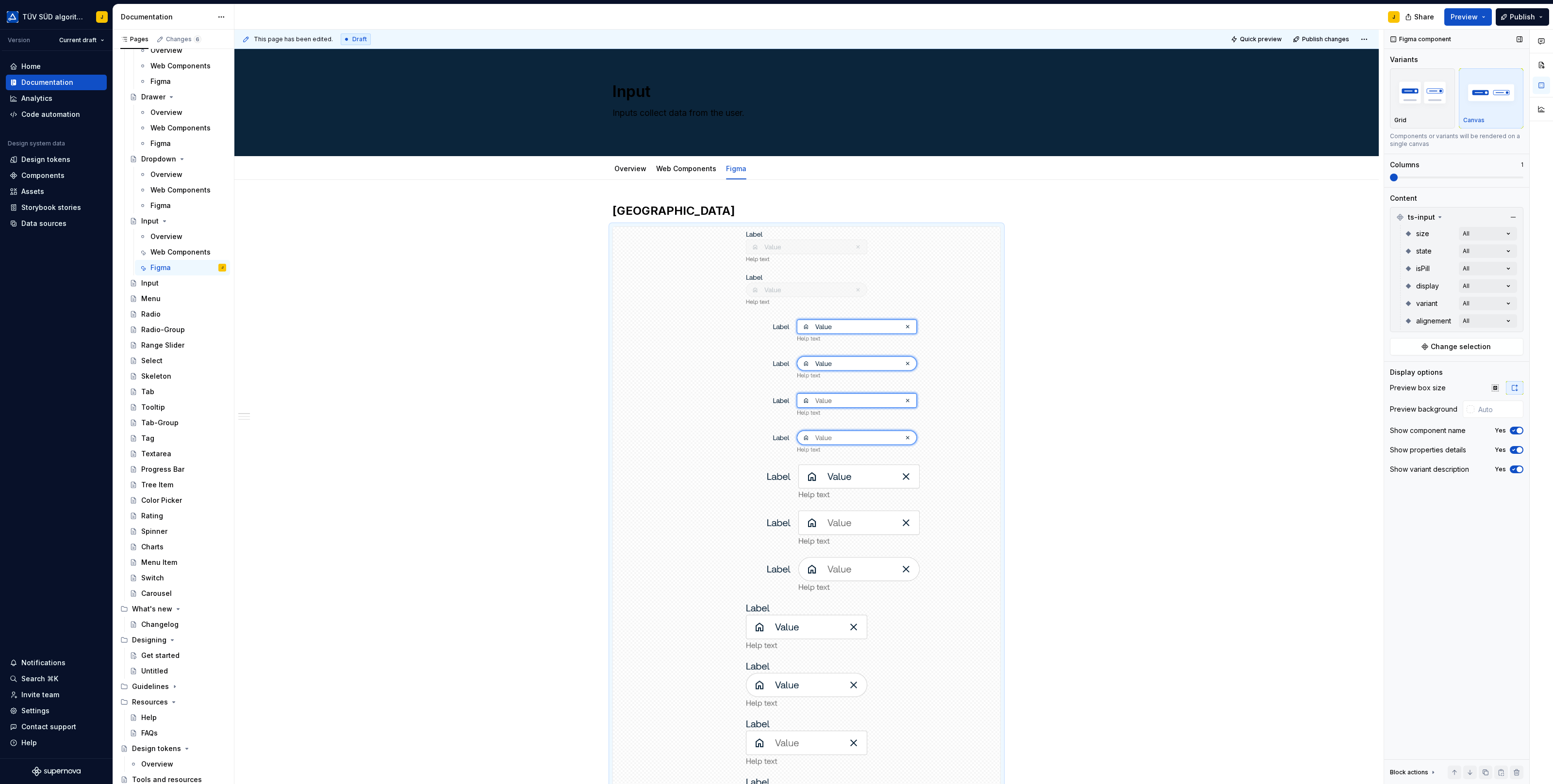
drag, startPoint x: 1426, startPoint y: 173, endPoint x: 1483, endPoint y: 175, distance: 57.0
click at [1485, 174] on div "Comments Open comments No comments yet Select ‘Comment’ from the block context …" at bounding box center [1468, 407] width 169 height 755
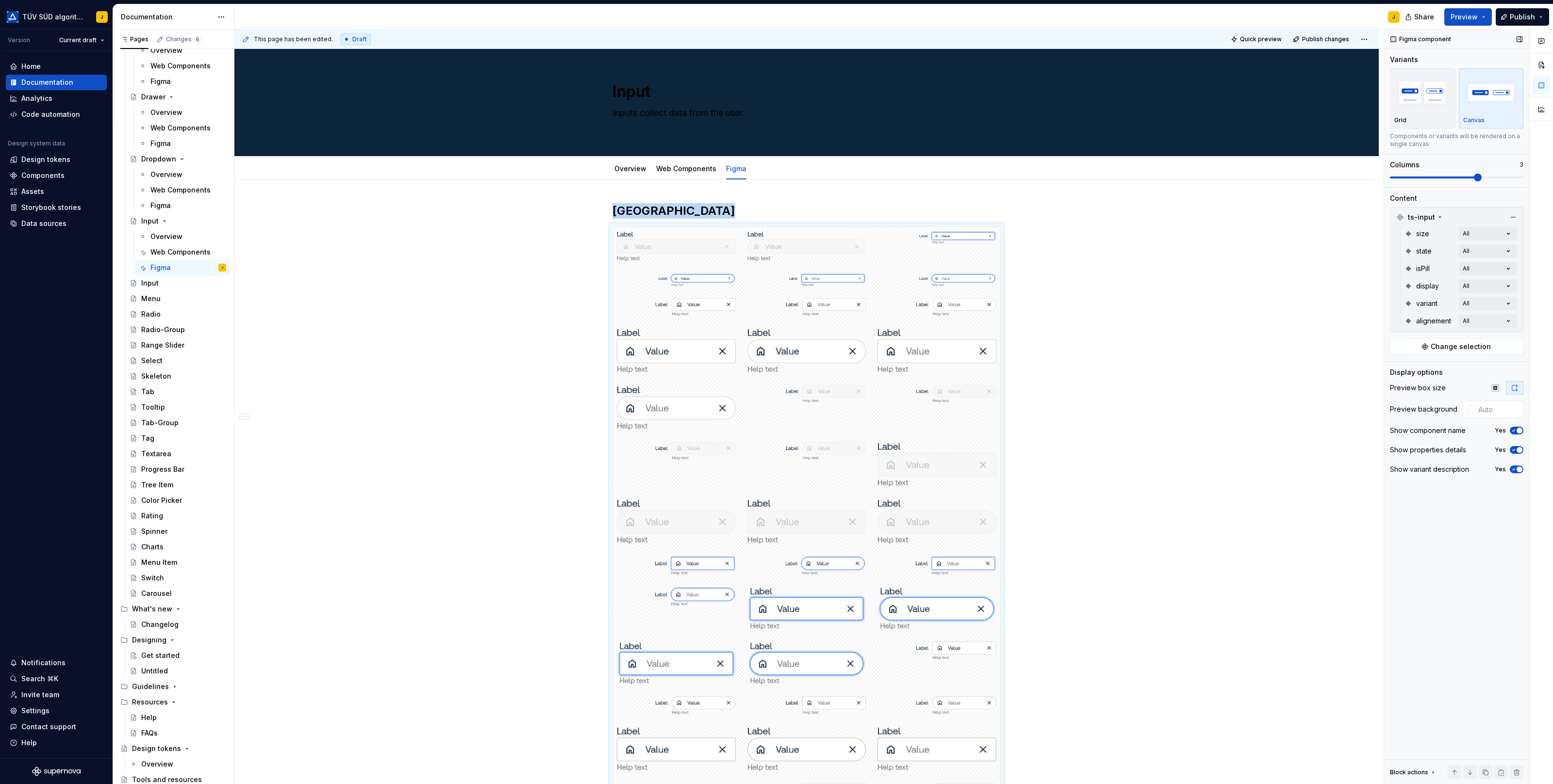
click at [1483, 175] on span at bounding box center [1456, 177] width 133 height 8
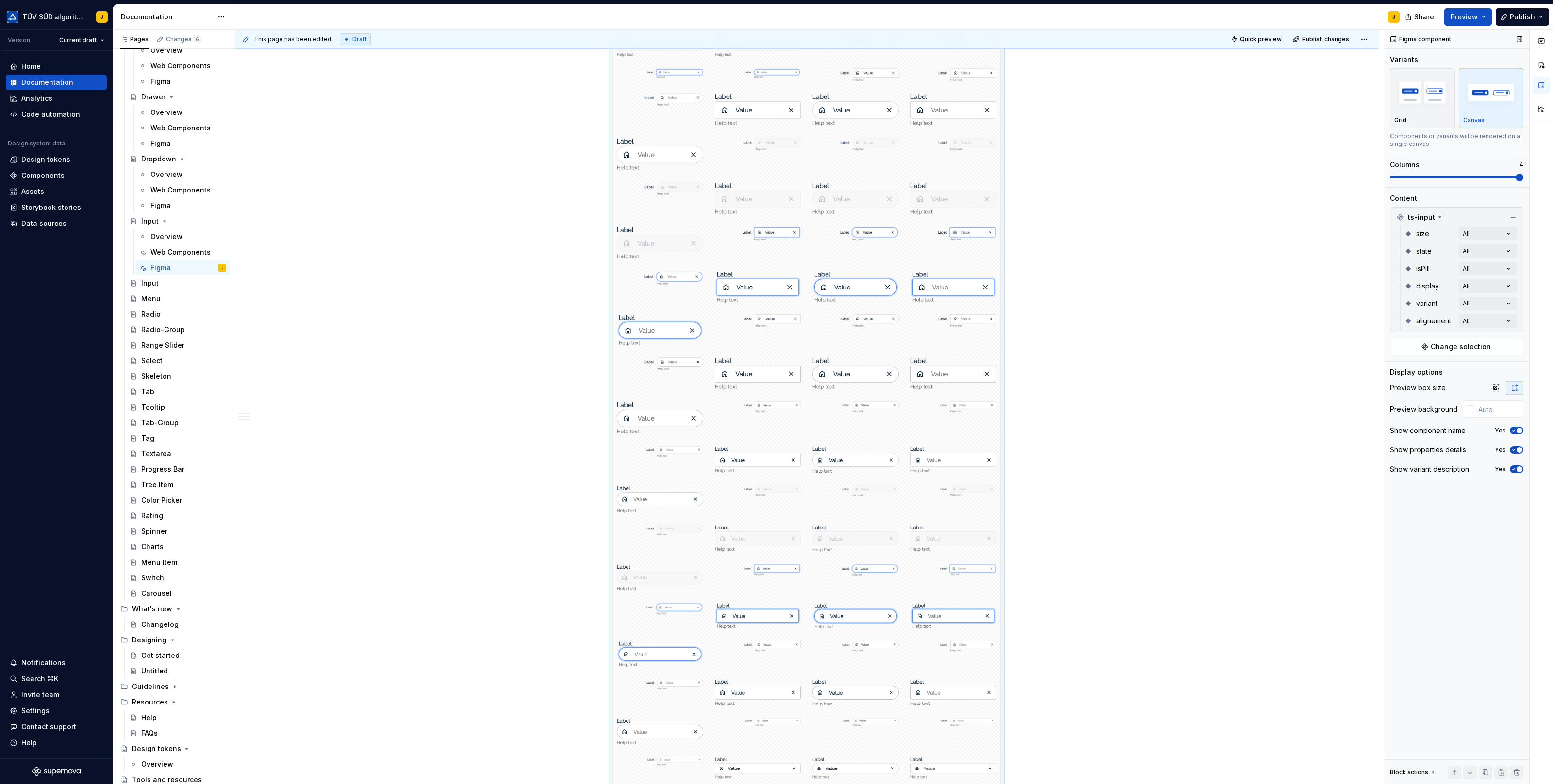
click at [1515, 175] on span at bounding box center [1519, 177] width 8 height 8
click at [1502, 175] on span at bounding box center [1456, 177] width 133 height 8
click at [1473, 177] on span at bounding box center [1456, 177] width 133 height 2
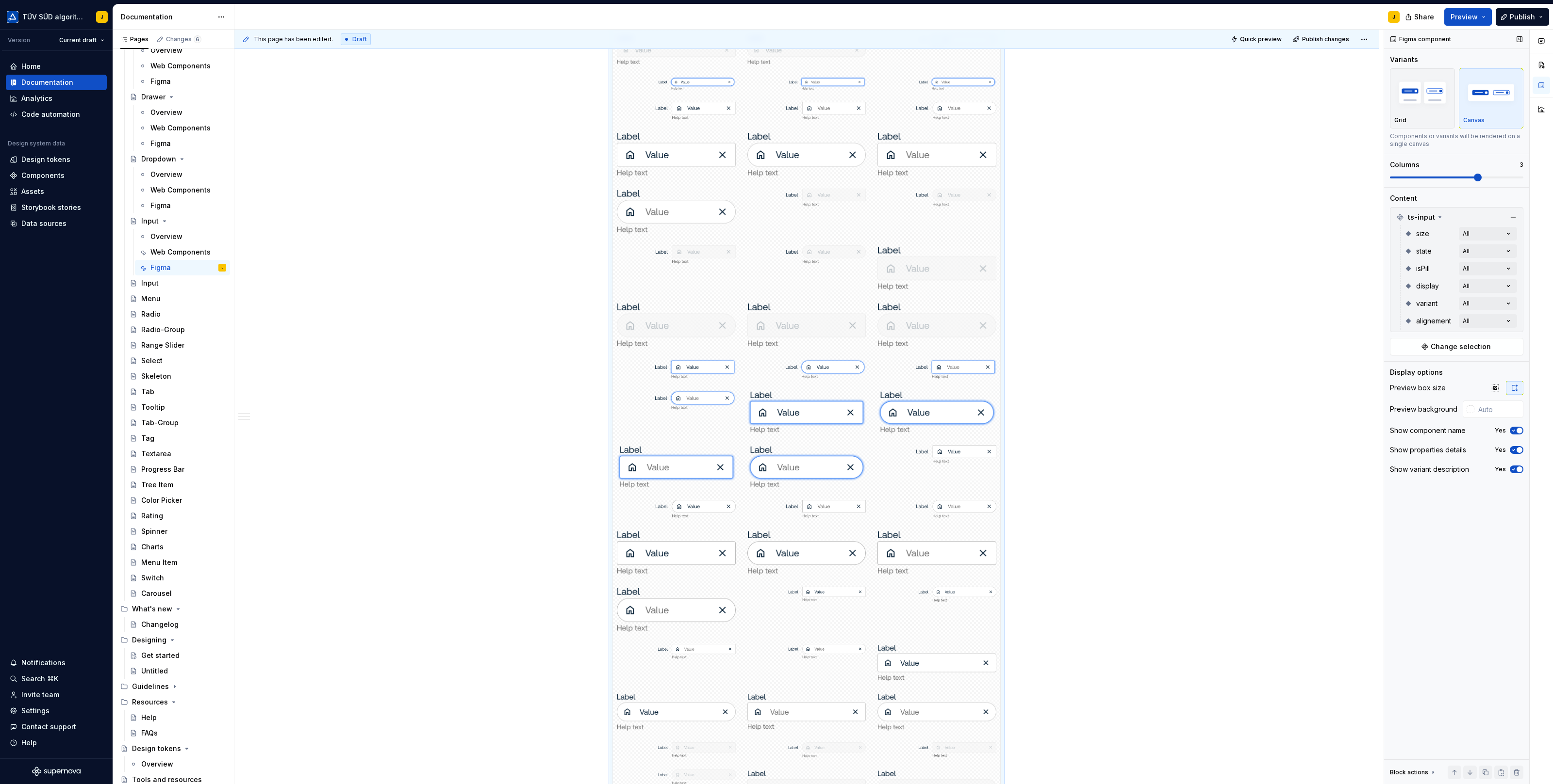
click at [1459, 179] on span at bounding box center [1456, 177] width 133 height 8
click at [1438, 181] on div "Variants Grid Canvas Components or variants will be rendered on a single canvas…" at bounding box center [1456, 121] width 133 height 133
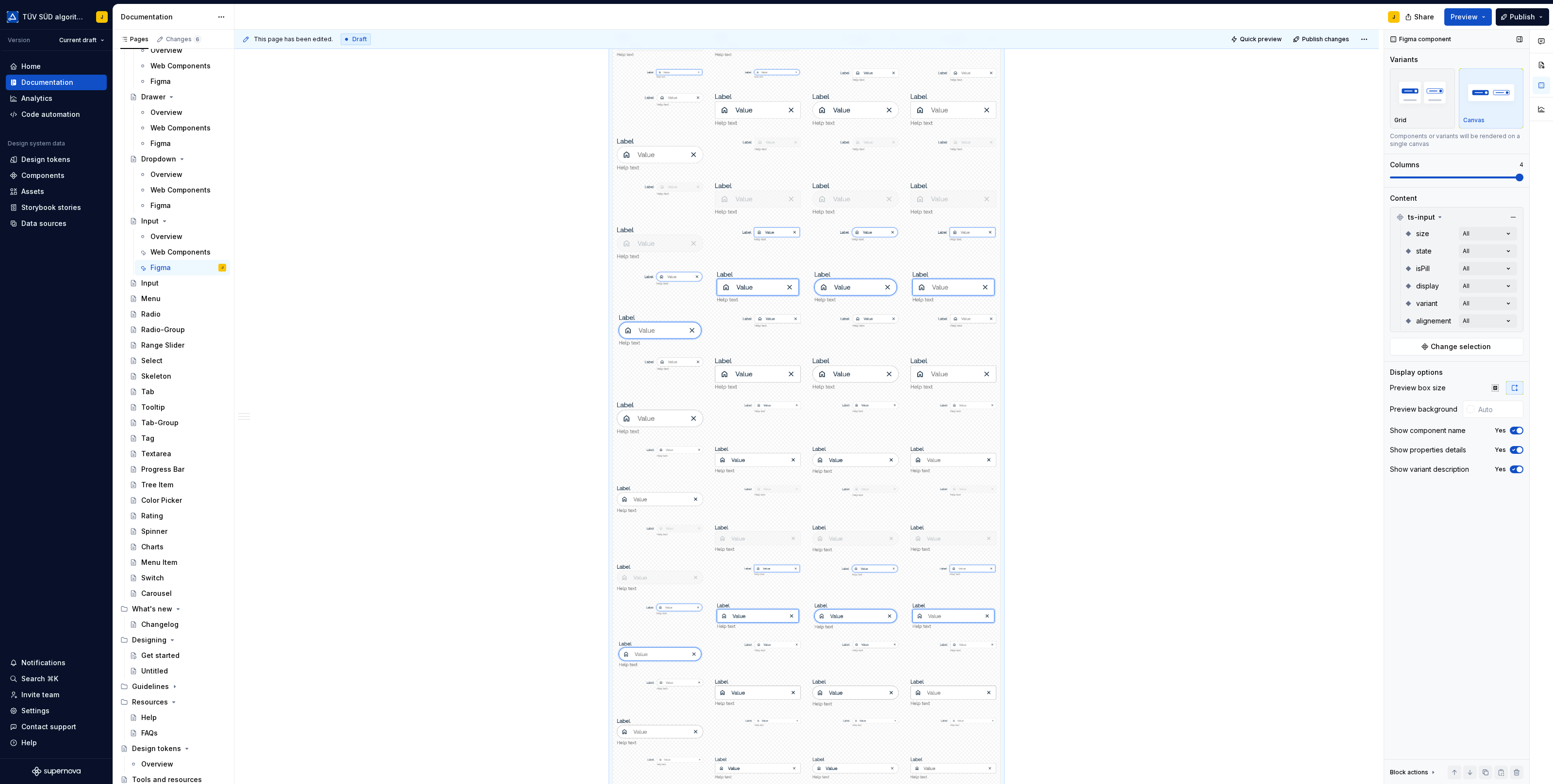
click at [1511, 176] on span at bounding box center [1456, 177] width 133 height 8
click at [1438, 180] on span at bounding box center [1456, 177] width 133 height 8
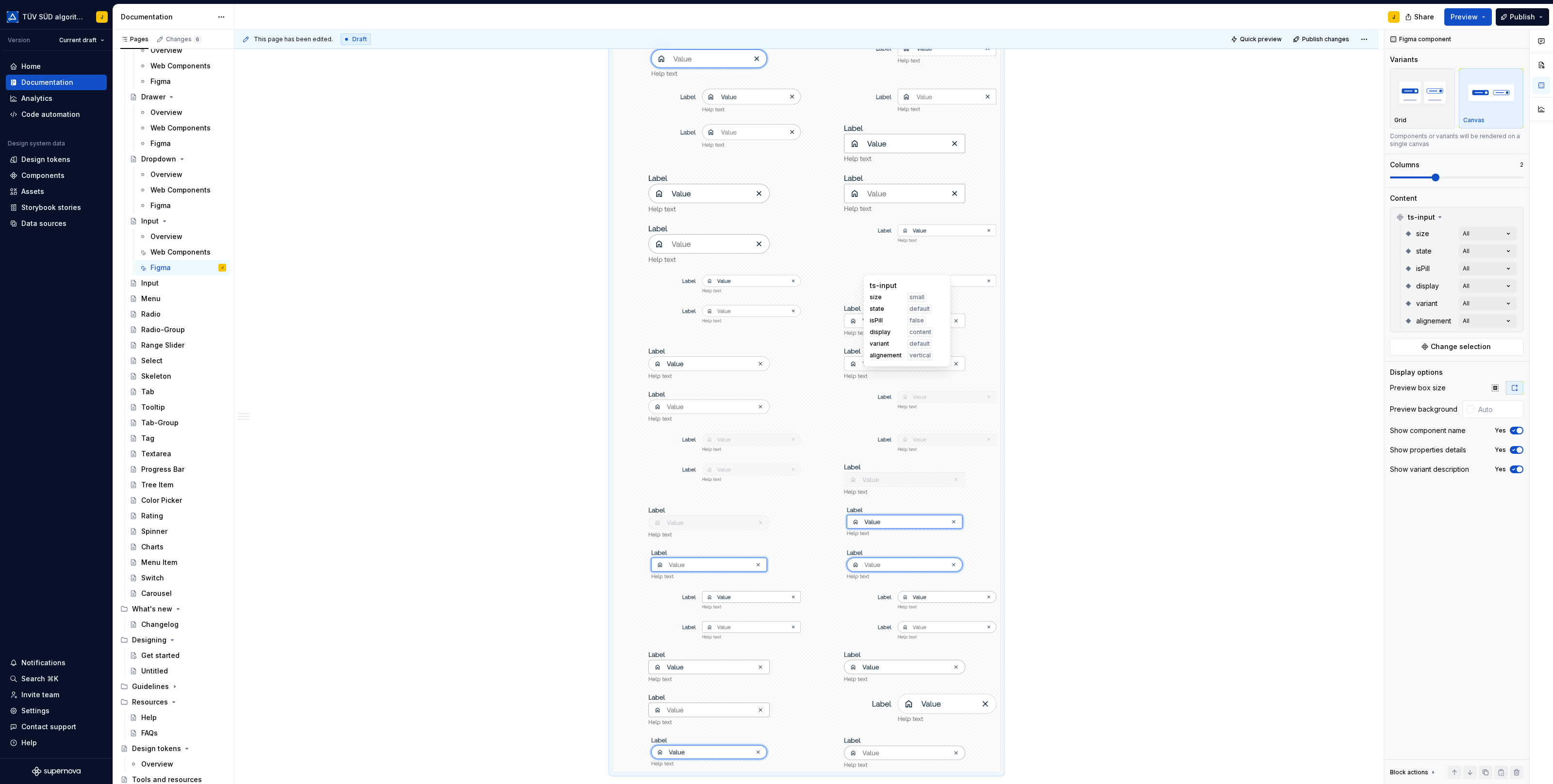
scroll to position [2061, 0]
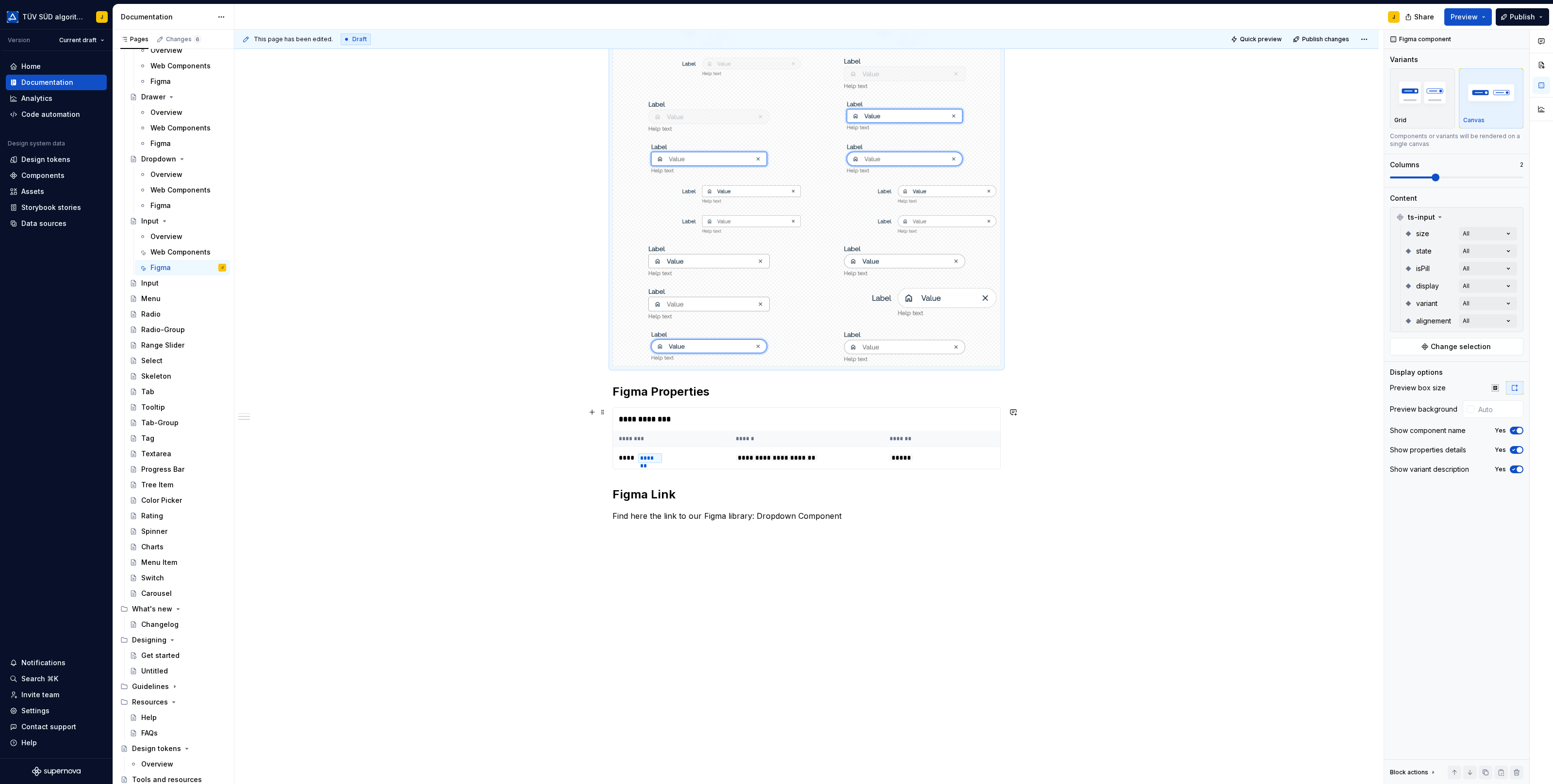
click at [870, 436] on th "******" at bounding box center [807, 439] width 154 height 16
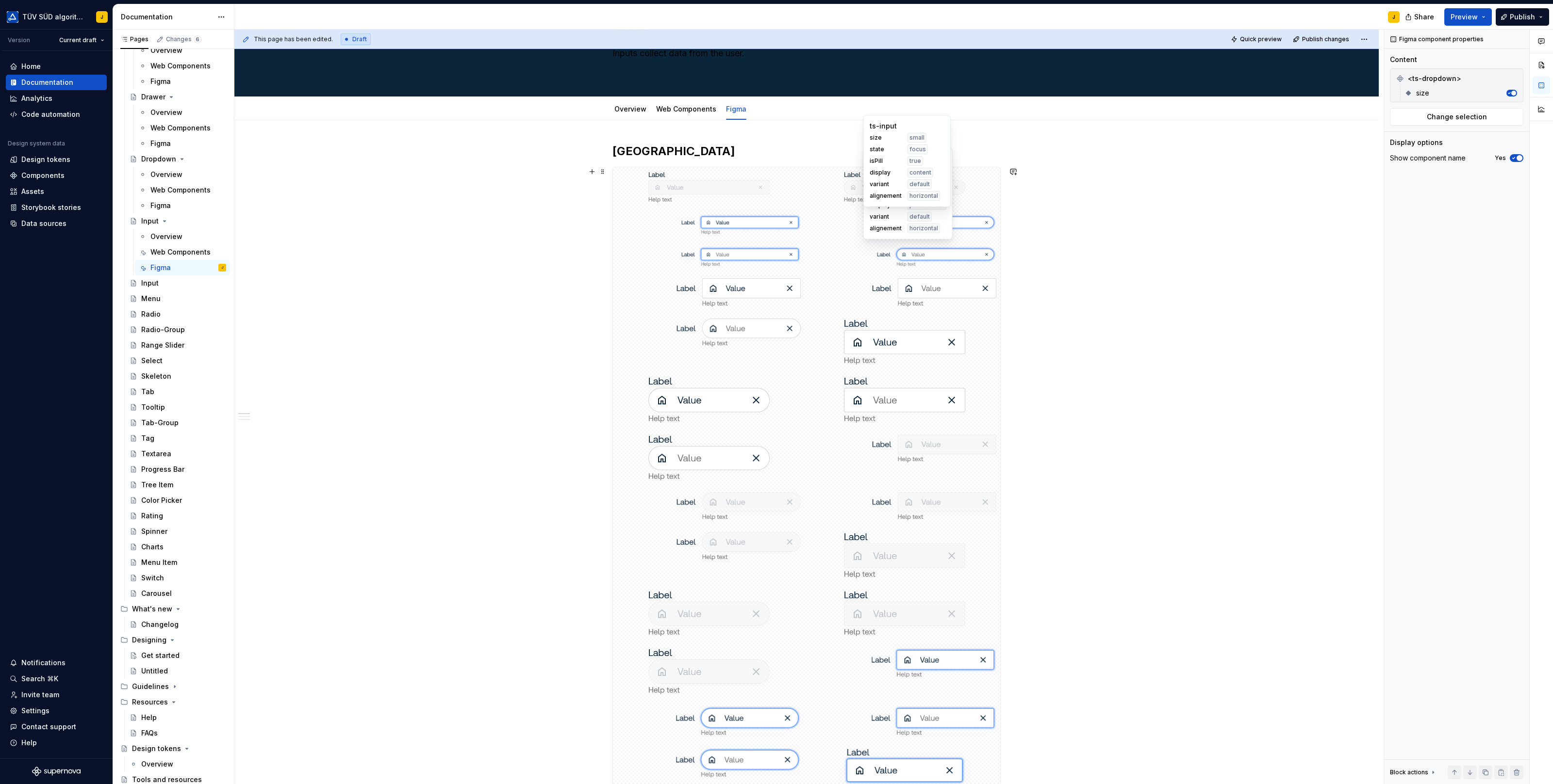
scroll to position [45, 0]
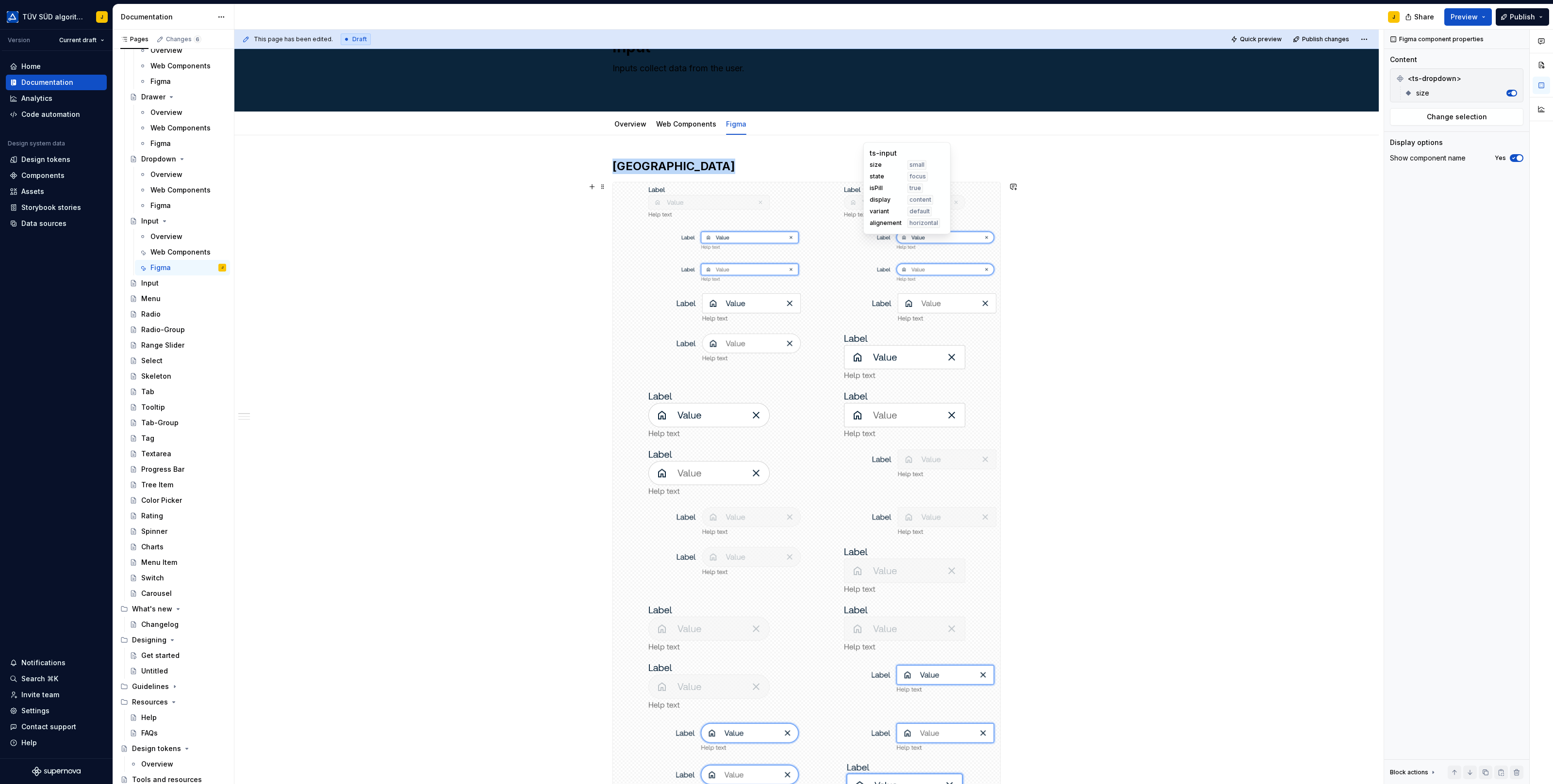
click at [817, 227] on div at bounding box center [904, 239] width 191 height 28
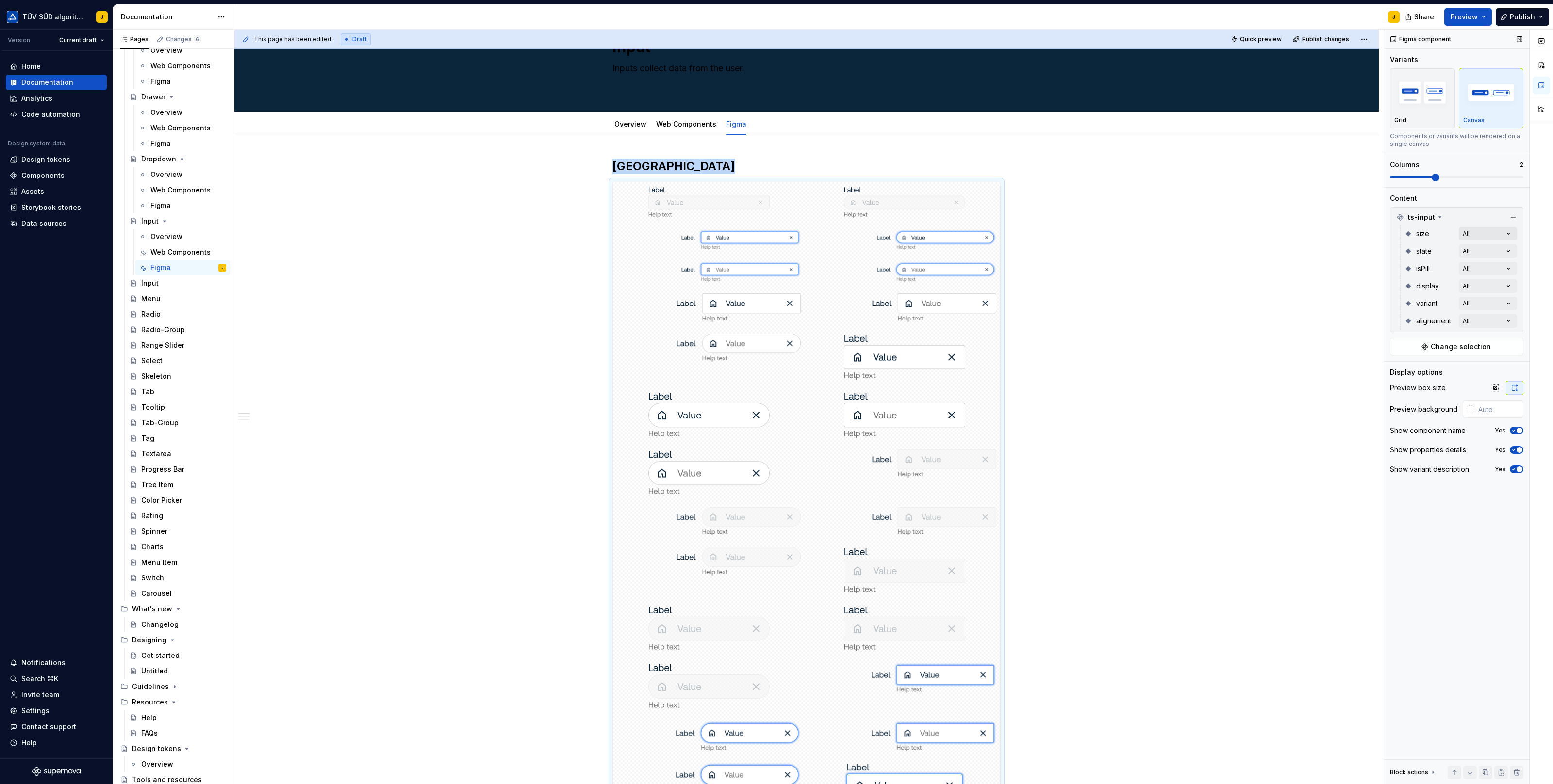
click at [1509, 233] on div "Comments Open comments No comments yet Select ‘Comment’ from the block context …" at bounding box center [1468, 407] width 169 height 755
click at [1510, 248] on span "button" at bounding box center [1507, 249] width 6 height 6
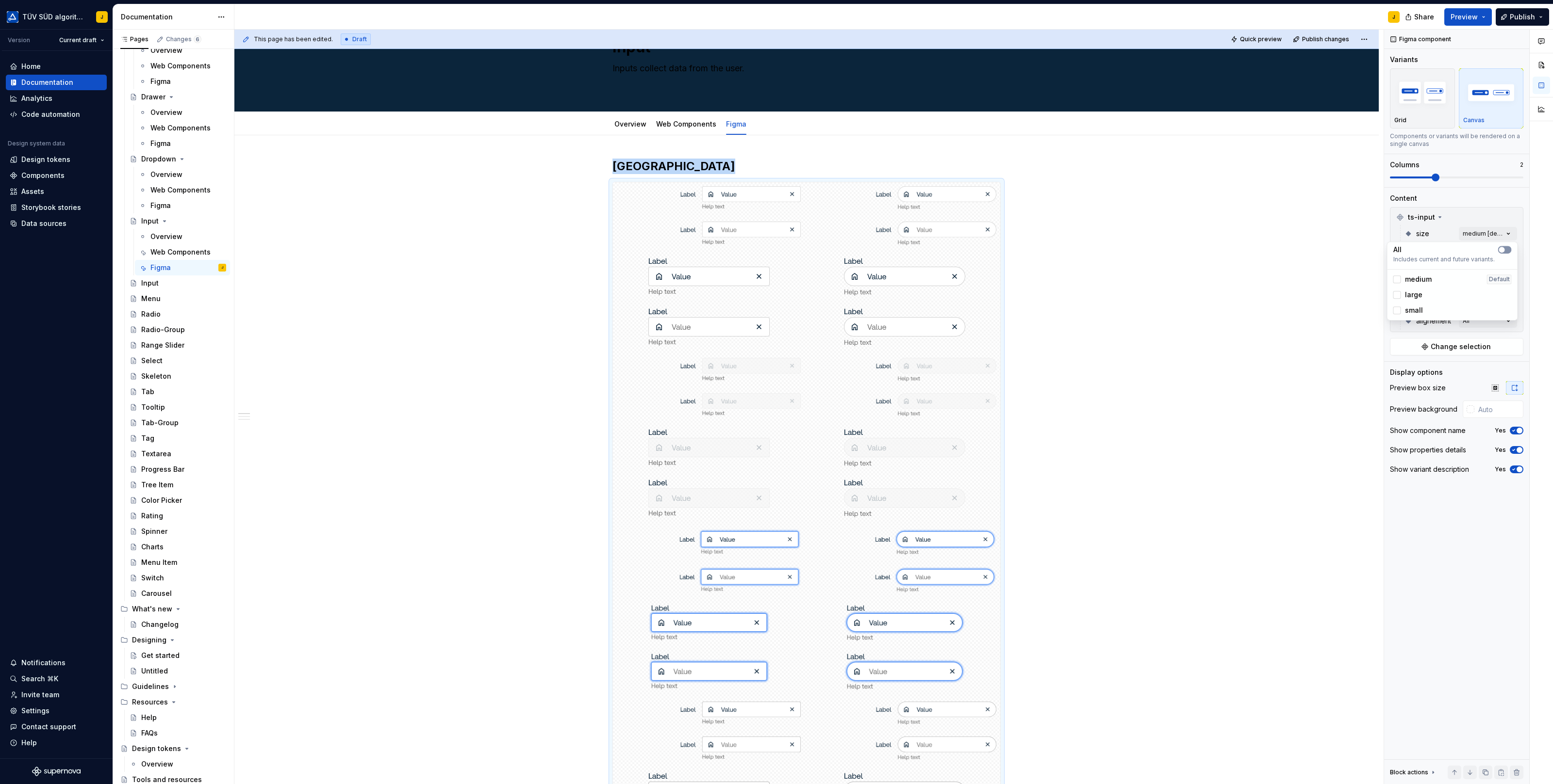
click at [1510, 248] on button "button" at bounding box center [1504, 249] width 13 height 8
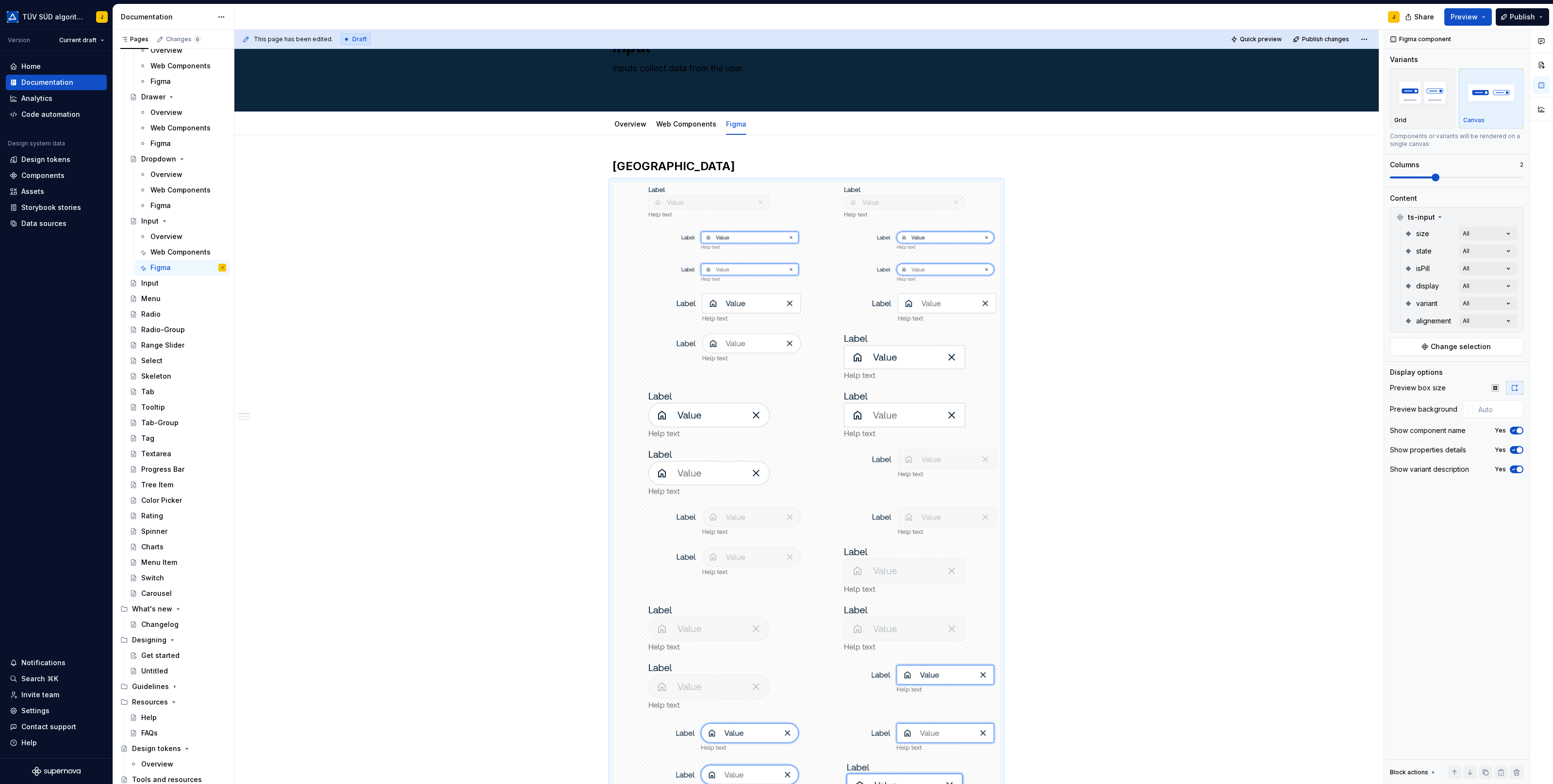
click at [1519, 248] on div "Comments Open comments No comments yet Select ‘Comment’ from the block context …" at bounding box center [1468, 407] width 169 height 755
click at [1504, 248] on div "Comments Open comments No comments yet Select ‘Comment’ from the block context …" at bounding box center [1468, 407] width 169 height 755
click at [1525, 252] on div "Comments Open comments No comments yet Select ‘Comment’ from the block context …" at bounding box center [1468, 407] width 169 height 755
click at [1508, 234] on div "Comments Open comments No comments yet Select ‘Comment’ from the block context …" at bounding box center [1468, 407] width 169 height 755
click at [1505, 249] on span "button" at bounding box center [1507, 249] width 6 height 6
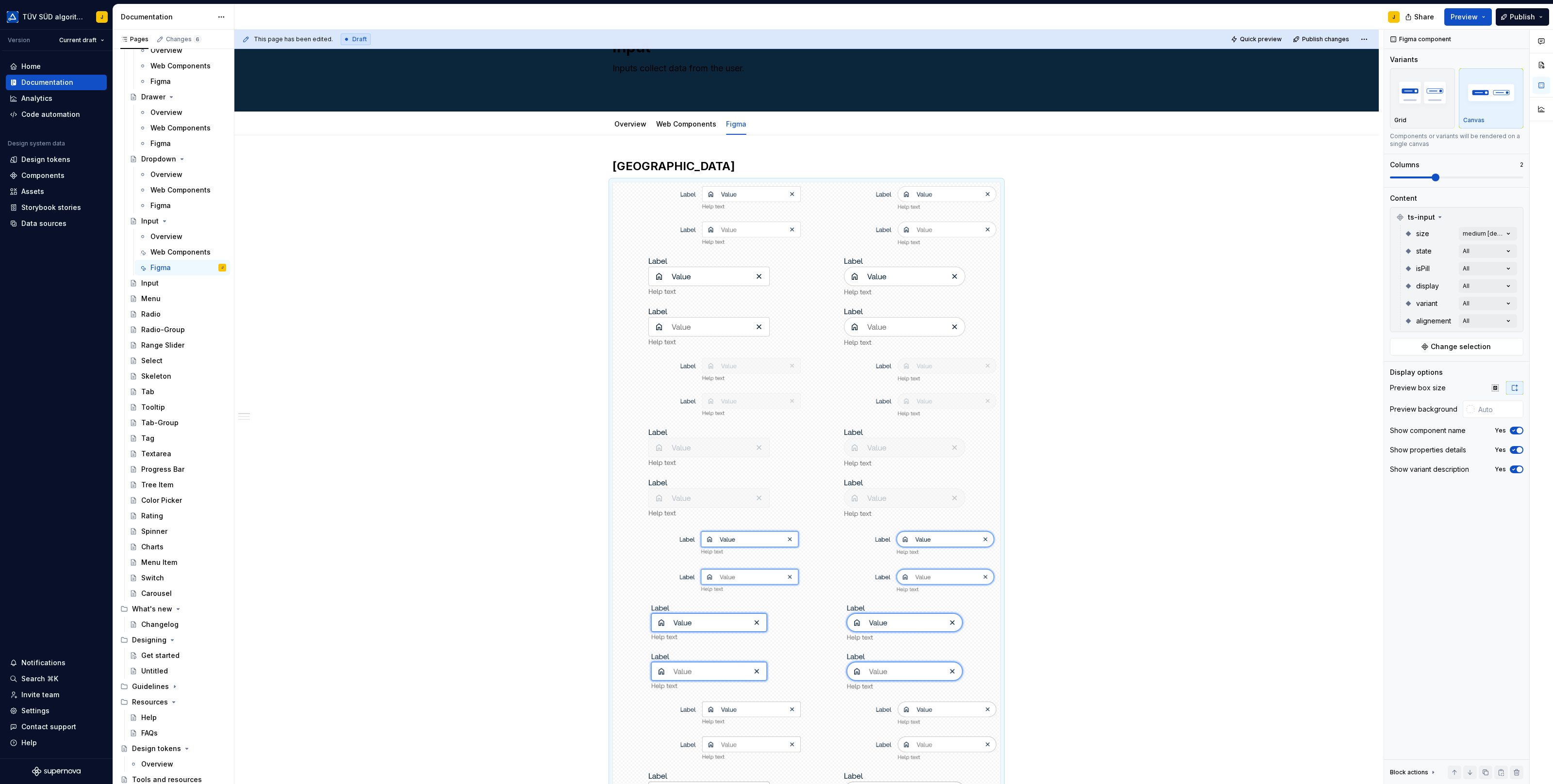
click at [1536, 240] on div at bounding box center [1541, 407] width 23 height 755
click at [1509, 265] on div "Comments Open comments No comments yet Select ‘Comment’ from the block context …" at bounding box center [1468, 407] width 169 height 755
click at [1506, 282] on span "button" at bounding box center [1507, 285] width 6 height 6
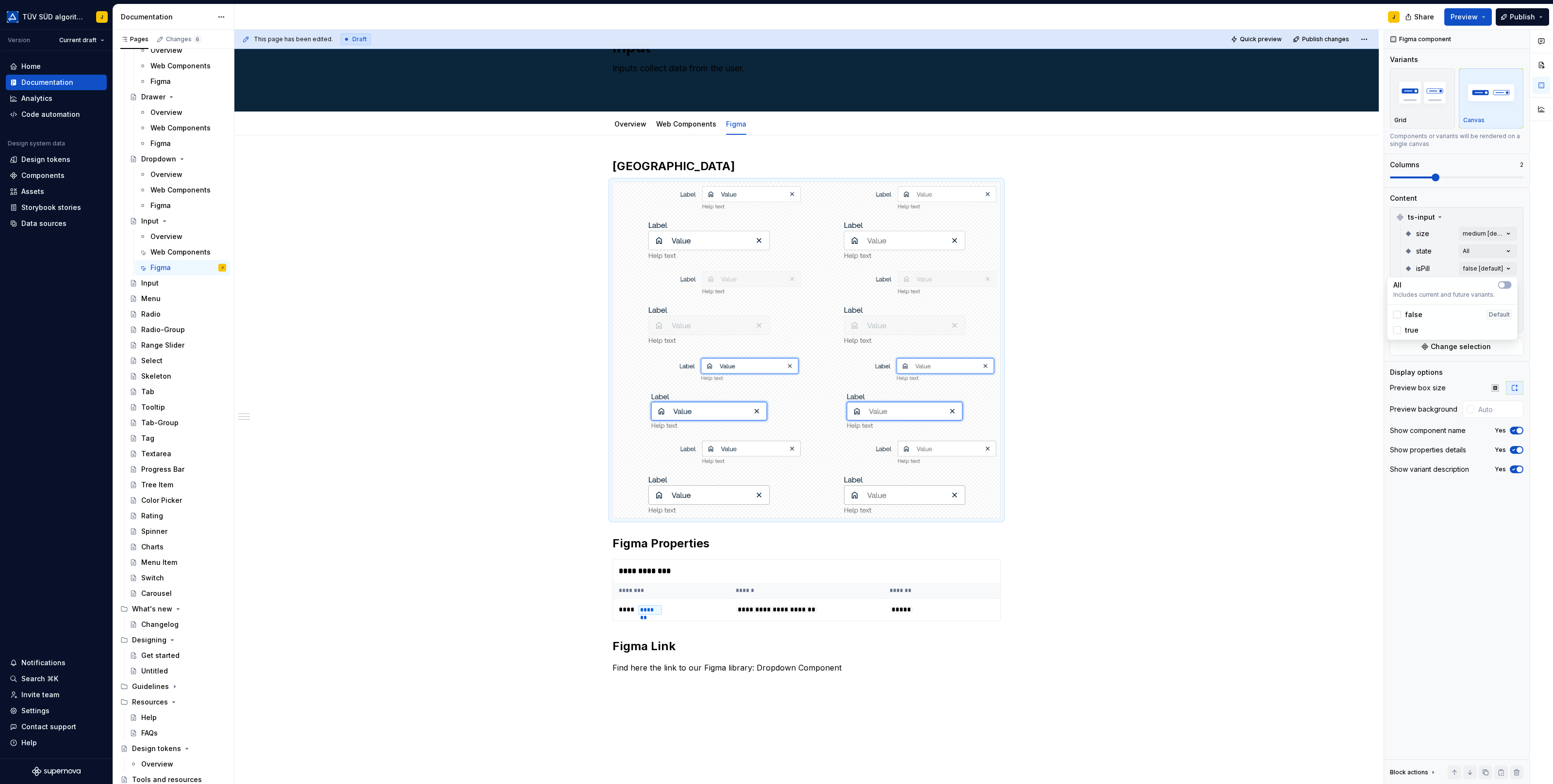
click at [1531, 272] on div at bounding box center [1541, 407] width 23 height 755
click at [1510, 283] on div "Comments Open comments No comments yet Select ‘Comment’ from the block context …" at bounding box center [1468, 407] width 169 height 755
click at [1504, 300] on icon "button" at bounding box center [1502, 302] width 8 height 6
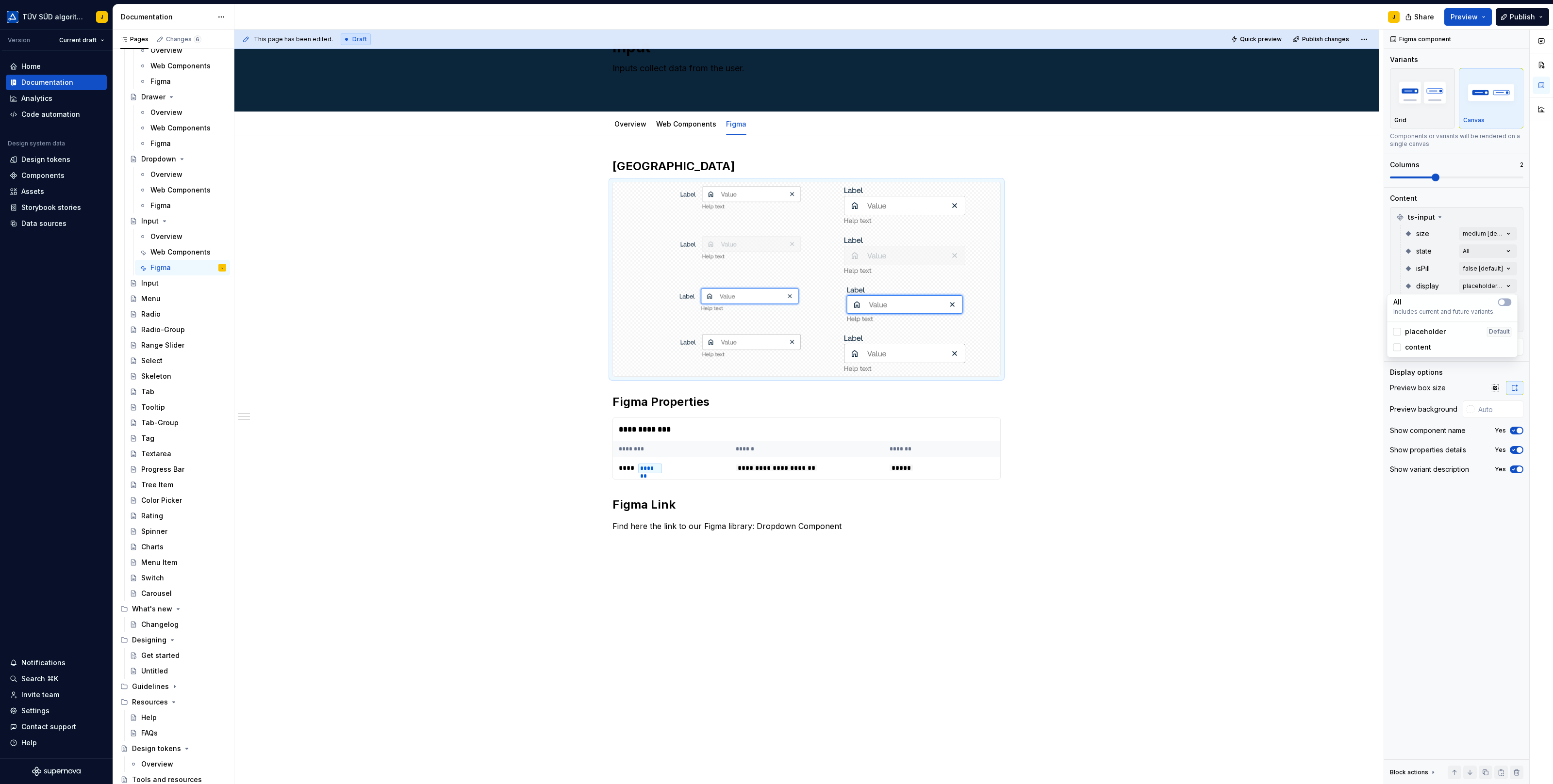
click at [1529, 293] on div "Comments Open comments No comments yet Select ‘Comment’ from the block context …" at bounding box center [1468, 407] width 169 height 755
click at [1507, 303] on div "Comments Open comments No comments yet Select ‘Comment’ from the block context …" at bounding box center [1468, 407] width 169 height 755
click at [1508, 318] on span "button" at bounding box center [1507, 320] width 6 height 6
click at [1526, 316] on div "Comments Open comments No comments yet Select ‘Comment’ from the block context …" at bounding box center [1468, 407] width 169 height 755
click at [1506, 316] on div "Comments Open comments No comments yet Select ‘Comment’ from the block context …" at bounding box center [1468, 407] width 169 height 755
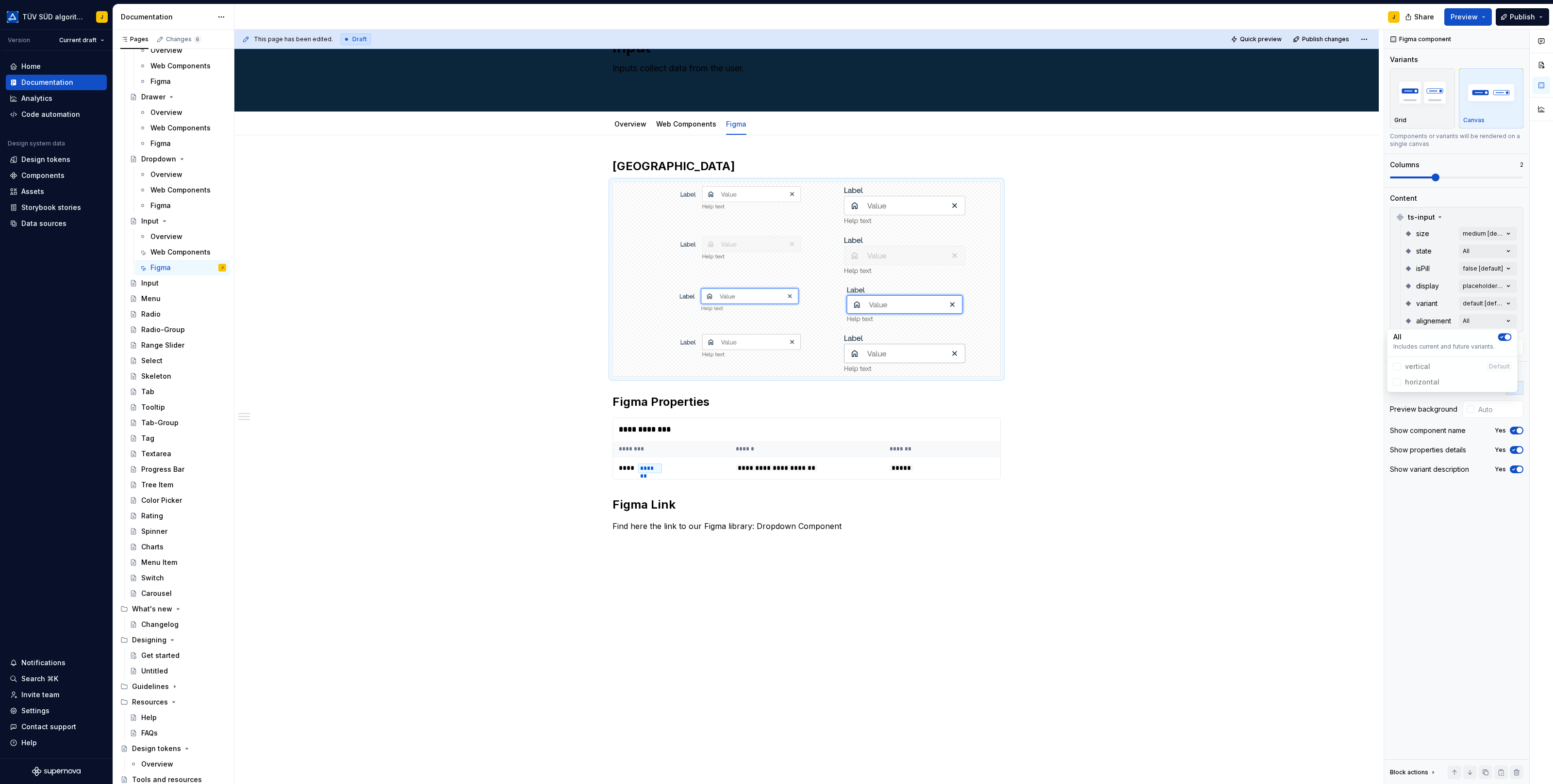
click at [1503, 336] on icon "button" at bounding box center [1502, 337] width 8 height 6
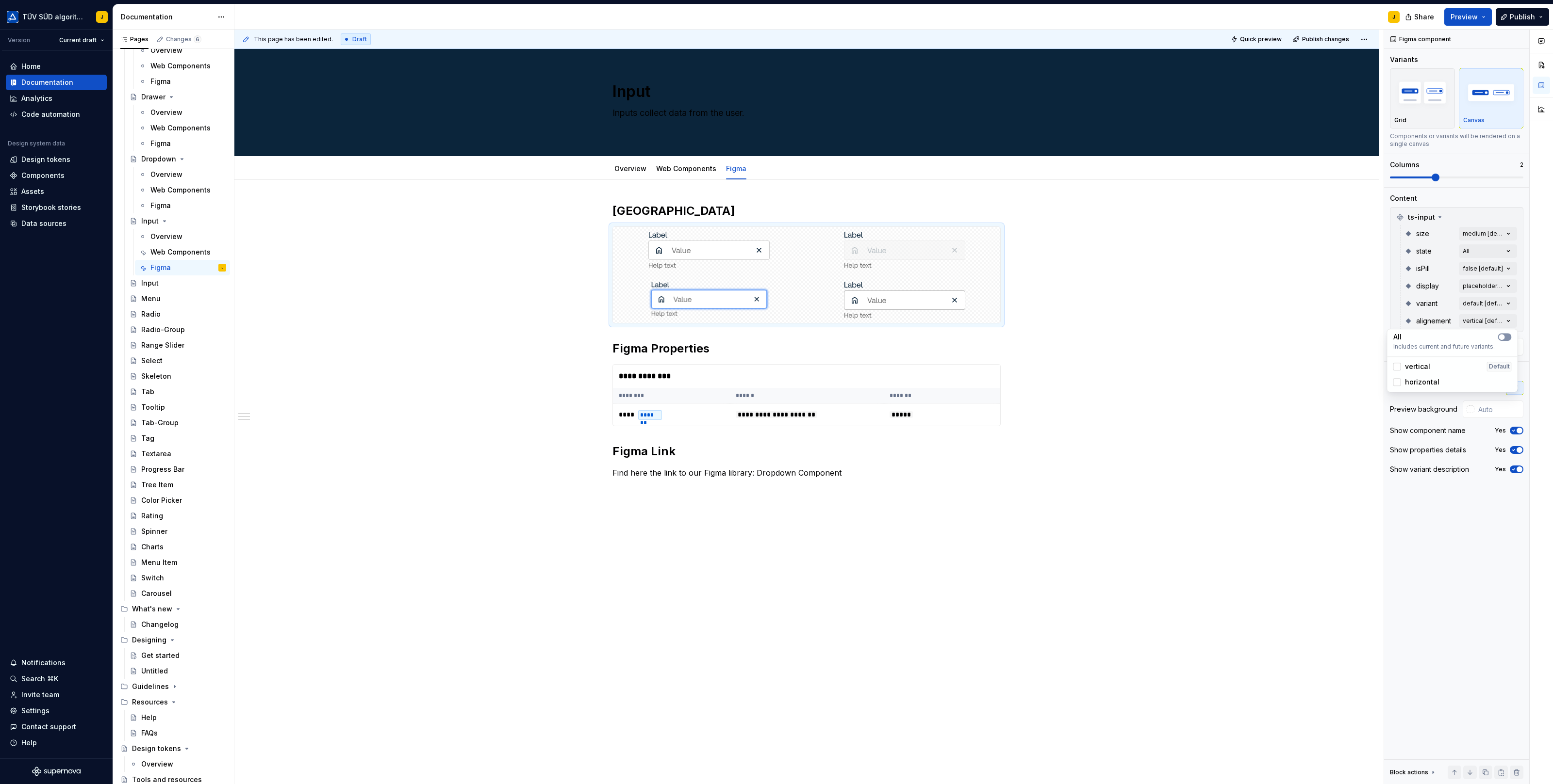
scroll to position [0, 0]
click at [1037, 365] on html "TÜV SÜD algorithm J Version Current draft Home Documentation Analytics Code aut…" at bounding box center [776, 392] width 1553 height 784
click at [931, 396] on th "*******" at bounding box center [942, 396] width 117 height 16
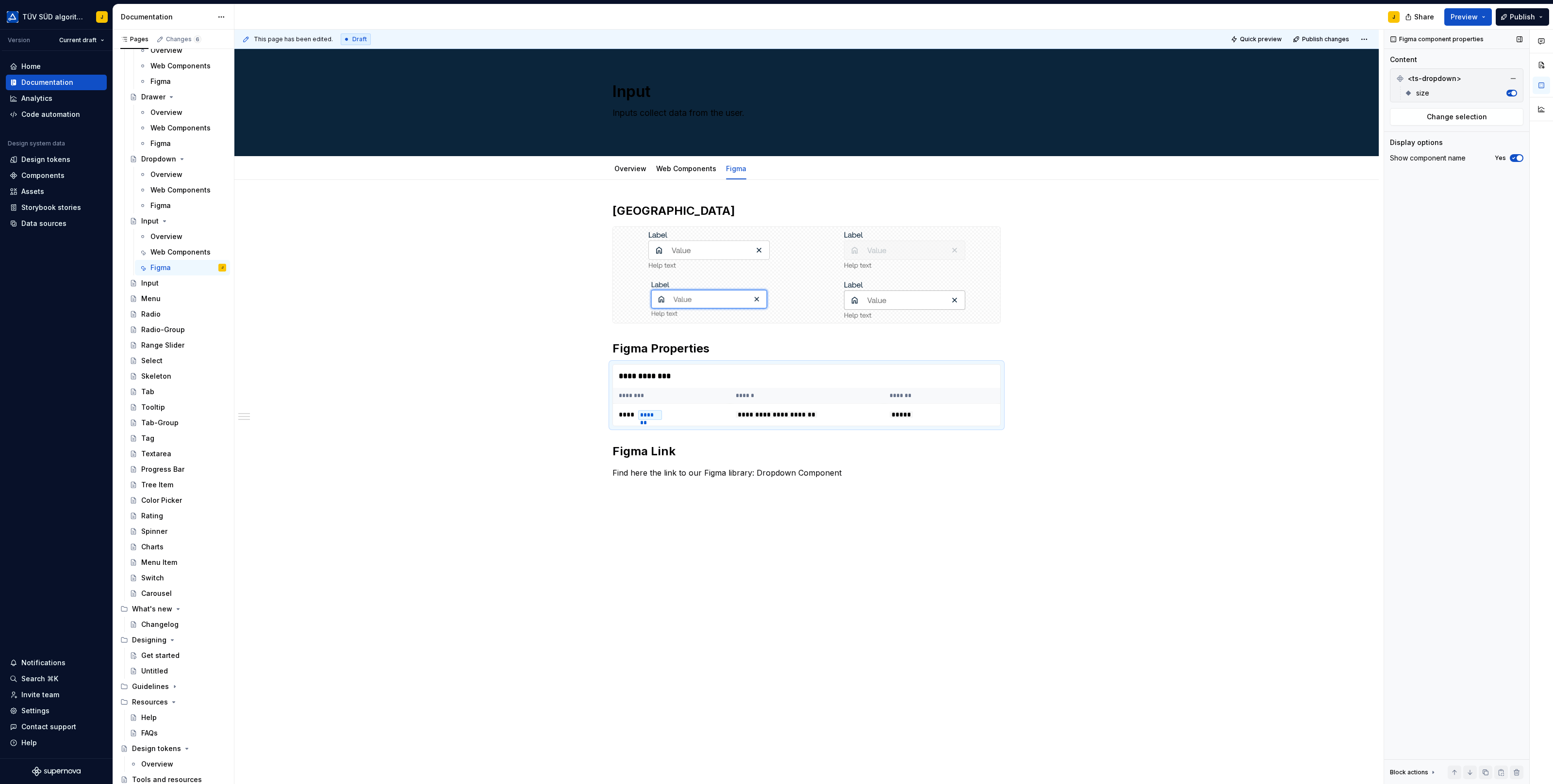
click at [1513, 91] on span "button" at bounding box center [1513, 93] width 5 height 5
click at [1513, 78] on button "button" at bounding box center [1513, 78] width 13 height 13
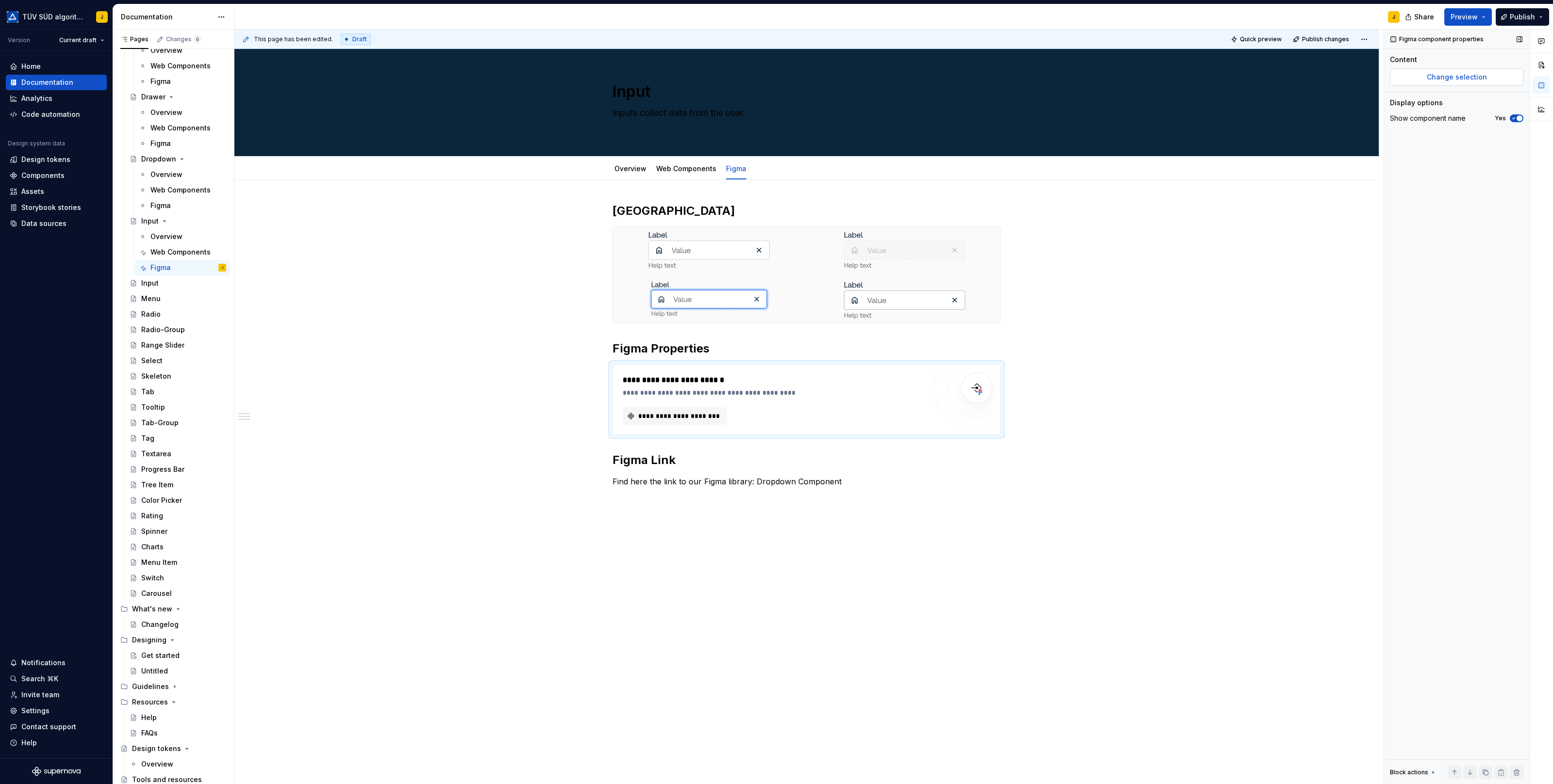
click at [1476, 77] on span "Change selection" at bounding box center [1457, 77] width 60 height 10
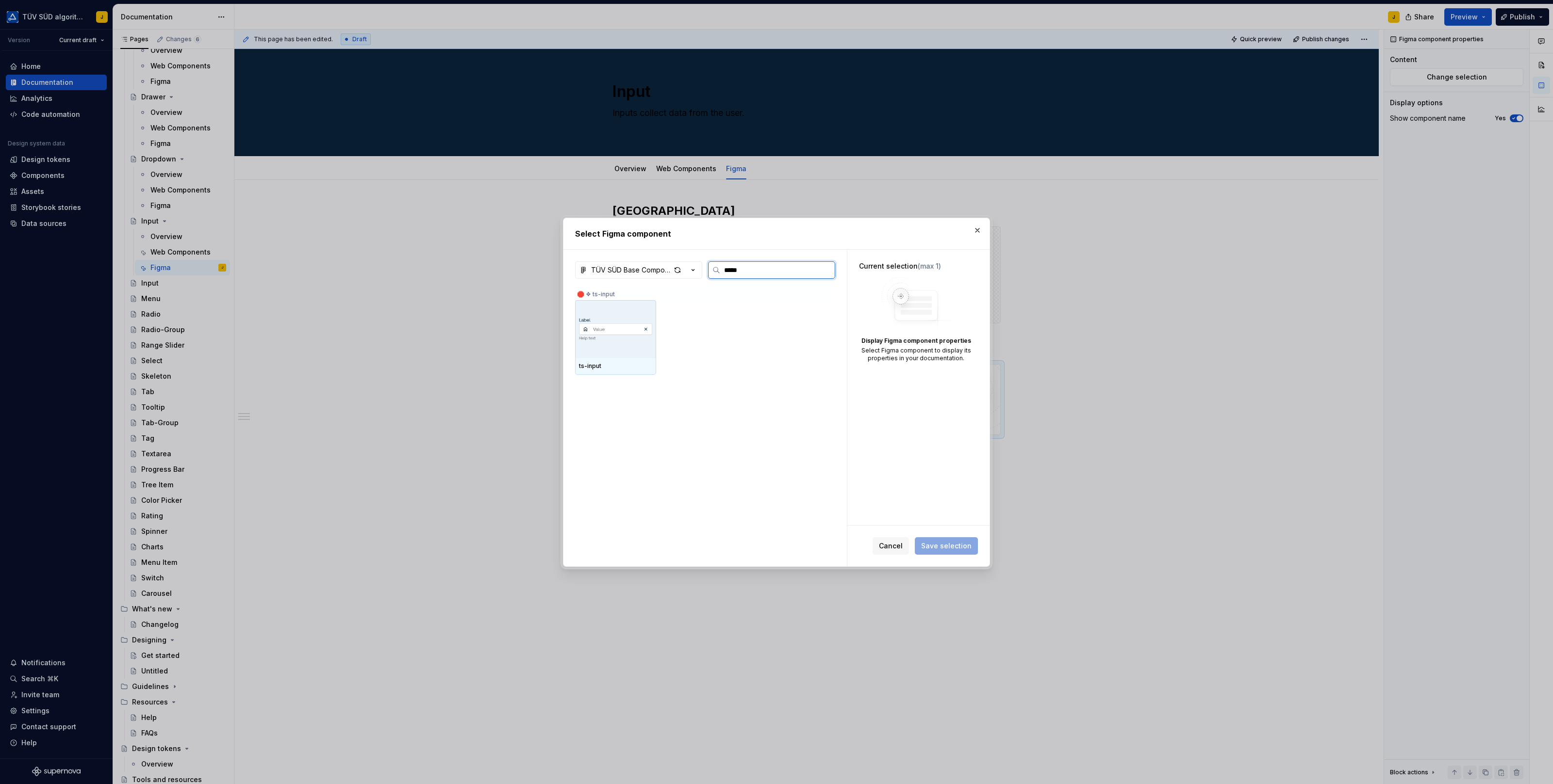
click at [609, 351] on div at bounding box center [615, 329] width 81 height 58
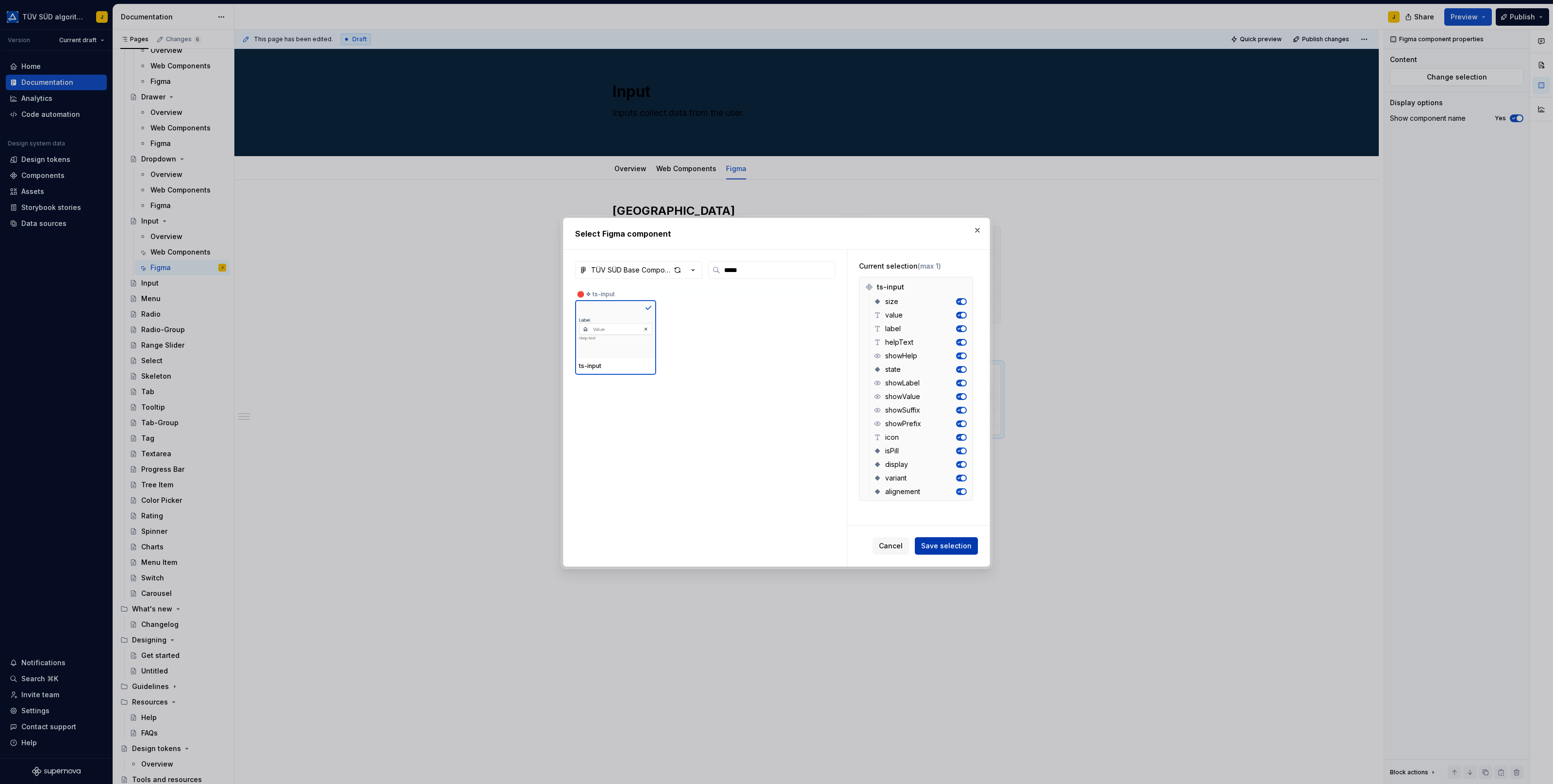
click at [942, 546] on span "Save selection" at bounding box center [946, 545] width 50 height 10
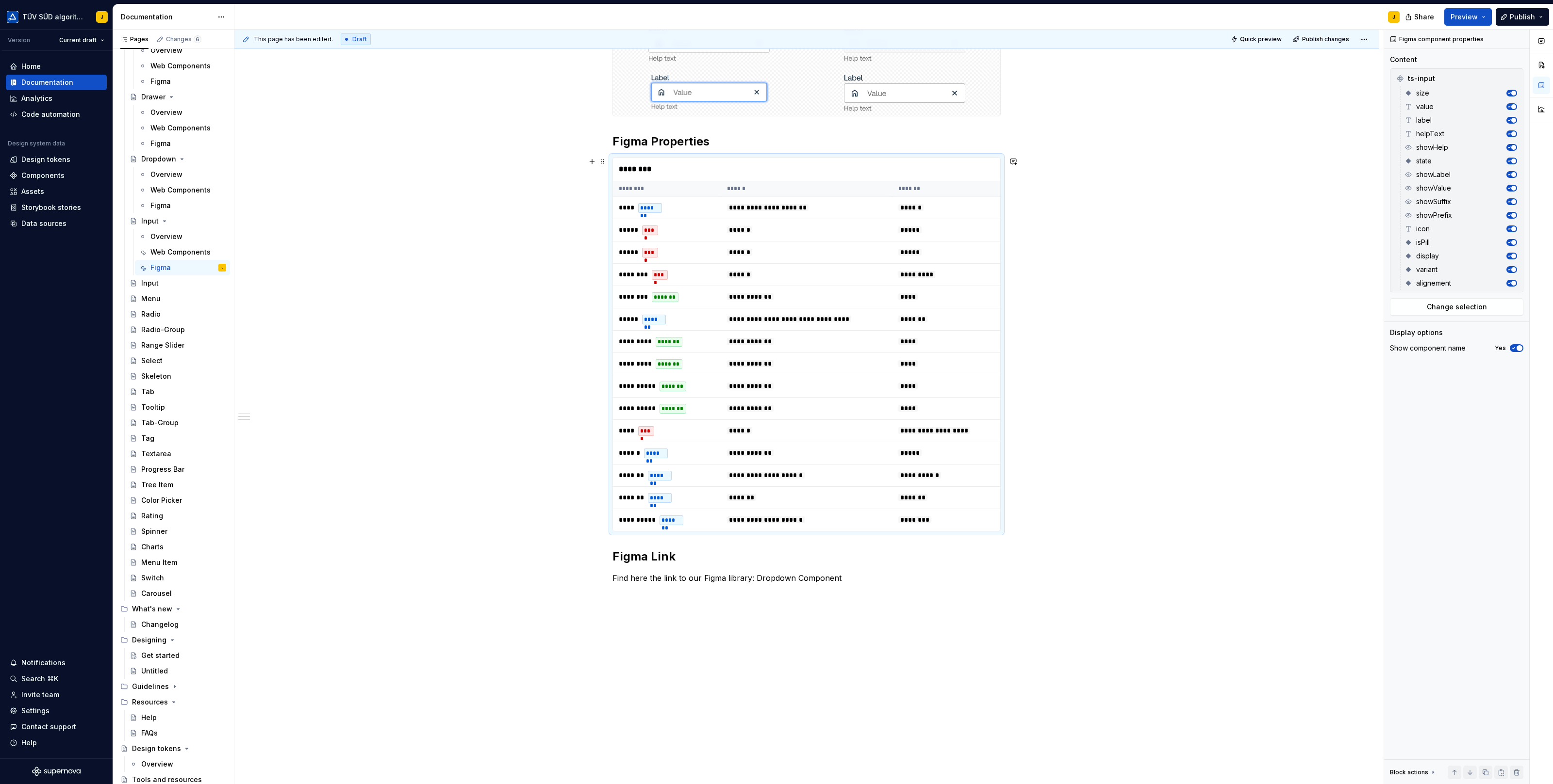
scroll to position [221, 0]
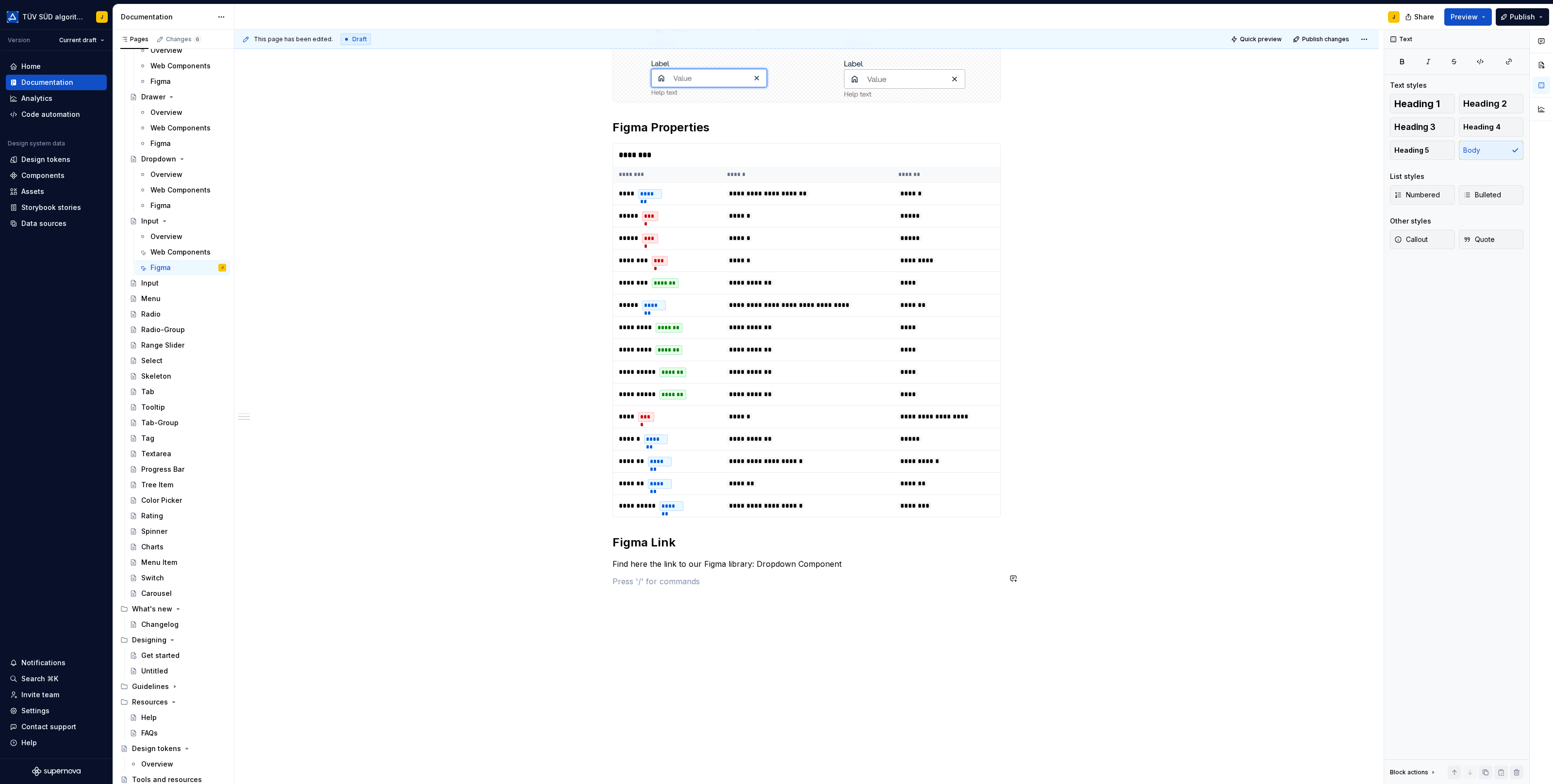
click at [882, 569] on div "**********" at bounding box center [806, 285] width 388 height 605
click at [866, 558] on p "Find here the link to our Figma library: Dropdown Component" at bounding box center [806, 564] width 388 height 11
click at [870, 601] on div "**********" at bounding box center [806, 396] width 1144 height 875
click at [207, 283] on button "Page tree" at bounding box center [206, 283] width 13 height 13
click at [225, 436] on div "Delete page" at bounding box center [264, 440] width 95 height 10
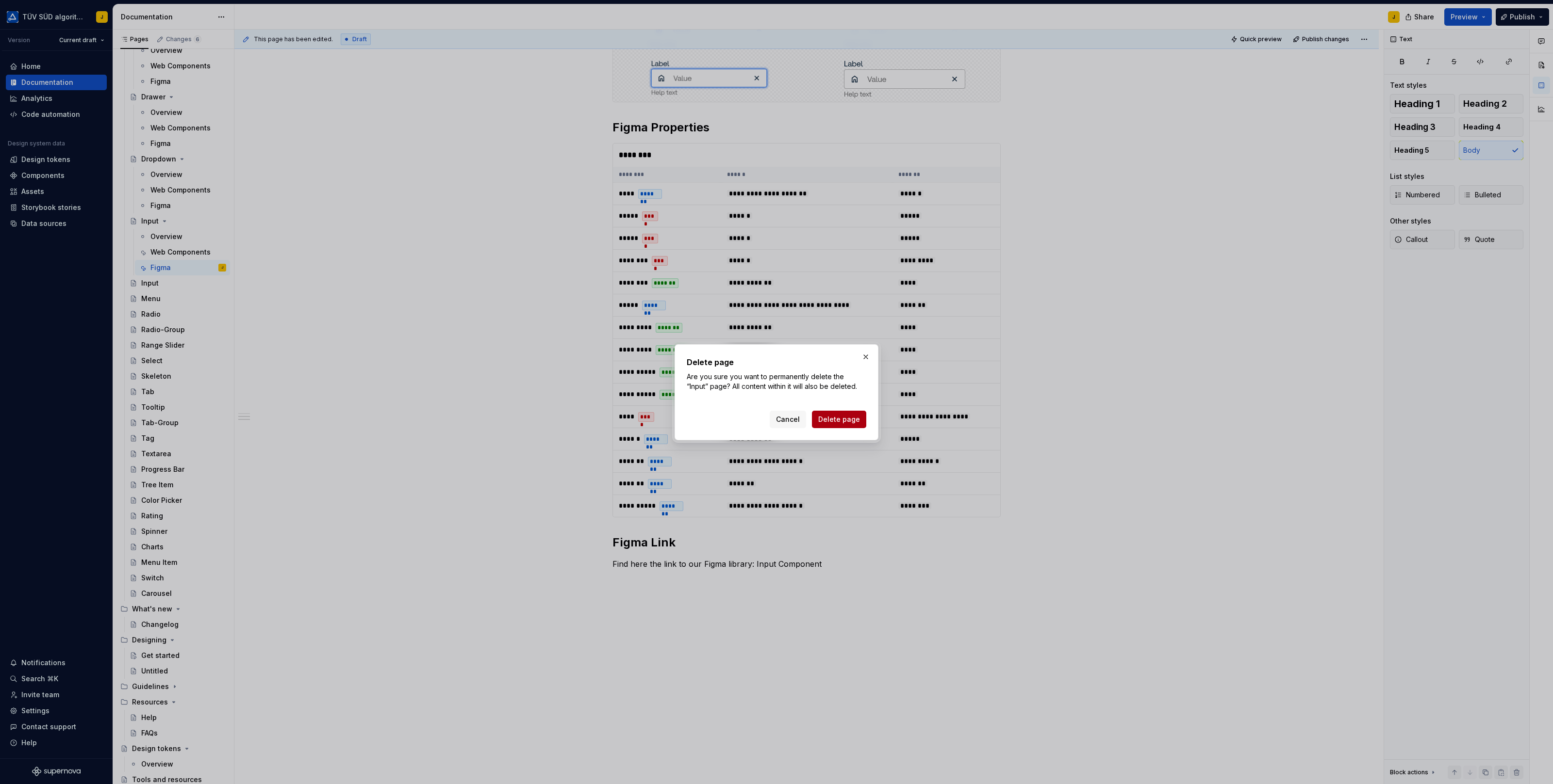
click at [851, 422] on span "Delete page" at bounding box center [839, 419] width 41 height 10
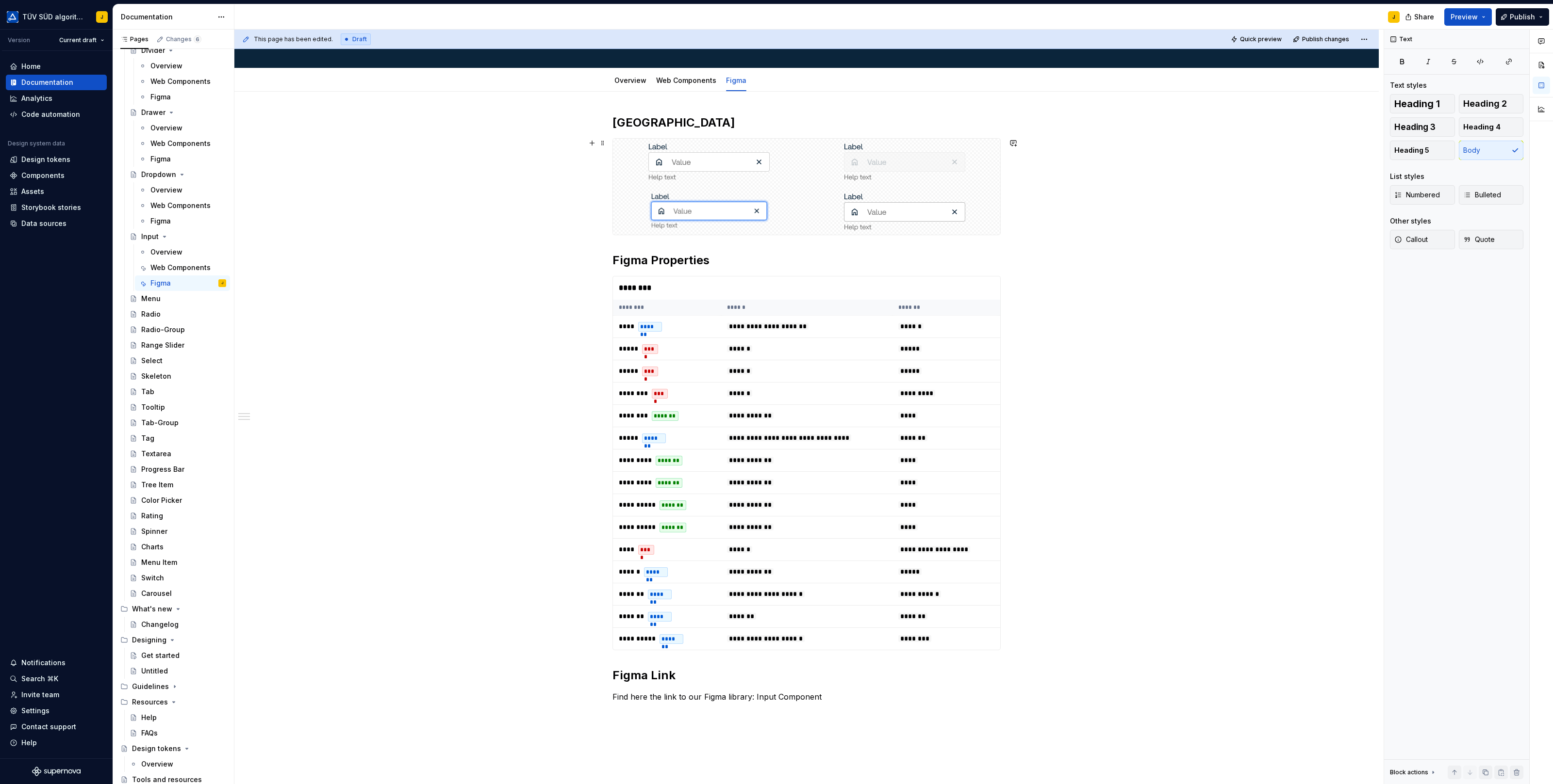
scroll to position [0, 0]
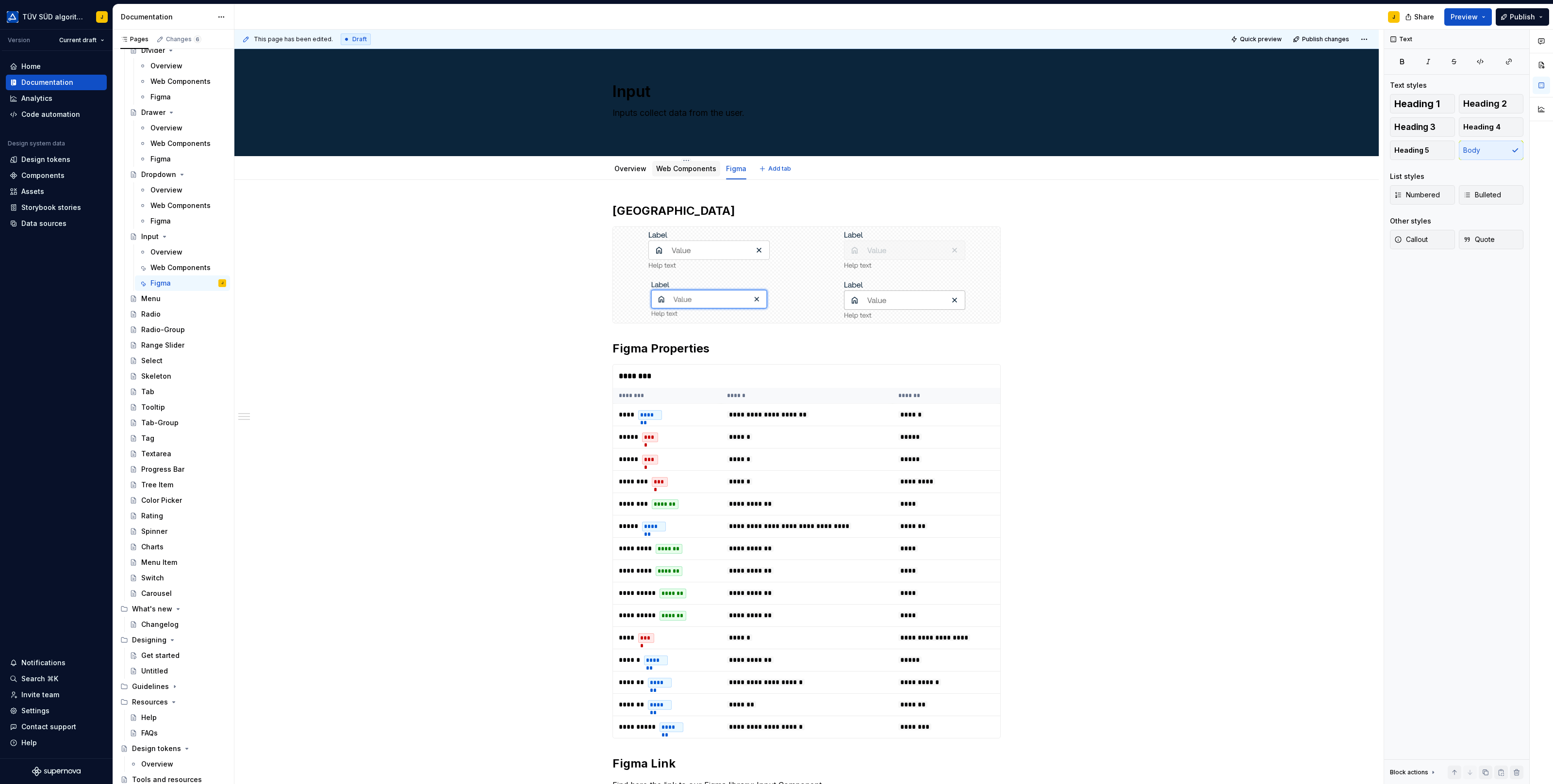
click at [693, 162] on div "Web Components" at bounding box center [686, 168] width 68 height 15
click at [642, 127] on textarea "Inputs collect data from the user." at bounding box center [804, 119] width 388 height 27
click at [640, 127] on textarea "Inputs collect data from the user." at bounding box center [804, 119] width 388 height 27
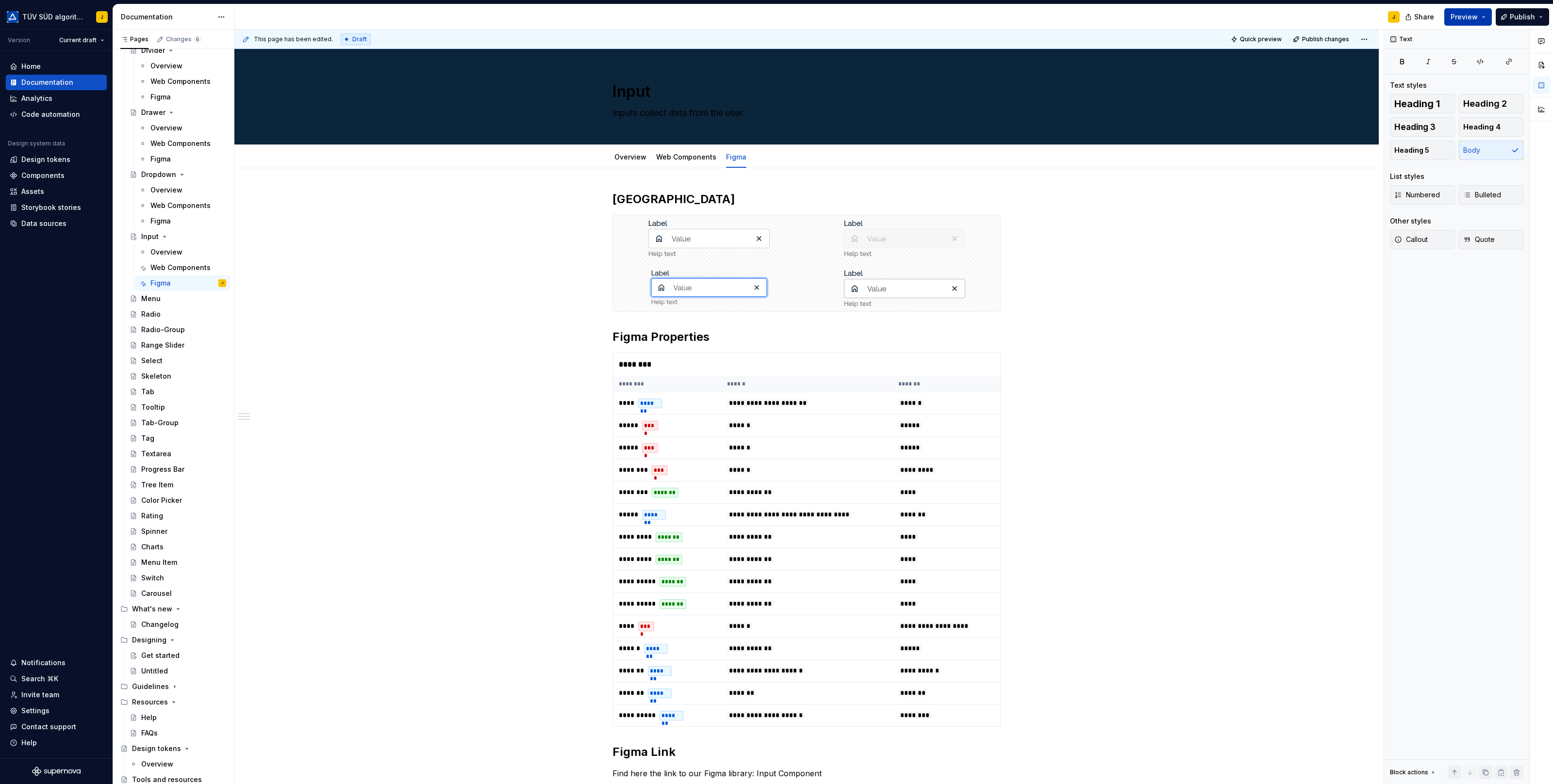
click at [1472, 17] on span "Preview" at bounding box center [1464, 17] width 27 height 10
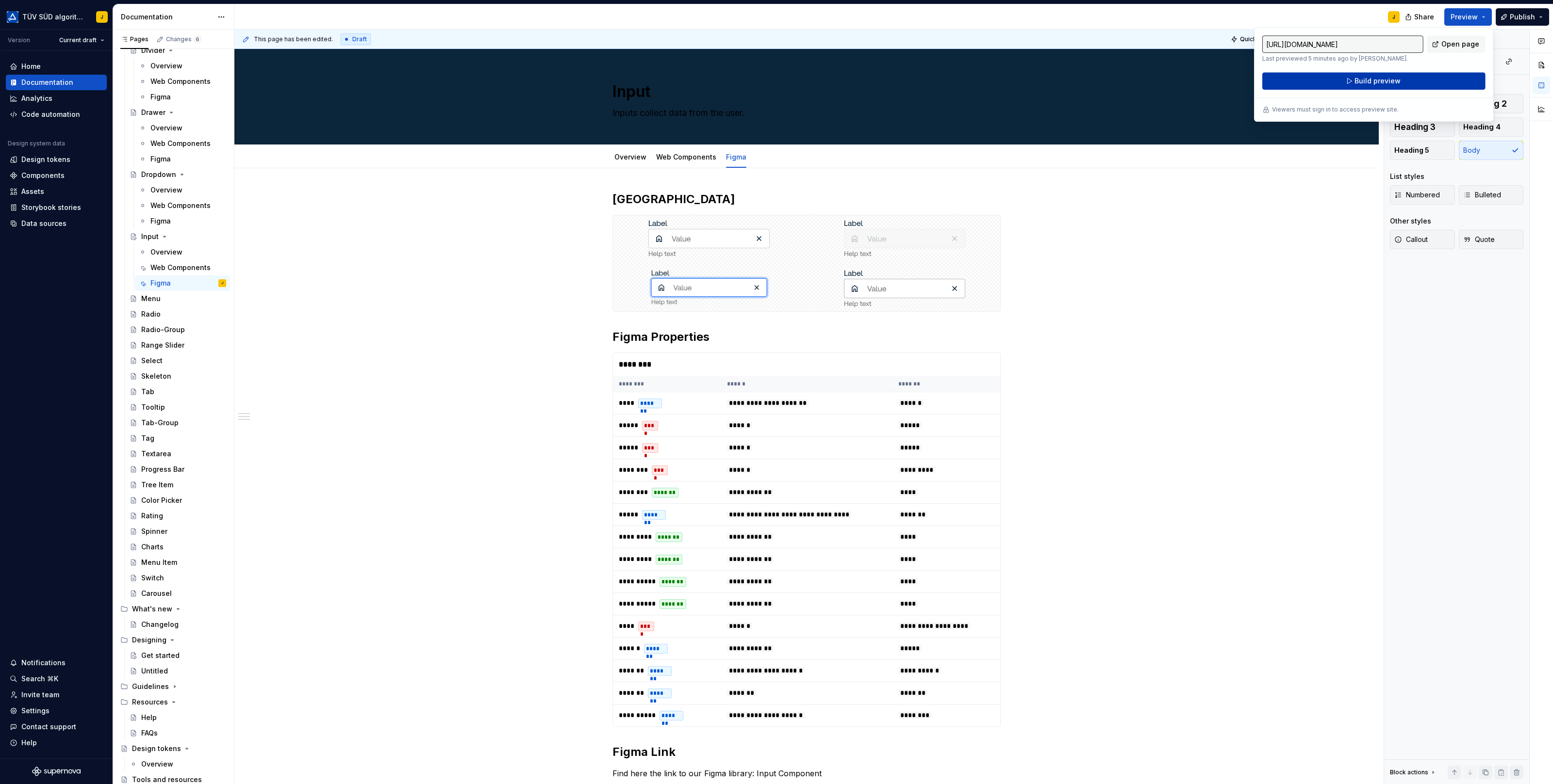
click at [1376, 80] on span "Build preview" at bounding box center [1377, 80] width 46 height 10
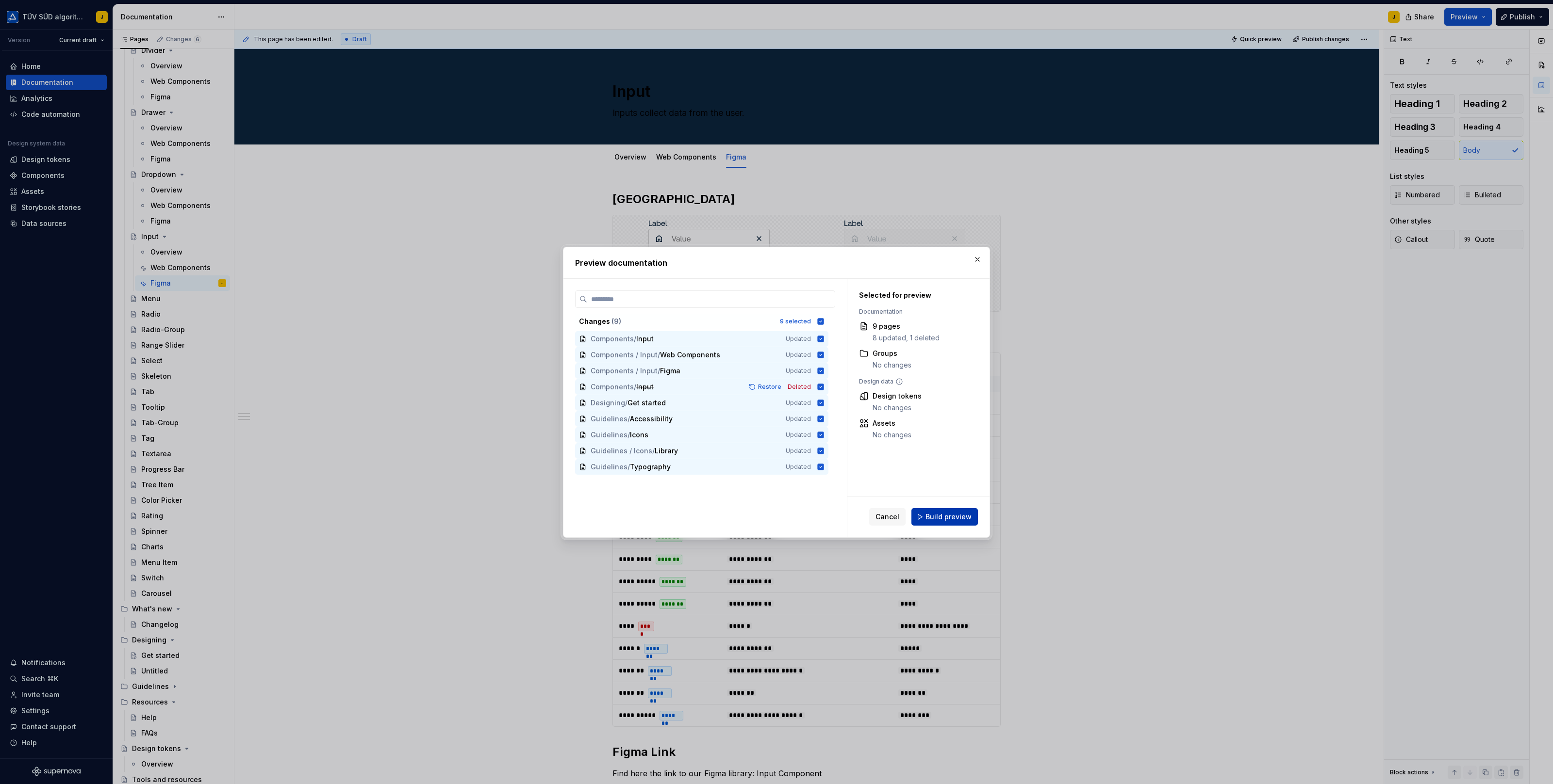
click at [947, 515] on span "Build preview" at bounding box center [949, 517] width 46 height 10
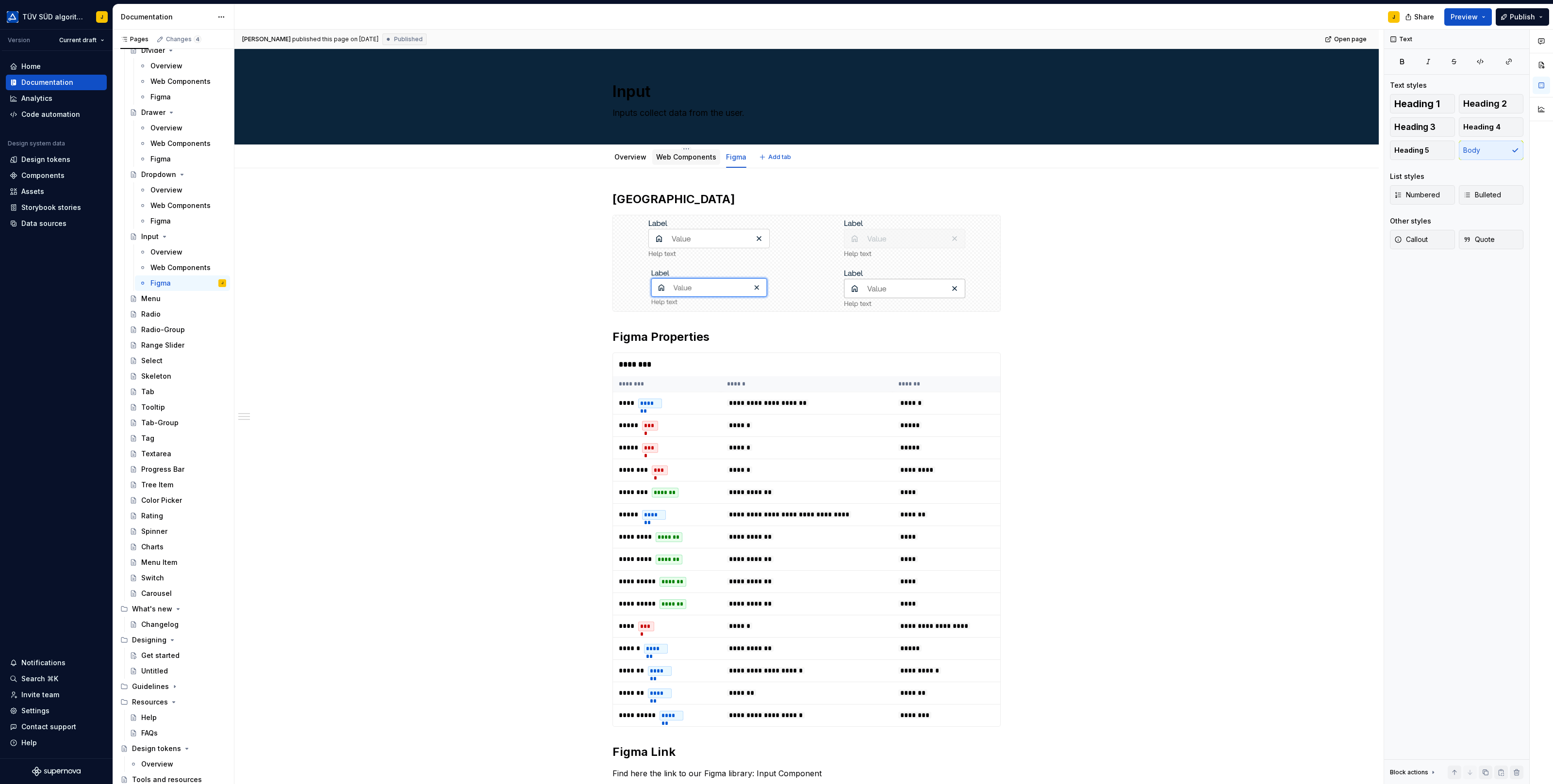
click at [689, 154] on link "Web Components" at bounding box center [686, 156] width 60 height 8
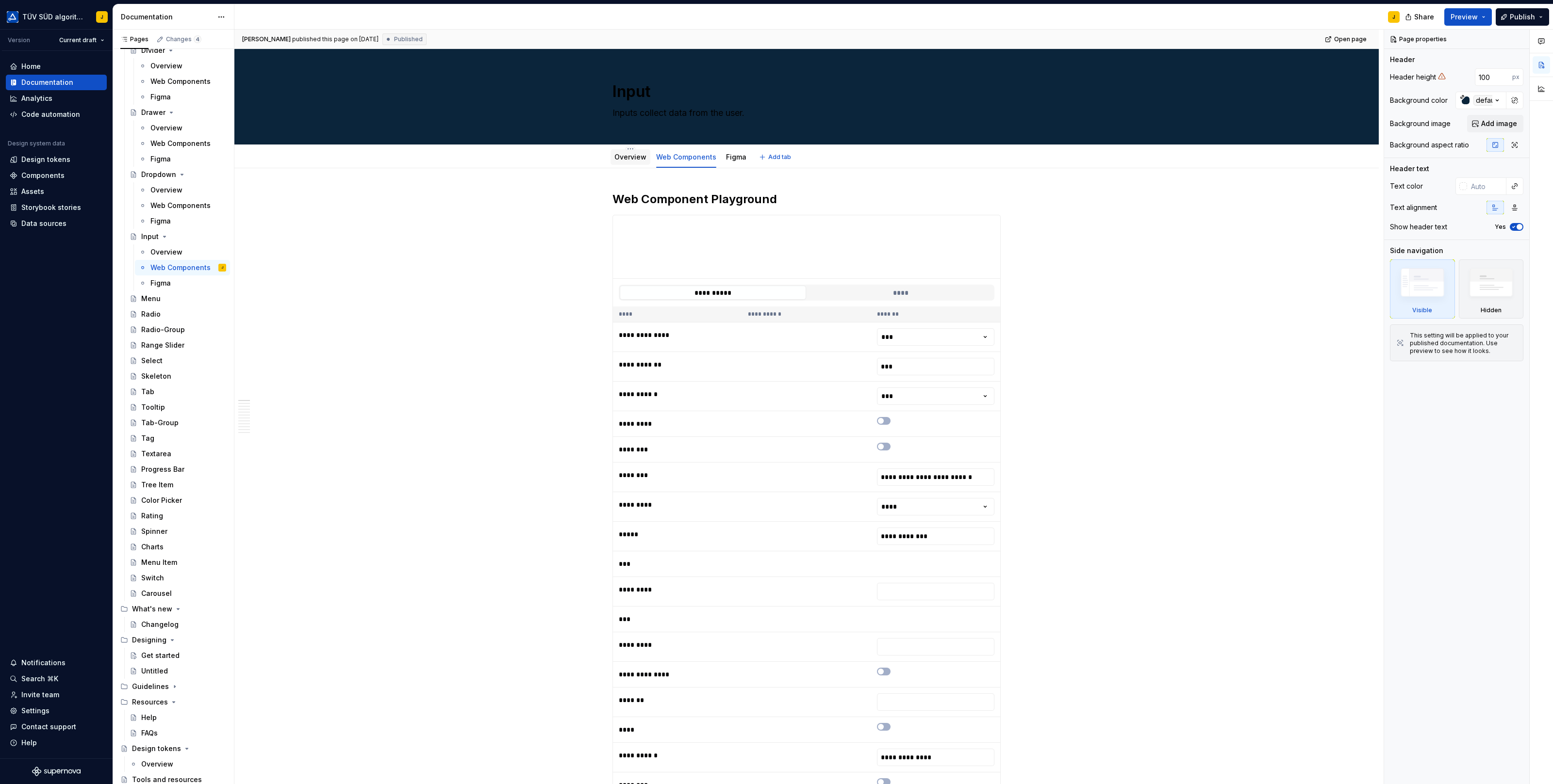
click at [633, 161] on div "Overview" at bounding box center [630, 157] width 32 height 10
click at [1471, 17] on span "Preview" at bounding box center [1464, 17] width 27 height 10
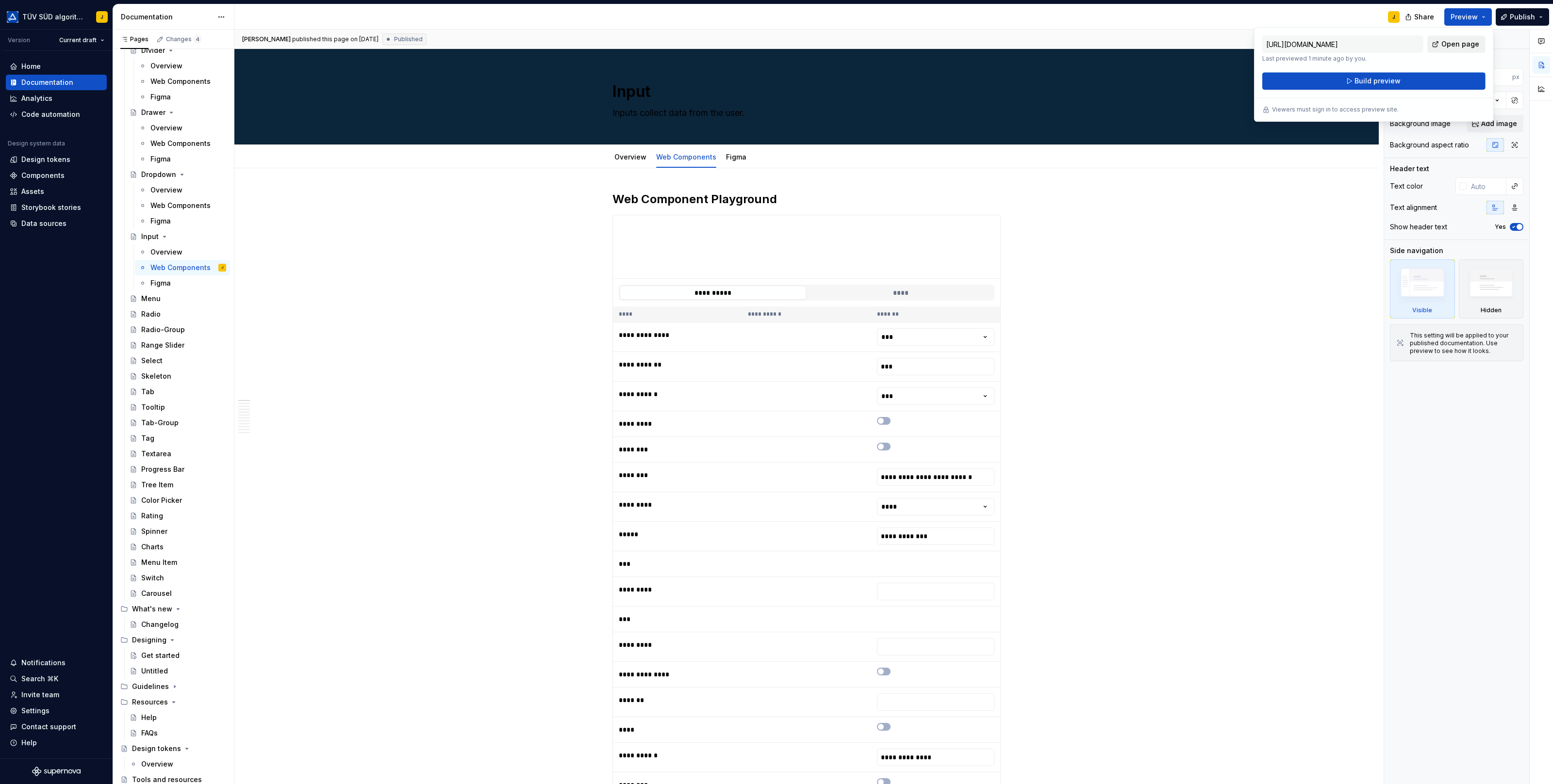
click at [1456, 43] on span "Open page" at bounding box center [1460, 44] width 38 height 10
